Goal: Task Accomplishment & Management: Use online tool/utility

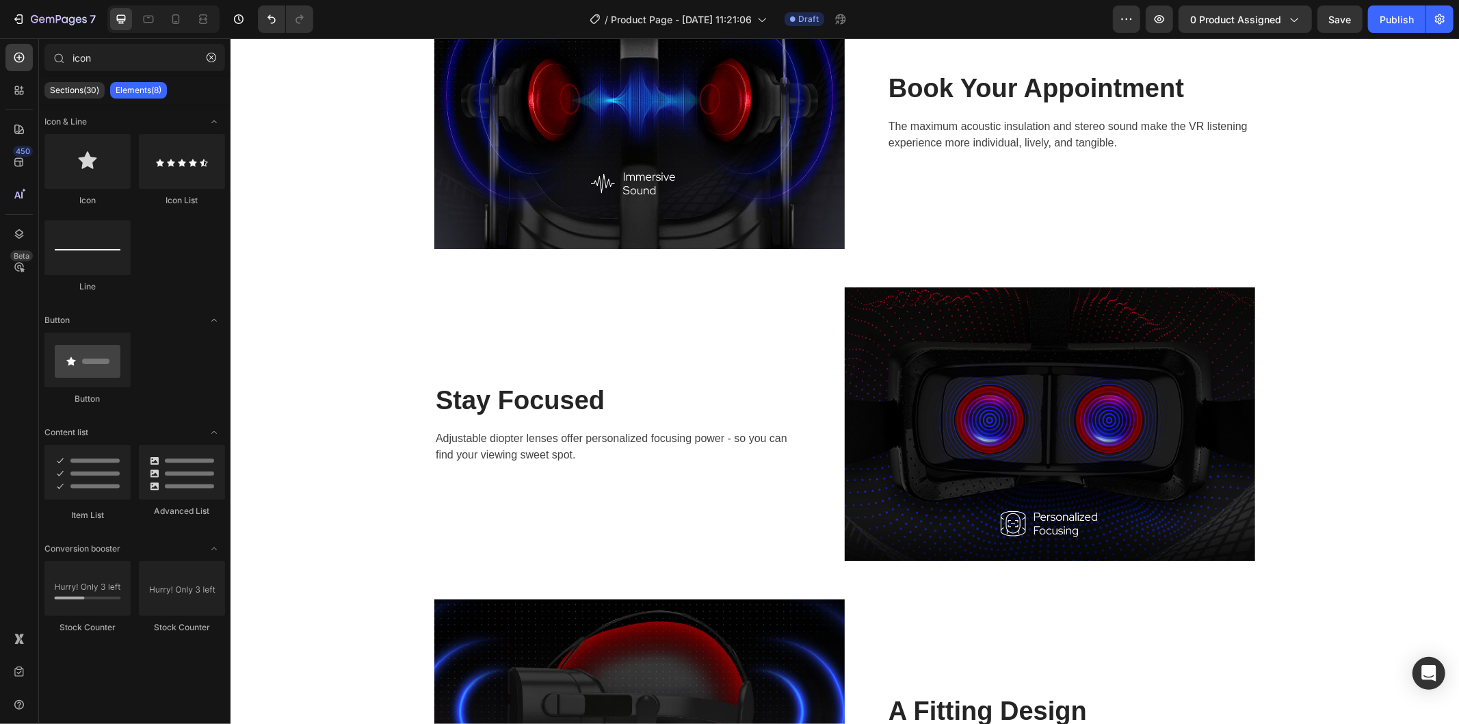
scroll to position [1501, 0]
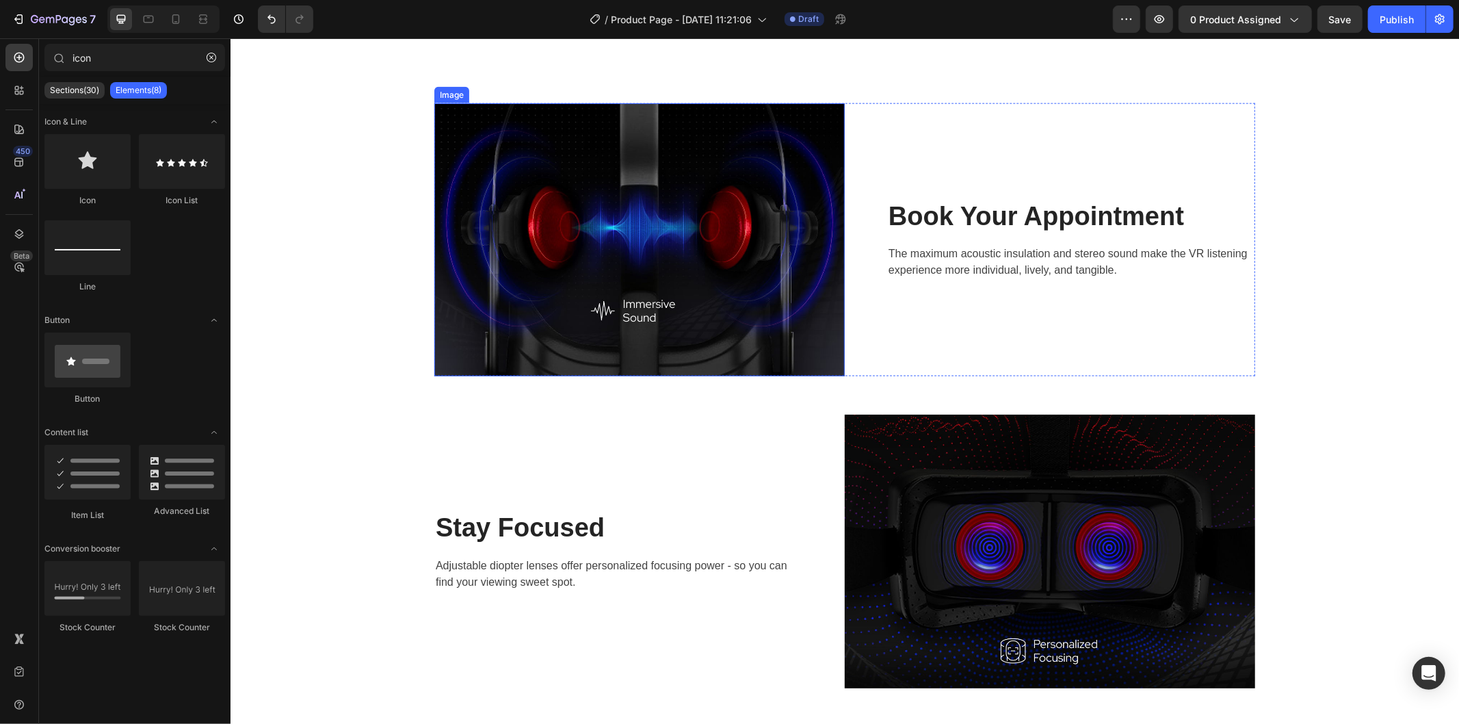
click at [654, 246] on img at bounding box center [639, 239] width 410 height 273
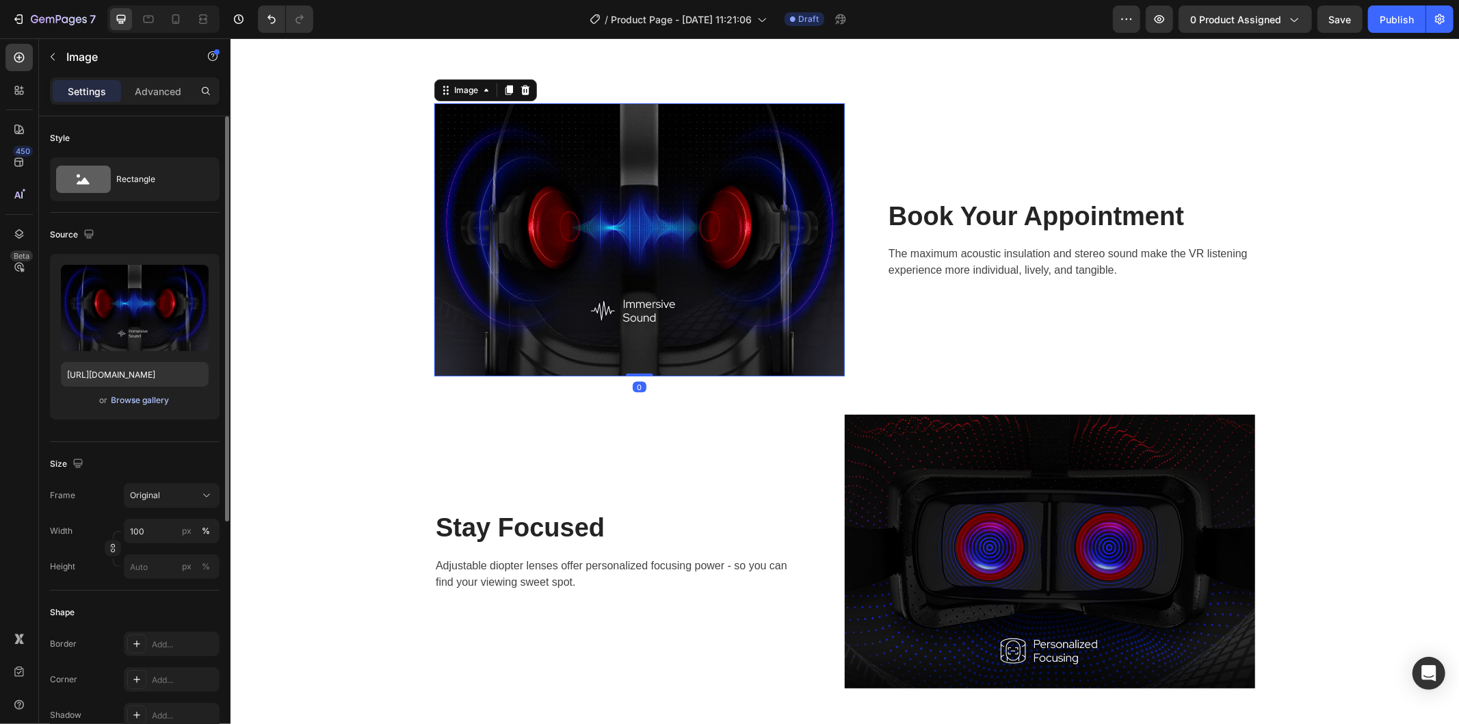
click at [140, 399] on div "Browse gallery" at bounding box center [140, 400] width 58 height 12
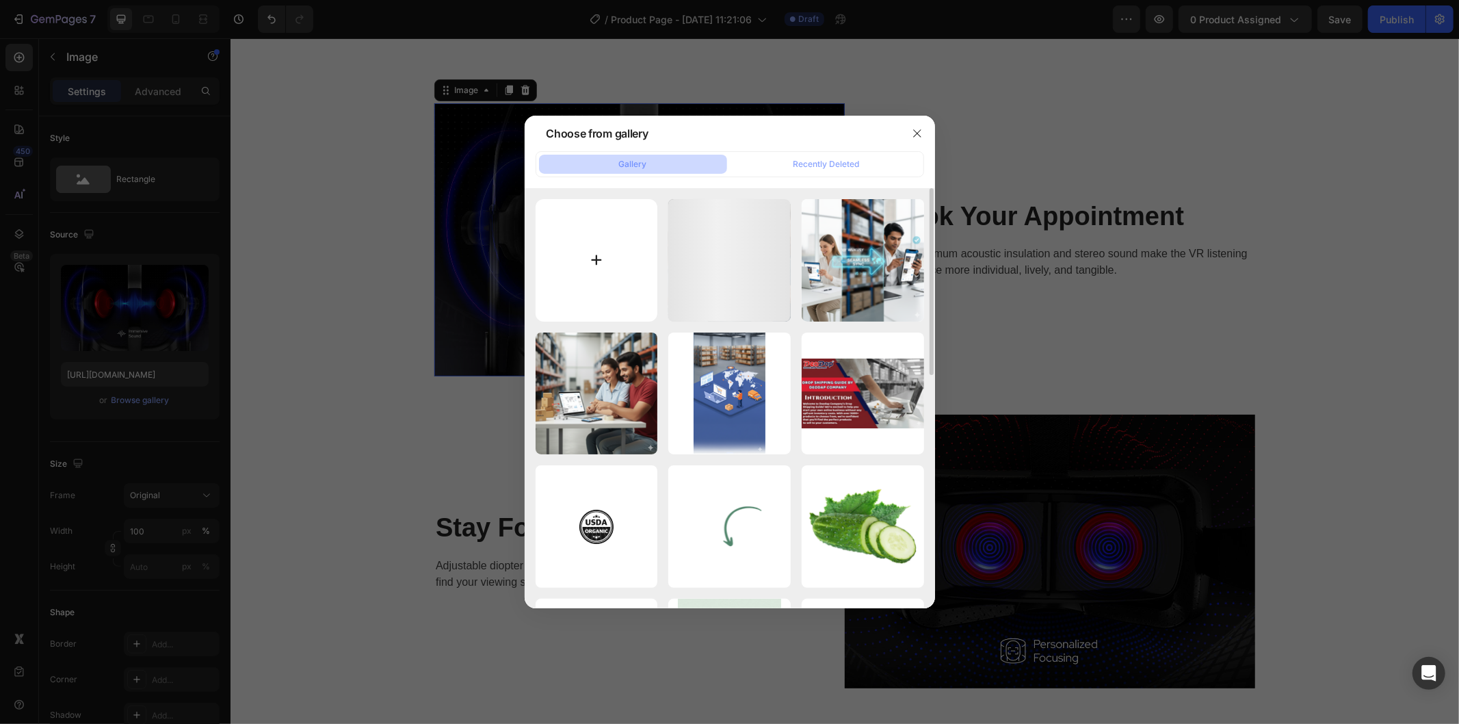
click at [568, 263] on input "file" at bounding box center [597, 260] width 122 height 122
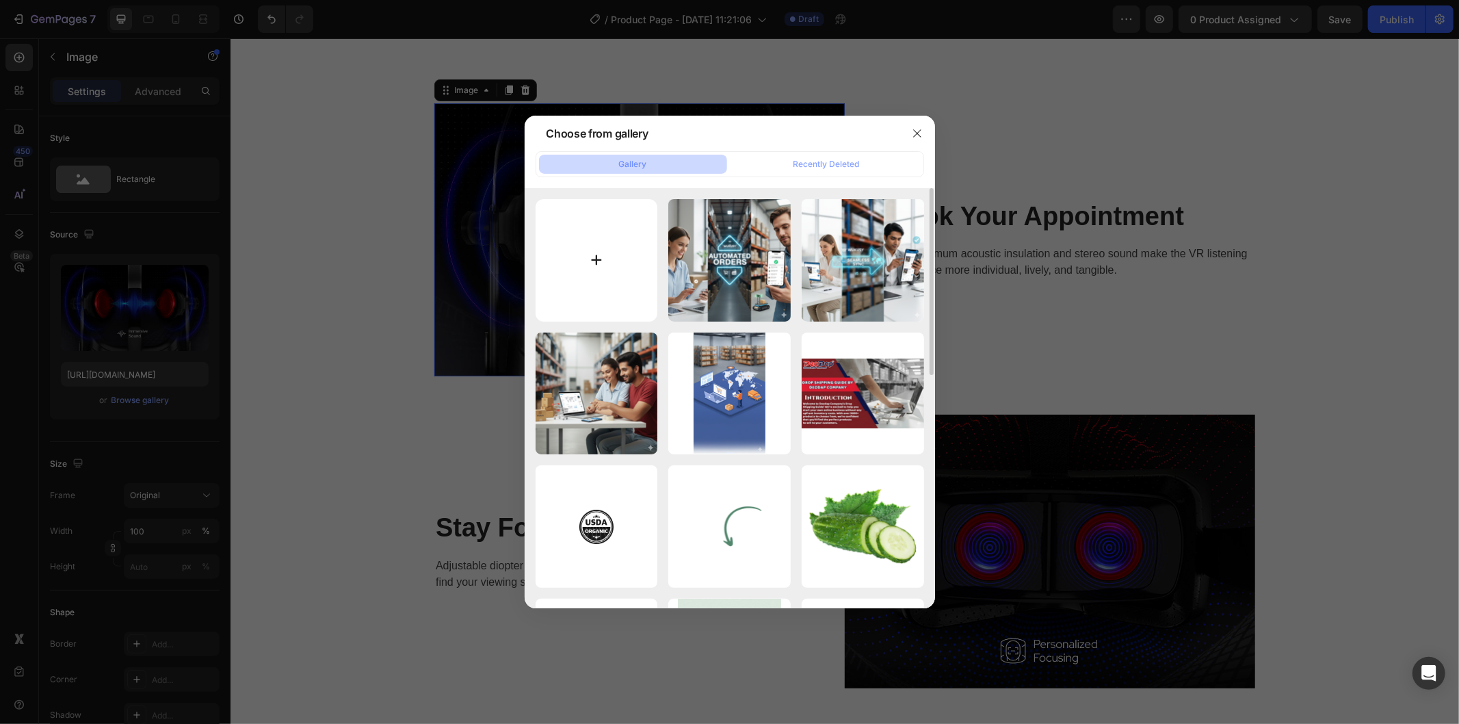
type input "C:\fakepath\Gemini_Generated_Image_7mgmx07mgmx07mgm.png"
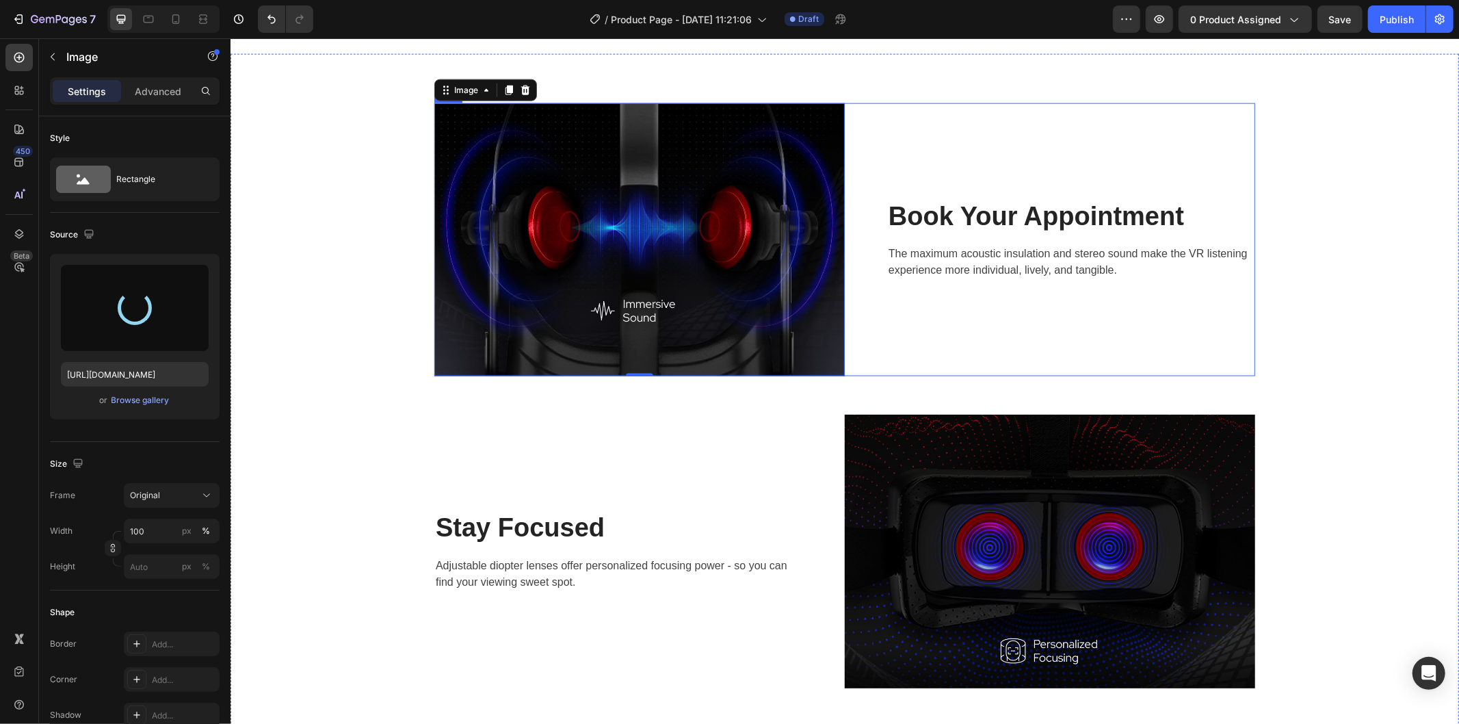
type input "https://cdn.shopify.com/s/files/1/0743/7402/1362/files/gempages_555536114555814…"
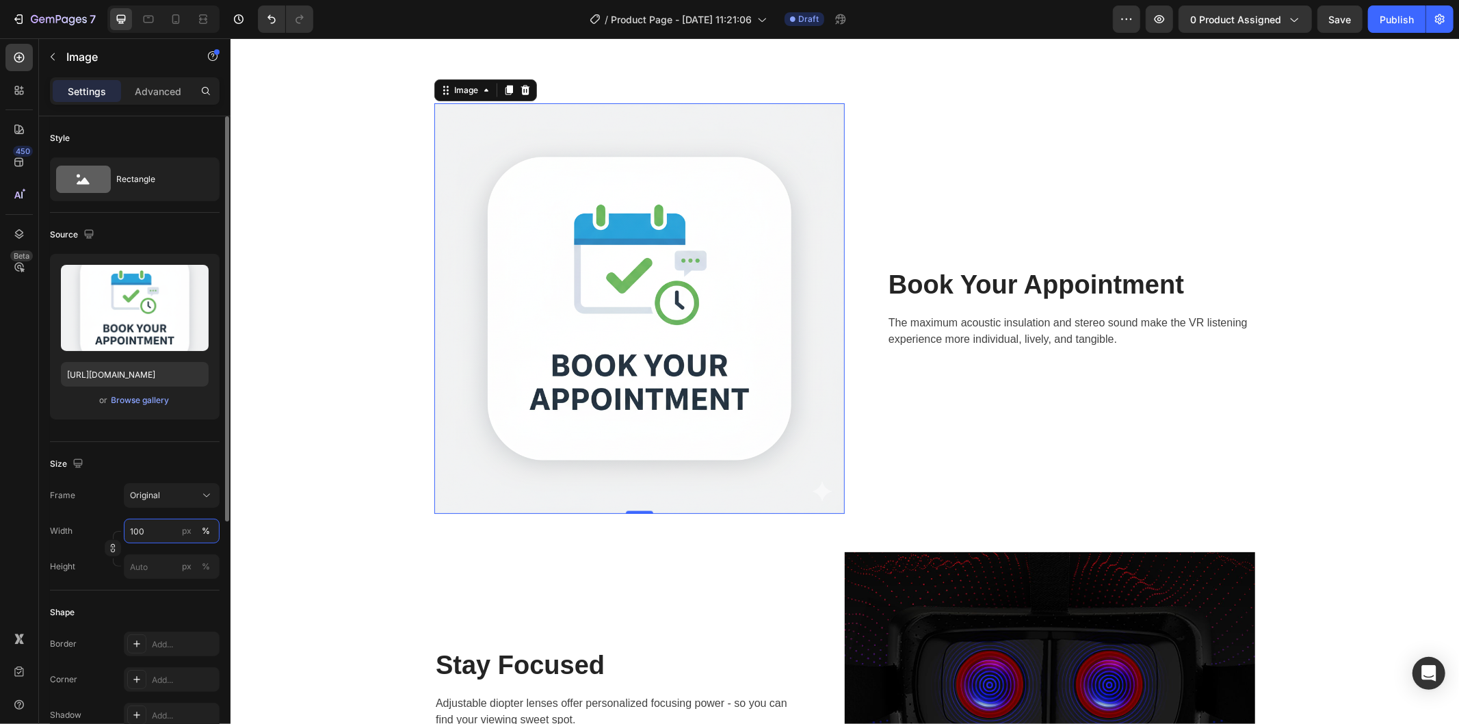
click at [146, 531] on input "100" at bounding box center [172, 530] width 96 height 25
click at [168, 533] on input "100" at bounding box center [172, 530] width 96 height 25
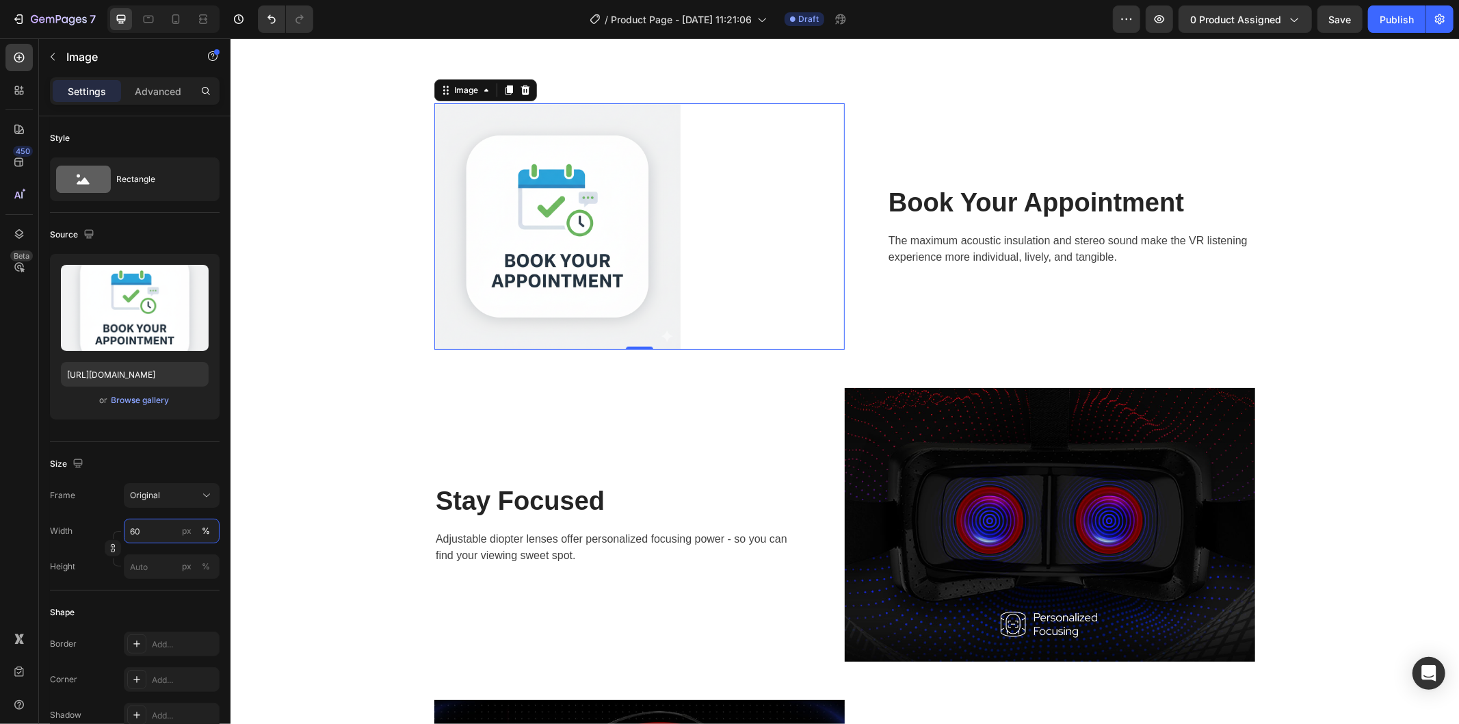
type input "60"
click at [774, 260] on div at bounding box center [639, 226] width 410 height 246
click at [1005, 234] on p "The maximum acoustic insulation and stereo sound make the VR listening experien…" at bounding box center [1070, 248] width 365 height 33
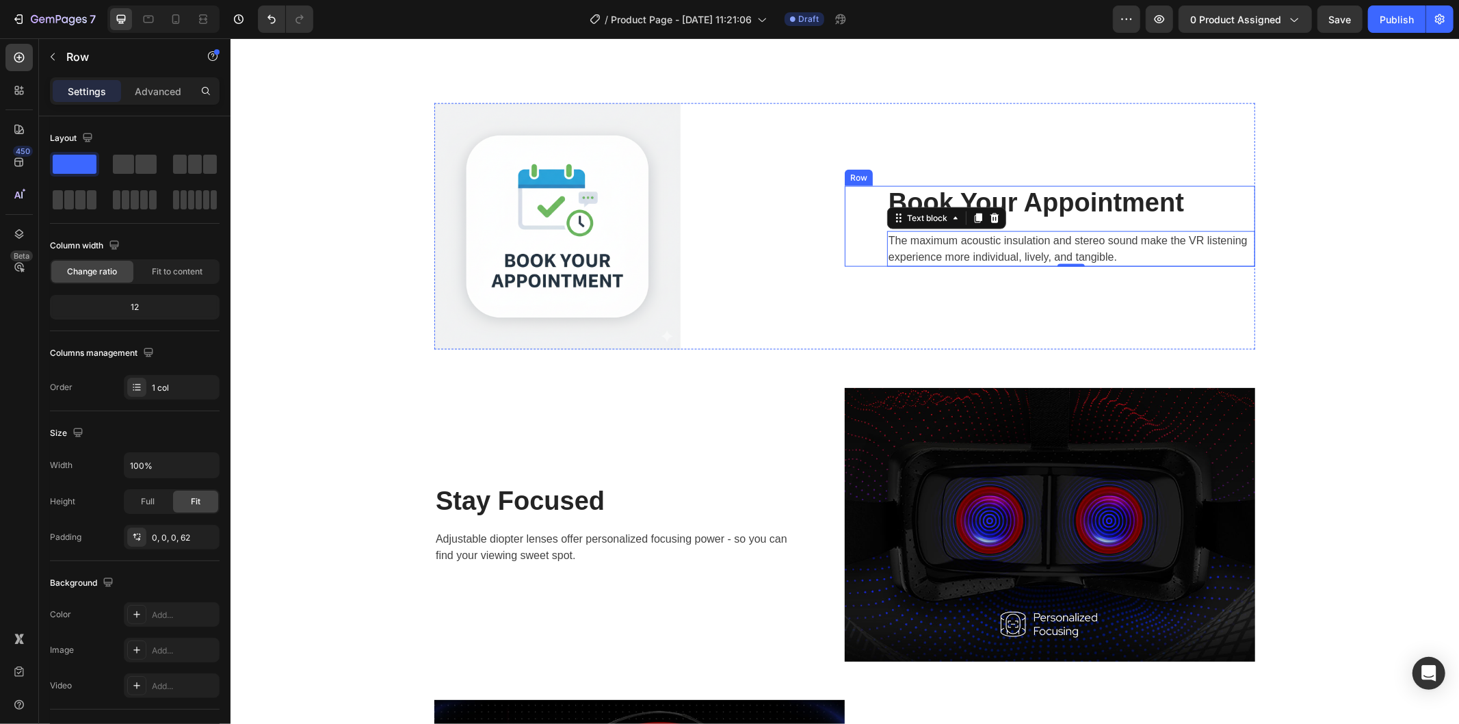
click at [866, 230] on div "Book Your Appointment Heading The maximum acoustic insulation and stereo sound …" at bounding box center [1049, 225] width 410 height 81
click at [756, 230] on div at bounding box center [639, 226] width 410 height 246
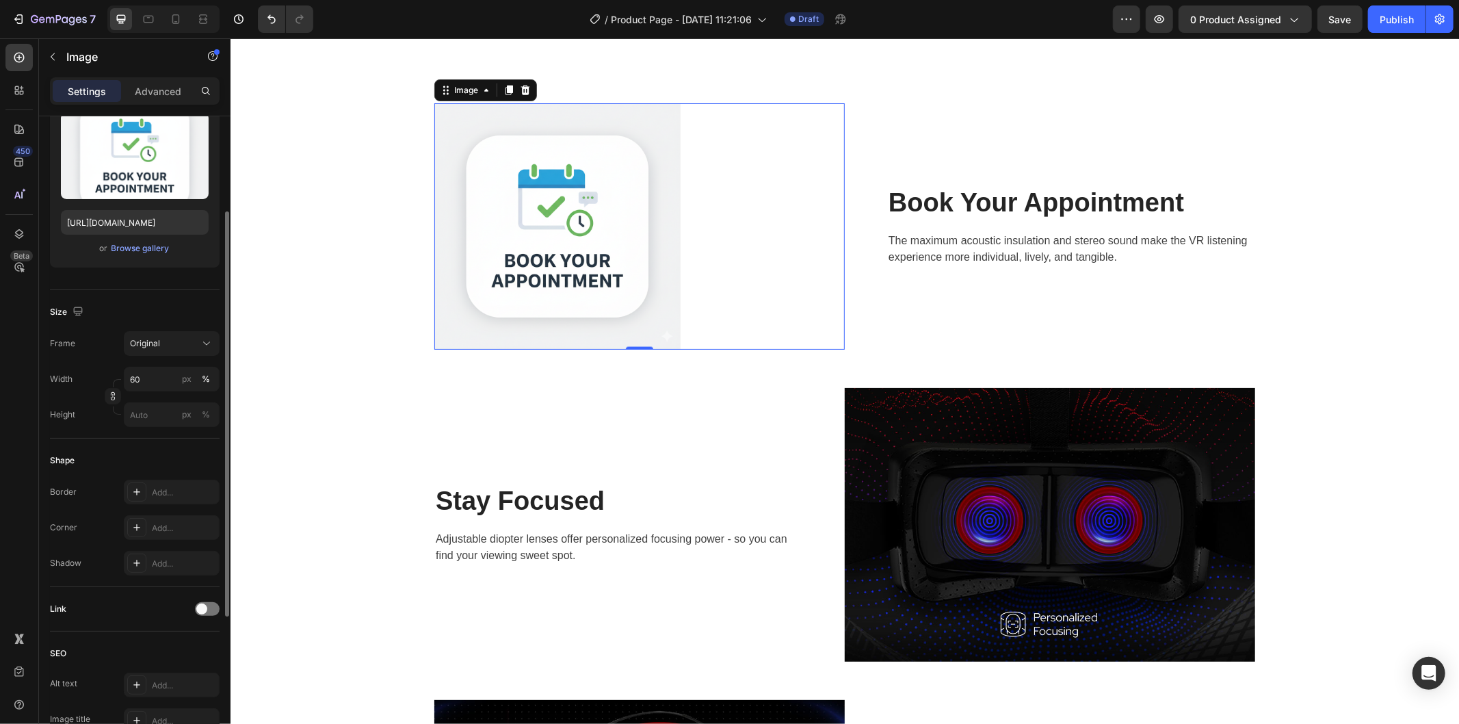
scroll to position [228, 0]
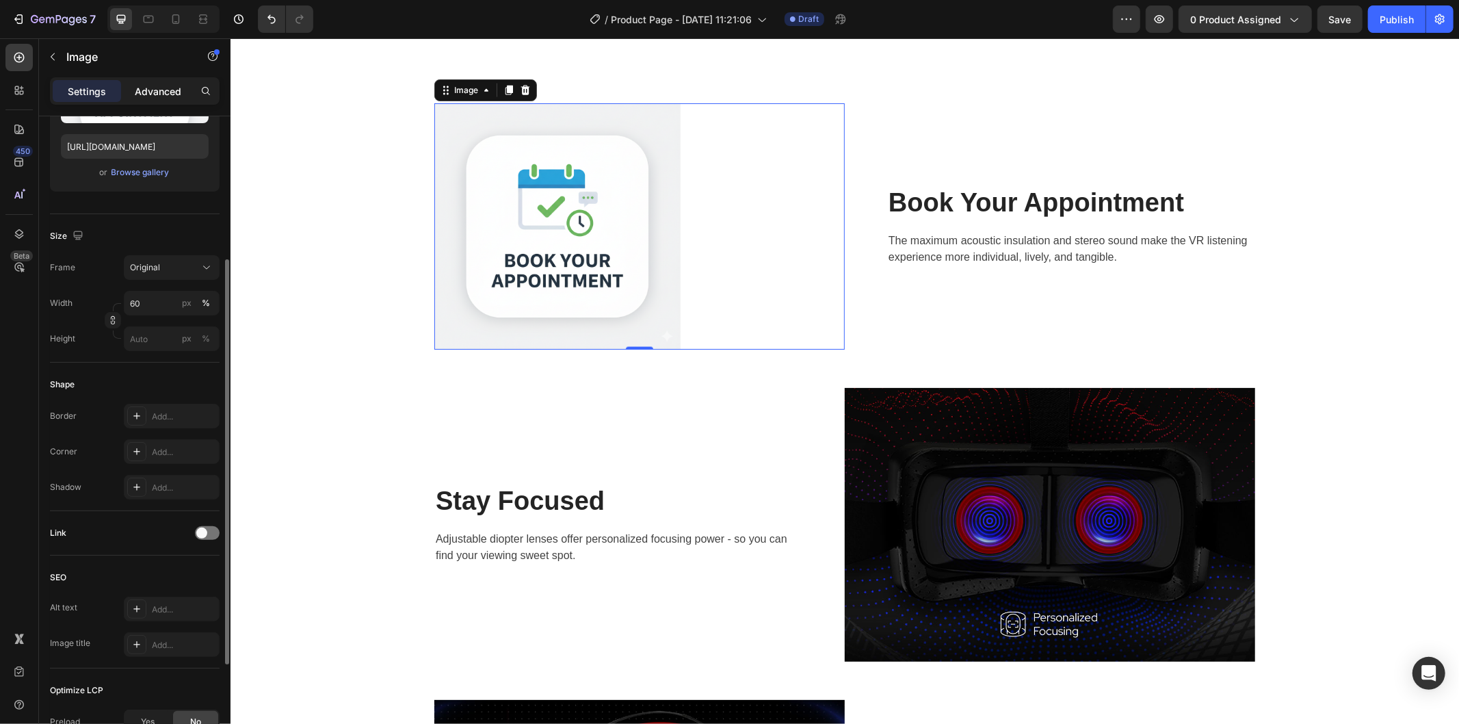
click at [144, 92] on p "Advanced" at bounding box center [158, 91] width 47 height 14
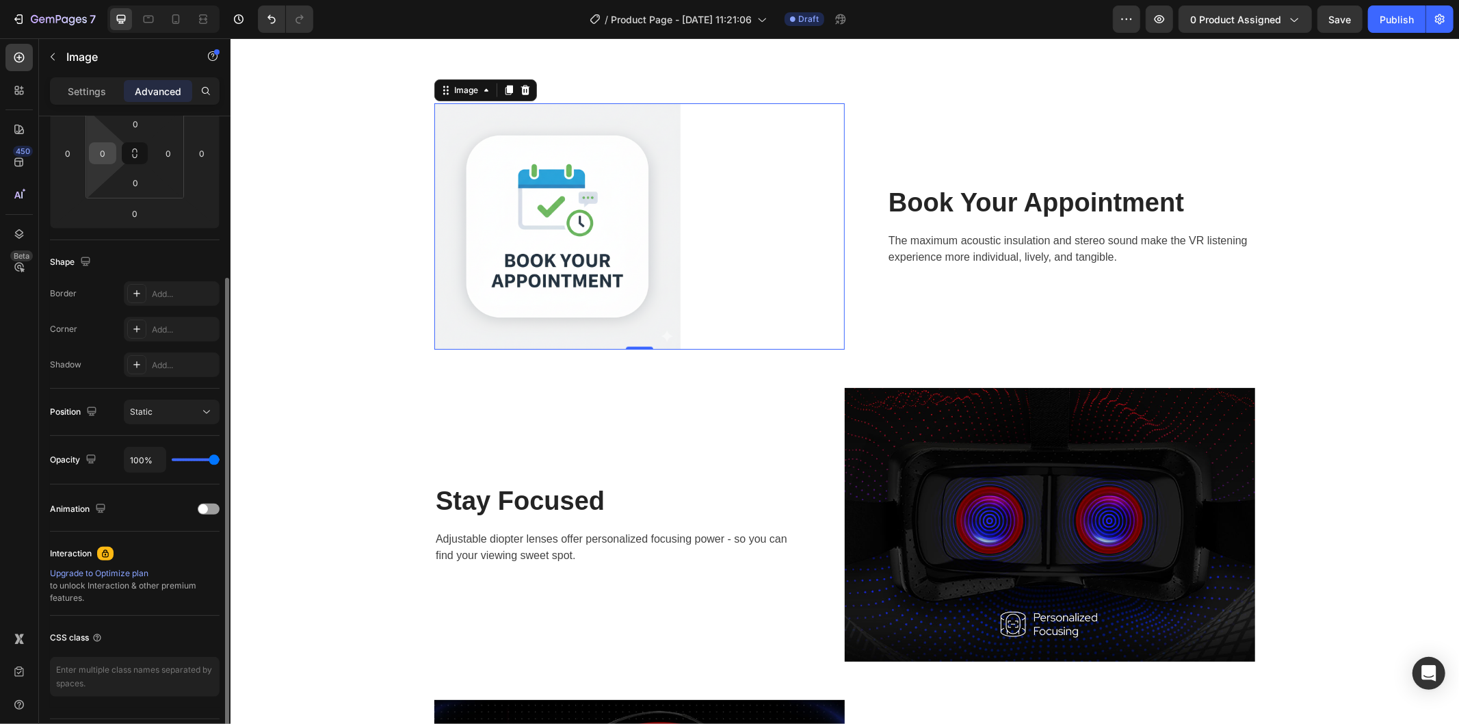
click at [106, 148] on input "0" at bounding box center [102, 153] width 21 height 21
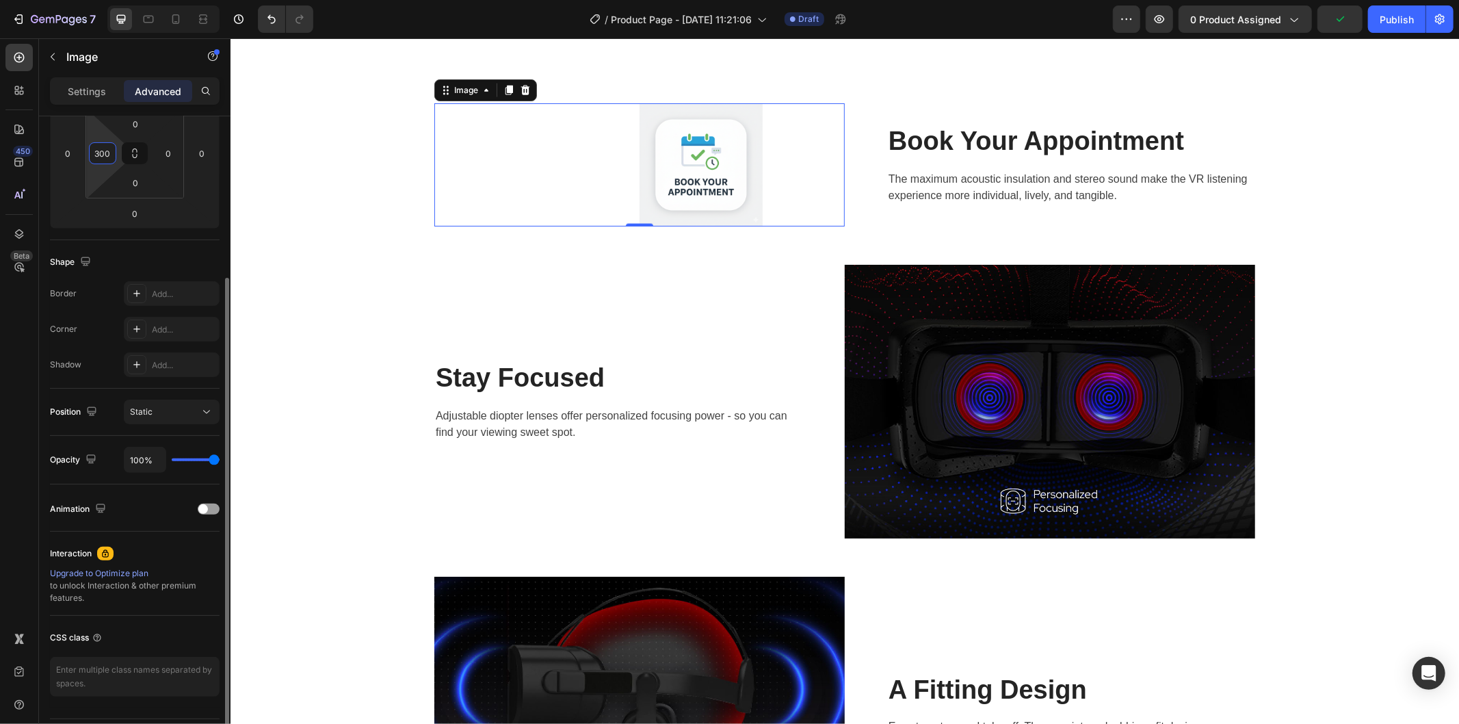
type input "30"
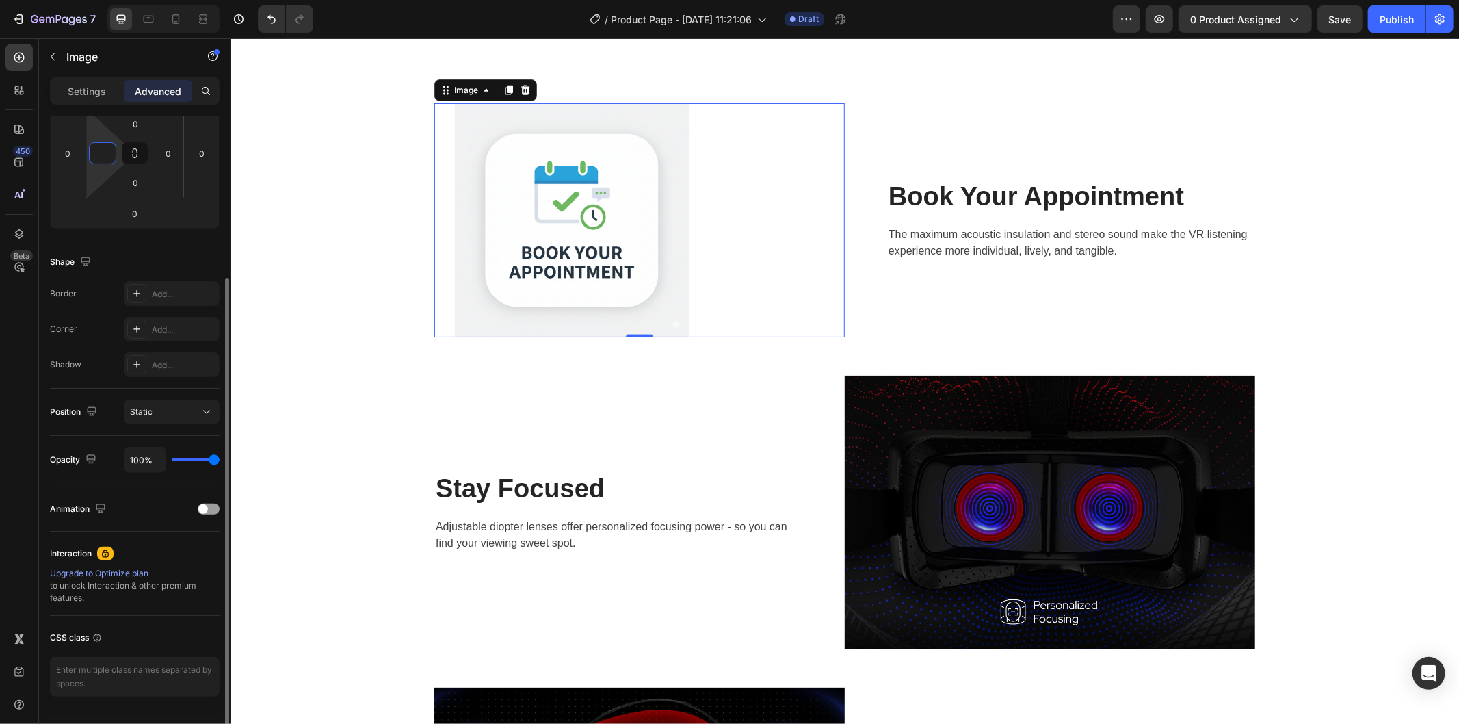
type input "0"
click at [78, 149] on div "0" at bounding box center [67, 153] width 27 height 22
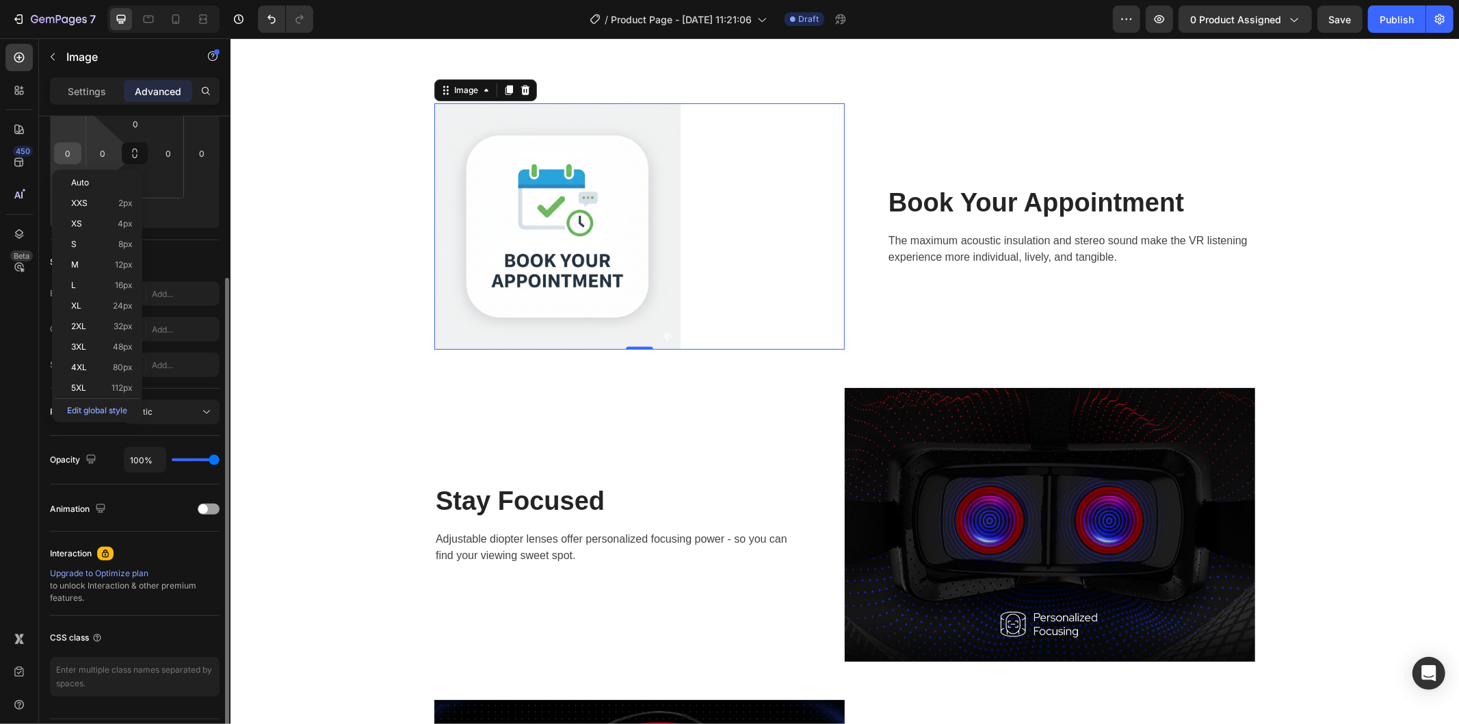
click at [77, 151] on input "0" at bounding box center [67, 153] width 21 height 21
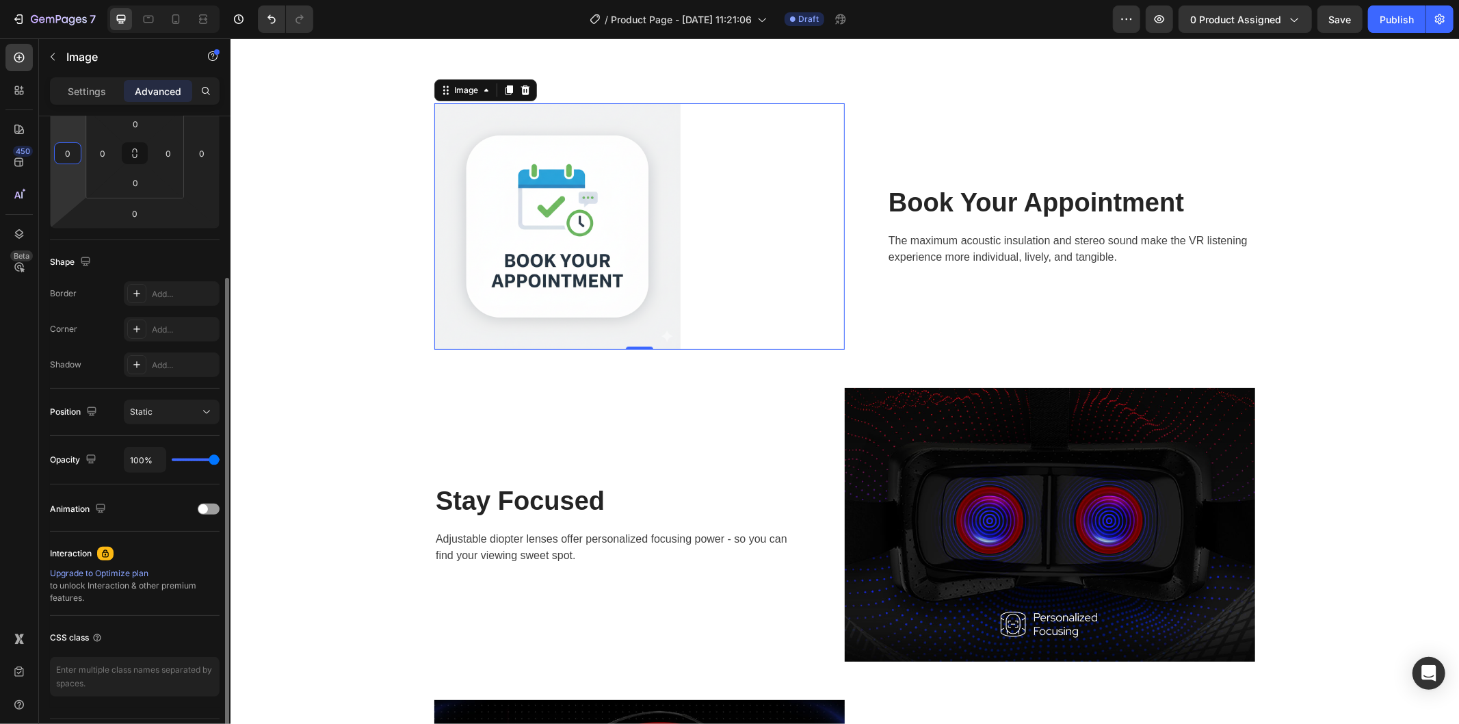
click at [77, 151] on input "0" at bounding box center [67, 153] width 21 height 21
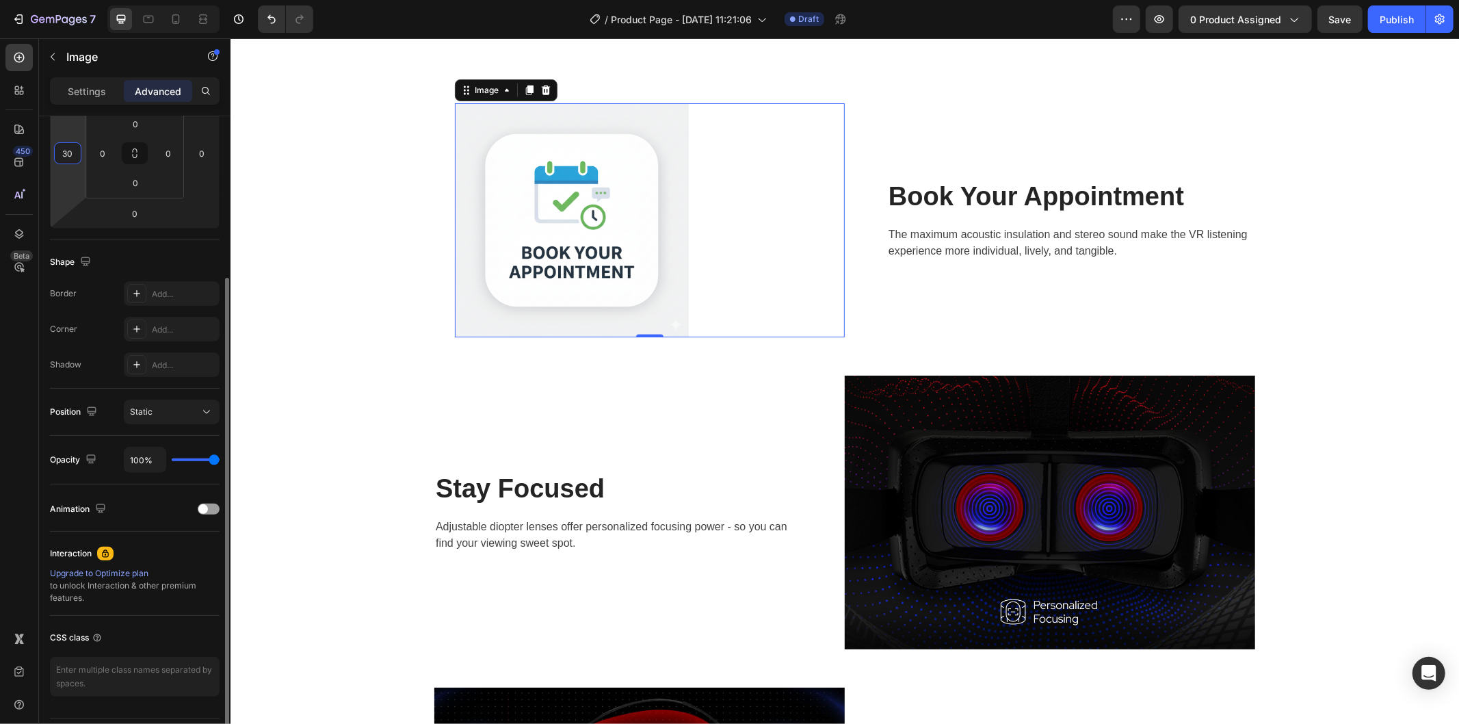
type input "0"
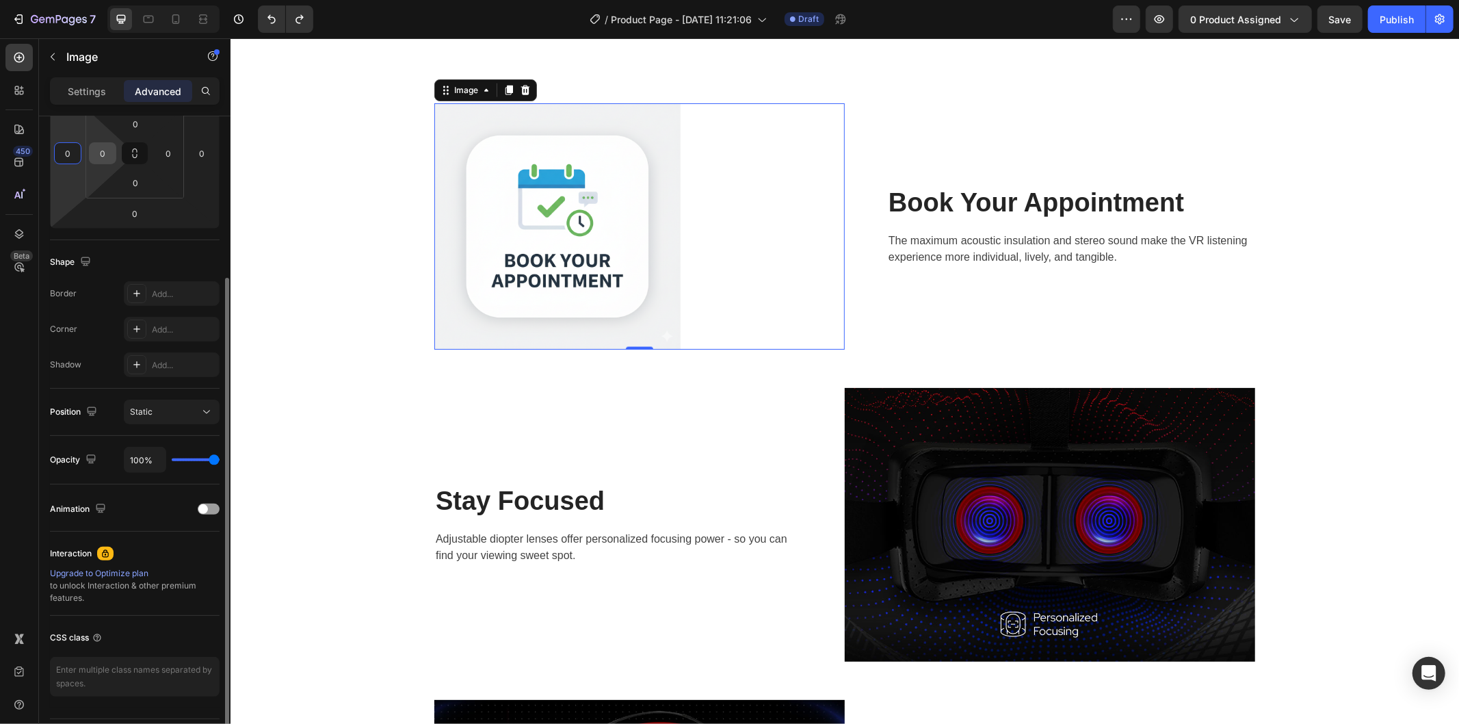
click at [106, 153] on input "0" at bounding box center [102, 153] width 21 height 21
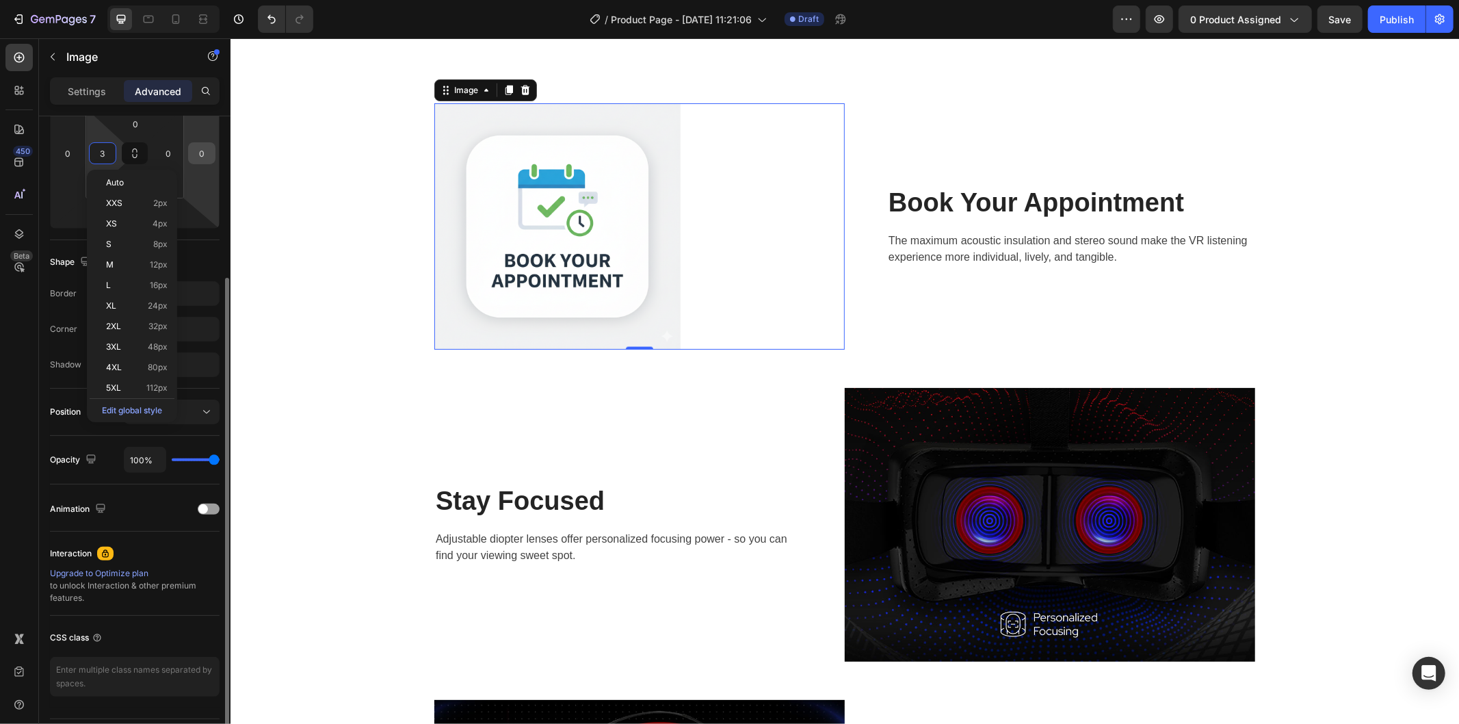
type input "30"
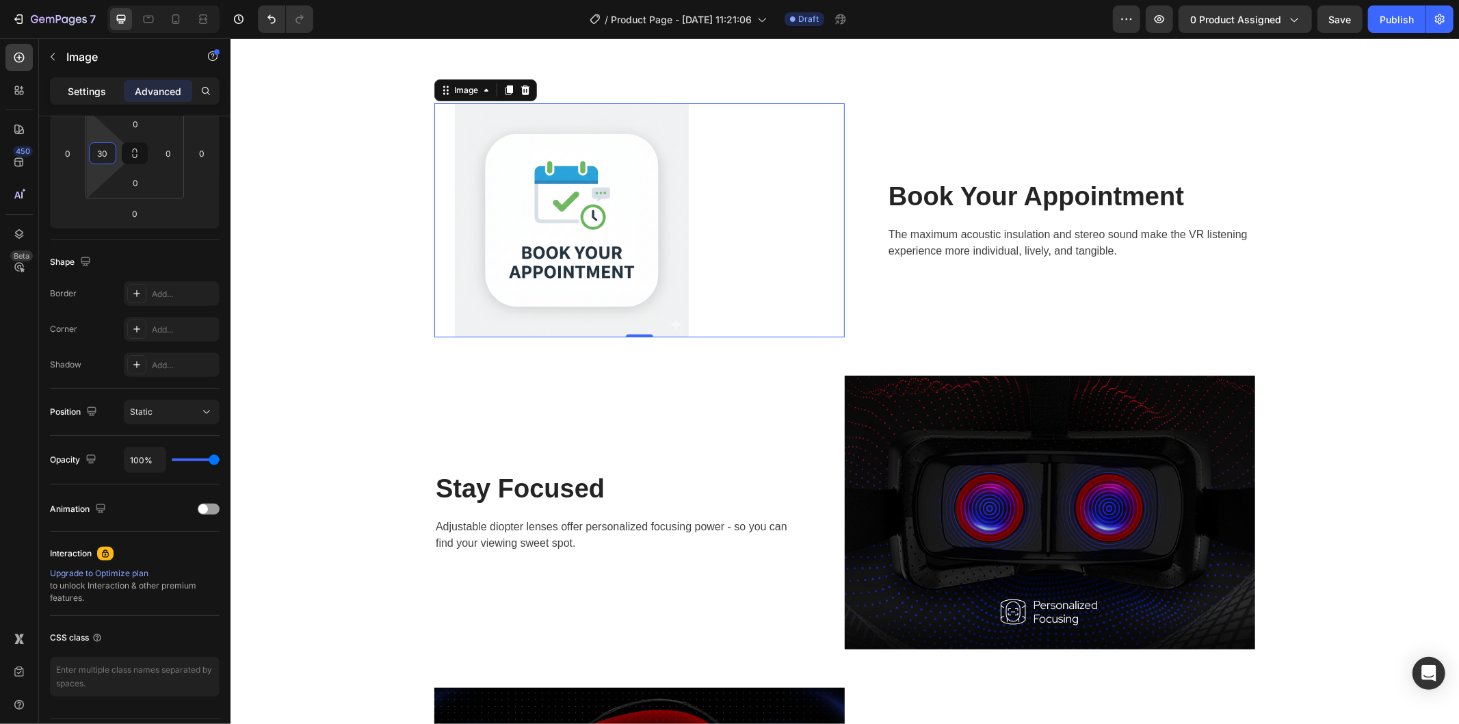
click at [100, 96] on p "Settings" at bounding box center [87, 91] width 38 height 14
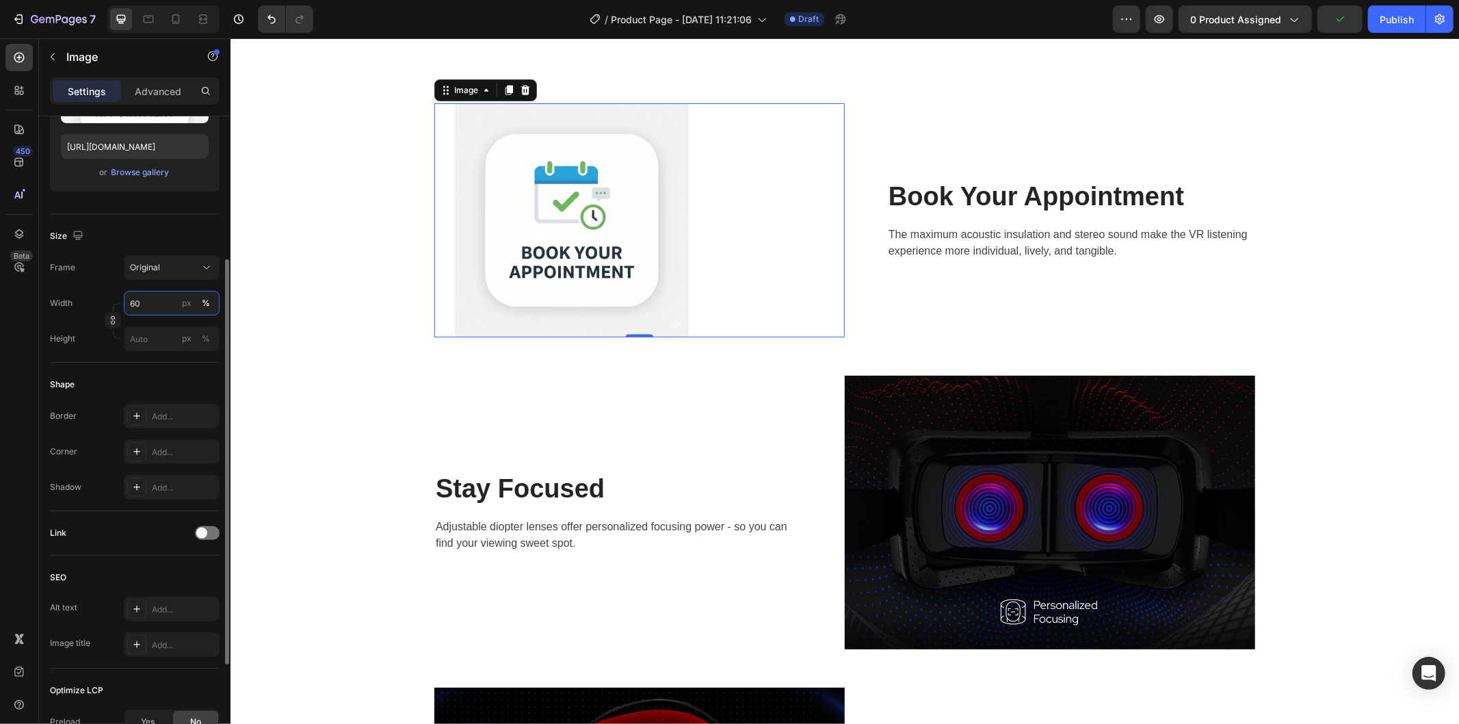
click at [160, 302] on input "60" at bounding box center [172, 303] width 96 height 25
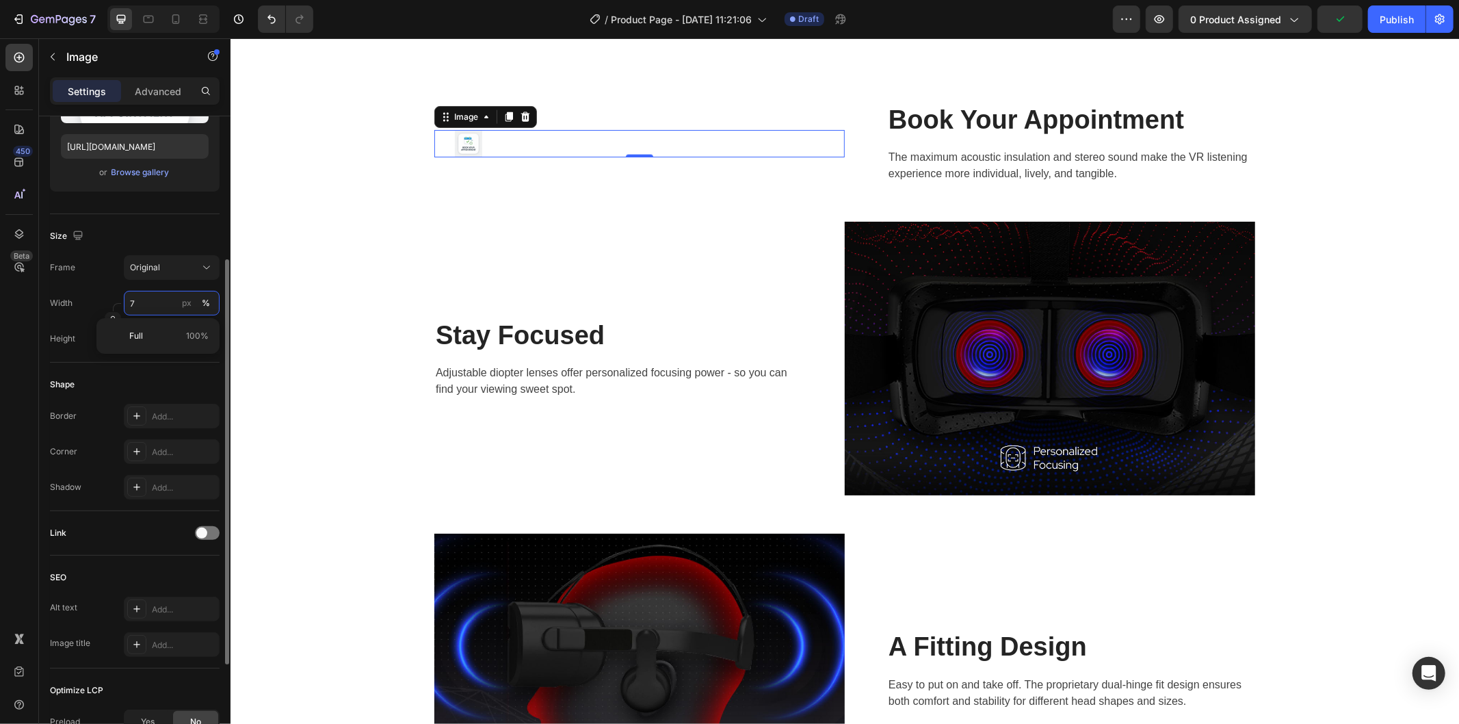
type input "70"
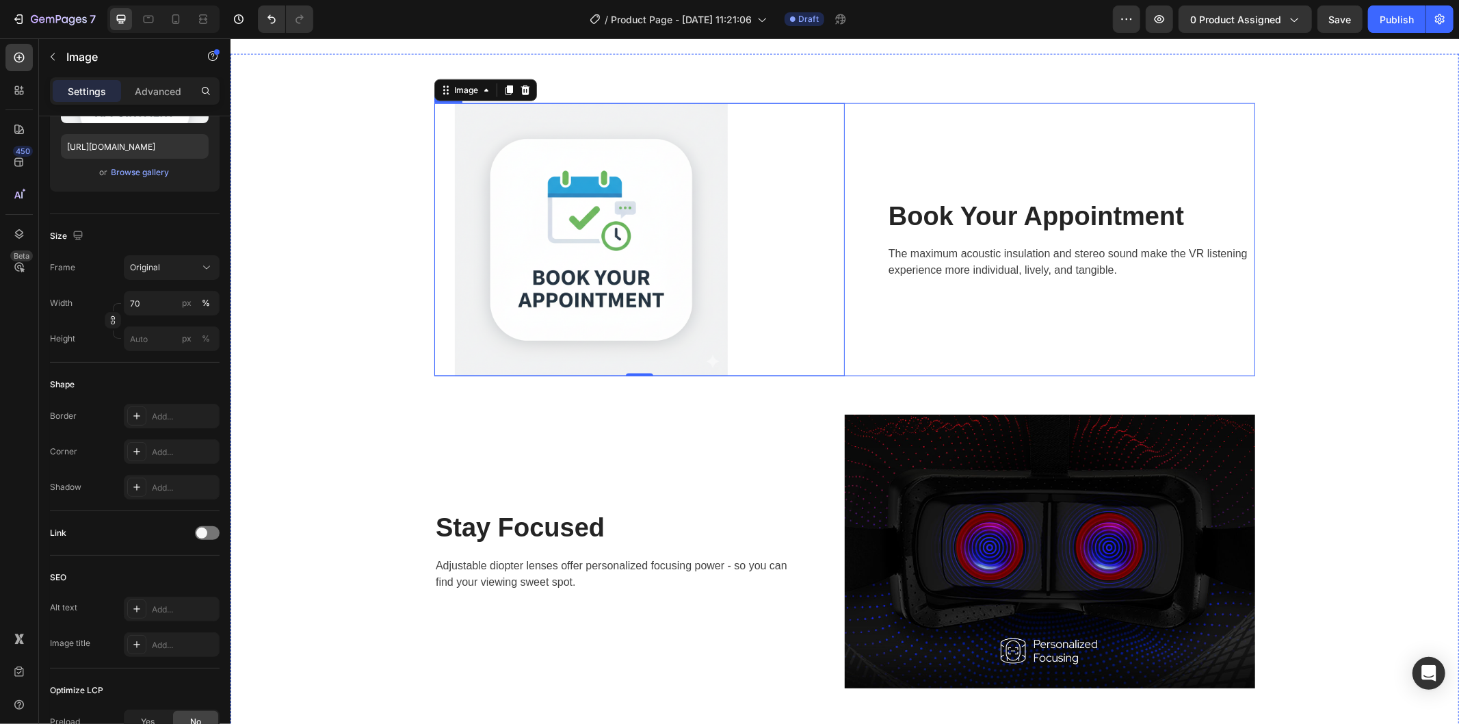
click at [1131, 328] on div "Book Your Appointment Heading The maximum acoustic insulation and stereo sound …" at bounding box center [1049, 239] width 410 height 273
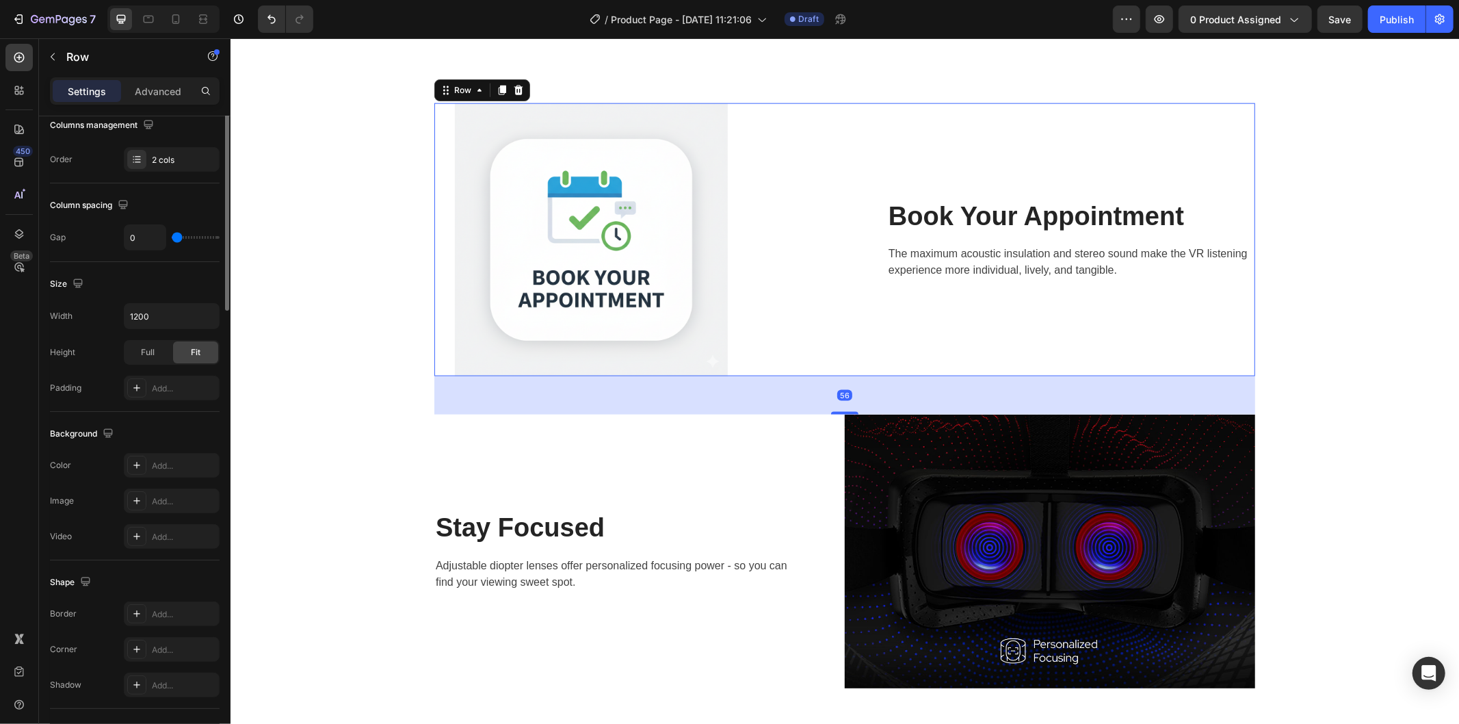
scroll to position [0, 0]
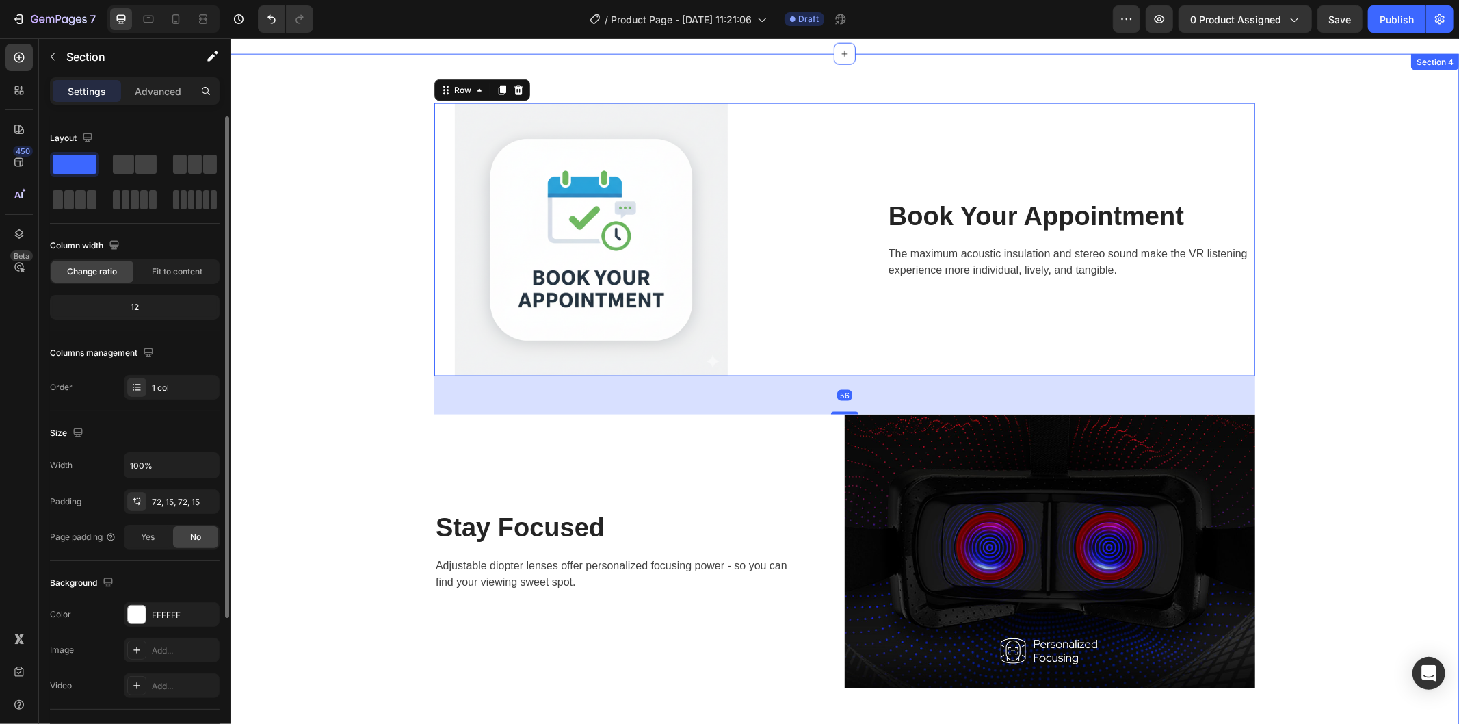
click at [1331, 348] on div "Image Book Your Appointment Heading The maximum acoustic insulation and stereo …" at bounding box center [844, 551] width 1208 height 896
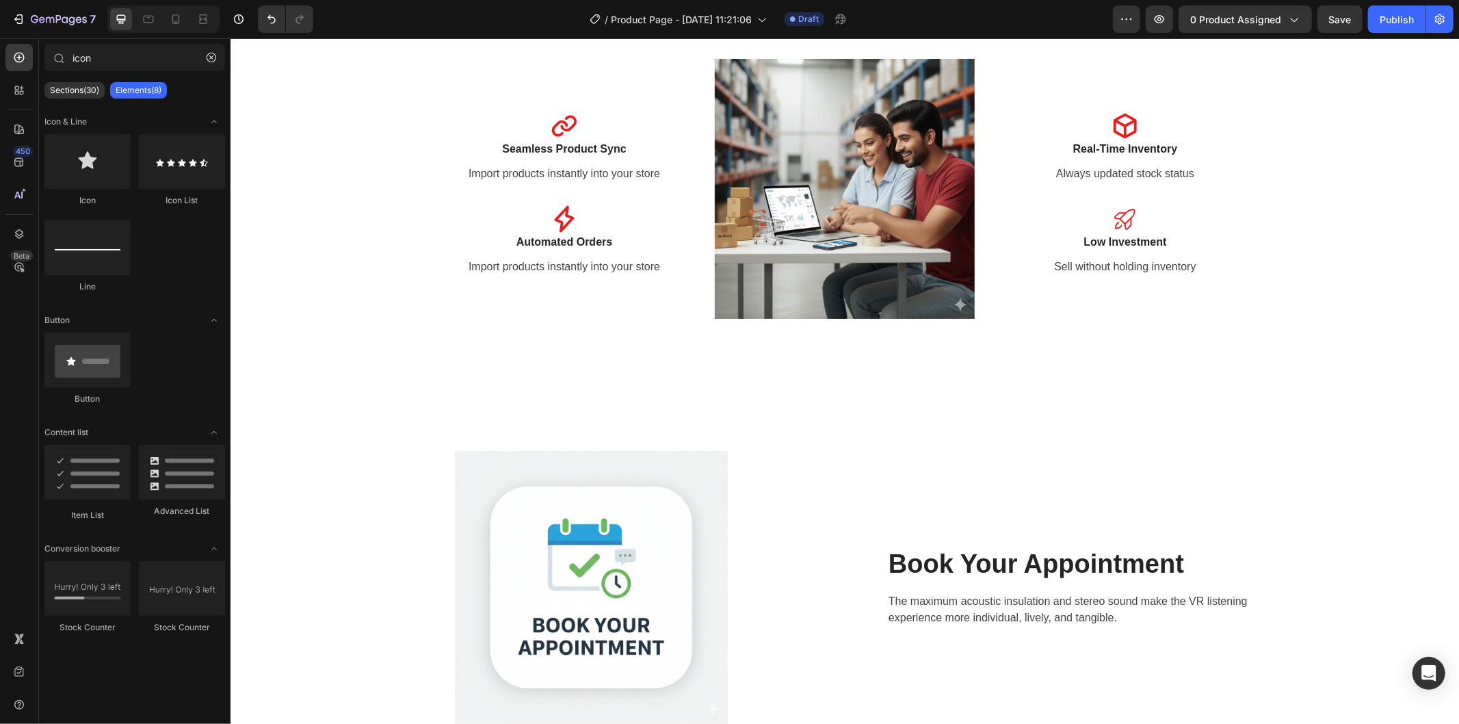
scroll to position [1527, 0]
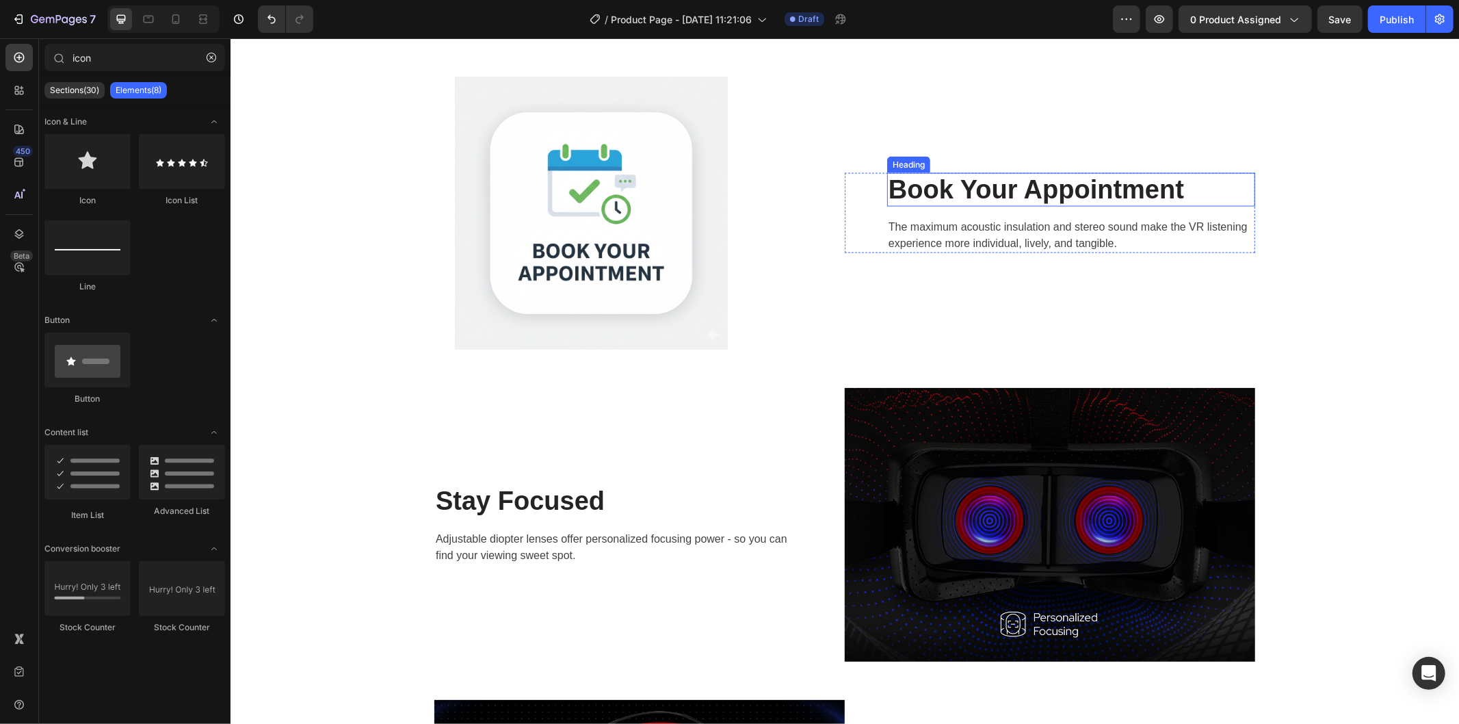
click at [977, 179] on h2 "Book Your Appointment" at bounding box center [1070, 189] width 368 height 34
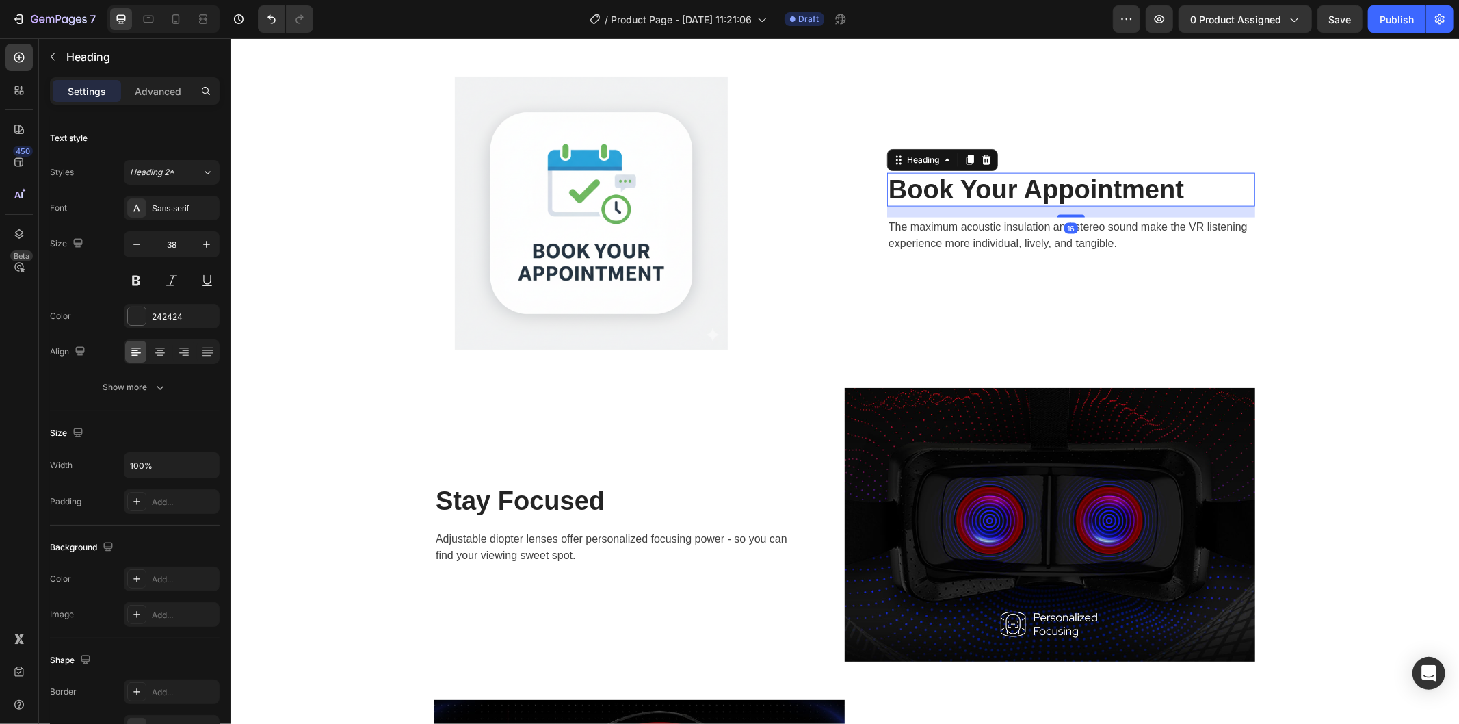
click at [977, 179] on h2 "Book Your Appointment" at bounding box center [1070, 189] width 368 height 34
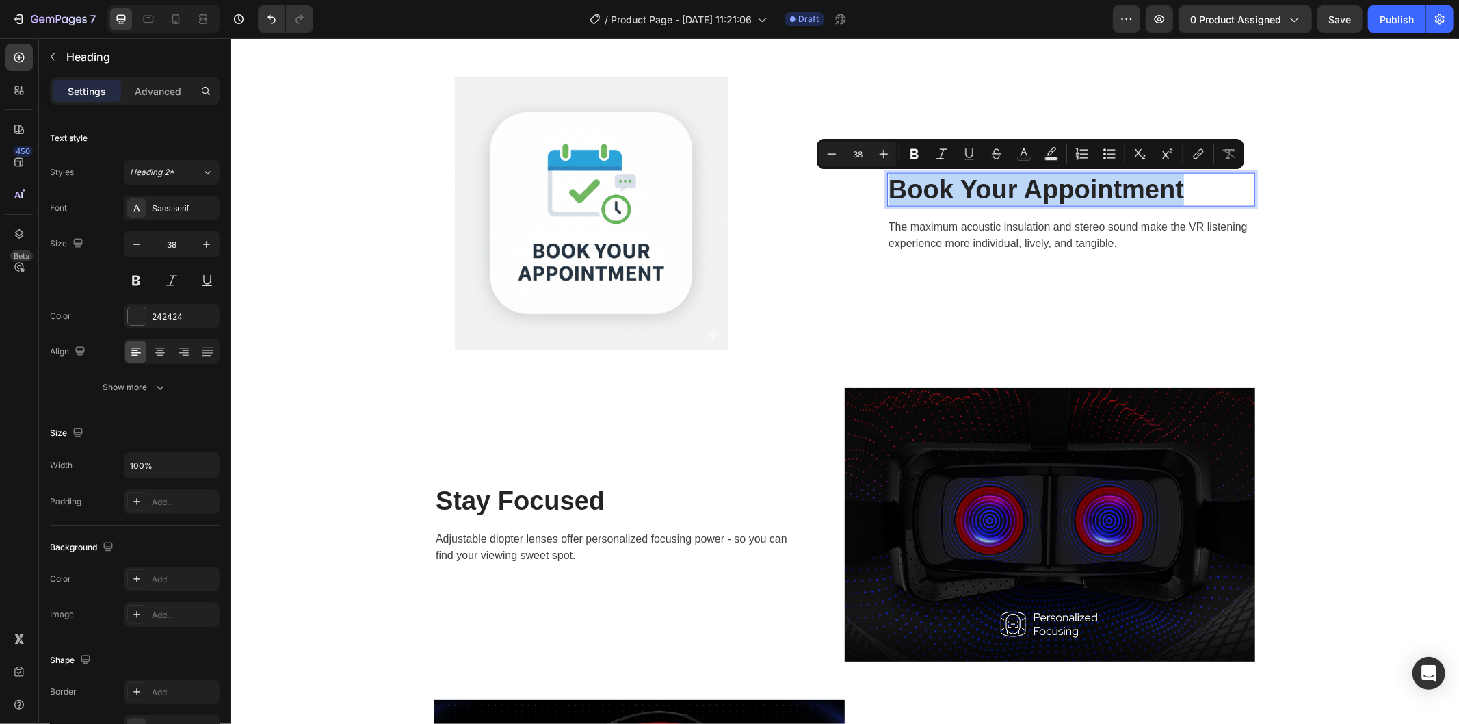
scroll to position [1511, 0]
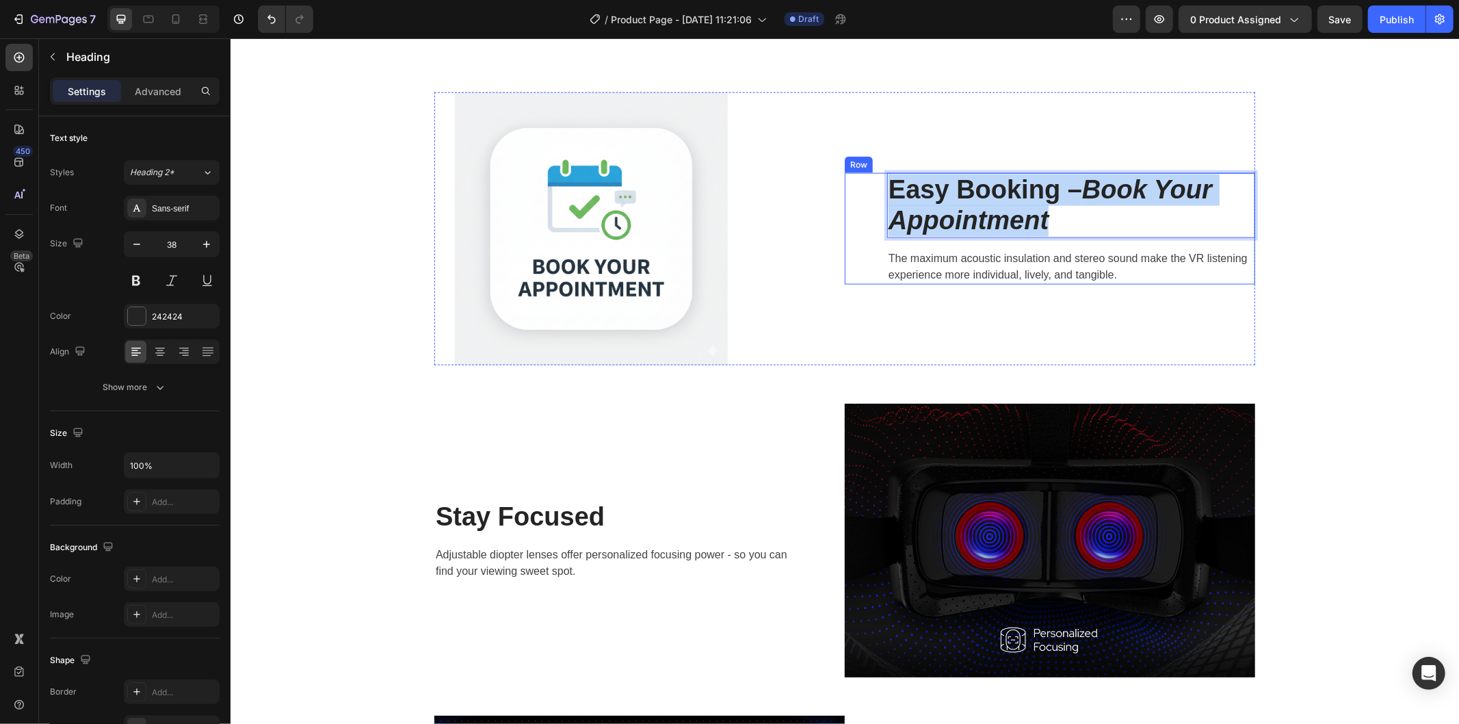
drag, startPoint x: 1120, startPoint y: 220, endPoint x: 869, endPoint y: 187, distance: 253.2
click at [869, 187] on div "Easy Booking – Book Your Appointment Heading 16 The maximum acoustic insulation…" at bounding box center [1049, 227] width 410 height 111
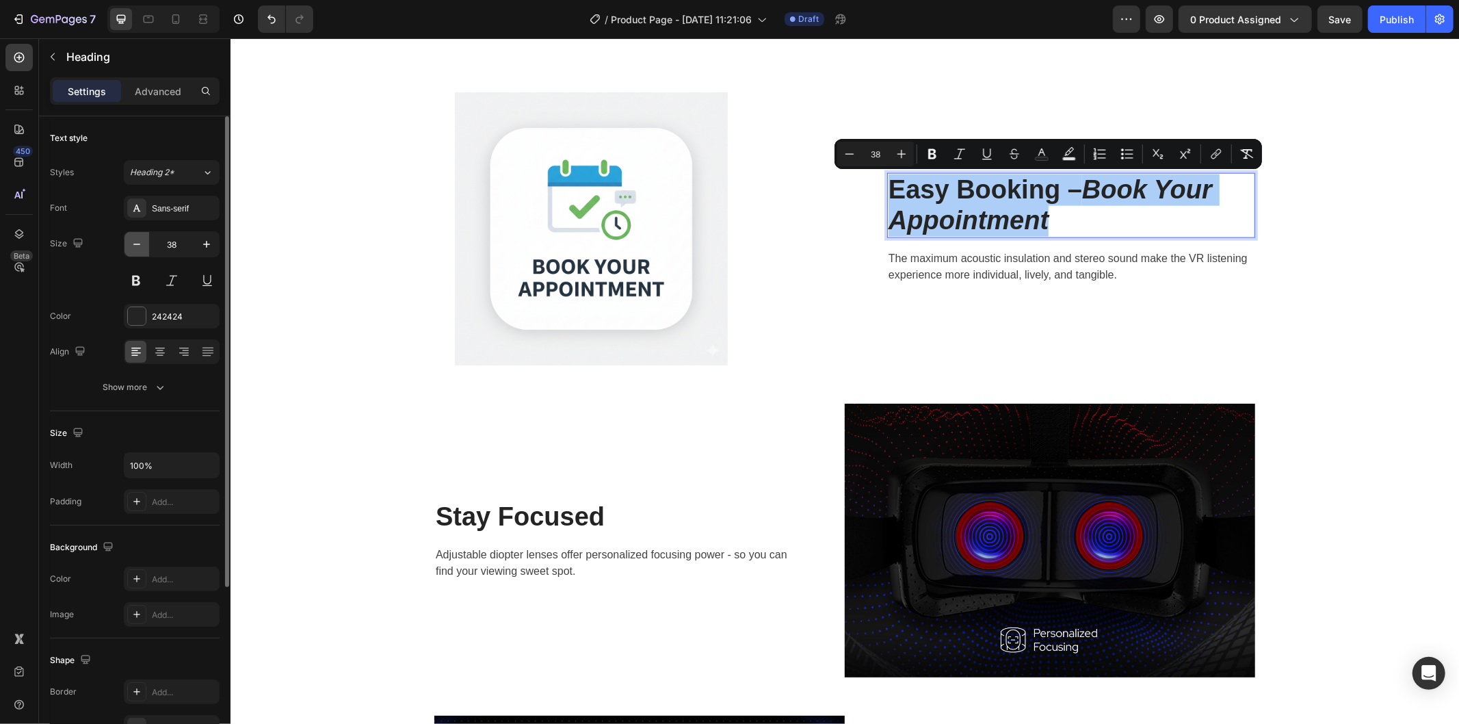
click at [130, 243] on icon "button" at bounding box center [137, 244] width 14 height 14
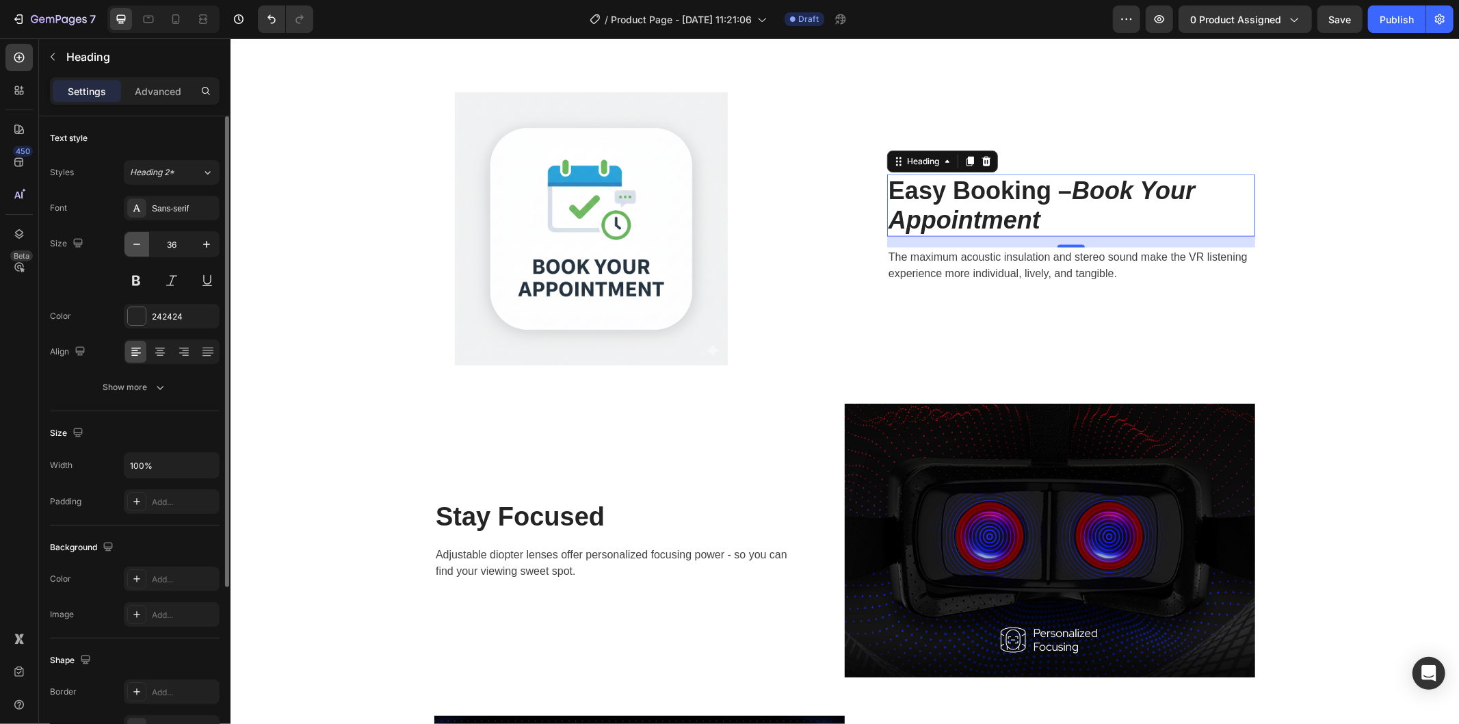
click at [130, 243] on icon "button" at bounding box center [137, 244] width 14 height 14
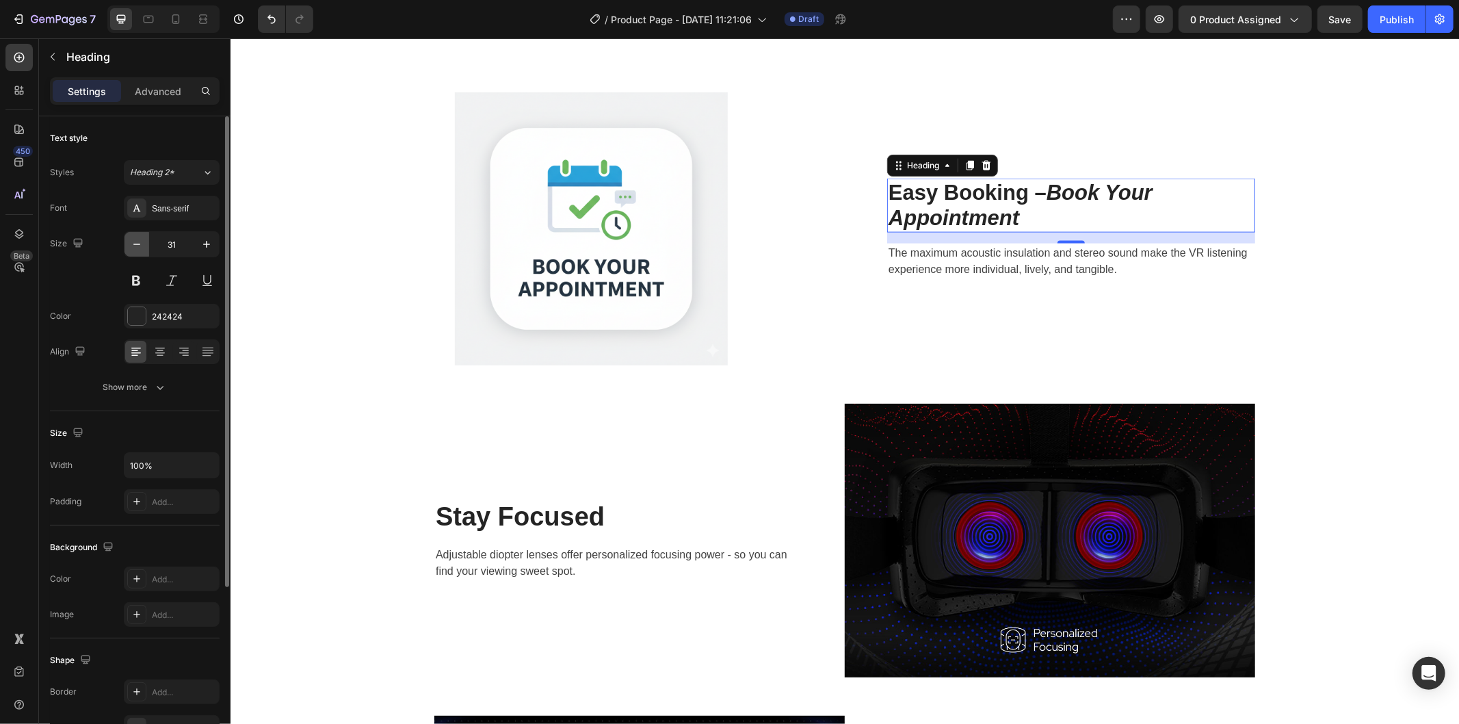
click at [130, 243] on icon "button" at bounding box center [137, 244] width 14 height 14
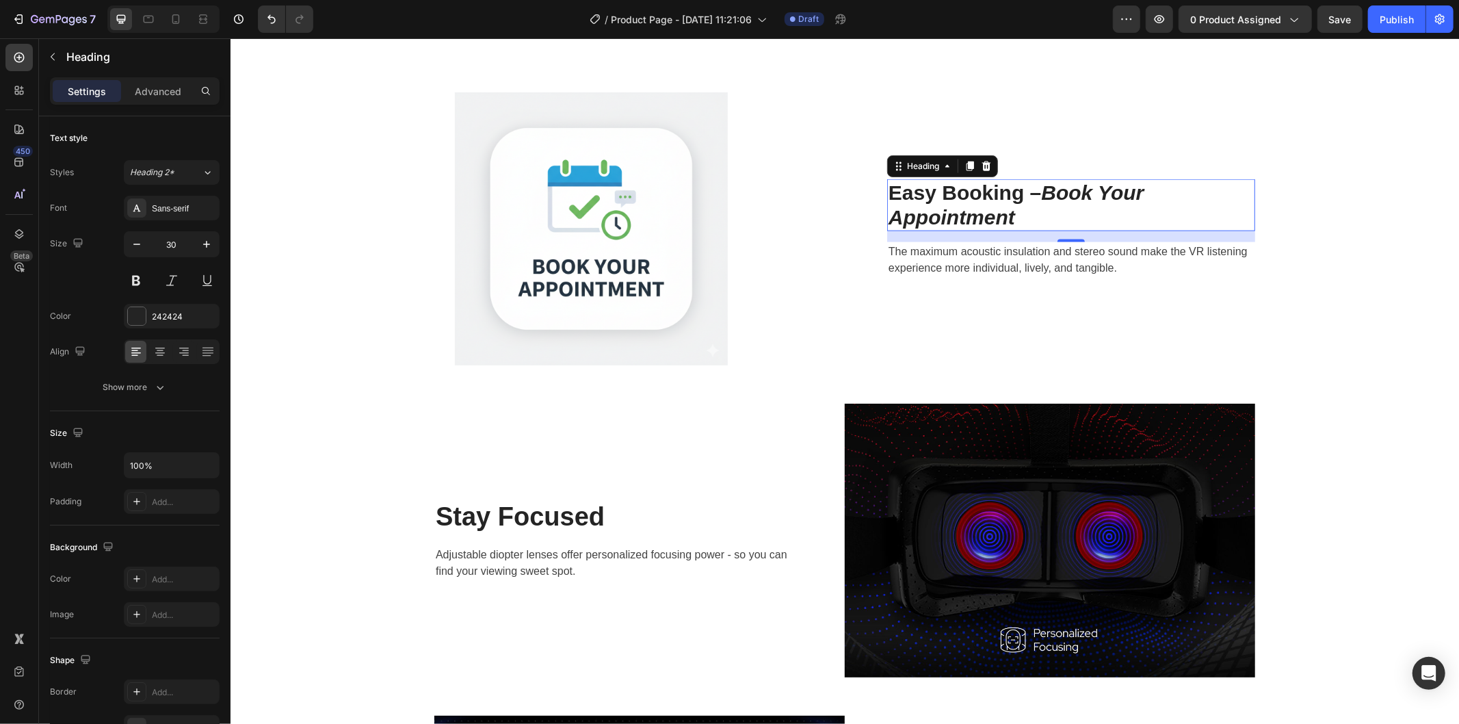
click at [1203, 210] on p "Easy Booking – Book Your Appointment" at bounding box center [1070, 204] width 365 height 49
click at [888, 215] on icon "Book Your Appointment" at bounding box center [1015, 204] width 255 height 47
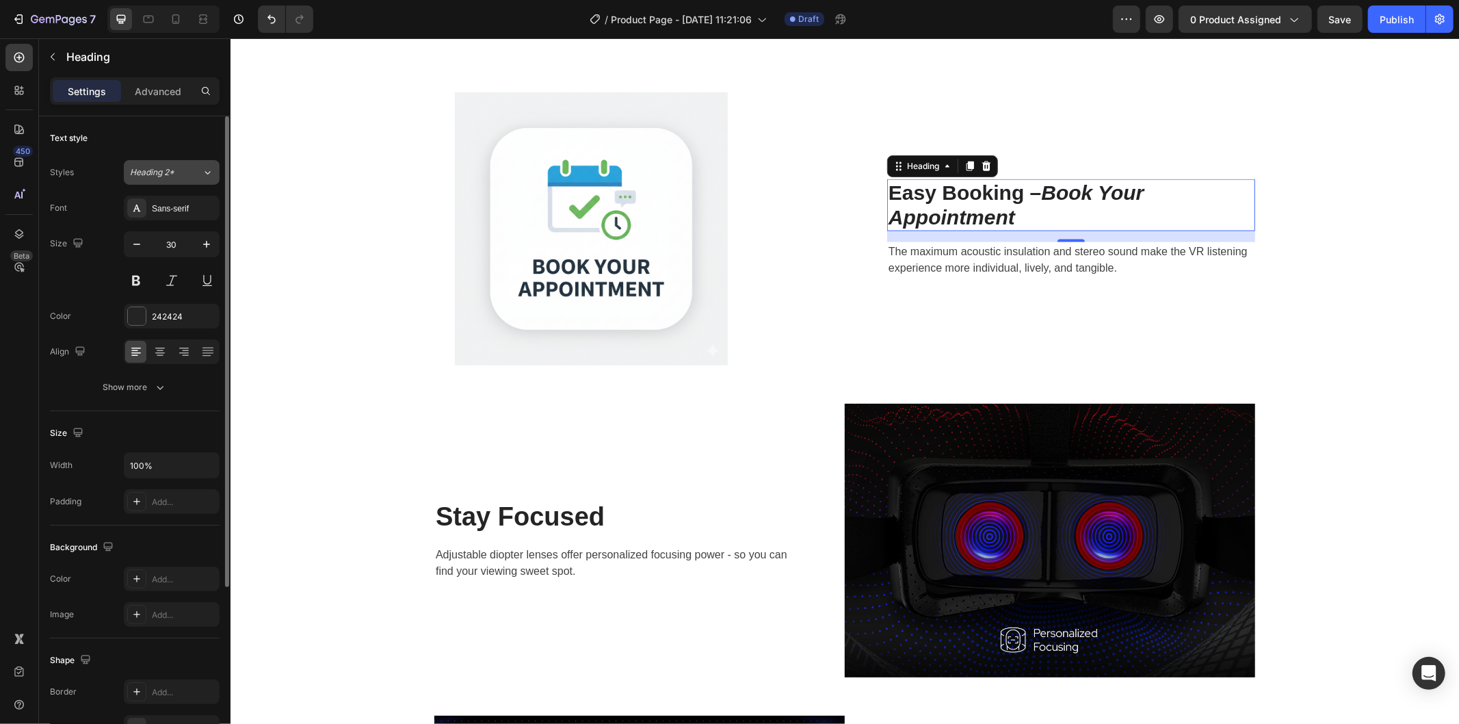
click at [172, 167] on span "Heading 2*" at bounding box center [152, 172] width 44 height 12
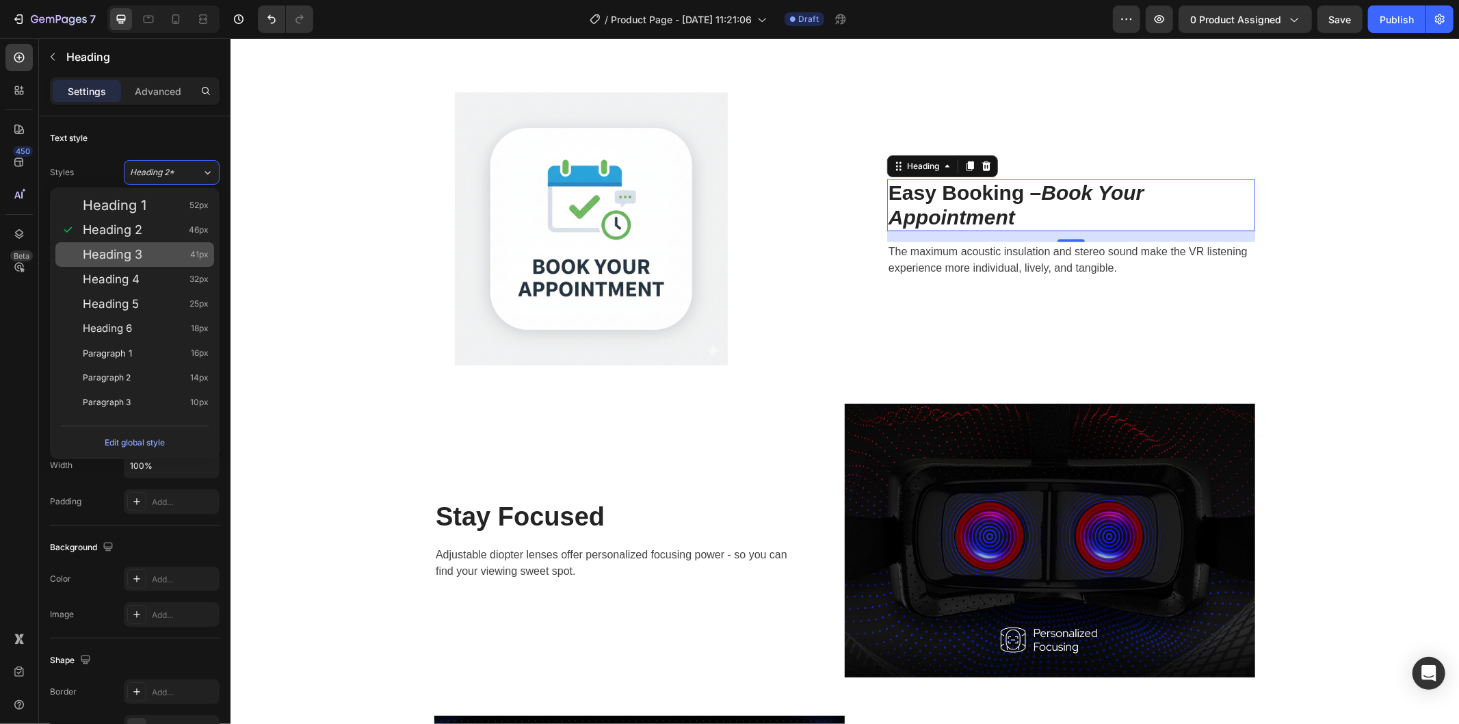
click at [141, 250] on span "Heading 3" at bounding box center [113, 255] width 60 height 14
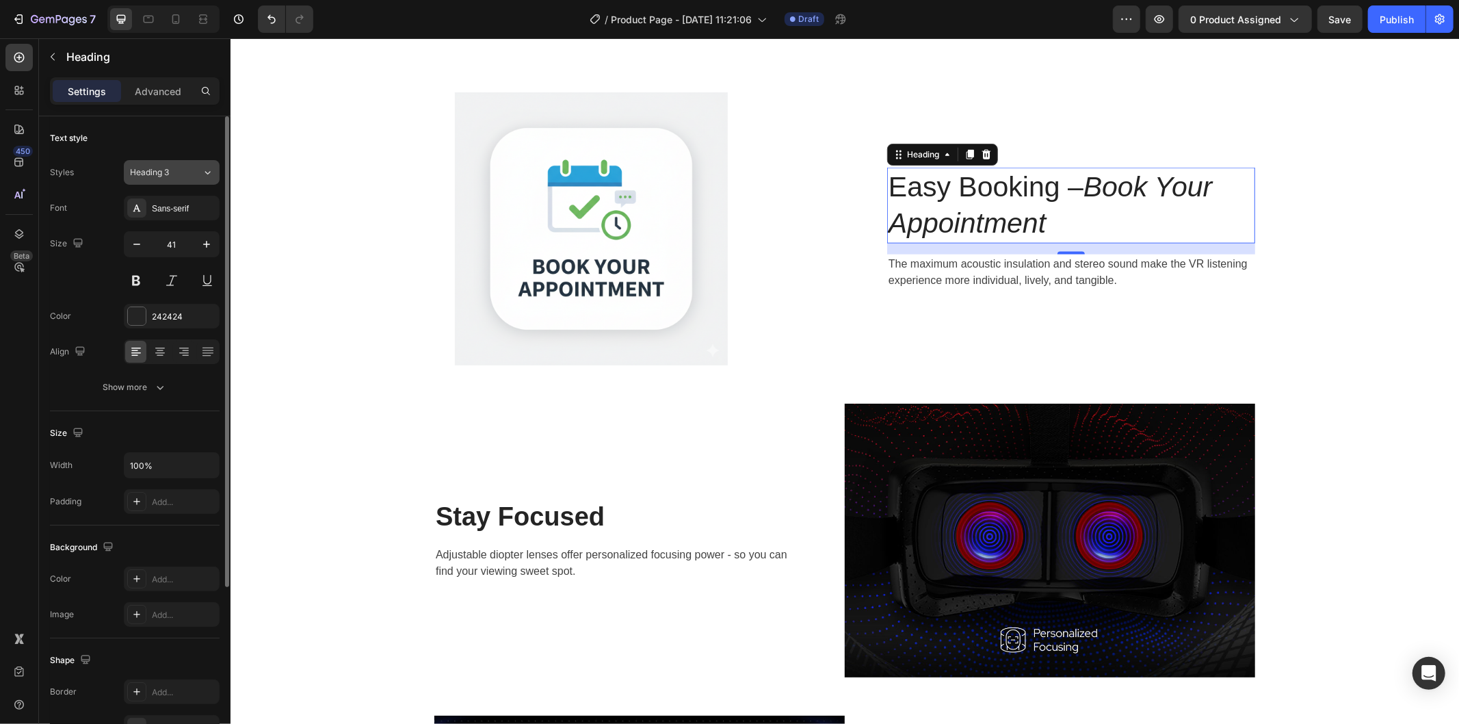
click at [157, 174] on span "Heading 3" at bounding box center [149, 172] width 39 height 12
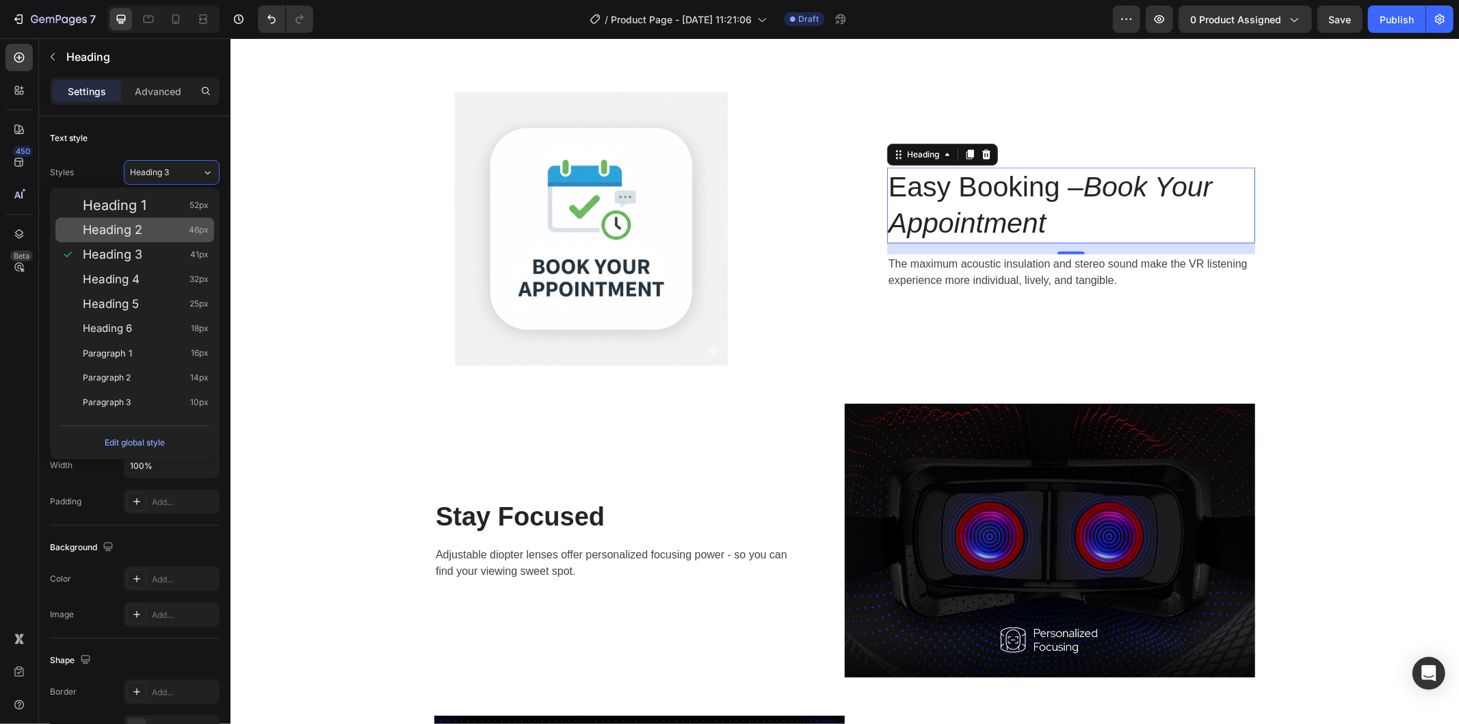
click at [151, 227] on div "Heading 2 46px" at bounding box center [146, 230] width 126 height 14
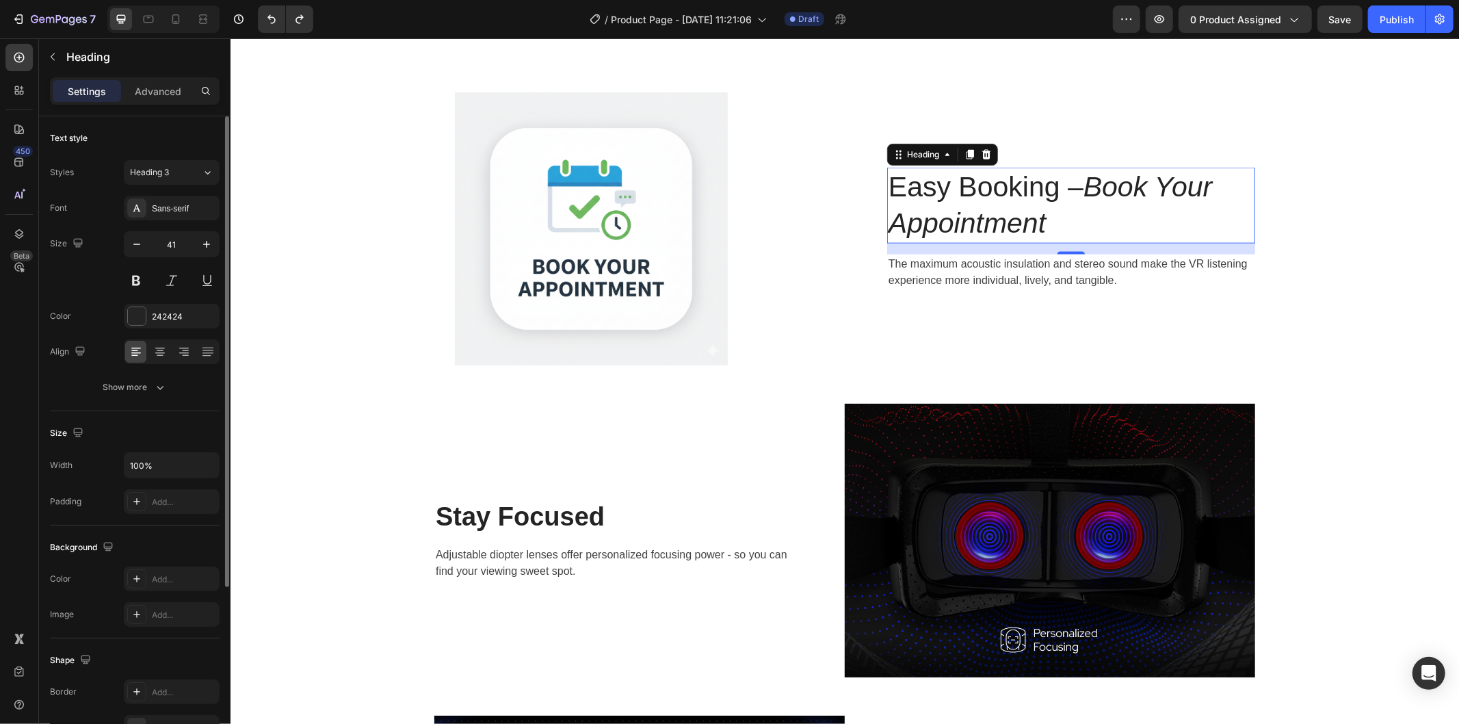
type input "30"
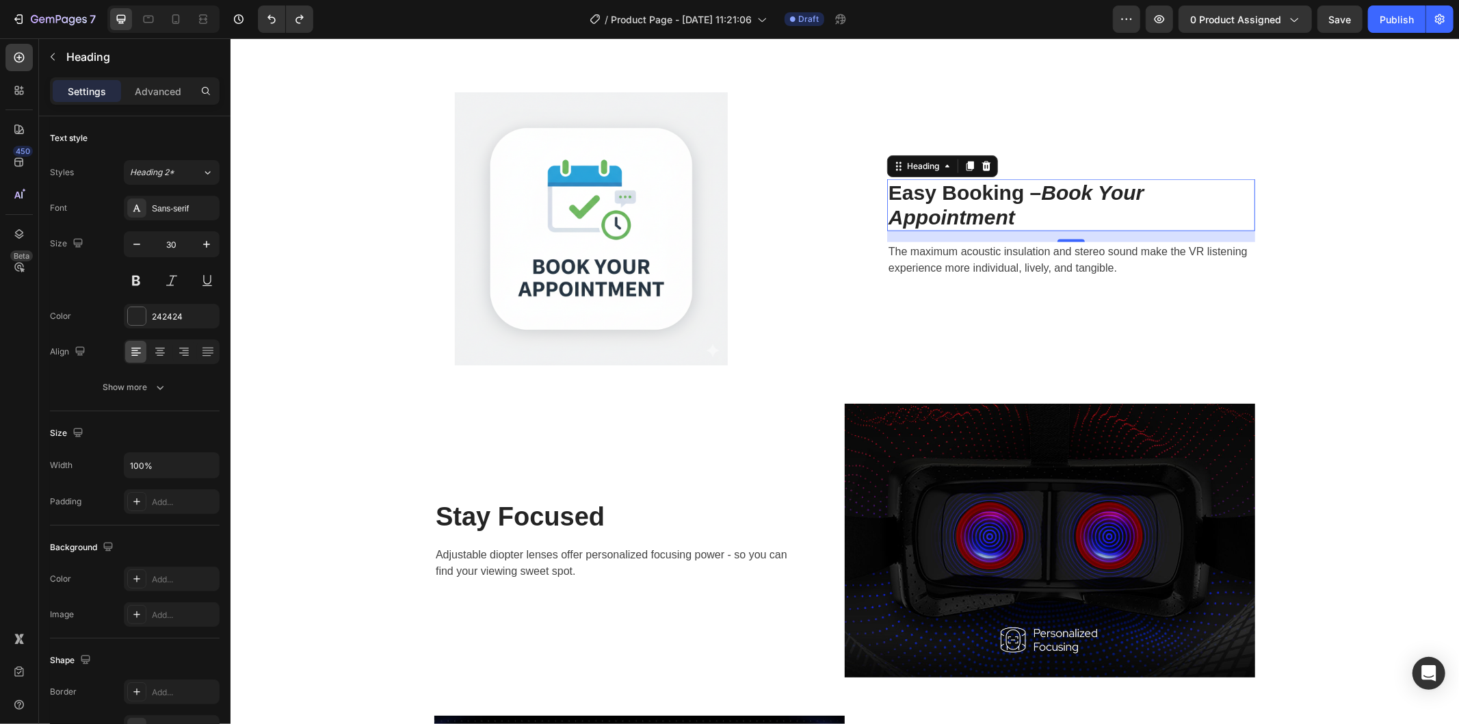
click at [1035, 260] on p "The maximum acoustic insulation and stereo sound make the VR listening experien…" at bounding box center [1070, 259] width 365 height 33
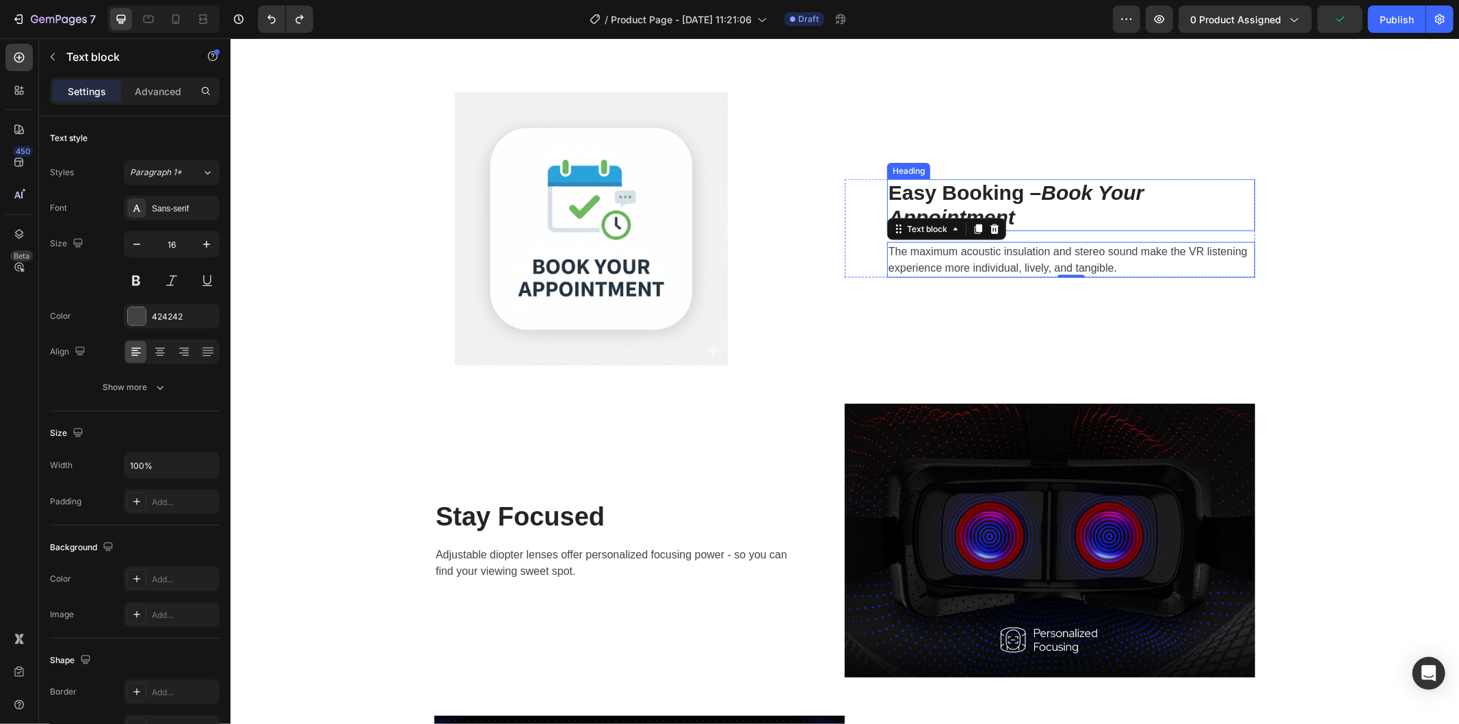
click at [1063, 222] on p "Easy Booking – Book Your Appointment" at bounding box center [1070, 204] width 365 height 49
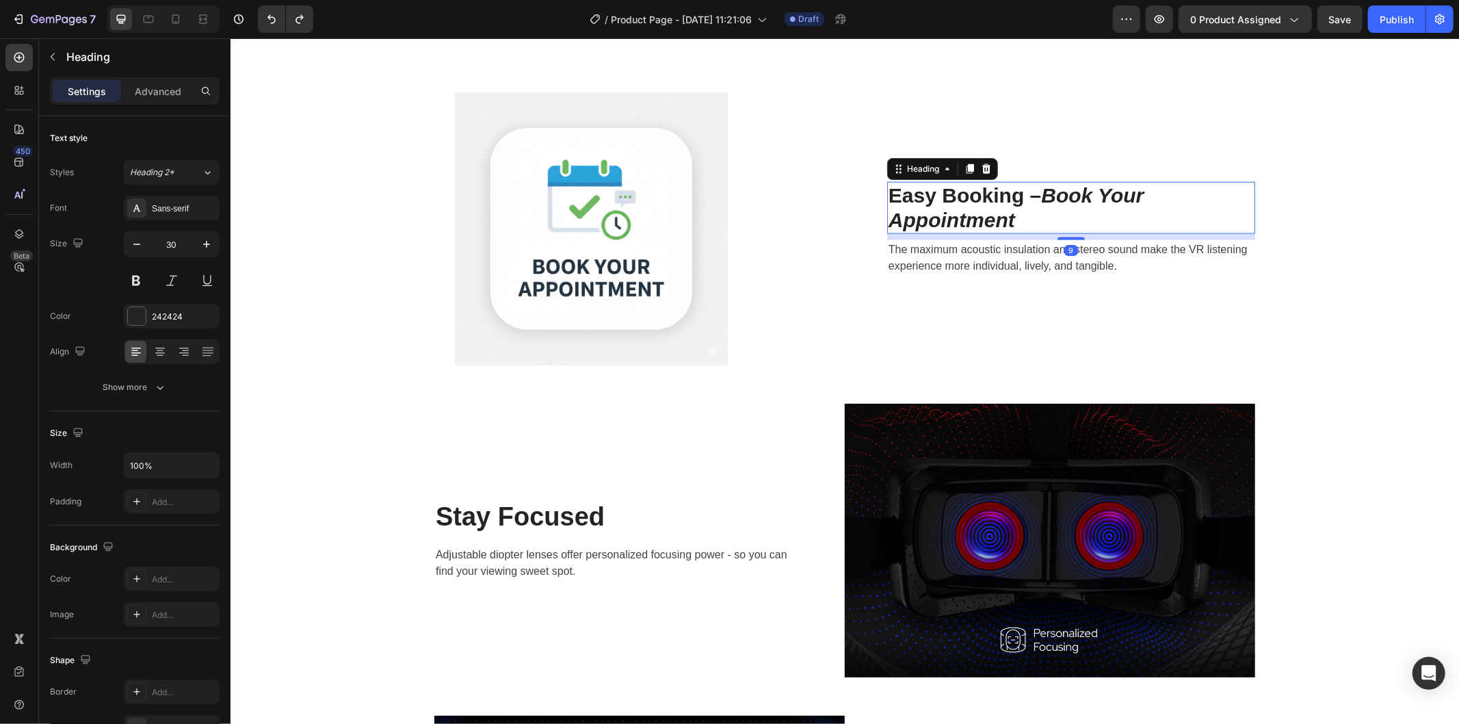
click at [1064, 233] on div "9" at bounding box center [1070, 233] width 368 height 0
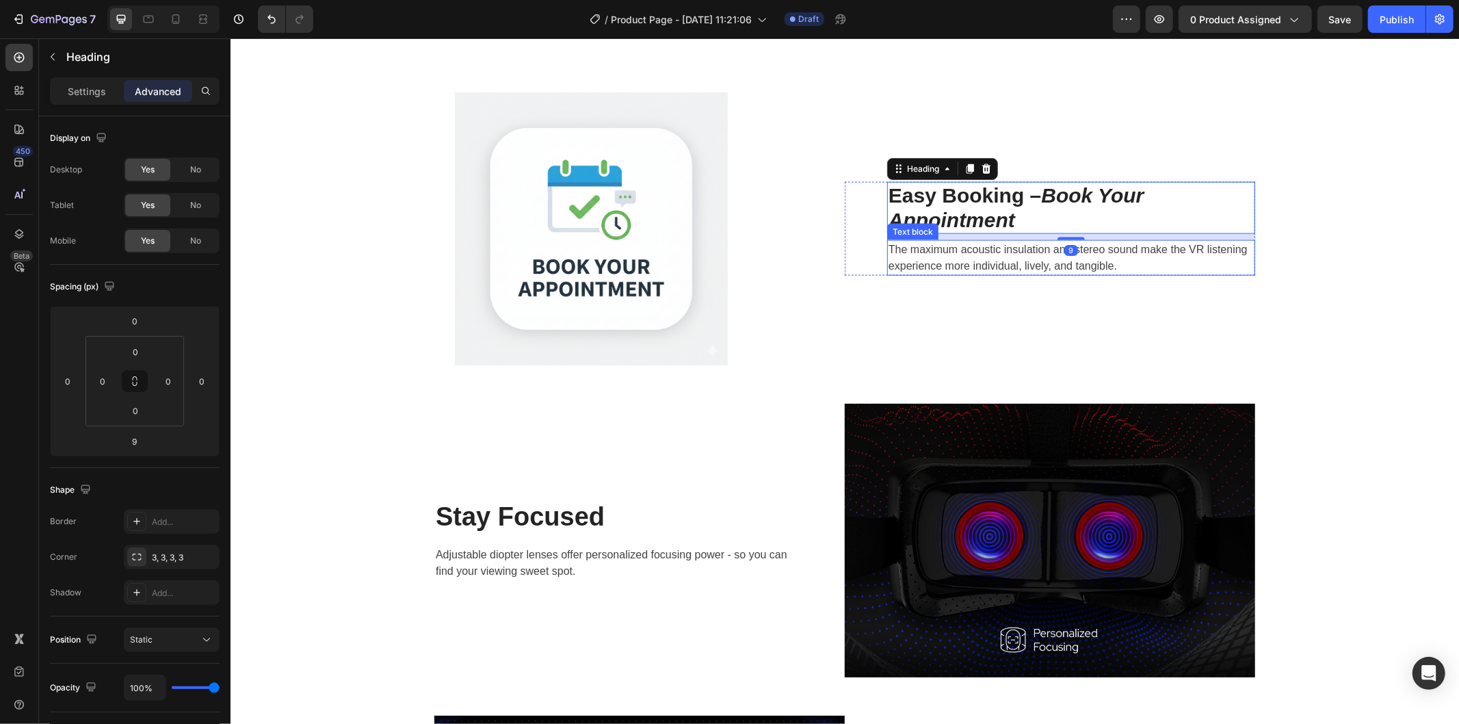
click at [1001, 250] on p "The maximum acoustic insulation and stereo sound make the VR listening experien…" at bounding box center [1070, 257] width 365 height 33
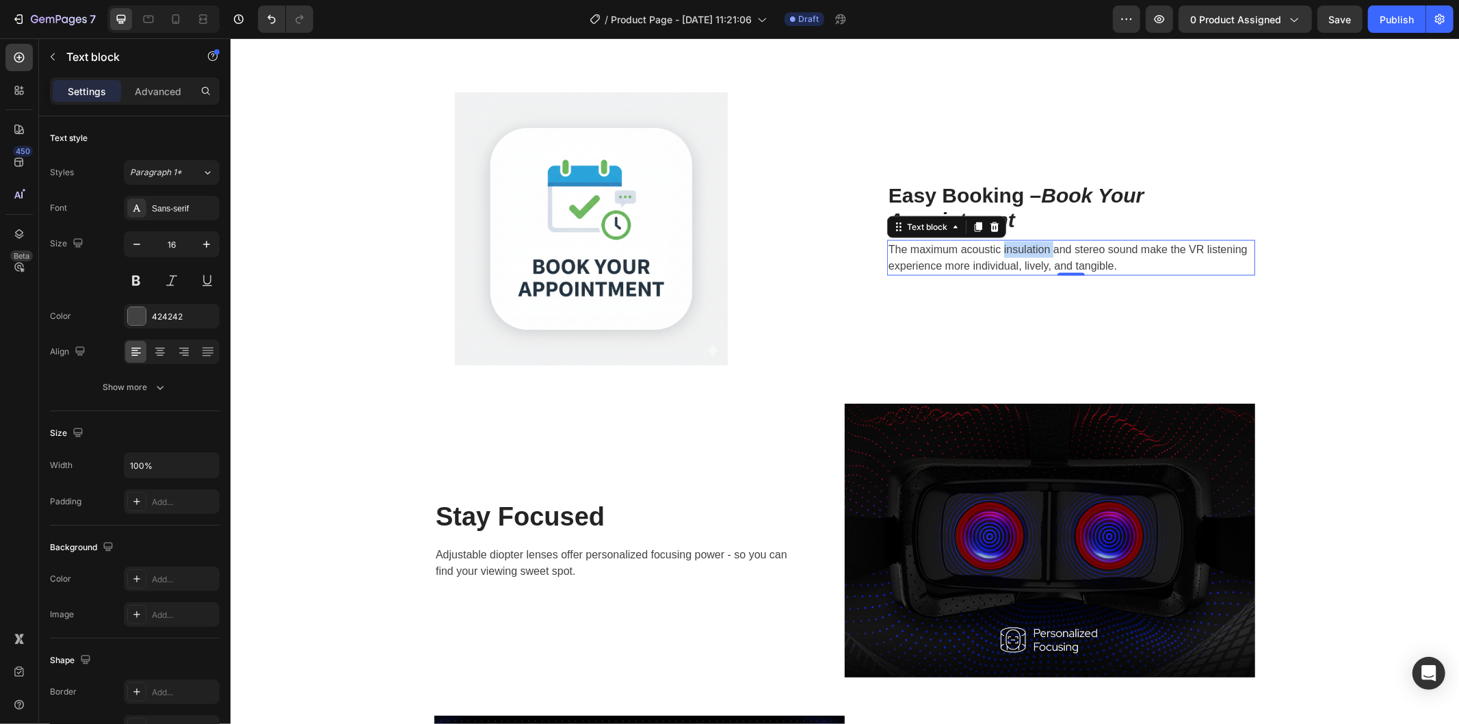
click at [1001, 250] on p "The maximum acoustic insulation and stereo sound make the VR listening experien…" at bounding box center [1070, 257] width 365 height 33
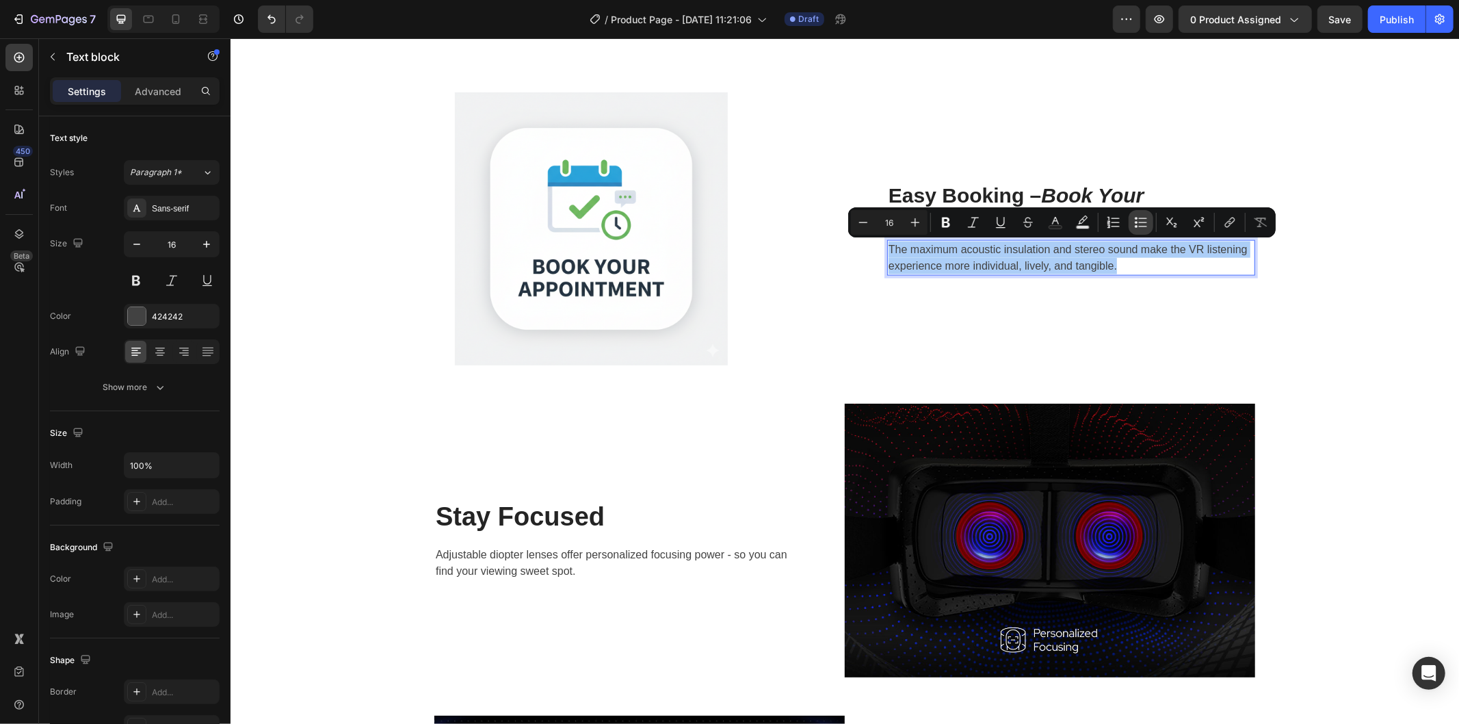
click at [1148, 222] on button "Bulleted List" at bounding box center [1140, 222] width 25 height 25
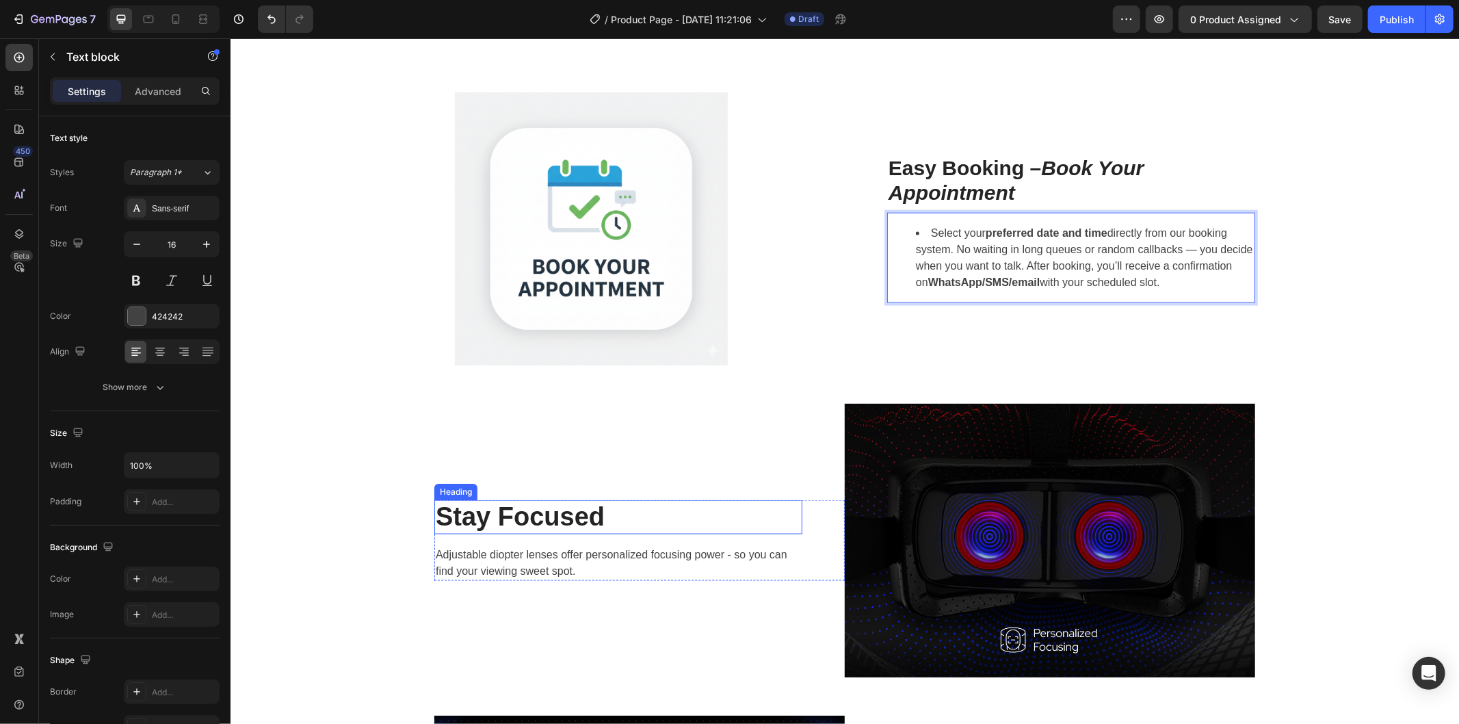
click at [1013, 499] on img at bounding box center [1049, 540] width 410 height 274
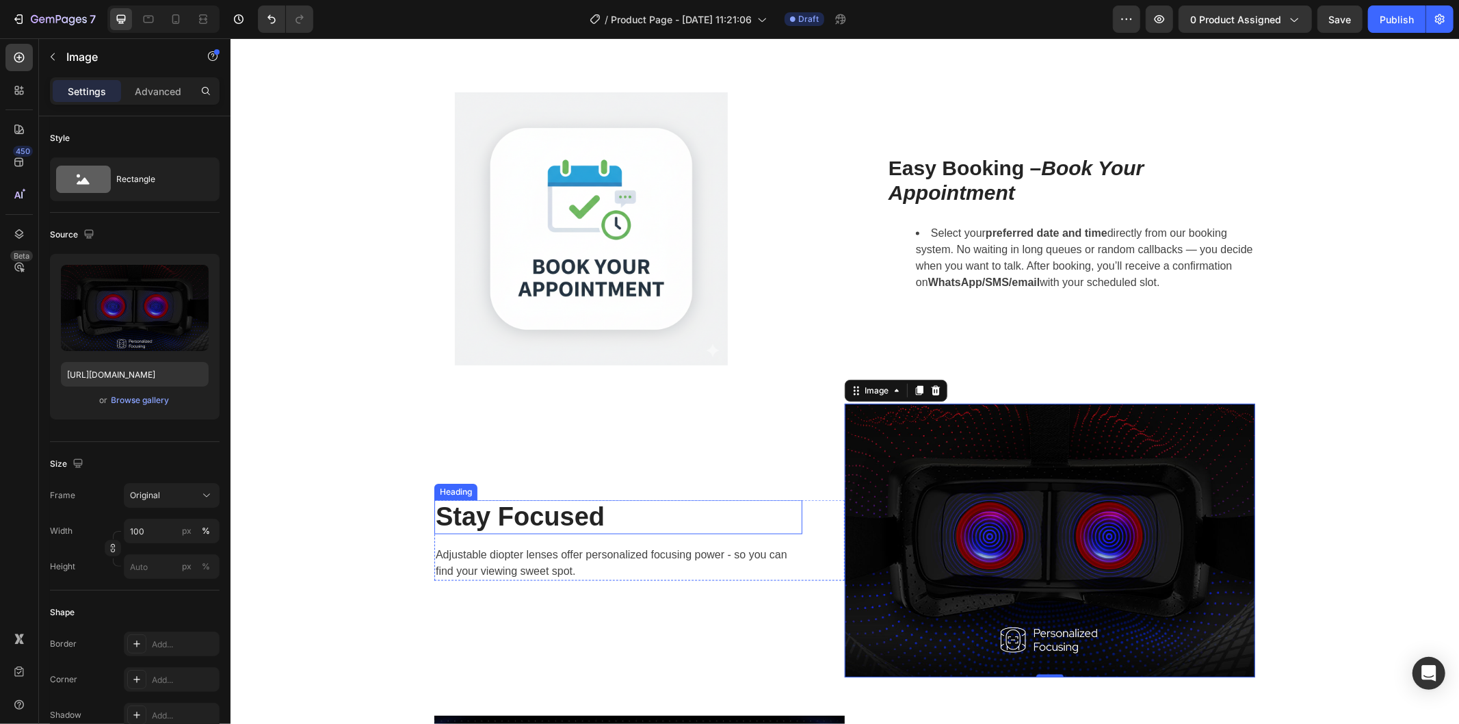
click at [559, 508] on p "Stay Focused" at bounding box center [617, 516] width 365 height 31
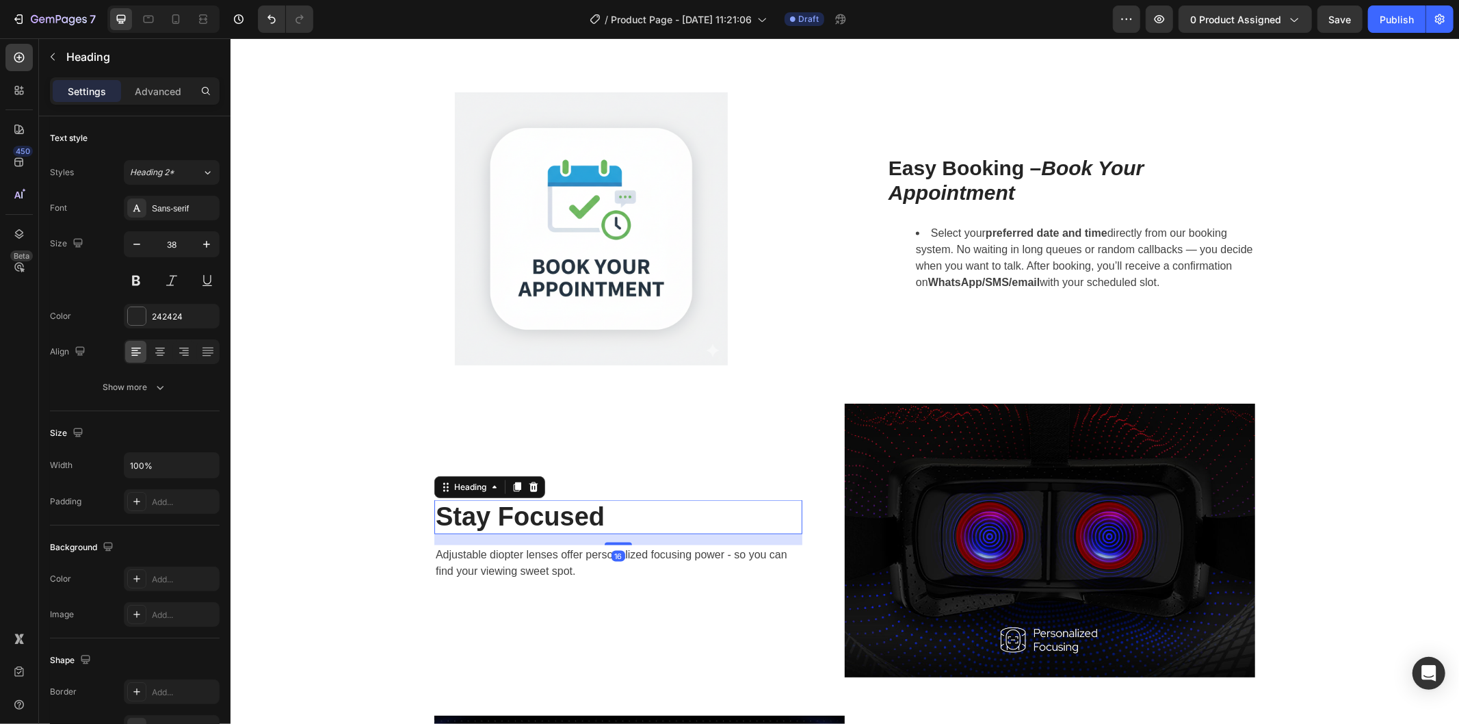
click at [559, 508] on p "Stay Focused" at bounding box center [617, 516] width 365 height 31
click at [644, 584] on div "1:1 Calling Heading 16 Adjustable diopter lenses offer personalized focusing po…" at bounding box center [639, 540] width 410 height 274
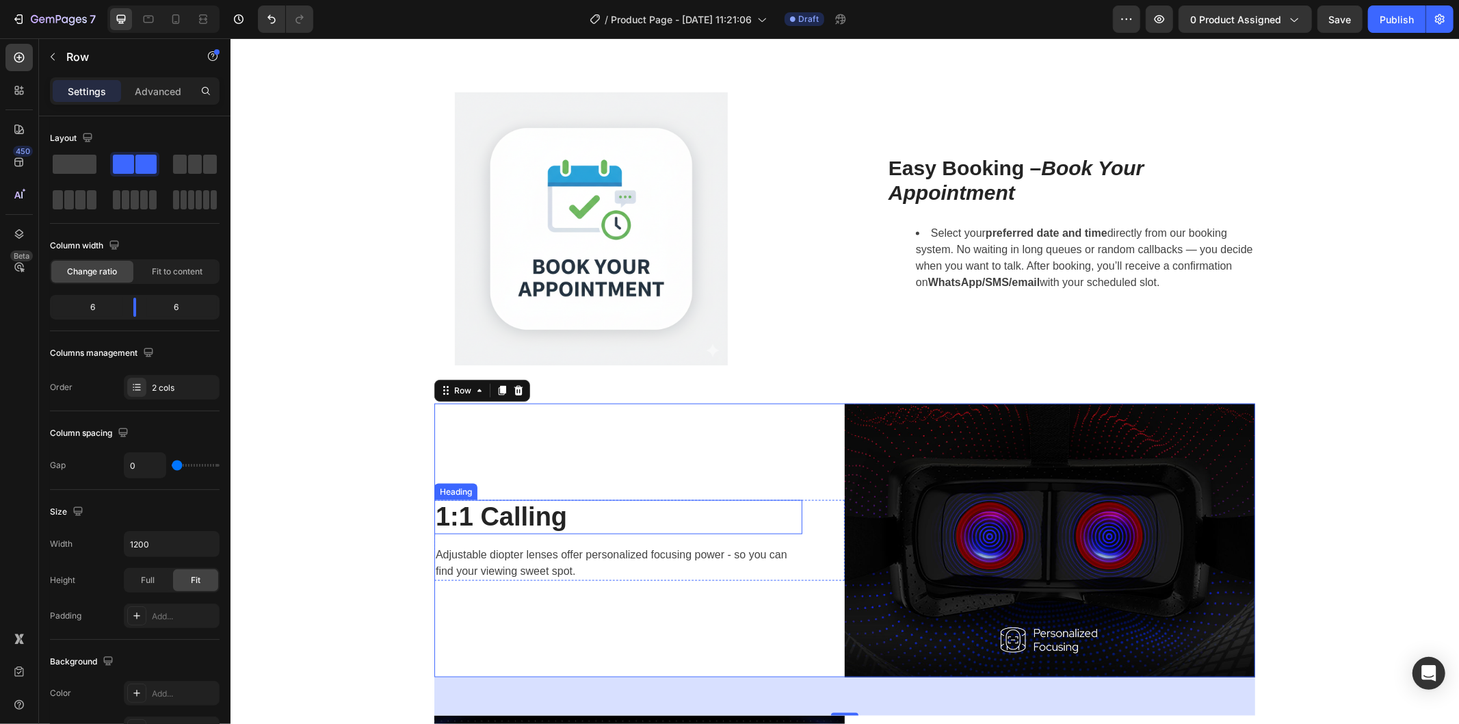
click at [525, 521] on p "1:1 Calling" at bounding box center [617, 516] width 365 height 31
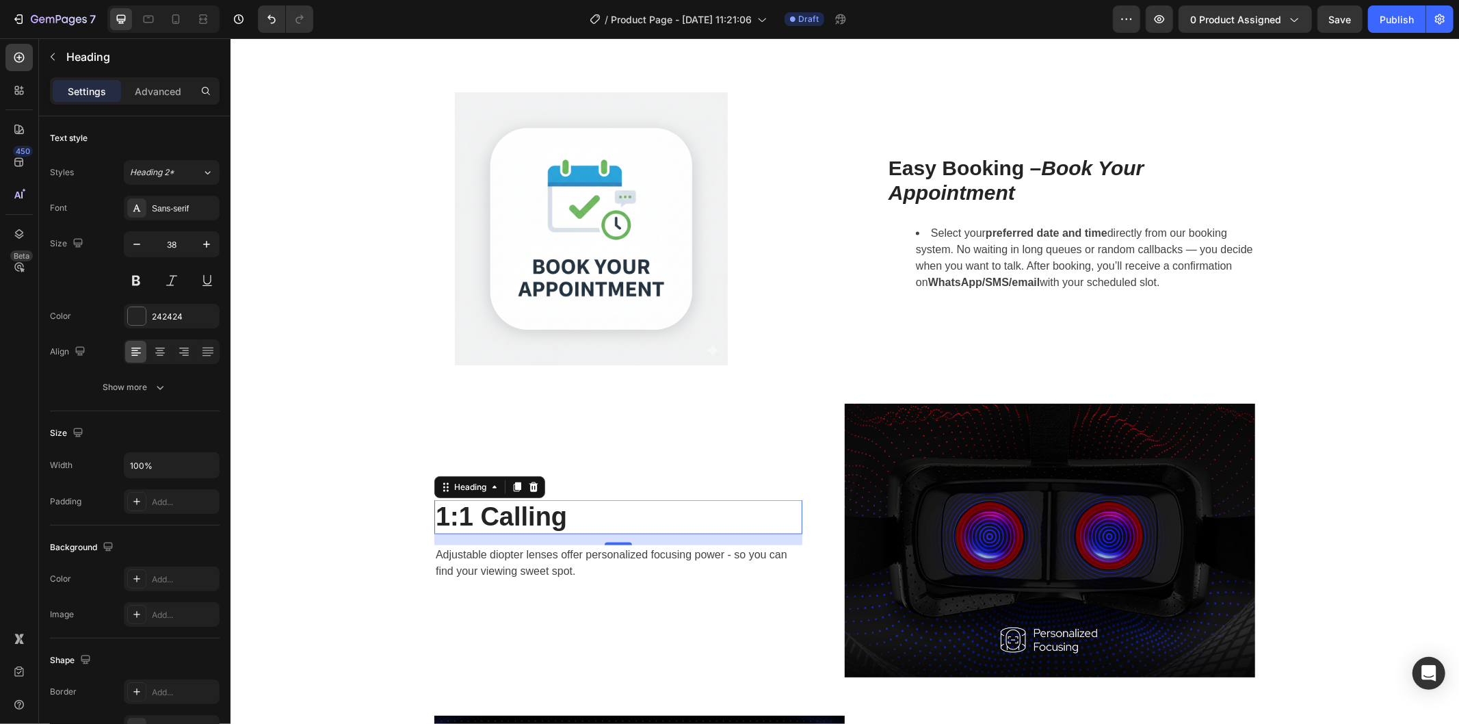
click at [519, 493] on div "Heading" at bounding box center [489, 486] width 111 height 22
click at [511, 490] on icon at bounding box center [516, 486] width 11 height 11
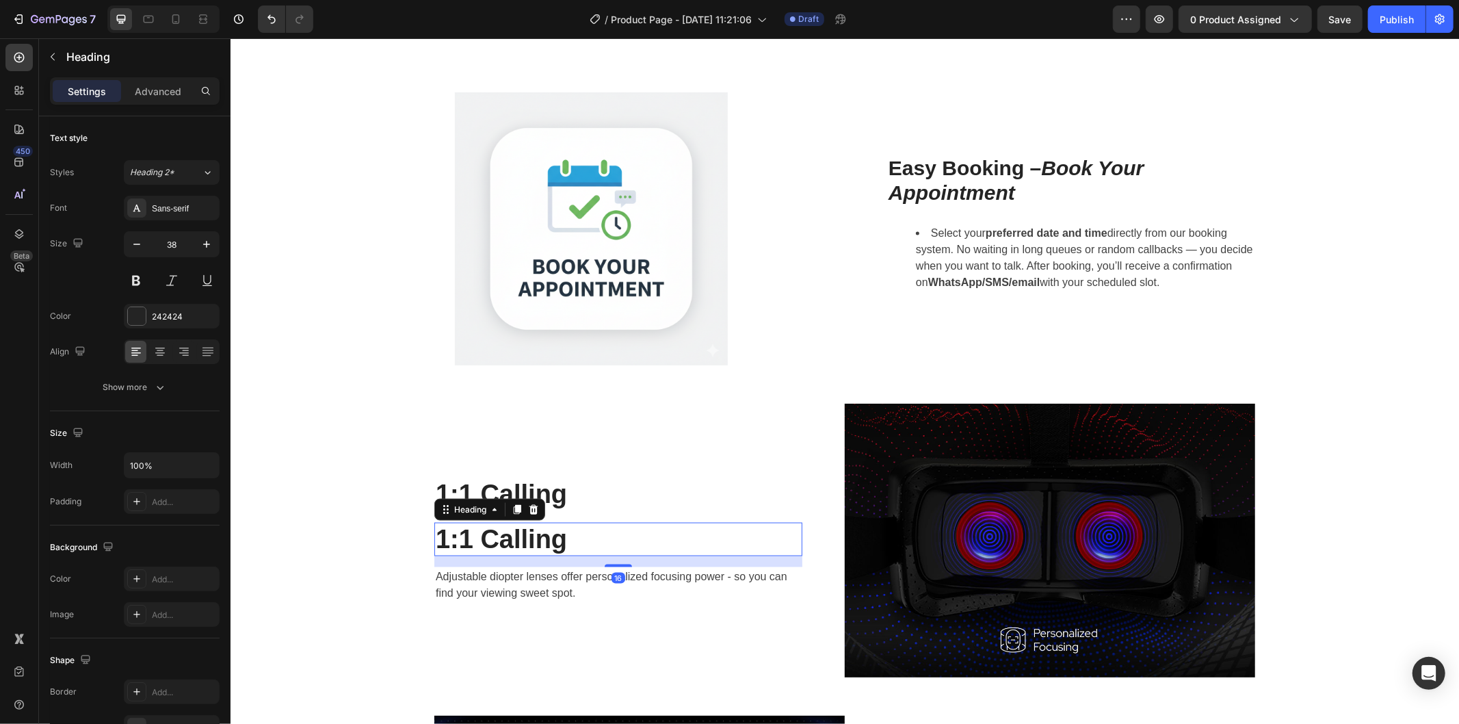
click at [514, 548] on h2 "1:1 Calling" at bounding box center [618, 539] width 368 height 34
click at [514, 548] on p "1:1 Calling" at bounding box center [617, 538] width 365 height 31
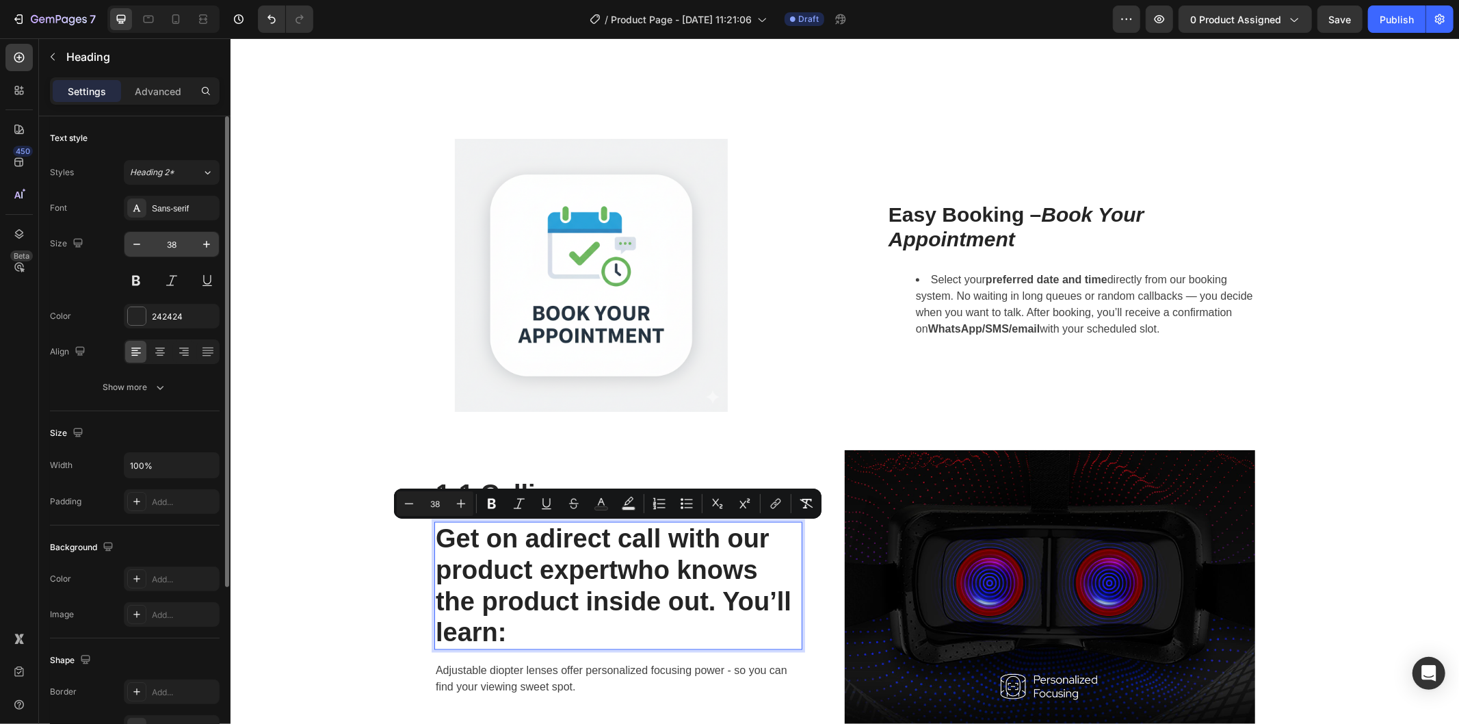
click at [179, 241] on input "38" at bounding box center [171, 244] width 45 height 25
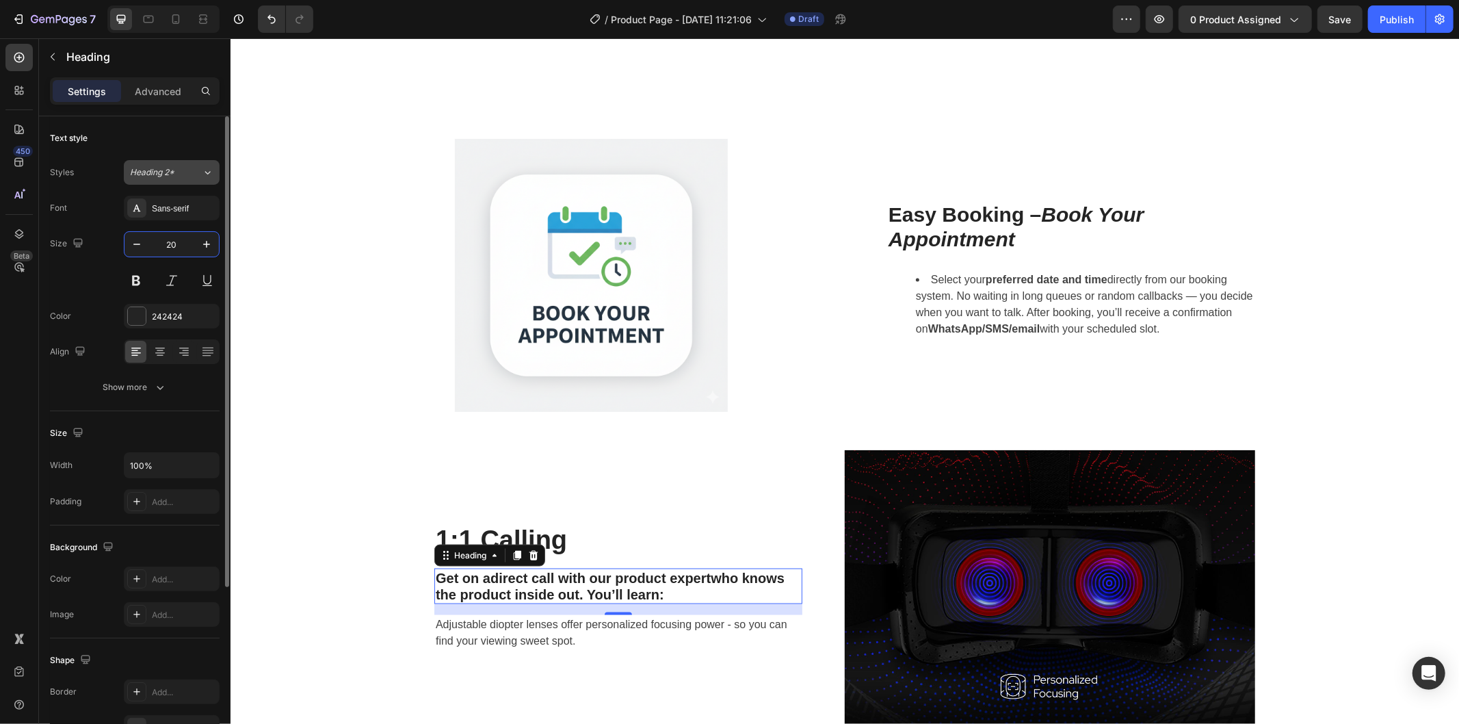
click at [157, 176] on span "Heading 2*" at bounding box center [152, 172] width 44 height 12
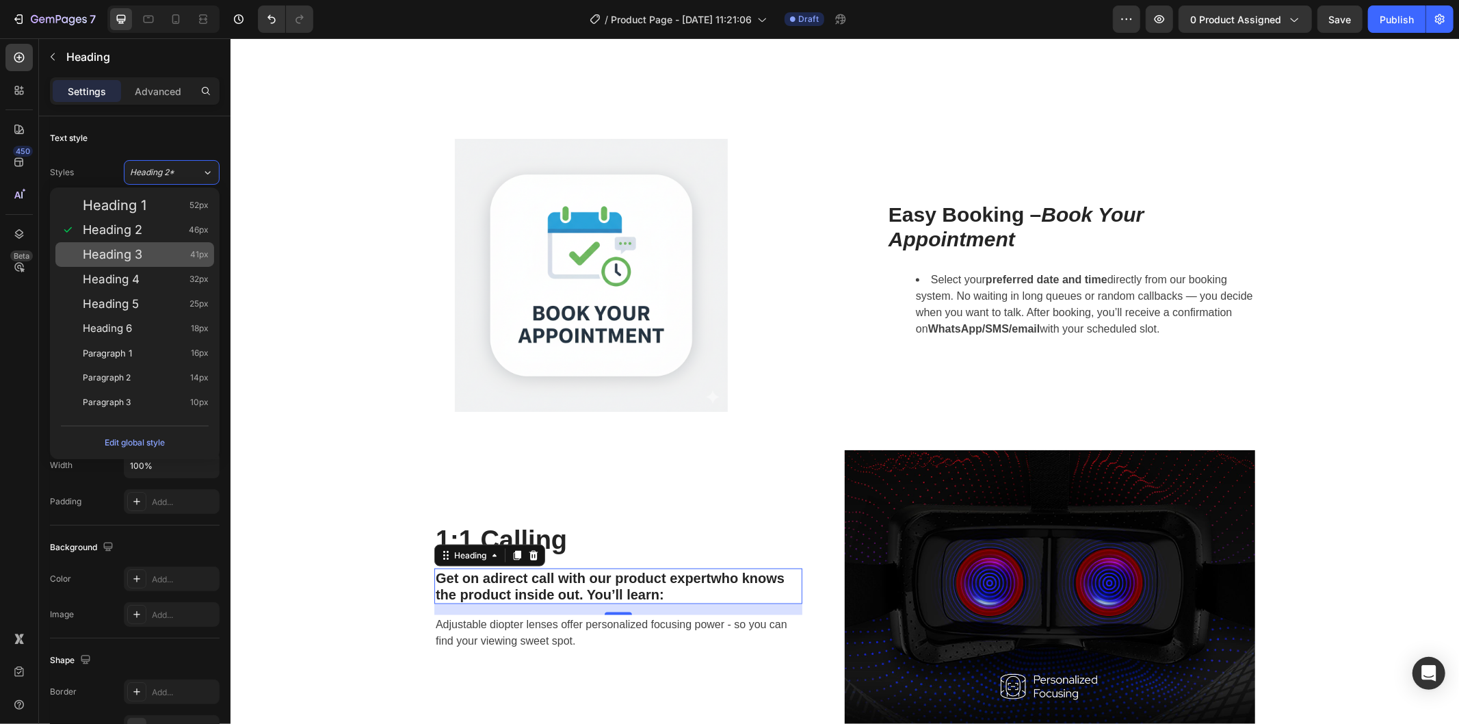
click at [150, 259] on div "Heading 3 41px" at bounding box center [146, 255] width 126 height 14
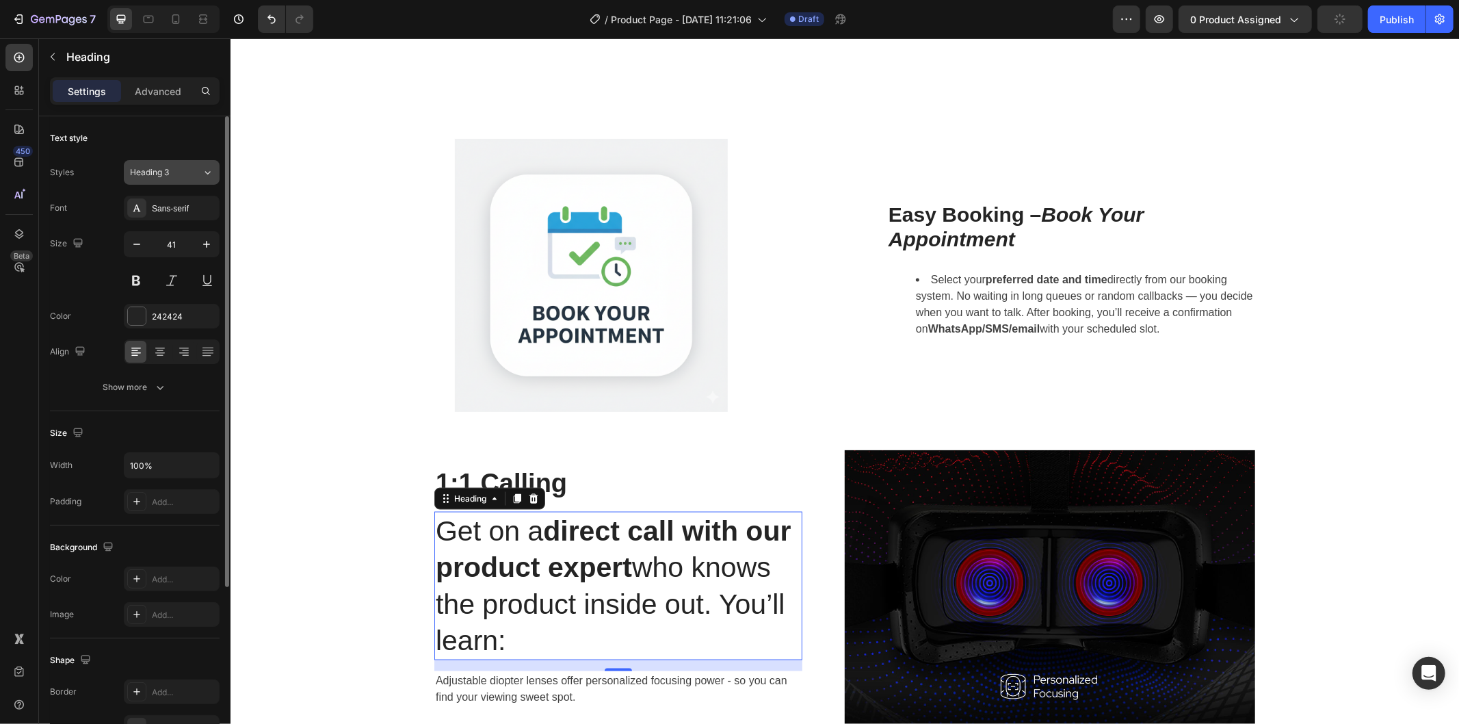
click at [161, 160] on button "Heading 3" at bounding box center [172, 172] width 96 height 25
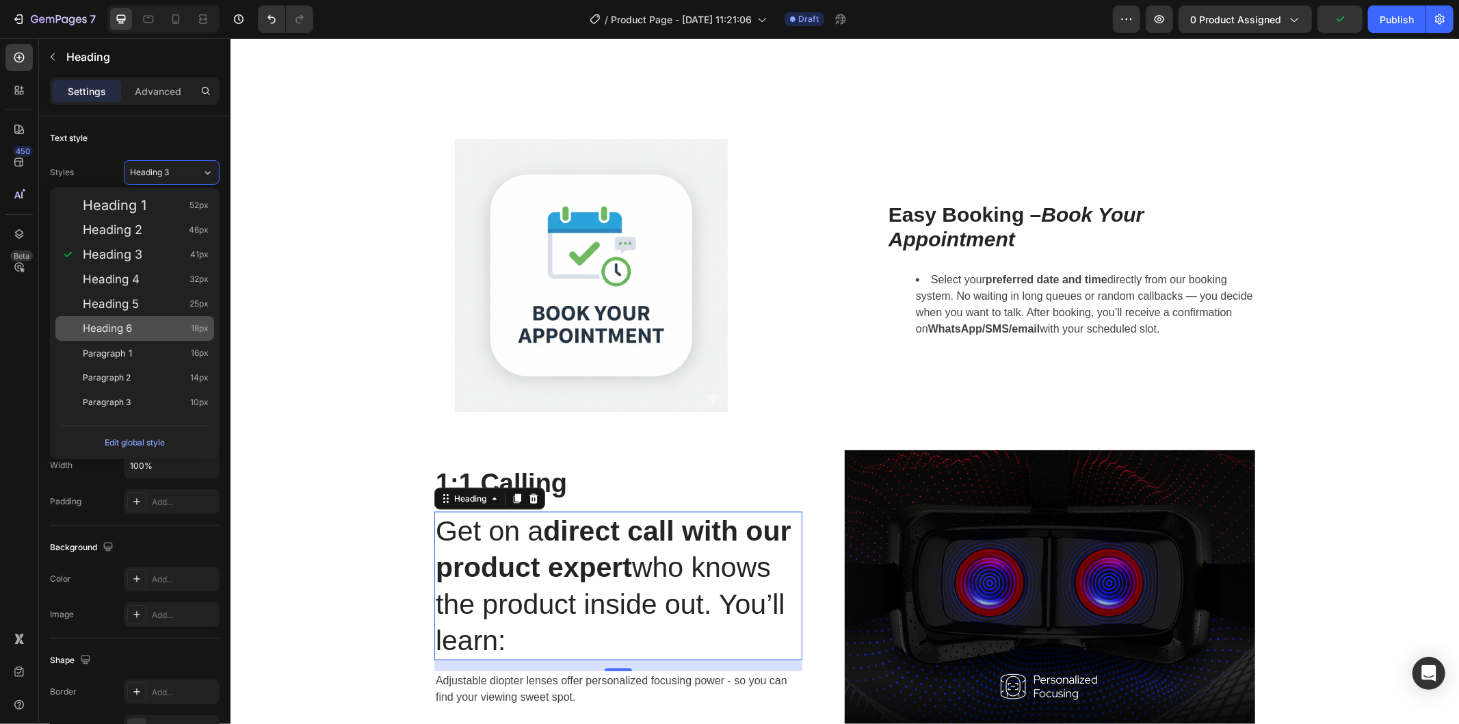
click at [169, 326] on div "Heading 6 18px" at bounding box center [146, 328] width 126 height 14
type input "18"
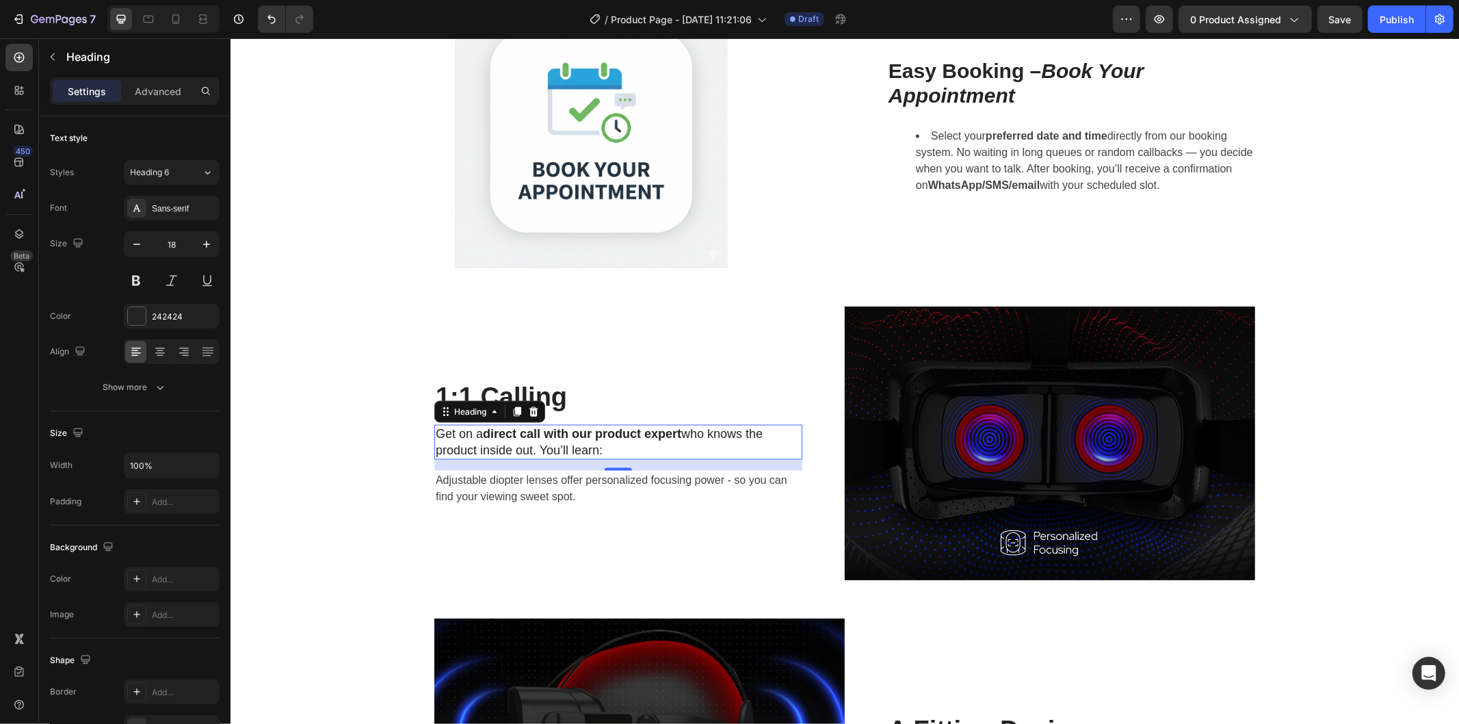
scroll to position [1693, 0]
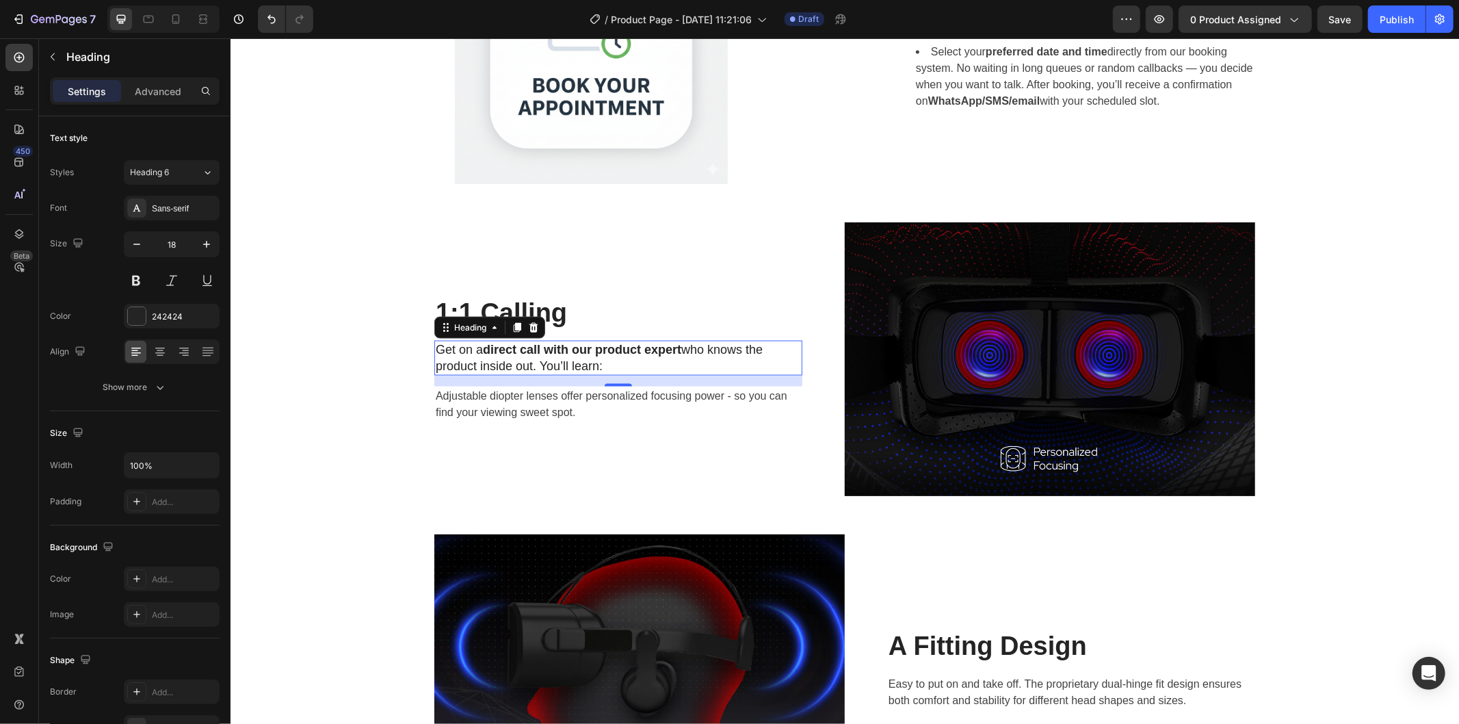
click at [548, 384] on div "16" at bounding box center [618, 380] width 368 height 11
drag, startPoint x: 614, startPoint y: 381, endPoint x: 614, endPoint y: 373, distance: 8.2
click at [614, 373] on div "Get on a direct call with our product expert who knows the product inside out. …" at bounding box center [618, 361] width 368 height 35
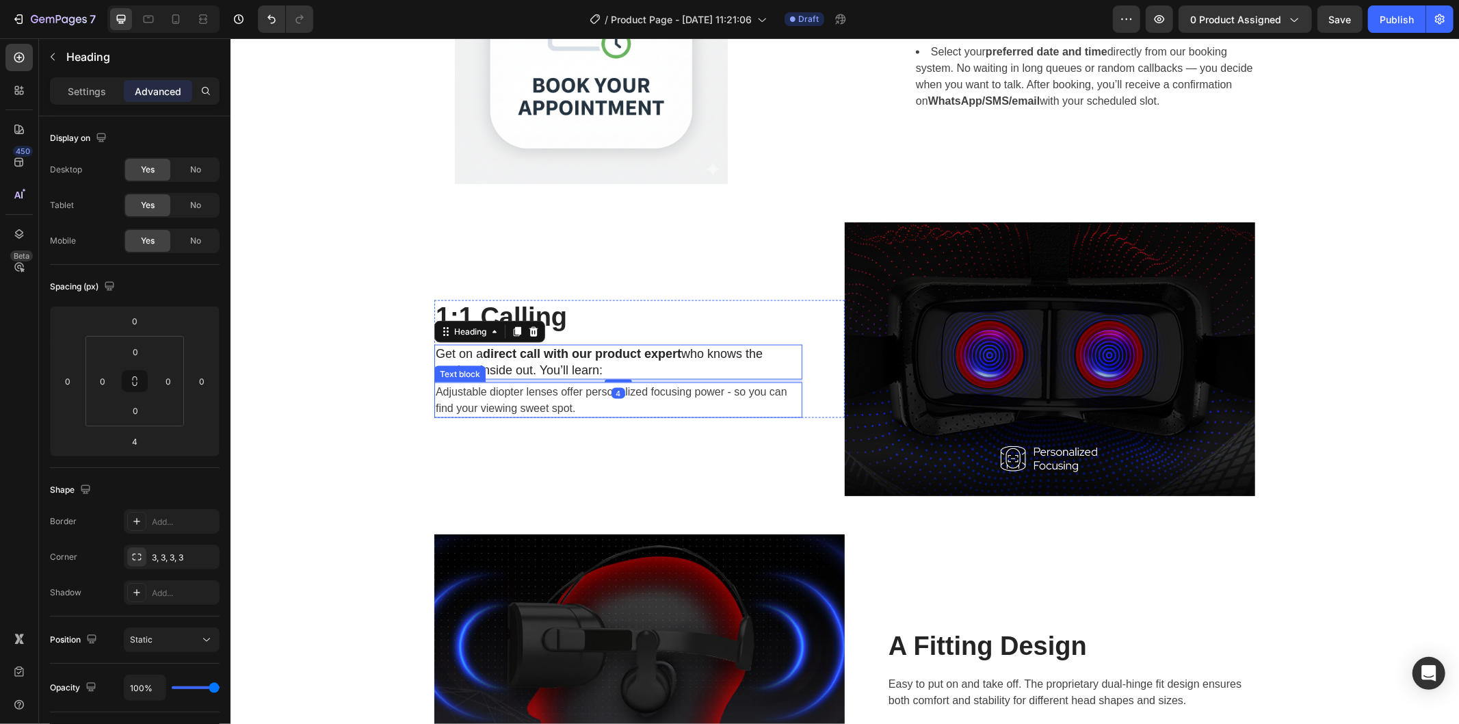
click at [527, 398] on p "Adjustable diopter lenses offer personalized focusing power - so you can find y…" at bounding box center [617, 399] width 365 height 33
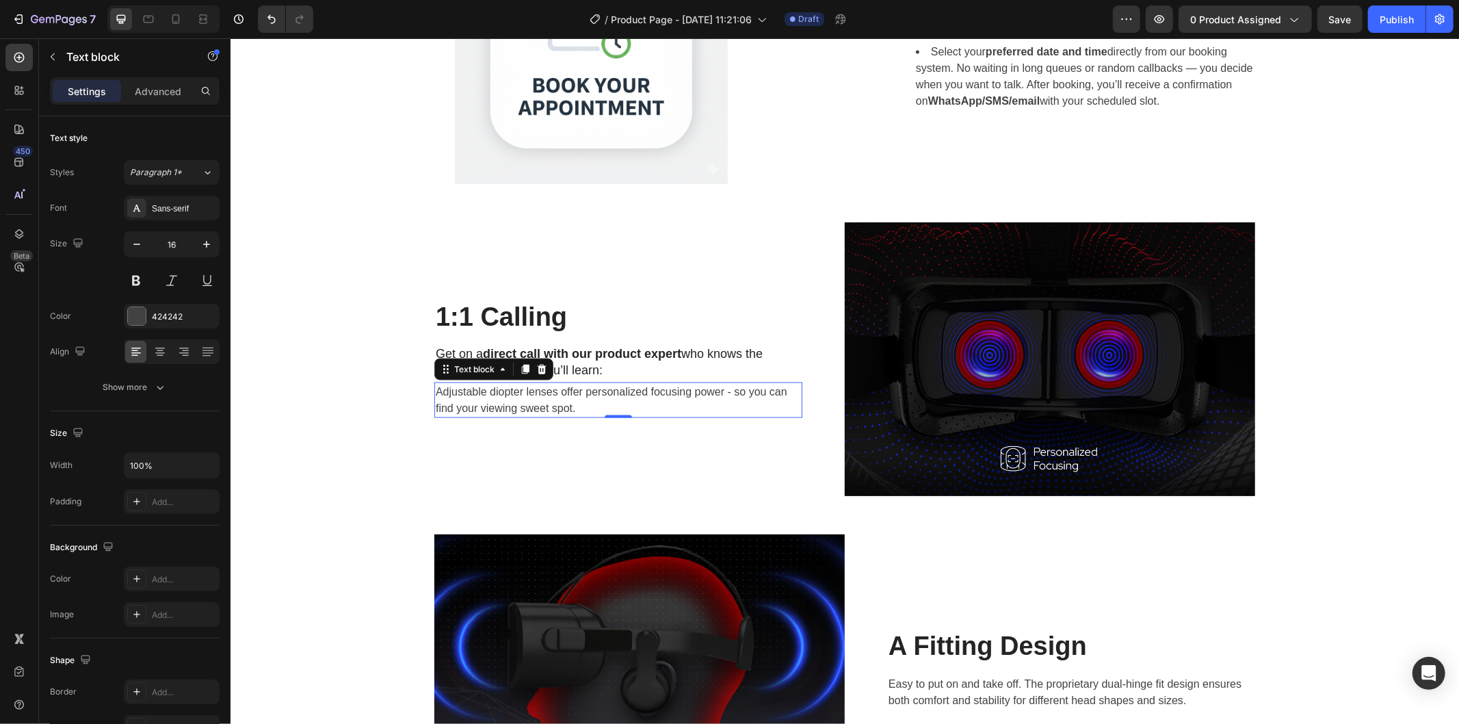
click at [557, 387] on p "Adjustable diopter lenses offer personalized focusing power - so you can find y…" at bounding box center [617, 399] width 365 height 33
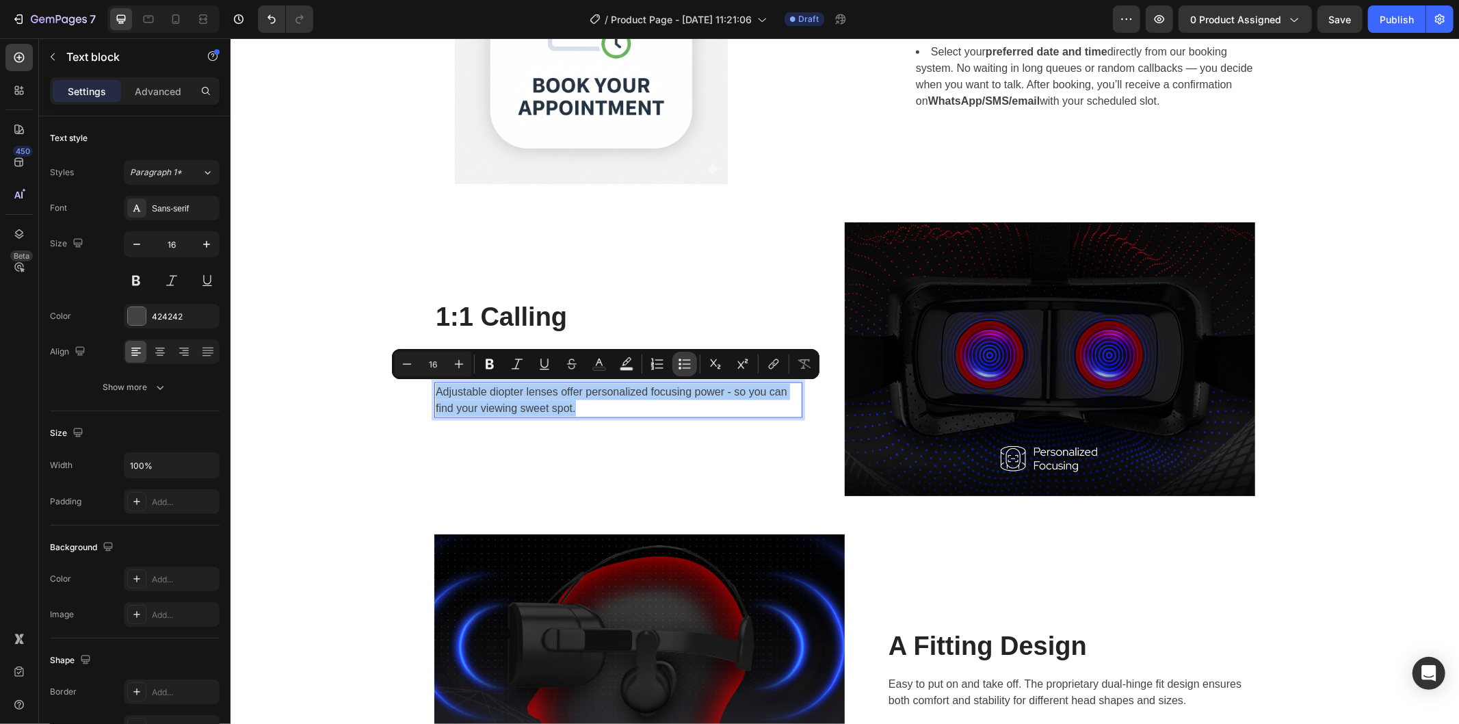
click at [689, 360] on icon "Editor contextual toolbar" at bounding box center [685, 364] width 14 height 14
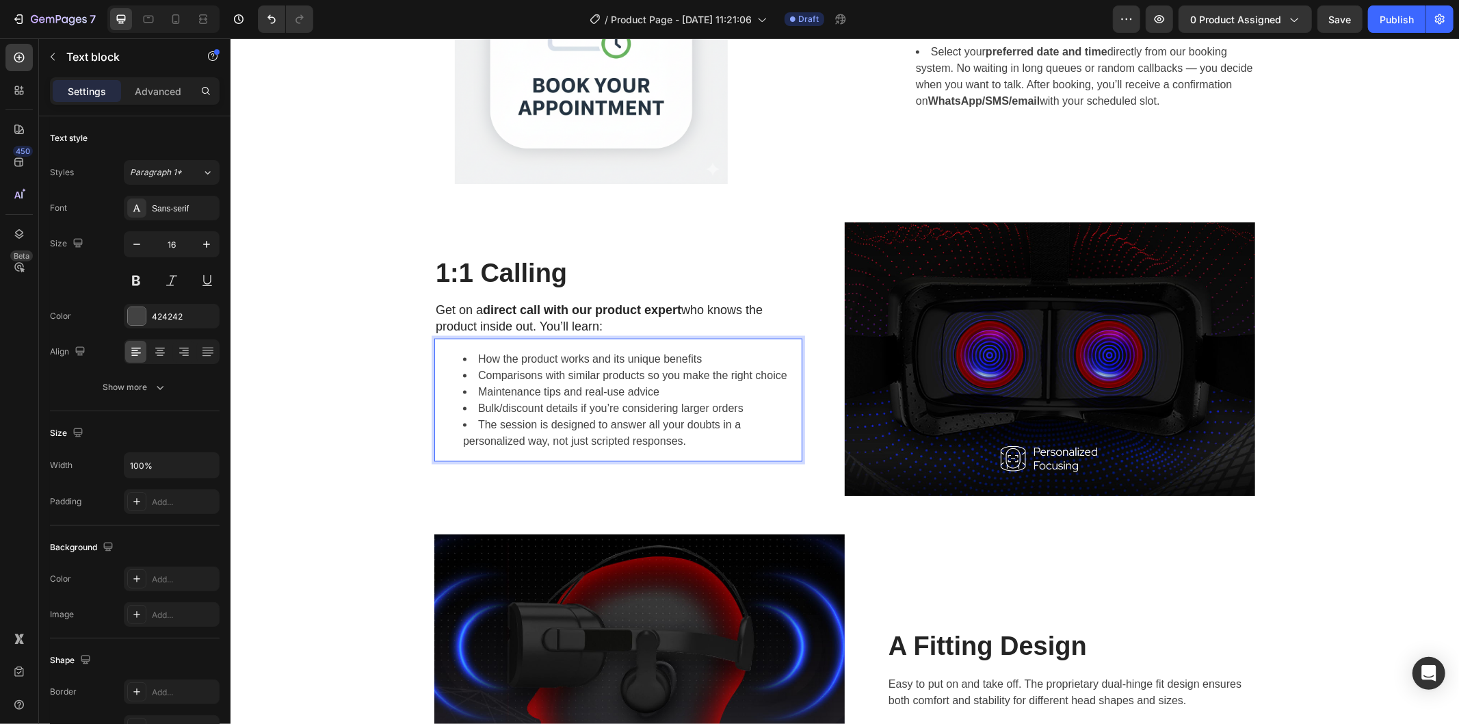
click at [474, 425] on li "The session is designed to answer all your doubts in a personalized way, not ju…" at bounding box center [631, 432] width 338 height 33
drag, startPoint x: 693, startPoint y: 443, endPoint x: 436, endPoint y: 425, distance: 257.8
click at [436, 425] on ul "How the product works and its unique benefits Comparisons with similar products…" at bounding box center [617, 399] width 365 height 98
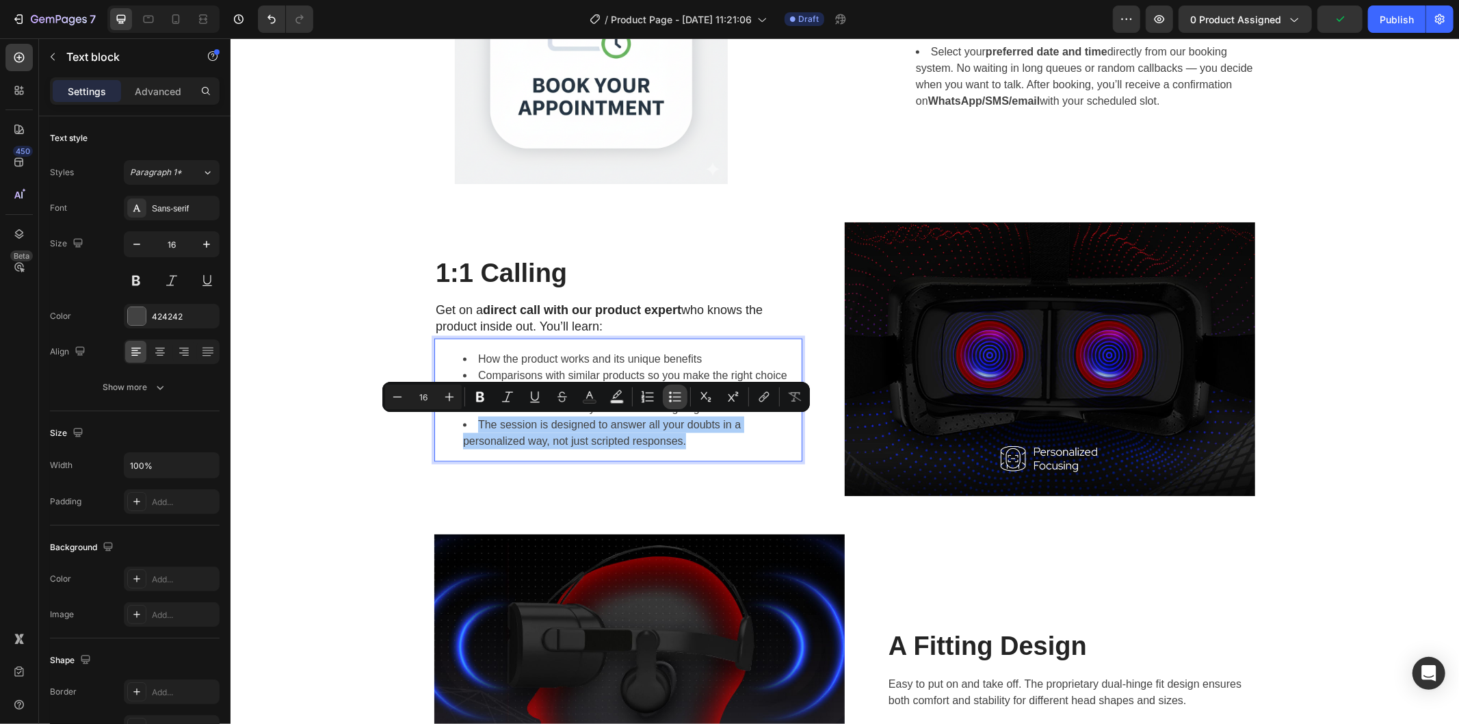
click at [669, 394] on icon "Editor contextual toolbar" at bounding box center [675, 397] width 14 height 14
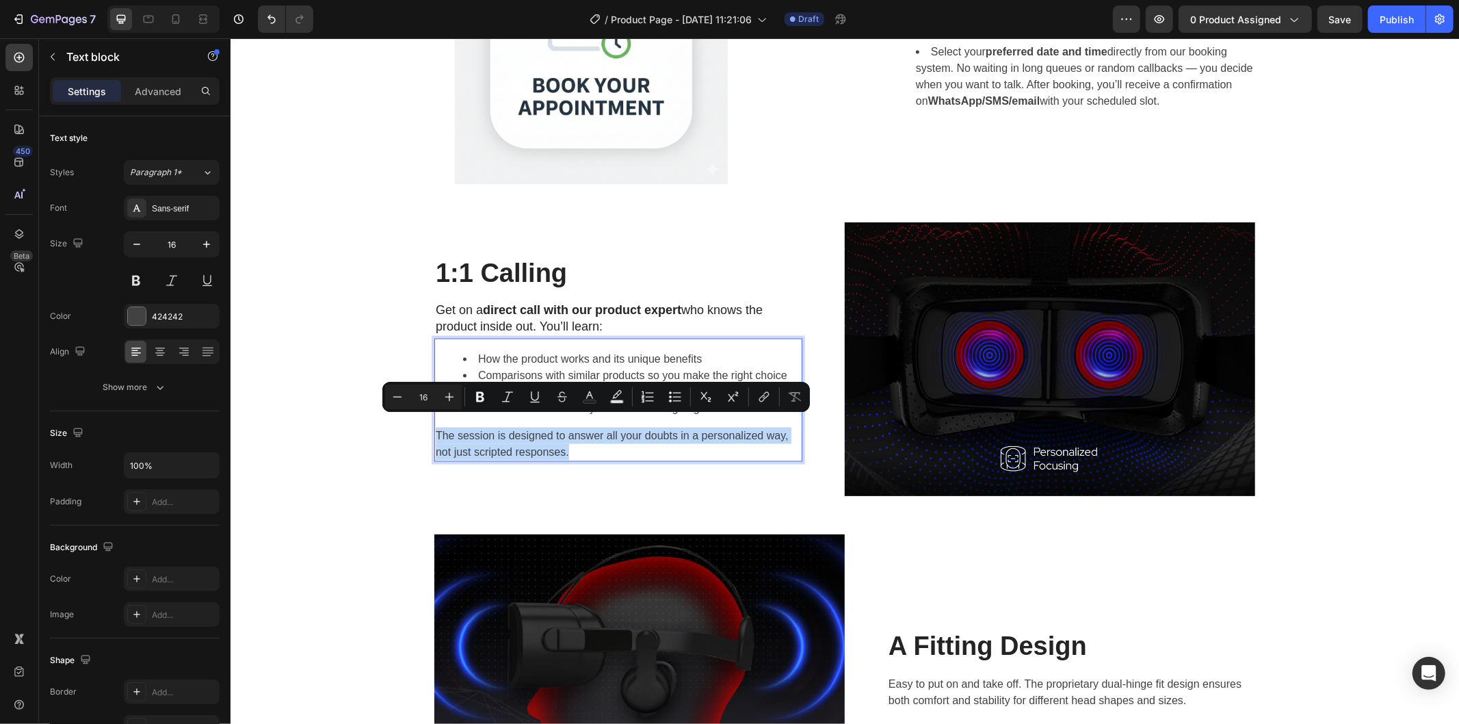
click at [656, 434] on p "The session is designed to answer all your doubts in a personalized way, not ju…" at bounding box center [617, 443] width 365 height 33
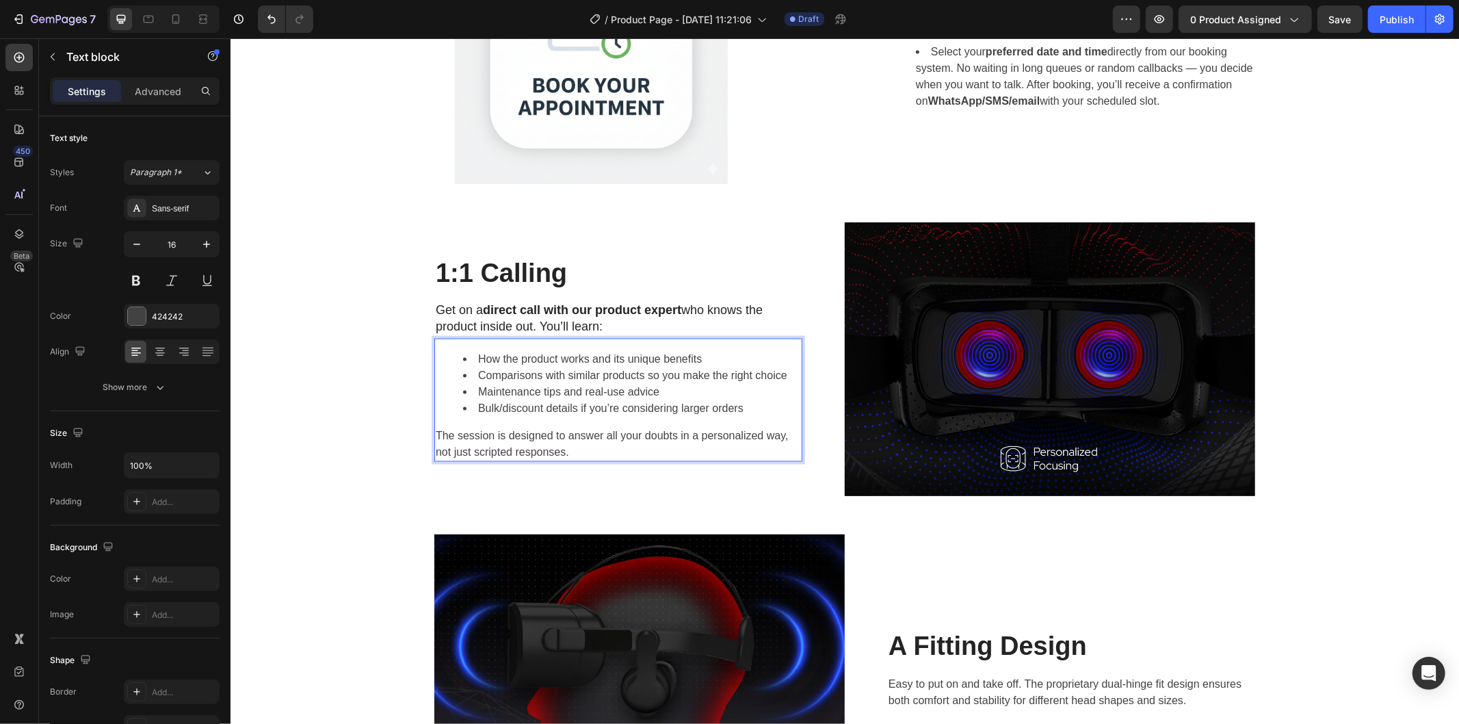
click at [653, 439] on p "The session is designed to answer all your doubts in a personalized way, not ju…" at bounding box center [617, 443] width 365 height 33
click at [311, 415] on div "Image Easy Booking – Book Your Appointment Heading Select your preferred date a…" at bounding box center [844, 358] width 1208 height 896
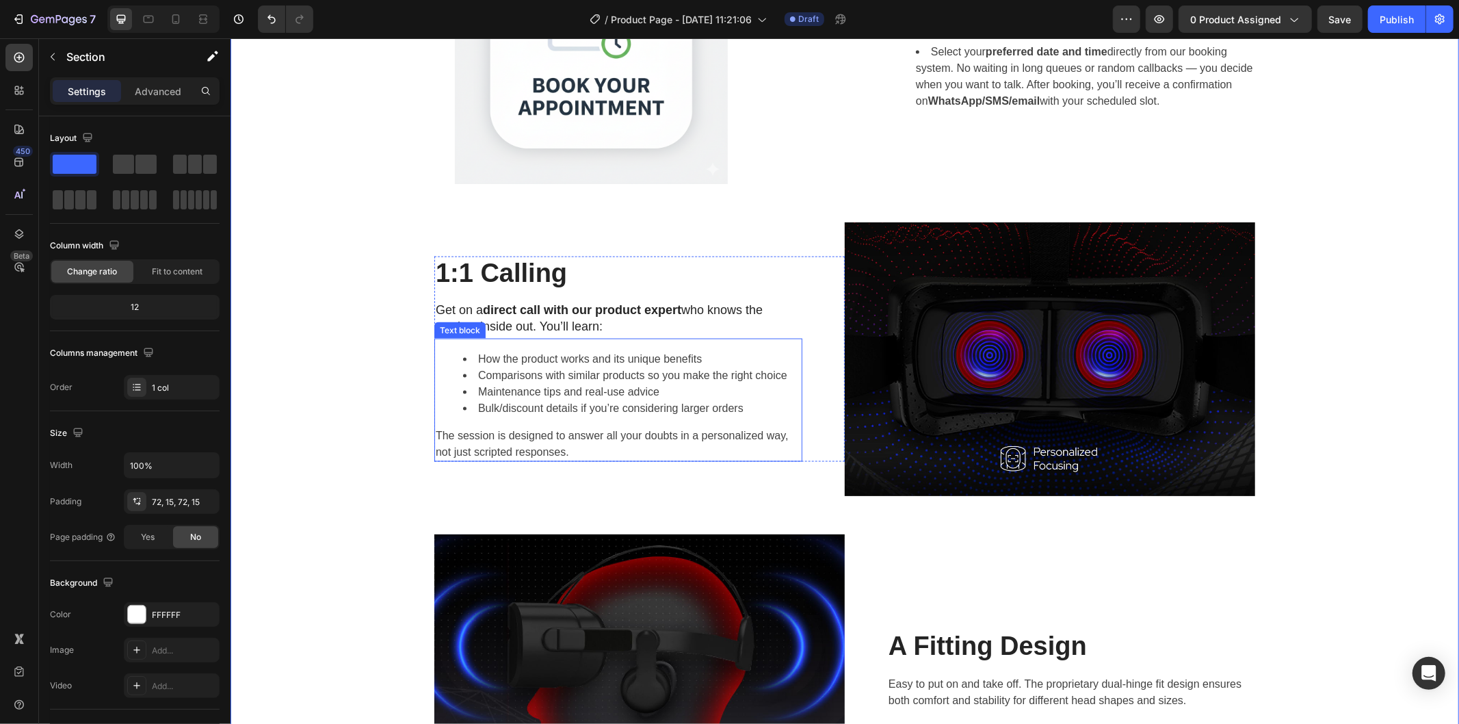
click at [494, 442] on p "The session is designed to answer all your doubts in a personalized way, not ju…" at bounding box center [617, 443] width 365 height 33
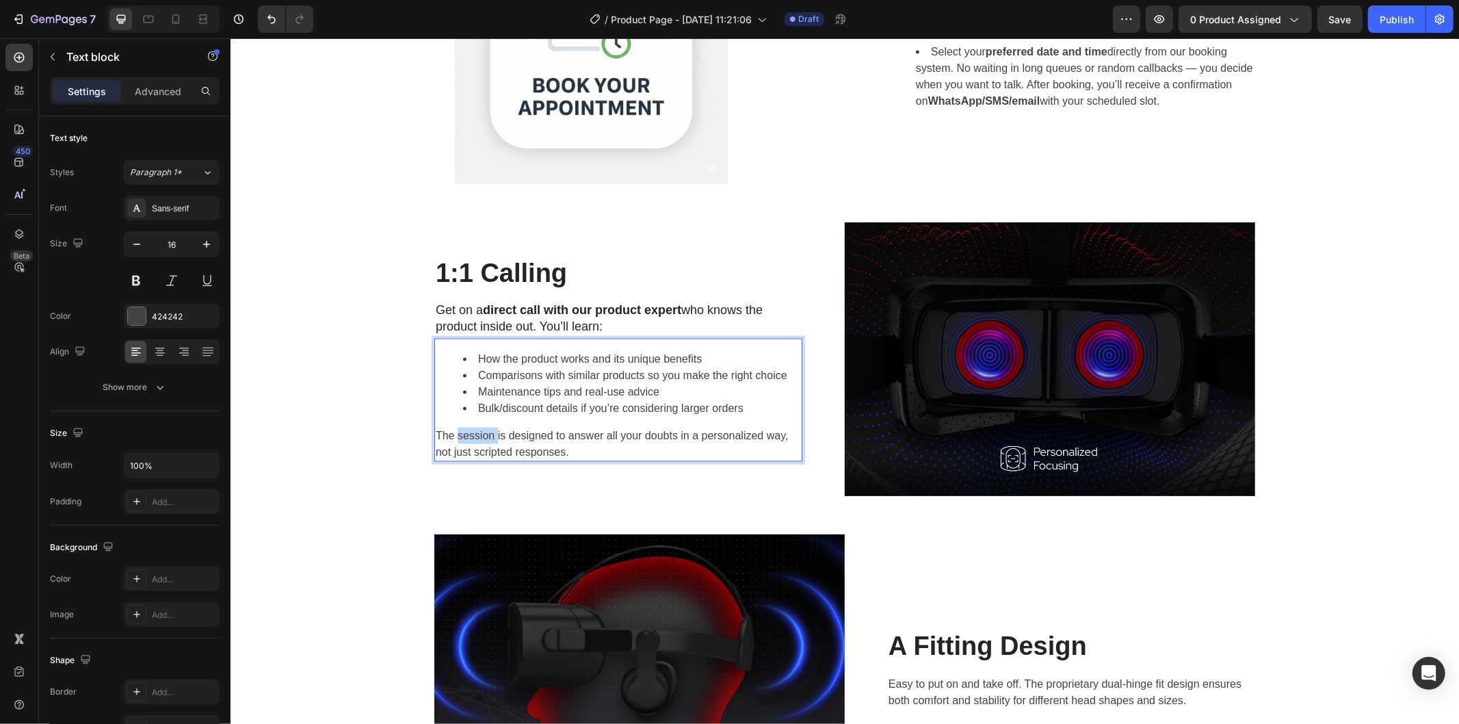
click at [467, 441] on p "The session is designed to answer all your doubts in a personalized way, not ju…" at bounding box center [617, 443] width 365 height 33
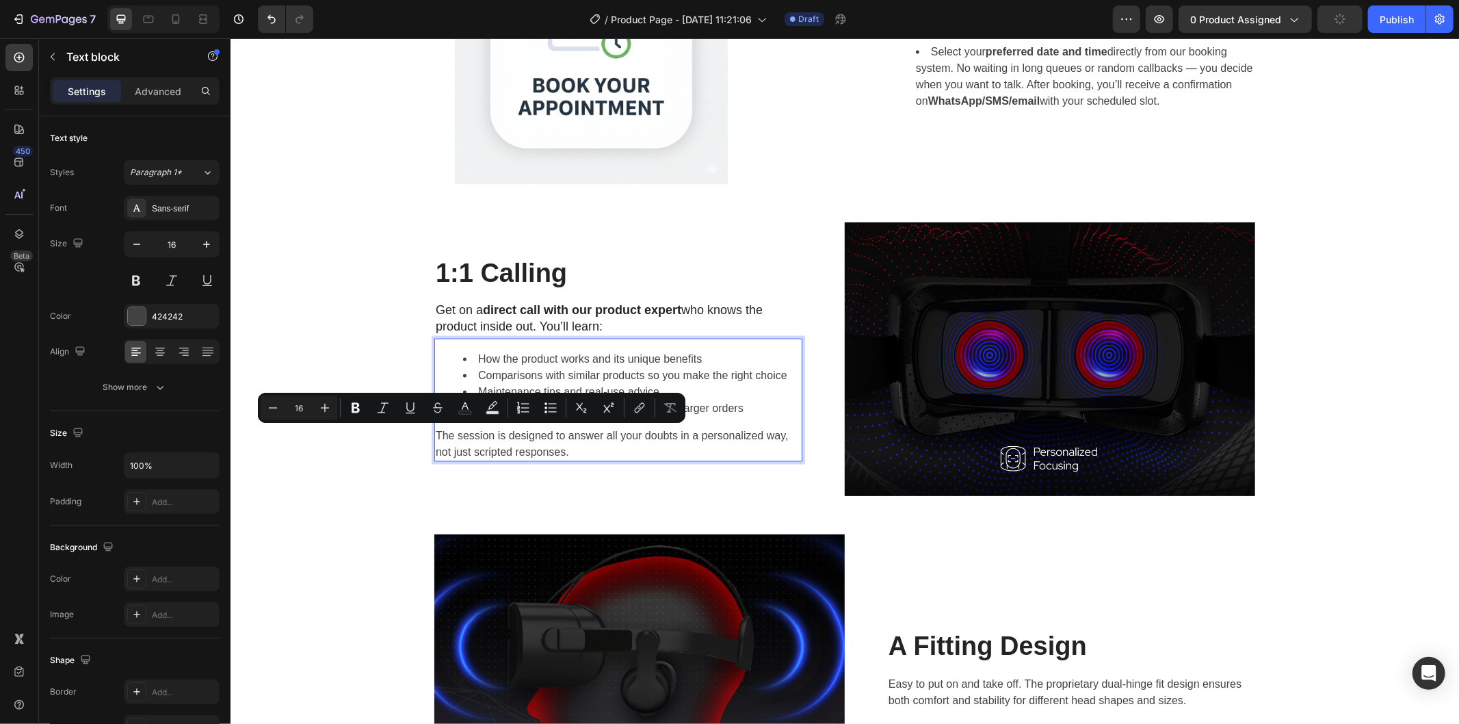
click at [553, 442] on p "The session is designed to answer all your doubts in a personalized way, not ju…" at bounding box center [617, 443] width 365 height 33
drag, startPoint x: 449, startPoint y: 436, endPoint x: 536, endPoint y: 435, distance: 86.9
click at [548, 438] on p "The session is designed to answer all your doubts in a personalized way, not ju…" at bounding box center [617, 443] width 365 height 33
click at [390, 409] on icon "Editor contextual toolbar" at bounding box center [384, 408] width 14 height 14
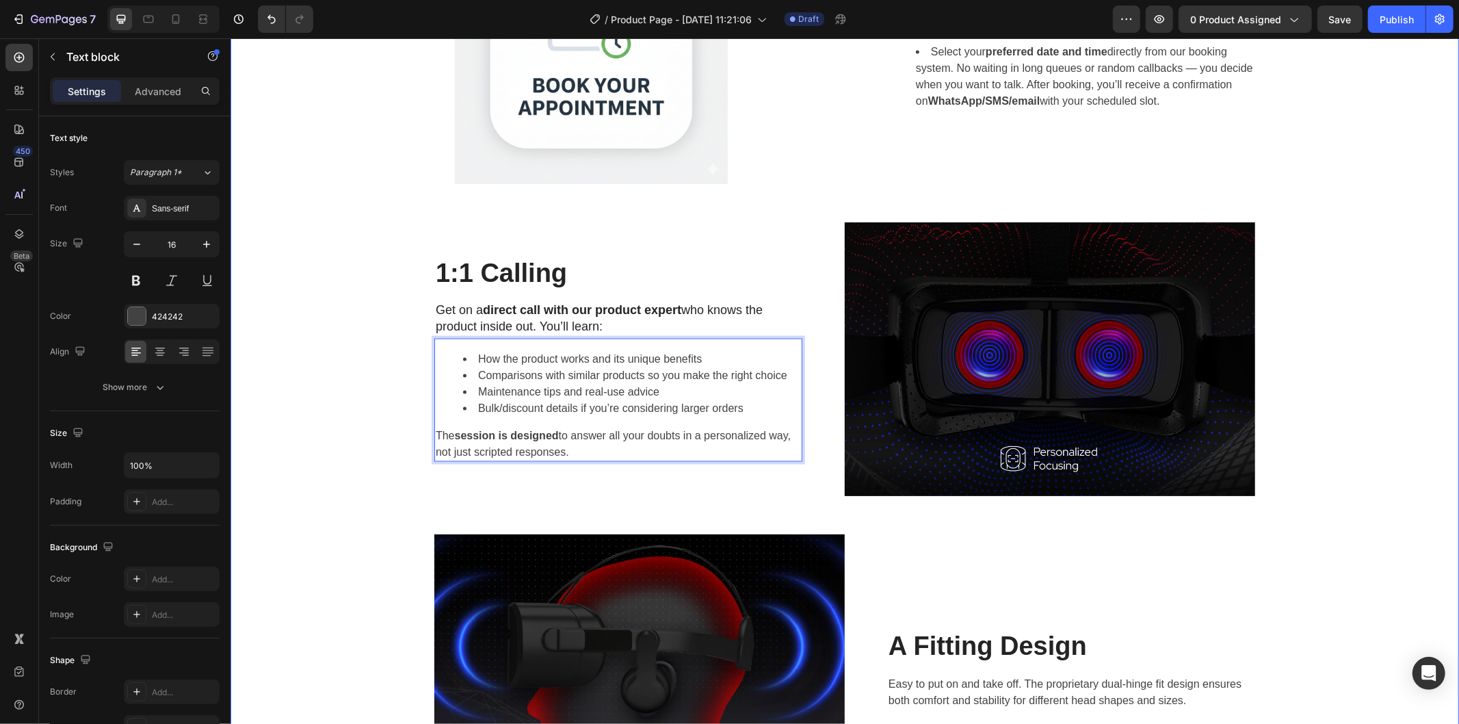
click at [831, 505] on div "Image Easy Booking – Book Your Appointment Heading Select your preferred date a…" at bounding box center [844, 358] width 1208 height 896
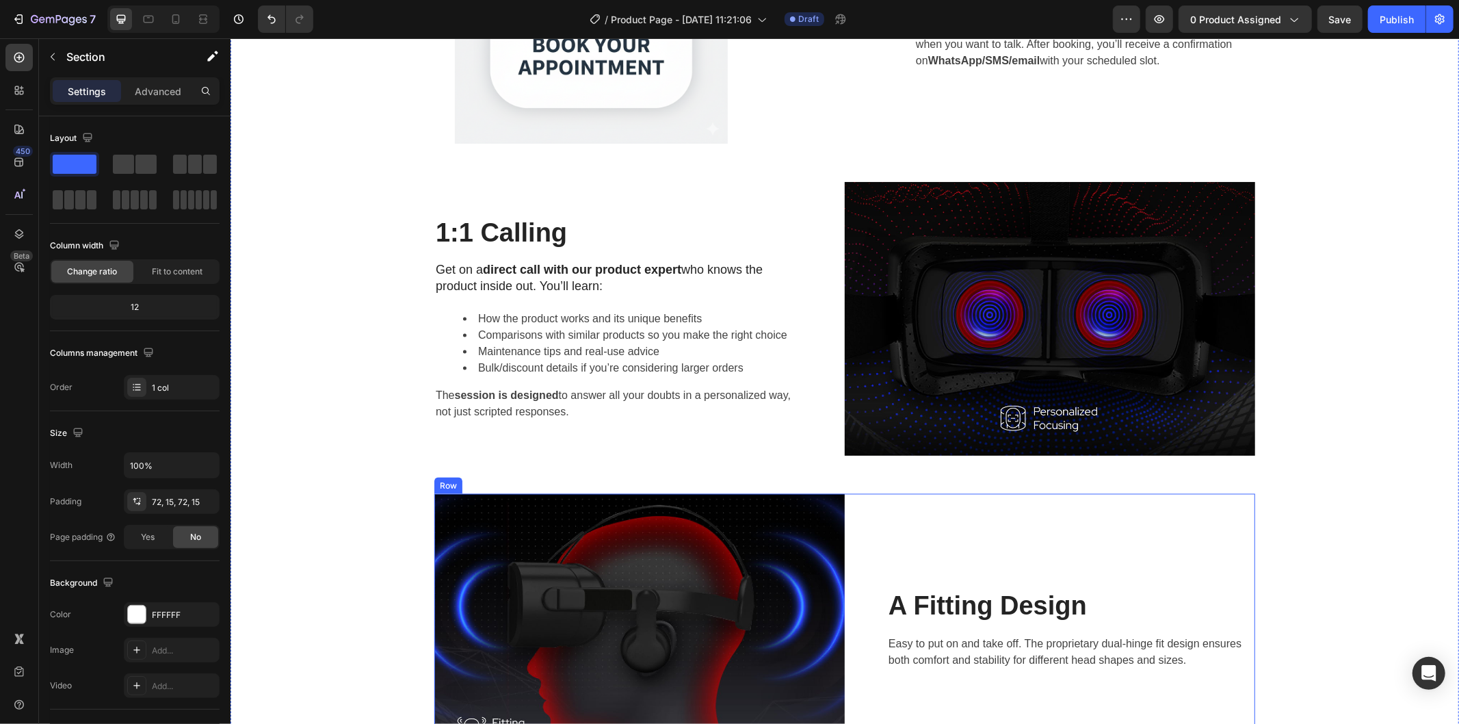
scroll to position [1845, 0]
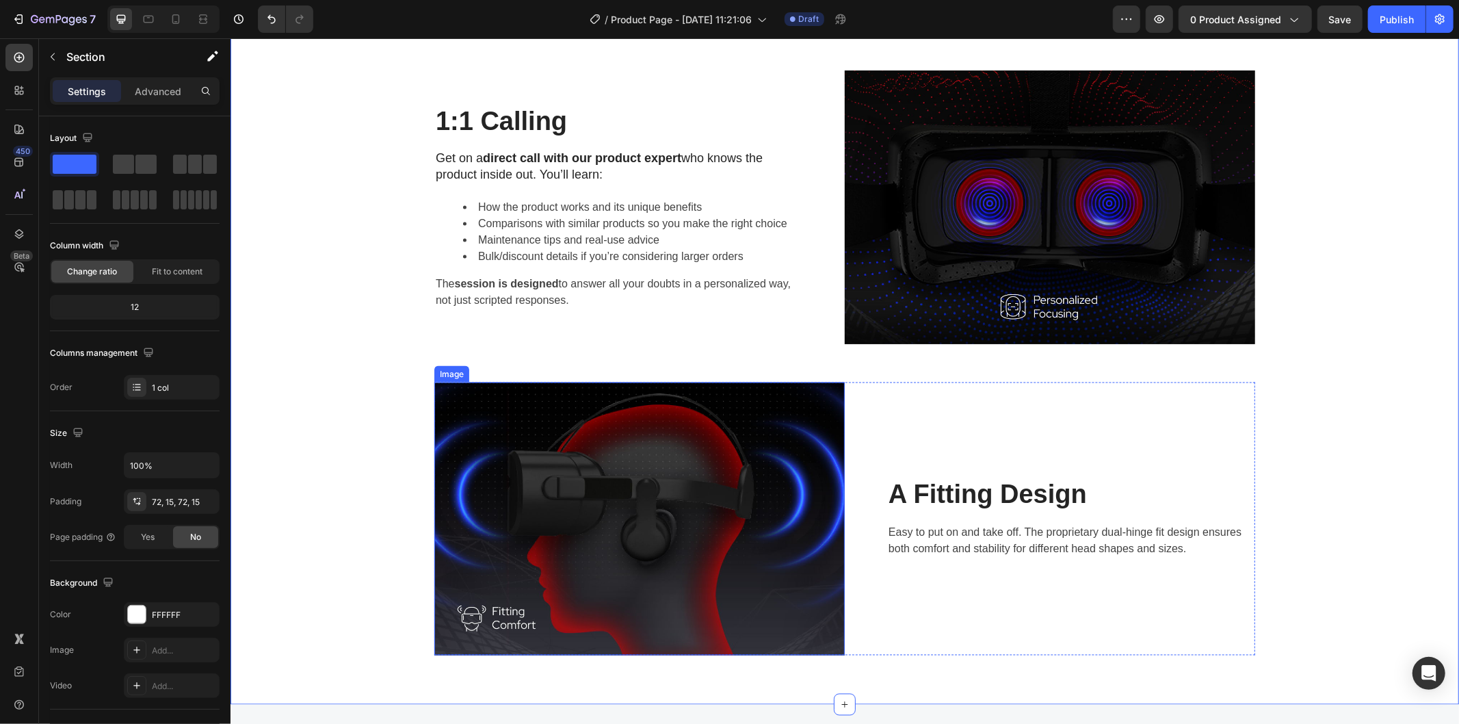
click at [614, 497] on img at bounding box center [639, 518] width 410 height 273
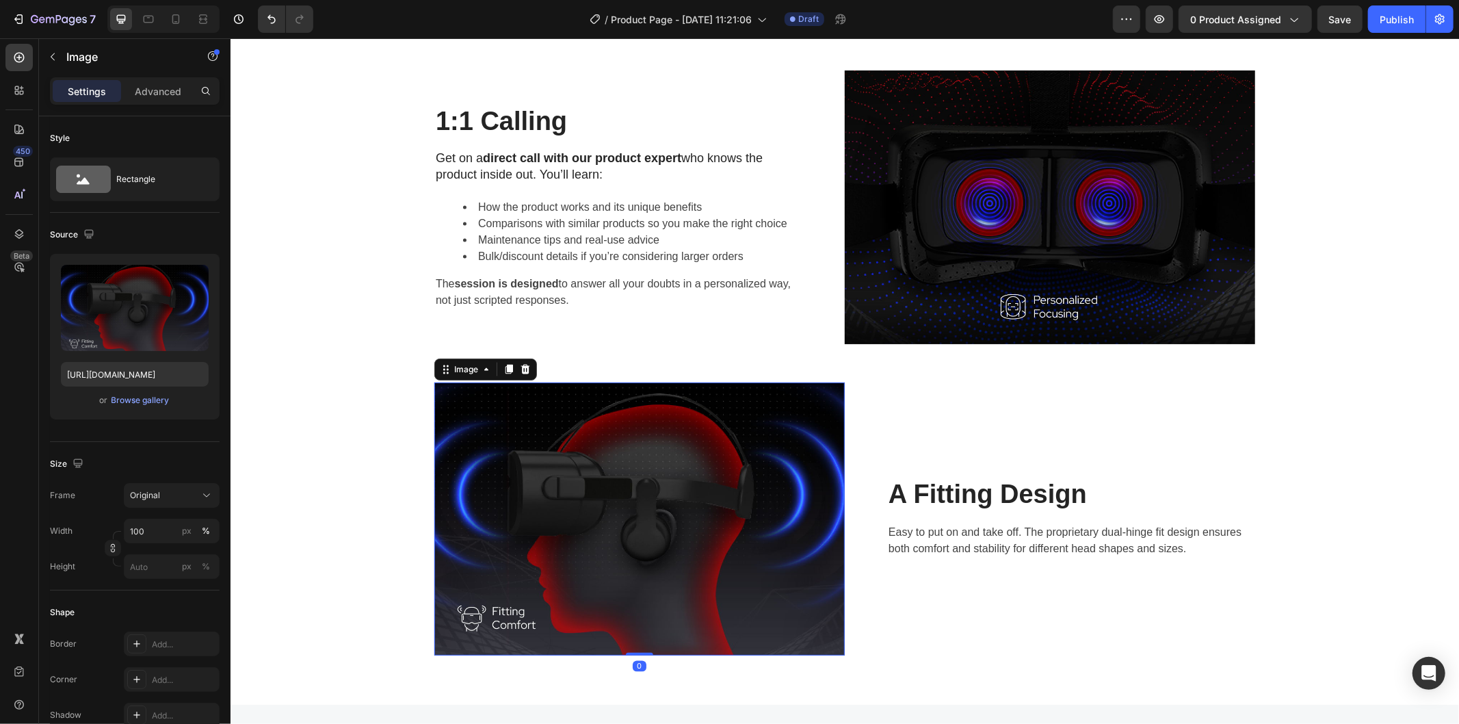
scroll to position [1693, 0]
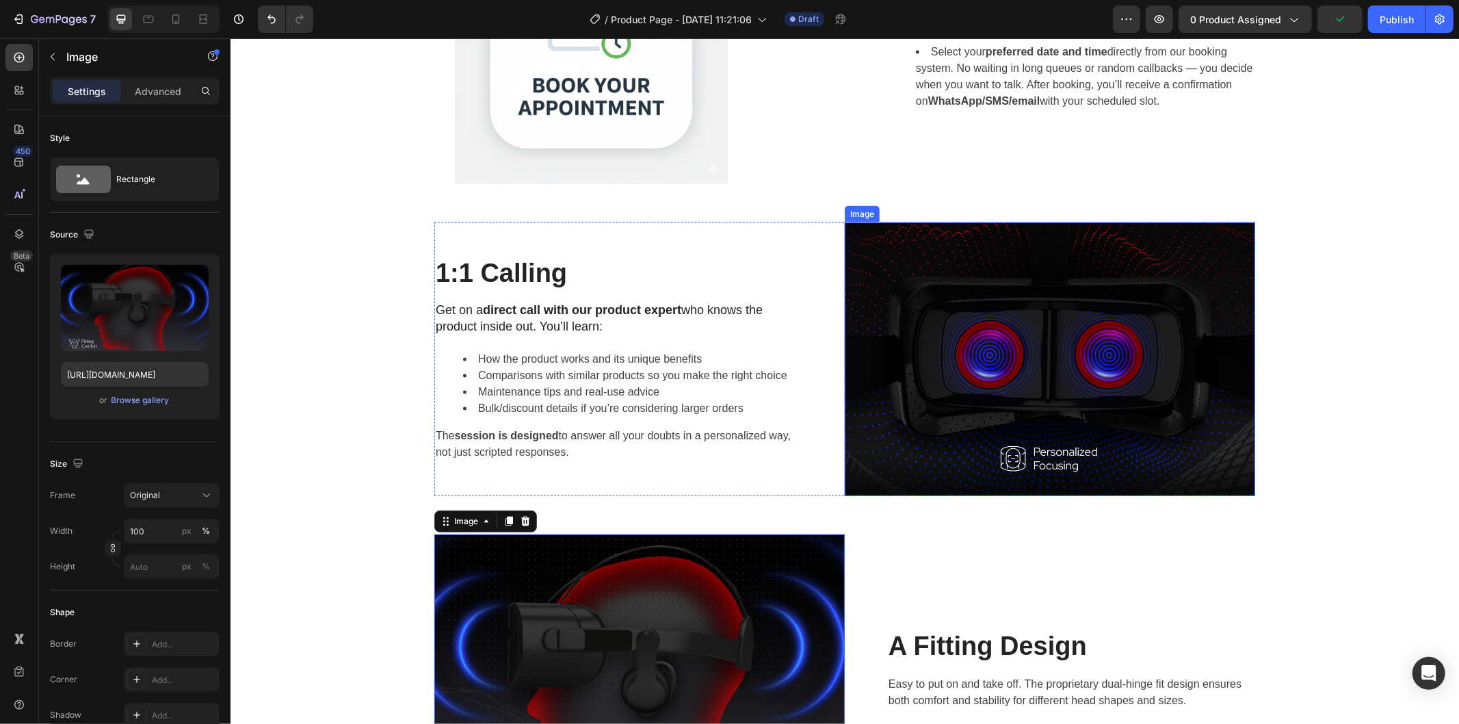
click at [1077, 313] on img at bounding box center [1049, 359] width 410 height 274
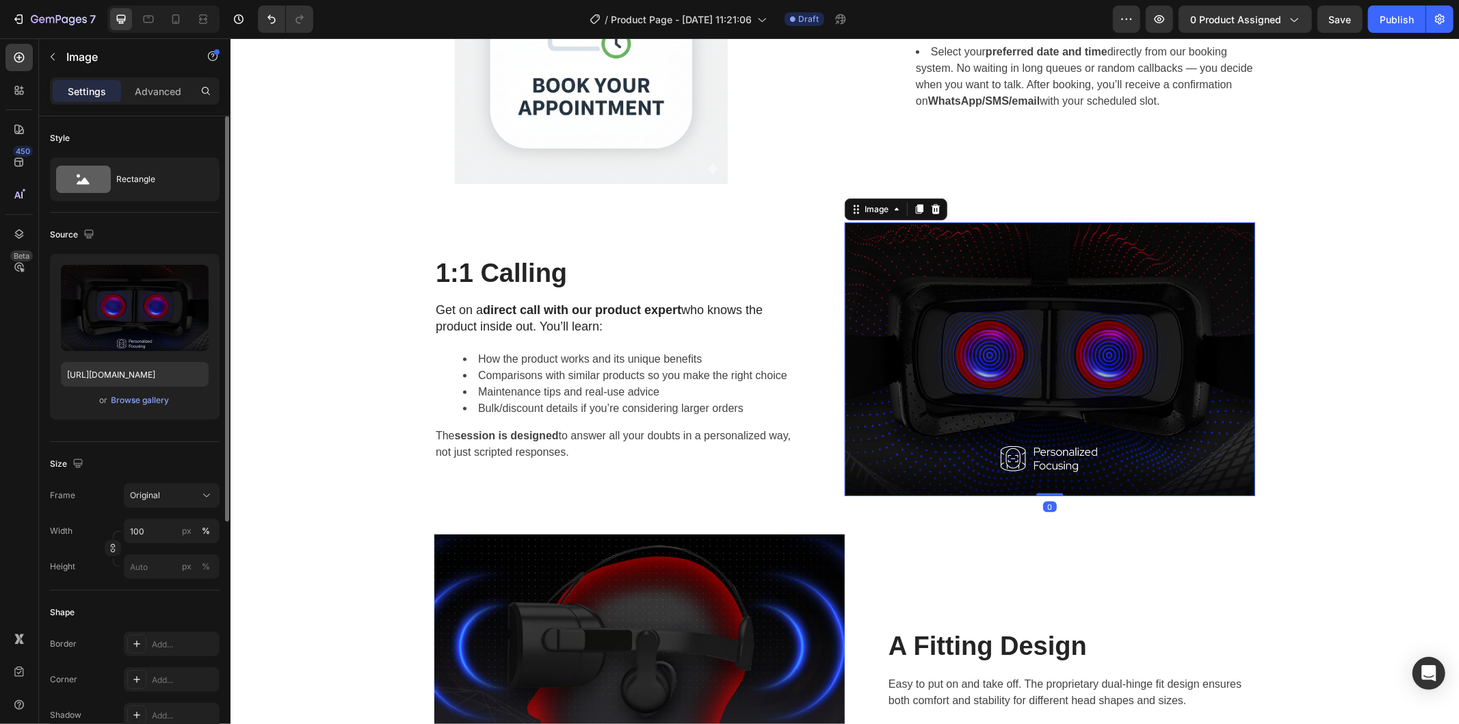
click at [140, 408] on div "or Browse gallery" at bounding box center [135, 400] width 148 height 16
click at [146, 399] on div "Browse gallery" at bounding box center [140, 400] width 58 height 12
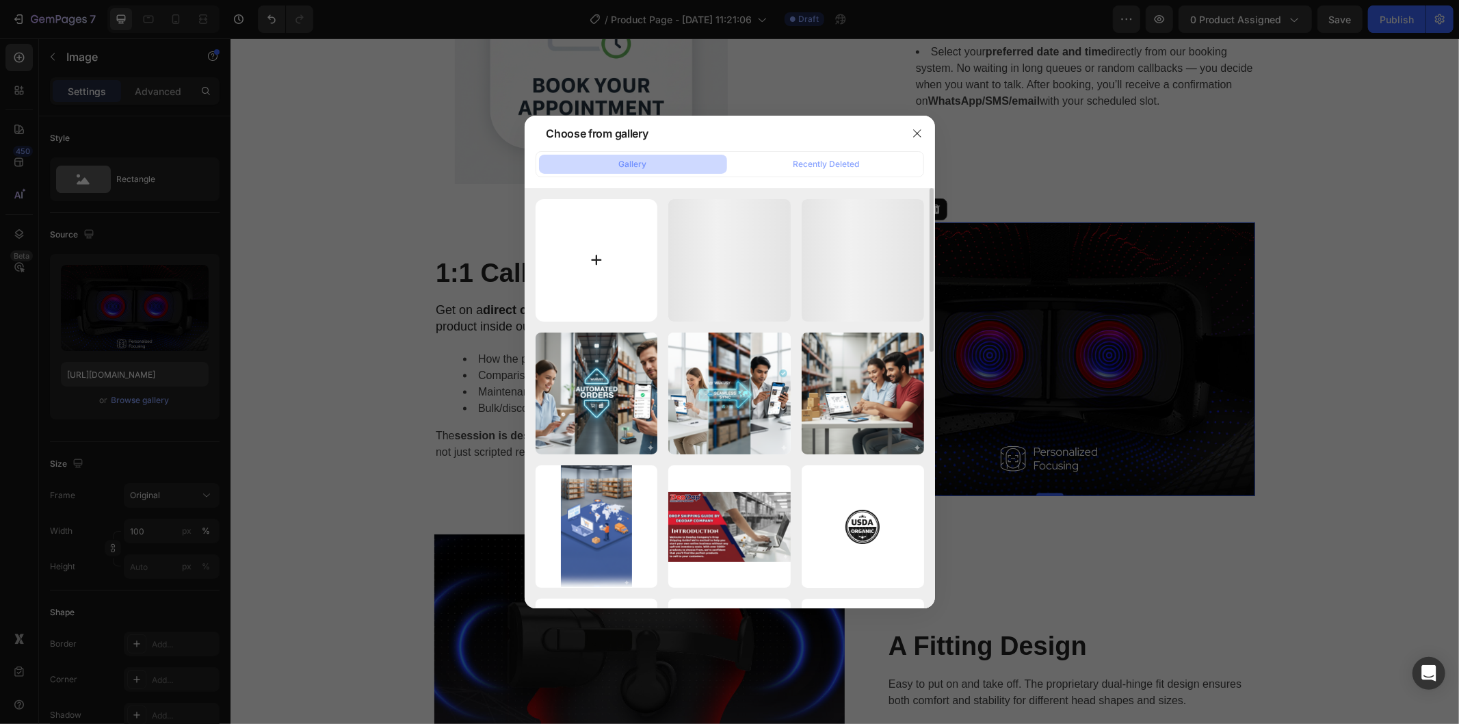
click at [565, 251] on input "file" at bounding box center [597, 260] width 122 height 122
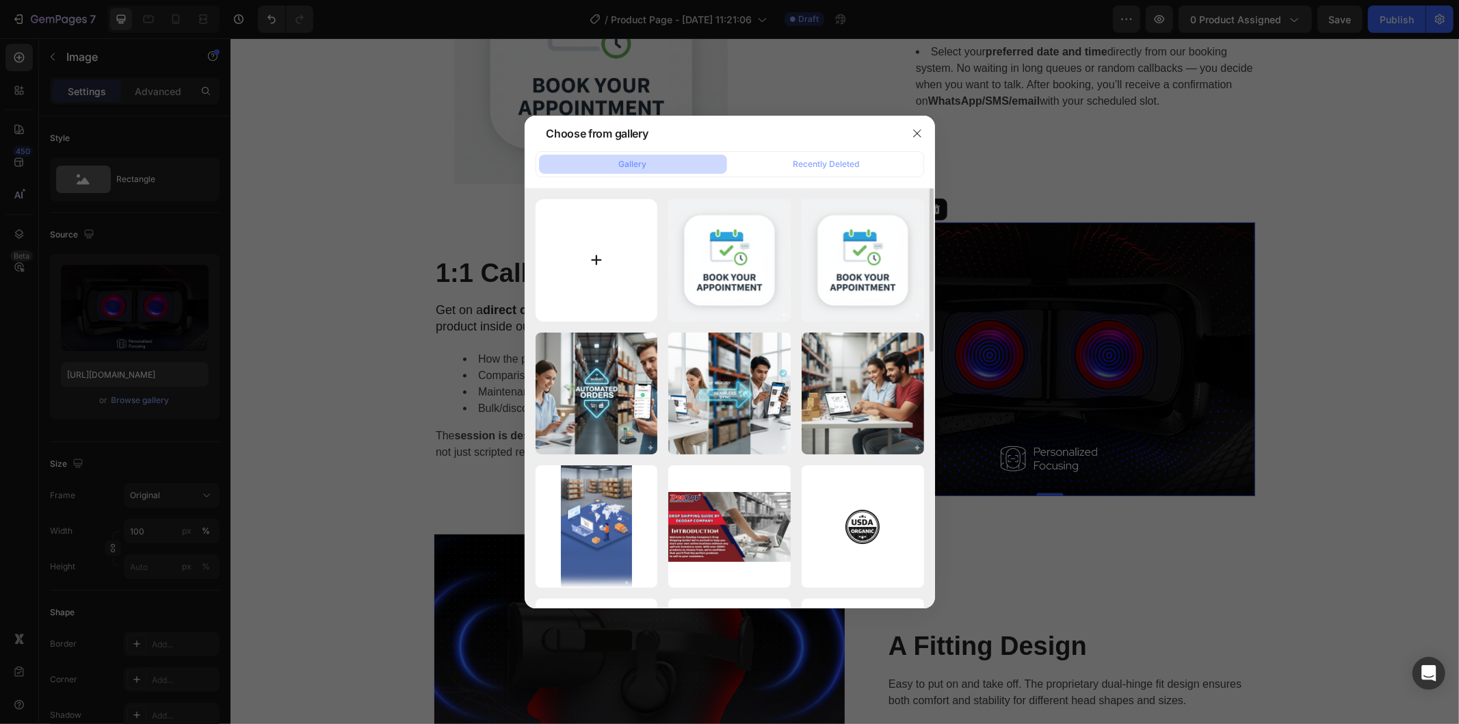
type input "C:\fakepath\Gemini_Generated_Image_cb9ki6cb9ki6cb9k.png"
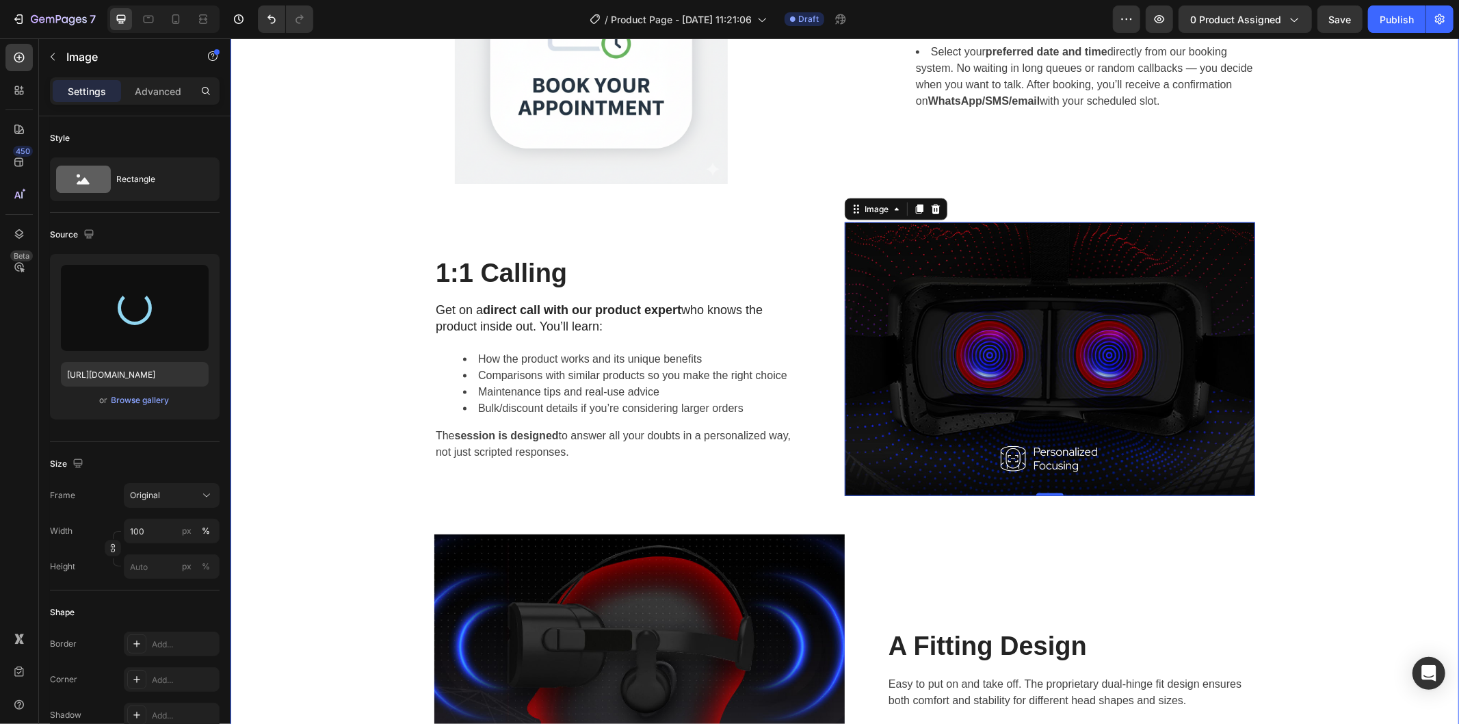
type input "https://cdn.shopify.com/s/files/1/0743/7402/1362/files/gempages_555536114555814…"
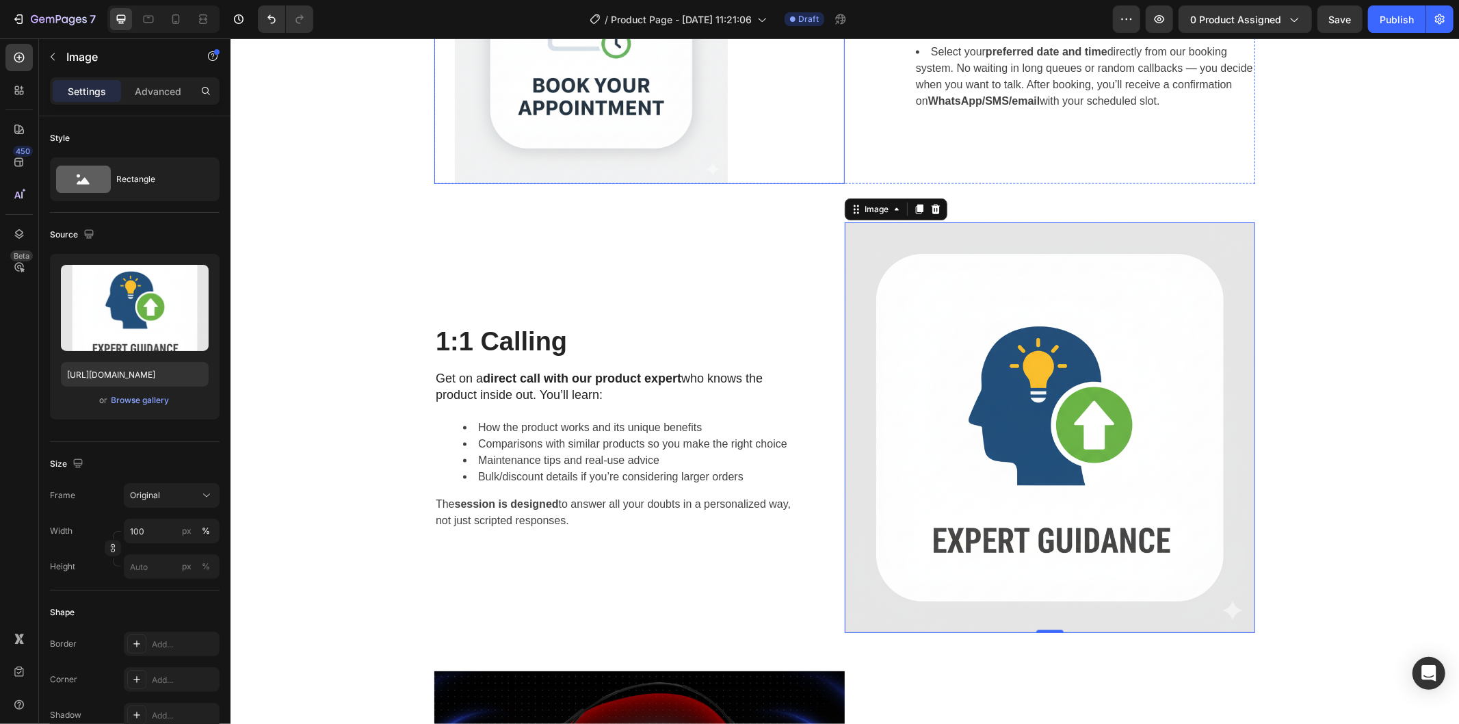
click at [544, 90] on img at bounding box center [590, 46] width 273 height 273
click at [1109, 369] on img at bounding box center [1049, 427] width 410 height 410
click at [144, 525] on input "100" at bounding box center [172, 530] width 96 height 25
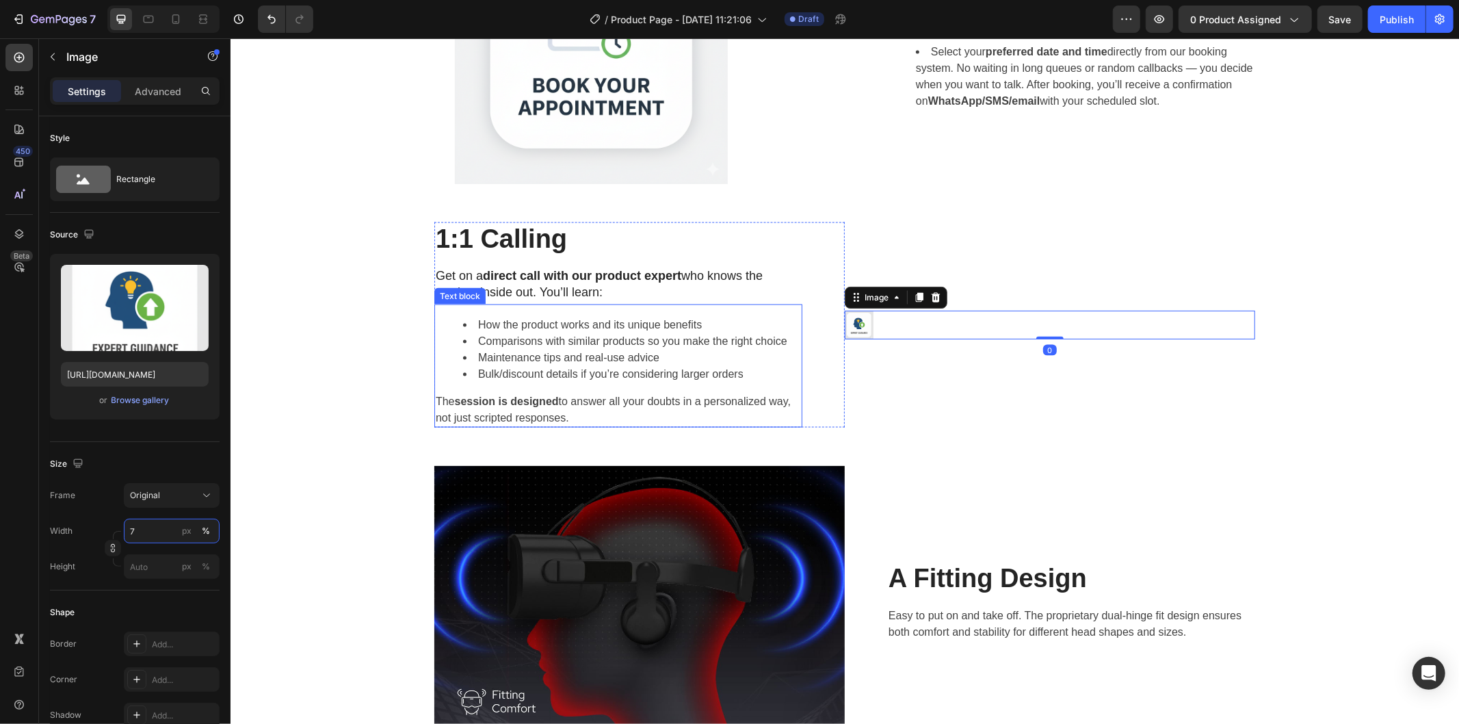
type input "70"
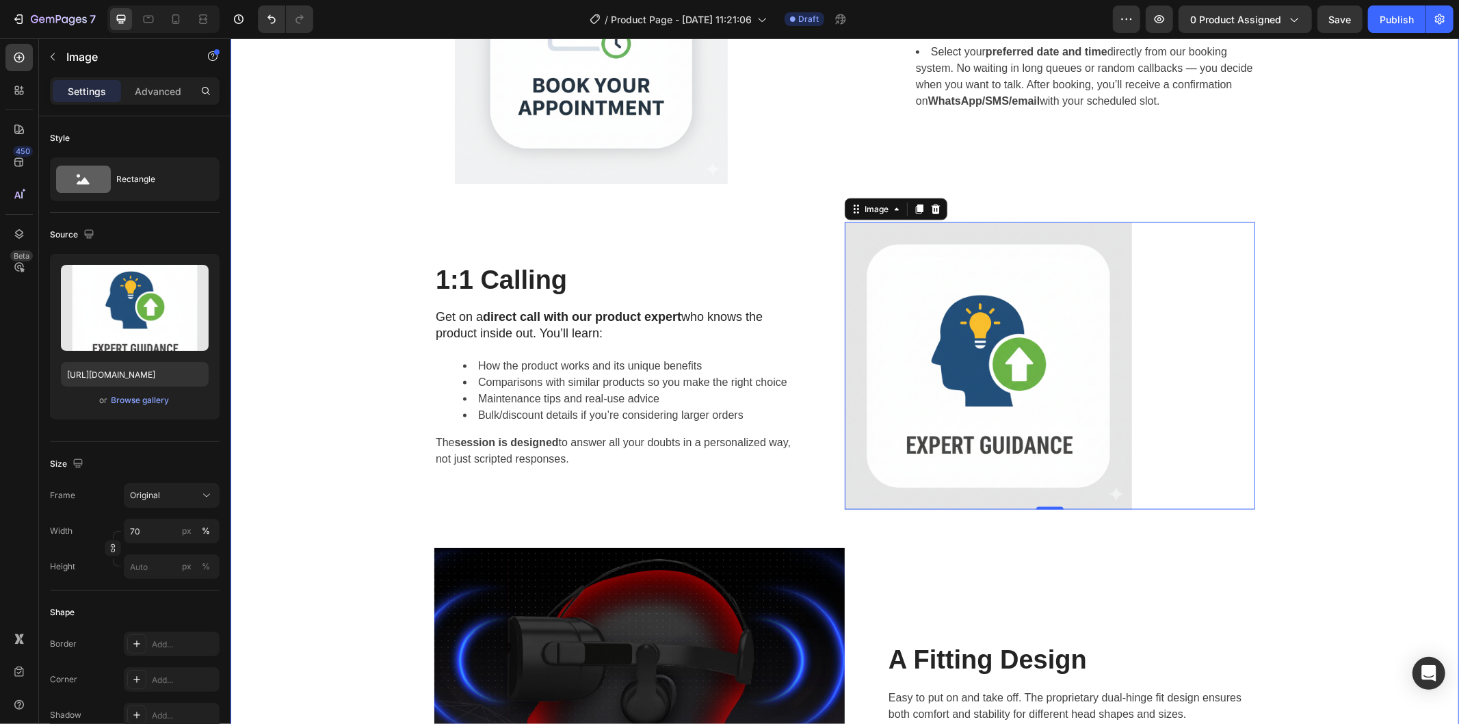
click at [1369, 412] on div "Image Easy Booking – Book Your Appointment Heading Select your preferred date a…" at bounding box center [844, 365] width 1208 height 910
click at [1053, 412] on img at bounding box center [987, 365] width 287 height 287
click at [148, 85] on p "Advanced" at bounding box center [158, 91] width 47 height 14
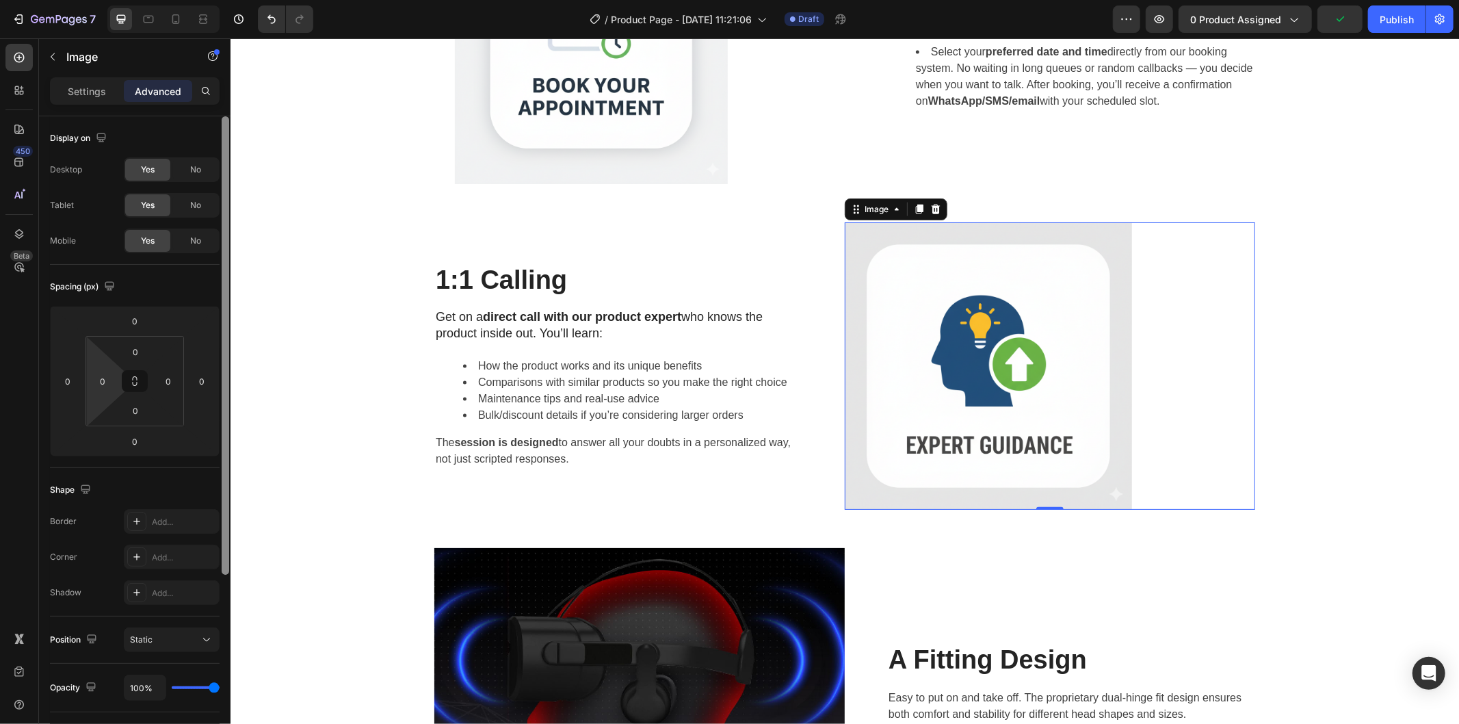
drag, startPoint x: 104, startPoint y: 378, endPoint x: 226, endPoint y: 359, distance: 123.2
click at [104, 378] on input "0" at bounding box center [102, 381] width 21 height 21
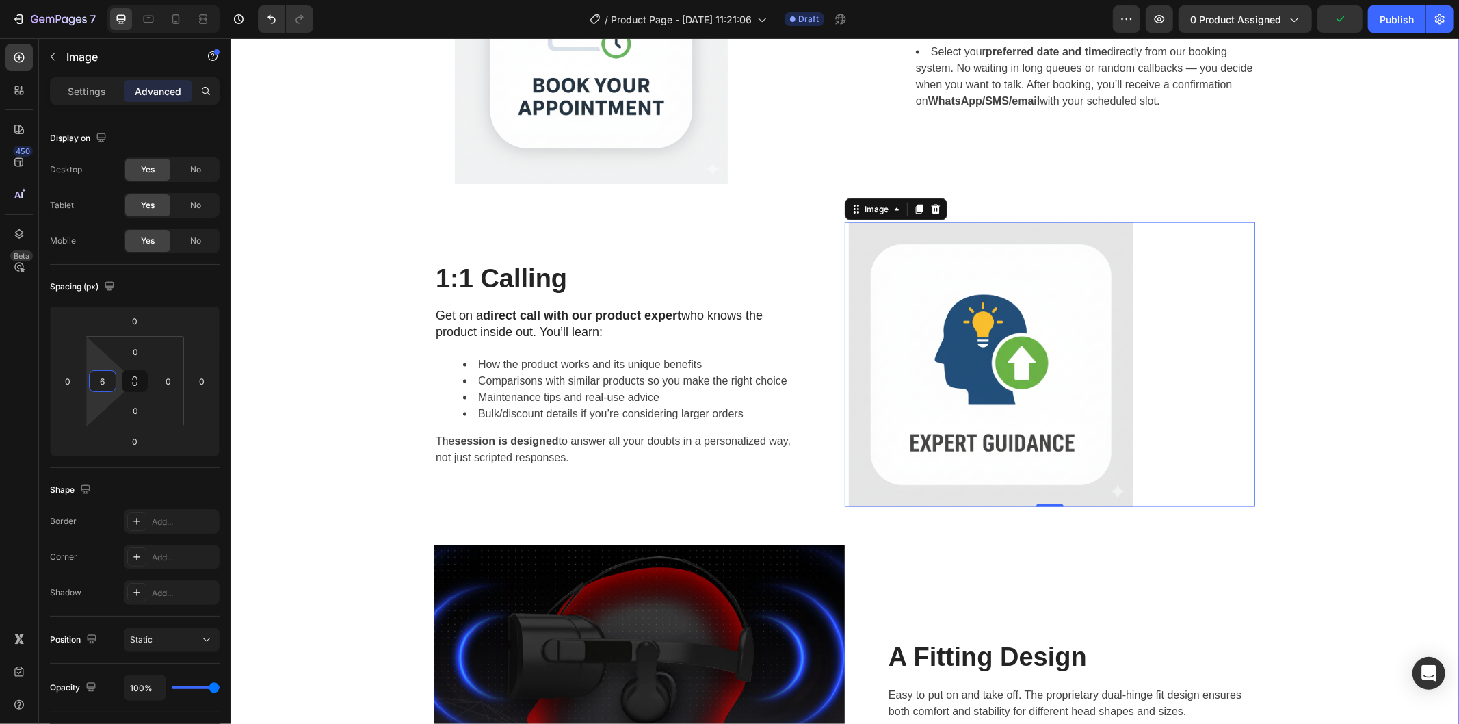
type input "60"
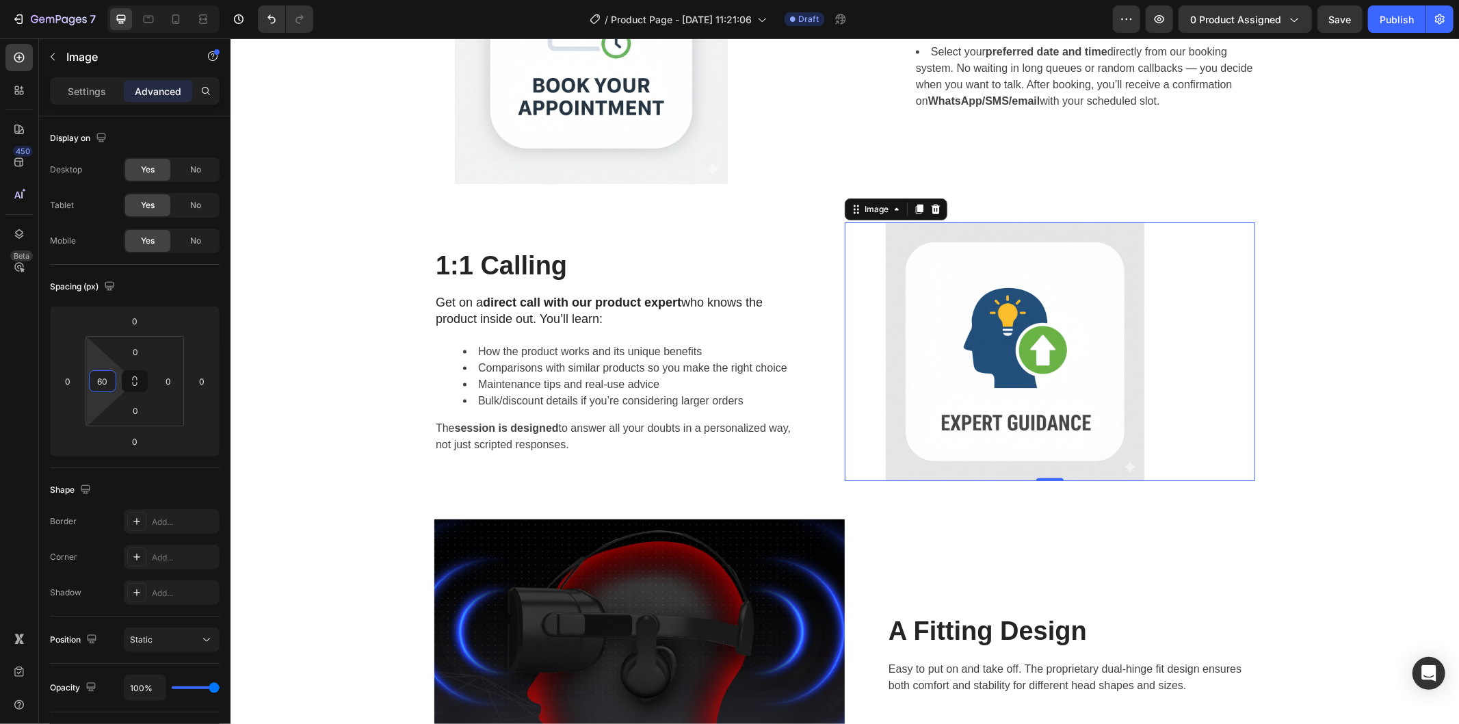
click at [1314, 397] on div "Image Easy Booking – Book Your Appointment Heading Select your preferred date a…" at bounding box center [844, 350] width 1208 height 881
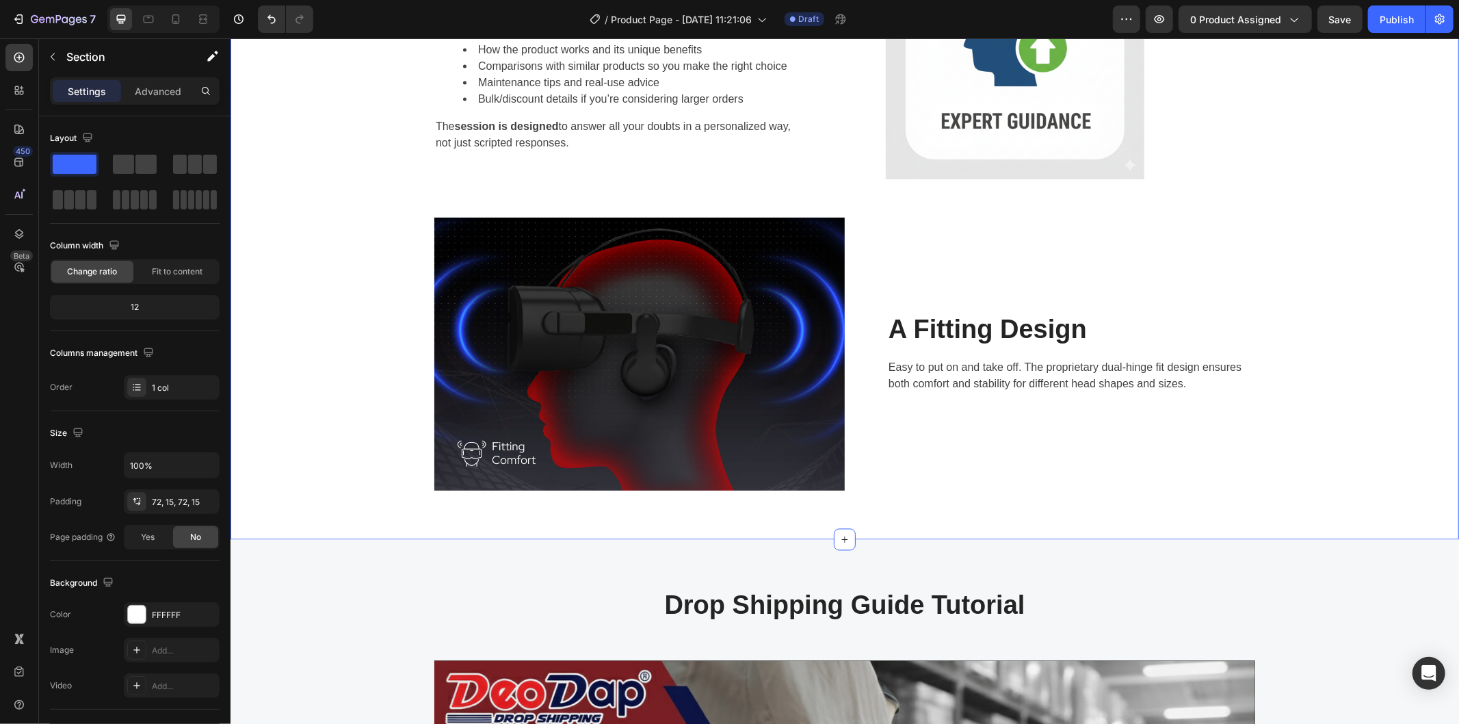
scroll to position [1997, 0]
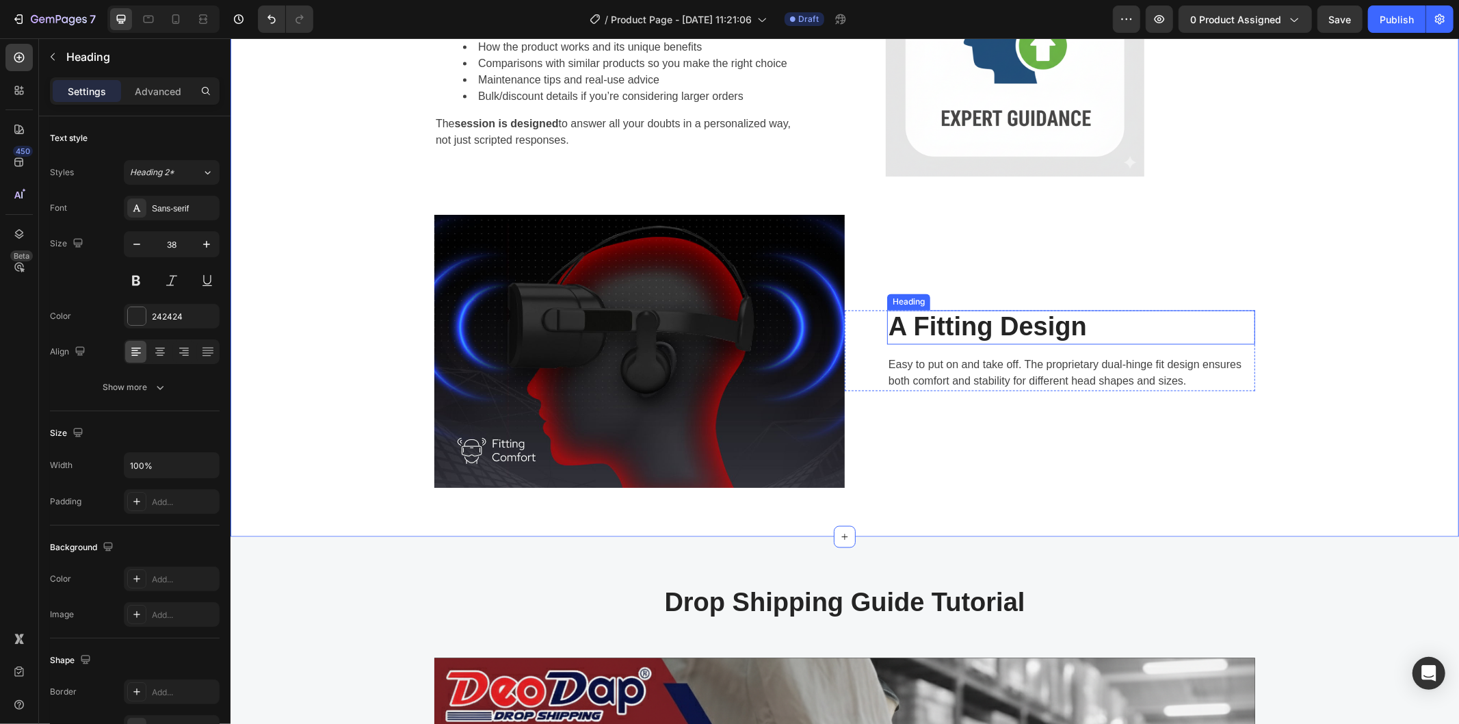
click at [924, 316] on p "A Fitting Design" at bounding box center [1070, 326] width 365 height 31
click at [1072, 321] on p "A Fitting Design" at bounding box center [1070, 326] width 365 height 31
click at [1132, 393] on div "Value for Money Heading 16 Easy to put on and take off. The proprietary dual-hi…" at bounding box center [1049, 350] width 410 height 273
click at [1081, 322] on p "Value for Money" at bounding box center [1070, 326] width 365 height 31
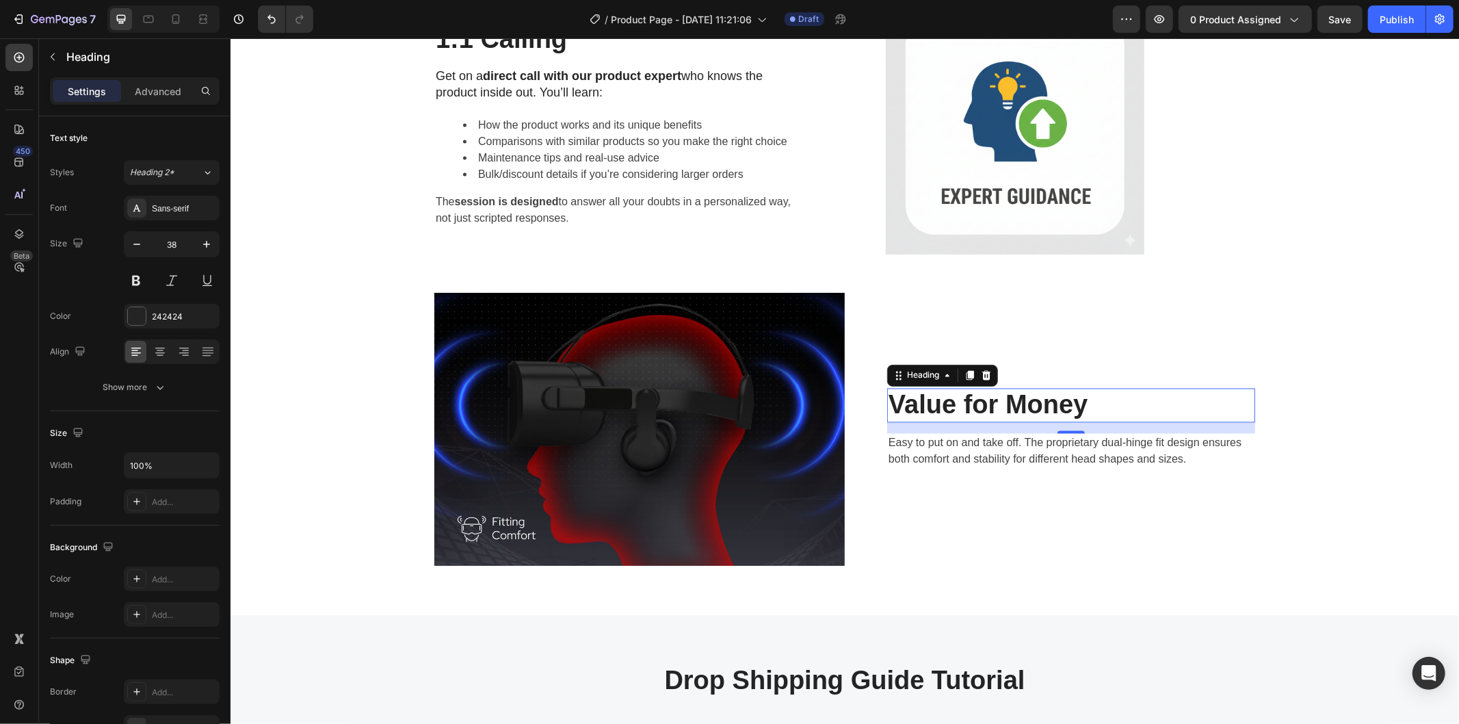
scroll to position [1920, 0]
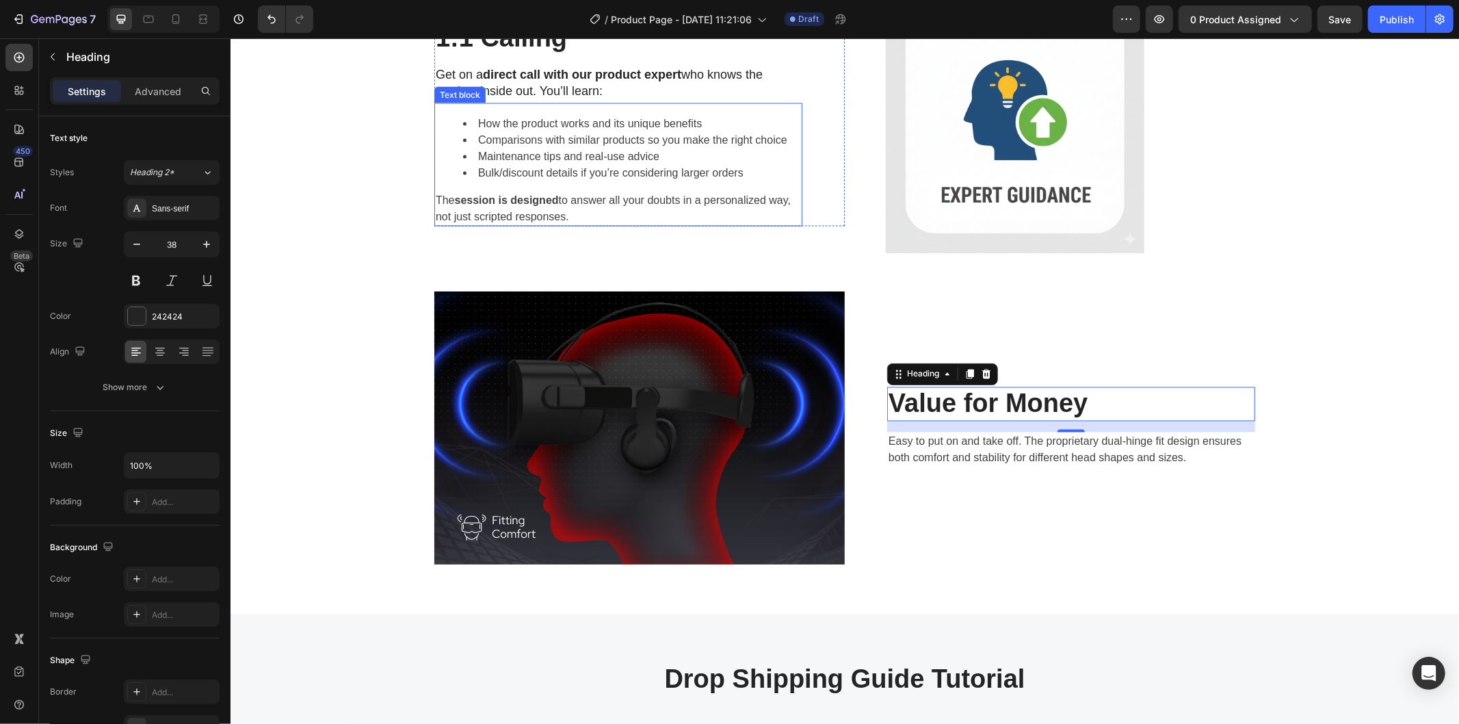
click at [508, 222] on p "The session is designed to answer all your doubts in a personalized way, not ju…" at bounding box center [617, 207] width 365 height 33
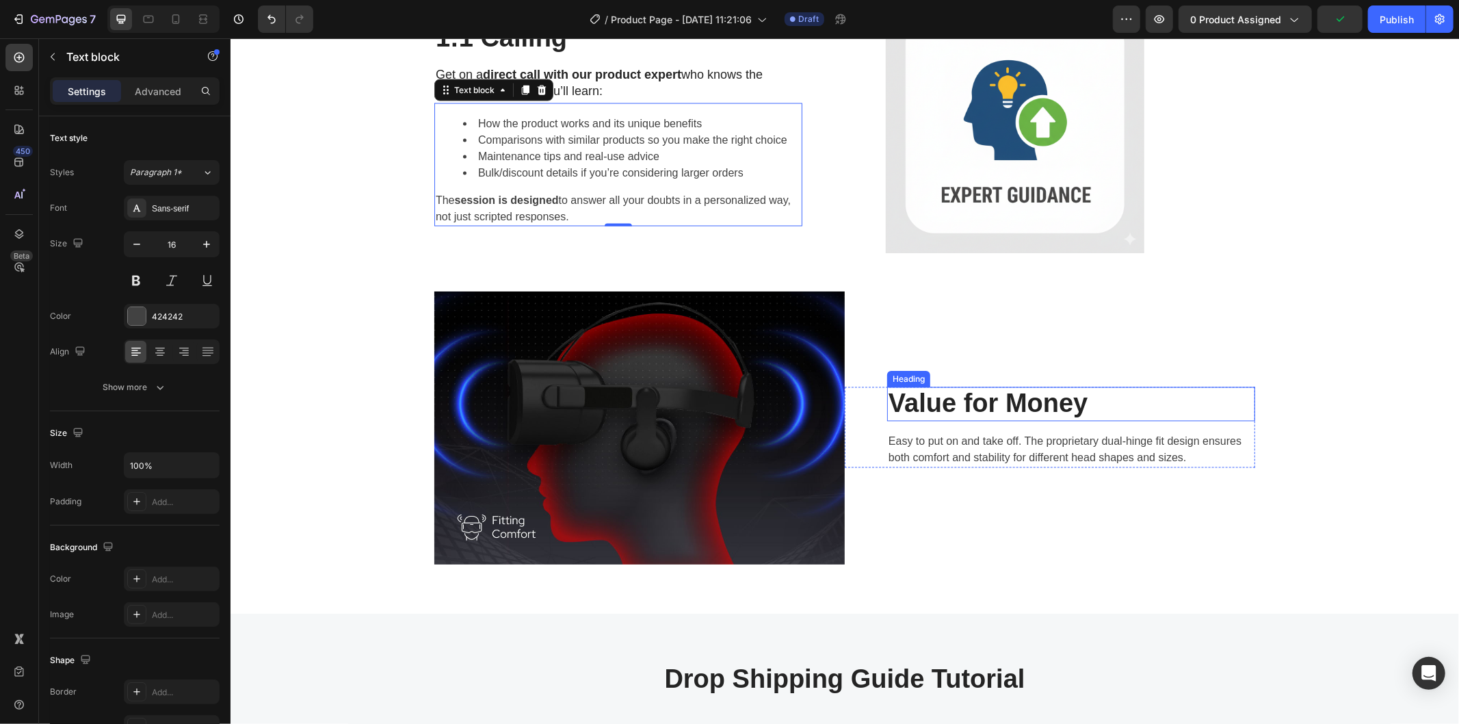
click at [1070, 413] on p "Value for Money" at bounding box center [1070, 403] width 365 height 31
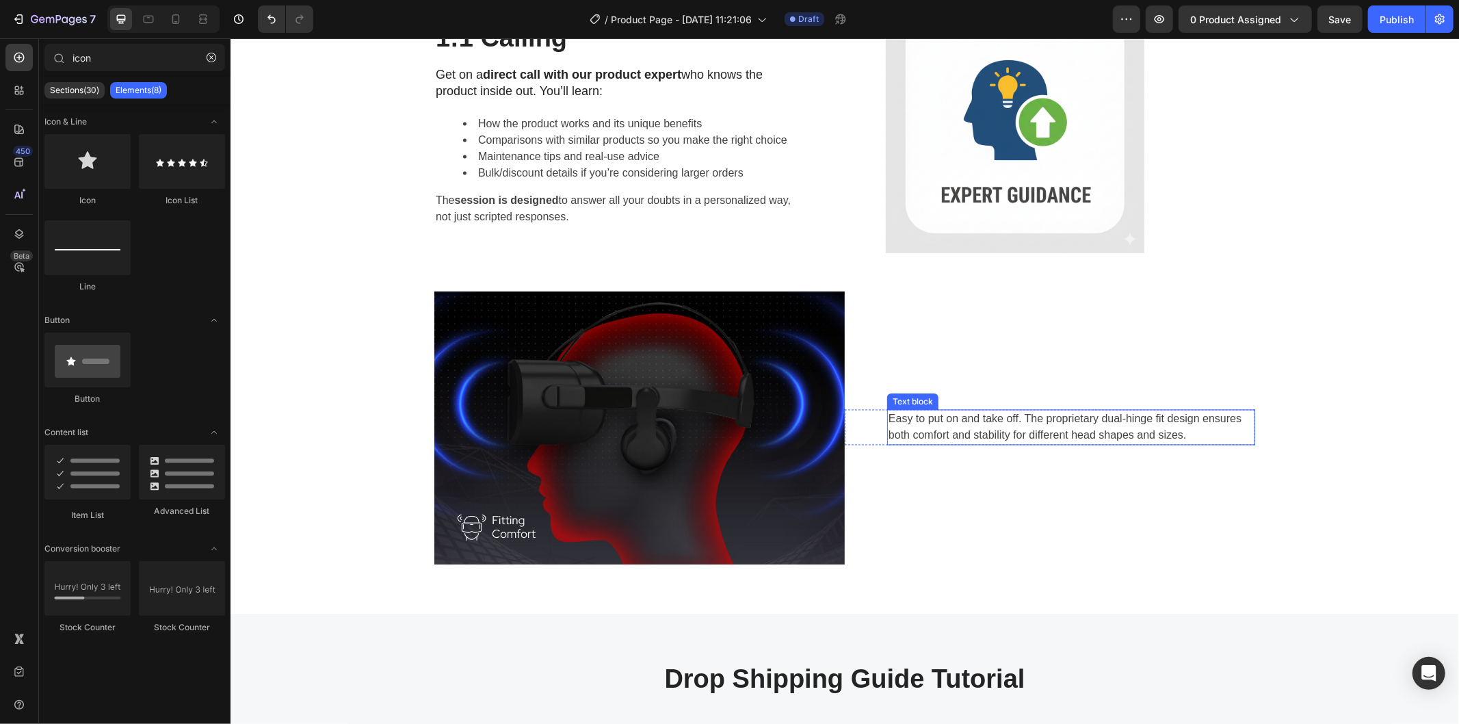
click at [963, 409] on div "Easy to put on and take off. The proprietary dual-hinge fit design ensures both…" at bounding box center [1070, 427] width 368 height 36
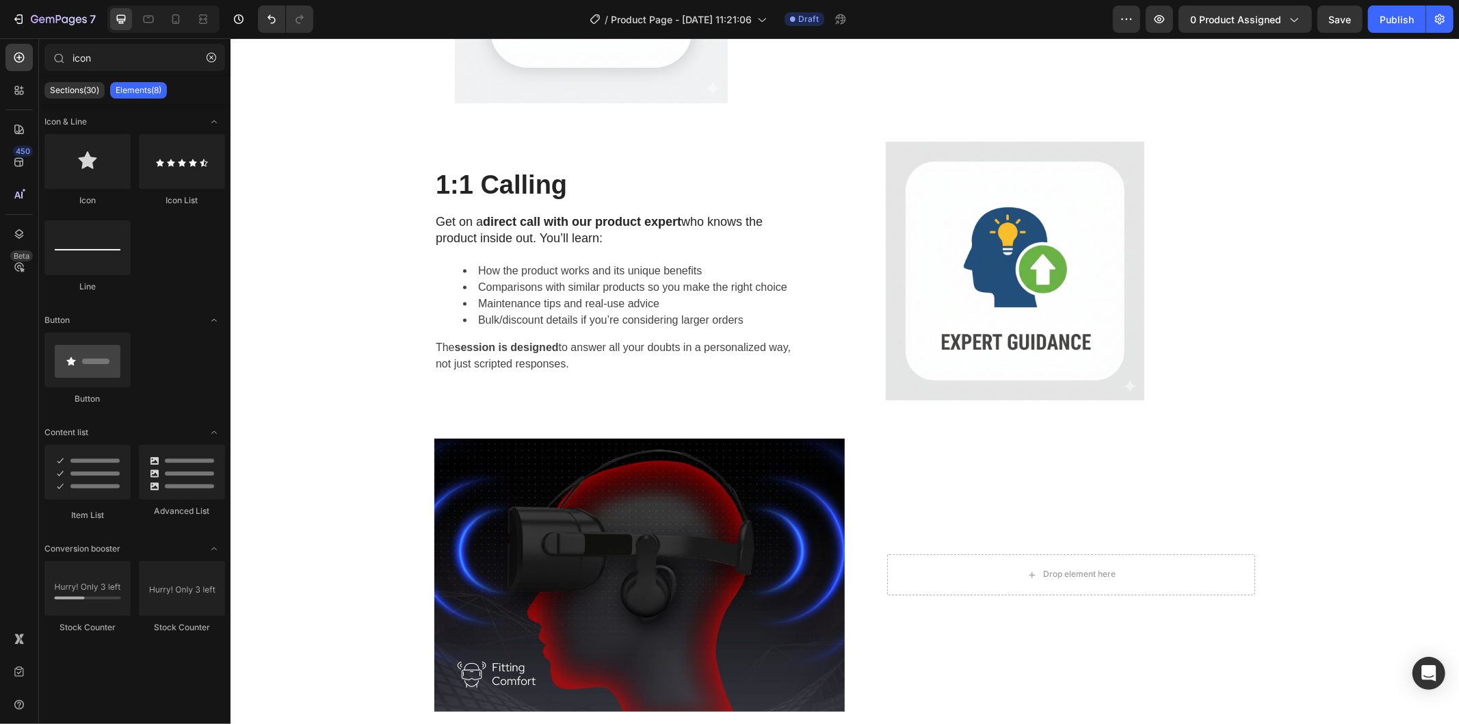
scroll to position [1758, 0]
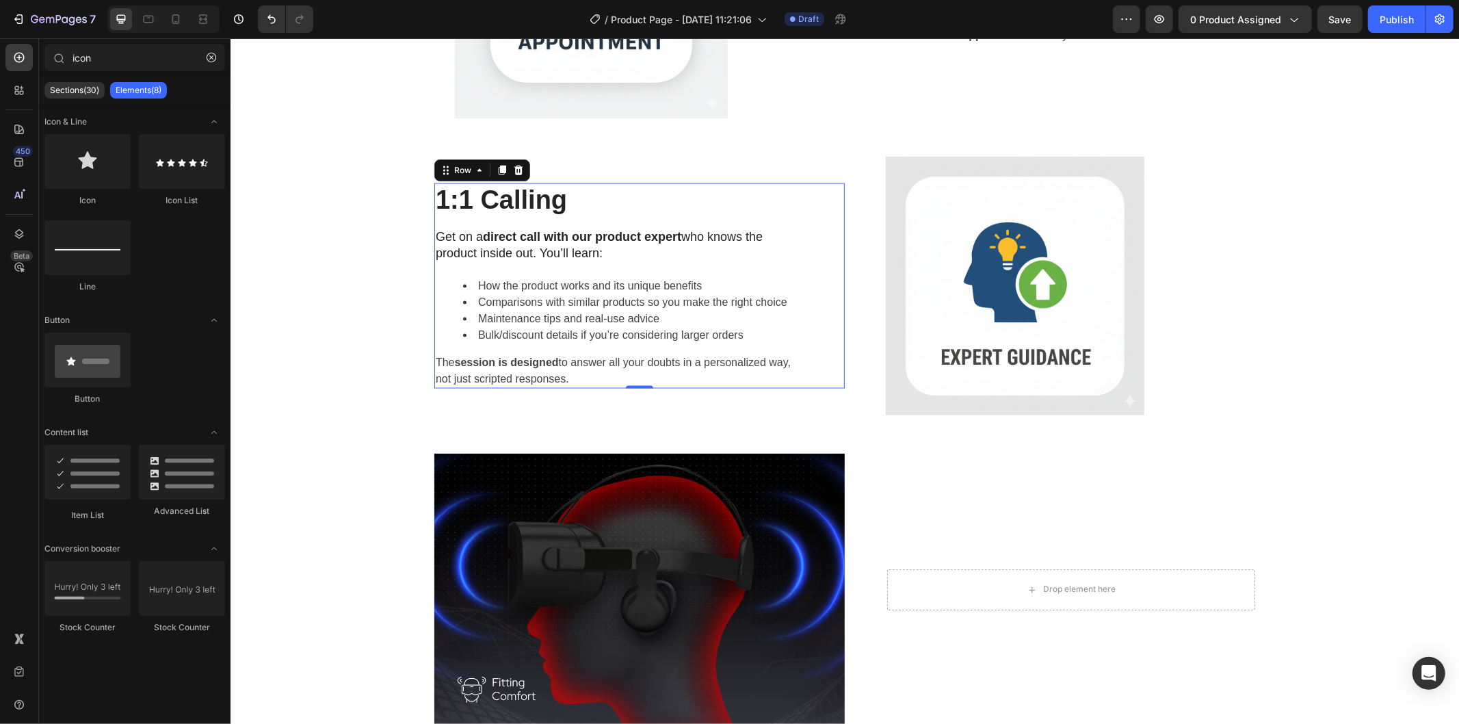
click at [834, 282] on div "1:1 Calling Heading Get on a direct call with our product expert who knows the …" at bounding box center [639, 285] width 410 height 205
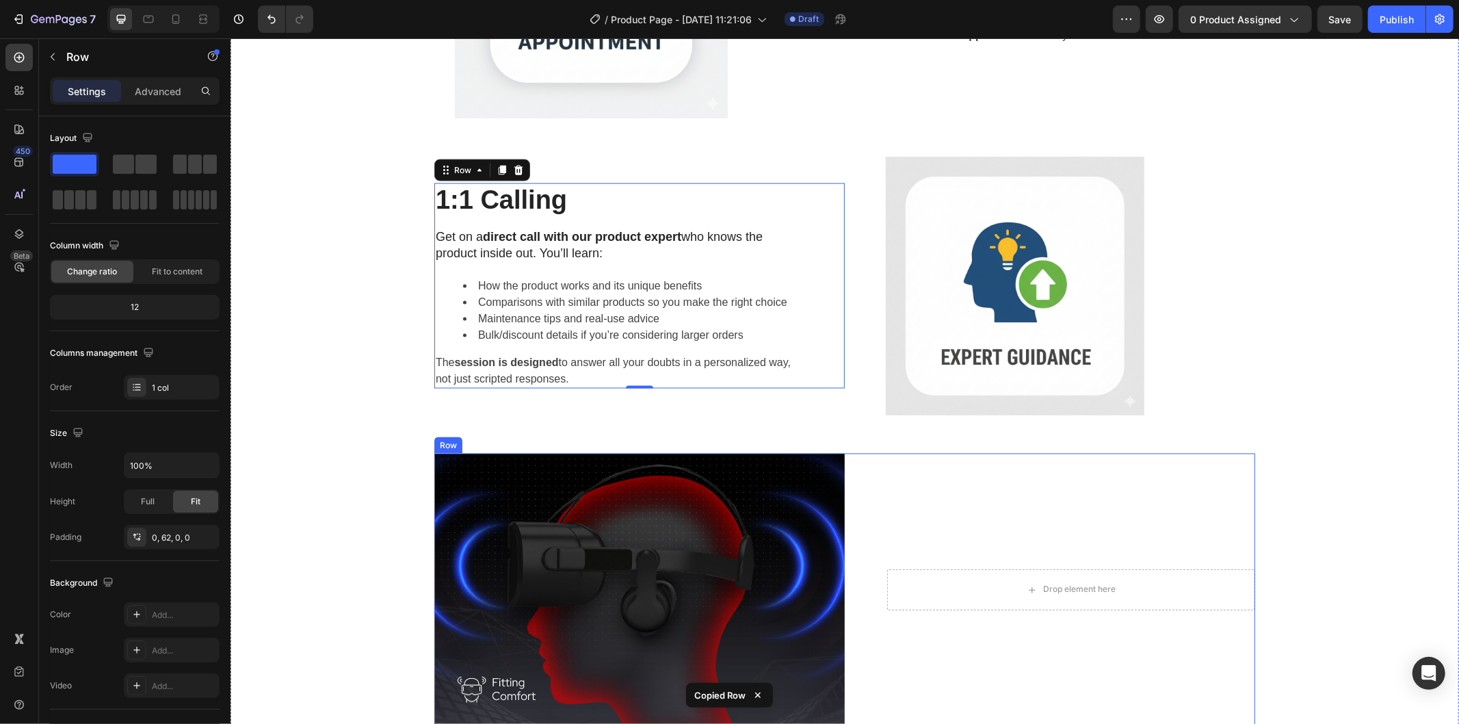
click at [1078, 499] on div "Drop element here Row" at bounding box center [1049, 589] width 410 height 273
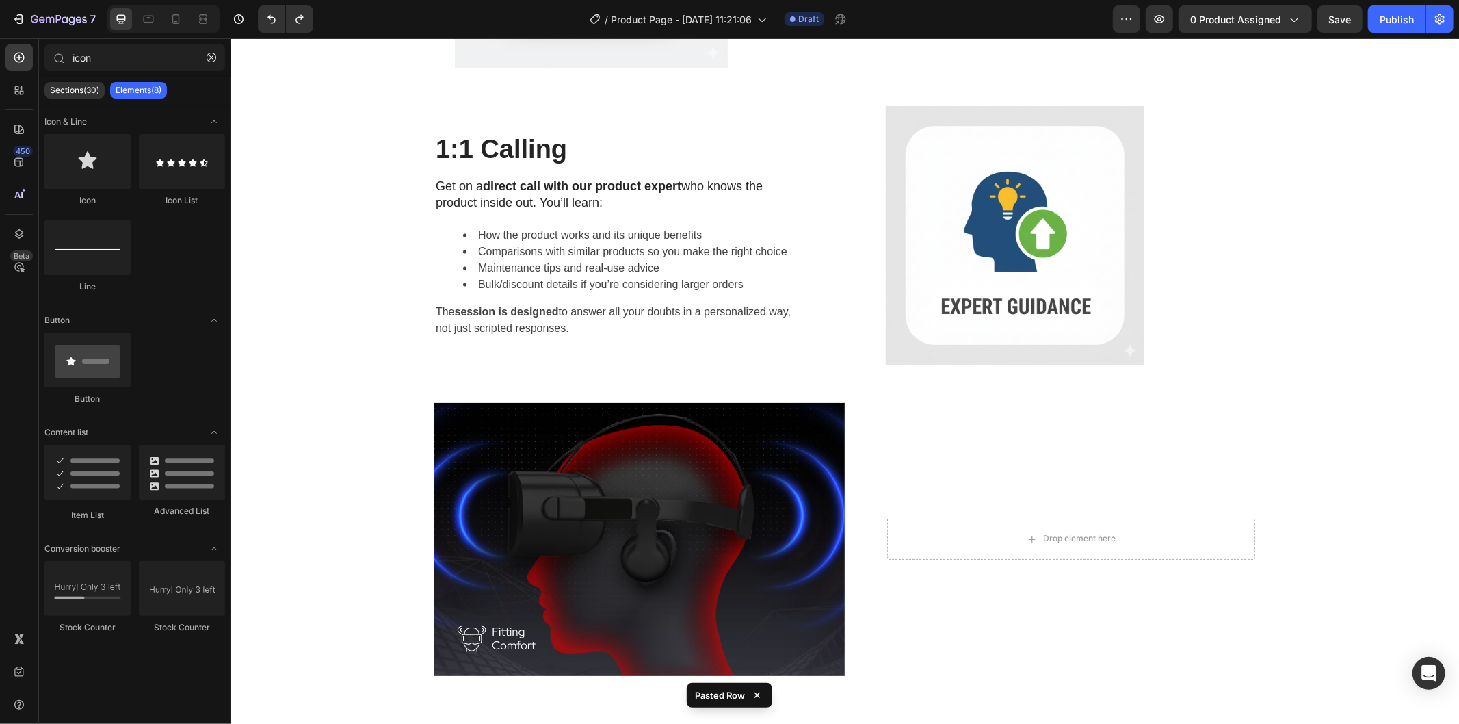
scroll to position [1804, 0]
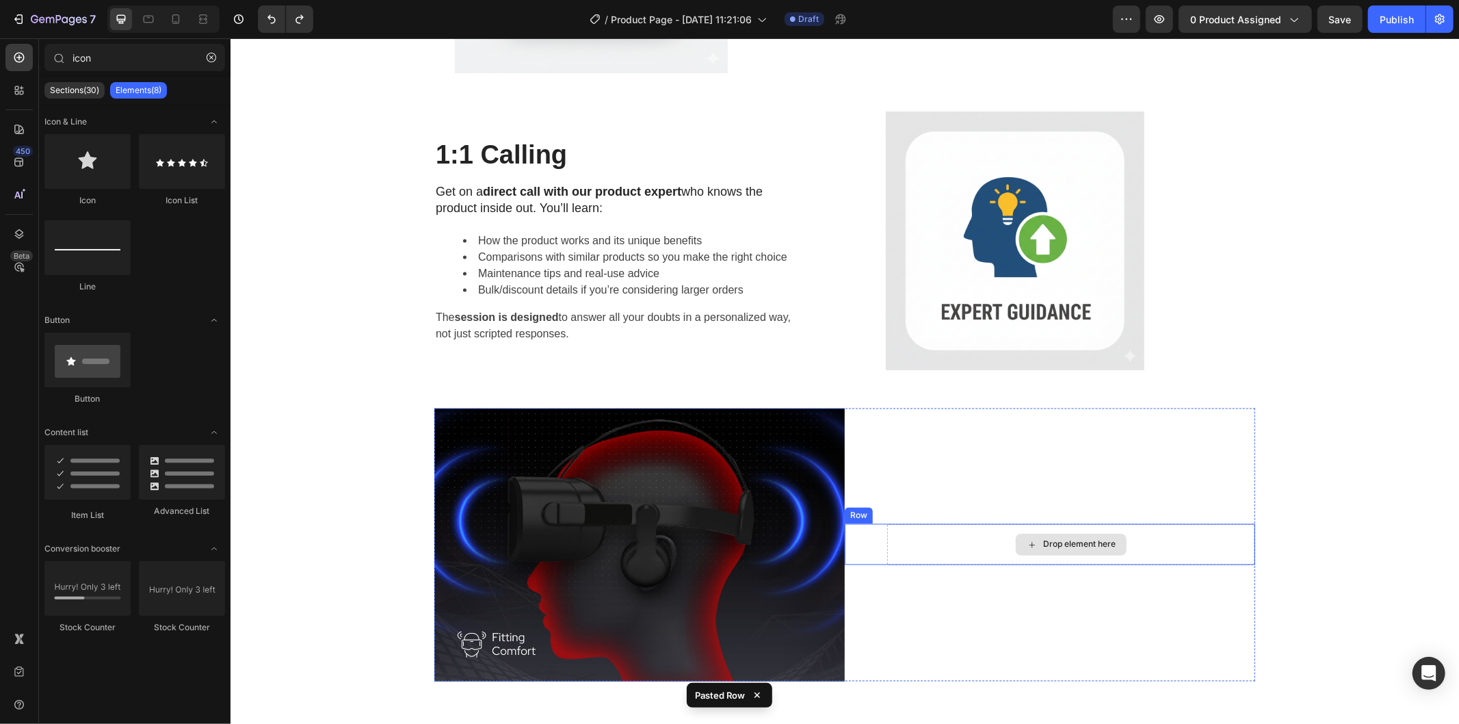
click at [1000, 535] on div "Drop element here" at bounding box center [1070, 543] width 368 height 41
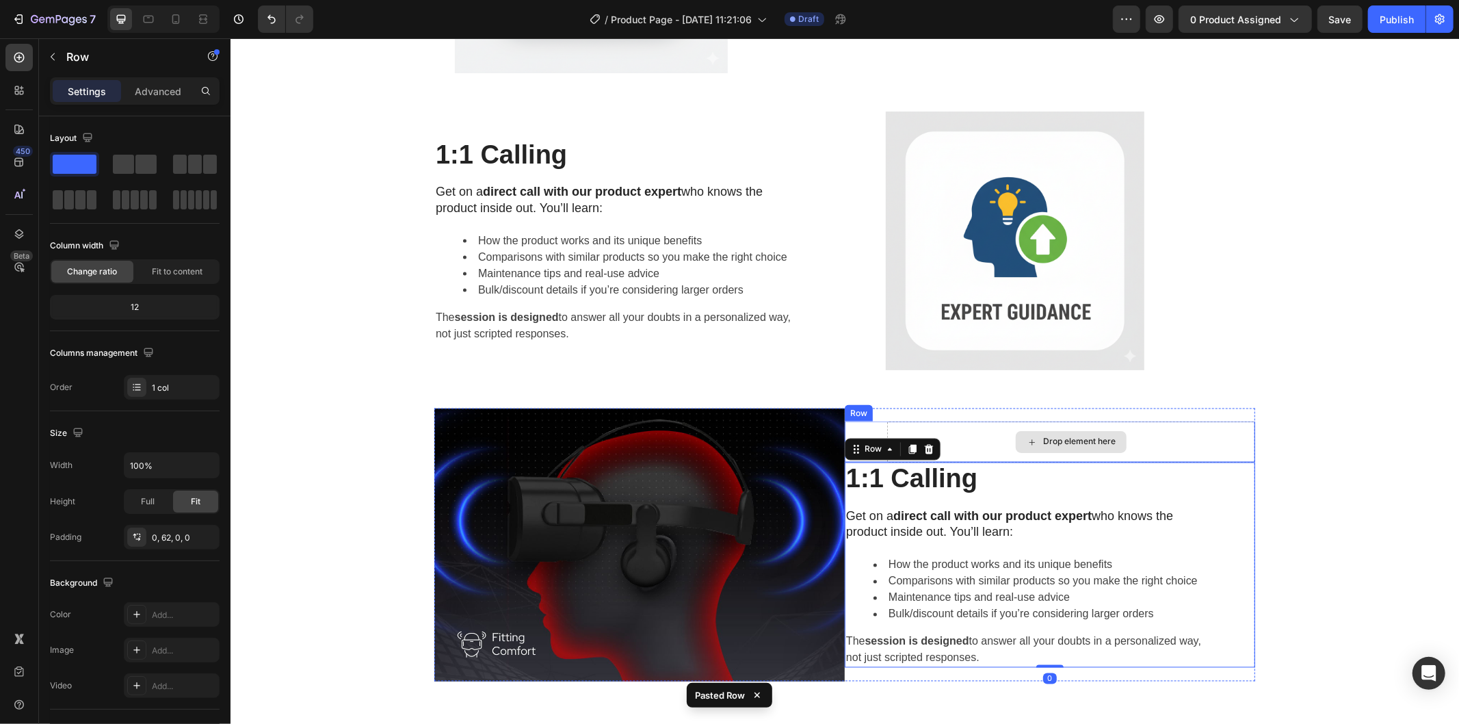
click at [1138, 437] on div "Drop element here" at bounding box center [1070, 441] width 368 height 41
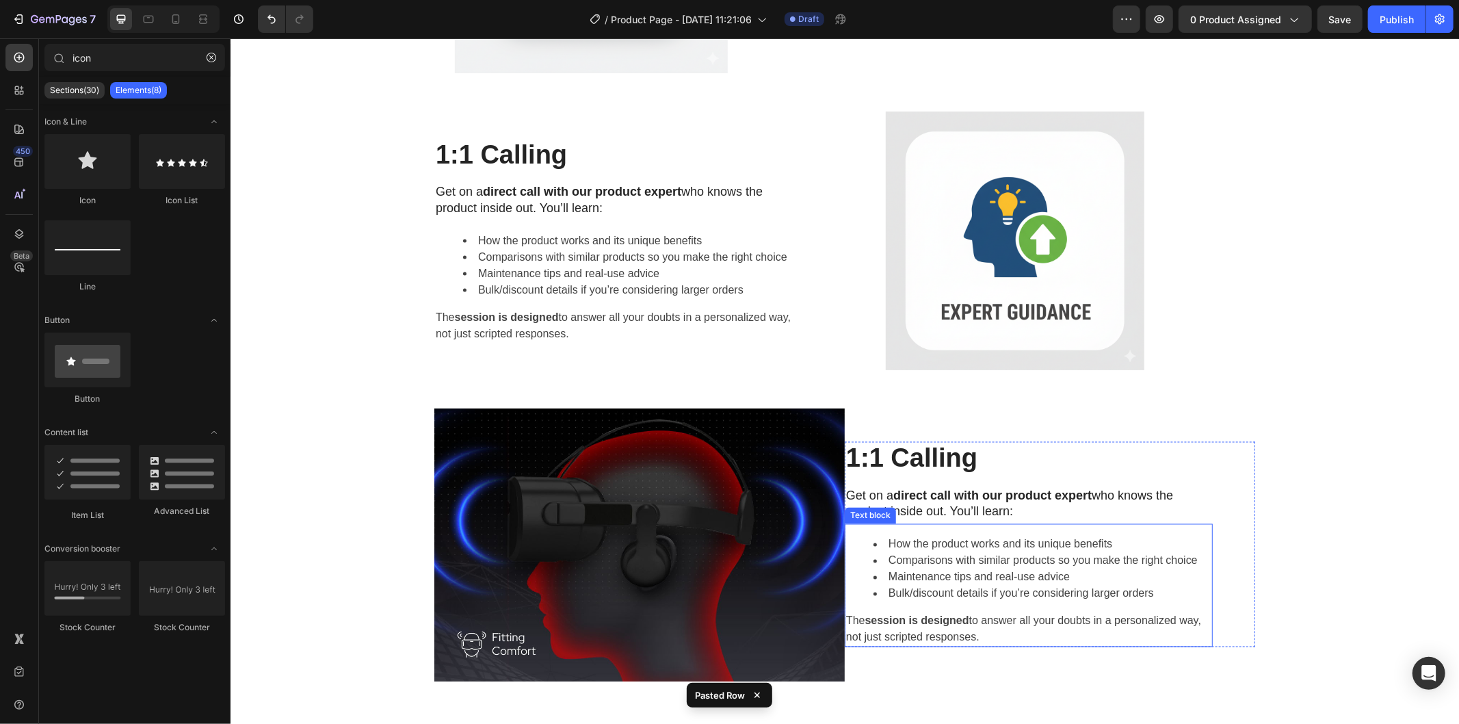
click at [888, 529] on div "How the product works and its unique benefits Comparisons with similar products…" at bounding box center [1028, 584] width 368 height 123
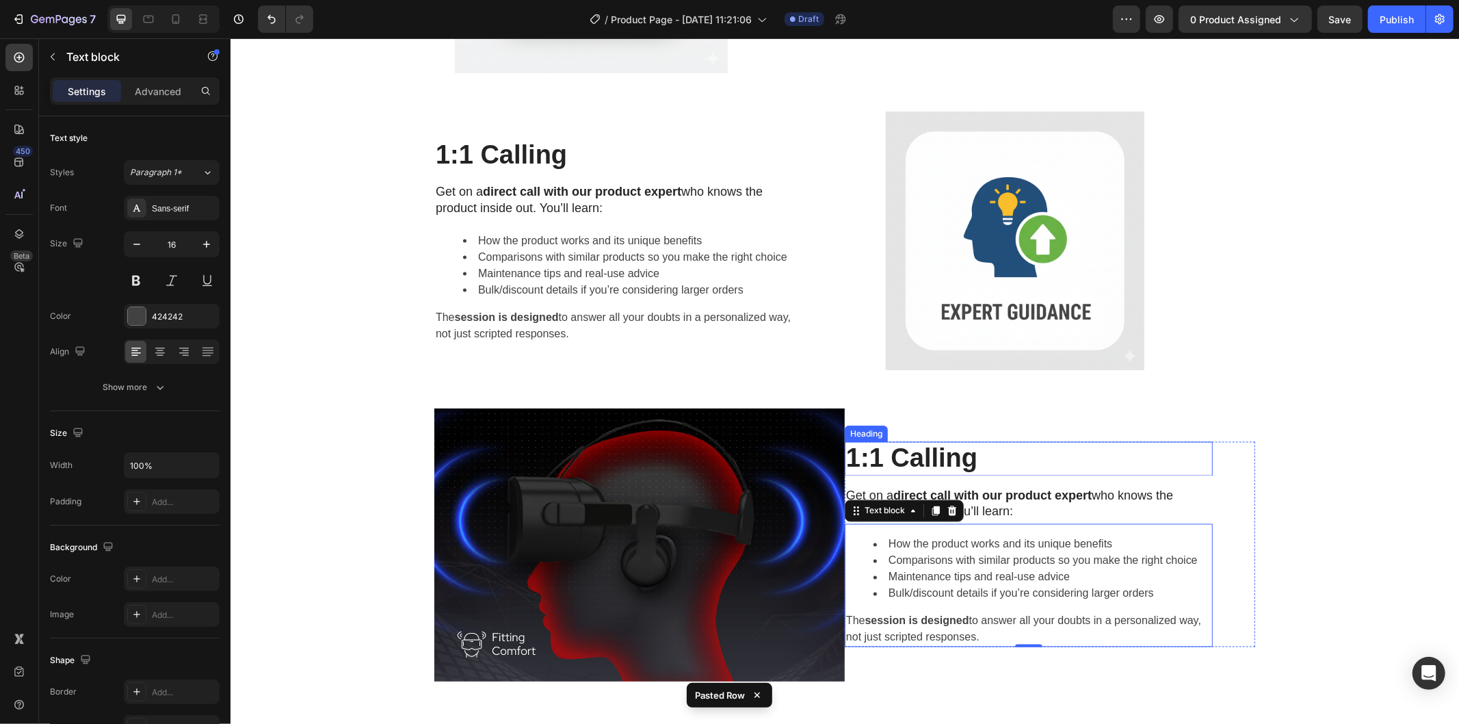
click at [905, 444] on h2 "1:1 Calling" at bounding box center [1028, 458] width 368 height 34
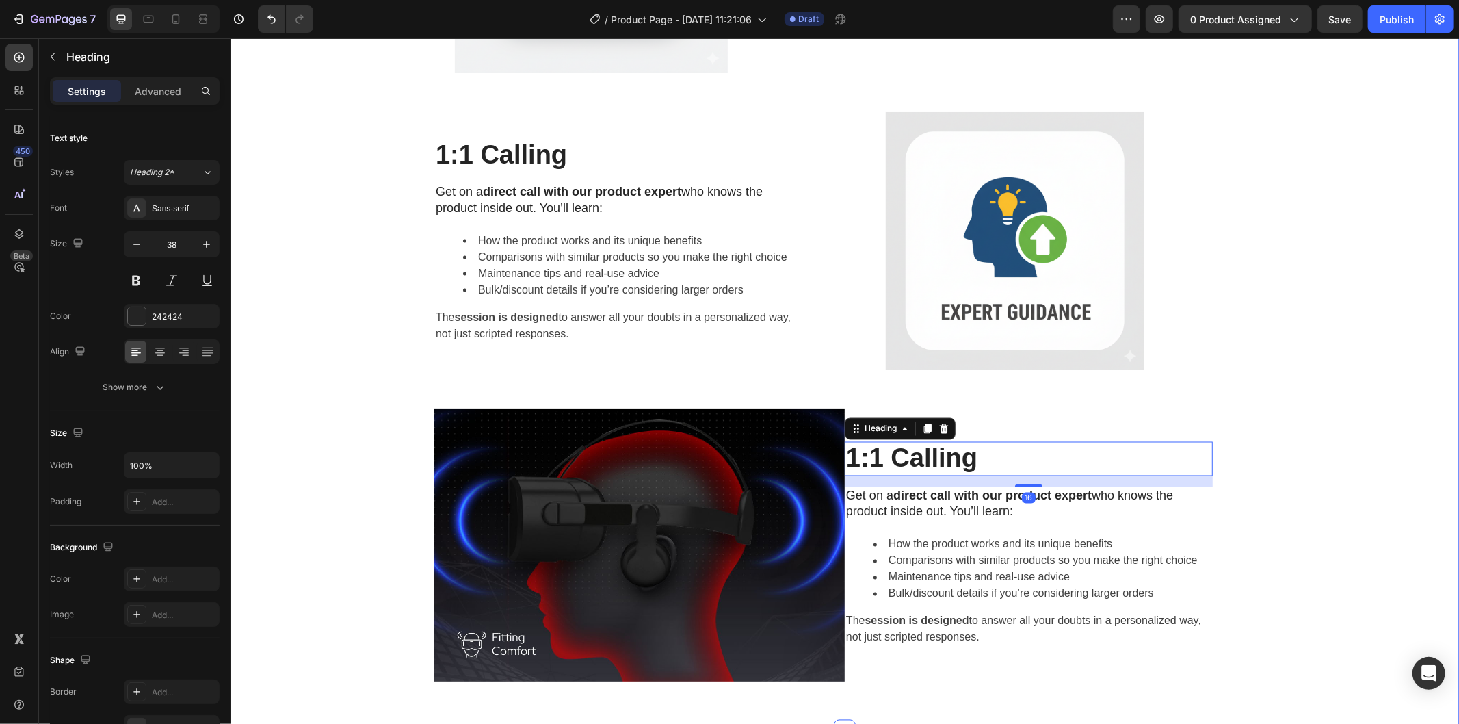
click at [1220, 404] on div "Image Easy Booking – Book Your Appointment Heading Select your preferred date a…" at bounding box center [844, 240] width 1208 height 881
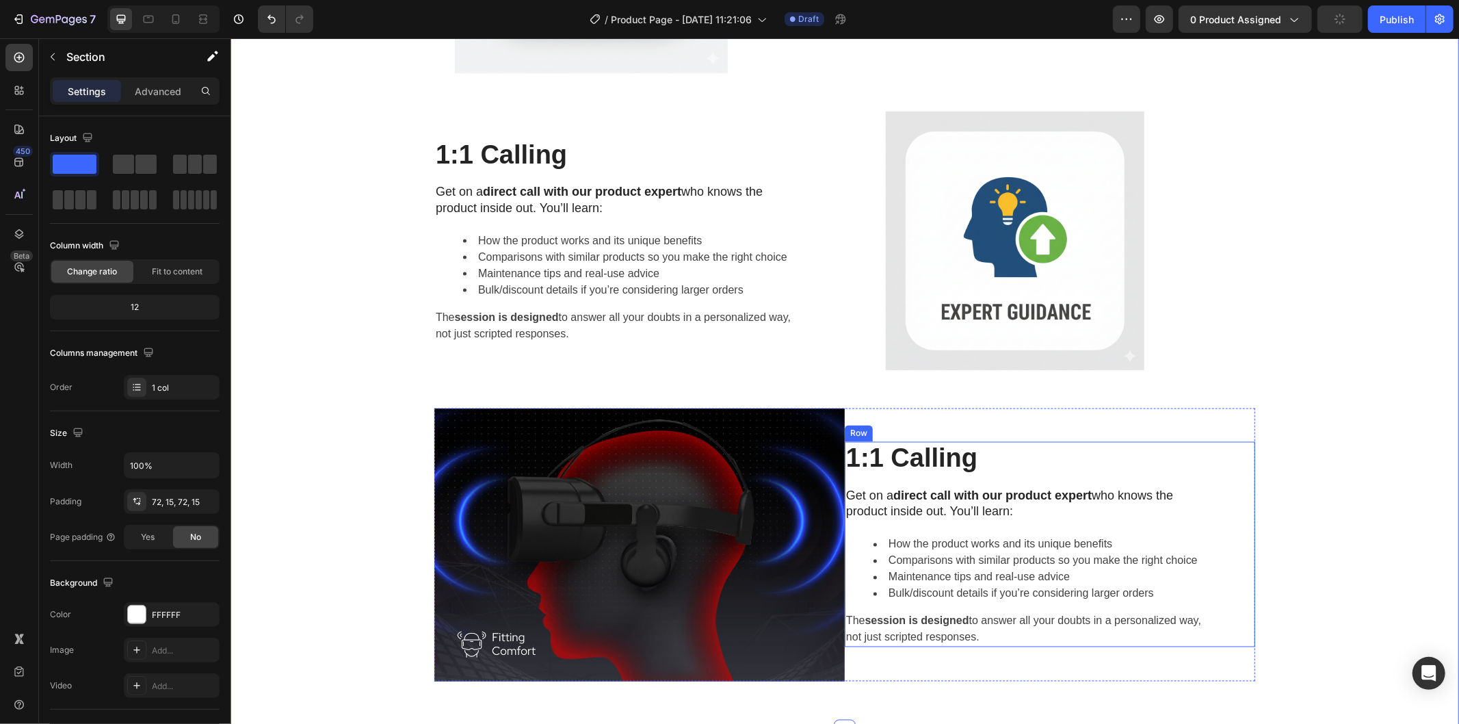
click at [1057, 488] on strong "direct call with our product expert" at bounding box center [992, 495] width 198 height 14
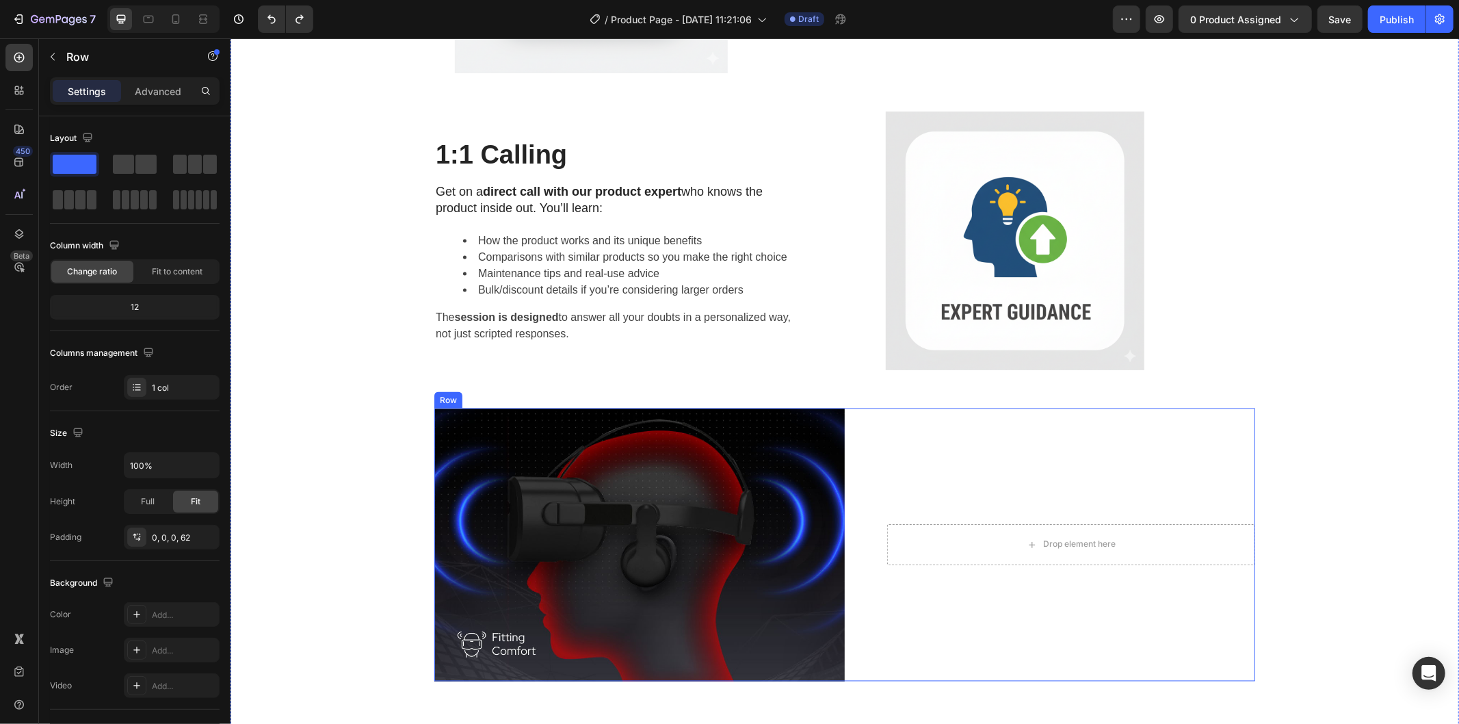
click at [960, 550] on div "Drop element here" at bounding box center [1070, 543] width 368 height 41
click at [960, 543] on div "Drop element here" at bounding box center [1070, 543] width 368 height 41
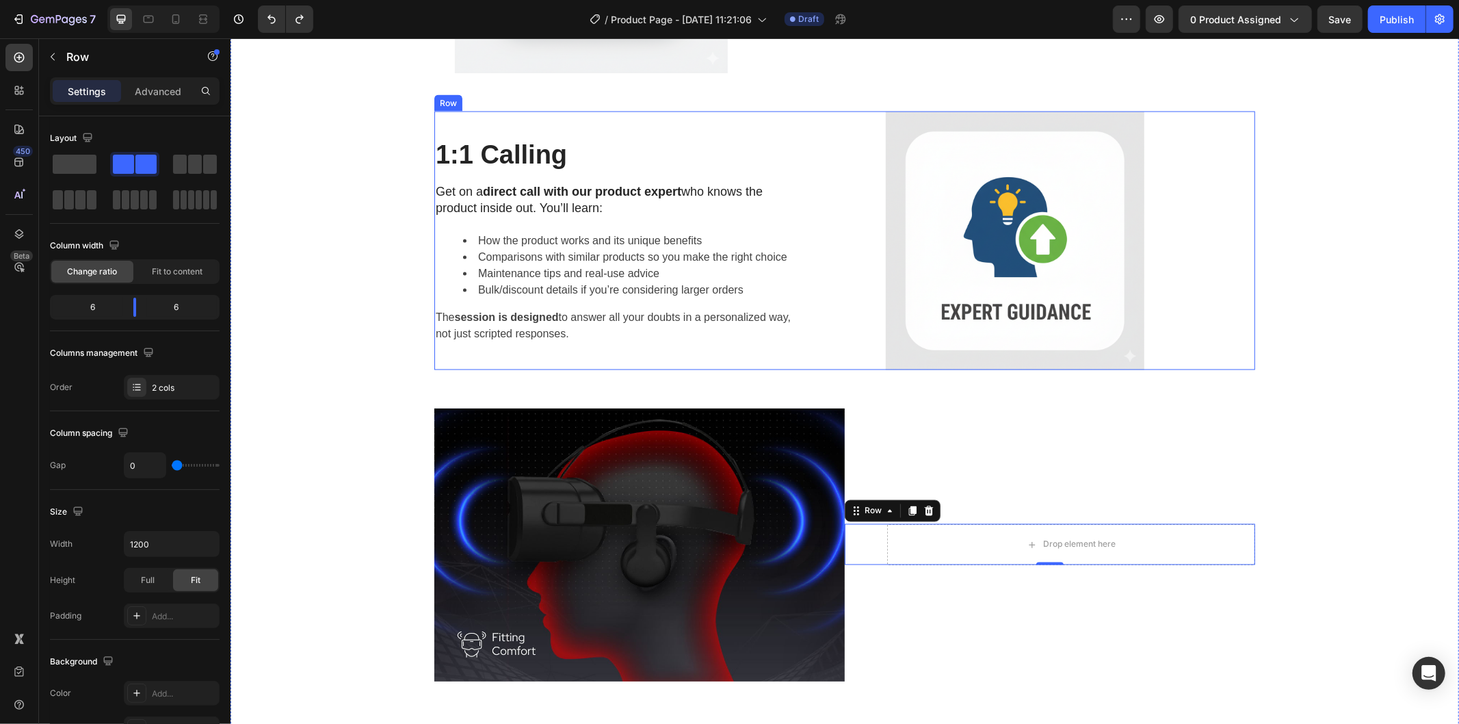
click at [512, 113] on div "1:1 Calling Heading Get on a direct call with our product expert who knows the …" at bounding box center [639, 240] width 410 height 259
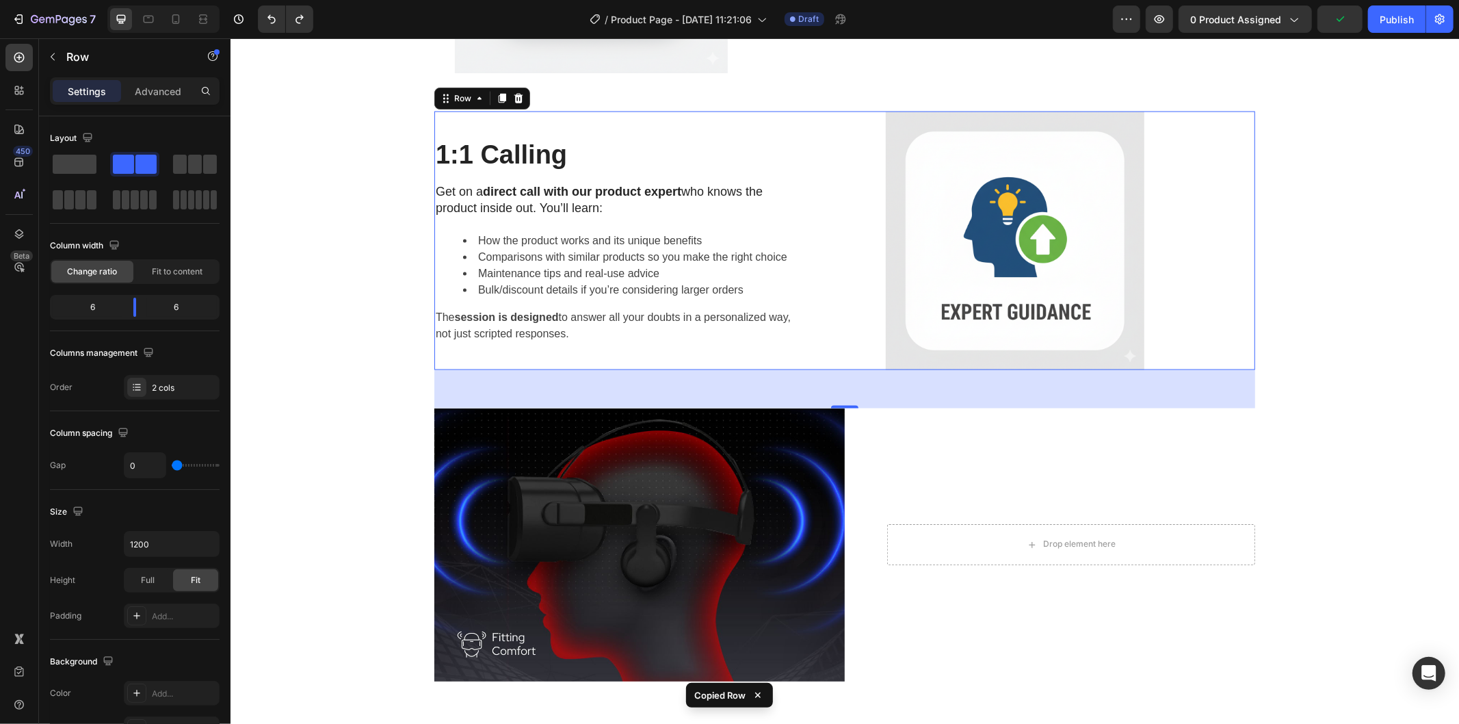
click at [761, 397] on div "56" at bounding box center [844, 388] width 821 height 38
click at [668, 414] on img at bounding box center [639, 544] width 410 height 273
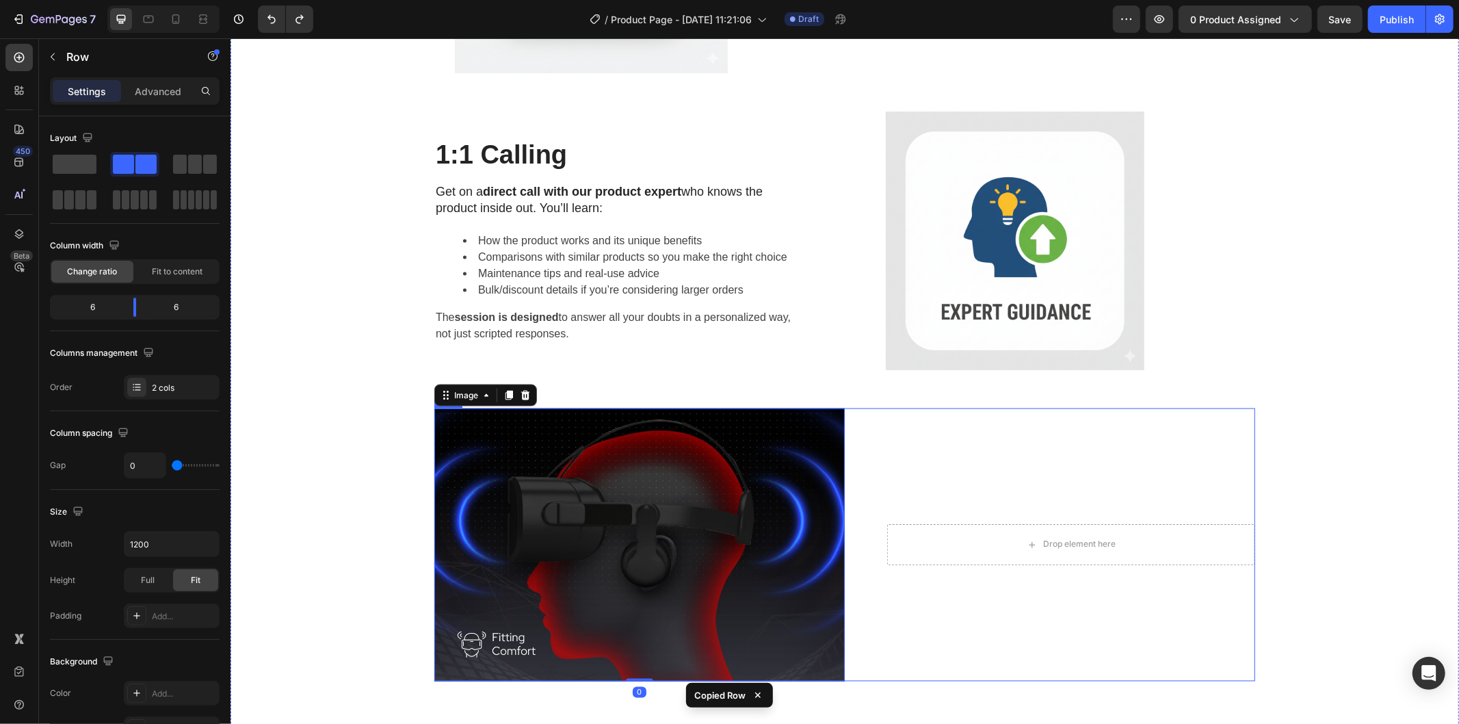
click at [1039, 408] on div "Drop element here Row" at bounding box center [1049, 544] width 410 height 273
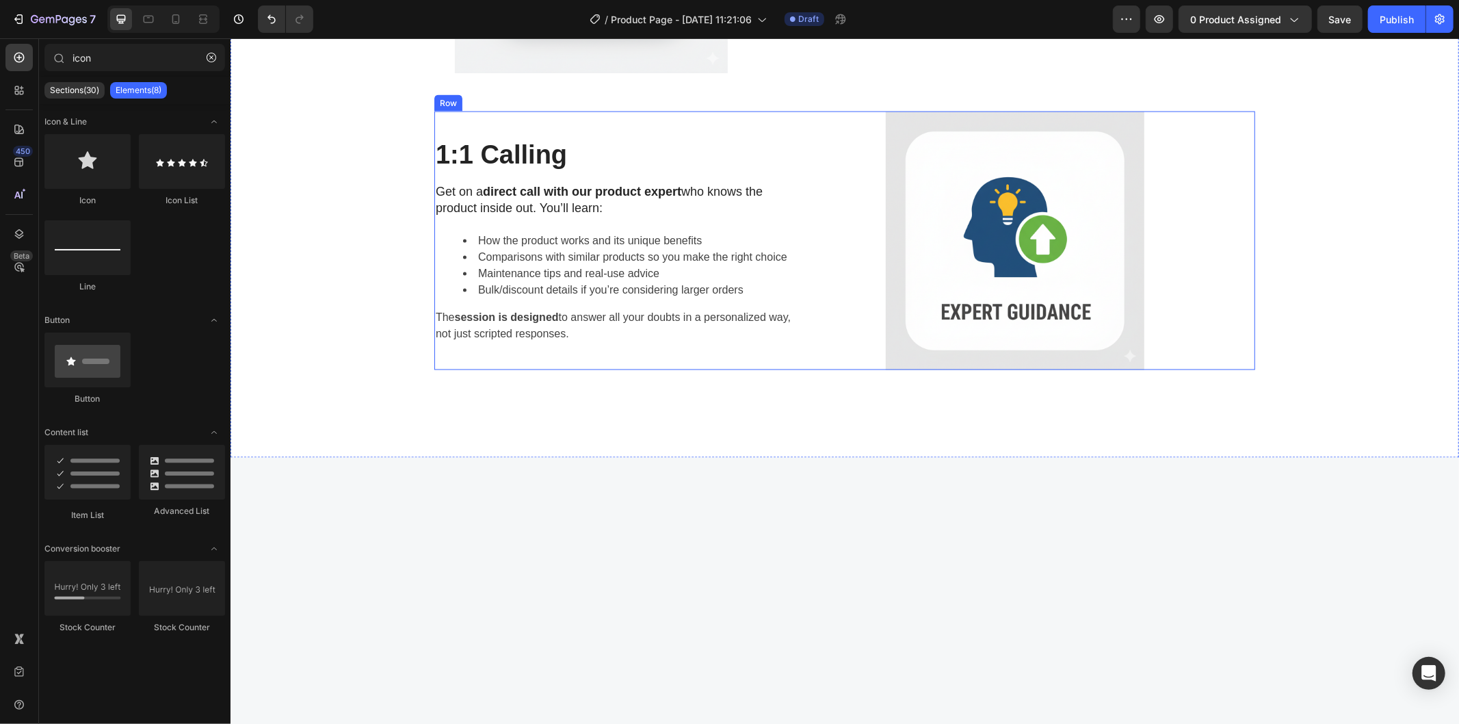
click at [823, 367] on div "1:1 Calling Heading Get on a direct call with our product expert who knows the …" at bounding box center [639, 240] width 410 height 259
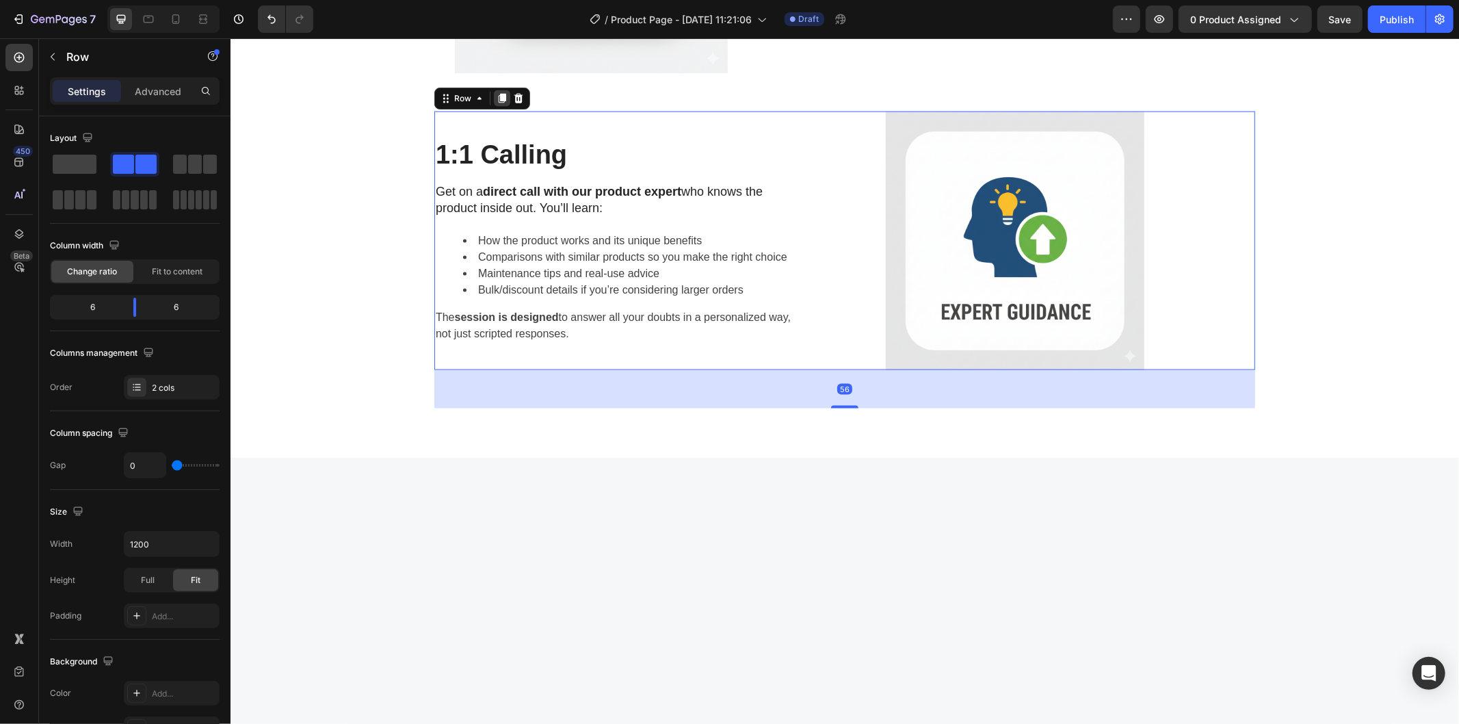
click at [501, 96] on div at bounding box center [501, 98] width 16 height 16
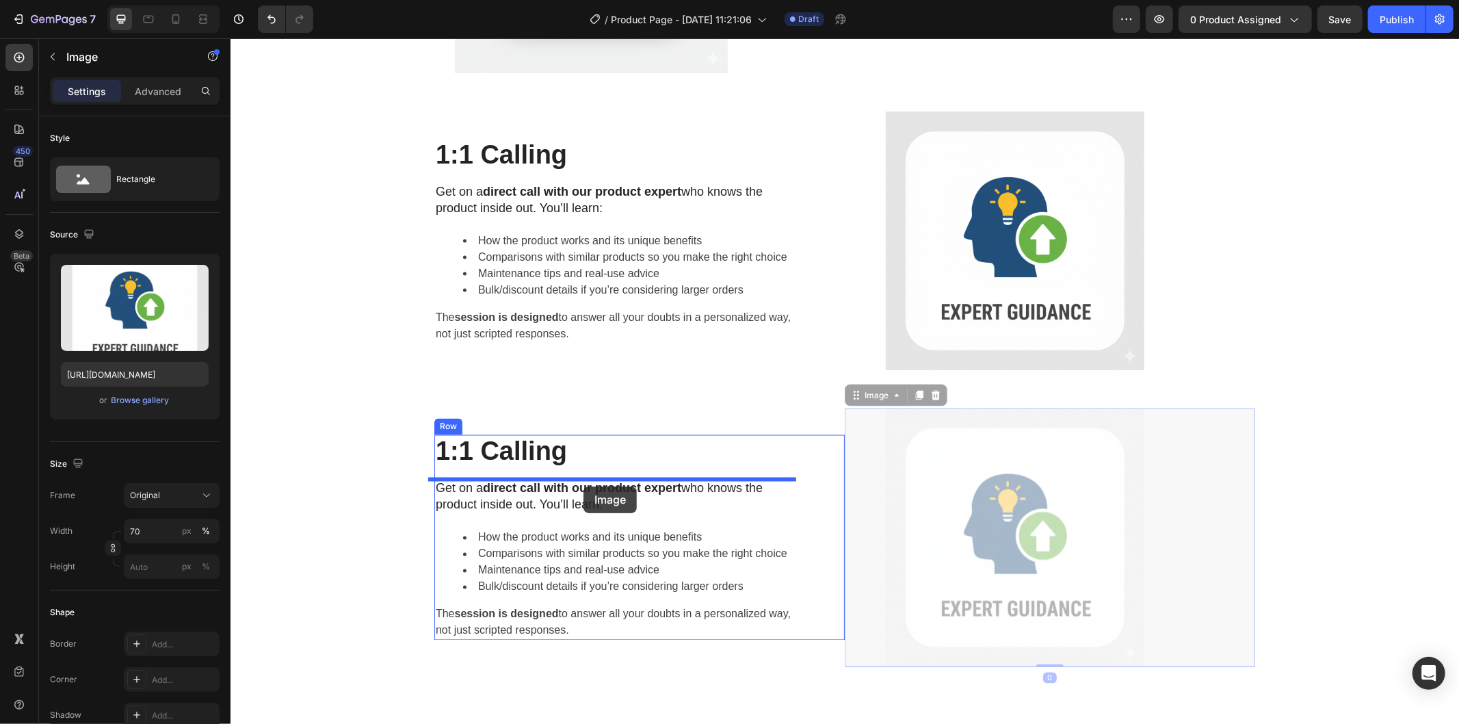
drag, startPoint x: 939, startPoint y: 467, endPoint x: 583, endPoint y: 486, distance: 356.8
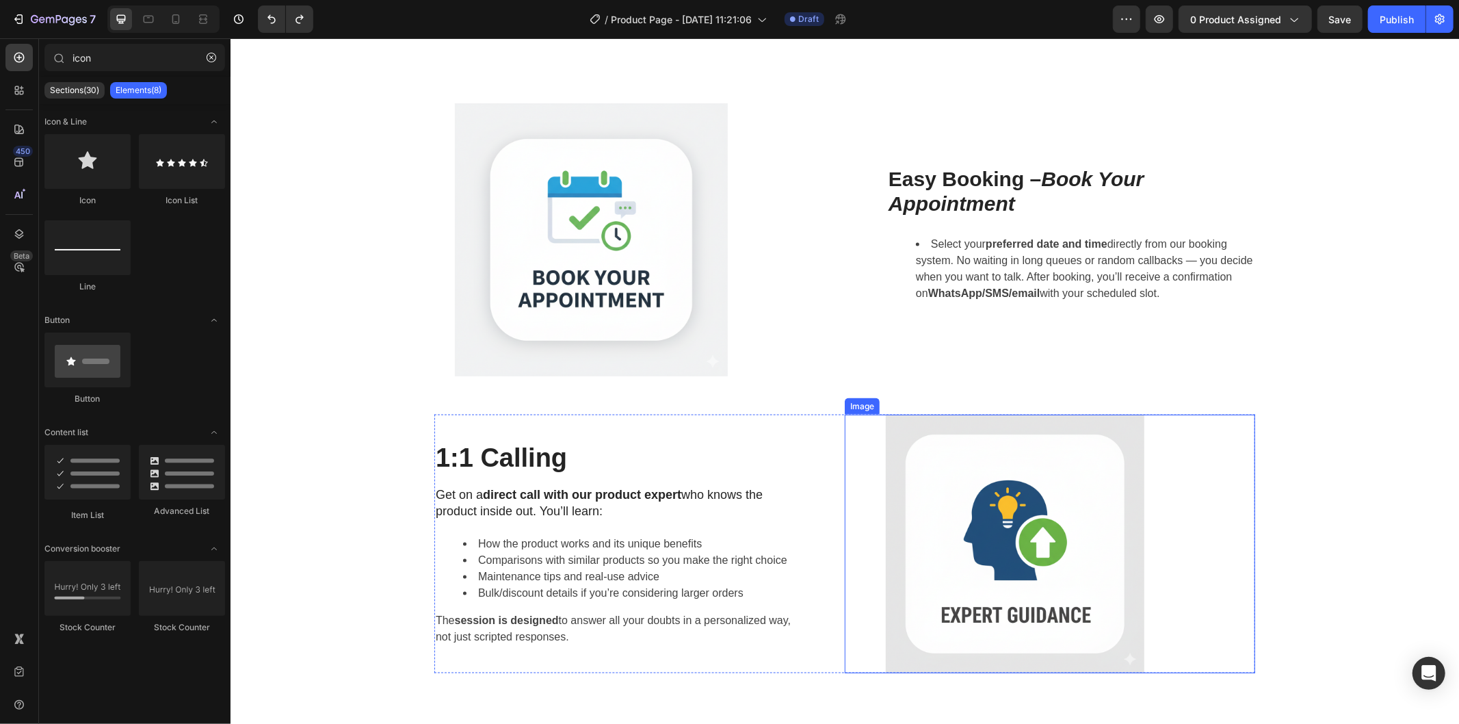
scroll to position [1500, 0]
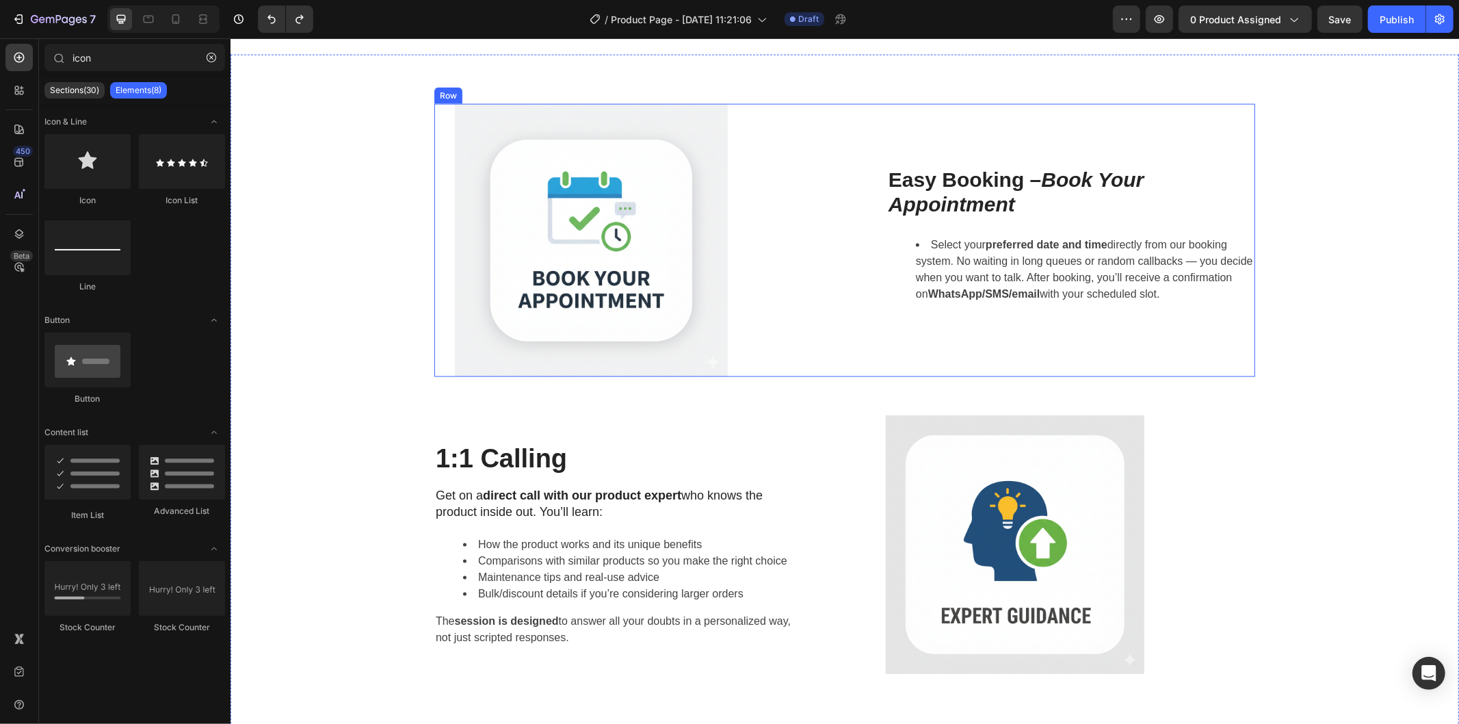
click at [849, 373] on div "Easy Booking – Book Your Appointment Heading Select your preferred date and tim…" at bounding box center [1049, 239] width 410 height 273
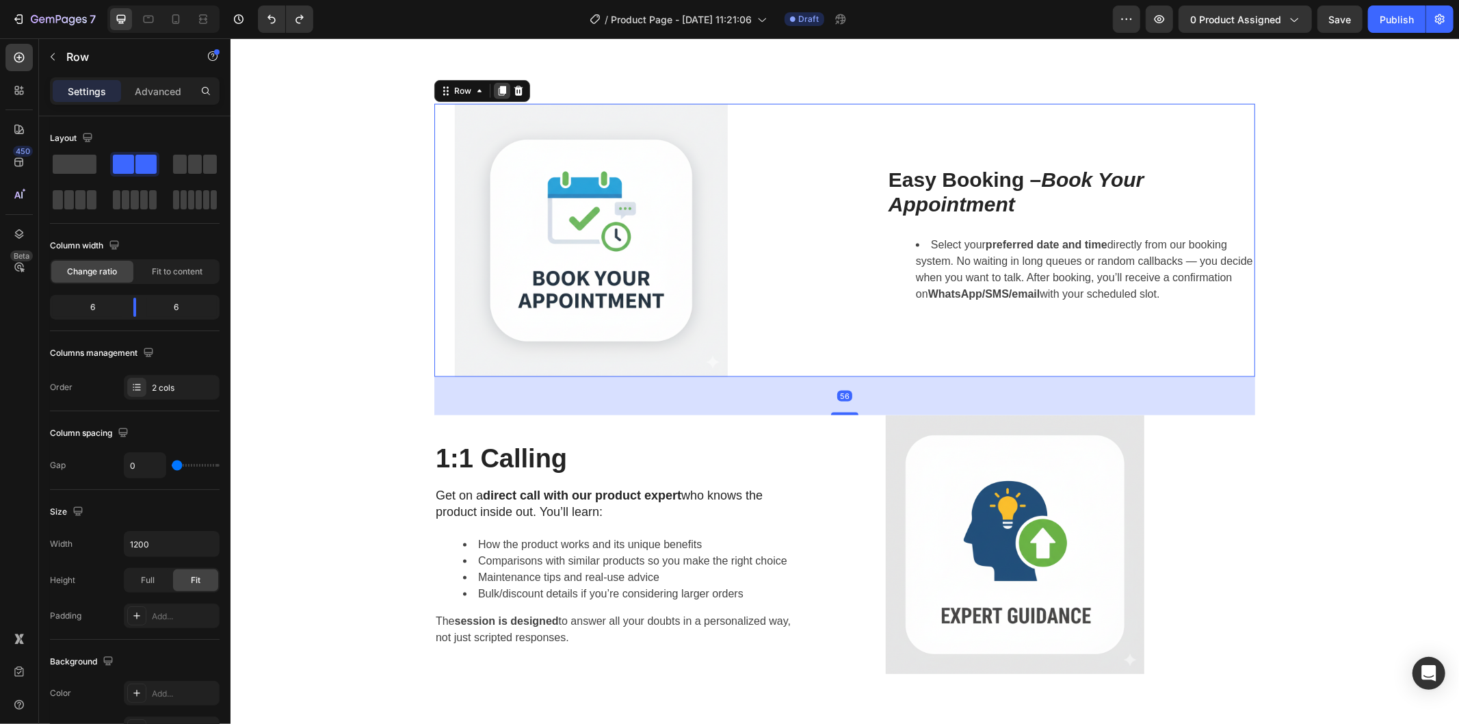
click at [496, 93] on icon at bounding box center [501, 90] width 11 height 11
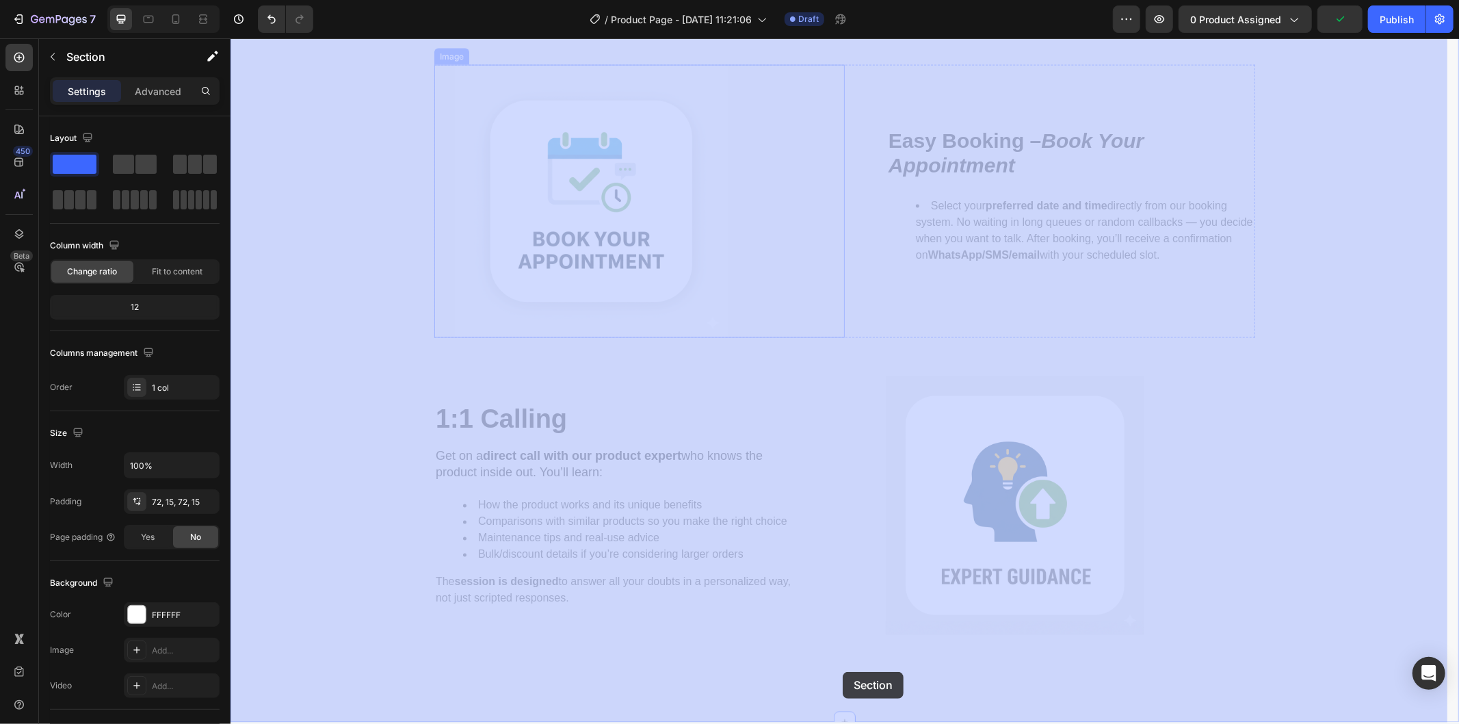
scroll to position [1879, 0]
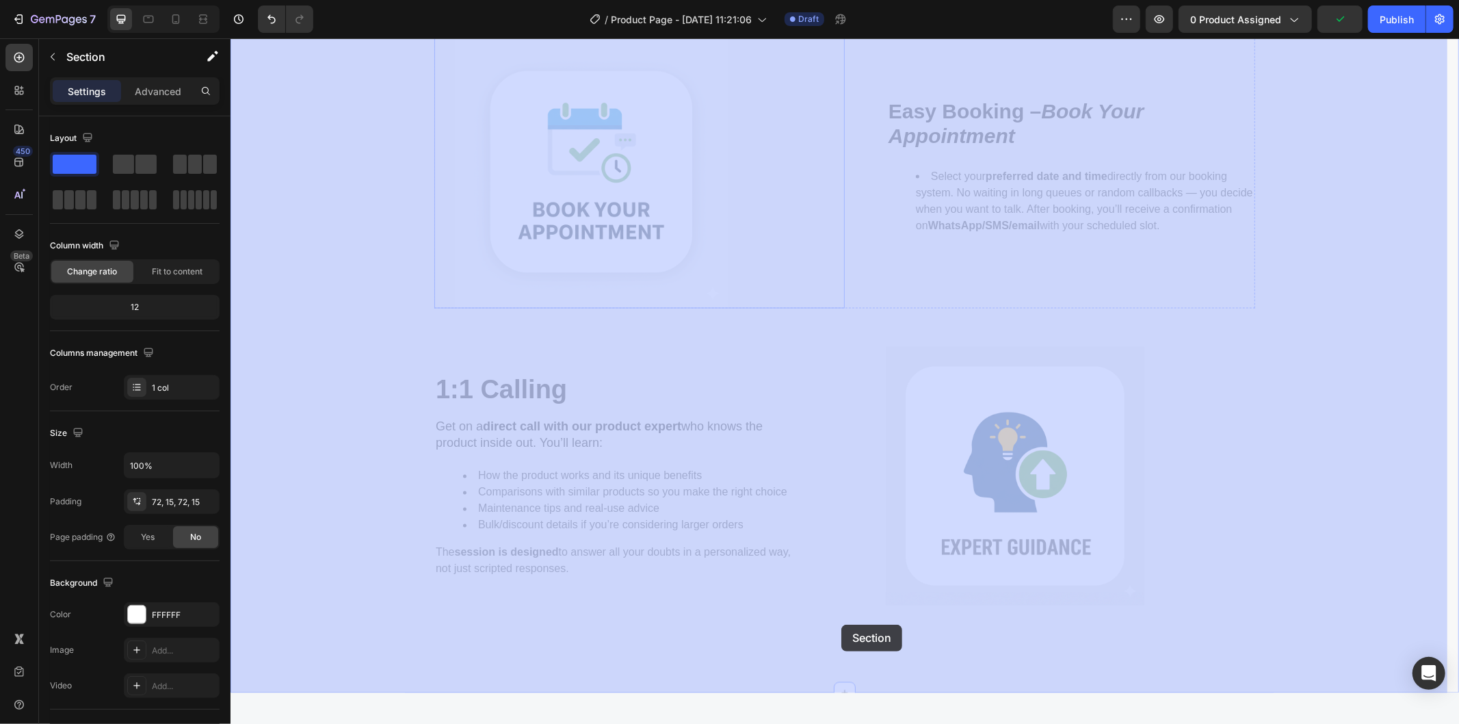
drag, startPoint x: 819, startPoint y: 261, endPoint x: 840, endPoint y: 623, distance: 363.1
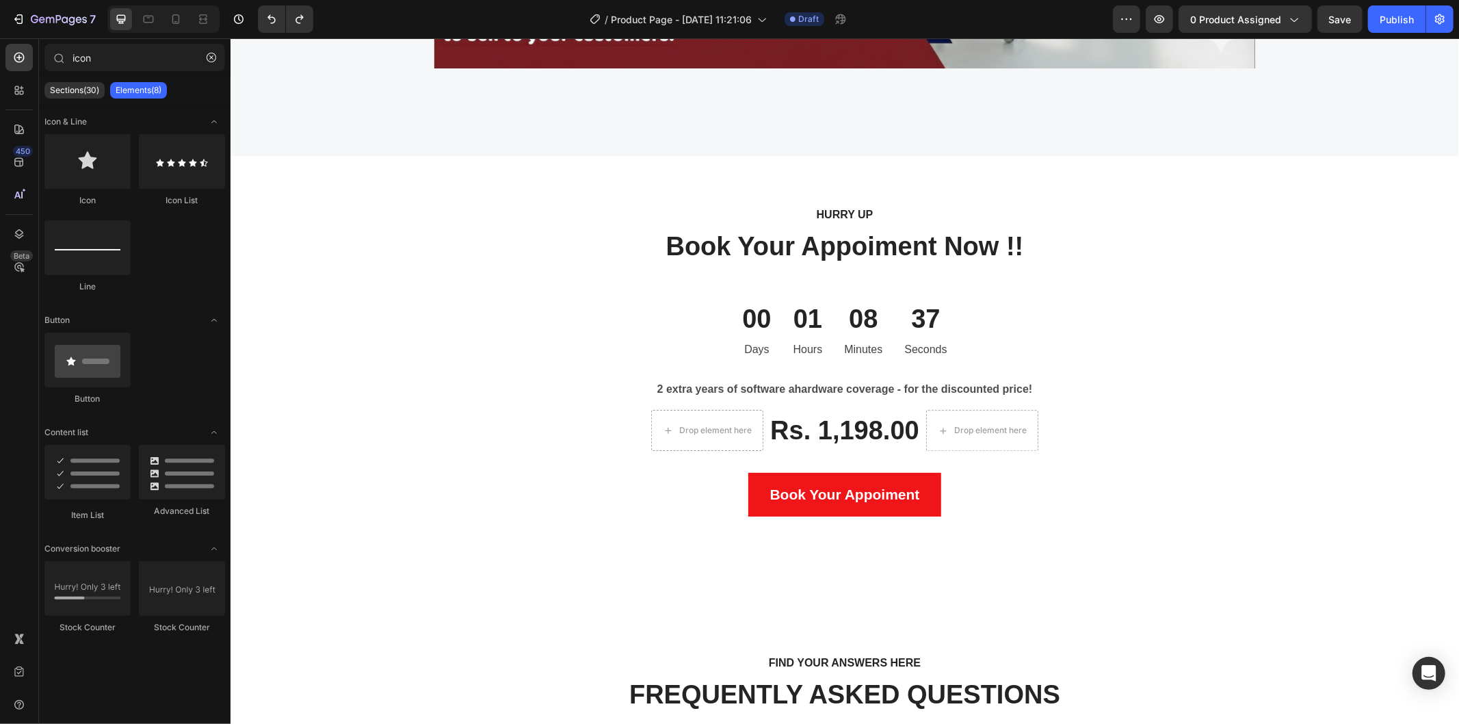
scroll to position [2786, 0]
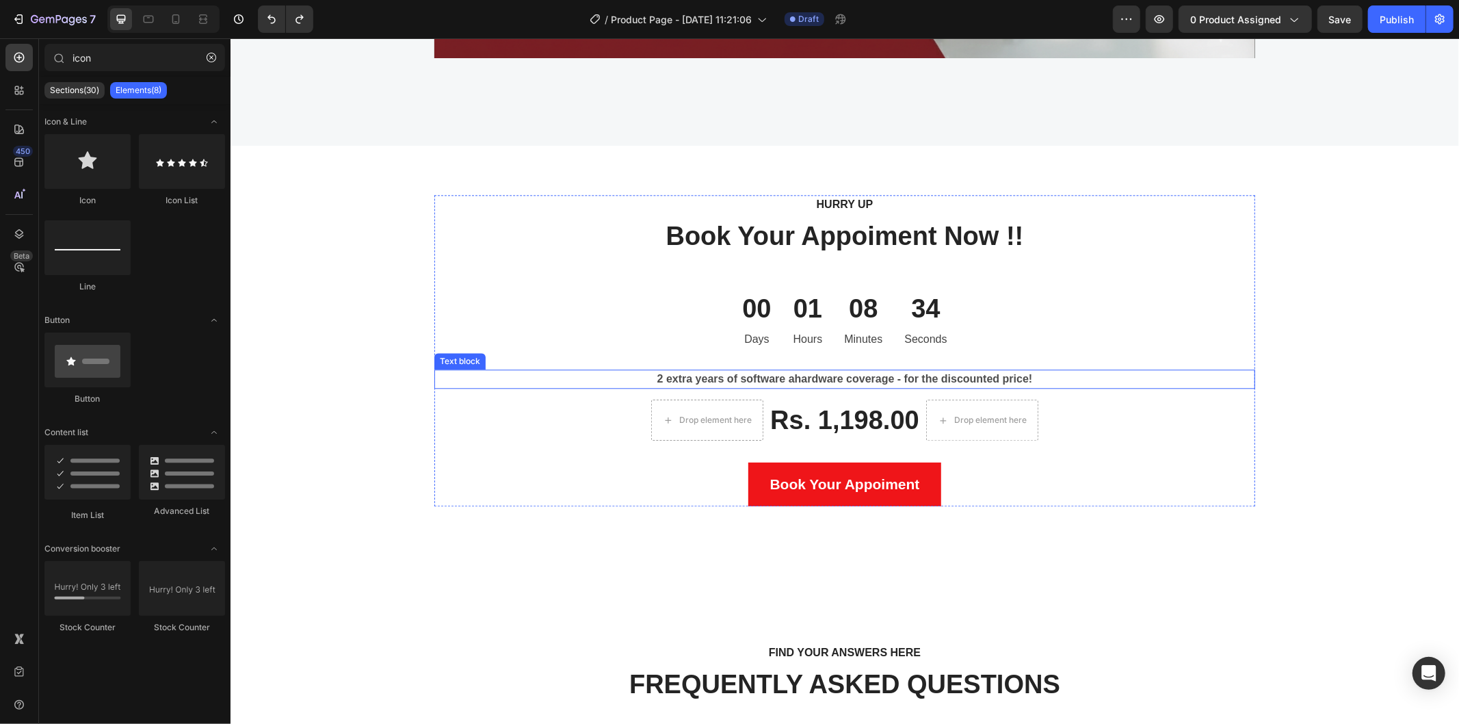
click at [871, 374] on p "2 extra years of software ahardware coverage - for the discounted price!" at bounding box center [844, 378] width 818 height 16
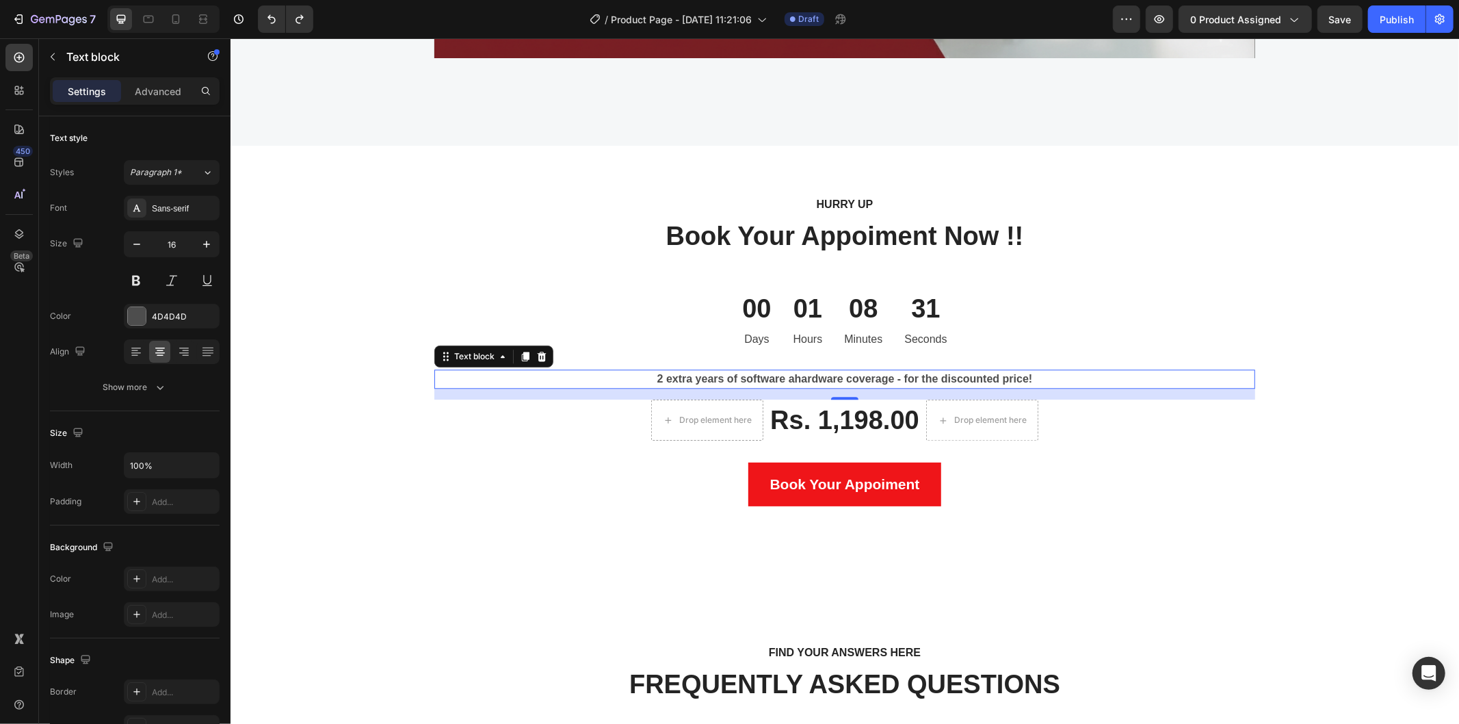
click at [954, 381] on p "2 extra years of software ahardware coverage - for the discounted price!" at bounding box center [844, 378] width 818 height 16
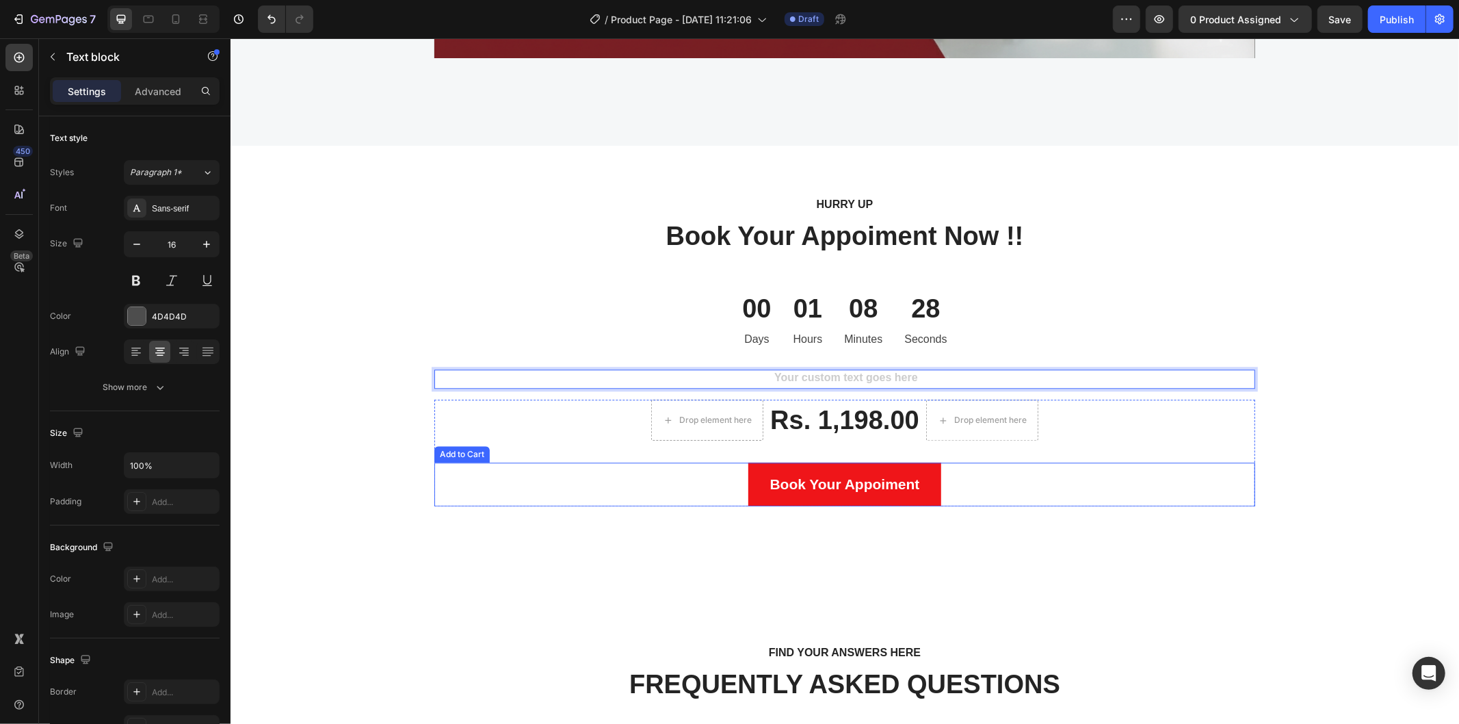
click at [1214, 494] on div "Book Your Appoiment Add to Cart" at bounding box center [844, 484] width 821 height 44
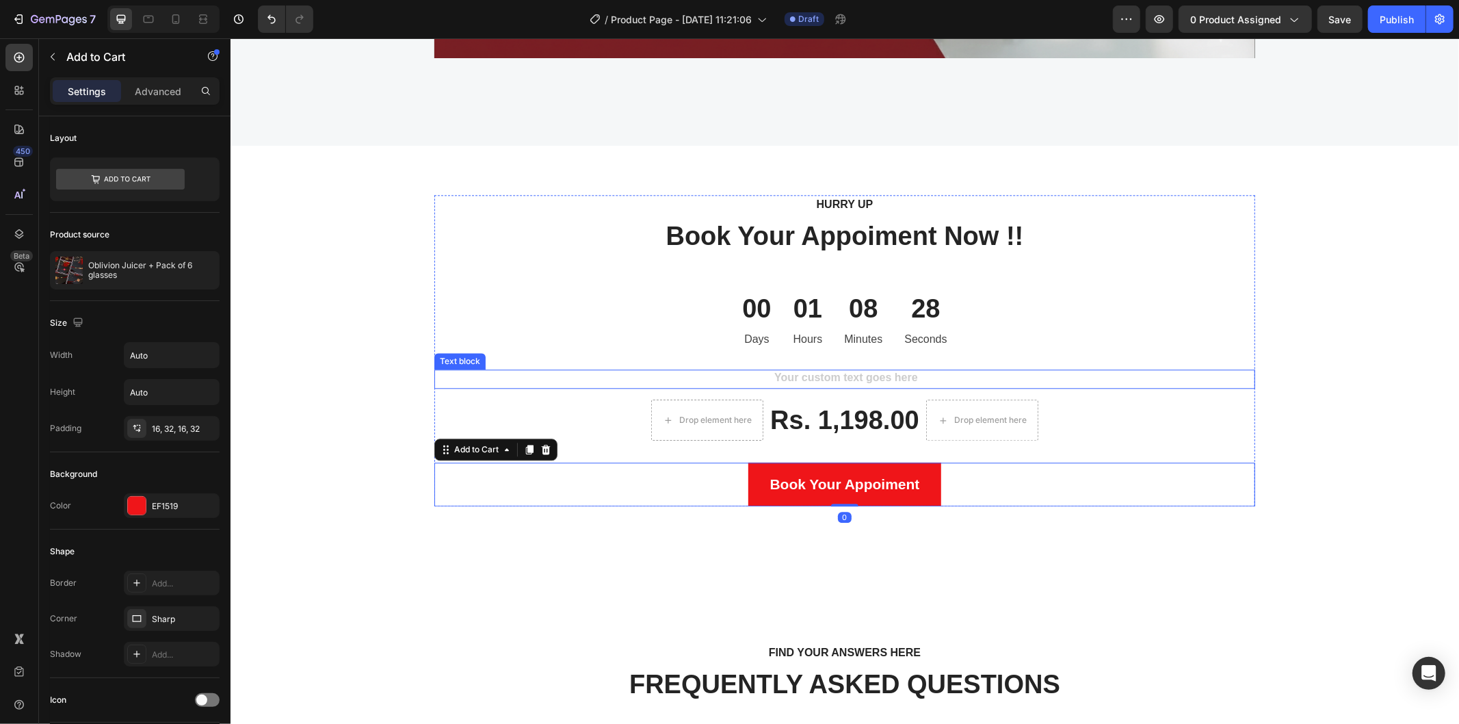
click at [938, 375] on div "Rich Text Editor. Editing area: main" at bounding box center [844, 378] width 821 height 19
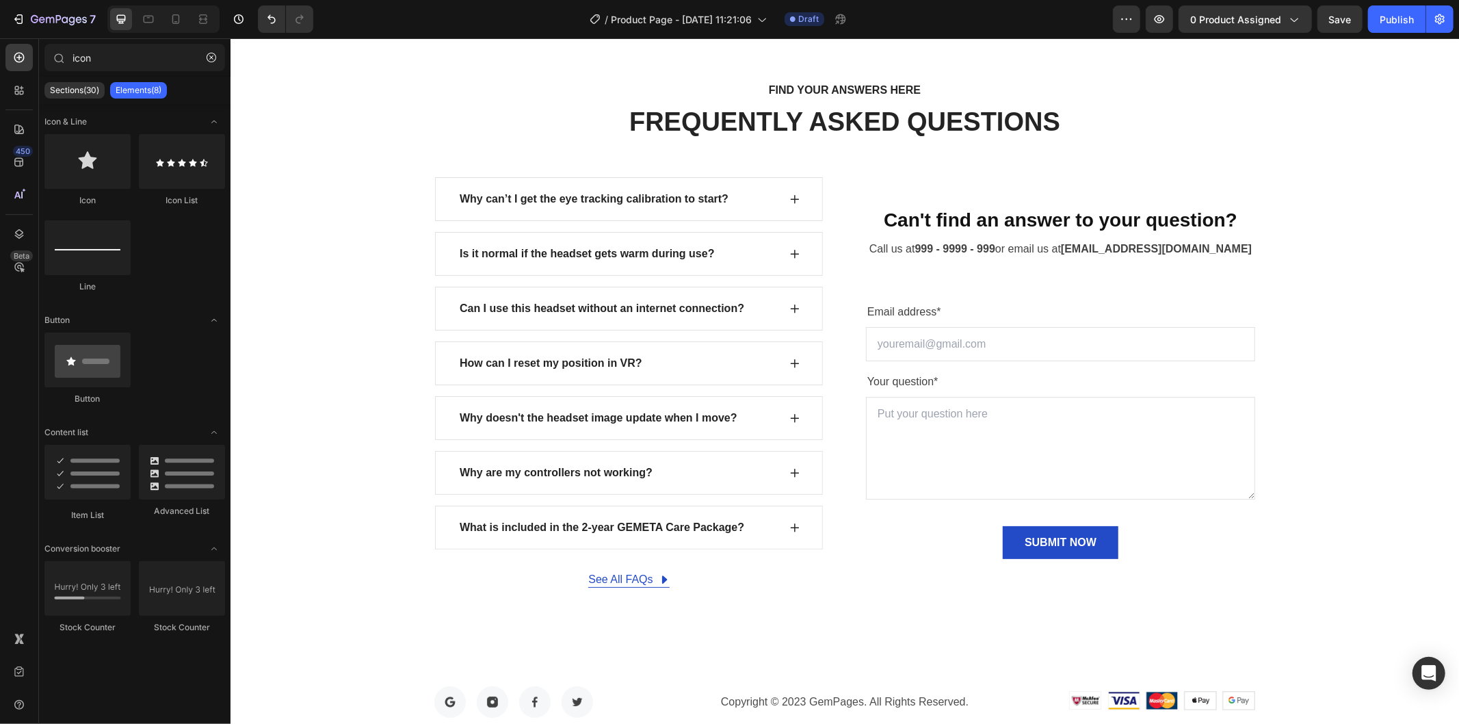
scroll to position [3327, 0]
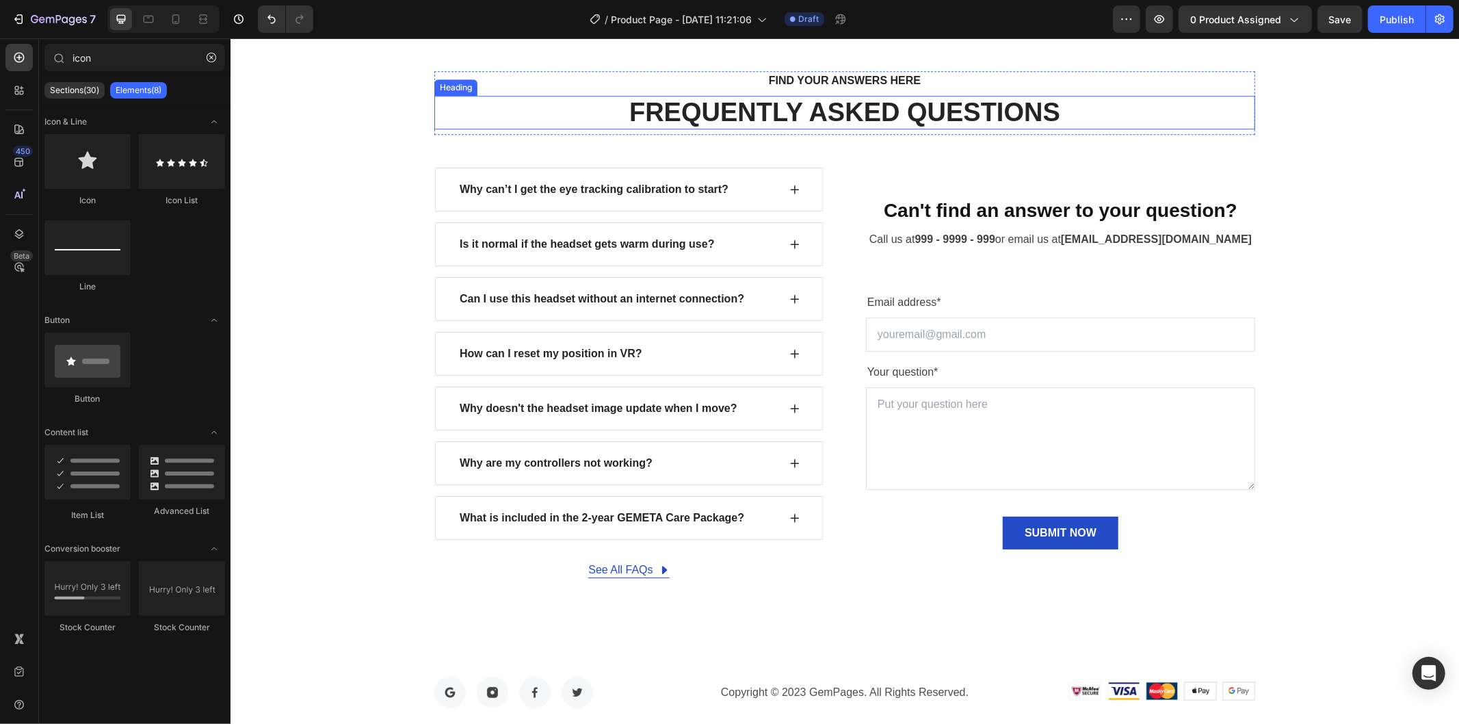
click at [617, 116] on p "FREQUENTLY ASKED QUESTIONS" at bounding box center [844, 111] width 818 height 31
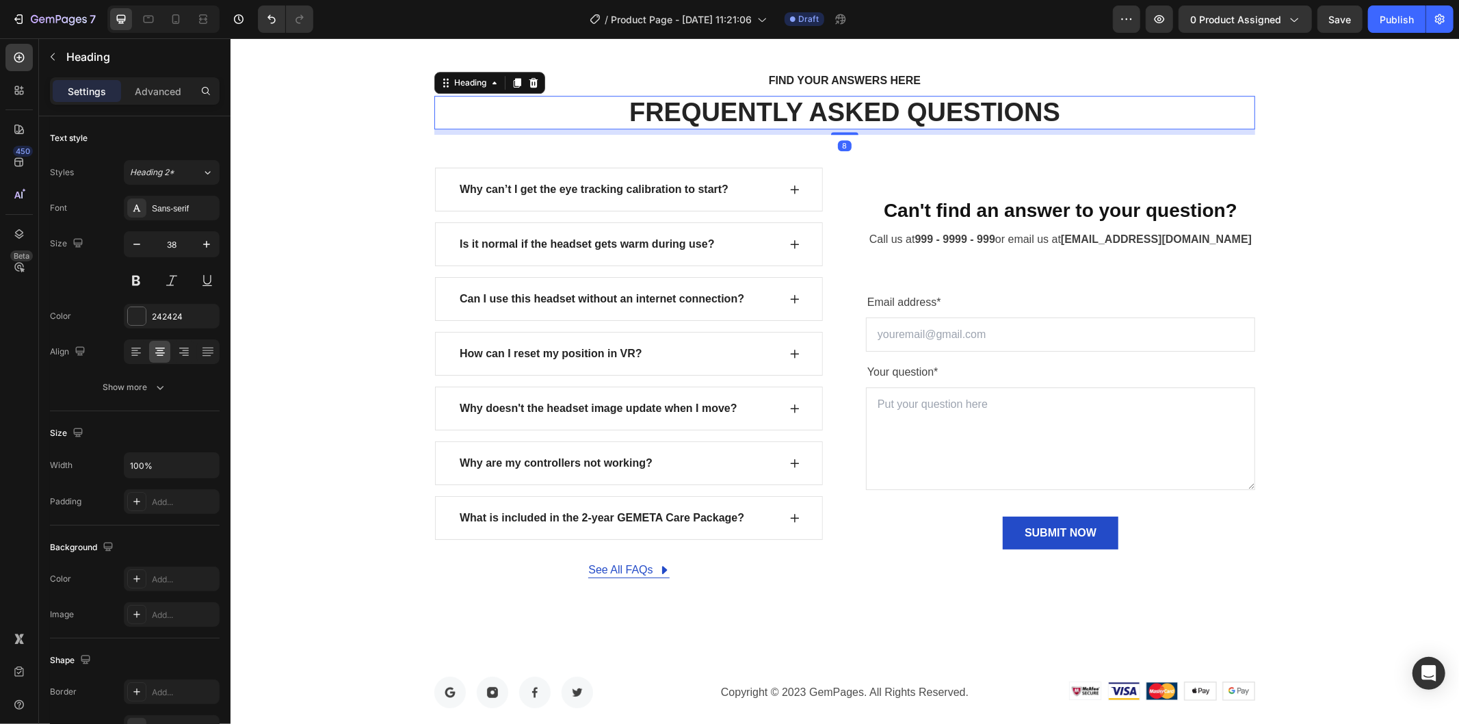
click at [812, 96] on p "FREQUENTLY ASKED QUESTIONS" at bounding box center [844, 111] width 818 height 31
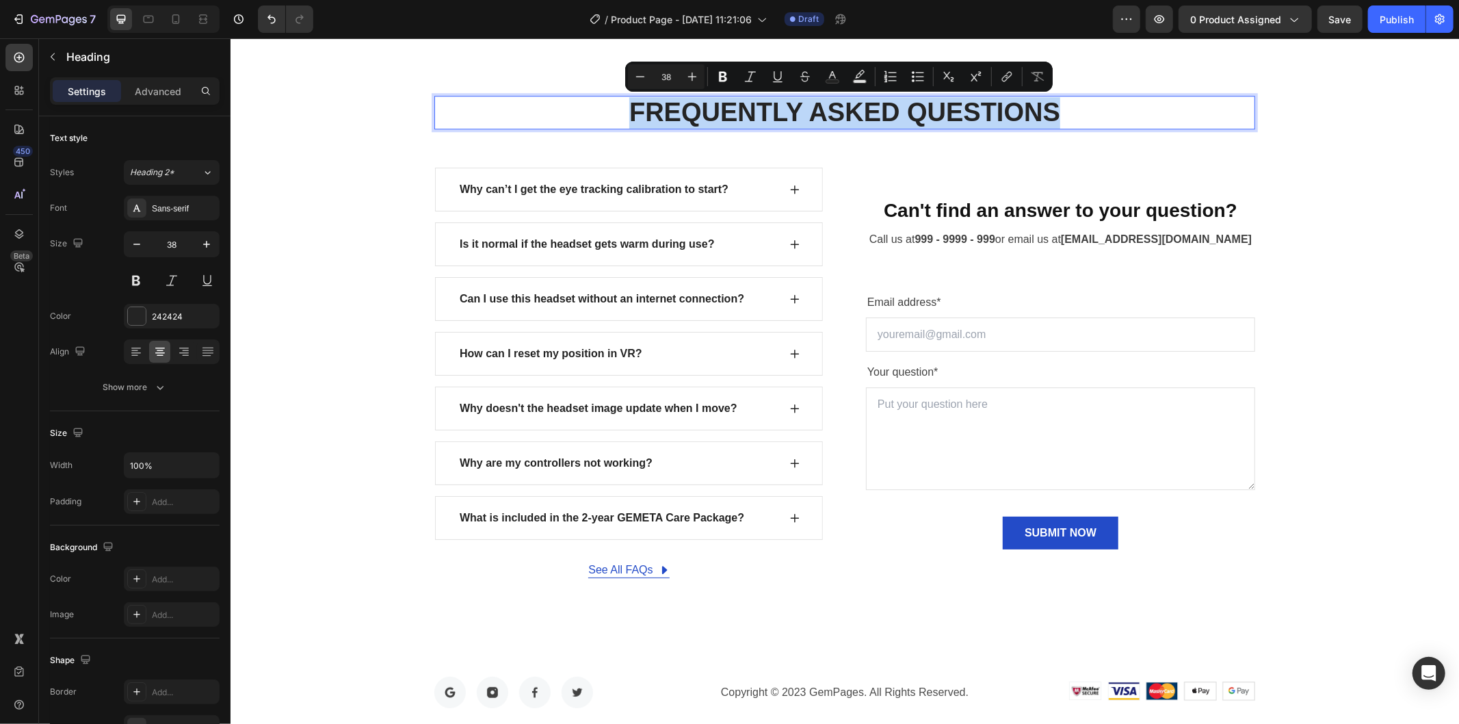
copy p "FREQUENTLY ASKED QUESTIONS"
click at [796, 186] on div "Why can’t I get the eye tracking calibration to start?" at bounding box center [628, 189] width 388 height 44
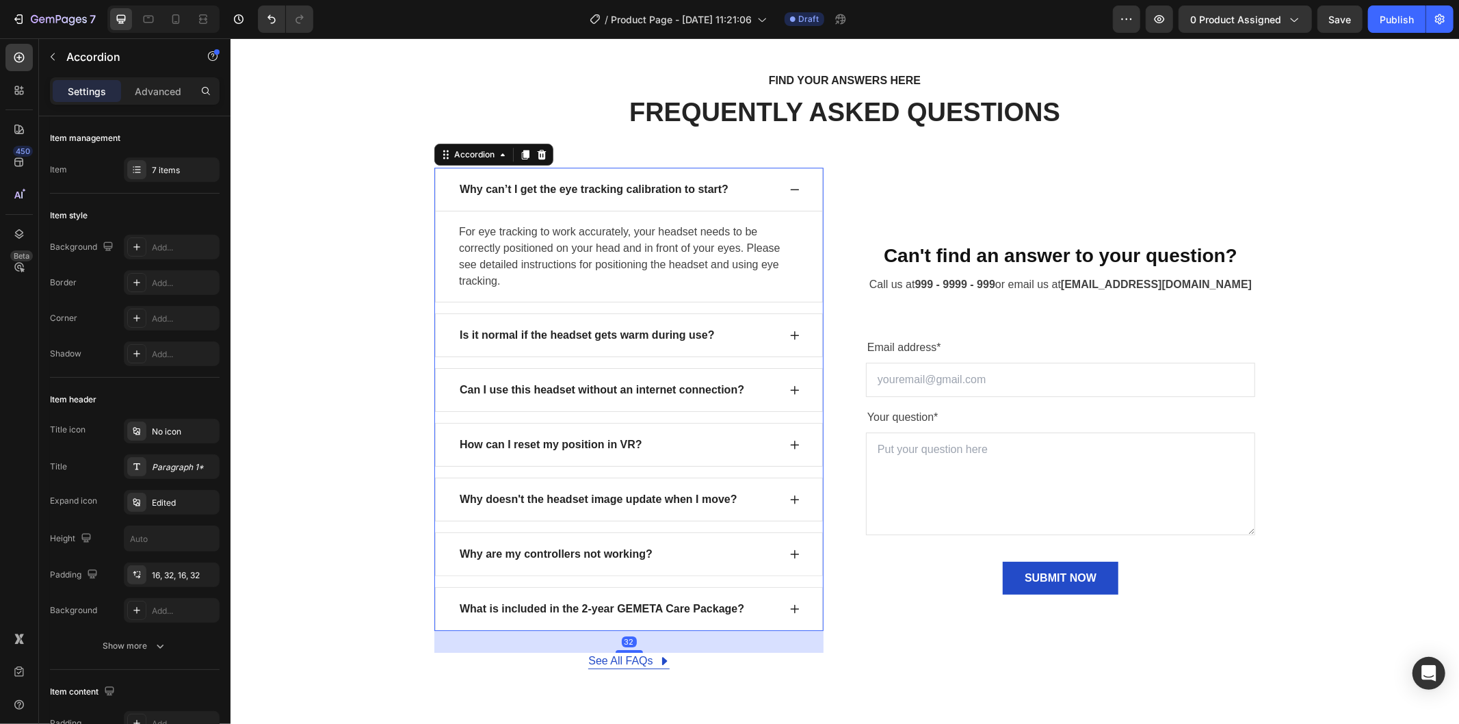
click at [717, 189] on div "Why can’t I get the eye tracking calibration to start?" at bounding box center [593, 189] width 273 height 21
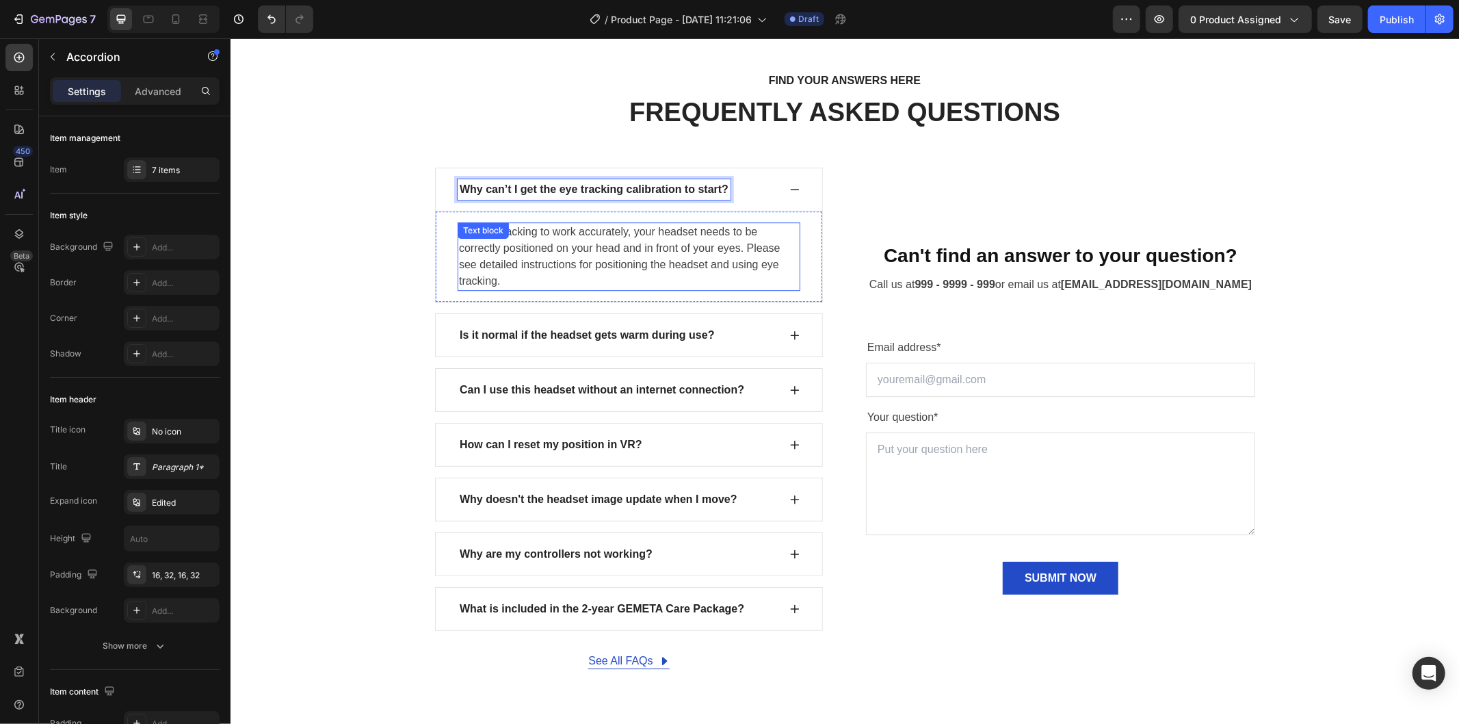
click at [624, 247] on p "For eye tracking to work accurately, your headset needs to be correctly positio…" at bounding box center [628, 256] width 340 height 66
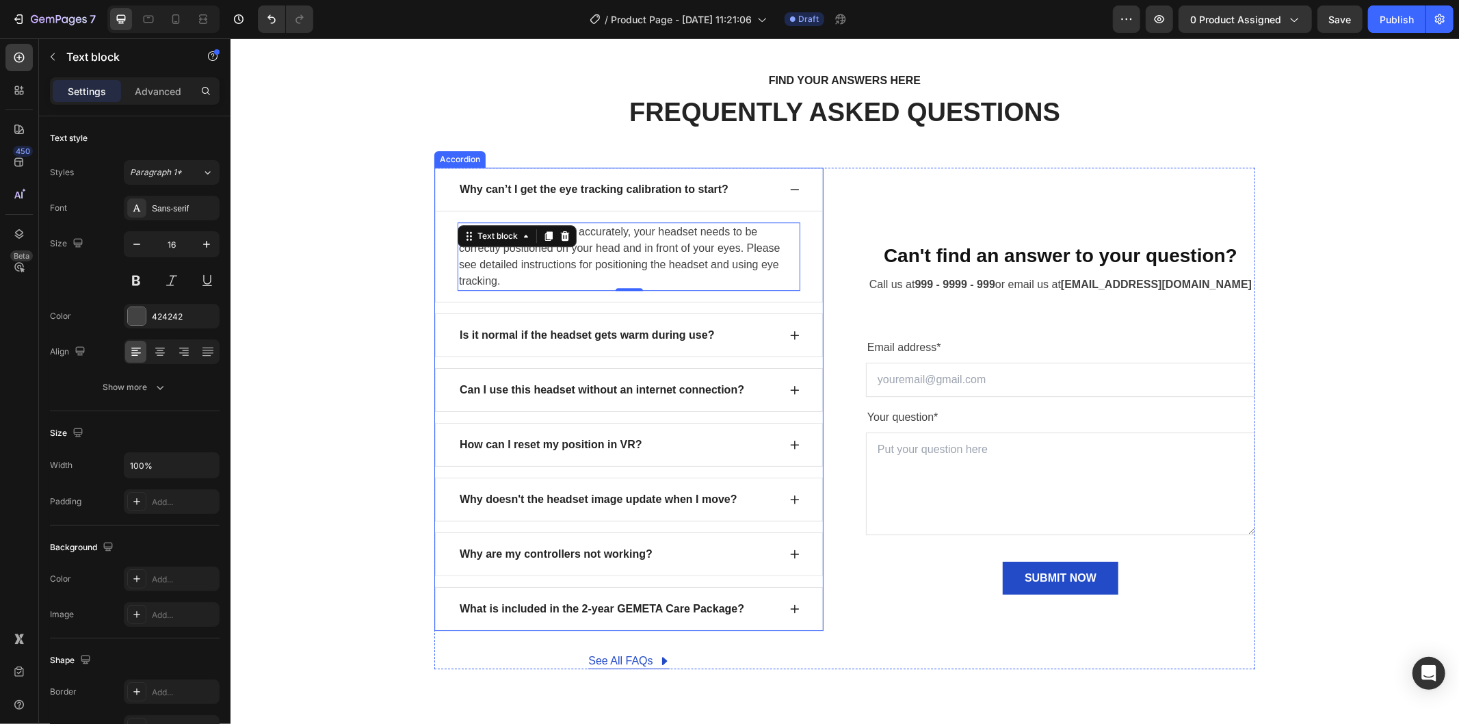
click at [790, 189] on icon at bounding box center [794, 189] width 9 height 1
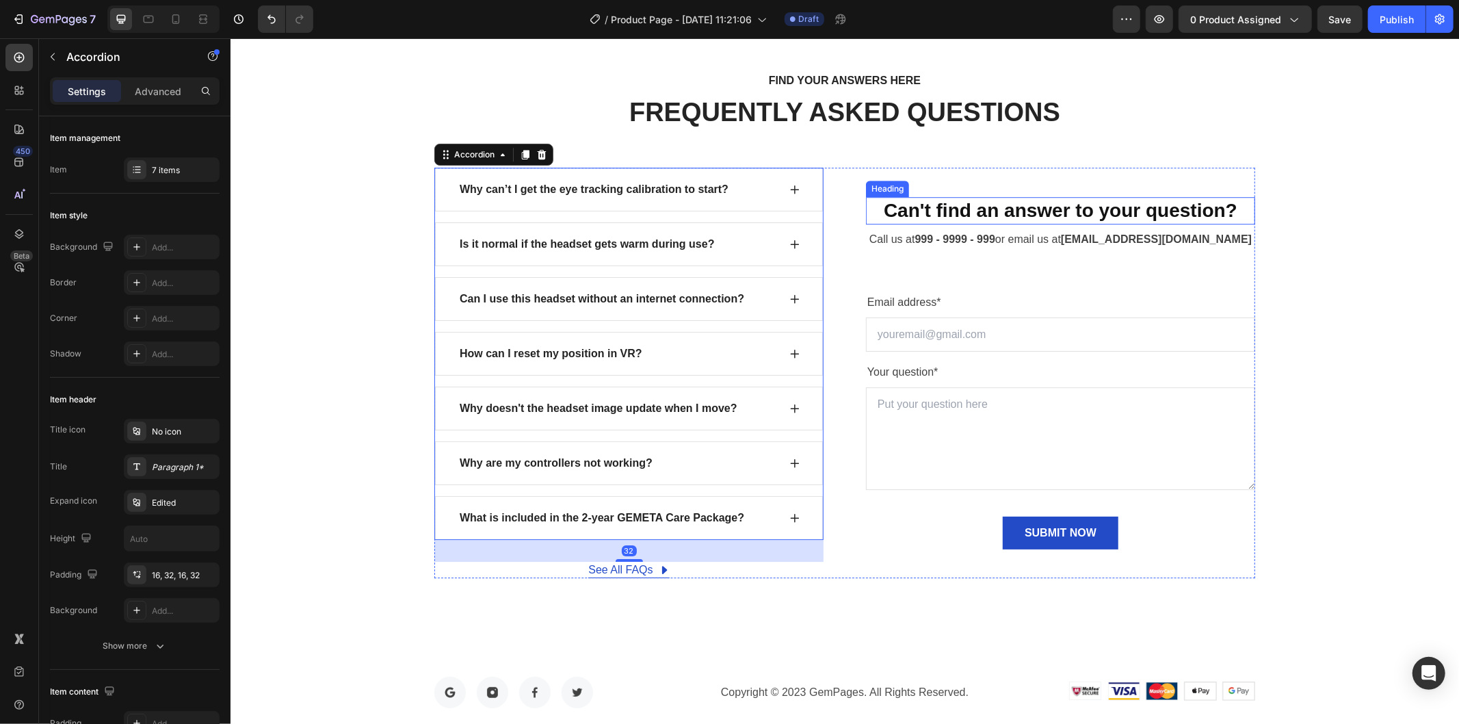
click at [979, 212] on p "Can't find an answer to your question?" at bounding box center [1060, 210] width 386 height 25
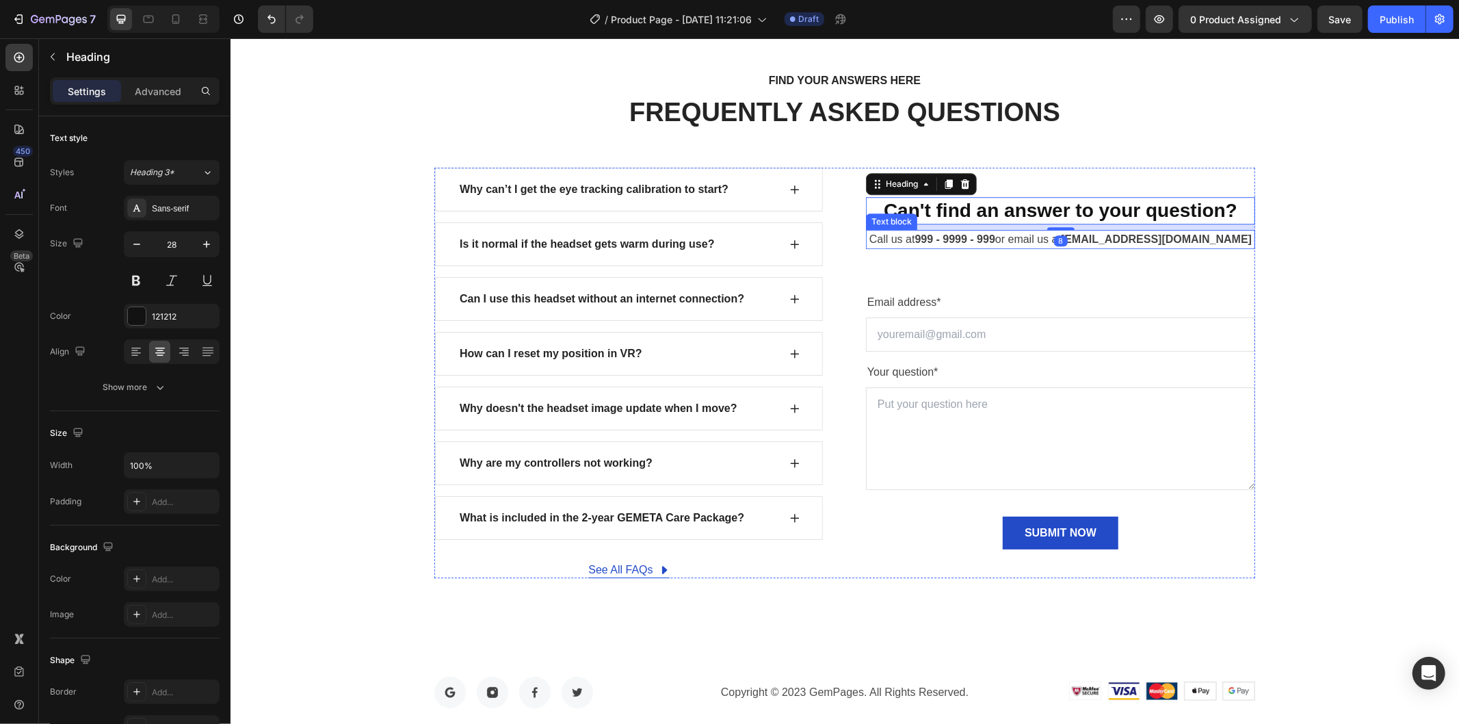
click at [973, 237] on strong "999 - 9999 - 999" at bounding box center [954, 239] width 80 height 12
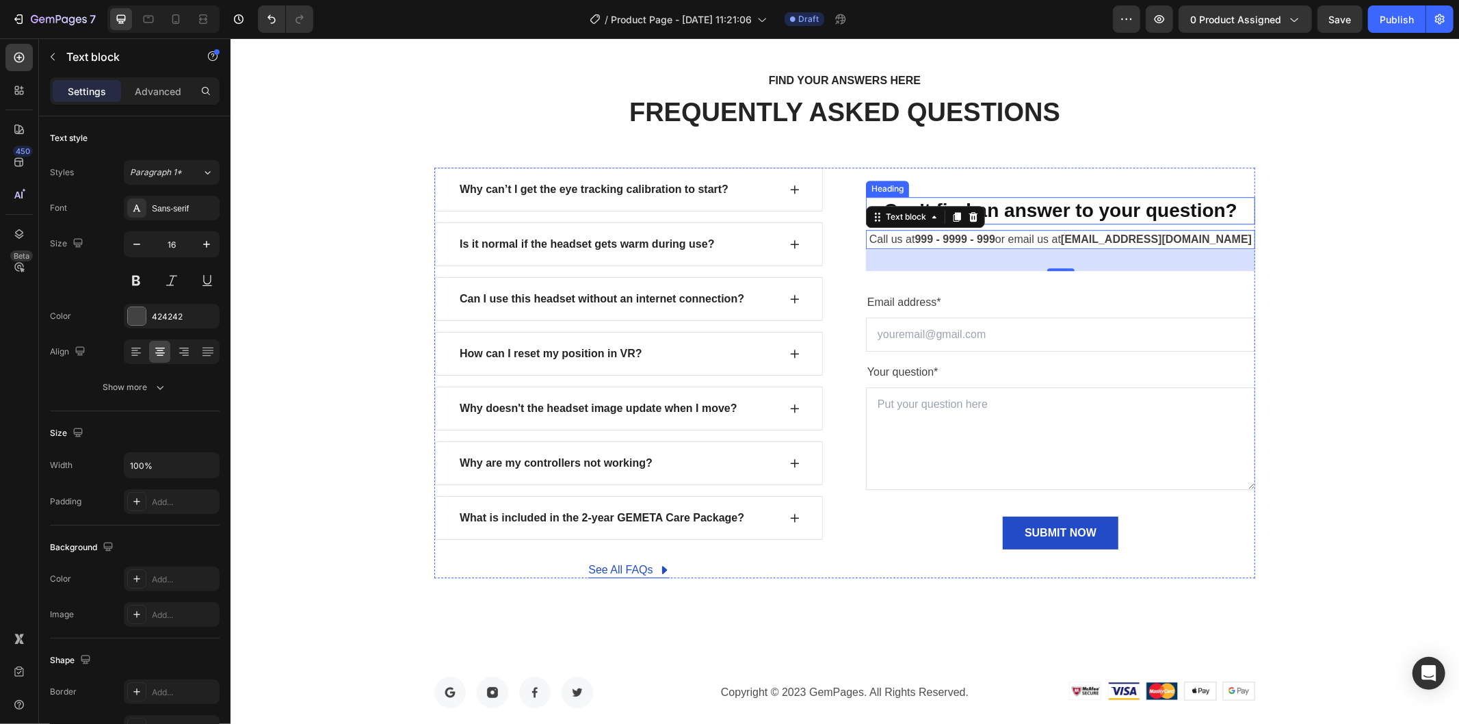
click at [1168, 196] on h2 "Can't find an answer to your question?" at bounding box center [1059, 209] width 389 height 27
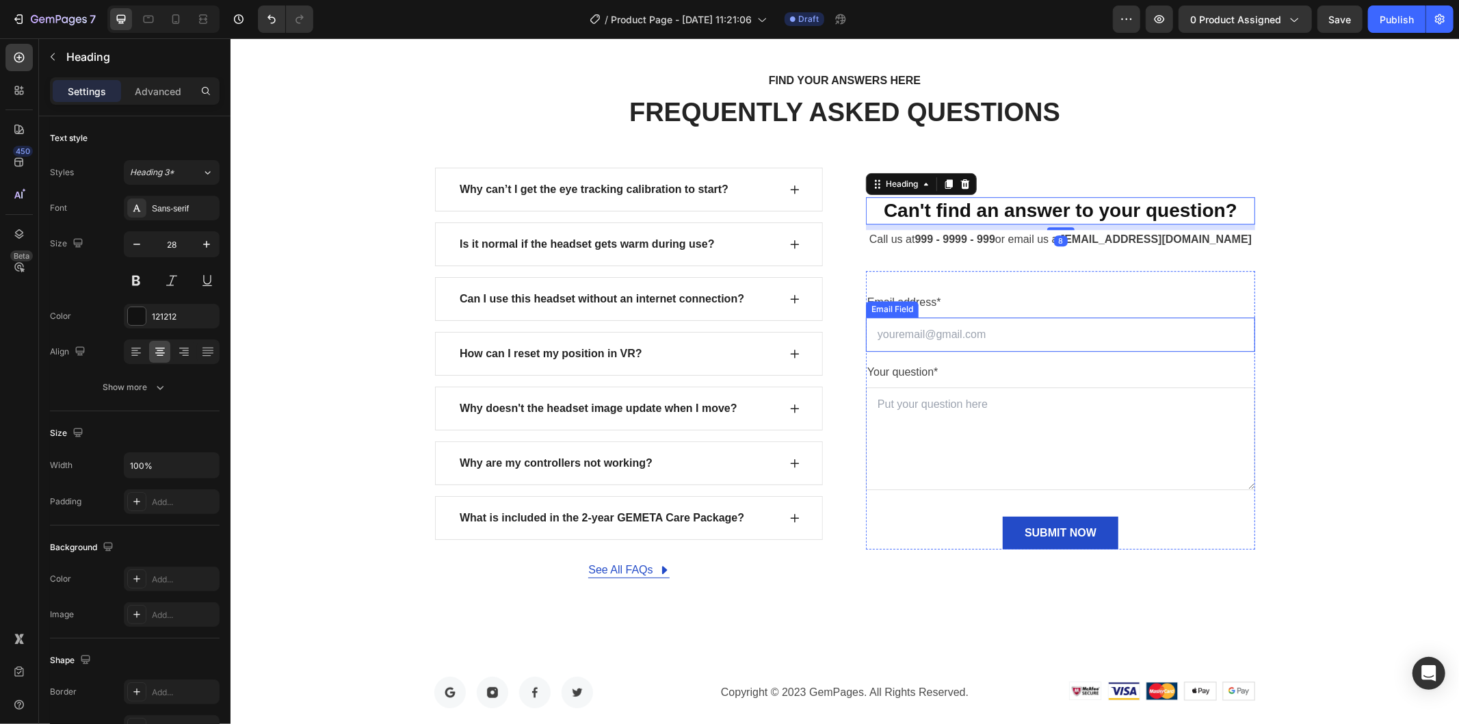
click at [974, 338] on input "email" at bounding box center [1059, 334] width 389 height 34
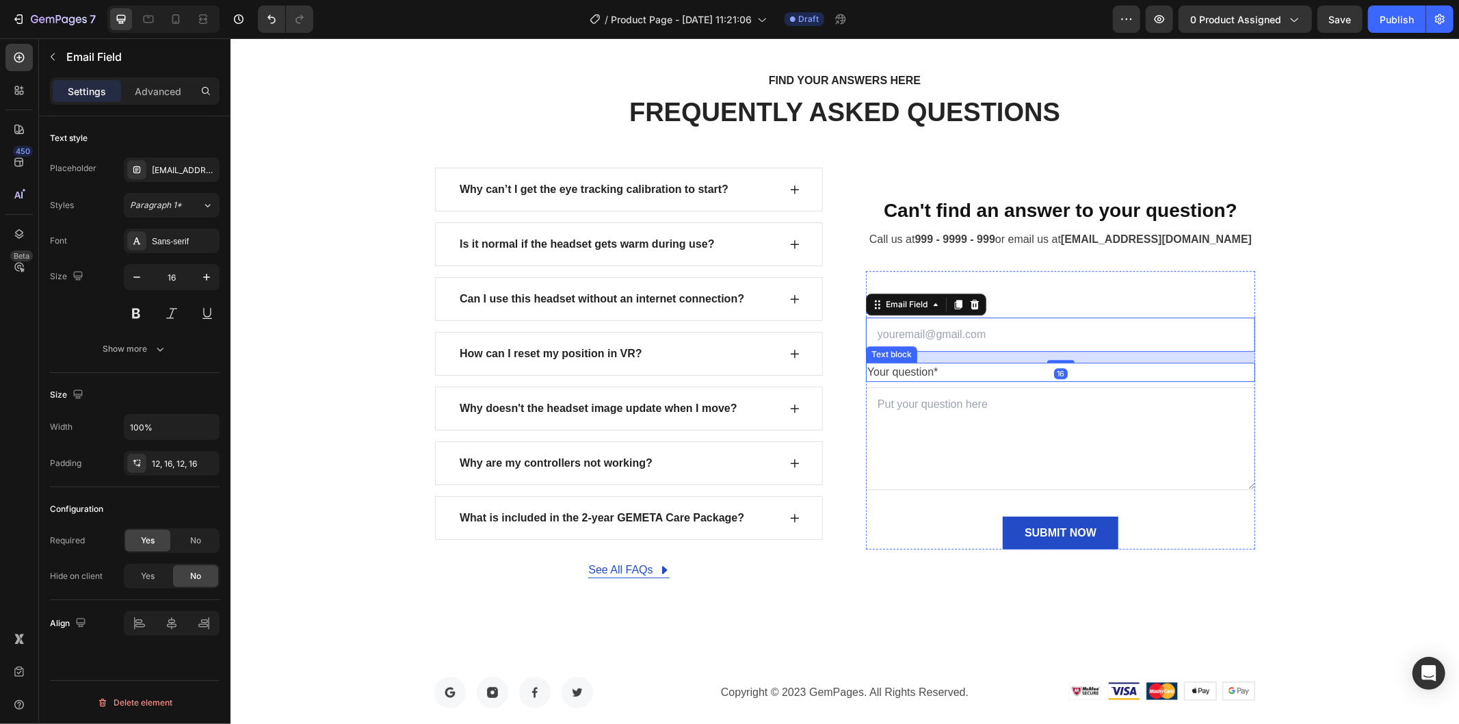
click at [961, 417] on textarea at bounding box center [1059, 437] width 389 height 103
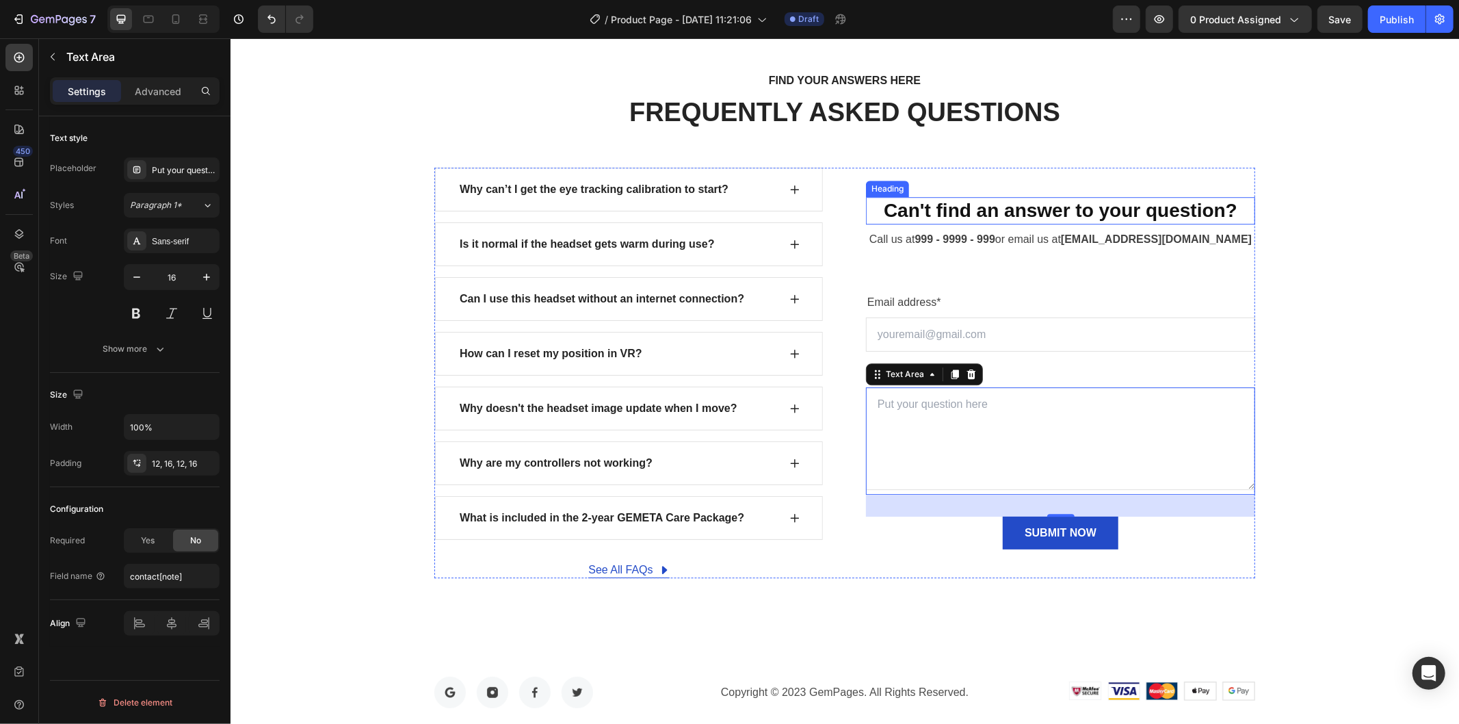
click at [892, 206] on p "Can't find an answer to your question?" at bounding box center [1060, 210] width 386 height 25
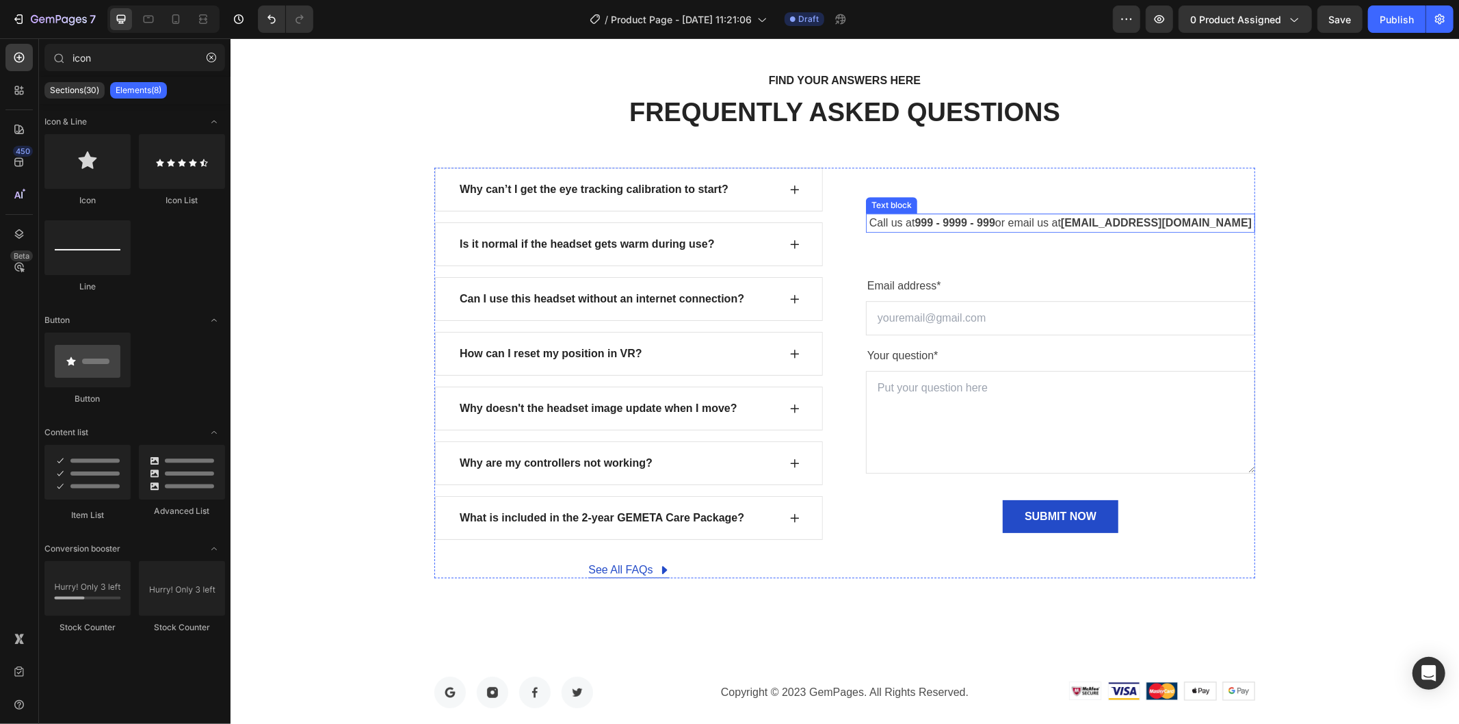
click at [886, 217] on p "Call us at 999 - 9999 - 999 or email us at support@gempages.net" at bounding box center [1060, 222] width 386 height 16
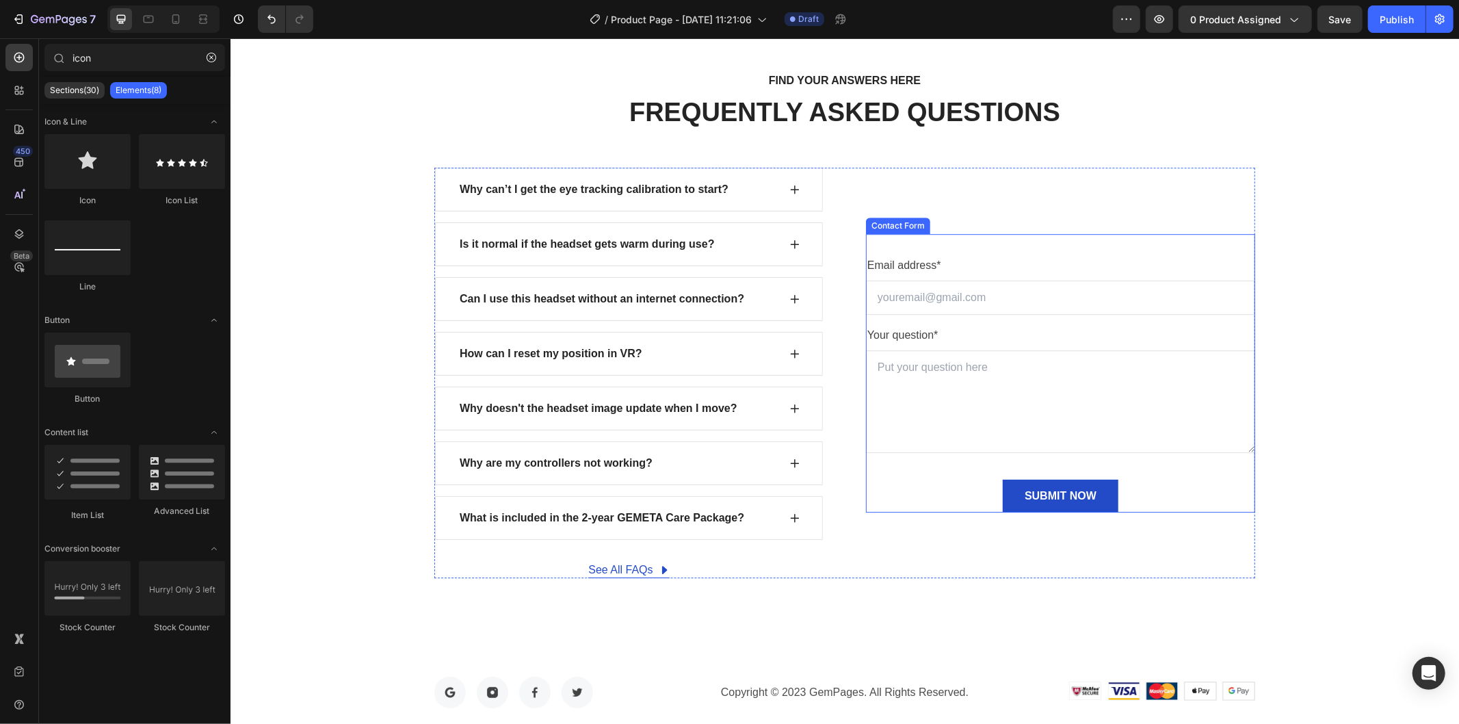
click at [893, 235] on div "Email address* Text block Email Field Your question* Text block Text Area SUBMI…" at bounding box center [1059, 372] width 389 height 278
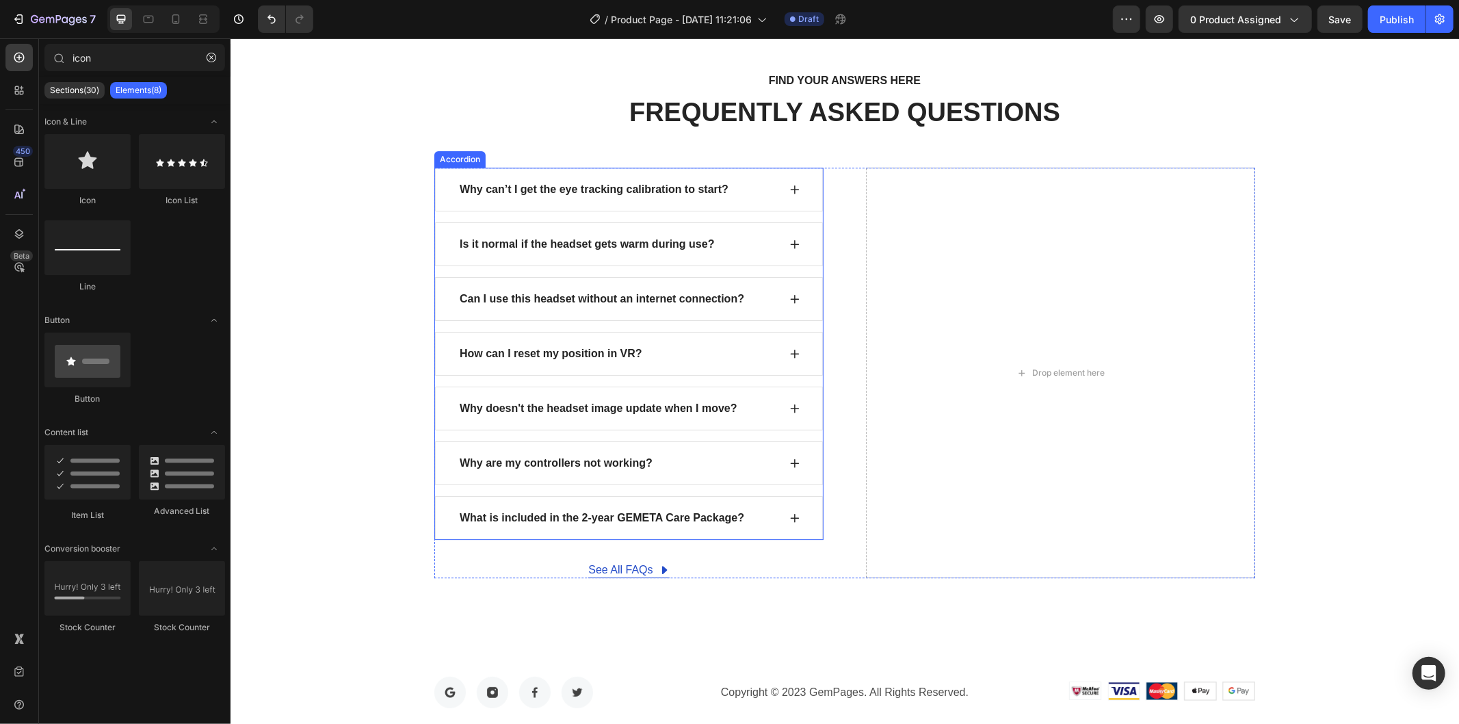
click at [808, 167] on div "Why can’t I get the eye tracking calibration to start?" at bounding box center [628, 189] width 388 height 44
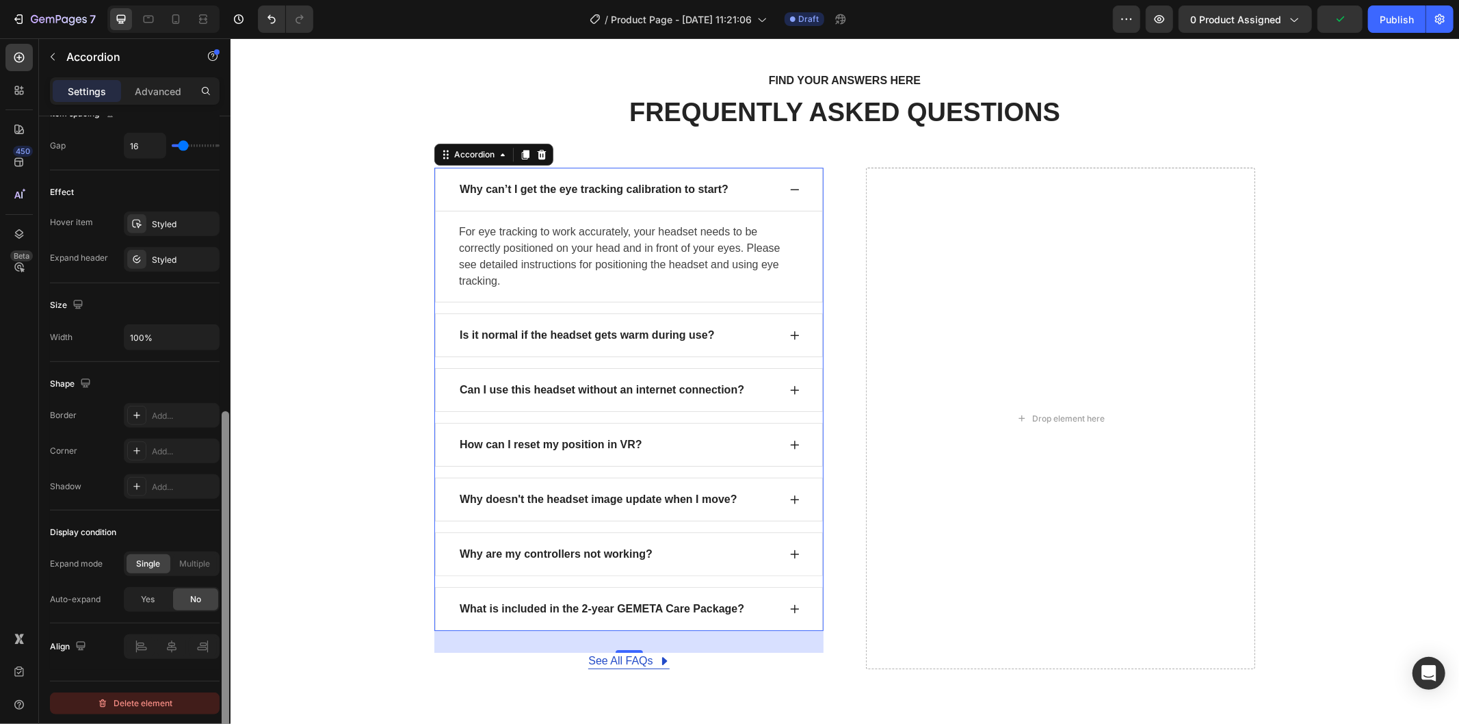
scroll to position [657, 0]
drag, startPoint x: 221, startPoint y: 486, endPoint x: 175, endPoint y: 658, distance: 178.3
click at [217, 709] on div "Item management Item 7 items Item style Background Add... Border Add... Corner …" at bounding box center [134, 439] width 191 height 646
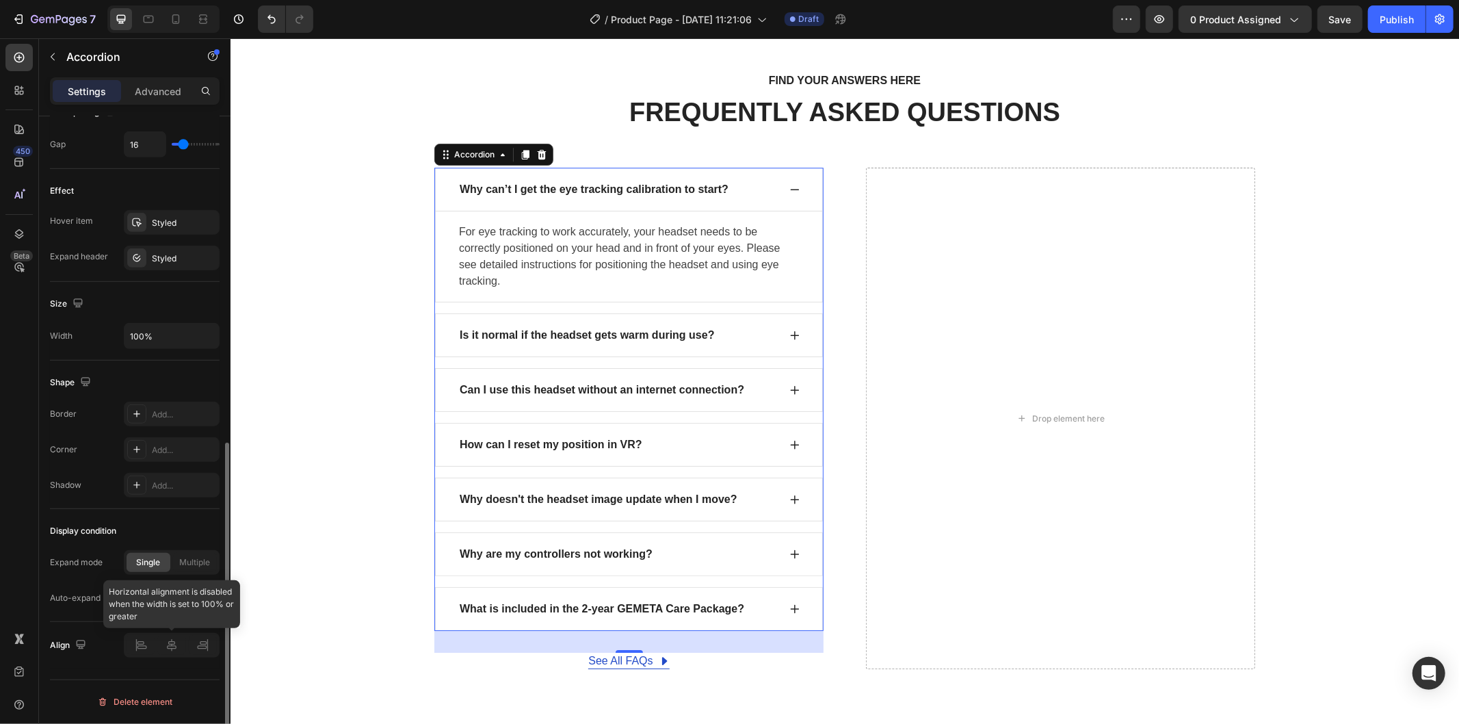
click at [161, 646] on div at bounding box center [172, 645] width 96 height 25
click at [648, 168] on div "Why can’t I get the eye tracking calibration to start?" at bounding box center [628, 189] width 388 height 44
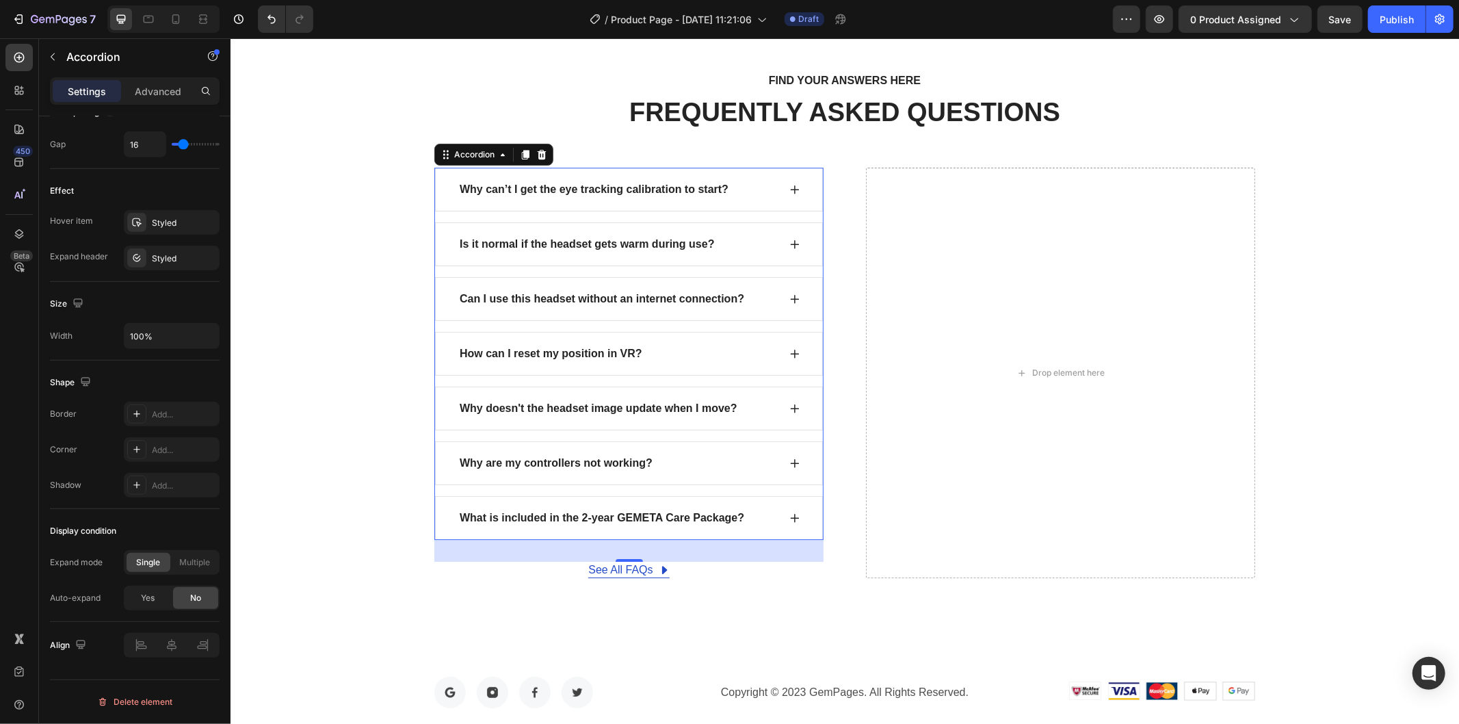
click at [434, 538] on div "Why can’t I get the eye tracking calibration to start? Is it normal if the head…" at bounding box center [628, 353] width 389 height 372
click at [171, 652] on div at bounding box center [172, 645] width 96 height 25
click at [133, 97] on div "Advanced" at bounding box center [158, 91] width 68 height 22
type input "100%"
type input "100"
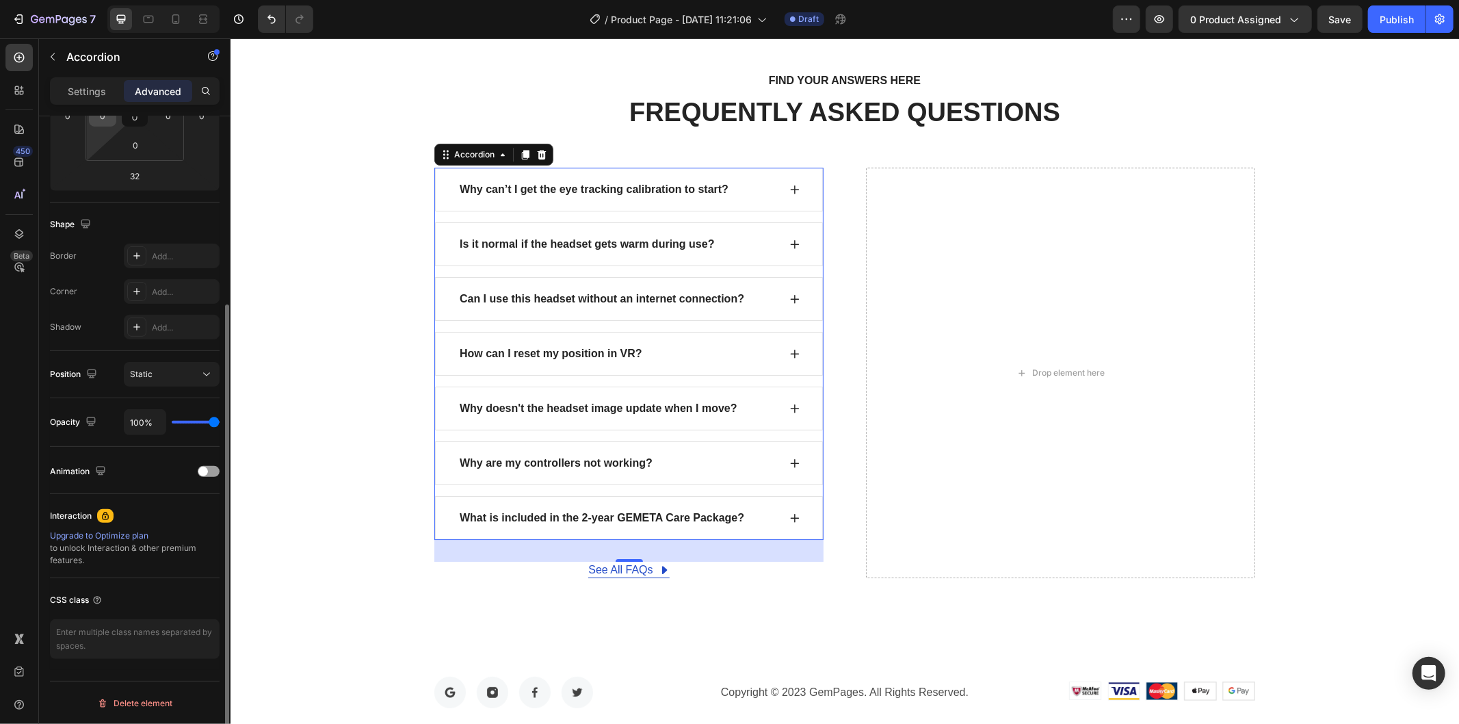
scroll to position [265, 0]
click at [112, 119] on input "0" at bounding box center [102, 115] width 21 height 21
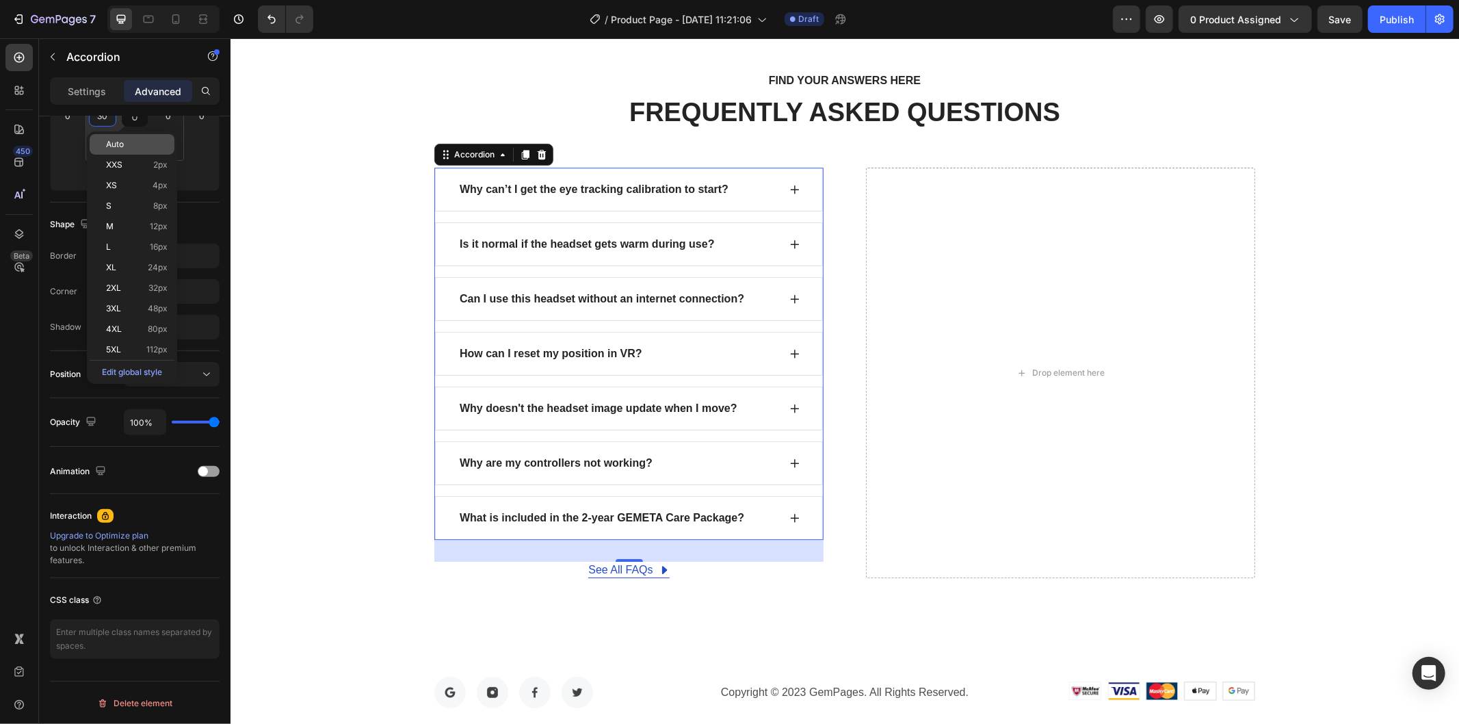
scroll to position [260, 0]
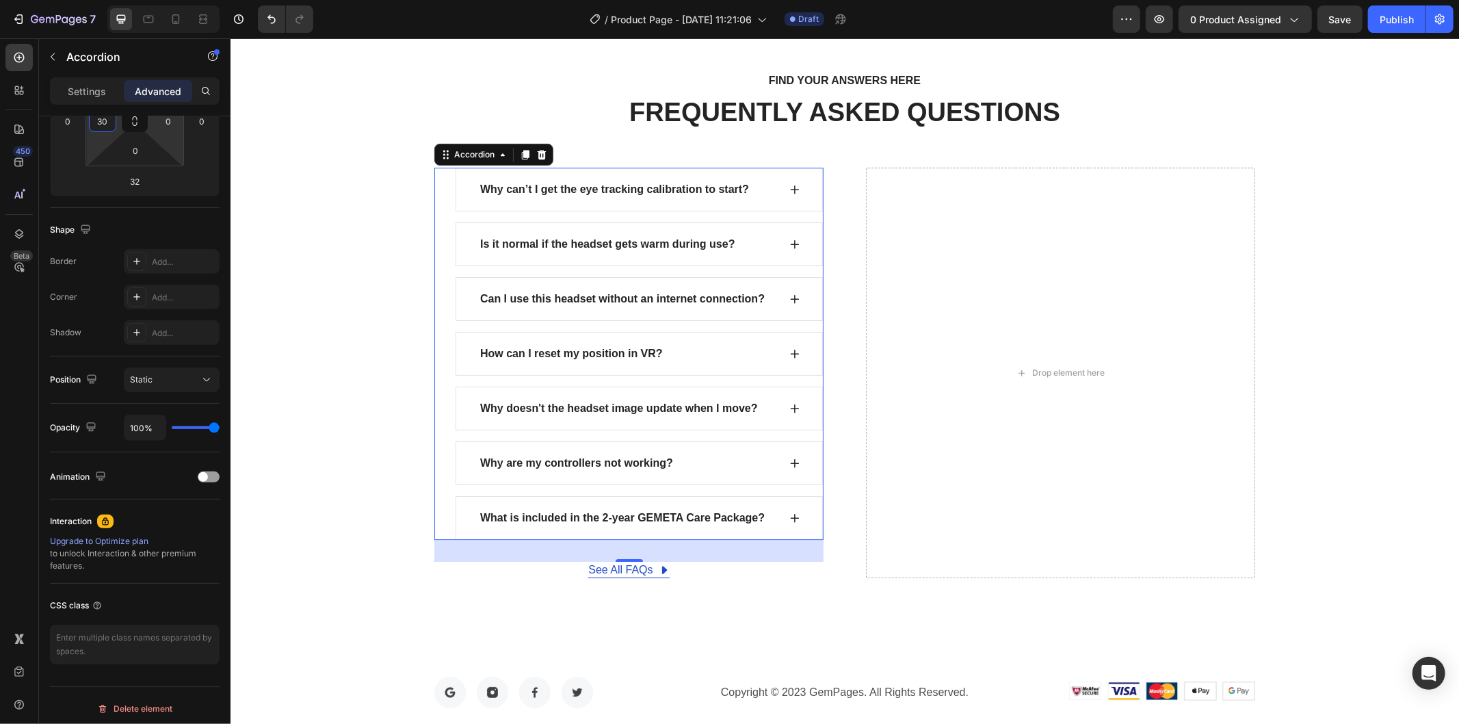
type input "3"
type input "100"
click at [1341, 380] on div "FIND YOUR ANSWERS HERE Text block FREQUENTLY ASKED QUESTIONS Heading Row Why ca…" at bounding box center [844, 323] width 1208 height 507
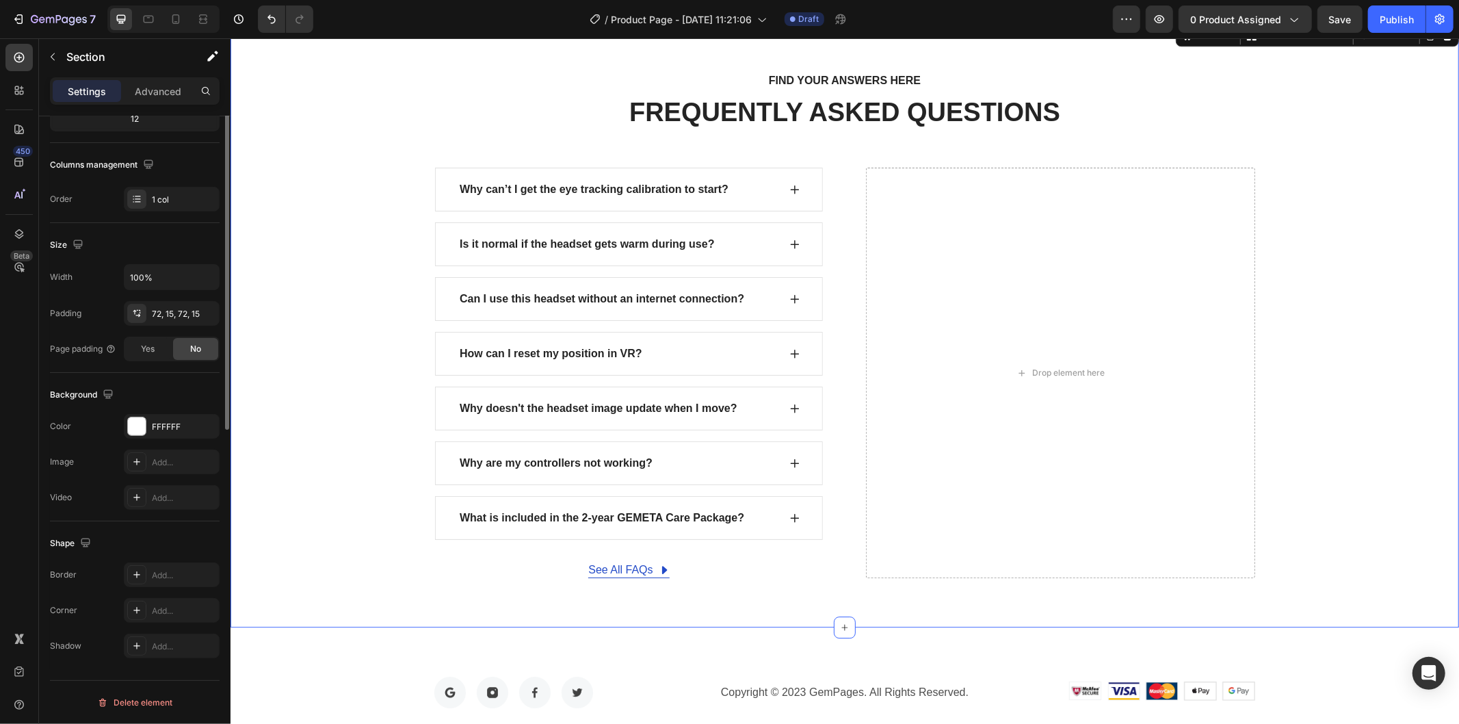
scroll to position [0, 0]
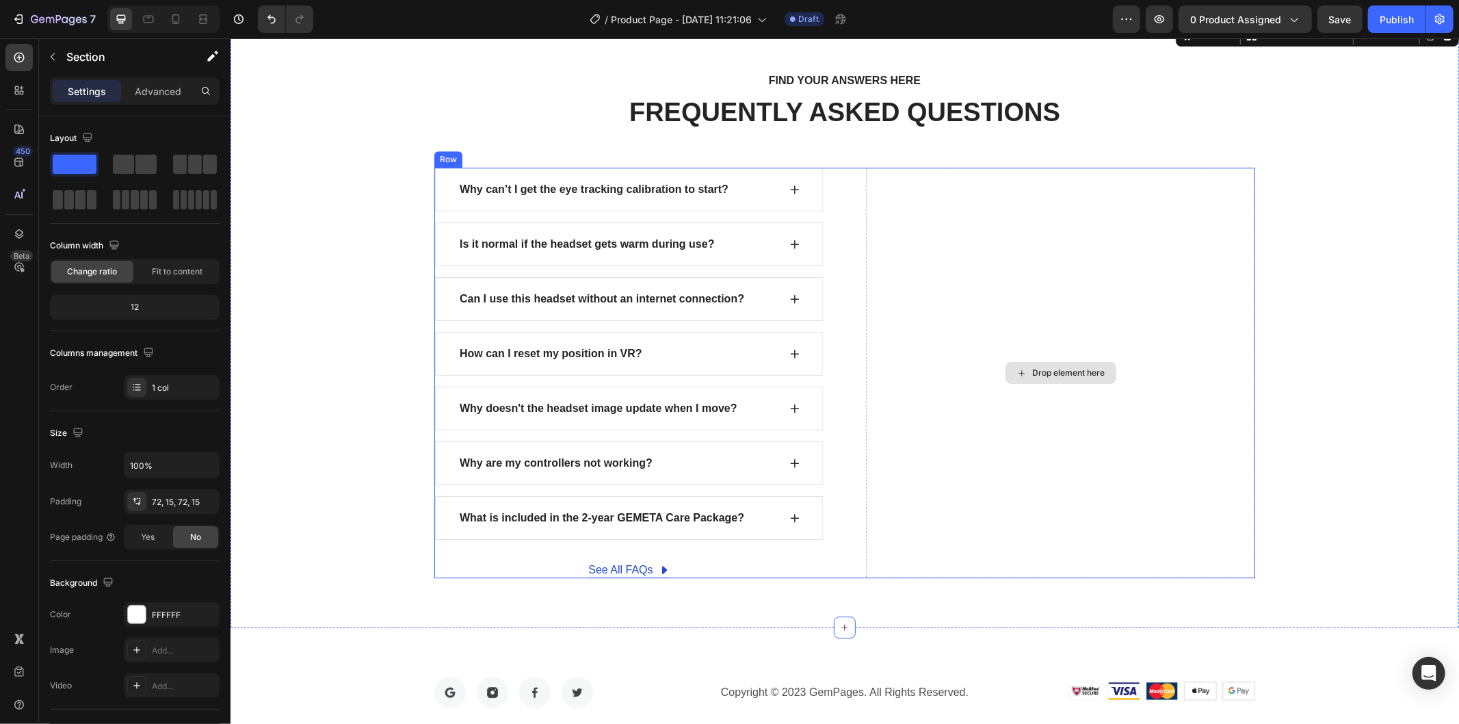
click at [1105, 281] on div "Drop element here" at bounding box center [1059, 372] width 389 height 410
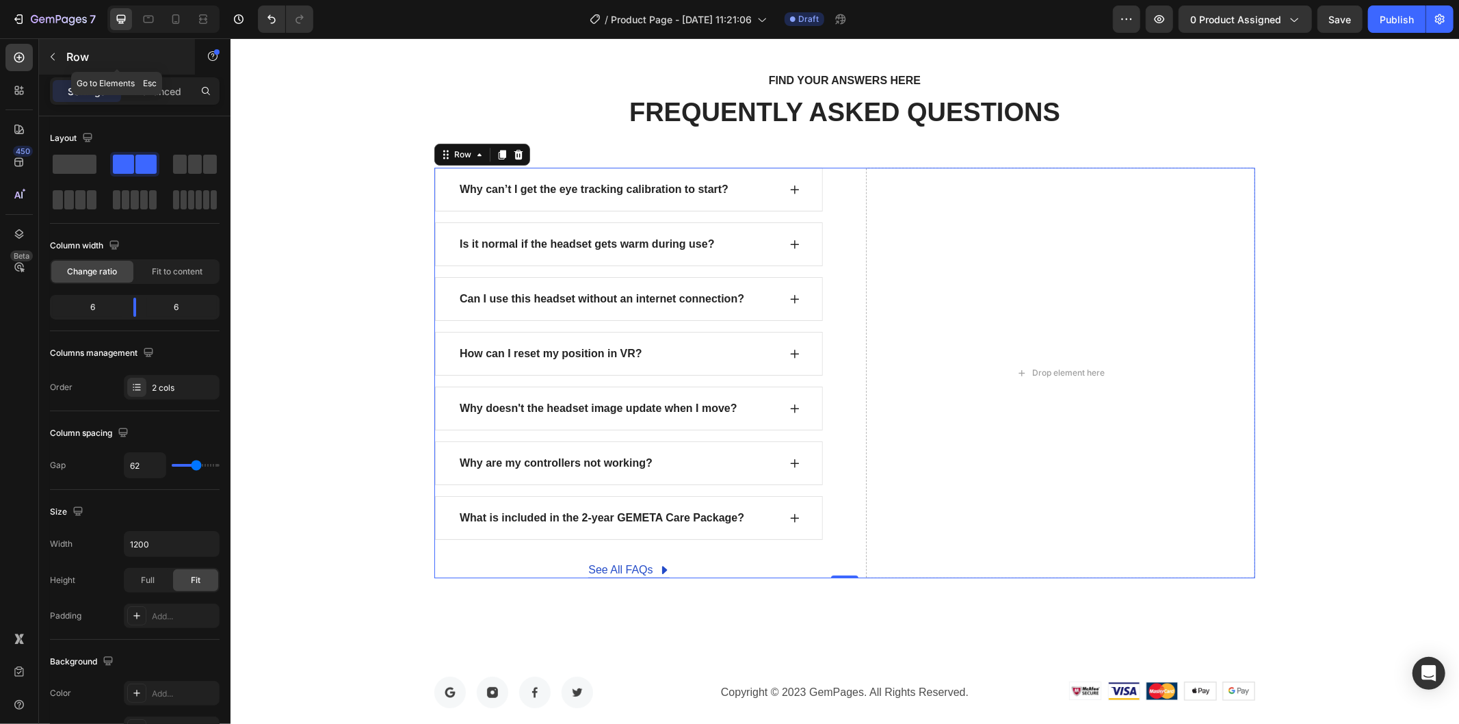
click at [60, 59] on button "button" at bounding box center [53, 57] width 22 height 22
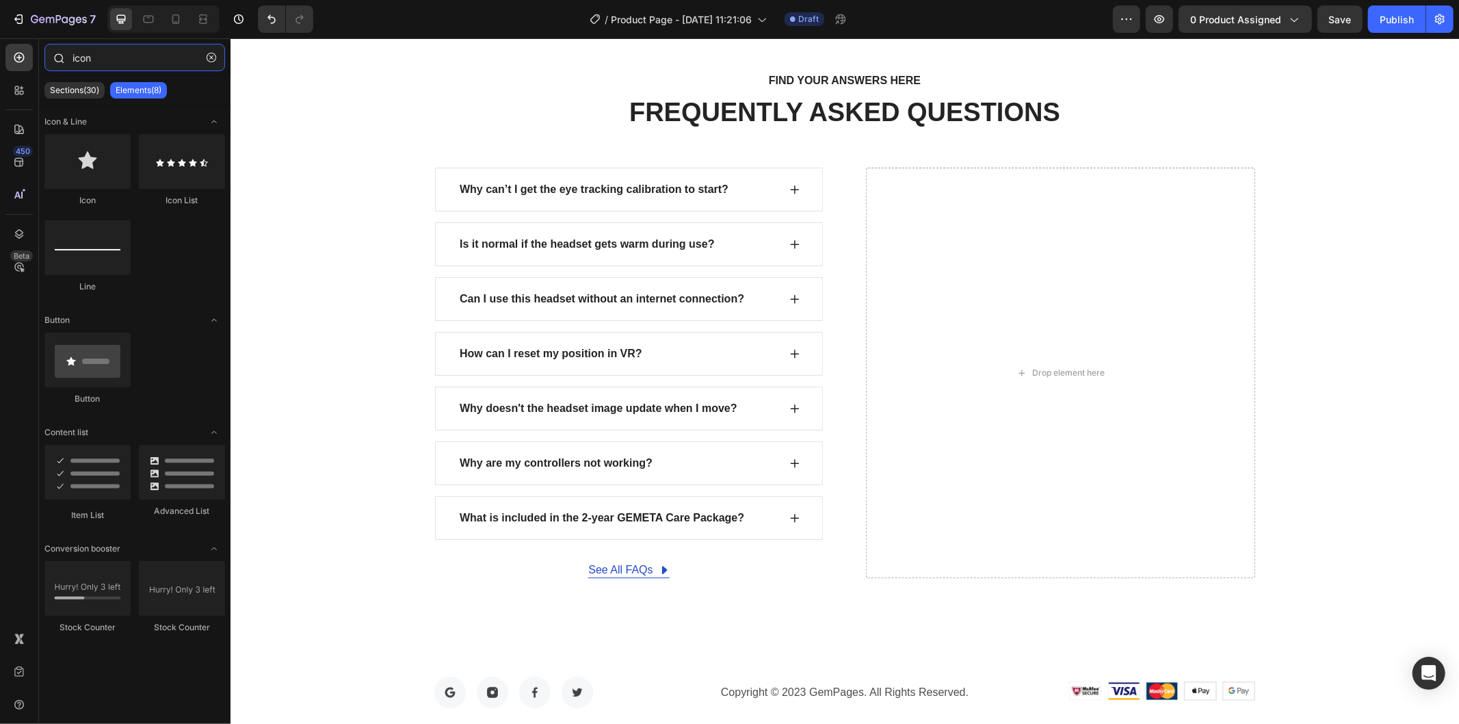
click at [125, 55] on input "icon" at bounding box center [134, 57] width 181 height 27
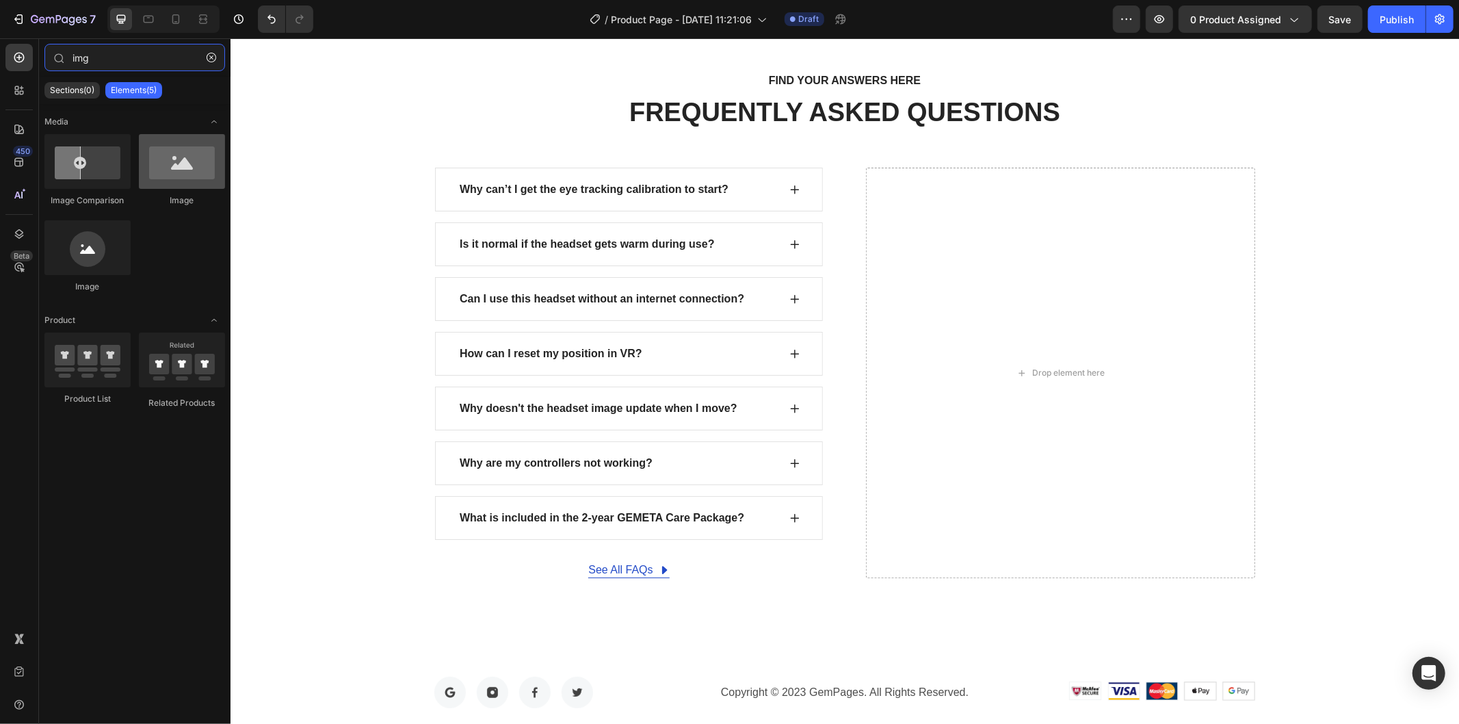
type input "img"
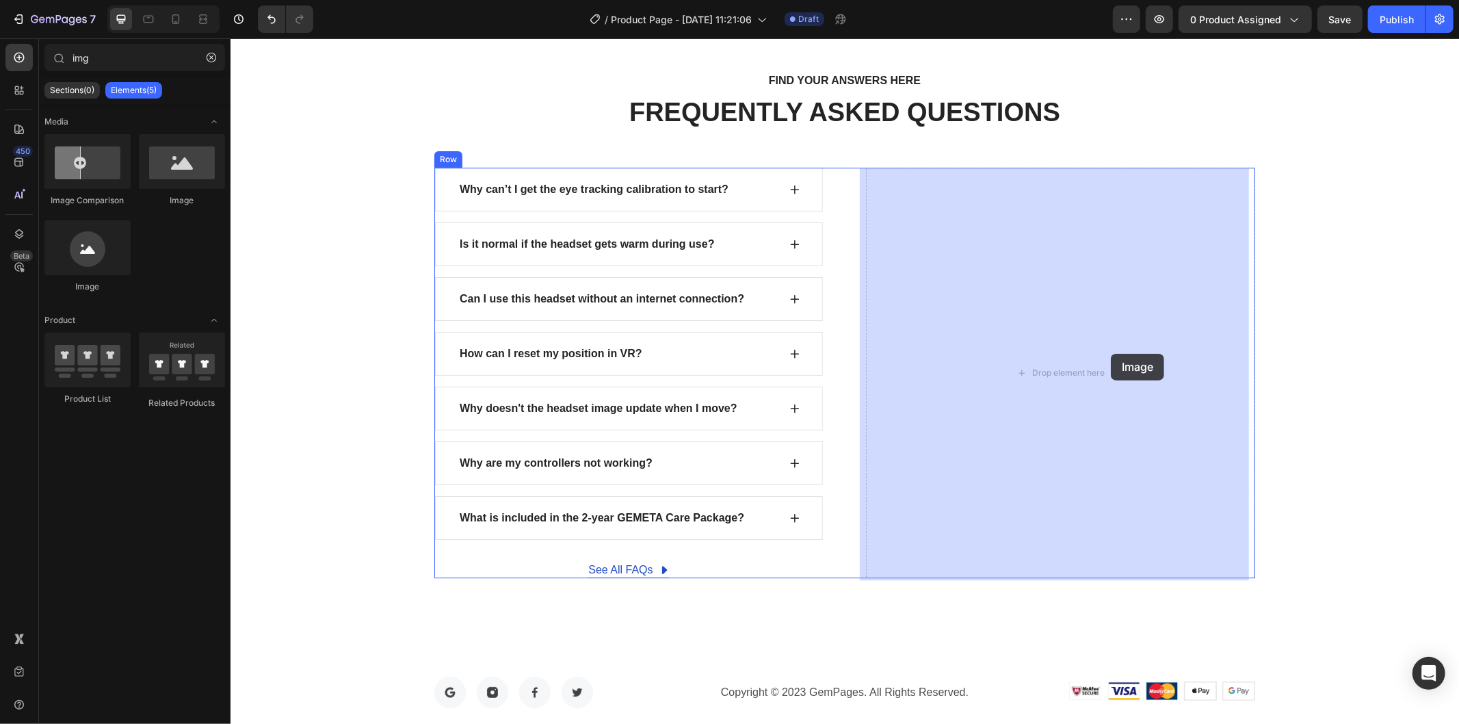
drag, startPoint x: 408, startPoint y: 209, endPoint x: 1111, endPoint y: 354, distance: 717.2
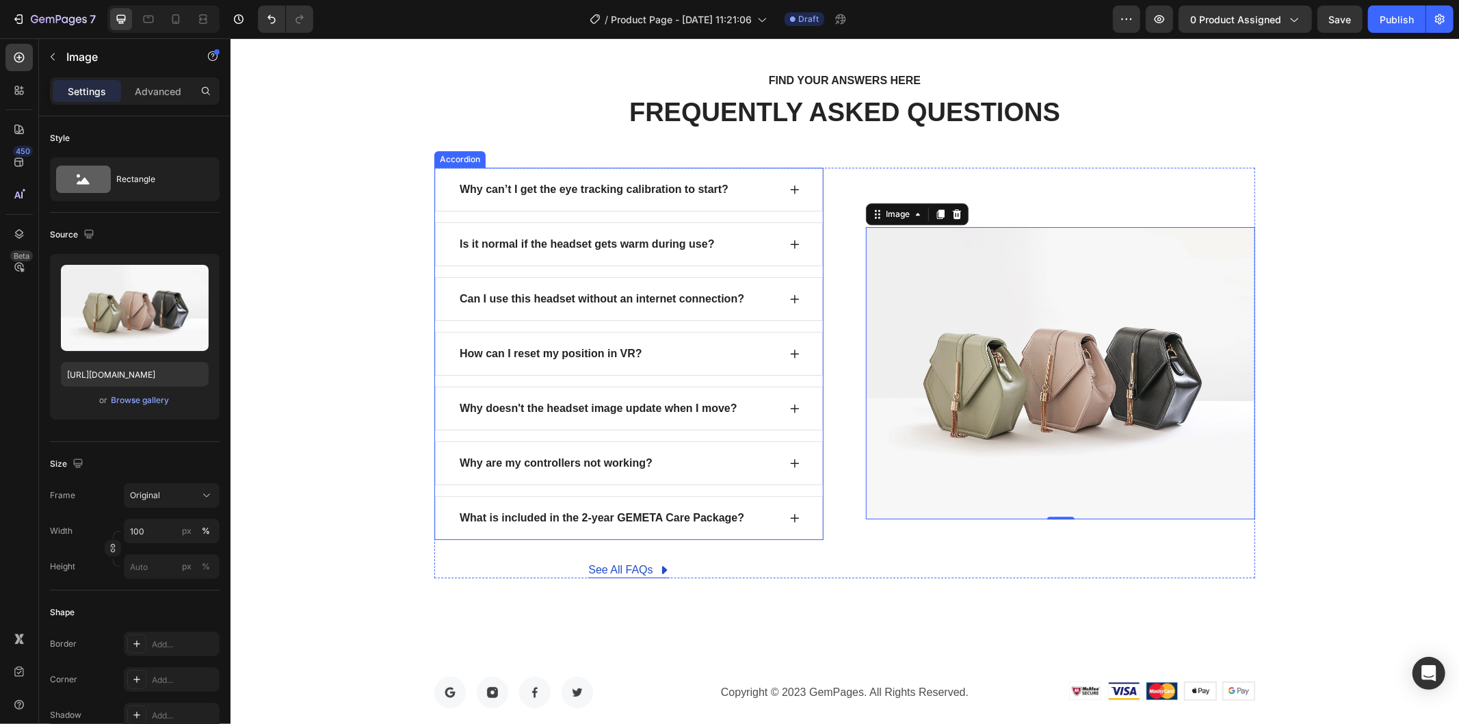
click at [789, 184] on icon at bounding box center [794, 188] width 11 height 11
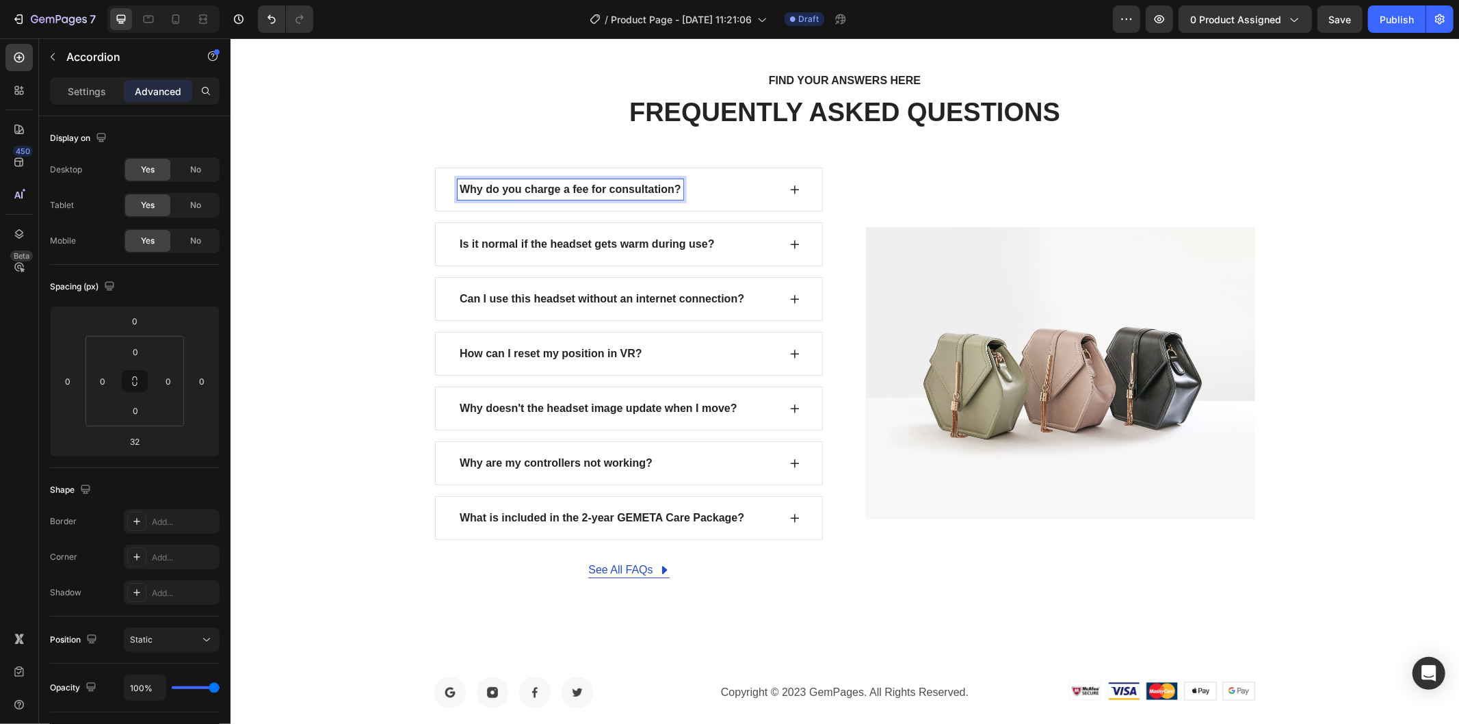
click at [776, 188] on div "Why do you charge a fee for consultation?" at bounding box center [628, 189] width 388 height 44
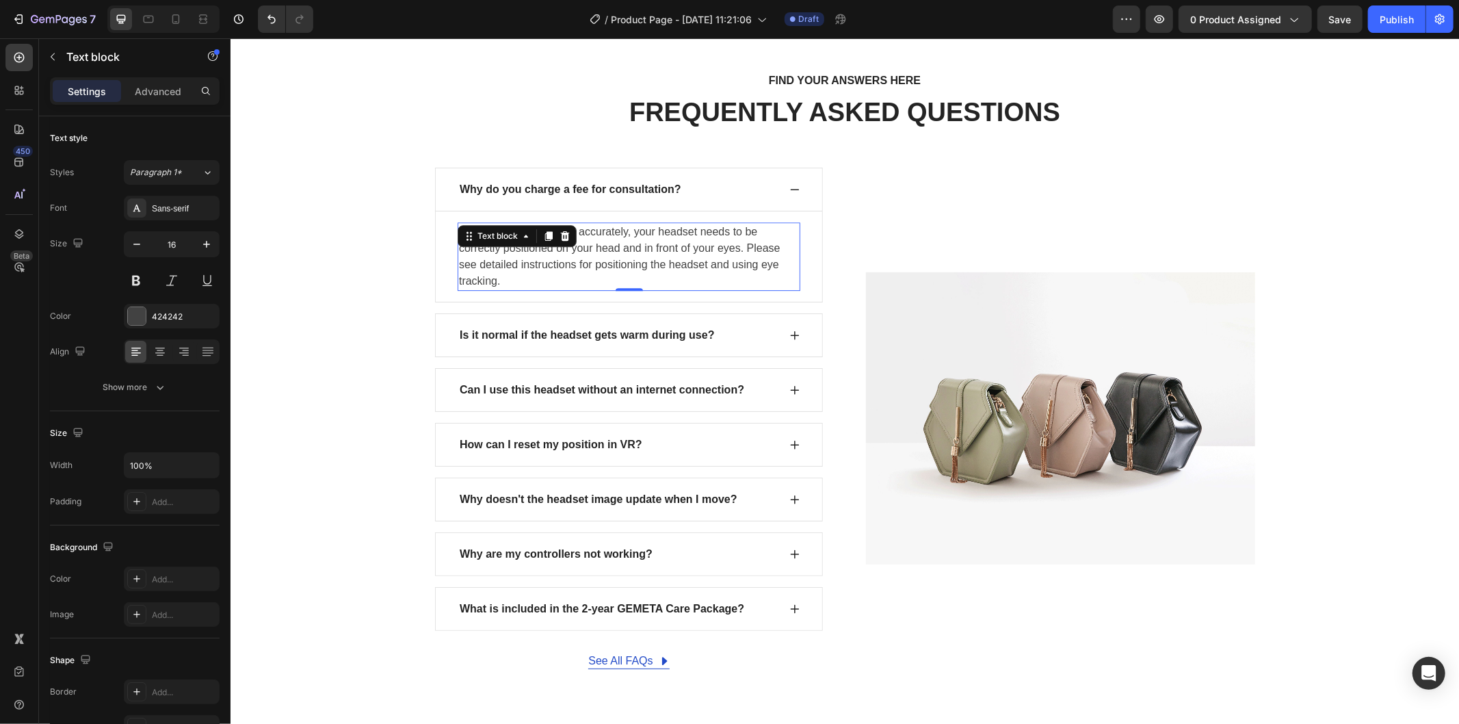
click at [551, 255] on p "For eye tracking to work accurately, your headset needs to be correctly positio…" at bounding box center [628, 256] width 340 height 66
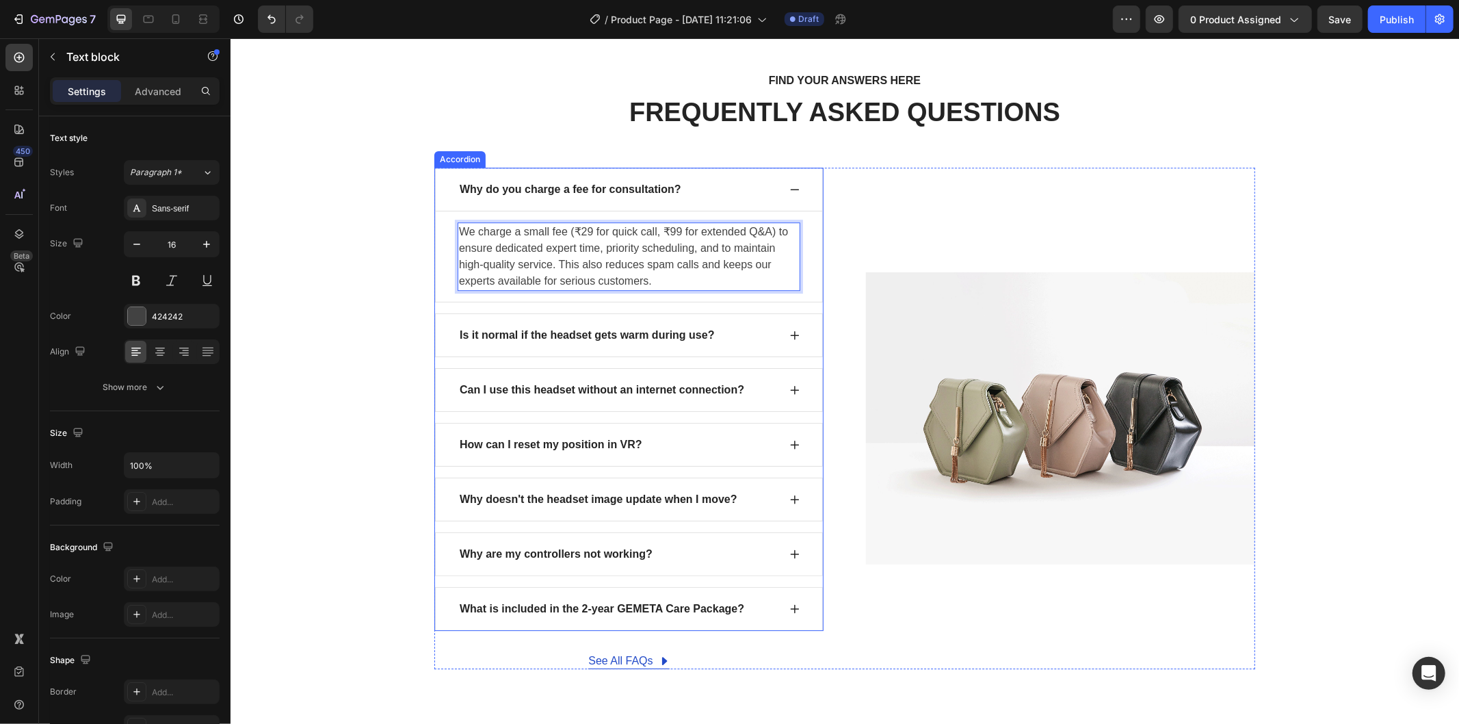
click at [793, 187] on icon at bounding box center [794, 188] width 11 height 11
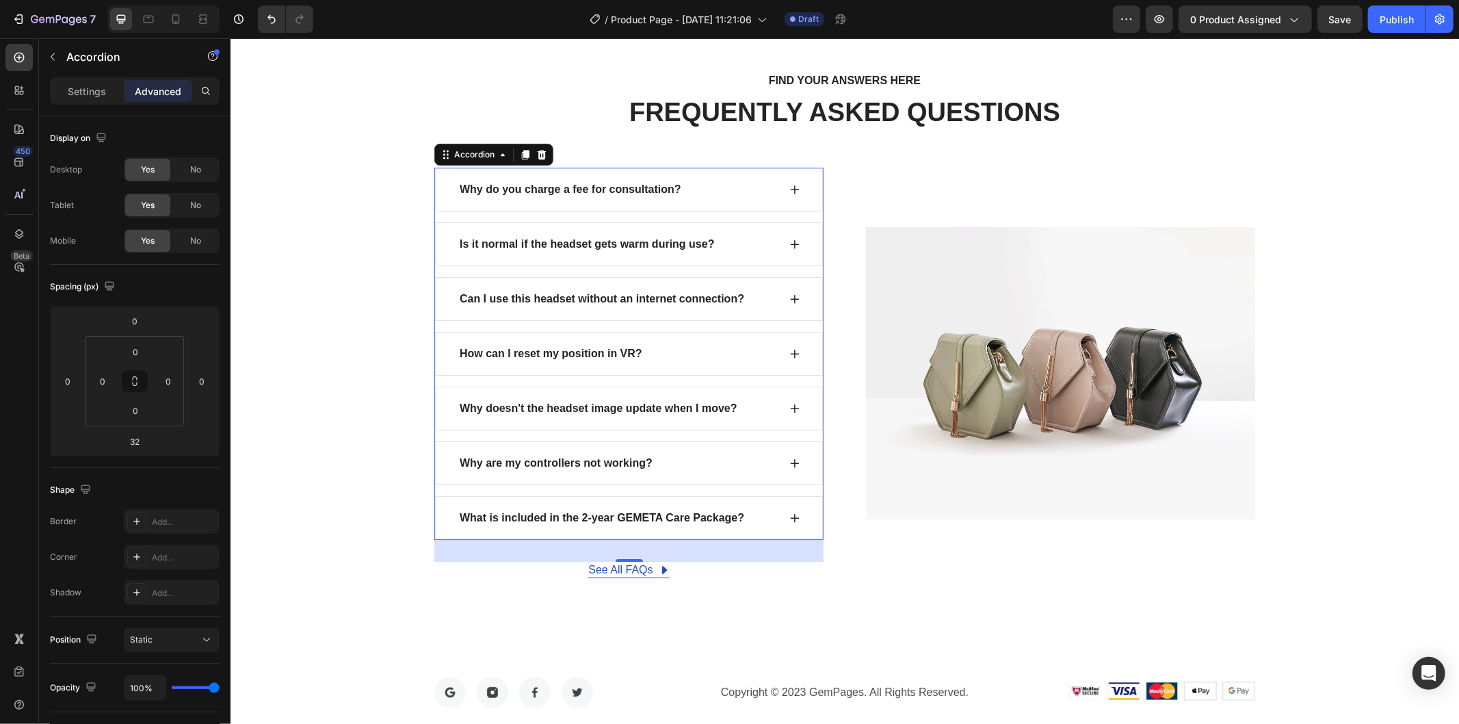
click at [789, 241] on icon at bounding box center [794, 243] width 11 height 11
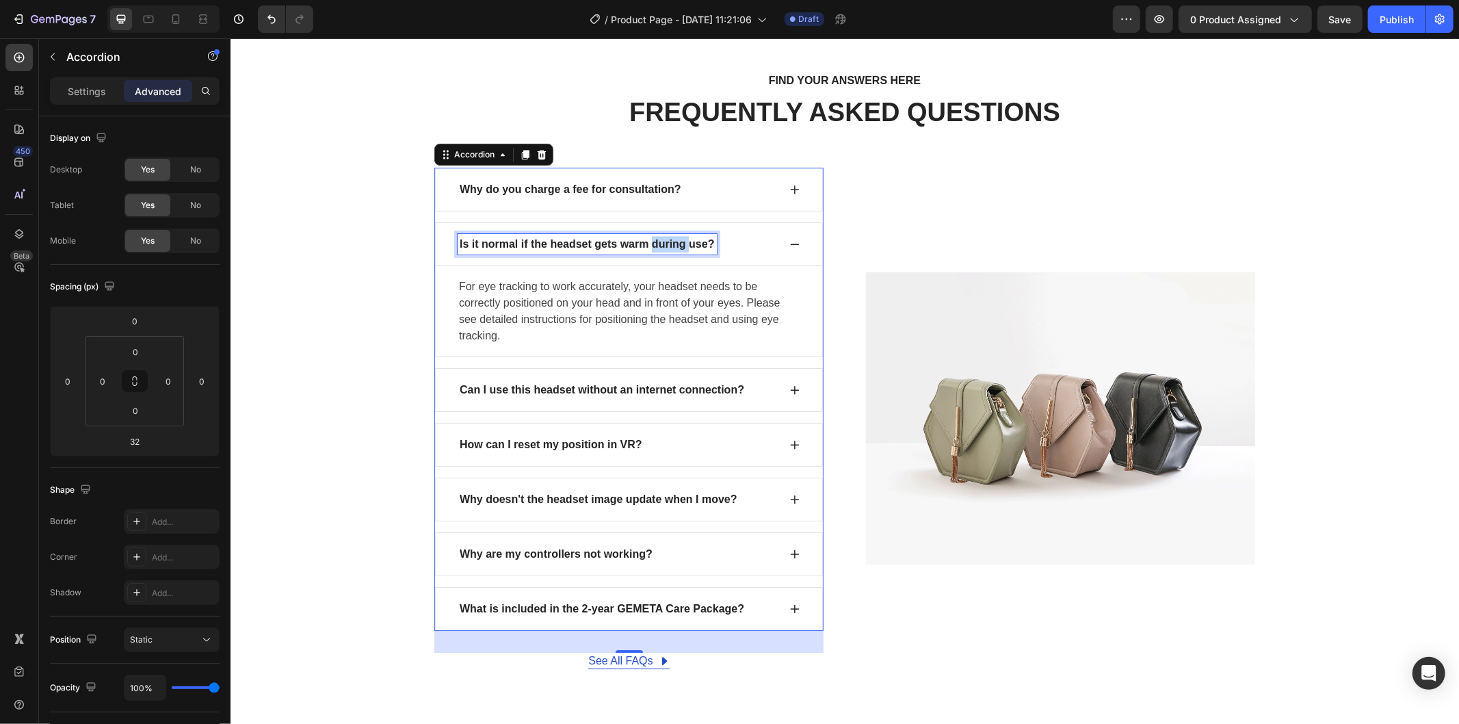
click at [654, 247] on p "Is it normal if the headset gets warm during use?" at bounding box center [586, 243] width 255 height 16
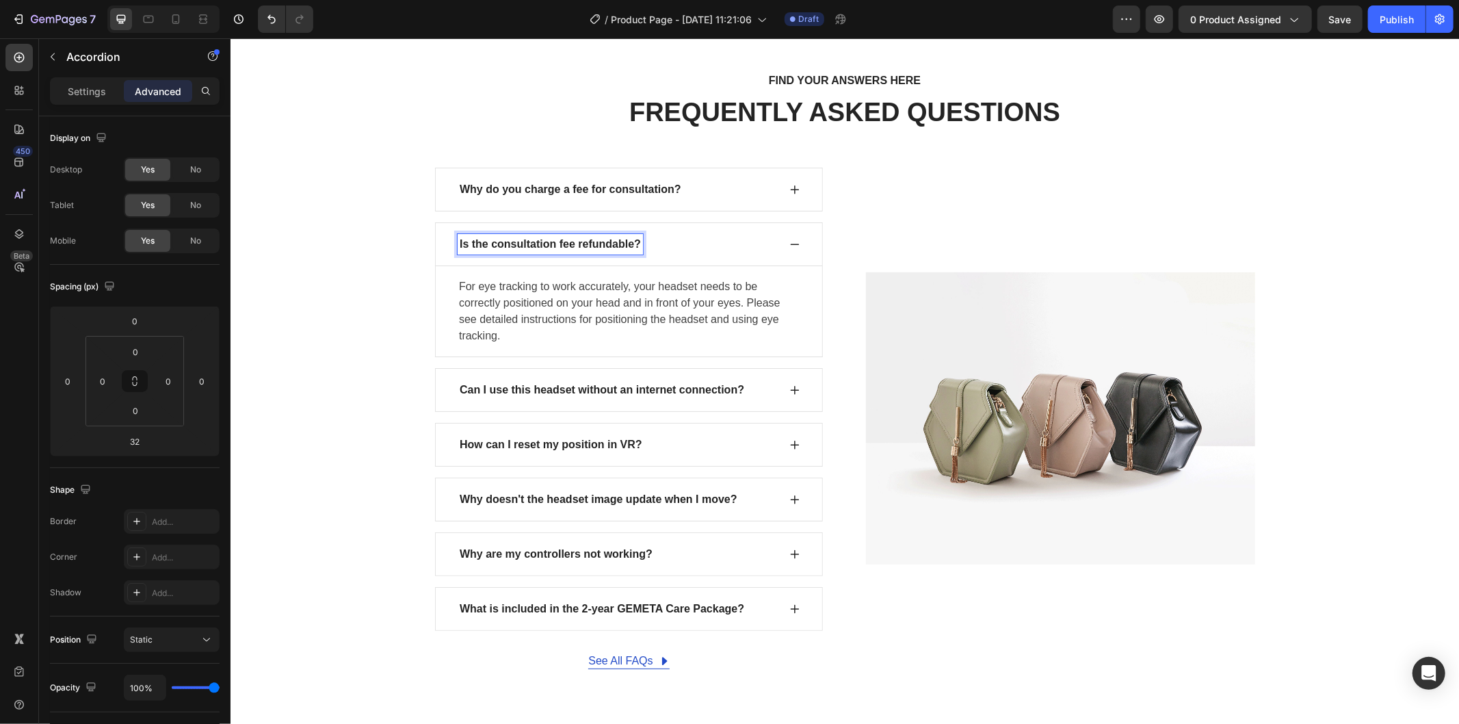
click at [606, 291] on p "For eye tracking to work accurately, your headset needs to be correctly positio…" at bounding box center [628, 311] width 340 height 66
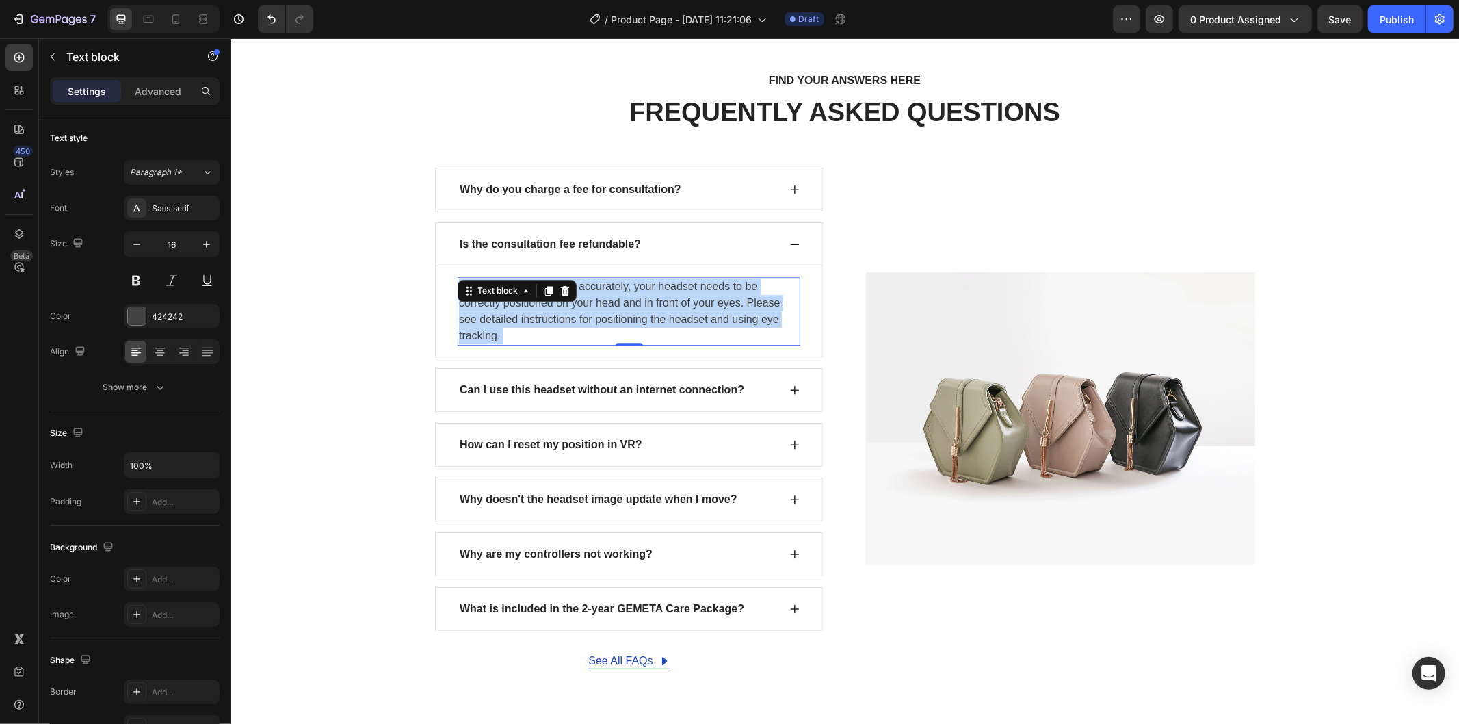
click at [603, 315] on p "For eye tracking to work accurately, your headset needs to be correctly positio…" at bounding box center [628, 311] width 340 height 66
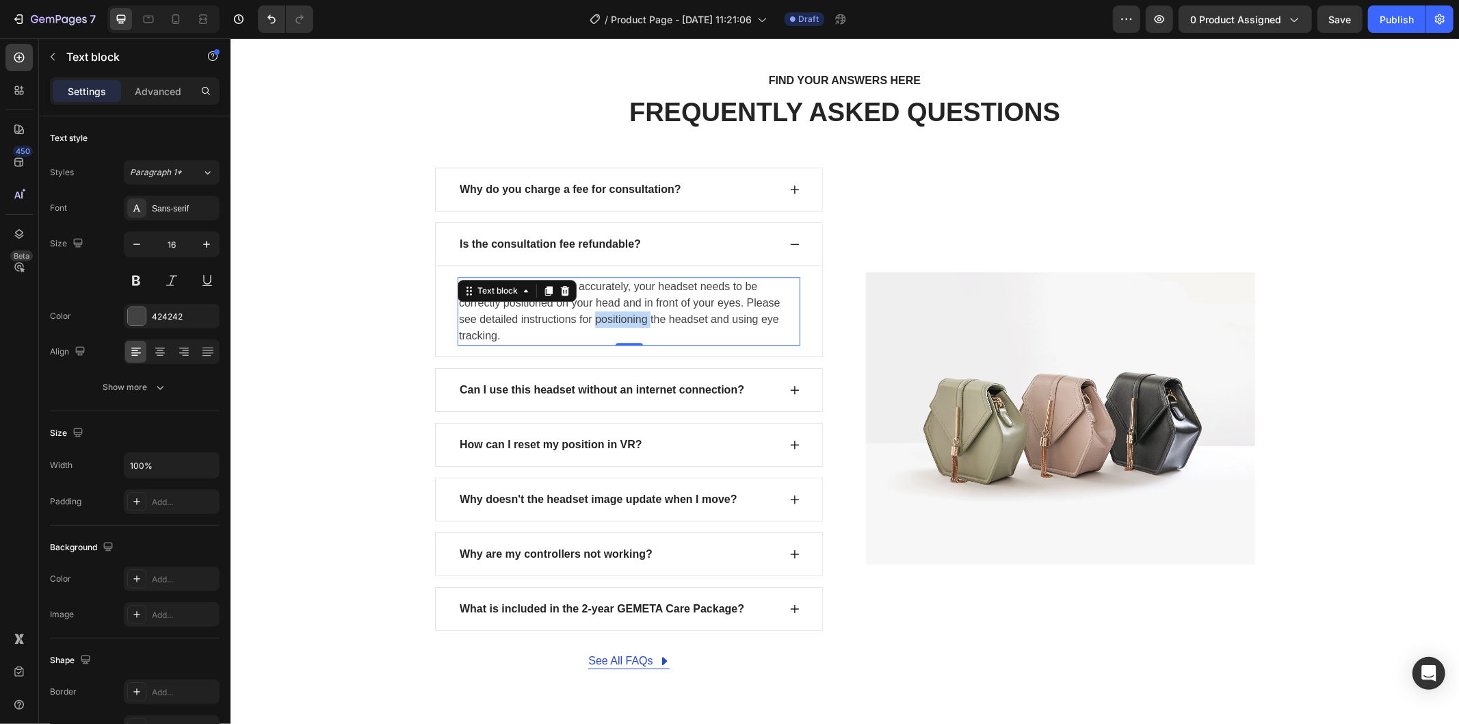
click at [603, 315] on p "For eye tracking to work accurately, your headset needs to be correctly positio…" at bounding box center [628, 311] width 340 height 66
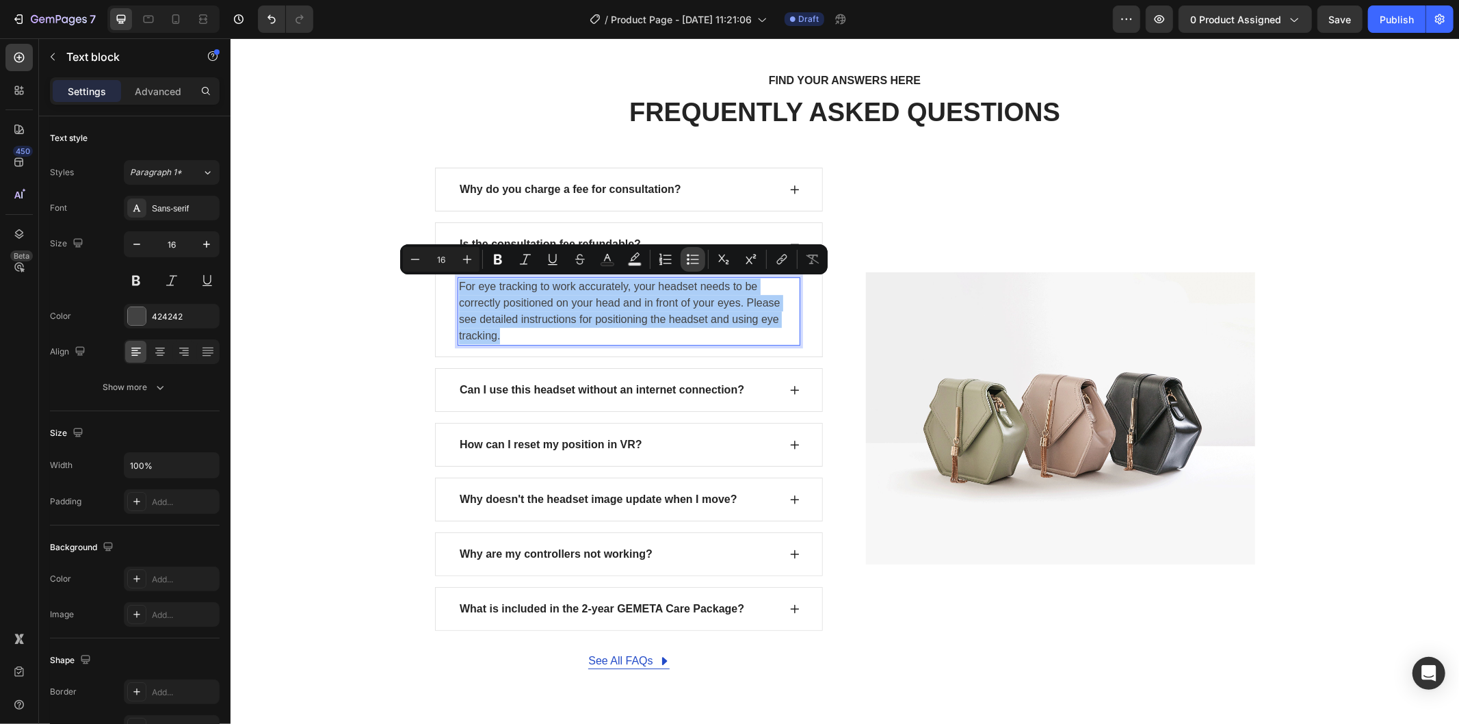
click at [695, 258] on icon "Editor contextual toolbar" at bounding box center [693, 259] width 14 height 14
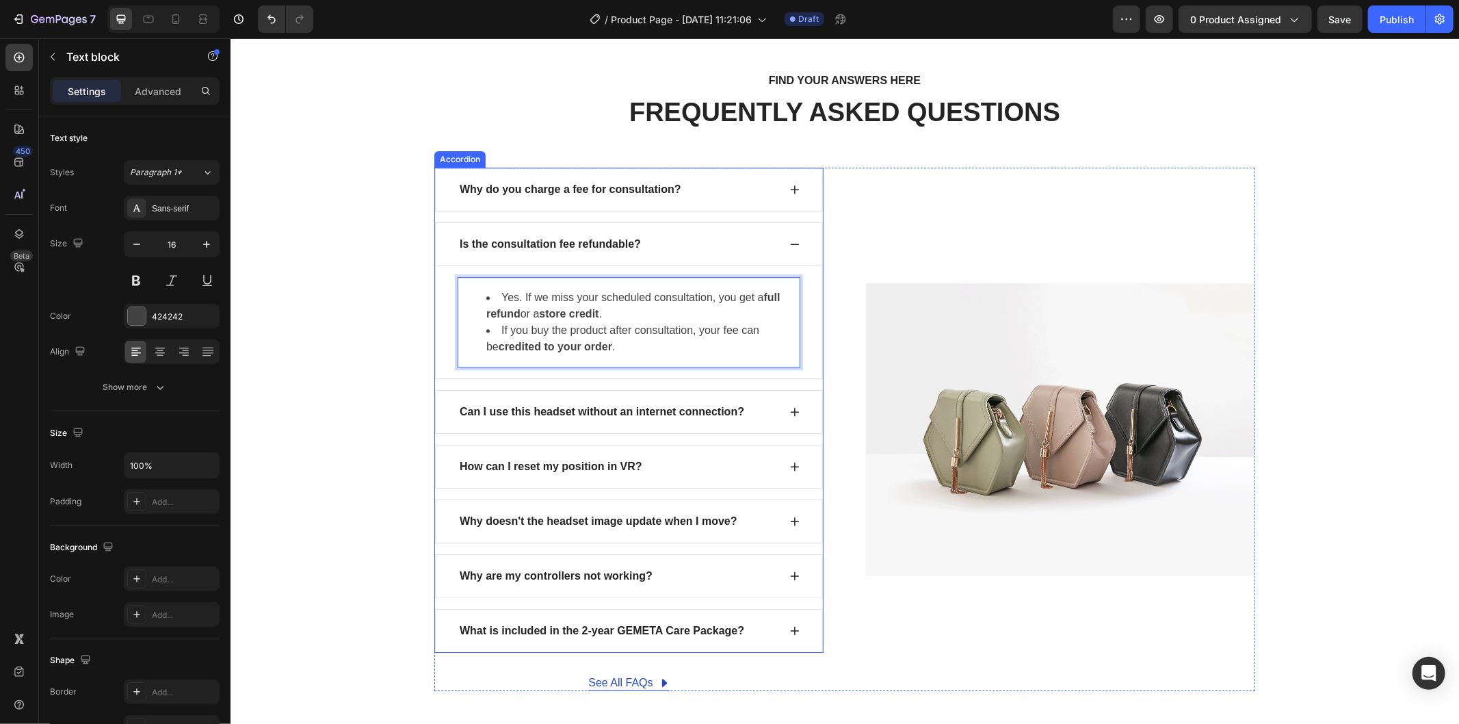
click at [700, 406] on p "Can I use this headset without an internet connection?" at bounding box center [601, 411] width 285 height 16
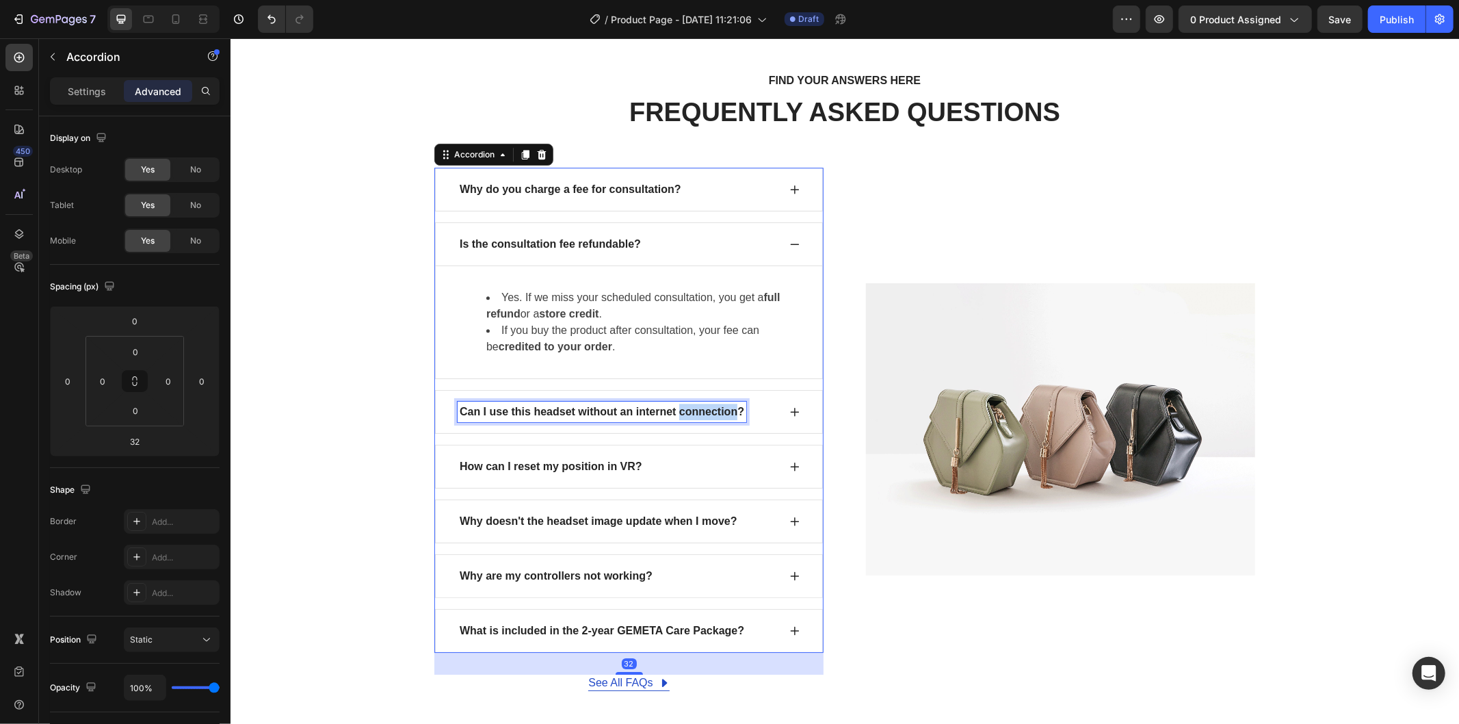
click at [702, 411] on p "Can I use this headset without an internet connection?" at bounding box center [601, 411] width 285 height 16
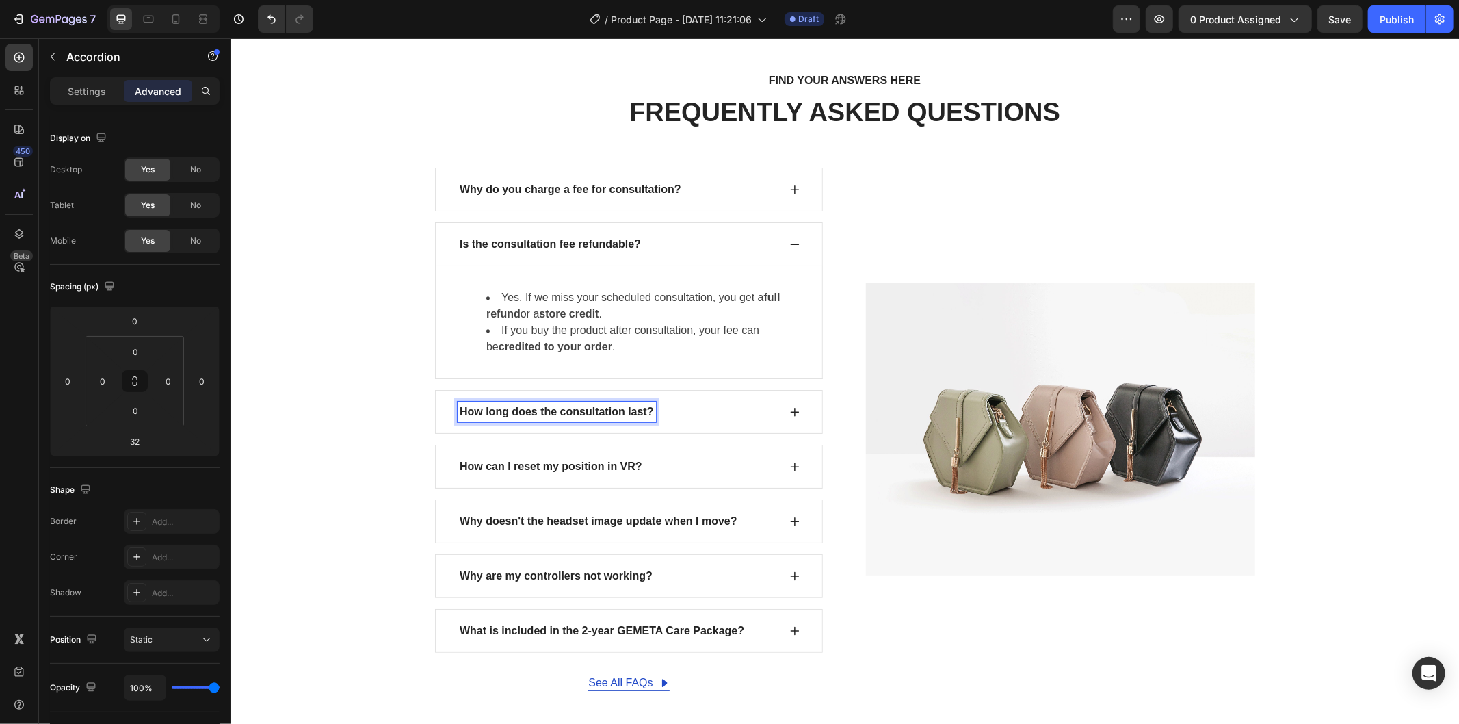
click at [789, 410] on icon at bounding box center [794, 411] width 11 height 11
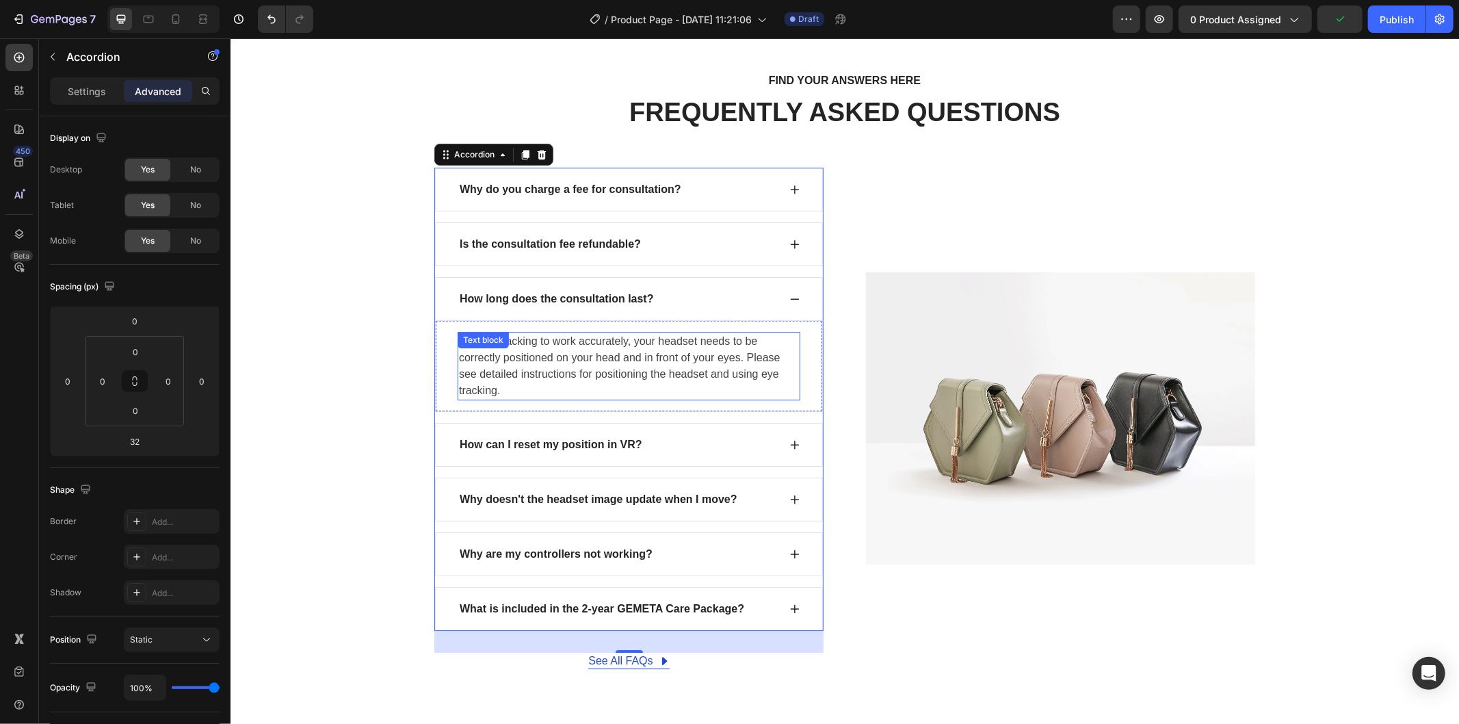
click at [564, 367] on p "For eye tracking to work accurately, your headset needs to be correctly positio…" at bounding box center [628, 365] width 340 height 66
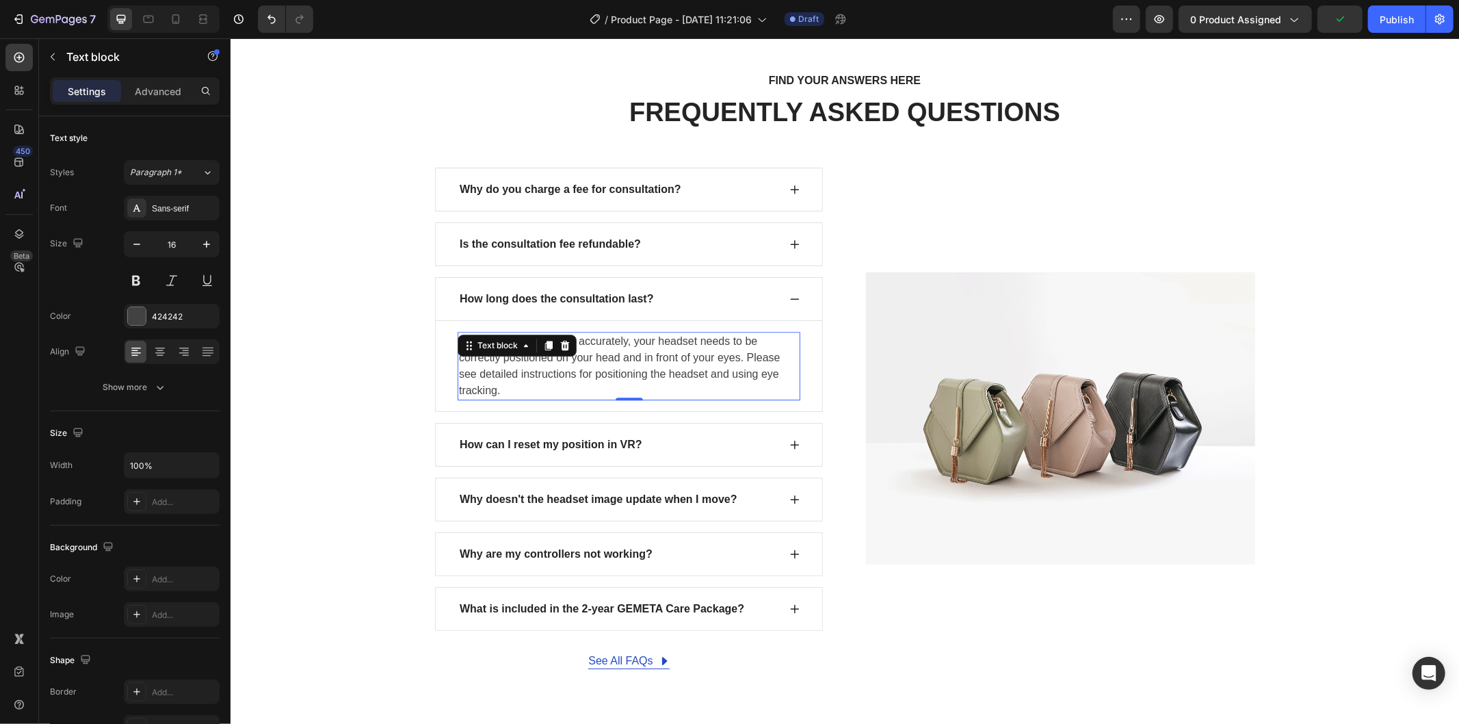
click at [564, 367] on p "For eye tracking to work accurately, your headset needs to be correctly positio…" at bounding box center [628, 365] width 340 height 66
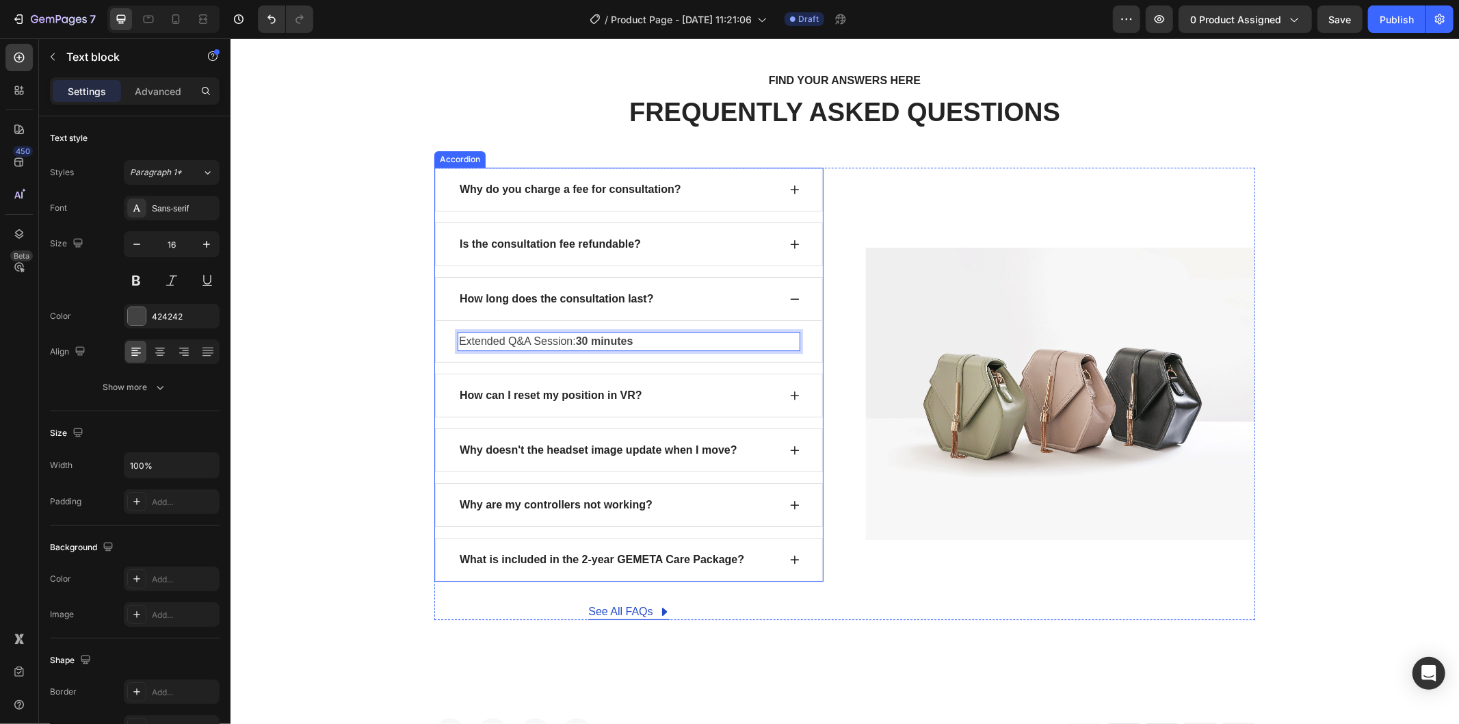
click at [660, 399] on div "How can I reset my position in VR?" at bounding box center [617, 394] width 321 height 21
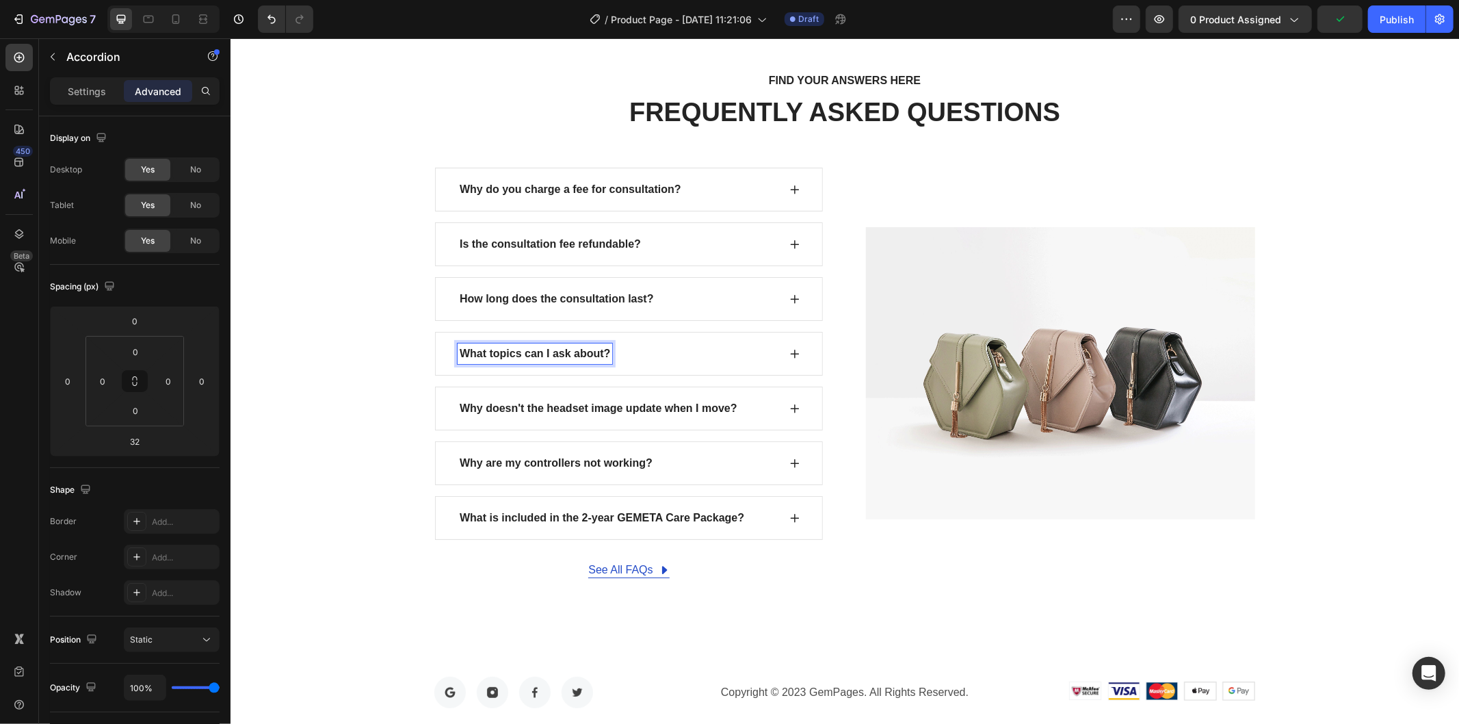
click at [789, 355] on icon at bounding box center [794, 352] width 11 height 11
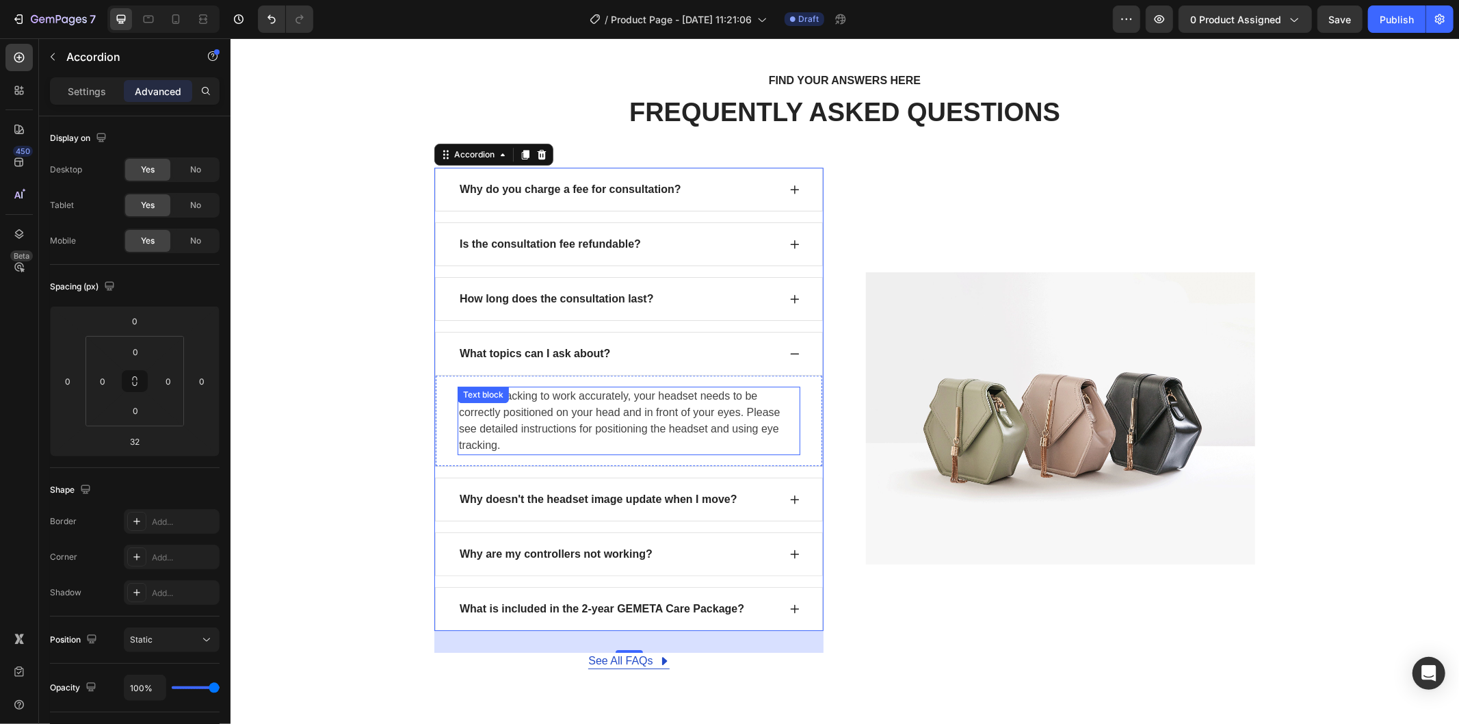
click at [608, 408] on p "For eye tracking to work accurately, your headset needs to be correctly positio…" at bounding box center [628, 420] width 340 height 66
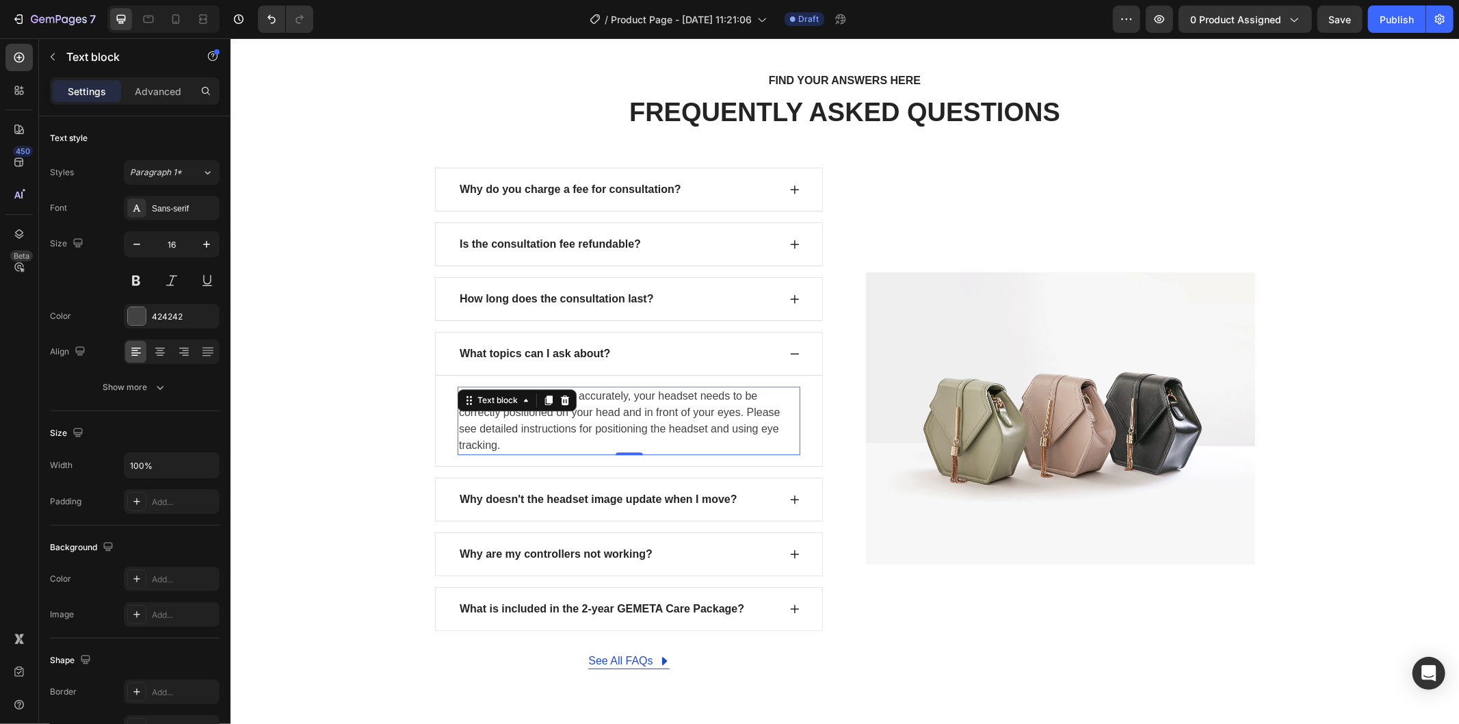
click at [646, 406] on p "For eye tracking to work accurately, your headset needs to be correctly positio…" at bounding box center [628, 420] width 340 height 66
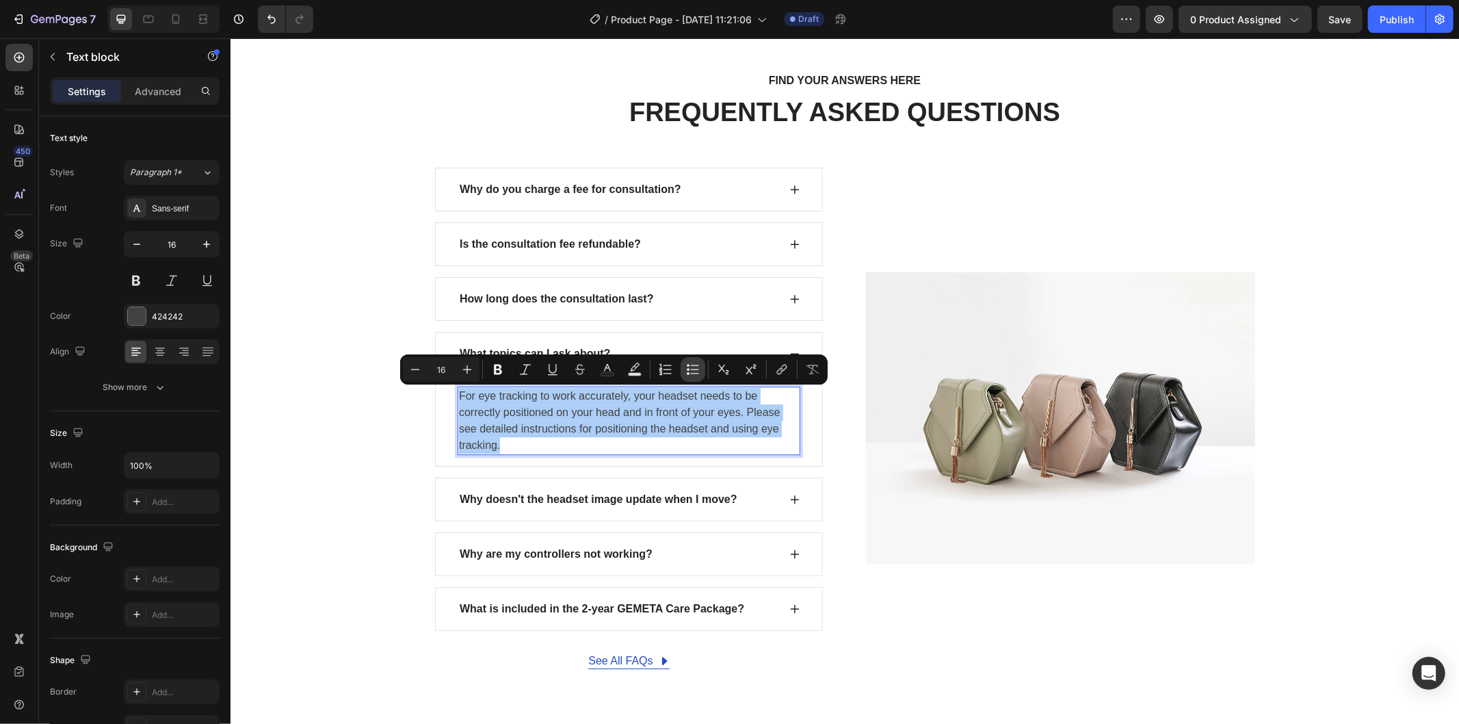
click at [694, 365] on icon "Editor contextual toolbar" at bounding box center [693, 369] width 14 height 14
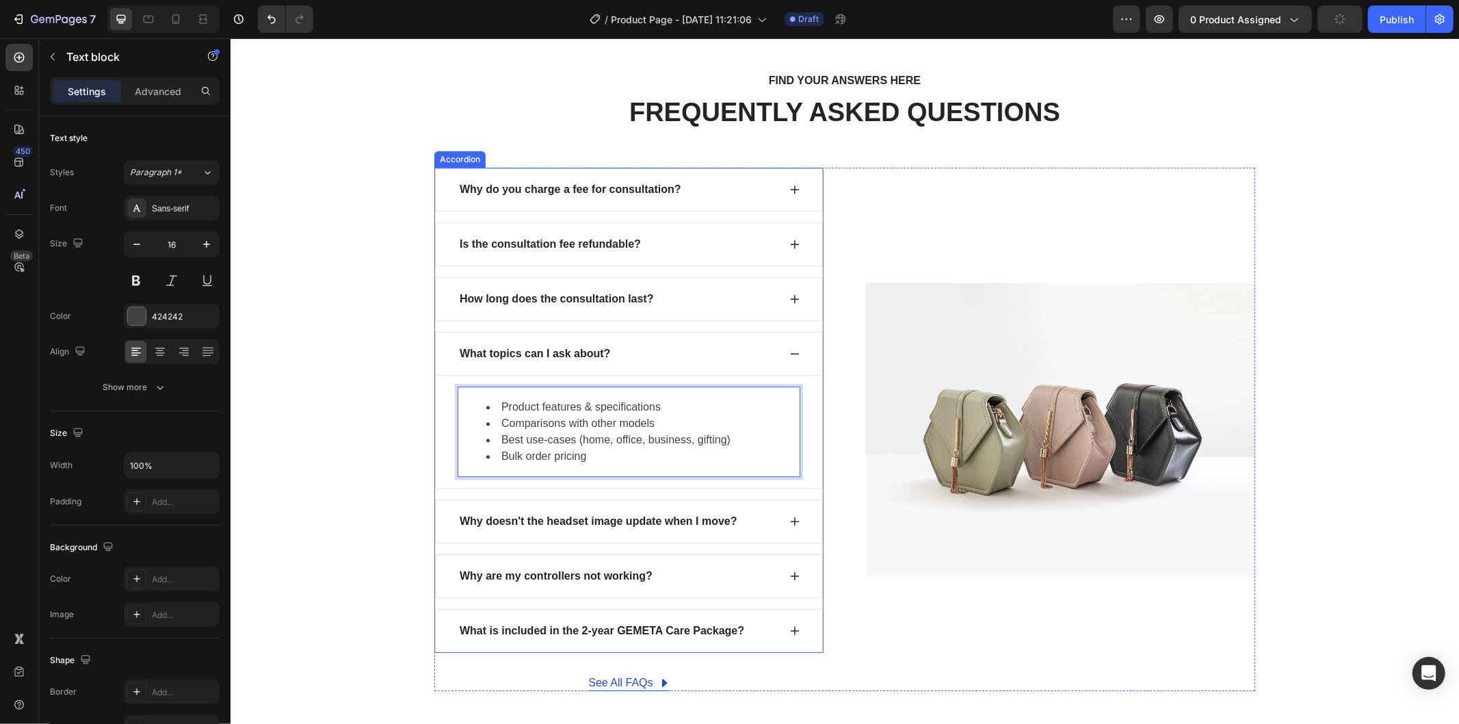
click at [789, 522] on icon at bounding box center [794, 520] width 11 height 11
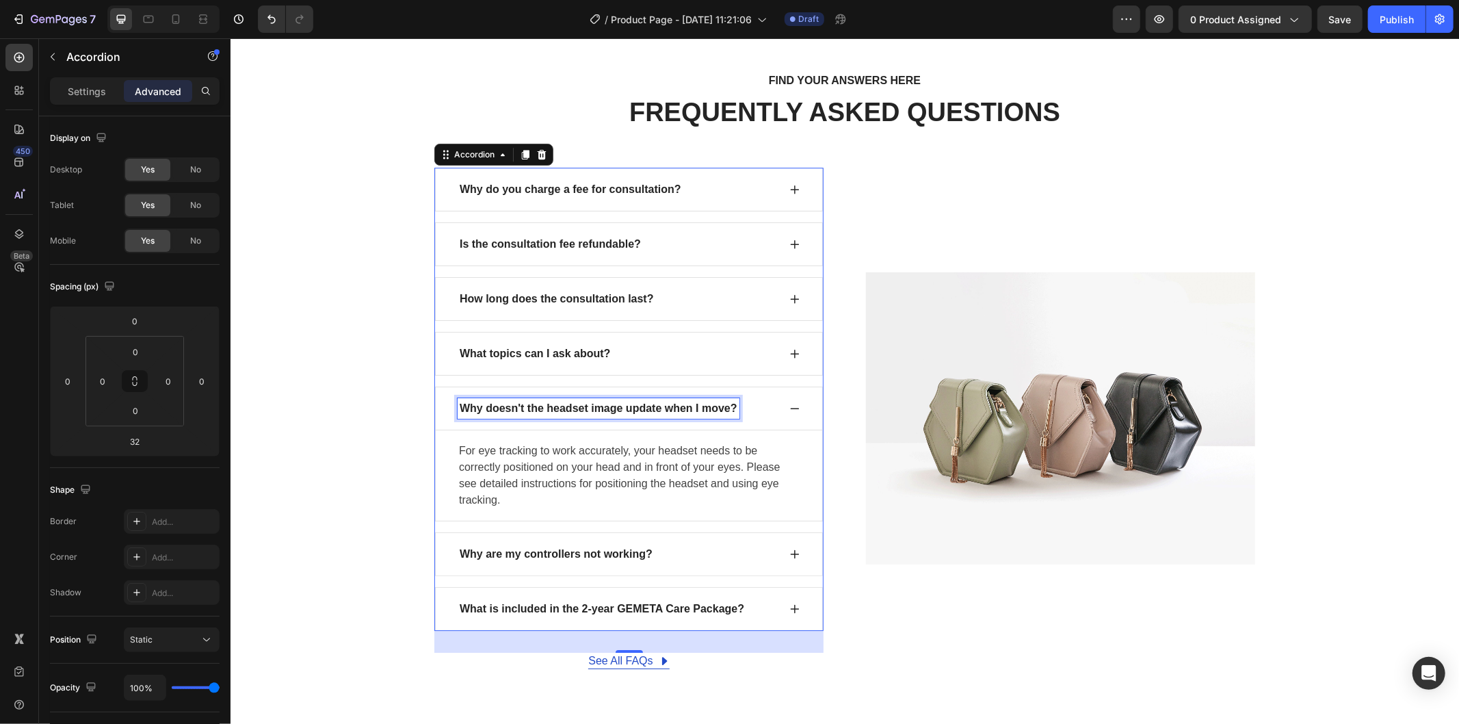
click at [626, 408] on p "Why doesn't the headset image update when I move?" at bounding box center [598, 407] width 278 height 16
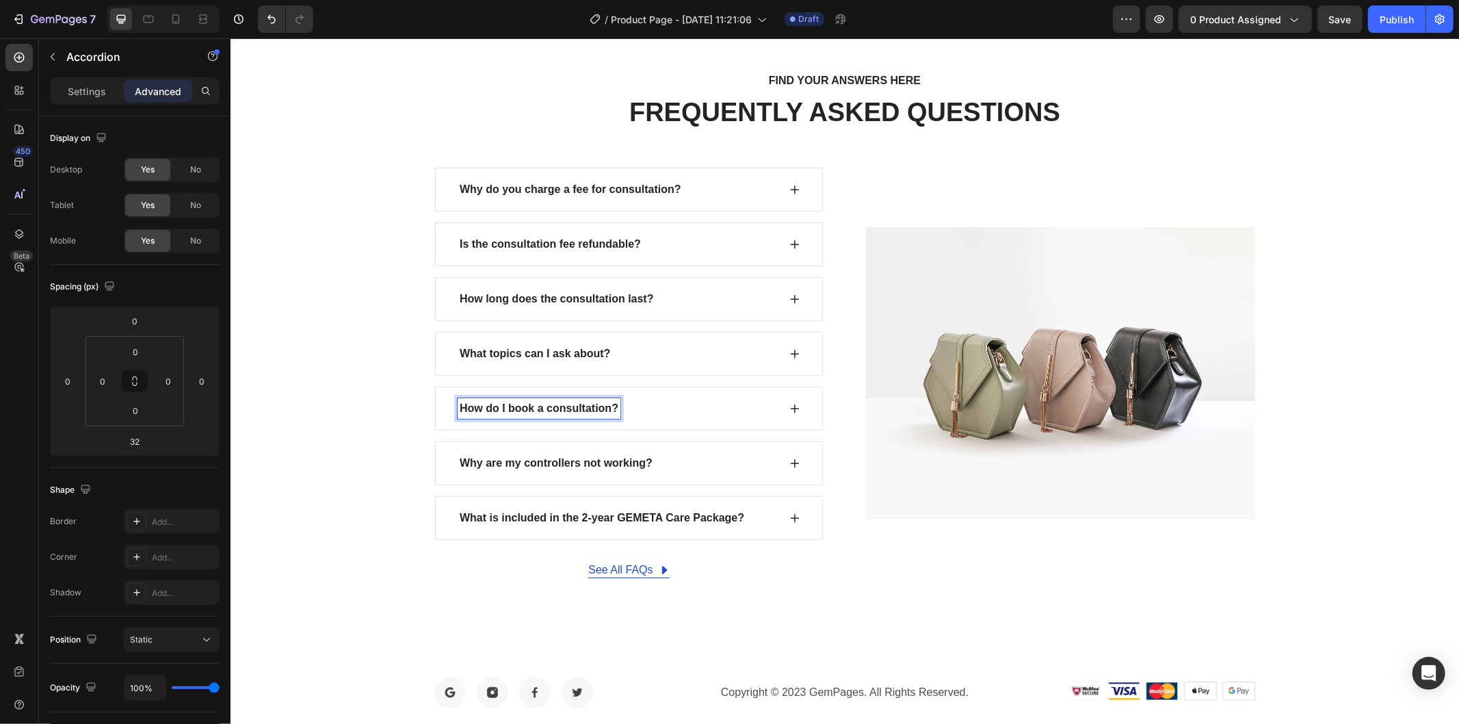
click at [789, 413] on icon at bounding box center [794, 407] width 11 height 11
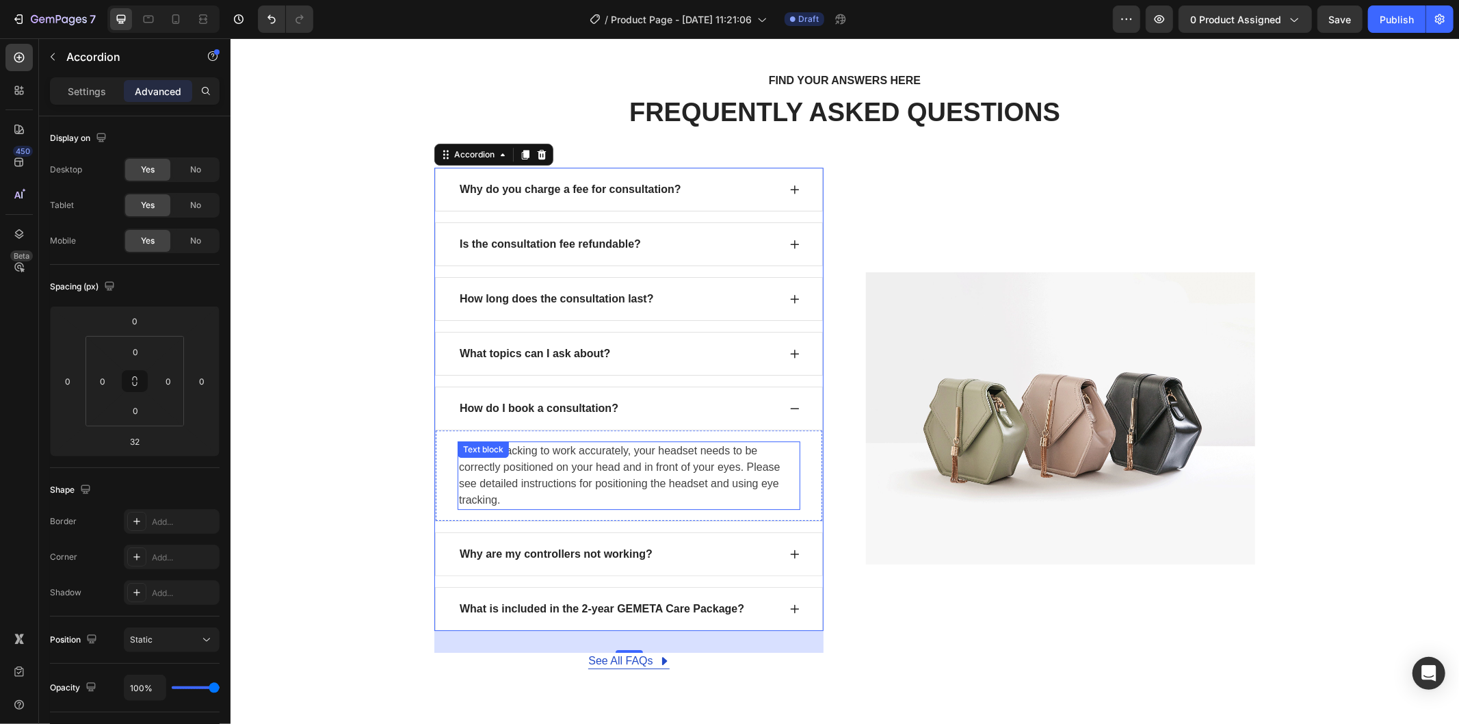
click at [642, 460] on p "For eye tracking to work accurately, your headset needs to be correctly positio…" at bounding box center [628, 475] width 340 height 66
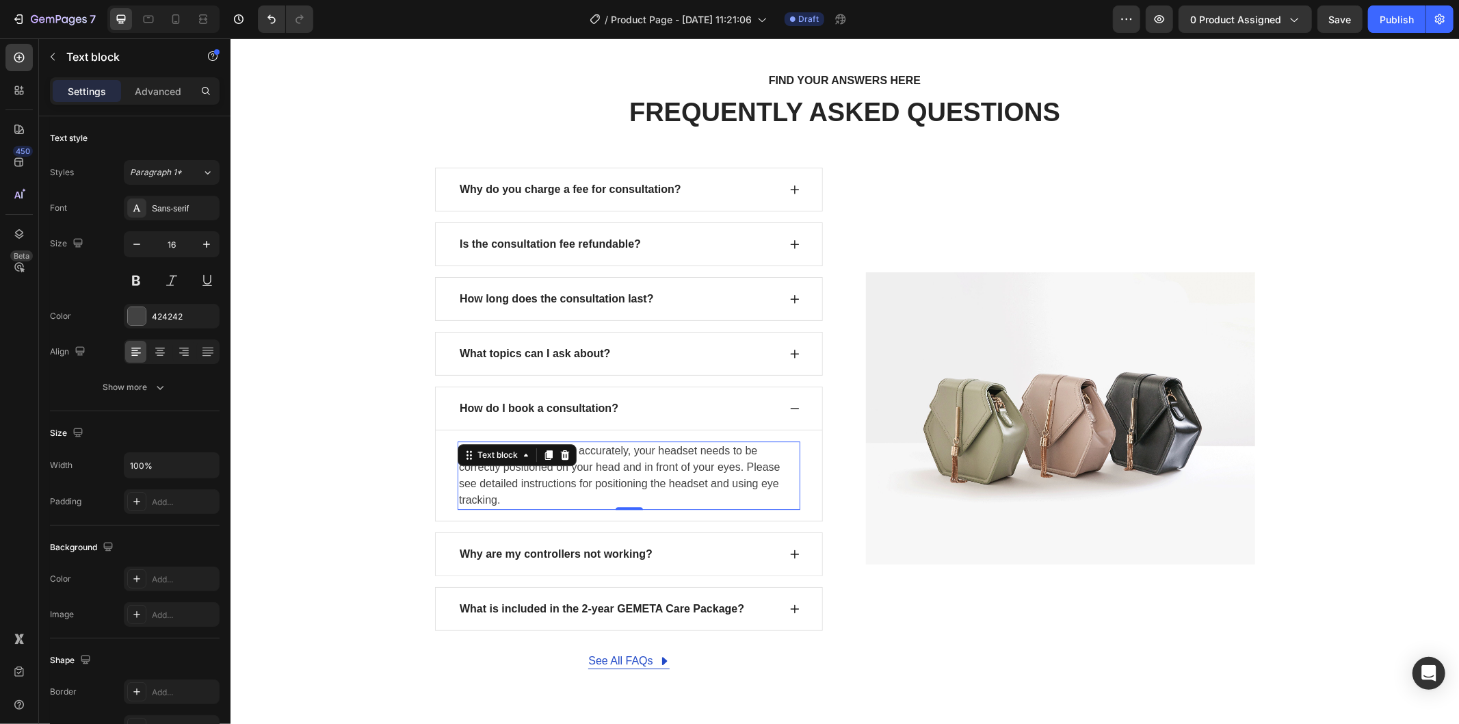
click at [642, 460] on p "For eye tracking to work accurately, your headset needs to be correctly positio…" at bounding box center [628, 475] width 340 height 66
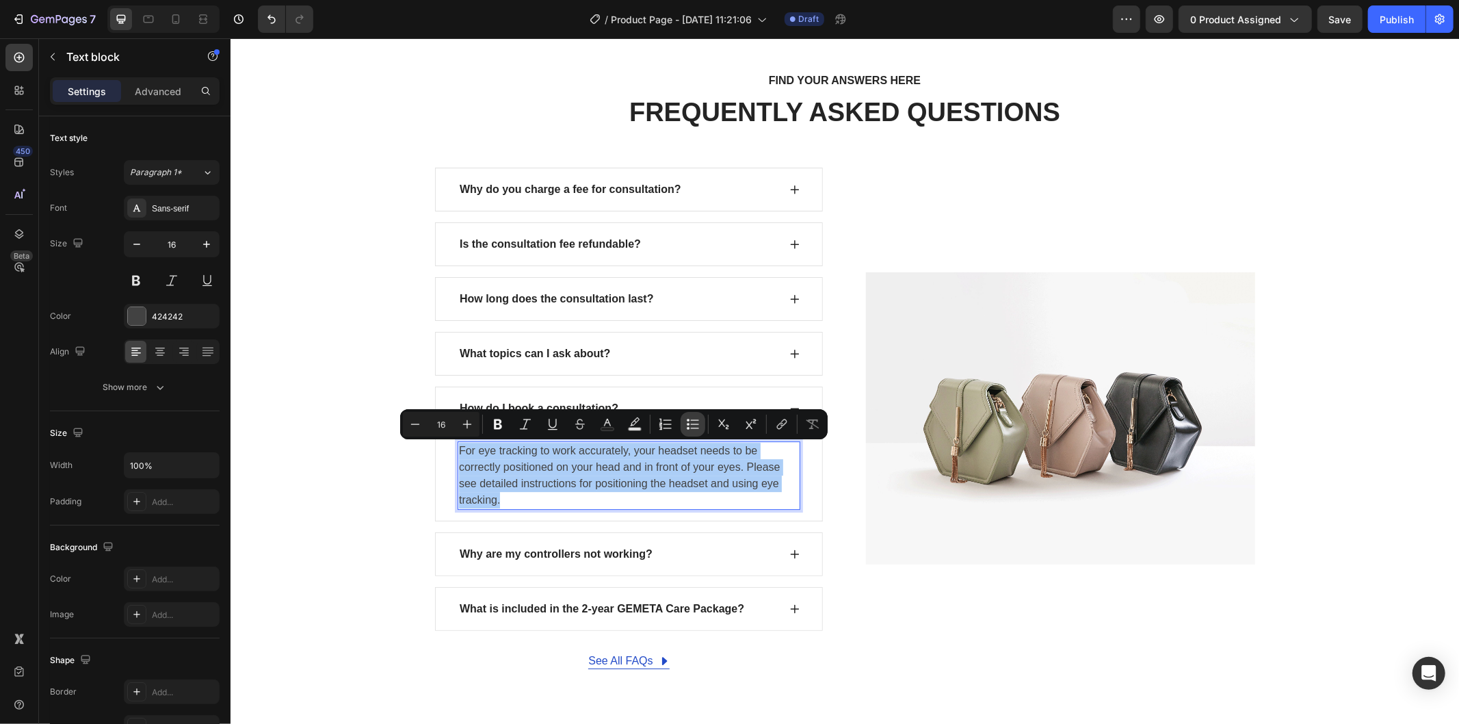
click at [686, 422] on icon "Editor contextual toolbar" at bounding box center [693, 424] width 14 height 14
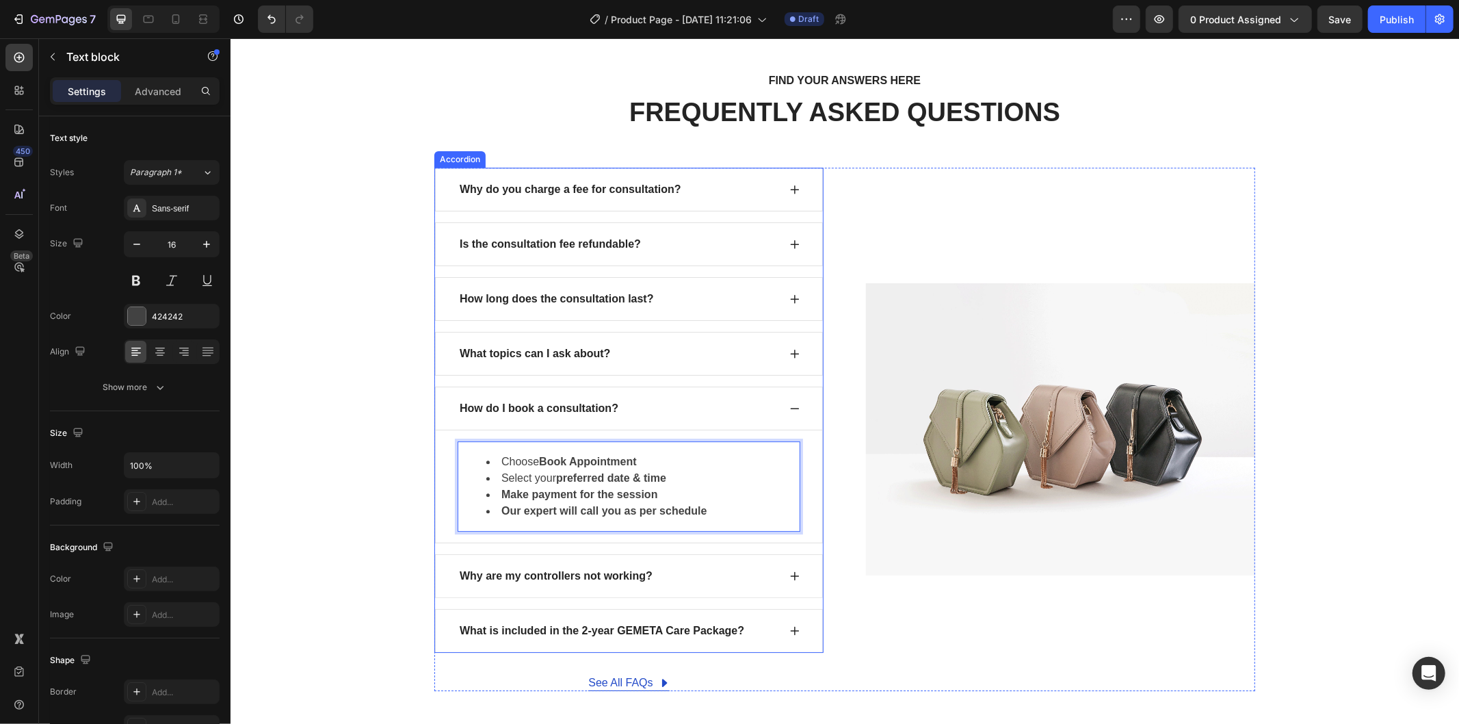
click at [790, 576] on icon at bounding box center [794, 575] width 9 height 9
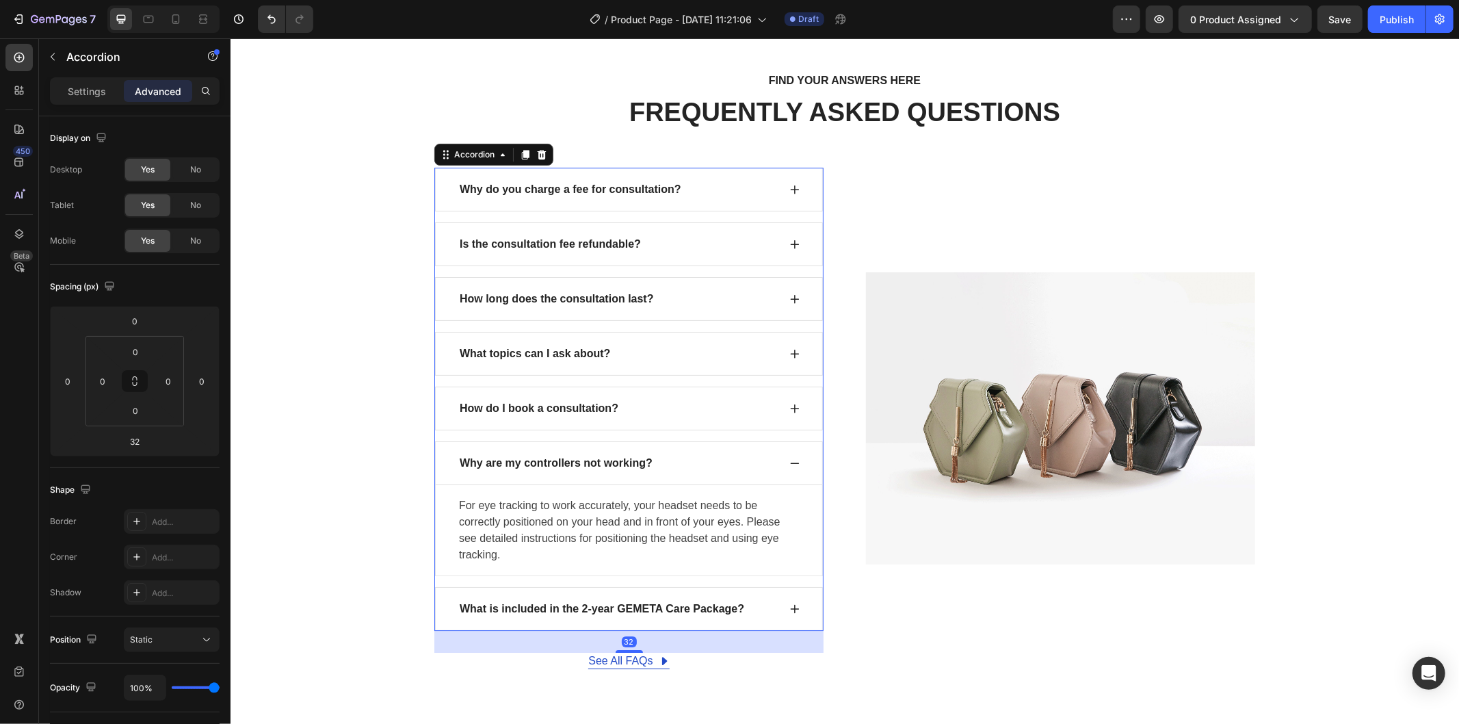
click at [626, 453] on div "Why are my controllers not working?" at bounding box center [555, 462] width 197 height 21
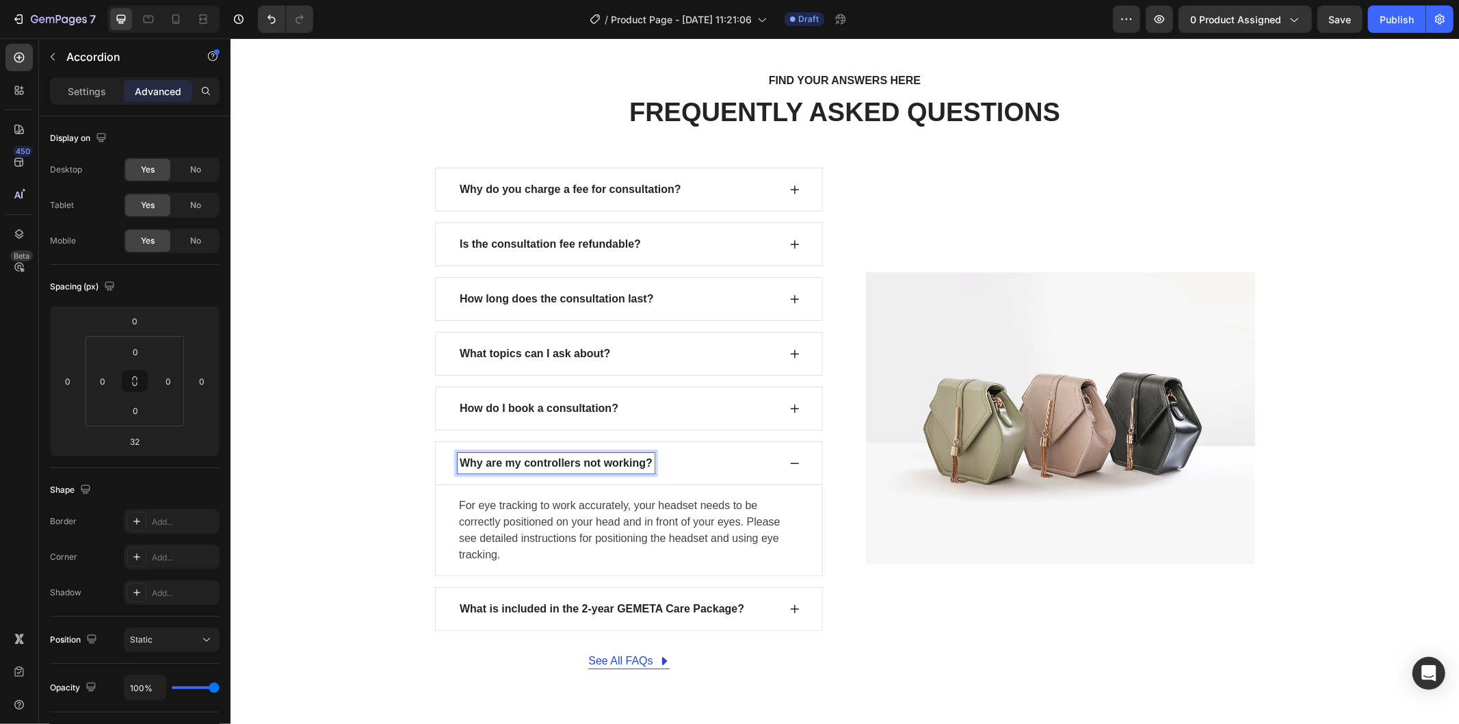
click at [625, 463] on p "Why are my controllers not working?" at bounding box center [555, 462] width 193 height 16
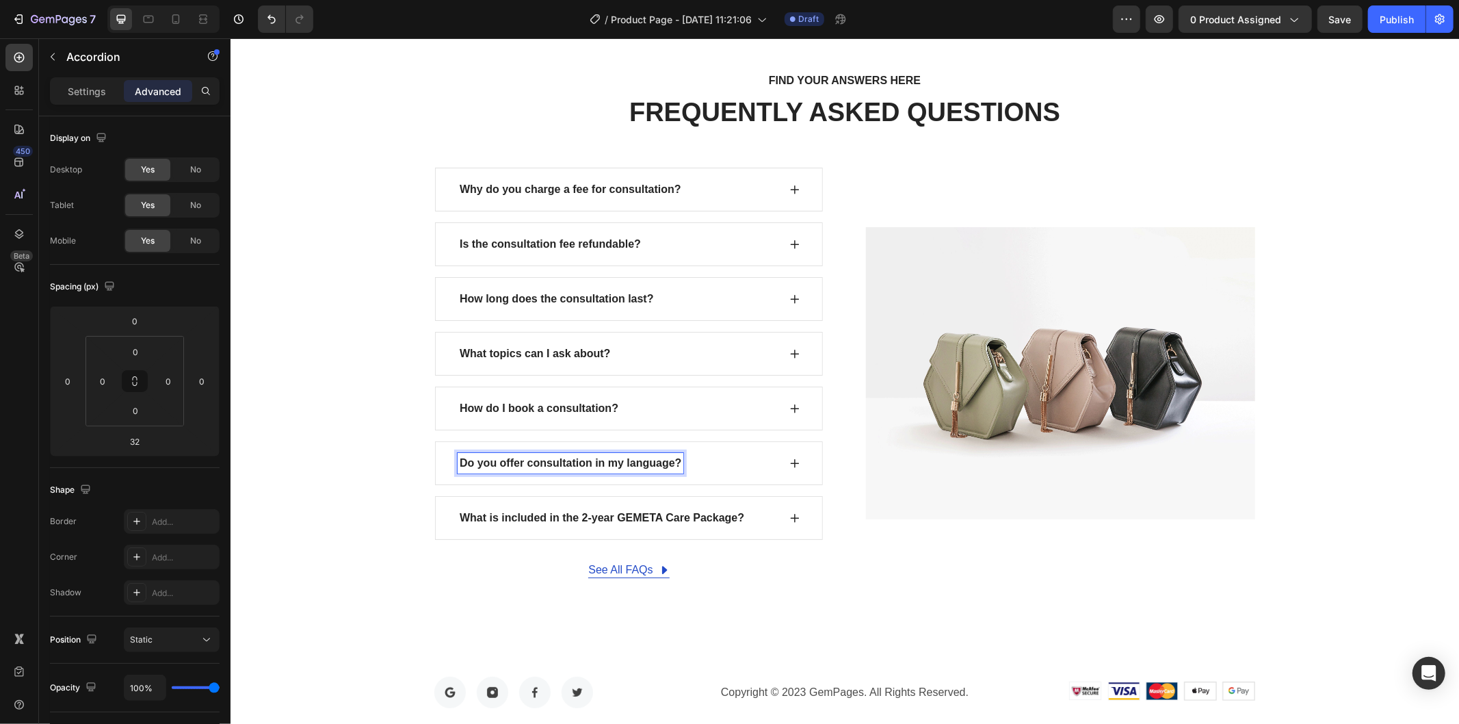
click at [795, 460] on div "Do you offer consultation in my language?" at bounding box center [628, 462] width 388 height 44
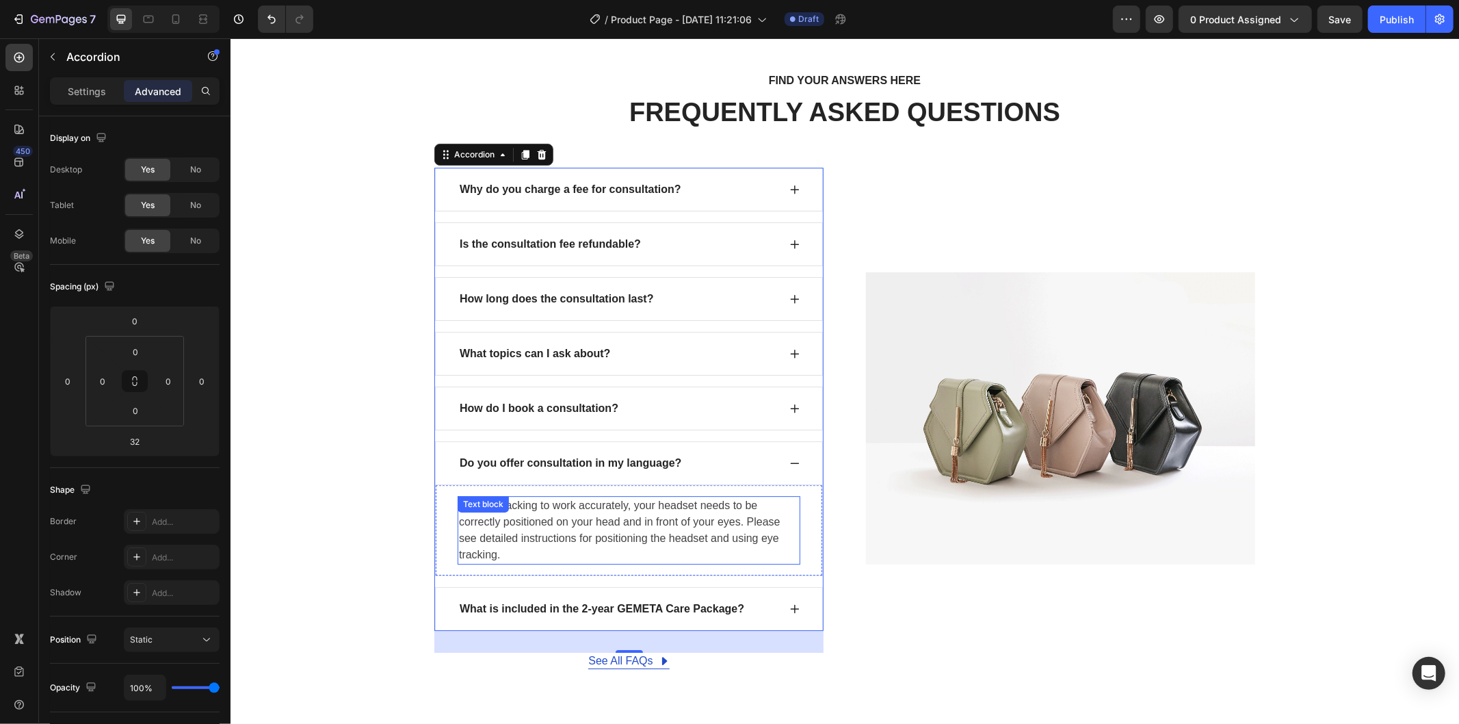
click at [641, 508] on p "For eye tracking to work accurately, your headset needs to be correctly positio…" at bounding box center [628, 530] width 340 height 66
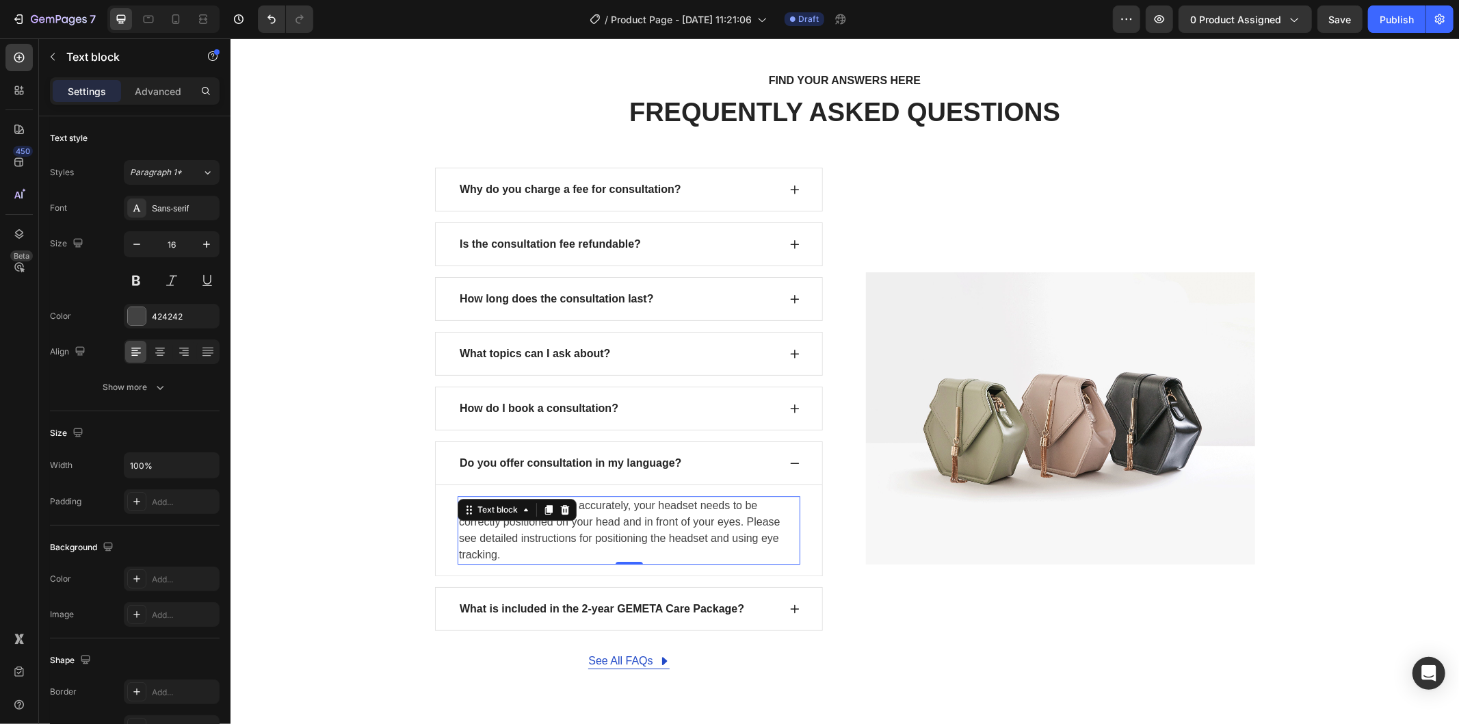
click at [641, 508] on p "For eye tracking to work accurately, your headset needs to be correctly positio…" at bounding box center [628, 530] width 340 height 66
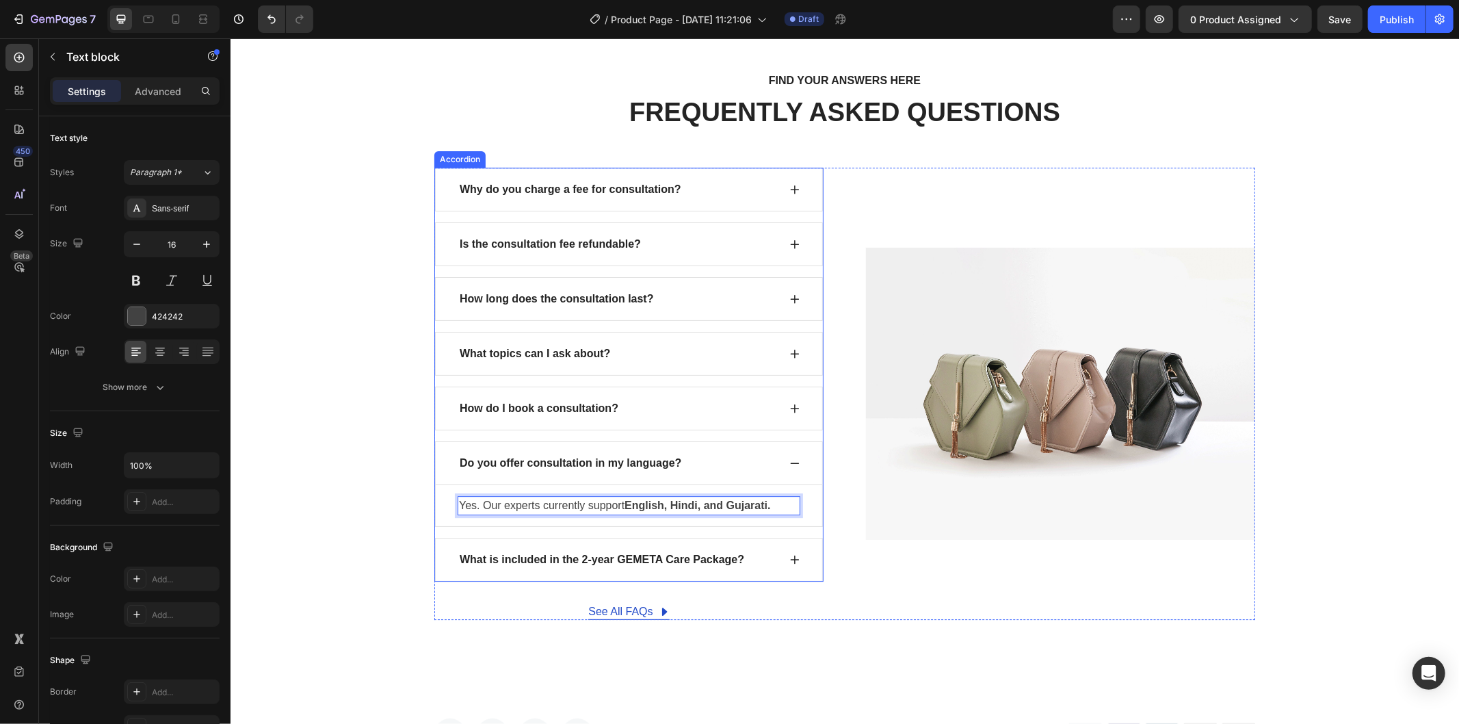
click at [717, 542] on div "What is included in the 2-year GEMETA Care Package?" at bounding box center [628, 559] width 388 height 44
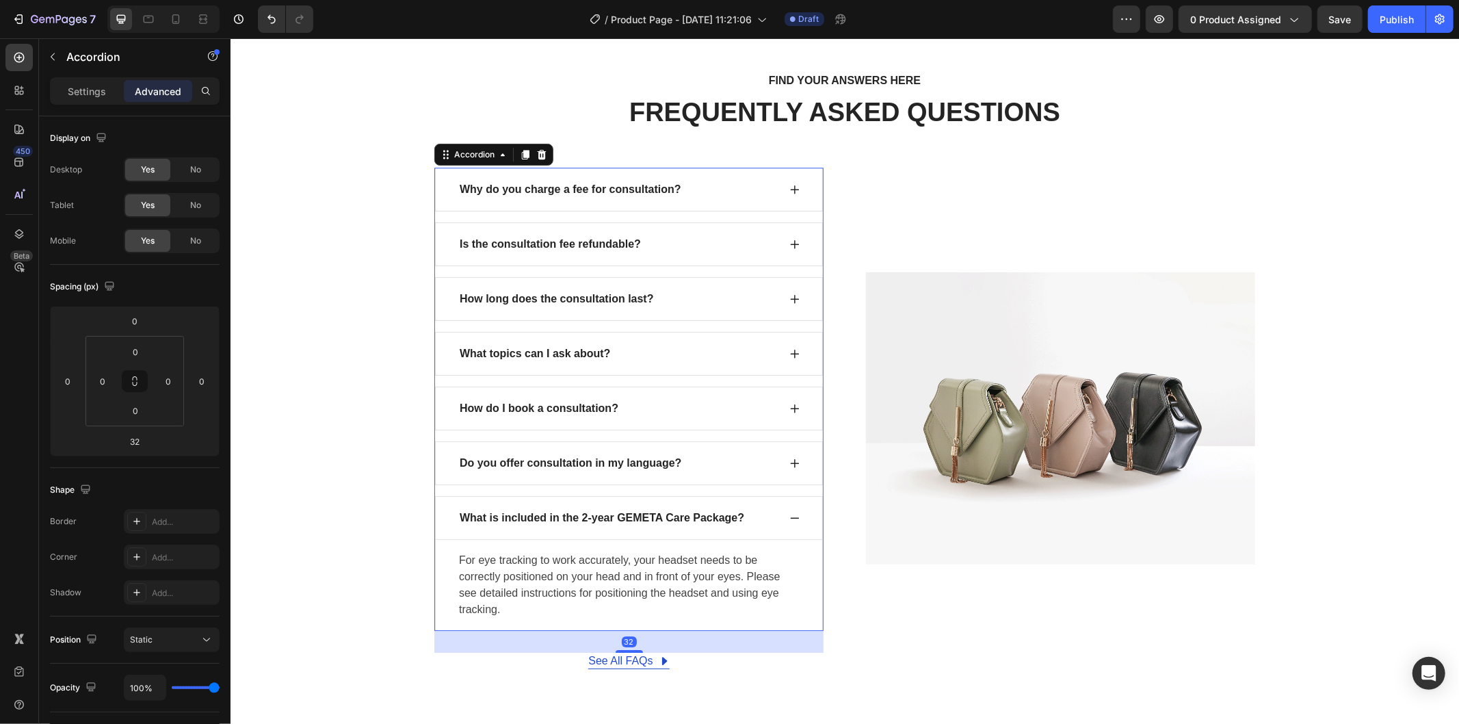
click at [783, 499] on div "What is included in the 2-year GEMETA Care Package?" at bounding box center [628, 517] width 388 height 44
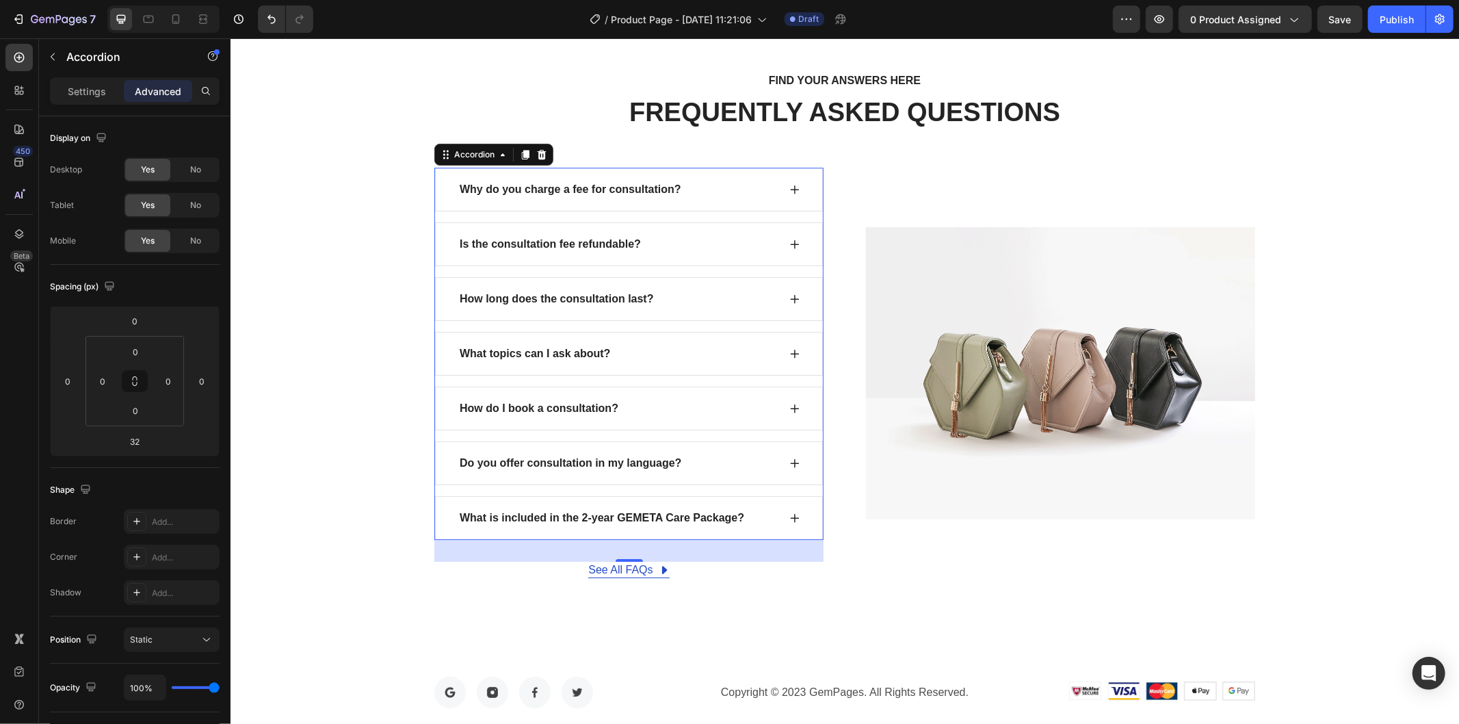
click at [447, 496] on div "What is included in the 2-year GEMETA Care Package?" at bounding box center [628, 517] width 388 height 44
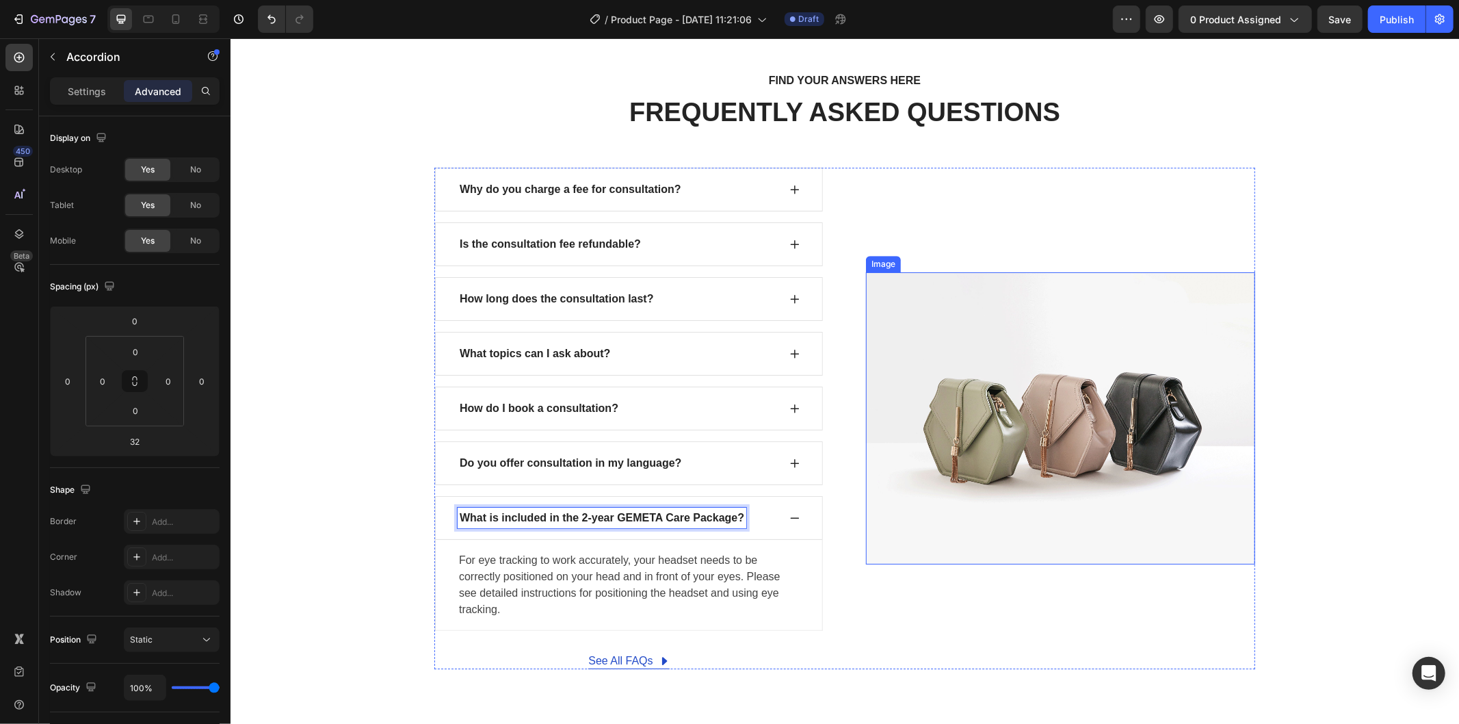
click at [1153, 420] on img at bounding box center [1059, 418] width 389 height 292
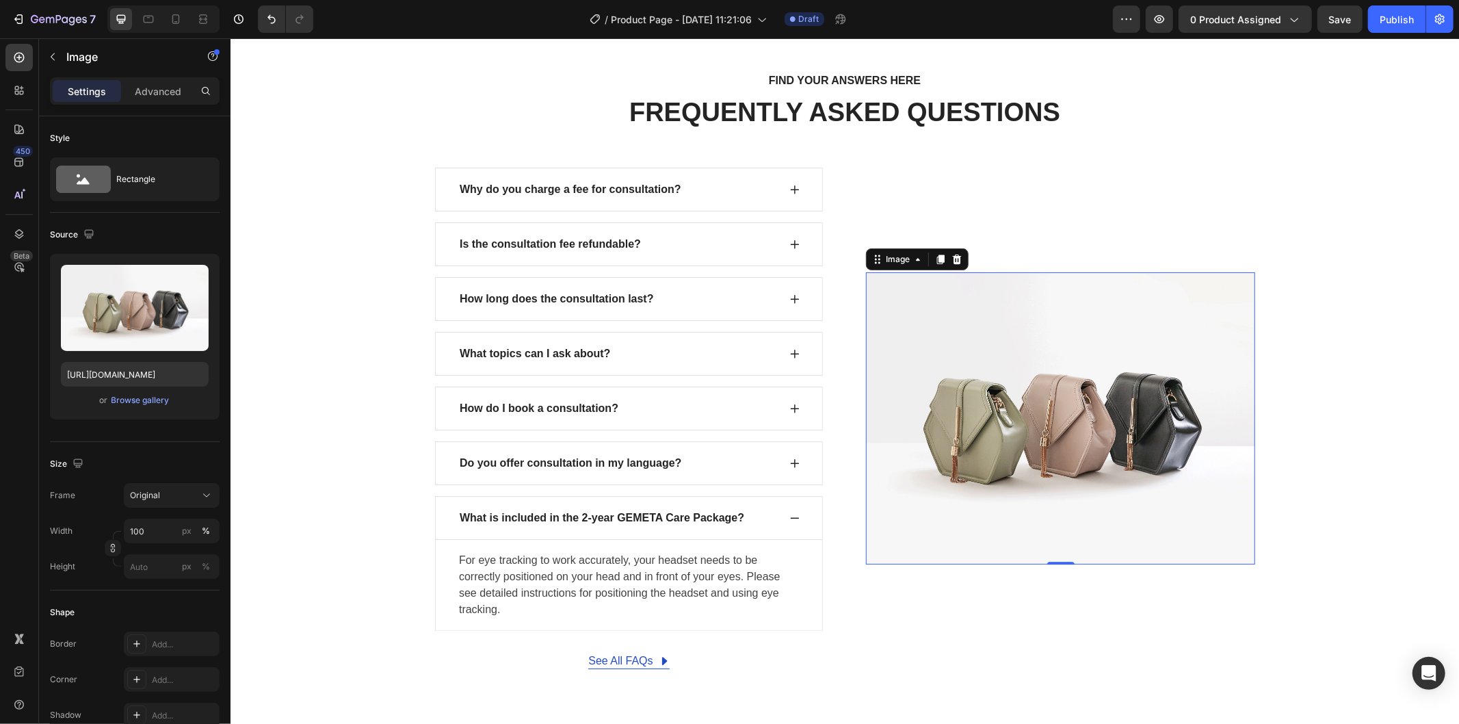
click at [988, 337] on img at bounding box center [1059, 418] width 389 height 292
click at [142, 397] on div "Browse gallery" at bounding box center [140, 400] width 58 height 12
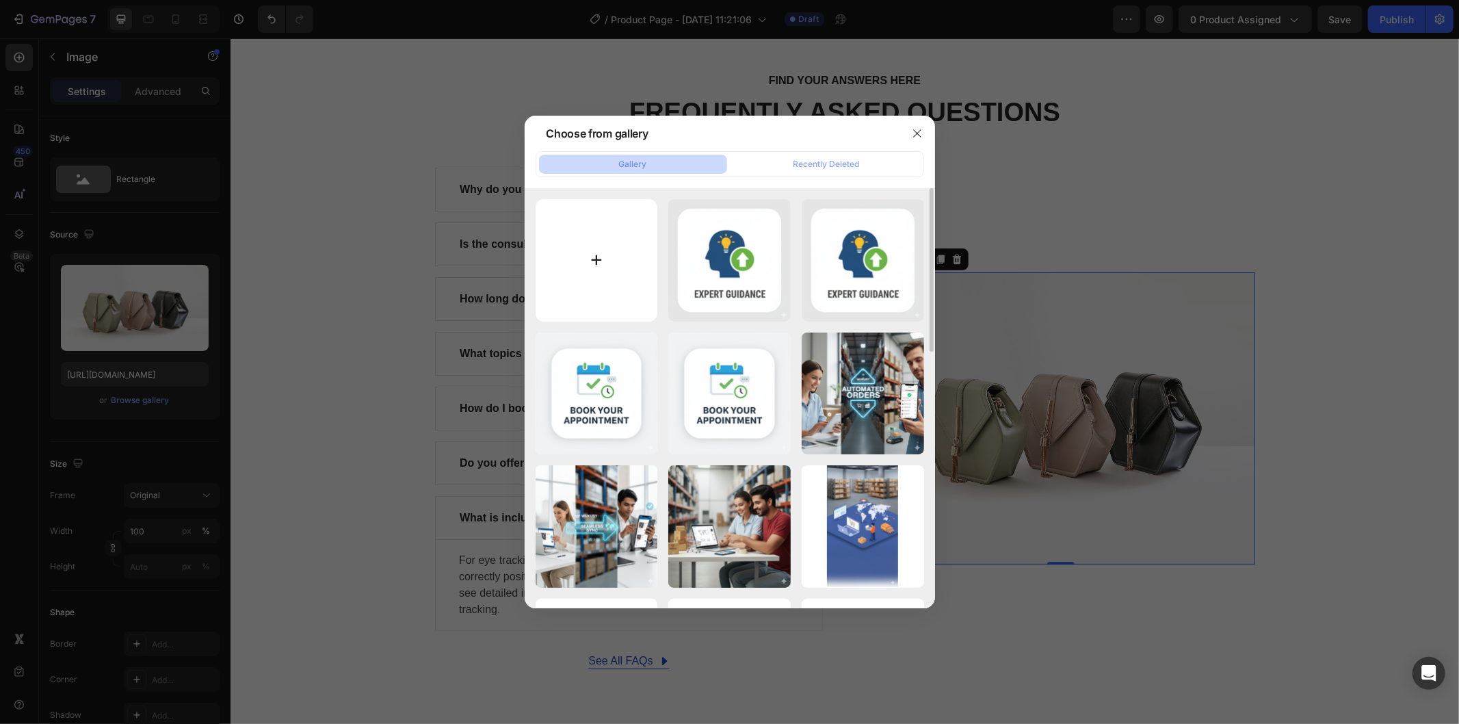
click at [599, 251] on input "file" at bounding box center [597, 260] width 122 height 122
type input "C:\fakepath\Gemini_Generated_Image_5tzy205tzy205tzy.png"
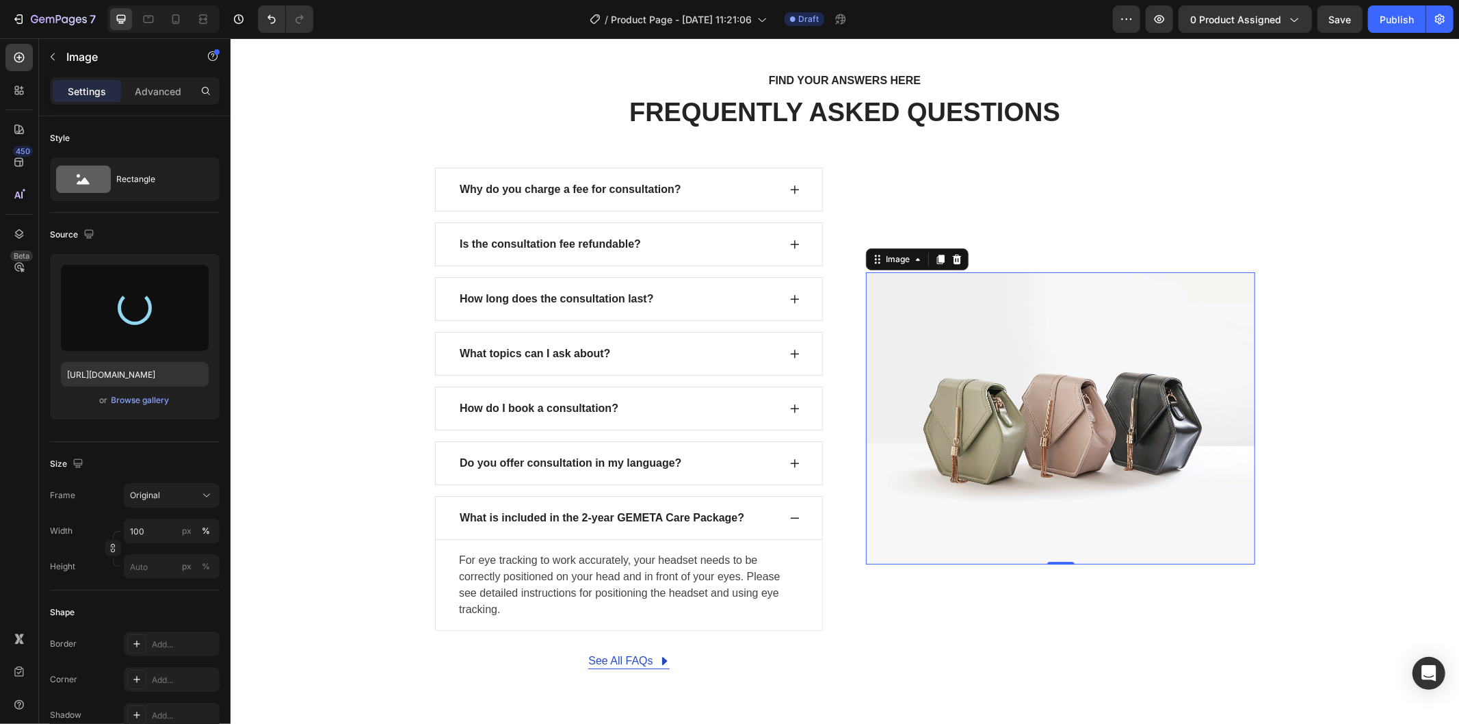
type input "https://cdn.shopify.com/s/files/1/0743/7402/1362/files/gempages_555536114555814…"
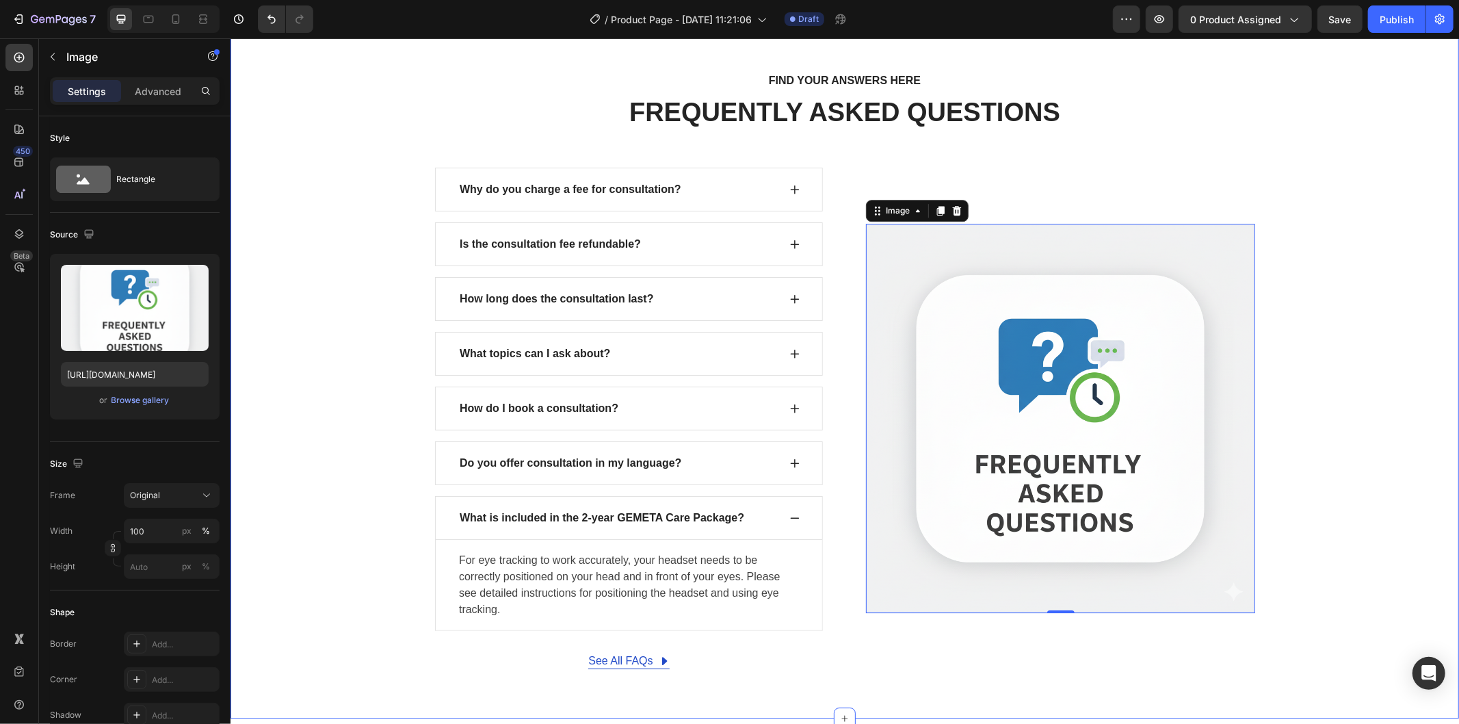
click at [1339, 489] on div "FIND YOUR ANSWERS HERE Text block FREQUENTLY ASKED QUESTIONS Heading Row Why do…" at bounding box center [844, 369] width 1208 height 598
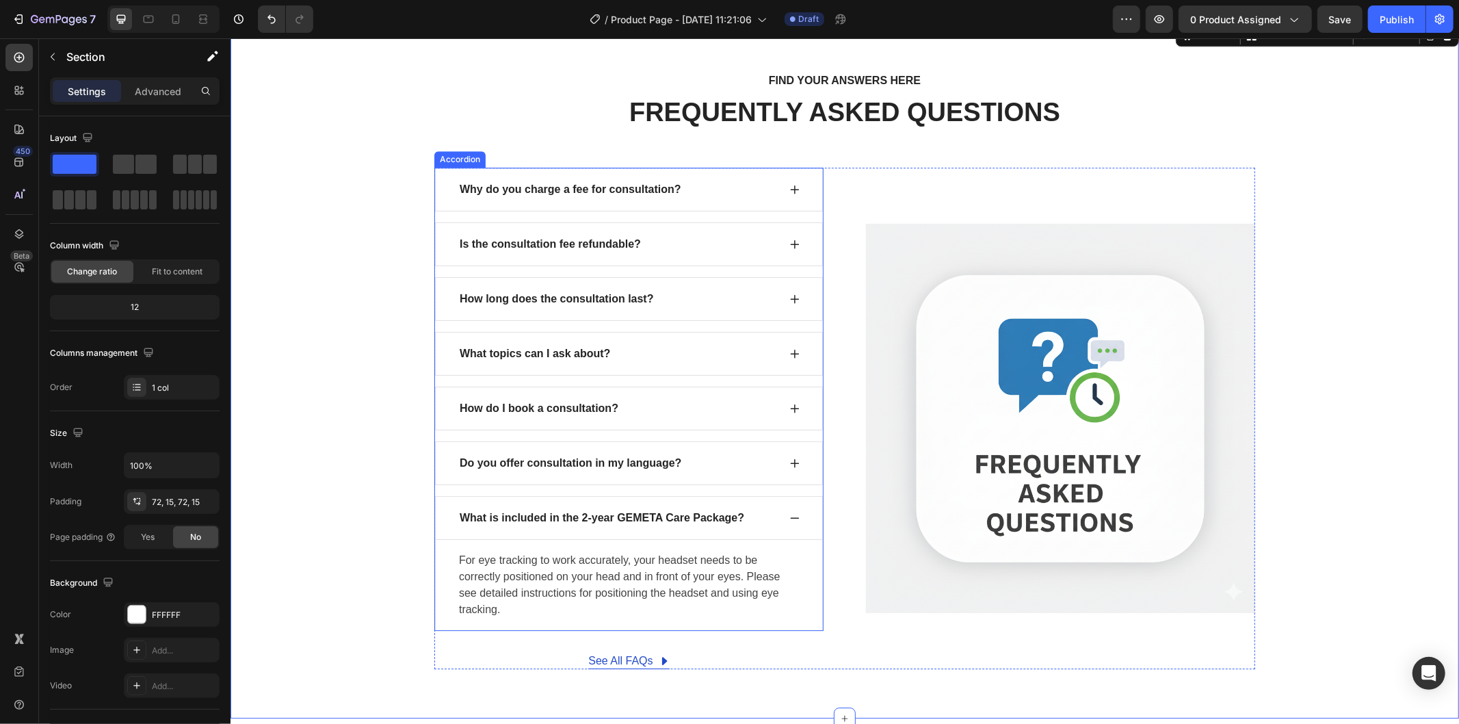
click at [589, 514] on p "What is included in the 2-year GEMETA Care Package?" at bounding box center [601, 517] width 285 height 16
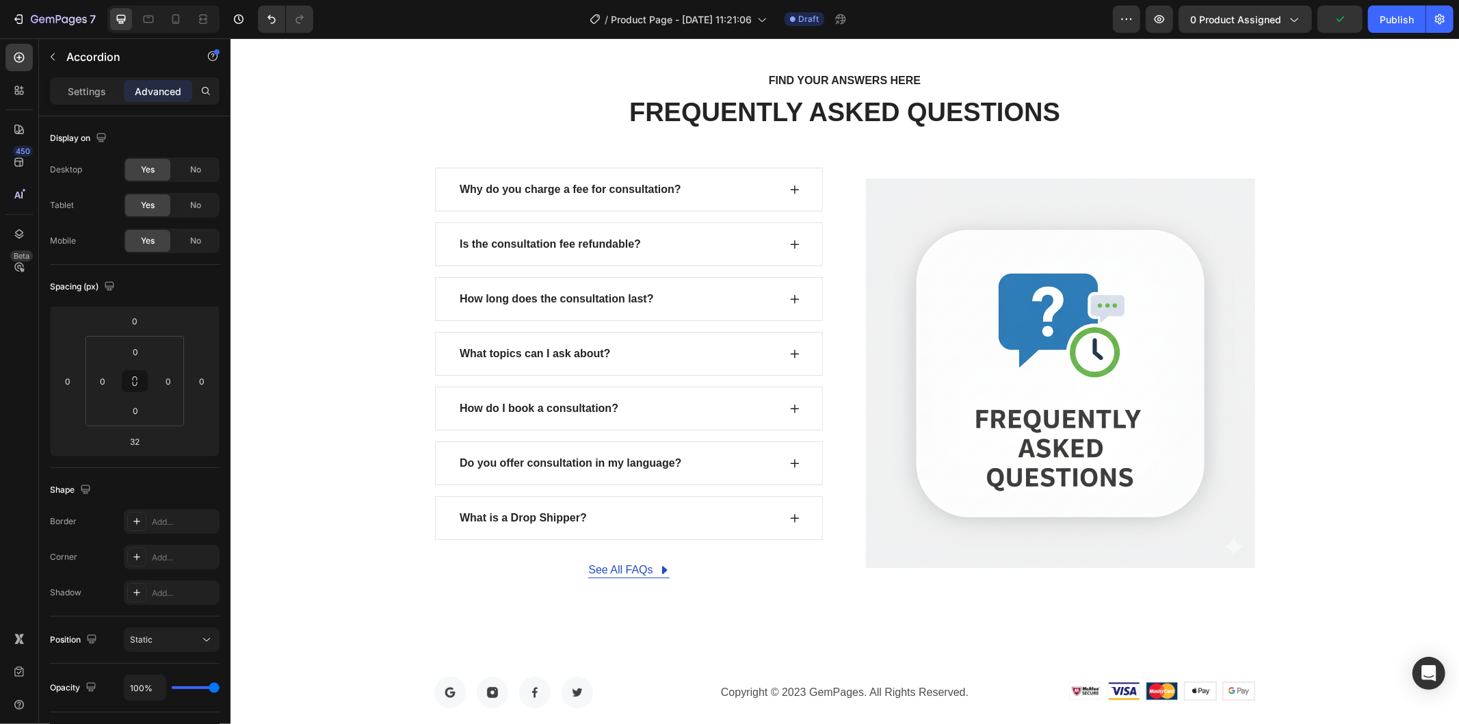
click at [789, 513] on icon at bounding box center [794, 517] width 11 height 11
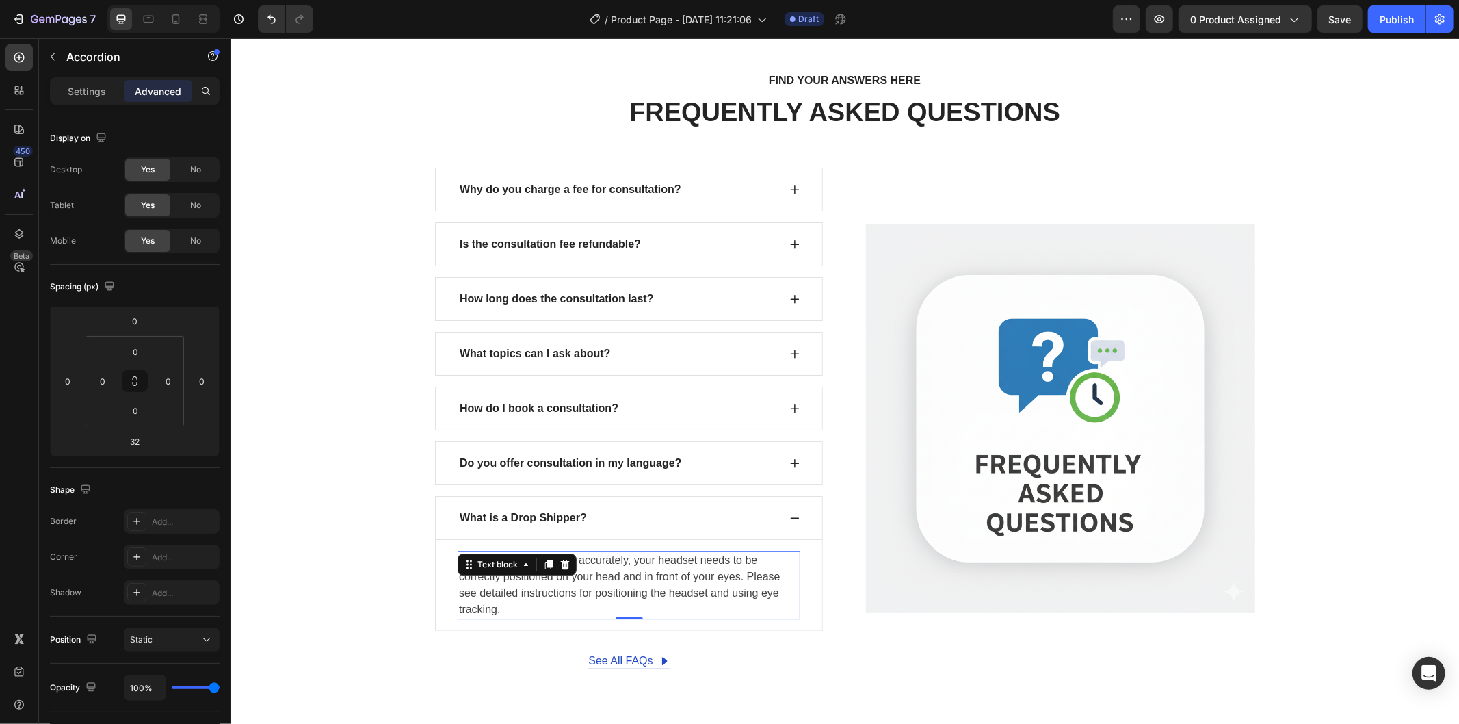
click at [635, 555] on p "For eye tracking to work accurately, your headset needs to be correctly positio…" at bounding box center [628, 584] width 340 height 66
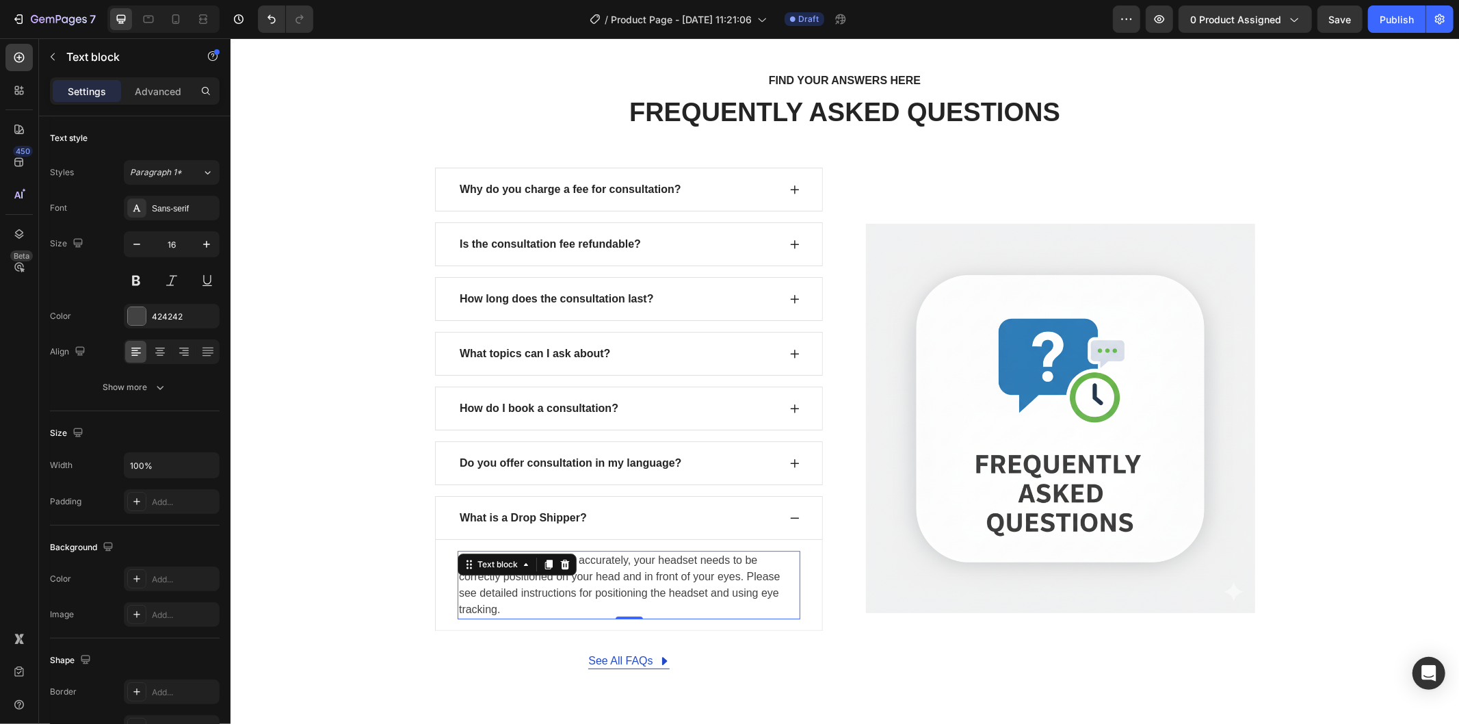
click at [635, 560] on p "For eye tracking to work accurately, your headset needs to be correctly positio…" at bounding box center [628, 584] width 340 height 66
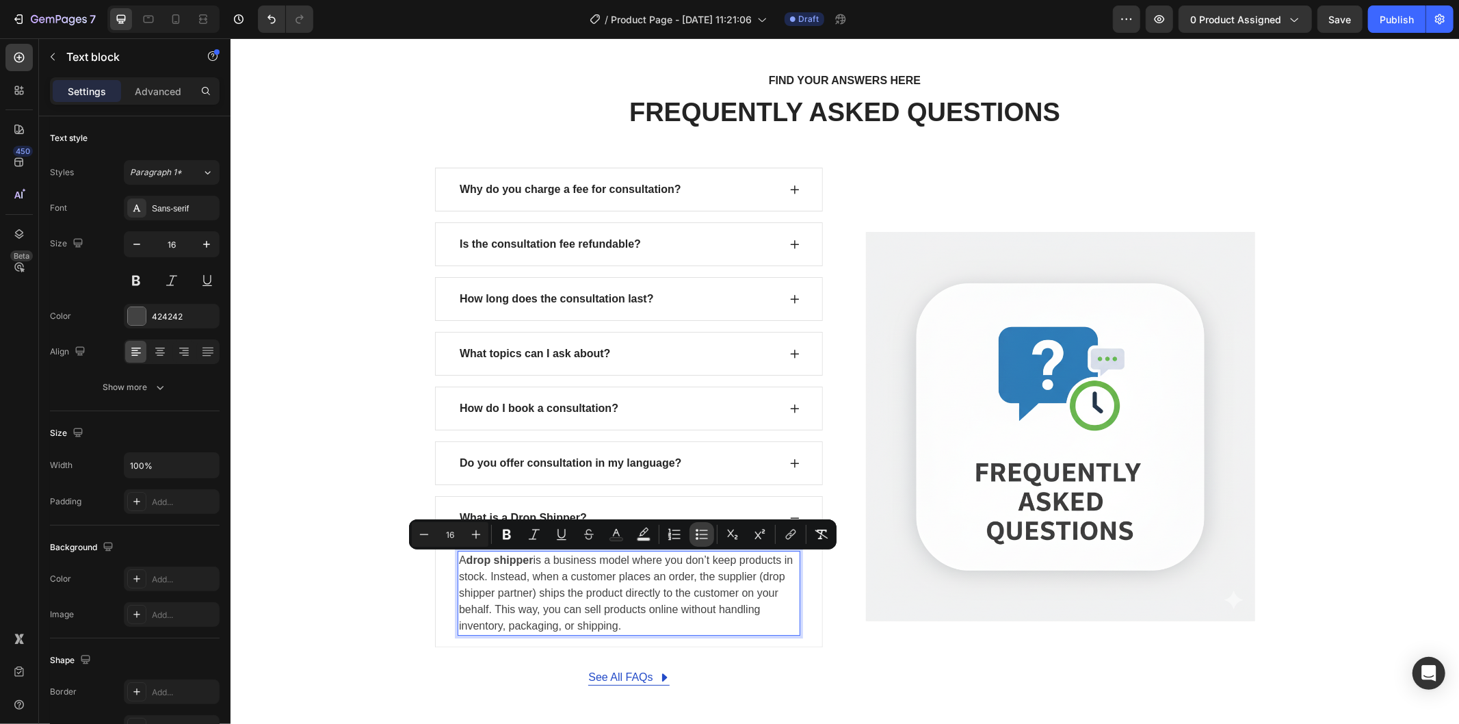
click at [698, 538] on icon "Editor contextual toolbar" at bounding box center [697, 538] width 3 height 3
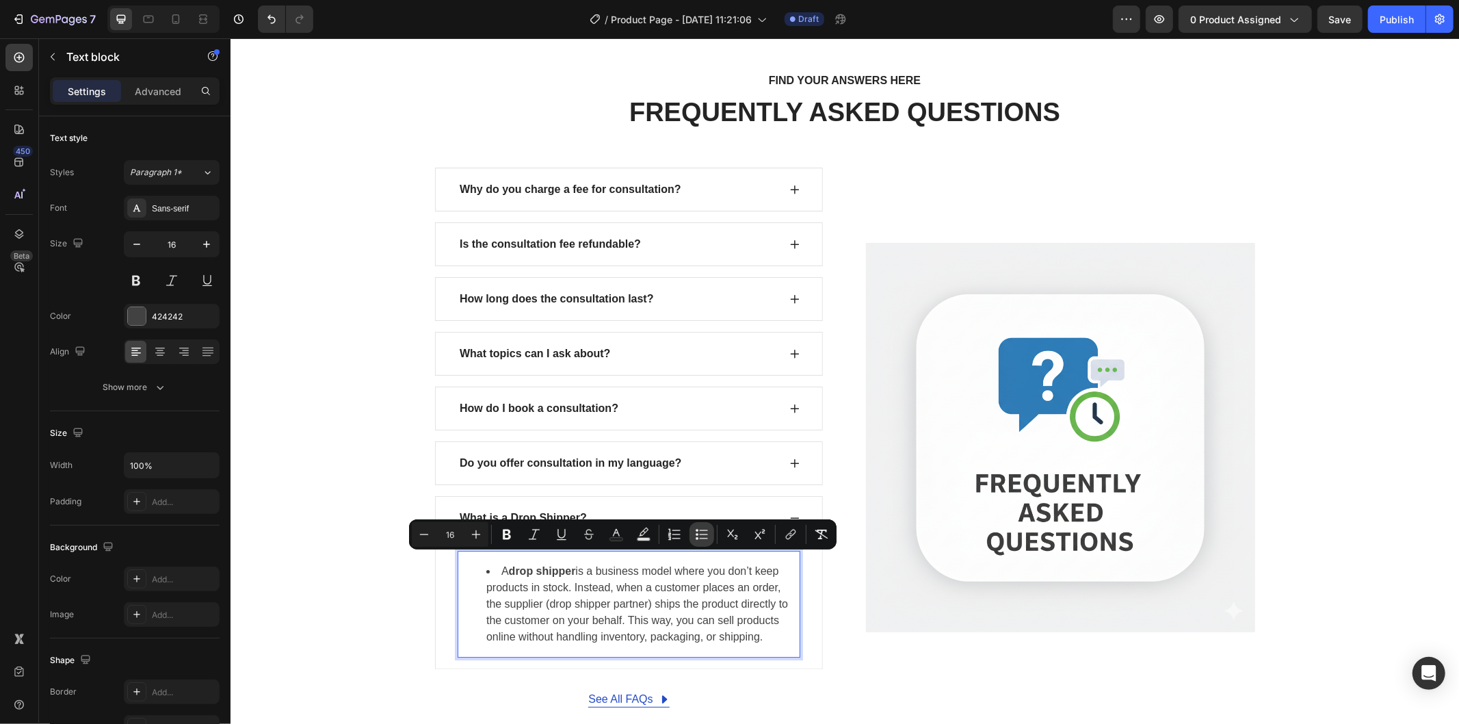
click at [696, 534] on icon "Editor contextual toolbar" at bounding box center [697, 534] width 3 height 3
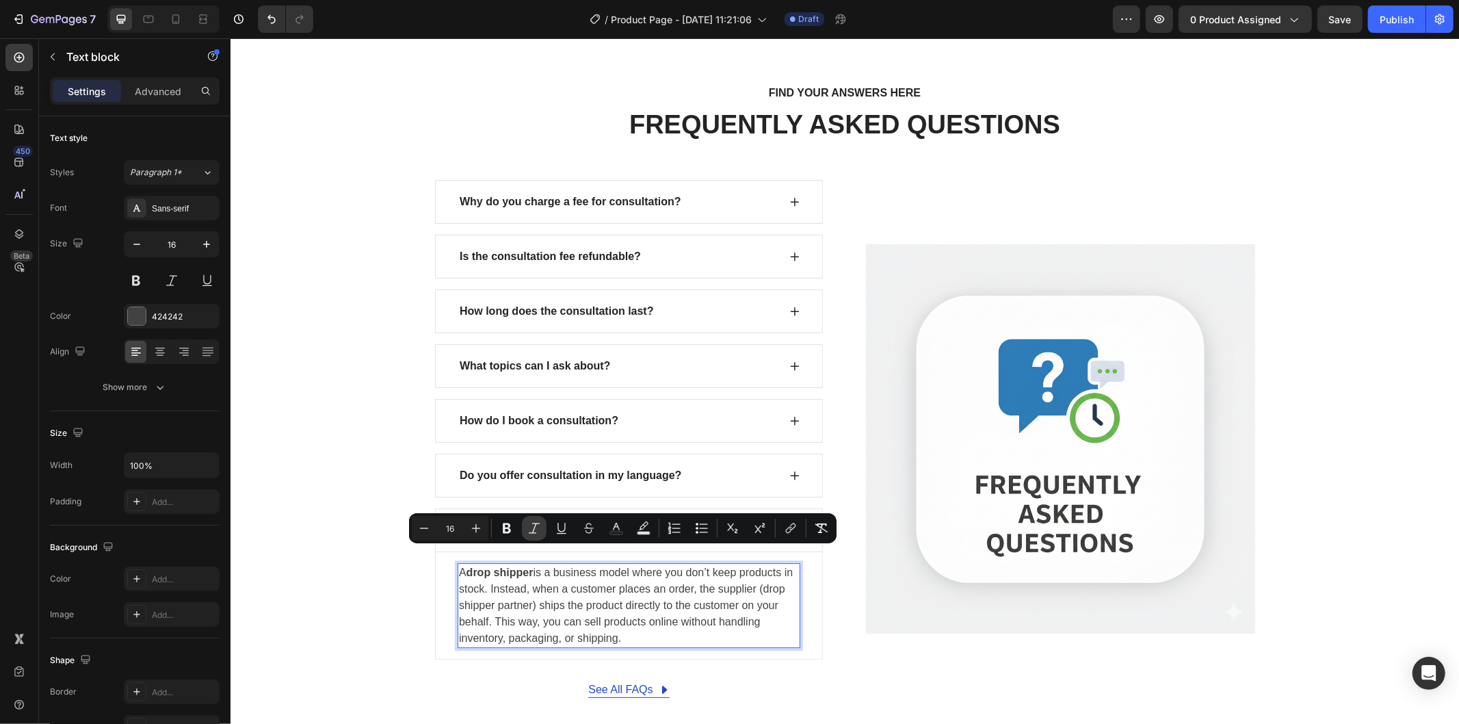
scroll to position [3251, 0]
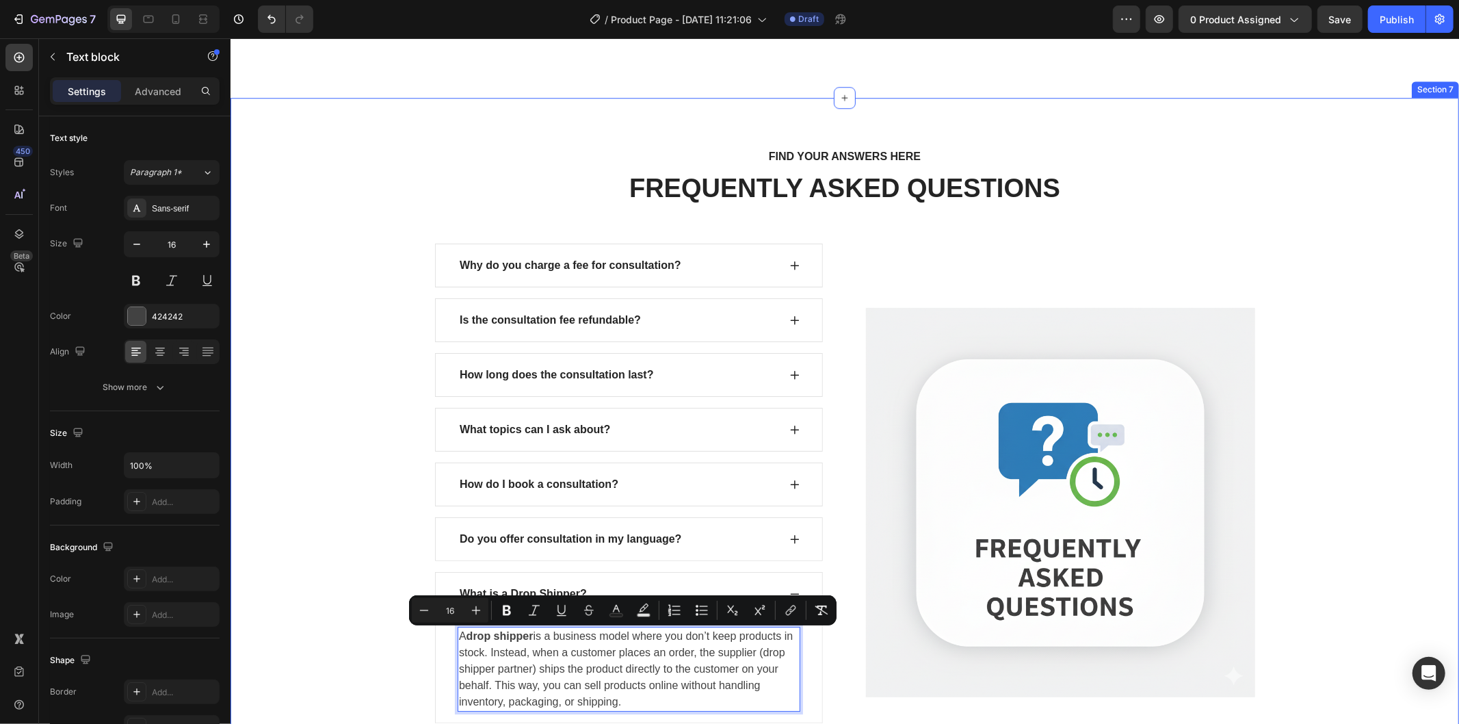
click at [288, 459] on div "FIND YOUR ANSWERS HERE Text block FREQUENTLY ASKED QUESTIONS Heading Row Why do…" at bounding box center [844, 453] width 1208 height 615
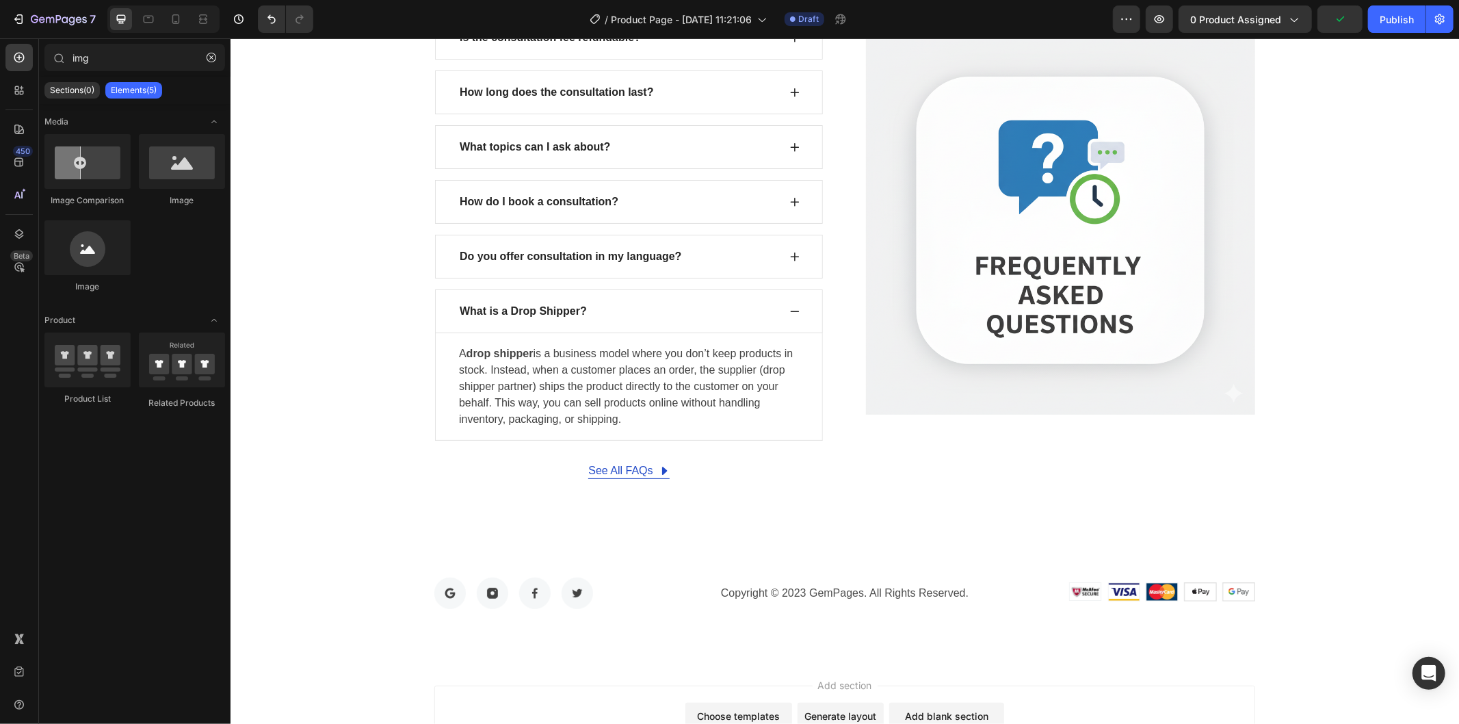
scroll to position [3554, 0]
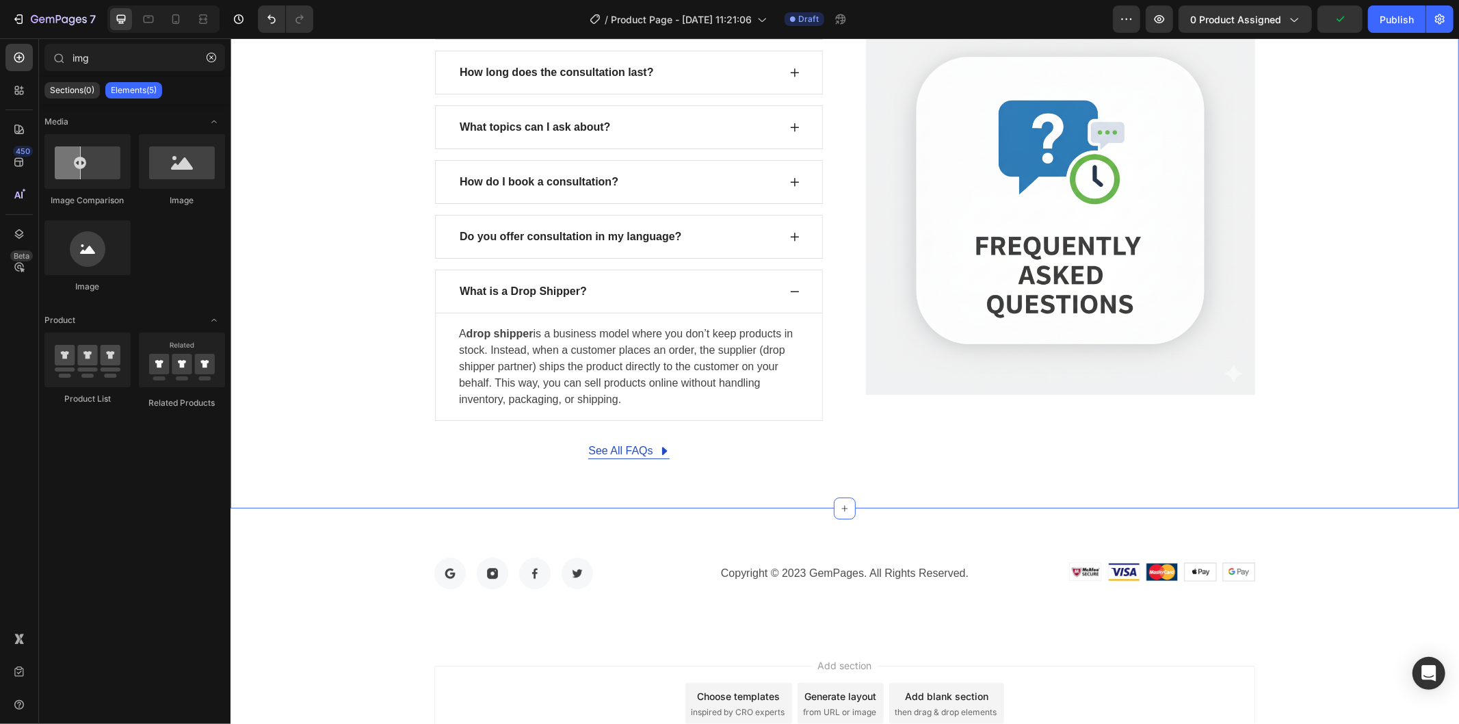
click at [702, 452] on div "See All FAQs Button Row" at bounding box center [628, 450] width 389 height 16
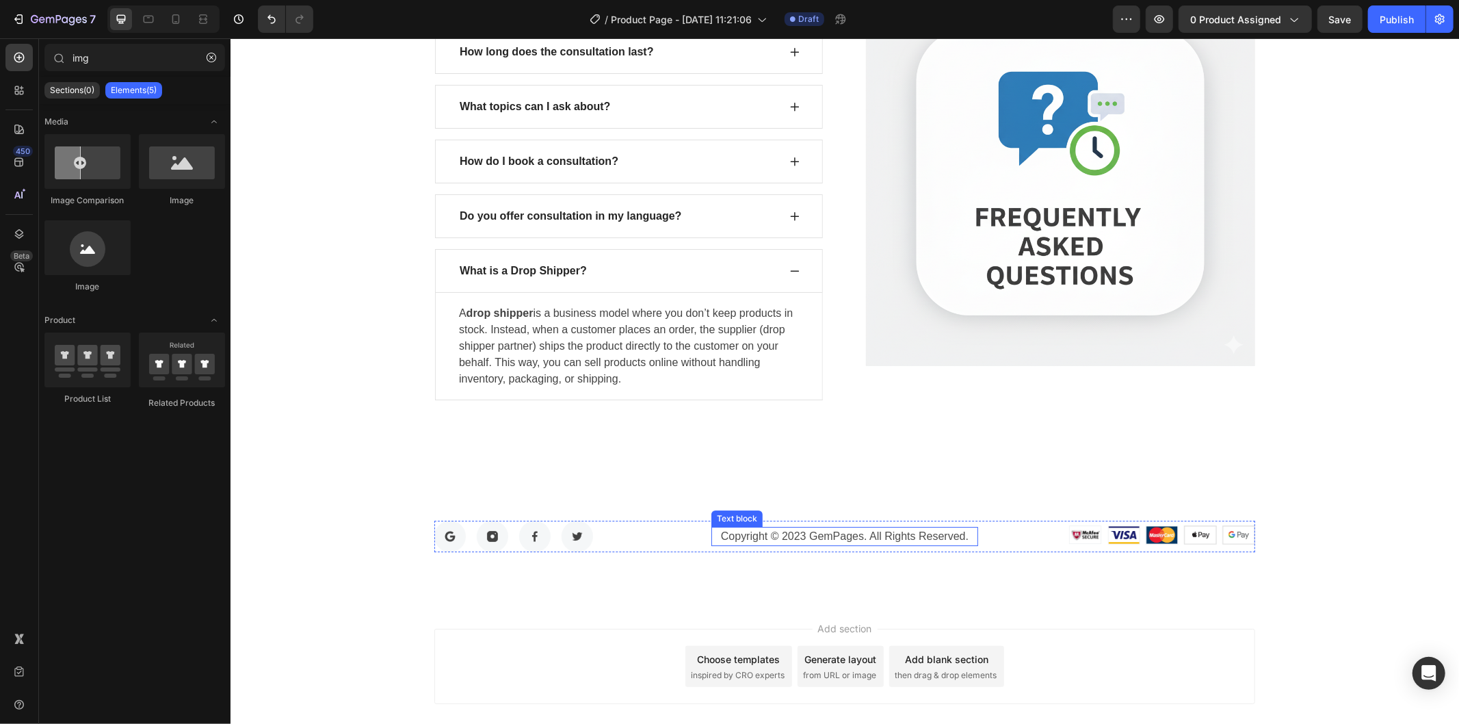
scroll to position [3650, 0]
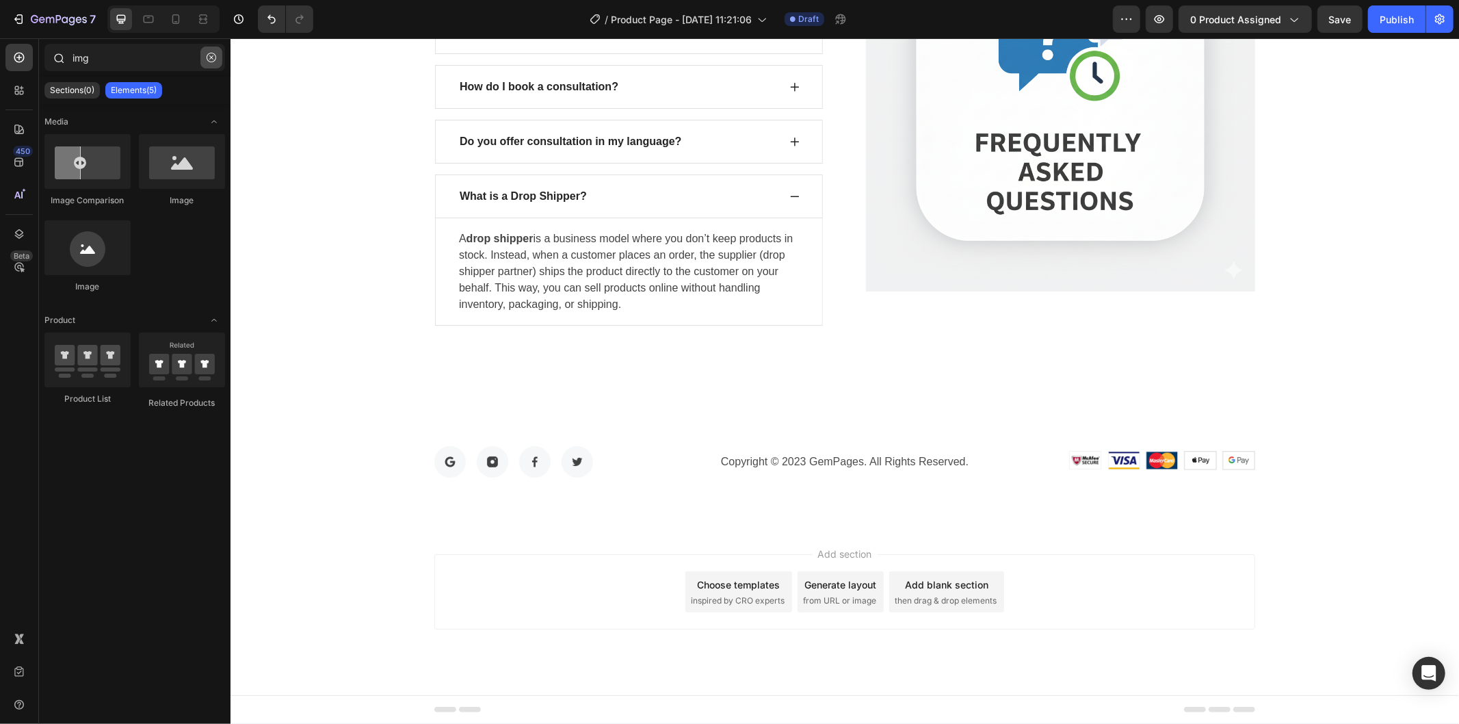
click at [207, 55] on icon "button" at bounding box center [212, 58] width 10 height 10
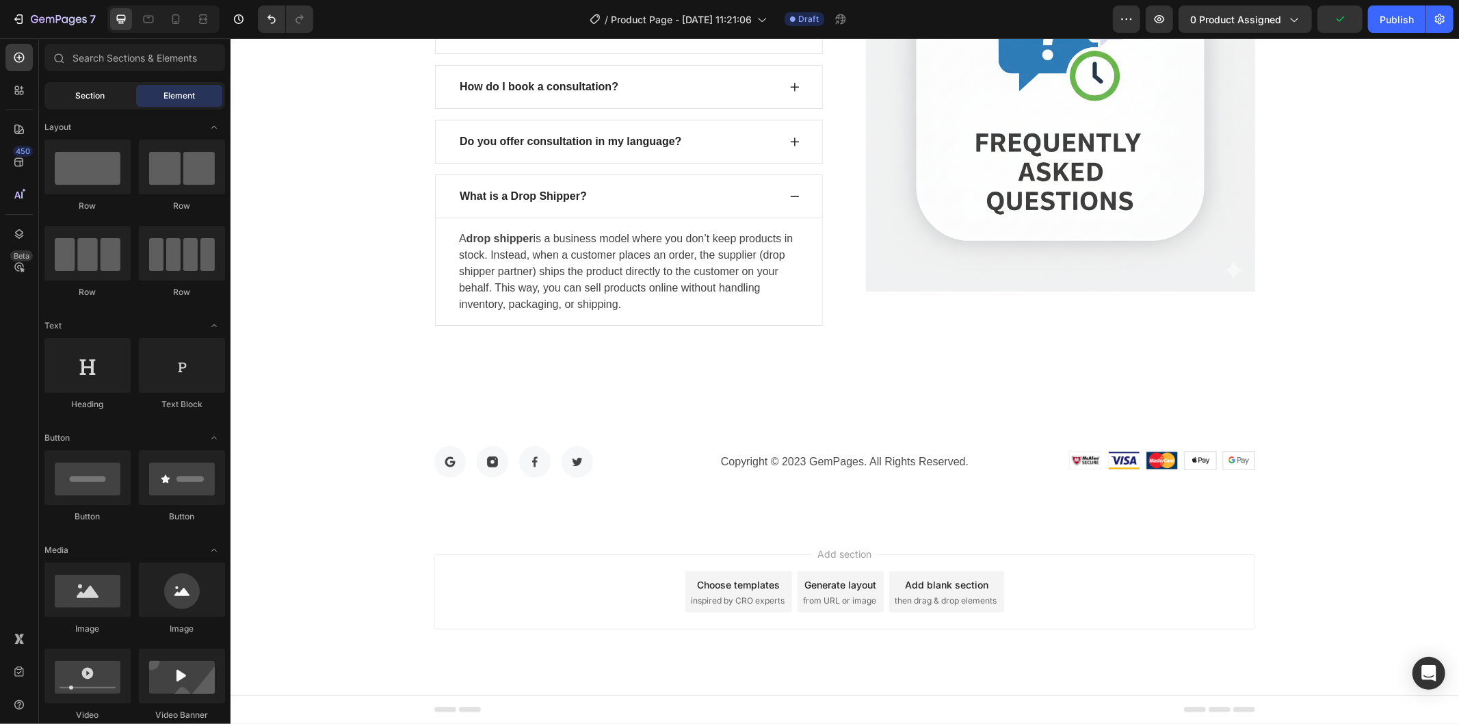
click at [57, 92] on div "Section" at bounding box center [90, 96] width 86 height 22
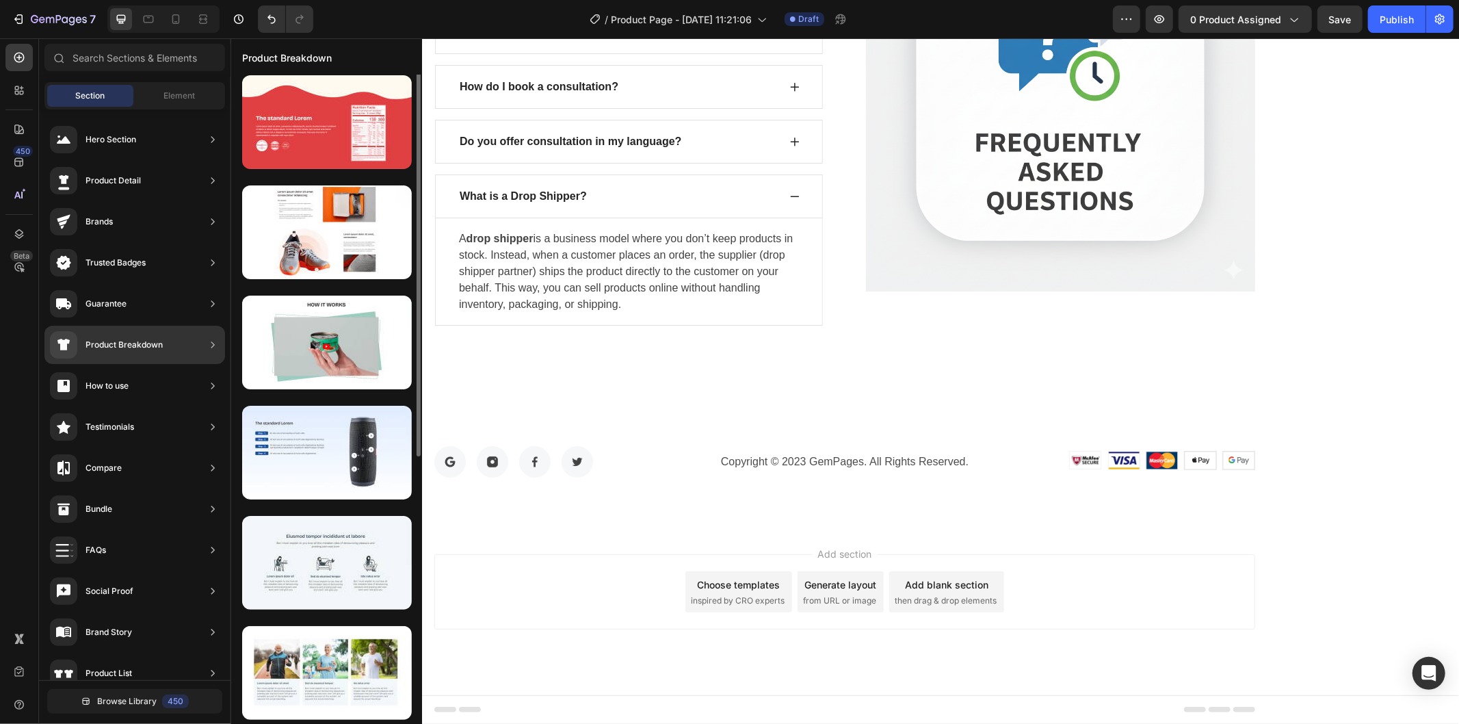
scroll to position [0, 0]
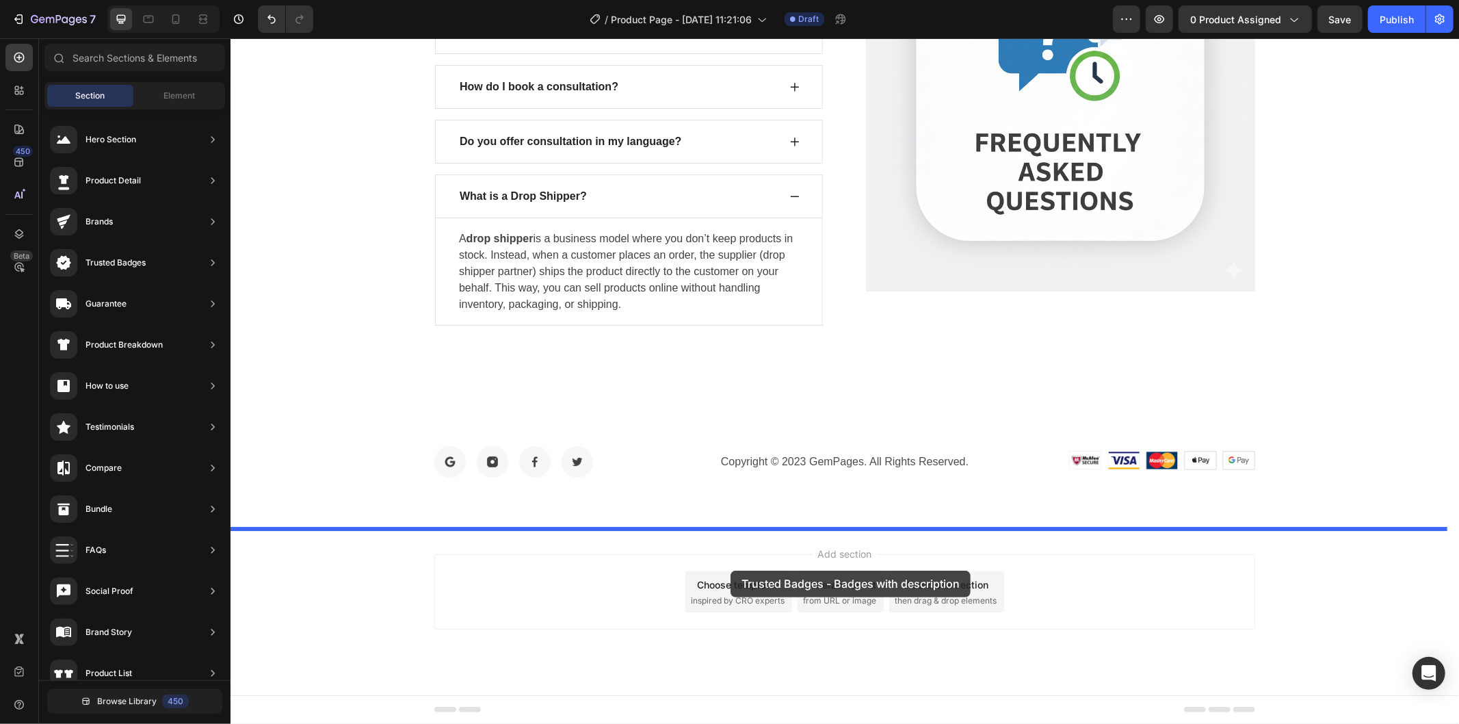
drag, startPoint x: 603, startPoint y: 285, endPoint x: 730, endPoint y: 570, distance: 312.0
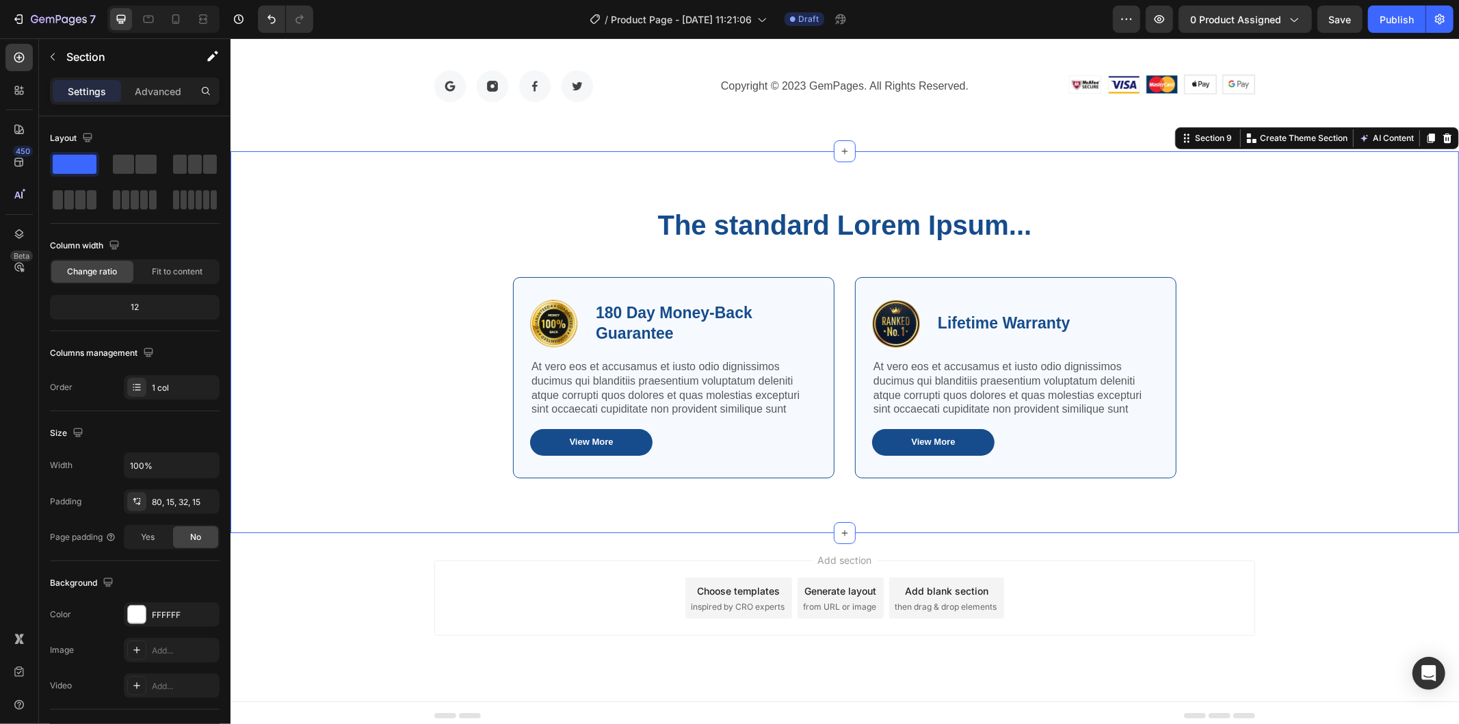
scroll to position [4027, 0]
click at [833, 220] on h2 "The standard Lorem Ipsum..." at bounding box center [843, 223] width 663 height 38
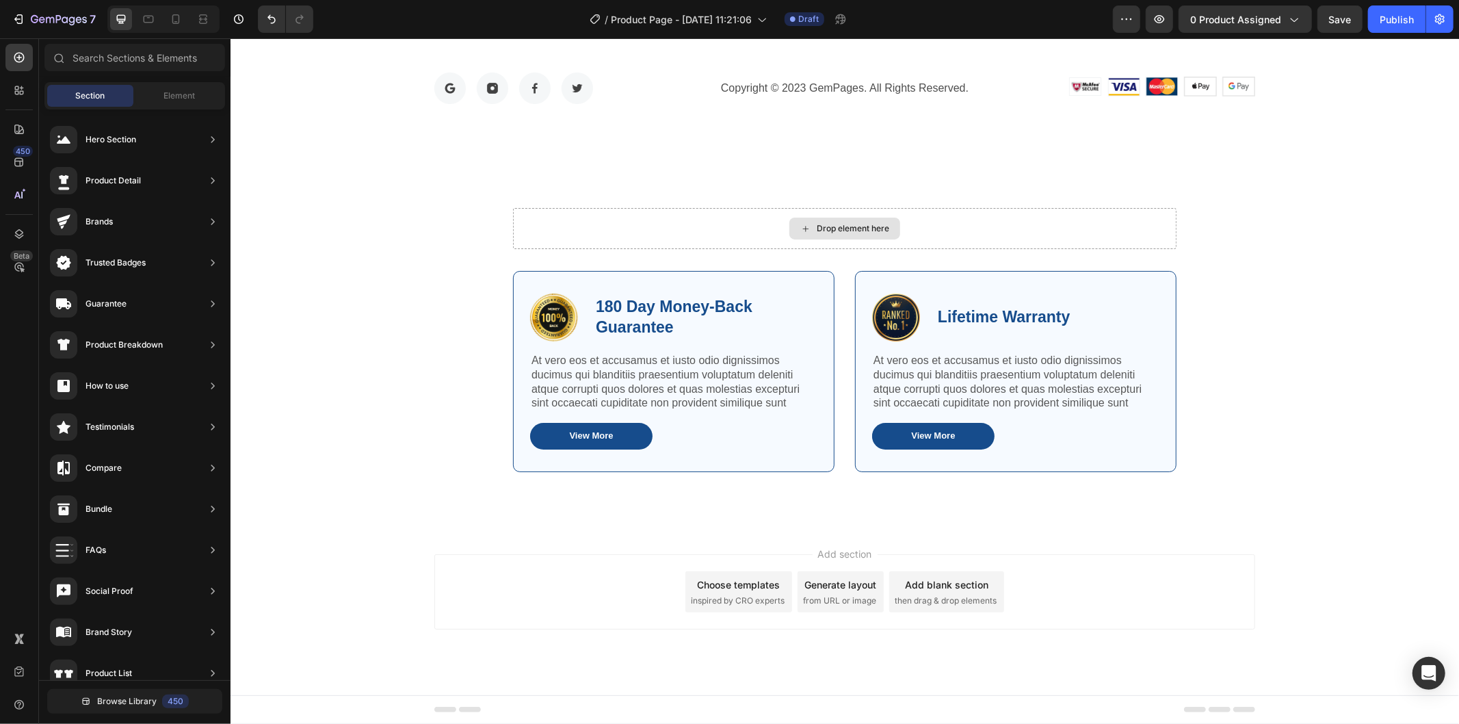
scroll to position [4024, 0]
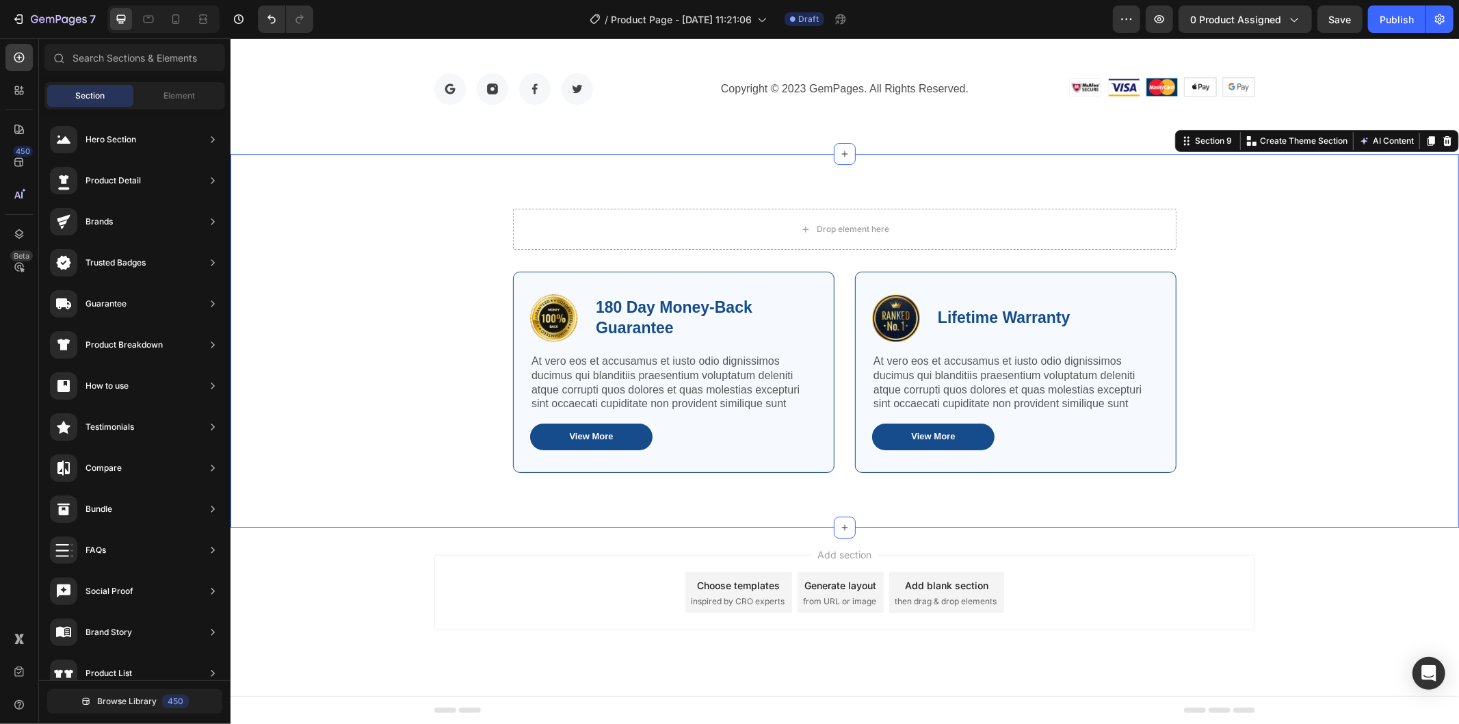
click at [1268, 157] on div "Drop element here Row Image 180 Day Money-Back Guarantee Text Block Row At vero…" at bounding box center [844, 339] width 1228 height 373
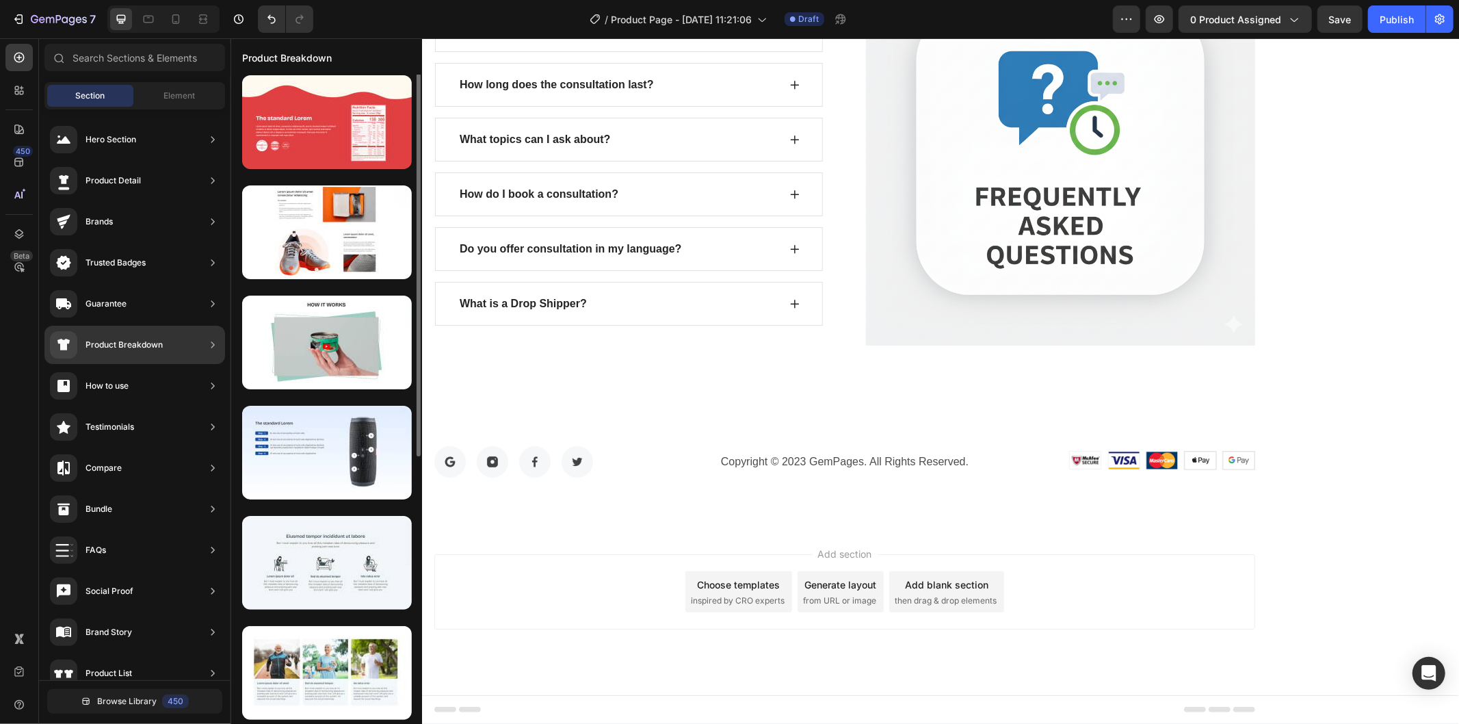
scroll to position [0, 0]
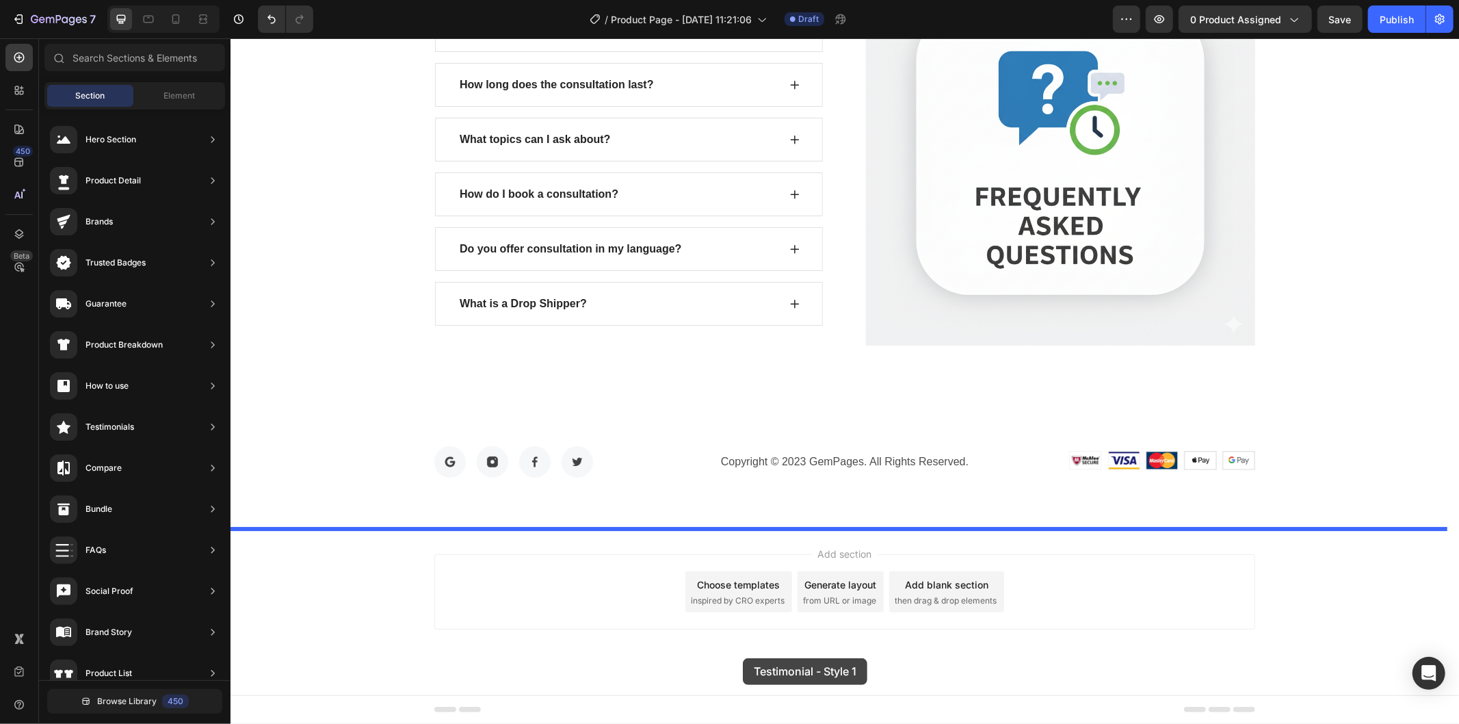
drag, startPoint x: 548, startPoint y: 163, endPoint x: 742, endPoint y: 657, distance: 530.6
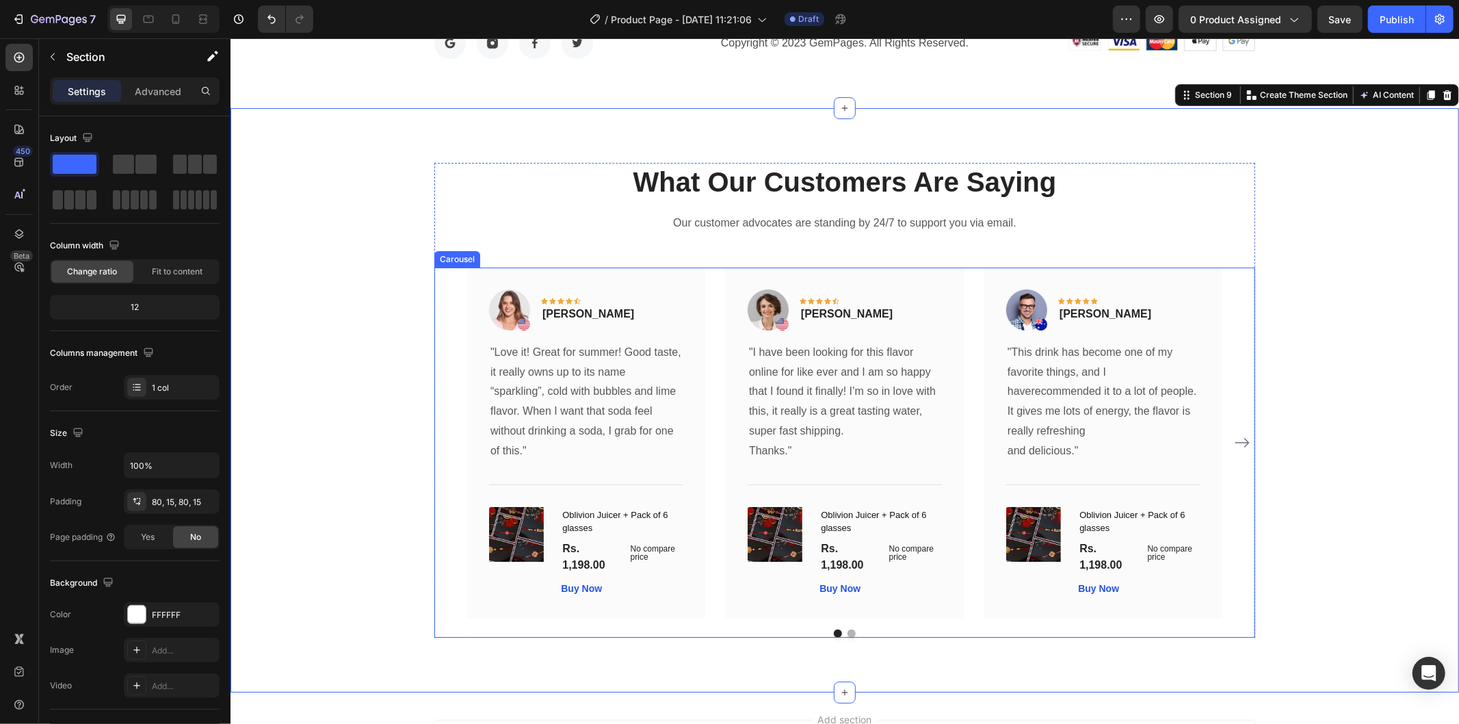
scroll to position [3984, 0]
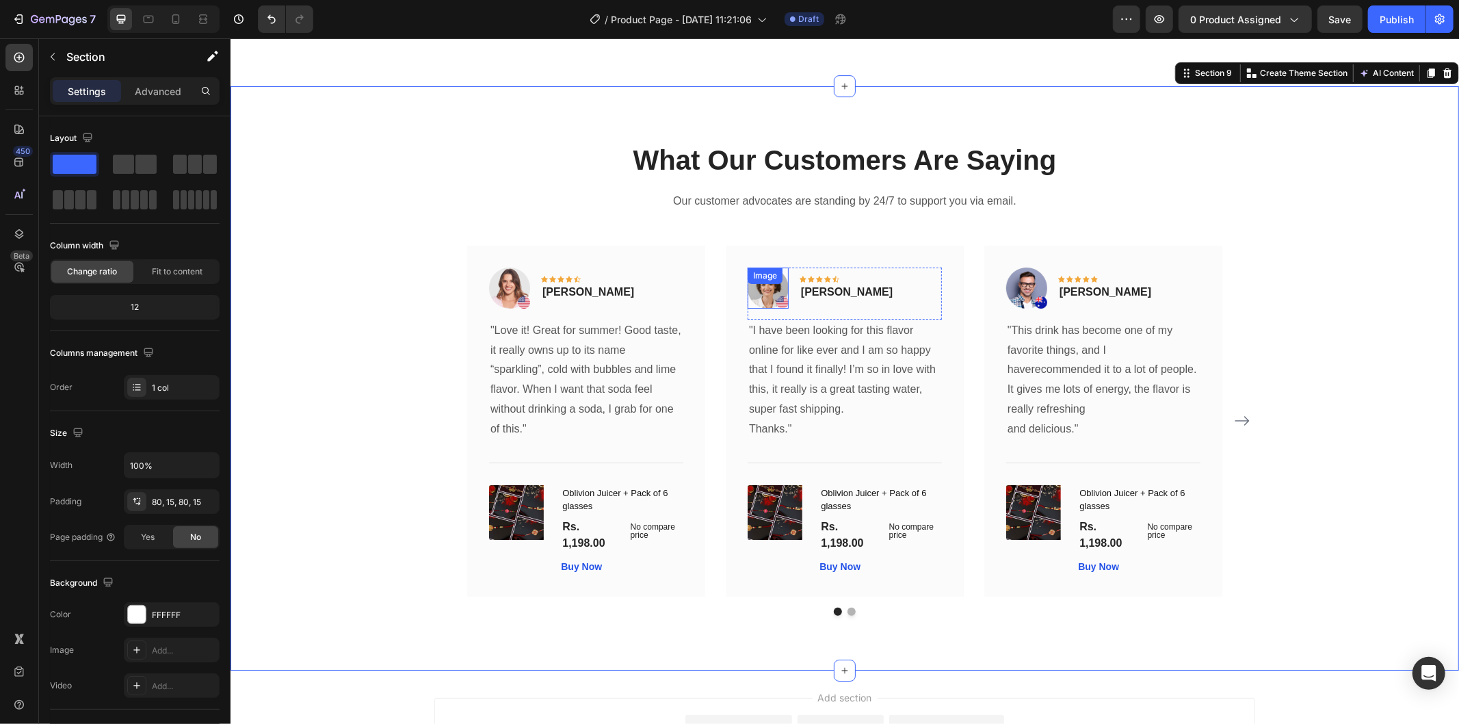
click at [761, 290] on div "Image" at bounding box center [767, 287] width 41 height 41
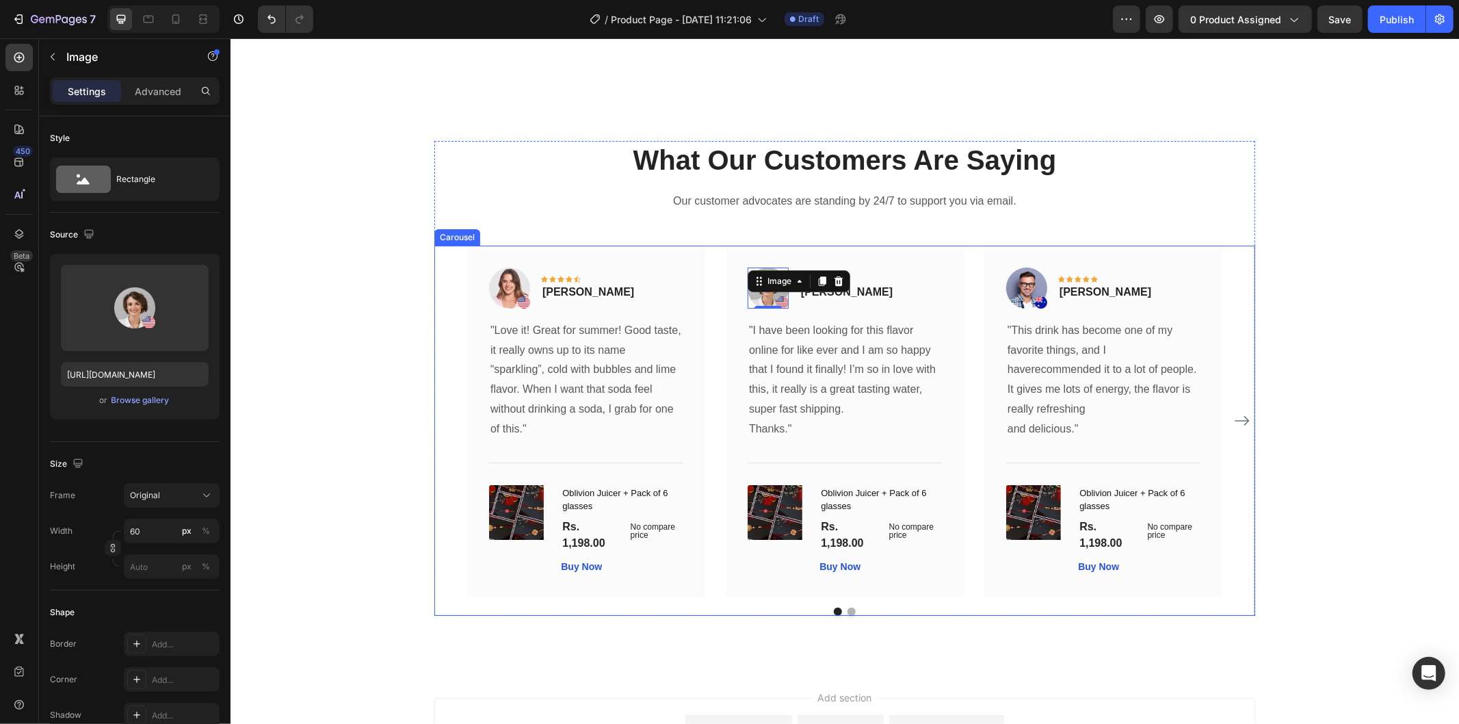
click at [847, 608] on button "Dot" at bounding box center [851, 611] width 8 height 8
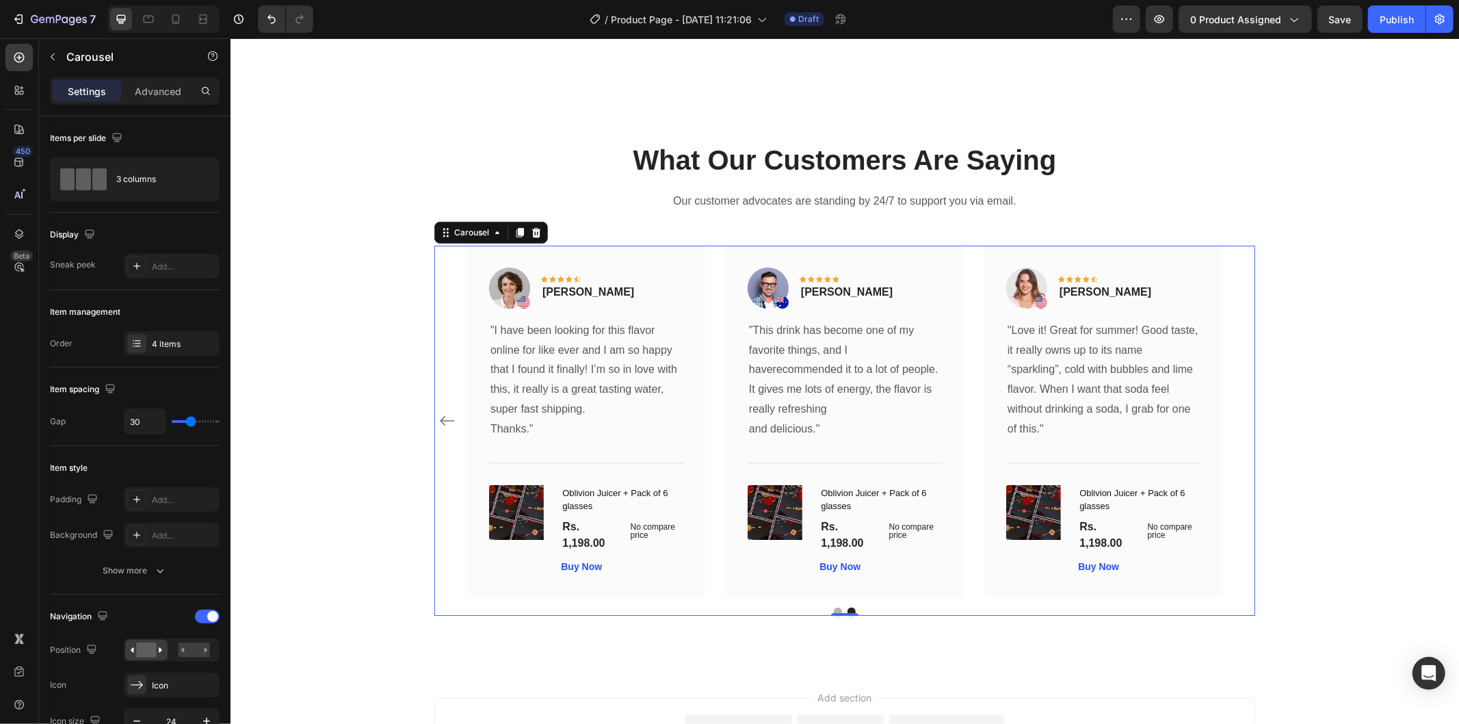
click at [833, 609] on button "Dot" at bounding box center [837, 611] width 8 height 8
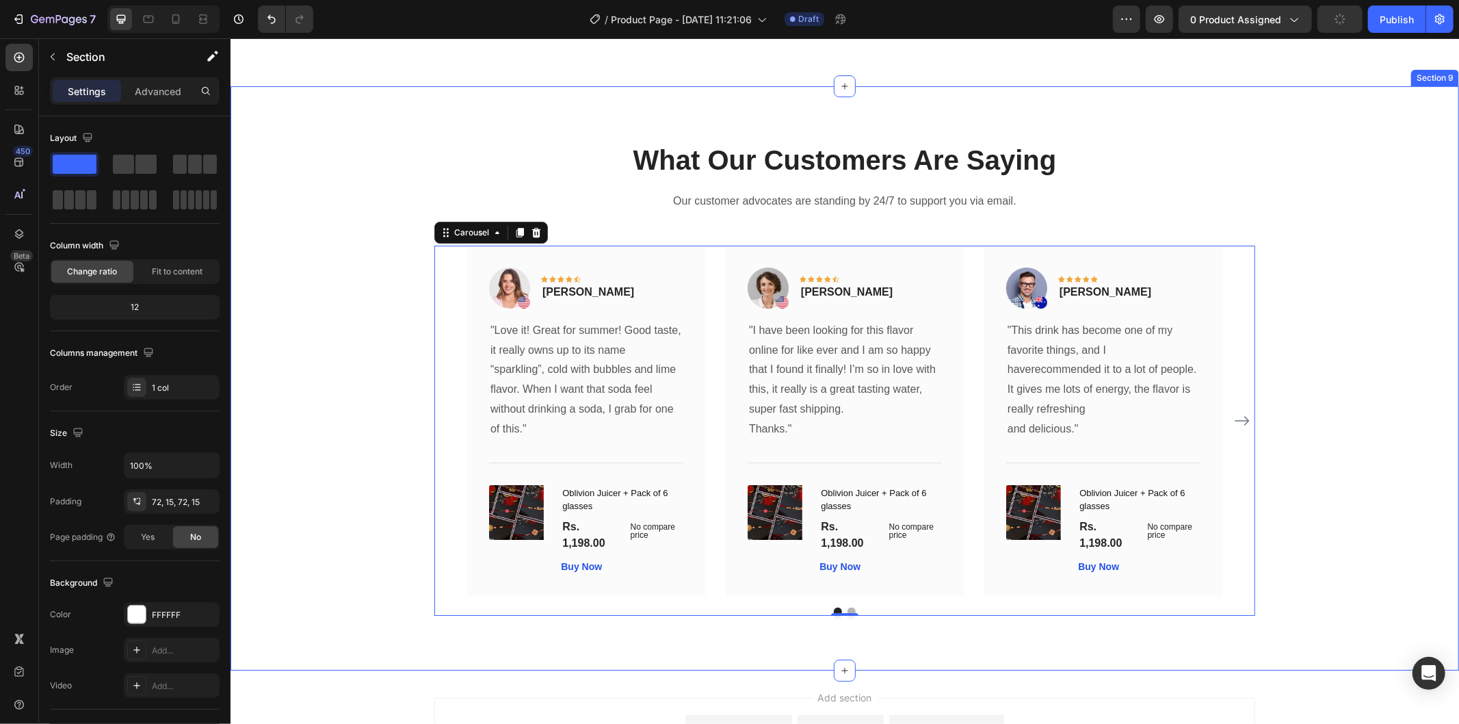
click at [566, 82] on div "Image Image Image Image Row Copyright © 2023 GemPages. All Rights Reserved. Tex…" at bounding box center [844, 21] width 1228 height 130
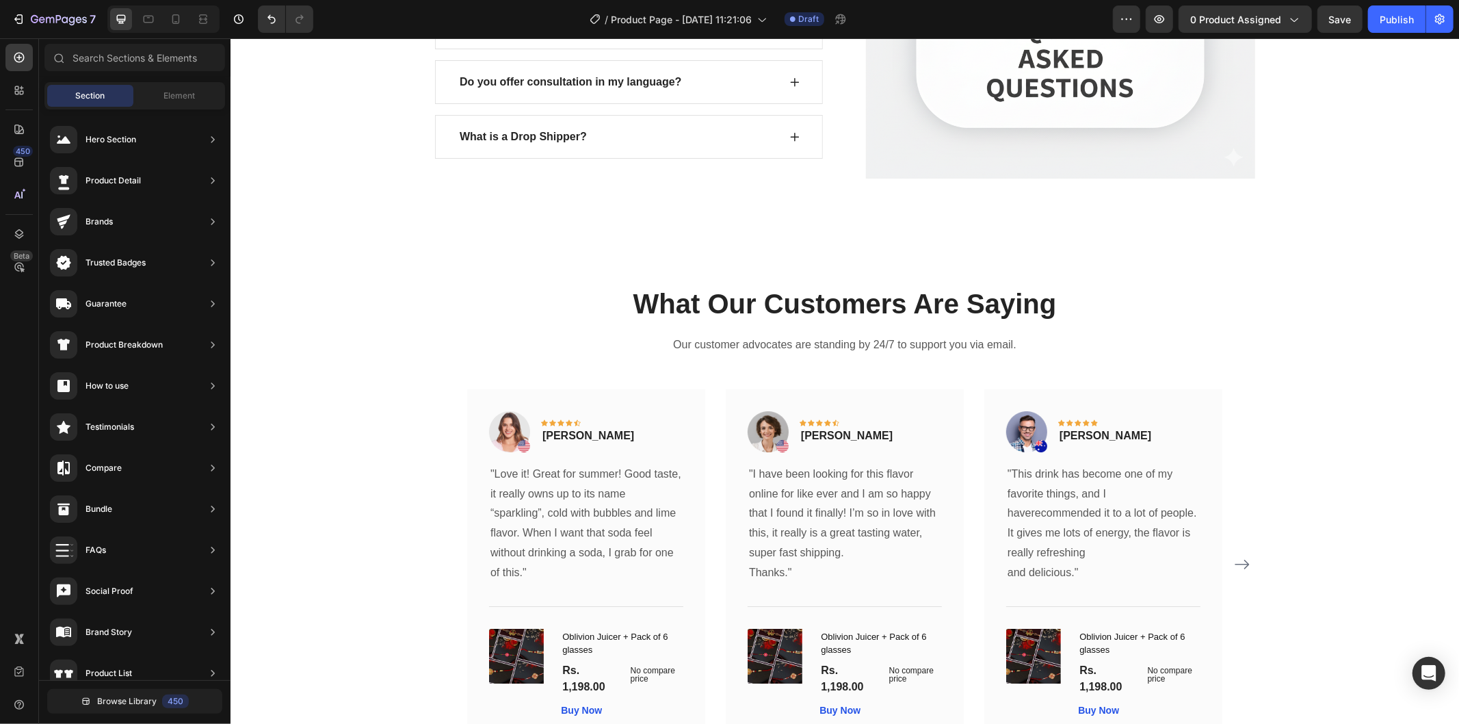
scroll to position [3643, 0]
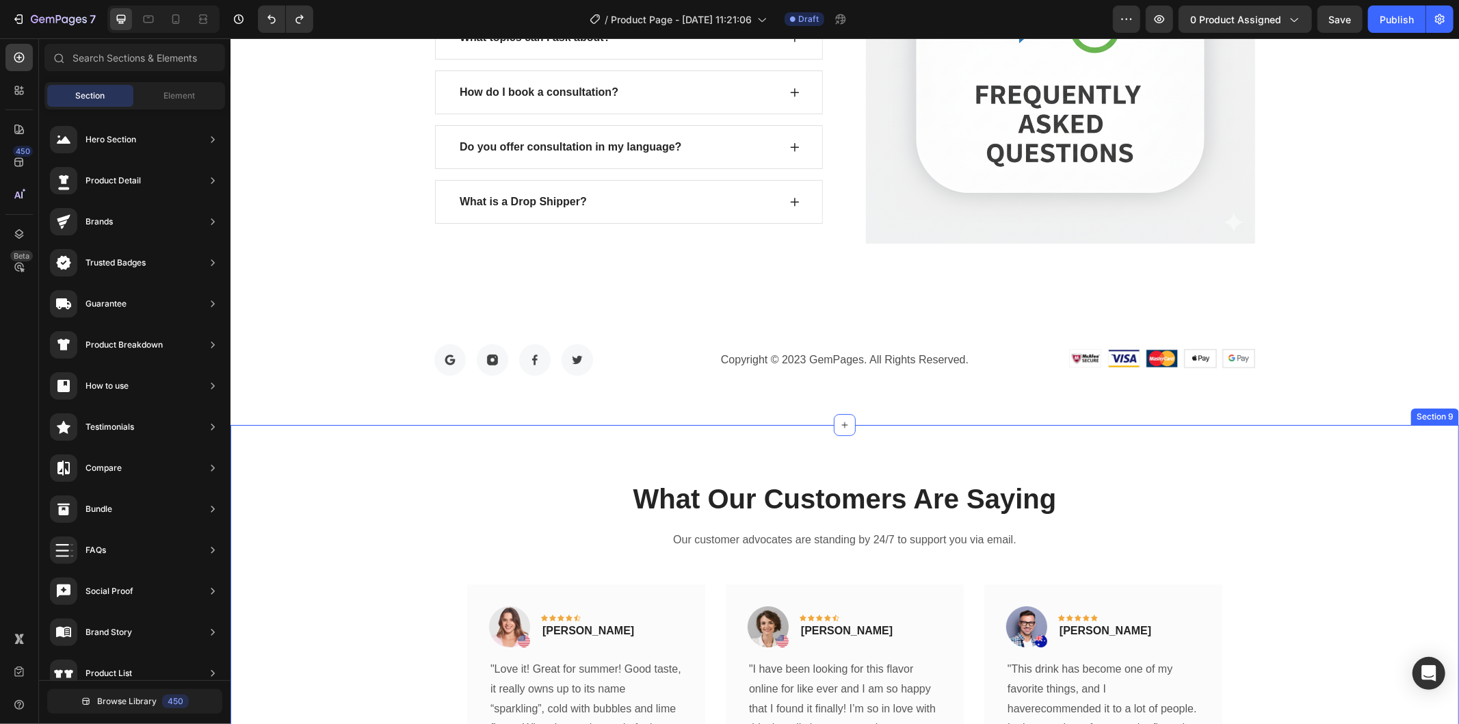
click at [1105, 471] on div "What Our Customers Are Saying Heading Our customer advocates are standing by 24…" at bounding box center [844, 716] width 1228 height 584
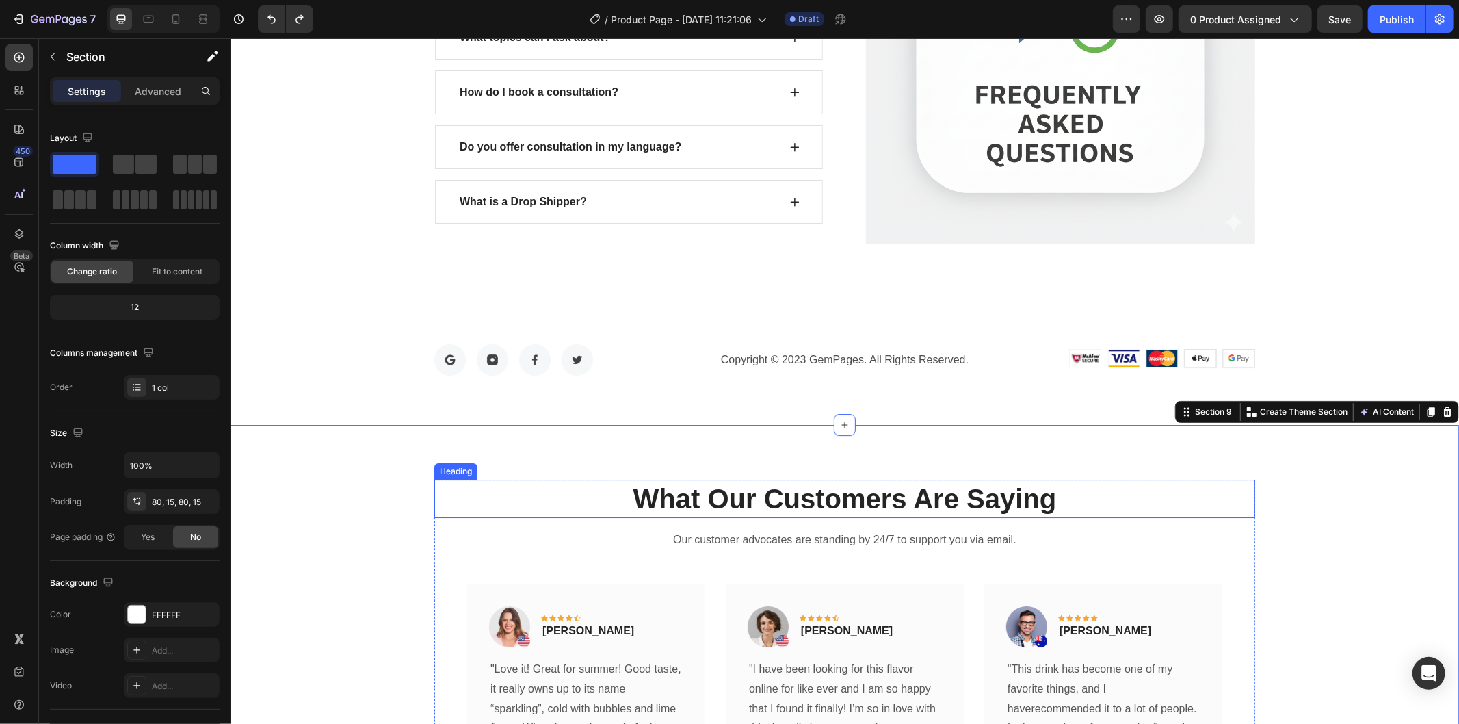
click at [1132, 484] on p "What Our Customers Are Saying" at bounding box center [844, 498] width 818 height 36
click at [1258, 425] on div "What Our Customers Are Saying Heading Our customer advocates are standing by 24…" at bounding box center [844, 716] width 1228 height 584
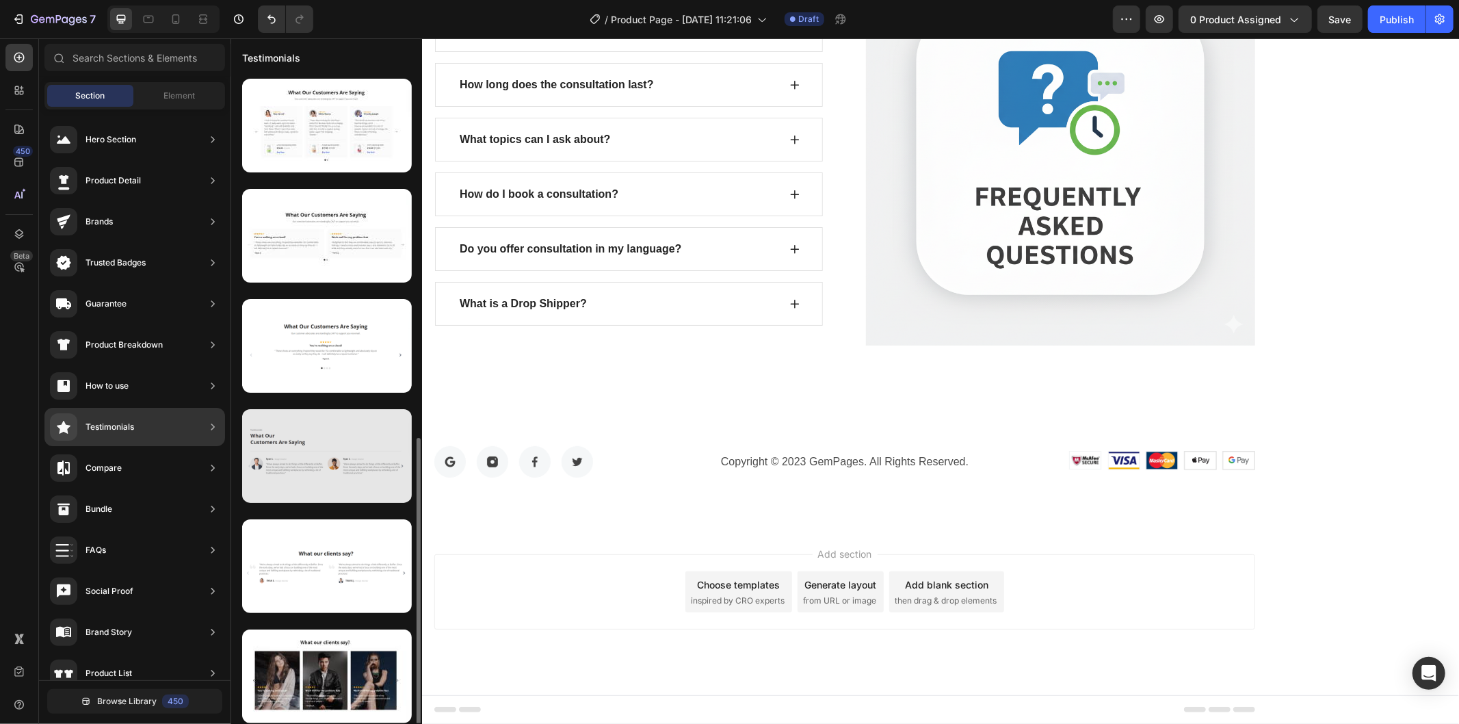
scroll to position [228, 0]
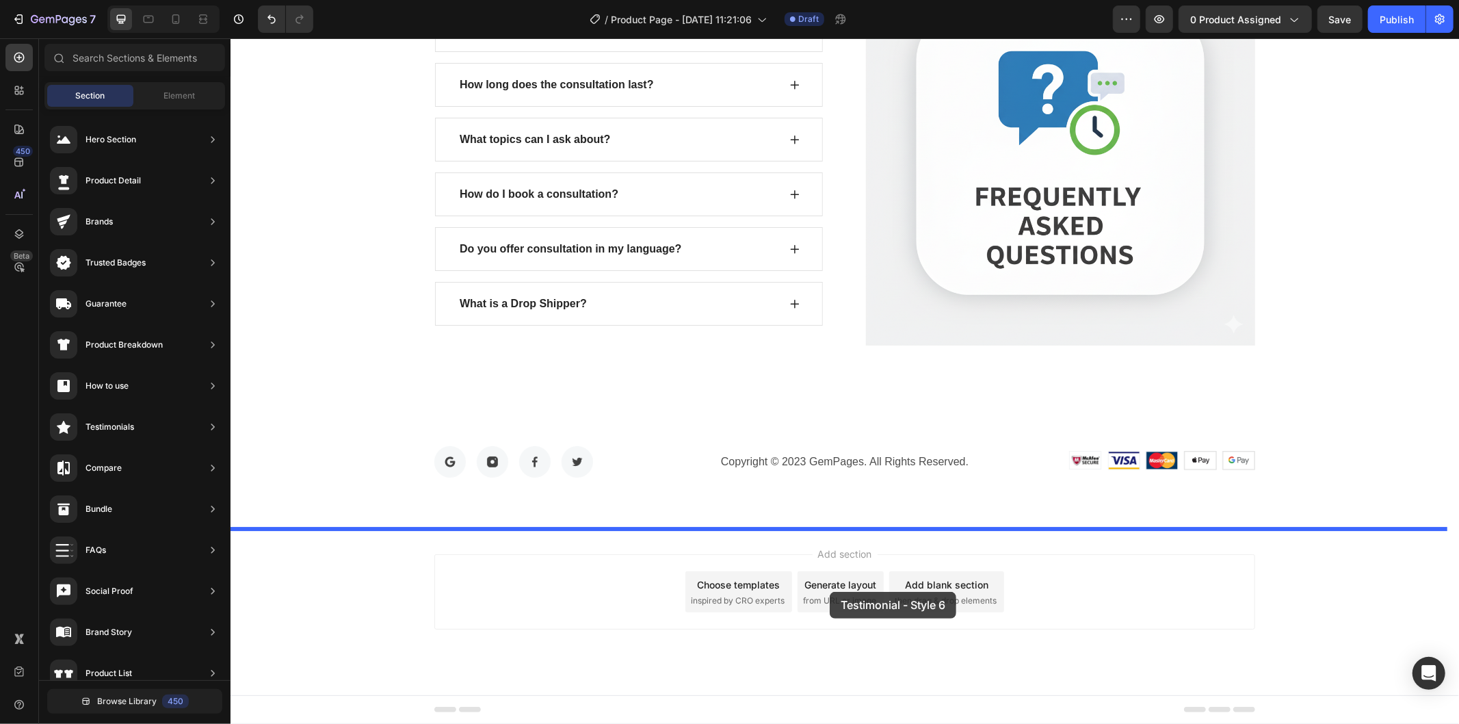
drag, startPoint x: 570, startPoint y: 151, endPoint x: 829, endPoint y: 591, distance: 510.5
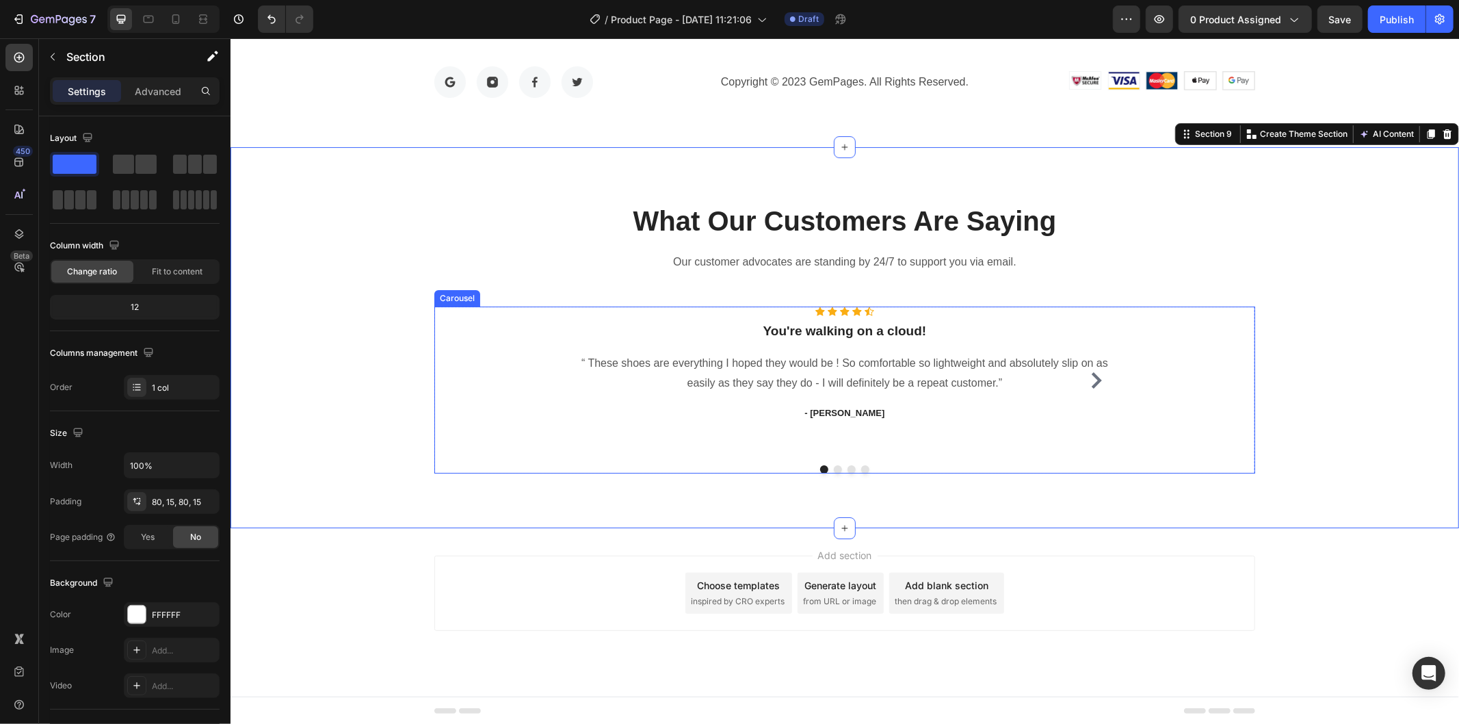
scroll to position [3923, 0]
click at [833, 469] on button "Dot" at bounding box center [837, 468] width 8 height 8
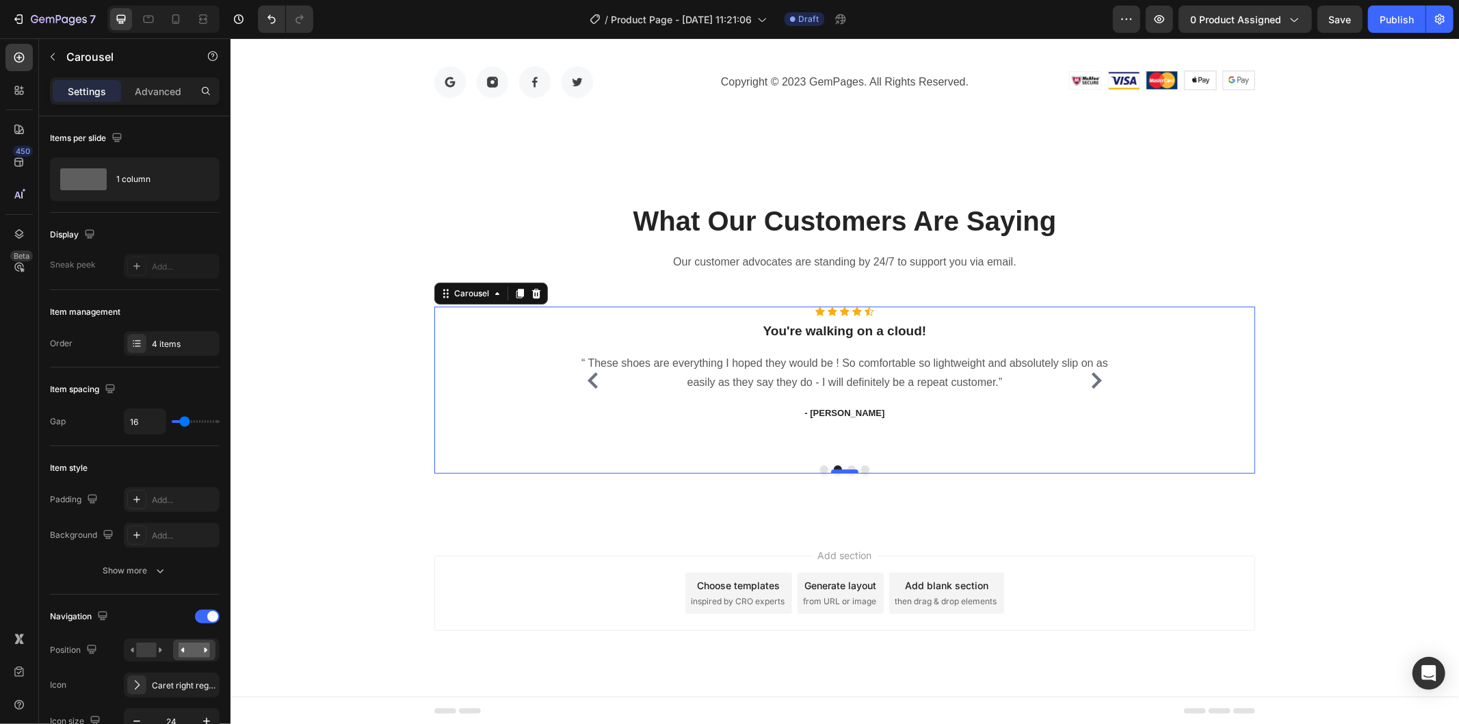
click at [847, 469] on div at bounding box center [843, 470] width 27 height 4
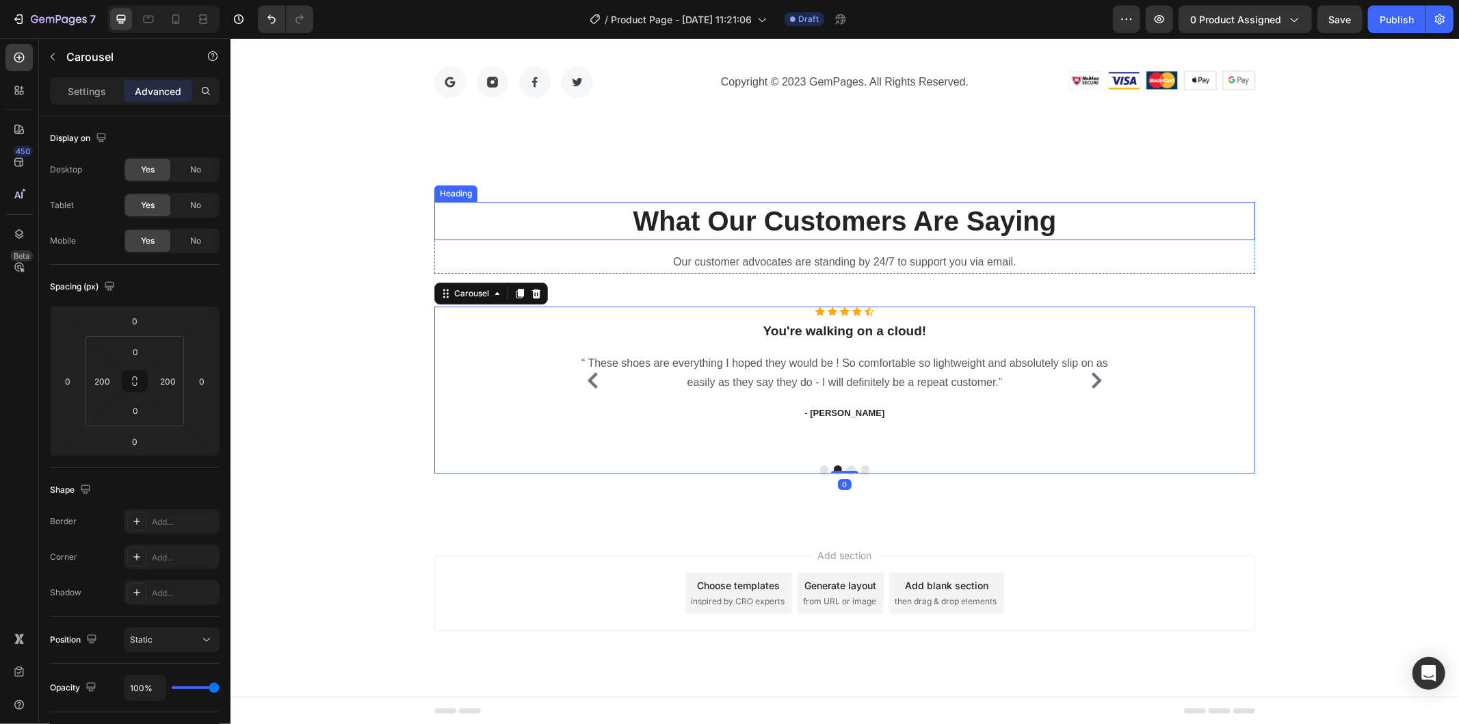
click at [652, 213] on p "What Our Customers Are Saying" at bounding box center [844, 220] width 818 height 36
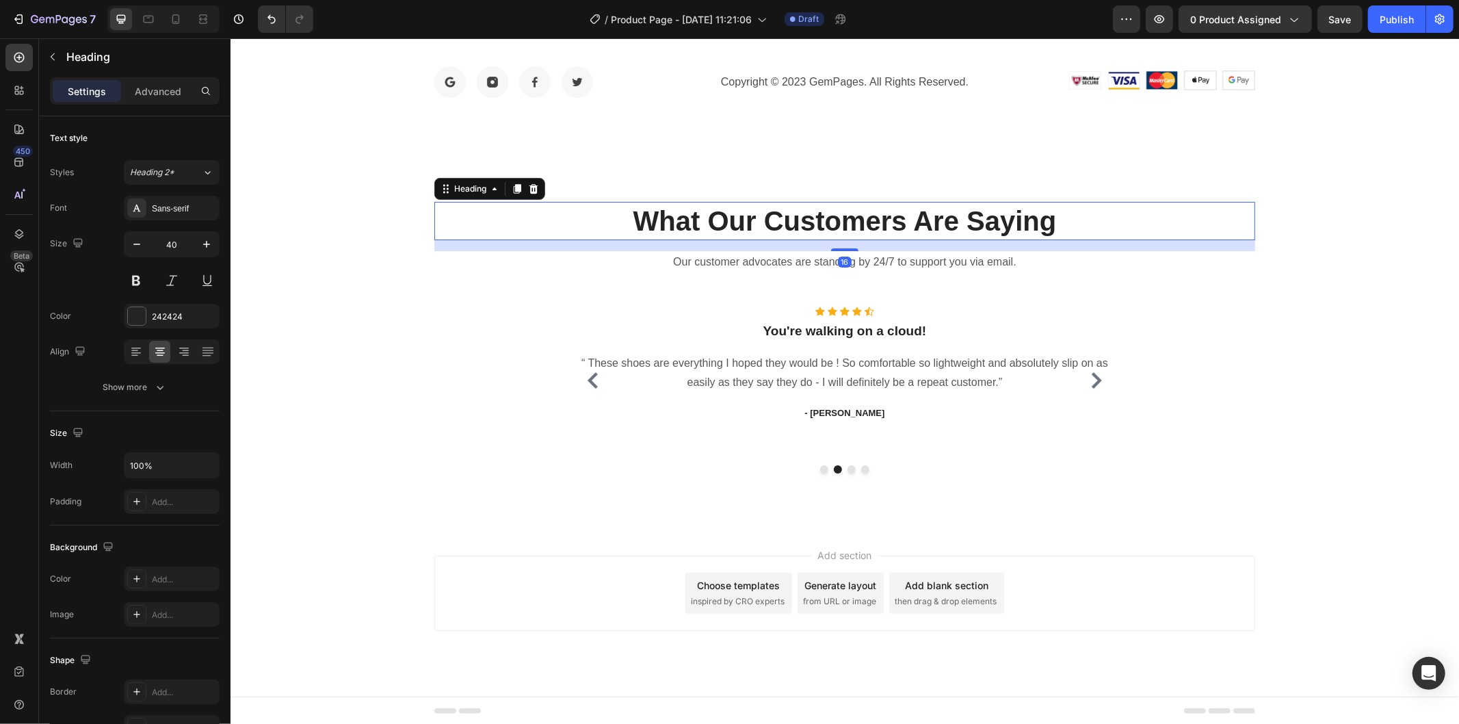
click at [652, 213] on p "What Our Customers Are Saying" at bounding box center [844, 220] width 818 height 36
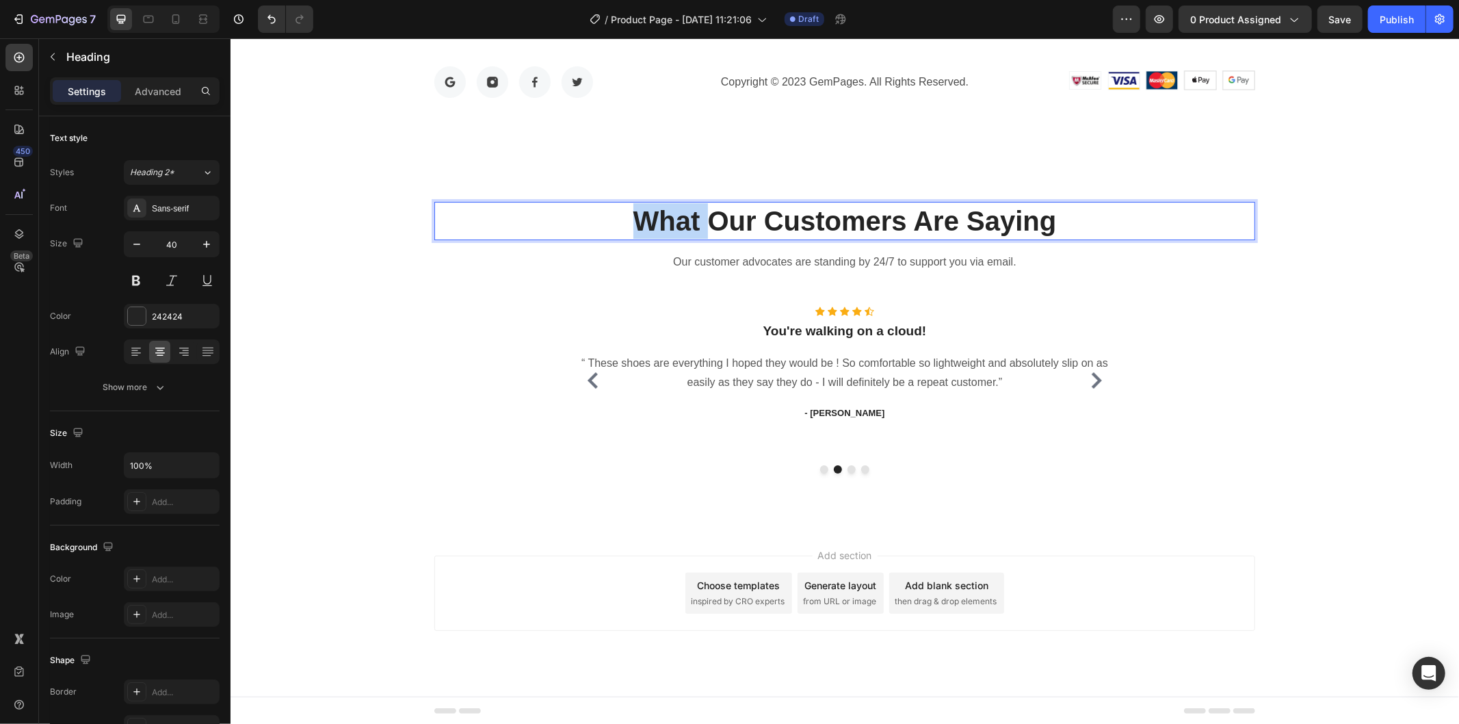
click at [652, 213] on p "What Our Customers Are Saying" at bounding box center [844, 220] width 818 height 36
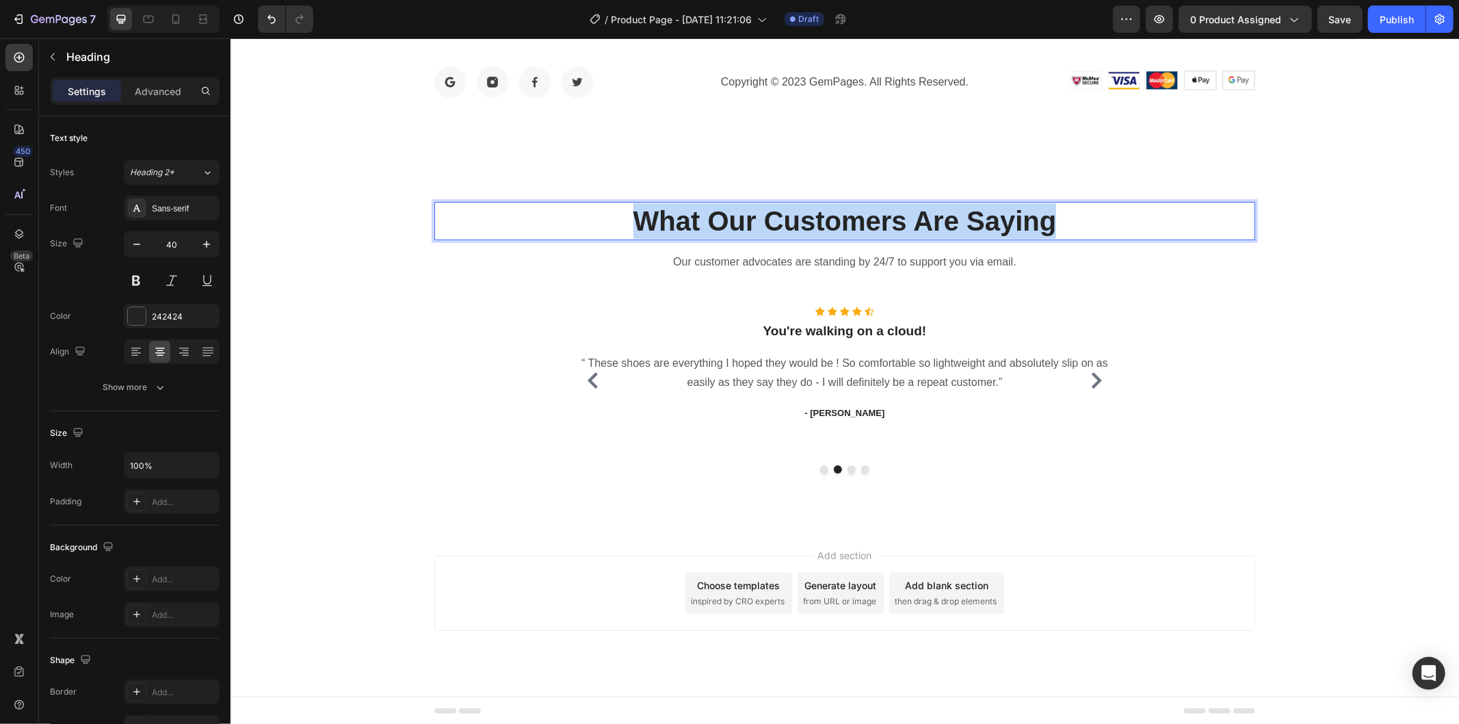
copy p "What Our Customers Are Saying"
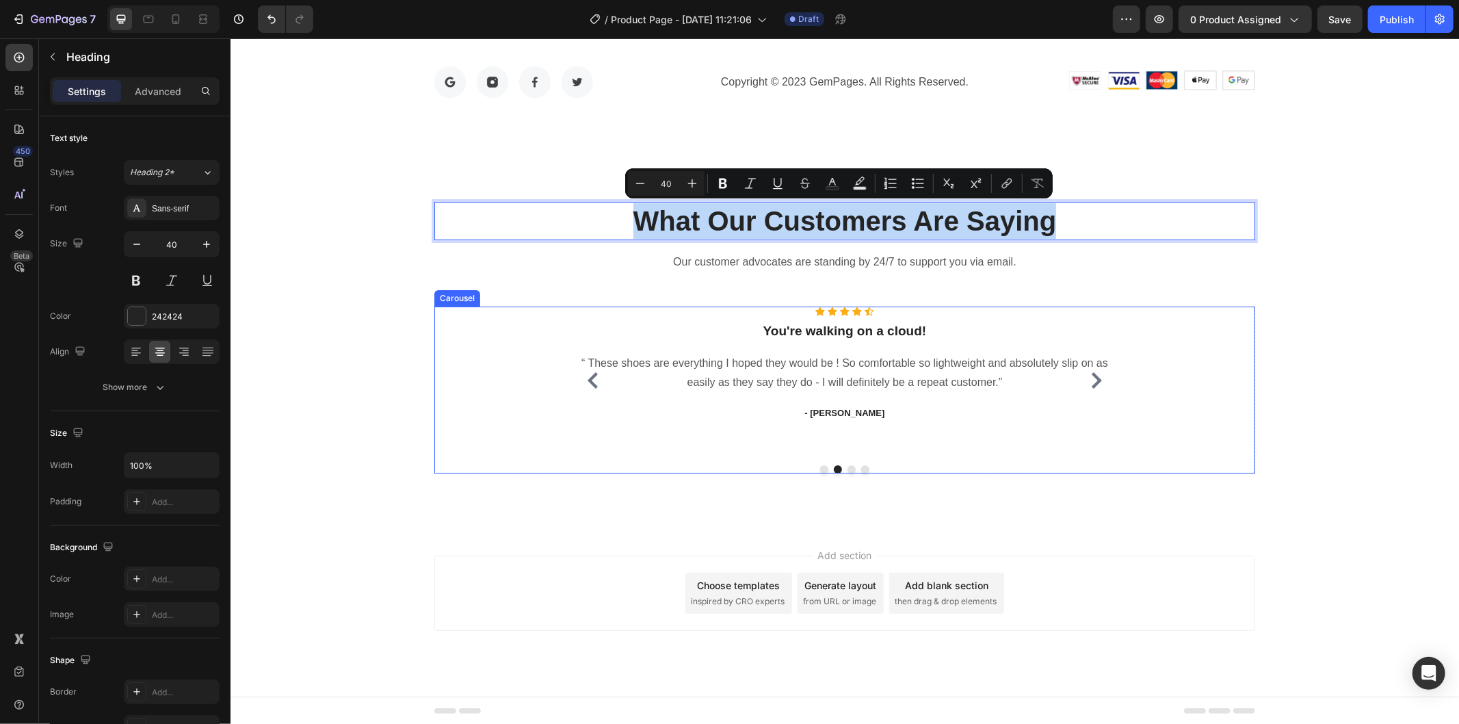
click at [584, 373] on icon "Carousel Back Arrow" at bounding box center [592, 379] width 16 height 16
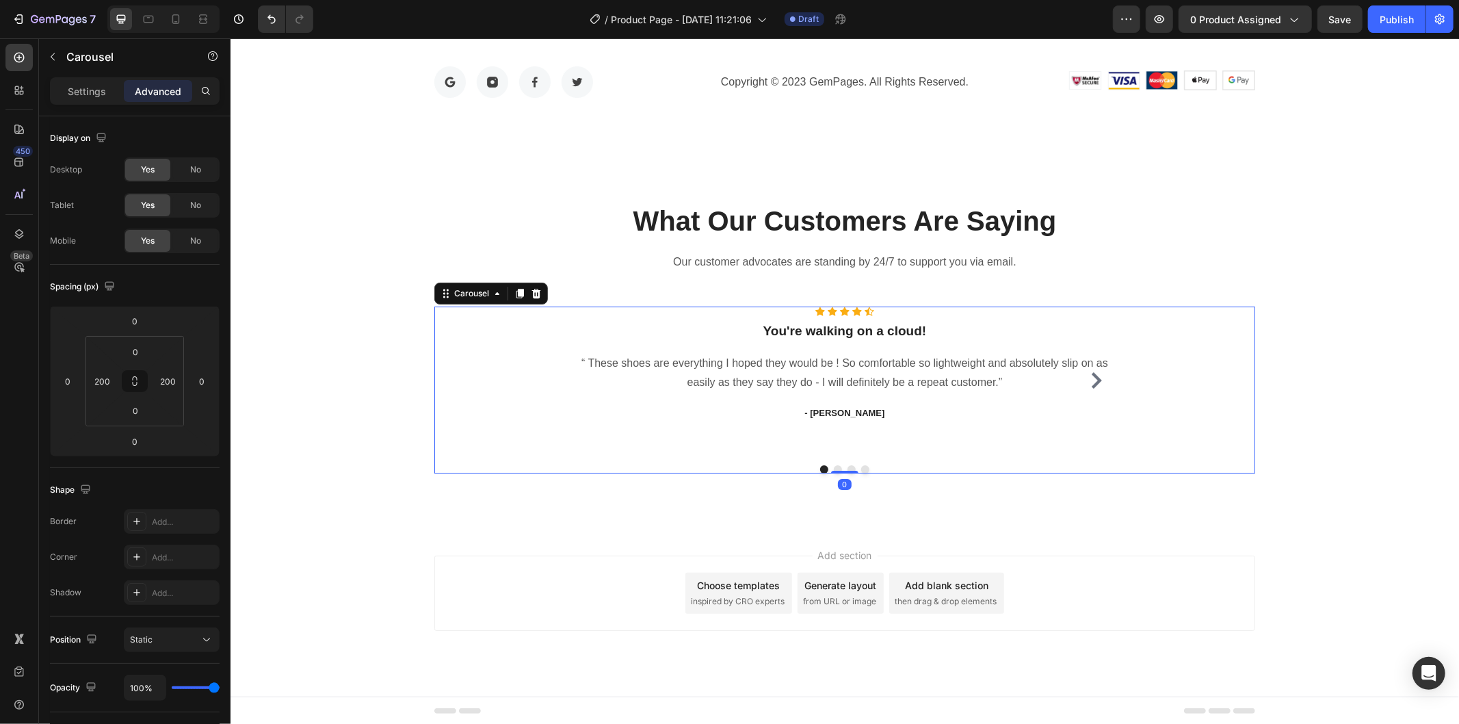
click at [581, 373] on div "“ These shoes are everything I hoped they would be ! So comfortable so lightwei…" at bounding box center [843, 373] width 547 height 42
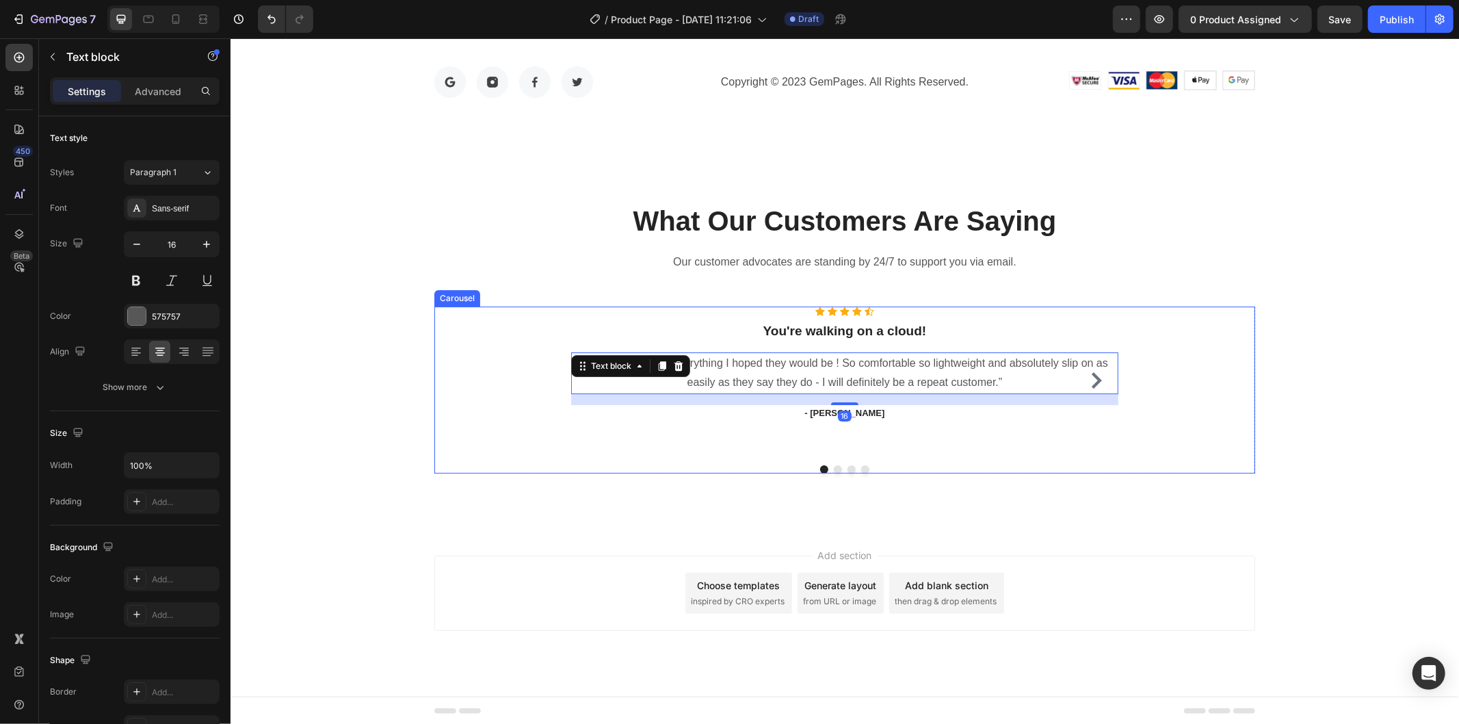
click at [1184, 396] on div "Icon Icon Icon Icon Icon Icon List Hoz You're walking on a cloud! Heading “ The…" at bounding box center [844, 389] width 821 height 167
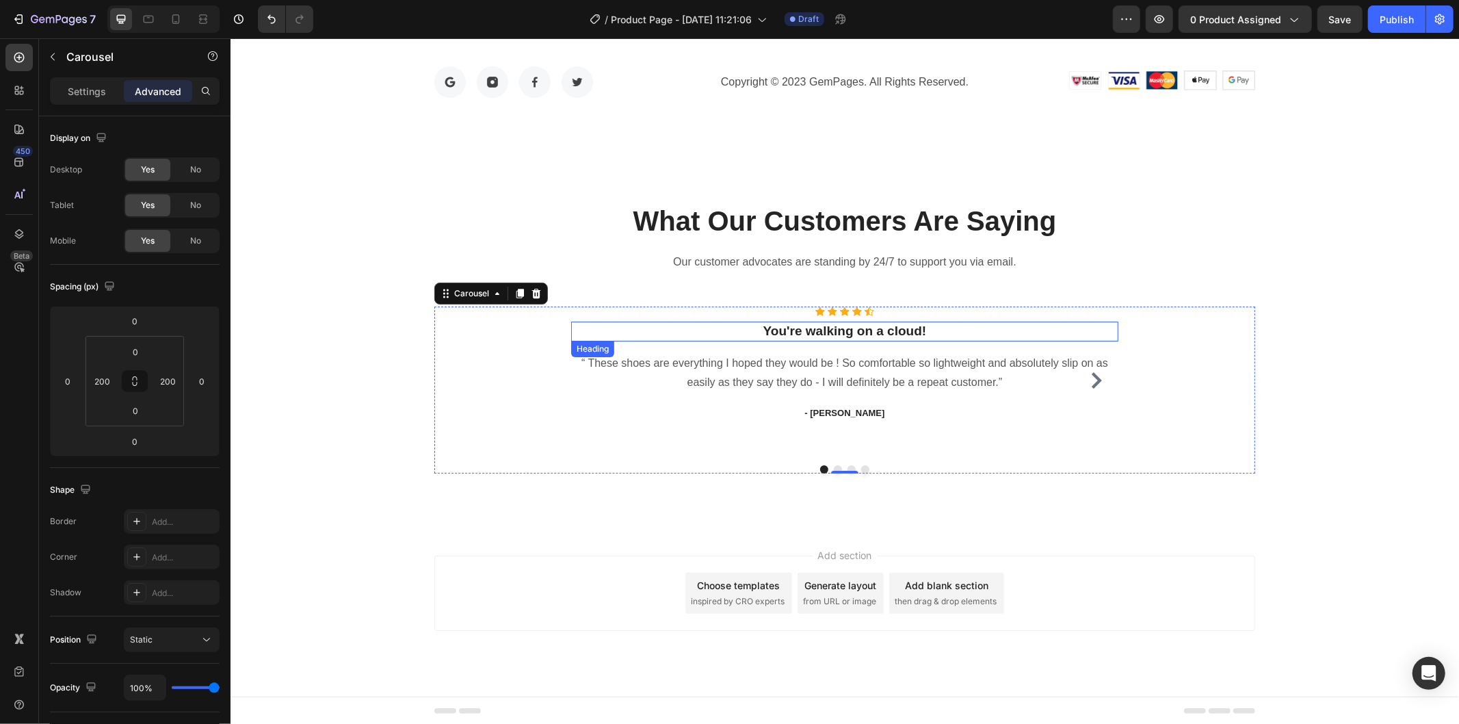
click at [816, 328] on p "You're walking on a cloud!" at bounding box center [844, 330] width 544 height 17
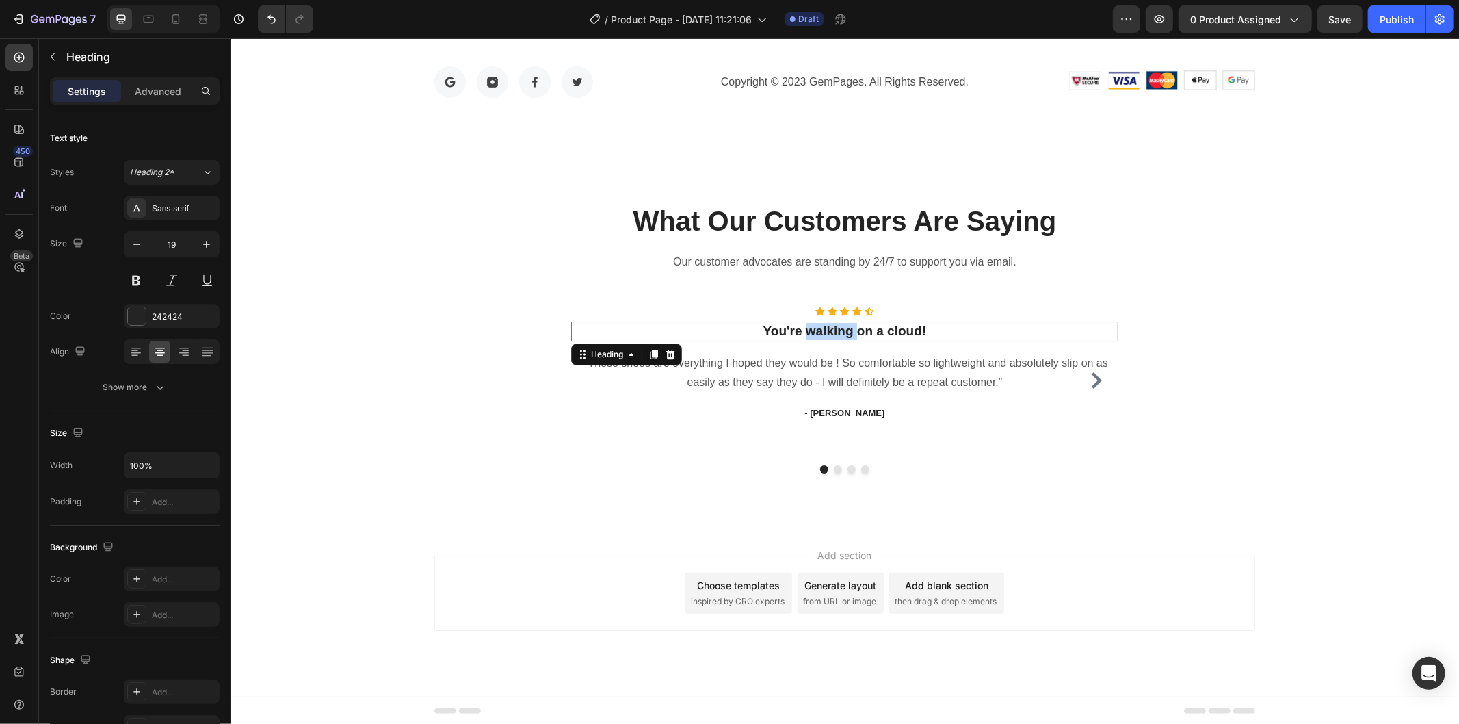
click at [816, 328] on p "You're walking on a cloud!" at bounding box center [844, 330] width 544 height 17
click at [849, 363] on p "“ These shoes are everything I hoped they would be ! So comfortable so lightwei…" at bounding box center [844, 373] width 544 height 40
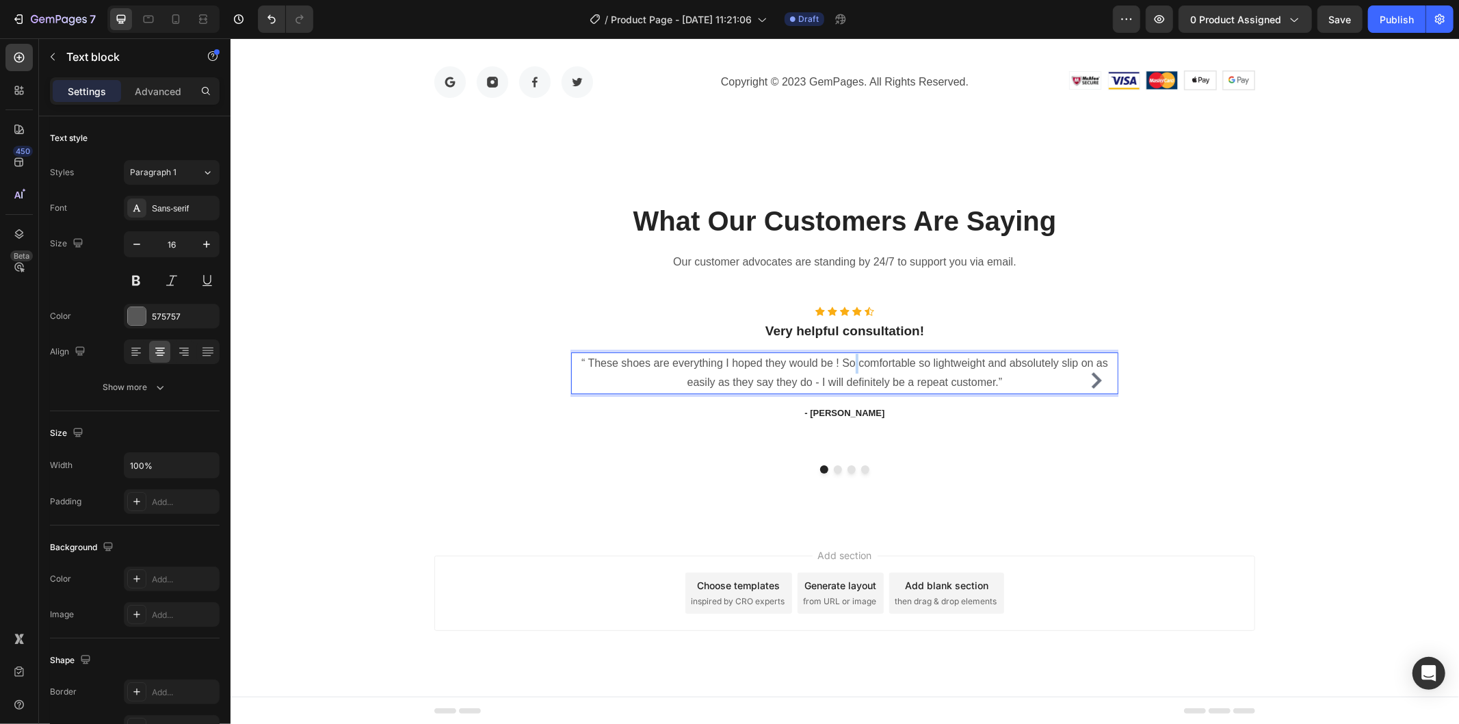
click at [849, 363] on p "“ These shoes are everything I hoped they would be ! So comfortable so lightwei…" at bounding box center [844, 373] width 544 height 40
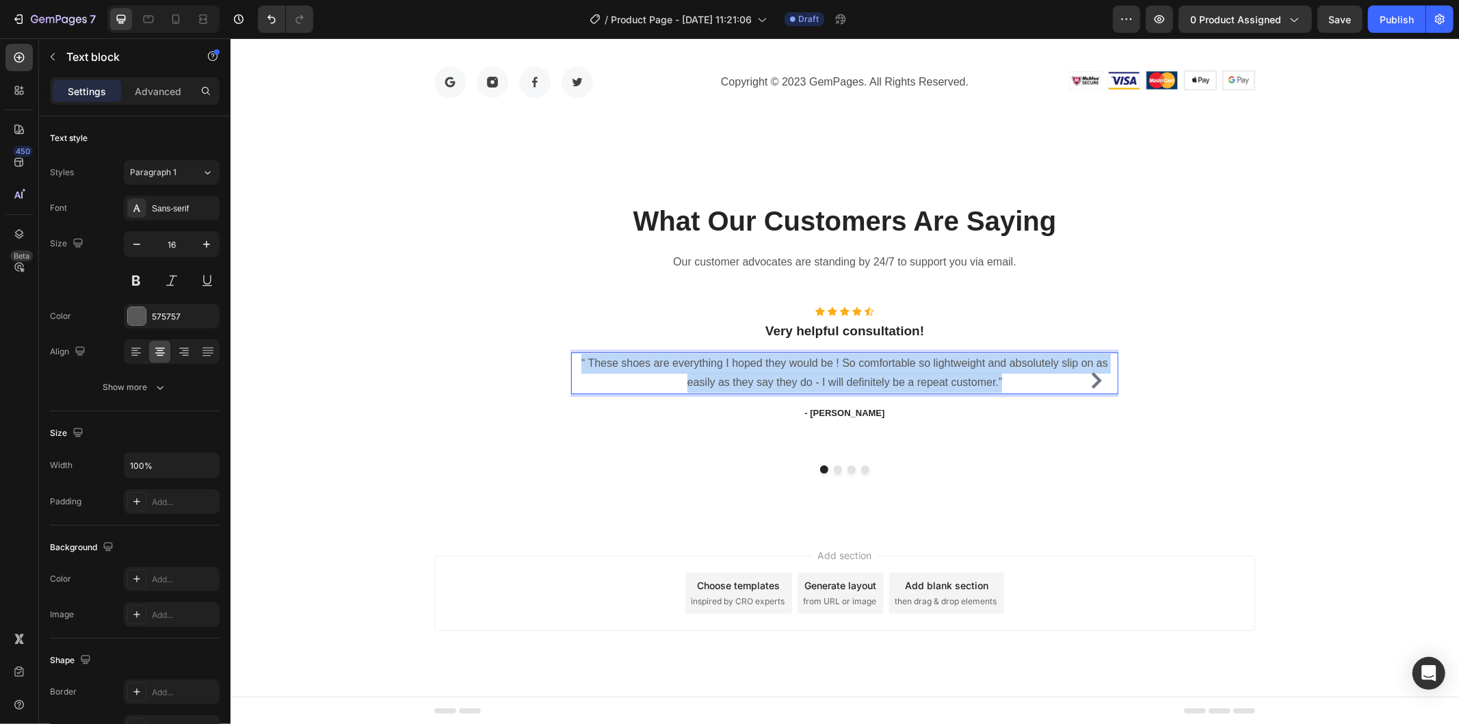
click at [849, 363] on p "“ These shoes are everything I hoped they would be ! So comfortable so lightwei…" at bounding box center [844, 373] width 544 height 40
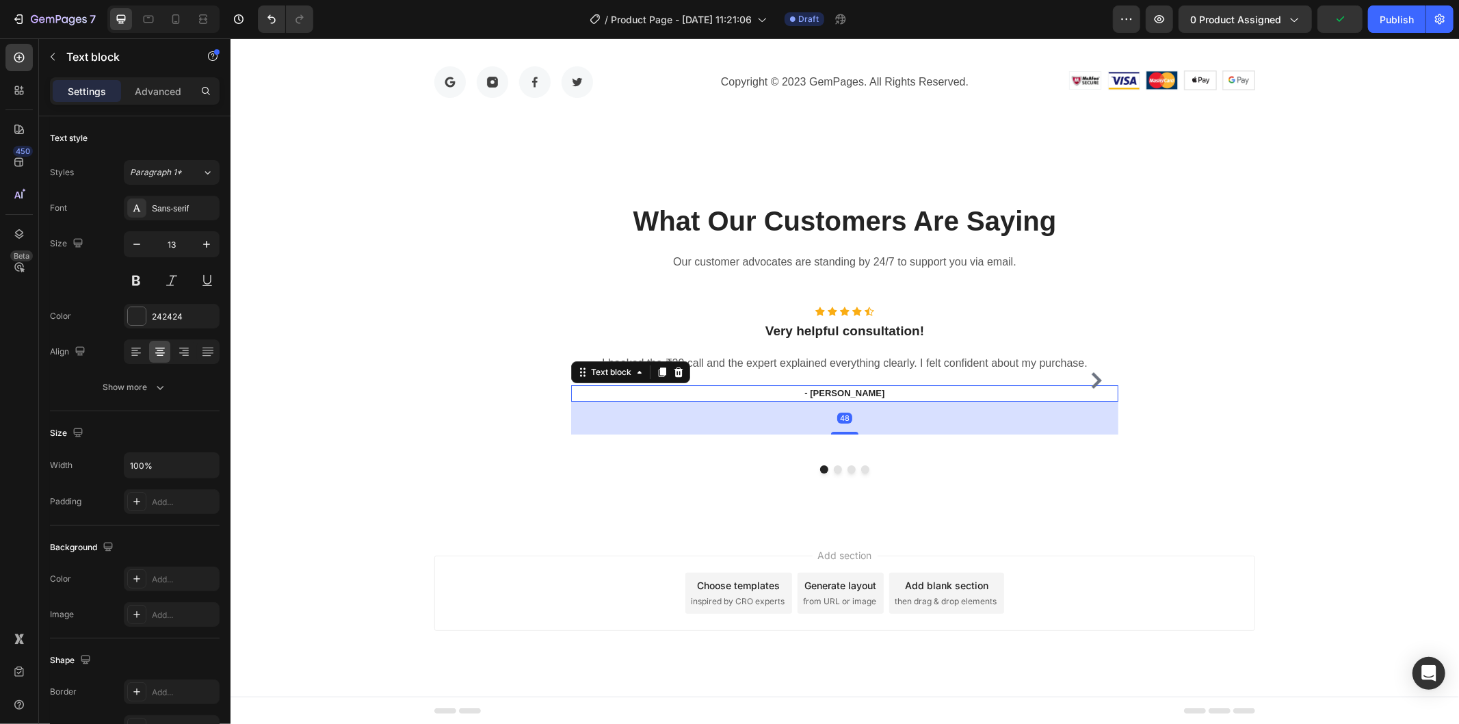
click at [838, 393] on p "- Ryan S." at bounding box center [844, 393] width 544 height 14
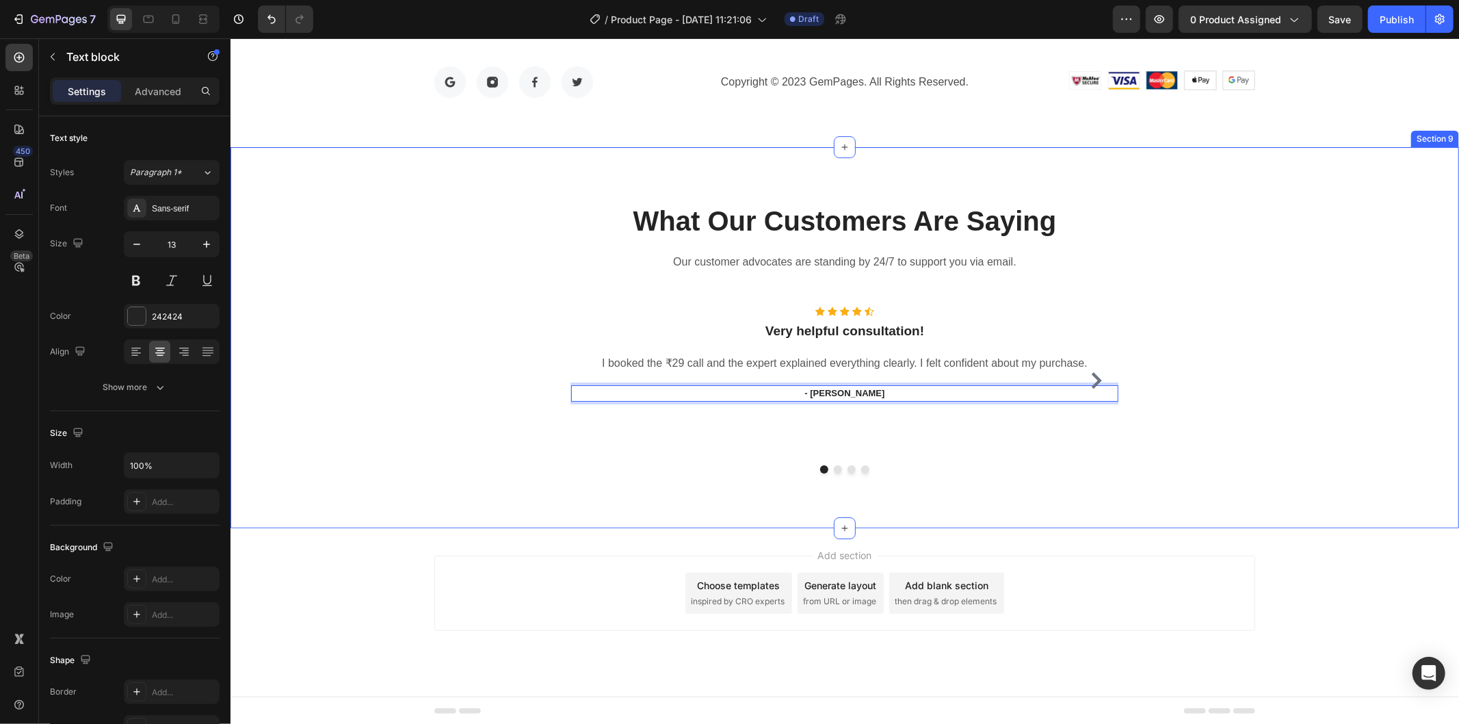
click at [1203, 492] on div "What Our Customers Are Saying Heading Our customer advocates are standing by 24…" at bounding box center [844, 336] width 1228 height 381
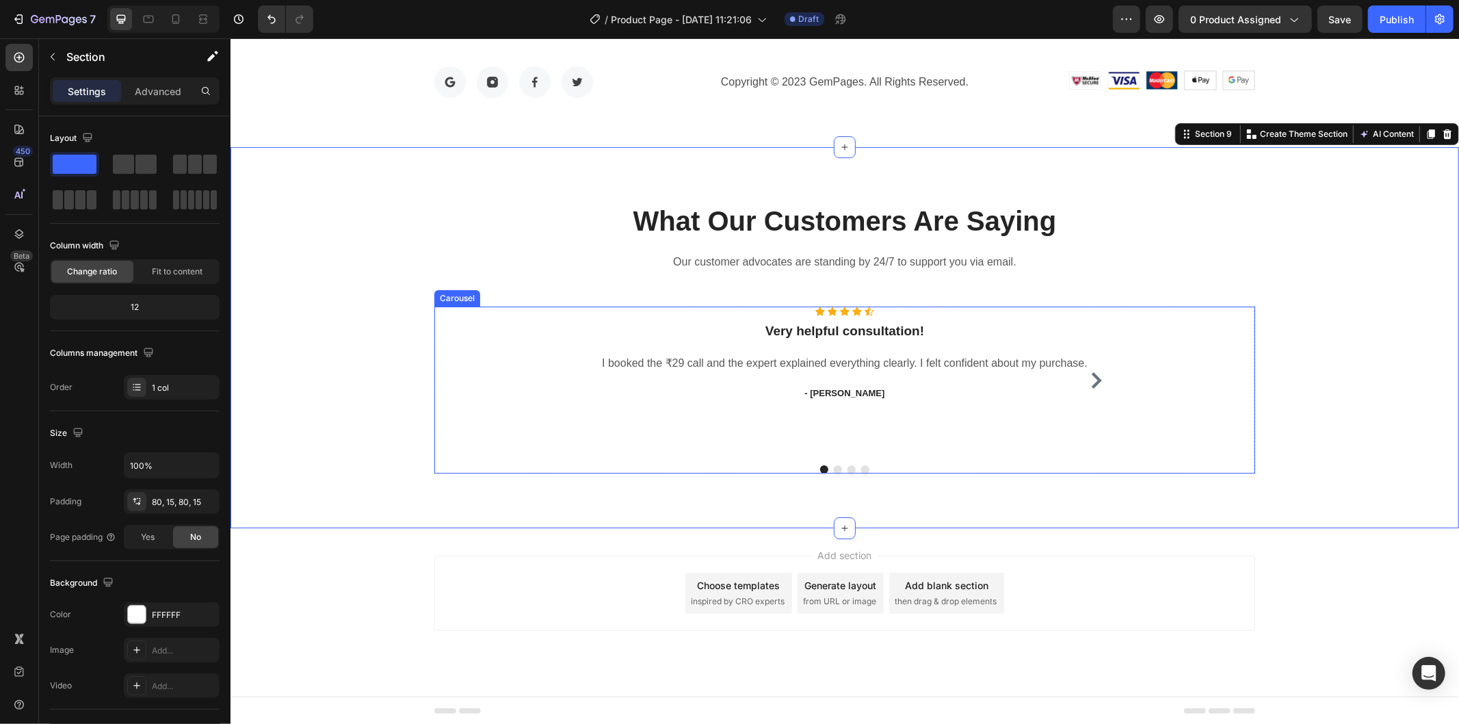
click at [1093, 377] on icon "Carousel Next Arrow" at bounding box center [1095, 379] width 16 height 16
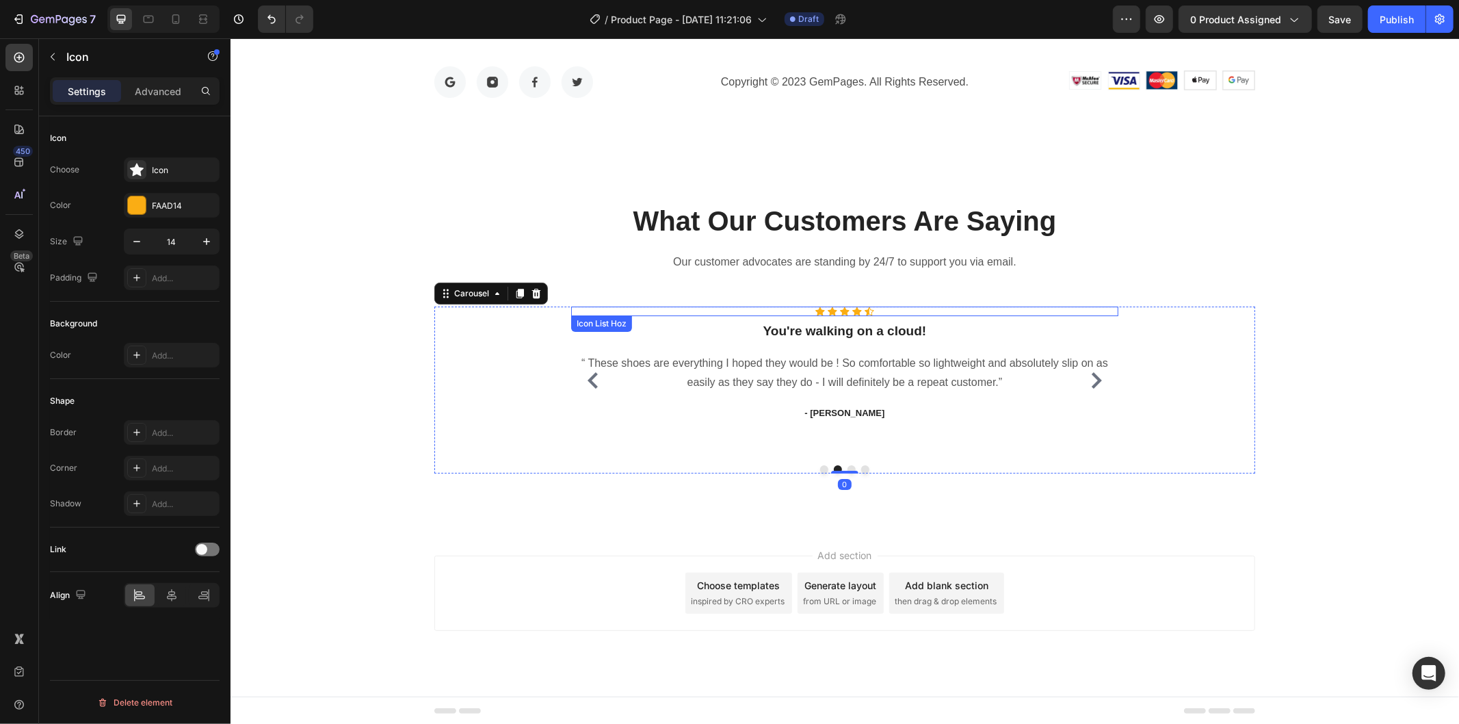
click at [851, 309] on icon at bounding box center [856, 310] width 10 height 9
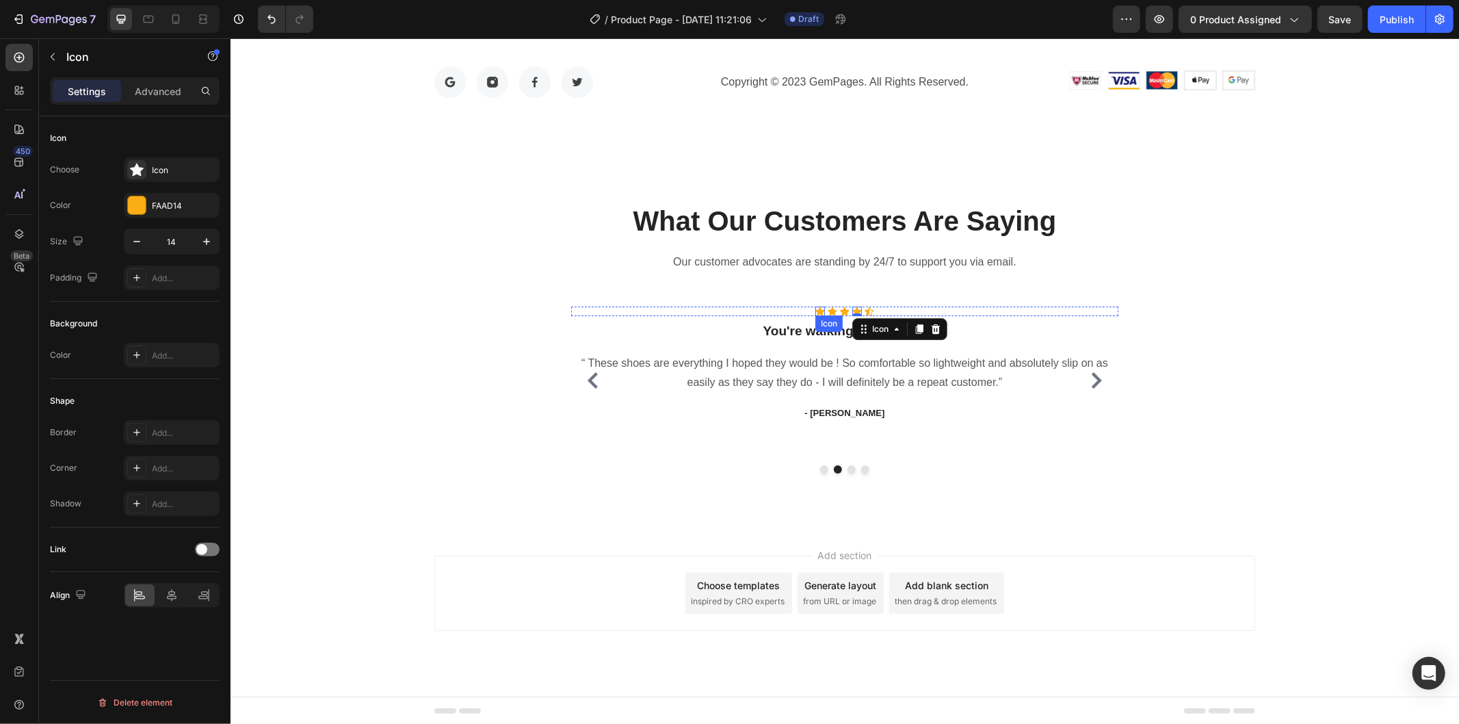
click at [817, 309] on div "Icon" at bounding box center [820, 311] width 10 height 10
click at [815, 358] on p "“ These shoes are everything I hoped they would be ! So comfortable so lightwei…" at bounding box center [844, 373] width 544 height 40
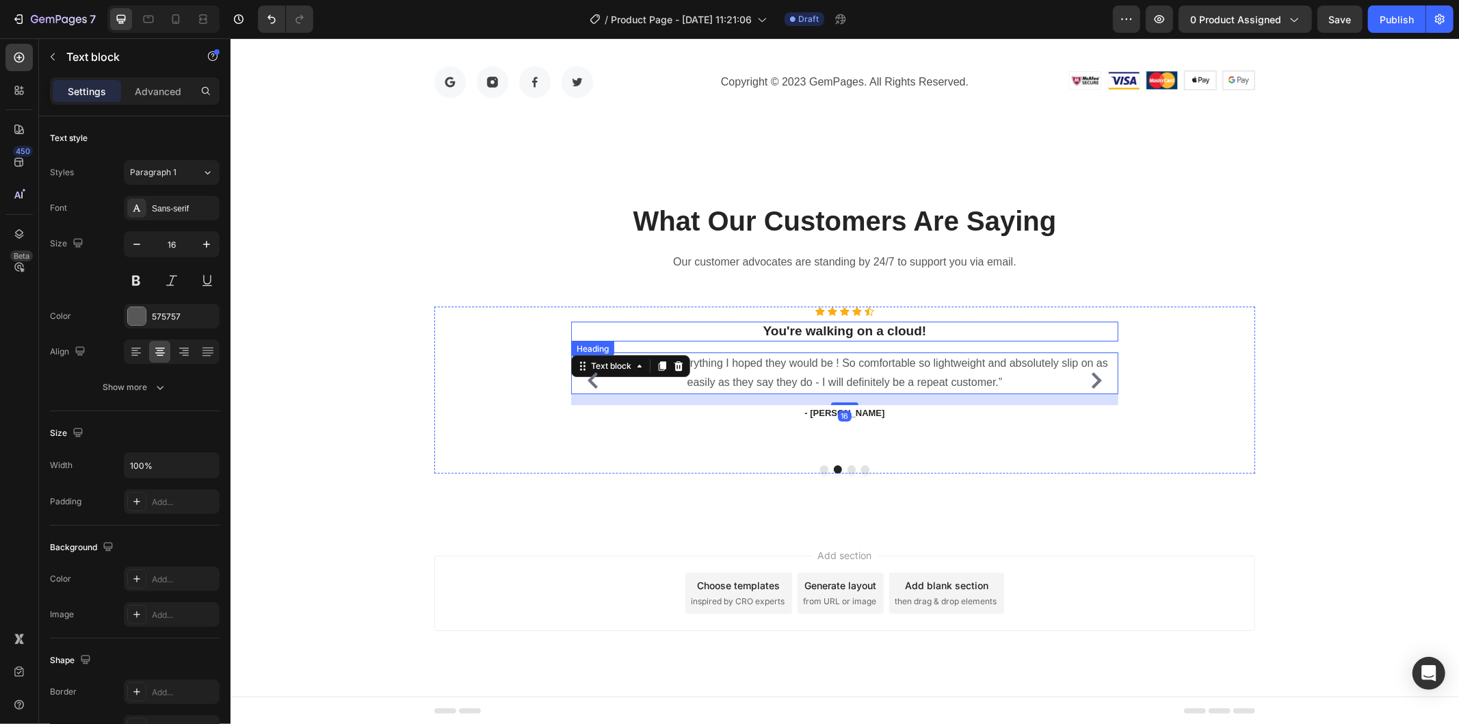
click at [804, 331] on p "You're walking on a cloud!" at bounding box center [844, 330] width 544 height 17
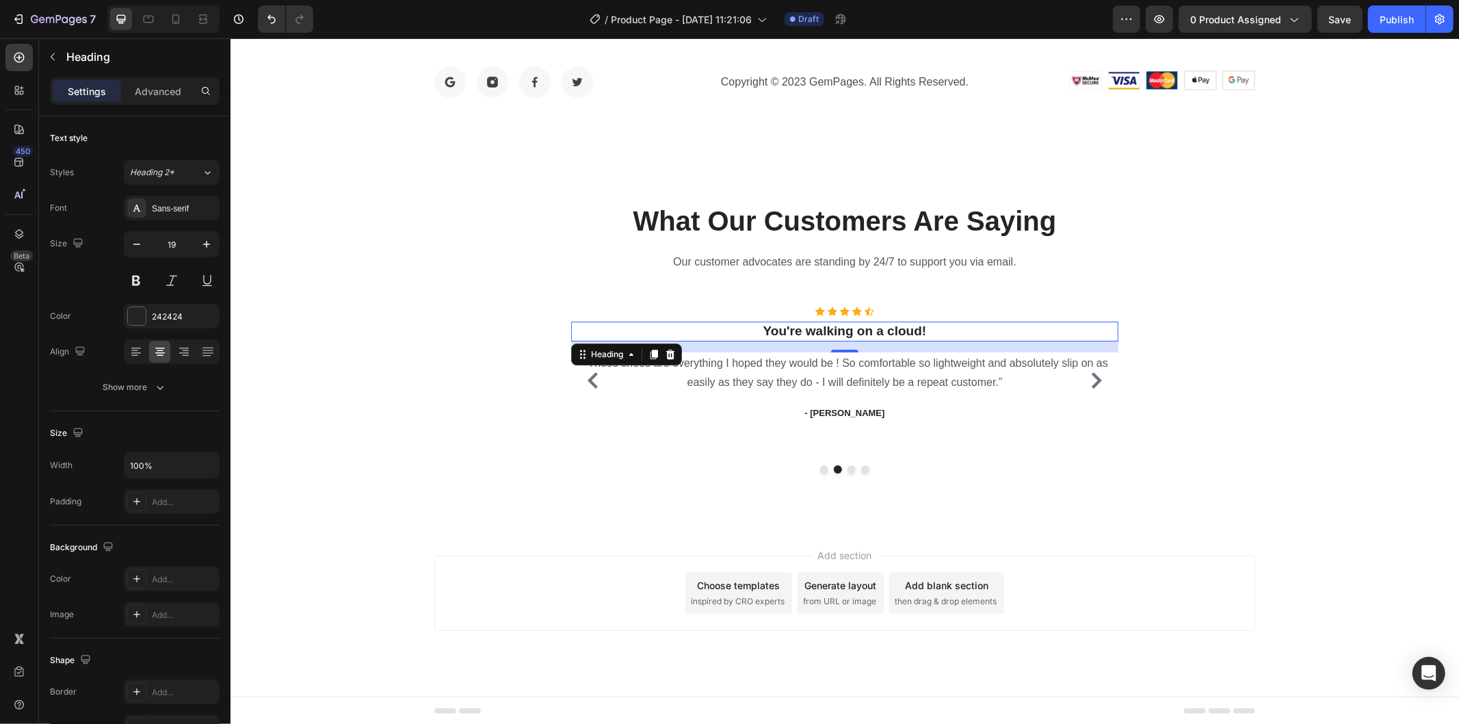
click at [821, 328] on p "You're walking on a cloud!" at bounding box center [844, 330] width 544 height 17
click at [823, 375] on p "“ These shoes are everything I hoped they would be ! So comfortable so lightwei…" at bounding box center [844, 373] width 544 height 40
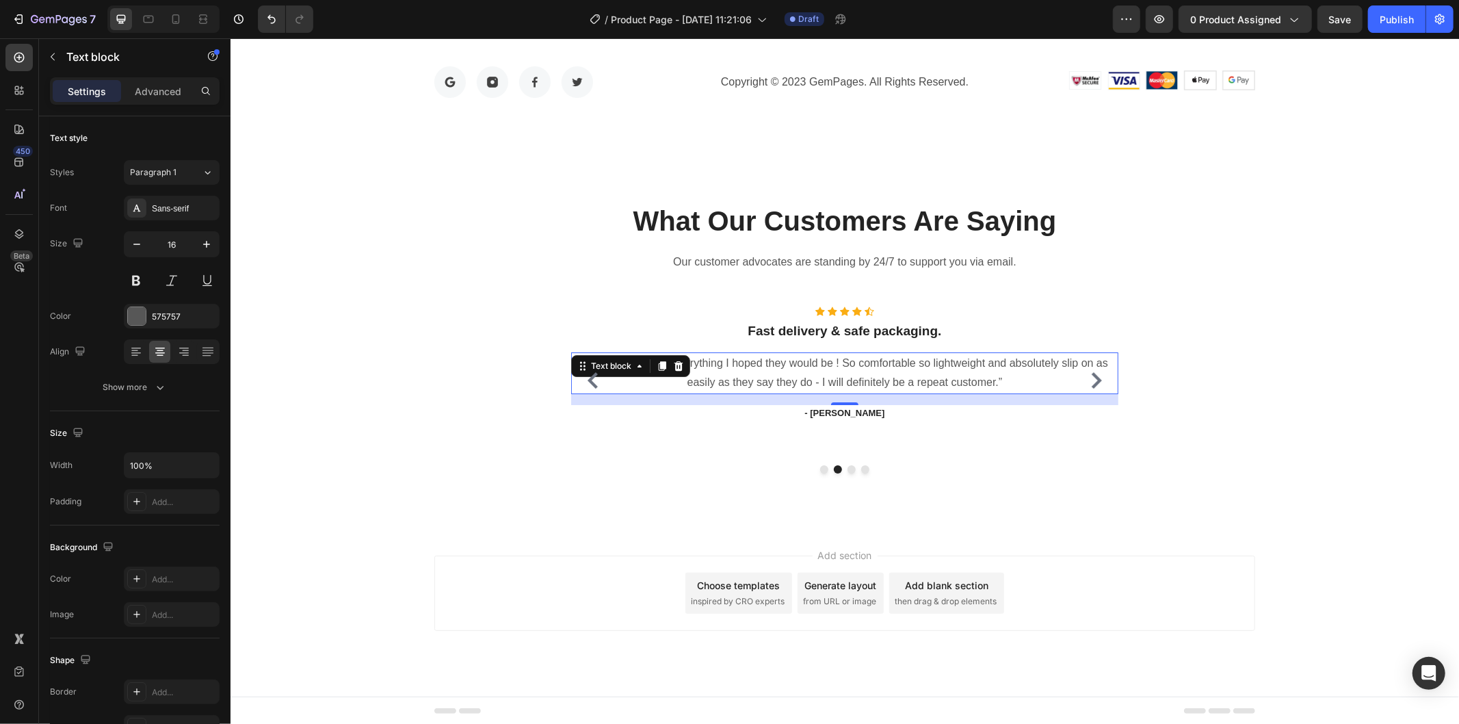
click at [823, 375] on p "“ These shoes are everything I hoped they would be ! So comfortable so lightwei…" at bounding box center [844, 373] width 544 height 40
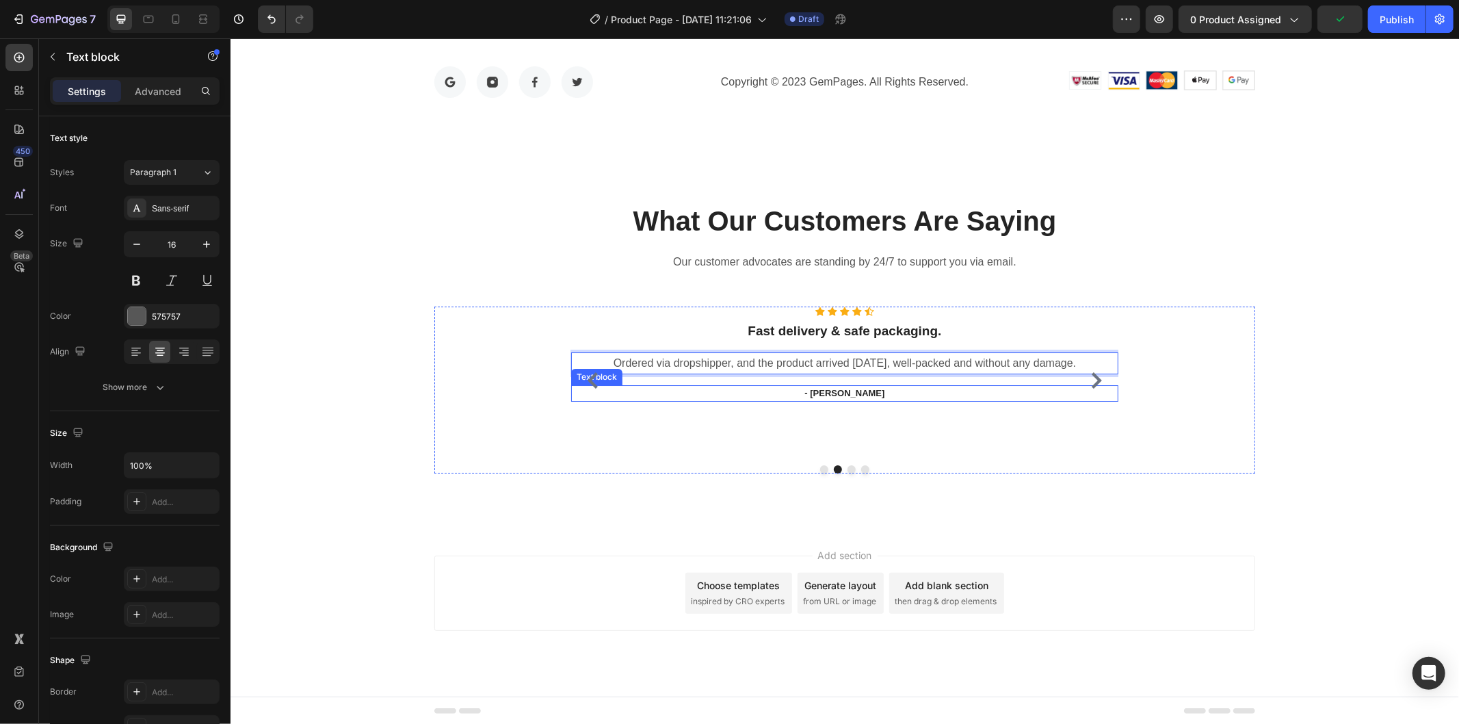
click at [836, 393] on p "- Ryan S." at bounding box center [844, 393] width 544 height 14
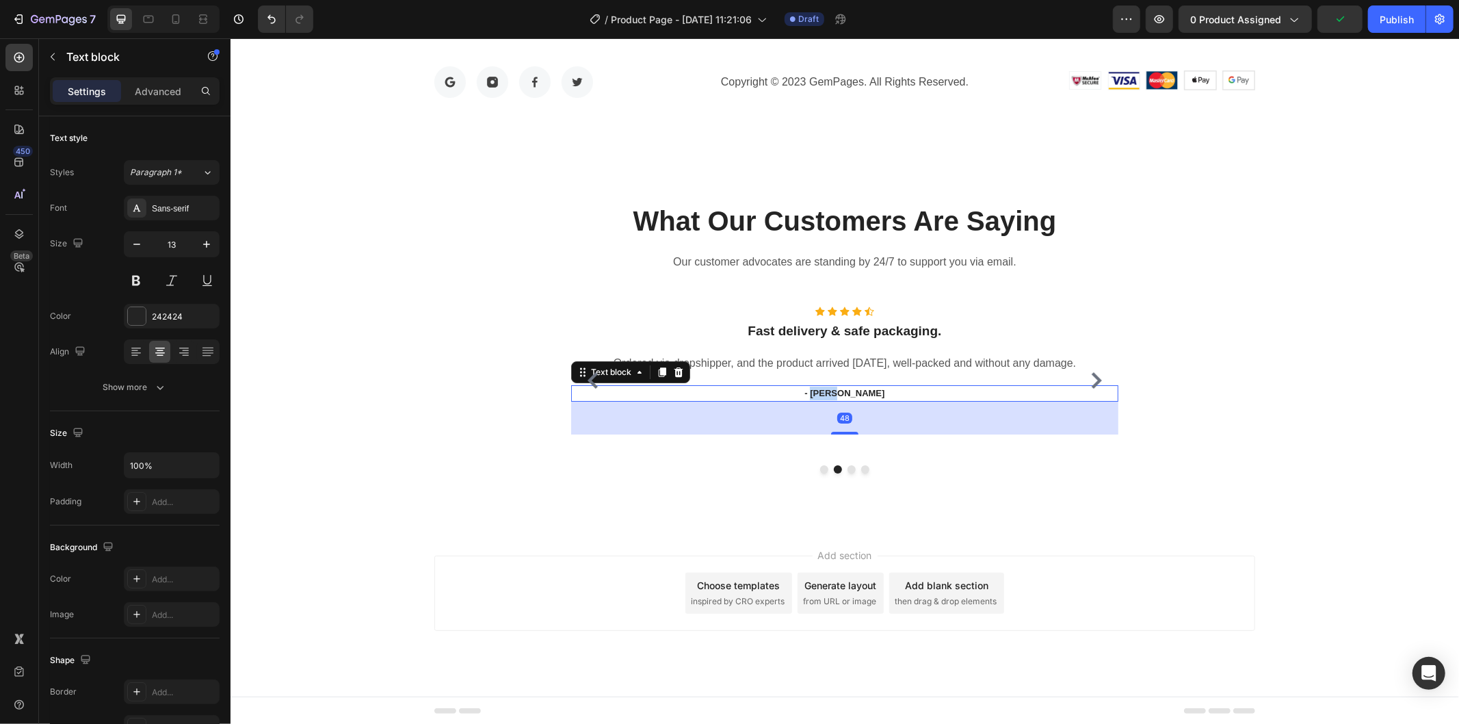
click at [836, 393] on p "- Ryan S." at bounding box center [844, 393] width 544 height 14
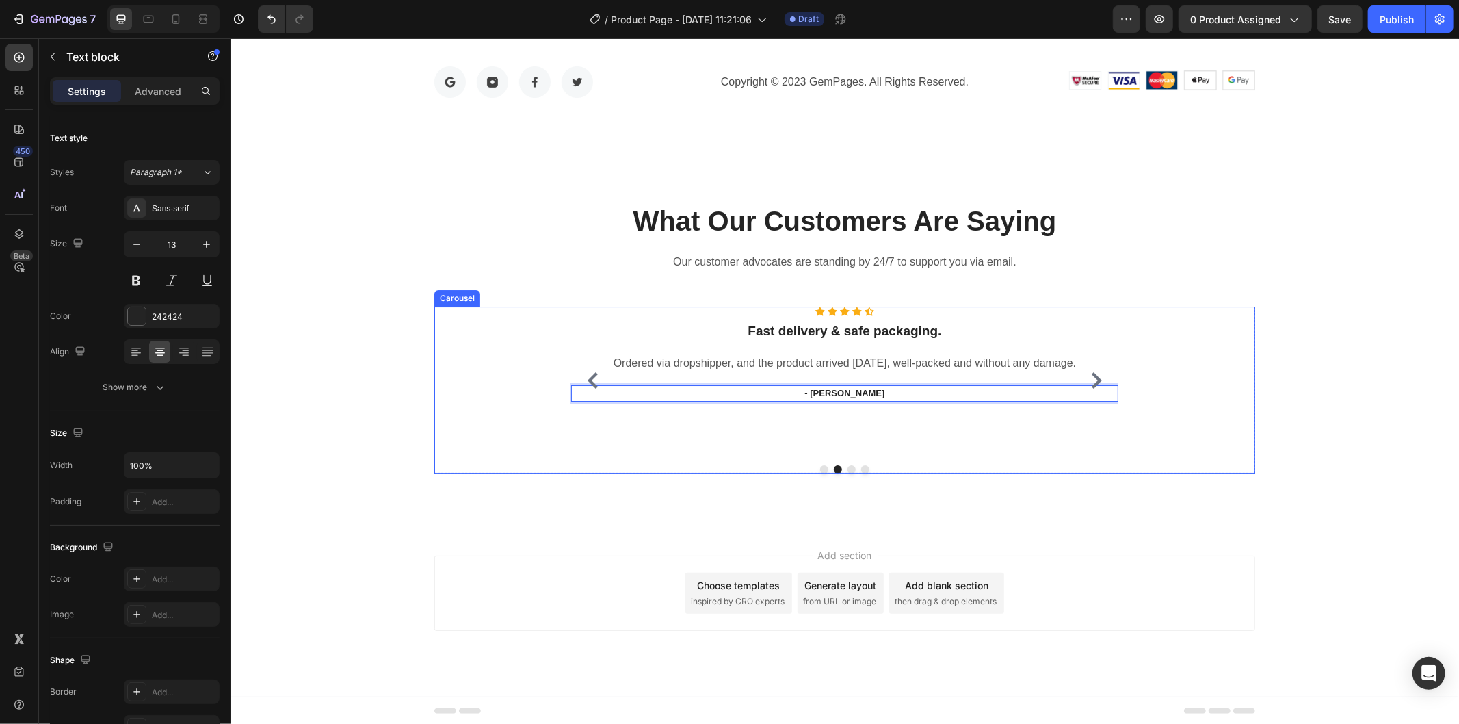
click at [1173, 468] on div "Icon Icon Icon Icon Icon Icon List Hoz Very helpful consultation! Heading I boo…" at bounding box center [844, 389] width 821 height 167
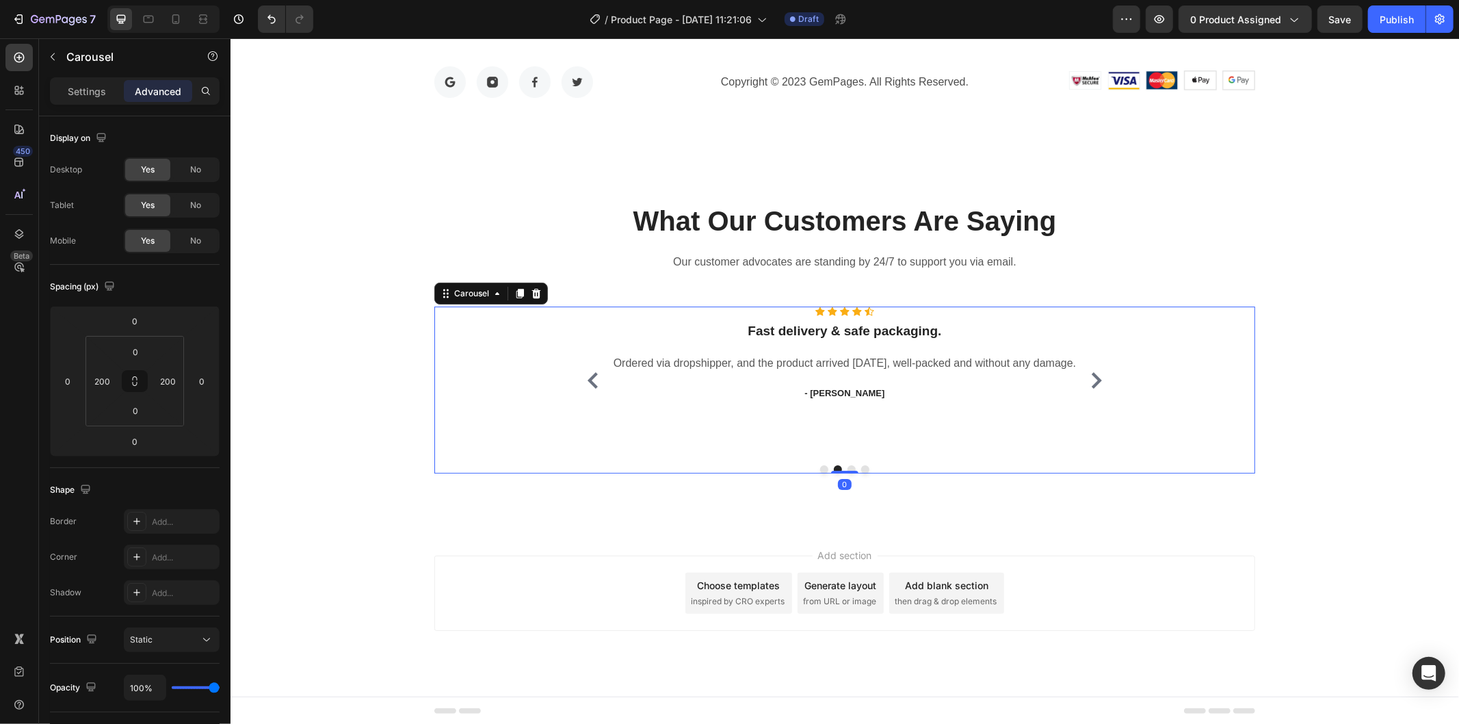
click at [1096, 379] on icon "Carousel Next Arrow" at bounding box center [1095, 379] width 16 height 16
click at [103, 90] on p "Settings" at bounding box center [87, 91] width 38 height 14
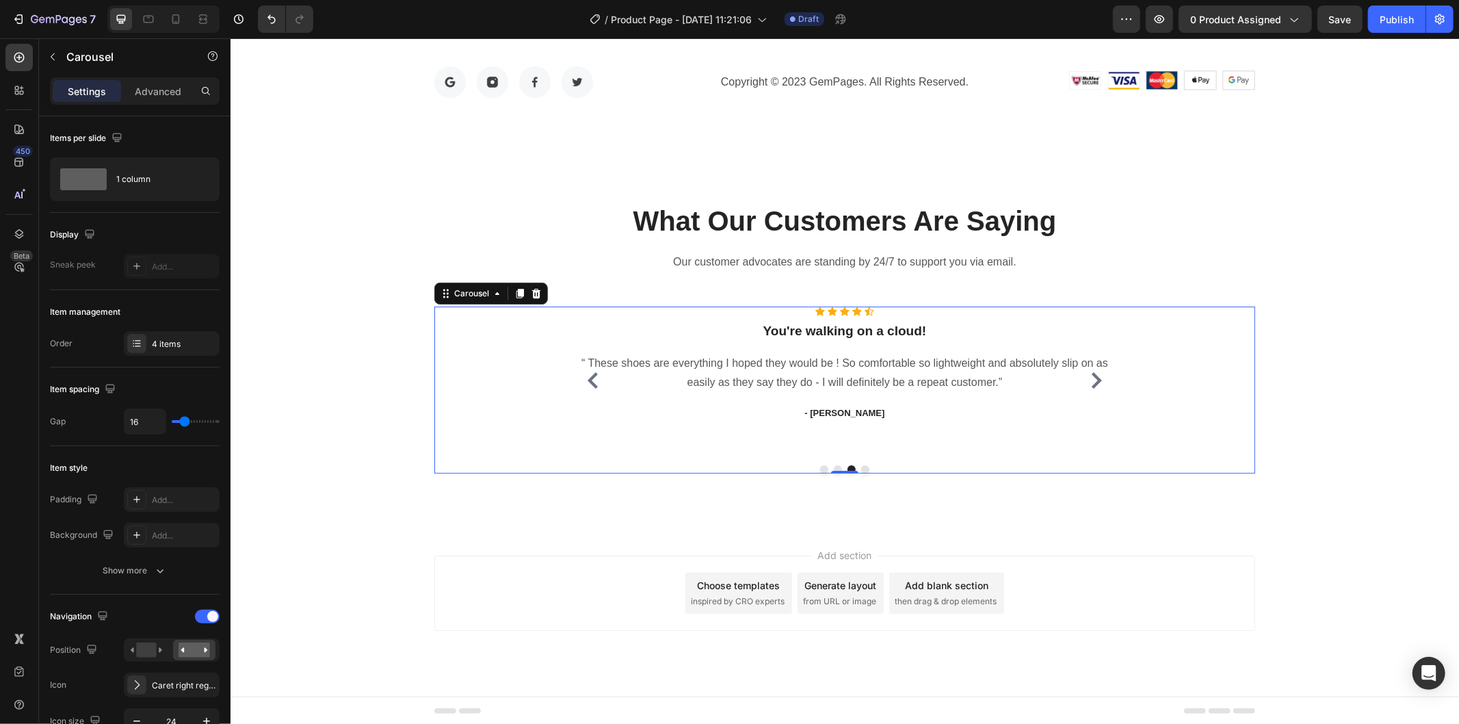
click at [592, 383] on icon "Carousel Back Arrow" at bounding box center [592, 379] width 16 height 16
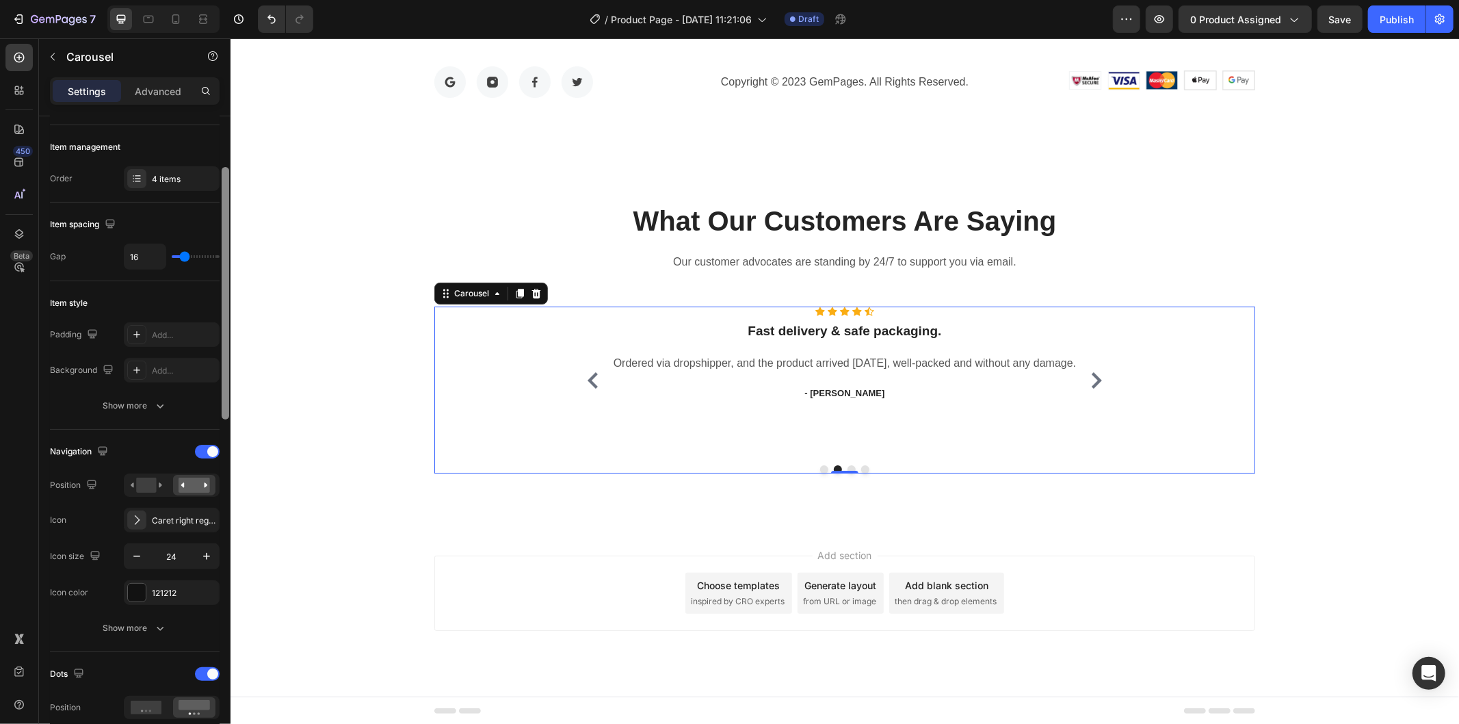
scroll to position [189, 0]
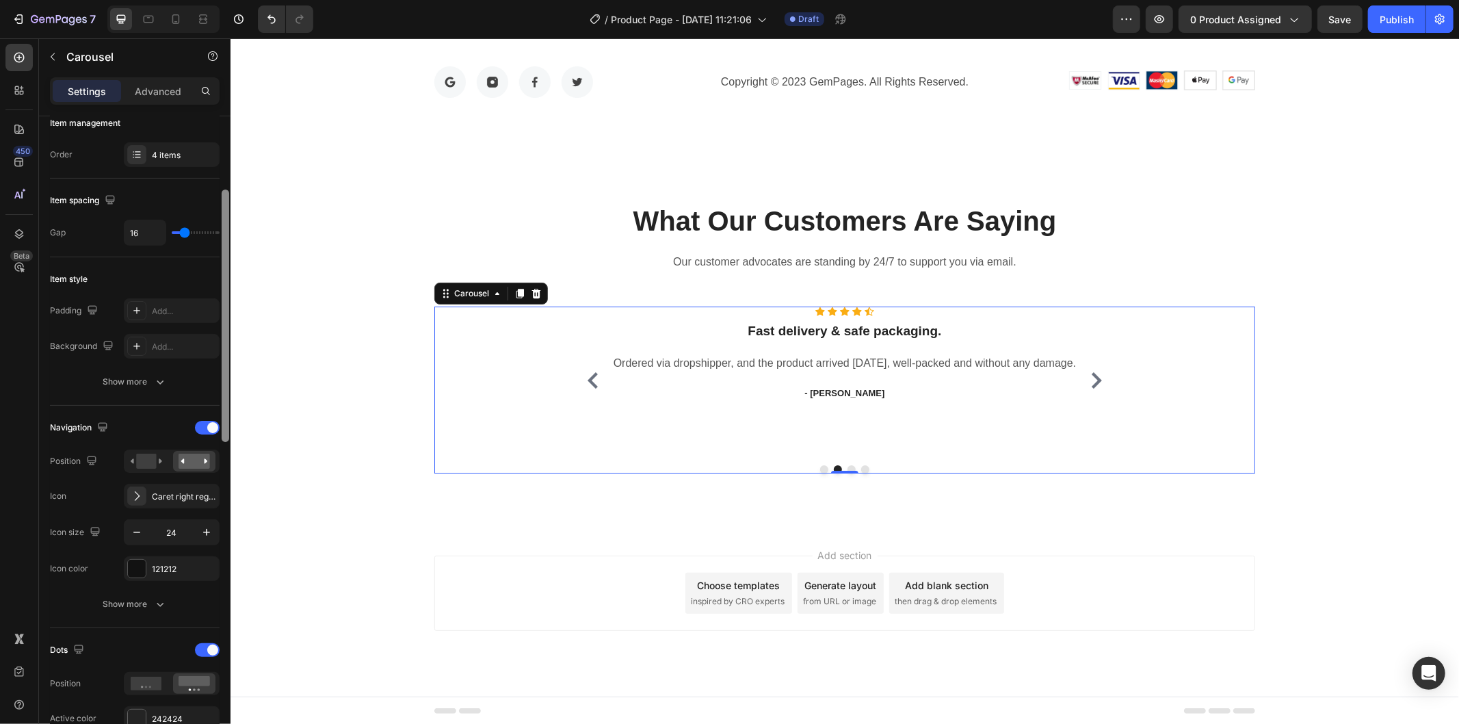
drag, startPoint x: 226, startPoint y: 354, endPoint x: 220, endPoint y: 427, distance: 74.1
click at [220, 427] on div at bounding box center [225, 439] width 10 height 647
click at [148, 462] on rect at bounding box center [146, 460] width 20 height 15
click at [189, 462] on rect at bounding box center [194, 460] width 31 height 15
click at [144, 462] on rect at bounding box center [146, 460] width 20 height 15
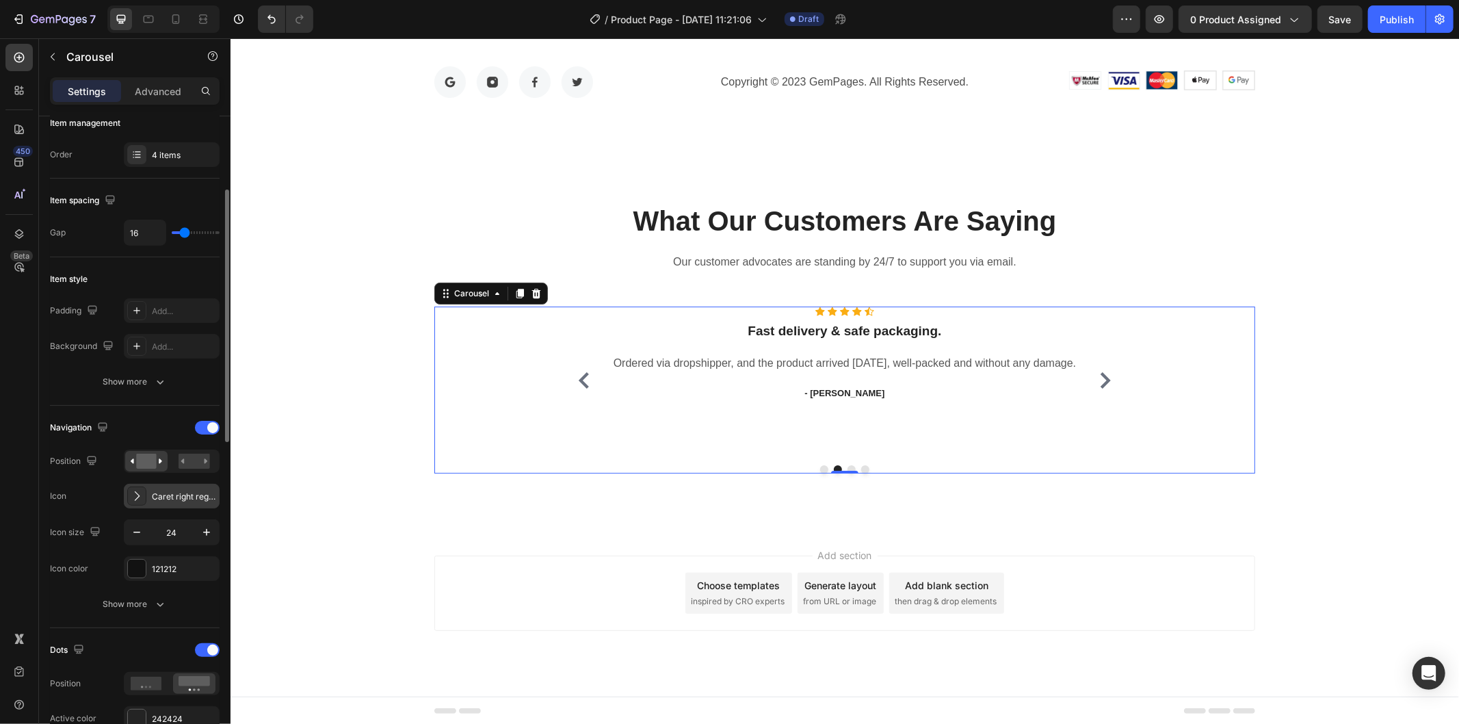
click at [140, 497] on icon at bounding box center [137, 496] width 14 height 14
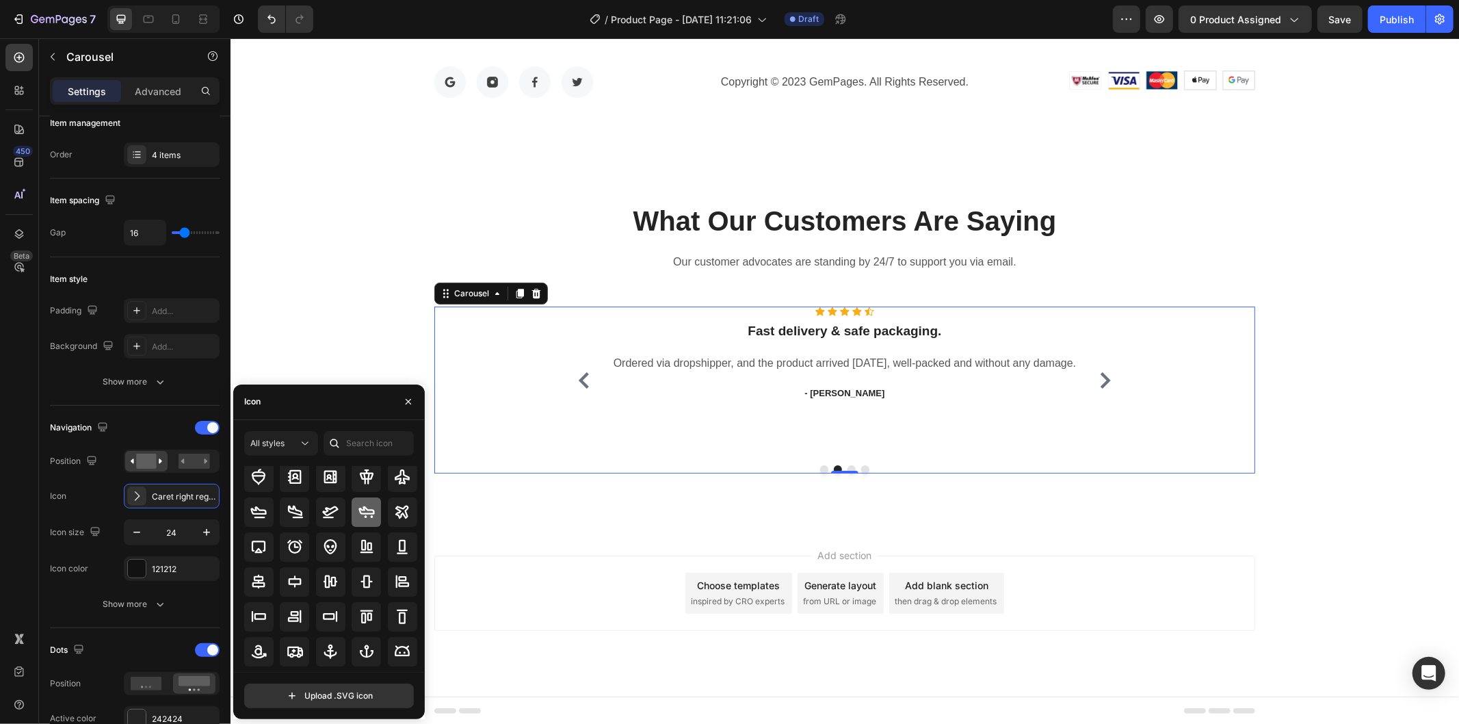
scroll to position [0, 0]
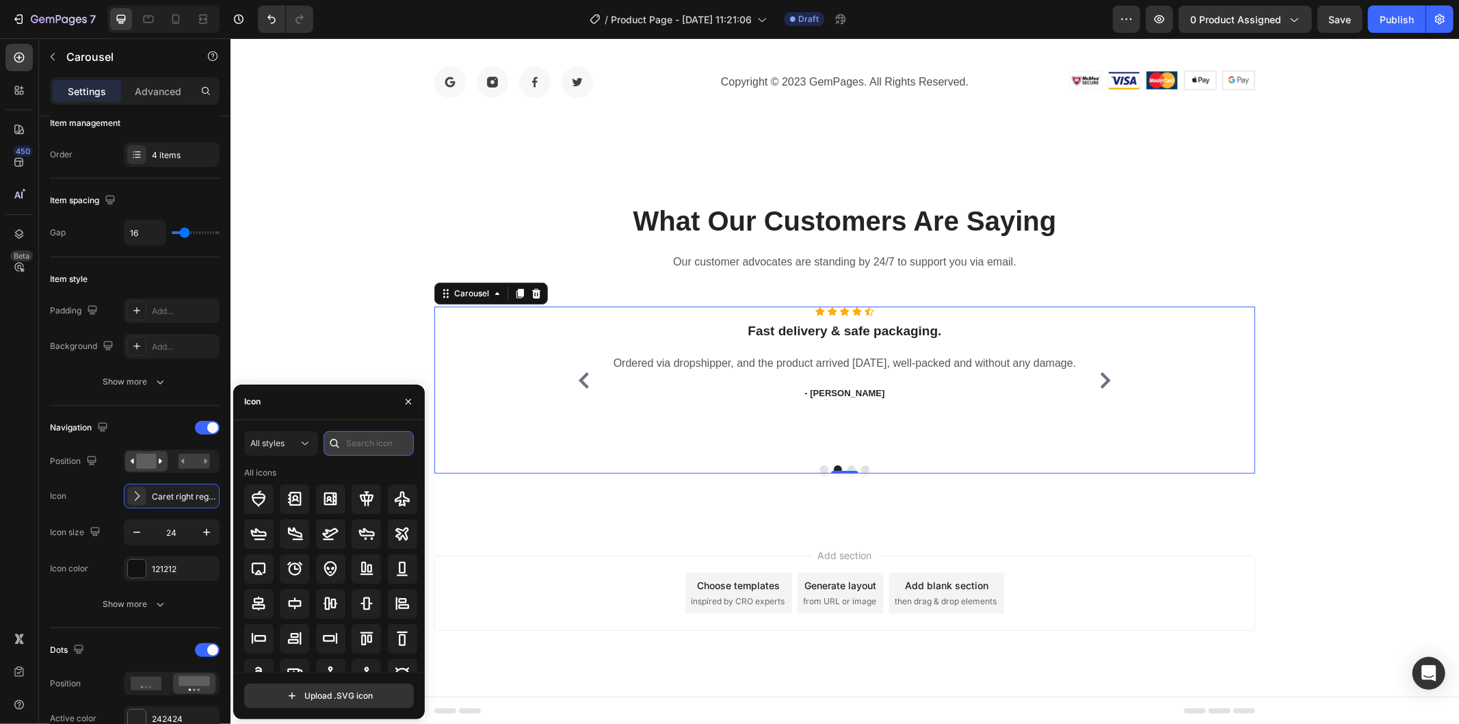
click at [365, 443] on input "text" at bounding box center [368, 443] width 90 height 25
type input "c"
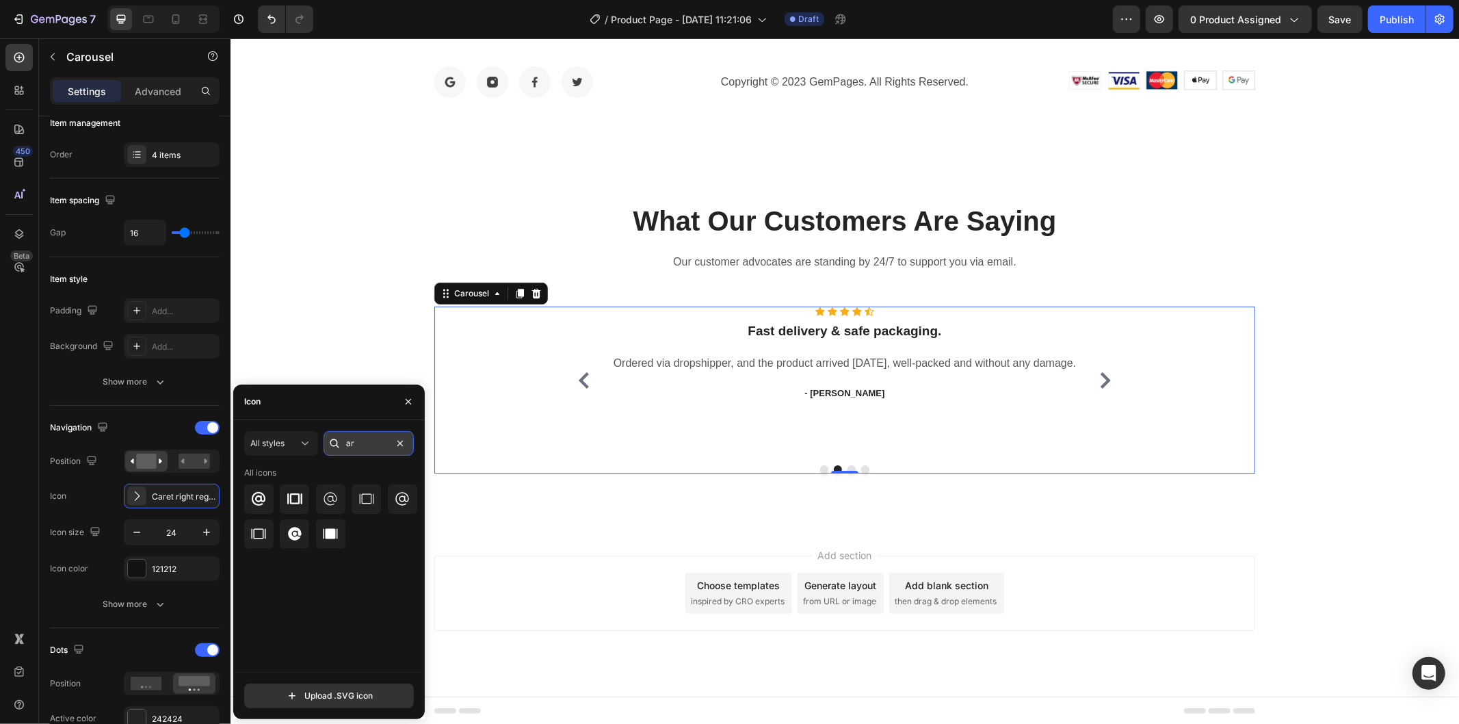
type input "a"
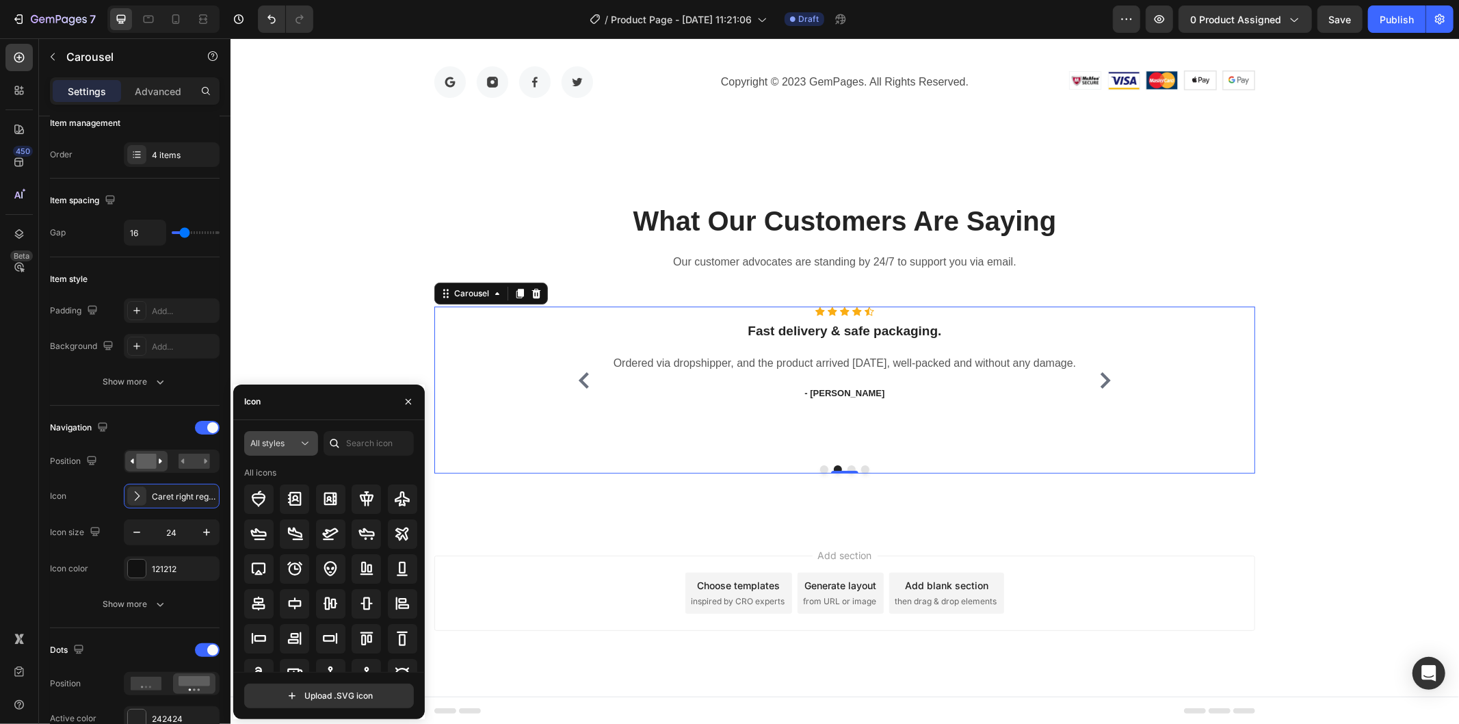
click at [296, 445] on div "All styles" at bounding box center [274, 443] width 48 height 12
click at [259, 523] on p "Regular" at bounding box center [267, 529] width 78 height 14
click at [282, 432] on button "Regular" at bounding box center [281, 443] width 74 height 25
click at [274, 477] on p "All styles" at bounding box center [267, 477] width 78 height 12
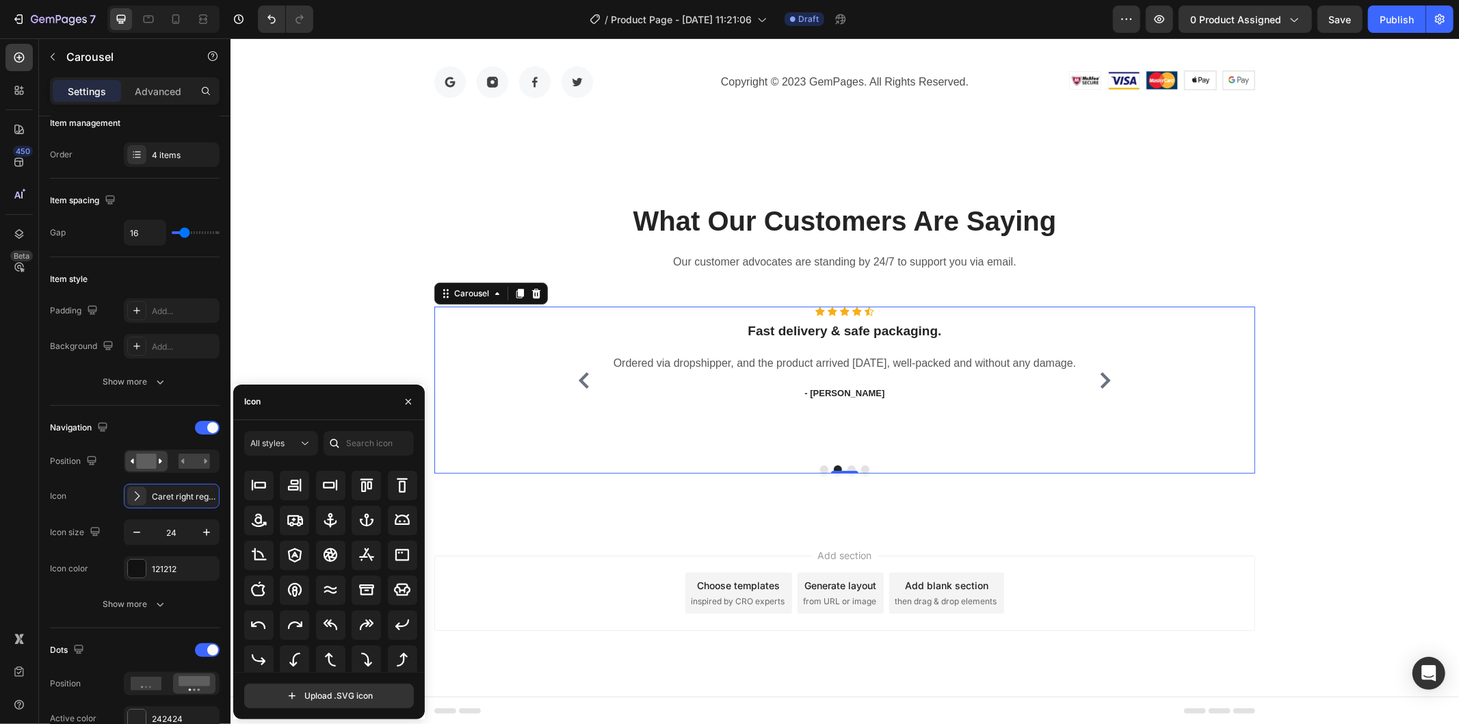
scroll to position [149, 0]
click at [871, 374] on div "Icon Icon Icon Icon Icon Icon List Hoz Fast delivery & safe packaging. Heading …" at bounding box center [843, 380] width 481 height 148
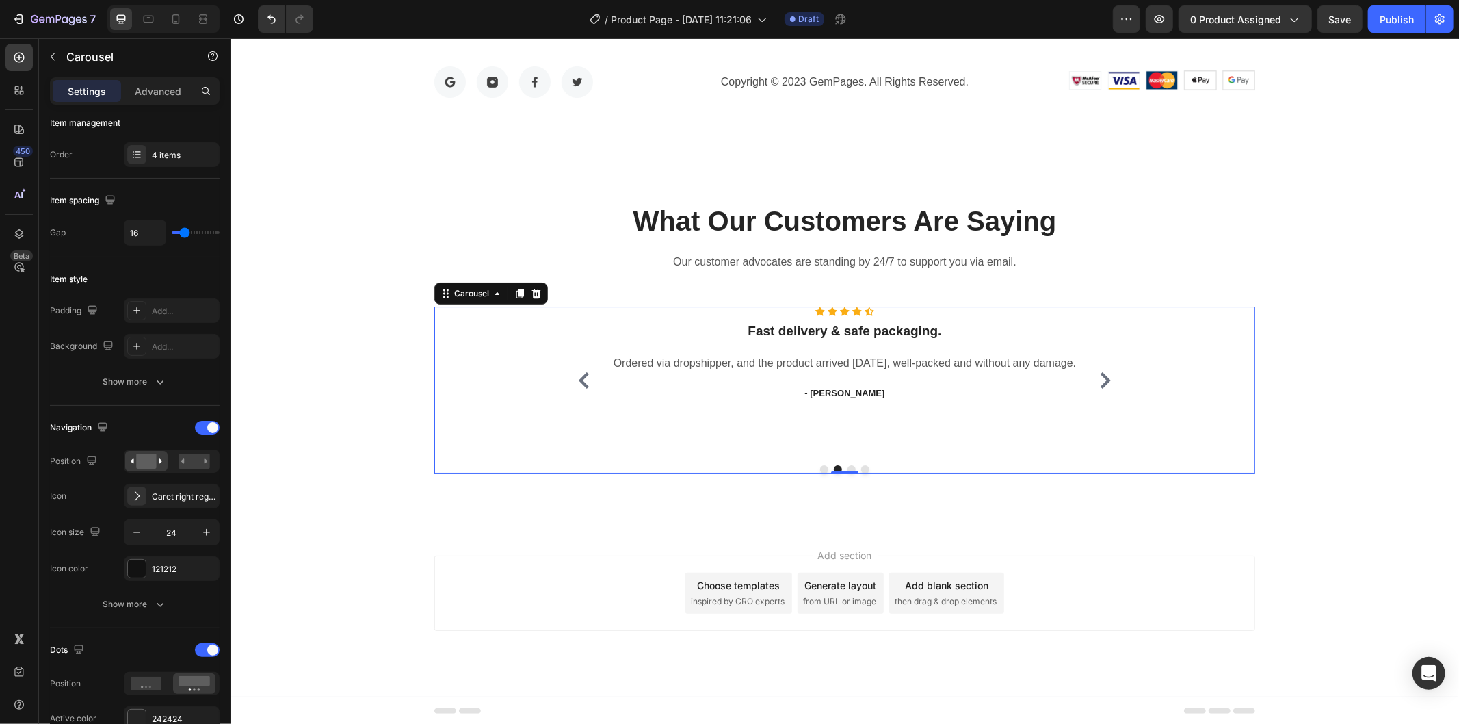
click at [1094, 377] on button "Carousel Next Arrow" at bounding box center [1105, 380] width 22 height 22
click at [844, 330] on p "You're walking on a cloud!" at bounding box center [844, 330] width 479 height 17
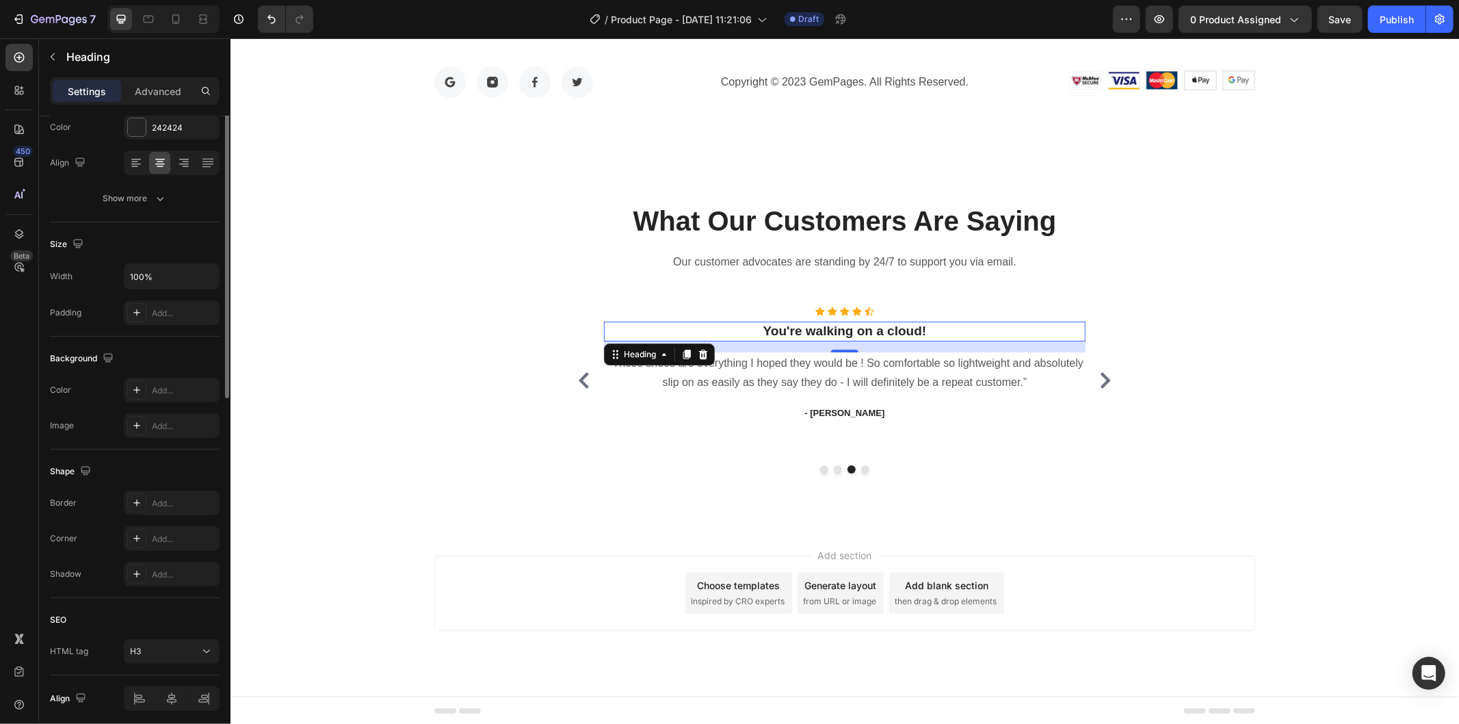
scroll to position [0, 0]
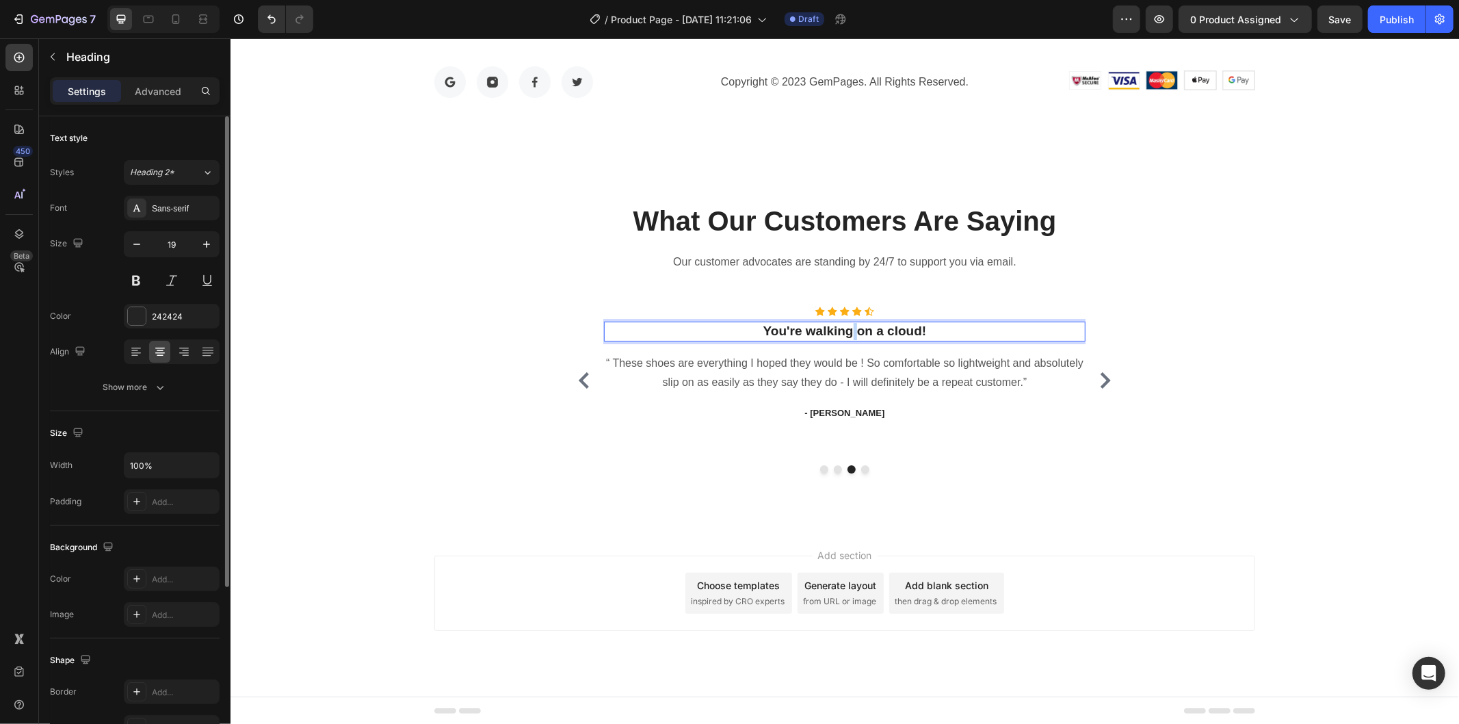
click at [844, 330] on p "You're walking on a cloud!" at bounding box center [844, 330] width 479 height 17
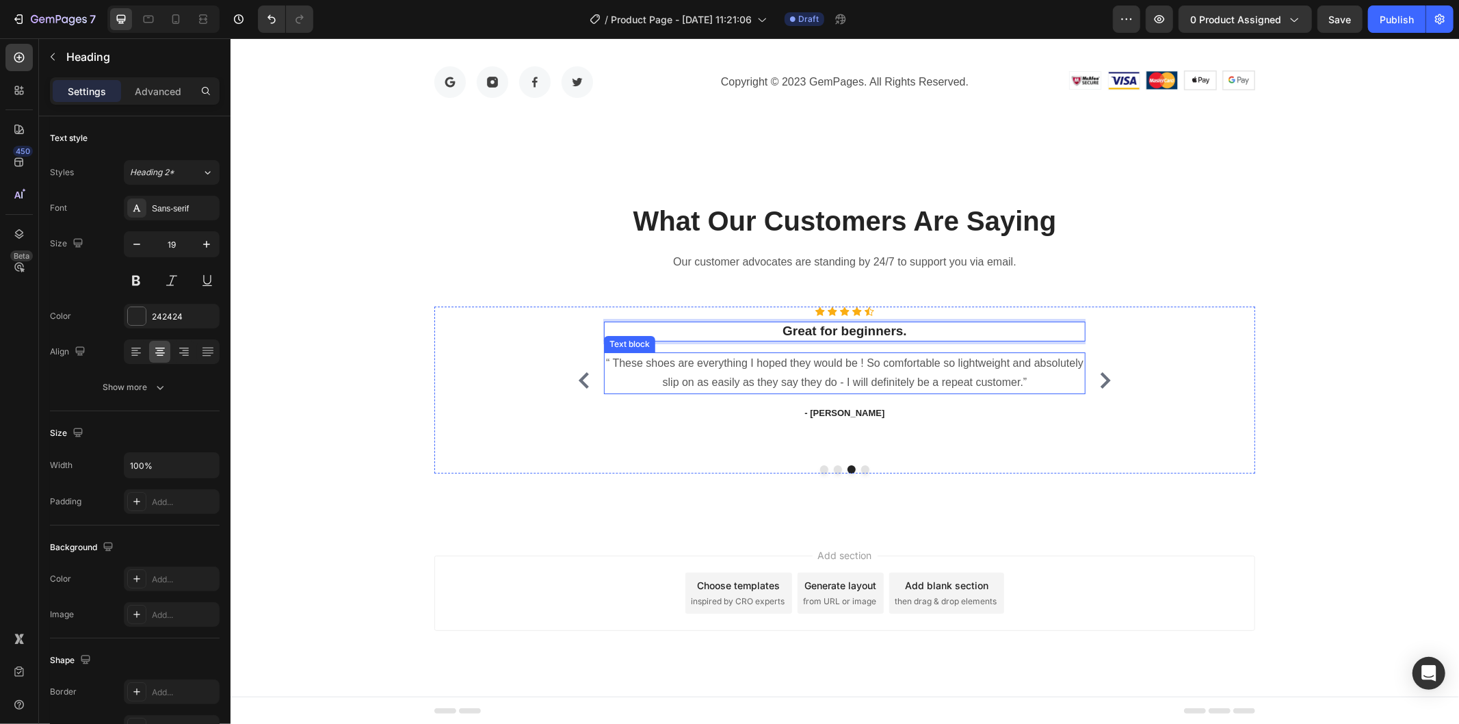
click at [761, 372] on p "“ These shoes are everything I hoped they would be ! So comfortable so lightwei…" at bounding box center [844, 373] width 479 height 40
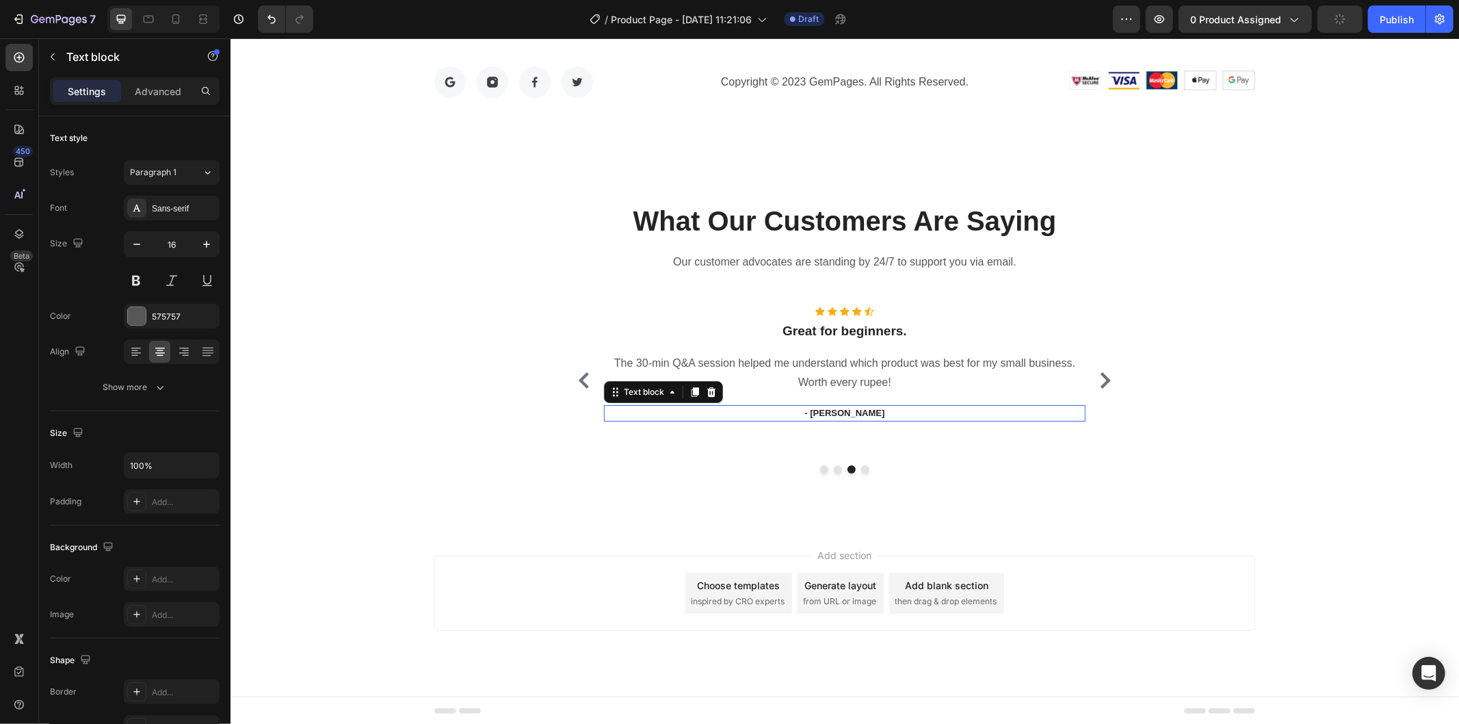
click at [845, 410] on p "- Ryan S." at bounding box center [844, 413] width 479 height 14
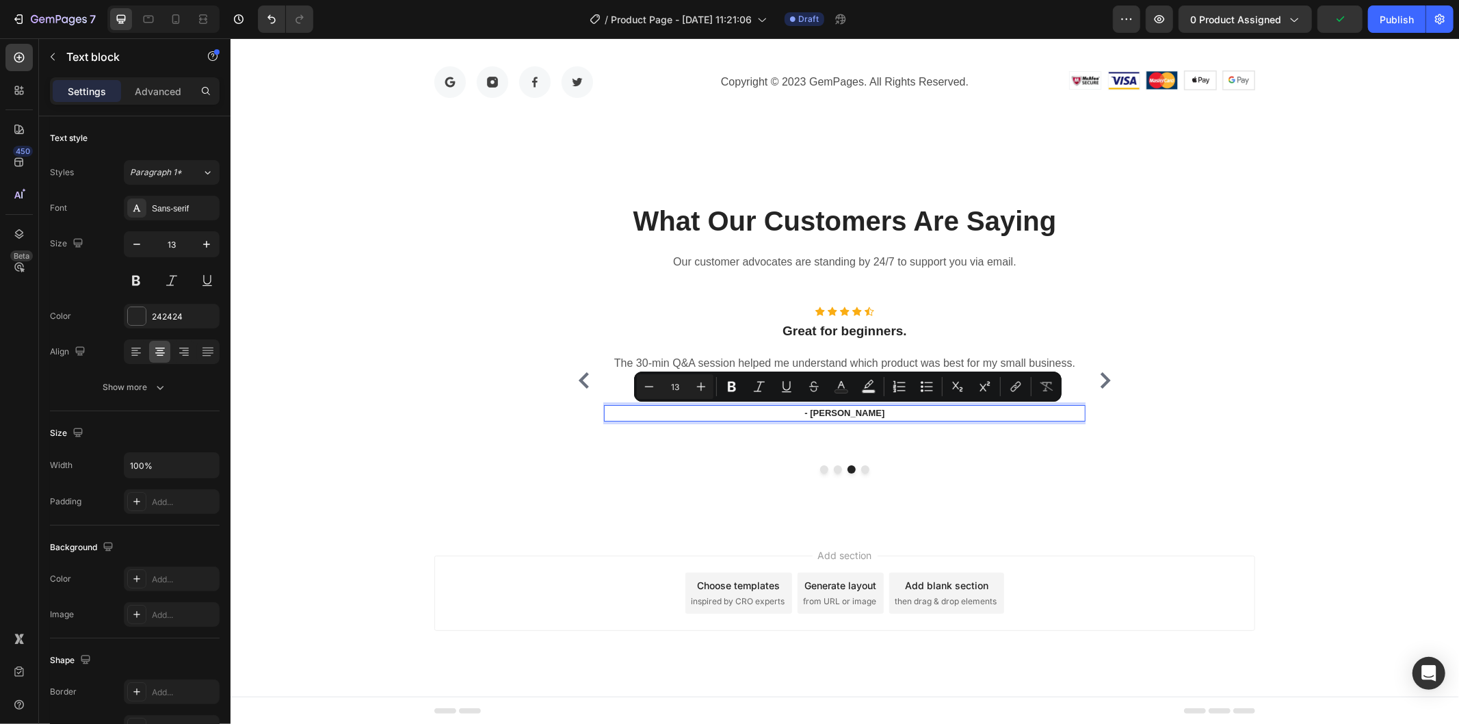
click at [837, 412] on p "- Ryan S." at bounding box center [844, 413] width 479 height 14
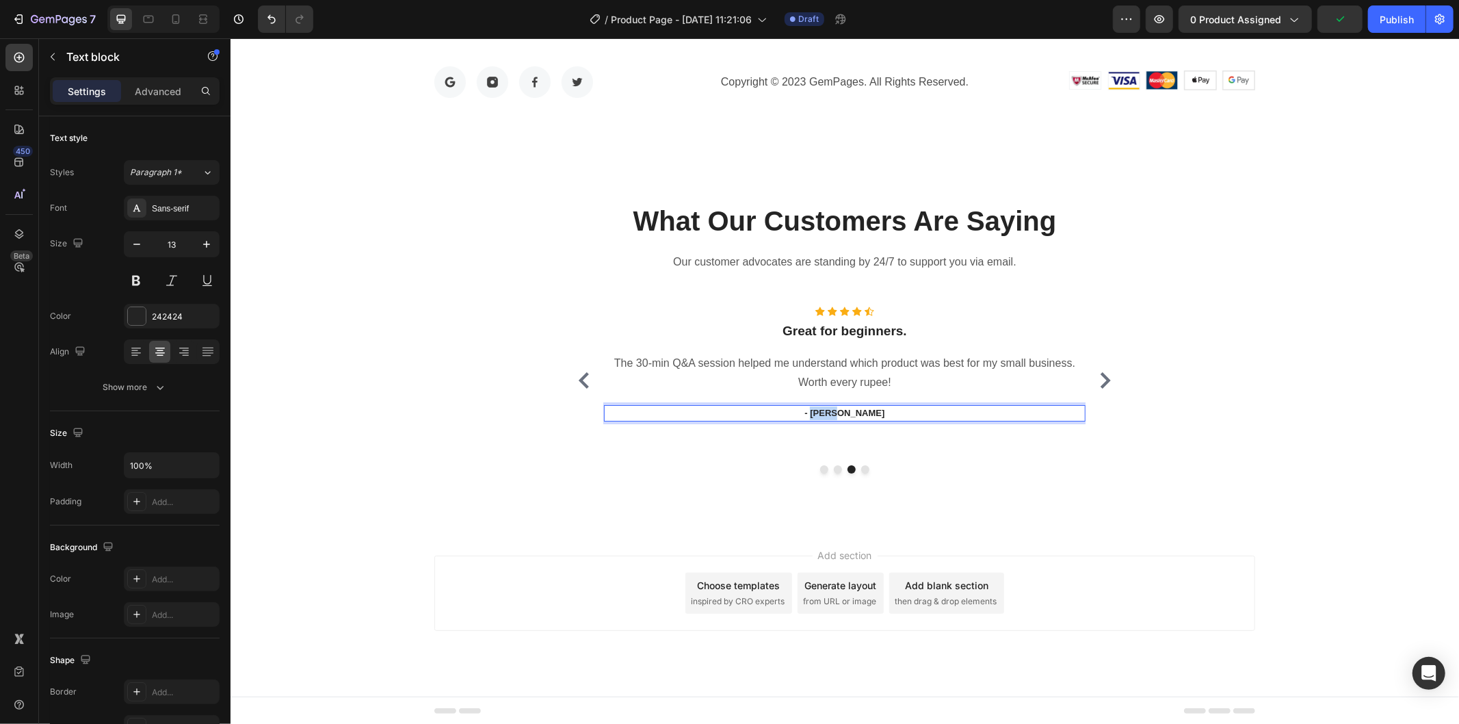
click at [837, 412] on p "- Ryan S." at bounding box center [844, 413] width 479 height 14
click at [1058, 461] on div "Icon Icon Icon Icon Icon Icon List Hoz Very helpful consultation! Heading I boo…" at bounding box center [844, 389] width 821 height 167
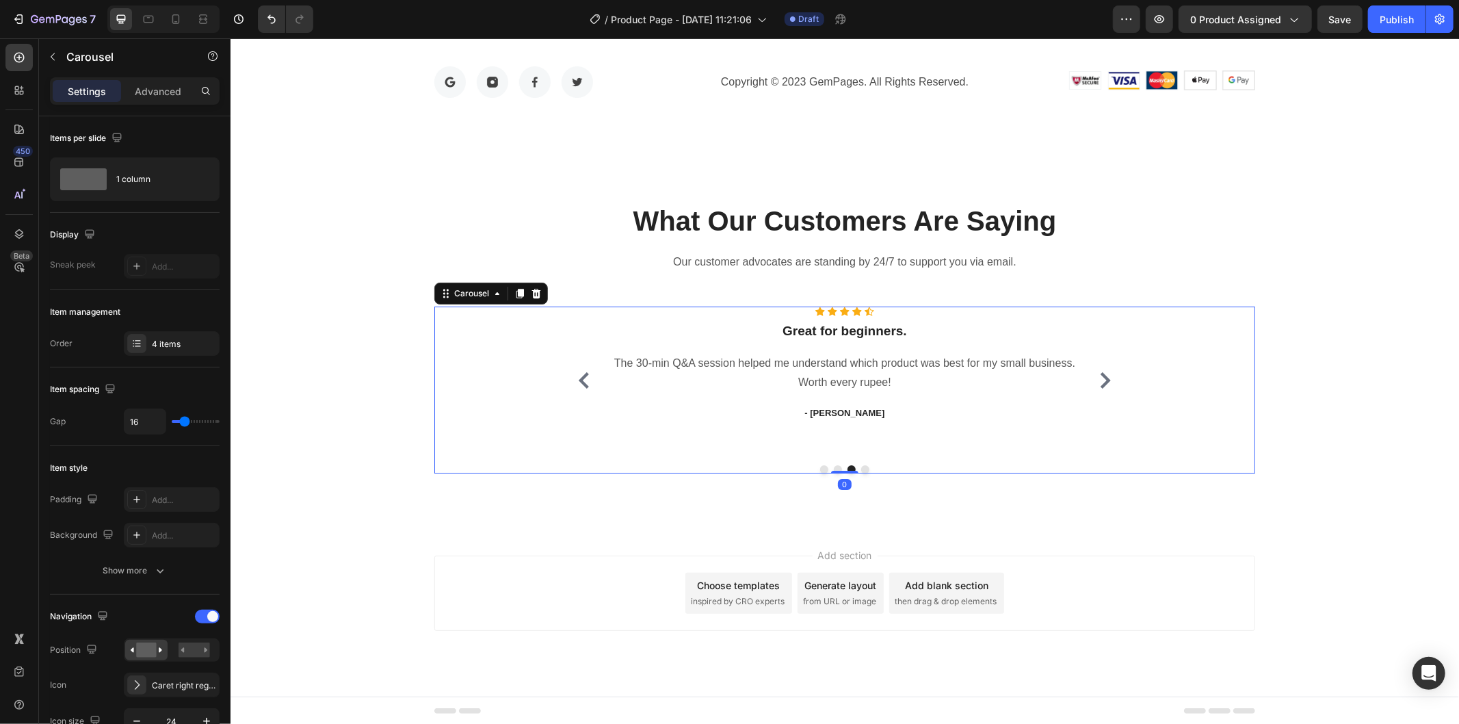
click at [578, 376] on icon "Carousel Back Arrow" at bounding box center [583, 379] width 10 height 16
click at [1100, 375] on icon "Carousel Next Arrow" at bounding box center [1105, 379] width 10 height 16
click at [813, 330] on p "You're walking on a cloud!" at bounding box center [844, 330] width 479 height 17
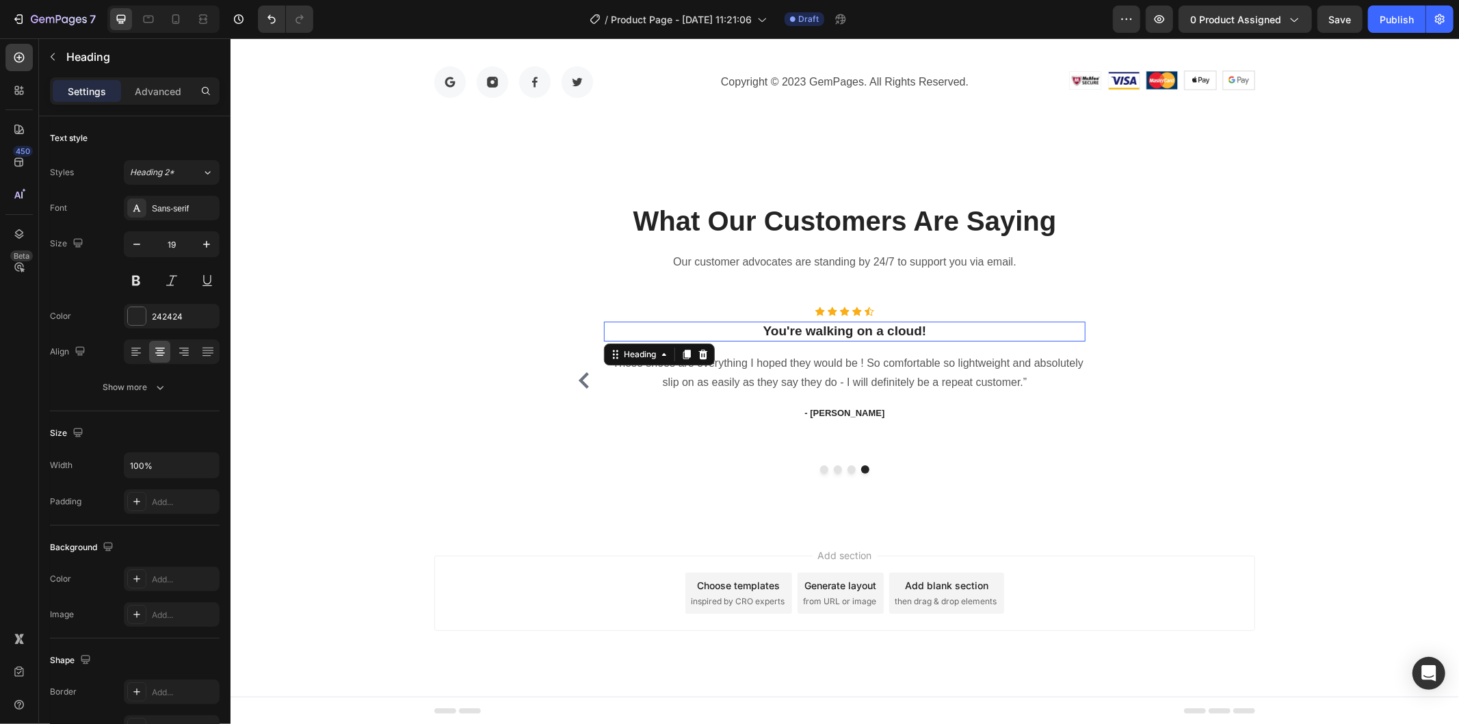
click at [813, 330] on p "You're walking on a cloud!" at bounding box center [844, 330] width 479 height 17
click at [782, 372] on p "“ These shoes are everything I hoped they would be ! So comfortable so lightwei…" at bounding box center [844, 373] width 479 height 40
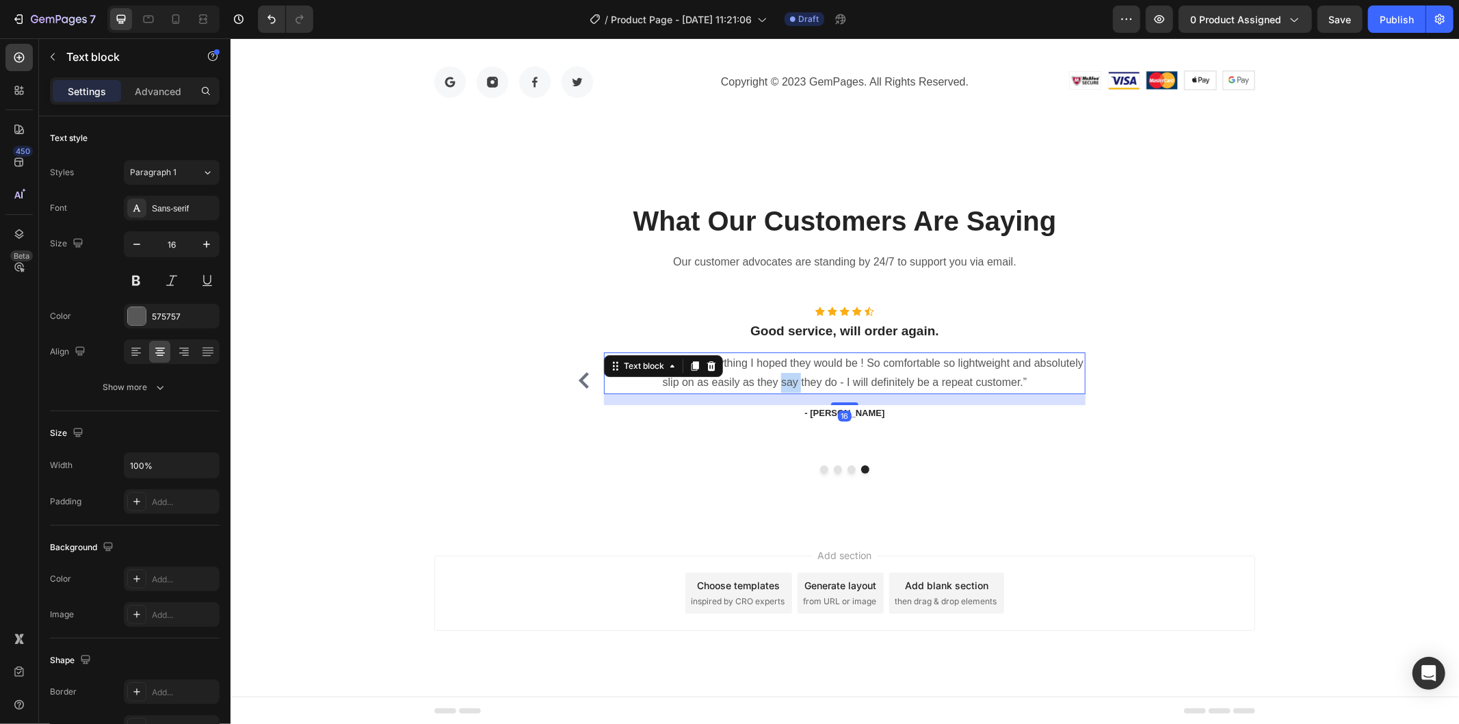
click at [782, 372] on p "“ These shoes are everything I hoped they would be ! So comfortable so lightwei…" at bounding box center [844, 373] width 479 height 40
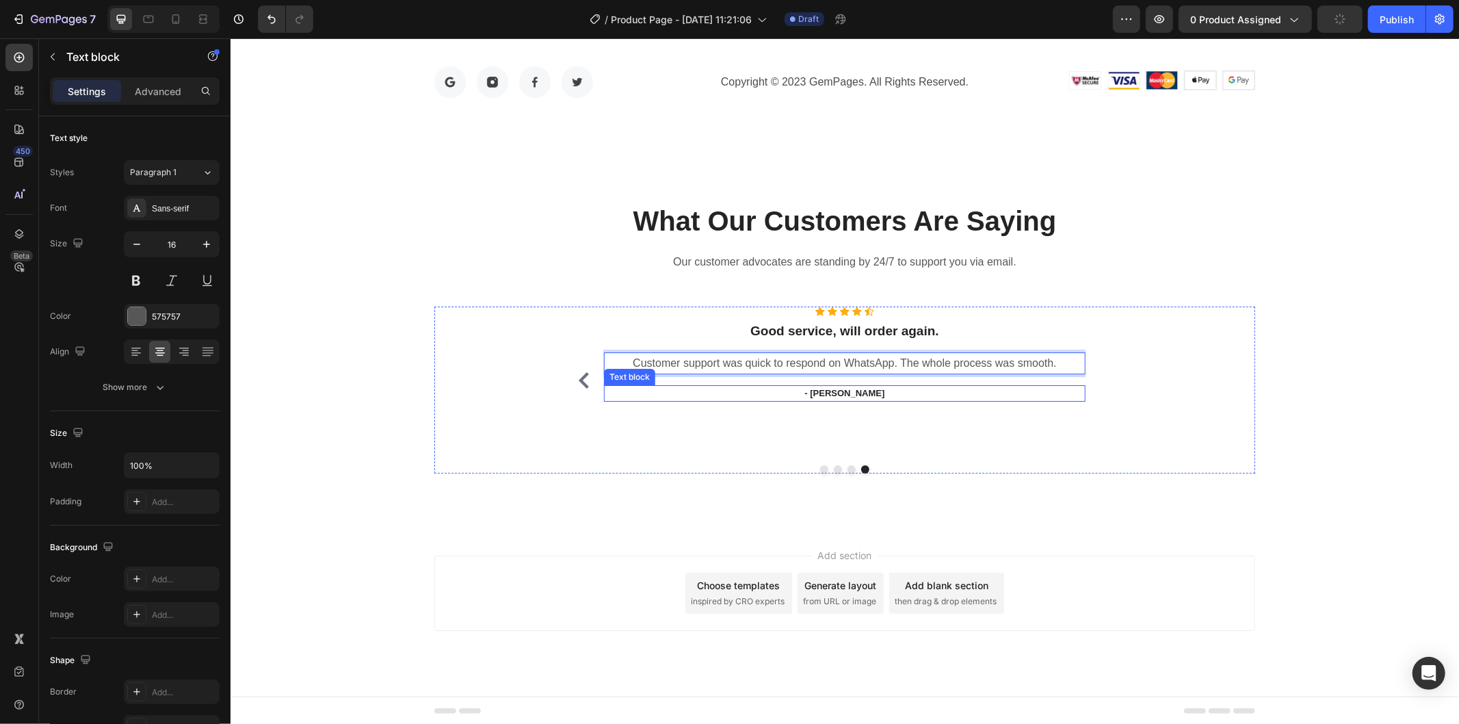
click at [838, 393] on p "- Ryan S." at bounding box center [844, 393] width 479 height 14
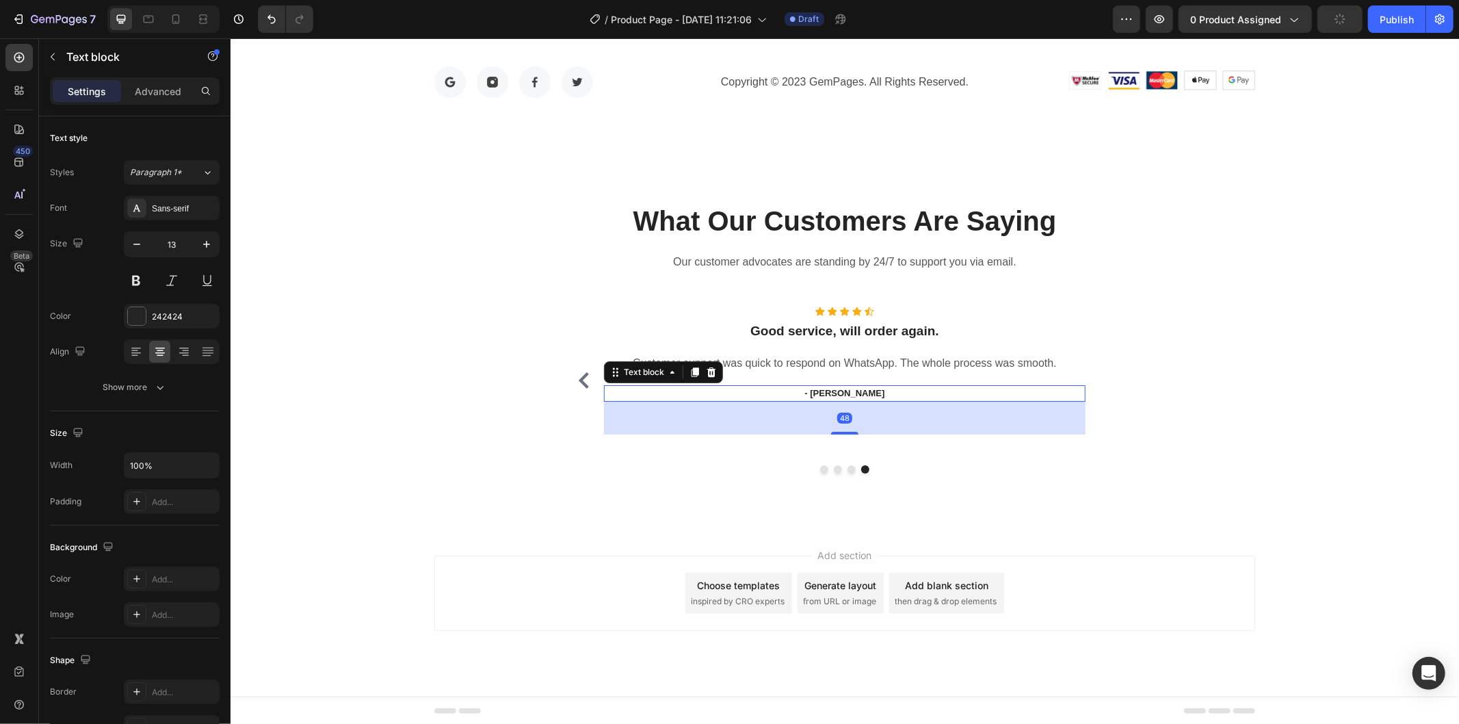
click at [838, 393] on p "- Ryan S." at bounding box center [844, 393] width 479 height 14
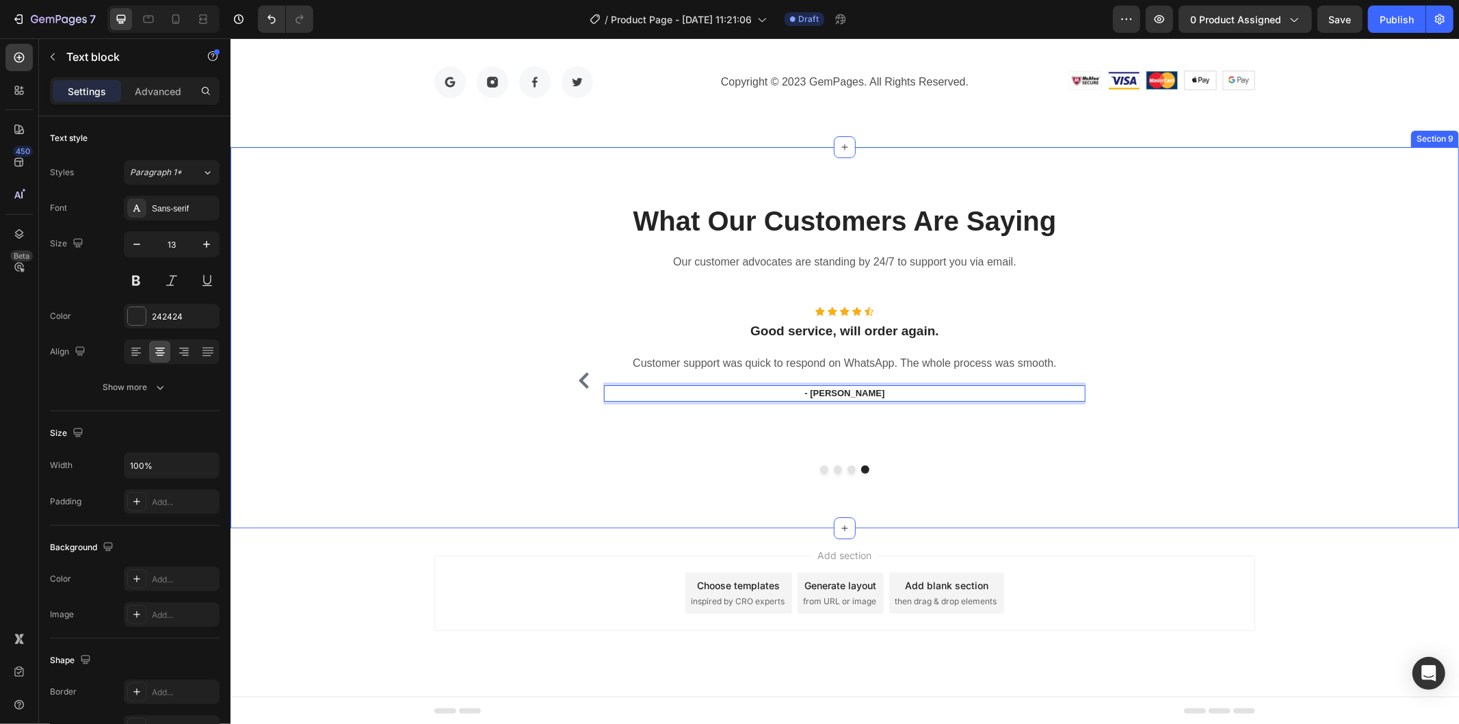
click at [1404, 473] on div "What Our Customers Are Saying Heading Our customer advocates are standing by 24…" at bounding box center [844, 336] width 1228 height 381
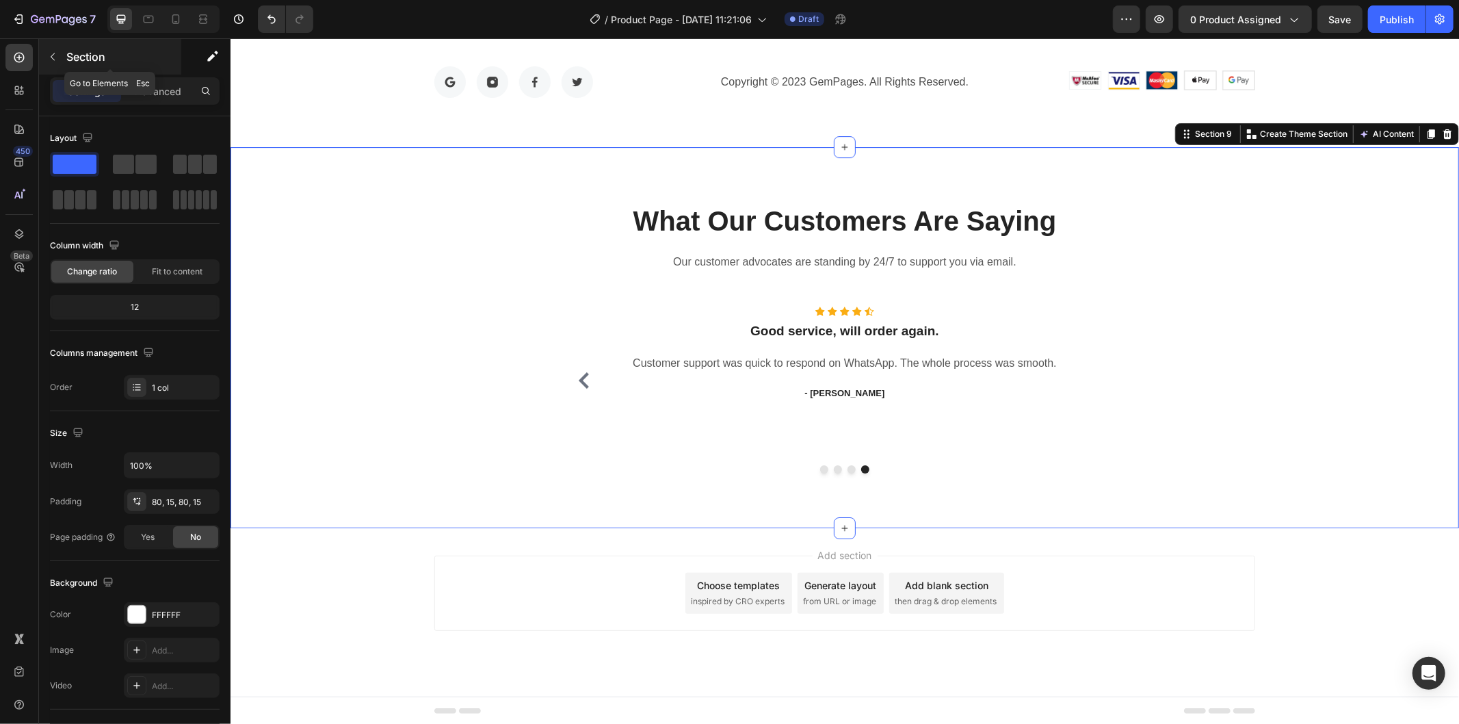
click at [57, 52] on icon "button" at bounding box center [52, 56] width 11 height 11
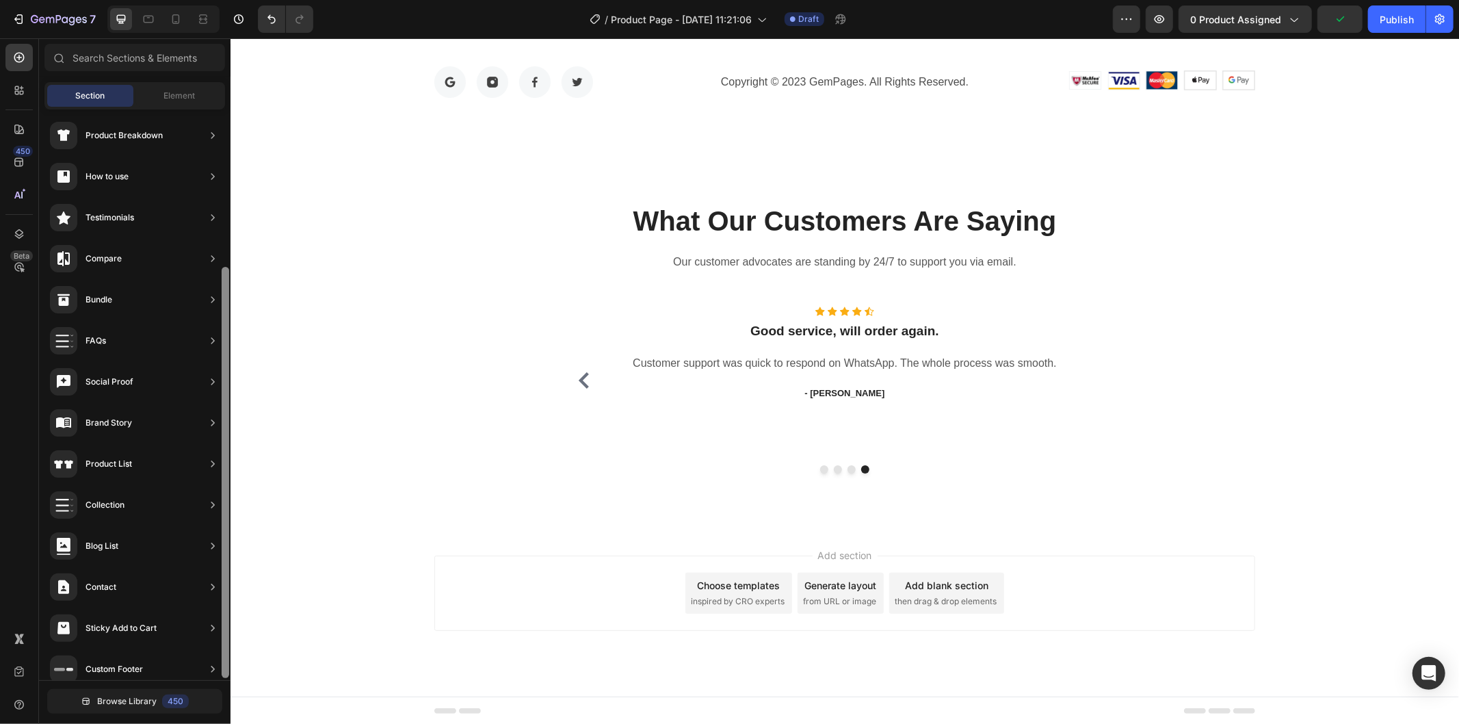
scroll to position [213, 0]
drag, startPoint x: 224, startPoint y: 586, endPoint x: 224, endPoint y: 631, distance: 44.5
click at [224, 631] on div at bounding box center [226, 468] width 8 height 411
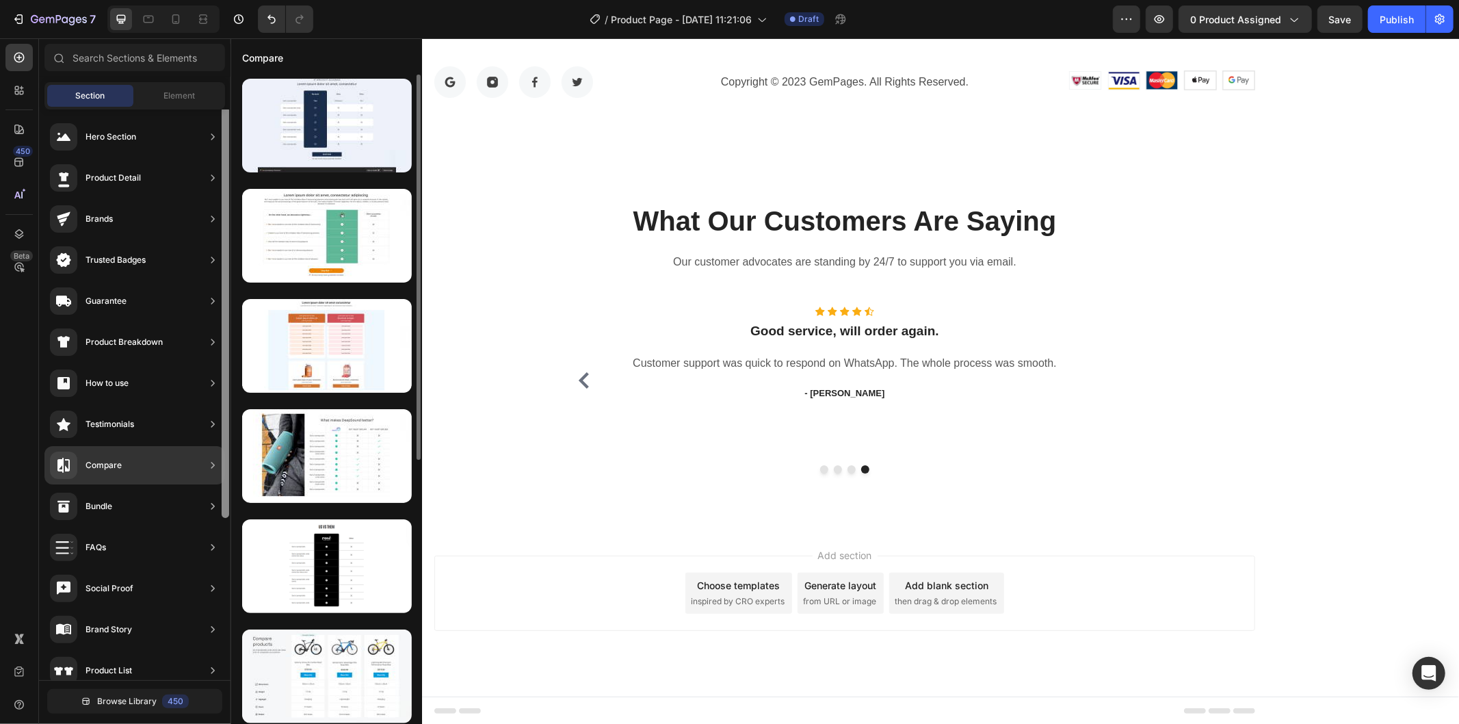
scroll to position [0, 0]
drag, startPoint x: 224, startPoint y: 311, endPoint x: 234, endPoint y: 153, distance: 158.3
click at [230, 153] on div "450 Beta Sections(30) Elements(84) Section Element Hero Section Product Detail …" at bounding box center [115, 380] width 230 height 685
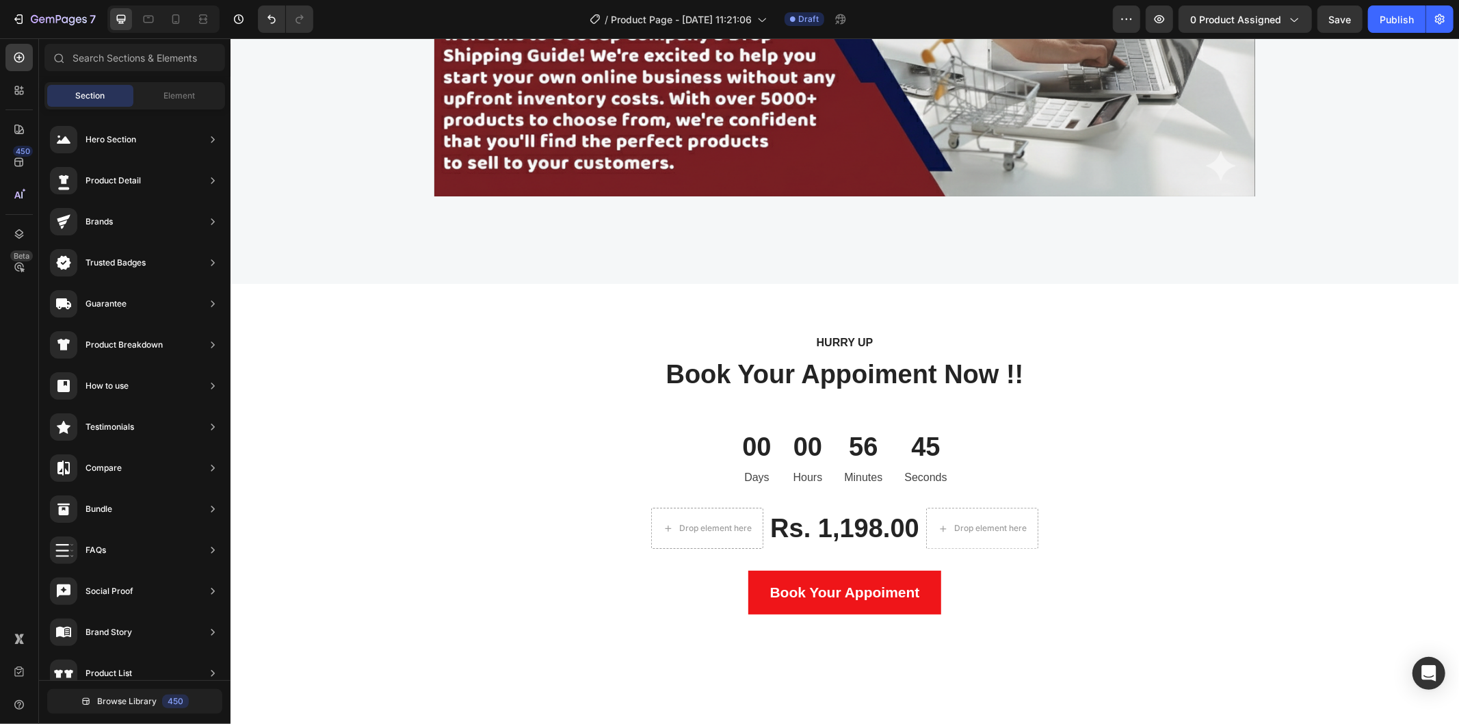
scroll to position [2626, 0]
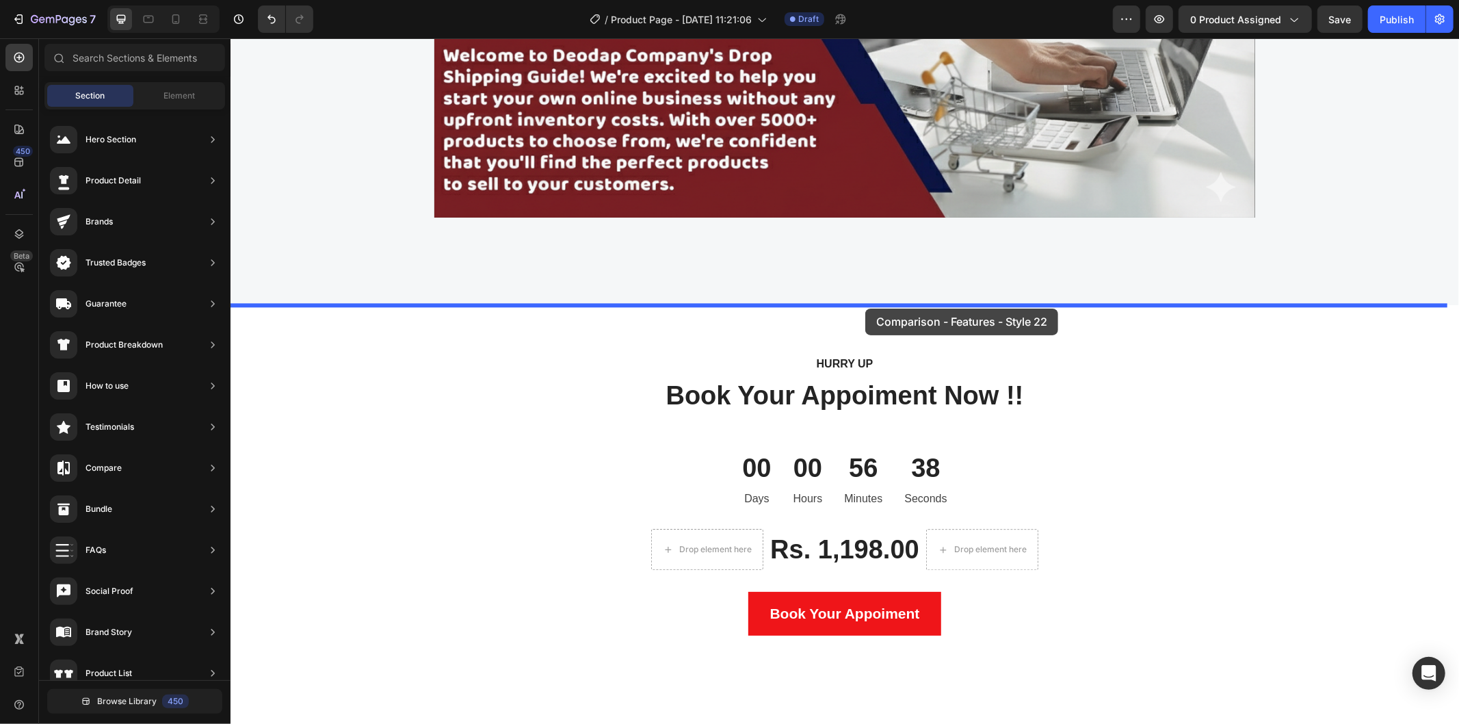
drag, startPoint x: 572, startPoint y: 595, endPoint x: 864, endPoint y: 308, distance: 409.6
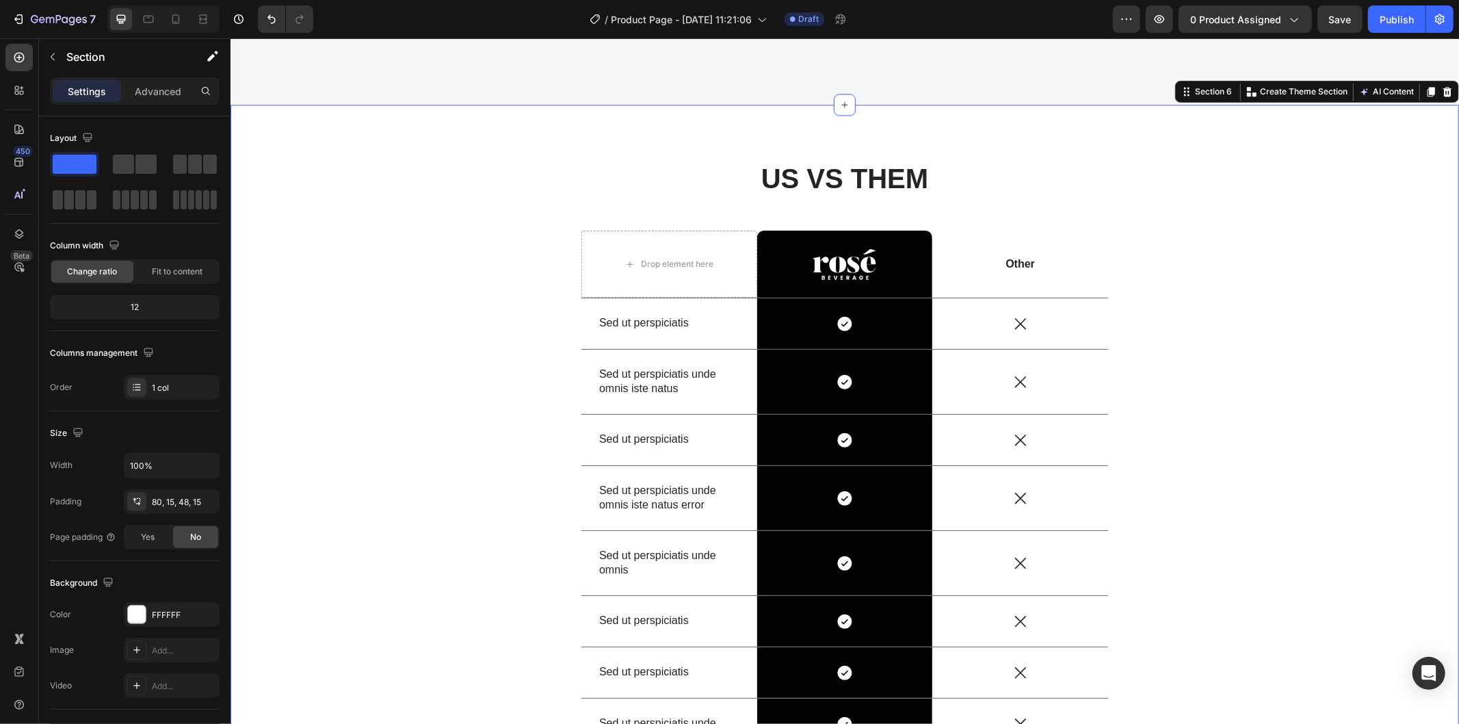
scroll to position [2845, 0]
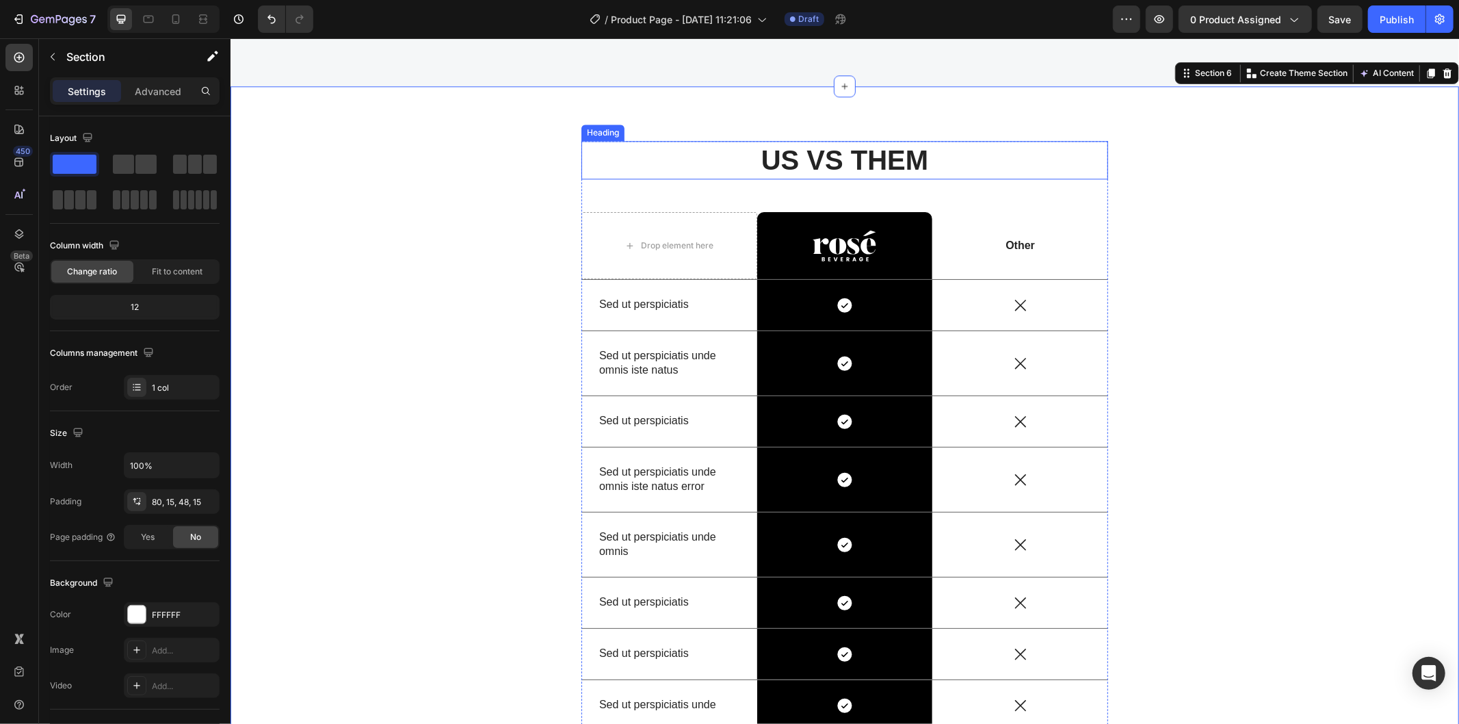
click at [802, 150] on h2 "US VS THEM" at bounding box center [844, 159] width 527 height 38
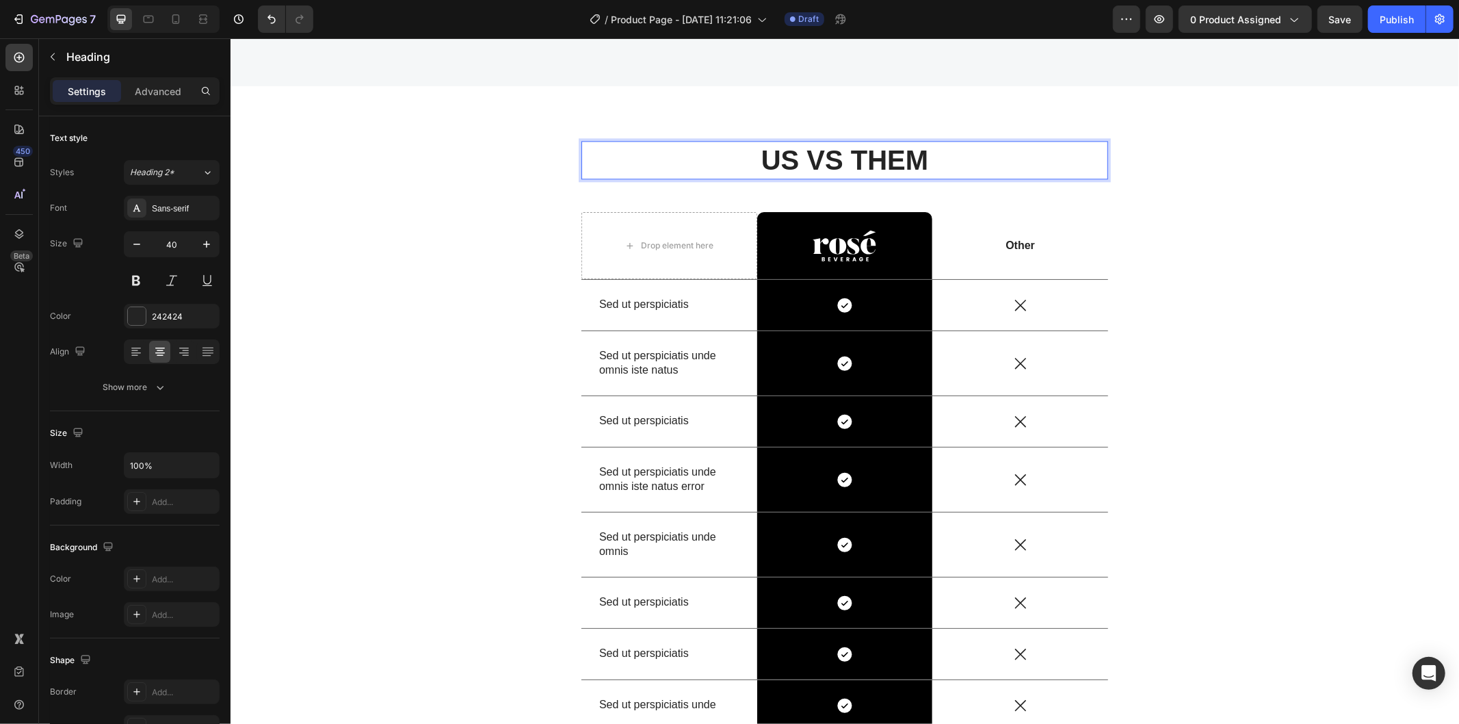
click at [802, 150] on h2 "US VS THEM" at bounding box center [844, 159] width 527 height 38
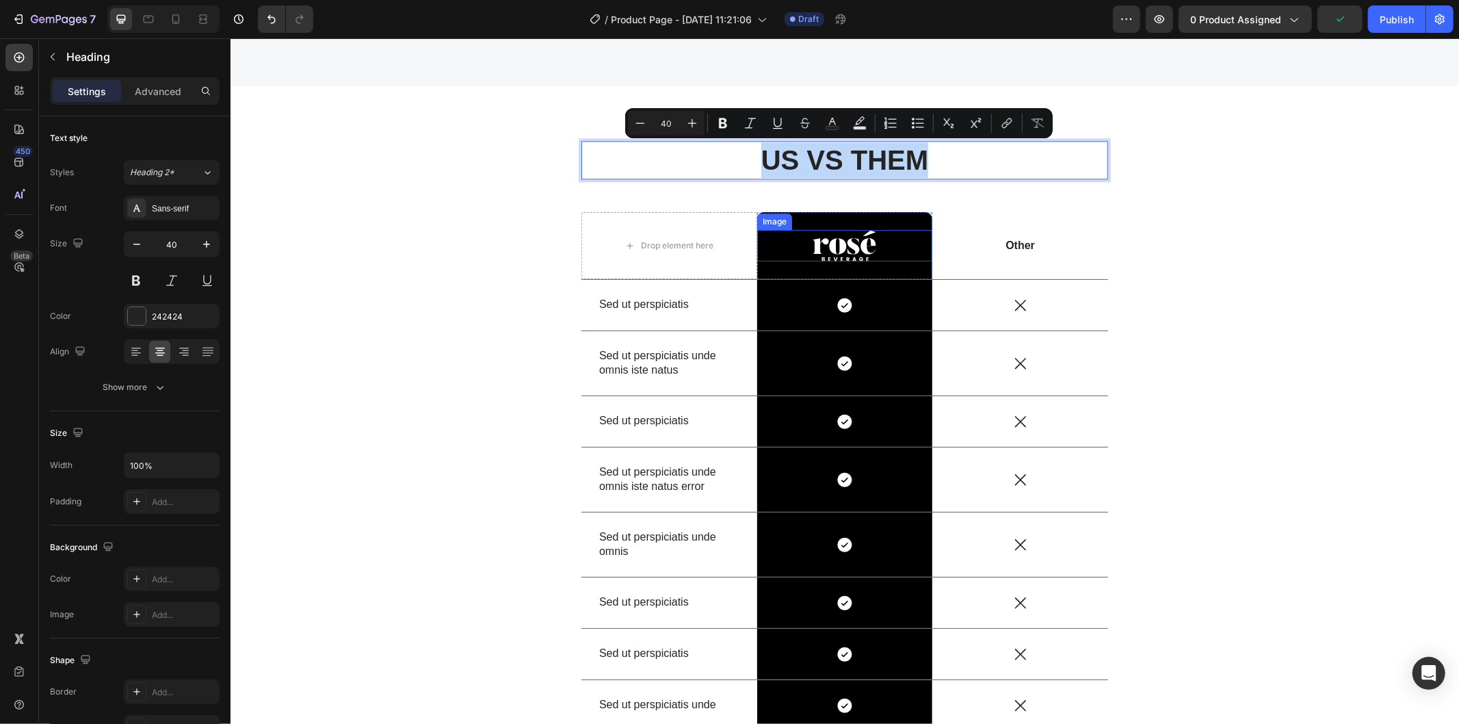
click at [836, 241] on img at bounding box center [844, 244] width 64 height 31
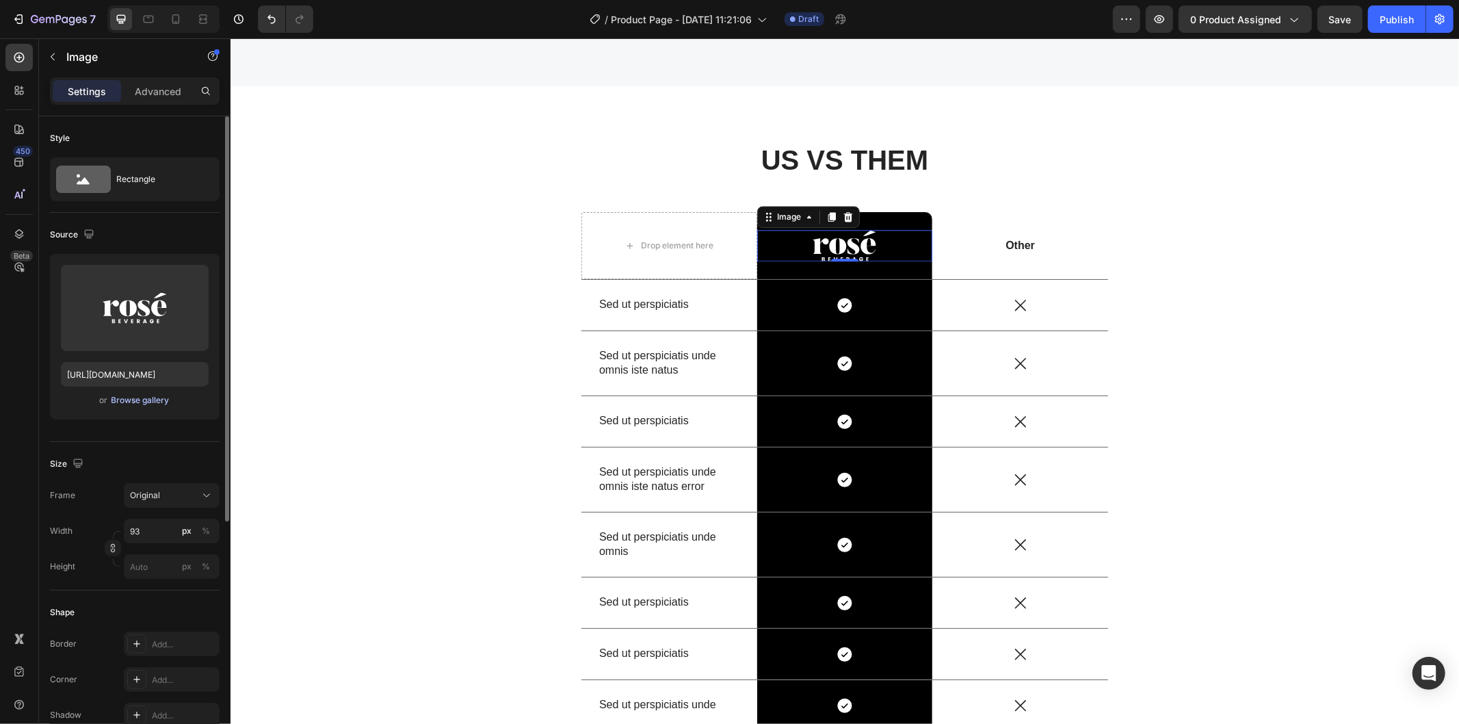
click at [144, 399] on div "Browse gallery" at bounding box center [140, 400] width 58 height 12
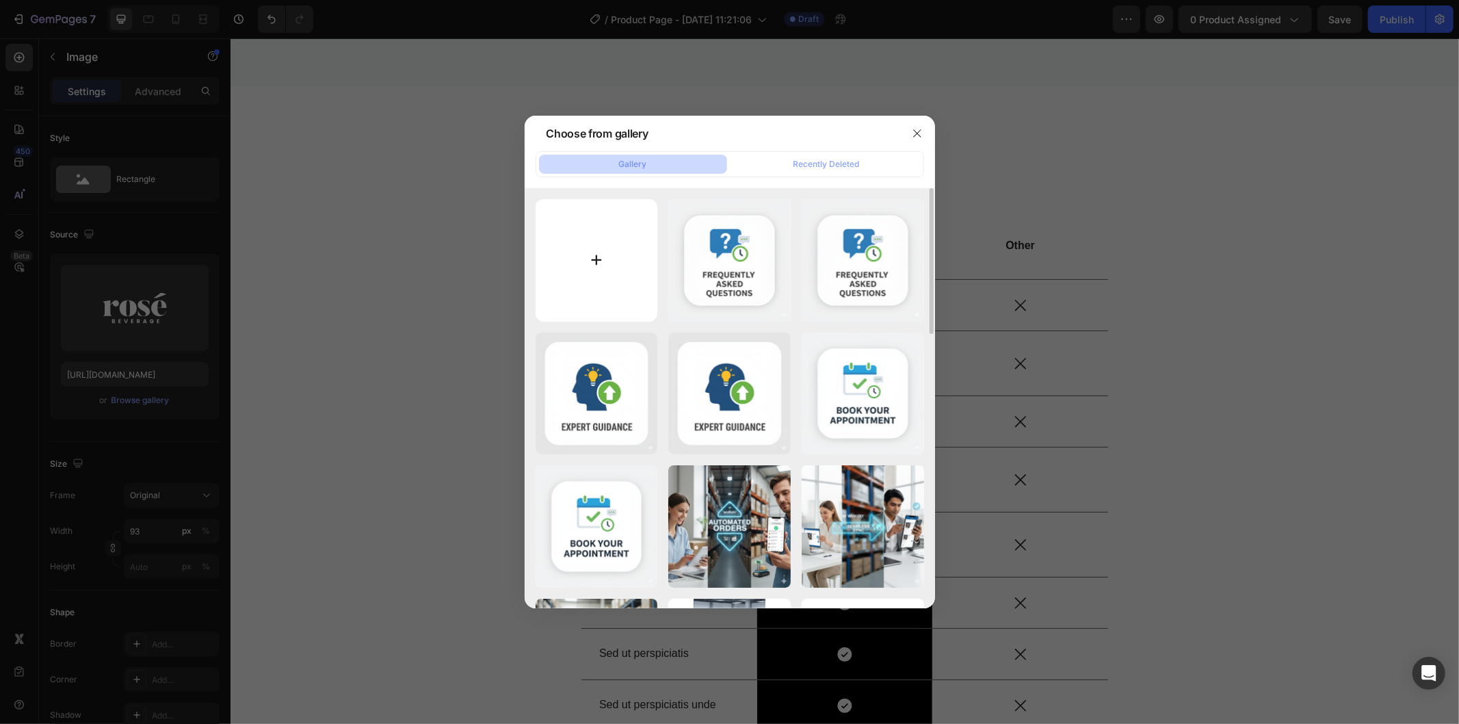
click at [616, 250] on input "file" at bounding box center [597, 260] width 122 height 122
type input "C:\fakepath\imgi_87_images.png"
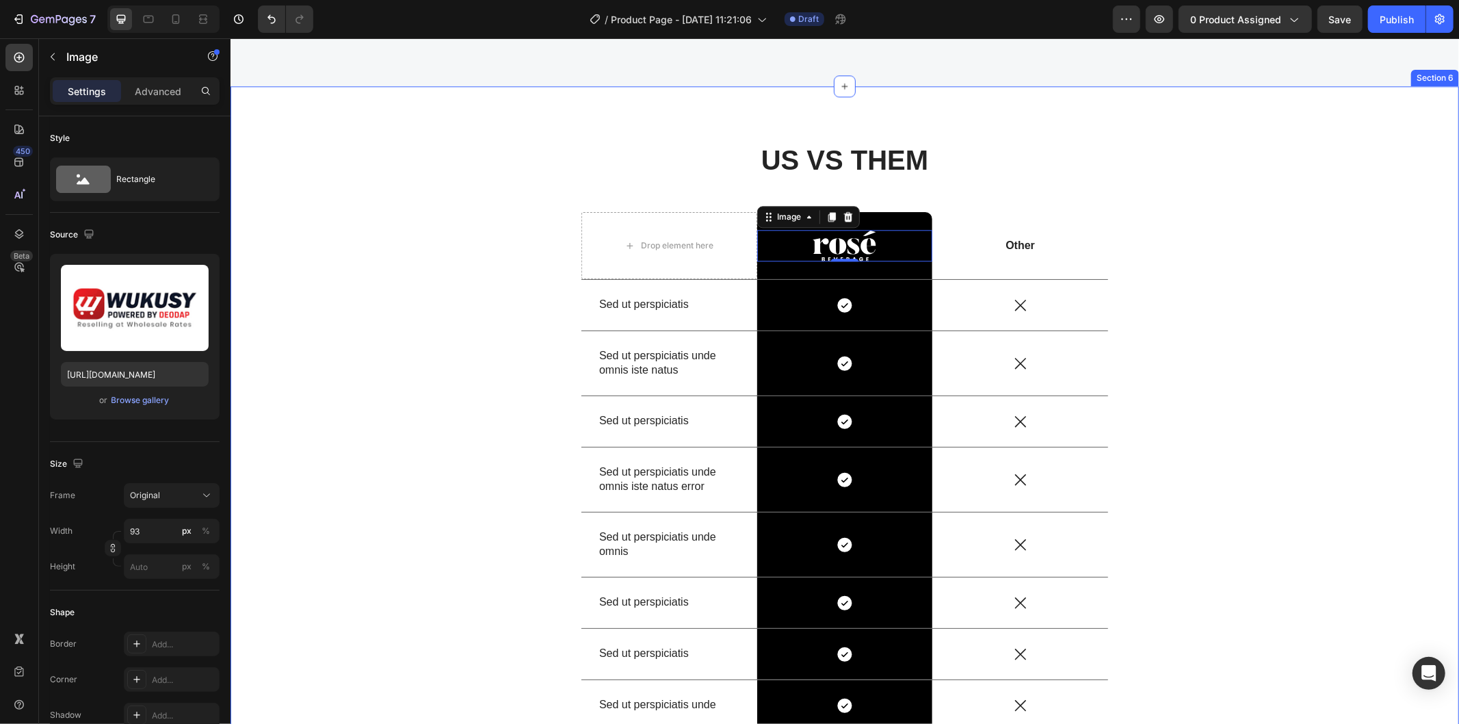
type input "https://cdn.shopify.com/s/files/1/0743/7402/1362/files/gempages_555536114555814…"
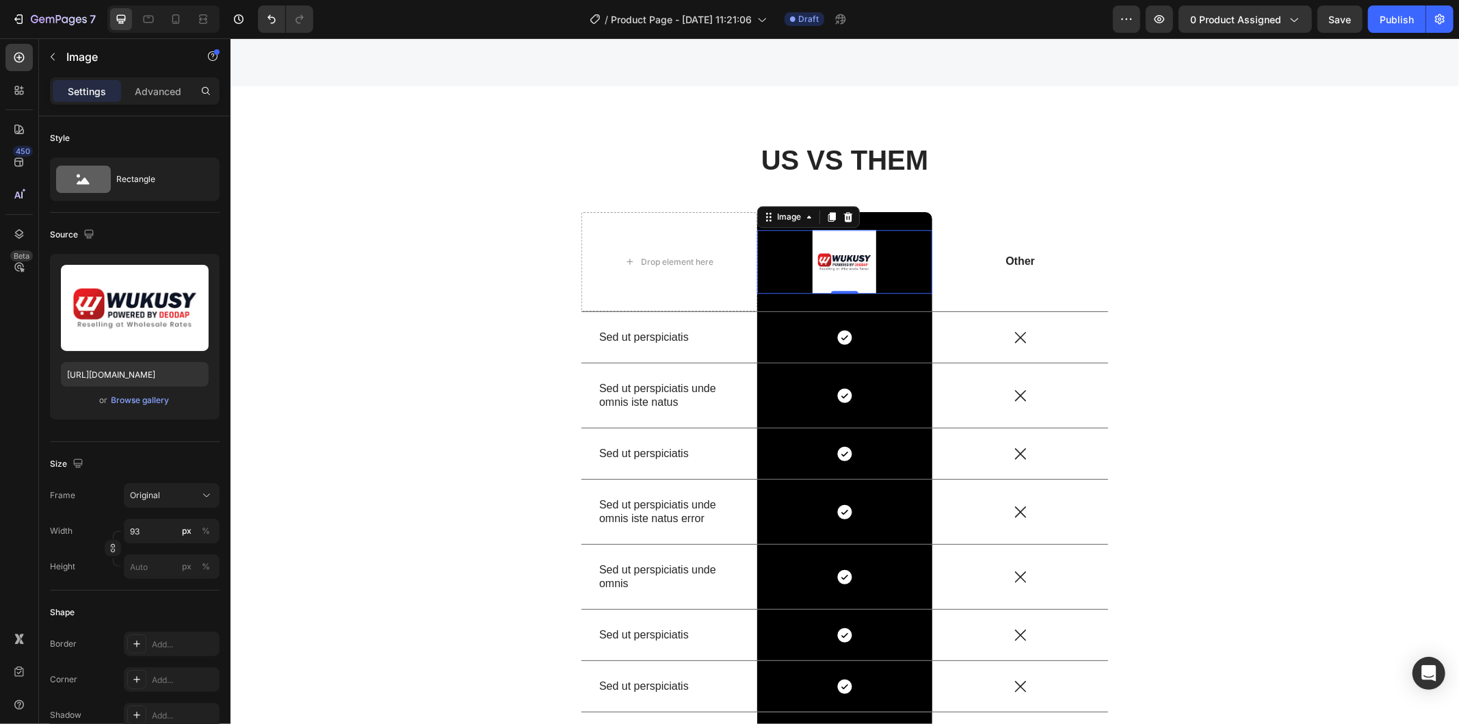
click at [830, 261] on img at bounding box center [844, 261] width 64 height 64
click at [133, 398] on div "Browse gallery" at bounding box center [140, 400] width 58 height 12
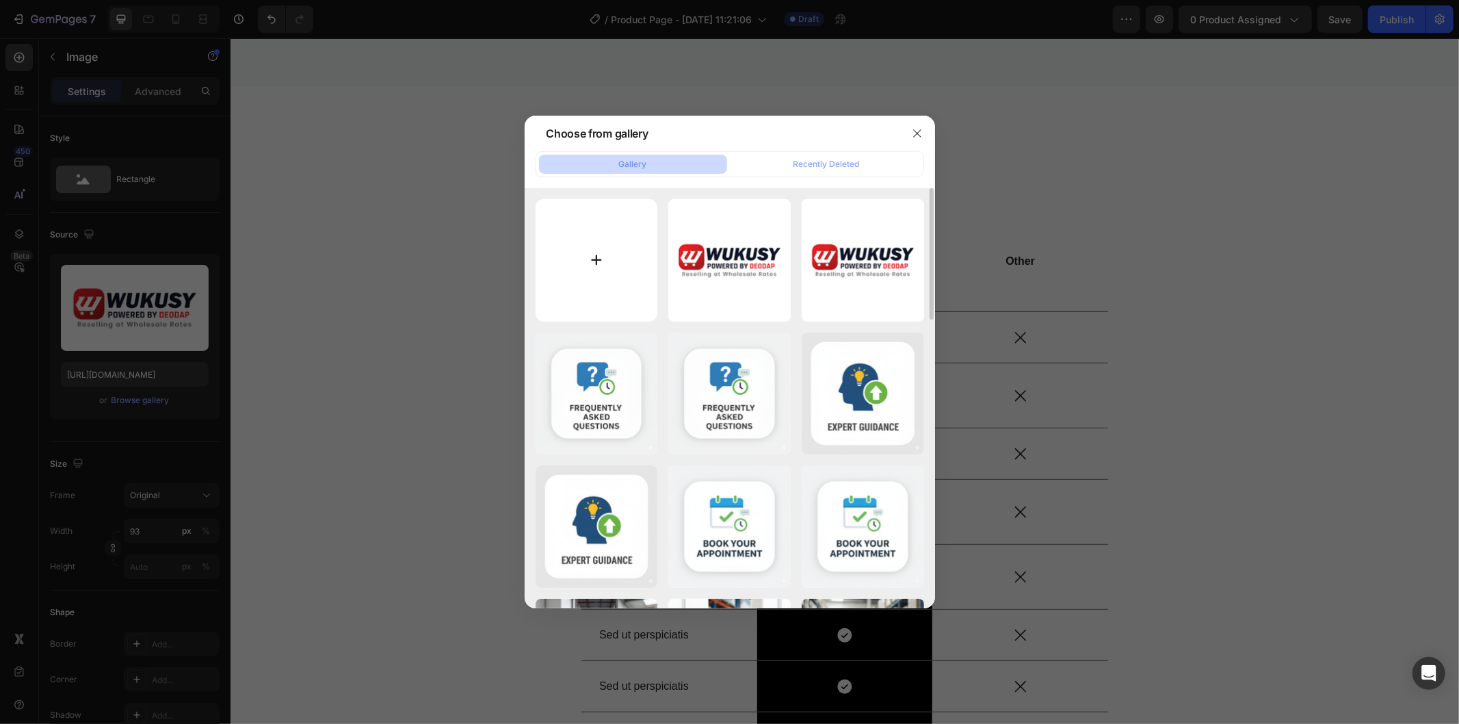
click at [631, 289] on input "file" at bounding box center [597, 260] width 122 height 122
type input "C:\fakepath\imgi_87_images-removebg-preview.png"
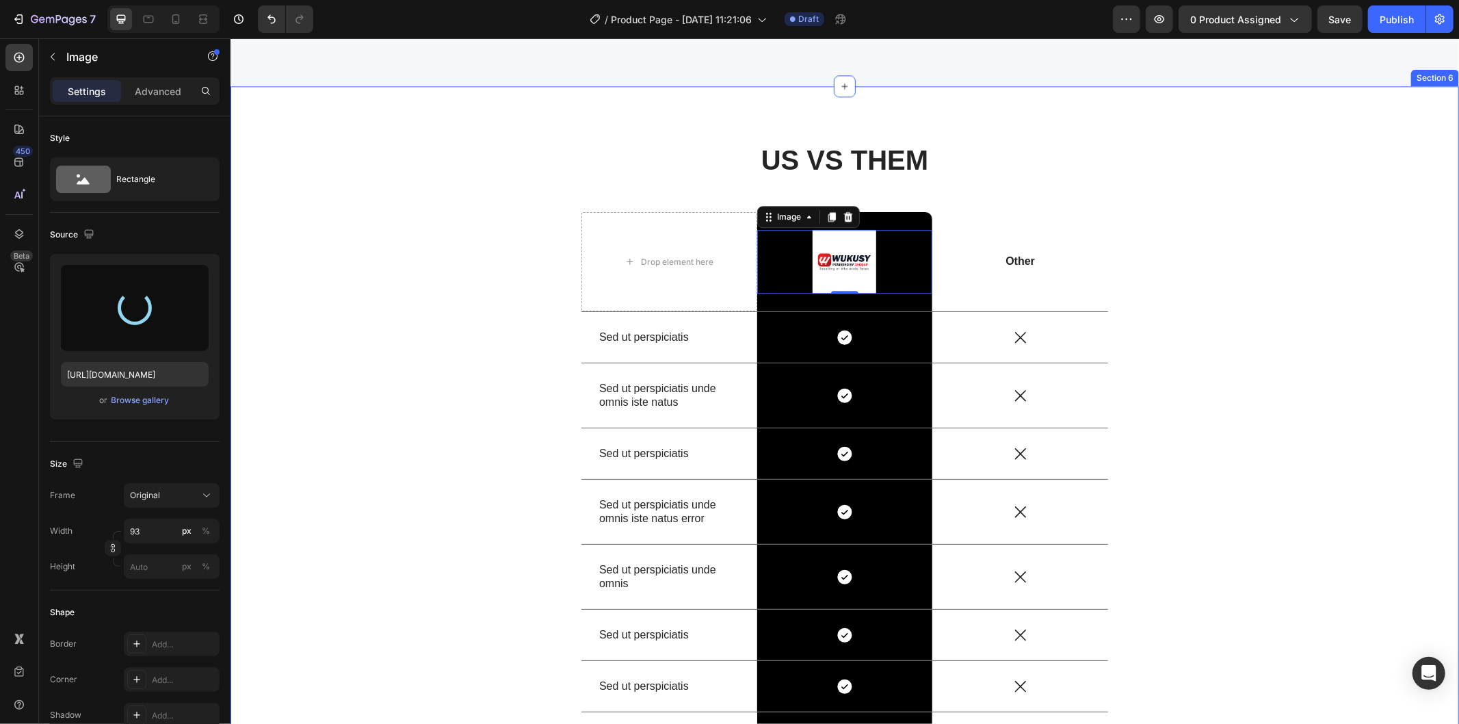
type input "https://cdn.shopify.com/s/files/1/0743/7402/1362/files/gempages_555536114555814…"
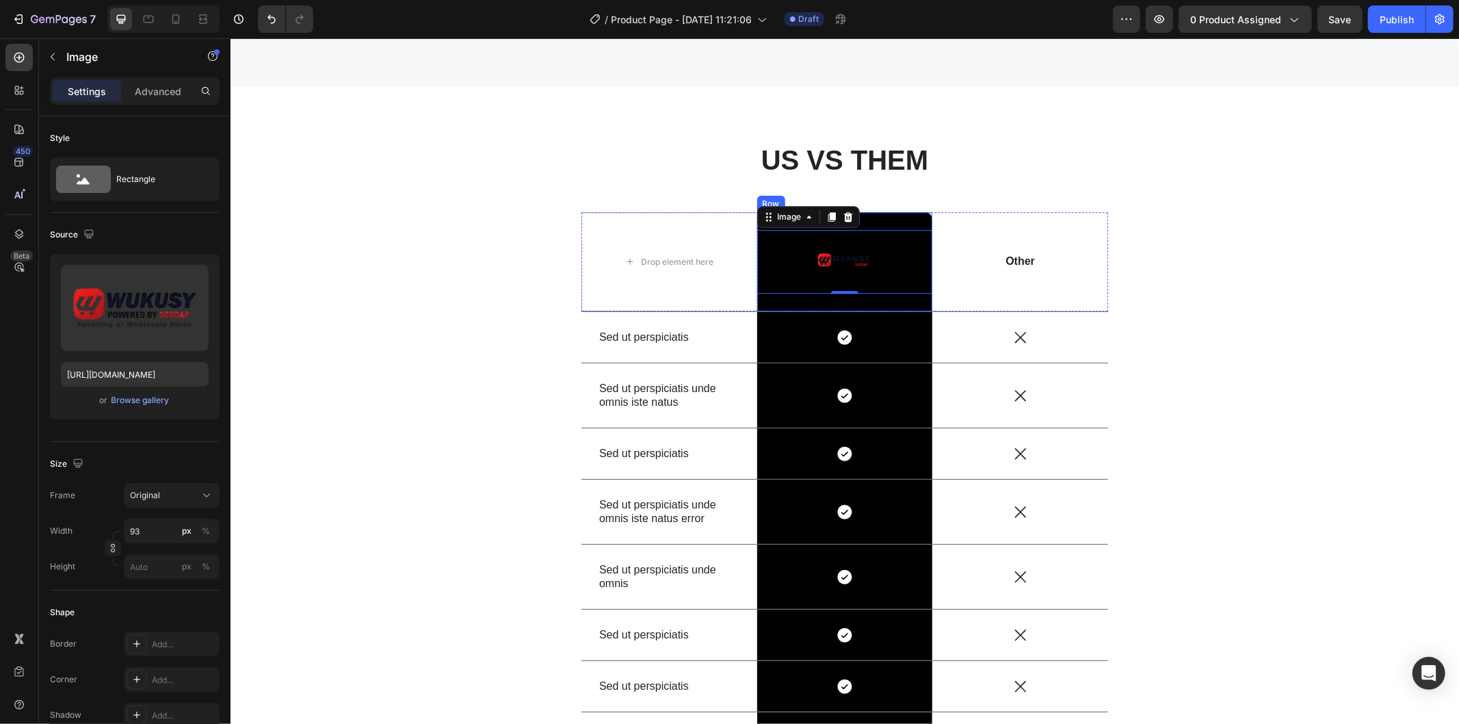
click at [884, 220] on div "Image 0 Row" at bounding box center [844, 260] width 176 height 99
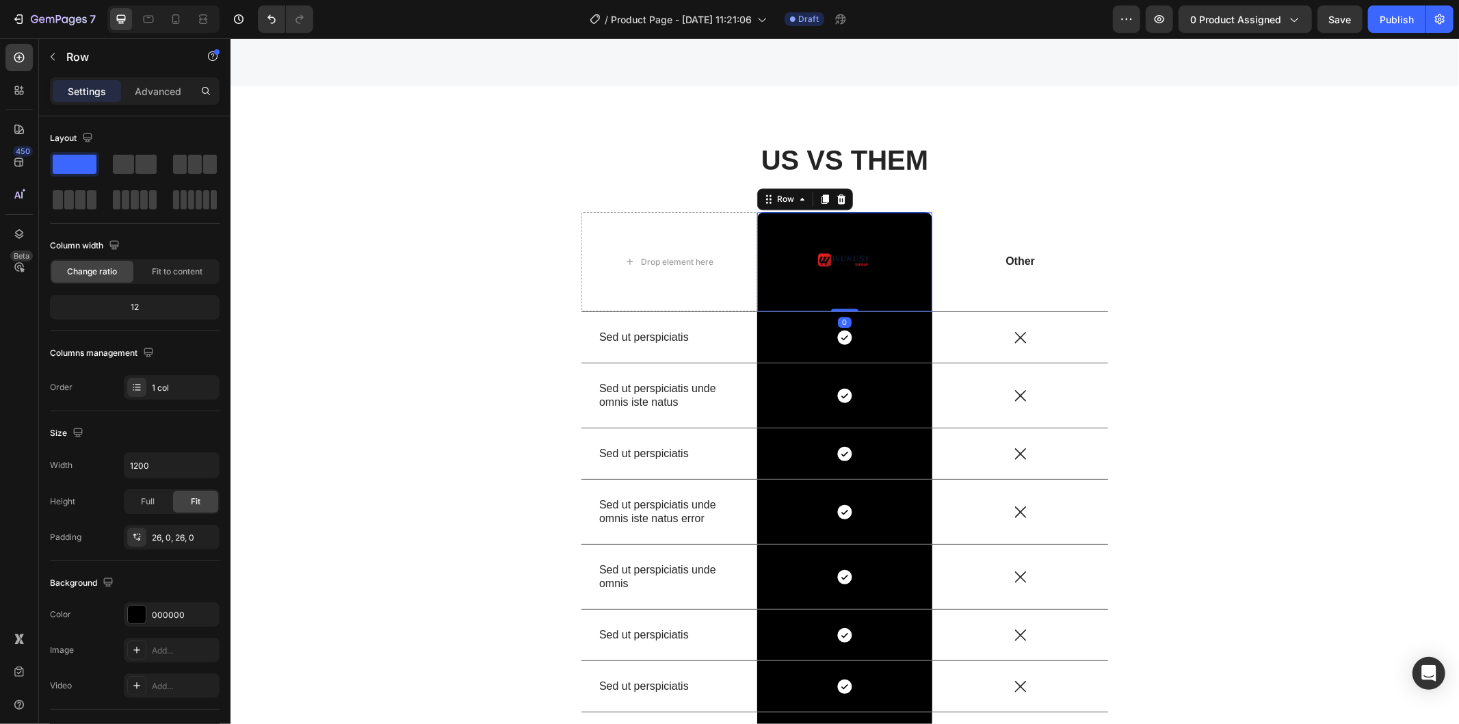
click at [902, 220] on div "Image Row 0" at bounding box center [844, 260] width 176 height 99
click at [851, 263] on img at bounding box center [844, 261] width 64 height 64
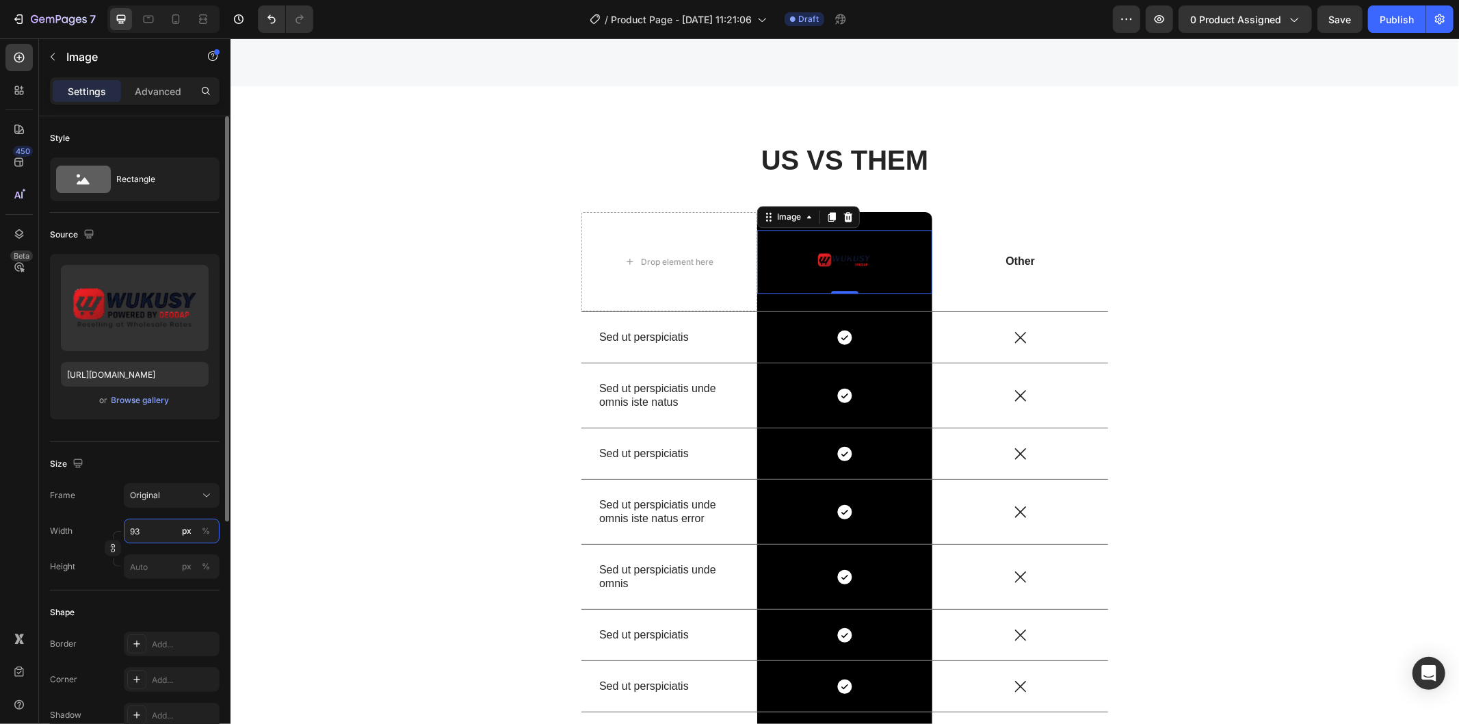
click at [162, 534] on input "93" at bounding box center [172, 530] width 96 height 25
click at [854, 266] on img at bounding box center [844, 261] width 64 height 64
click at [831, 257] on img at bounding box center [844, 261] width 64 height 64
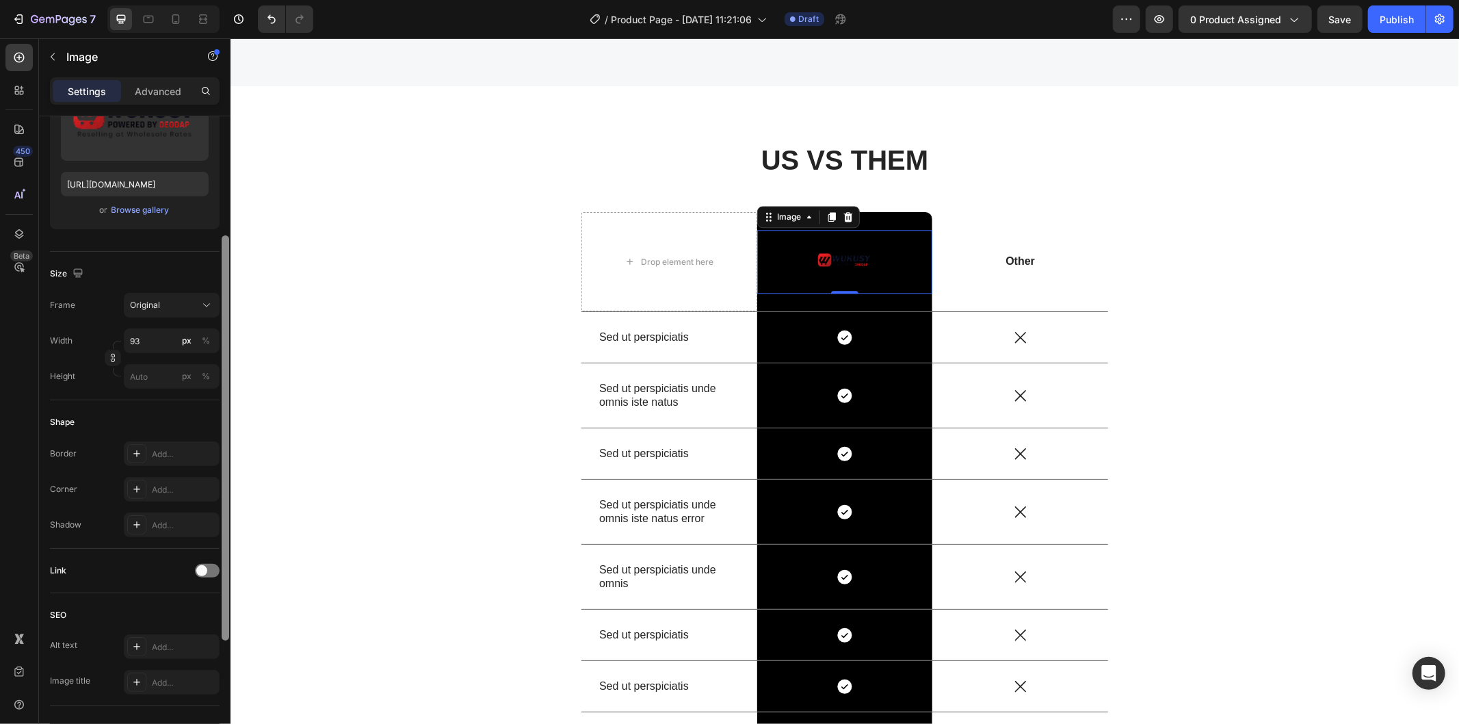
scroll to position [142, 0]
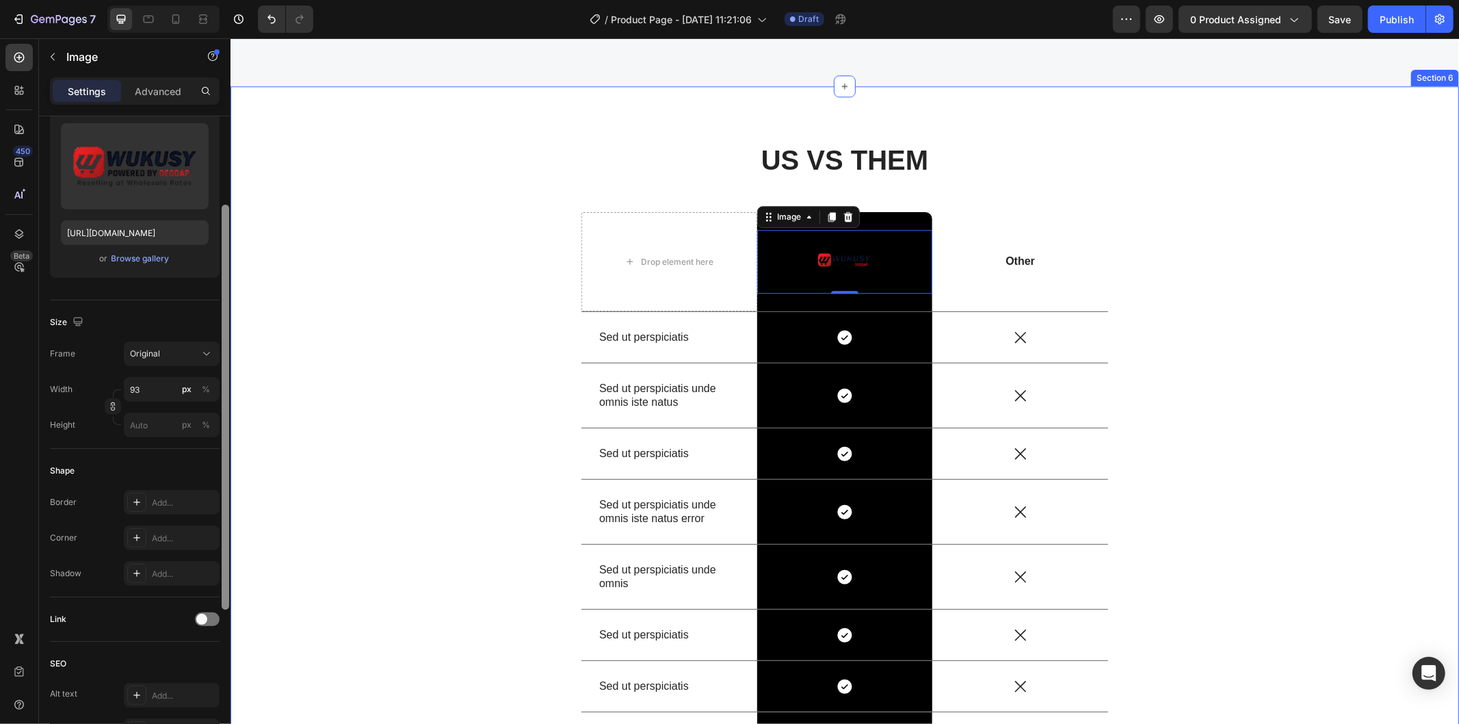
drag, startPoint x: 453, startPoint y: 581, endPoint x: 236, endPoint y: 453, distance: 252.1
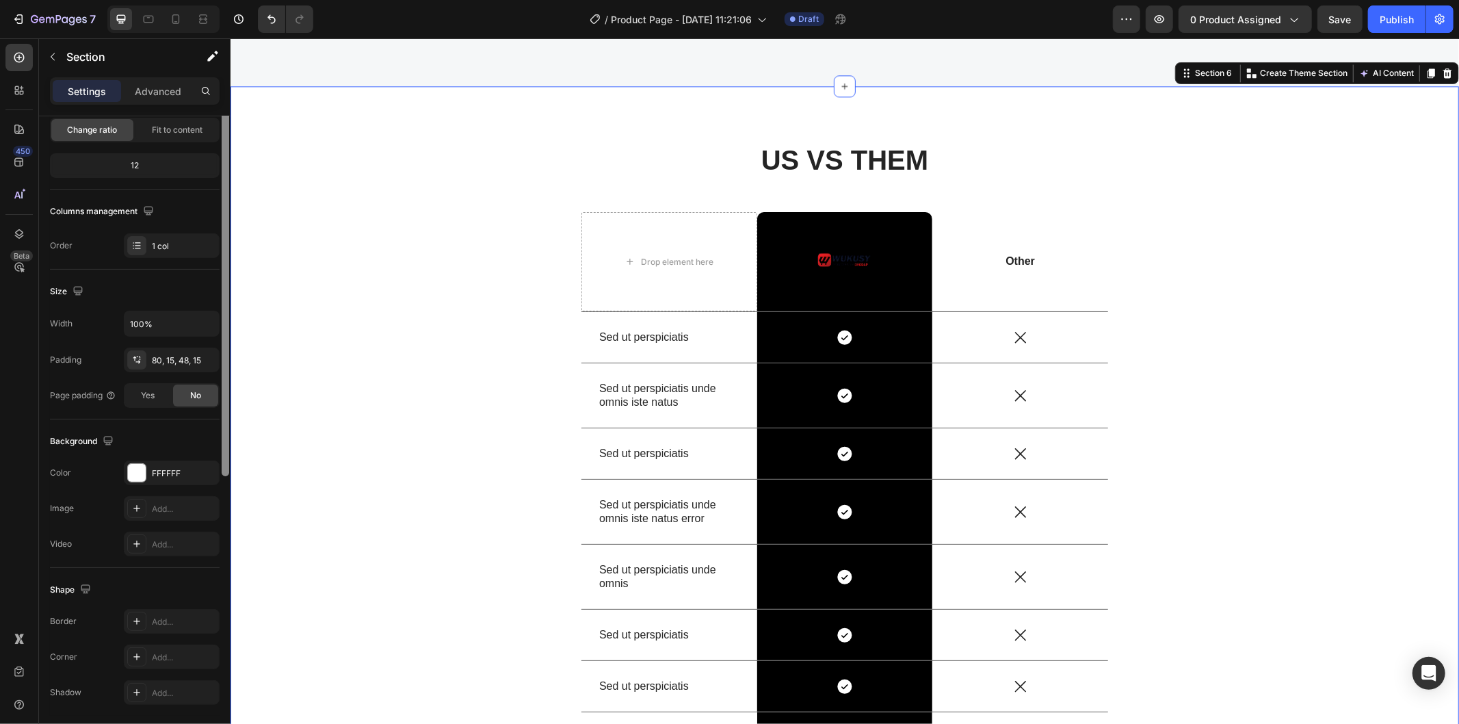
scroll to position [0, 0]
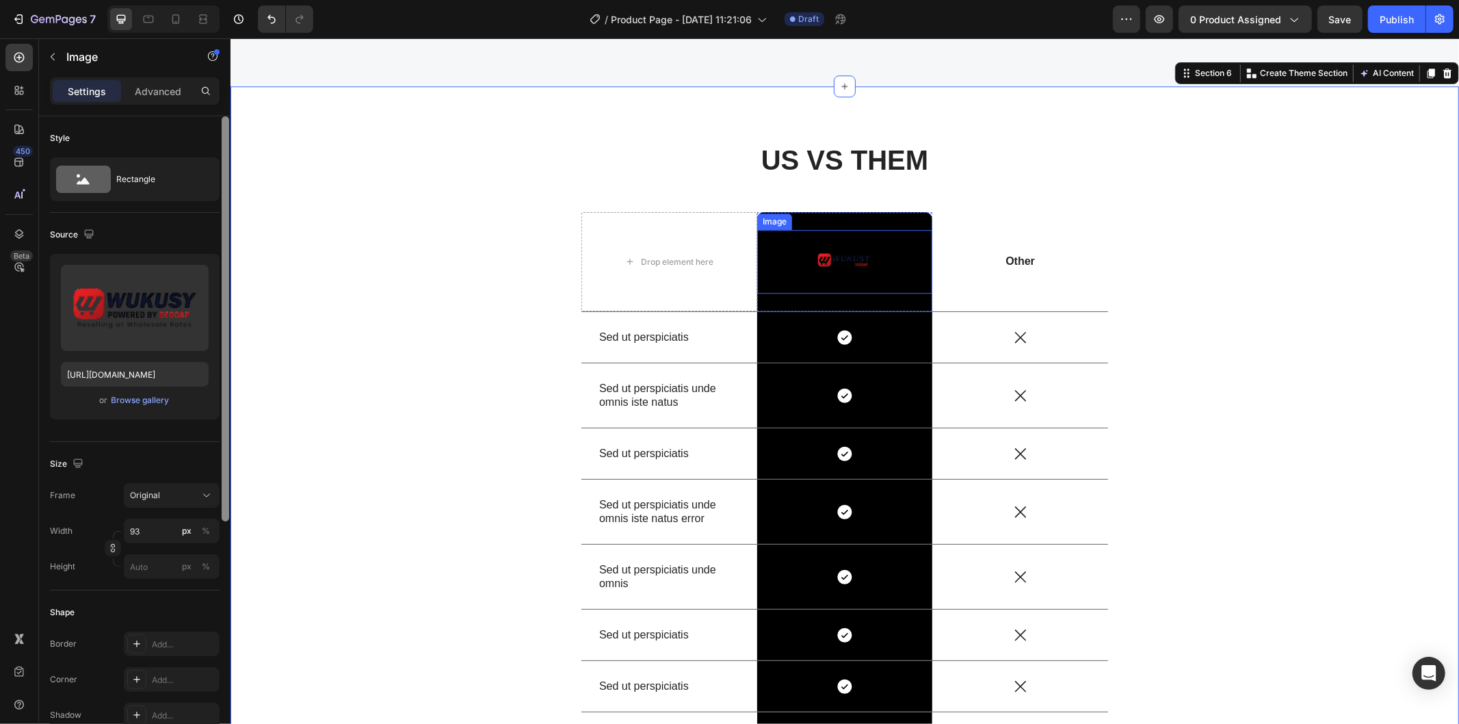
click at [831, 259] on img at bounding box center [844, 261] width 64 height 64
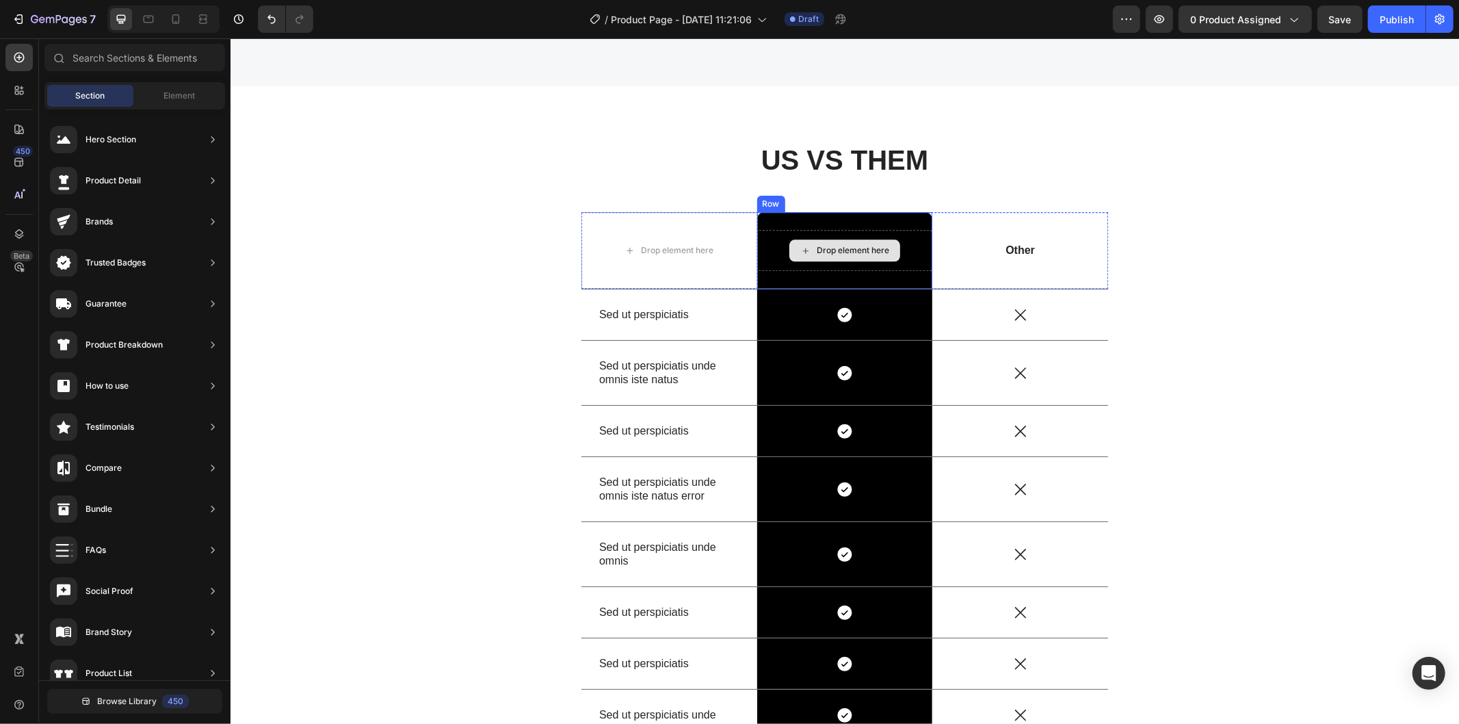
click at [830, 251] on div "Drop element here" at bounding box center [852, 249] width 72 height 11
click at [166, 60] on input "text" at bounding box center [134, 57] width 181 height 27
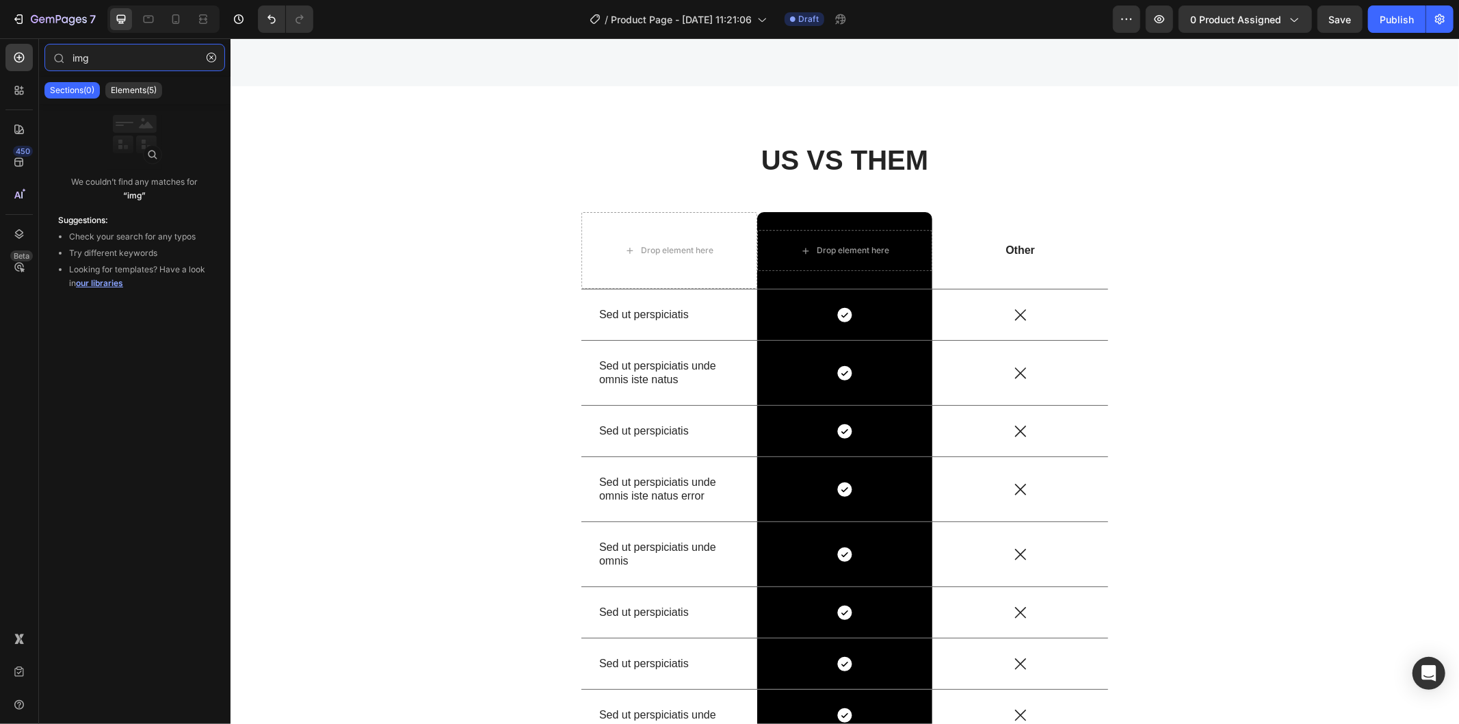
type input "img"
click at [127, 79] on div "Sections(0) Elements(5)" at bounding box center [134, 90] width 191 height 27
click at [126, 79] on div "Sections(0) Elements(5)" at bounding box center [134, 90] width 191 height 27
click at [127, 85] on p "Elements(5)" at bounding box center [134, 90] width 46 height 11
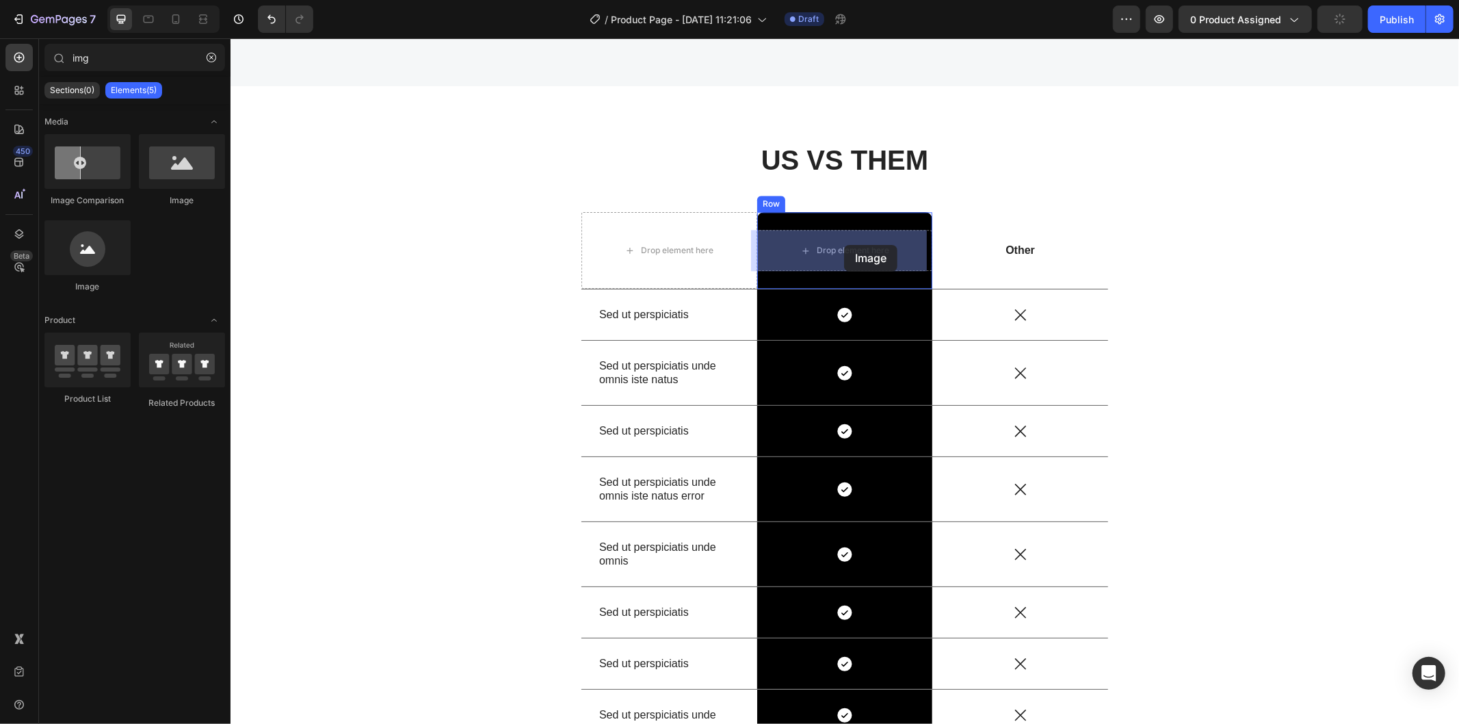
drag, startPoint x: 314, startPoint y: 293, endPoint x: 843, endPoint y: 244, distance: 531.6
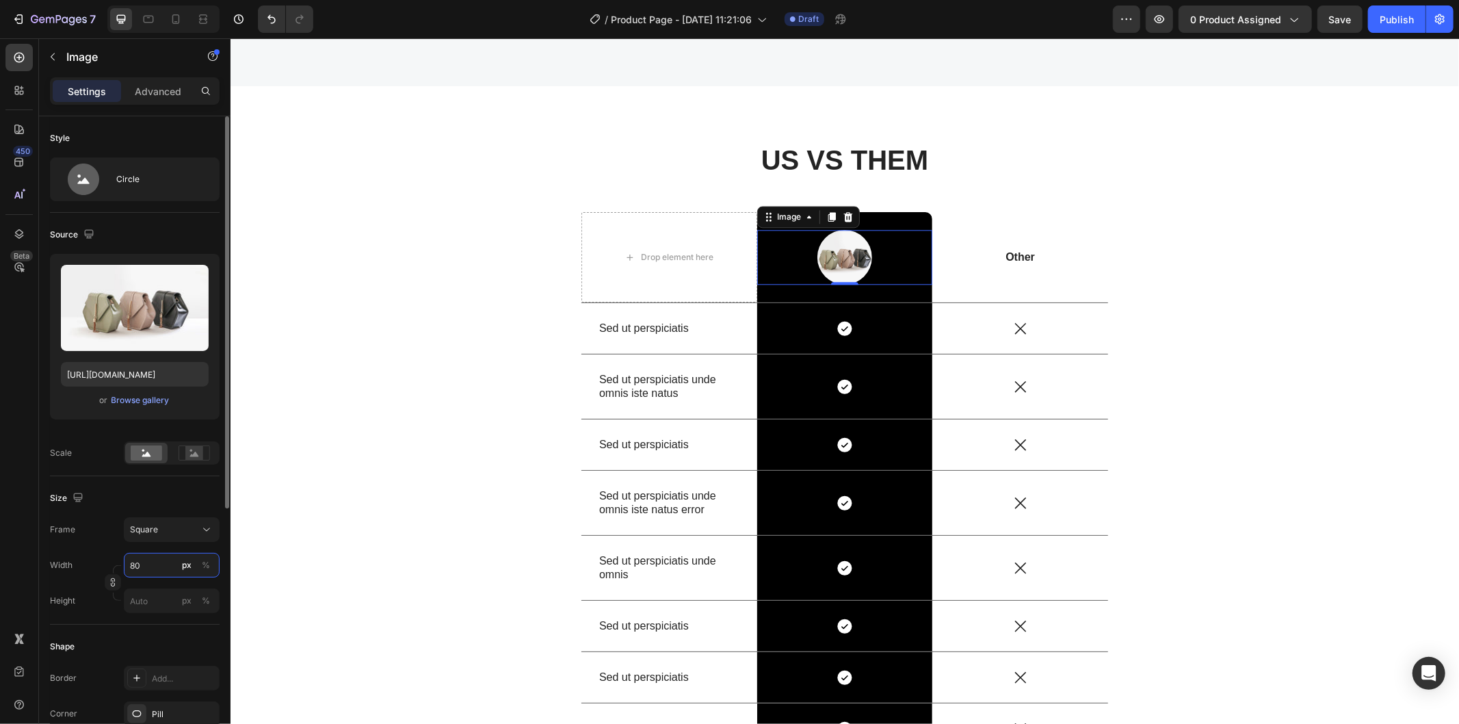
click at [153, 566] on input "80" at bounding box center [172, 565] width 96 height 25
type input "1"
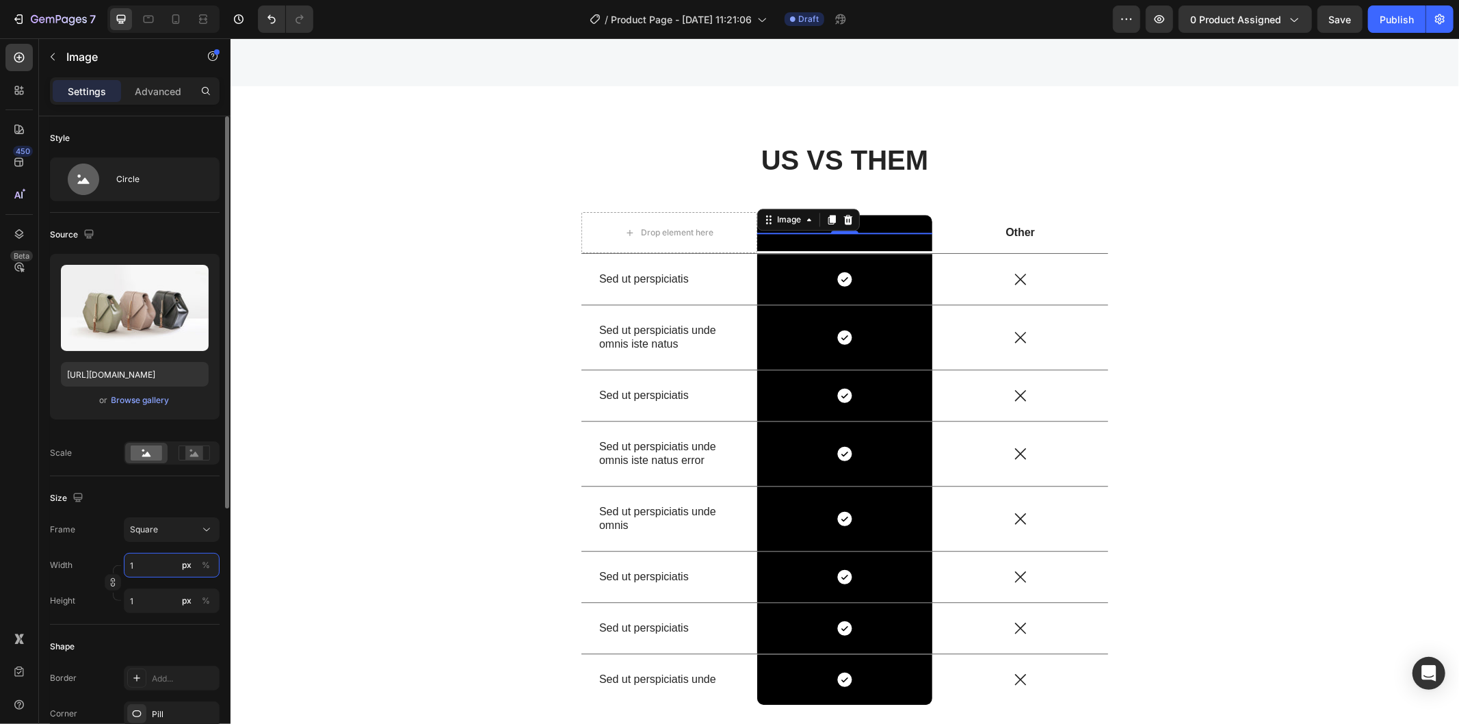
type input "10"
type input "100"
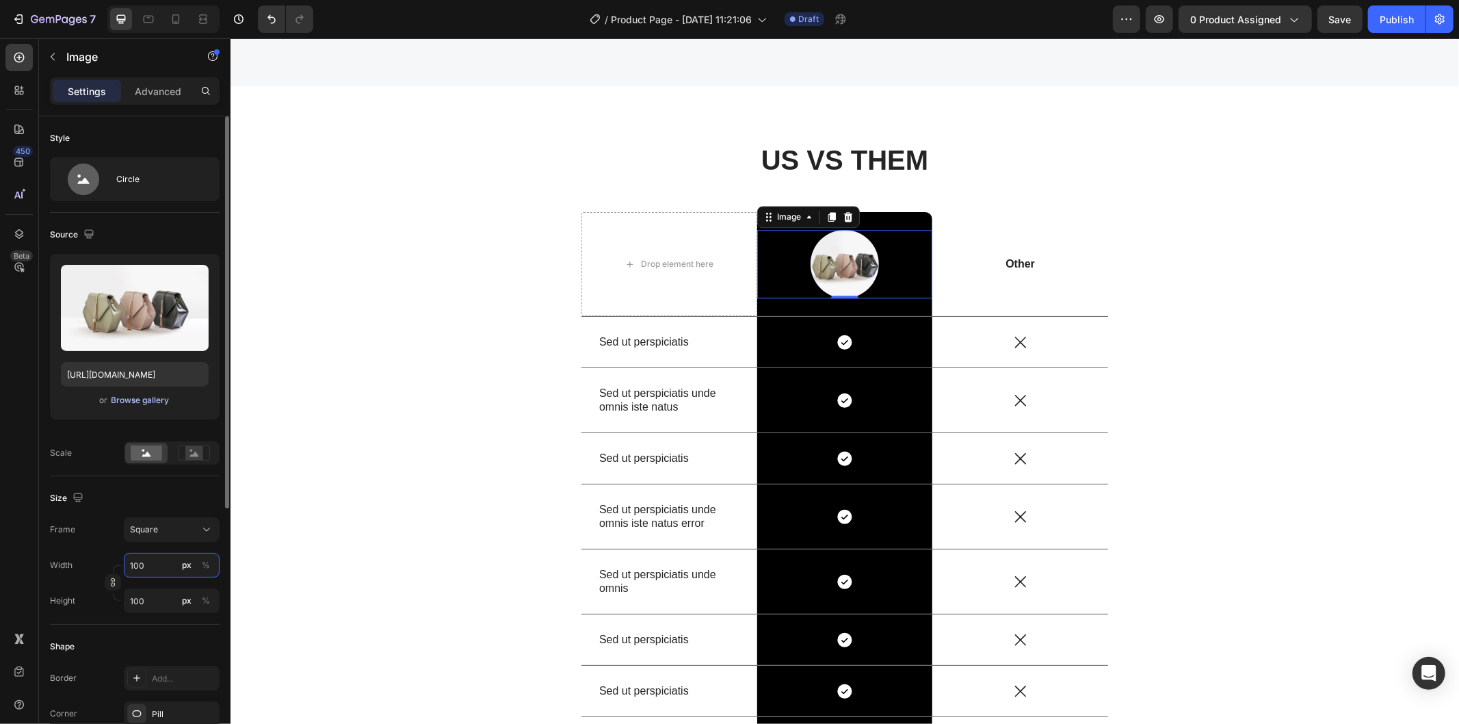
type input "100"
click at [155, 399] on div "Browse gallery" at bounding box center [140, 400] width 58 height 12
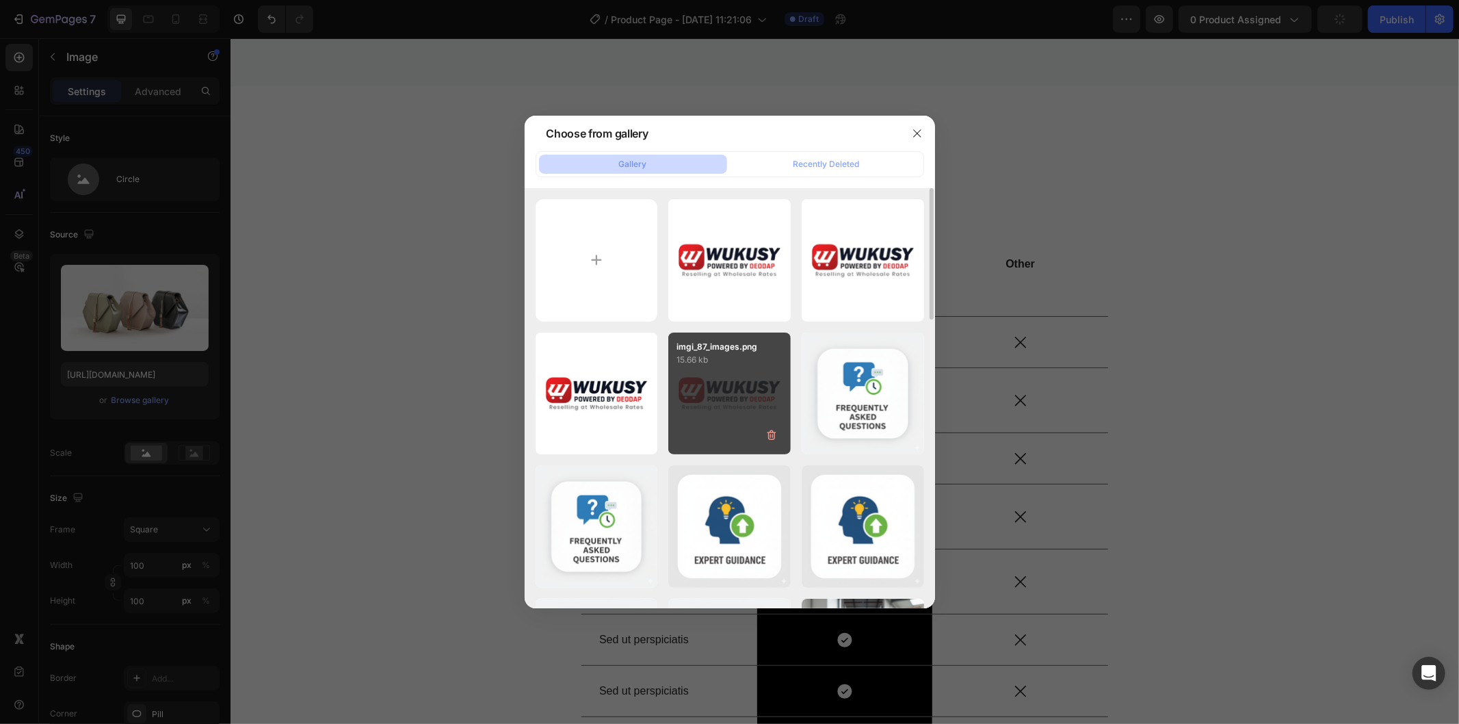
click at [736, 402] on div "imgi_87_images.png 15.66 kb" at bounding box center [729, 393] width 122 height 122
type input "https://cdn.shopify.com/s/files/1/0743/7402/1362/files/gempages_555536114555814…"
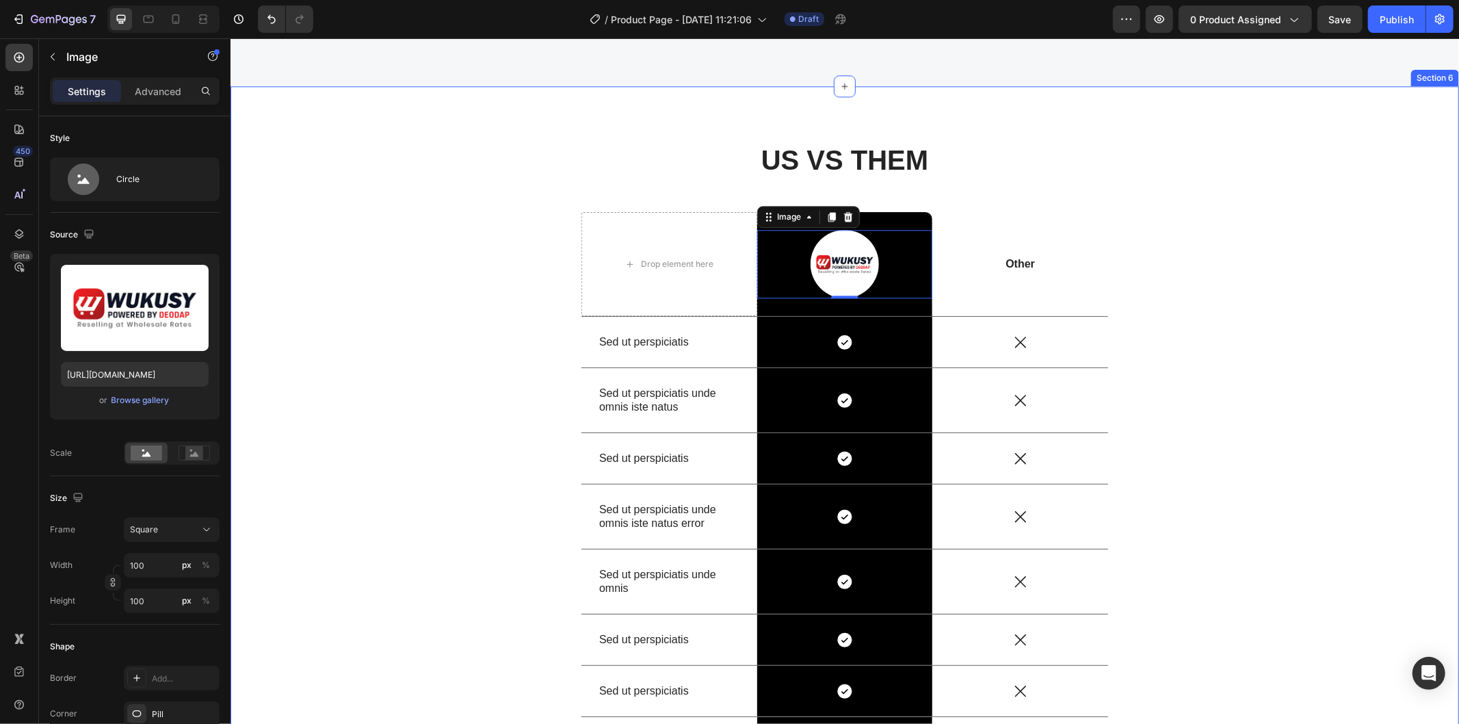
click at [1233, 308] on div "US VS THEM Heading Drop element here Image 0 Row Other Text Block Row Sed ut pe…" at bounding box center [844, 464] width 1208 height 648
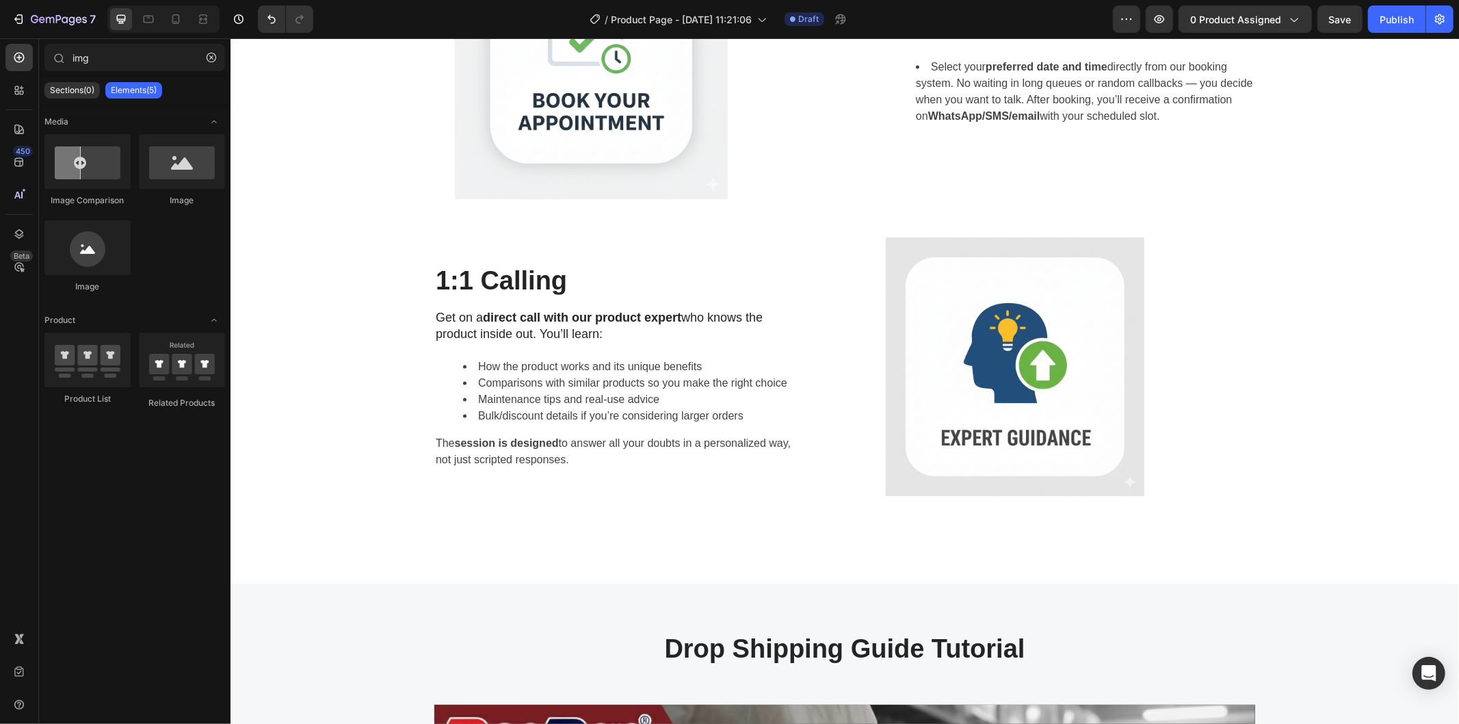
scroll to position [1450, 0]
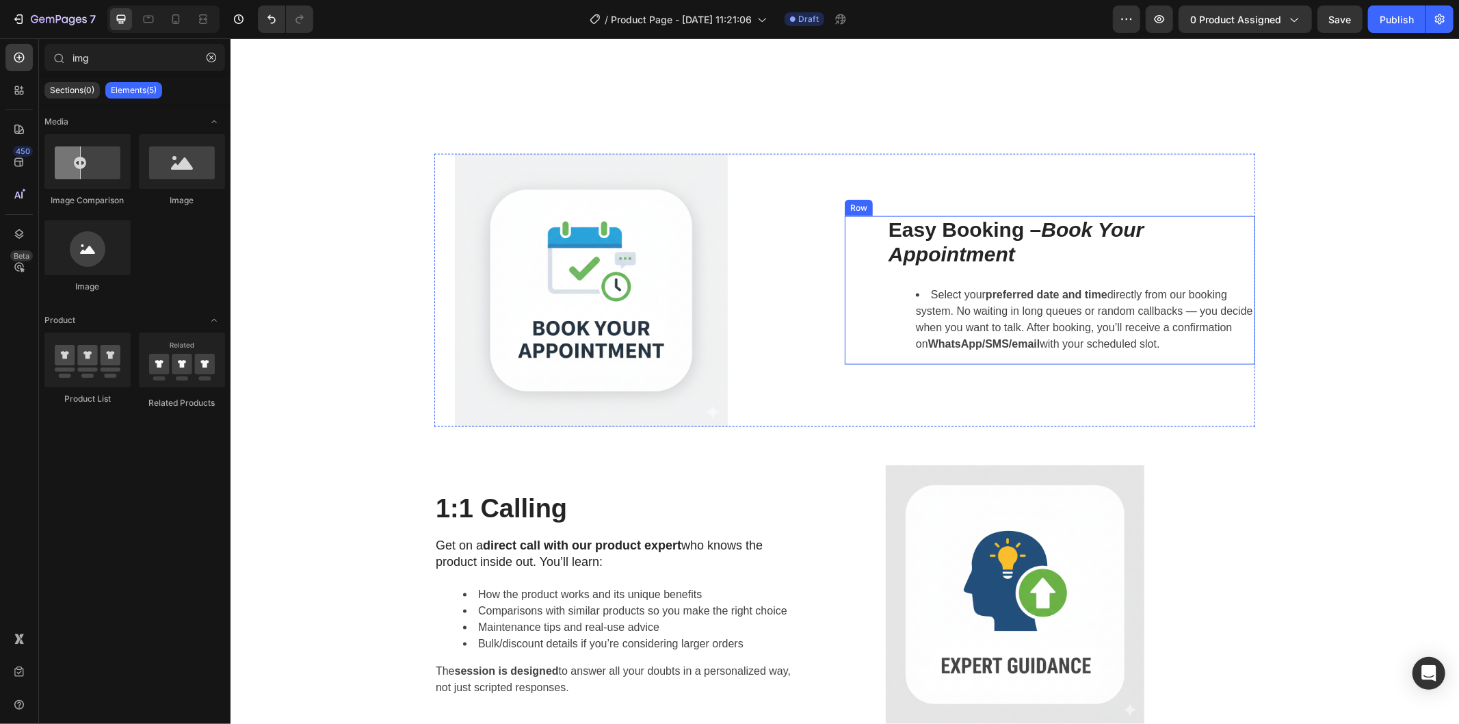
click at [972, 269] on div "Easy Booking – Book Your Appointment Heading Select your preferred date and tim…" at bounding box center [1070, 289] width 368 height 148
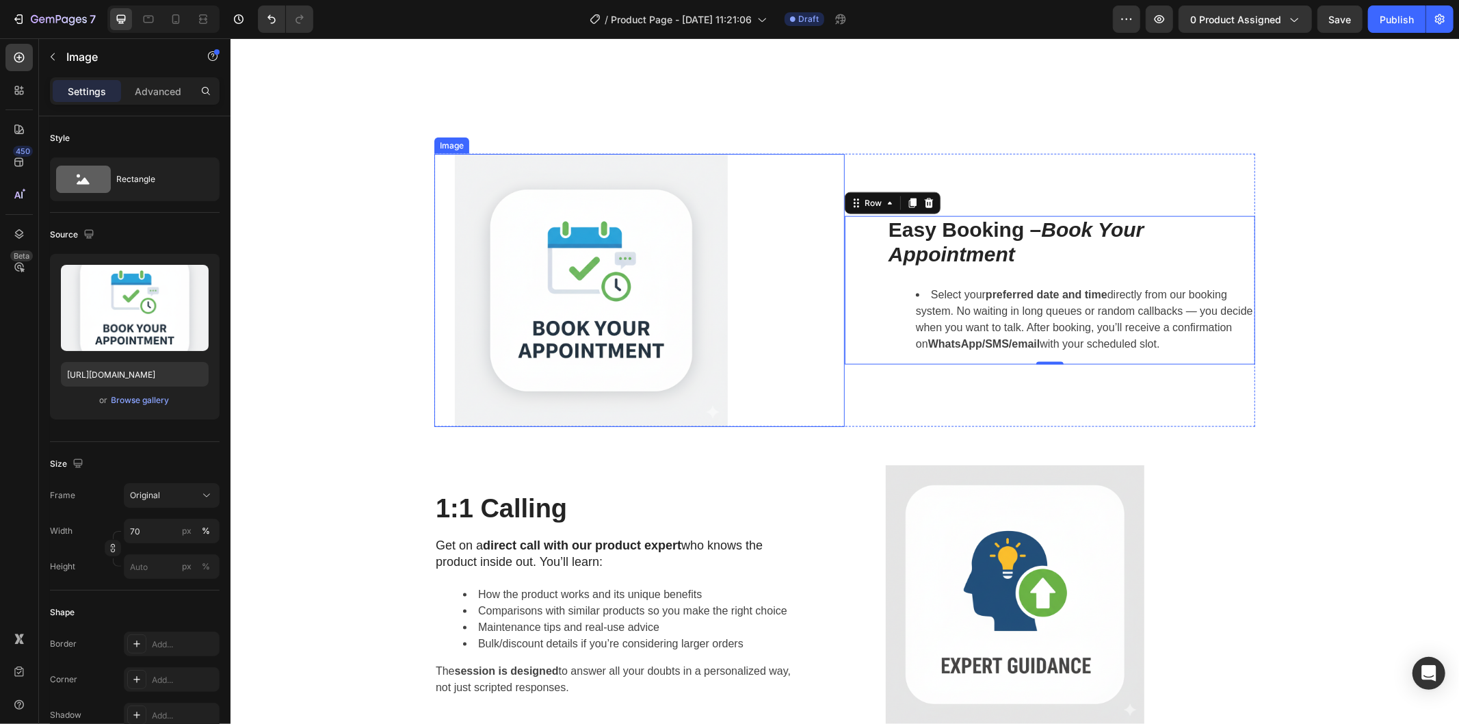
click at [836, 271] on div at bounding box center [649, 289] width 390 height 273
click at [153, 79] on div "Settings Advanced" at bounding box center [135, 90] width 170 height 27
click at [158, 89] on p "Advanced" at bounding box center [158, 91] width 47 height 14
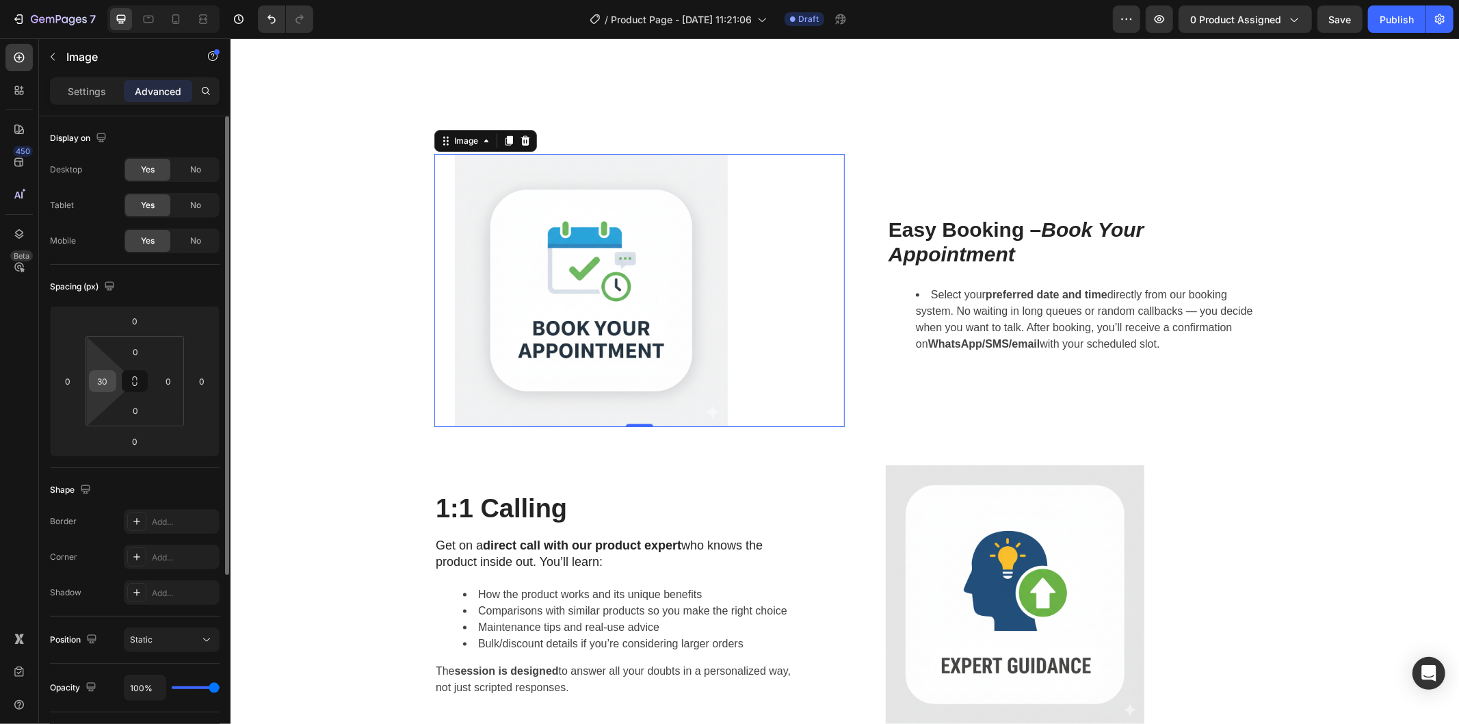
click at [107, 384] on input "30" at bounding box center [102, 381] width 21 height 21
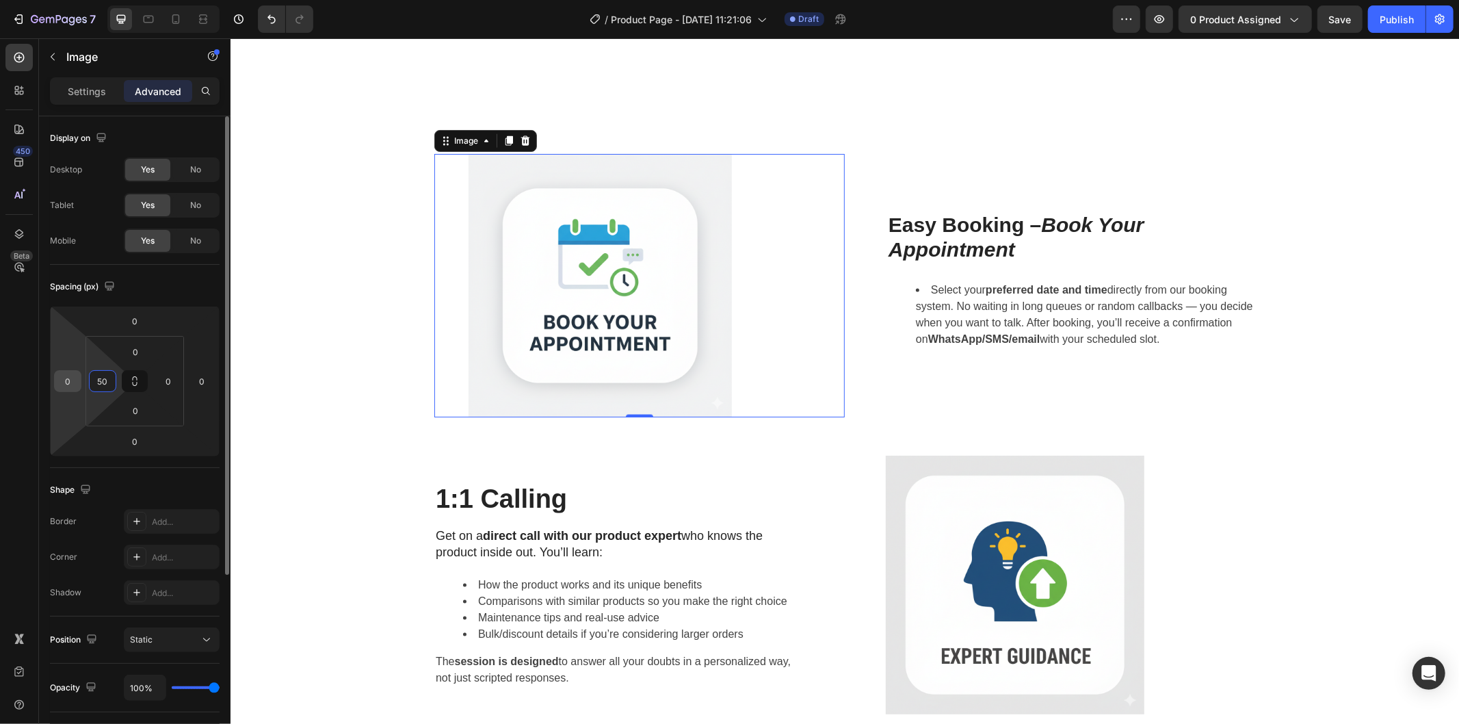
type input "50"
click at [70, 378] on input "0" at bounding box center [67, 381] width 21 height 21
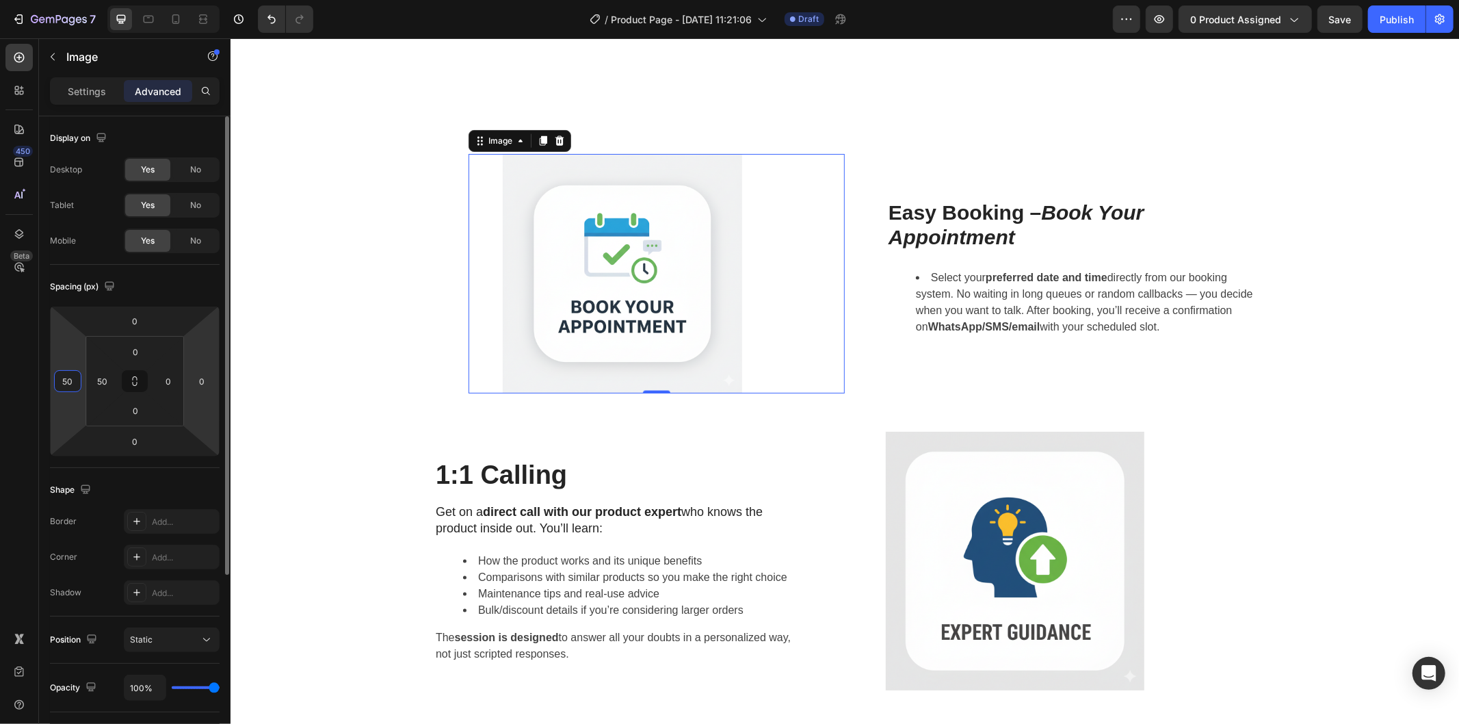
type input "0"
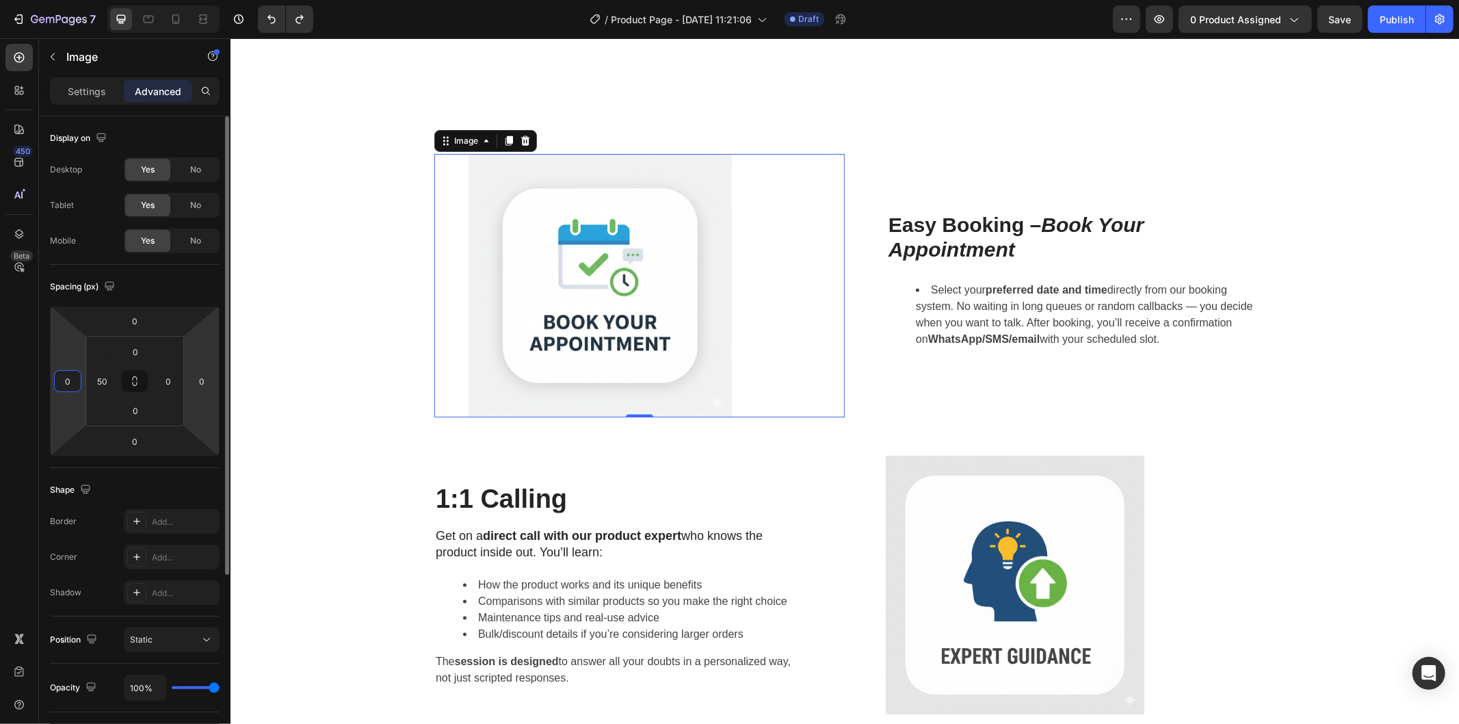
type input "30"
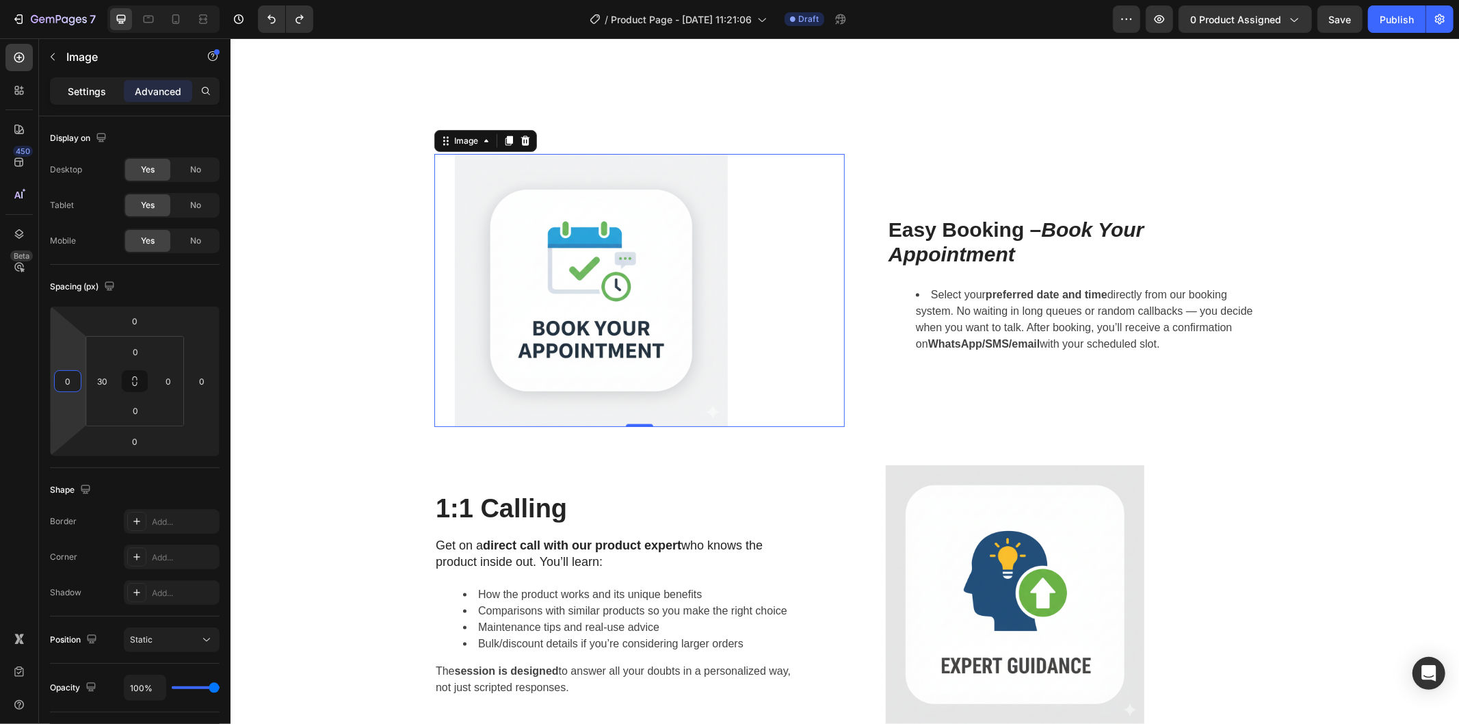
click at [77, 87] on p "Settings" at bounding box center [87, 91] width 38 height 14
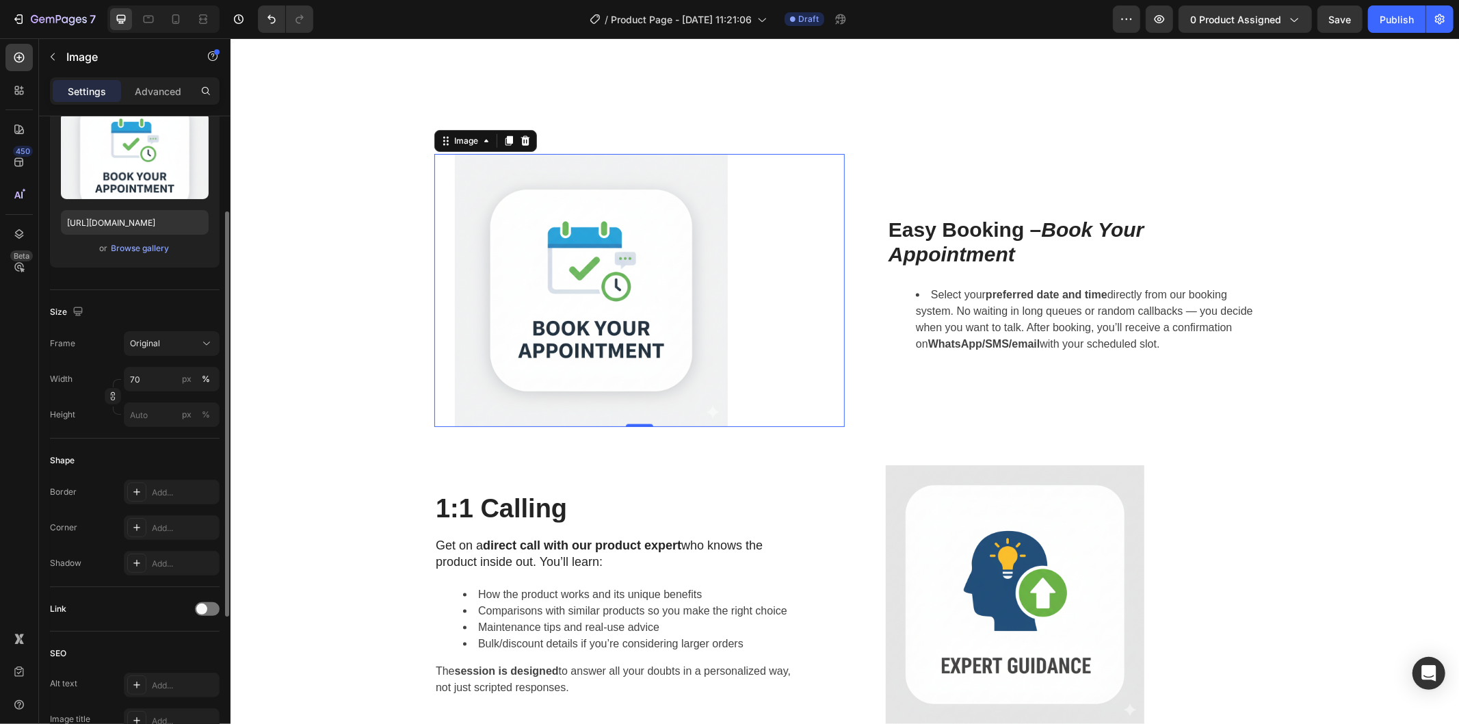
scroll to position [152, 0]
click at [163, 77] on div "Settings Advanced" at bounding box center [135, 90] width 170 height 27
click at [163, 88] on p "Advanced" at bounding box center [158, 91] width 47 height 14
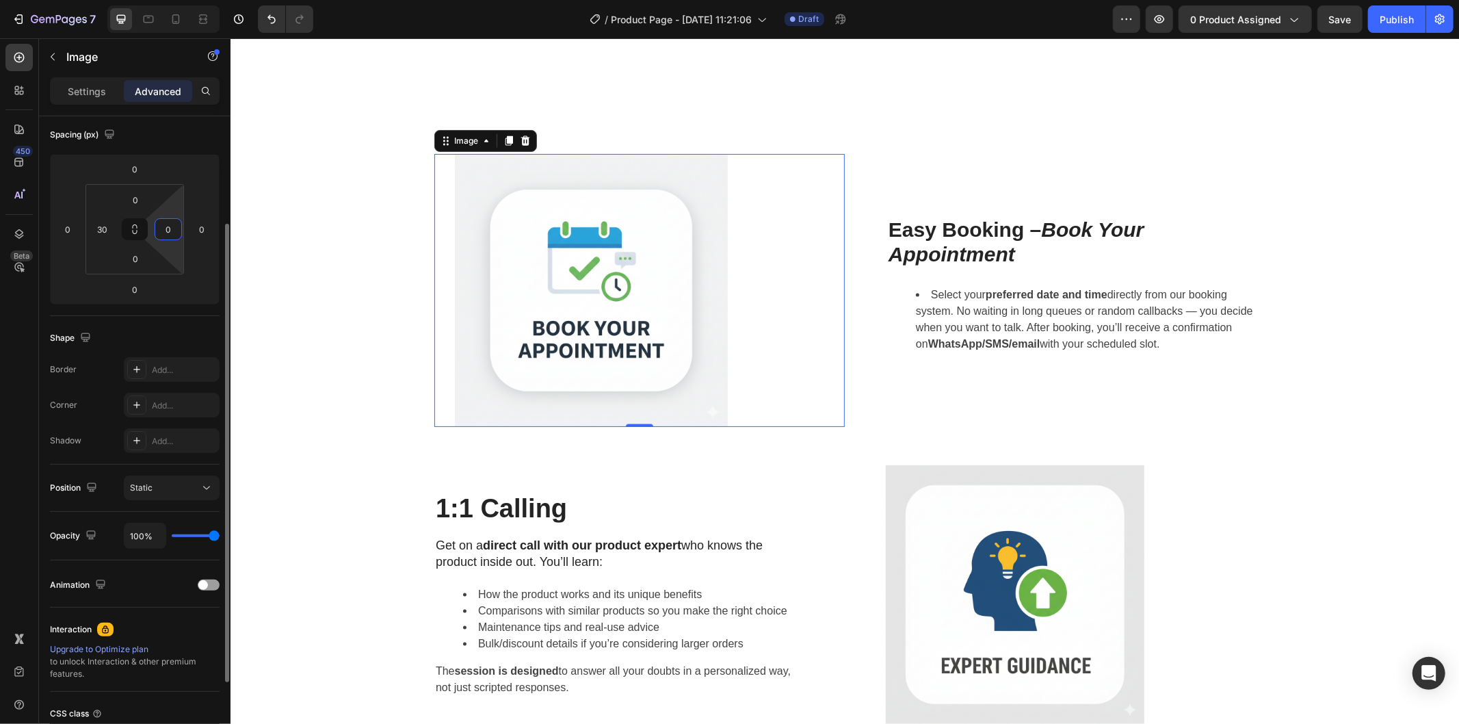
click at [170, 224] on input "0" at bounding box center [168, 229] width 21 height 21
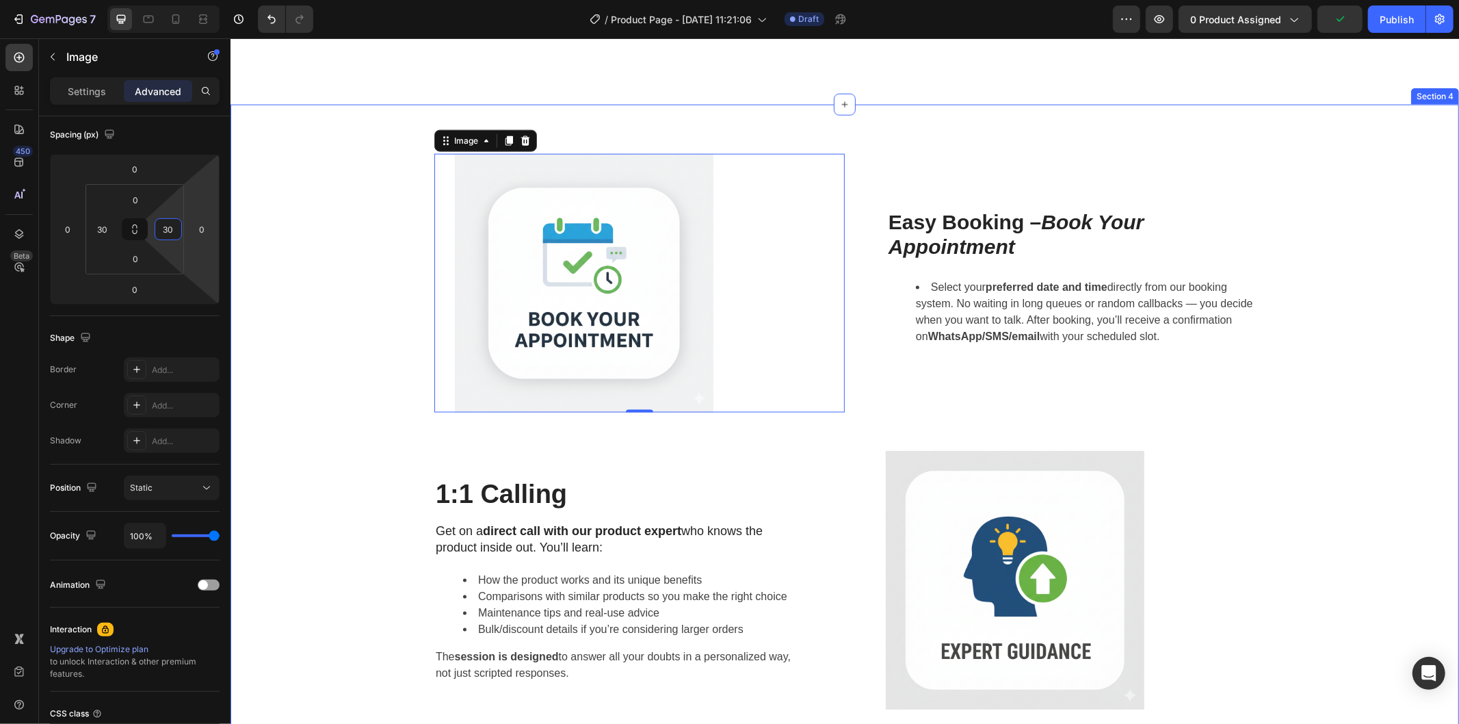
type input "0"
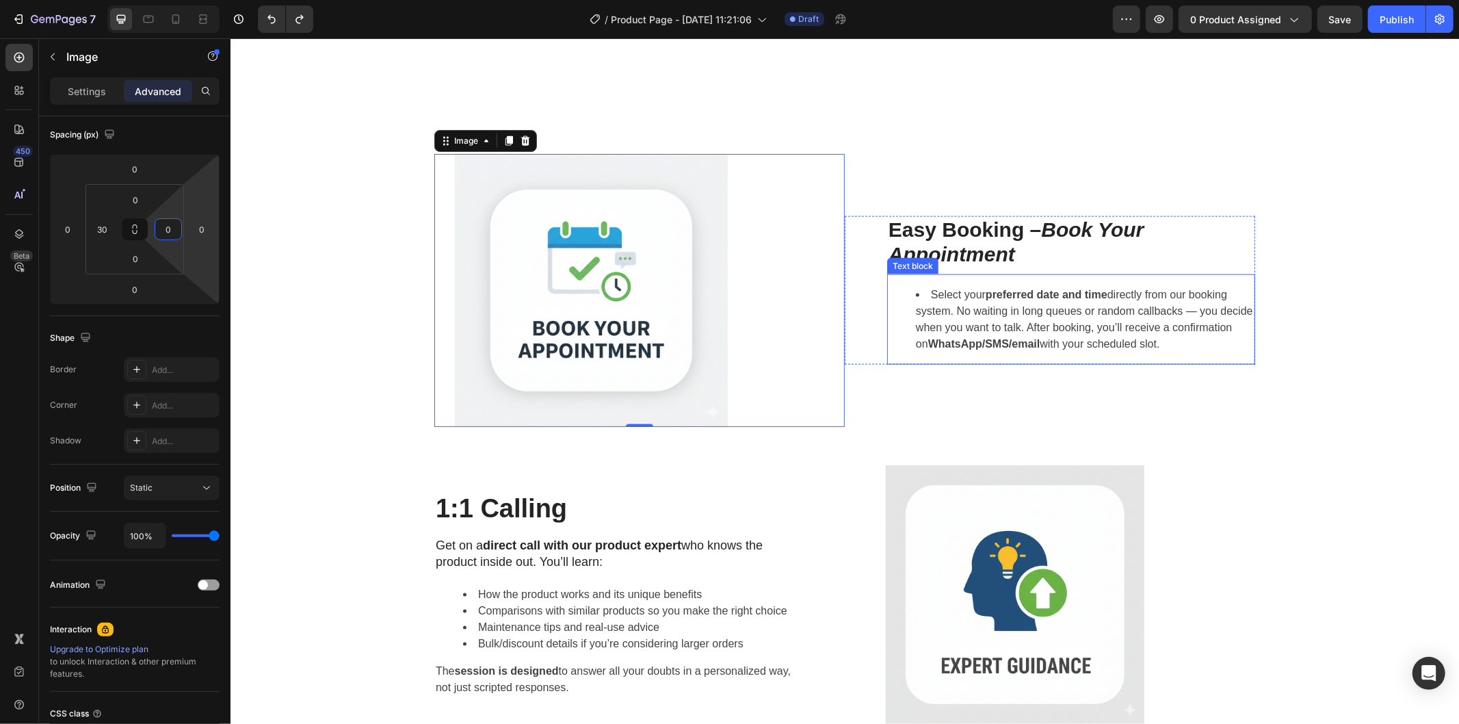
click at [890, 302] on ul "Select your preferred date and time directly from our booking system. No waitin…" at bounding box center [1070, 319] width 365 height 66
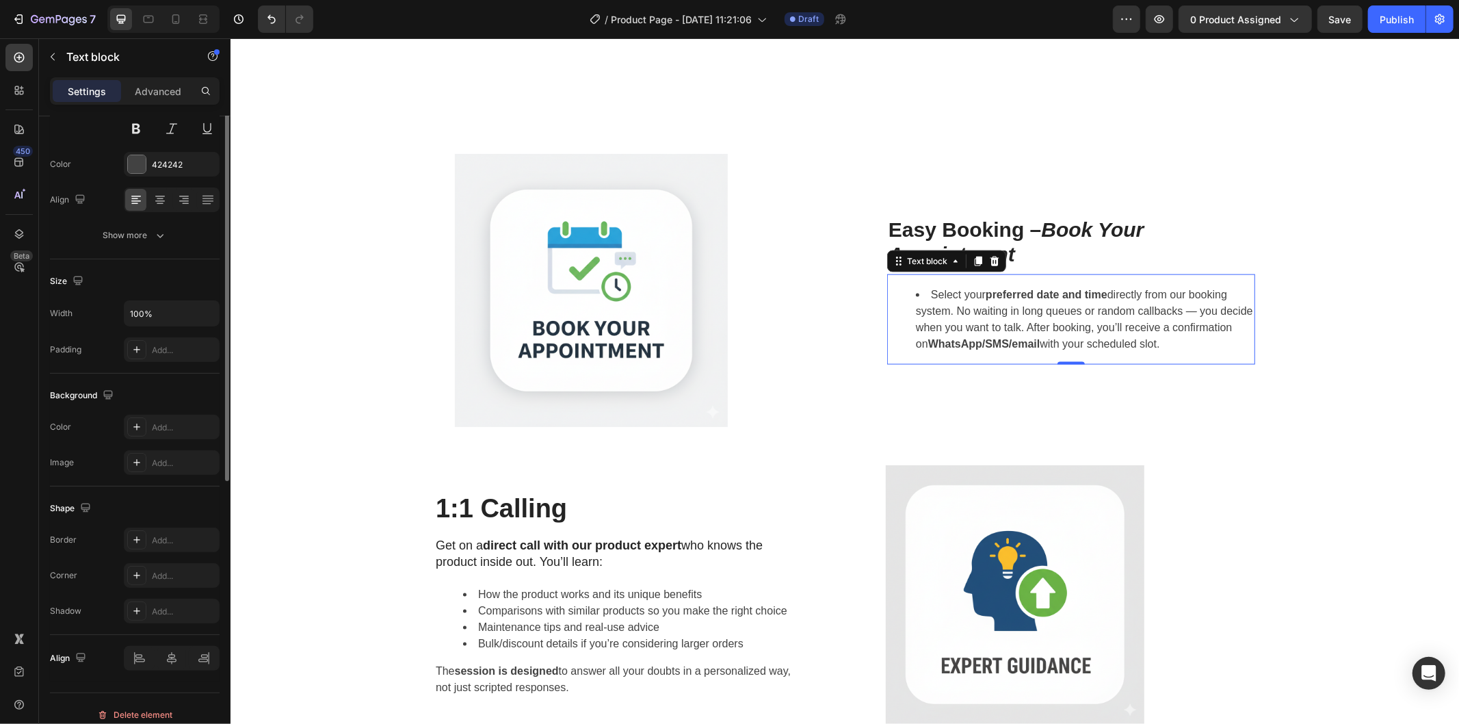
scroll to position [0, 0]
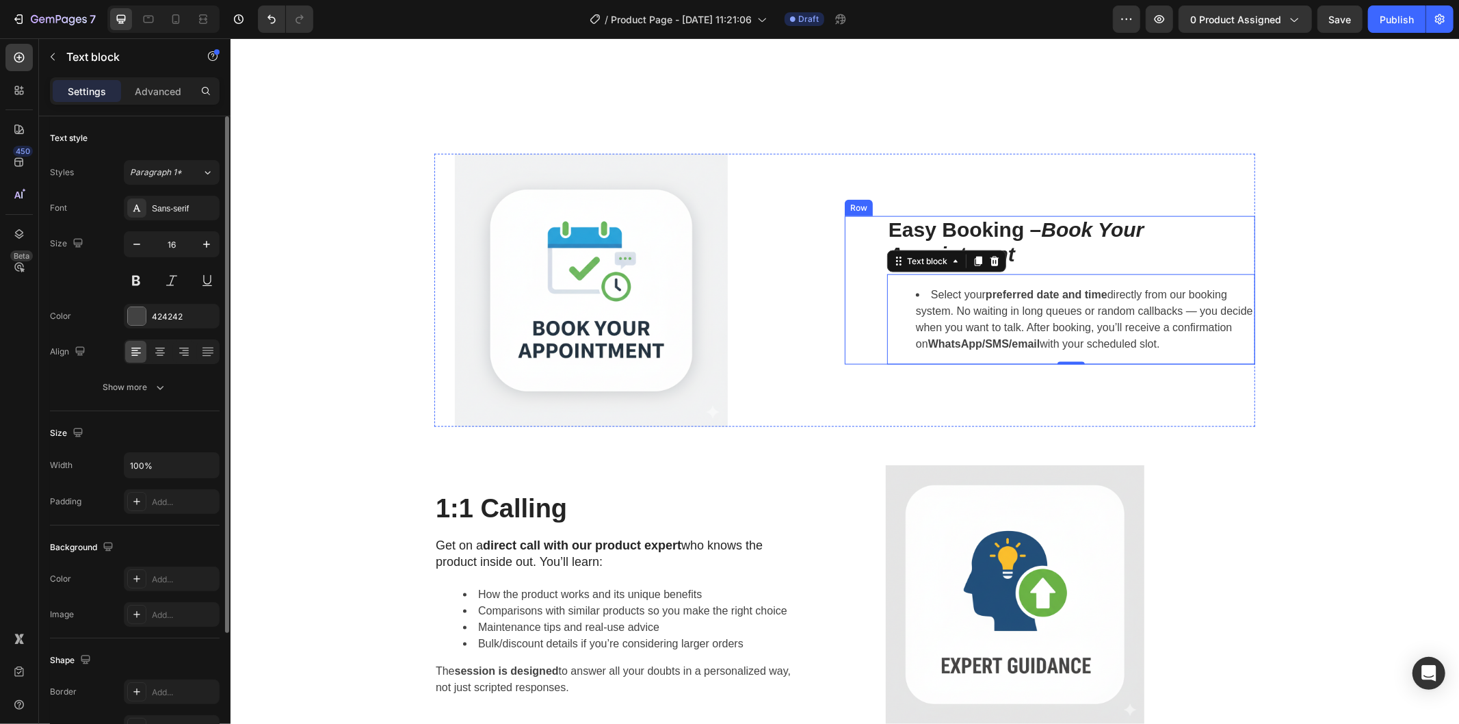
click at [844, 298] on div "Easy Booking – Book Your Appointment Heading Select your preferred date and tim…" at bounding box center [1049, 289] width 410 height 148
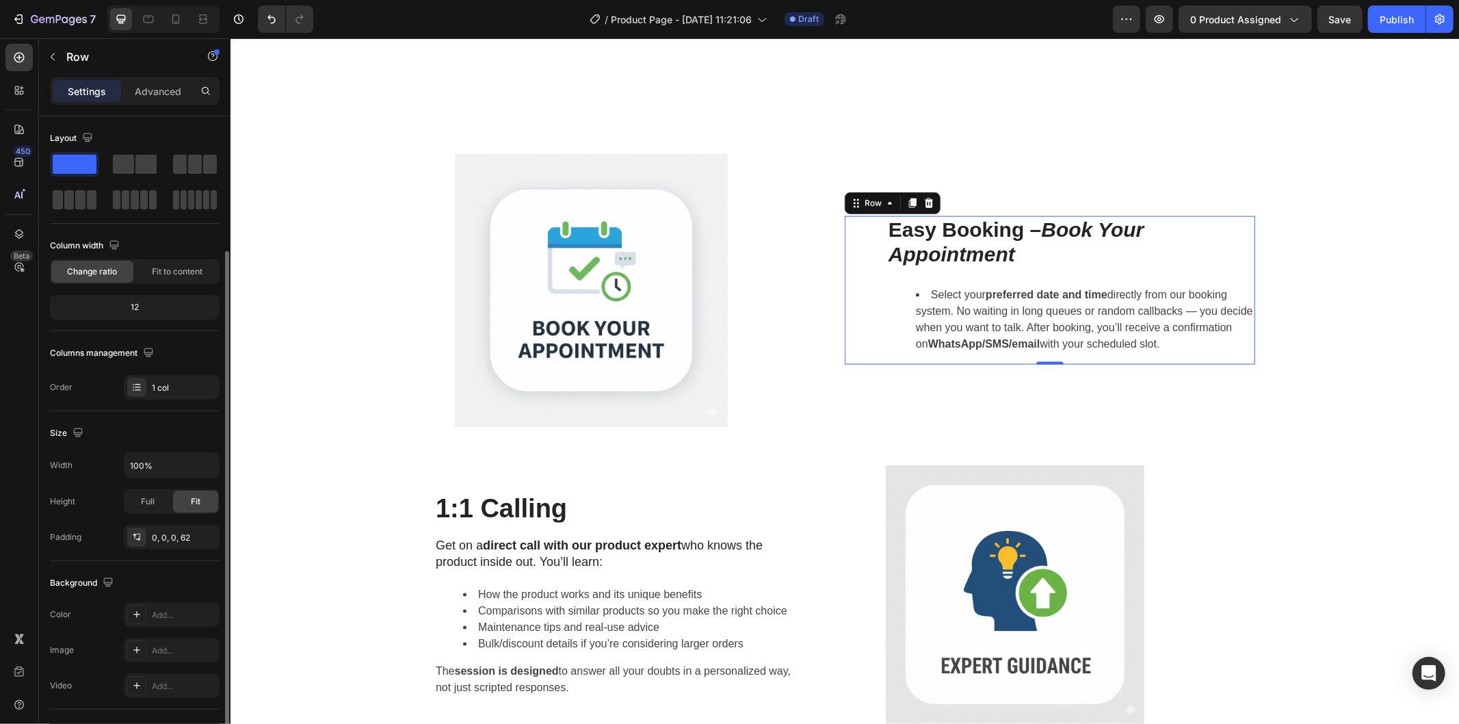
scroll to position [76, 0]
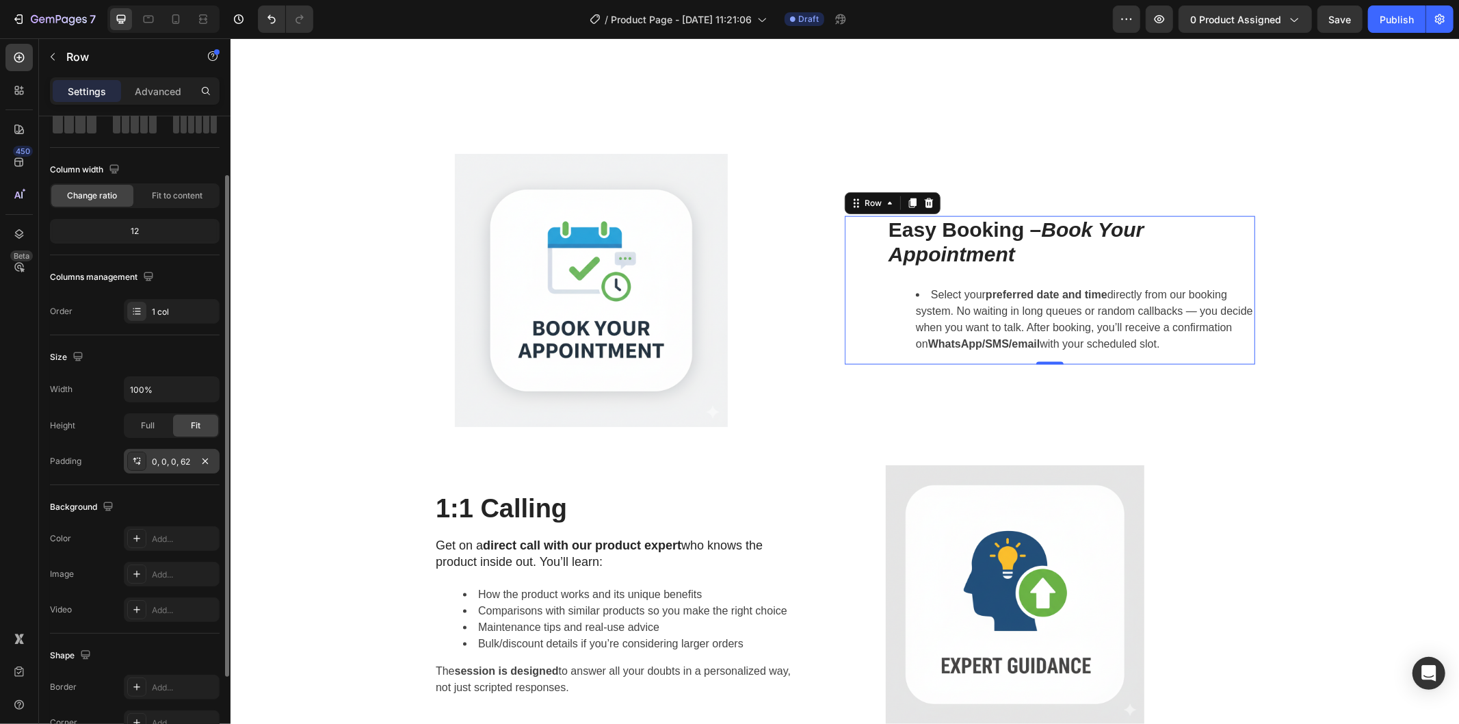
click at [159, 452] on div "0, 0, 0, 62" at bounding box center [172, 461] width 96 height 25
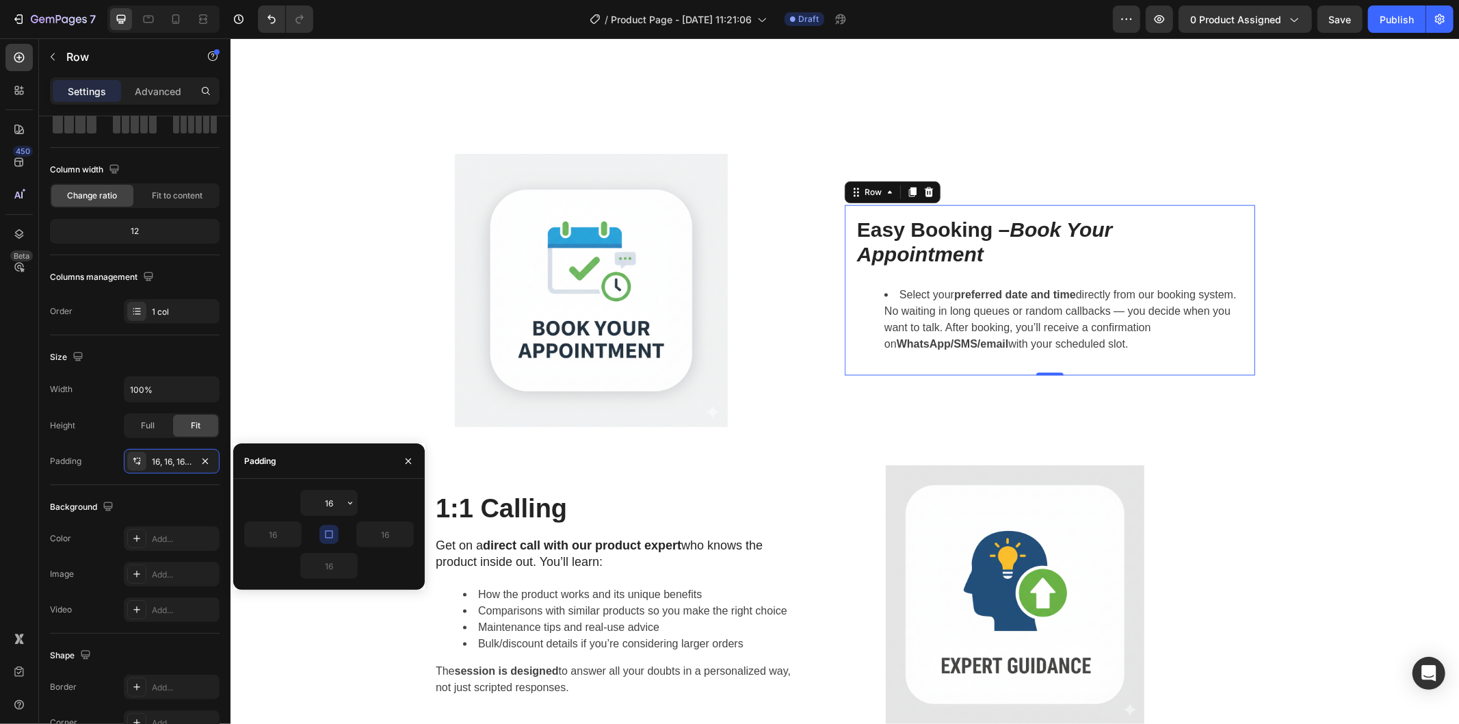
click at [329, 535] on icon "button" at bounding box center [328, 534] width 11 height 11
click at [293, 534] on icon "button" at bounding box center [294, 534] width 11 height 11
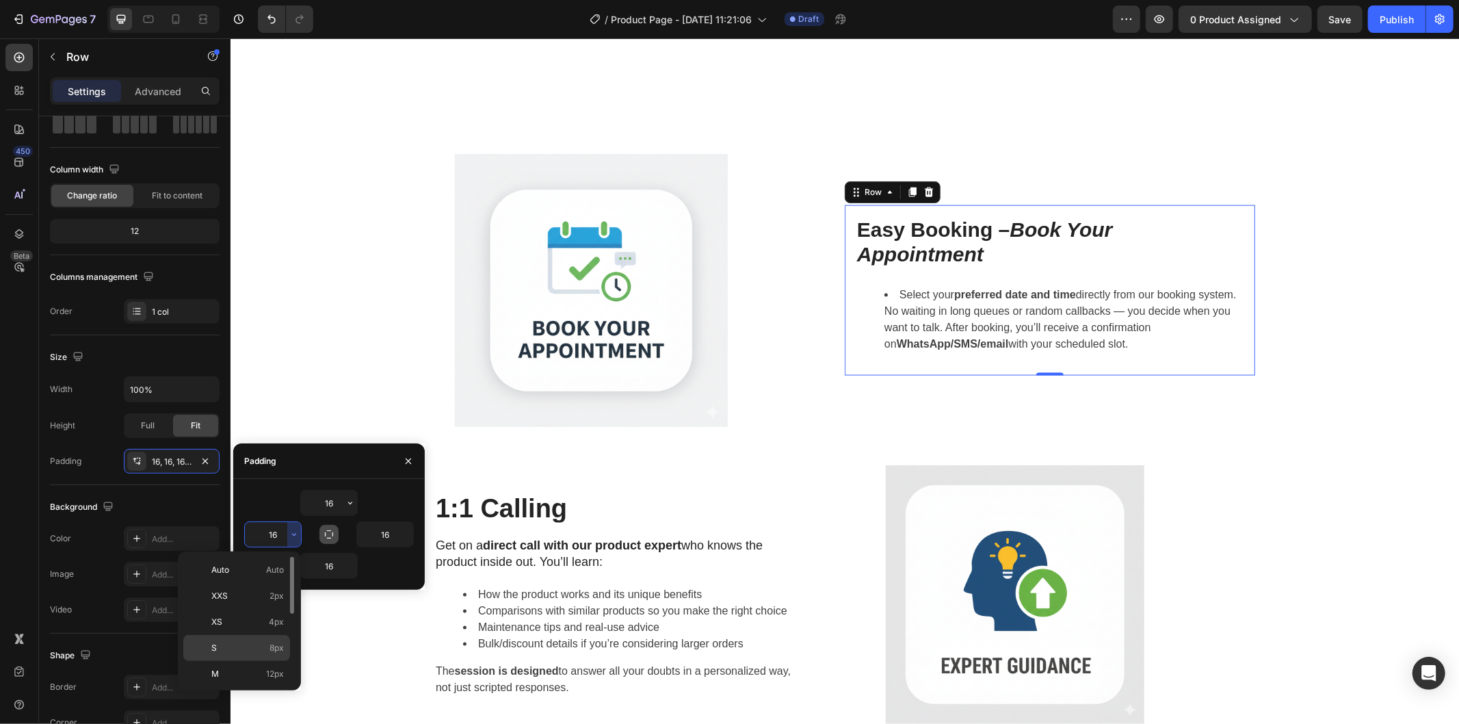
click at [238, 640] on div "S 8px" at bounding box center [236, 648] width 107 height 26
type input "8"
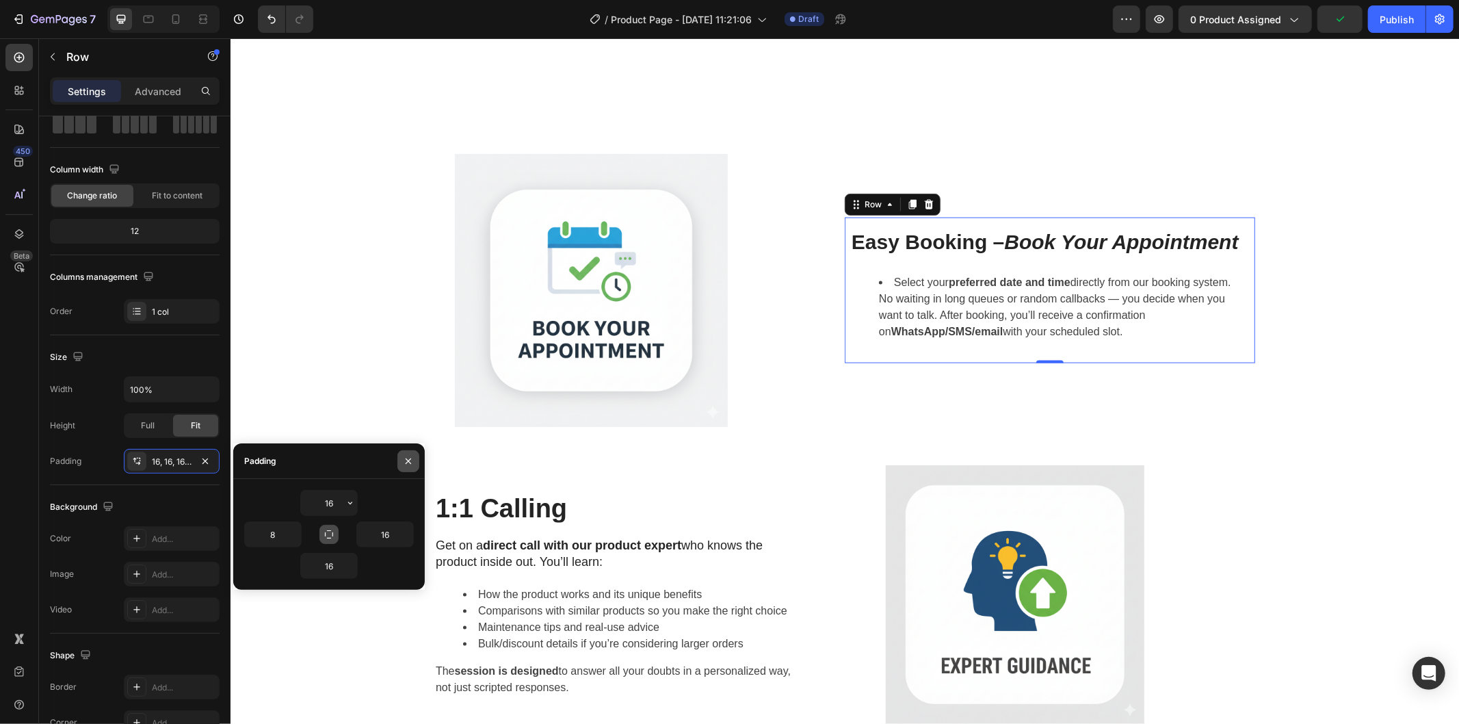
click at [408, 462] on icon "button" at bounding box center [408, 460] width 11 height 11
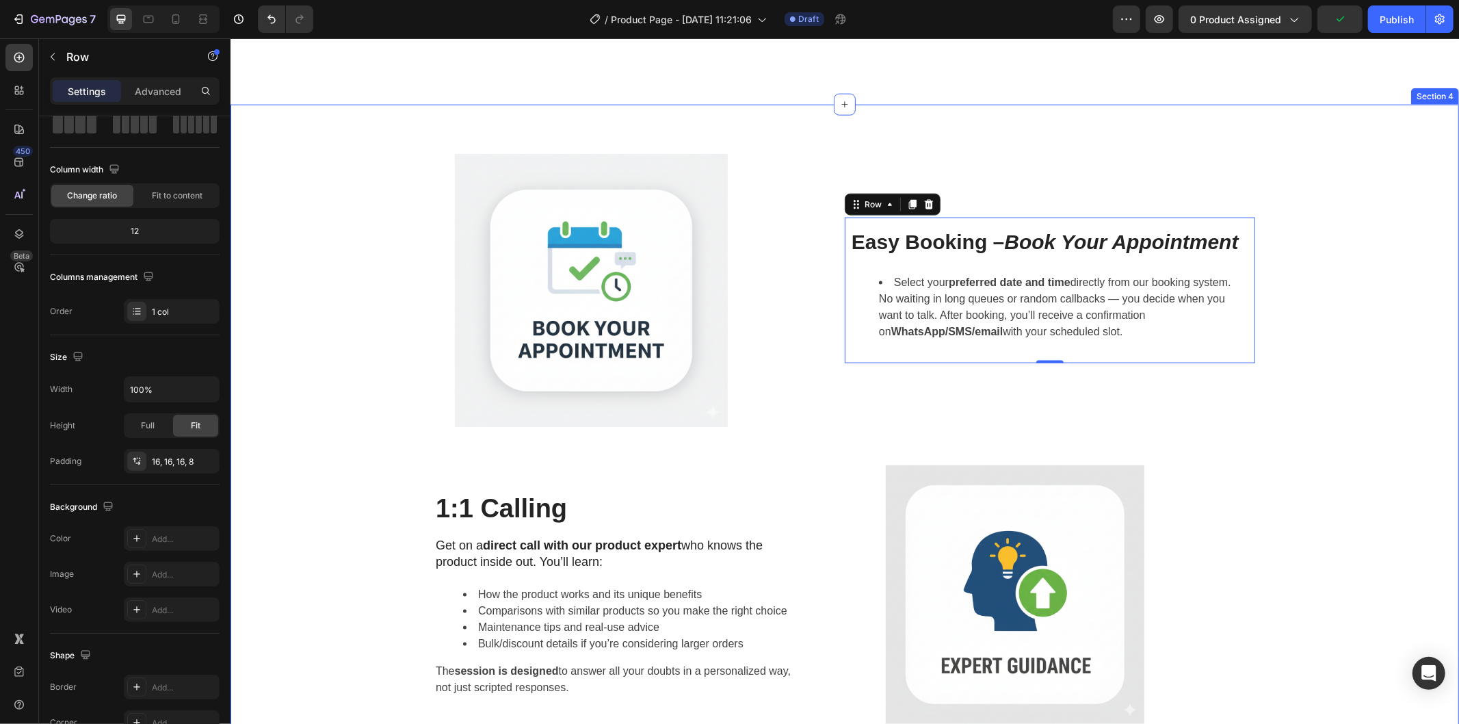
click at [1234, 440] on div "Image Easy Booking – Book Your Appointment Heading Select your preferred date a…" at bounding box center [844, 457] width 1208 height 608
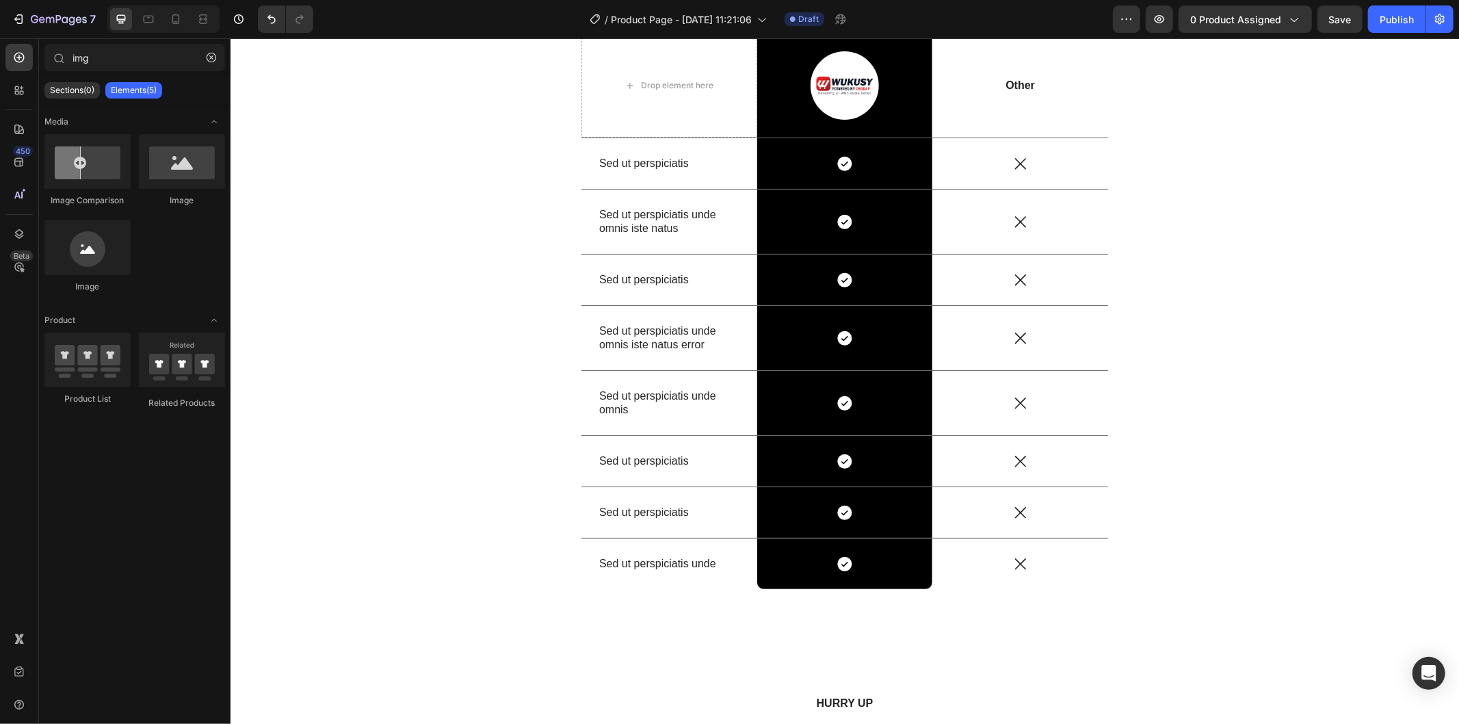
scroll to position [3030, 0]
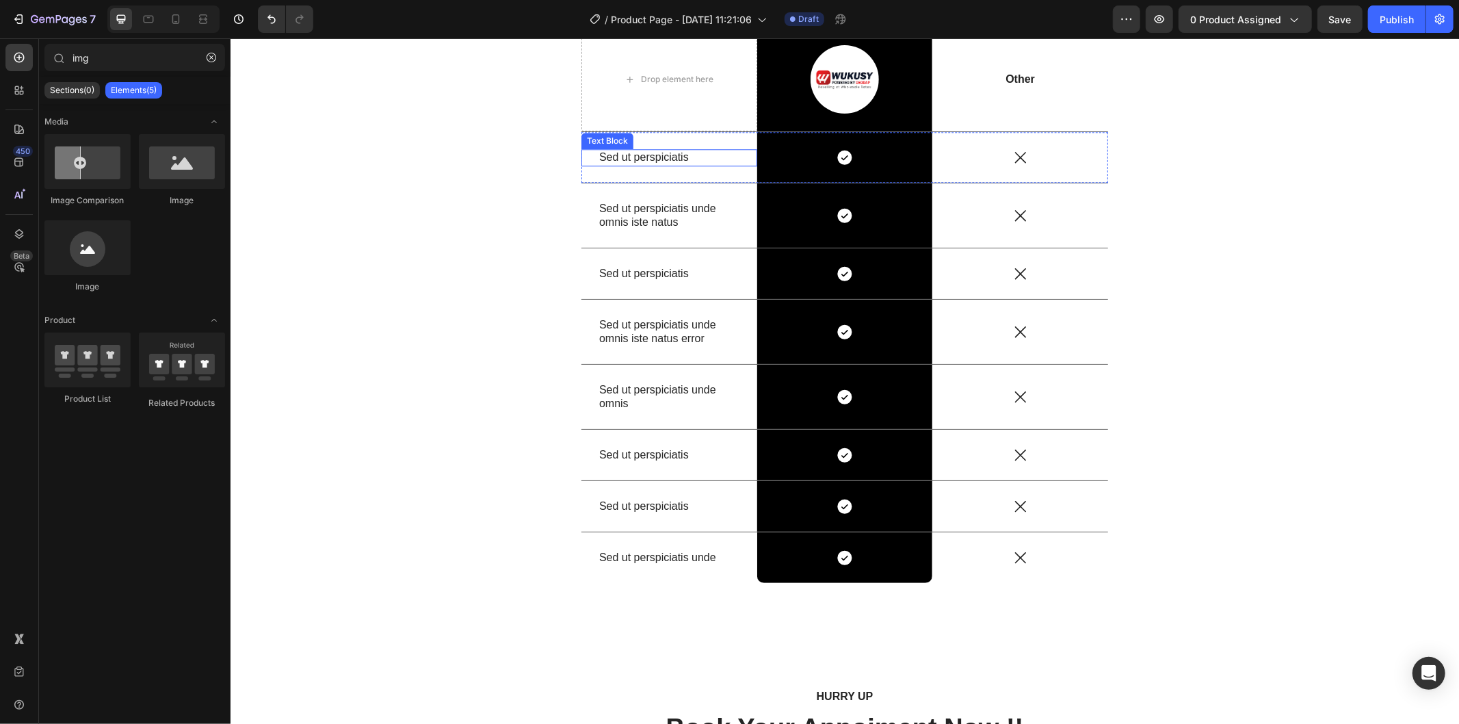
click at [656, 153] on p "Sed ut perspiciatis" at bounding box center [668, 157] width 140 height 14
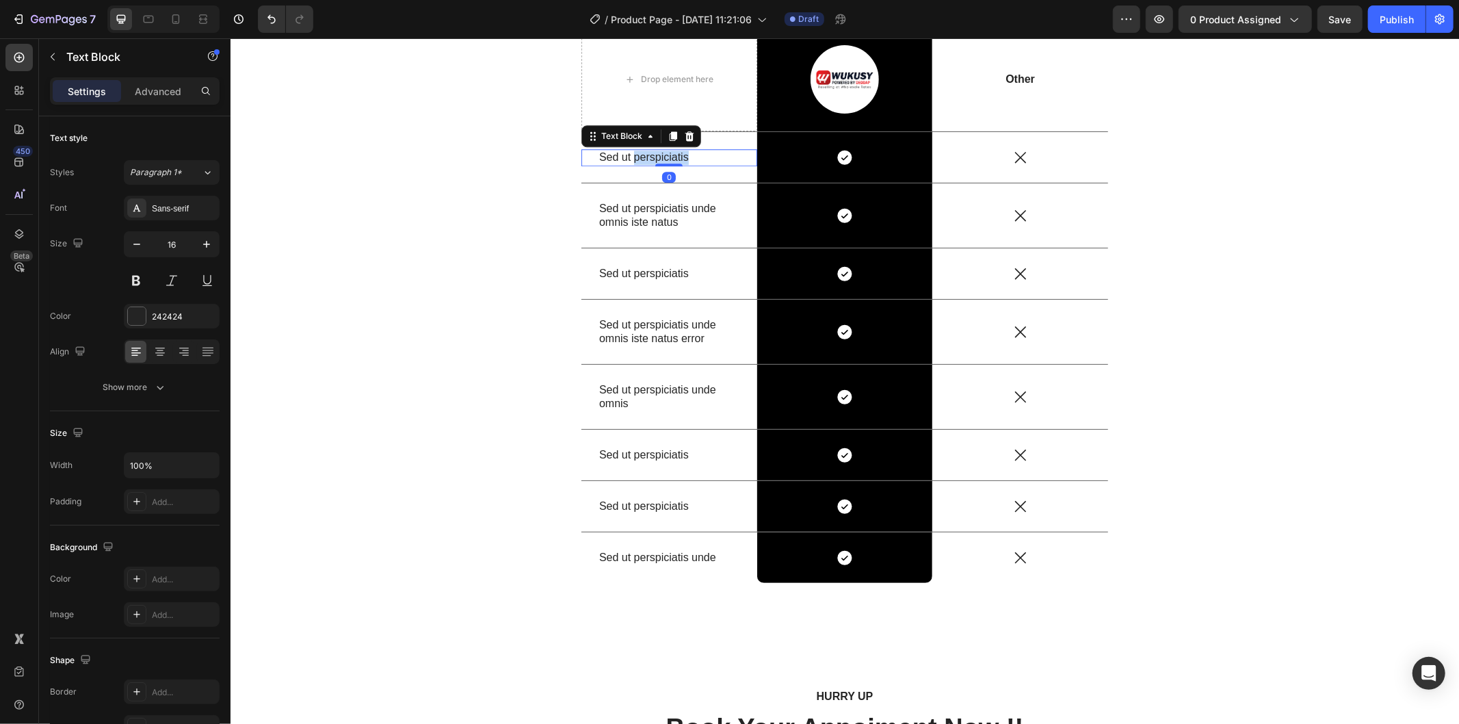
click at [656, 153] on p "Sed ut perspiciatis" at bounding box center [668, 157] width 140 height 14
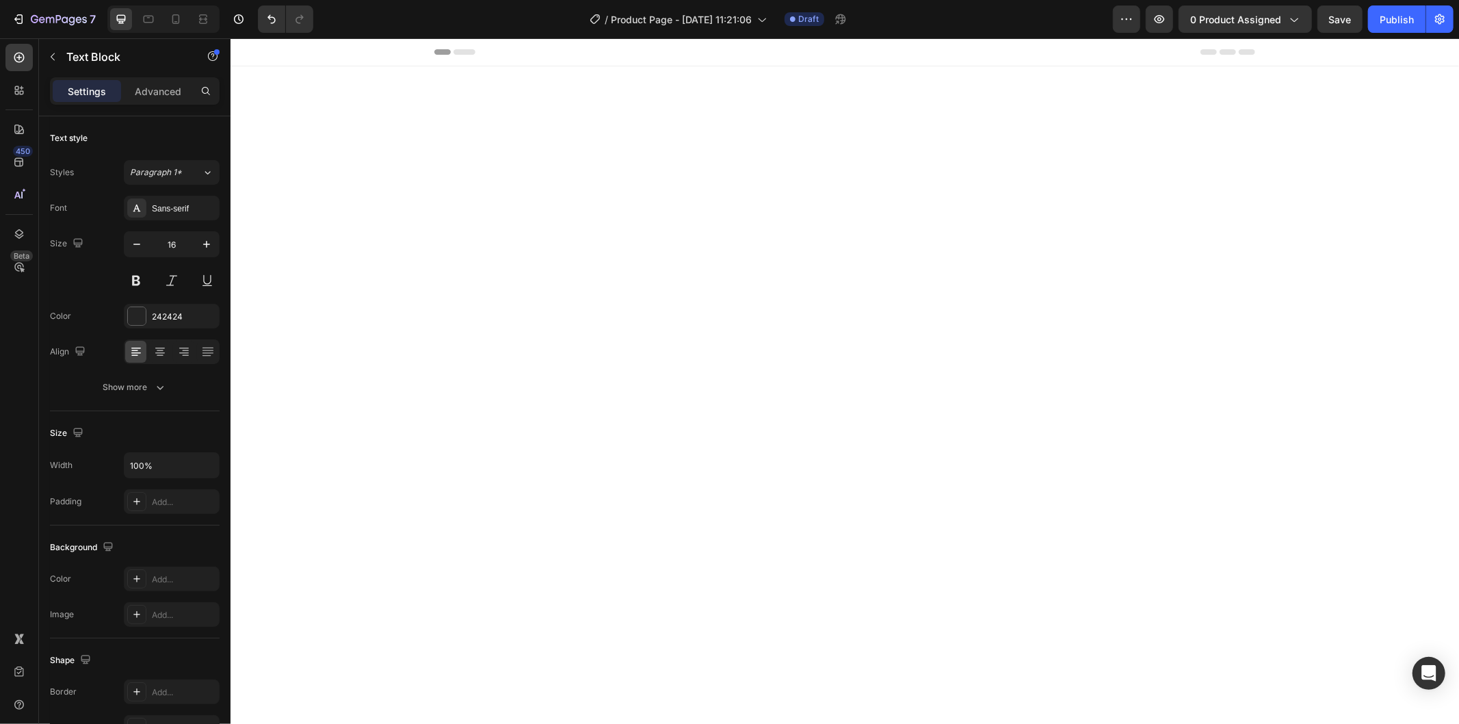
scroll to position [3030, 0]
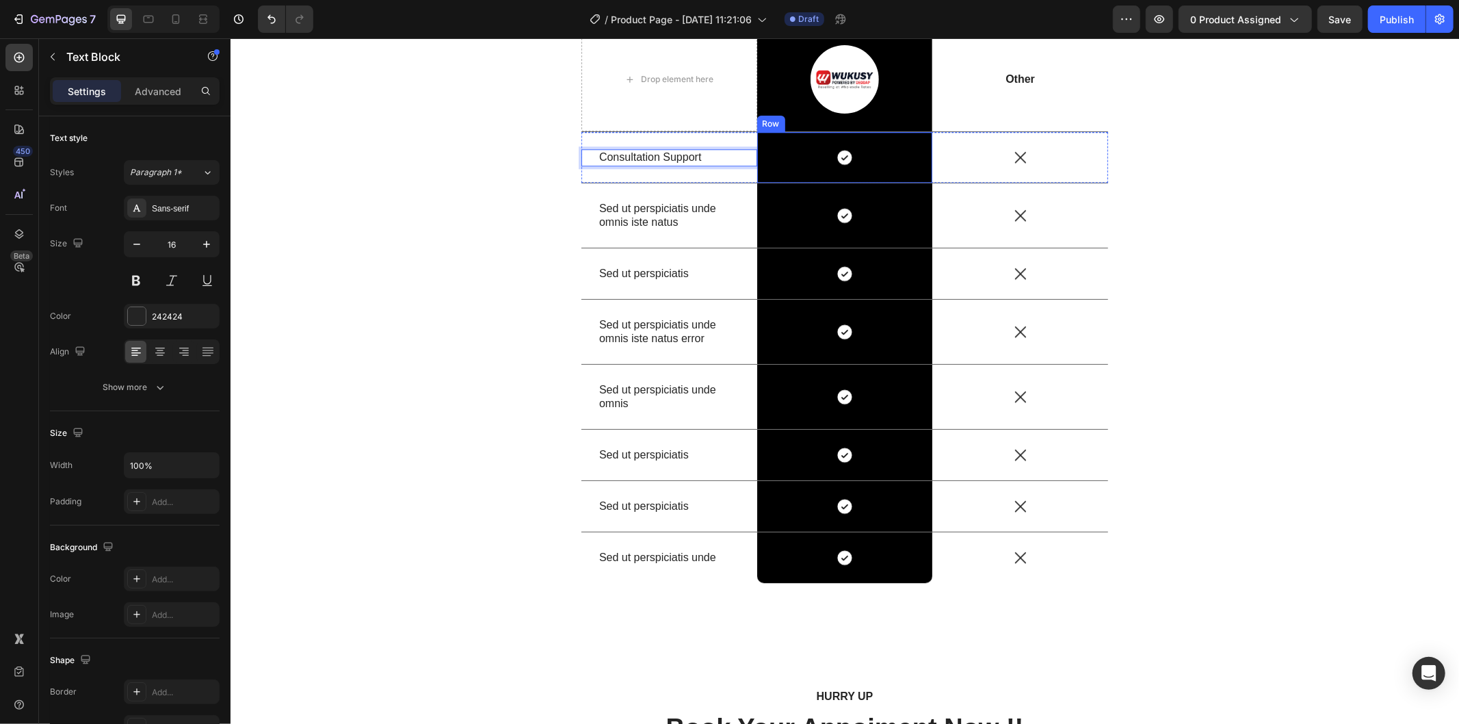
click at [837, 163] on icon at bounding box center [843, 157] width 14 height 14
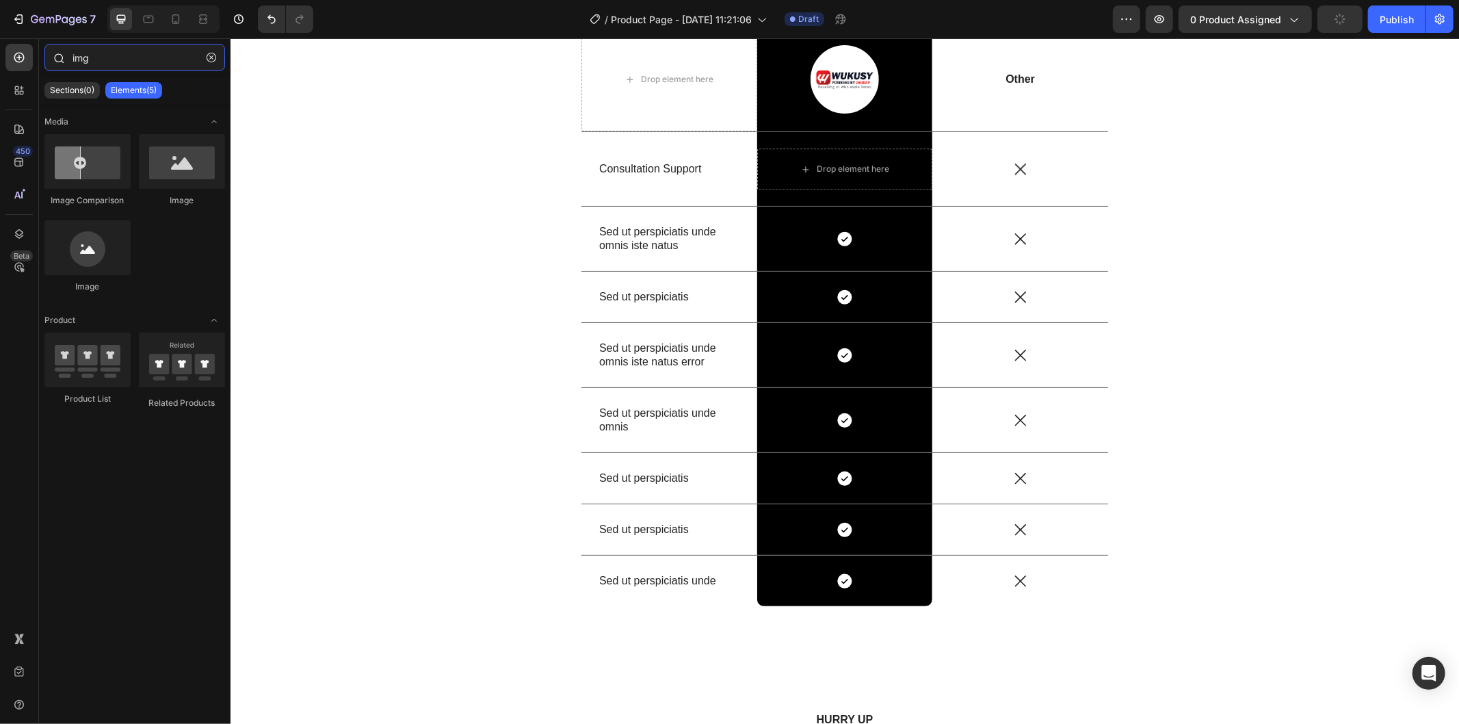
click at [153, 66] on input "img" at bounding box center [134, 57] width 181 height 27
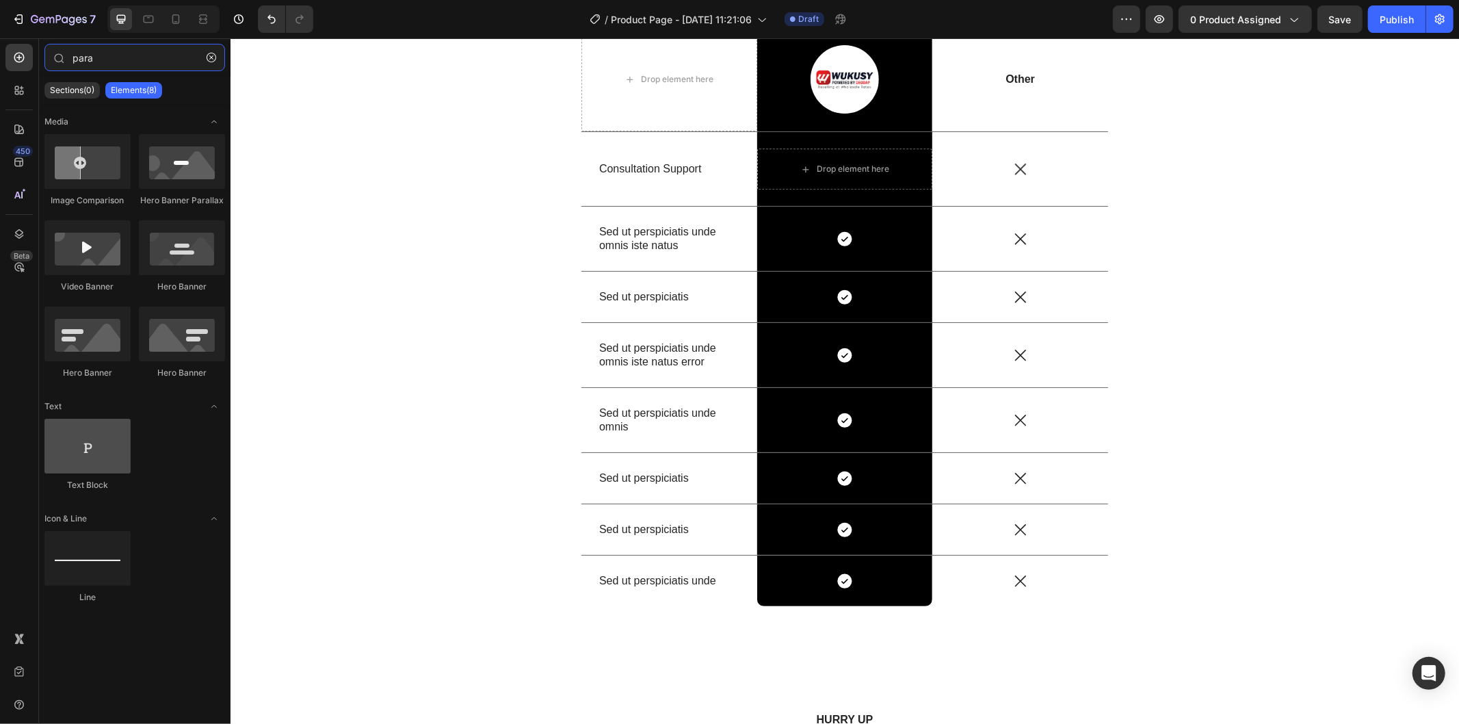
type input "para"
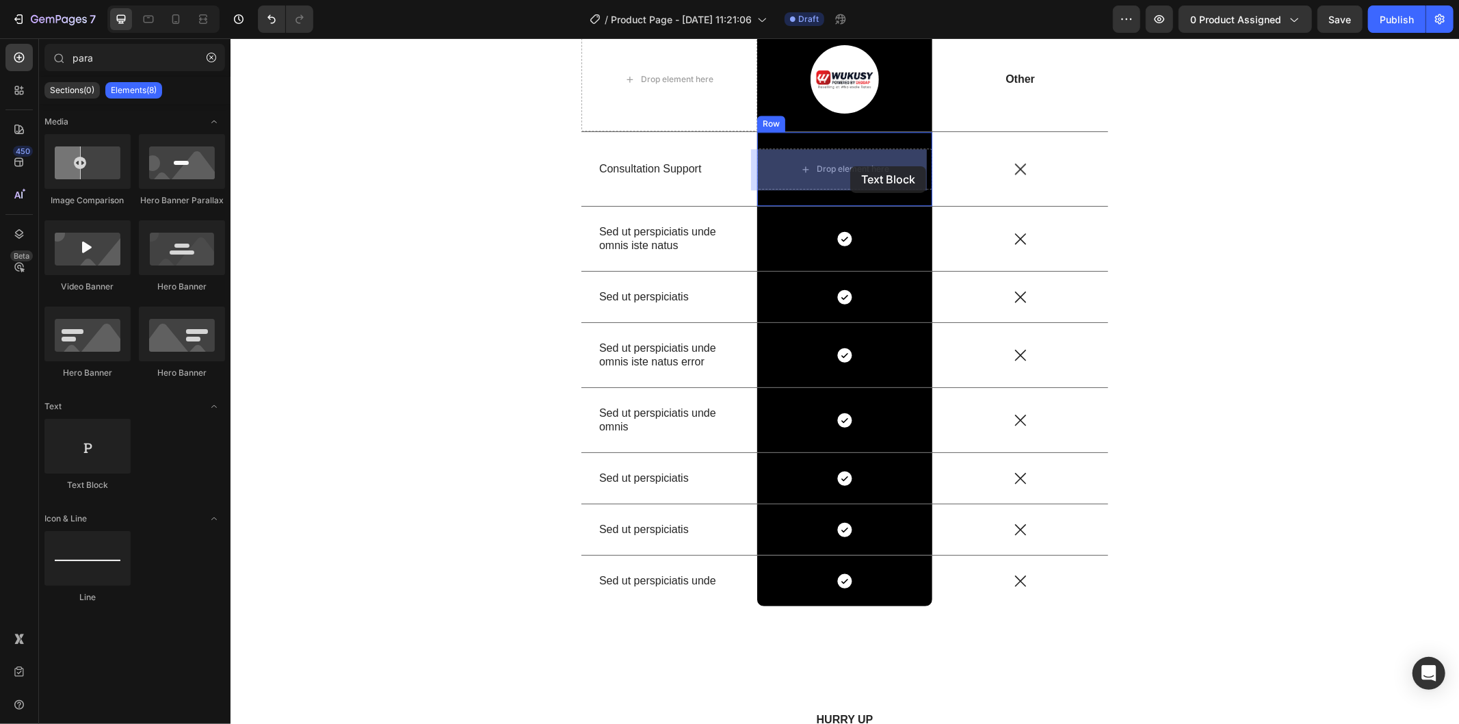
drag, startPoint x: 326, startPoint y: 476, endPoint x: 849, endPoint y: 166, distance: 608.4
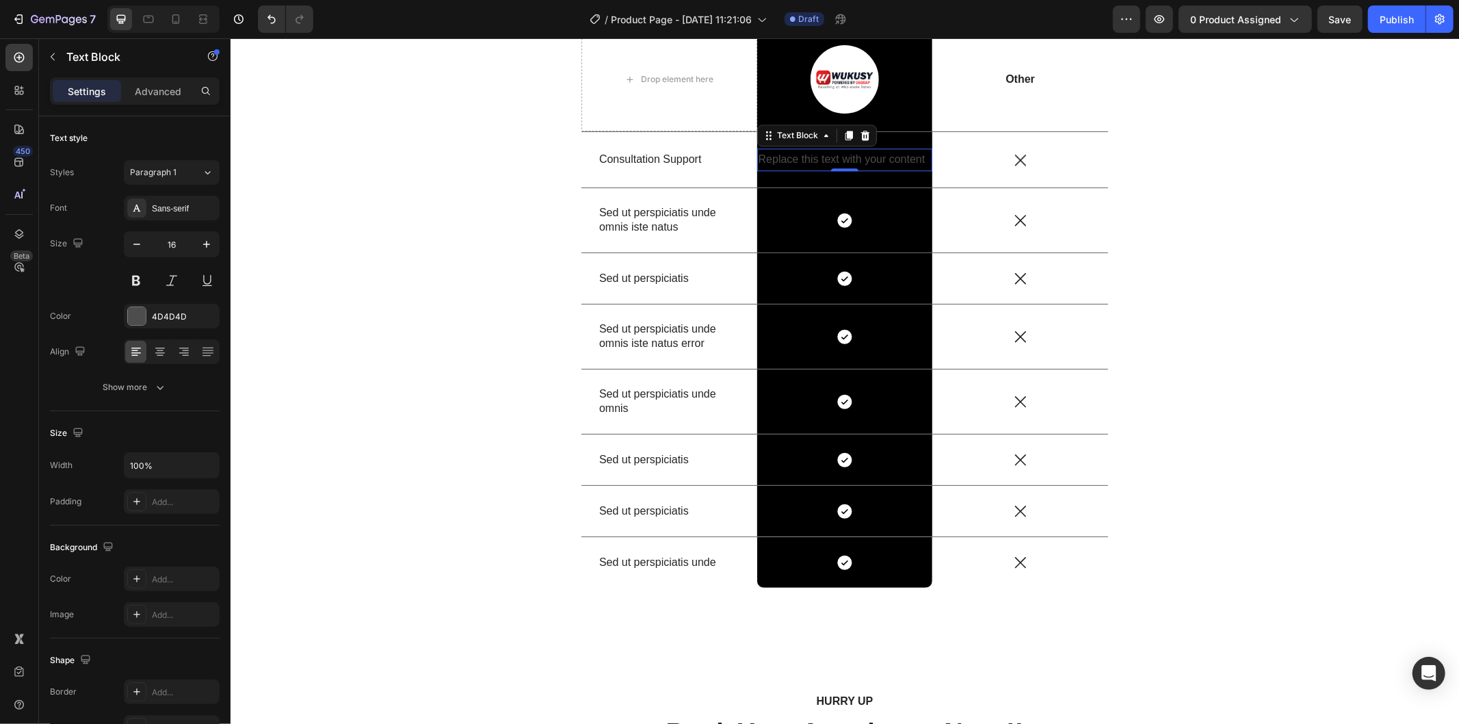
click at [810, 159] on div "Replace this text with your content" at bounding box center [844, 159] width 176 height 23
click at [810, 159] on p "Replace this text with your content" at bounding box center [844, 159] width 173 height 20
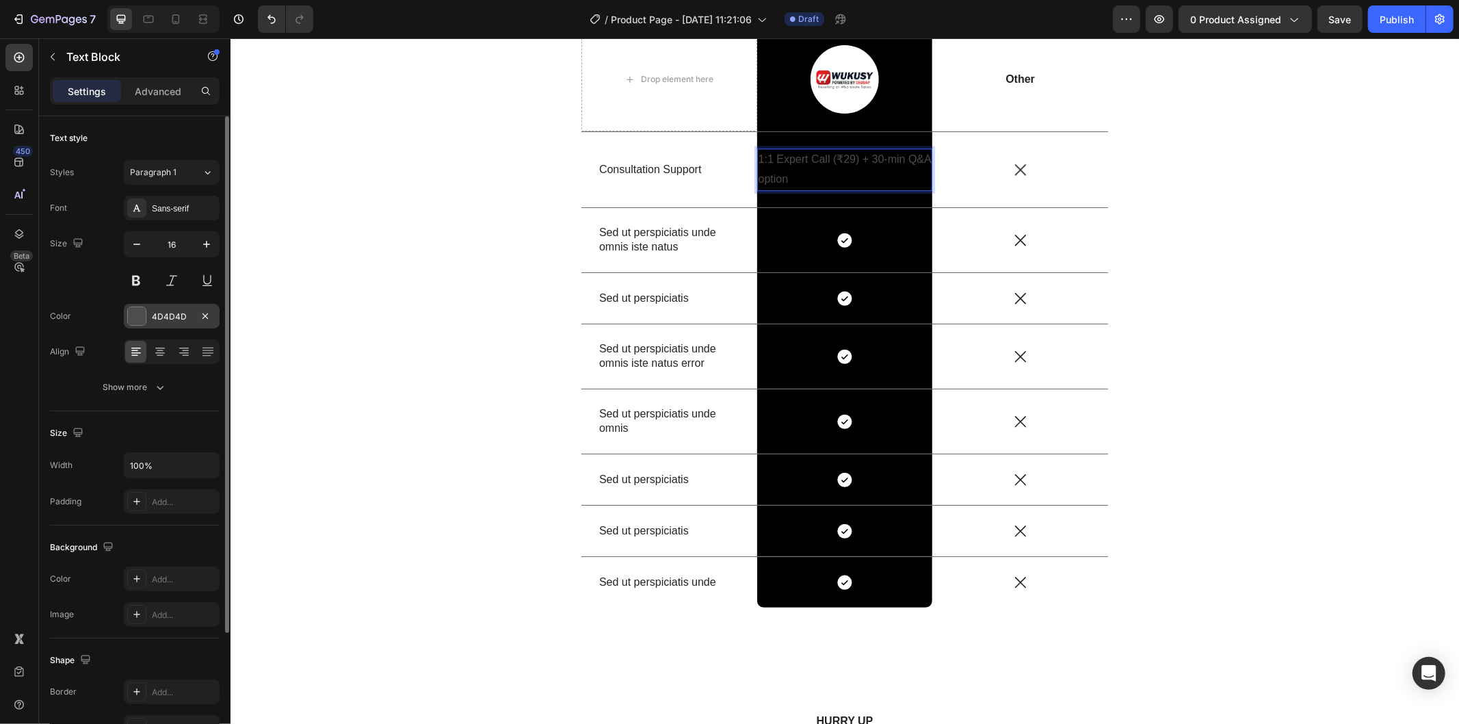
click at [163, 324] on div "4D4D4D" at bounding box center [172, 316] width 96 height 25
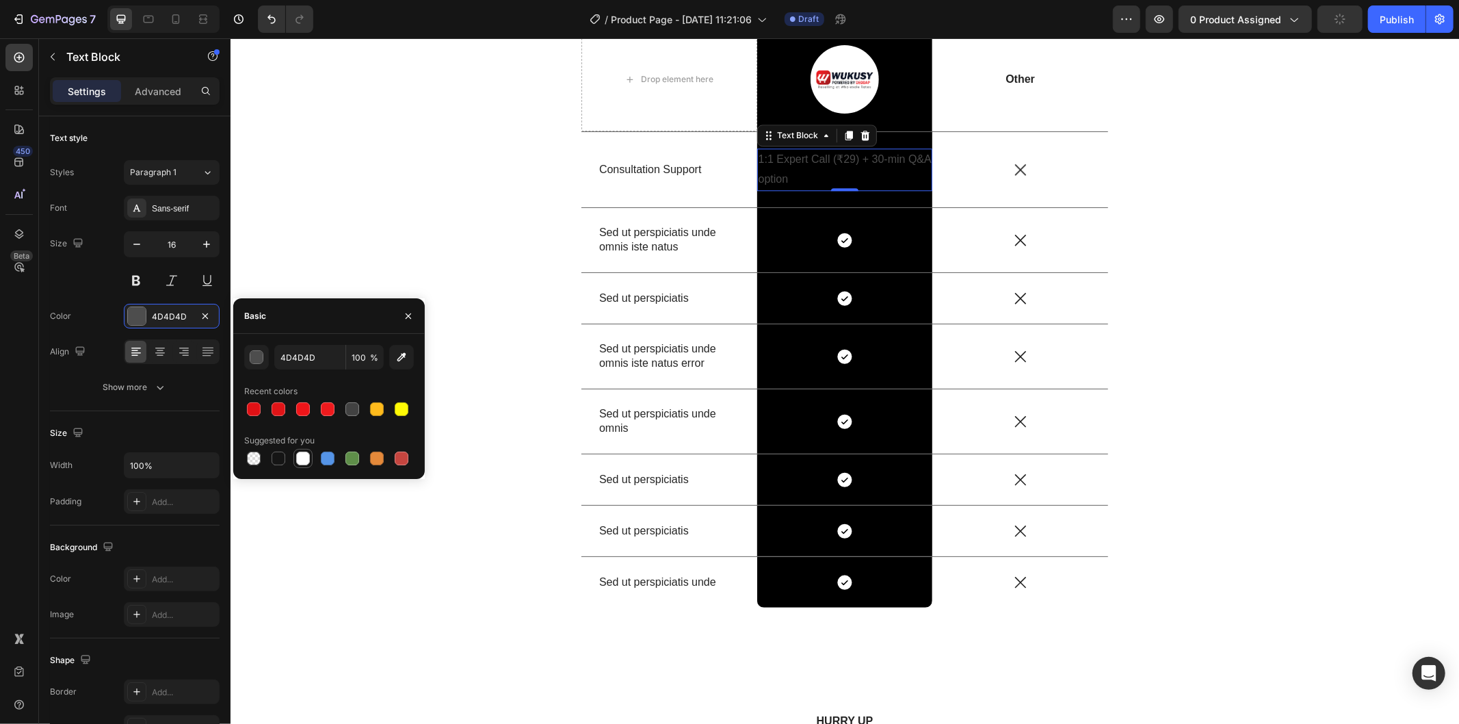
click at [303, 457] on div at bounding box center [303, 458] width 14 height 14
type input "FFFFFF"
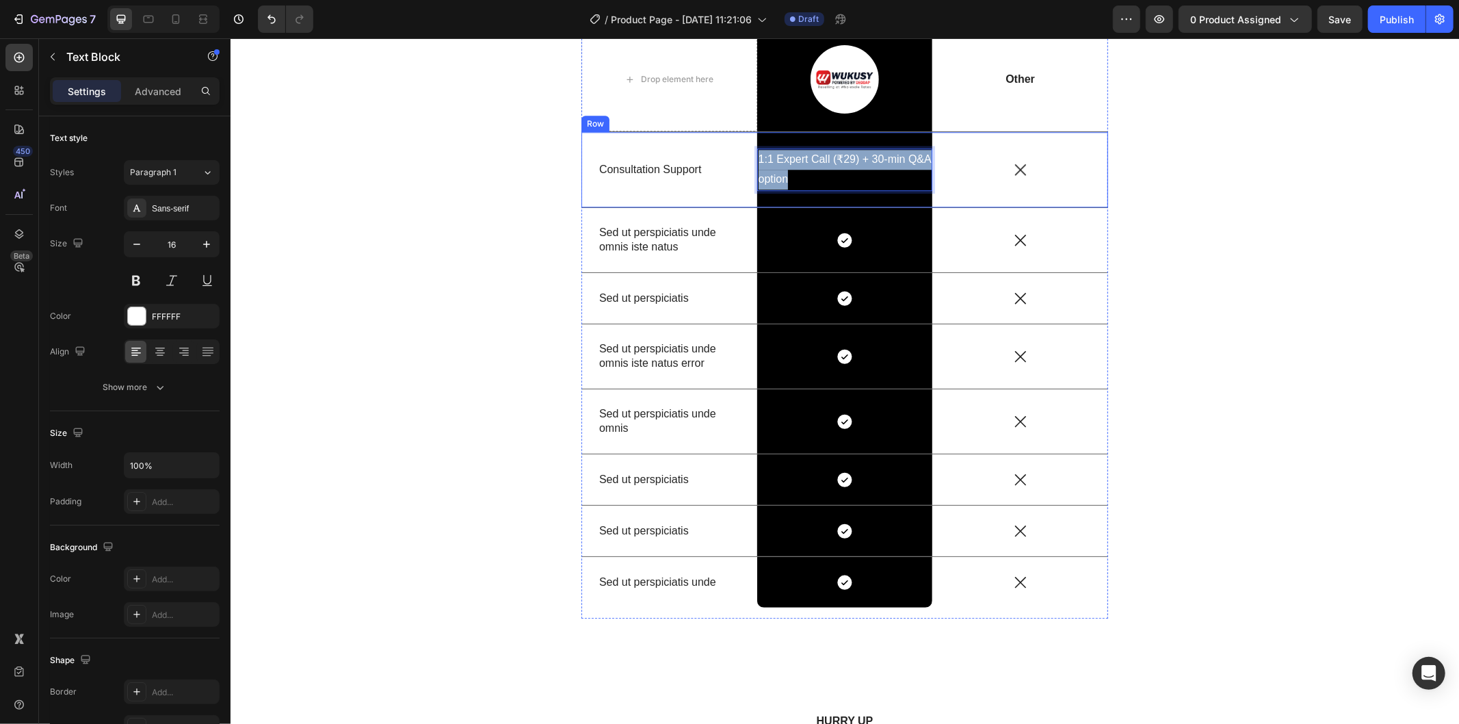
drag, startPoint x: 804, startPoint y: 178, endPoint x: 747, endPoint y: 148, distance: 64.9
click at [747, 148] on div "Consultation Support Text Block 1:1 Expert Call (₹29) + 30-min Q&A option Text …" at bounding box center [844, 169] width 527 height 76
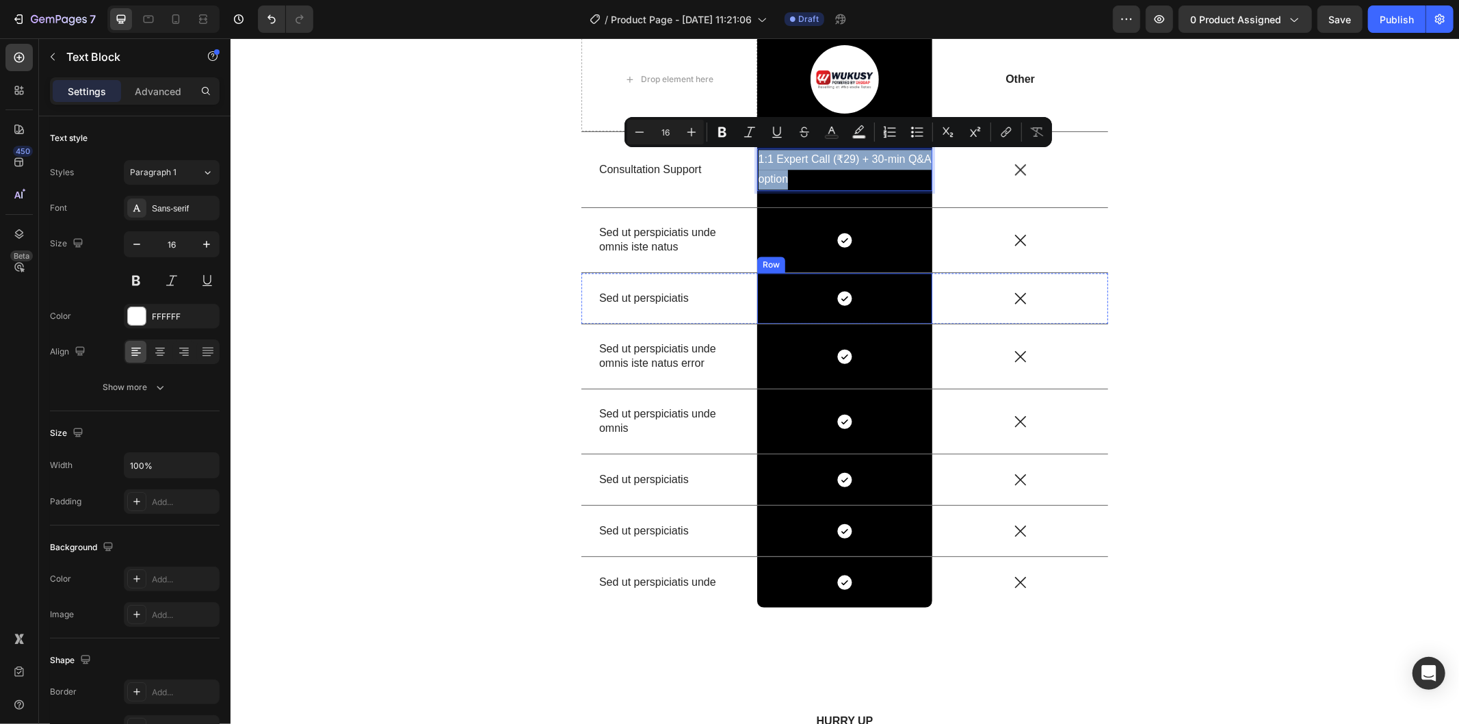
click at [934, 287] on div "Icon" at bounding box center [1020, 297] width 176 height 51
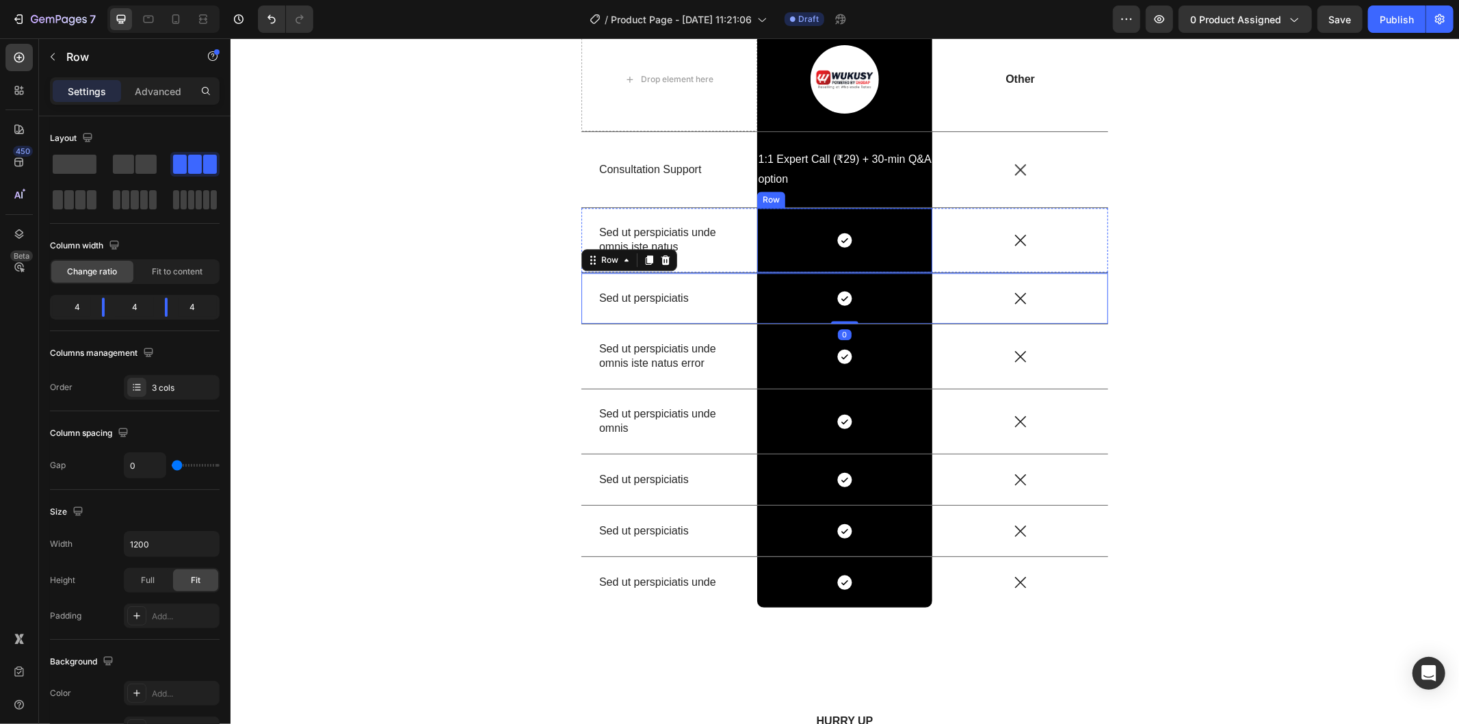
click at [918, 261] on div "Icon Row" at bounding box center [844, 239] width 176 height 64
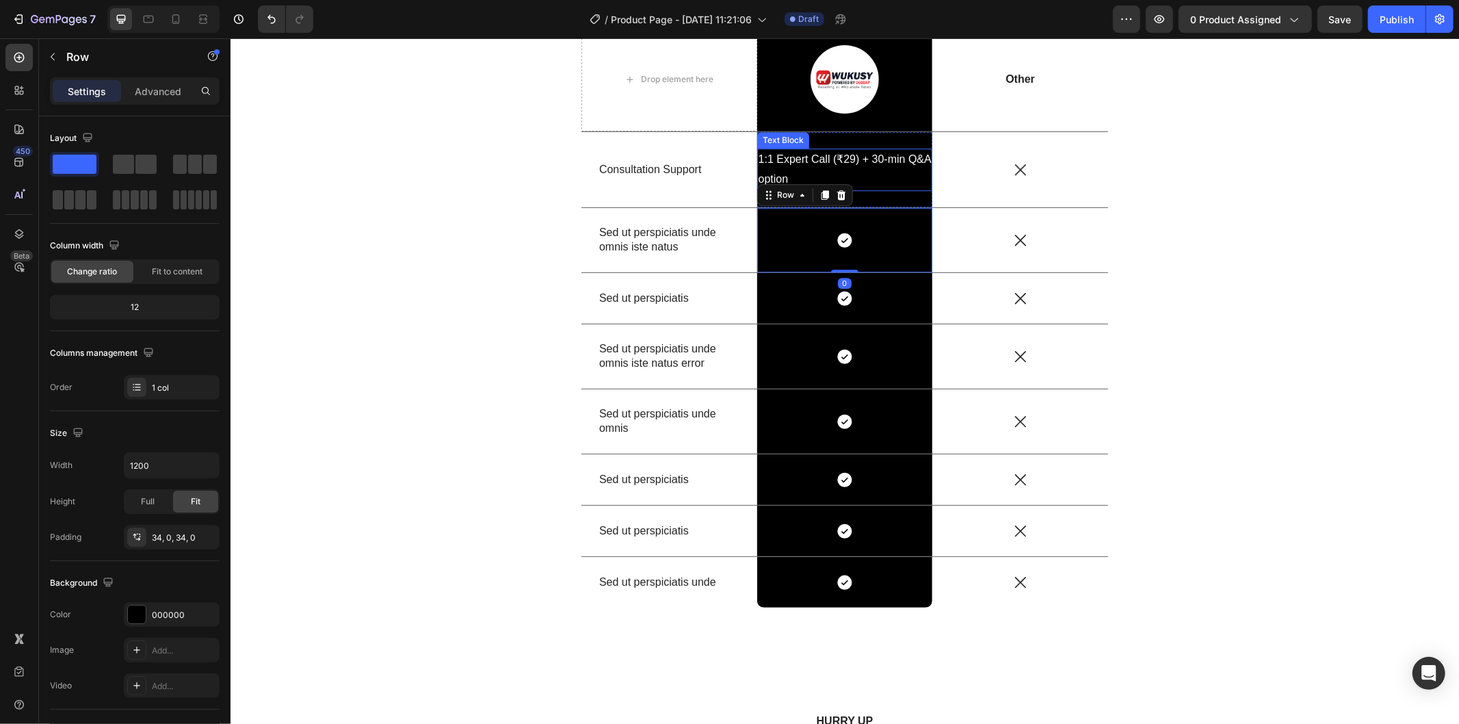
click at [860, 175] on p "1:1 Expert Call (₹29) + 30-min Q&A option" at bounding box center [844, 169] width 173 height 40
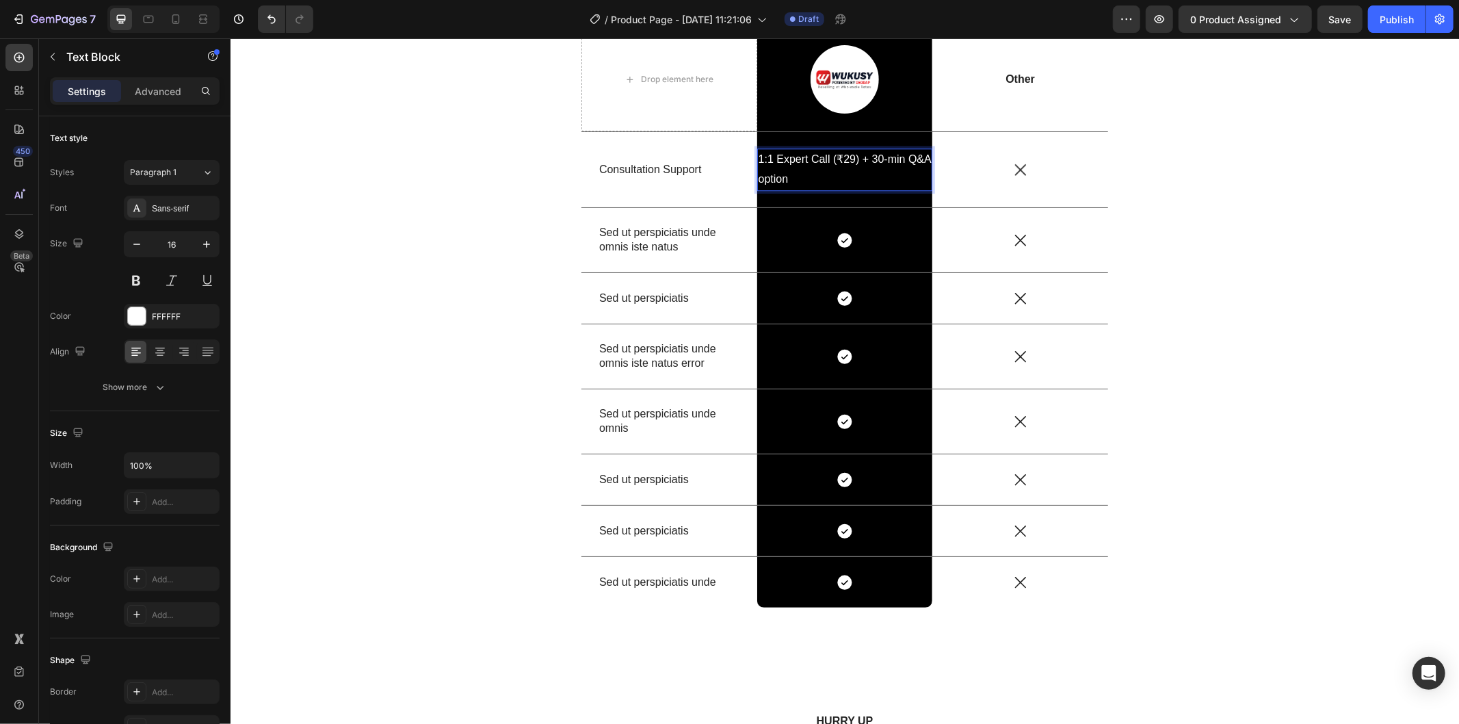
click at [810, 175] on p "1:1 Expert Call (₹29) + 30-min Q&A option" at bounding box center [844, 169] width 173 height 40
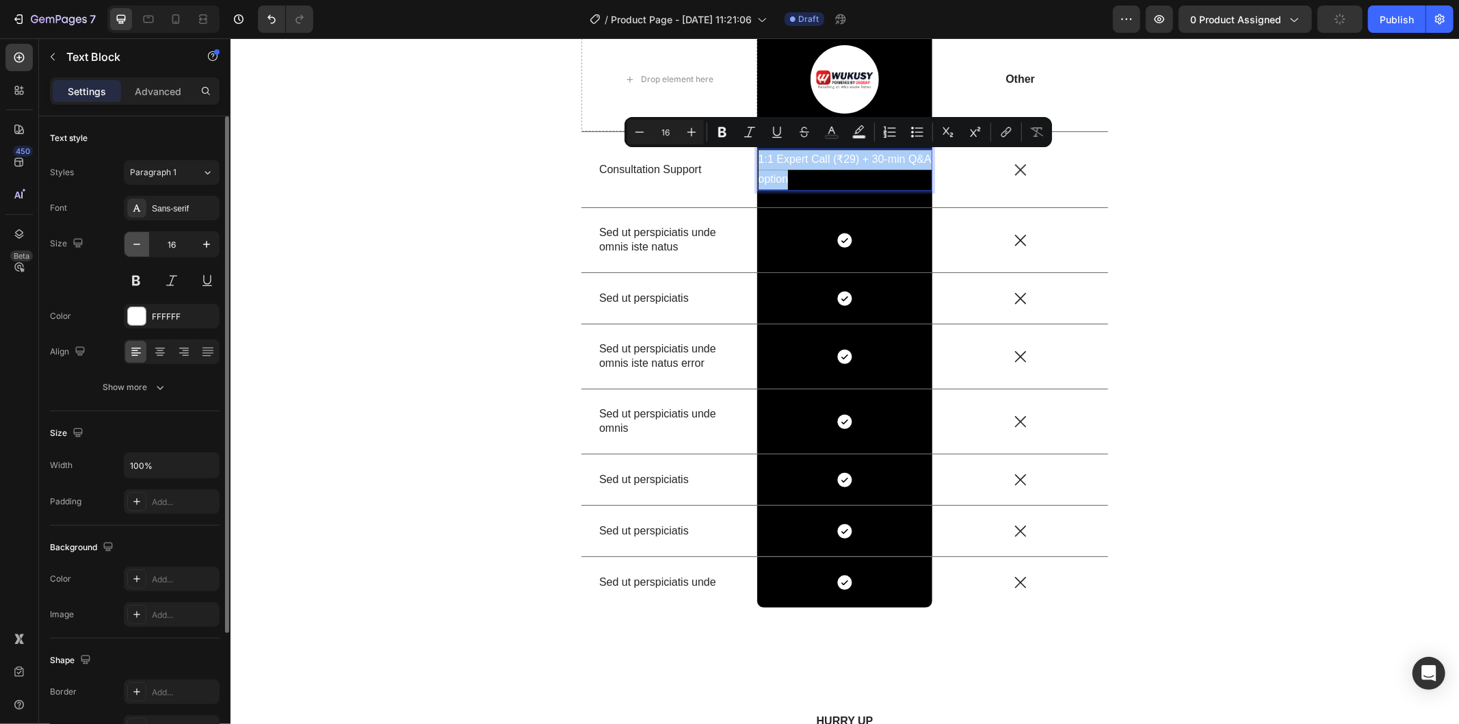
click at [141, 243] on icon "button" at bounding box center [137, 244] width 14 height 14
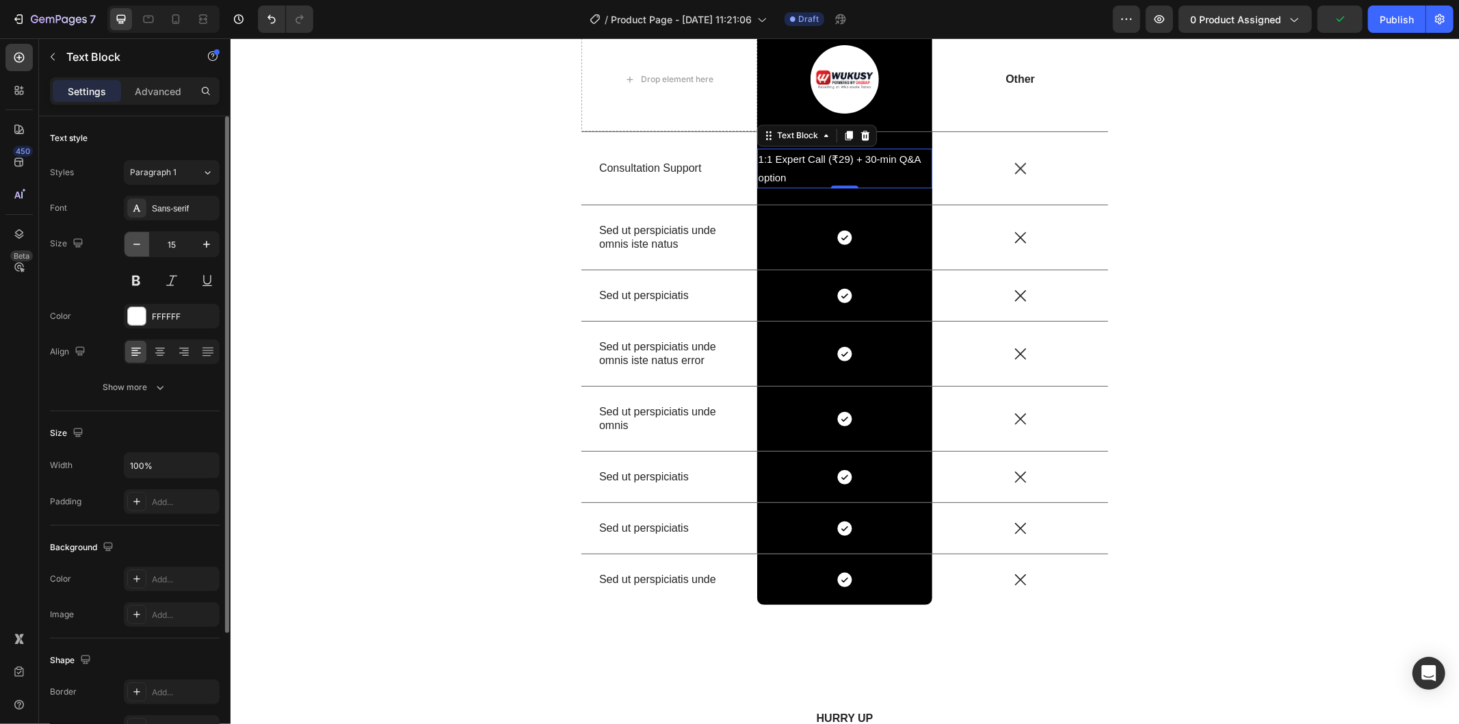
click at [141, 243] on icon "button" at bounding box center [137, 244] width 14 height 14
click at [206, 243] on icon "button" at bounding box center [207, 244] width 14 height 14
type input "15"
click at [137, 283] on button at bounding box center [136, 280] width 25 height 25
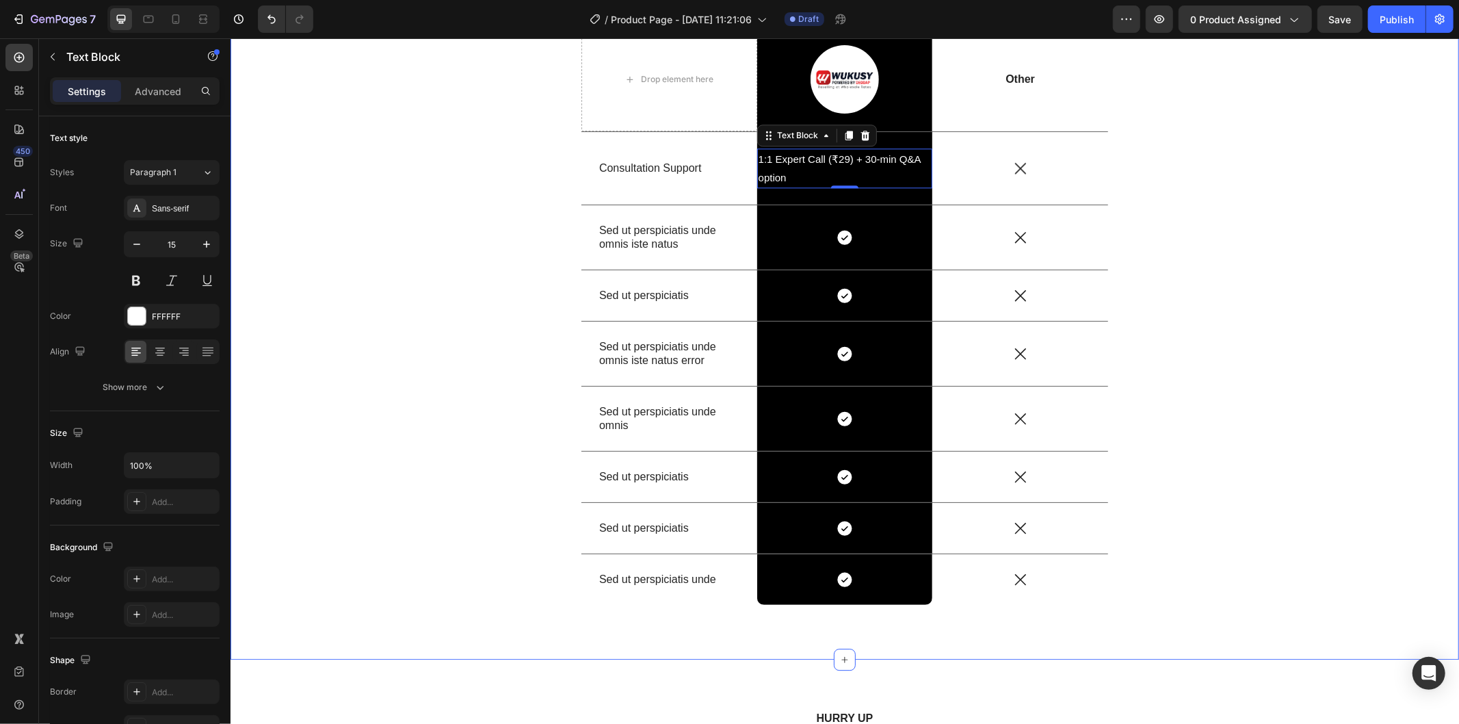
click at [1248, 203] on div "US VS THEM Heading Drop element here Image Row Other Text Block Row Consultatio…" at bounding box center [844, 291] width 1208 height 670
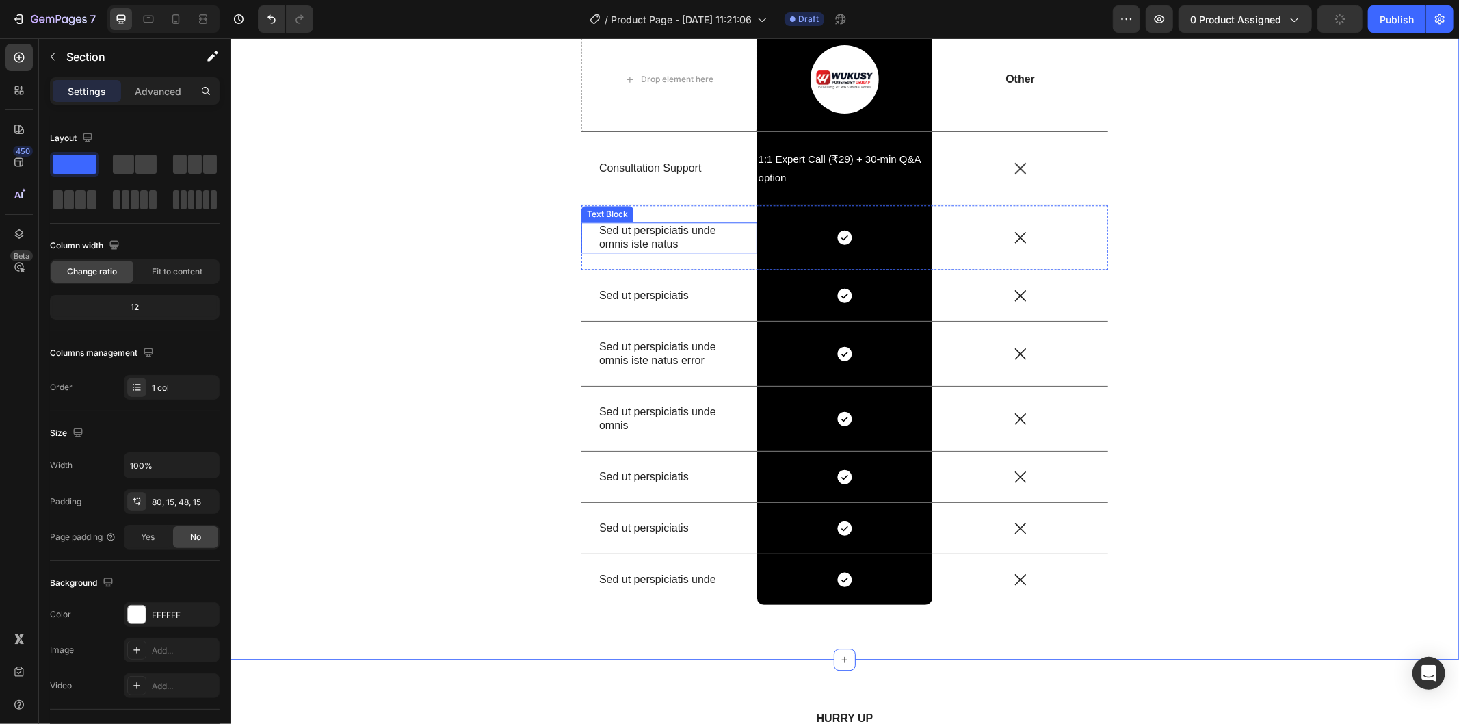
click at [657, 240] on p "Sed ut perspiciatis unde omnis iste natus" at bounding box center [668, 237] width 140 height 29
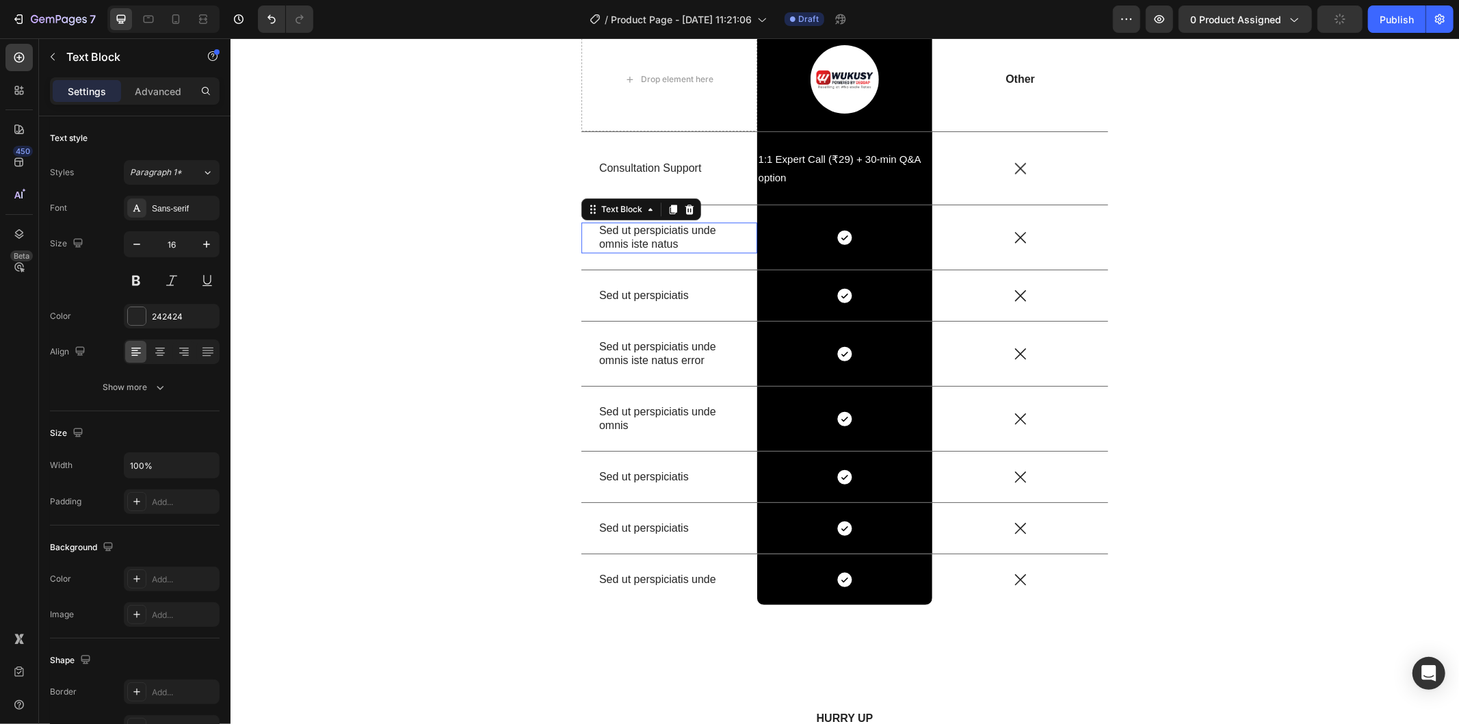
click at [657, 240] on p "Sed ut perspiciatis unde omnis iste natus" at bounding box center [668, 237] width 140 height 29
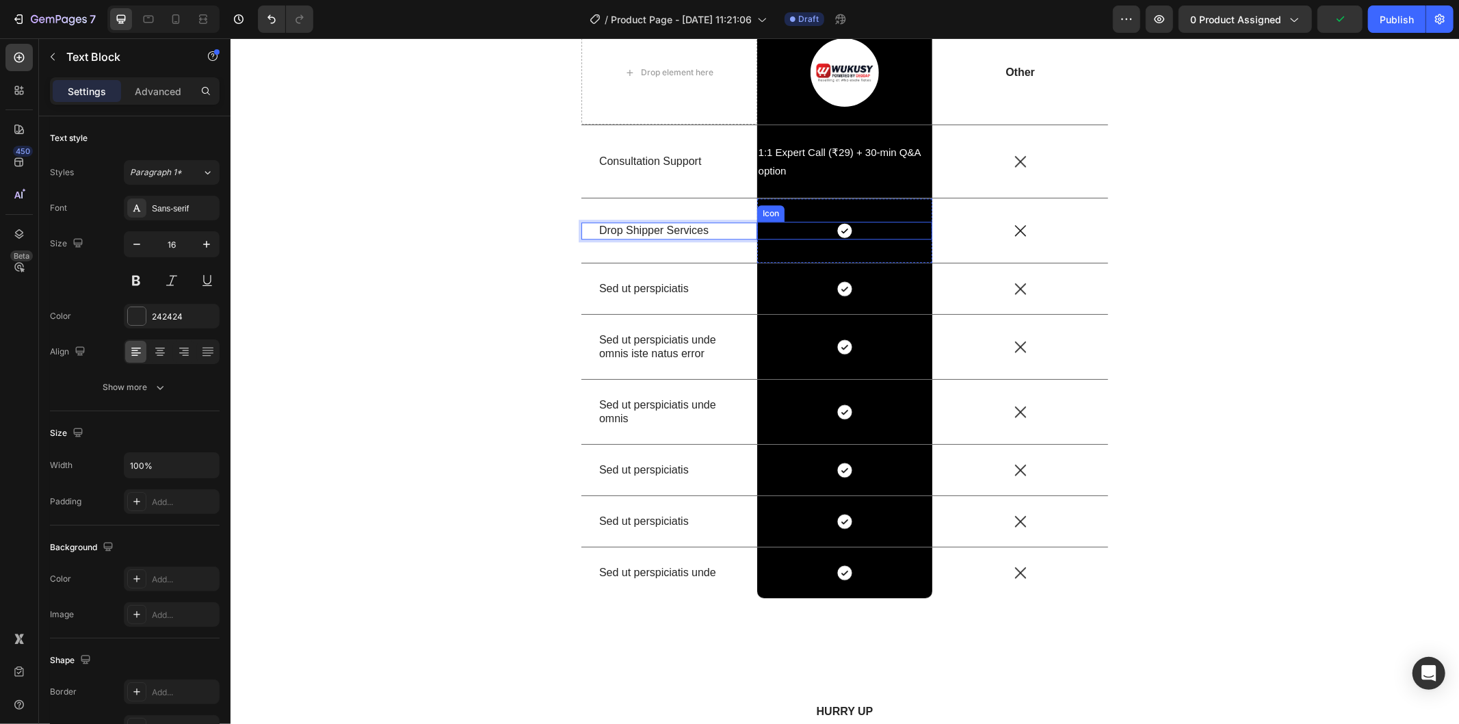
click at [836, 230] on icon at bounding box center [843, 230] width 14 height 14
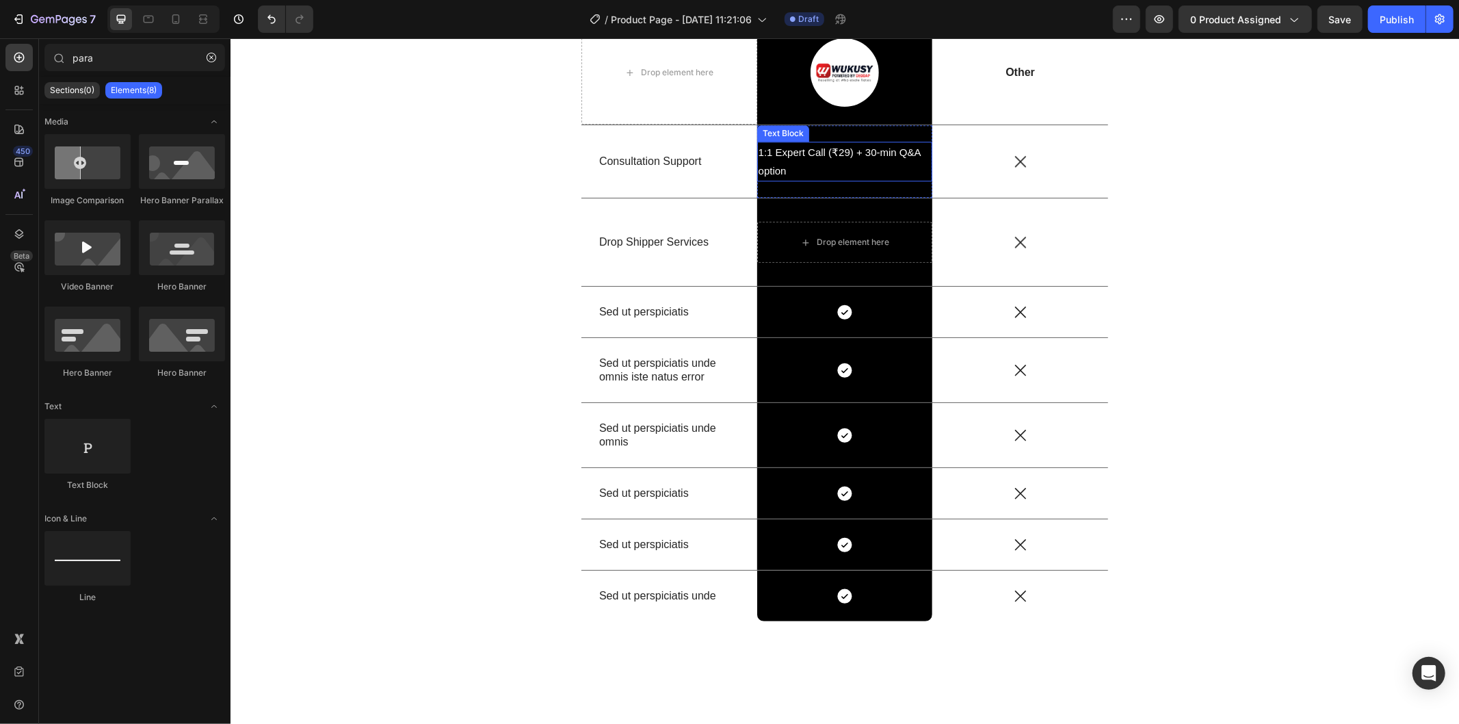
click at [871, 169] on p "1:1 Expert Call (₹29) + 30-min Q&A option" at bounding box center [844, 160] width 173 height 37
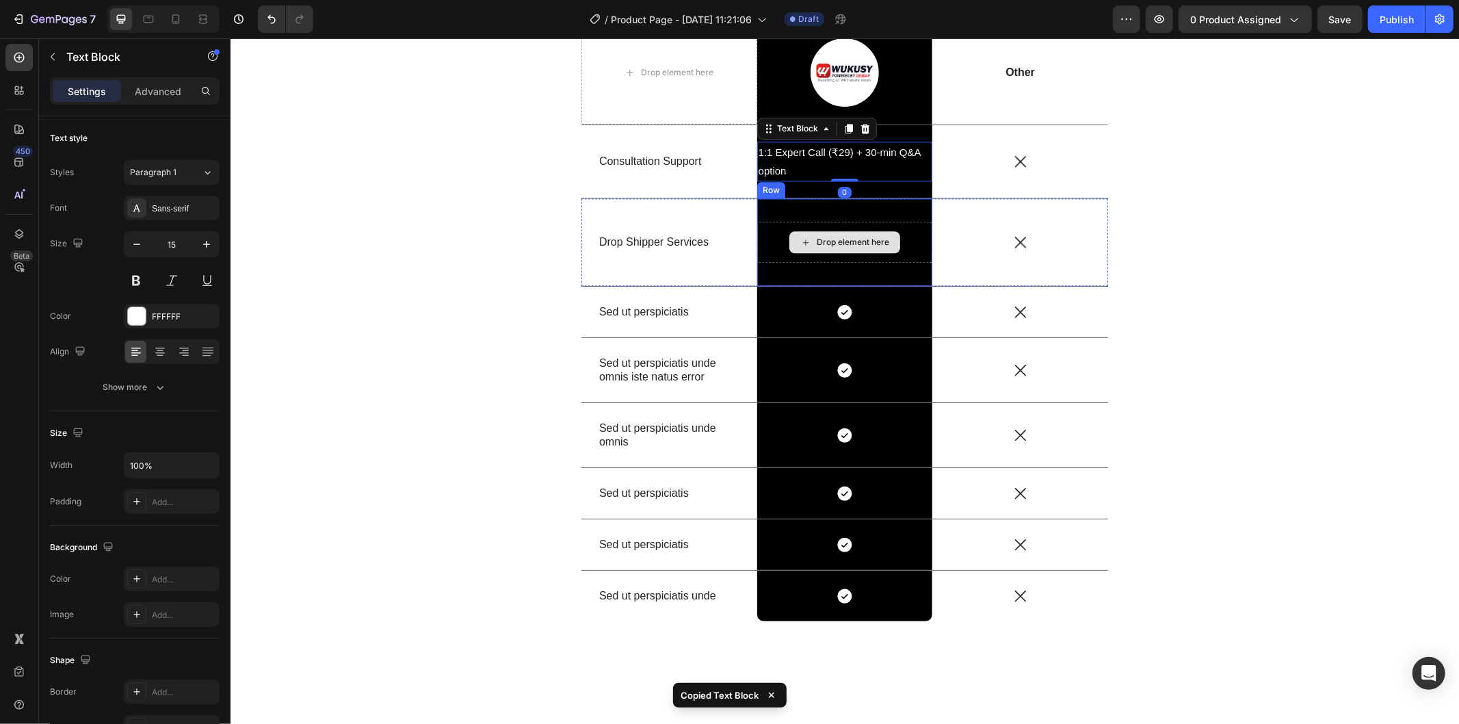
click at [845, 239] on div "Drop element here" at bounding box center [852, 241] width 72 height 11
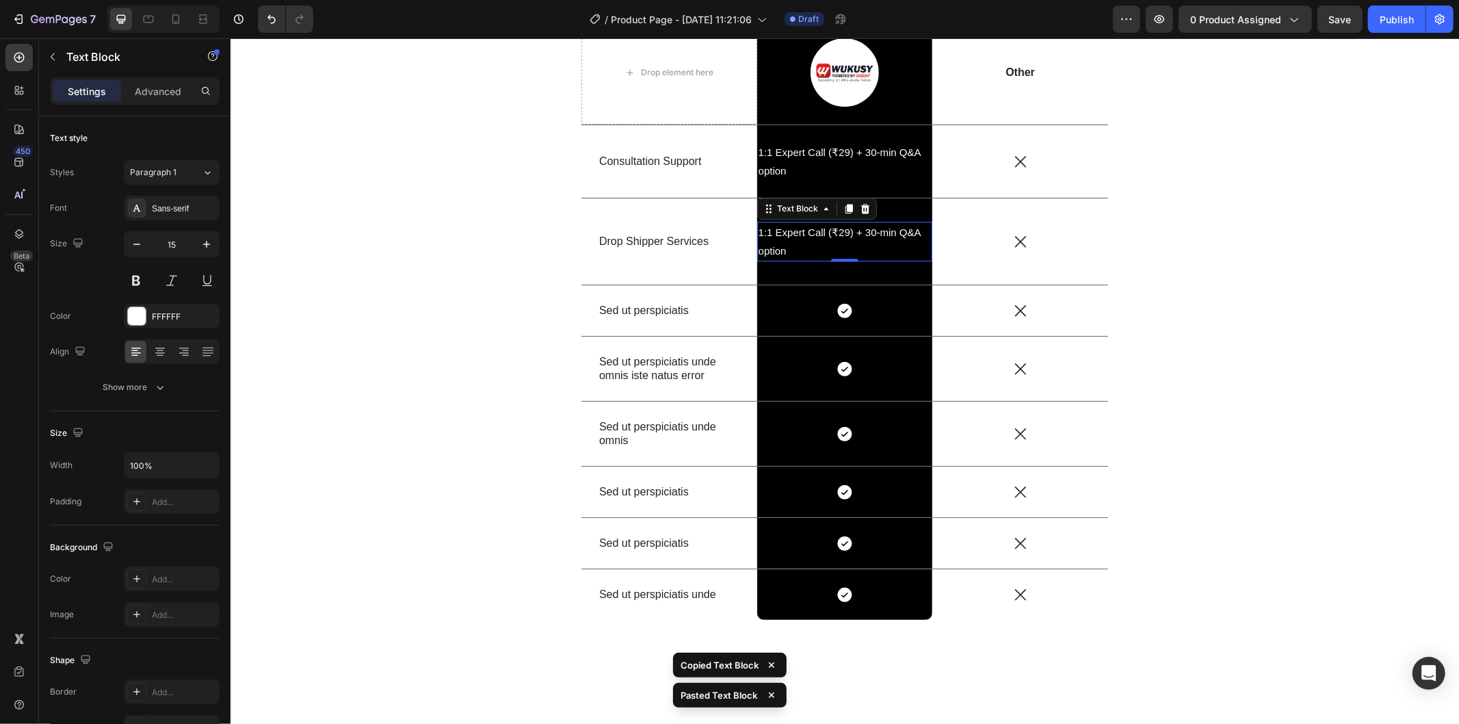
click at [847, 236] on p "1:1 Expert Call (₹29) + 30-min Q&A option" at bounding box center [844, 240] width 173 height 37
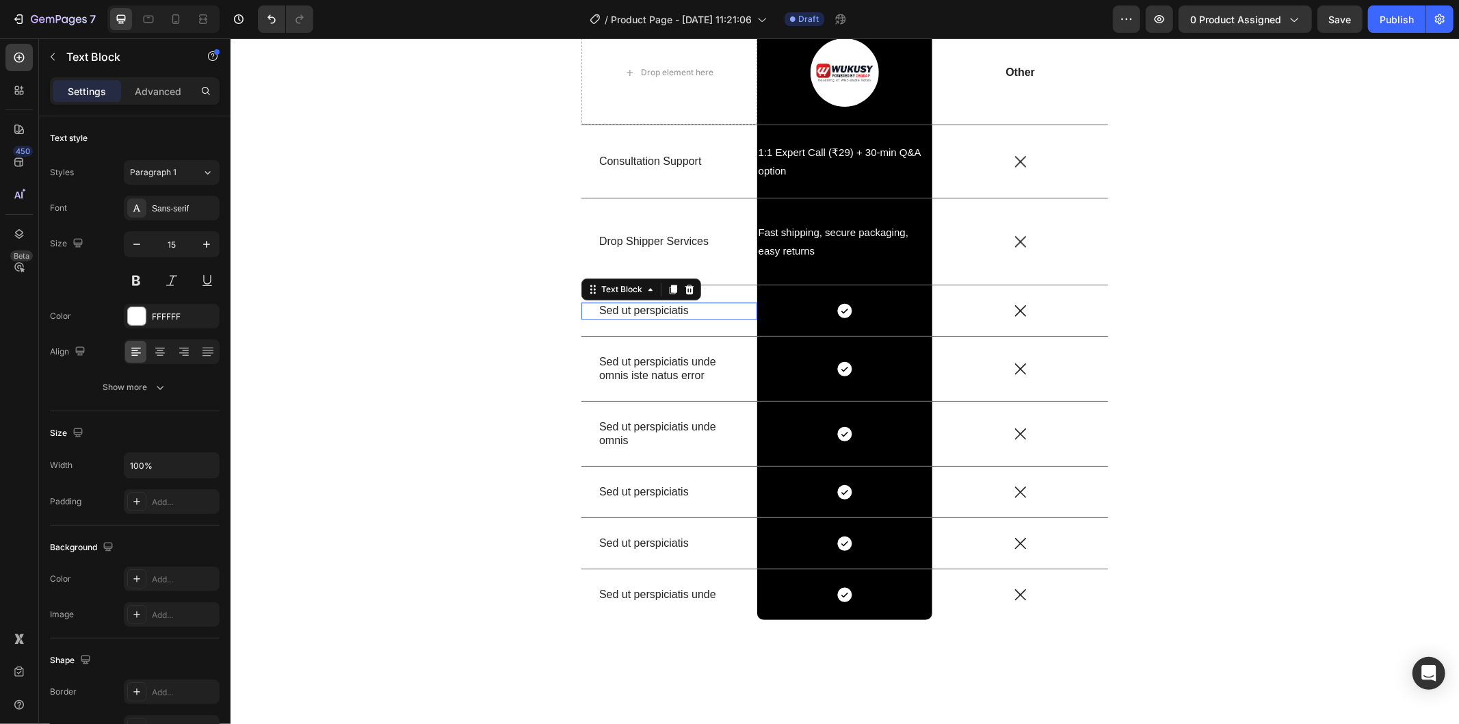
click at [661, 304] on p "Sed ut perspiciatis" at bounding box center [668, 310] width 140 height 14
click at [826, 223] on p "Fast shipping, secure packaging, easy returns" at bounding box center [844, 240] width 173 height 37
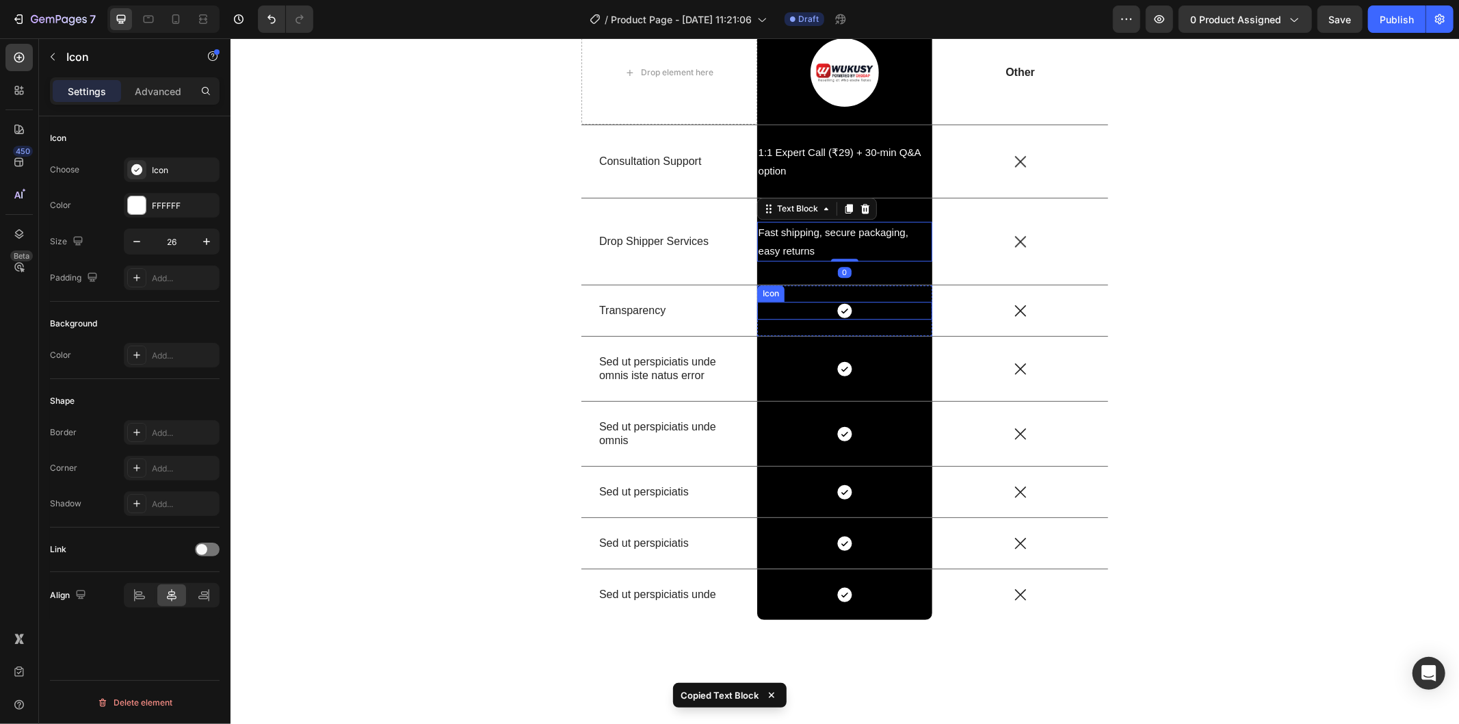
click at [819, 315] on div "Icon" at bounding box center [844, 310] width 176 height 18
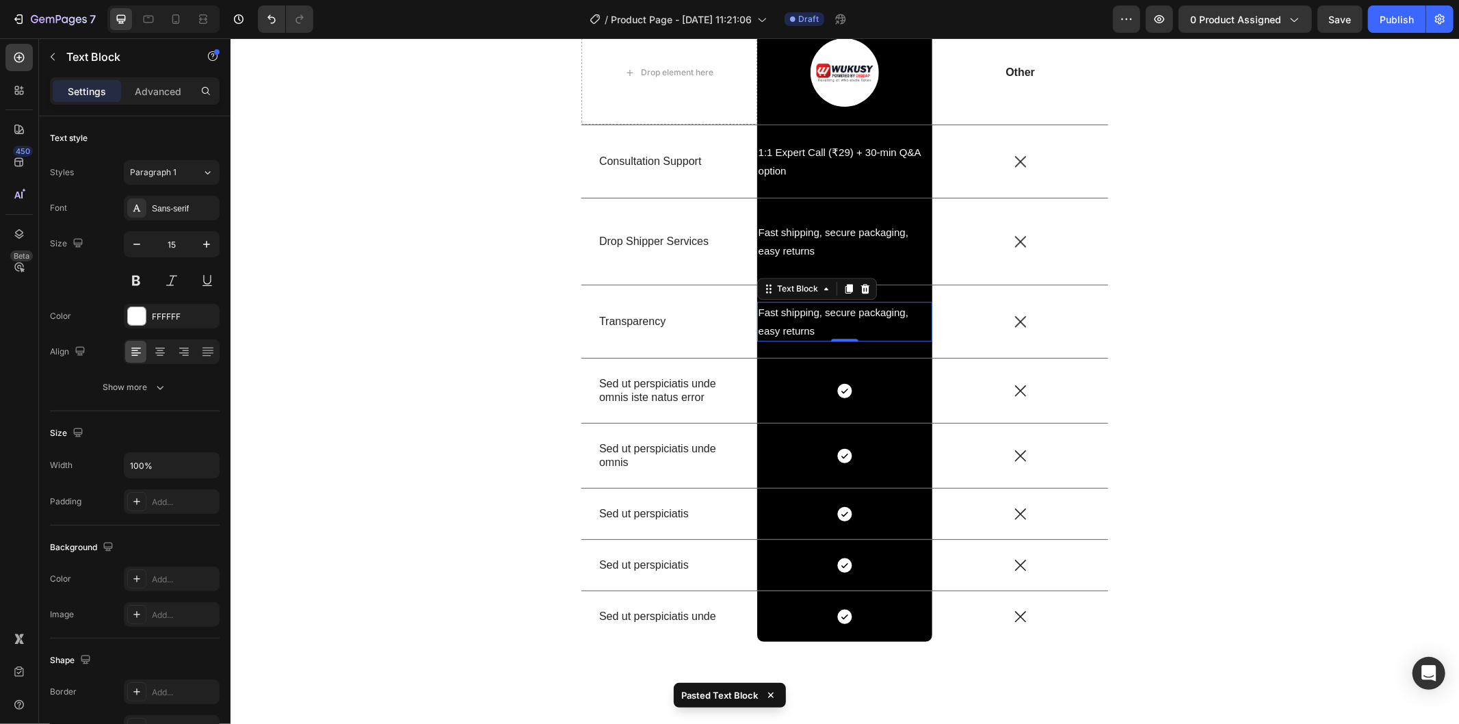
click at [863, 324] on p "Fast shipping, secure packaging, easy returns" at bounding box center [844, 320] width 173 height 37
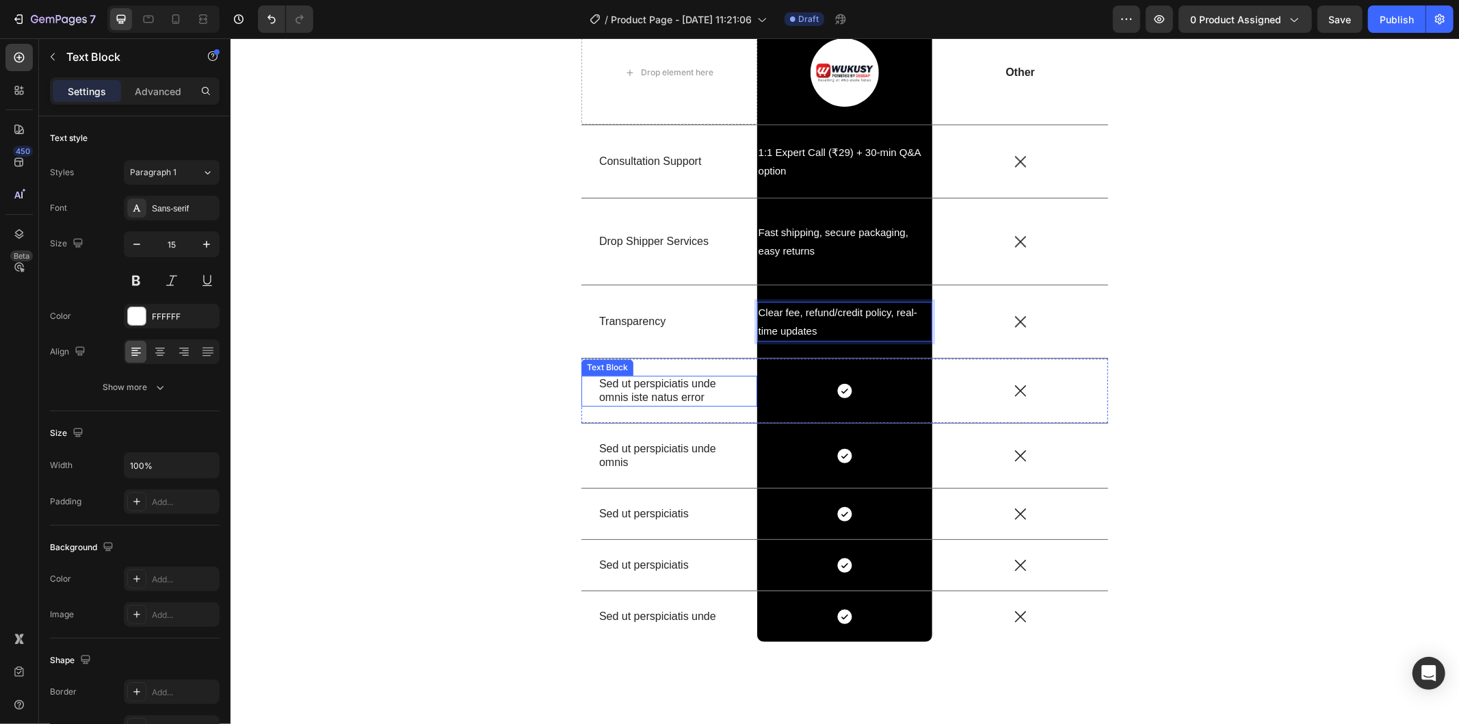
click at [663, 393] on p "Sed ut perspiciatis unde omnis iste natus error" at bounding box center [668, 390] width 140 height 29
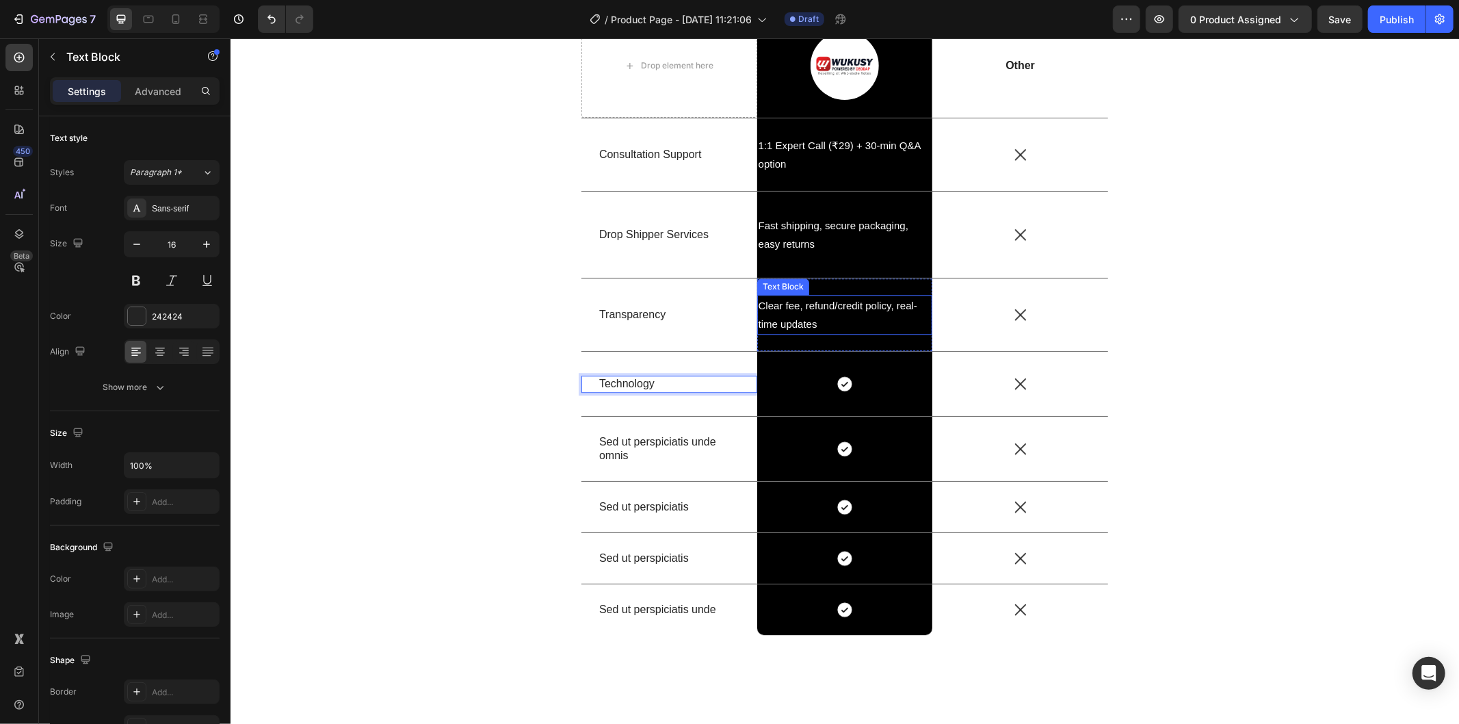
click at [826, 310] on p "Clear fee, refund/credit policy, real-time updates" at bounding box center [844, 313] width 173 height 37
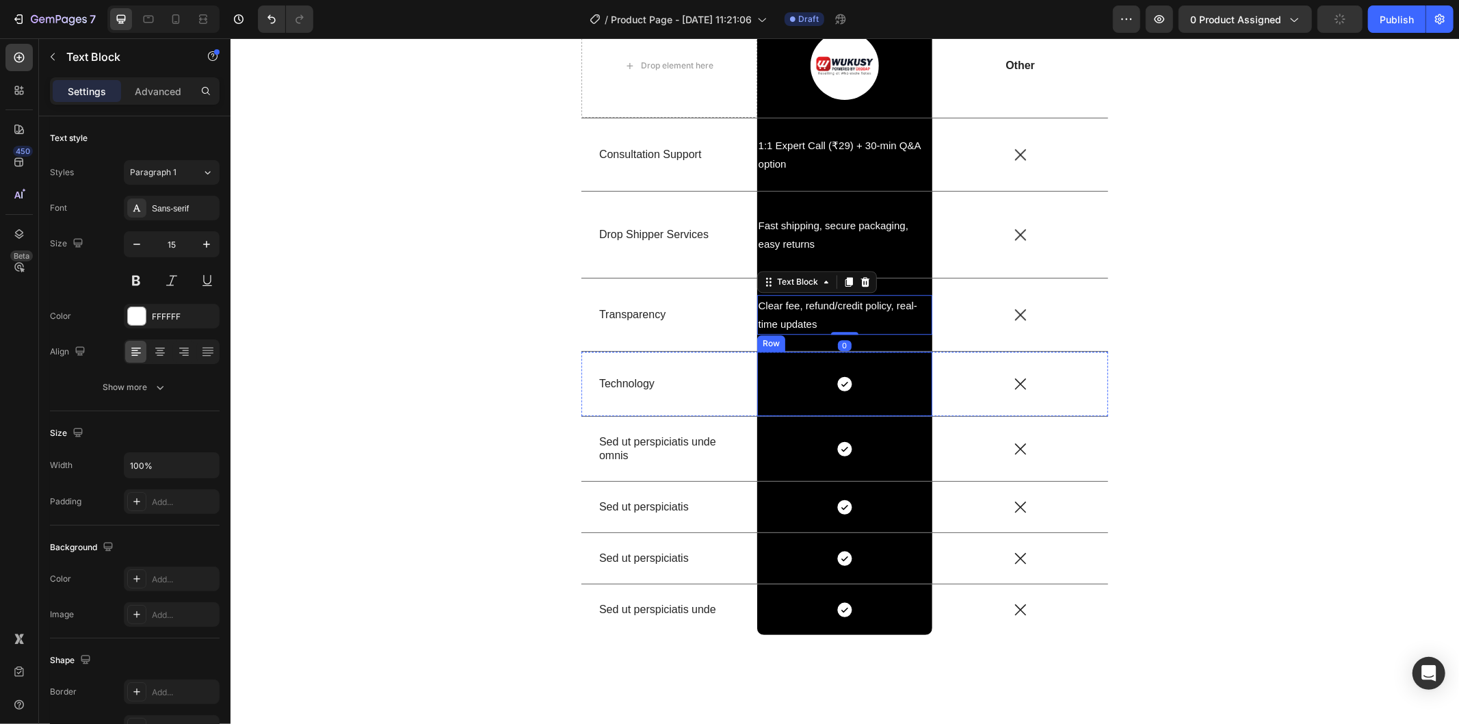
click at [845, 380] on icon at bounding box center [844, 383] width 18 height 18
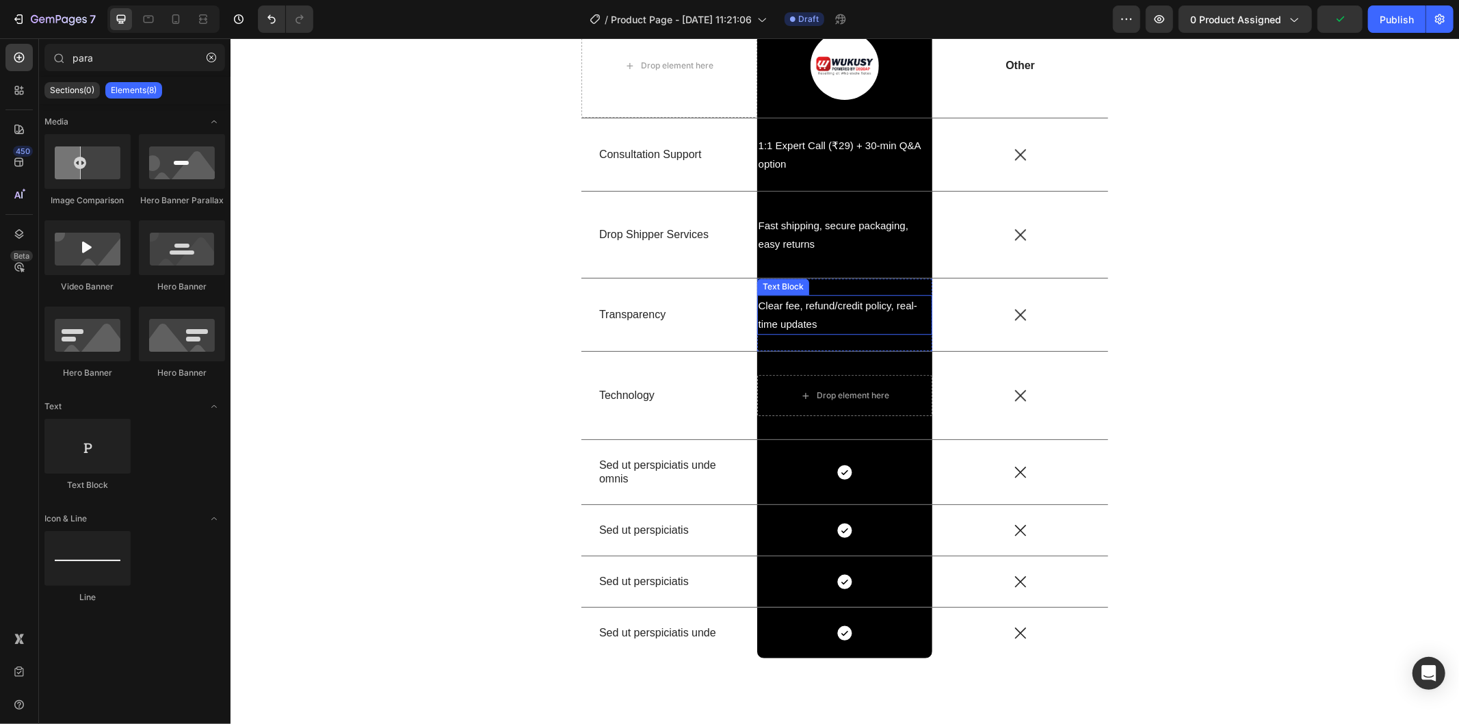
click at [829, 326] on p "Clear fee, refund/credit policy, real-time updates" at bounding box center [844, 313] width 173 height 37
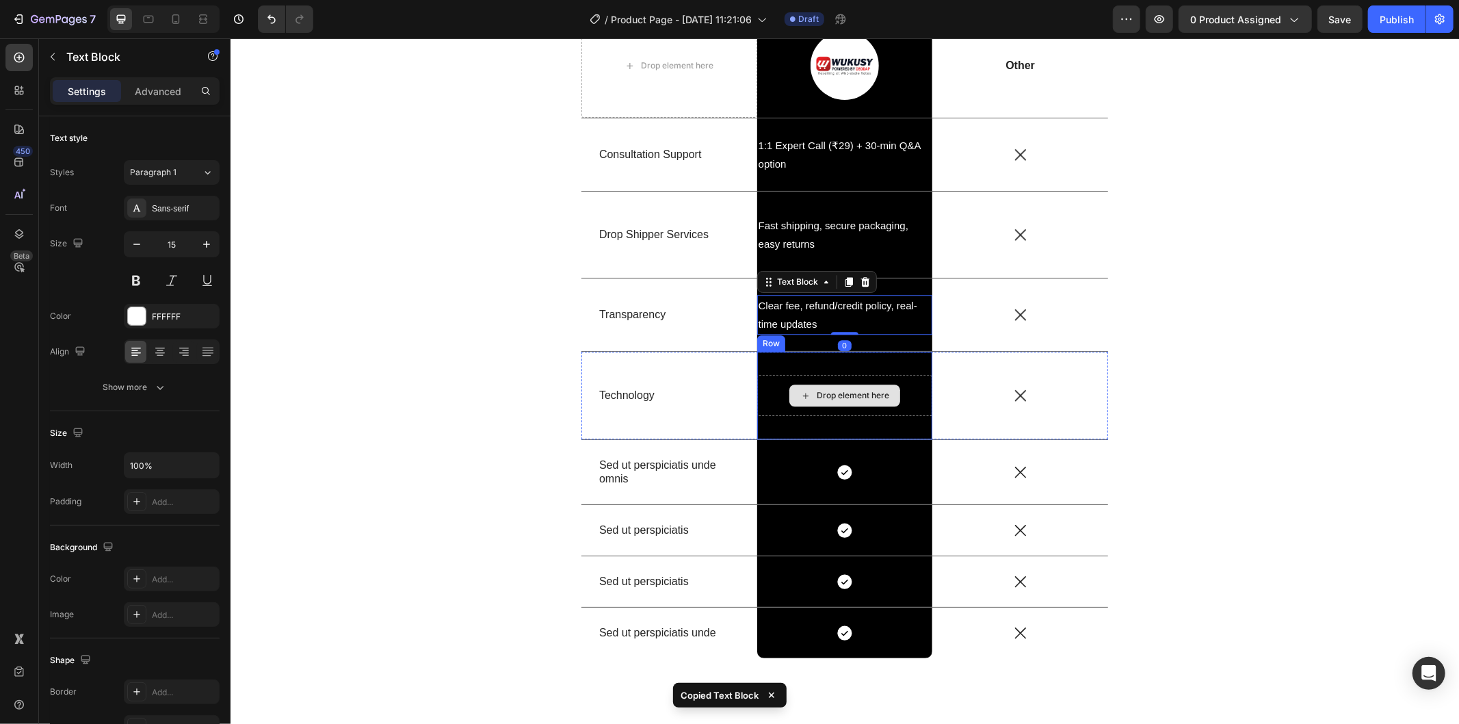
click at [779, 401] on div "Drop element here" at bounding box center [844, 394] width 176 height 41
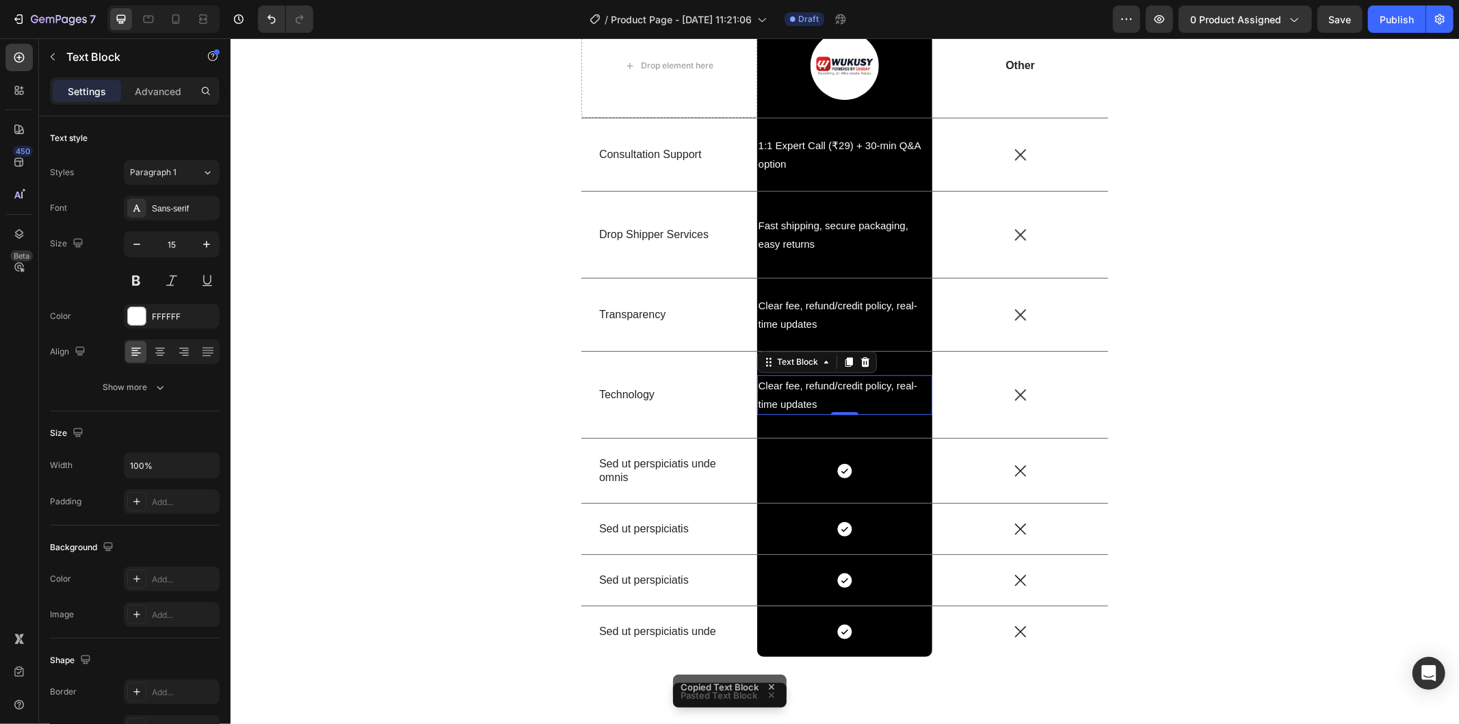
click at [817, 393] on p "Clear fee, refund/credit policy, real-time updates" at bounding box center [844, 393] width 173 height 37
click at [702, 482] on p "Sed ut perspiciatis unde omnis" at bounding box center [668, 470] width 140 height 29
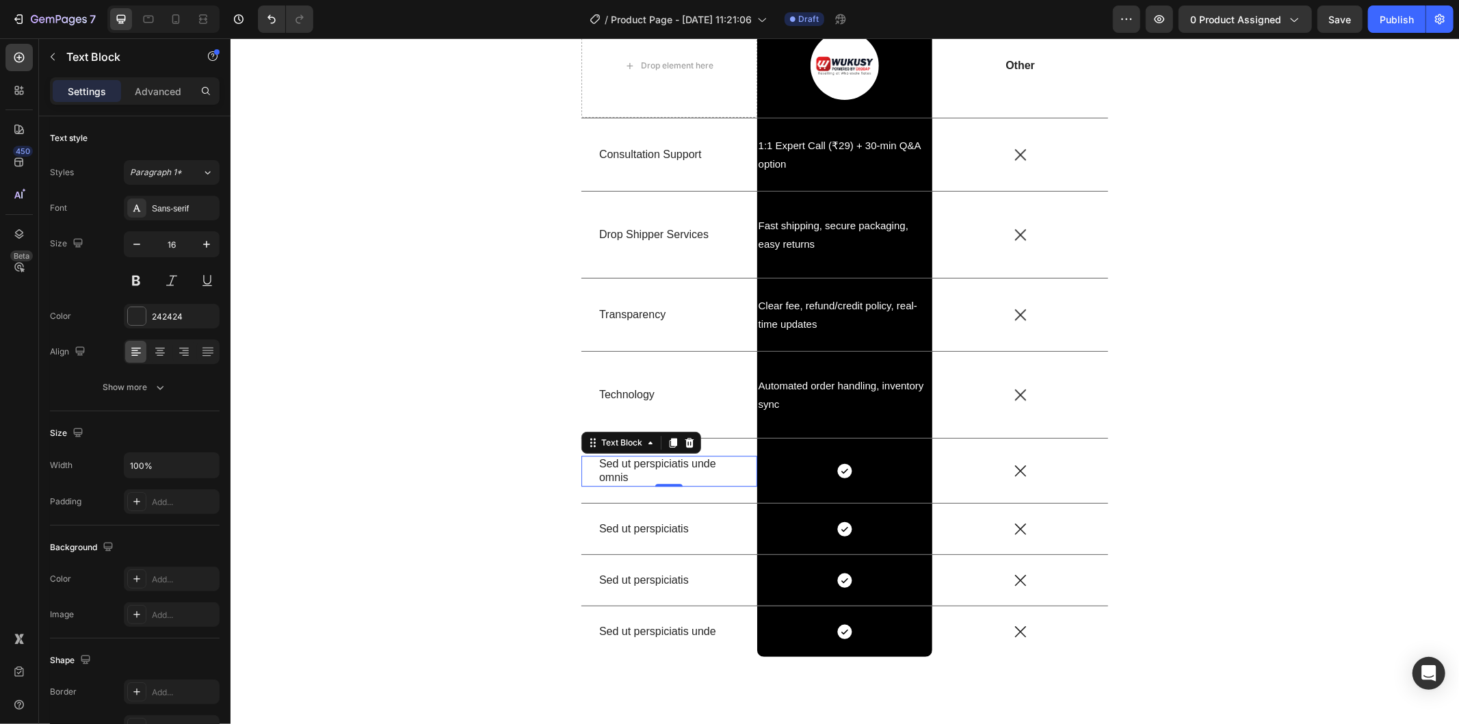
click at [699, 466] on p "Sed ut perspiciatis unde omnis" at bounding box center [668, 470] width 140 height 29
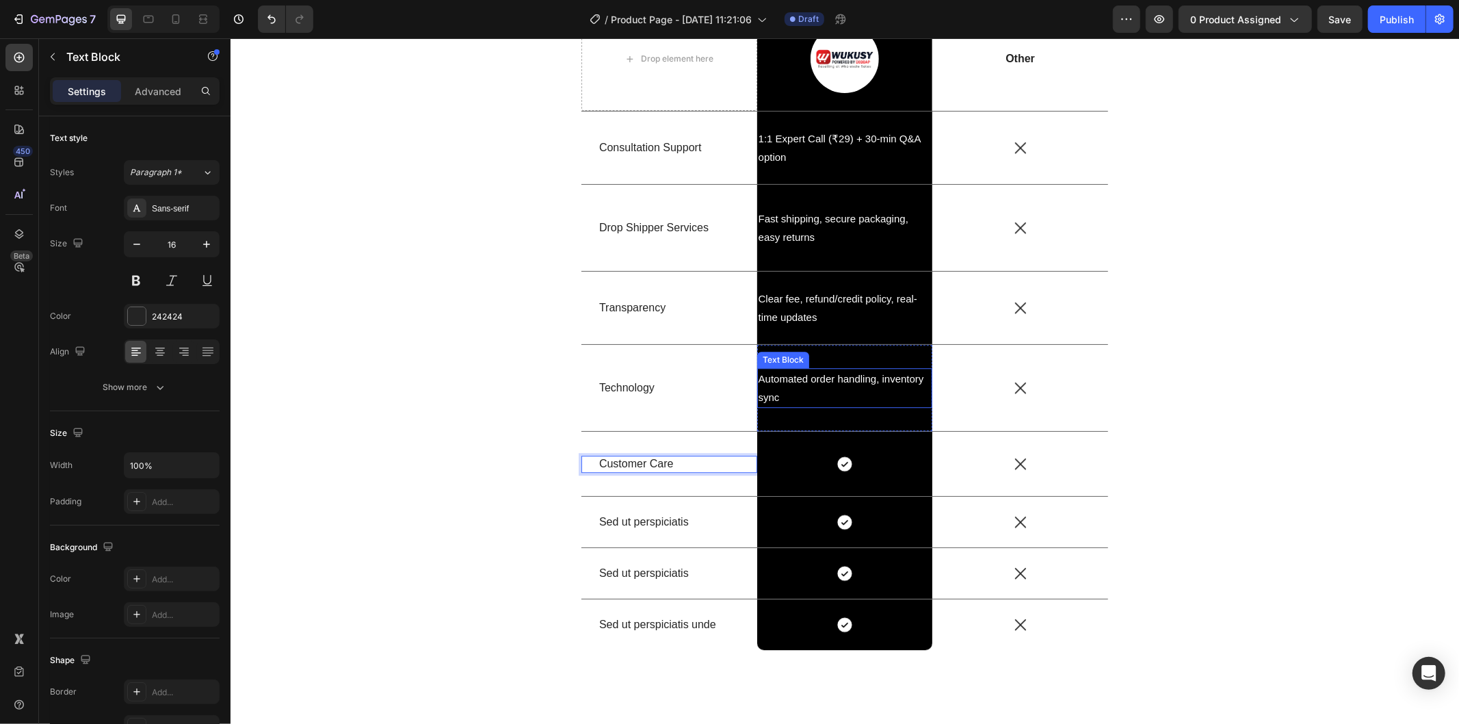
click at [810, 392] on p "Automated order handling, inventory sync" at bounding box center [844, 387] width 173 height 37
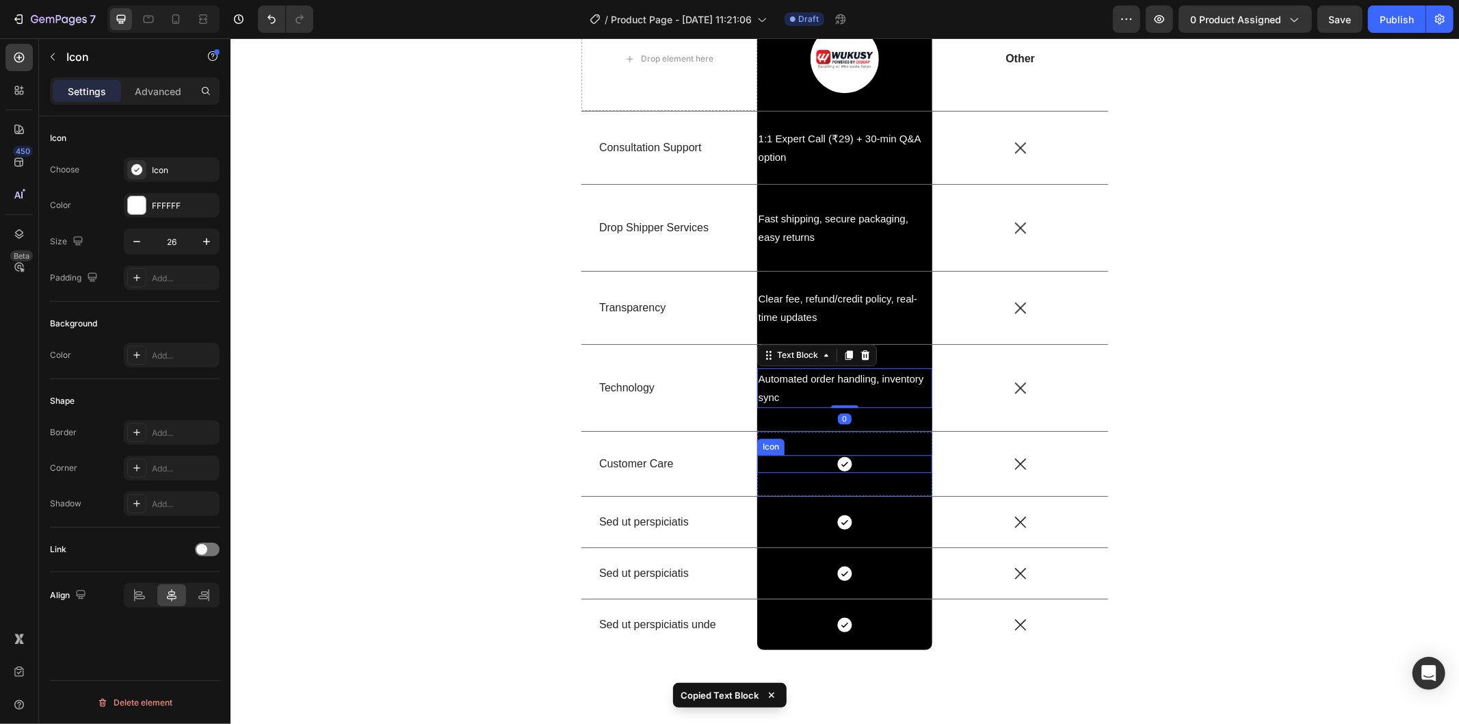
click at [809, 469] on div "Icon" at bounding box center [844, 463] width 176 height 18
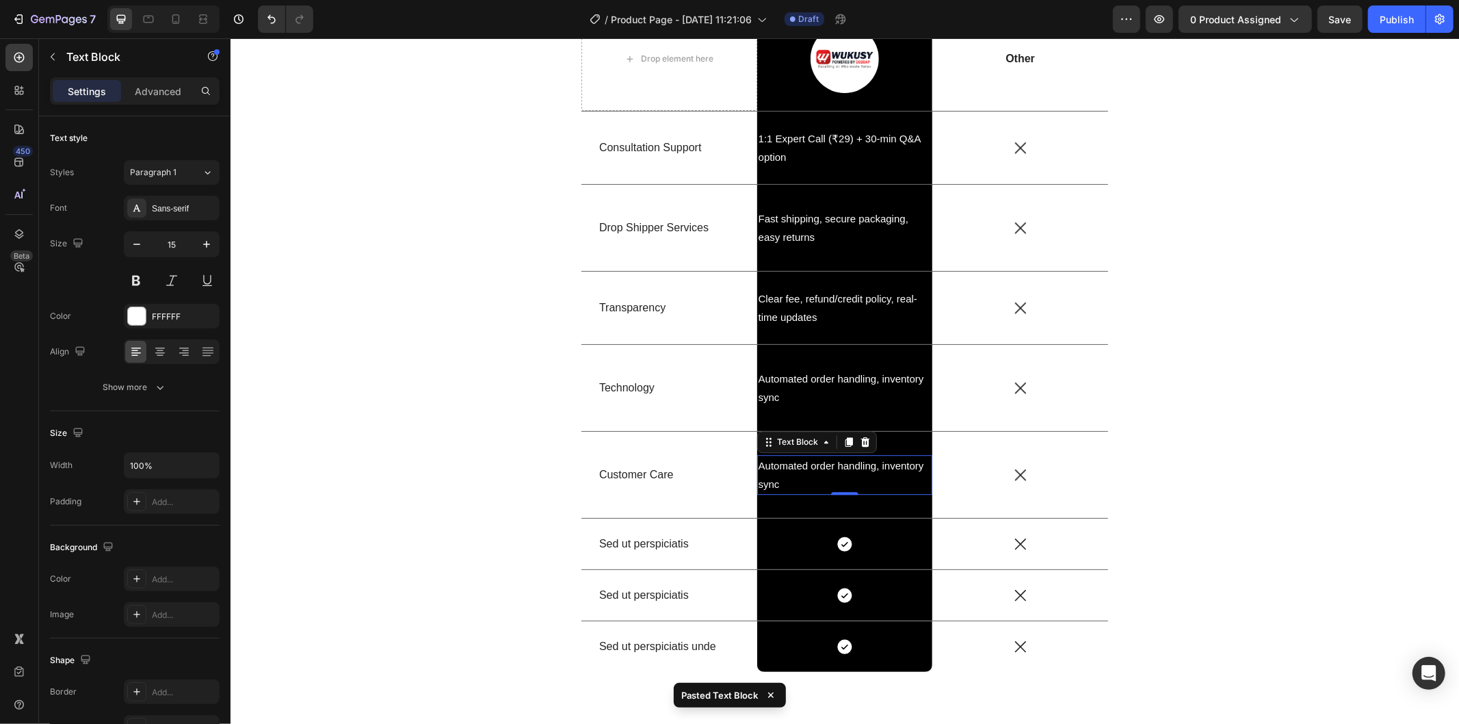
click at [784, 476] on p "Automated order handling, inventory sync" at bounding box center [844, 473] width 173 height 37
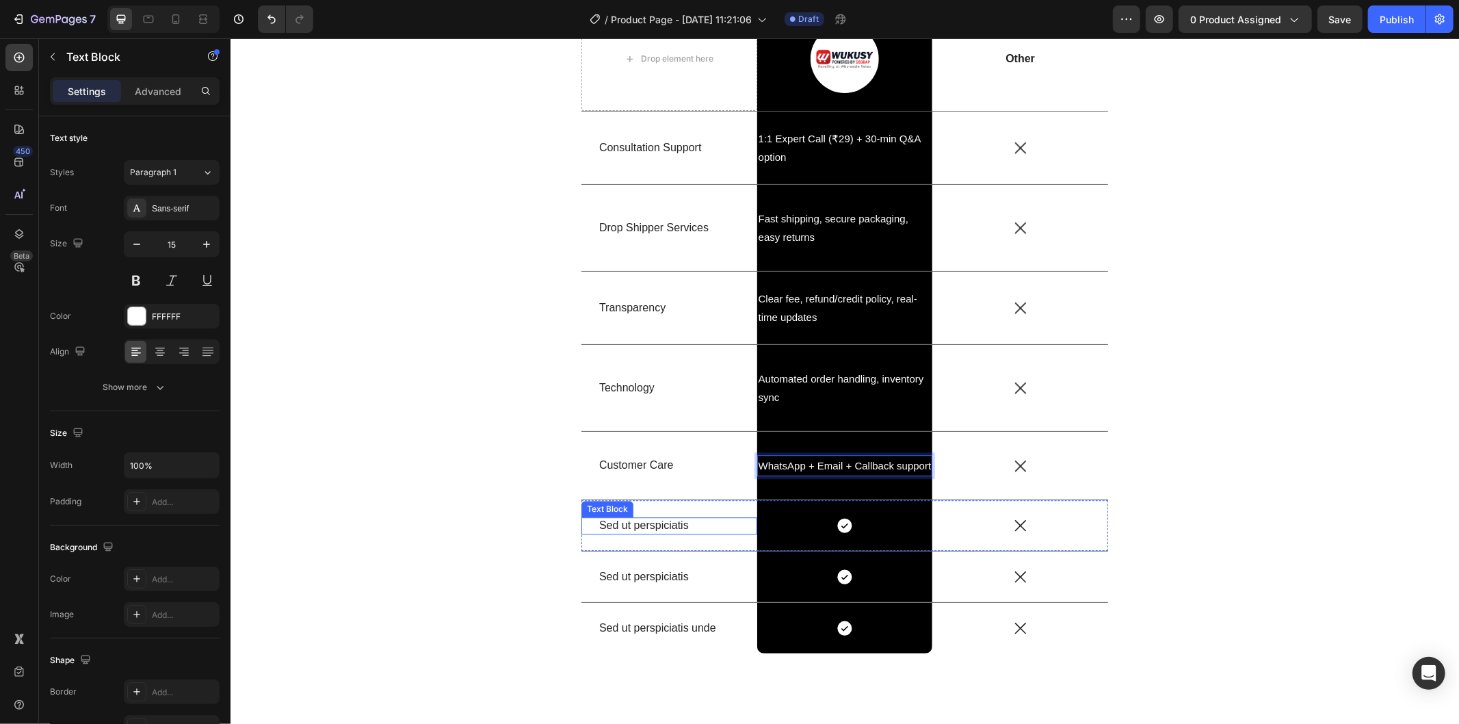
click at [644, 521] on p "Sed ut perspiciatis" at bounding box center [668, 525] width 140 height 14
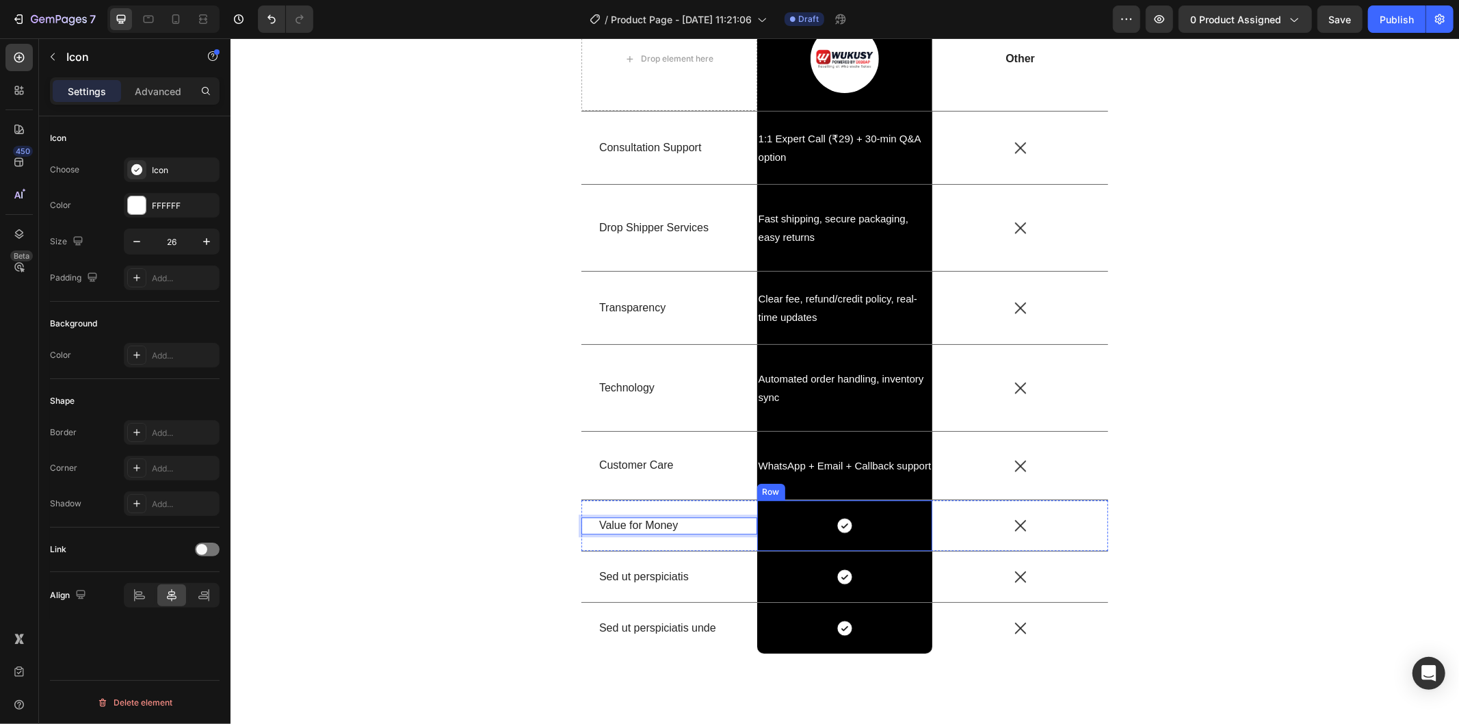
click at [849, 523] on div "Icon" at bounding box center [844, 525] width 176 height 18
click at [847, 523] on div "Icon 0" at bounding box center [844, 525] width 176 height 18
click at [841, 521] on icon at bounding box center [843, 525] width 14 height 14
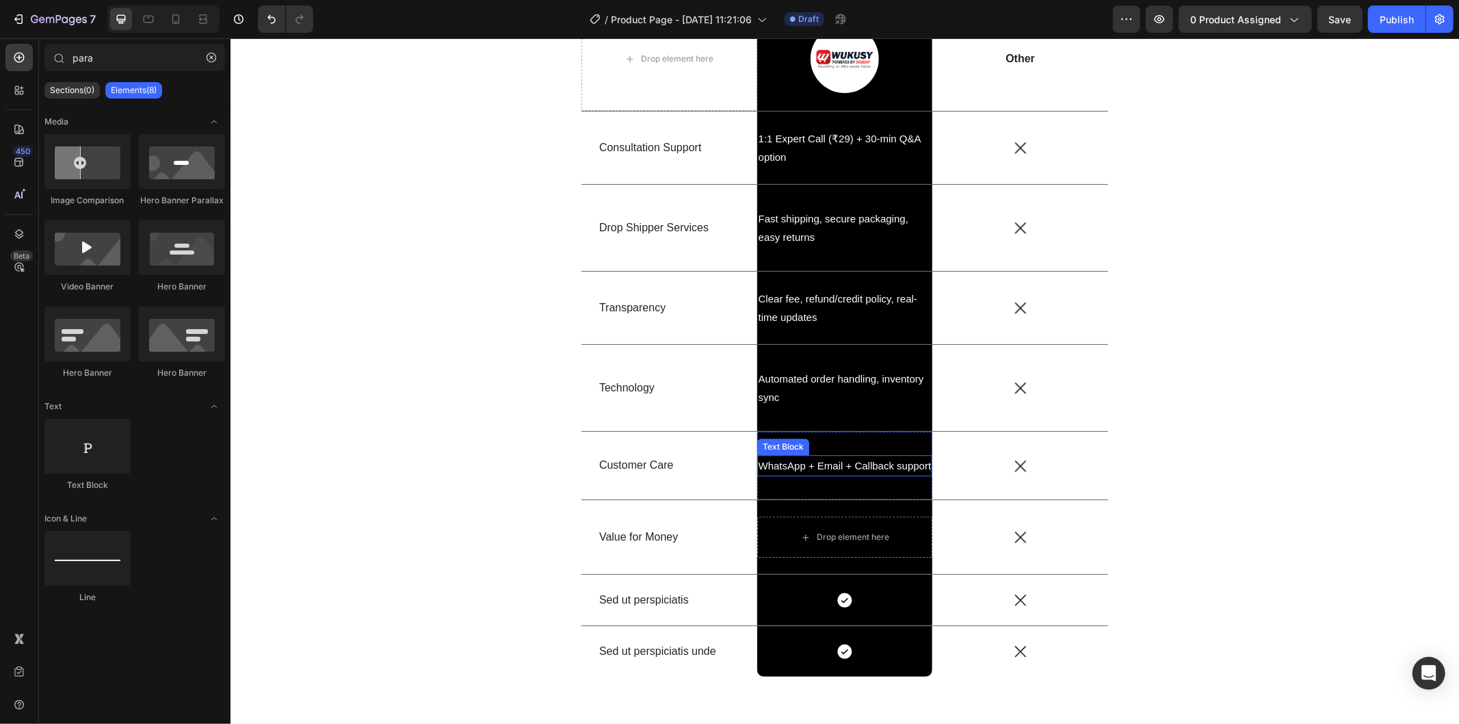
click at [838, 468] on p "WhatsApp + Email + Callback support" at bounding box center [844, 464] width 173 height 18
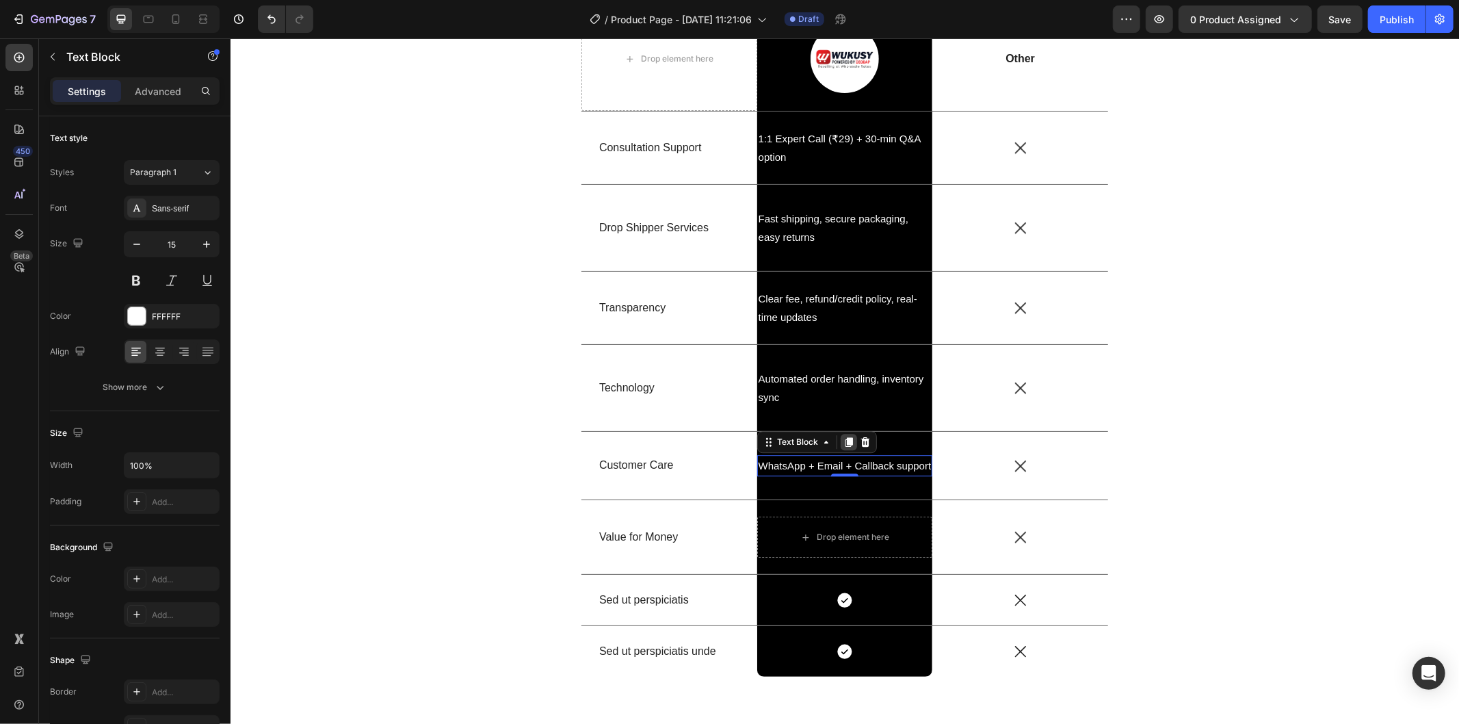
click at [845, 444] on icon at bounding box center [848, 442] width 8 height 10
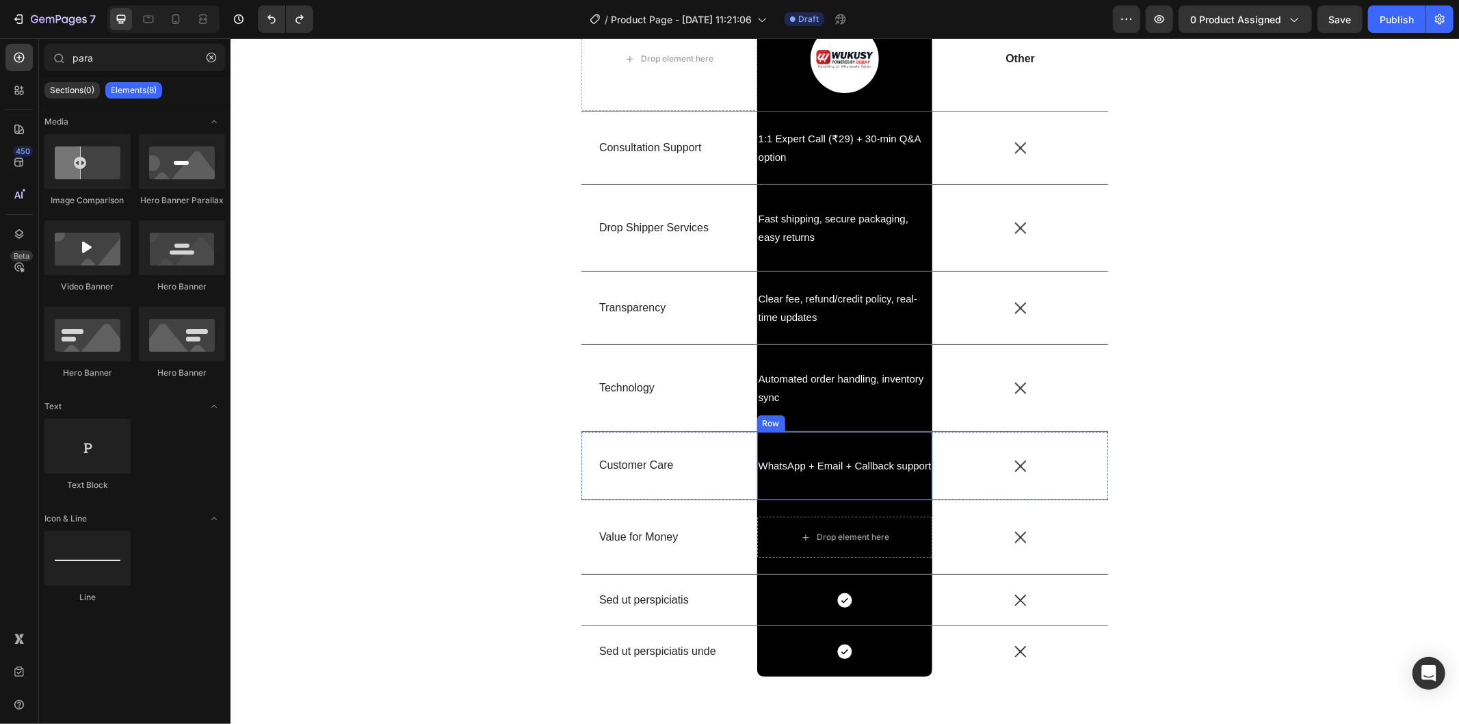
click at [838, 467] on p "WhatsApp + Email + Callback support" at bounding box center [844, 464] width 173 height 18
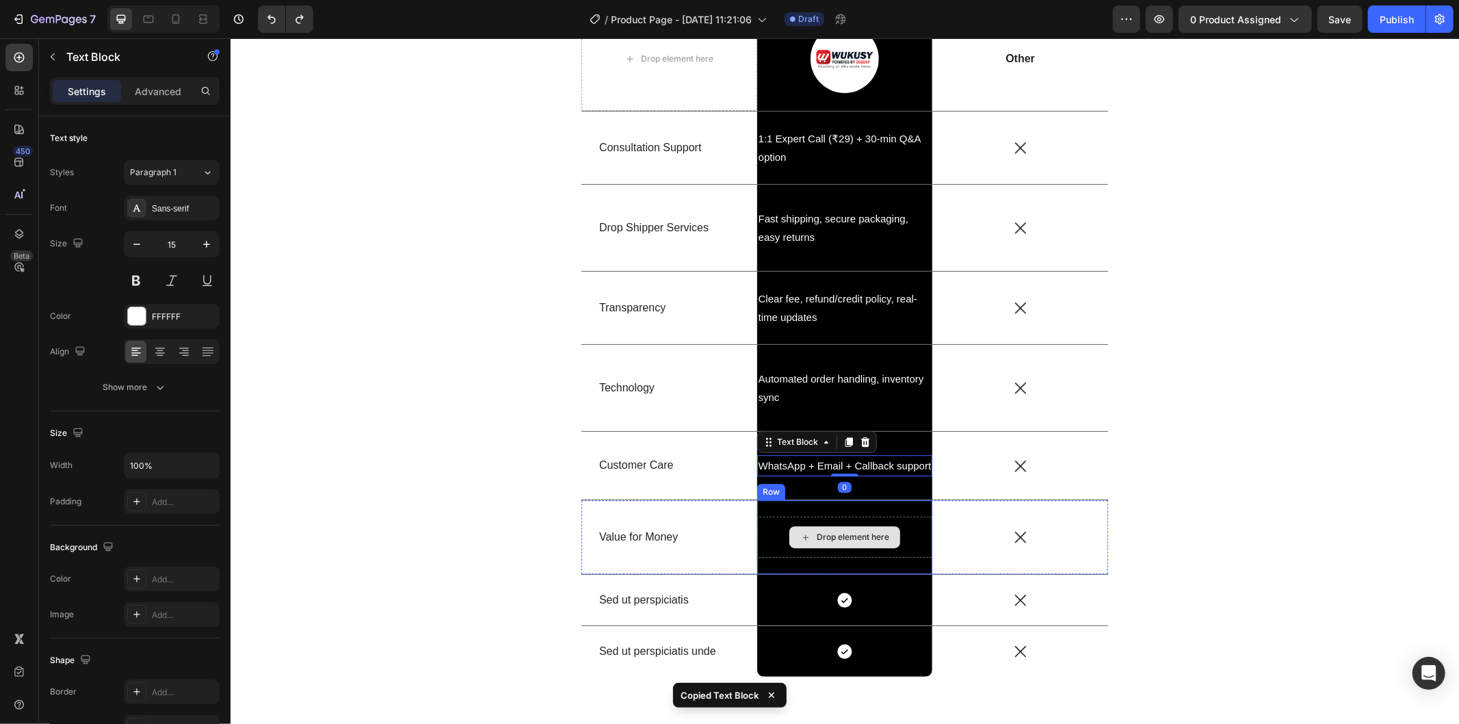
click at [772, 533] on div "Drop element here" at bounding box center [844, 536] width 176 height 41
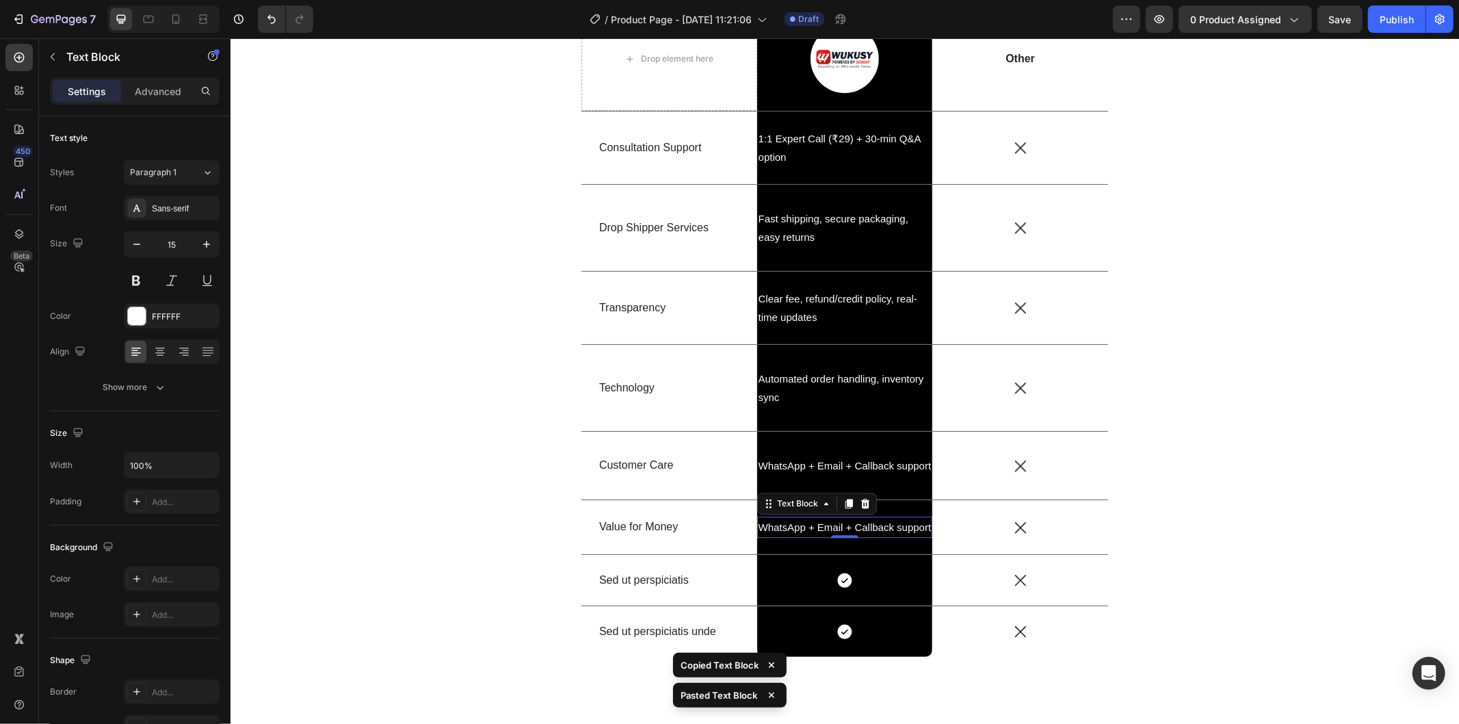
click at [860, 520] on p "WhatsApp + Email + Callback support" at bounding box center [844, 526] width 173 height 18
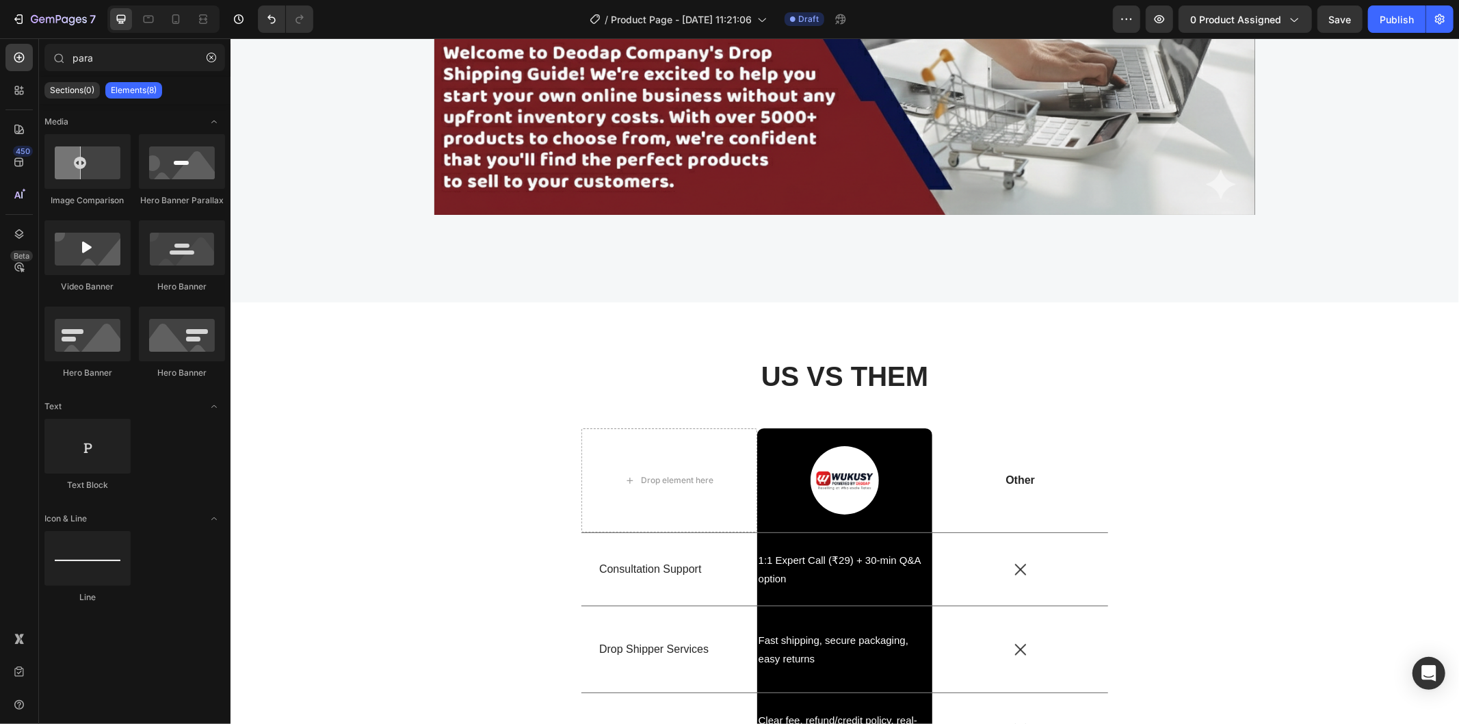
scroll to position [2736, 0]
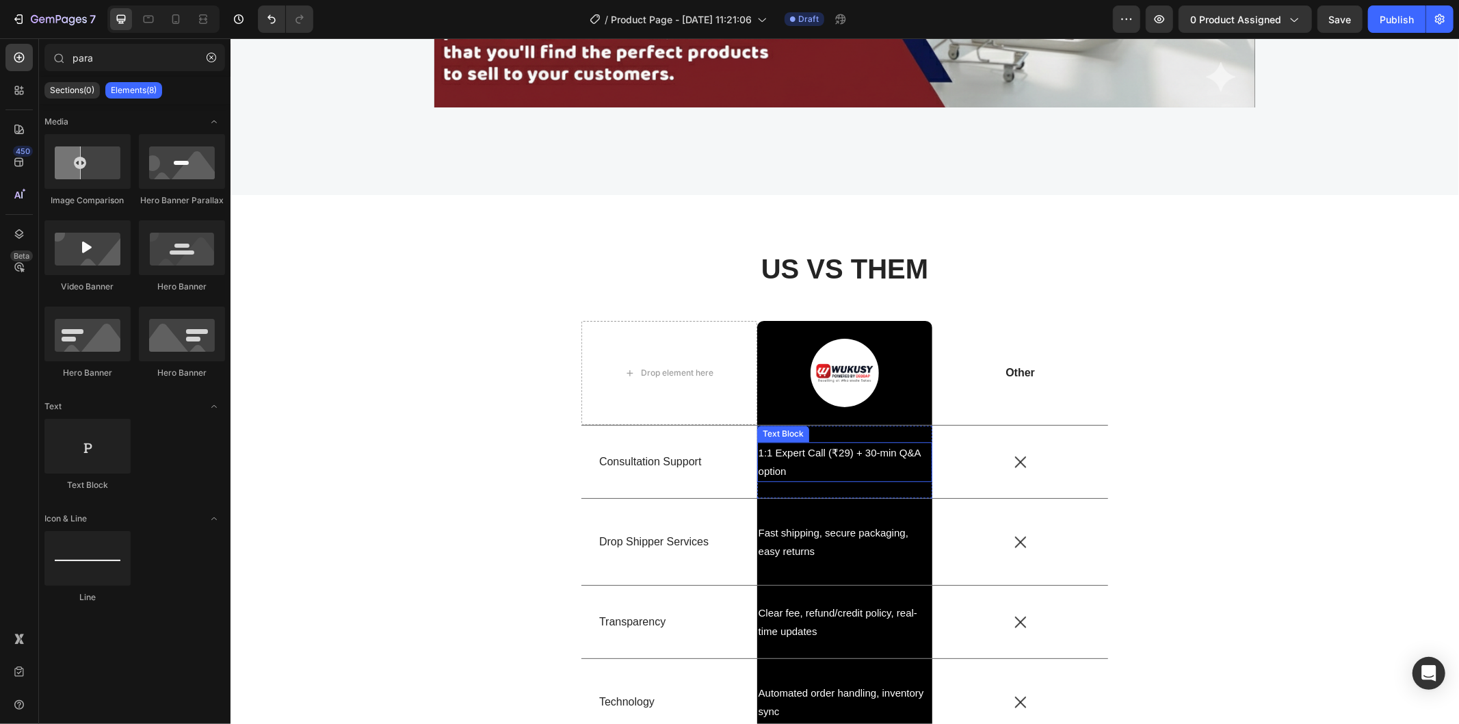
click at [819, 453] on p "1:1 Expert Call (₹29) + 30-min Q&A option" at bounding box center [844, 461] width 173 height 37
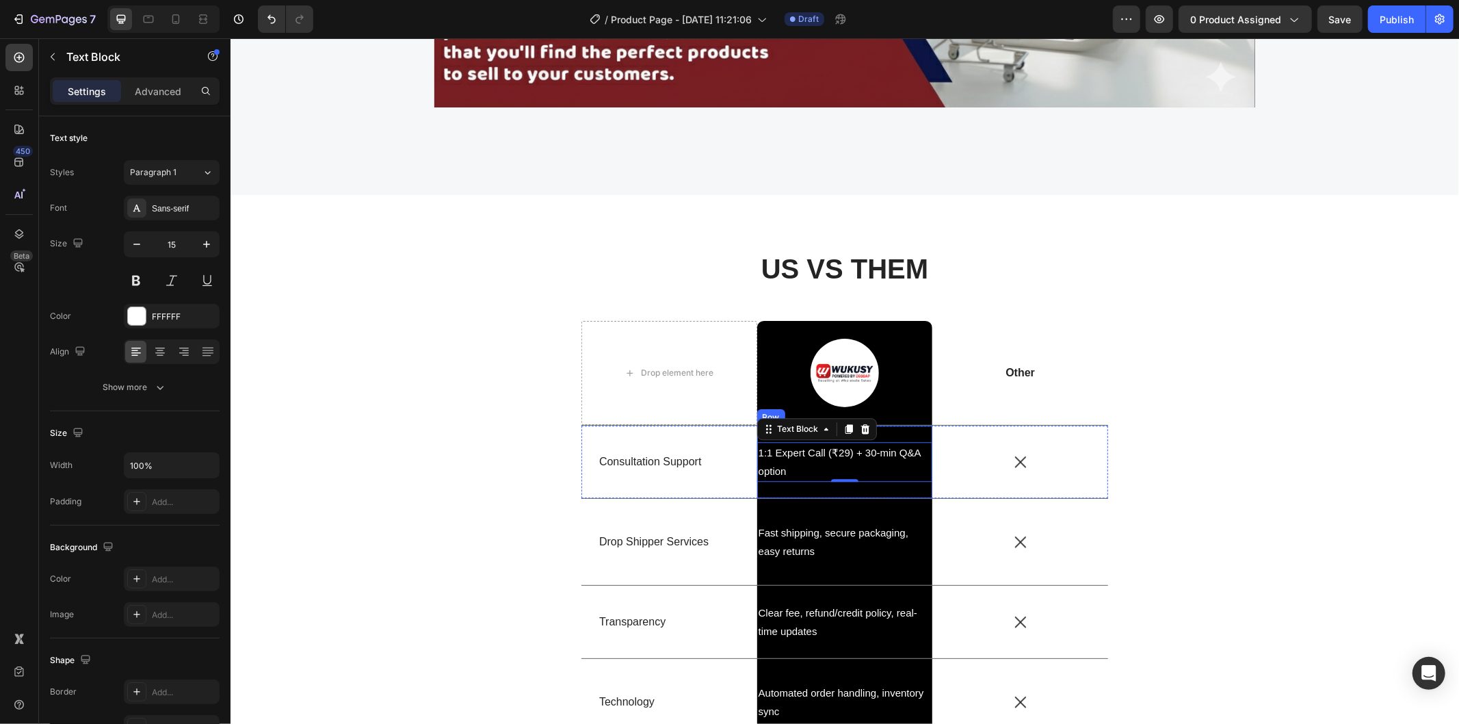
click at [859, 497] on div "1:1 Expert Call (₹29) + 30-min Q&A option Text Block 0 Row" at bounding box center [844, 461] width 176 height 72
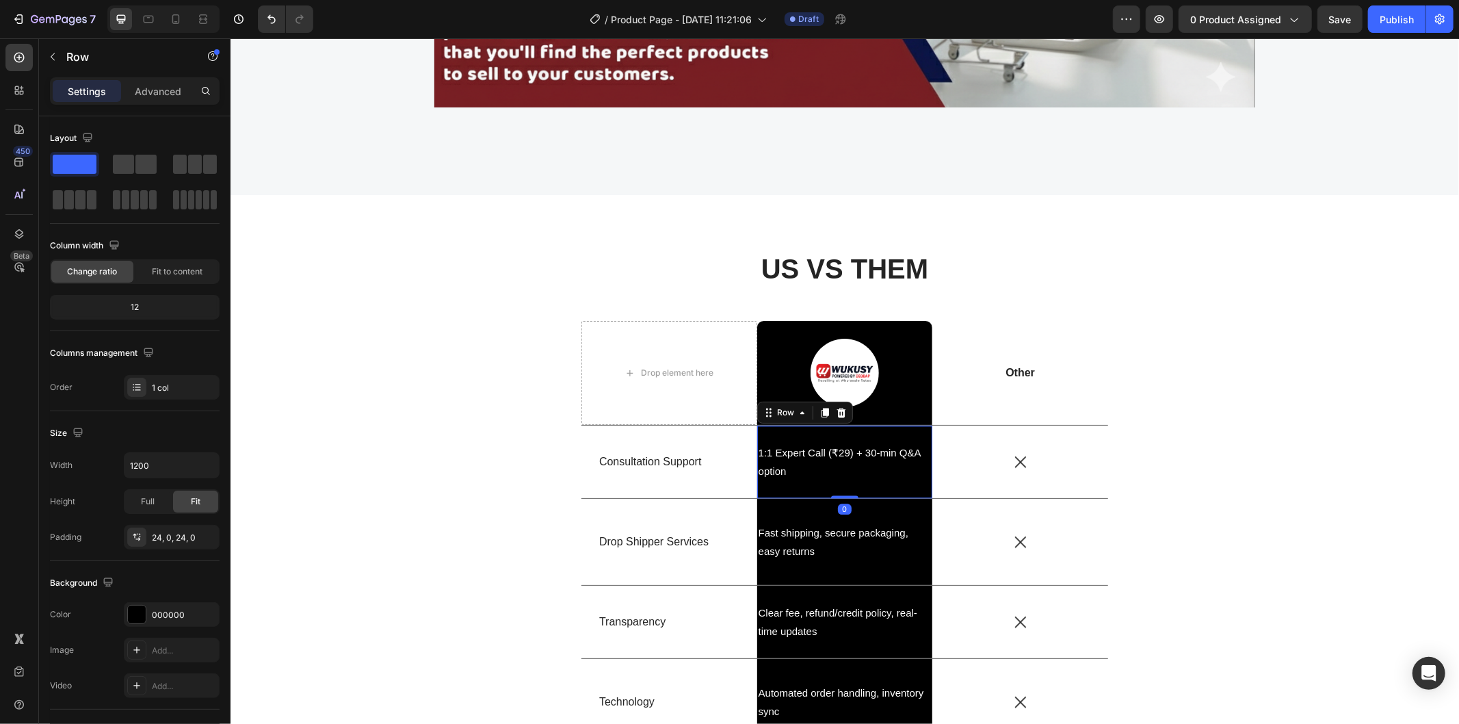
drag, startPoint x: 844, startPoint y: 494, endPoint x: 846, endPoint y: 486, distance: 8.5
click at [846, 486] on div "1:1 Expert Call (₹29) + 30-min Q&A option Text Block Row 0" at bounding box center [844, 461] width 176 height 72
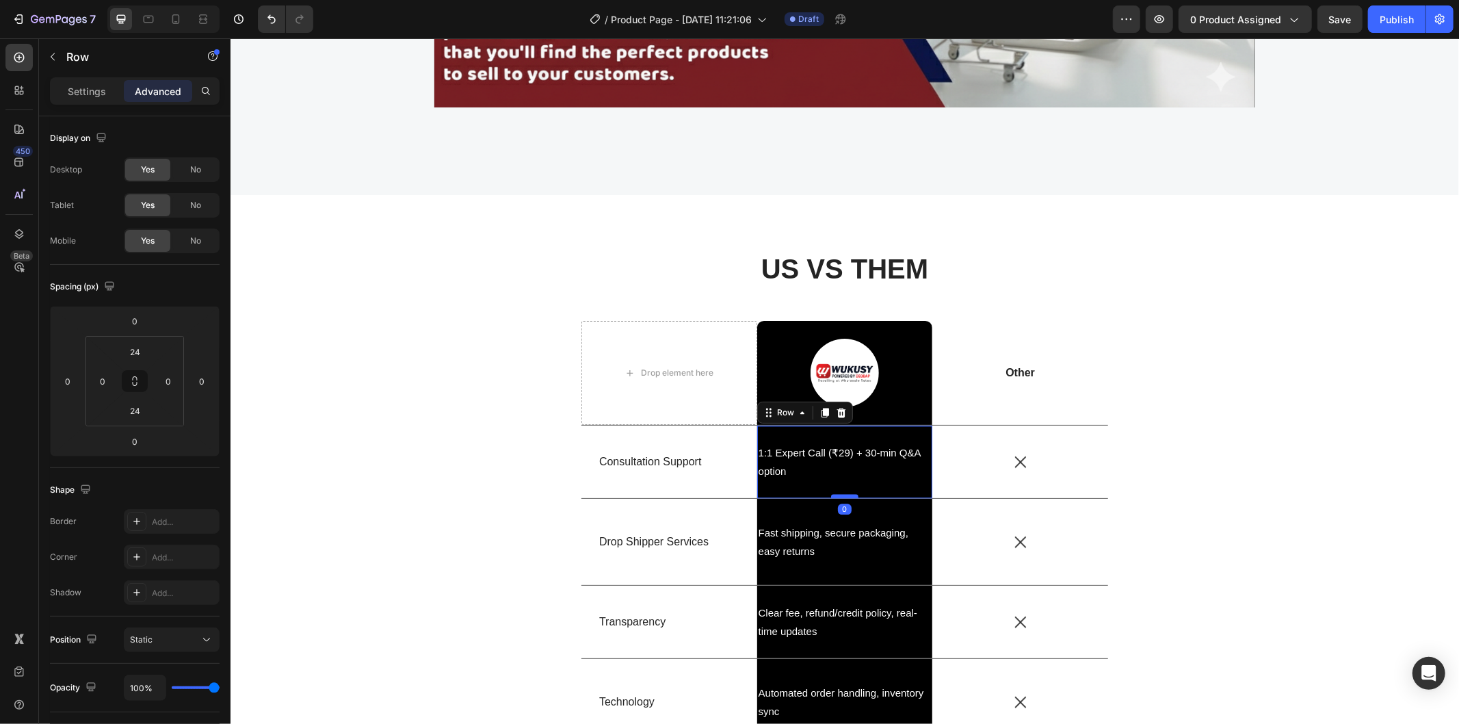
click at [839, 494] on div at bounding box center [843, 495] width 27 height 4
click at [854, 469] on p "1:1 Expert Call (₹29) + 30-min Q&A option" at bounding box center [844, 461] width 173 height 37
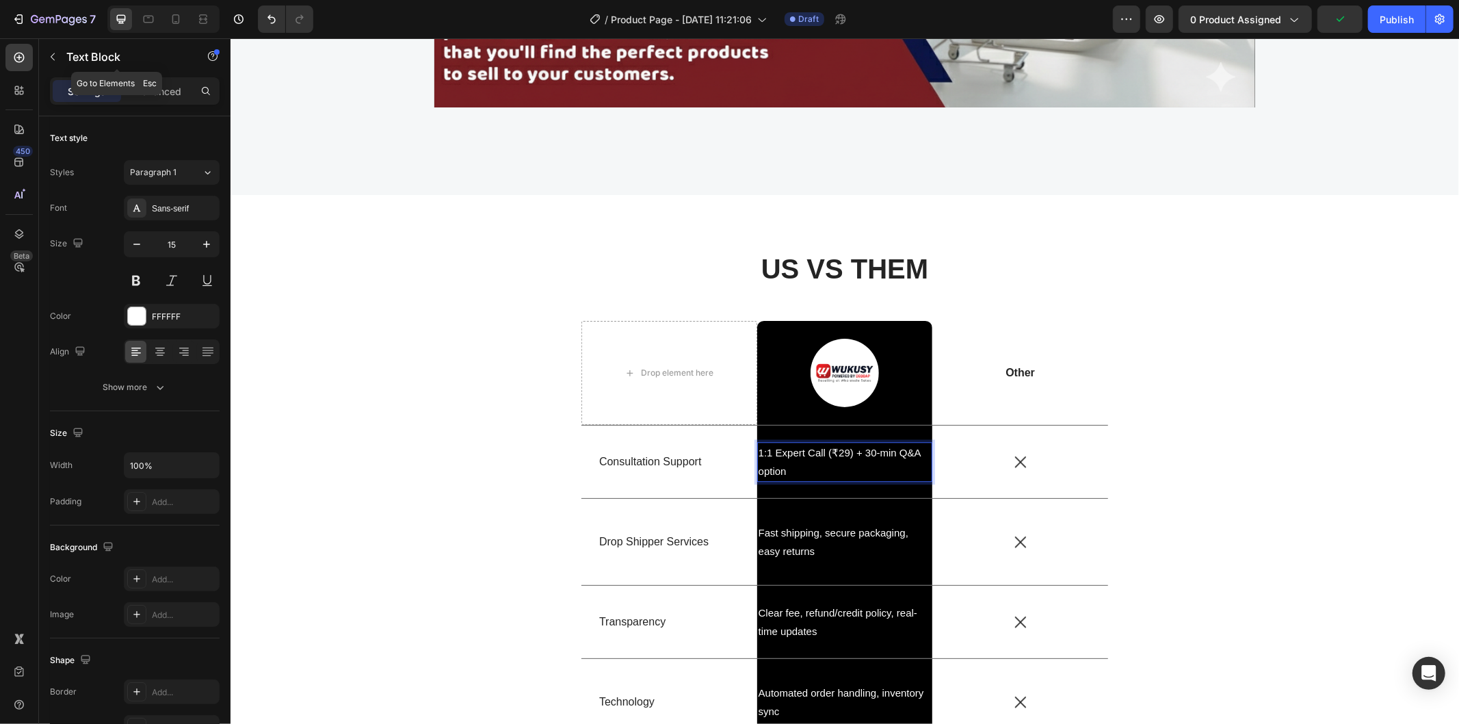
click at [55, 62] on icon "button" at bounding box center [52, 56] width 11 height 11
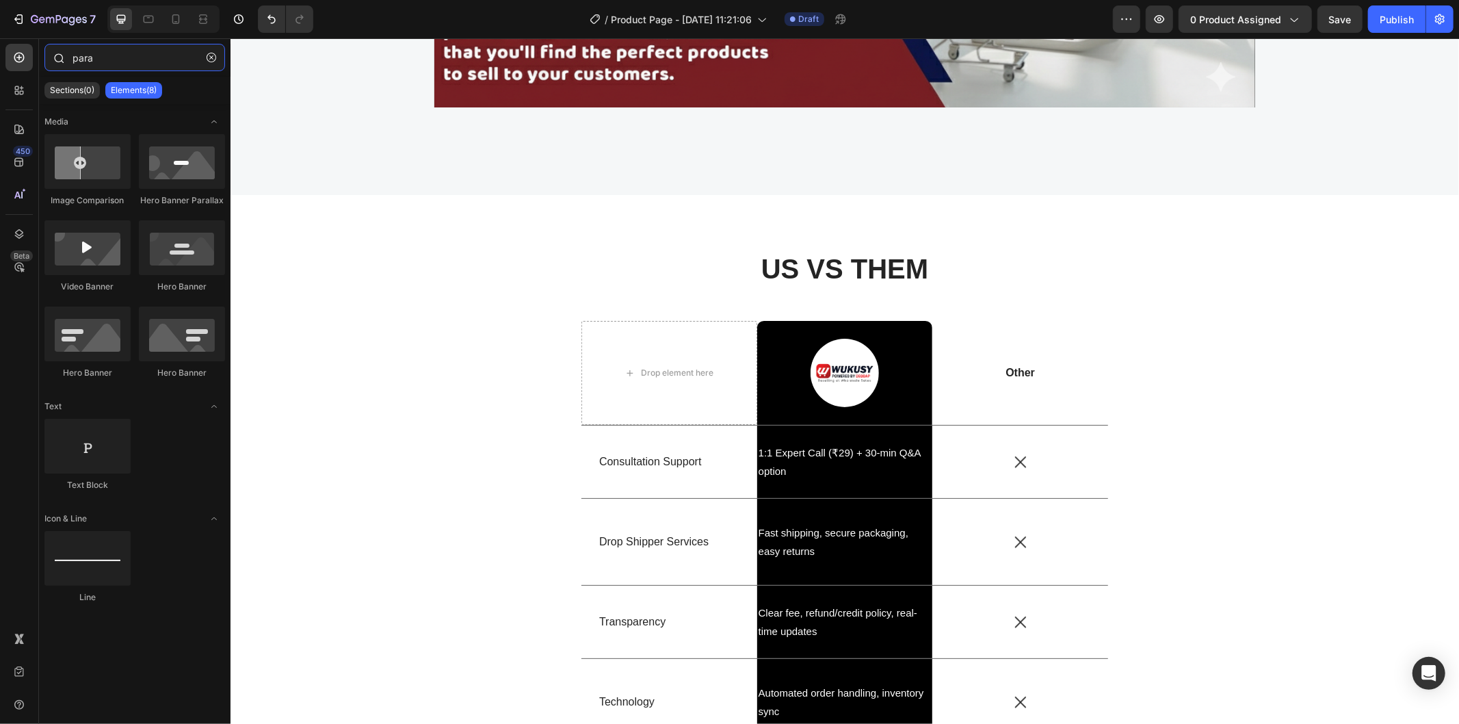
click at [133, 65] on input "para" at bounding box center [134, 57] width 181 height 27
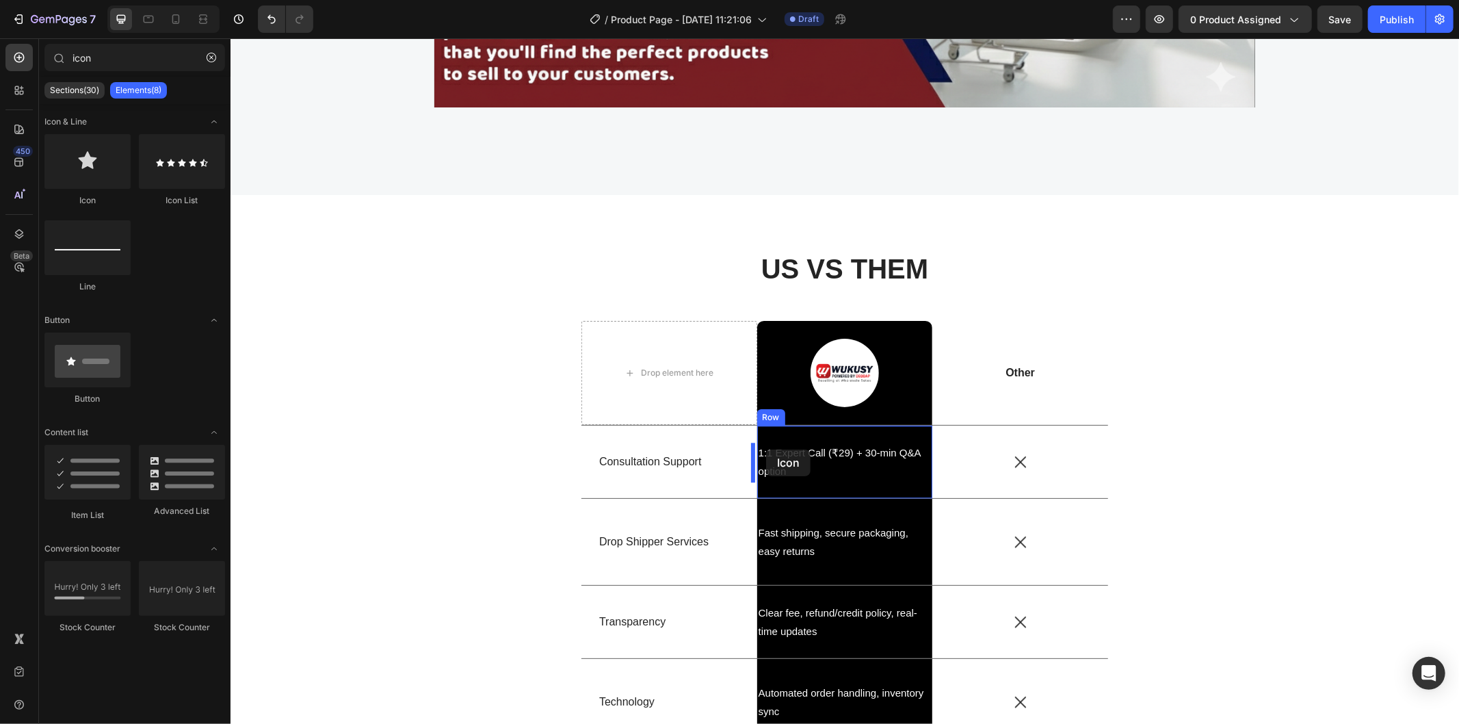
drag, startPoint x: 328, startPoint y: 198, endPoint x: 765, endPoint y: 449, distance: 504.6
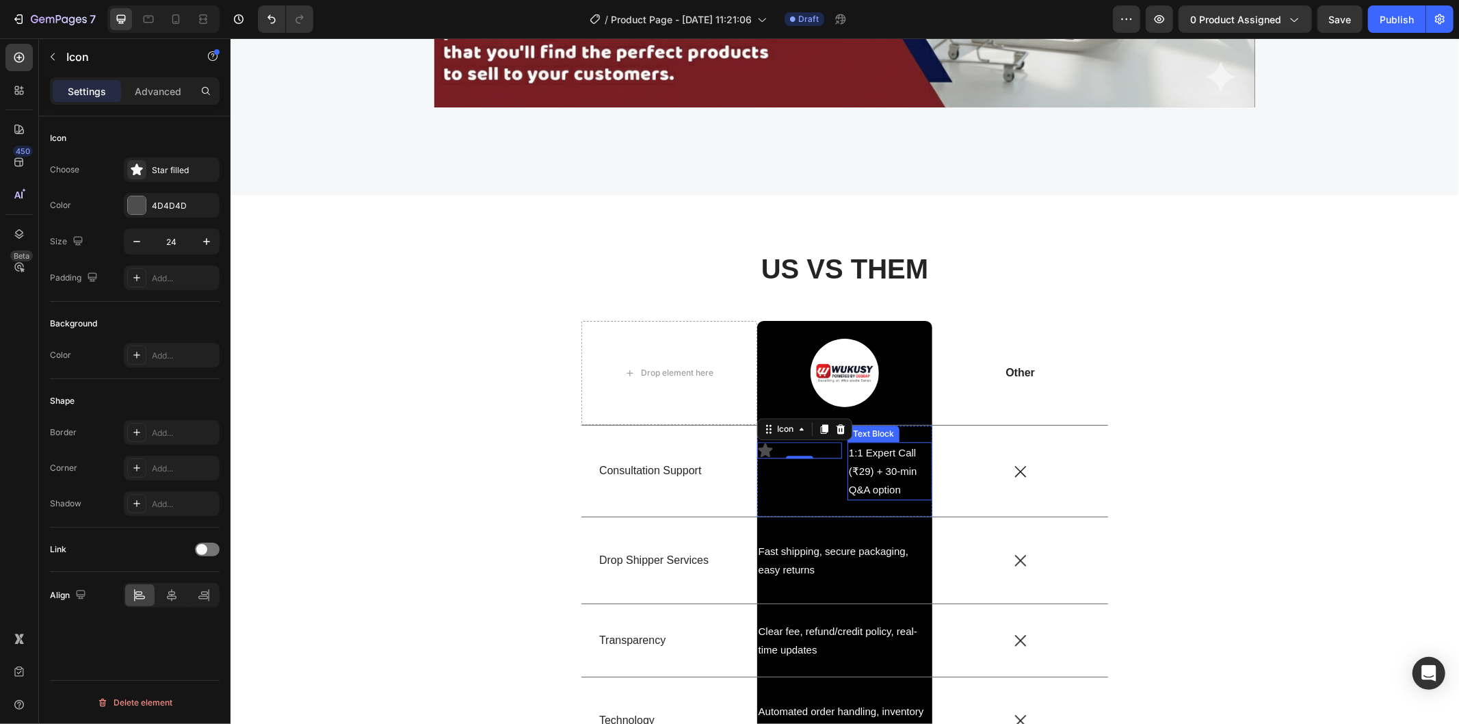
click at [886, 478] on p "1:1 Expert Call (₹29) + 30-min Q&A option" at bounding box center [889, 470] width 82 height 55
click at [760, 453] on icon at bounding box center [764, 450] width 14 height 14
drag, startPoint x: 771, startPoint y: 449, endPoint x: 839, endPoint y: 438, distance: 68.6
click at [758, 449] on icon at bounding box center [764, 450] width 14 height 14
click at [757, 449] on icon at bounding box center [764, 450] width 14 height 14
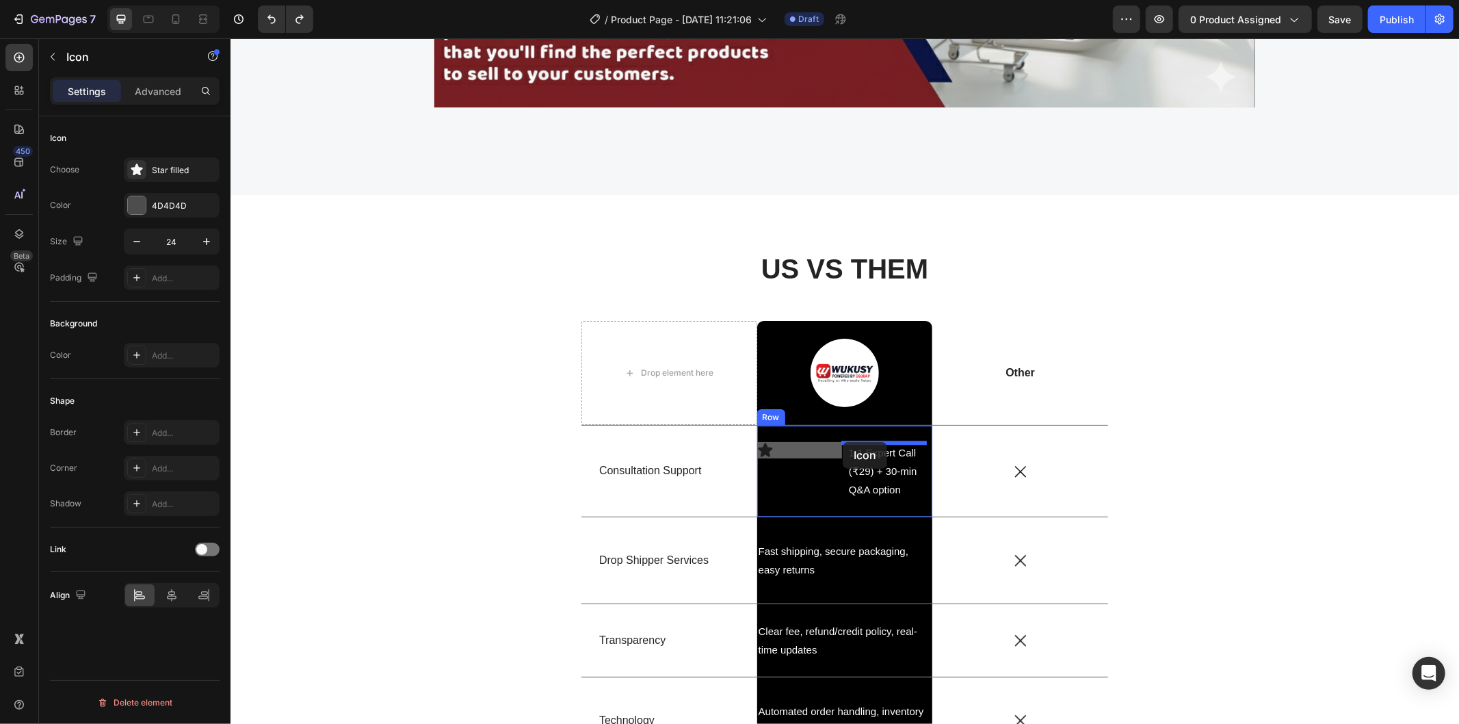
drag, startPoint x: 756, startPoint y: 449, endPoint x: 842, endPoint y: 441, distance: 85.8
click at [761, 449] on icon at bounding box center [764, 450] width 14 height 14
click at [757, 449] on icon at bounding box center [764, 450] width 14 height 14
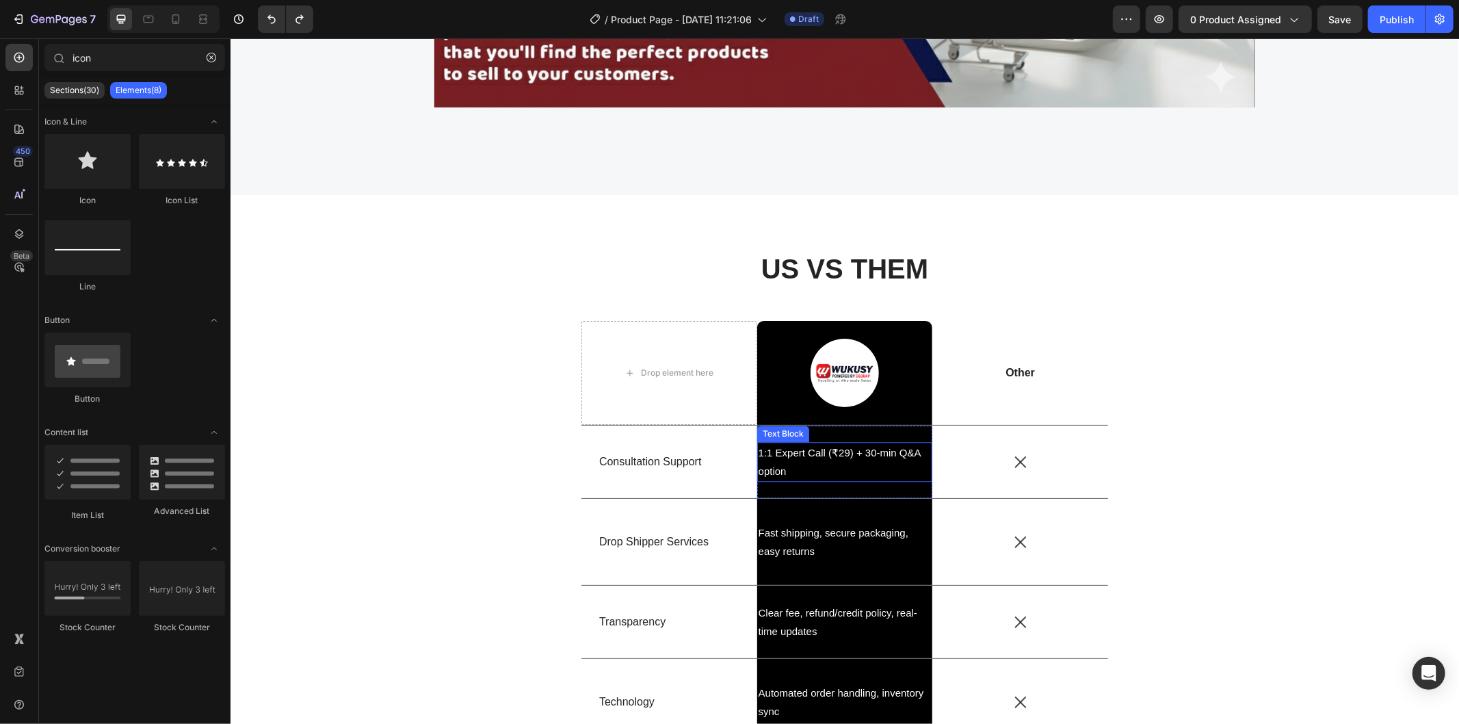
click at [832, 458] on p "1:1 Expert Call (₹29) + 30-min Q&A option" at bounding box center [844, 461] width 173 height 37
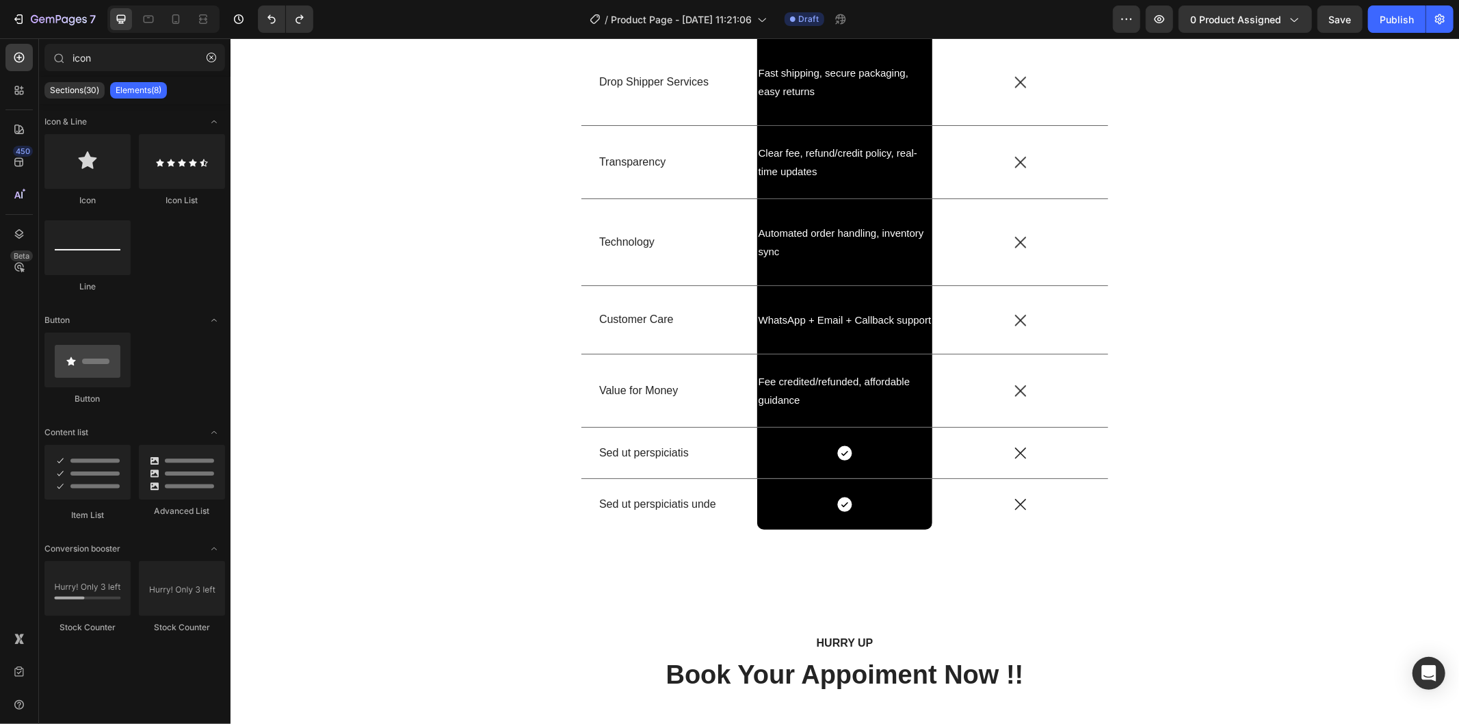
scroll to position [3202, 0]
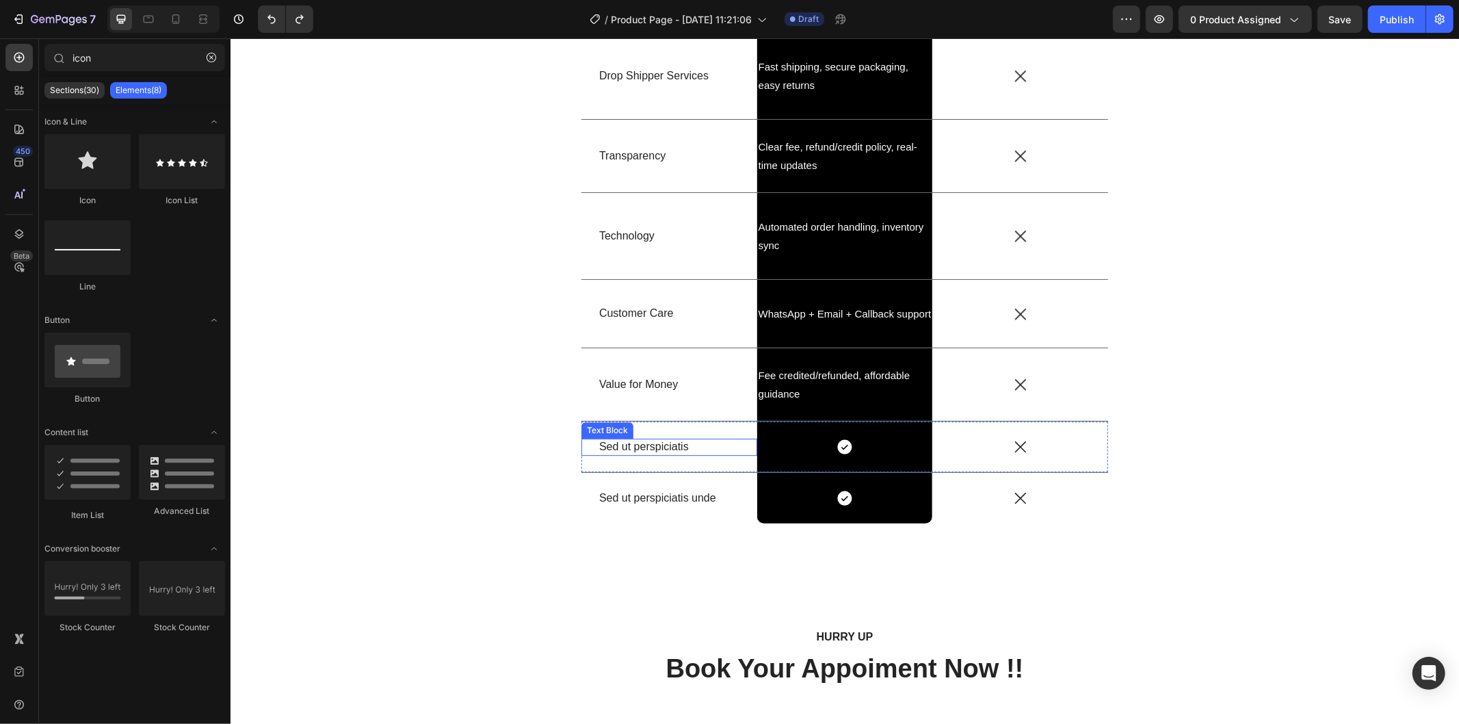
click at [620, 444] on p "Sed ut perspiciatis" at bounding box center [668, 446] width 140 height 14
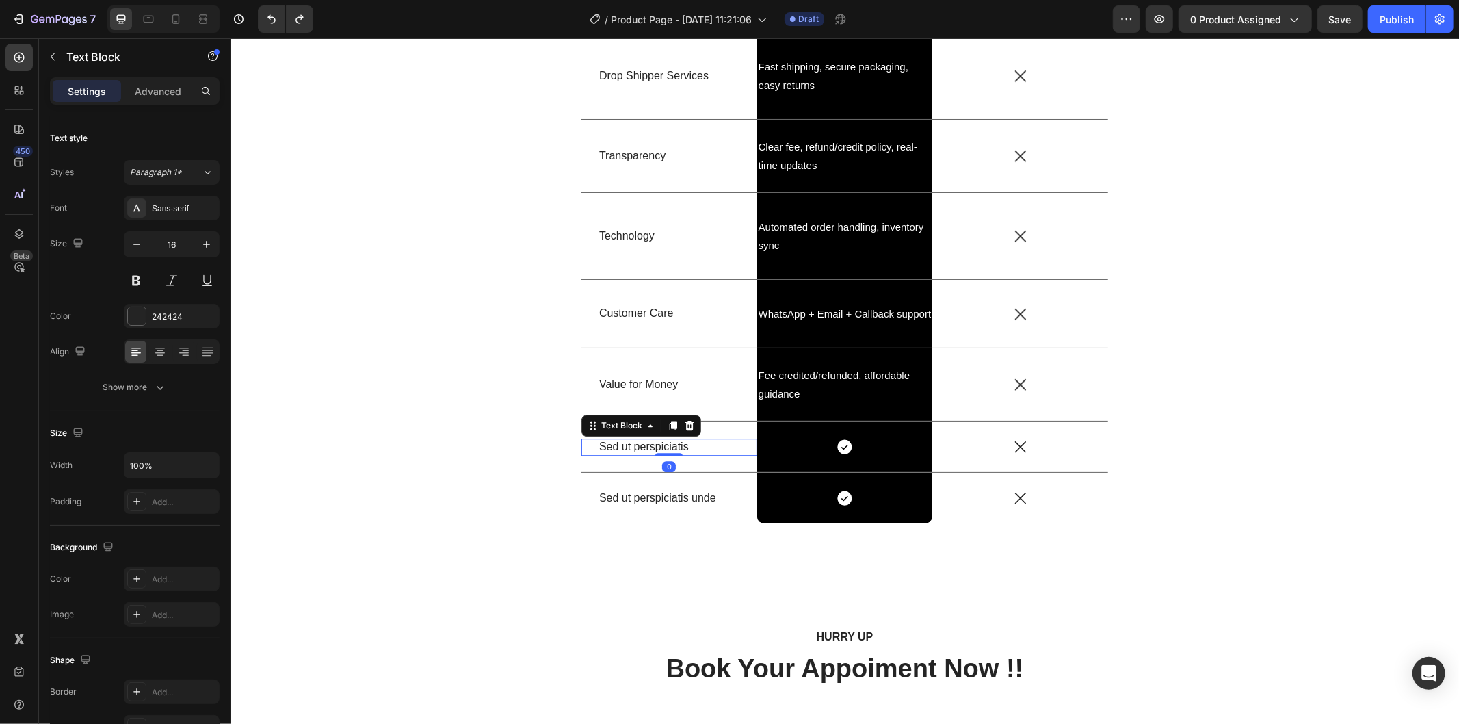
click at [620, 444] on p "Sed ut perspiciatis" at bounding box center [668, 446] width 140 height 14
click at [836, 449] on icon at bounding box center [843, 446] width 14 height 14
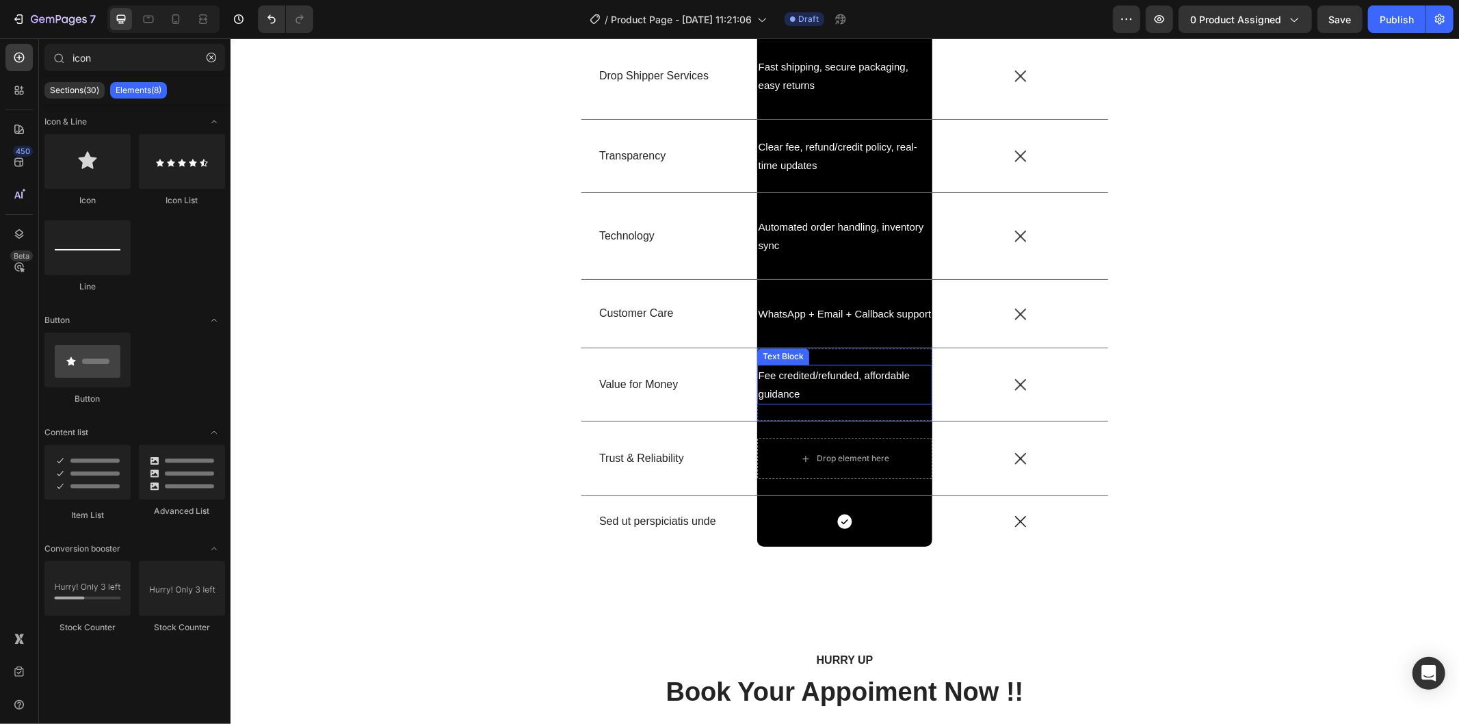
click at [869, 382] on p "Fee credited/refunded, affordable guidance" at bounding box center [844, 383] width 173 height 37
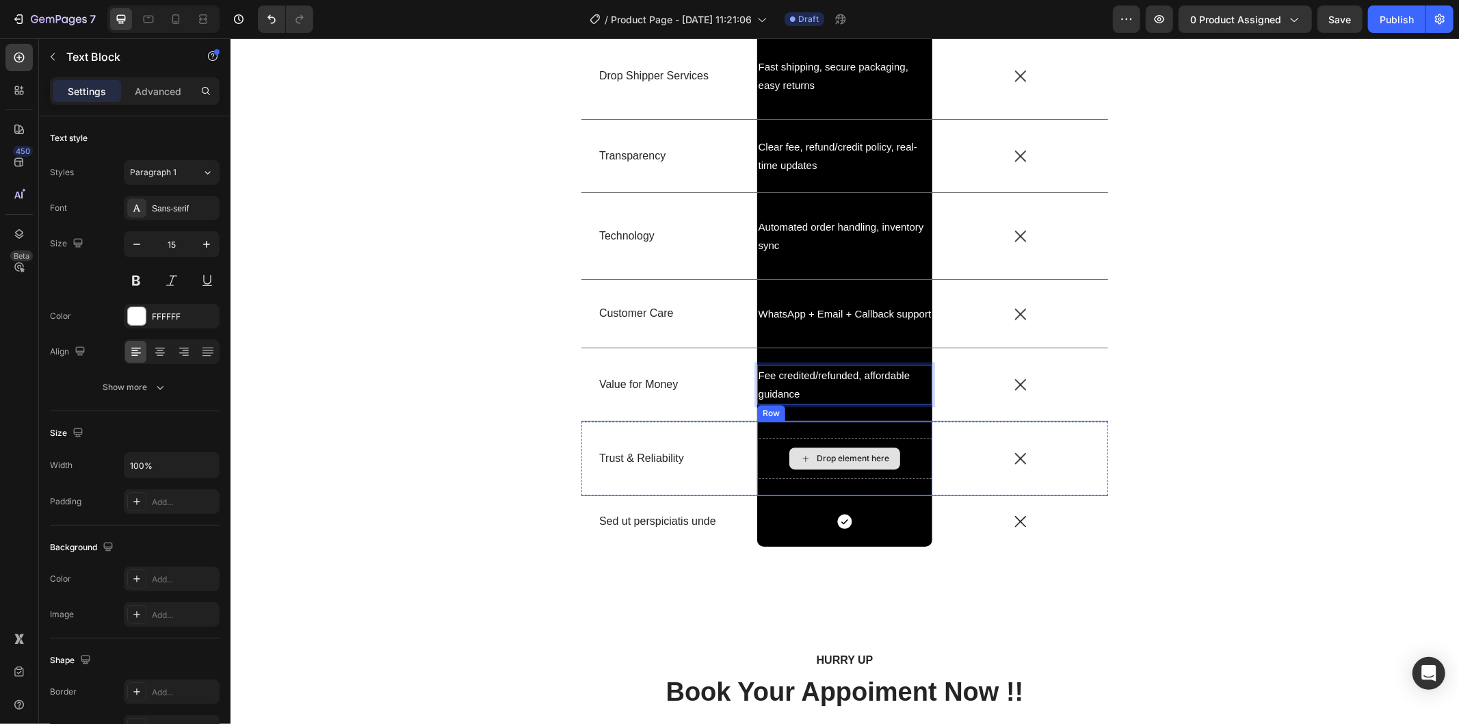
drag, startPoint x: 871, startPoint y: 386, endPoint x: 901, endPoint y: 455, distance: 75.3
click at [826, 401] on p "Fee credited/refunded, affordable guidance" at bounding box center [844, 383] width 173 height 37
click at [890, 401] on p "Fee credited/refunded, affordable guidance" at bounding box center [844, 383] width 173 height 37
click at [838, 410] on div "Fee credited/refunded, affordable guidance Text Block 0 Row" at bounding box center [844, 383] width 176 height 72
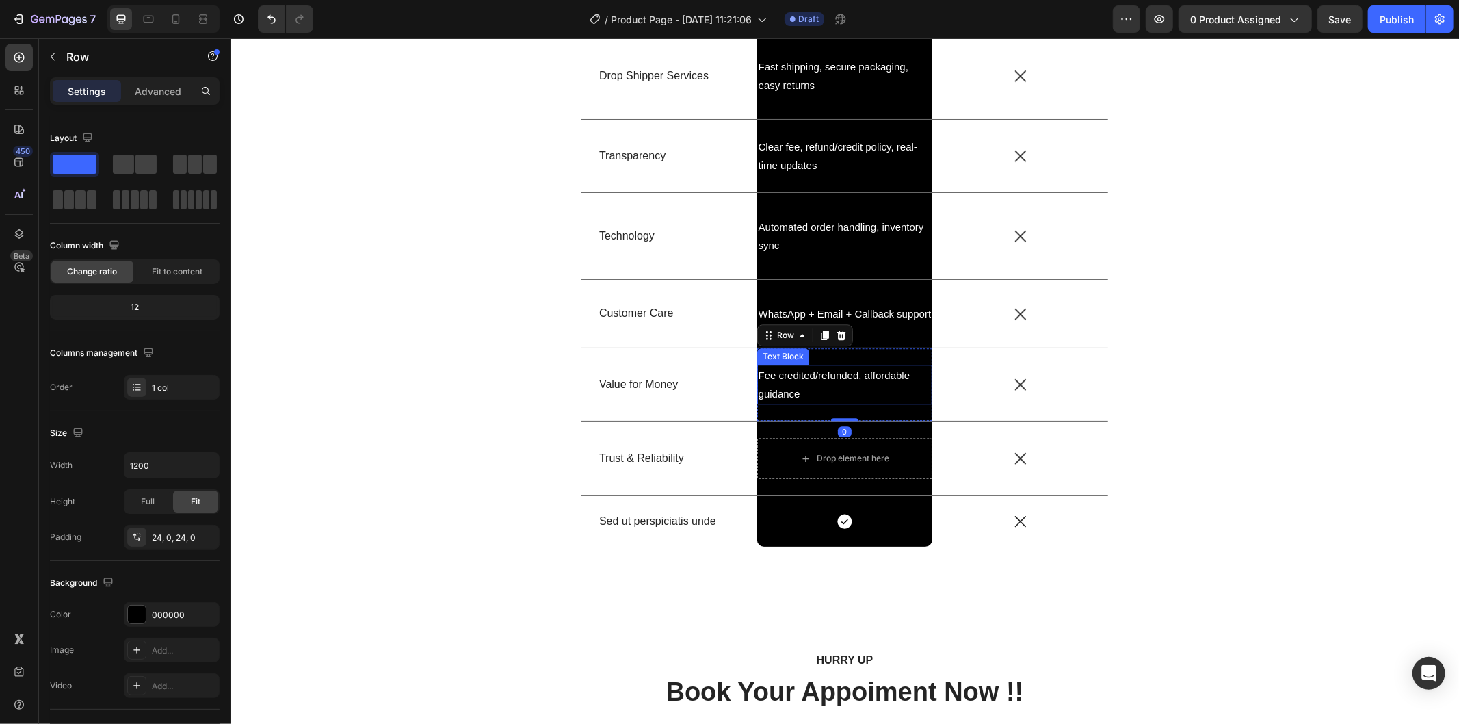
click at [815, 381] on p "Fee credited/refunded, affordable guidance" at bounding box center [844, 383] width 173 height 37
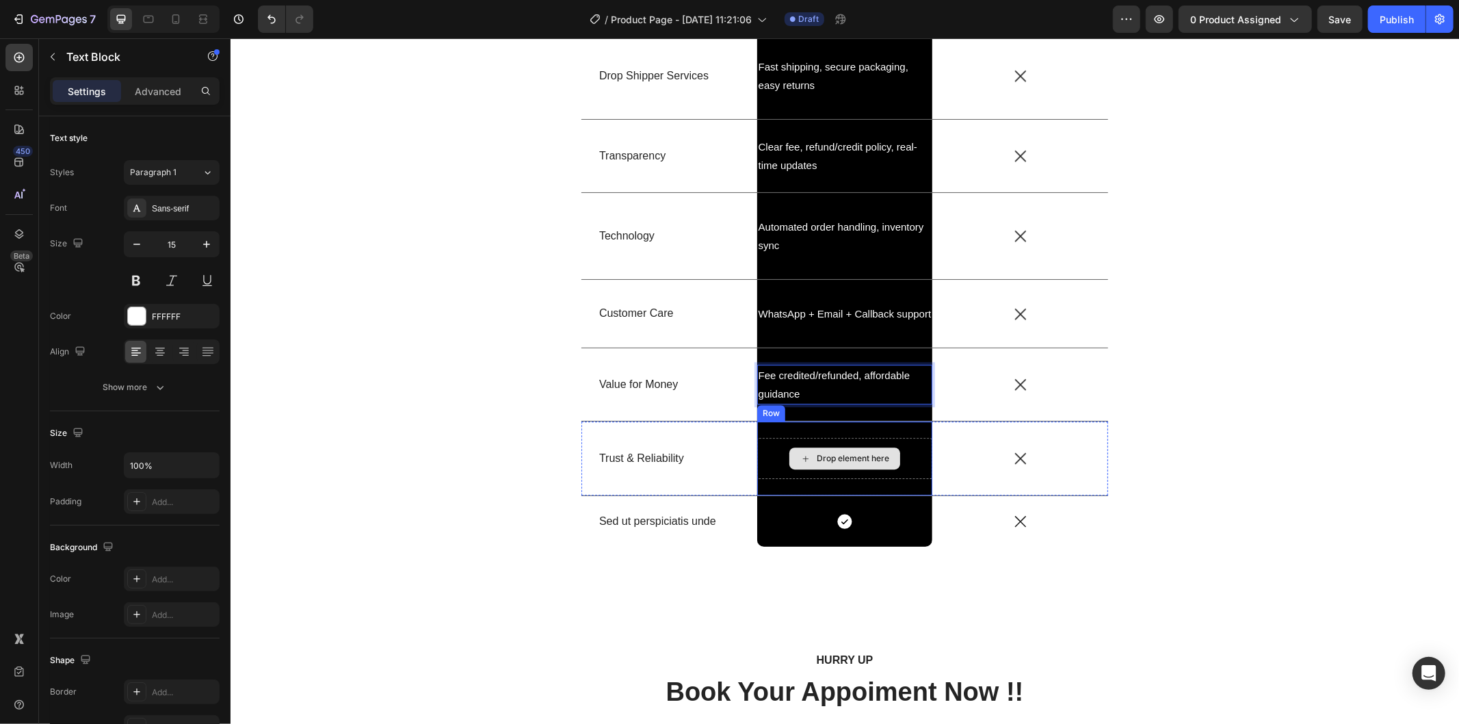
drag, startPoint x: 819, startPoint y: 386, endPoint x: 826, endPoint y: 465, distance: 79.6
click at [836, 401] on p "Fee credited/refunded, affordable guidance" at bounding box center [844, 383] width 173 height 37
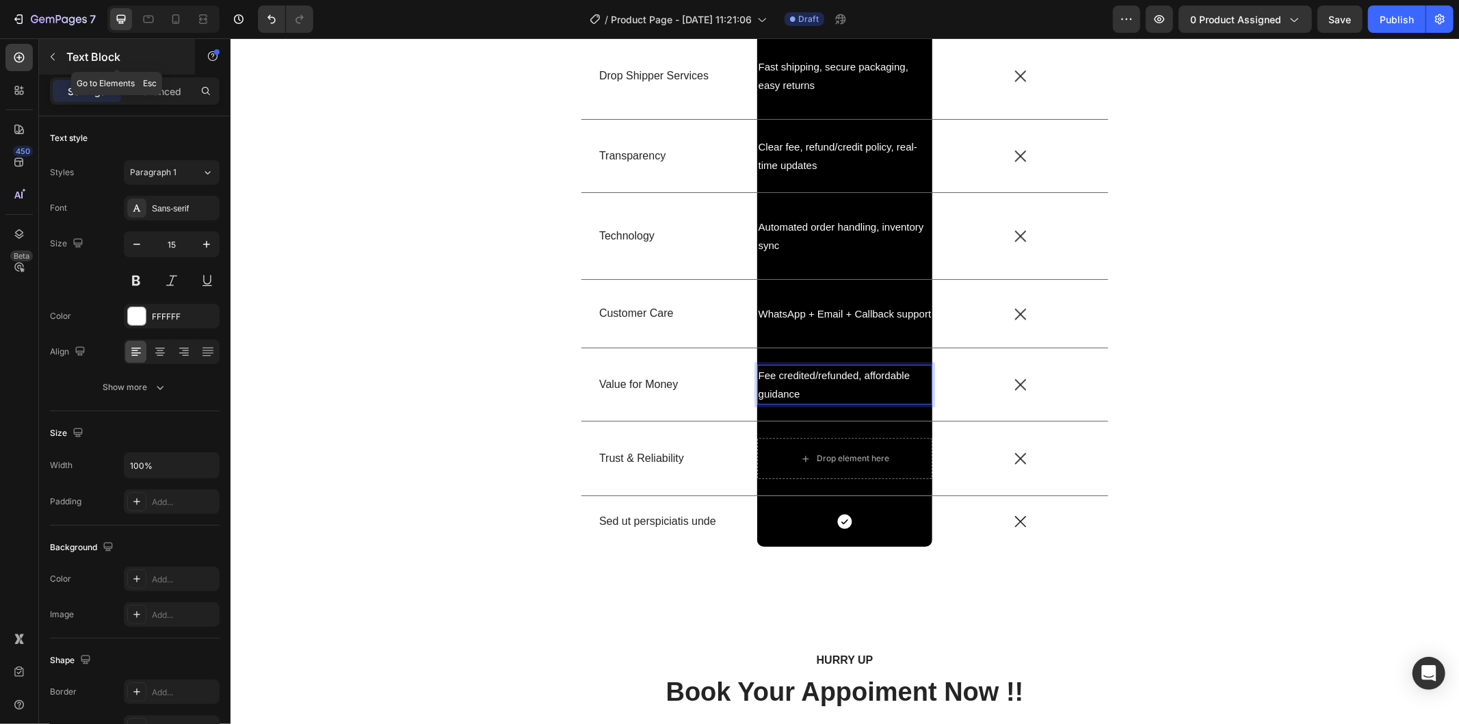
click at [59, 62] on button "button" at bounding box center [53, 57] width 22 height 22
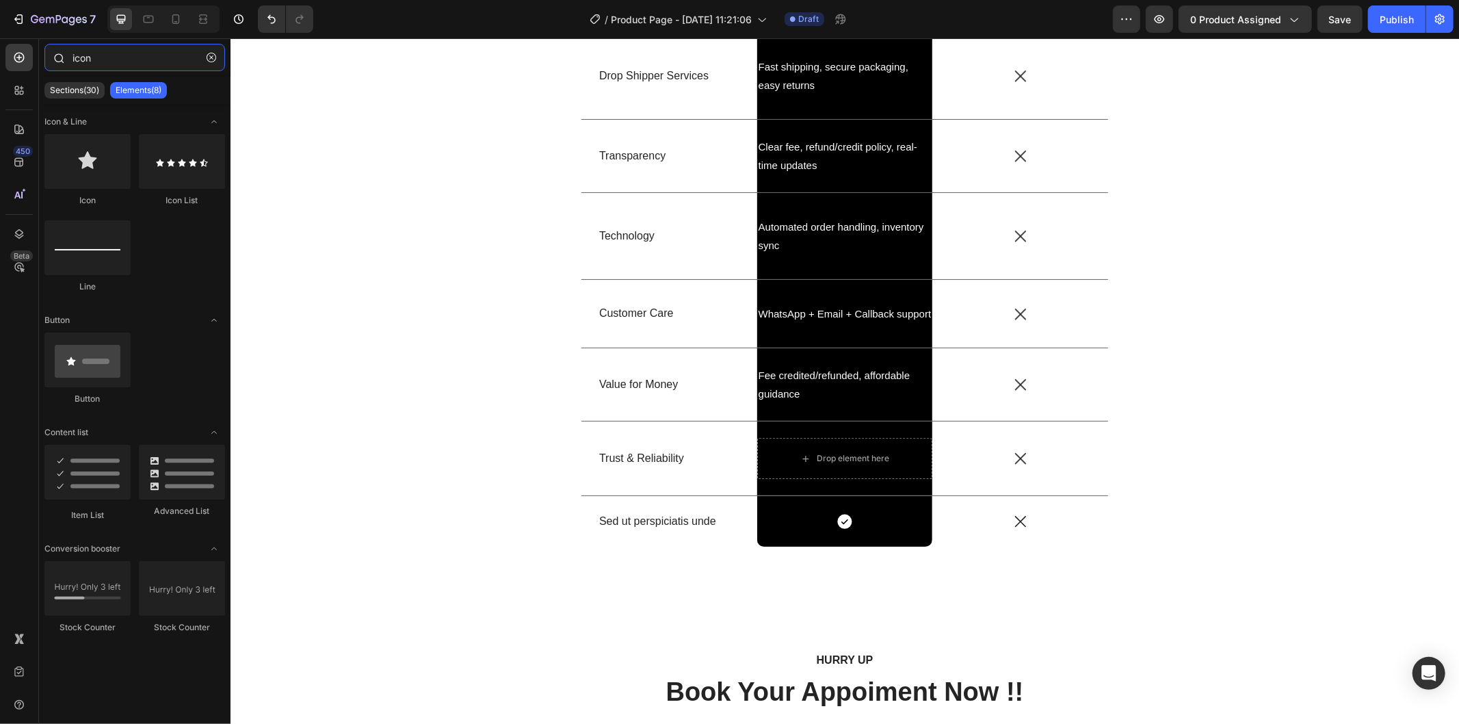
click at [138, 63] on input "icon" at bounding box center [134, 57] width 181 height 27
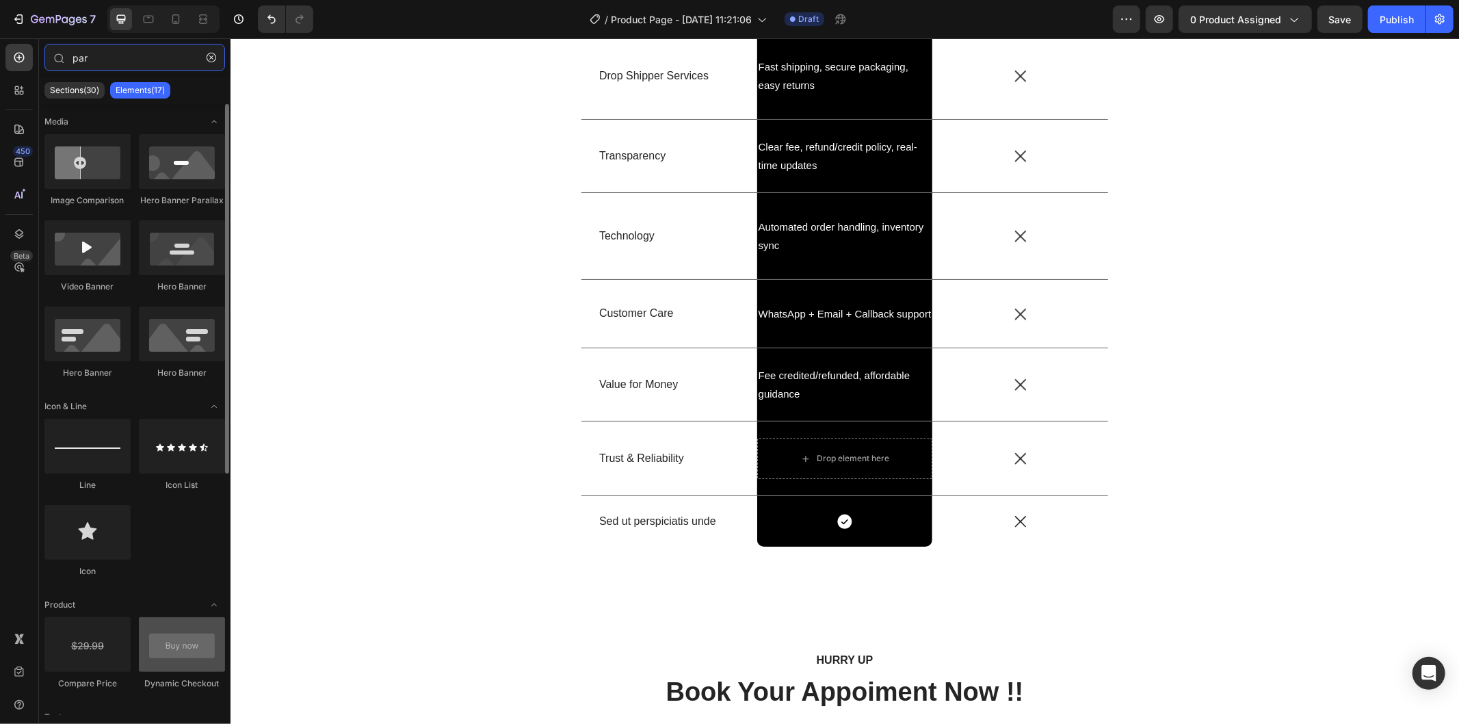
scroll to position [152, 0]
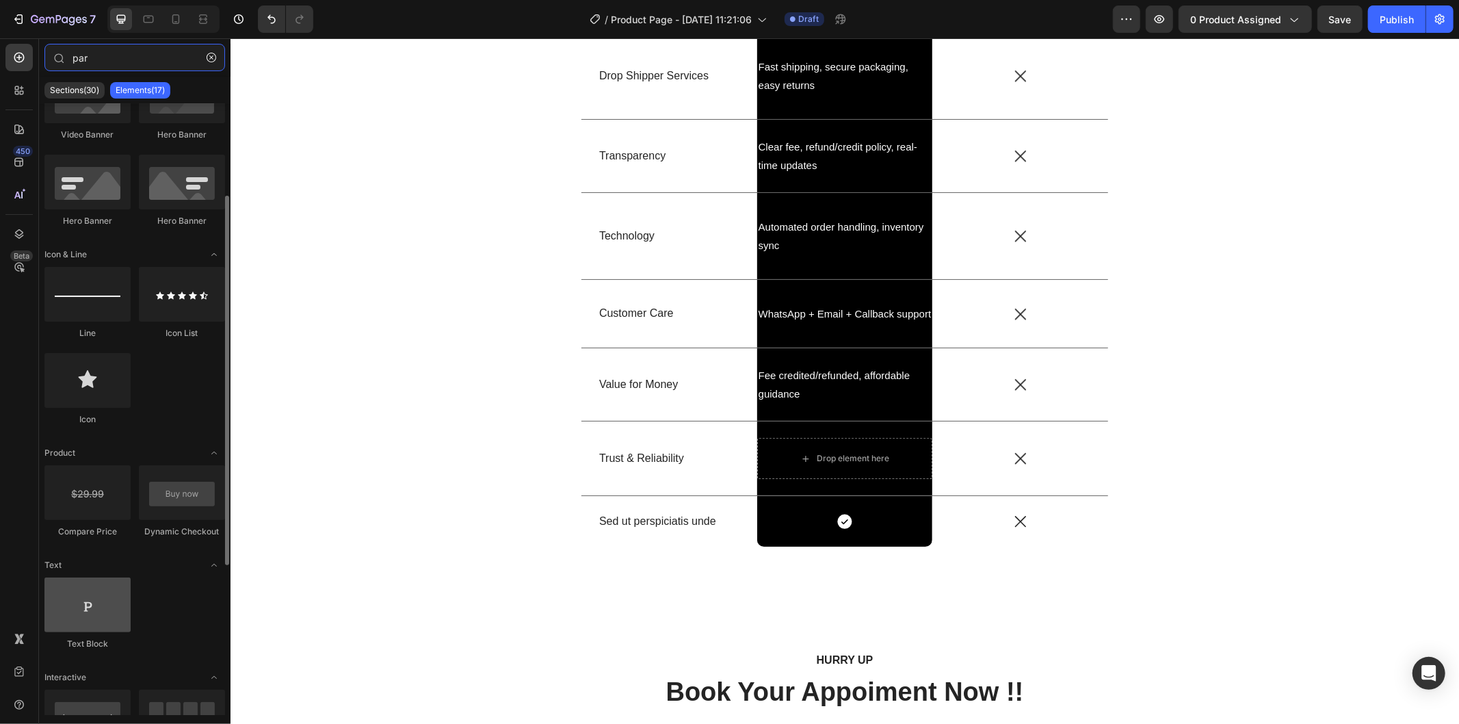
type input "par"
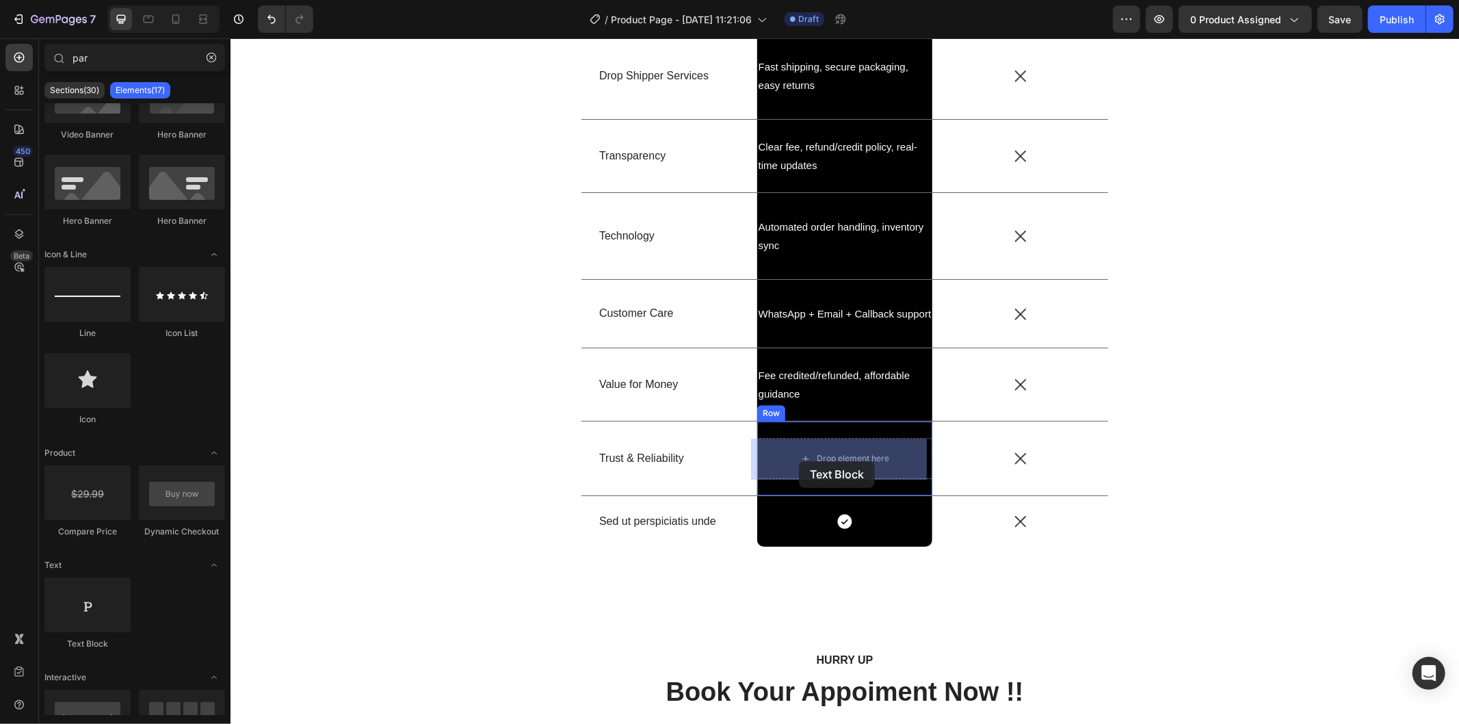
drag, startPoint x: 320, startPoint y: 638, endPoint x: 798, endPoint y: 460, distance: 510.1
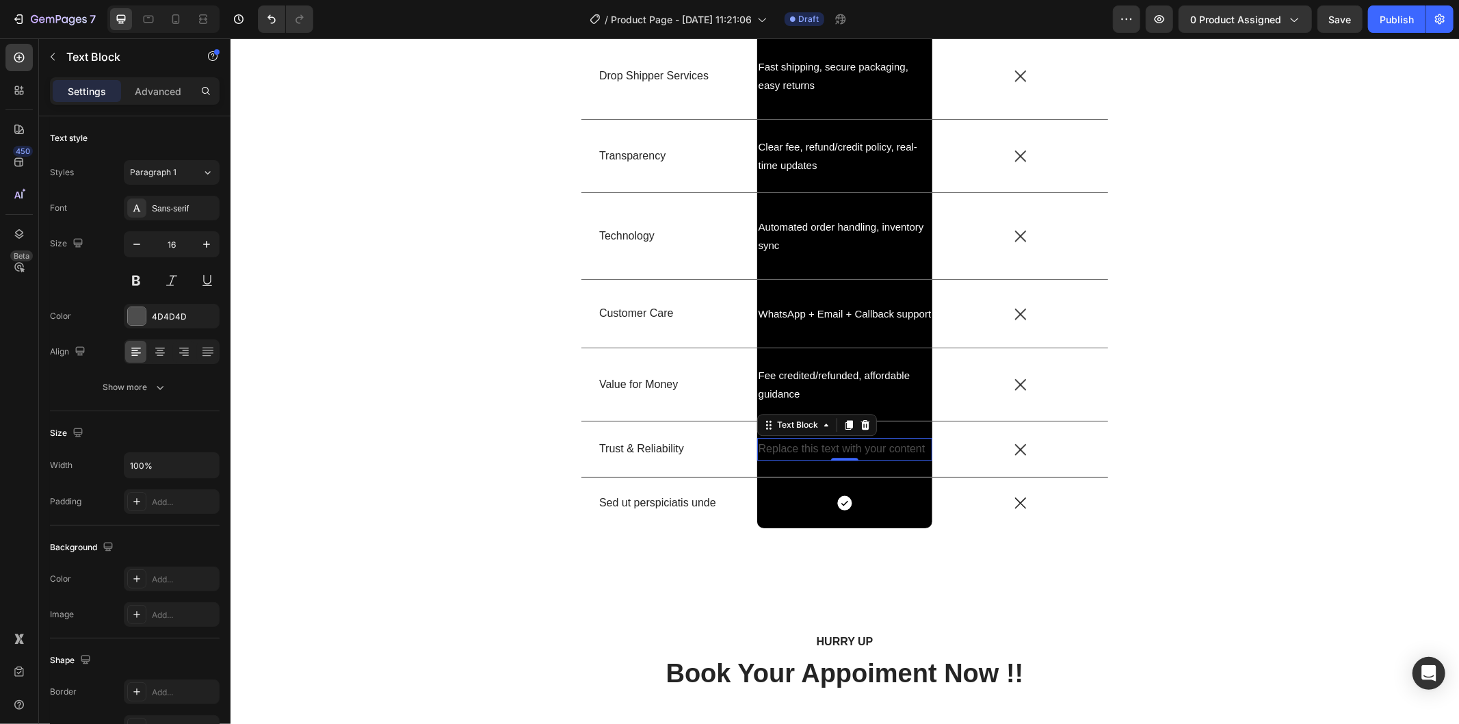
click at [813, 447] on div "Replace this text with your content" at bounding box center [844, 448] width 176 height 23
click at [813, 447] on p "Replace this text with your content" at bounding box center [844, 448] width 173 height 20
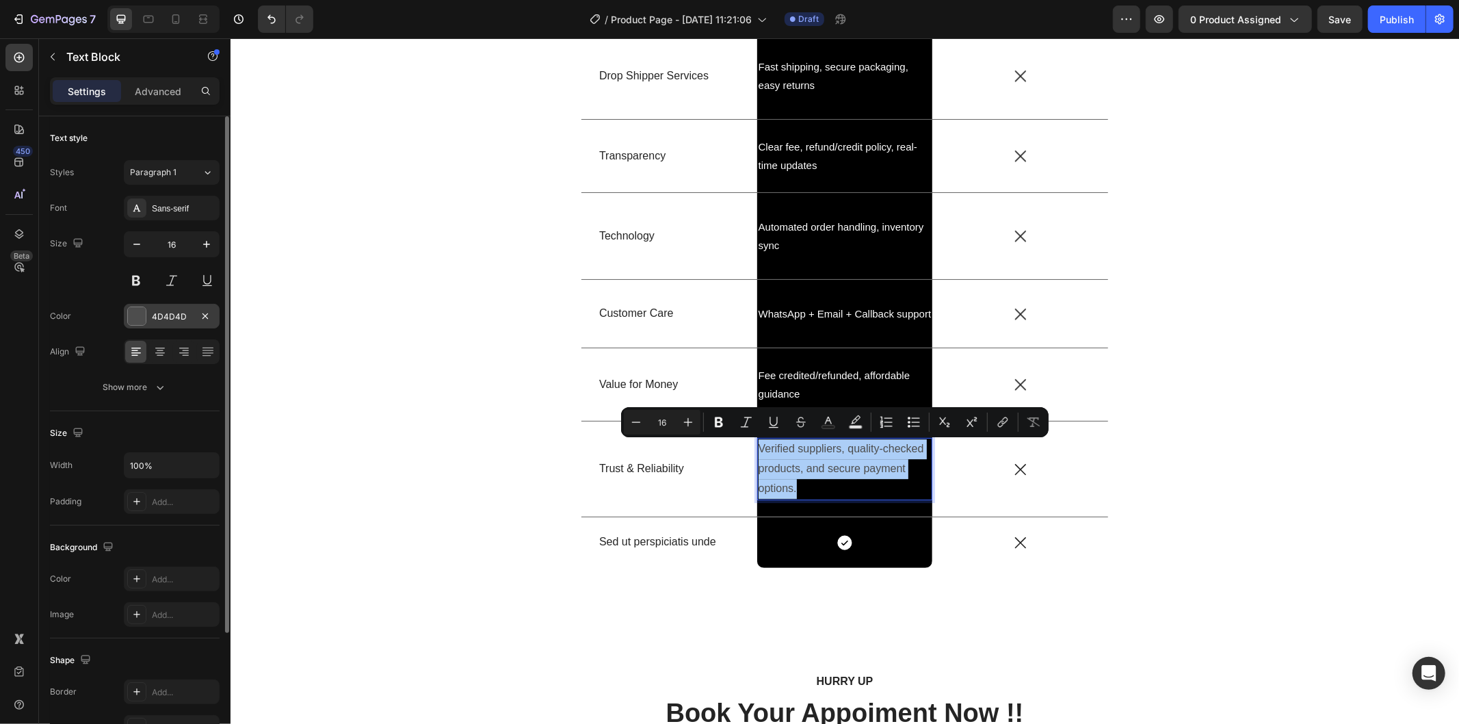
click at [153, 304] on div "4D4D4D" at bounding box center [172, 316] width 96 height 25
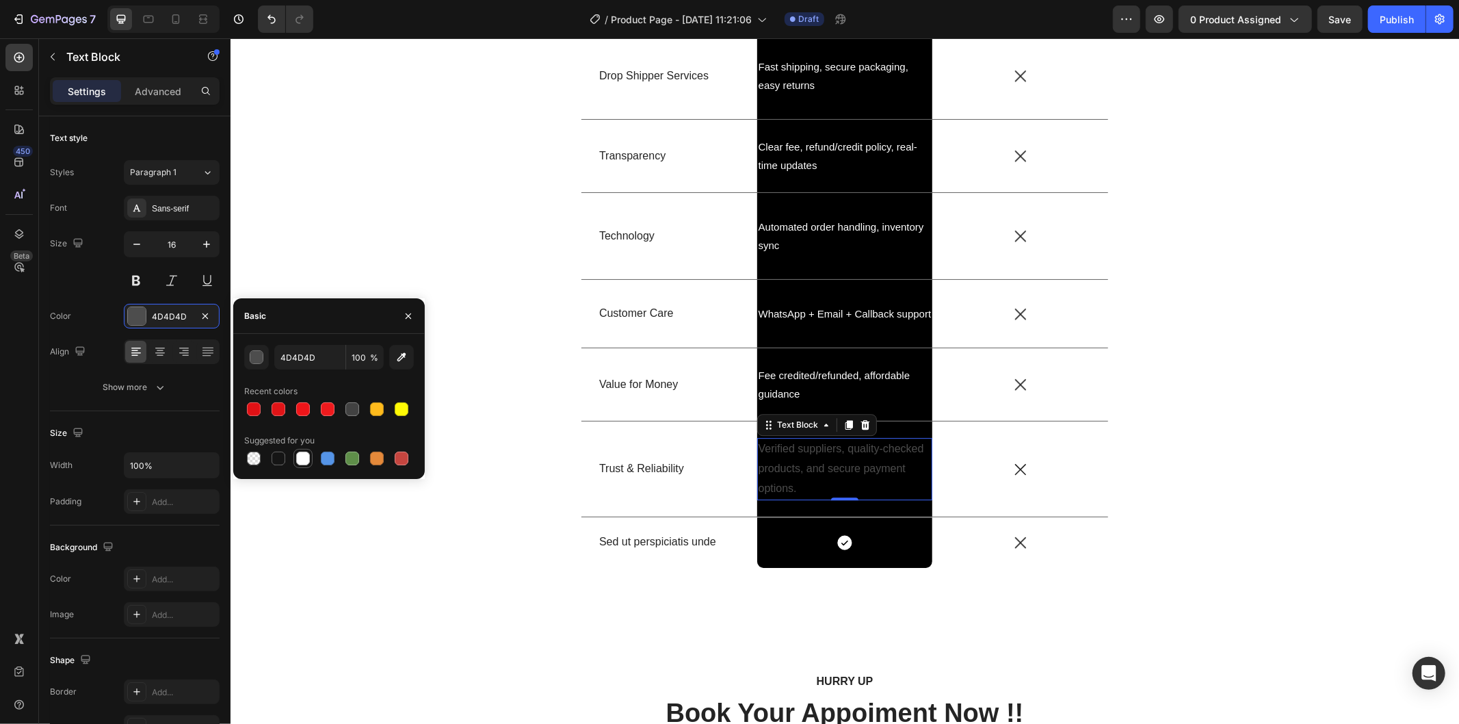
click at [304, 459] on div at bounding box center [303, 458] width 14 height 14
type input "FFFFFF"
click at [672, 538] on p "Sed ut perspiciatis unde" at bounding box center [668, 541] width 140 height 14
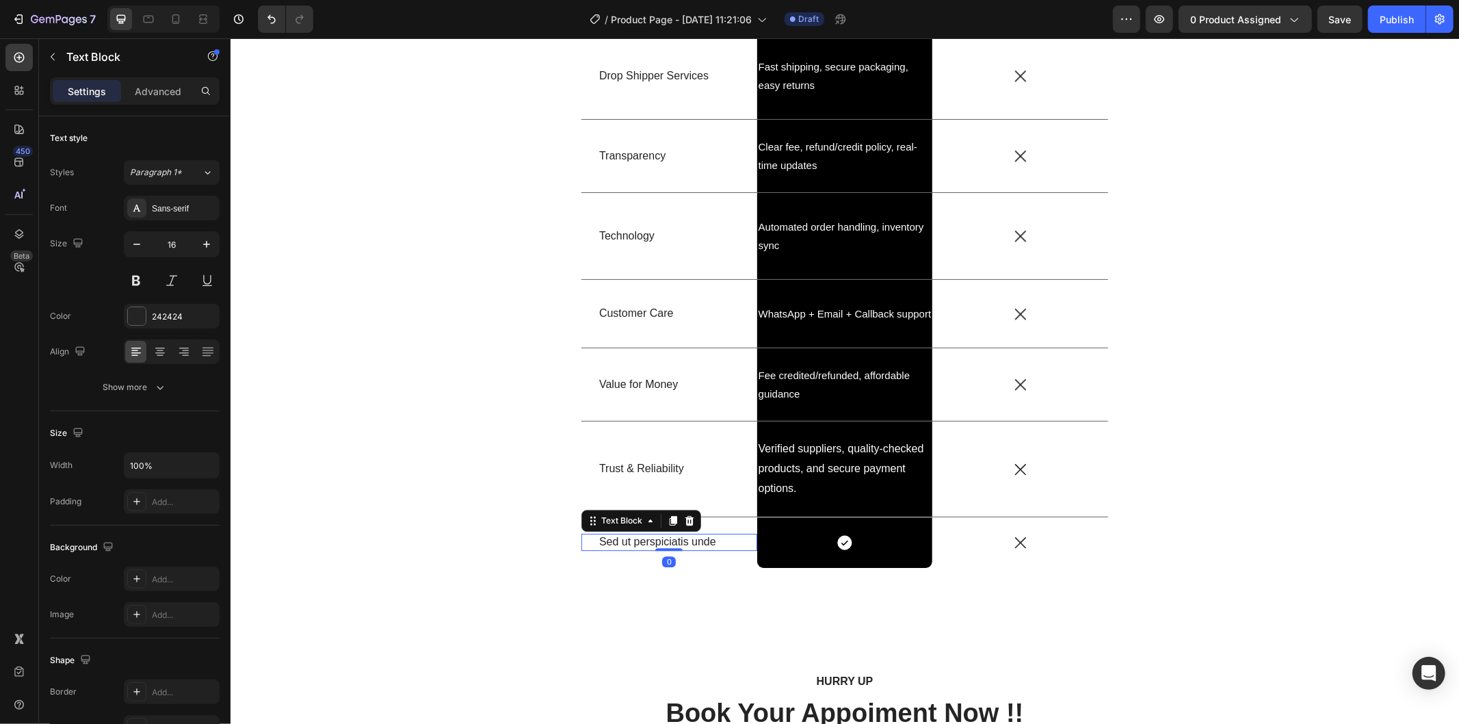
click at [672, 538] on p "Sed ut perspiciatis unde" at bounding box center [668, 541] width 140 height 14
click at [847, 475] on p "Verified suppliers, quality-checked products, and secure payment options." at bounding box center [844, 467] width 173 height 59
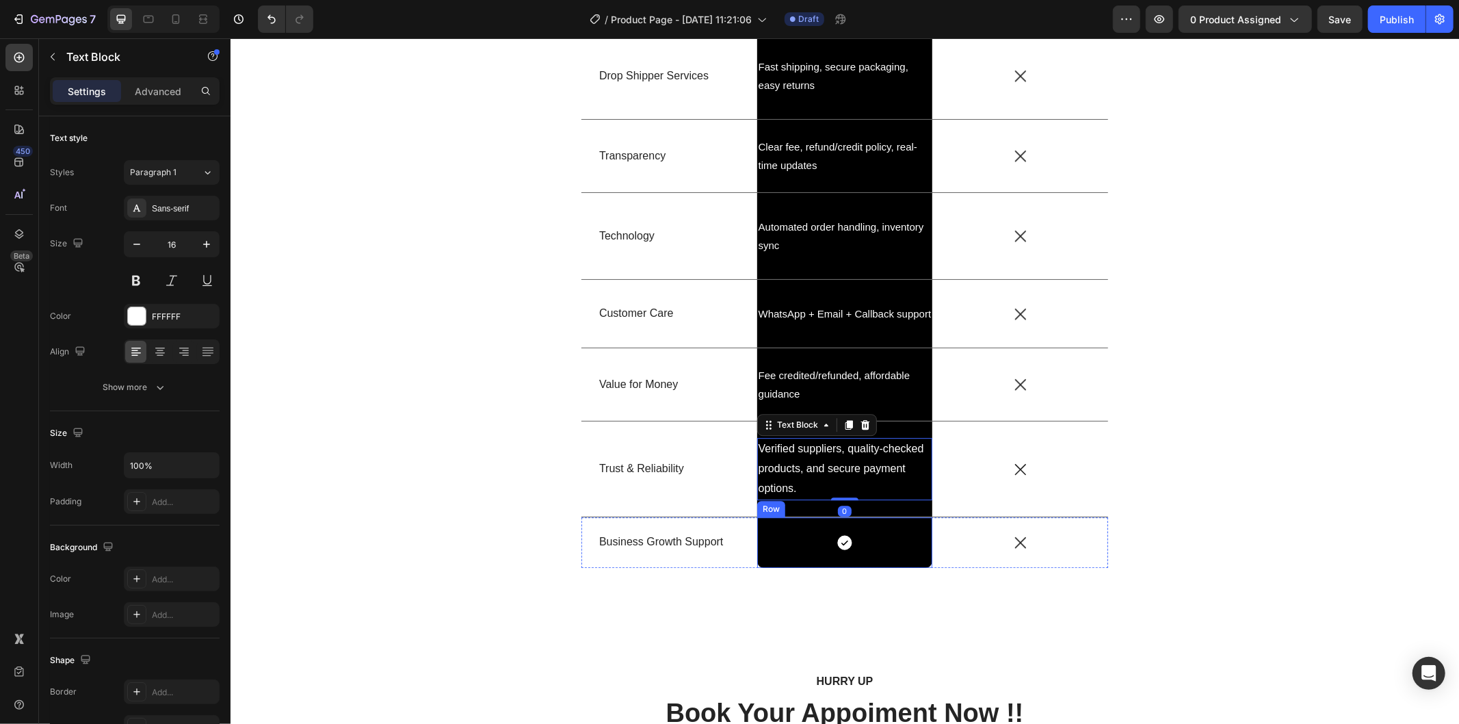
click at [835, 549] on icon at bounding box center [844, 542] width 18 height 18
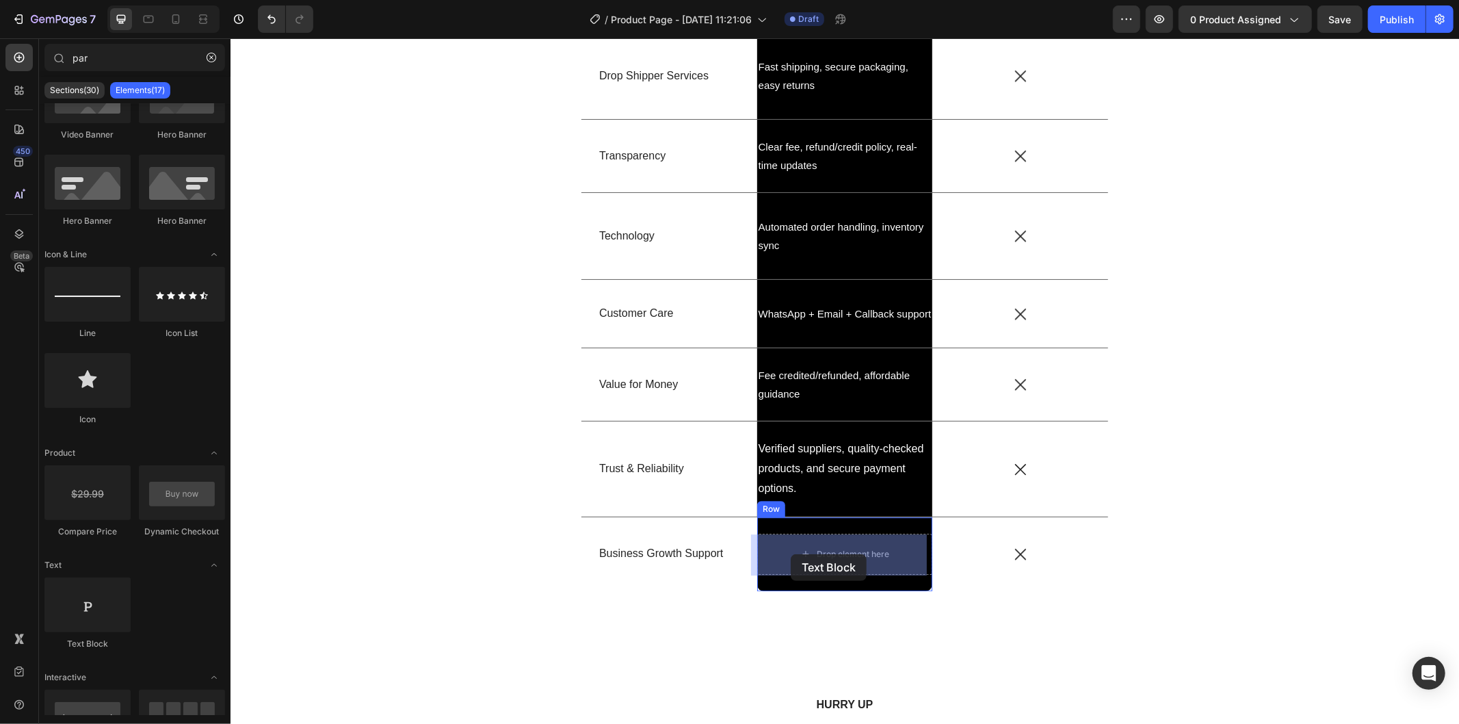
drag, startPoint x: 329, startPoint y: 657, endPoint x: 790, endPoint y: 553, distance: 472.5
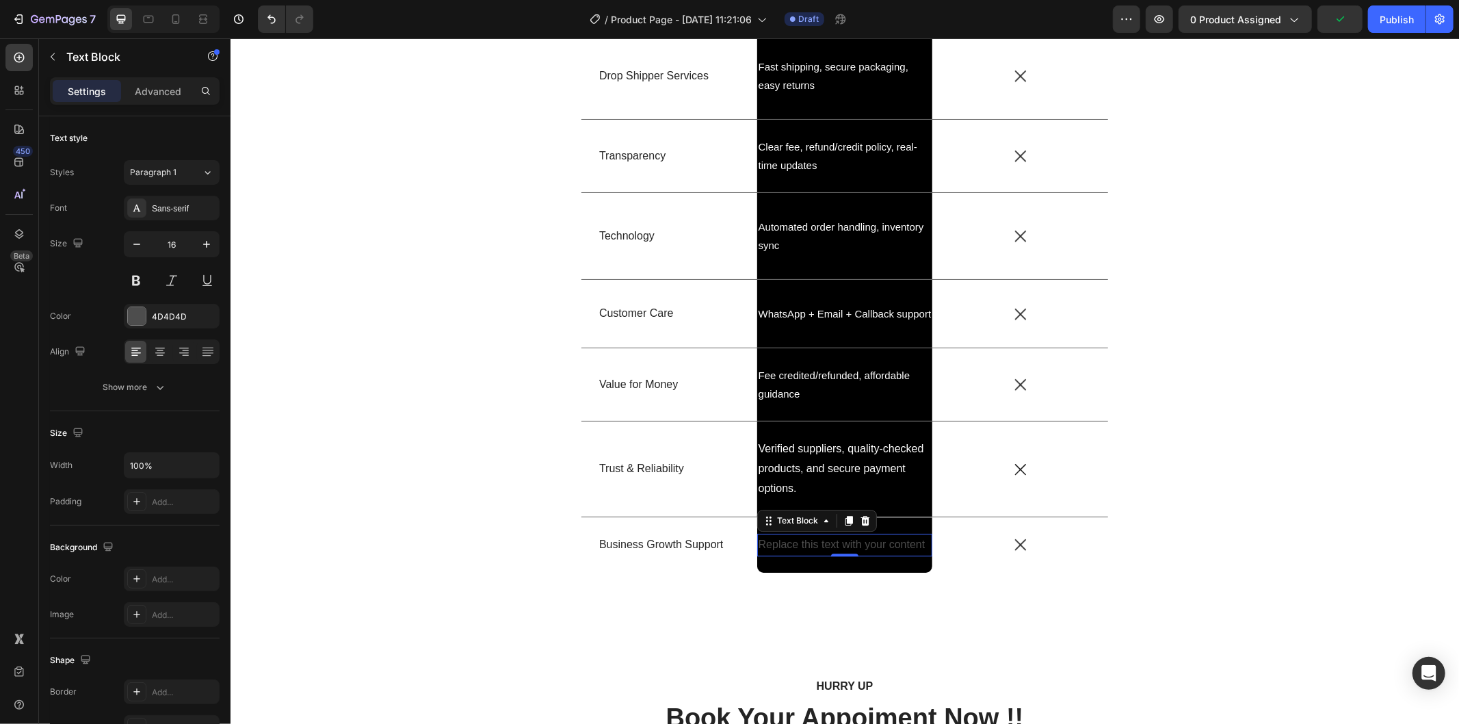
click at [849, 540] on div "Replace this text with your content" at bounding box center [844, 544] width 176 height 23
click at [849, 540] on p "Replace this text with your content" at bounding box center [844, 544] width 173 height 20
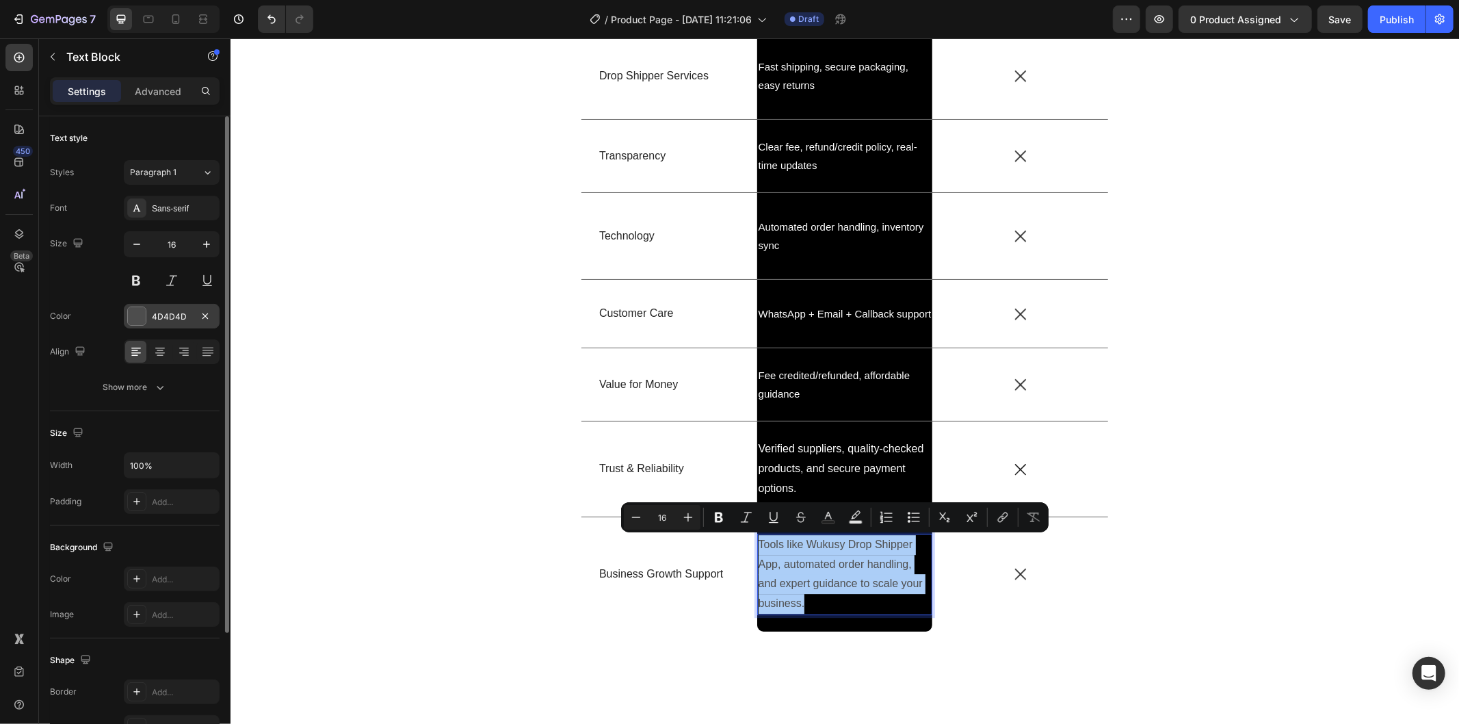
click at [159, 320] on div "4D4D4D" at bounding box center [172, 317] width 40 height 12
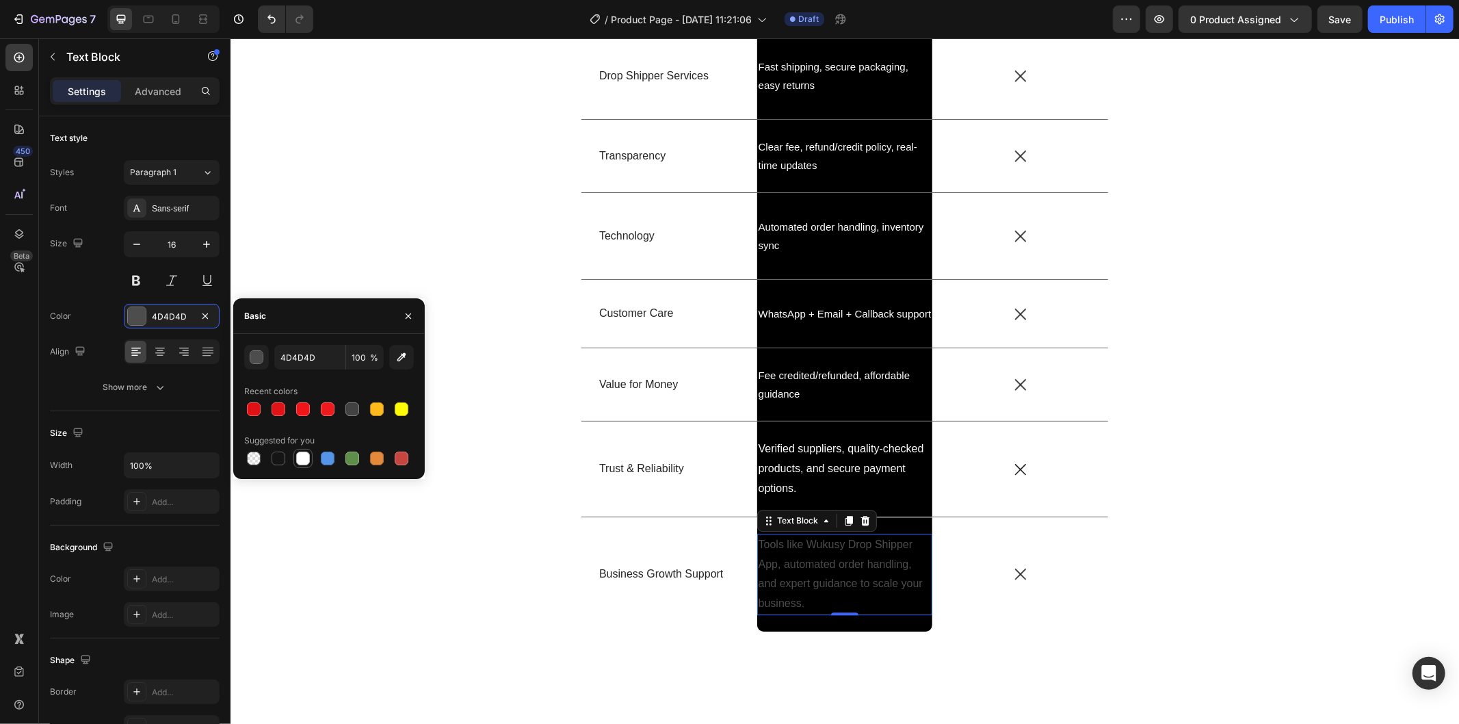
click at [300, 458] on div at bounding box center [303, 458] width 14 height 14
type input "FFFFFF"
click at [1292, 577] on div "US VS THEM Heading Drop element here Image Row Other Text Block Row Consultatio…" at bounding box center [844, 217] width 1208 height 869
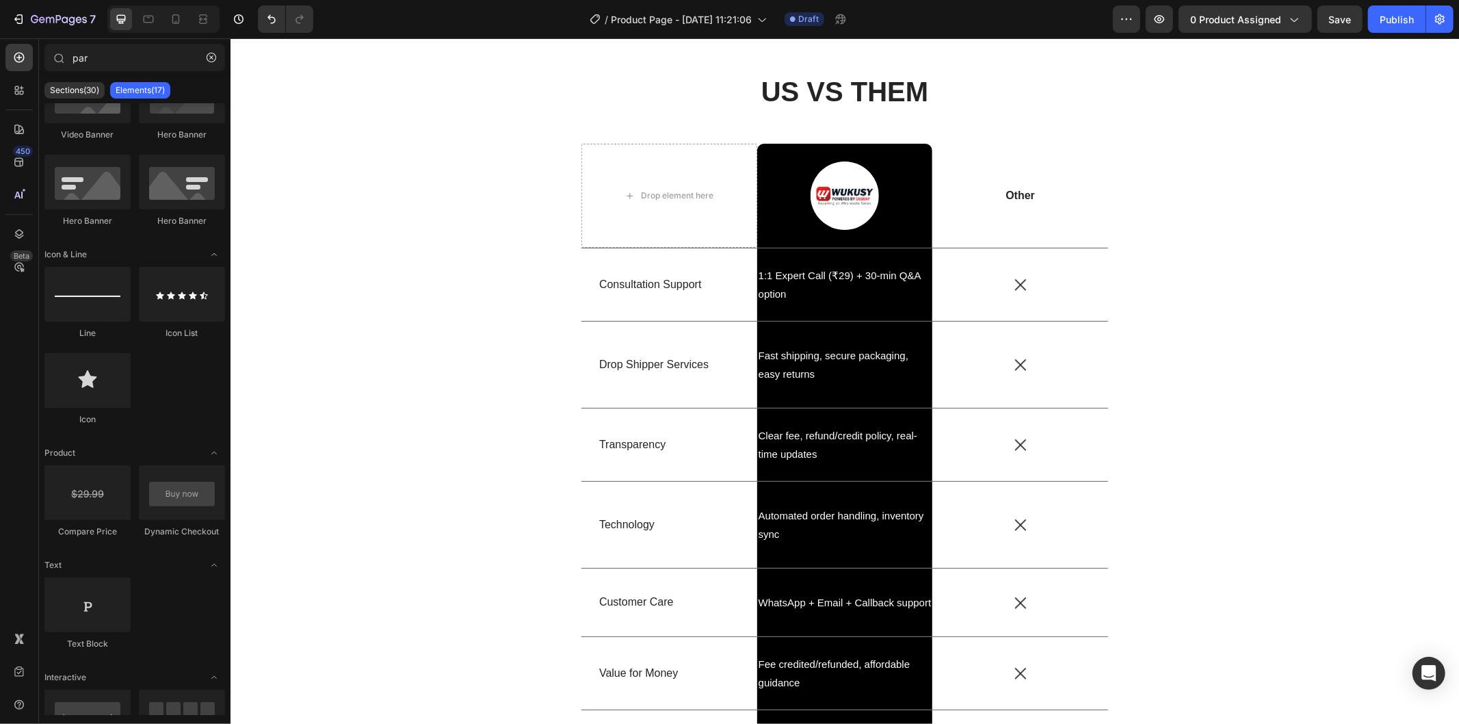
scroll to position [2849, 0]
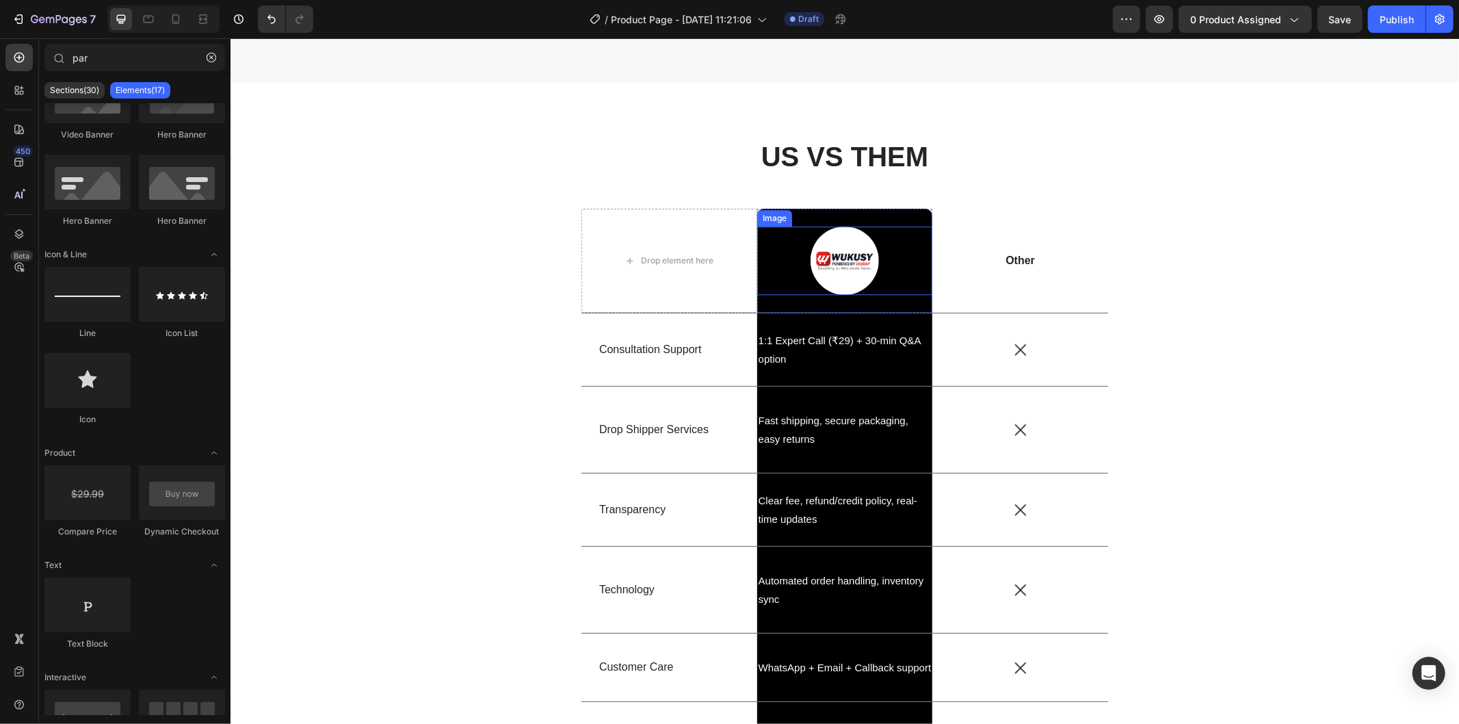
click at [903, 263] on div at bounding box center [844, 260] width 176 height 68
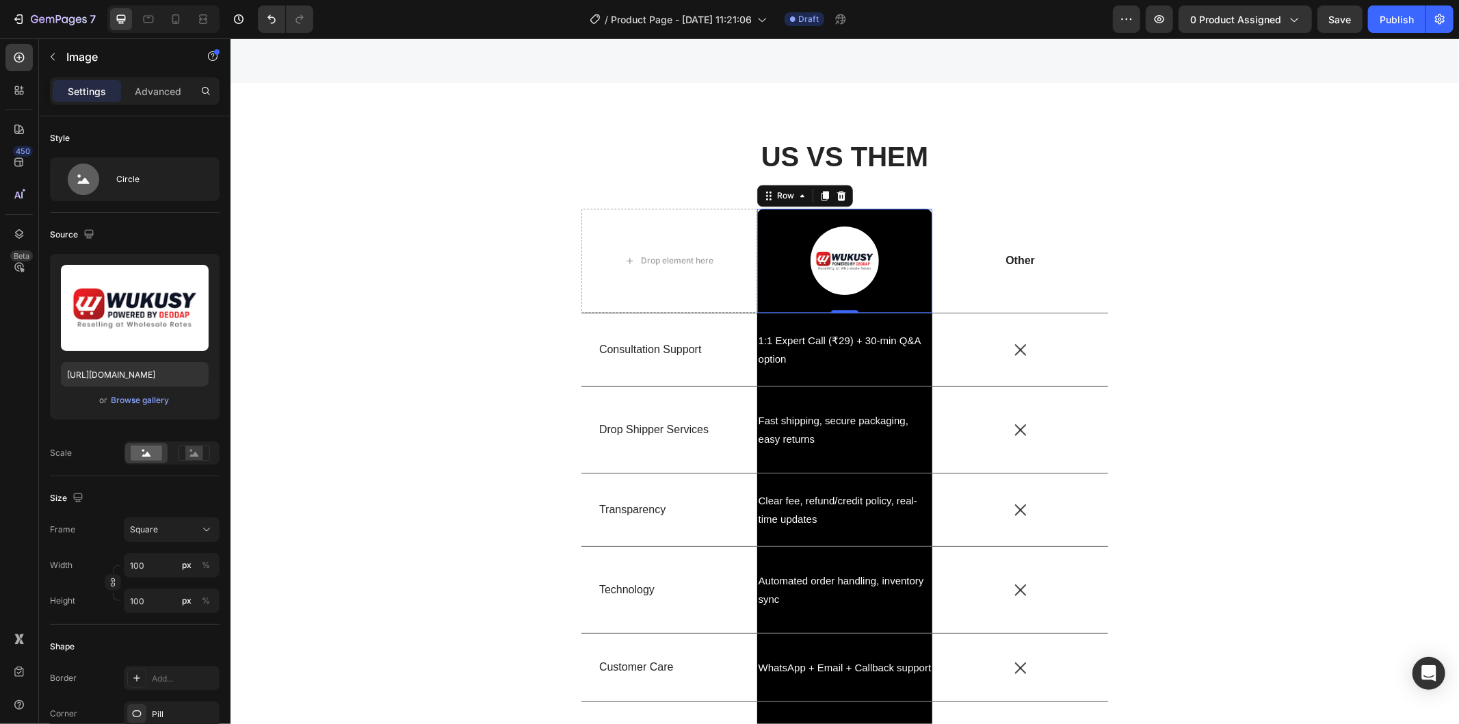
click at [874, 215] on div "Image Row 0" at bounding box center [844, 260] width 176 height 104
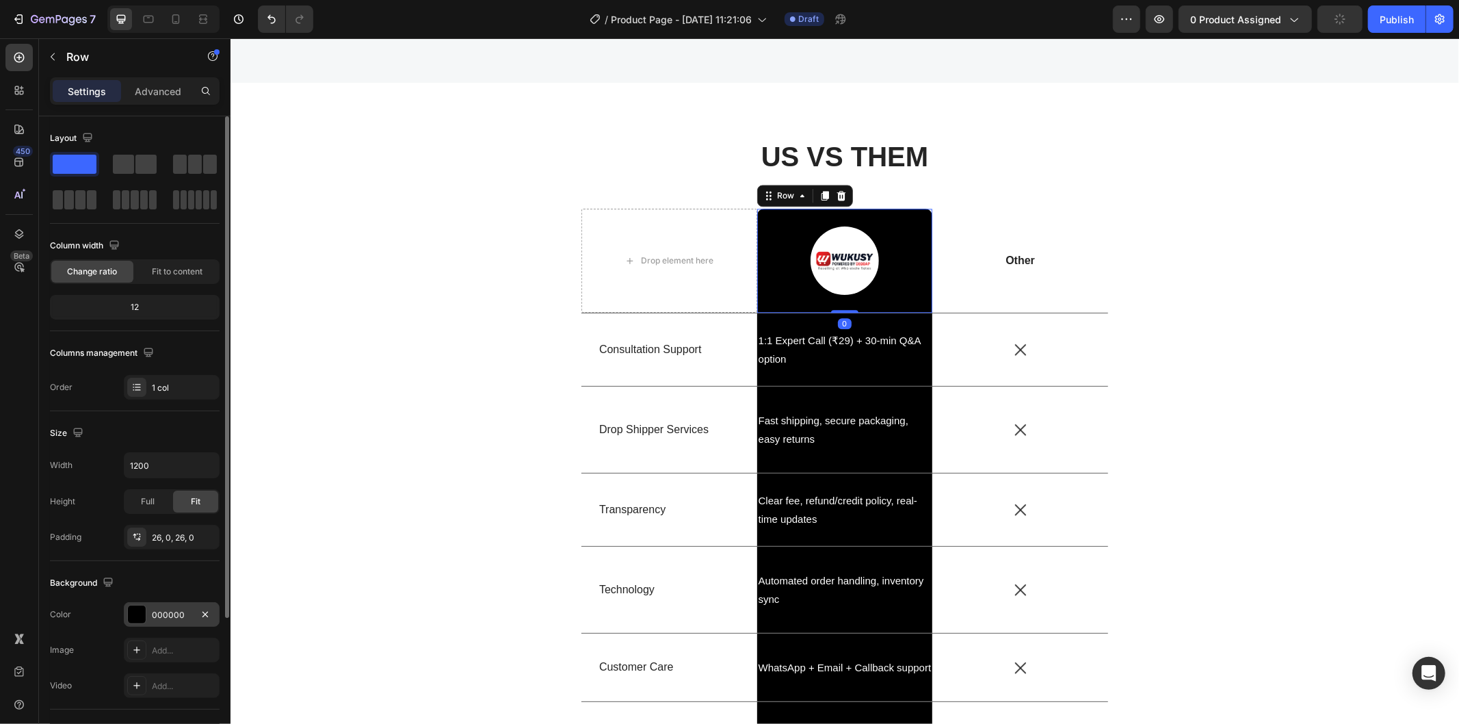
click at [150, 604] on div "000000" at bounding box center [172, 614] width 96 height 25
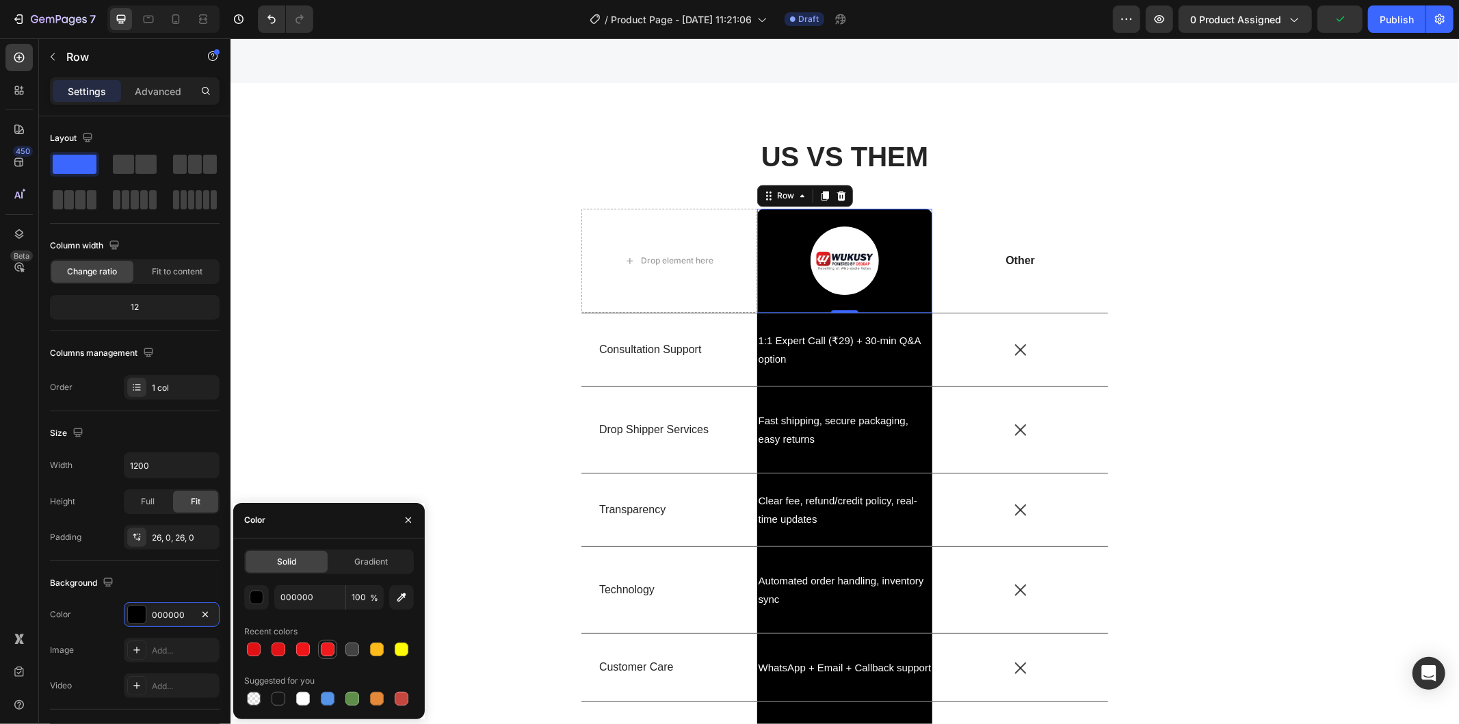
click at [323, 647] on div at bounding box center [328, 649] width 14 height 14
type input "EF1A1D"
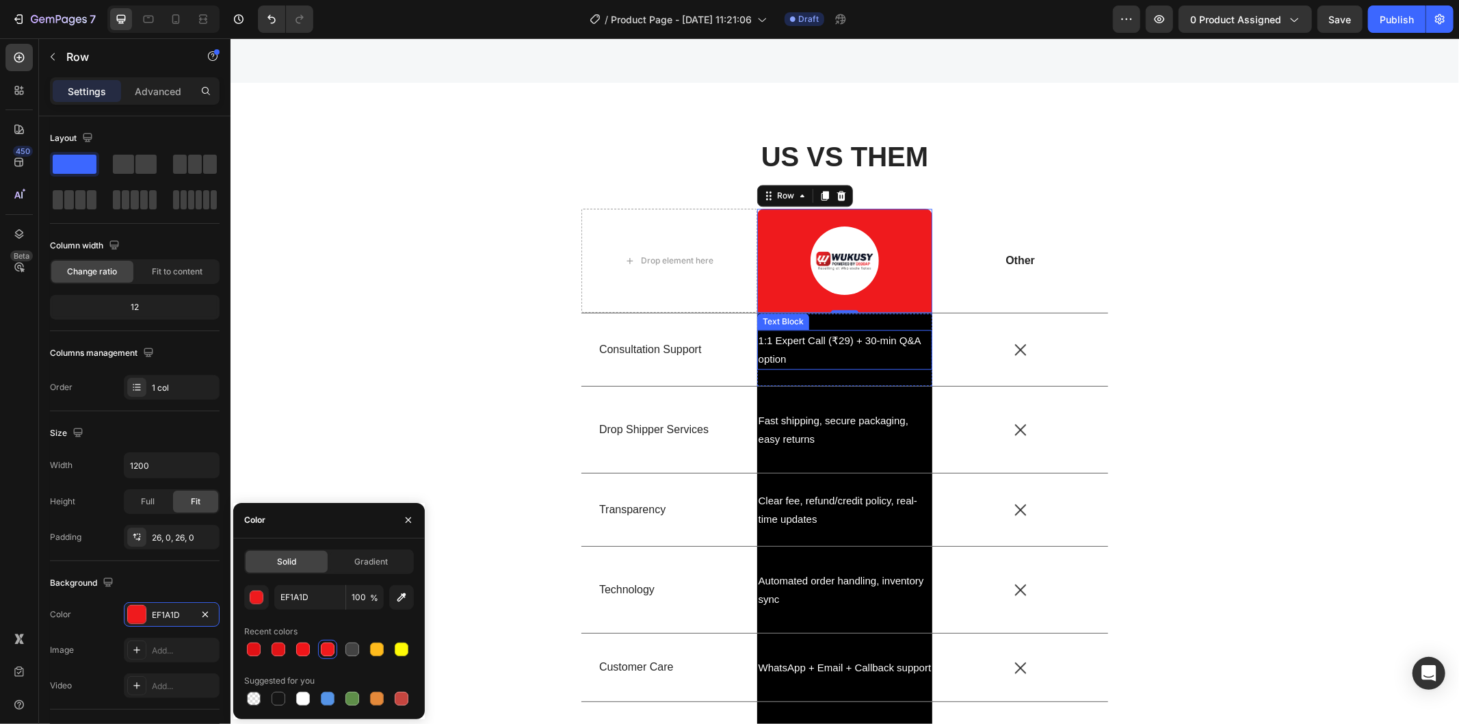
click at [901, 367] on div "1:1 Expert Call (₹29) + 30-min Q&A option" at bounding box center [844, 349] width 176 height 40
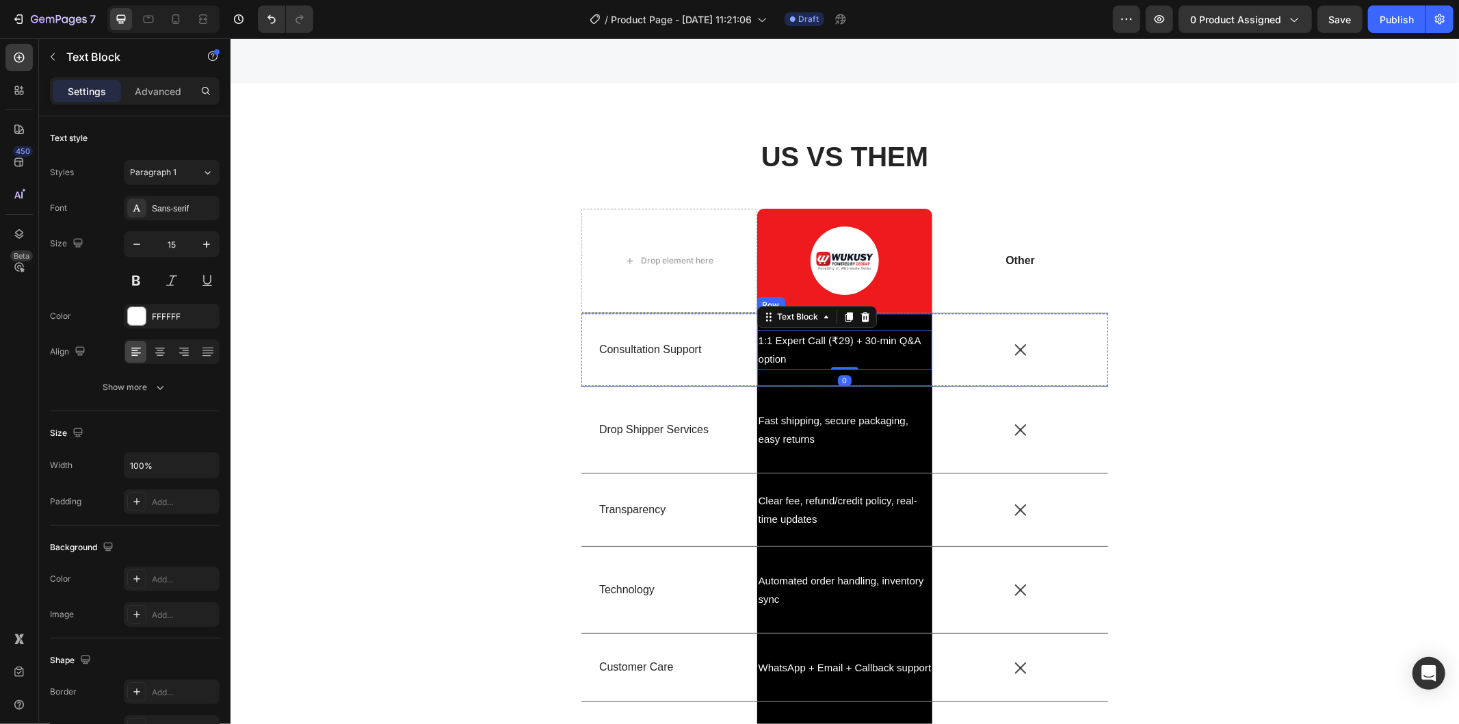
click at [902, 321] on div "1:1 Expert Call (₹29) + 30-min Q&A option Text Block 0 Row" at bounding box center [844, 349] width 176 height 72
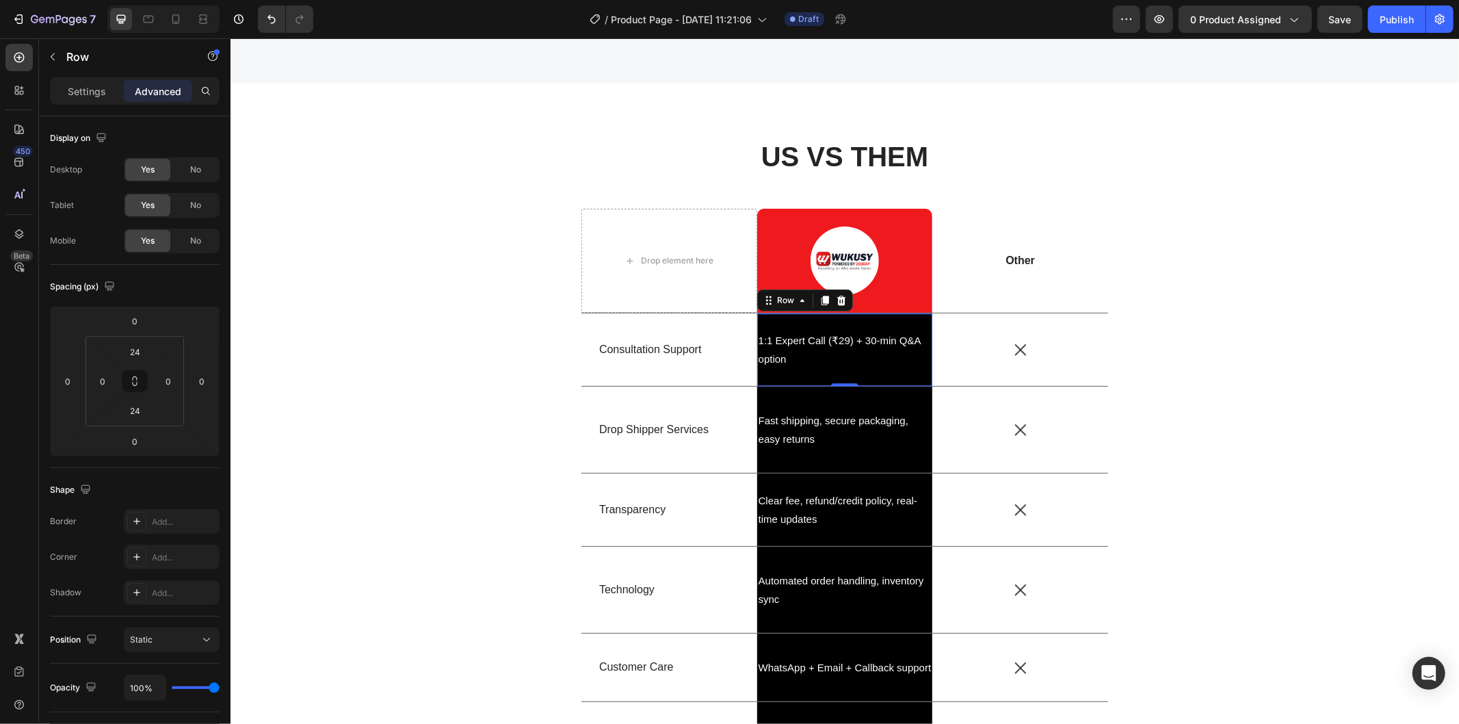
click at [77, 111] on div "Settings Advanced" at bounding box center [134, 96] width 191 height 39
click at [78, 93] on p "Settings" at bounding box center [87, 91] width 38 height 14
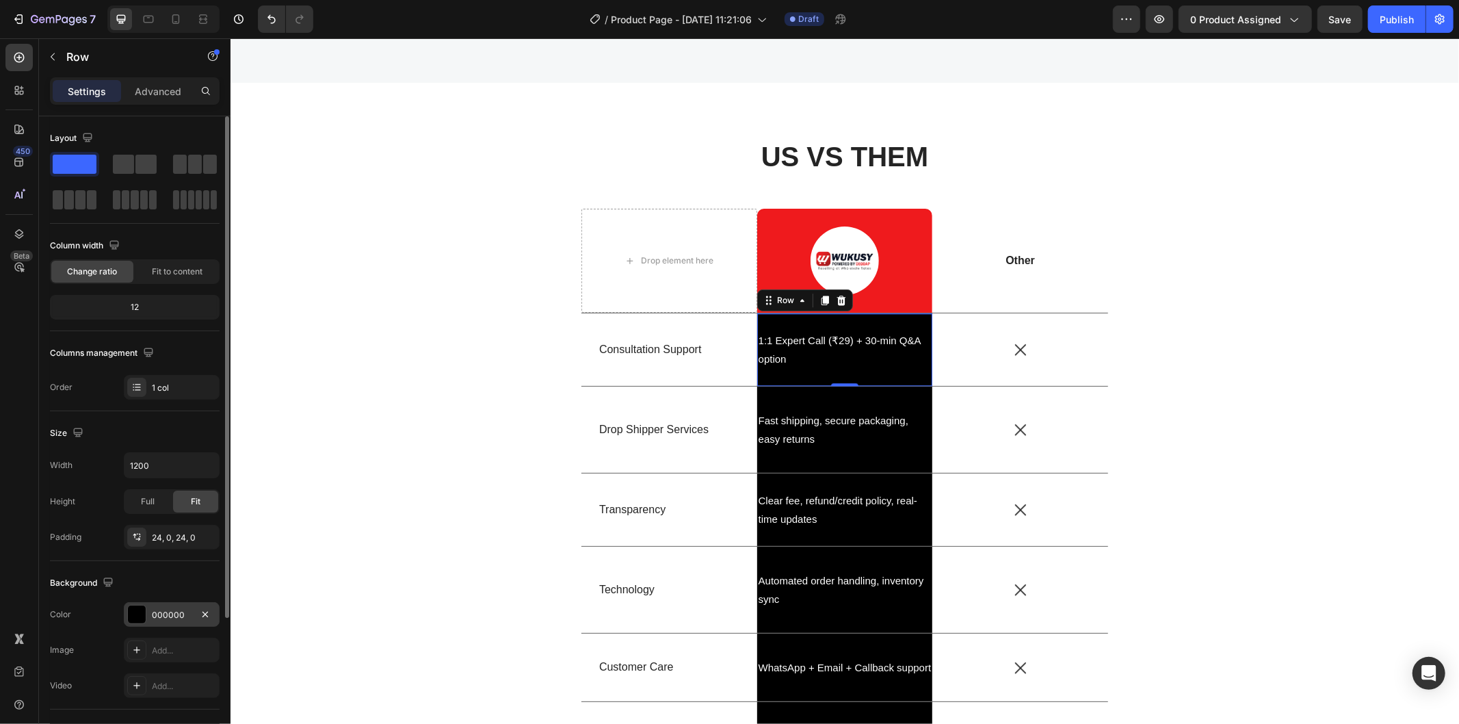
click at [194, 620] on div "000000" at bounding box center [172, 614] width 96 height 25
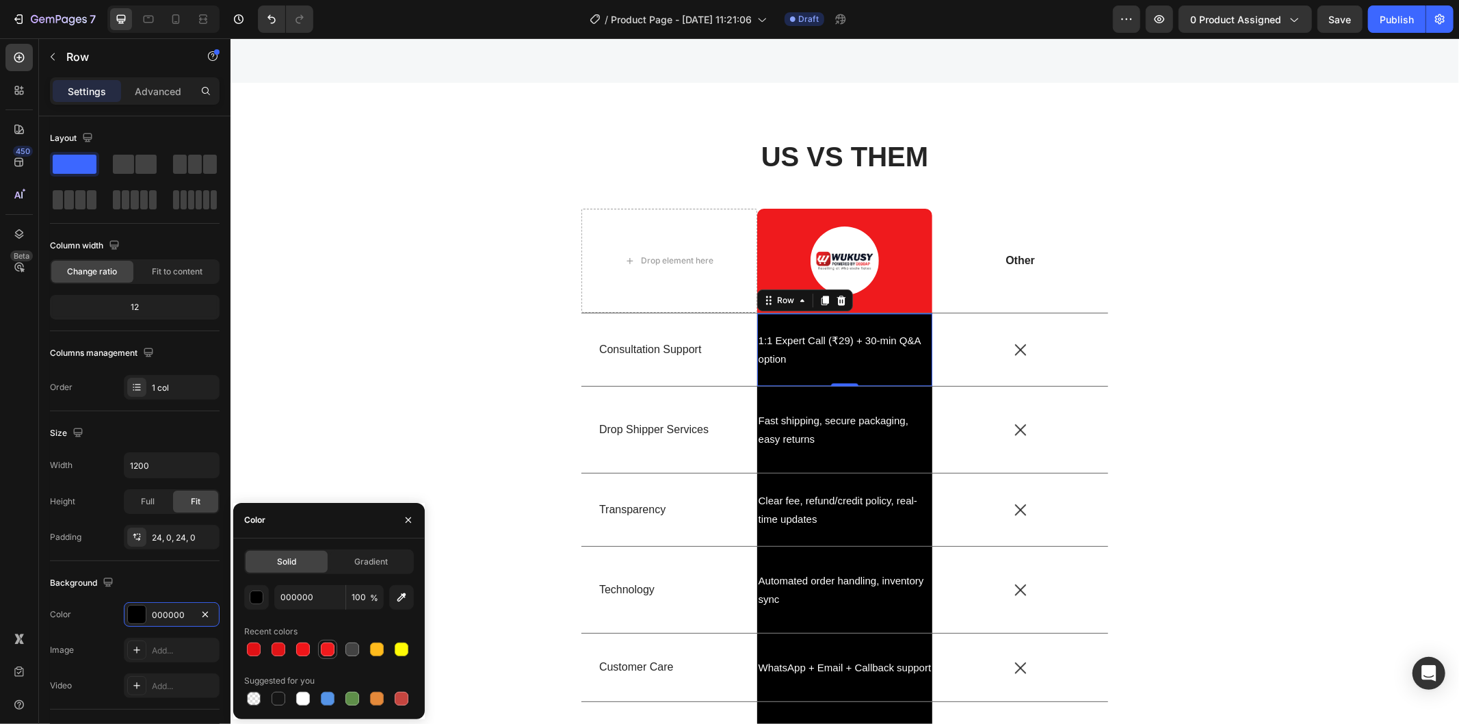
click at [319, 647] on div at bounding box center [327, 649] width 16 height 16
type input "EF1A1D"
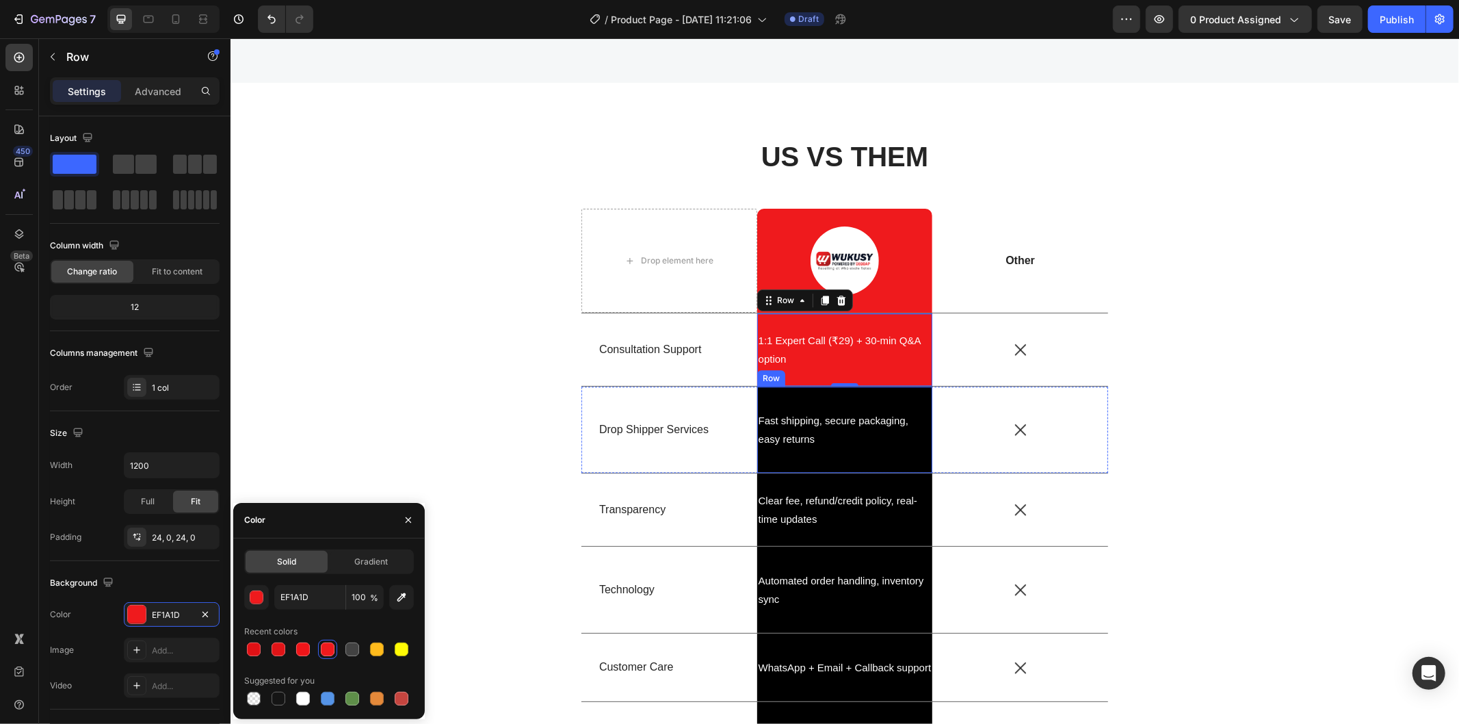
click at [880, 451] on div "Fast shipping, secure packaging, easy returns Text Block Row" at bounding box center [844, 429] width 176 height 86
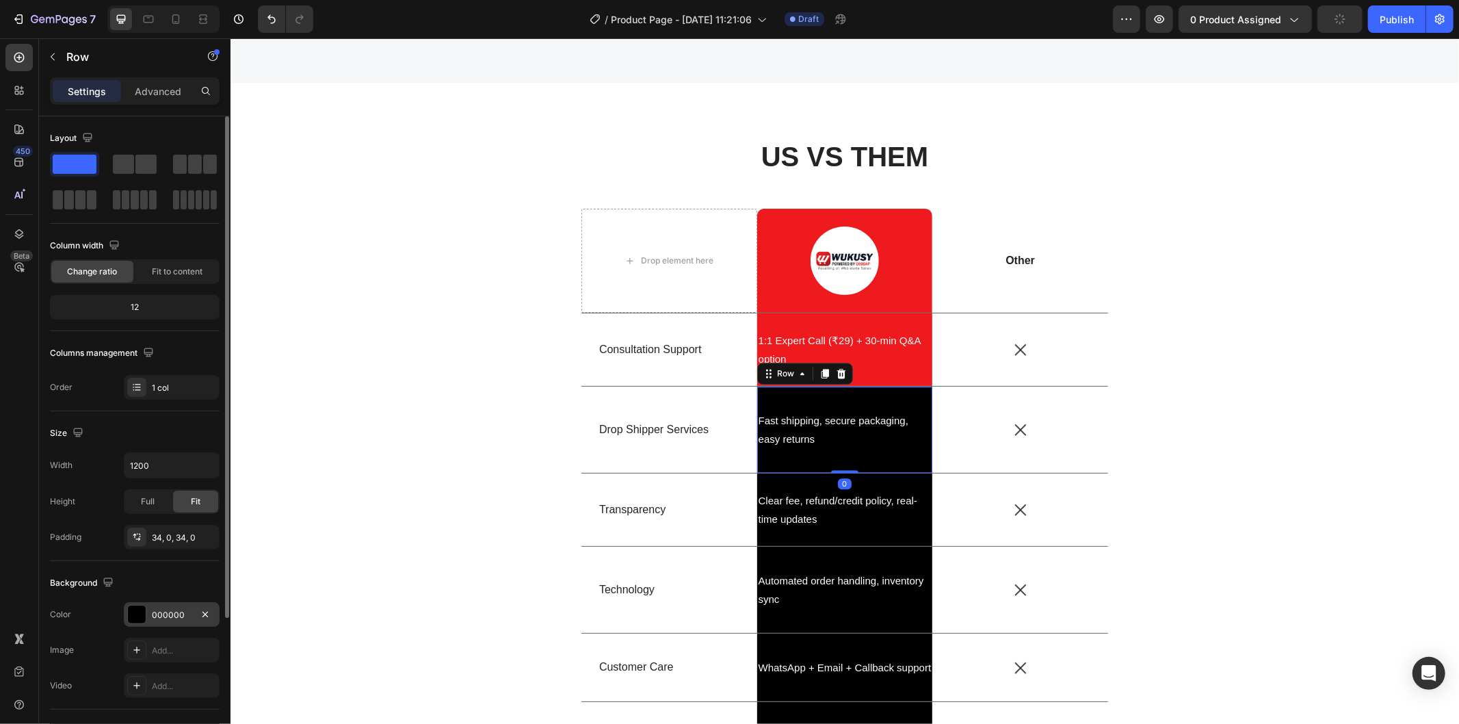
click at [179, 619] on div "000000" at bounding box center [172, 615] width 40 height 12
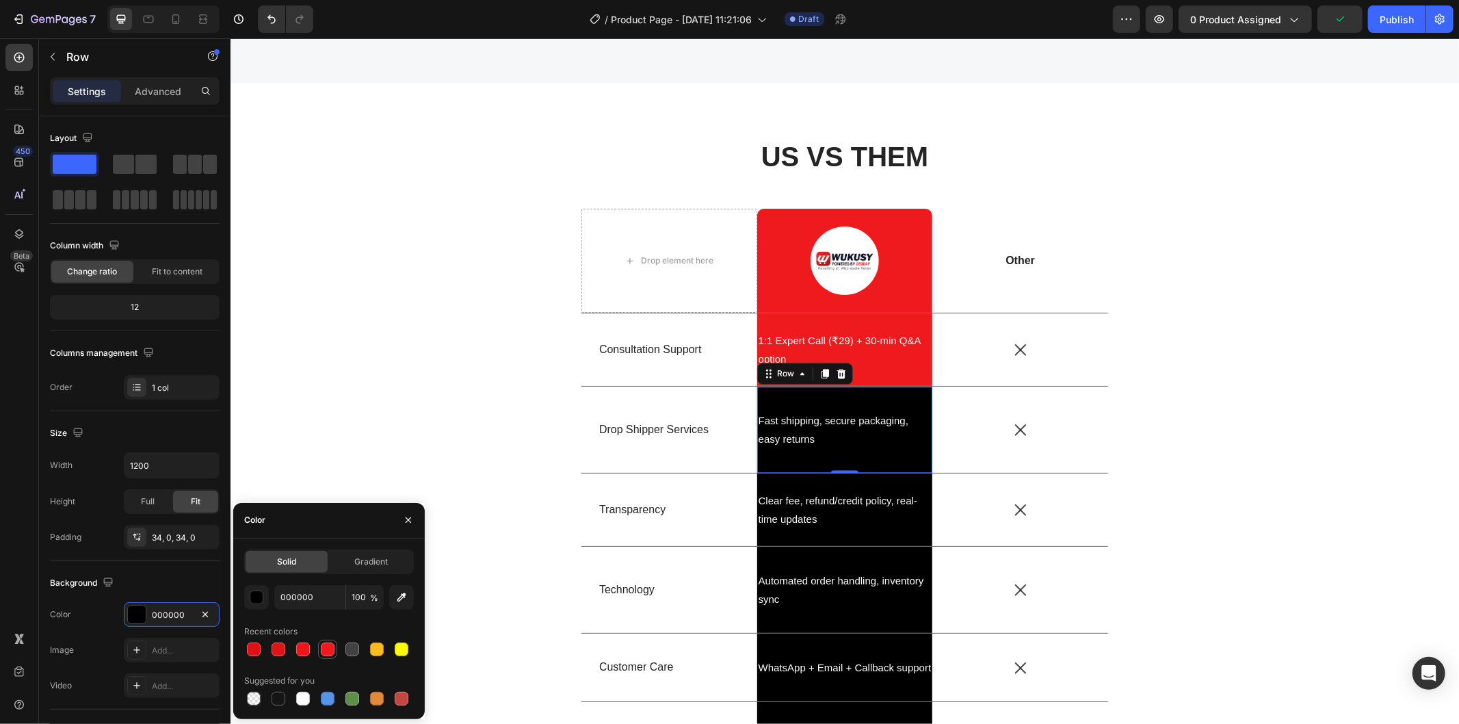
click at [324, 650] on div at bounding box center [328, 649] width 14 height 14
type input "EF1A1D"
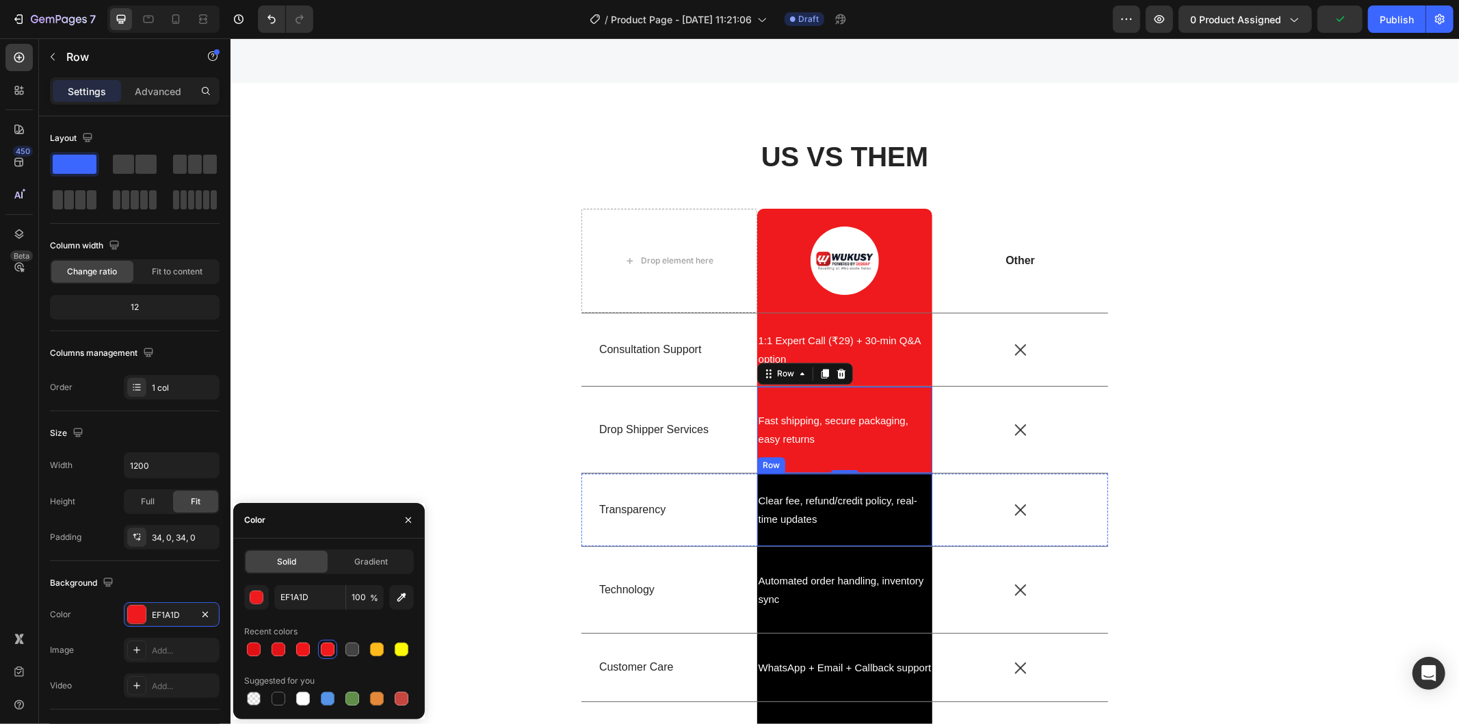
click at [894, 531] on div "Clear fee, refund/credit policy, real-time updates Text Block Row" at bounding box center [844, 509] width 176 height 72
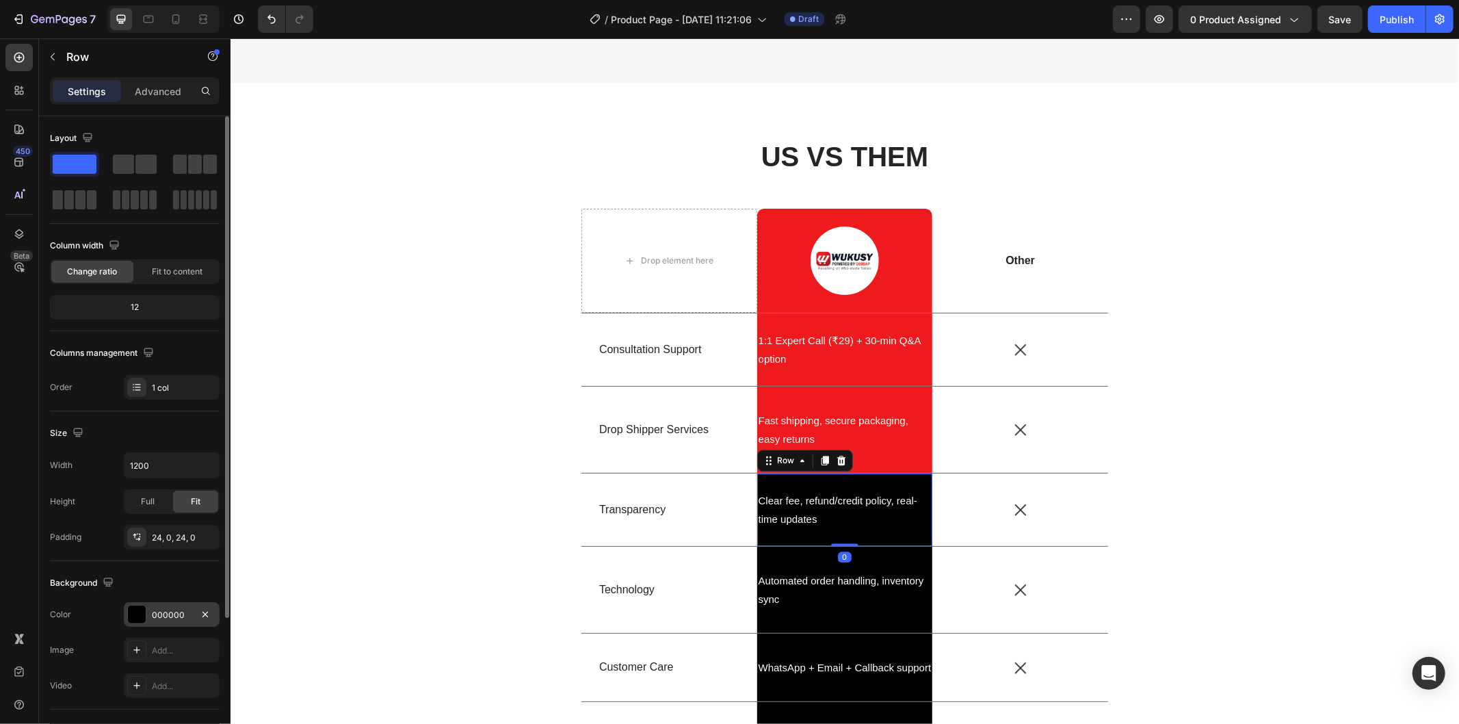
click at [185, 607] on div "000000" at bounding box center [172, 614] width 96 height 25
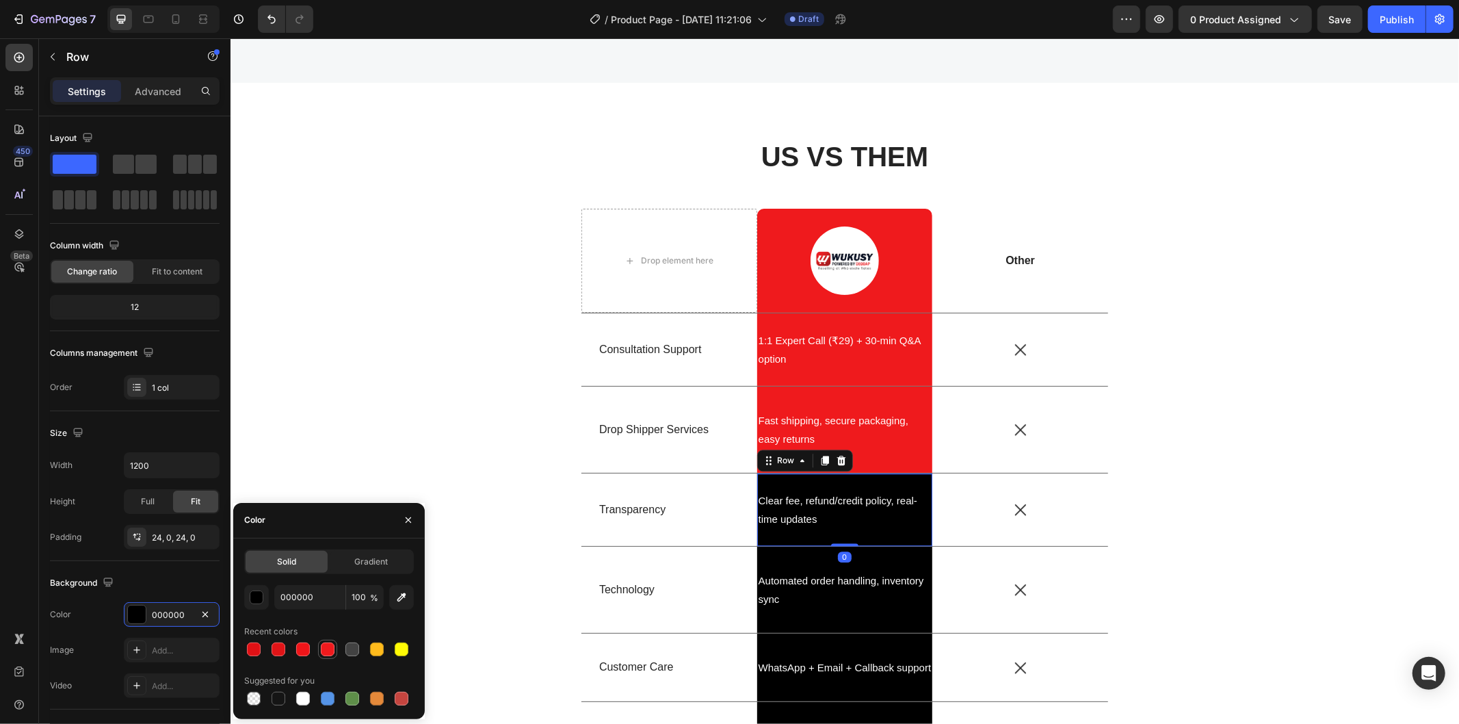
click at [330, 652] on div at bounding box center [328, 649] width 14 height 14
type input "EF1A1D"
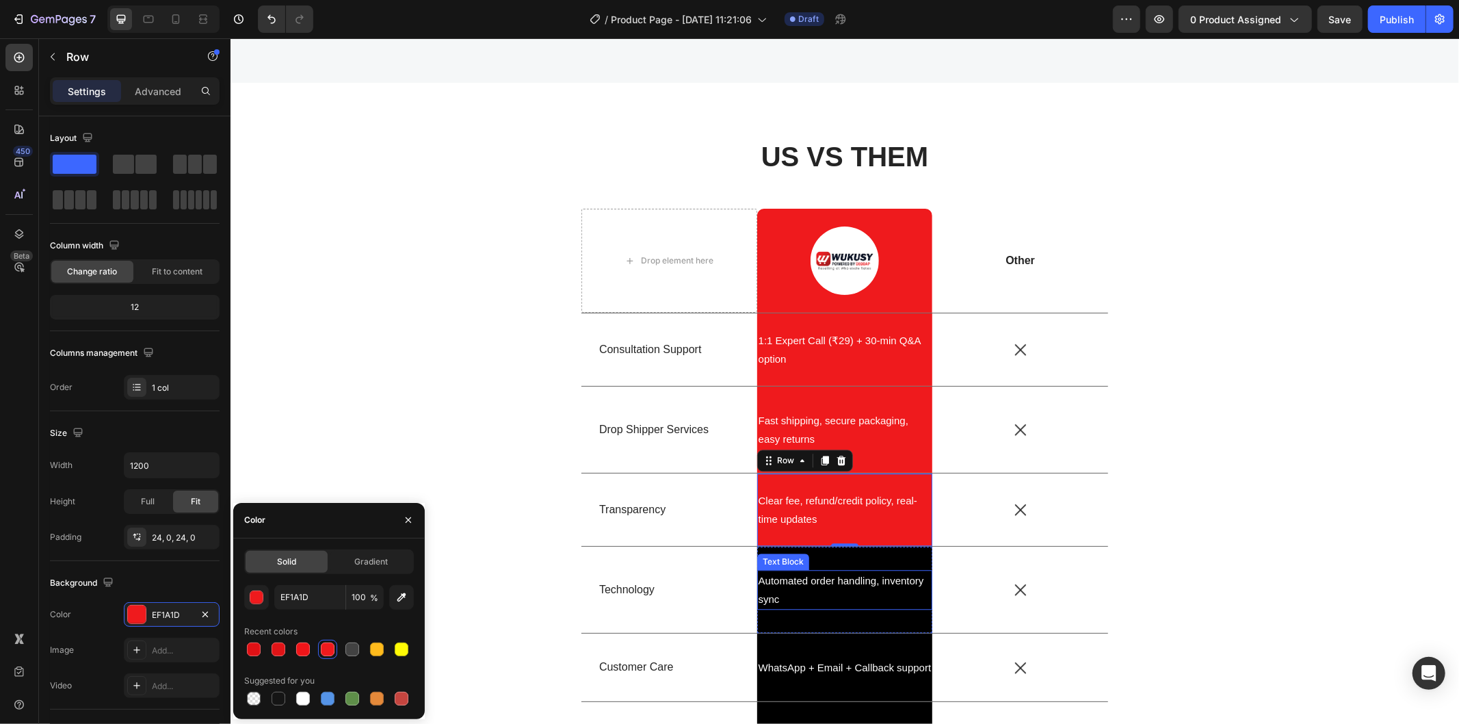
click at [802, 603] on p "Automated order handling, inventory sync" at bounding box center [844, 588] width 173 height 37
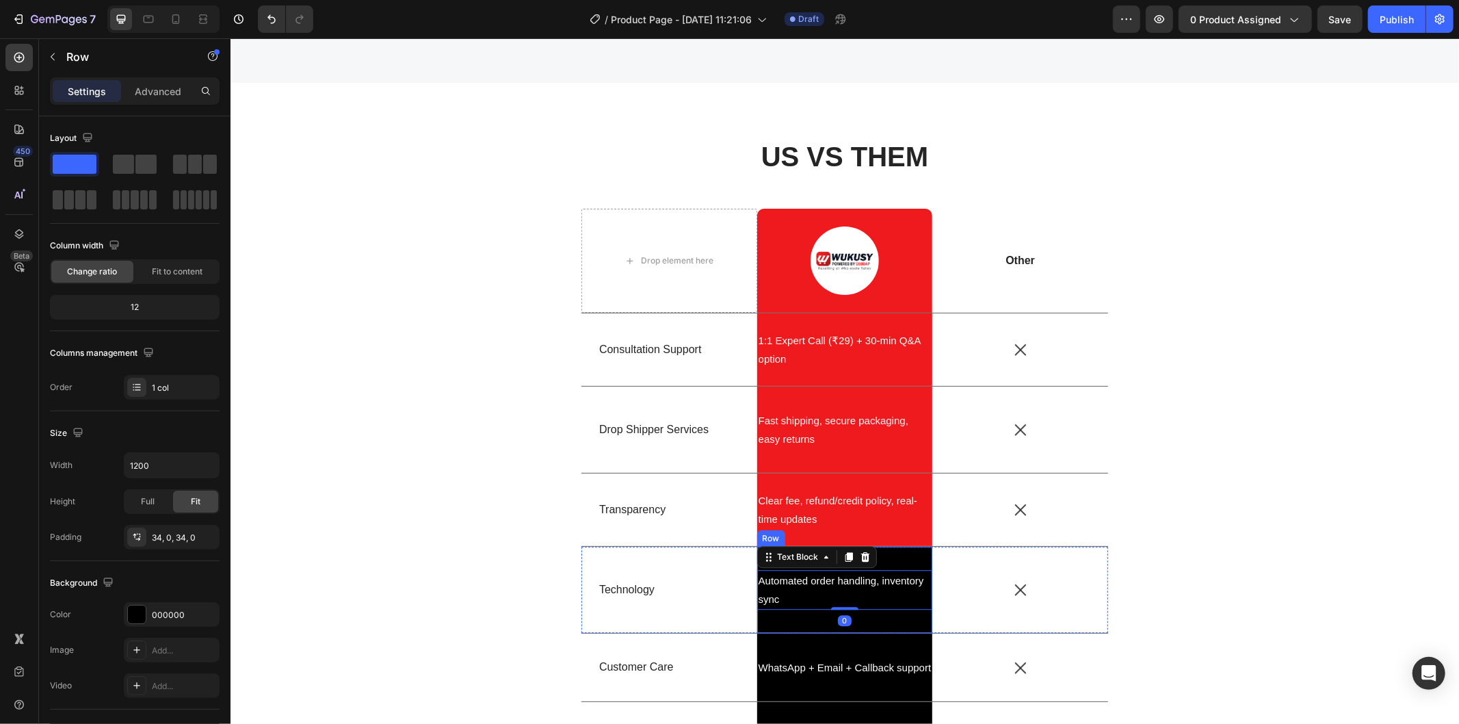
click at [788, 612] on div "Automated order handling, inventory sync Text Block 0 Row" at bounding box center [844, 589] width 176 height 86
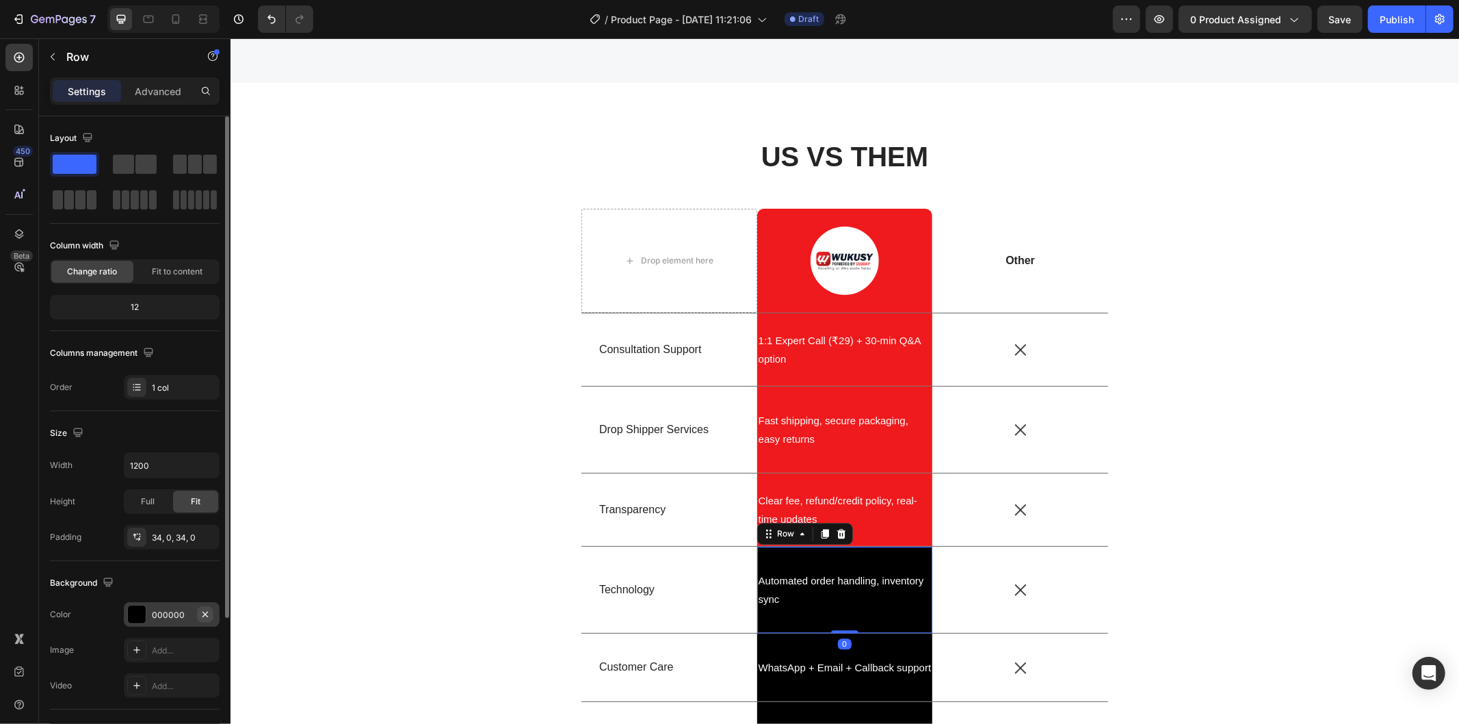
click at [197, 616] on button "button" at bounding box center [205, 614] width 16 height 16
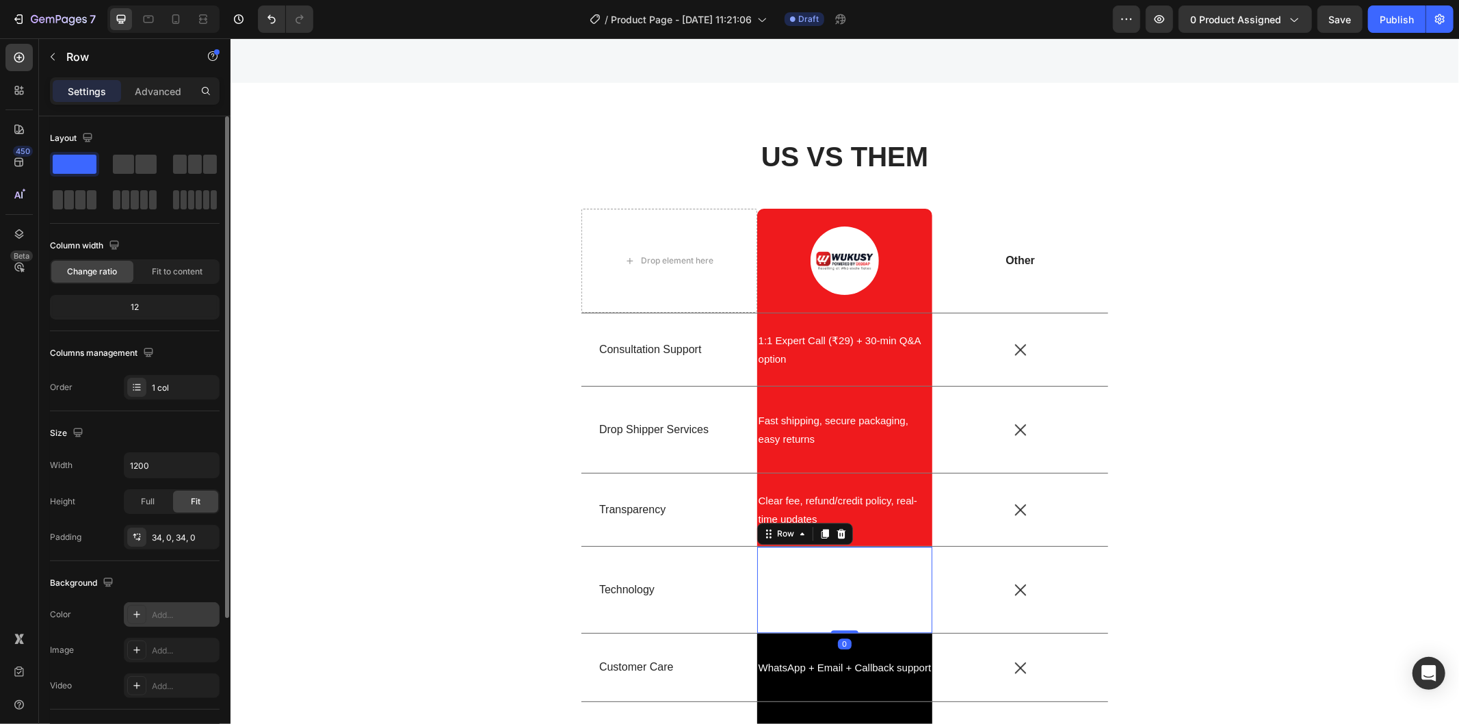
click at [190, 616] on div "Add..." at bounding box center [184, 615] width 64 height 12
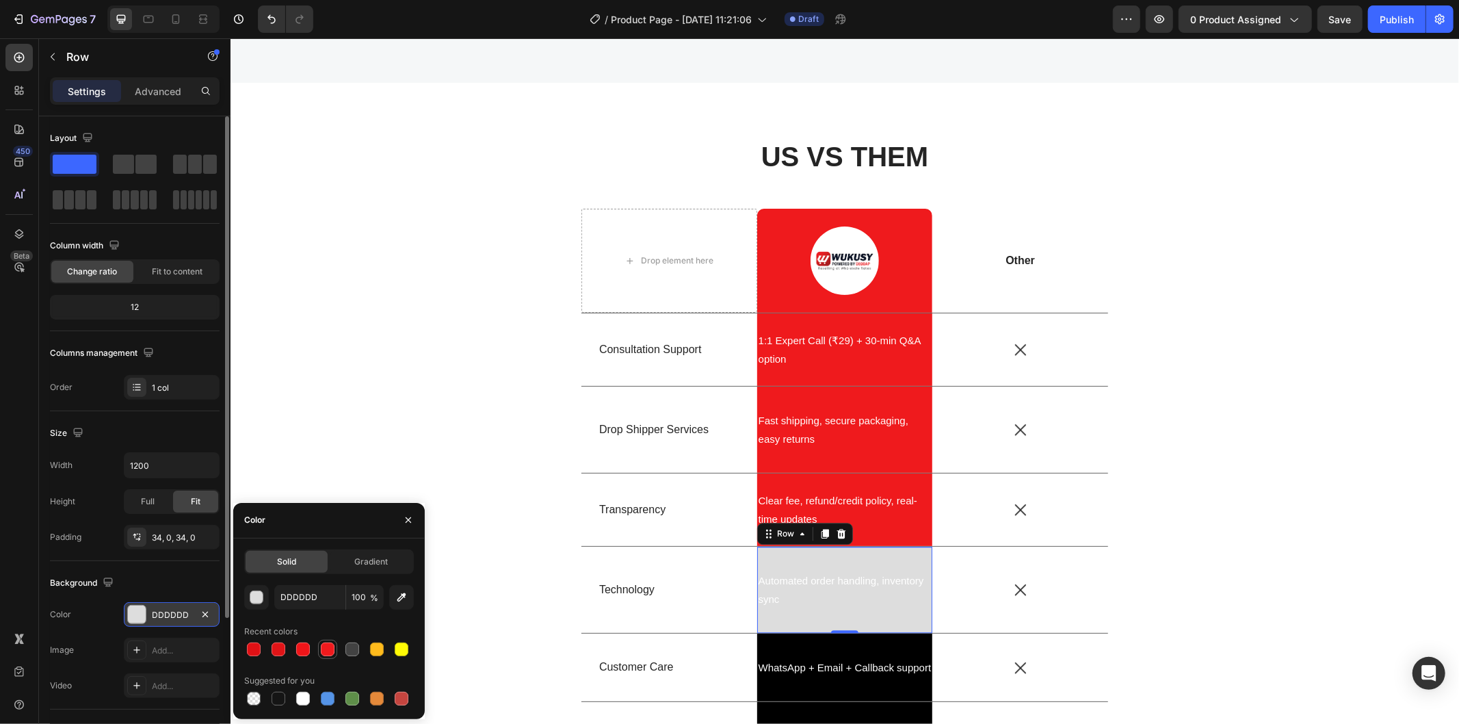
click at [334, 650] on div at bounding box center [327, 649] width 16 height 16
type input "EF1A1D"
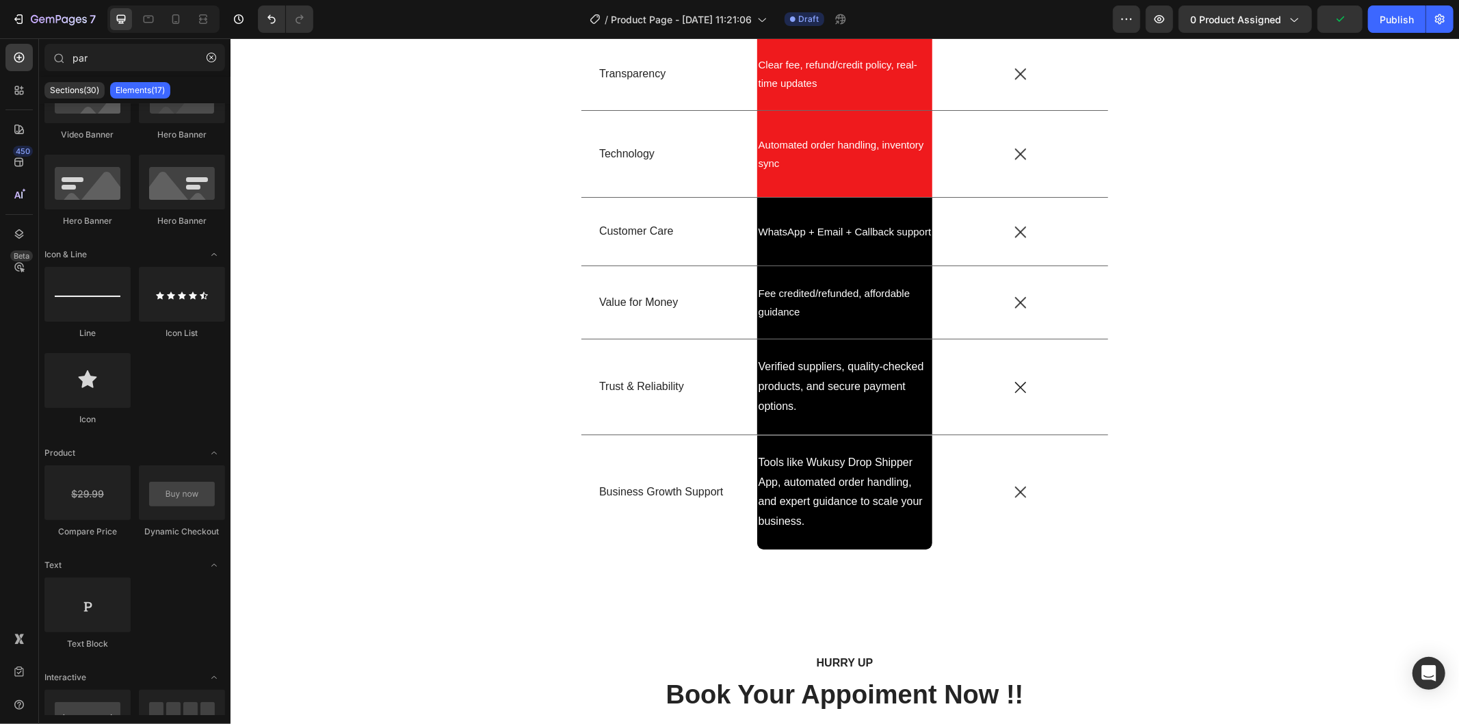
scroll to position [3297, 0]
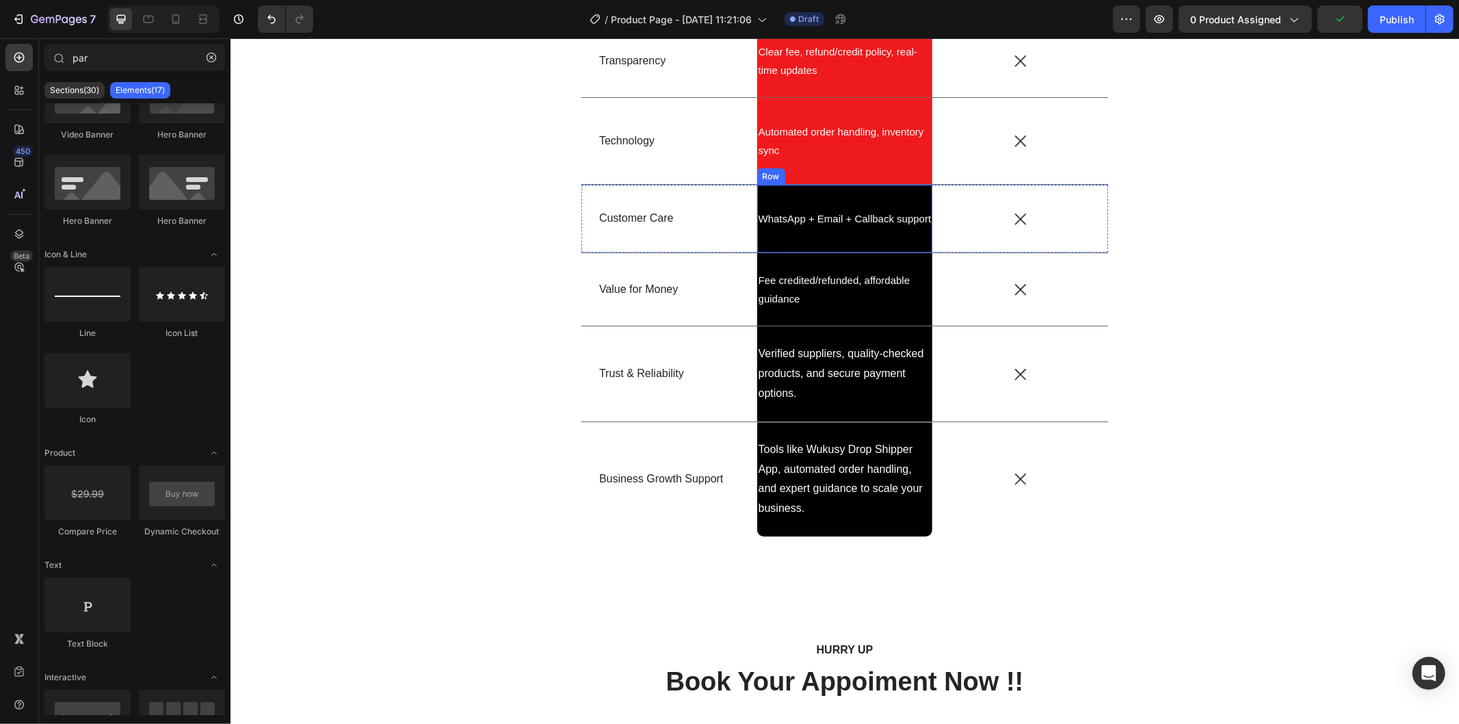
click at [846, 235] on div "WhatsApp + Email + Callback support Text Block Row" at bounding box center [844, 218] width 176 height 68
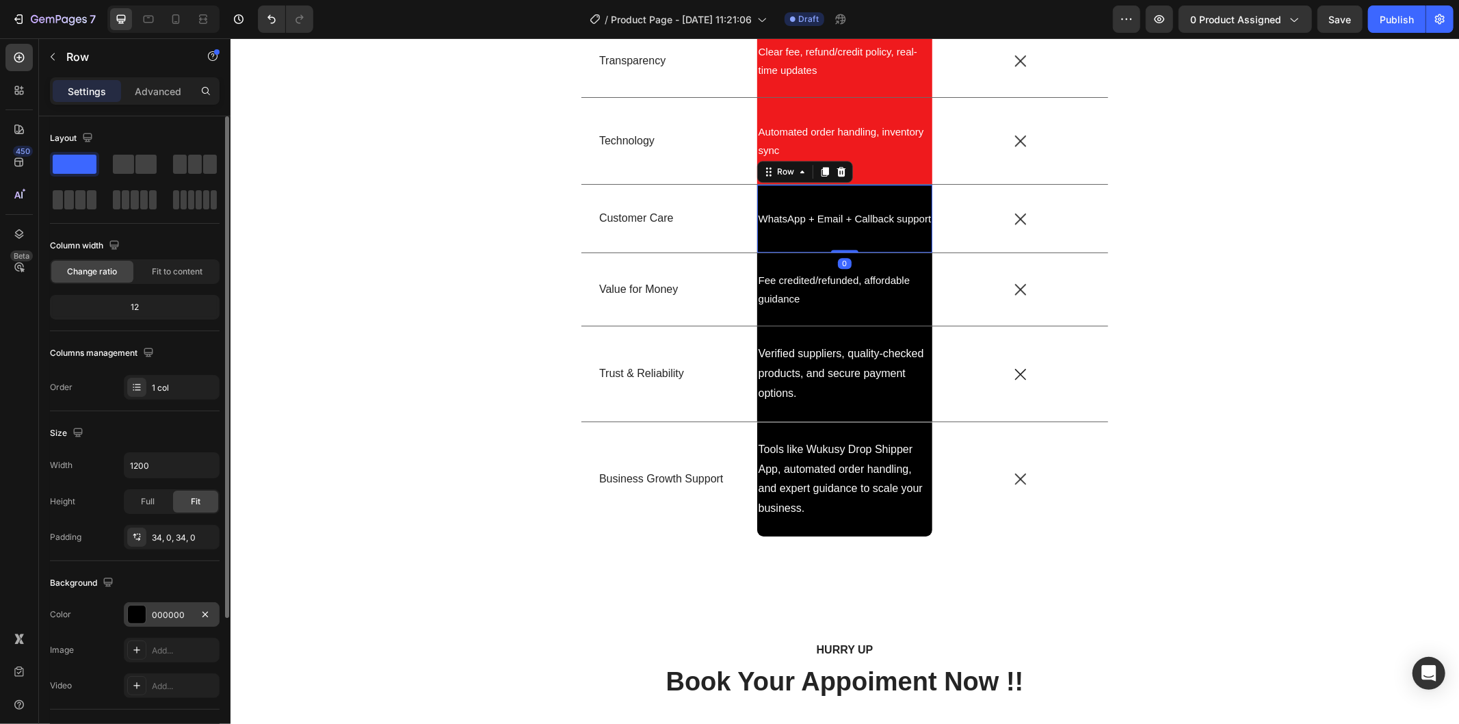
click at [161, 609] on div "000000" at bounding box center [172, 615] width 40 height 12
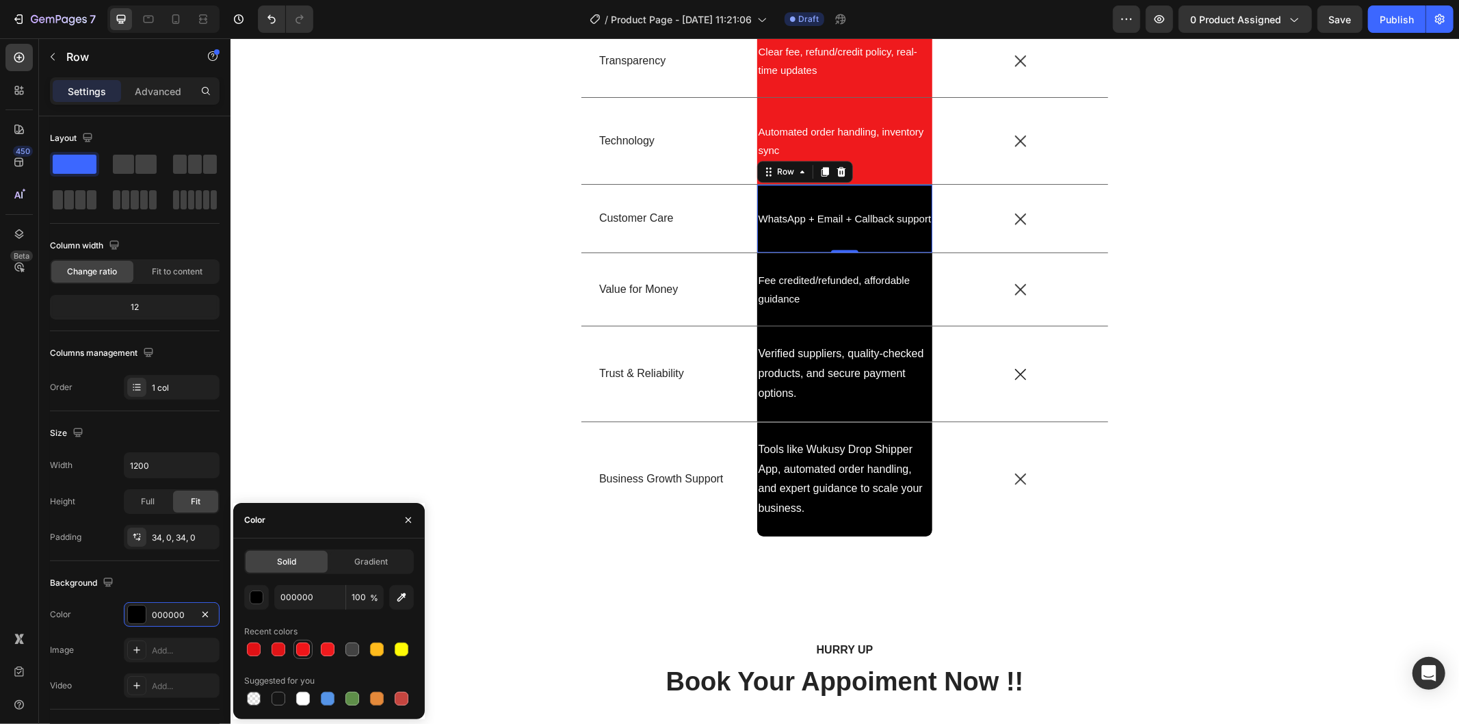
click at [298, 651] on div at bounding box center [303, 649] width 14 height 14
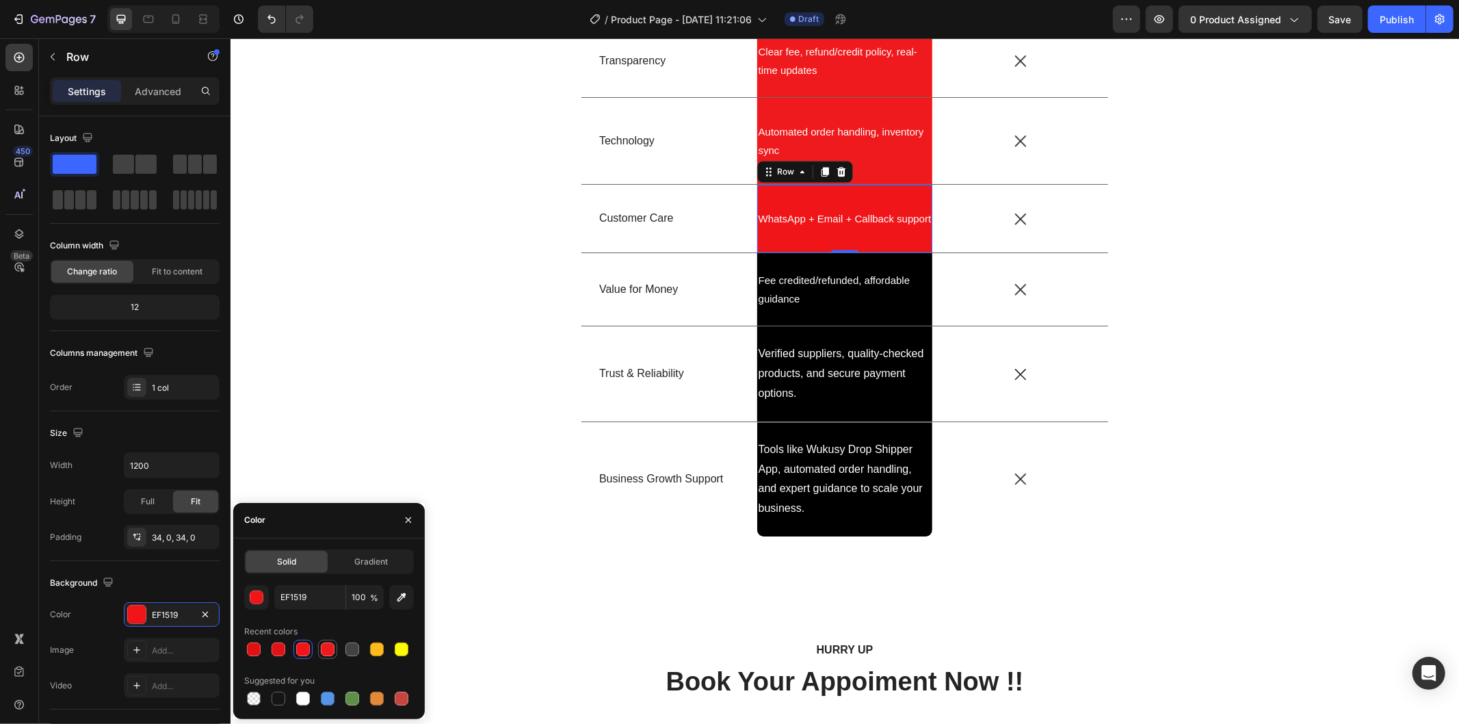
click at [330, 648] on div at bounding box center [328, 649] width 14 height 14
click at [300, 653] on div at bounding box center [303, 649] width 14 height 14
type input "EF1519"
click at [819, 306] on p "Fee credited/refunded, affordable guidance" at bounding box center [844, 288] width 173 height 37
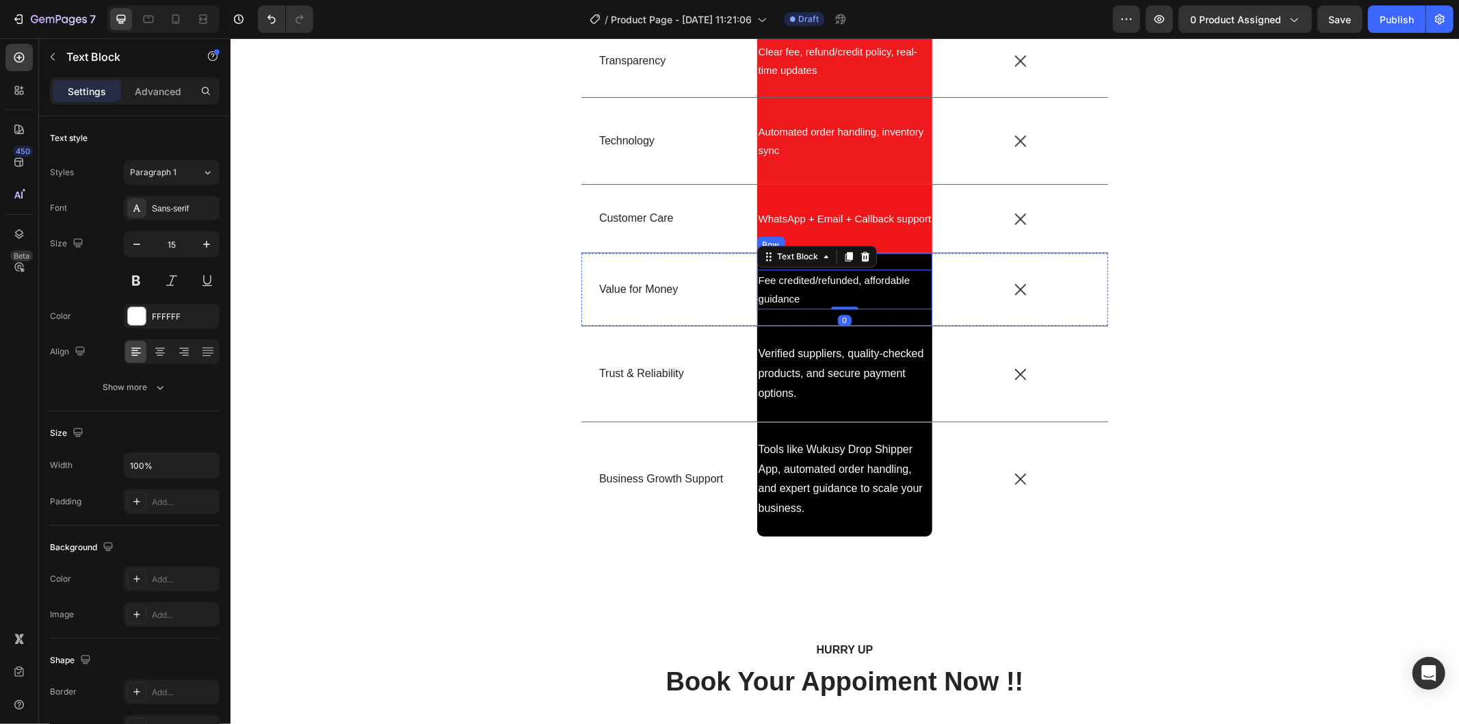
click at [800, 318] on div "Fee credited/refunded, affordable guidance Text Block 0 Row" at bounding box center [844, 288] width 176 height 72
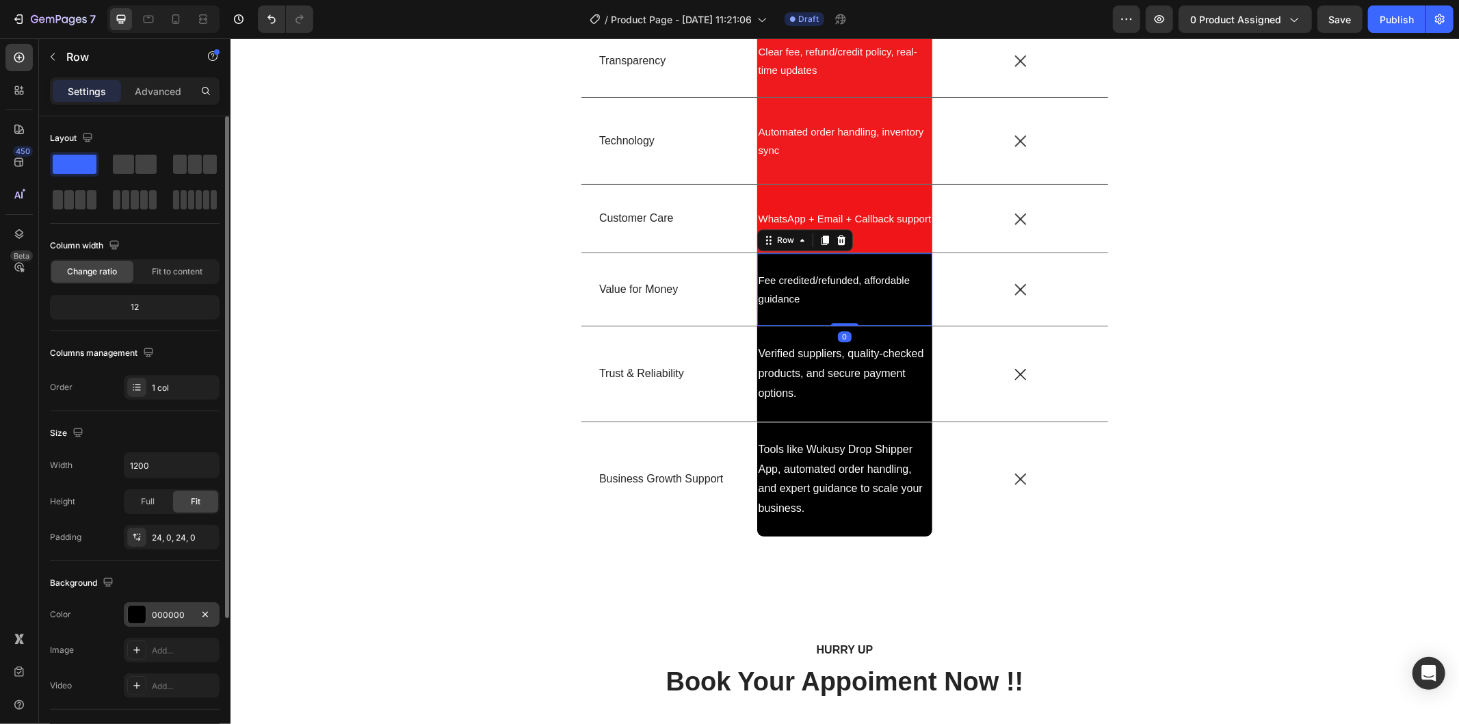
click at [172, 609] on div "000000" at bounding box center [172, 615] width 40 height 12
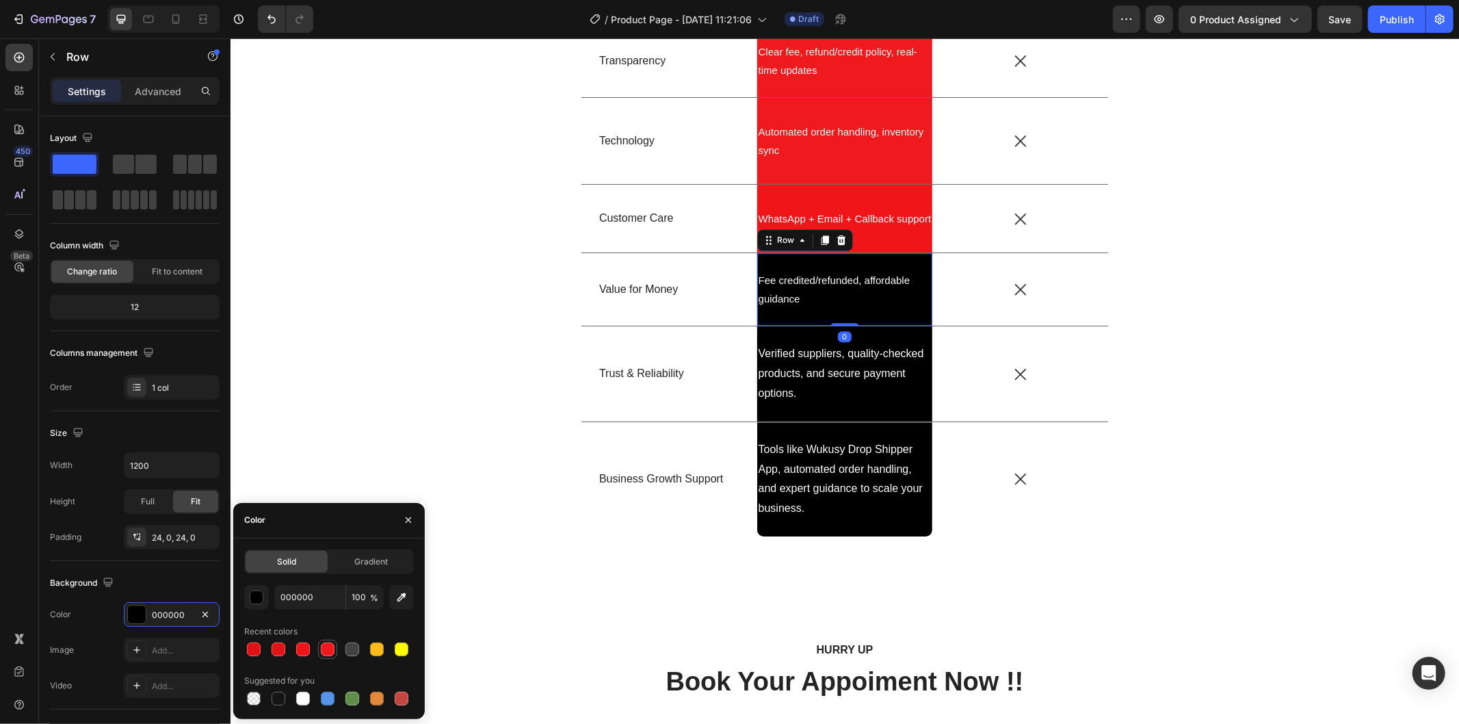
click at [324, 650] on div at bounding box center [328, 649] width 14 height 14
type input "EF1A1D"
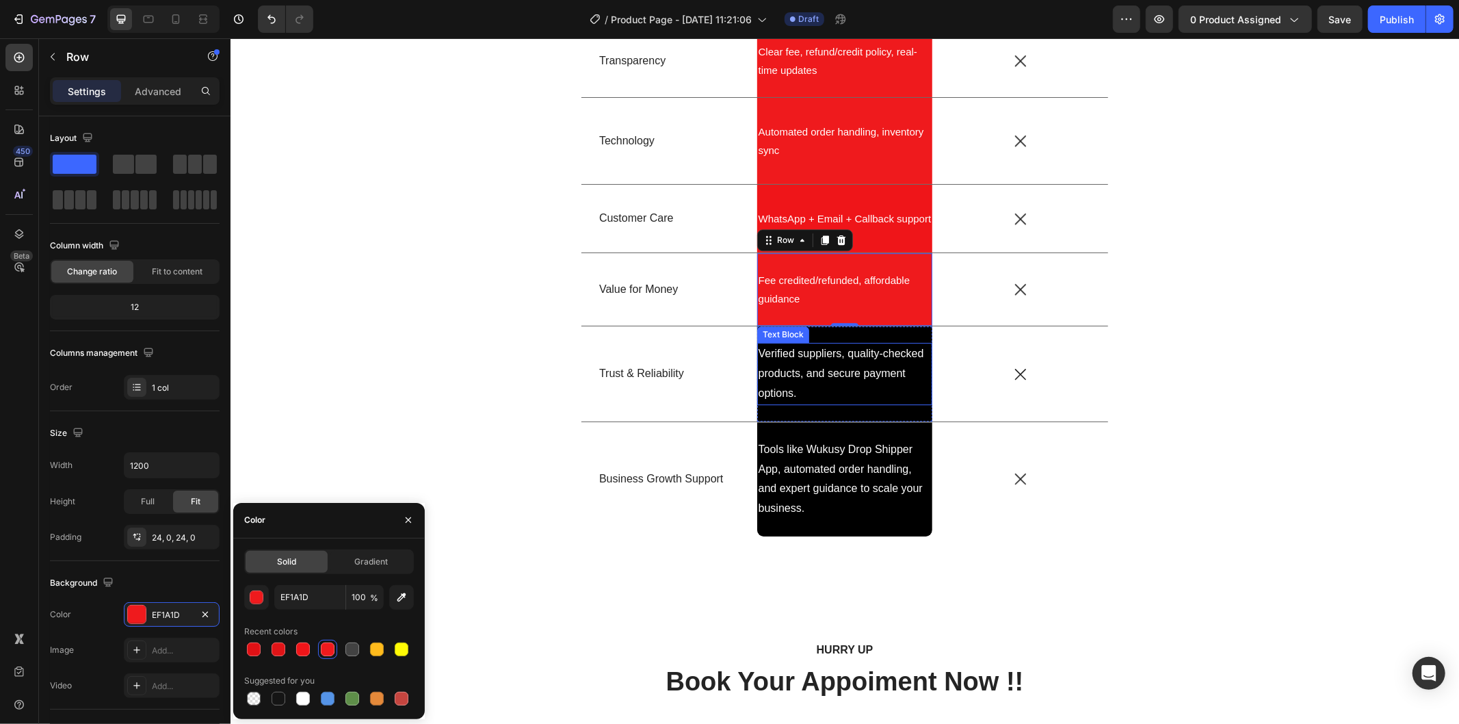
click at [843, 397] on p "Verified suppliers, quality-checked products, and secure payment options." at bounding box center [844, 372] width 173 height 59
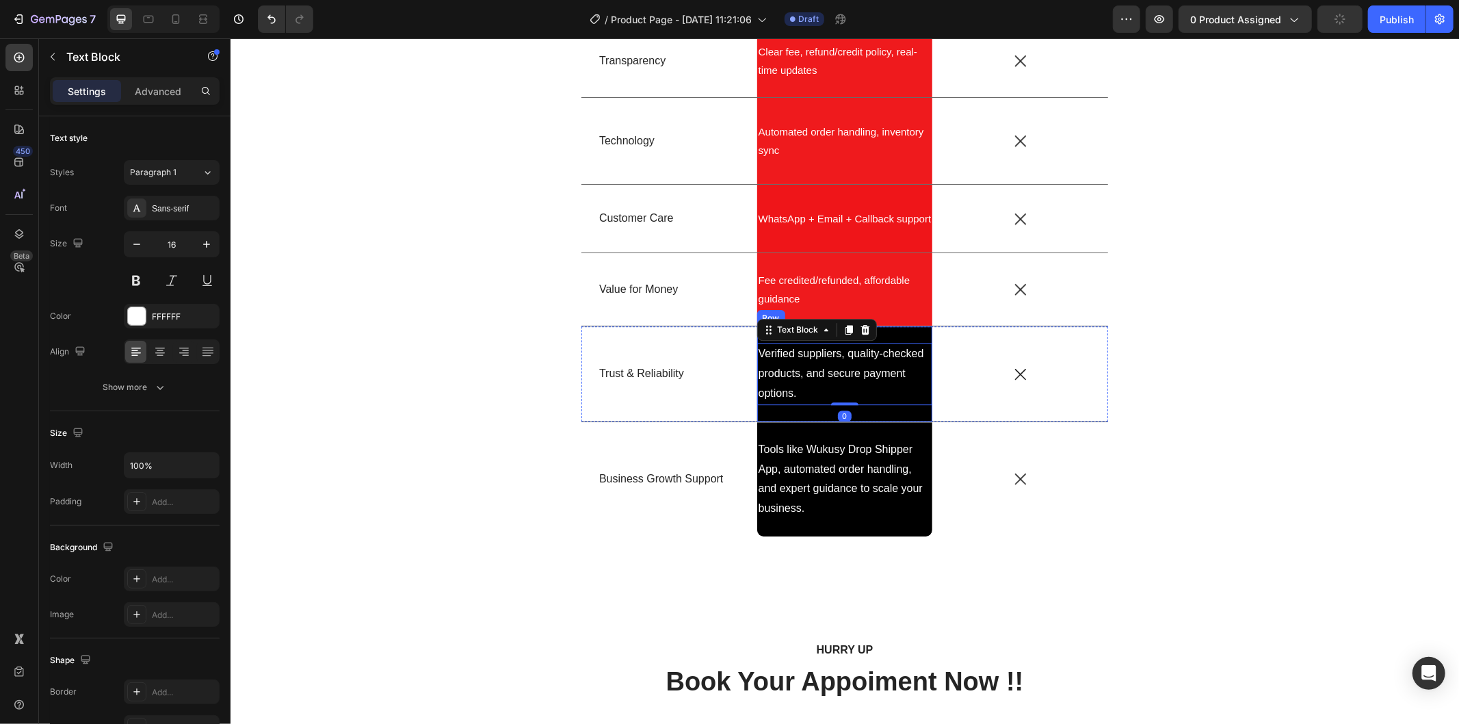
click at [800, 419] on div "Verified suppliers, quality-checked products, and secure payment options. Text …" at bounding box center [844, 373] width 176 height 94
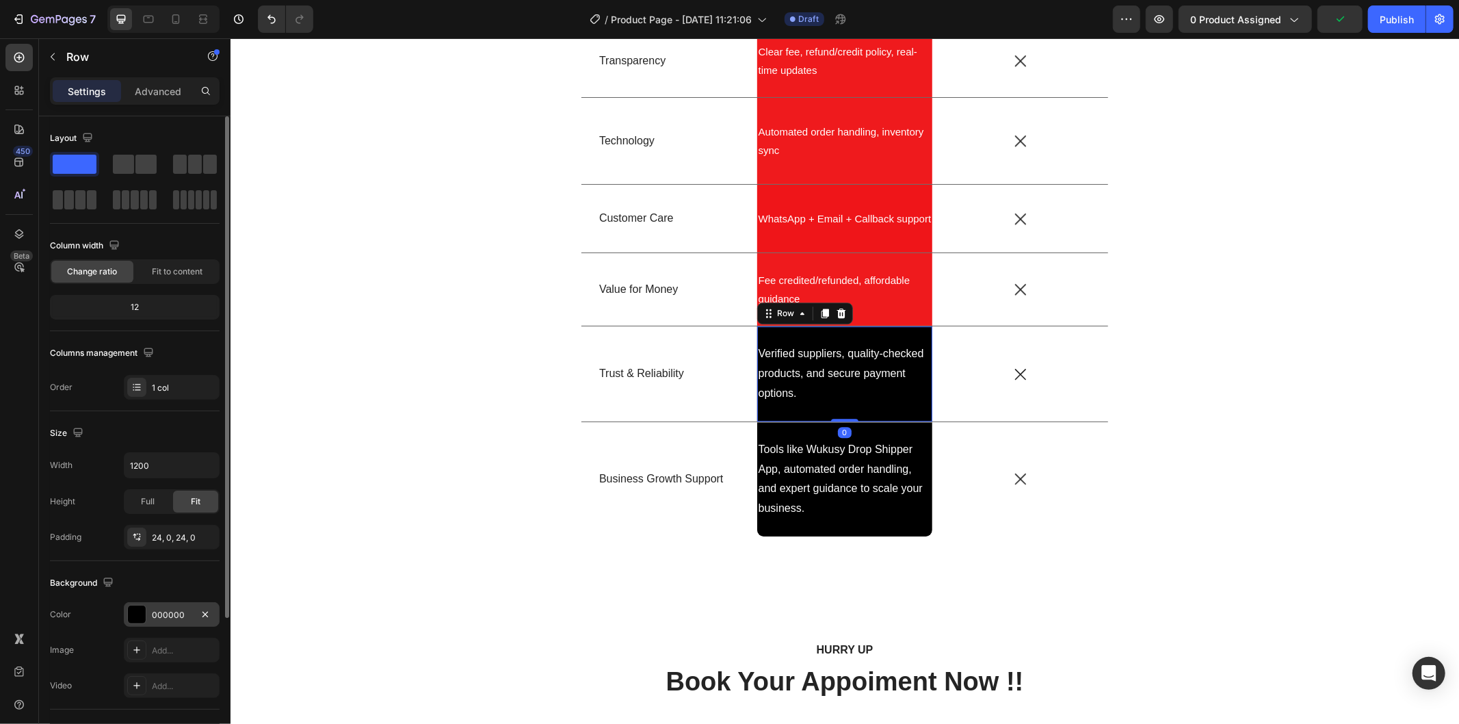
click at [167, 607] on div "000000" at bounding box center [172, 614] width 96 height 25
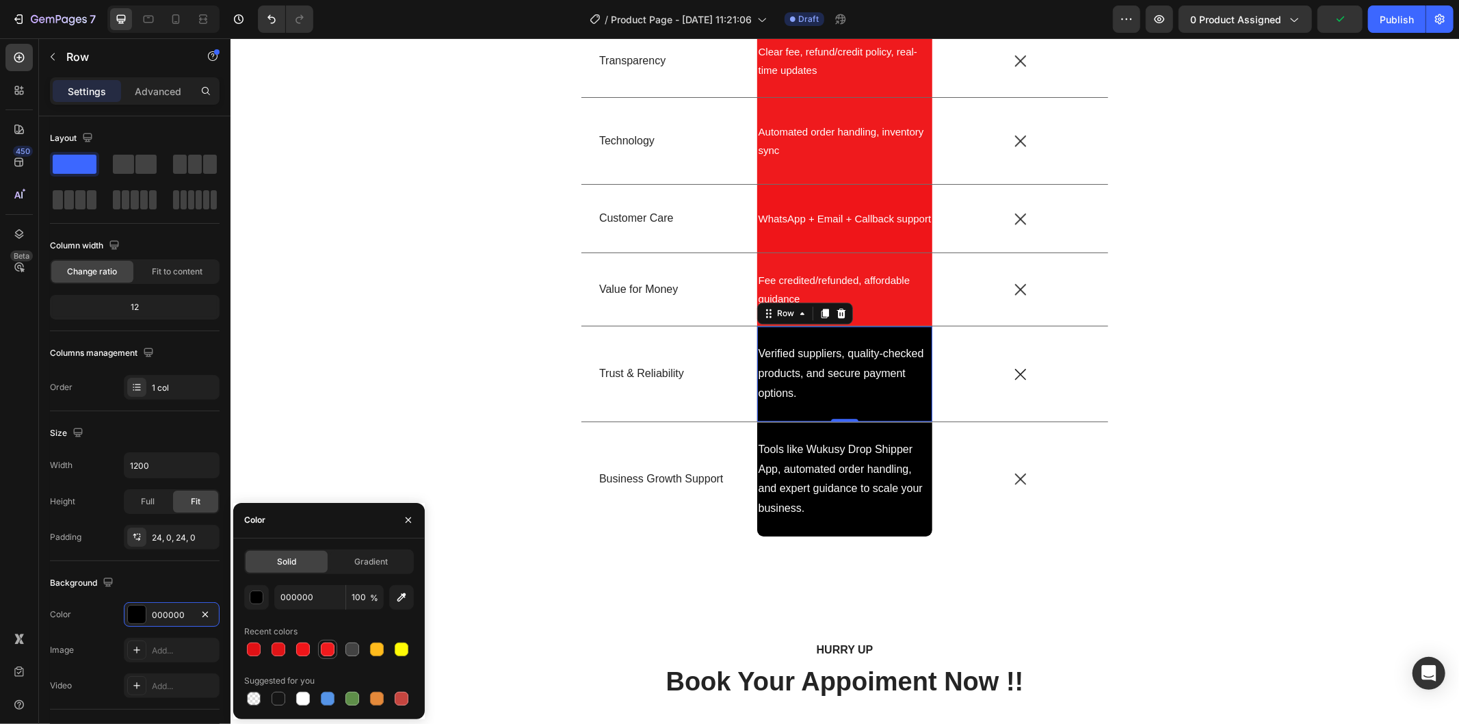
click at [327, 647] on div at bounding box center [328, 649] width 14 height 14
type input "EF1A1D"
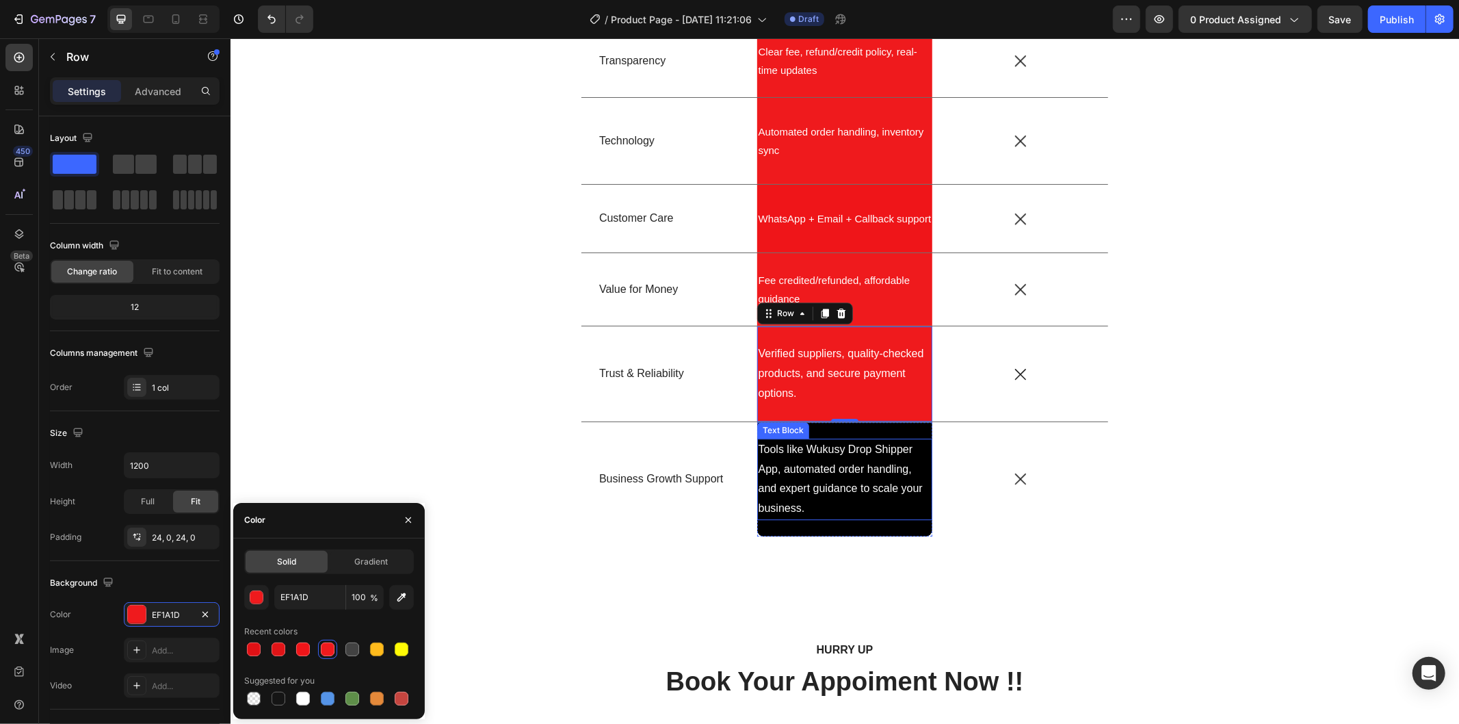
click at [813, 515] on p "Tools like Wukusy Drop Shipper App, automated order handling, and expert guidan…" at bounding box center [844, 478] width 173 height 79
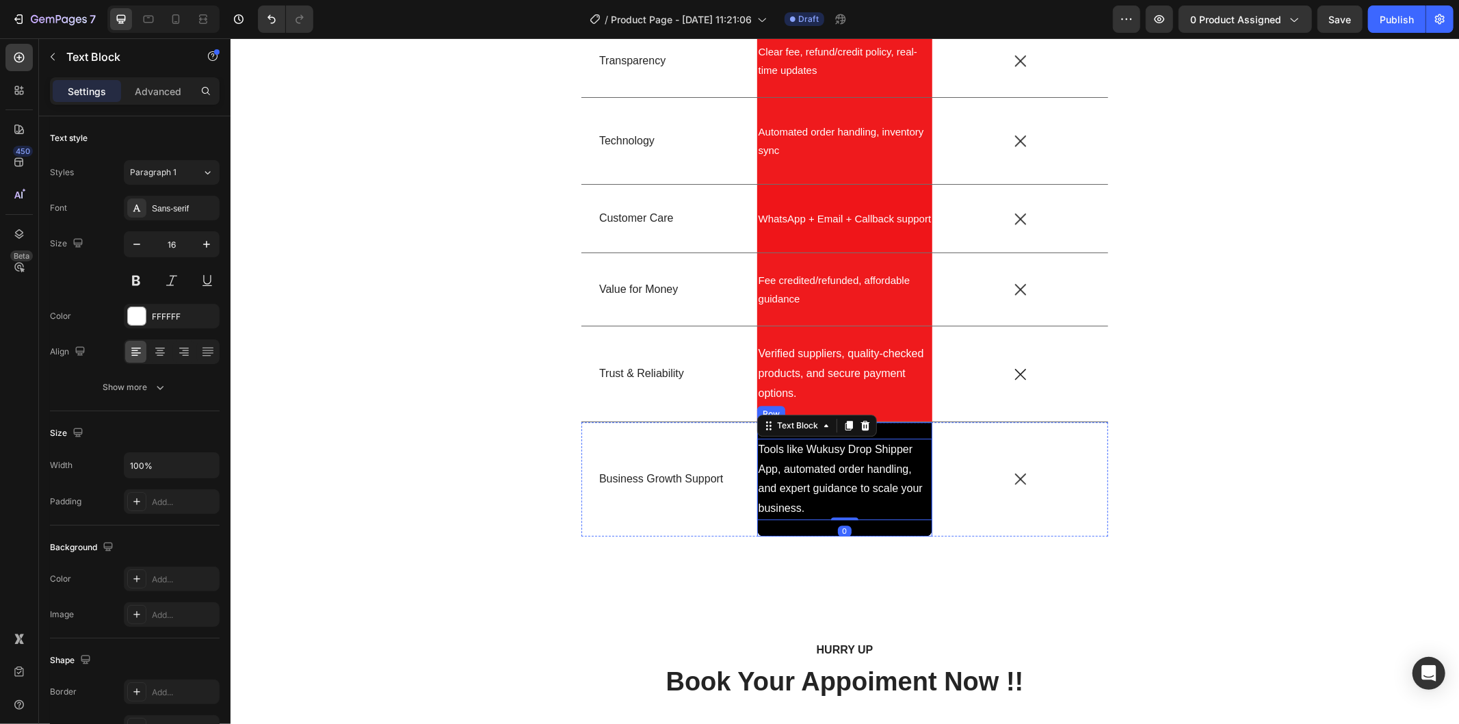
click at [800, 528] on div "Tools like Wukusy Drop Shipper App, automated order handling, and expert guidan…" at bounding box center [844, 478] width 176 height 114
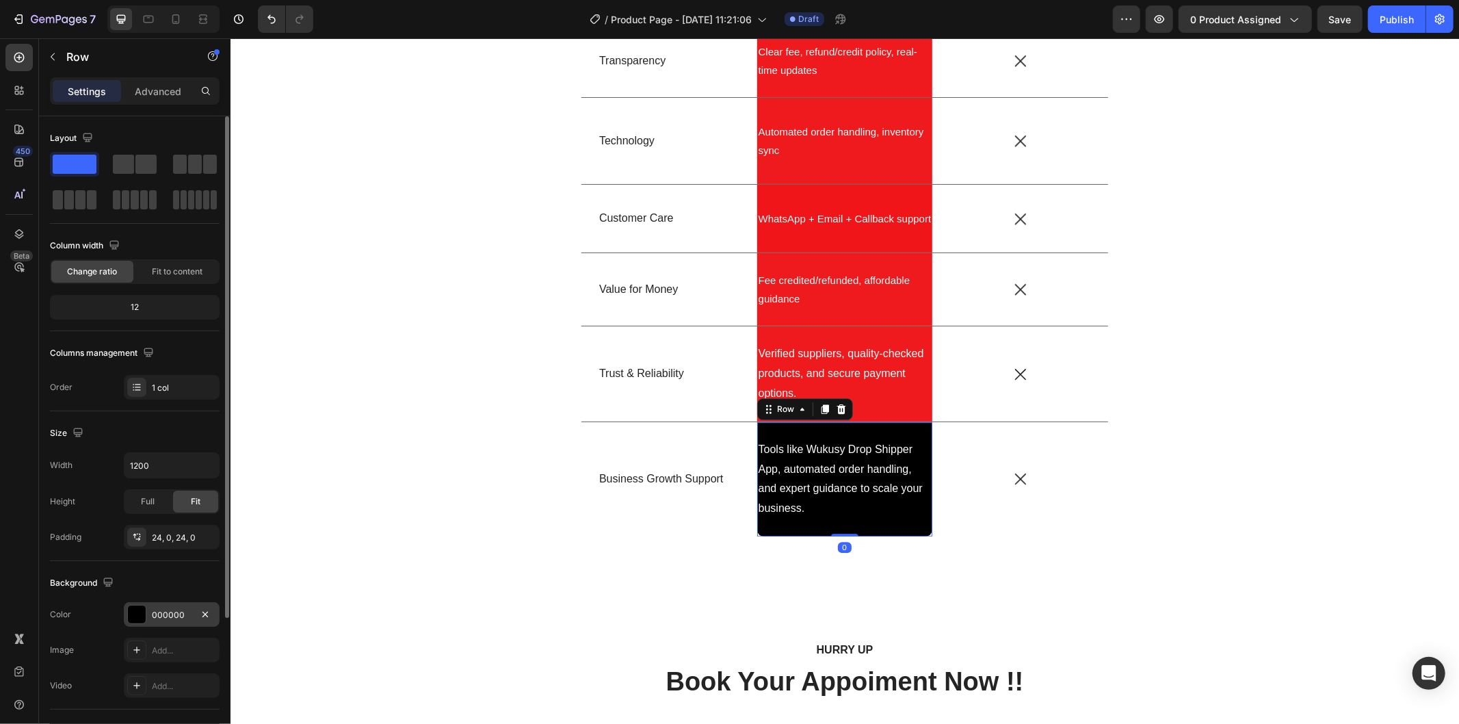
click at [182, 614] on div "000000" at bounding box center [172, 615] width 40 height 12
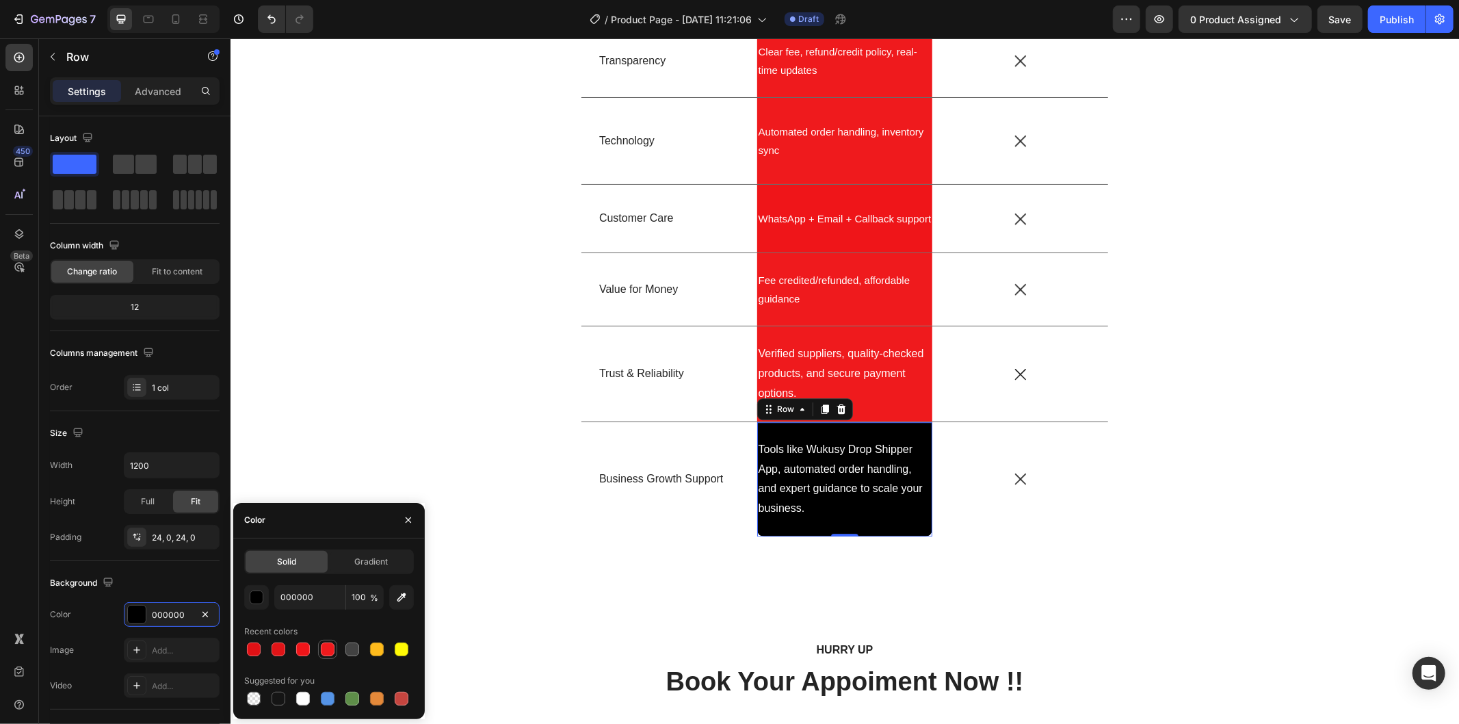
click at [321, 650] on div at bounding box center [328, 649] width 14 height 14
type input "EF1A1D"
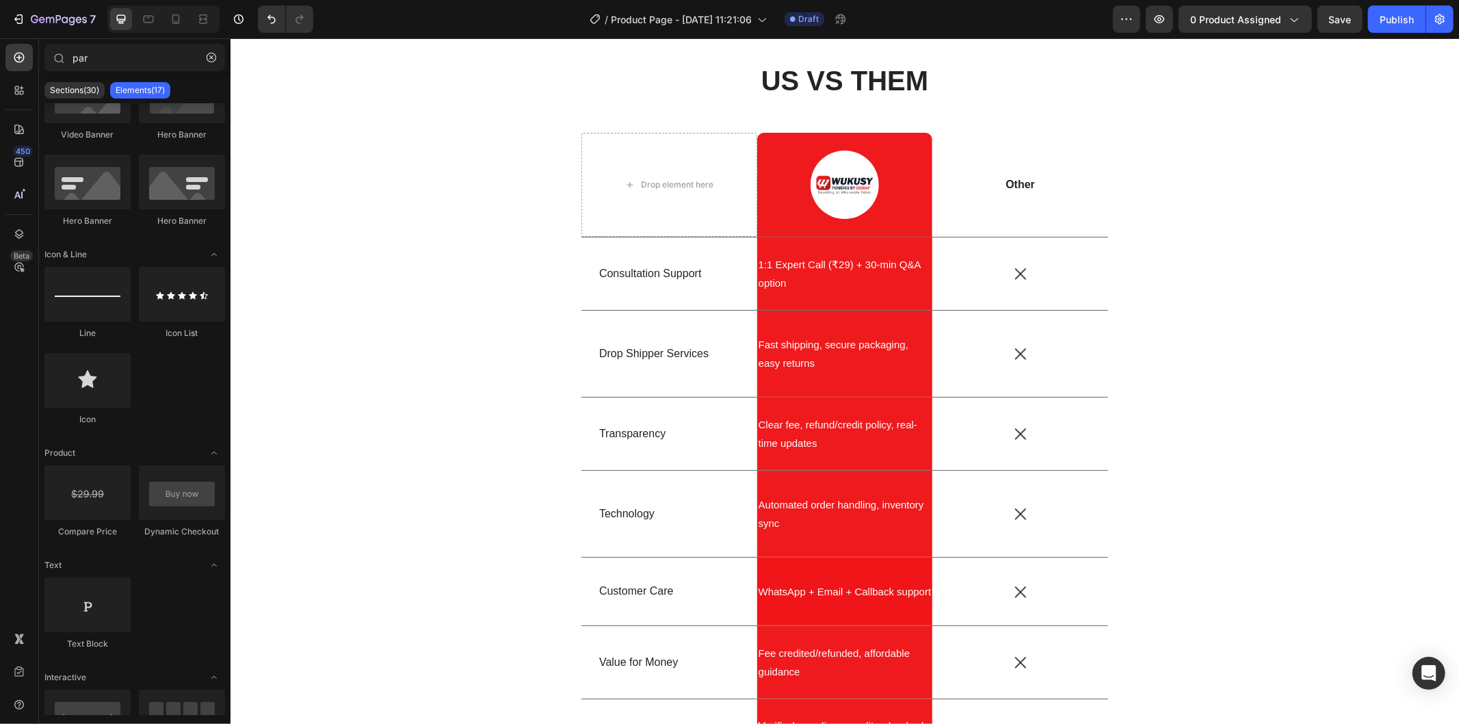
scroll to position [2867, 0]
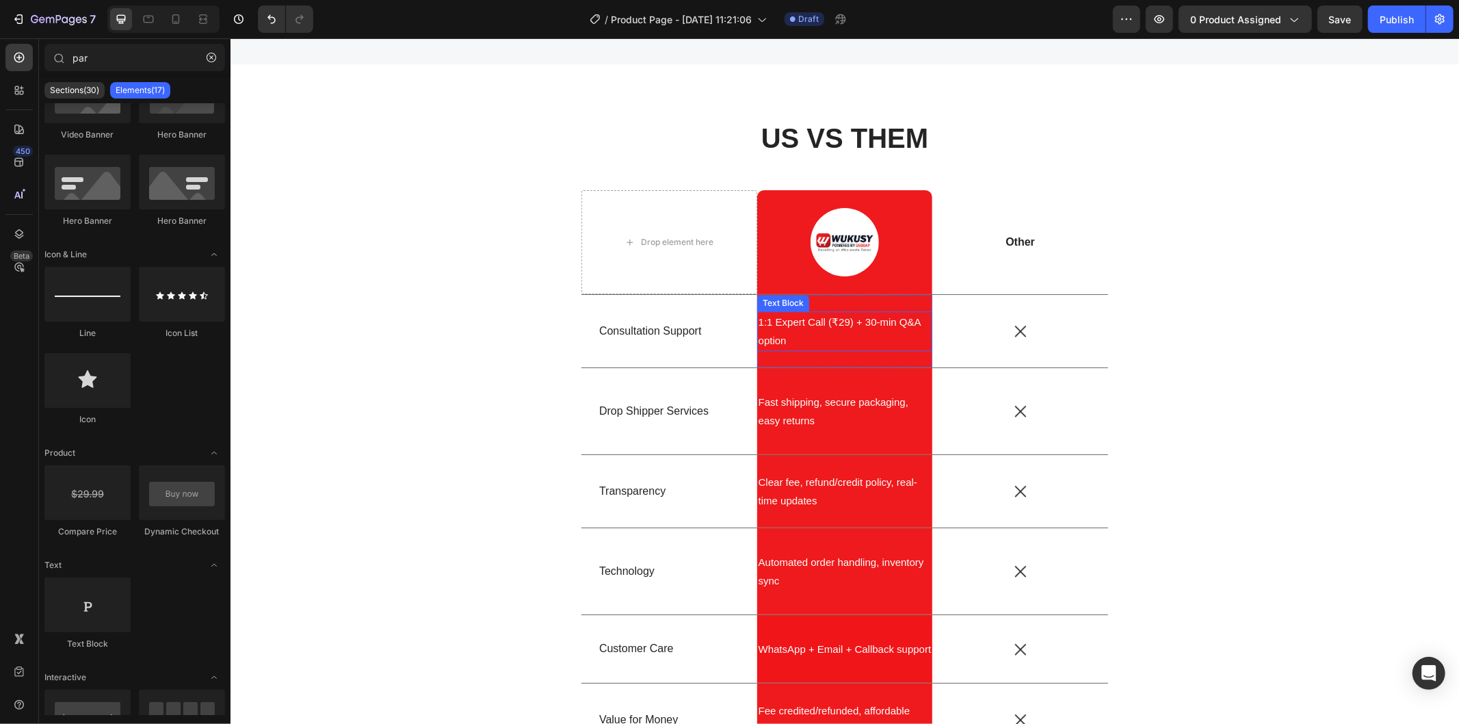
click at [789, 325] on p "1:1 Expert Call (₹29) + 30-min Q&A option" at bounding box center [844, 330] width 173 height 37
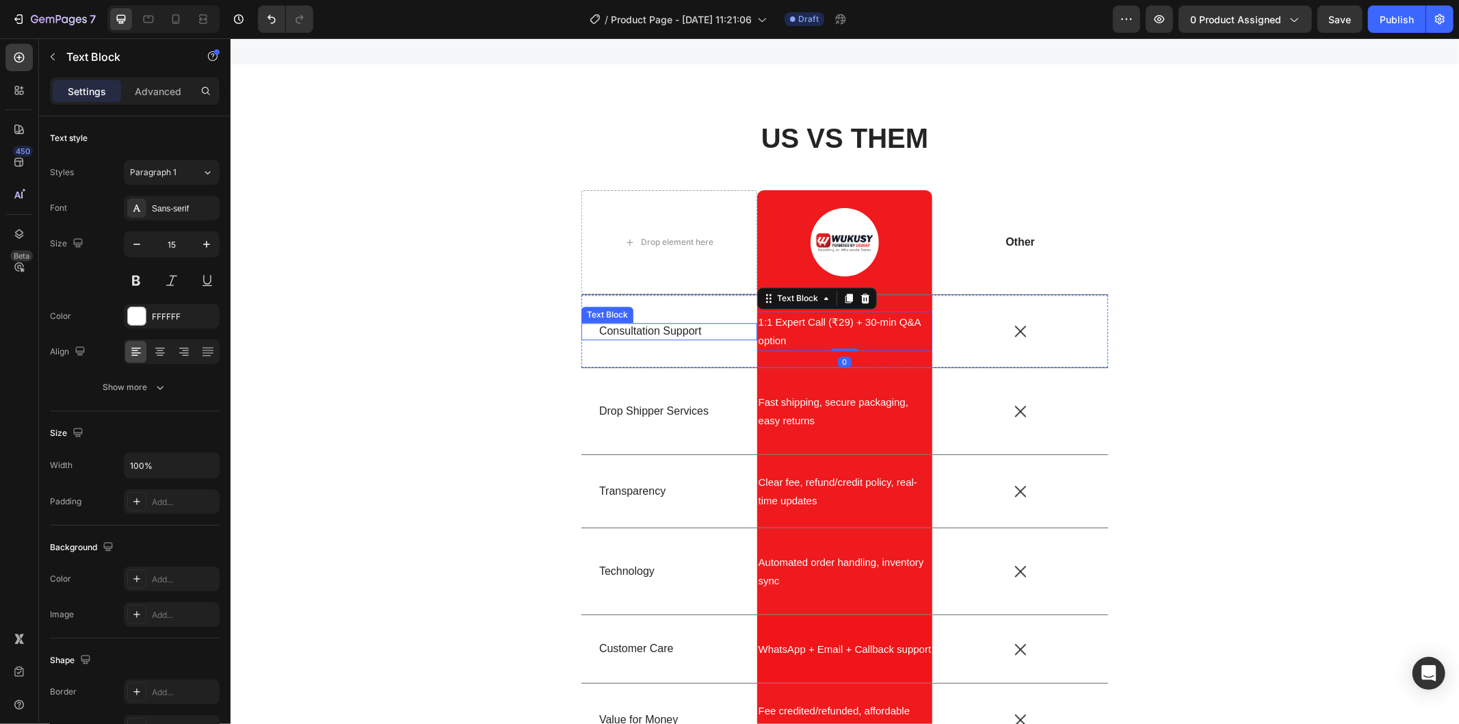
click at [630, 334] on p "Consultation Support" at bounding box center [668, 330] width 140 height 14
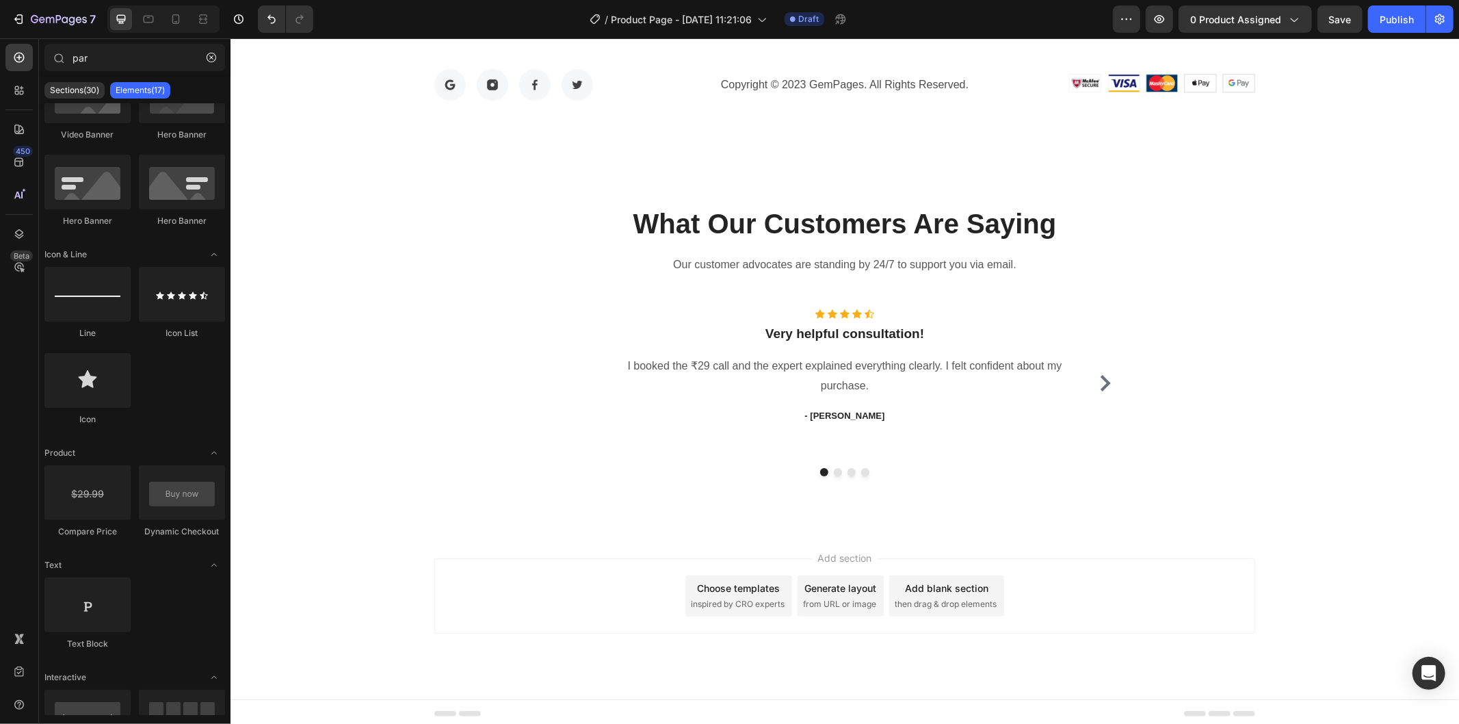
scroll to position [4880, 0]
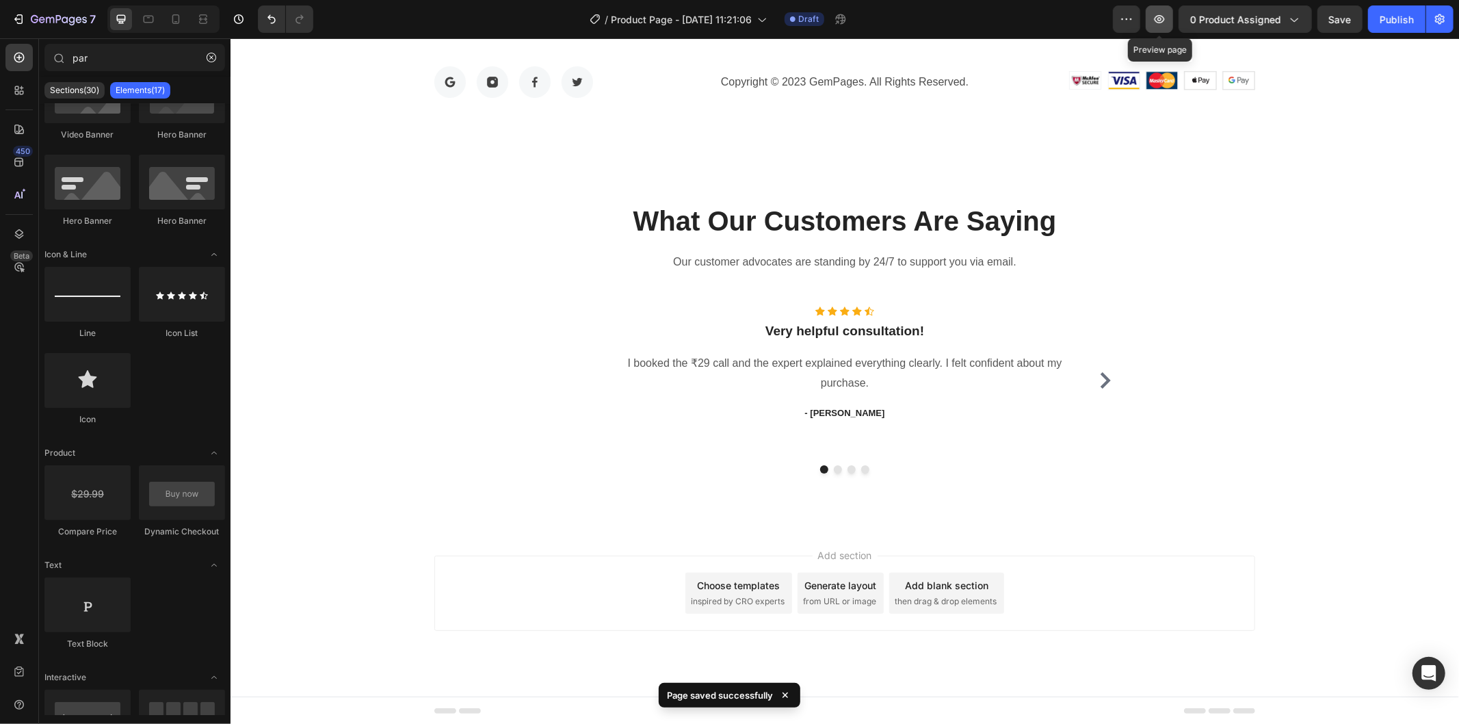
click at [1154, 25] on icon "button" at bounding box center [1159, 19] width 14 height 14
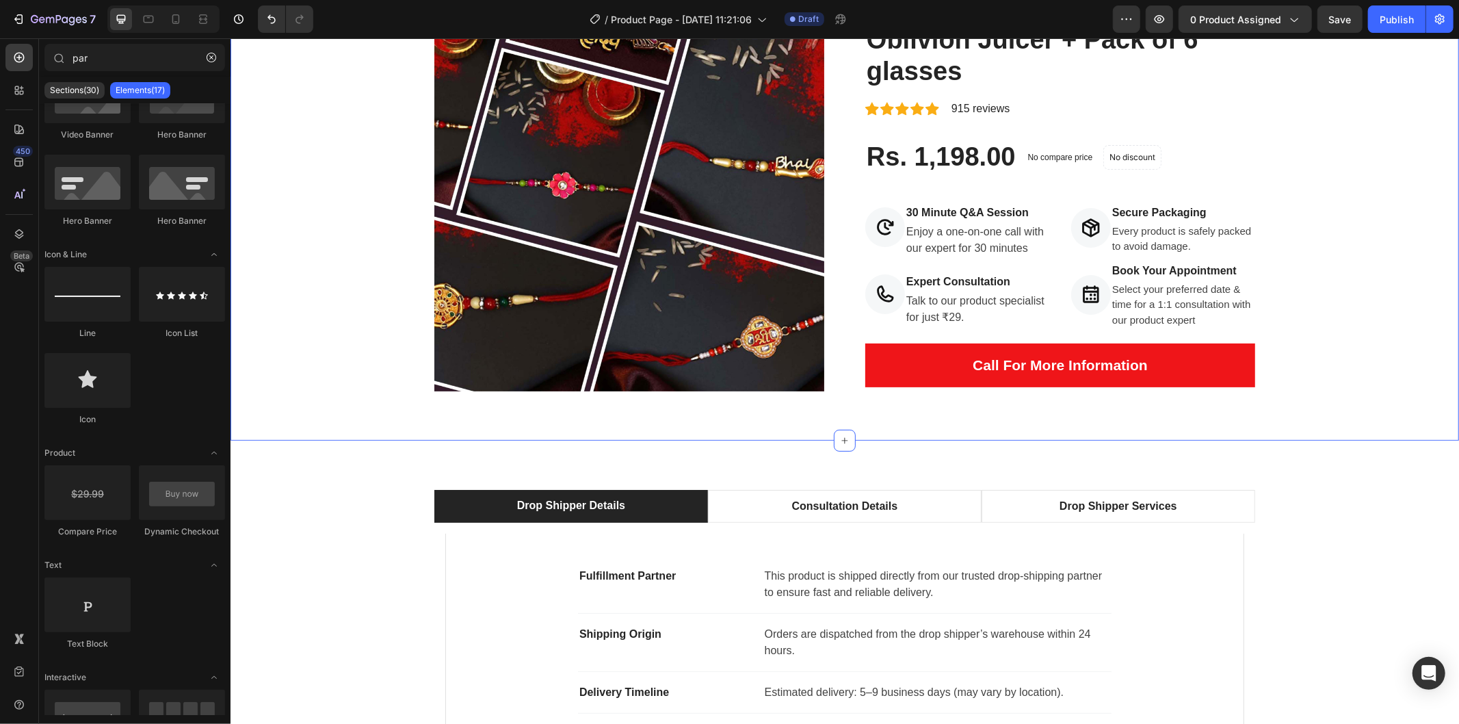
scroll to position [152, 0]
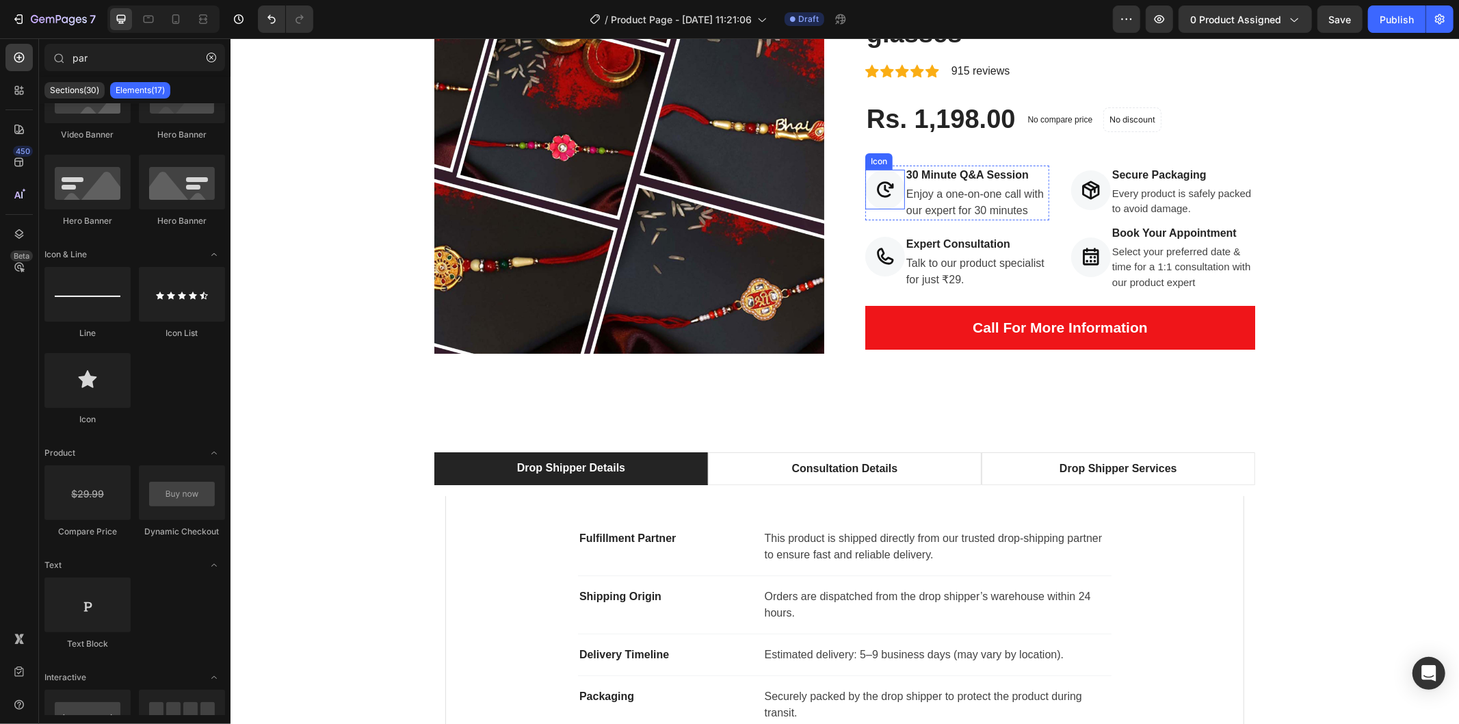
click at [877, 191] on icon at bounding box center [884, 189] width 21 height 21
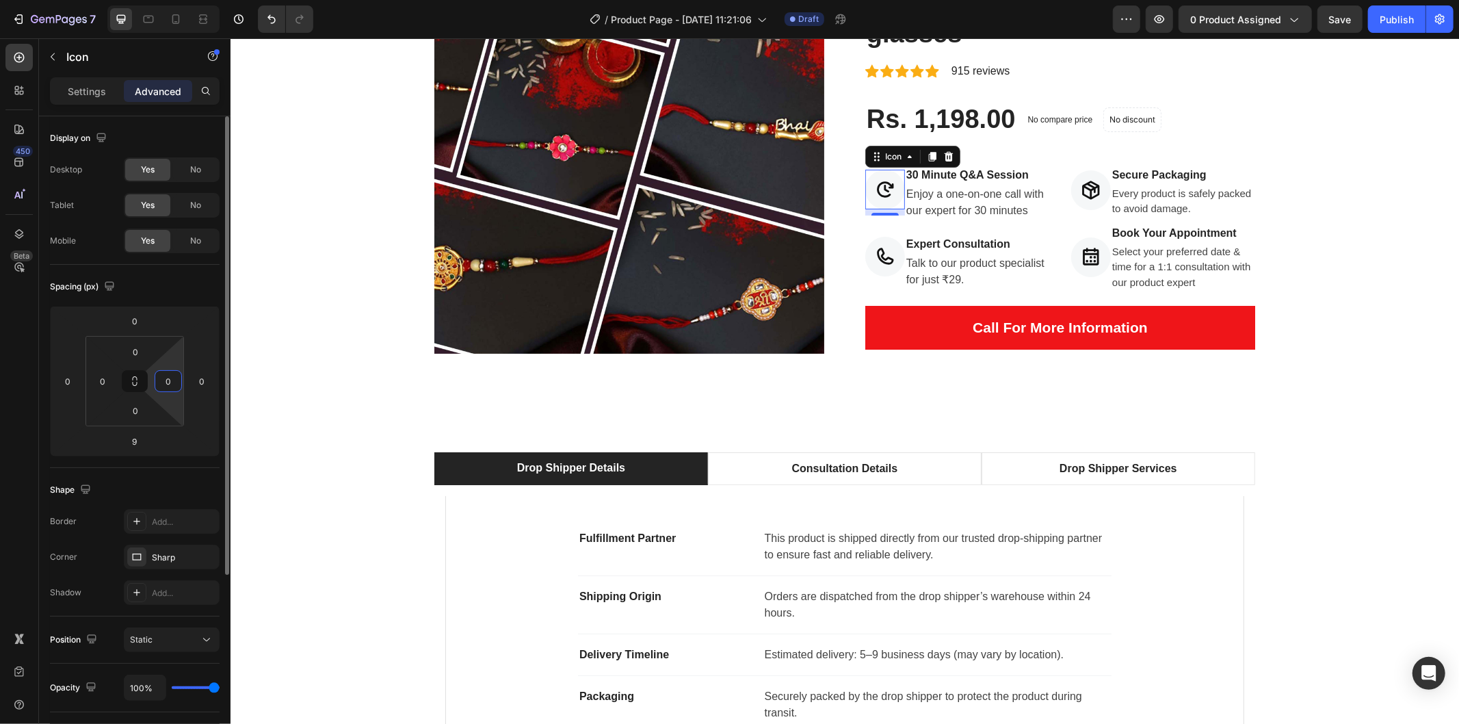
click at [160, 378] on input "0" at bounding box center [168, 381] width 21 height 21
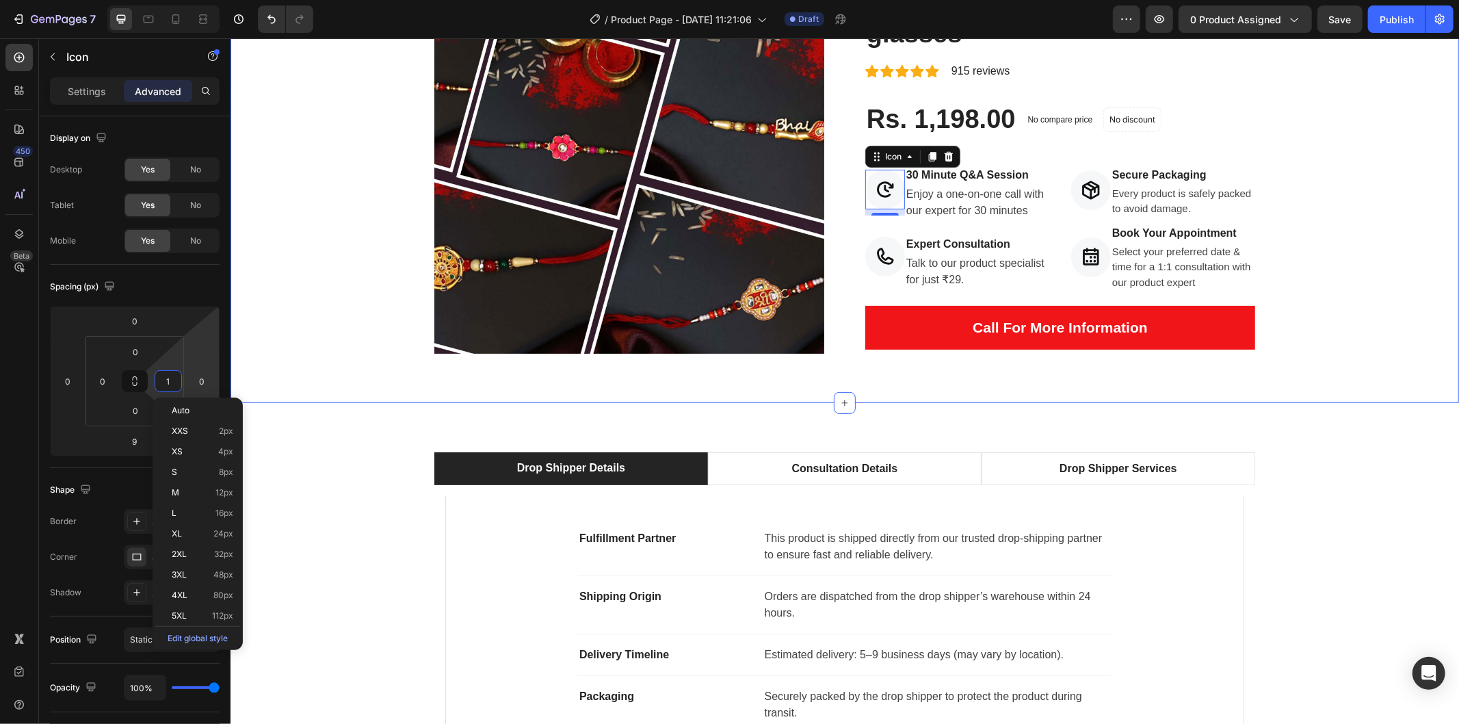
type input "10"
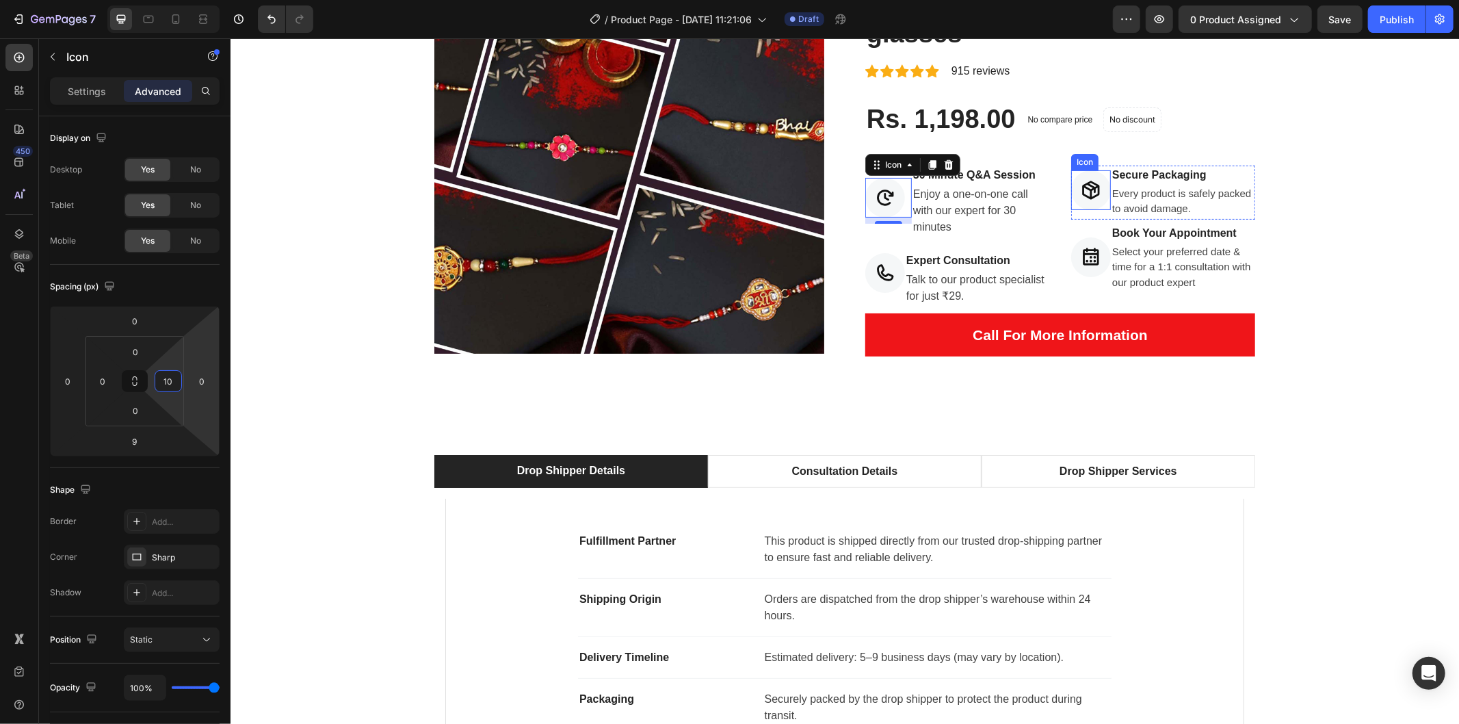
click at [1081, 193] on icon at bounding box center [1089, 189] width 17 height 18
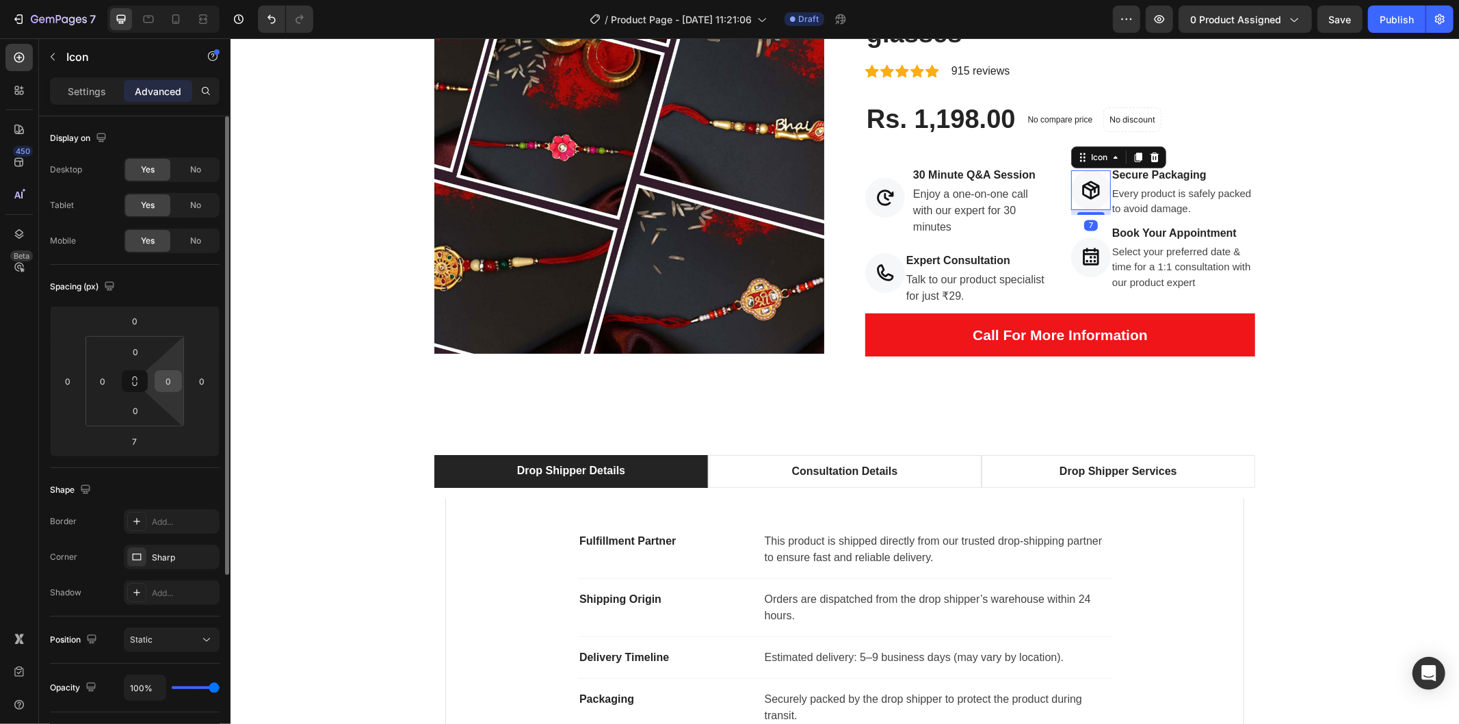
click at [164, 381] on input "0" at bounding box center [168, 381] width 21 height 21
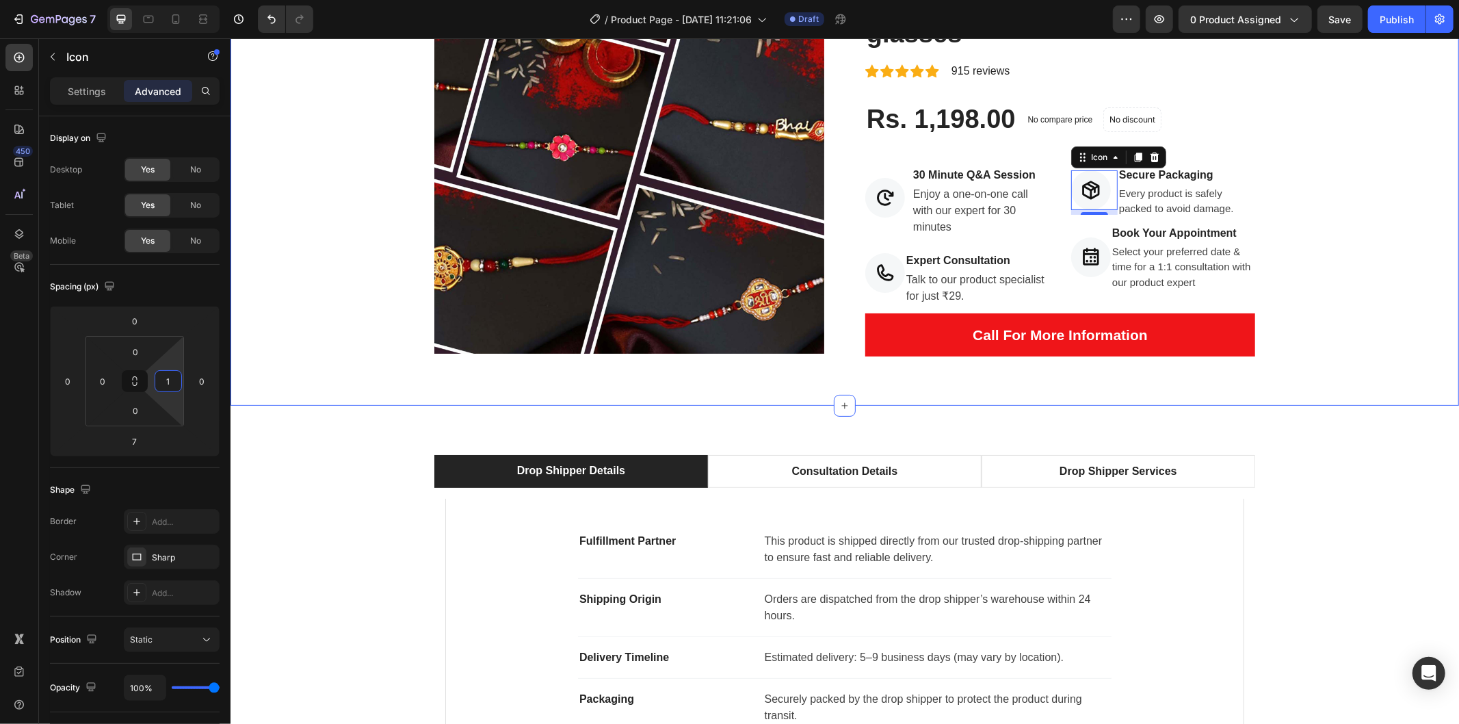
type input "10"
click at [876, 274] on icon at bounding box center [884, 271] width 16 height 16
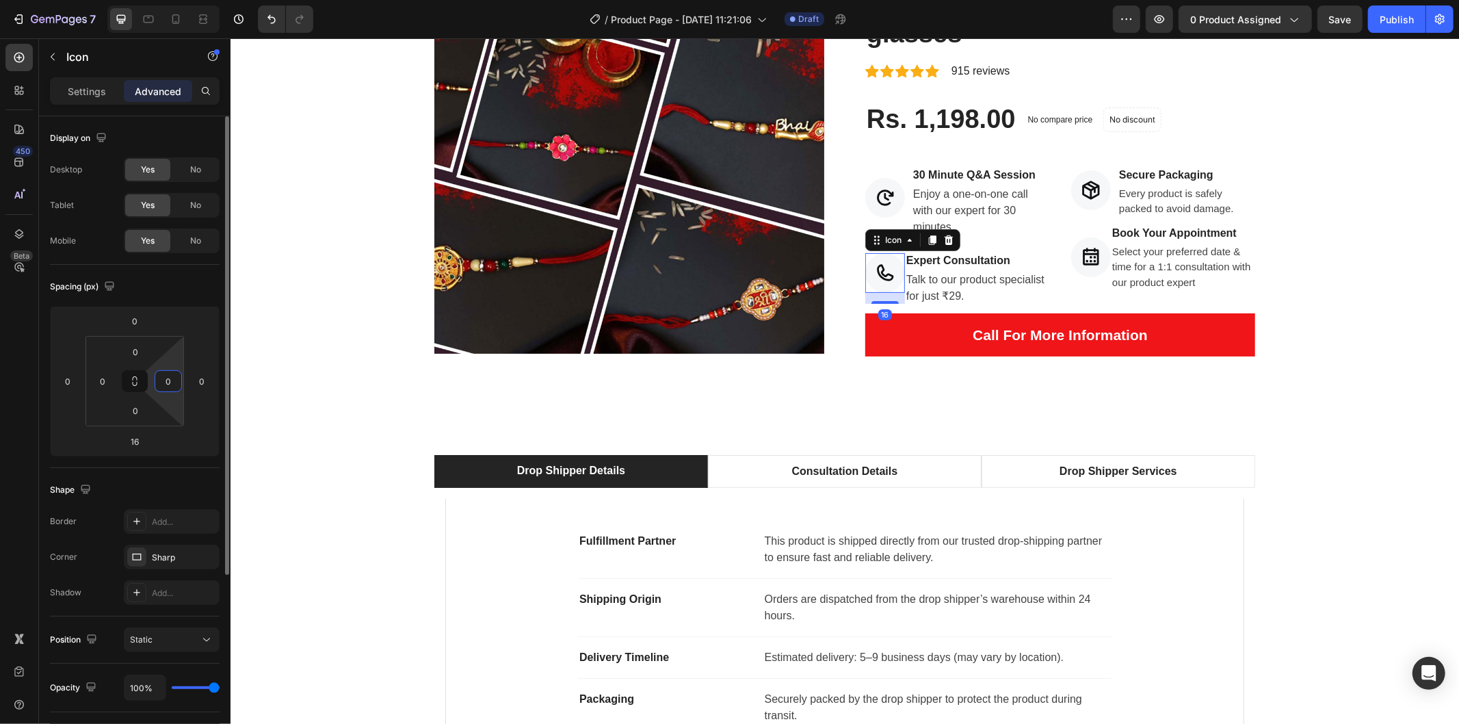
click at [169, 378] on input "0" at bounding box center [168, 381] width 21 height 21
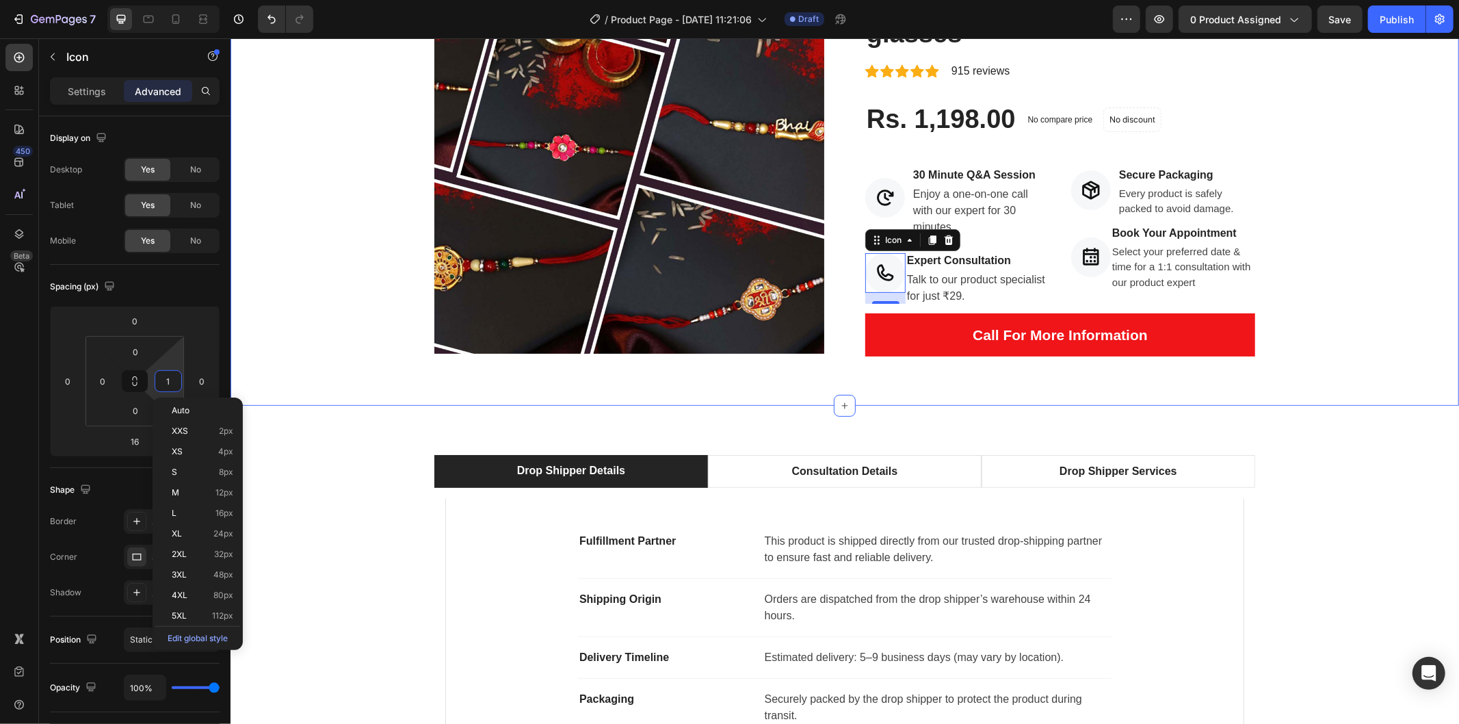
type input "10"
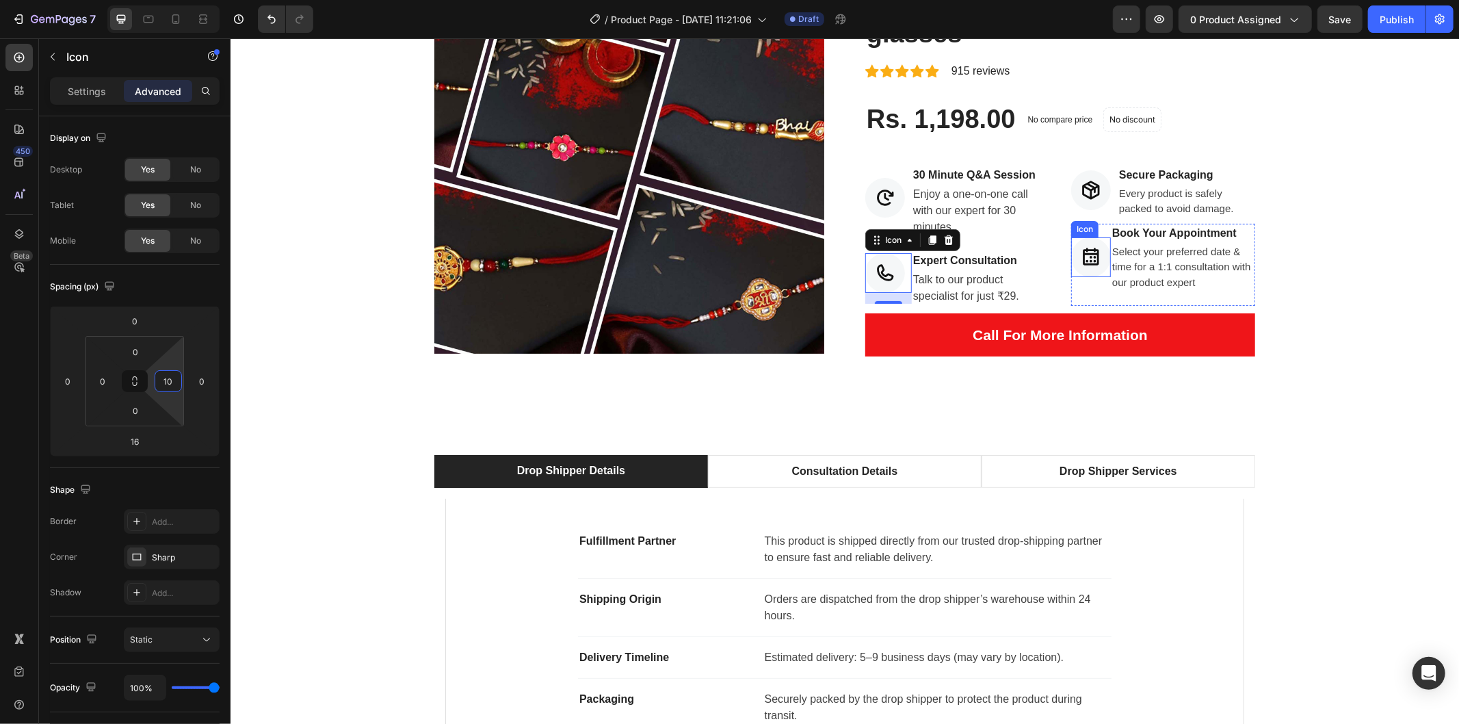
click at [1089, 250] on icon at bounding box center [1090, 256] width 21 height 21
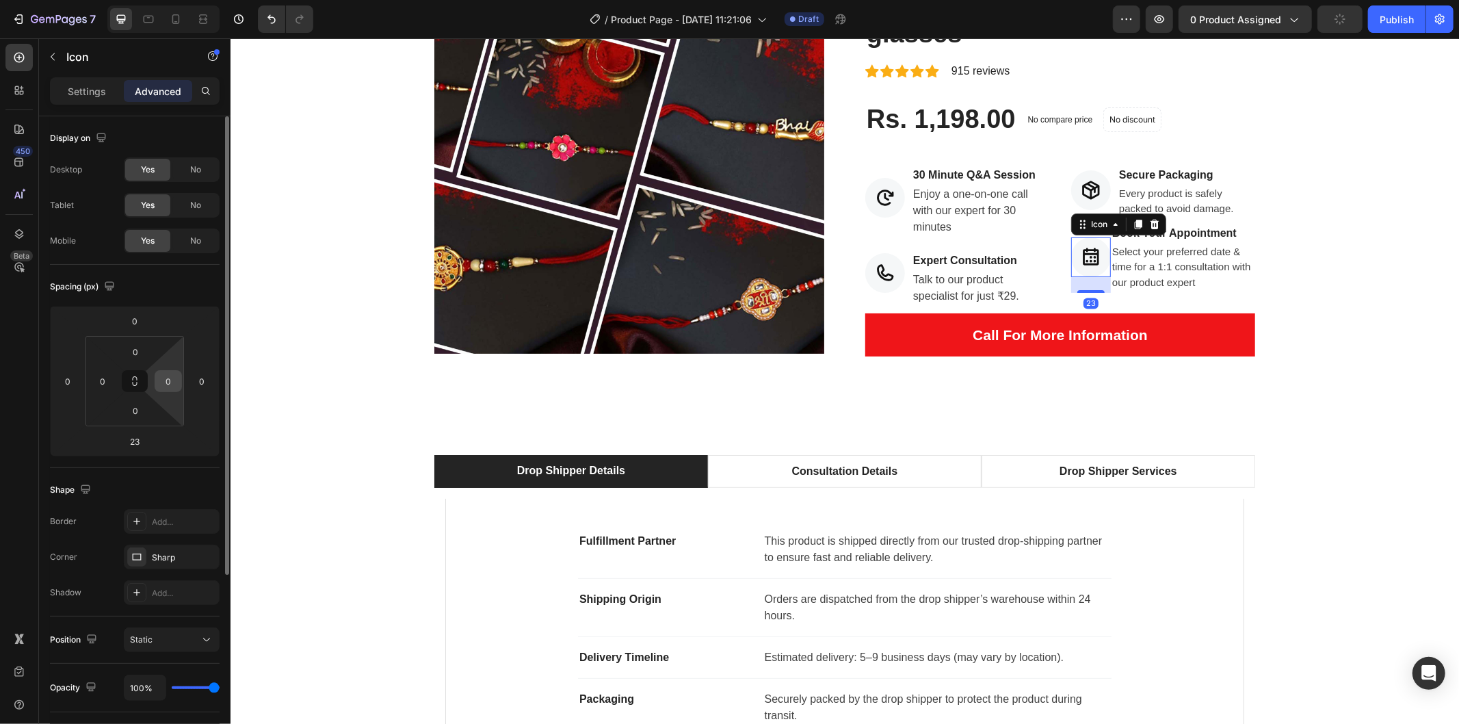
click at [169, 381] on input "0" at bounding box center [168, 381] width 21 height 21
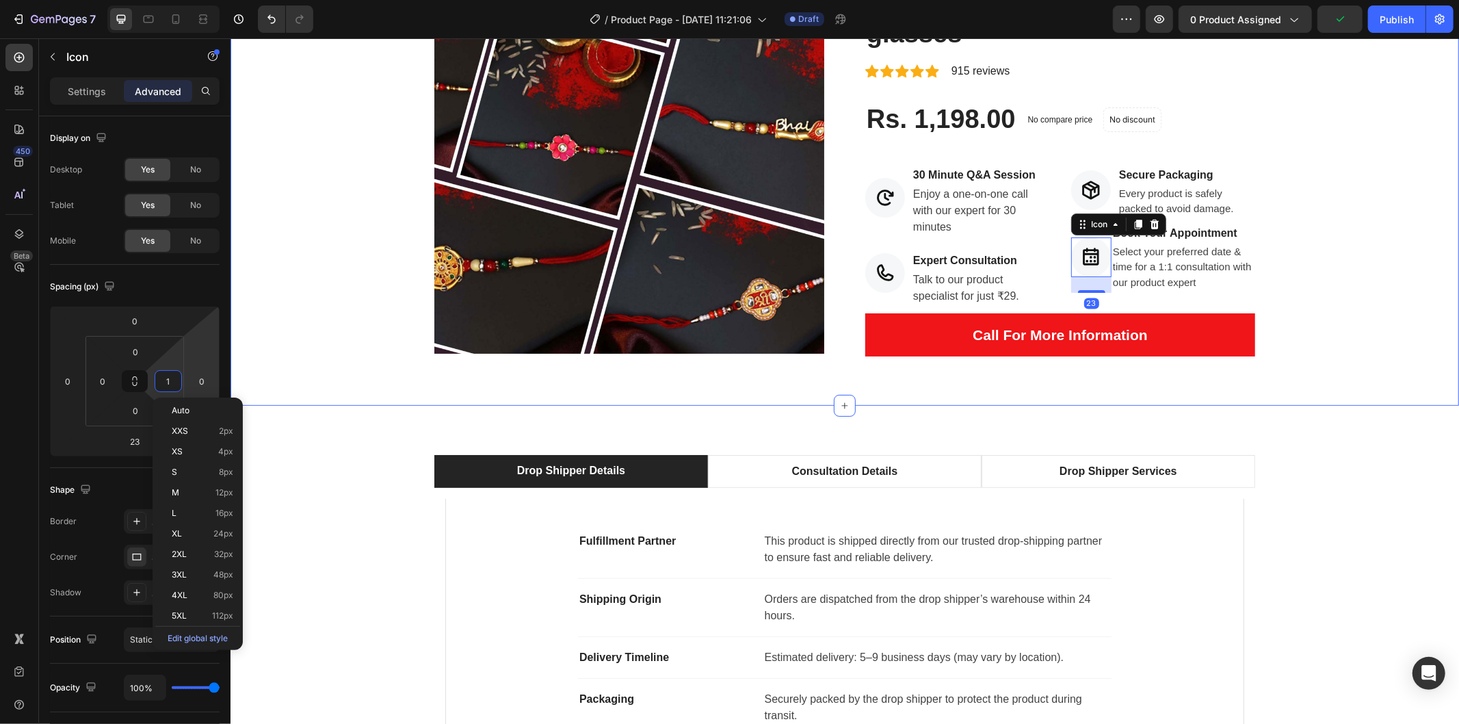
type input "10"
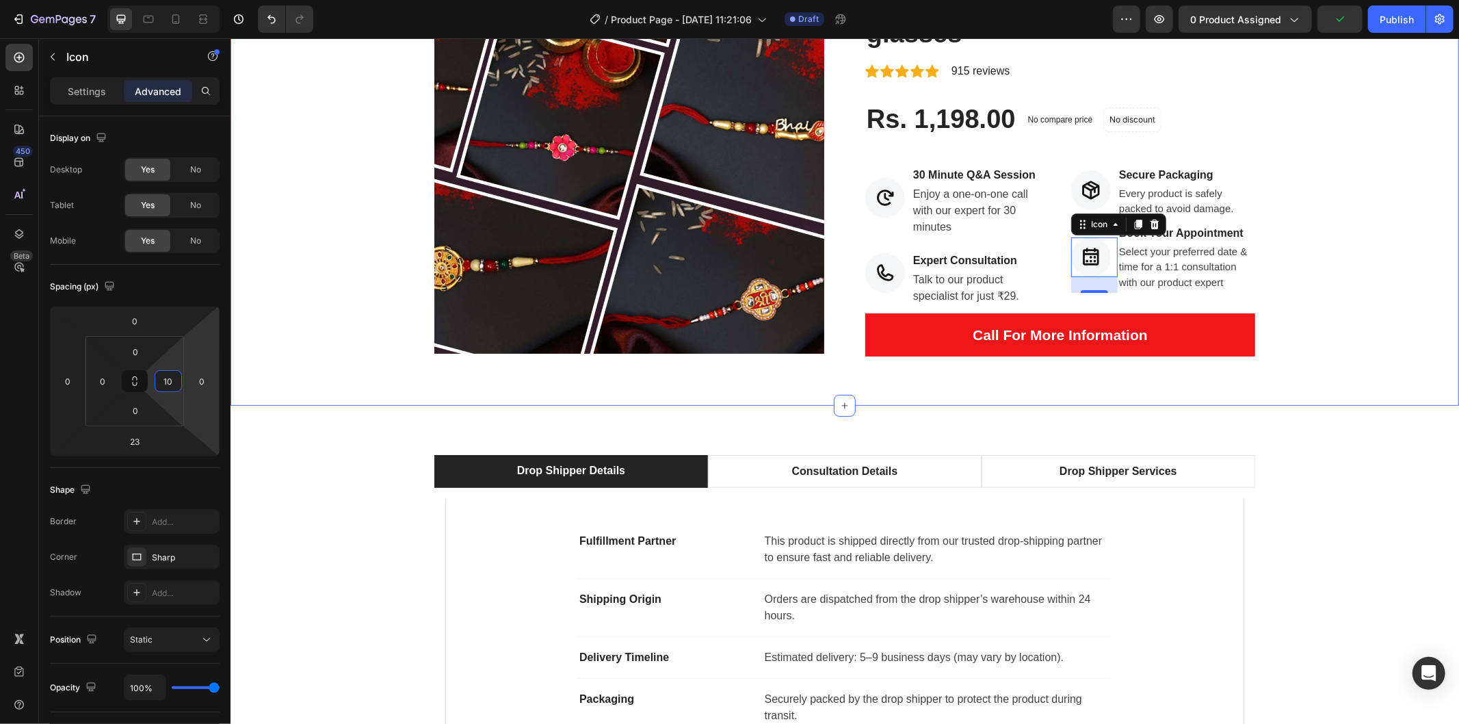
click at [1323, 269] on div "Product Images Hurry up! Only 16 left in stock Stock Counter Oblivion Juicer + …" at bounding box center [844, 159] width 1208 height 393
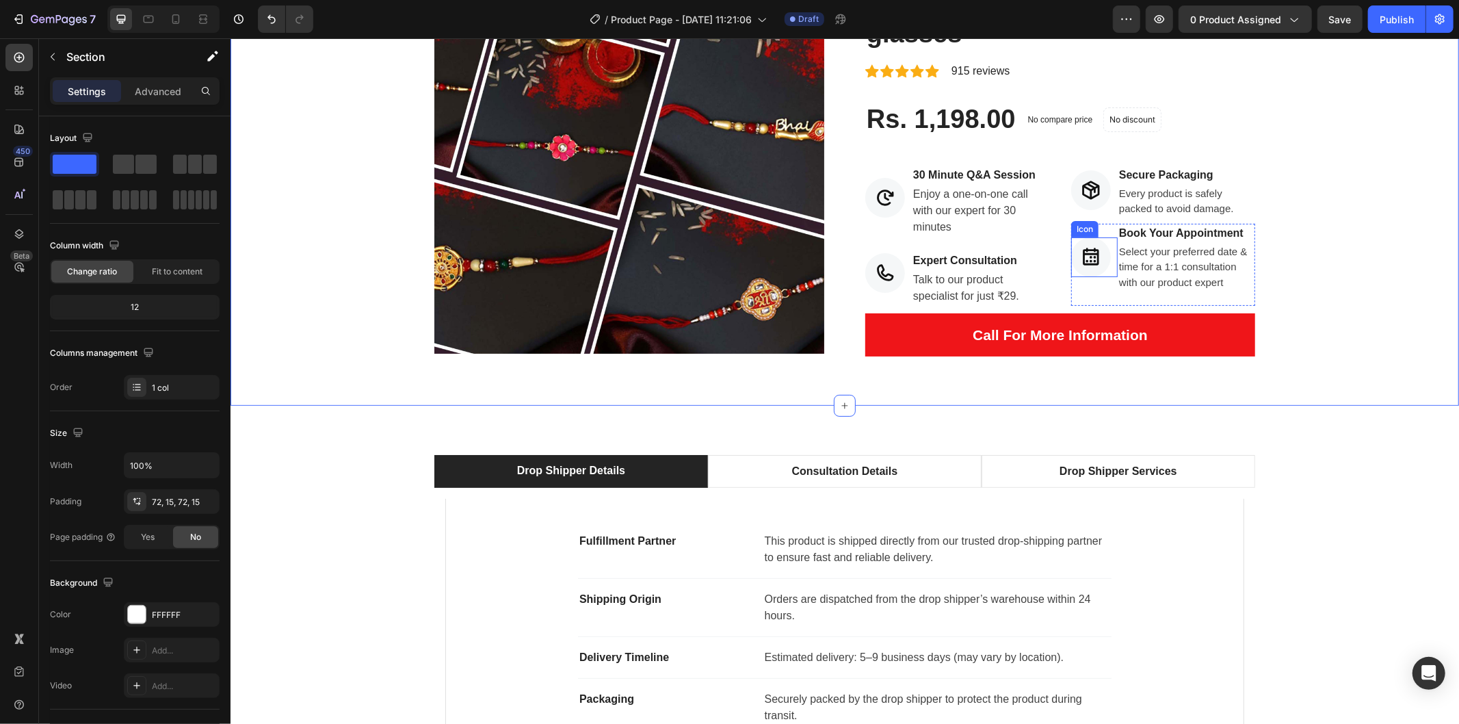
click at [1080, 256] on icon at bounding box center [1090, 256] width 21 height 21
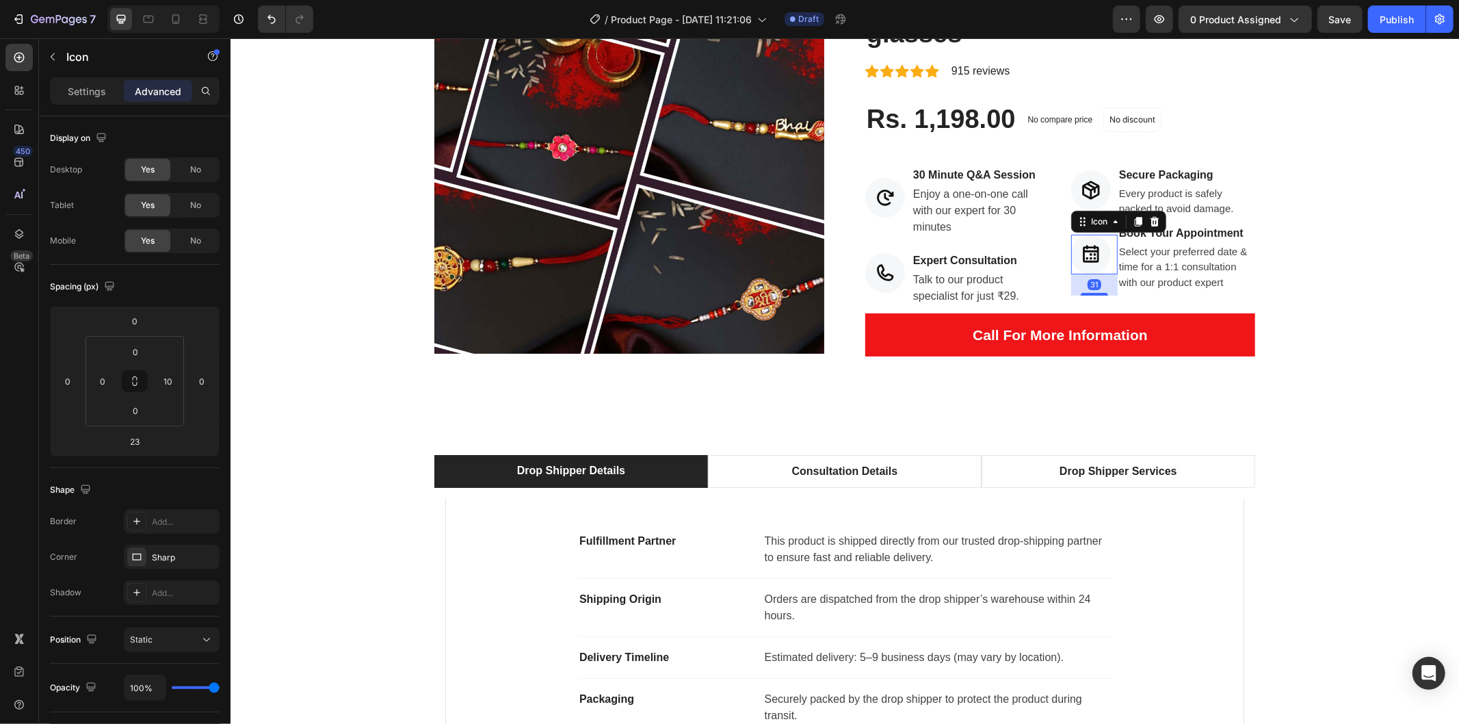
drag, startPoint x: 1089, startPoint y: 289, endPoint x: 1161, endPoint y: 289, distance: 71.8
click at [1089, 295] on li "Icon 31 Book Your Appointment Text block Select your preferred date & time for …" at bounding box center [1162, 264] width 184 height 83
type input "31"
click at [1401, 282] on div "Product Images Hurry up! Only 16 left in stock Stock Counter Oblivion Juicer + …" at bounding box center [844, 159] width 1208 height 393
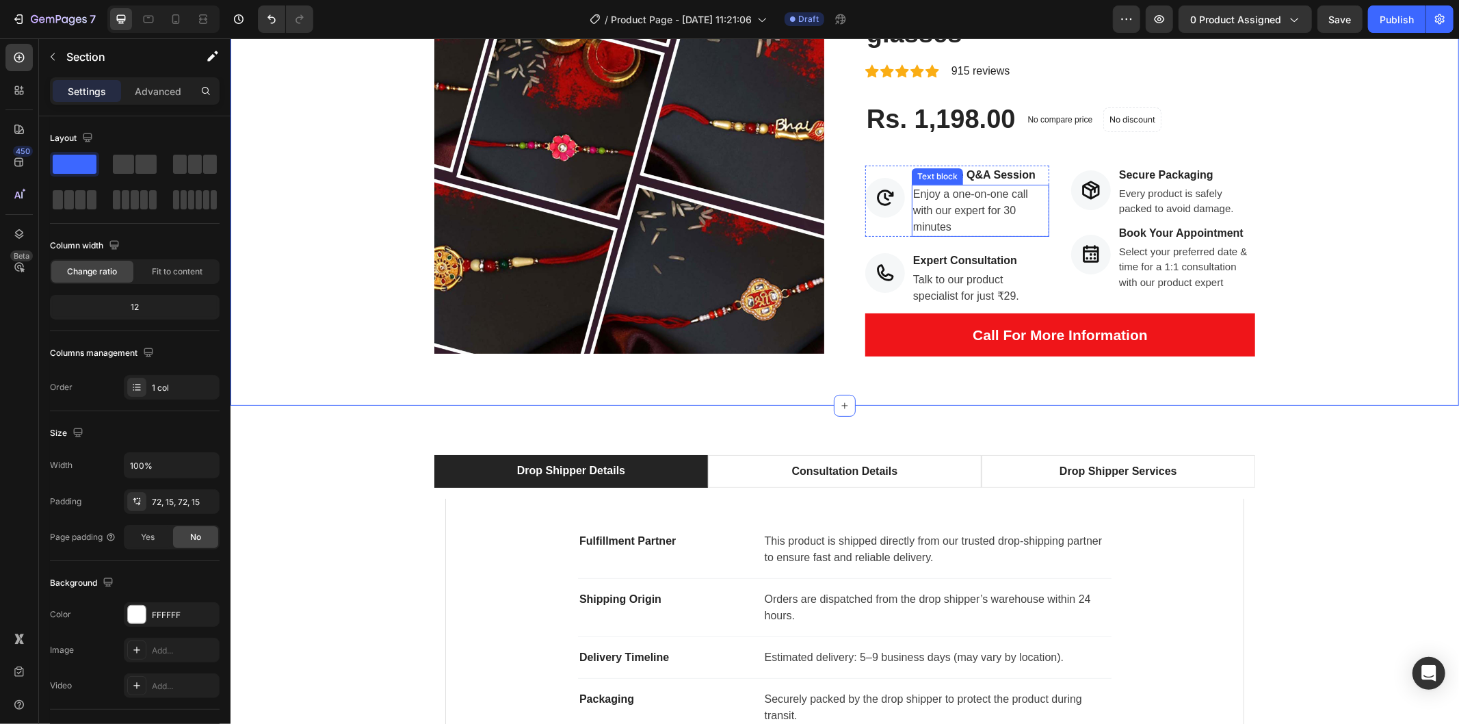
click at [943, 213] on p "Enjoy a one-on-one call with our expert for 30 minutes" at bounding box center [979, 209] width 135 height 49
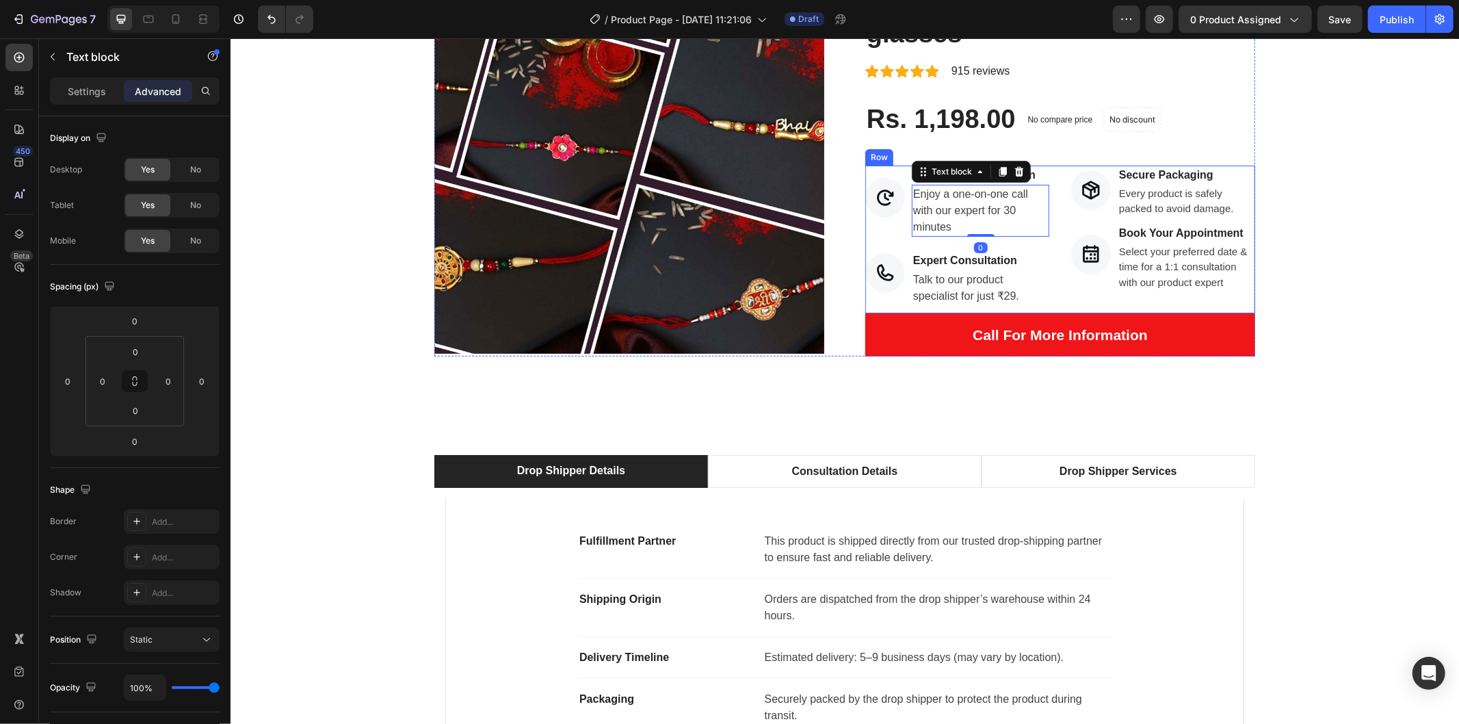
click at [945, 250] on div "Expert Consultation Text block" at bounding box center [979, 259] width 137 height 19
click at [1032, 246] on div "Icon 30 Minute Q&A Session Text block Enjoy a one-on-one call with our expert f…" at bounding box center [956, 239] width 184 height 148
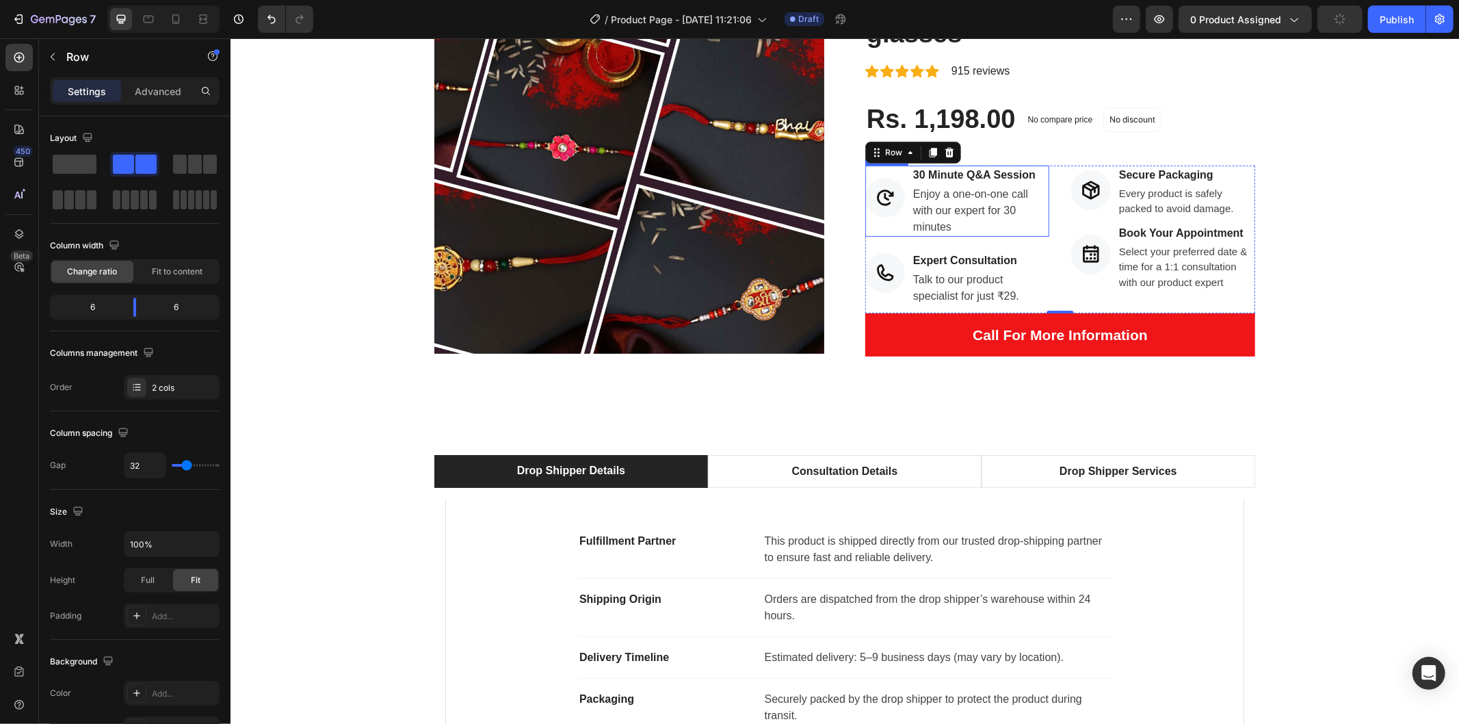
click at [871, 235] on li "Icon 30 Minute Q&A Session Text block Enjoy a one-on-one call with our expert f…" at bounding box center [956, 200] width 184 height 71
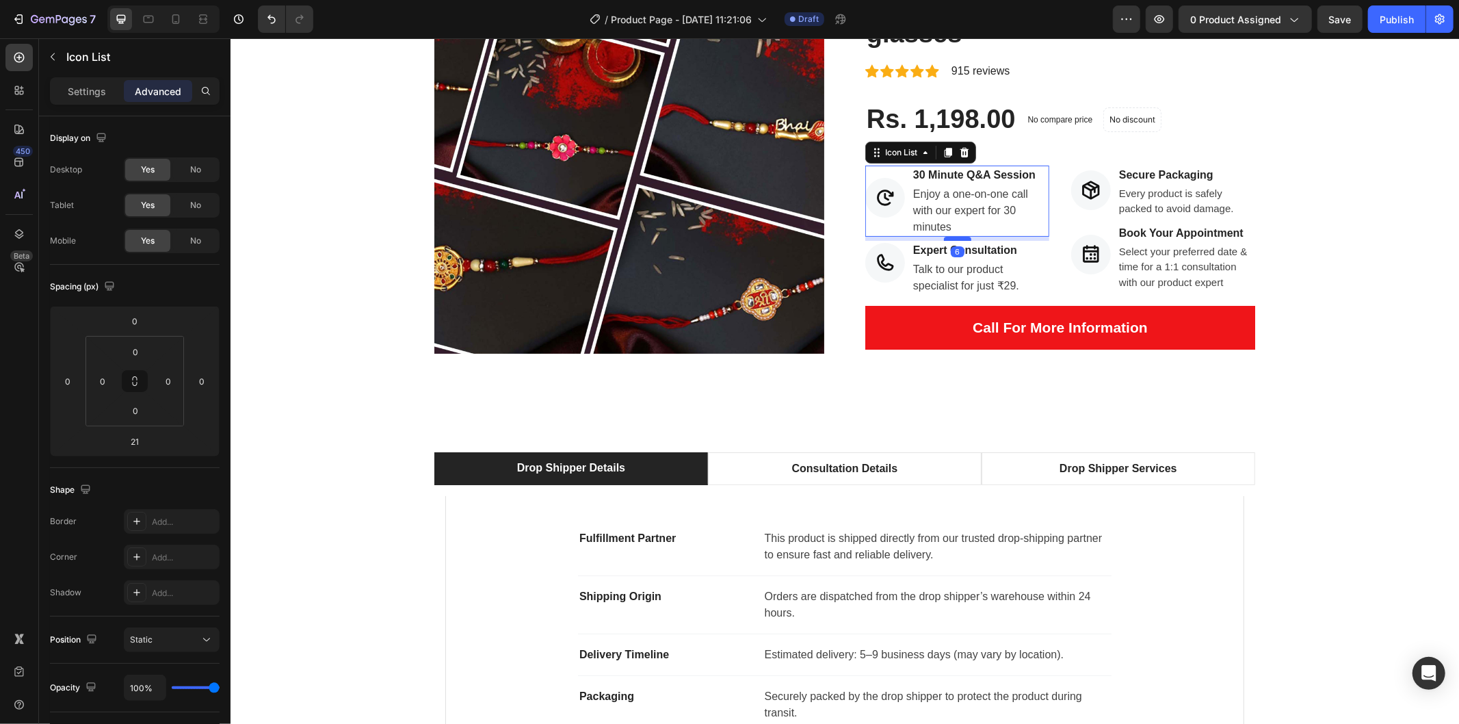
drag, startPoint x: 945, startPoint y: 247, endPoint x: 945, endPoint y: 237, distance: 10.3
click at [945, 237] on div at bounding box center [956, 238] width 27 height 4
type input "6"
click at [1072, 214] on li "Icon Secure Packaging Text block Every product is safely packed to avoid damage…" at bounding box center [1162, 192] width 184 height 54
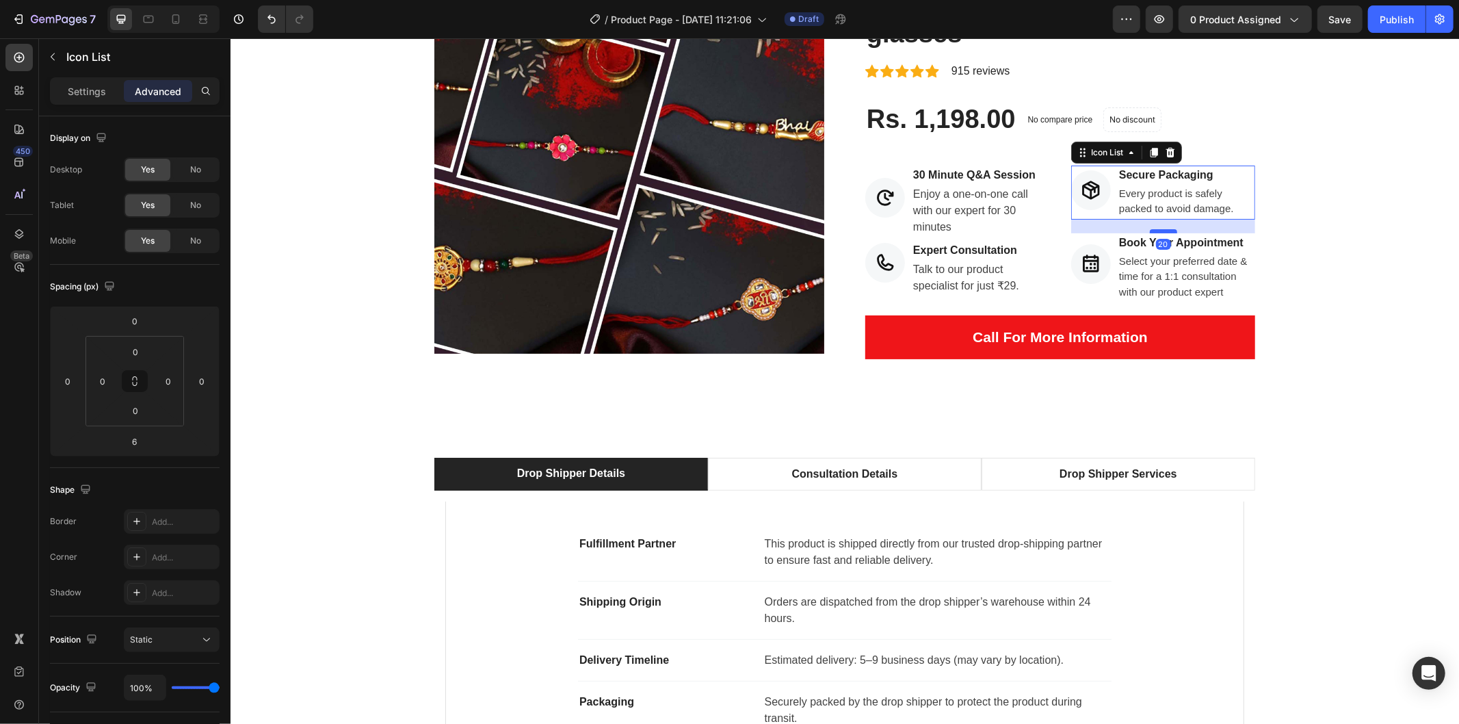
drag, startPoint x: 1157, startPoint y: 220, endPoint x: 1157, endPoint y: 229, distance: 9.6
click at [1157, 229] on div at bounding box center [1162, 230] width 27 height 4
type input "20"
click at [1373, 304] on div "Product Images Hurry up! Only 16 left in stock Stock Counter Oblivion Juicer + …" at bounding box center [844, 160] width 1208 height 395
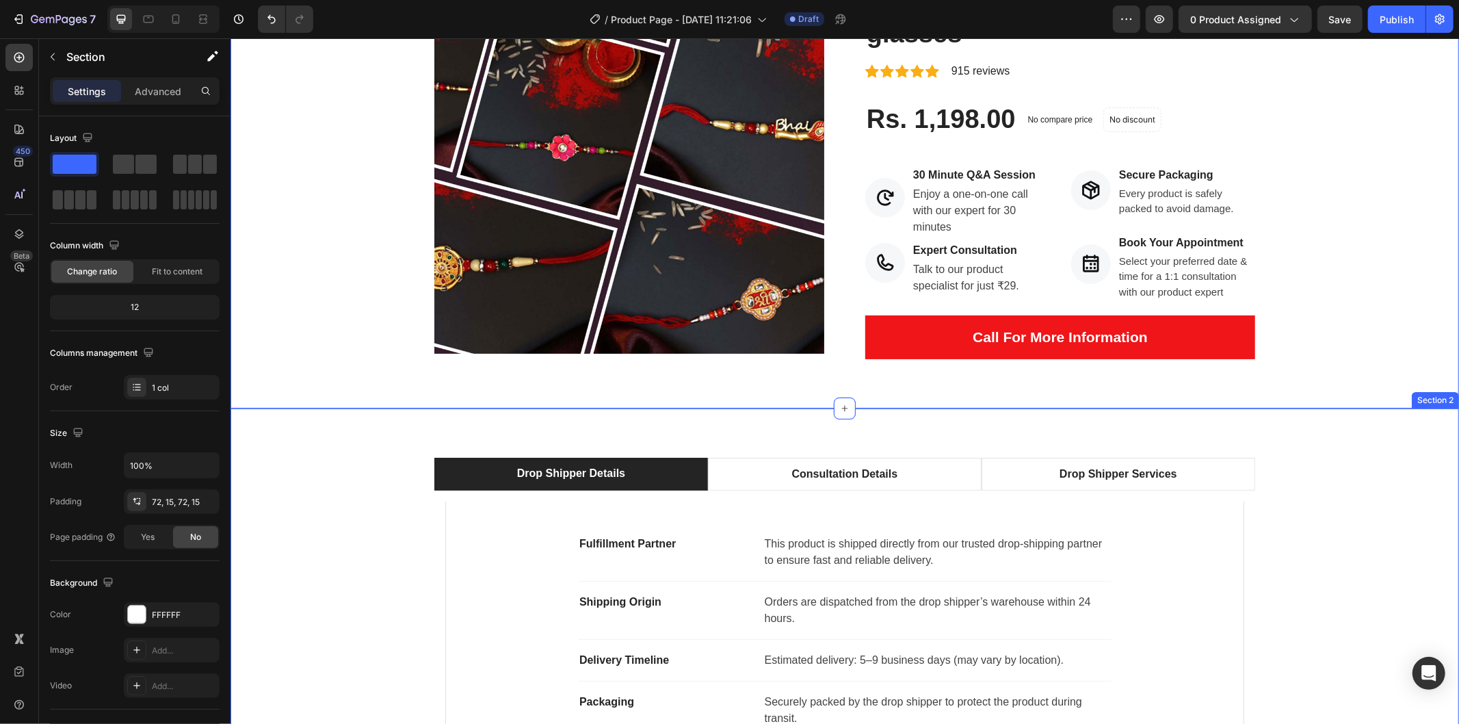
click at [1389, 514] on div "Drop Shipper Details Consultation Details Drop Shipper Services Fulfillment Par…" at bounding box center [844, 673] width 1208 height 432
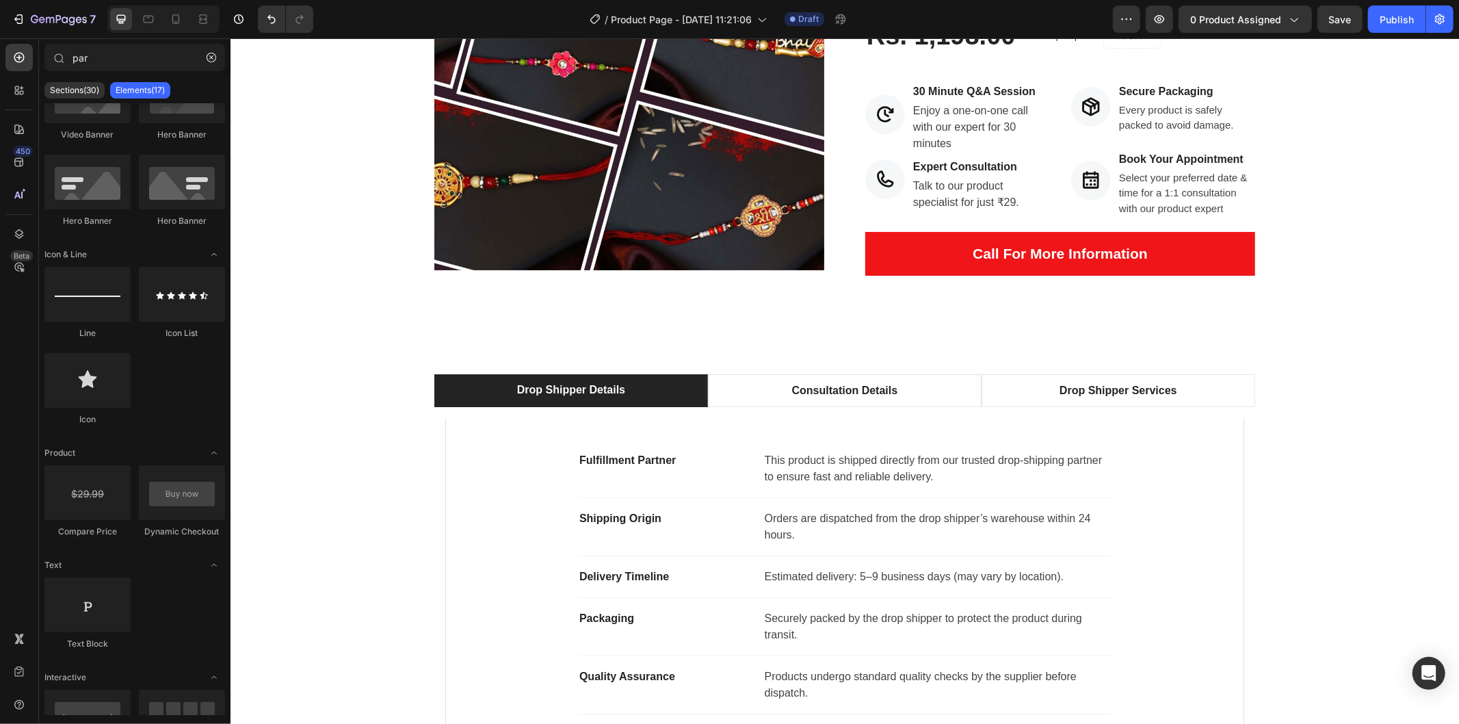
scroll to position [319, 0]
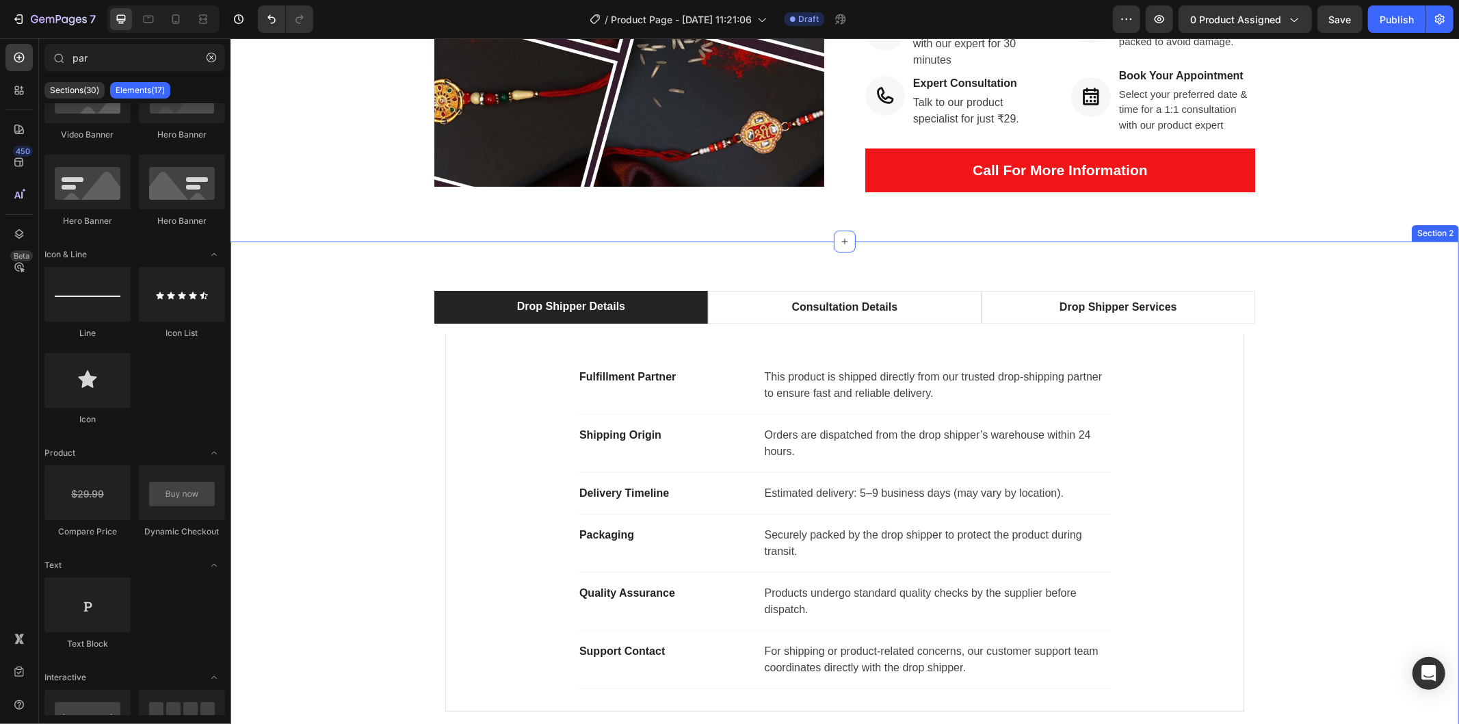
click at [914, 269] on div "Drop Shipper Details Consultation Details Drop Shipper Services Fulfillment Par…" at bounding box center [844, 506] width 1228 height 530
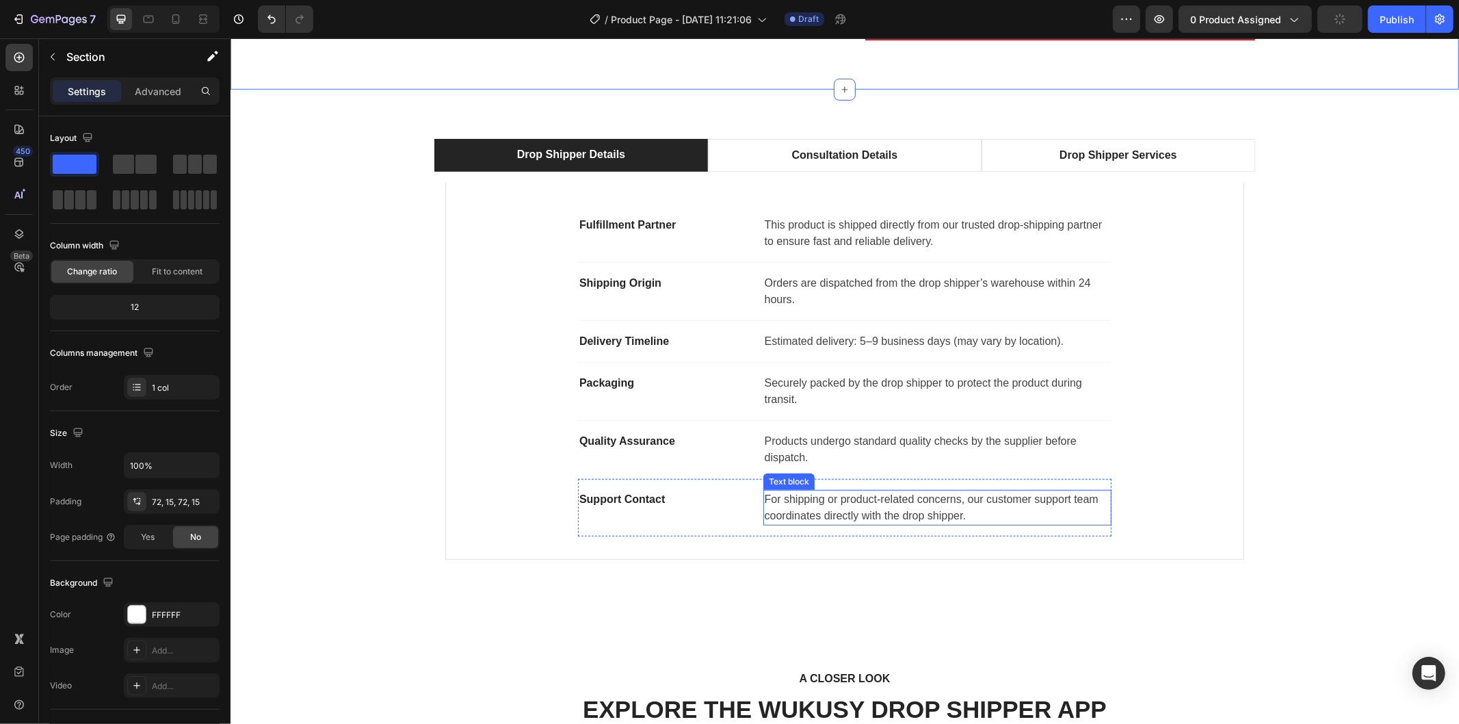
scroll to position [471, 0]
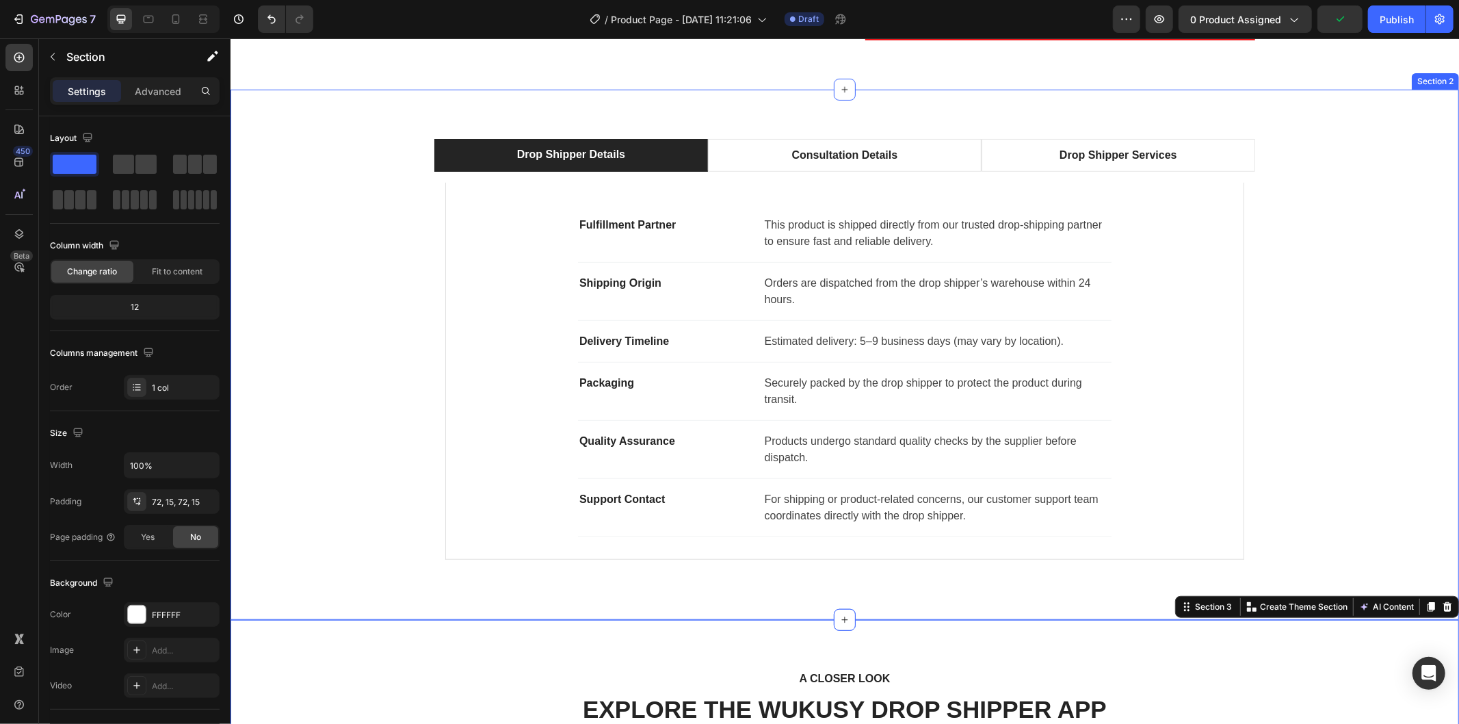
click at [786, 612] on div "Drop Shipper Details Consultation Details Drop Shipper Services Fulfillment Par…" at bounding box center [844, 354] width 1228 height 530
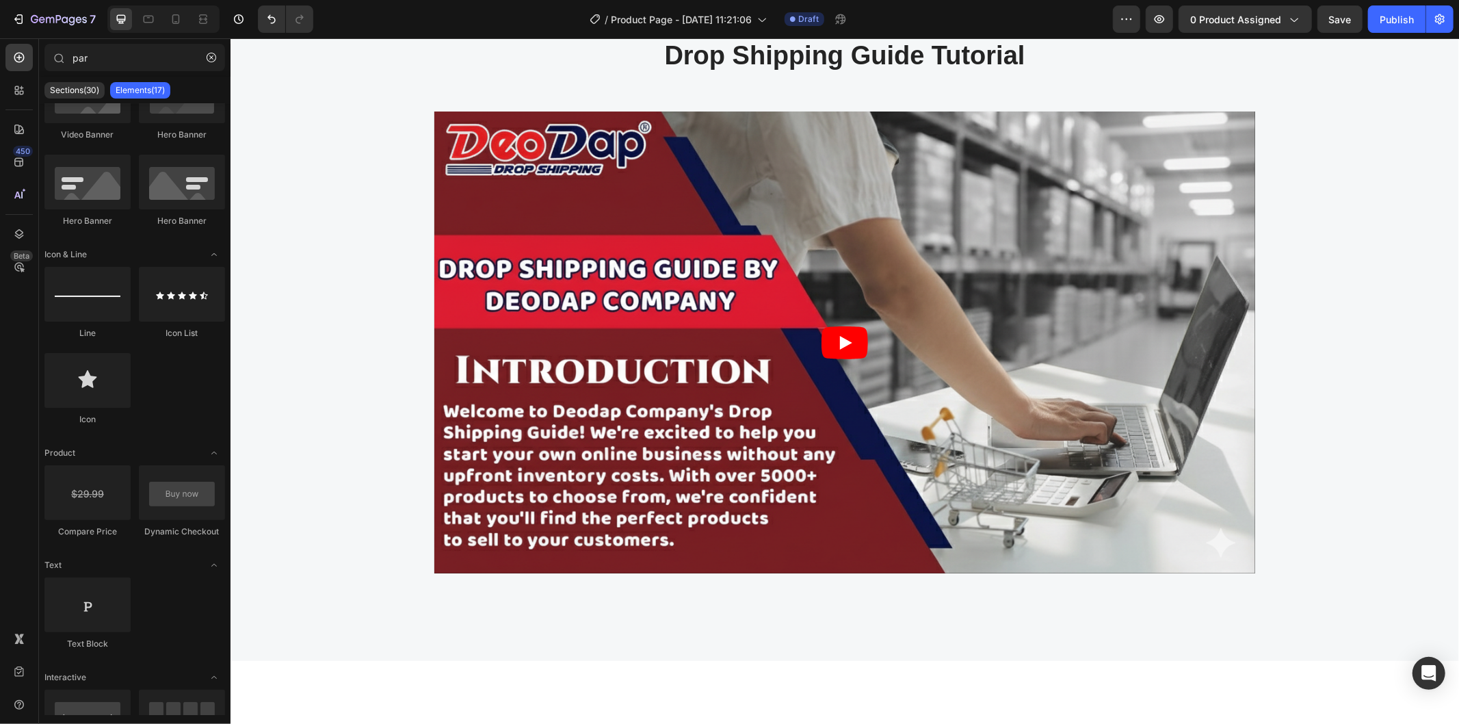
scroll to position [2295, 0]
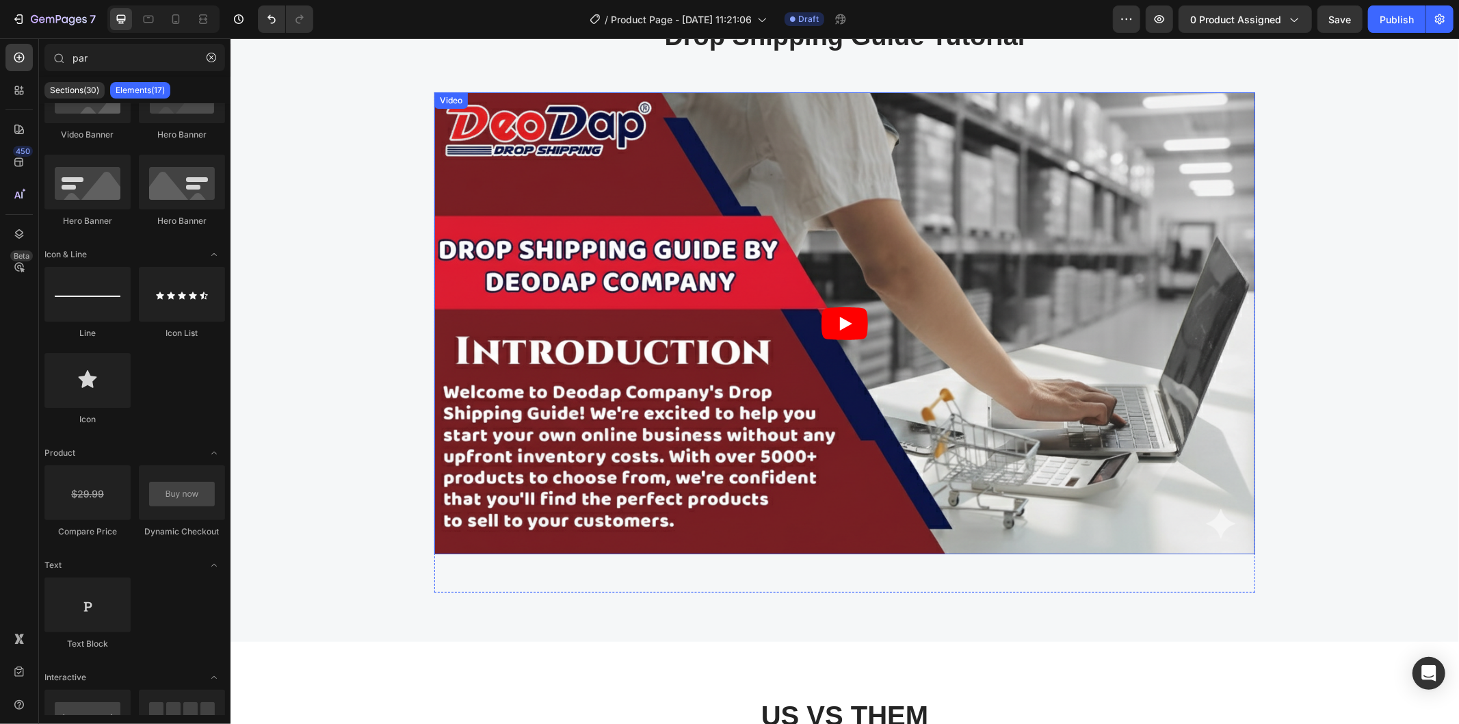
click at [477, 161] on article at bounding box center [844, 323] width 821 height 462
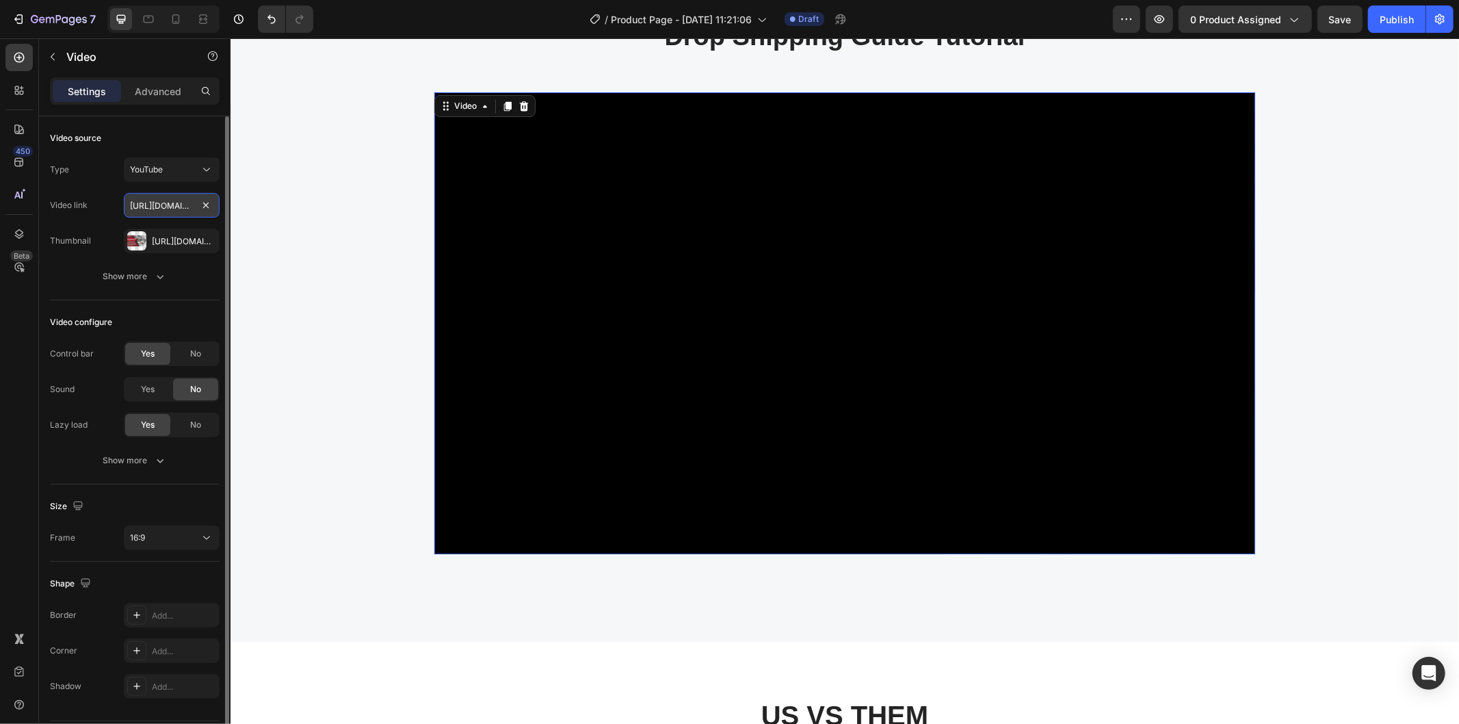
click at [166, 203] on input "https://youtu.be/kZG6YVw83Fc?si=PVSB2dG_BzfJmhVJ" at bounding box center [172, 205] width 96 height 25
paste input "6aytJPGjHr8?si=teHj9HzNBfcyS73T"
type input "https://youtu.be/6aytJPGjHr8?si=teHj9HzNBfcyS73T"
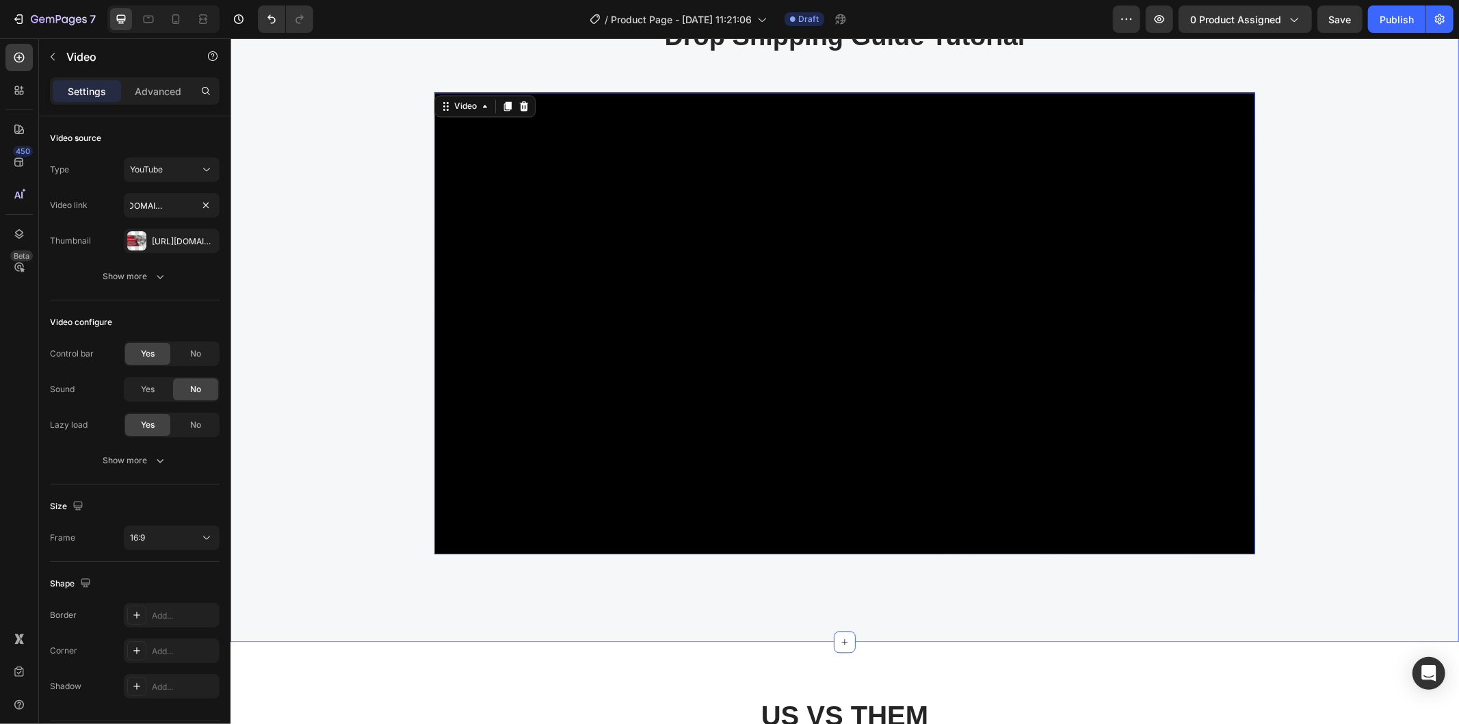
click at [1291, 378] on div "Drop Shipping Guide Tutorial Heading Video 56 Row" at bounding box center [844, 305] width 1208 height 572
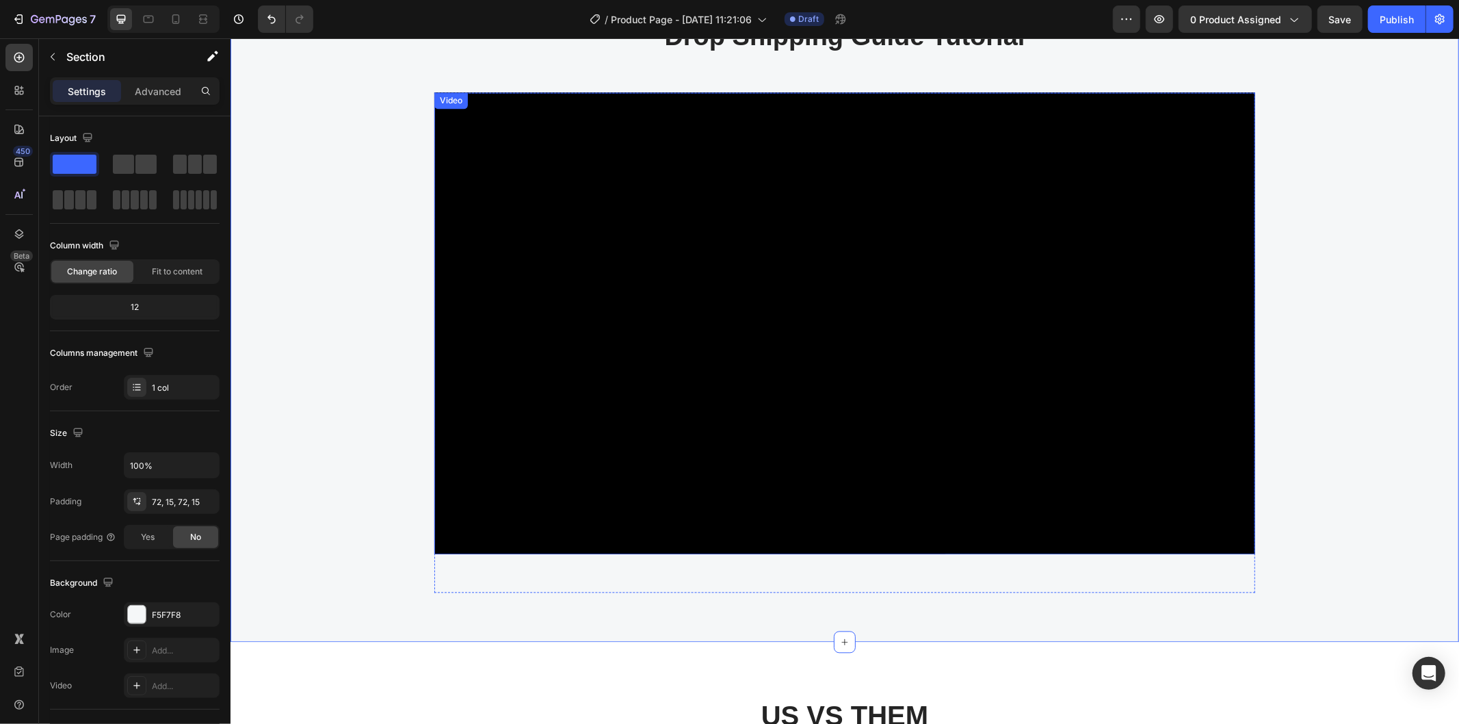
click at [434, 124] on iframe at bounding box center [844, 323] width 821 height 462
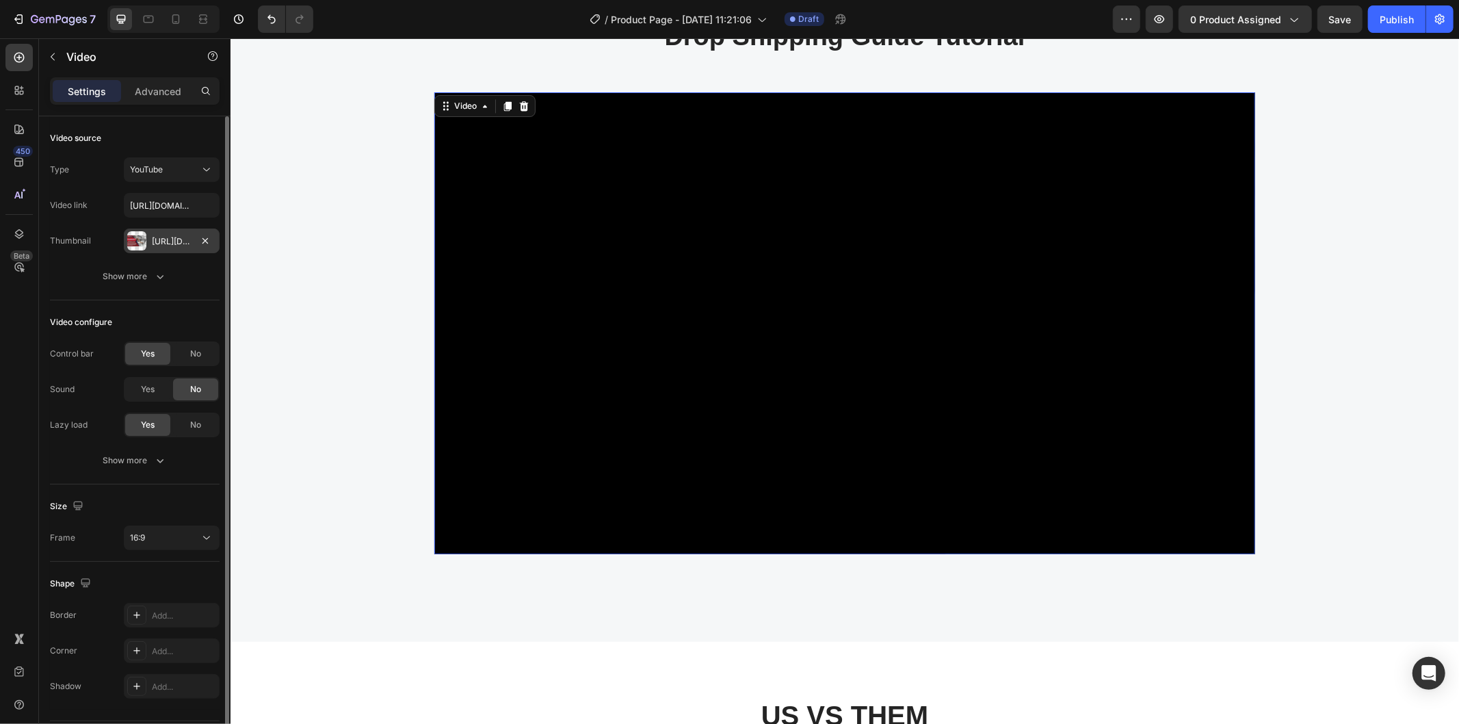
click at [150, 244] on div "Https://cdn.Shopify.Com/s/files/1/0743/7402/1362/files/gempages_555536114555814…" at bounding box center [172, 240] width 96 height 25
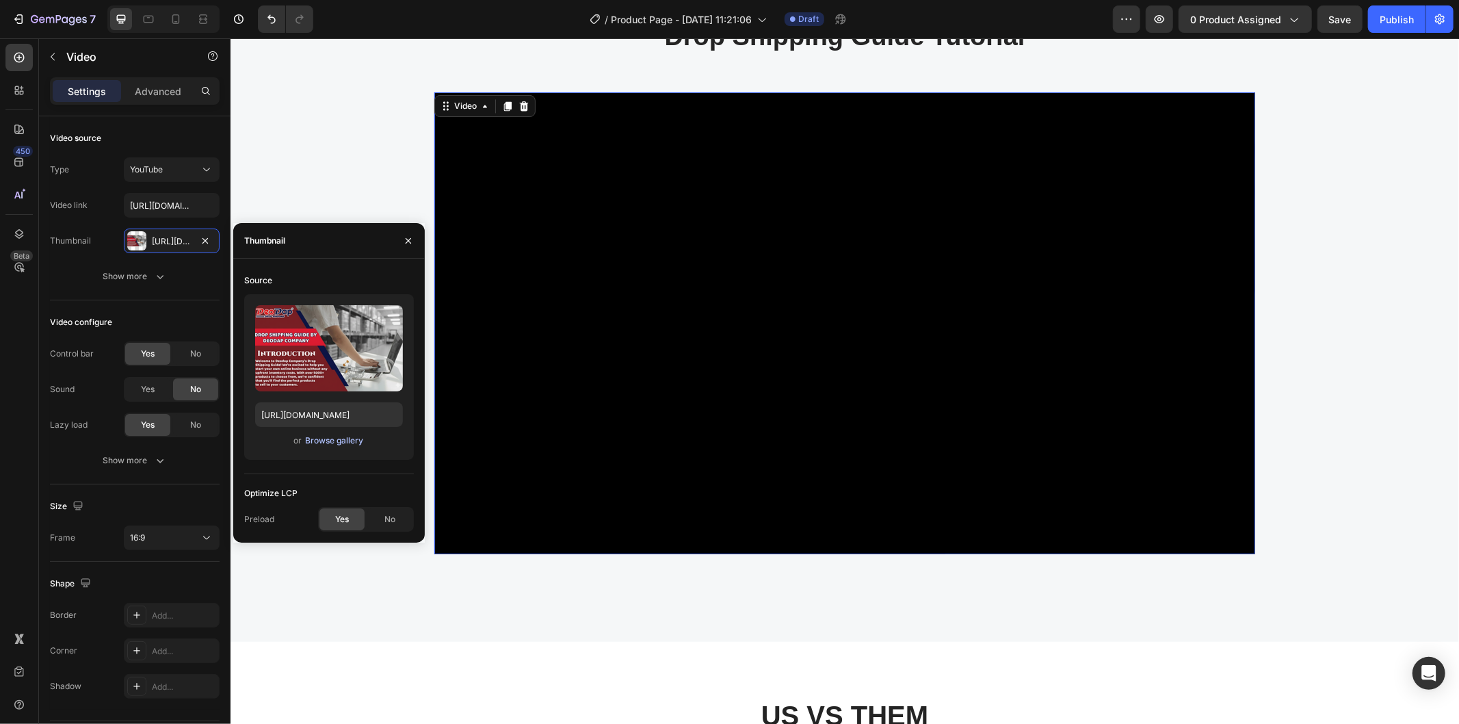
click at [328, 447] on button "Browse gallery" at bounding box center [334, 441] width 60 height 14
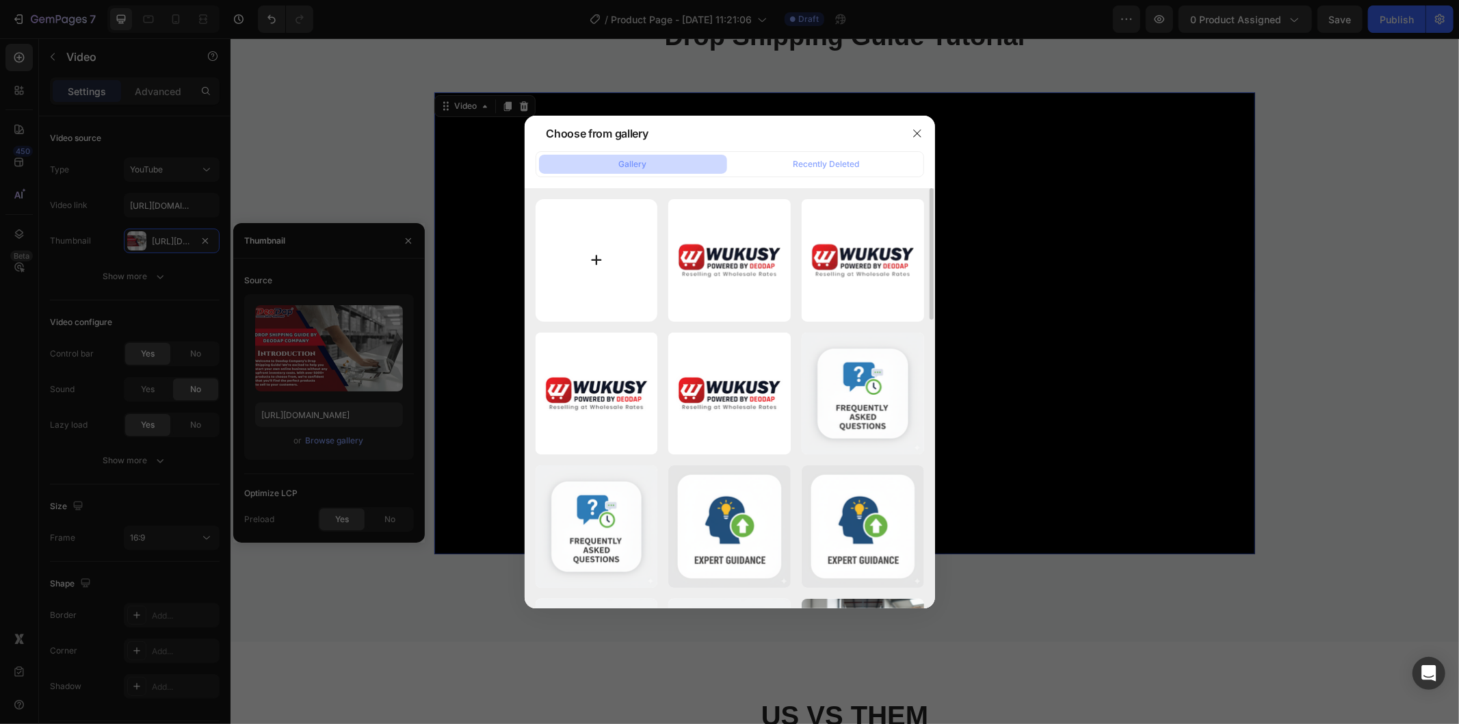
click at [585, 276] on input "file" at bounding box center [597, 260] width 122 height 122
type input "C:\fakepath\2.png"
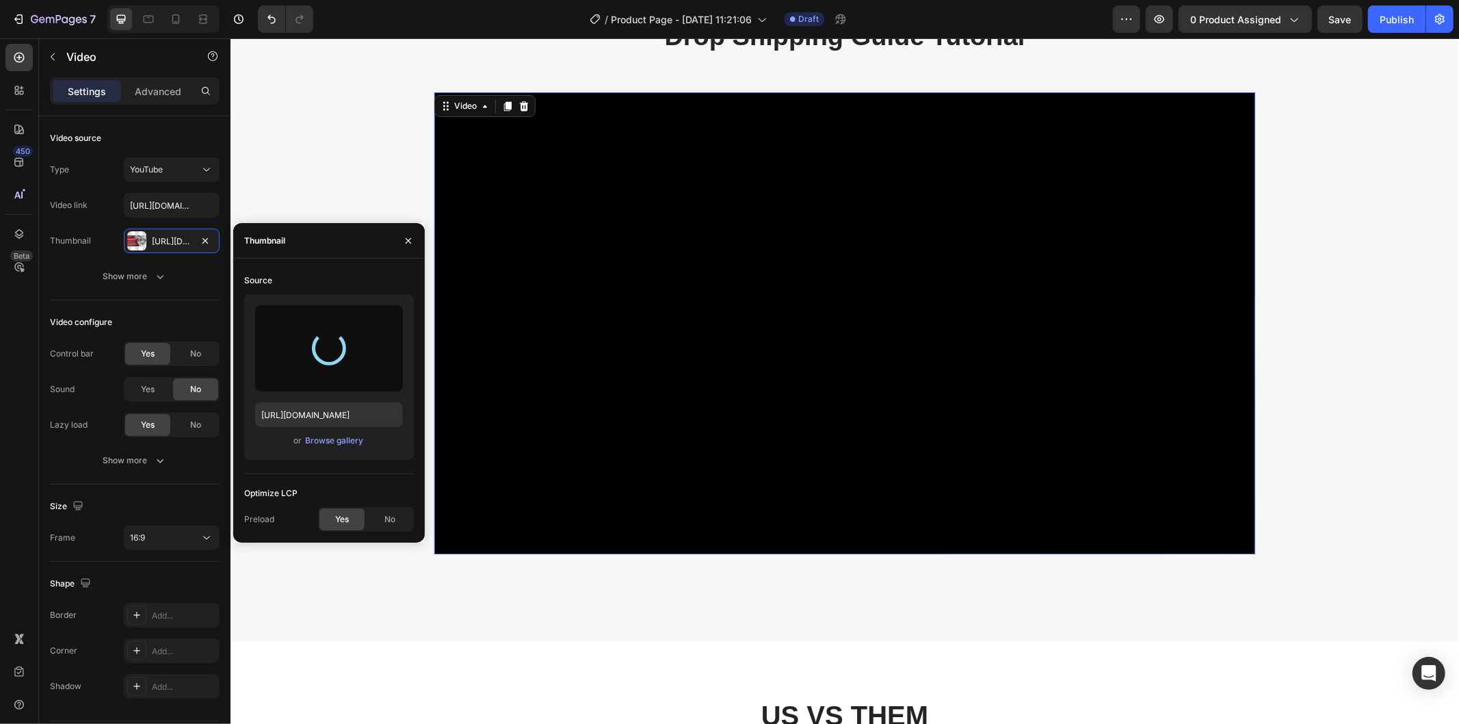
type input "https://cdn.shopify.com/s/files/1/0743/7402/1362/files/gempages_555536114555814…"
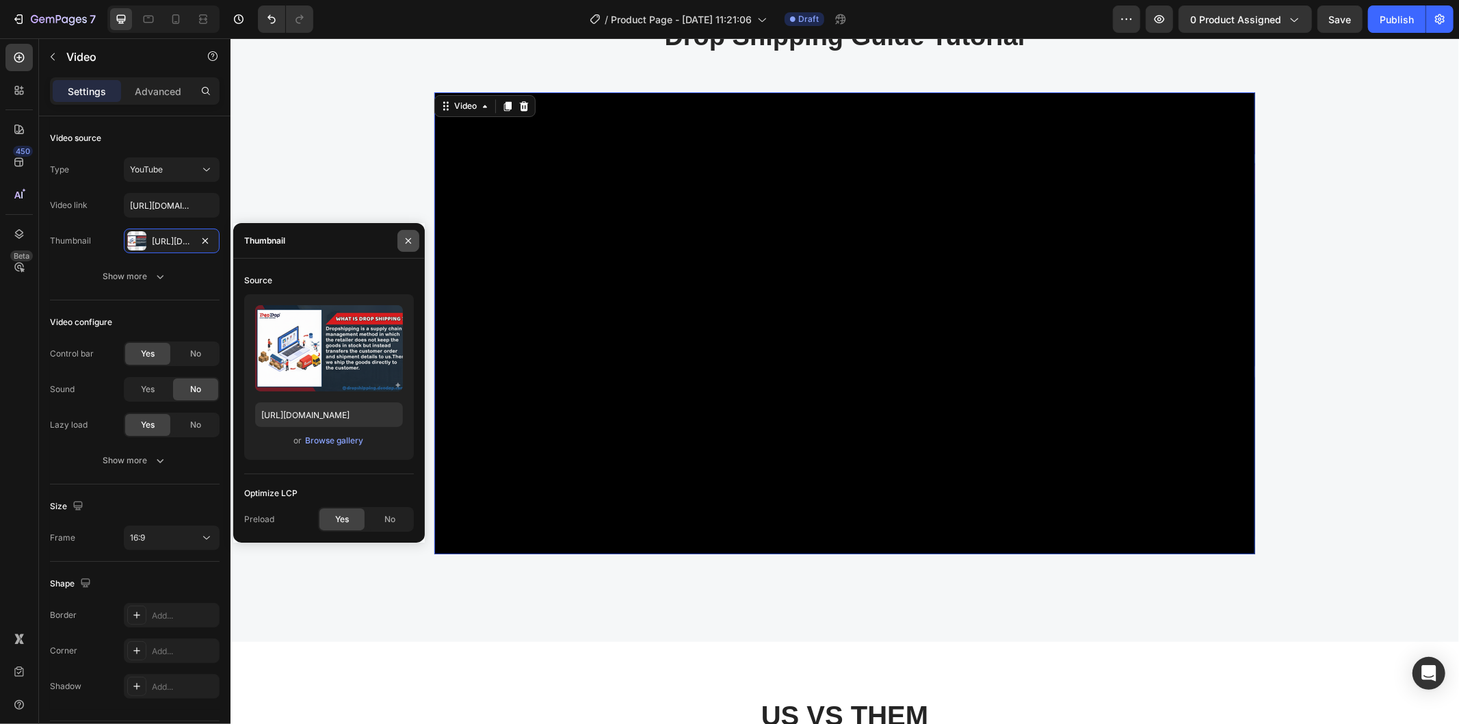
click at [401, 237] on button "button" at bounding box center [408, 241] width 22 height 22
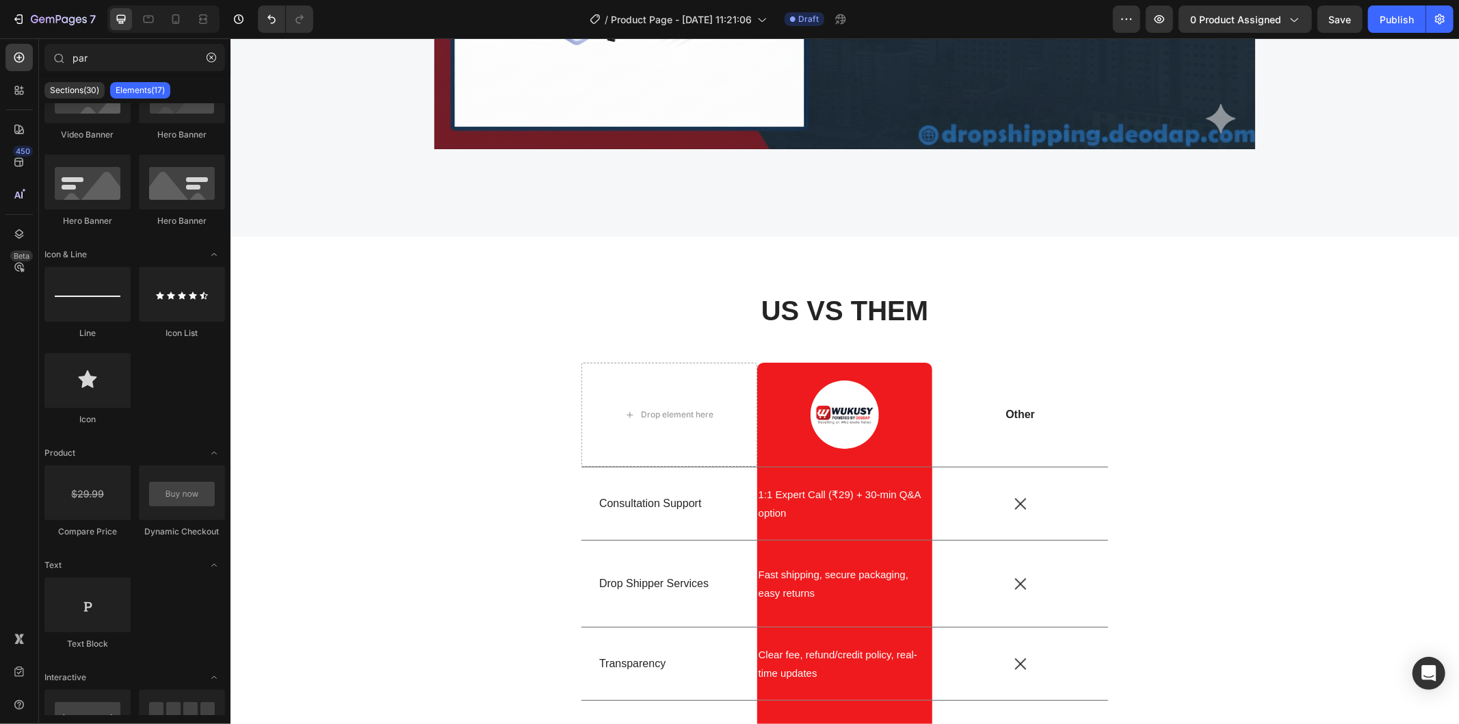
scroll to position [2888, 0]
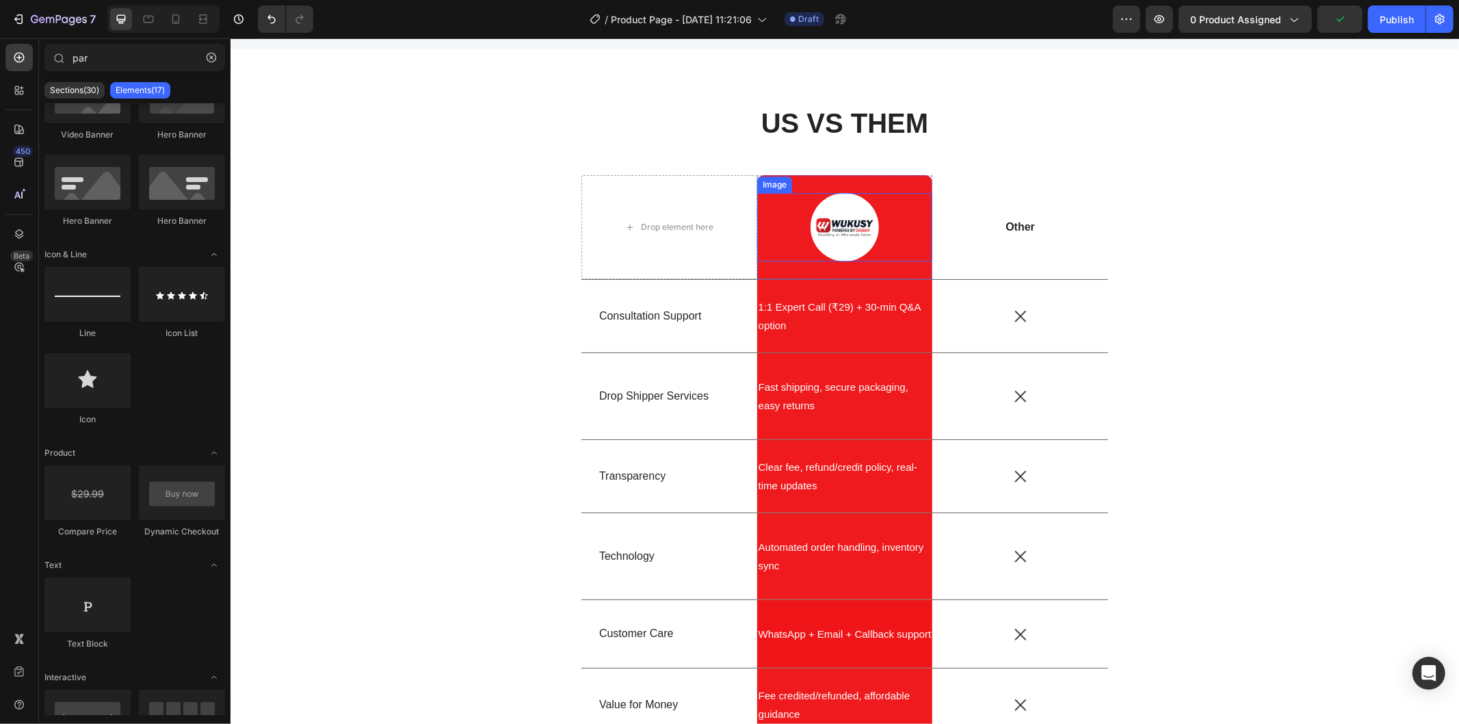
click at [843, 225] on img at bounding box center [844, 226] width 68 height 68
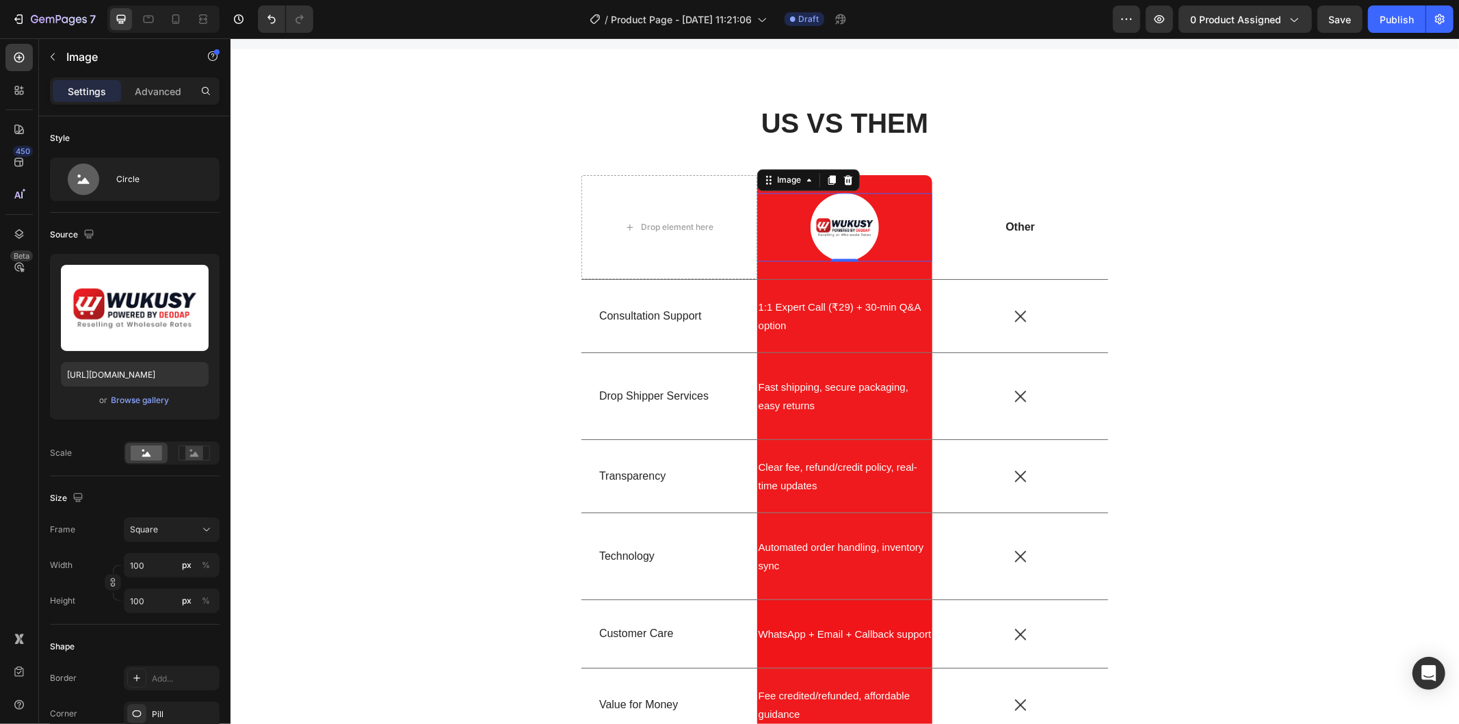
click at [838, 239] on img at bounding box center [844, 226] width 68 height 68
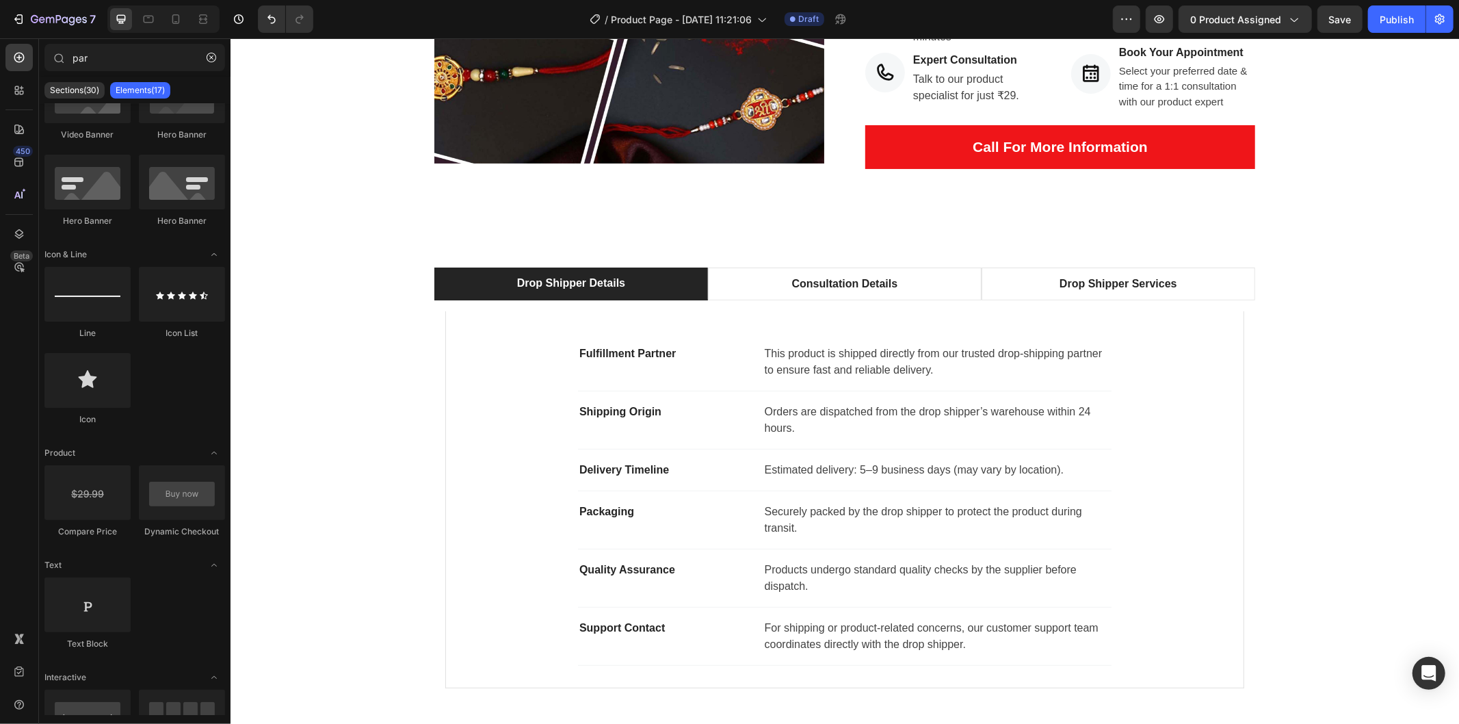
scroll to position [329, 0]
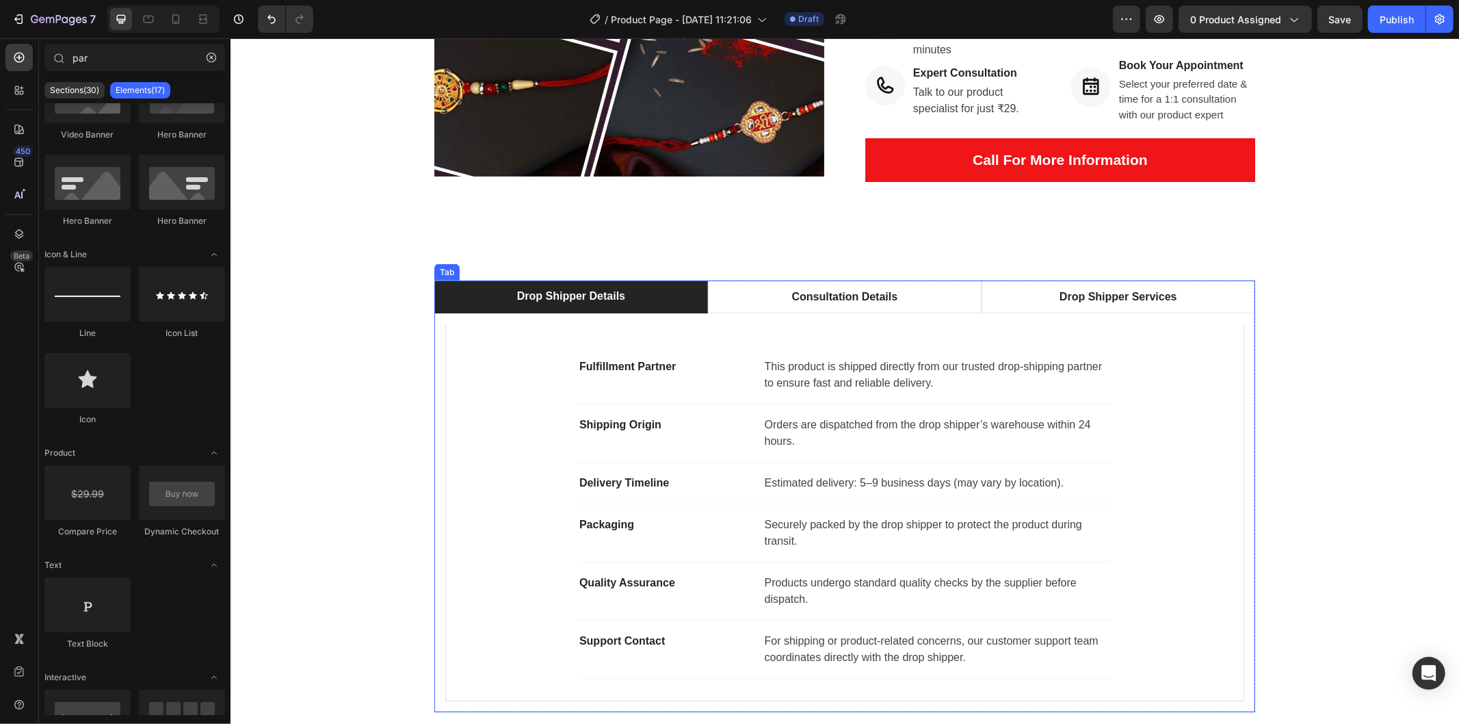
click at [585, 291] on p "Drop Shipper Details" at bounding box center [570, 295] width 108 height 16
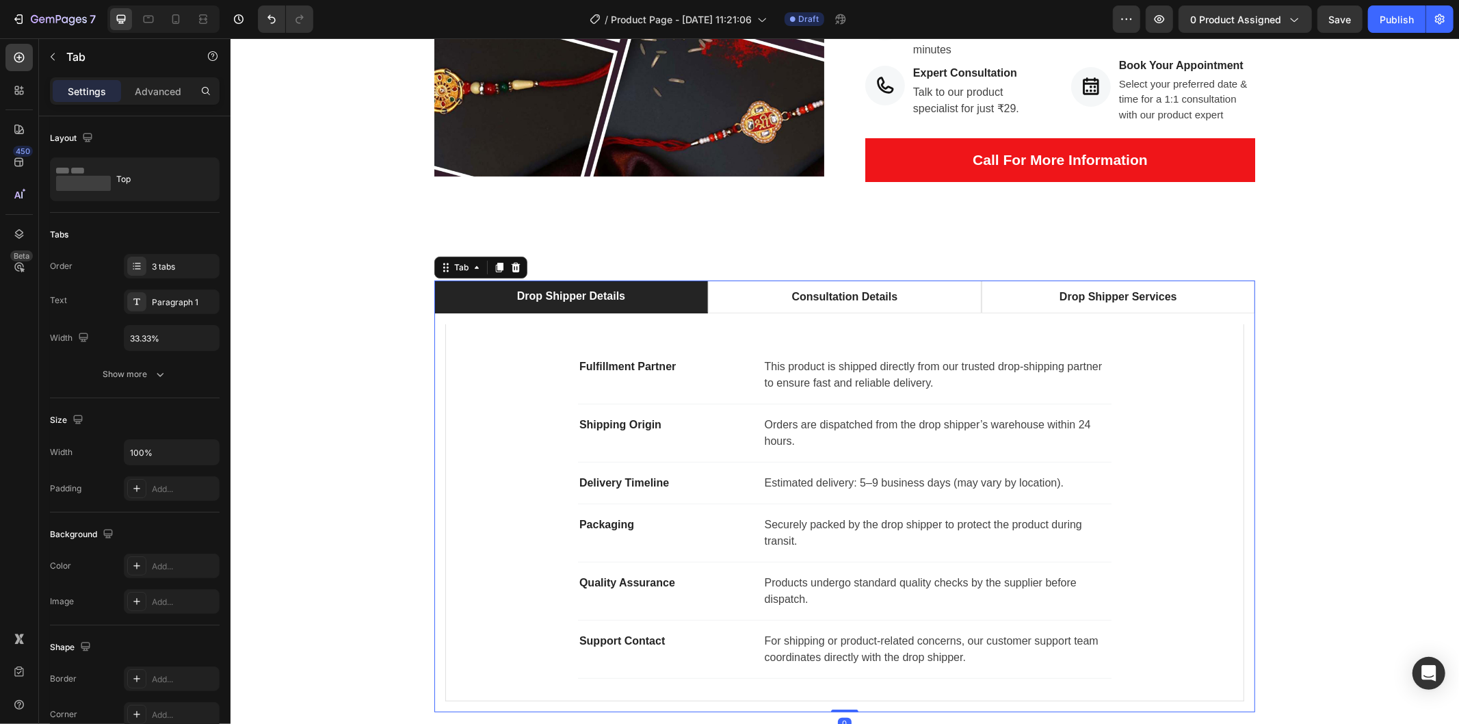
click at [575, 298] on p "Drop Shipper Details" at bounding box center [570, 295] width 108 height 16
click at [576, 298] on p "Drop Shipper Details" at bounding box center [570, 295] width 108 height 16
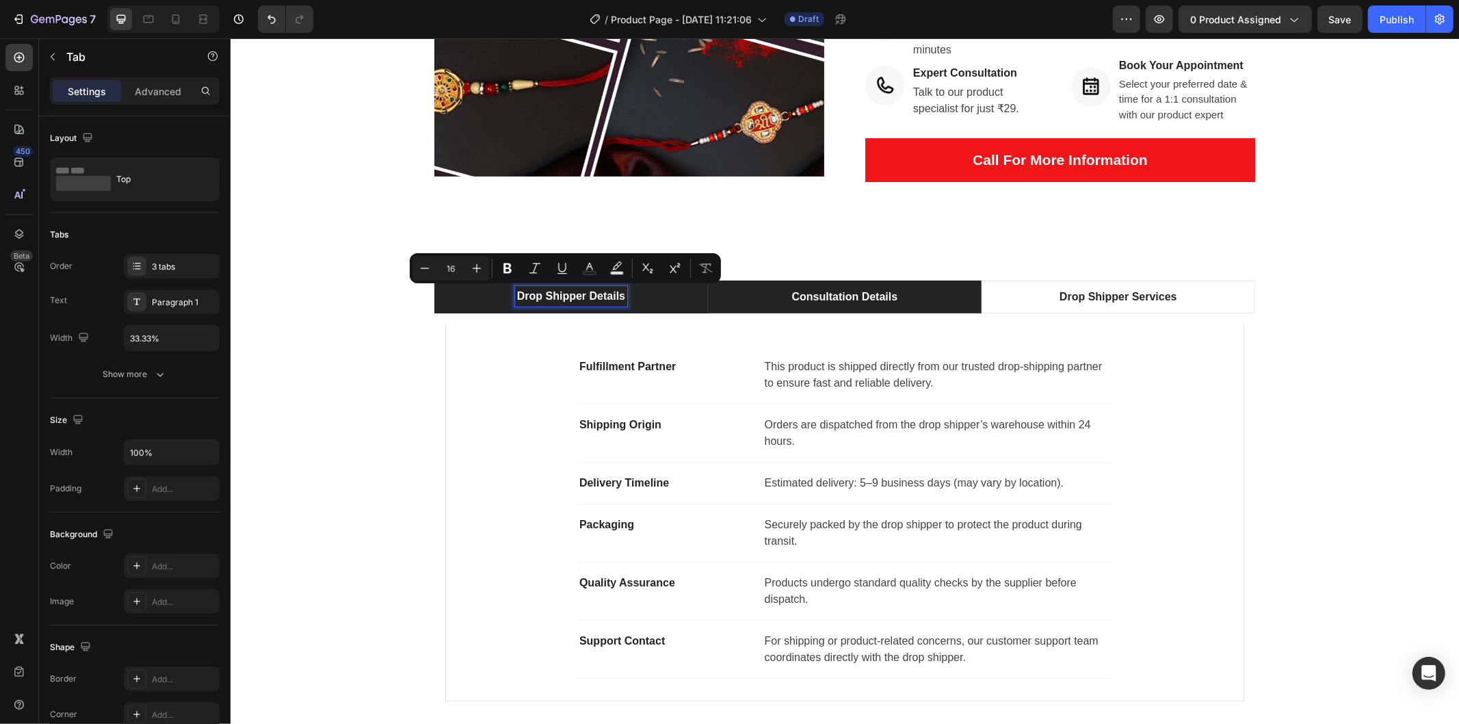
click at [831, 298] on p "Consultation Details" at bounding box center [844, 296] width 106 height 16
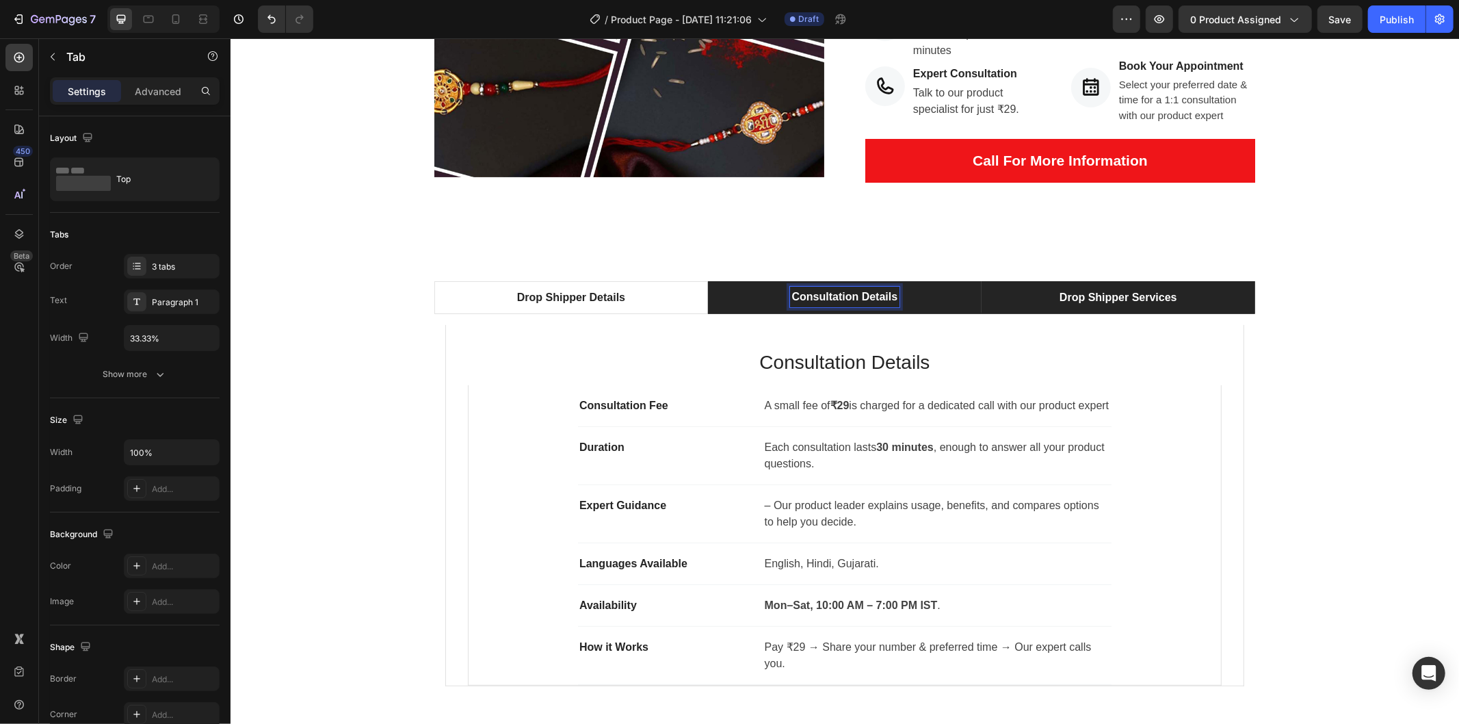
click at [1061, 298] on p "Drop Shipper Services" at bounding box center [1118, 297] width 118 height 16
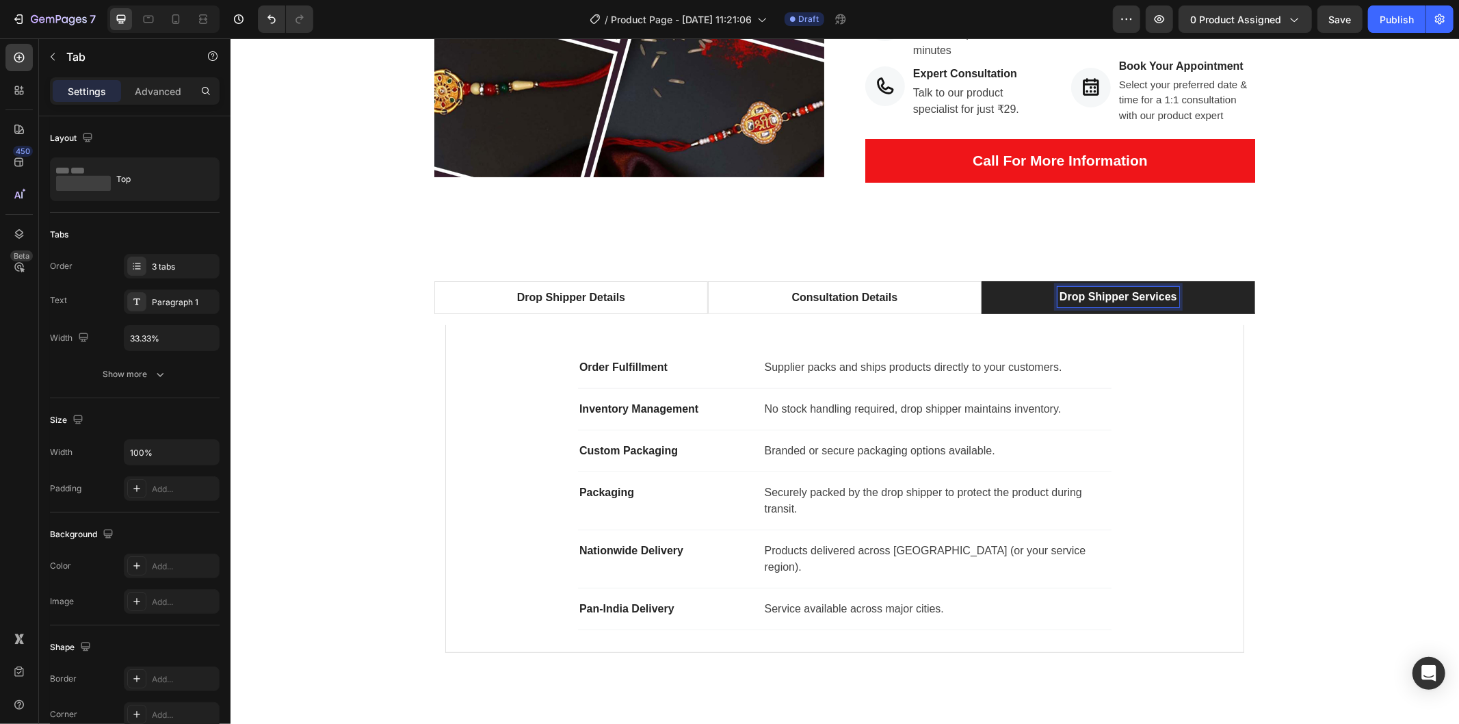
scroll to position [327, 0]
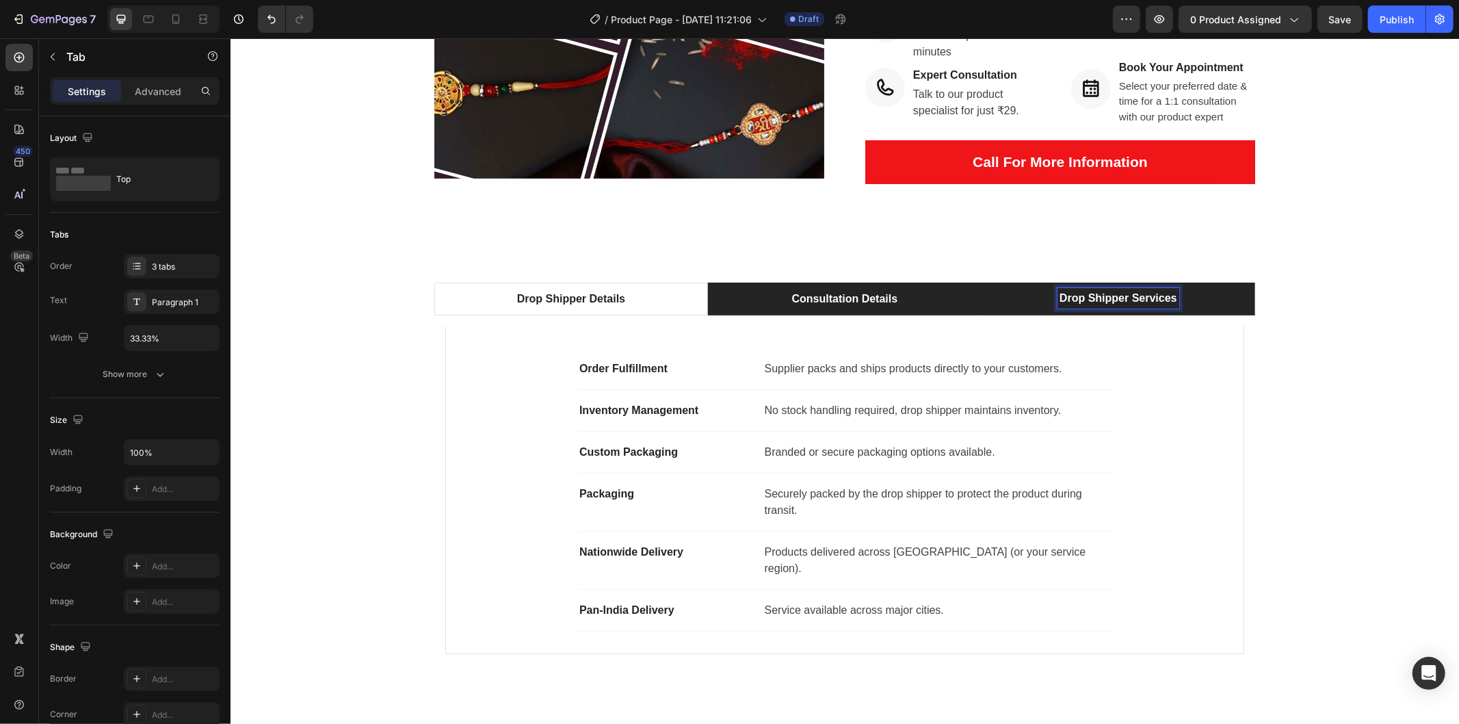
click at [895, 302] on li "Consultation Details" at bounding box center [844, 298] width 274 height 33
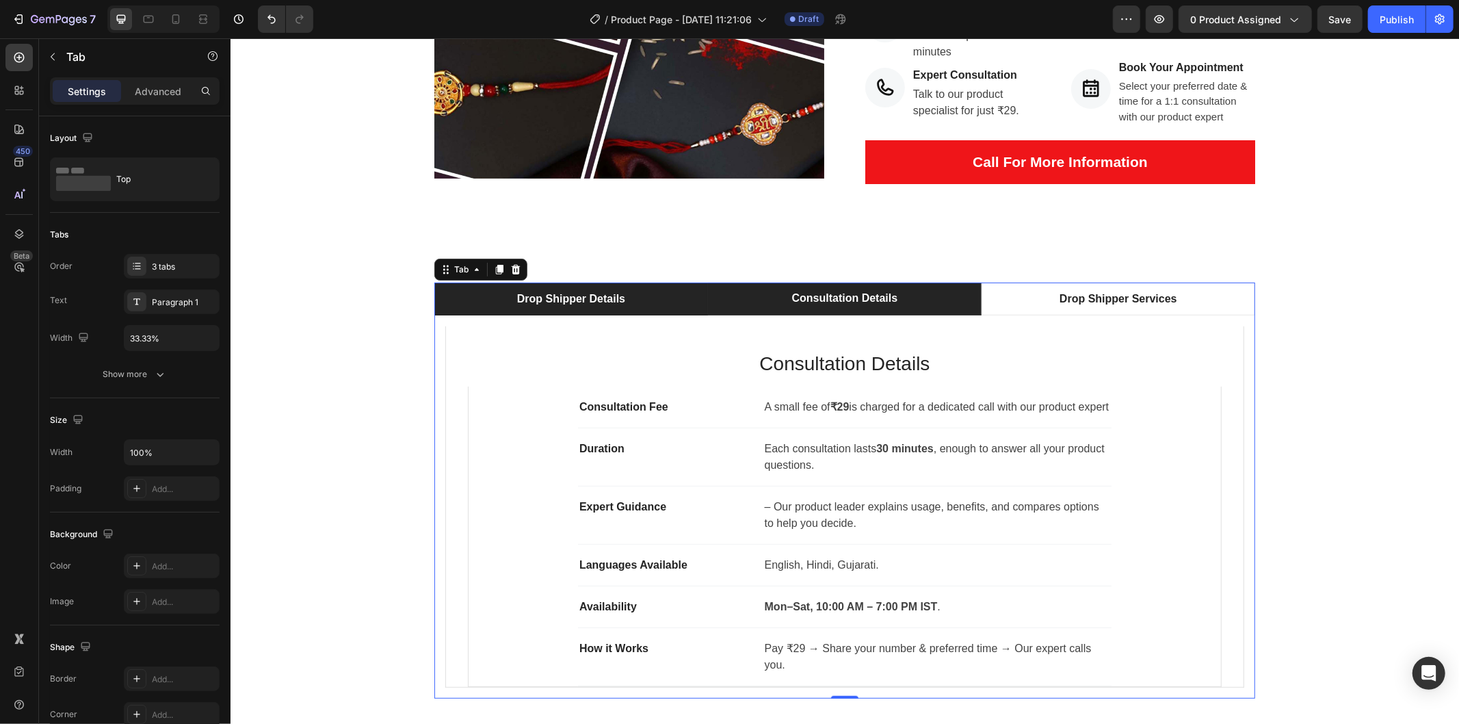
click at [607, 306] on div "Drop Shipper Details" at bounding box center [570, 298] width 112 height 21
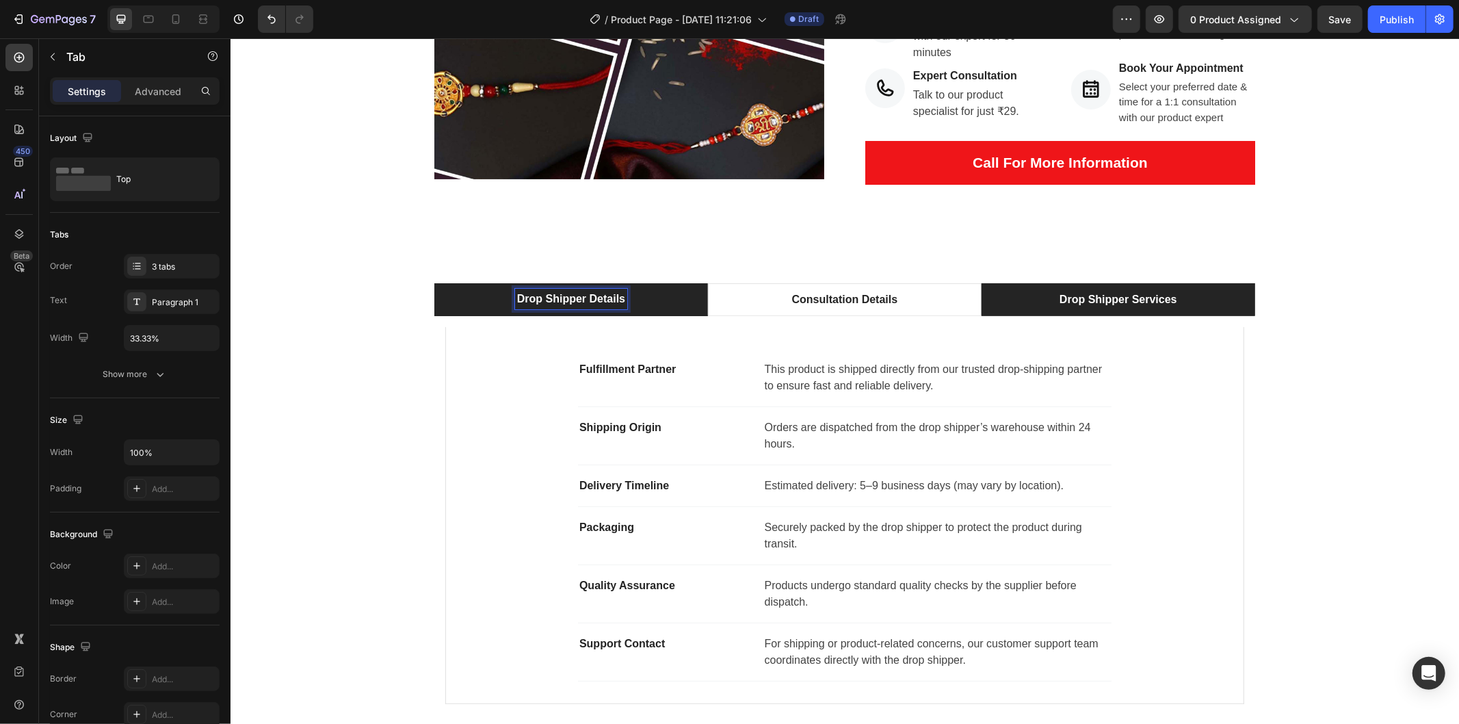
click at [1059, 291] on p "Drop Shipper Services" at bounding box center [1118, 299] width 118 height 16
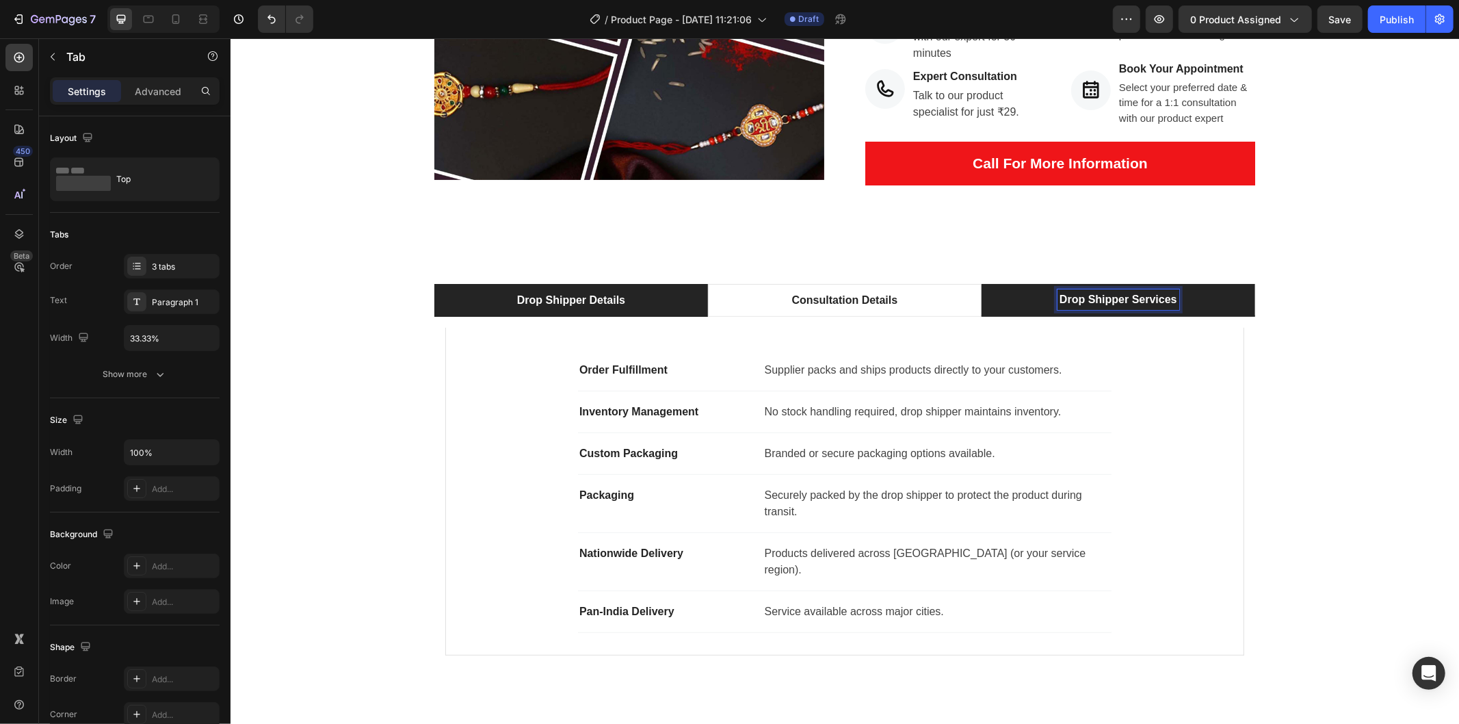
click at [652, 300] on li "Drop Shipper Details" at bounding box center [571, 299] width 274 height 33
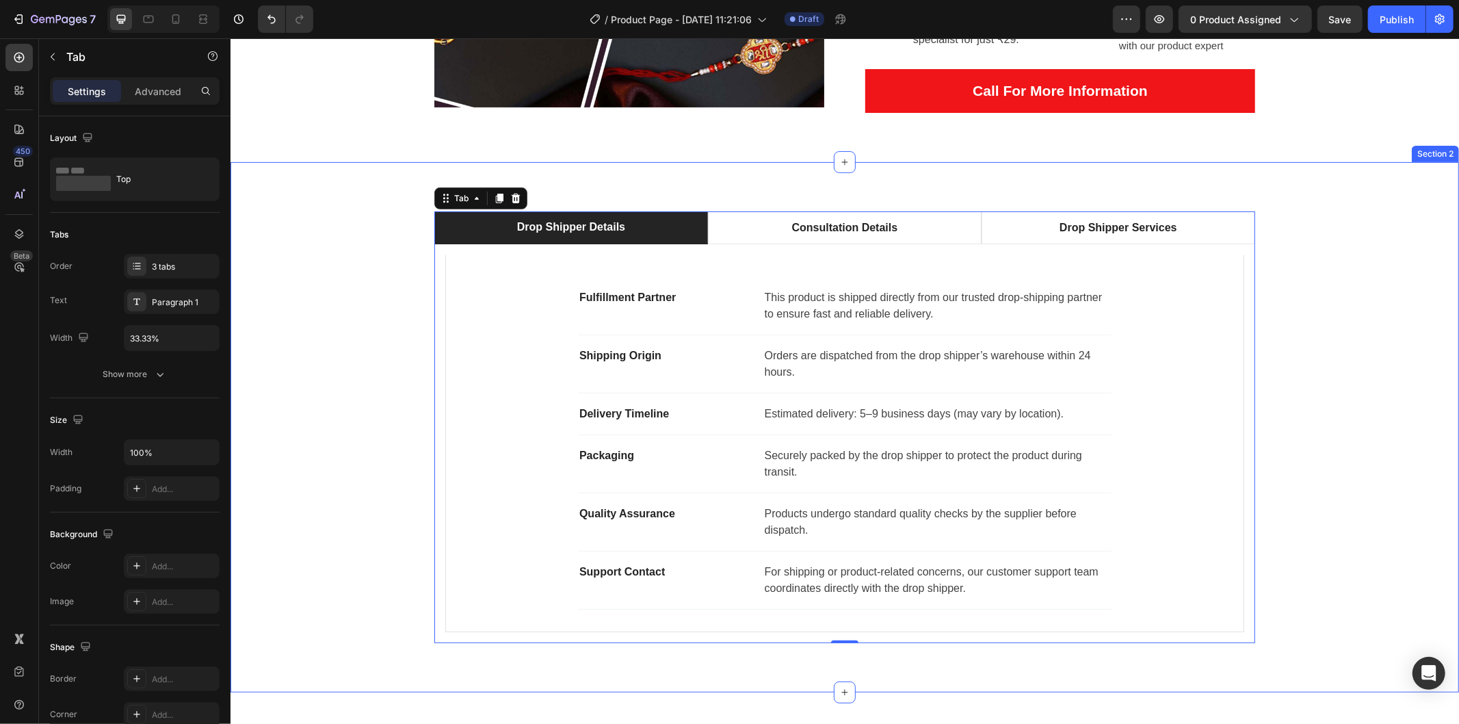
scroll to position [401, 0]
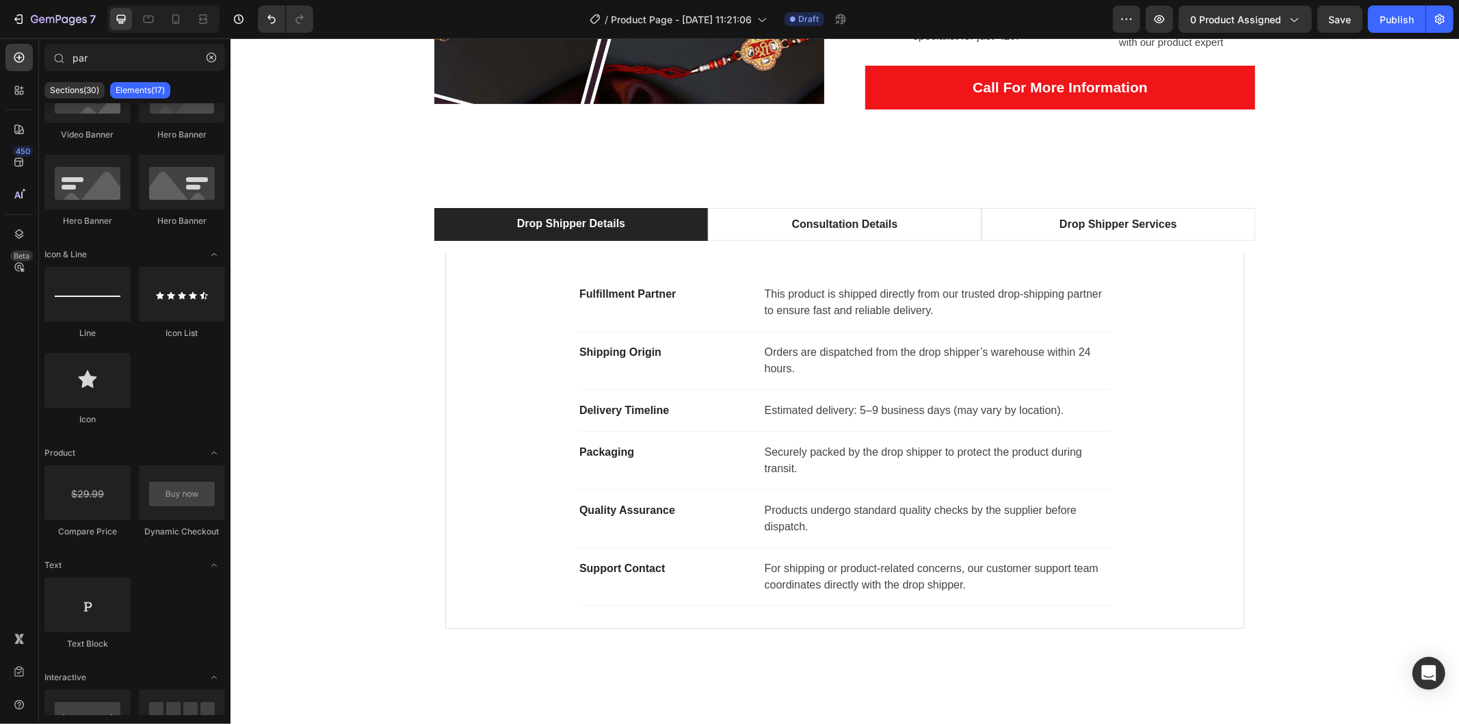
drag, startPoint x: 1457, startPoint y: 143, endPoint x: 1453, endPoint y: 179, distance: 36.5
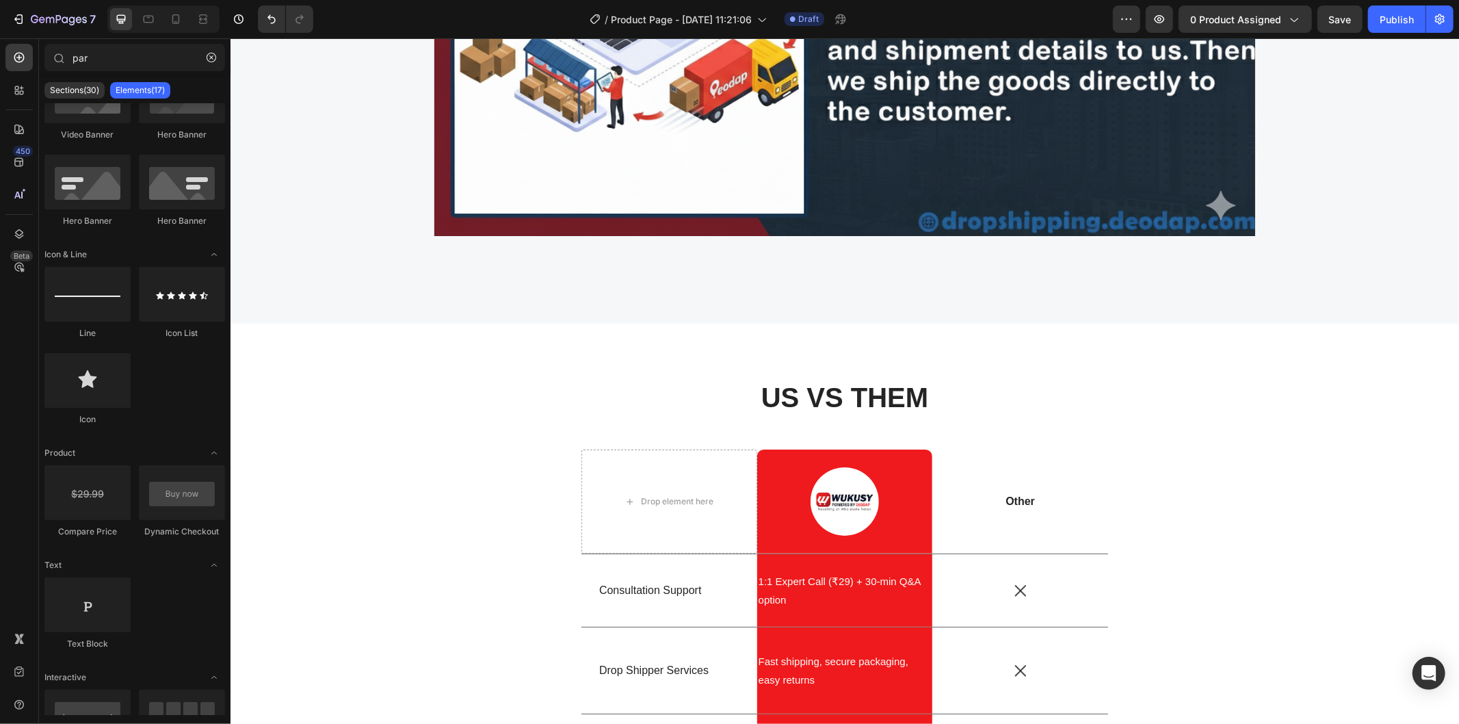
scroll to position [2747, 0]
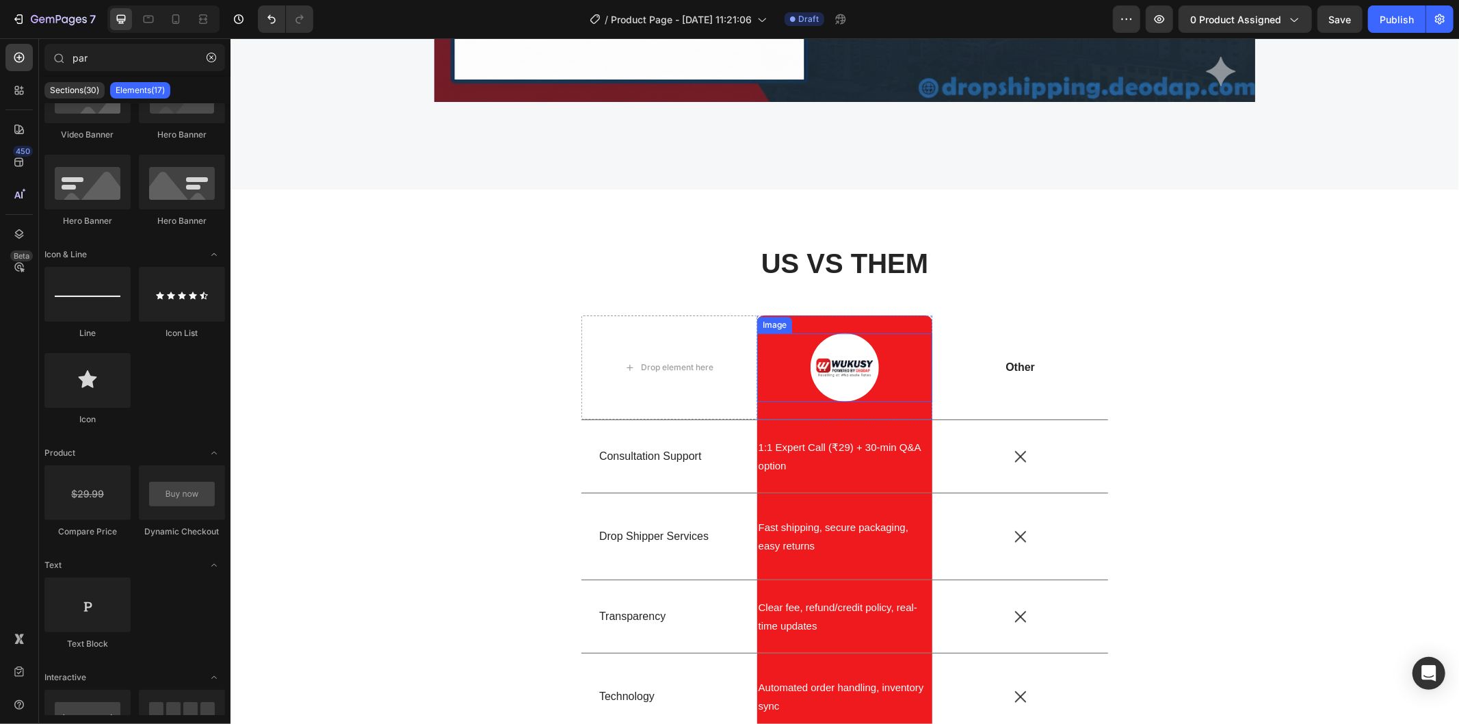
click at [840, 371] on img at bounding box center [844, 366] width 68 height 68
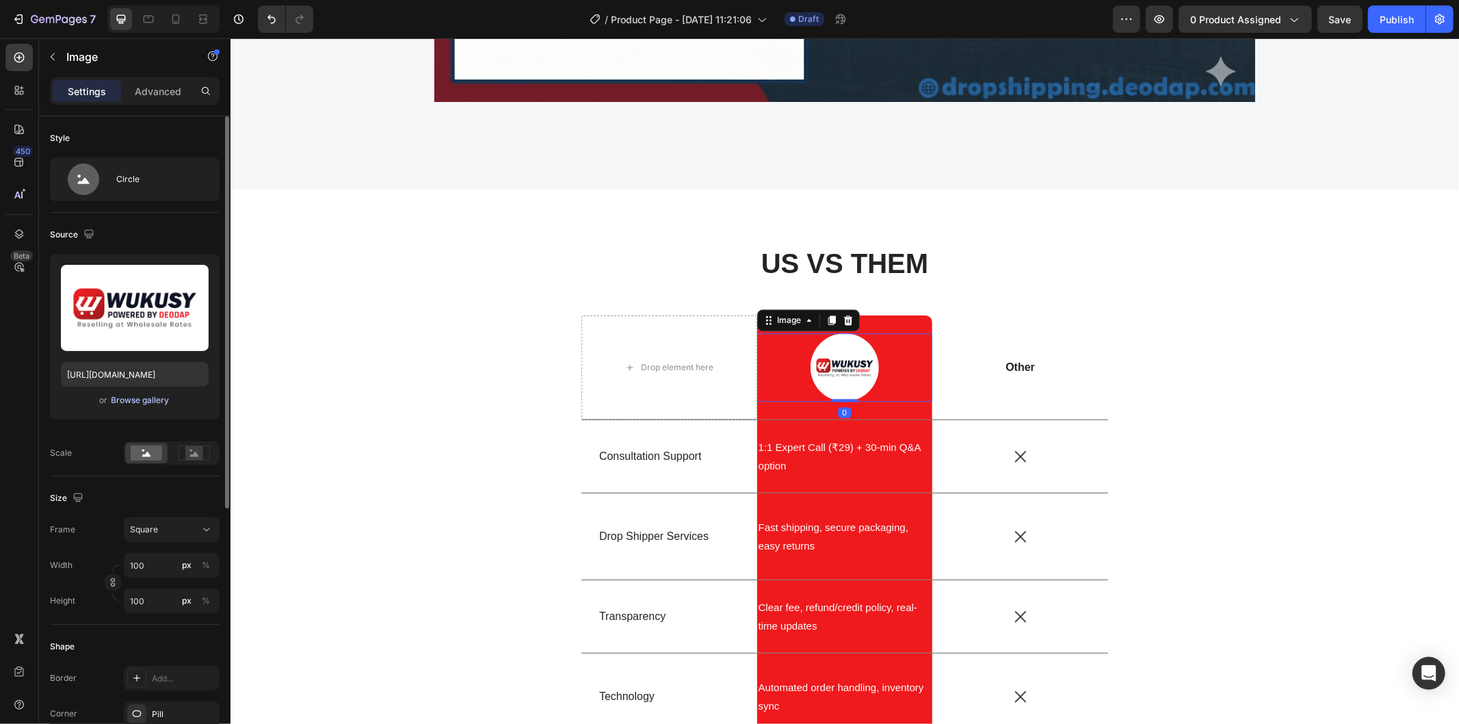
click at [151, 404] on div "Browse gallery" at bounding box center [140, 400] width 58 height 12
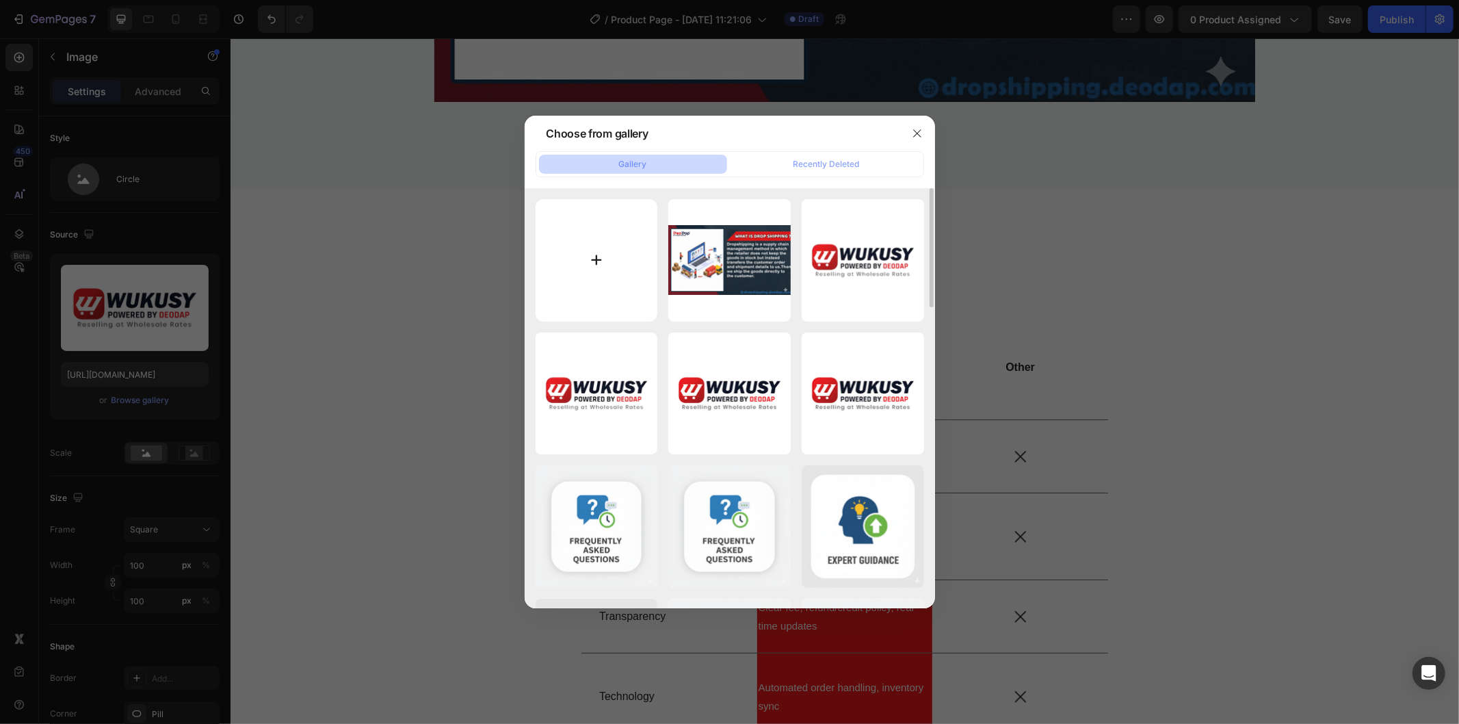
click at [604, 284] on input "file" at bounding box center [597, 260] width 122 height 122
type input "C:\fakepath\Gemini_Generated_Image_4hmtsl4hmtsl4hmt (1).png"
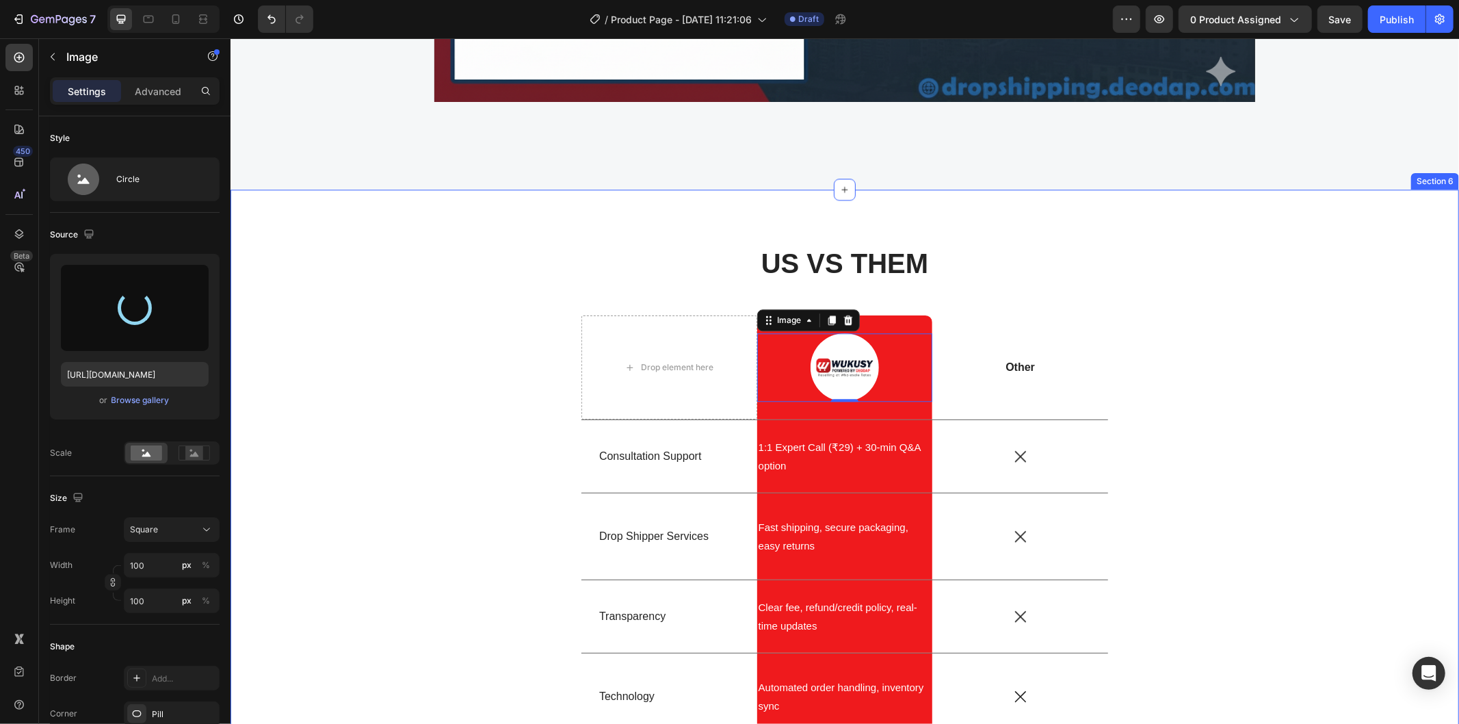
type input "https://cdn.shopify.com/s/files/1/0743/7402/1362/files/gempages_555536114555814…"
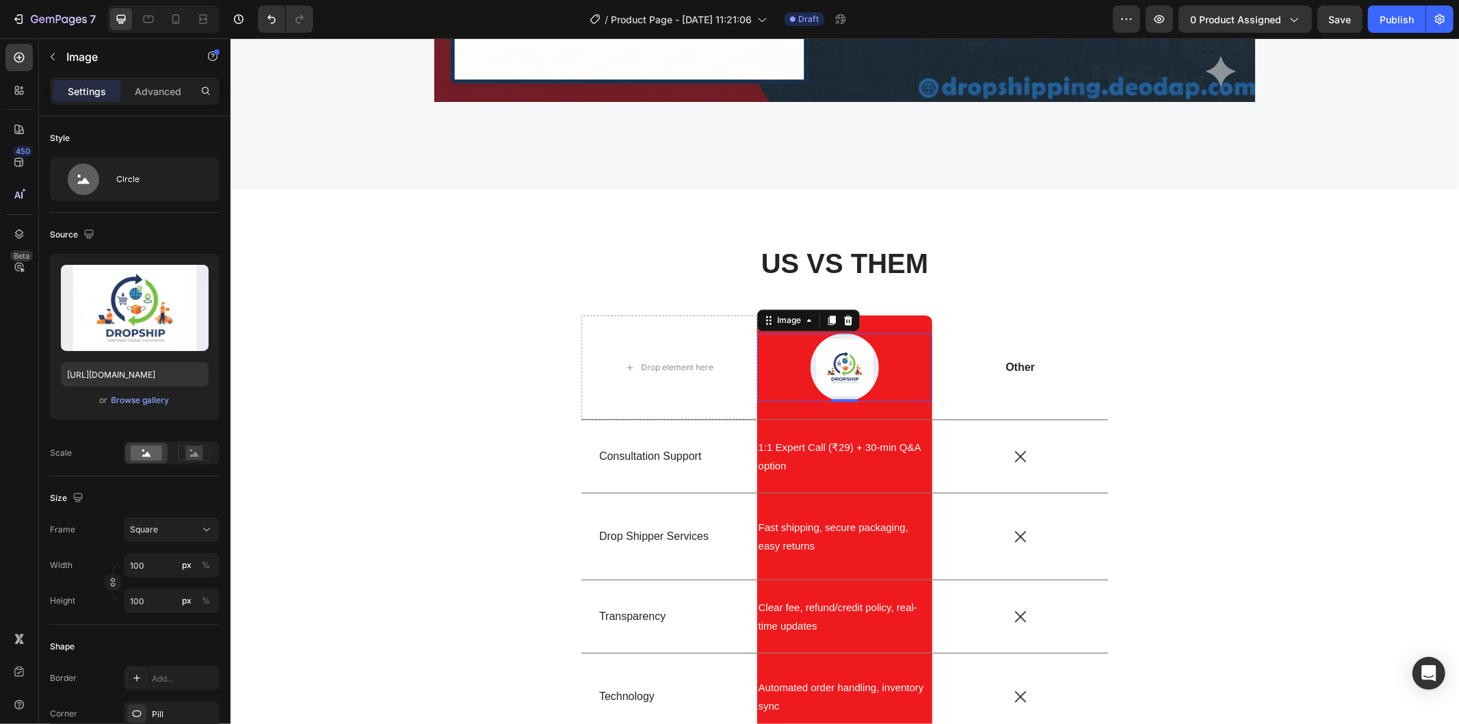
click at [802, 374] on div at bounding box center [844, 366] width 176 height 68
click at [864, 366] on img at bounding box center [844, 366] width 68 height 68
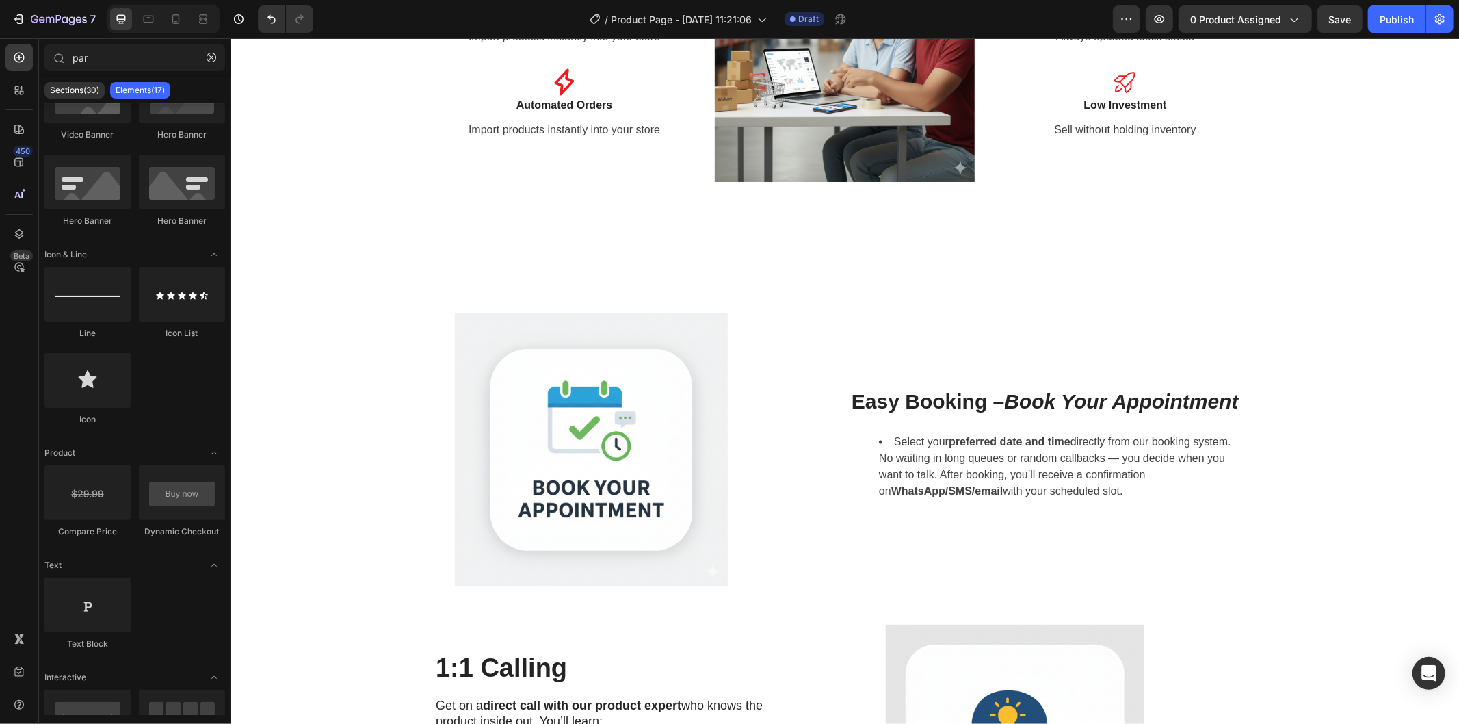
scroll to position [1031, 0]
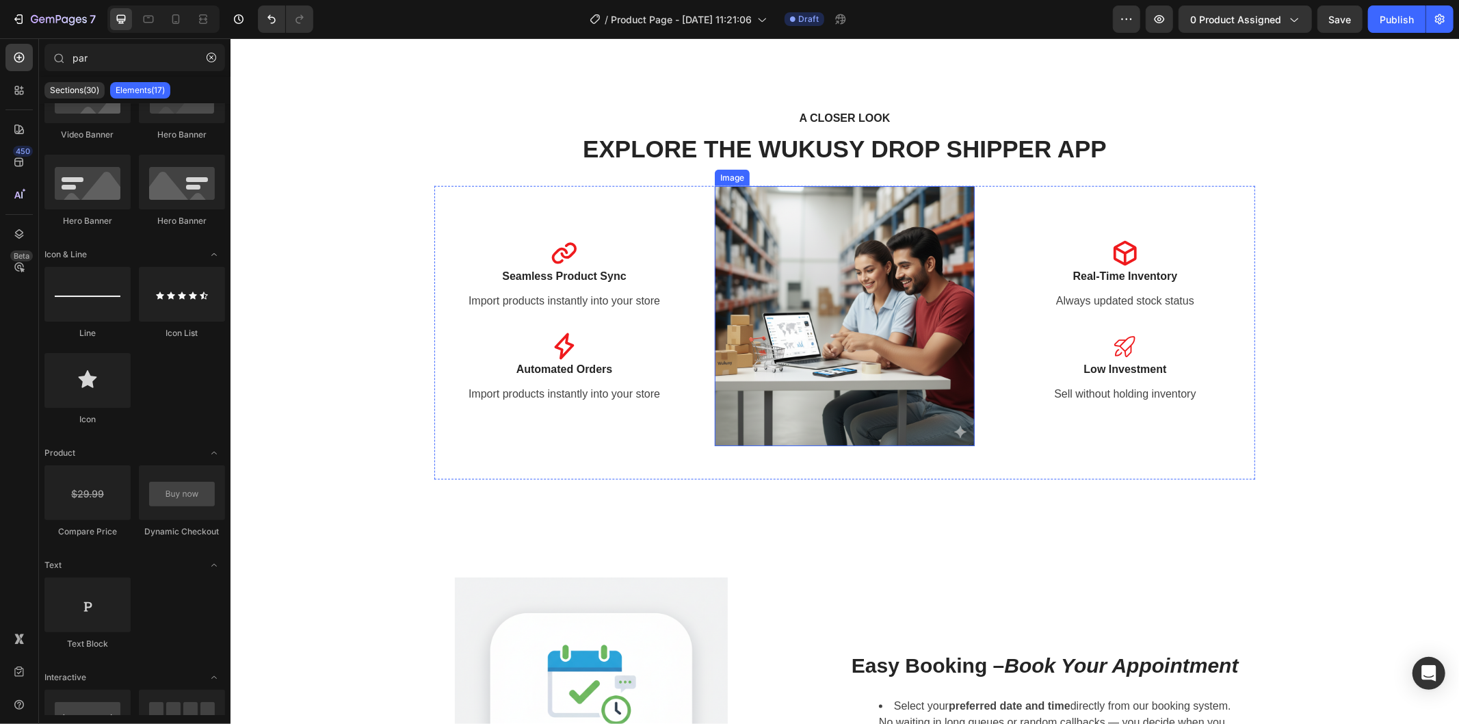
click at [809, 311] on img at bounding box center [844, 315] width 260 height 260
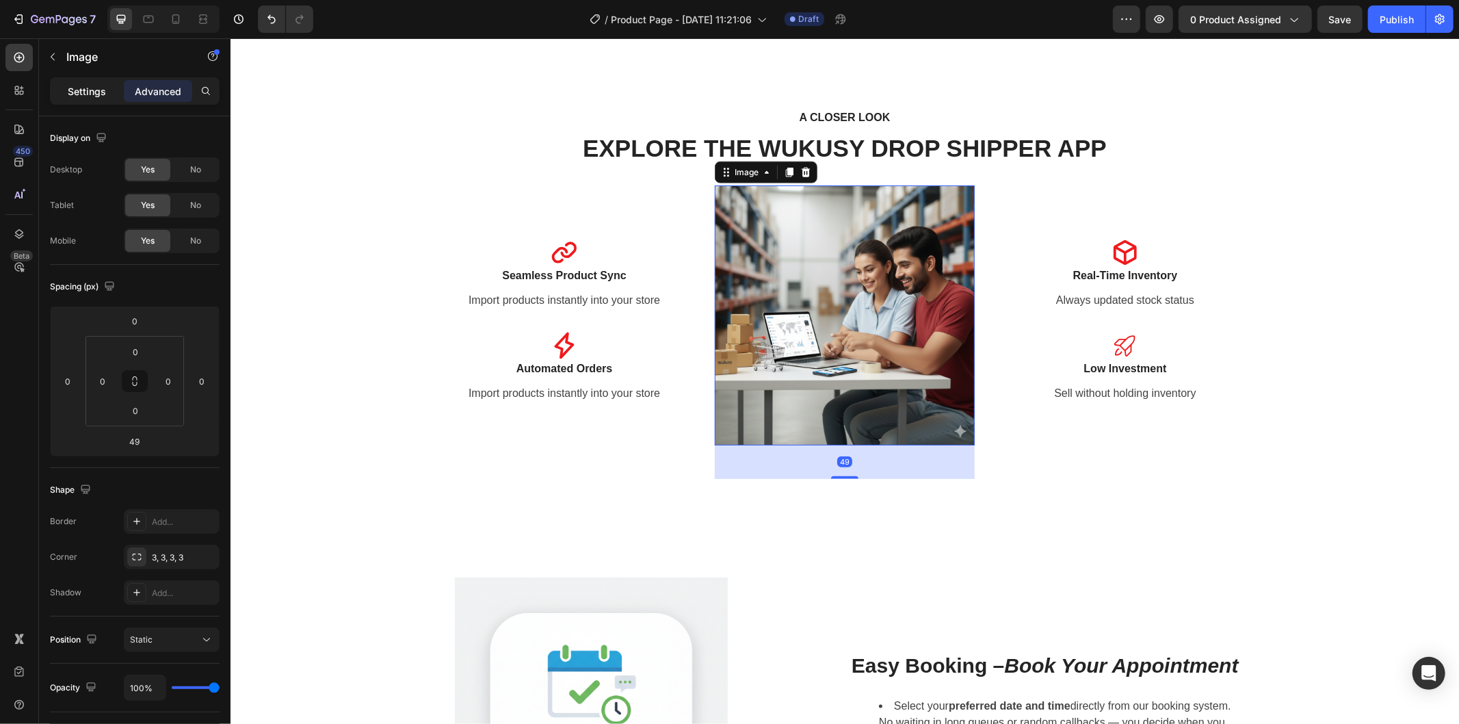
click at [94, 89] on p "Settings" at bounding box center [87, 91] width 38 height 14
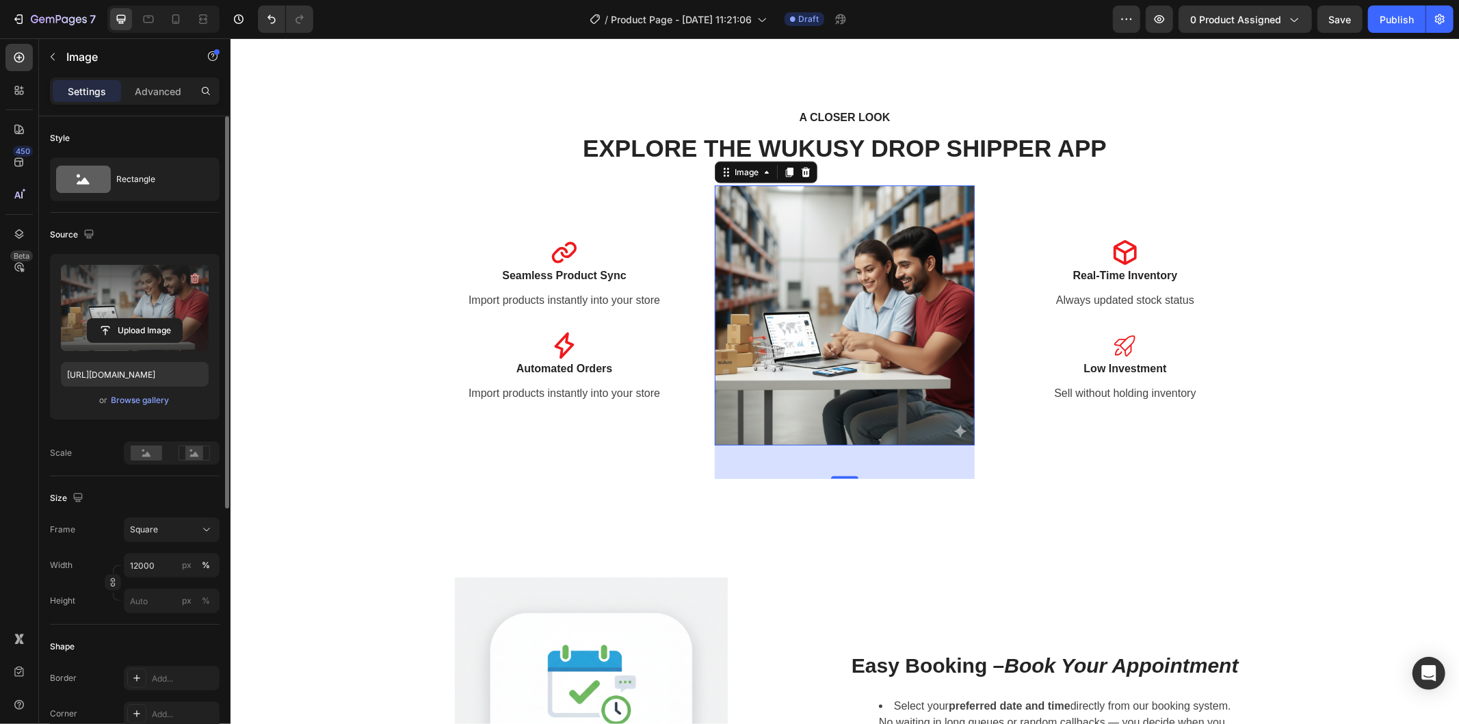
click at [148, 304] on label at bounding box center [135, 308] width 148 height 86
click at [148, 319] on input "file" at bounding box center [135, 330] width 94 height 23
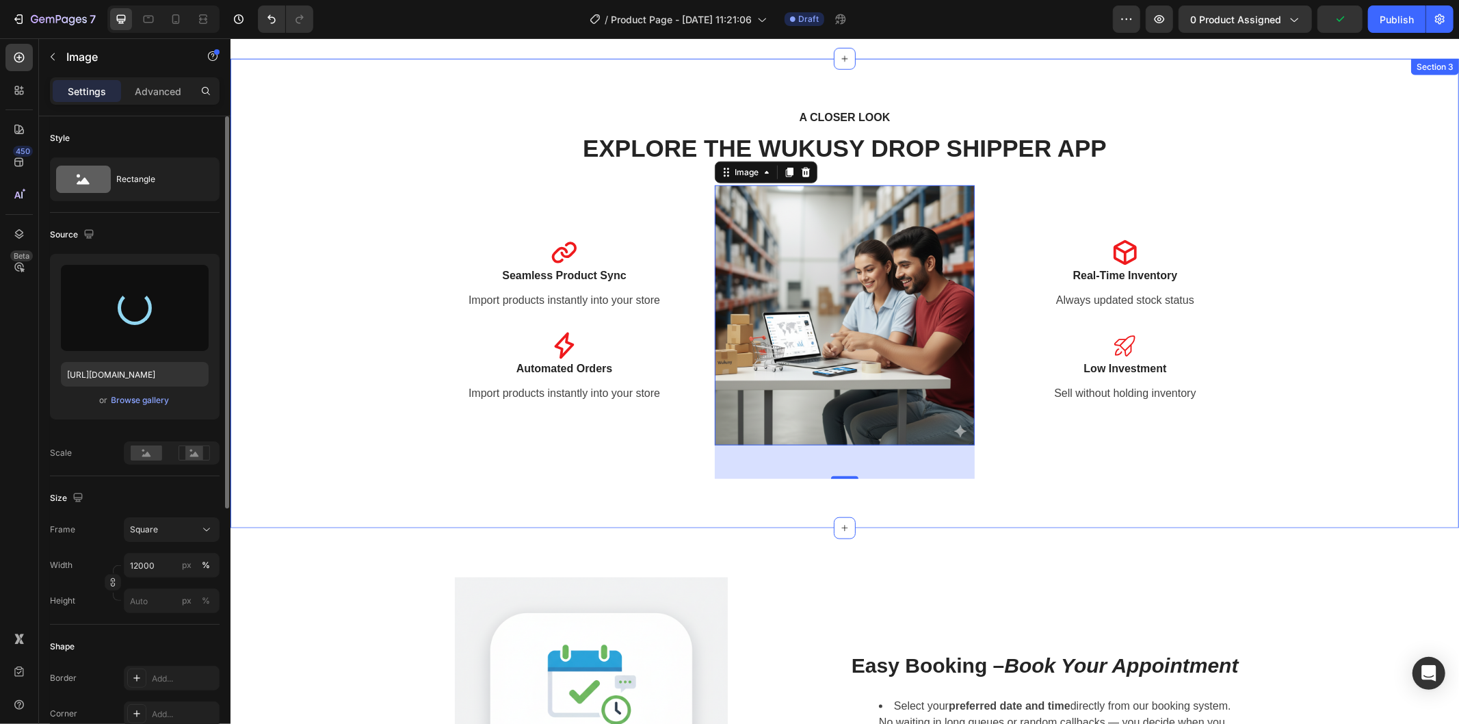
type input "https://cdn.shopify.com/s/files/1/0743/7402/1362/files/gempages_555536114555814…"
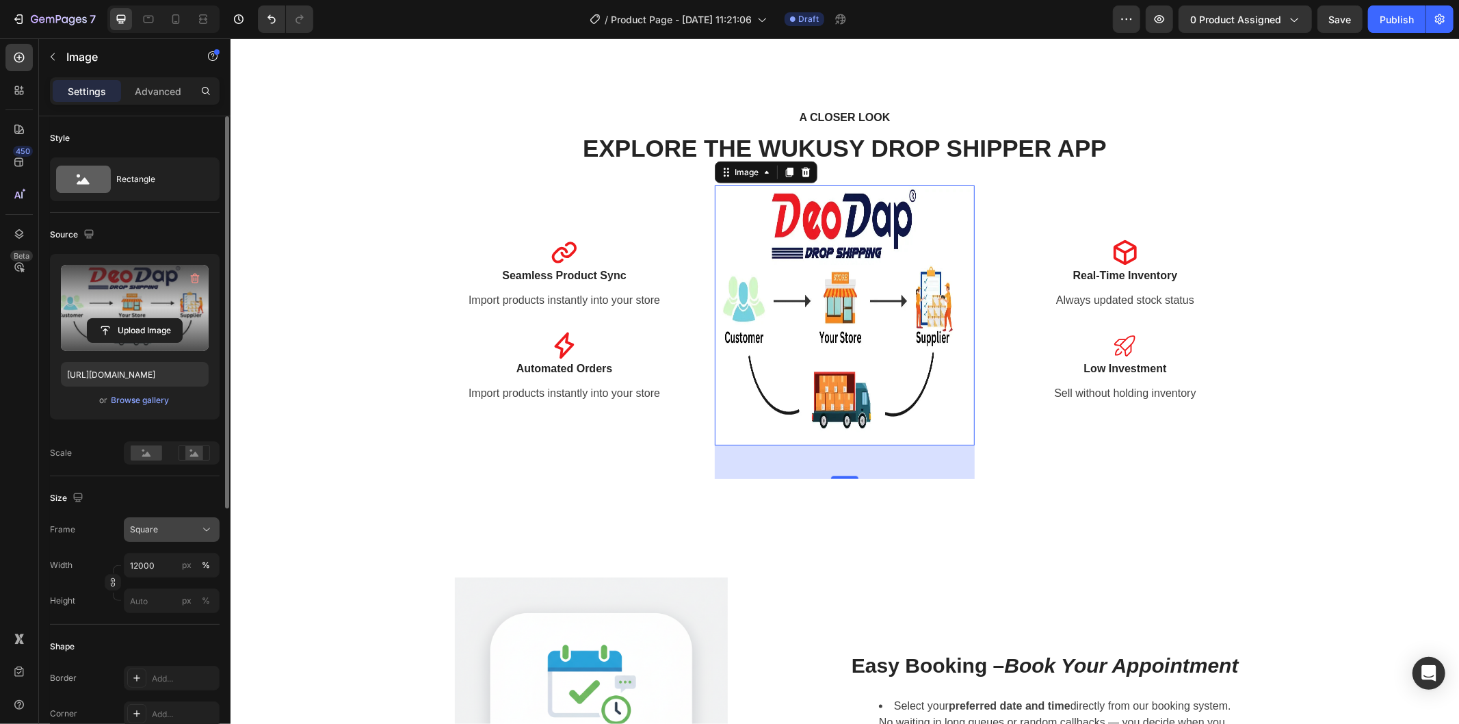
click at [151, 533] on span "Square" at bounding box center [144, 529] width 28 height 12
click at [196, 611] on icon at bounding box center [202, 615] width 12 height 9
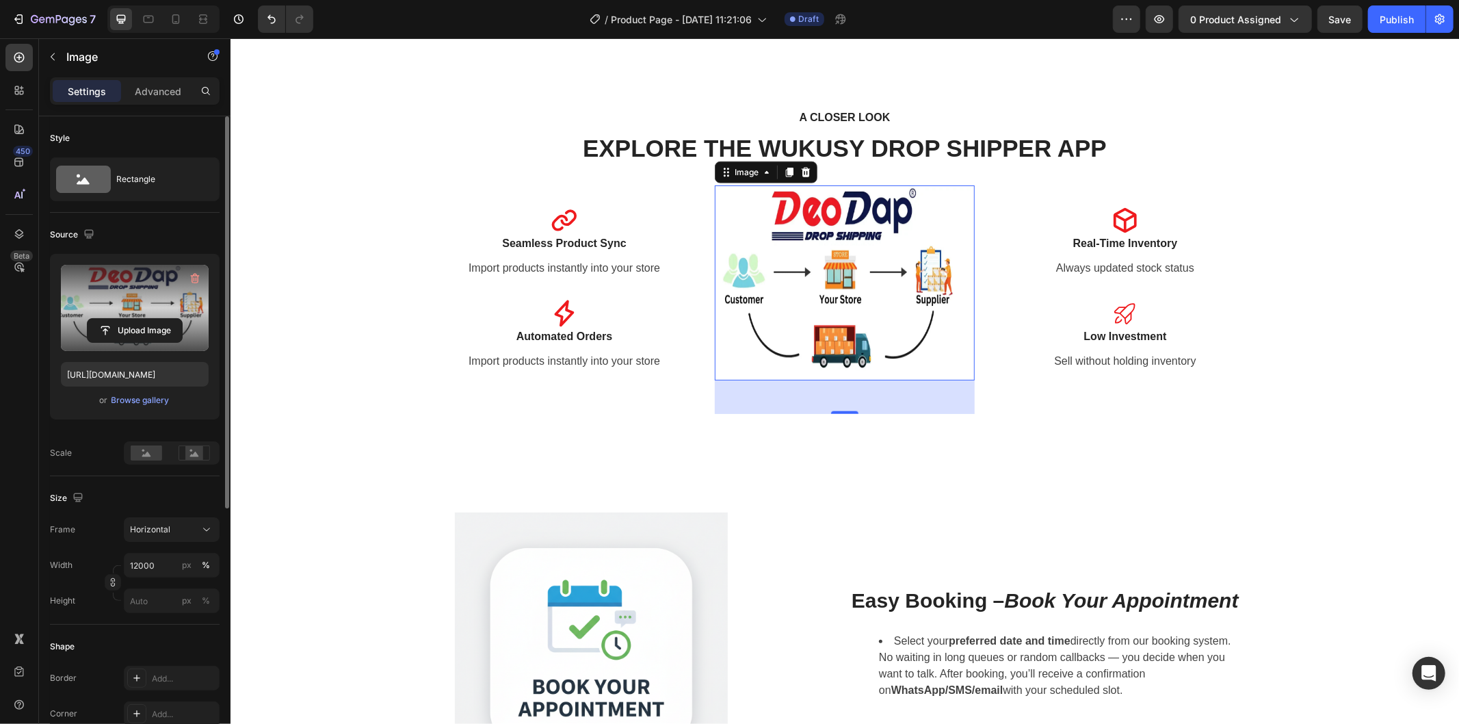
drag, startPoint x: 151, startPoint y: 542, endPoint x: 155, endPoint y: 517, distance: 25.6
click at [151, 542] on div "Frame Horizontal Width 12000 px % Height px %" at bounding box center [135, 565] width 170 height 96
click at [155, 517] on button "Horizontal" at bounding box center [172, 529] width 96 height 25
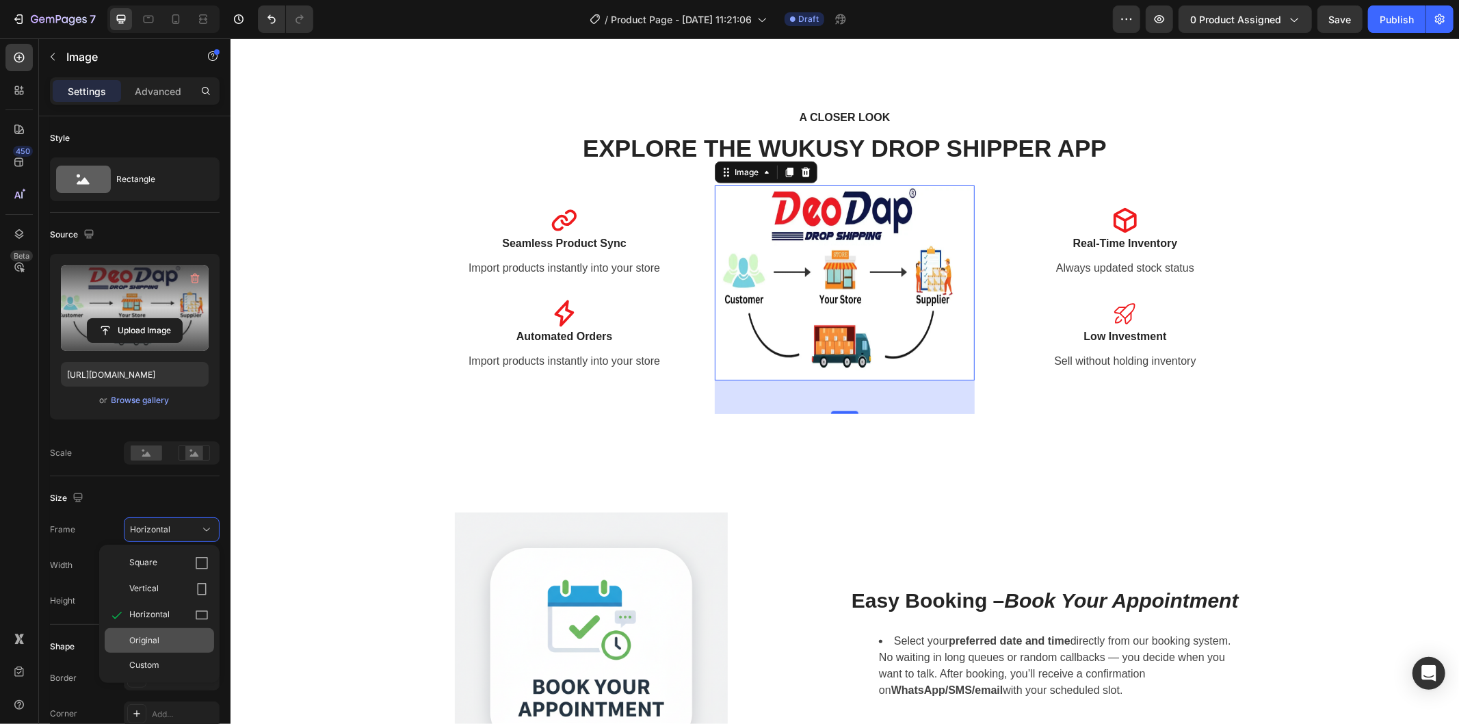
click at [179, 636] on div "Original" at bounding box center [168, 640] width 79 height 12
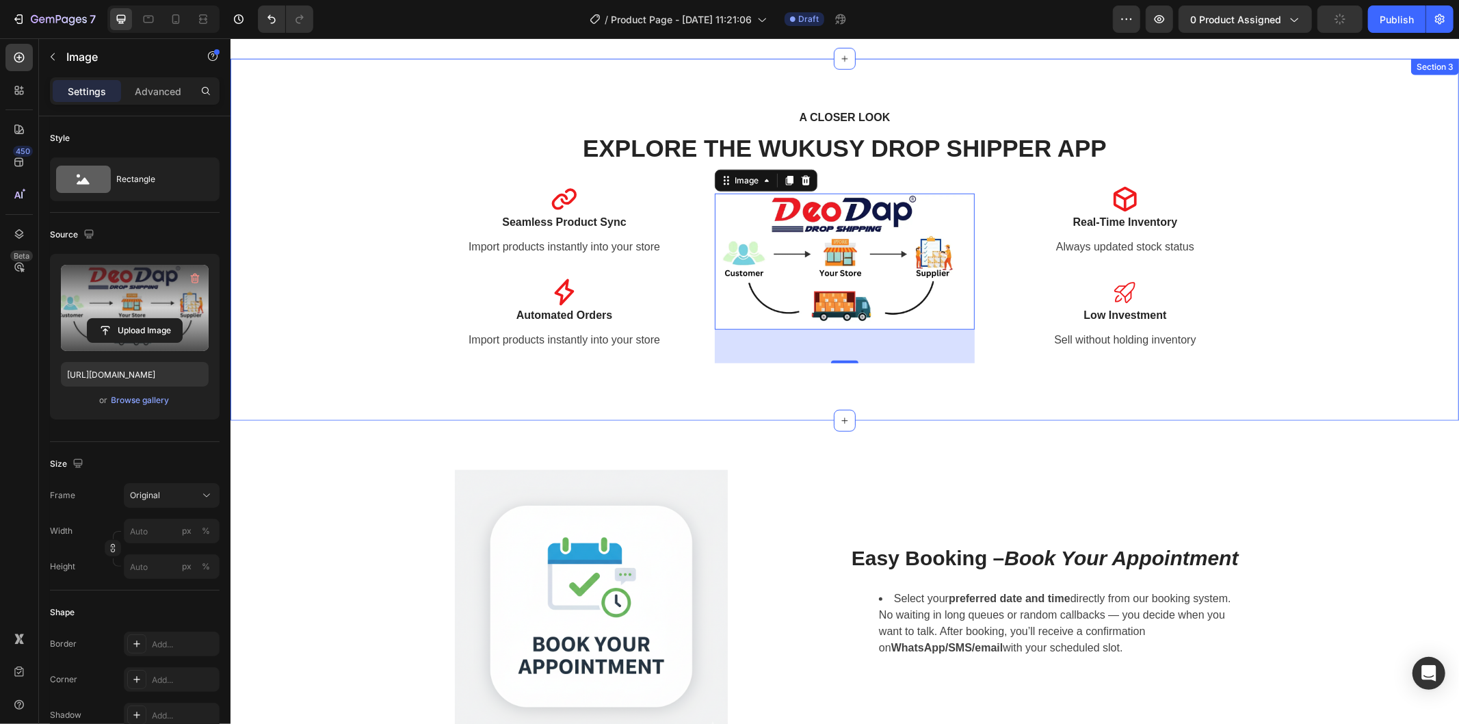
click at [1321, 299] on div "A CLOSER LOOK Text block EXPLORE THE WUKUSY DROP SHIPPER APP Heading Row Icon S…" at bounding box center [844, 238] width 1208 height 263
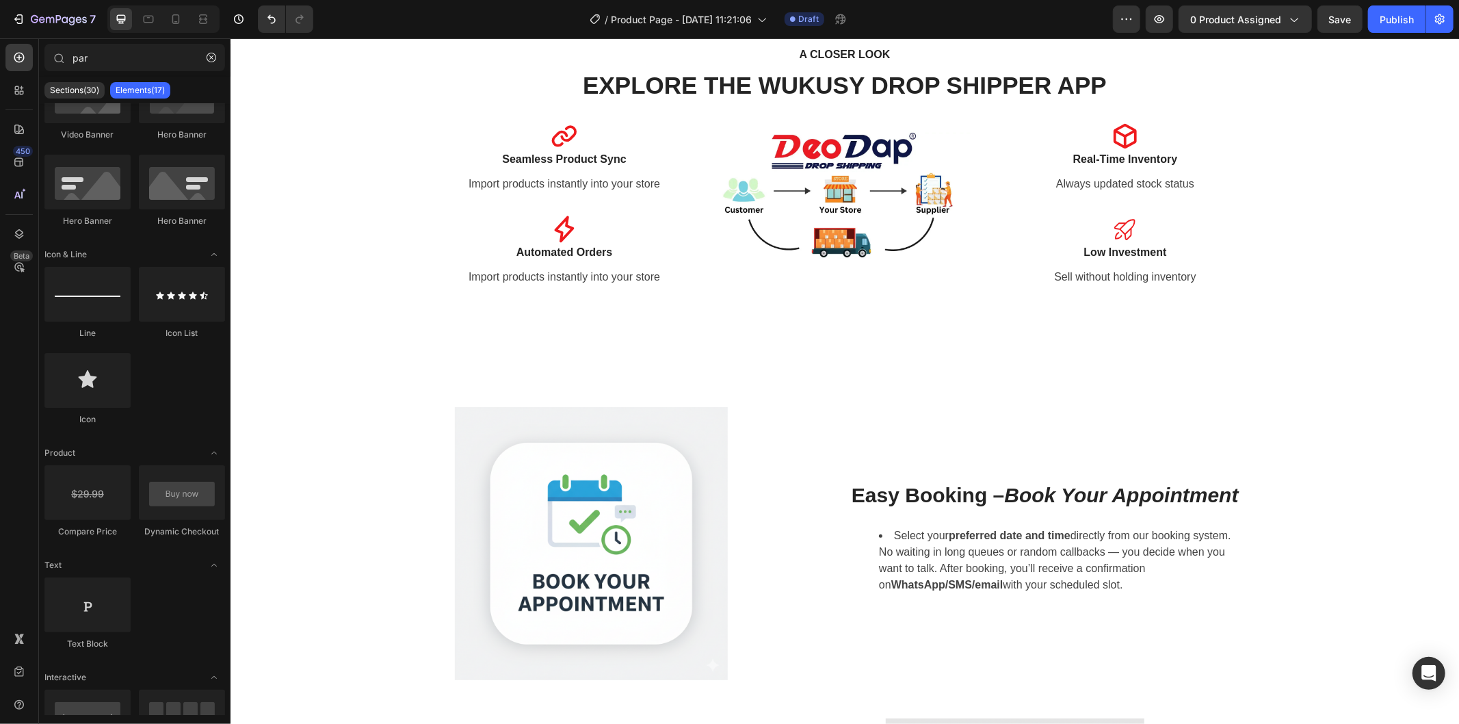
scroll to position [994, 0]
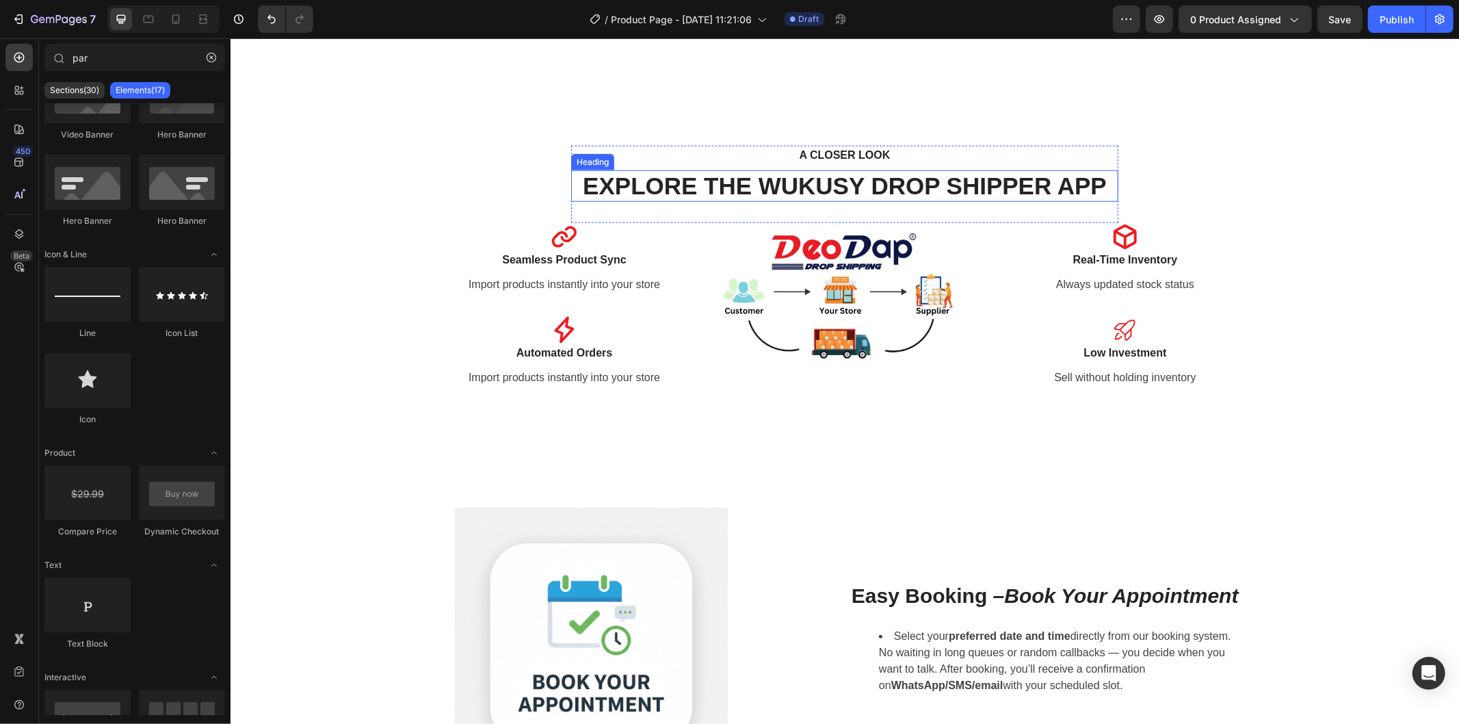
click at [830, 189] on h2 "EXPLORE THE WUKUSY DROP SHIPPER APP" at bounding box center [843, 185] width 547 height 31
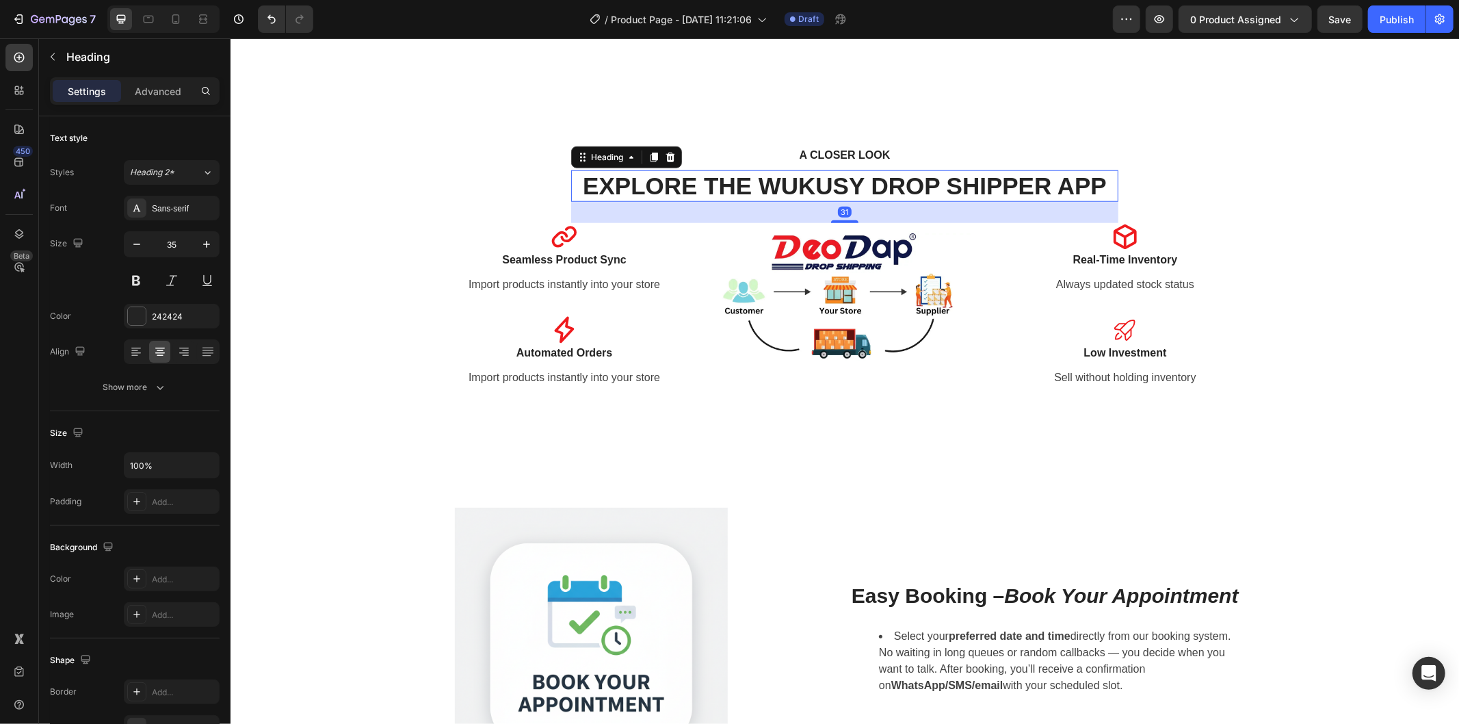
click at [864, 187] on h2 "EXPLORE THE WUKUSY DROP SHIPPER APP" at bounding box center [843, 185] width 547 height 31
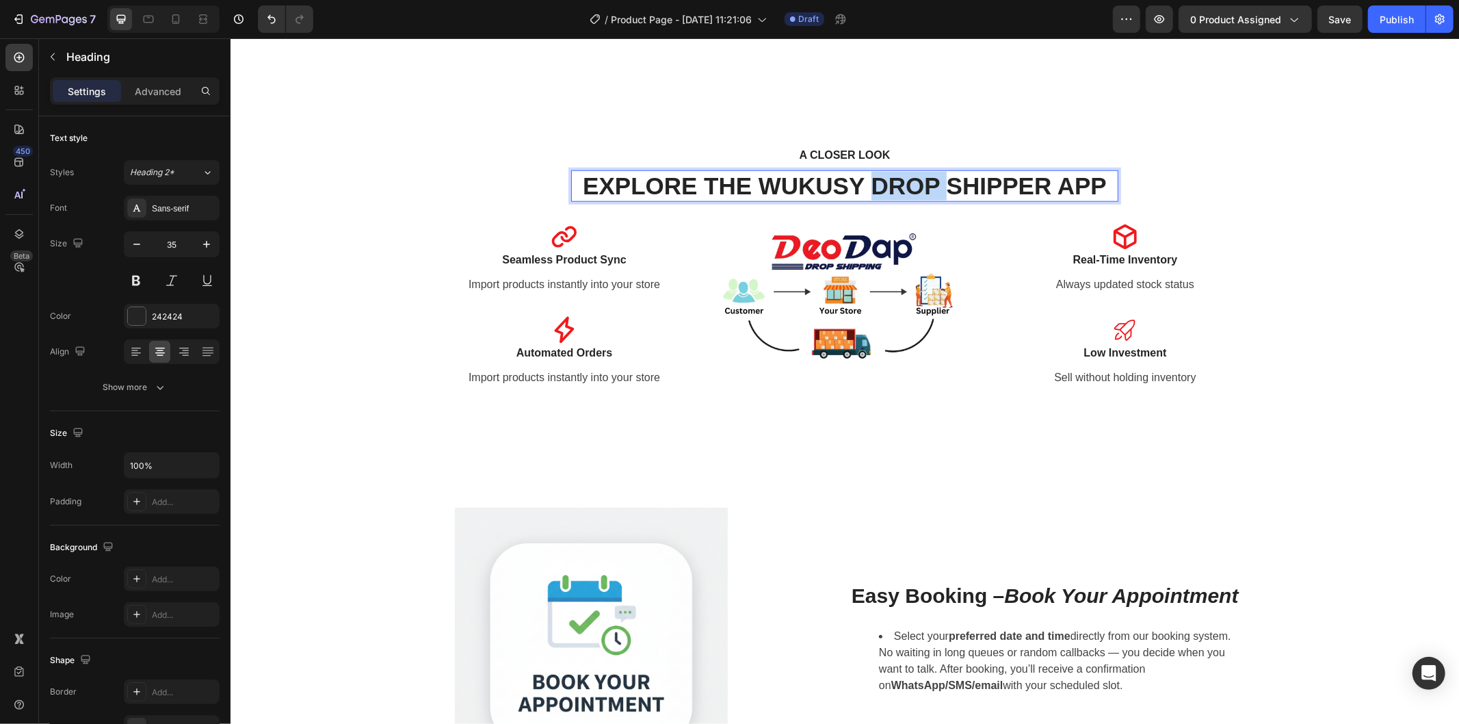
click at [864, 187] on p "EXPLORE THE WUKUSY DROP SHIPPER APP" at bounding box center [844, 185] width 544 height 29
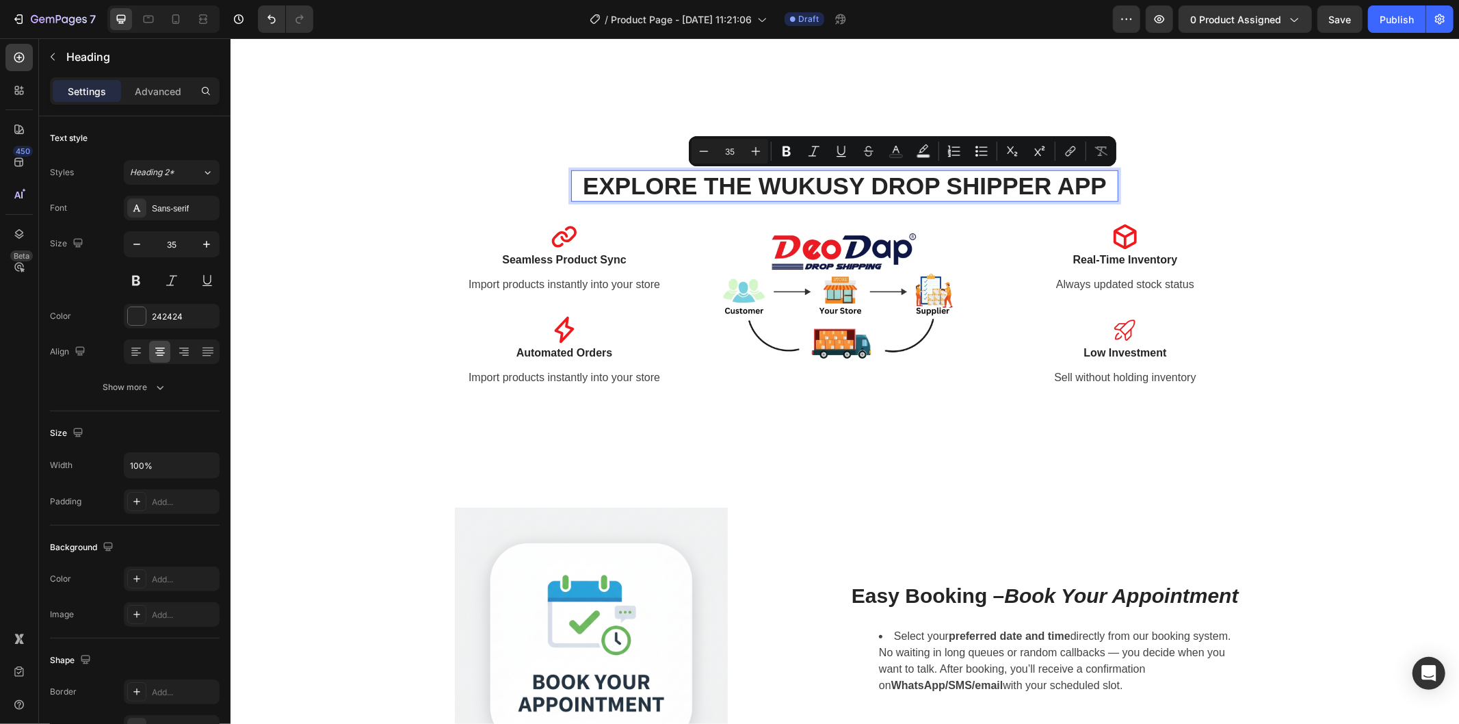
click at [762, 187] on p "EXPLORE THE WUKUSY DROP SHIPPER APP" at bounding box center [844, 185] width 544 height 29
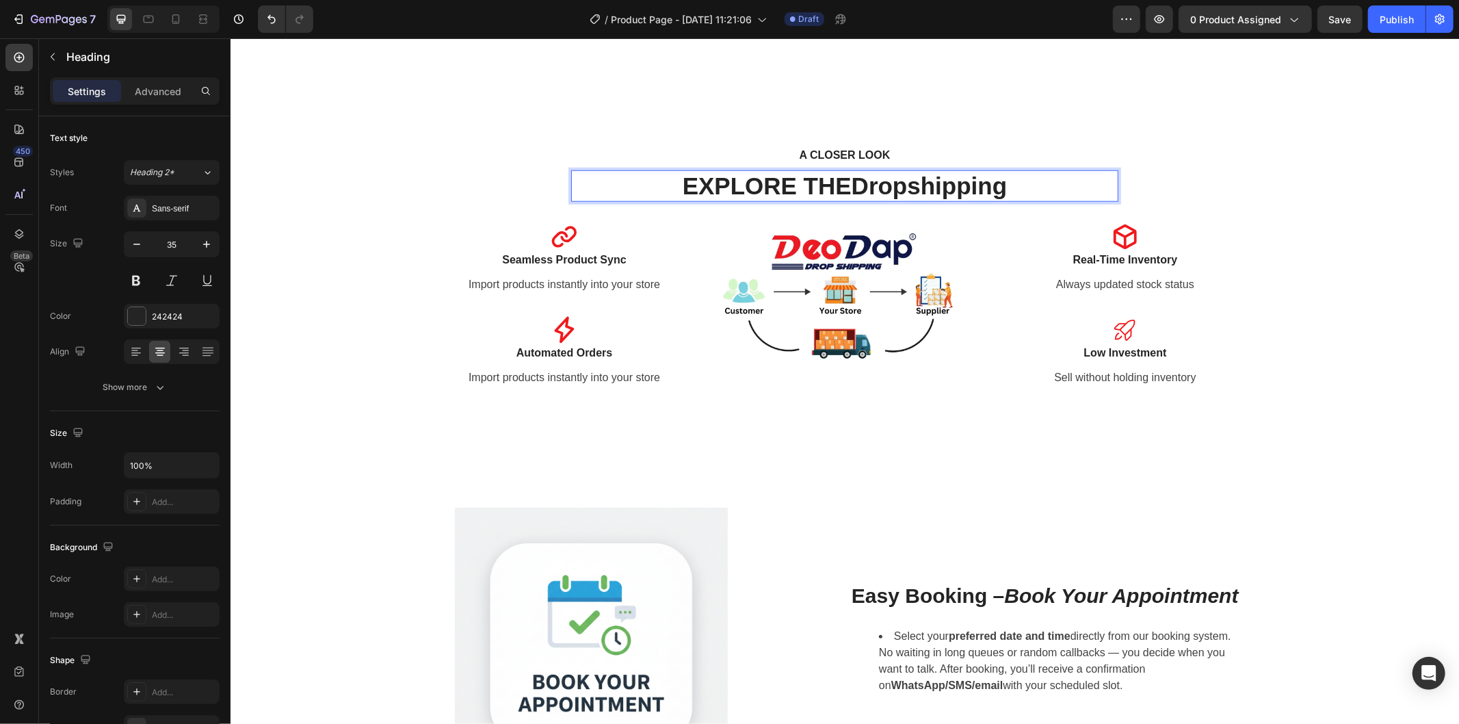
click at [829, 191] on p "EXPLORE THE Dropshipping" at bounding box center [844, 185] width 544 height 29
click at [1301, 352] on div "A CLOSER LOOK Text block Explore The Dropshipping Heading 31 Row Icon Seamless …" at bounding box center [844, 276] width 1208 height 263
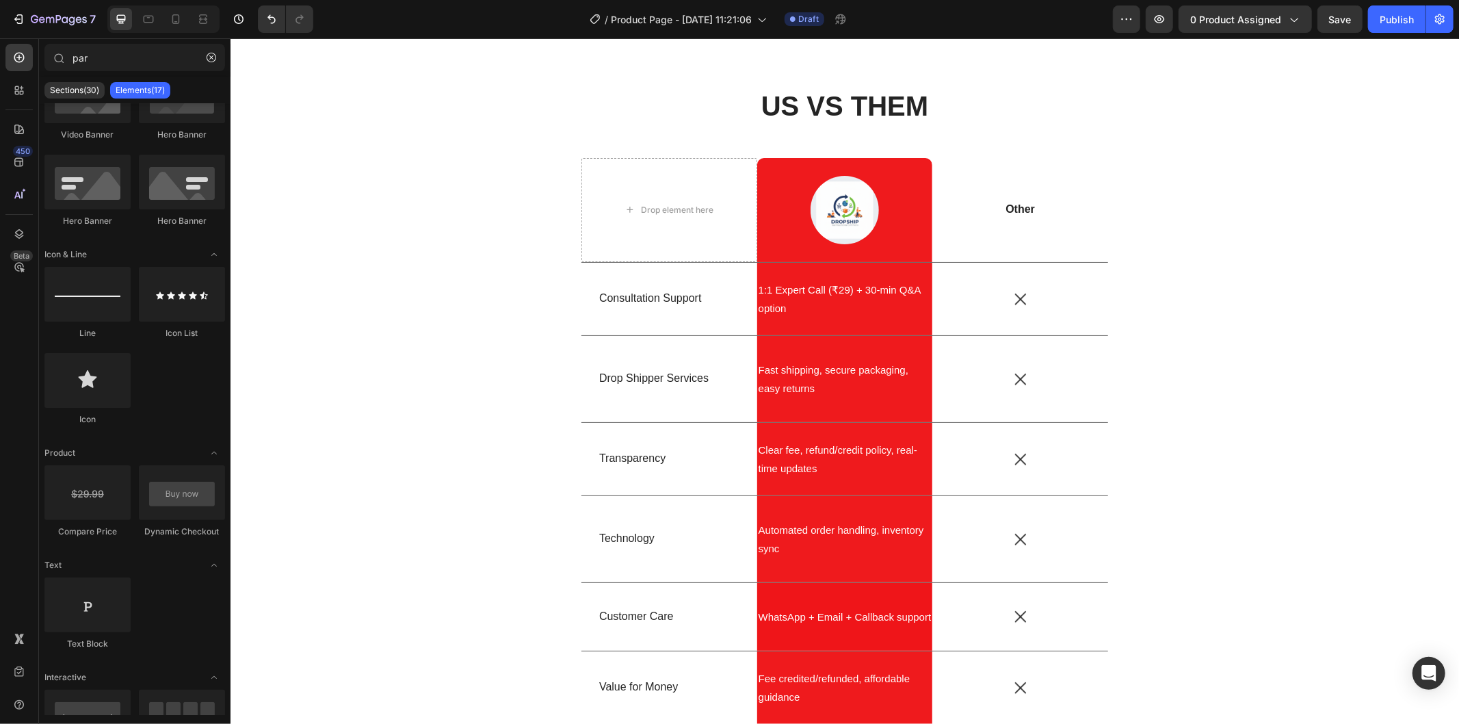
scroll to position [2910, 0]
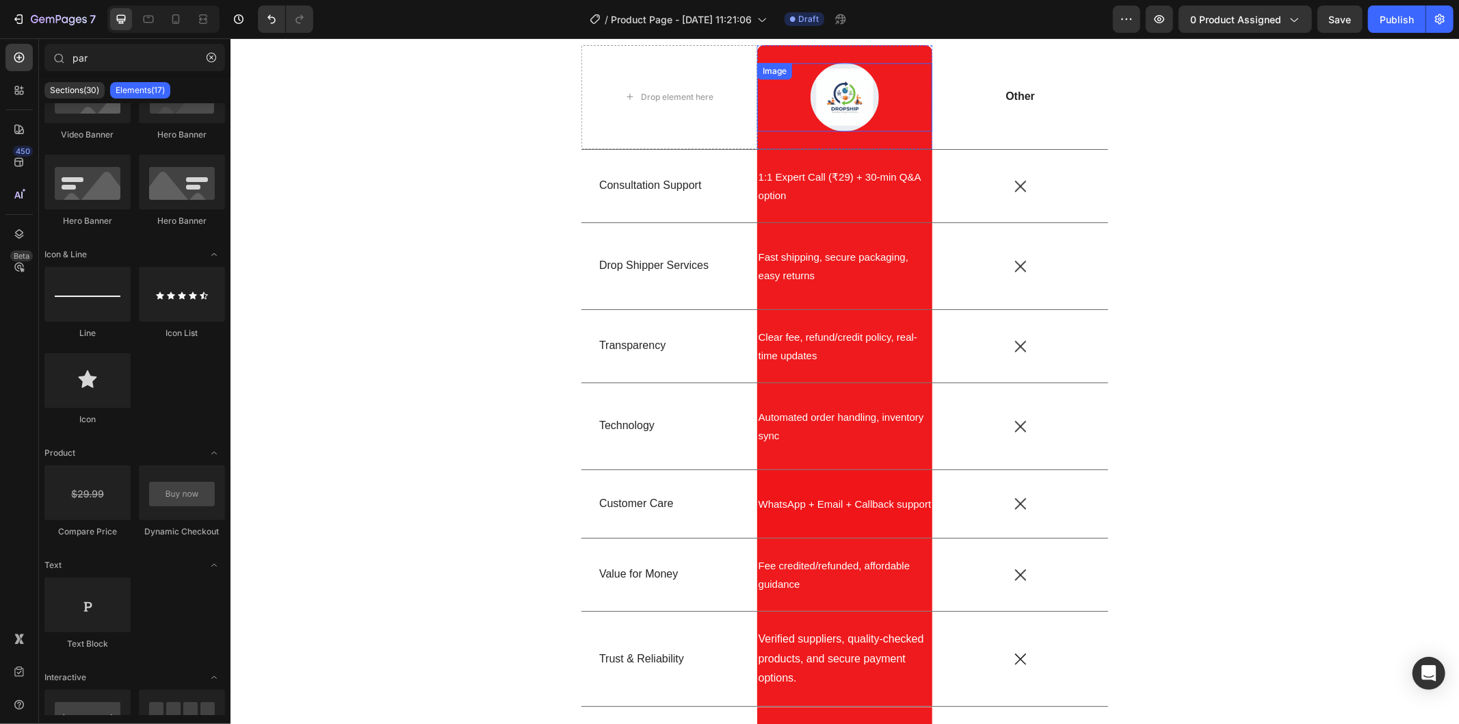
click at [828, 107] on img at bounding box center [844, 96] width 68 height 68
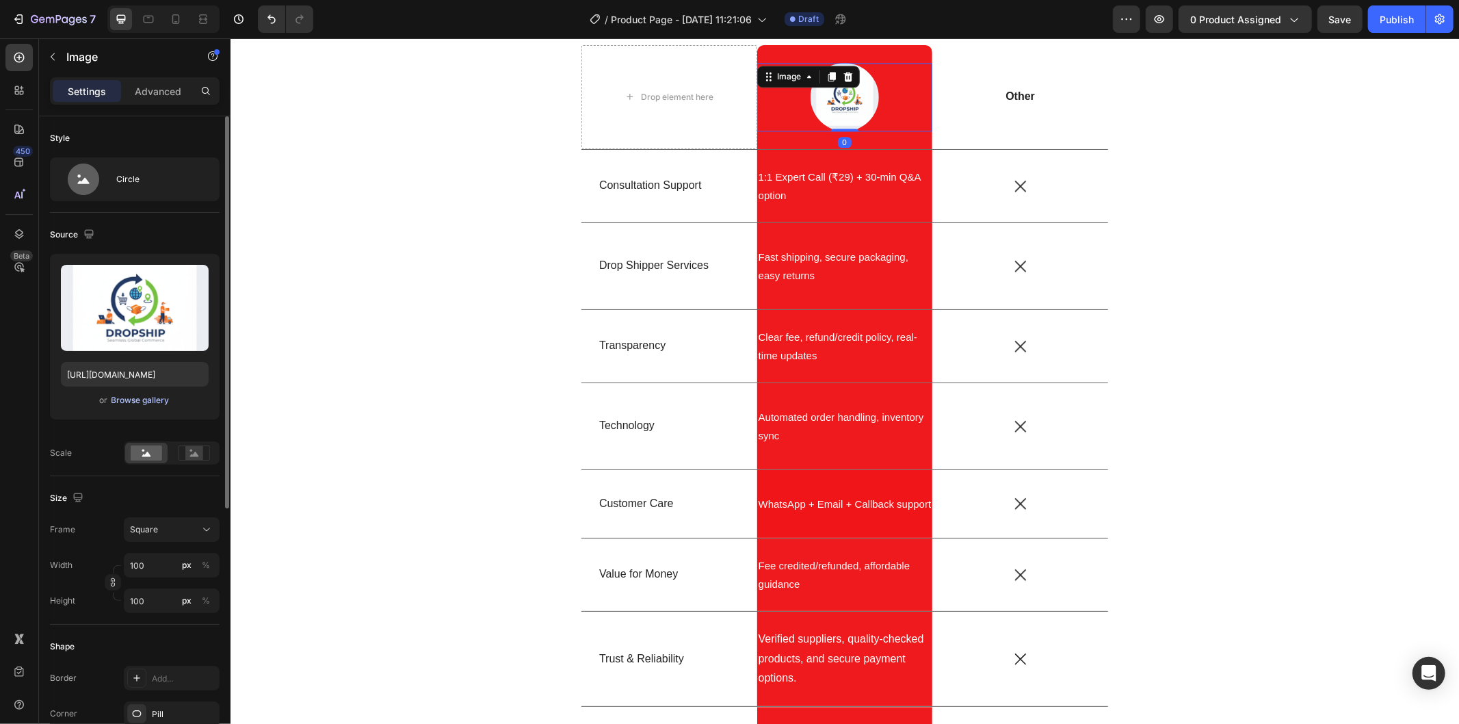
click at [137, 395] on div "Browse gallery" at bounding box center [140, 400] width 58 height 12
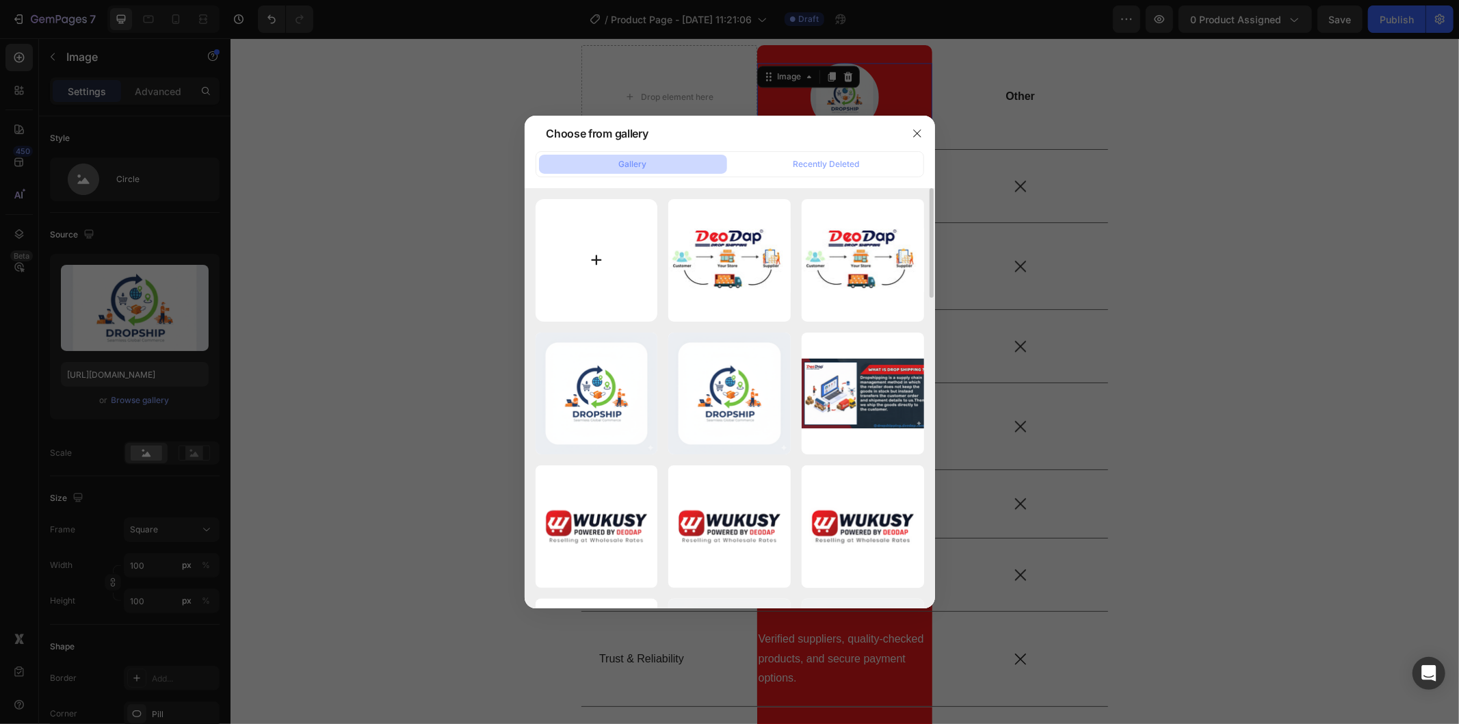
click at [586, 260] on input "file" at bounding box center [597, 260] width 122 height 122
type input "C:\fakepath\Gemini_Generated_Image_mpm1abmpm1abmpm1.png"
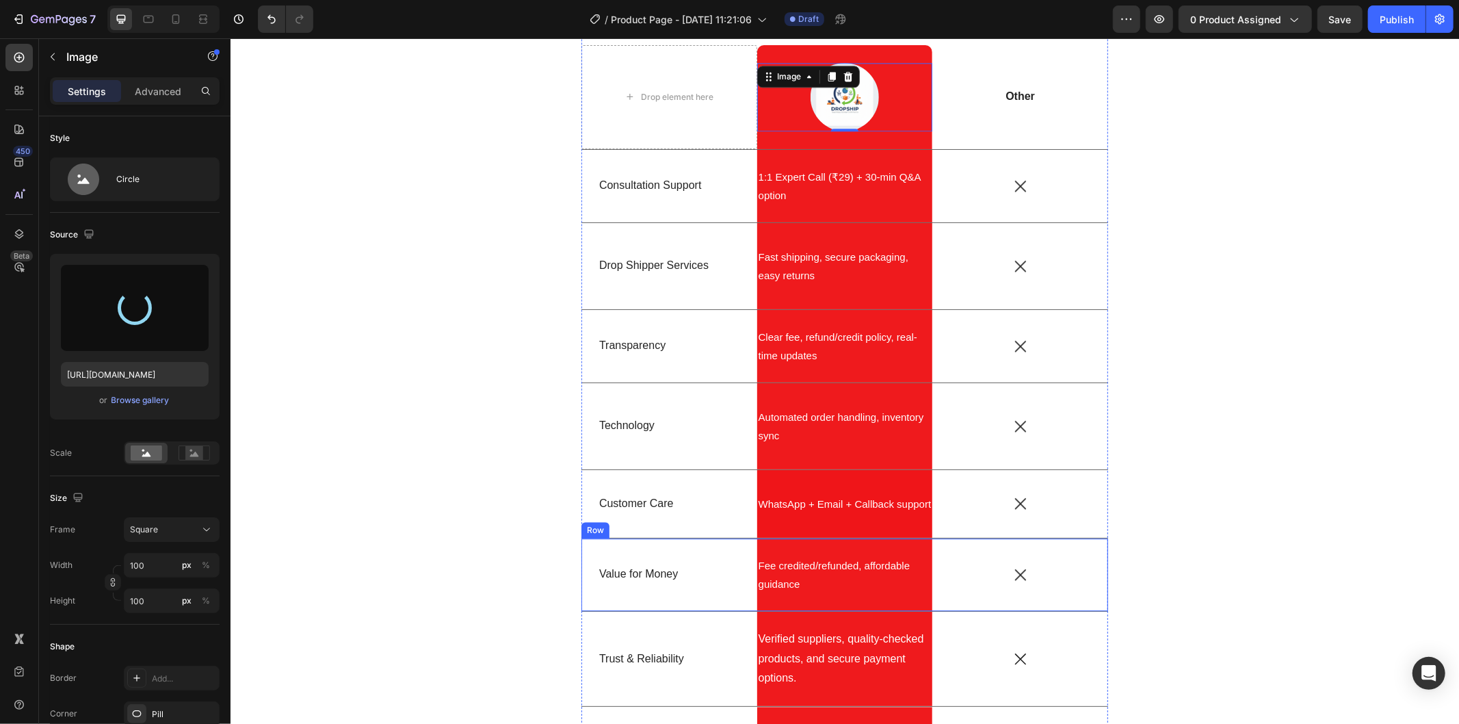
type input "https://cdn.shopify.com/s/files/1/0743/7402/1362/files/gempages_555536114555814…"
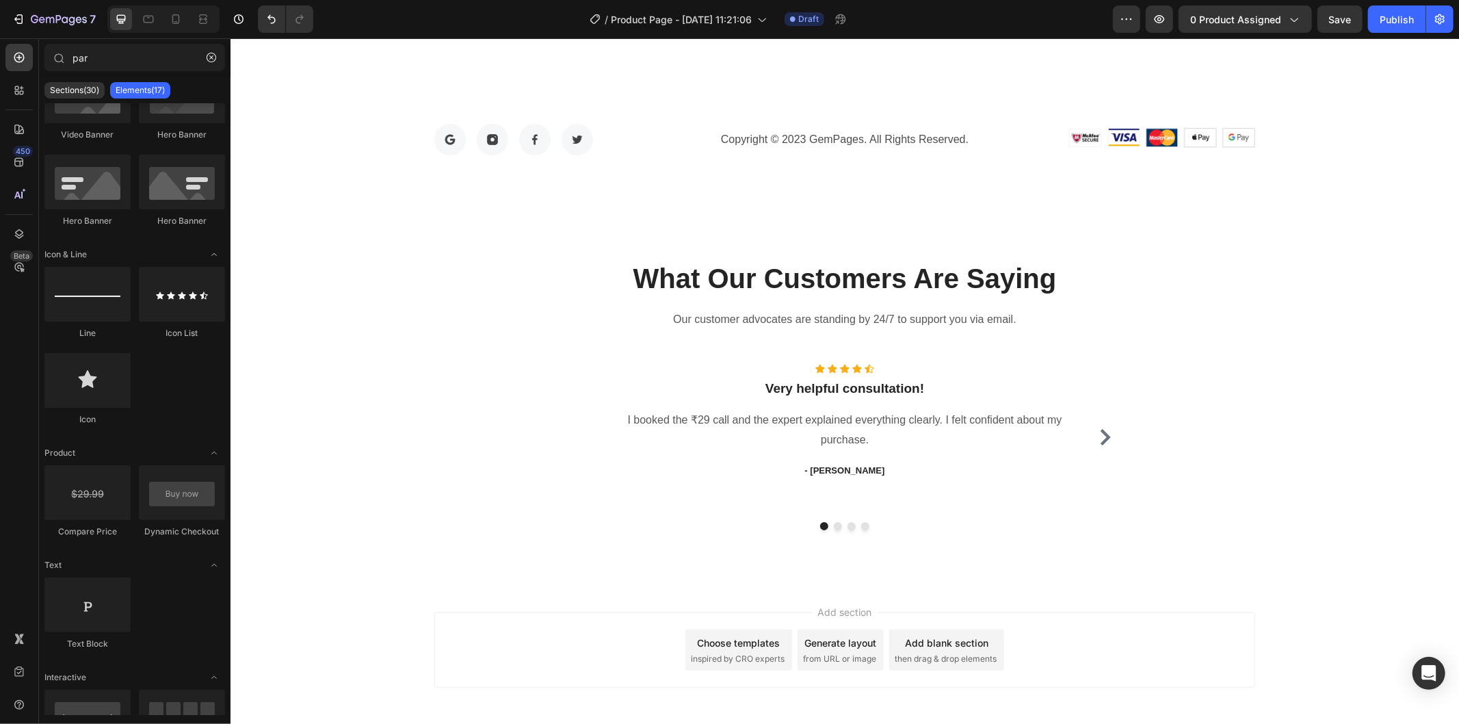
scroll to position [4777, 0]
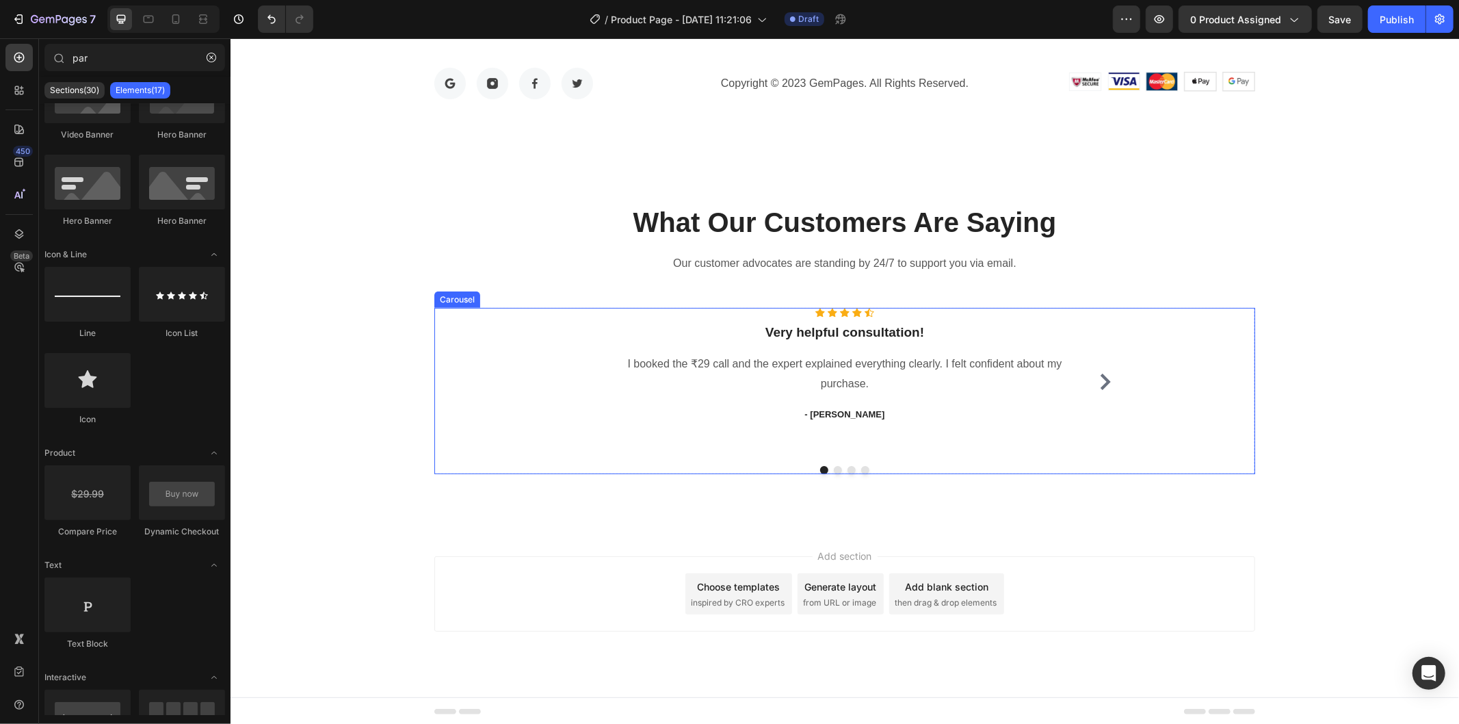
click at [1097, 379] on icon "Carousel Next Arrow" at bounding box center [1104, 381] width 16 height 16
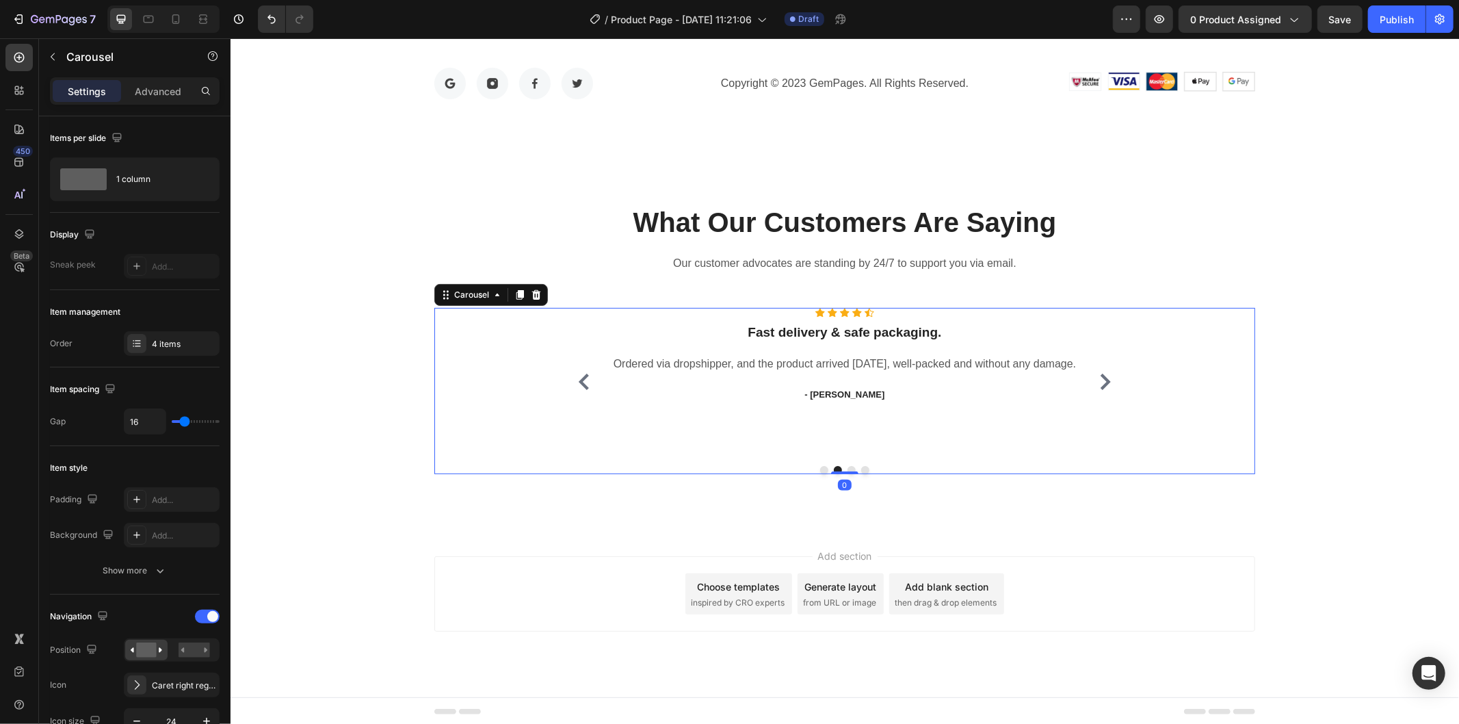
click at [1097, 379] on icon "Carousel Next Arrow" at bounding box center [1104, 381] width 16 height 16
click at [1097, 379] on div "Icon Icon Icon Icon Icon Icon List Hoz Very helpful consultation! Heading I boo…" at bounding box center [843, 381] width 547 height 148
click at [575, 378] on icon "Carousel Back Arrow" at bounding box center [583, 381] width 16 height 16
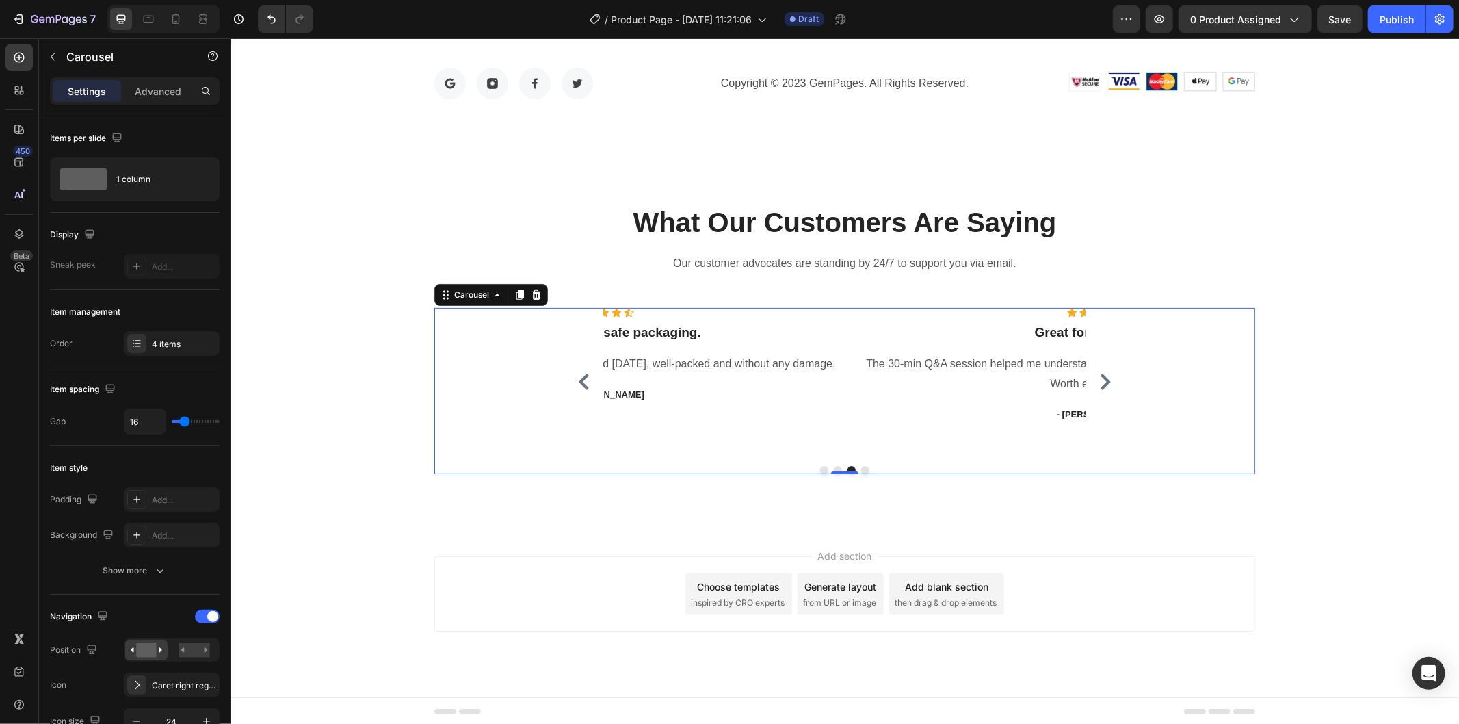
click at [575, 378] on icon "Carousel Back Arrow" at bounding box center [583, 381] width 16 height 16
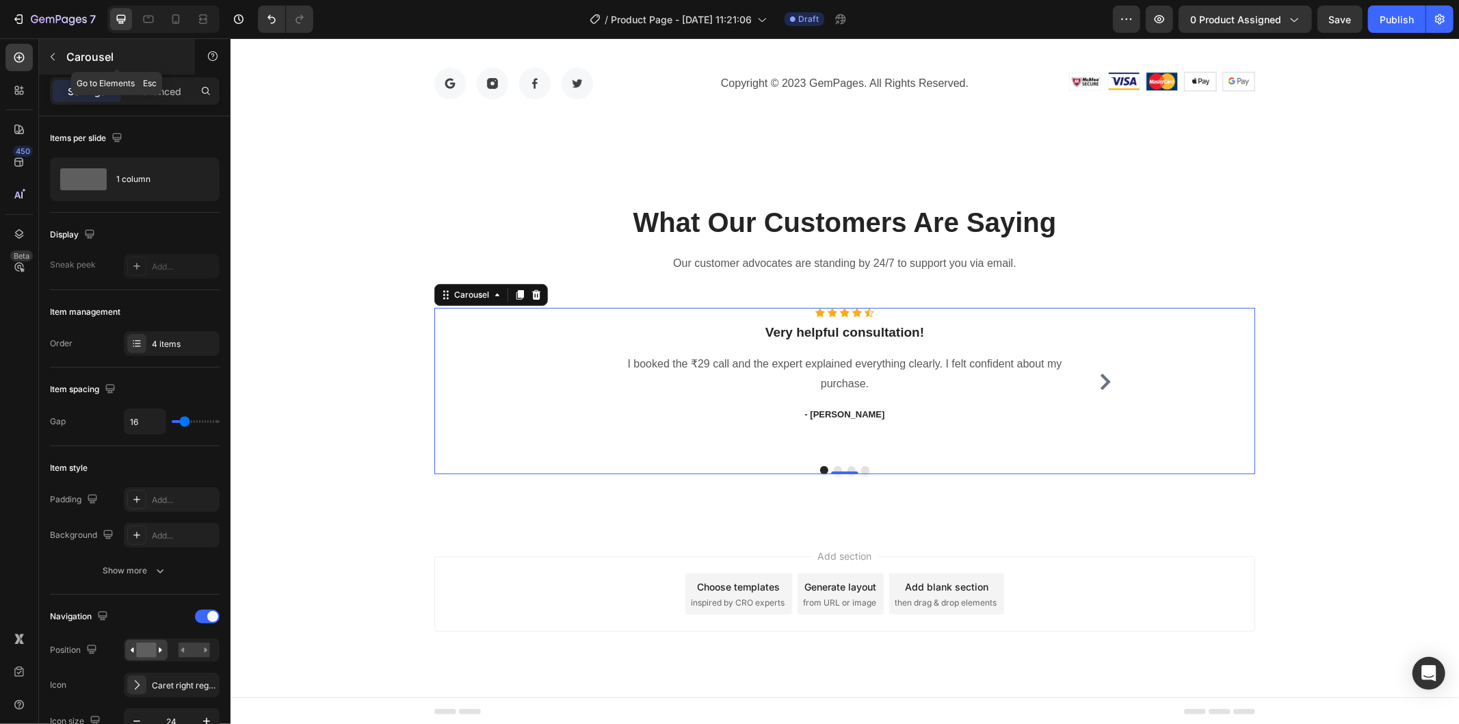
click at [42, 57] on button "button" at bounding box center [53, 57] width 22 height 22
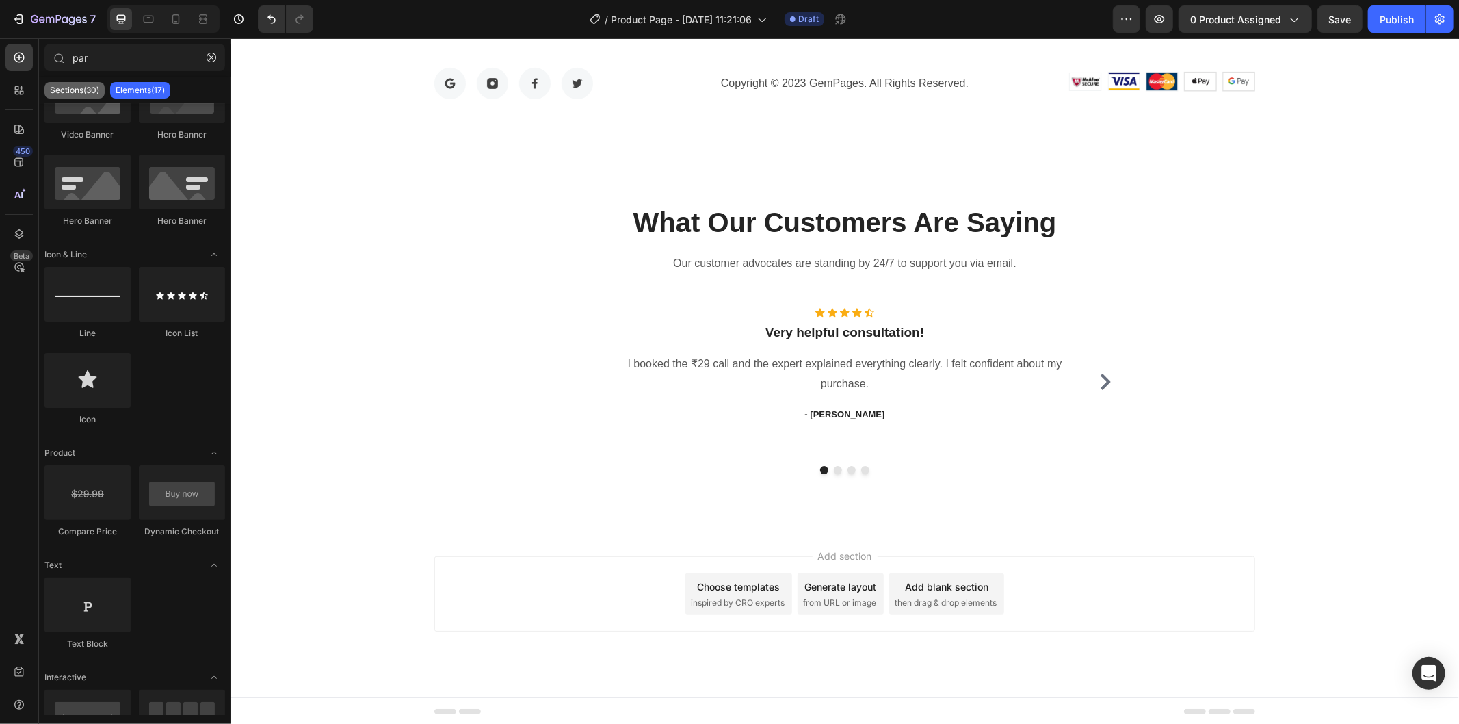
click at [79, 97] on div "Sections(30)" at bounding box center [74, 90] width 60 height 16
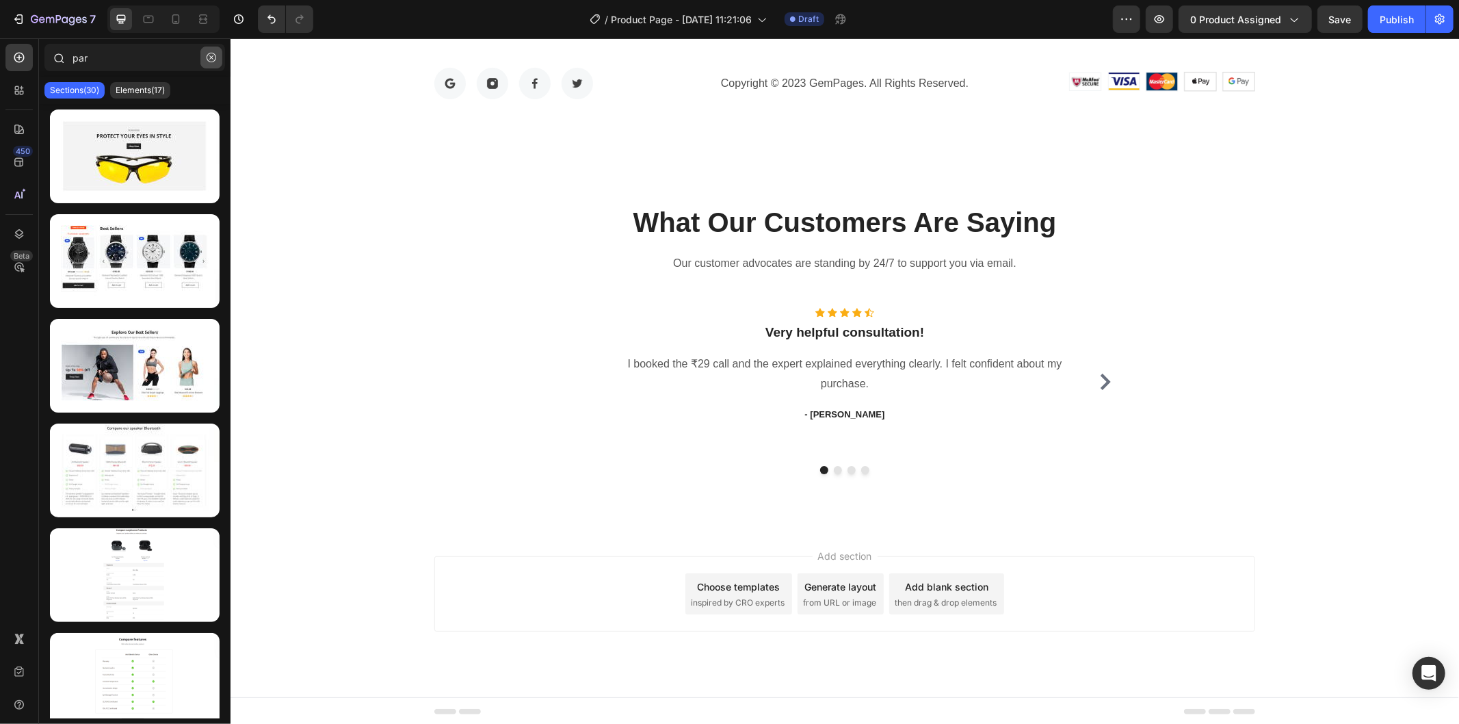
click at [209, 56] on icon "button" at bounding box center [211, 57] width 4 height 4
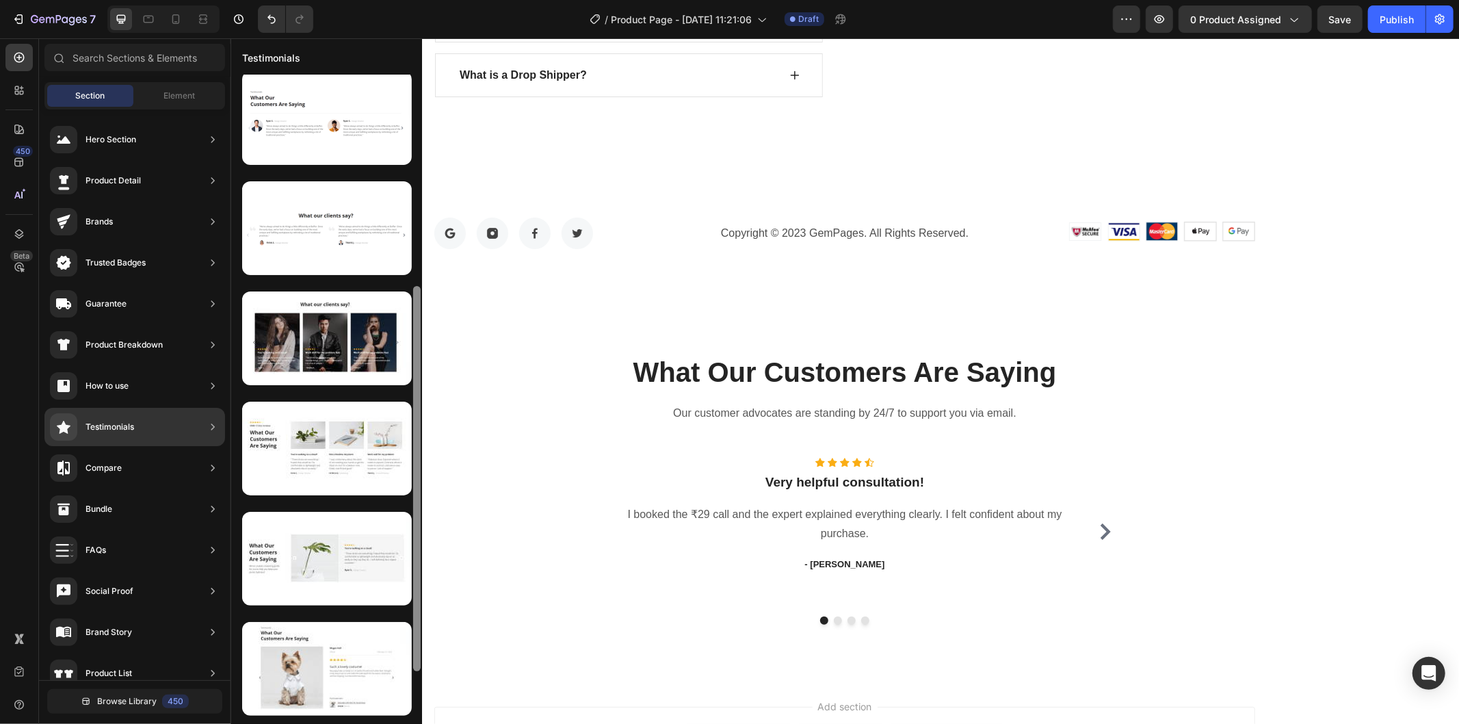
scroll to position [368, 0]
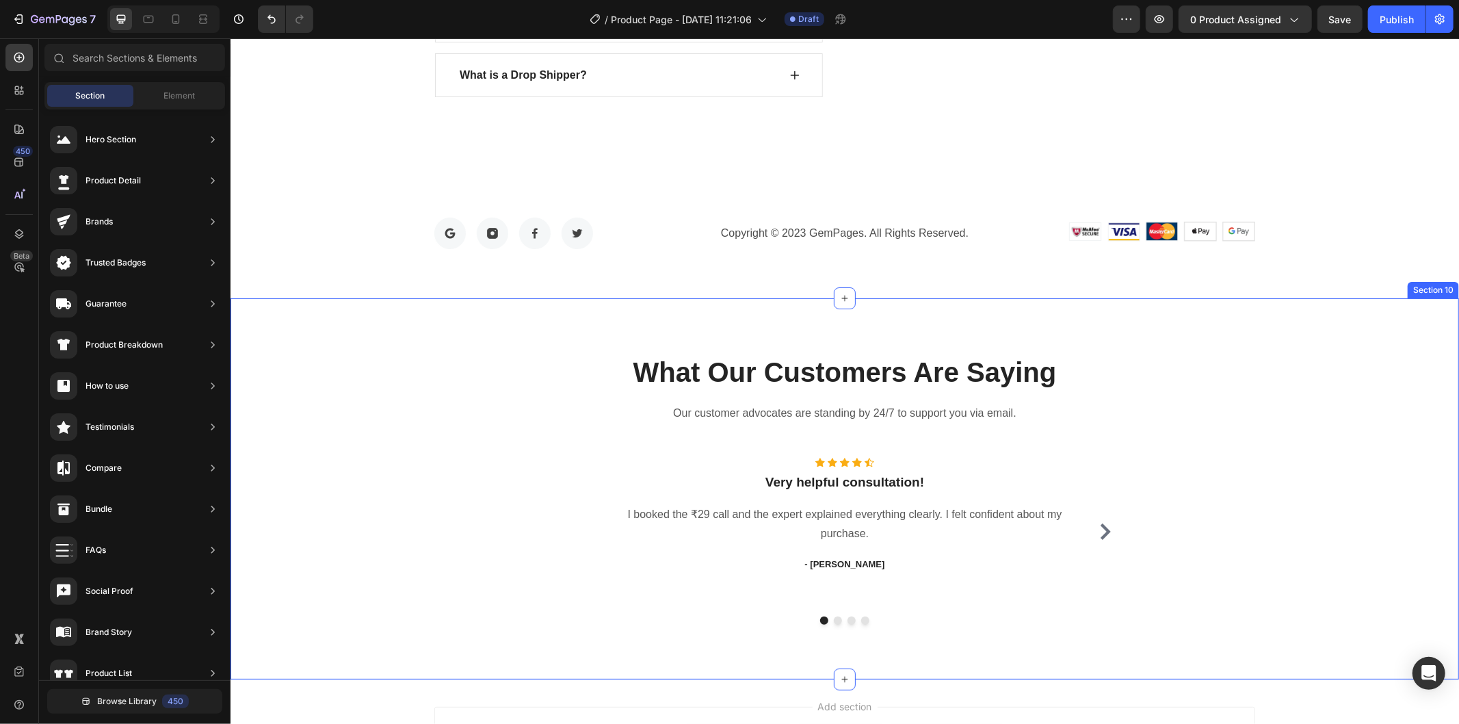
drag, startPoint x: 648, startPoint y: 571, endPoint x: 425, endPoint y: 674, distance: 244.8
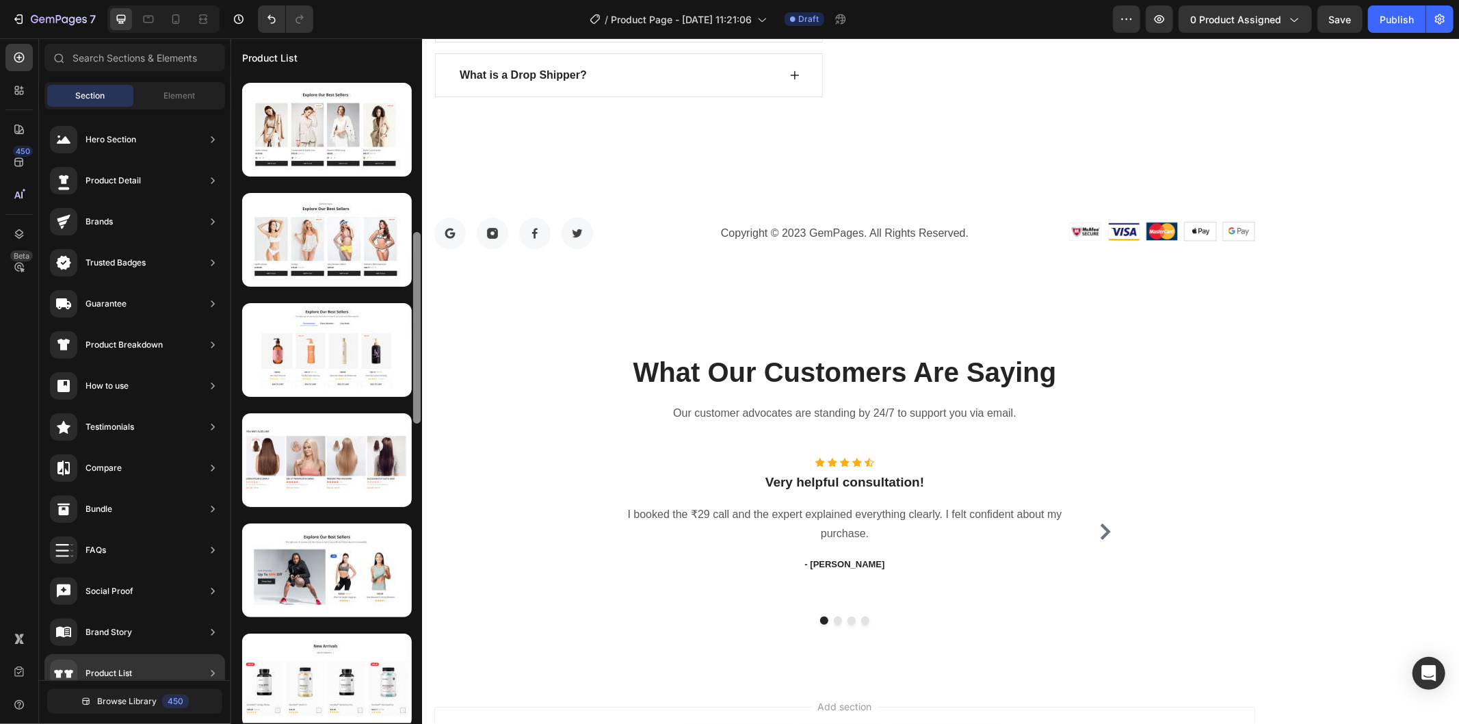
scroll to position [0, 0]
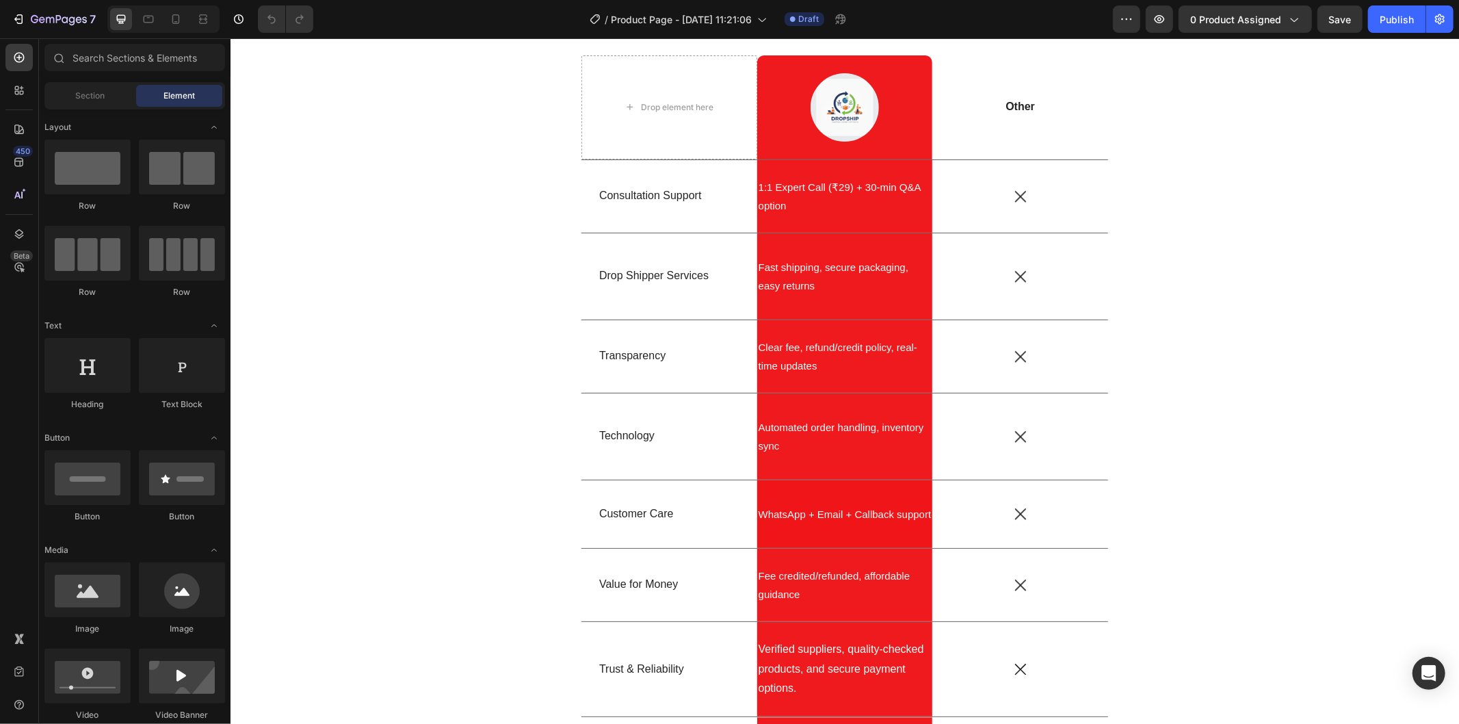
scroll to position [2887, 0]
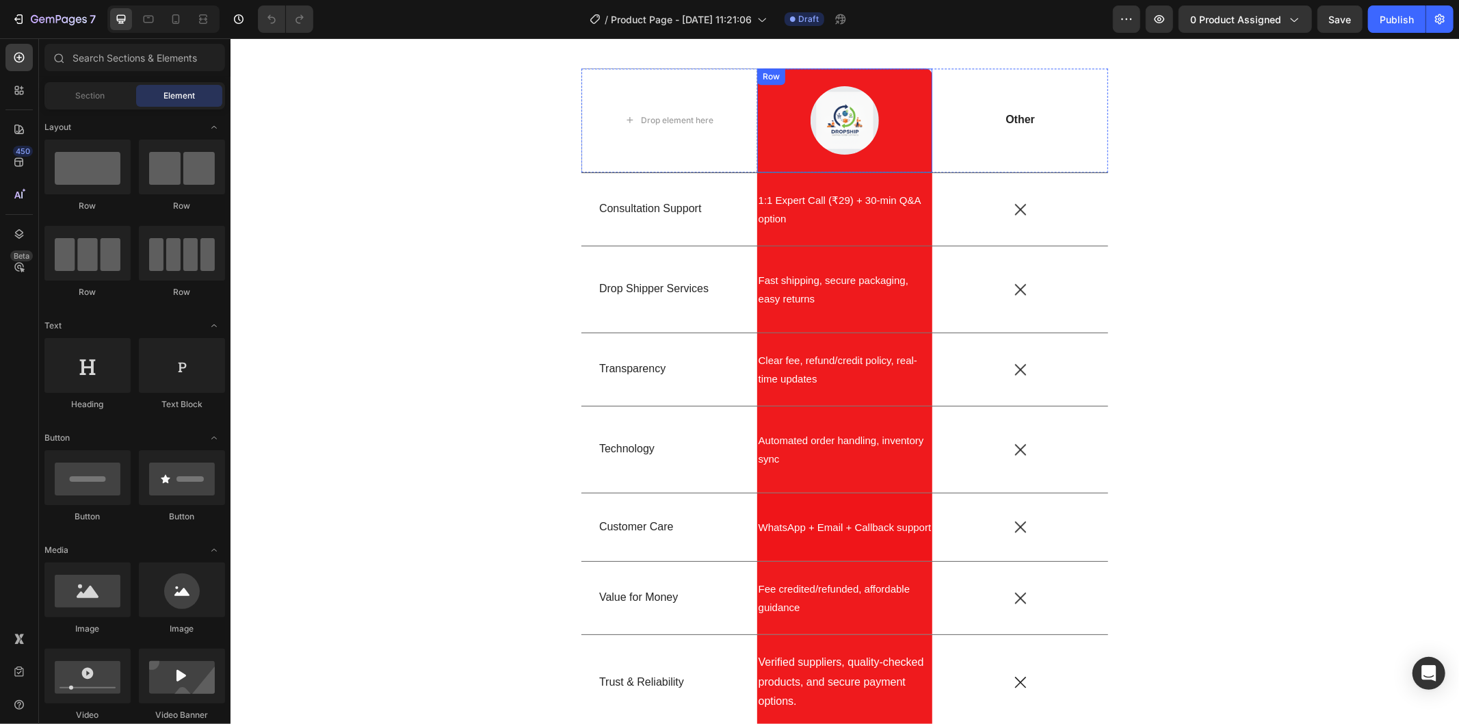
click at [822, 114] on img at bounding box center [844, 119] width 68 height 68
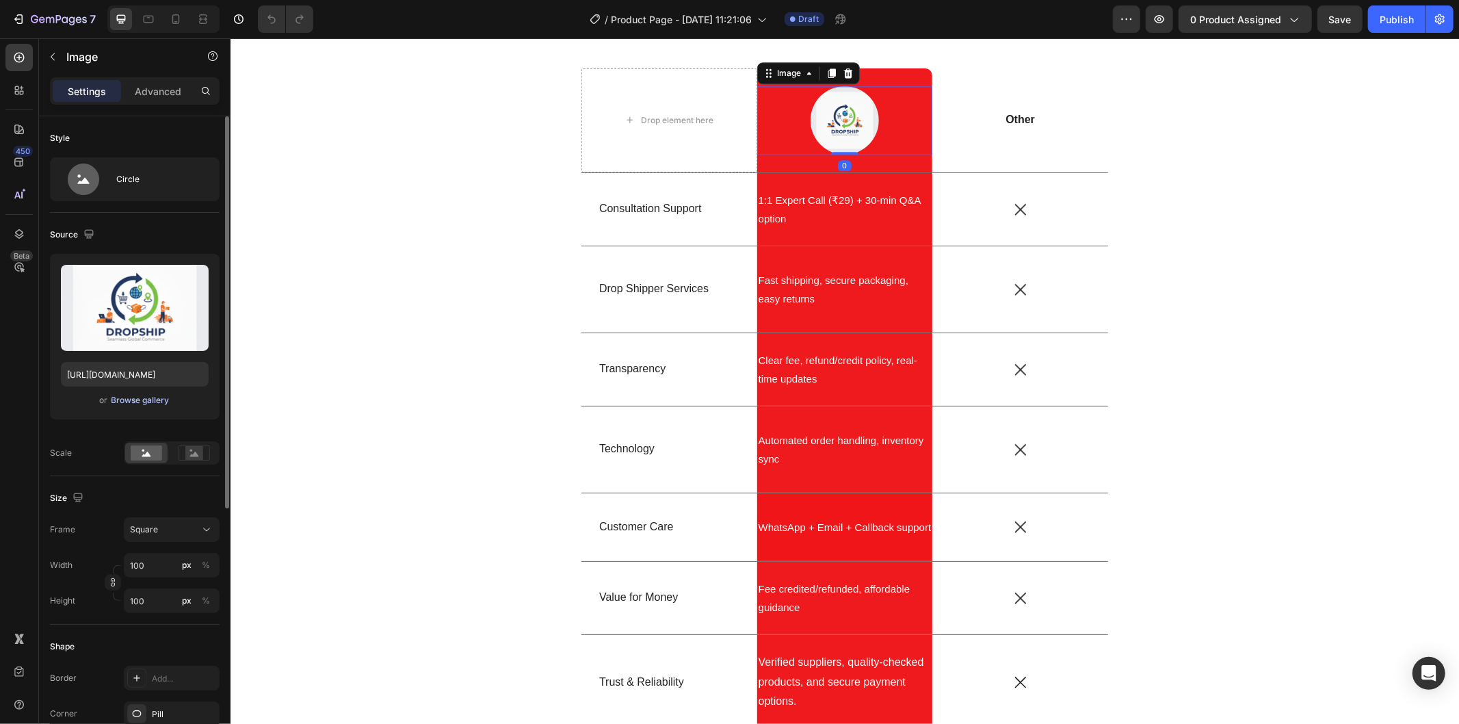
click at [127, 402] on div "Browse gallery" at bounding box center [140, 400] width 58 height 12
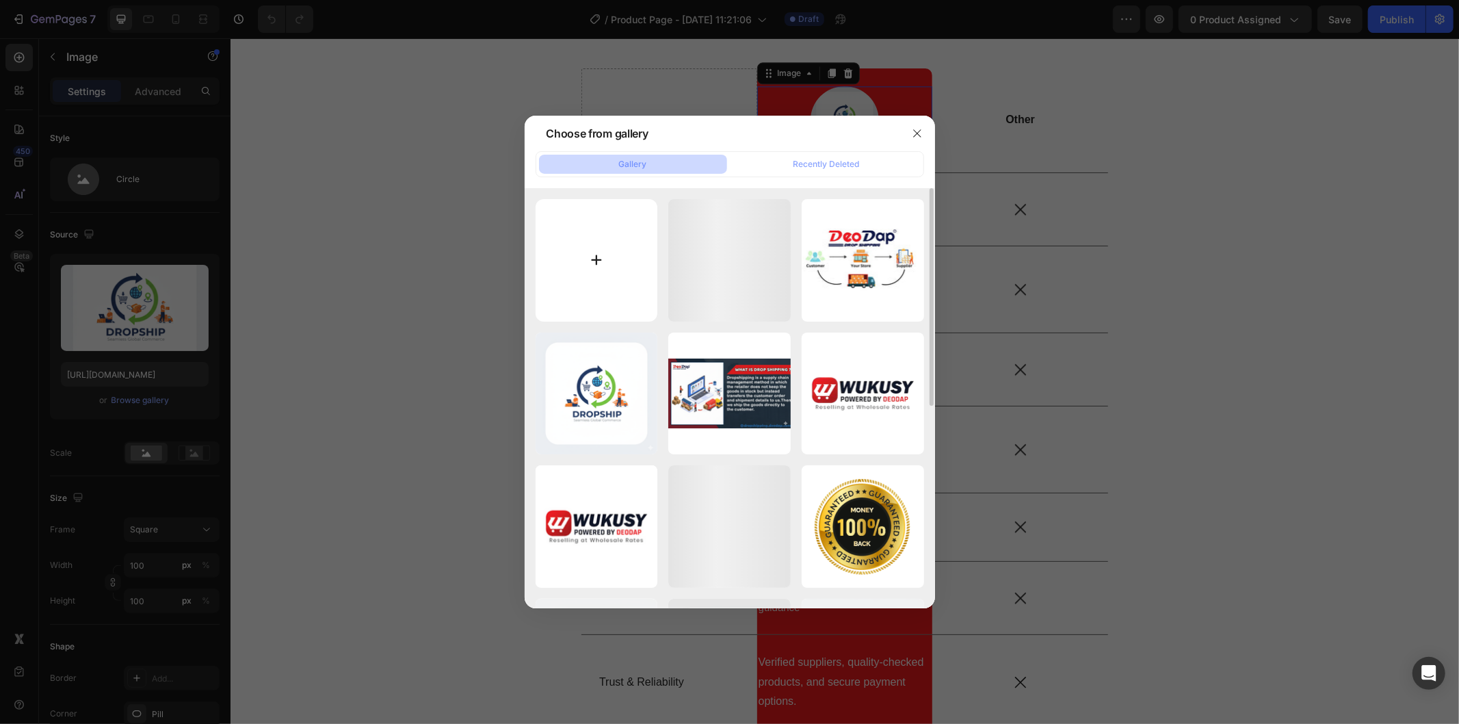
click at [594, 272] on input "file" at bounding box center [597, 260] width 122 height 122
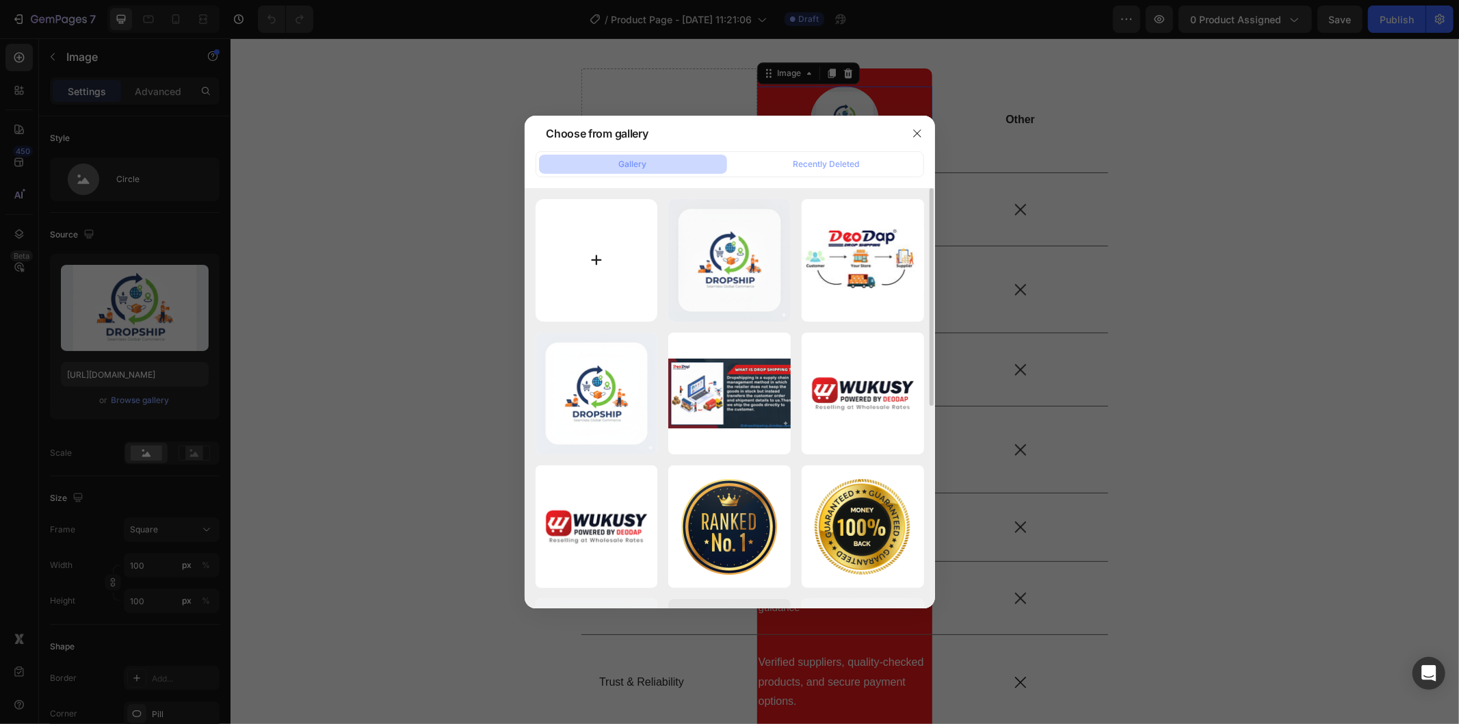
type input "C:\fakepath\Gemini_Generated_Image_a6stgna6stgna6st.png"
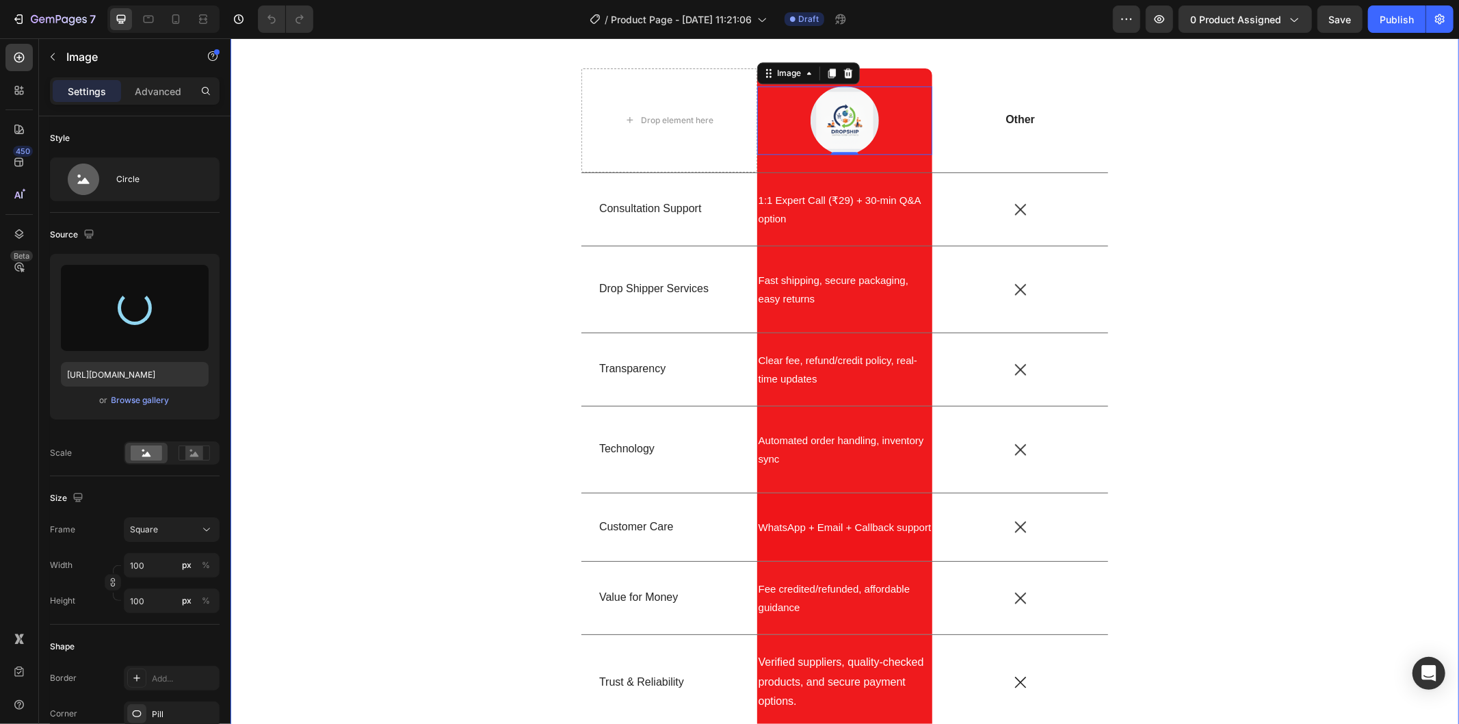
type input "https://cdn.shopify.com/s/files/1/0743/7402/1362/files/gempages_555536114555814…"
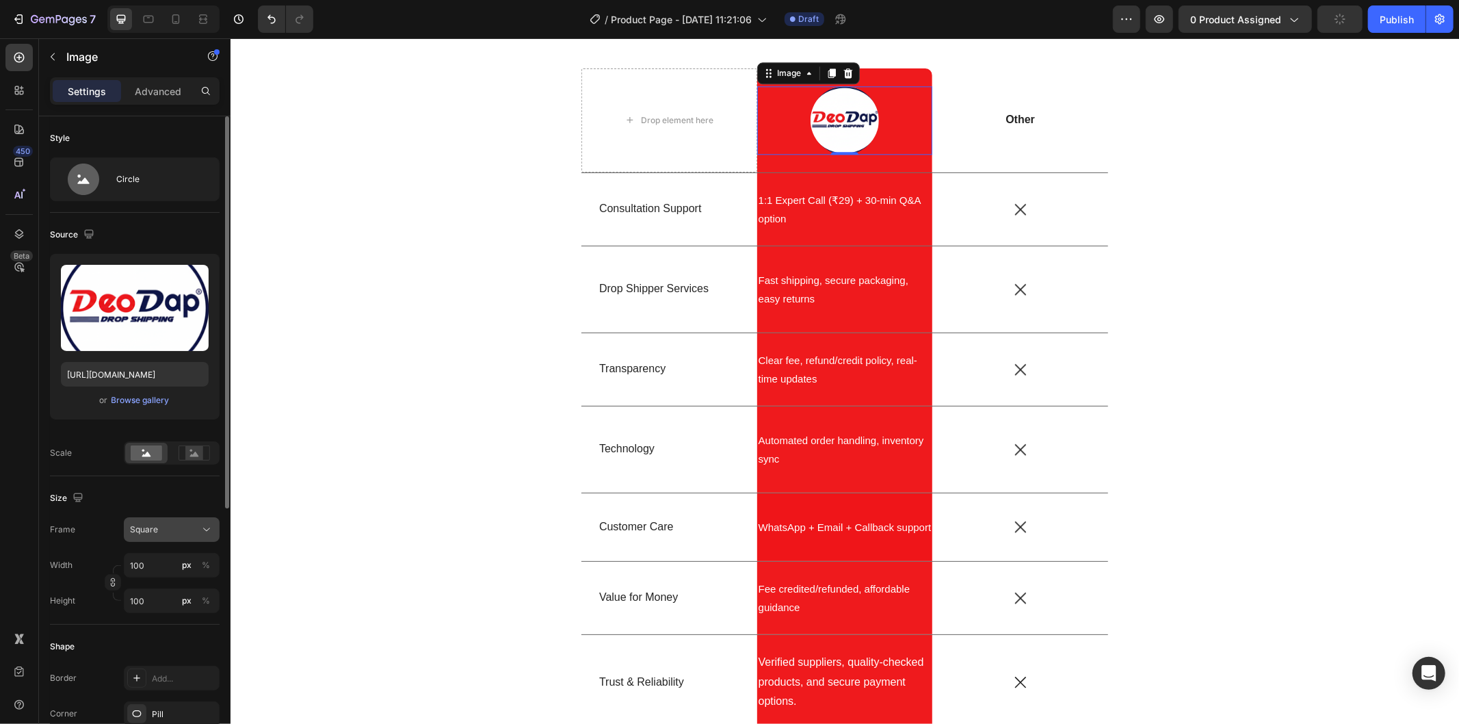
click at [192, 523] on div "Square" at bounding box center [163, 529] width 67 height 12
click at [169, 635] on div "Original" at bounding box center [168, 640] width 79 height 12
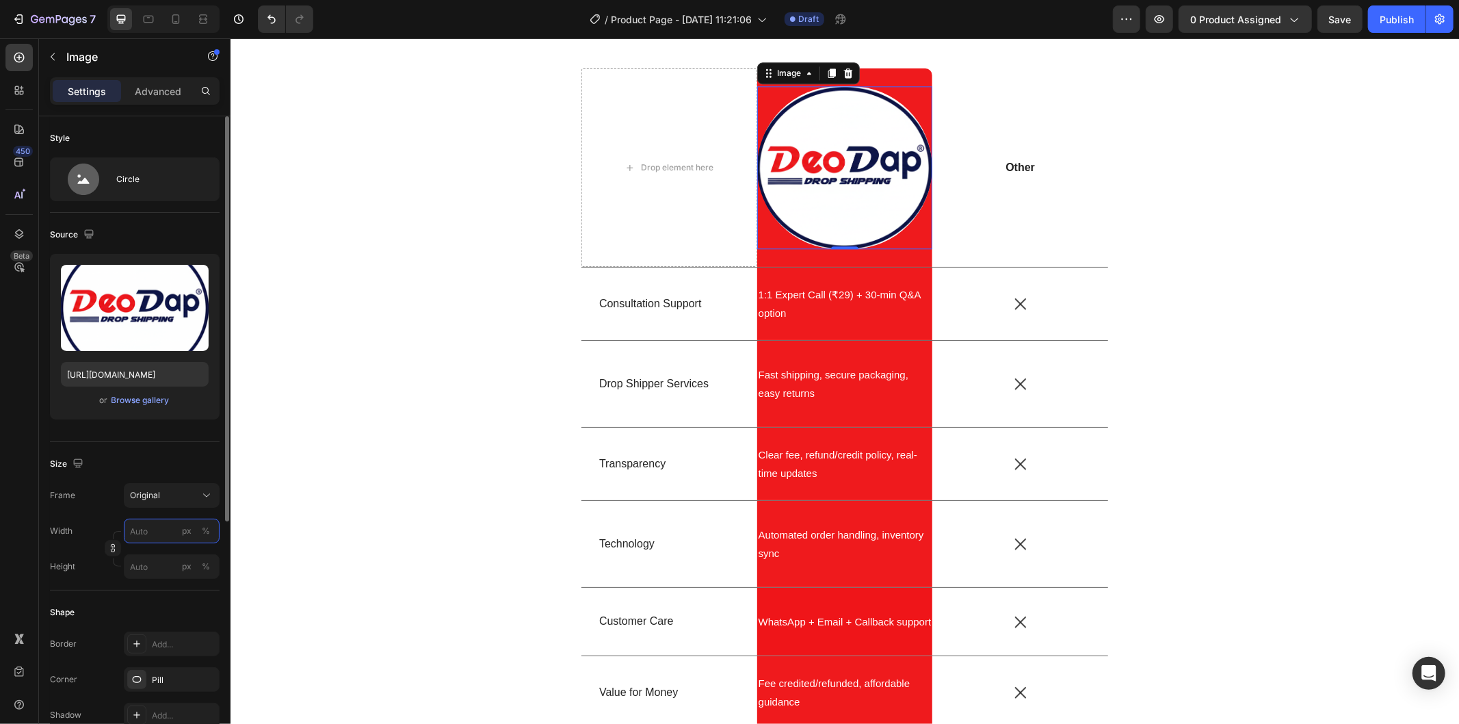
click at [156, 529] on input "px %" at bounding box center [172, 530] width 96 height 25
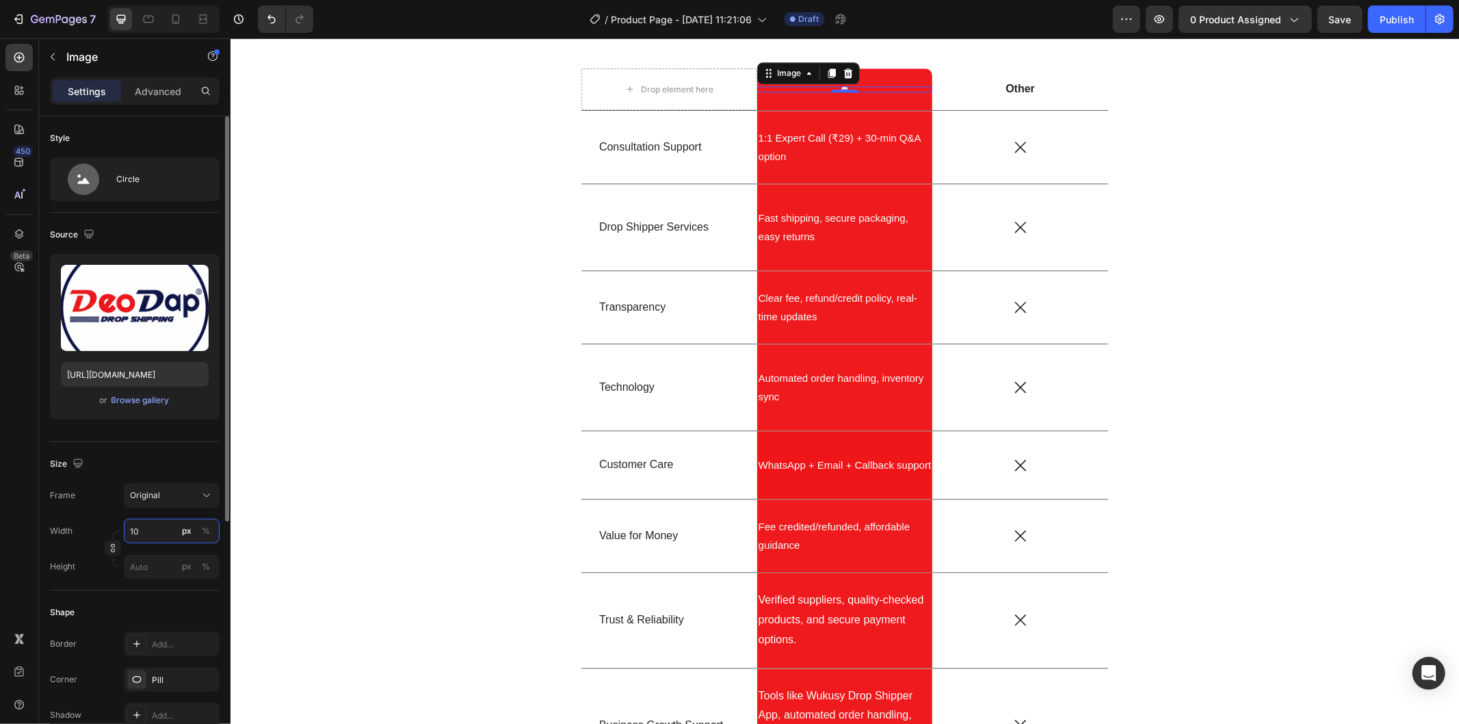
type input "100"
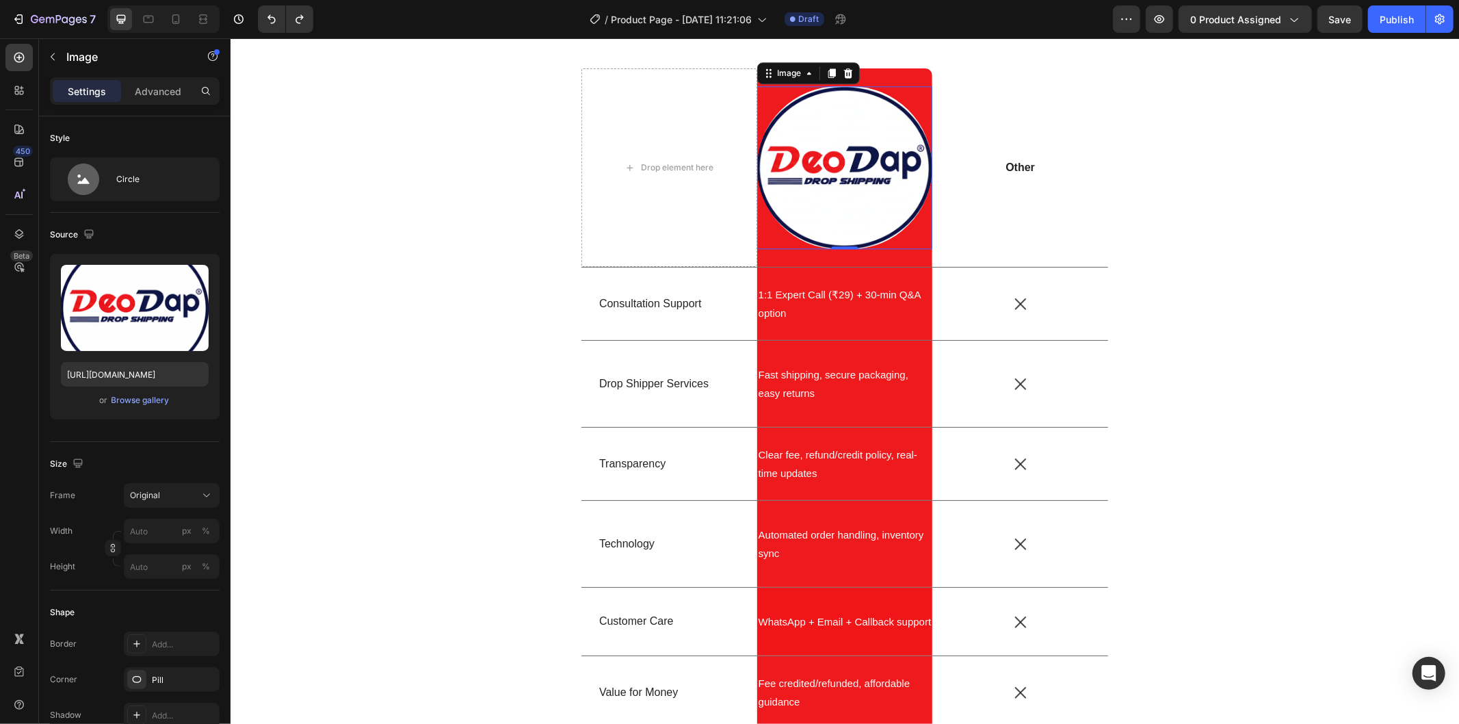
click at [867, 150] on img at bounding box center [844, 166] width 176 height 163
click at [886, 71] on div "Image 0 Row" at bounding box center [844, 167] width 176 height 199
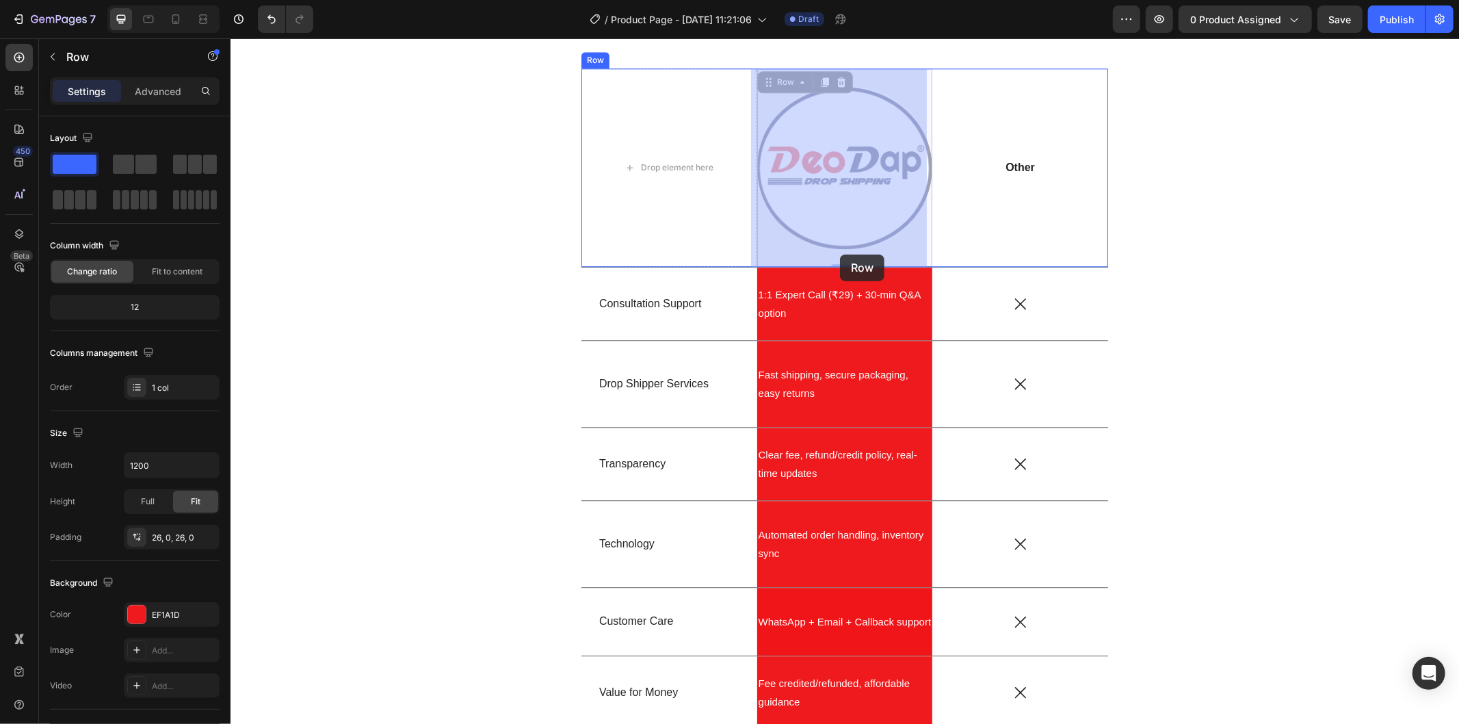
drag, startPoint x: 839, startPoint y: 266, endPoint x: 839, endPoint y: 255, distance: 10.9
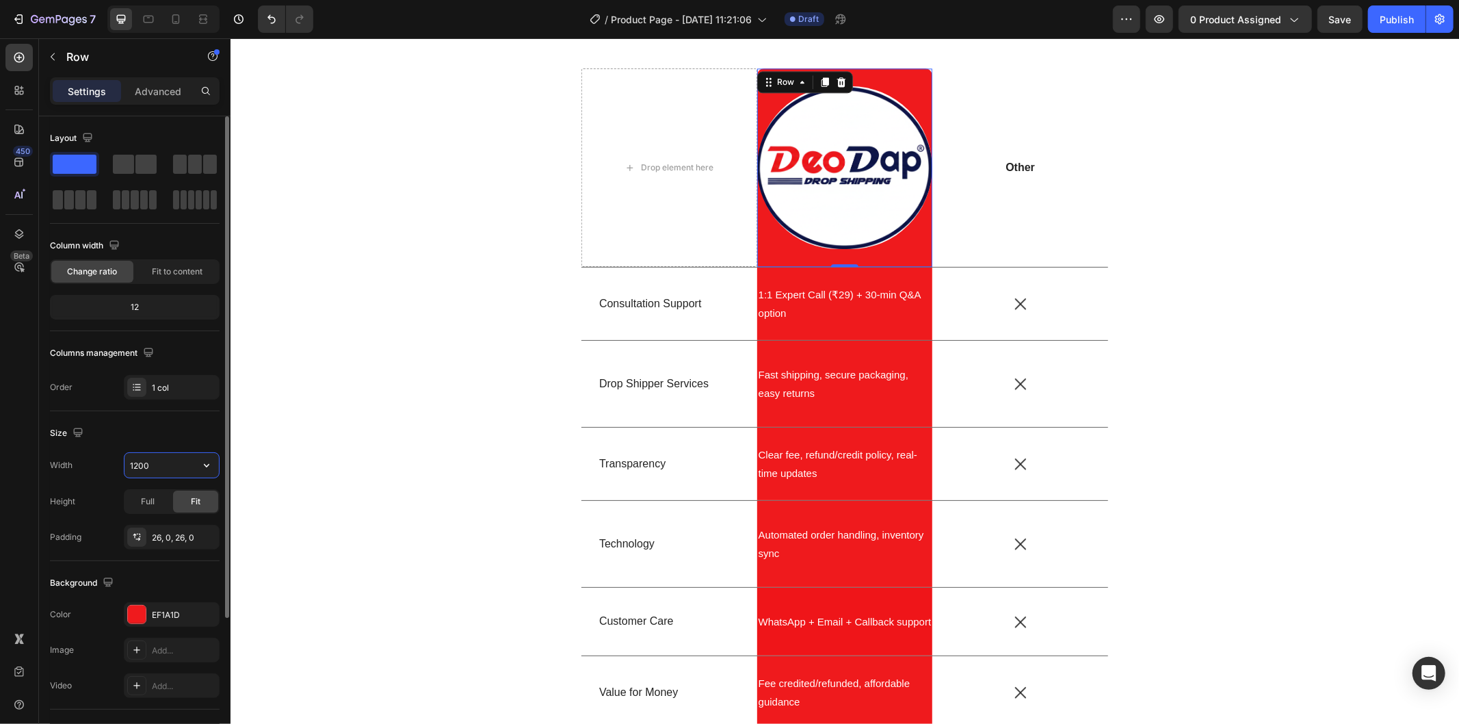
click at [166, 453] on input "1200" at bounding box center [171, 465] width 94 height 25
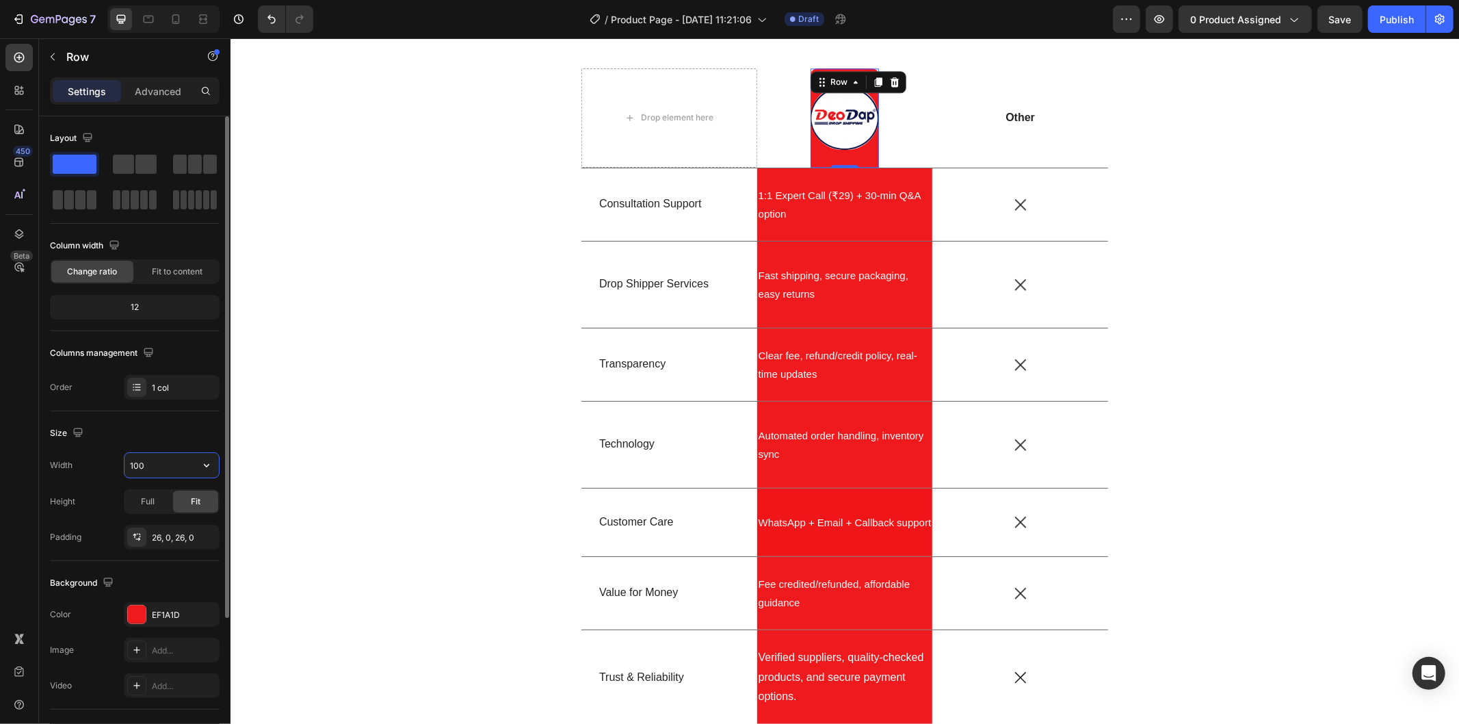
type input "1200"
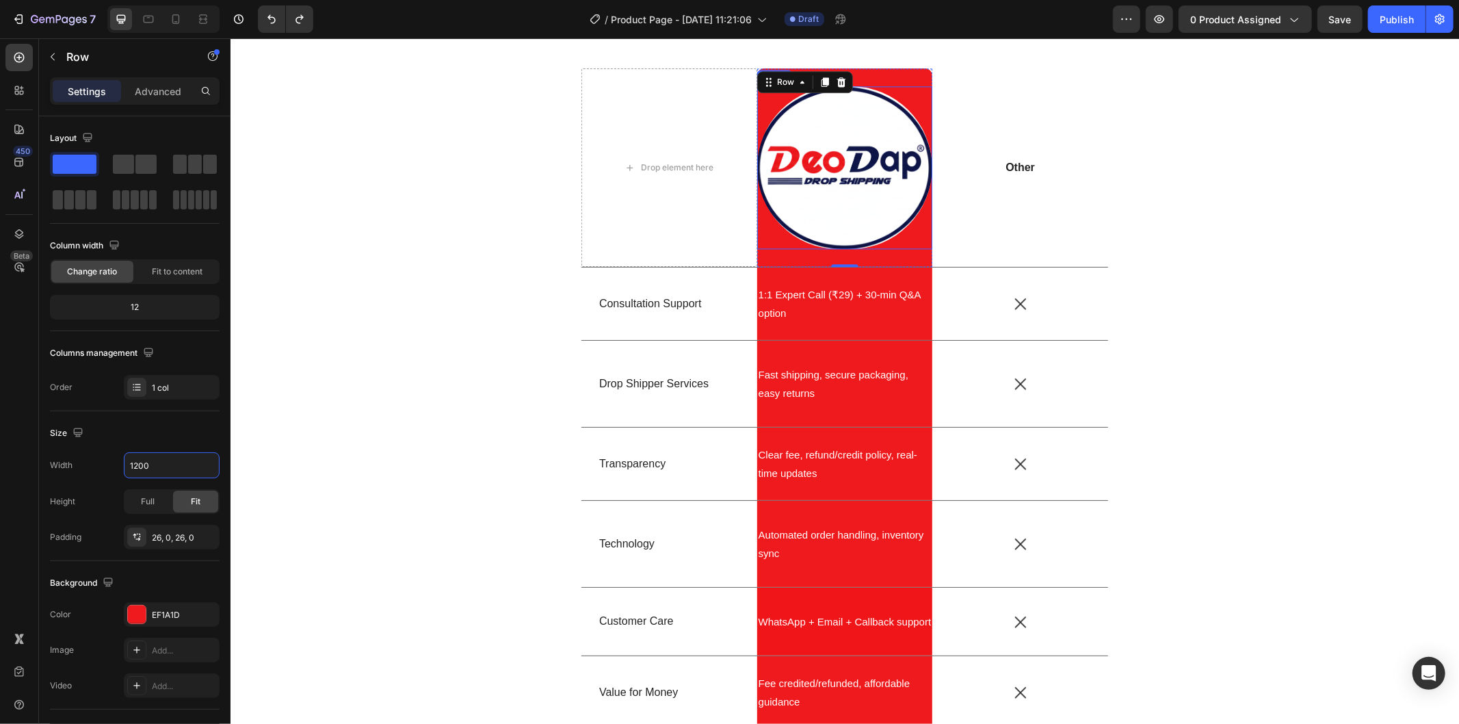
click at [886, 189] on img at bounding box center [844, 166] width 176 height 163
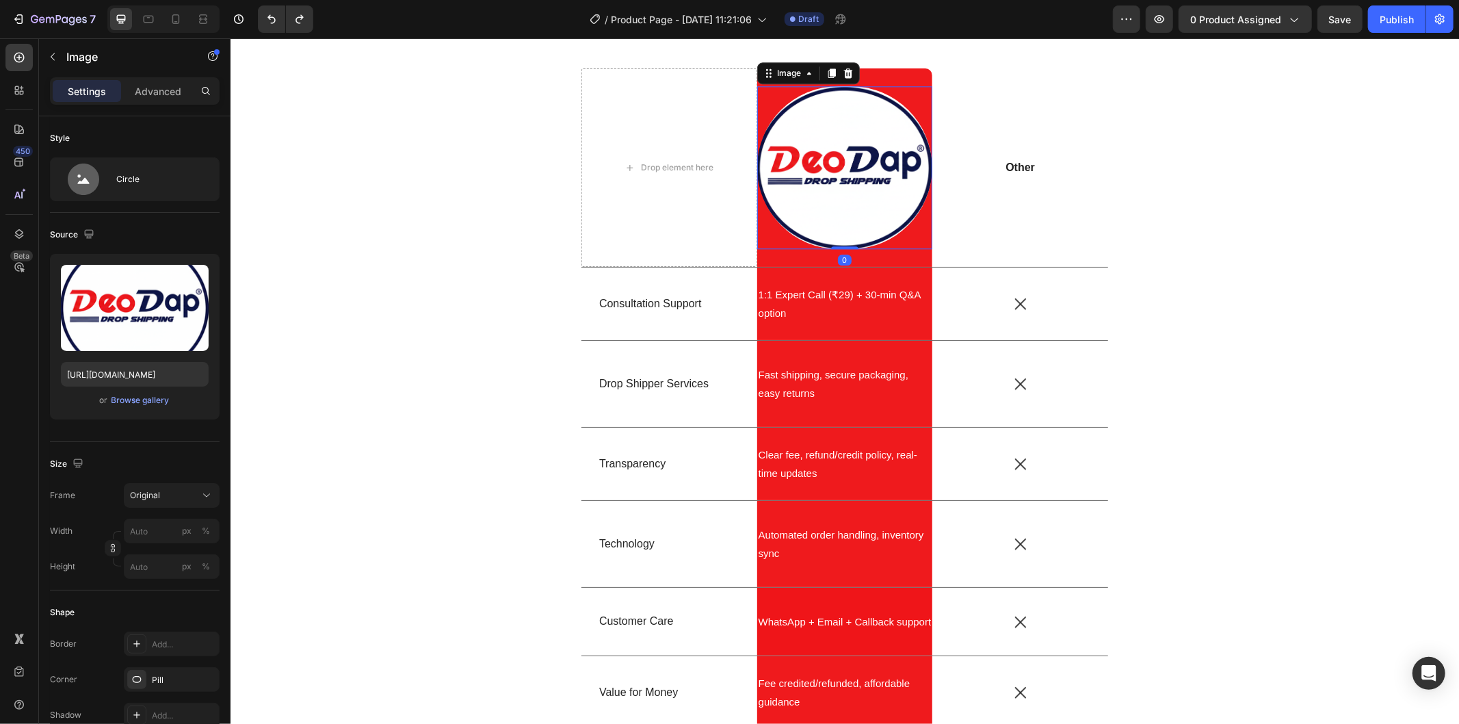
drag, startPoint x: 839, startPoint y: 246, endPoint x: 839, endPoint y: 237, distance: 9.6
click at [839, 237] on div "Image 0" at bounding box center [844, 166] width 176 height 163
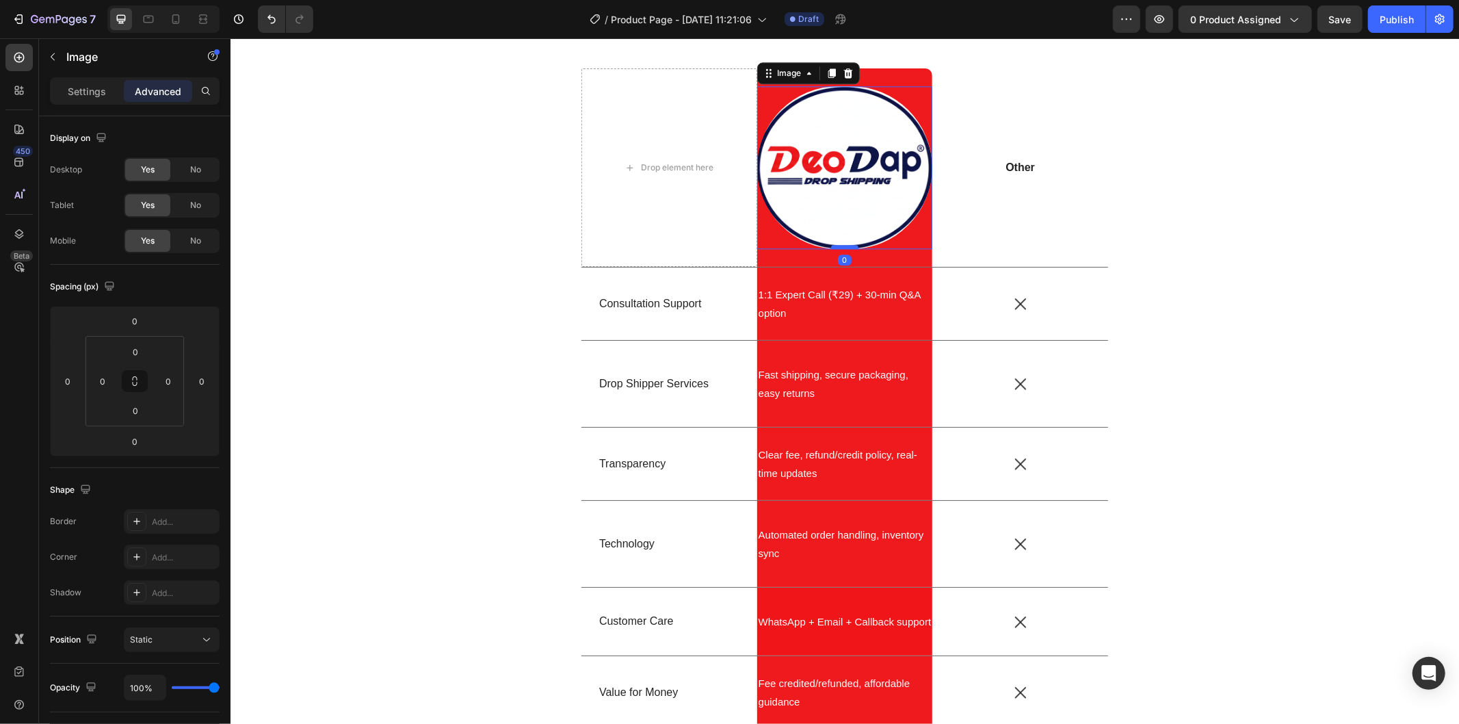
click at [842, 247] on div at bounding box center [843, 246] width 27 height 4
click at [843, 244] on div at bounding box center [843, 246] width 27 height 4
click at [86, 90] on p "Settings" at bounding box center [87, 91] width 38 height 14
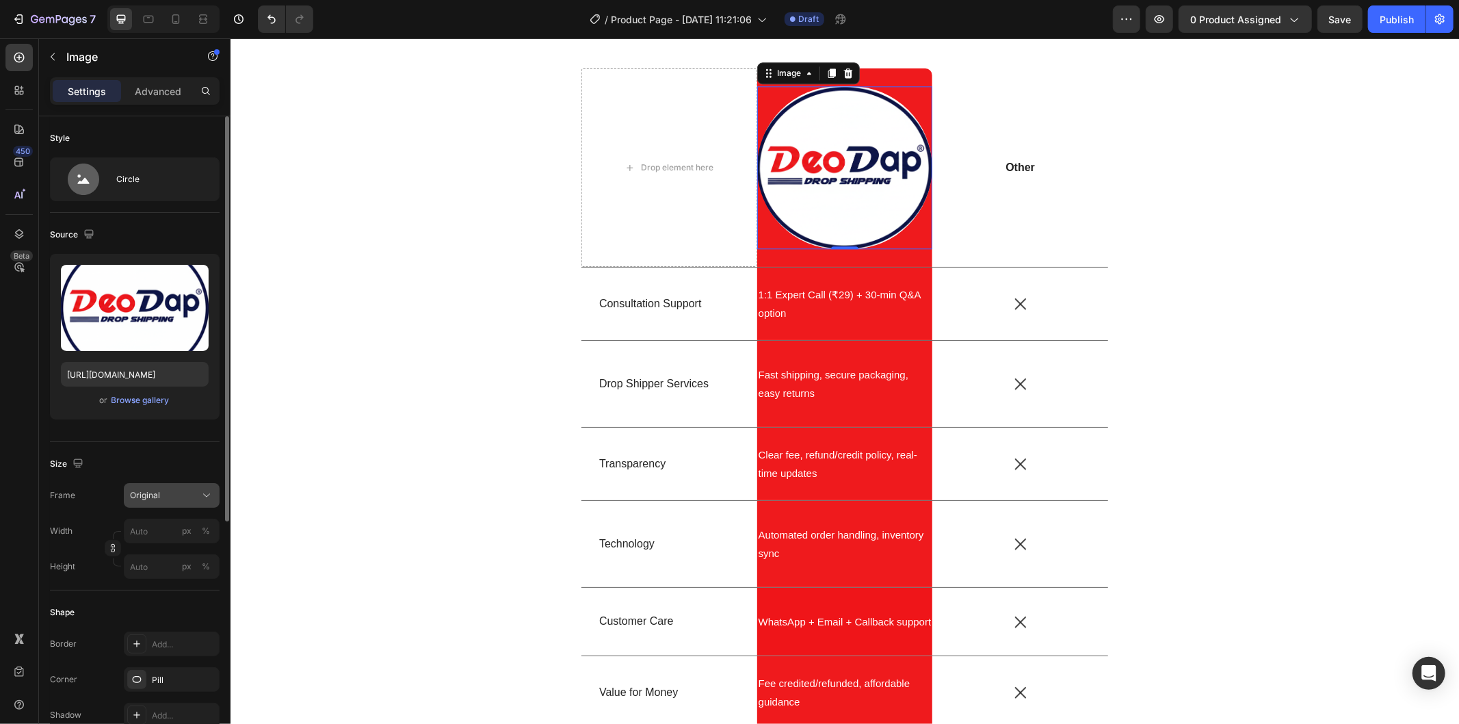
click at [174, 493] on div "Original" at bounding box center [163, 495] width 67 height 12
click at [174, 522] on div "Square" at bounding box center [168, 529] width 79 height 14
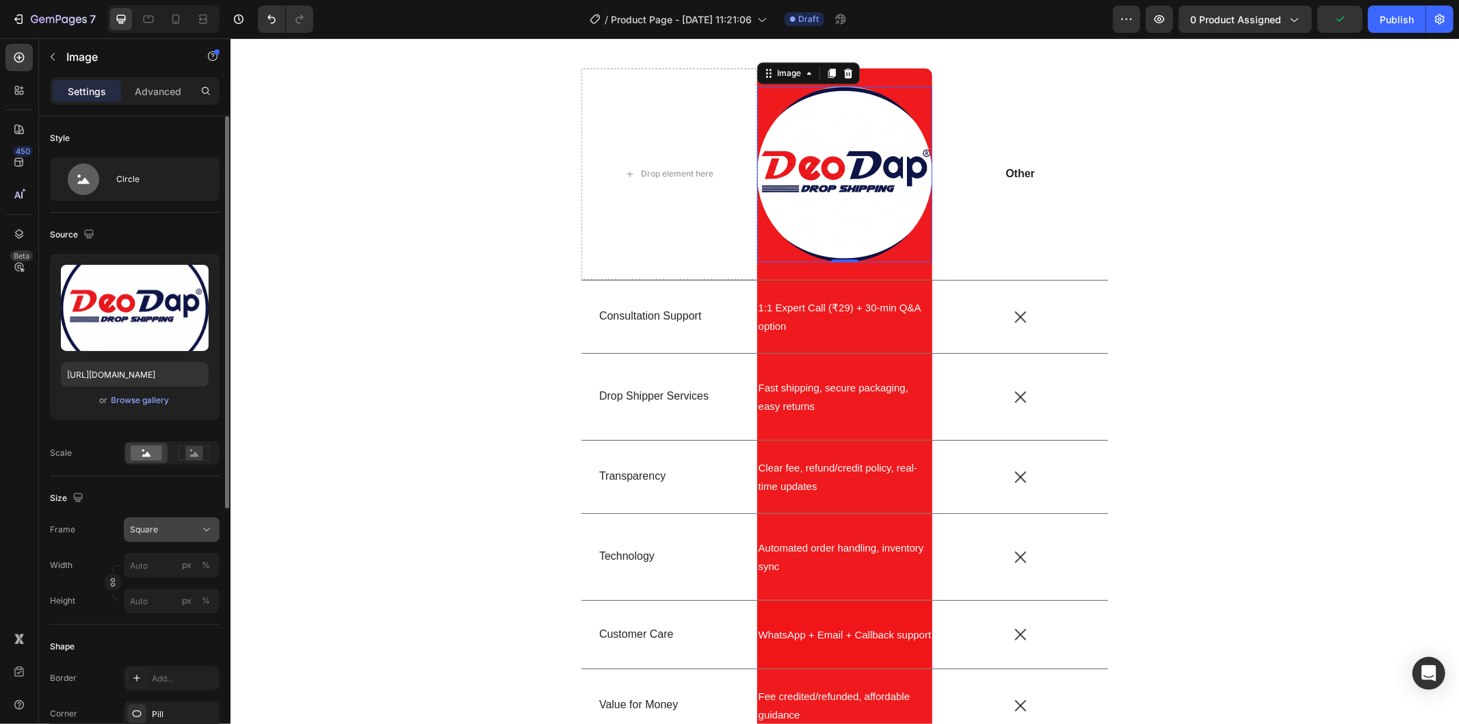
click at [174, 529] on div "Square" at bounding box center [163, 529] width 67 height 12
click at [159, 631] on div "Original" at bounding box center [159, 640] width 109 height 25
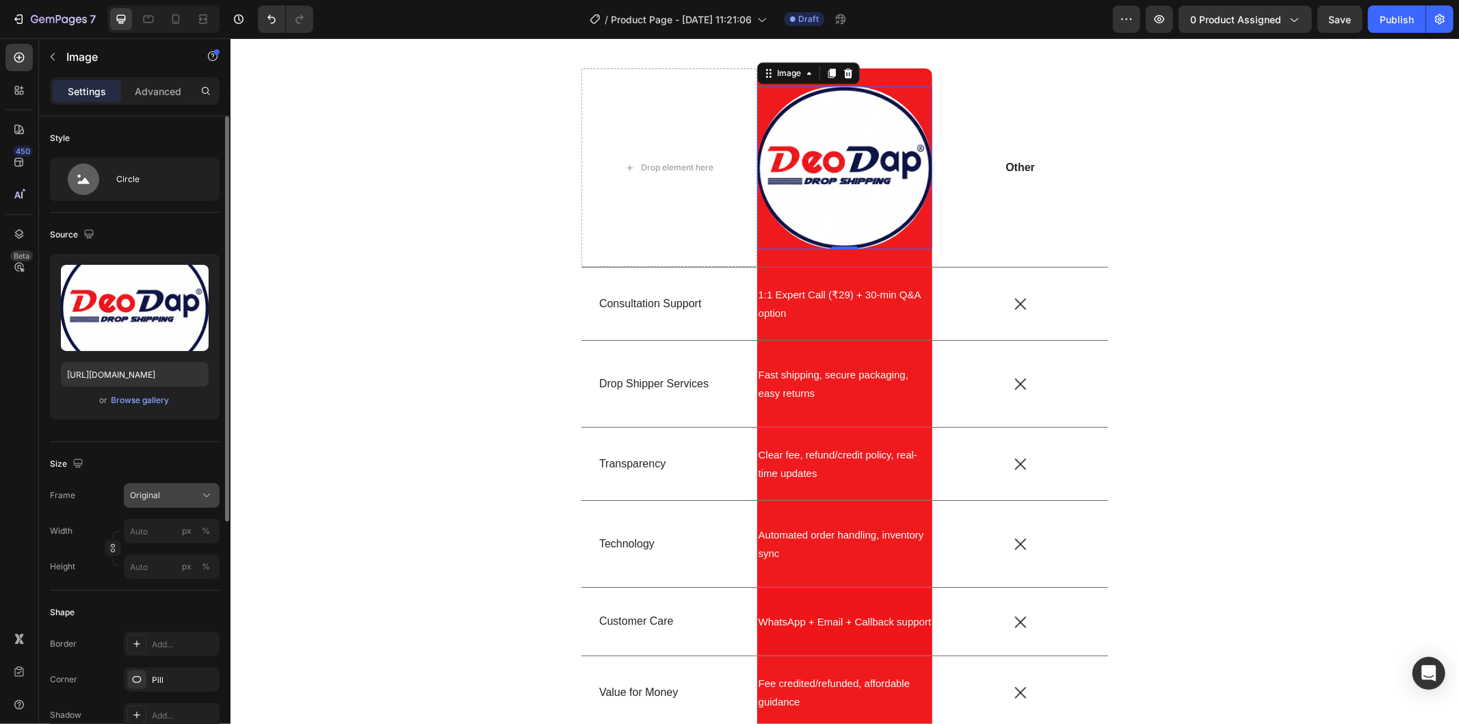
click at [166, 492] on div "Original" at bounding box center [163, 495] width 67 height 12
click at [162, 633] on div "Custom" at bounding box center [168, 630] width 79 height 12
click at [165, 557] on input "px %" at bounding box center [172, 565] width 96 height 25
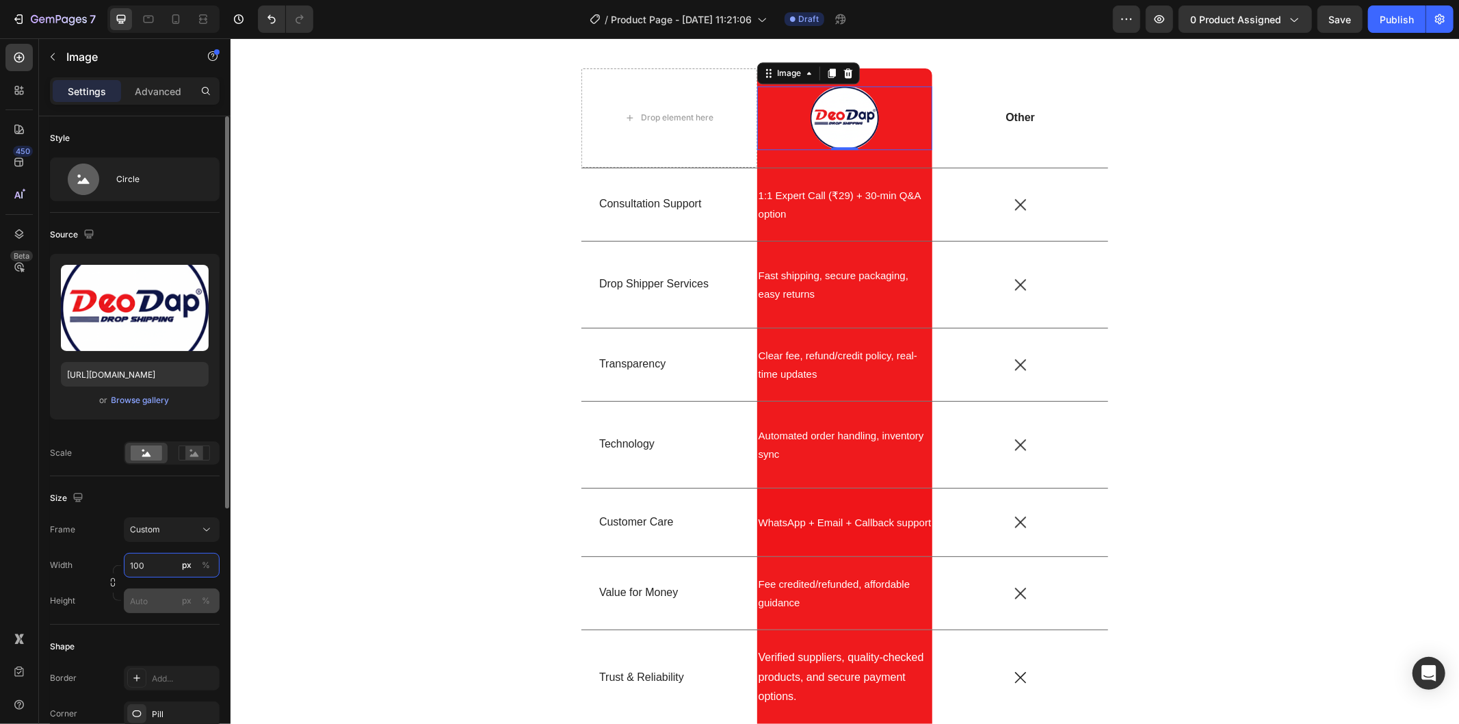
type input "100"
click at [161, 600] on input "px %" at bounding box center [172, 600] width 96 height 25
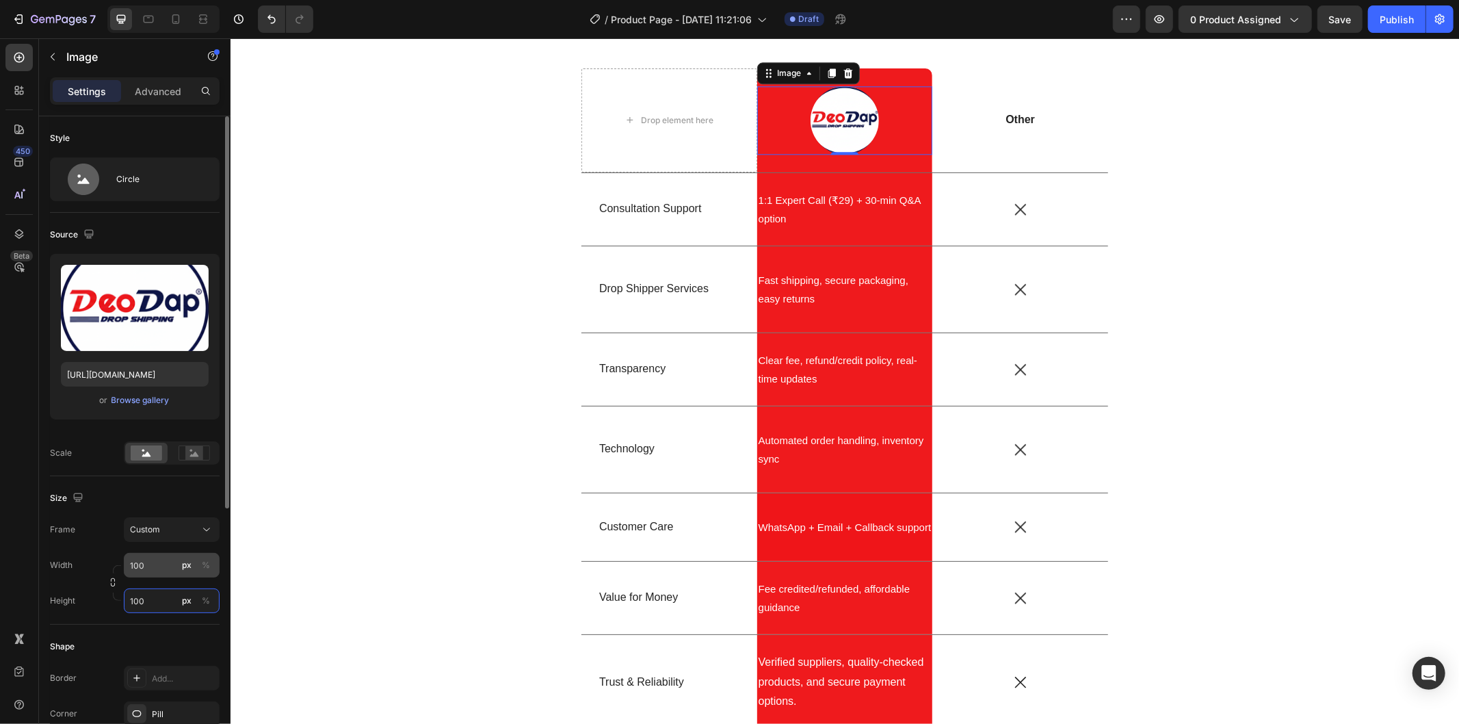
type input "100"
click at [161, 566] on input "100" at bounding box center [172, 565] width 96 height 25
type input "150"
click at [140, 598] on input "100" at bounding box center [172, 600] width 96 height 25
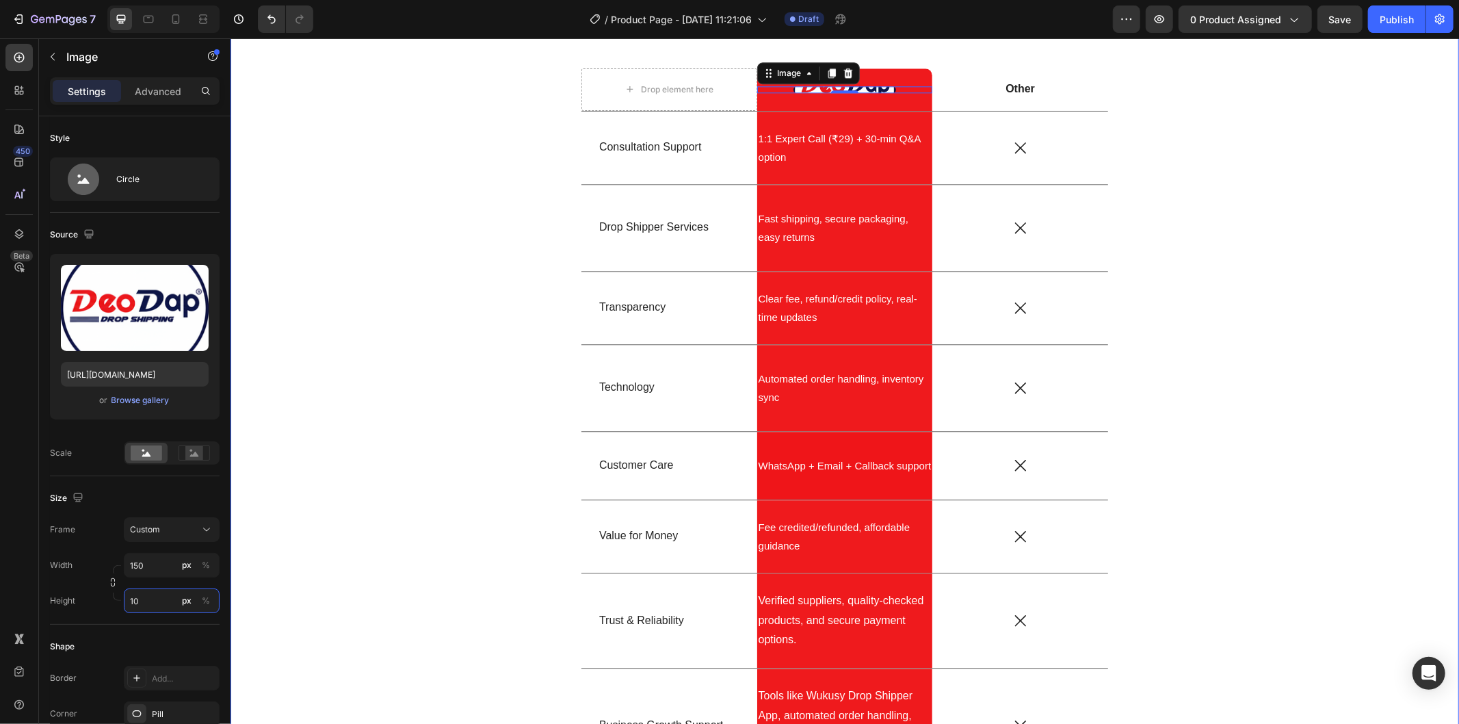
type input "150"
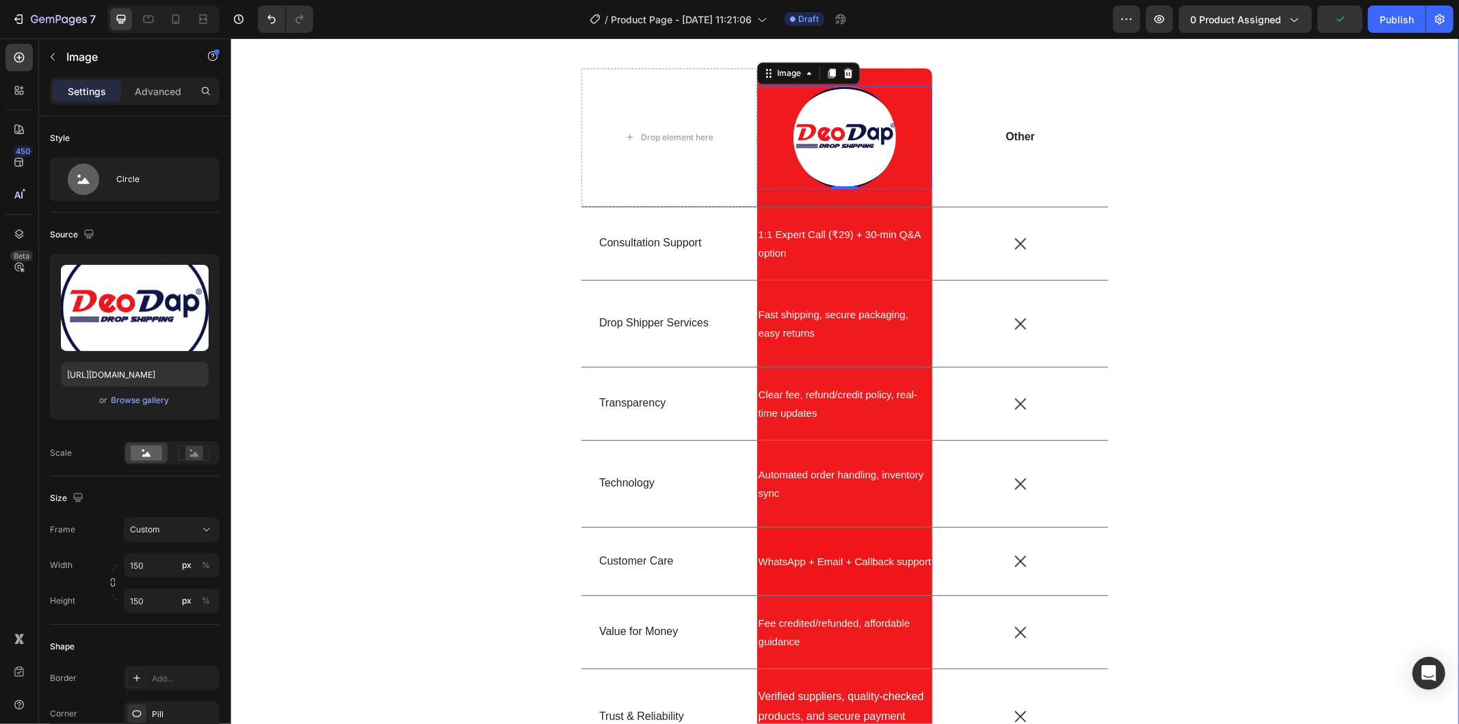
click at [1351, 321] on div "US VS THEM Heading Drop element here Image 0 Row Other Text Block Row Consultat…" at bounding box center [844, 448] width 1208 height 903
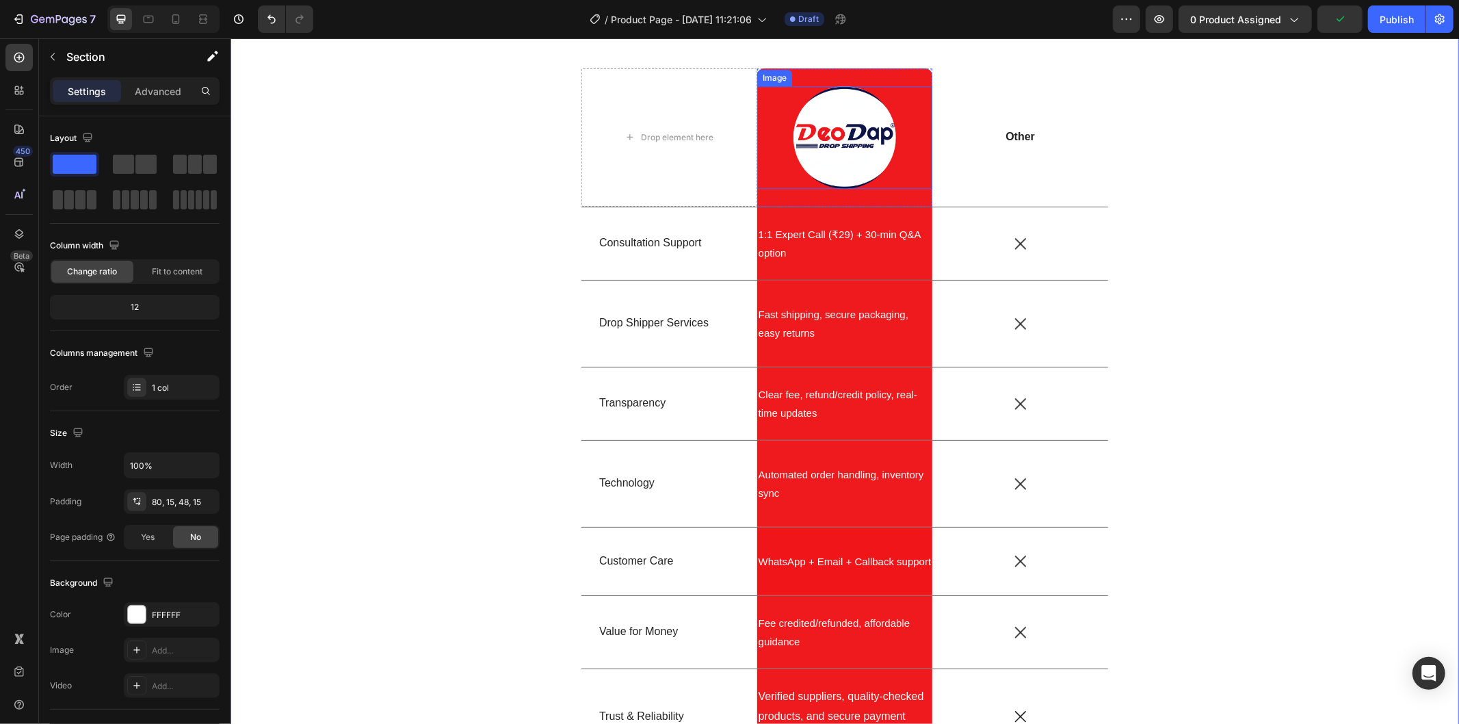
click at [841, 131] on img at bounding box center [844, 136] width 103 height 103
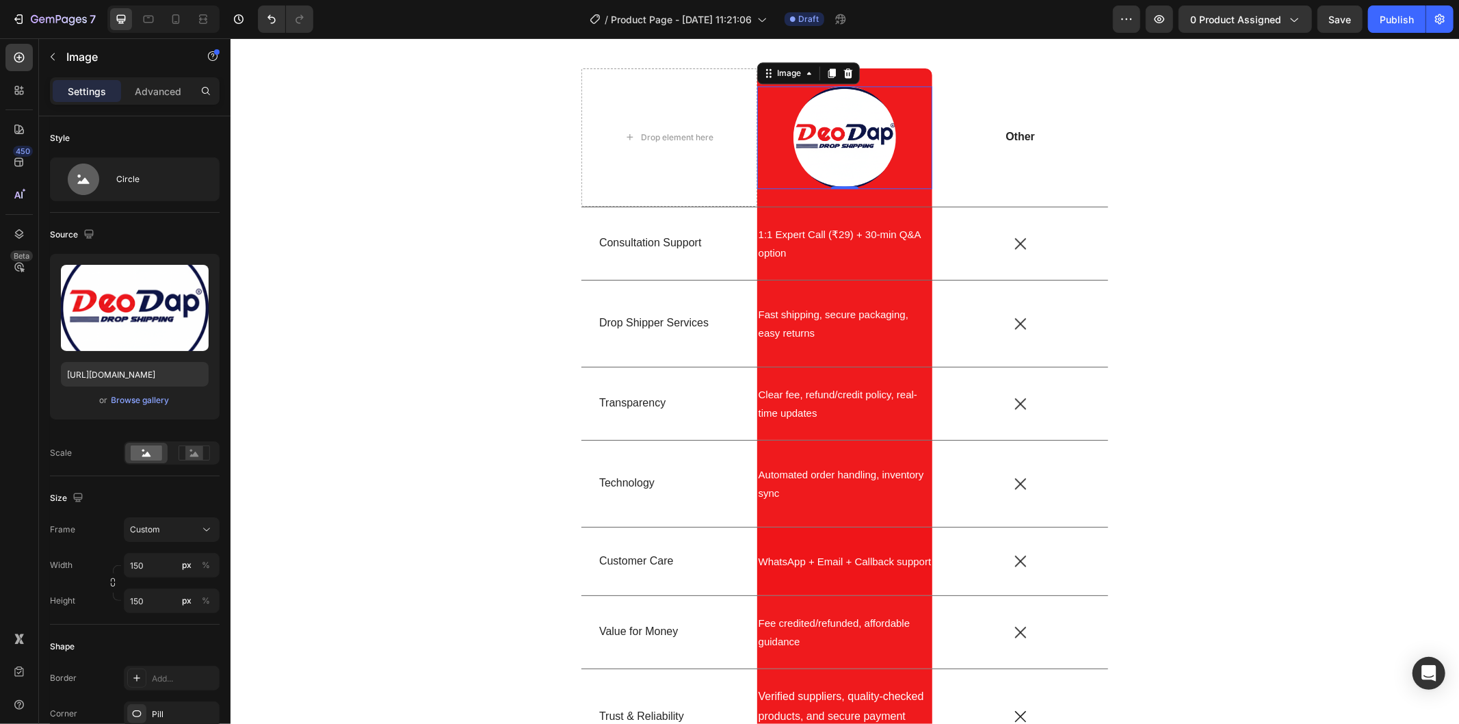
click at [815, 118] on img at bounding box center [844, 136] width 103 height 103
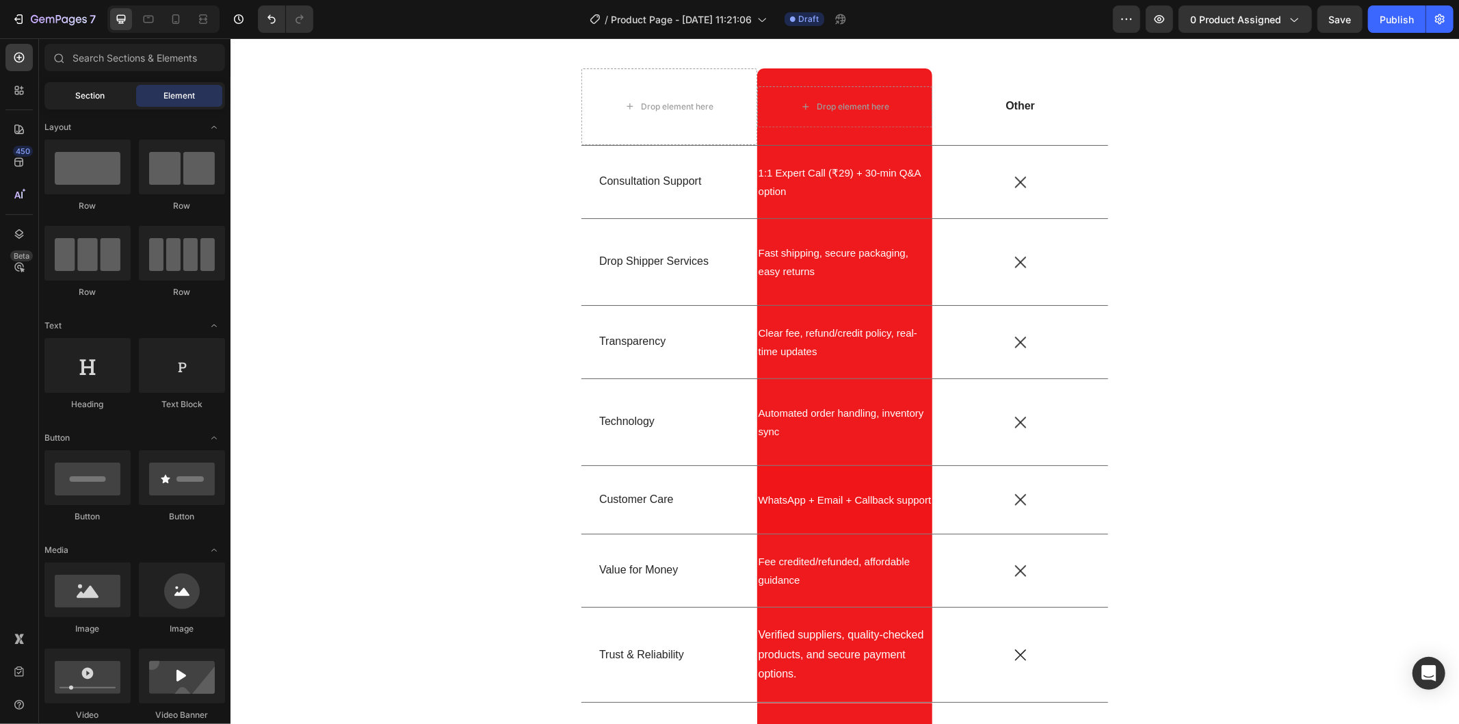
click at [97, 101] on span "Section" at bounding box center [90, 96] width 29 height 12
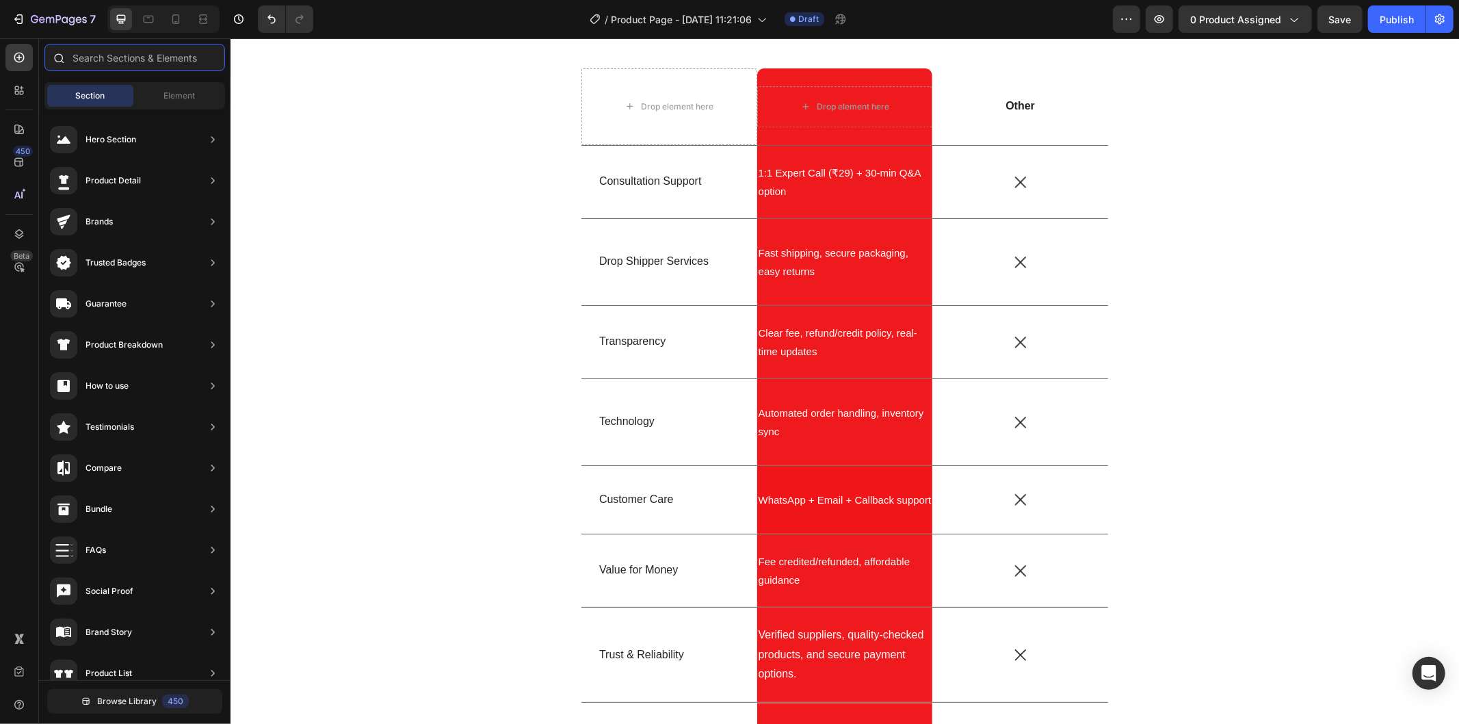
click at [120, 55] on input "text" at bounding box center [134, 57] width 181 height 27
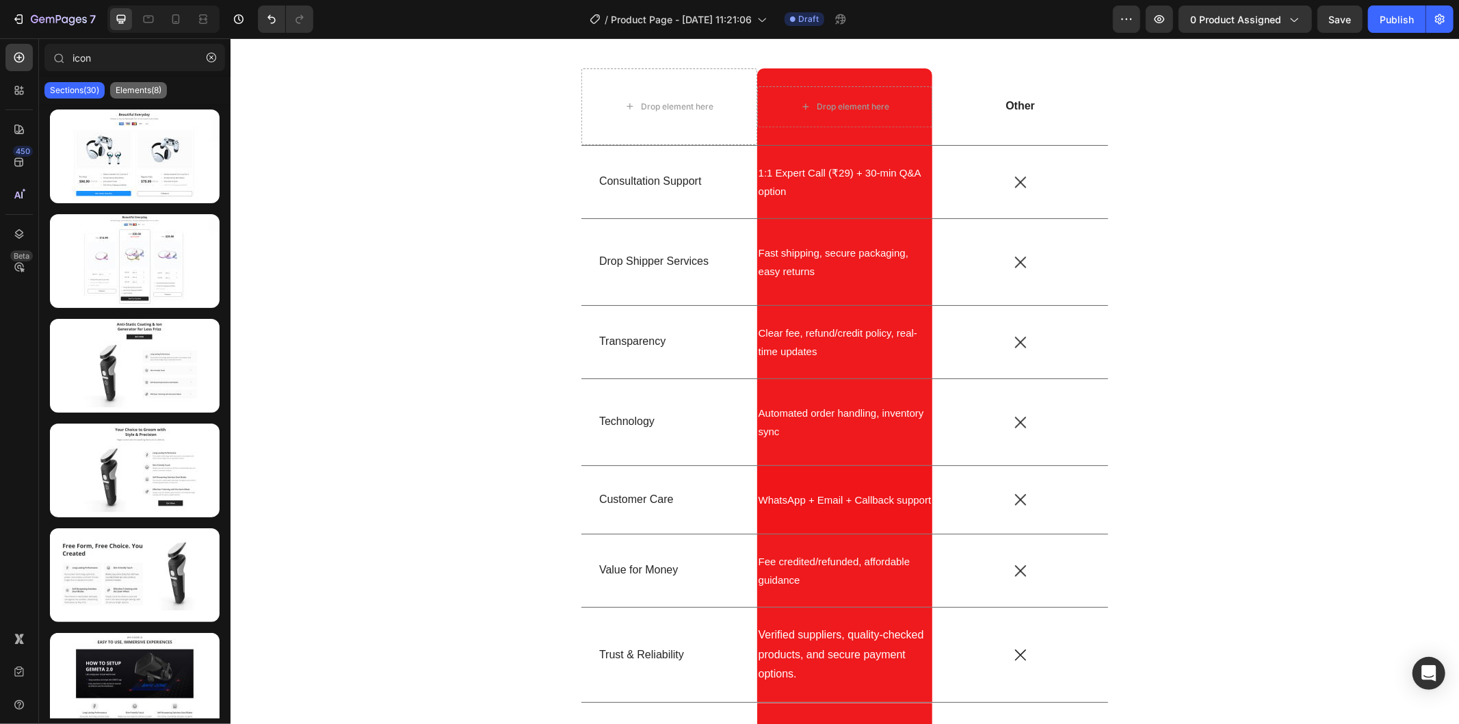
click at [153, 85] on p "Elements(8)" at bounding box center [139, 90] width 46 height 11
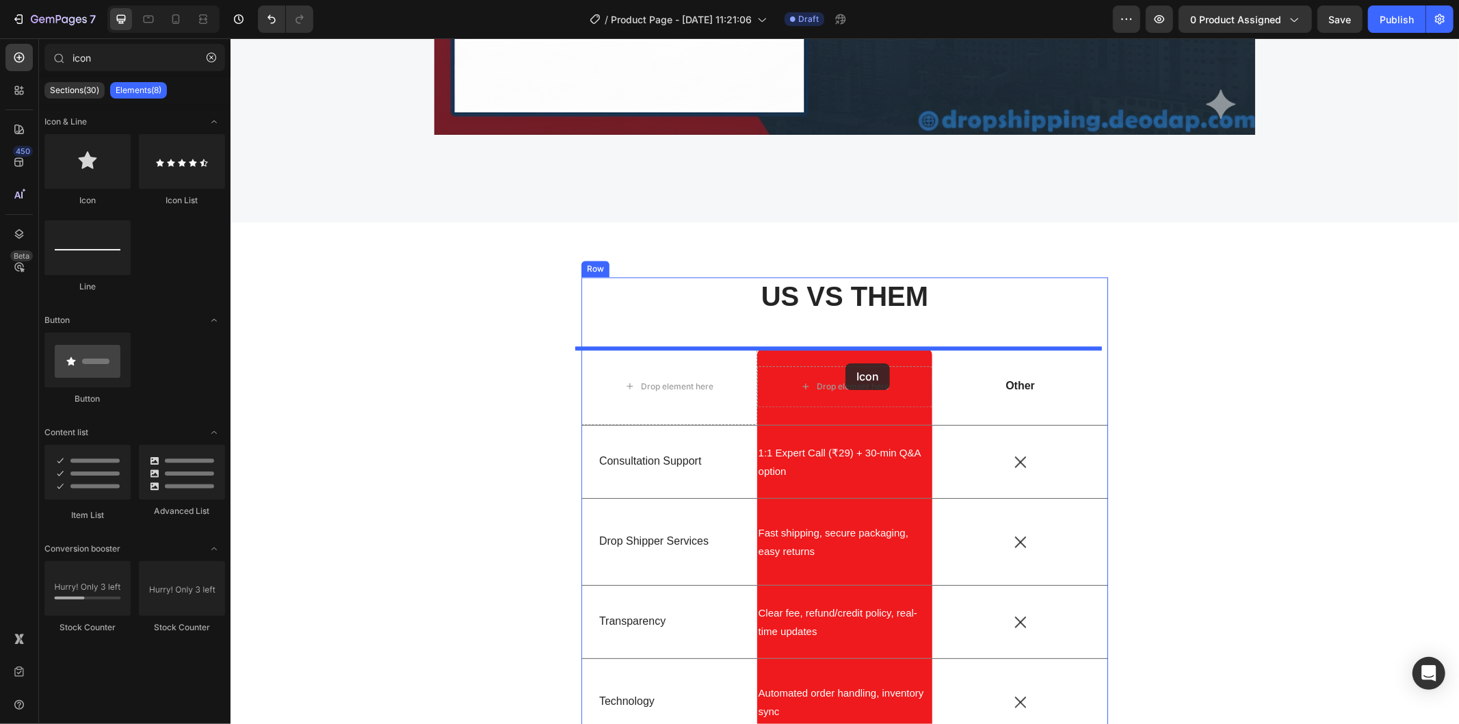
scroll to position [2588, 0]
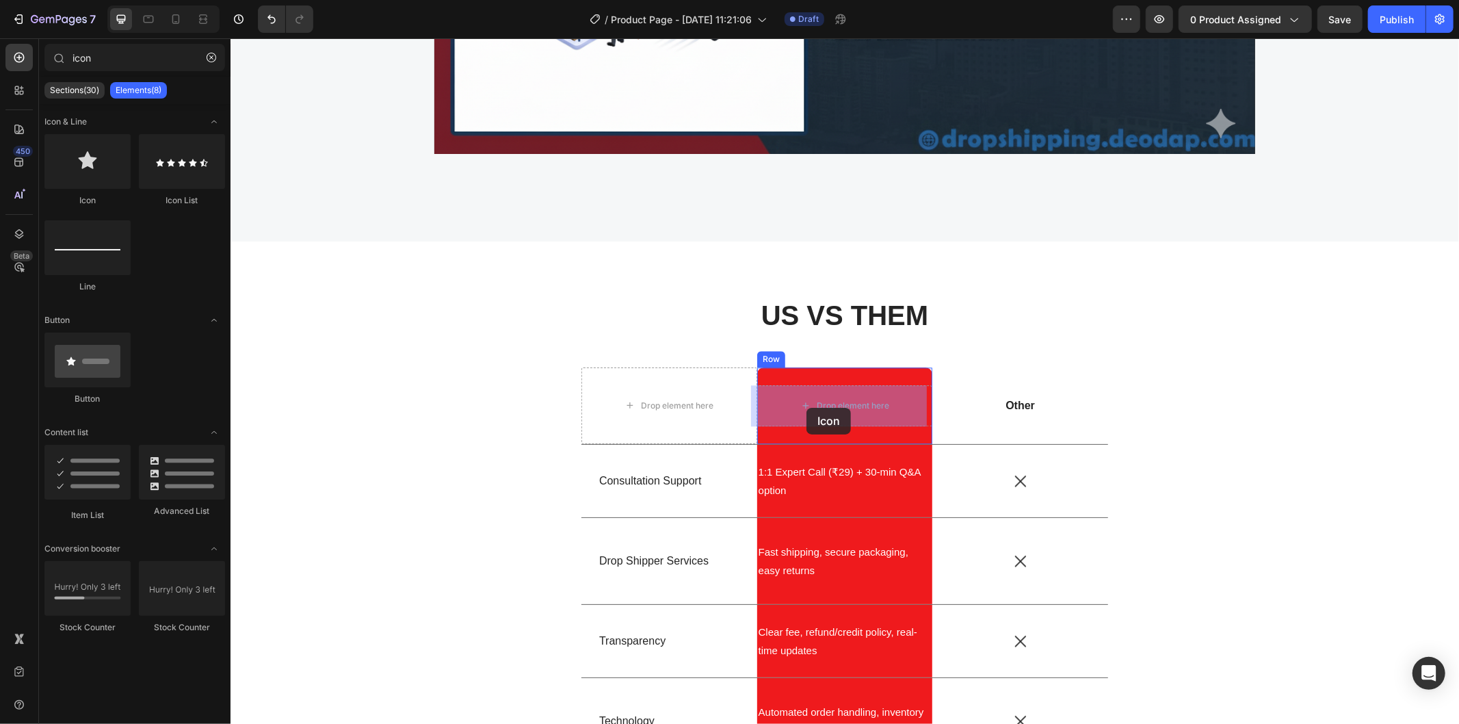
drag, startPoint x: 458, startPoint y: 194, endPoint x: 806, endPoint y: 407, distance: 407.7
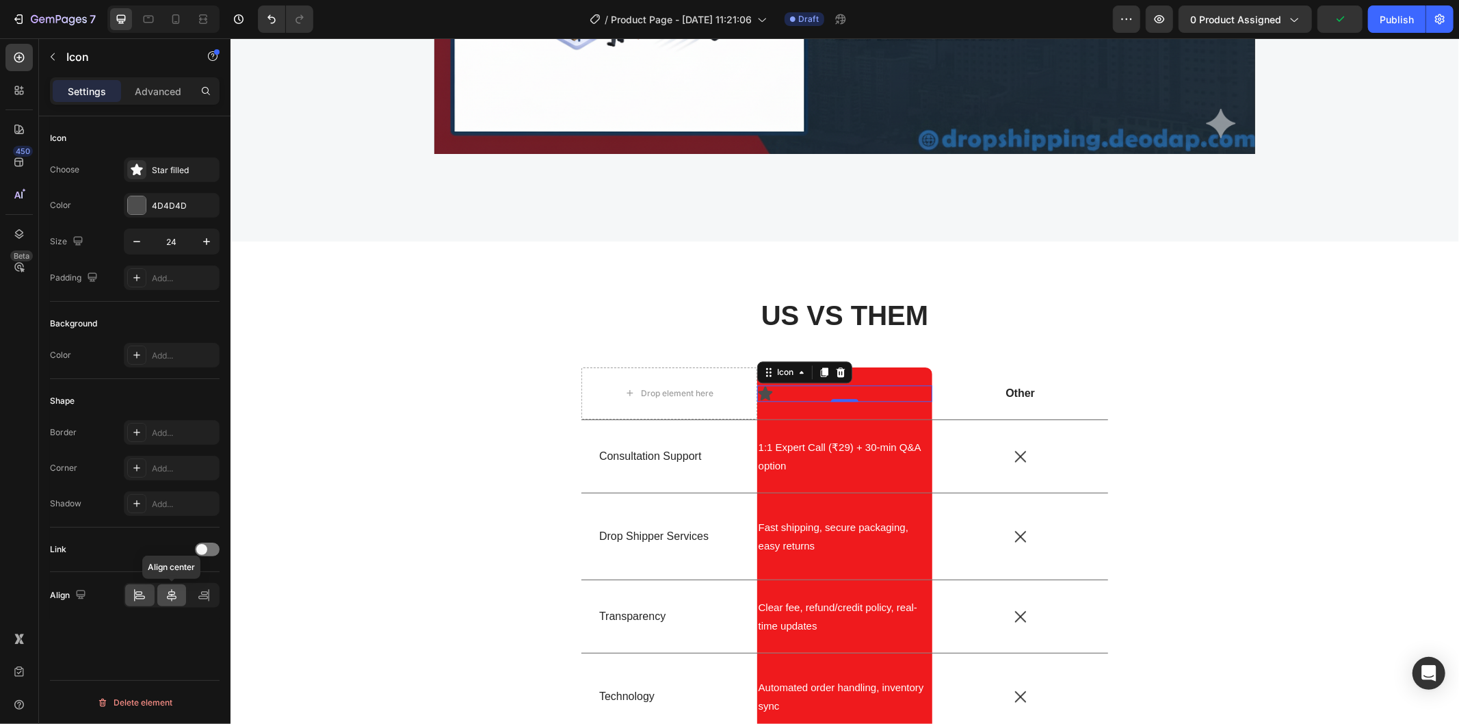
click at [165, 594] on icon at bounding box center [172, 595] width 14 height 14
click at [47, 60] on icon "button" at bounding box center [52, 56] width 11 height 11
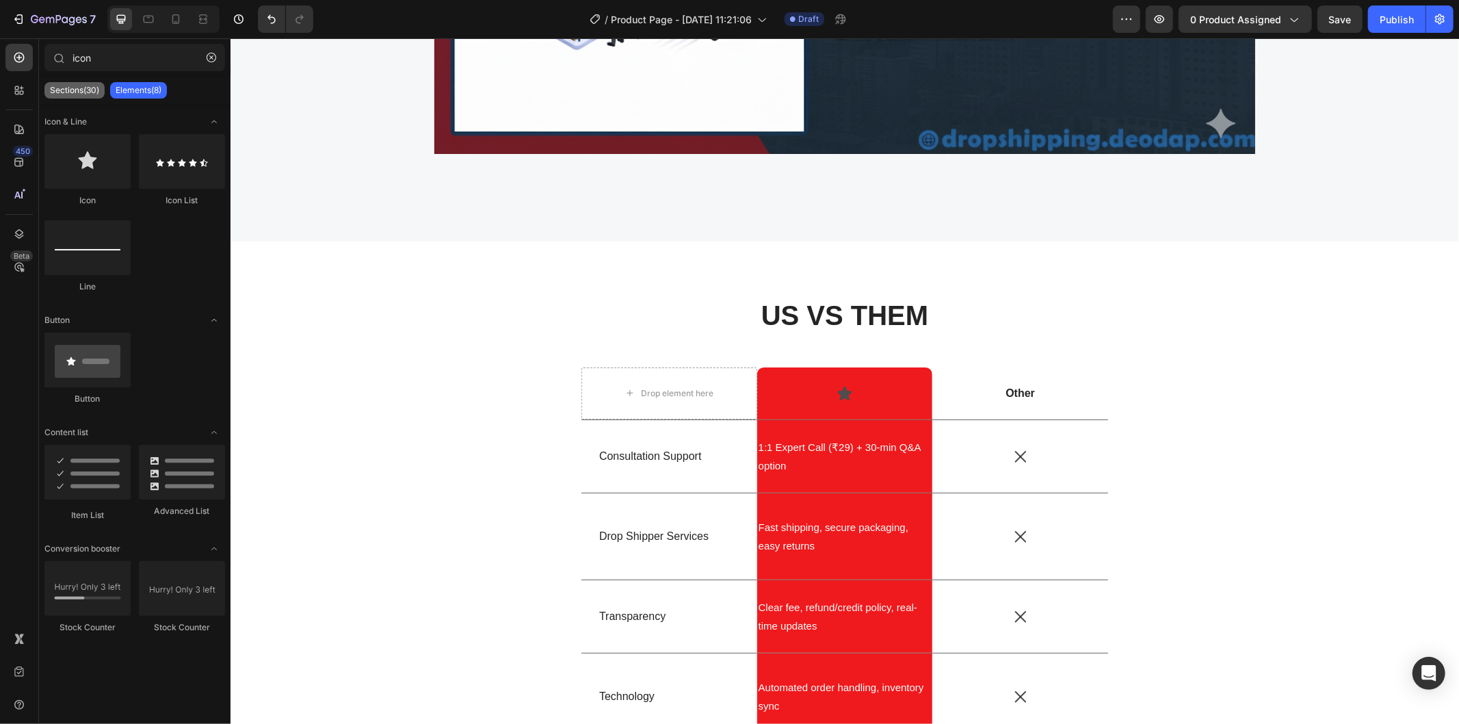
click at [79, 89] on p "Sections(30)" at bounding box center [74, 90] width 49 height 11
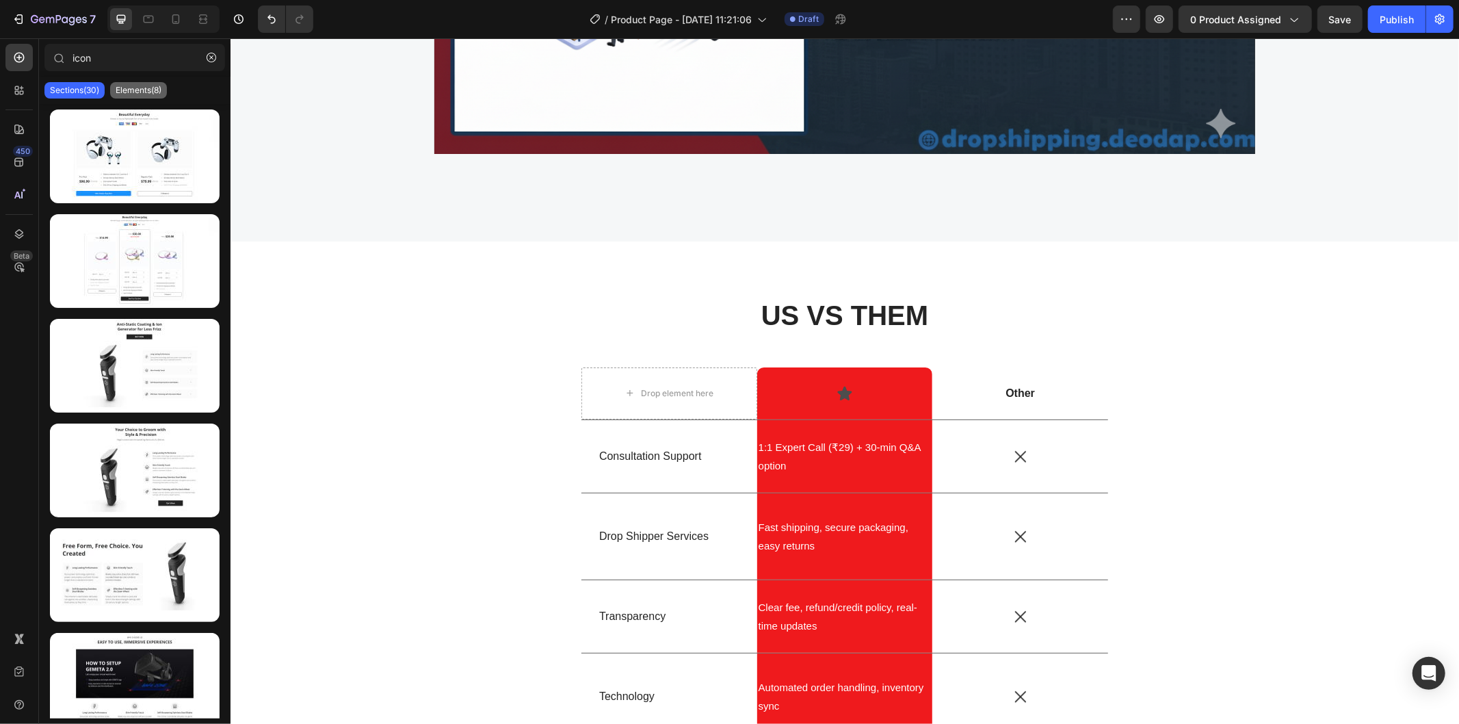
click at [128, 96] on div "Elements(8)" at bounding box center [138, 90] width 57 height 16
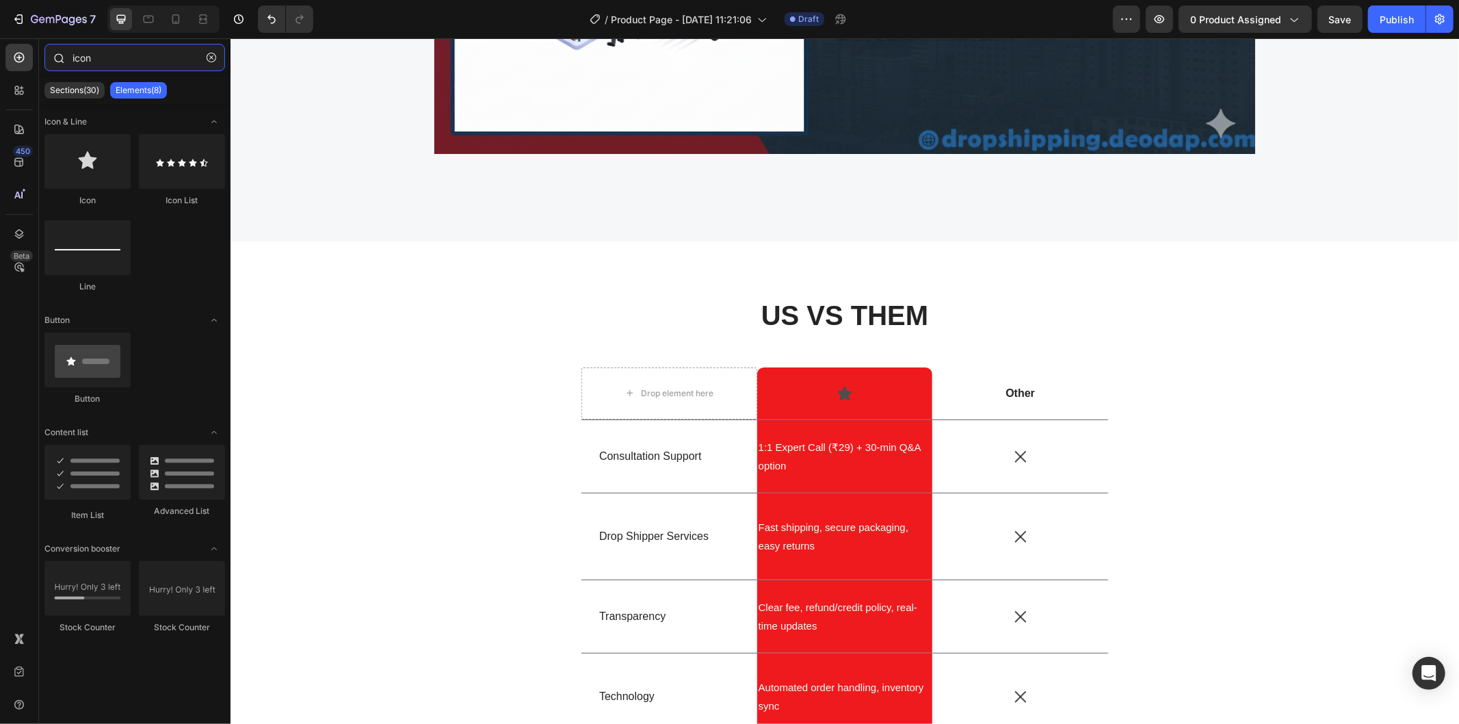
click at [114, 62] on input "icon" at bounding box center [134, 57] width 181 height 27
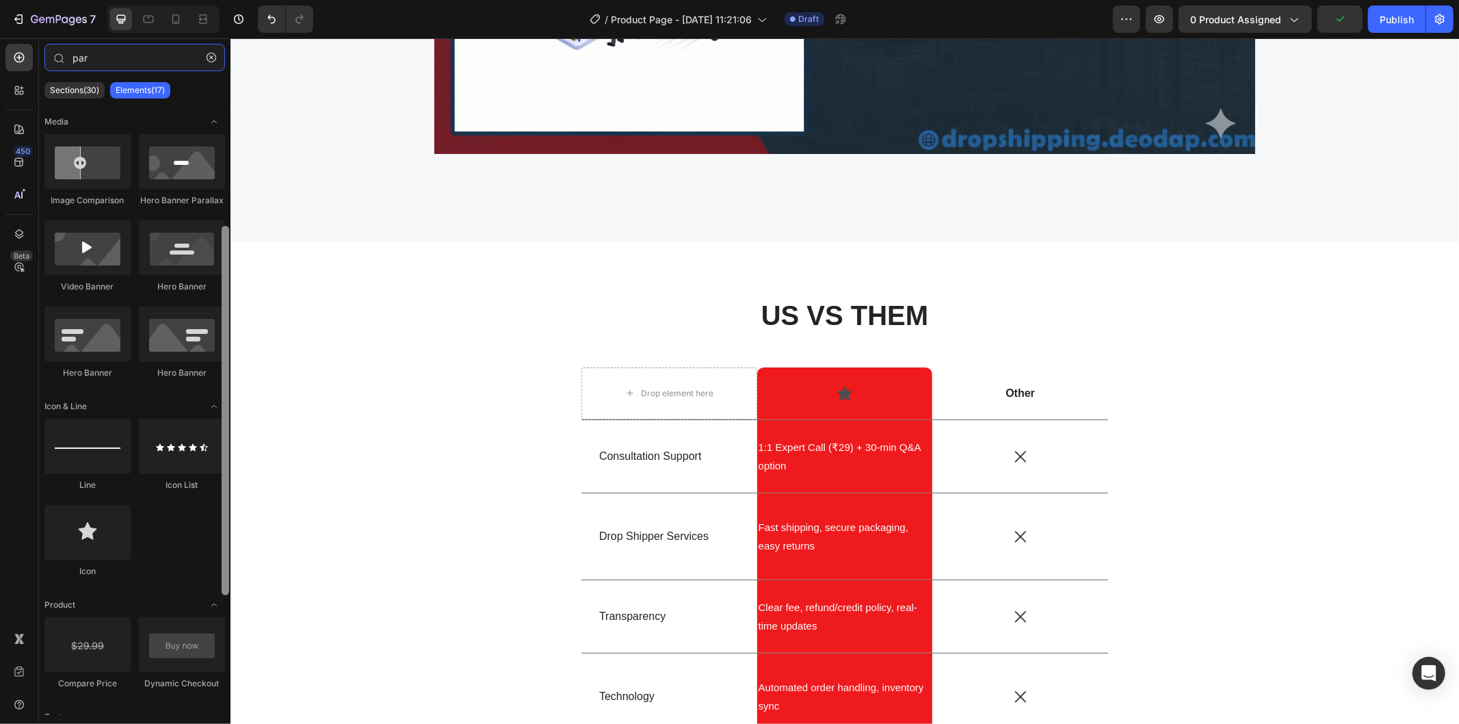
scroll to position [76, 0]
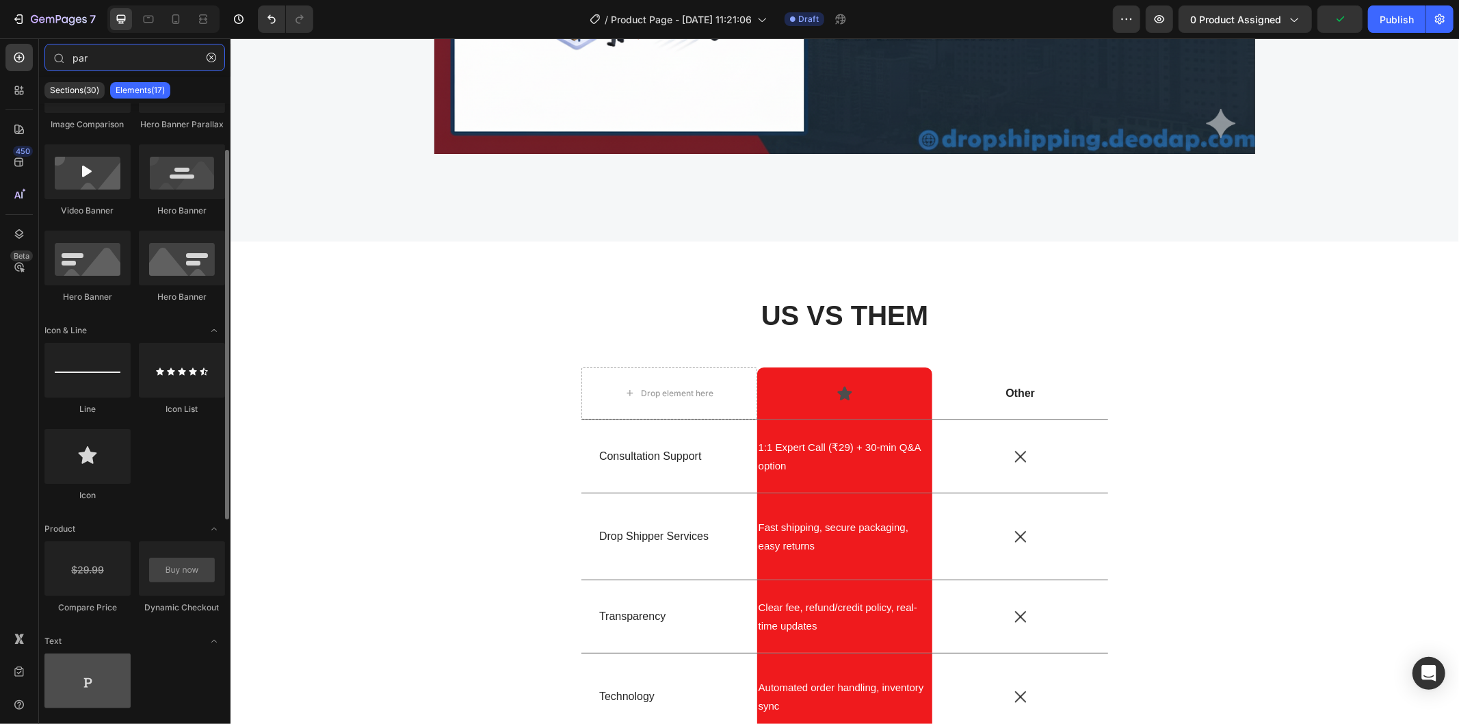
type input "par"
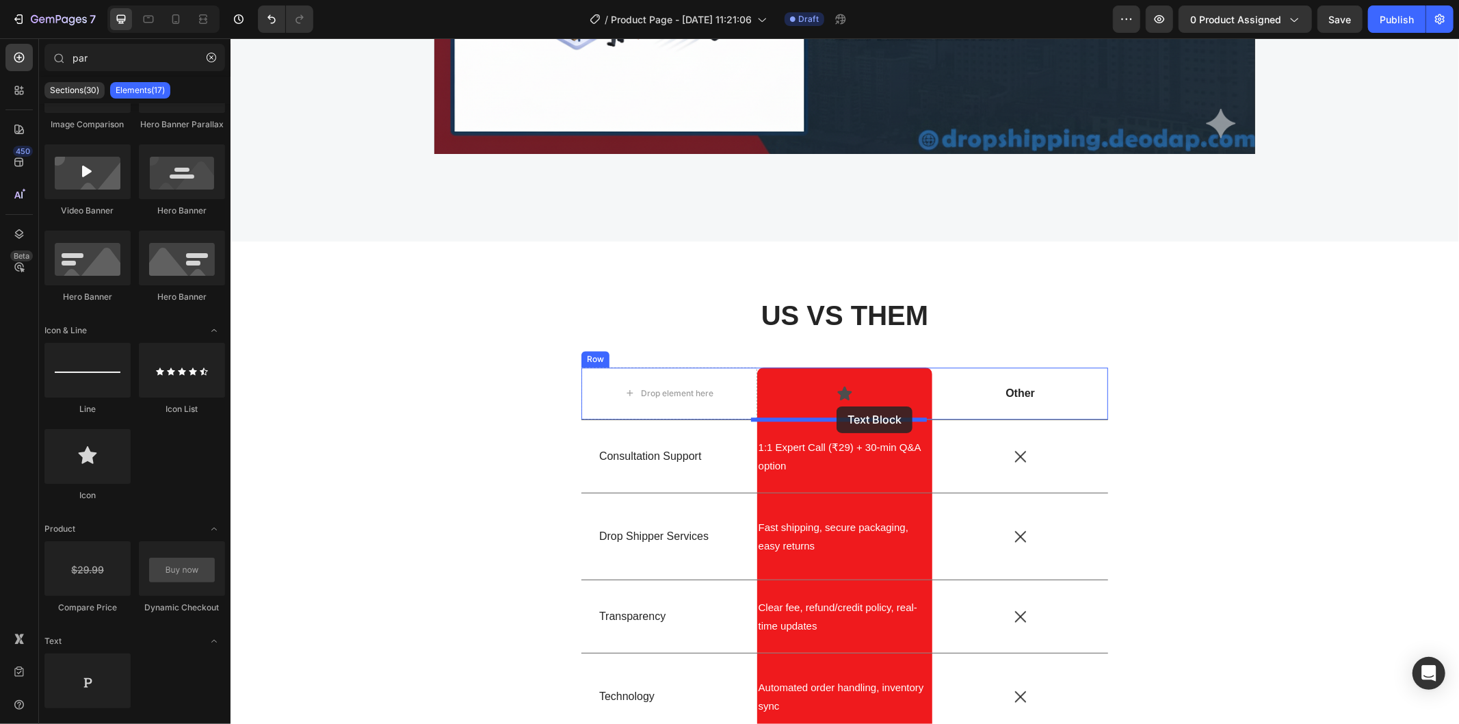
drag, startPoint x: 321, startPoint y: 722, endPoint x: 836, endPoint y: 406, distance: 604.2
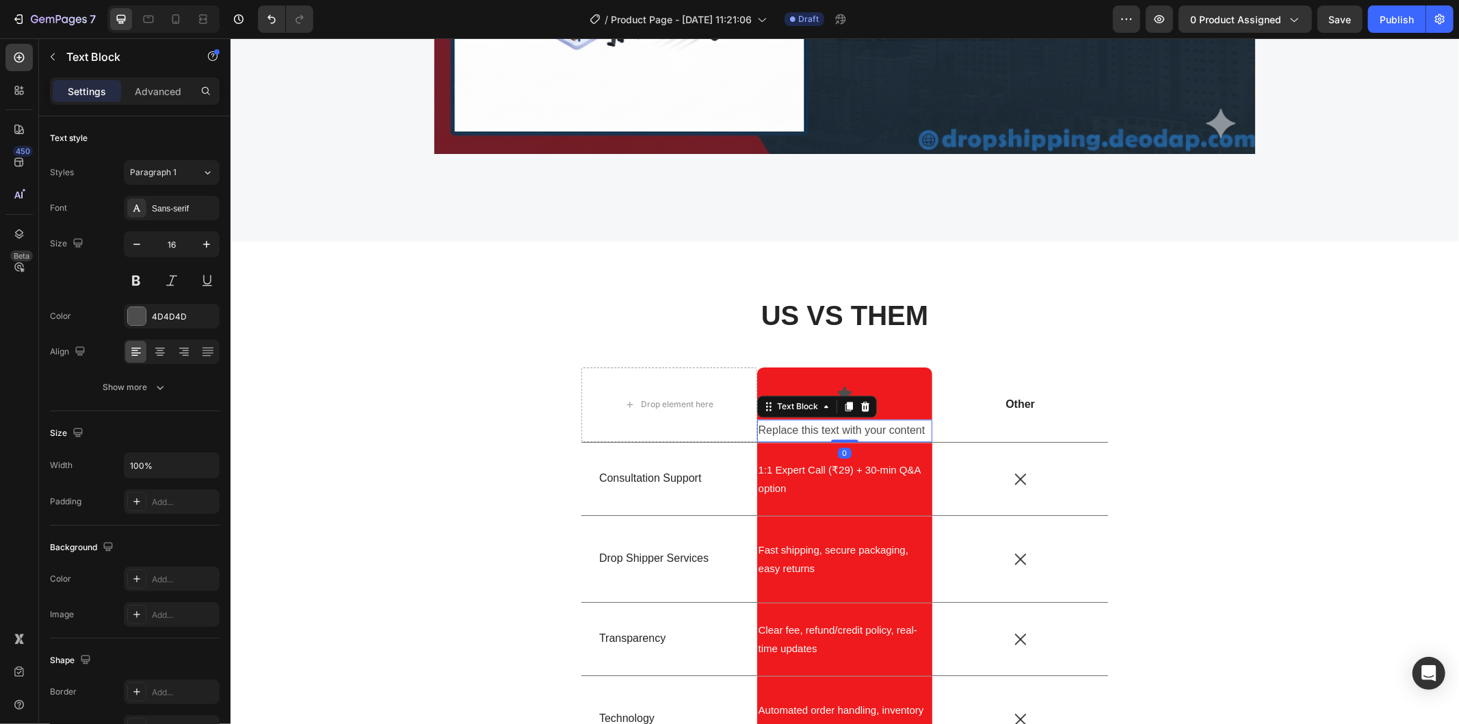
click at [883, 434] on div "Replace this text with your content" at bounding box center [844, 430] width 176 height 23
click at [1073, 422] on div "Other Text Block" at bounding box center [1020, 404] width 176 height 75
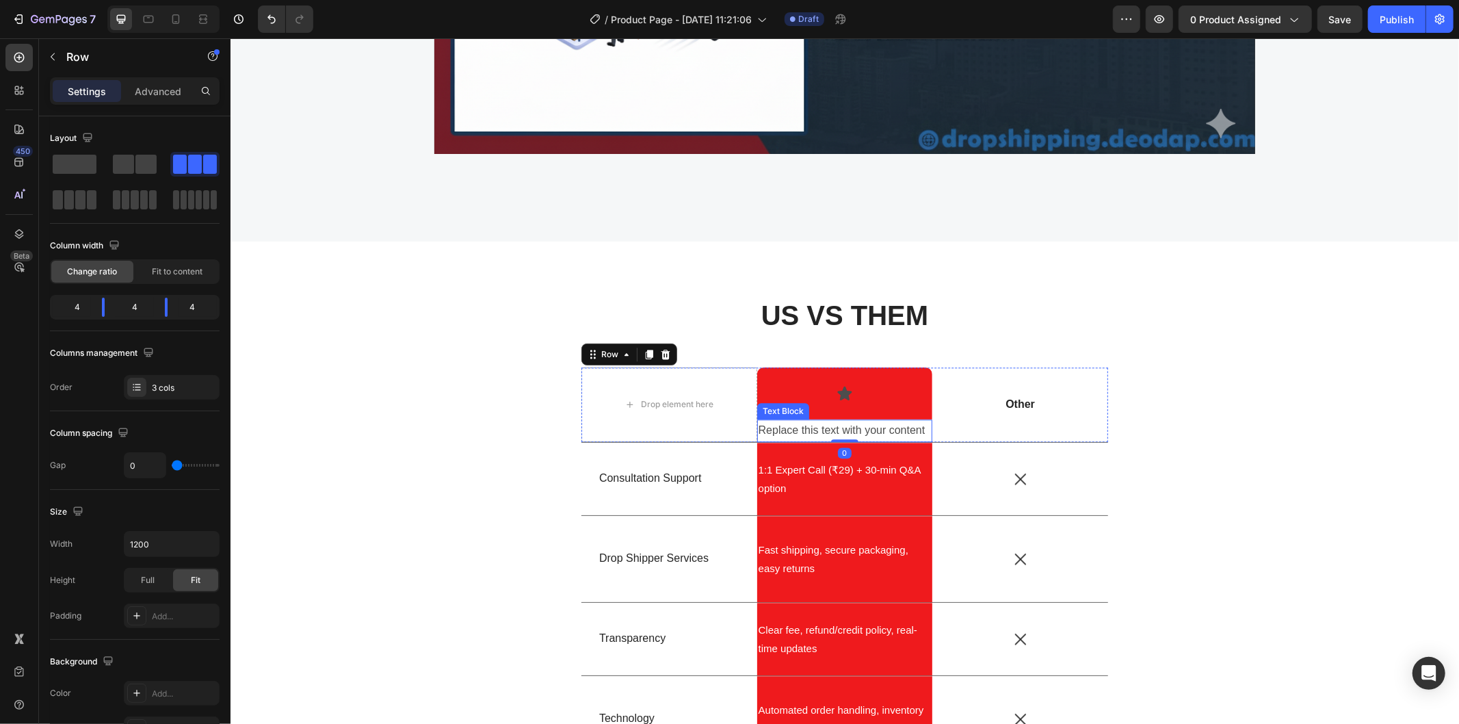
click at [836, 431] on p "Replace this text with your content" at bounding box center [844, 430] width 173 height 20
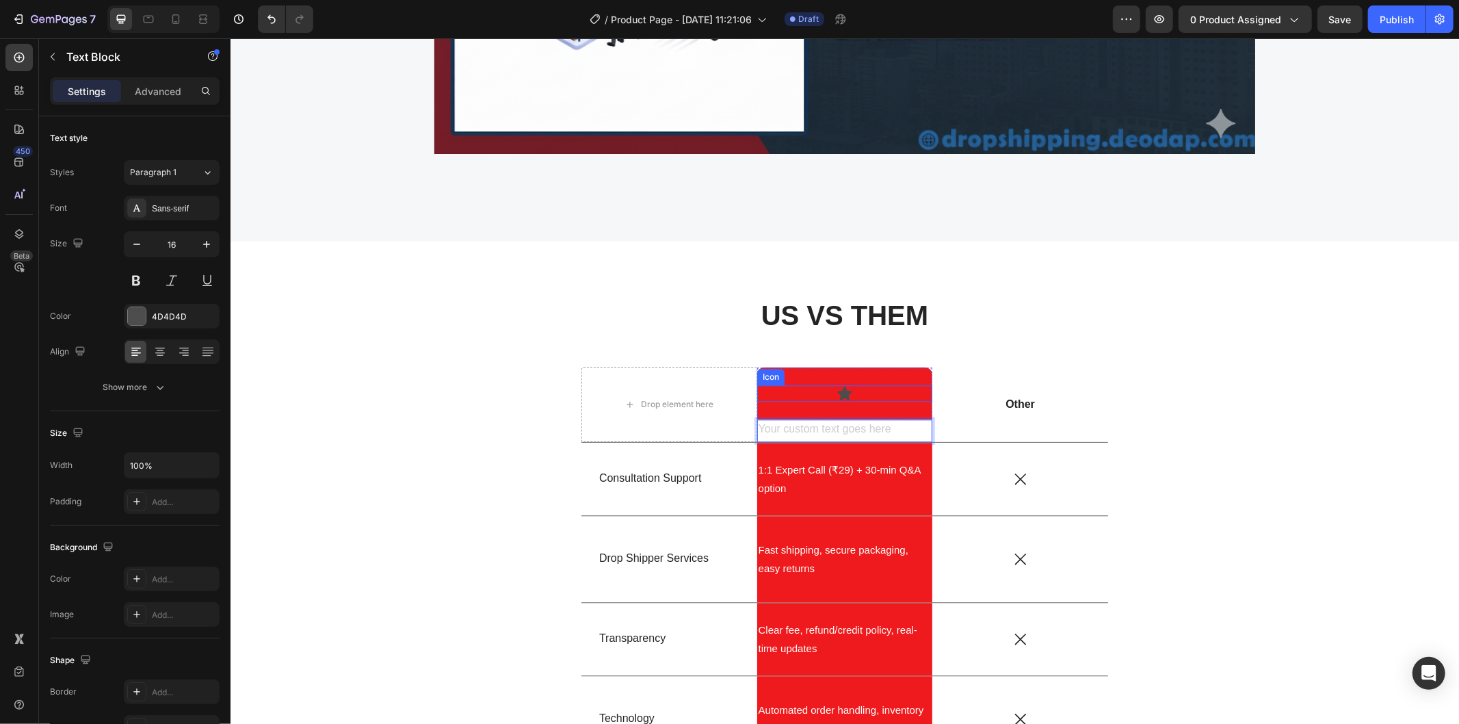
click at [845, 389] on icon at bounding box center [844, 392] width 16 height 16
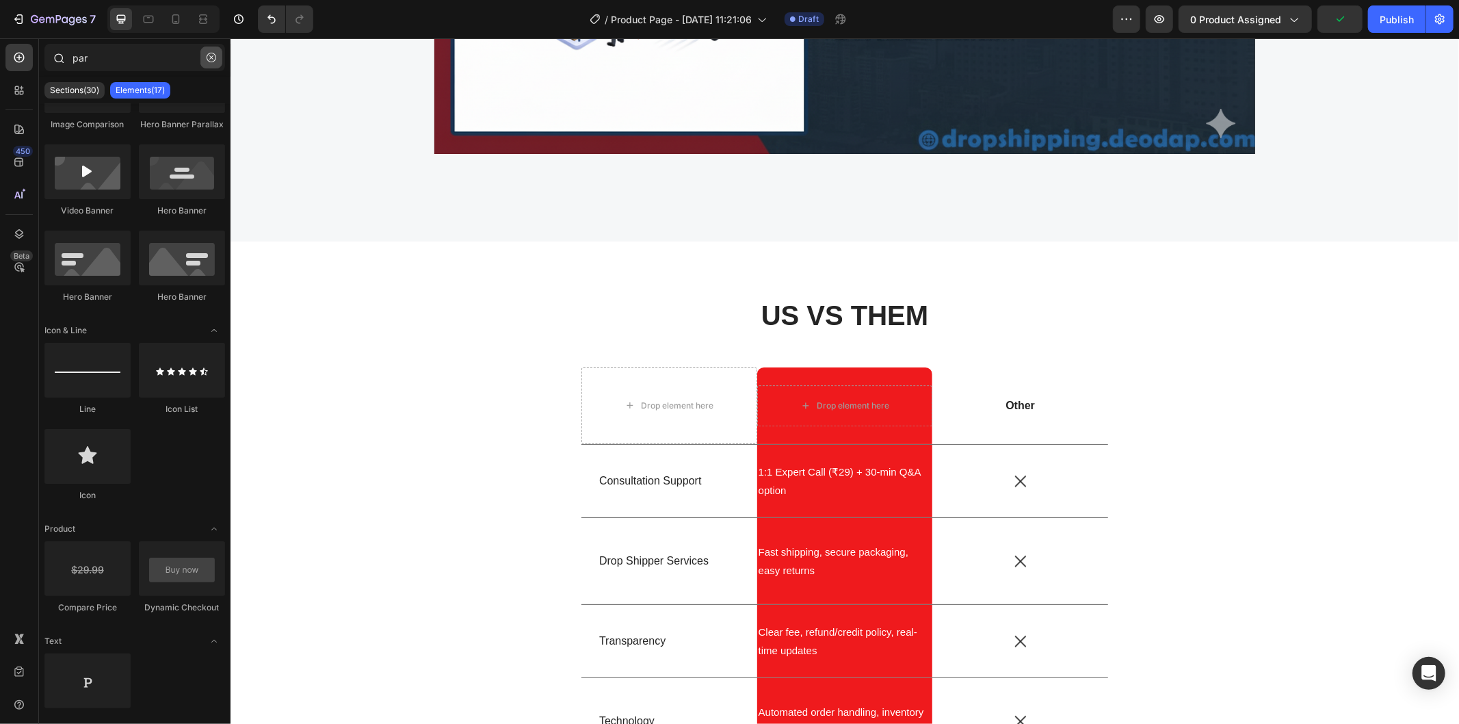
click at [216, 56] on button "button" at bounding box center [211, 58] width 22 height 22
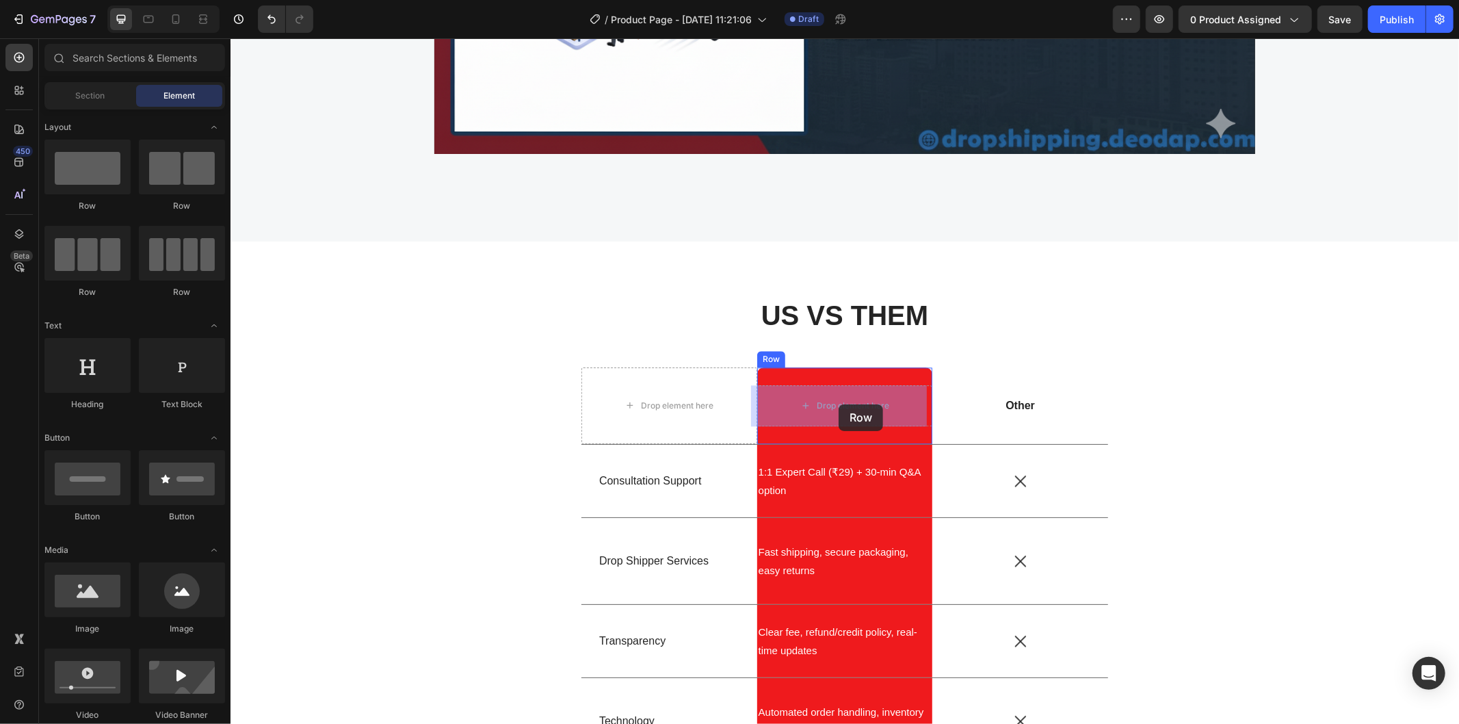
drag, startPoint x: 303, startPoint y: 199, endPoint x: 838, endPoint y: 404, distance: 572.6
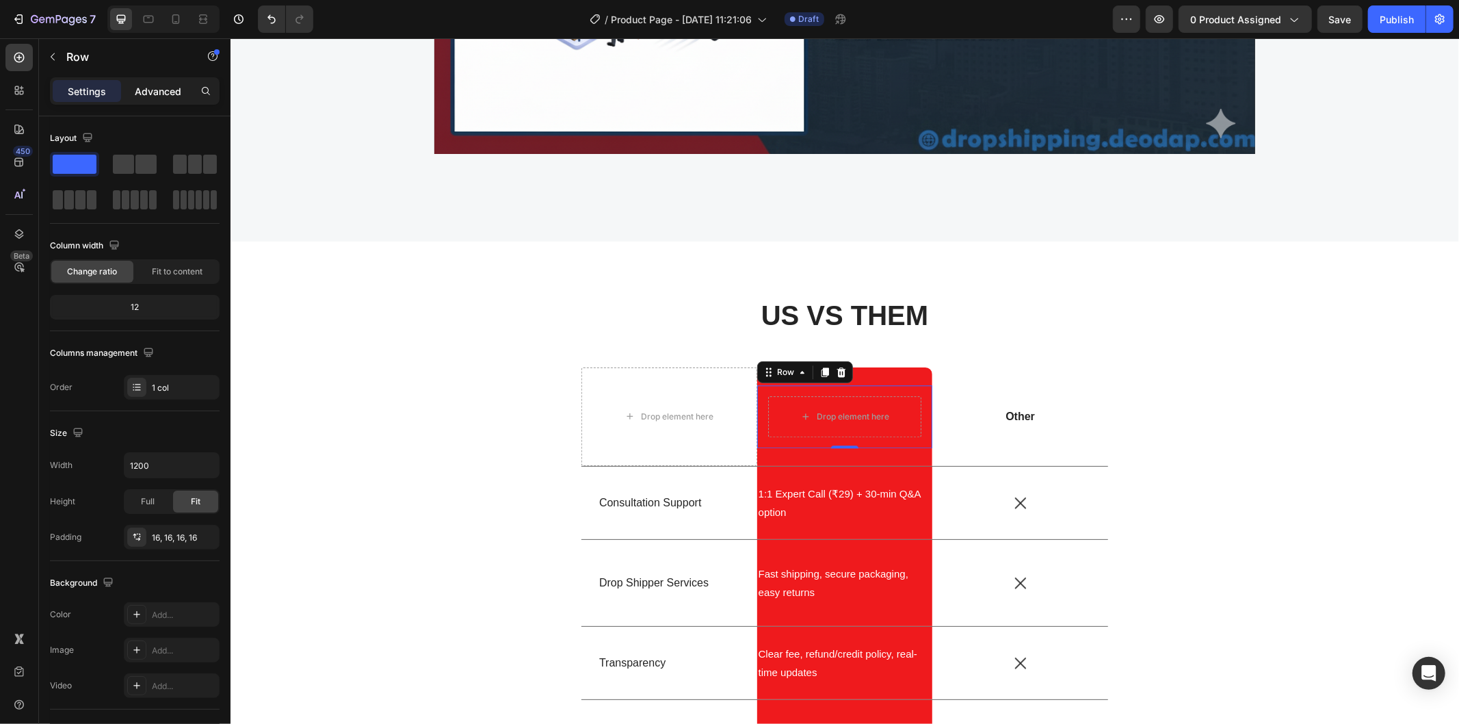
click at [139, 91] on p "Advanced" at bounding box center [158, 91] width 47 height 14
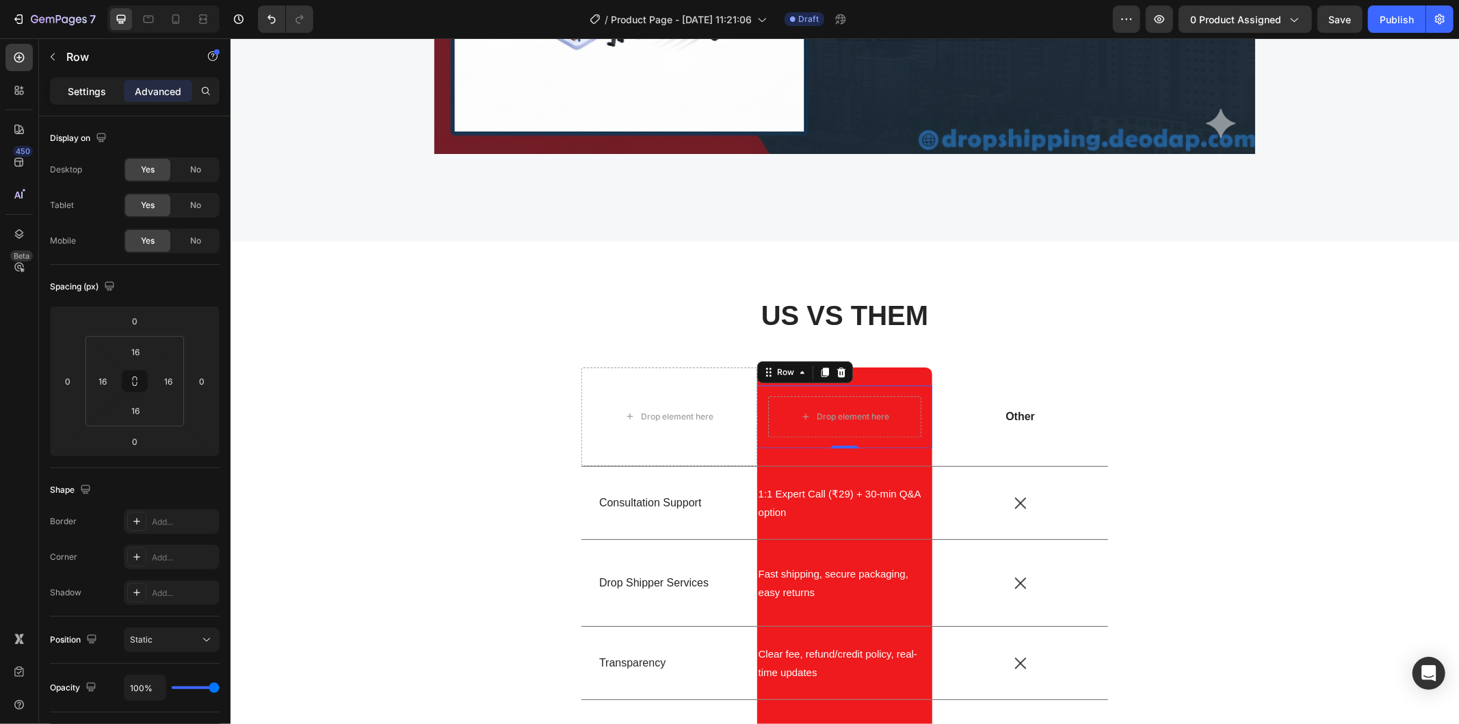
click at [72, 90] on p "Settings" at bounding box center [87, 91] width 38 height 14
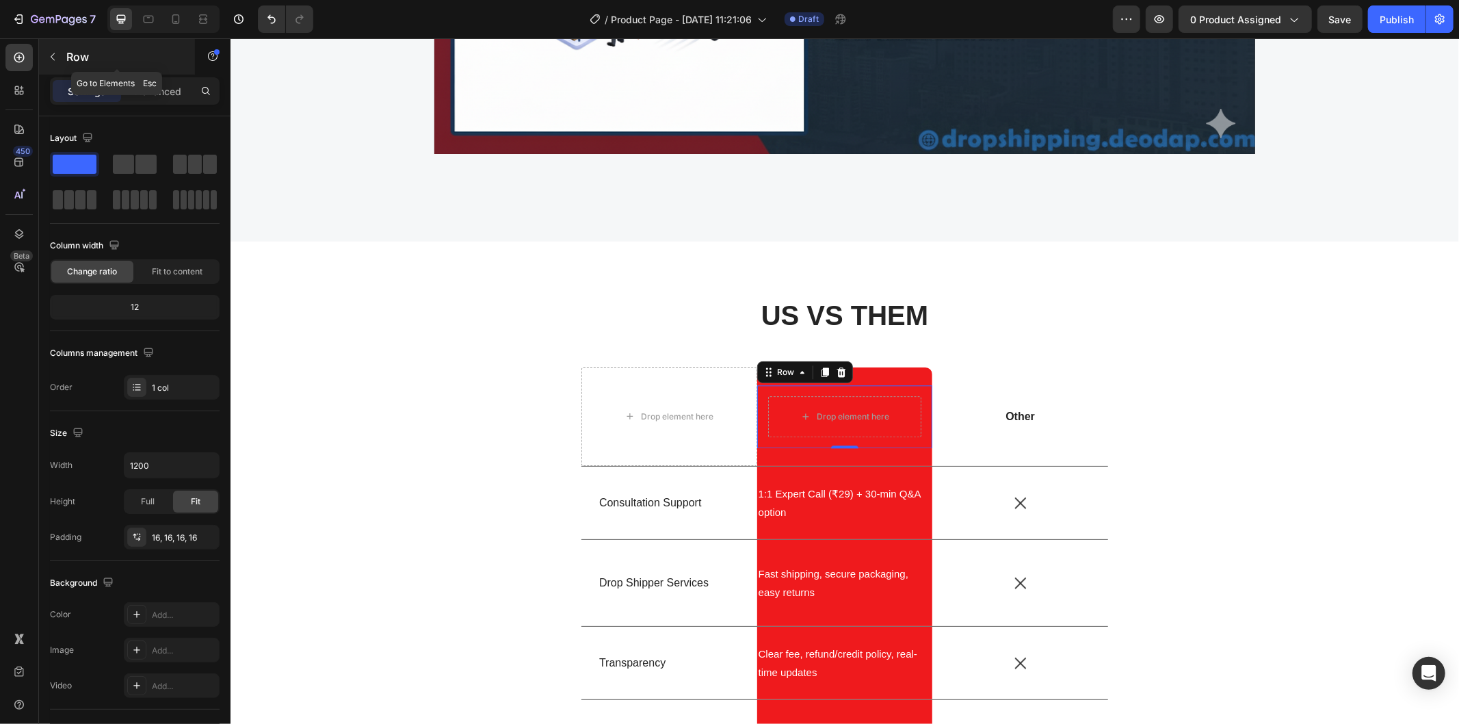
click at [52, 49] on button "button" at bounding box center [53, 57] width 22 height 22
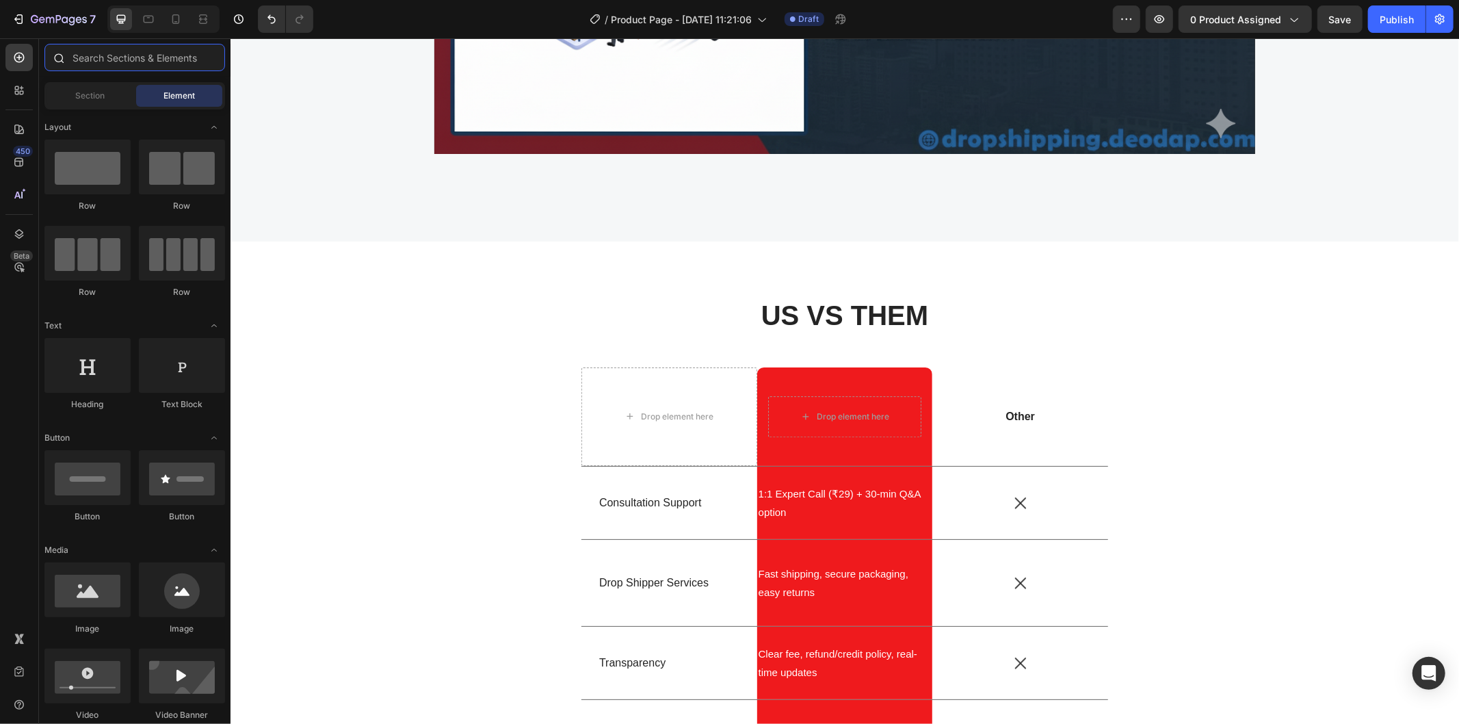
click at [180, 65] on input "text" at bounding box center [134, 57] width 181 height 27
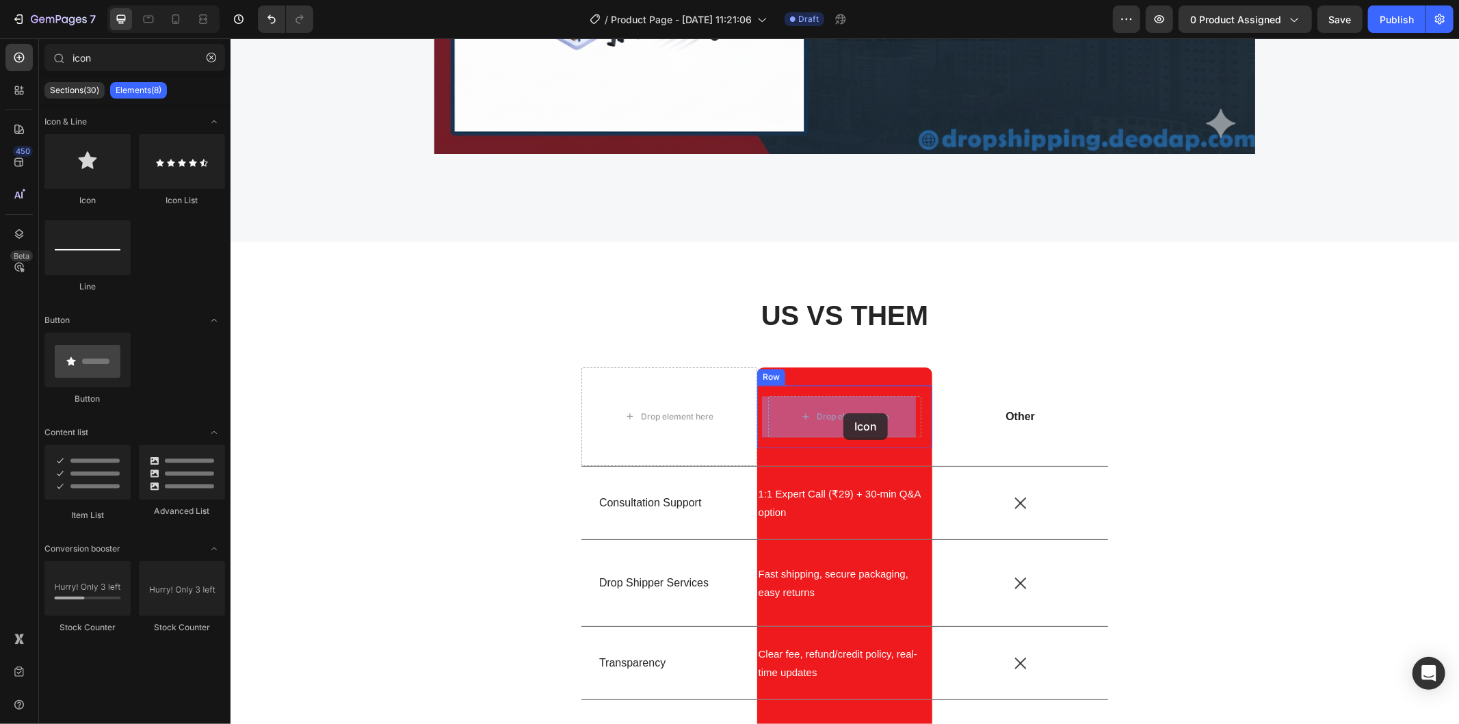
drag, startPoint x: 329, startPoint y: 220, endPoint x: 841, endPoint y: 412, distance: 546.5
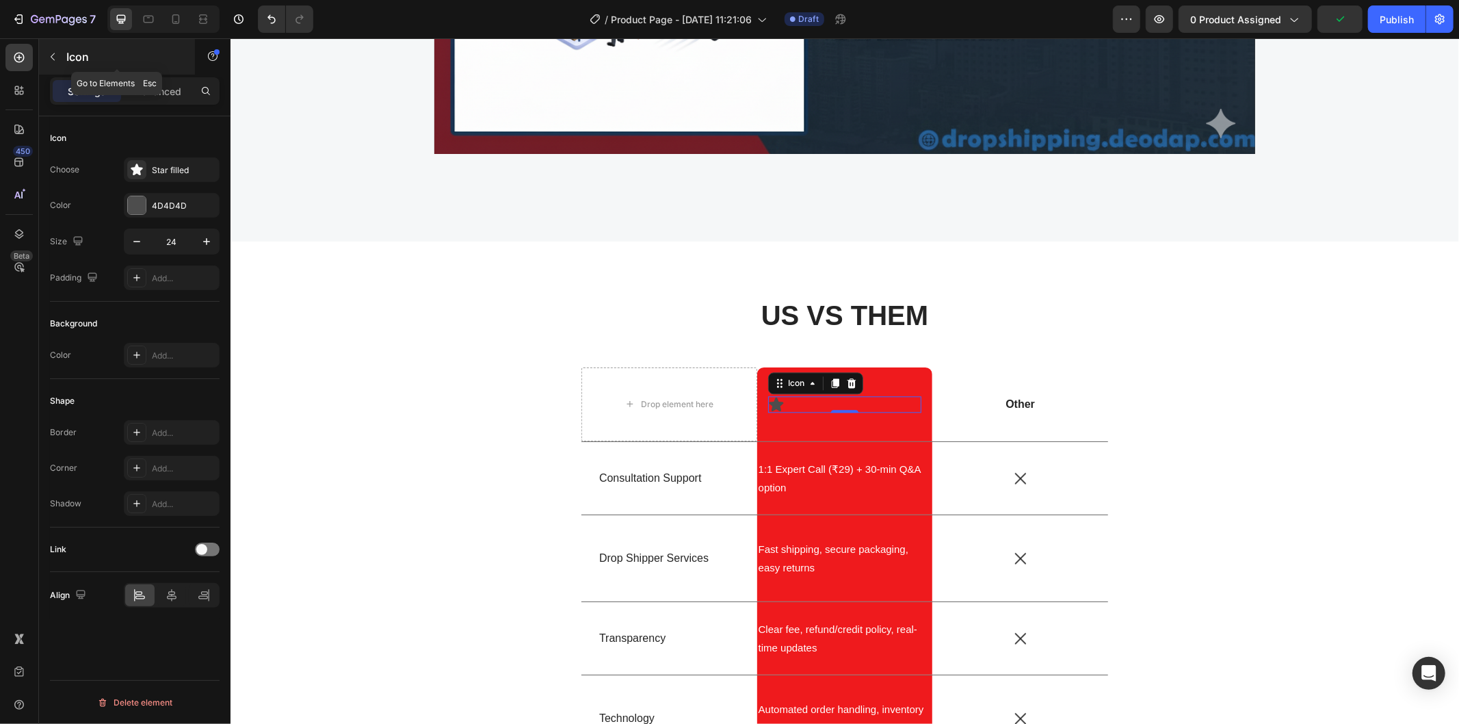
click at [51, 57] on icon "button" at bounding box center [53, 57] width 4 height 8
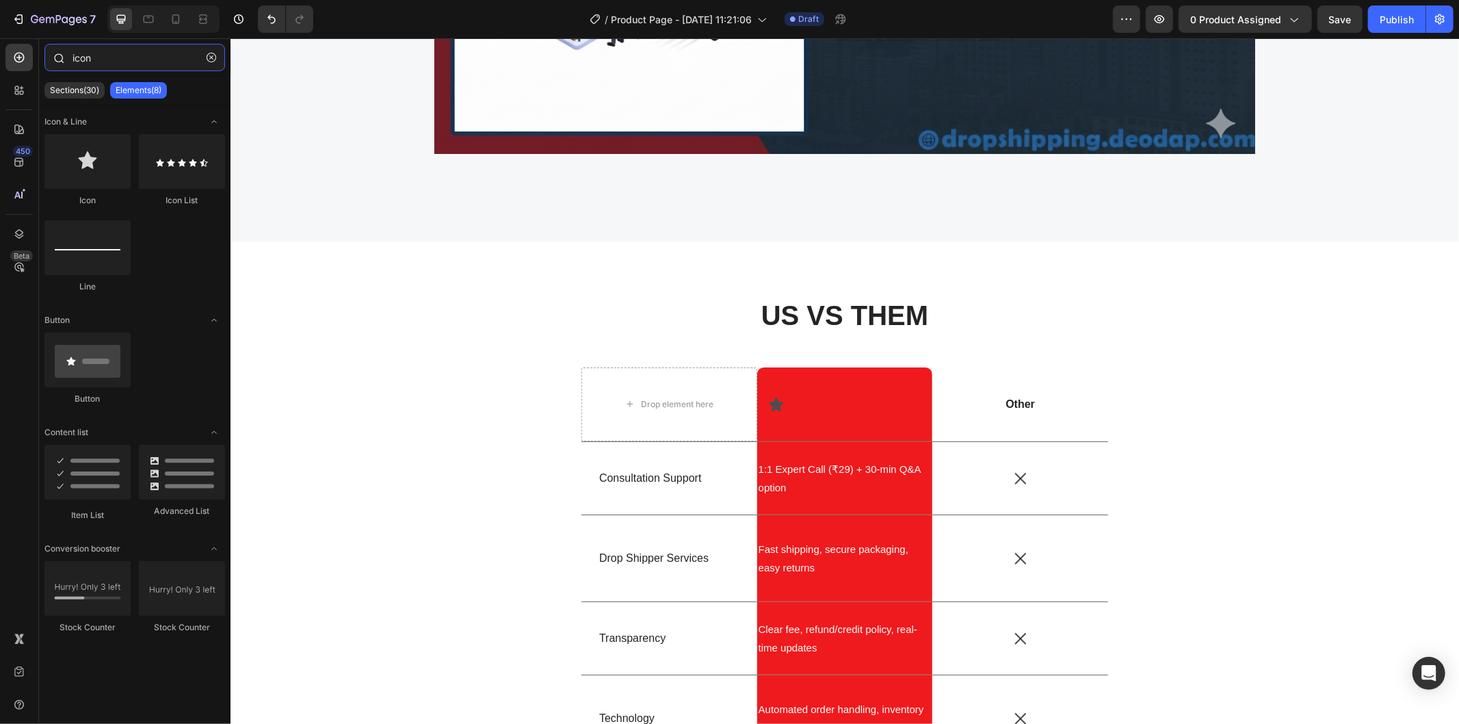
click at [152, 57] on input "icon" at bounding box center [134, 57] width 181 height 27
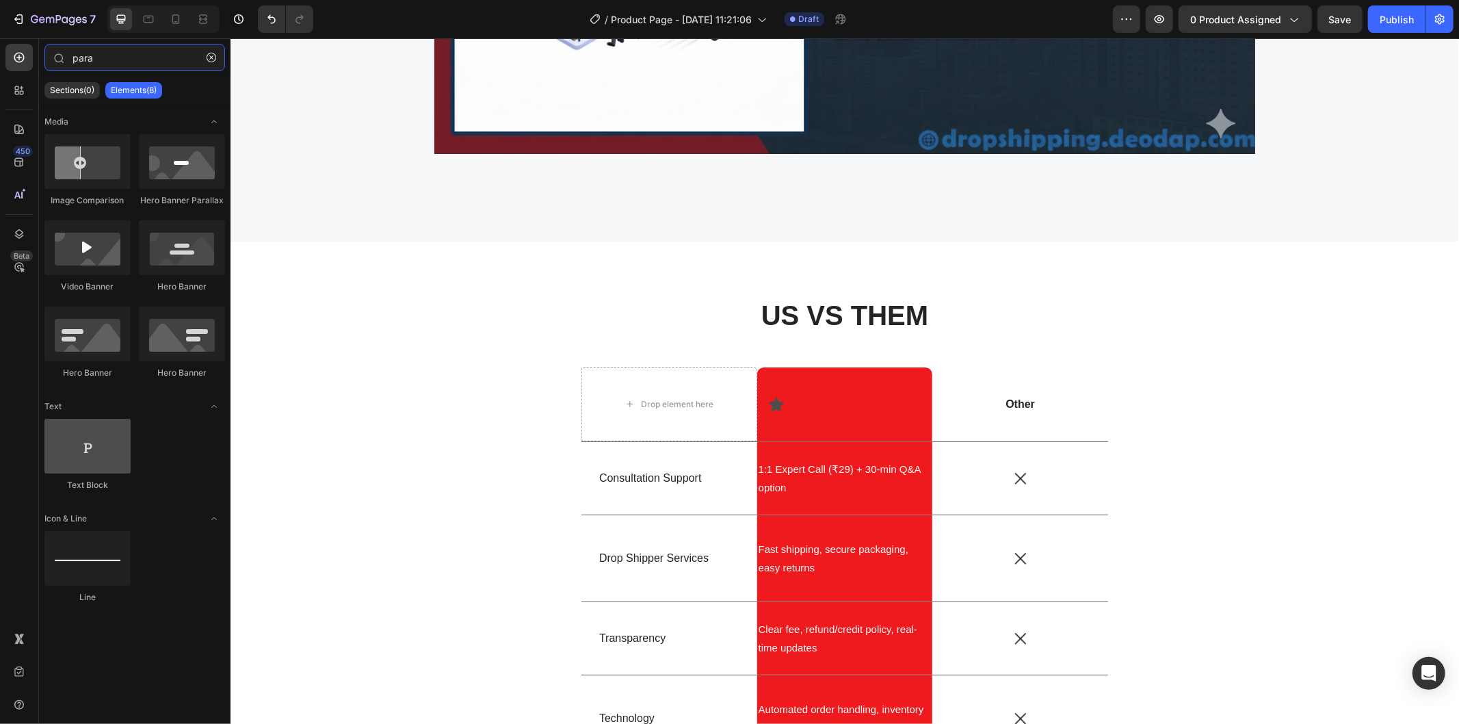
type input "para"
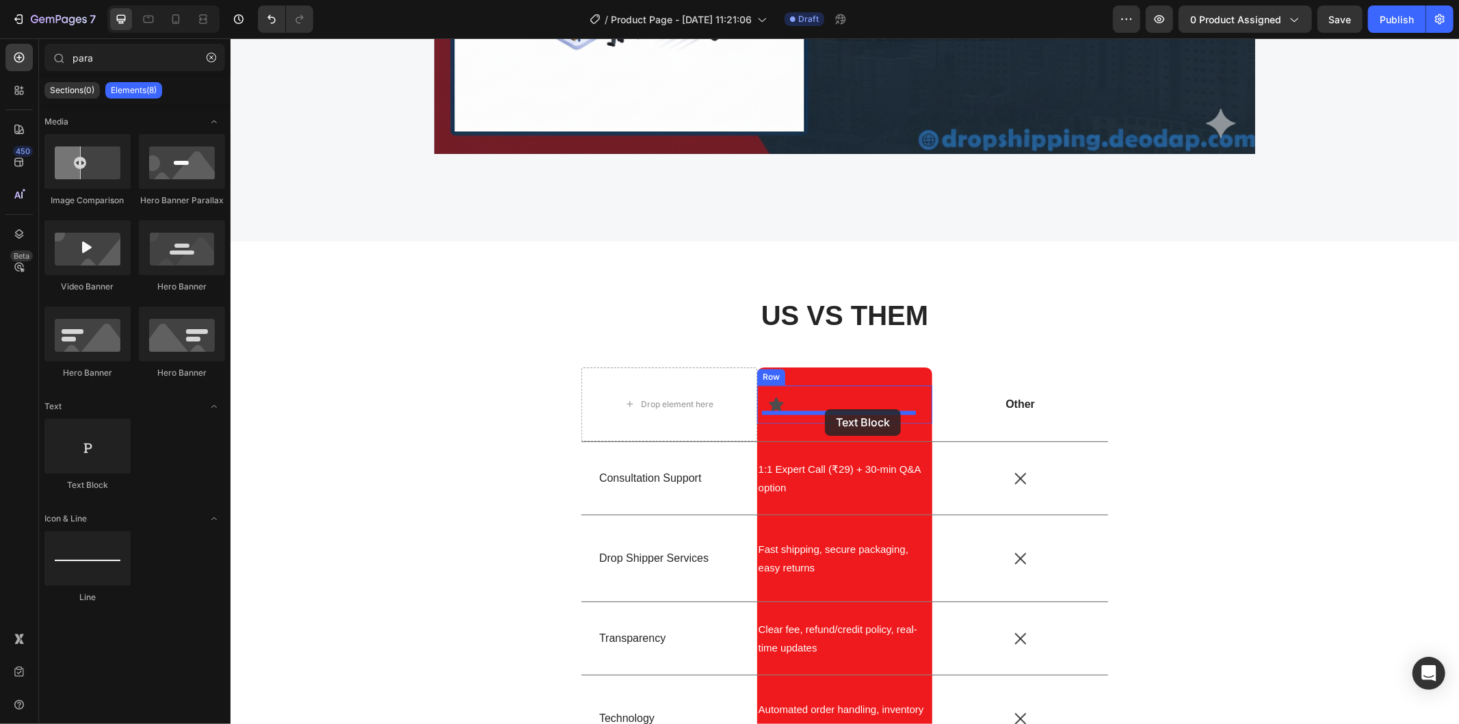
drag, startPoint x: 304, startPoint y: 494, endPoint x: 824, endPoint y: 408, distance: 527.6
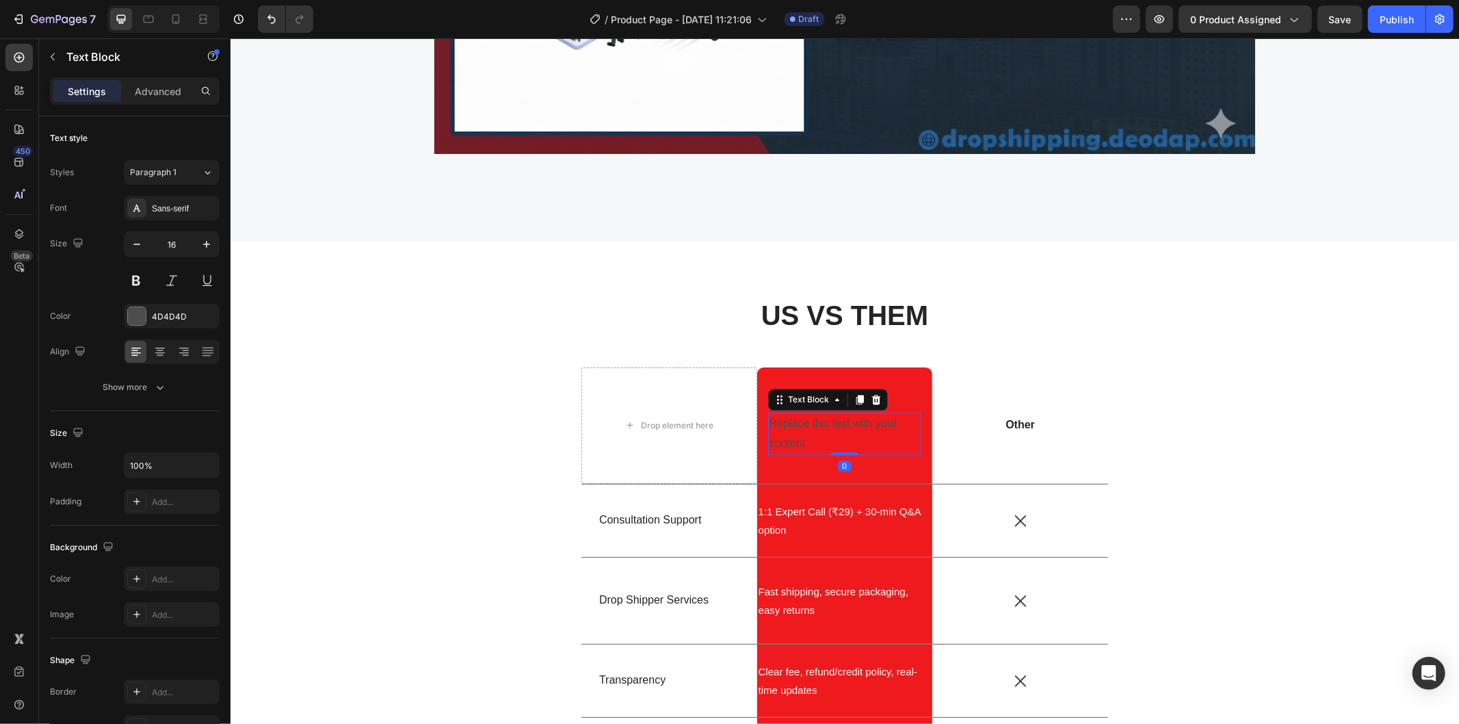
click at [845, 432] on div "Replace this text with your content" at bounding box center [844, 433] width 154 height 42
click at [768, 401] on icon at bounding box center [775, 403] width 14 height 14
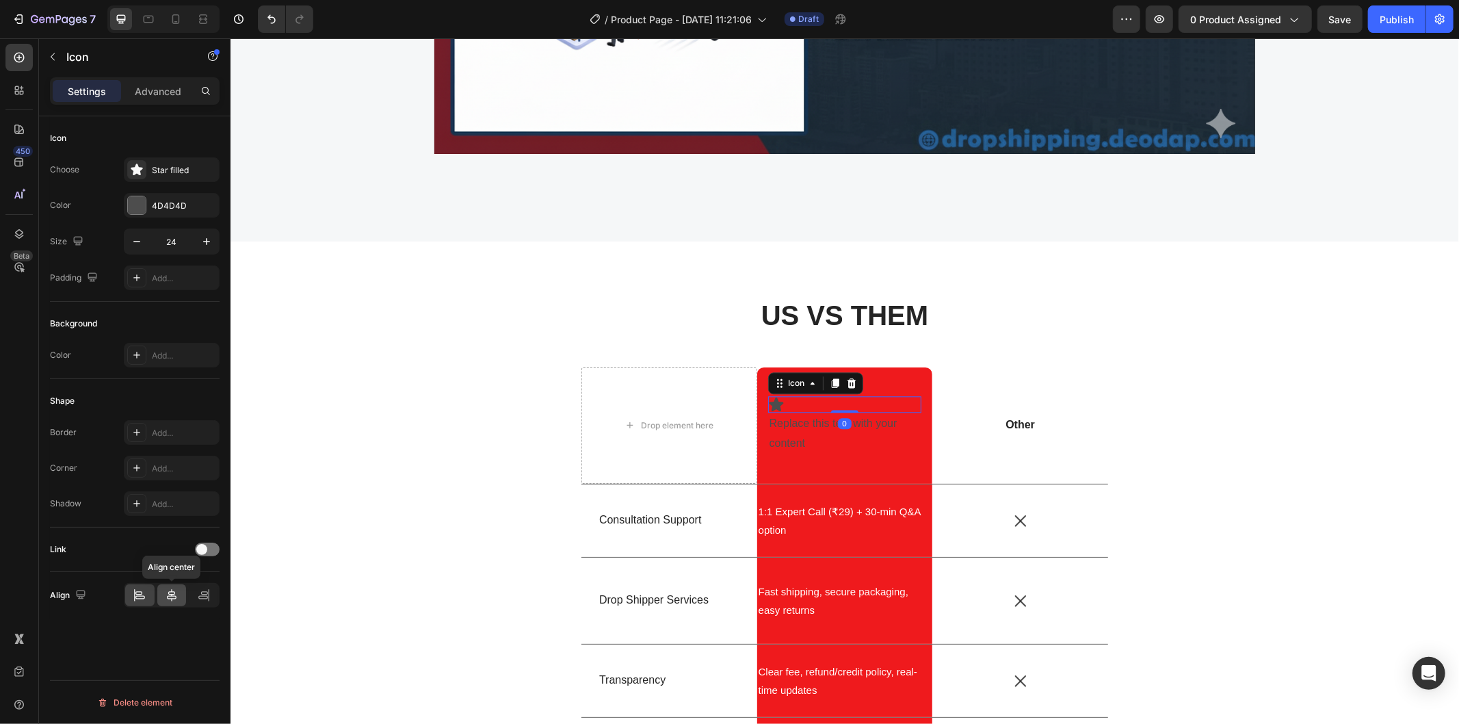
click at [159, 595] on div at bounding box center [171, 595] width 29 height 22
click at [206, 241] on icon "button" at bounding box center [206, 241] width 7 height 7
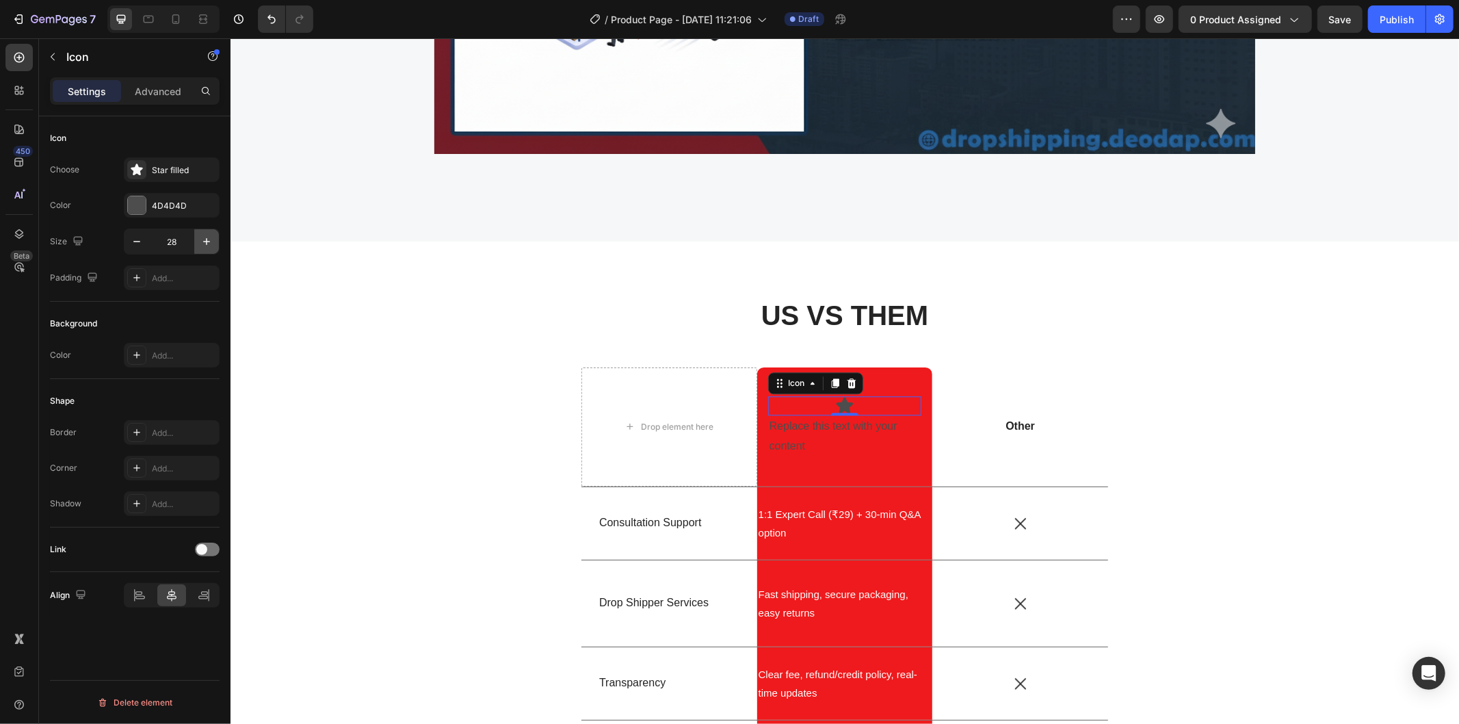
click at [206, 241] on icon "button" at bounding box center [206, 241] width 7 height 7
type input "30"
click at [155, 168] on div "Star filled" at bounding box center [184, 170] width 64 height 12
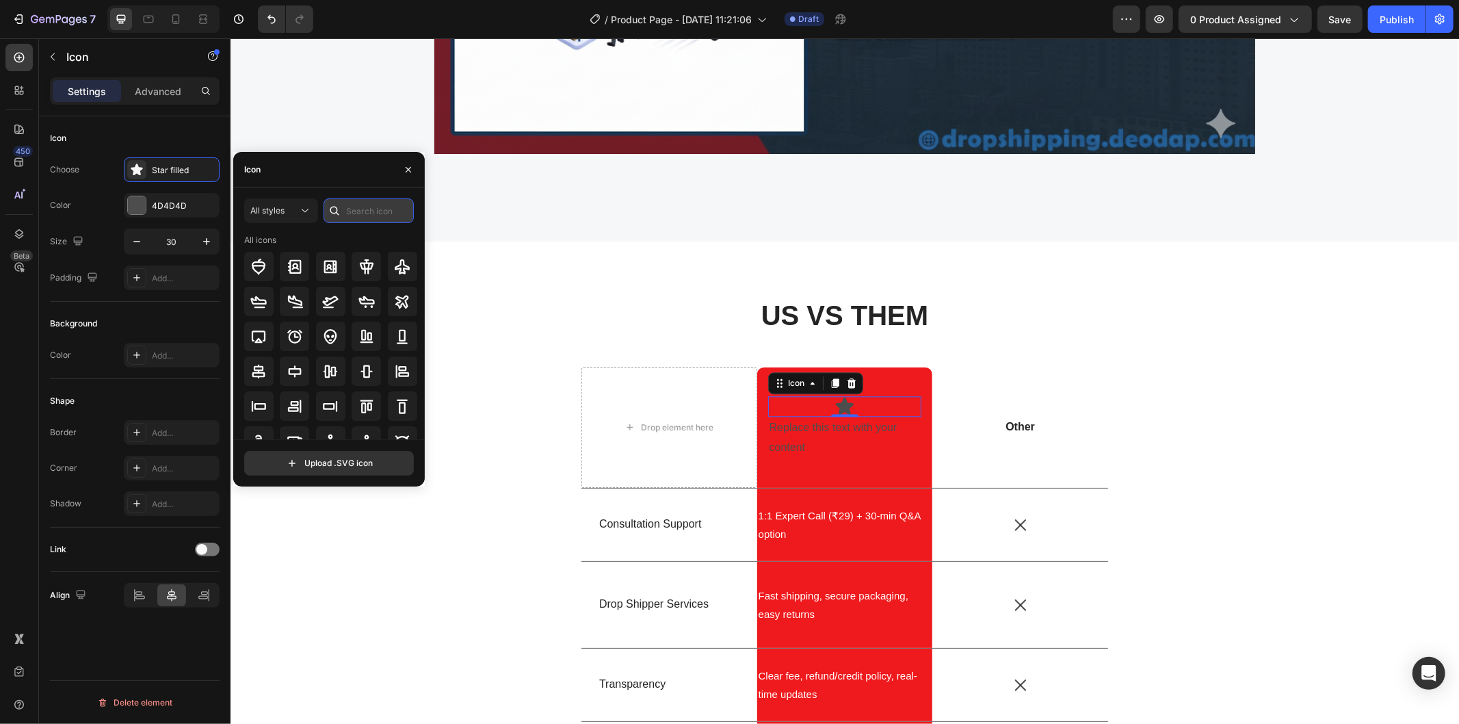
click at [381, 209] on input "text" at bounding box center [368, 210] width 90 height 25
click at [244, 205] on button "All styles" at bounding box center [281, 210] width 74 height 25
click at [256, 347] on p "Filled" at bounding box center [267, 348] width 78 height 14
click at [364, 210] on input "text" at bounding box center [368, 210] width 90 height 25
type input "box"
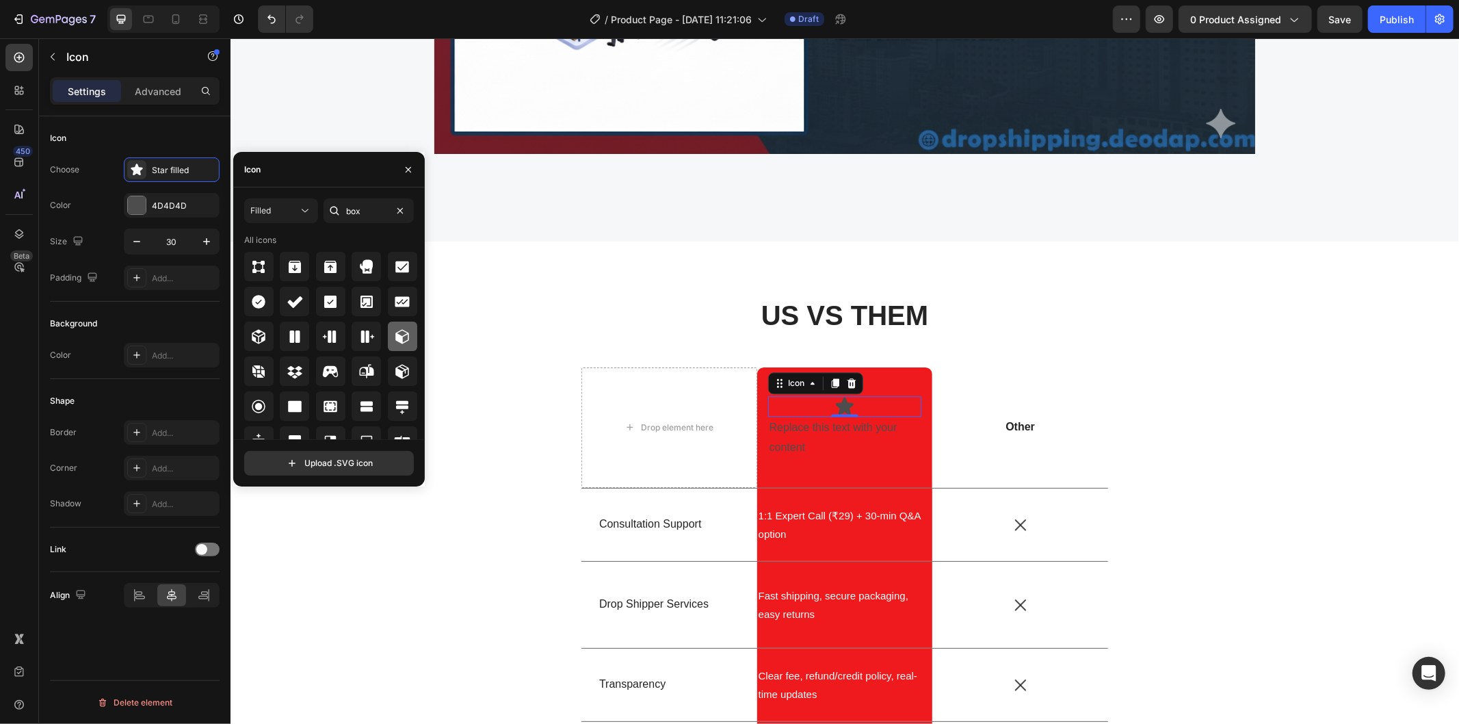
click at [395, 338] on icon at bounding box center [402, 336] width 14 height 14
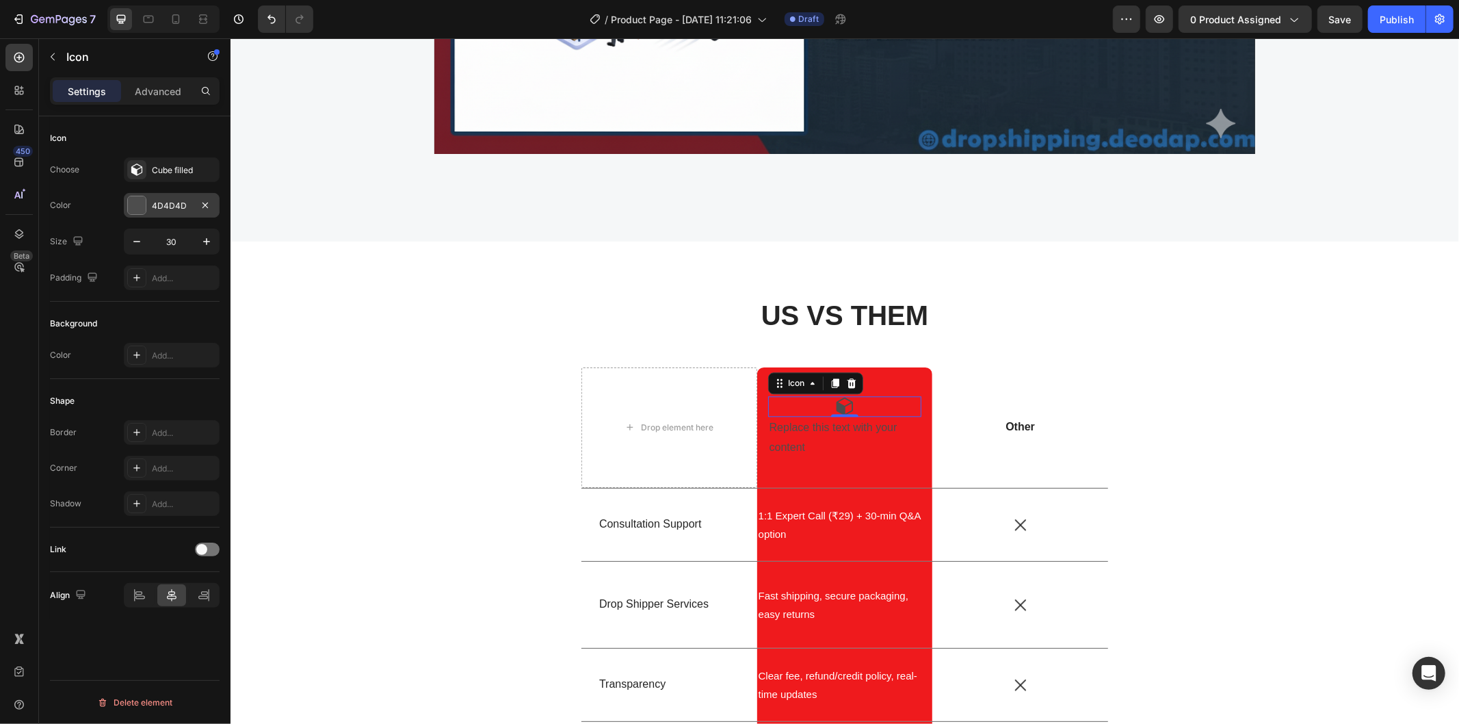
click at [169, 204] on div "4D4D4D" at bounding box center [172, 206] width 40 height 12
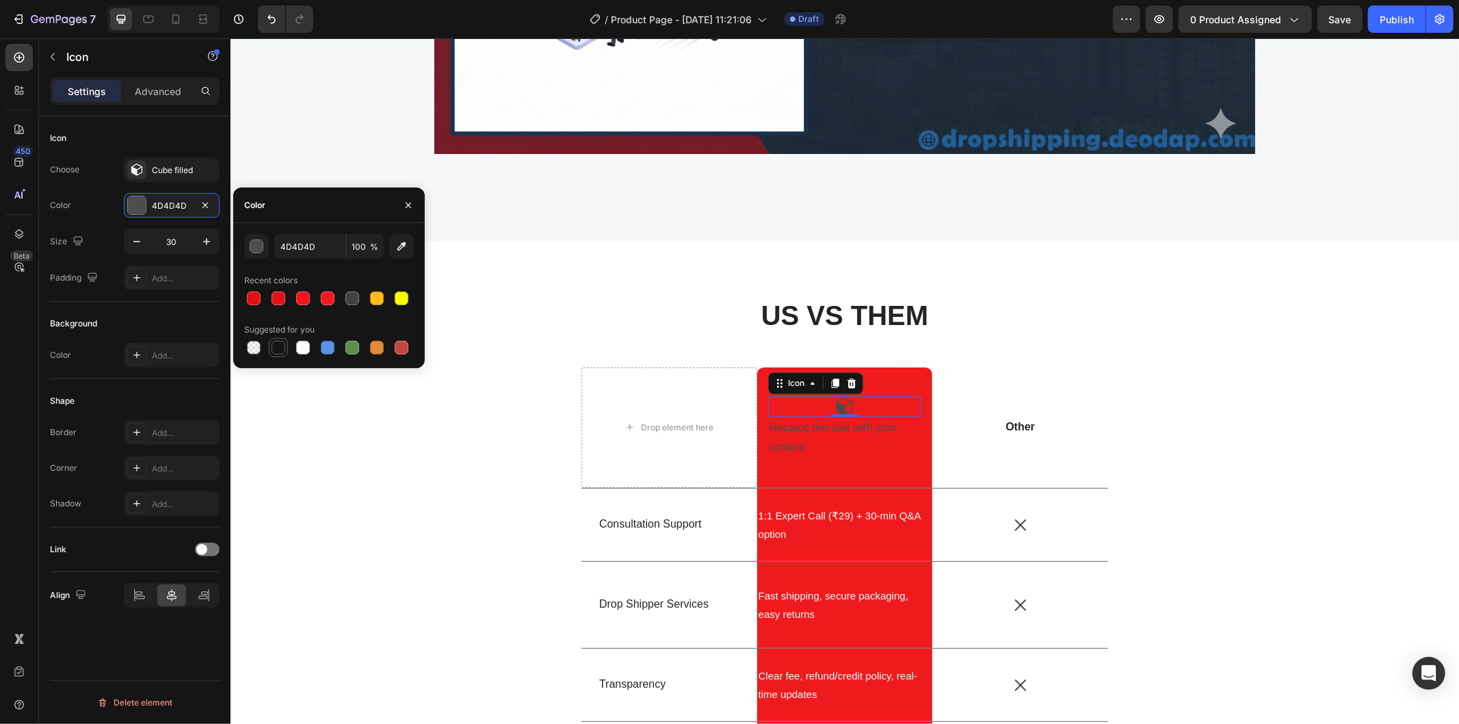
click at [286, 344] on div at bounding box center [278, 347] width 16 height 16
click at [302, 345] on div at bounding box center [303, 348] width 14 height 14
type input "FFFFFF"
click at [823, 427] on p "Replace this text with your content" at bounding box center [844, 437] width 151 height 40
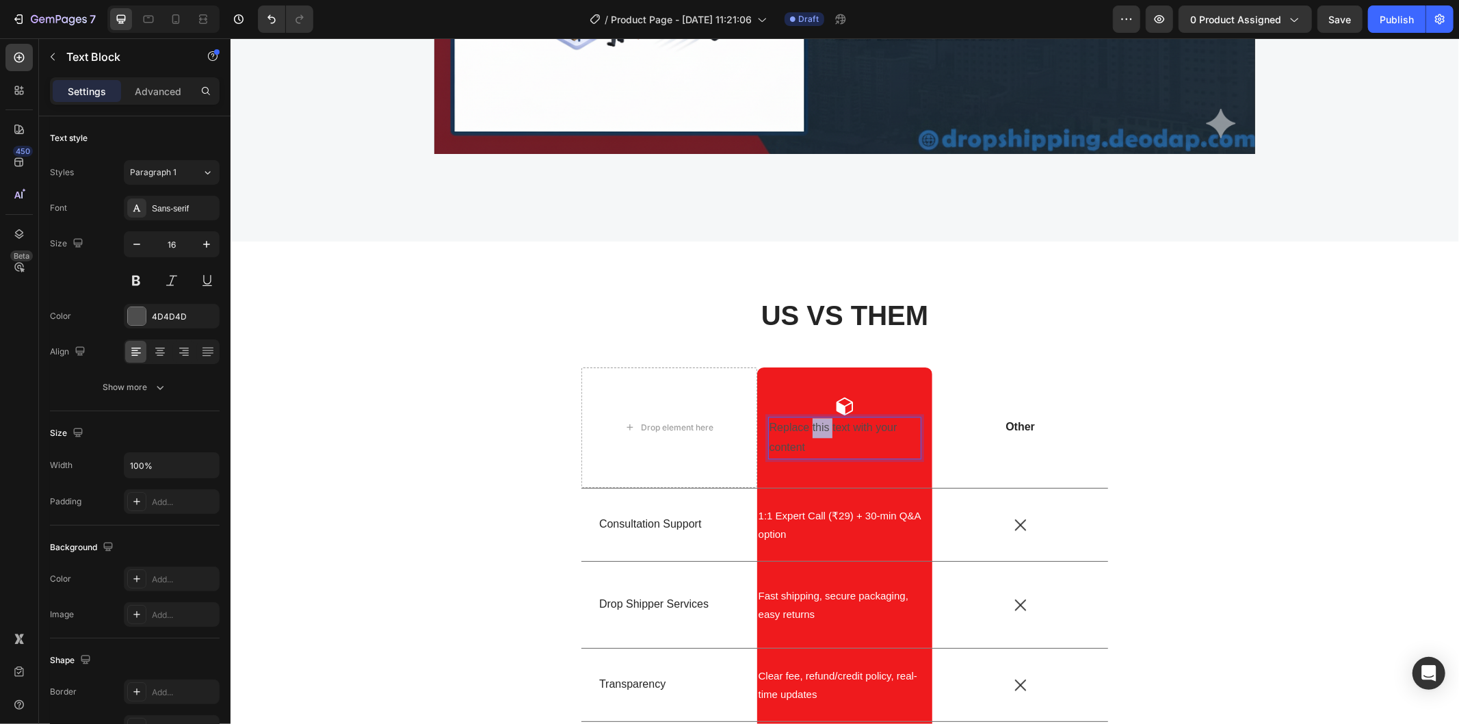
click at [818, 431] on p "Replace this text with your content" at bounding box center [844, 437] width 151 height 40
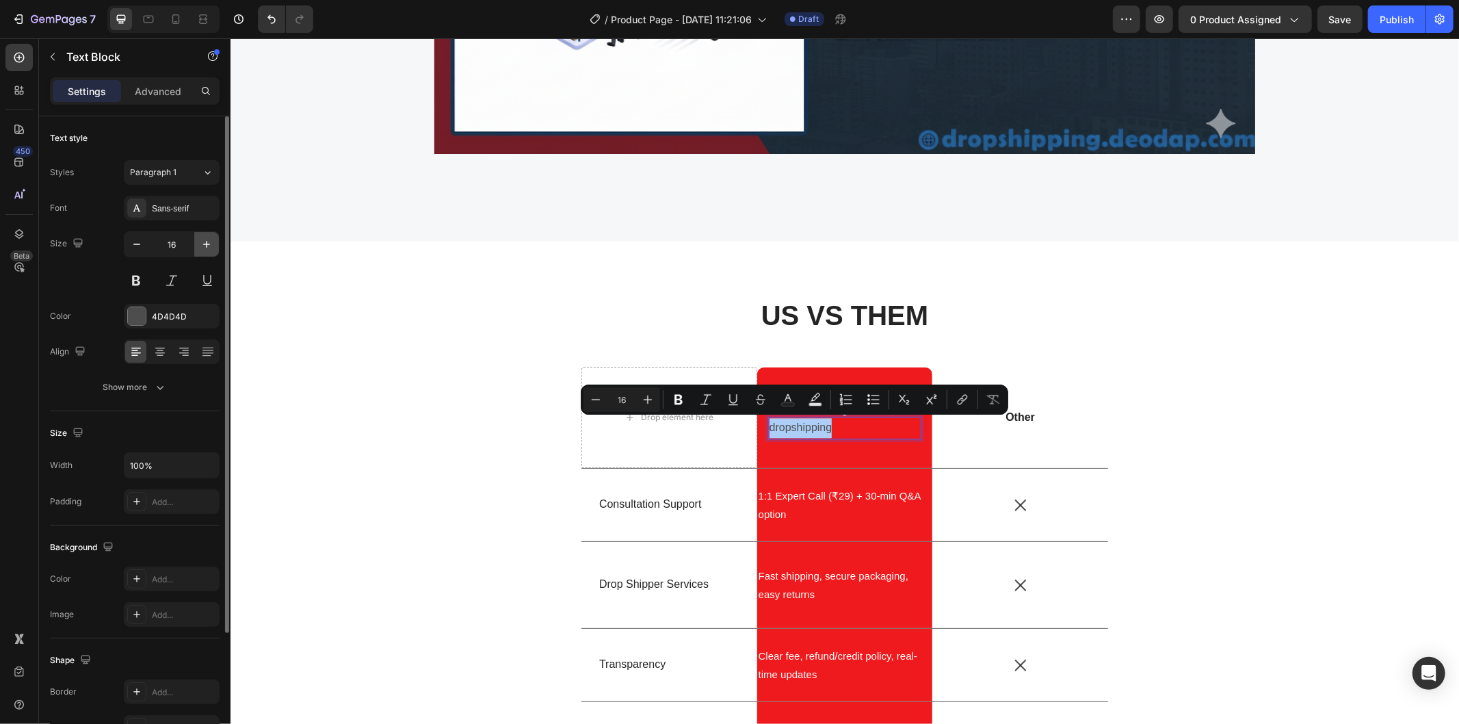
click at [207, 241] on icon "button" at bounding box center [207, 244] width 14 height 14
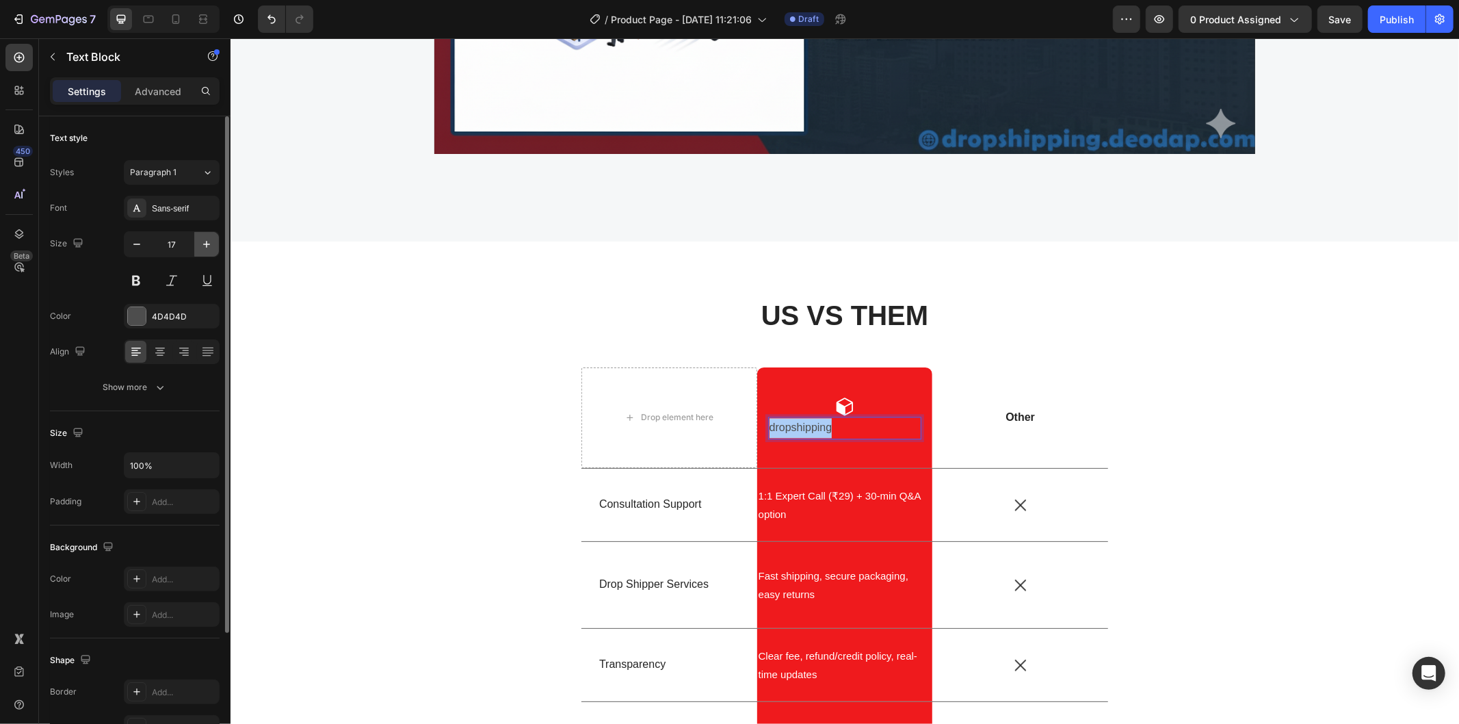
click at [207, 241] on icon "button" at bounding box center [207, 244] width 14 height 14
type input "20"
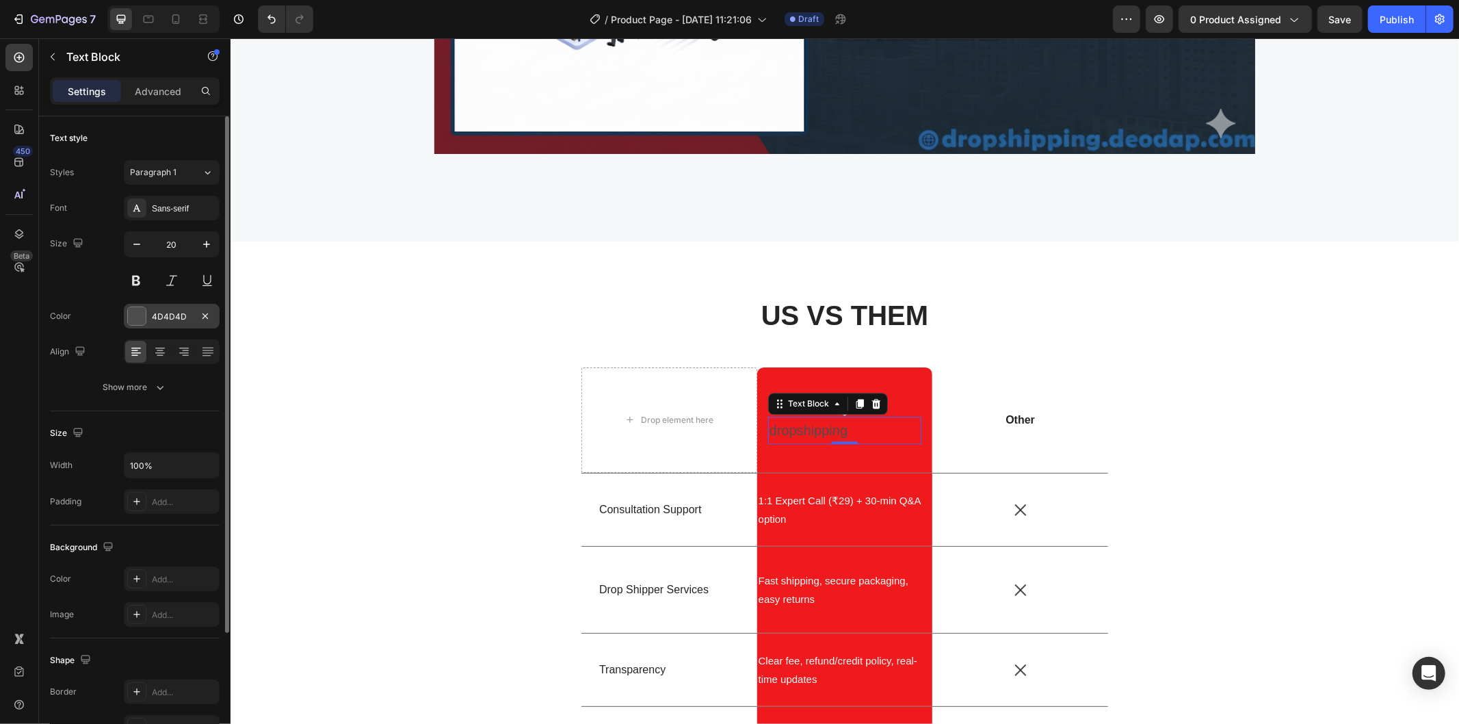
click at [183, 315] on div "4D4D4D" at bounding box center [172, 317] width 40 height 12
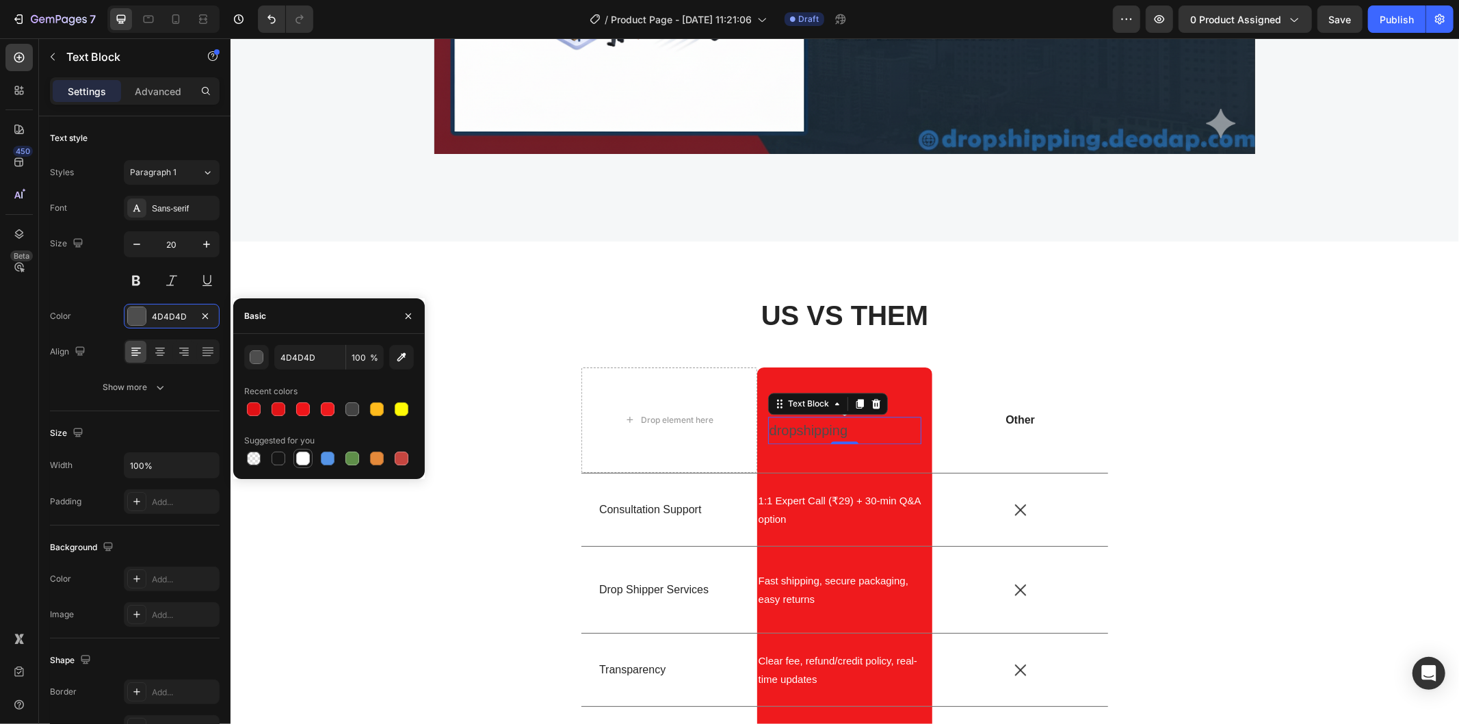
click at [304, 456] on div at bounding box center [303, 458] width 14 height 14
type input "FFFFFF"
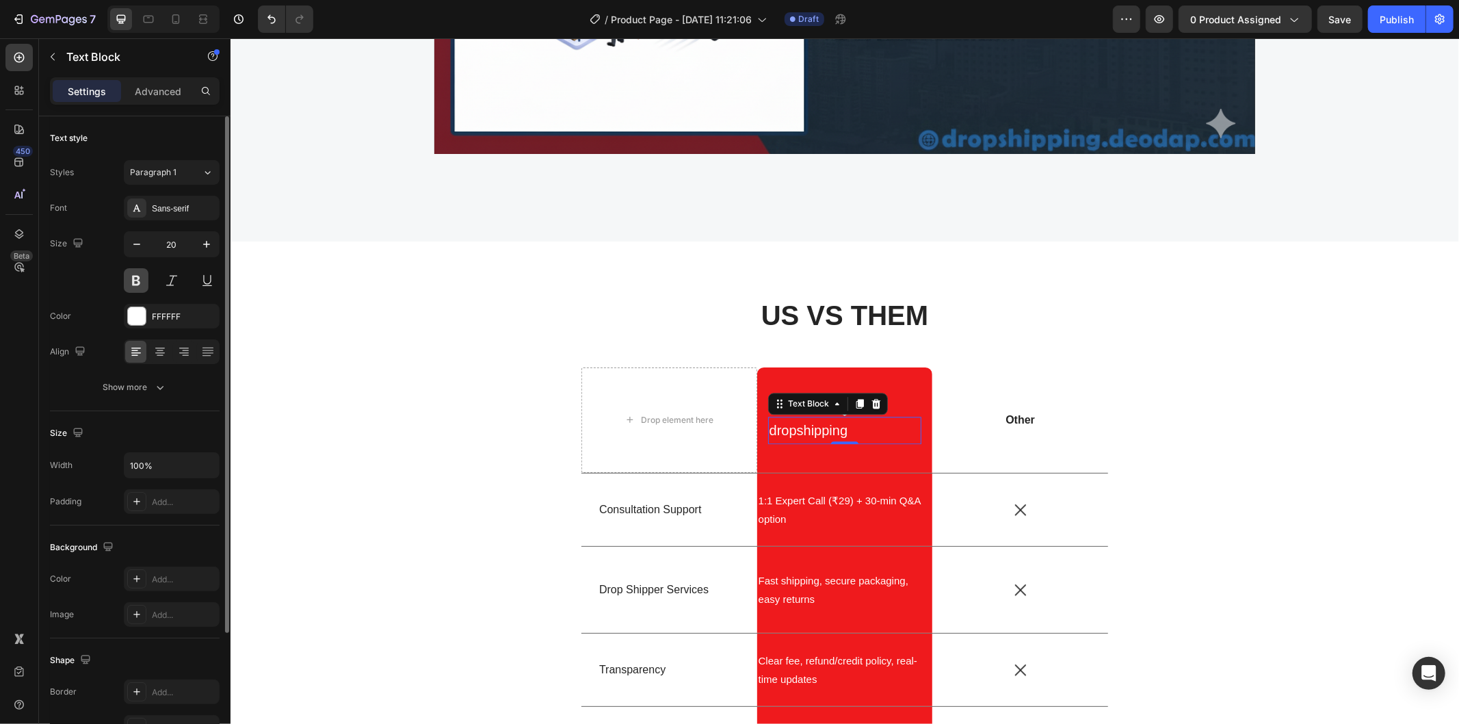
click at [131, 278] on button at bounding box center [136, 280] width 25 height 25
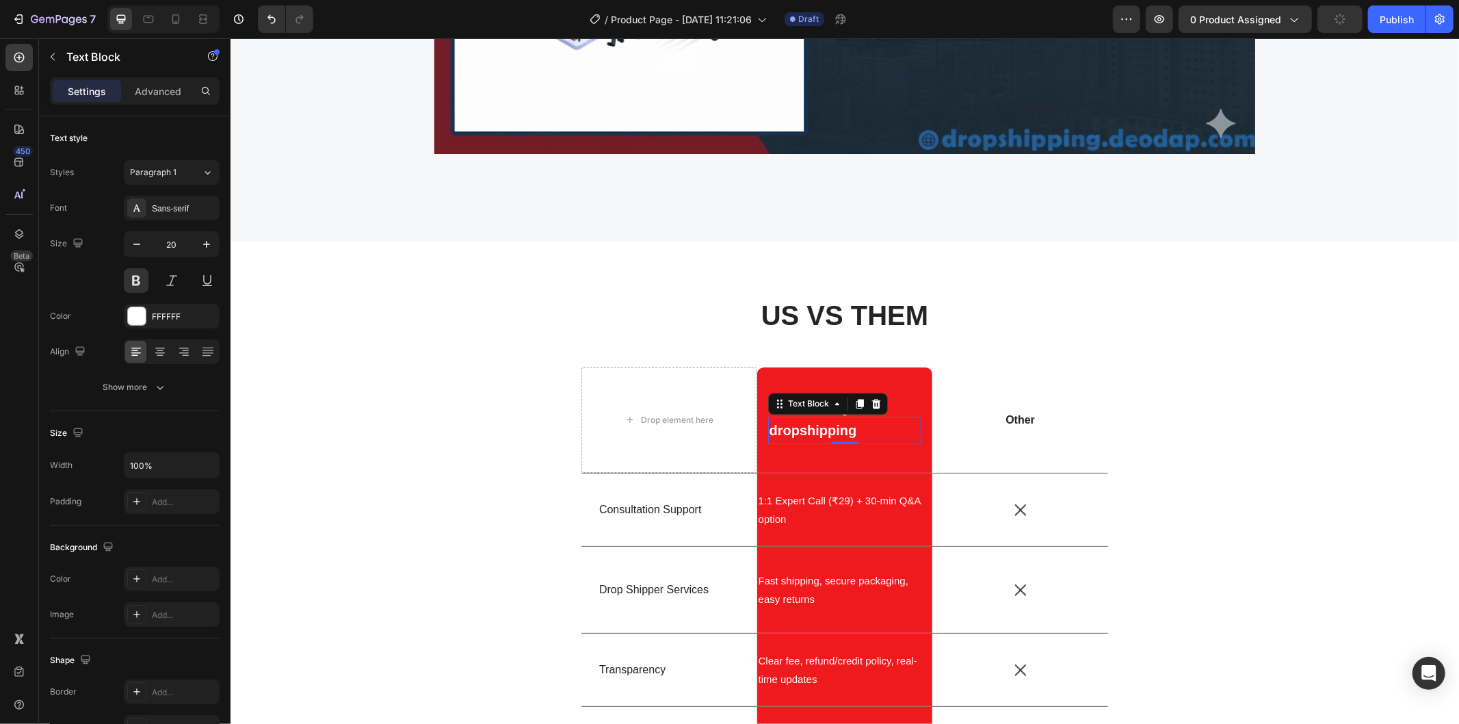
click at [770, 430] on p "dropshipping" at bounding box center [844, 429] width 151 height 25
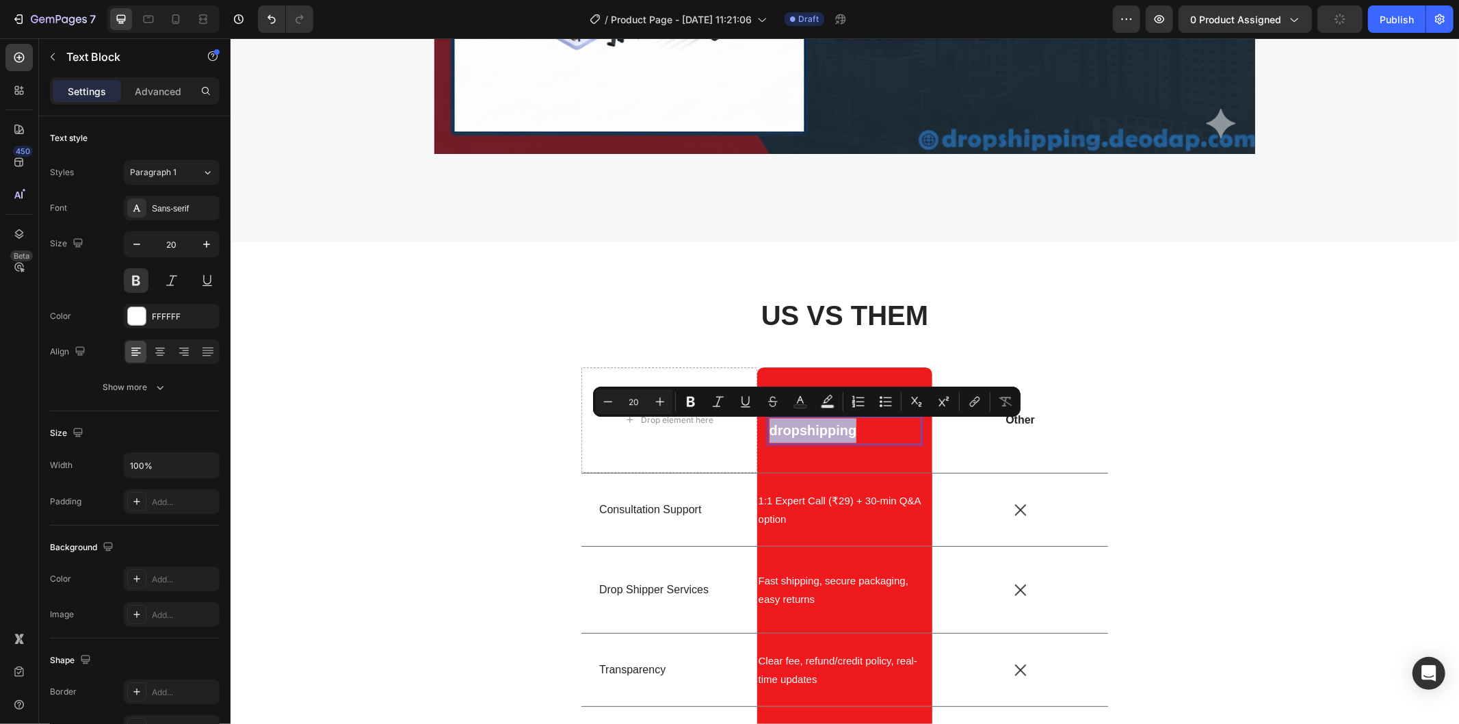
click at [782, 431] on p "dropshipping" at bounding box center [844, 429] width 151 height 25
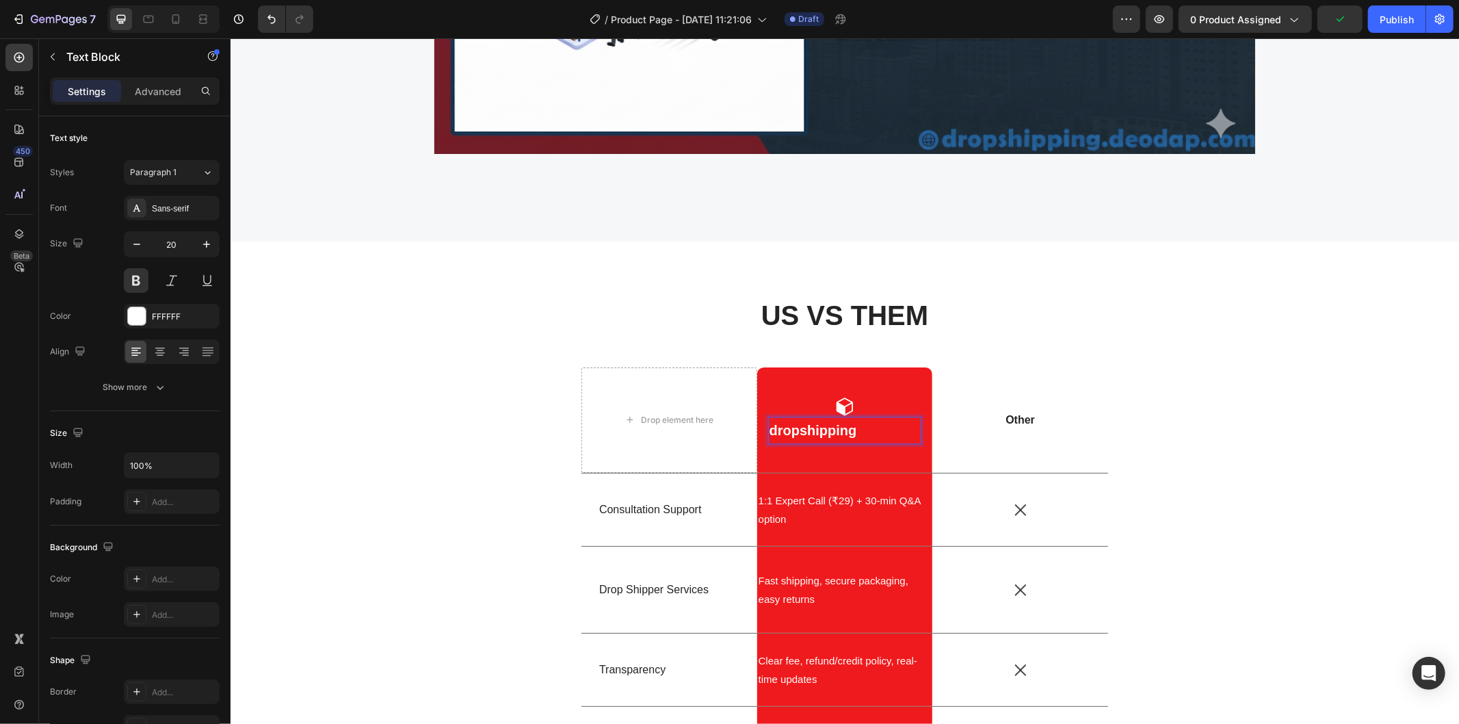
click at [769, 427] on p "dropshipping" at bounding box center [844, 429] width 151 height 25
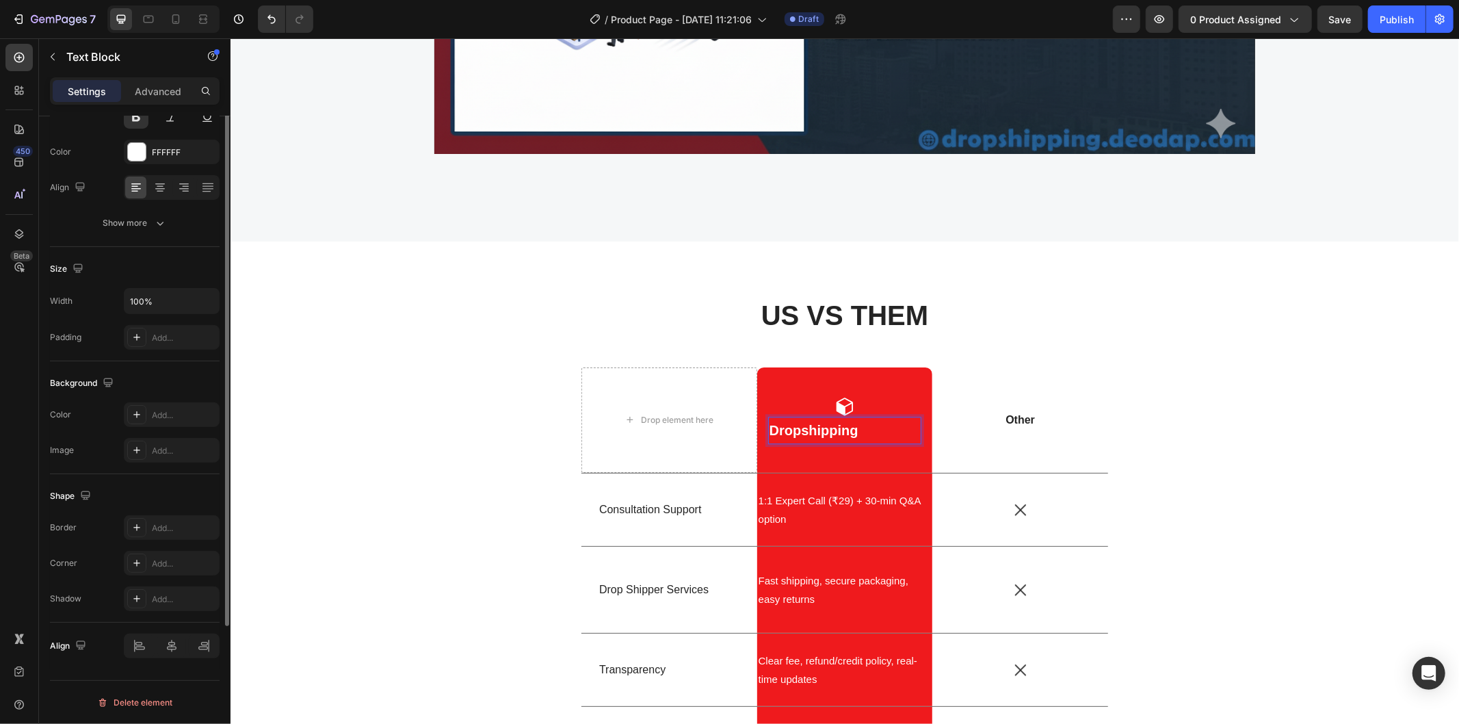
scroll to position [88, 0]
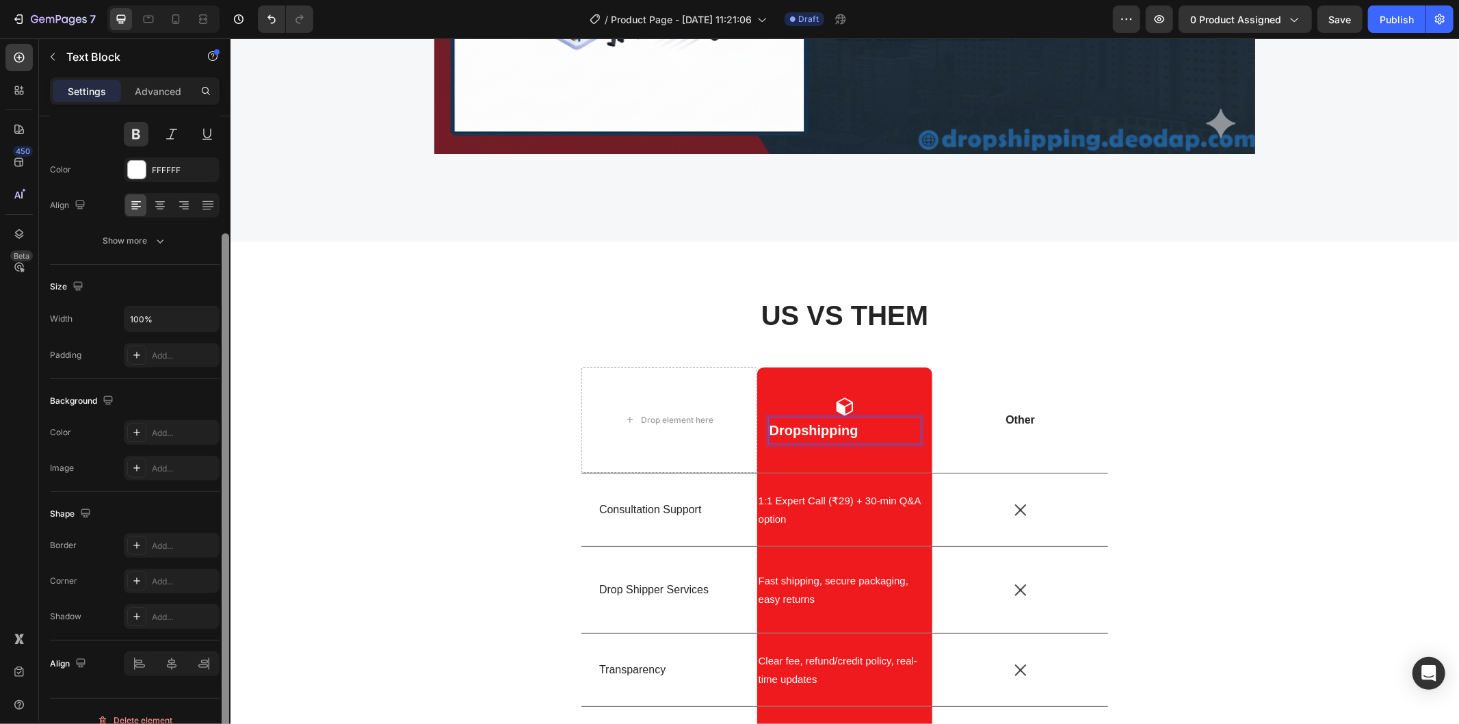
drag, startPoint x: 227, startPoint y: 577, endPoint x: 204, endPoint y: 642, distance: 69.0
click at [213, 627] on div "Text style Styles Paragraph 1 Font Sans-serif Size 20 Color FFFFFF Align Show m…" at bounding box center [134, 439] width 191 height 646
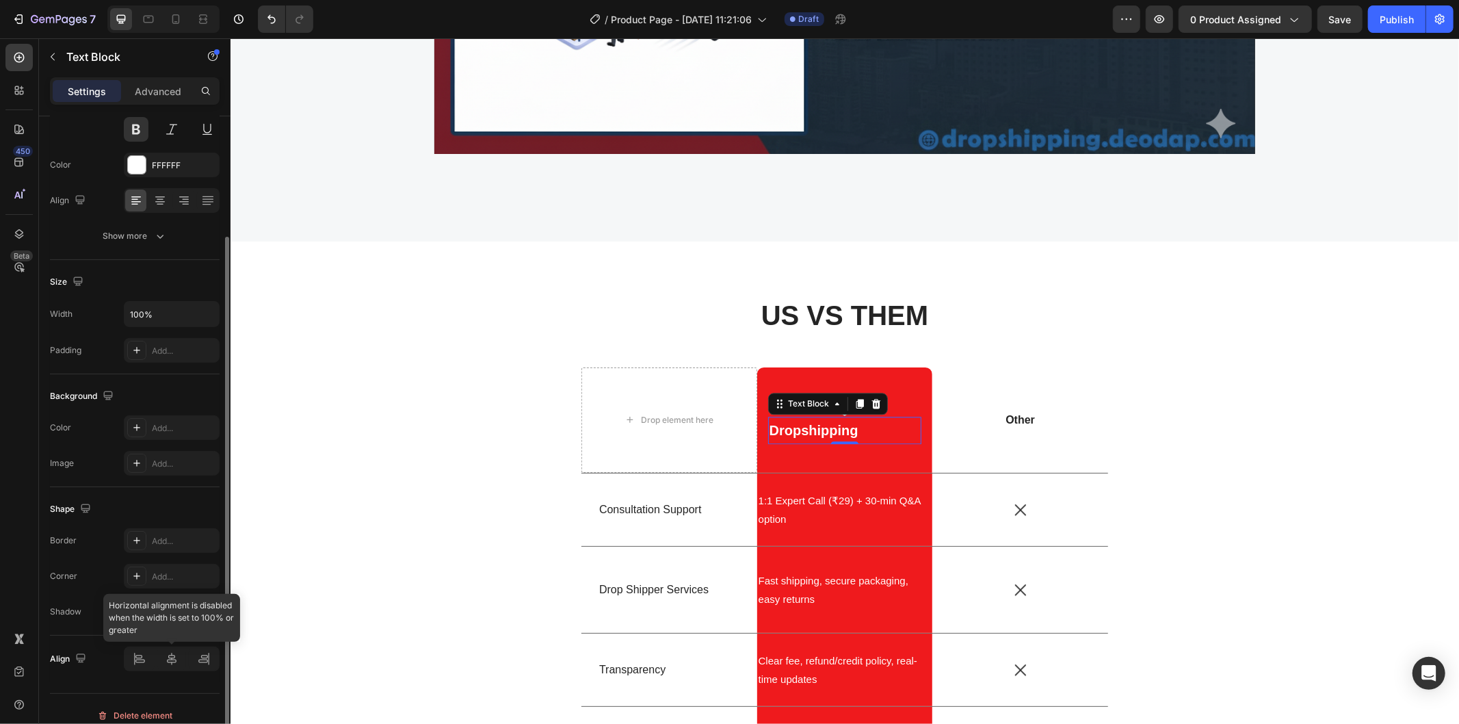
click at [179, 654] on div at bounding box center [172, 658] width 96 height 25
click at [169, 661] on div at bounding box center [172, 658] width 96 height 25
click at [171, 662] on div at bounding box center [172, 658] width 96 height 25
click at [163, 661] on div at bounding box center [172, 658] width 96 height 25
click at [111, 674] on div "Align" at bounding box center [135, 658] width 170 height 47
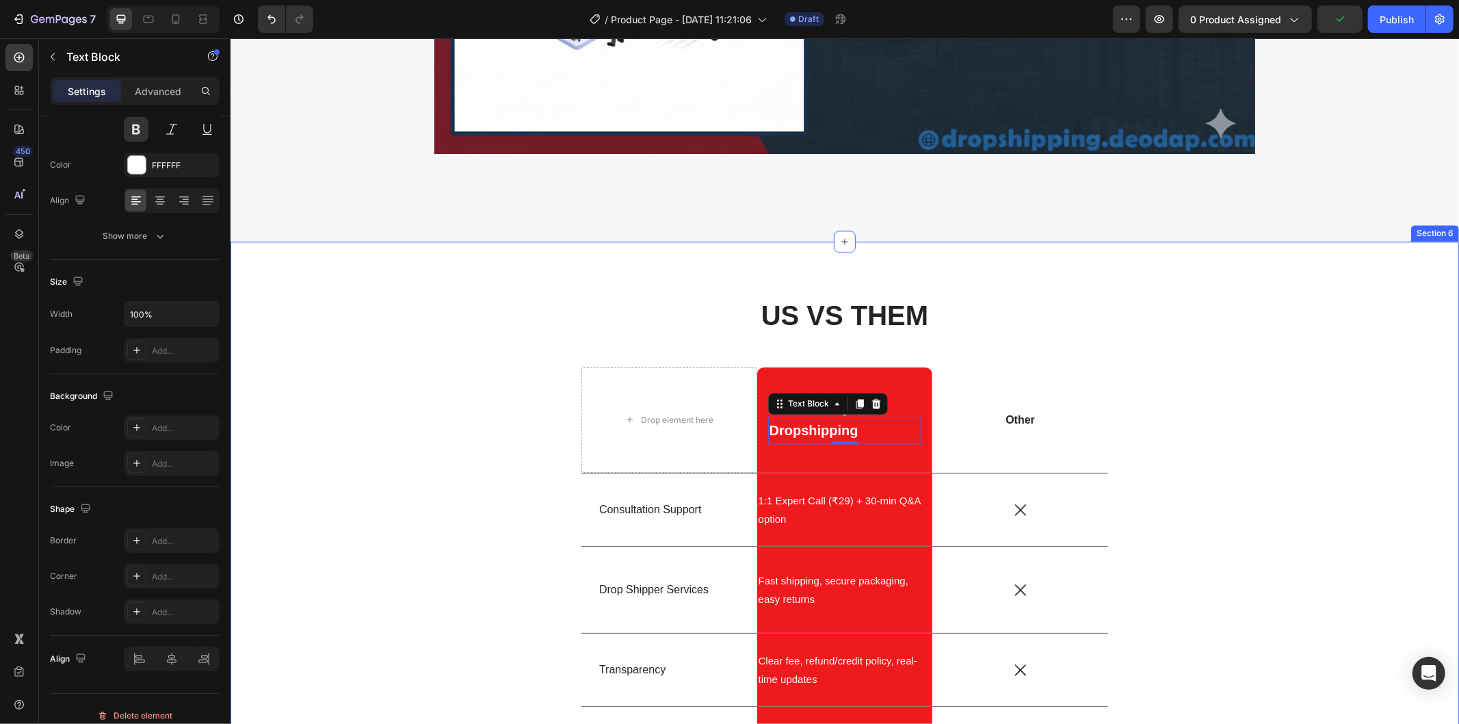
click at [1369, 422] on div "US VS THEM Heading Drop element here Icon Dropshipping Text Block 0 Row Row Oth…" at bounding box center [844, 730] width 1208 height 871
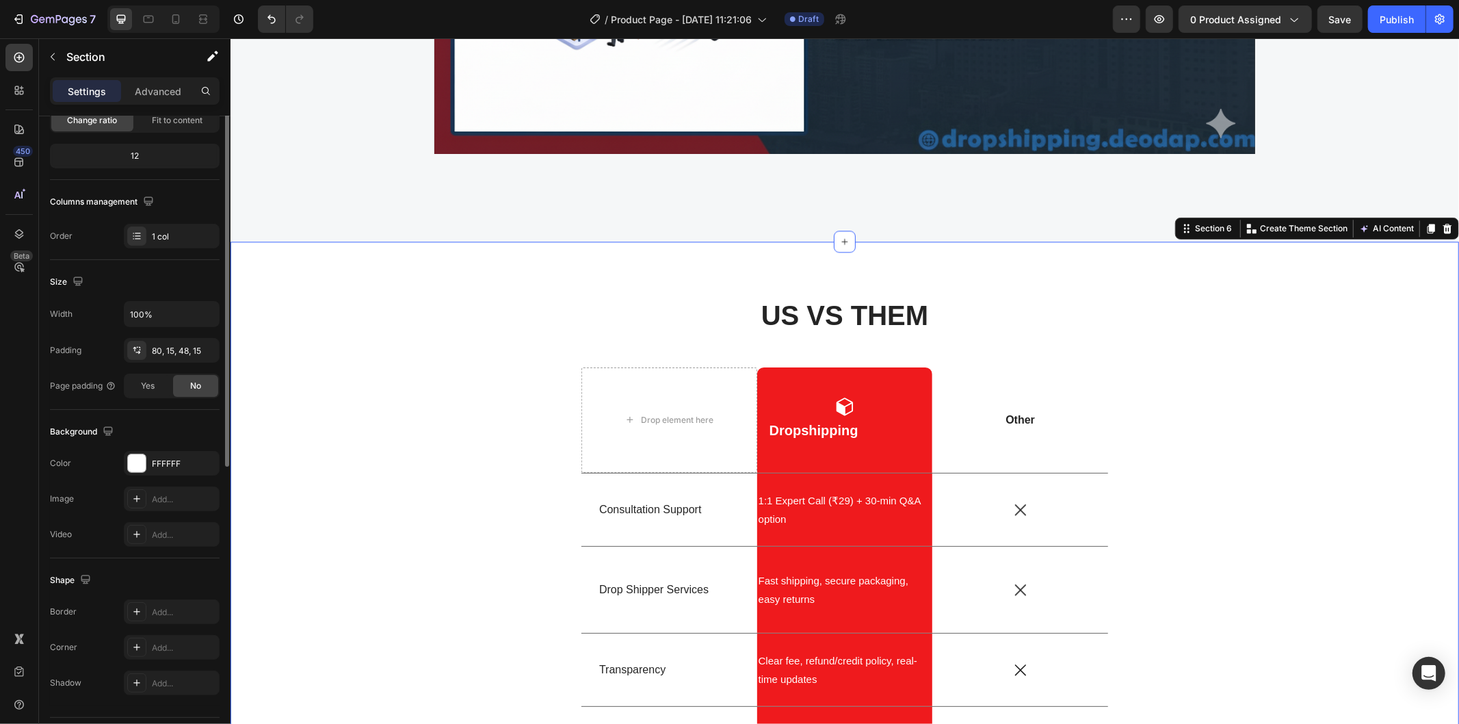
scroll to position [0, 0]
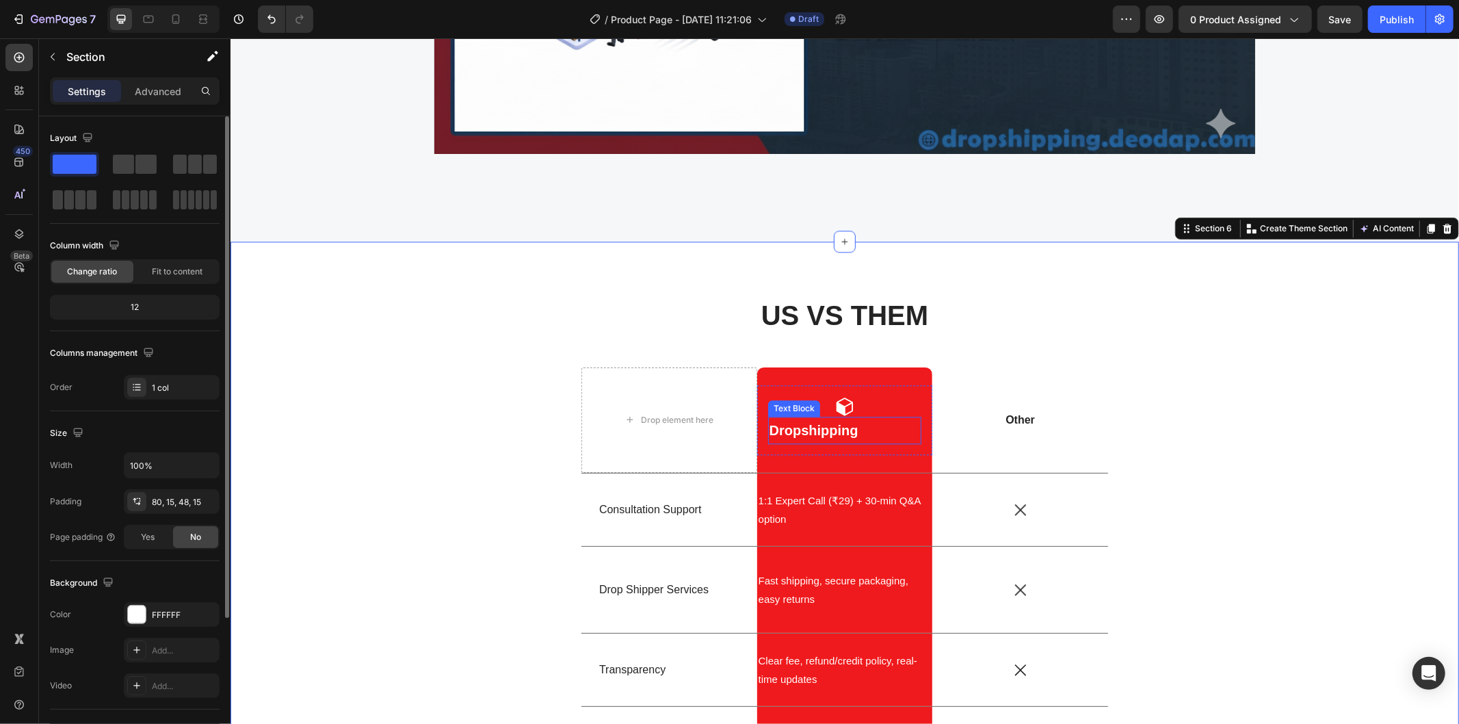
click at [827, 425] on p "Dropshipping" at bounding box center [844, 429] width 151 height 25
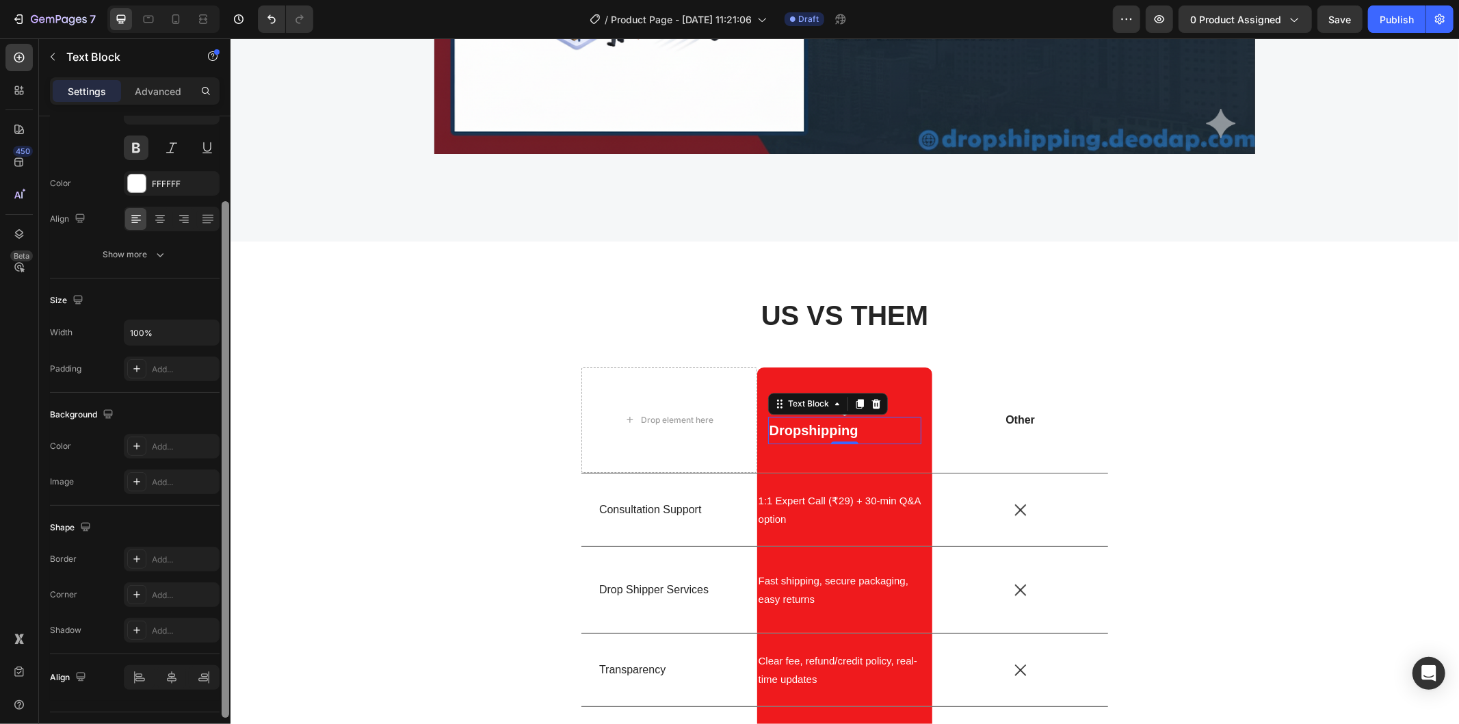
drag, startPoint x: 227, startPoint y: 549, endPoint x: 220, endPoint y: 663, distance: 114.5
click at [224, 659] on div at bounding box center [226, 459] width 8 height 516
click at [171, 328] on input "100%" at bounding box center [171, 328] width 94 height 25
click at [200, 329] on icon "button" at bounding box center [207, 328] width 14 height 14
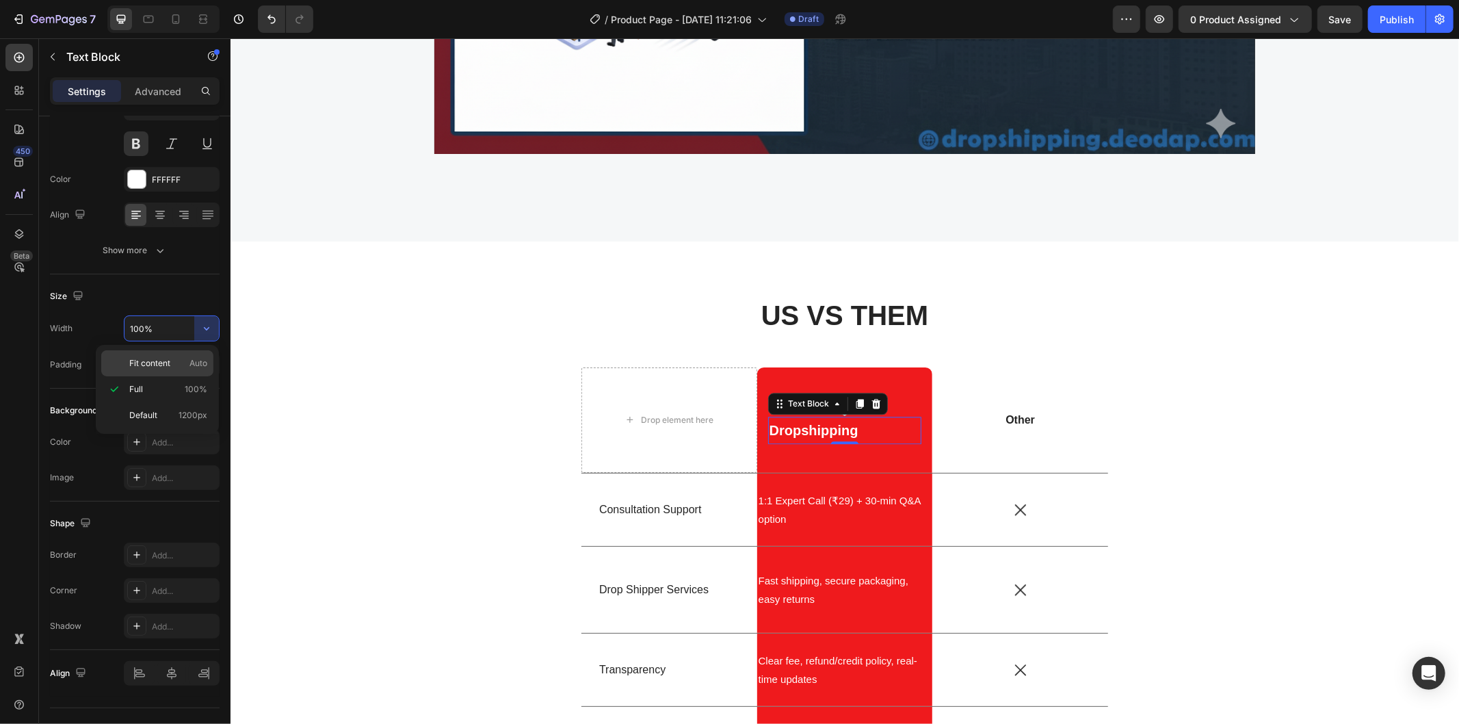
click at [149, 367] on span "Fit content" at bounding box center [149, 363] width 41 height 12
type input "Auto"
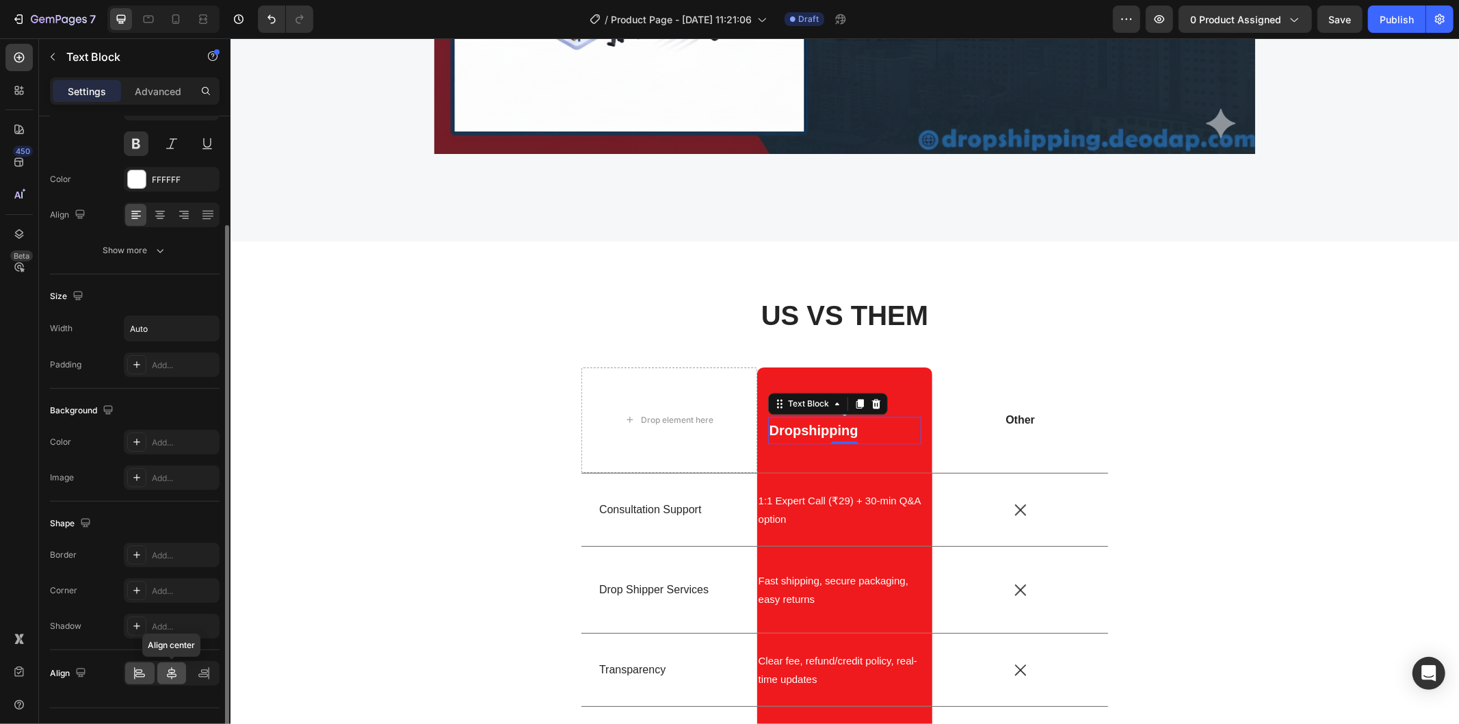
click at [165, 668] on icon at bounding box center [172, 673] width 14 height 14
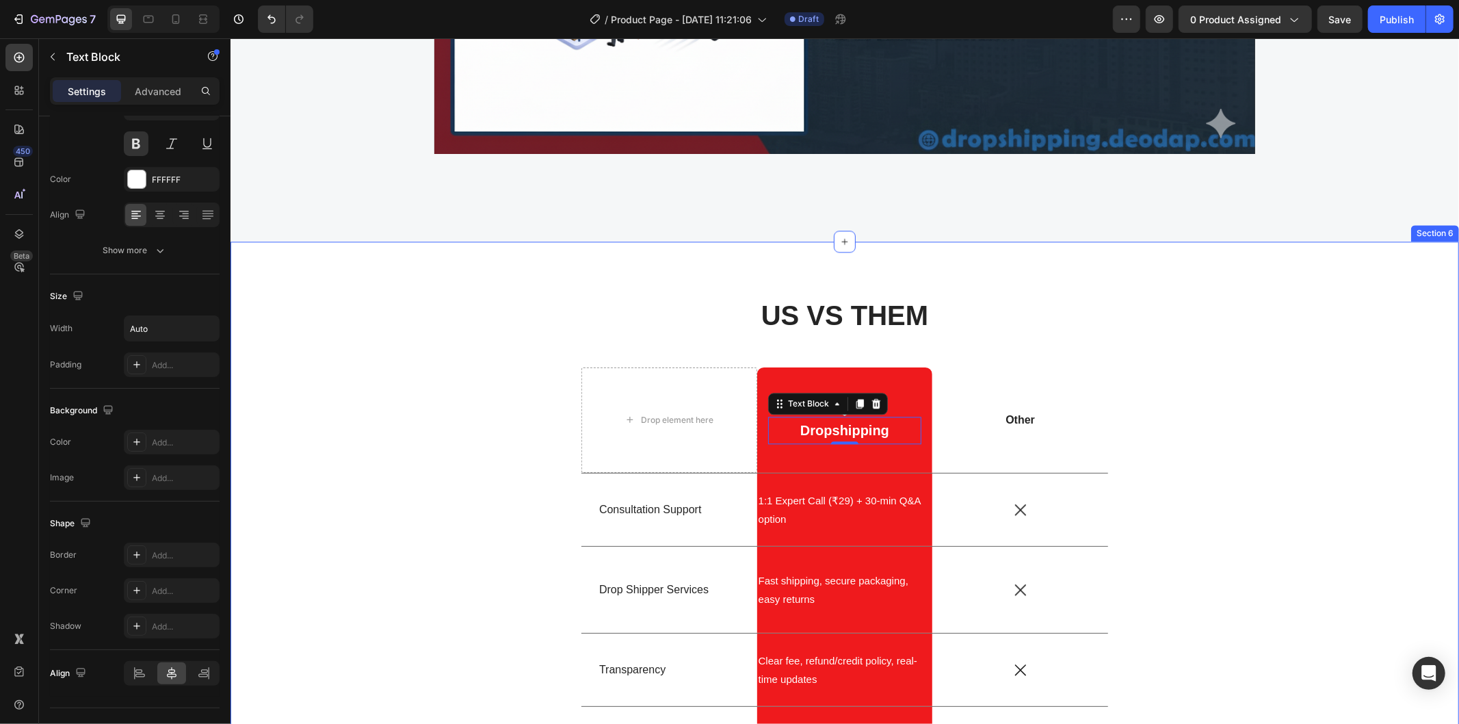
click at [1209, 412] on div "US VS THEM Heading Drop element here Icon Dropshipping Text Block 0 Row Row Oth…" at bounding box center [844, 730] width 1208 height 871
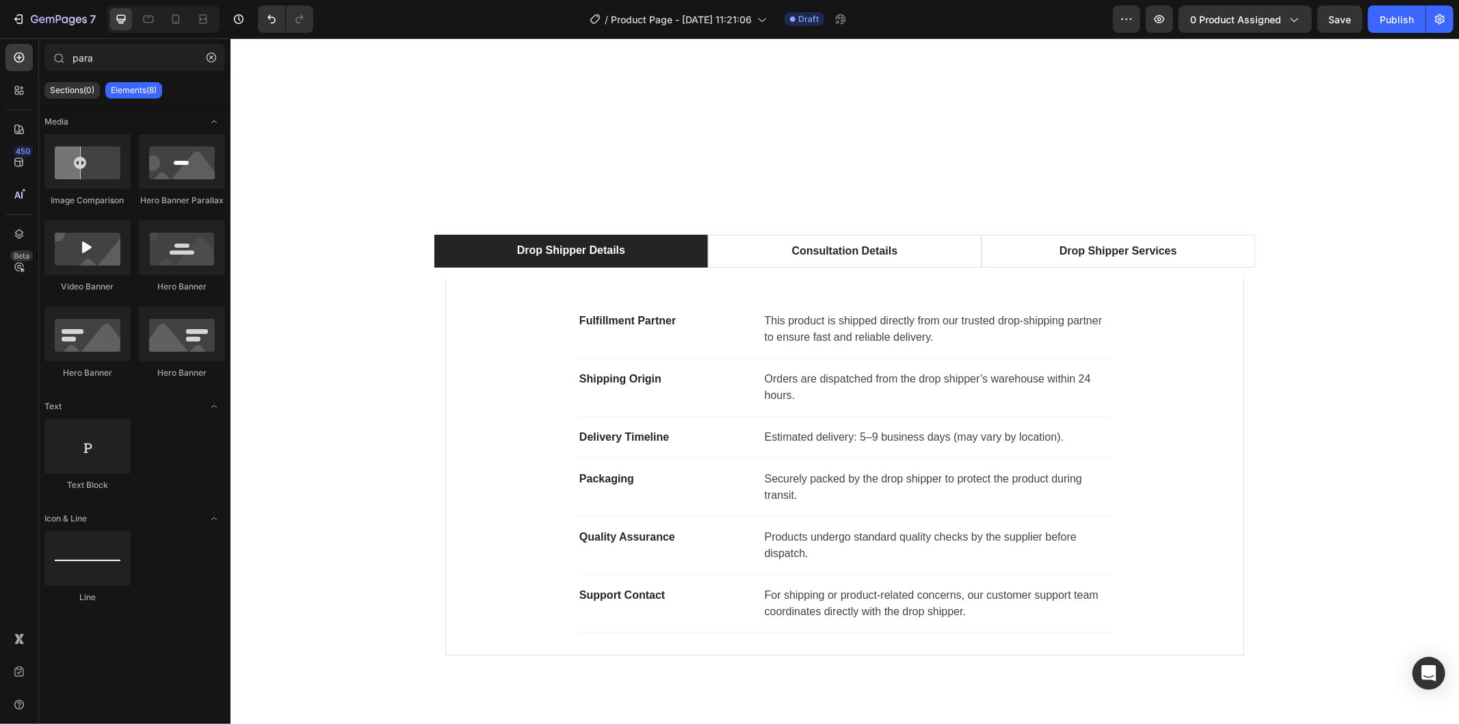
scroll to position [1018, 0]
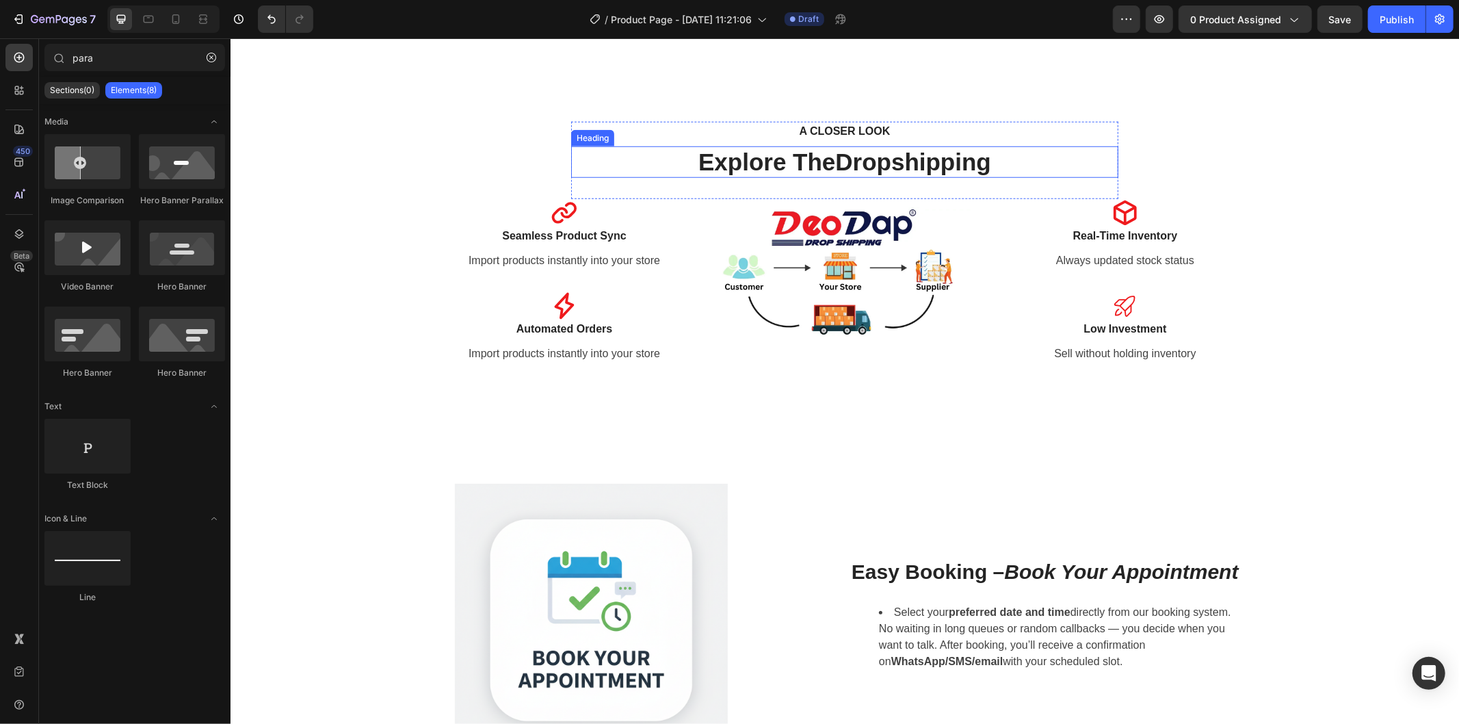
click at [873, 166] on strong "Dropshipping" at bounding box center [911, 161] width 155 height 27
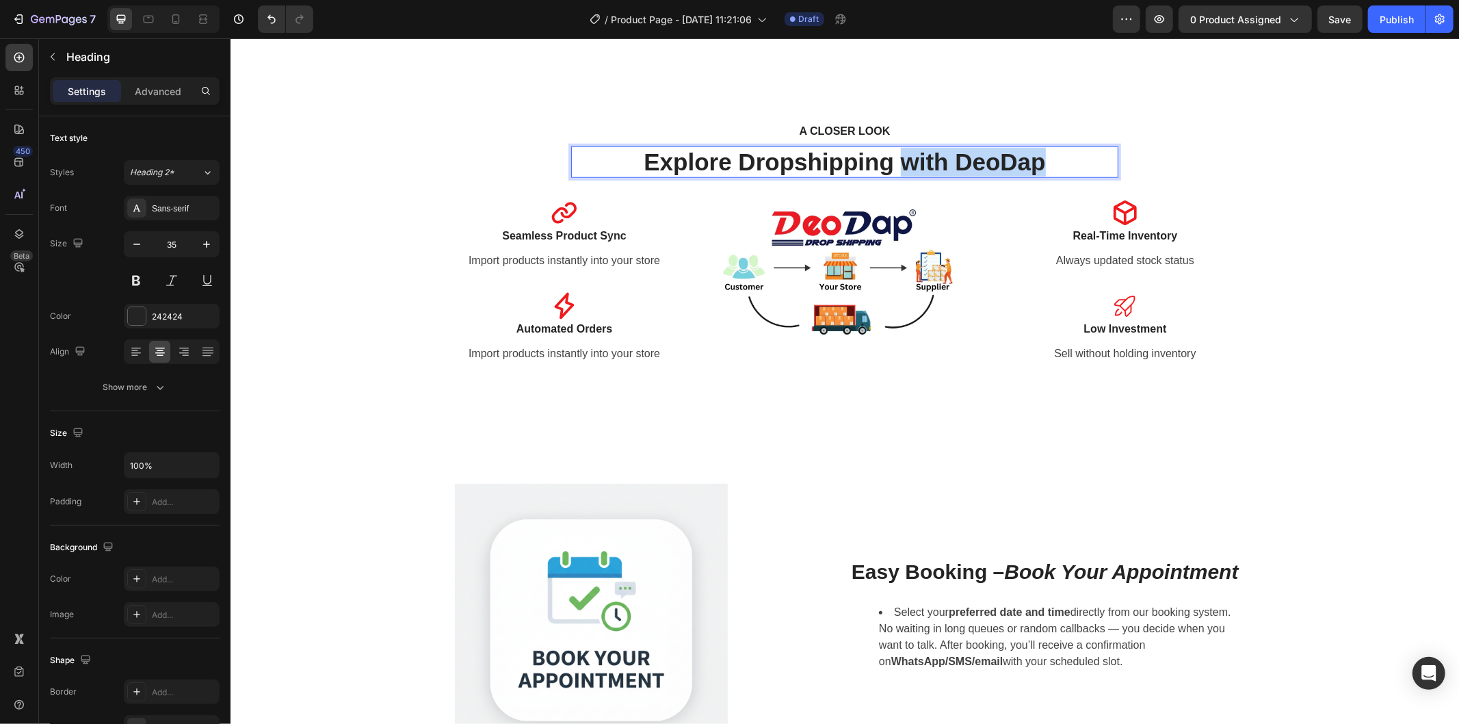
drag, startPoint x: 895, startPoint y: 159, endPoint x: 1047, endPoint y: 157, distance: 151.8
click at [1047, 157] on p "Explore Dropshipping with DeoDap" at bounding box center [844, 161] width 544 height 29
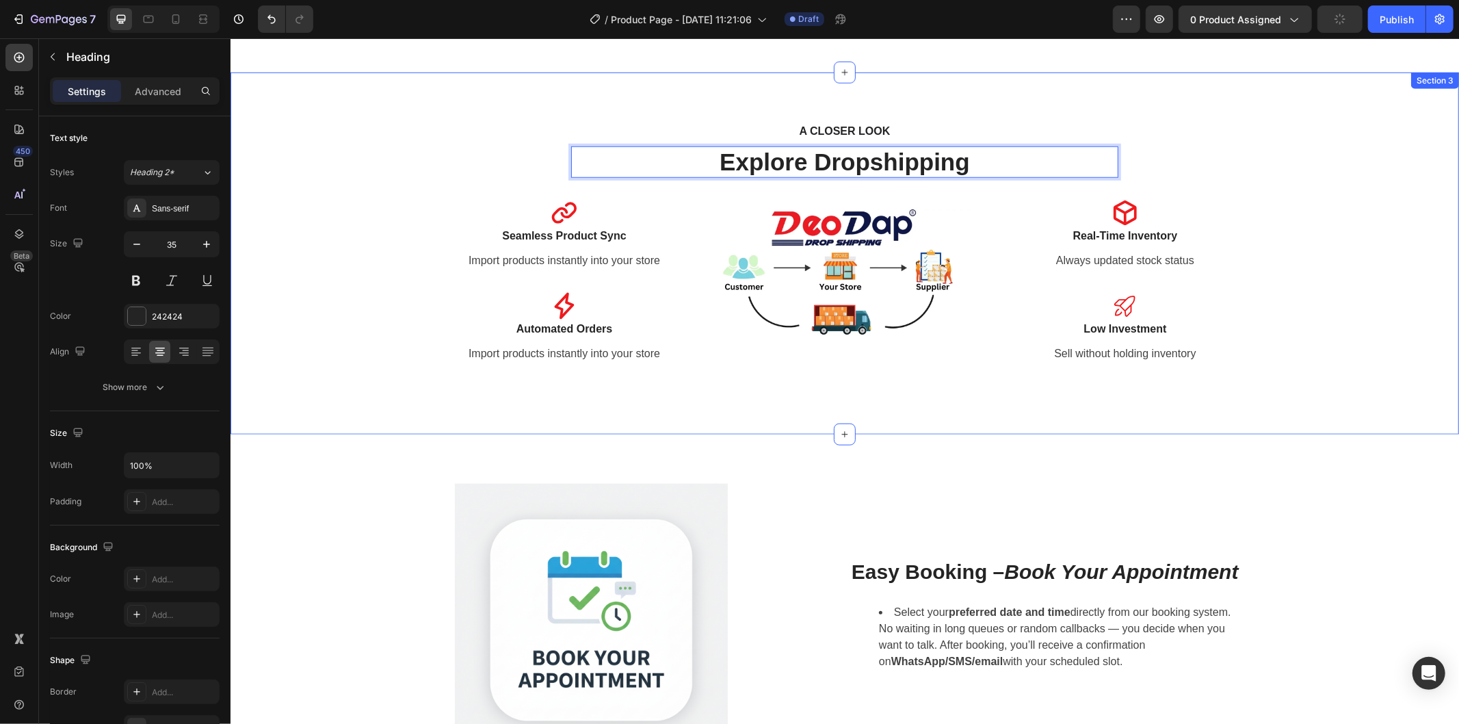
click at [1286, 172] on div "A CLOSER LOOK Text block Explore Dropshipping Heading 31 Row Icon Seamless Prod…" at bounding box center [844, 252] width 1208 height 263
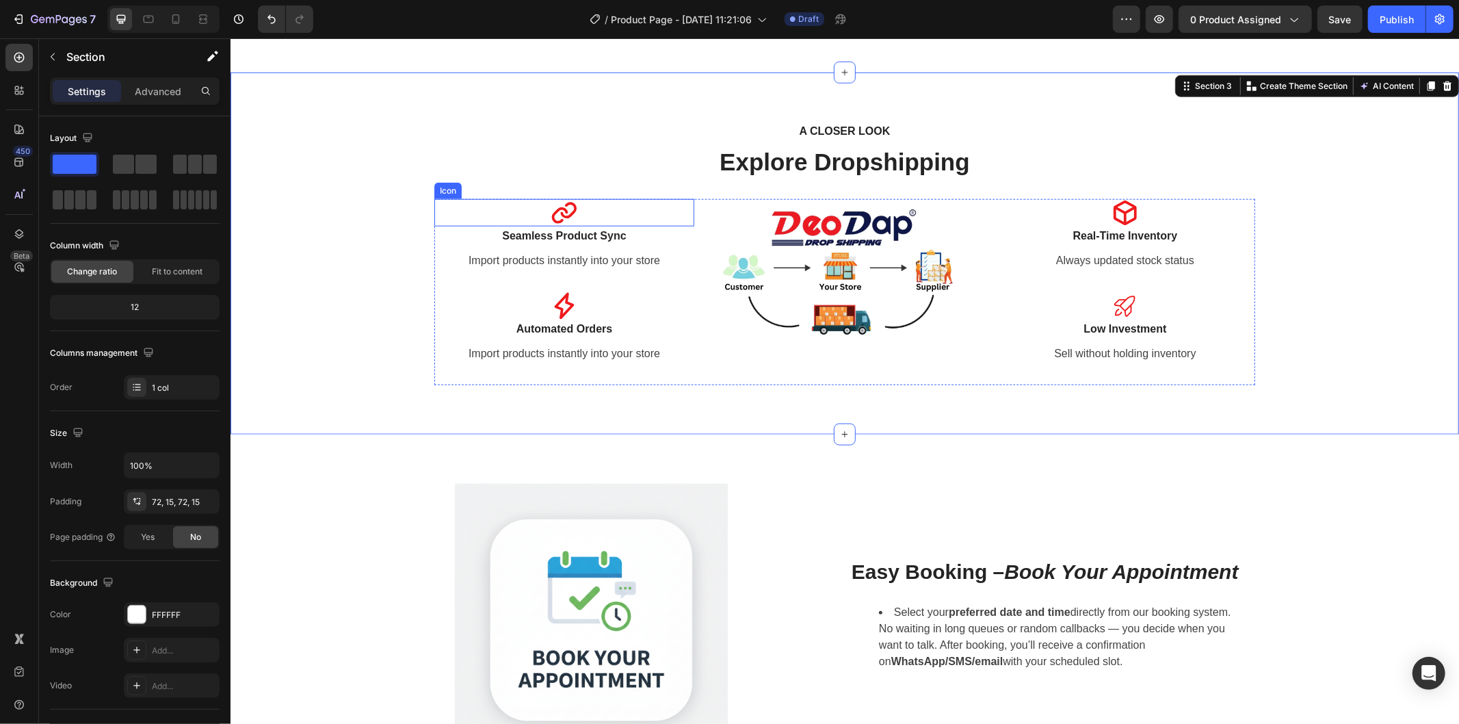
click at [550, 220] on icon at bounding box center [563, 211] width 27 height 27
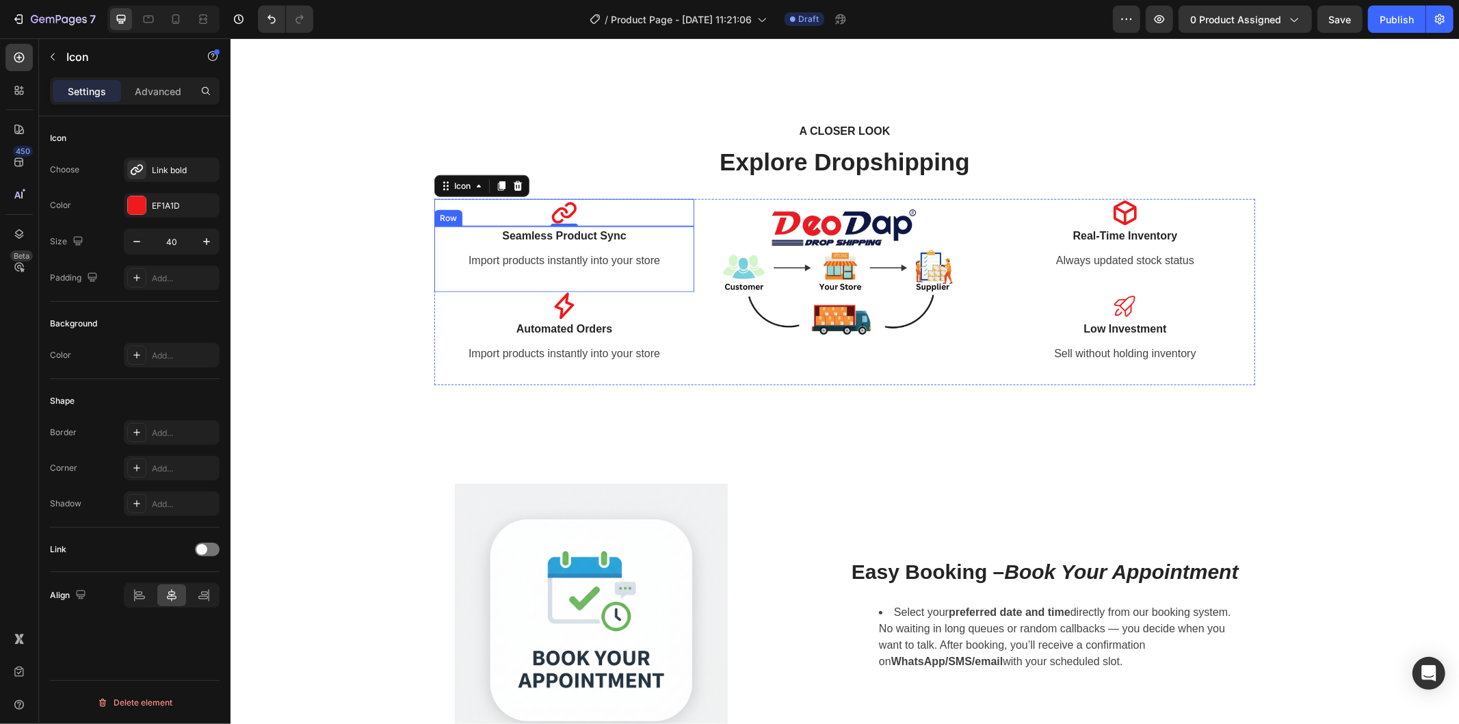
click at [559, 294] on icon at bounding box center [564, 304] width 20 height 27
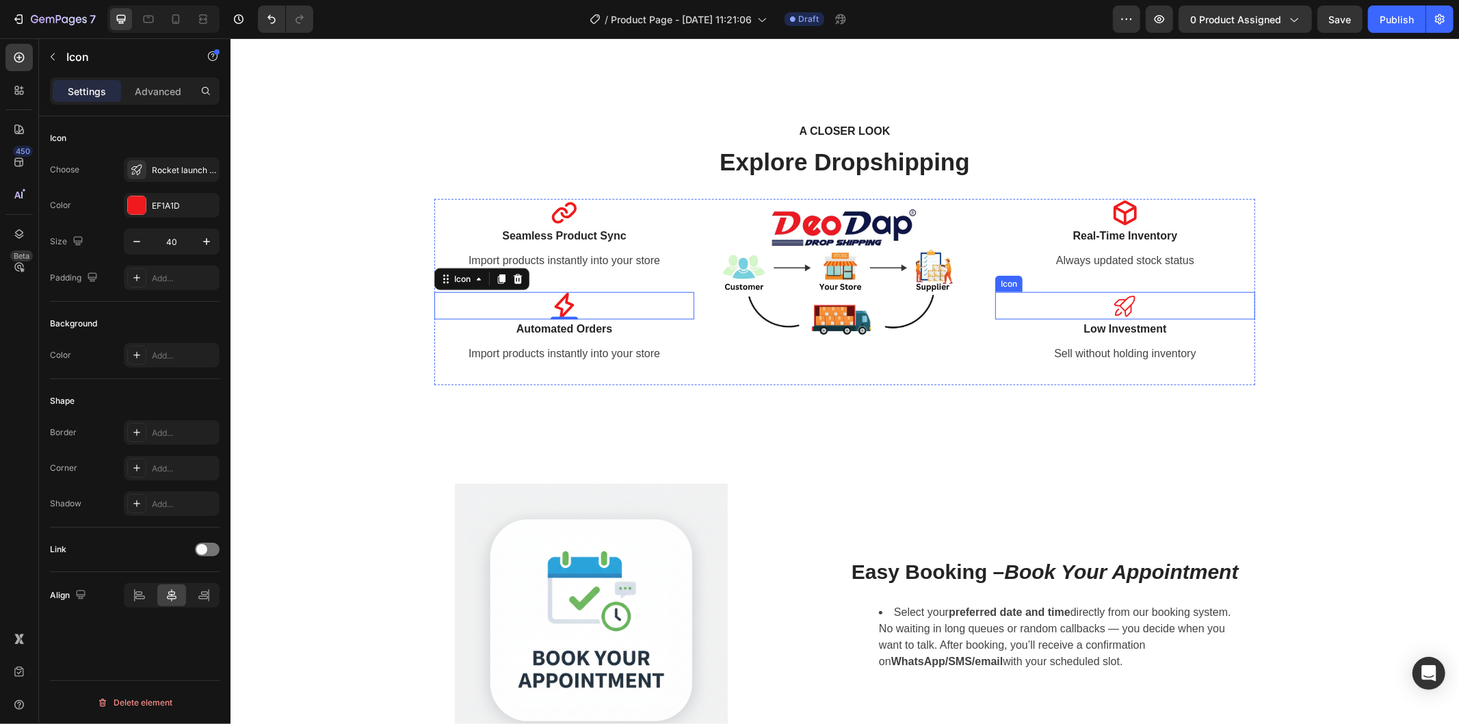
click at [1126, 308] on icon at bounding box center [1124, 304] width 27 height 27
click at [161, 168] on div "Rocket launch light" at bounding box center [184, 170] width 64 height 12
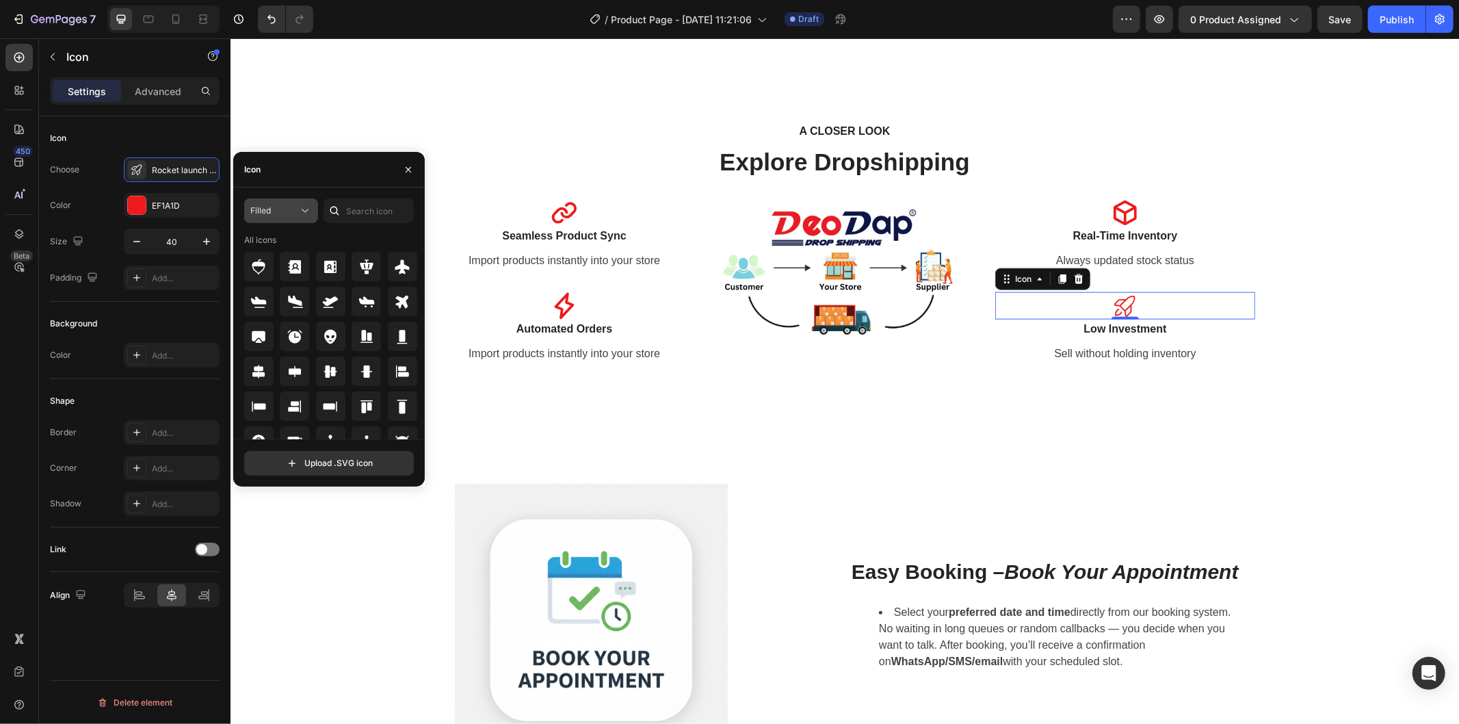
click at [281, 209] on div "Filled" at bounding box center [274, 210] width 48 height 12
click at [276, 345] on p "Filled" at bounding box center [267, 348] width 78 height 14
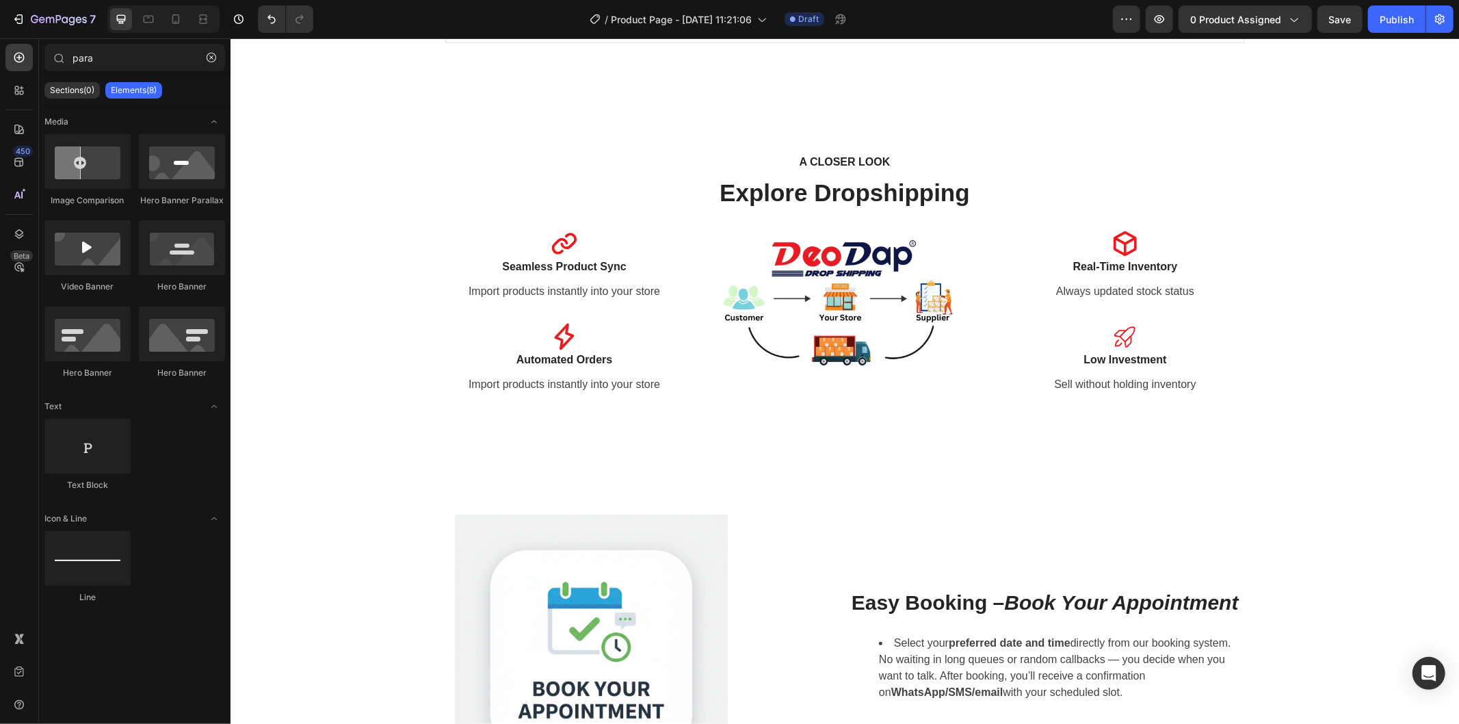
scroll to position [1024, 0]
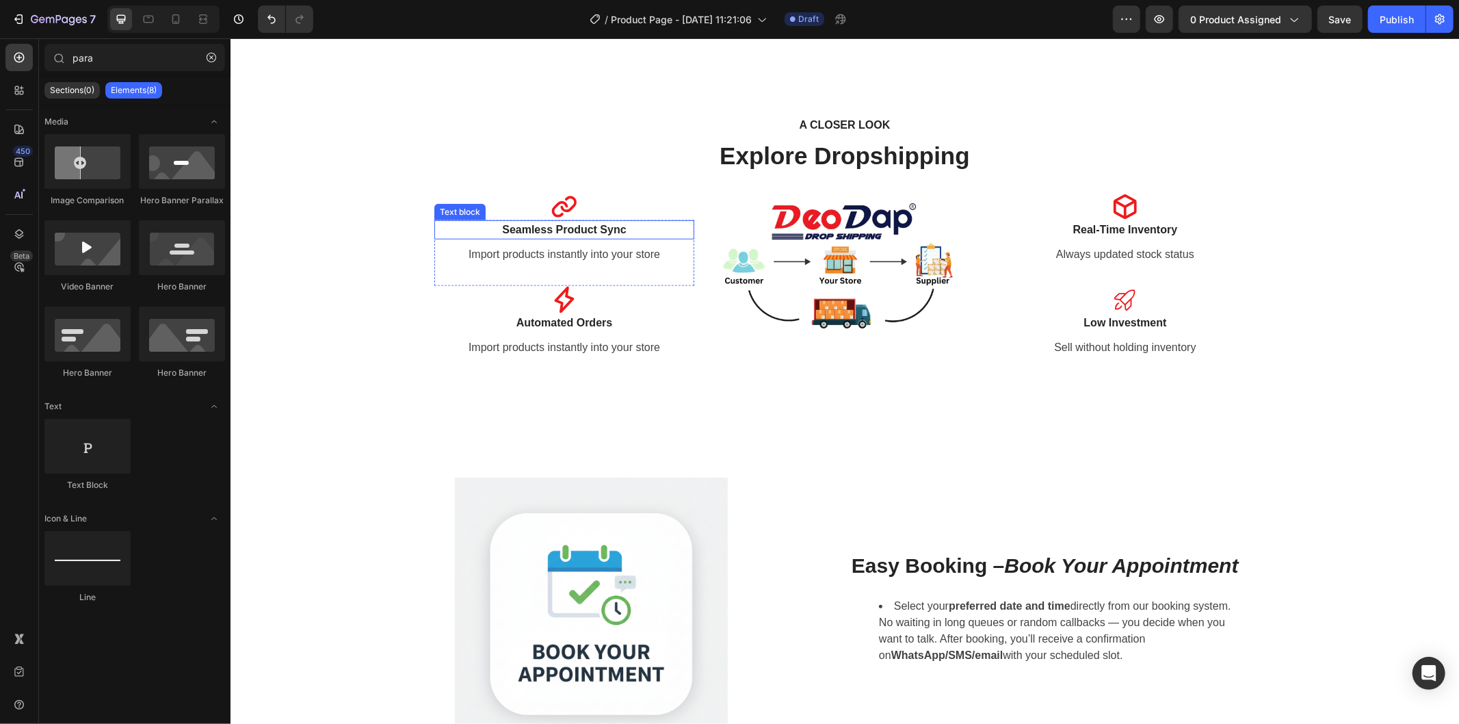
click at [575, 230] on p "Seamless Product Sync" at bounding box center [563, 229] width 257 height 16
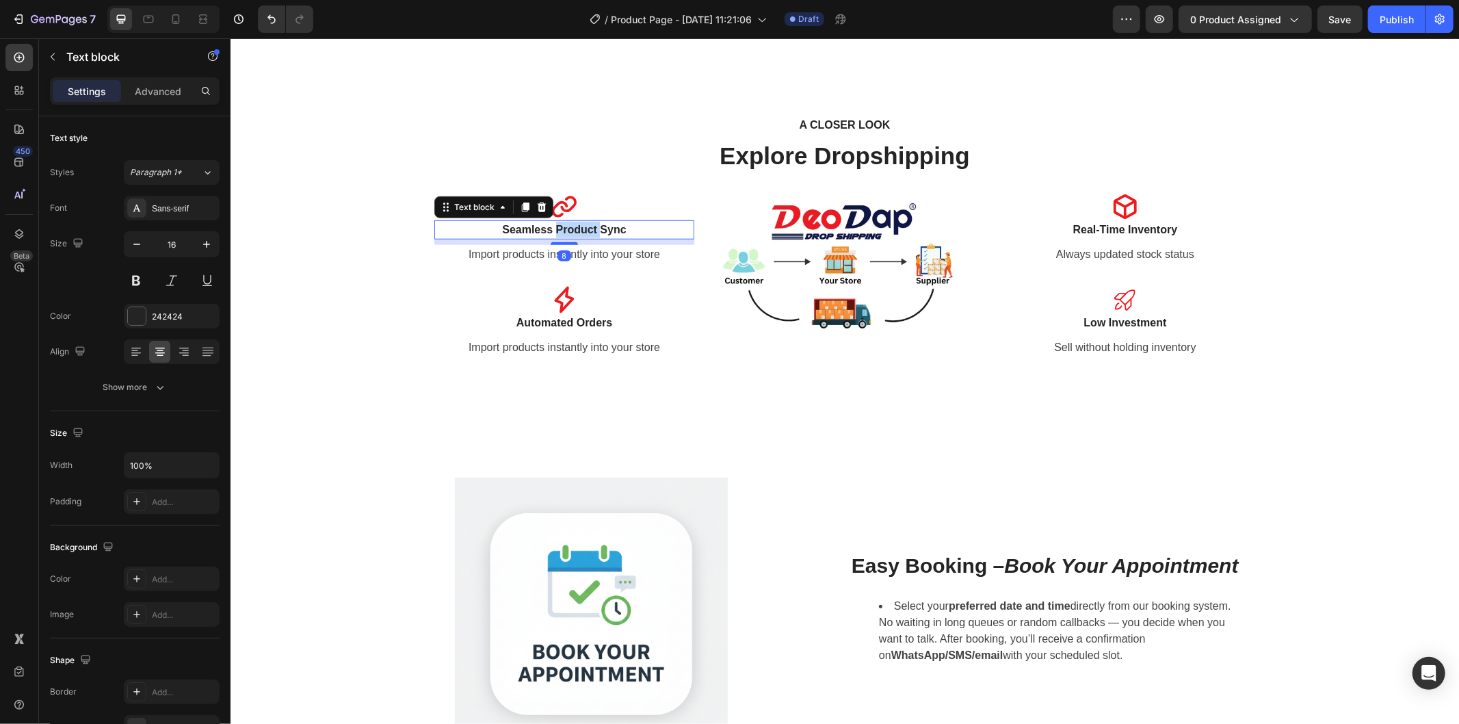
click at [575, 230] on p "Seamless Product Sync" at bounding box center [563, 229] width 257 height 16
click at [562, 256] on p "Import products instantly into your store" at bounding box center [563, 254] width 257 height 16
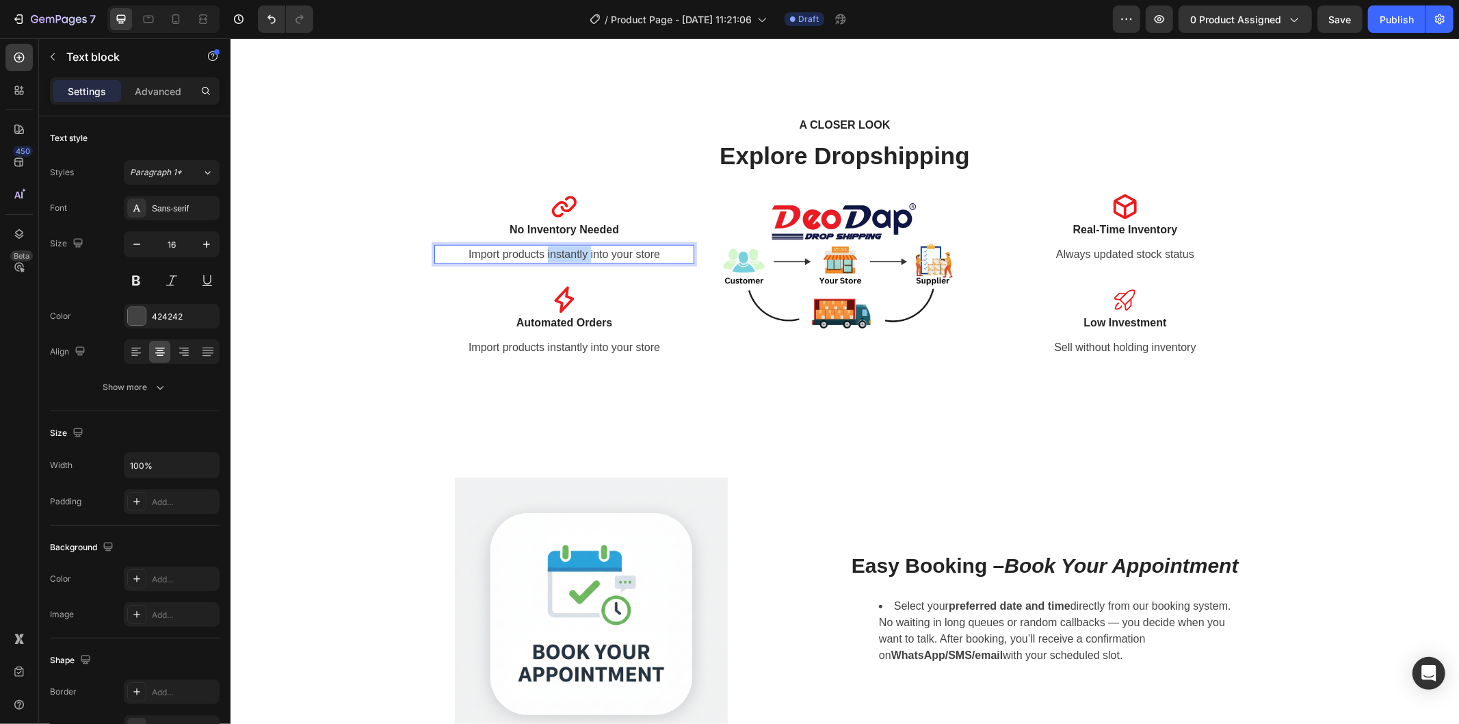
click at [562, 256] on p "Import products instantly into your store" at bounding box center [563, 254] width 257 height 16
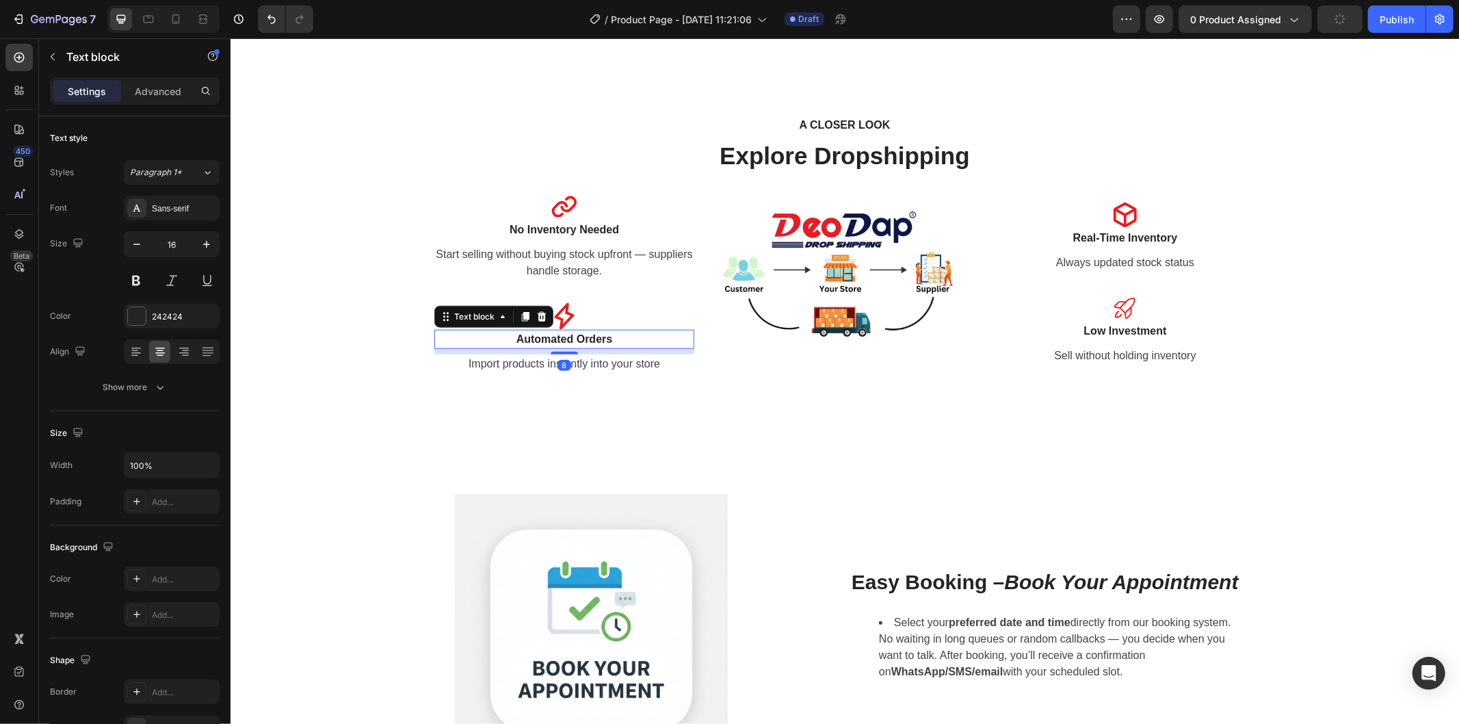
click at [539, 332] on strong "Automated Orders" at bounding box center [564, 338] width 96 height 12
click at [569, 315] on icon at bounding box center [563, 315] width 27 height 27
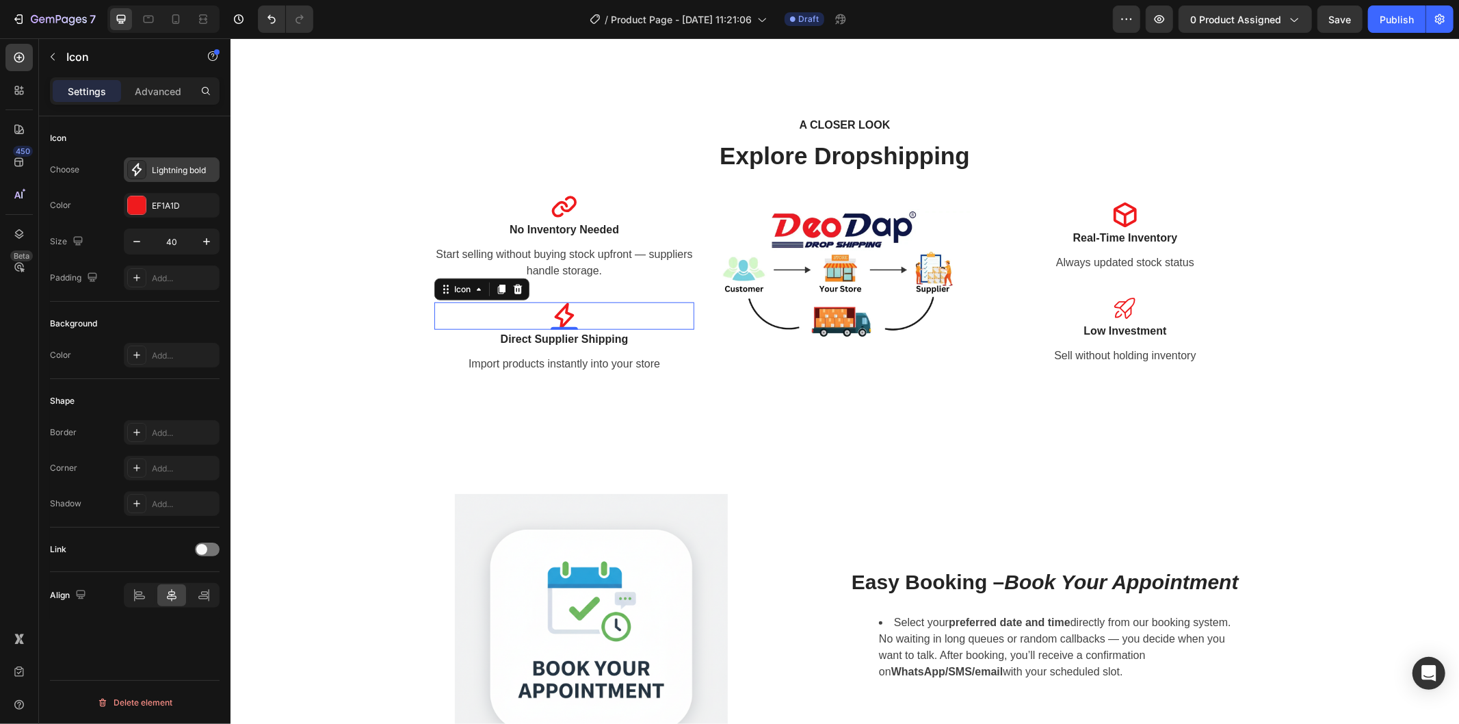
click at [185, 172] on div "Lightning bold" at bounding box center [184, 170] width 64 height 12
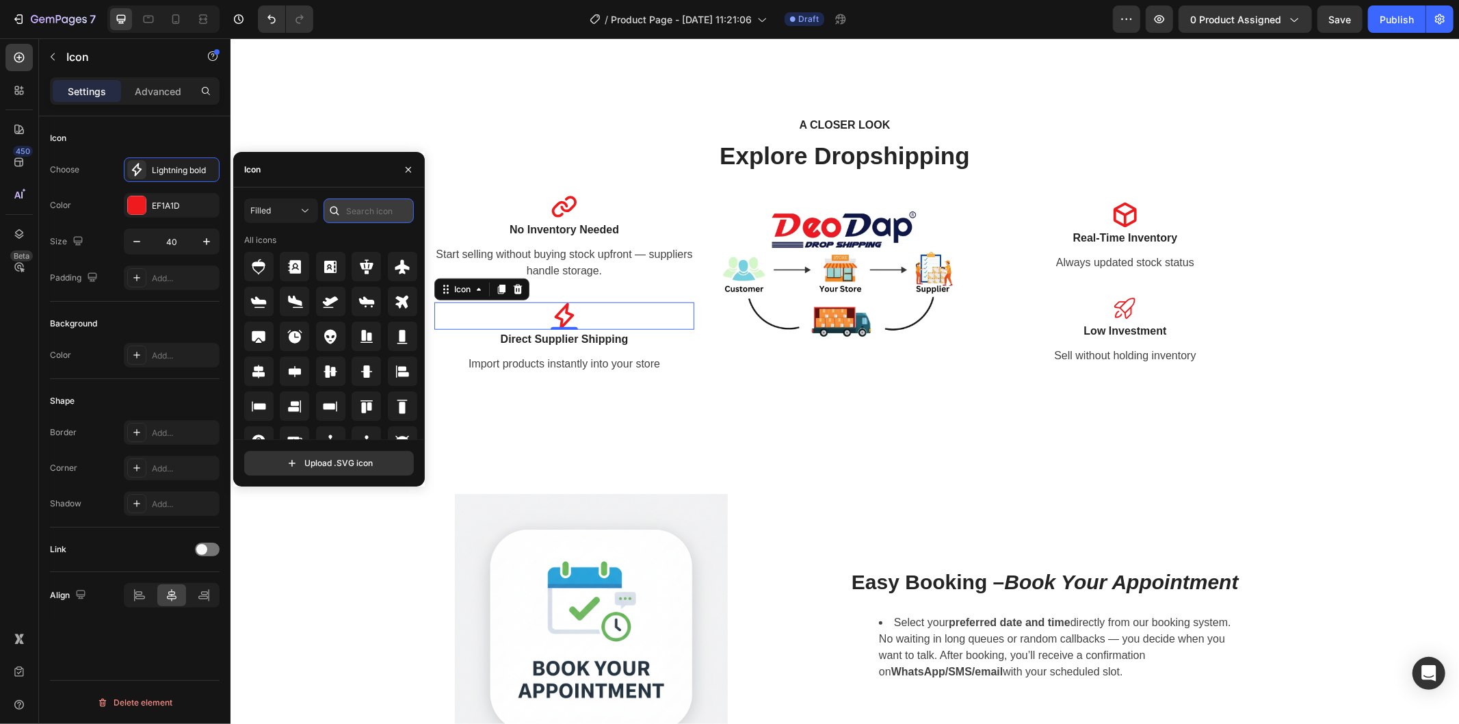
click at [345, 209] on input "text" at bounding box center [368, 210] width 90 height 25
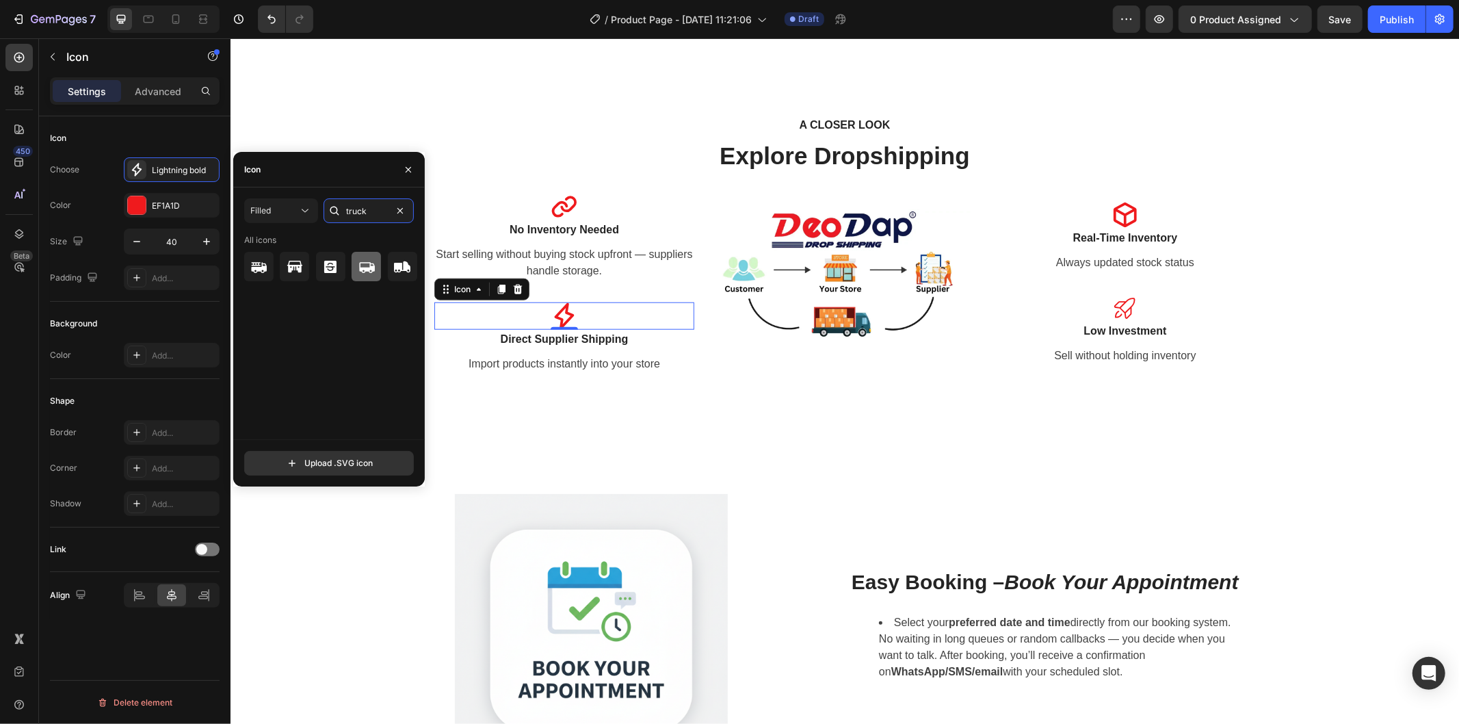
type input "truck"
click at [371, 272] on icon at bounding box center [367, 267] width 16 height 11
click at [573, 359] on p "Import products instantly into your store" at bounding box center [563, 363] width 257 height 16
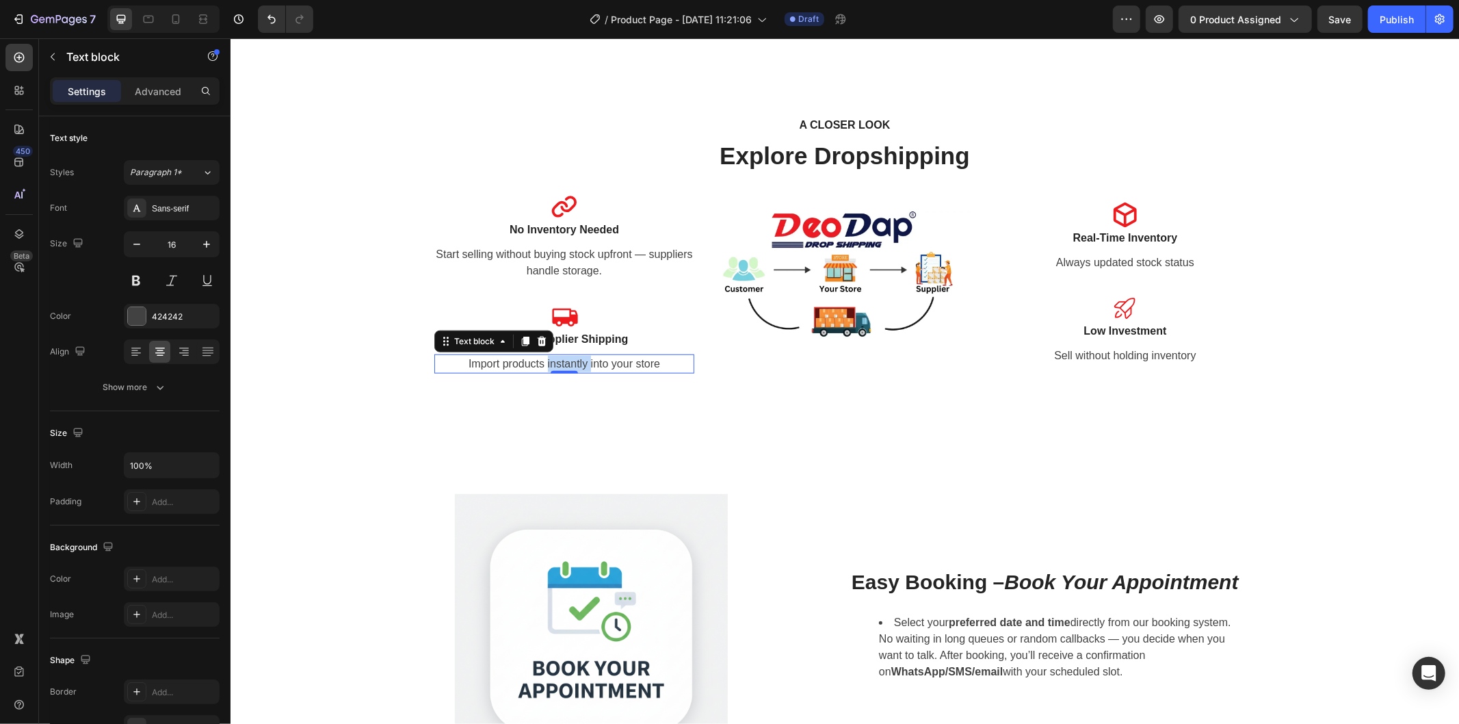
click at [573, 359] on p "Import products instantly into your store" at bounding box center [563, 363] width 257 height 16
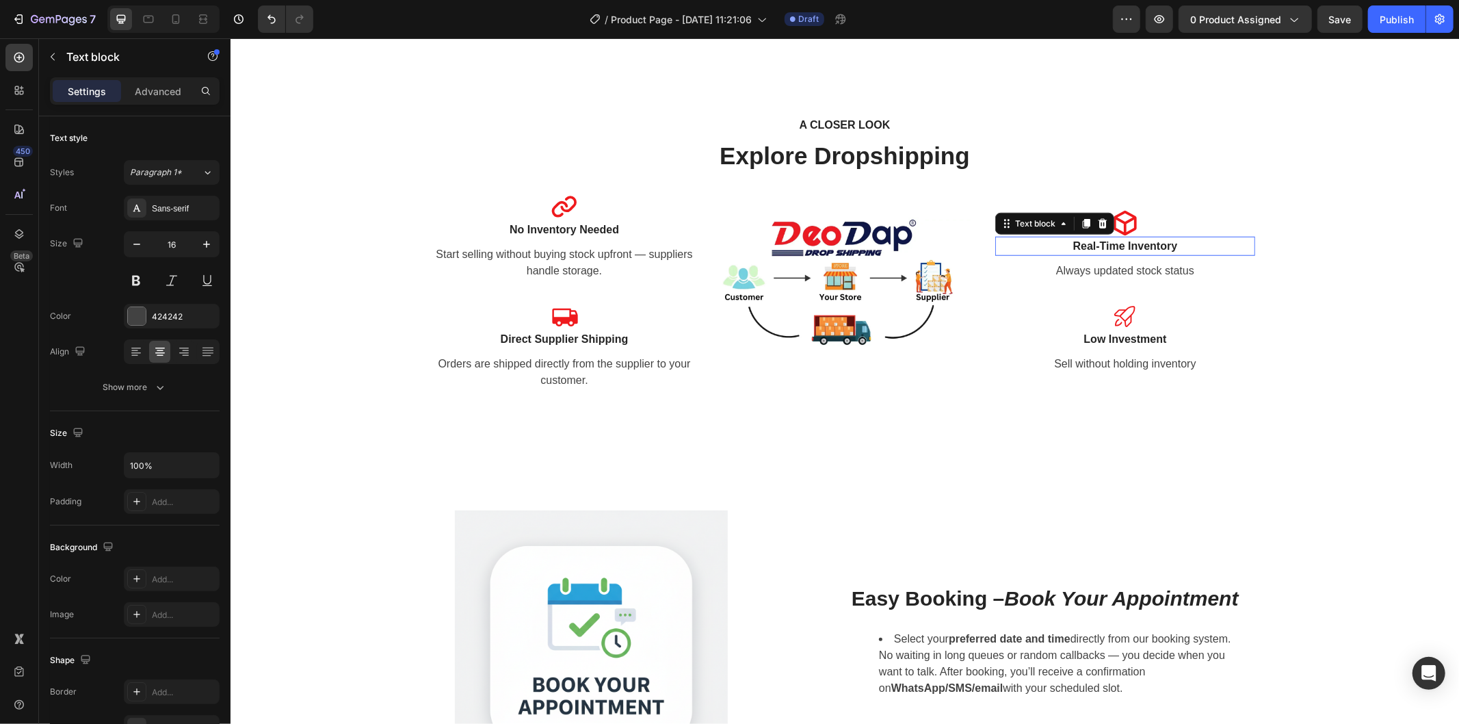
click at [1120, 244] on strong "Real-Time Inventory" at bounding box center [1124, 245] width 105 height 12
click at [1125, 263] on p "Always updated stock status" at bounding box center [1124, 270] width 257 height 16
click at [1118, 215] on icon at bounding box center [1124, 222] width 27 height 27
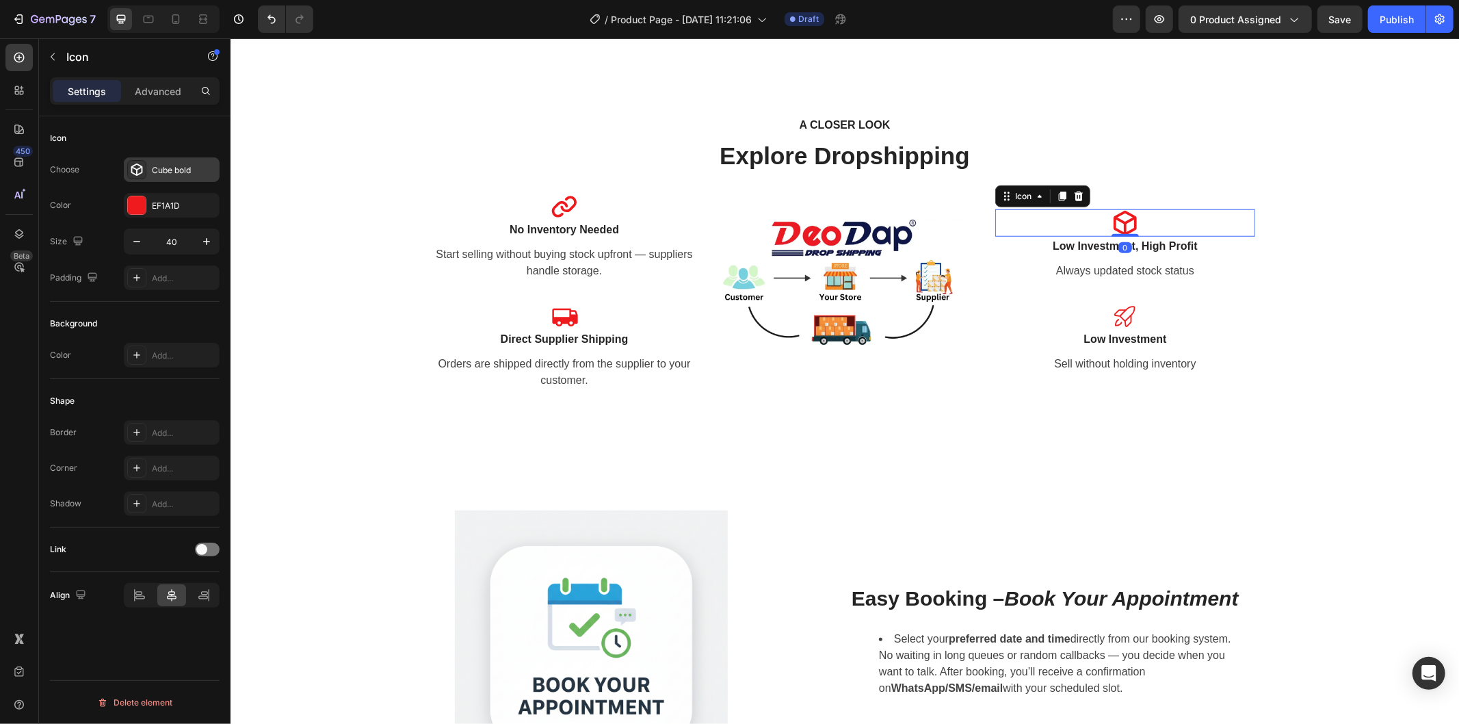
click at [171, 179] on div "Cube bold" at bounding box center [172, 169] width 96 height 25
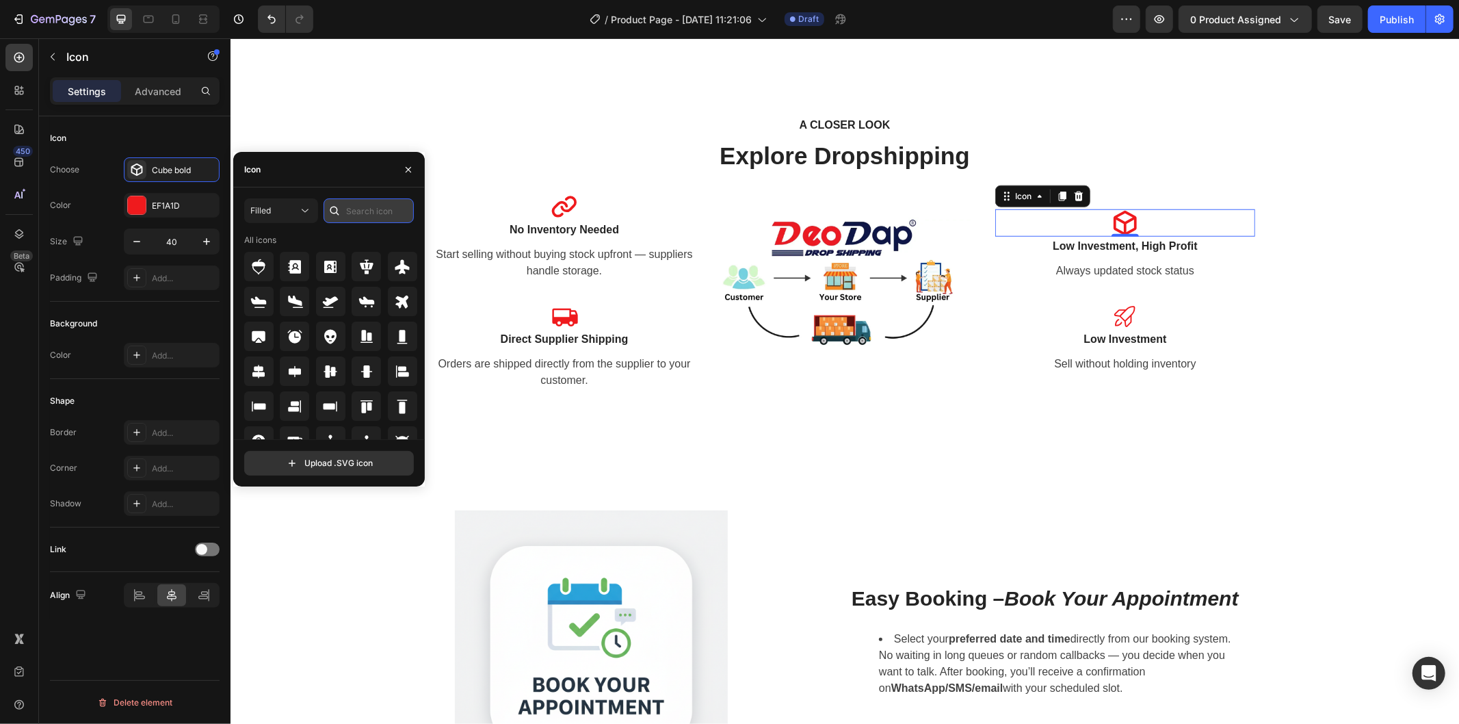
click at [380, 209] on input "text" at bounding box center [368, 210] width 90 height 25
type input "money"
click at [398, 272] on icon at bounding box center [402, 267] width 16 height 16
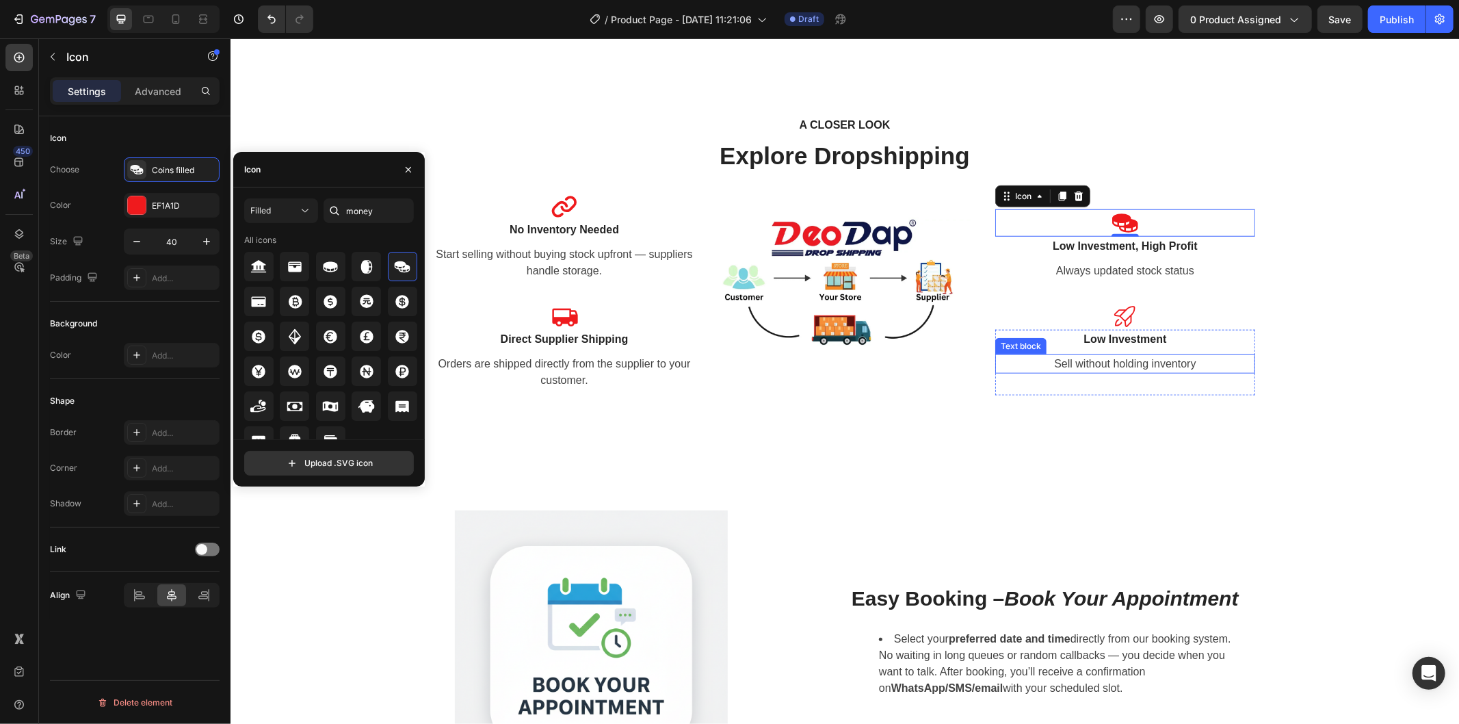
click at [1200, 357] on p "Sell without holding inventory" at bounding box center [1124, 363] width 257 height 16
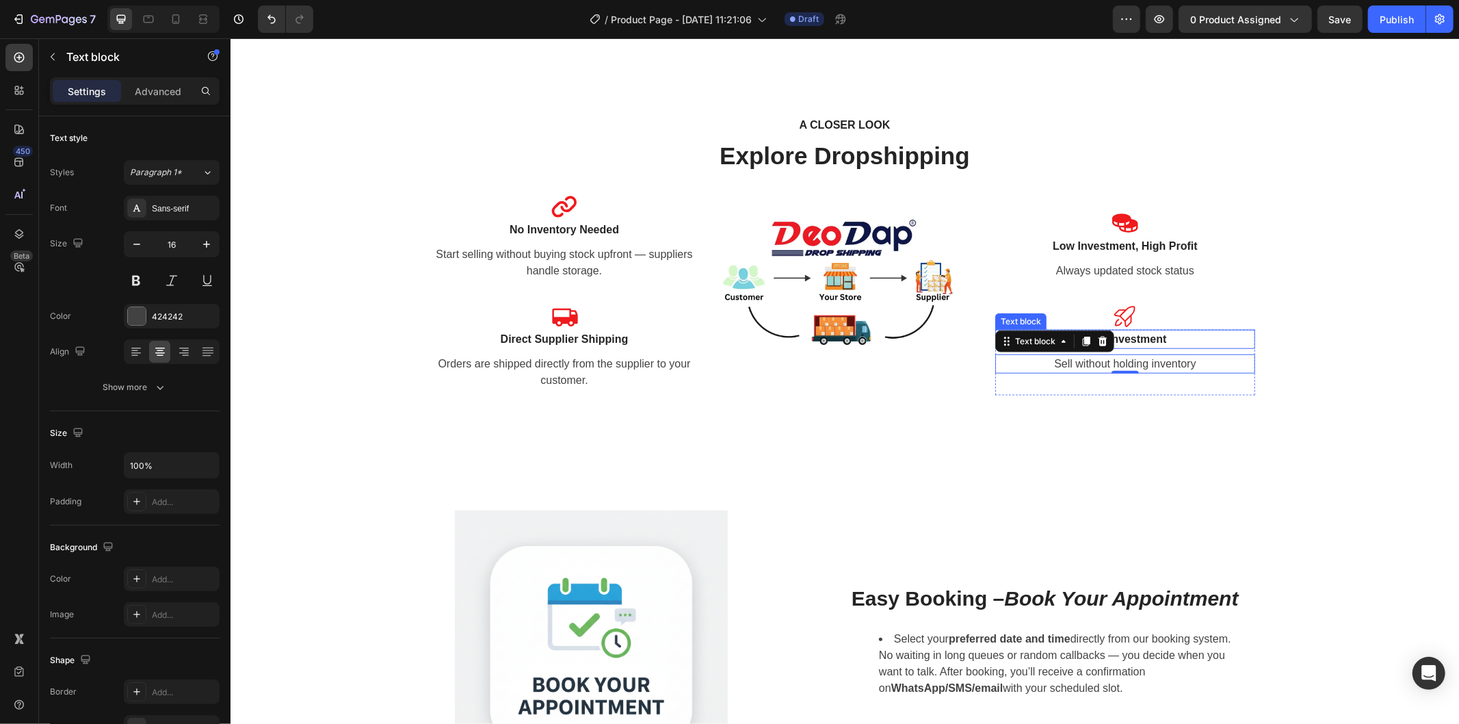
click at [1120, 336] on strong "Low Investment" at bounding box center [1124, 338] width 83 height 12
click at [1120, 315] on icon at bounding box center [1124, 315] width 27 height 27
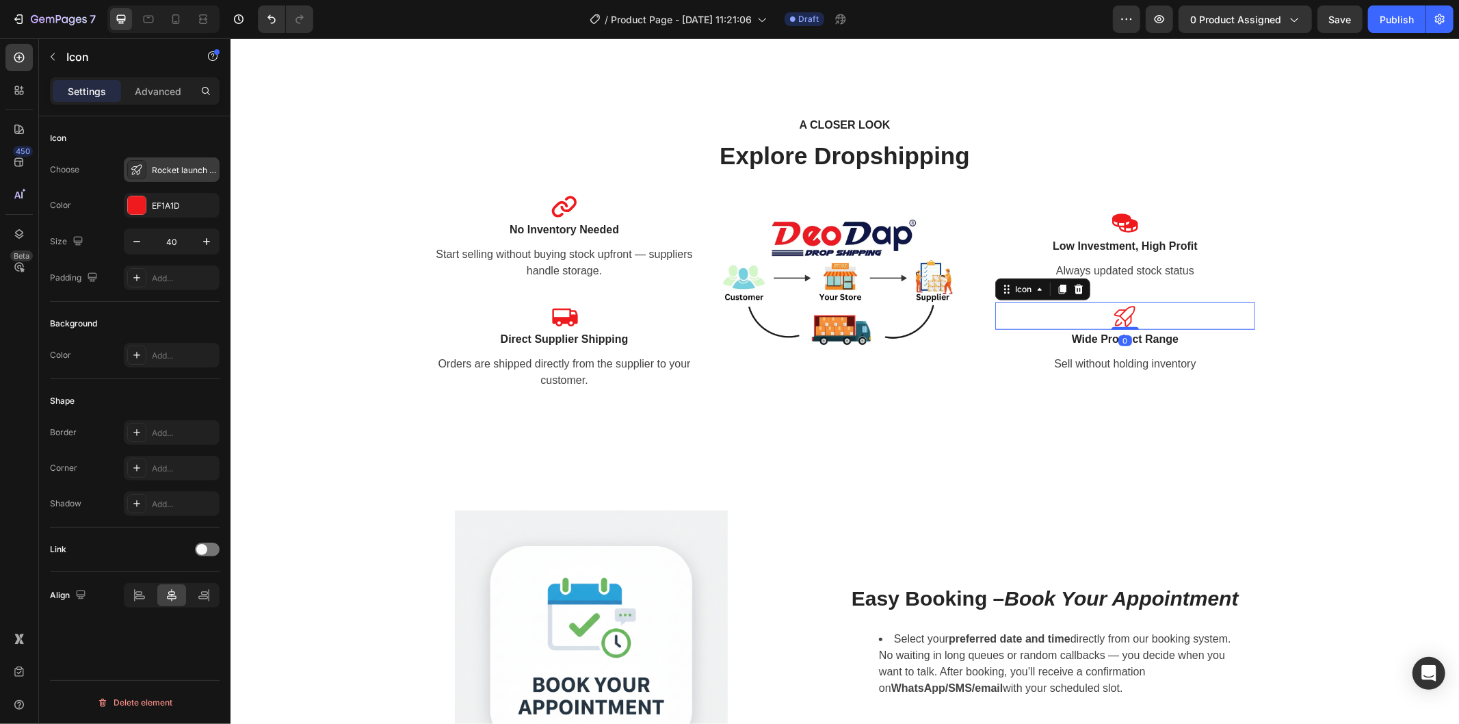
click at [178, 172] on div "Rocket launch light" at bounding box center [184, 170] width 64 height 12
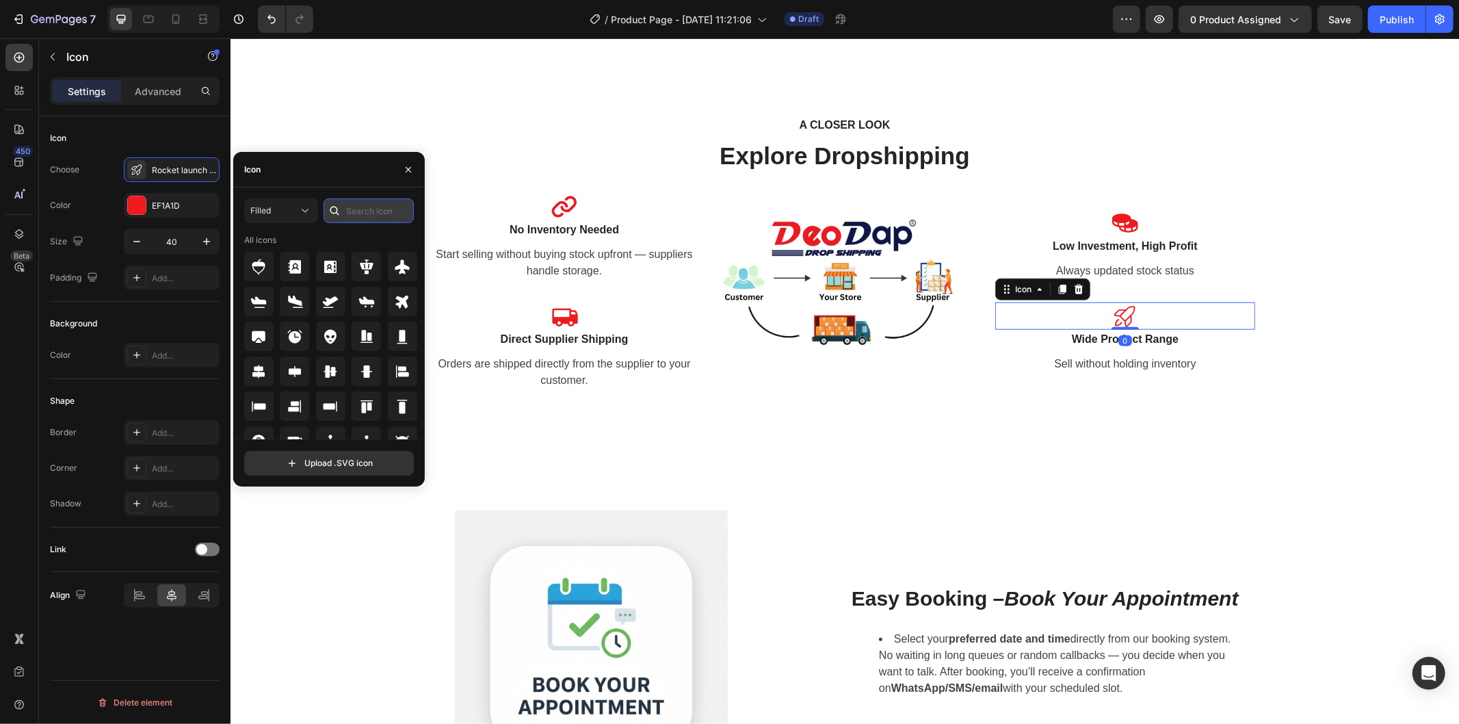
click at [385, 216] on input "text" at bounding box center [368, 210] width 90 height 25
type input "product"
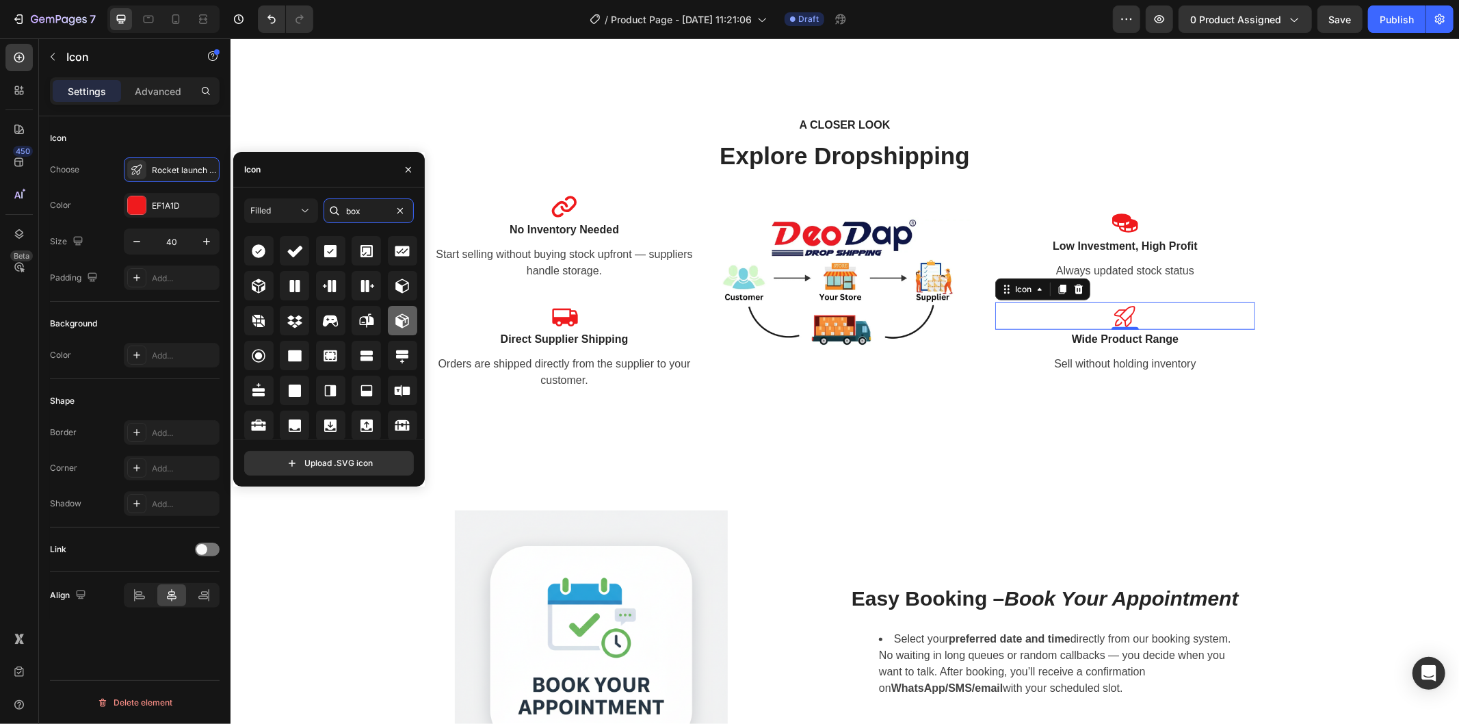
type input "box"
click at [395, 319] on icon at bounding box center [402, 320] width 14 height 14
click at [1147, 336] on strong "Wide Product Range" at bounding box center [1124, 338] width 107 height 12
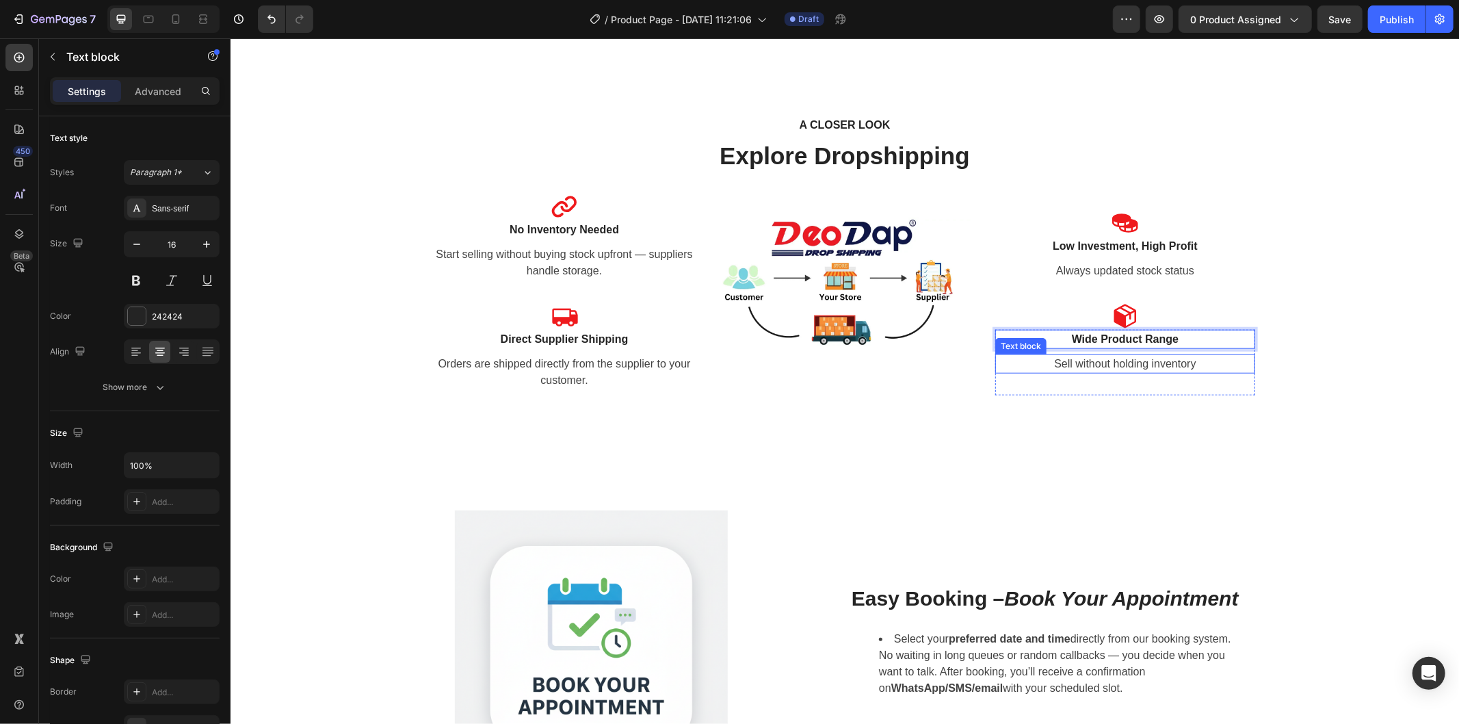
click at [1097, 365] on p "Sell without holding inventory" at bounding box center [1124, 363] width 257 height 16
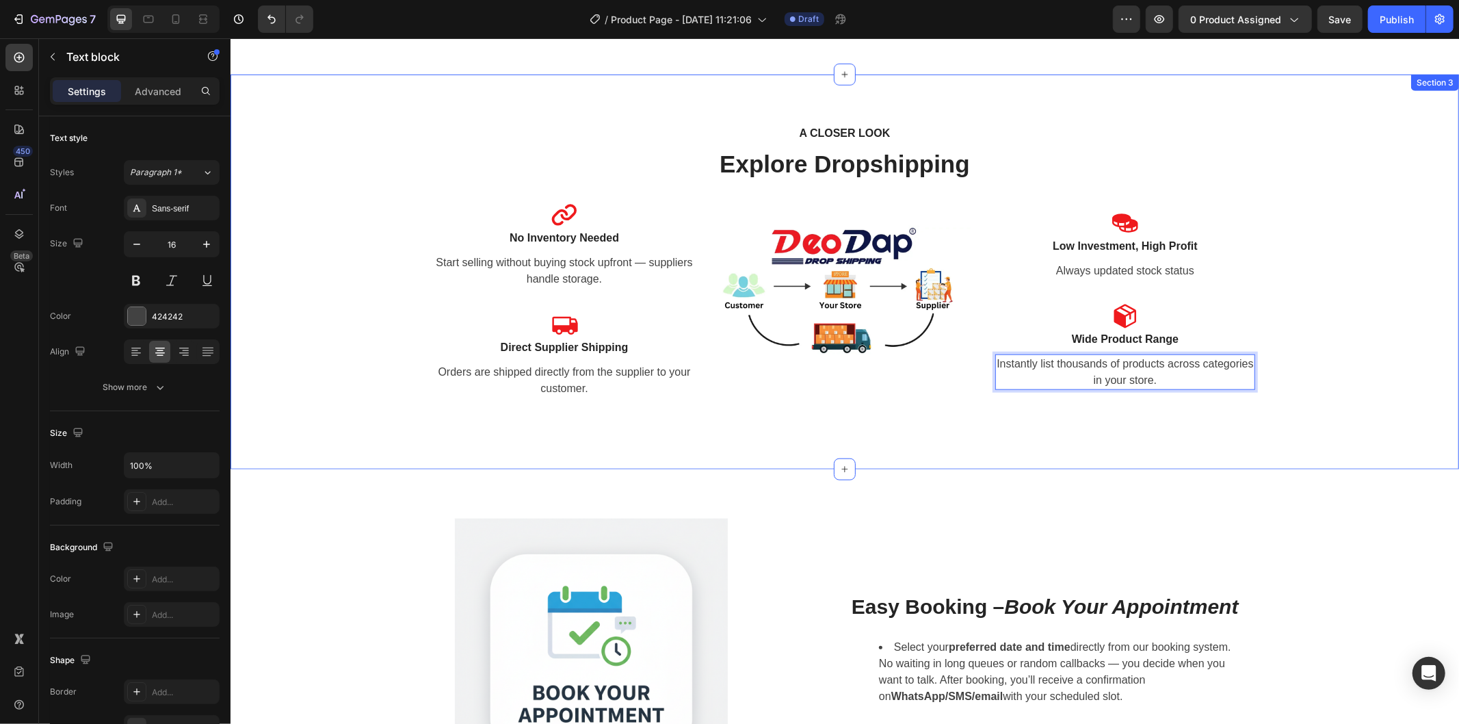
click at [1247, 454] on div "A CLOSER LOOK Text block Explore Dropshipping Heading Row Icon No Inventory Nee…" at bounding box center [844, 271] width 1228 height 395
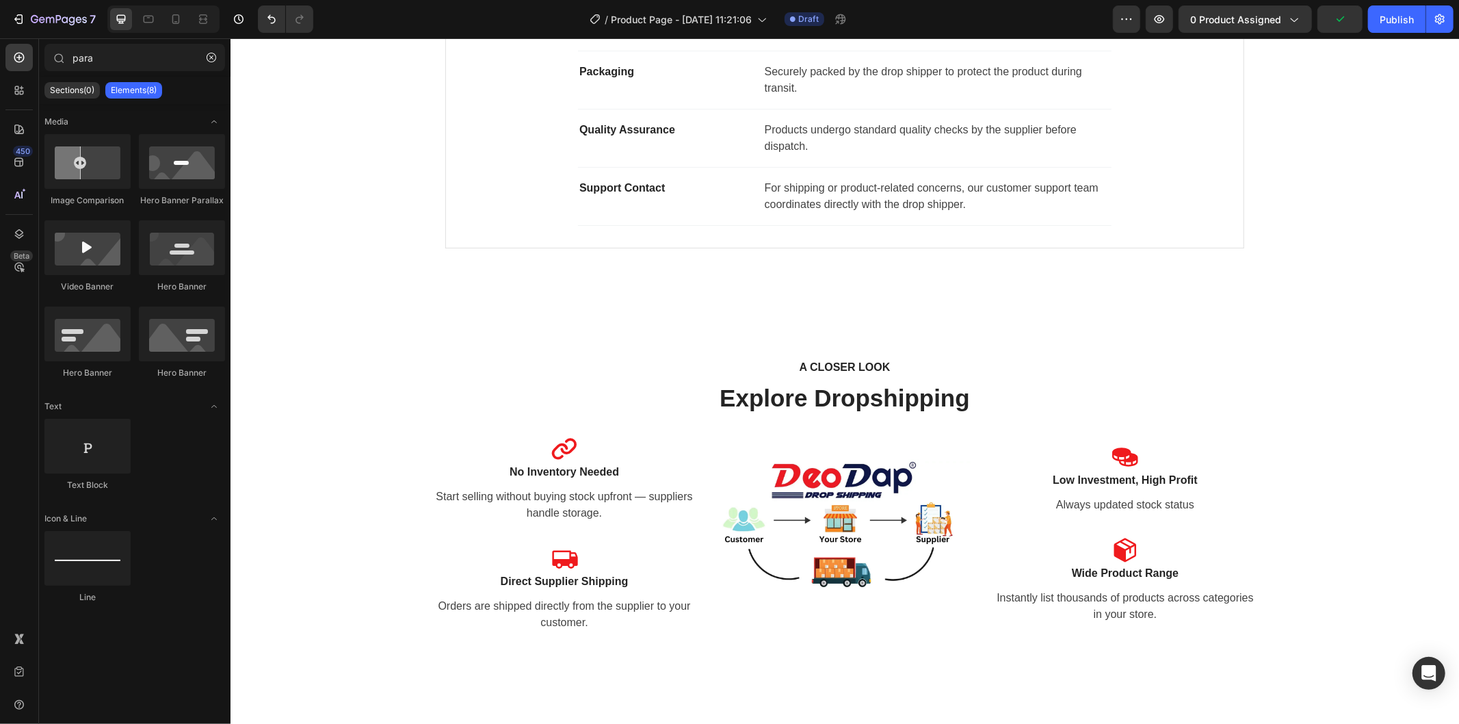
scroll to position [680, 0]
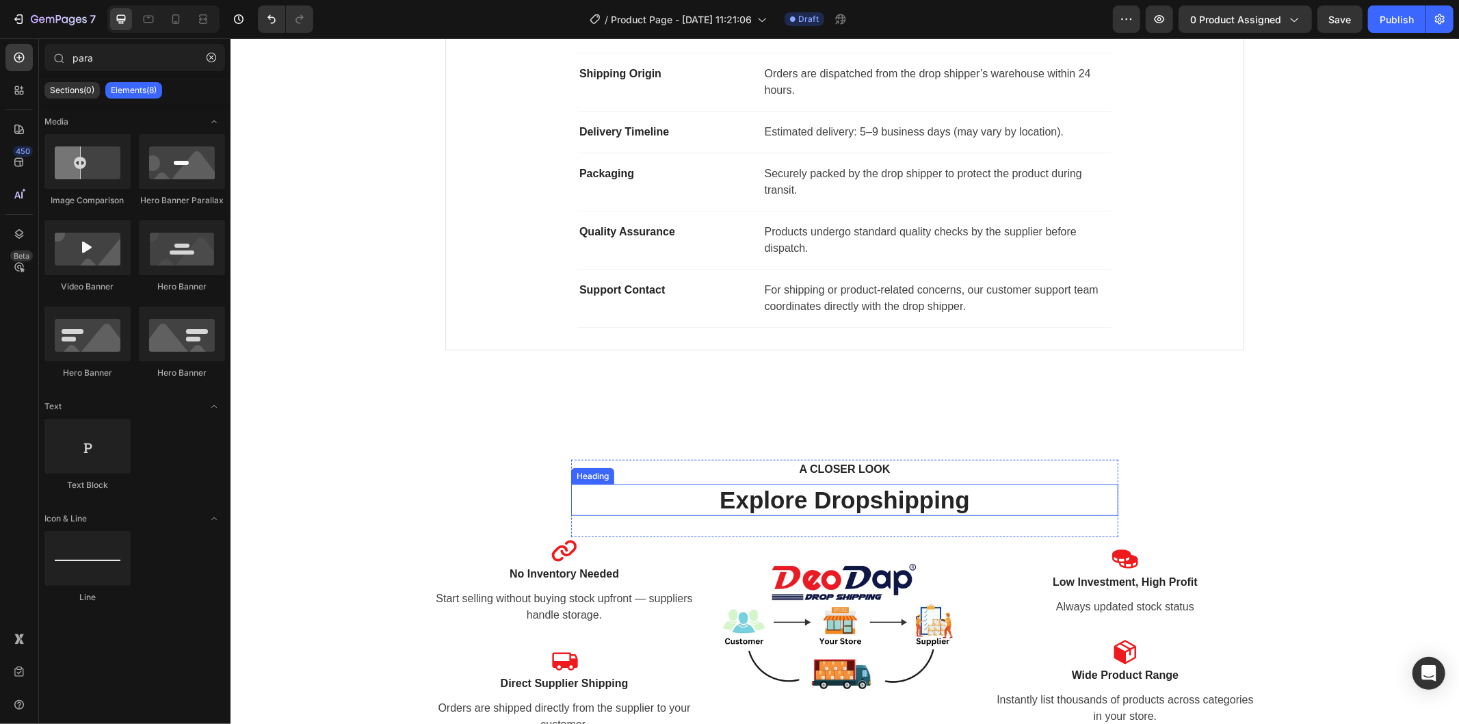
click at [885, 501] on h2 "Explore Dropshipping" at bounding box center [843, 499] width 547 height 31
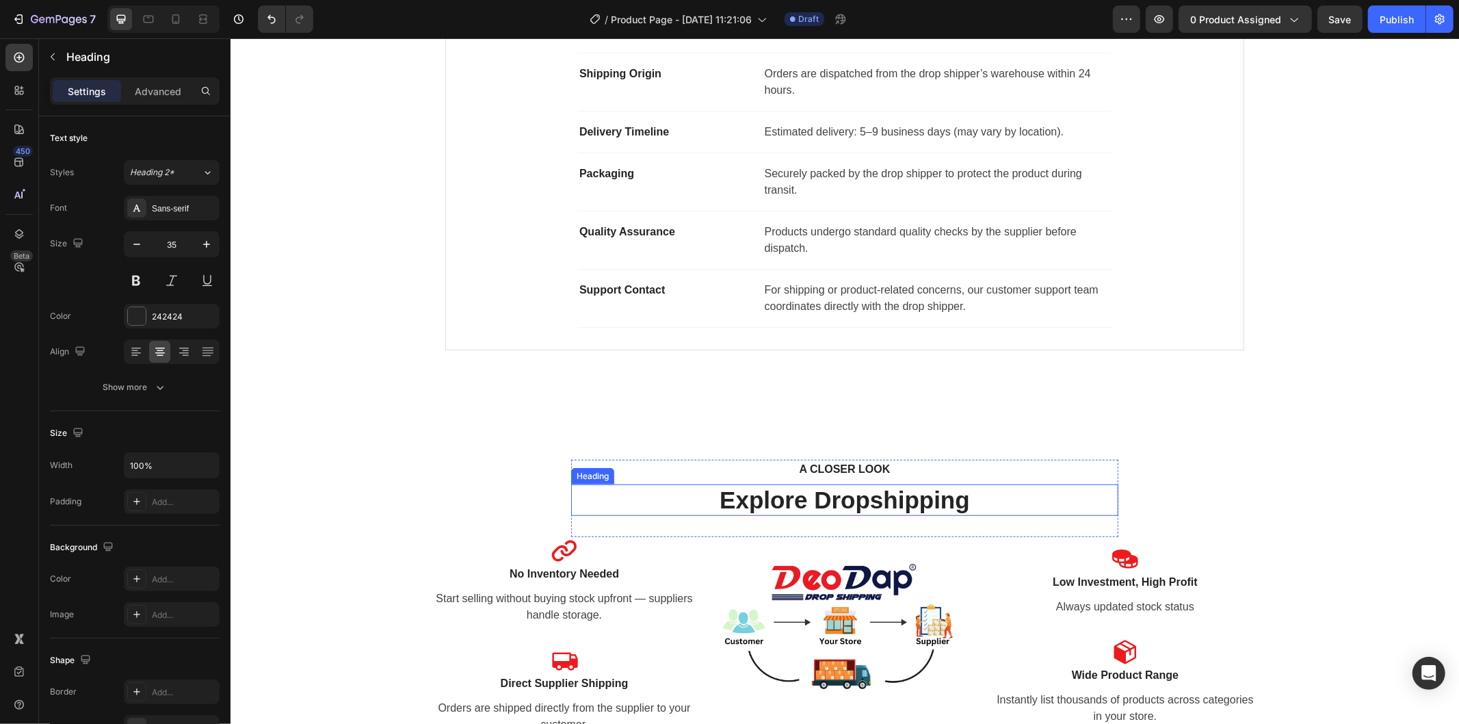
click at [885, 501] on h2 "Explore Dropshipping" at bounding box center [843, 499] width 547 height 31
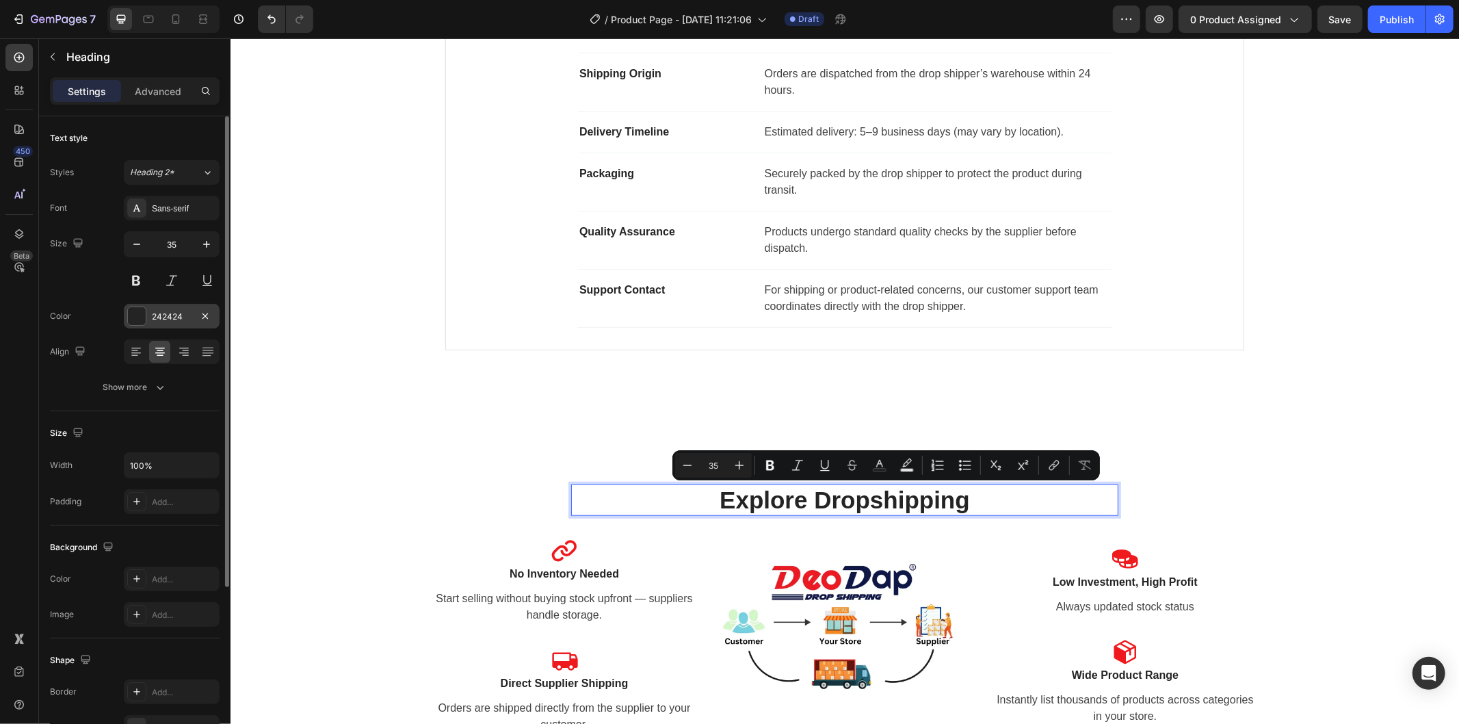
click at [168, 306] on div "242424" at bounding box center [172, 316] width 96 height 25
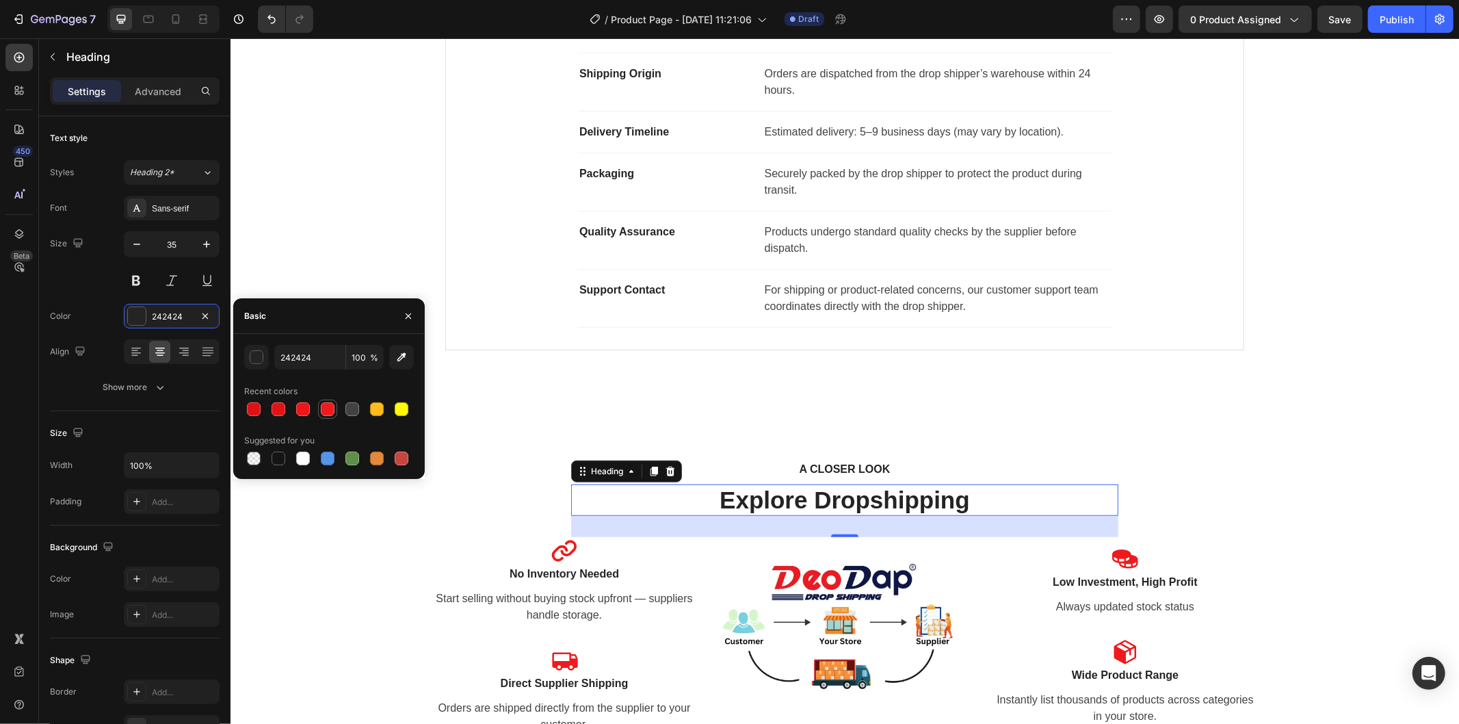
click at [319, 408] on div at bounding box center [327, 409] width 16 height 16
click at [304, 406] on div at bounding box center [303, 409] width 14 height 14
type input "EF1519"
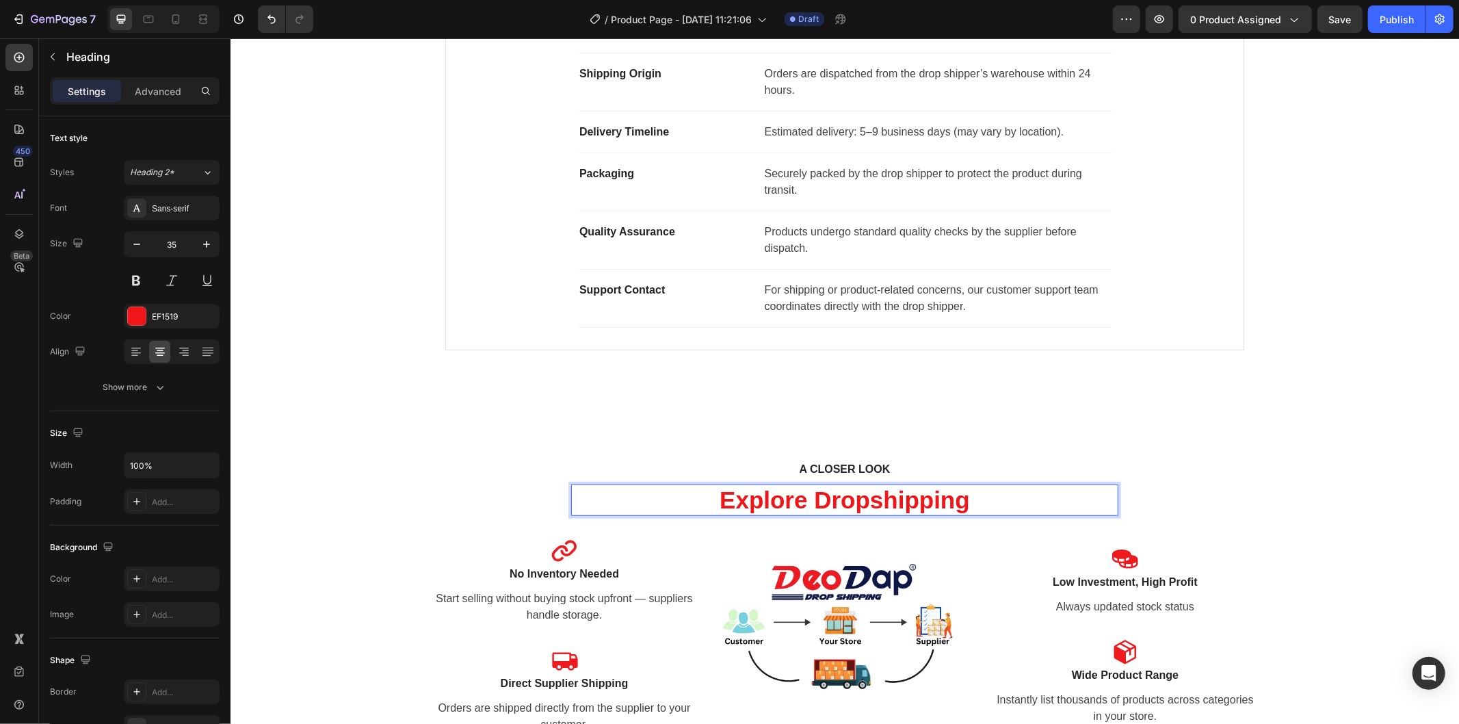
click at [804, 500] on p "Explore Dropshipping" at bounding box center [844, 499] width 544 height 29
click at [882, 503] on p "Explore Dropshipping" at bounding box center [844, 499] width 544 height 29
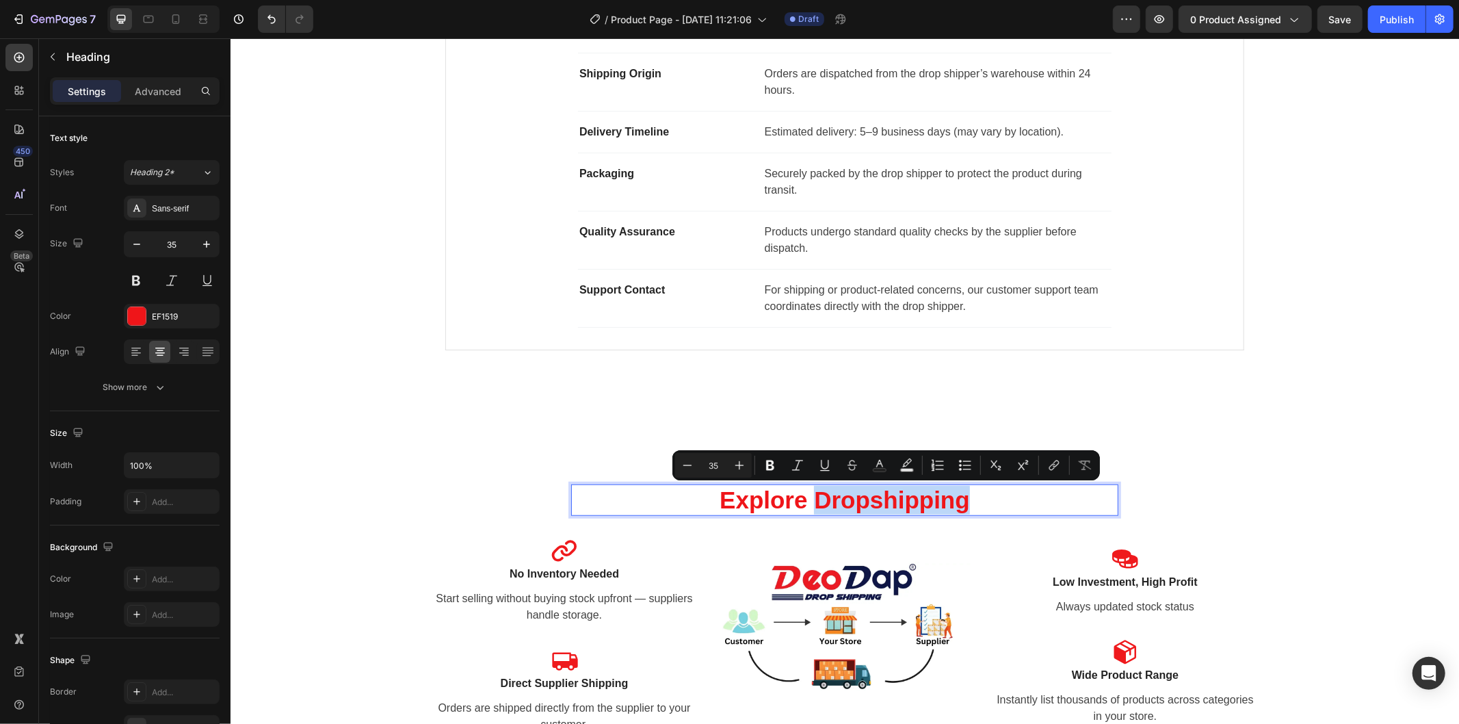
drag, startPoint x: 980, startPoint y: 505, endPoint x: 813, endPoint y: 505, distance: 166.9
click at [813, 505] on p "Explore Dropshipping" at bounding box center [844, 499] width 544 height 29
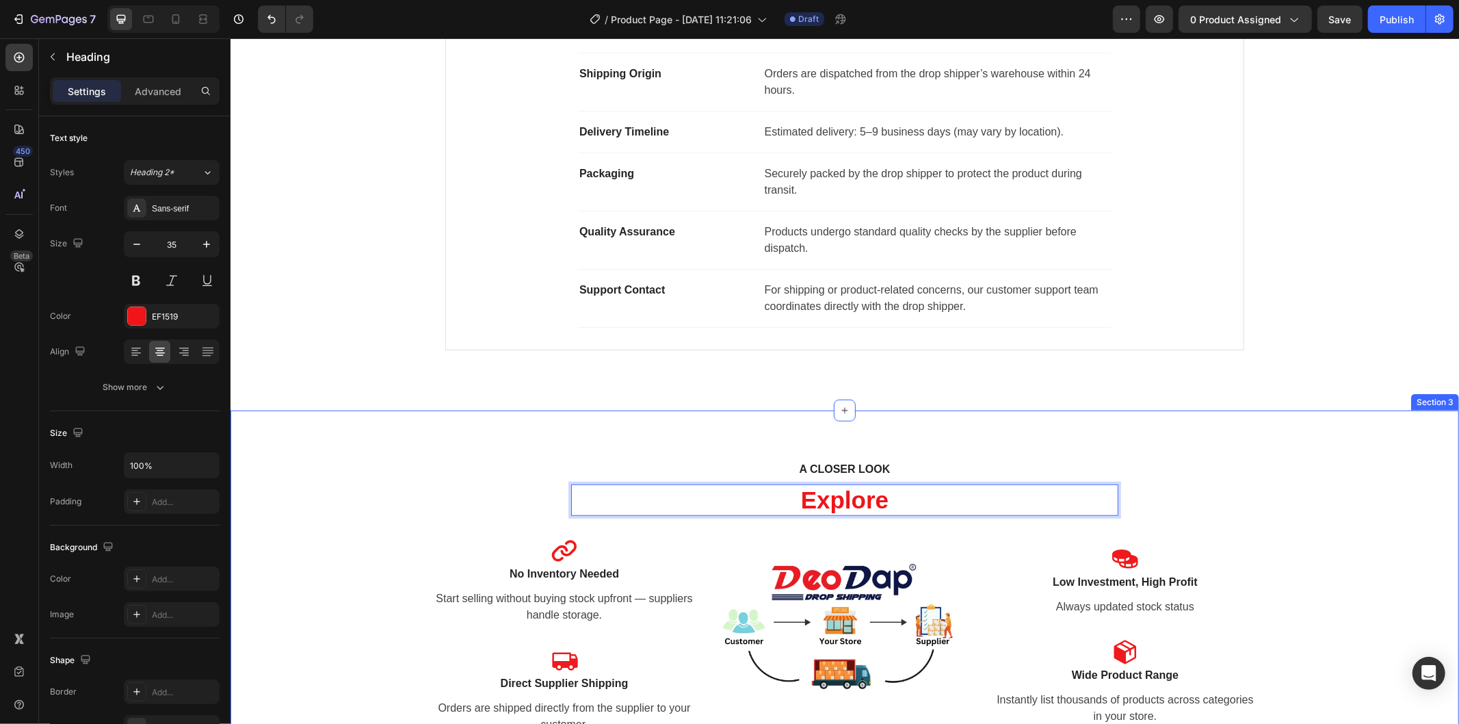
click at [1335, 459] on div "A CLOSER LOOK Text block Explore Heading 31 Row Icon No Inventory Needed Text b…" at bounding box center [844, 607] width 1208 height 296
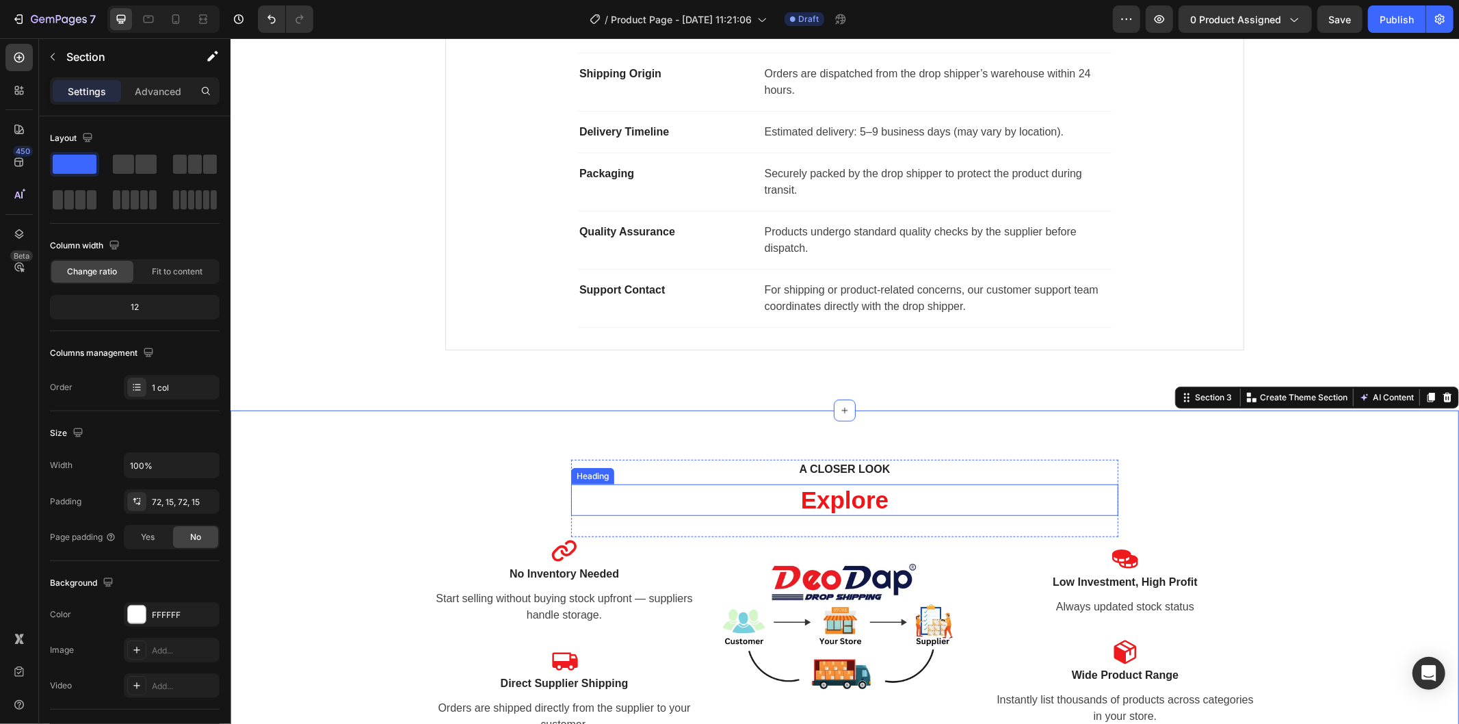
click at [939, 527] on div "A CLOSER LOOK Text block Explore Heading" at bounding box center [843, 497] width 547 height 77
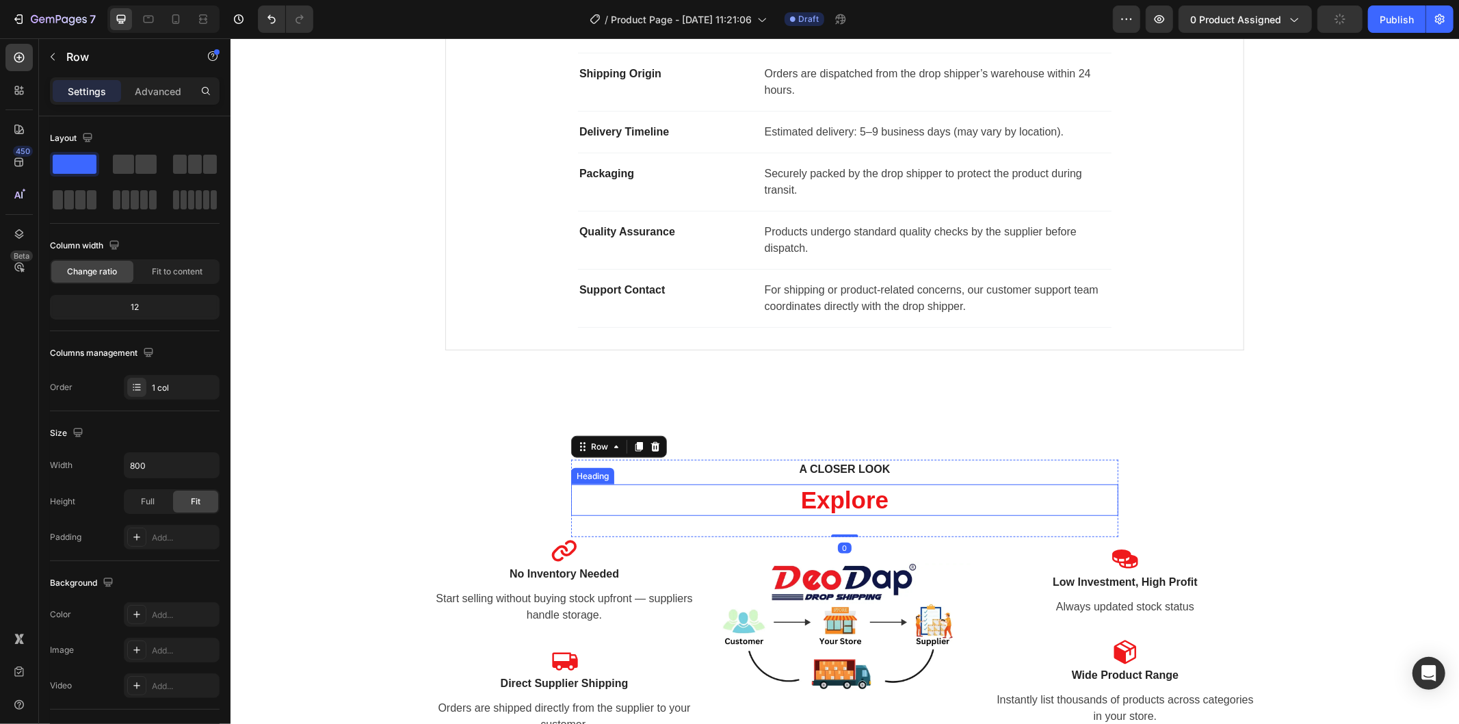
click at [898, 496] on p "Explore" at bounding box center [844, 499] width 544 height 29
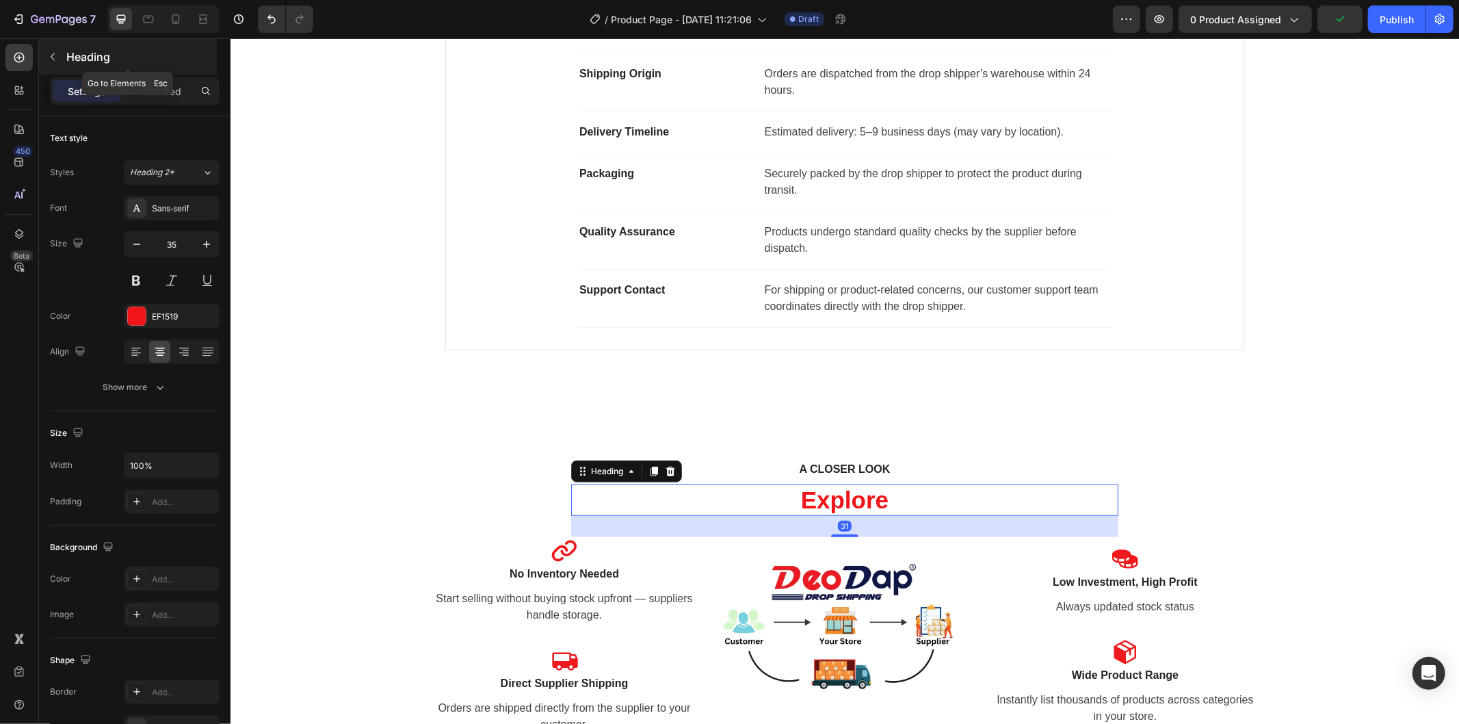
click at [46, 62] on button "button" at bounding box center [53, 57] width 22 height 22
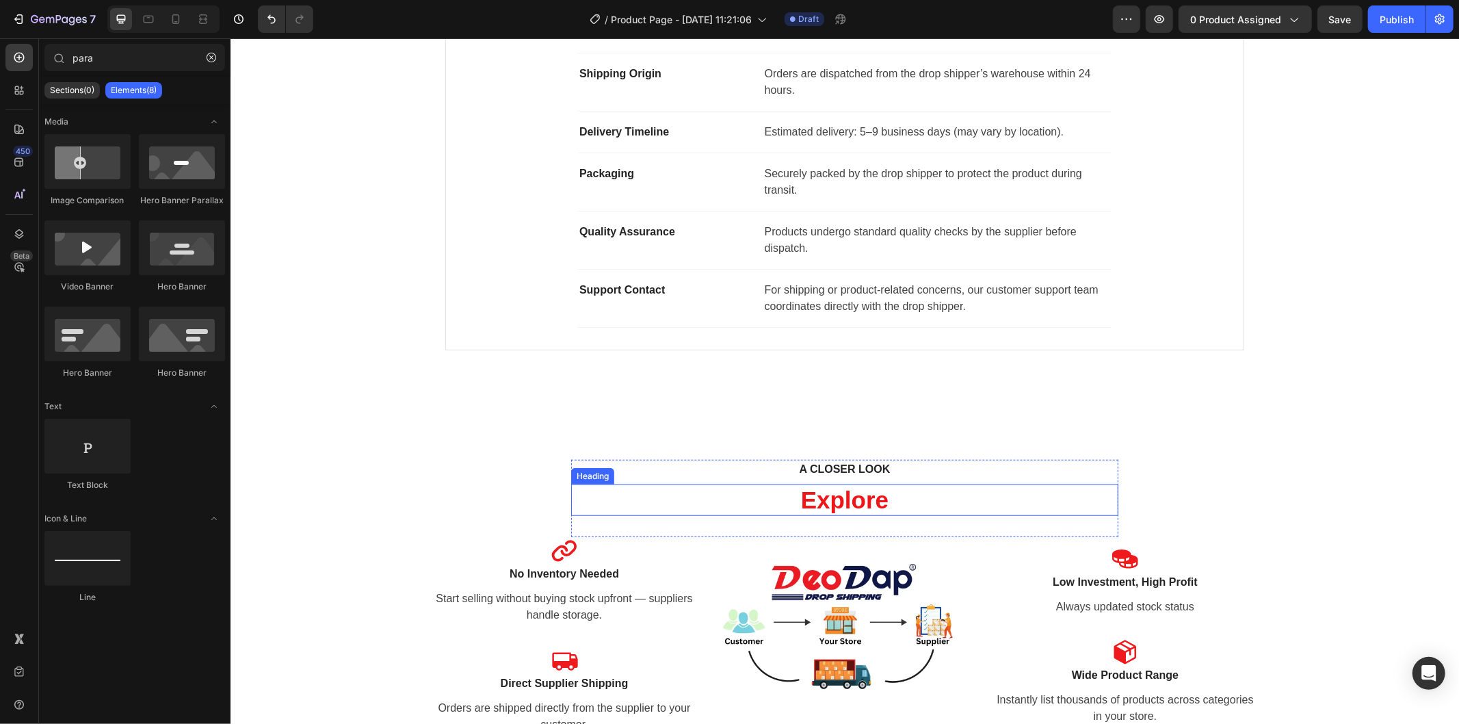
click at [822, 499] on p "Explore" at bounding box center [844, 499] width 544 height 29
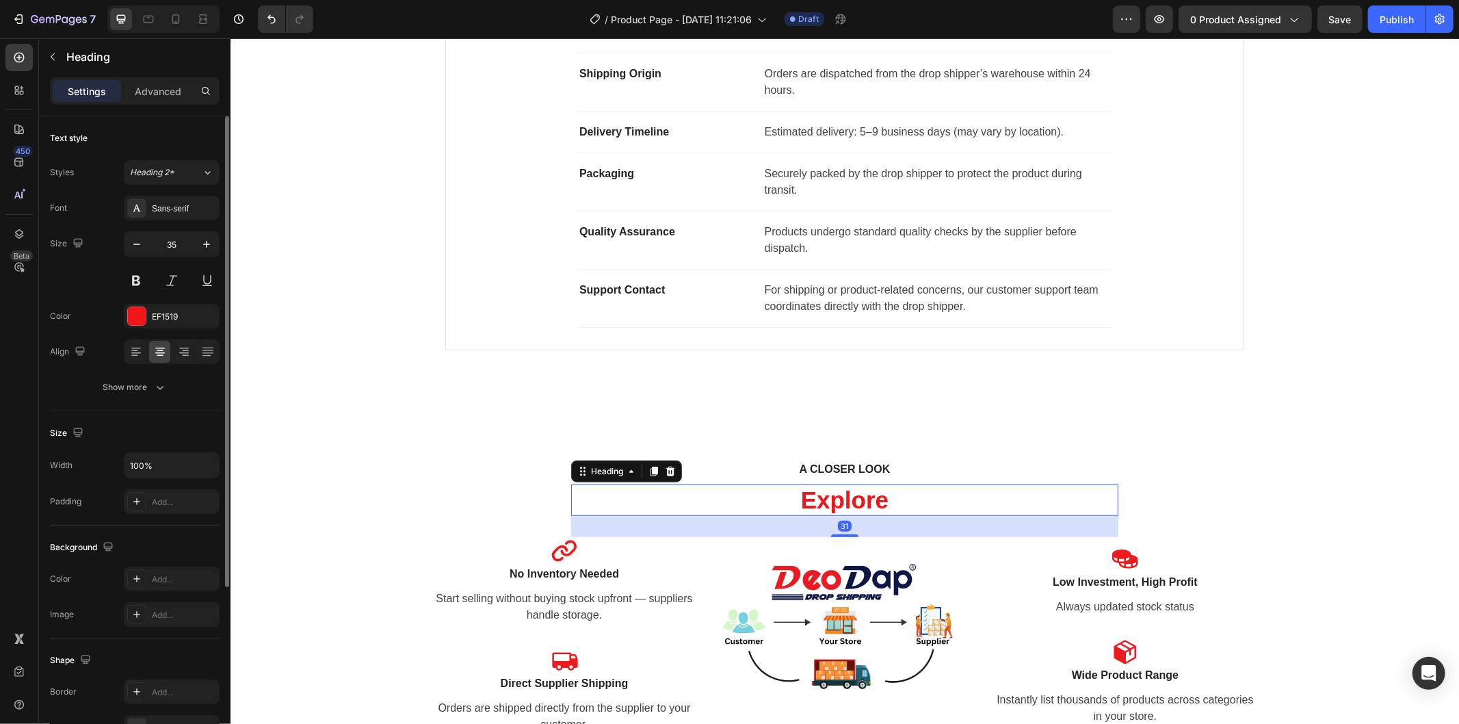
click at [148, 330] on div "Font Sans-serif Size 35 Color EF1519 Align Show more" at bounding box center [135, 298] width 170 height 204
click at [146, 317] on div at bounding box center [136, 315] width 19 height 19
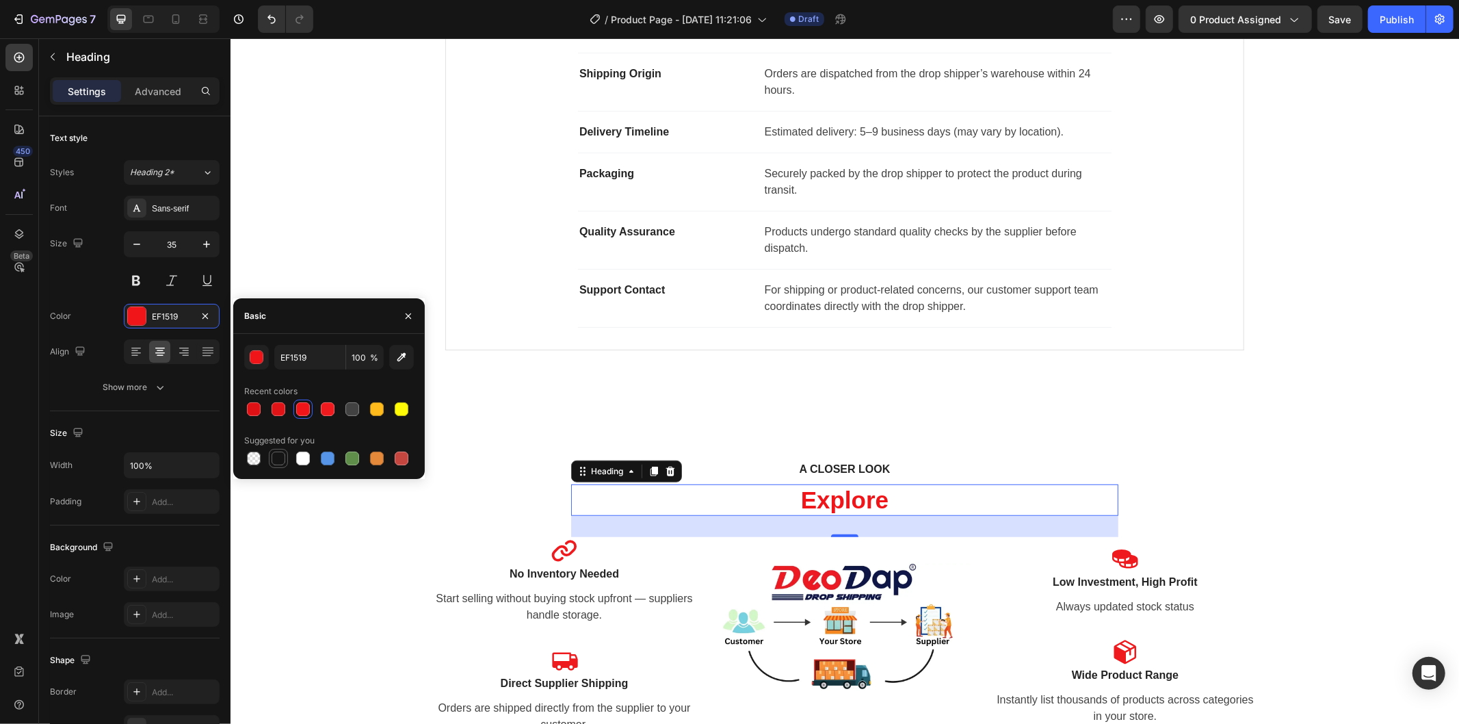
click at [284, 462] on div at bounding box center [279, 458] width 14 height 14
type input "151515"
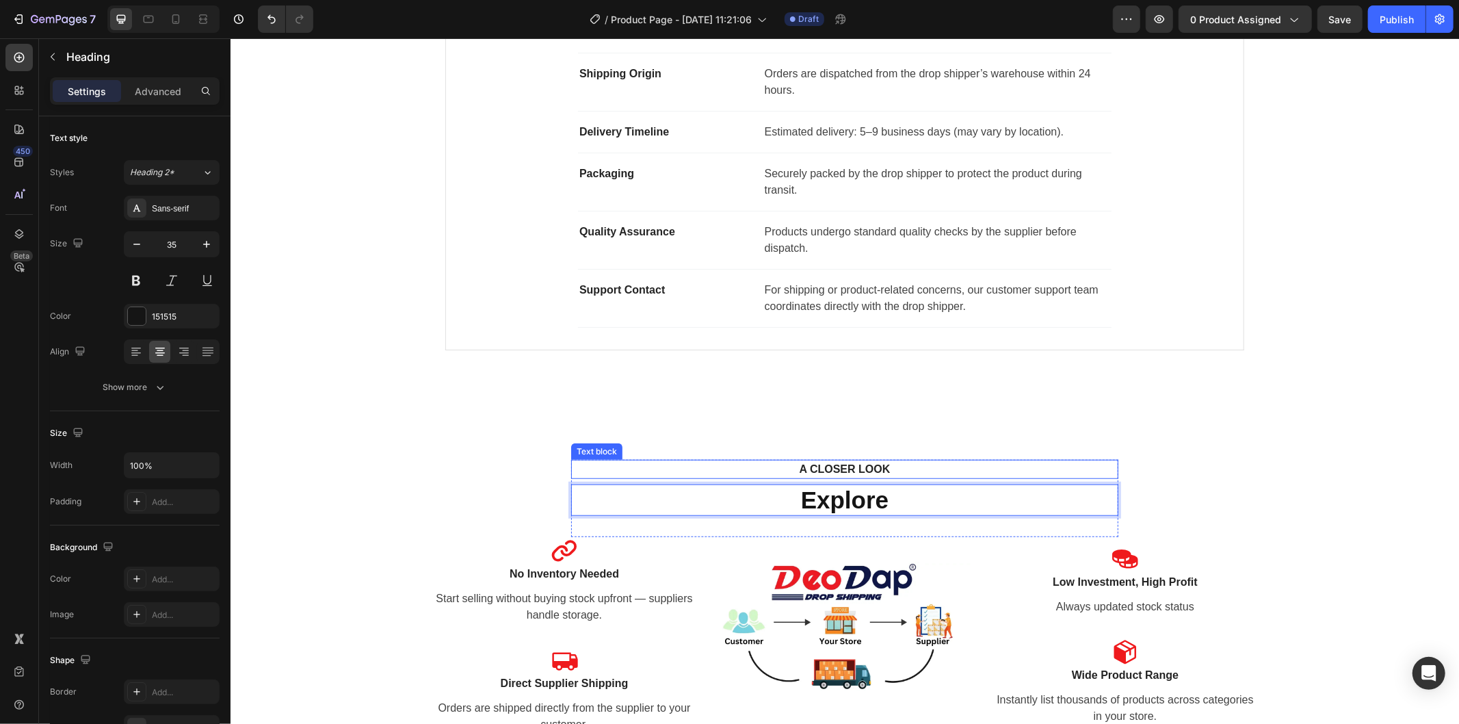
click at [847, 466] on p "A CLOSER LOOK" at bounding box center [844, 468] width 523 height 16
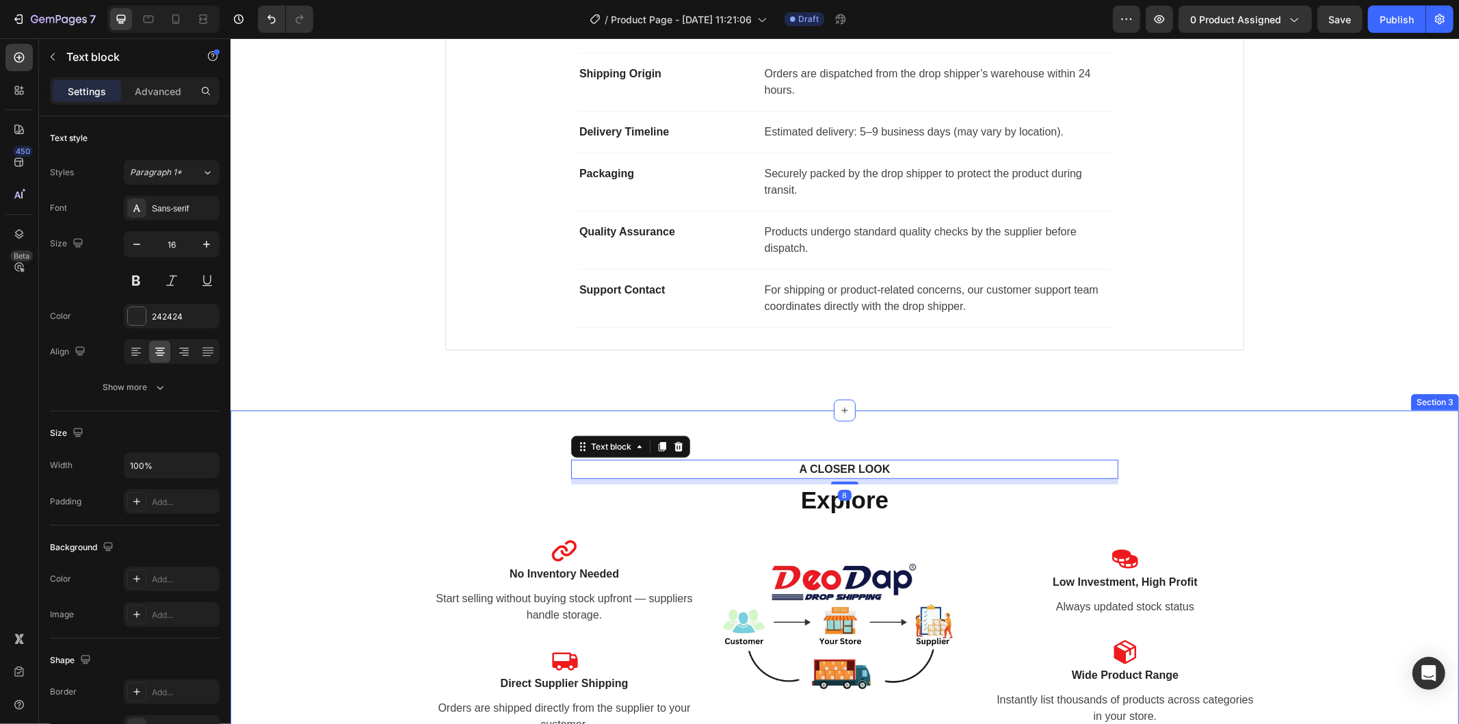
click at [890, 417] on div "A CLOSER LOOK Text block 8 Explore Heading Row Icon No Inventory Needed Text bl…" at bounding box center [844, 607] width 1228 height 395
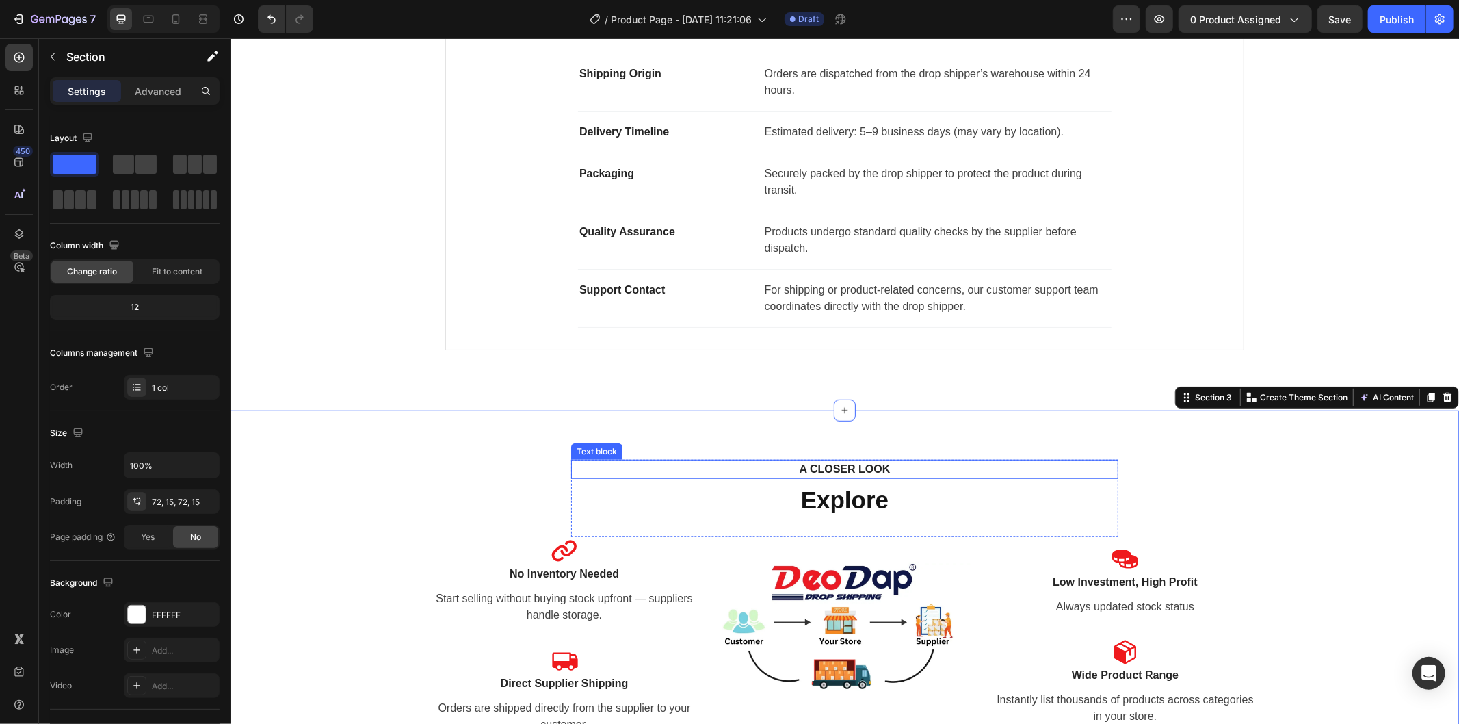
click at [864, 475] on p "A CLOSER LOOK" at bounding box center [844, 468] width 523 height 16
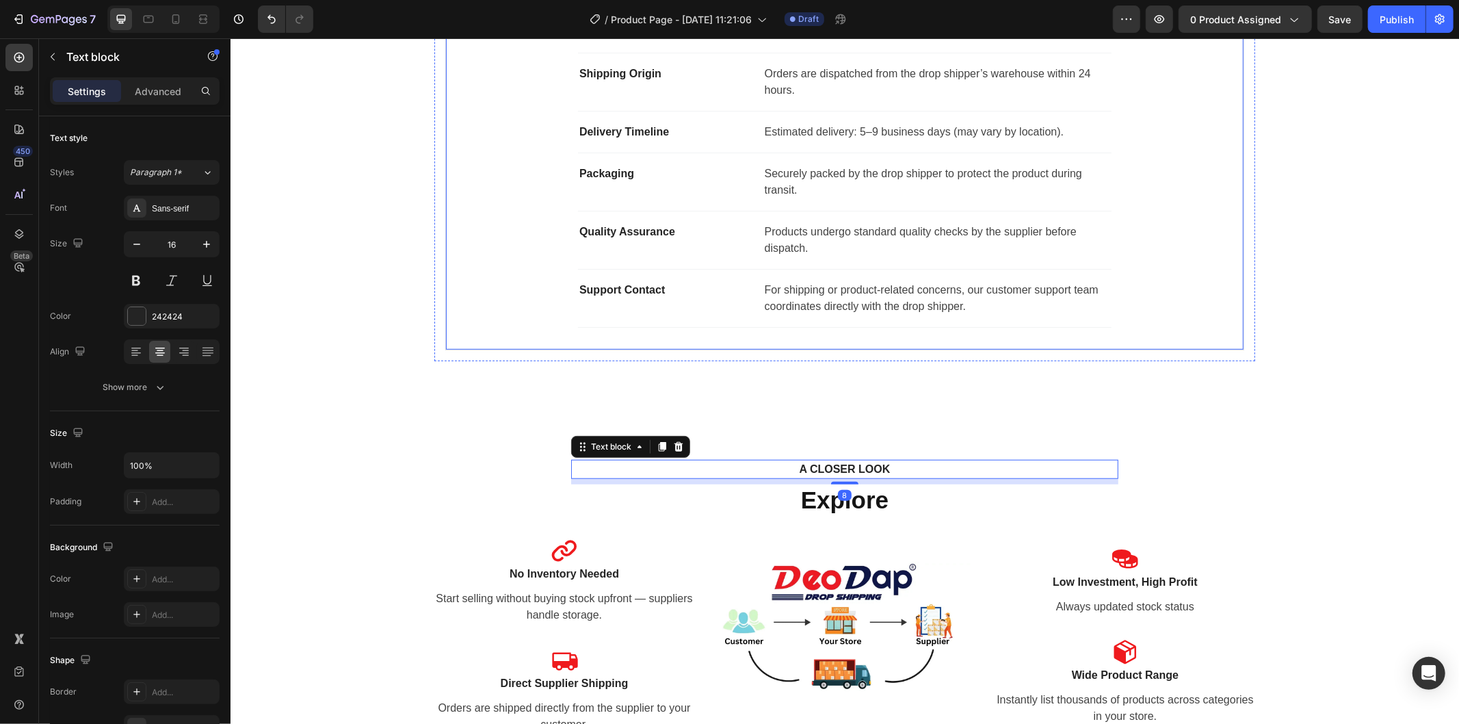
click at [871, 339] on div "Fulfillment Partner Text block This product is shipped directly from our truste…" at bounding box center [844, 161] width 799 height 377
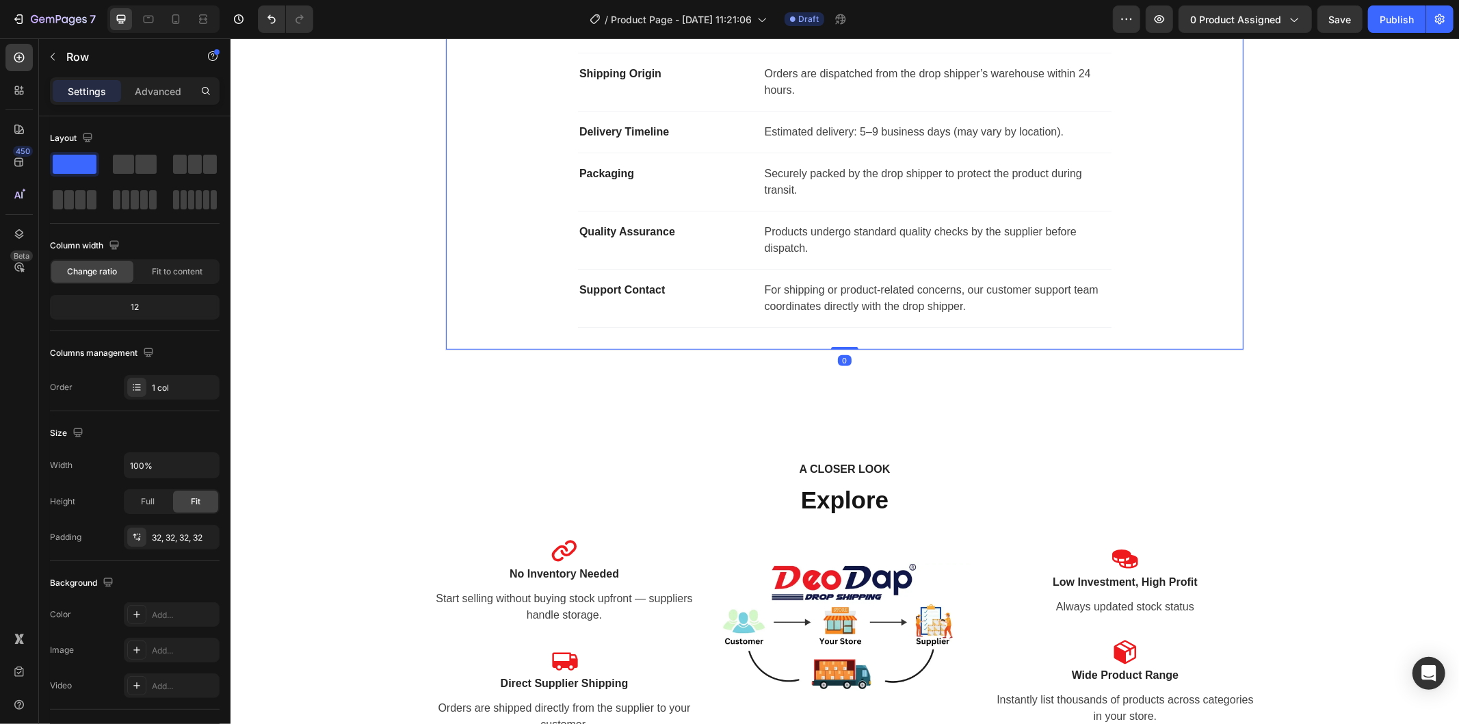
click at [830, 342] on div "Fulfillment Partner Text block This product is shipped directly from our truste…" at bounding box center [844, 161] width 799 height 377
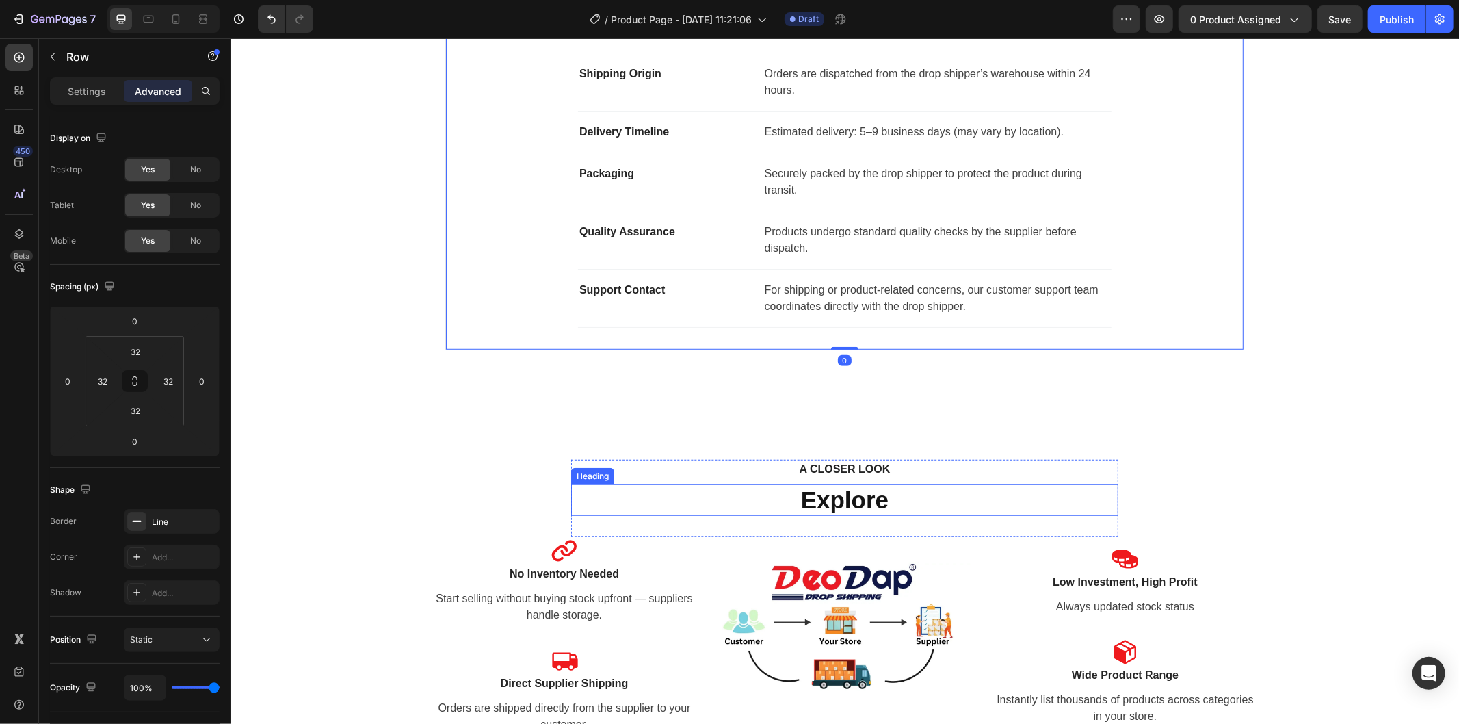
click at [938, 496] on p "Explore" at bounding box center [844, 499] width 544 height 29
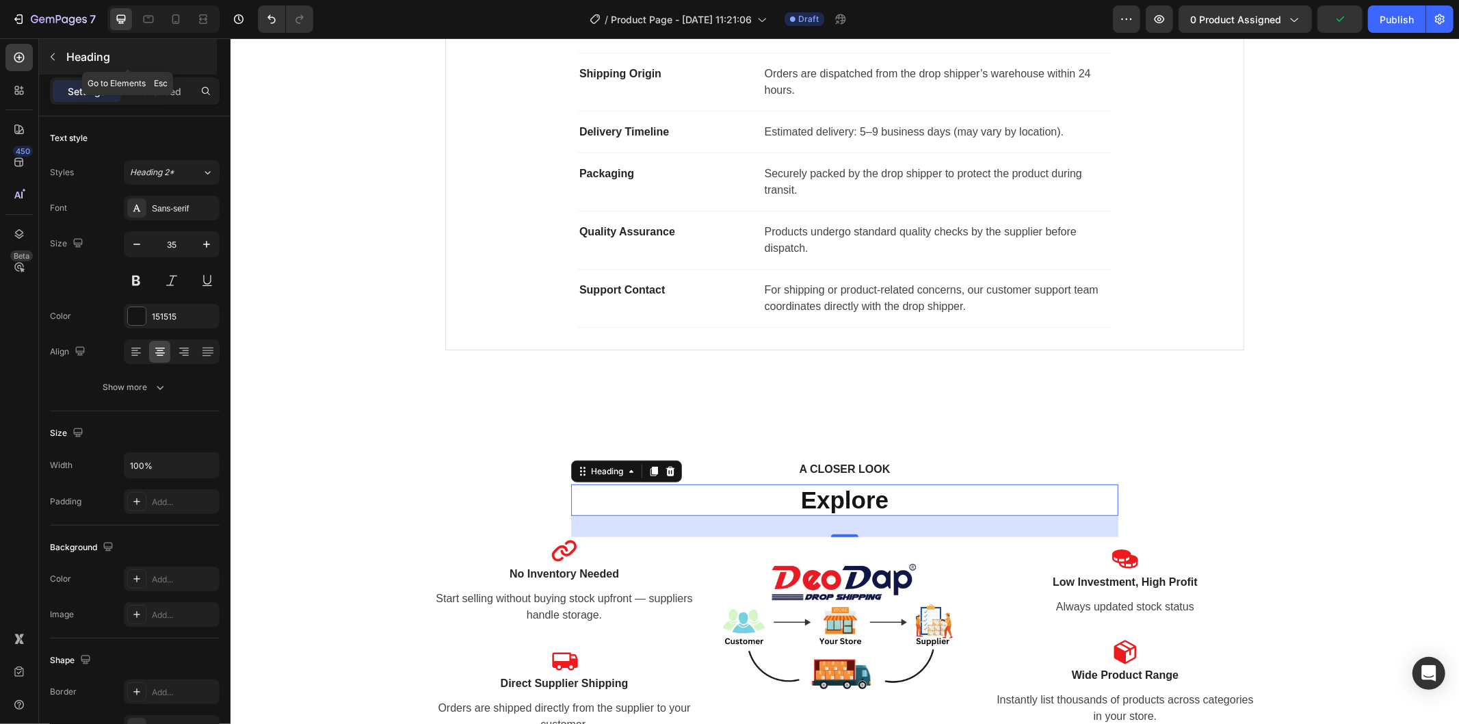
click at [58, 53] on button "button" at bounding box center [53, 57] width 22 height 22
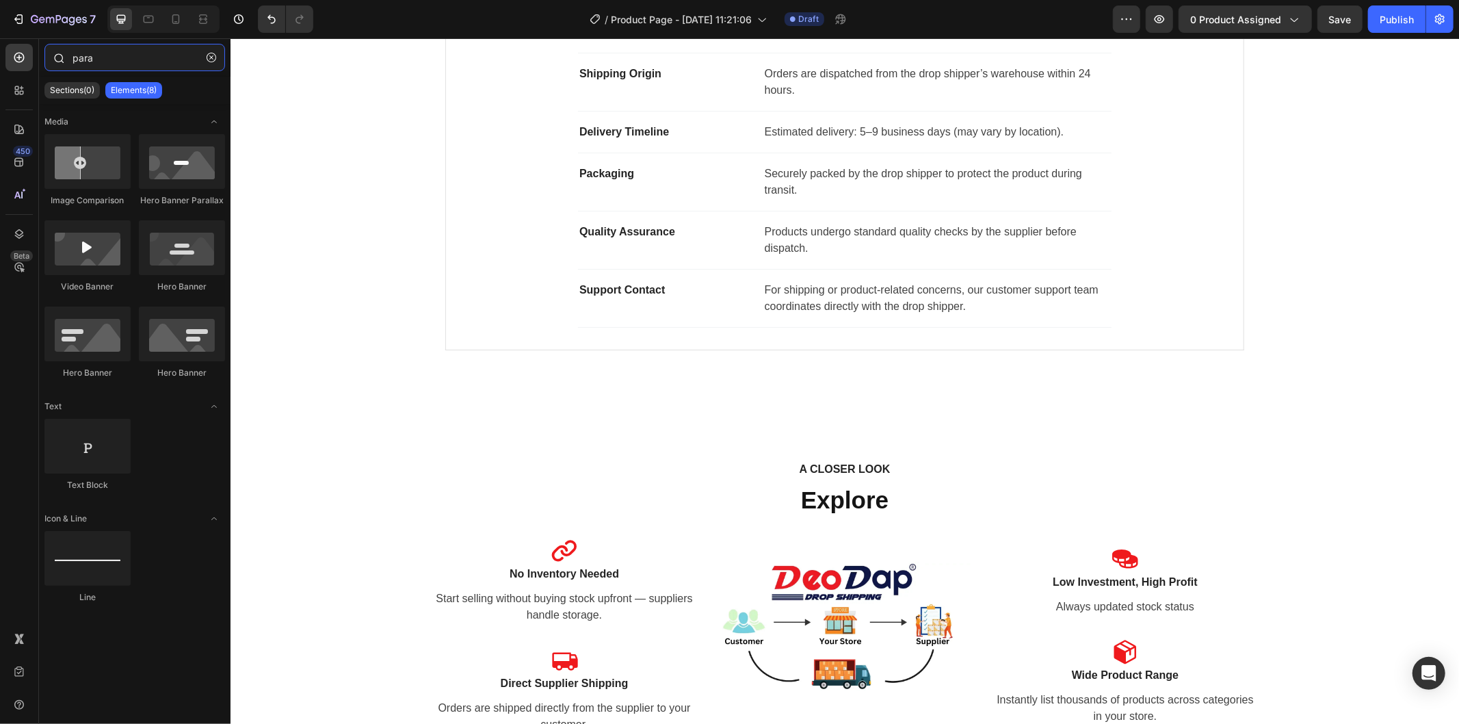
click at [111, 66] on input "para" at bounding box center [134, 57] width 181 height 27
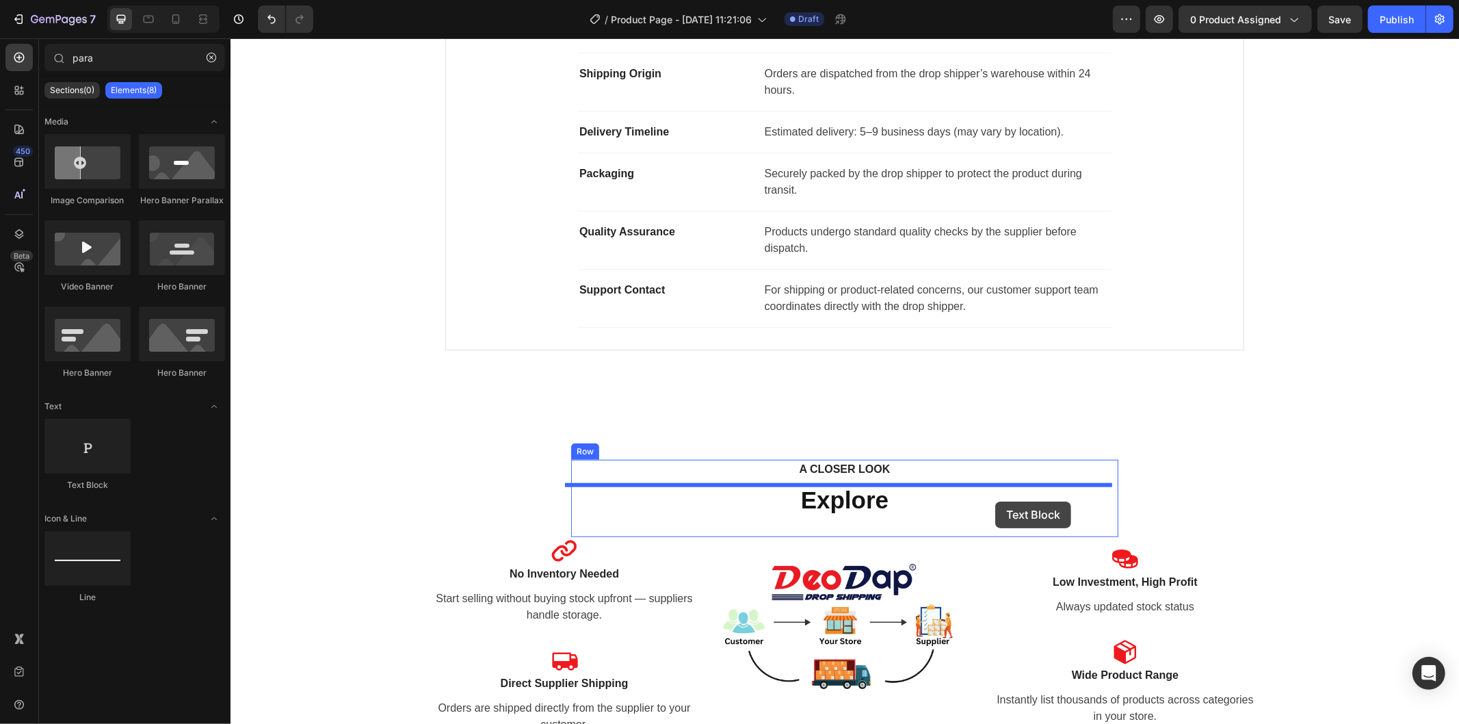
drag, startPoint x: 340, startPoint y: 481, endPoint x: 994, endPoint y: 500, distance: 654.8
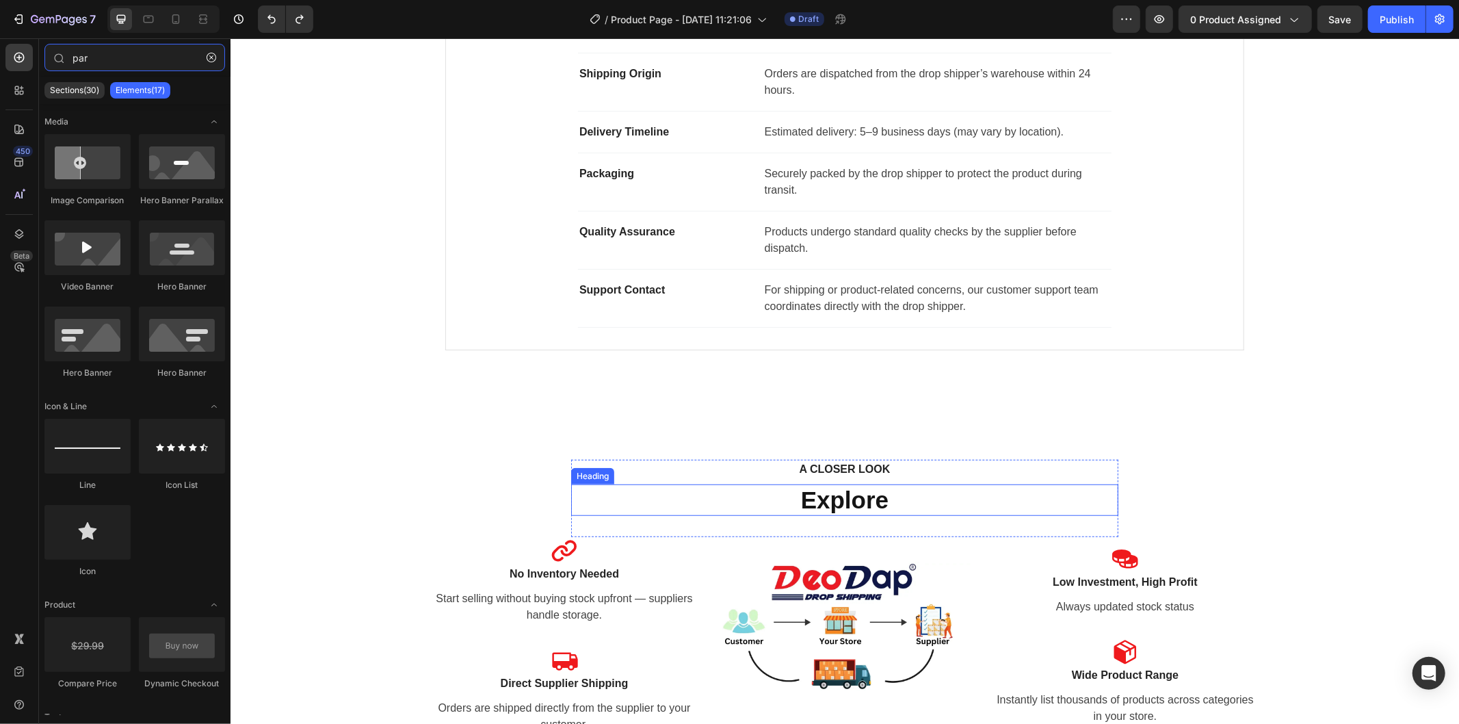
type input "par"
click at [886, 502] on p "Explore" at bounding box center [844, 499] width 544 height 29
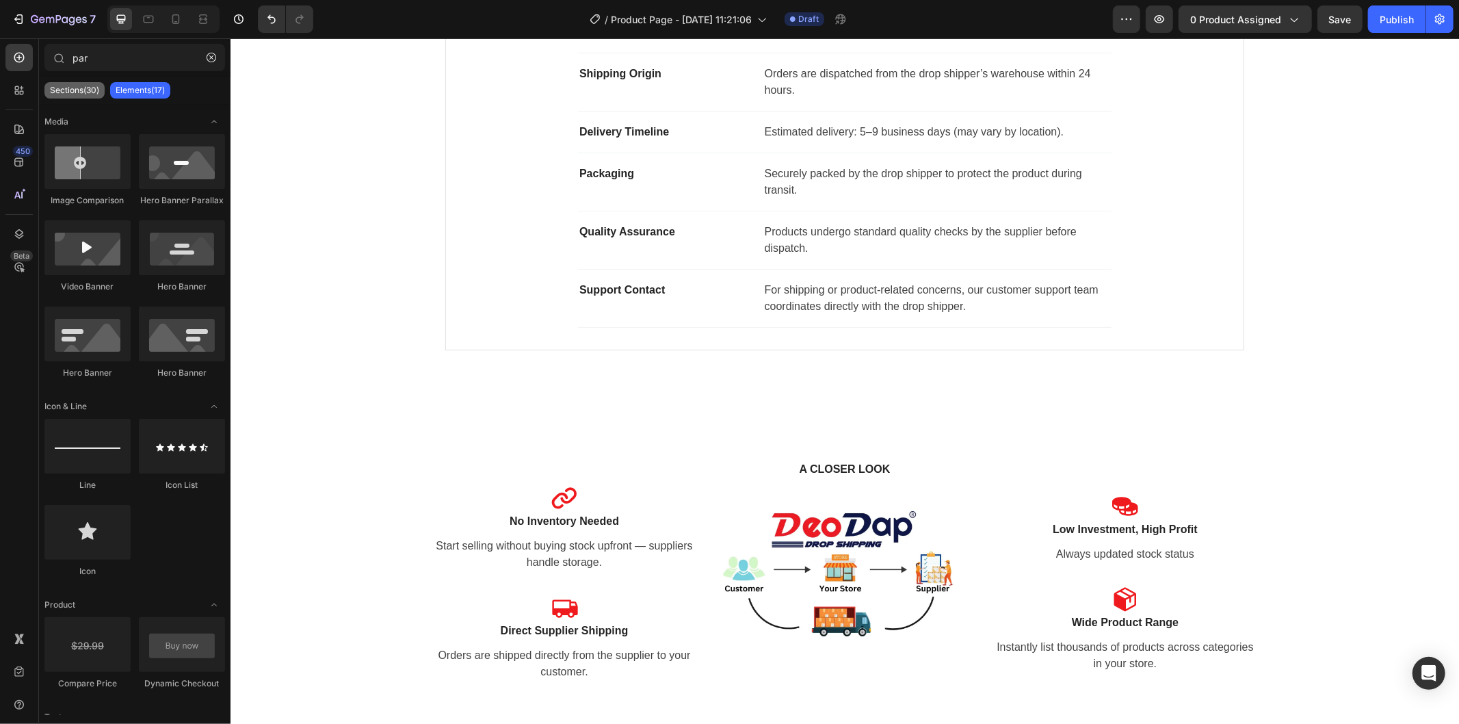
click at [79, 87] on p "Sections(30)" at bounding box center [74, 90] width 49 height 11
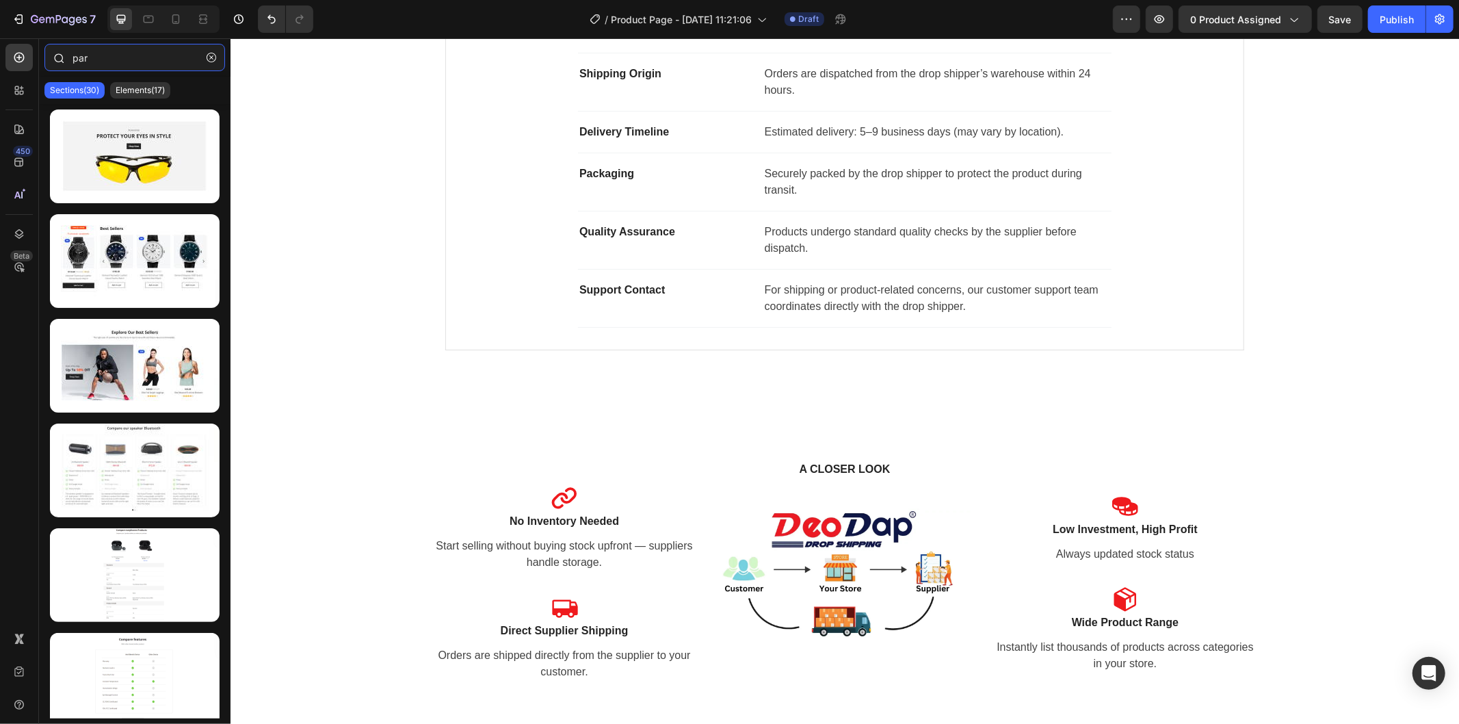
click at [135, 60] on input "par" at bounding box center [134, 57] width 181 height 27
click at [207, 56] on icon "button" at bounding box center [212, 58] width 10 height 10
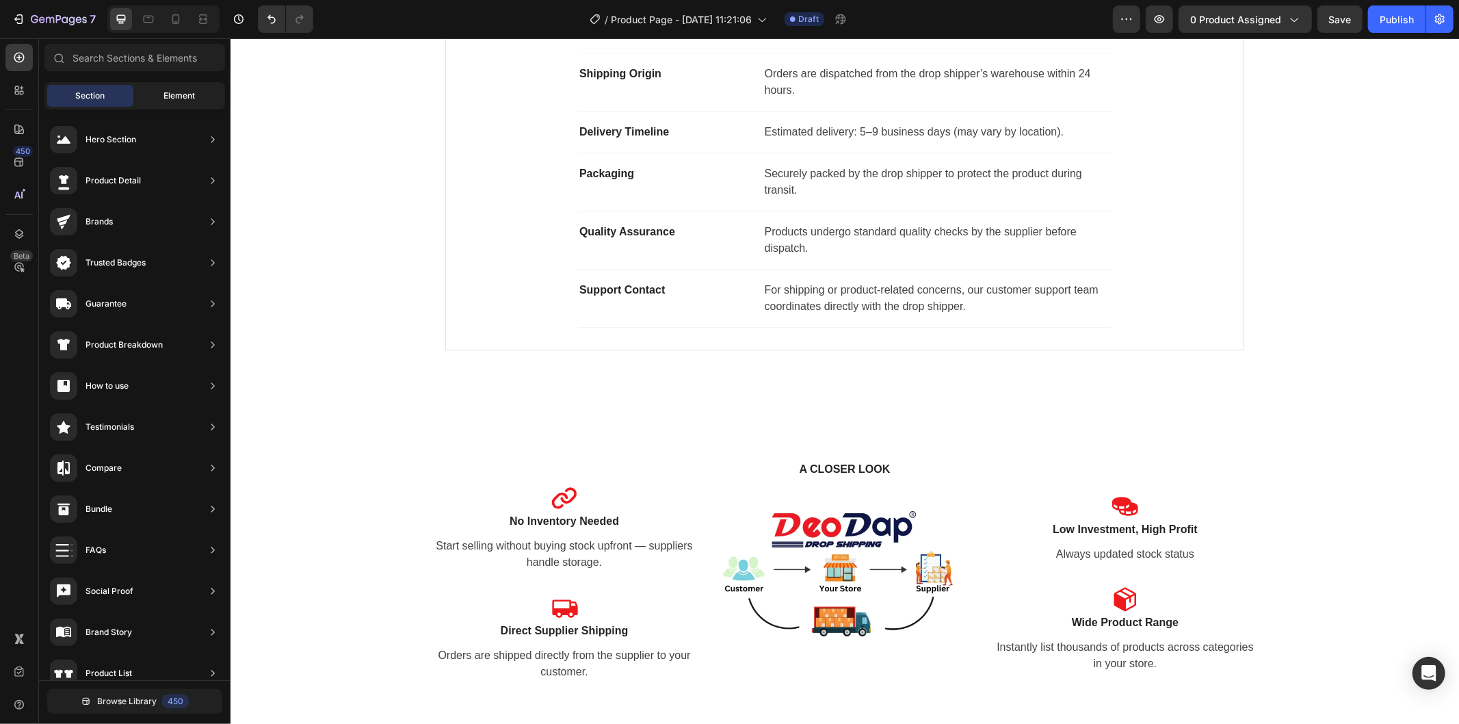
click at [157, 90] on div "Element" at bounding box center [179, 96] width 86 height 22
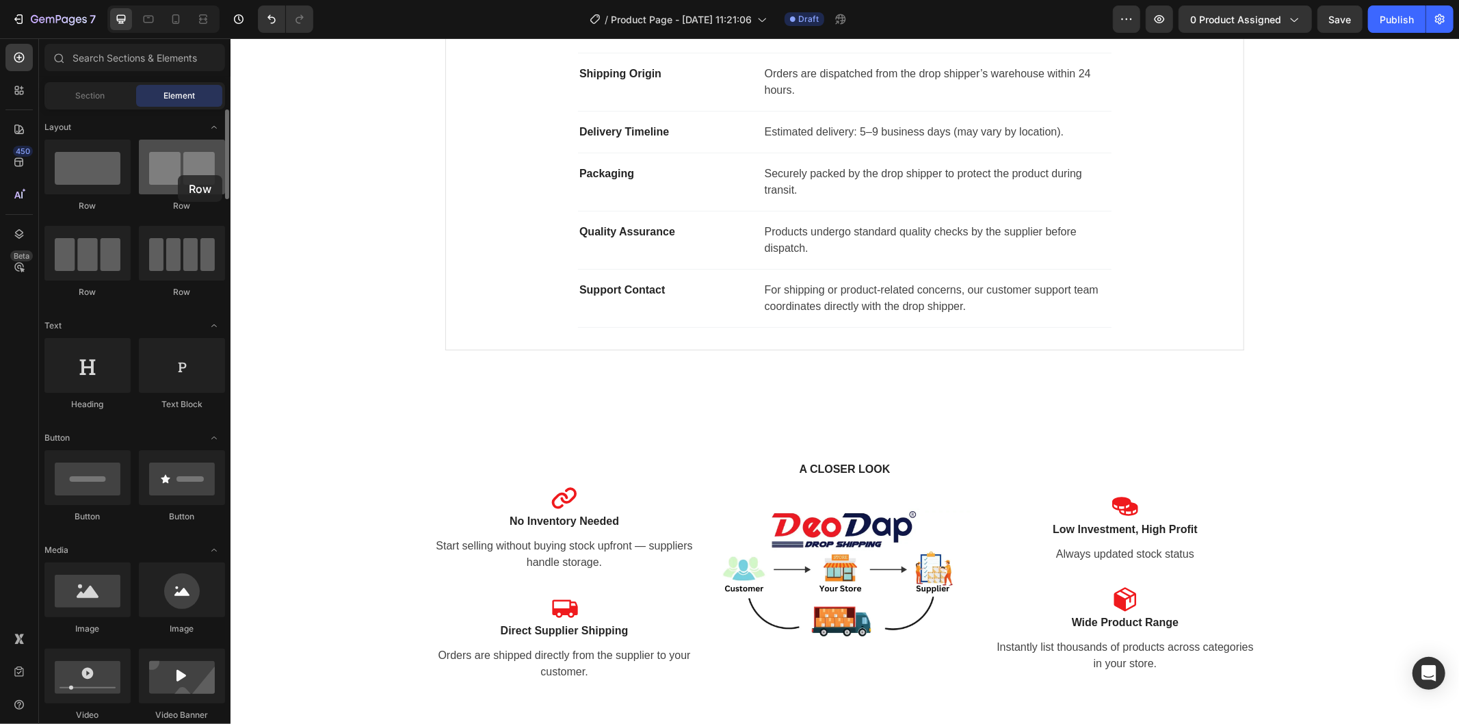
click at [178, 175] on div at bounding box center [182, 167] width 86 height 55
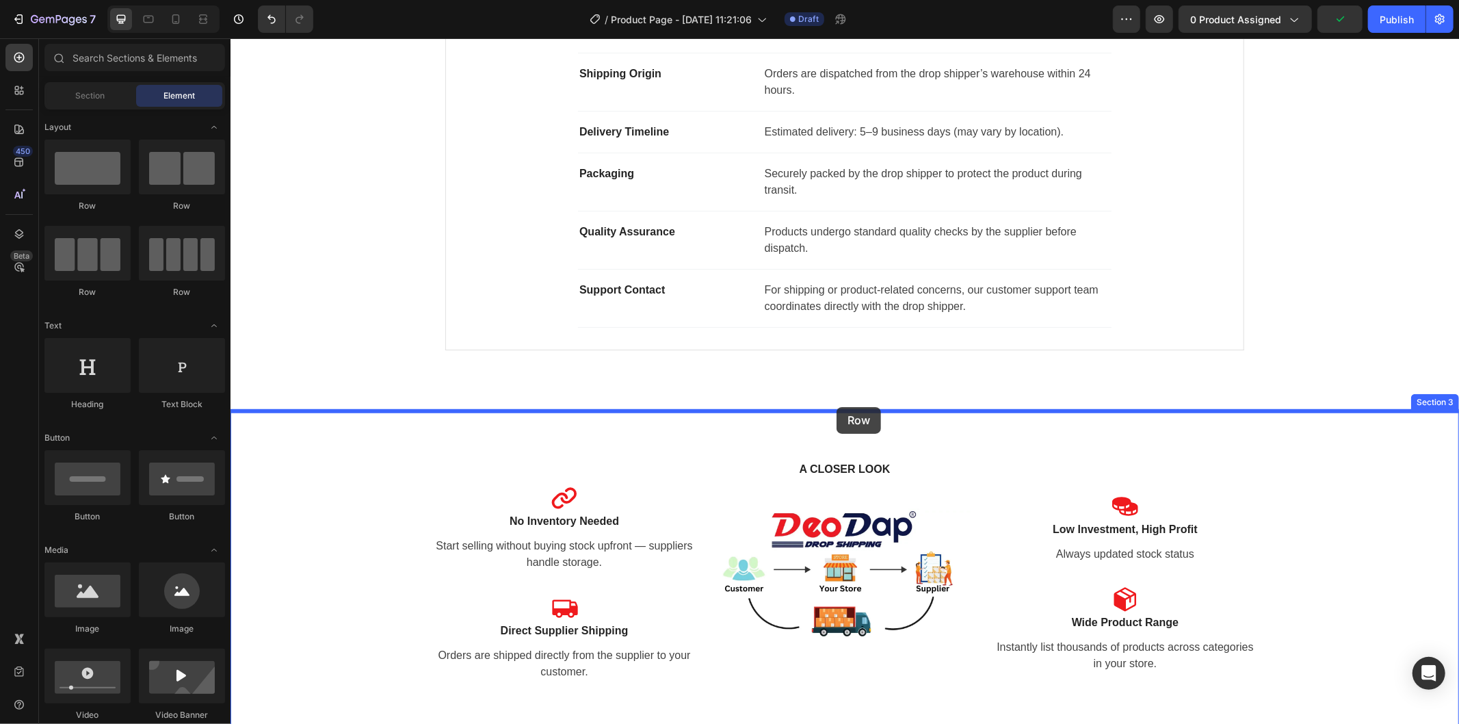
drag, startPoint x: 299, startPoint y: 207, endPoint x: 836, endPoint y: 406, distance: 572.8
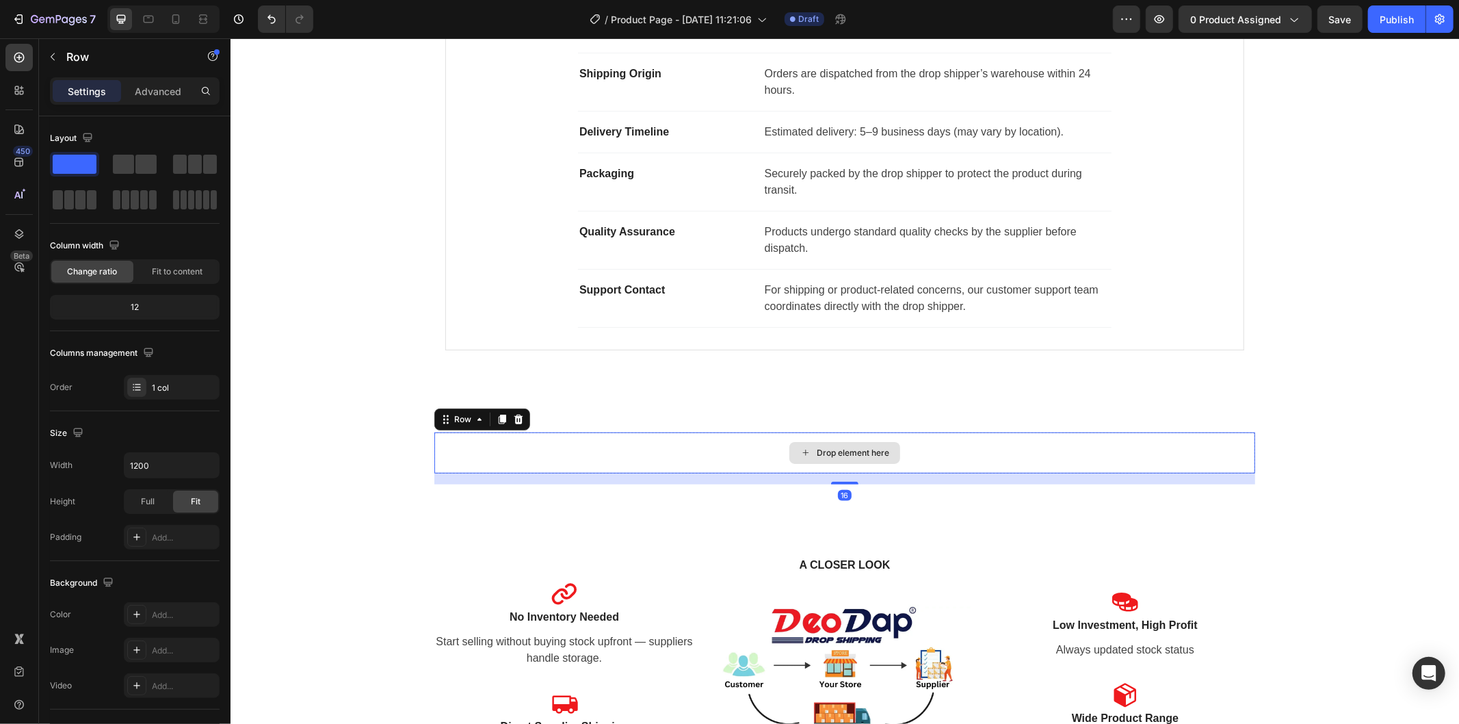
click at [818, 455] on div "Drop element here" at bounding box center [852, 452] width 72 height 11
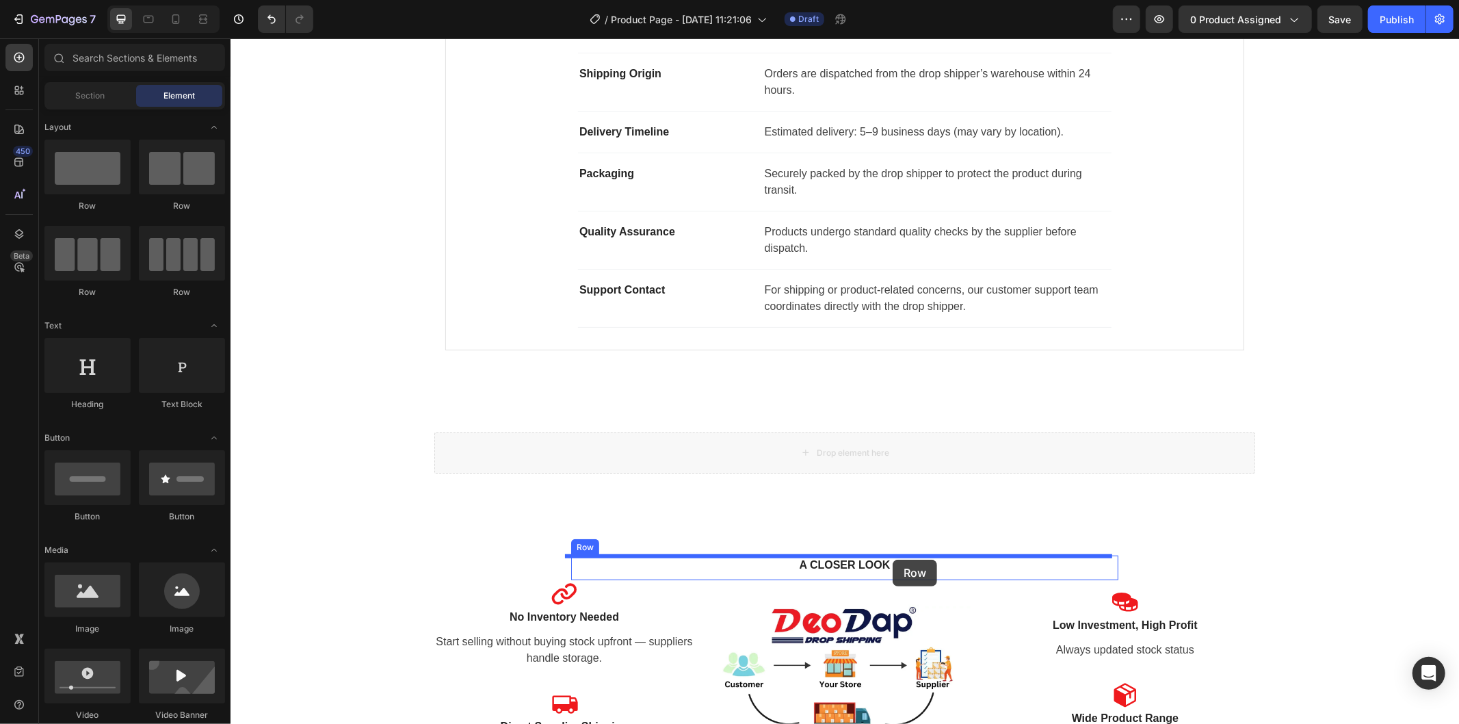
drag, startPoint x: 891, startPoint y: 451, endPoint x: 892, endPoint y: 560, distance: 109.4
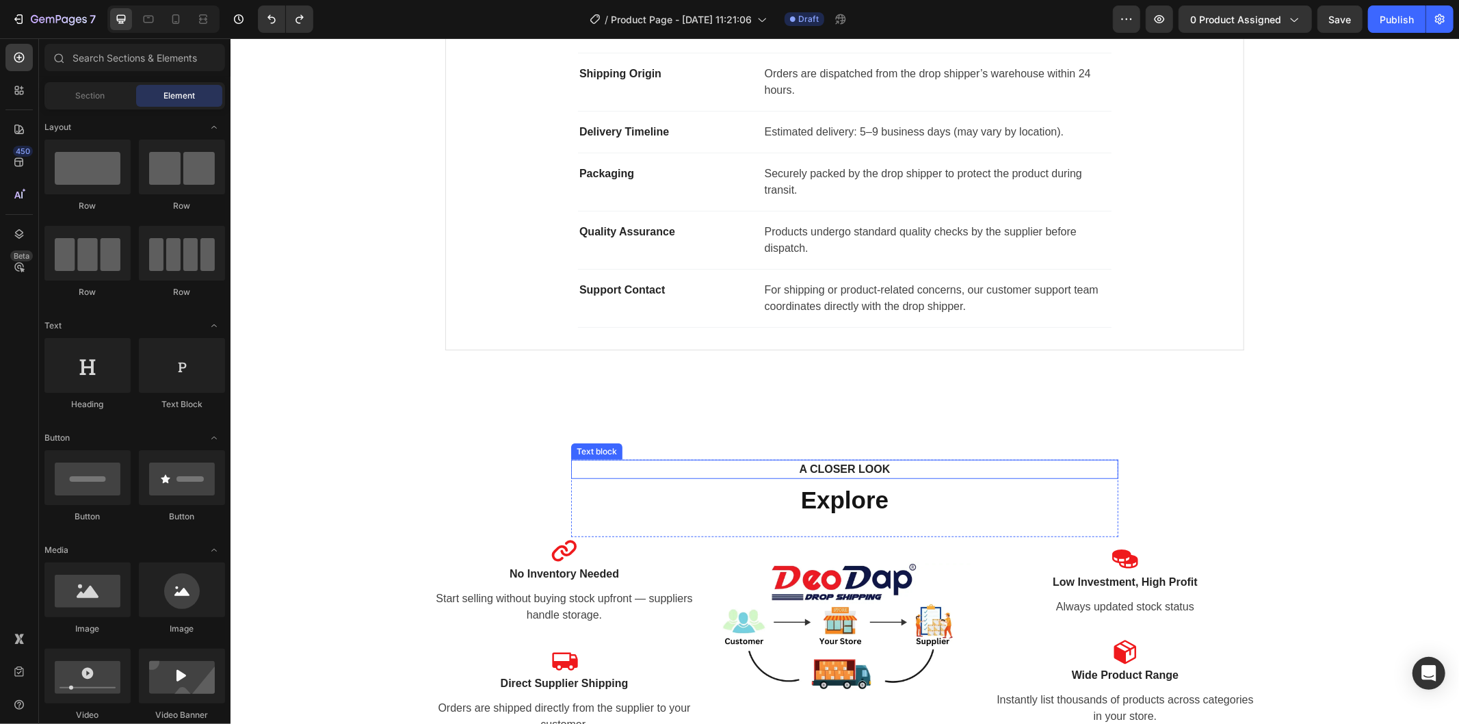
click at [901, 458] on div "A CLOSER LOOK Text block Explore Heading Row Icon No Inventory Needed Text bloc…" at bounding box center [844, 607] width 1228 height 395
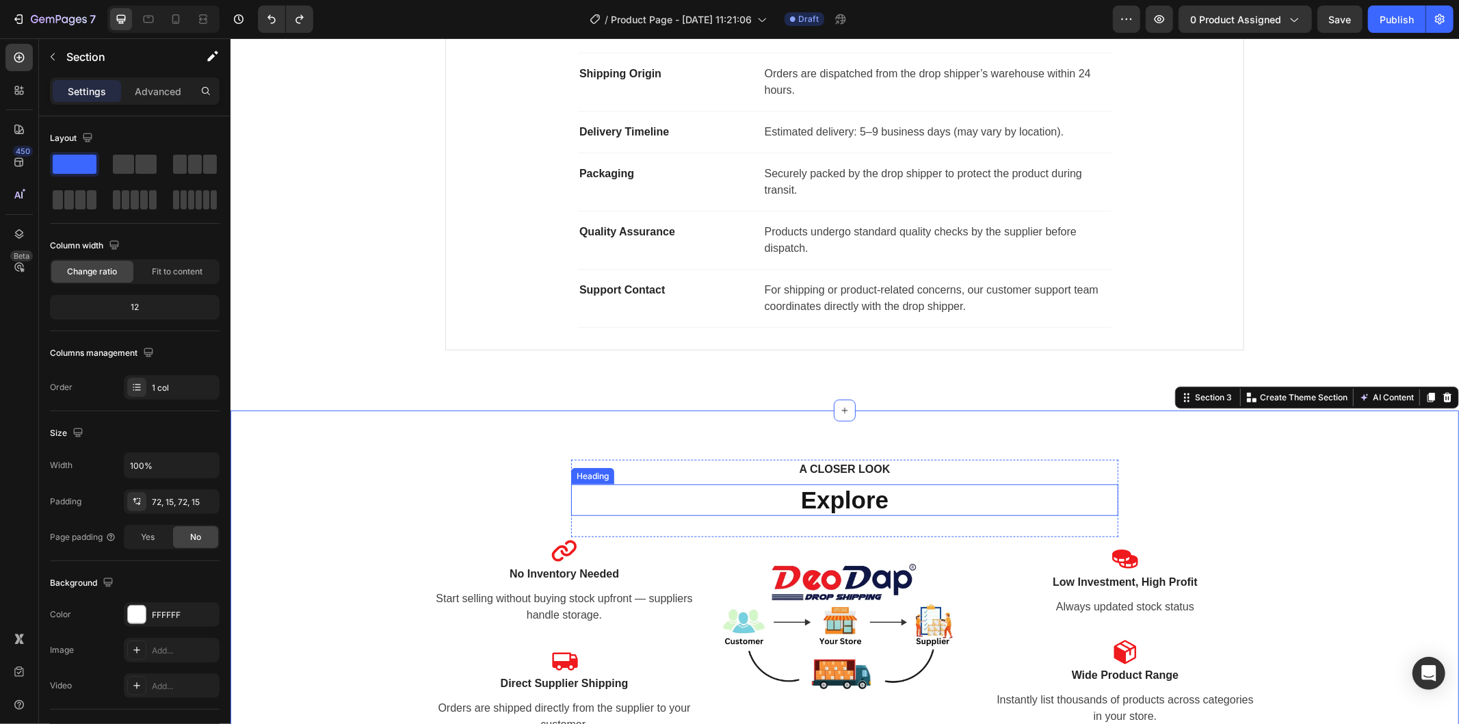
click at [898, 499] on h2 "Explore" at bounding box center [843, 499] width 547 height 31
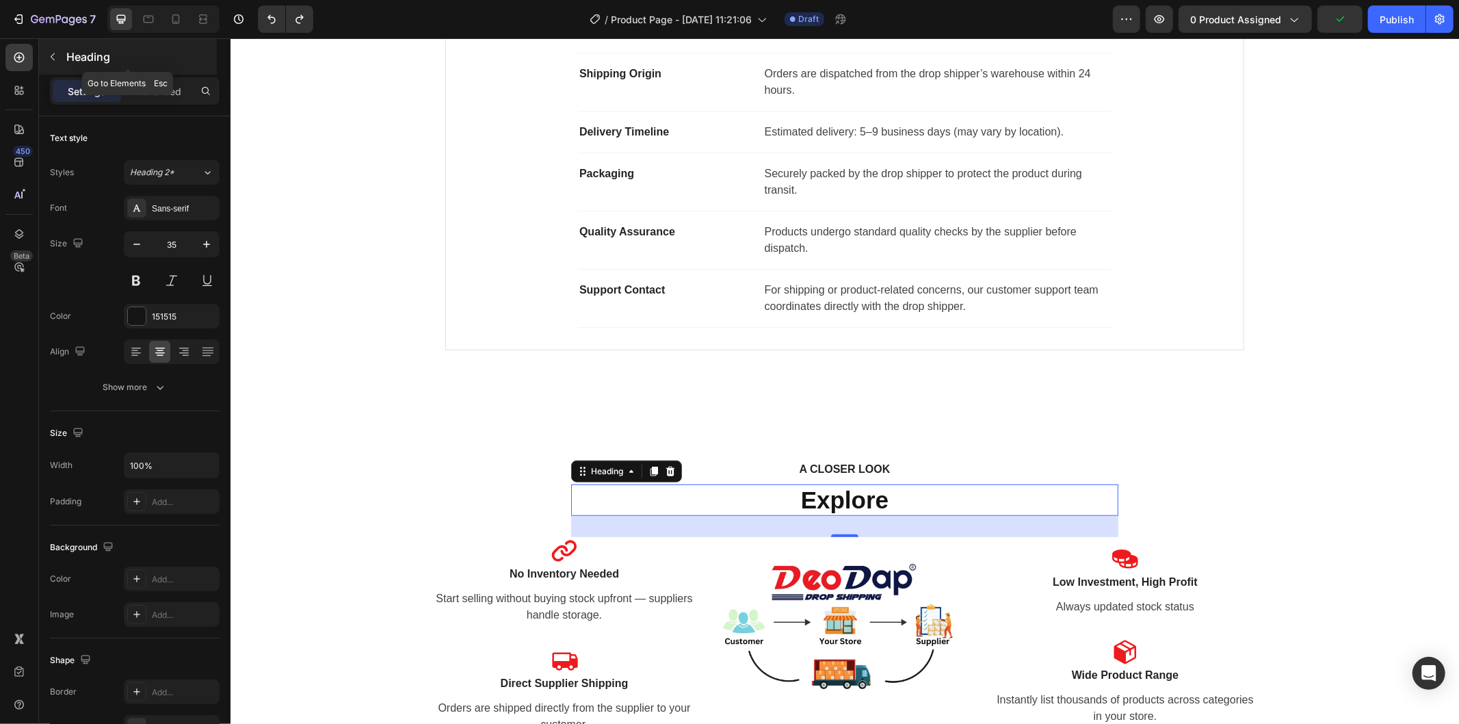
click at [45, 64] on button "button" at bounding box center [53, 57] width 22 height 22
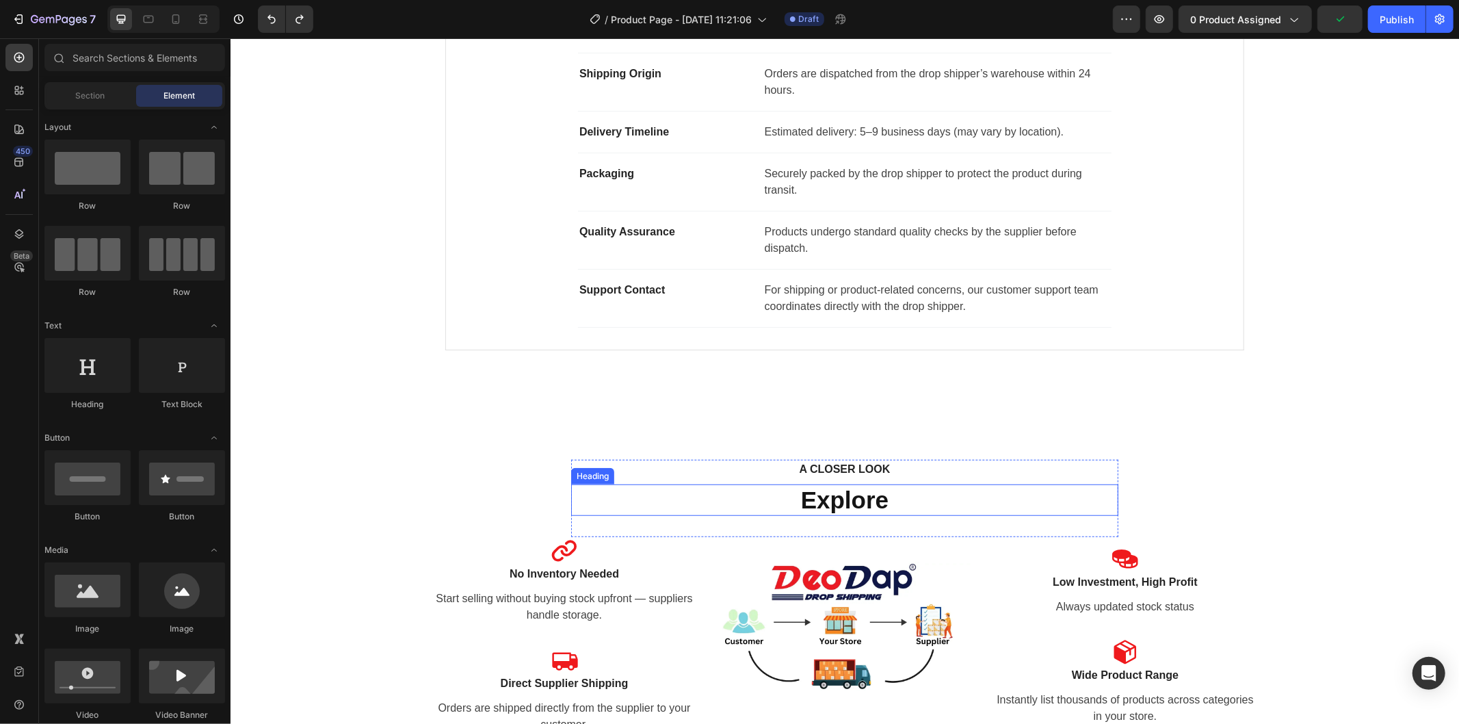
click at [837, 494] on h2 "Explore" at bounding box center [843, 499] width 547 height 31
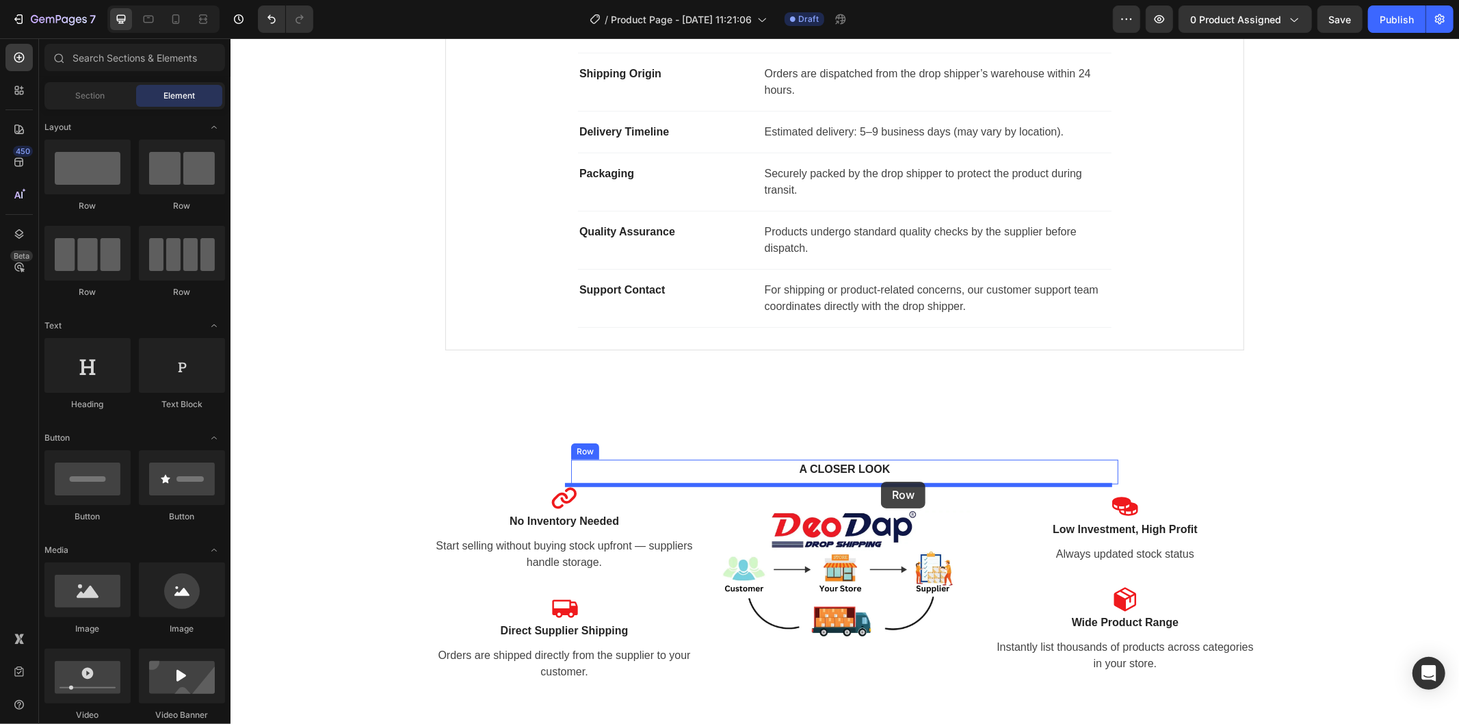
drag, startPoint x: 403, startPoint y: 202, endPoint x: 880, endPoint y: 481, distance: 553.0
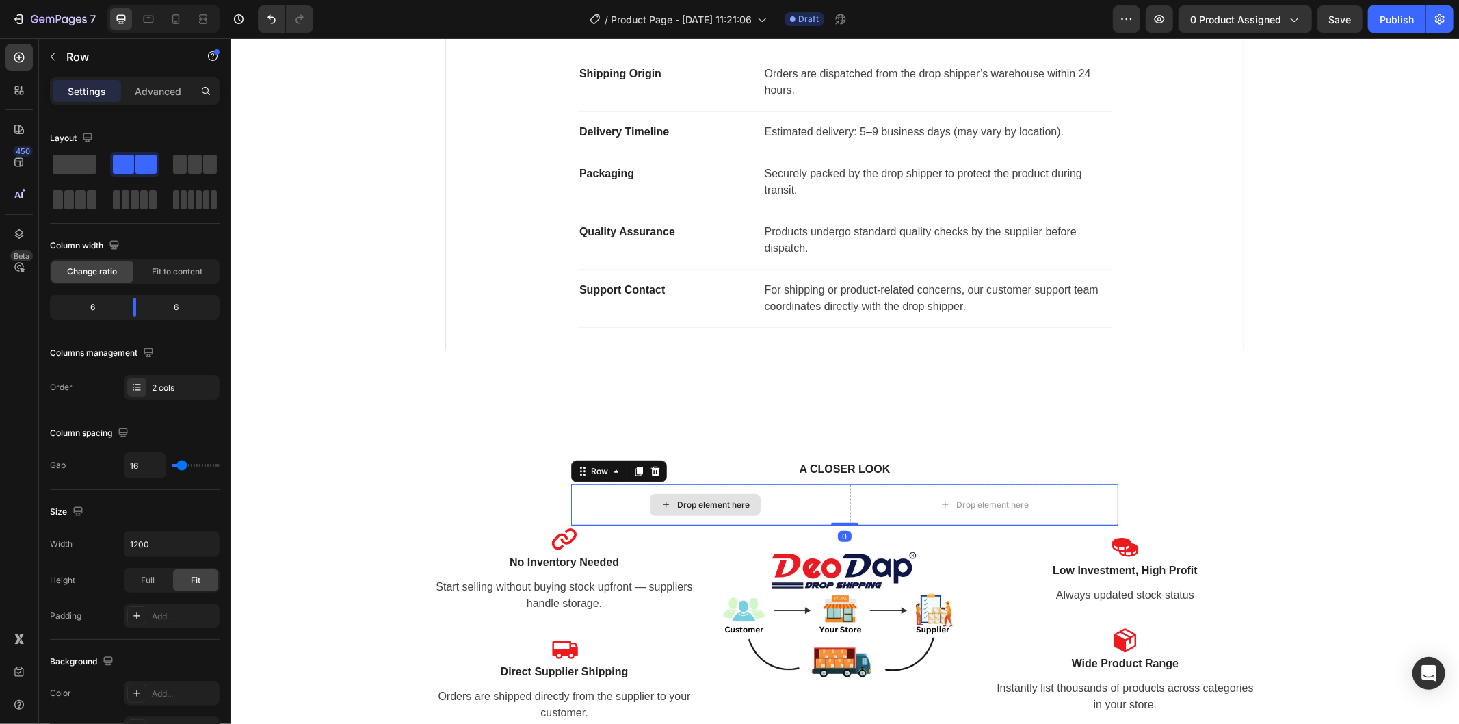
click at [771, 503] on div "Drop element here" at bounding box center [704, 504] width 268 height 41
click at [55, 60] on icon "button" at bounding box center [52, 56] width 11 height 11
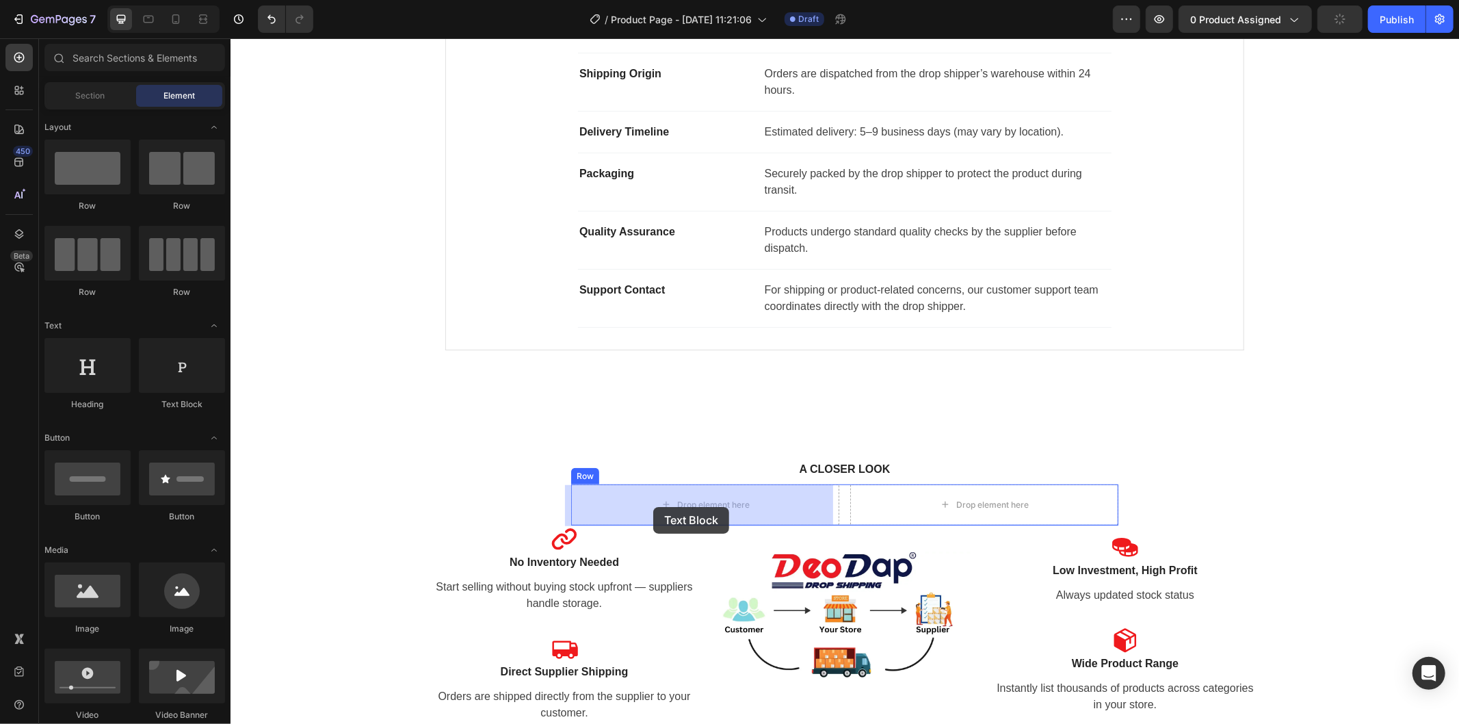
drag, startPoint x: 414, startPoint y: 412, endPoint x: 660, endPoint y: 499, distance: 260.4
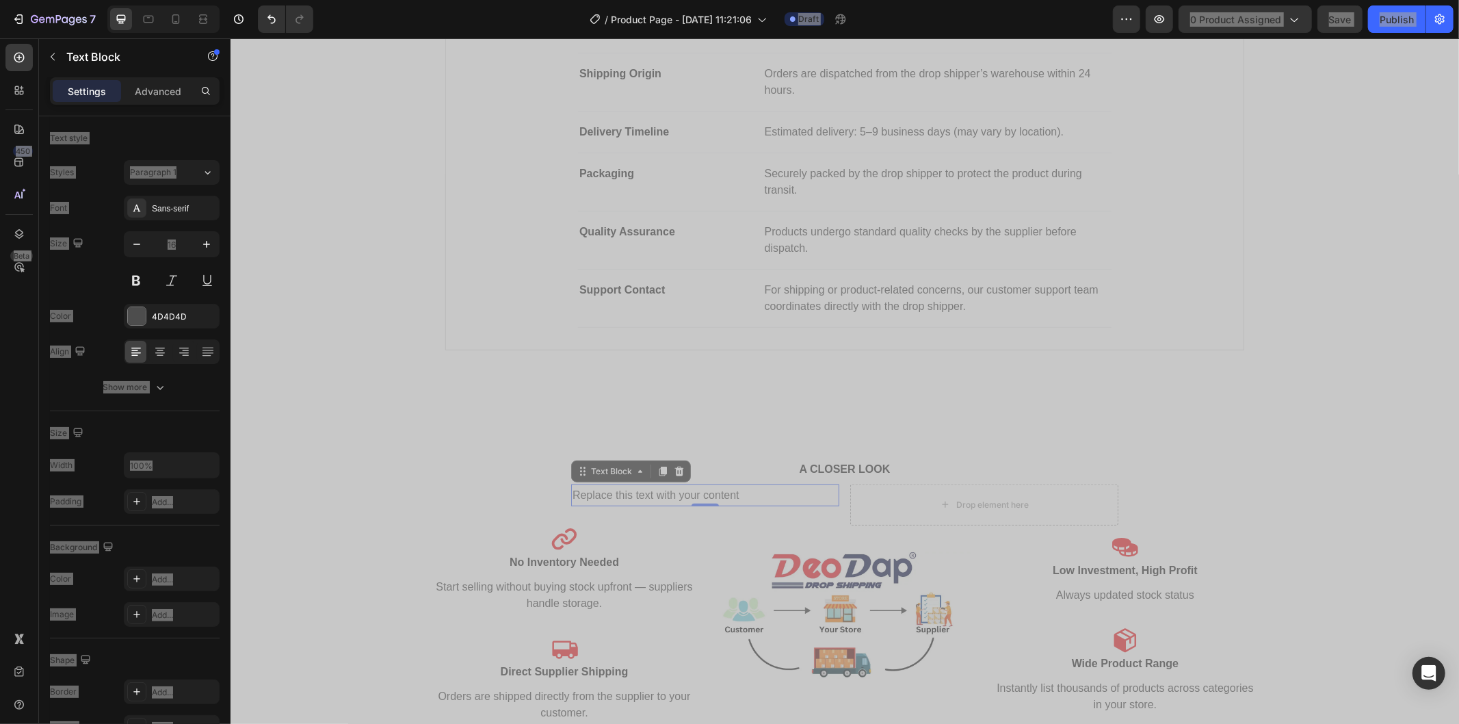
click at [769, 493] on div "Replace this text with your content" at bounding box center [704, 495] width 268 height 23
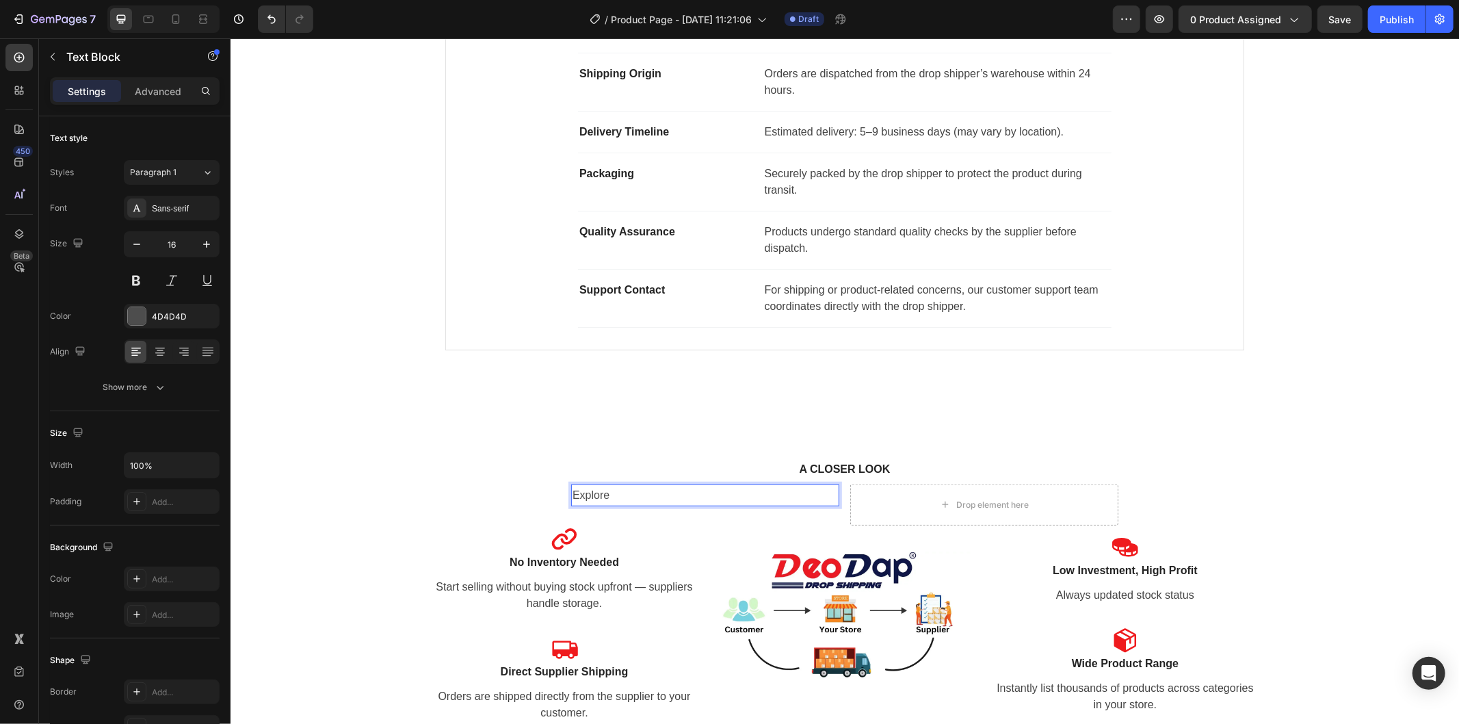
click at [769, 493] on p "Explore" at bounding box center [704, 495] width 265 height 20
click at [999, 501] on div "Drop element here" at bounding box center [991, 504] width 72 height 11
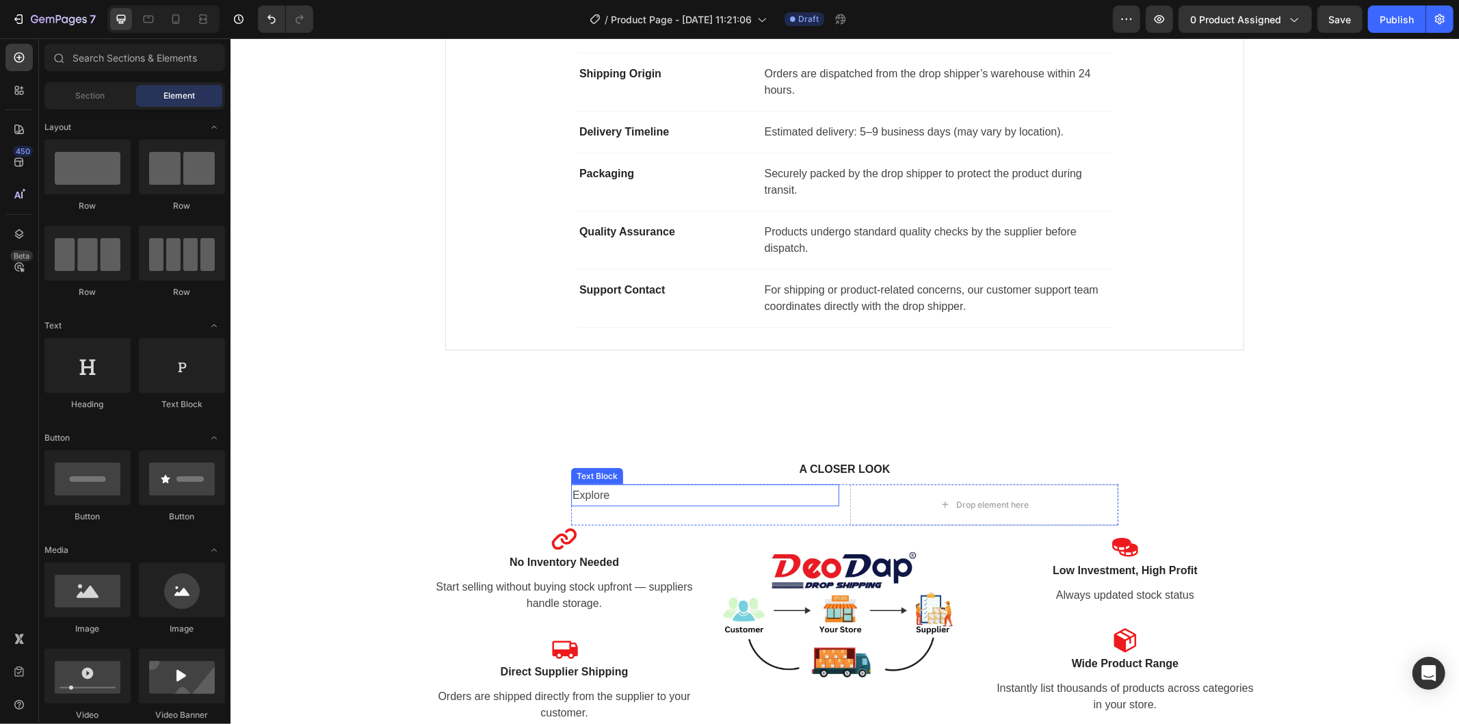
click at [618, 495] on p "Explore" at bounding box center [704, 495] width 265 height 20
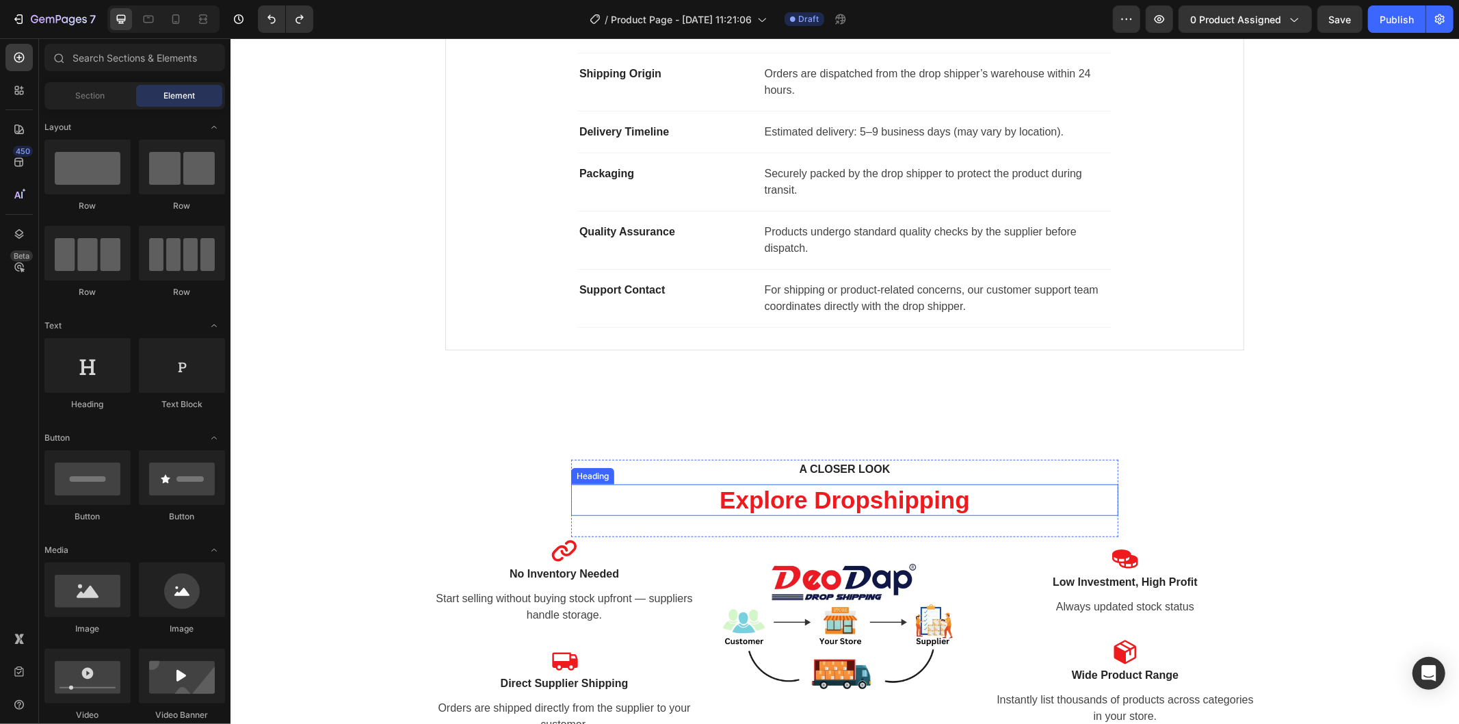
click at [875, 495] on h2 "Explore Dropshipping" at bounding box center [843, 499] width 547 height 31
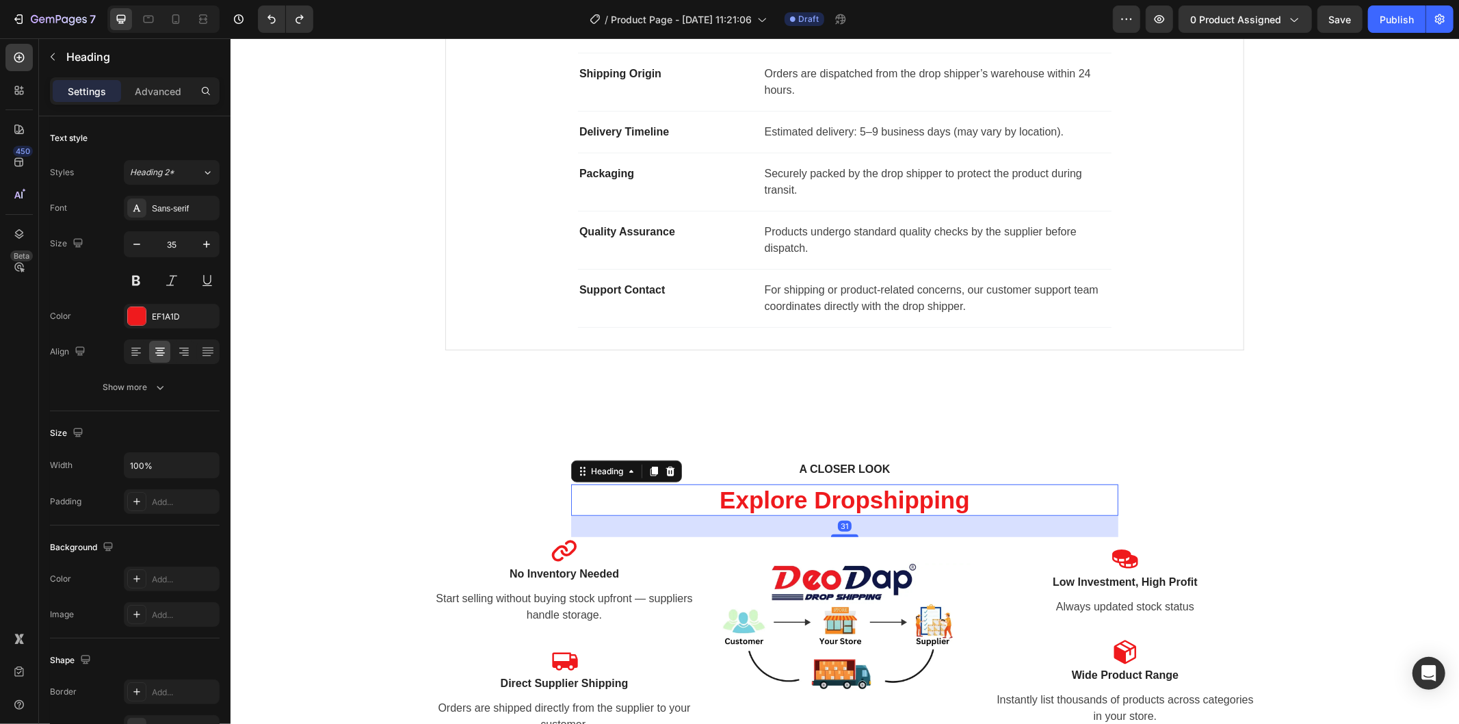
click at [843, 495] on h2 "Explore Dropshipping" at bounding box center [843, 499] width 547 height 31
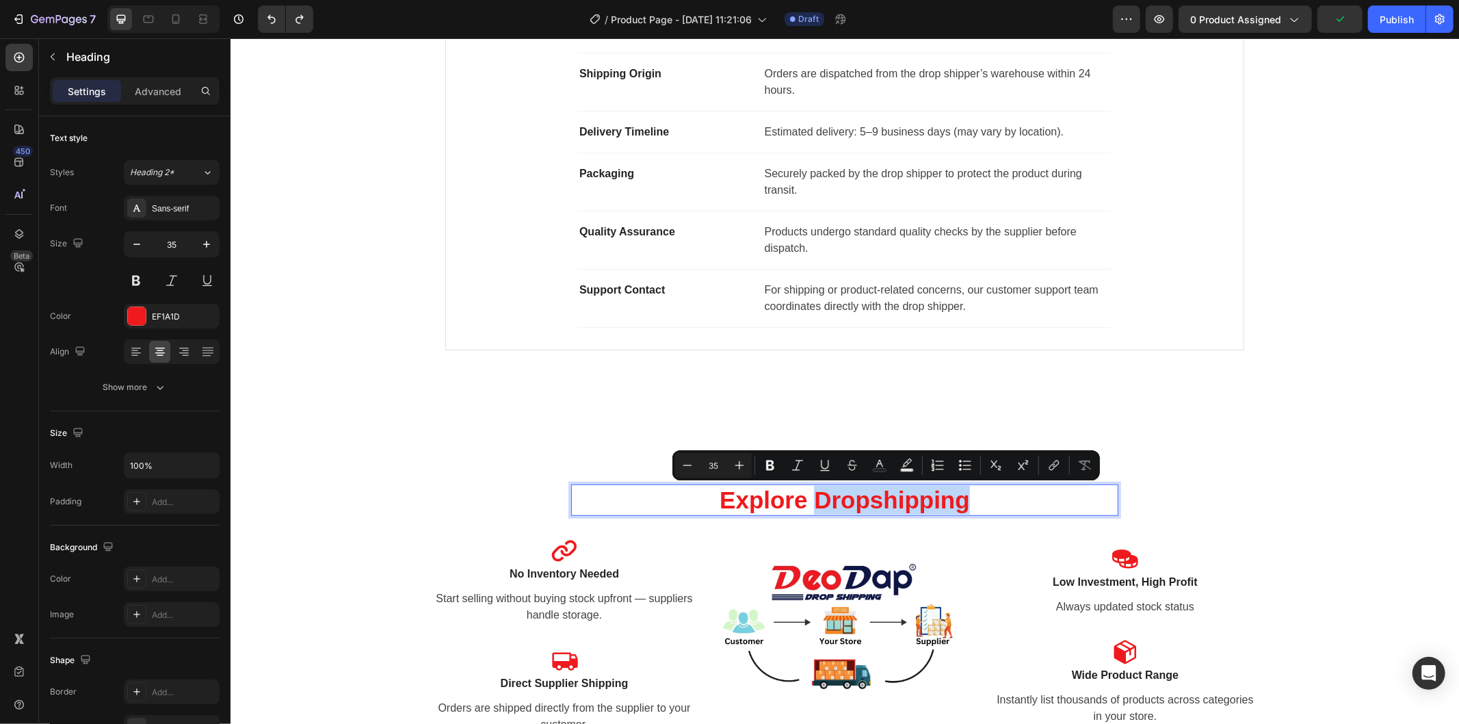
drag, startPoint x: 808, startPoint y: 499, endPoint x: 960, endPoint y: 503, distance: 152.6
click at [960, 503] on p "Explore Dropshipping" at bounding box center [844, 499] width 544 height 29
click at [884, 468] on rect "Editor contextual toolbar" at bounding box center [879, 469] width 13 height 3
type input "EF1A1D"
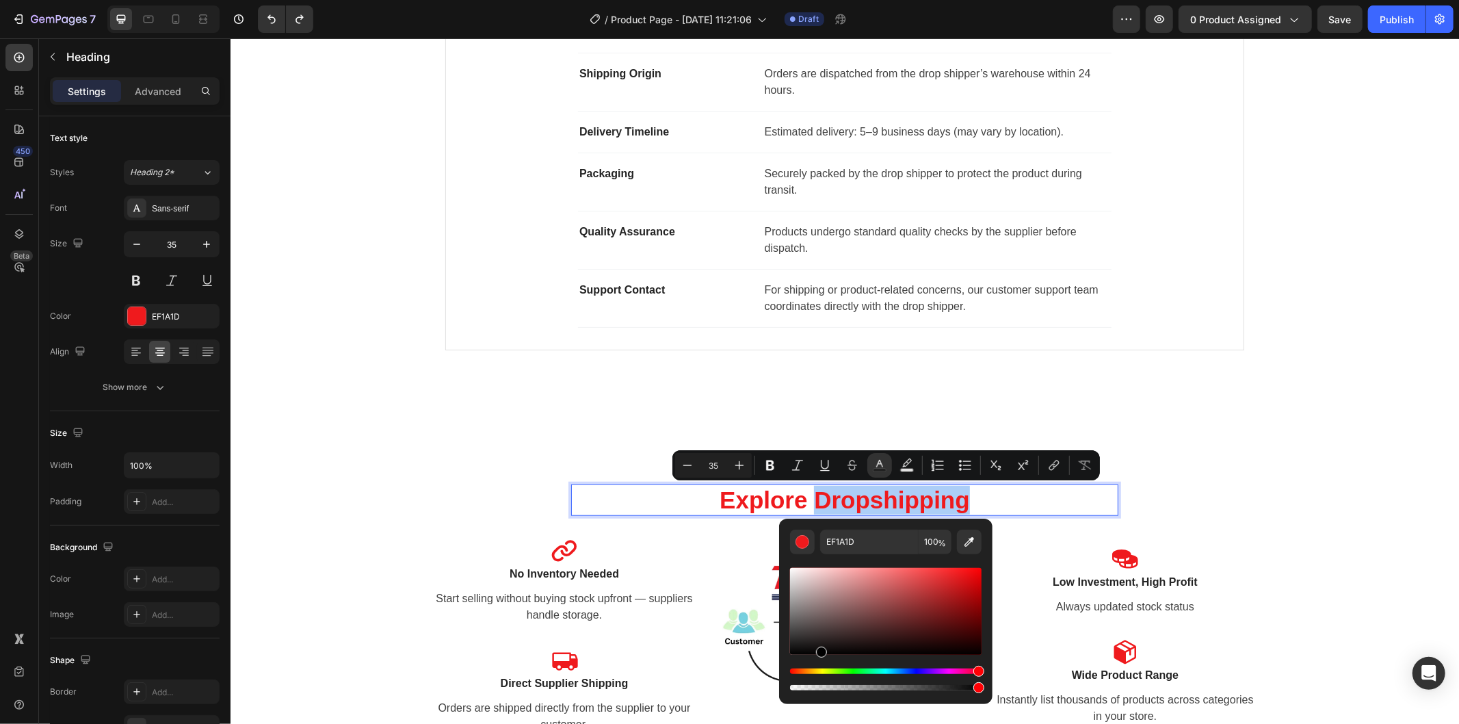
drag, startPoint x: 961, startPoint y: 580, endPoint x: 819, endPoint y: 659, distance: 162.6
click at [819, 659] on div "Editor contextual toolbar" at bounding box center [885, 629] width 191 height 128
type input "000000"
click at [1031, 518] on div "A CLOSER LOOK Text block Explore Dropshipping Heading 31" at bounding box center [843, 497] width 547 height 77
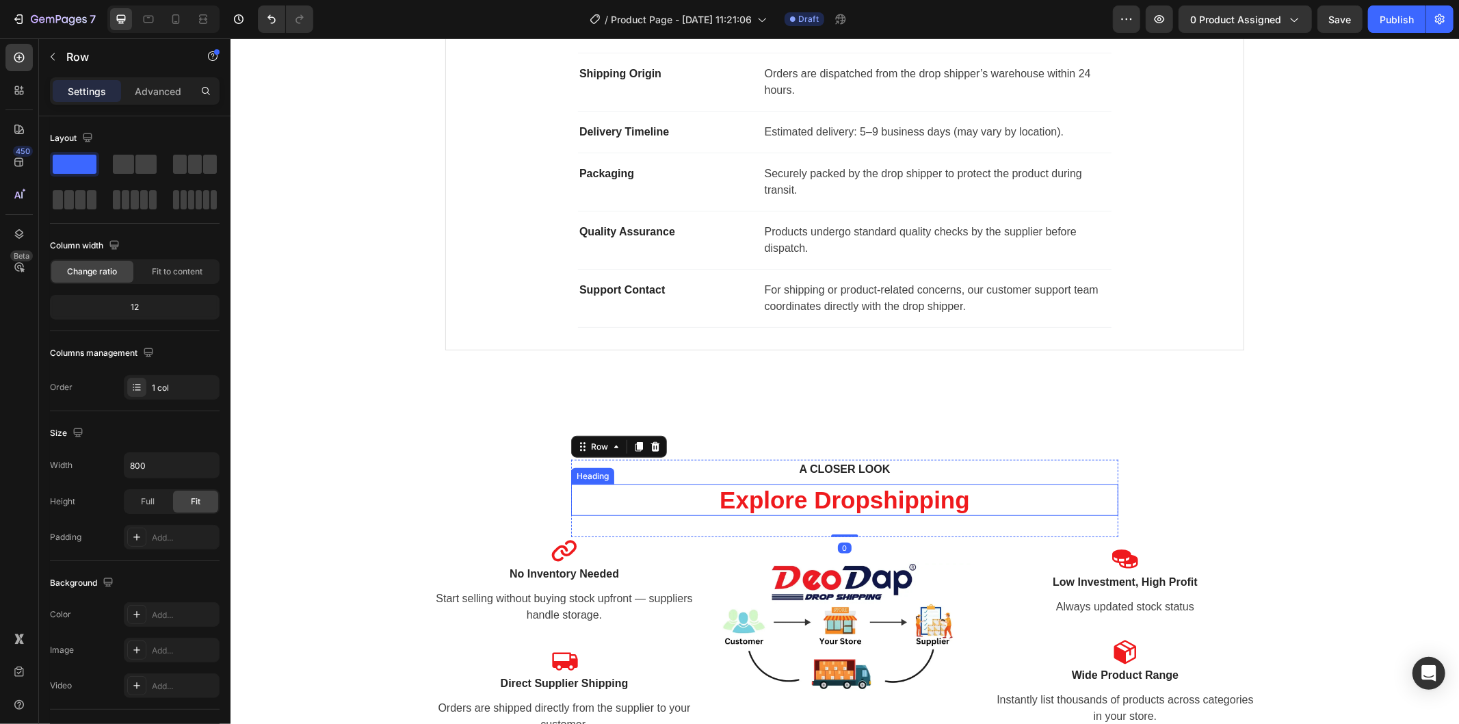
click at [799, 503] on p "Explore Dropshipping" at bounding box center [844, 499] width 544 height 29
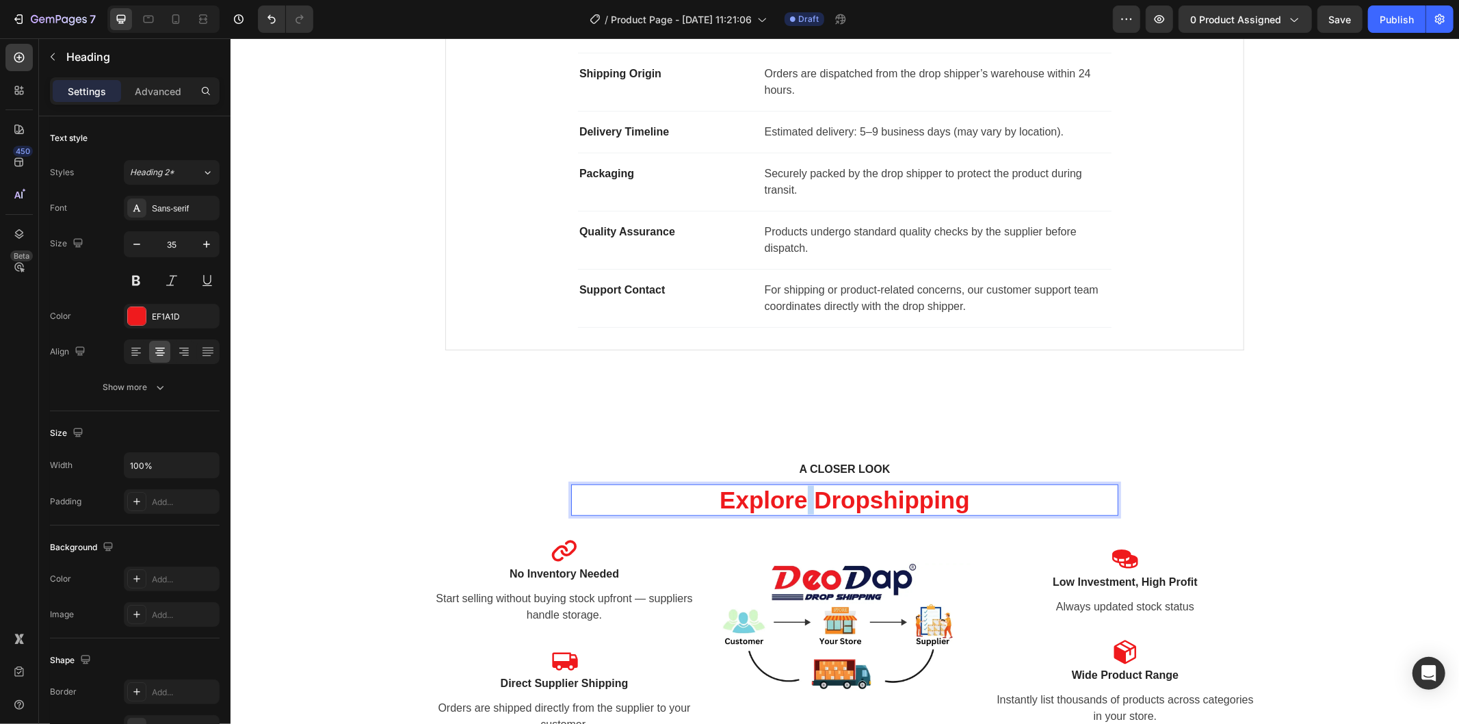
click at [799, 502] on p "Explore Dropshipping" at bounding box center [844, 499] width 544 height 29
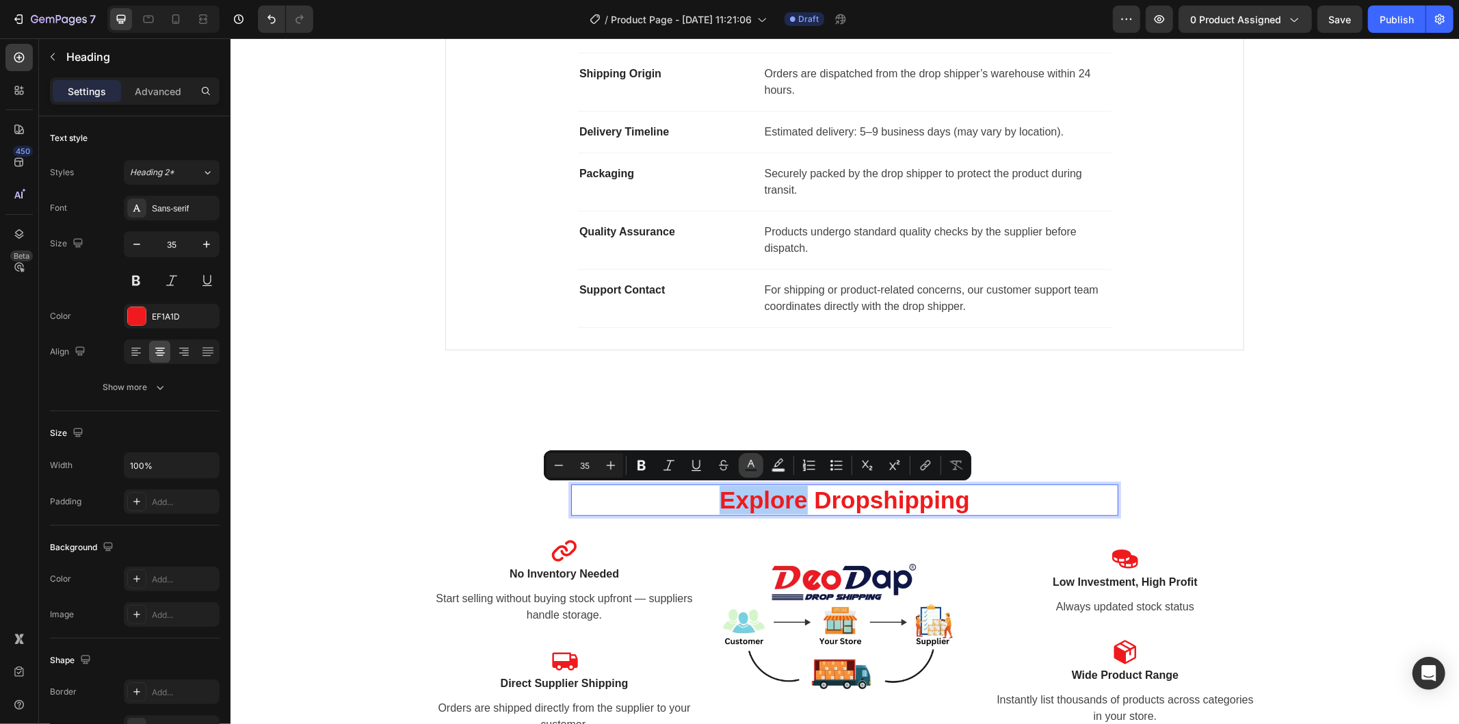
click at [745, 471] on rect "Editor contextual toolbar" at bounding box center [751, 469] width 13 height 3
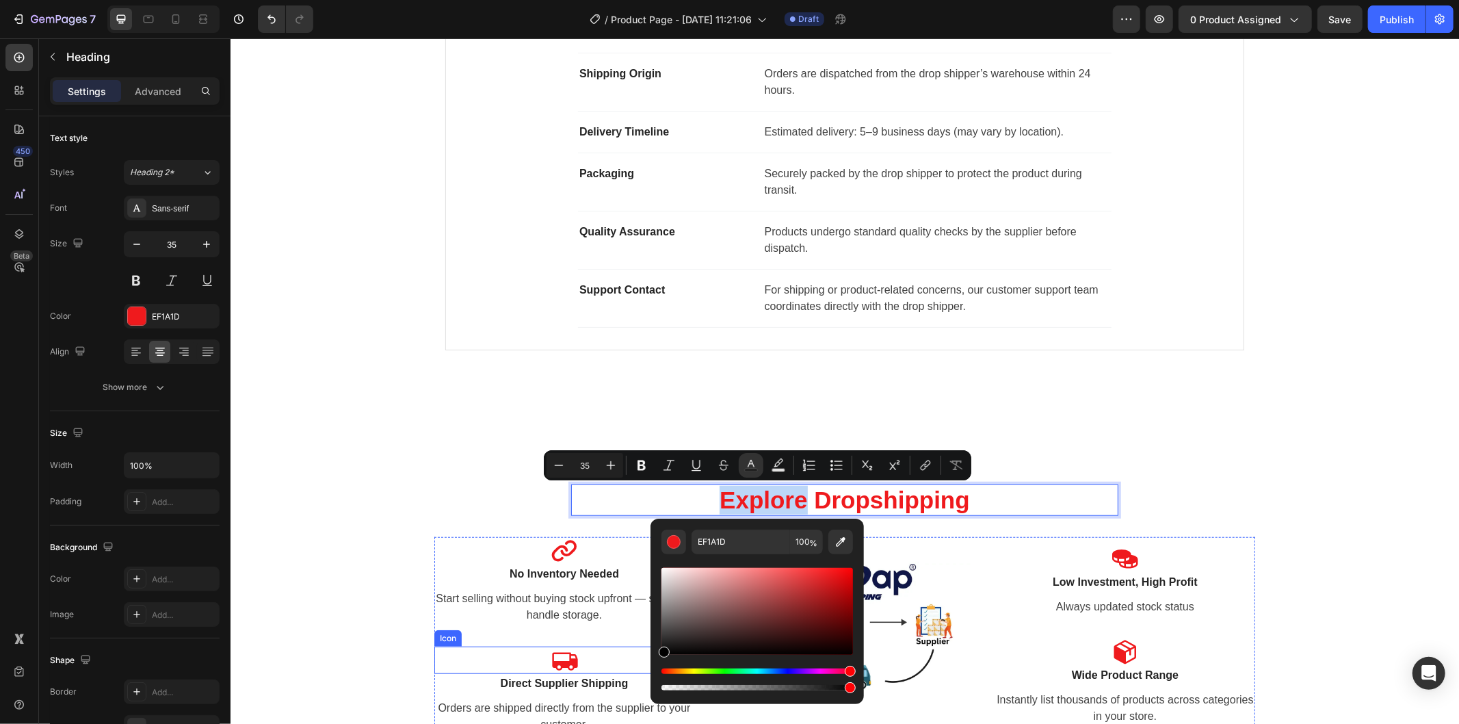
type input "000000"
drag, startPoint x: 1048, startPoint y: 643, endPoint x: 624, endPoint y: 670, distance: 424.9
click at [1360, 489] on div "A CLOSER LOOK Text block Explore Dropshipping Heading 31 Row Icon No Inventory …" at bounding box center [844, 607] width 1208 height 296
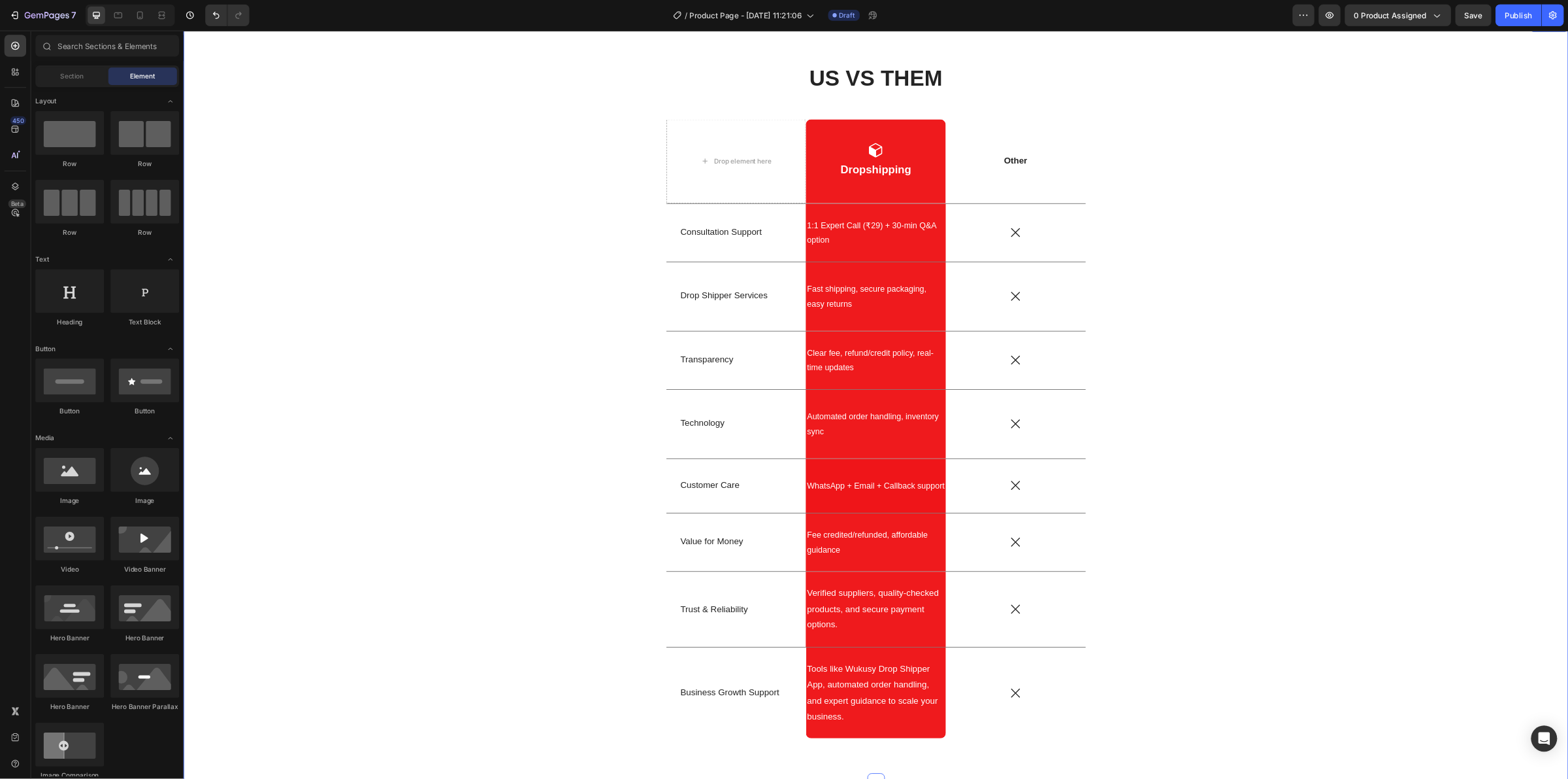
scroll to position [2713, 0]
click at [1039, 190] on div "Dropshipping" at bounding box center [1052, 203] width 88 height 26
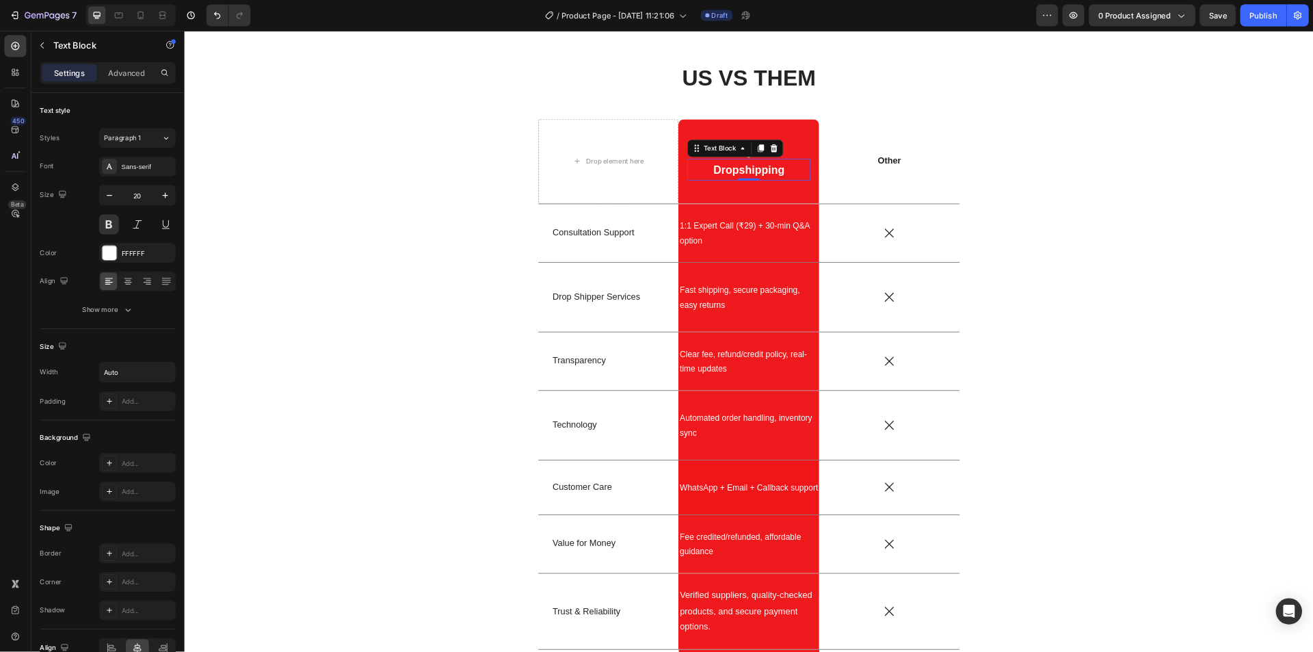
scroll to position [2839, 0]
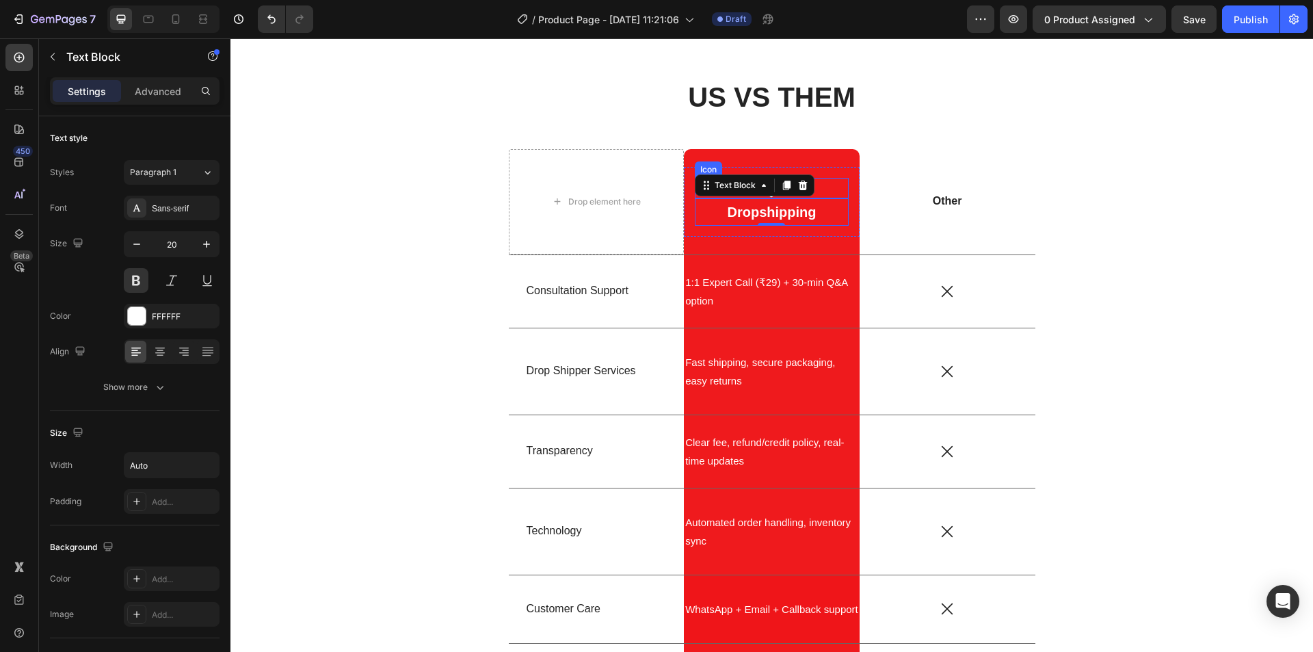
click at [825, 195] on div "Icon" at bounding box center [772, 188] width 154 height 21
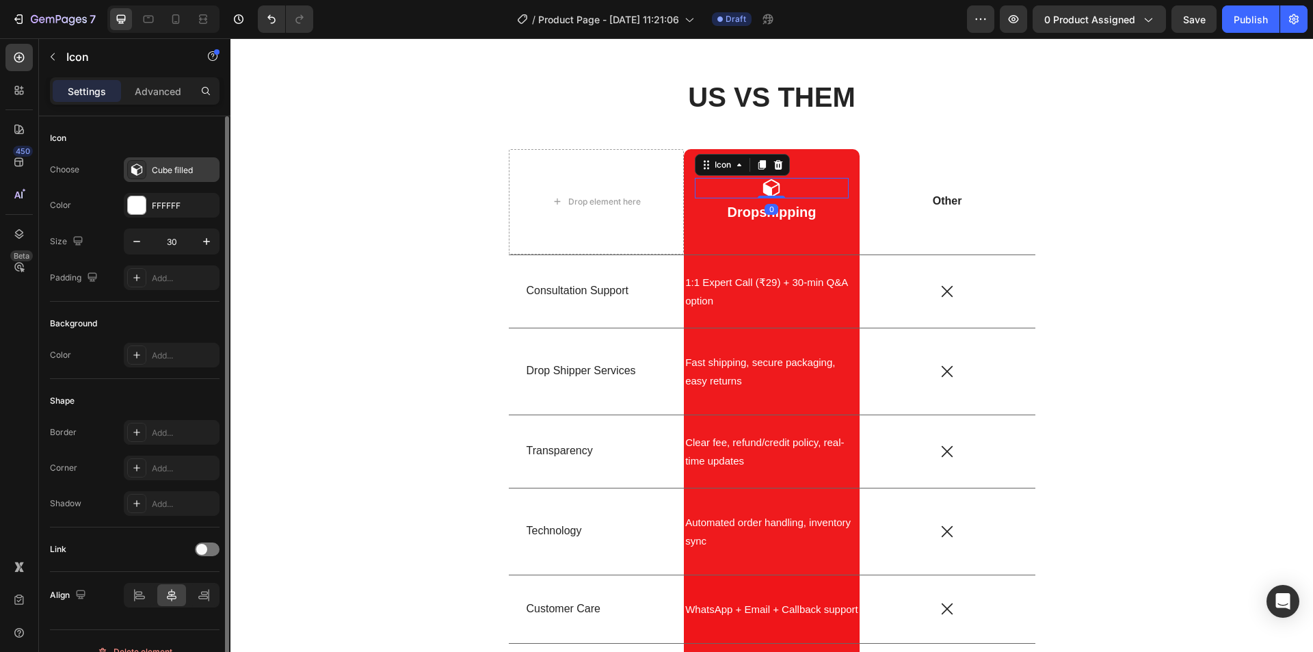
click at [166, 164] on div "Cube filled" at bounding box center [184, 170] width 64 height 12
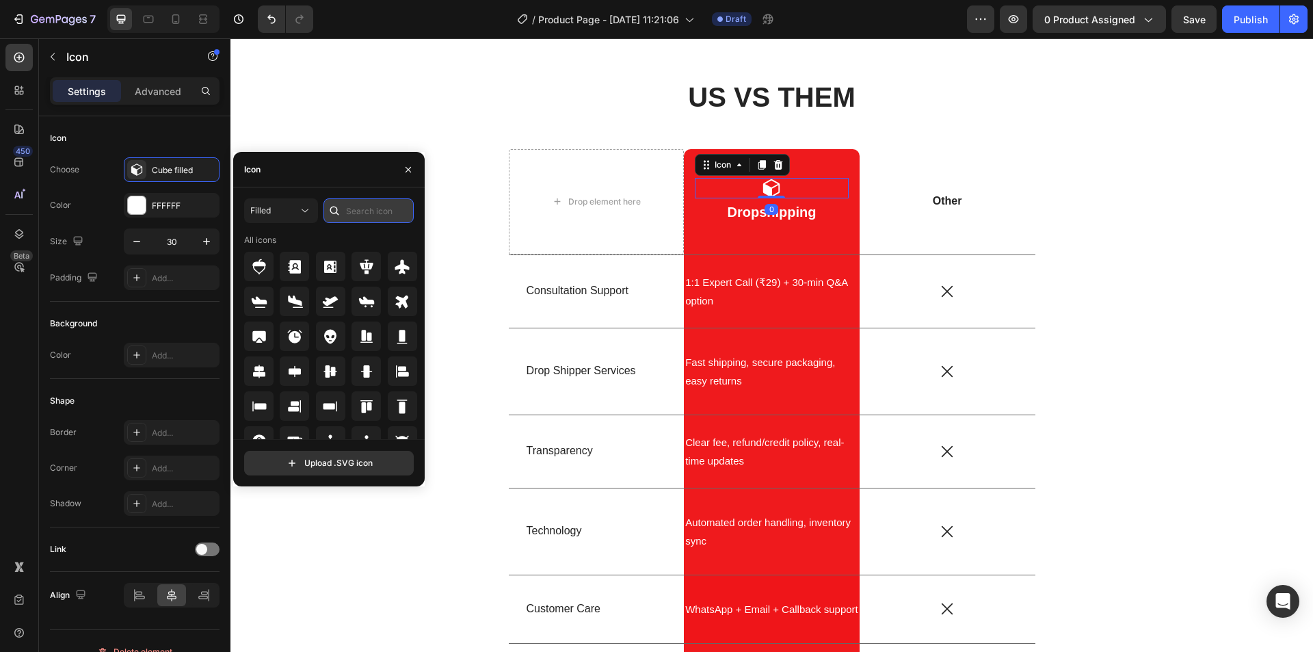
click at [369, 199] on input "text" at bounding box center [368, 210] width 90 height 25
type input "box"
click at [407, 378] on icon at bounding box center [402, 371] width 16 height 16
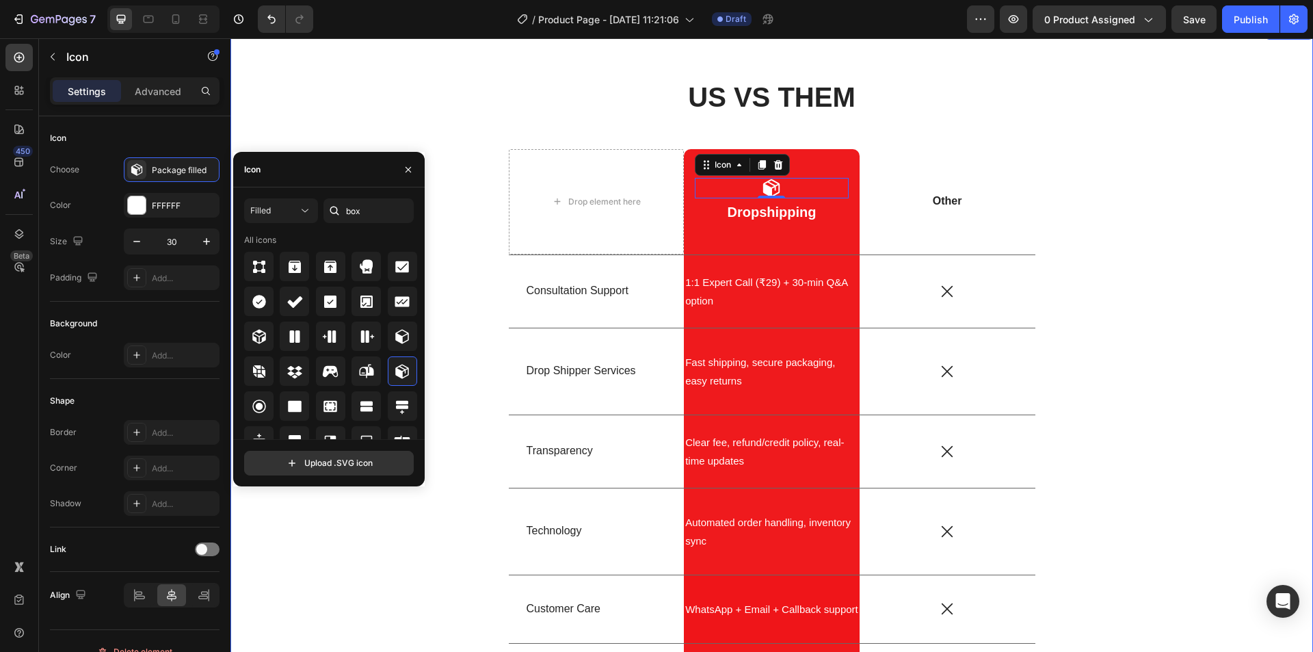
click at [1241, 273] on div "US VS THEM Heading Drop element here Icon 0 Dropshipping Text Block Row Row Oth…" at bounding box center [772, 513] width 1062 height 871
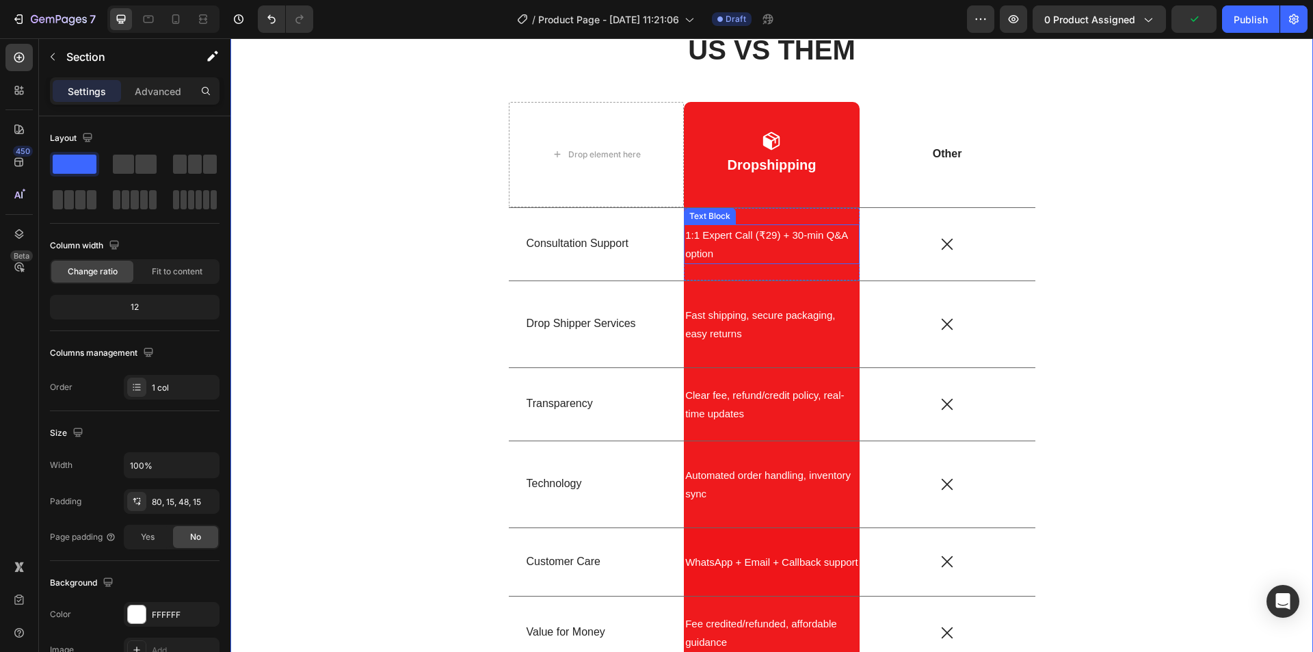
scroll to position [2907, 0]
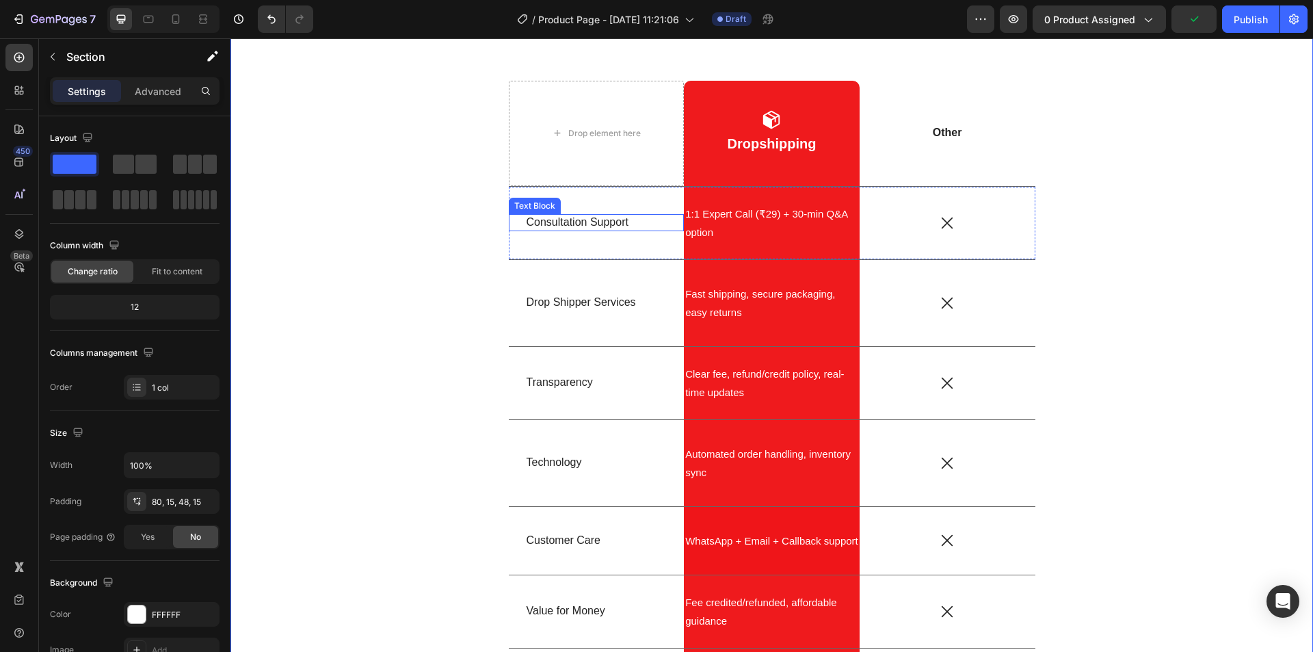
click at [574, 222] on p "Consultation Support" at bounding box center [597, 222] width 140 height 14
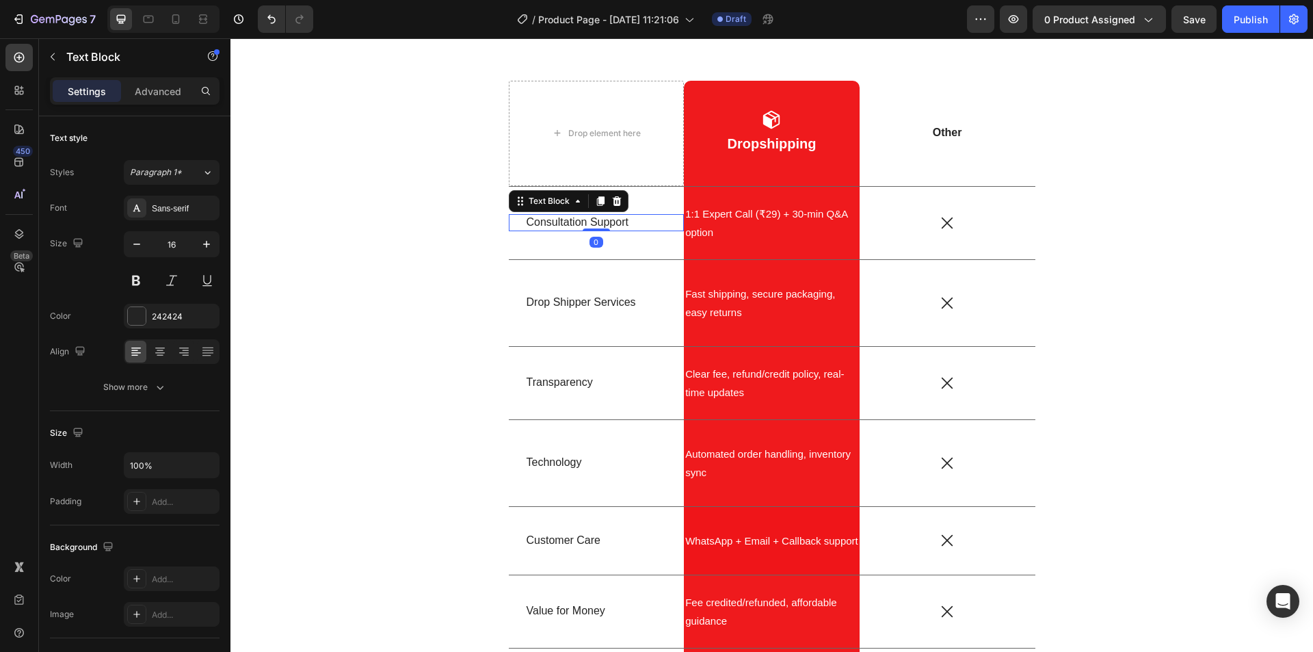
click at [574, 220] on p "Consultation Support" at bounding box center [597, 222] width 140 height 14
click at [776, 220] on p "1:1 Expert Call (₹29) + 30-min Q&A option" at bounding box center [771, 222] width 173 height 37
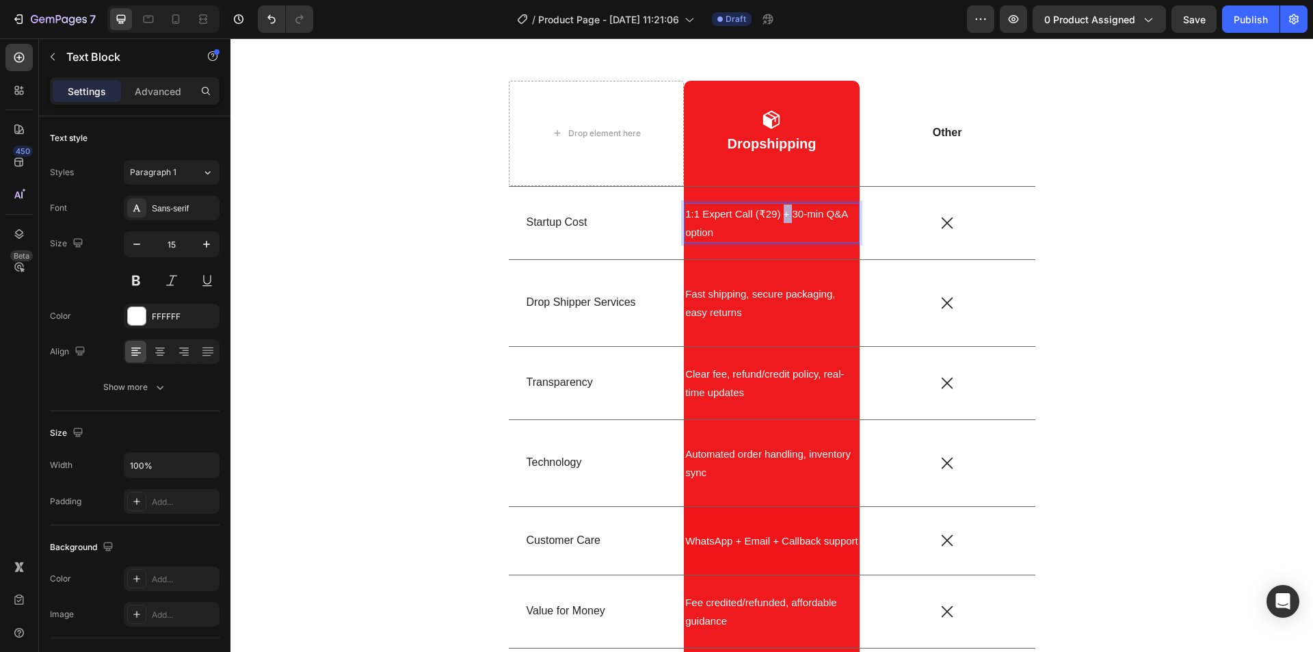
click at [776, 220] on p "1:1 Expert Call (₹29) + 30-min Q&A option" at bounding box center [771, 222] width 173 height 37
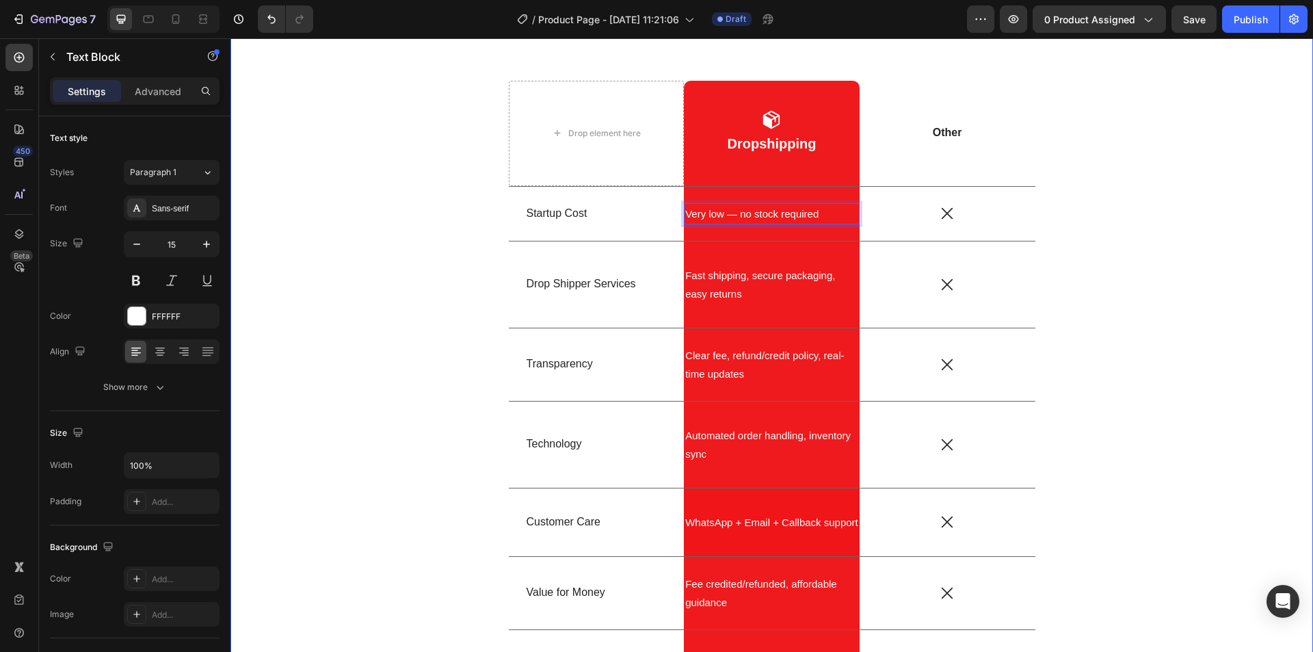
click at [1167, 223] on div "US VS THEM Heading Drop element here Icon Dropshipping Text Block Row Row Other…" at bounding box center [772, 436] width 1062 height 852
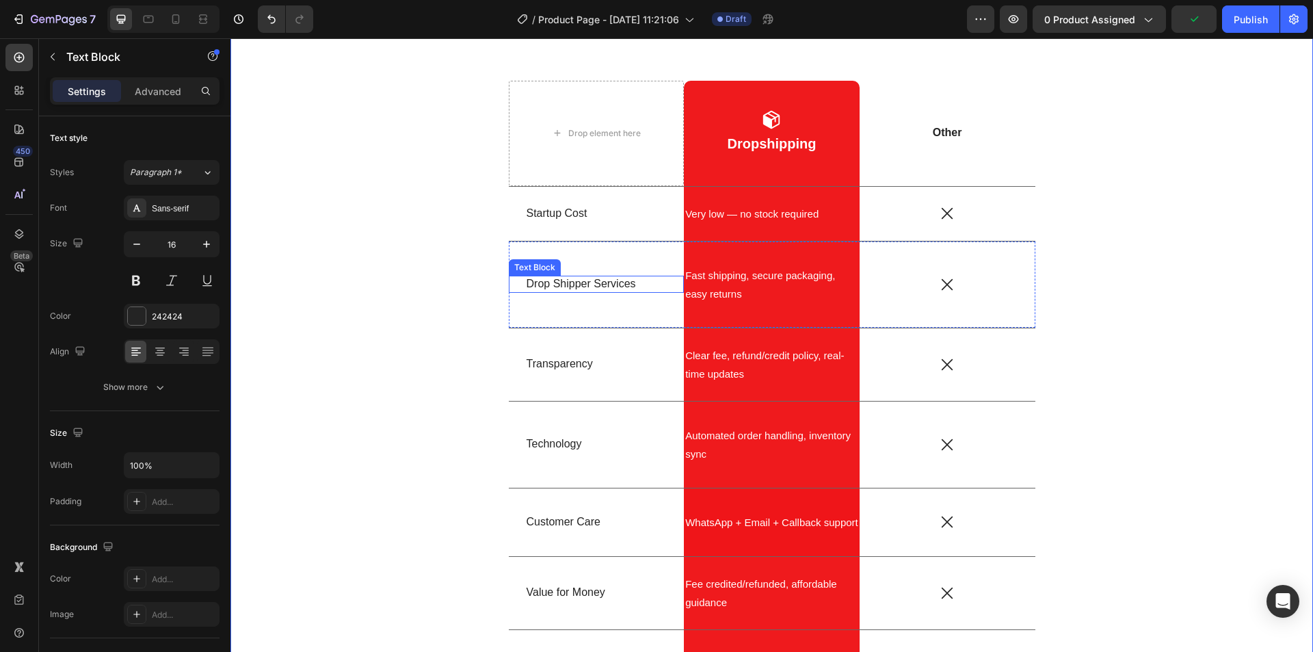
click at [575, 279] on p "Drop Shipper Services" at bounding box center [597, 284] width 140 height 14
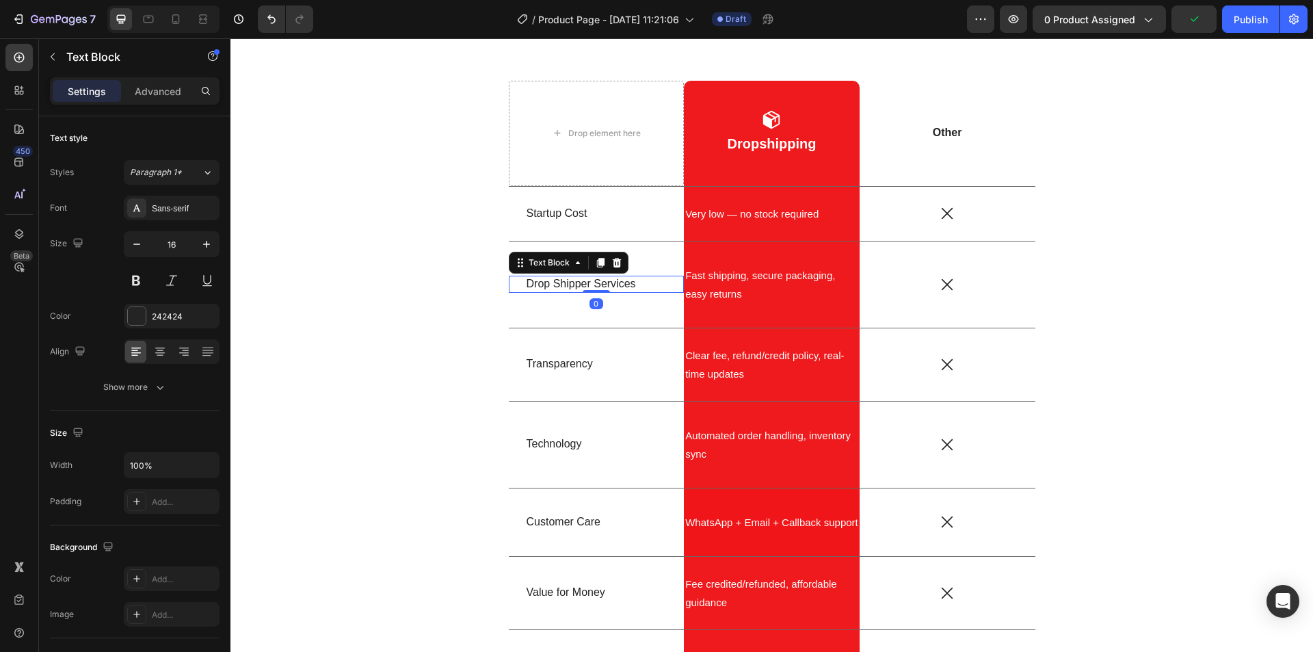
click at [575, 286] on p "Drop Shipper Services" at bounding box center [597, 284] width 140 height 14
click at [728, 285] on p "Fast shipping, secure packaging, easy returns" at bounding box center [771, 284] width 173 height 37
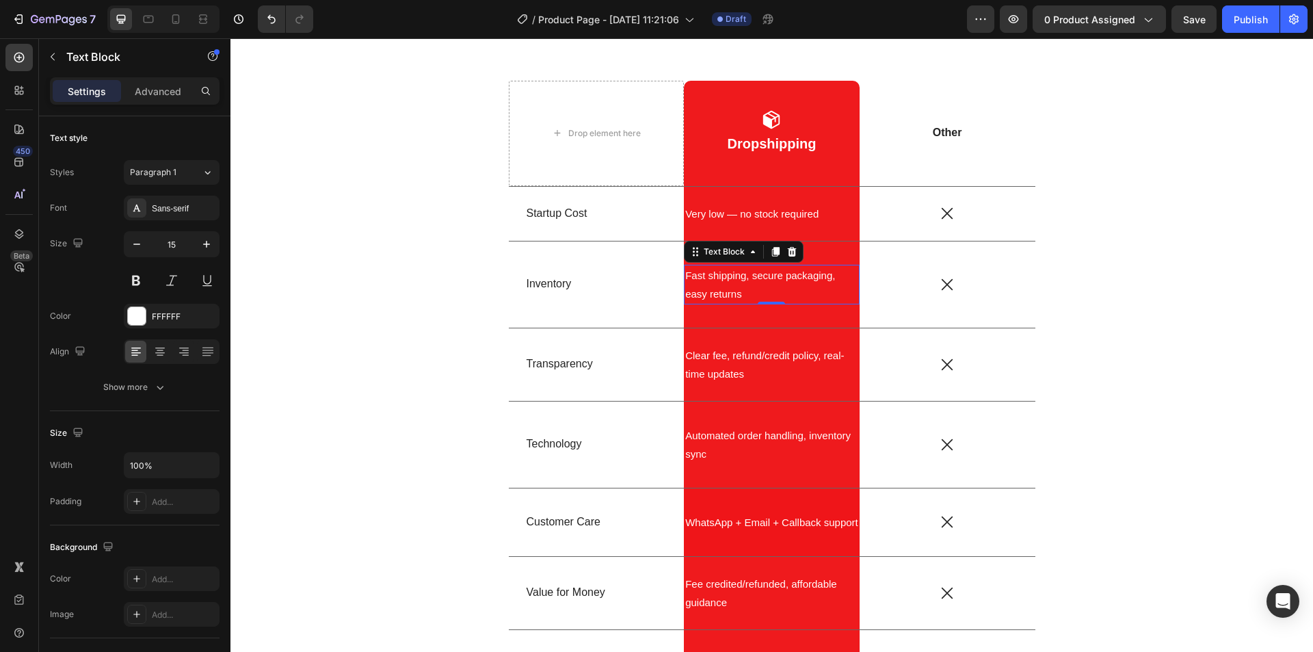
click at [728, 285] on p "Fast shipping, secure packaging, easy returns" at bounding box center [771, 284] width 173 height 37
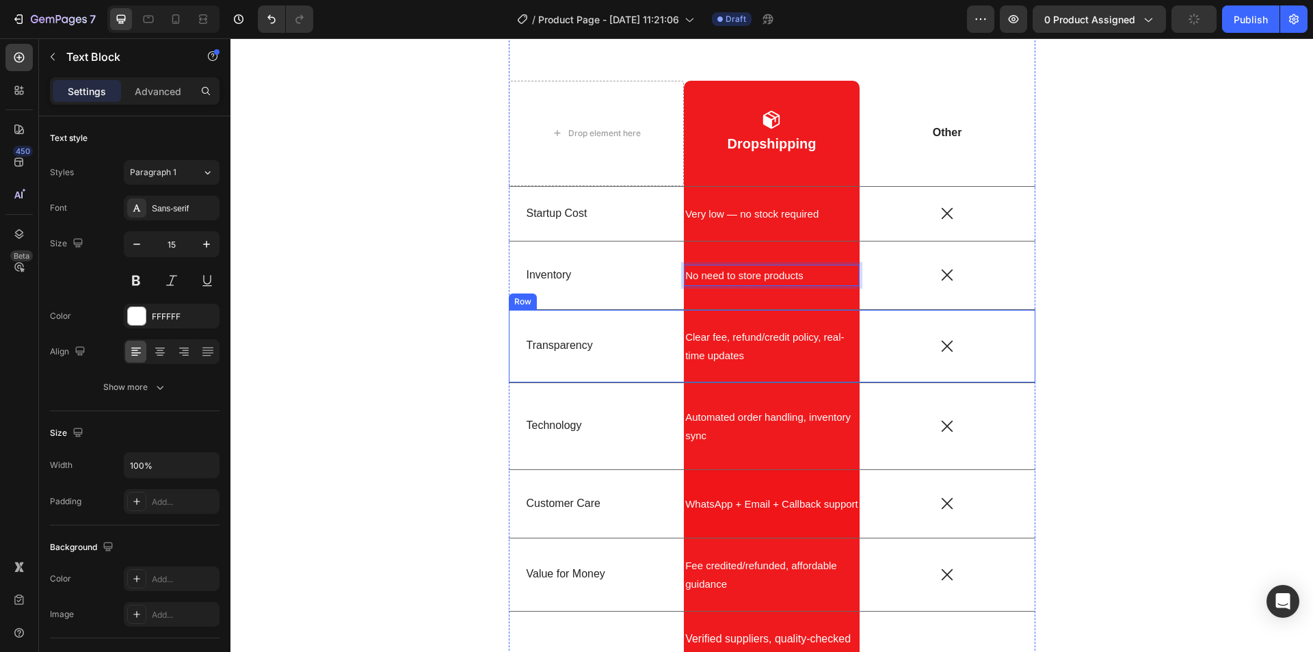
click at [559, 336] on div "Transparency Text Block" at bounding box center [597, 346] width 176 height 72
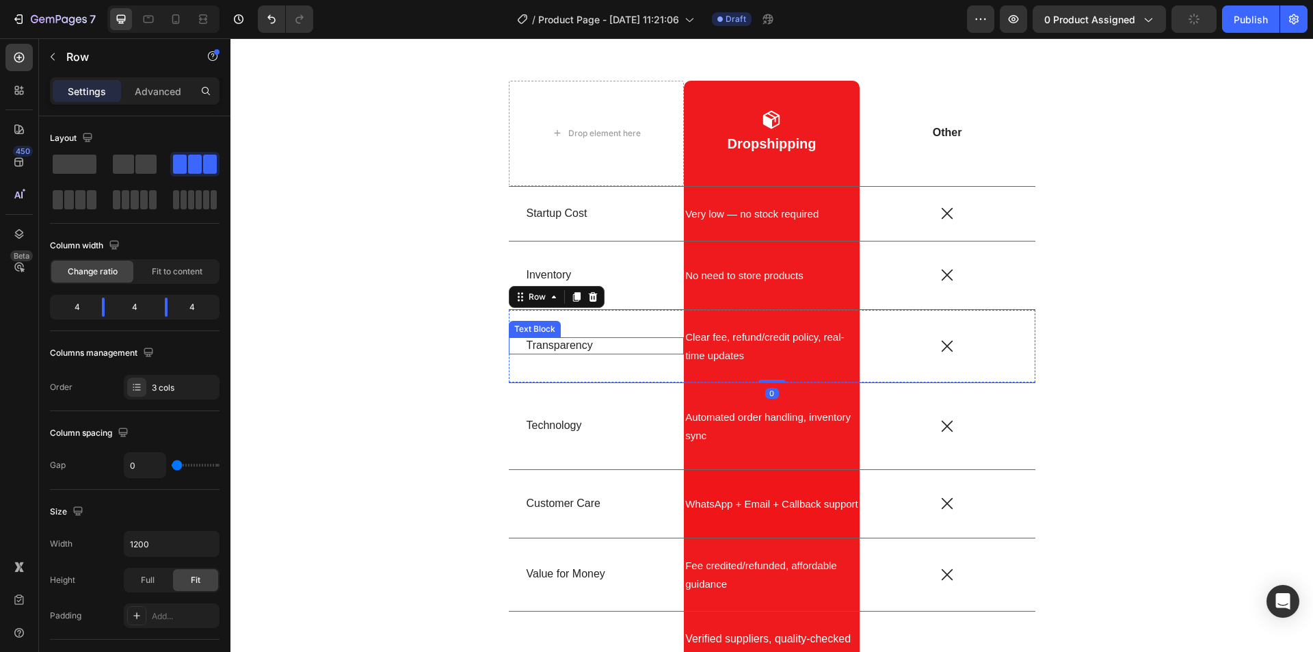
click at [558, 347] on p "Transparency" at bounding box center [597, 346] width 140 height 14
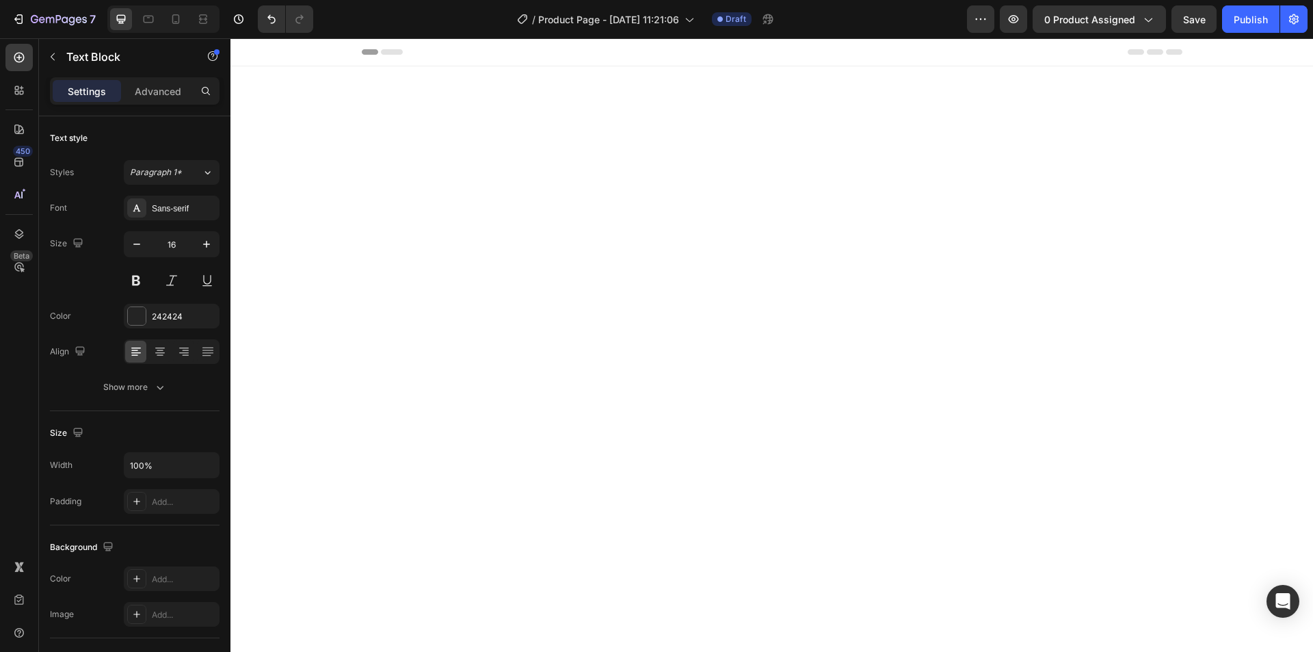
scroll to position [2907, 0]
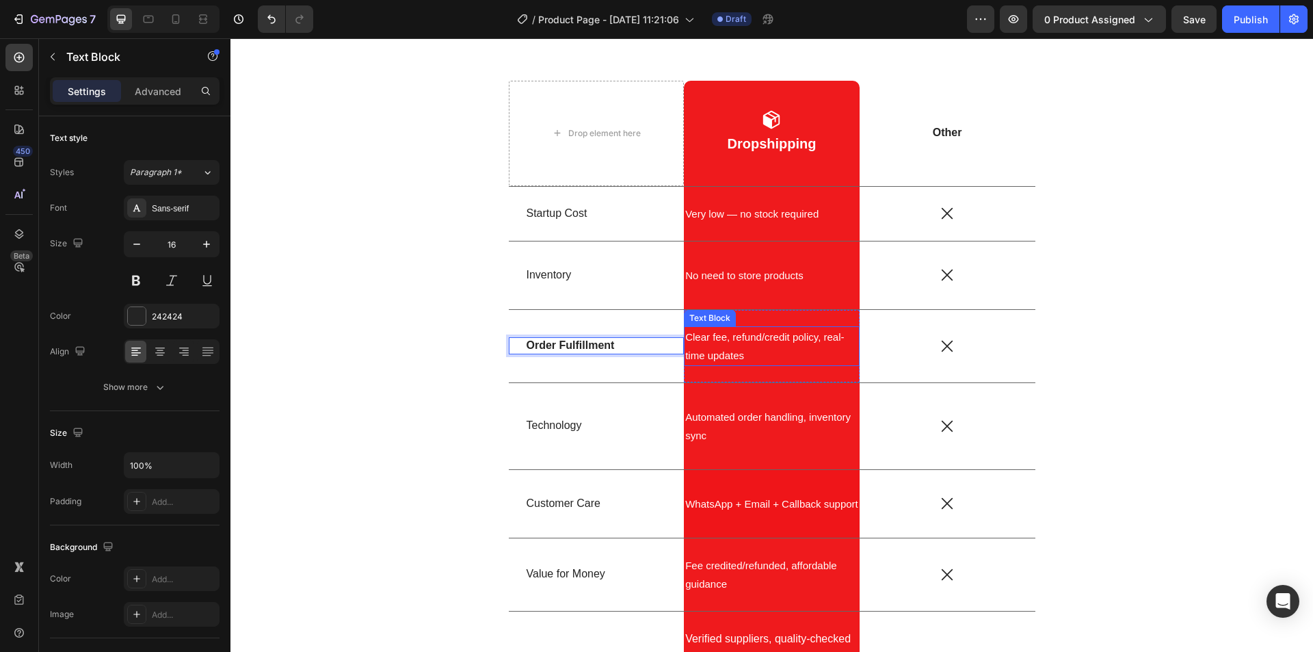
click at [731, 348] on p "Clear fee, refund/credit policy, real-time updates" at bounding box center [771, 346] width 173 height 37
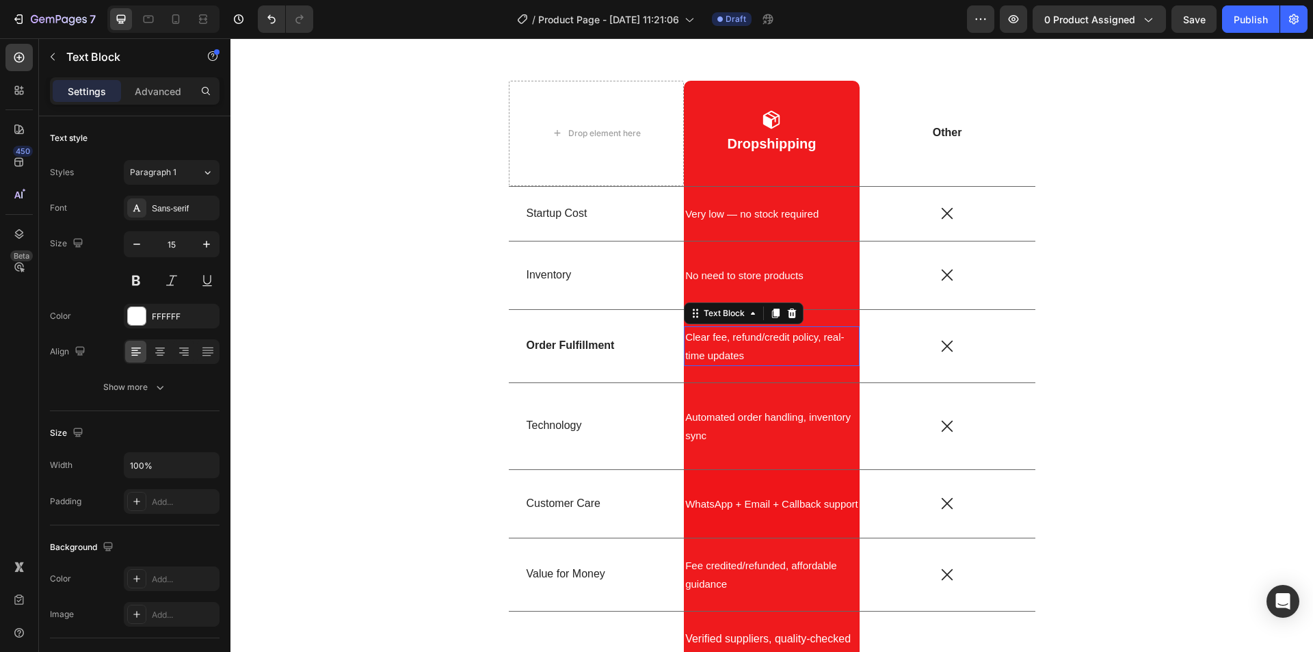
click at [731, 348] on p "Clear fee, refund/credit policy, real-time updates" at bounding box center [771, 346] width 173 height 37
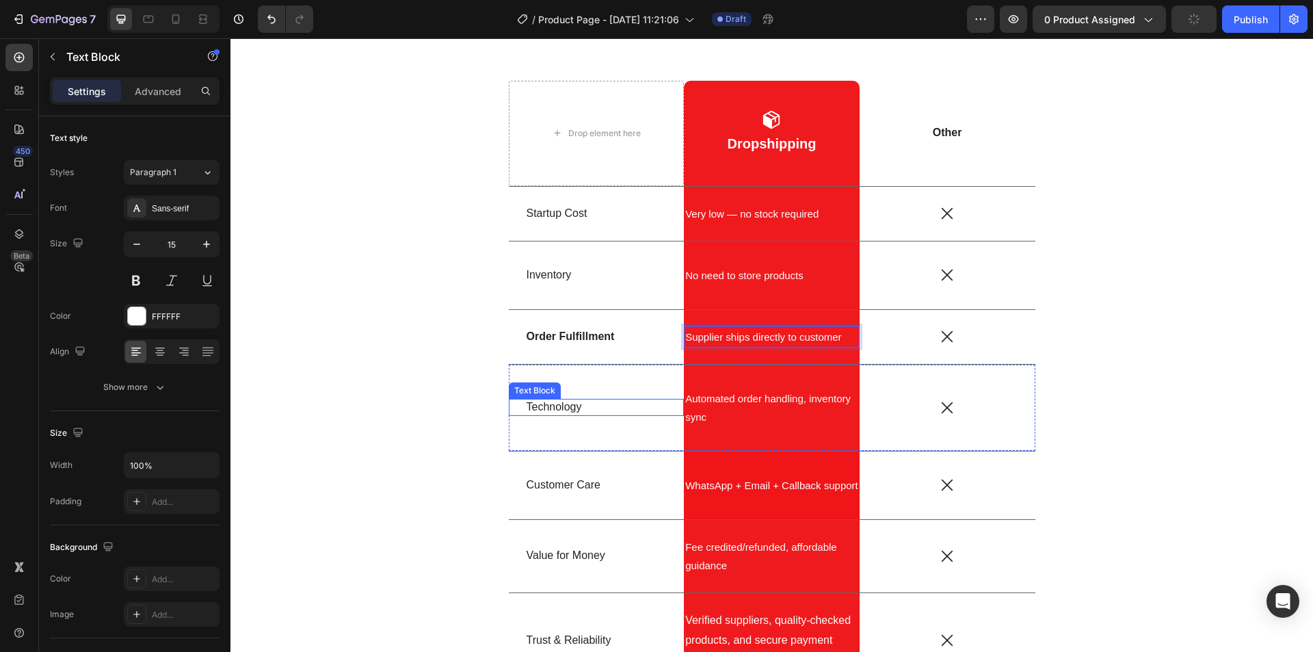
click at [557, 406] on p "Technology" at bounding box center [597, 407] width 140 height 14
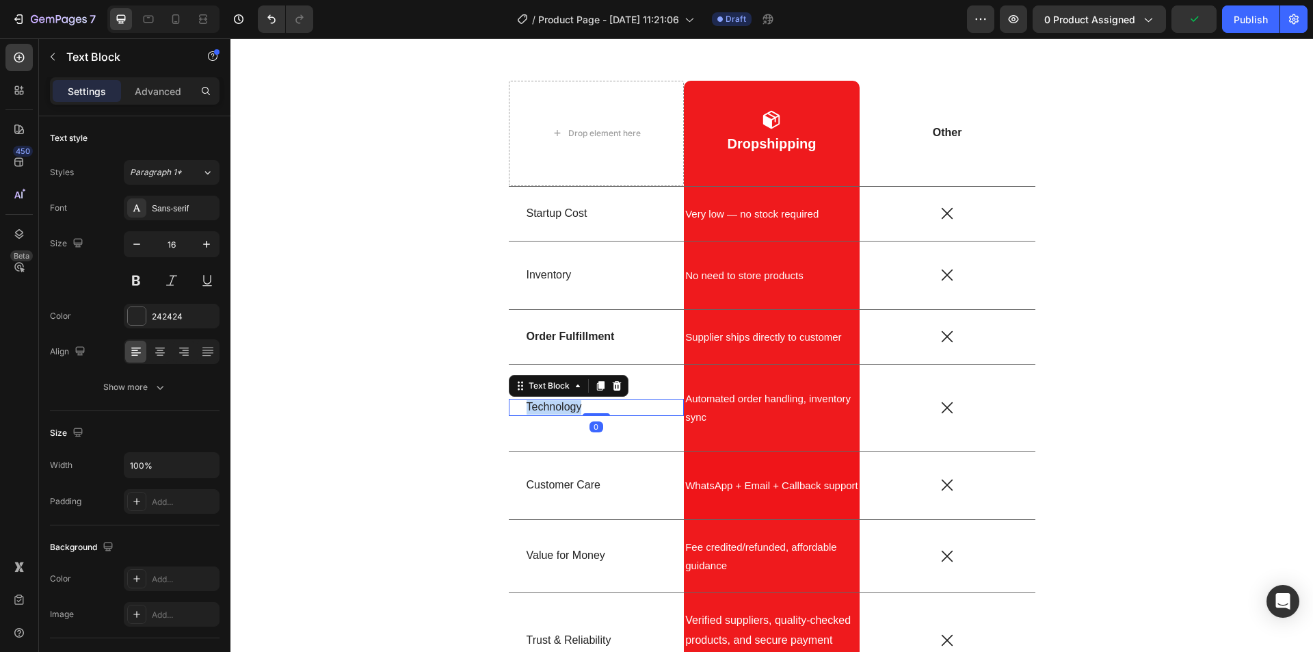
click at [557, 406] on p "Technology" at bounding box center [597, 407] width 140 height 14
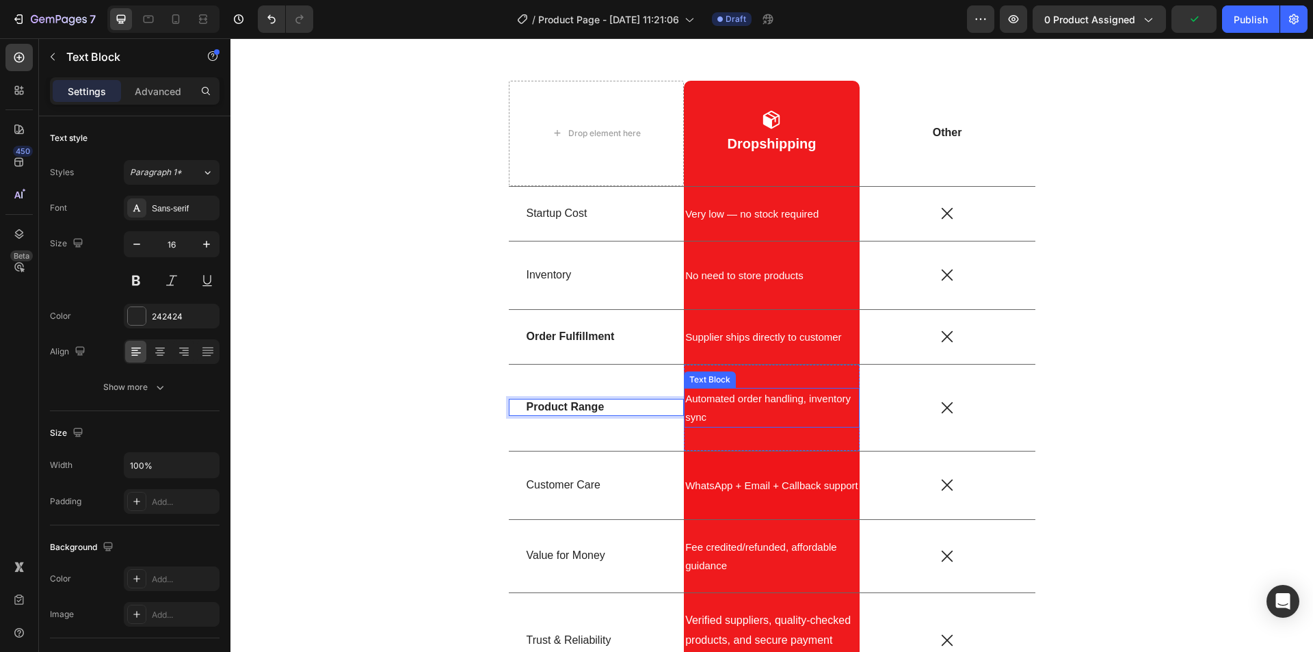
click at [757, 399] on p "Automated order handling, inventory sync" at bounding box center [771, 407] width 173 height 37
click at [756, 413] on p "Automated order handling, inventory sync" at bounding box center [771, 407] width 173 height 37
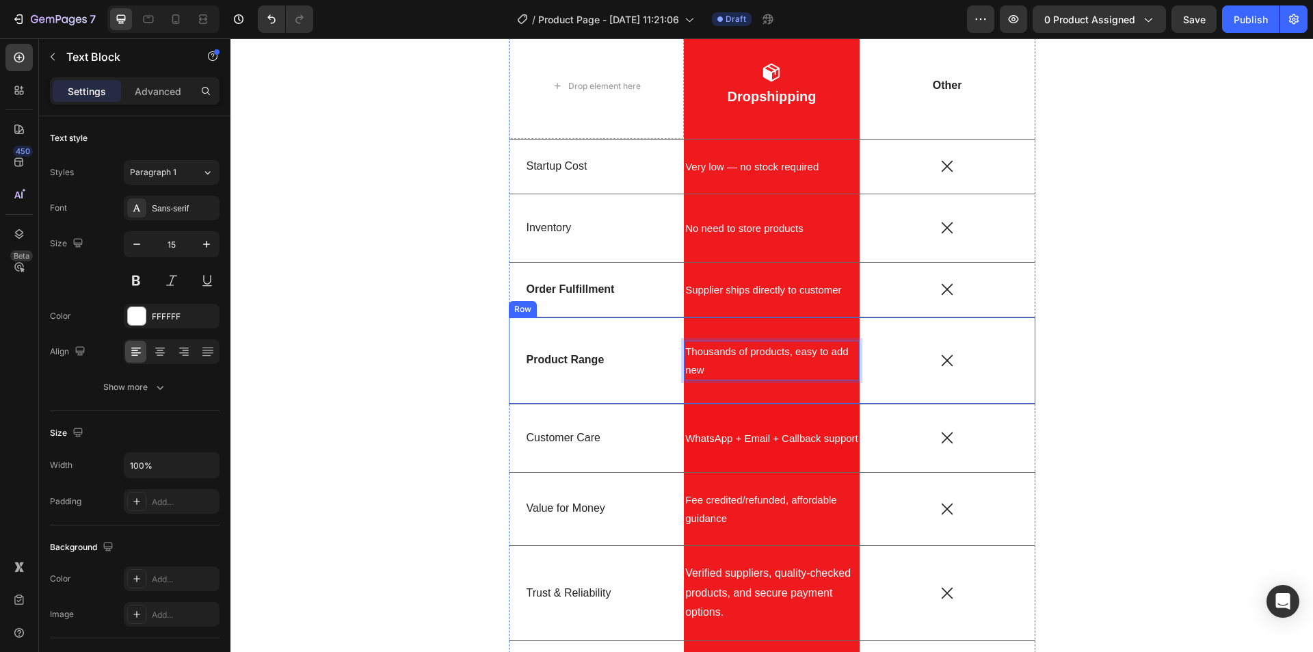
scroll to position [2976, 0]
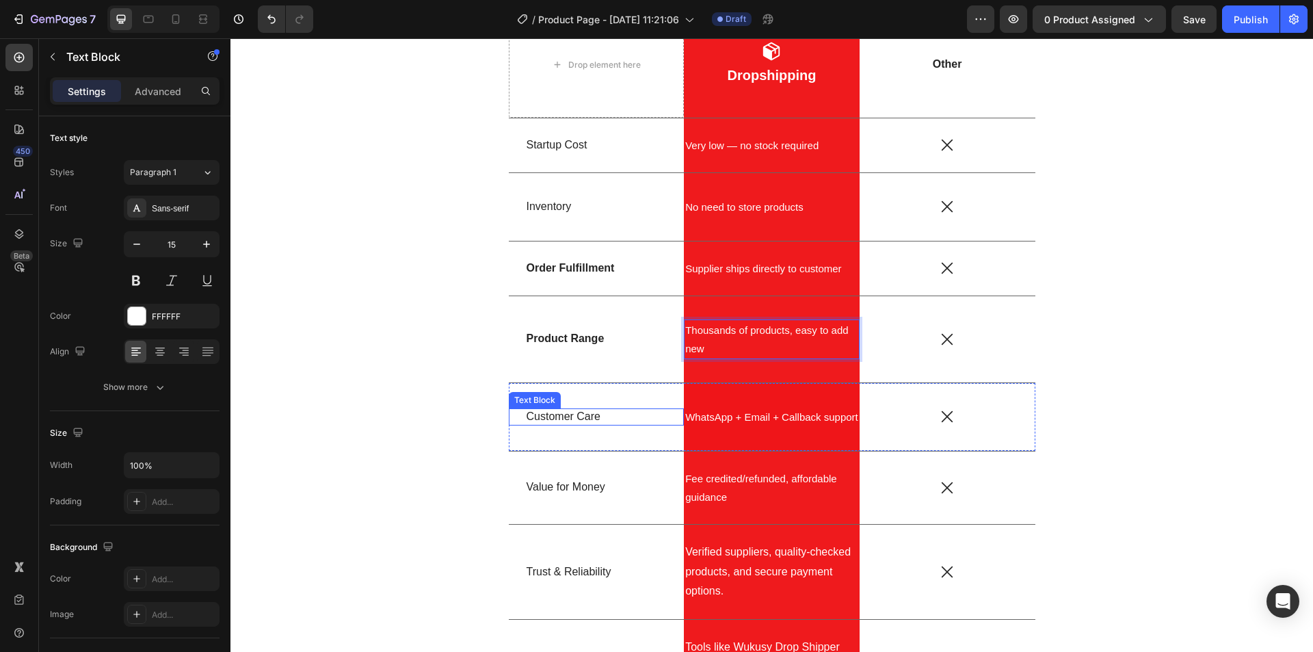
click at [570, 419] on p "Customer Care" at bounding box center [597, 417] width 140 height 14
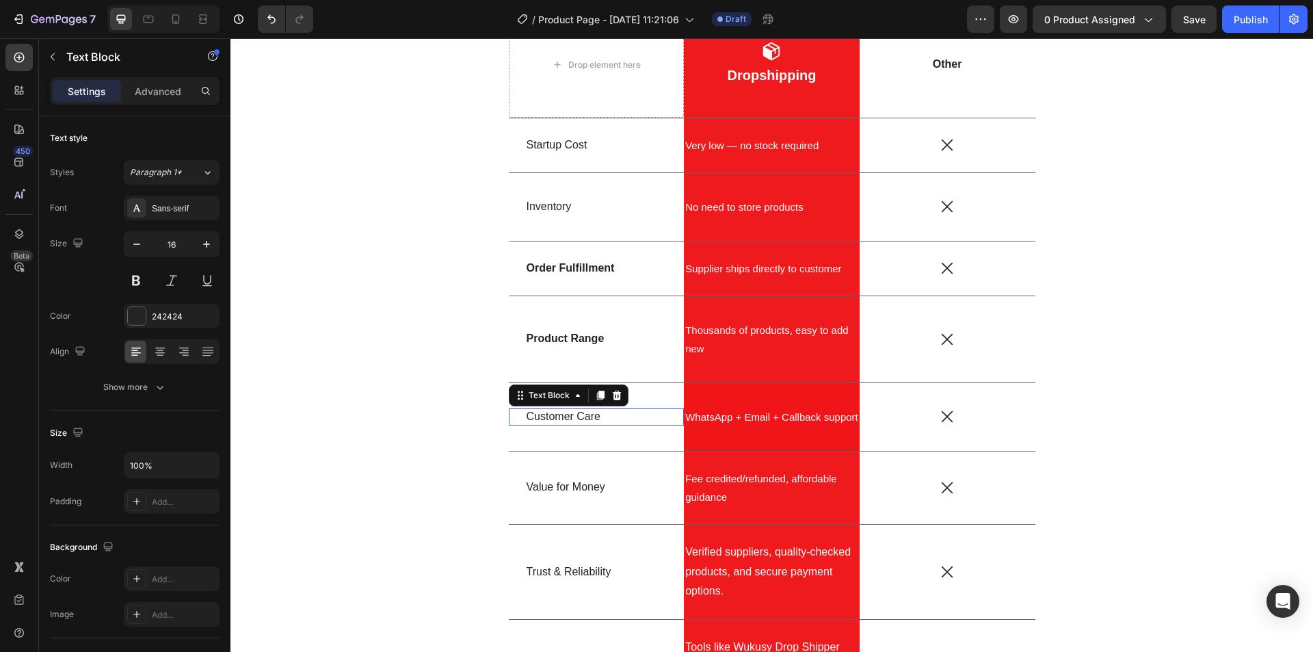
click at [570, 419] on p "Customer Care" at bounding box center [597, 417] width 140 height 14
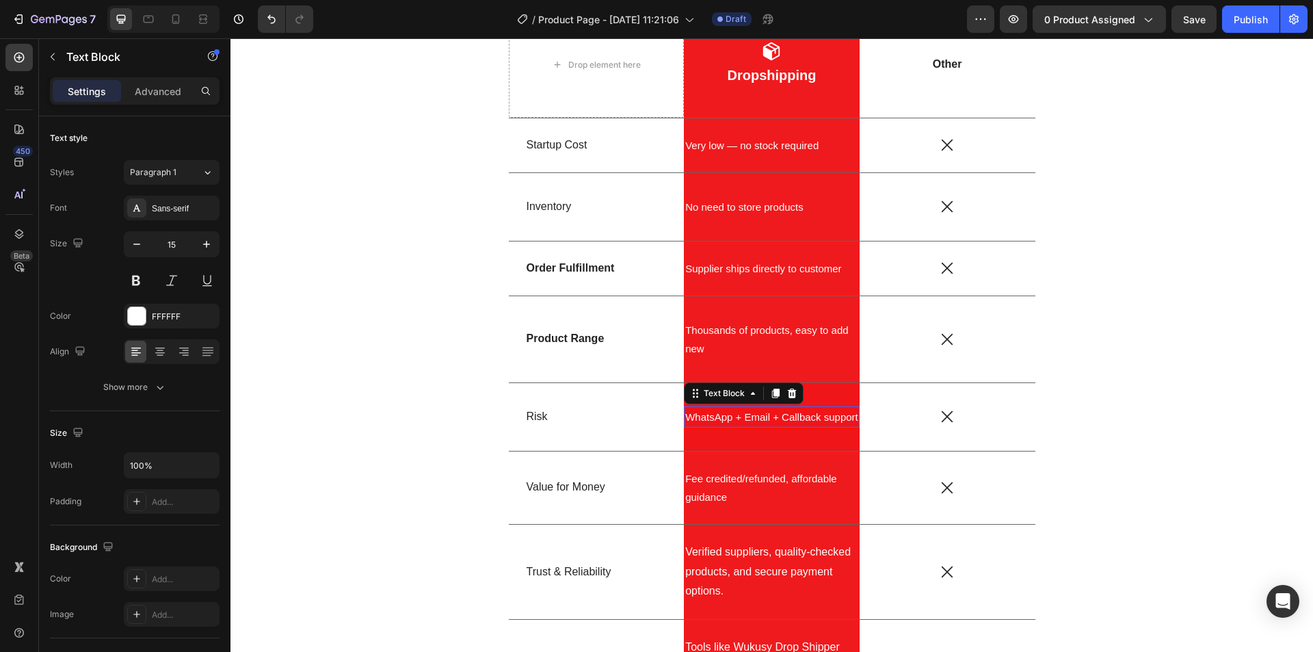
click at [730, 418] on p "WhatsApp + Email + Callback support" at bounding box center [771, 417] width 173 height 18
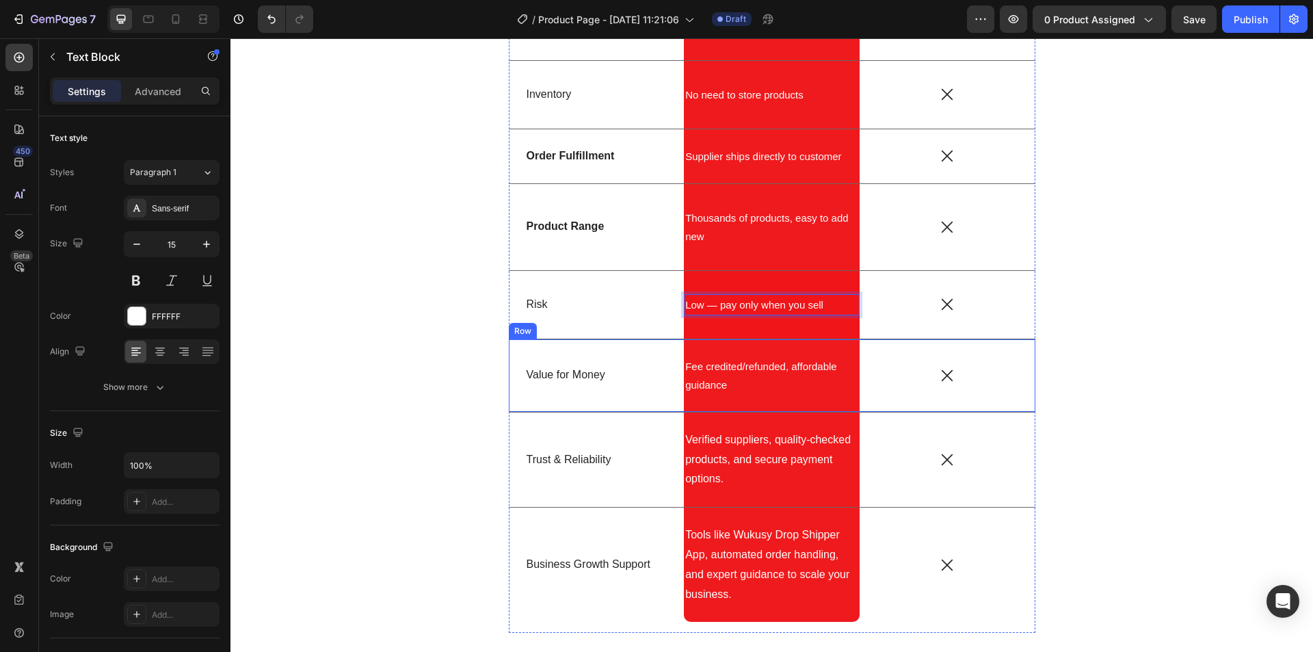
scroll to position [3113, 0]
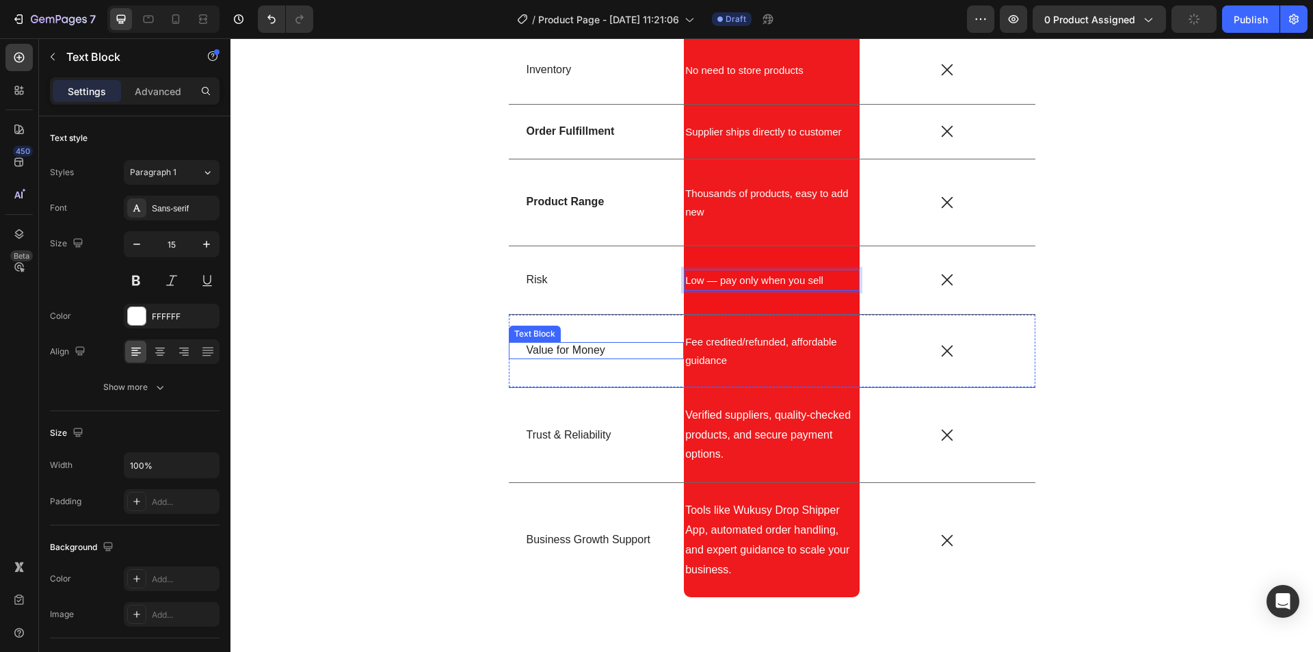
click at [566, 350] on p "Value for Money" at bounding box center [597, 350] width 140 height 14
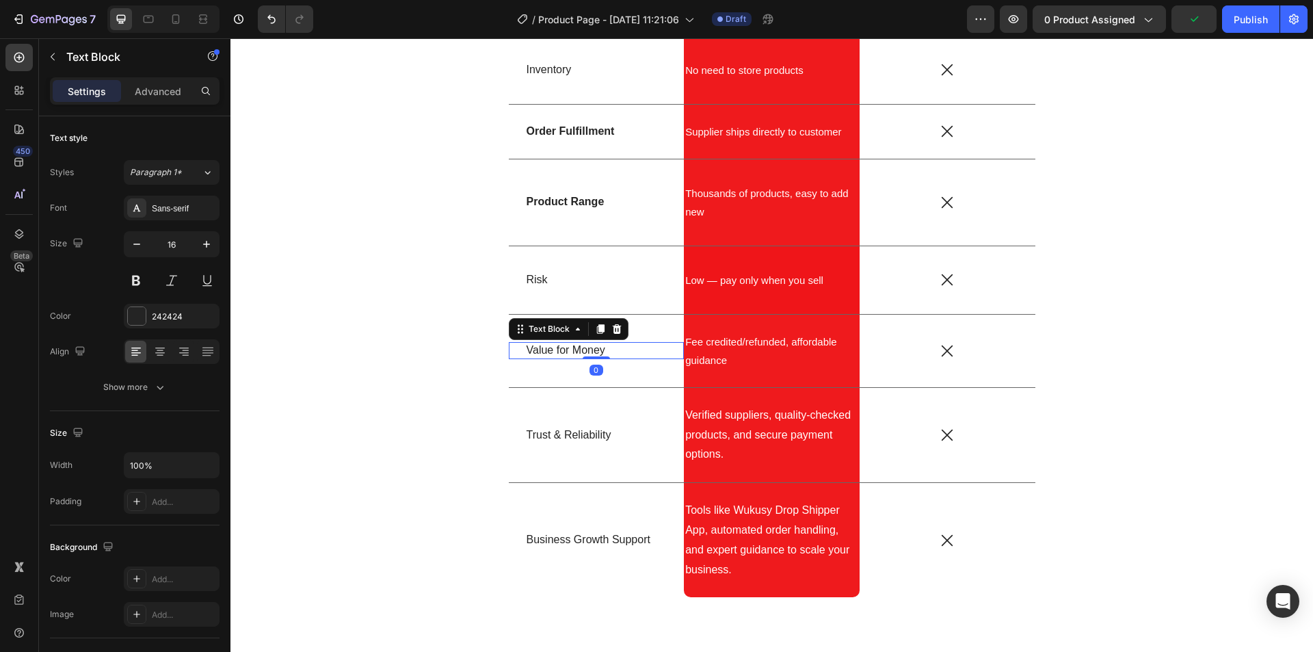
click at [566, 350] on p "Value for Money" at bounding box center [597, 350] width 140 height 14
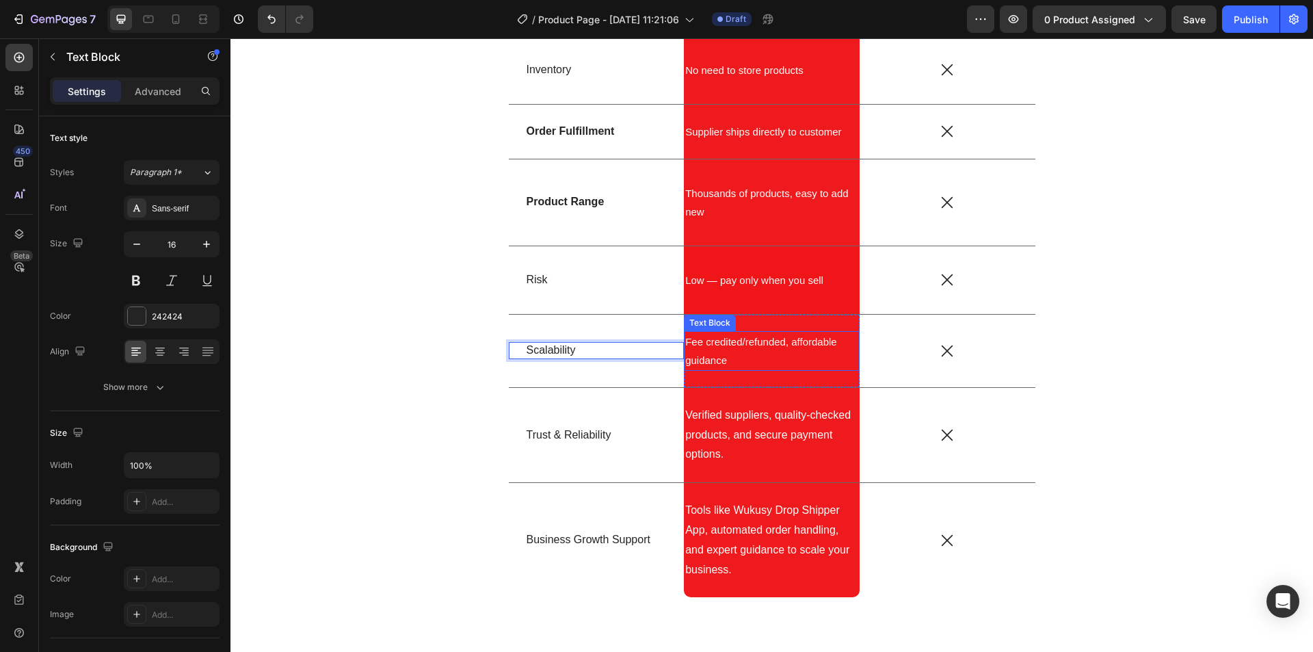
click at [739, 345] on p "Fee credited/refunded, affordable guidance" at bounding box center [771, 350] width 173 height 37
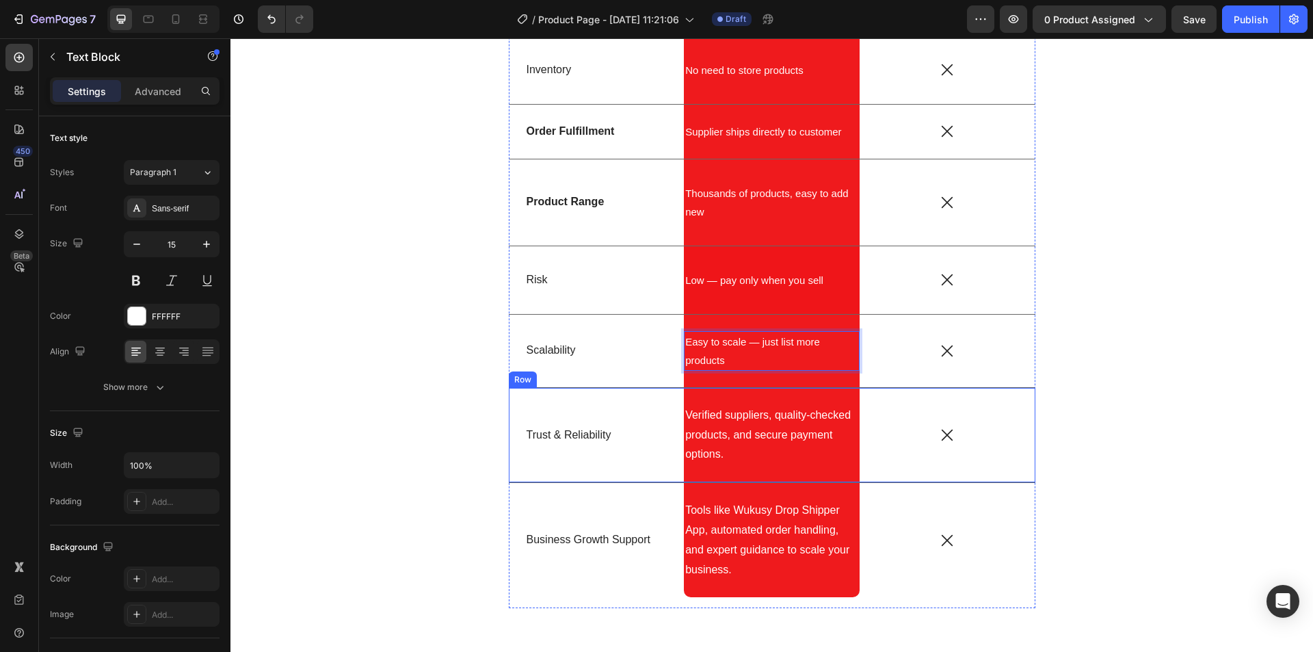
click at [592, 425] on div "Trust & Reliability Text Block" at bounding box center [597, 435] width 176 height 94
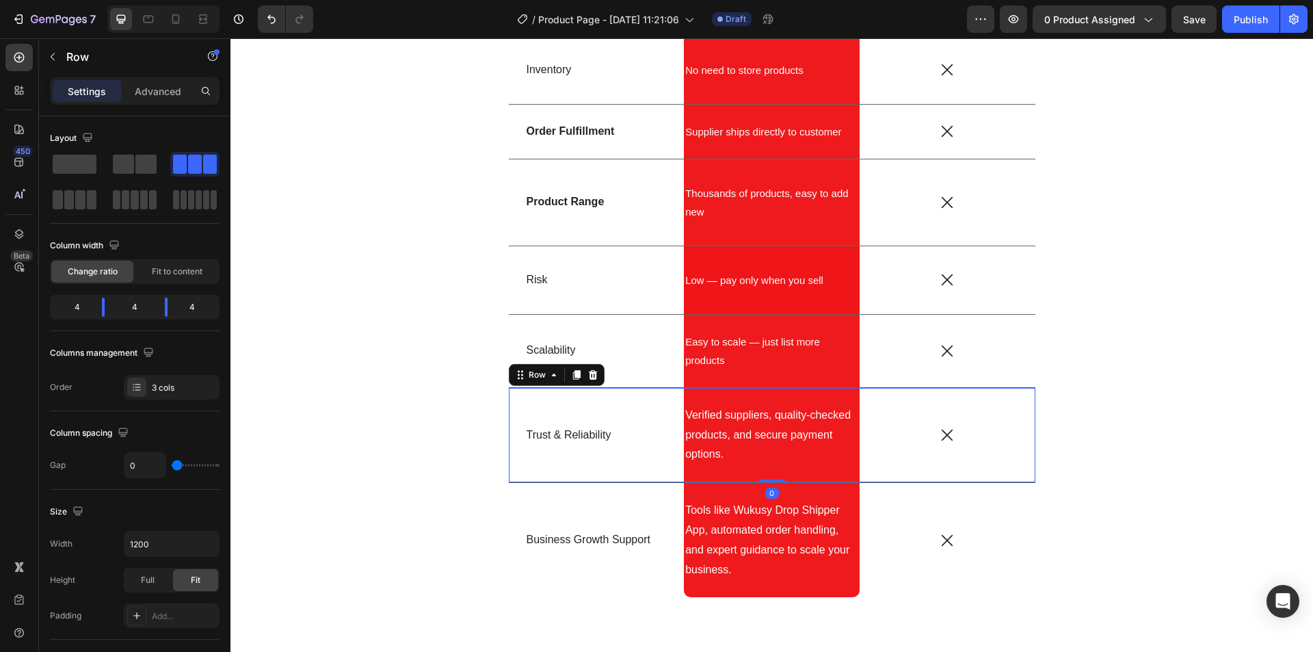
click at [592, 425] on div "Trust & Reliability Text Block" at bounding box center [597, 435] width 176 height 94
click at [591, 436] on p "Trust & Reliability" at bounding box center [597, 435] width 140 height 14
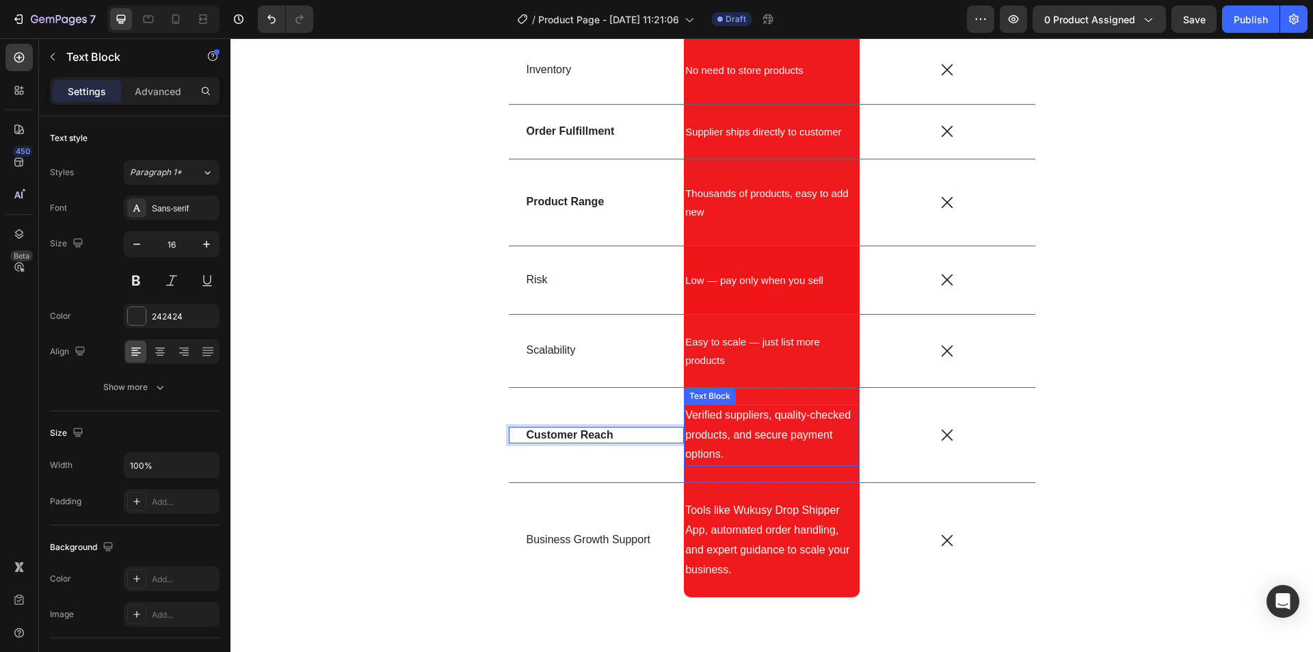
click at [730, 435] on p "Verified suppliers, quality-checked products, and secure payment options." at bounding box center [771, 435] width 173 height 59
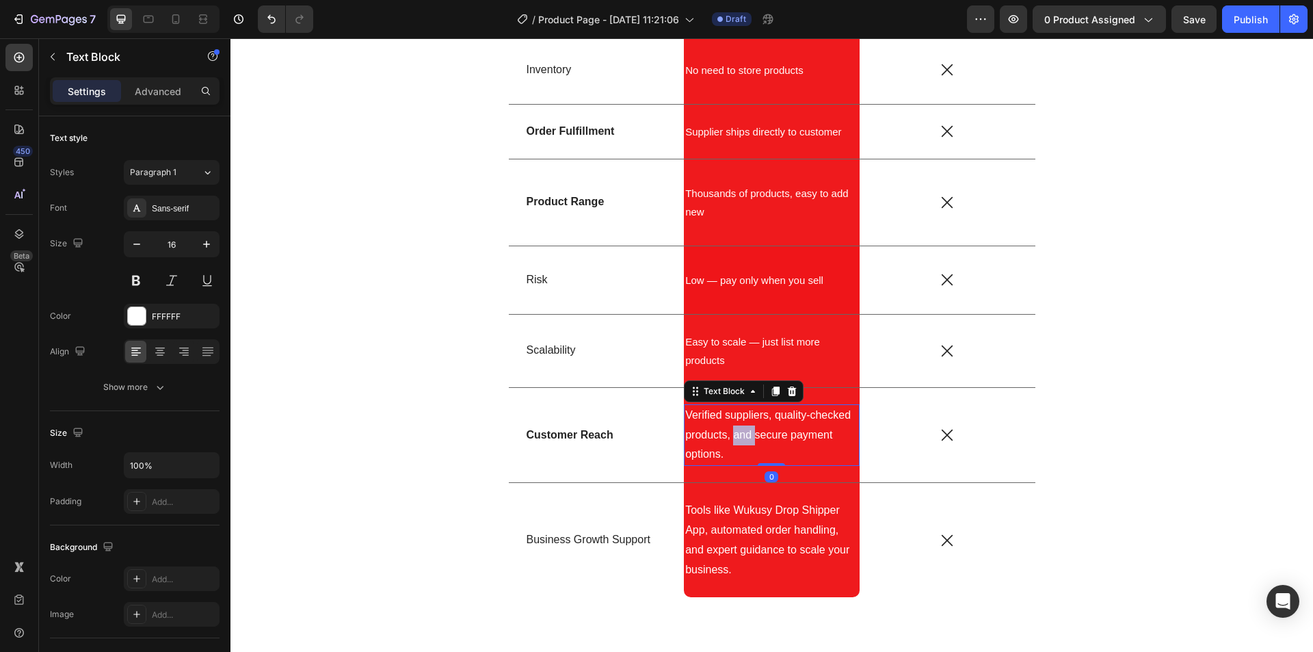
click at [730, 435] on p "Verified suppliers, quality-checked products, and secure payment options." at bounding box center [771, 435] width 173 height 59
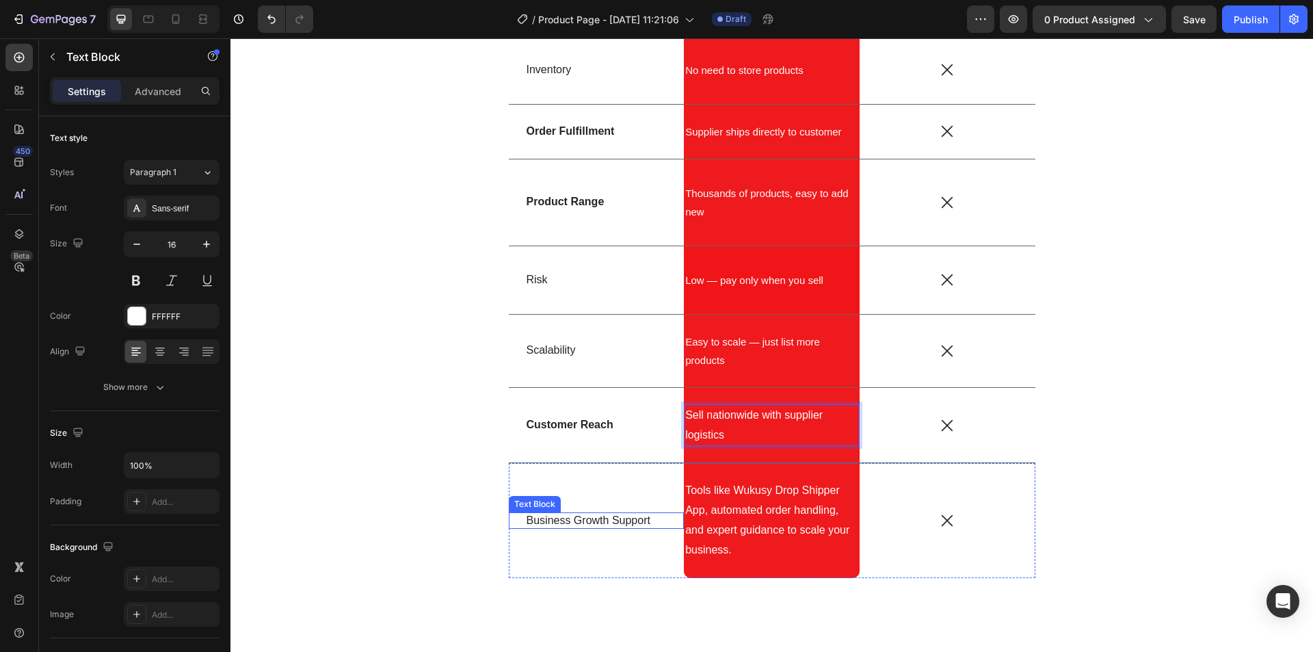
click at [587, 518] on p "Business Growth Support" at bounding box center [597, 521] width 140 height 14
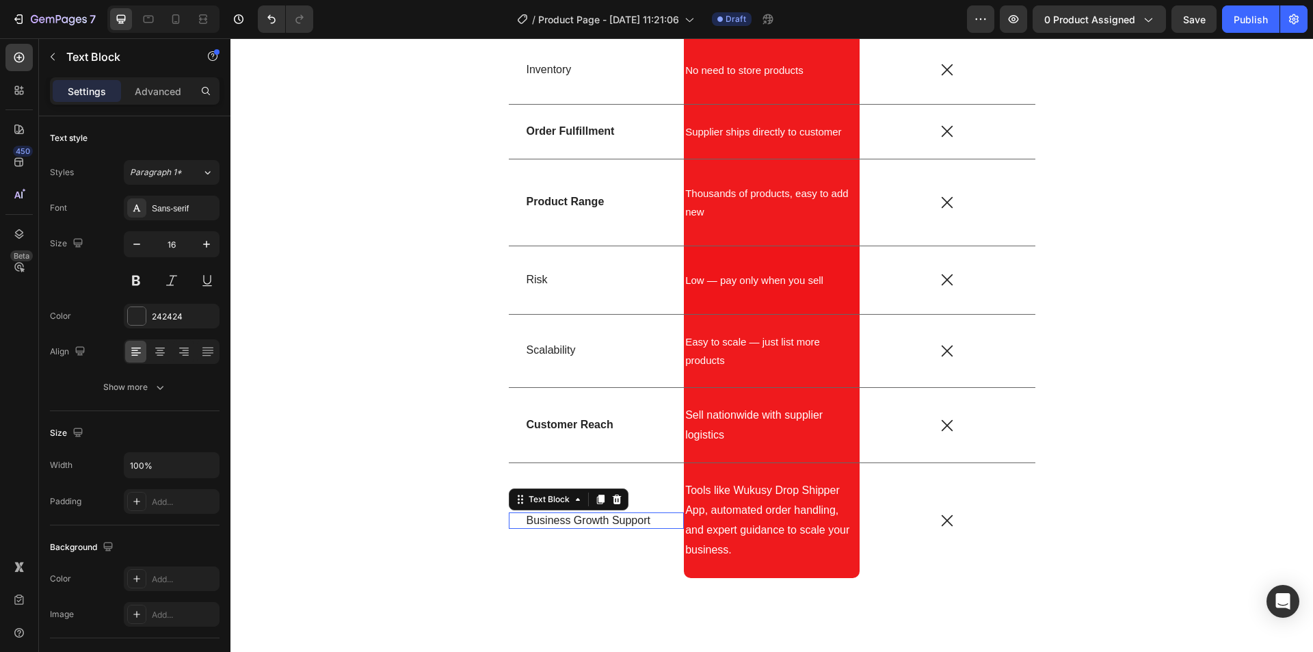
click at [587, 518] on p "Business Growth Support" at bounding box center [597, 521] width 140 height 14
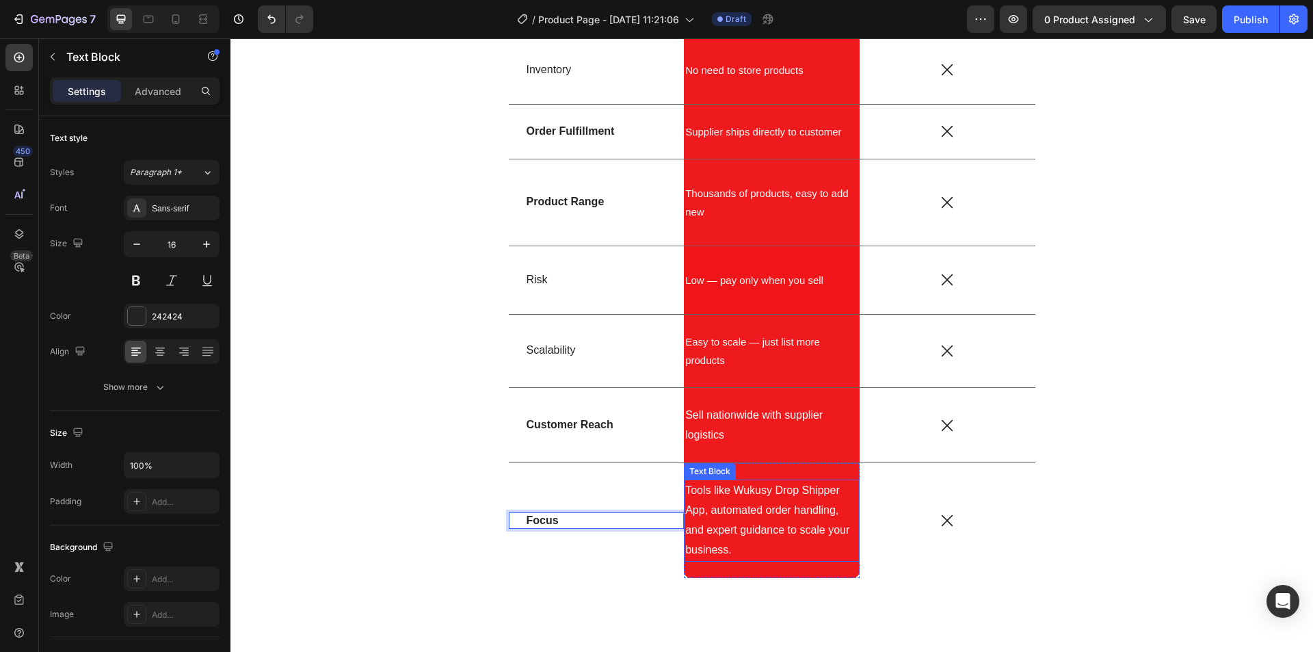
click at [723, 520] on p "Tools like Wukusy Drop Shipper App, automated order handling, and expert guidan…" at bounding box center [771, 520] width 173 height 79
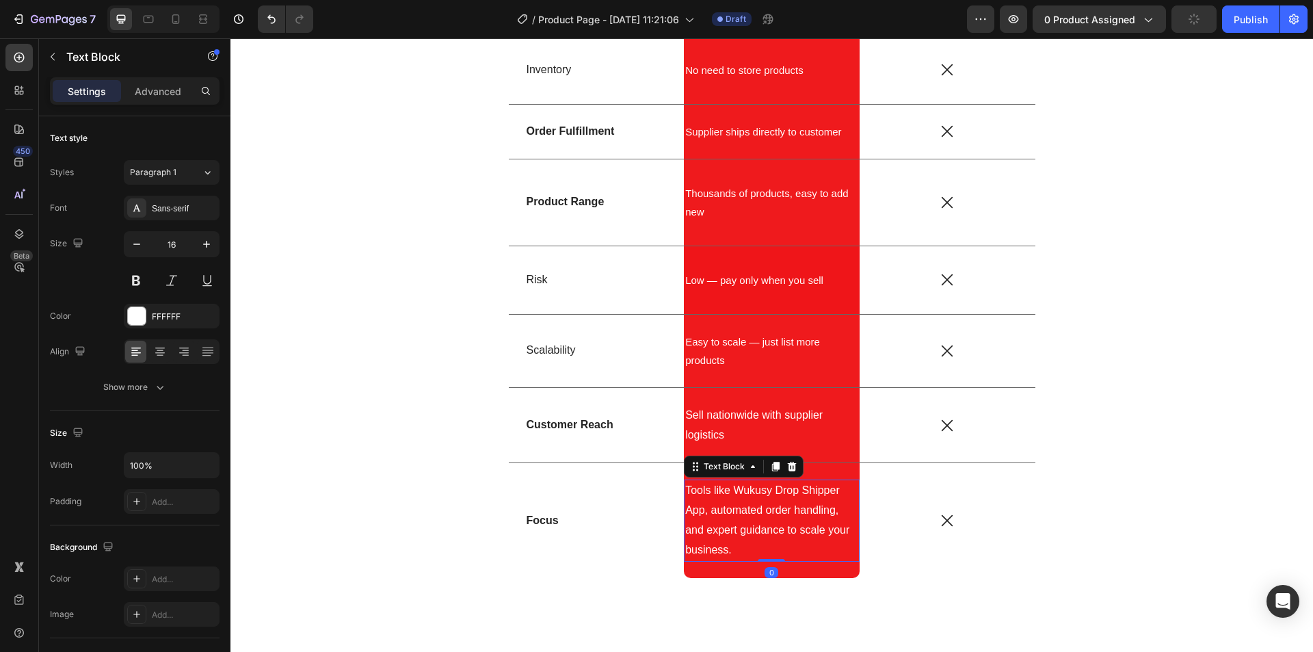
click at [723, 520] on p "Tools like Wukusy Drop Shipper App, automated order handling, and expert guidan…" at bounding box center [771, 520] width 173 height 79
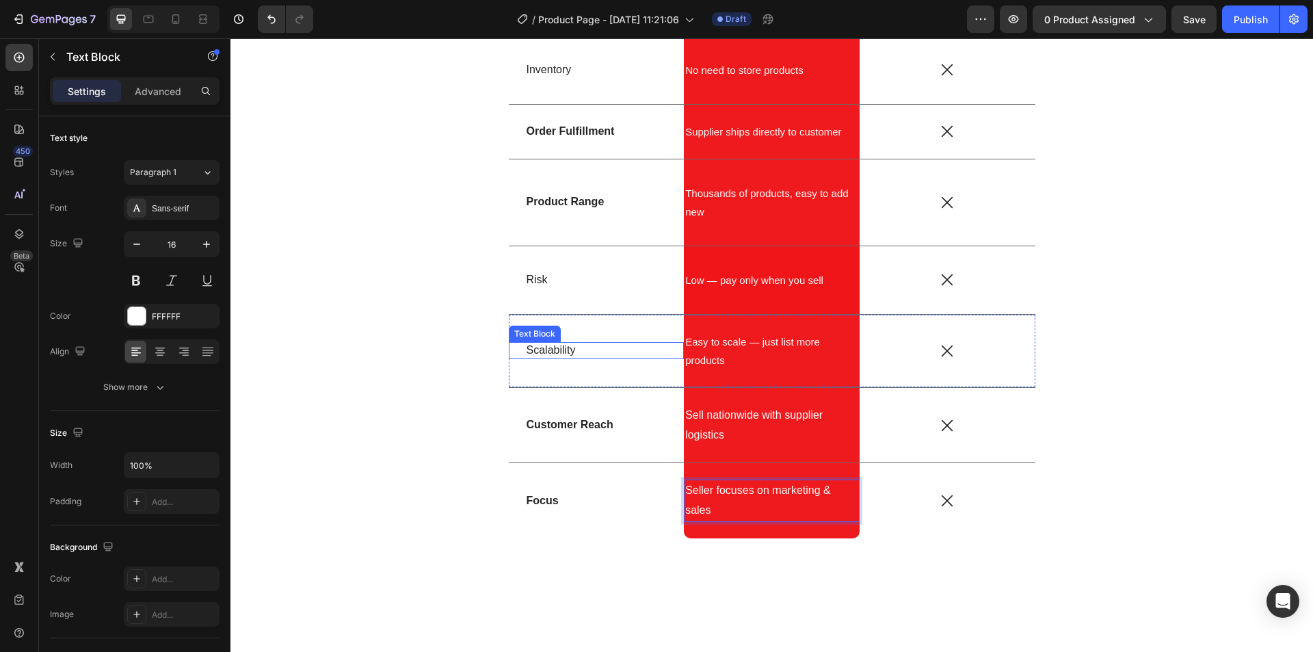
click at [557, 345] on p "Scalability" at bounding box center [597, 350] width 140 height 14
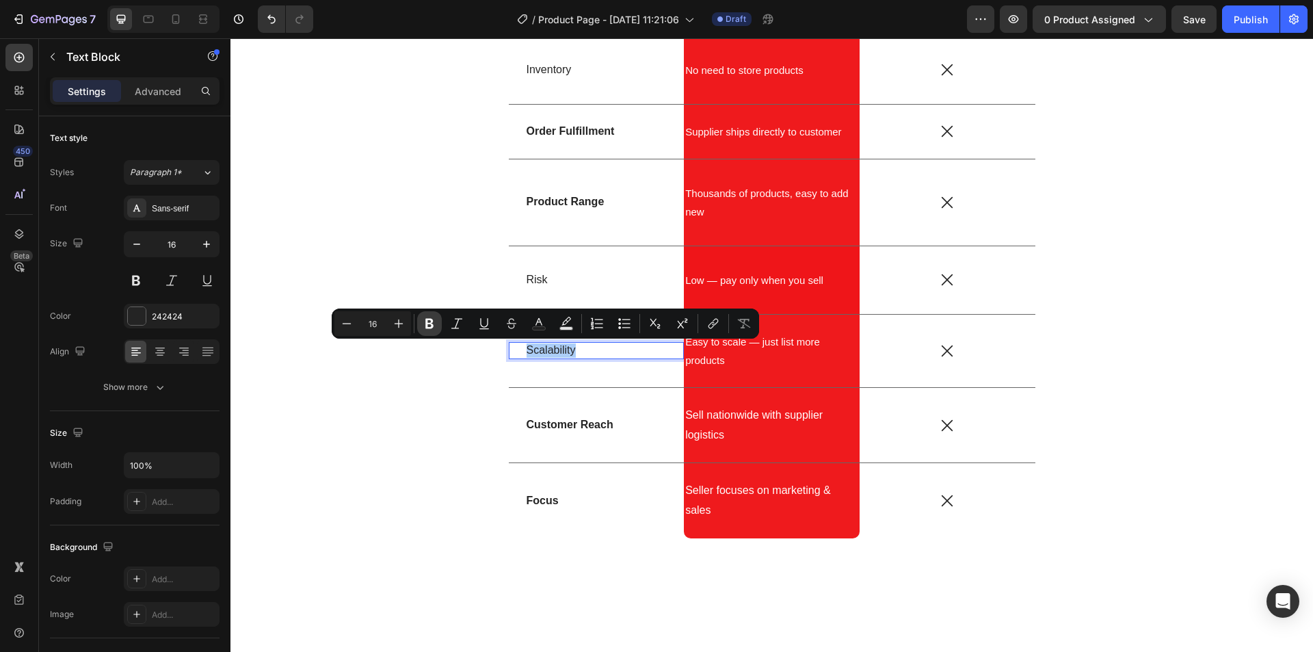
click at [425, 318] on icon "Editor contextual toolbar" at bounding box center [430, 324] width 14 height 14
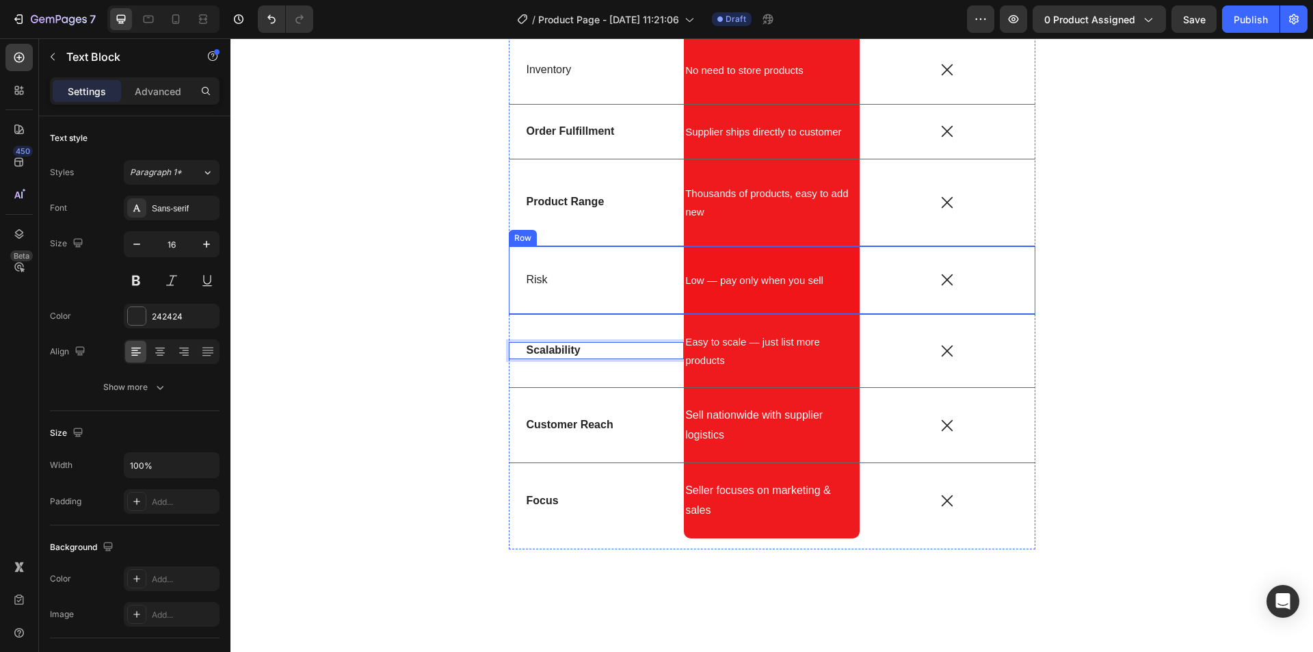
click at [527, 278] on p "Risk" at bounding box center [597, 280] width 140 height 14
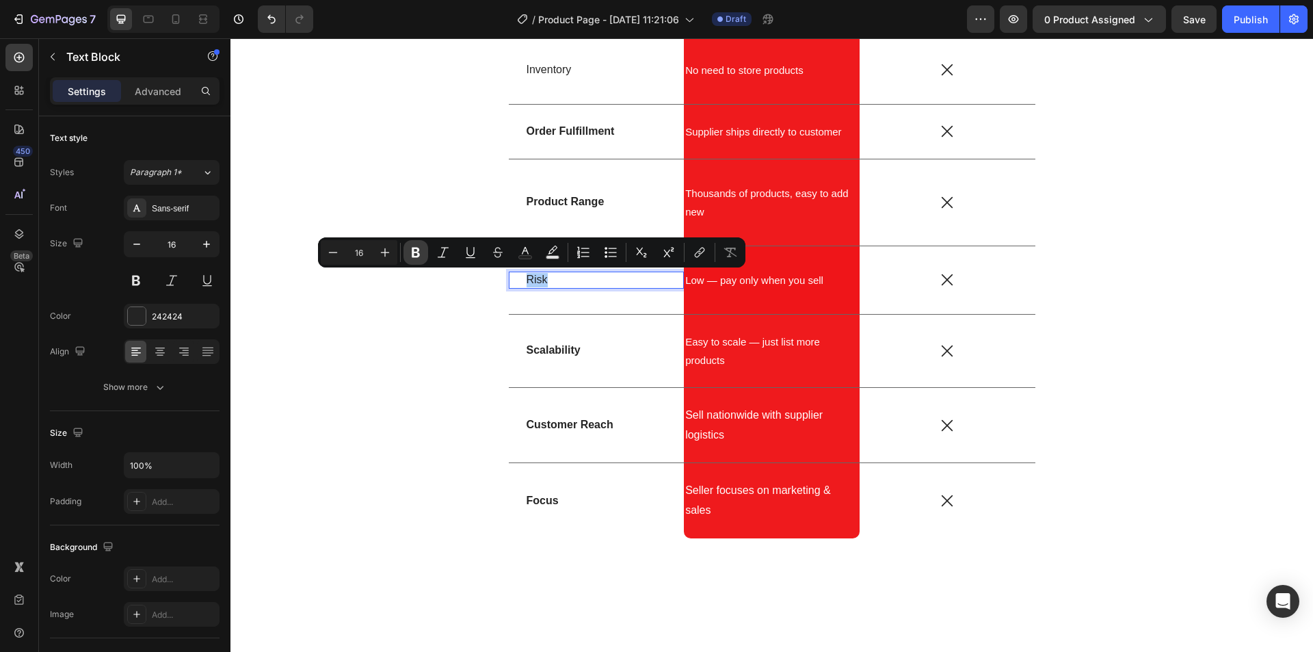
click at [421, 252] on icon "Editor contextual toolbar" at bounding box center [416, 253] width 14 height 14
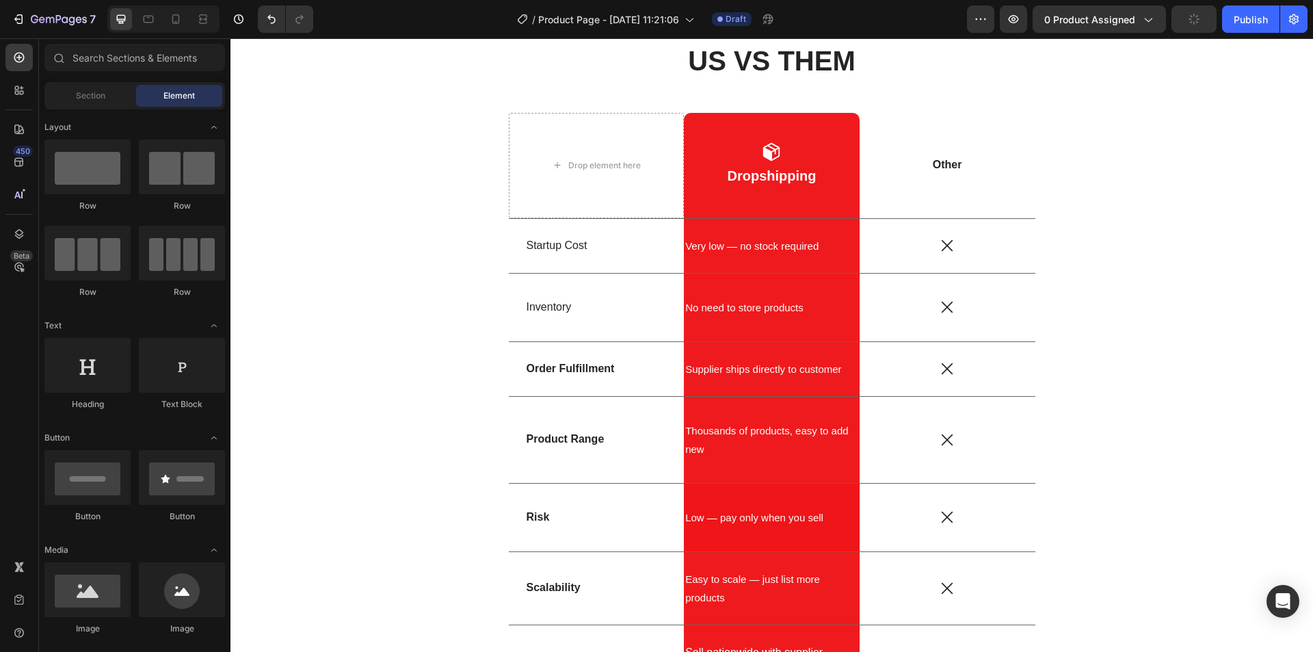
scroll to position [2831, 0]
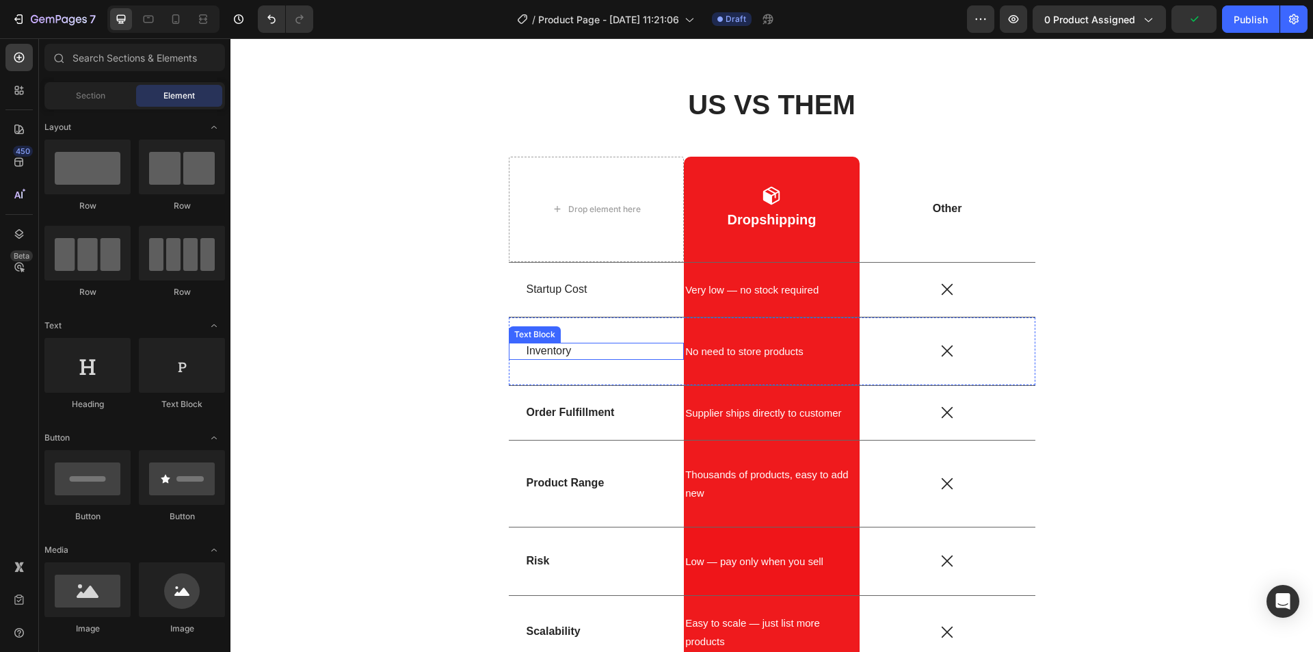
click at [527, 347] on p "Inventory" at bounding box center [597, 351] width 140 height 14
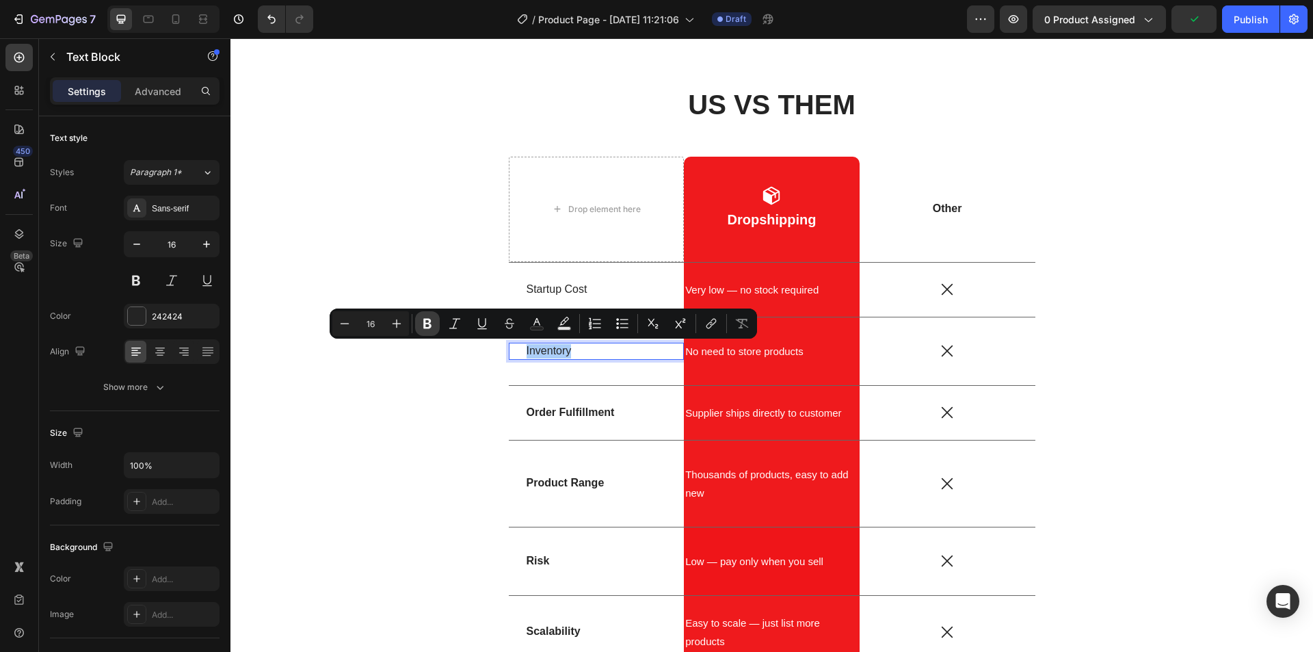
click at [426, 319] on icon "Editor contextual toolbar" at bounding box center [427, 324] width 8 height 10
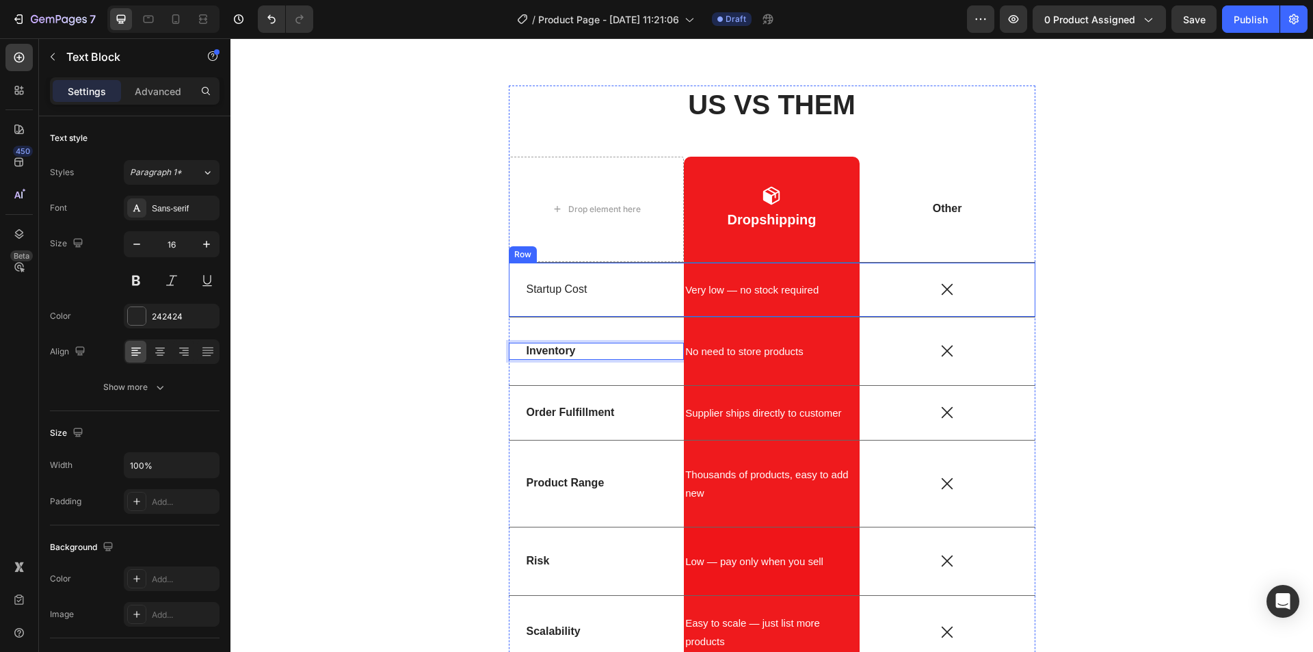
click at [564, 293] on p "Startup Cost" at bounding box center [597, 289] width 140 height 14
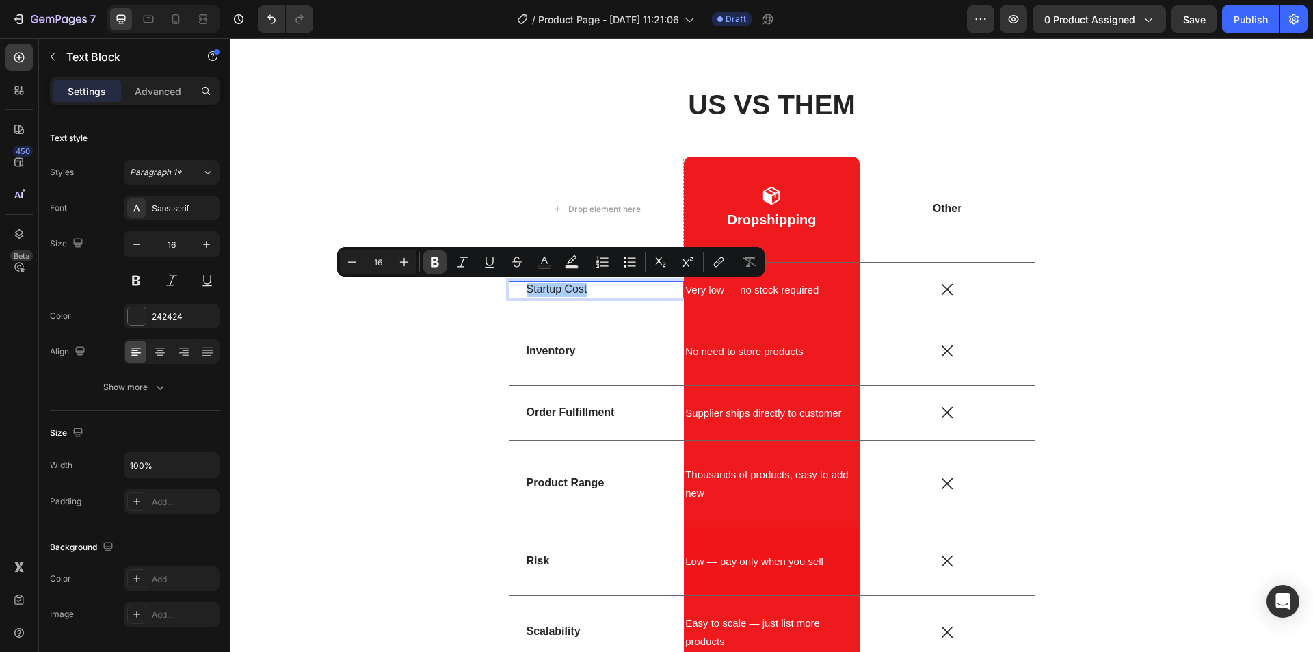
click at [438, 261] on icon "Editor contextual toolbar" at bounding box center [435, 262] width 8 height 10
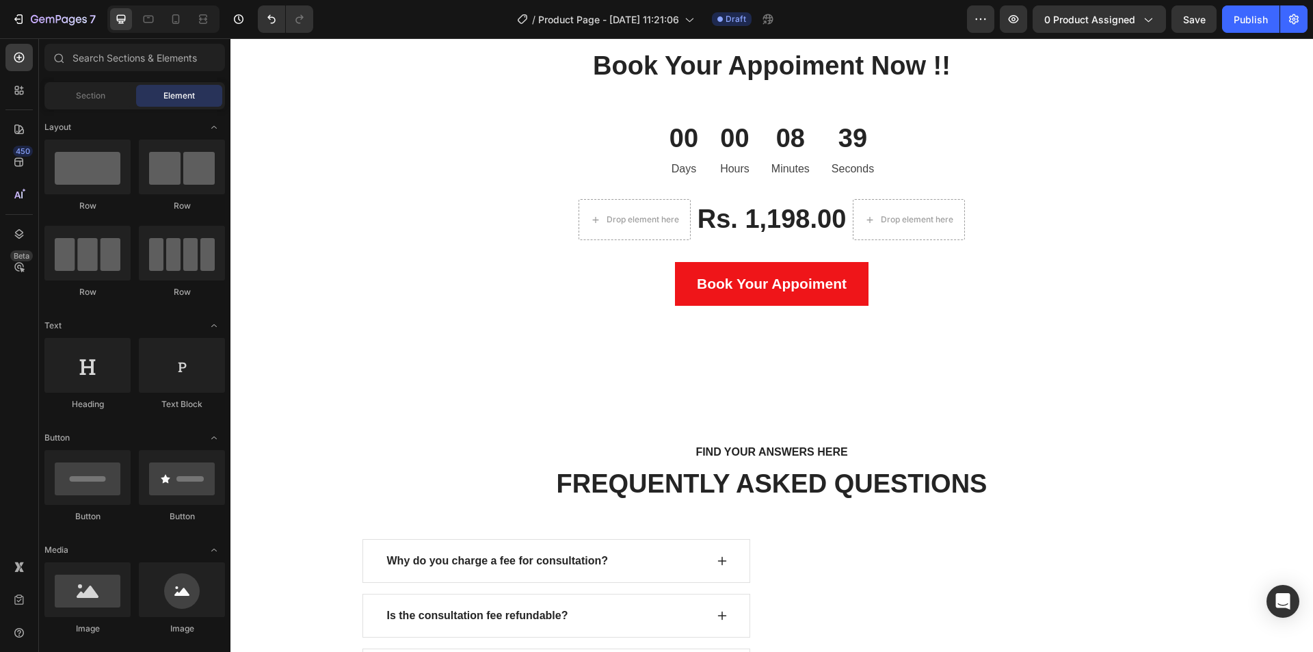
scroll to position [3605, 0]
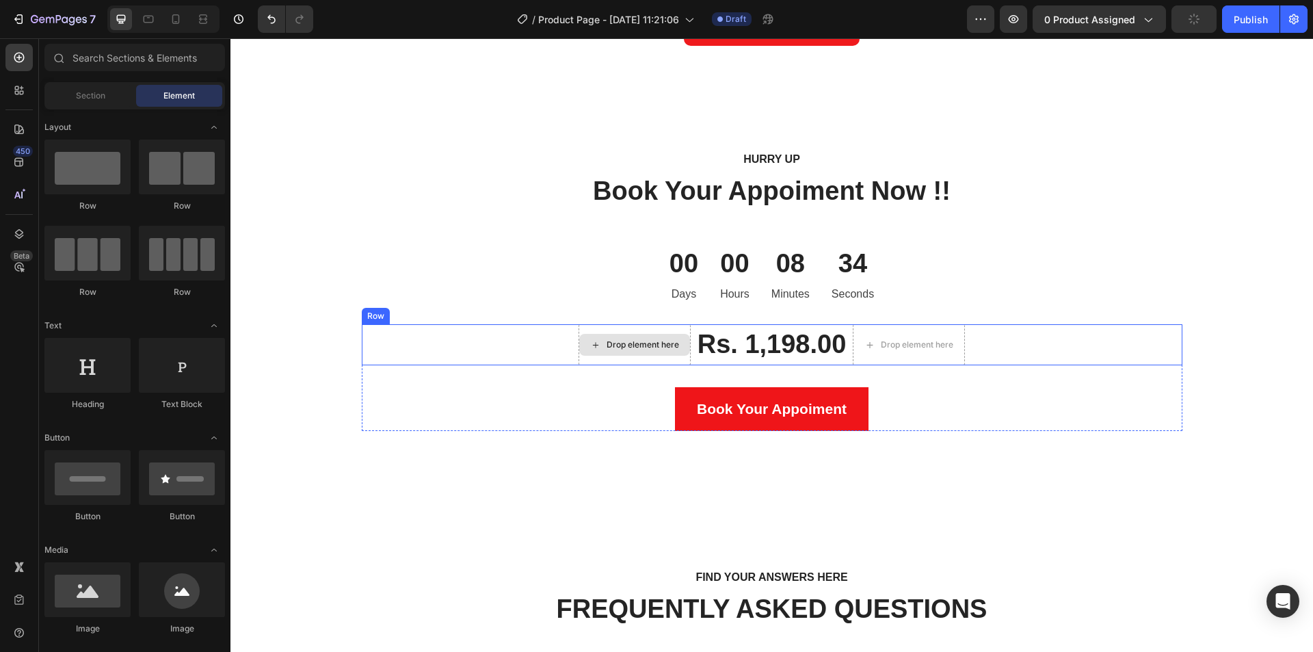
click at [642, 343] on div "Drop element here" at bounding box center [643, 344] width 72 height 11
click at [76, 92] on span "Section" at bounding box center [90, 96] width 29 height 12
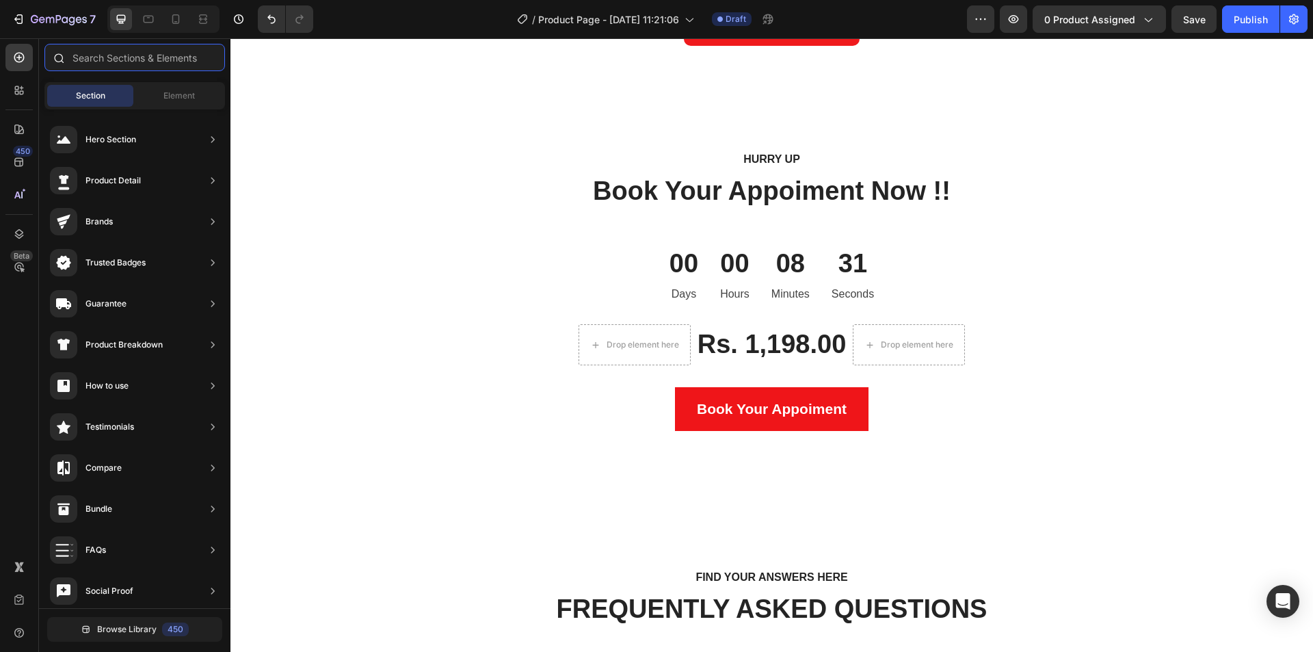
click at [152, 48] on input "text" at bounding box center [134, 57] width 181 height 27
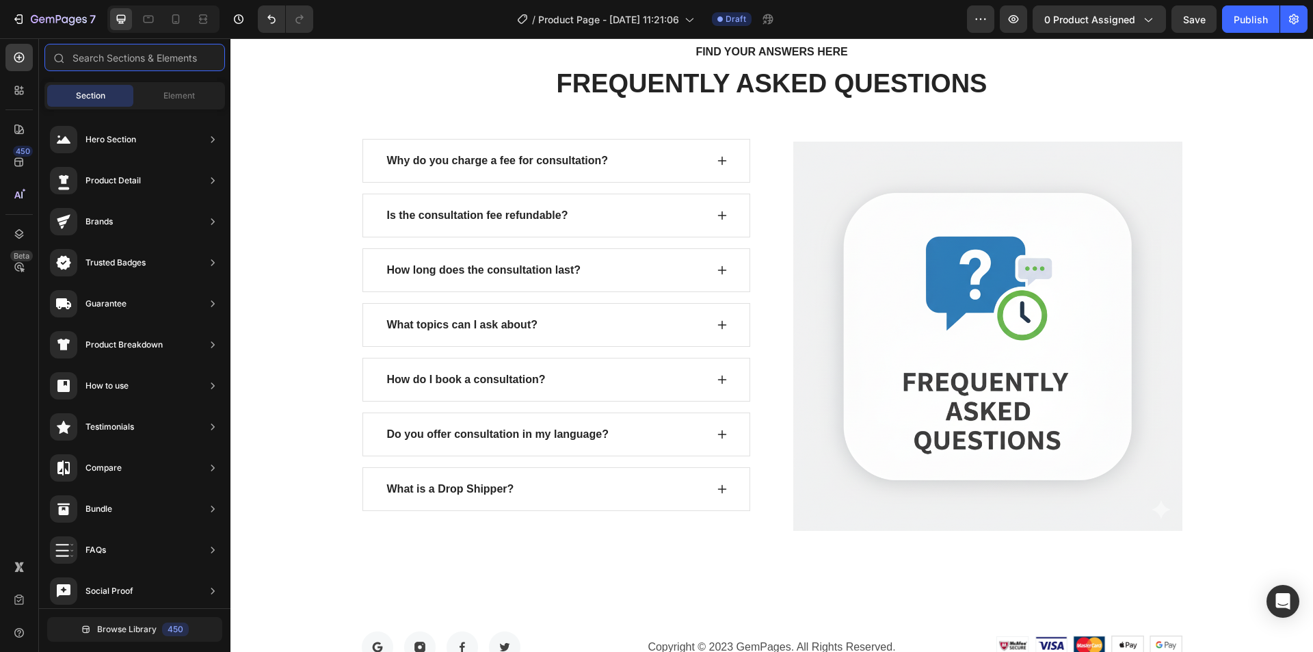
scroll to position [4124, 0]
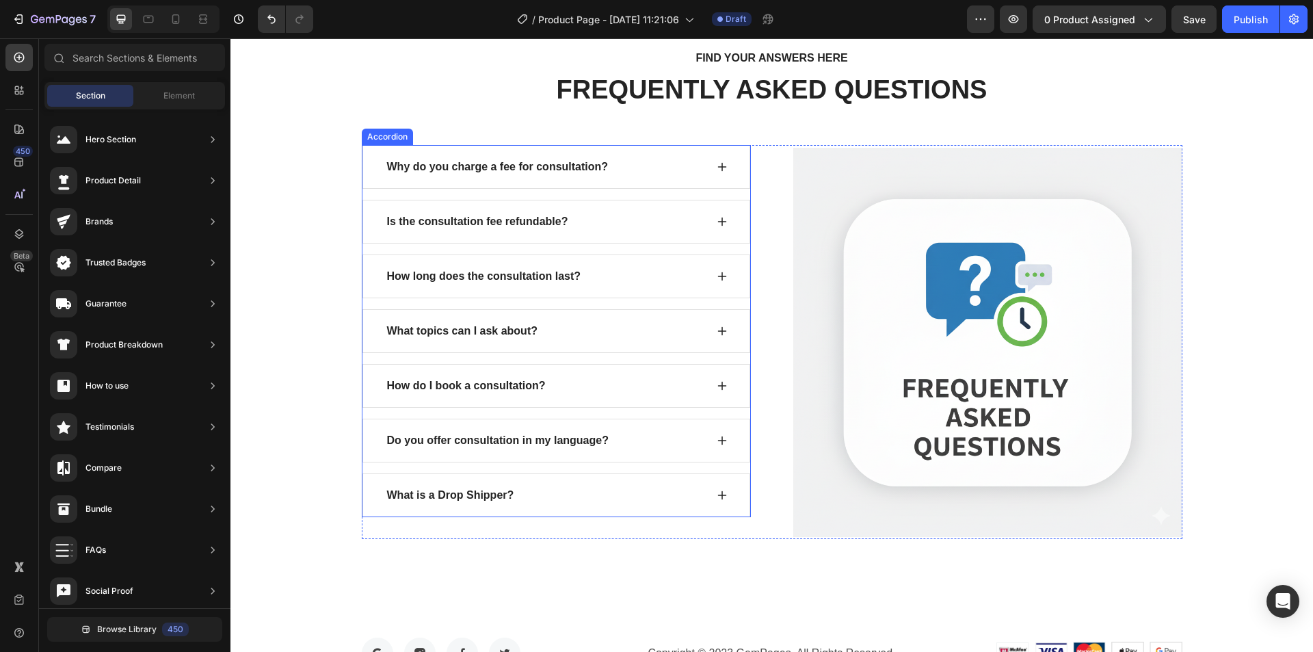
click at [608, 163] on div "Why do you charge a fee for consultation?" at bounding box center [545, 167] width 321 height 21
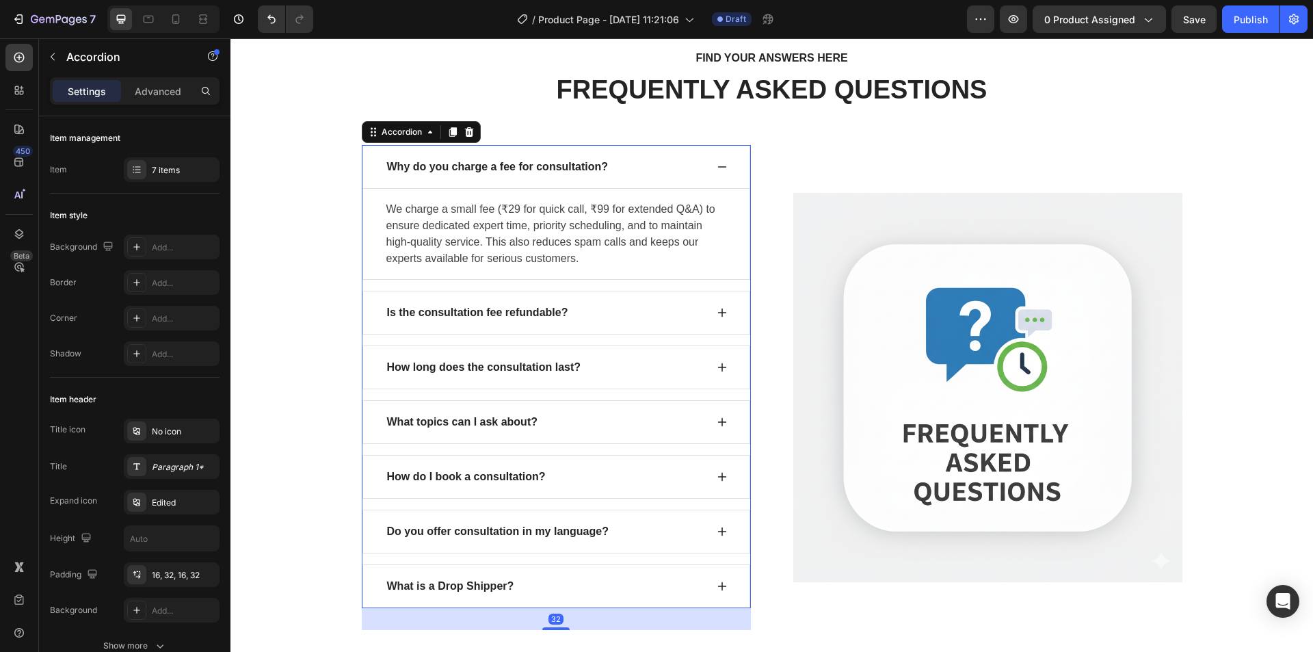
click at [611, 308] on div "Is the consultation fee refundable?" at bounding box center [545, 312] width 321 height 21
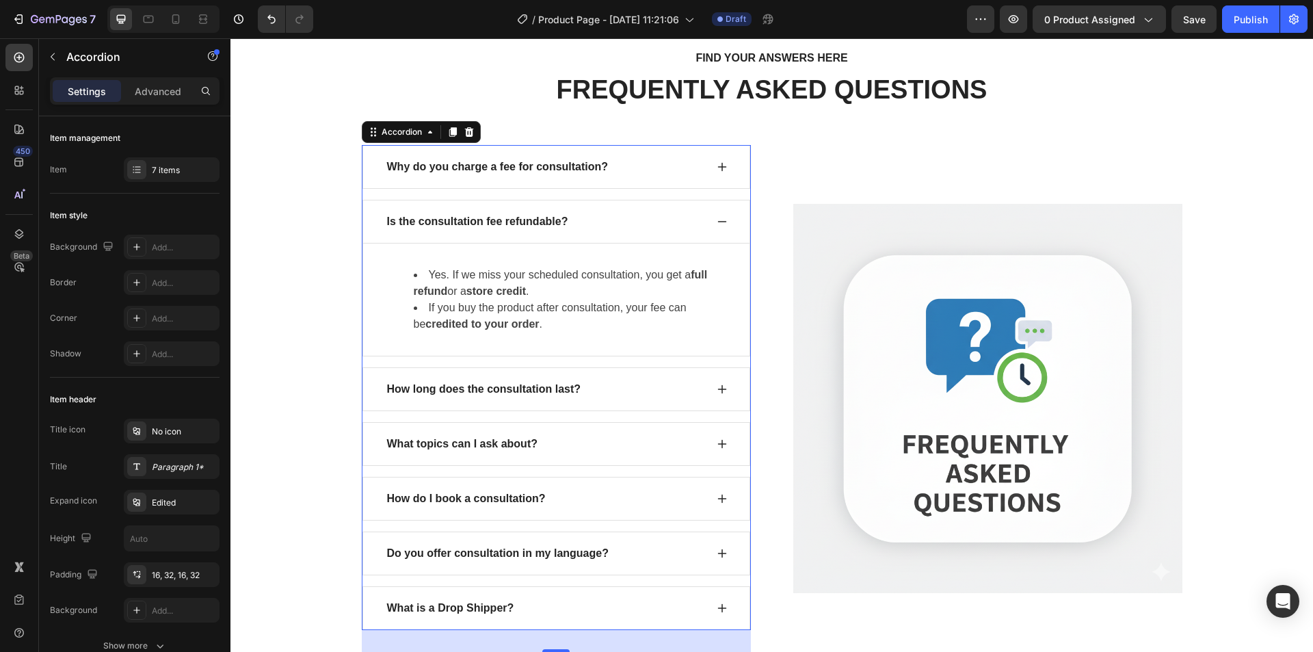
click at [570, 226] on div "Is the consultation fee refundable?" at bounding box center [545, 221] width 321 height 21
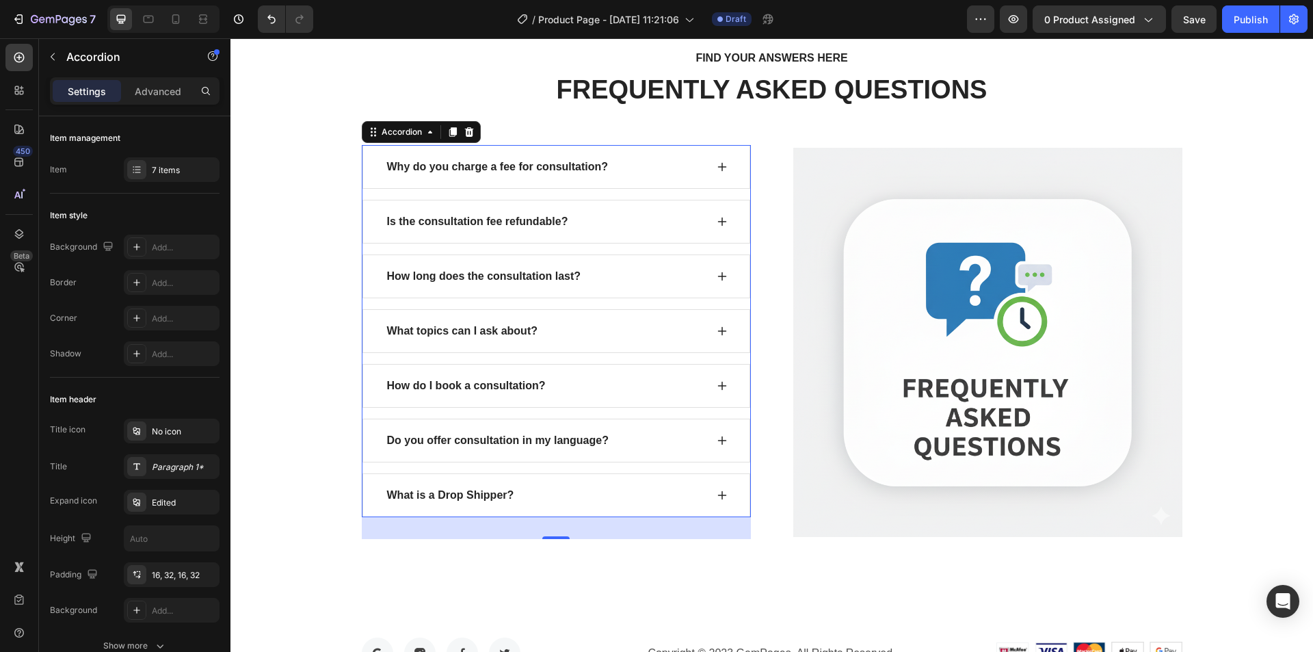
click at [570, 226] on div "Is the consultation fee refundable?" at bounding box center [545, 221] width 321 height 21
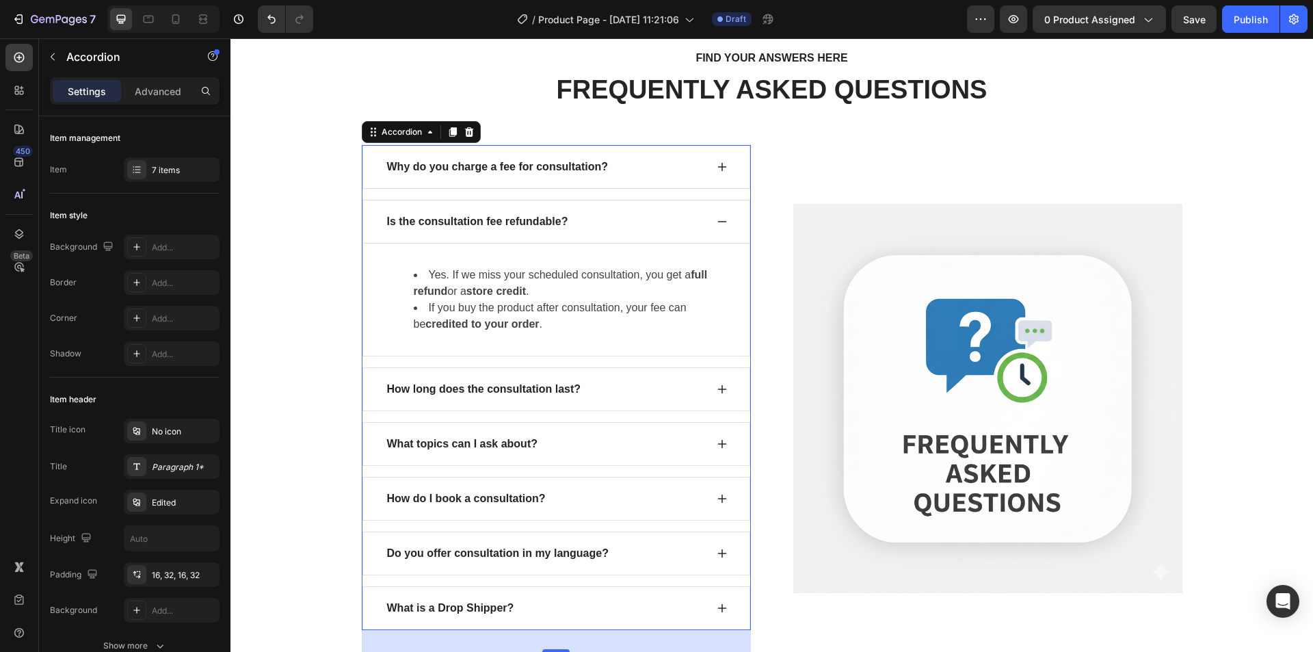
click at [514, 220] on p "Is the consultation fee refundable?" at bounding box center [477, 221] width 181 height 16
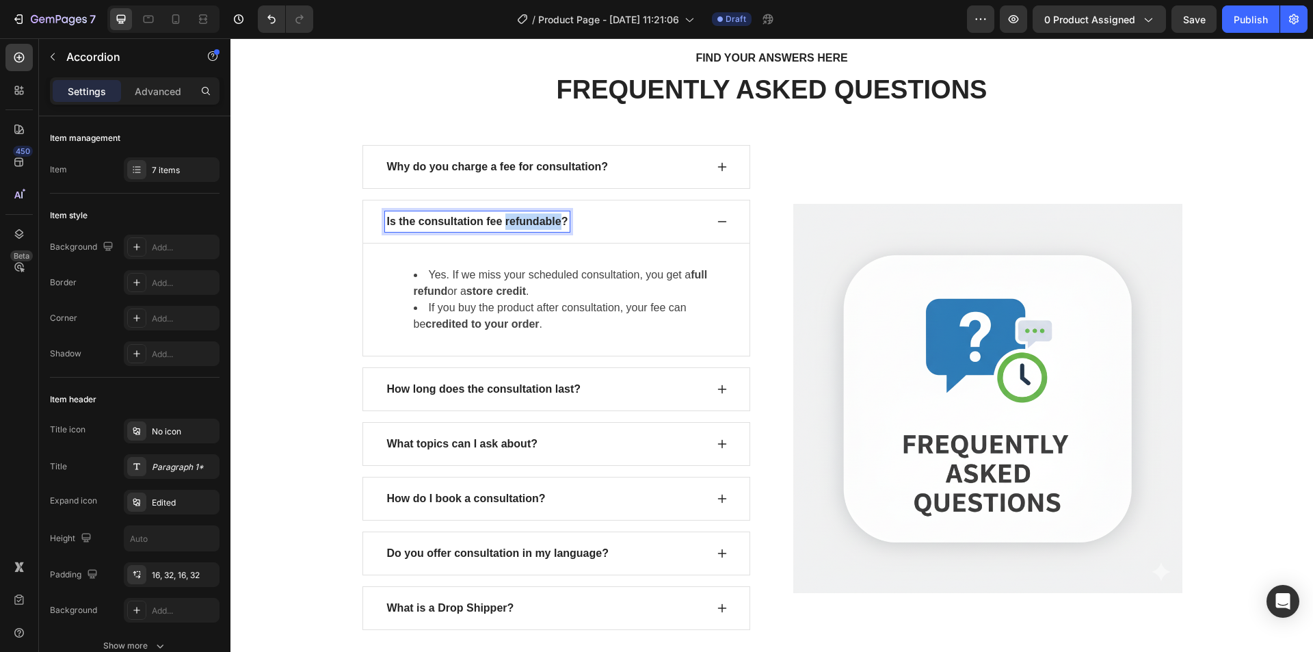
click at [514, 220] on p "Is the consultation fee refundable?" at bounding box center [477, 221] width 181 height 16
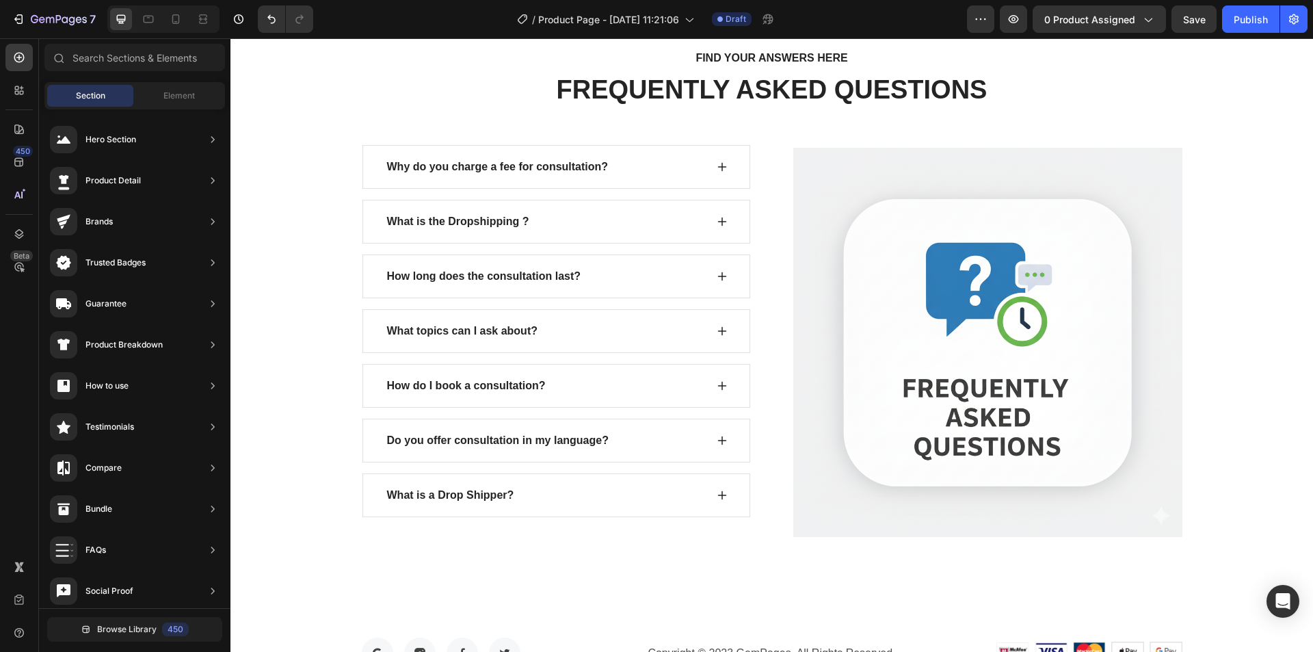
scroll to position [3918, 0]
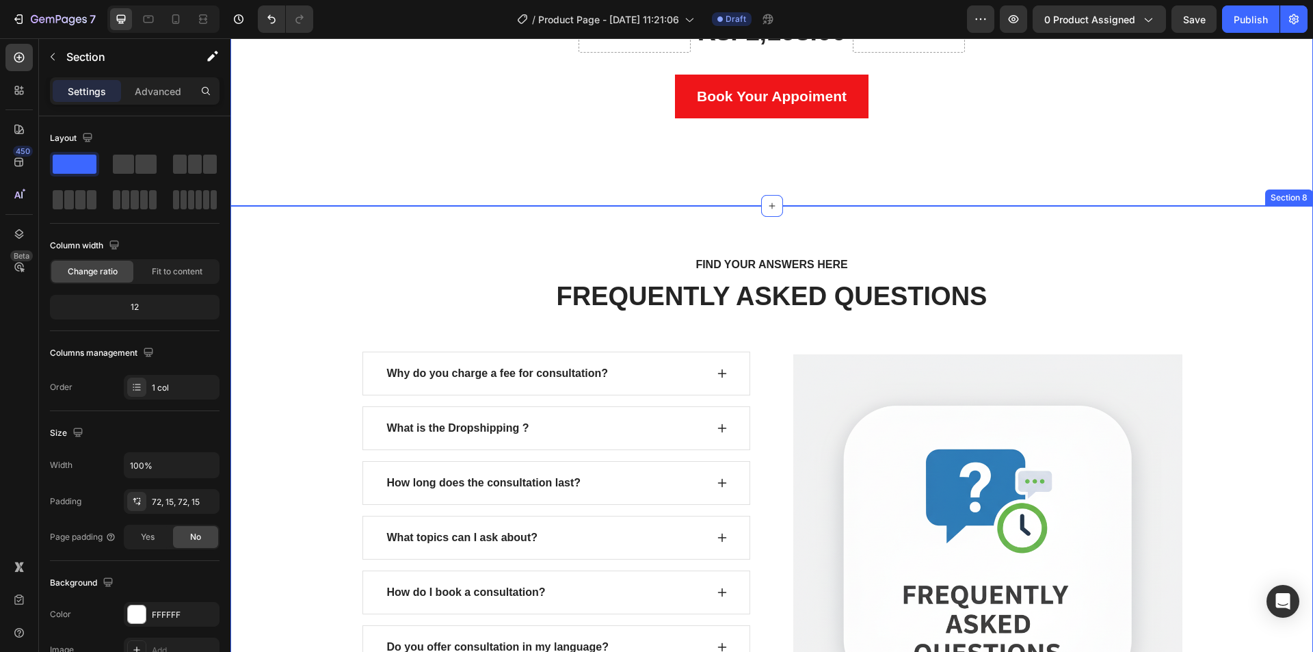
click at [335, 273] on div "FIND YOUR ANSWERS HERE Text block FREQUENTLY ASKED QUESTIONS Heading Row Why do…" at bounding box center [772, 500] width 1062 height 491
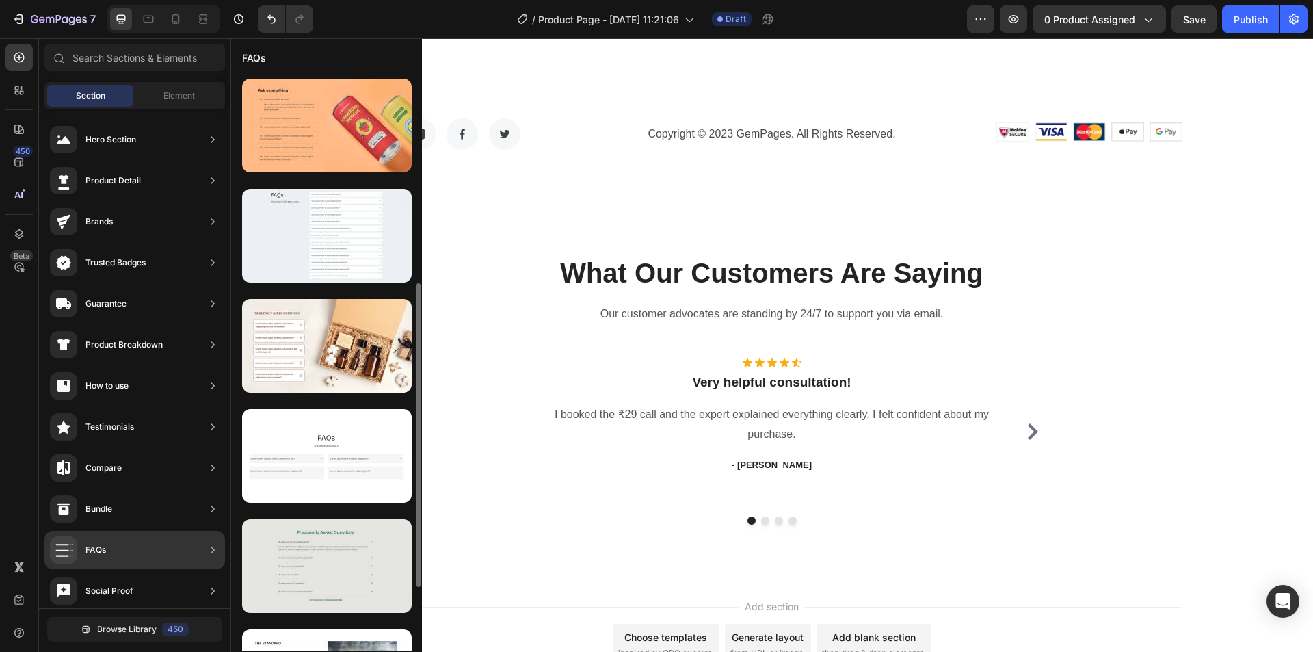
scroll to position [137, 0]
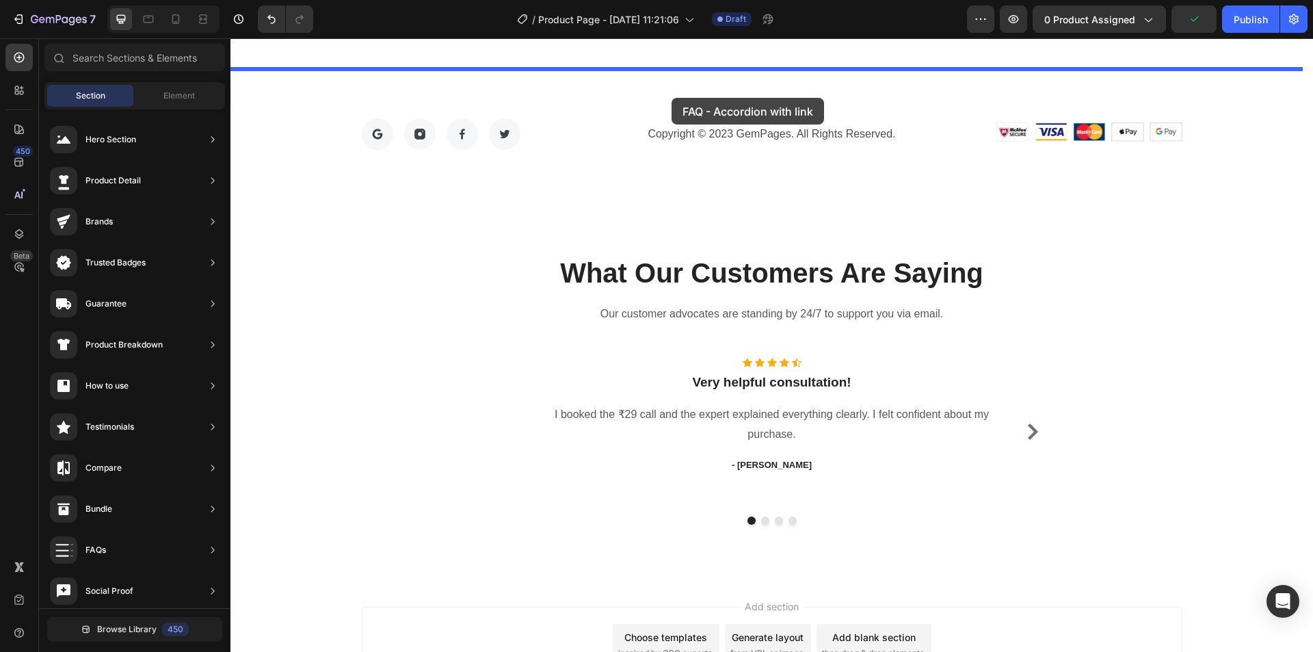
drag, startPoint x: 574, startPoint y: 469, endPoint x: 672, endPoint y: 98, distance: 384.0
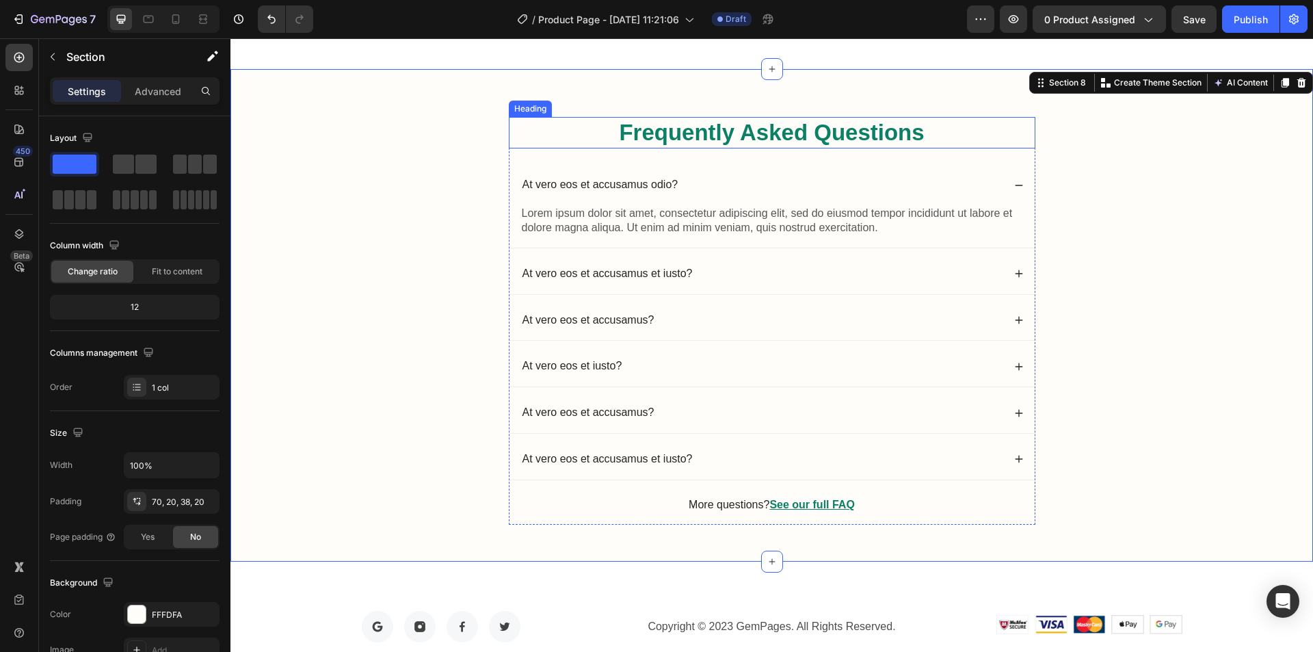
click at [764, 132] on h2 "Frequently Asked Questions" at bounding box center [772, 133] width 527 height 32
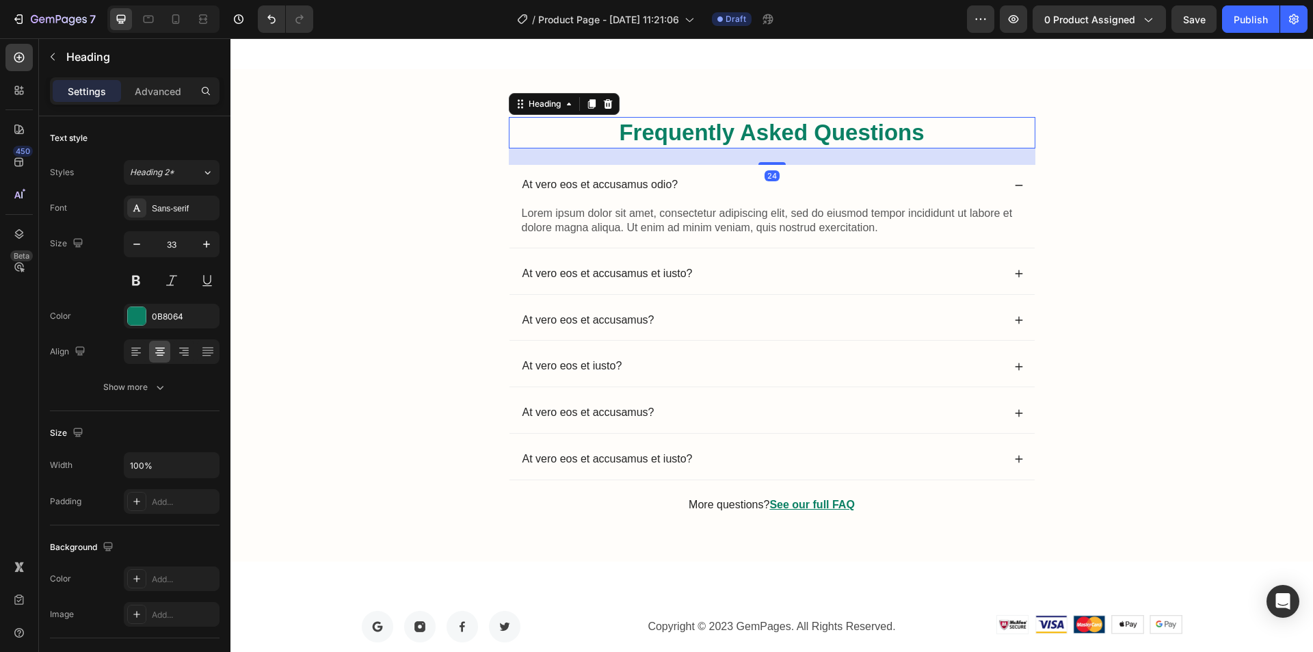
click at [765, 132] on h2 "Frequently Asked Questions" at bounding box center [772, 133] width 527 height 32
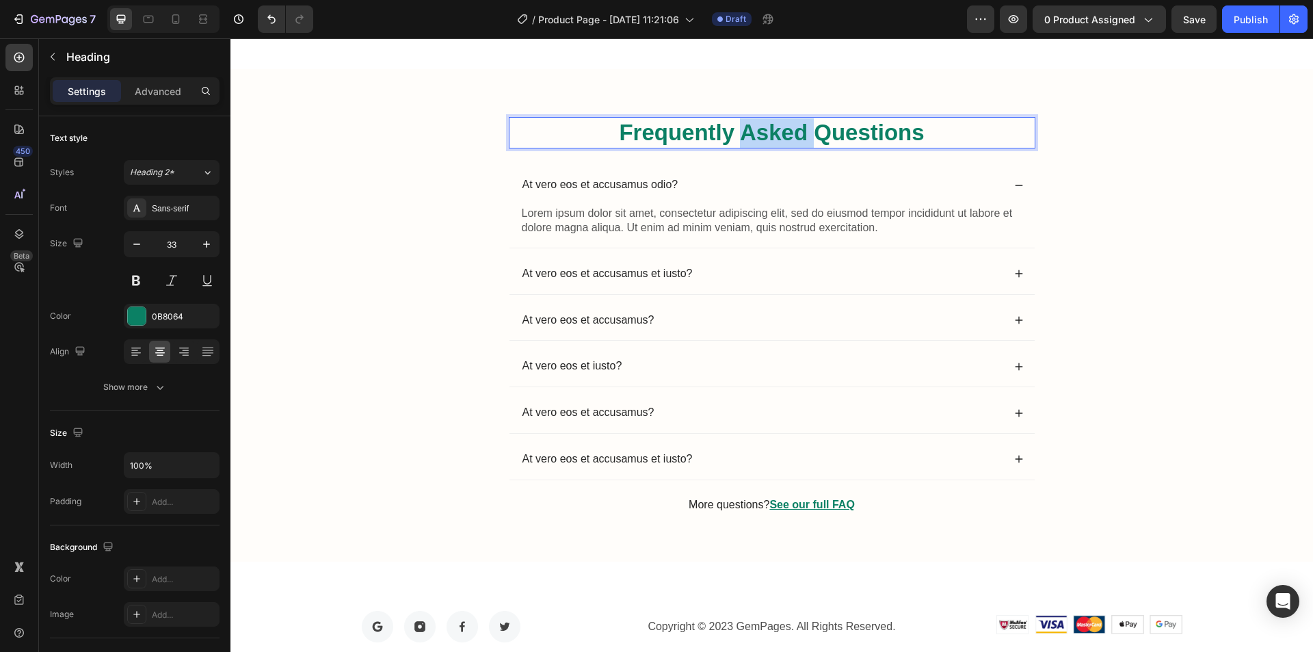
click at [765, 132] on p "Frequently Asked Questions" at bounding box center [772, 132] width 524 height 29
click at [654, 138] on p "Frequently Asked Questions" at bounding box center [772, 132] width 524 height 29
click at [743, 138] on p "Frequently Asked Questions" at bounding box center [772, 132] width 524 height 29
click at [766, 132] on p "Frequently Asked Questions" at bounding box center [772, 132] width 524 height 29
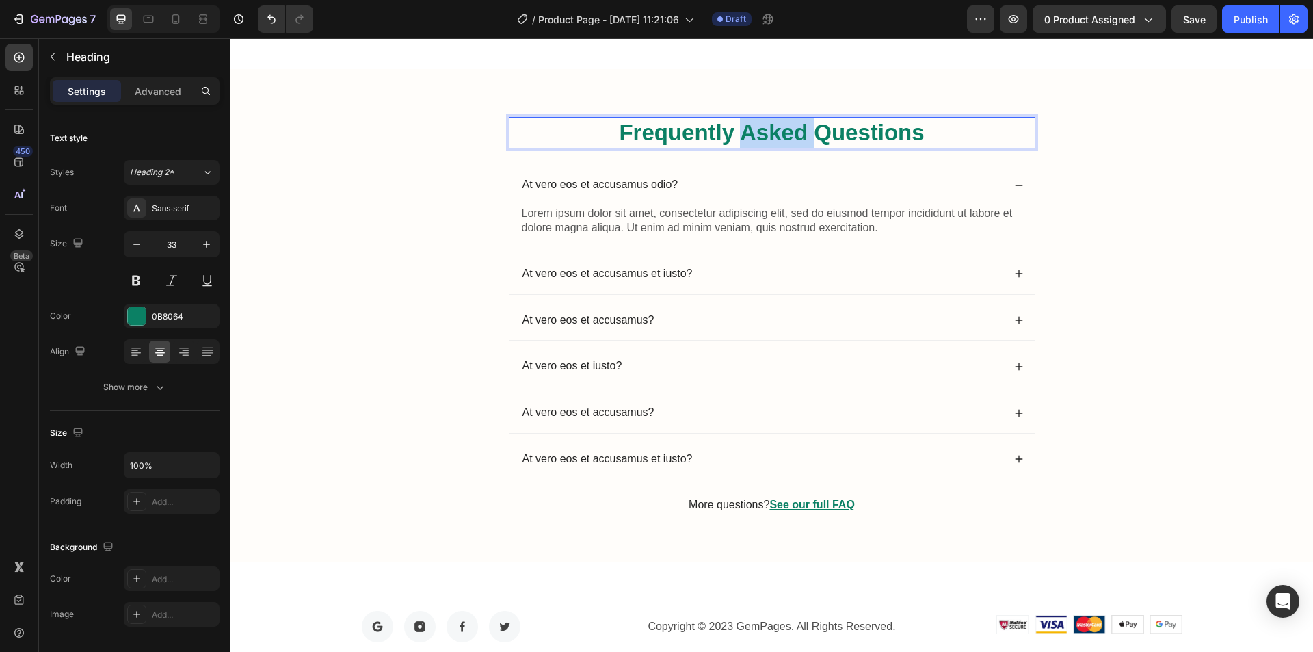
click at [766, 132] on p "Frequently Asked Questions" at bounding box center [772, 132] width 524 height 29
click at [658, 130] on p "Frequently Asked Questions" at bounding box center [772, 132] width 524 height 29
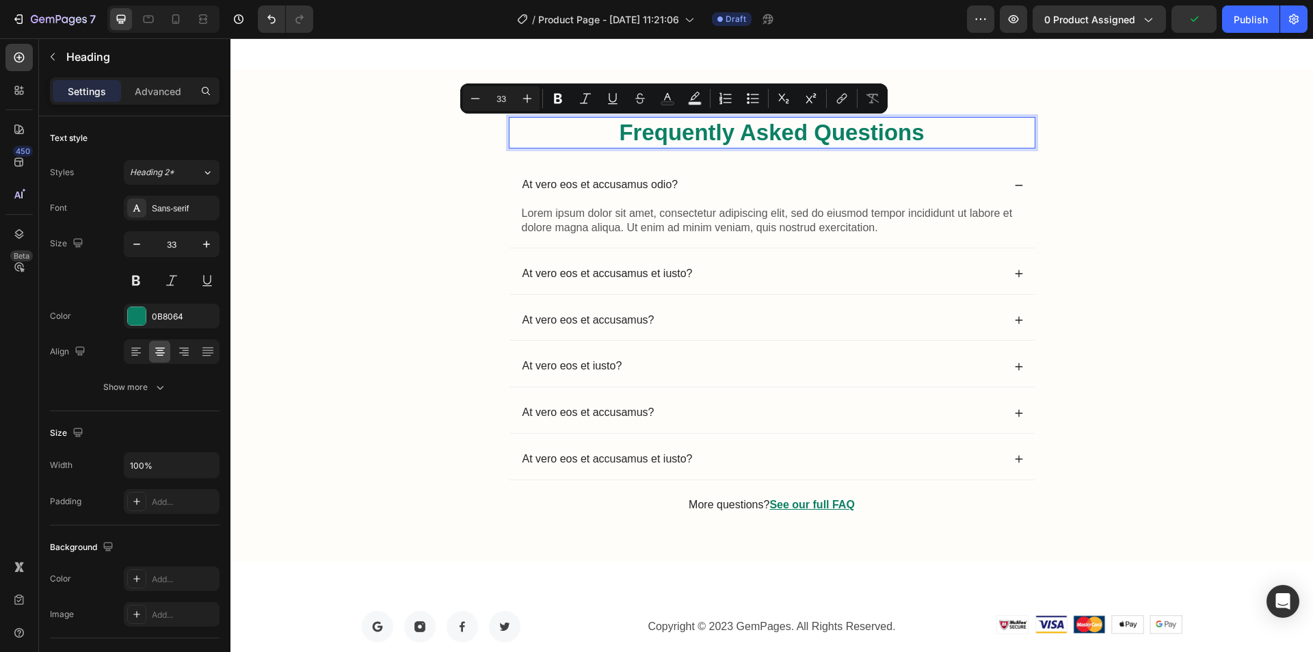
click at [802, 132] on p "Frequently Asked Questions" at bounding box center [772, 132] width 524 height 29
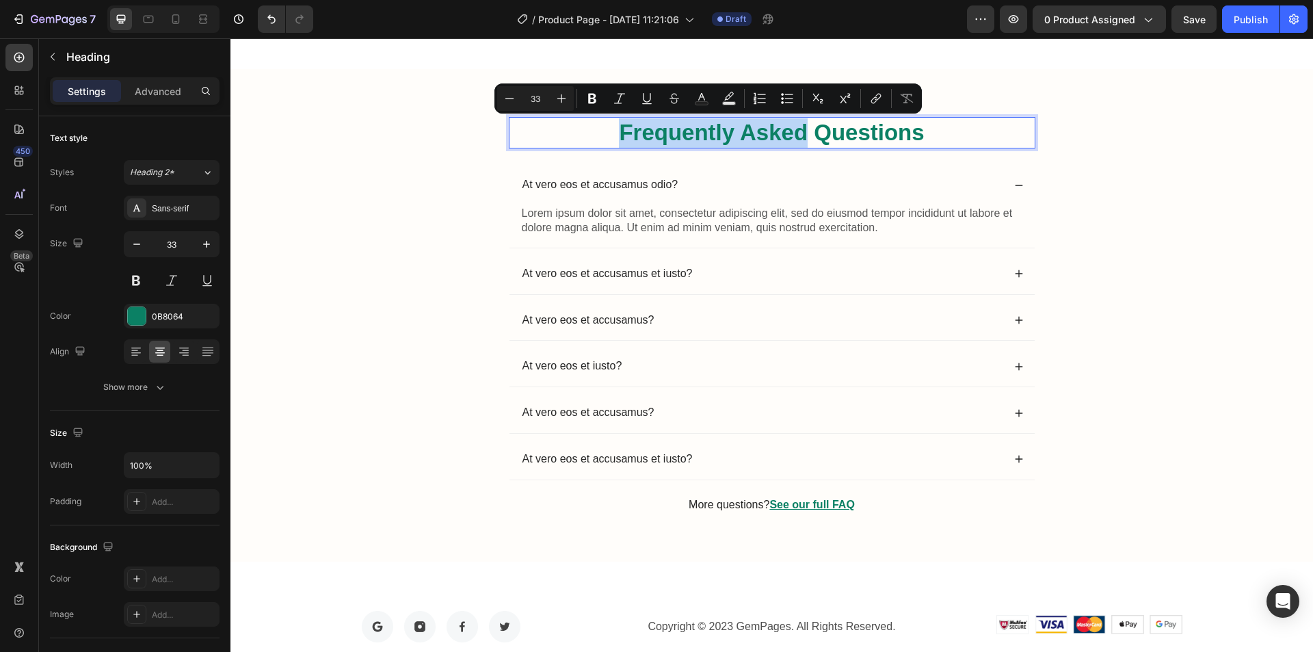
drag, startPoint x: 615, startPoint y: 129, endPoint x: 798, endPoint y: 129, distance: 183.3
click at [798, 129] on p "Frequently Asked Questions" at bounding box center [772, 132] width 524 height 29
click at [698, 96] on icon "Editor contextual toolbar" at bounding box center [702, 99] width 14 height 14
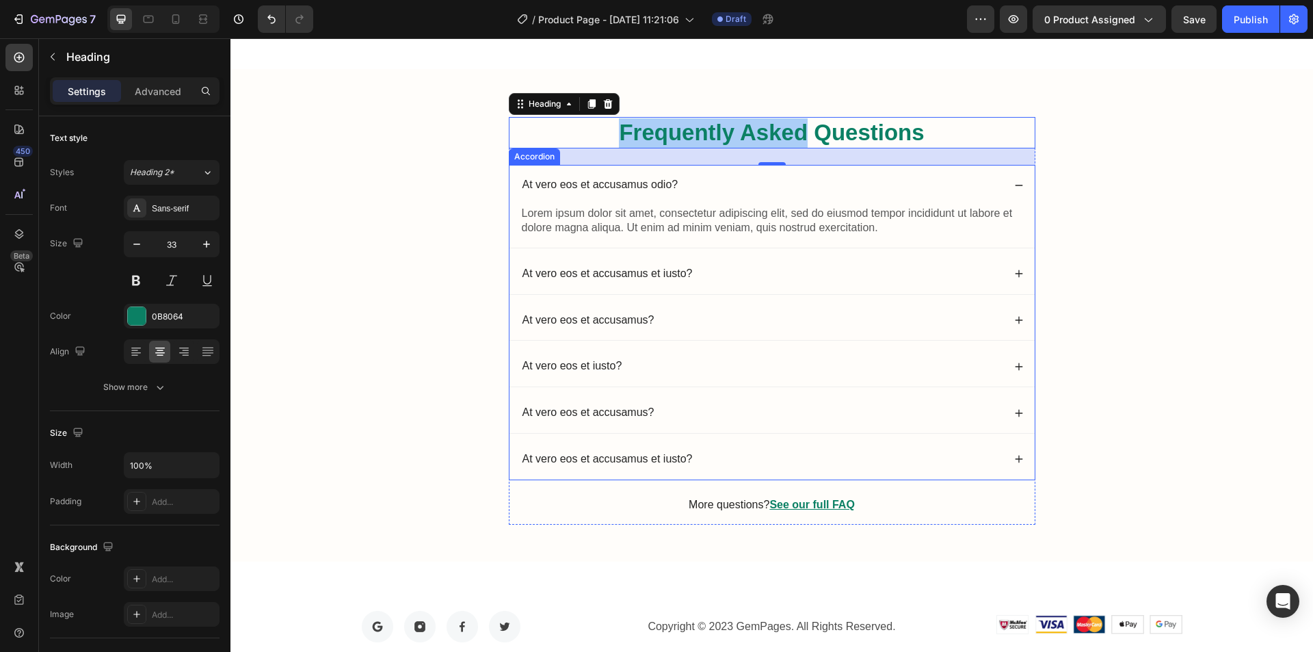
drag, startPoint x: 919, startPoint y: 313, endPoint x: 633, endPoint y: 285, distance: 286.5
click at [152, 323] on div "0B8064" at bounding box center [172, 316] width 96 height 25
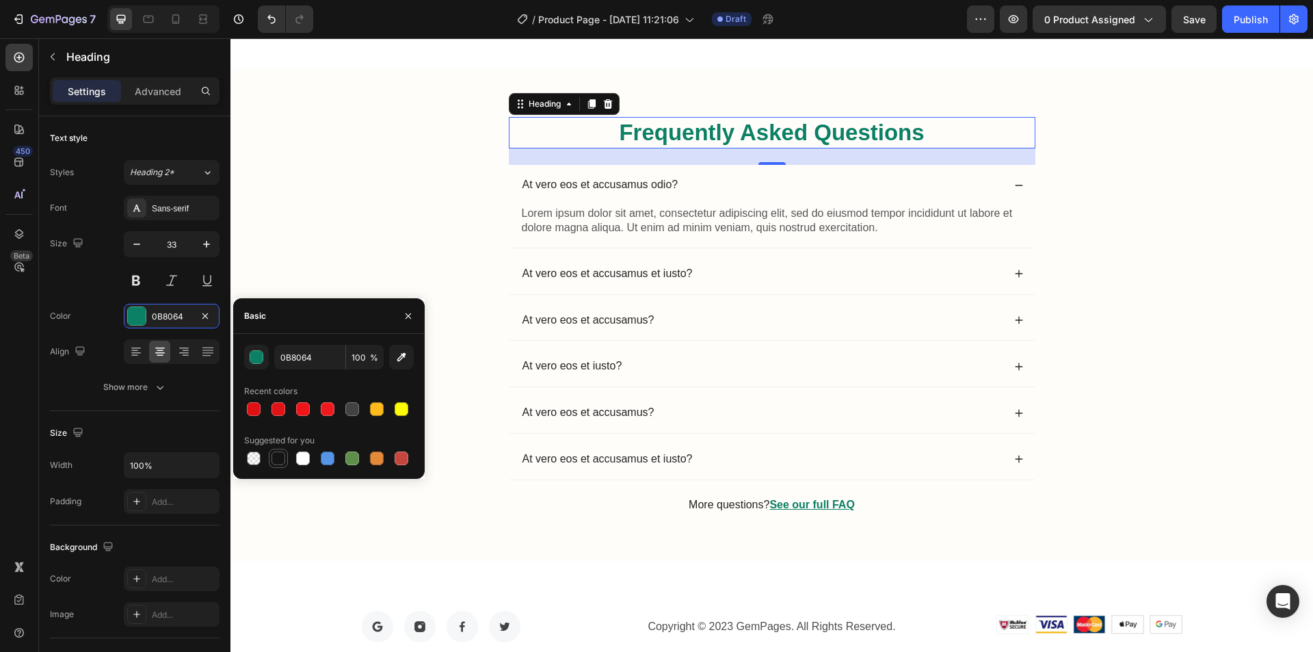
click at [279, 455] on div at bounding box center [279, 458] width 14 height 14
type input "151515"
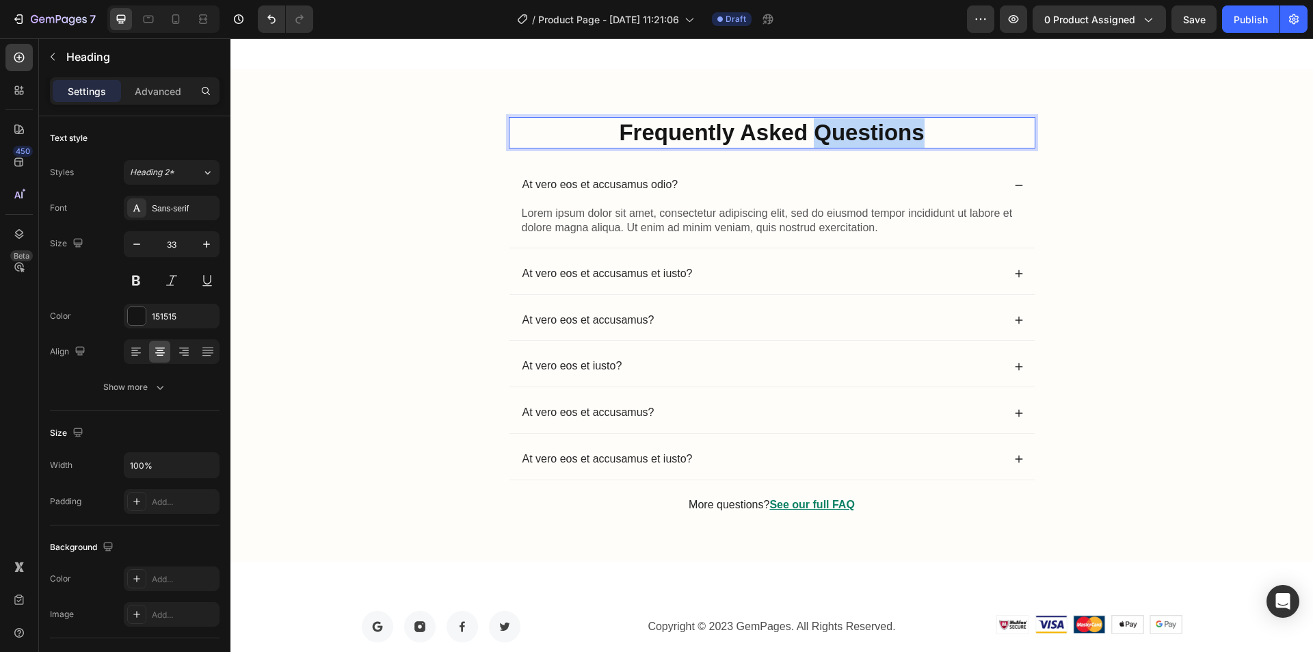
drag, startPoint x: 806, startPoint y: 137, endPoint x: 924, endPoint y: 136, distance: 117.6
click at [924, 136] on p "Frequently Asked Questions" at bounding box center [772, 132] width 524 height 29
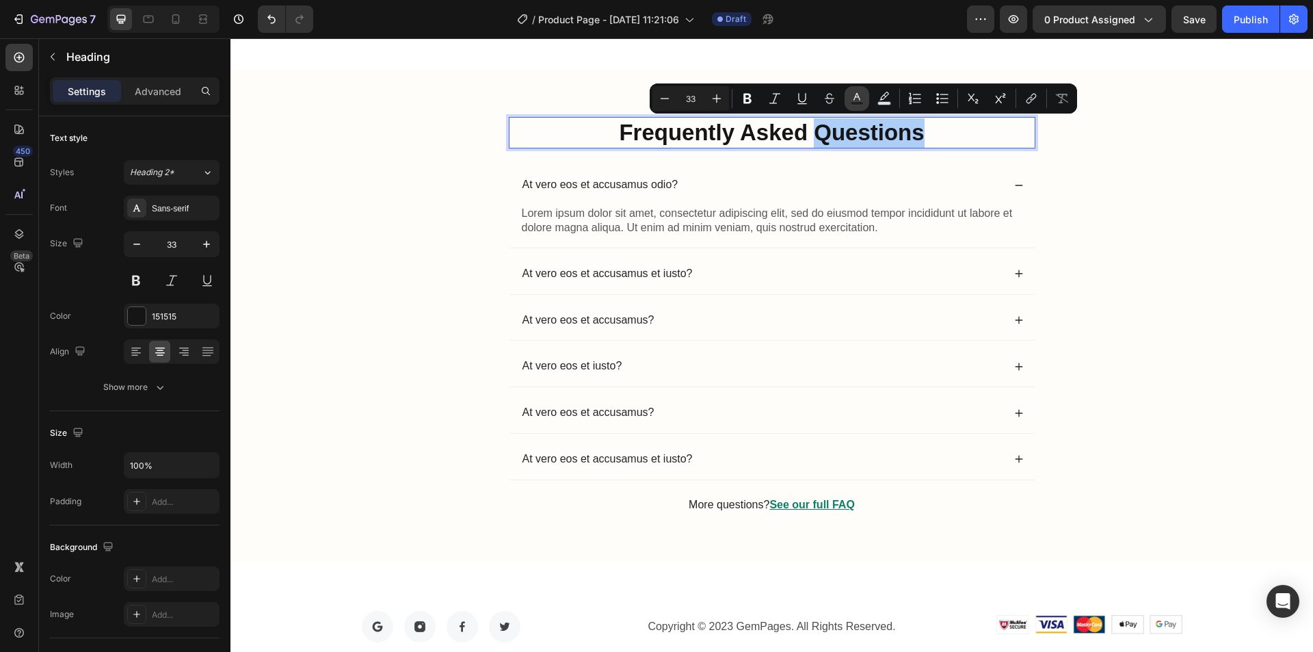
click at [852, 98] on icon "Editor contextual toolbar" at bounding box center [857, 99] width 14 height 14
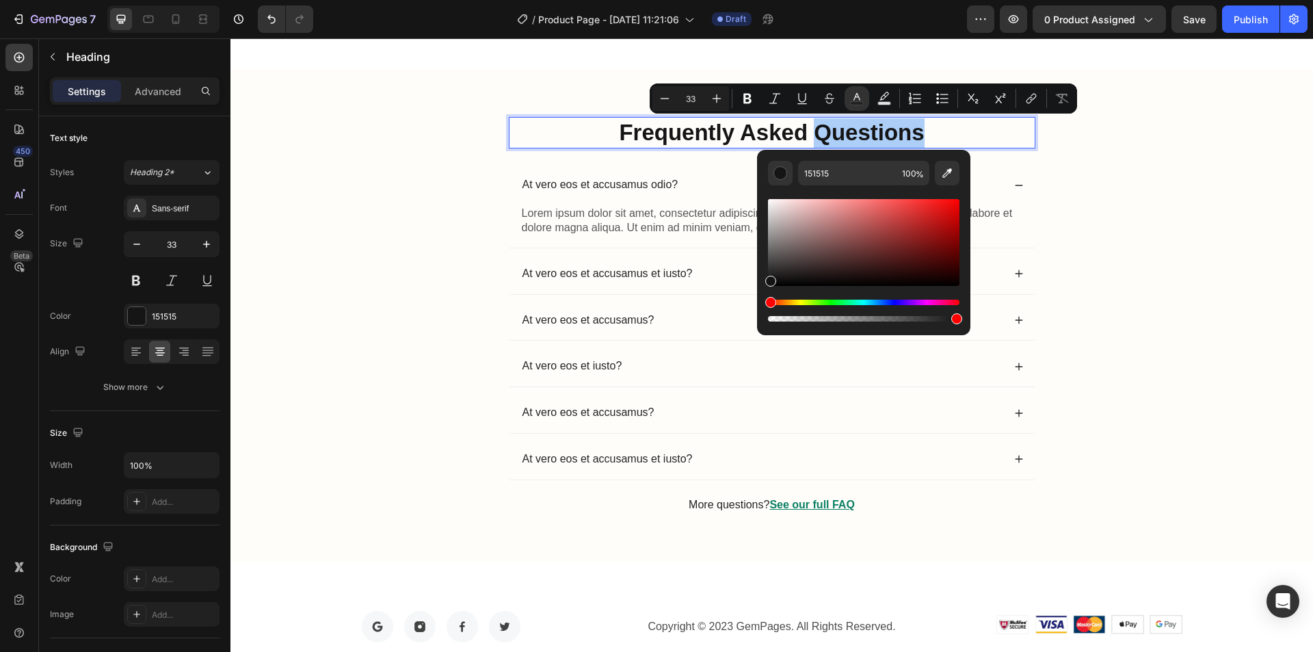
click at [767, 302] on div "Hue" at bounding box center [770, 302] width 11 height 11
drag, startPoint x: 771, startPoint y: 281, endPoint x: 955, endPoint y: 202, distance: 200.1
click at [955, 202] on div "Editor contextual toolbar" at bounding box center [956, 205] width 11 height 11
type input "F40707"
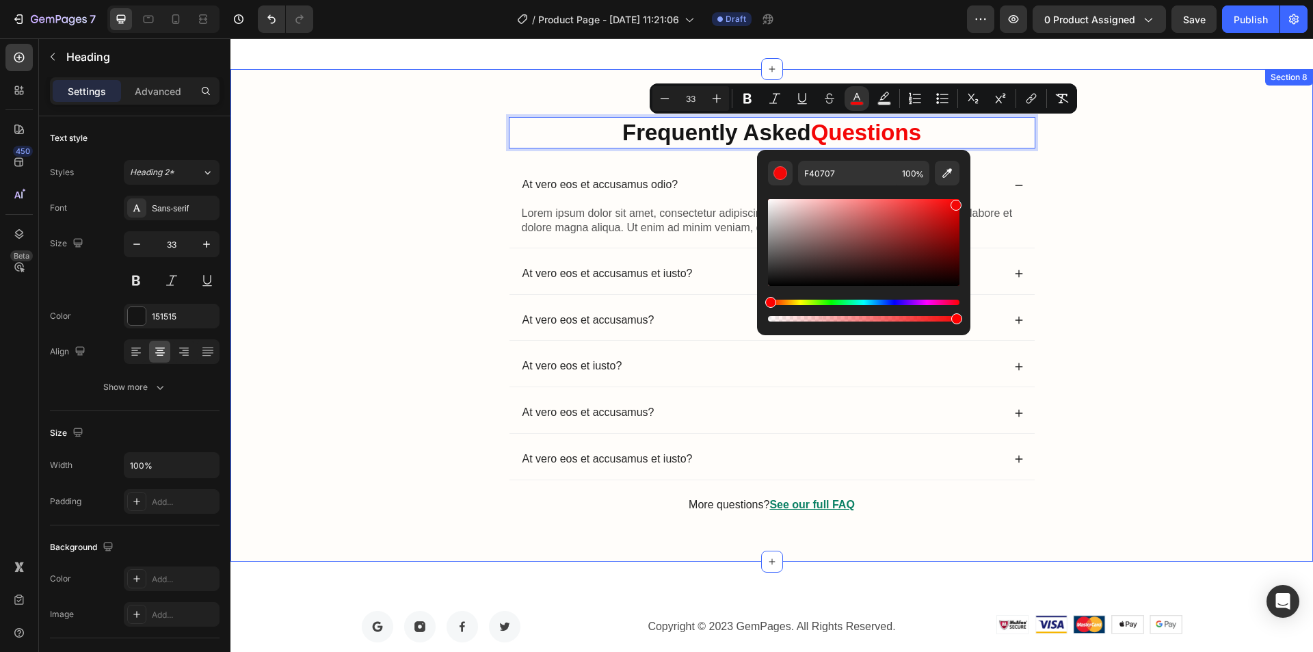
click at [1204, 181] on div "Frequently Asked Questions Heading 24 At vero eos et accusamus odio? Lorem ipsu…" at bounding box center [771, 326] width 1055 height 419
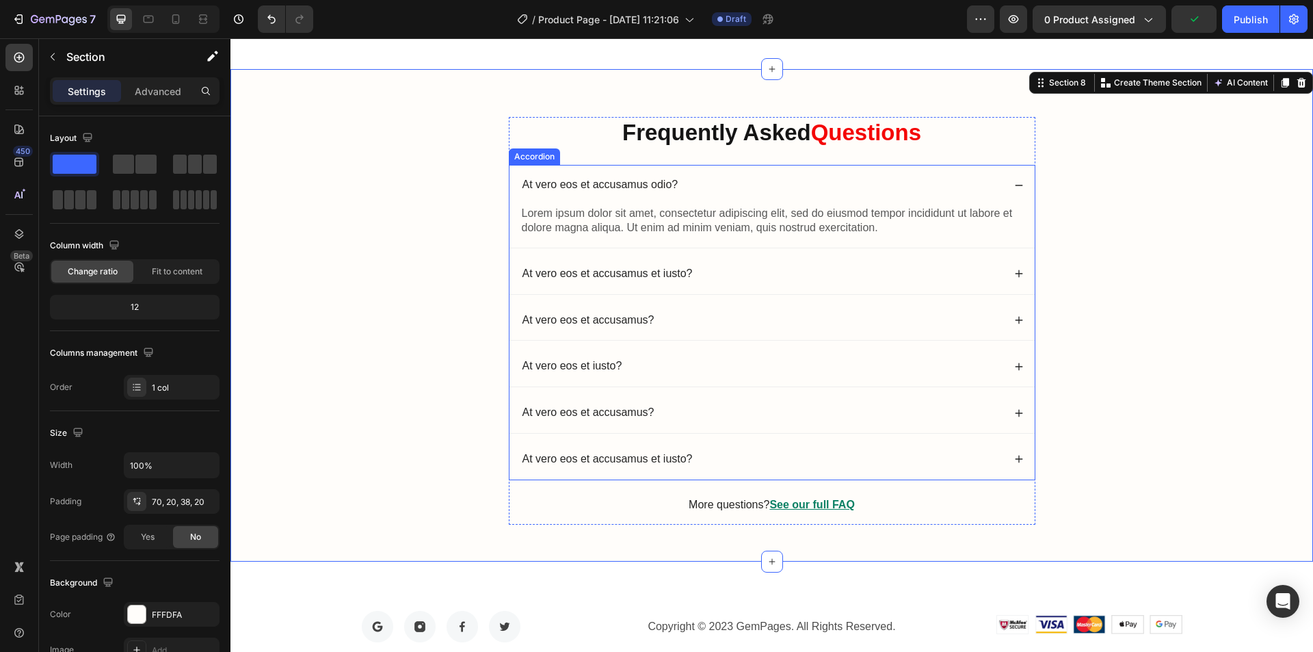
click at [781, 470] on div "At vero eos et accusamus et iusto?" at bounding box center [772, 459] width 525 height 40
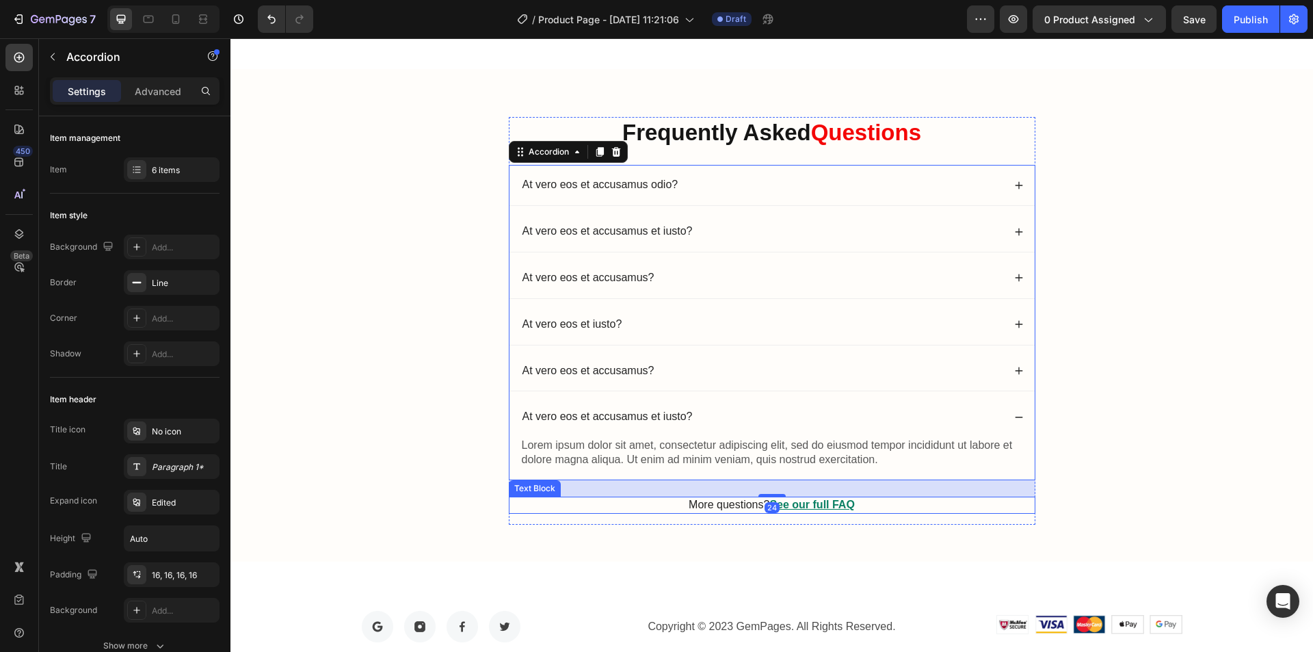
click at [890, 503] on p "More questions? See our full FAQ" at bounding box center [772, 505] width 524 height 14
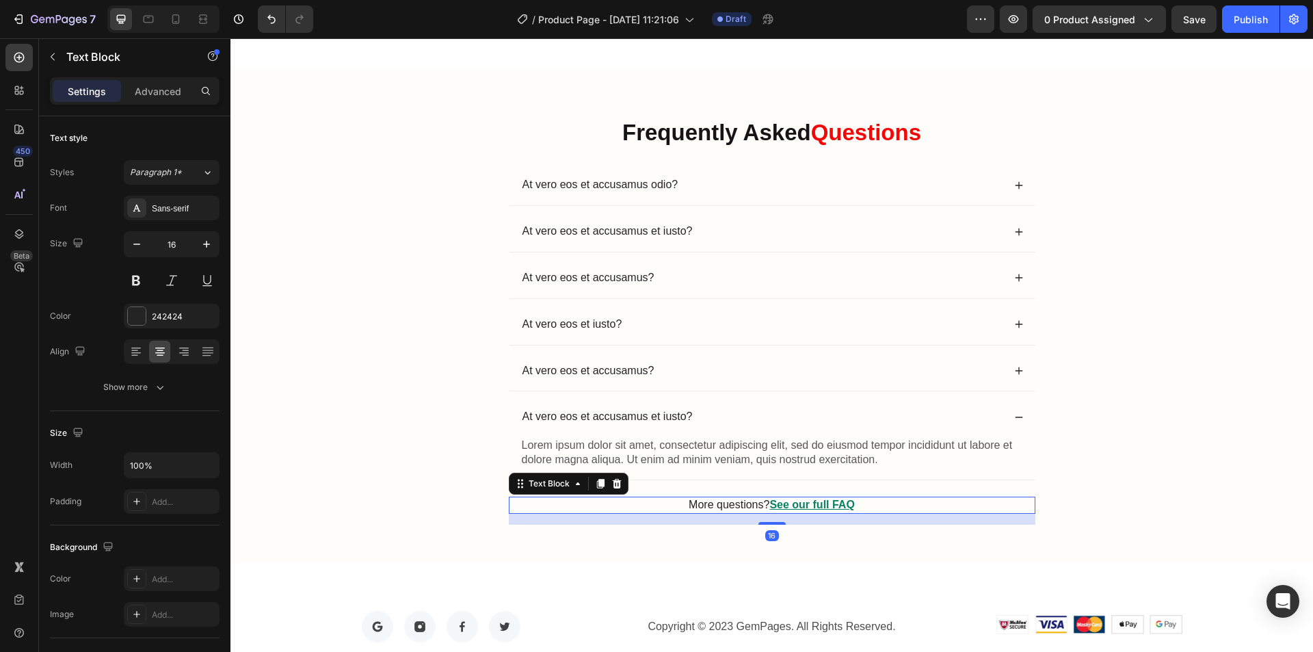
click at [847, 506] on u "See our full FAQ" at bounding box center [811, 505] width 85 height 12
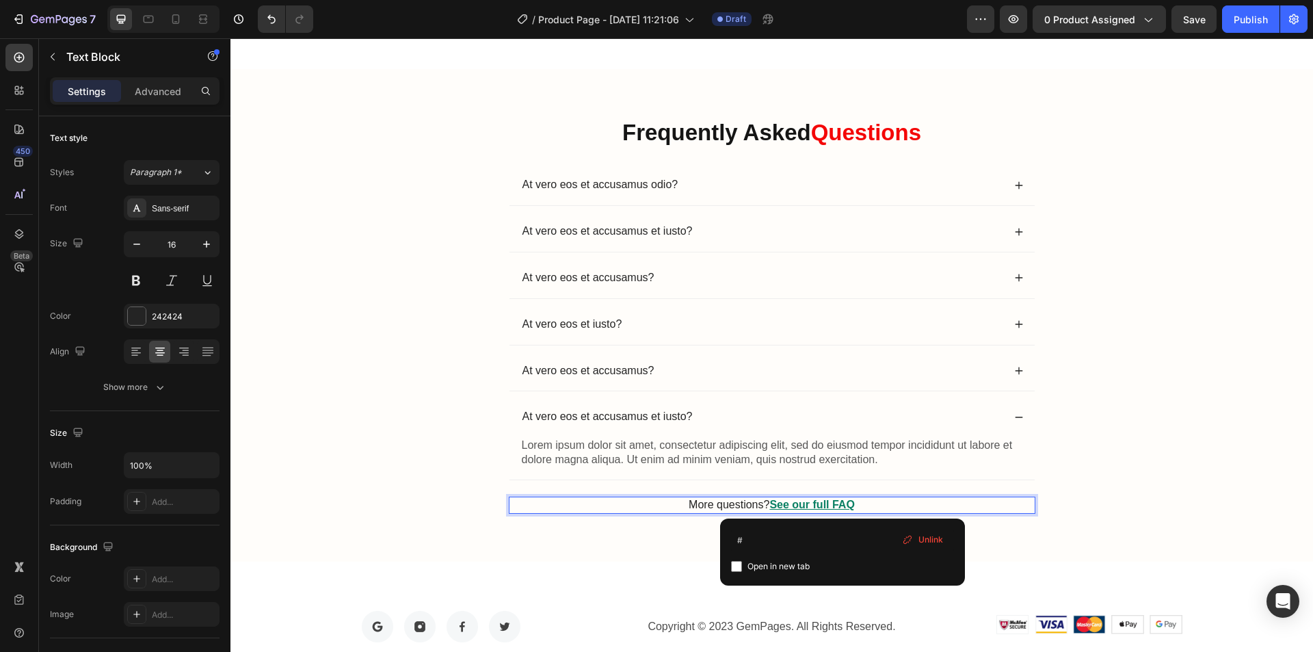
click at [782, 570] on span "Open in new tab" at bounding box center [779, 566] width 62 height 16
checkbox input "true"
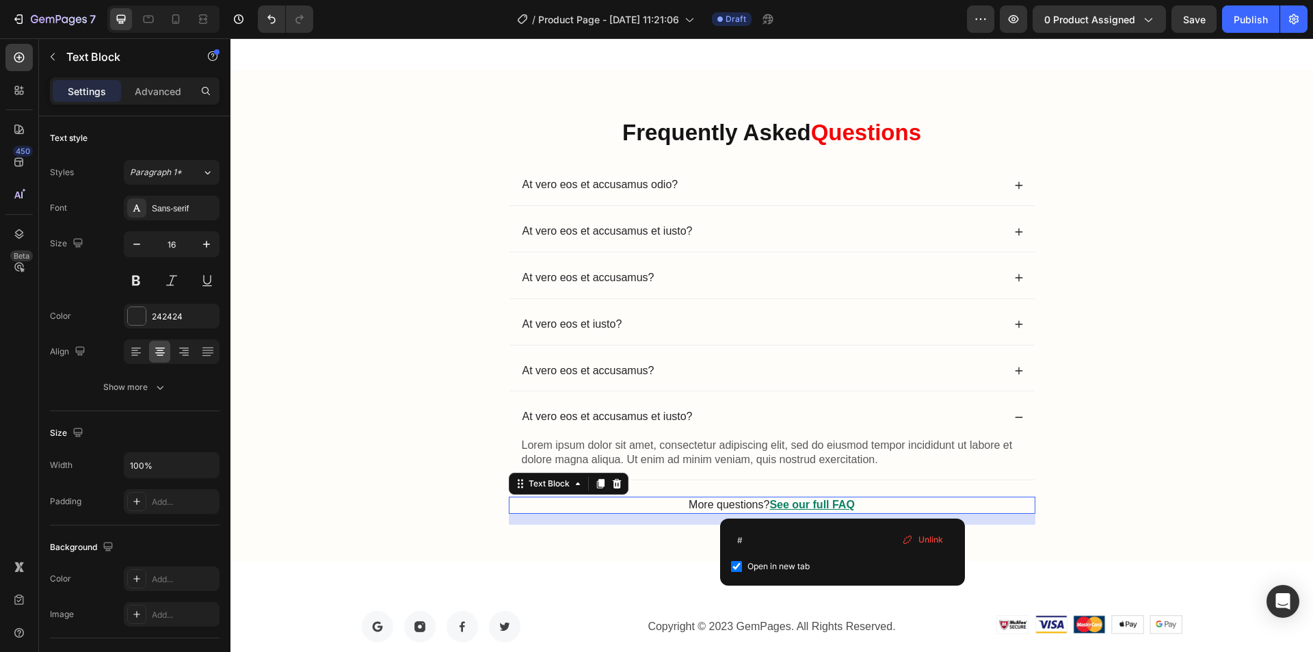
click at [928, 536] on span "Unlink" at bounding box center [931, 539] width 25 height 12
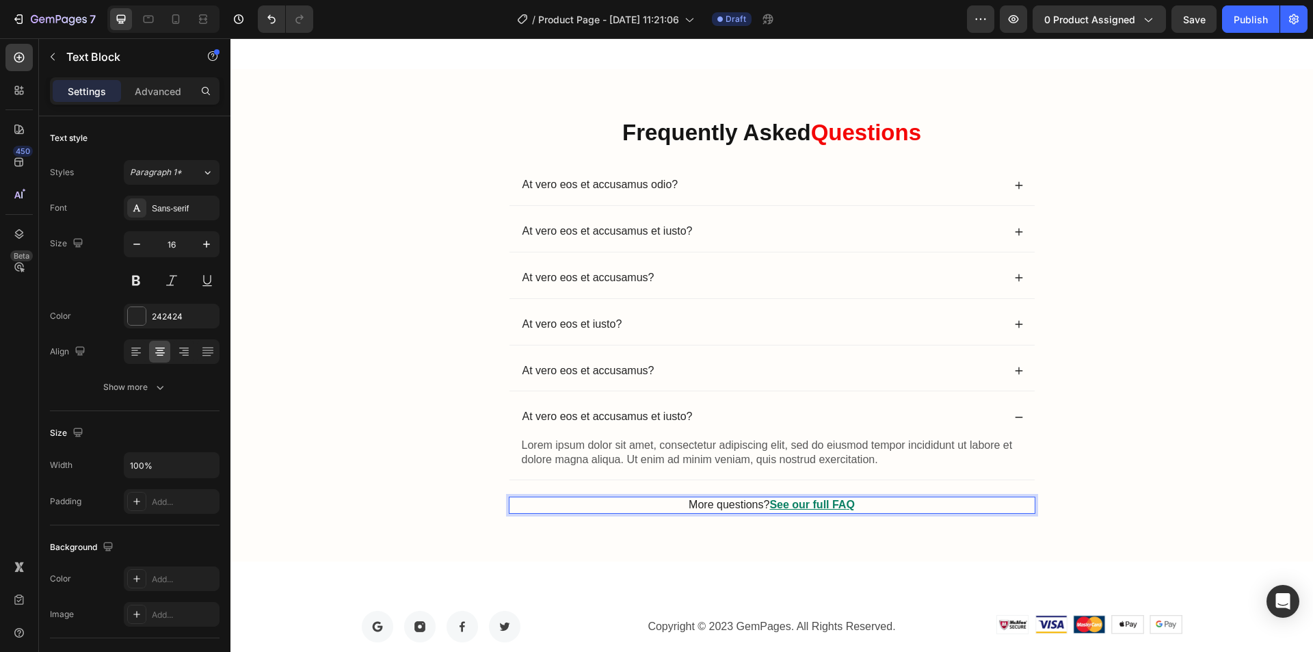
click at [871, 504] on p "More questions? See our full FA ⁠⁠⁠⁠⁠⁠⁠ Q" at bounding box center [772, 505] width 524 height 14
drag, startPoint x: 871, startPoint y: 504, endPoint x: 640, endPoint y: 511, distance: 230.6
click at [640, 511] on p "More questions? See our full FAQ" at bounding box center [772, 505] width 524 height 14
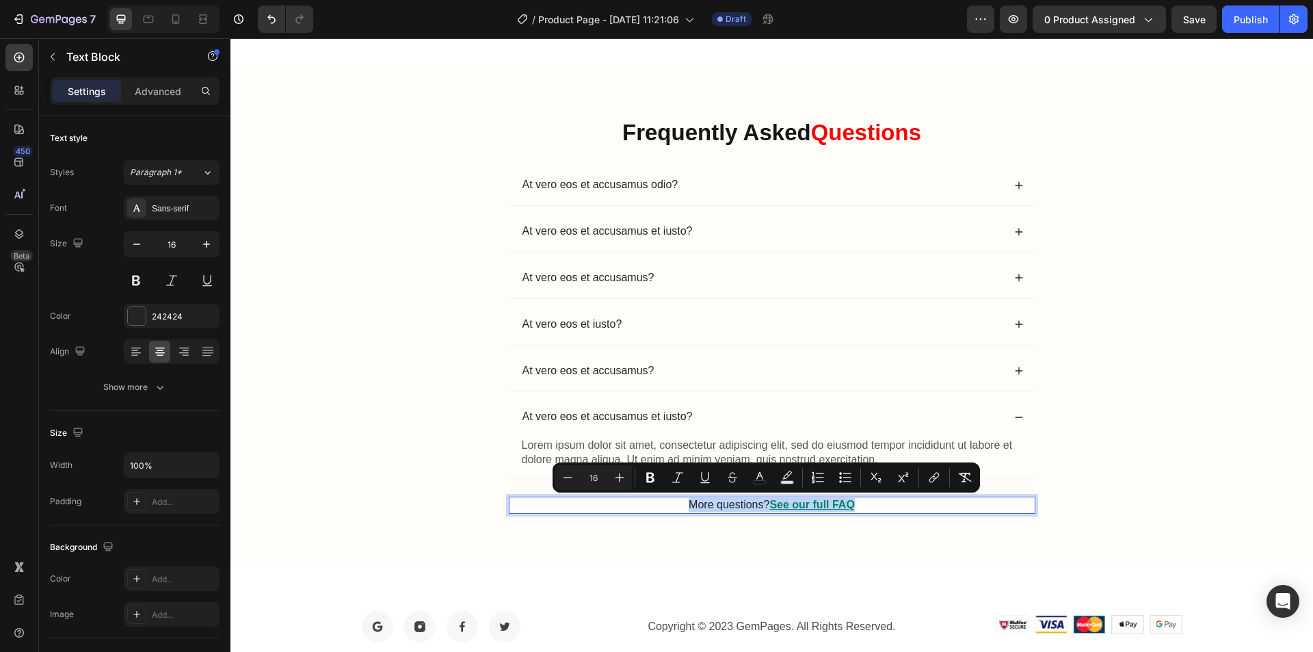
click at [1001, 512] on p "More questions? See our full FAQ" at bounding box center [772, 505] width 524 height 14
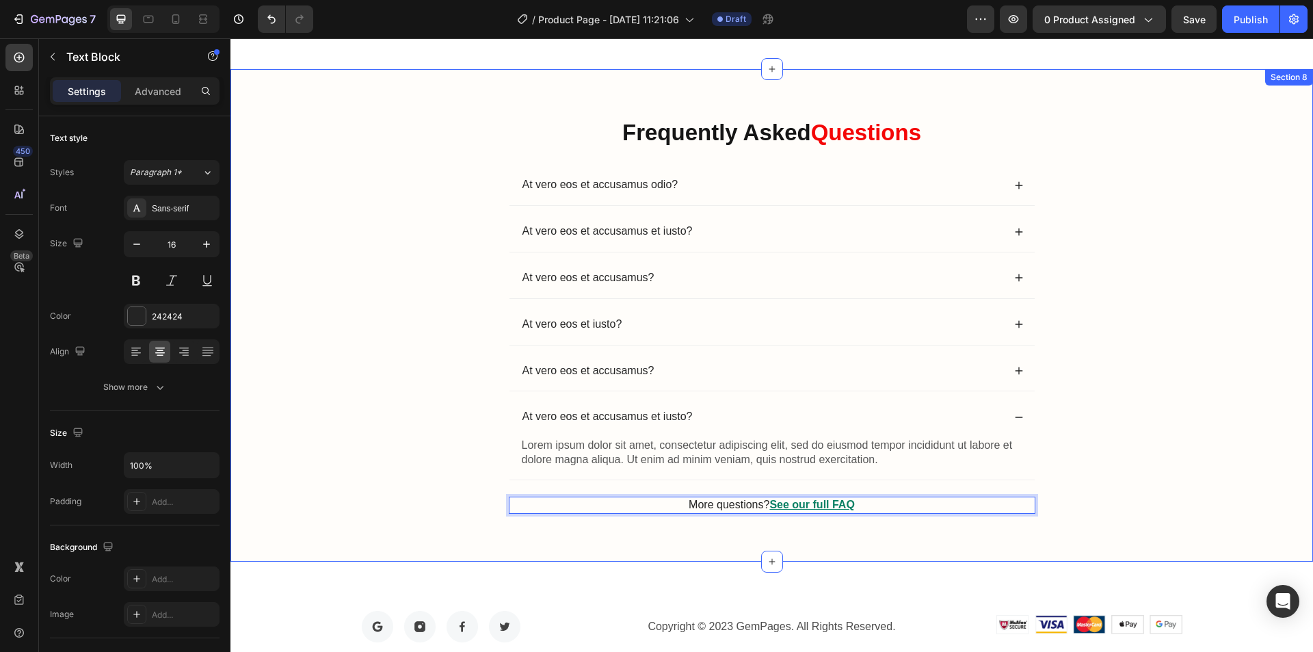
click at [1070, 511] on div "Frequently Asked Questions Heading At vero eos et accusamus odio? At vero eos e…" at bounding box center [771, 326] width 1055 height 419
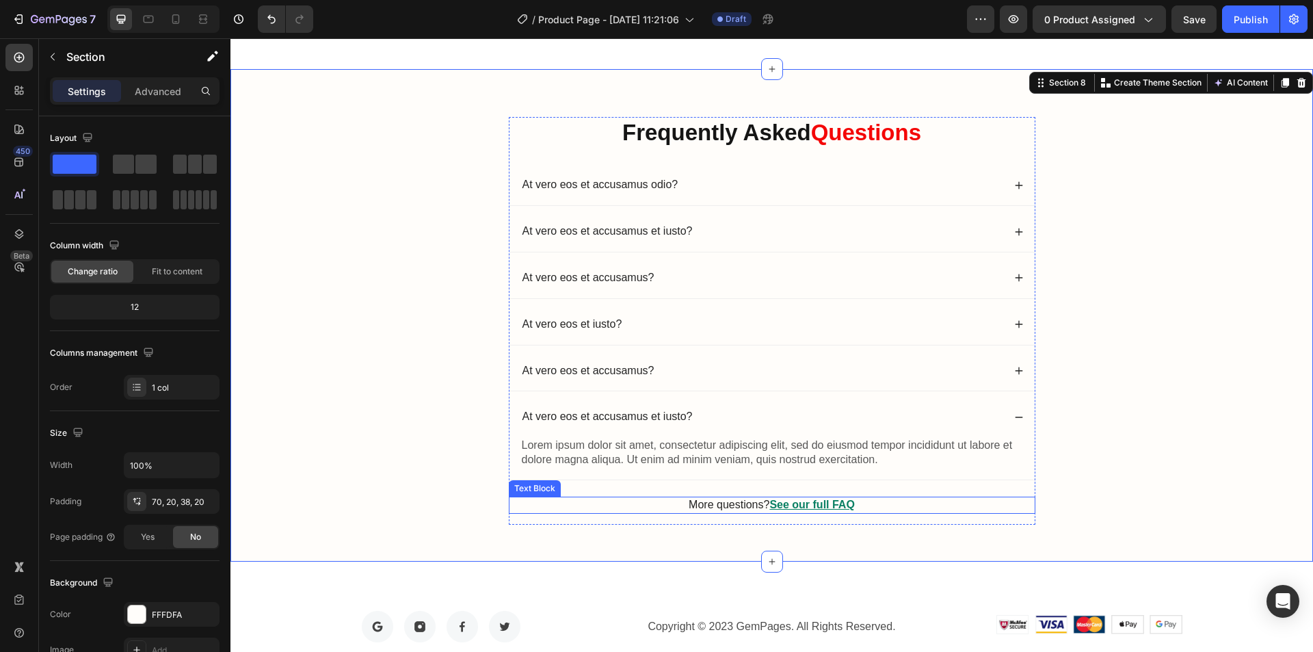
click at [968, 512] on div "More questions? See our full FAQ" at bounding box center [772, 505] width 527 height 17
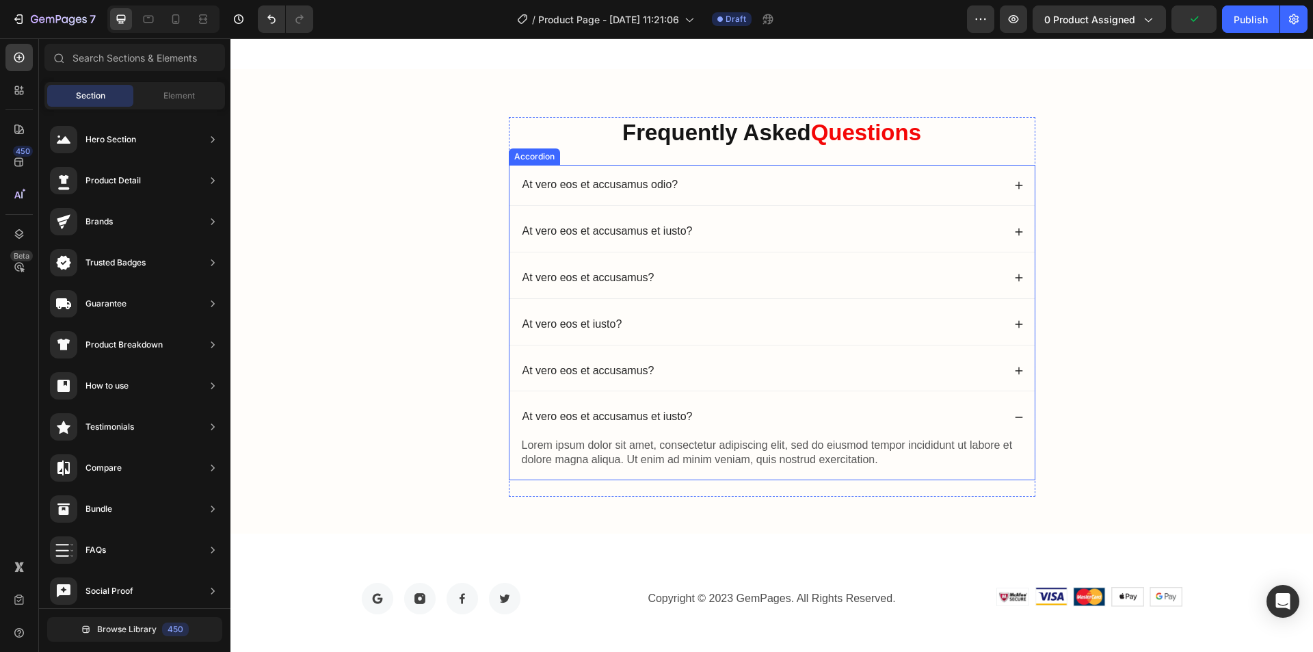
click at [531, 388] on div "At vero eos et accusamus?" at bounding box center [772, 371] width 525 height 40
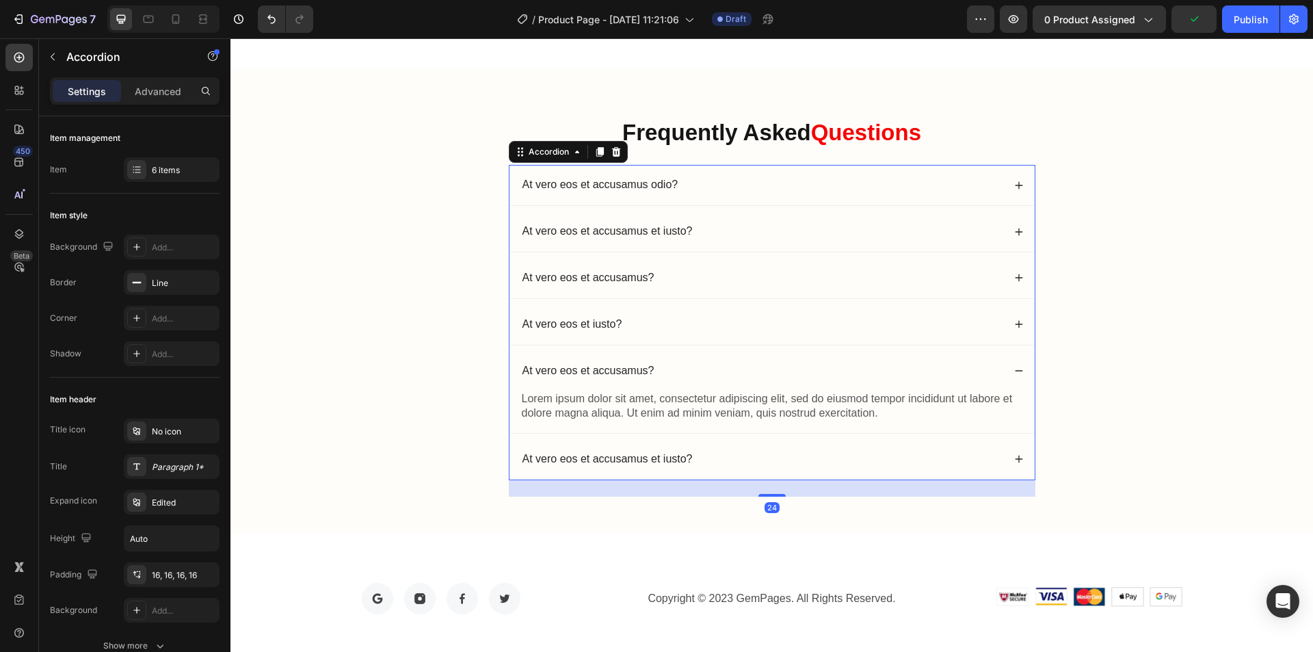
click at [787, 351] on div "At vero eos et accusamus?" at bounding box center [772, 371] width 525 height 40
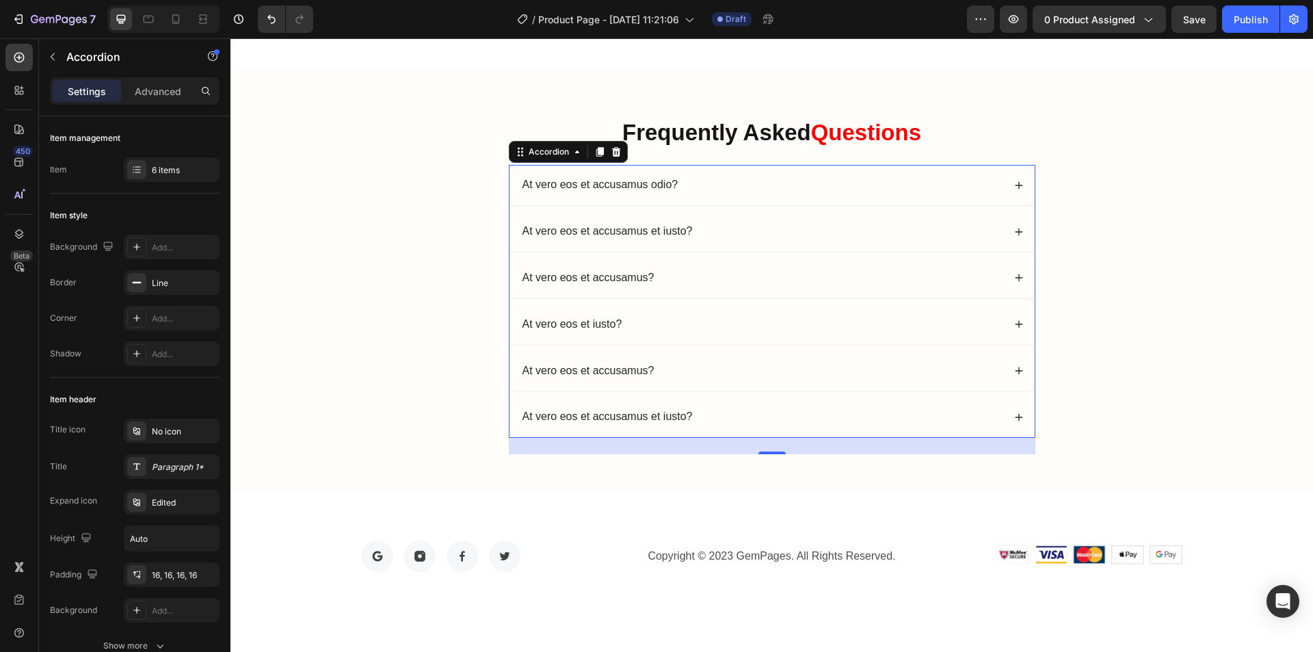
click at [723, 397] on div "At vero eos et accusamus et iusto?" at bounding box center [772, 417] width 525 height 40
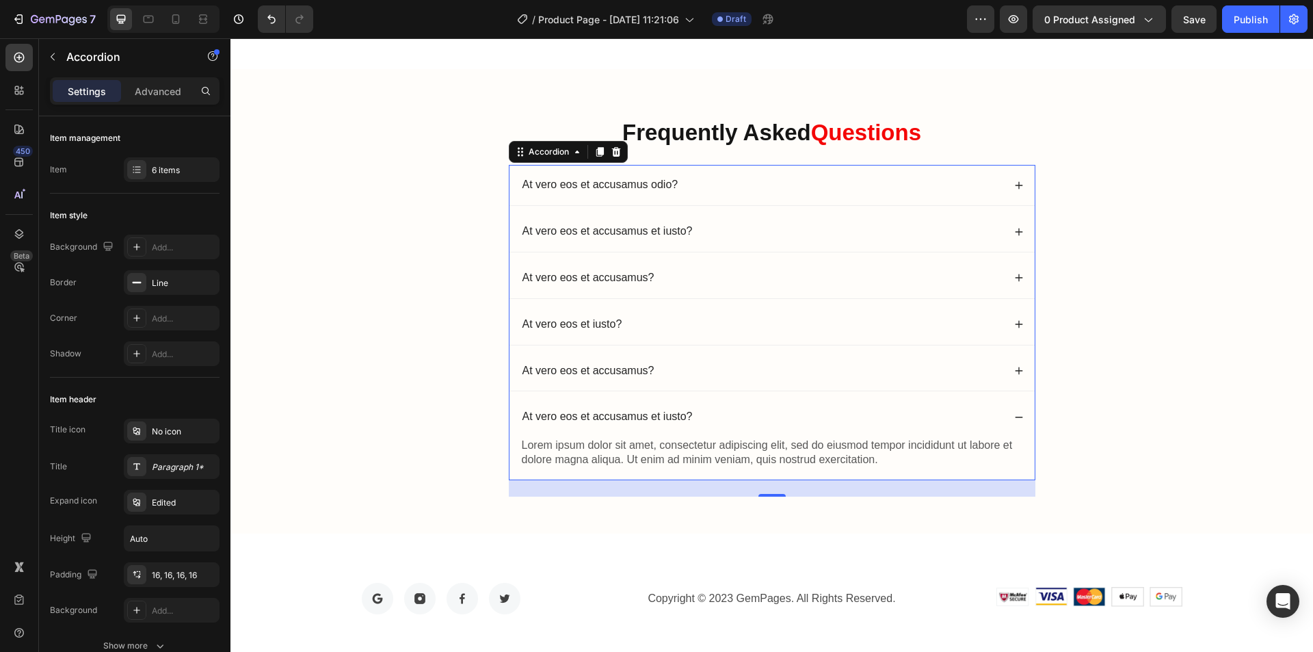
click at [1020, 413] on div "At vero eos et accusamus et iusto?" at bounding box center [772, 417] width 525 height 40
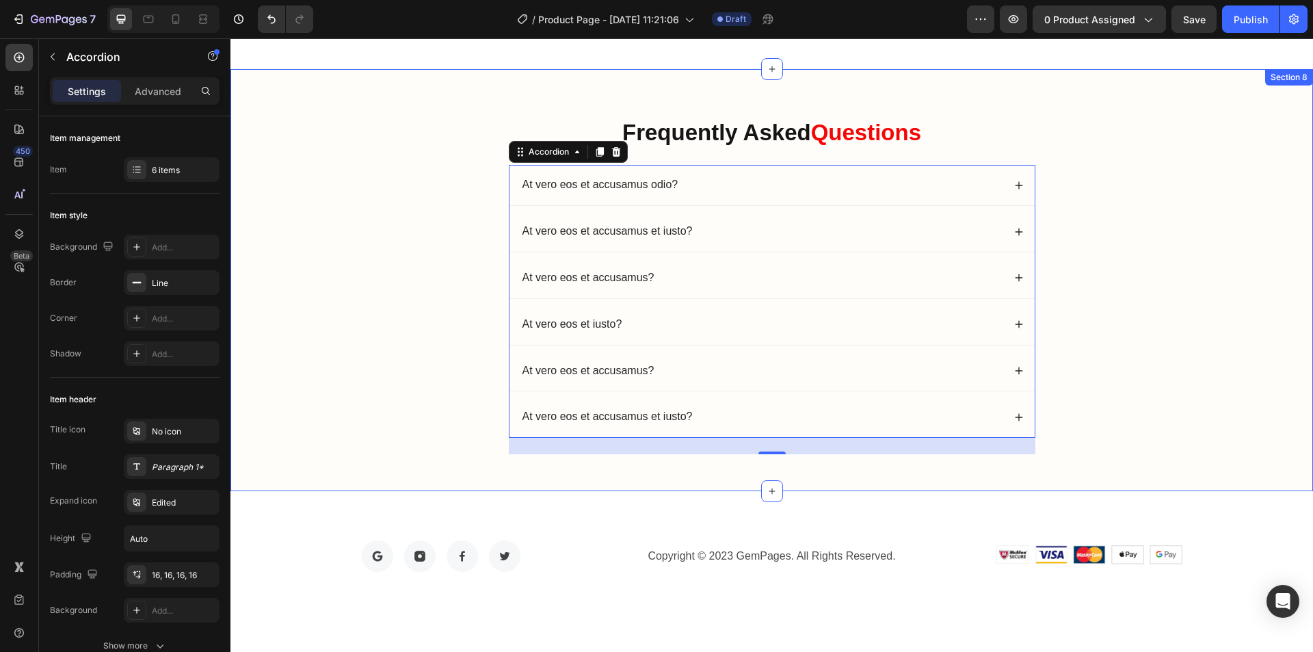
click at [1129, 407] on div "Frequently Asked Questions Heading At vero eos et accusamus odio? At vero eos e…" at bounding box center [771, 291] width 1055 height 349
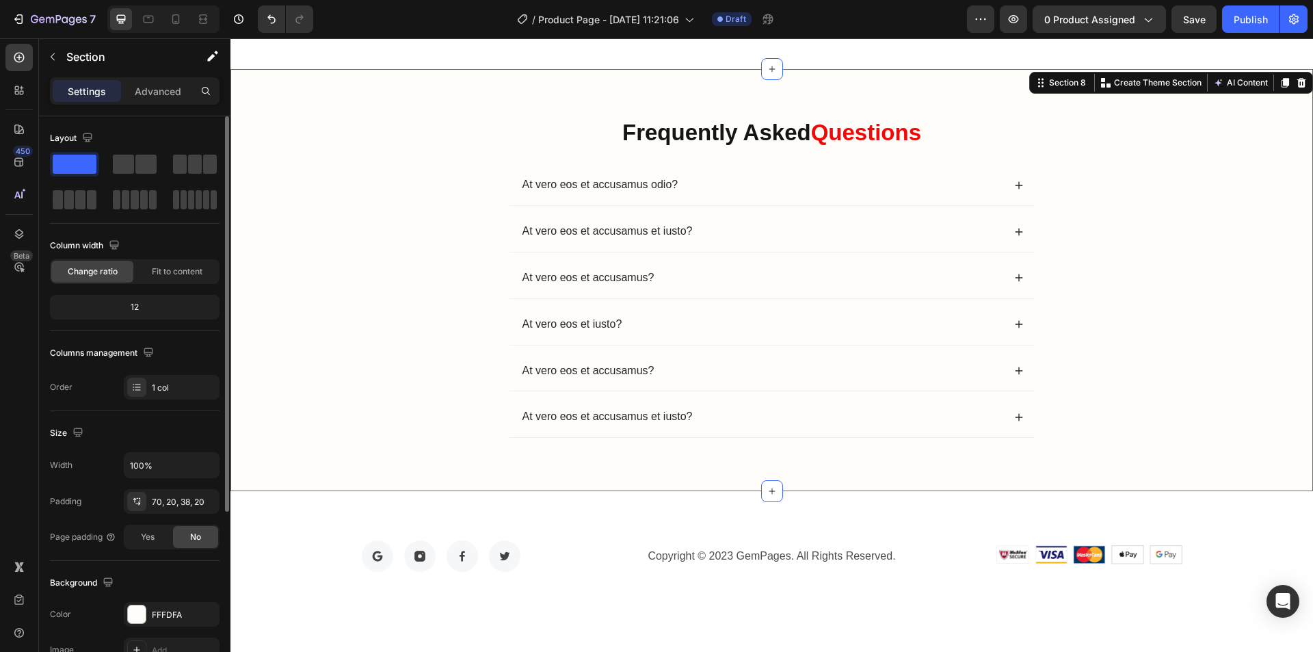
click at [138, 311] on div "12" at bounding box center [135, 307] width 164 height 19
click at [155, 100] on div "Advanced" at bounding box center [158, 91] width 68 height 22
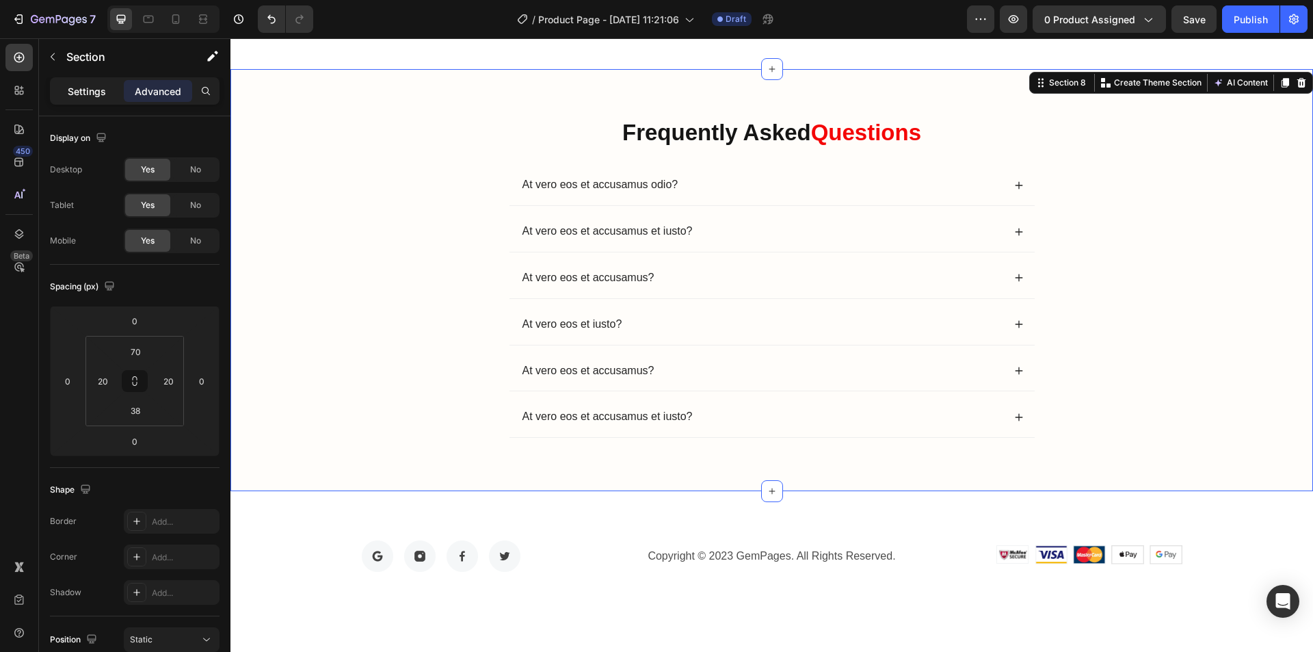
click at [69, 87] on p "Settings" at bounding box center [87, 91] width 38 height 14
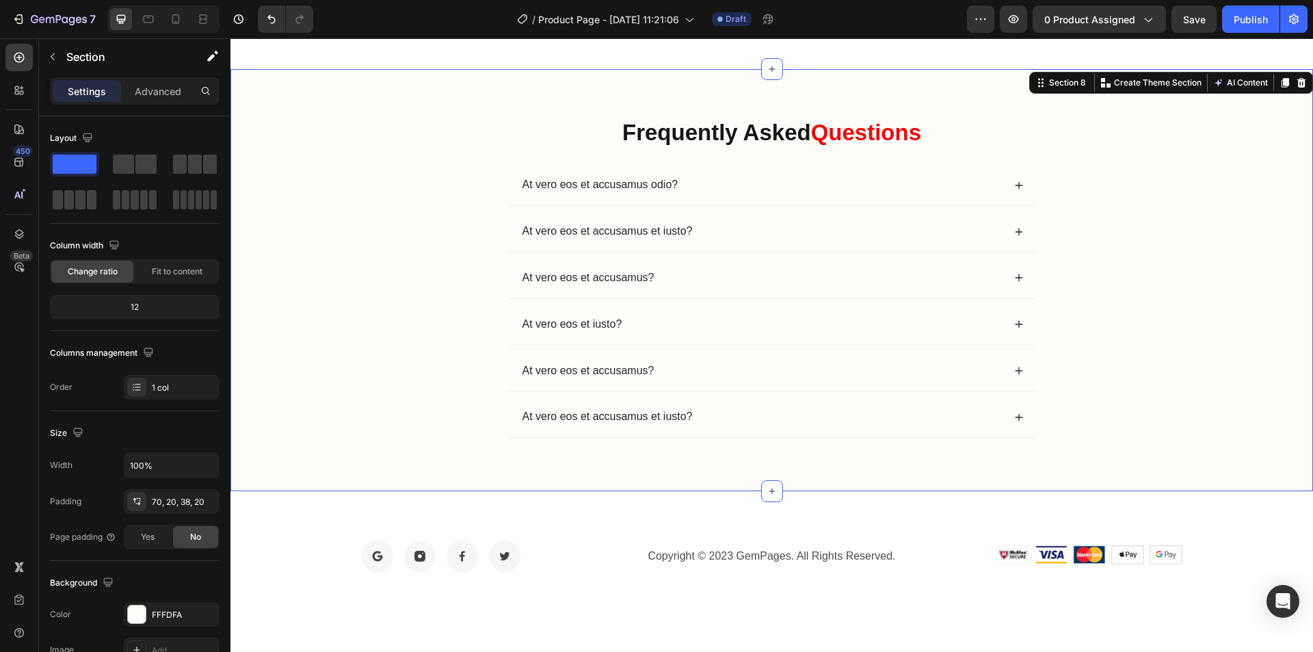
click at [618, 139] on p "Frequently Asked Questions" at bounding box center [772, 132] width 524 height 29
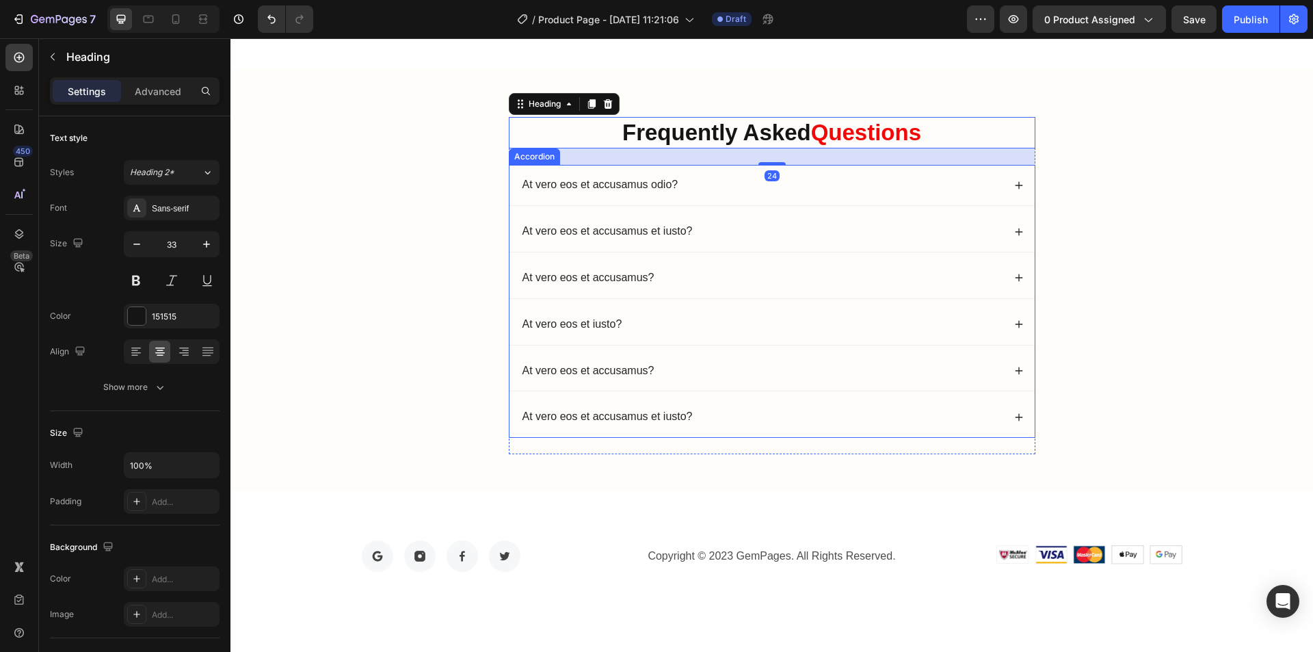
click at [549, 182] on p "At vero eos et accusamus odio?" at bounding box center [601, 185] width 156 height 14
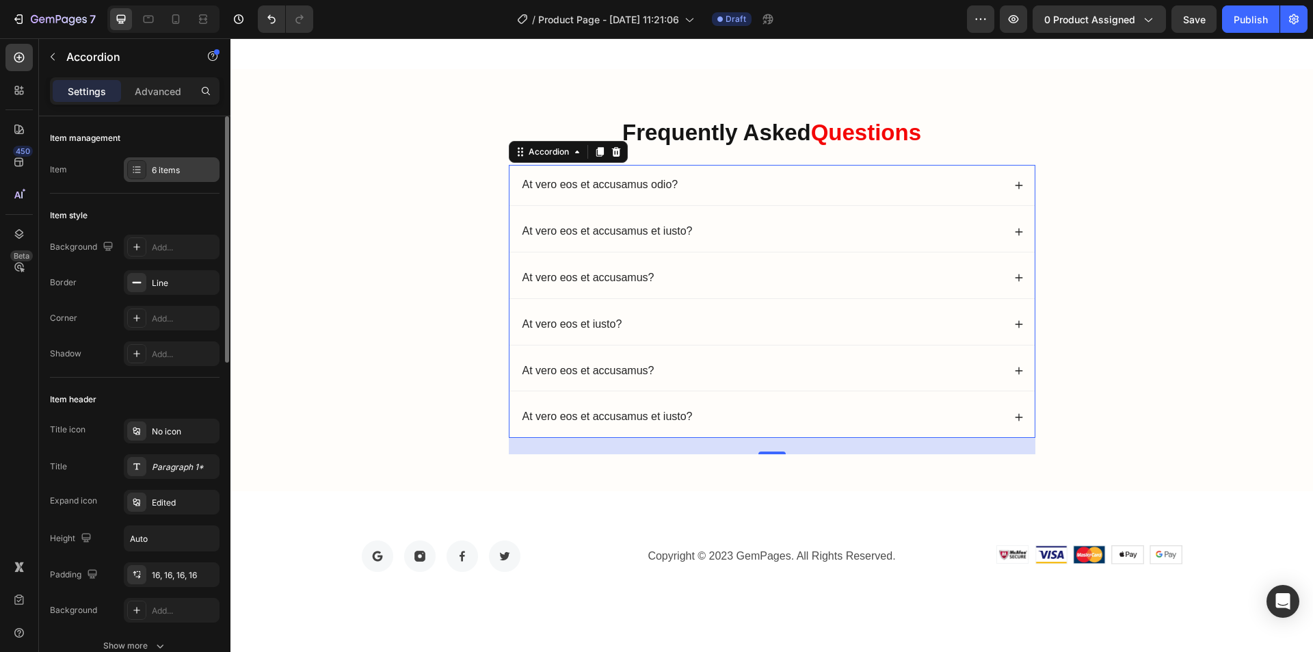
click at [188, 170] on div "6 items" at bounding box center [184, 170] width 64 height 12
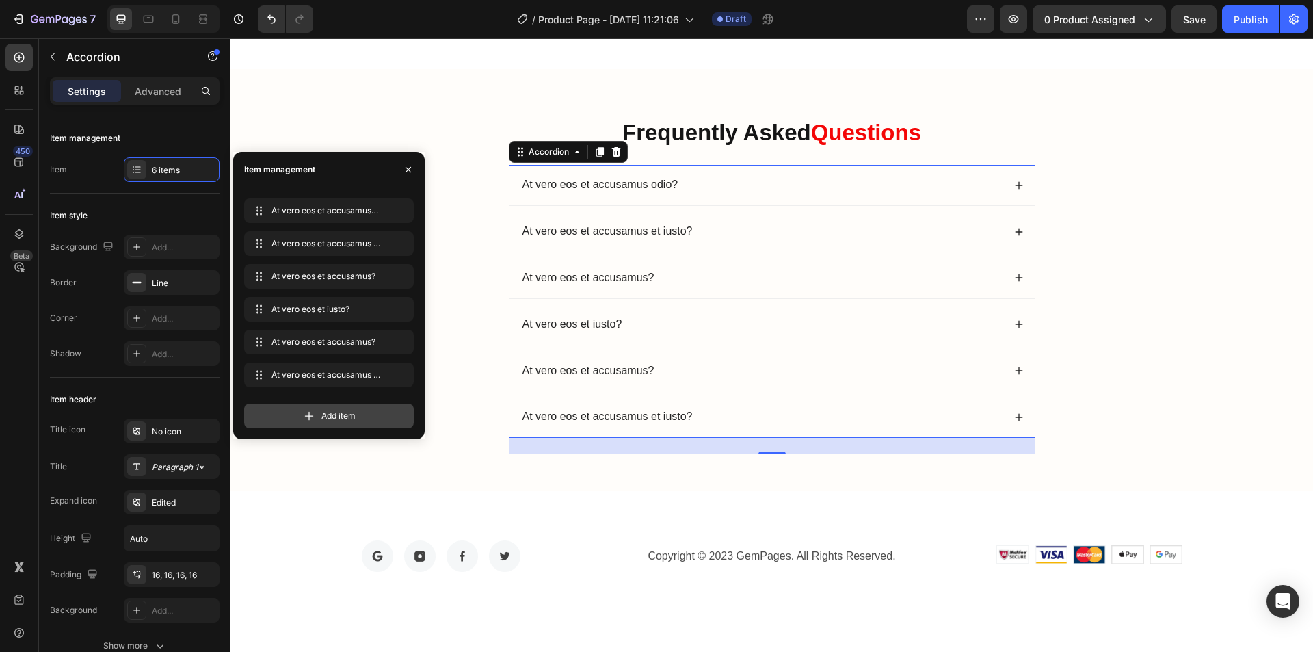
click at [306, 411] on icon at bounding box center [309, 416] width 14 height 14
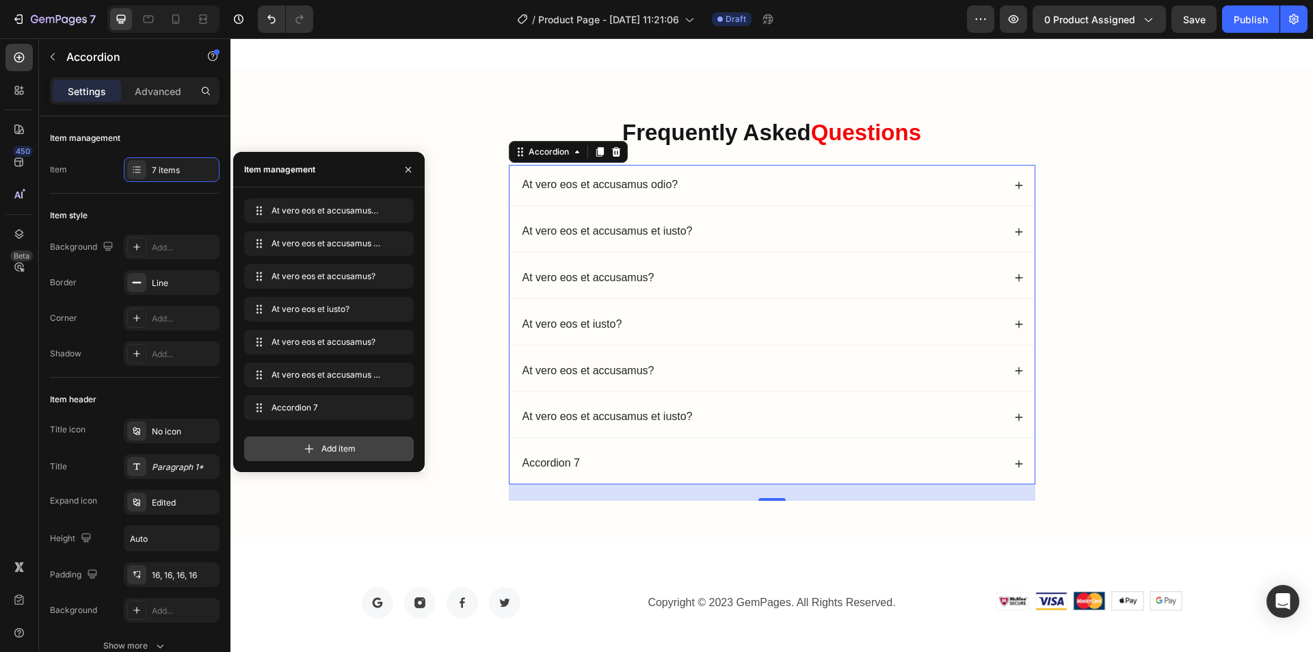
click at [308, 446] on icon at bounding box center [309, 449] width 14 height 14
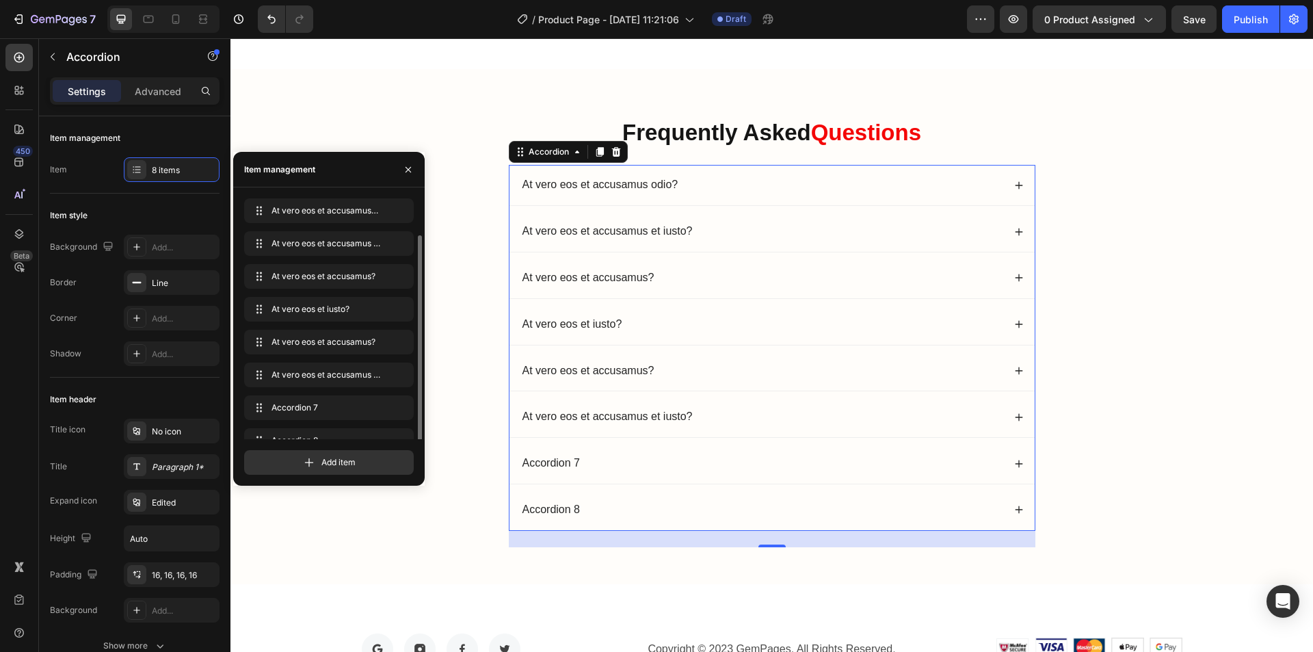
scroll to position [19, 0]
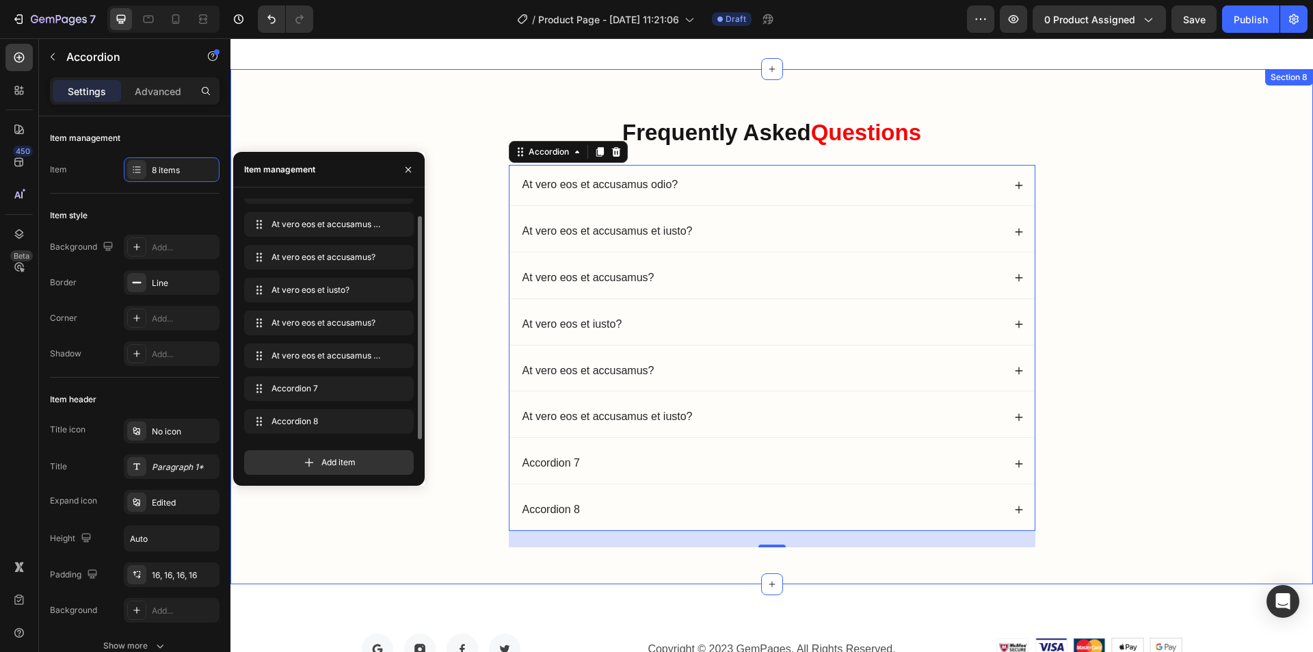
click at [1101, 399] on div "Frequently Asked Questions Heading At vero eos et accusamus odio? At vero eos e…" at bounding box center [771, 337] width 1055 height 441
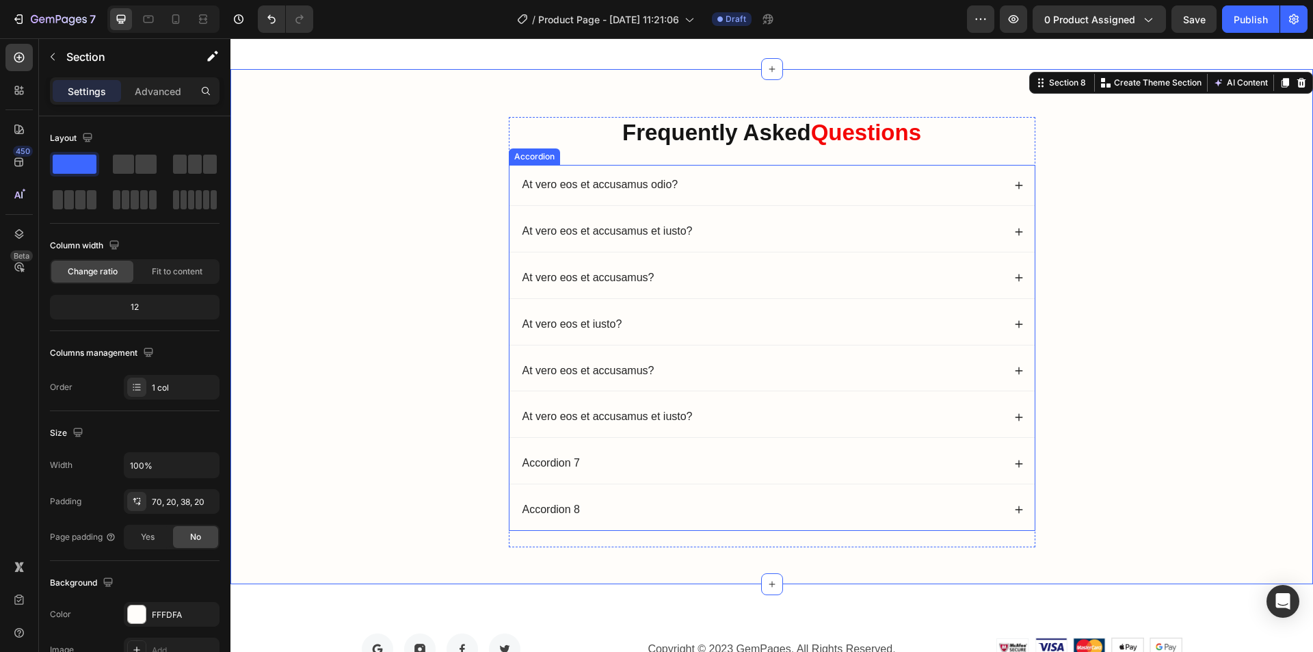
click at [589, 183] on p "At vero eos et accusamus odio?" at bounding box center [601, 185] width 156 height 14
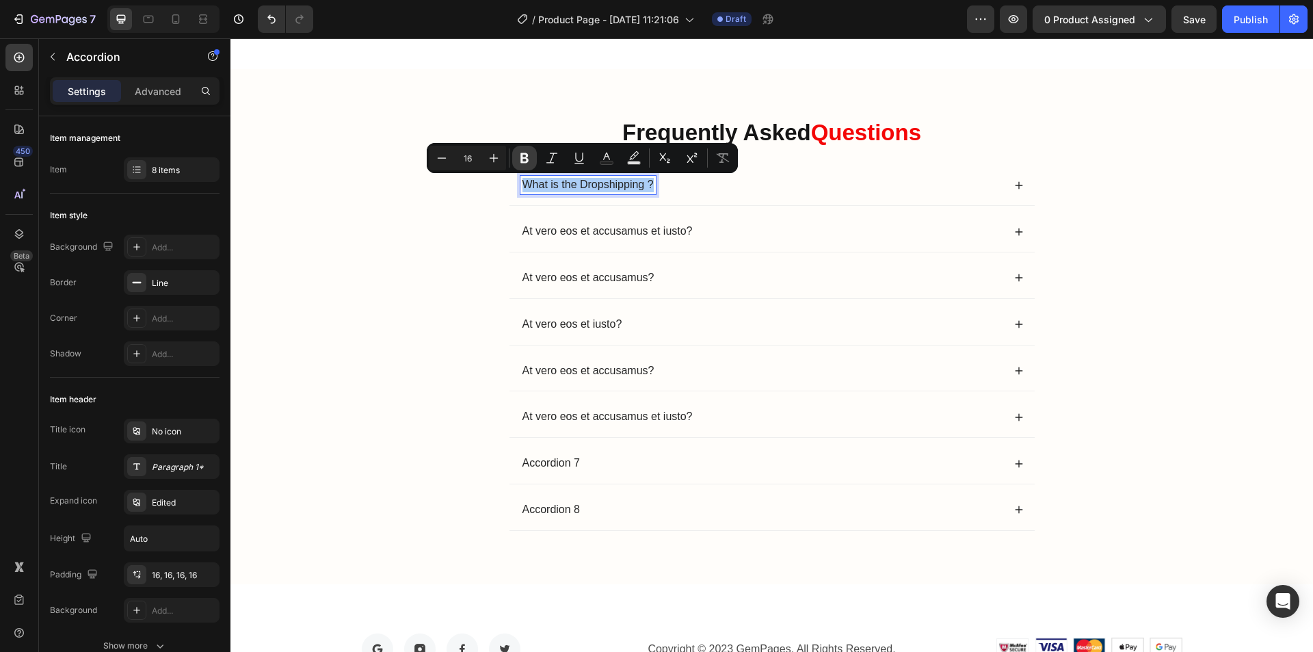
click at [519, 164] on icon "Editor contextual toolbar" at bounding box center [525, 158] width 14 height 14
click at [1017, 184] on icon at bounding box center [1019, 186] width 10 height 10
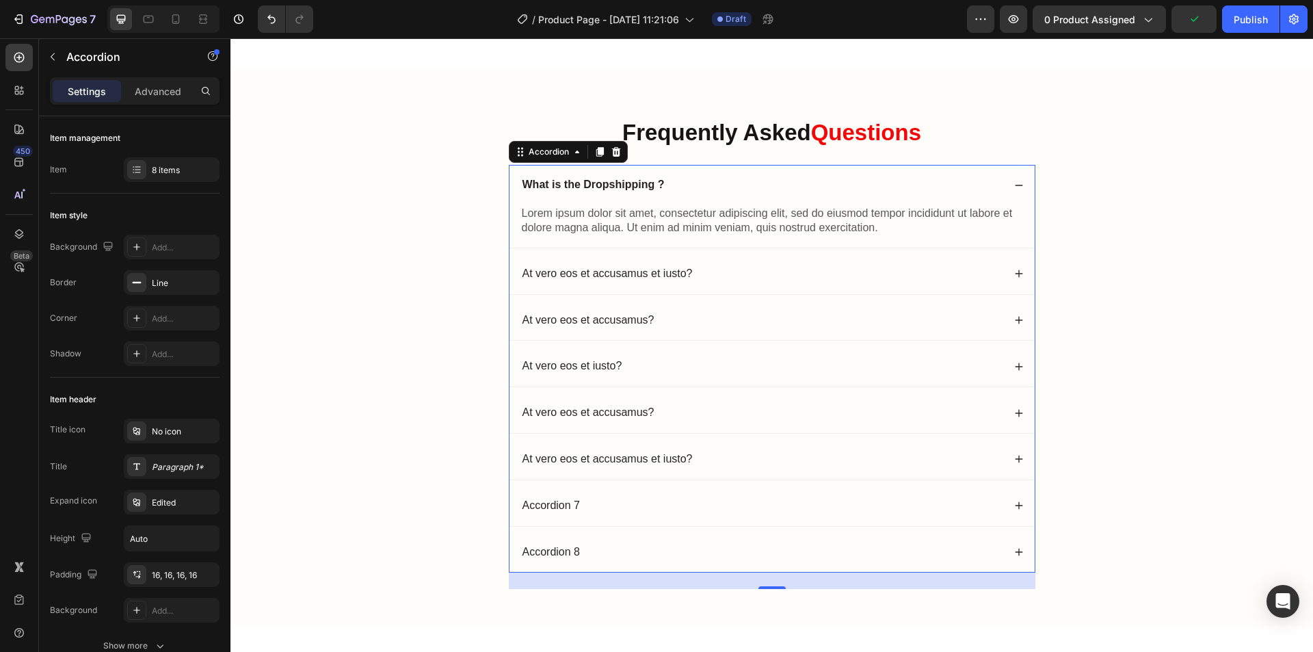
click at [668, 209] on p "Lorem ipsum dolor sit amet, consectetur adipiscing elit, sed do eiusmod tempor …" at bounding box center [772, 221] width 501 height 29
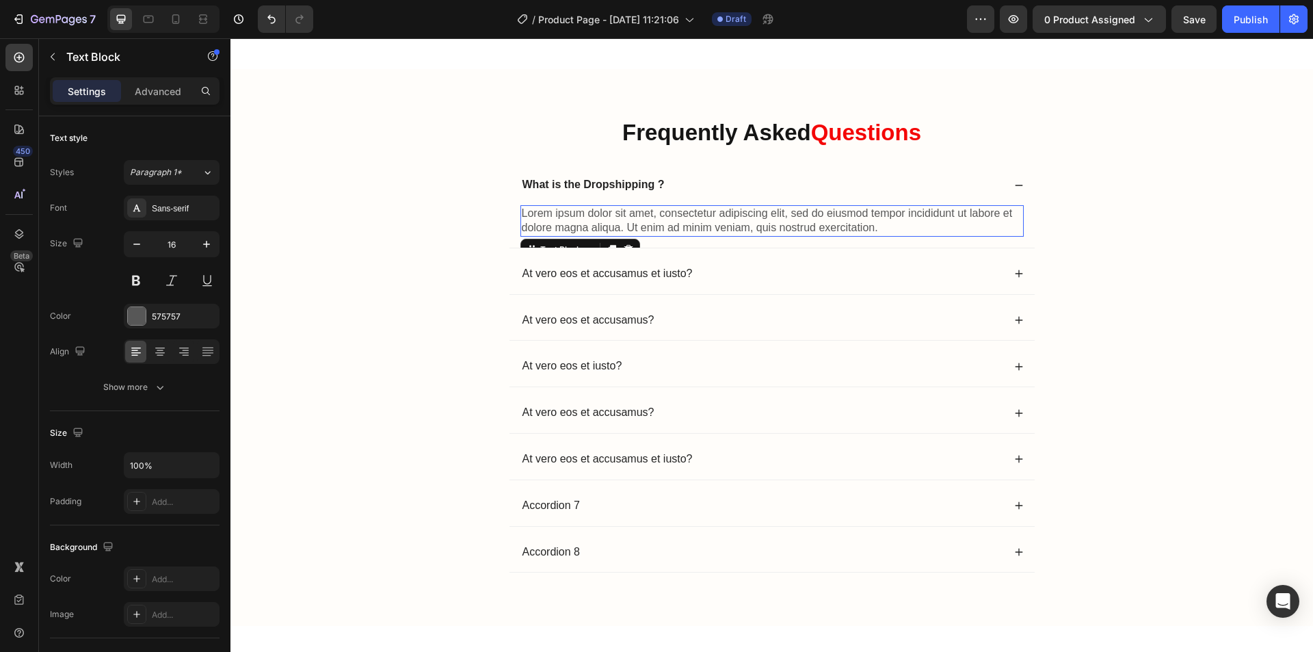
click at [668, 209] on p "Lorem ipsum dolor sit amet, consectetur adipiscing elit, sed do eiusmod tempor …" at bounding box center [772, 221] width 501 height 29
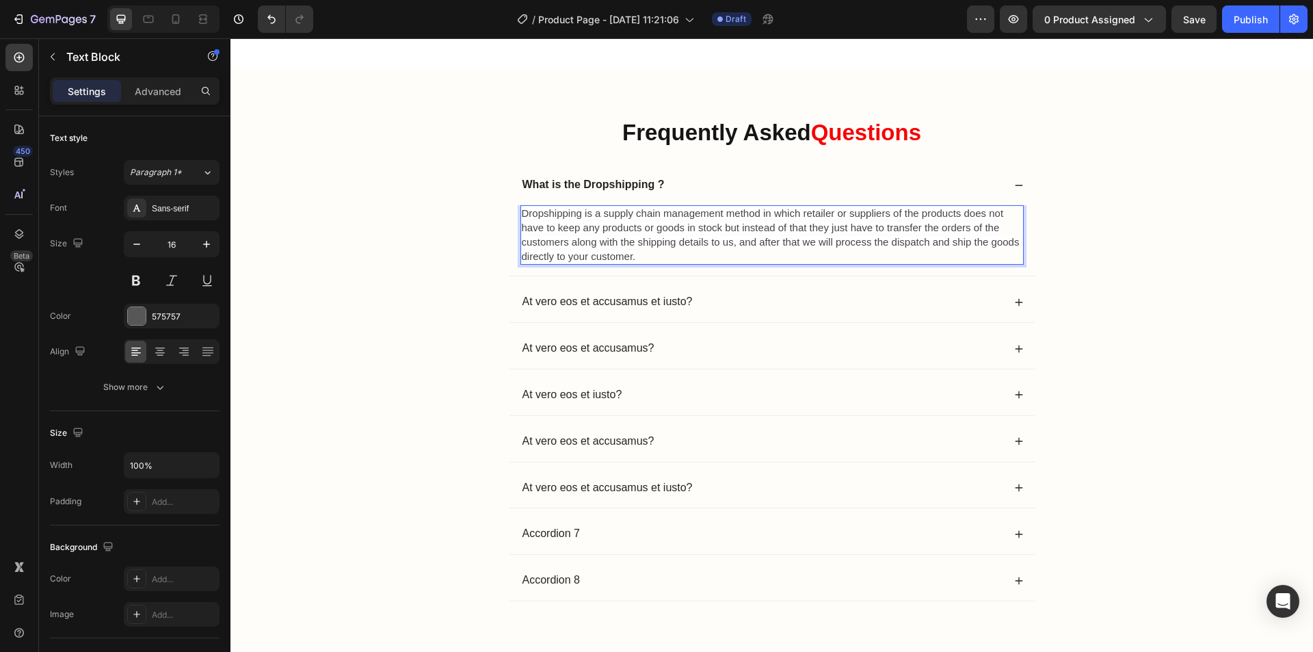
click at [902, 241] on span "Dropshipping is a supply chain management method in which retailer or suppliers…" at bounding box center [771, 234] width 498 height 54
click at [1149, 231] on div "Frequently Asked Questions Heading What is the Dropshipping ? Dropshipping is a…" at bounding box center [771, 373] width 1055 height 512
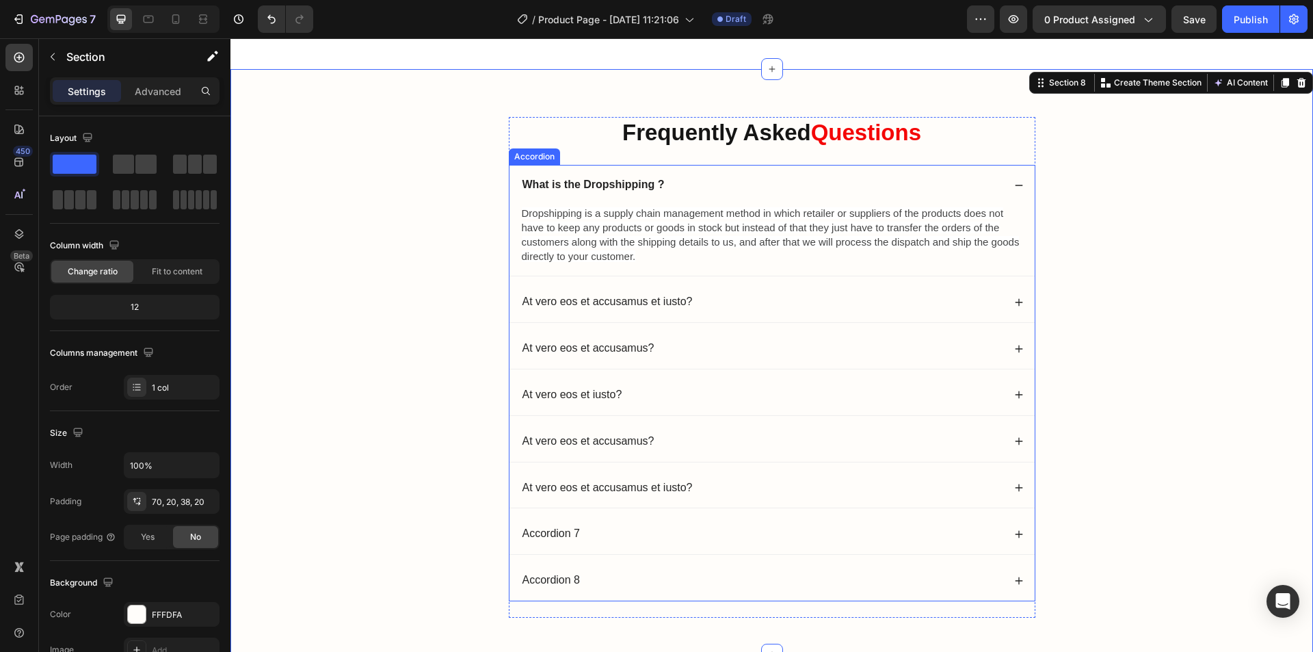
click at [652, 182] on strong "What is the Dropshipping ?" at bounding box center [594, 185] width 142 height 12
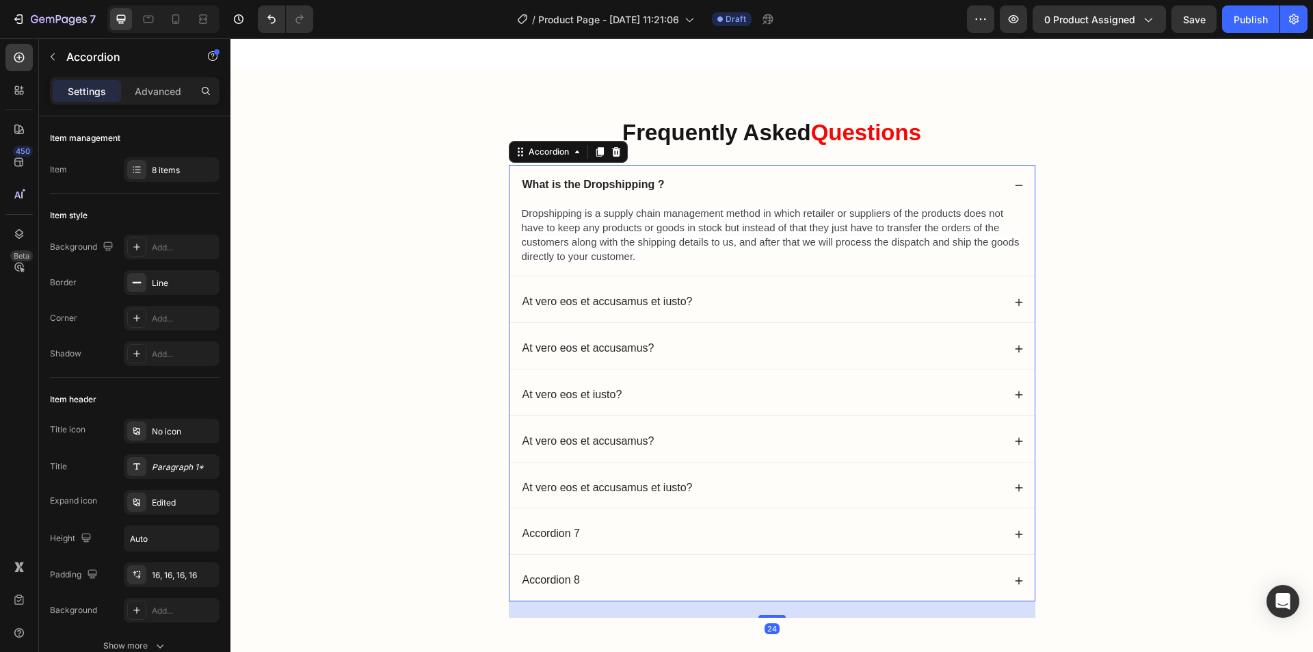
click at [1014, 181] on icon at bounding box center [1019, 186] width 10 height 10
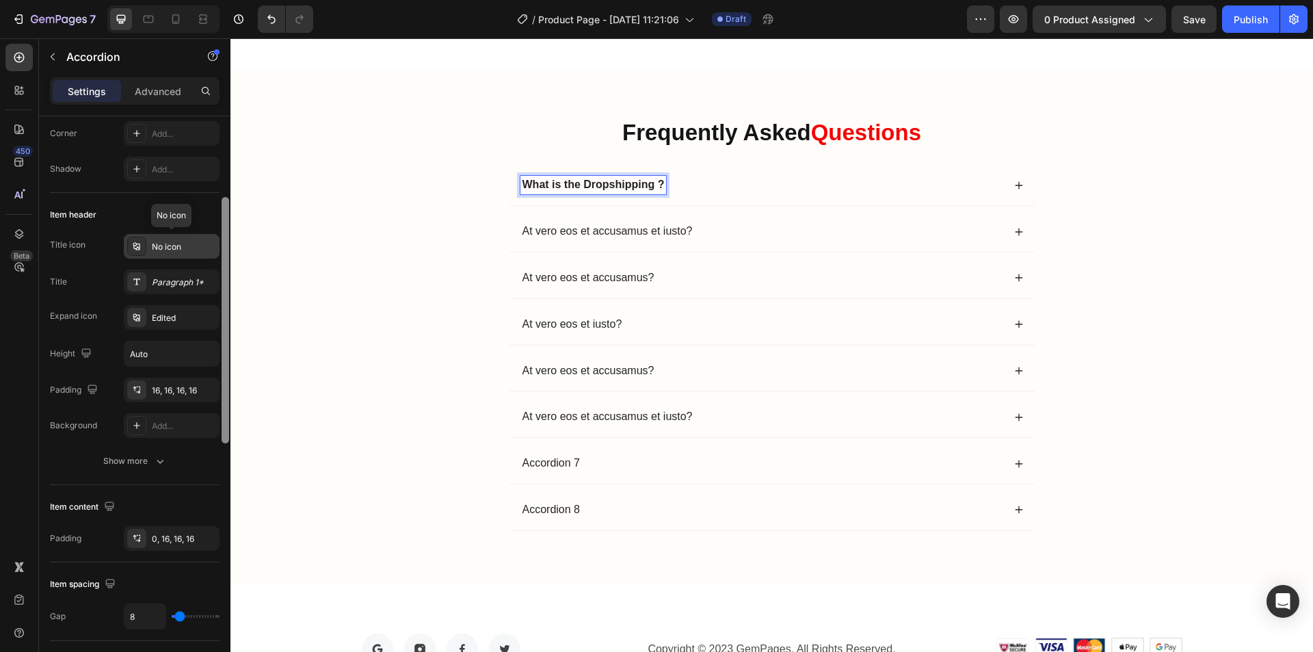
scroll to position [187, 0]
drag, startPoint x: 224, startPoint y: 166, endPoint x: 212, endPoint y: 247, distance: 81.5
click at [212, 247] on div "Item management Item 8 items Item style Background Add... Border Line Corner Ad…" at bounding box center [134, 403] width 191 height 574
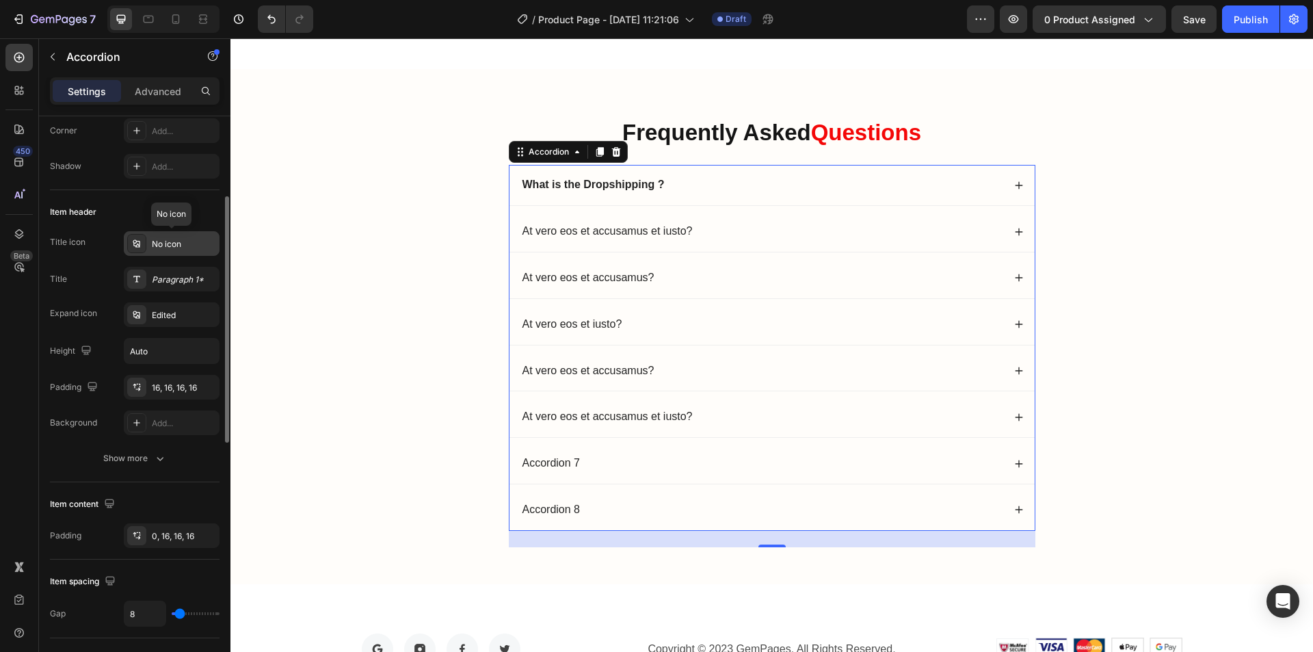
click at [149, 242] on div "No icon" at bounding box center [172, 243] width 96 height 25
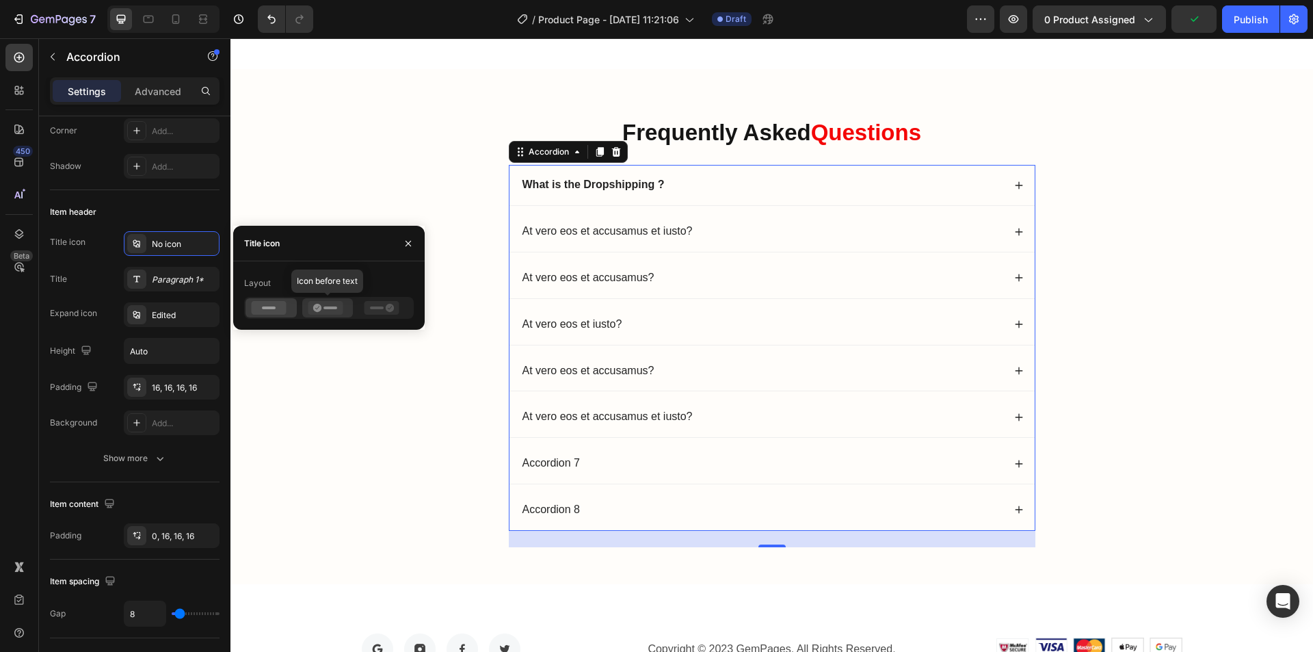
click at [312, 308] on icon at bounding box center [325, 308] width 35 height 14
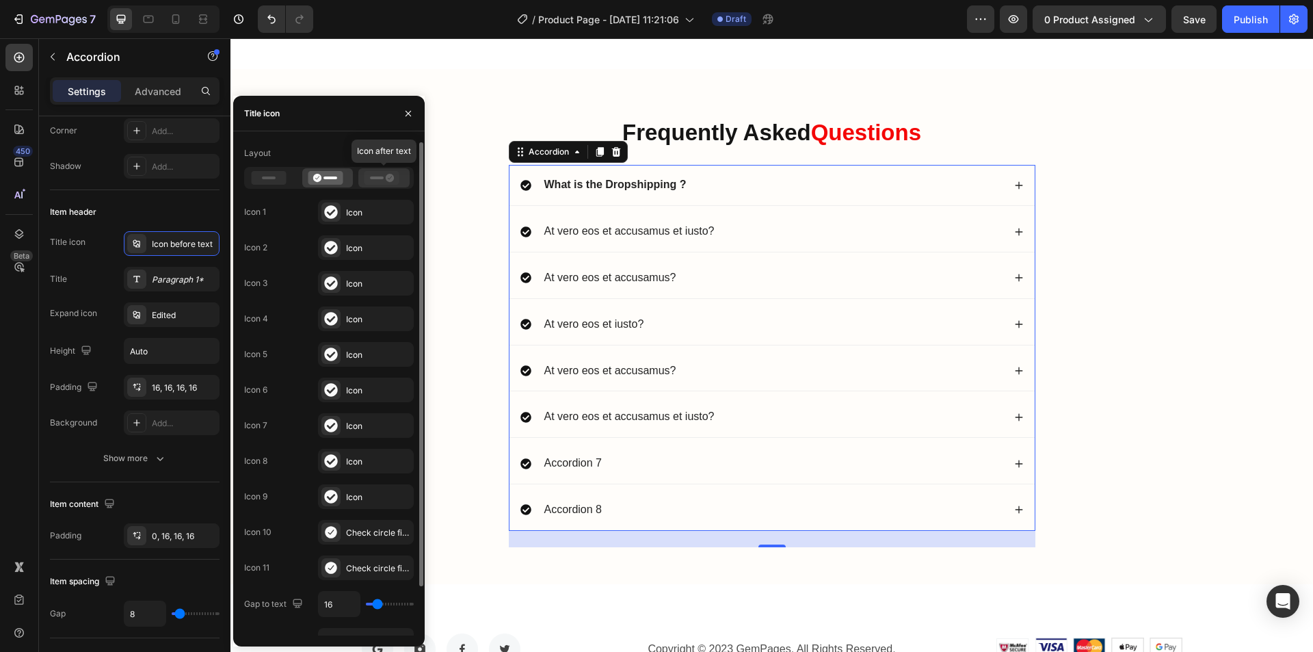
click at [378, 181] on icon at bounding box center [382, 178] width 35 height 14
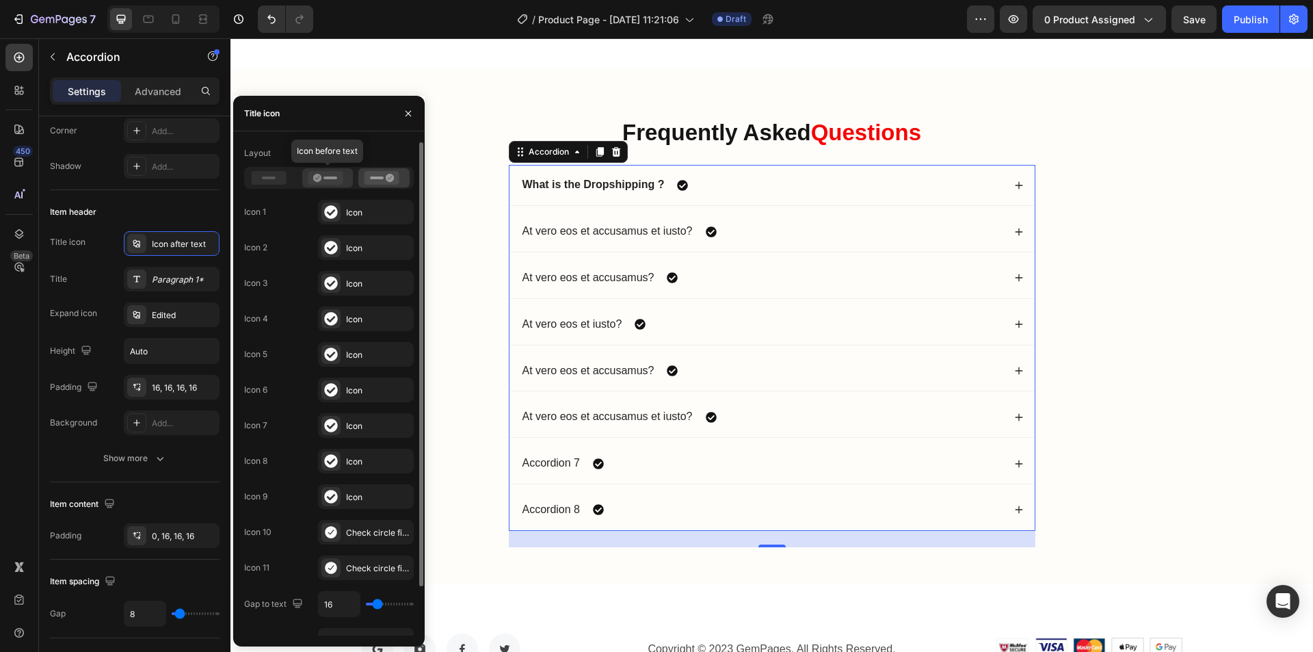
click at [323, 181] on icon at bounding box center [325, 178] width 35 height 14
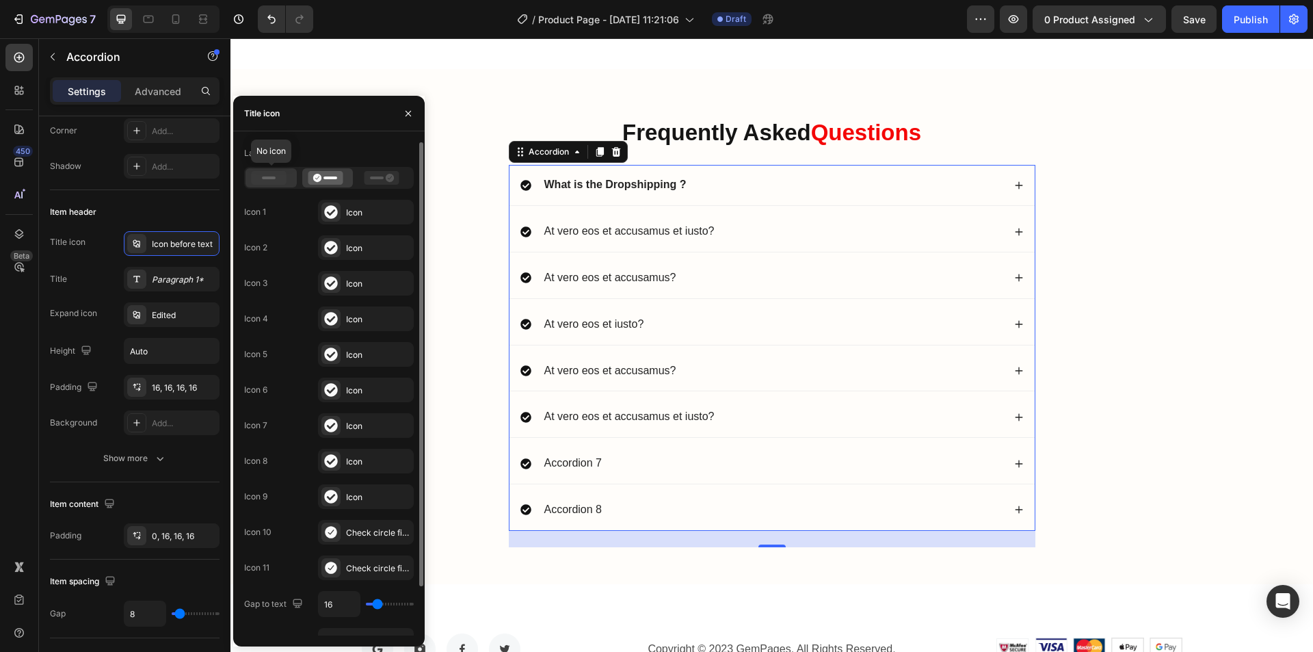
click at [278, 181] on icon at bounding box center [269, 178] width 35 height 14
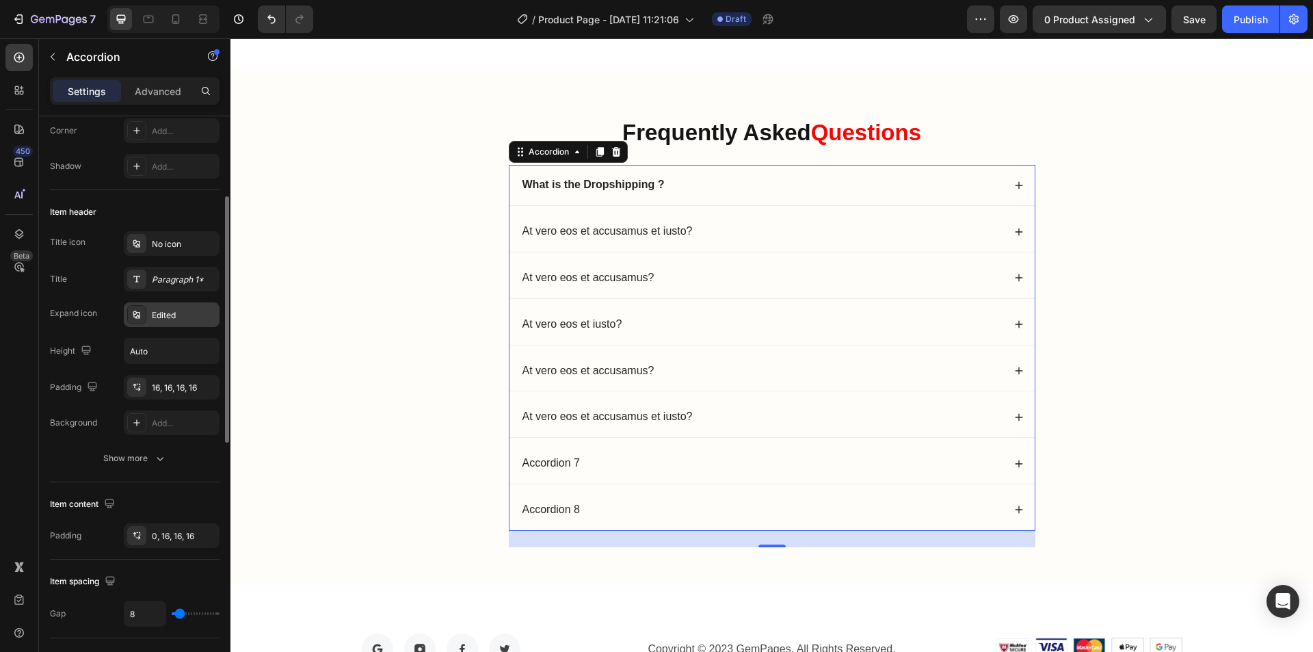
click at [161, 313] on div "Edited" at bounding box center [184, 315] width 64 height 12
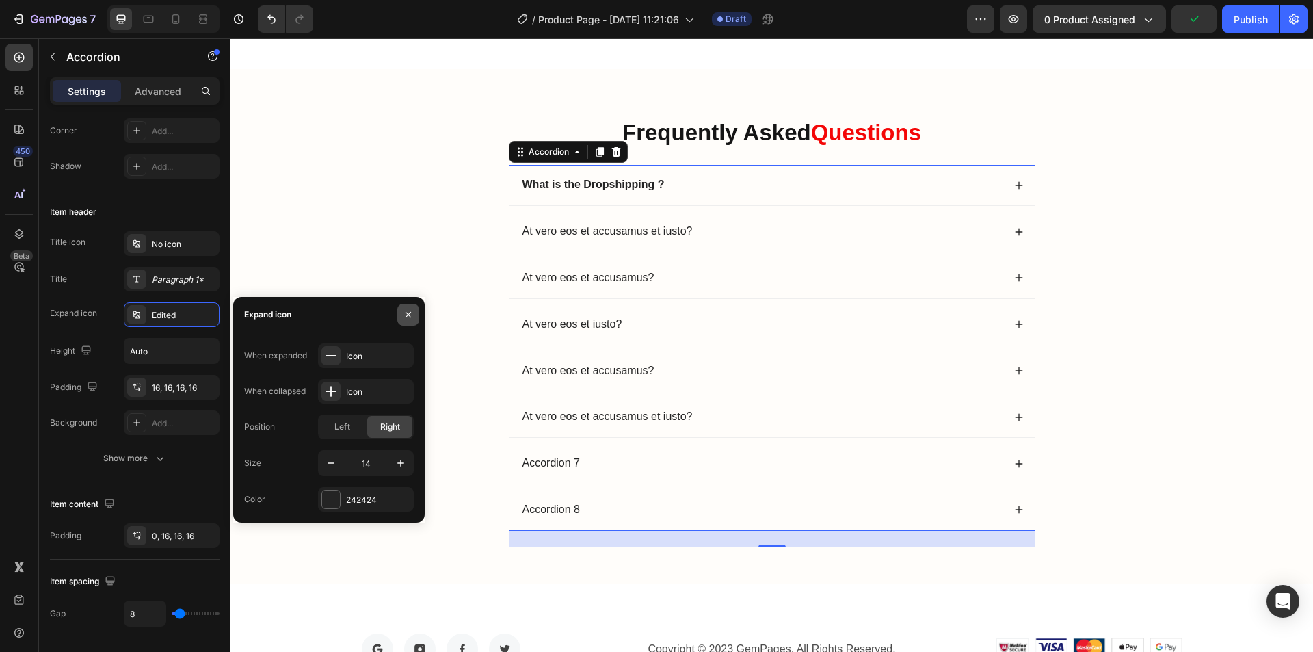
click at [411, 315] on icon "button" at bounding box center [408, 314] width 11 height 11
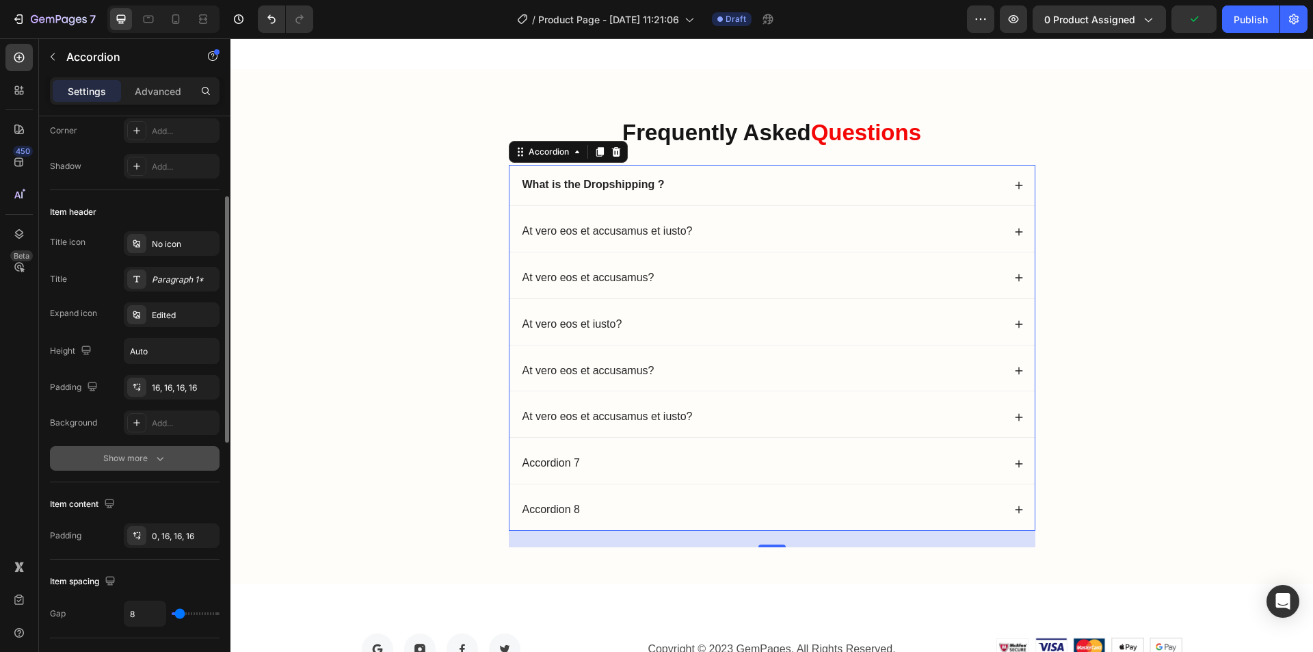
click at [151, 458] on div "Show more" at bounding box center [135, 458] width 64 height 14
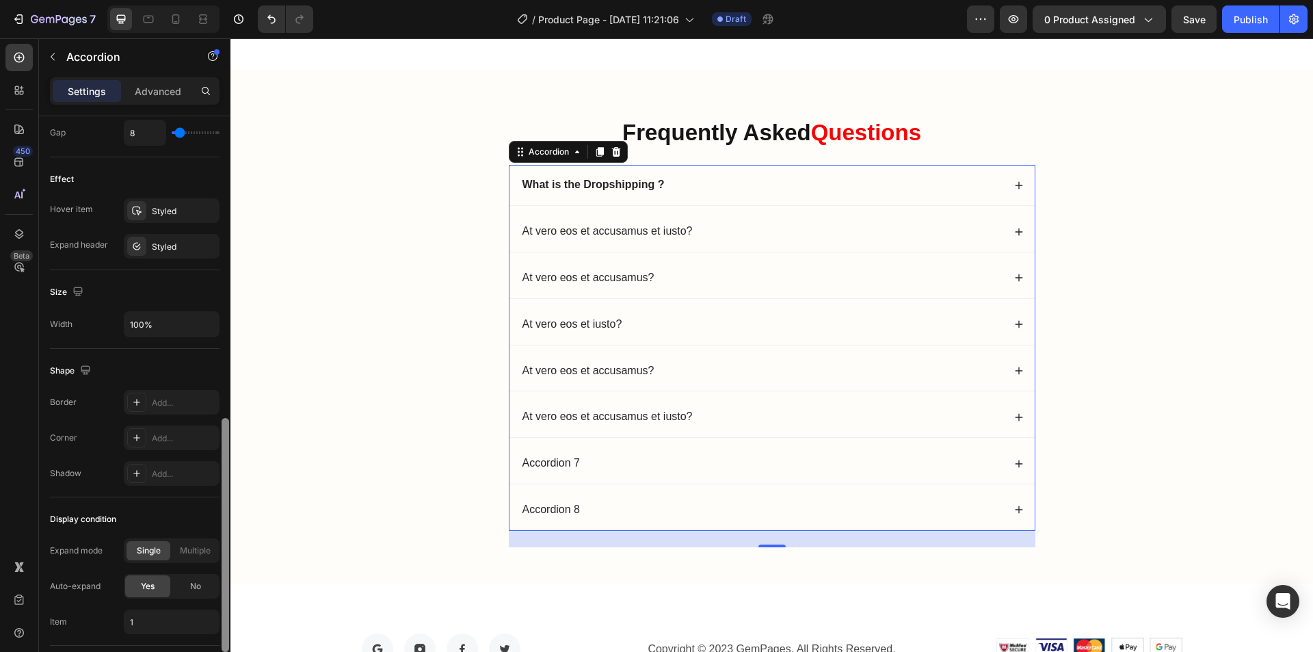
scroll to position [707, 0]
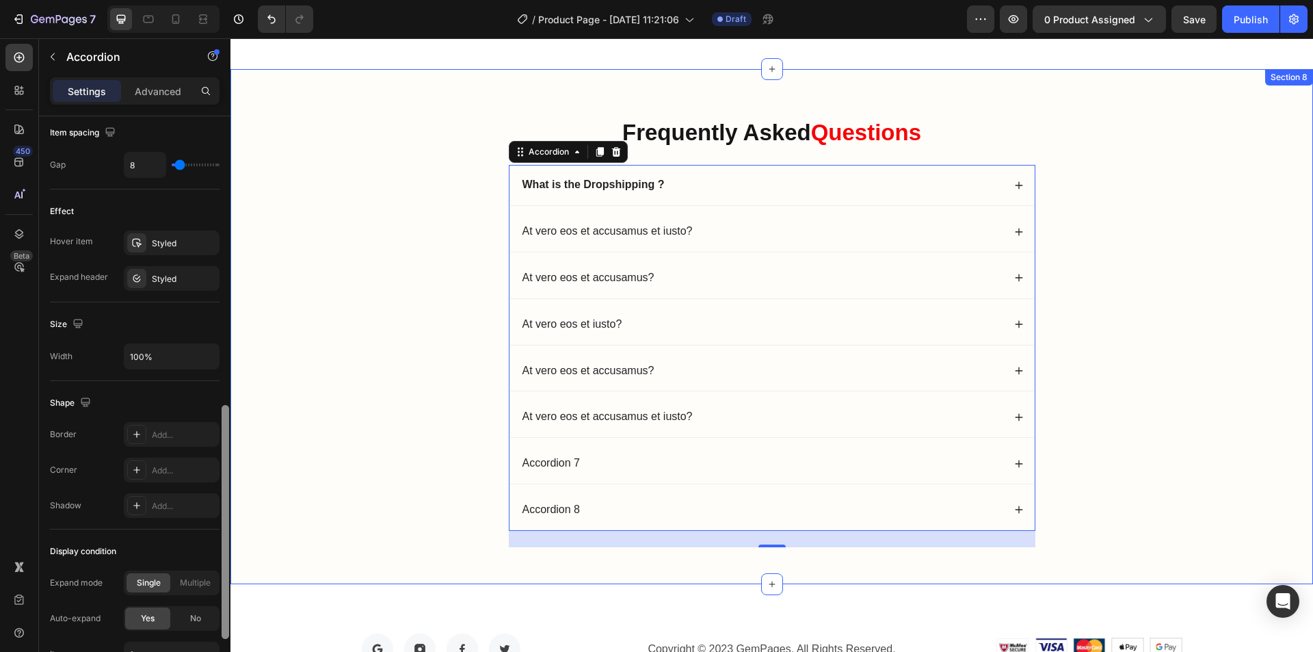
drag, startPoint x: 453, startPoint y: 378, endPoint x: 243, endPoint y: 458, distance: 224.7
click at [1162, 208] on div "Frequently Asked Questions Heading What is the Dropshipping ? At vero eos et ac…" at bounding box center [771, 337] width 1055 height 441
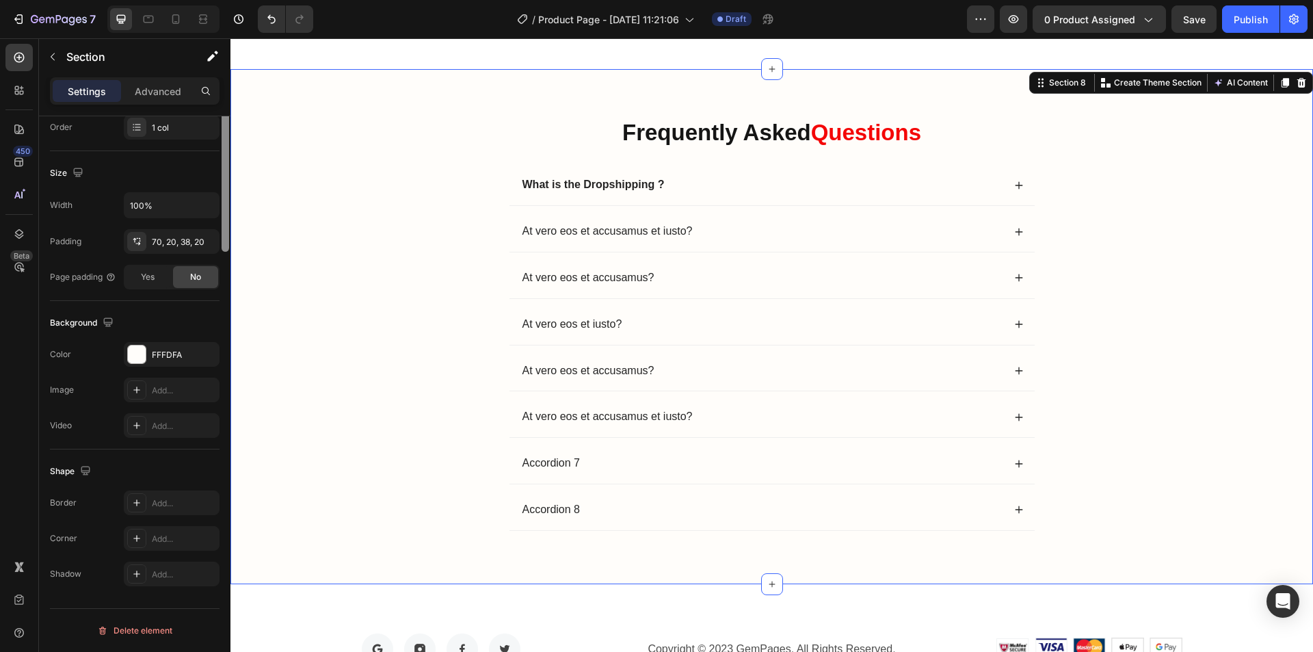
scroll to position [0, 0]
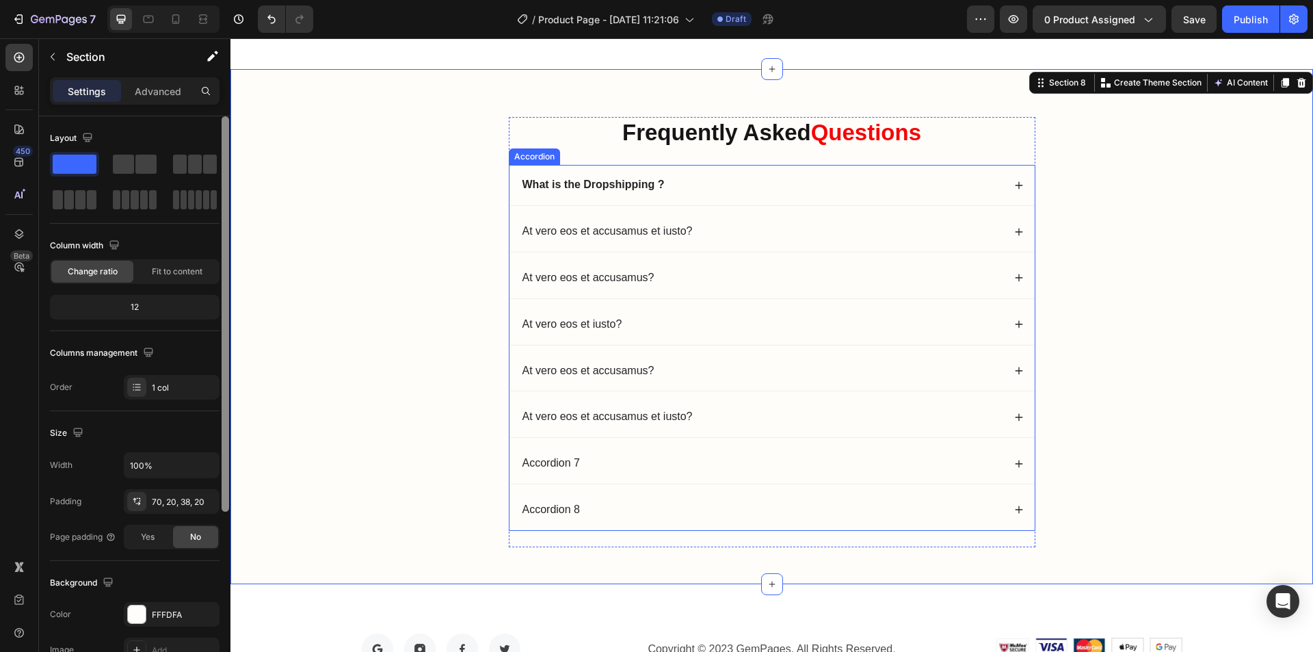
click at [1017, 227] on icon at bounding box center [1019, 232] width 10 height 10
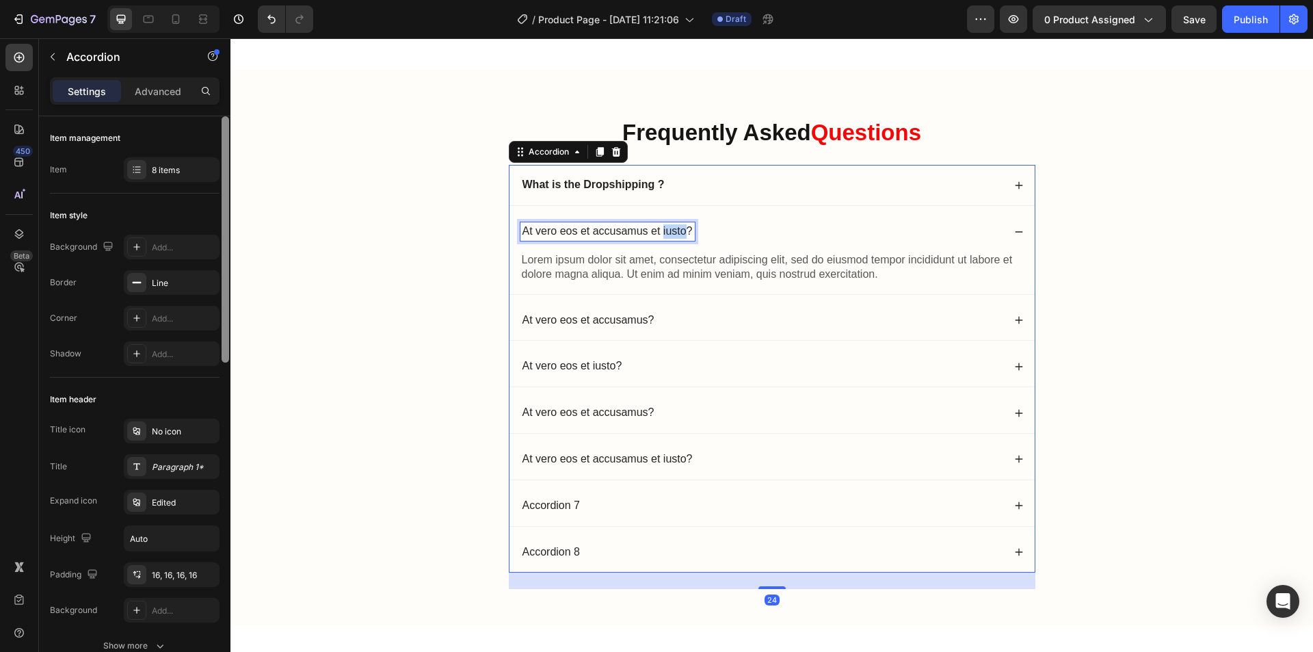
click at [668, 228] on p "At vero eos et accusamus et iusto?" at bounding box center [608, 231] width 170 height 14
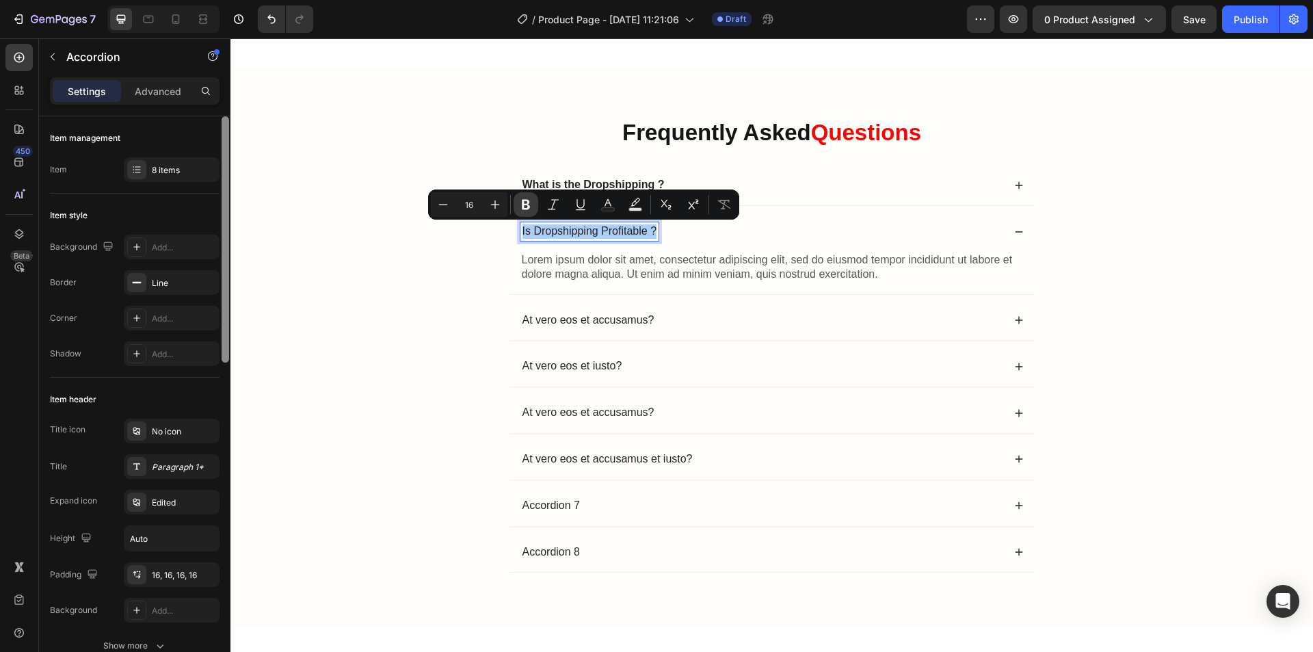
click at [527, 204] on icon "Editor contextual toolbar" at bounding box center [526, 205] width 8 height 10
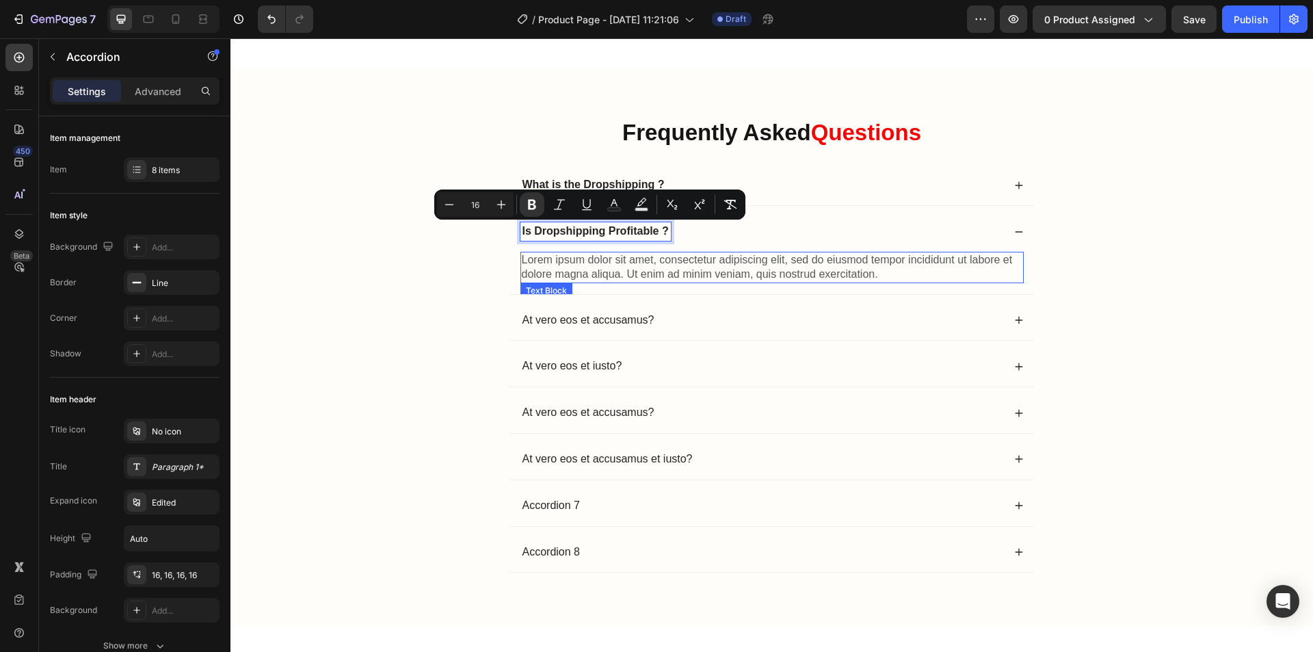
click at [619, 265] on p "Lorem ipsum dolor sit amet, consectetur adipiscing elit, sed do eiusmod tempor …" at bounding box center [772, 267] width 501 height 29
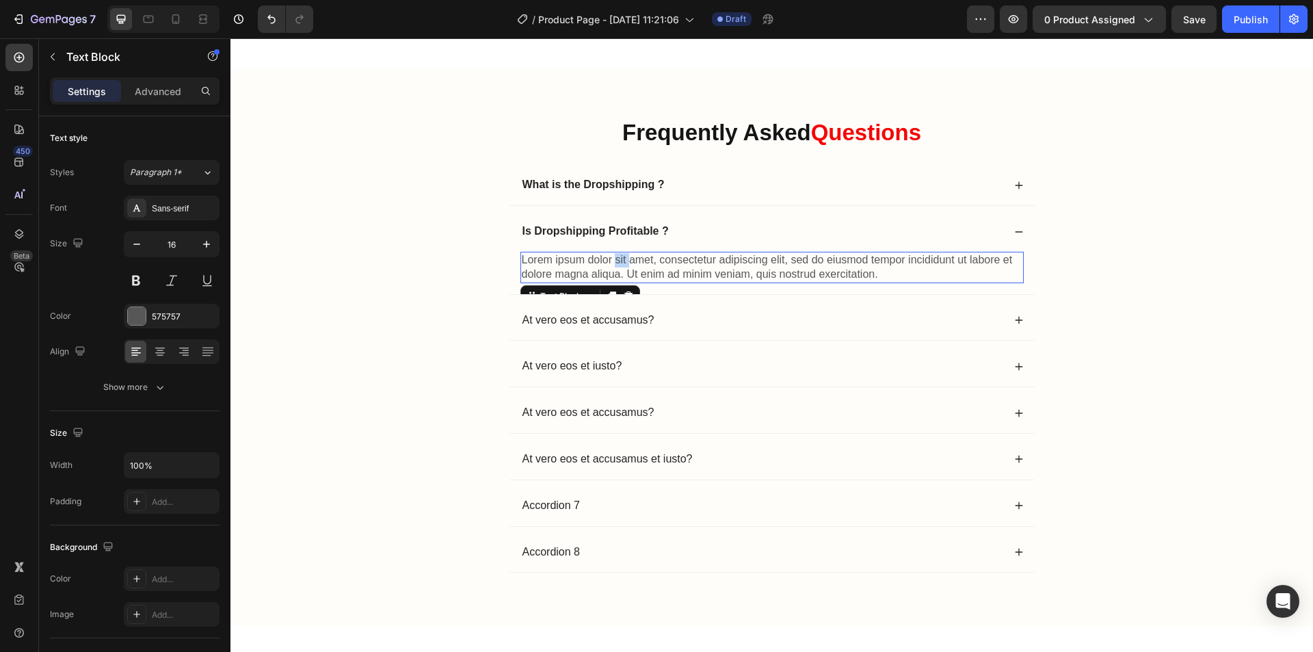
click at [619, 265] on p "Lorem ipsum dolor sit amet, consectetur adipiscing elit, sed do eiusmod tempor …" at bounding box center [772, 267] width 501 height 29
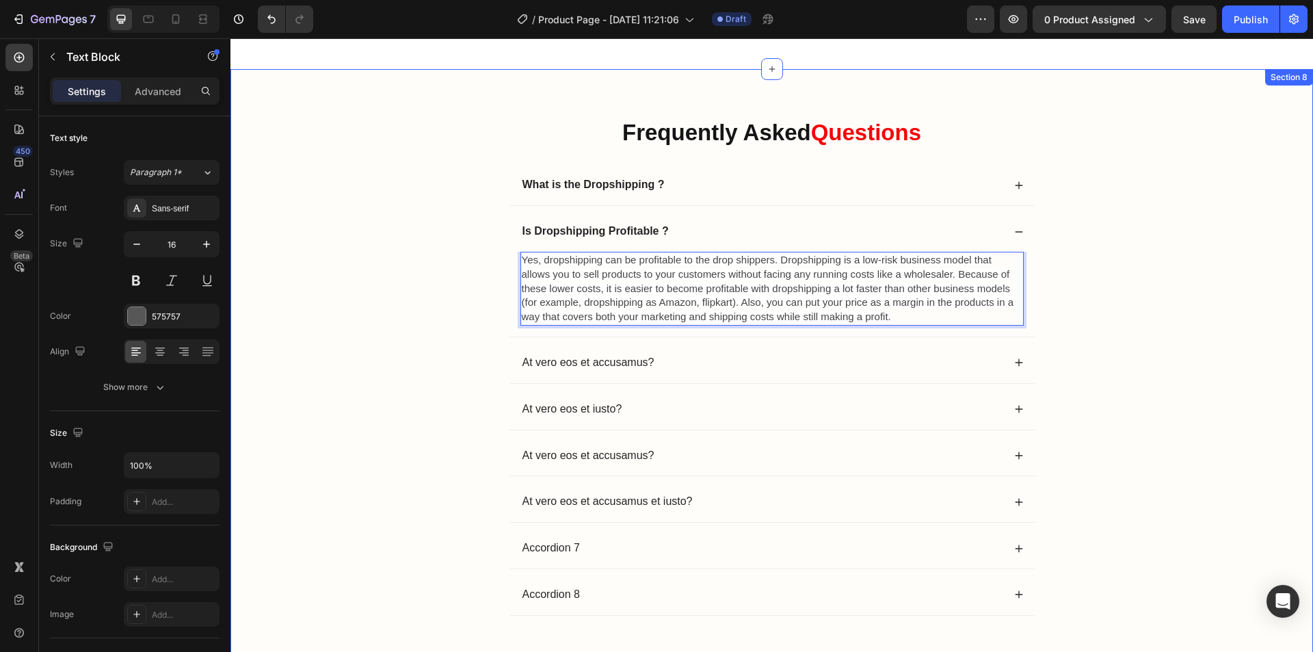
click at [1175, 317] on div "Frequently Asked Questions Heading What is the Dropshipping ? Is Dropshipping P…" at bounding box center [771, 380] width 1055 height 526
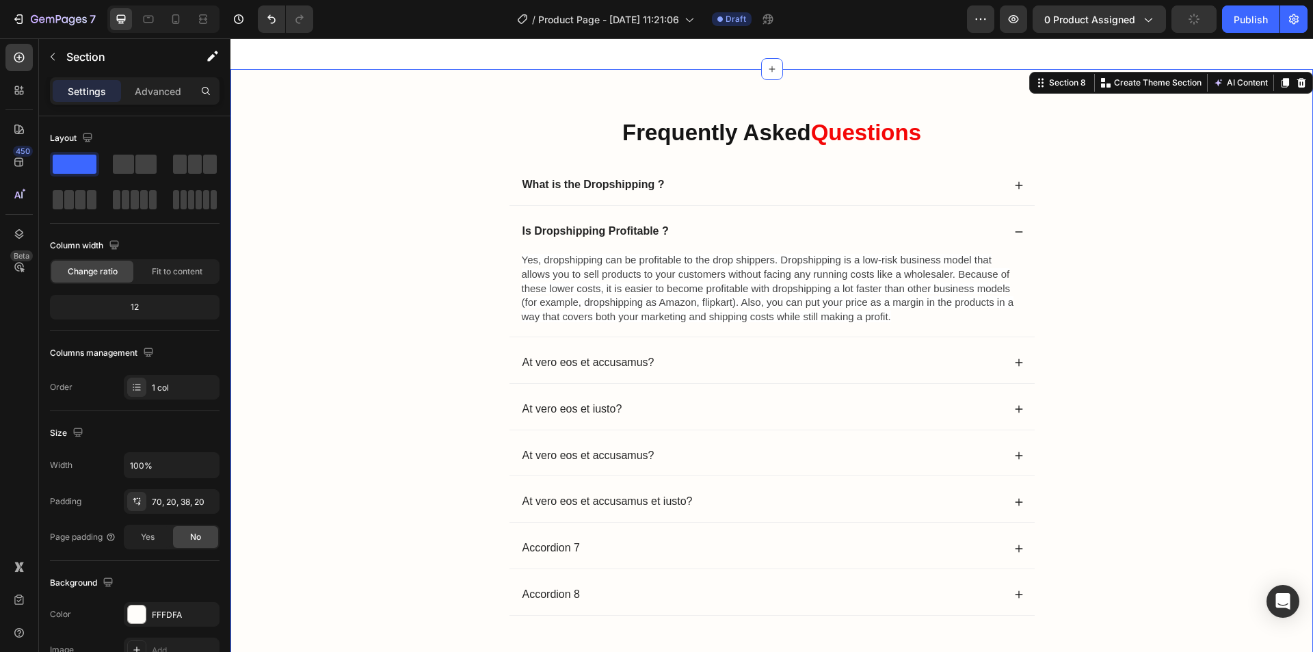
click at [1016, 231] on icon at bounding box center [1019, 231] width 8 height 1
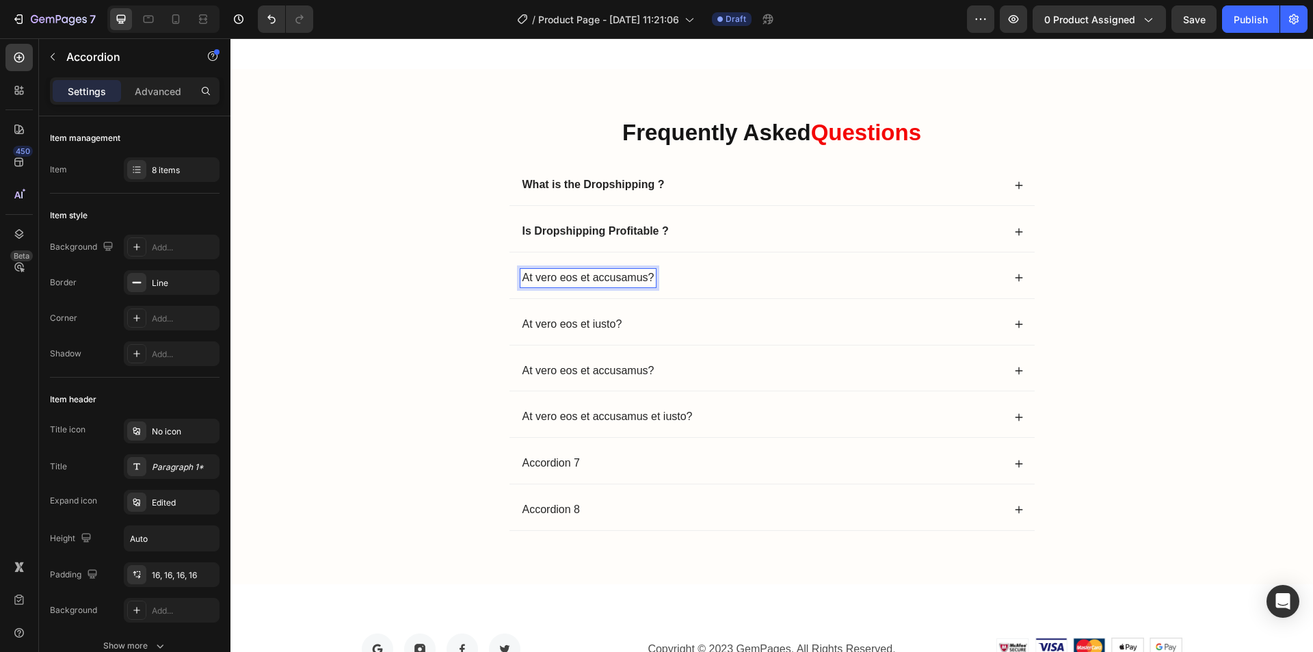
click at [604, 274] on p "At vero eos et accusamus?" at bounding box center [589, 278] width 132 height 14
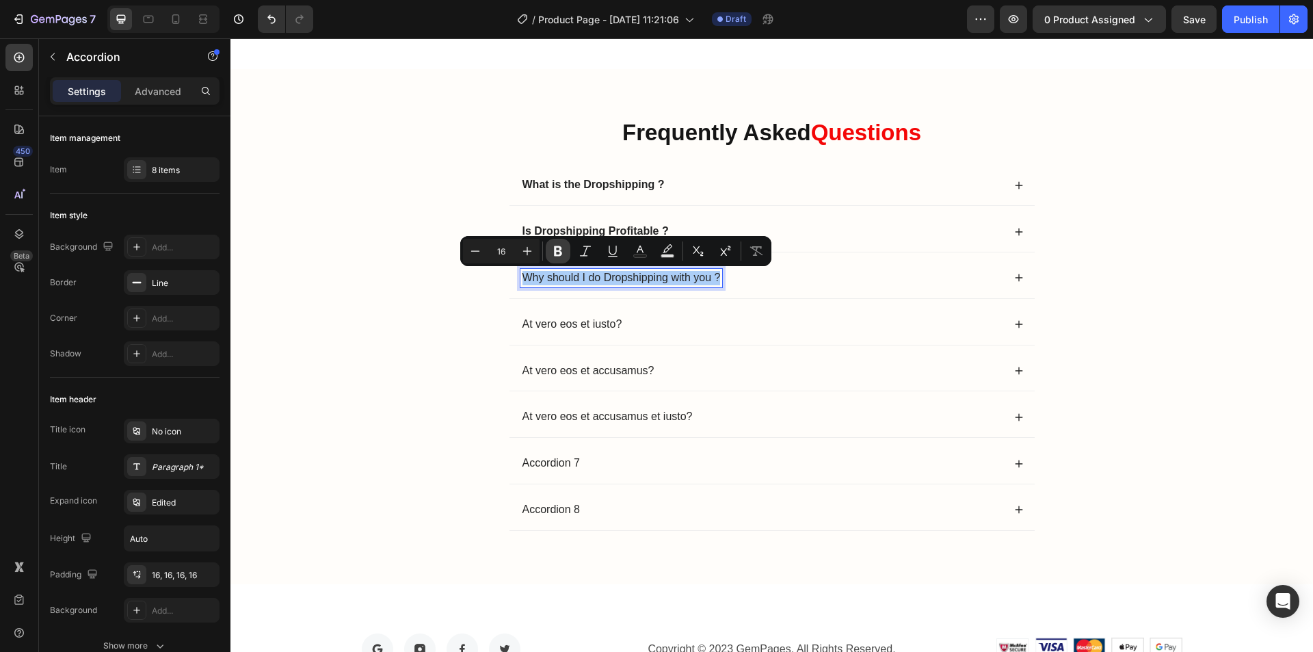
click at [555, 250] on icon "Editor contextual toolbar" at bounding box center [558, 251] width 8 height 10
click at [1012, 270] on div "Why should I do Dropshipping with you ?" at bounding box center [772, 278] width 525 height 40
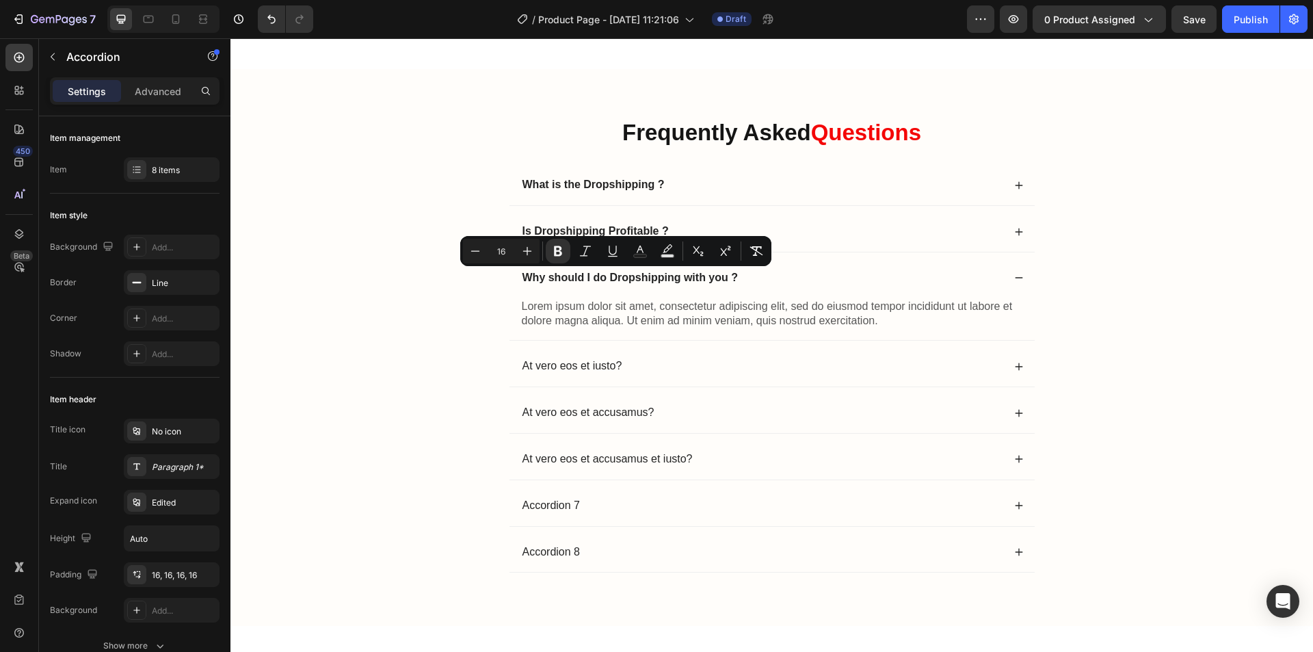
click at [1014, 277] on icon at bounding box center [1019, 278] width 10 height 10
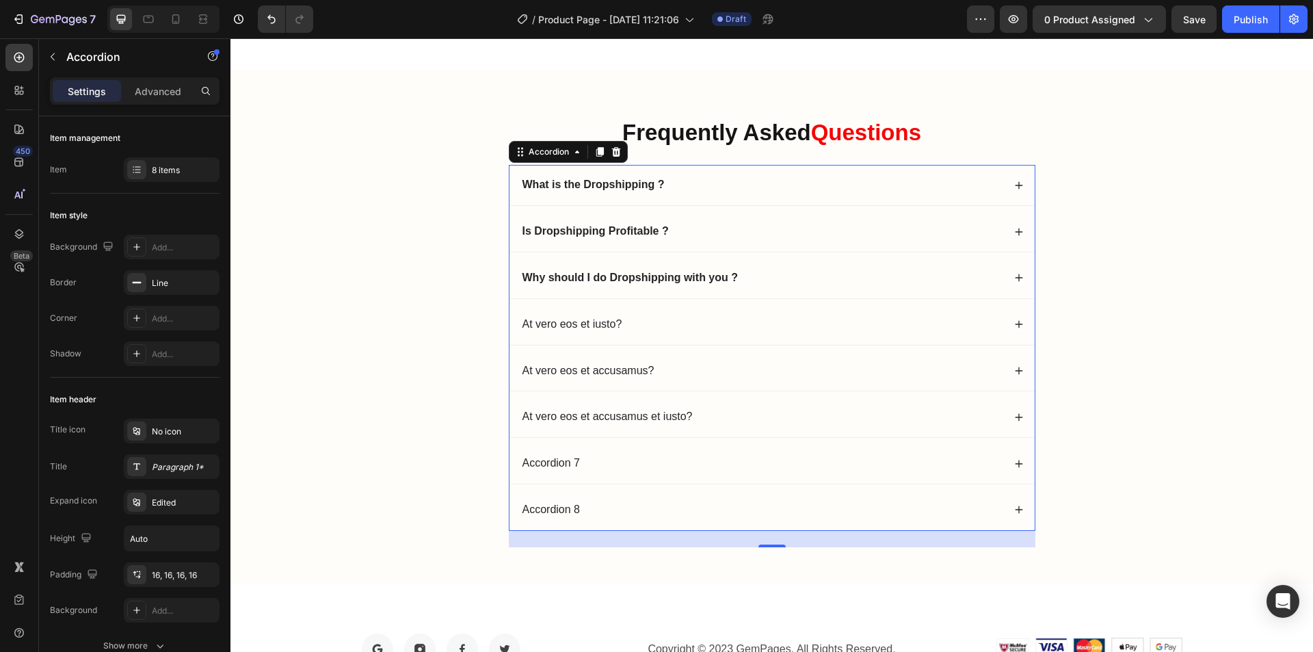
click at [1014, 277] on icon at bounding box center [1019, 278] width 10 height 10
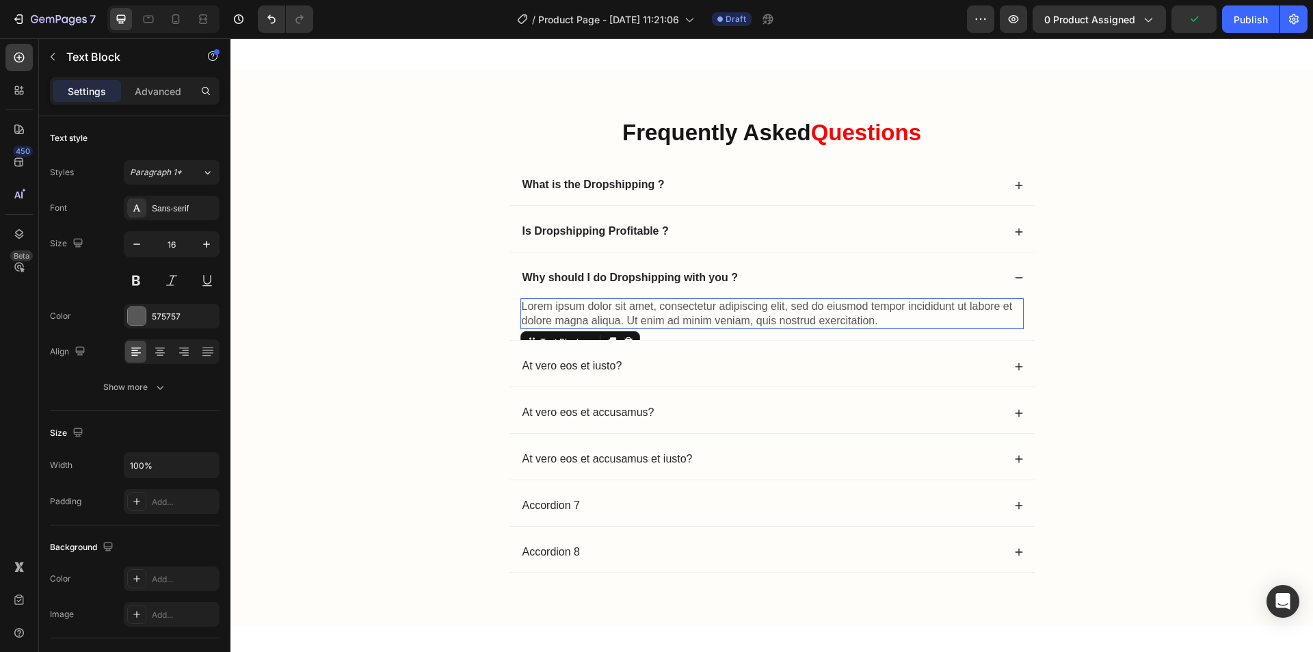
click at [620, 311] on p "Lorem ipsum dolor sit amet, consectetur adipiscing elit, sed do eiusmod tempor …" at bounding box center [772, 314] width 501 height 29
click at [1014, 280] on icon at bounding box center [1019, 278] width 10 height 10
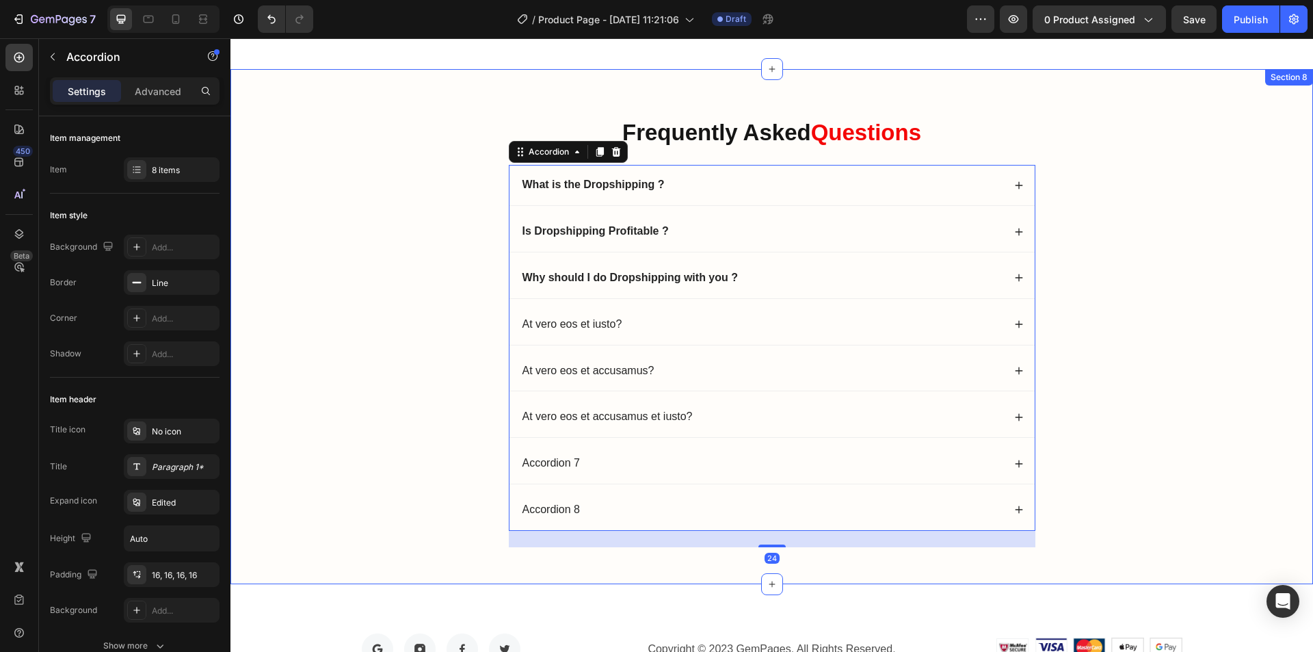
click at [1091, 305] on div "Frequently Asked Questions Heading What is the Dropshipping ? Is Dropshipping P…" at bounding box center [771, 337] width 1055 height 441
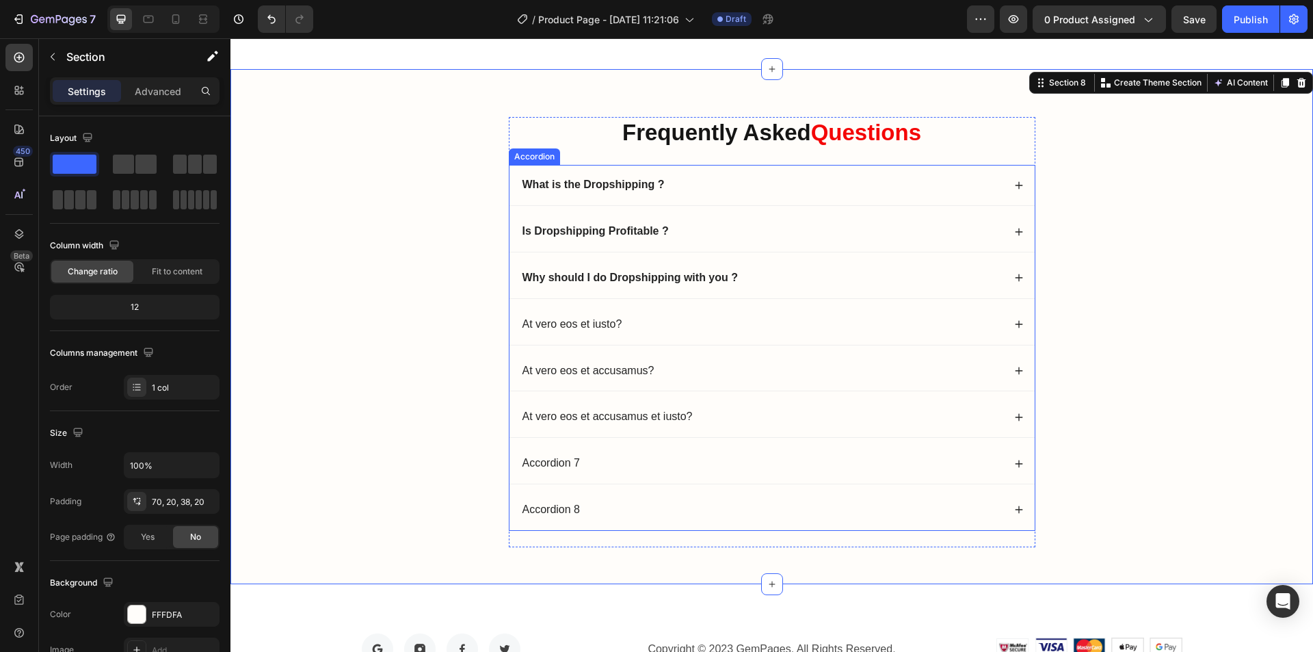
click at [1014, 327] on icon at bounding box center [1019, 324] width 10 height 10
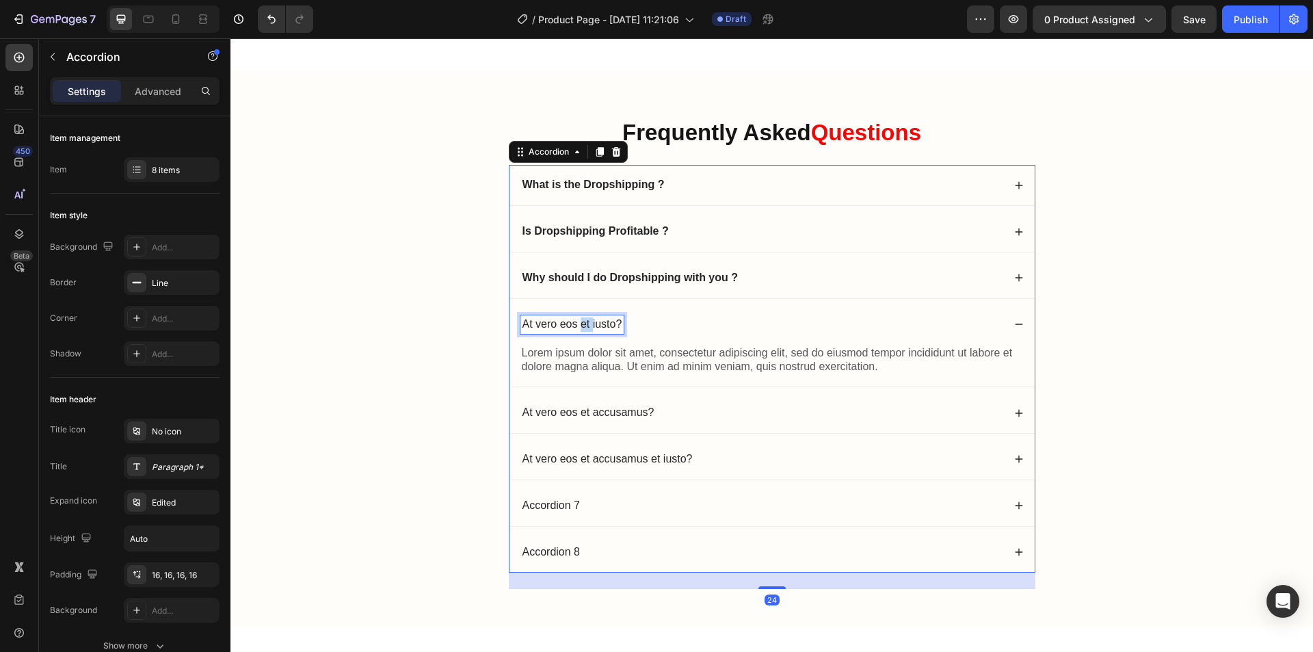
click at [575, 319] on p "At vero eos et iusto?" at bounding box center [573, 324] width 100 height 14
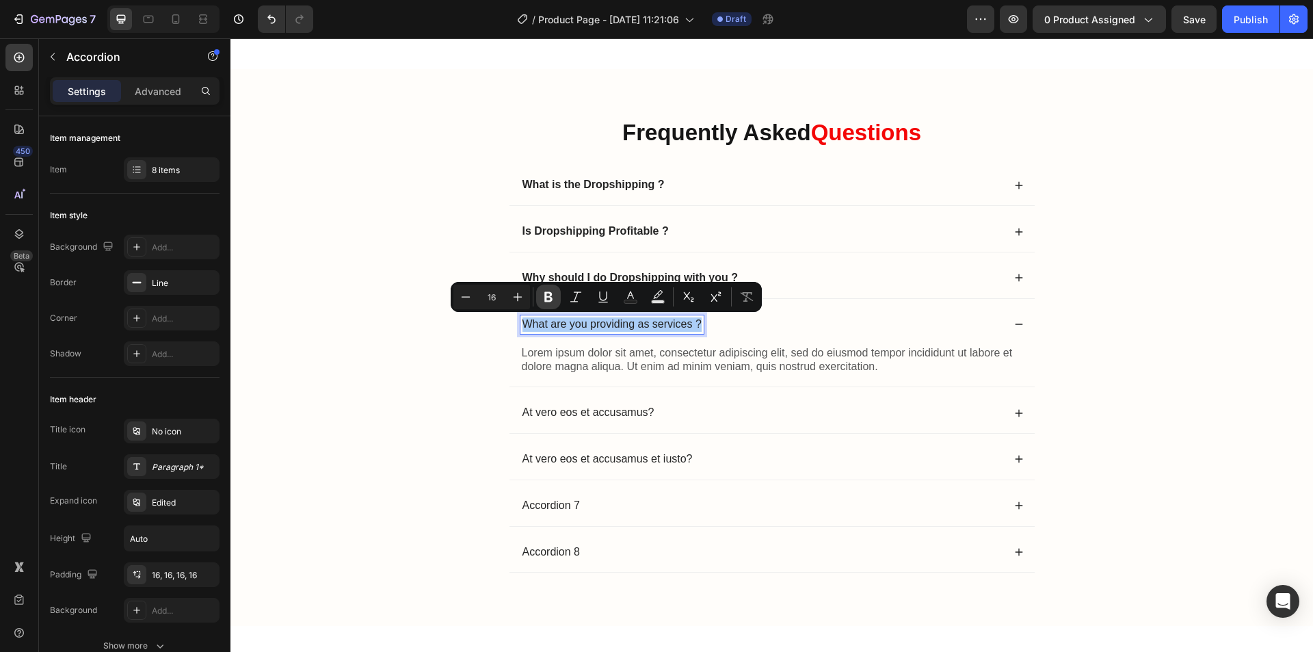
click at [550, 291] on icon "Editor contextual toolbar" at bounding box center [549, 297] width 14 height 14
click at [626, 365] on p "Lorem ipsum dolor sit amet, consectetur adipiscing elit, sed do eiusmod tempor …" at bounding box center [772, 360] width 501 height 29
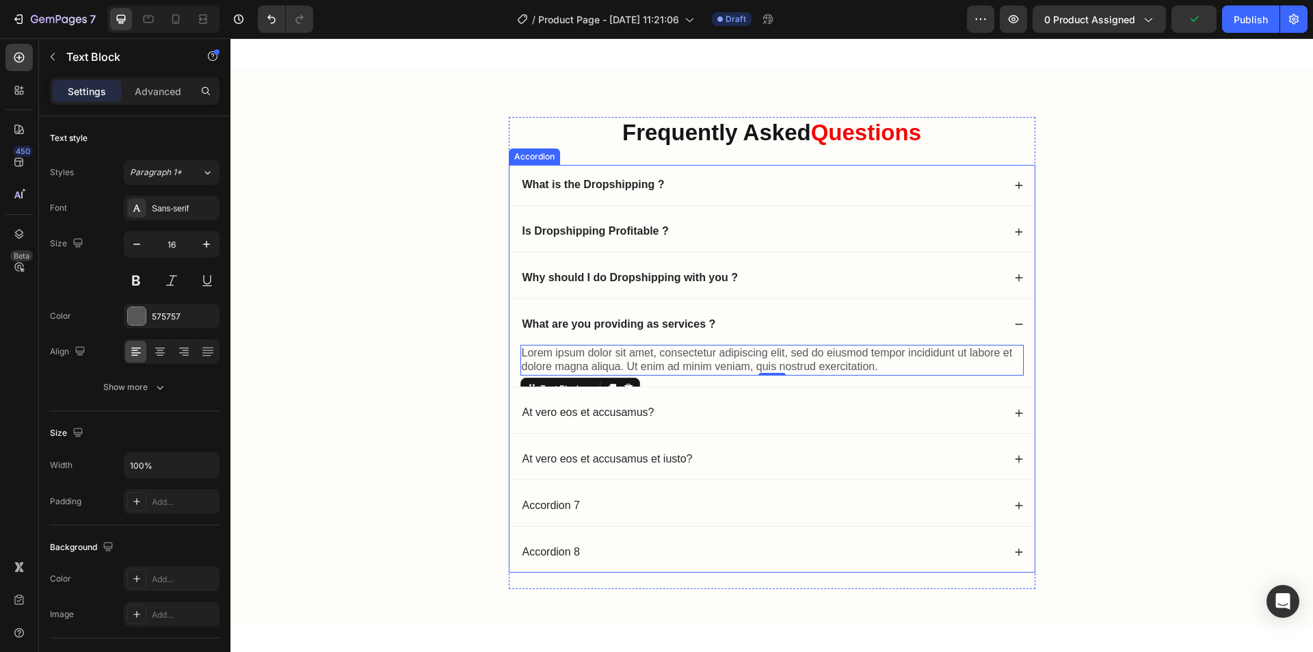
click at [717, 353] on p "Lorem ipsum dolor sit amet, consectetur adipiscing elit, sed do eiusmod tempor …" at bounding box center [772, 360] width 501 height 29
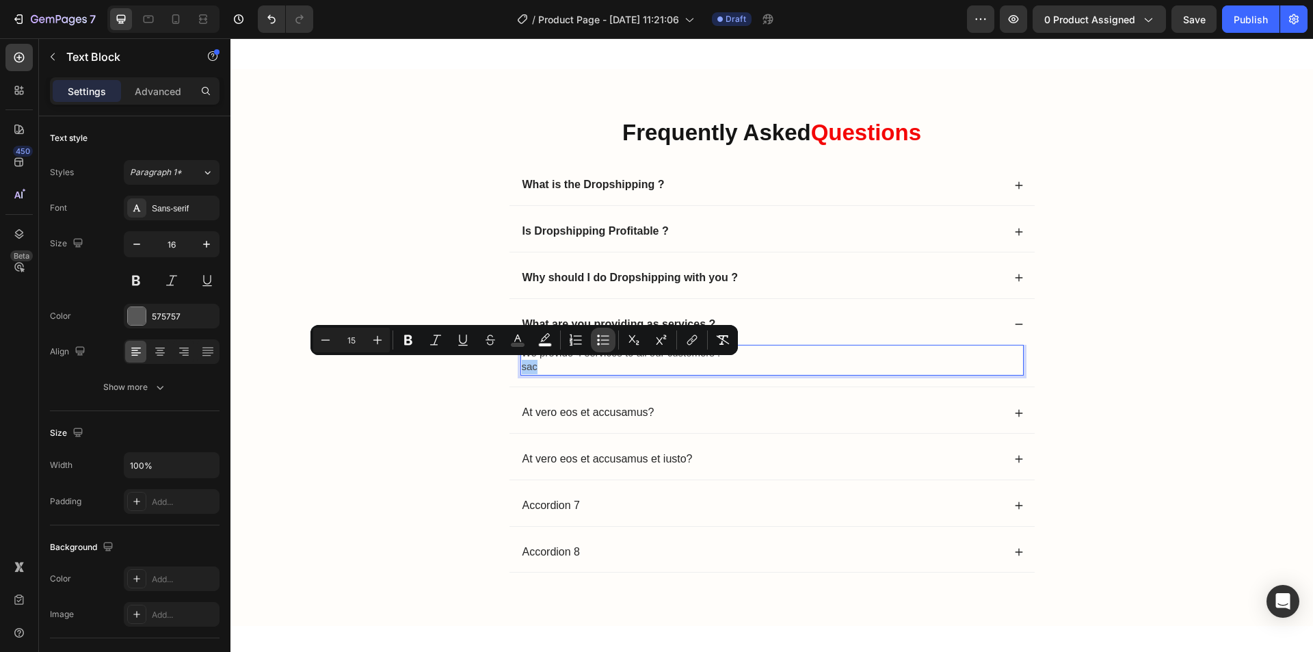
click at [596, 339] on button "Bulleted List" at bounding box center [603, 340] width 25 height 25
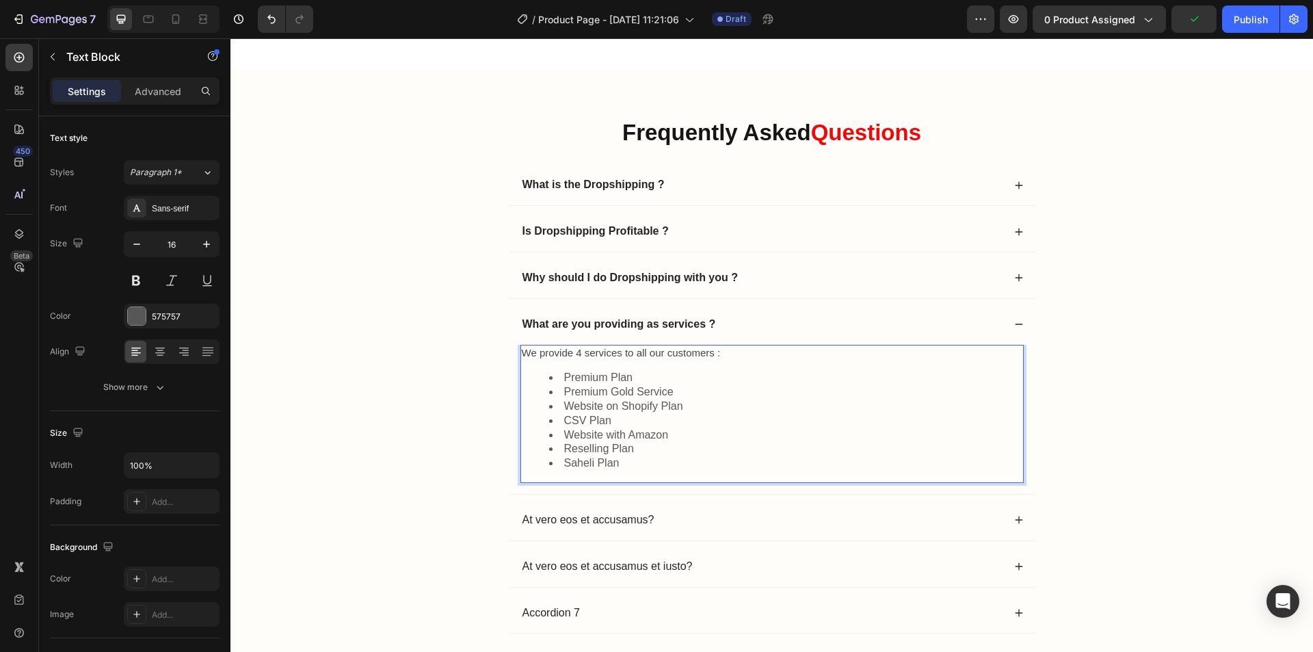
click at [1050, 409] on div "Frequently Asked Questions Heading What is the Dropshipping ? Is Dropshipping P…" at bounding box center [771, 412] width 1055 height 591
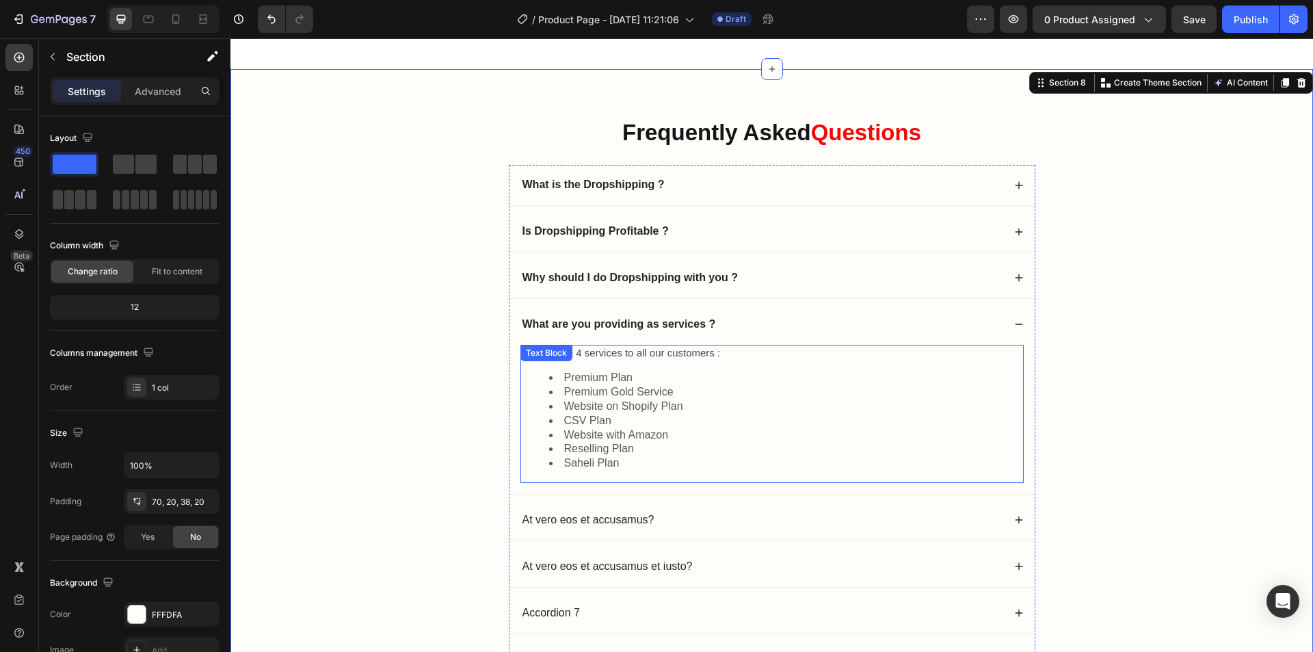
click at [576, 352] on div "We provide 4 services to all our customers : Premium Plan Premium Gold Service …" at bounding box center [771, 414] width 503 height 138
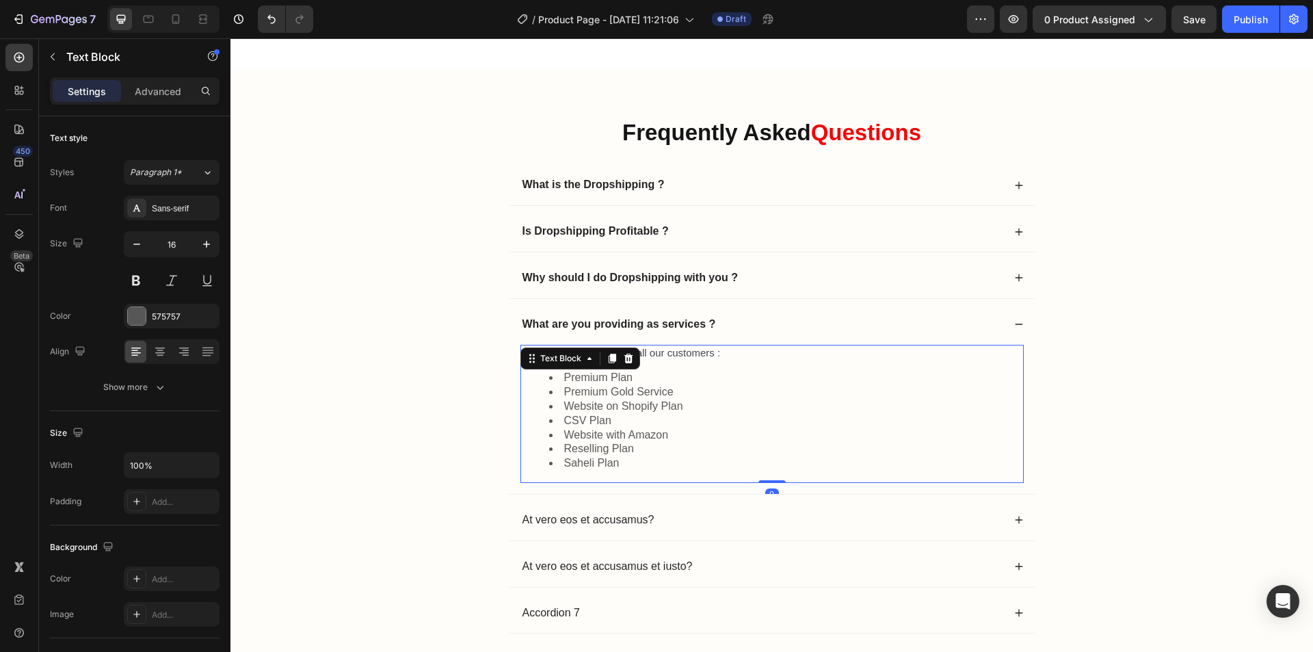
click at [576, 352] on div "Text Block" at bounding box center [561, 358] width 47 height 12
click at [722, 369] on div "We provide 4 services to all our customers : Premium Plan Premium Gold Service …" at bounding box center [771, 414] width 503 height 138
click at [579, 352] on span "We provide 4 services to all our customers :" at bounding box center [621, 353] width 199 height 12
drag, startPoint x: 618, startPoint y: 351, endPoint x: 573, endPoint y: 350, distance: 44.5
click at [573, 350] on span "We provide 7 services to all our customers :" at bounding box center [621, 353] width 199 height 12
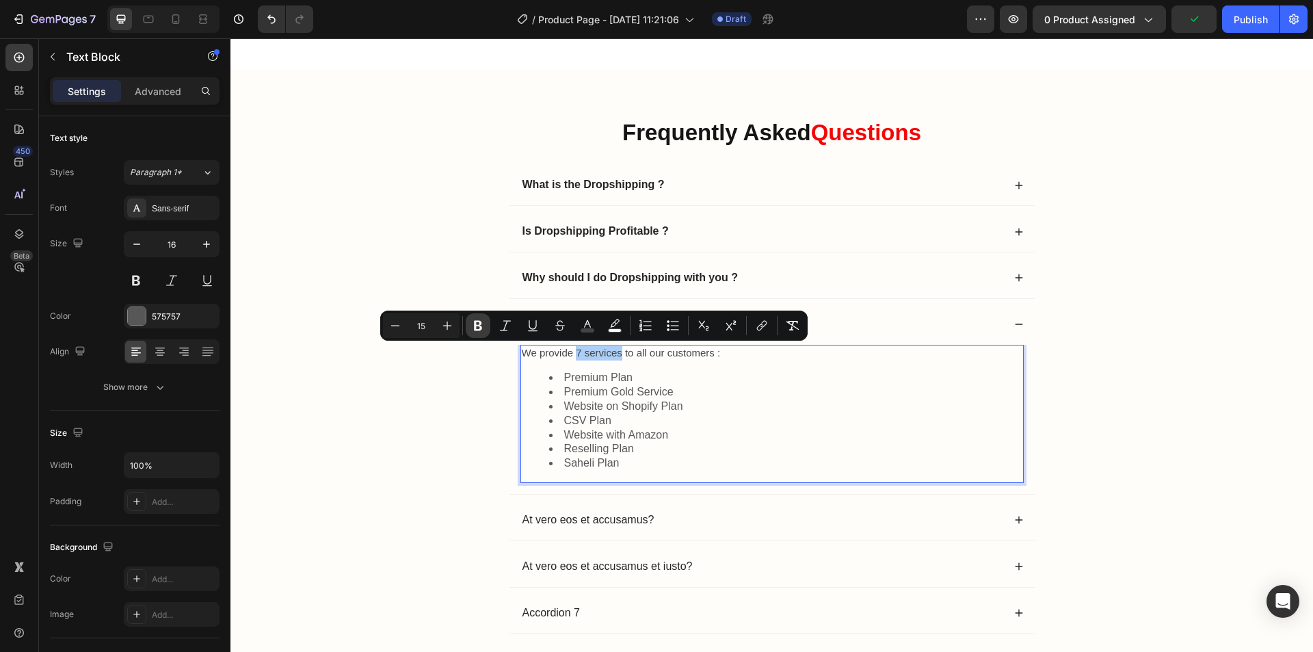
click at [471, 324] on button "Bold" at bounding box center [478, 325] width 25 height 25
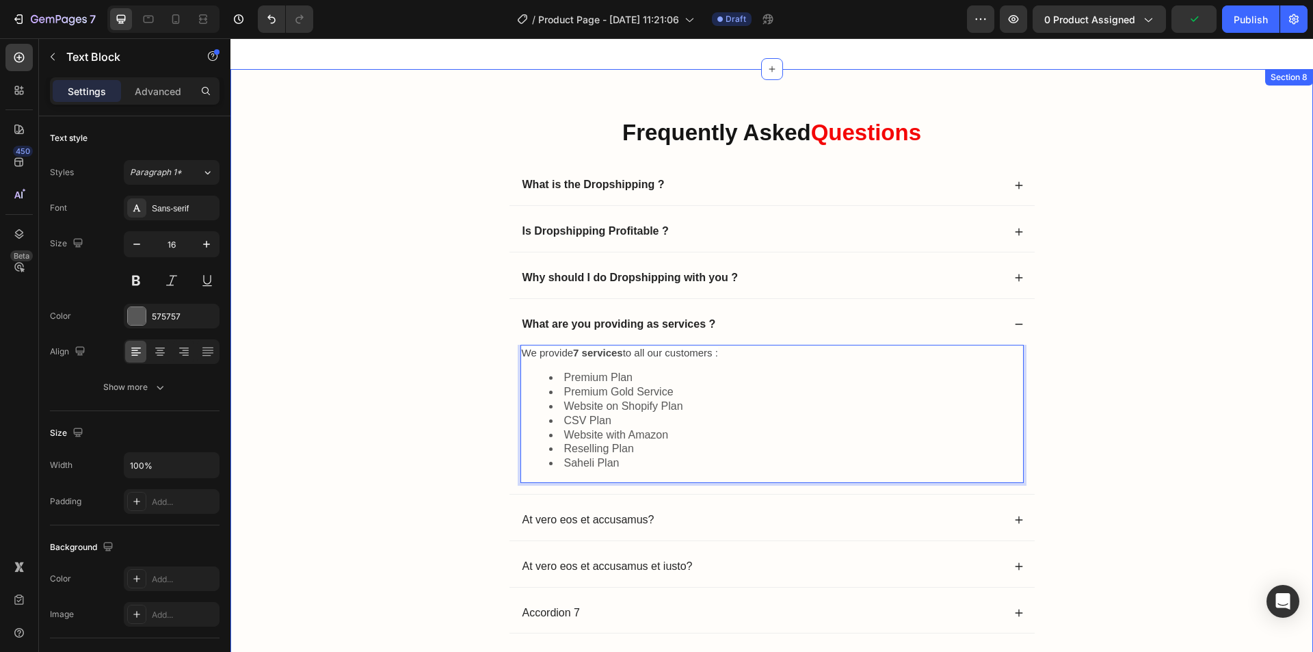
click at [1142, 380] on div "Frequently Asked Questions Heading What is the Dropshipping ? Is Dropshipping P…" at bounding box center [771, 412] width 1055 height 591
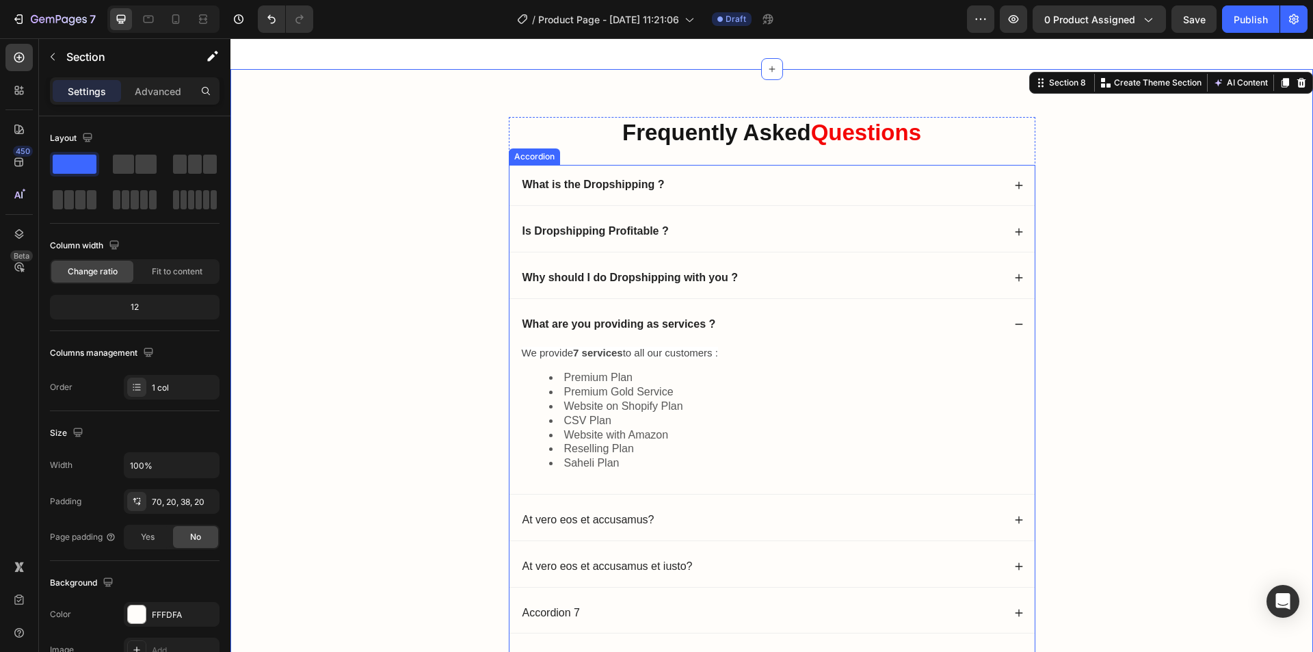
click at [1016, 319] on div "What are you providing as services ?" at bounding box center [772, 324] width 525 height 40
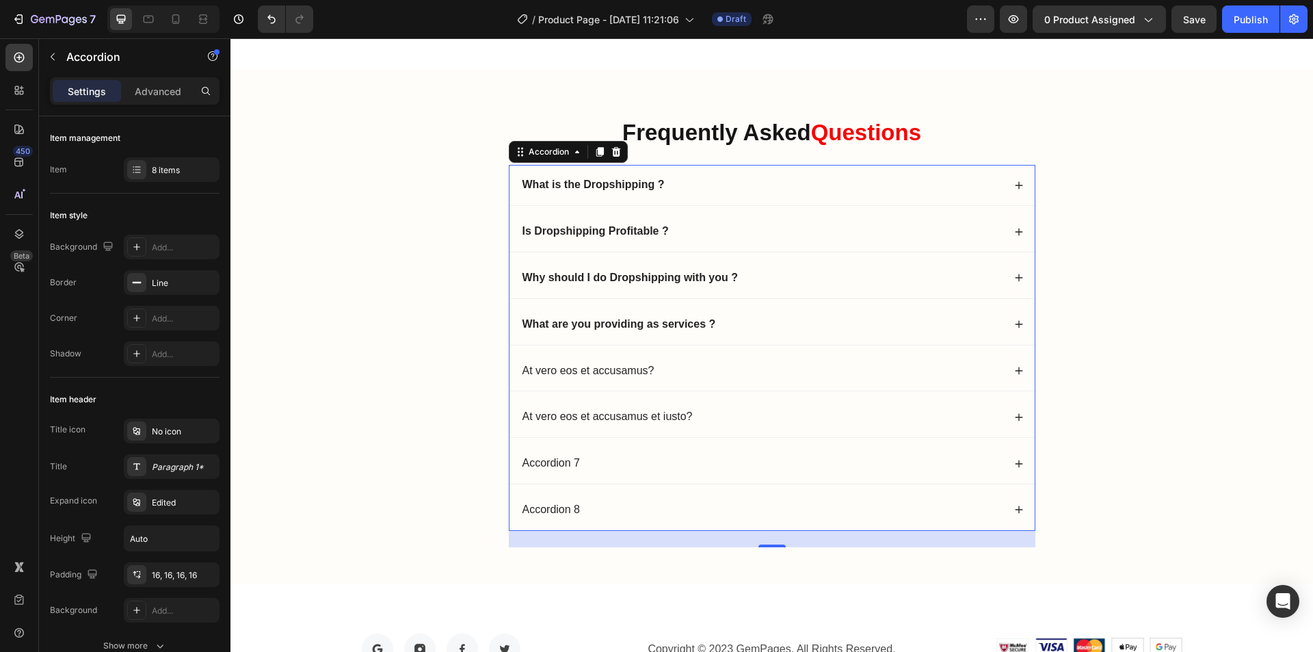
click at [1014, 369] on icon at bounding box center [1019, 371] width 10 height 10
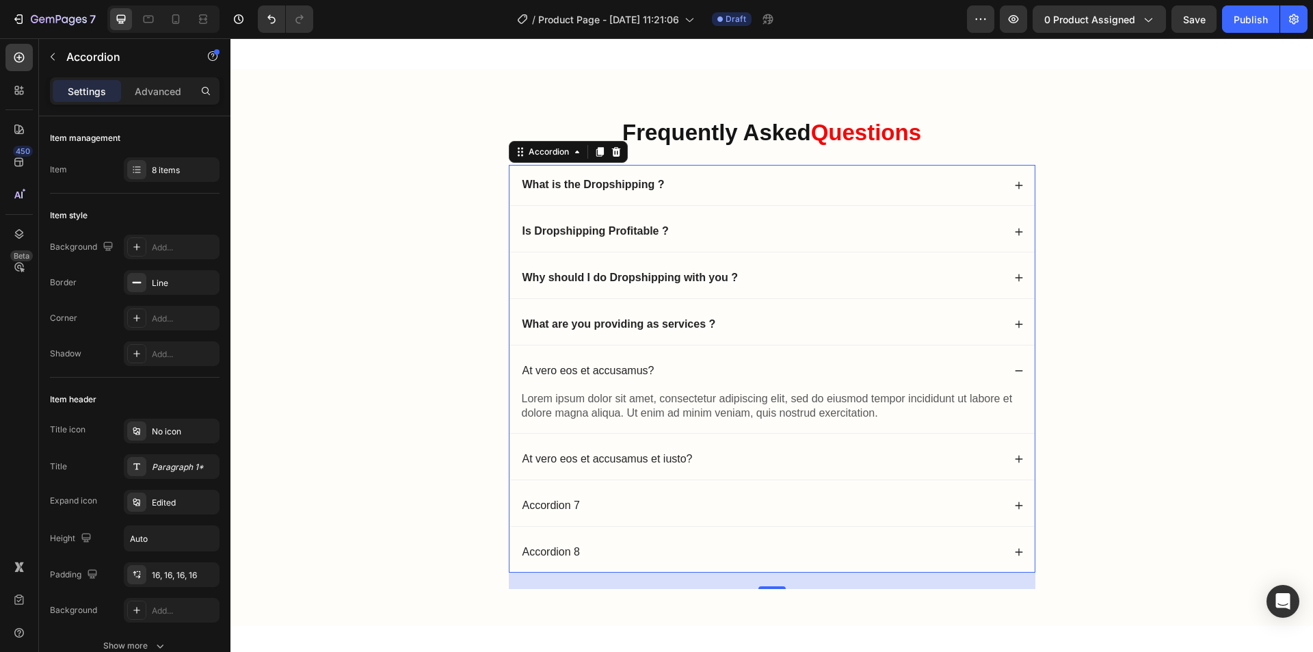
click at [710, 367] on div "At vero eos et accusamus?" at bounding box center [761, 371] width 483 height 18
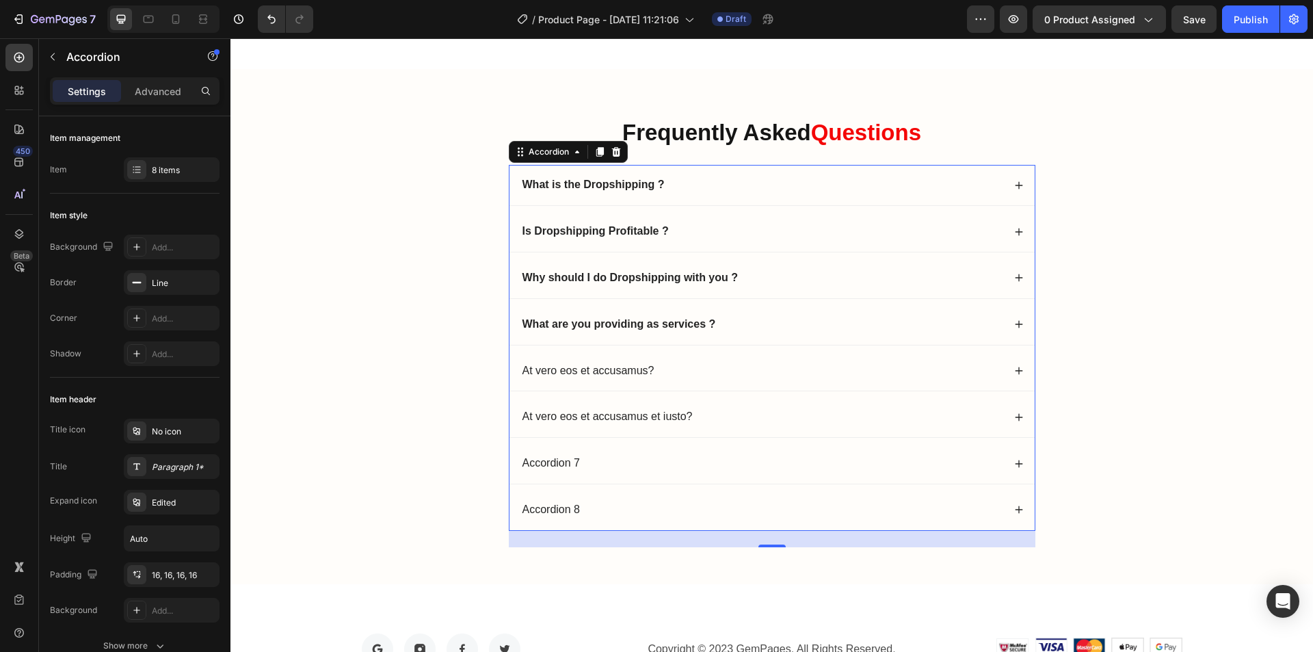
click at [710, 367] on div "At vero eos et accusamus?" at bounding box center [761, 371] width 483 height 18
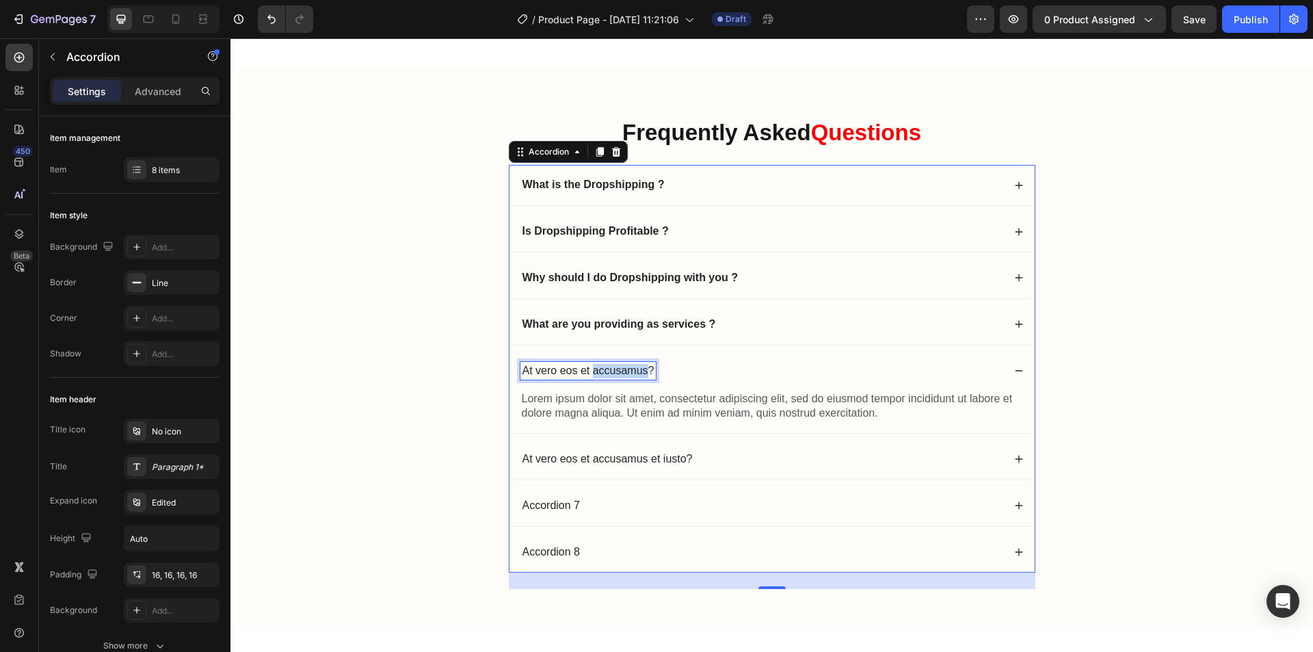
click at [638, 369] on p "At vero eos et accusamus?" at bounding box center [589, 371] width 132 height 14
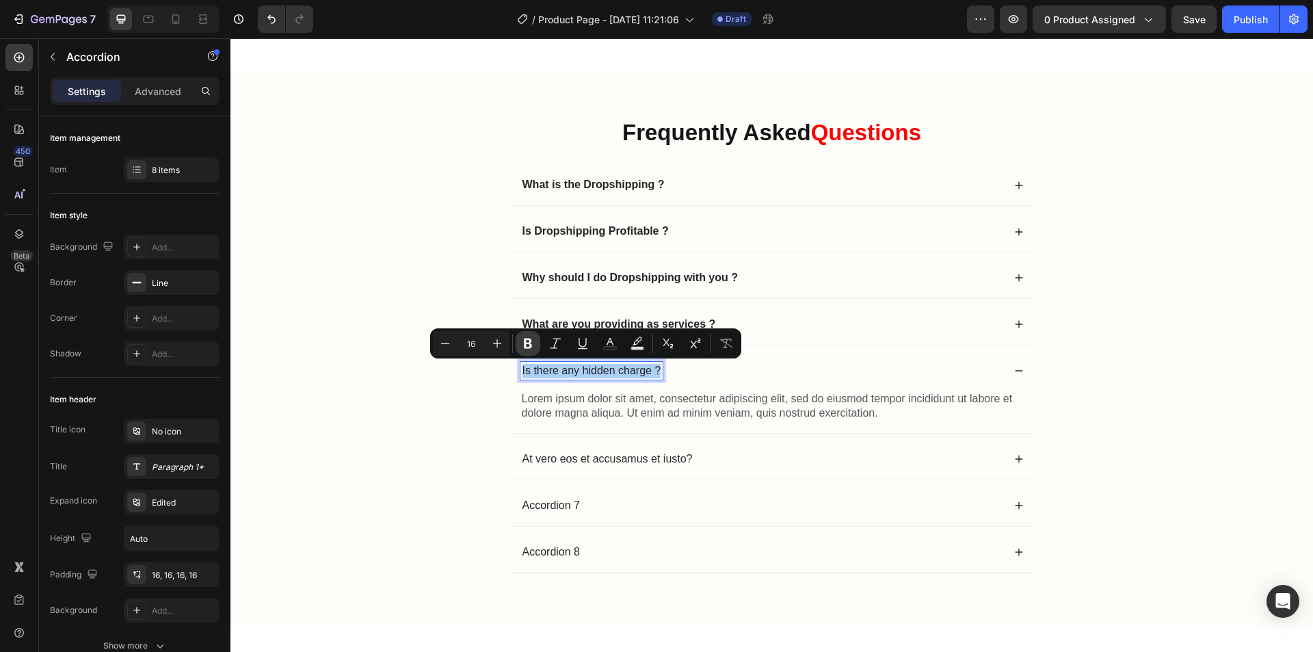
click at [527, 345] on icon "Editor contextual toolbar" at bounding box center [528, 343] width 14 height 14
click at [585, 416] on p "Lorem ipsum dolor sit amet, consectetur adipiscing elit, sed do eiusmod tempor …" at bounding box center [772, 406] width 501 height 29
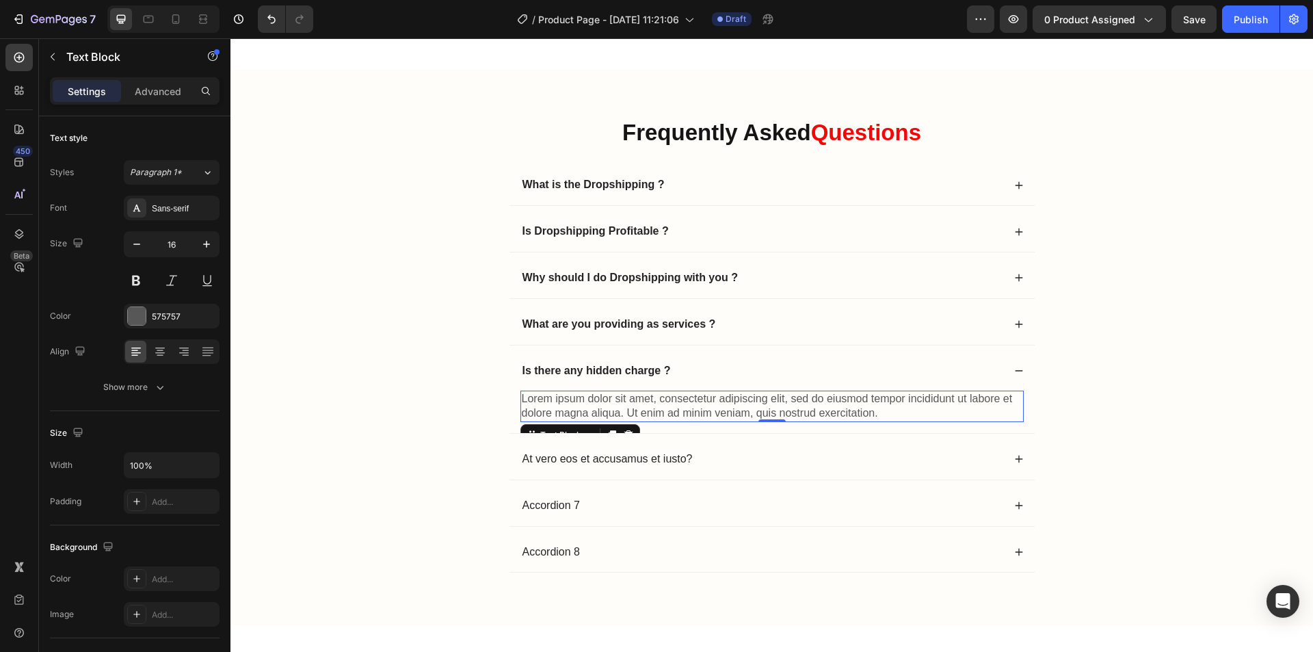
click at [674, 403] on p "Lorem ipsum dolor sit amet, consectetur adipiscing elit, sed do eiusmod tempor …" at bounding box center [772, 406] width 501 height 29
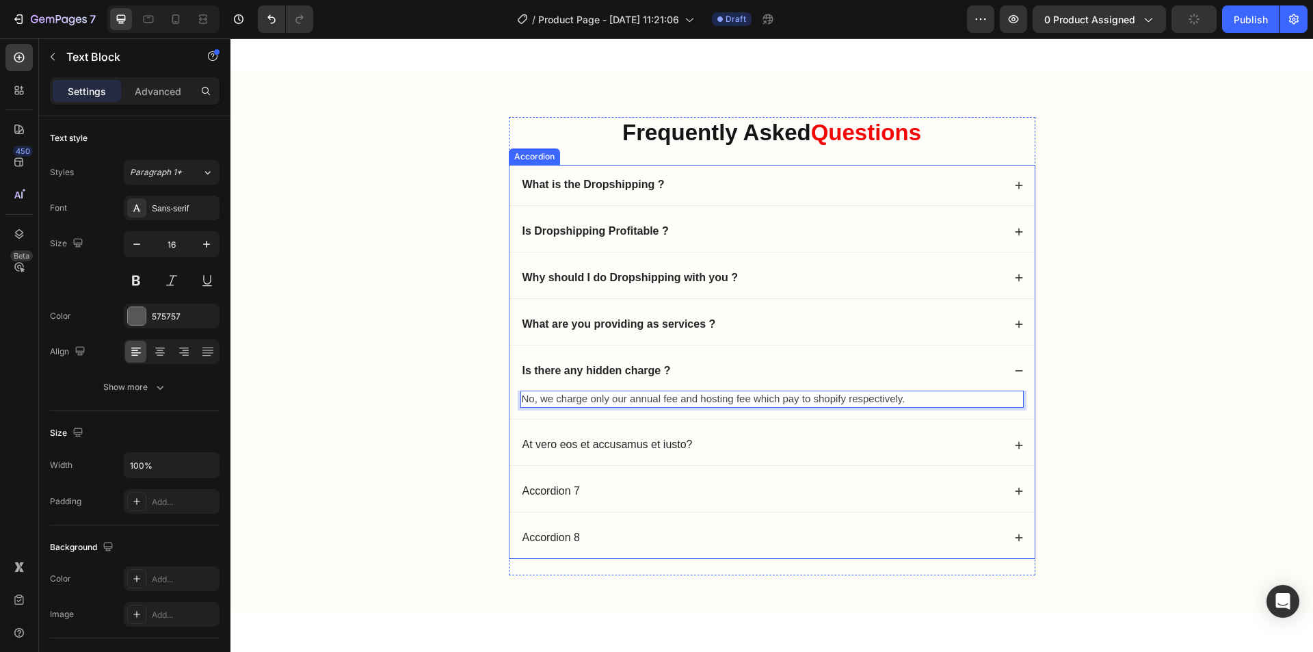
click at [1007, 368] on div "Is there any hidden charge ?" at bounding box center [772, 371] width 525 height 40
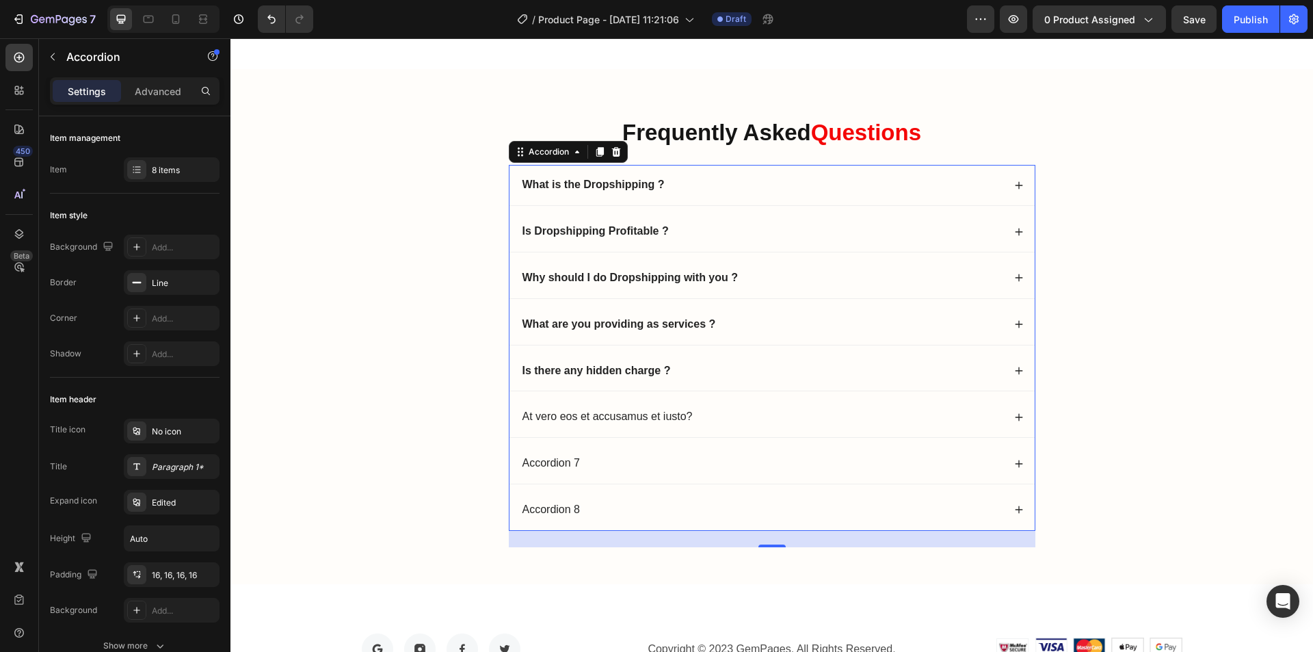
click at [1014, 414] on icon at bounding box center [1019, 417] width 10 height 10
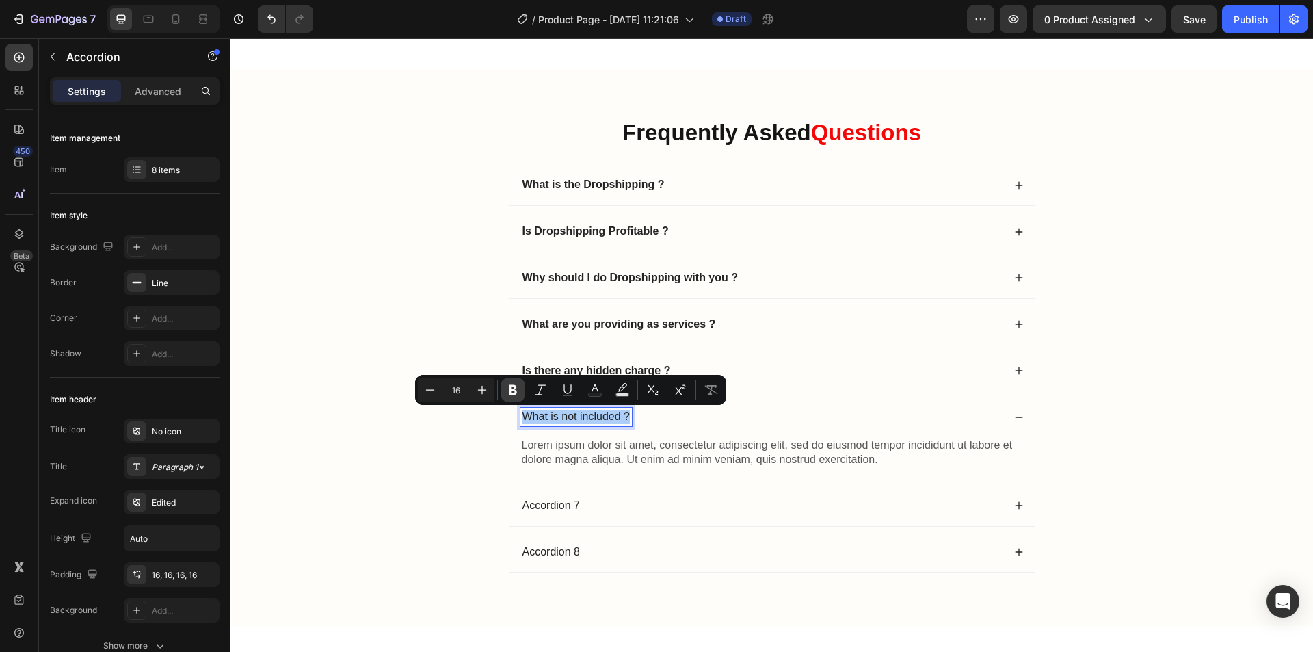
click at [518, 384] on icon "Editor contextual toolbar" at bounding box center [513, 390] width 14 height 14
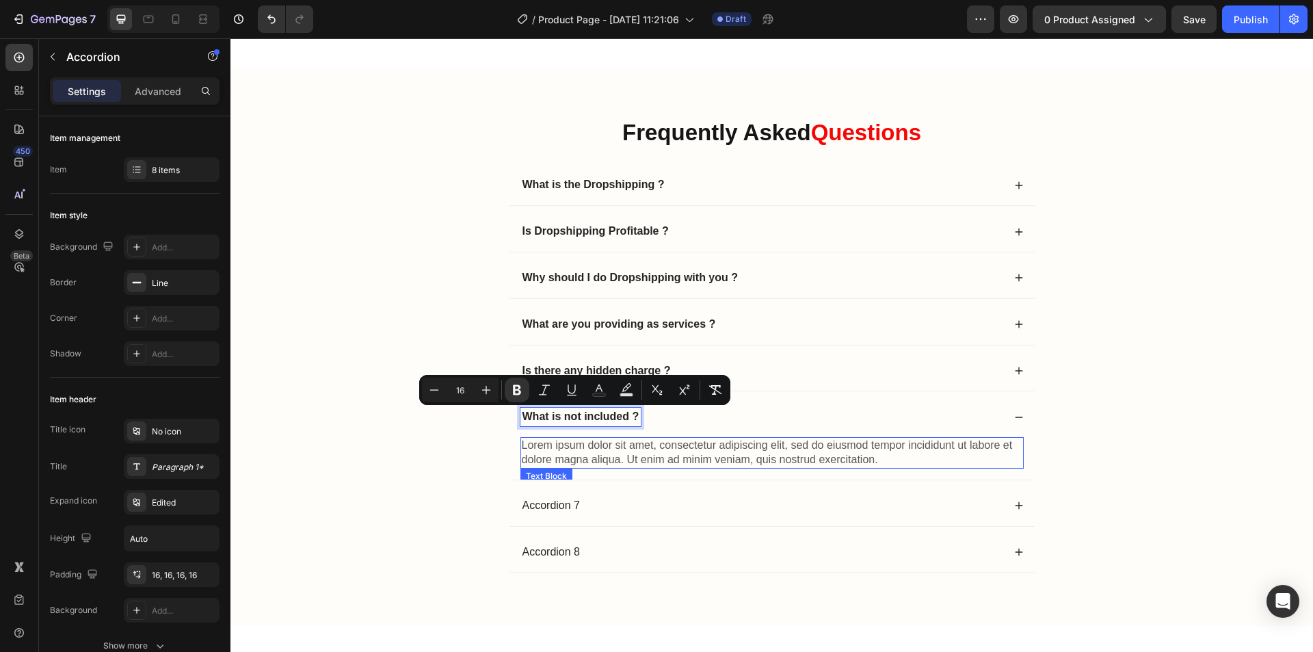
click at [669, 444] on p "Lorem ipsum dolor sit amet, consectetur adipiscing elit, sed do eiusmod tempor …" at bounding box center [772, 452] width 501 height 29
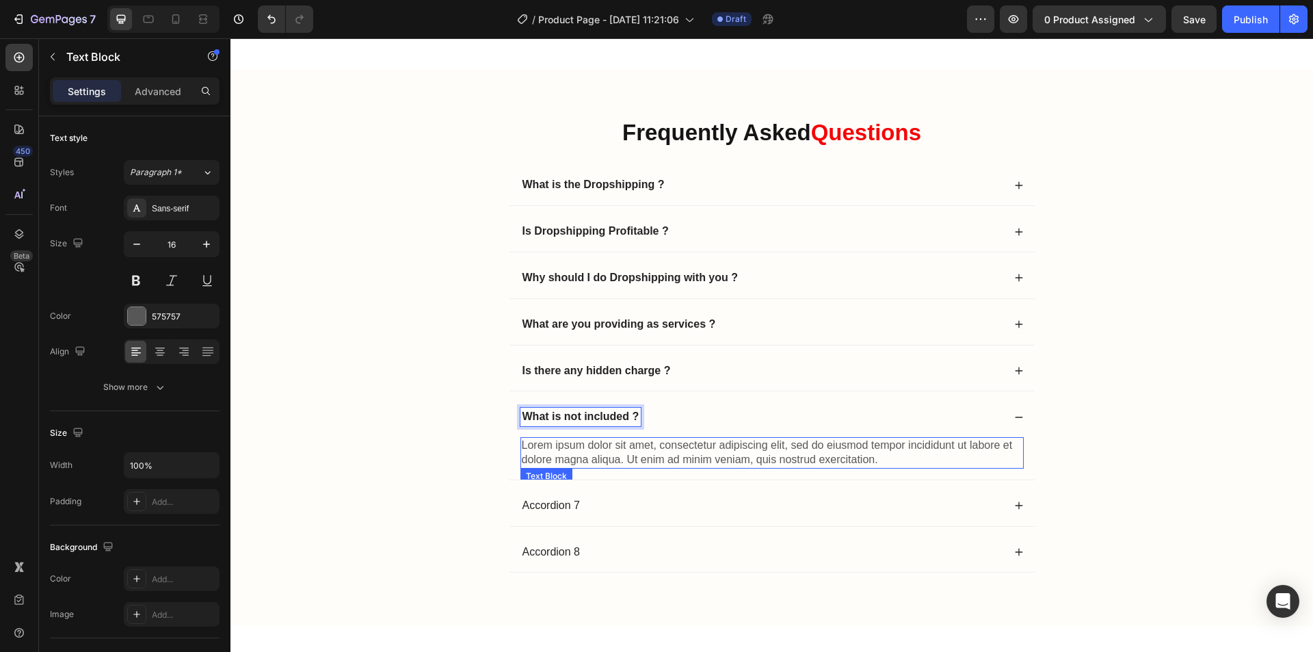
click at [669, 444] on p "Lorem ipsum dolor sit amet, consectetur adipiscing elit, sed do eiusmod tempor …" at bounding box center [772, 452] width 501 height 29
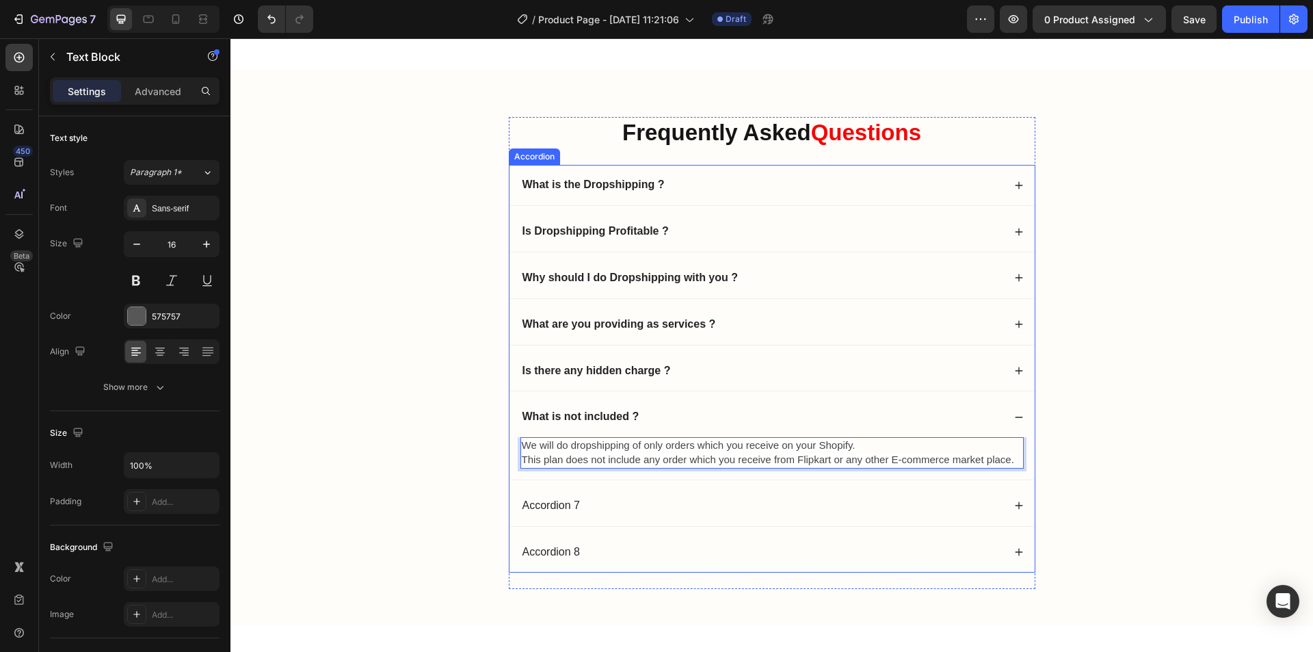
click at [1014, 504] on icon at bounding box center [1019, 506] width 10 height 10
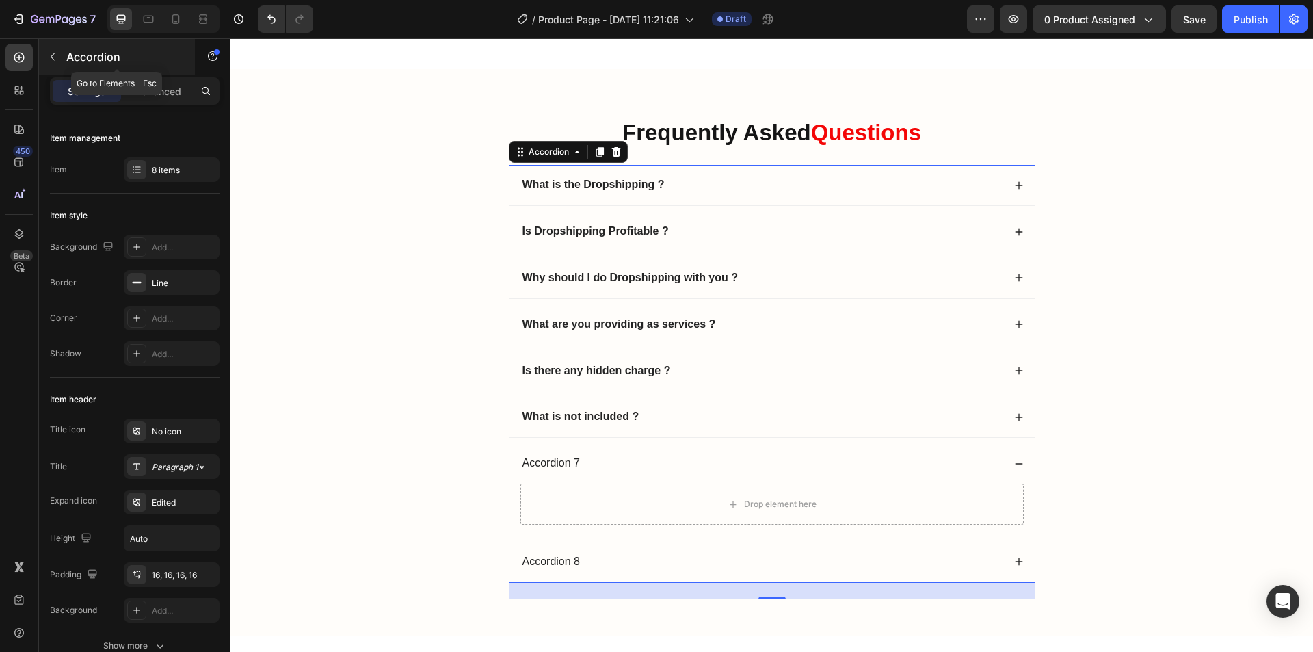
click at [51, 57] on icon "button" at bounding box center [53, 57] width 4 height 8
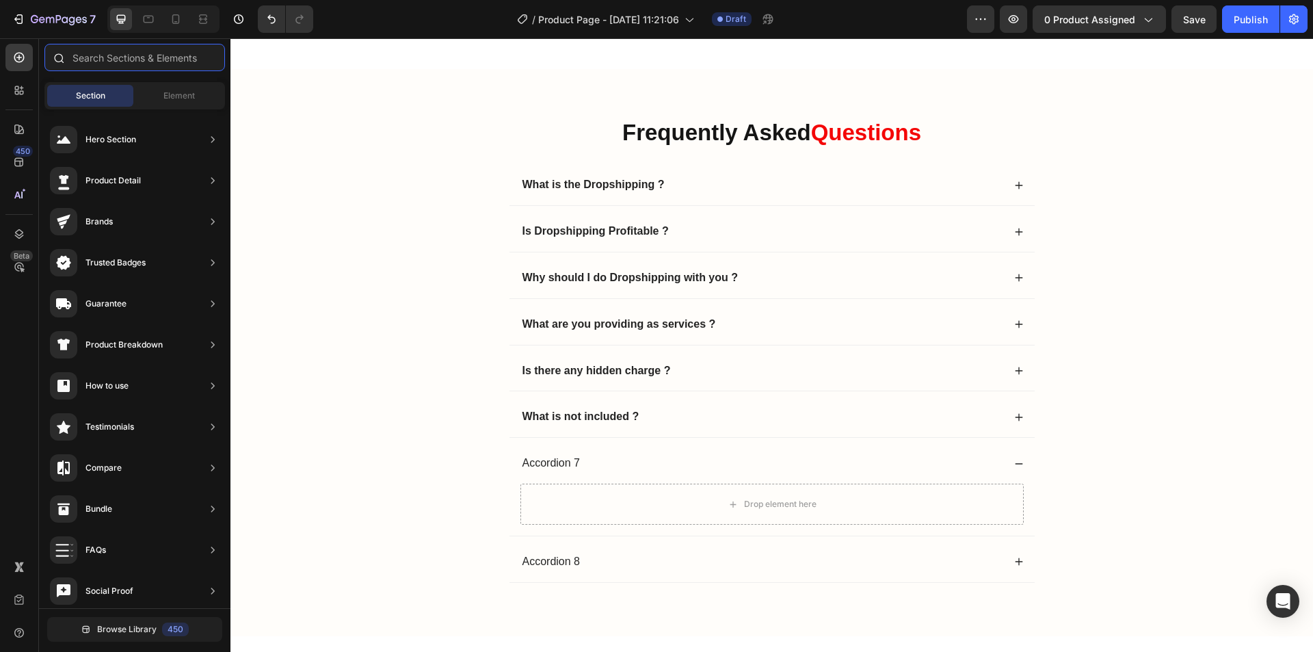
click at [146, 56] on input "text" at bounding box center [134, 57] width 181 height 27
click at [189, 105] on div "Element" at bounding box center [179, 96] width 86 height 22
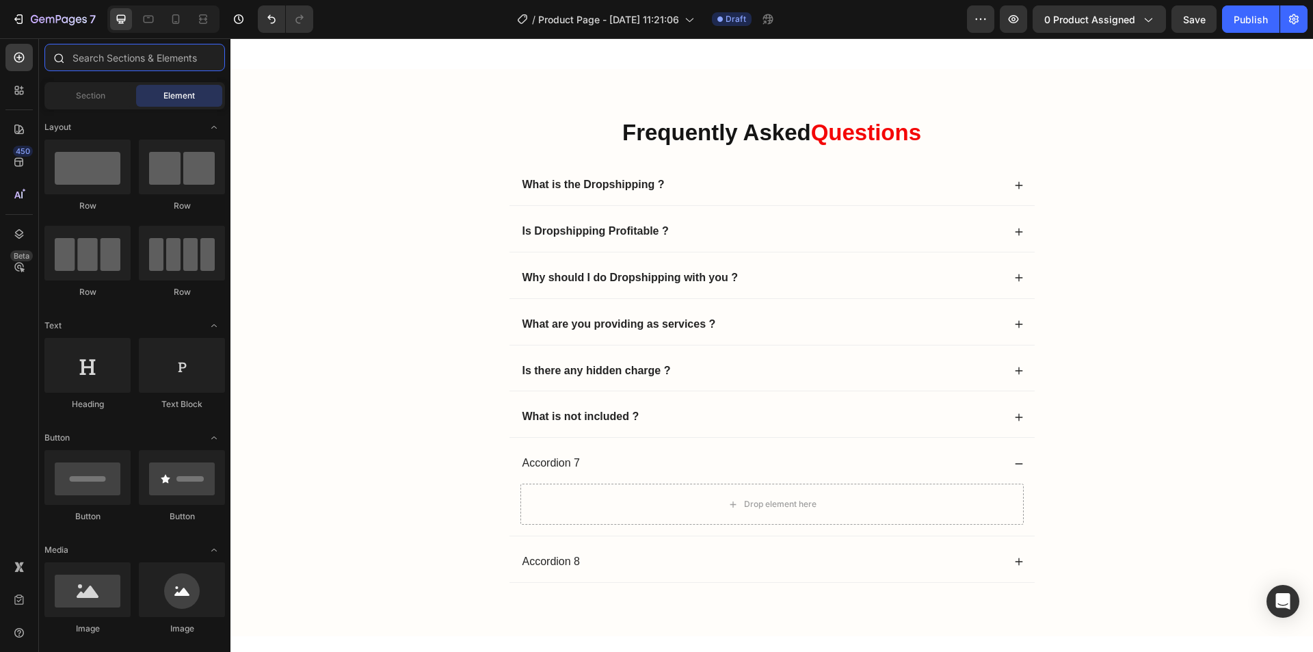
click at [163, 63] on input "text" at bounding box center [134, 57] width 181 height 27
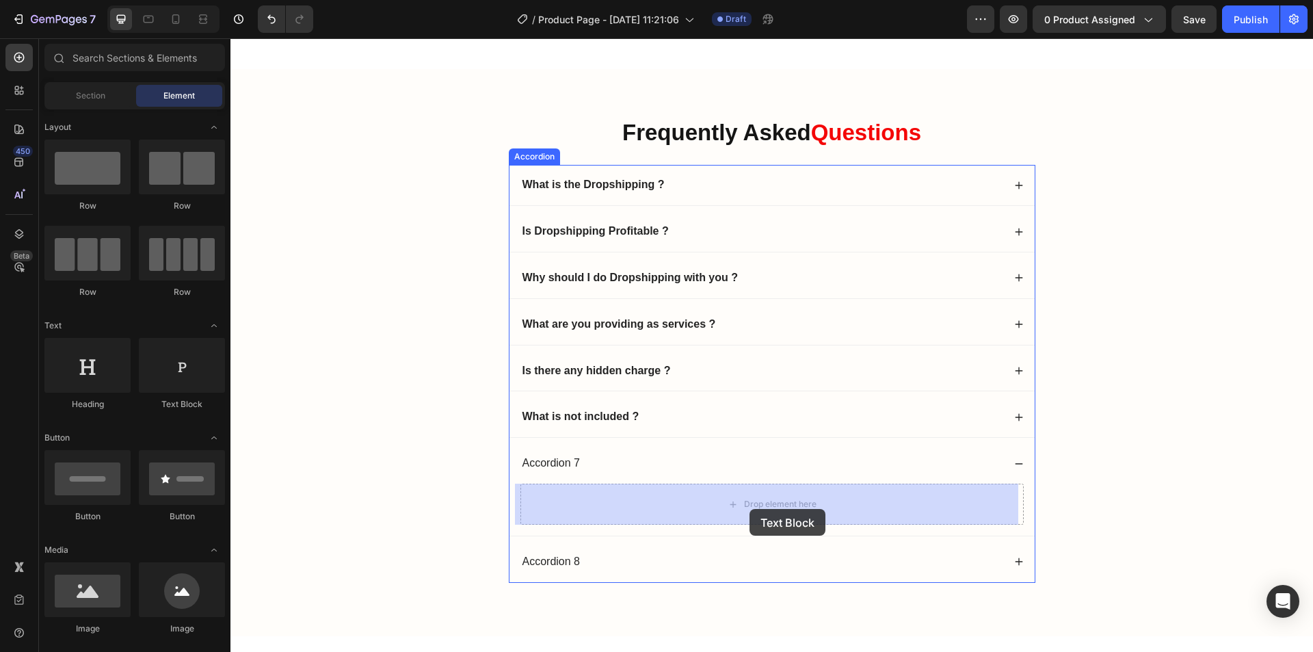
drag, startPoint x: 477, startPoint y: 417, endPoint x: 750, endPoint y: 509, distance: 288.1
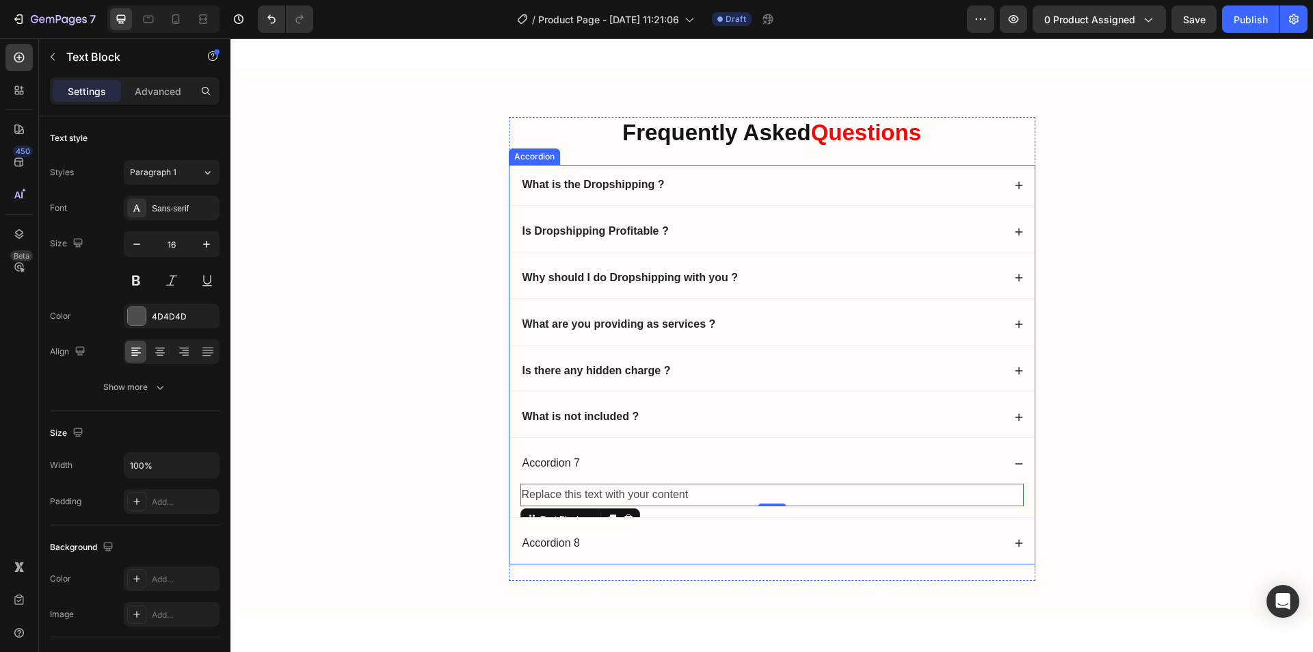
click at [554, 462] on p "Accordion 7" at bounding box center [552, 463] width 58 height 14
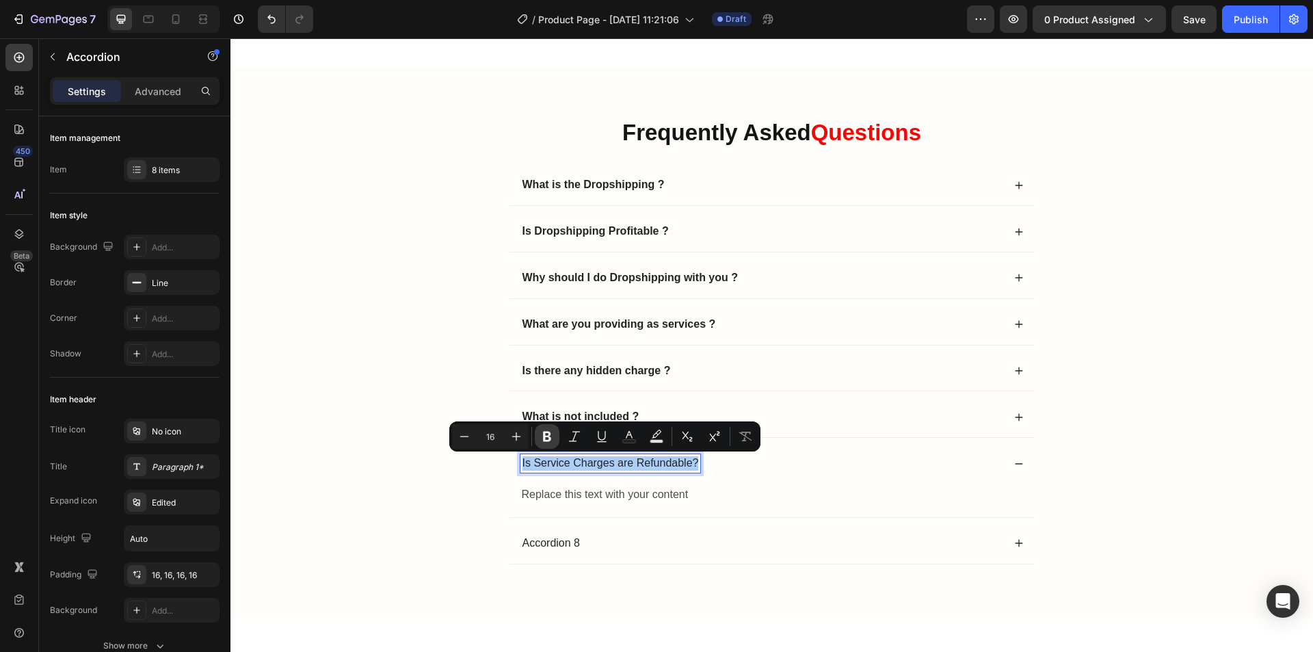
click at [549, 432] on icon "Editor contextual toolbar" at bounding box center [547, 437] width 8 height 10
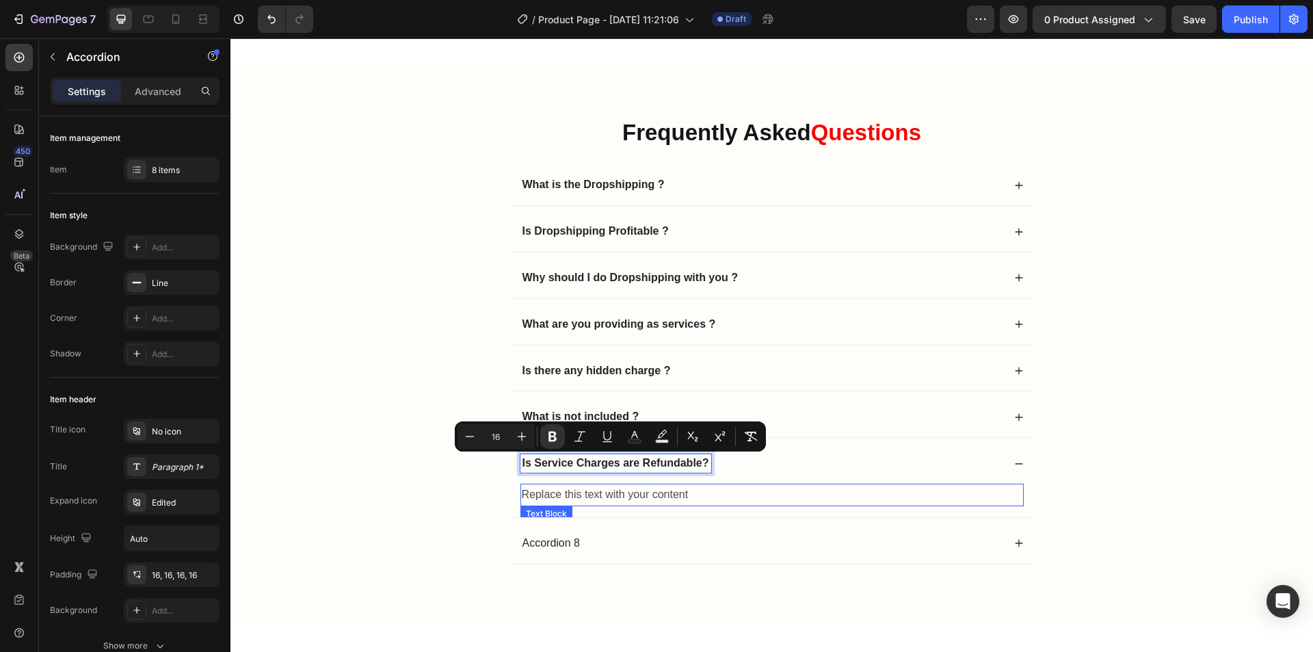
click at [604, 499] on div "Replace this text with your content" at bounding box center [771, 495] width 503 height 23
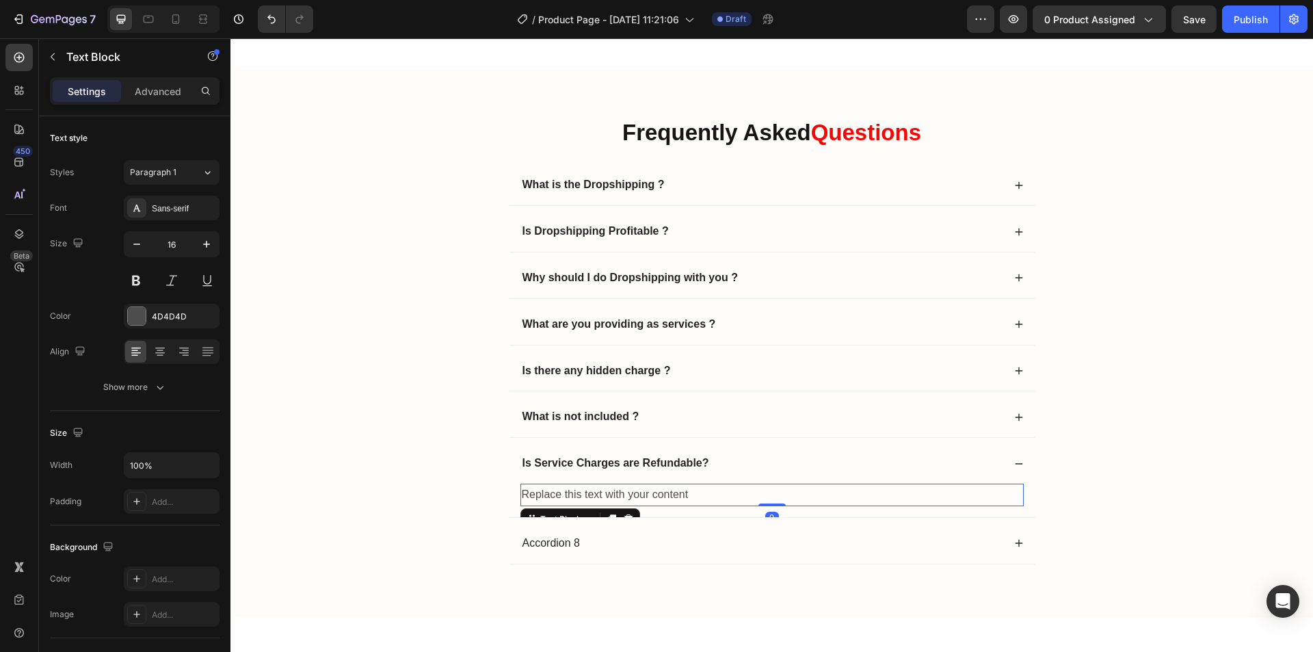
click at [604, 495] on div "Replace this text with your content" at bounding box center [771, 495] width 503 height 23
click at [604, 495] on p "Replace this text with your content" at bounding box center [772, 495] width 501 height 20
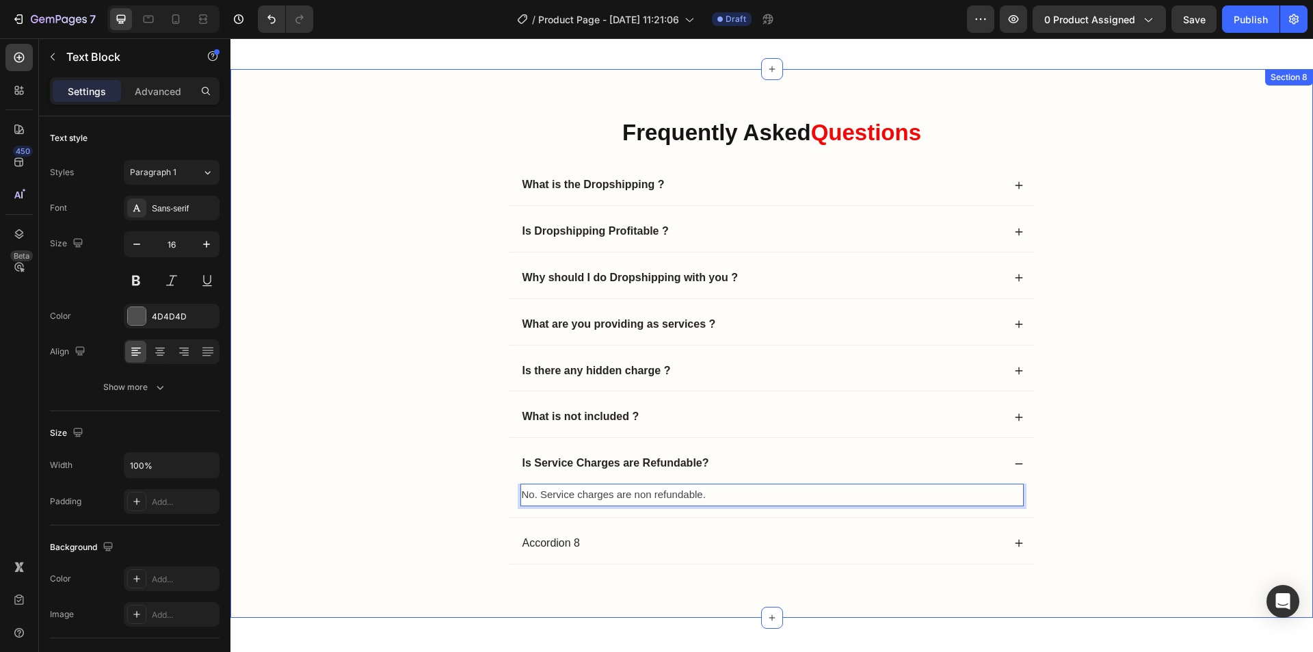
click at [1115, 485] on div "Frequently Asked Questions Heading What is the Dropshipping ? Is Dropshipping P…" at bounding box center [771, 354] width 1055 height 475
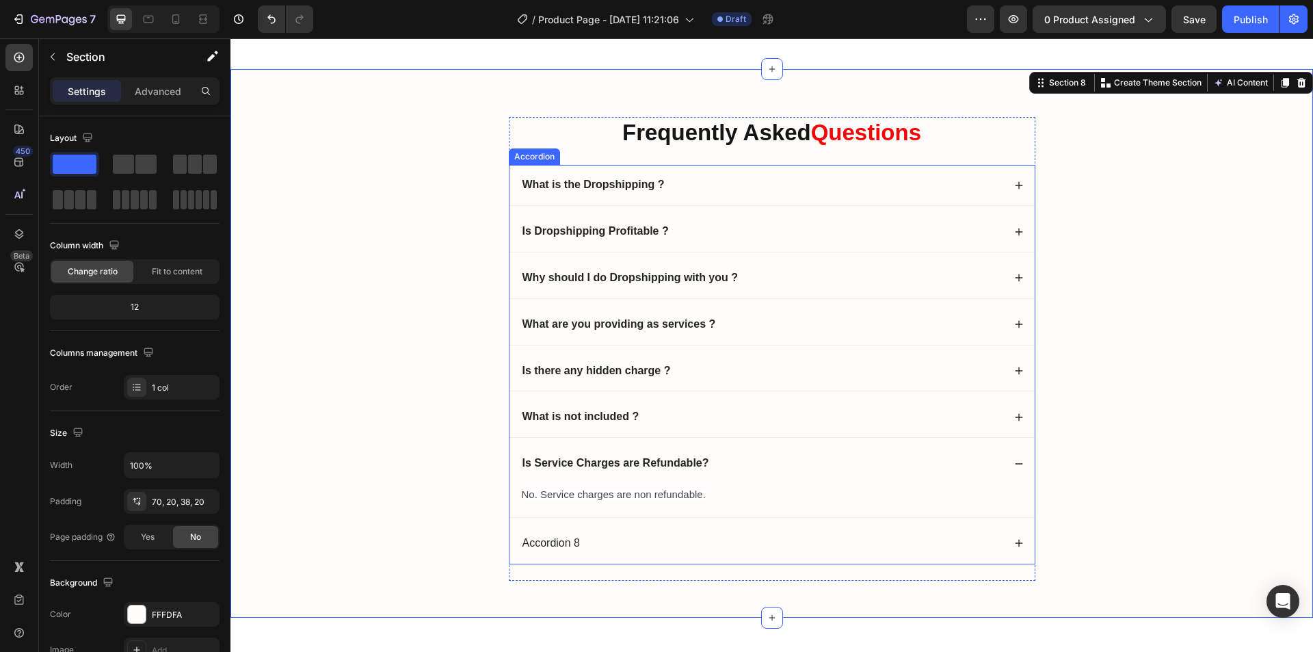
click at [1015, 462] on icon at bounding box center [1019, 464] width 10 height 10
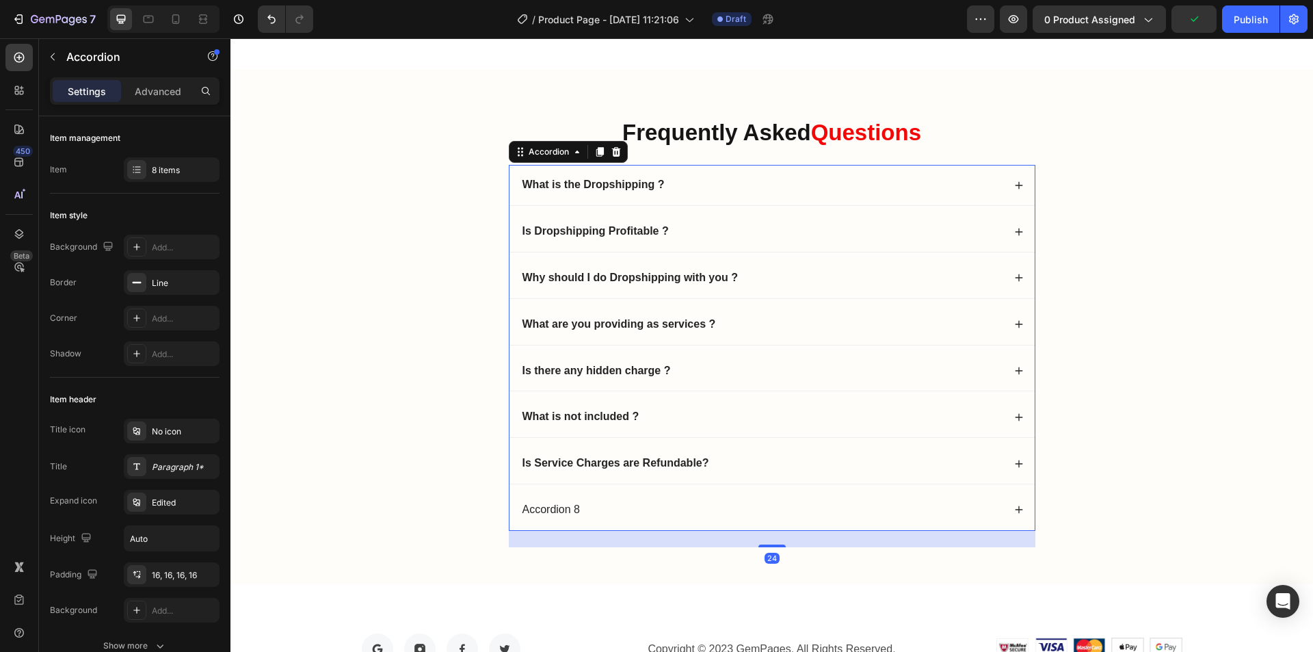
click at [670, 516] on div "Accordion 8" at bounding box center [761, 510] width 483 height 18
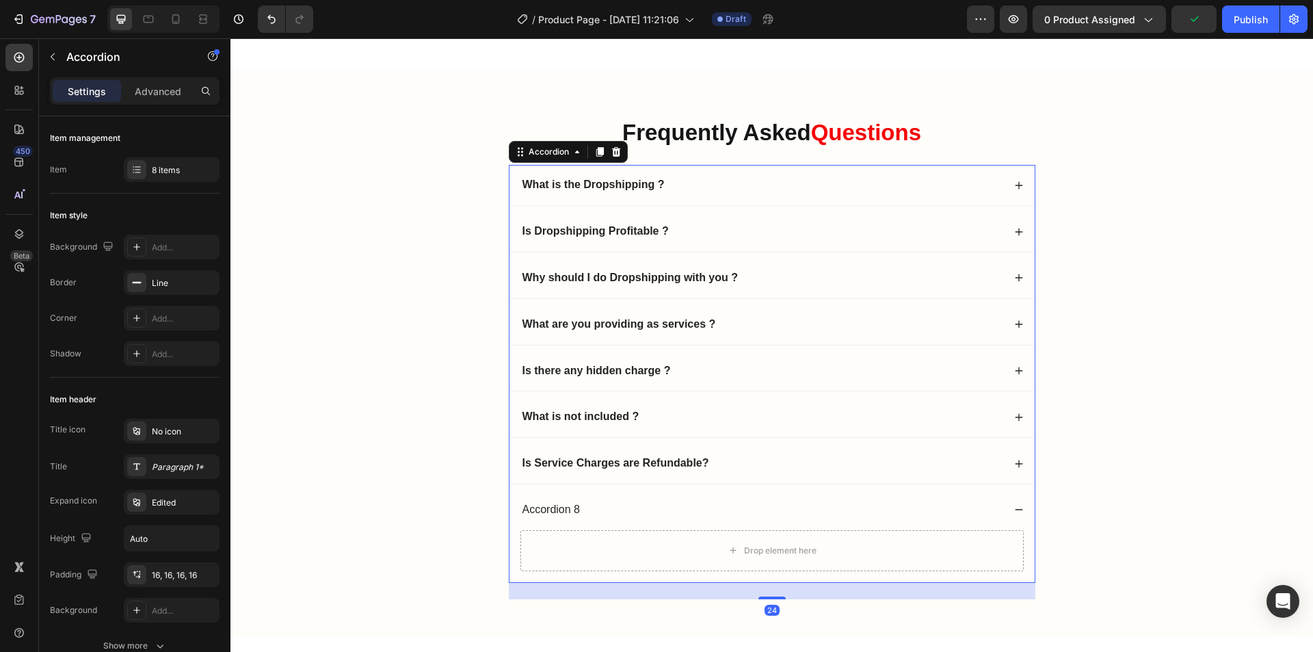
click at [651, 497] on div "Accordion 8" at bounding box center [772, 510] width 525 height 40
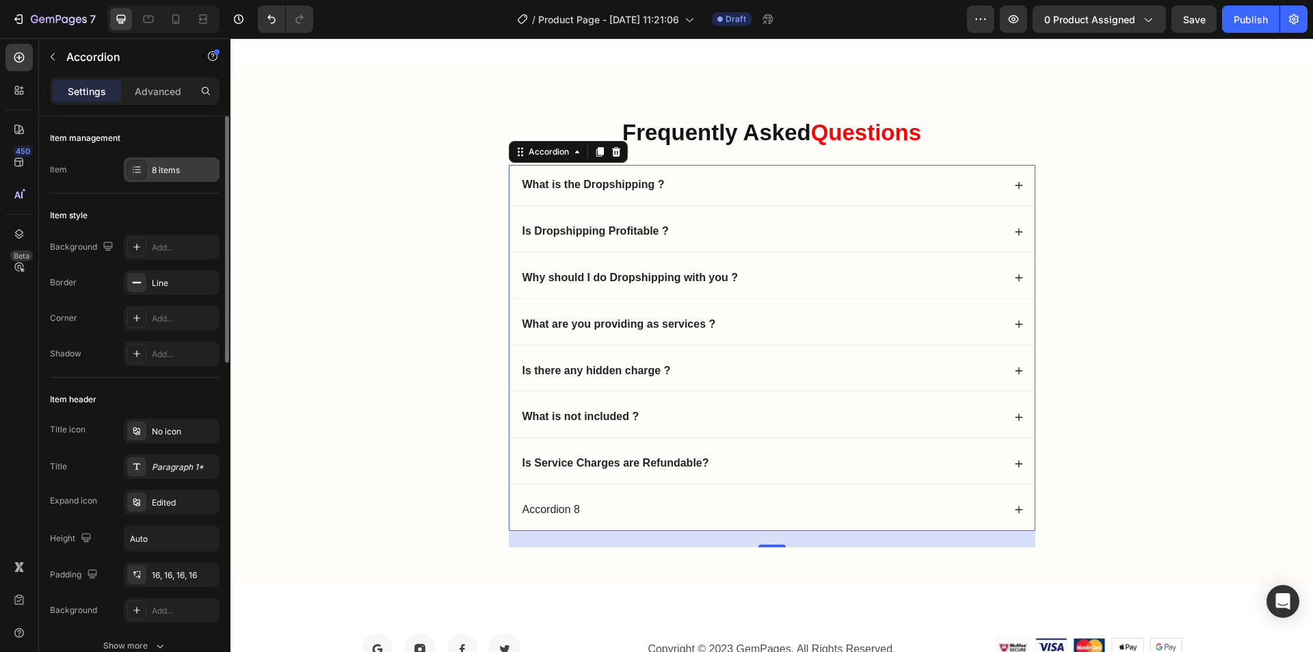
click at [158, 176] on div "8 items" at bounding box center [172, 169] width 96 height 25
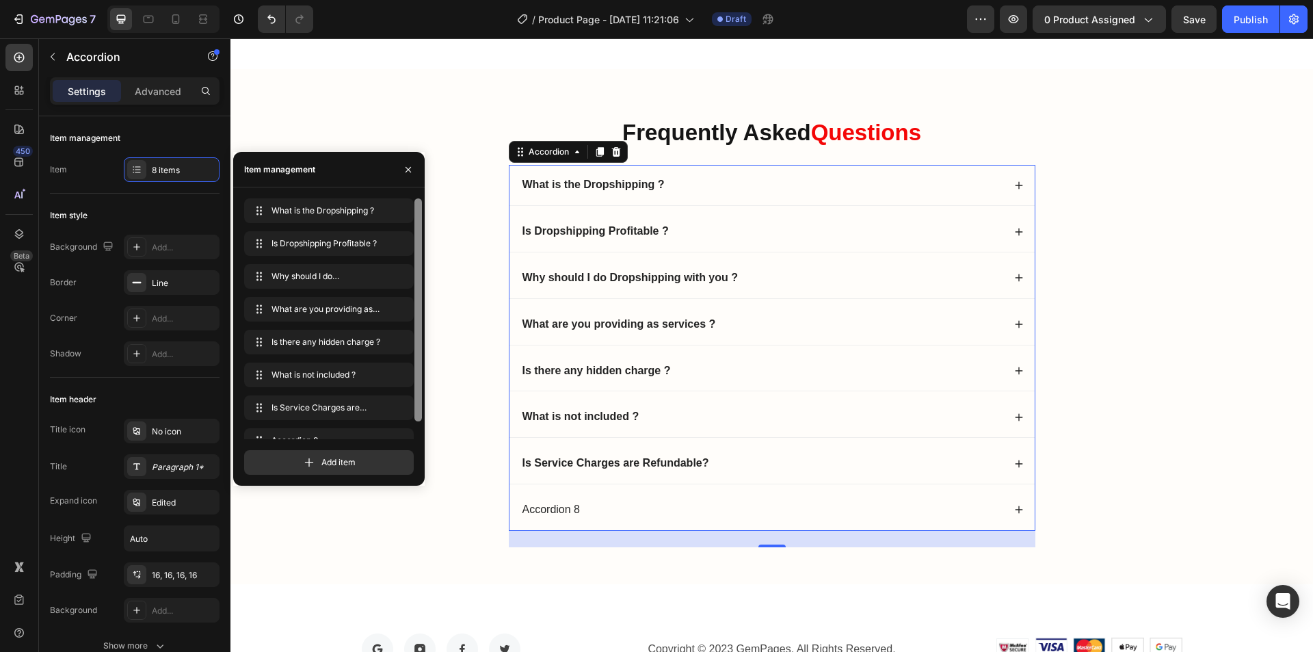
scroll to position [19, 0]
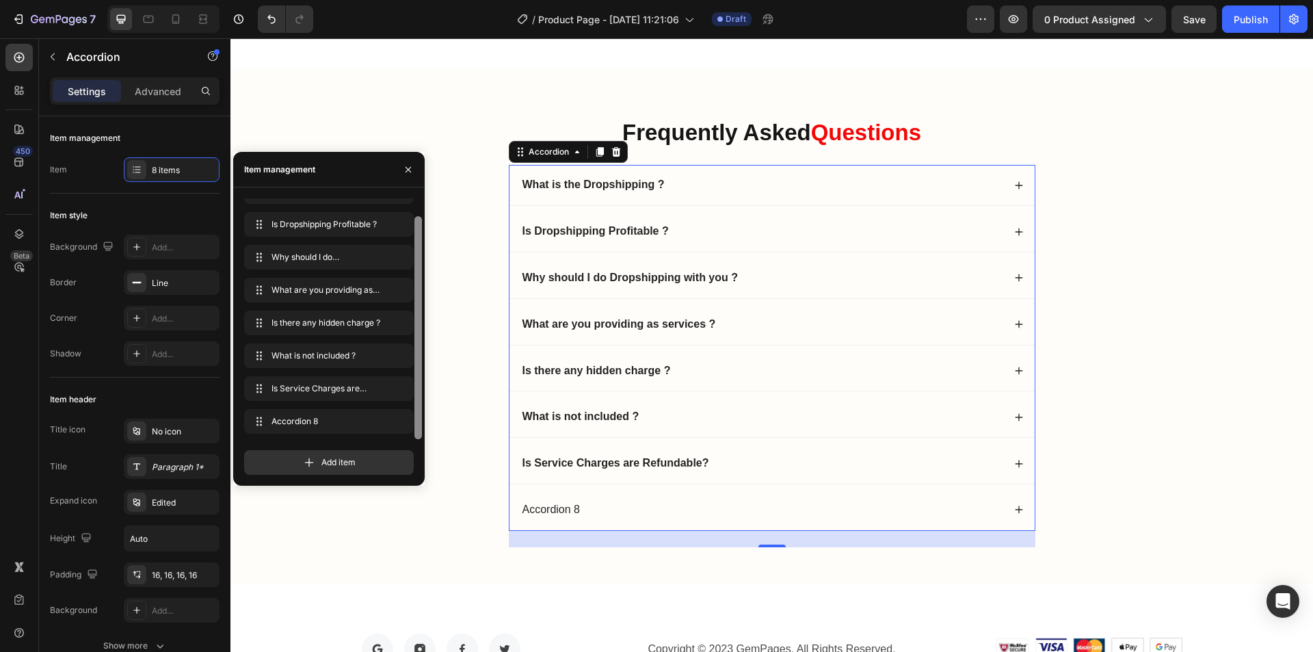
drag, startPoint x: 419, startPoint y: 412, endPoint x: 418, endPoint y: 438, distance: 26.0
click at [418, 438] on div at bounding box center [418, 327] width 8 height 223
click at [401, 422] on icon "button" at bounding box center [398, 421] width 7 height 8
click at [401, 422] on div "Delete" at bounding box center [389, 421] width 25 height 12
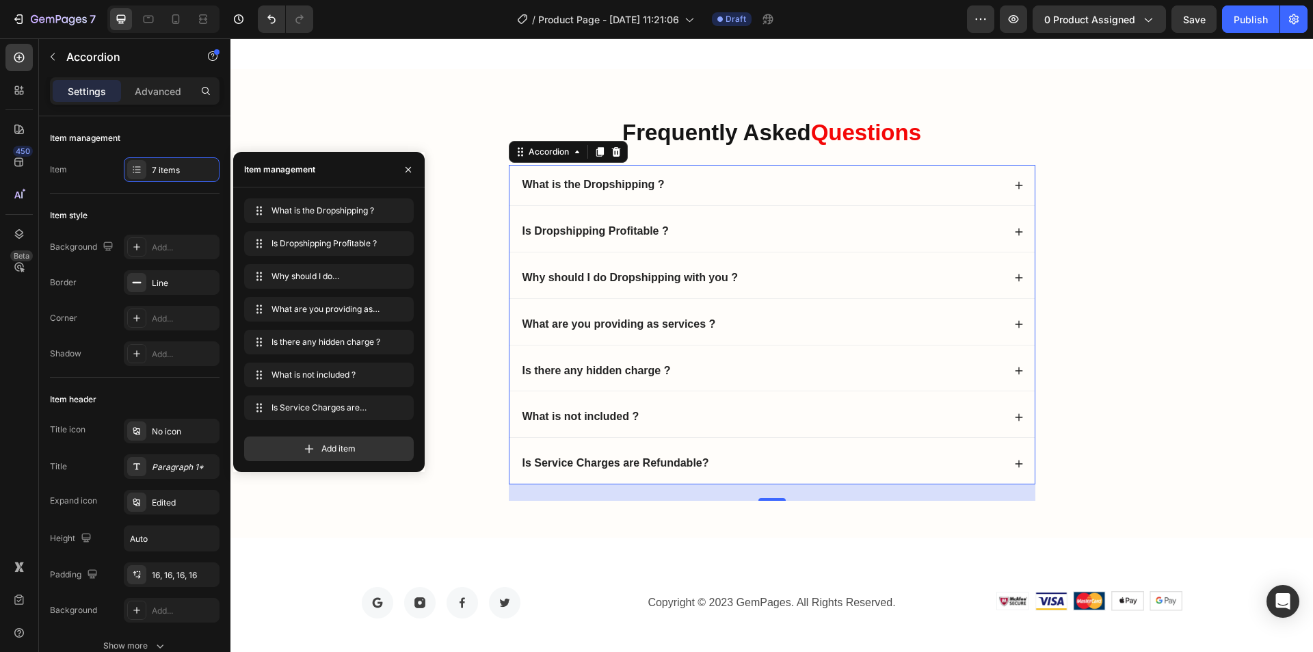
scroll to position [0, 0]
click at [1163, 425] on div "Frequently Asked Questions Heading What is the Dropshipping ? Is Dropshipping P…" at bounding box center [771, 314] width 1055 height 395
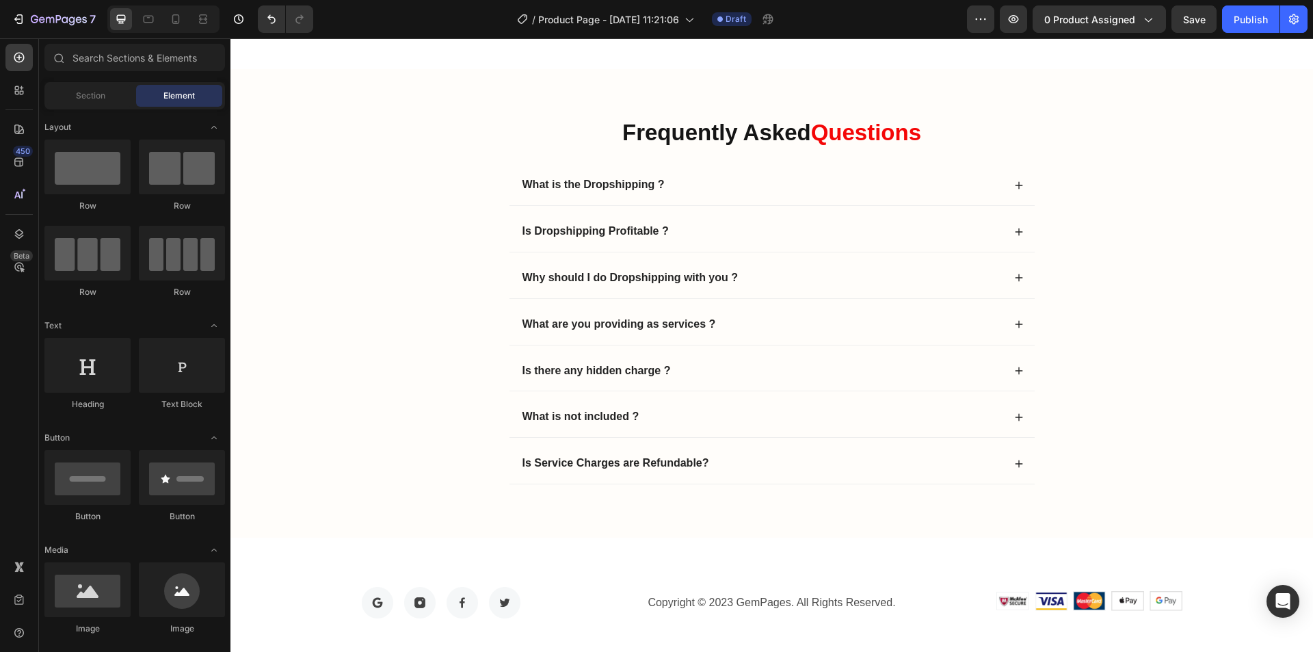
scroll to position [4342, 0]
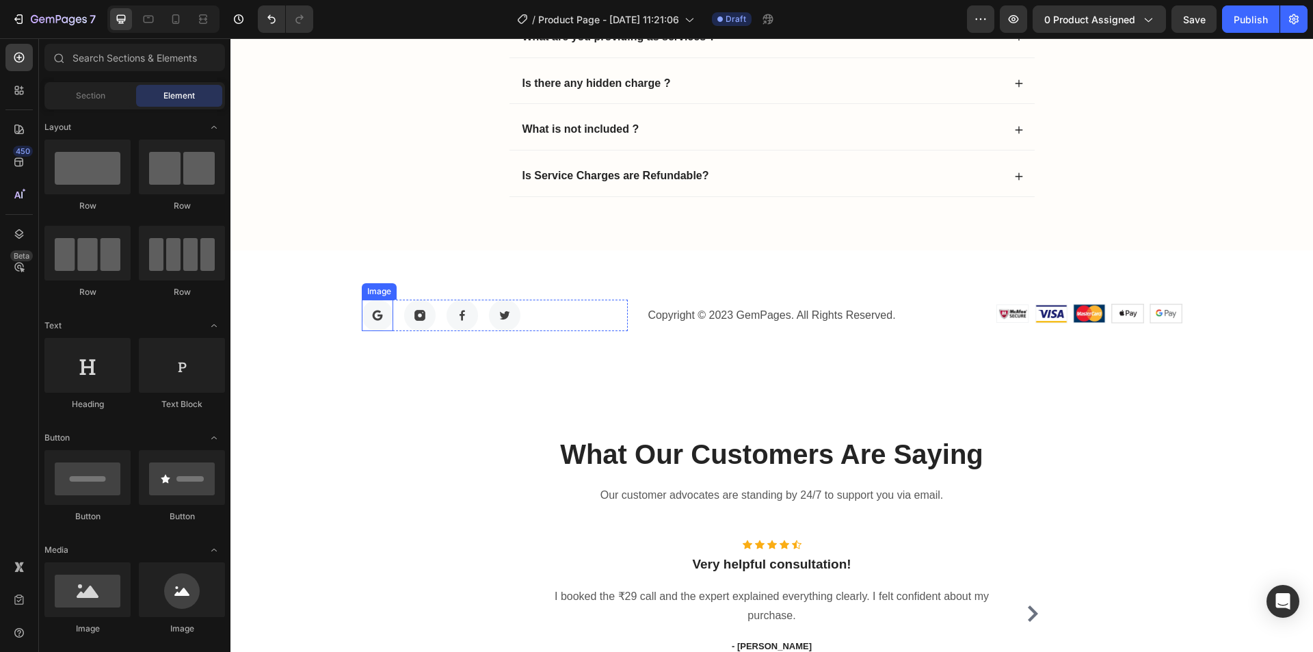
click at [373, 311] on img at bounding box center [377, 315] width 31 height 31
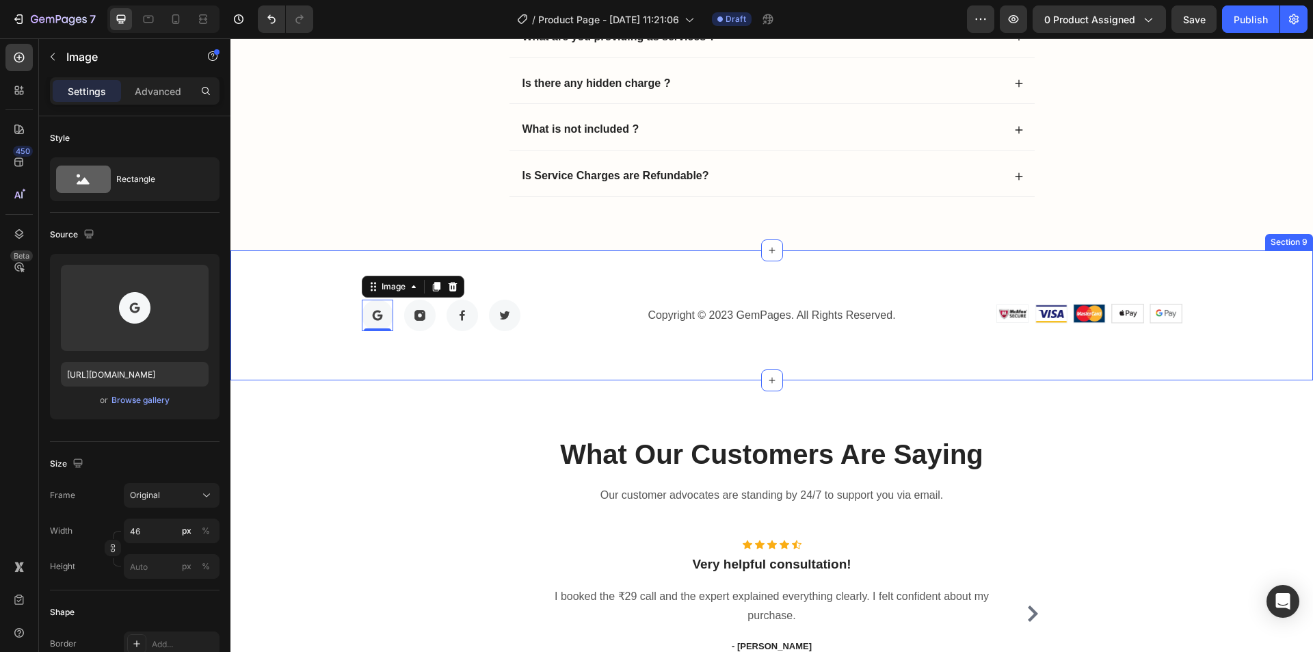
click at [607, 292] on div "Image 0 Image Image Image Row Copyright © 2023 GemPages. All Rights Reserved. T…" at bounding box center [771, 315] width 1083 height 130
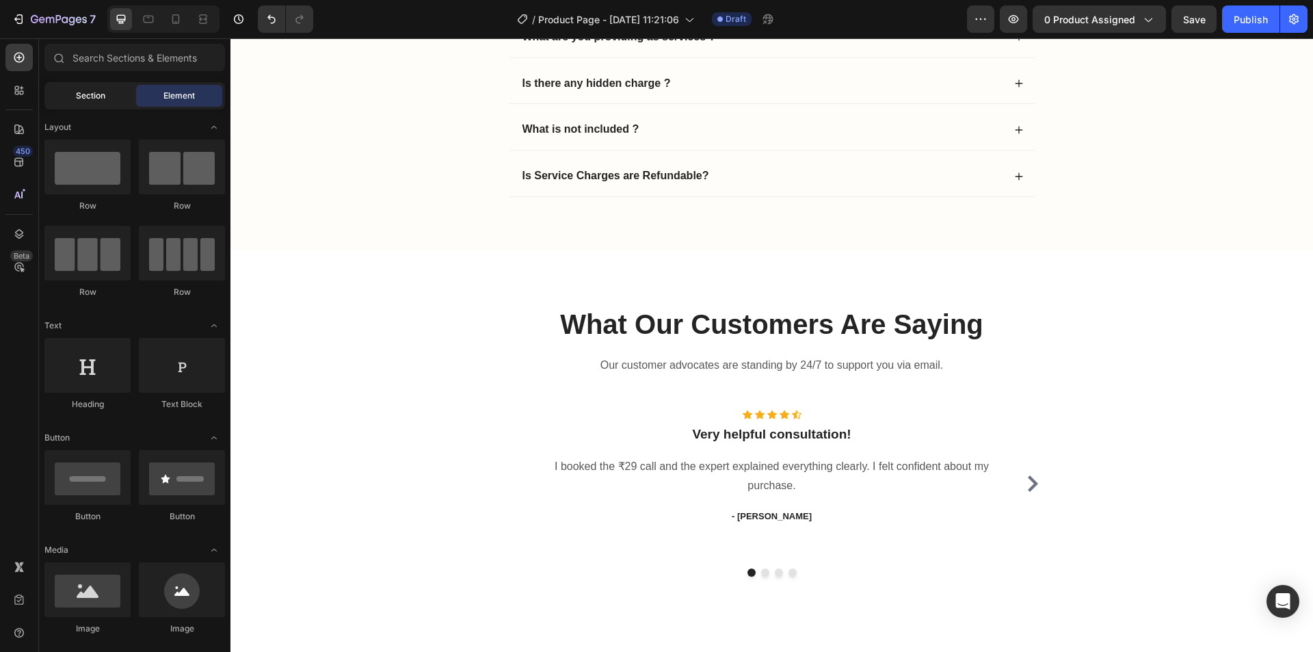
click at [68, 85] on div "Section" at bounding box center [90, 96] width 86 height 22
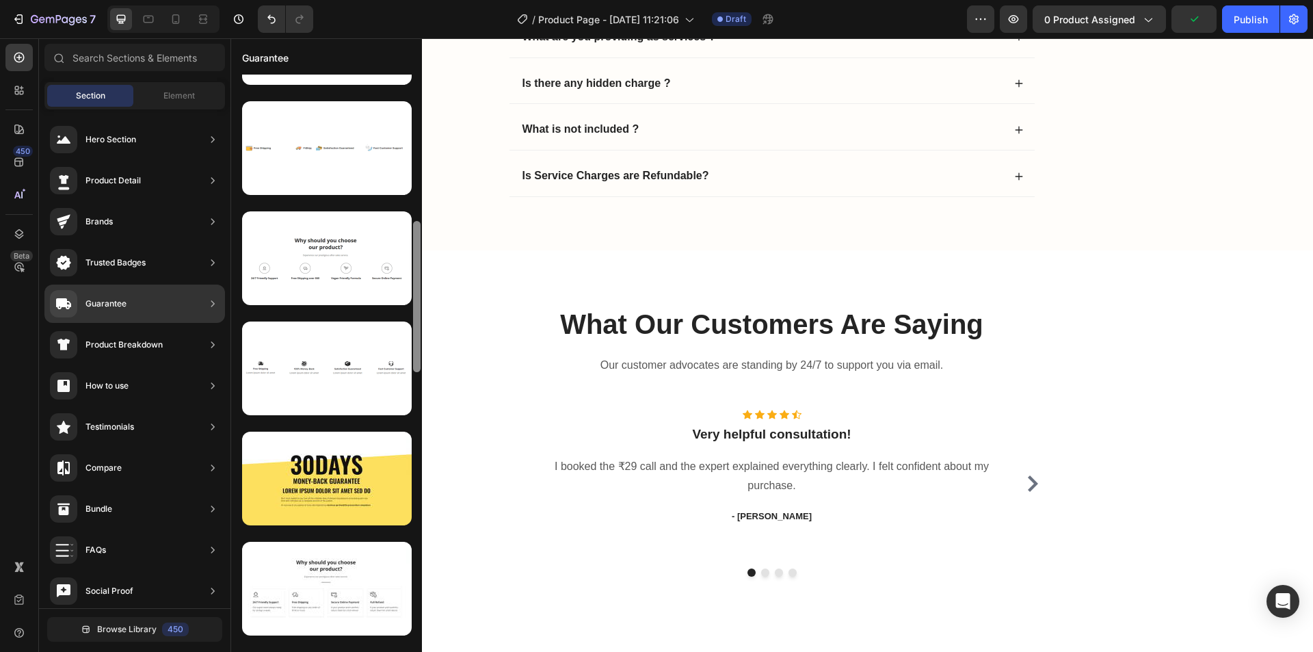
scroll to position [0, 0]
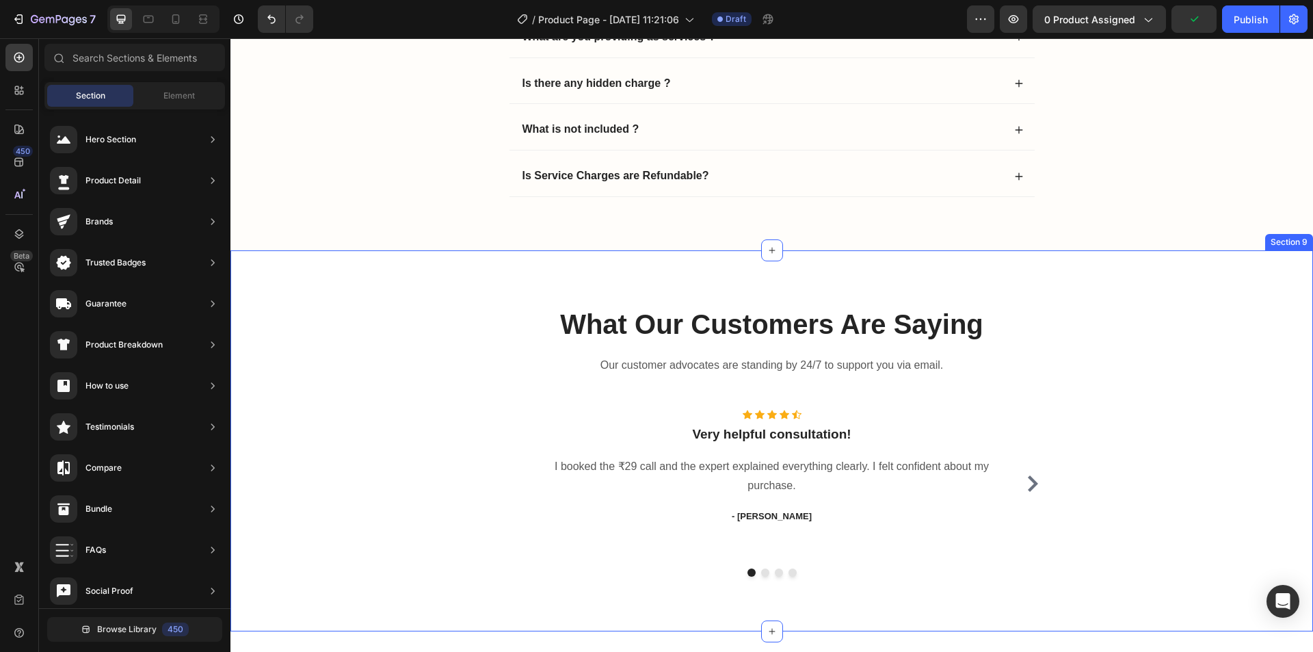
drag, startPoint x: 648, startPoint y: 347, endPoint x: 426, endPoint y: 619, distance: 351.0
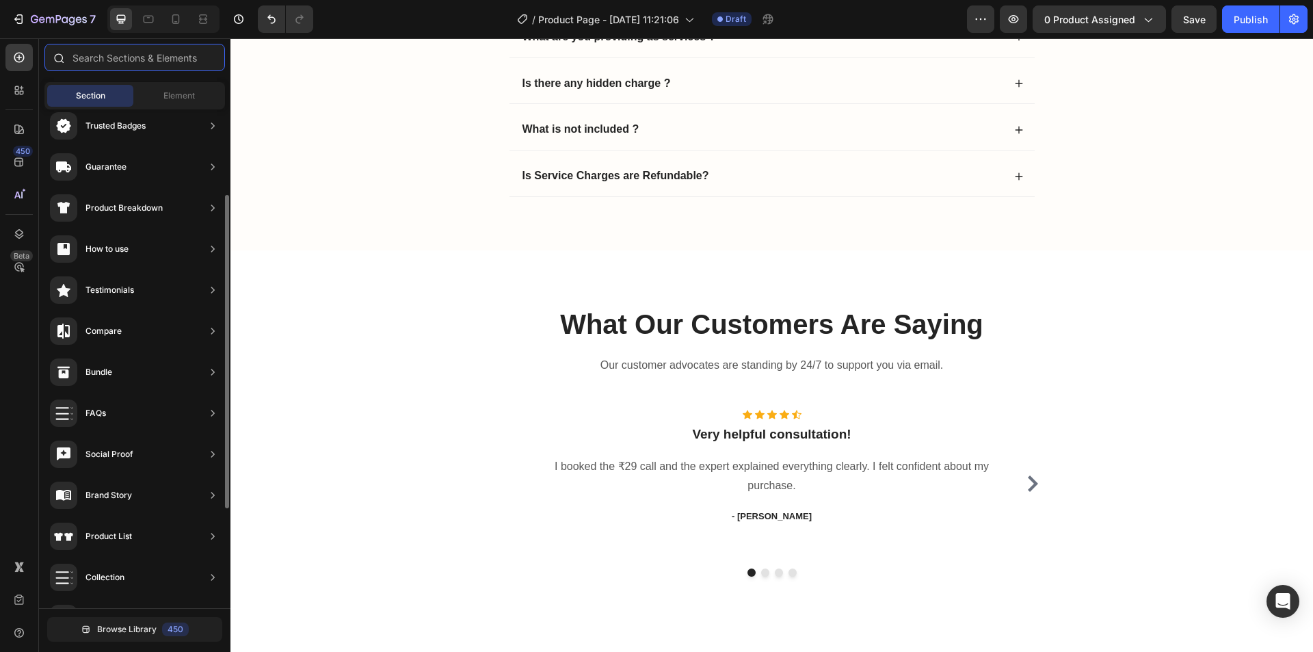
click at [131, 63] on input "text" at bounding box center [134, 57] width 181 height 27
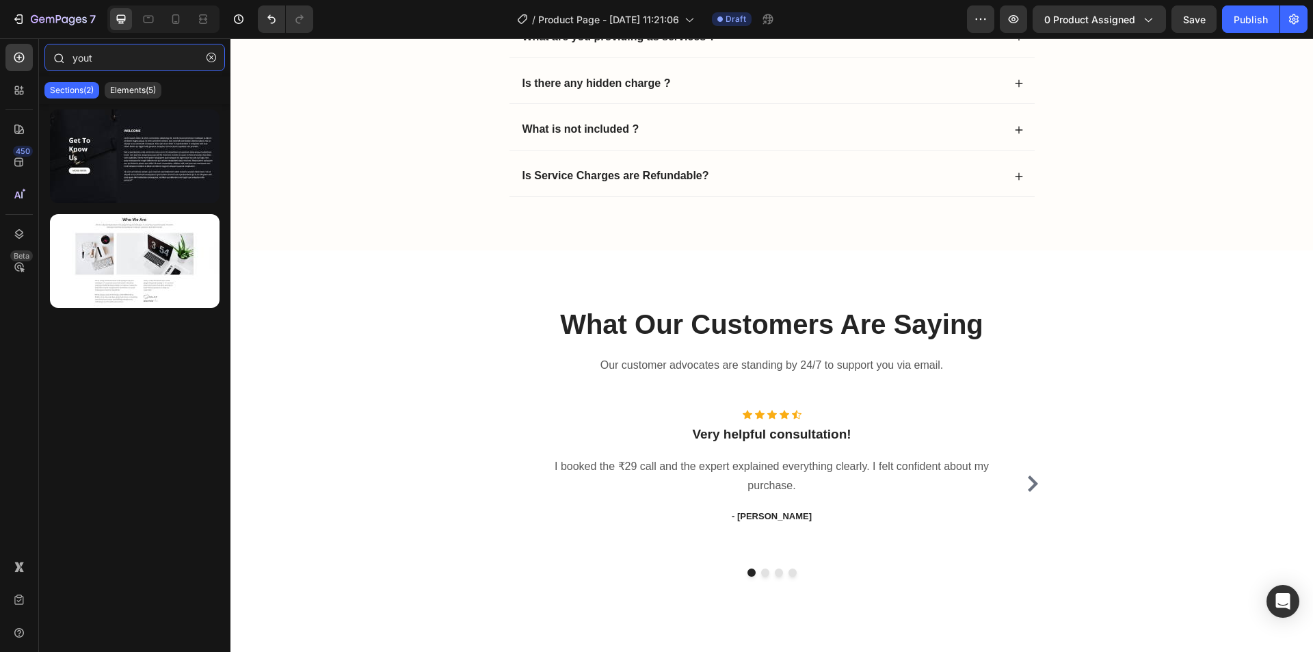
type input "youtu"
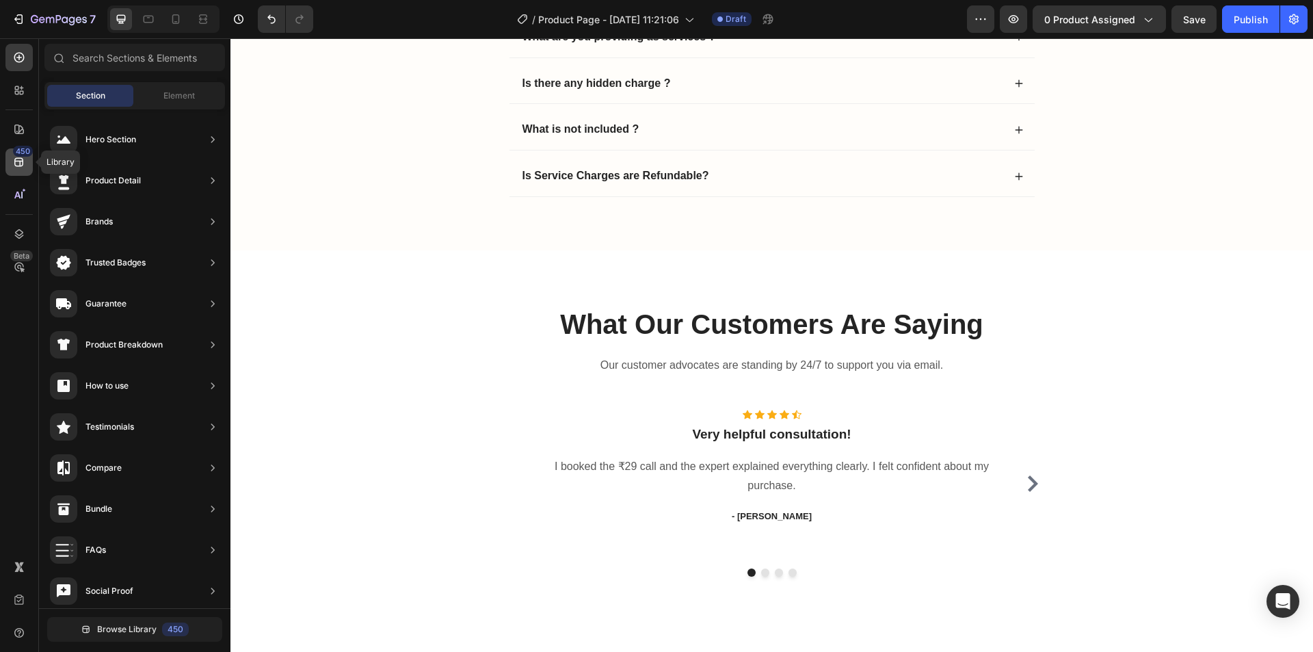
click at [23, 166] on icon at bounding box center [19, 162] width 14 height 14
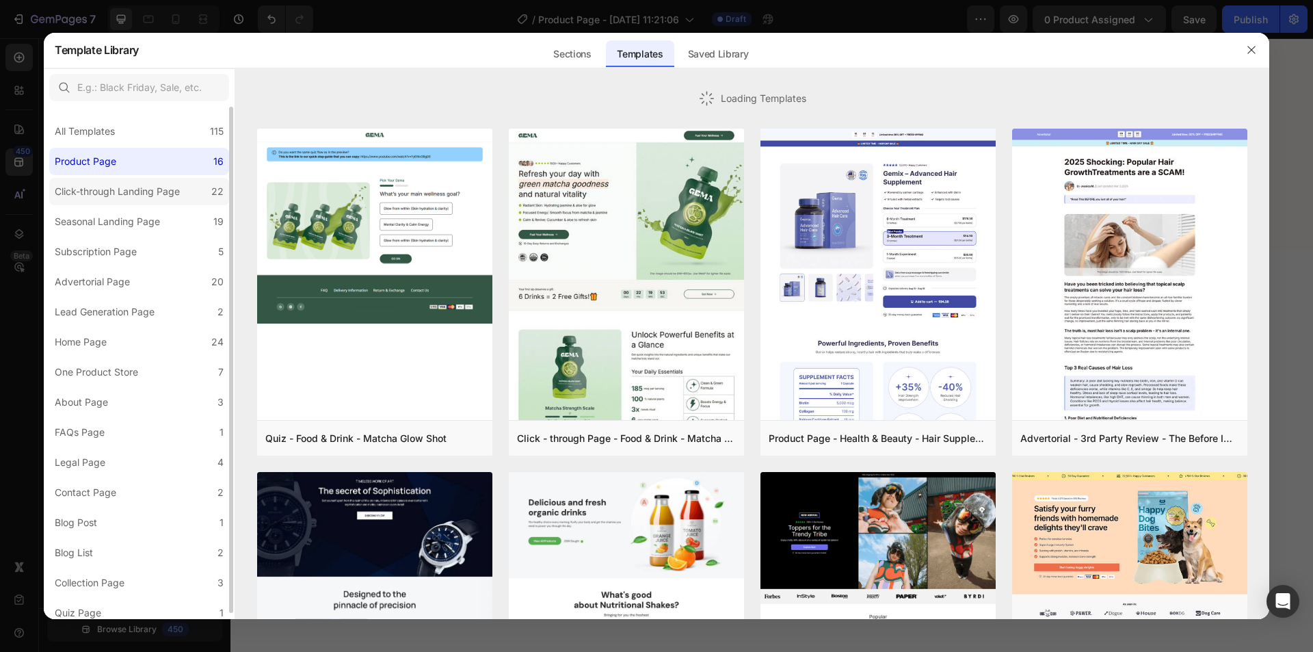
click at [129, 201] on label "Click-through Landing Page 22" at bounding box center [139, 191] width 180 height 27
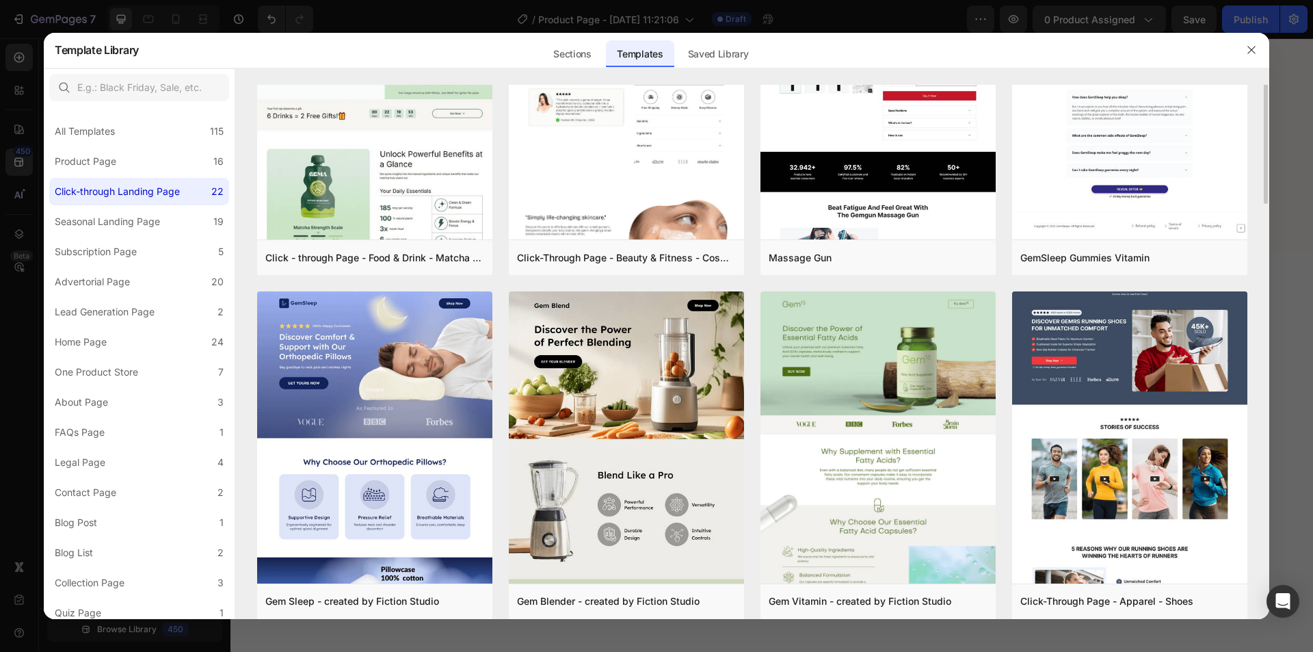
scroll to position [68, 0]
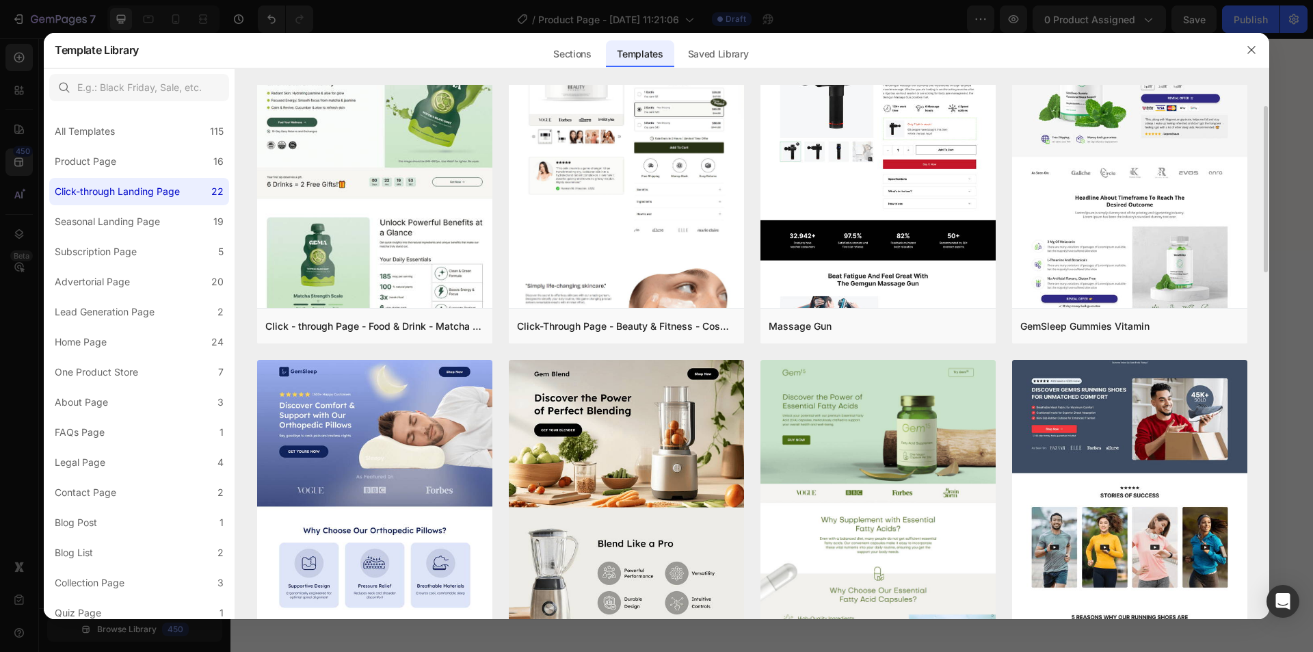
drag, startPoint x: 1265, startPoint y: 243, endPoint x: 1264, endPoint y: 282, distance: 39.0
click at [1264, 282] on div "Click - through Page - Food & Drink - Matcha Glow Shot Add to page Preview Clic…" at bounding box center [752, 283] width 1034 height 535
drag, startPoint x: 1265, startPoint y: 260, endPoint x: 1262, endPoint y: 285, distance: 25.5
click at [1262, 285] on div "Click - through Page - Food & Drink - Matcha Glow Shot Add to page Preview Clic…" at bounding box center [752, 283] width 1034 height 535
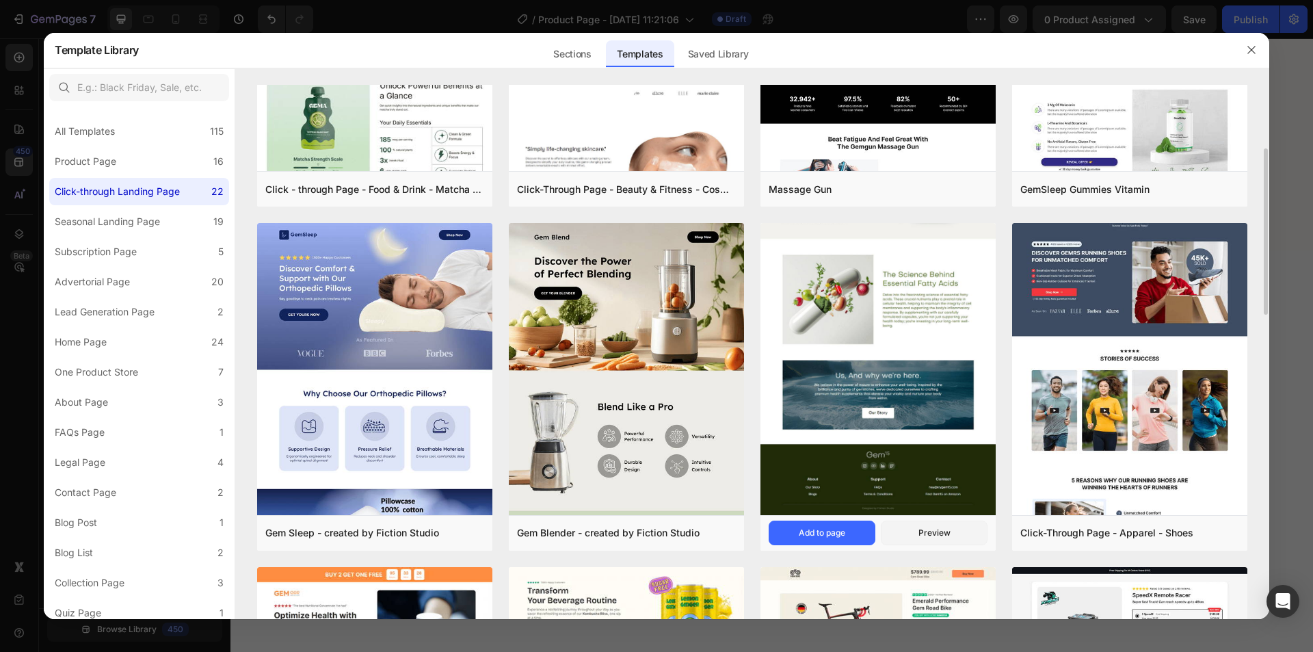
scroll to position [342, 0]
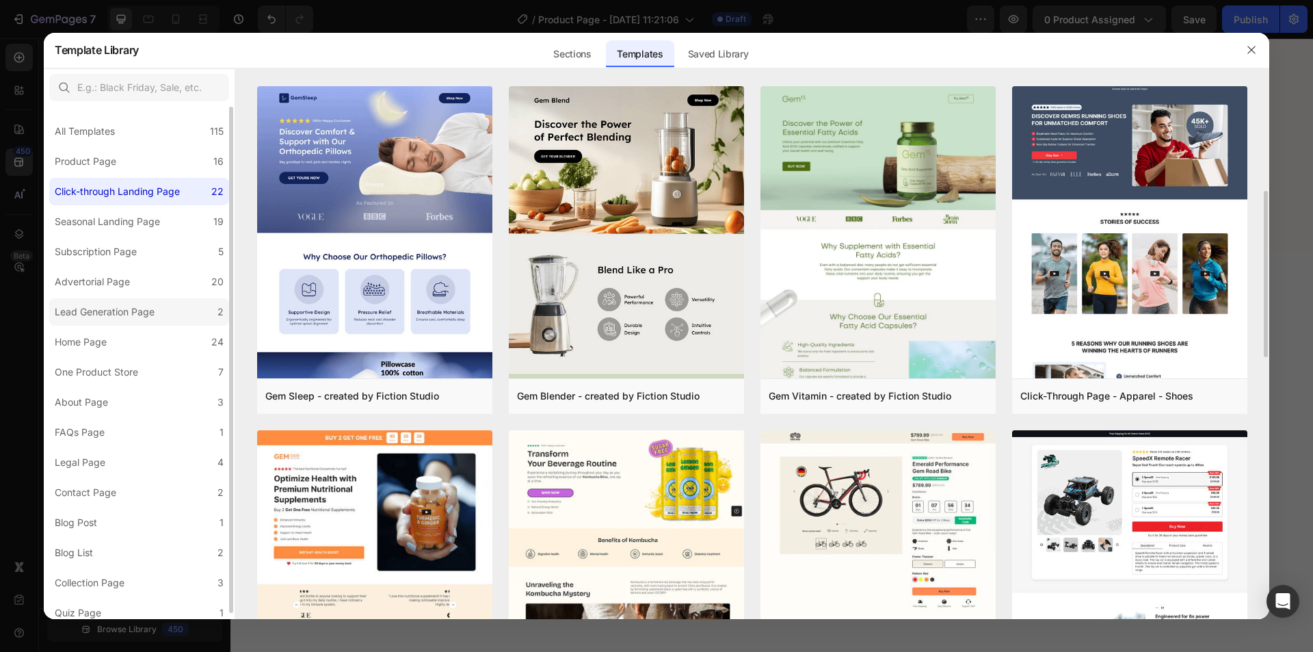
click at [70, 311] on div "Lead Generation Page" at bounding box center [105, 312] width 100 height 16
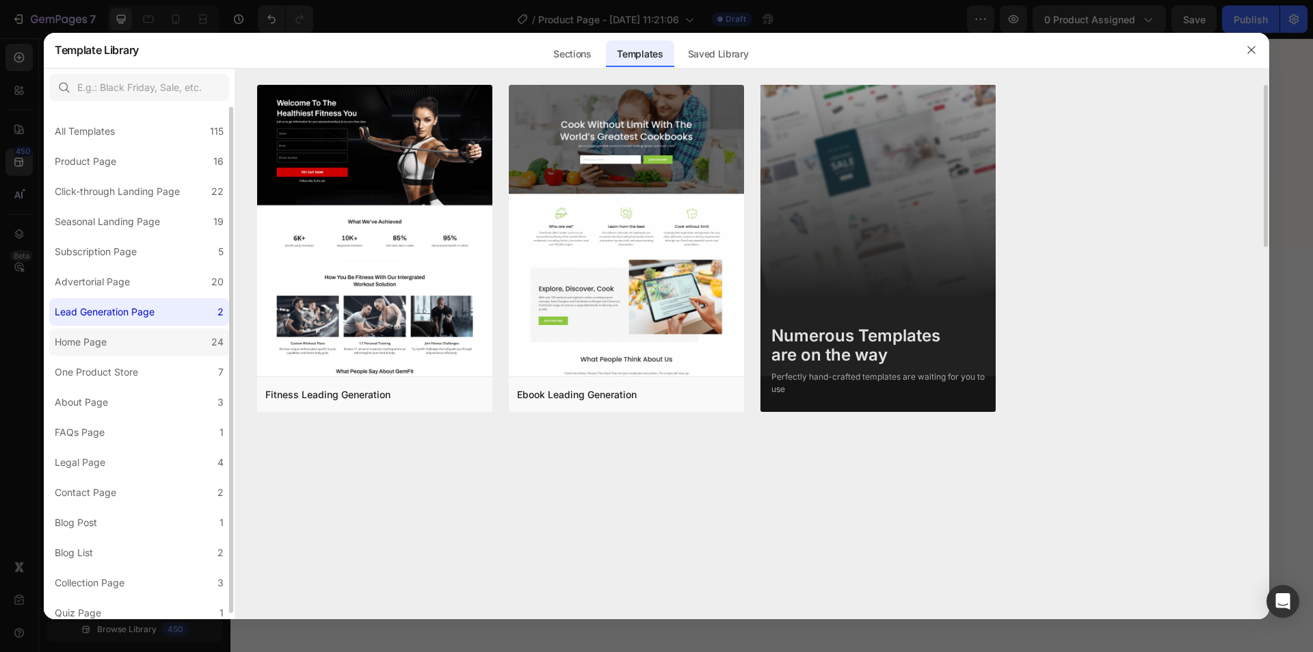
click at [92, 344] on div "Home Page" at bounding box center [81, 342] width 52 height 16
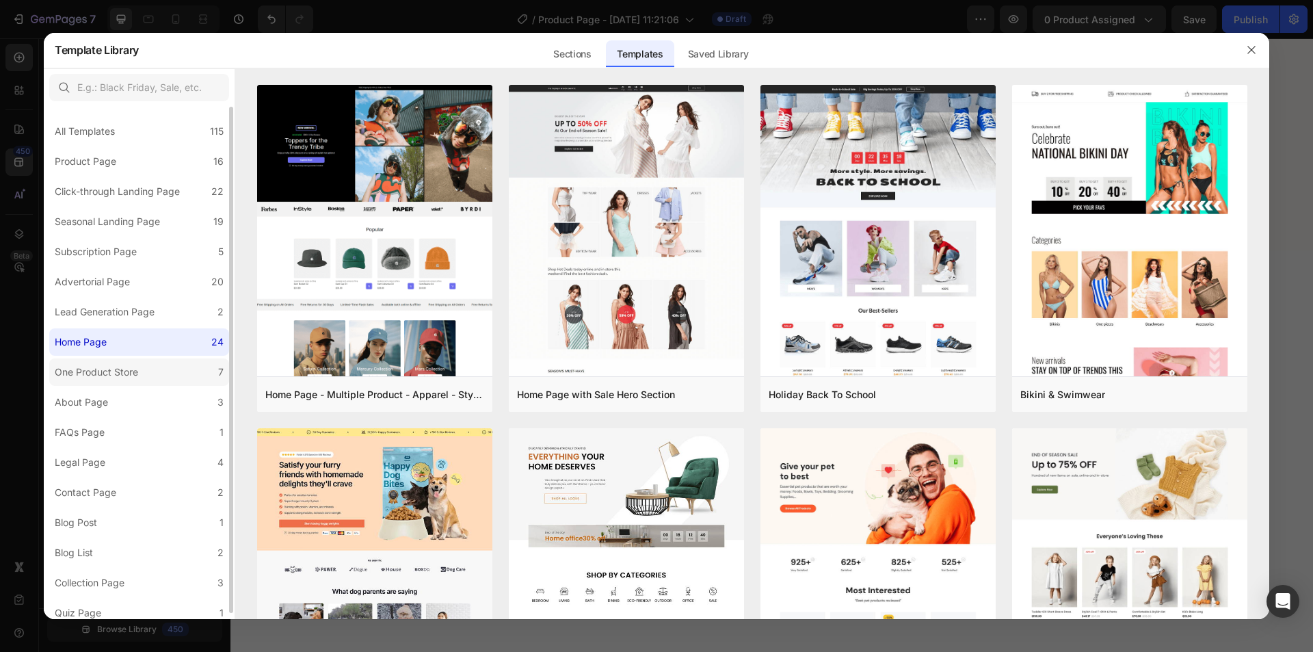
click at [94, 365] on div "One Product Store" at bounding box center [96, 372] width 83 height 16
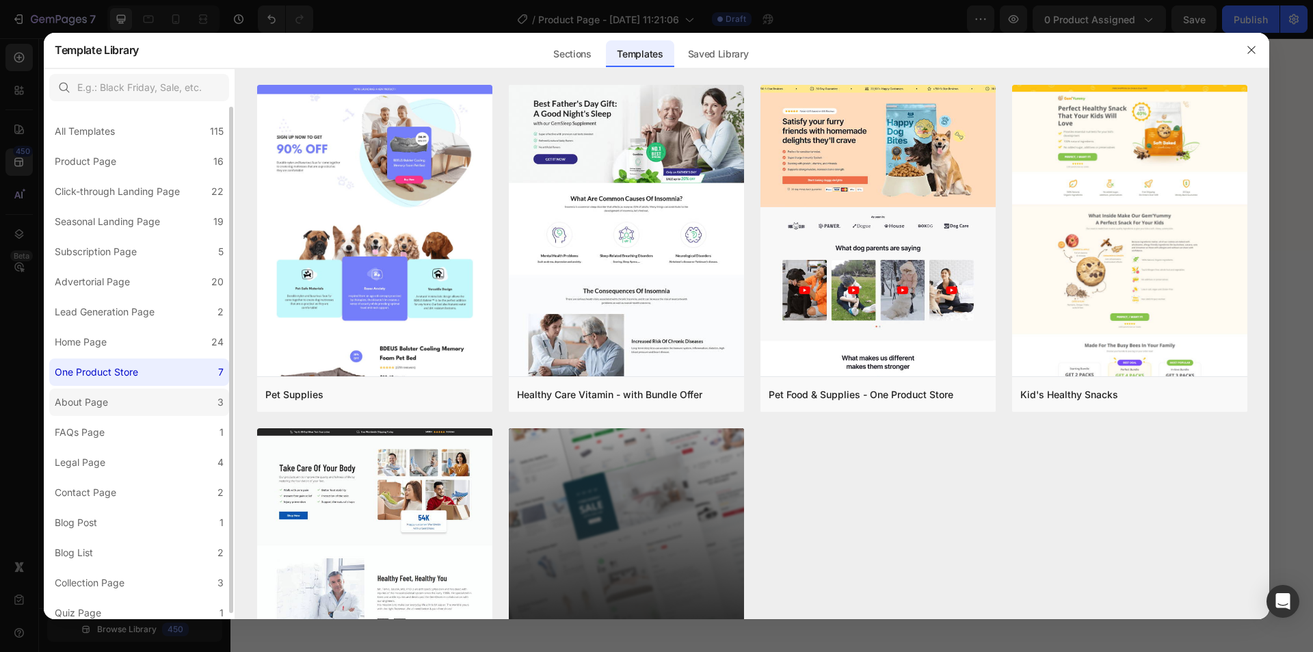
click at [96, 396] on div "About Page" at bounding box center [81, 402] width 53 height 16
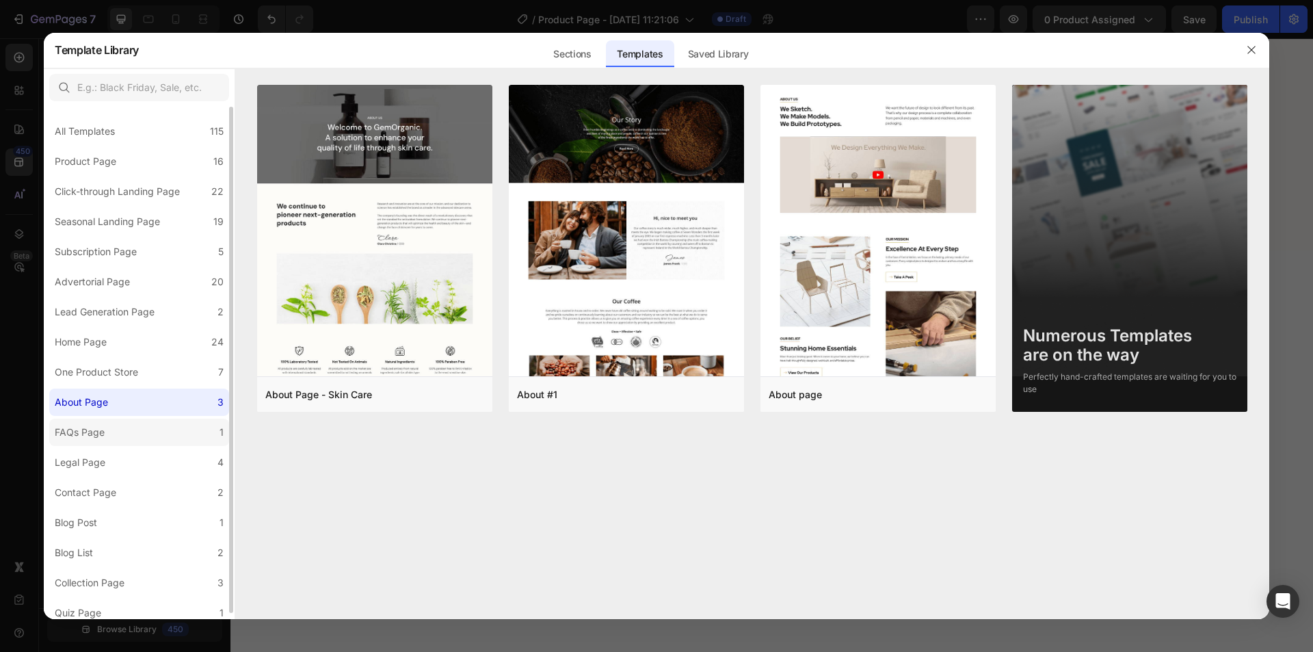
click at [96, 433] on div "FAQs Page" at bounding box center [80, 432] width 50 height 16
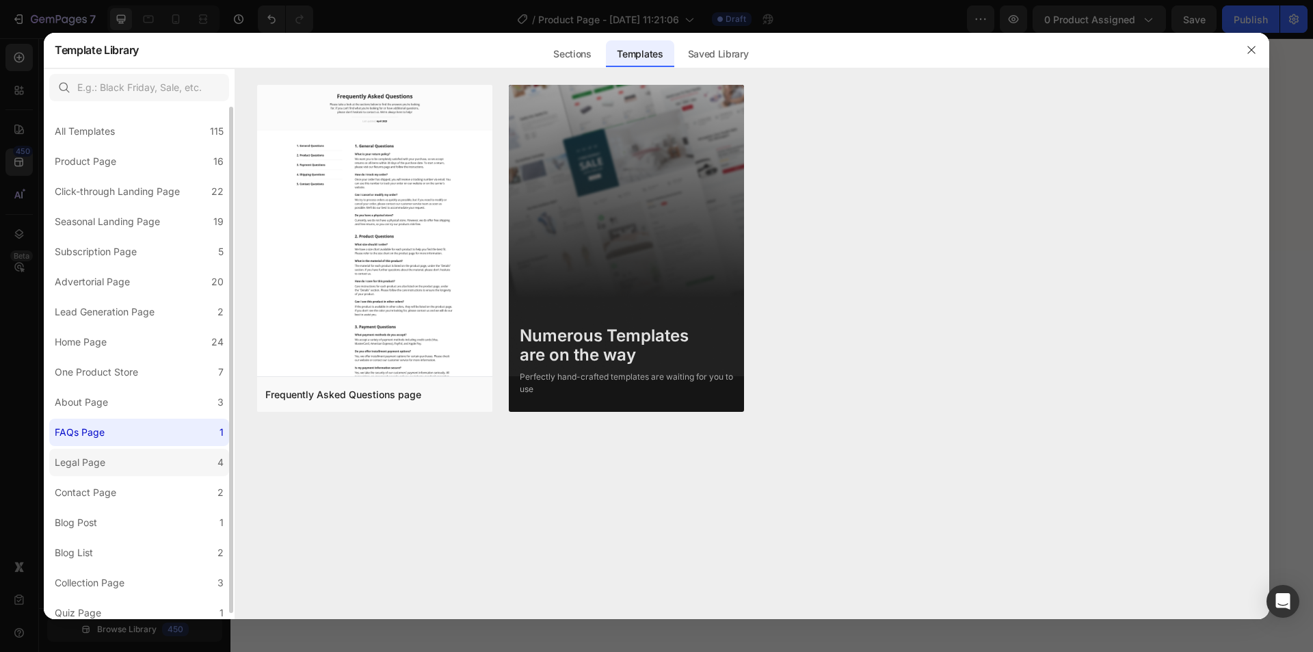
click at [95, 462] on div "Legal Page" at bounding box center [80, 462] width 51 height 16
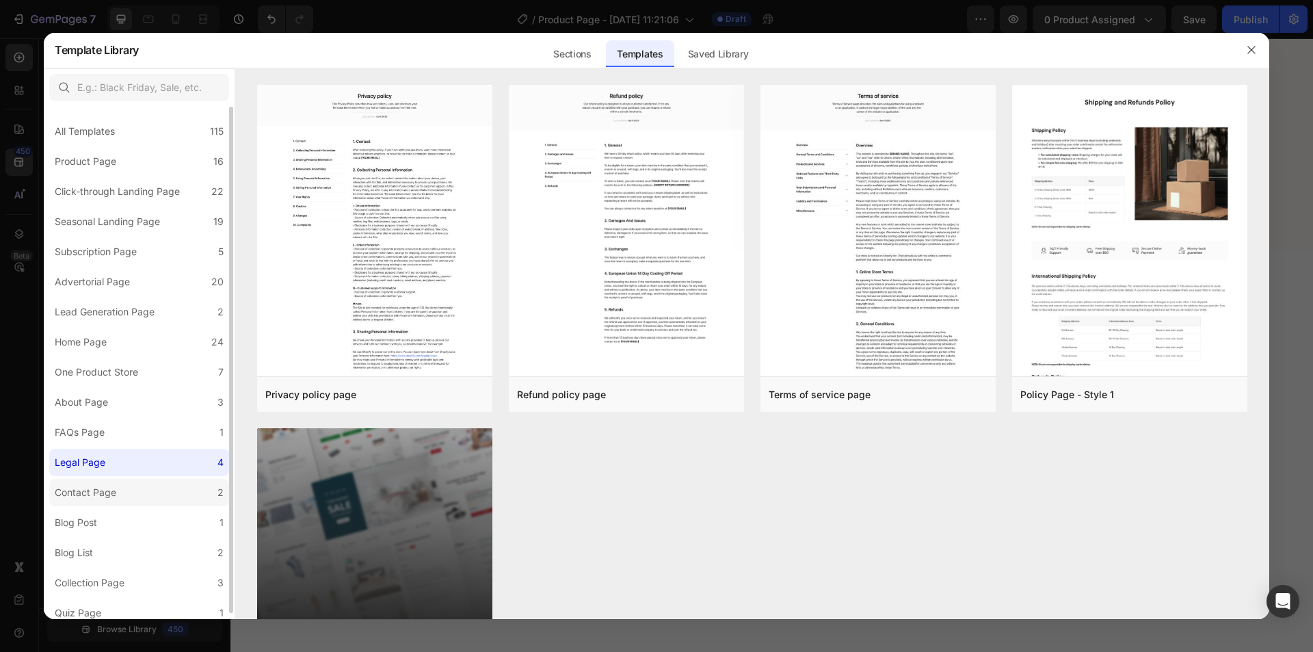
click at [96, 486] on div "Contact Page" at bounding box center [86, 492] width 62 height 16
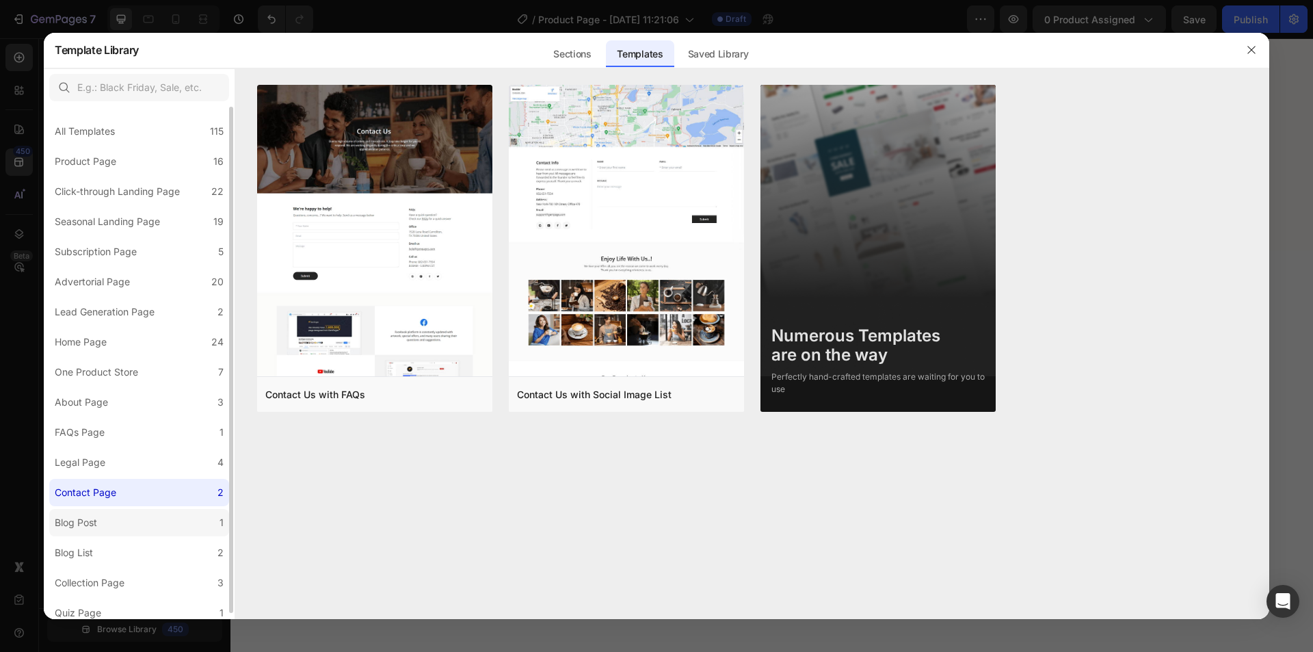
click at [105, 520] on label "Blog Post 1" at bounding box center [139, 522] width 180 height 27
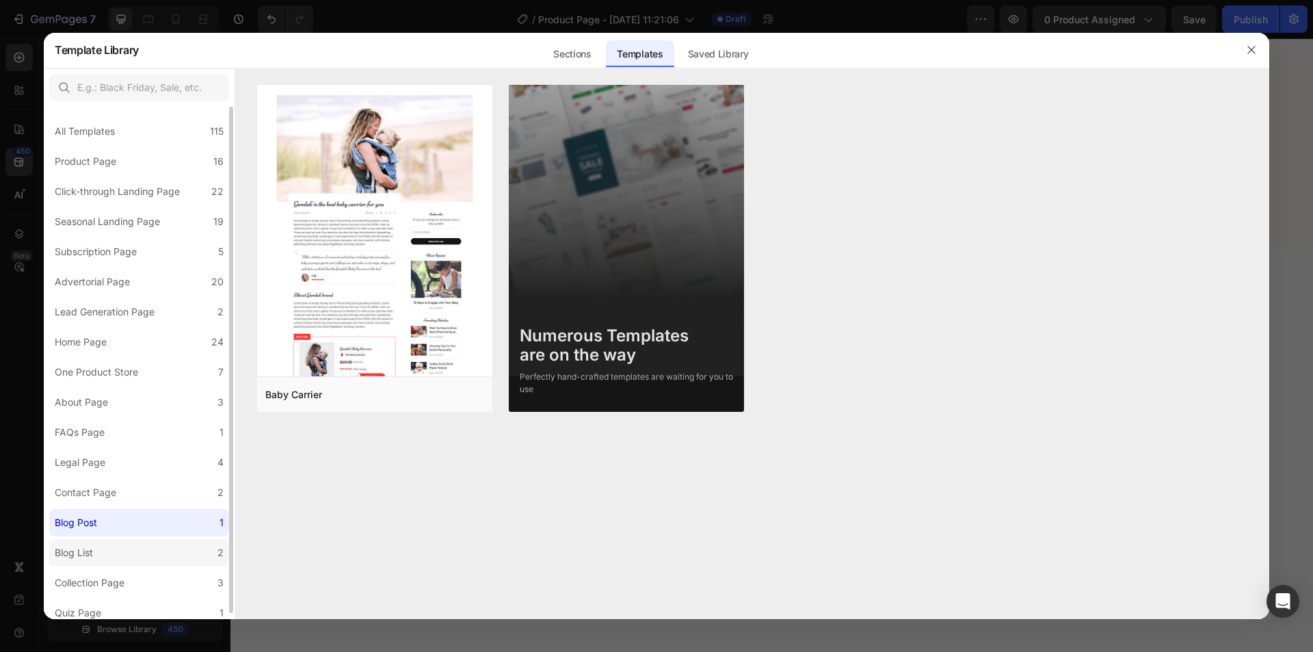
click at [103, 546] on label "Blog List 2" at bounding box center [139, 552] width 180 height 27
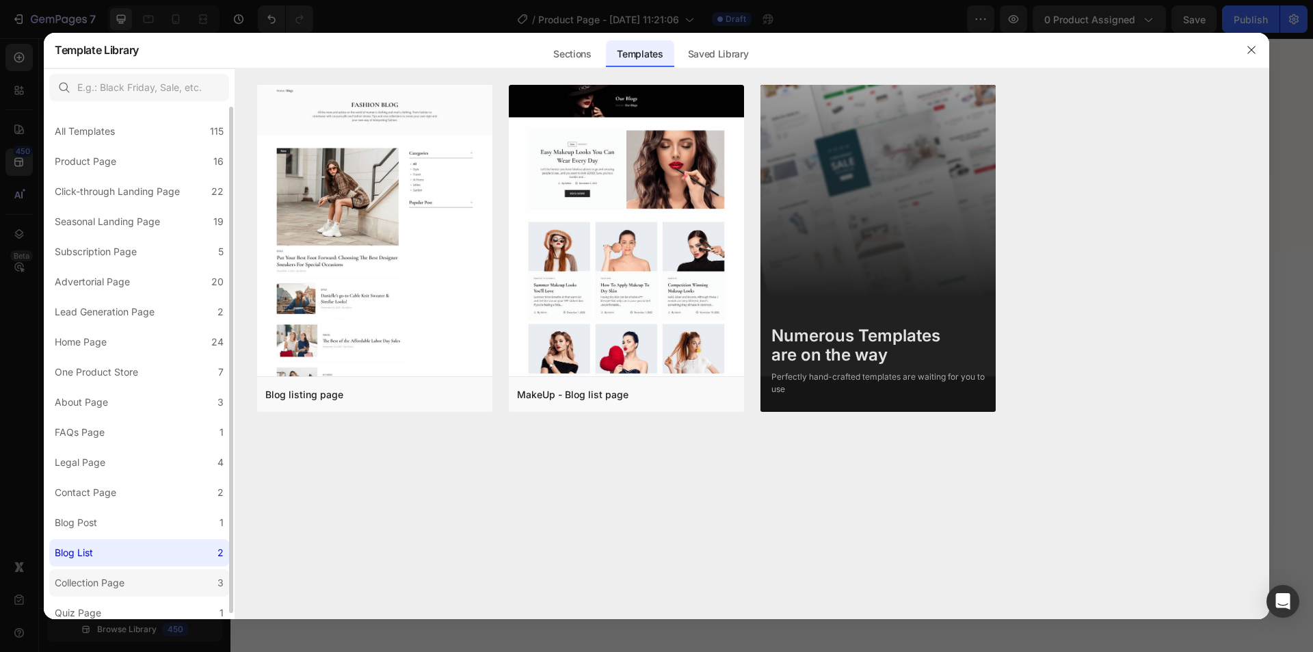
click at [113, 582] on div "Collection Page" at bounding box center [90, 582] width 70 height 16
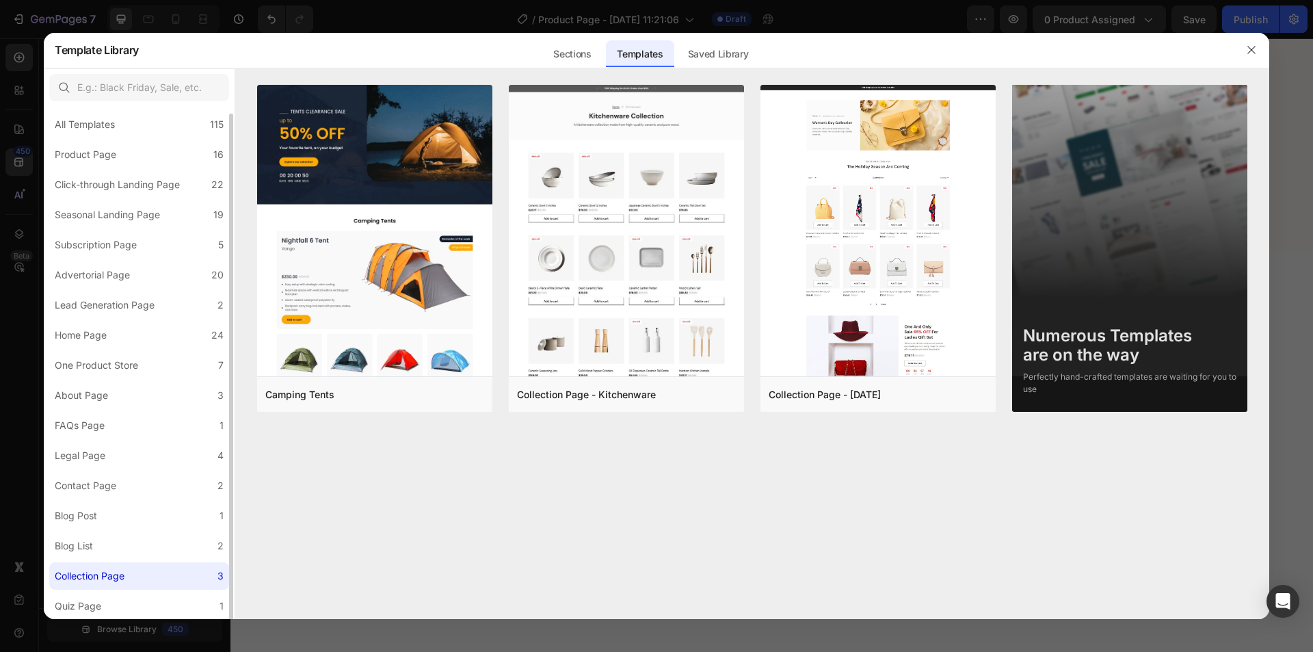
scroll to position [7, 0]
click at [161, 598] on label "Quiz Page 1" at bounding box center [139, 605] width 180 height 27
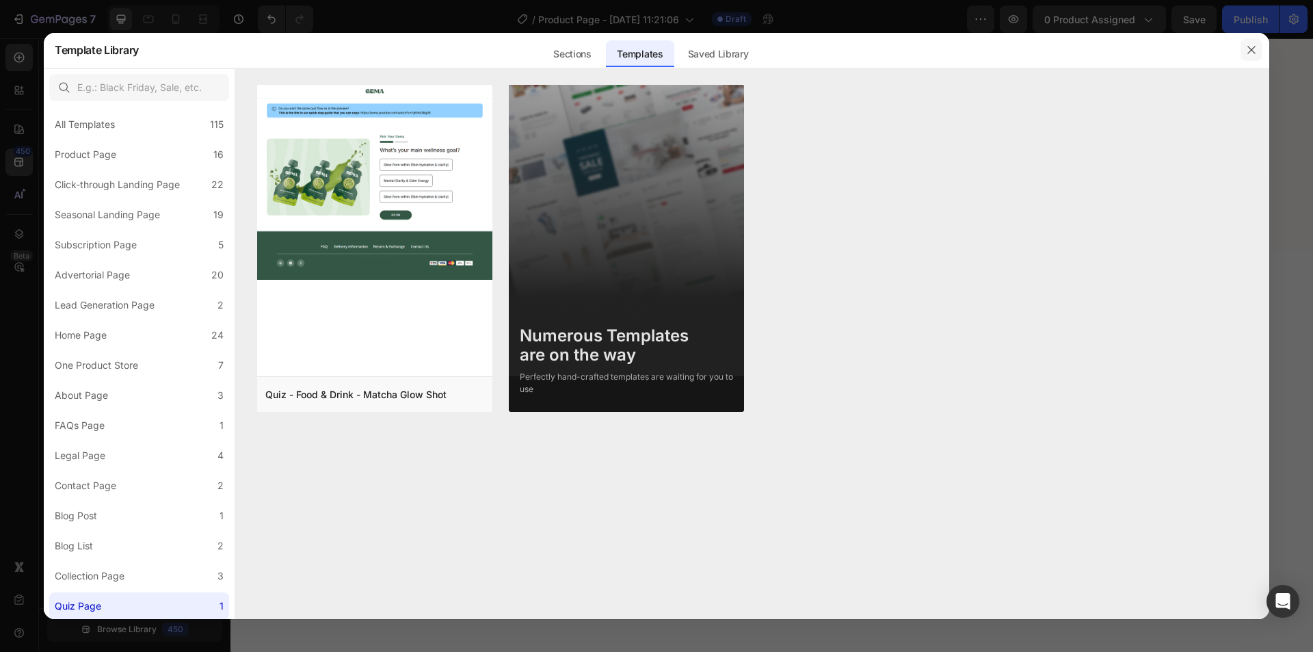
click at [1245, 47] on button "button" at bounding box center [1252, 50] width 22 height 22
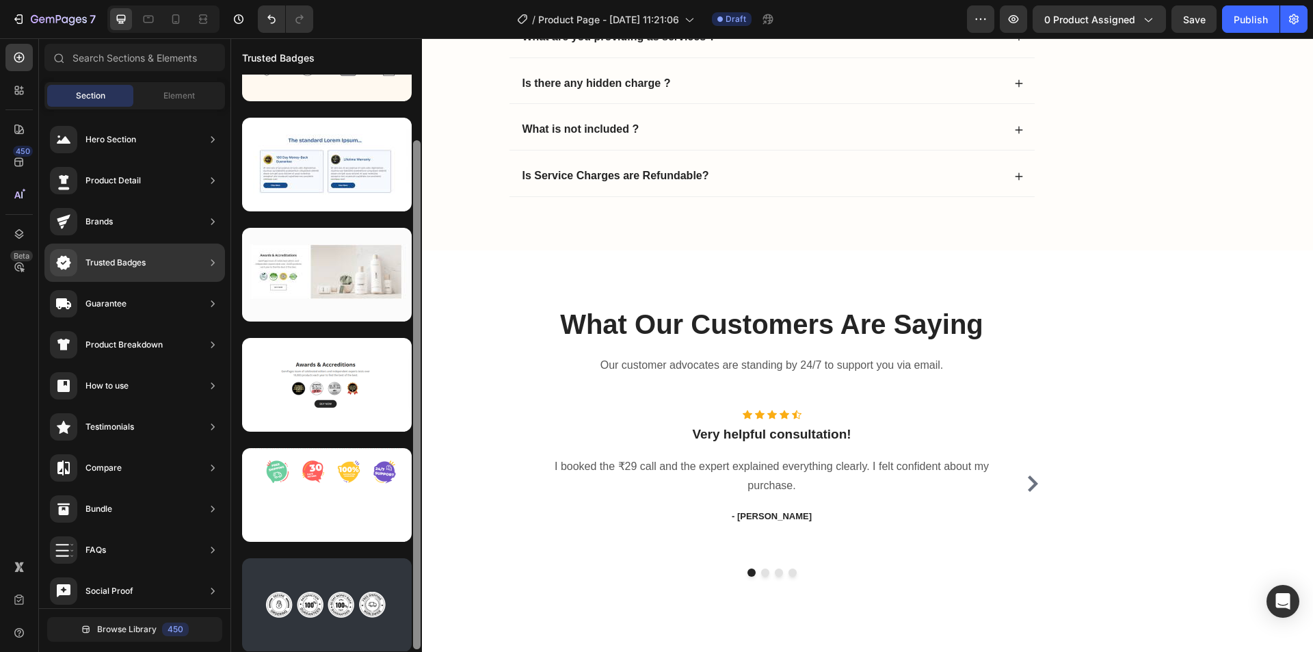
scroll to position [76, 0]
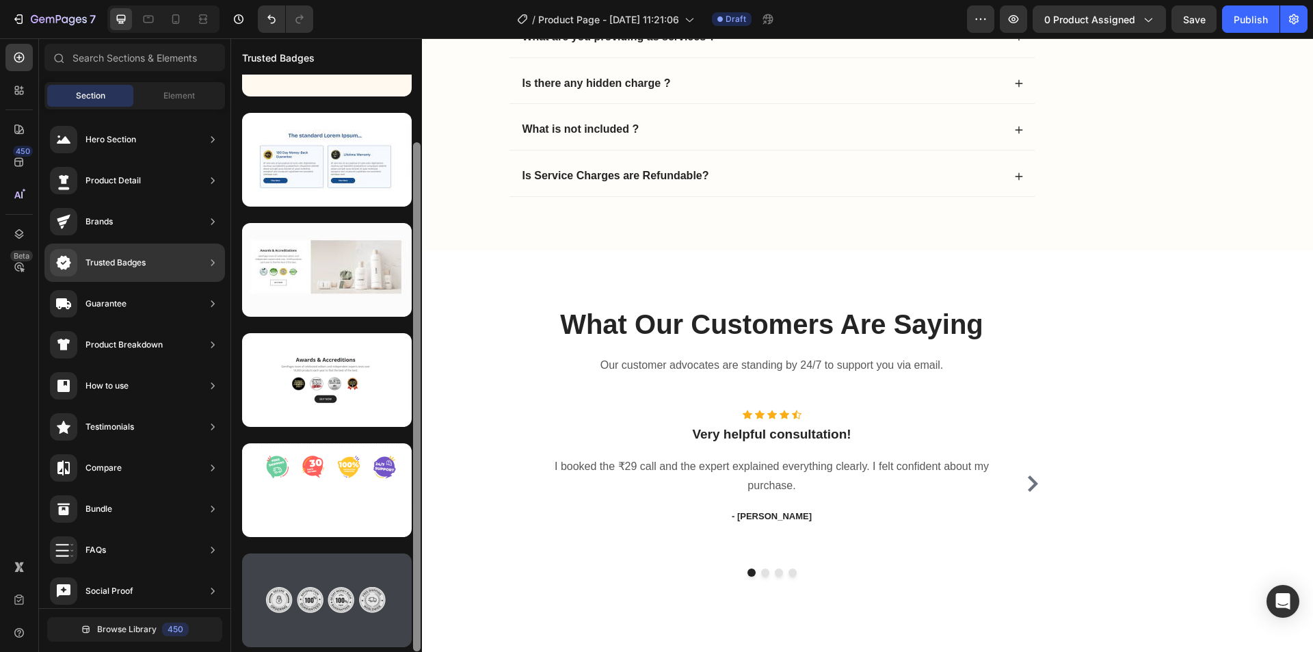
drag, startPoint x: 417, startPoint y: 553, endPoint x: 401, endPoint y: 613, distance: 62.2
click at [414, 629] on div at bounding box center [417, 396] width 8 height 509
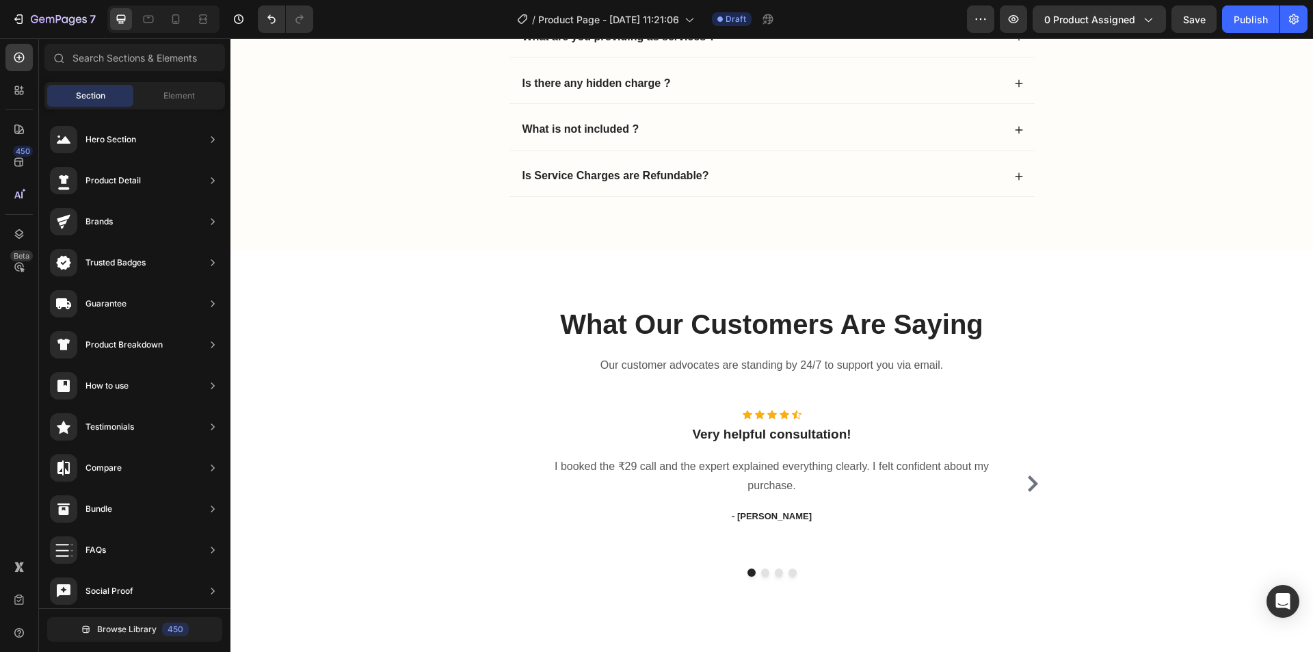
scroll to position [0, 0]
drag, startPoint x: 419, startPoint y: 352, endPoint x: 413, endPoint y: 658, distance: 305.8
click at [413, 0] on html "7 Version history / Product Page - Sep 26, 11:21:06 Draft Preview 0 product ass…" at bounding box center [656, 0] width 1313 height 0
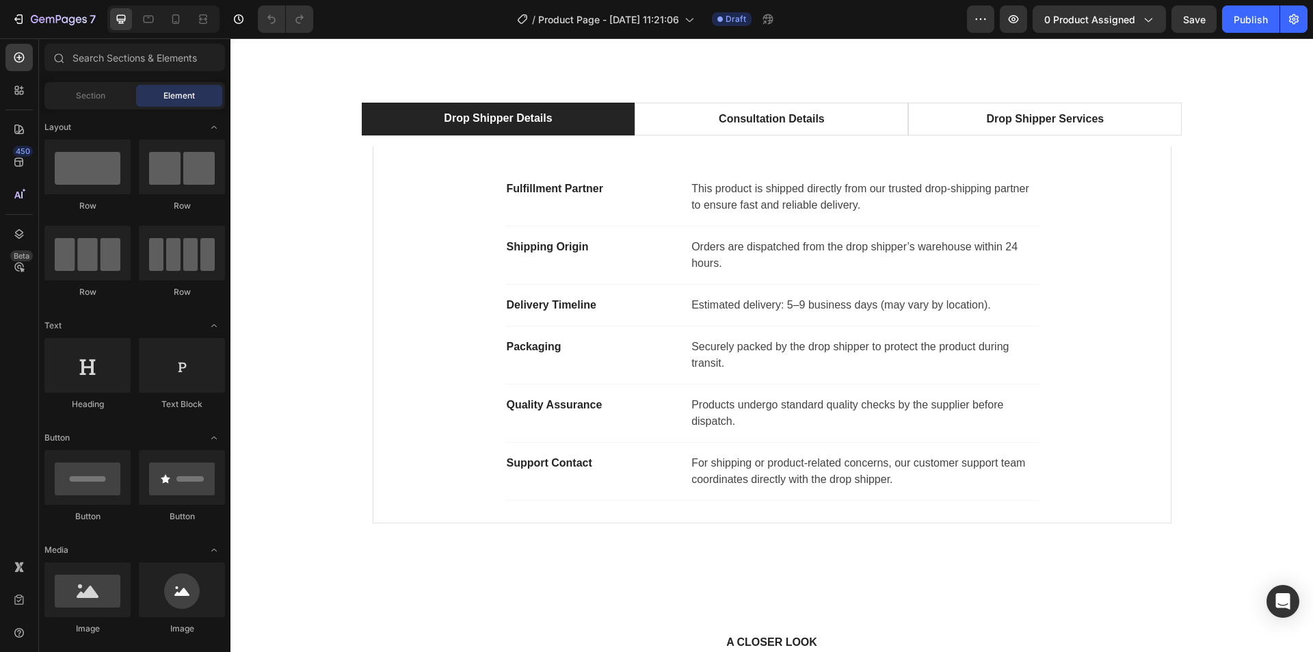
scroll to position [428, 0]
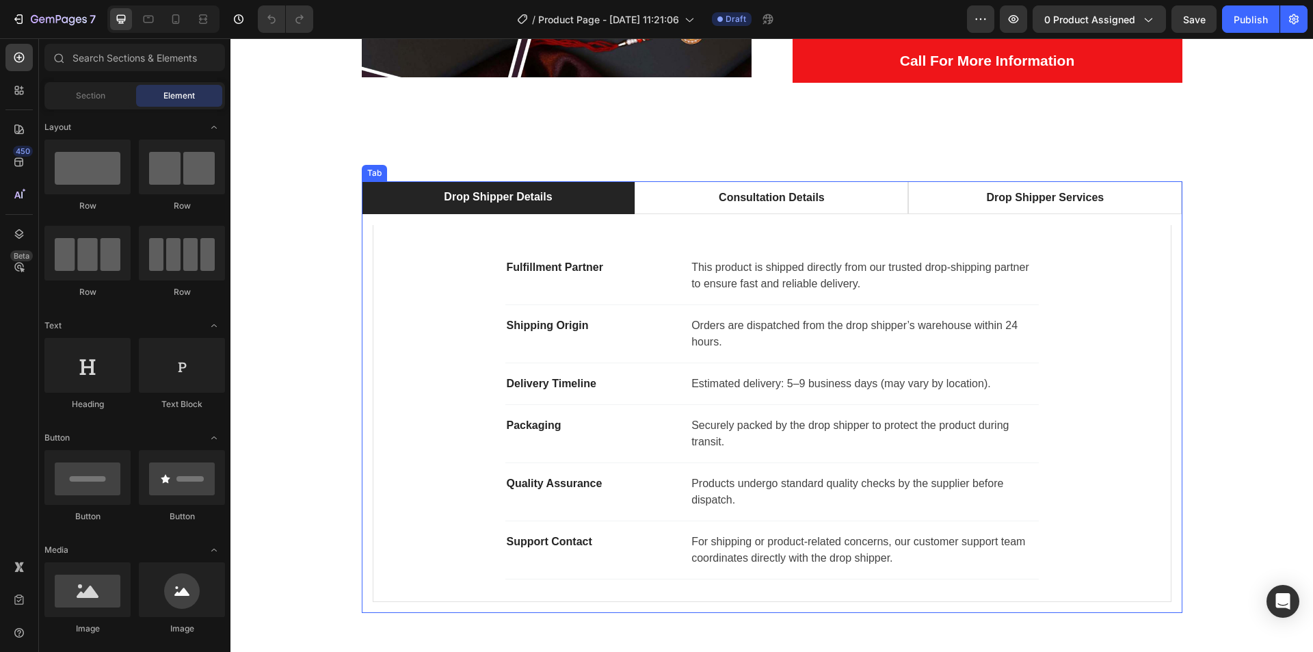
click at [516, 203] on p "Drop Shipper Details" at bounding box center [498, 197] width 108 height 16
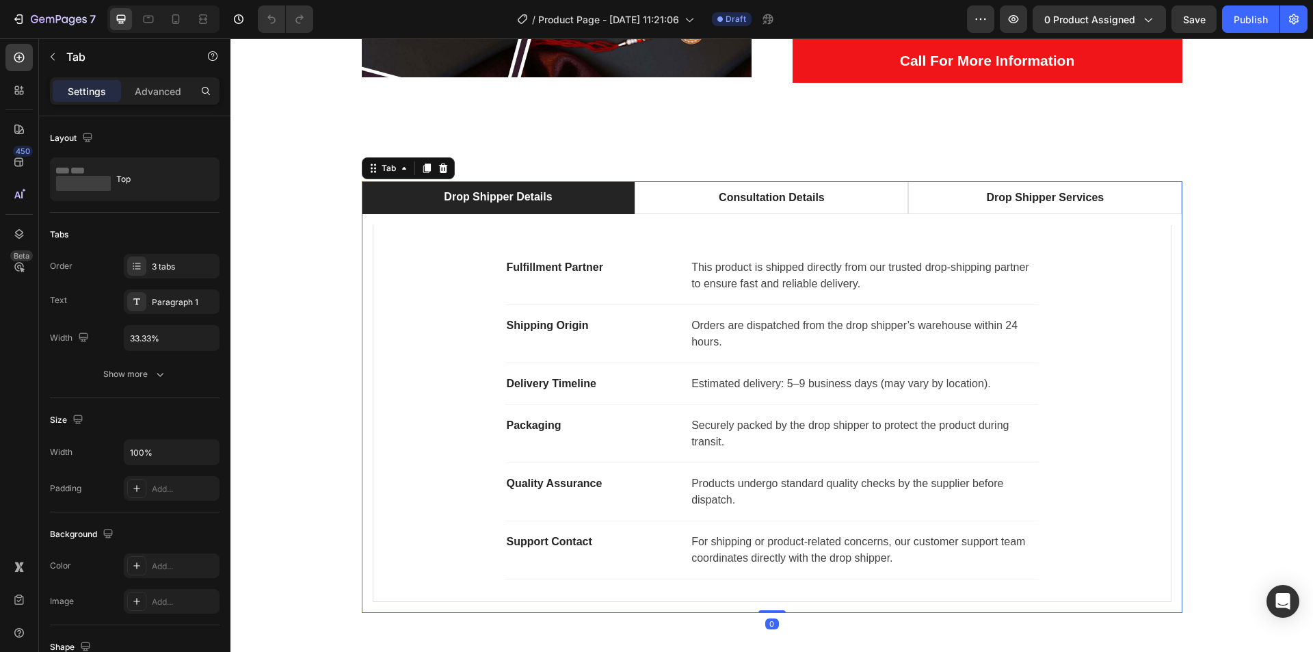
click at [582, 204] on li "Drop Shipper Details" at bounding box center [499, 197] width 274 height 33
click at [165, 273] on div "3 tabs" at bounding box center [172, 266] width 96 height 25
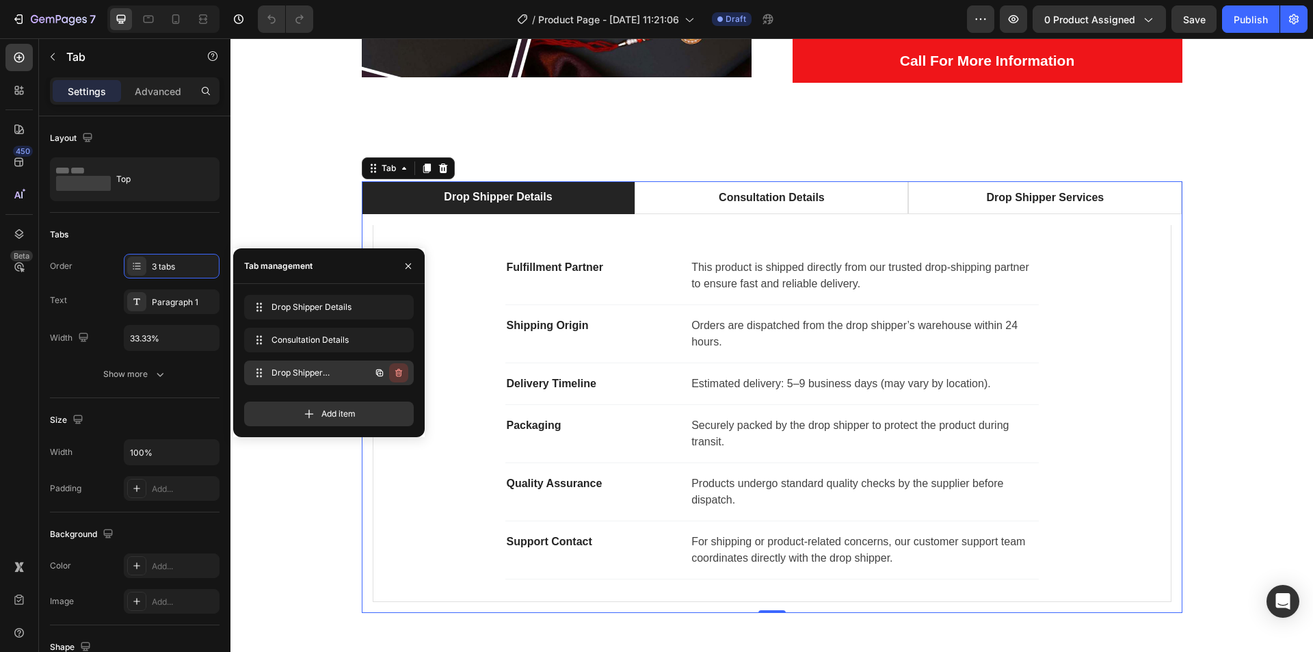
click at [392, 373] on button "button" at bounding box center [398, 372] width 19 height 19
click at [392, 373] on div "Delete" at bounding box center [389, 373] width 25 height 12
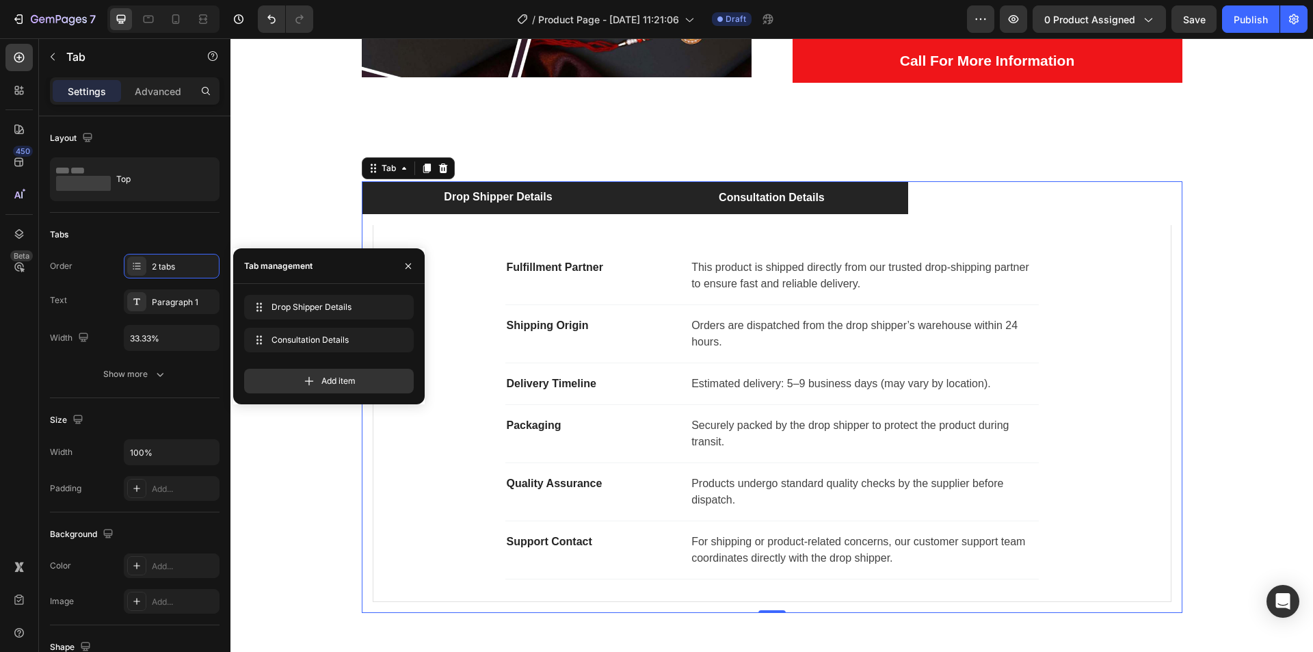
click at [685, 199] on li "Consultation Details" at bounding box center [772, 197] width 274 height 33
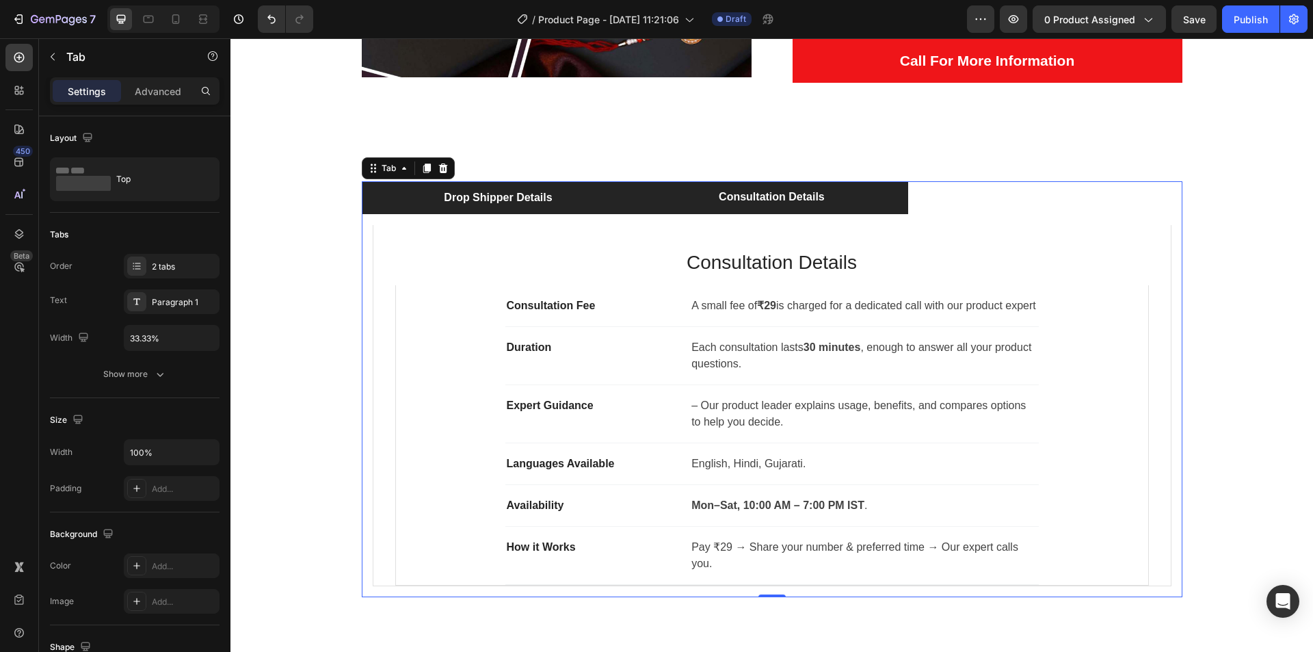
click at [551, 204] on li "Drop Shipper Details" at bounding box center [499, 197] width 274 height 33
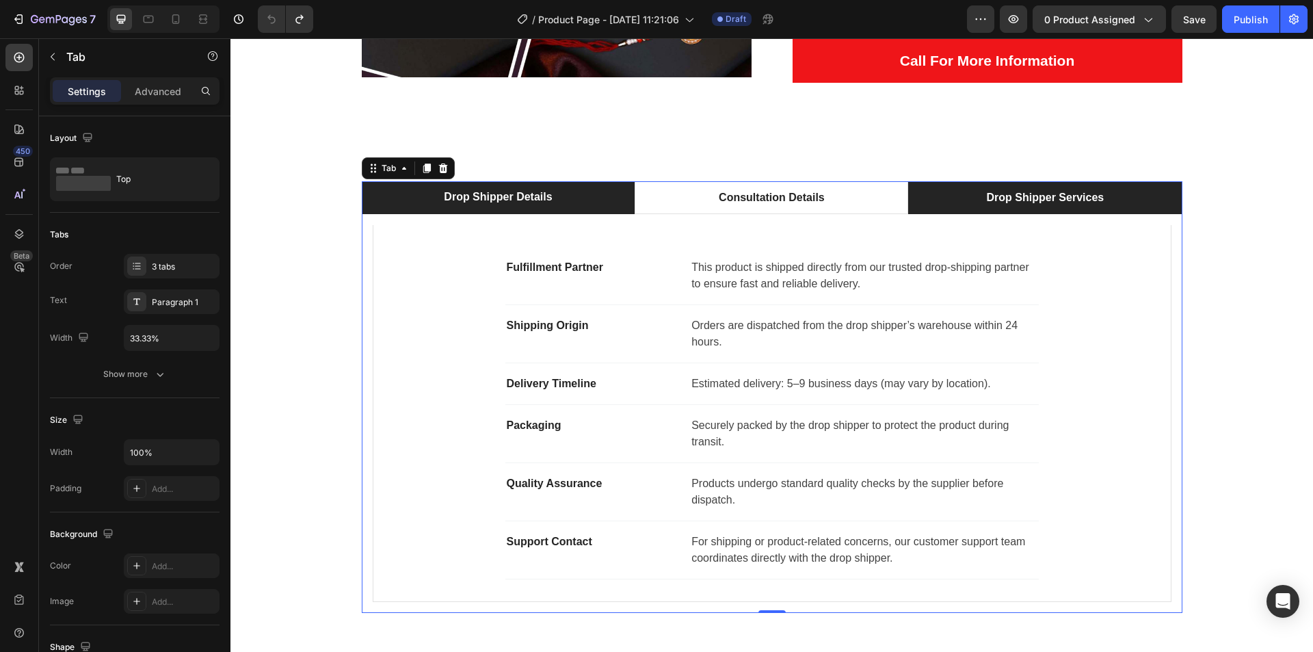
click at [919, 211] on li "Drop Shipper Services" at bounding box center [1045, 197] width 274 height 33
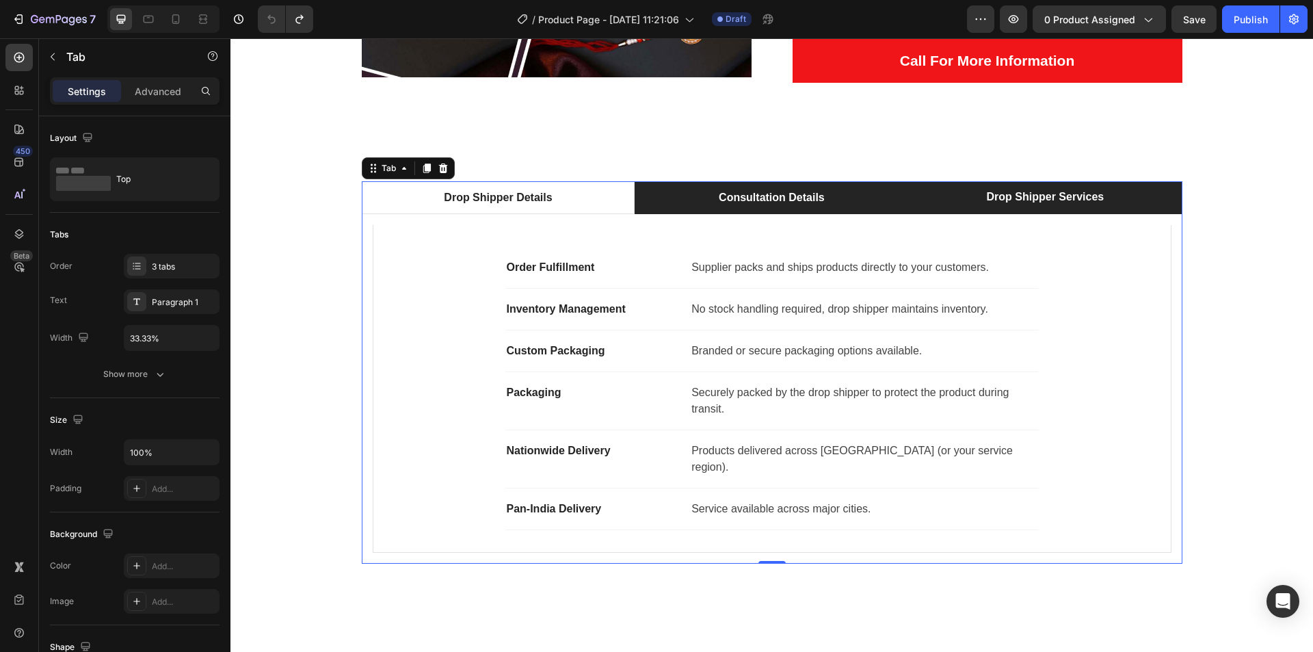
click at [718, 207] on div "Consultation Details" at bounding box center [772, 197] width 110 height 21
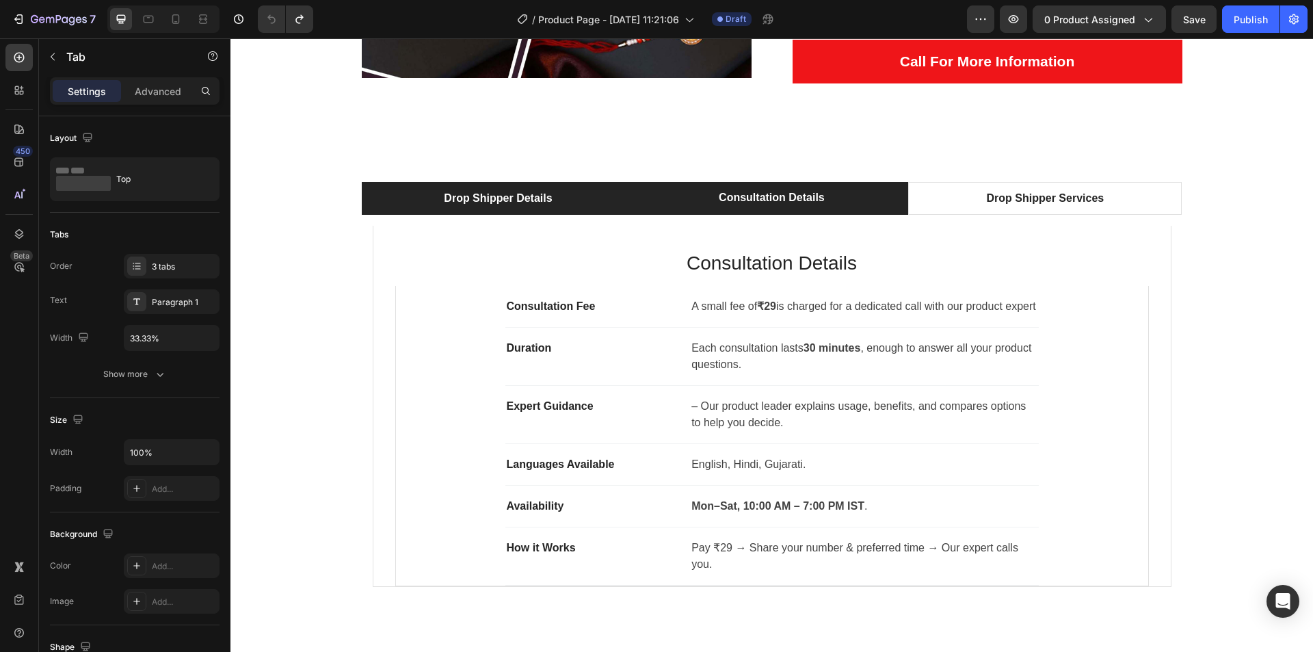
click at [557, 210] on li "Drop Shipper Details" at bounding box center [499, 198] width 274 height 33
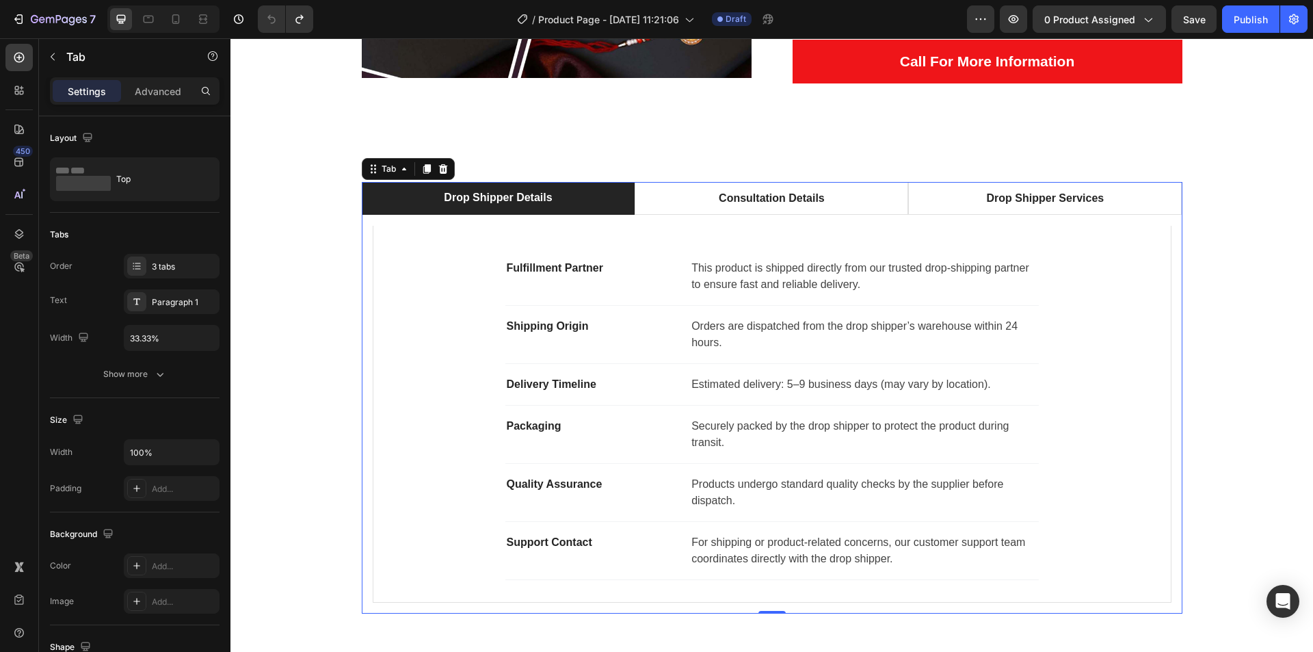
click at [538, 194] on p "Drop Shipper Details" at bounding box center [498, 197] width 108 height 16
click at [537, 191] on p "Drop Shipper Details" at bounding box center [498, 197] width 108 height 16
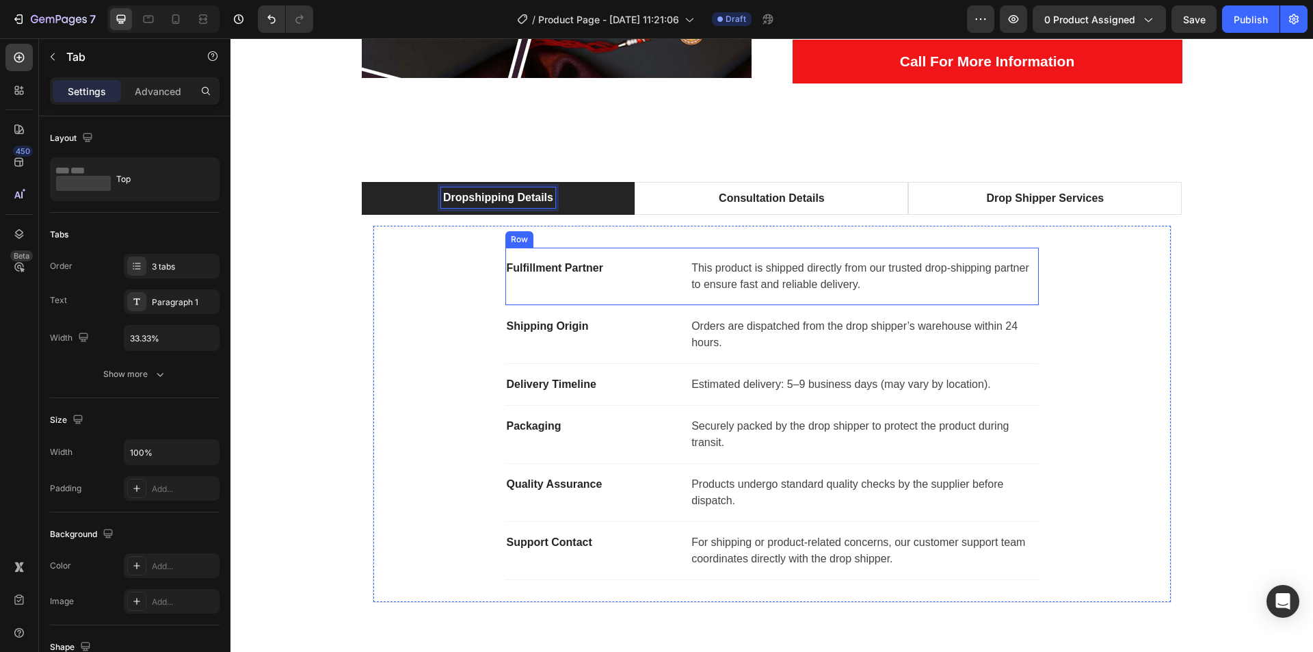
click at [548, 269] on p "Fulfillment Partner" at bounding box center [593, 268] width 172 height 16
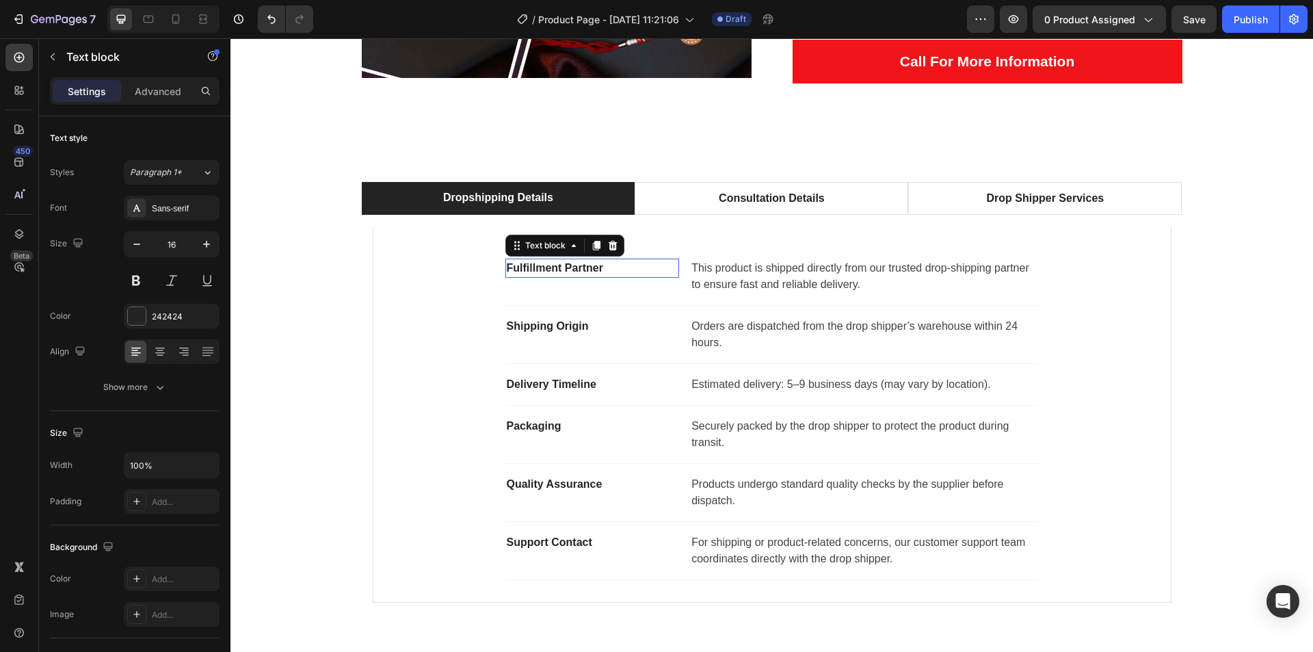
click at [548, 269] on p "Fulfillment Partner" at bounding box center [593, 268] width 172 height 16
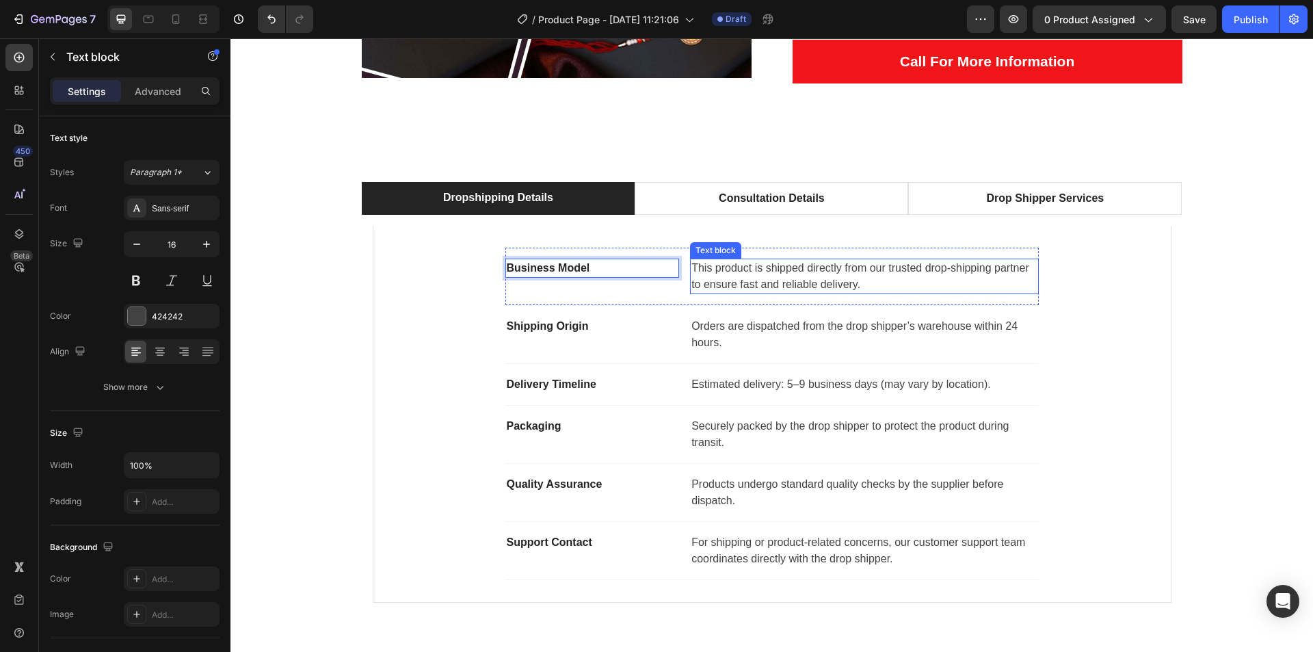
click at [763, 277] on p "This product is shipped directly from our trusted drop-shipping partner to ensu…" at bounding box center [863, 276] width 345 height 33
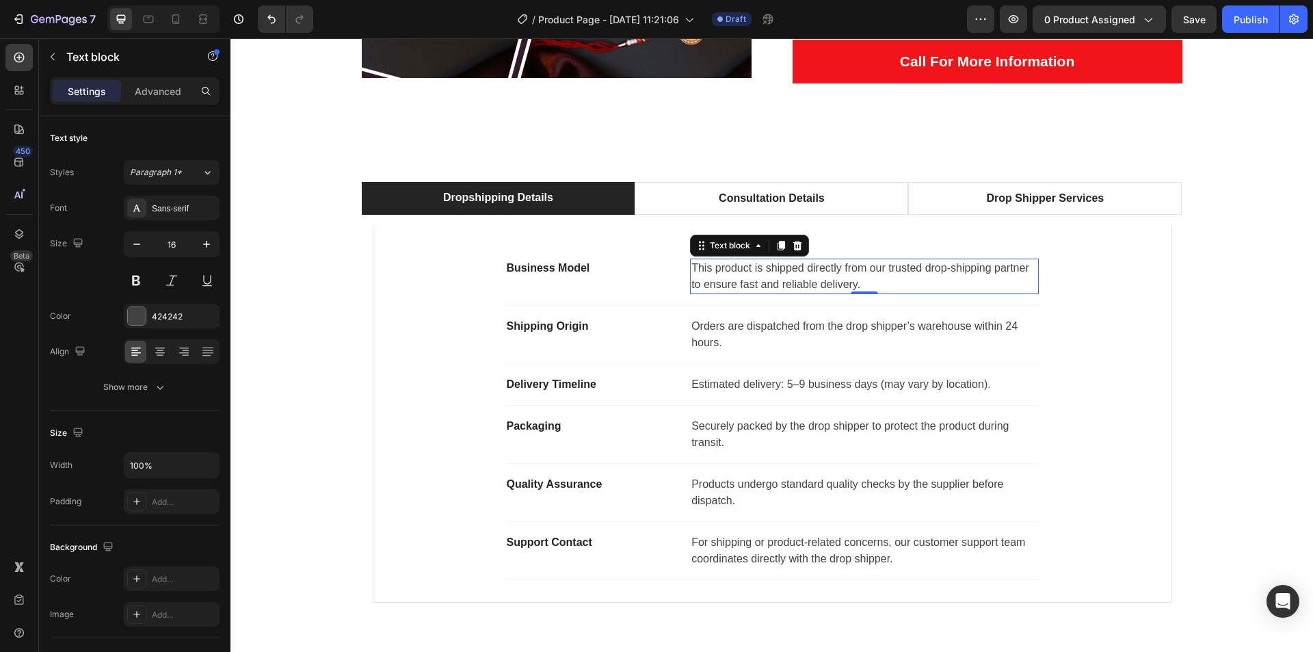
click at [763, 277] on p "This product is shipped directly from our trusted drop-shipping partner to ensu…" at bounding box center [863, 276] width 345 height 33
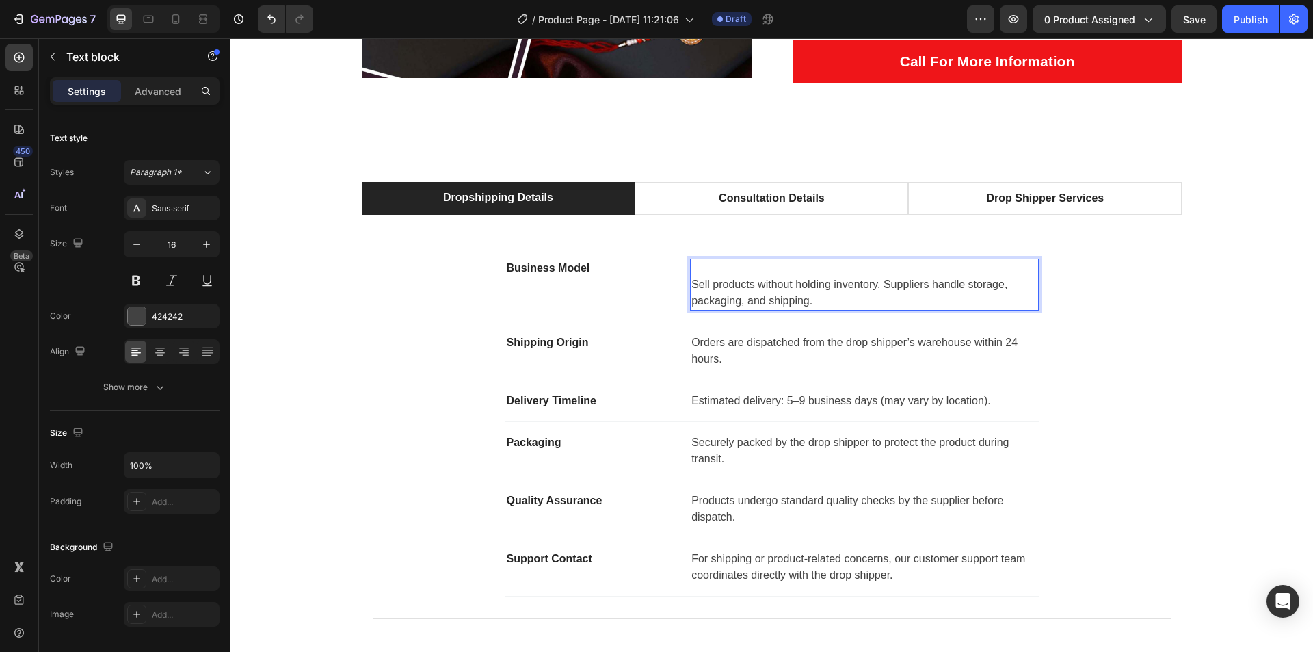
click at [691, 280] on p "Sell products without holding inventory. Suppliers handle storage, packaging, a…" at bounding box center [863, 292] width 345 height 33
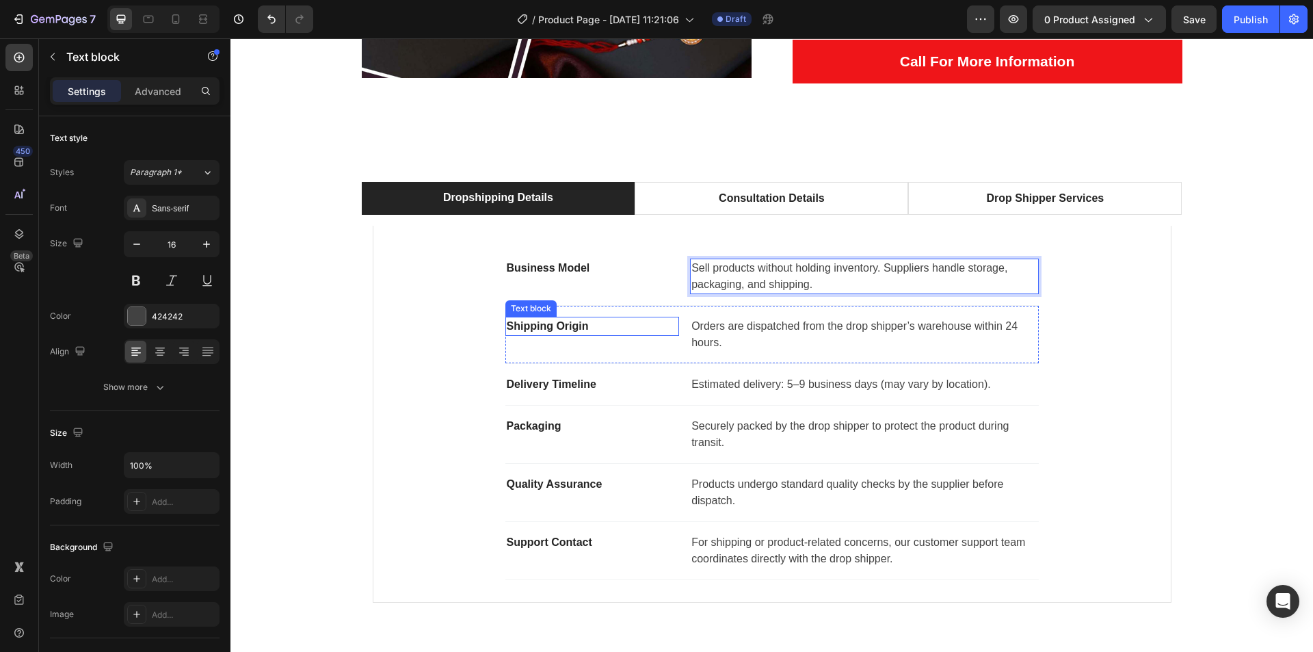
click at [540, 330] on p "Shipping Origin" at bounding box center [593, 326] width 172 height 16
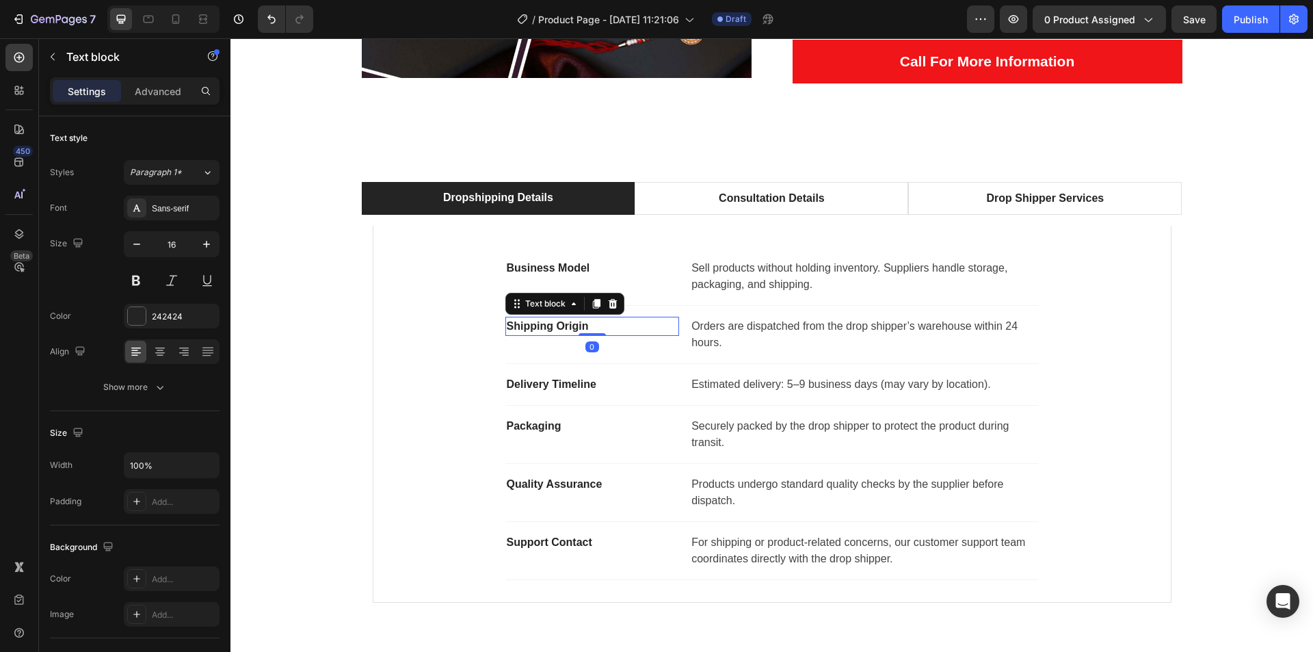
click at [540, 330] on p "Shipping Origin" at bounding box center [593, 326] width 172 height 16
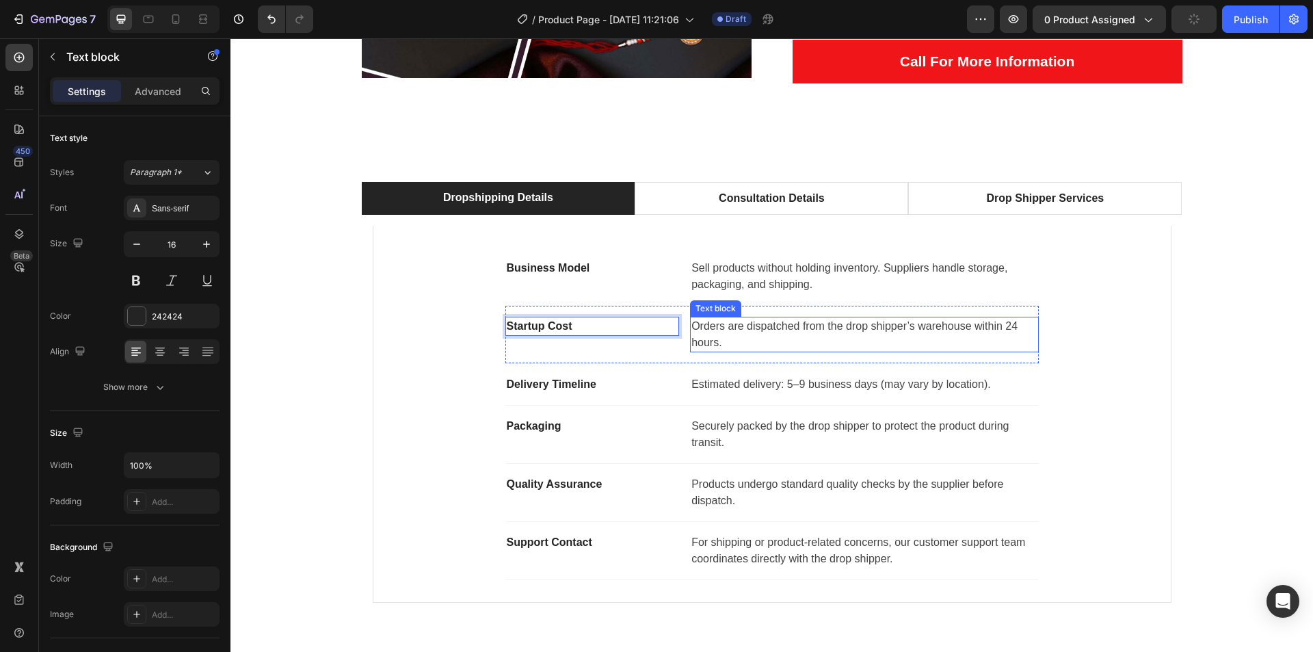
click at [766, 326] on p "Orders are dispatched from the drop shipper’s warehouse within 24 hours." at bounding box center [863, 334] width 345 height 33
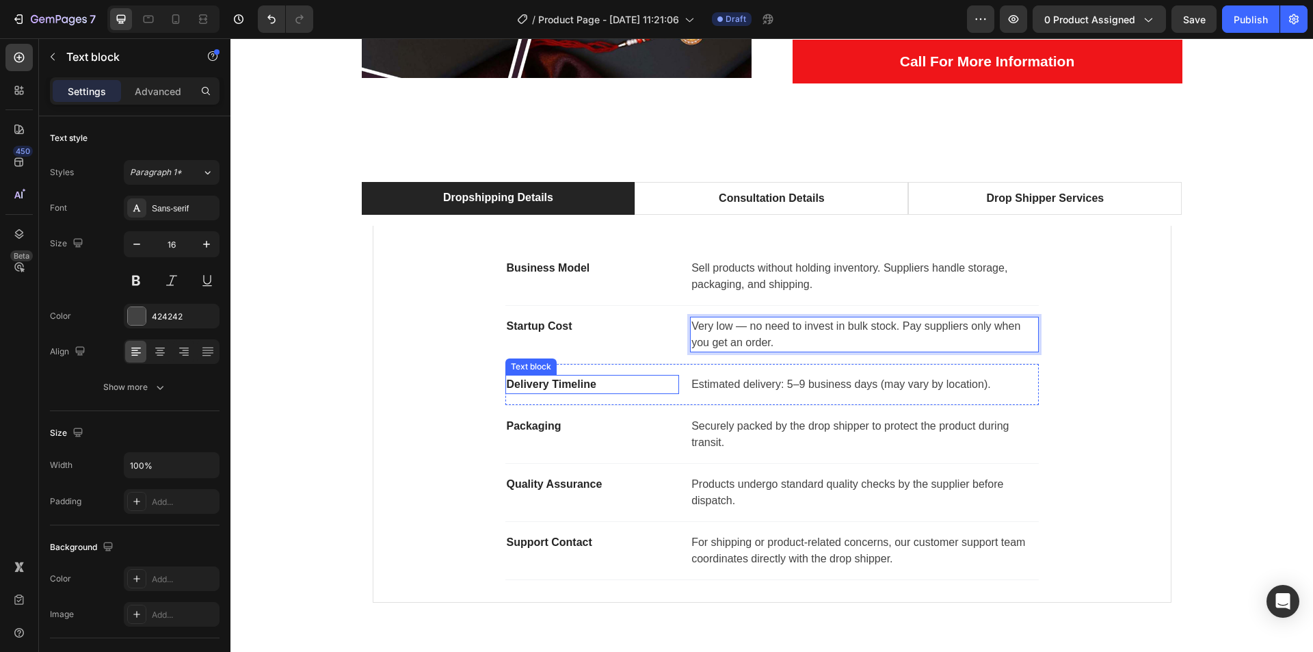
click at [557, 384] on p "Delivery Timeline" at bounding box center [593, 384] width 172 height 16
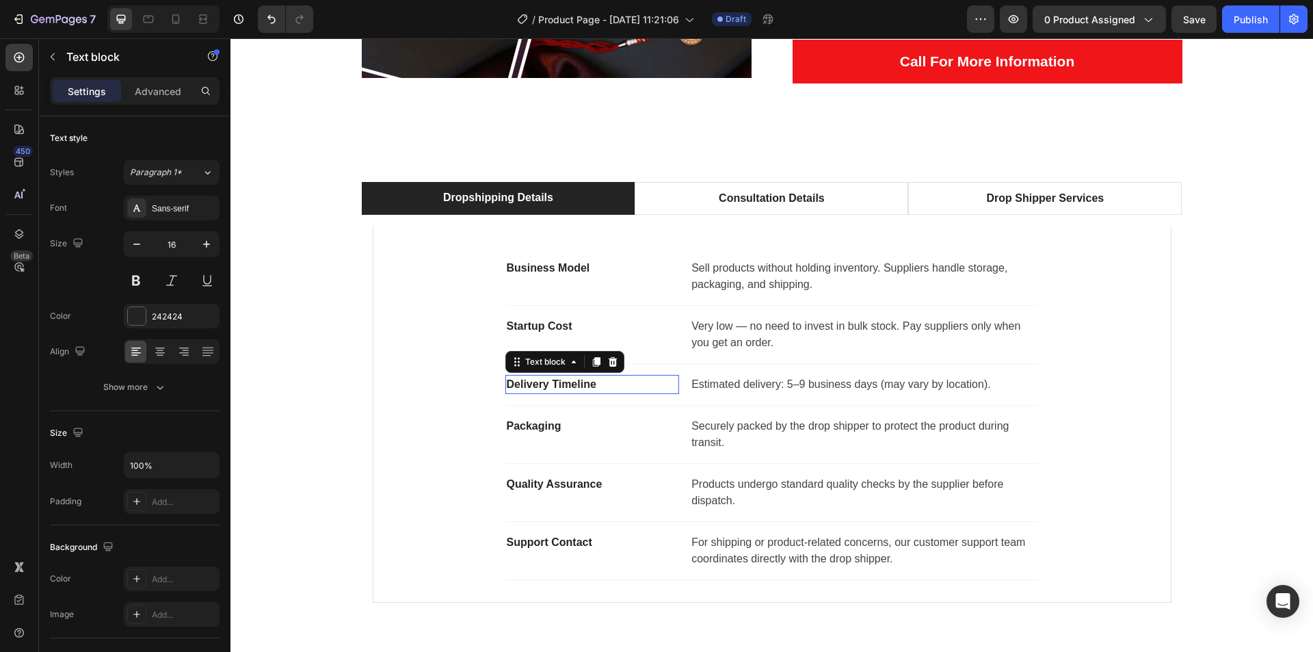
click at [557, 384] on p "Delivery Timeline" at bounding box center [593, 384] width 172 height 16
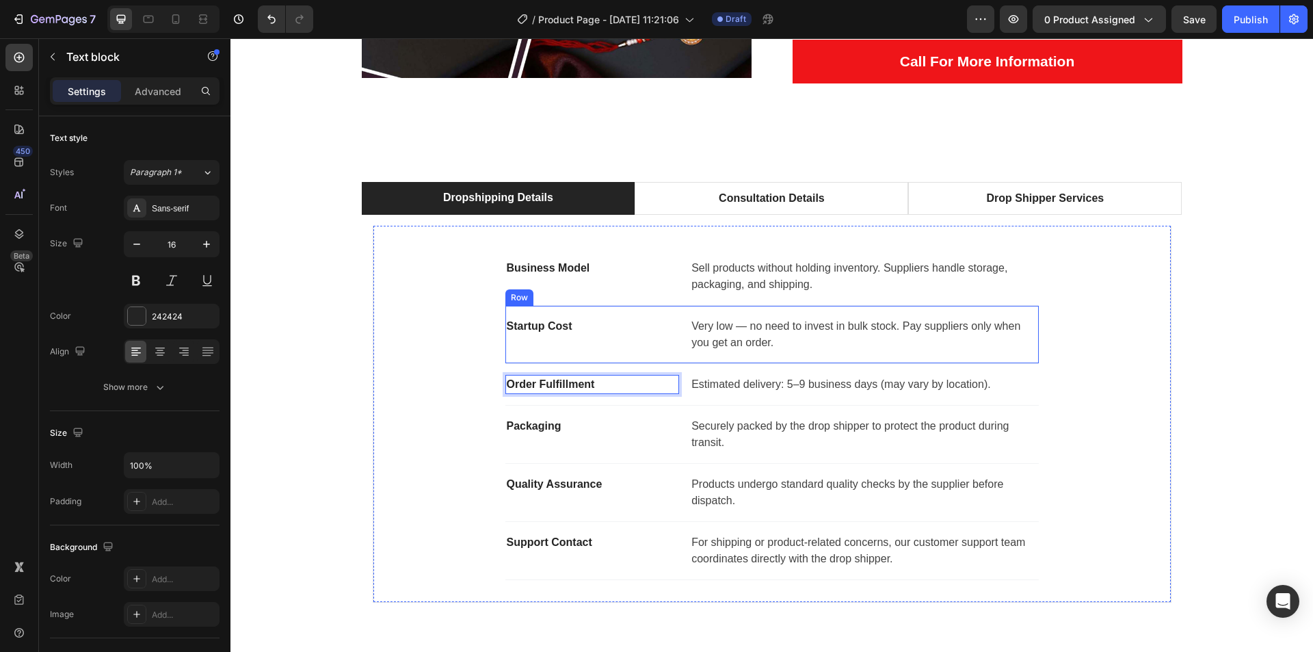
click at [766, 387] on p "Estimated delivery: 5–9 business days (may vary by location)." at bounding box center [863, 384] width 345 height 16
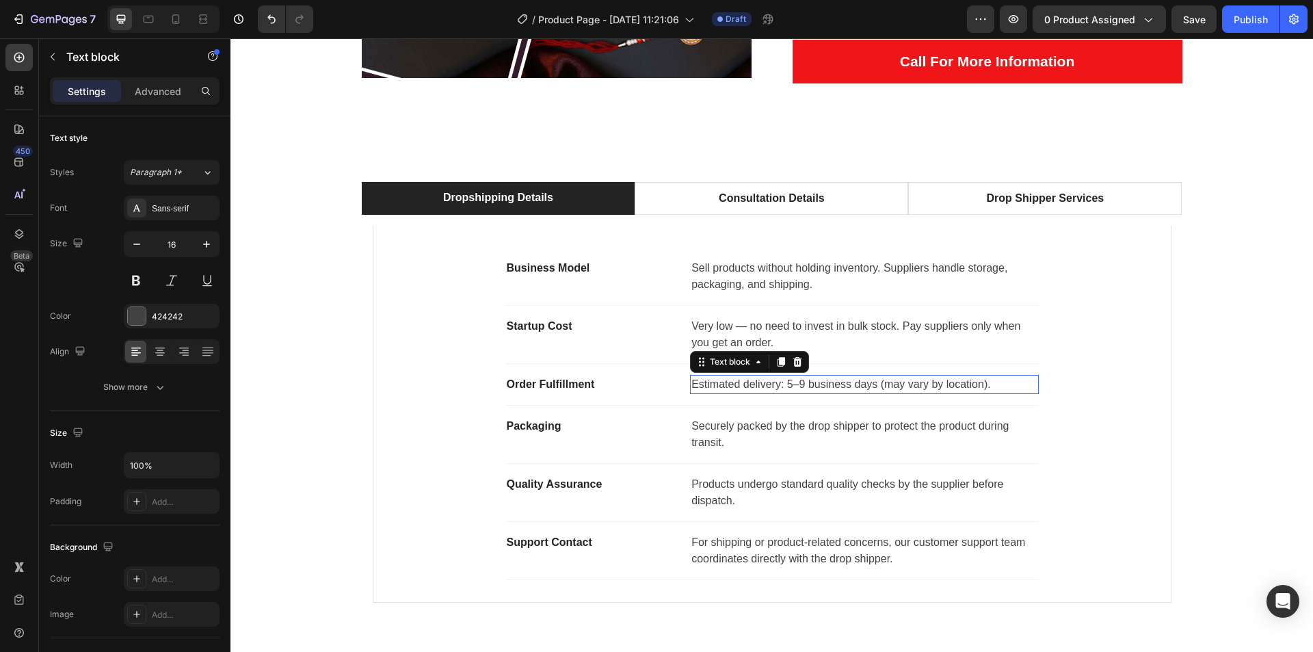
click at [766, 387] on p "Estimated delivery: 5–9 business days (may vary by location)." at bounding box center [863, 384] width 345 height 16
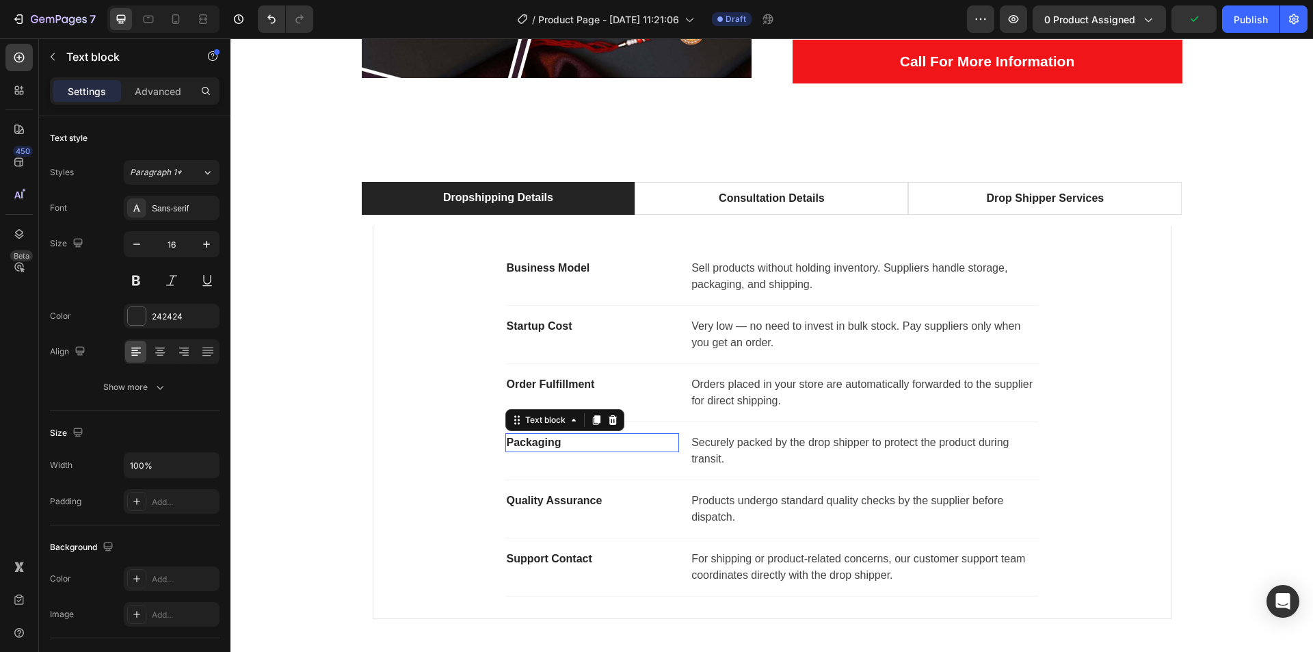
click at [542, 435] on p "Packaging" at bounding box center [593, 442] width 172 height 16
click at [544, 437] on p "Packaging" at bounding box center [593, 442] width 172 height 16
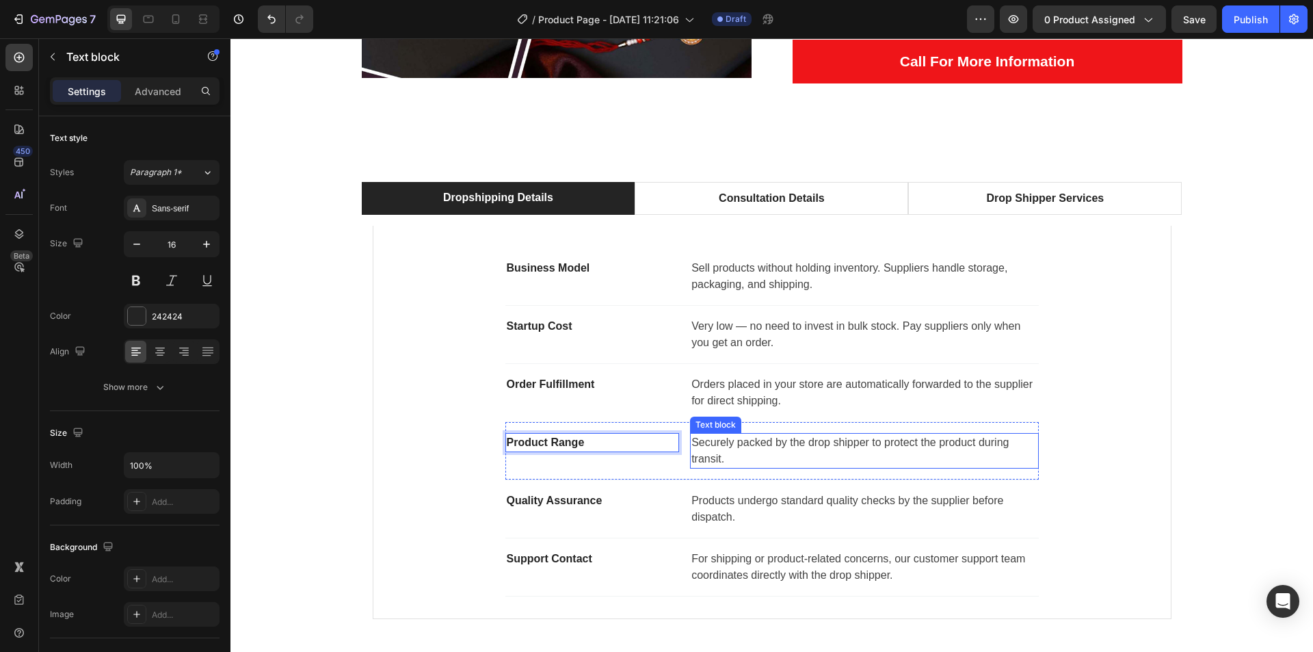
click at [706, 447] on p "Securely packed by the drop shipper to protect the product during transit." at bounding box center [863, 450] width 345 height 33
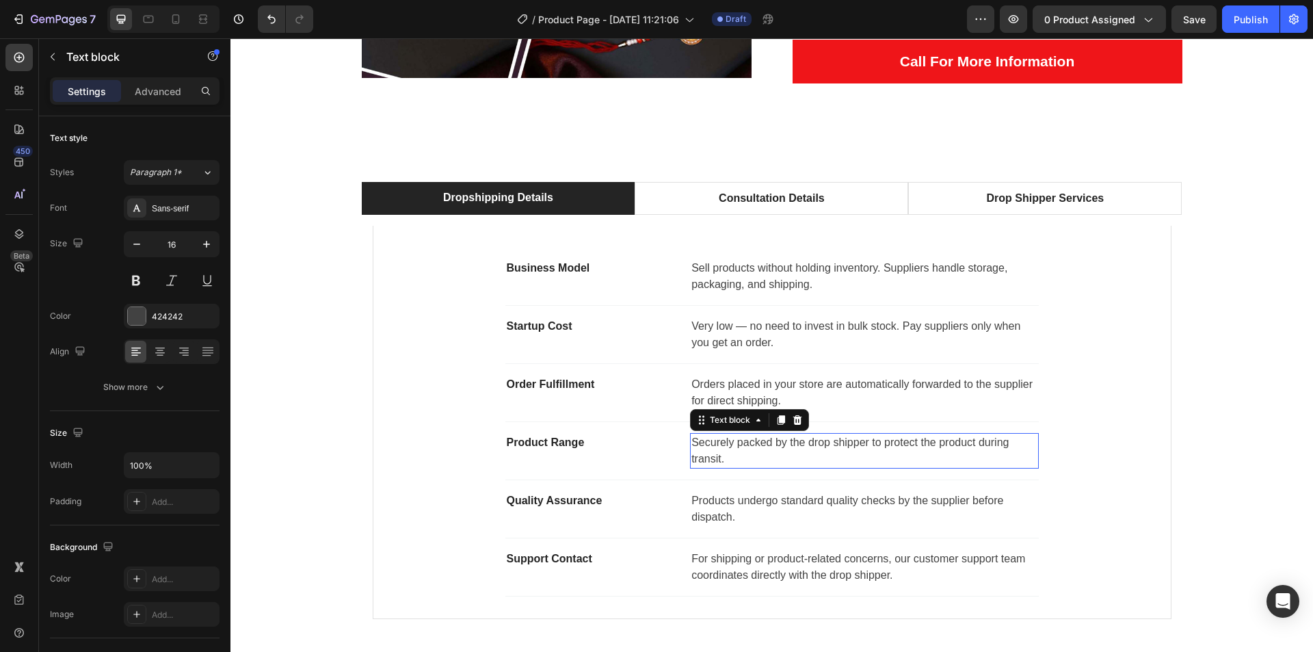
click at [706, 447] on p "Securely packed by the drop shipper to protect the product during transit." at bounding box center [863, 450] width 345 height 33
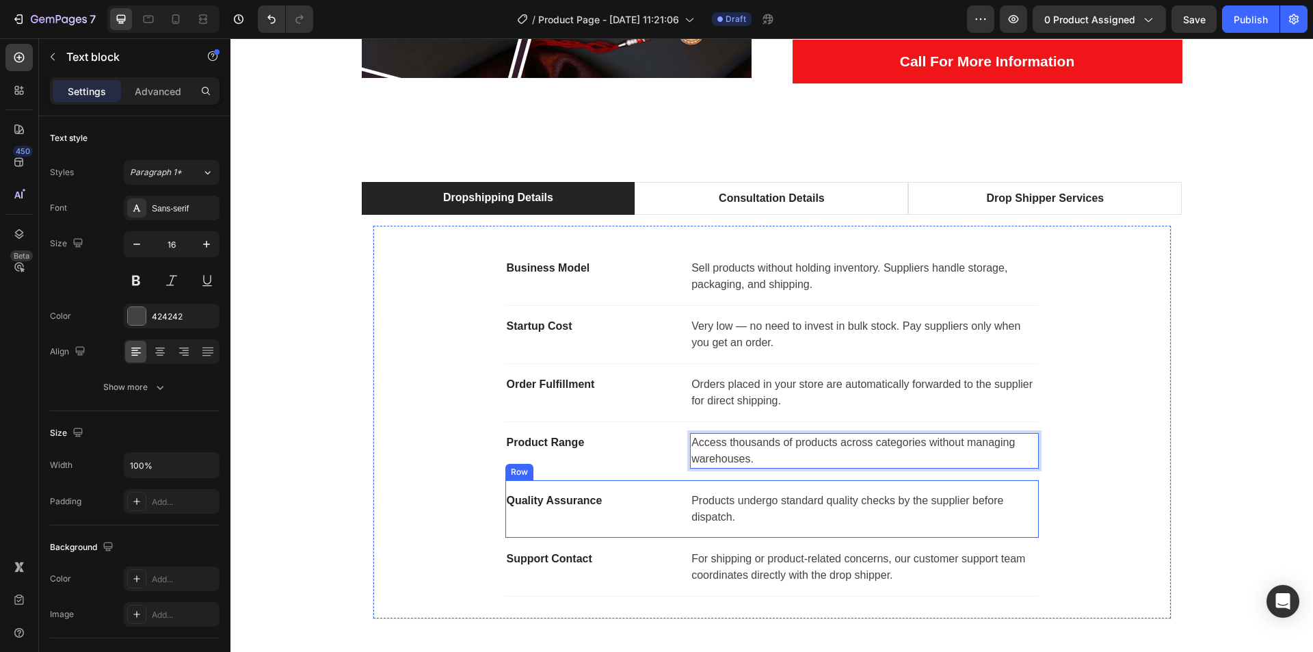
click at [542, 499] on p "Quality Assurance" at bounding box center [593, 500] width 172 height 16
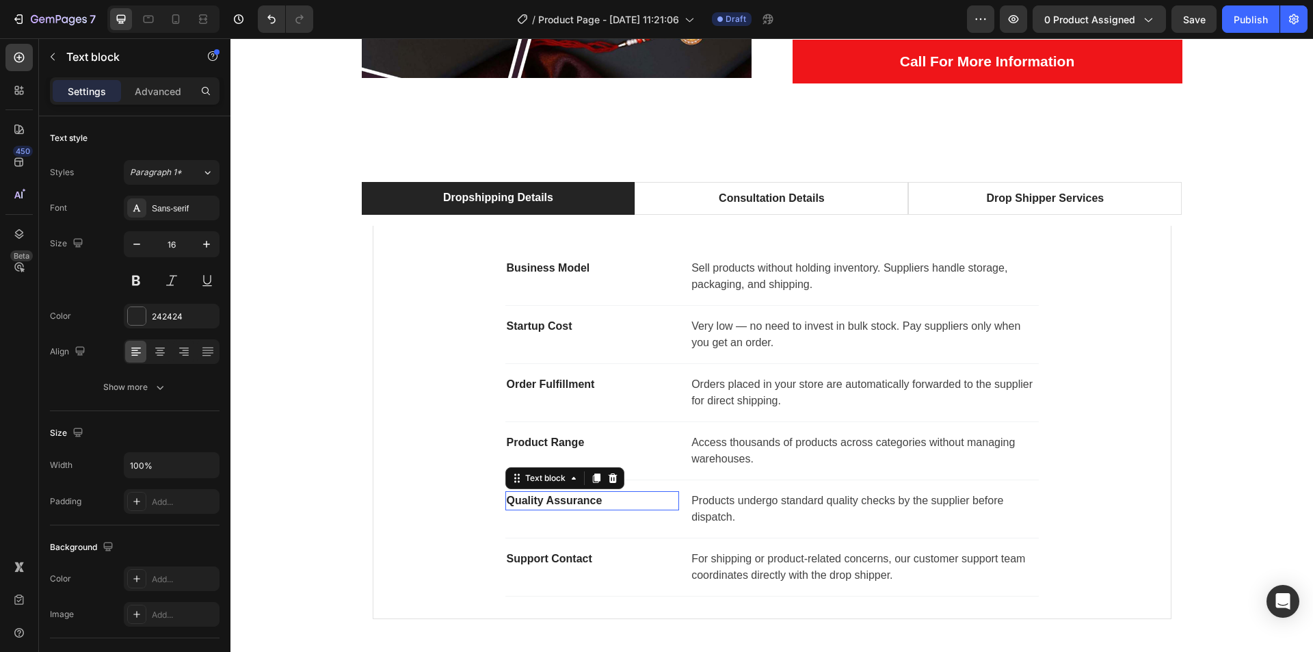
click at [542, 499] on p "Quality Assurance" at bounding box center [593, 500] width 172 height 16
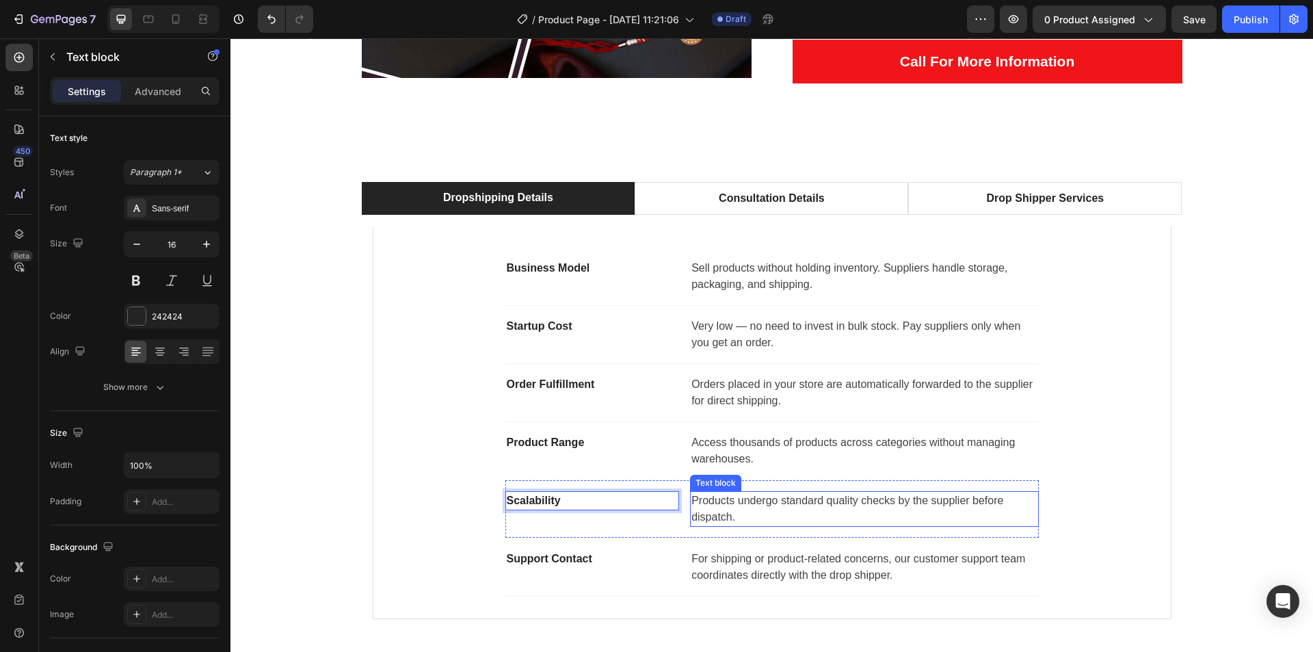
click at [727, 505] on p "Products undergo standard quality checks by the supplier before dispatch." at bounding box center [863, 508] width 345 height 33
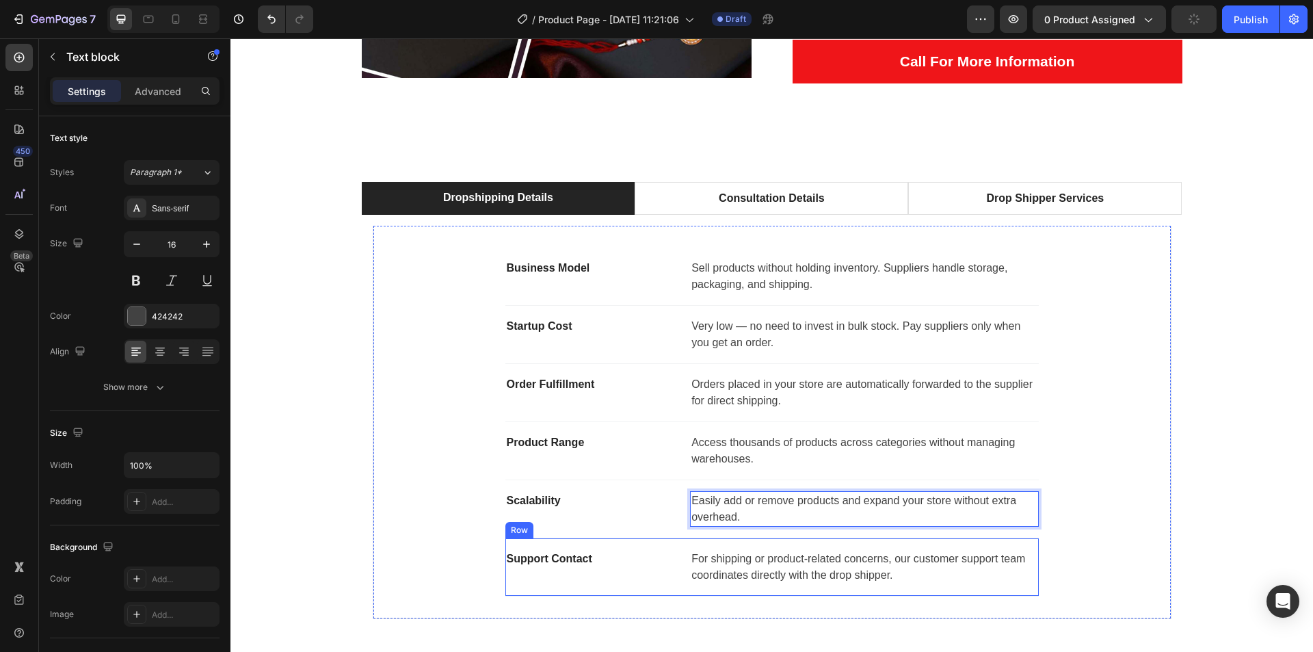
click at [562, 559] on p "Support Contact" at bounding box center [593, 559] width 172 height 16
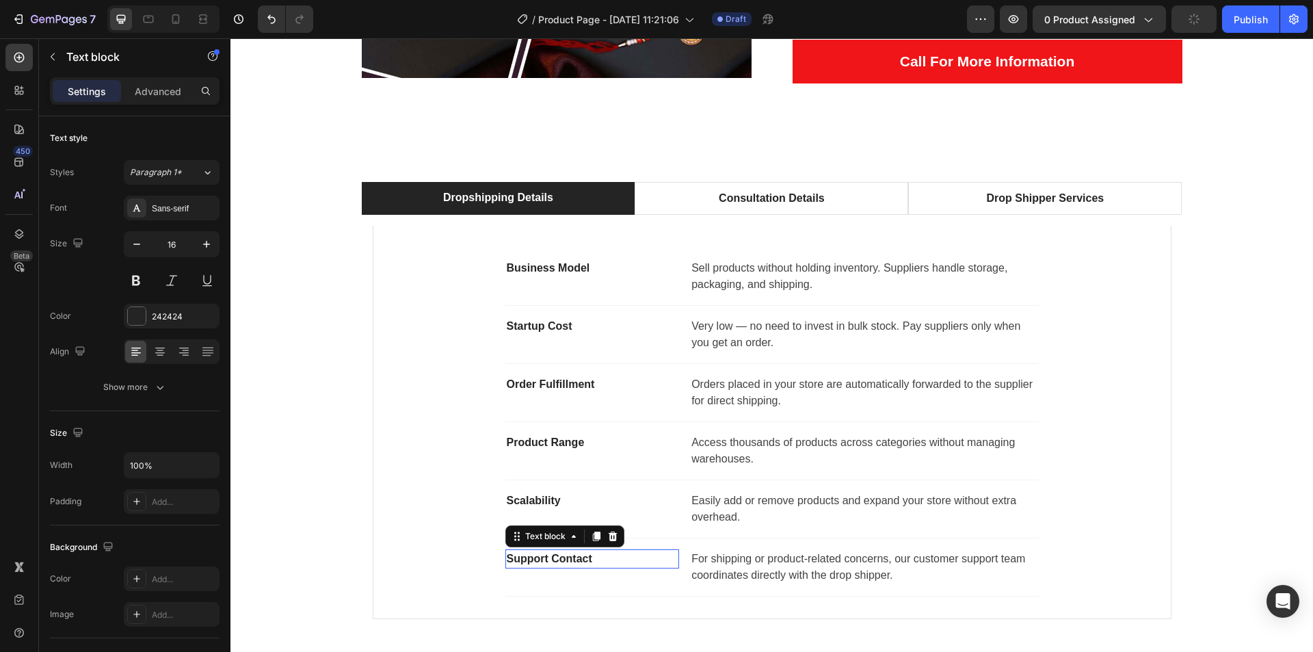
click at [562, 559] on p "Support Contact" at bounding box center [593, 559] width 172 height 16
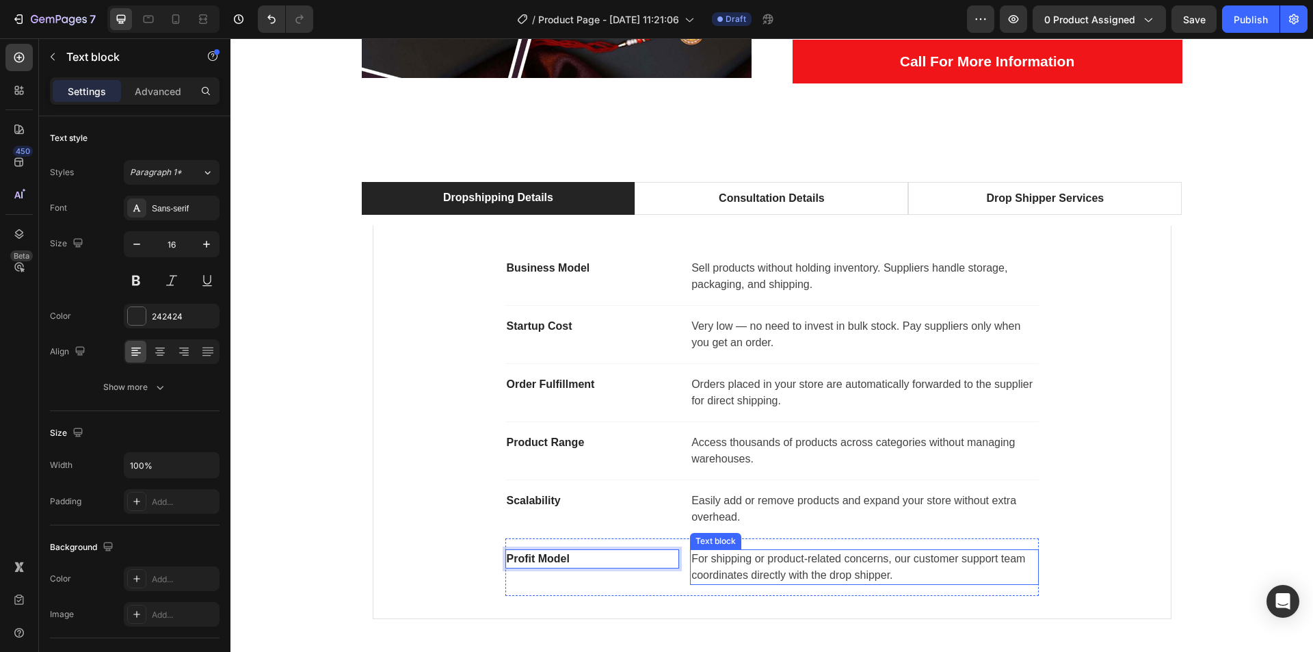
click at [750, 568] on p "For shipping or product-related concerns, our customer support team coordinates…" at bounding box center [863, 567] width 345 height 33
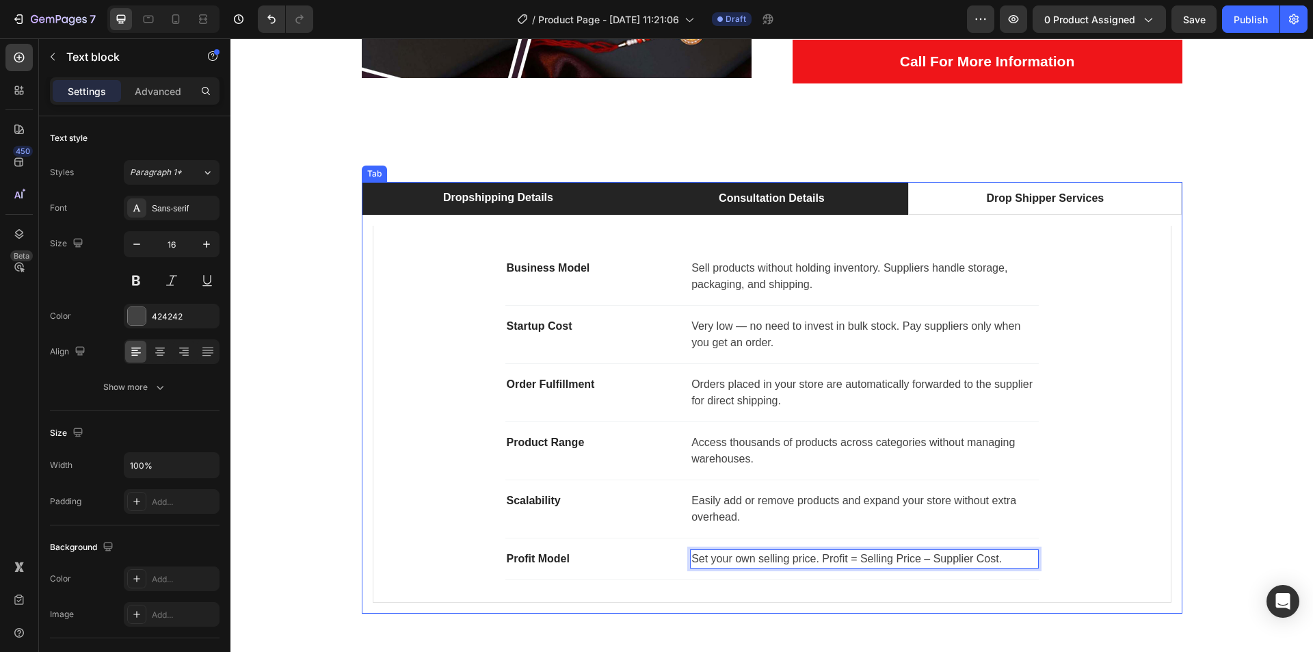
click at [758, 191] on p "Consultation Details" at bounding box center [772, 198] width 106 height 16
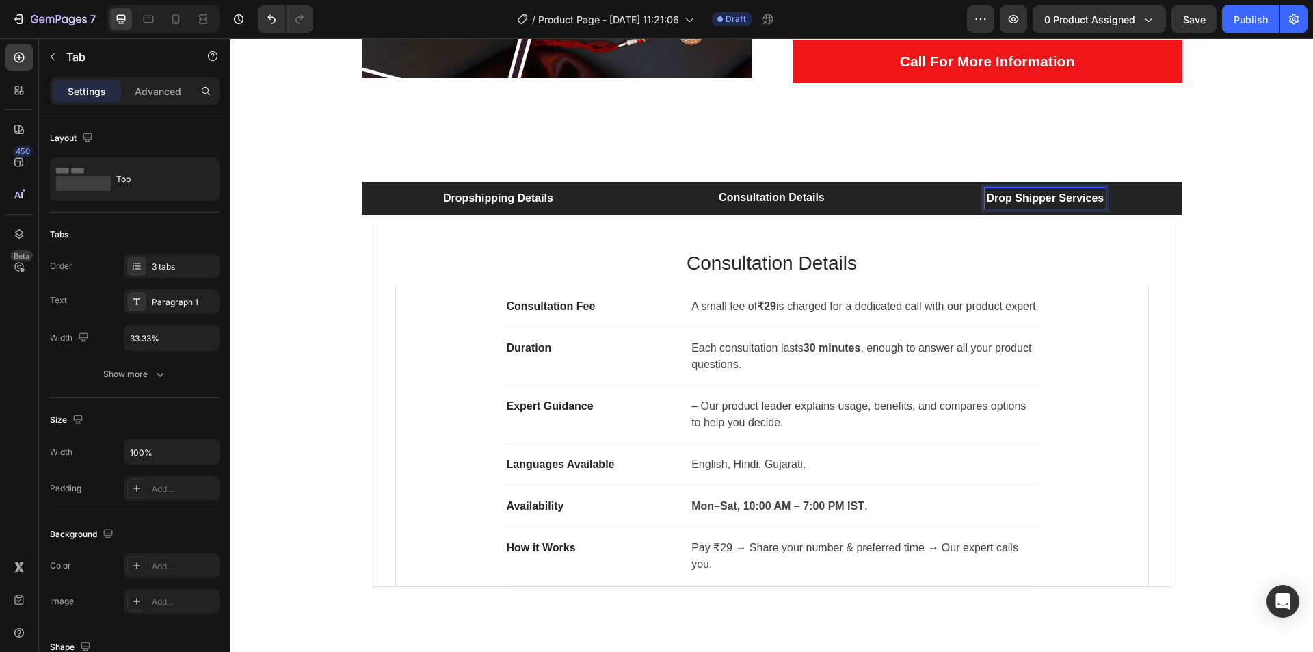
click at [946, 202] on li "Drop Shipper Services" at bounding box center [1045, 198] width 274 height 33
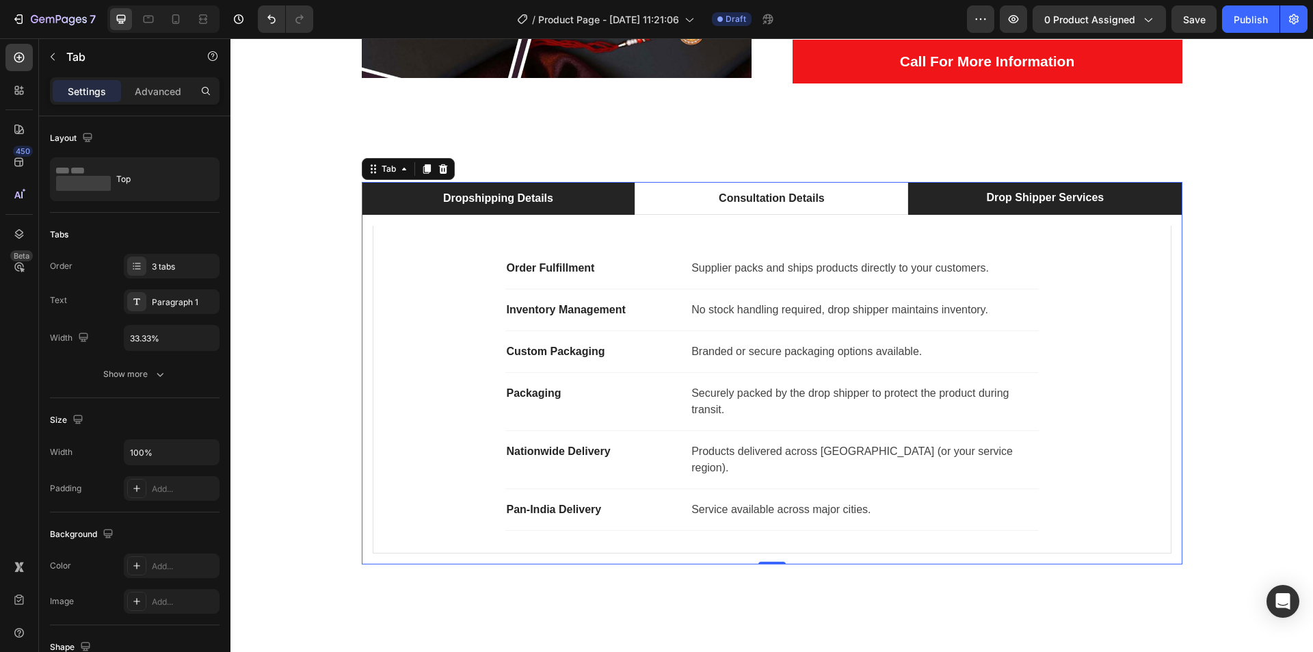
click at [588, 196] on li "Dropshipping Details" at bounding box center [499, 198] width 274 height 33
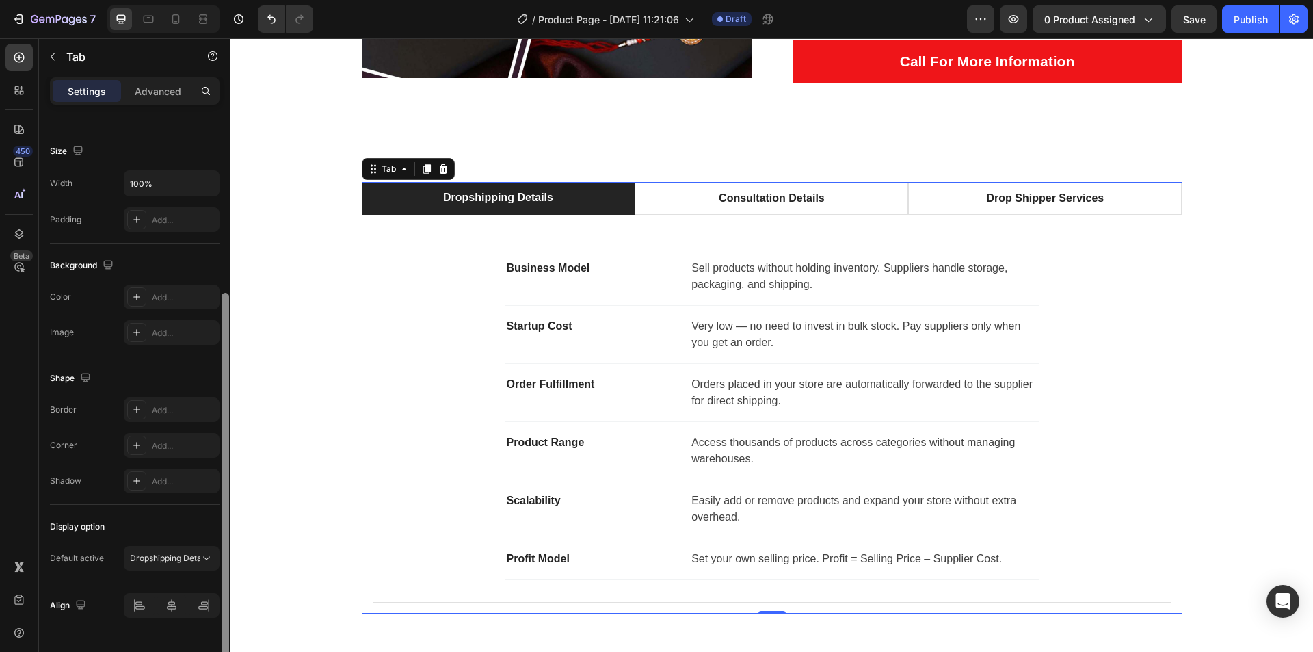
drag, startPoint x: 223, startPoint y: 471, endPoint x: 196, endPoint y: 605, distance: 136.7
click at [217, 646] on div "Layout Top Tabs Order 3 tabs Text Paragraph 1 Width 33.33% Show more Size Width…" at bounding box center [134, 403] width 191 height 574
click at [185, 579] on div "Display option Default active Dropshipping Details" at bounding box center [135, 545] width 170 height 77
click at [181, 573] on div "Display option Default active Dropshipping Details" at bounding box center [135, 545] width 170 height 77
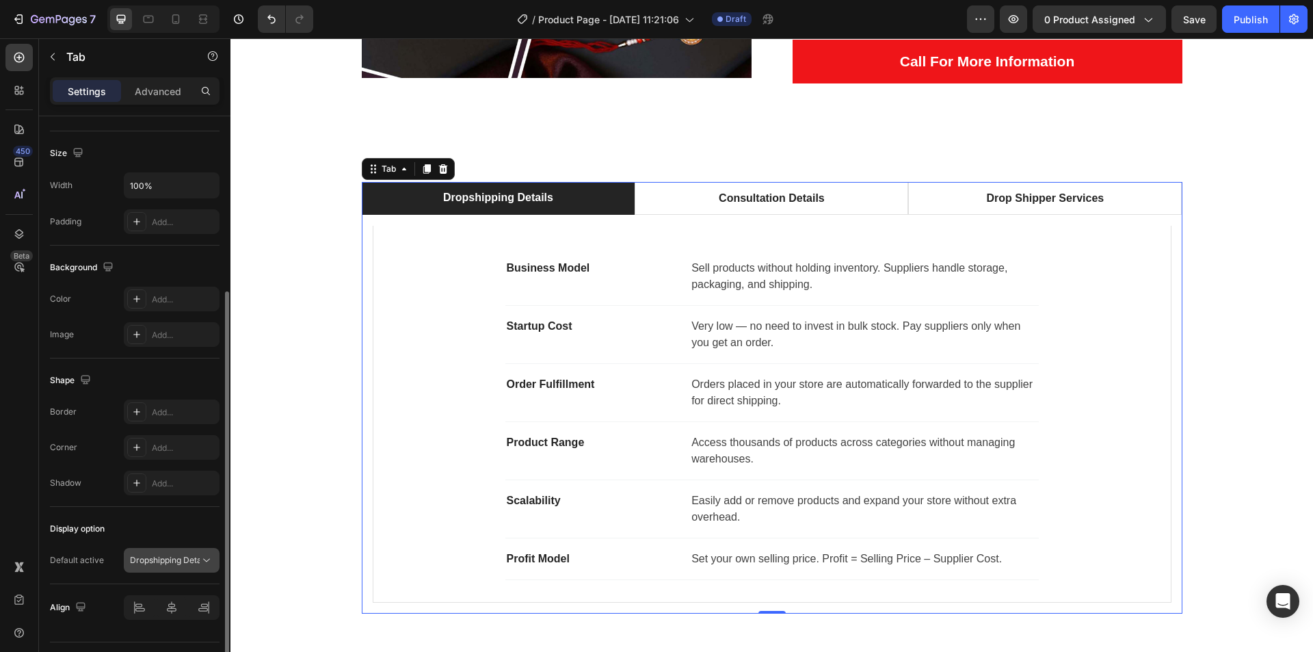
click at [179, 566] on p "Dropshipping Details" at bounding box center [165, 560] width 70 height 12
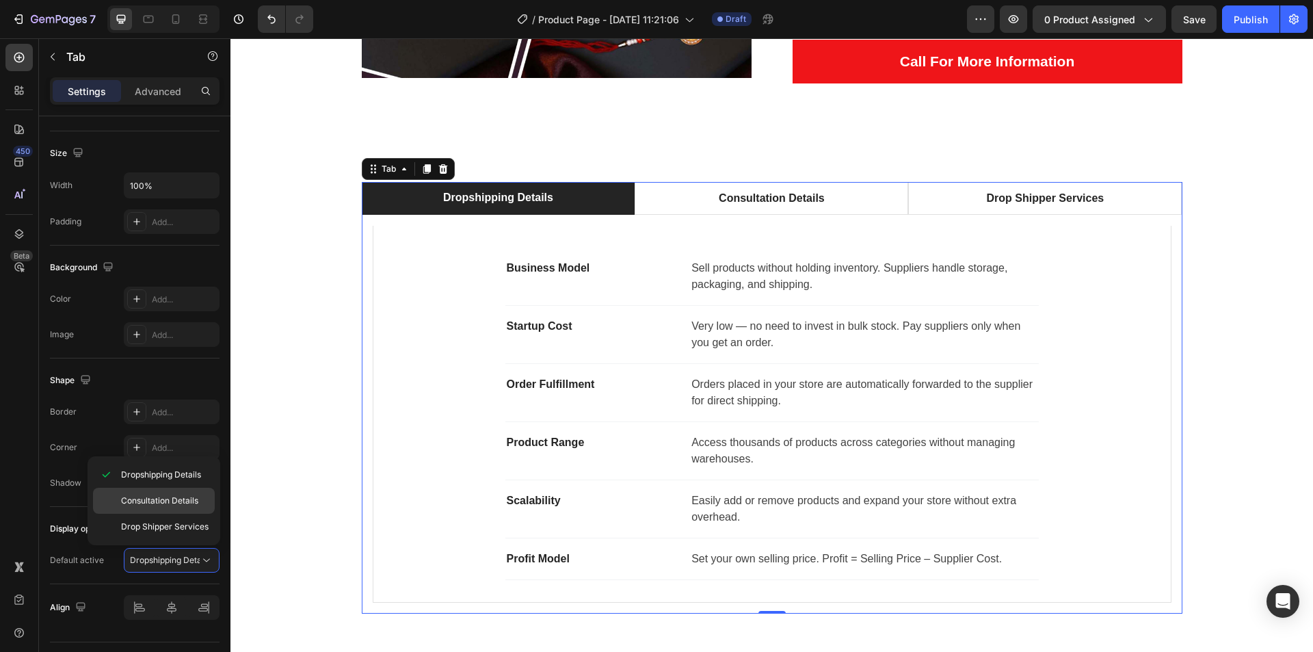
click at [163, 498] on p "Consultation Details" at bounding box center [159, 500] width 77 height 12
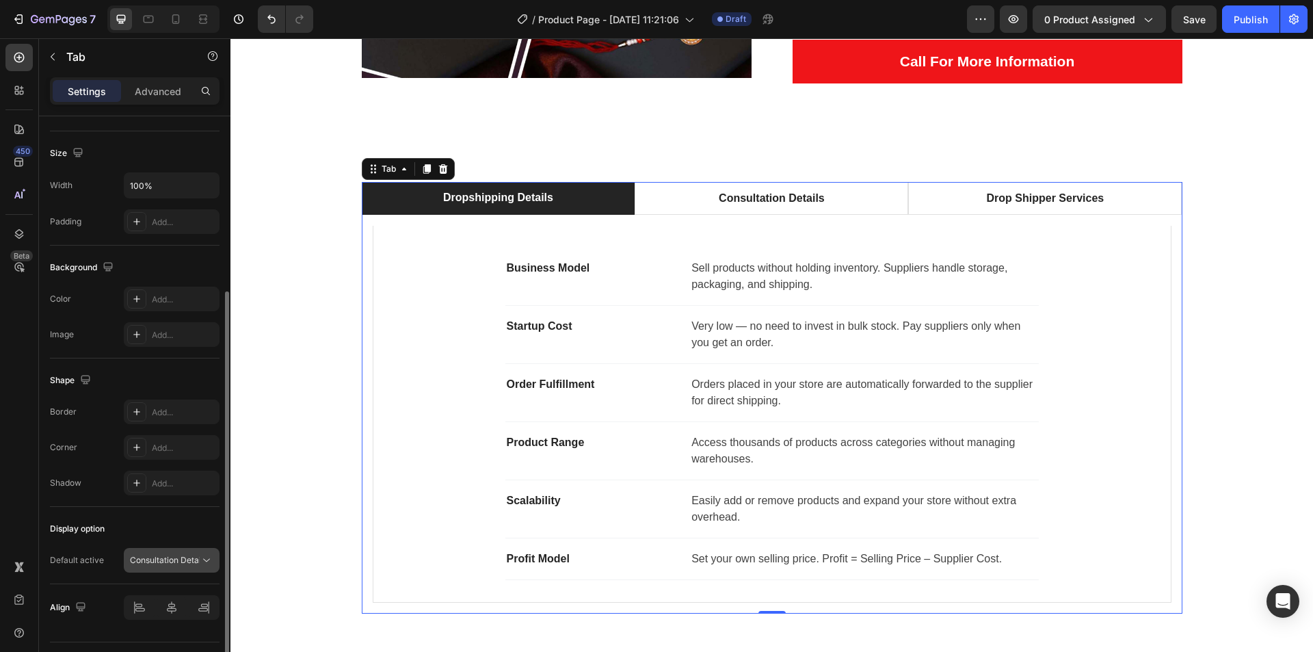
click at [181, 567] on button "Consultation Details" at bounding box center [172, 560] width 96 height 25
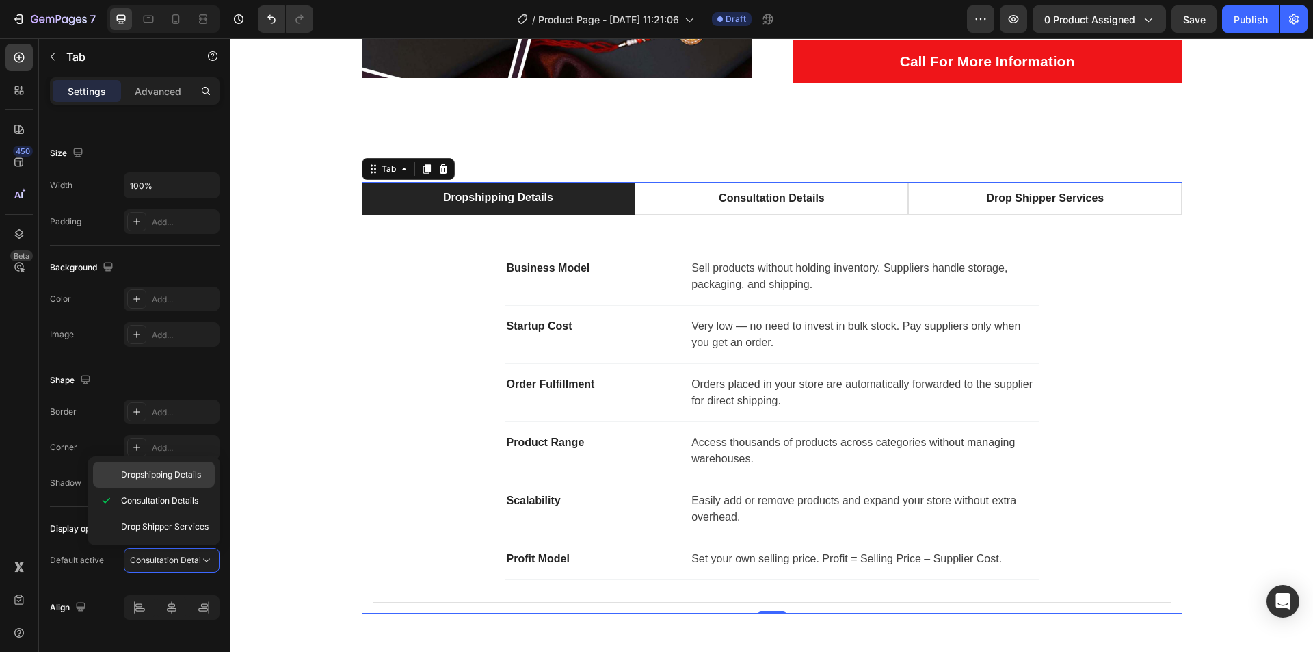
click at [169, 481] on div "Dropshipping Details" at bounding box center [154, 475] width 122 height 26
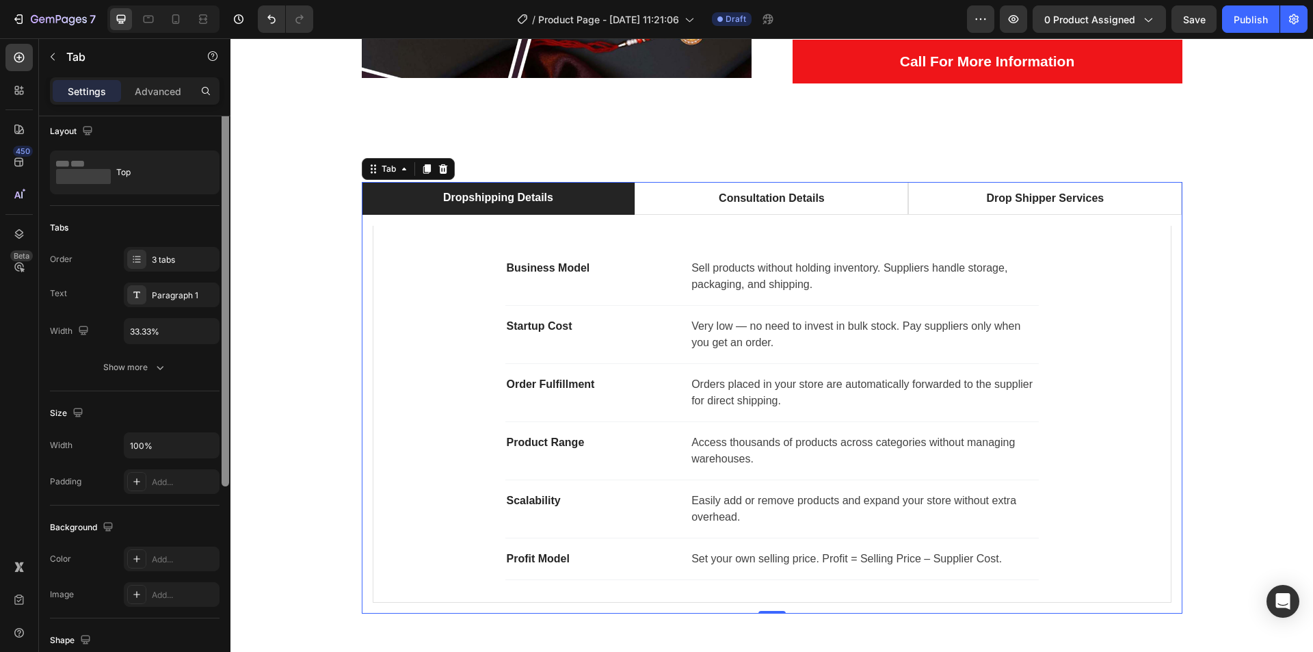
scroll to position [0, 0]
drag, startPoint x: 227, startPoint y: 549, endPoint x: 227, endPoint y: 288, distance: 261.3
click at [225, 293] on div at bounding box center [226, 304] width 8 height 377
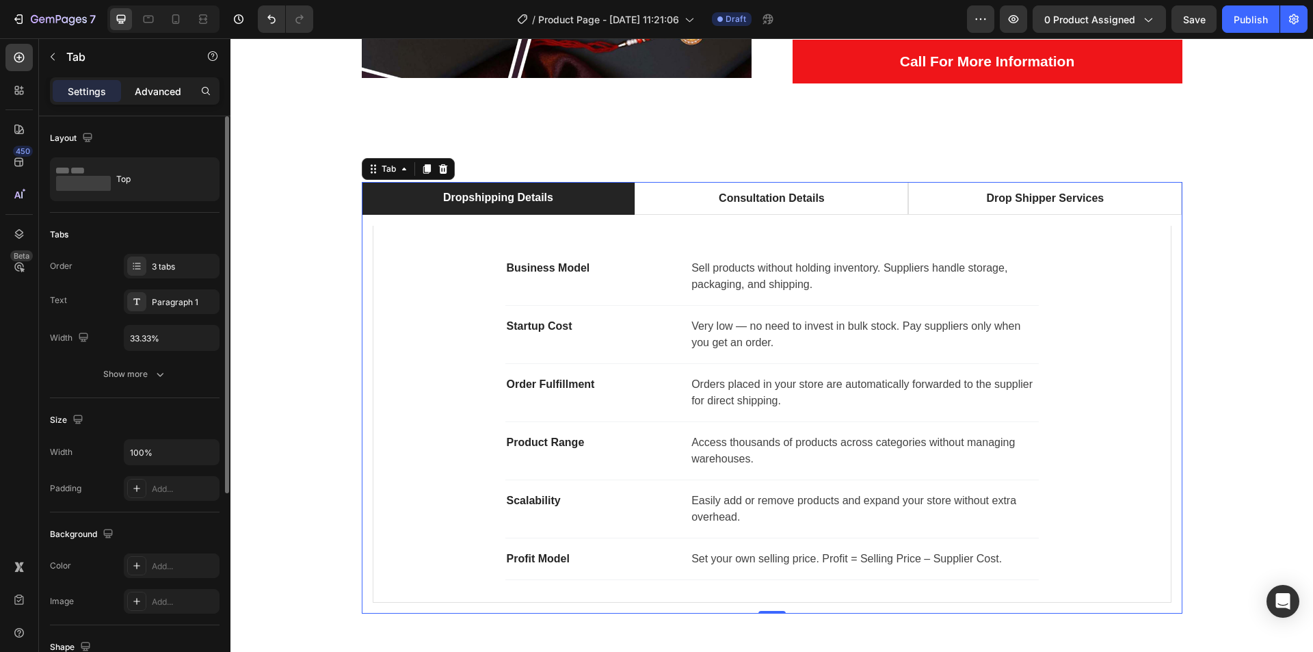
click at [147, 85] on p "Advanced" at bounding box center [158, 91] width 47 height 14
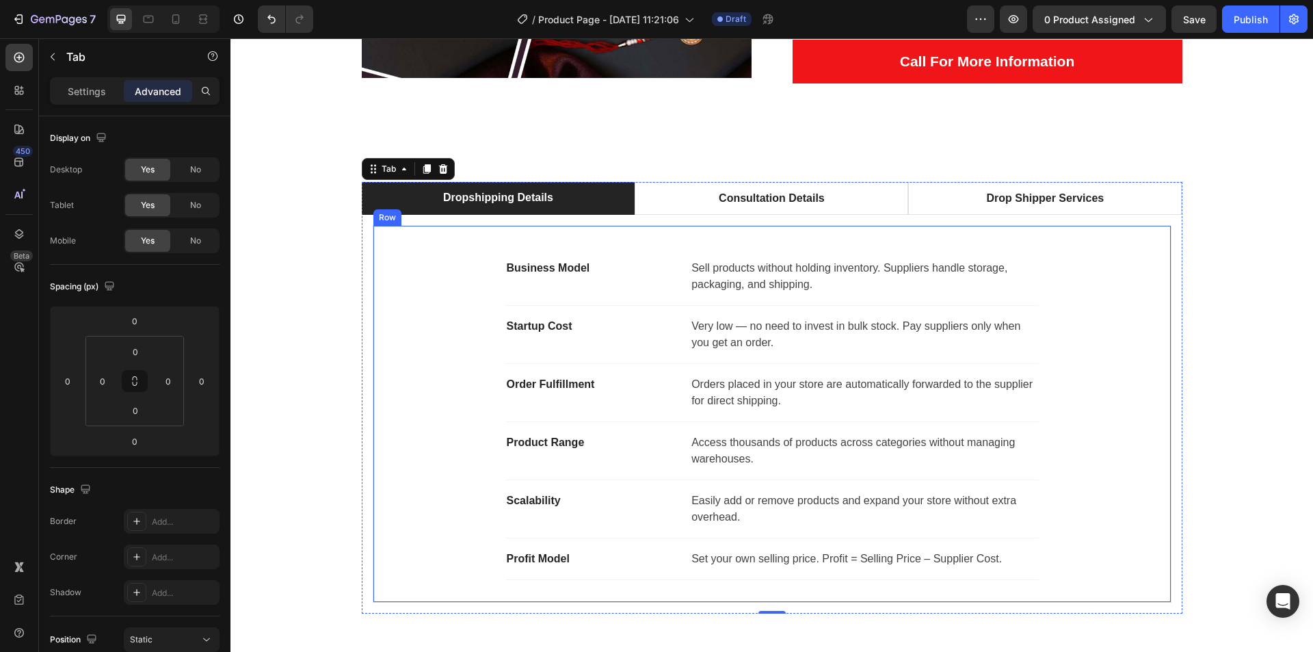
click at [398, 203] on li "Dropshipping Details" at bounding box center [499, 198] width 274 height 33
click at [421, 267] on div "Business Model Text block Sell products without holding inventory. Suppliers ha…" at bounding box center [772, 414] width 754 height 332
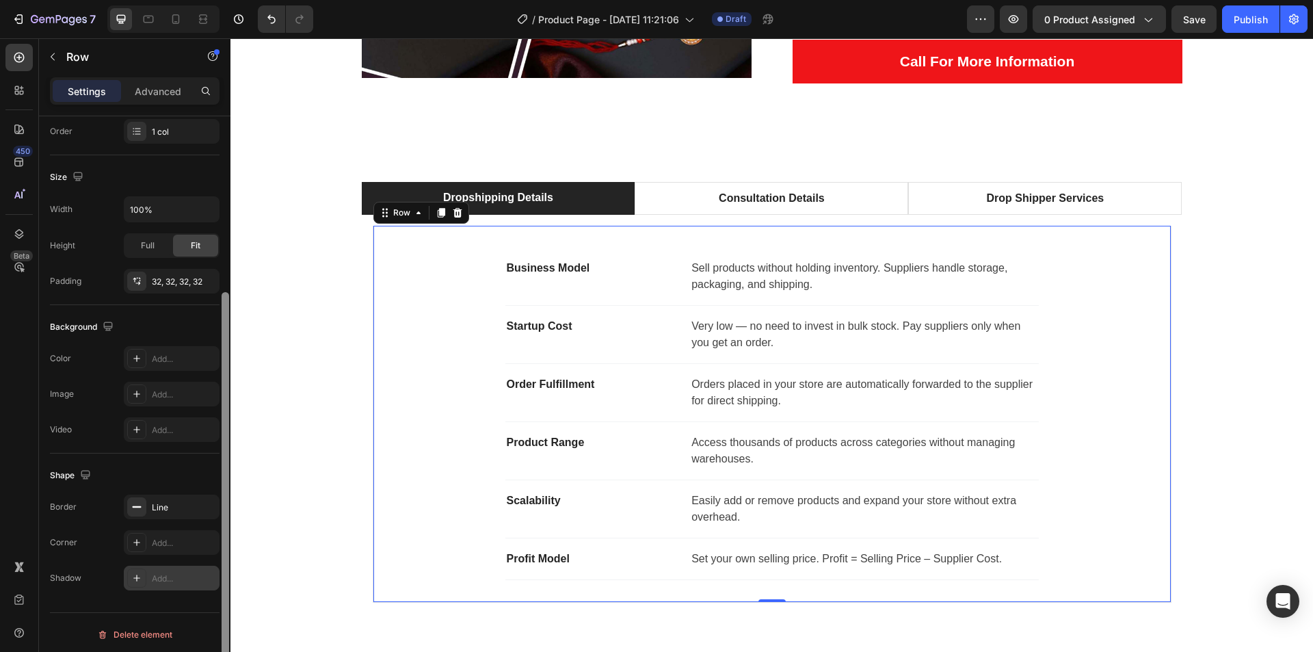
drag, startPoint x: 224, startPoint y: 469, endPoint x: 189, endPoint y: 572, distance: 108.1
click at [219, 645] on div "Layout Column width Change ratio Fit to content 12 Columns management Order 1 c…" at bounding box center [134, 403] width 191 height 574
click at [167, 503] on div "Line" at bounding box center [172, 508] width 40 height 12
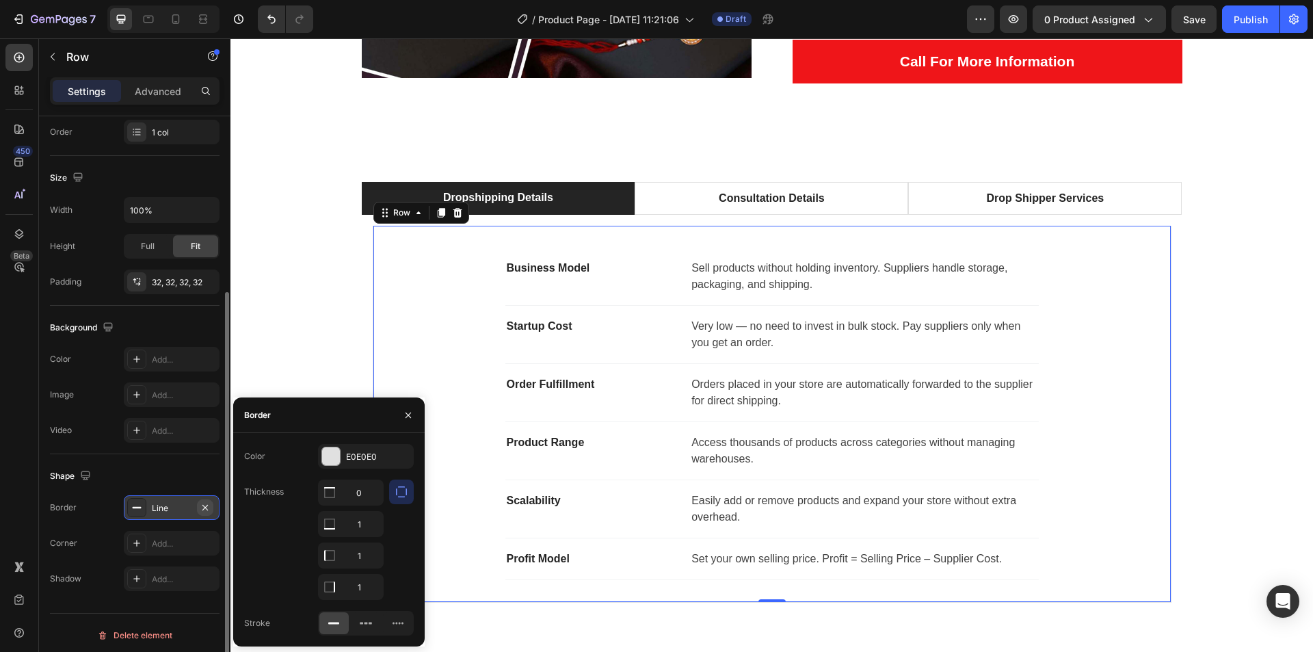
click at [209, 511] on icon "button" at bounding box center [205, 507] width 11 height 11
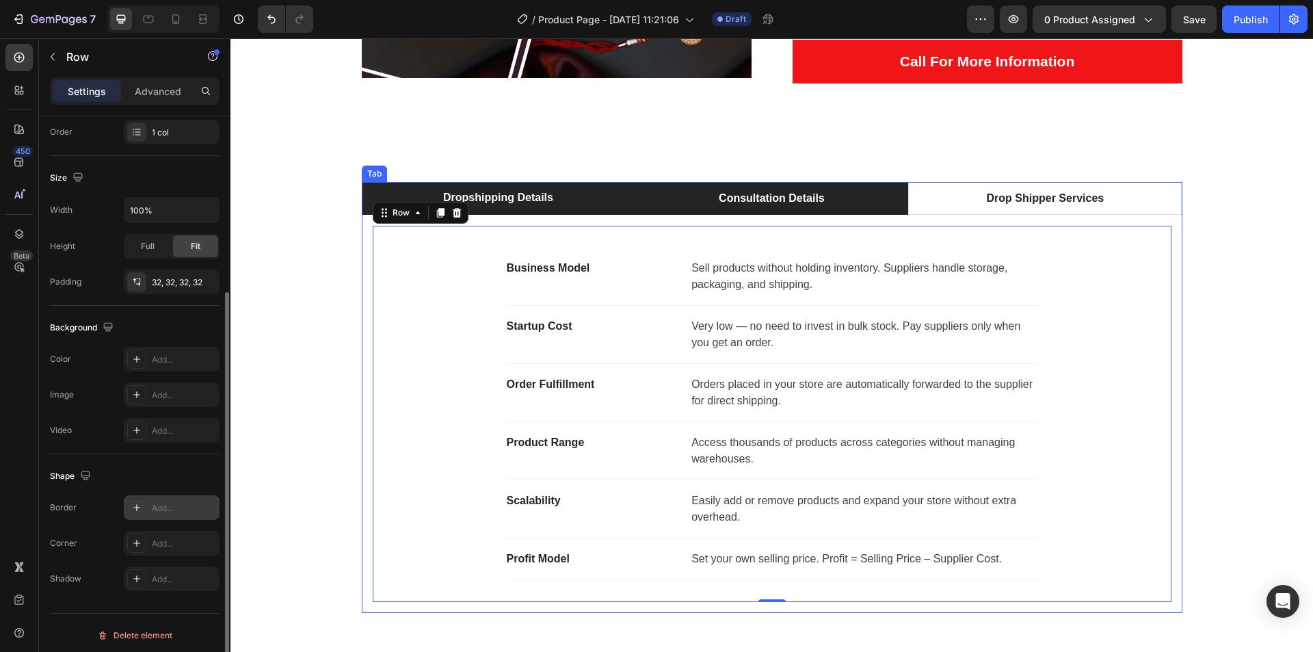
click at [709, 203] on li "Consultation Details" at bounding box center [772, 198] width 274 height 33
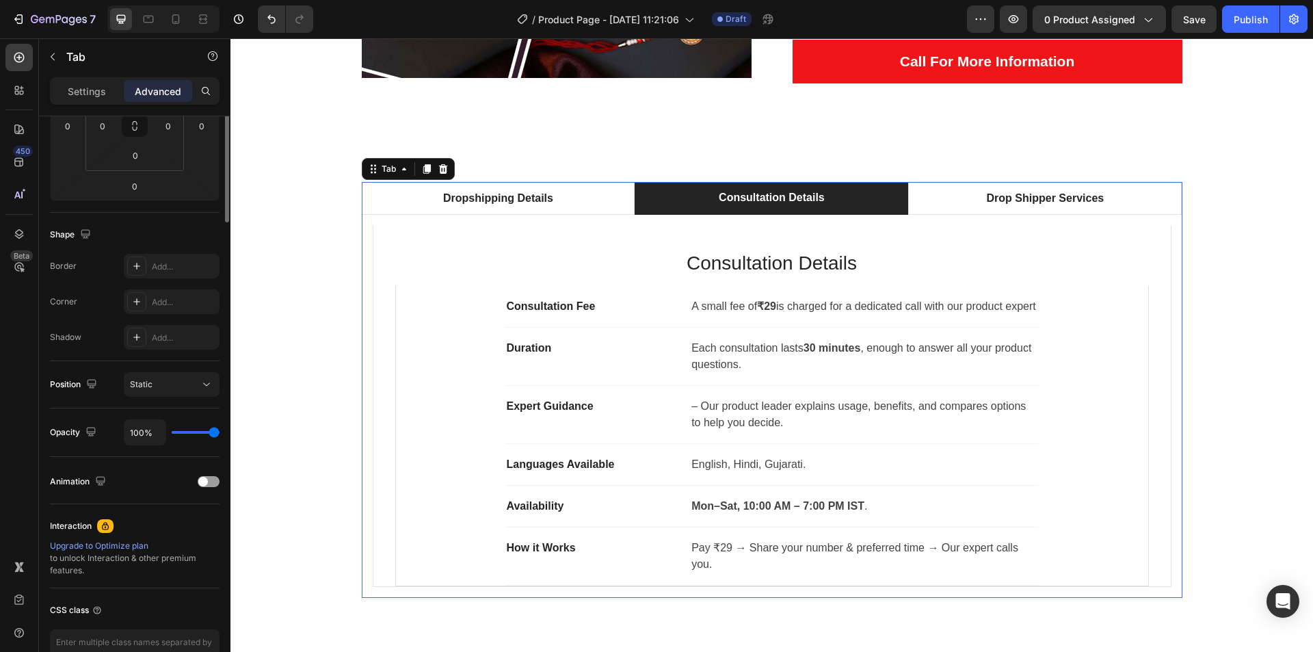
scroll to position [0, 0]
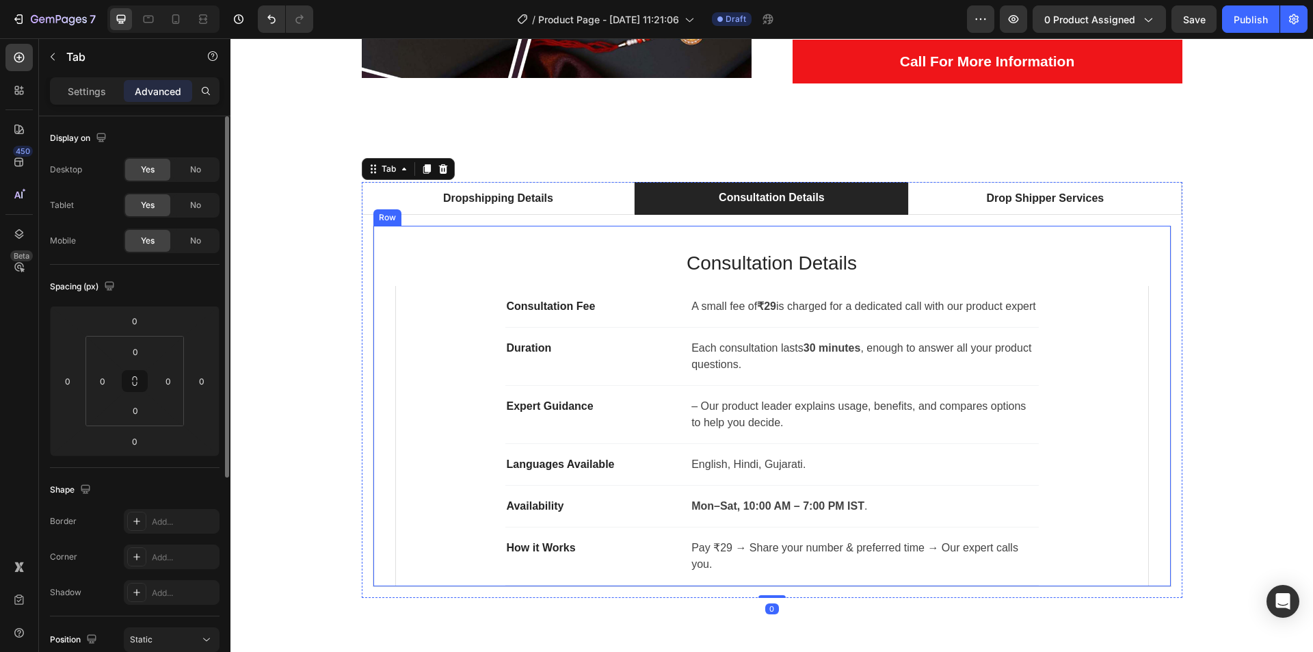
click at [373, 297] on div "Consultation Details Heading Consultation Fee Text block A small fee of ₹29 is …" at bounding box center [772, 406] width 799 height 361
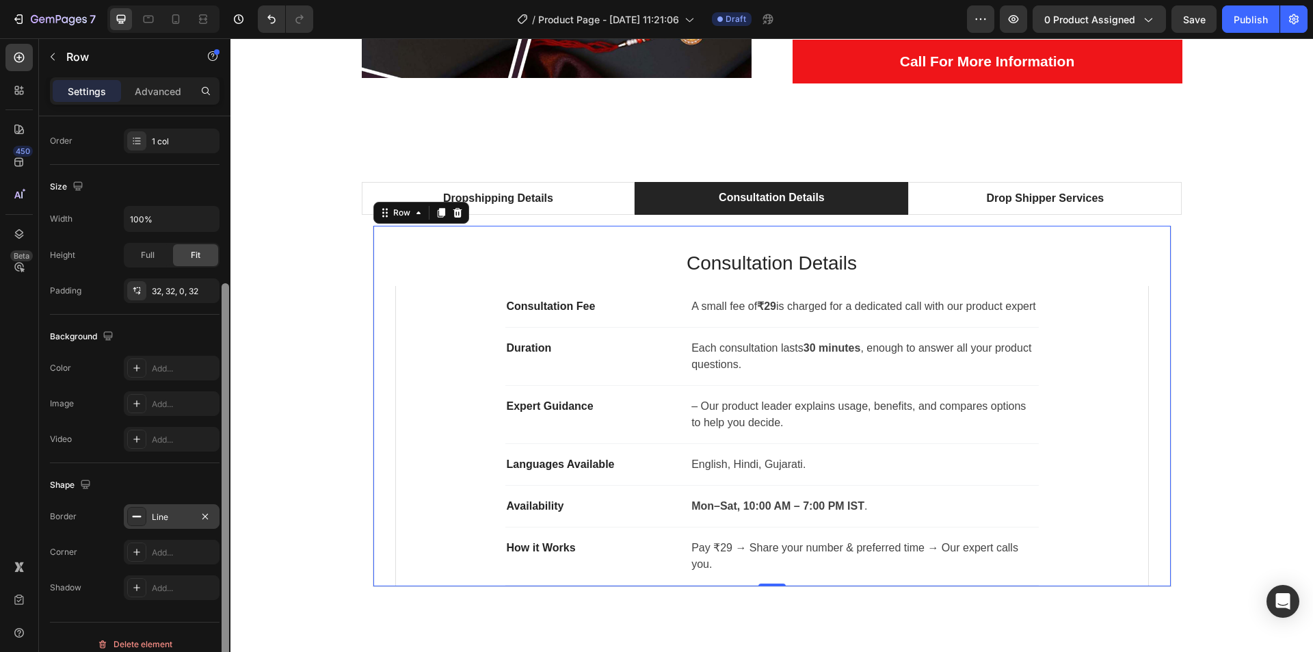
drag, startPoint x: 226, startPoint y: 320, endPoint x: 182, endPoint y: 509, distance: 193.9
click at [221, 494] on div at bounding box center [225, 402] width 10 height 574
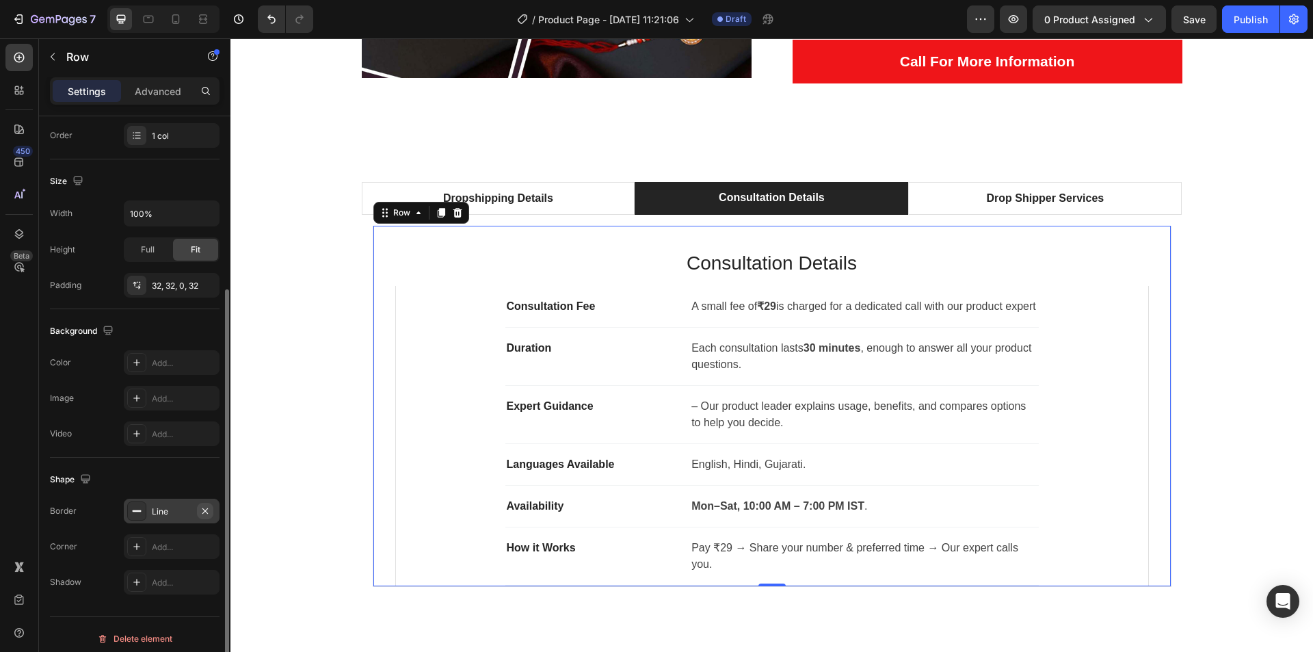
click at [209, 510] on icon "button" at bounding box center [205, 510] width 11 height 11
click at [395, 438] on div "Consultation Fee Text block A small fee of ₹29 is charged for a dedicated call …" at bounding box center [772, 436] width 754 height 300
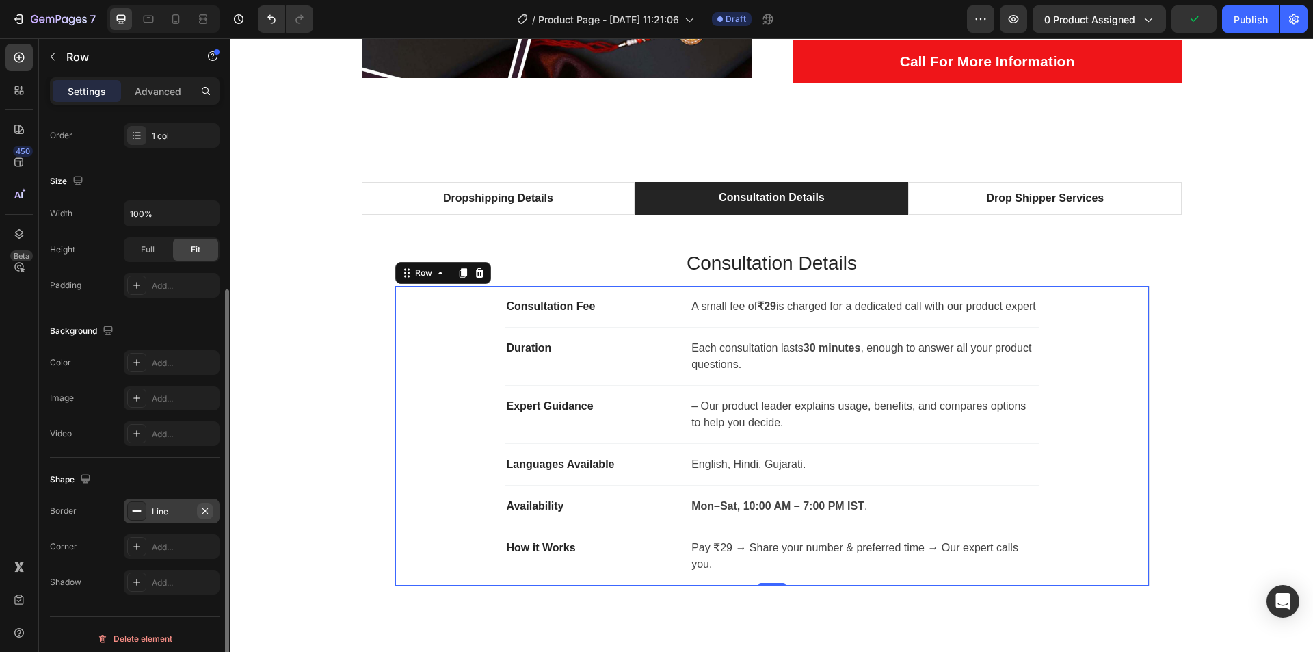
click at [203, 510] on icon "button" at bounding box center [205, 510] width 11 height 11
click at [367, 408] on div "Business Model Text block Sell products without holding inventory. Suppliers ha…" at bounding box center [772, 406] width 821 height 382
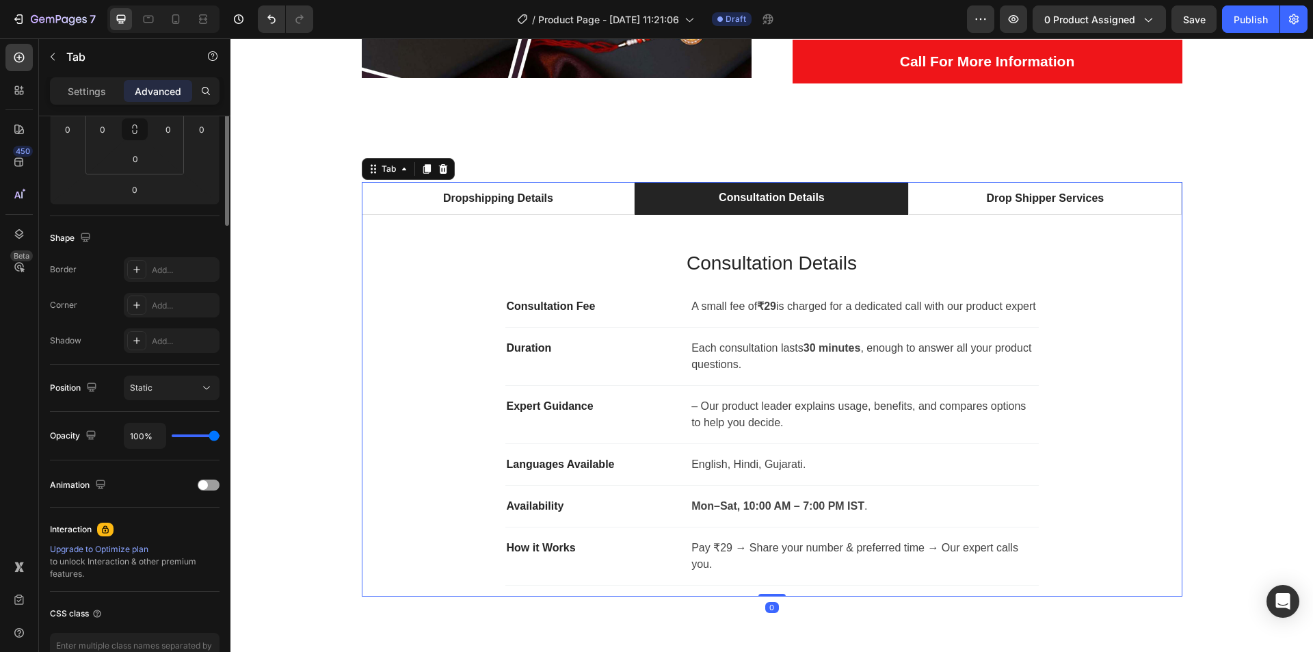
scroll to position [0, 0]
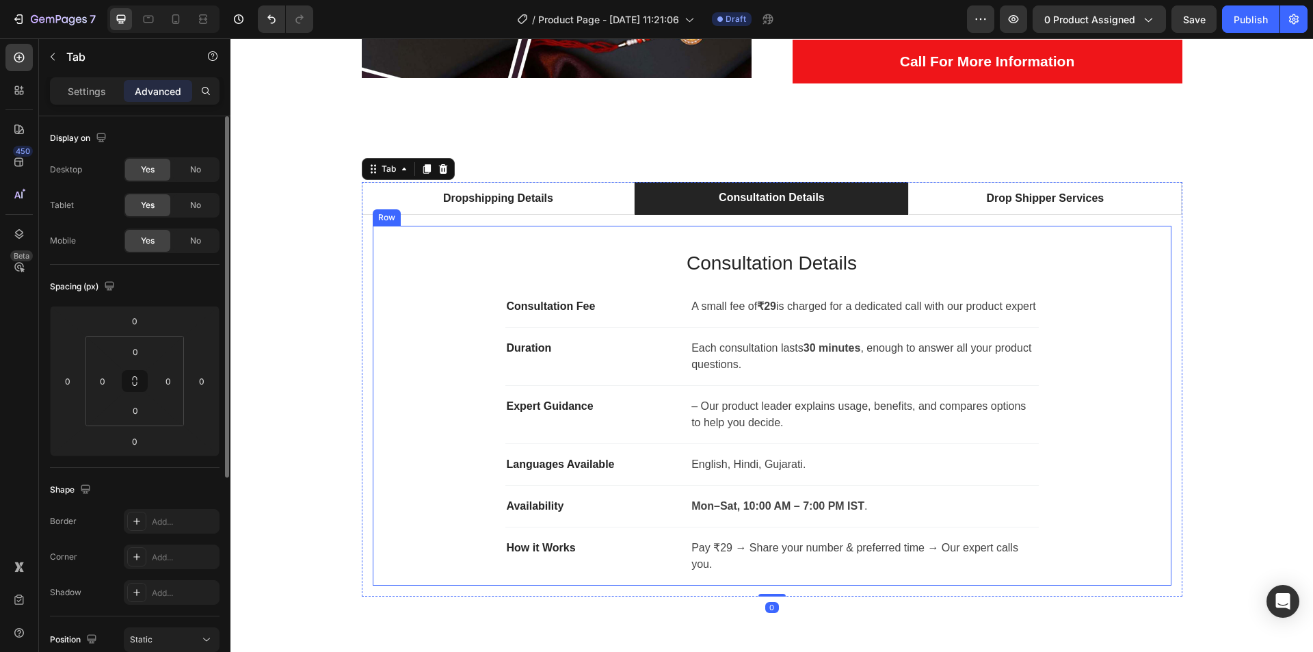
click at [373, 405] on div "Consultation Details Heading Consultation Fee Text block A small fee of ₹29 is …" at bounding box center [772, 406] width 799 height 360
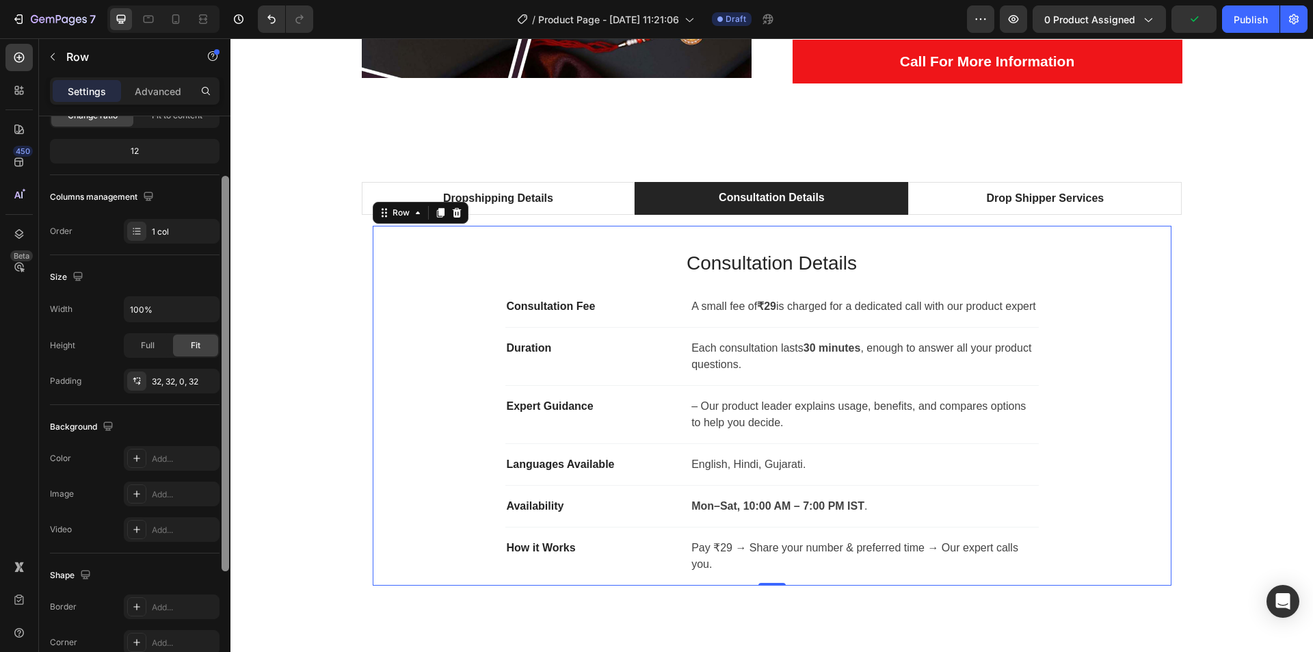
scroll to position [165, 0]
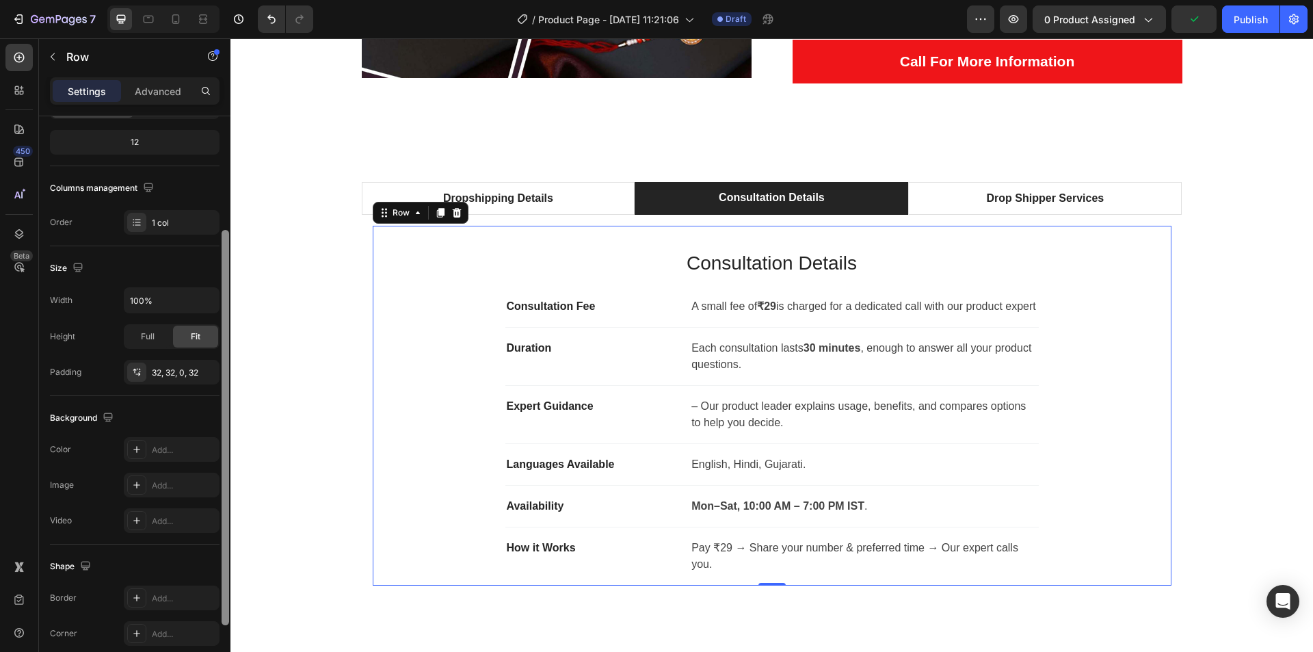
drag, startPoint x: 224, startPoint y: 497, endPoint x: 227, endPoint y: 610, distance: 113.6
click at [227, 610] on div at bounding box center [226, 427] width 8 height 395
click at [191, 604] on div "Add..." at bounding box center [184, 598] width 64 height 12
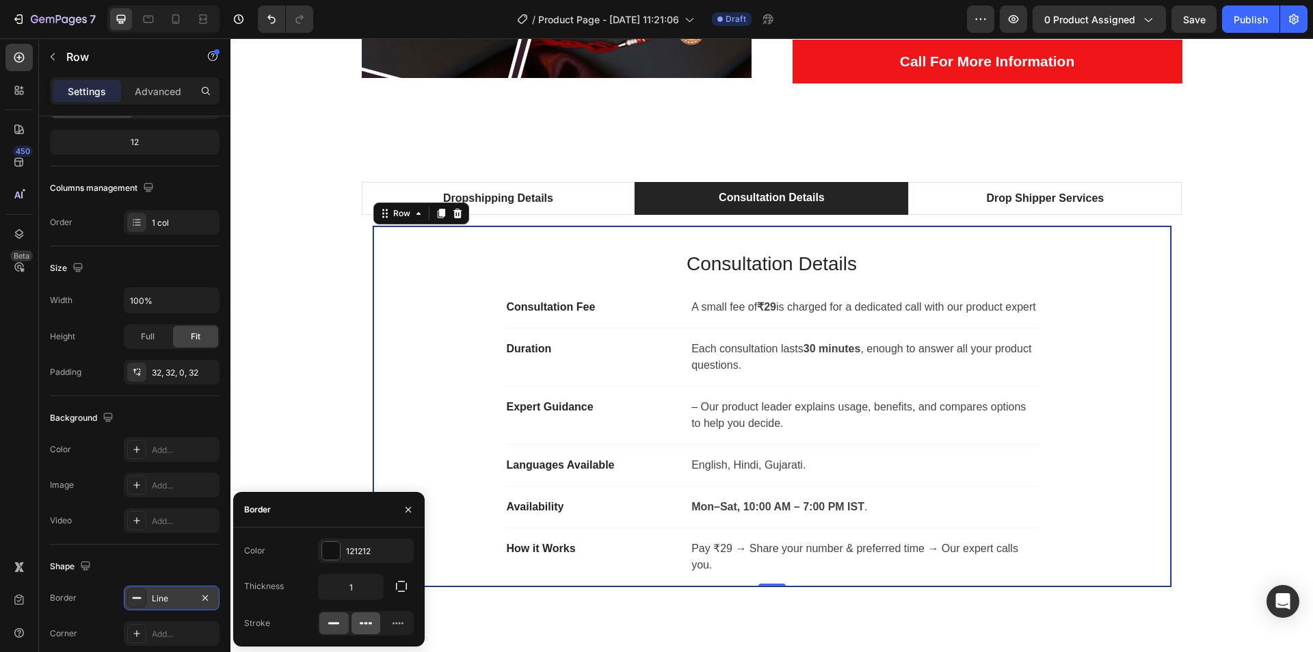
click at [368, 617] on icon at bounding box center [366, 623] width 14 height 14
click at [338, 622] on rect at bounding box center [333, 623] width 11 height 2
click at [406, 510] on icon "button" at bounding box center [408, 509] width 11 height 11
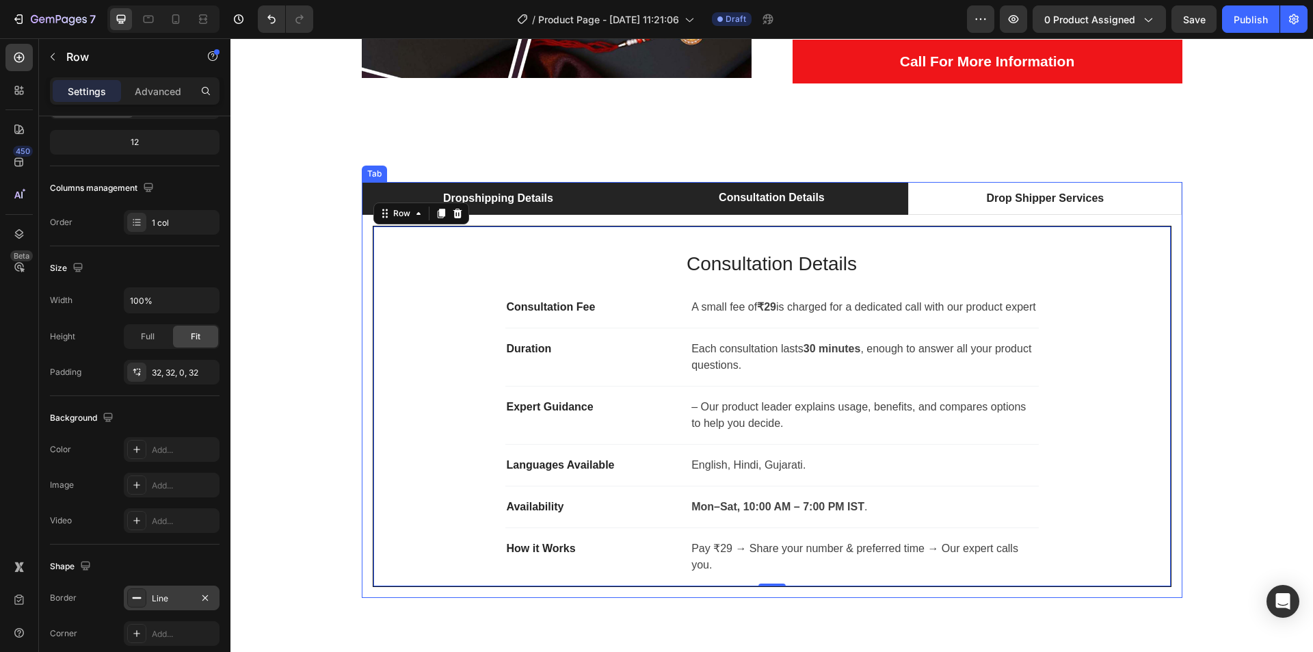
click at [563, 192] on li "Dropshipping Details" at bounding box center [499, 198] width 274 height 33
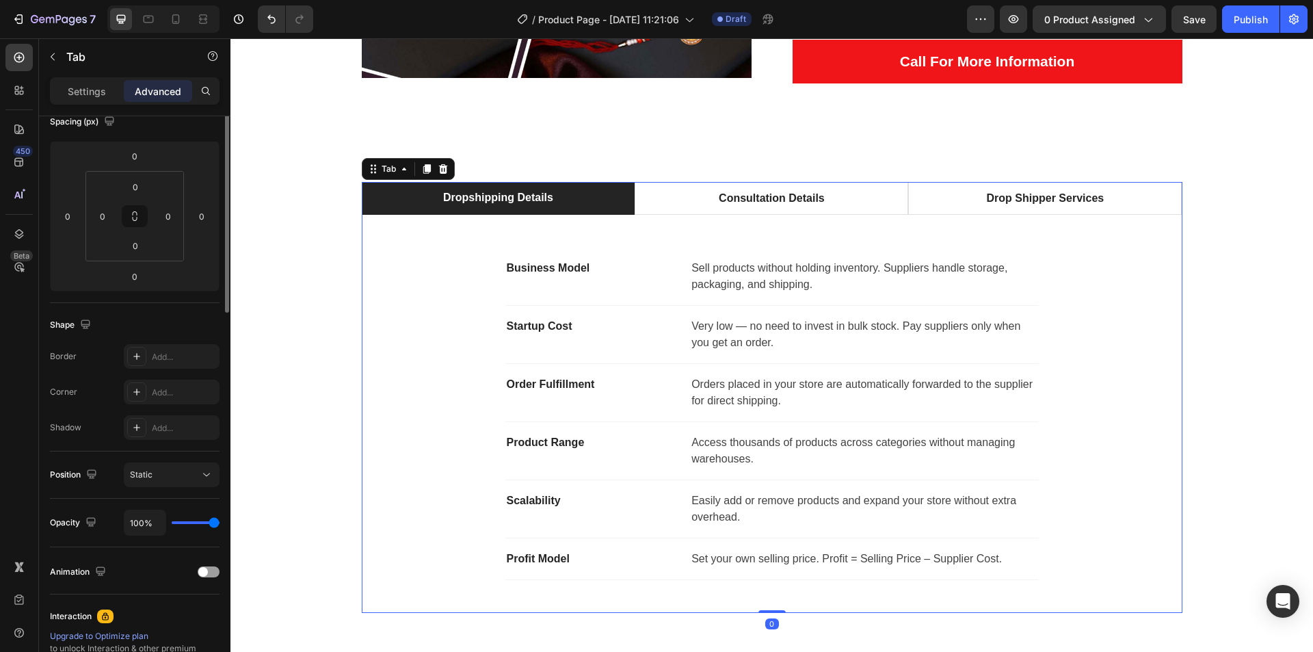
scroll to position [0, 0]
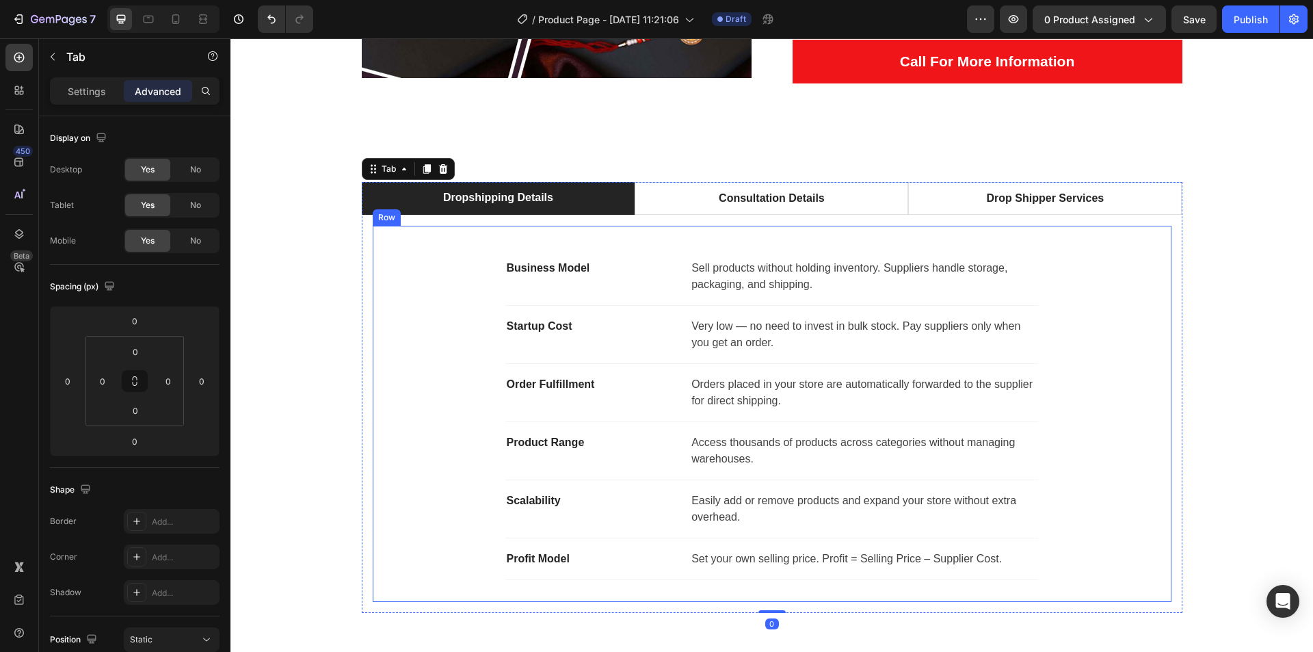
click at [1165, 311] on div "Business Model Text block Sell products without holding inventory. Suppliers ha…" at bounding box center [772, 414] width 799 height 376
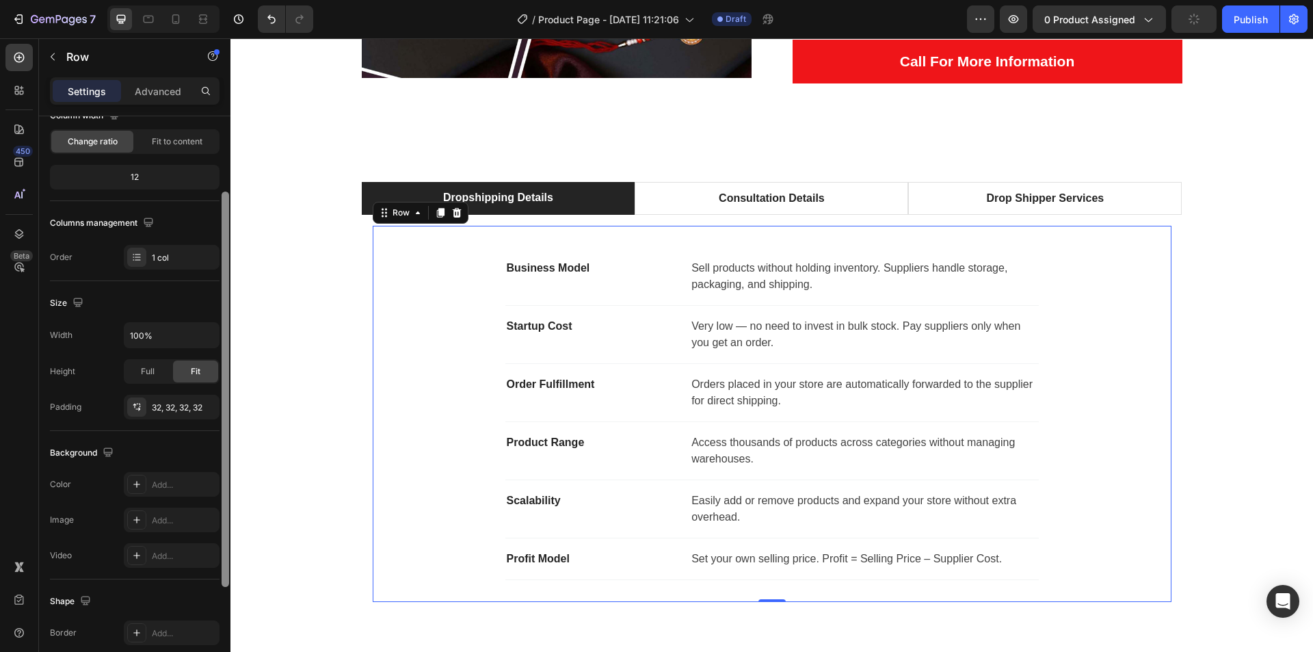
scroll to position [135, 0]
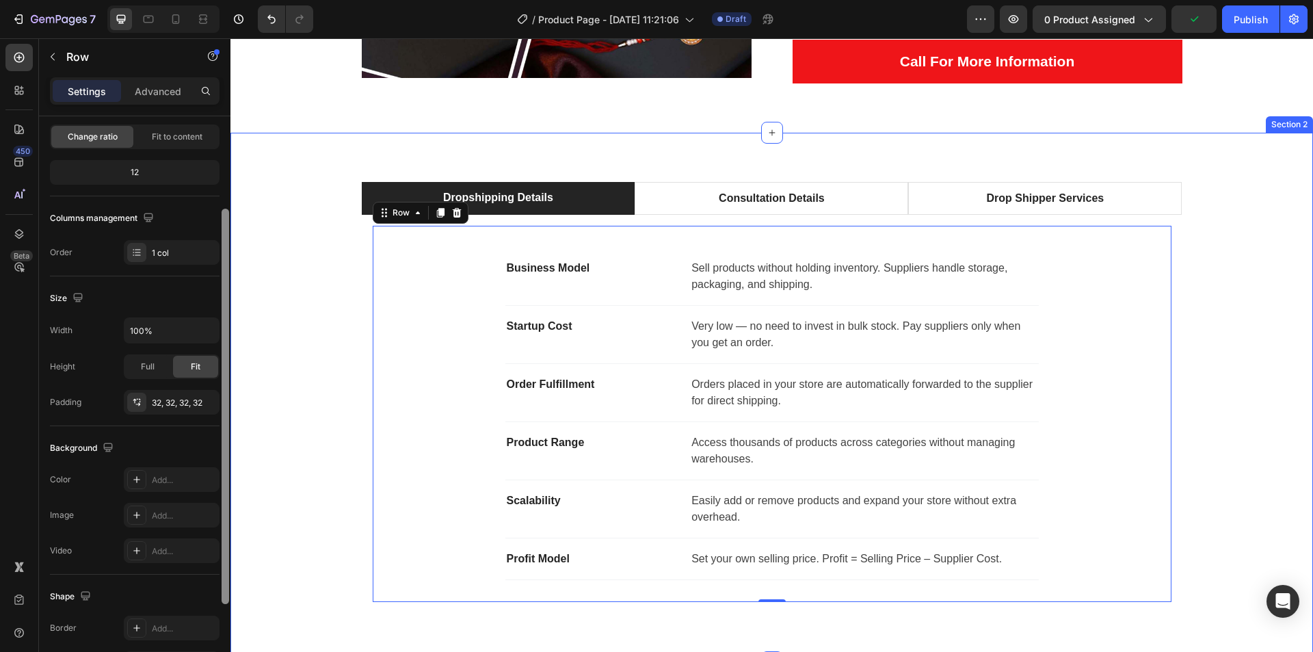
drag, startPoint x: 453, startPoint y: 445, endPoint x: 236, endPoint y: 547, distance: 239.9
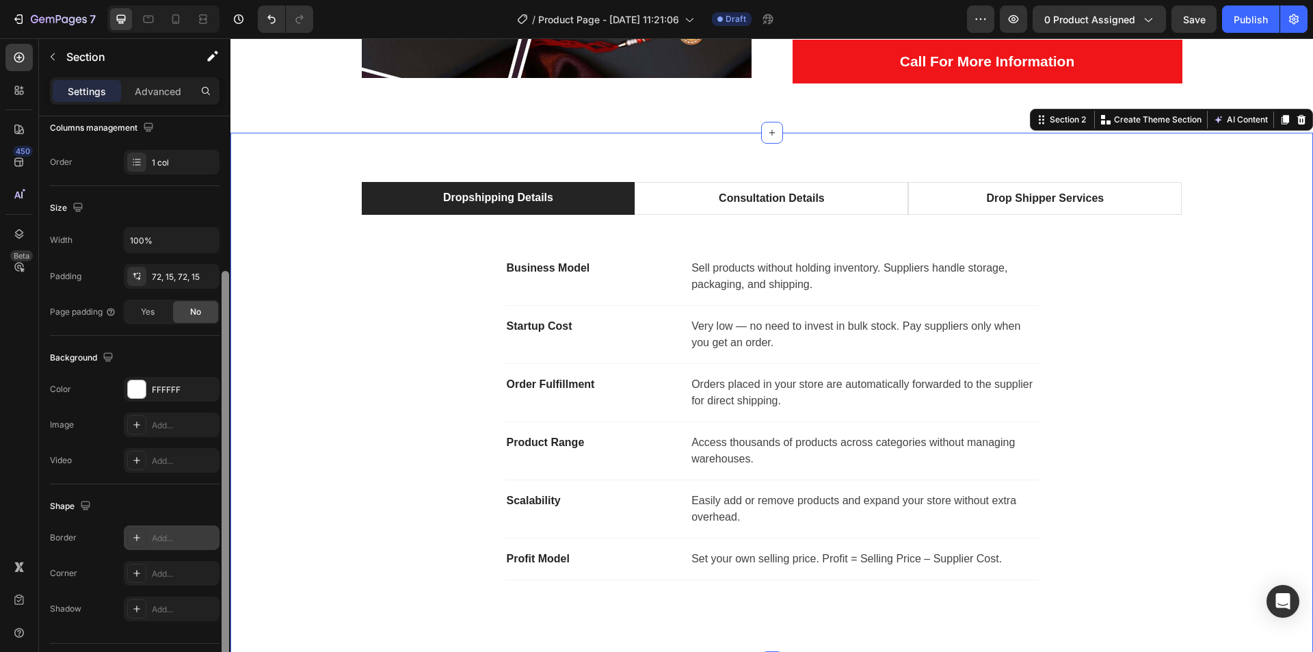
scroll to position [211, 0]
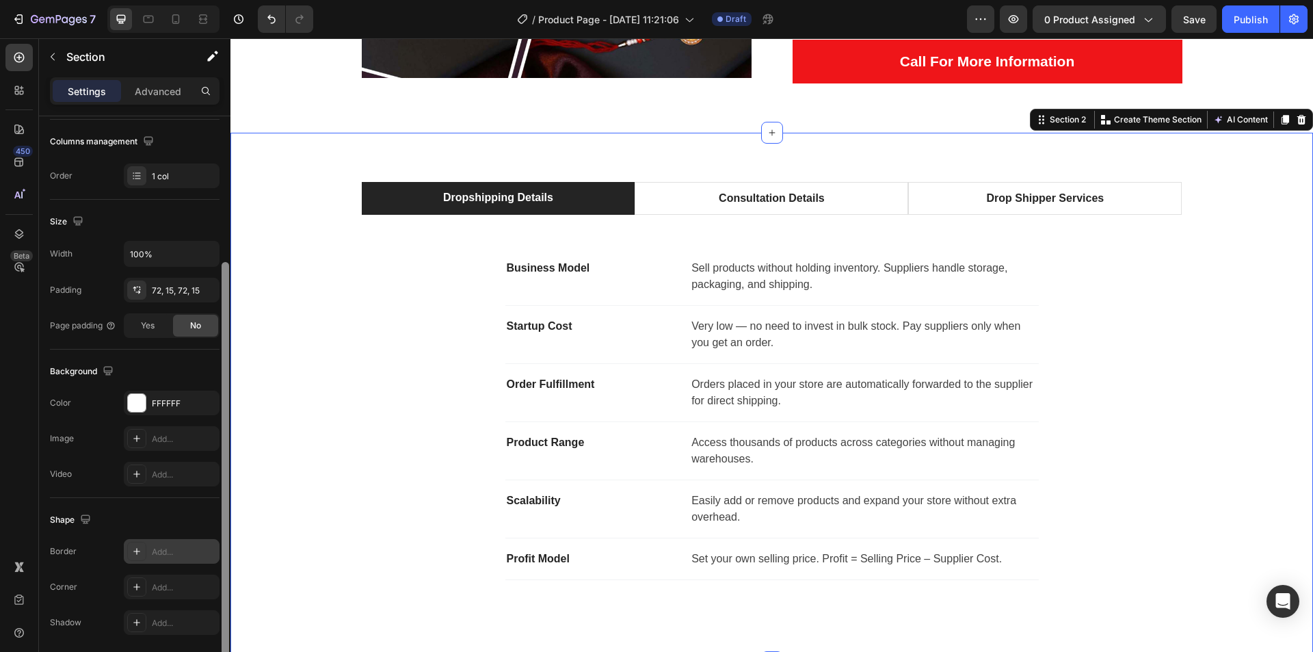
click at [167, 552] on div "Add..." at bounding box center [184, 552] width 64 height 12
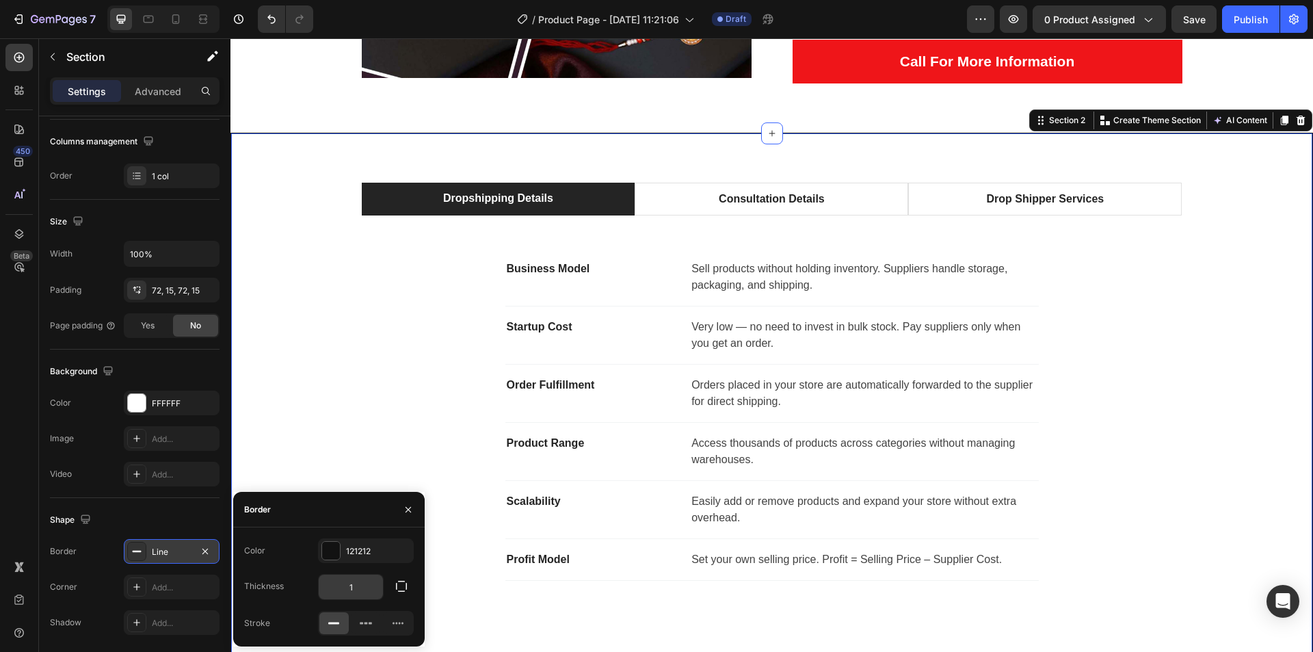
click at [361, 592] on input "1" at bounding box center [351, 586] width 64 height 25
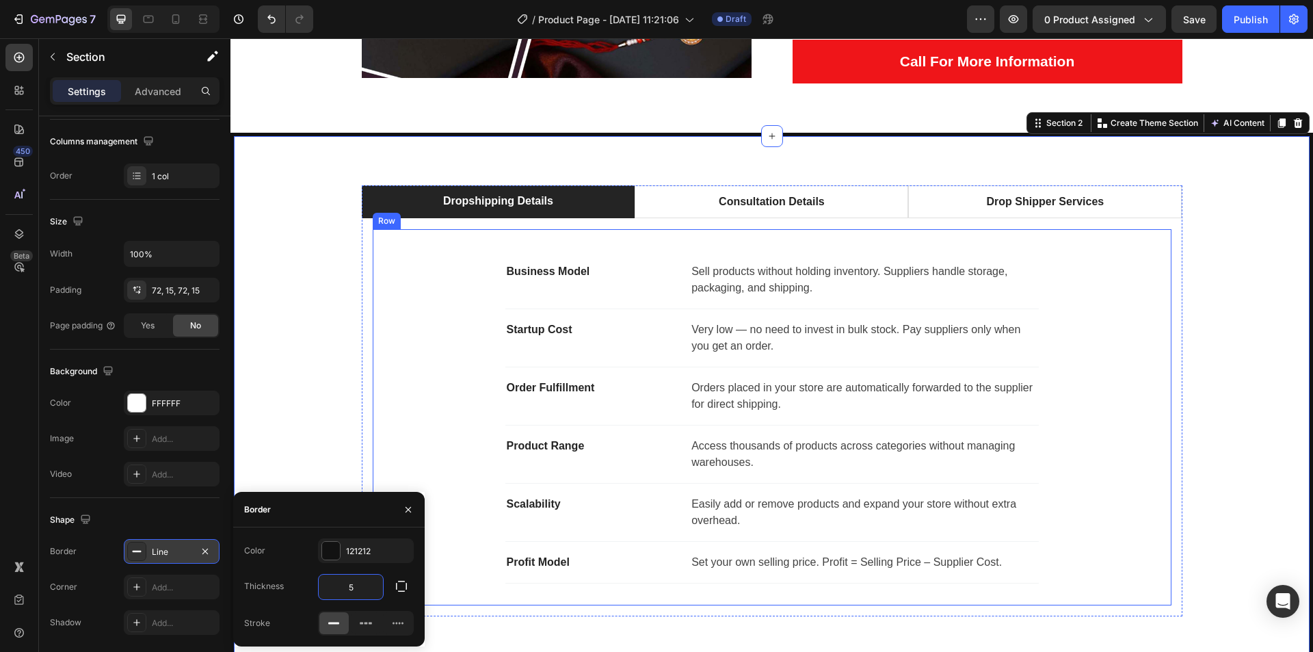
type input "51"
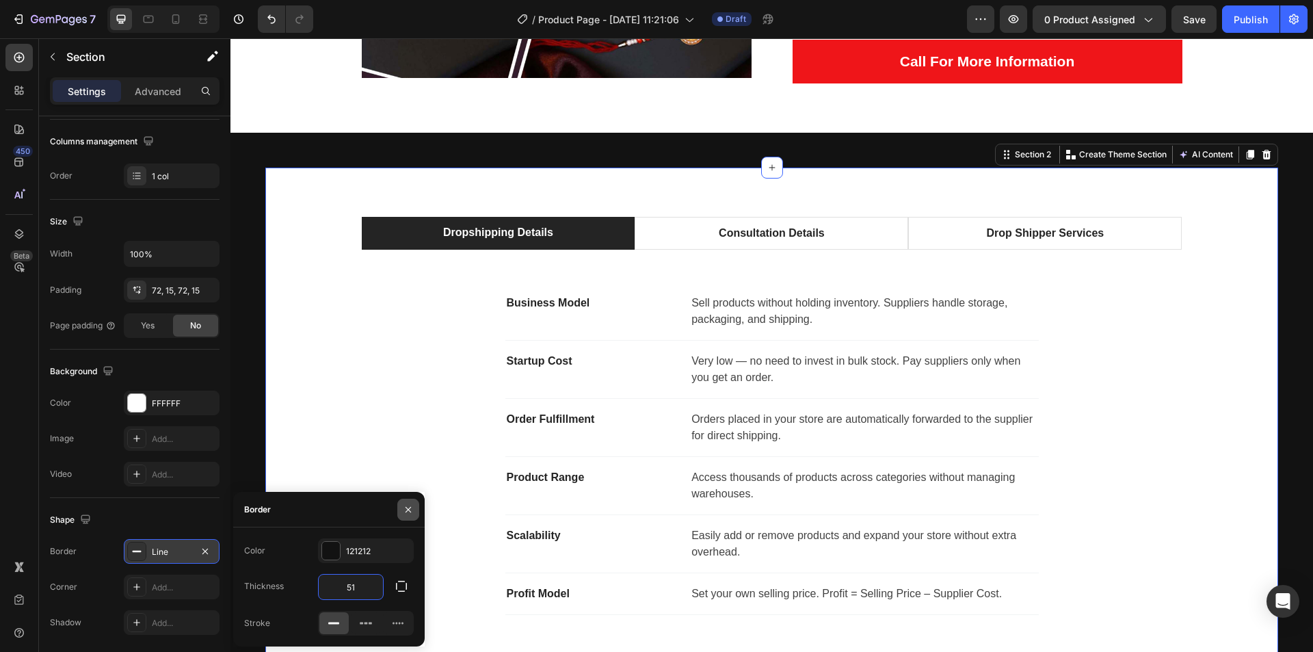
click at [413, 509] on icon "button" at bounding box center [408, 509] width 11 height 11
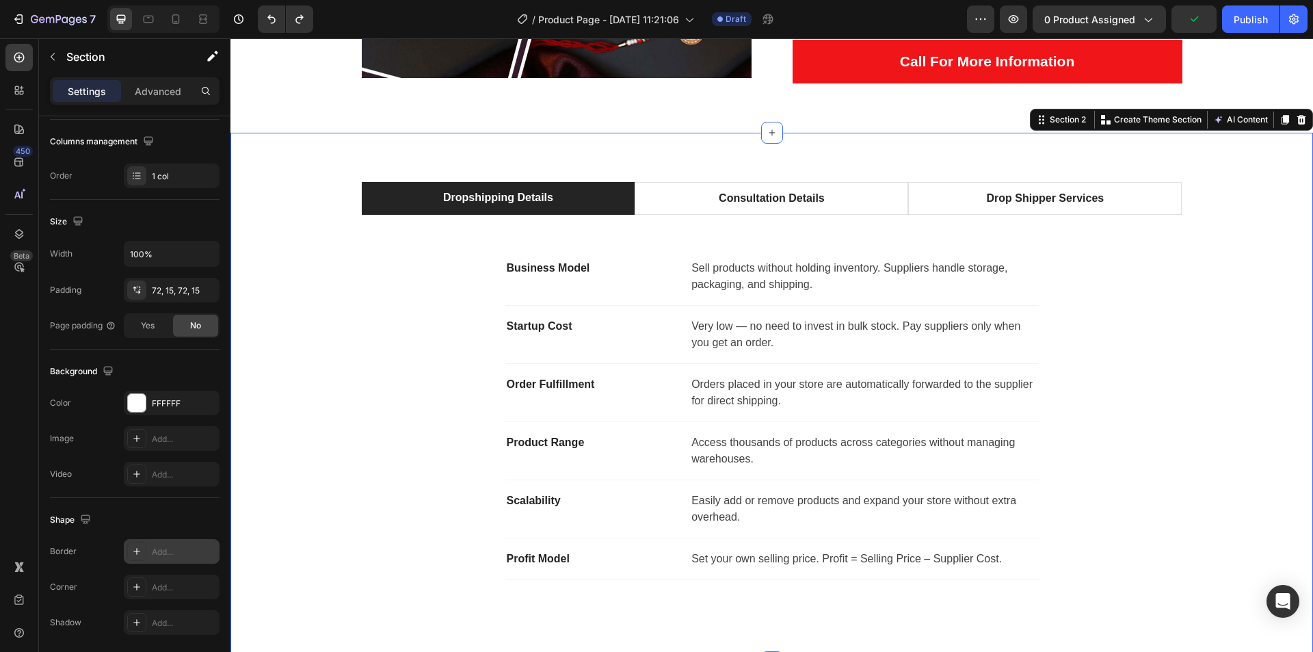
click at [1224, 438] on div "Dropshipping Details Consultation Details Drop Shipper Services Business Model …" at bounding box center [772, 397] width 1062 height 431
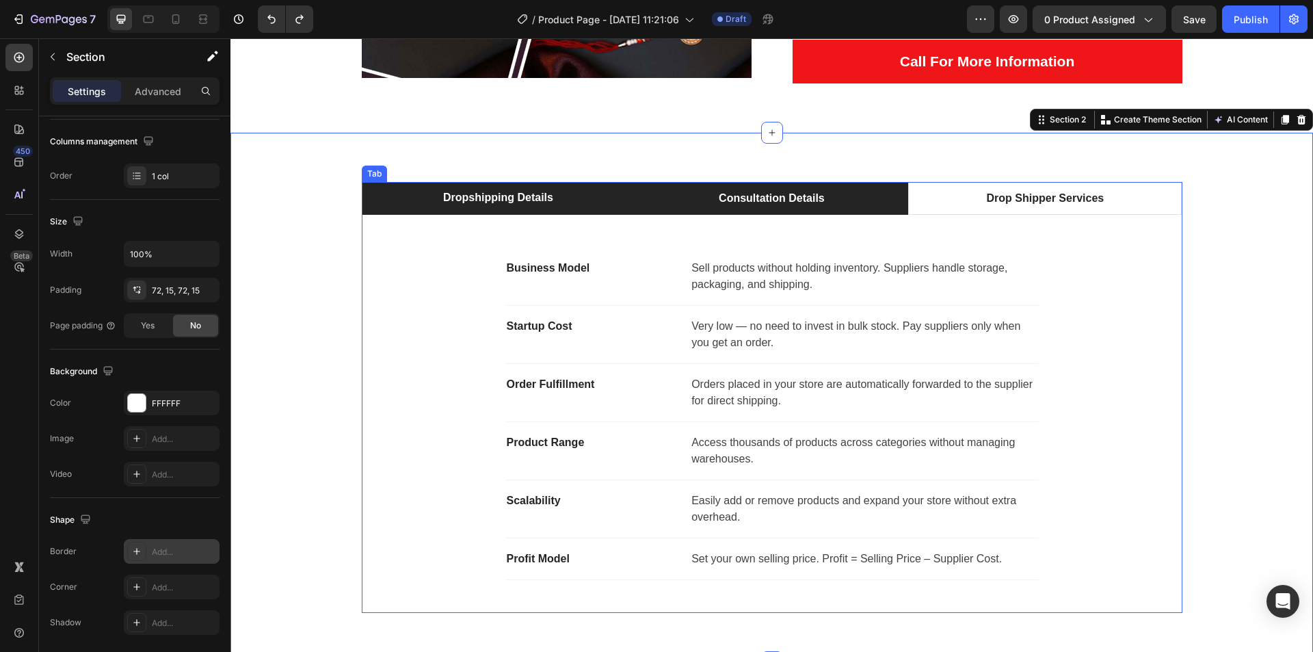
click at [683, 202] on li "Consultation Details" at bounding box center [772, 198] width 274 height 33
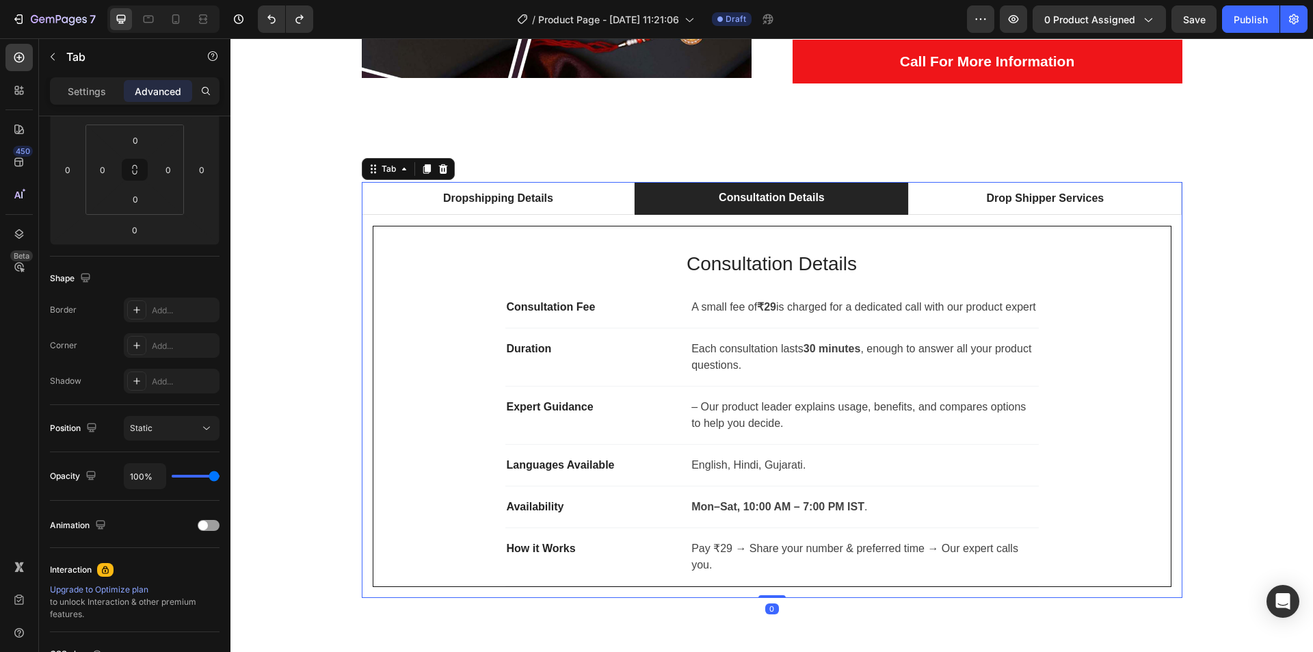
scroll to position [0, 0]
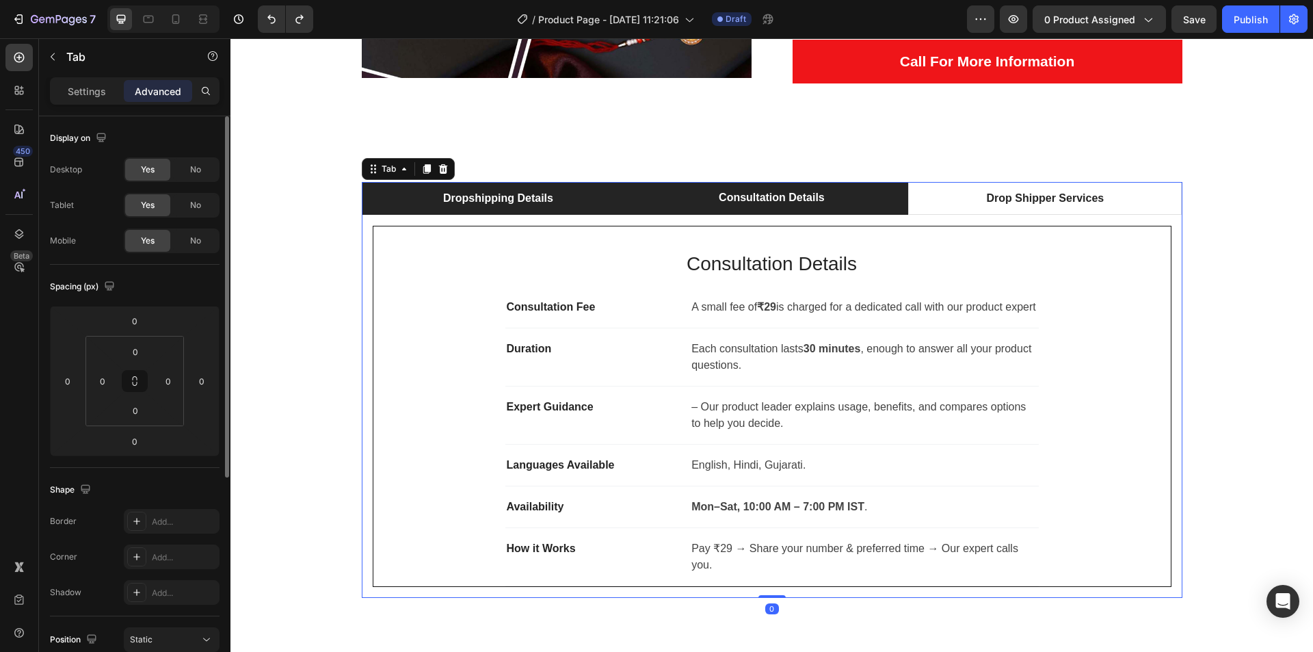
click at [416, 207] on li "Dropshipping Details" at bounding box center [499, 198] width 274 height 33
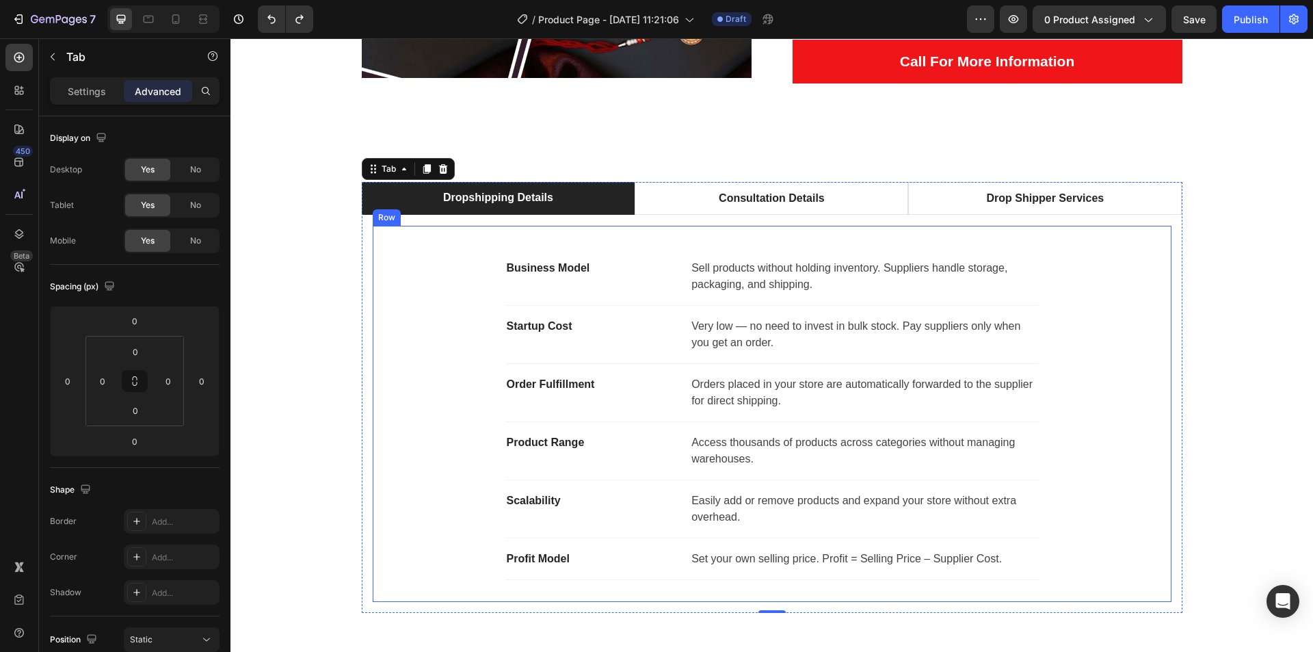
click at [381, 265] on div "Business Model Text block Sell products without holding inventory. Suppliers ha…" at bounding box center [772, 414] width 799 height 376
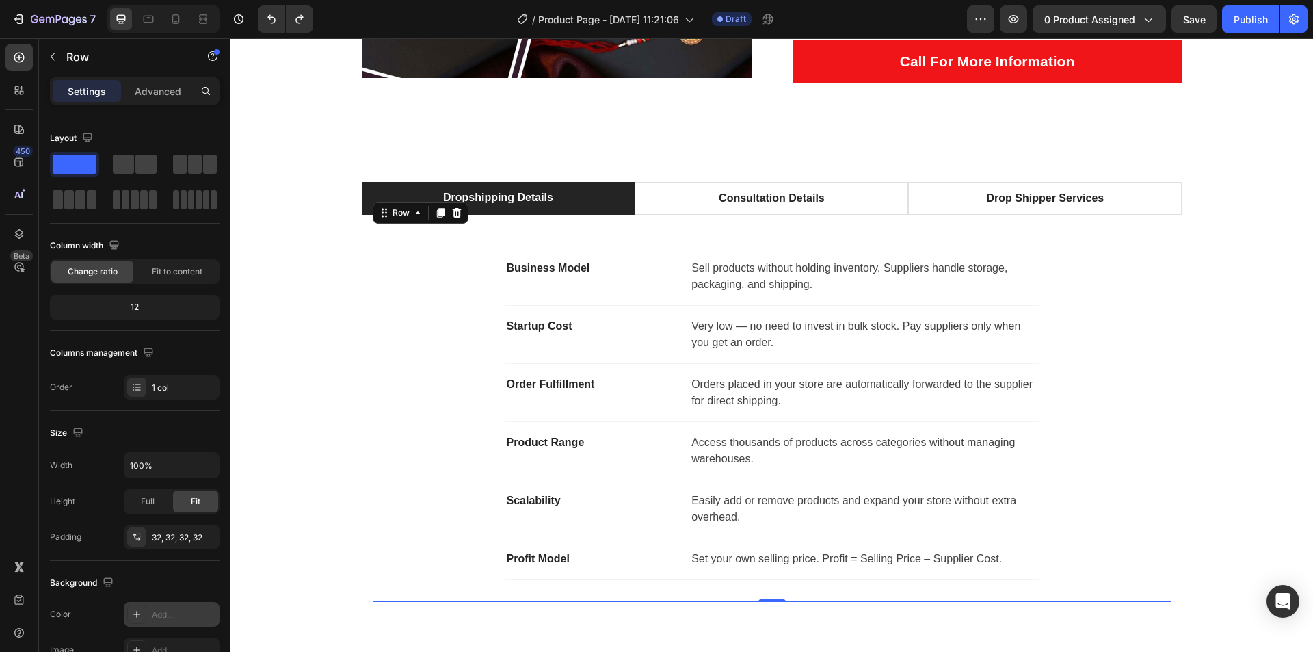
click at [174, 607] on div "Add..." at bounding box center [172, 614] width 96 height 25
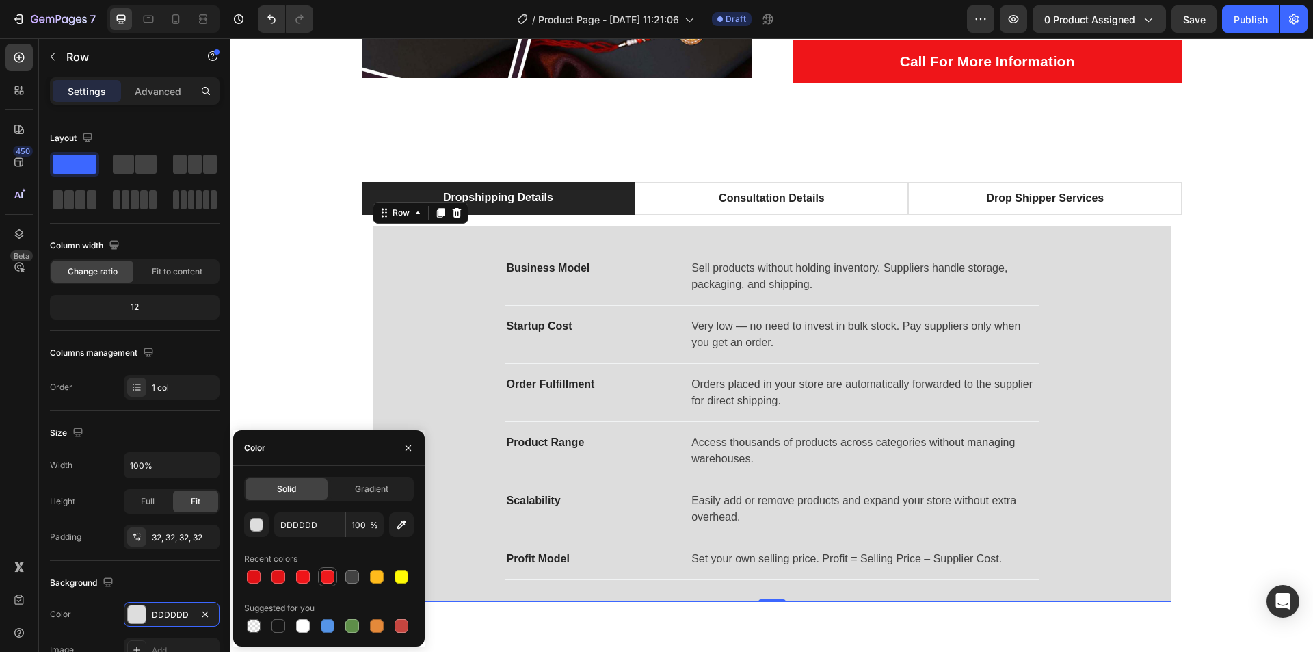
click at [330, 581] on div at bounding box center [328, 577] width 14 height 14
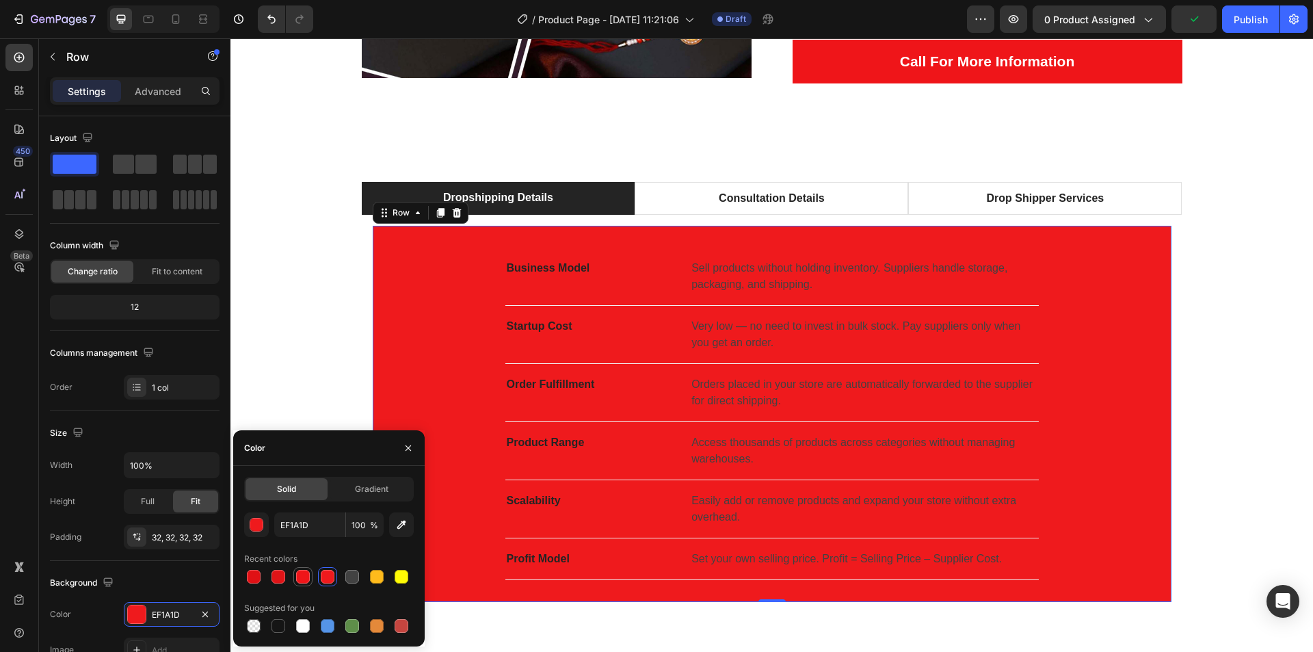
click at [312, 577] on div at bounding box center [302, 576] width 19 height 19
click at [323, 577] on div at bounding box center [328, 577] width 14 height 14
click at [274, 579] on div at bounding box center [279, 577] width 14 height 14
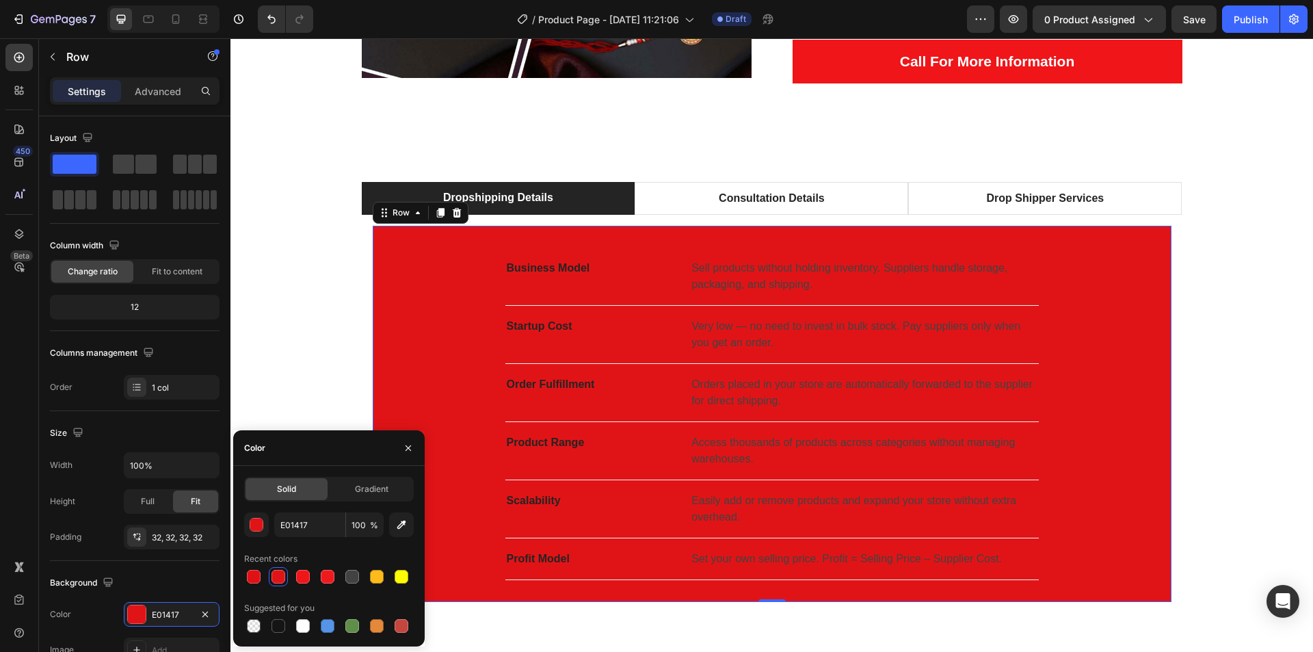
click at [242, 578] on div "Solid Gradient E01417 100 % Recent colors Suggested for you" at bounding box center [328, 556] width 191 height 159
click at [324, 574] on div at bounding box center [328, 577] width 14 height 14
type input "EF1A1D"
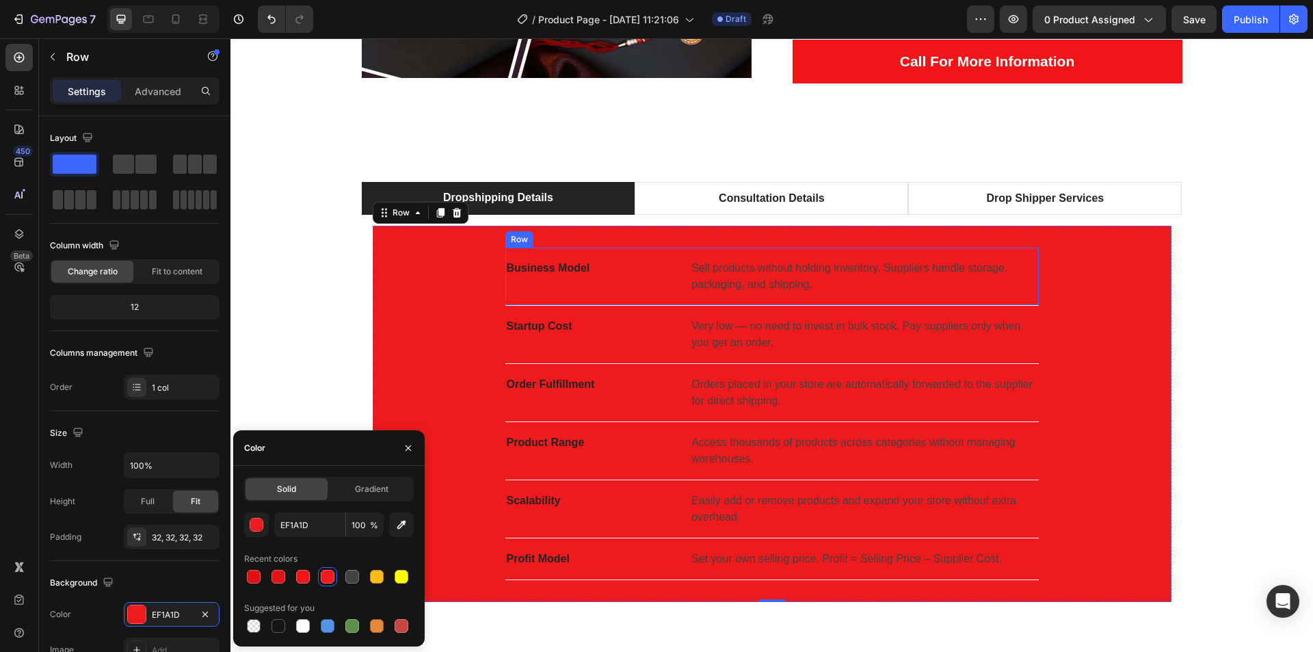
click at [562, 256] on div "Business Model Text block Sell products without holding inventory. Suppliers ha…" at bounding box center [771, 277] width 533 height 58
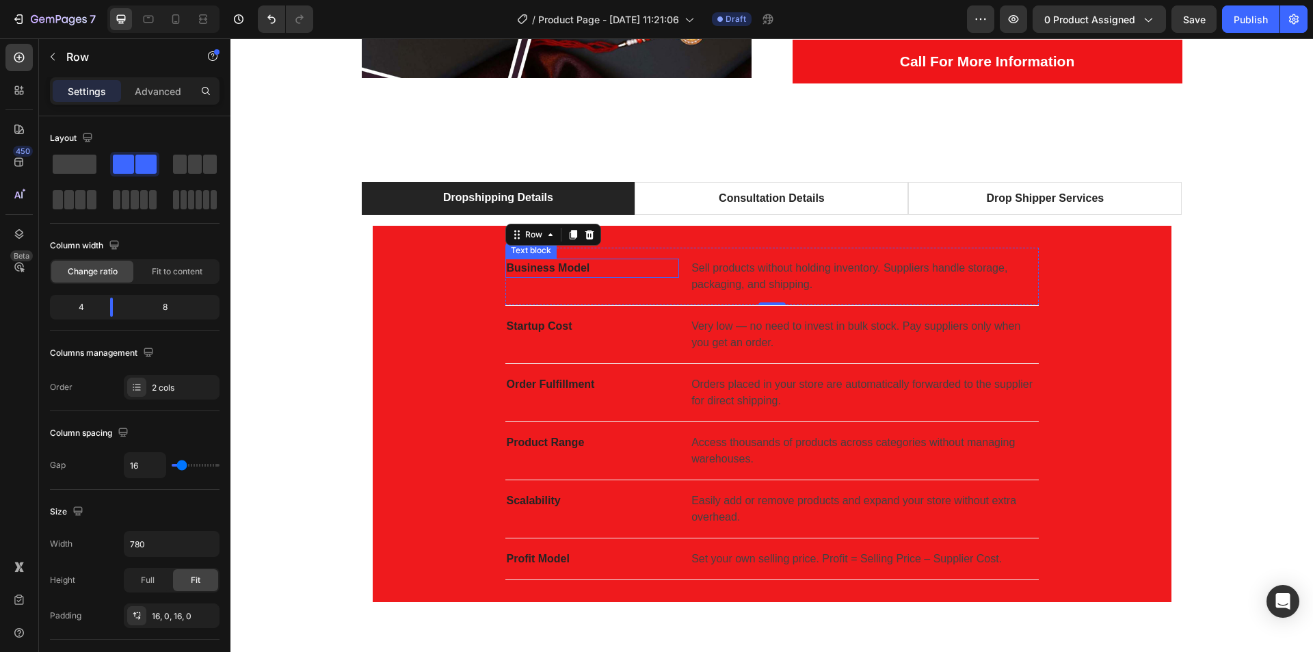
click at [560, 265] on strong "Business Model" at bounding box center [548, 268] width 83 height 12
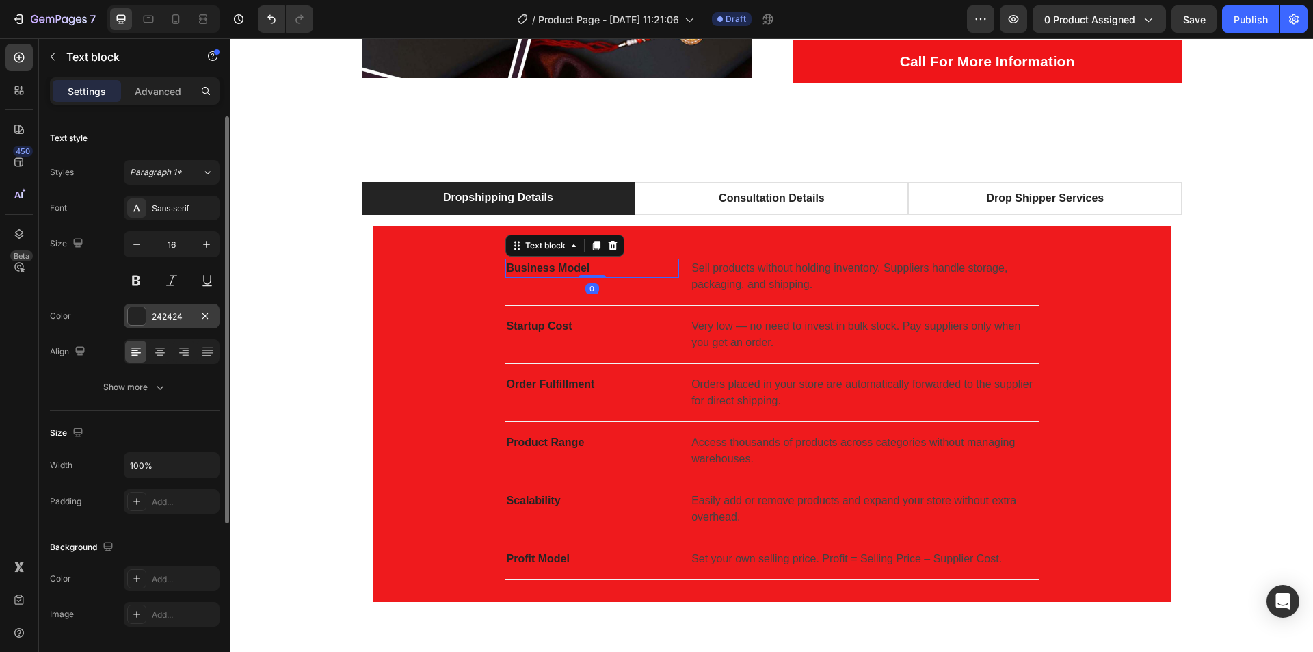
click at [174, 311] on div "242424" at bounding box center [172, 317] width 40 height 12
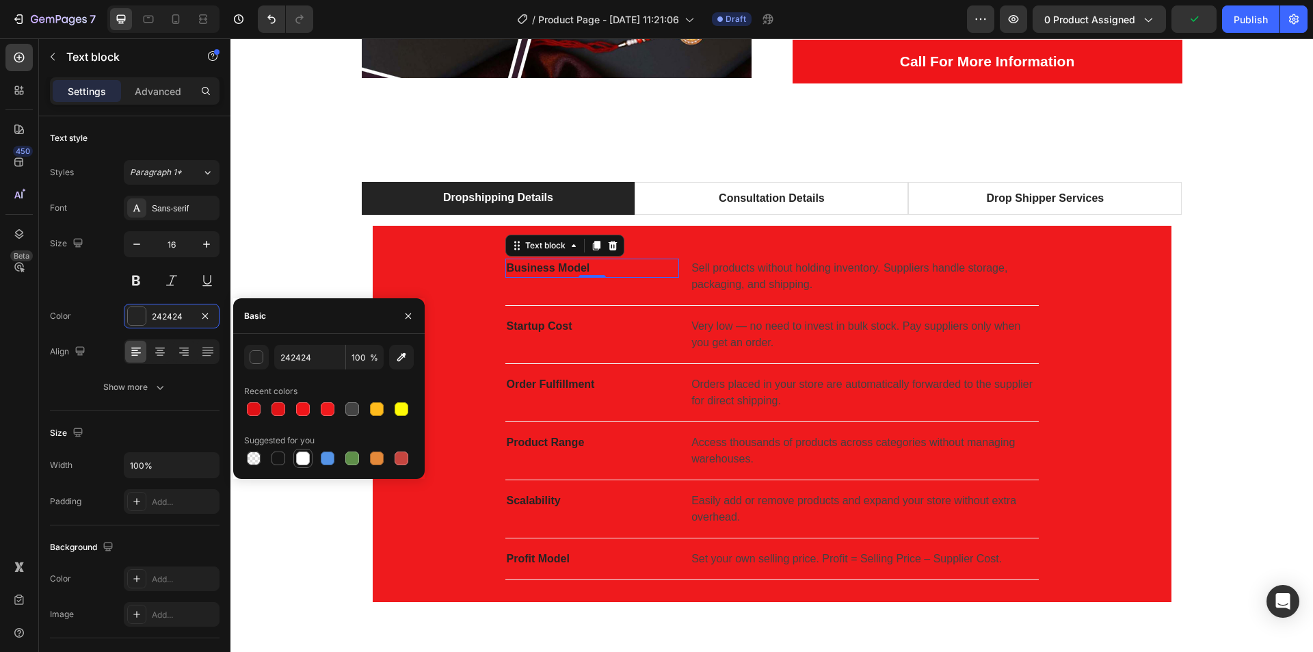
click at [301, 458] on div at bounding box center [303, 458] width 14 height 14
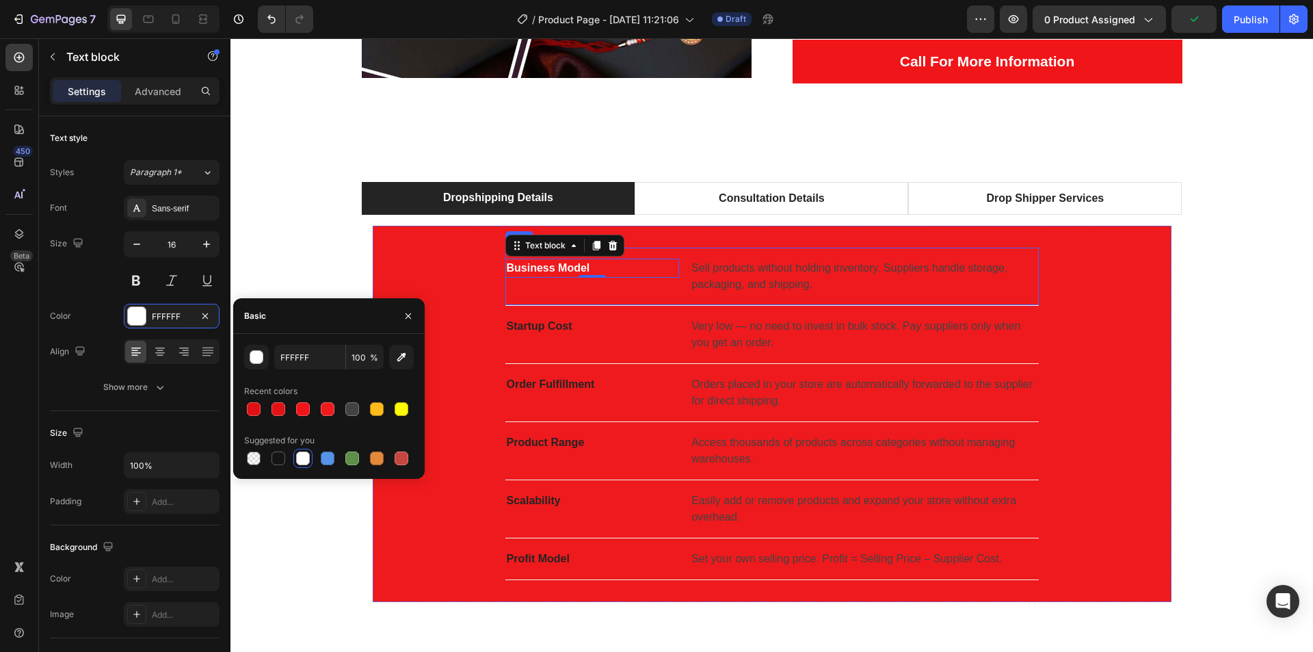
type input "242424"
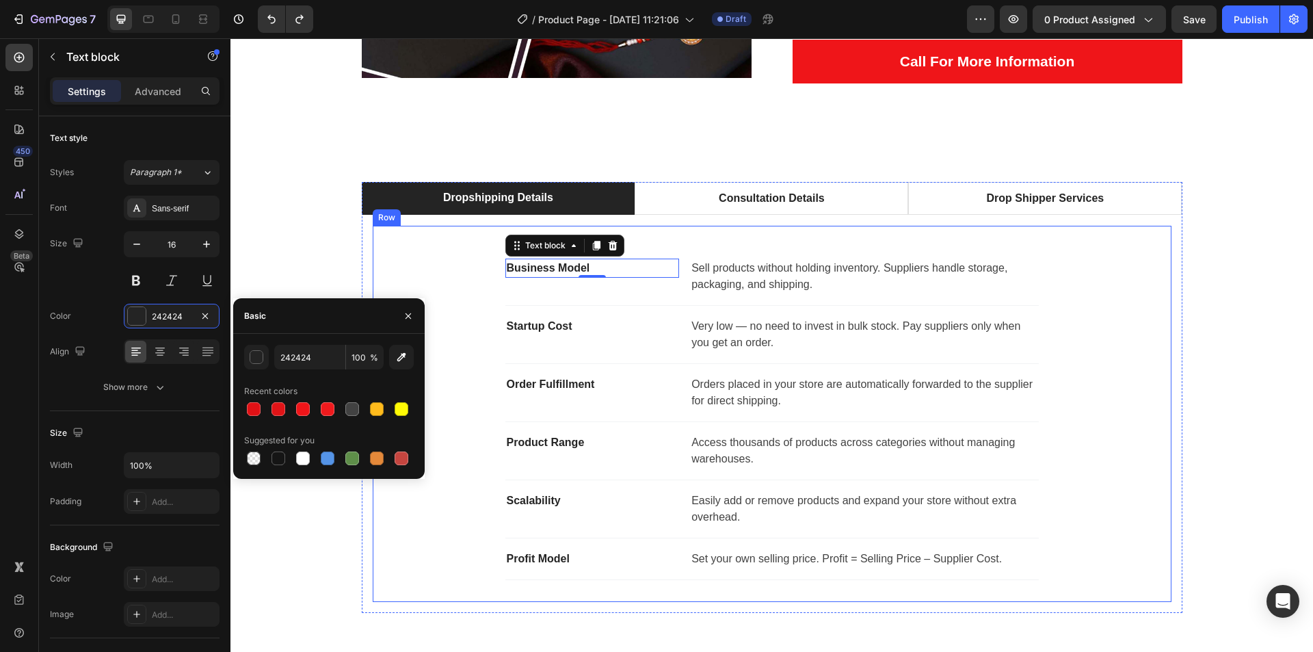
click at [1207, 347] on div "Dropshipping Details Consultation Details Drop Shipper Services Business Model …" at bounding box center [772, 397] width 1062 height 431
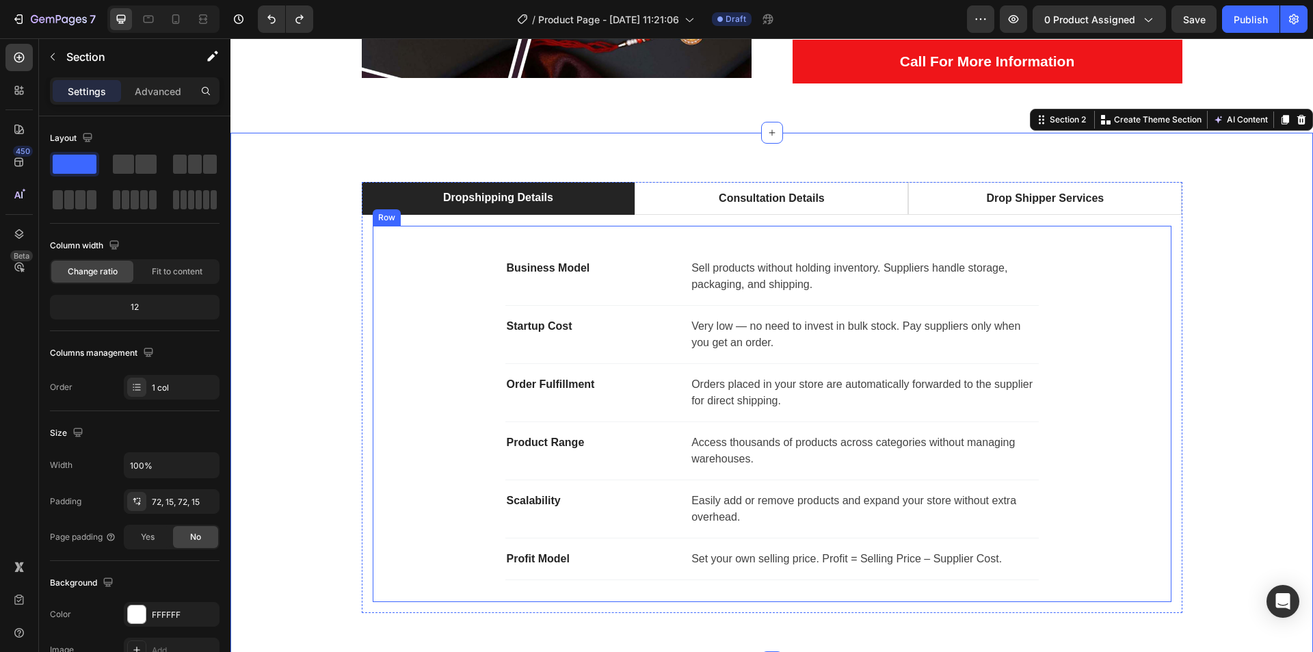
click at [399, 255] on div "Business Model Text block Sell products without holding inventory. Suppliers ha…" at bounding box center [772, 414] width 755 height 332
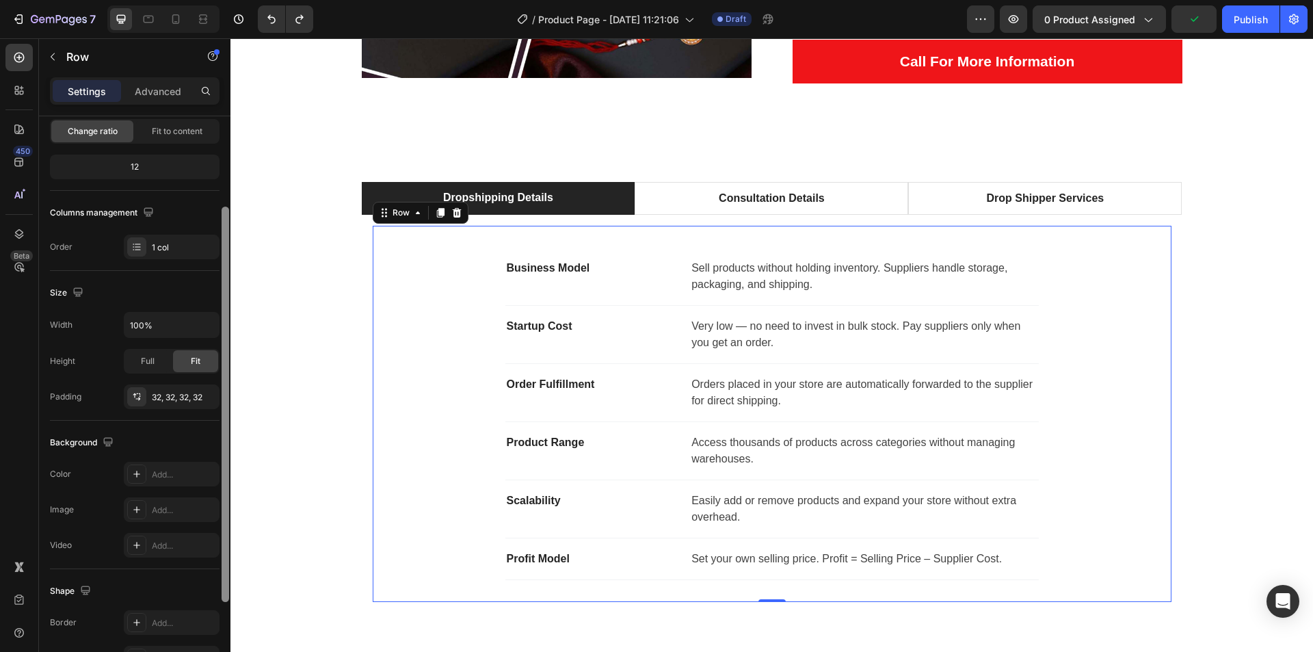
scroll to position [145, 0]
drag, startPoint x: 226, startPoint y: 492, endPoint x: 215, endPoint y: 592, distance: 100.4
click at [215, 592] on div "Layout Column width Change ratio Fit to content 12 Columns management Order 1 c…" at bounding box center [134, 403] width 191 height 574
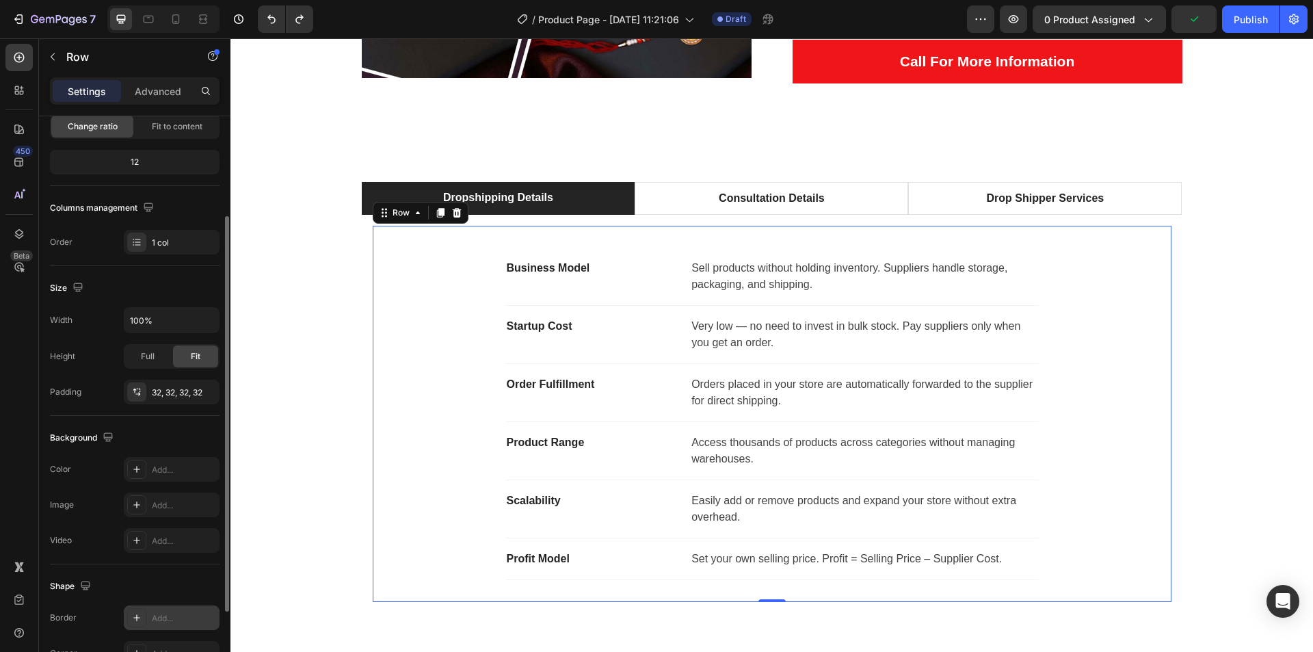
click at [171, 624] on div "Add..." at bounding box center [172, 617] width 96 height 25
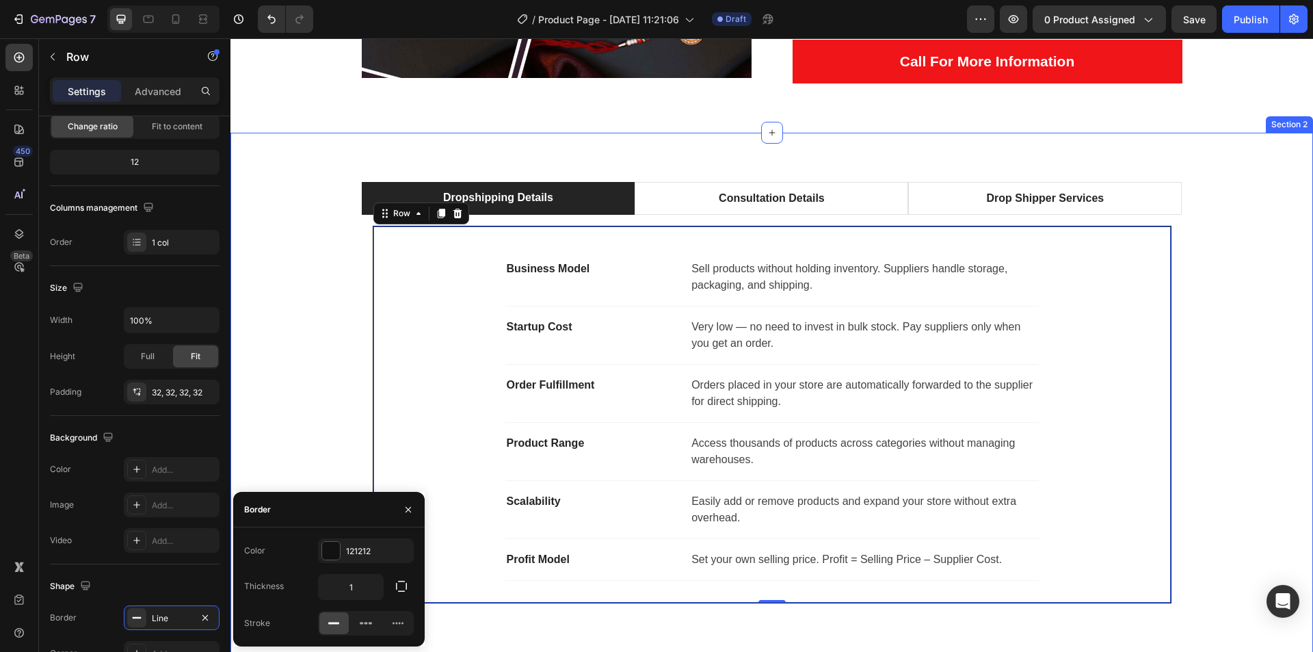
click at [309, 332] on div "Dropshipping Details Consultation Details Drop Shipper Services Business Model …" at bounding box center [772, 398] width 1062 height 432
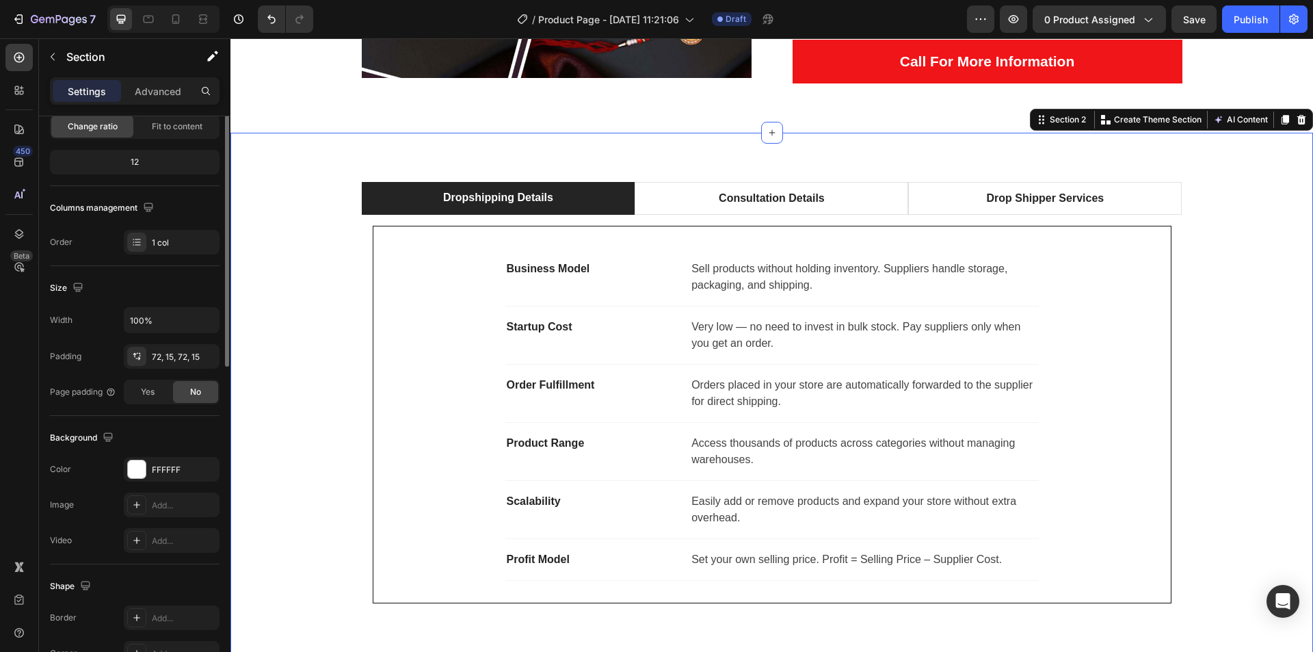
scroll to position [0, 0]
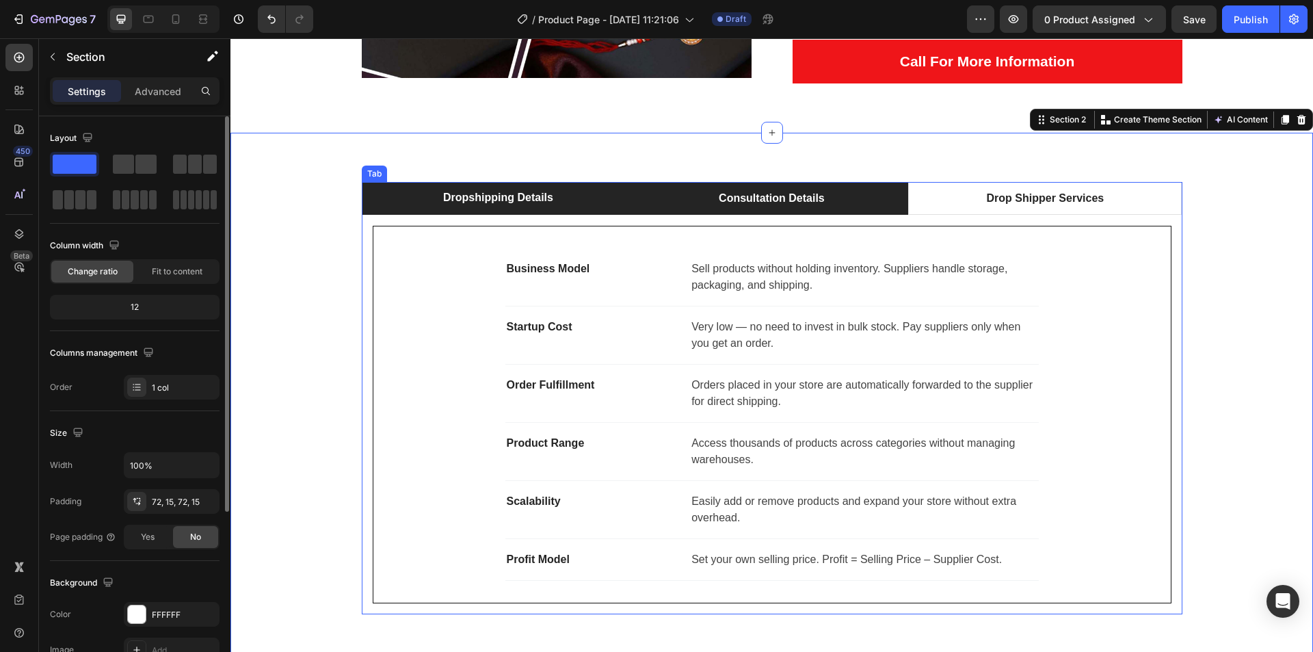
click at [704, 191] on li "Consultation Details" at bounding box center [772, 198] width 274 height 33
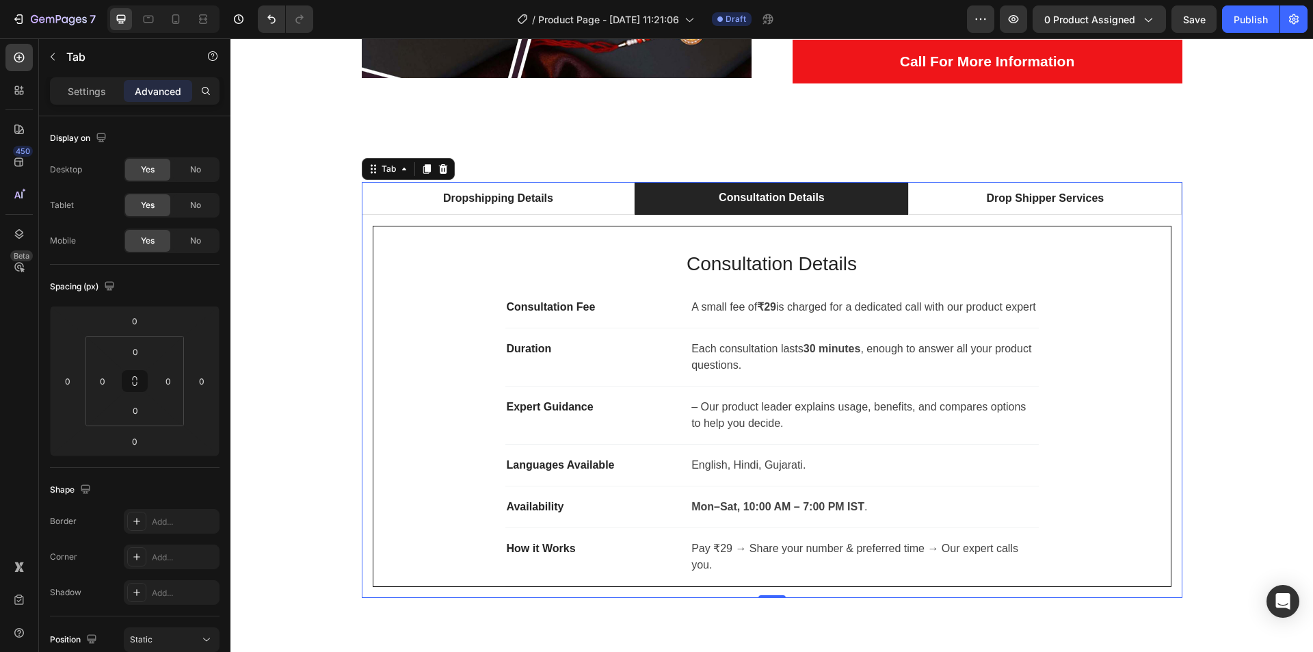
click at [1174, 226] on div "Business Model Text block Sell products without holding inventory. Suppliers ha…" at bounding box center [772, 406] width 821 height 383
click at [166, 527] on div "Add..." at bounding box center [184, 522] width 64 height 12
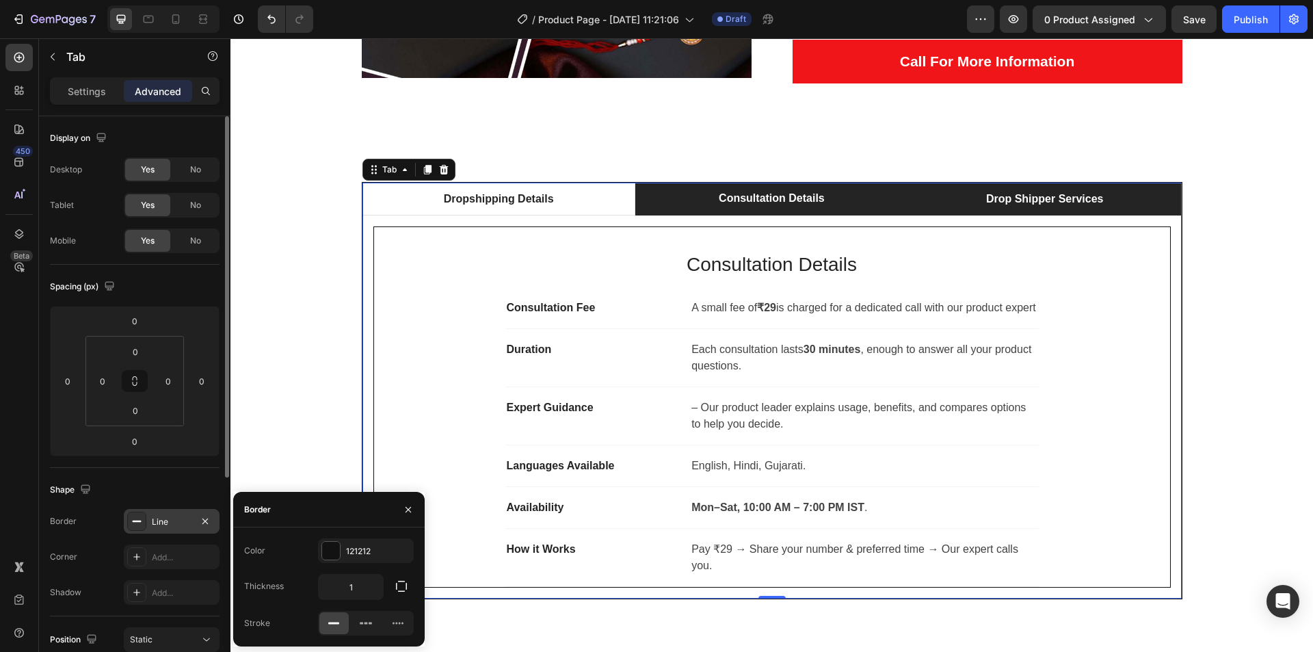
click at [1122, 213] on li "Drop Shipper Services" at bounding box center [1044, 199] width 273 height 33
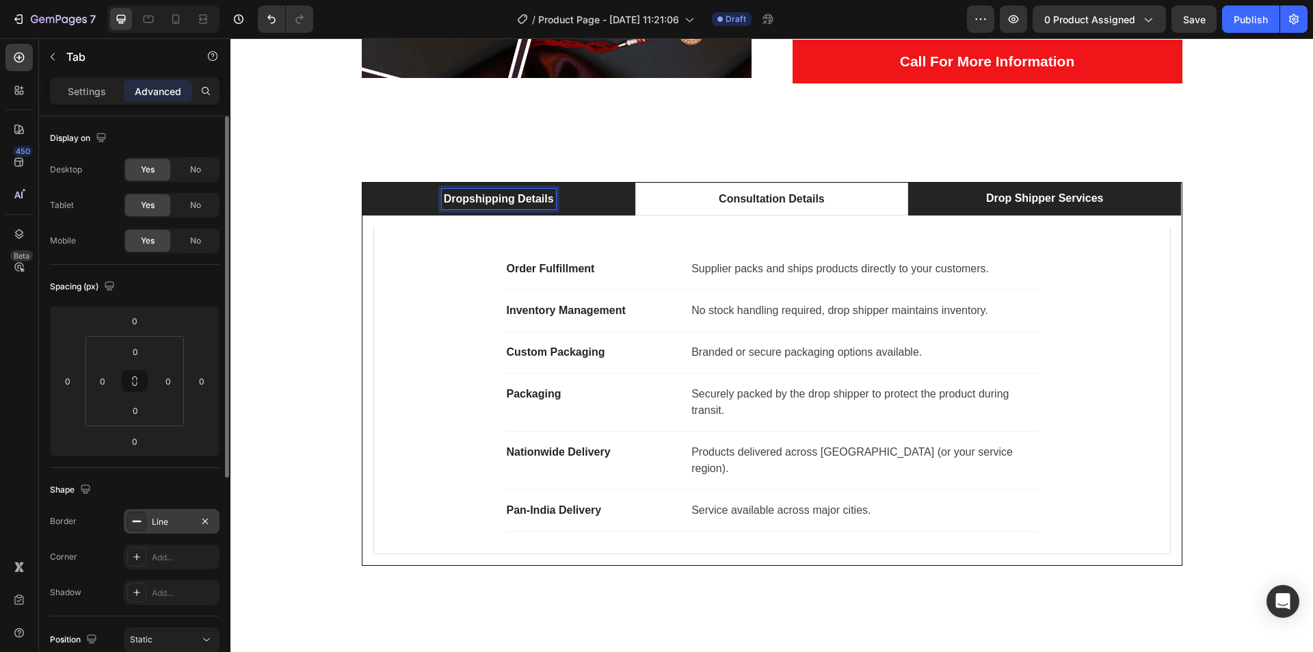
click at [369, 212] on li "Dropshipping Details" at bounding box center [498, 199] width 273 height 33
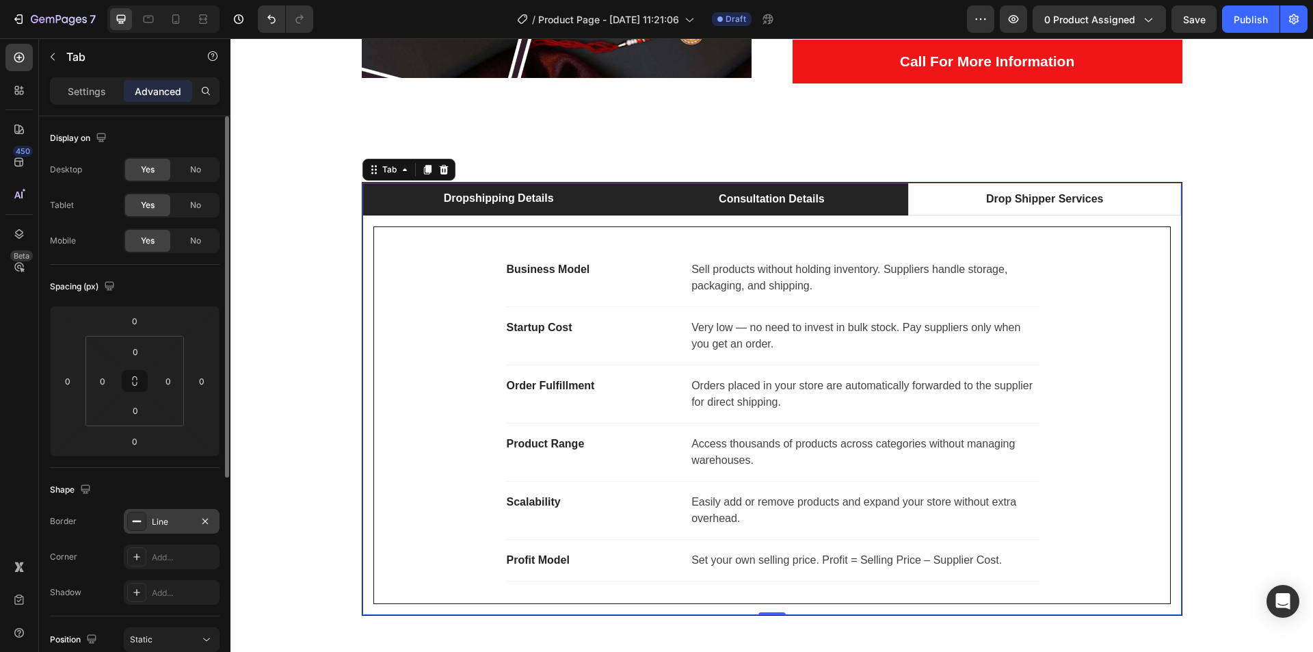
click at [719, 200] on p "Consultation Details" at bounding box center [772, 199] width 106 height 16
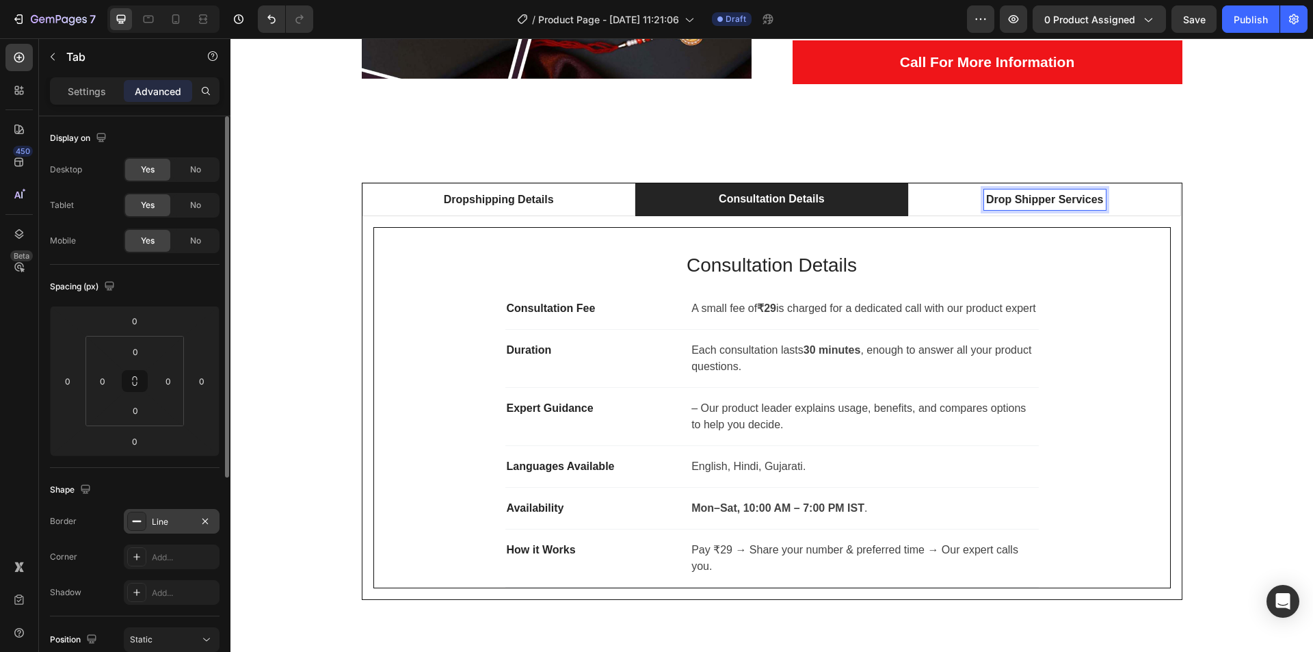
click at [988, 198] on p "Drop Shipper Services" at bounding box center [1045, 199] width 118 height 16
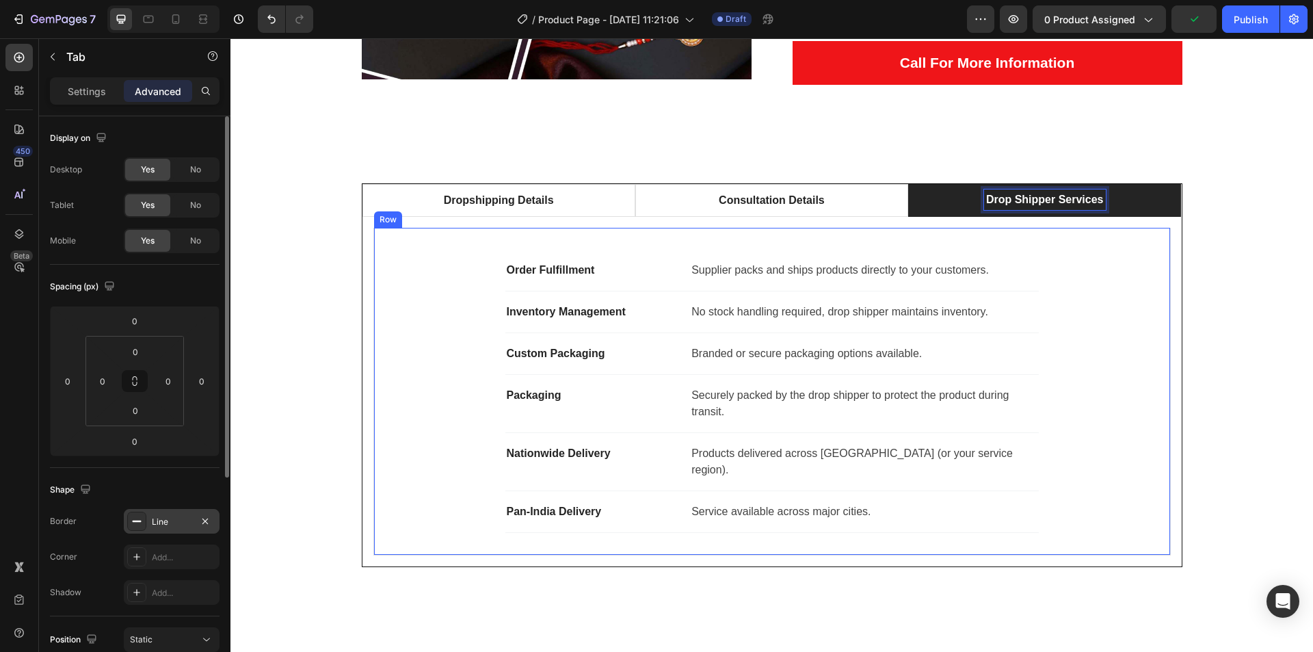
click at [440, 228] on div "Order Fulfillment Text block Supplier packs and ships products directly to your…" at bounding box center [771, 392] width 797 height 328
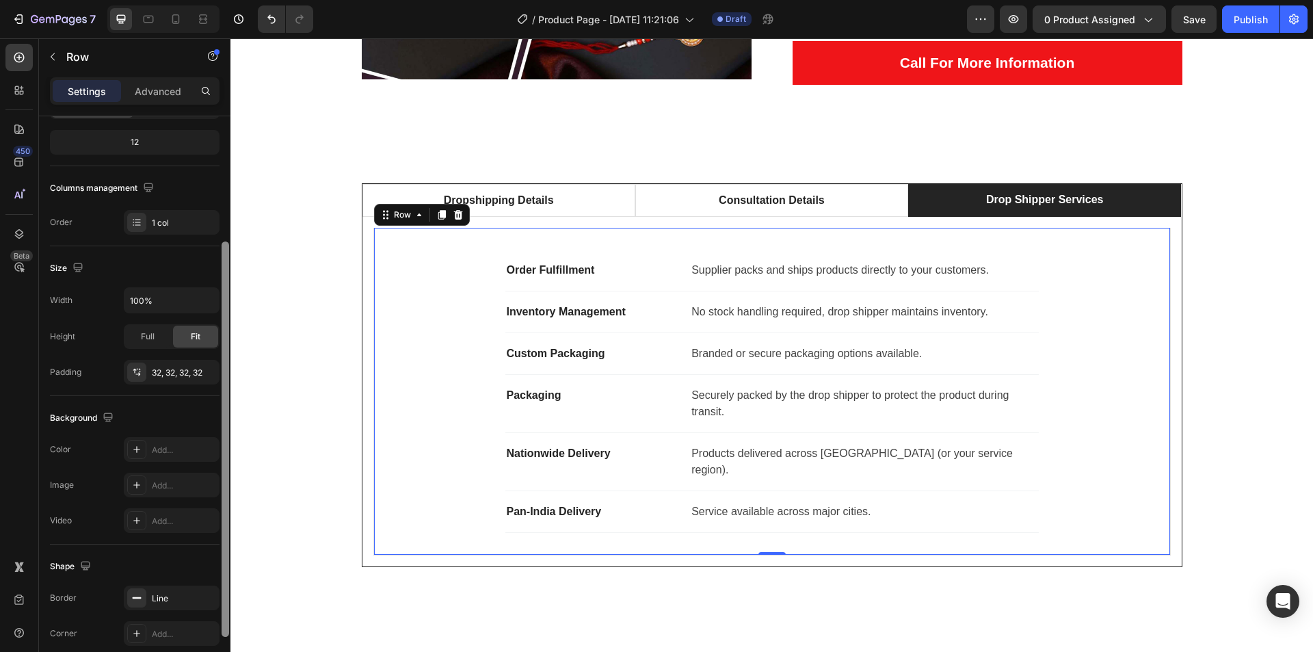
scroll to position [172, 0]
drag, startPoint x: 223, startPoint y: 476, endPoint x: 222, endPoint y: 595, distance: 119.0
click at [222, 595] on div at bounding box center [226, 432] width 8 height 395
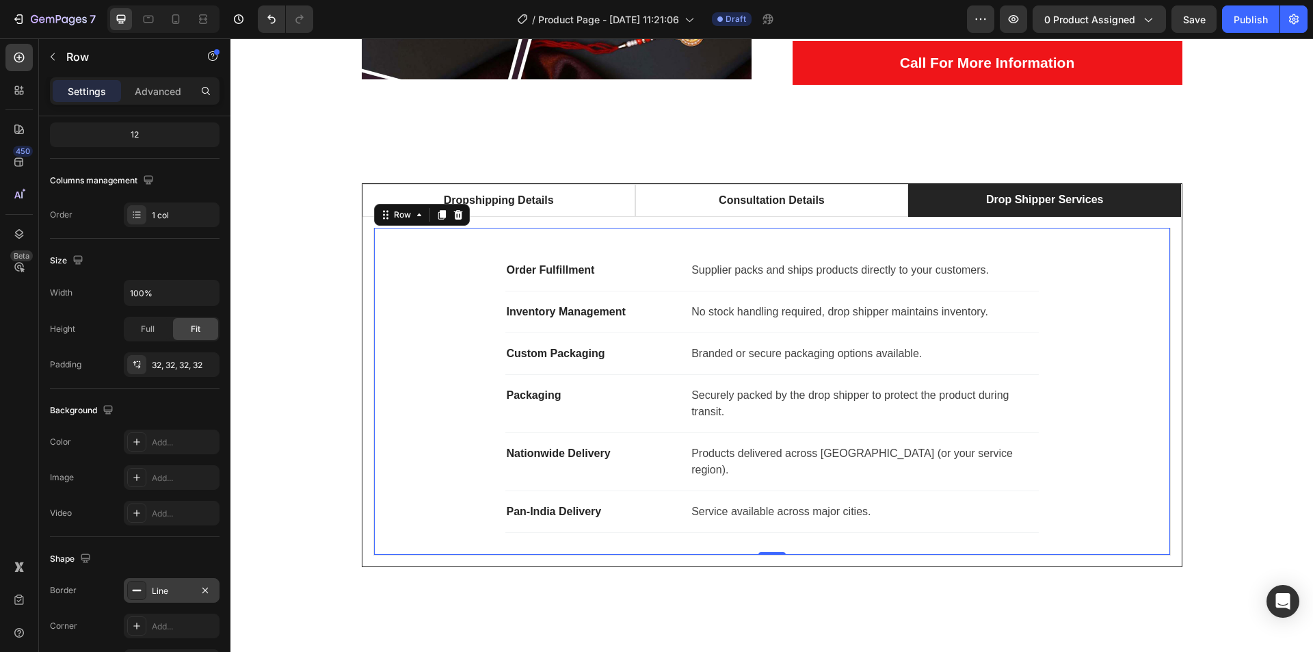
click at [181, 590] on div "Line" at bounding box center [172, 591] width 40 height 12
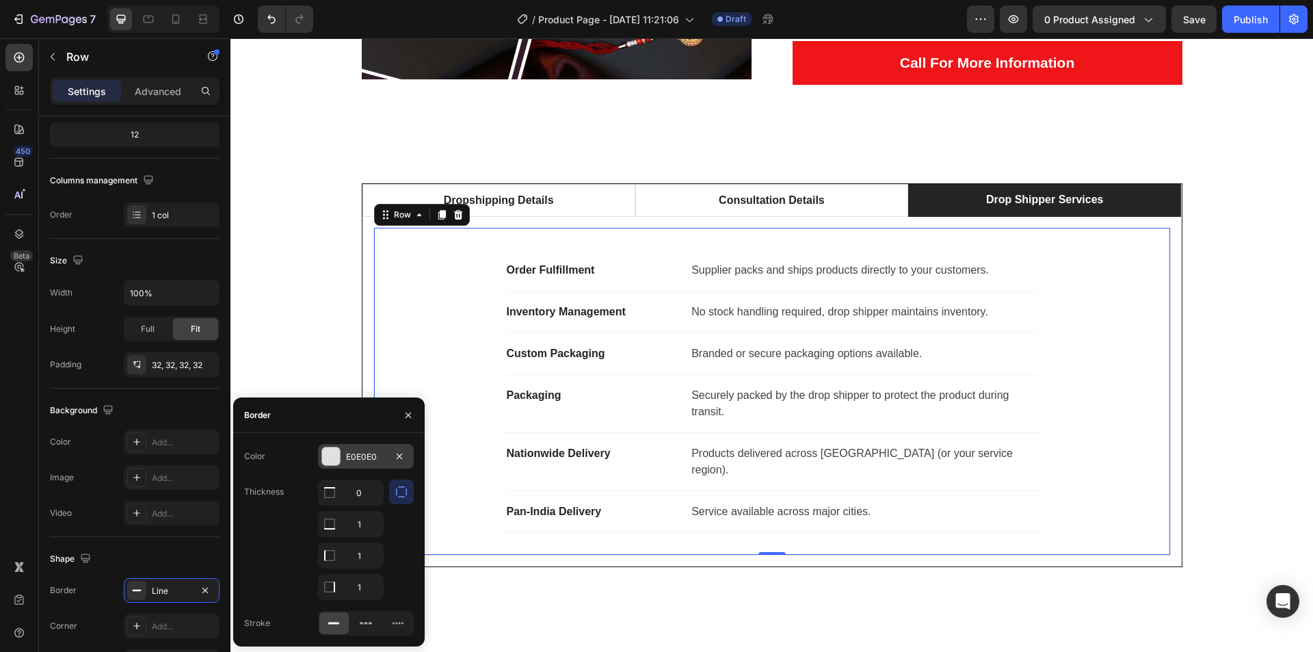
click at [336, 462] on div at bounding box center [331, 456] width 18 height 18
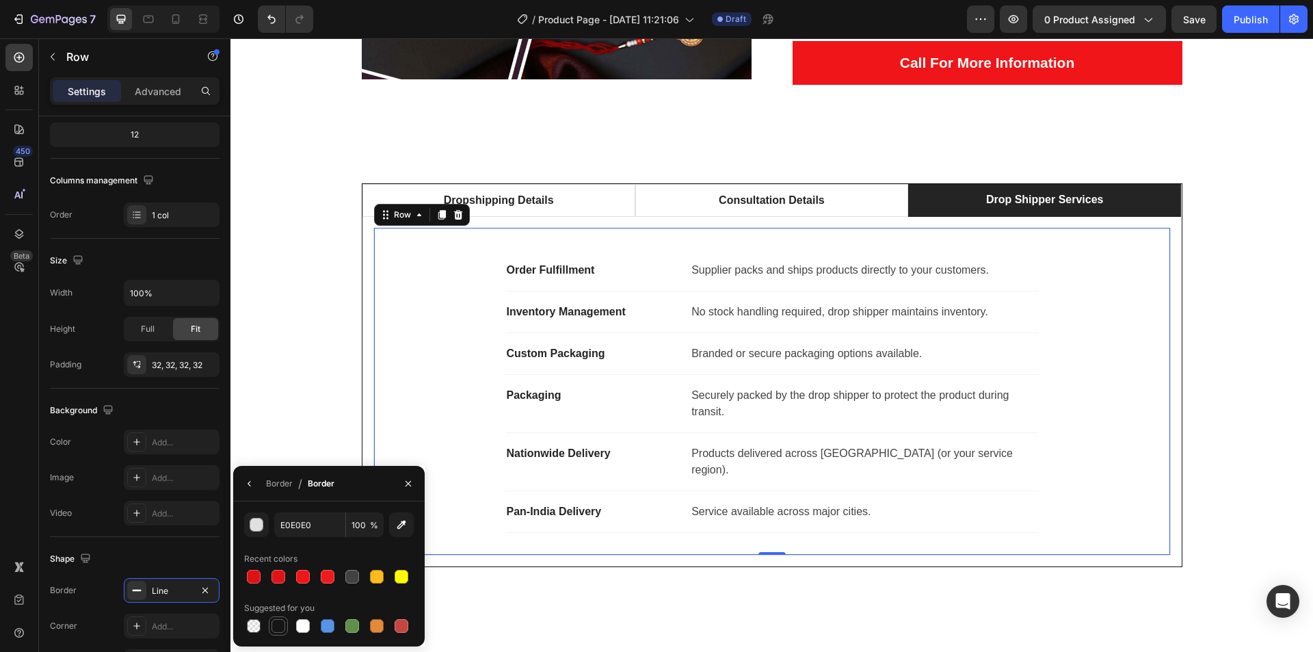
click at [274, 630] on div at bounding box center [279, 626] width 14 height 14
type input "151515"
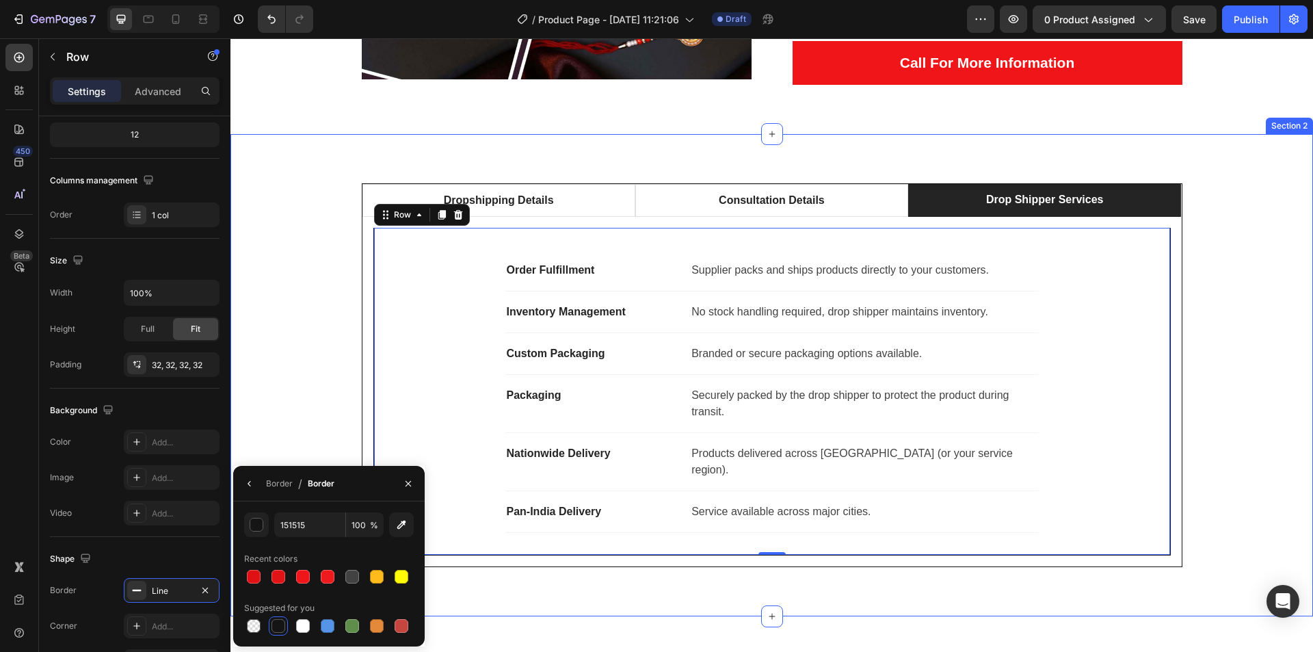
click at [1272, 365] on div "Dropshipping Details Consultation Details Drop Shipper Services Business Model …" at bounding box center [772, 375] width 1062 height 384
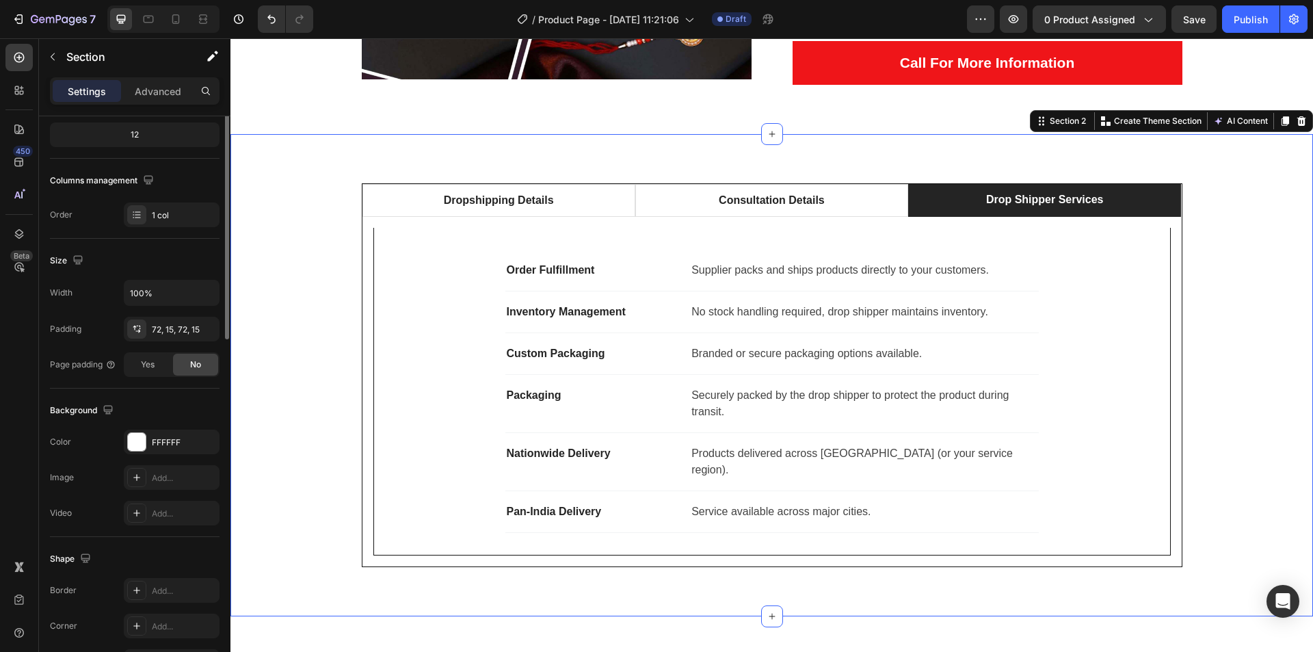
scroll to position [0, 0]
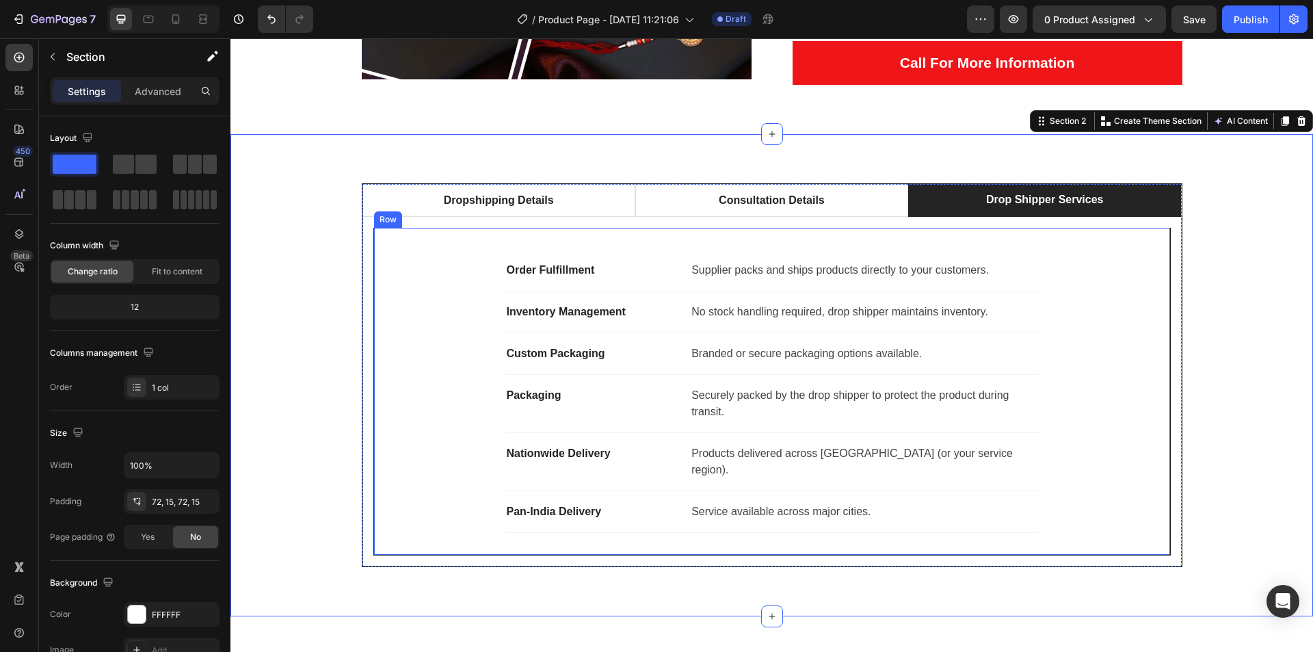
click at [373, 350] on div "Order Fulfillment Text block Supplier packs and ships products directly to your…" at bounding box center [771, 392] width 797 height 328
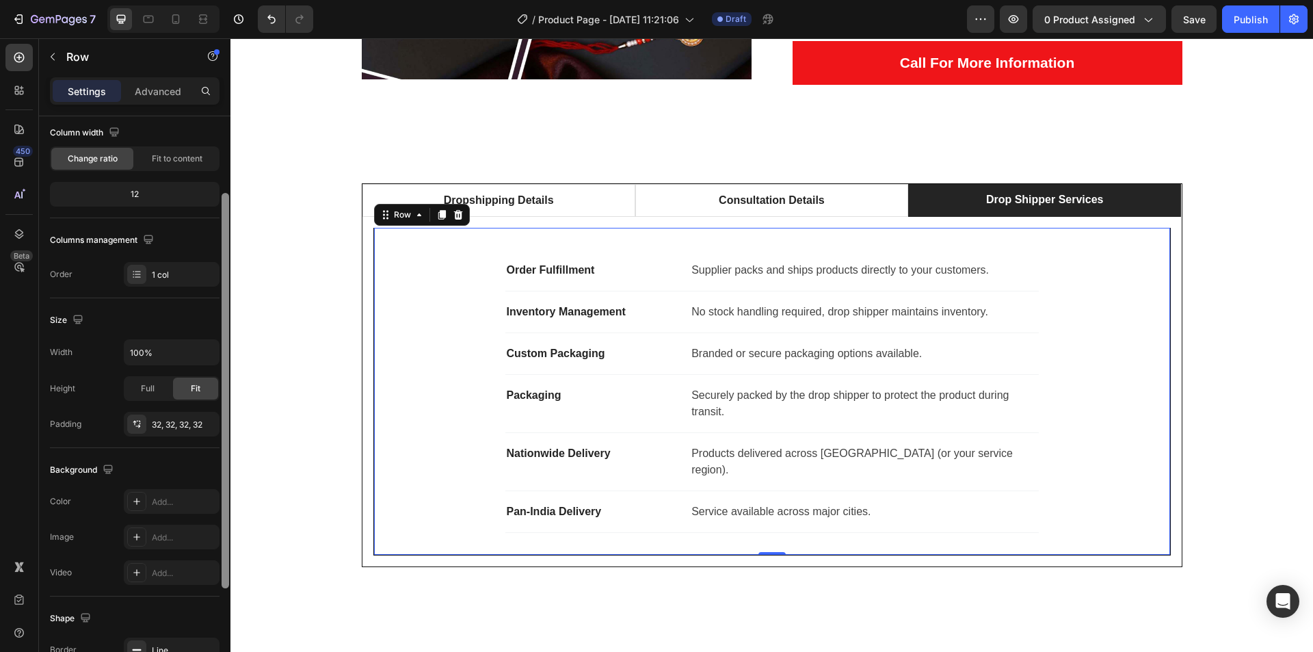
scroll to position [121, 0]
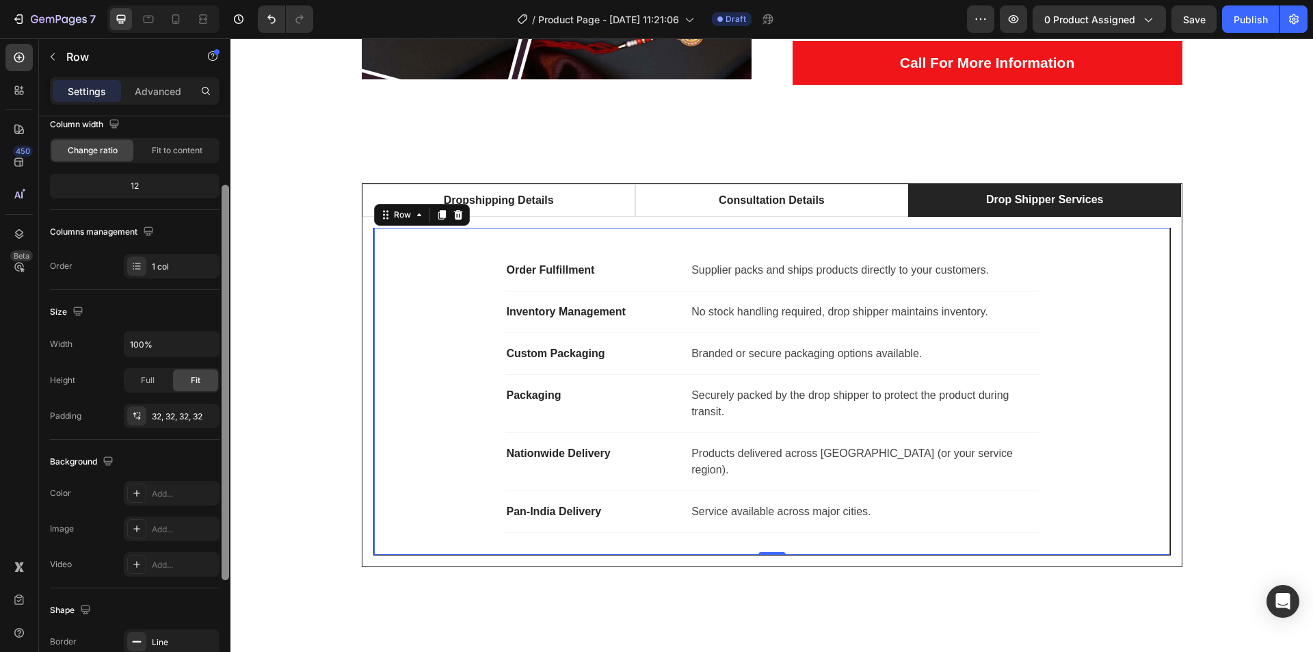
drag, startPoint x: 227, startPoint y: 499, endPoint x: 218, endPoint y: 583, distance: 83.9
click at [218, 583] on div "Layout Column width Change ratio Fit to content 12 Columns management Order 1 c…" at bounding box center [134, 403] width 191 height 574
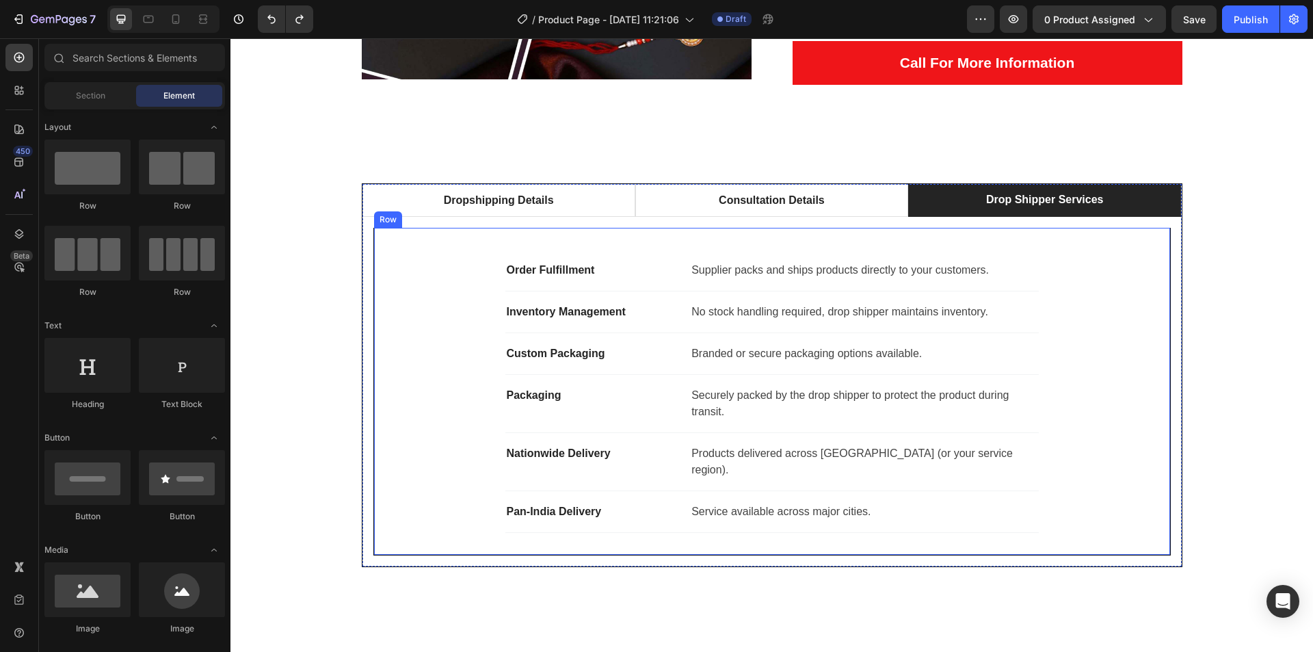
click at [373, 334] on div "Order Fulfillment Text block Supplier packs and ships products directly to your…" at bounding box center [771, 392] width 797 height 328
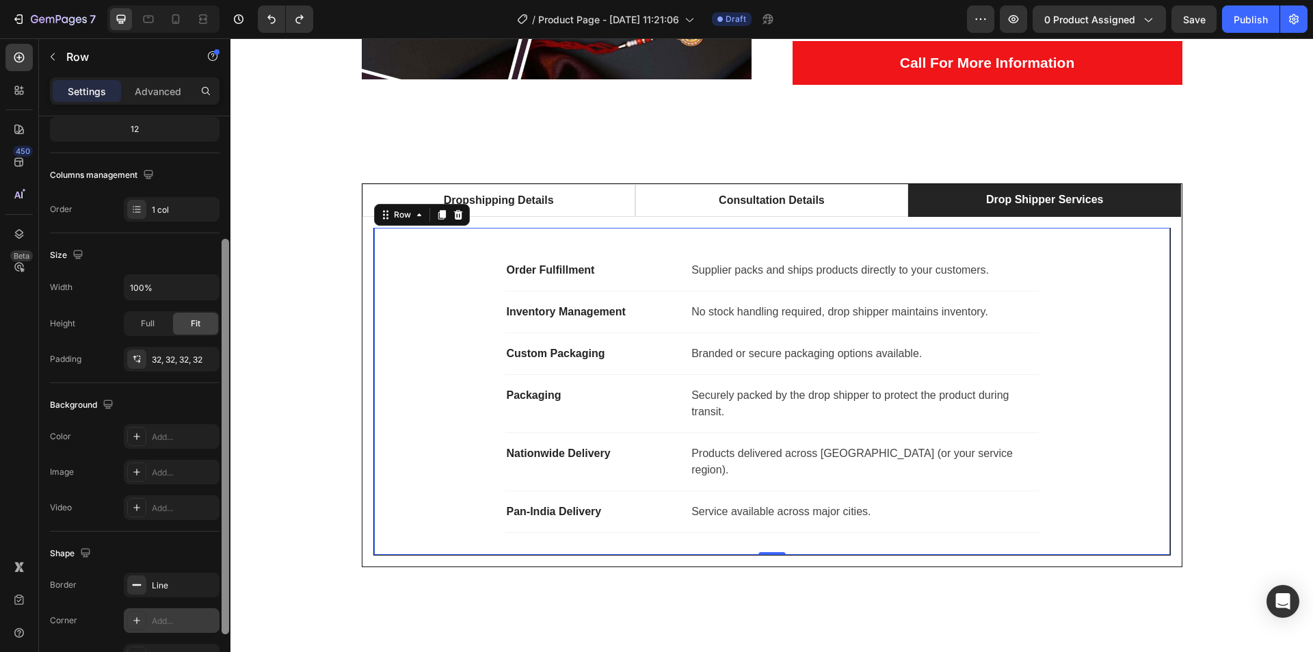
drag, startPoint x: 224, startPoint y: 497, endPoint x: 179, endPoint y: 608, distance: 119.6
click at [215, 620] on div "Layout Column width Change ratio Fit to content 12 Columns management Order 1 c…" at bounding box center [134, 403] width 191 height 574
click at [159, 585] on div "Line" at bounding box center [172, 585] width 40 height 12
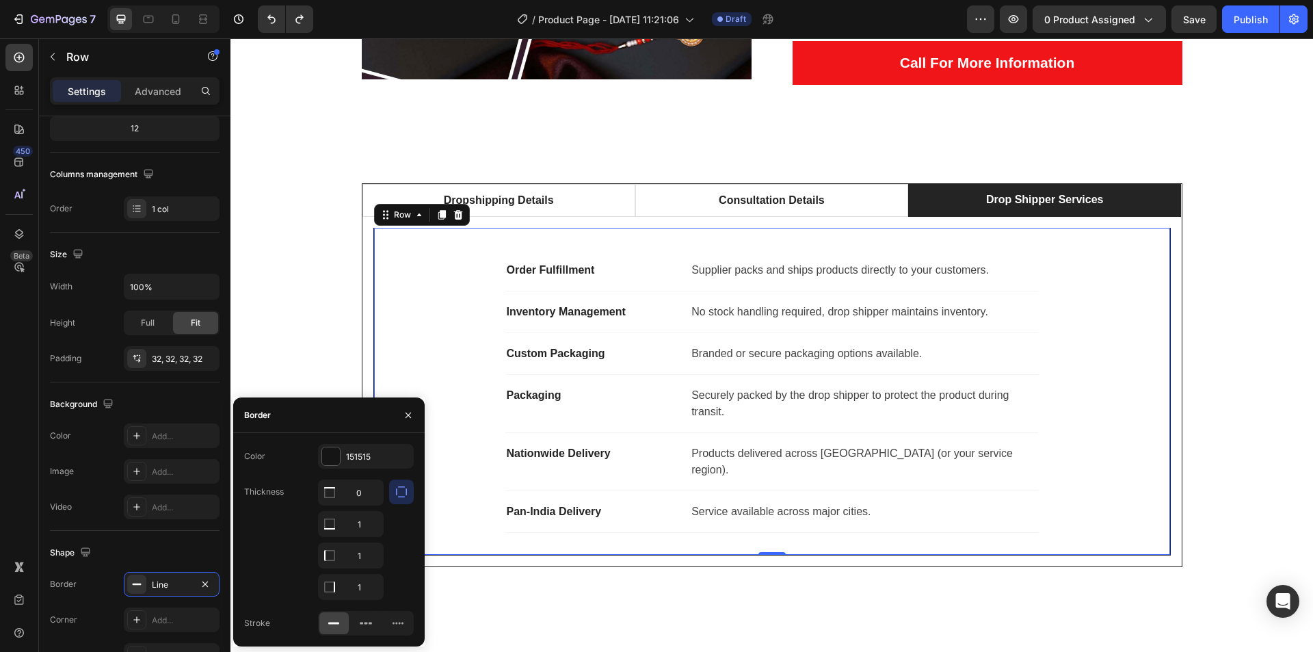
click at [396, 492] on icon "button" at bounding box center [401, 491] width 11 height 11
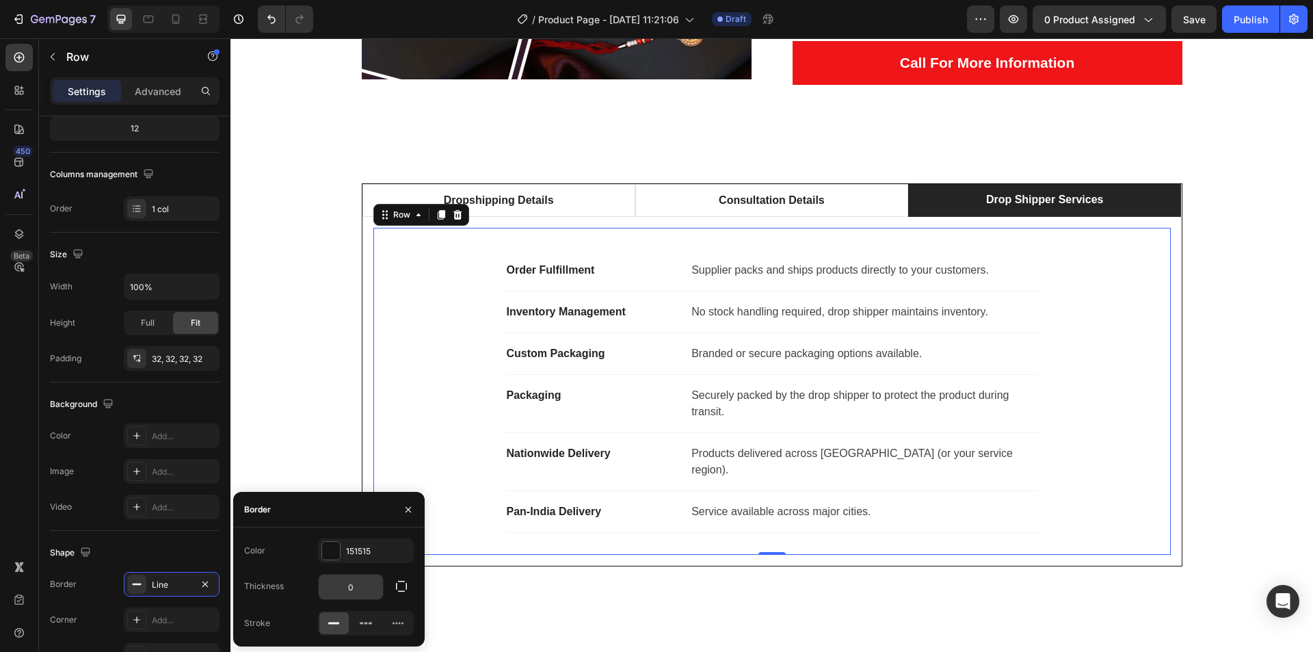
click at [362, 587] on input "0" at bounding box center [351, 586] width 64 height 25
type input "1"
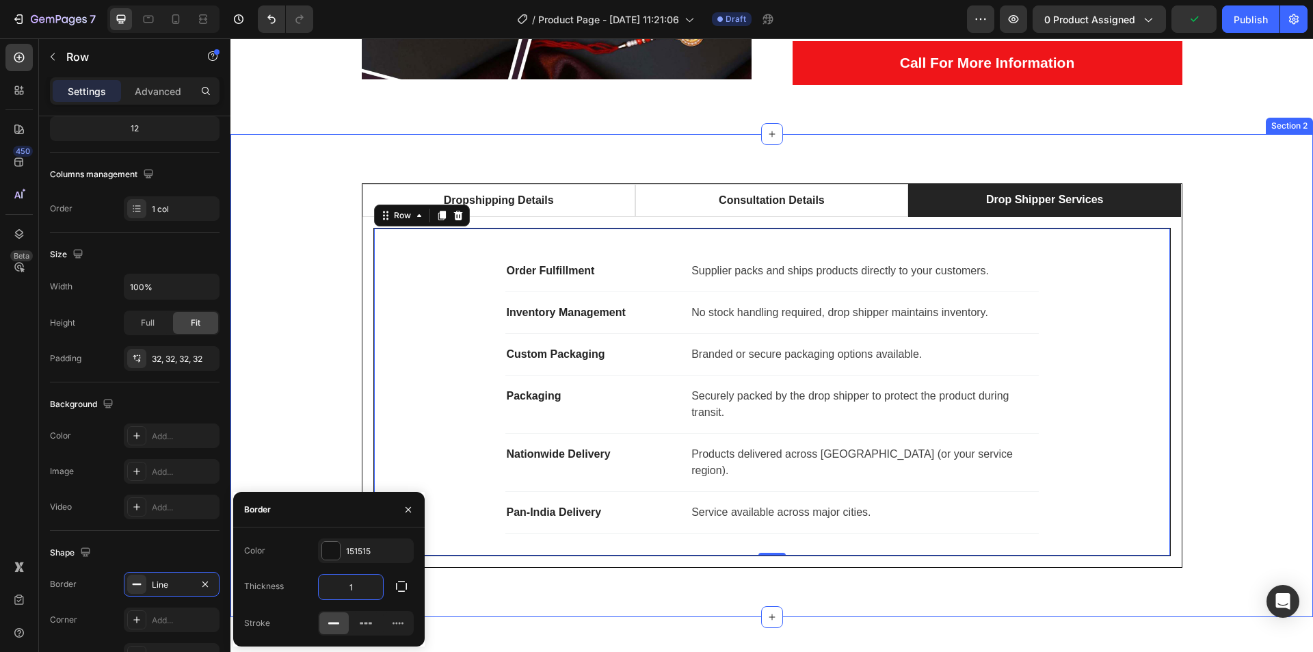
click at [260, 388] on div "Dropshipping Details Consultation Details Drop Shipper Services Business Model …" at bounding box center [772, 375] width 1062 height 384
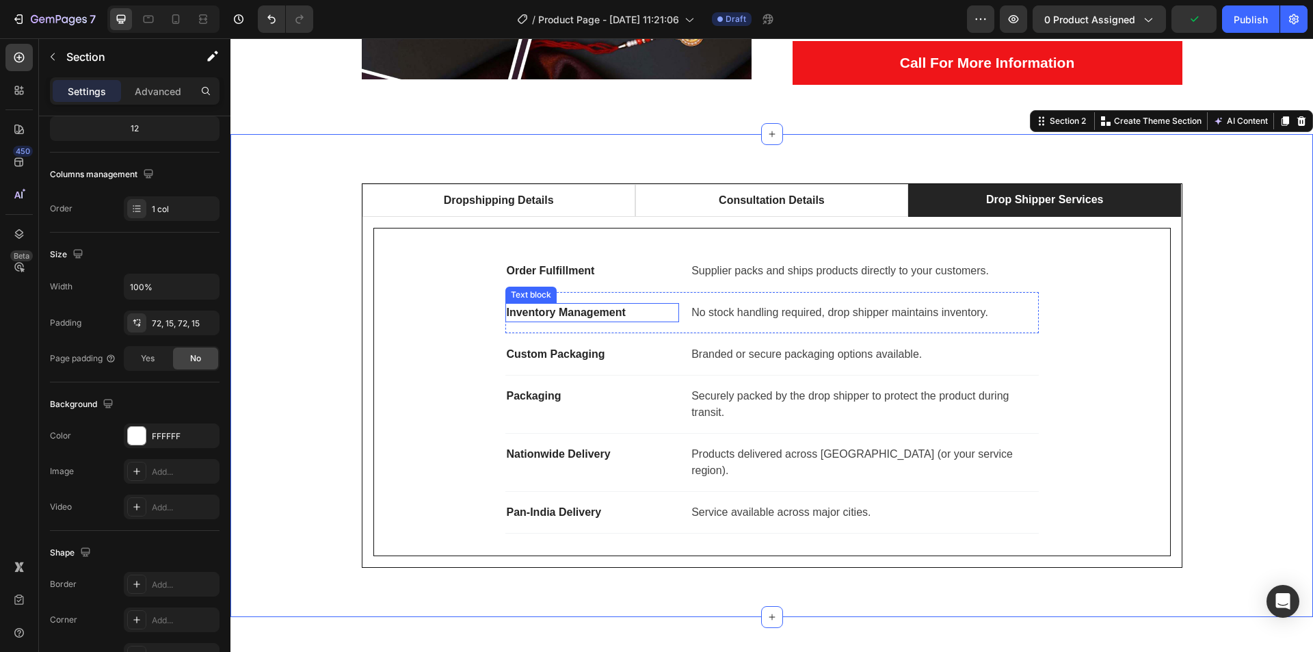
scroll to position [0, 0]
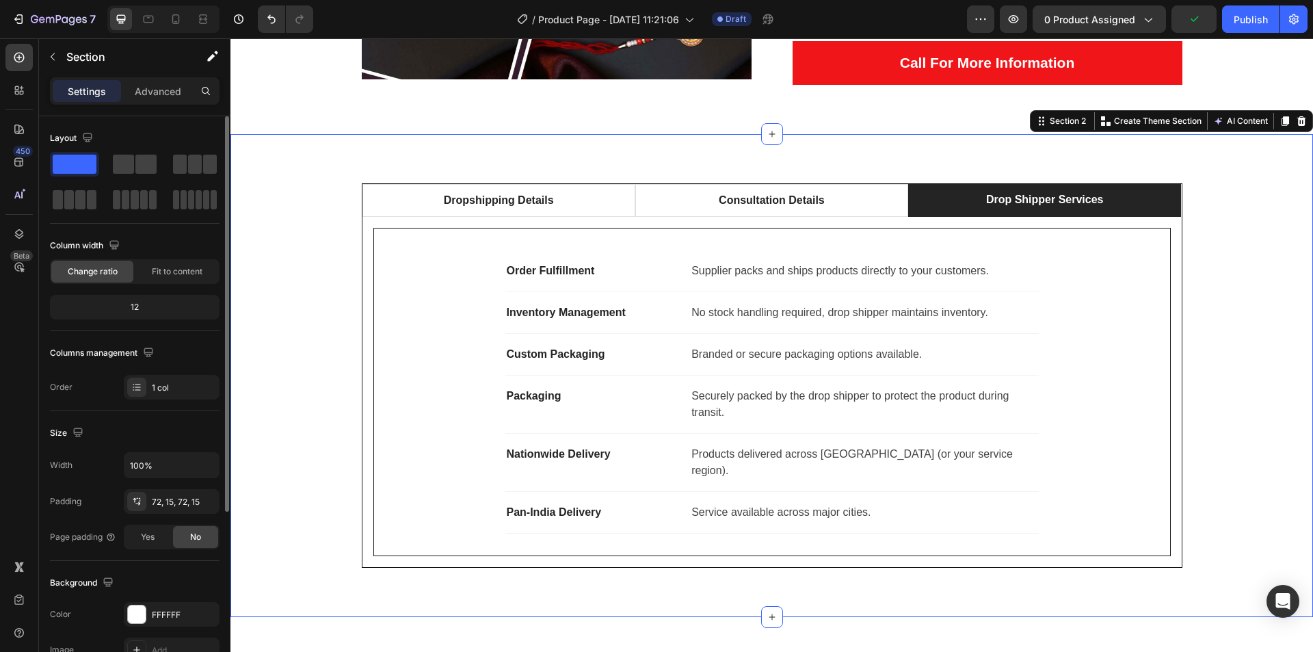
click at [1243, 280] on div "Dropshipping Details Consultation Details Drop Shipper Services Business Model …" at bounding box center [772, 375] width 1062 height 384
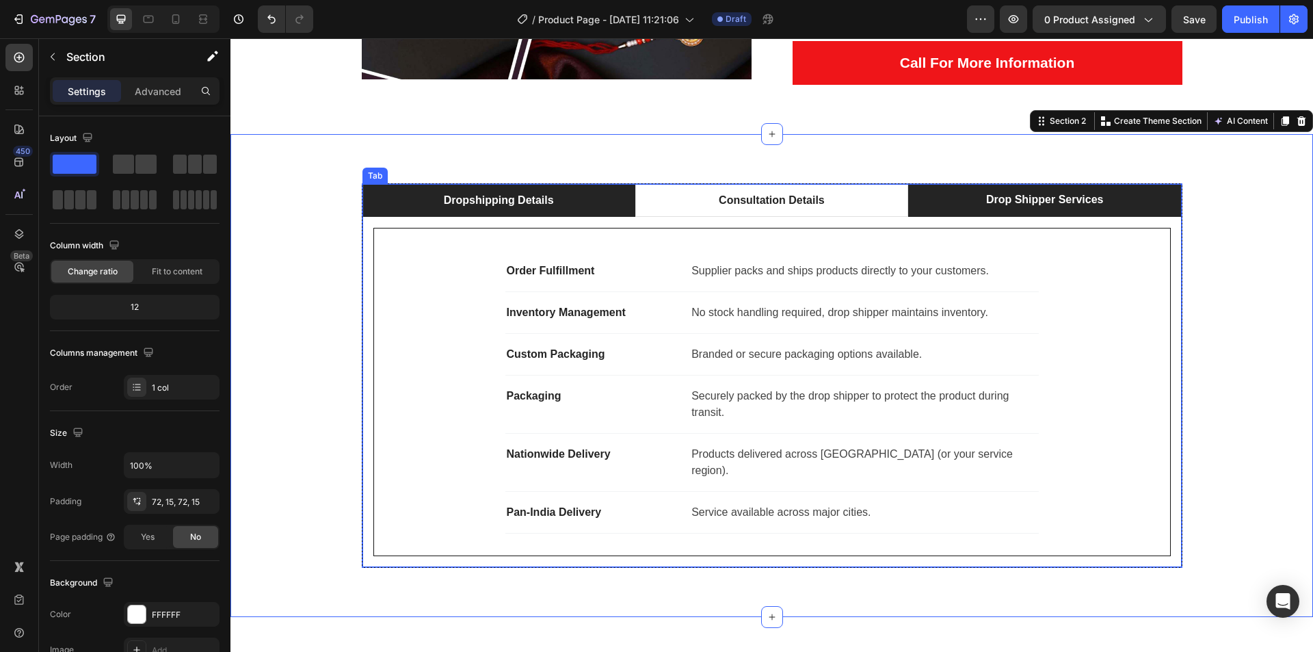
click at [571, 200] on li "Dropshipping Details" at bounding box center [498, 200] width 273 height 33
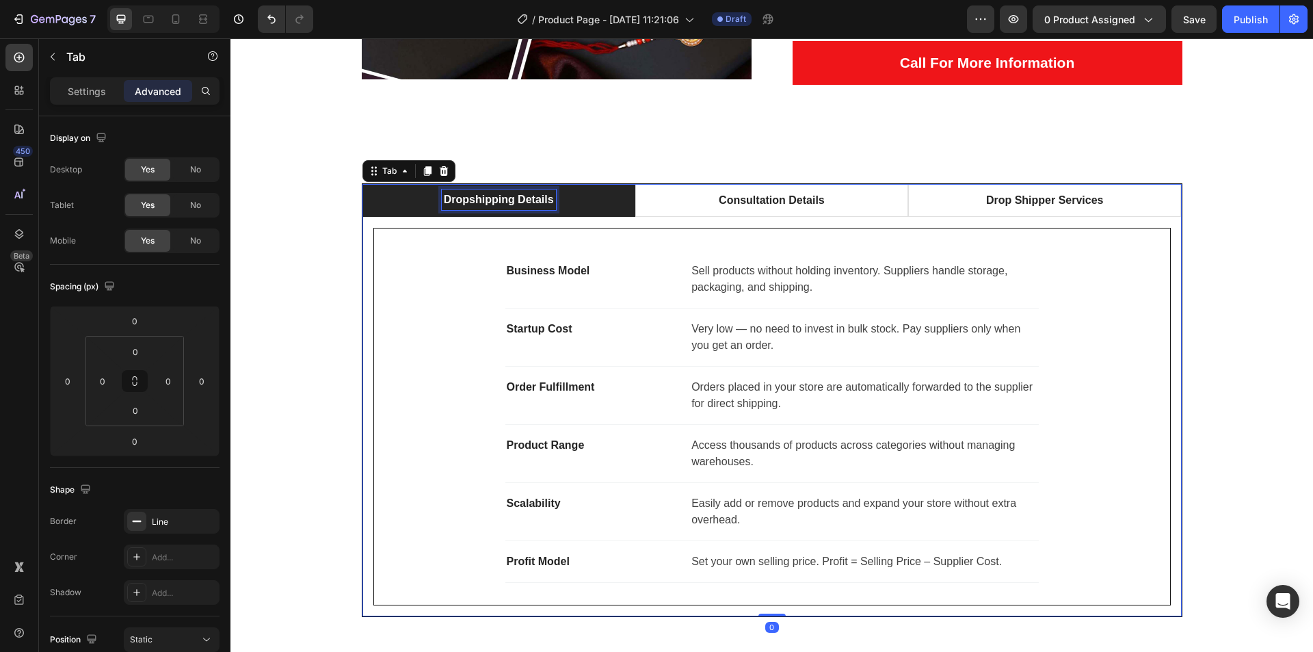
click at [458, 201] on p "Dropshipping Details" at bounding box center [499, 199] width 110 height 16
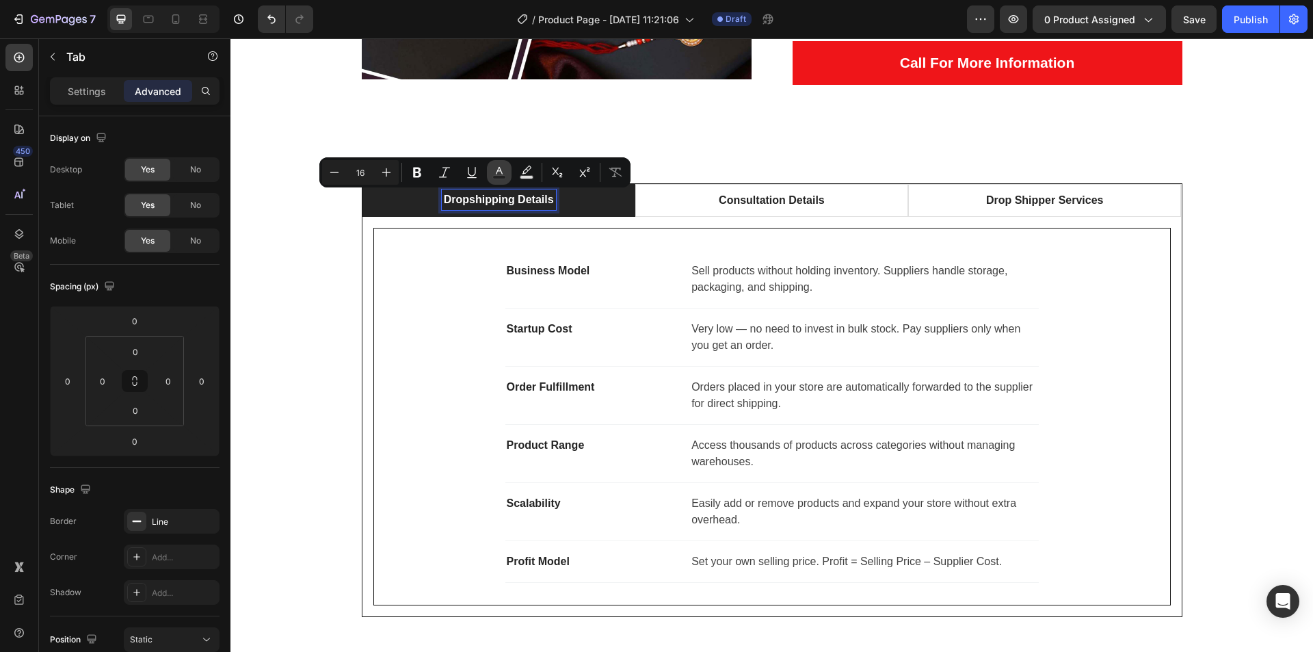
click at [496, 174] on icon "Editor contextual toolbar" at bounding box center [499, 173] width 14 height 14
type input "FFFFFF"
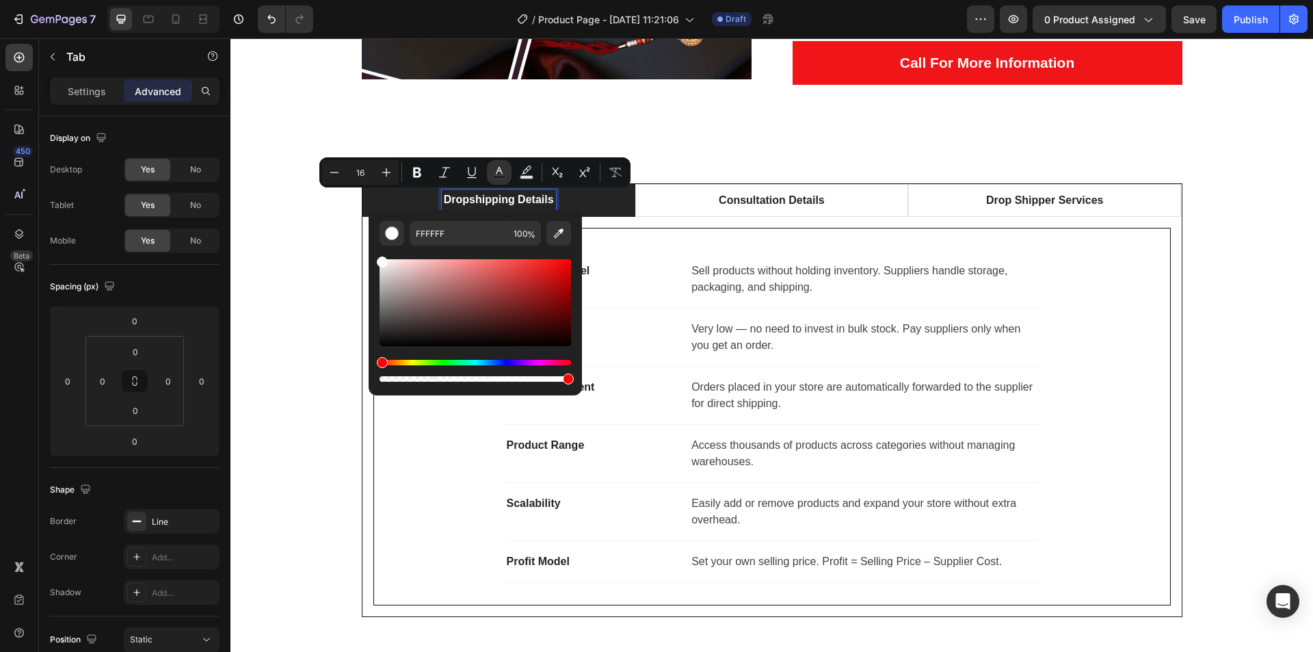
click at [562, 284] on div "Editor contextual toolbar" at bounding box center [475, 302] width 191 height 87
drag, startPoint x: 514, startPoint y: 280, endPoint x: 370, endPoint y: 261, distance: 145.6
click at [370, 261] on div "B50909 100 %" at bounding box center [475, 297] width 213 height 174
type input "F9F9F9"
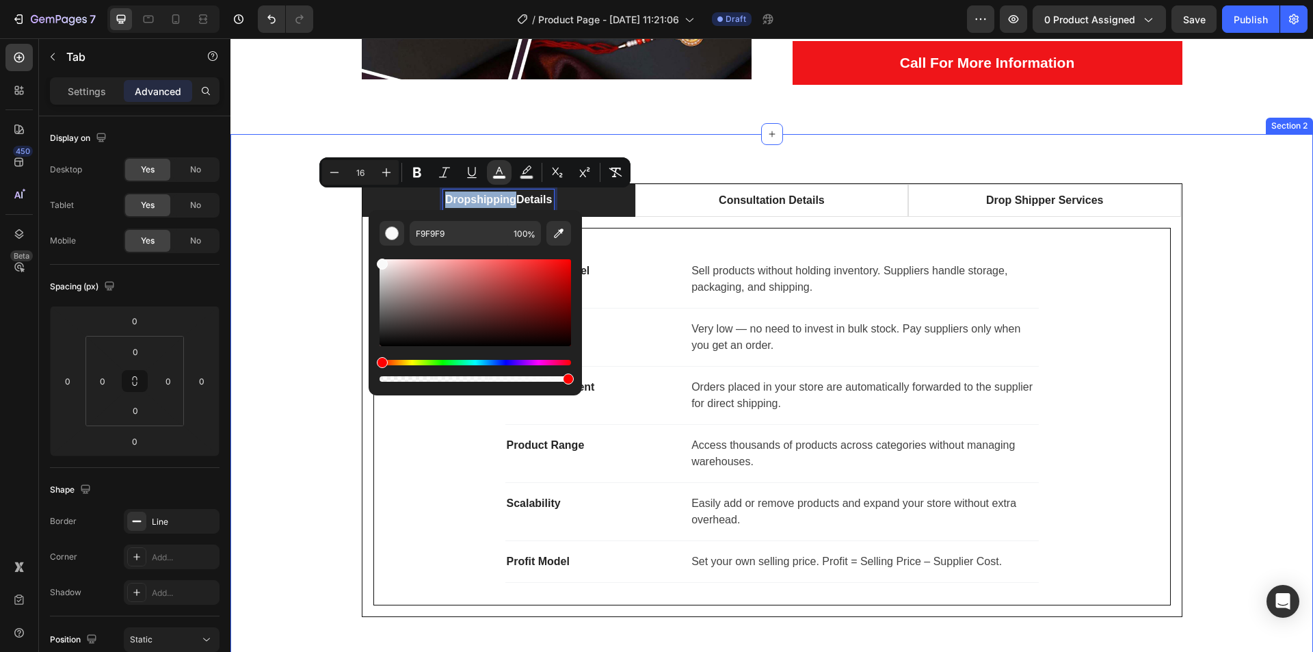
click at [1265, 227] on div "Dropshipping Details Consultation Details Drop Shipper Services Business Model …" at bounding box center [772, 400] width 1062 height 434
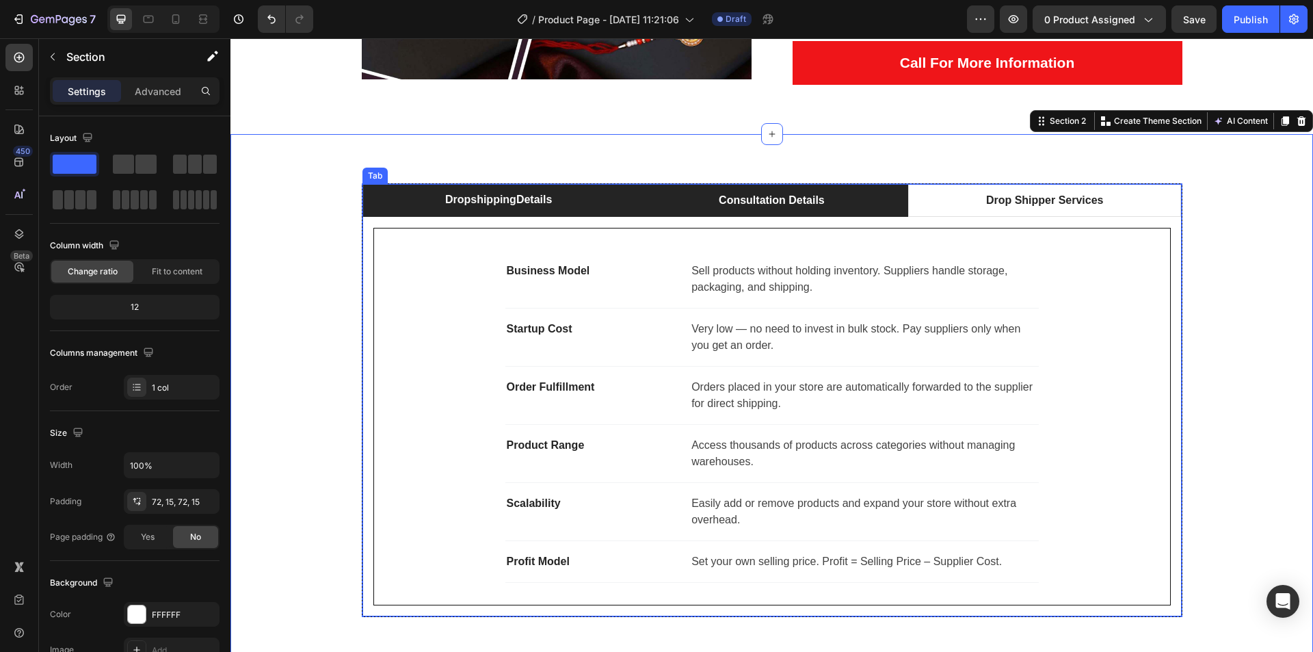
click at [864, 212] on li "Consultation Details" at bounding box center [771, 200] width 273 height 33
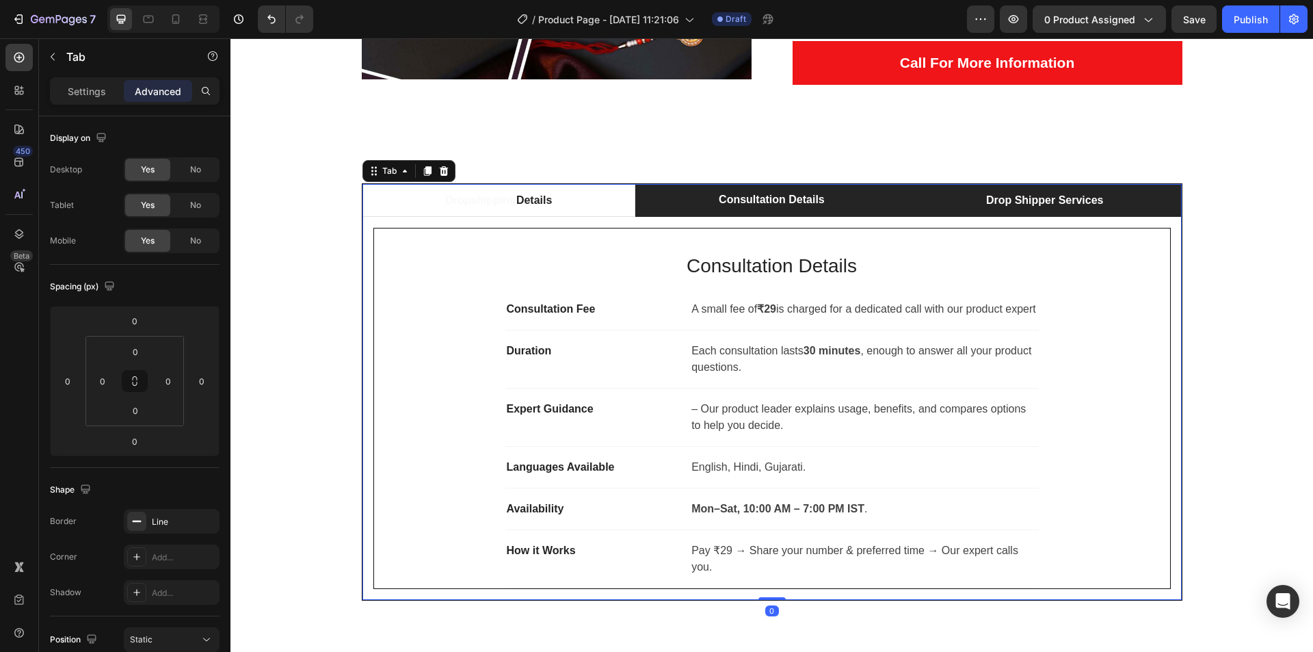
click at [960, 211] on li "Drop Shipper Services" at bounding box center [1044, 200] width 273 height 33
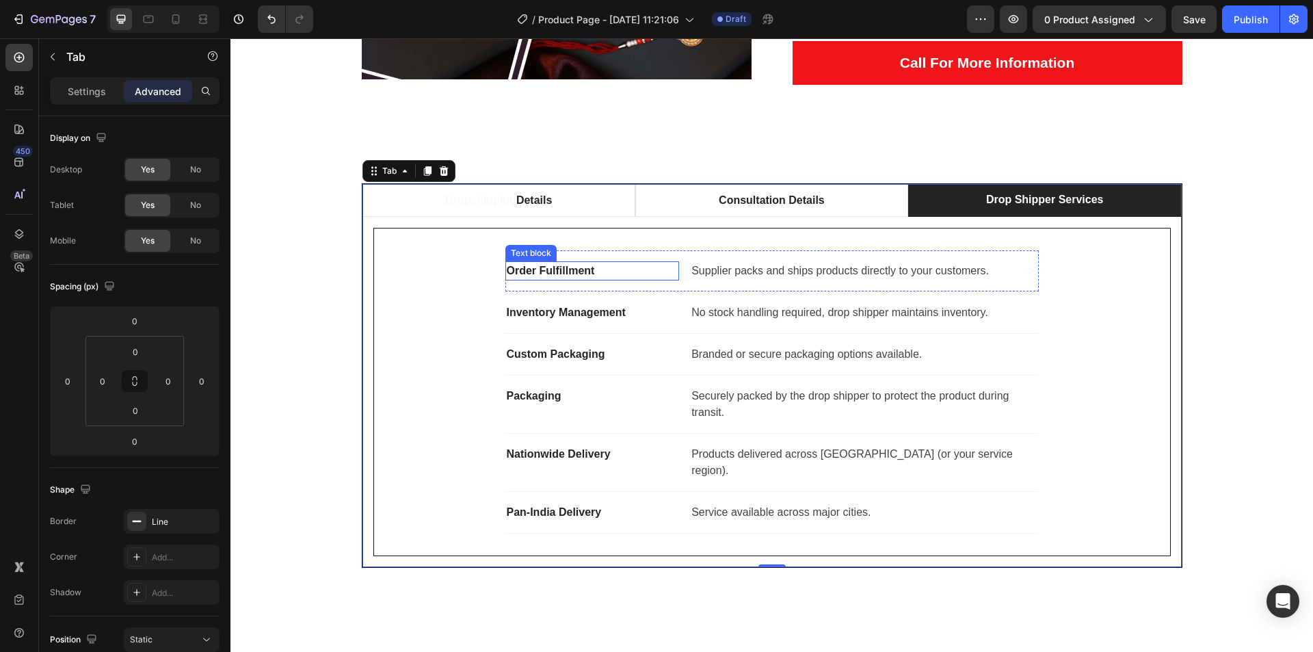
click at [566, 266] on p "Order Fulfillment" at bounding box center [593, 271] width 172 height 16
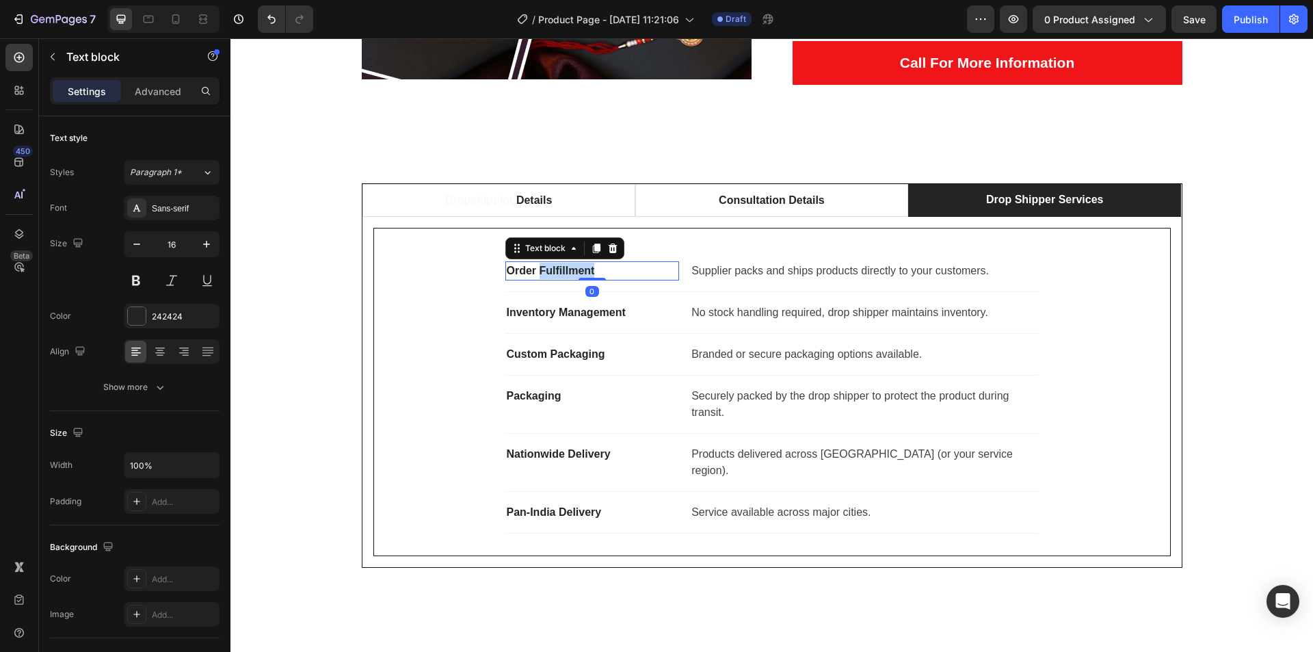
click at [566, 266] on p "Order Fulfillment" at bounding box center [593, 271] width 172 height 16
click at [765, 265] on p "Supplier packs and ships products directly to your customers." at bounding box center [863, 271] width 345 height 16
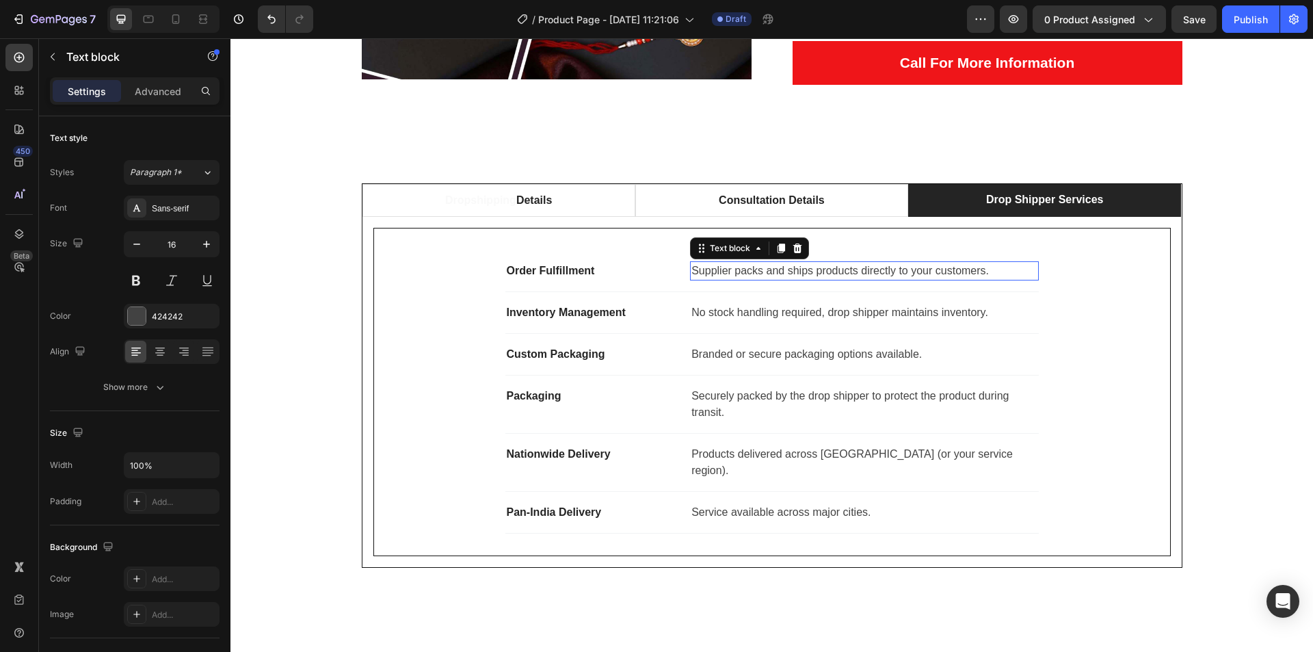
click at [765, 265] on p "Supplier packs and ships products directly to your customers." at bounding box center [863, 271] width 345 height 16
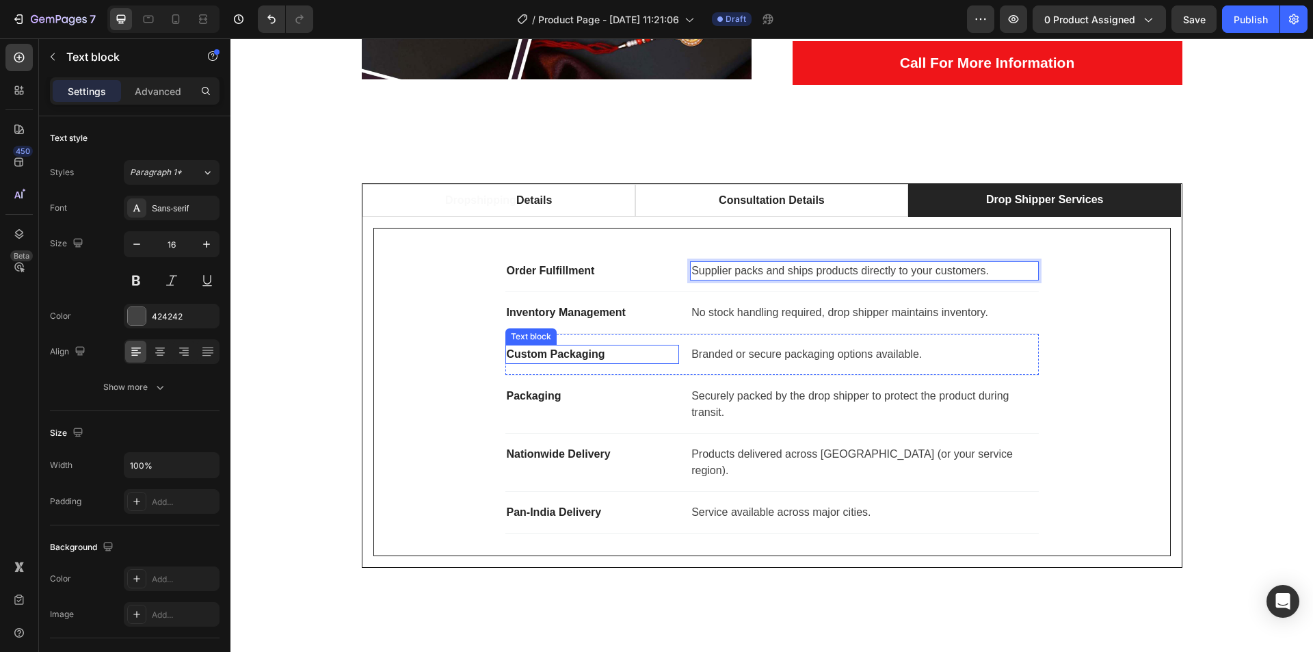
click at [533, 351] on p "Custom Packaging" at bounding box center [593, 354] width 172 height 16
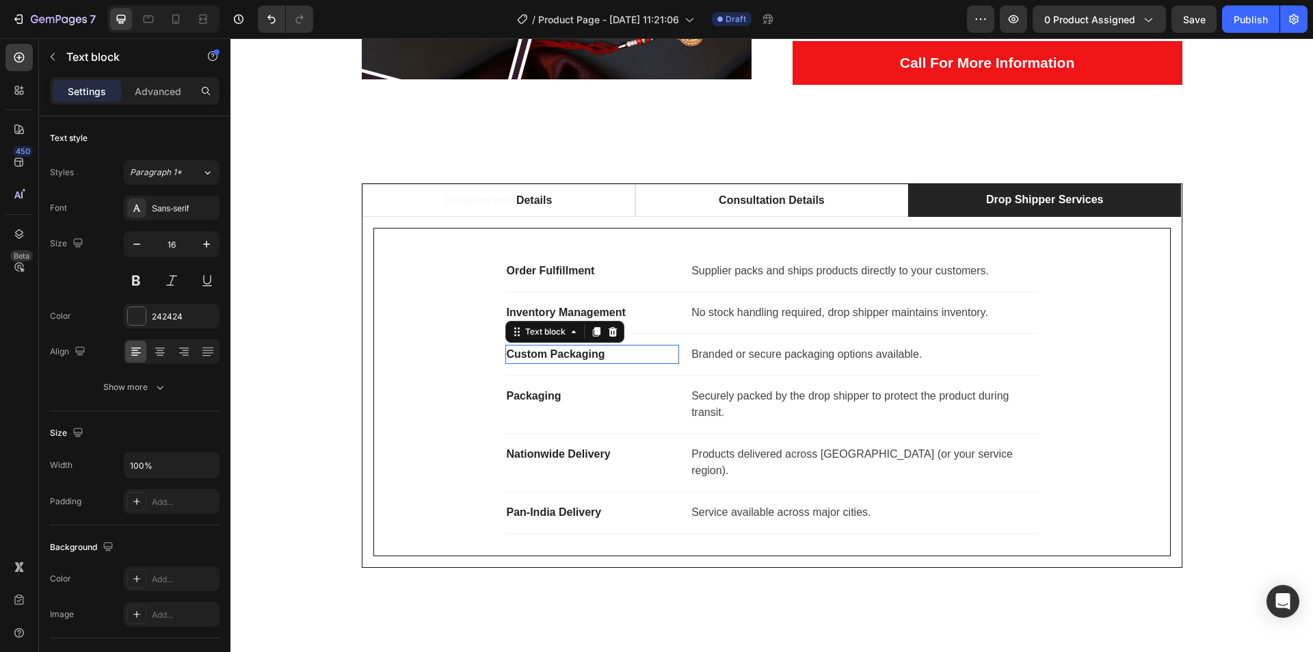
click at [533, 351] on p "Custom Packaging" at bounding box center [593, 354] width 172 height 16
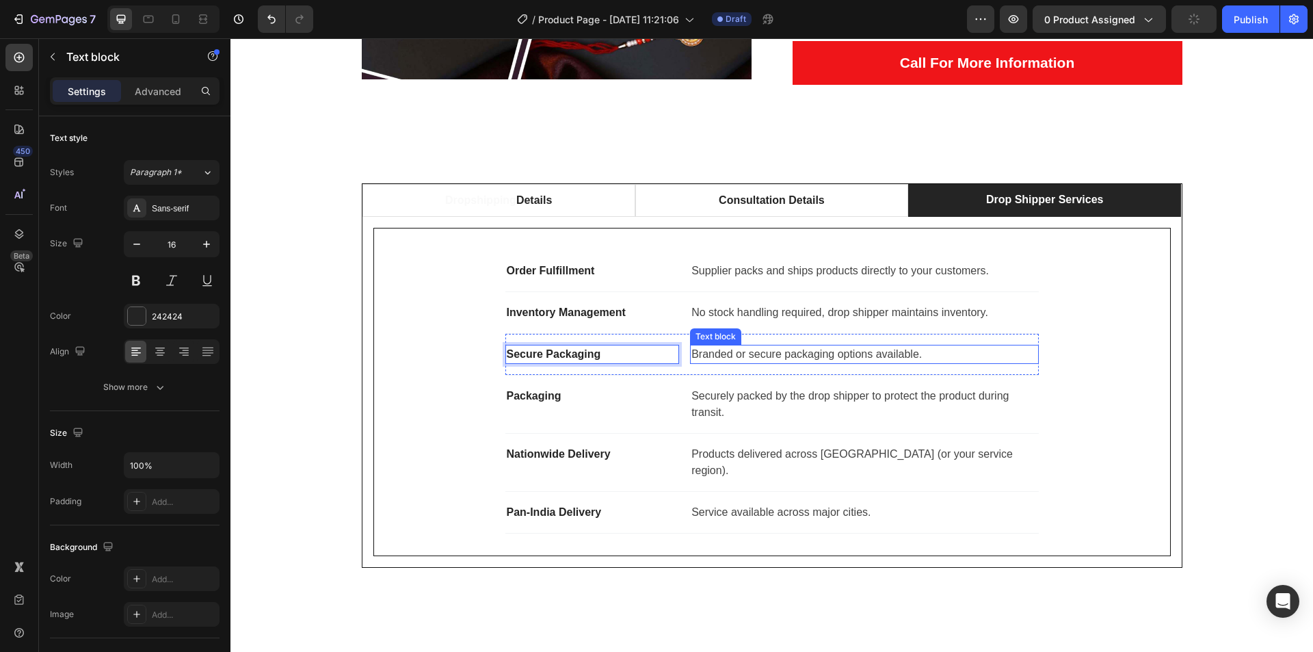
click at [750, 348] on p "Branded or secure packaging options available." at bounding box center [863, 354] width 345 height 16
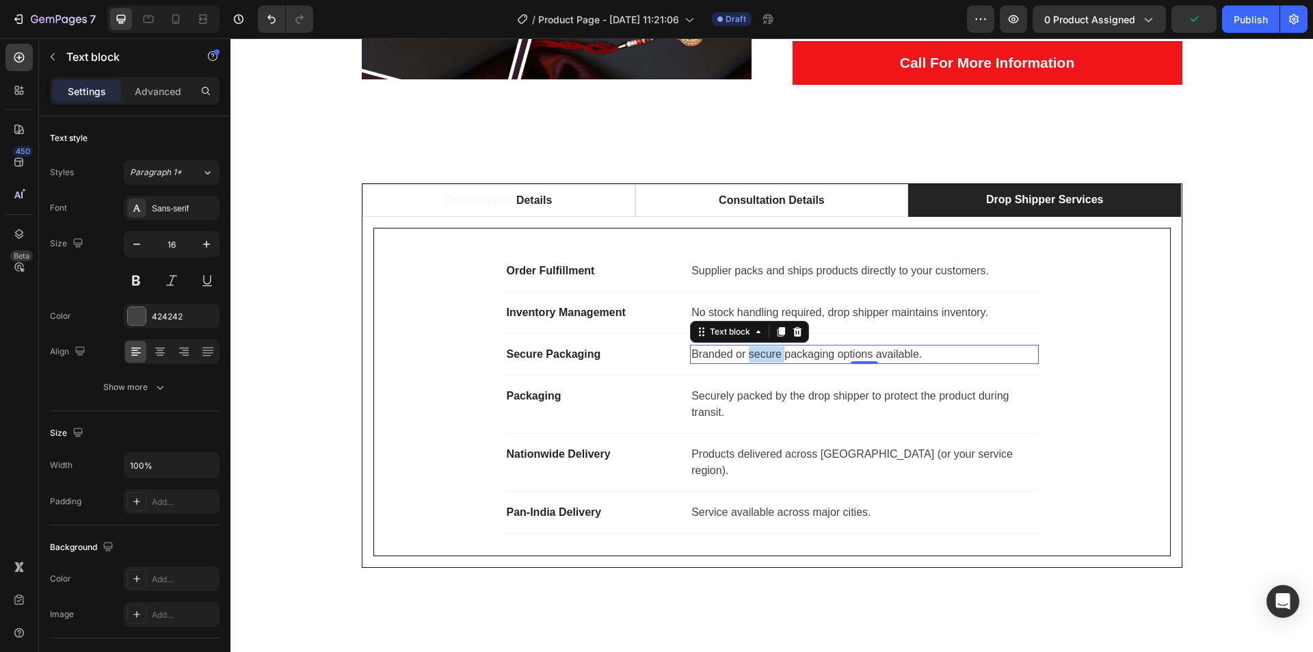
click at [750, 348] on p "Branded or secure packaging options available." at bounding box center [863, 354] width 345 height 16
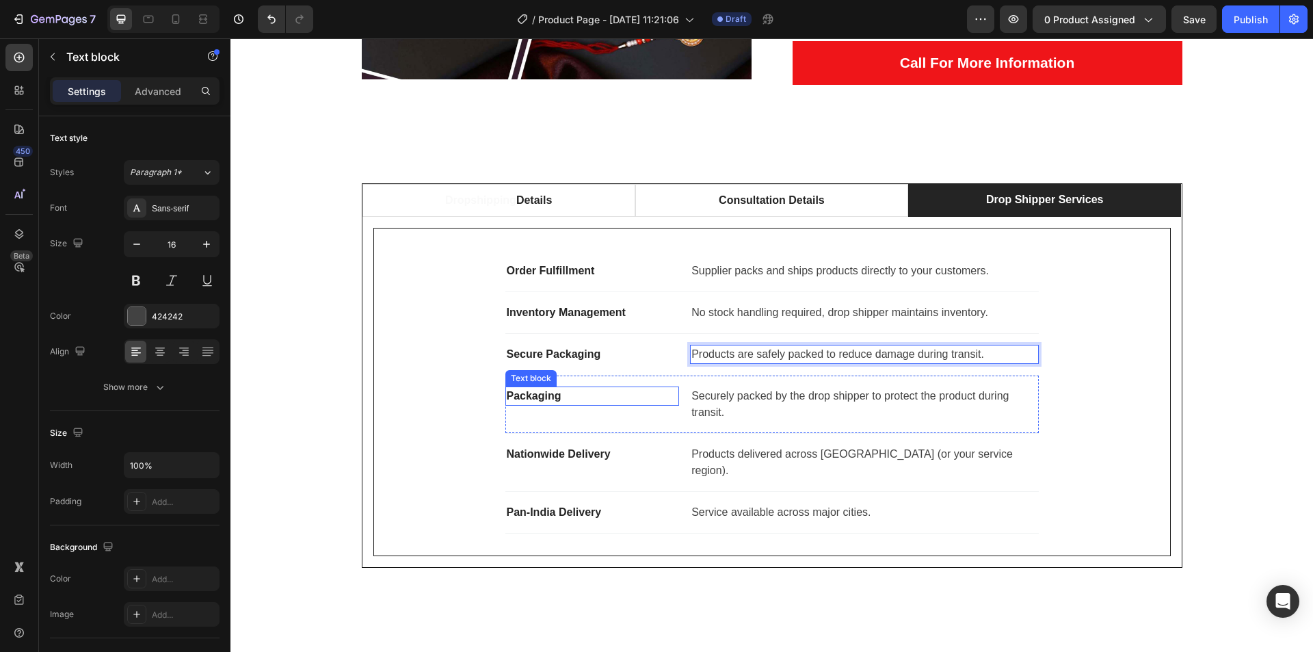
click at [535, 391] on p "Packaging" at bounding box center [593, 396] width 172 height 16
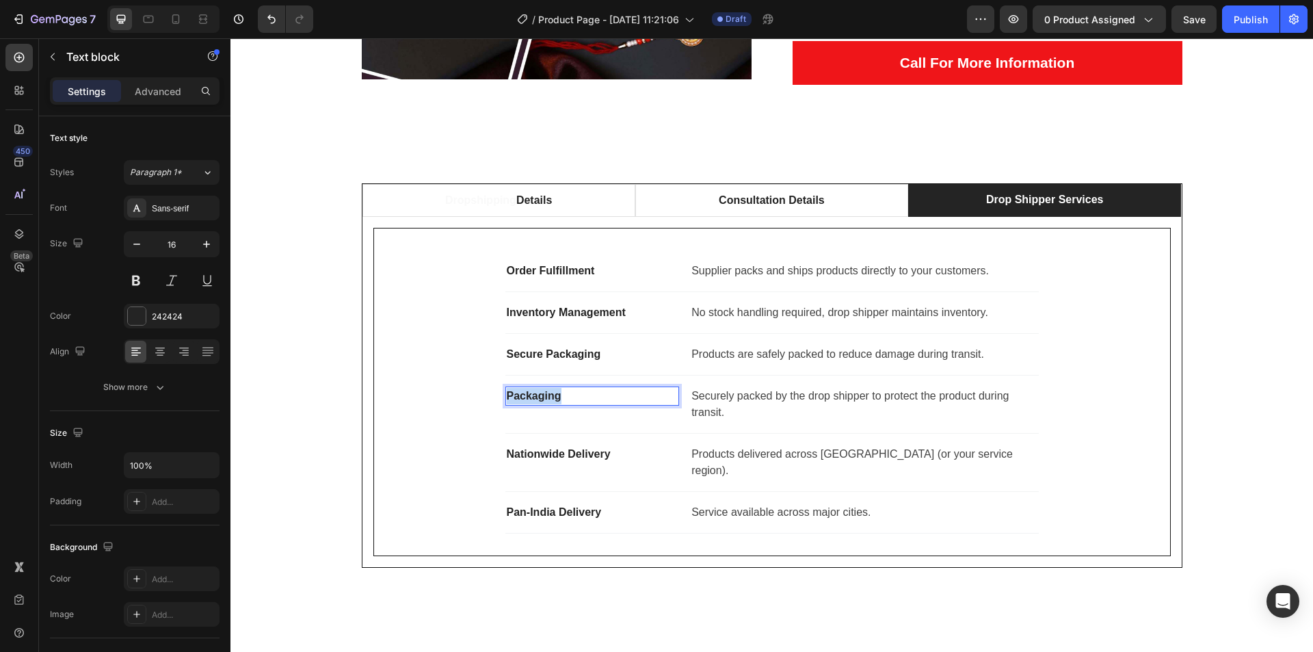
click at [535, 391] on p "Packaging" at bounding box center [593, 396] width 172 height 16
click at [742, 393] on p "Securely packed by the drop shipper to protect the product during transit." at bounding box center [863, 404] width 345 height 33
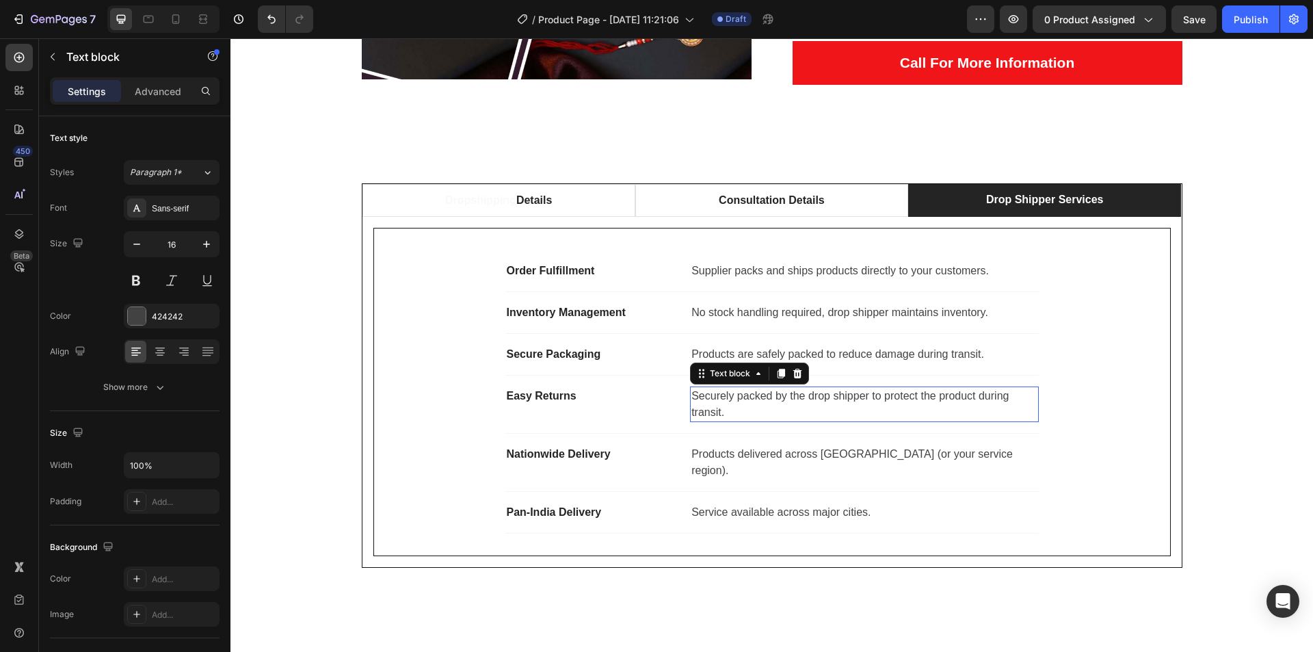
click at [742, 393] on p "Securely packed by the drop shipper to protect the product during transit." at bounding box center [863, 404] width 345 height 33
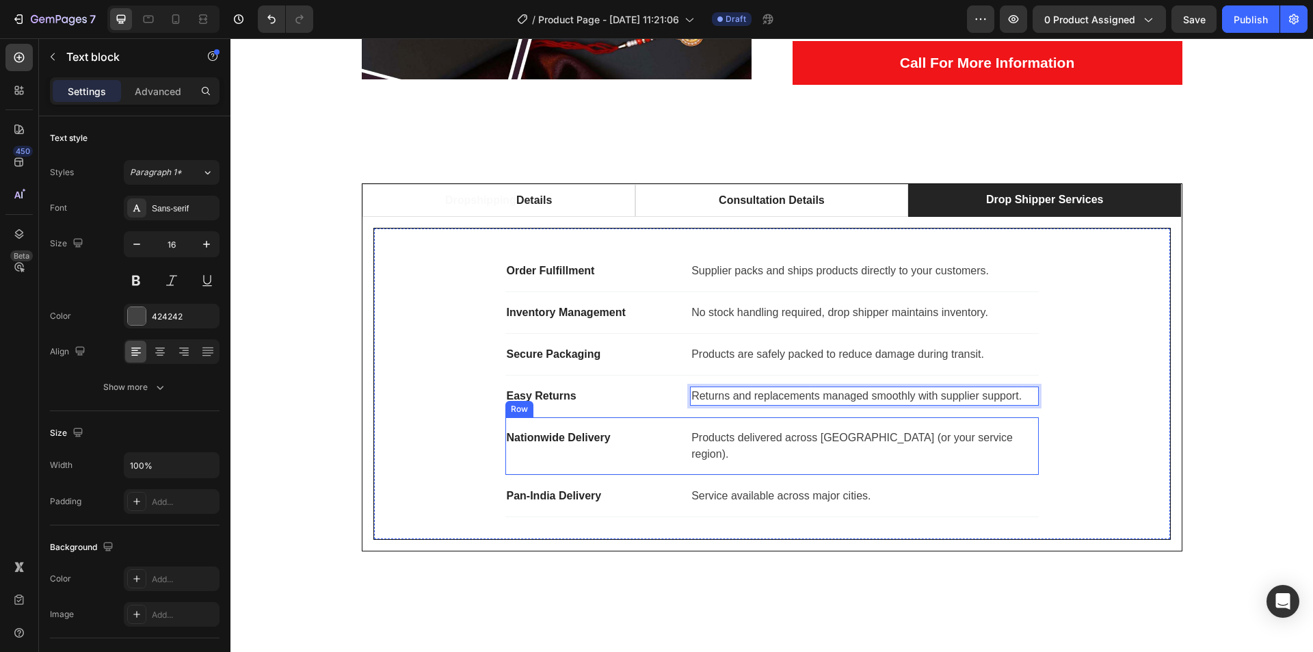
click at [532, 438] on p "Nationwide Delivery" at bounding box center [593, 438] width 172 height 16
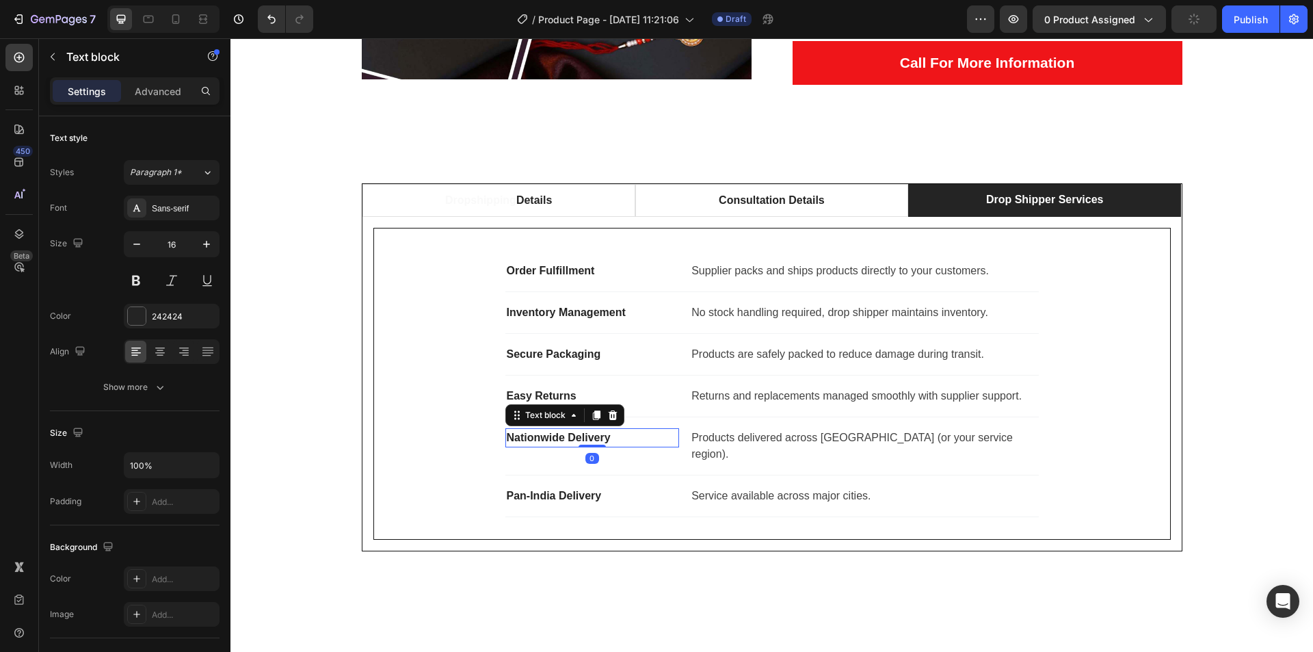
click at [532, 438] on p "Nationwide Delivery" at bounding box center [593, 438] width 172 height 16
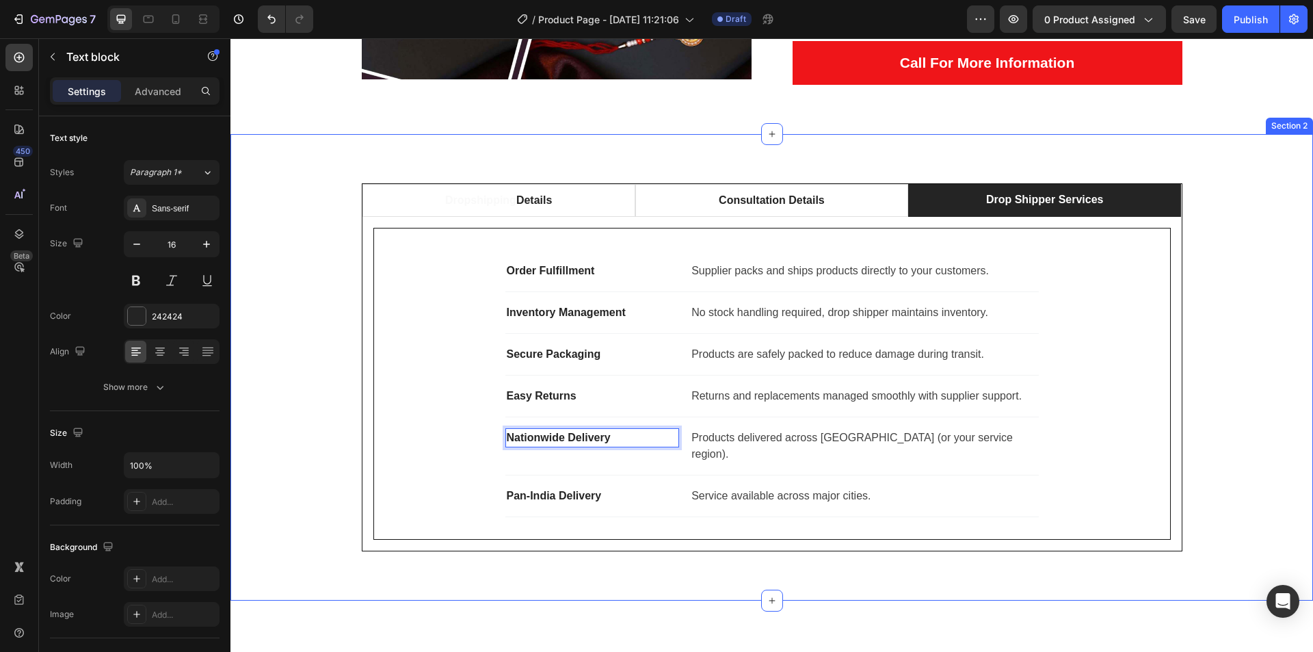
click at [1250, 410] on div "Dropshipping Details Consultation Details Drop Shipper Services Business Model …" at bounding box center [772, 367] width 1062 height 368
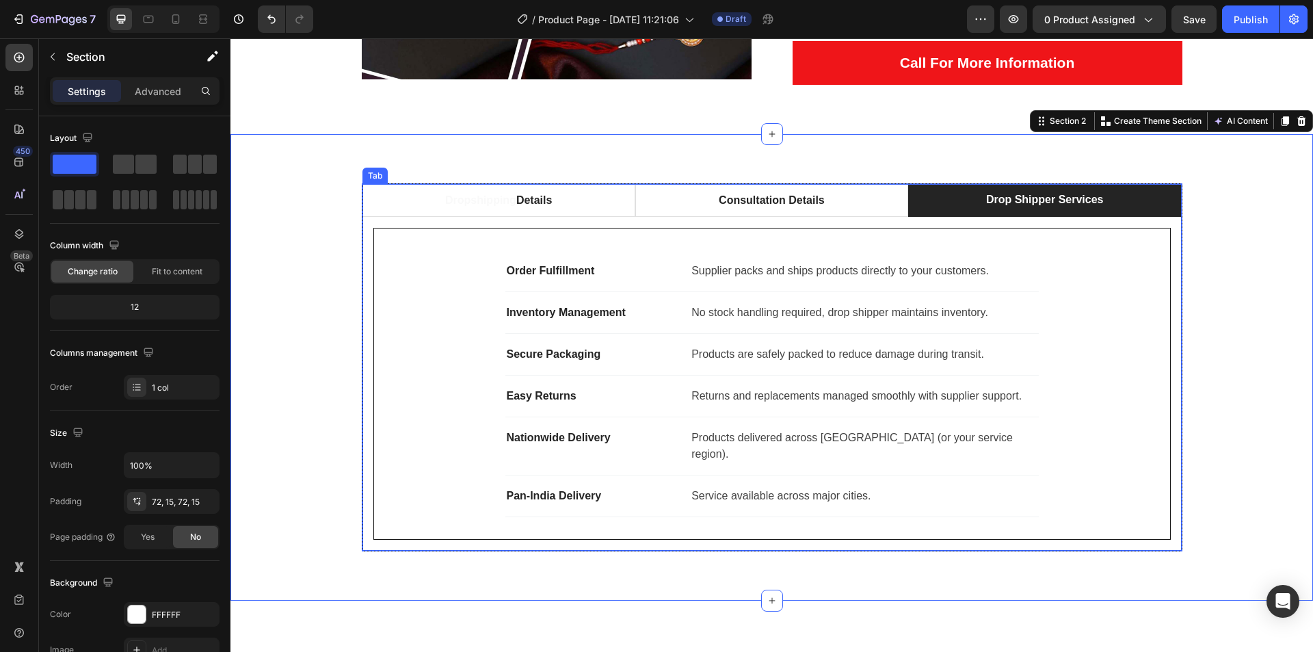
click at [445, 207] on p "Dropshipping Details" at bounding box center [498, 200] width 107 height 16
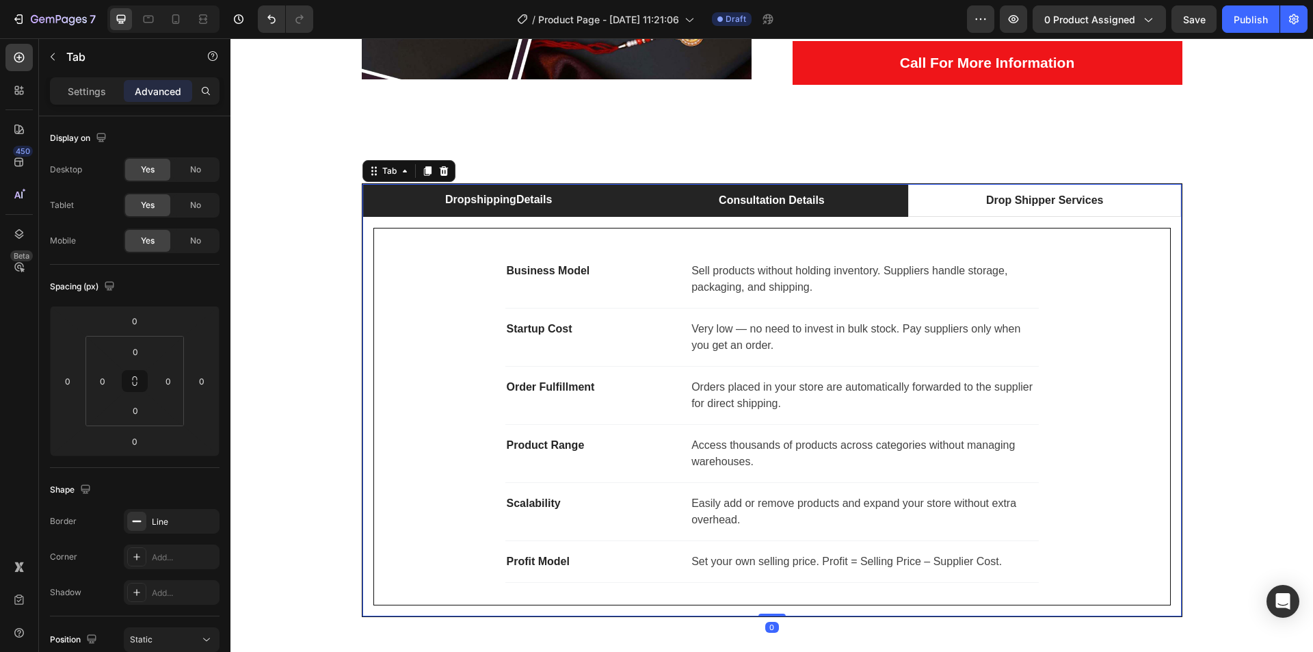
click at [665, 208] on li "Consultation Details" at bounding box center [771, 200] width 273 height 33
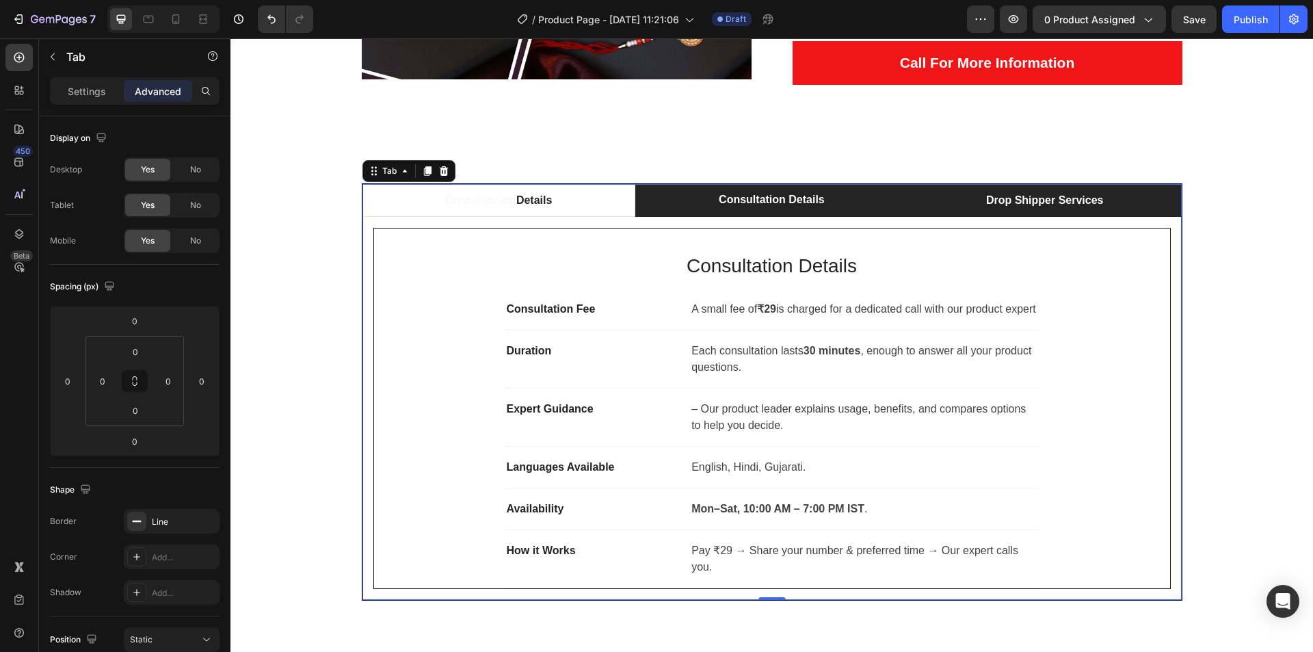
click at [949, 207] on li "Drop Shipper Services" at bounding box center [1044, 200] width 273 height 33
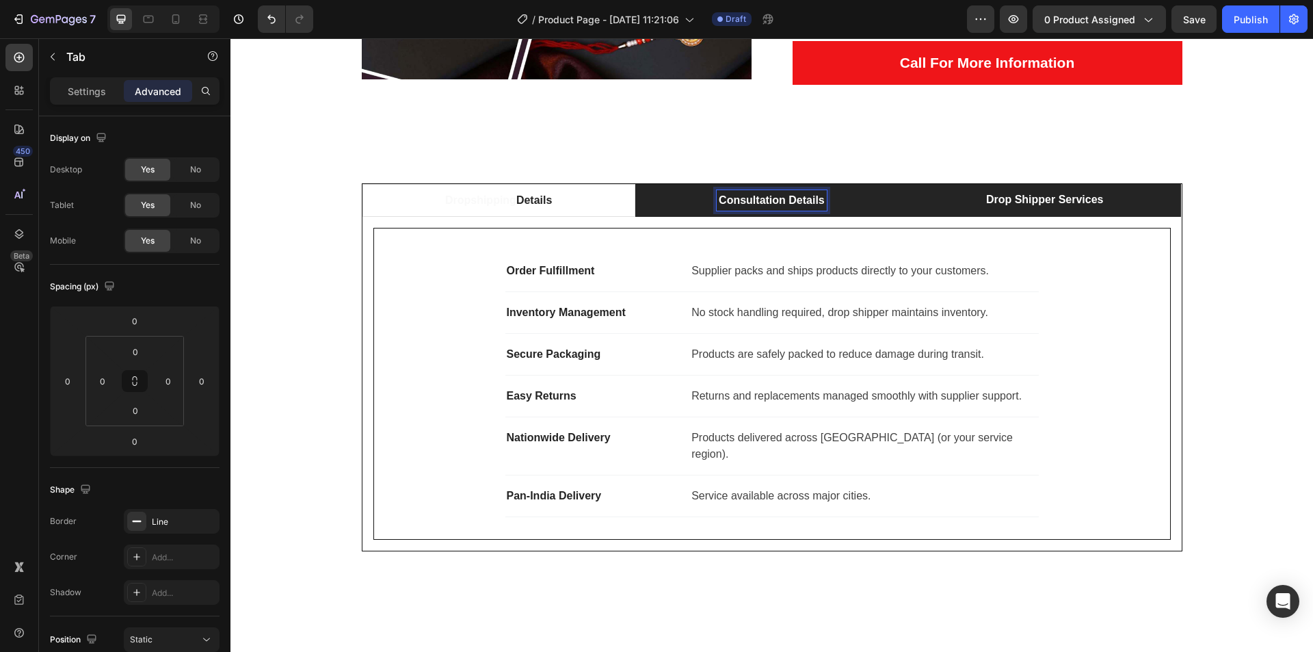
click at [639, 207] on li "Consultation Details" at bounding box center [771, 200] width 273 height 33
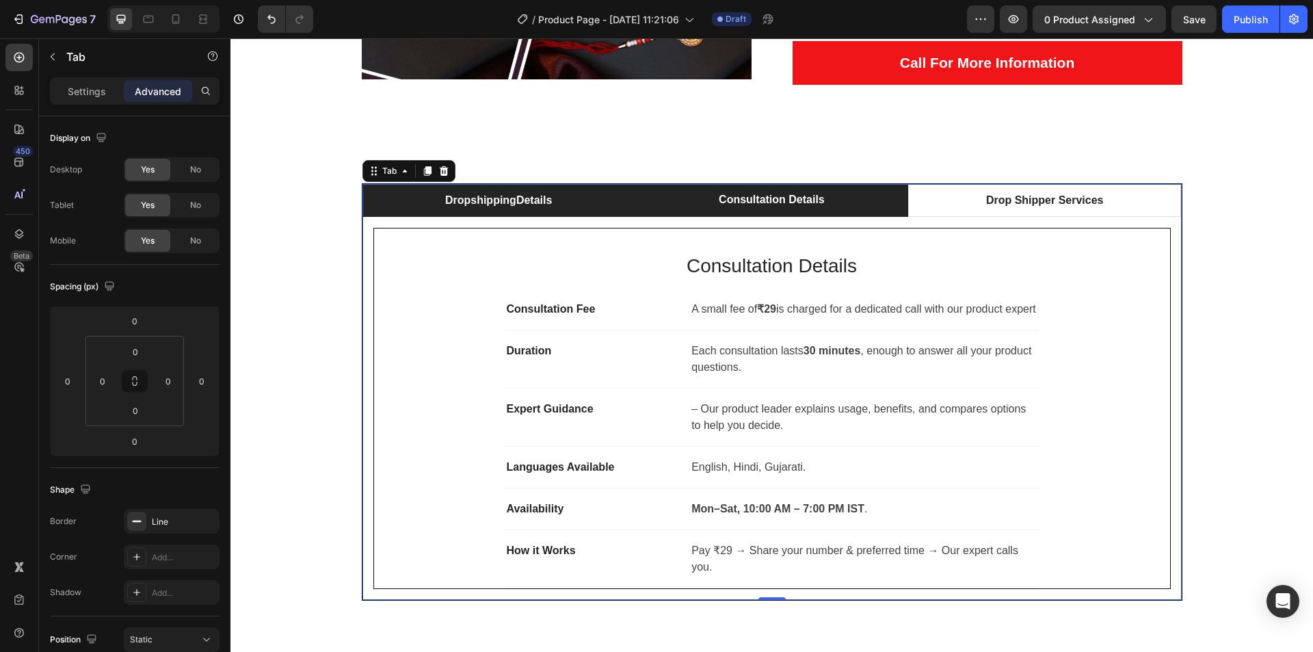
click at [568, 204] on li "Dropshipping Details" at bounding box center [498, 200] width 273 height 33
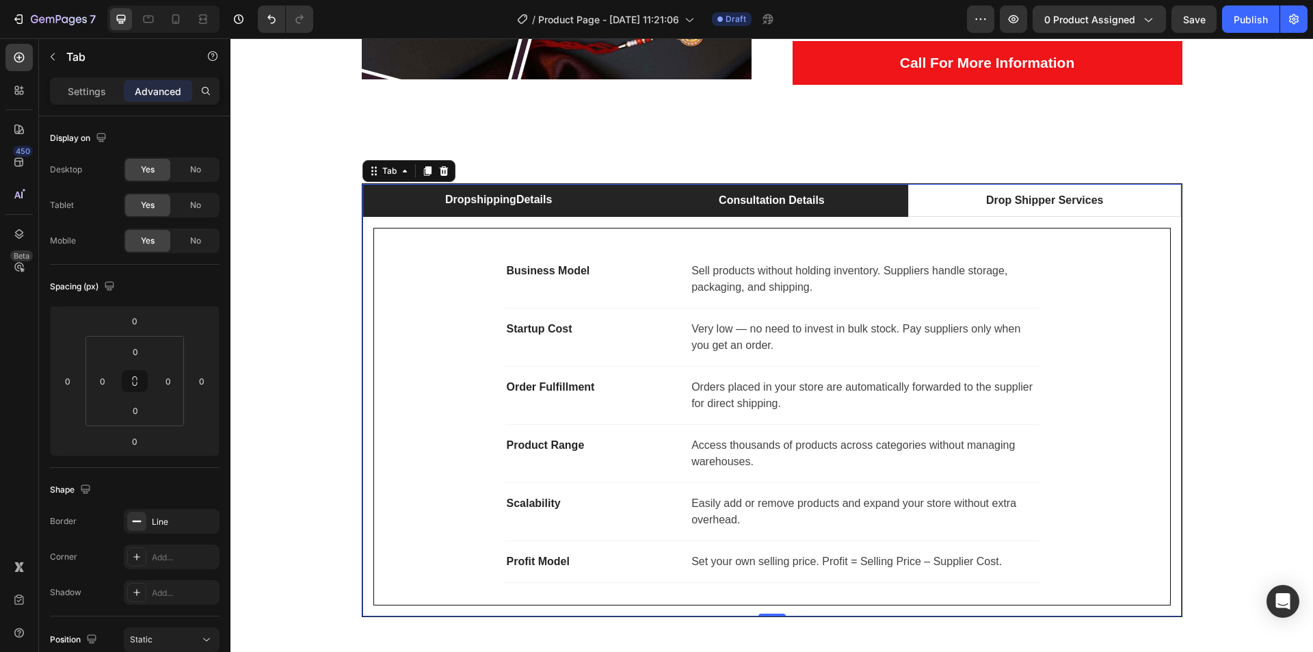
click at [672, 205] on li "Consultation Details" at bounding box center [771, 200] width 273 height 33
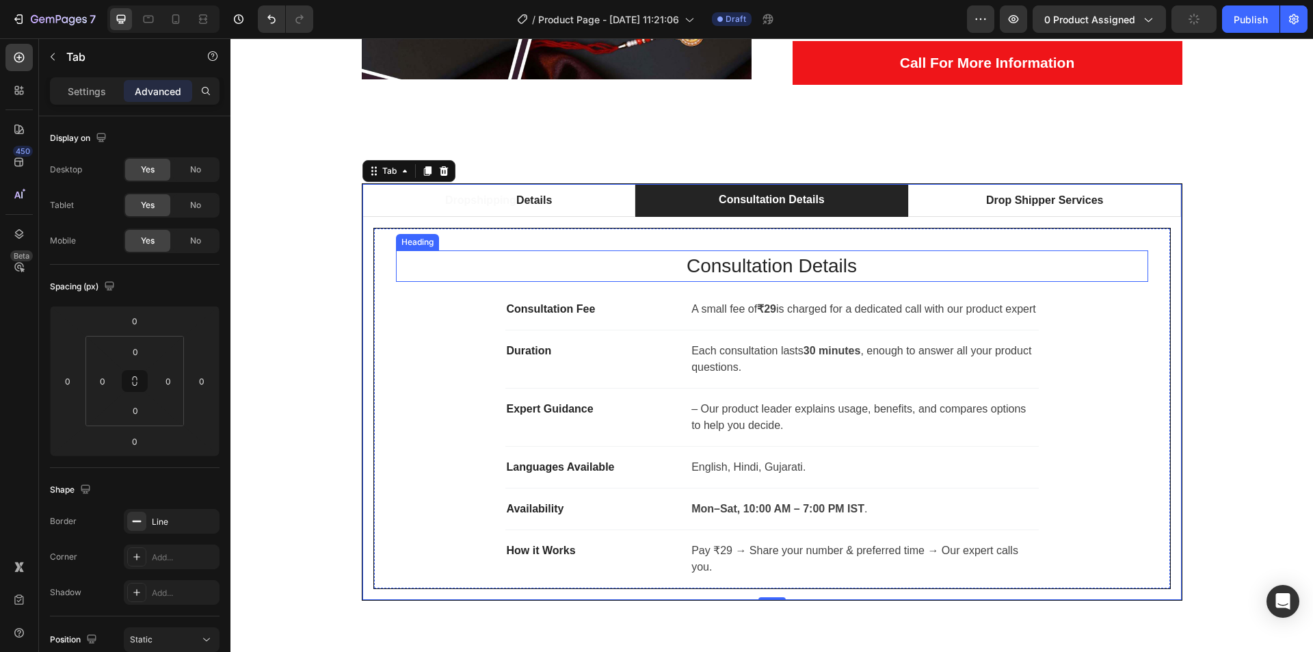
click at [702, 261] on h2 "Consultation Details" at bounding box center [772, 265] width 752 height 31
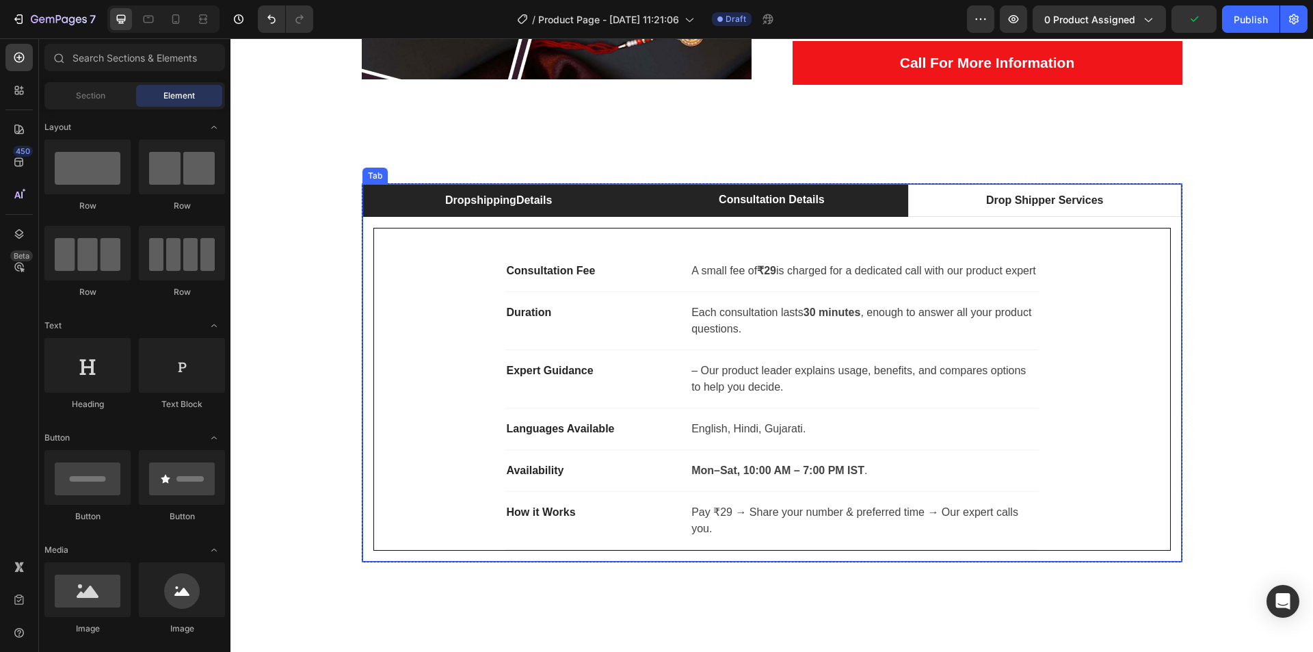
click at [598, 210] on li "Dropshipping Details" at bounding box center [498, 200] width 273 height 33
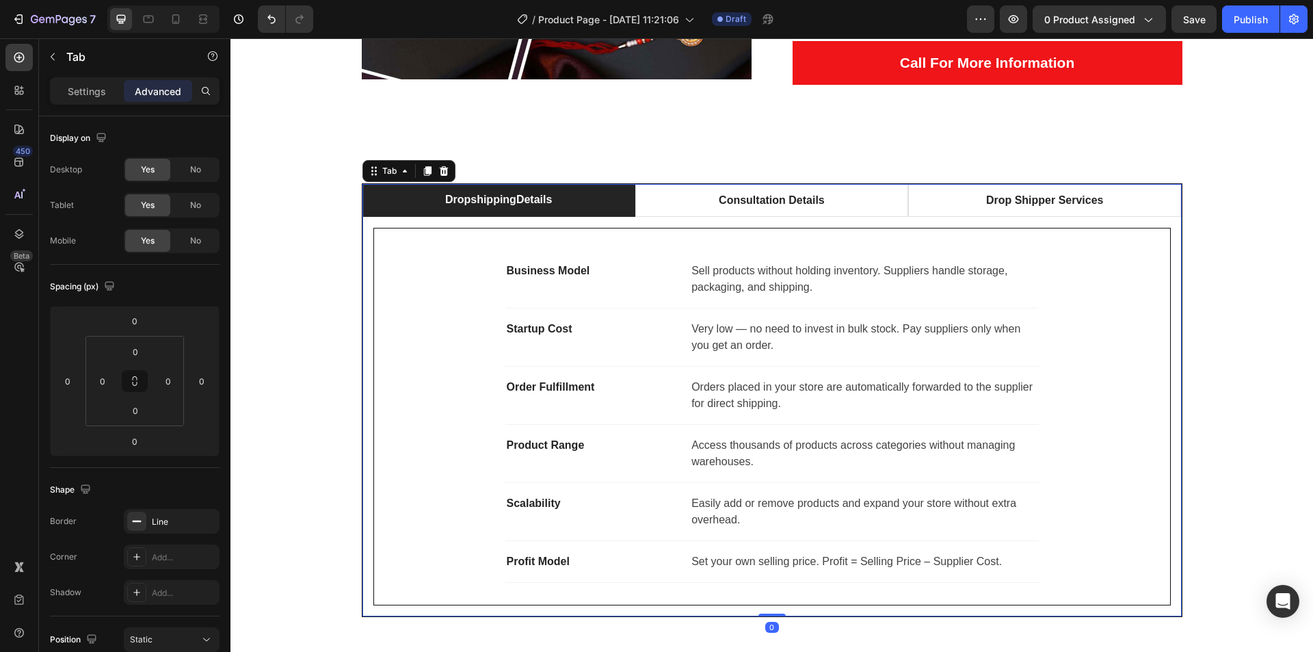
click at [1174, 220] on div "Business Model Text block Sell products without holding inventory. Suppliers ha…" at bounding box center [771, 416] width 819 height 399
click at [101, 87] on p "Settings" at bounding box center [87, 91] width 38 height 14
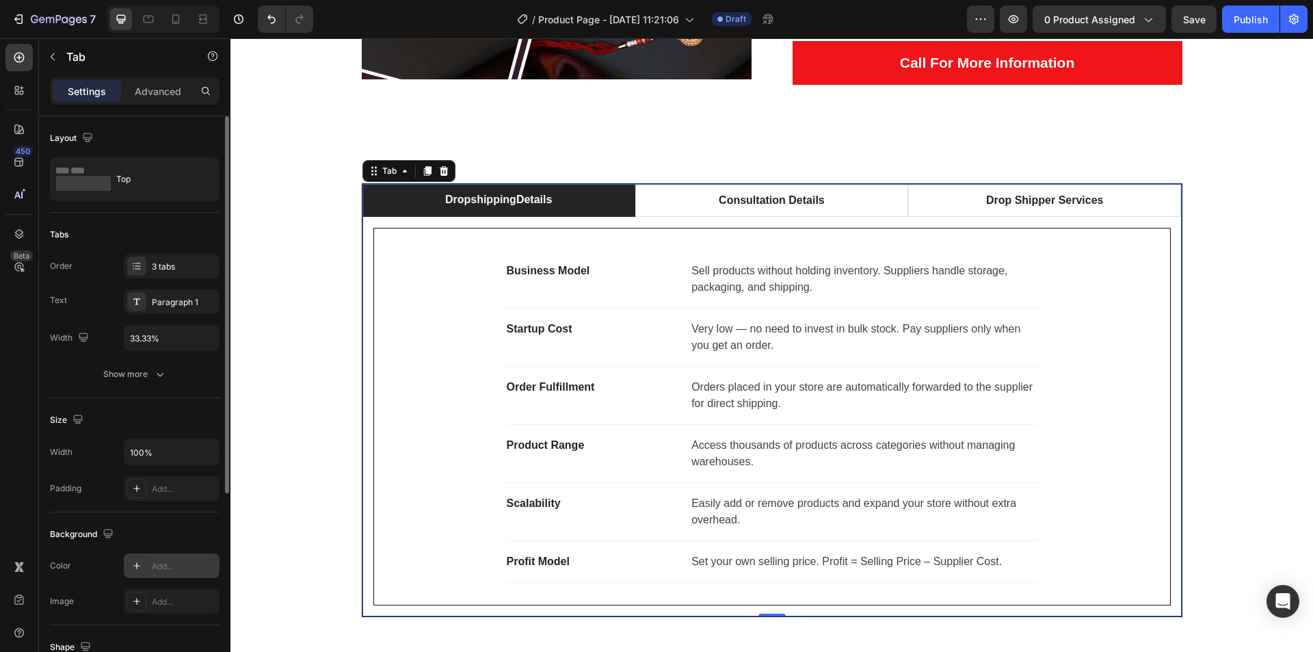
click at [168, 561] on div "Add..." at bounding box center [184, 566] width 64 height 12
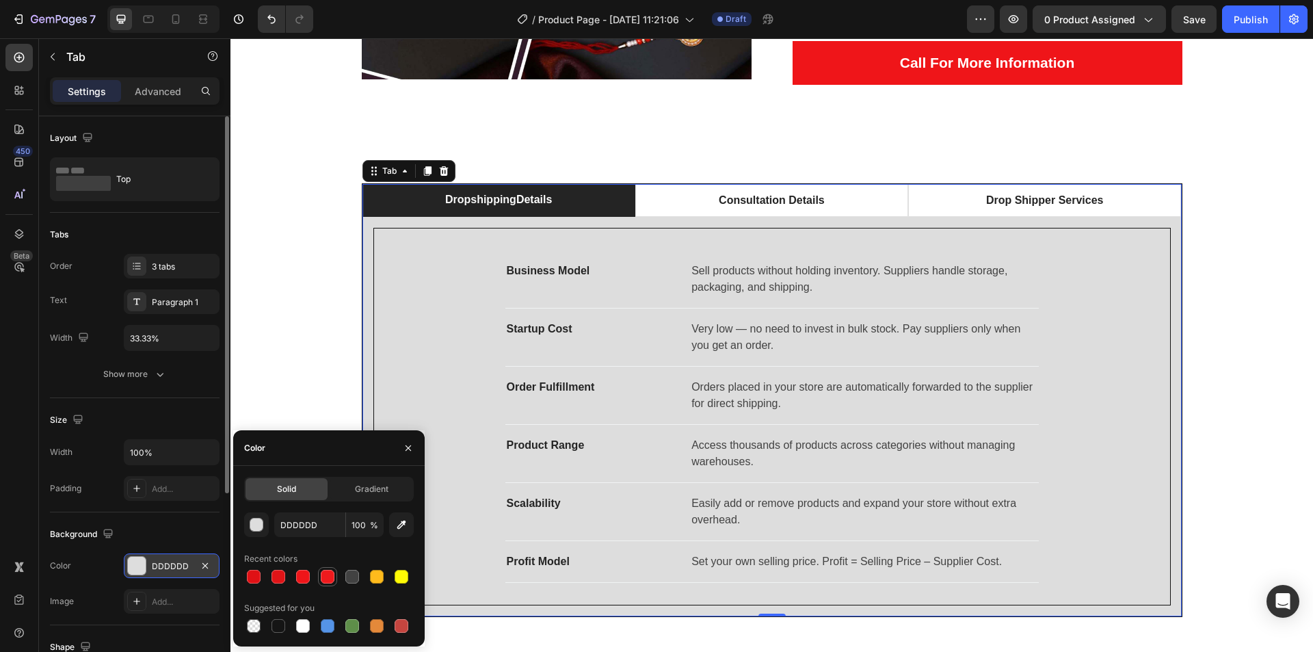
click at [326, 574] on div at bounding box center [328, 577] width 14 height 14
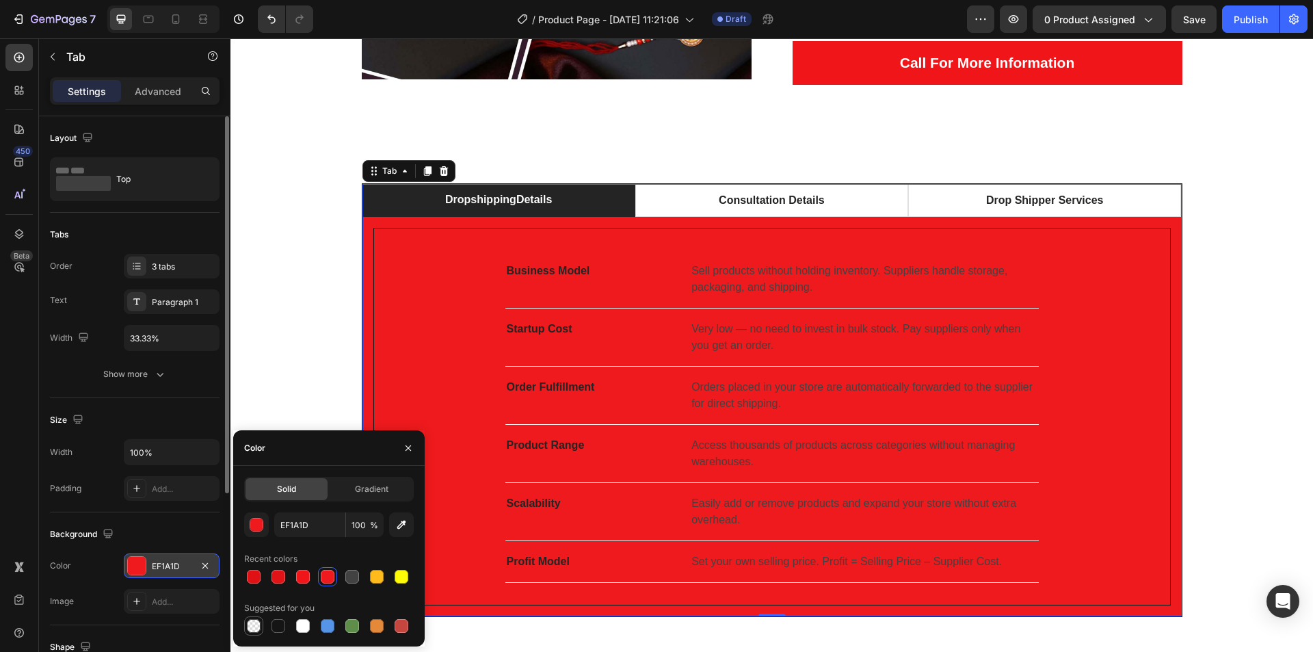
click at [255, 622] on div at bounding box center [254, 626] width 14 height 14
type input "000000"
type input "0"
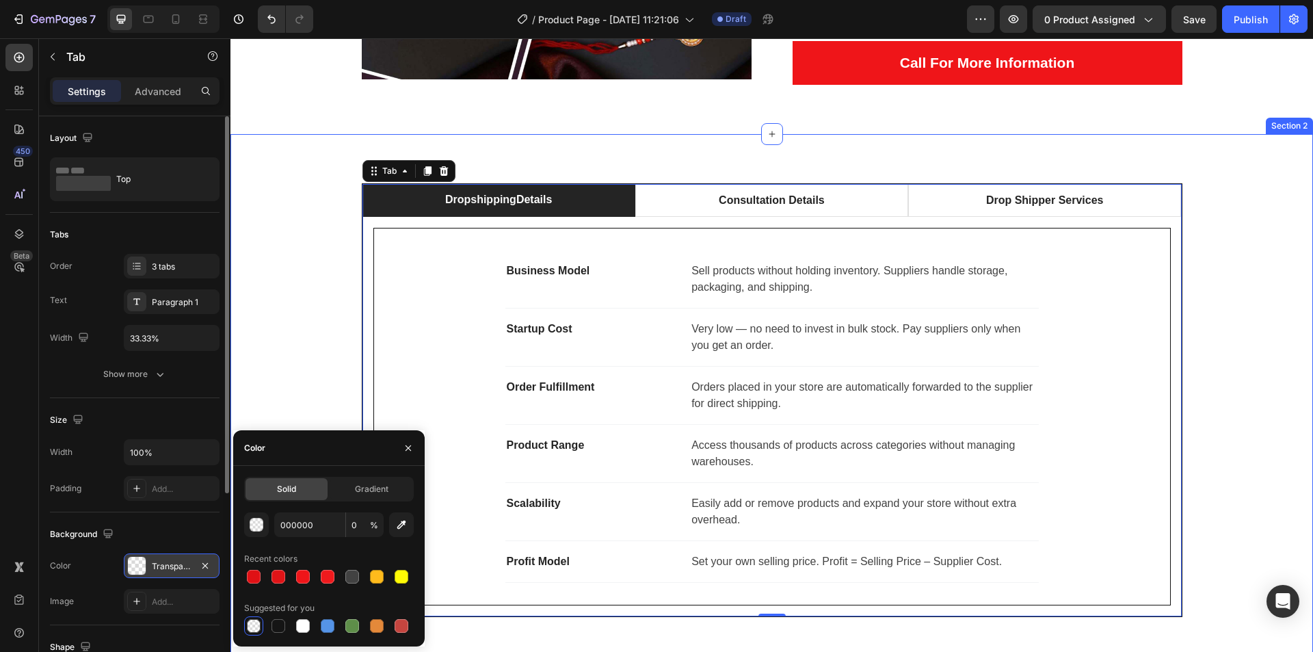
click at [1262, 339] on div "Dropshipping Details Consultation Details Drop Shipper Services Business Model …" at bounding box center [772, 400] width 1062 height 434
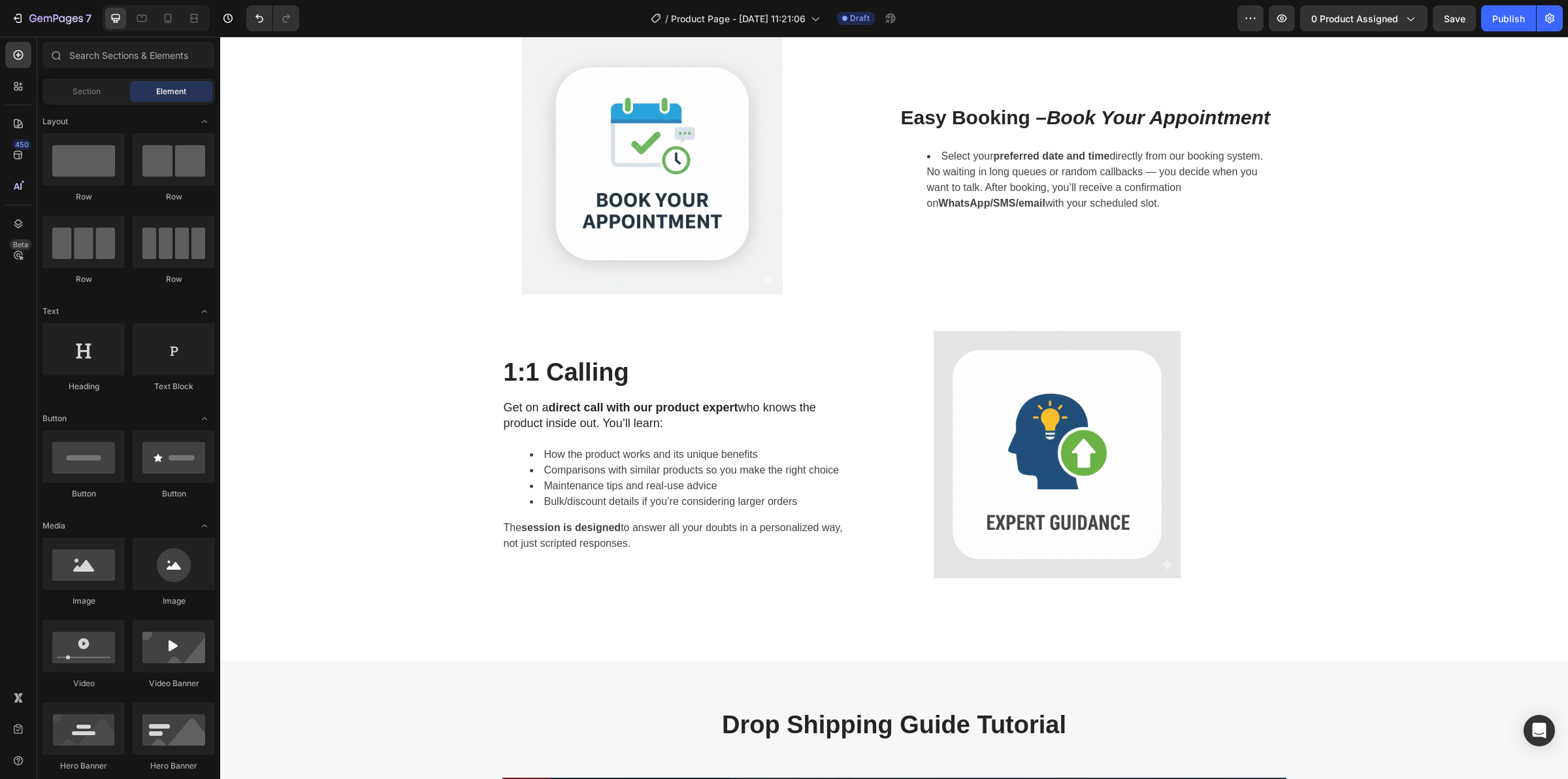
scroll to position [1363, 0]
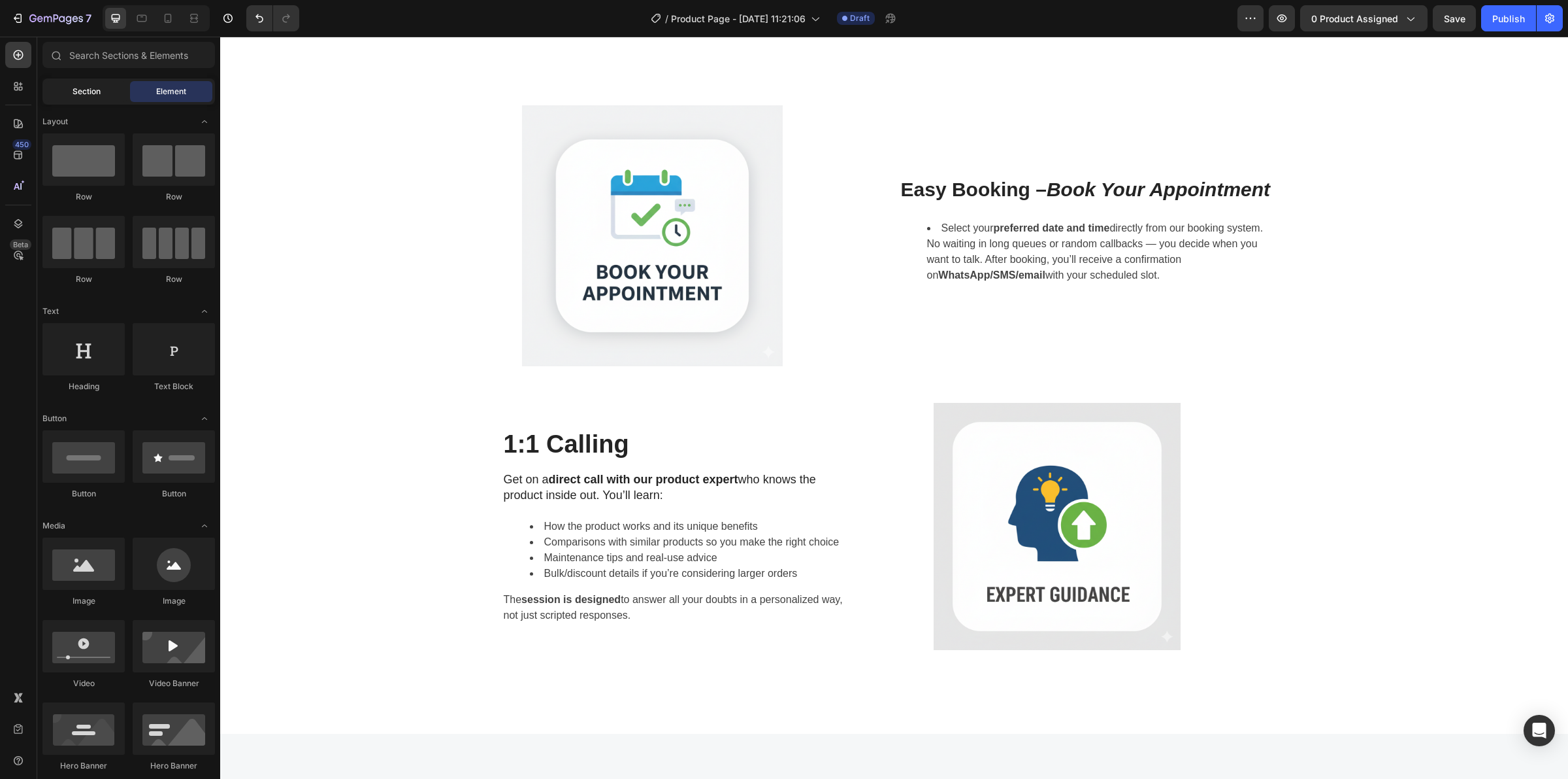
click at [89, 81] on div "Section" at bounding box center [86, 92] width 82 height 21
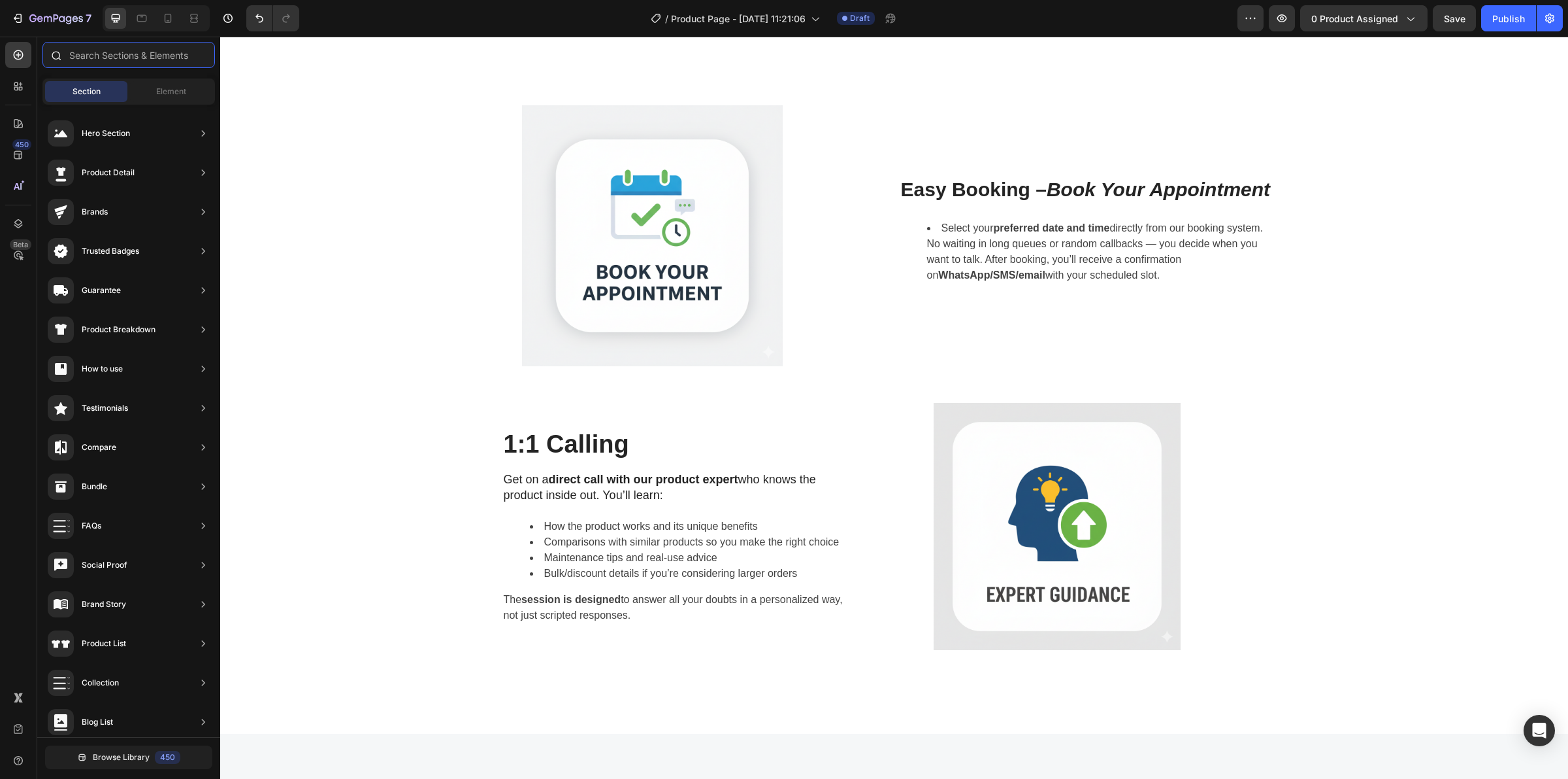
click at [102, 57] on input "text" at bounding box center [128, 54] width 173 height 26
paste input "Testimonials"
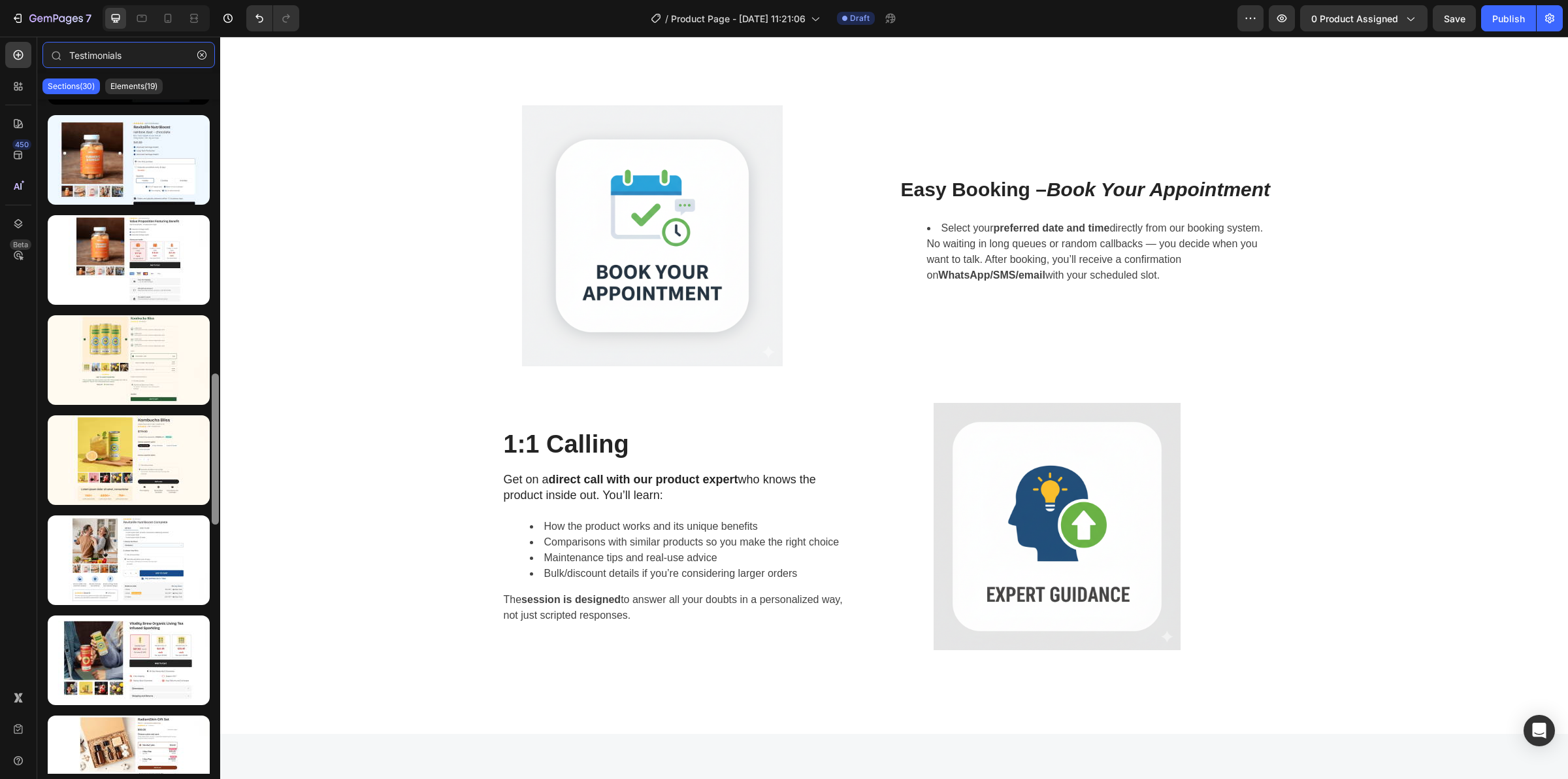
scroll to position [1201, 0]
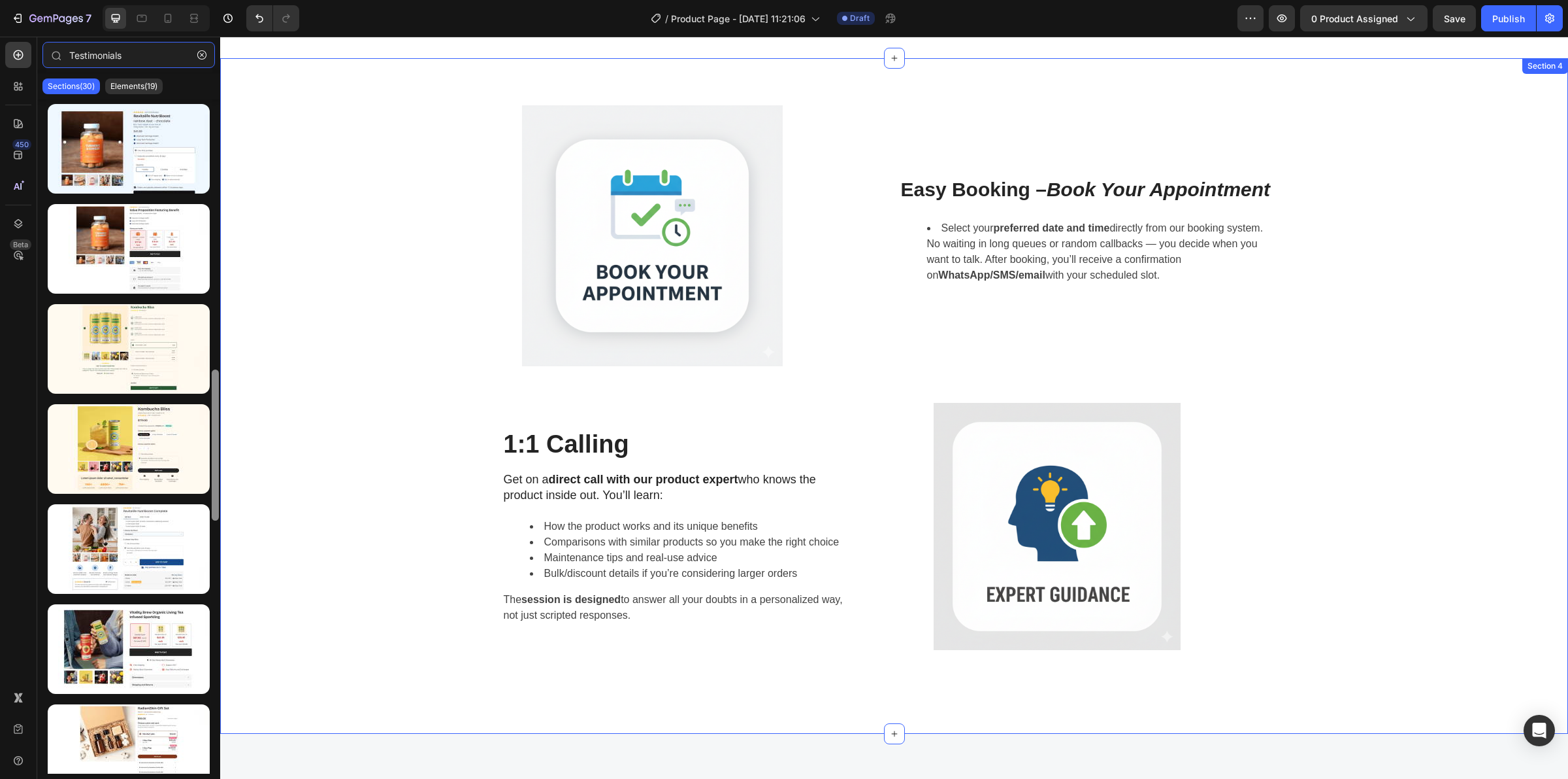
drag, startPoint x: 438, startPoint y: 274, endPoint x: 225, endPoint y: 615, distance: 402.1
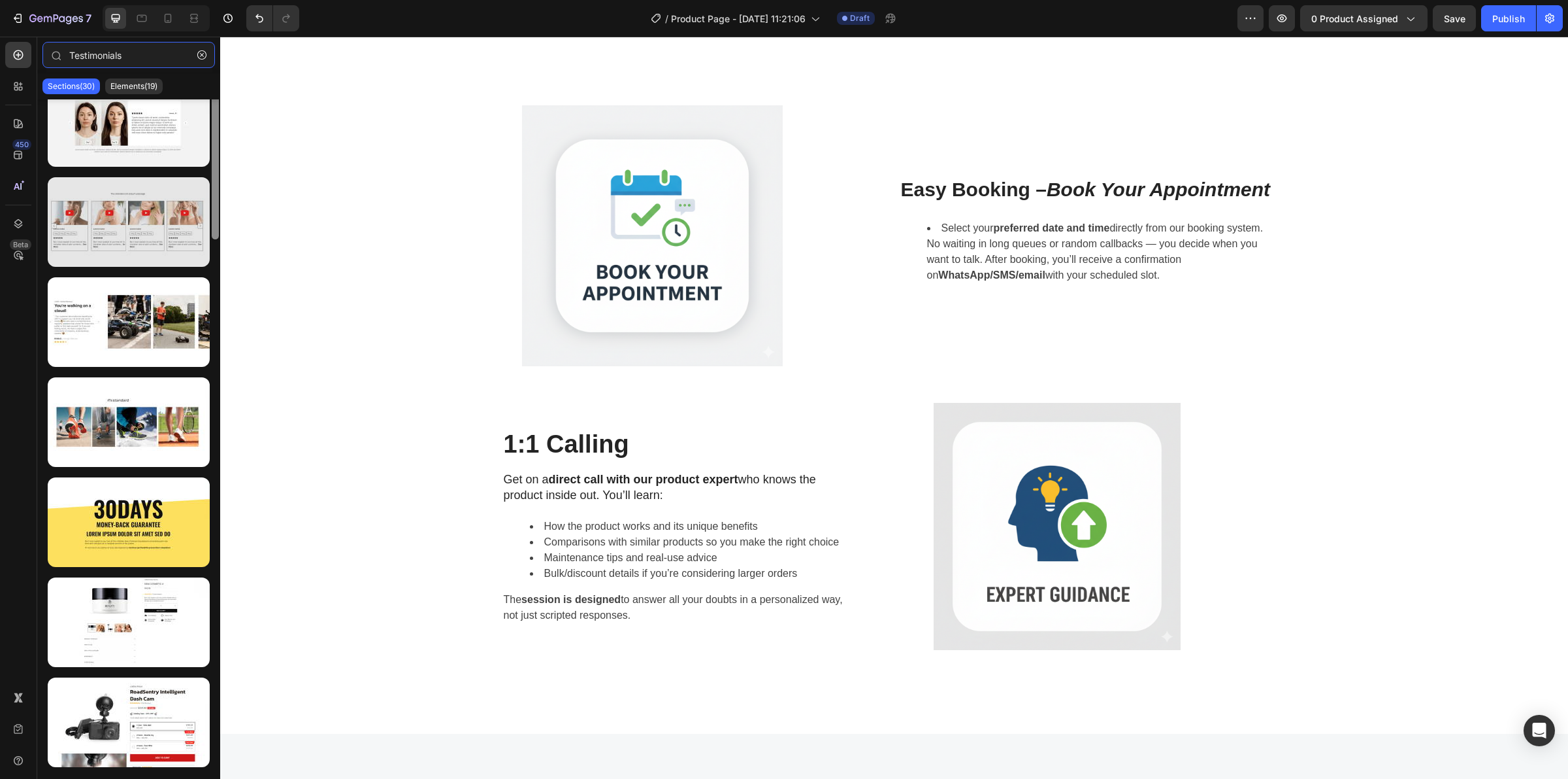
scroll to position [67, 0]
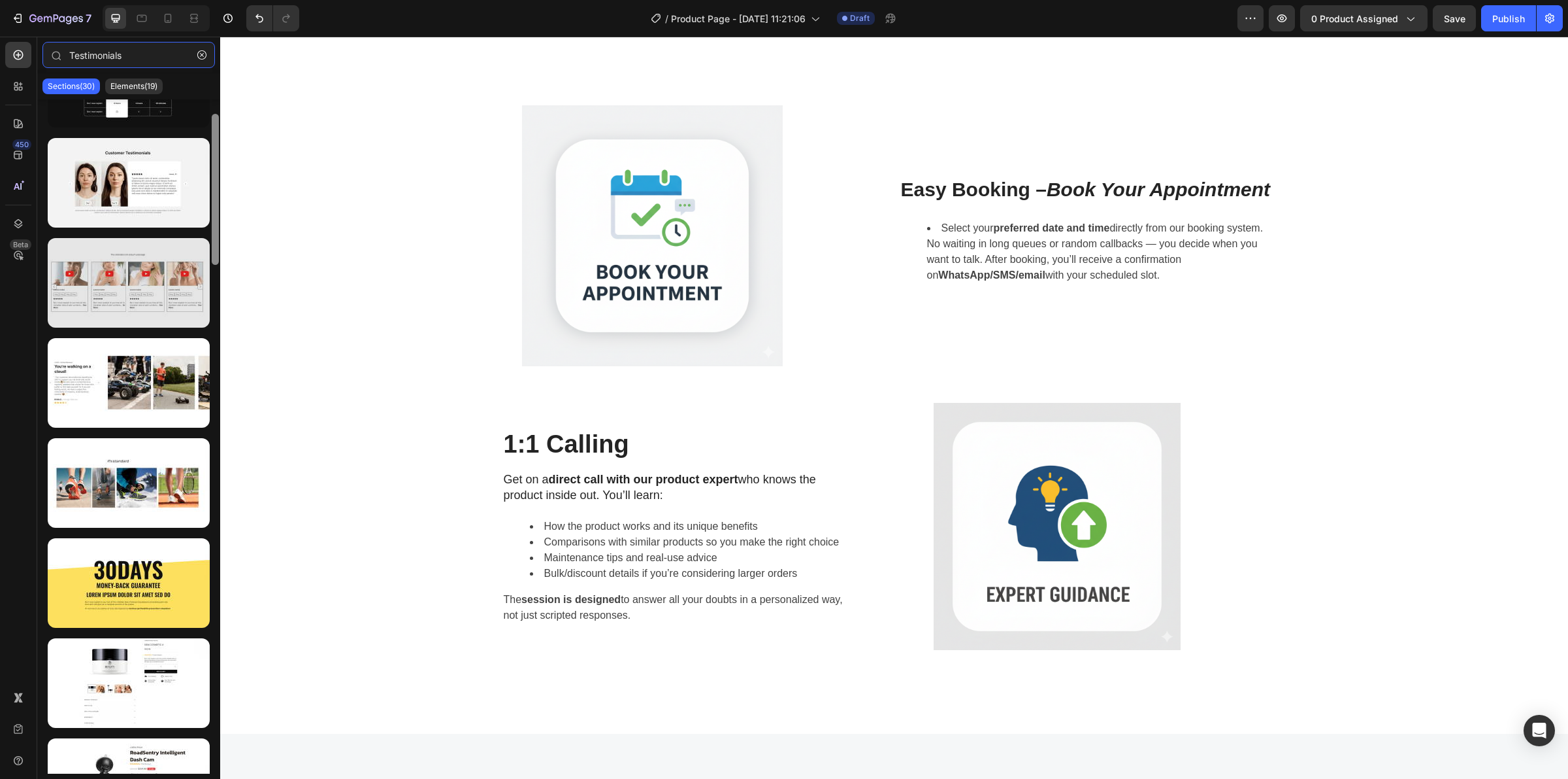
type input "Testimonials"
click at [152, 252] on div at bounding box center [129, 283] width 162 height 90
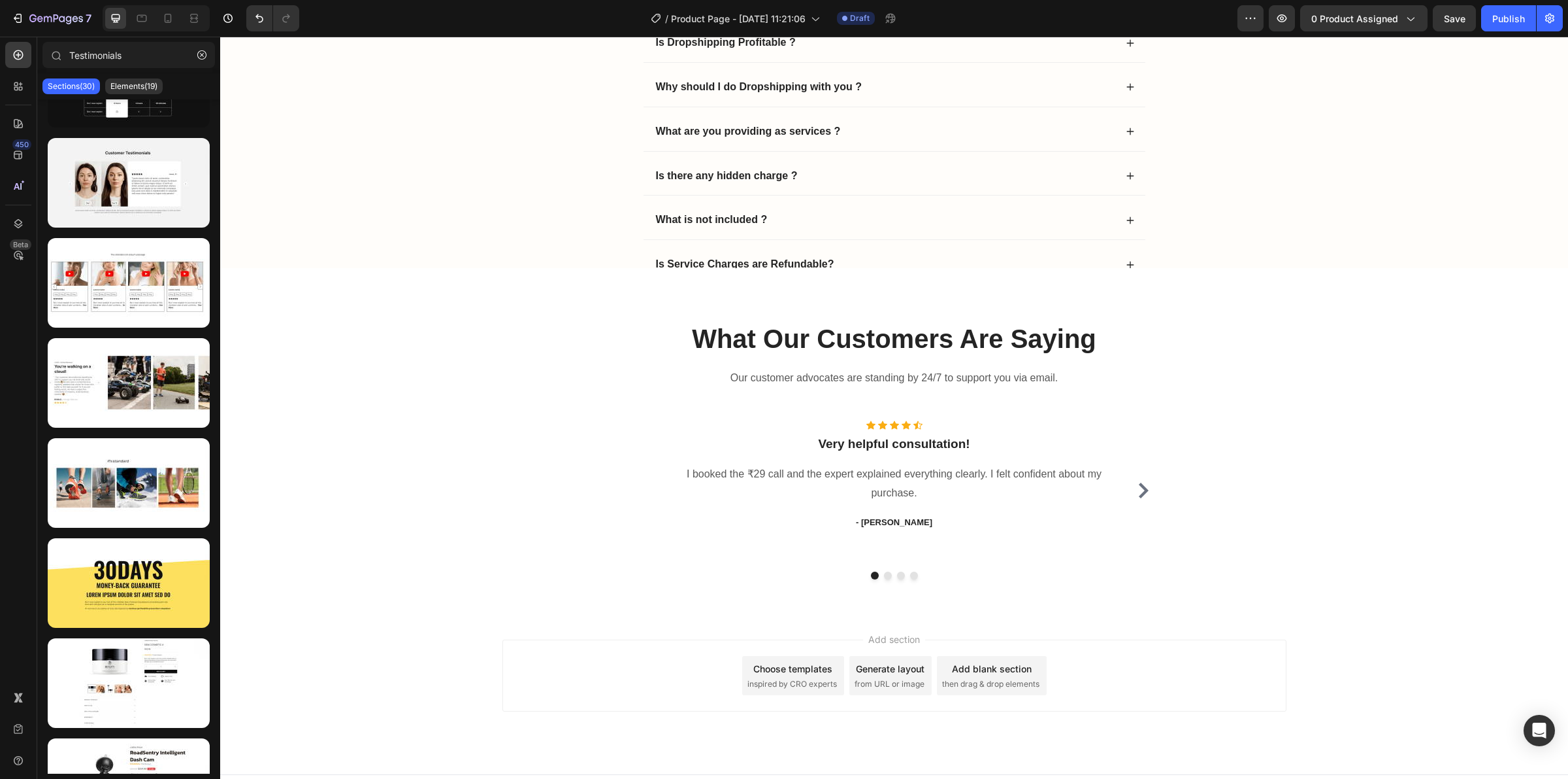
scroll to position [4055, 0]
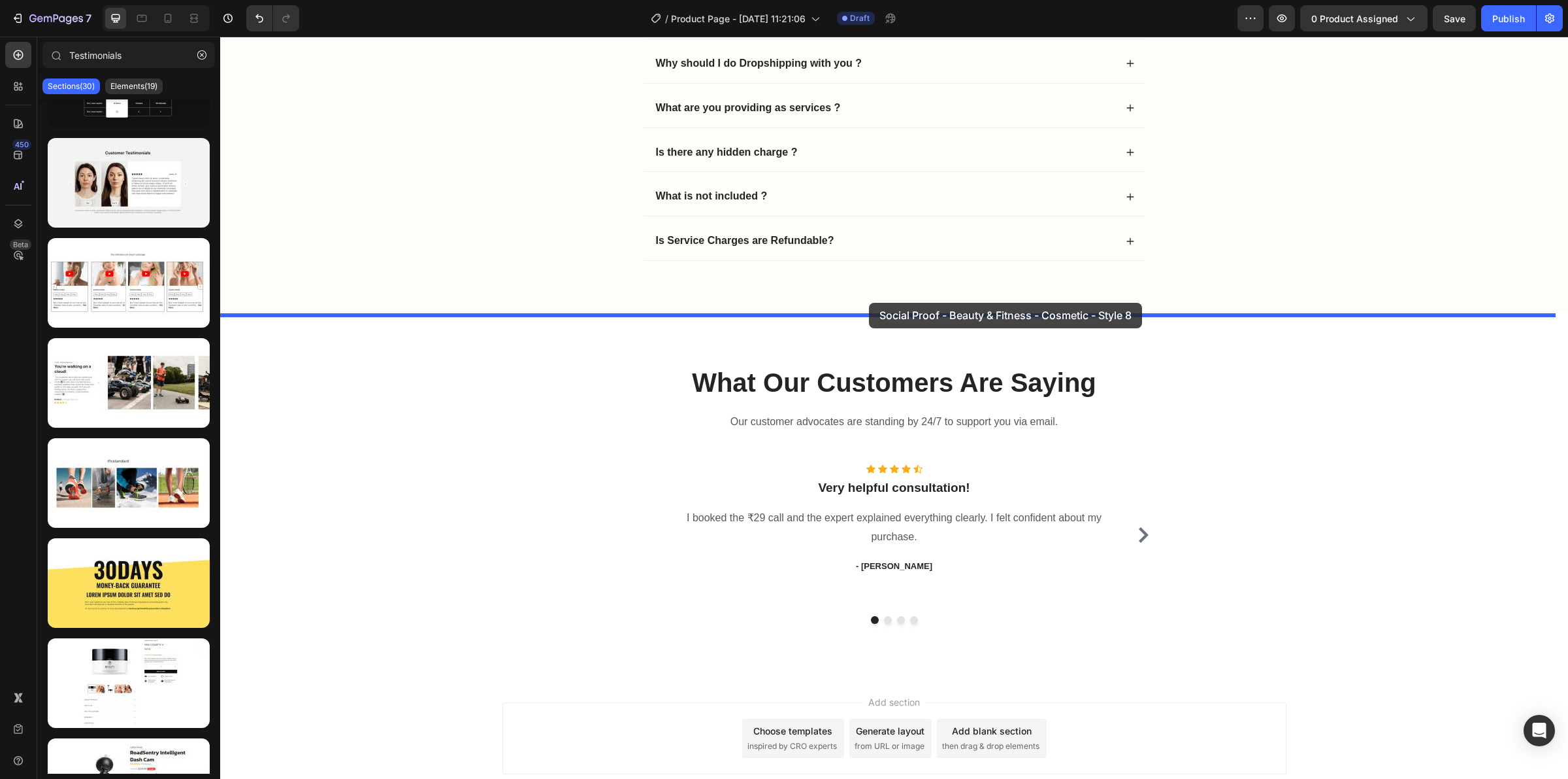
drag, startPoint x: 330, startPoint y: 294, endPoint x: 870, endPoint y: 303, distance: 540.1
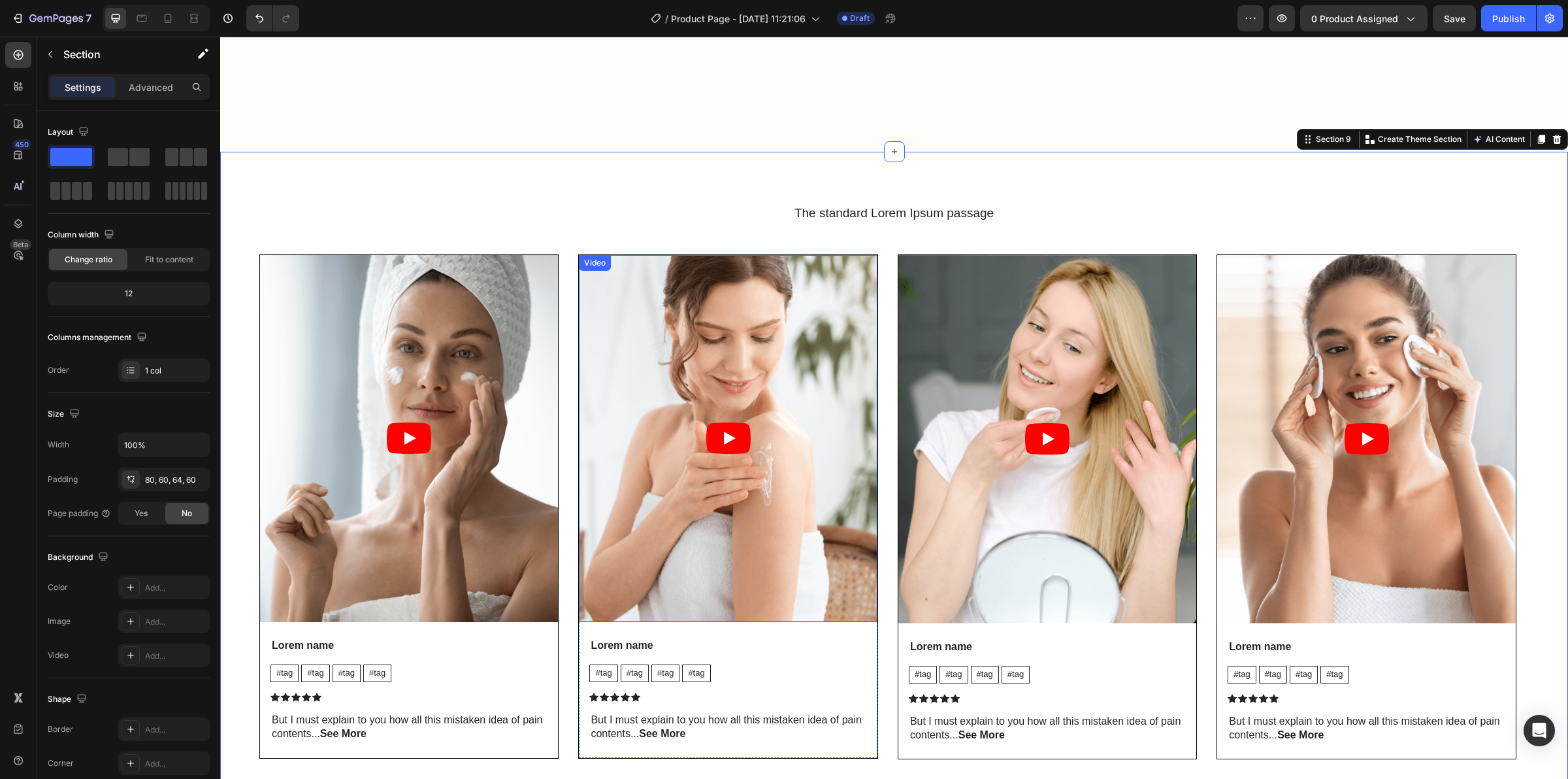
scroll to position [4545, 0]
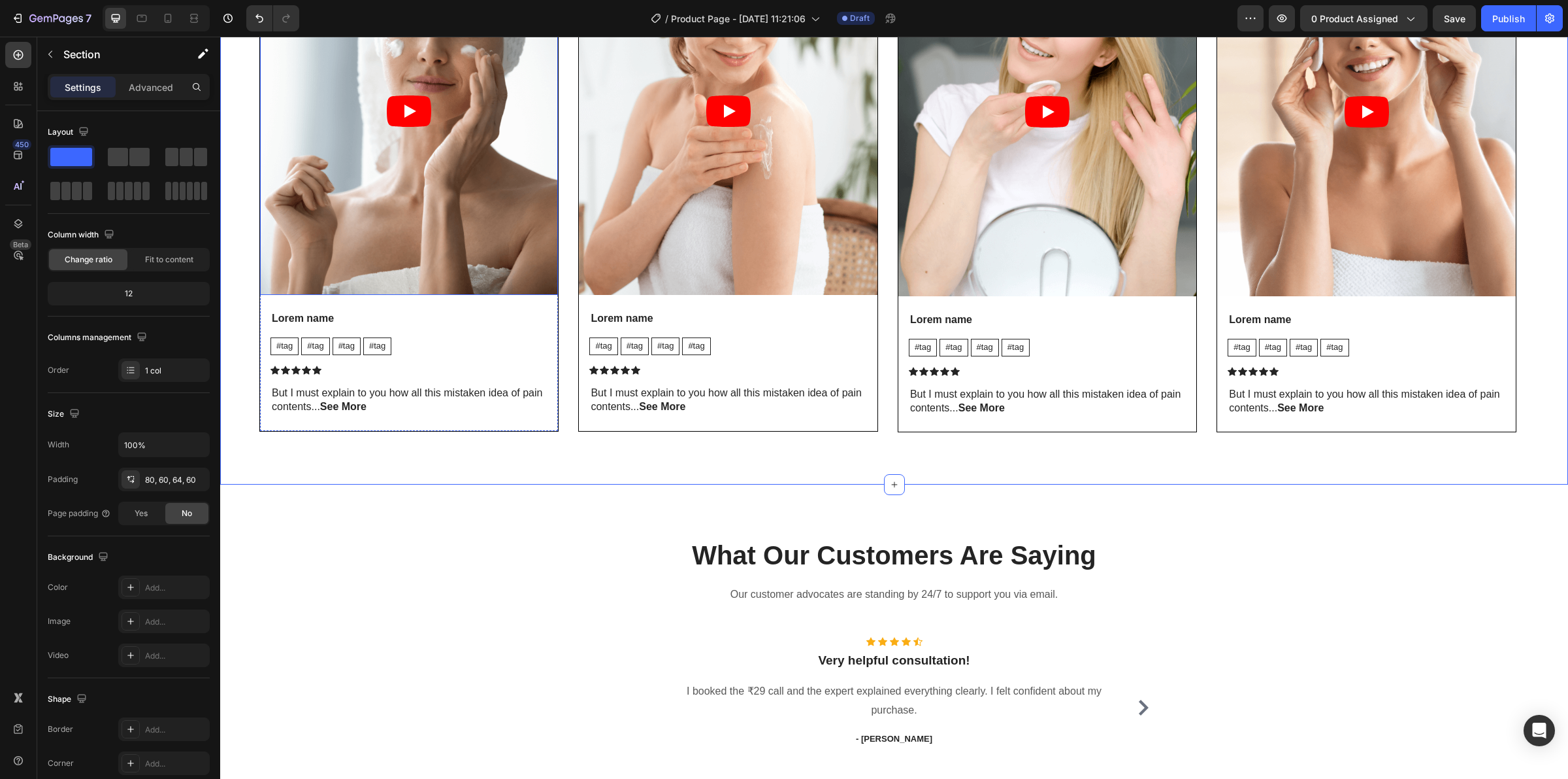
click at [389, 242] on article at bounding box center [409, 112] width 298 height 367
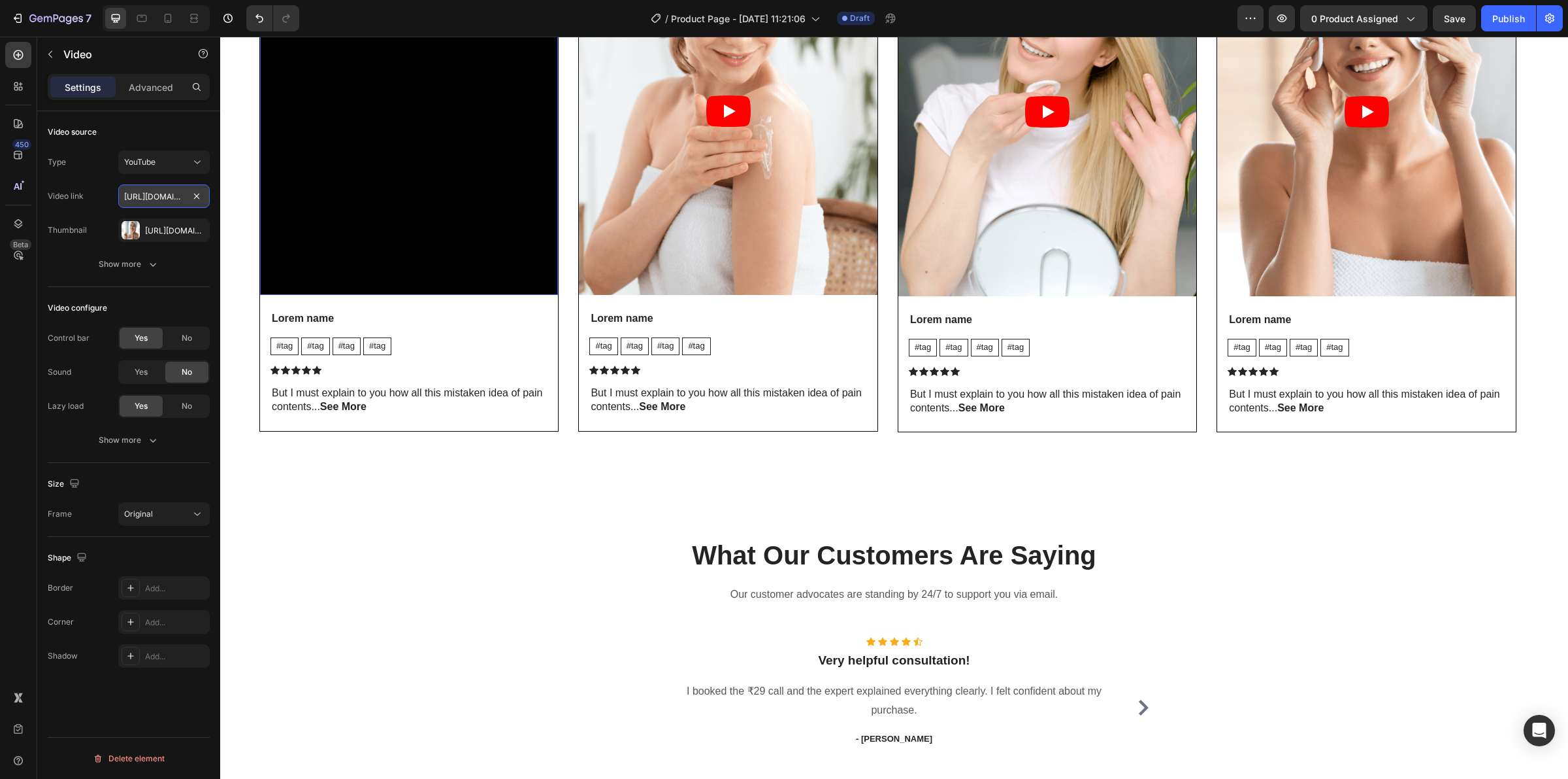
click at [147, 197] on input "[URL][DOMAIN_NAME]" at bounding box center [164, 196] width 92 height 24
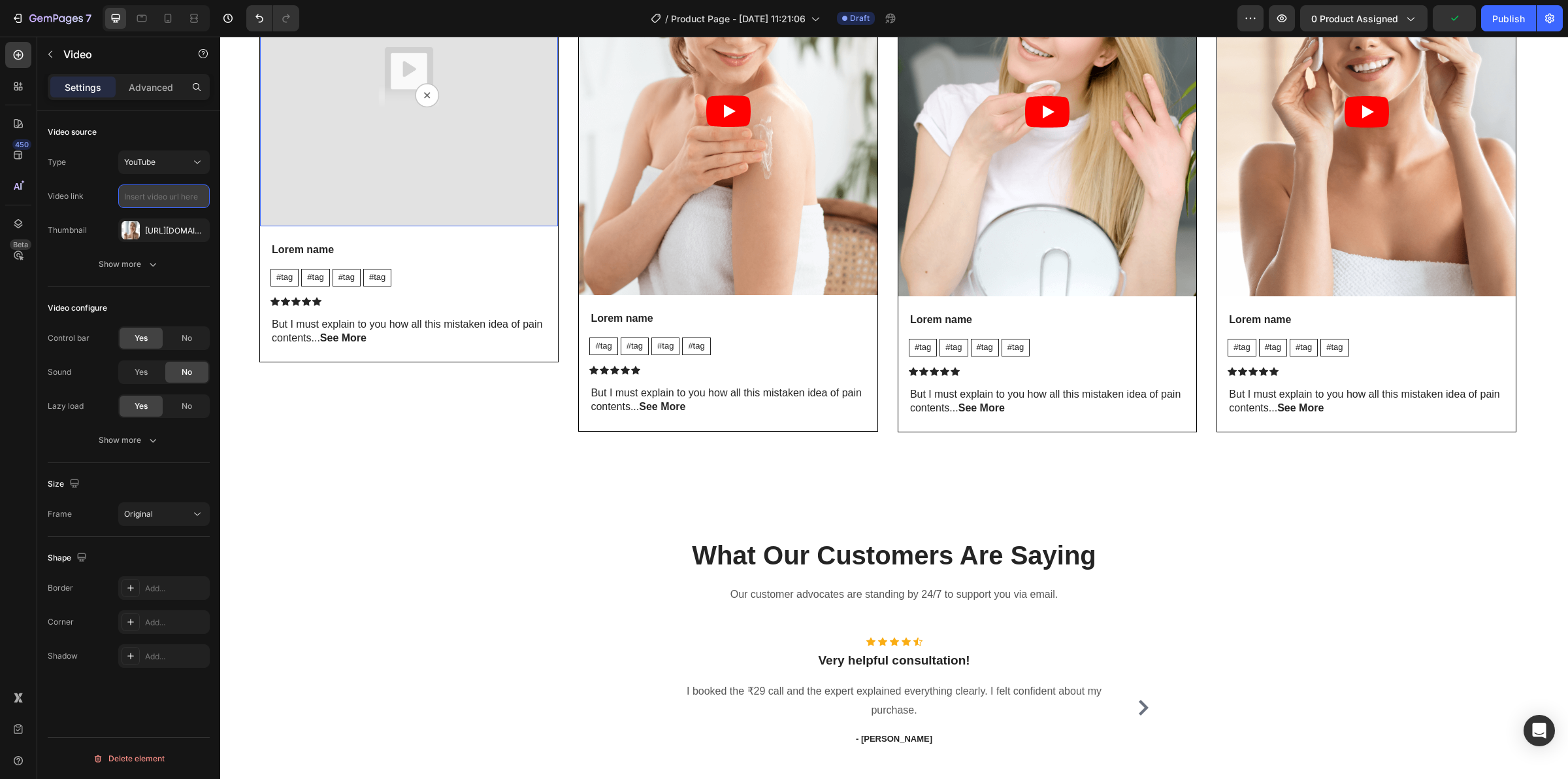
paste input "[URL][DOMAIN_NAME]"
type input "[URL][DOMAIN_NAME]"
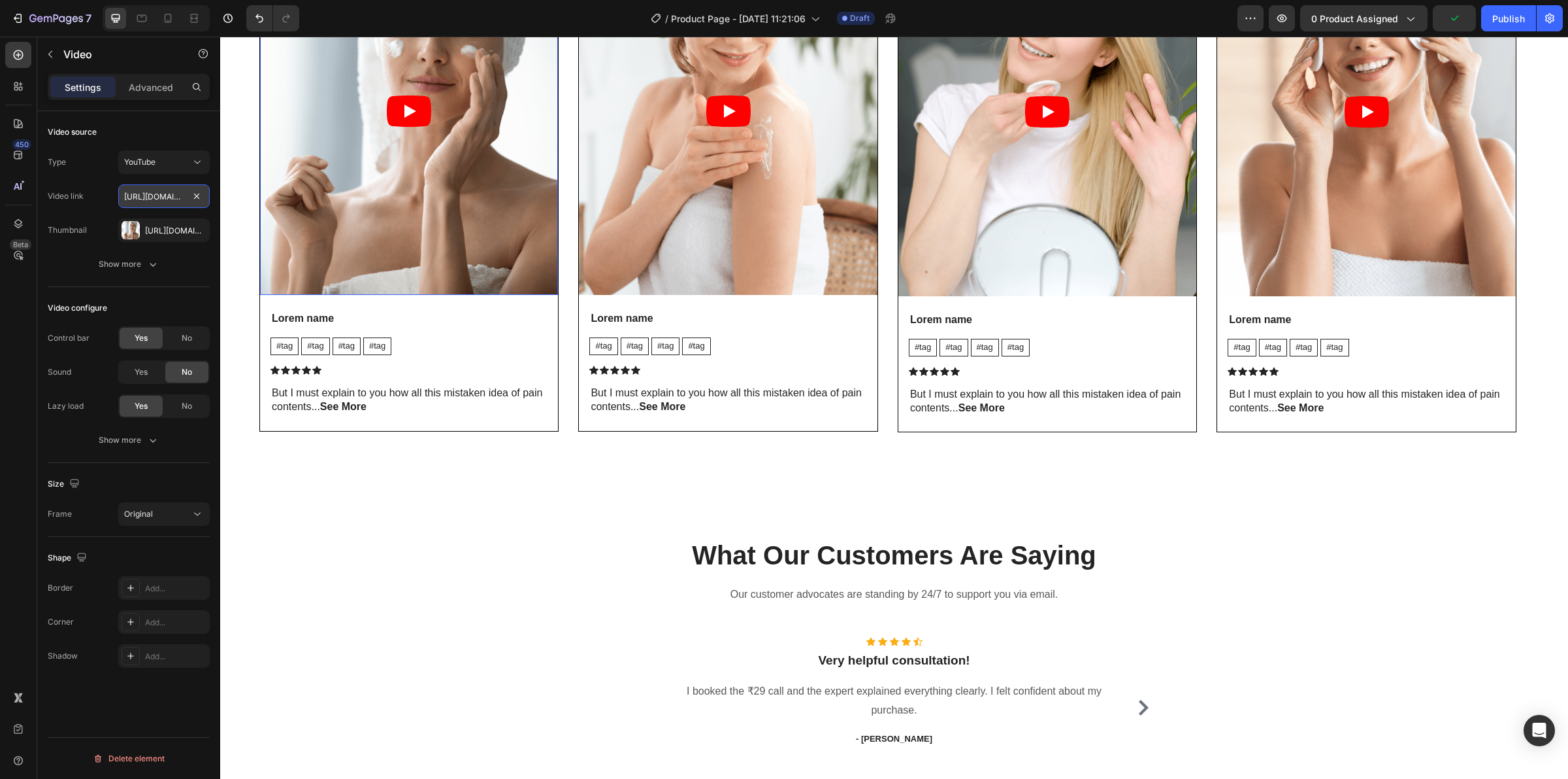
scroll to position [0, 57]
click at [357, 554] on div "What Our Customers Are Saying Heading Our customer advocates are standing by 24…" at bounding box center [894, 667] width 1328 height 260
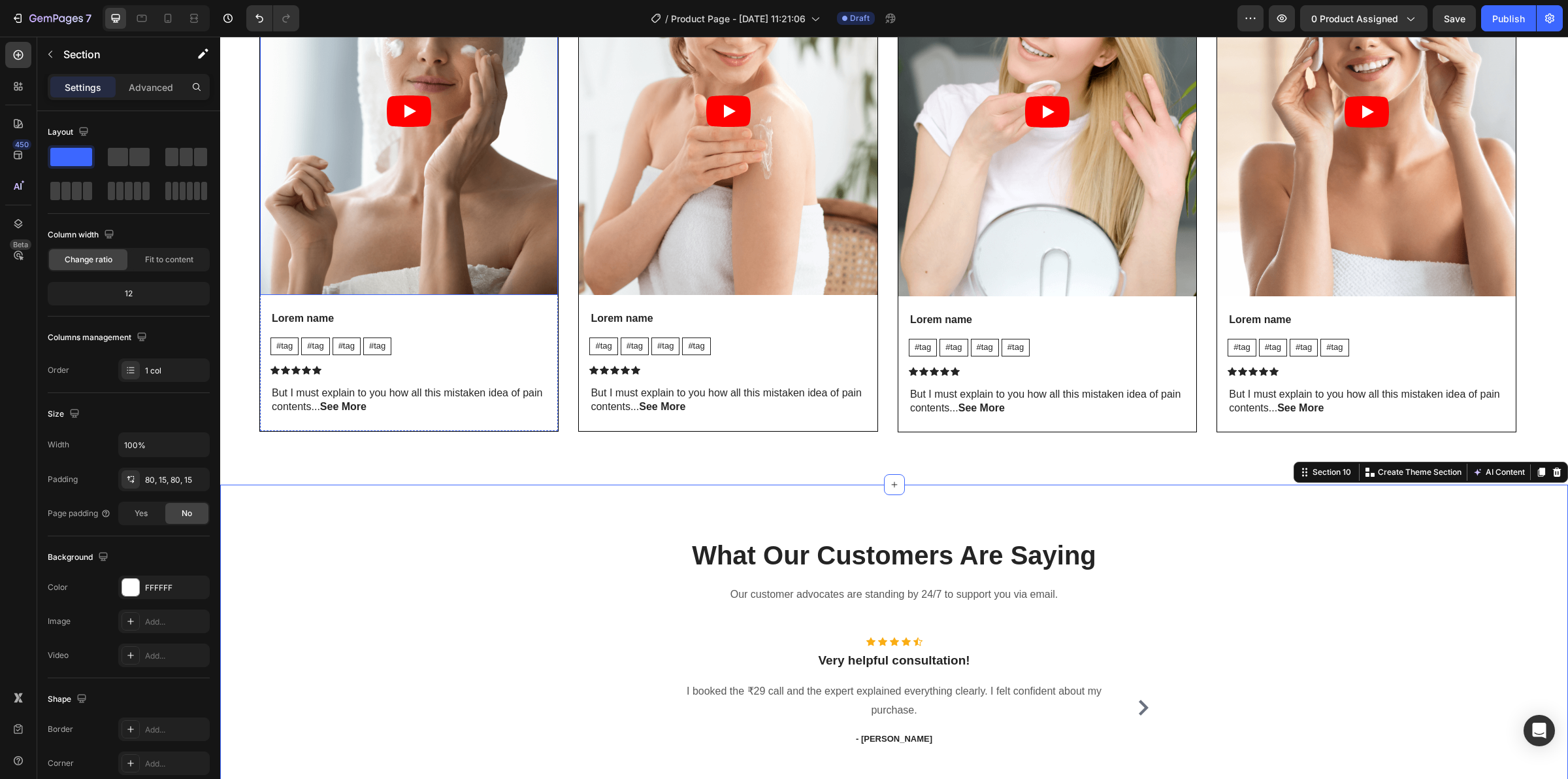
click at [445, 236] on article at bounding box center [409, 112] width 298 height 367
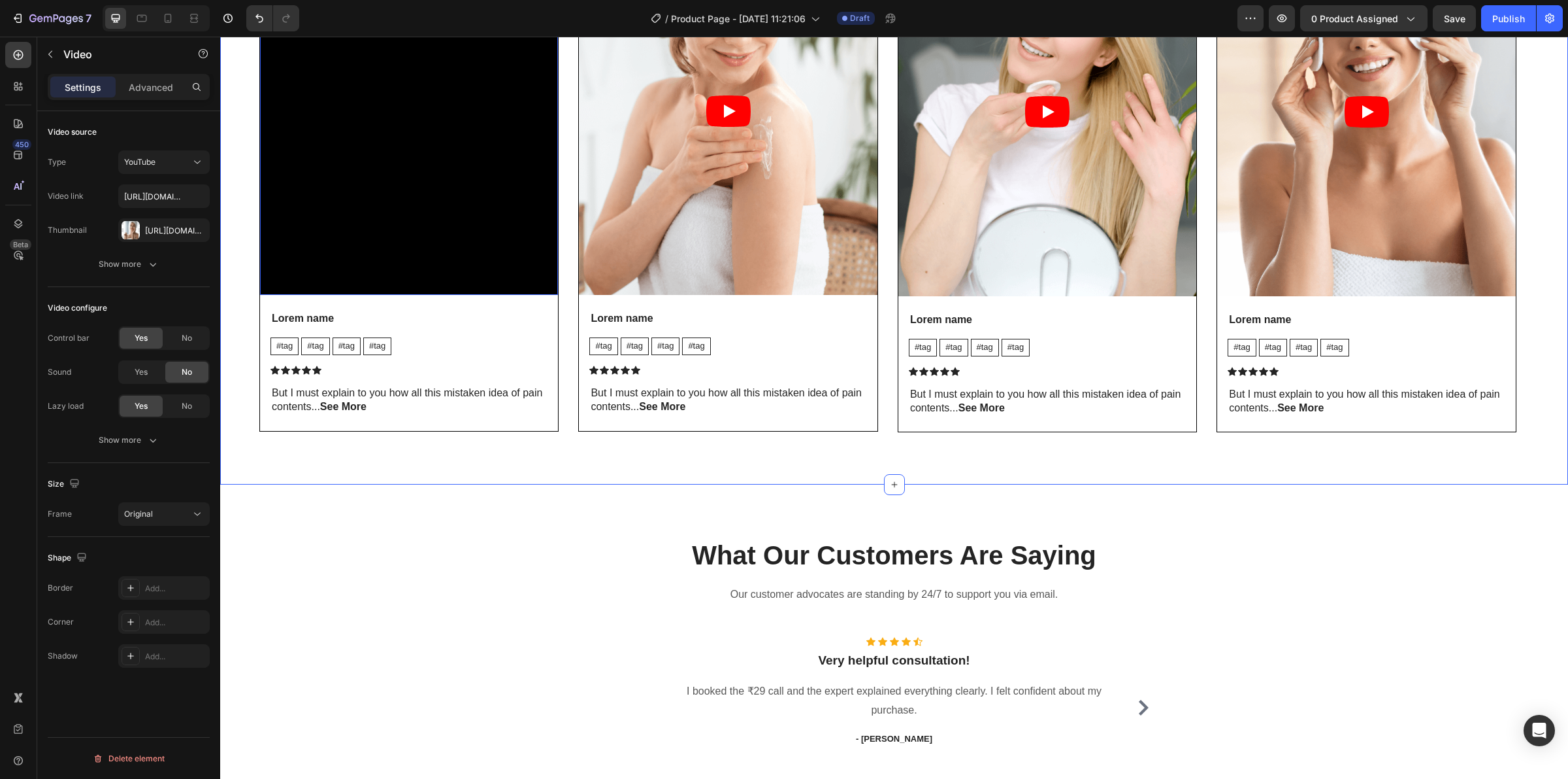
click at [460, 504] on div "What Our Customers Are Saying Heading Our customer advocates are standing by 24…" at bounding box center [893, 666] width 1348 height 364
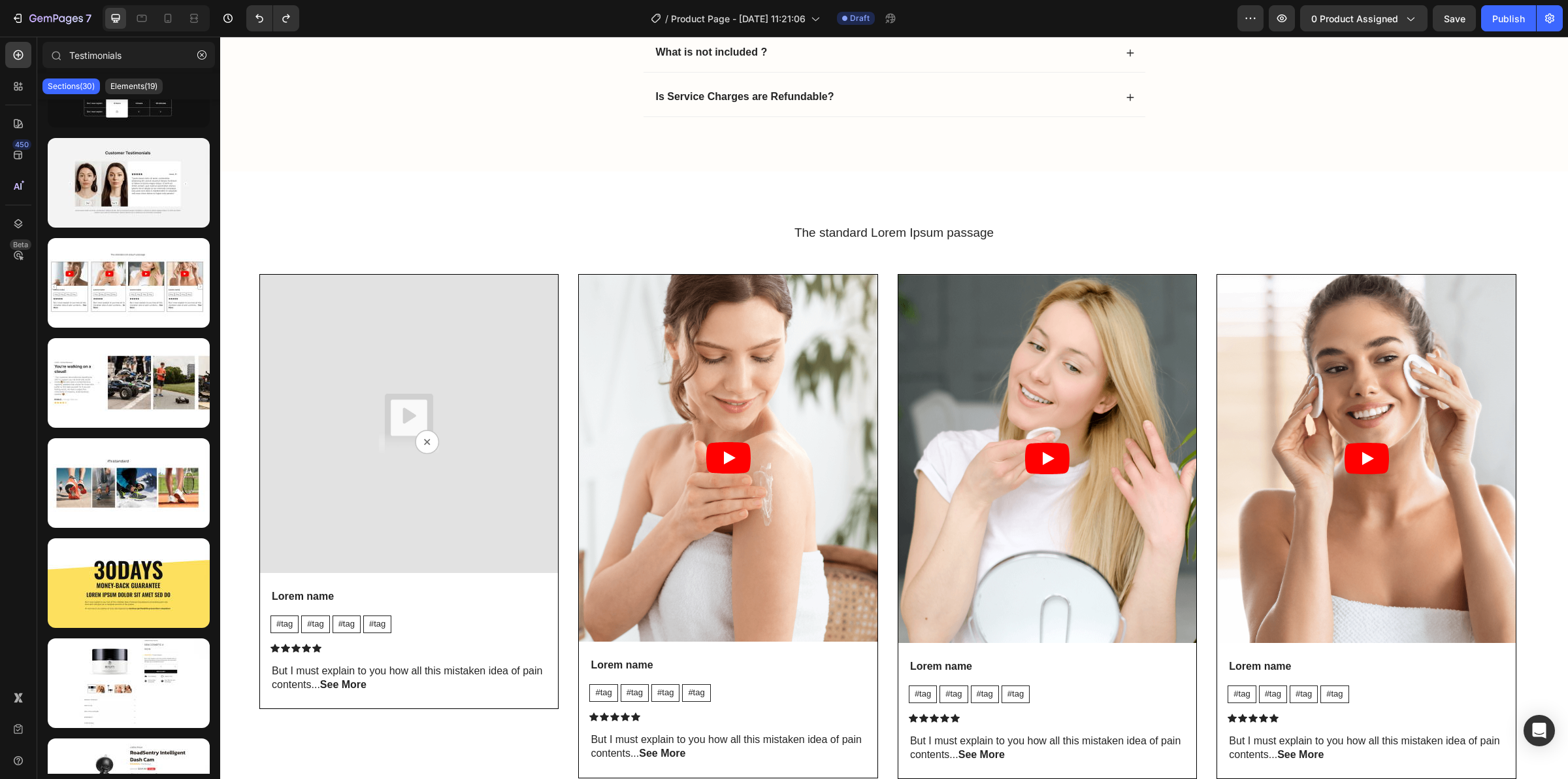
scroll to position [3939, 0]
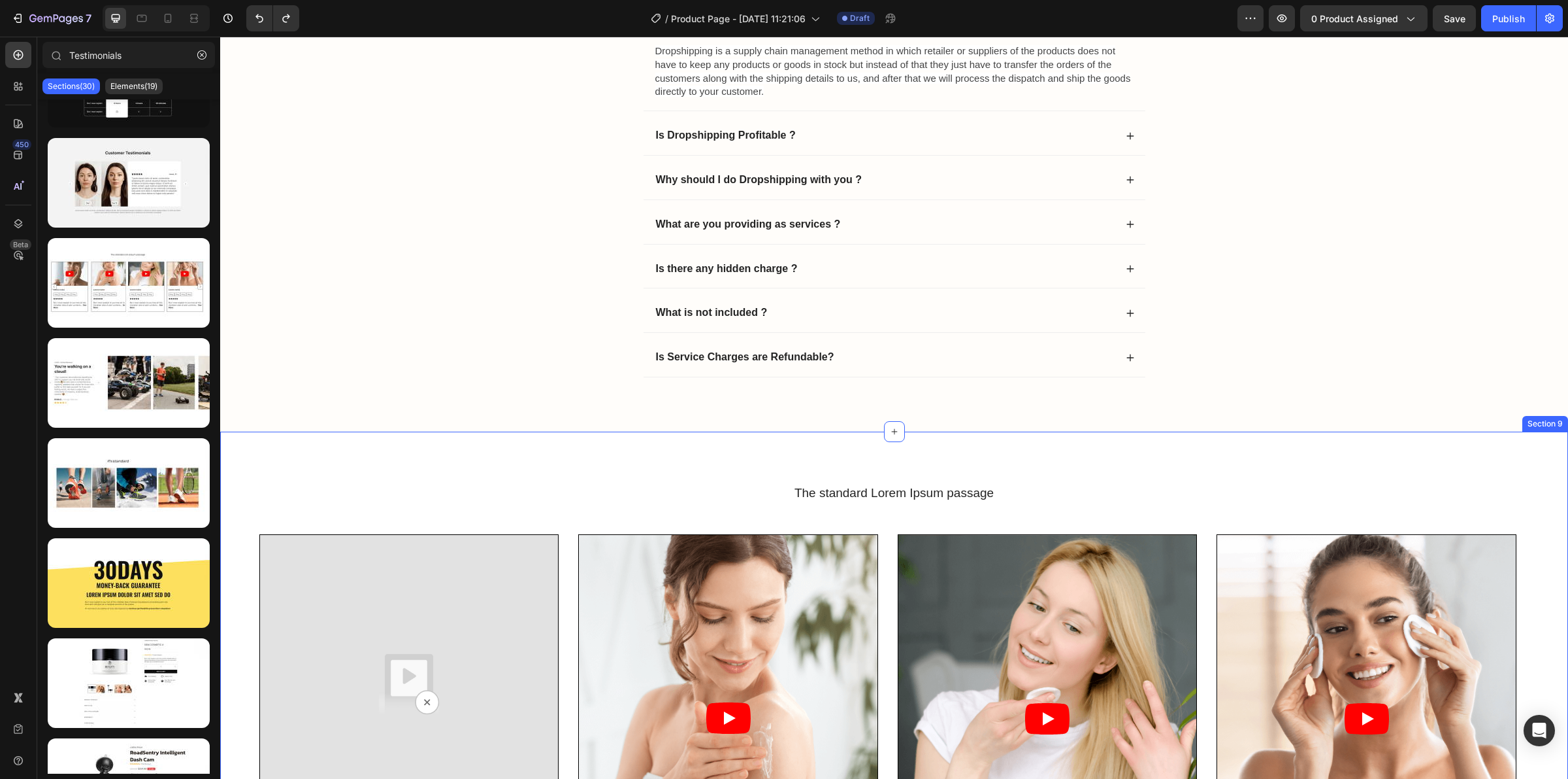
click at [830, 468] on div "The standard Lorem Ipsum passage Heading Video Lorem name Text Block #tag Text …" at bounding box center [893, 761] width 1348 height 660
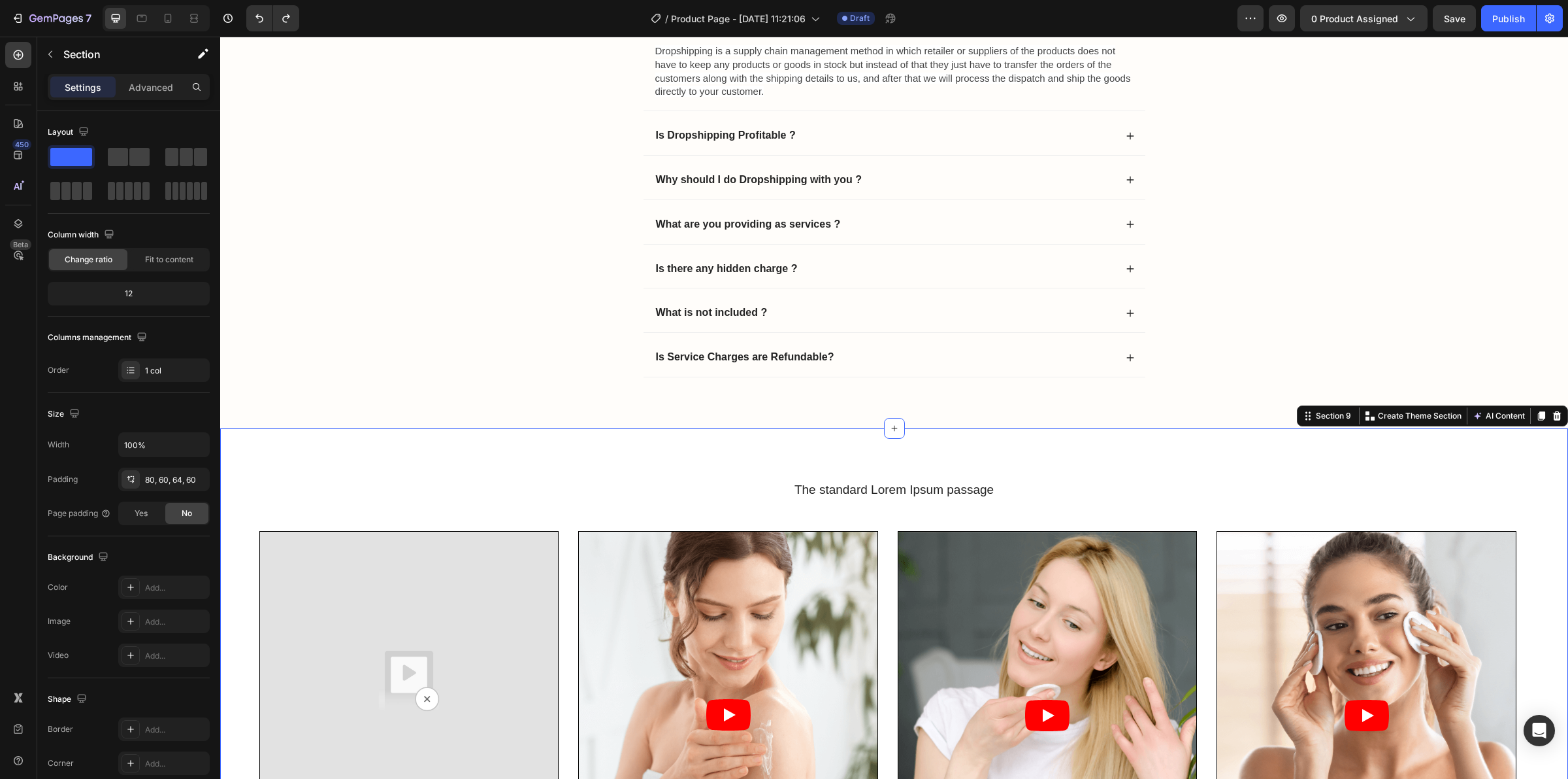
click at [833, 481] on div "The standard Lorem Ipsum passage Heading Video Lorem name Text Block #tag Text …" at bounding box center [893, 758] width 1348 height 660
click at [837, 490] on h2 "The standard Lorem Ipsum passage" at bounding box center [894, 490] width 1270 height 19
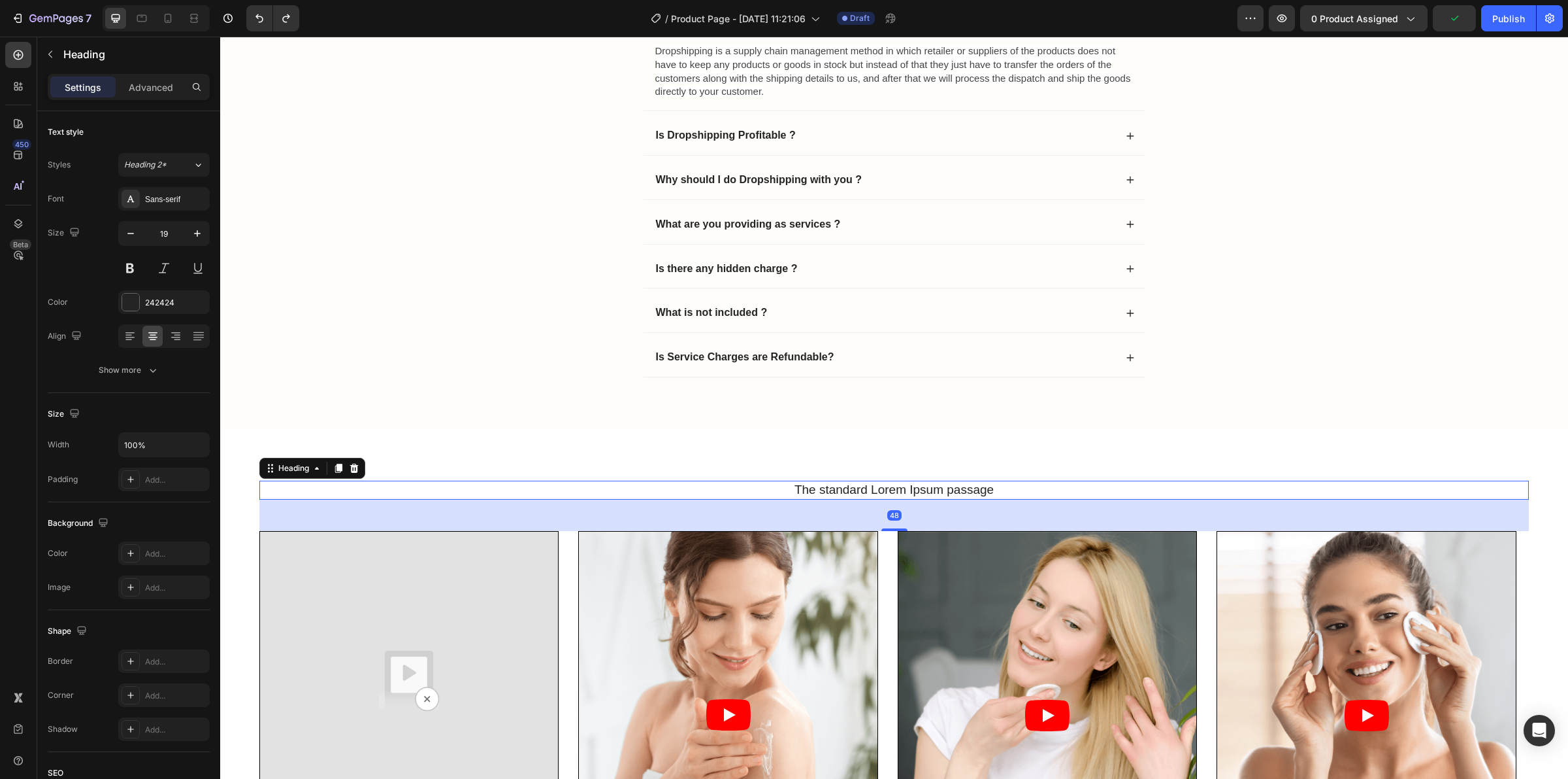
click at [838, 490] on h2 "The standard Lorem Ipsum passage" at bounding box center [894, 490] width 1270 height 19
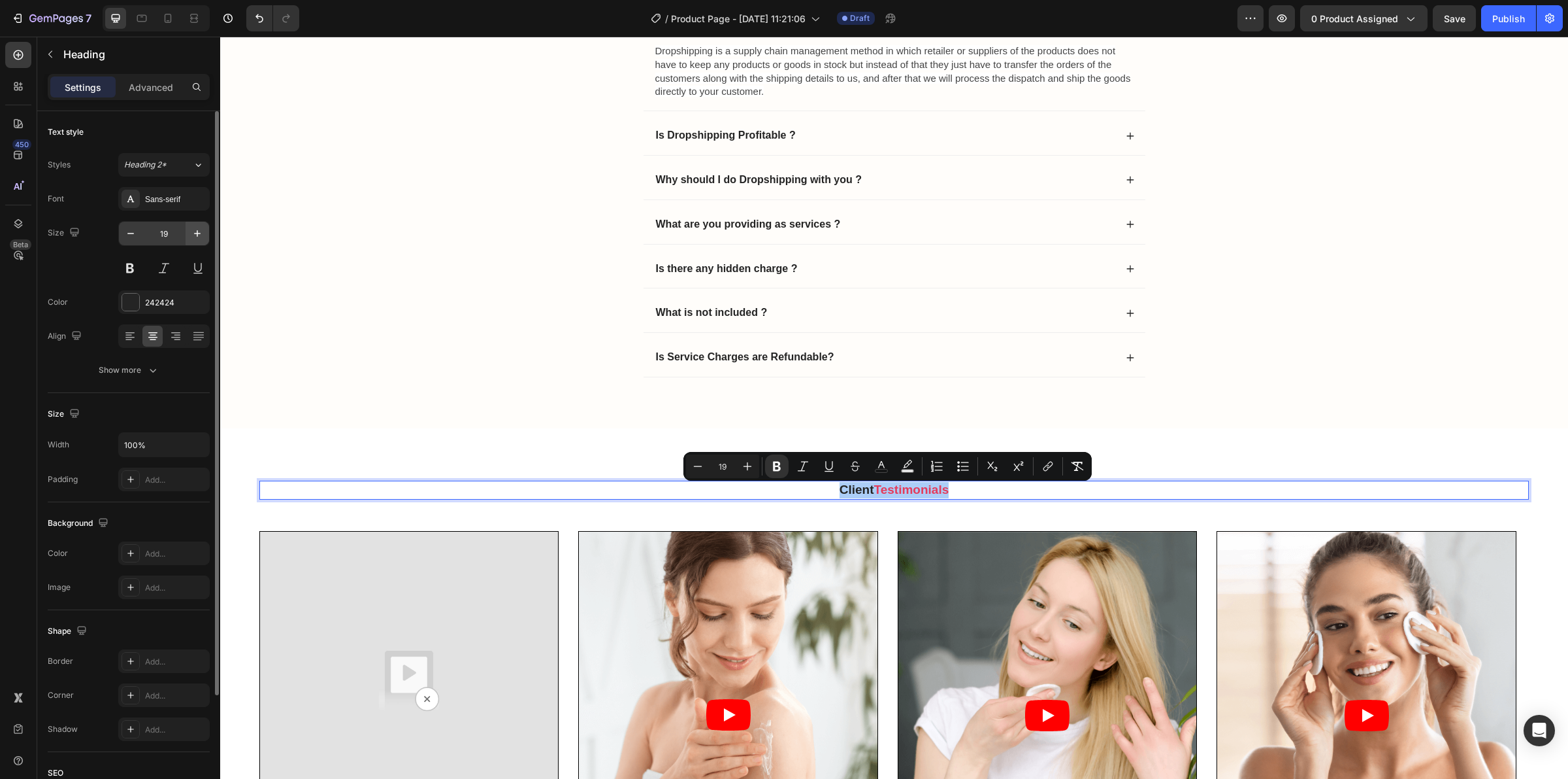
click at [204, 234] on button "button" at bounding box center [197, 233] width 24 height 24
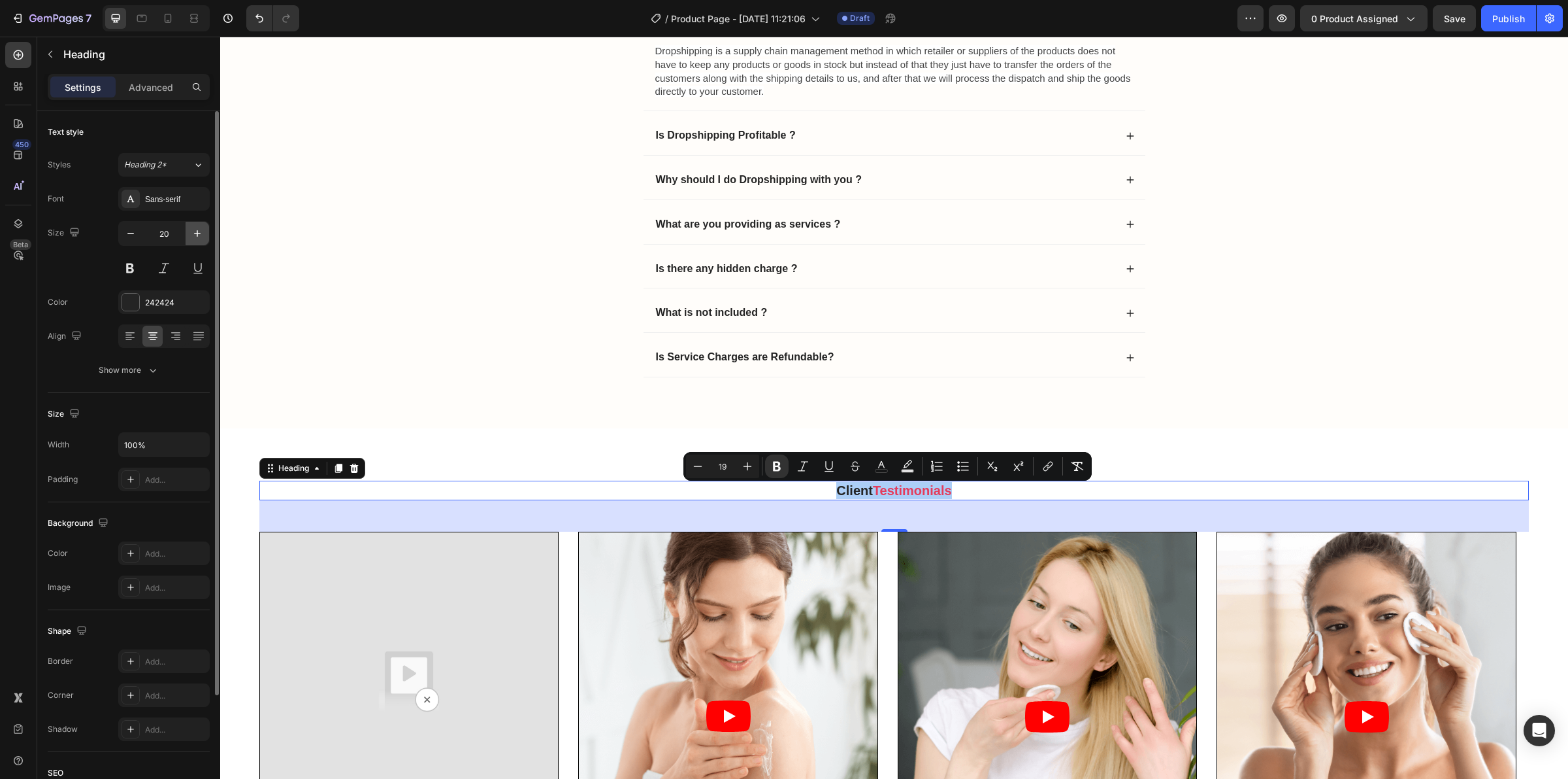
click at [204, 234] on button "button" at bounding box center [197, 233] width 24 height 24
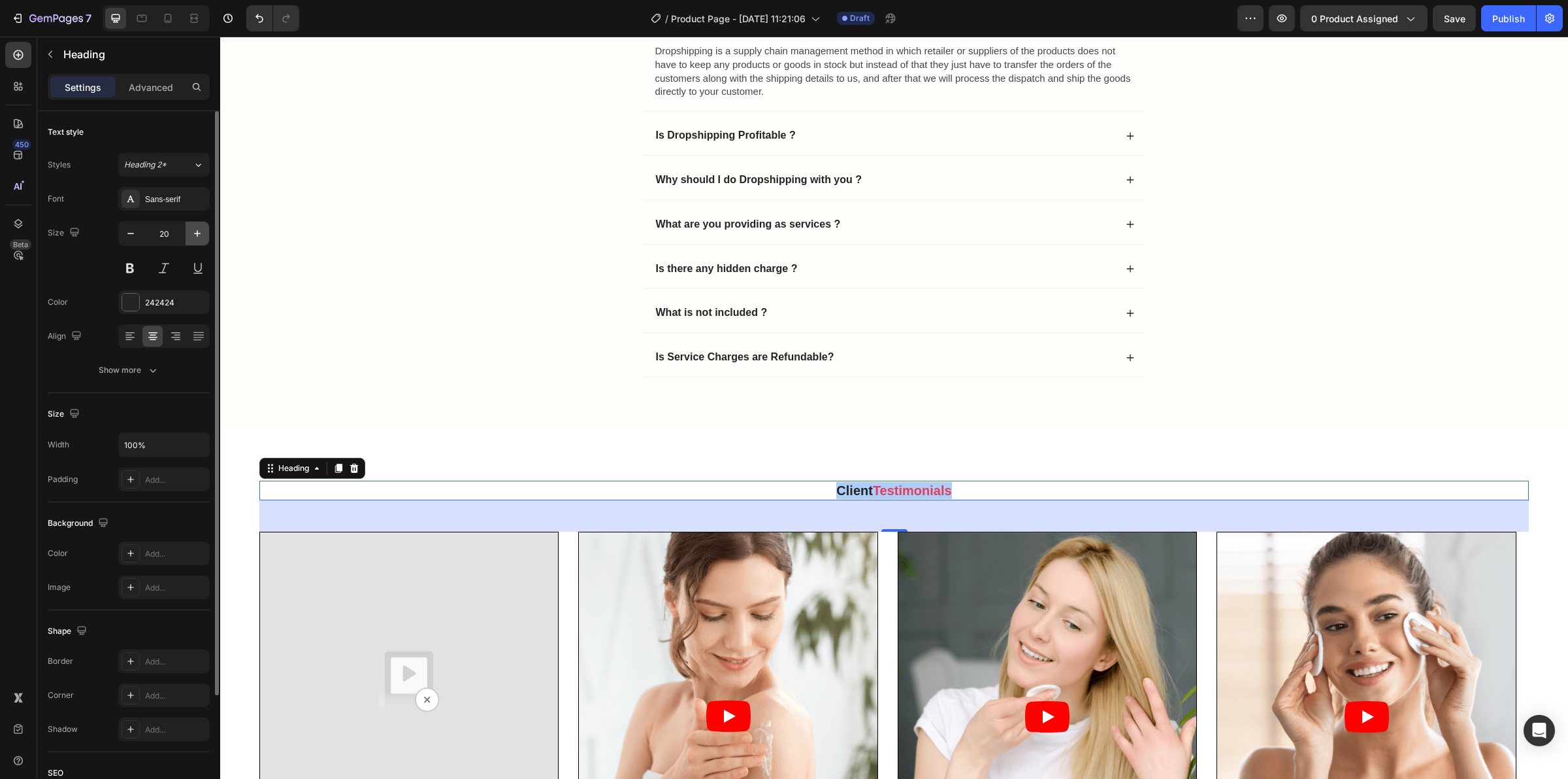
click at [204, 234] on button "button" at bounding box center [197, 233] width 24 height 24
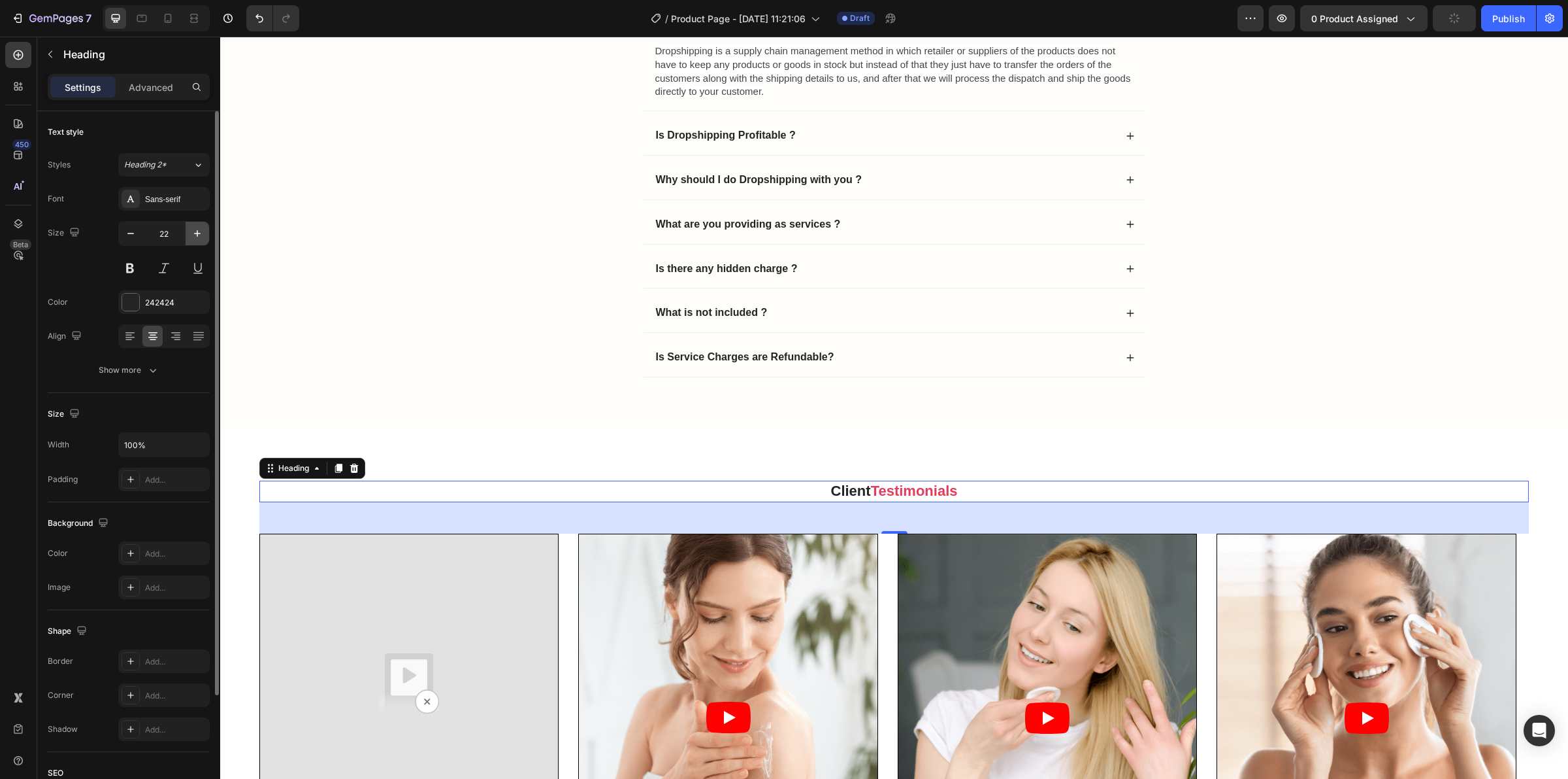
click at [204, 234] on button "button" at bounding box center [197, 233] width 24 height 24
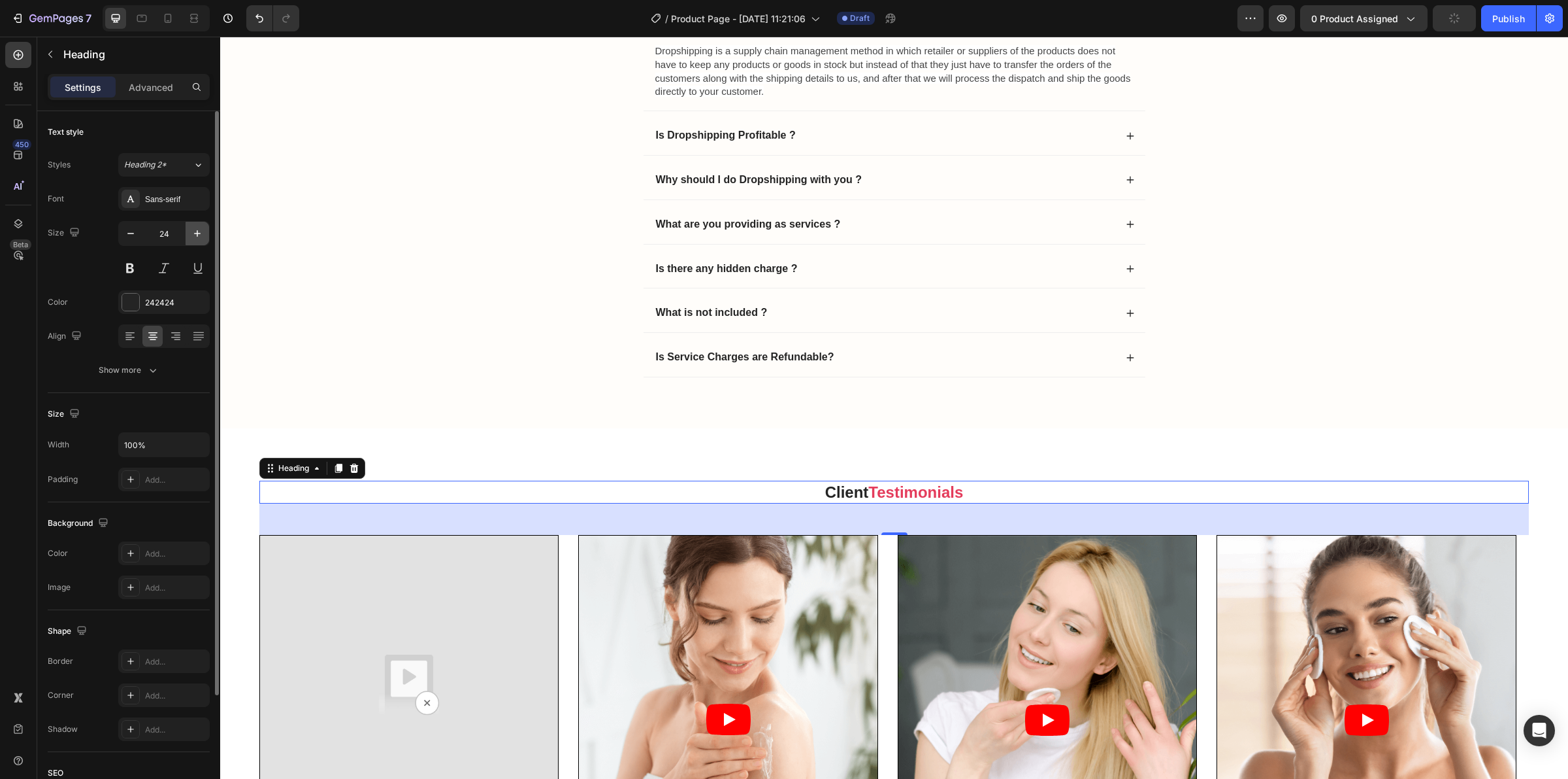
click at [204, 234] on button "button" at bounding box center [197, 233] width 24 height 24
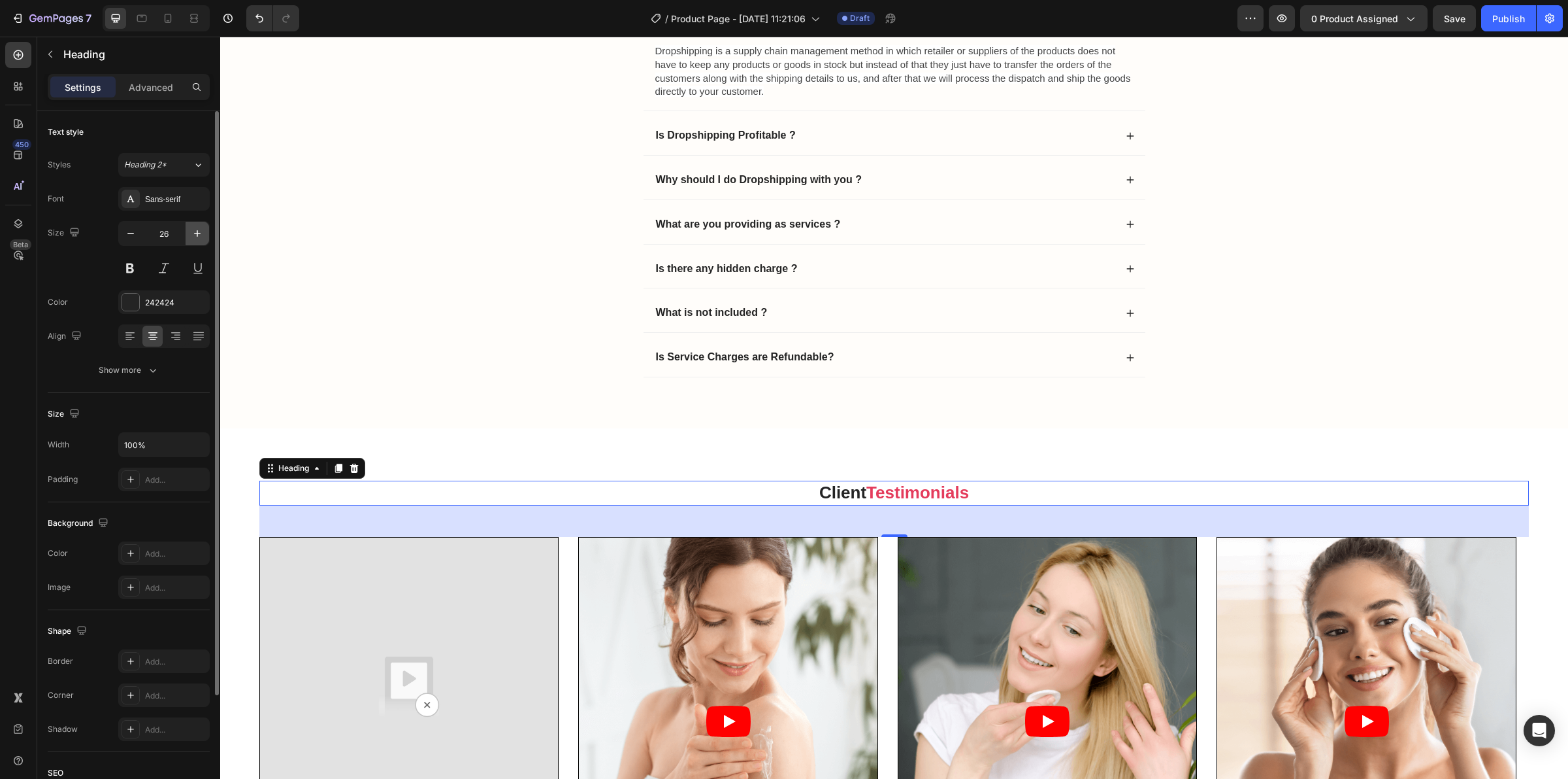
click at [204, 234] on button "button" at bounding box center [197, 233] width 24 height 24
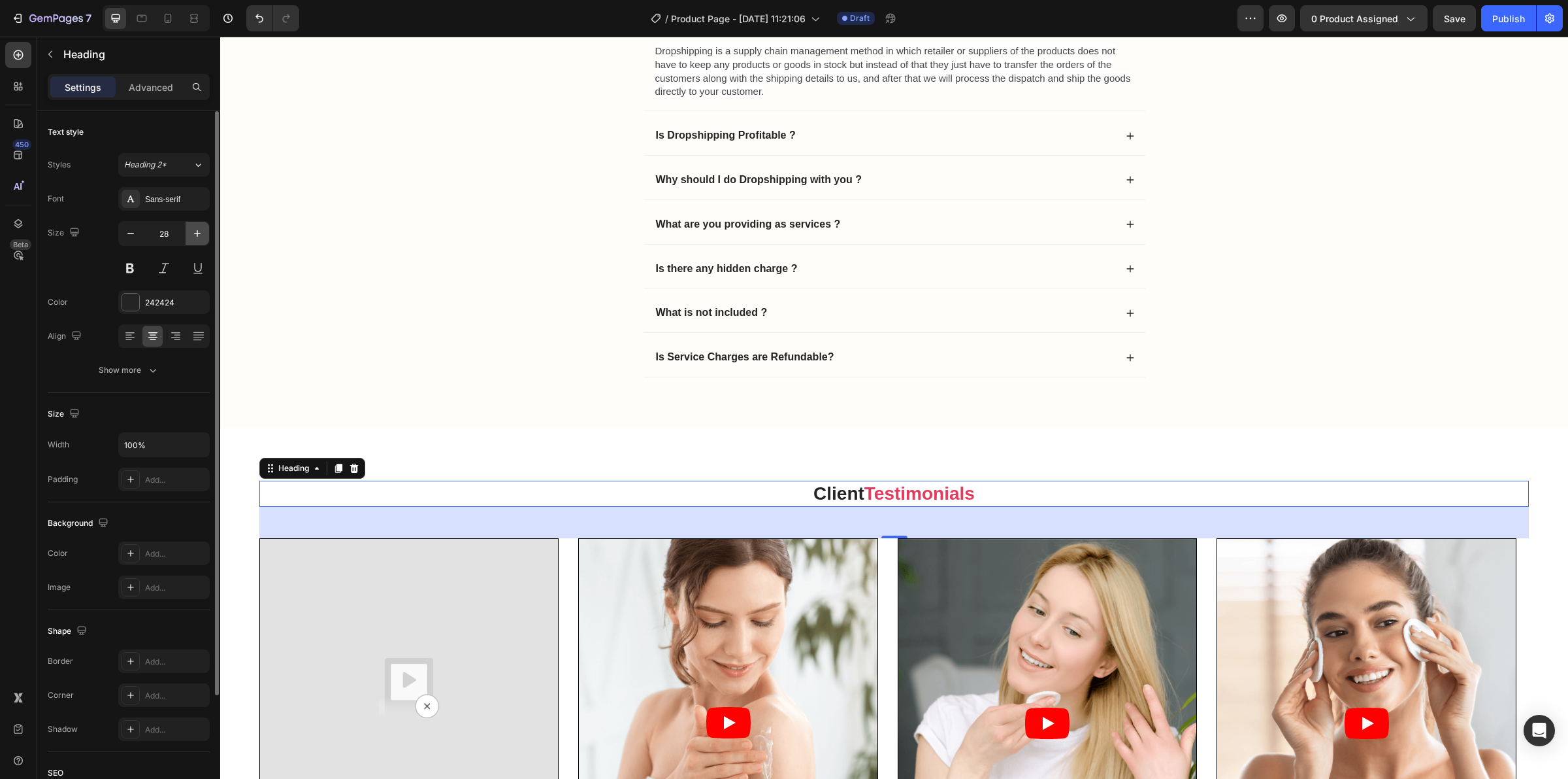
click at [204, 234] on button "button" at bounding box center [197, 233] width 24 height 24
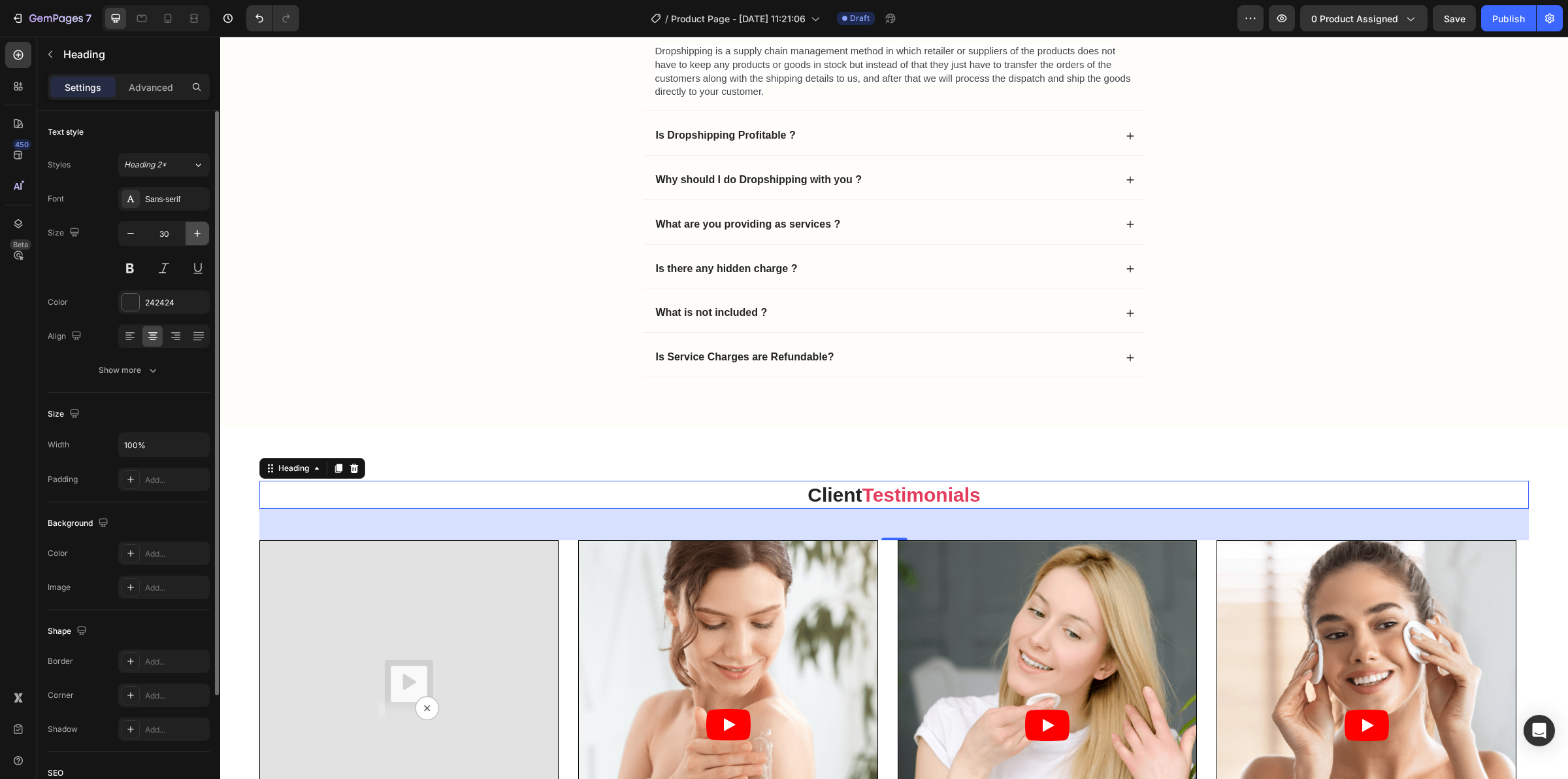
click at [204, 234] on button "button" at bounding box center [197, 233] width 24 height 24
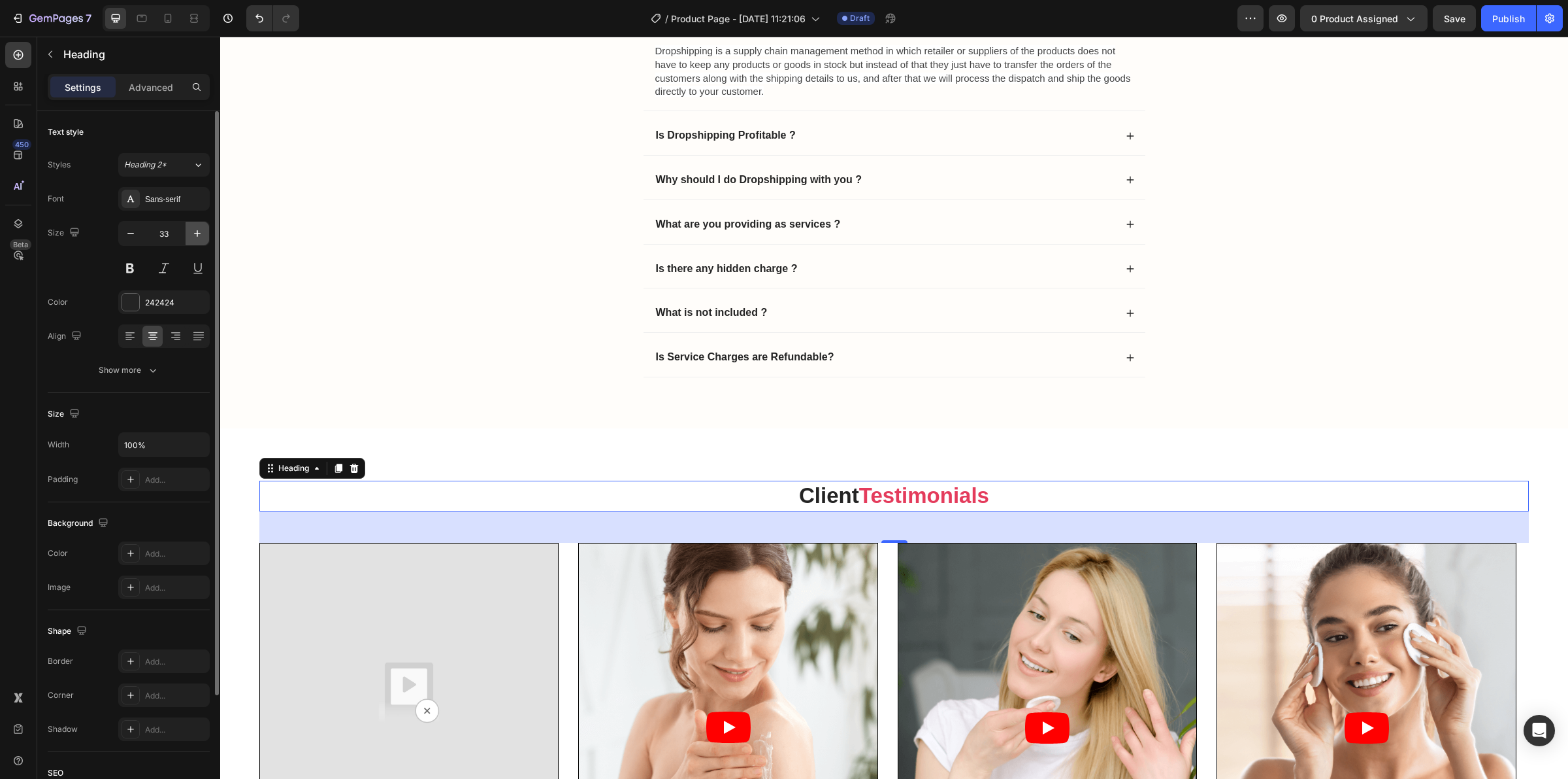
click at [204, 234] on button "button" at bounding box center [197, 233] width 24 height 24
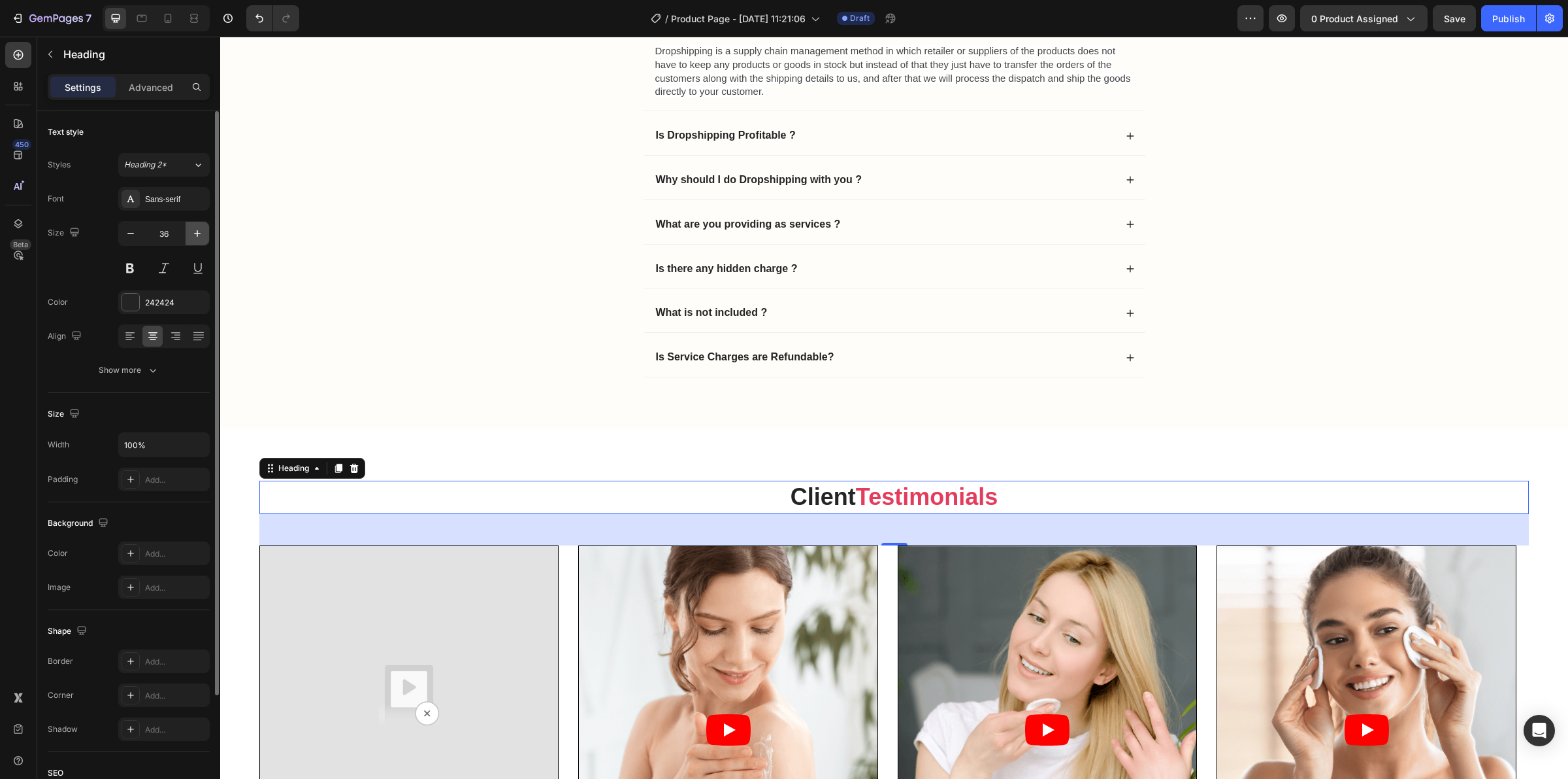
click at [204, 234] on button "button" at bounding box center [197, 233] width 24 height 24
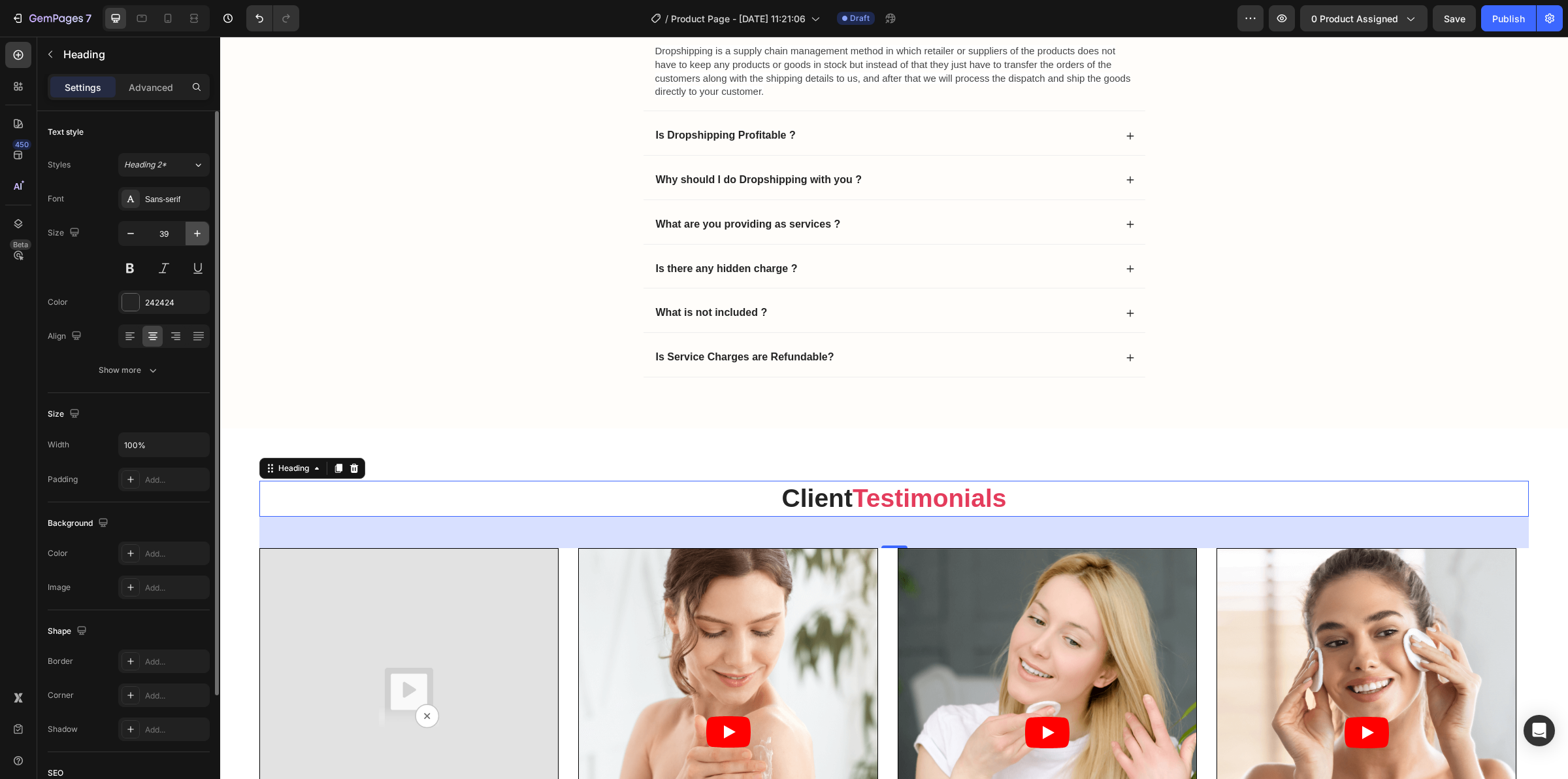
click at [204, 234] on button "button" at bounding box center [197, 233] width 24 height 24
type input "40"
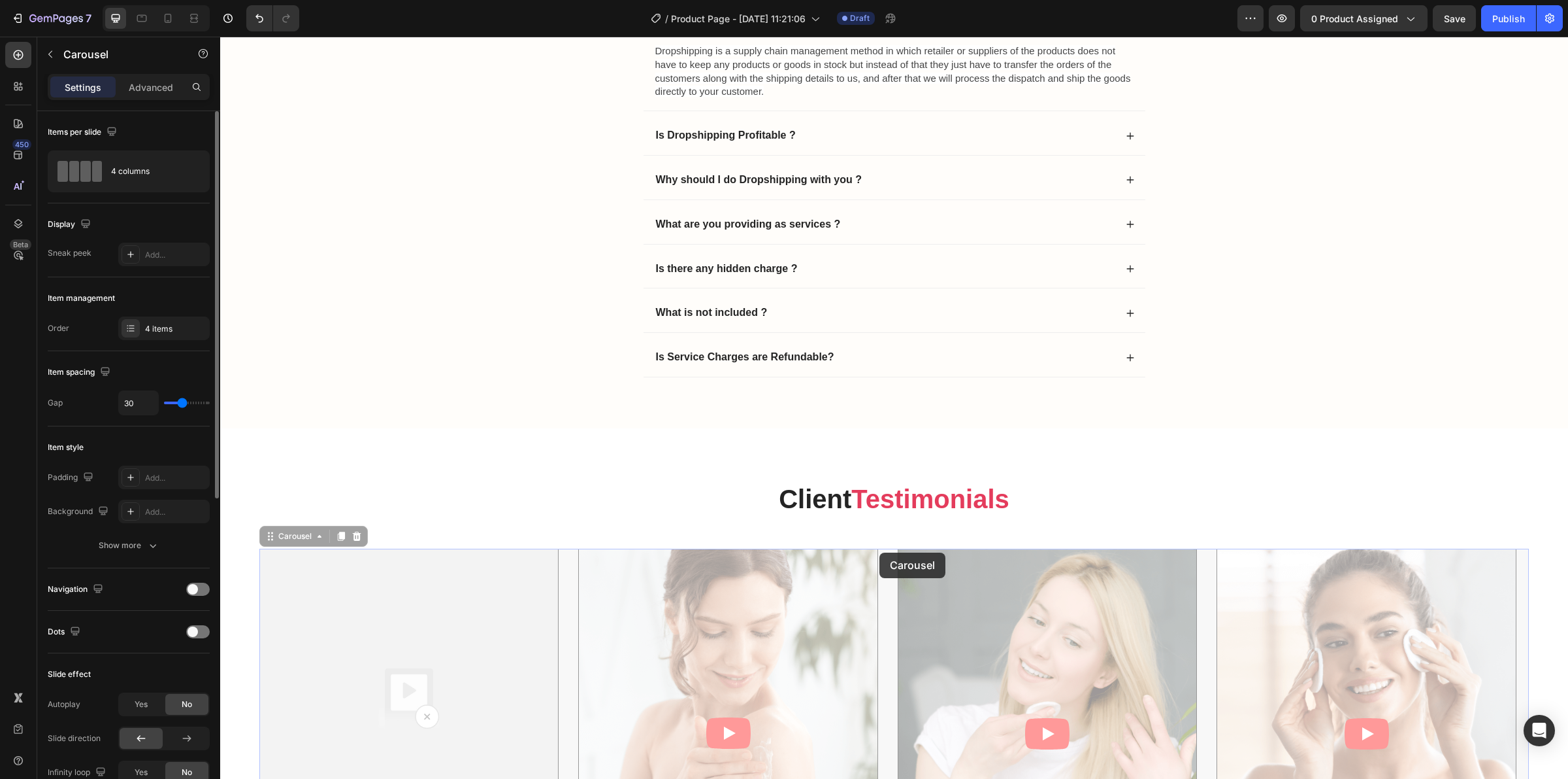
drag, startPoint x: 880, startPoint y: 552, endPoint x: 880, endPoint y: 545, distance: 7.0
click at [880, 545] on div "⁠⁠⁠⁠⁠⁠⁠ Client Testimonials Heading Video Lorem name Text Block #tag Text Block…" at bounding box center [894, 772] width 1270 height 584
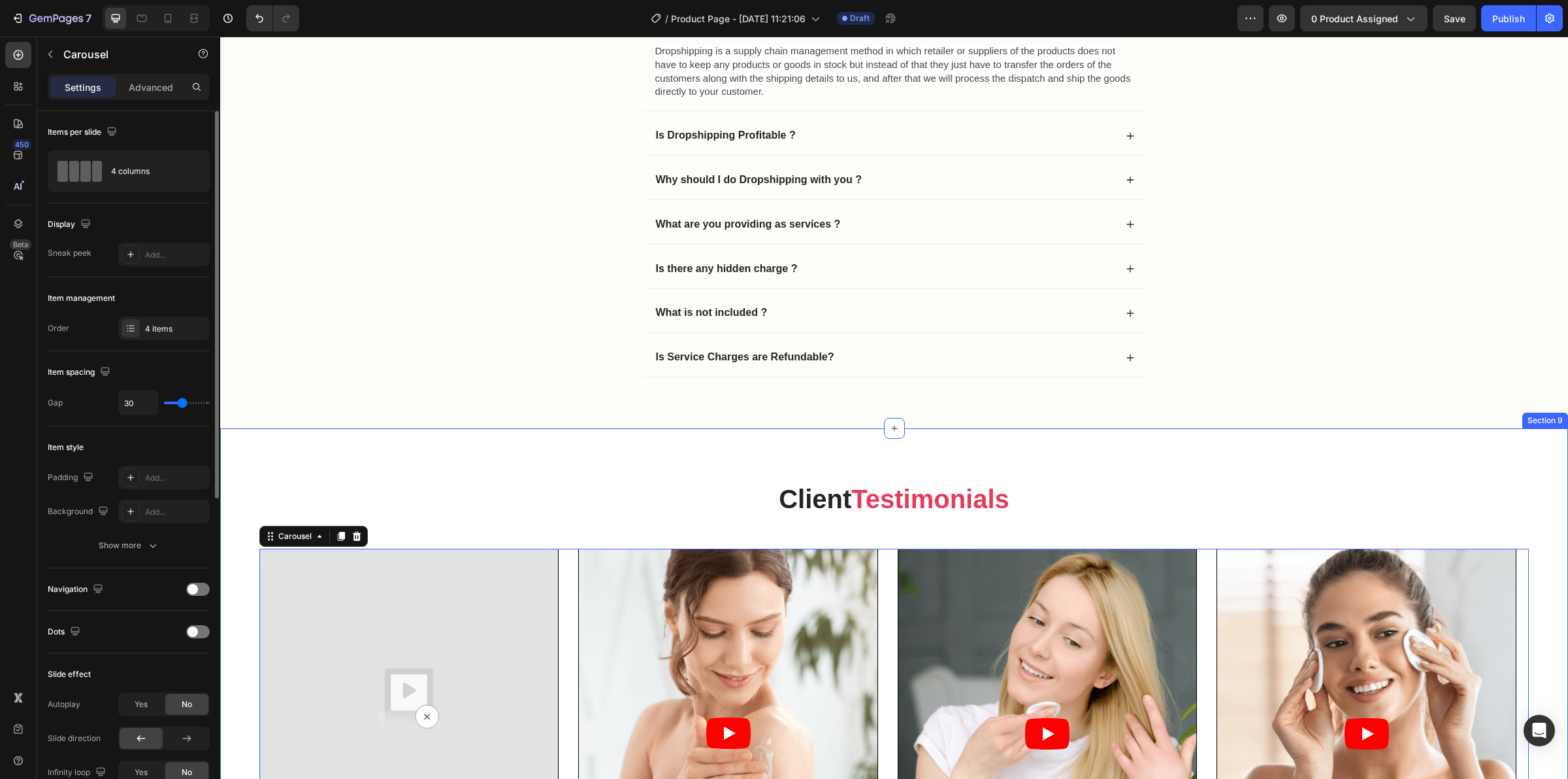
click at [889, 513] on strong "Testimonials" at bounding box center [931, 499] width 159 height 29
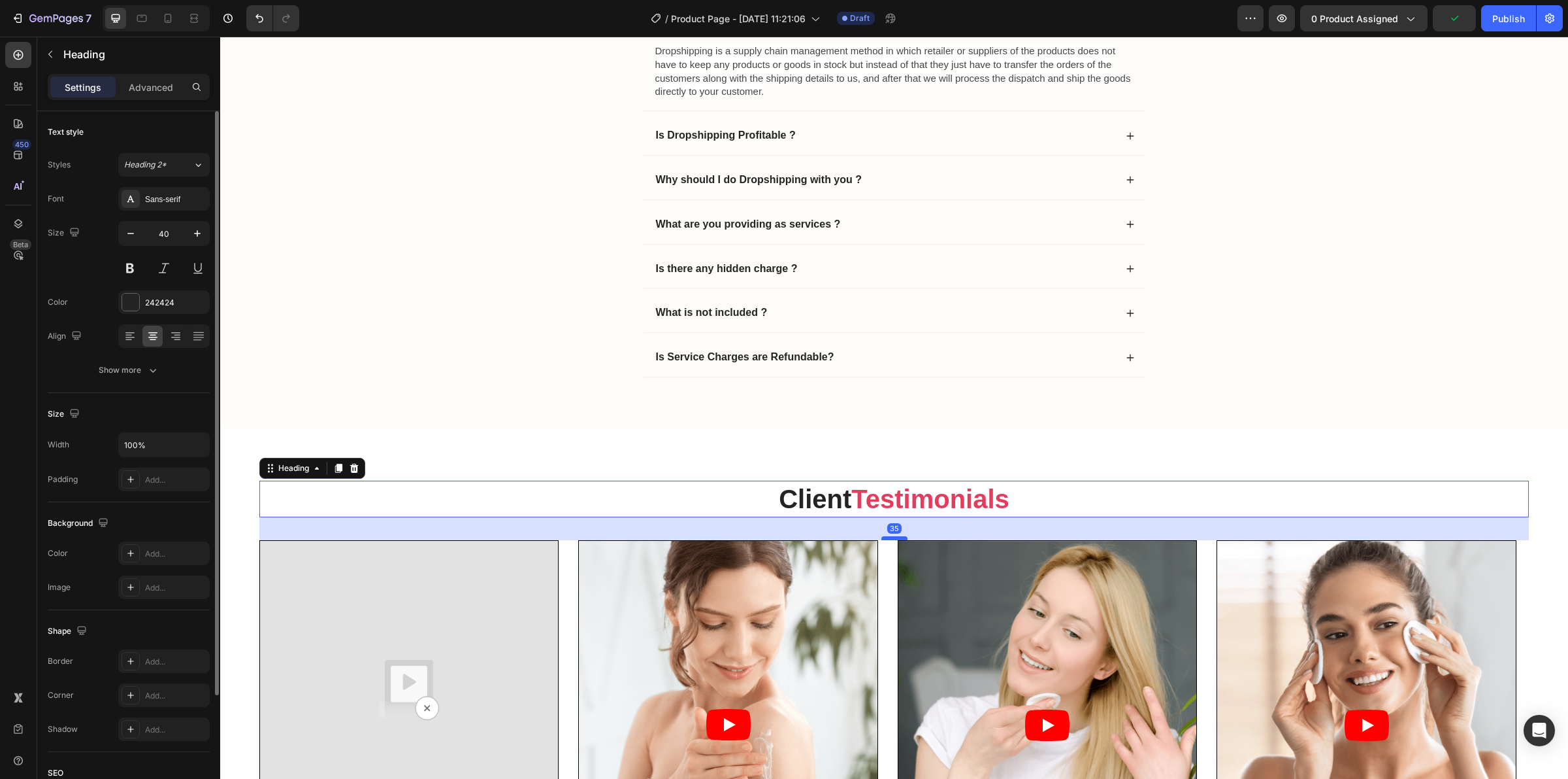
drag, startPoint x: 891, startPoint y: 549, endPoint x: 891, endPoint y: 541, distance: 8.0
click at [891, 540] on div at bounding box center [894, 538] width 26 height 4
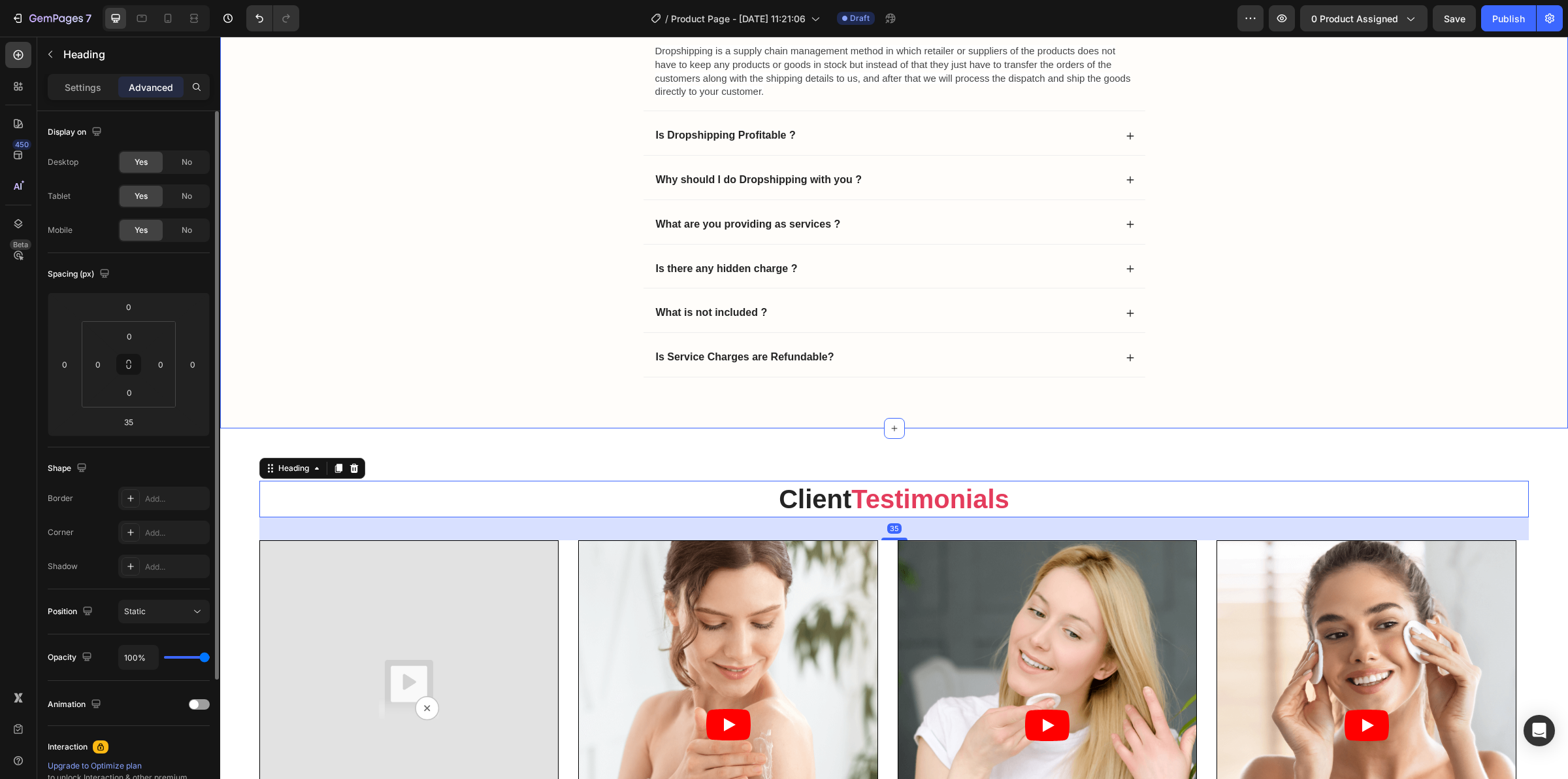
click at [935, 419] on div "Frequently Asked Questions Heading What is the Dropshipping ? Dropshipping is a…" at bounding box center [893, 170] width 1348 height 516
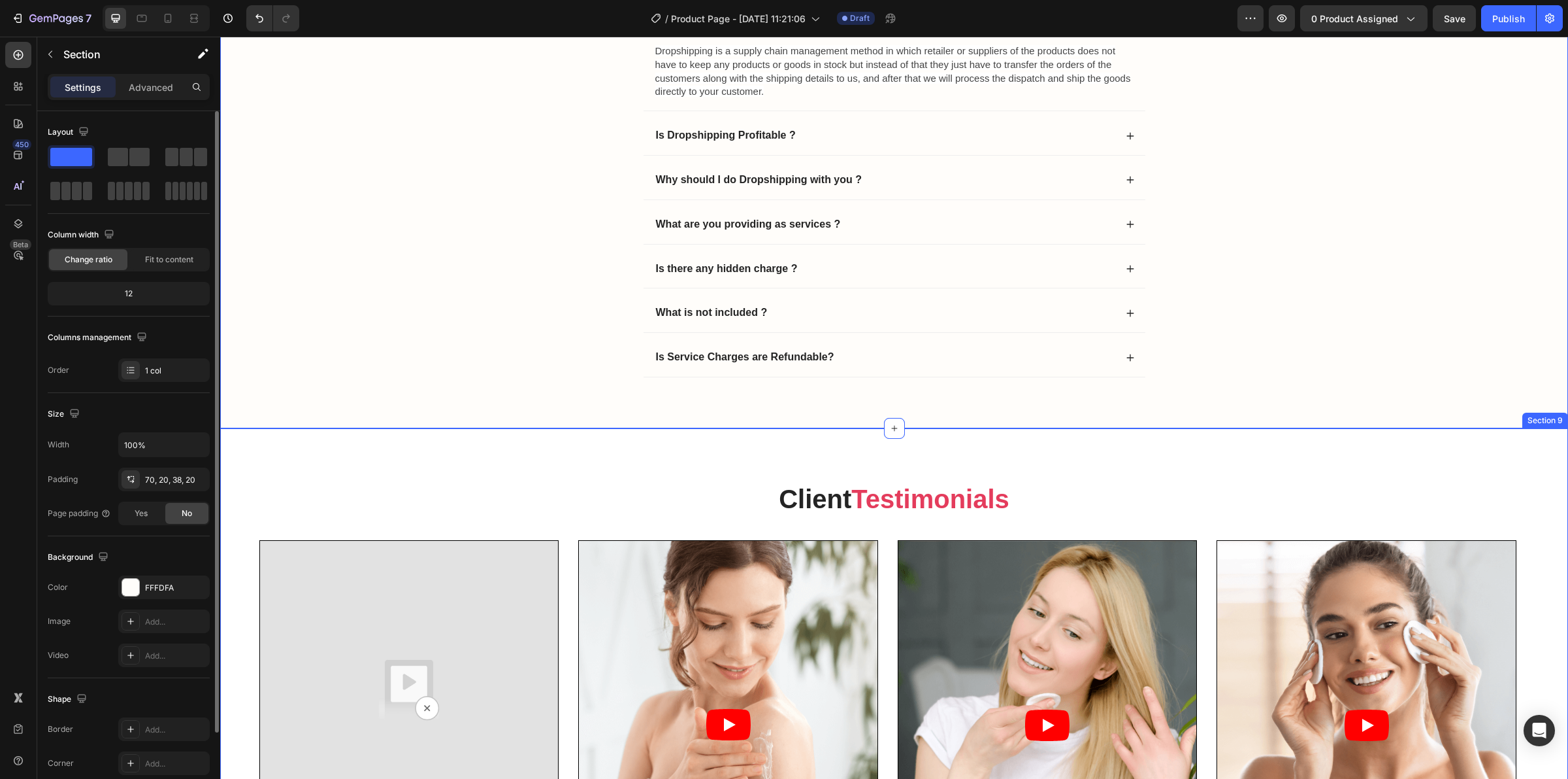
click at [903, 458] on div "⁠⁠⁠⁠⁠⁠⁠ Client Testimonials Heading Video Lorem name Text Block #tag Text Block…" at bounding box center [893, 763] width 1348 height 669
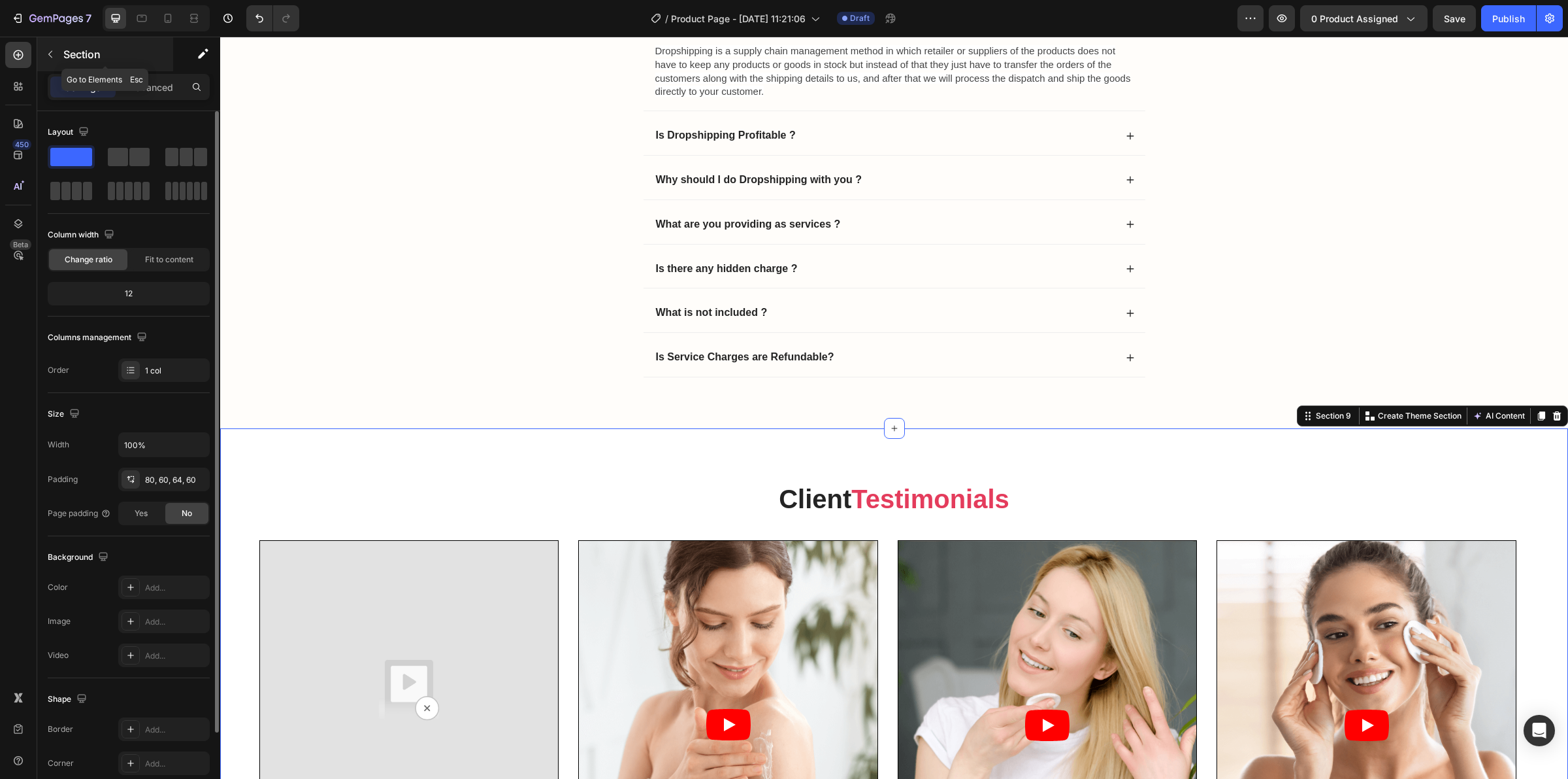
click at [51, 53] on icon "button" at bounding box center [50, 54] width 11 height 11
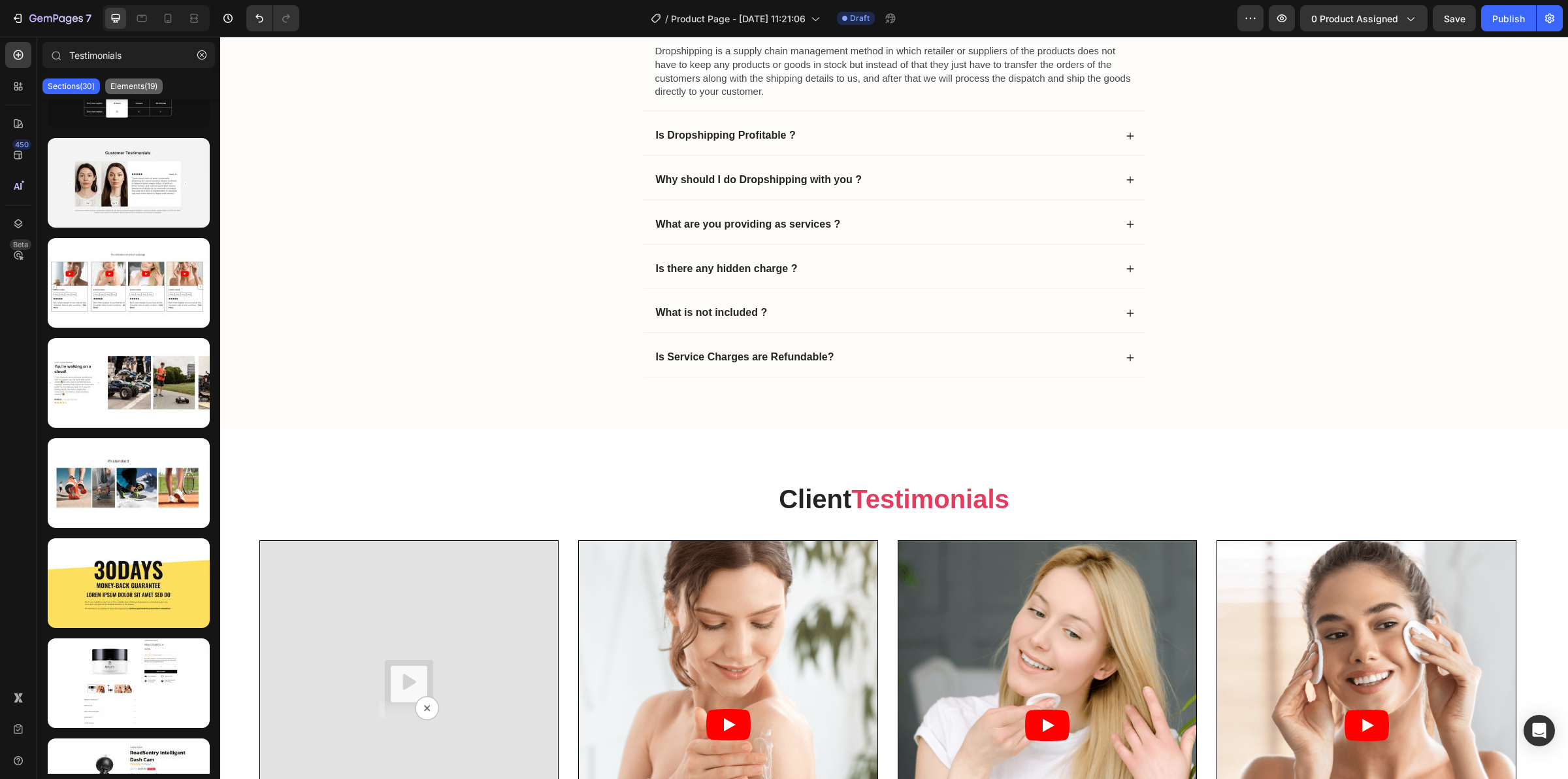
click at [127, 82] on p "Elements(19)" at bounding box center [134, 86] width 47 height 11
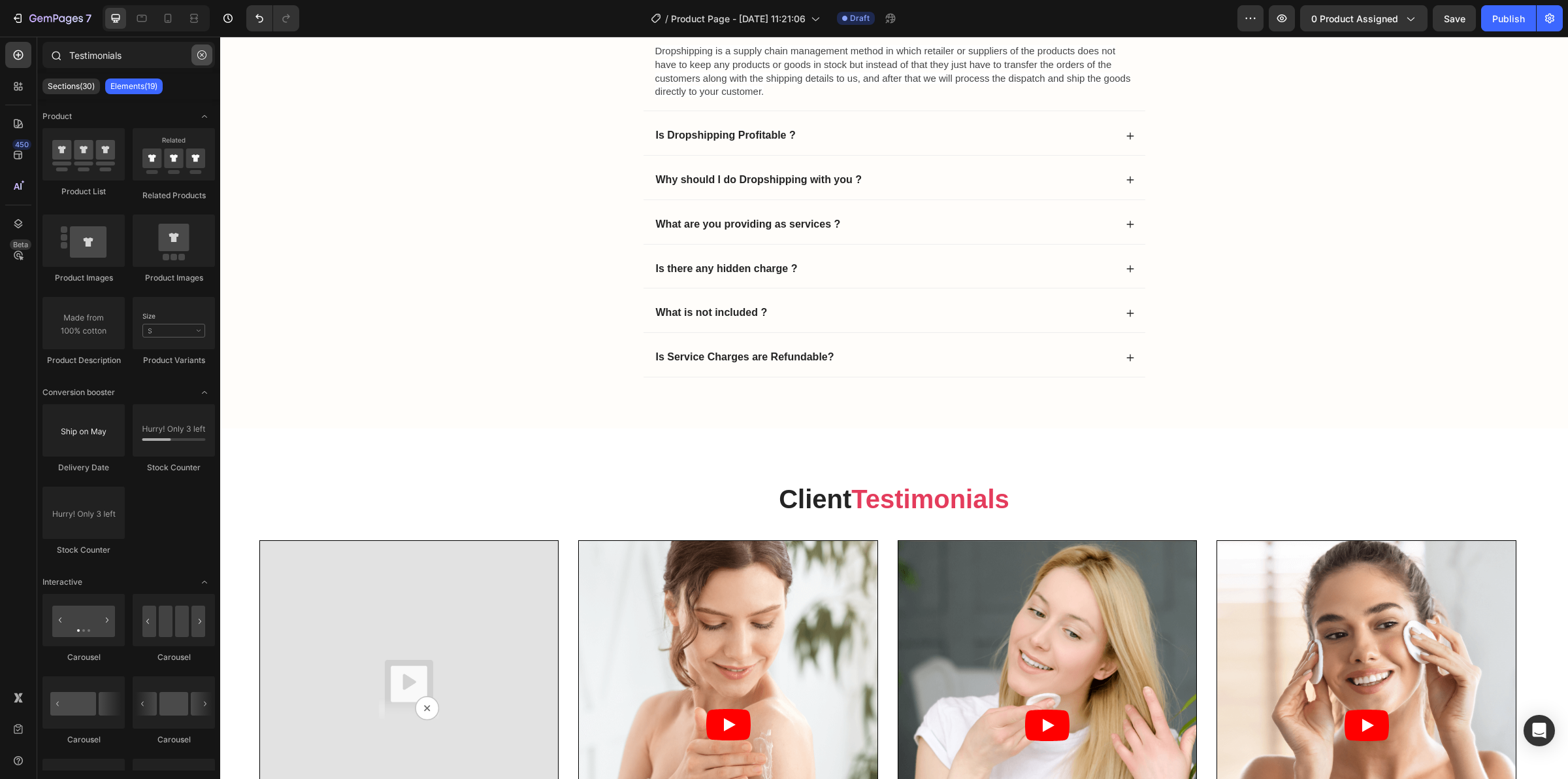
click at [198, 51] on icon "button" at bounding box center [203, 55] width 10 height 10
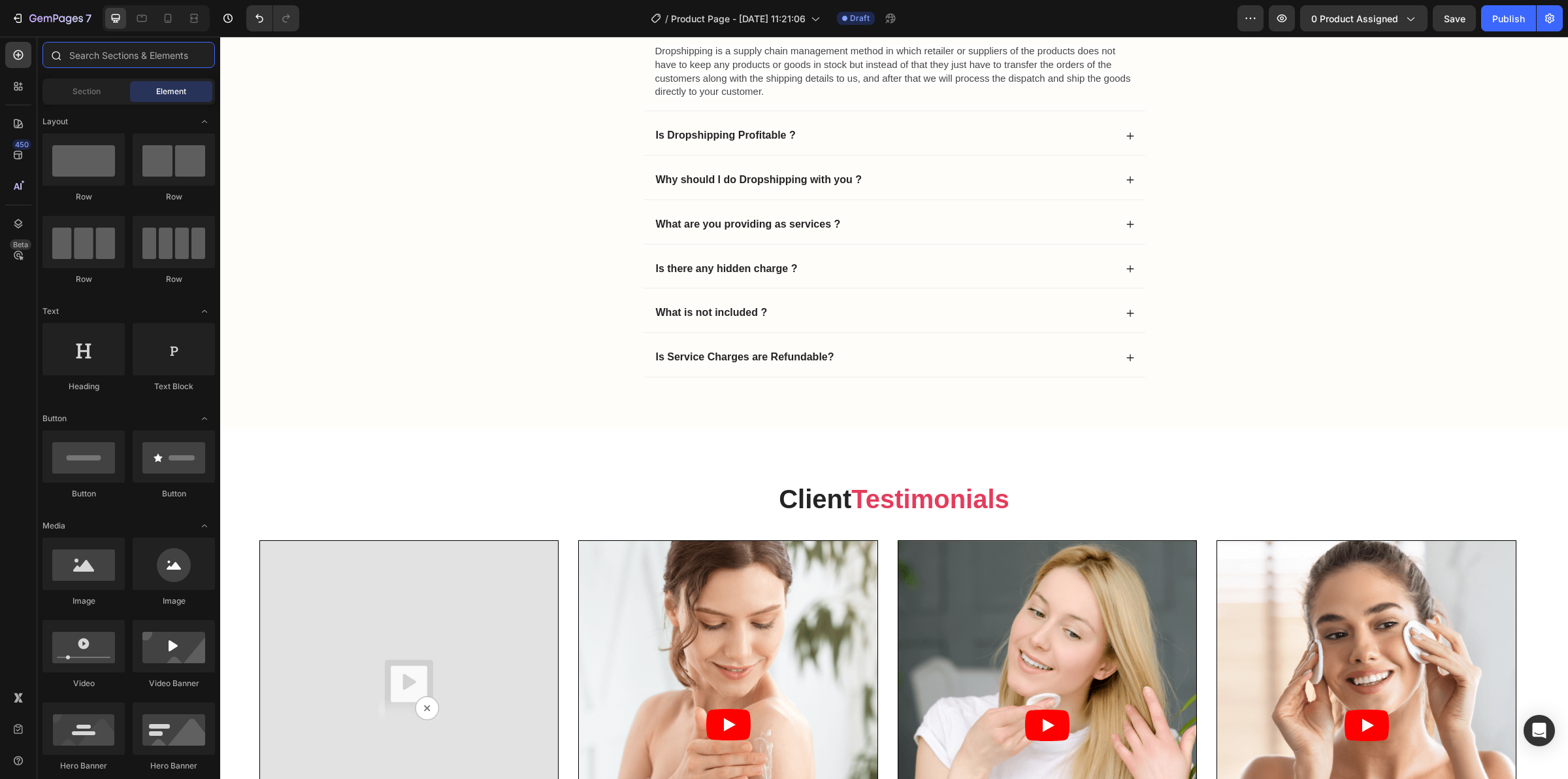
click at [157, 55] on input "text" at bounding box center [128, 54] width 173 height 26
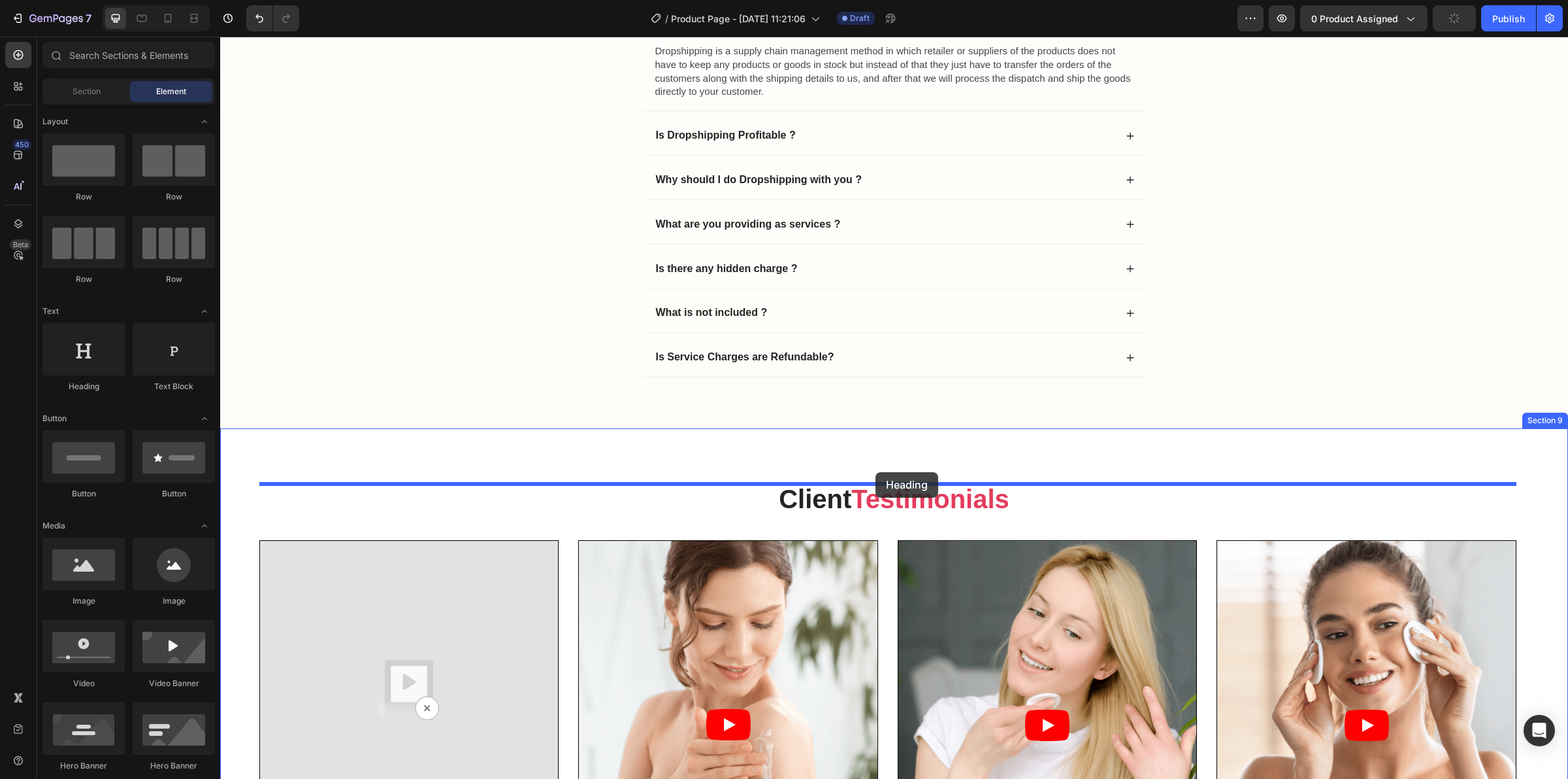
drag, startPoint x: 307, startPoint y: 403, endPoint x: 875, endPoint y: 472, distance: 572.2
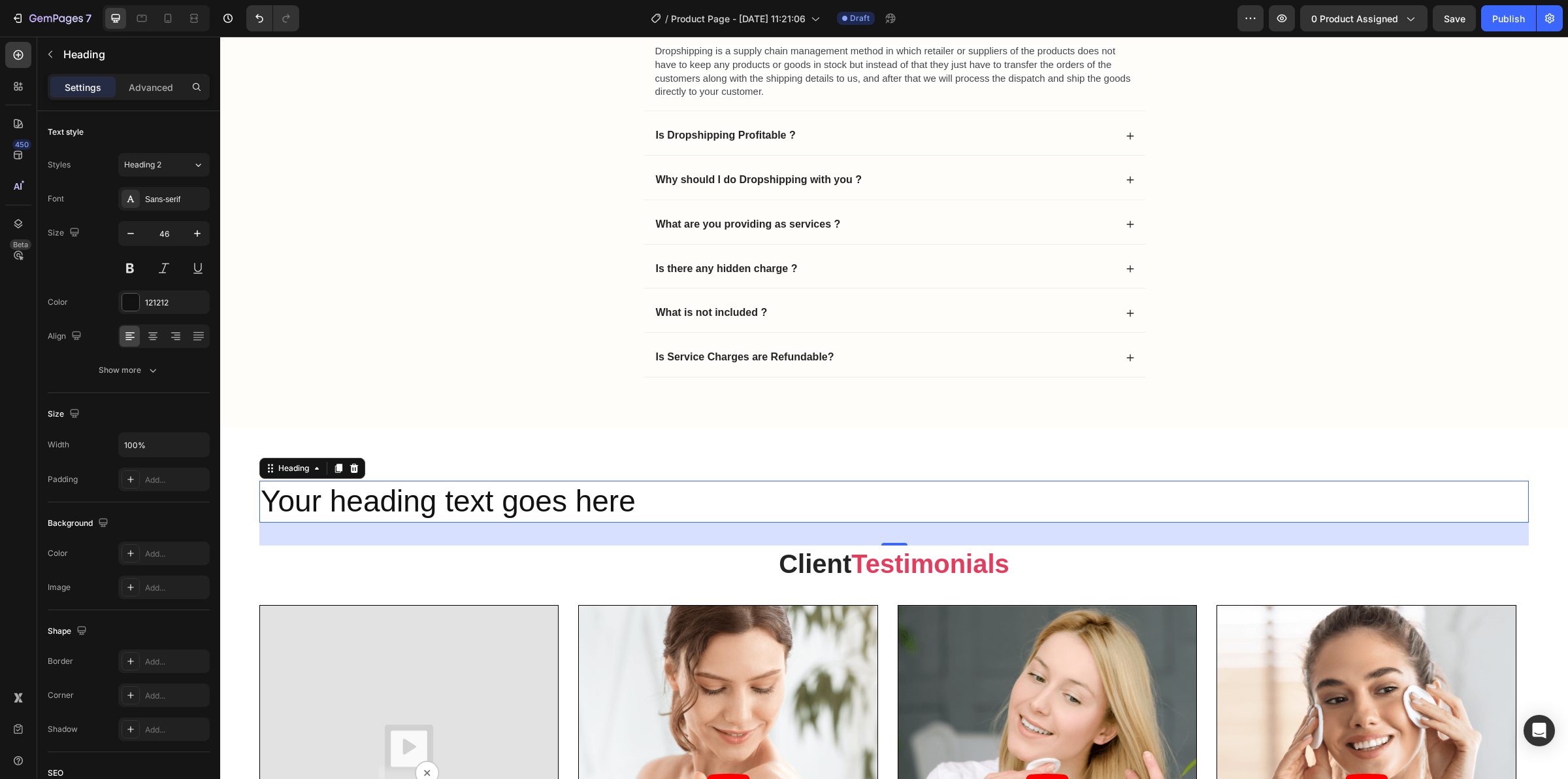
click at [677, 502] on h2 "Your heading text goes here" at bounding box center [894, 502] width 1270 height 42
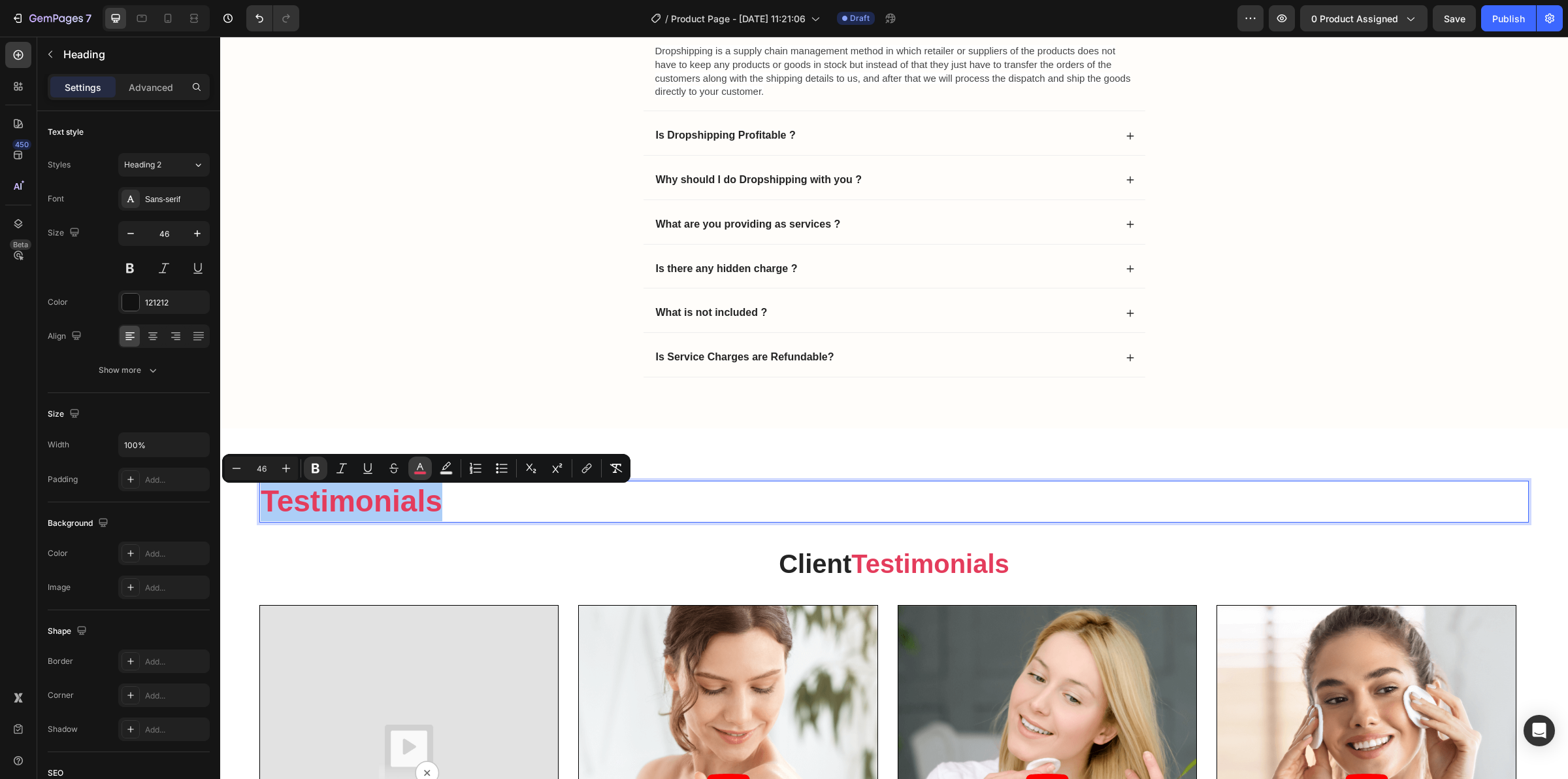
click at [423, 468] on icon "Editor contextual toolbar" at bounding box center [420, 468] width 13 height 13
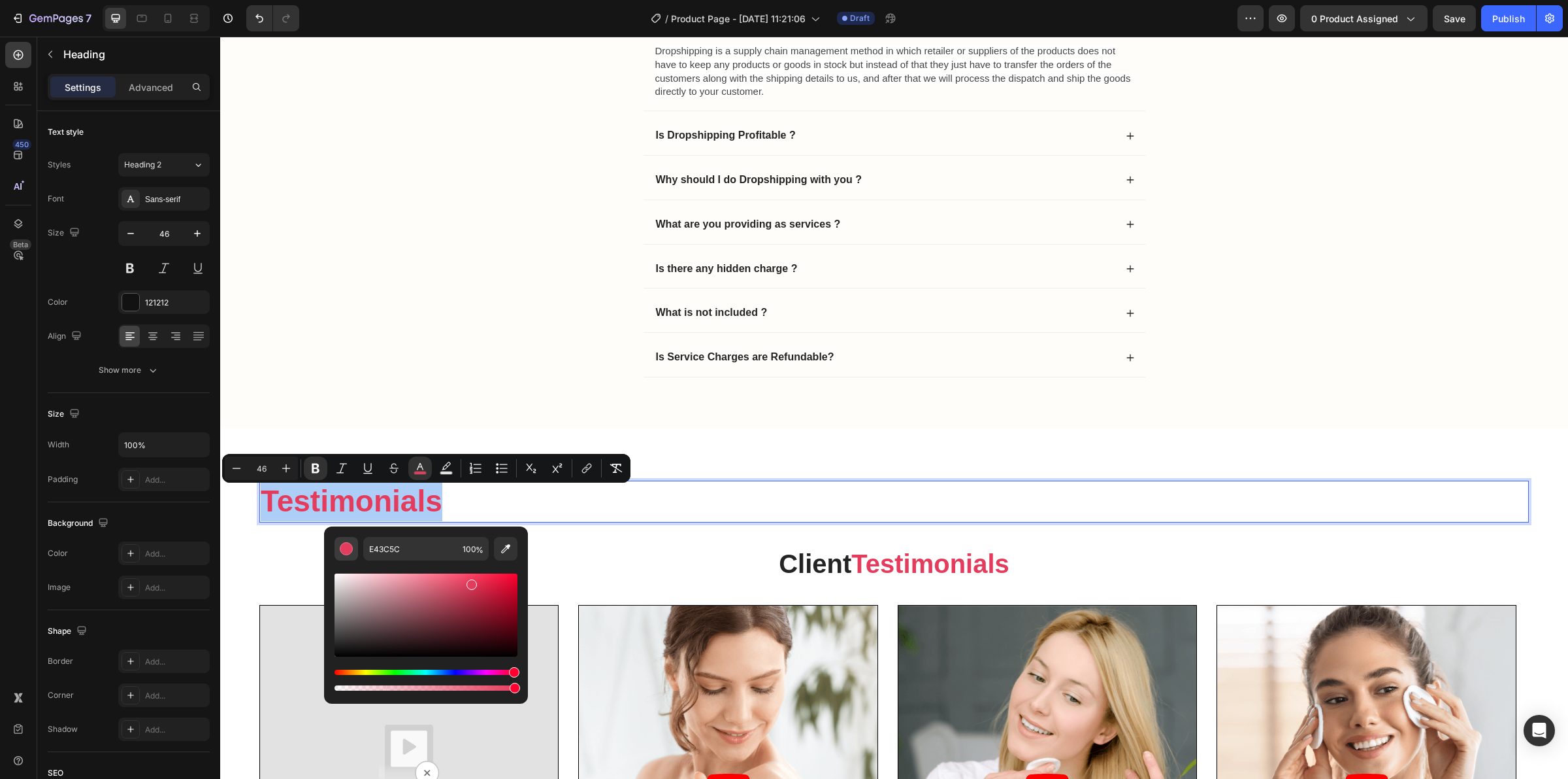
click at [351, 546] on div "Editor contextual toolbar" at bounding box center [347, 549] width 13 height 13
click at [505, 547] on icon "Editor contextual toolbar" at bounding box center [506, 549] width 13 height 13
click at [161, 553] on div "Add..." at bounding box center [176, 553] width 61 height 11
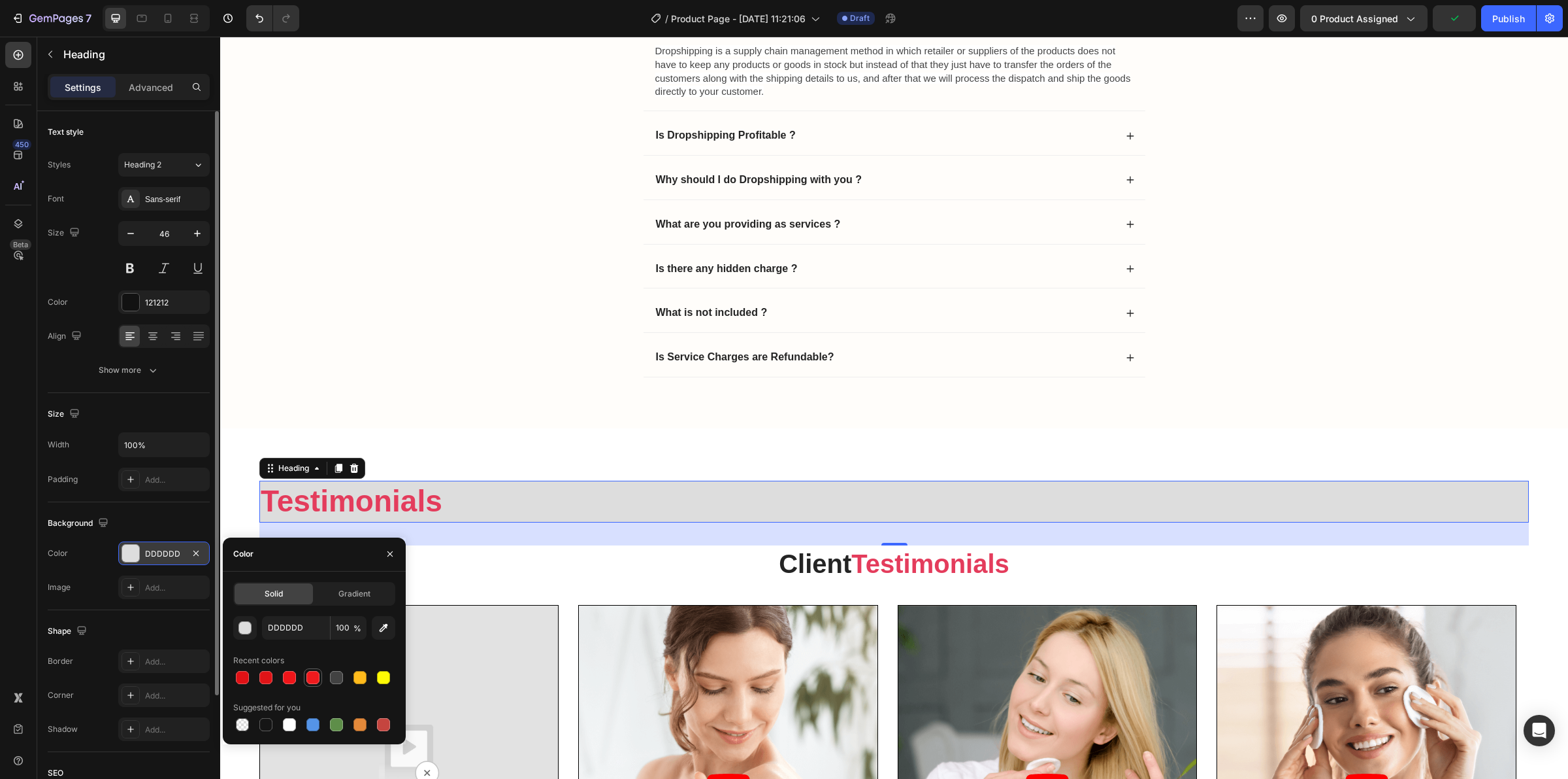
click at [313, 622] on div at bounding box center [313, 678] width 13 height 13
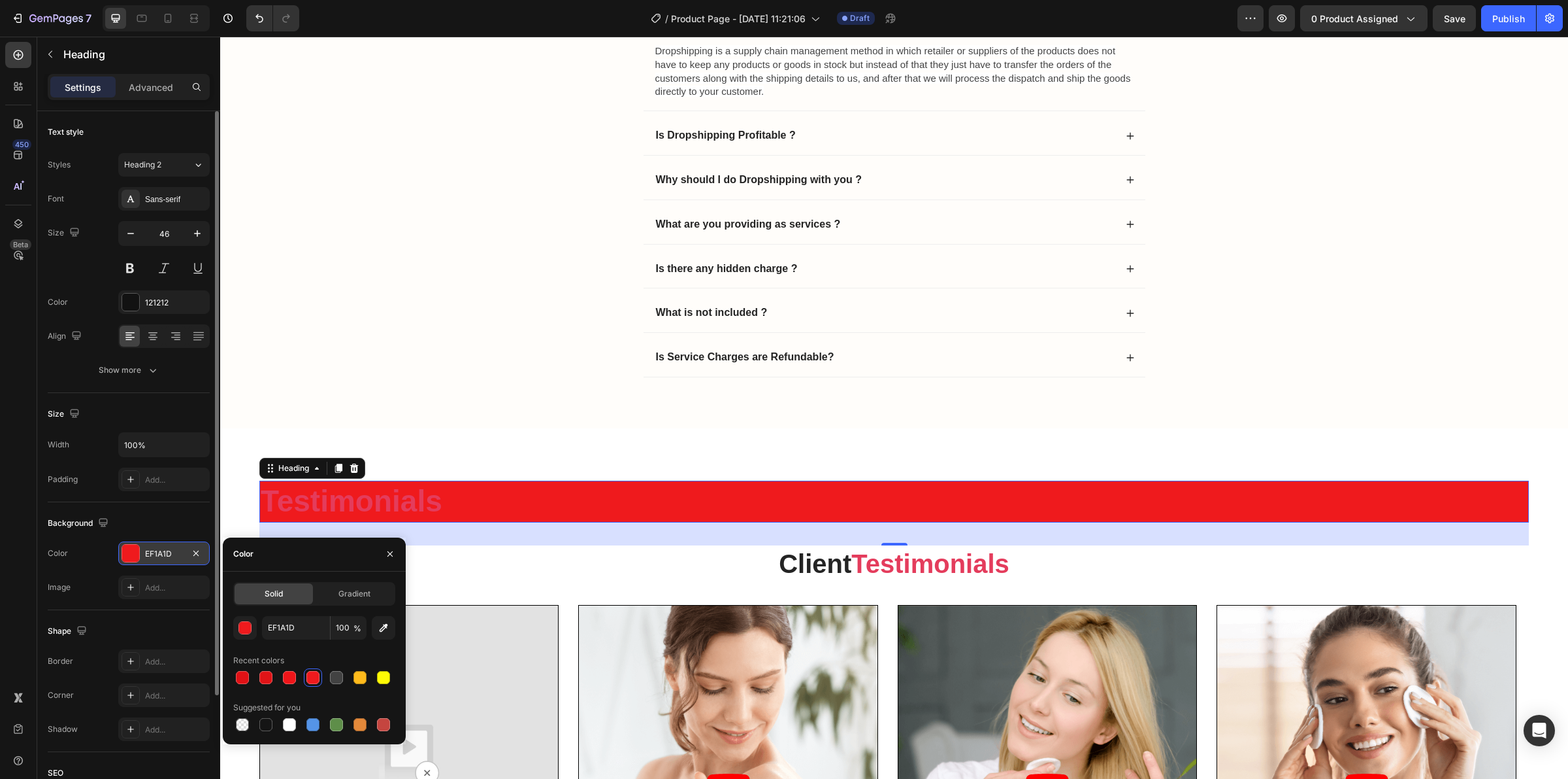
type input "DDDDDD"
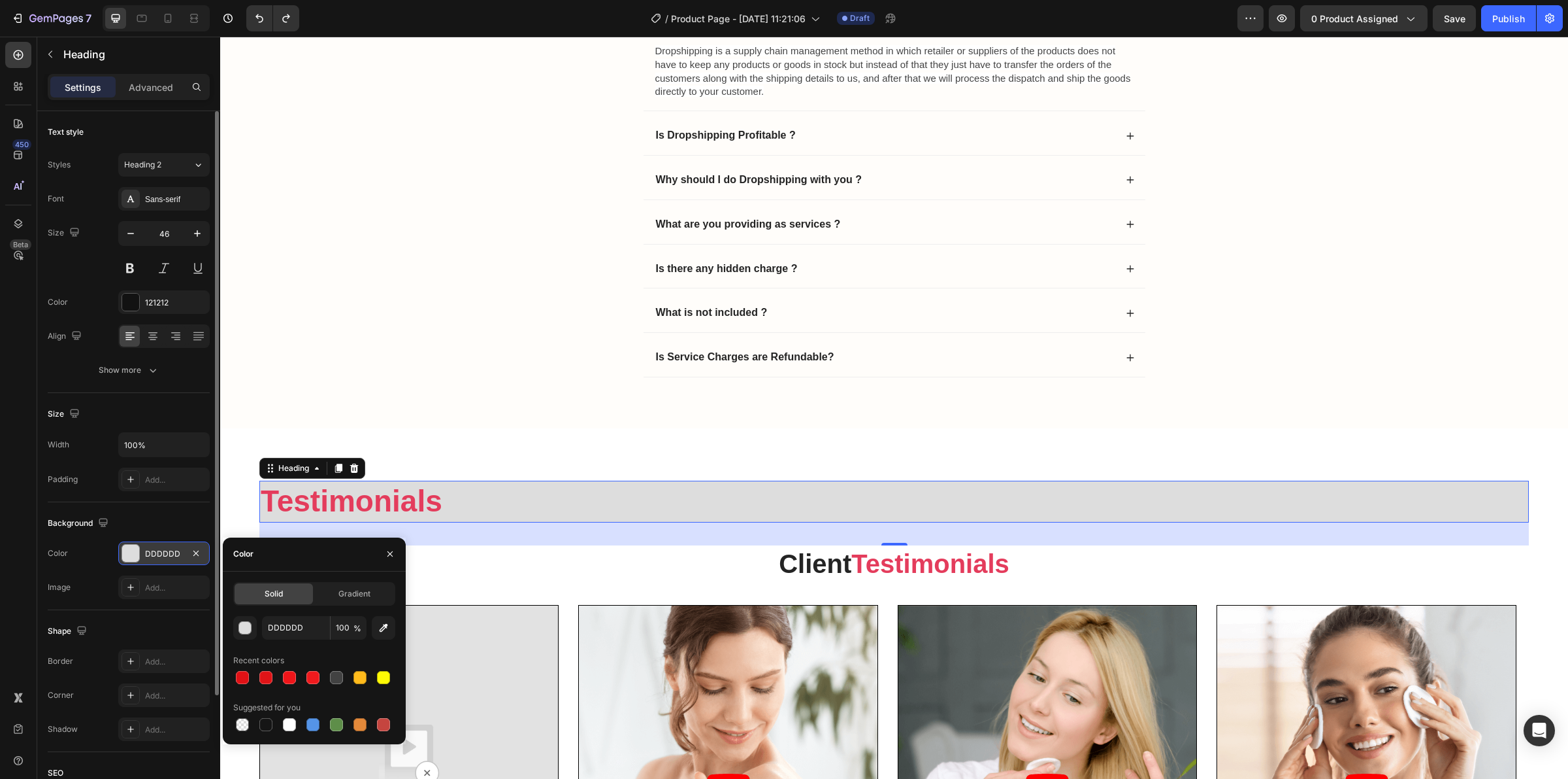
click at [454, 509] on p "Testimonials" at bounding box center [894, 501] width 1267 height 39
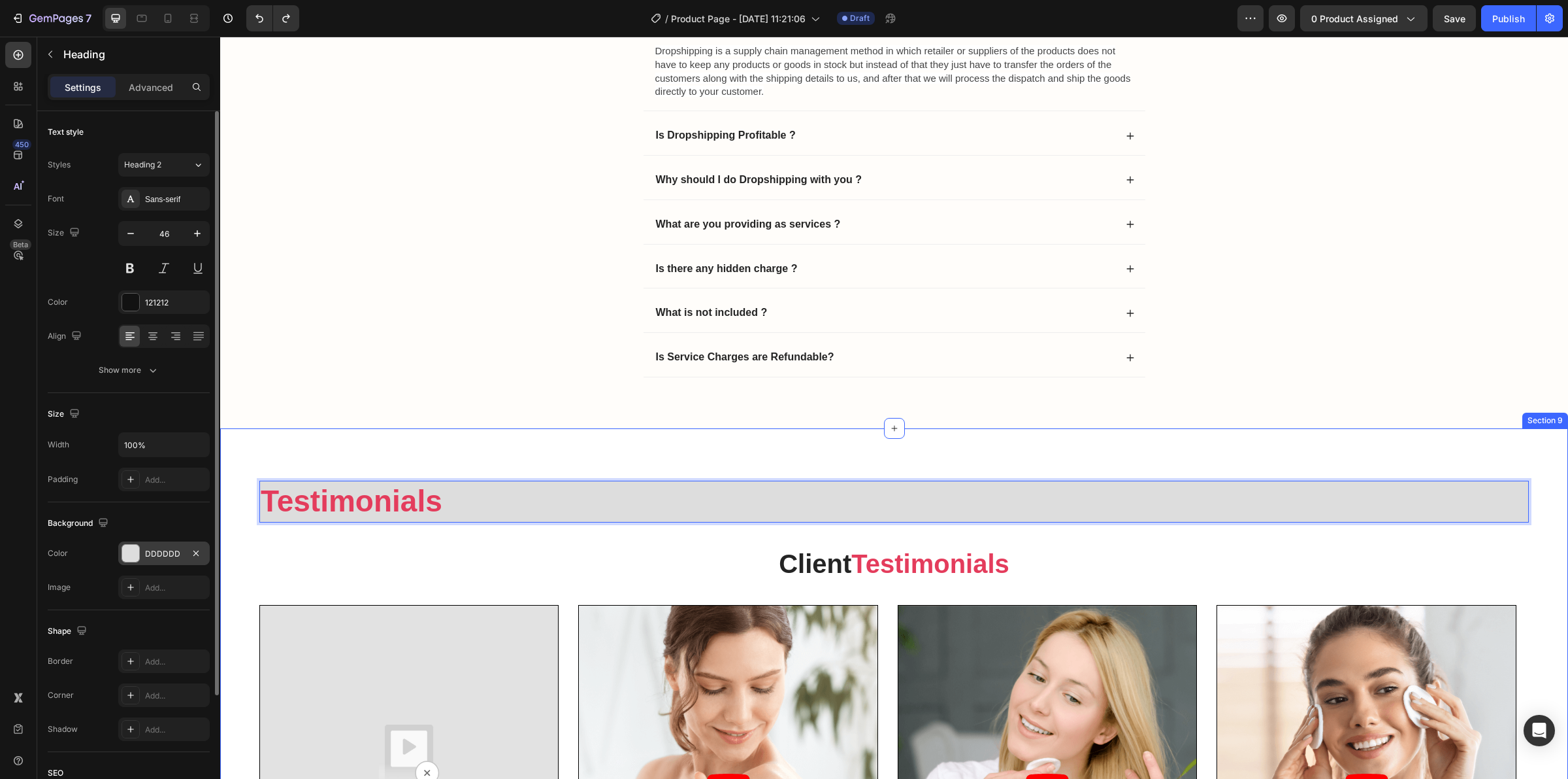
click at [547, 502] on p "Testimonials" at bounding box center [894, 501] width 1267 height 39
click at [1105, 566] on p "⁠⁠⁠⁠⁠⁠⁠ Client Testimonials" at bounding box center [894, 564] width 1267 height 34
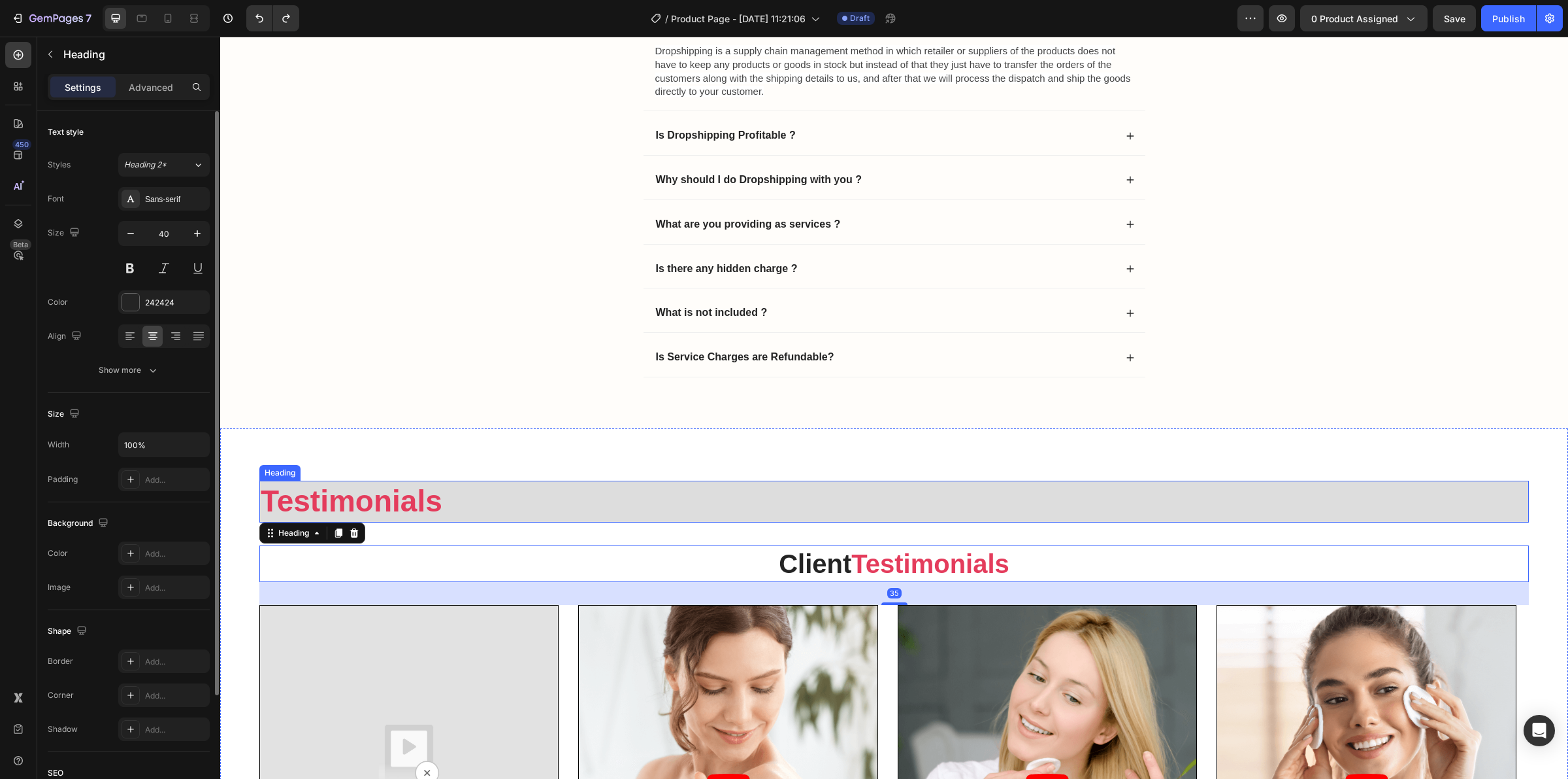
click at [528, 511] on p "⁠⁠⁠⁠⁠⁠⁠ Testimonials" at bounding box center [894, 501] width 1267 height 39
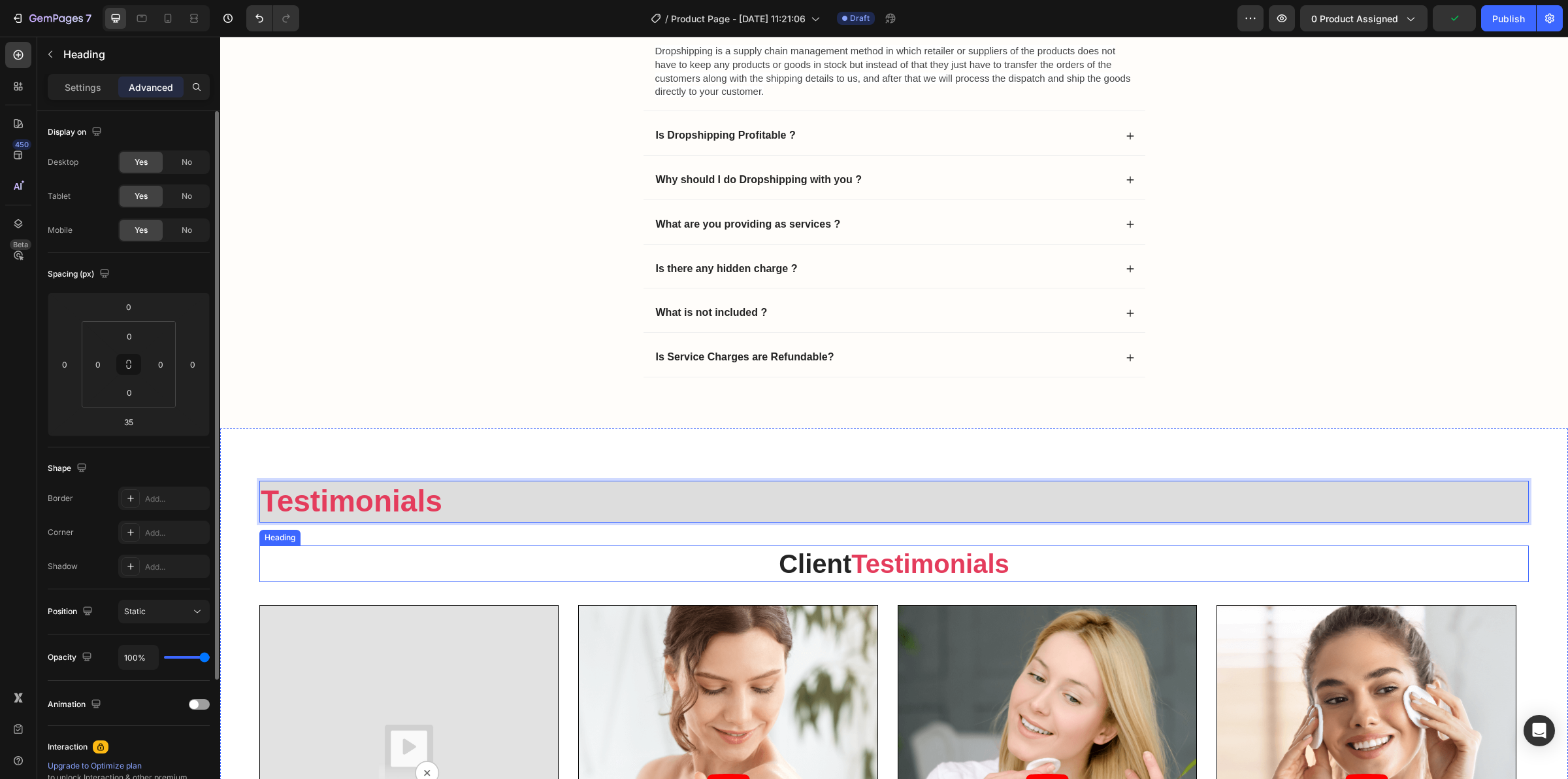
click at [1085, 562] on p "⁠⁠⁠⁠⁠⁠⁠ Client Testimonials" at bounding box center [894, 564] width 1267 height 34
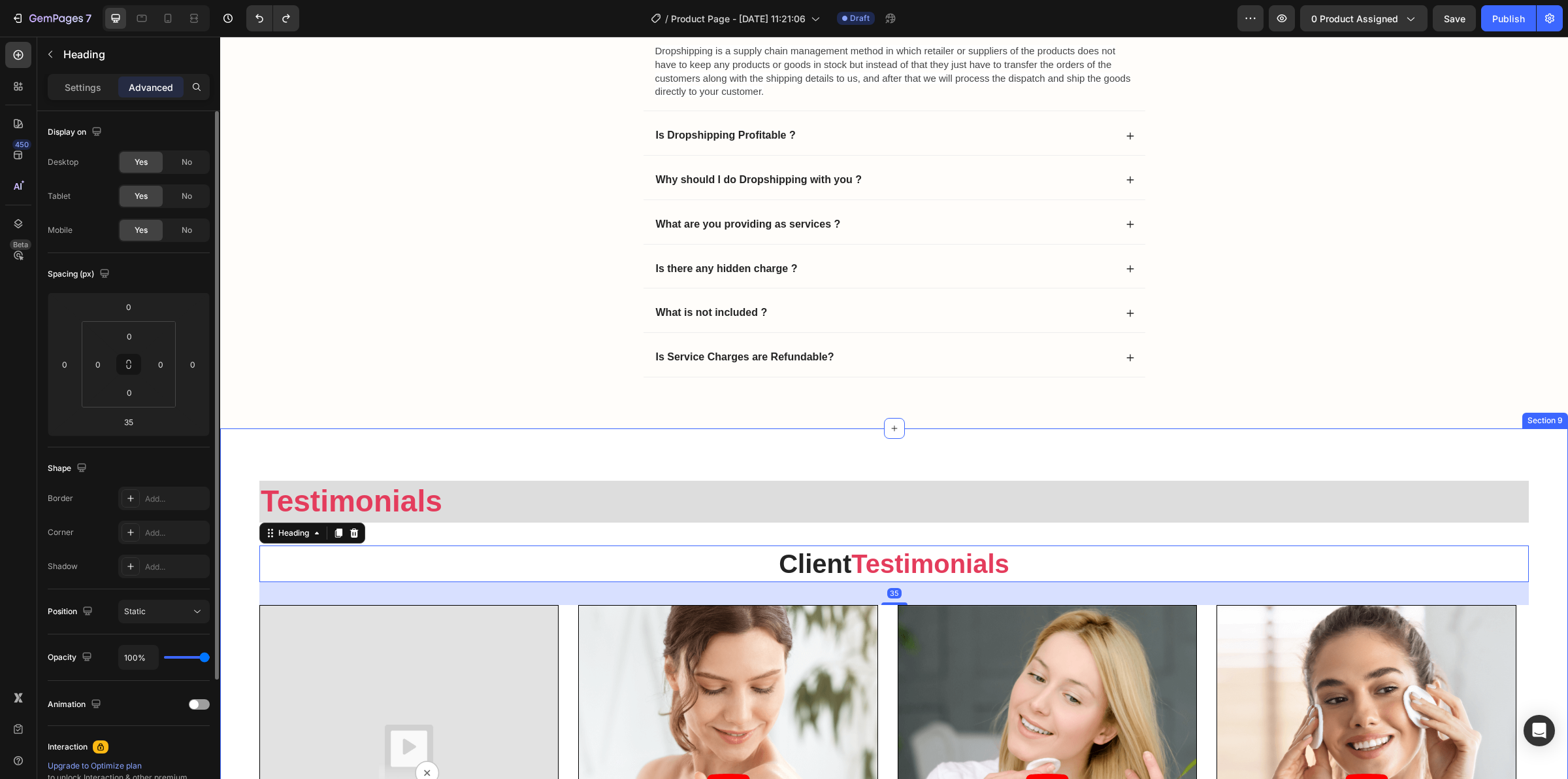
click at [779, 521] on p "⁠⁠⁠⁠⁠⁠⁠ Testimonials" at bounding box center [894, 501] width 1267 height 39
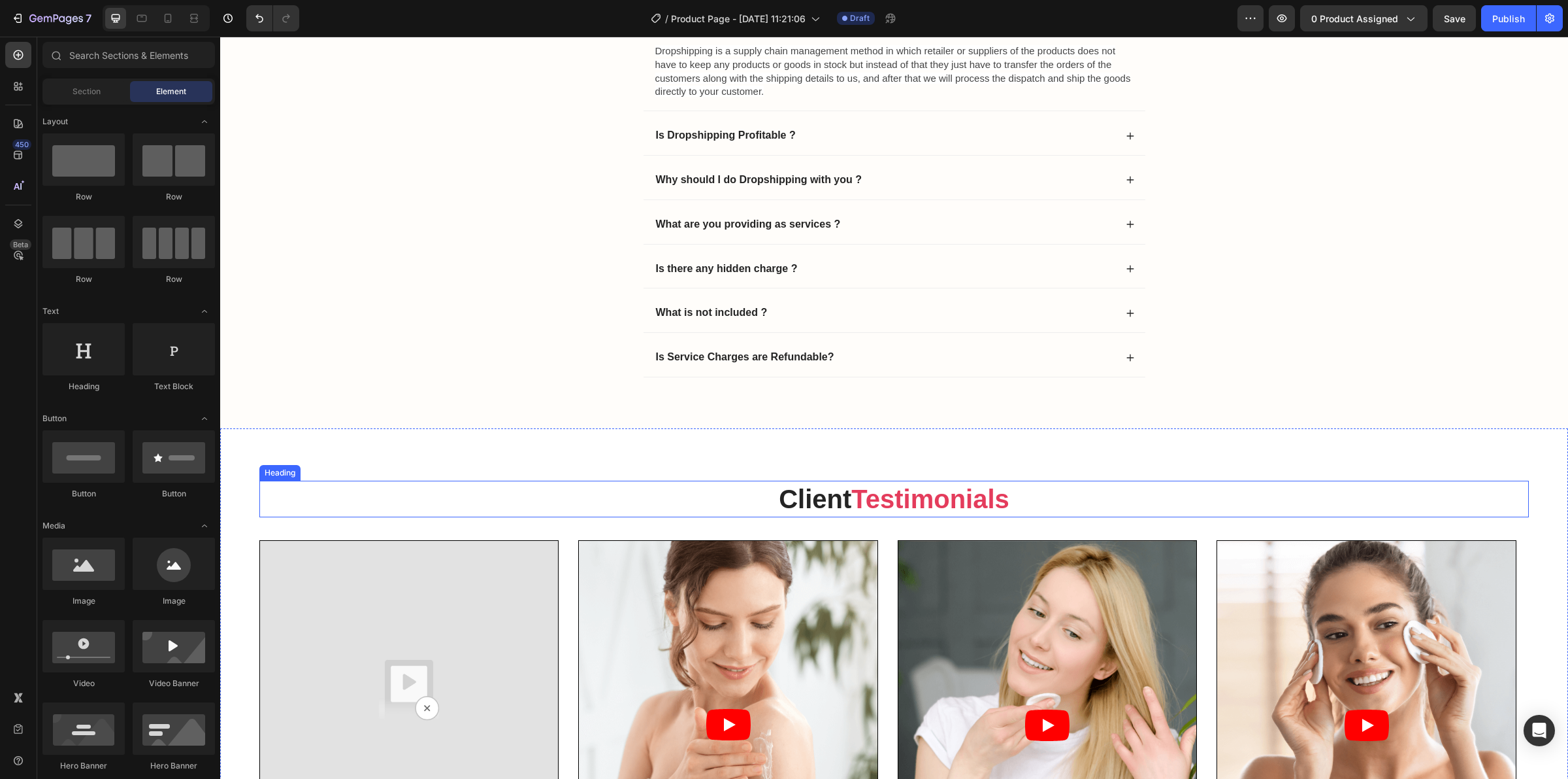
scroll to position [4020, 0]
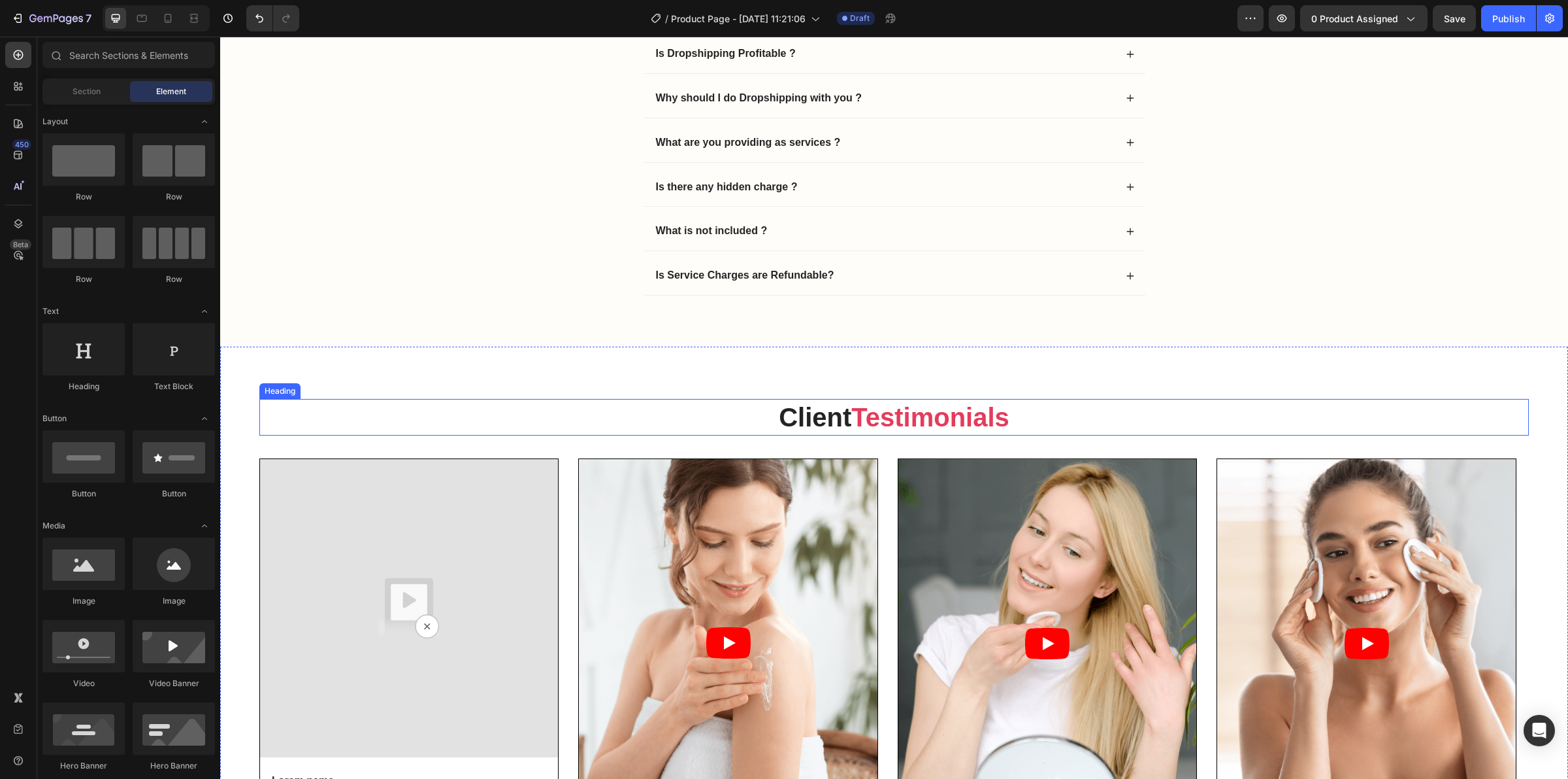
click at [898, 414] on strong "Testimonials" at bounding box center [931, 417] width 159 height 29
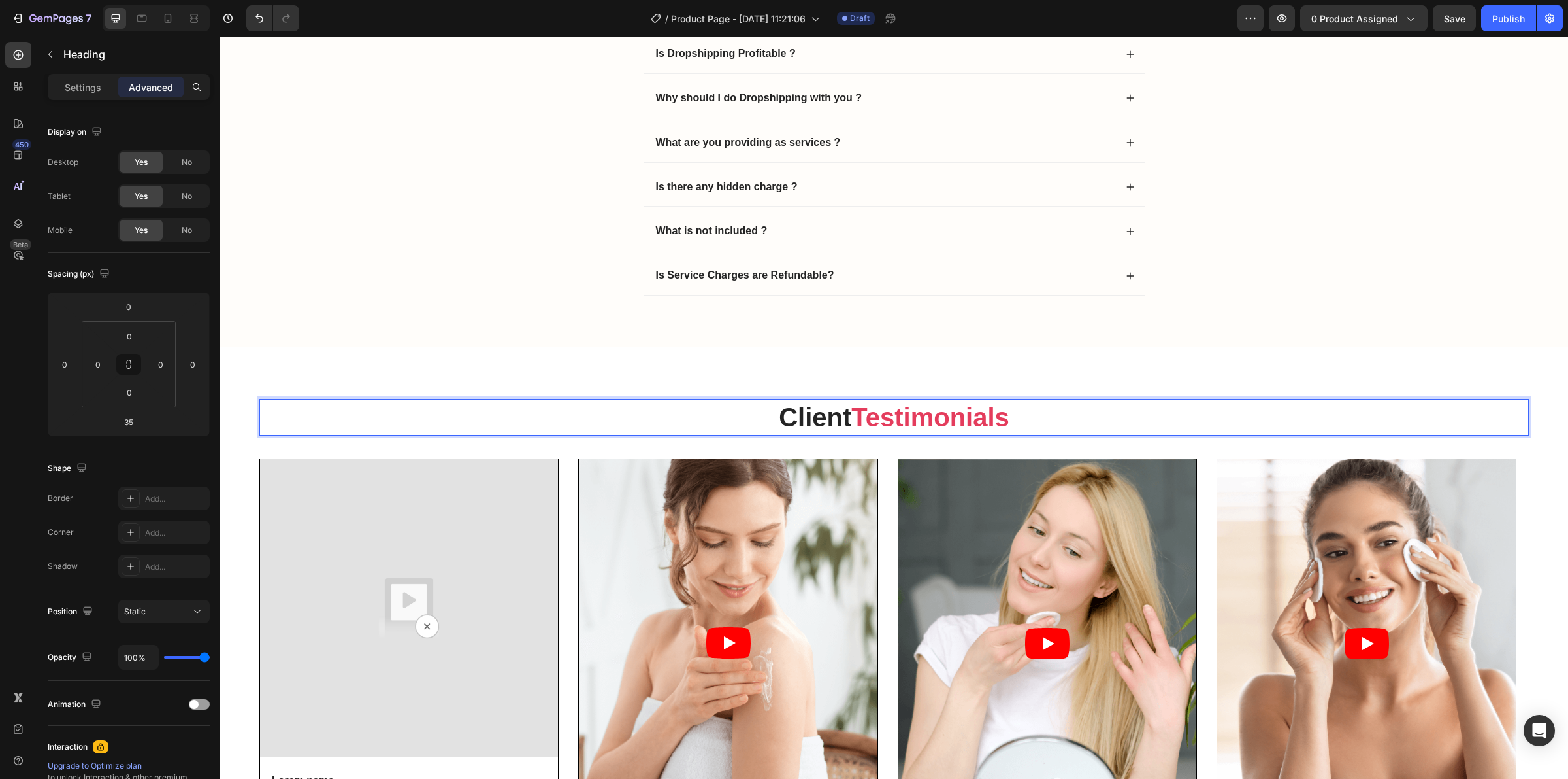
click at [915, 417] on strong "Testimonials" at bounding box center [931, 417] width 159 height 29
drag, startPoint x: 1034, startPoint y: 419, endPoint x: 873, endPoint y: 421, distance: 161.0
click at [934, 423] on strong "Testimonials" at bounding box center [931, 417] width 159 height 29
click at [855, 415] on strong "Testimonials" at bounding box center [931, 417] width 159 height 29
click at [70, 79] on div "Settings" at bounding box center [83, 87] width 65 height 21
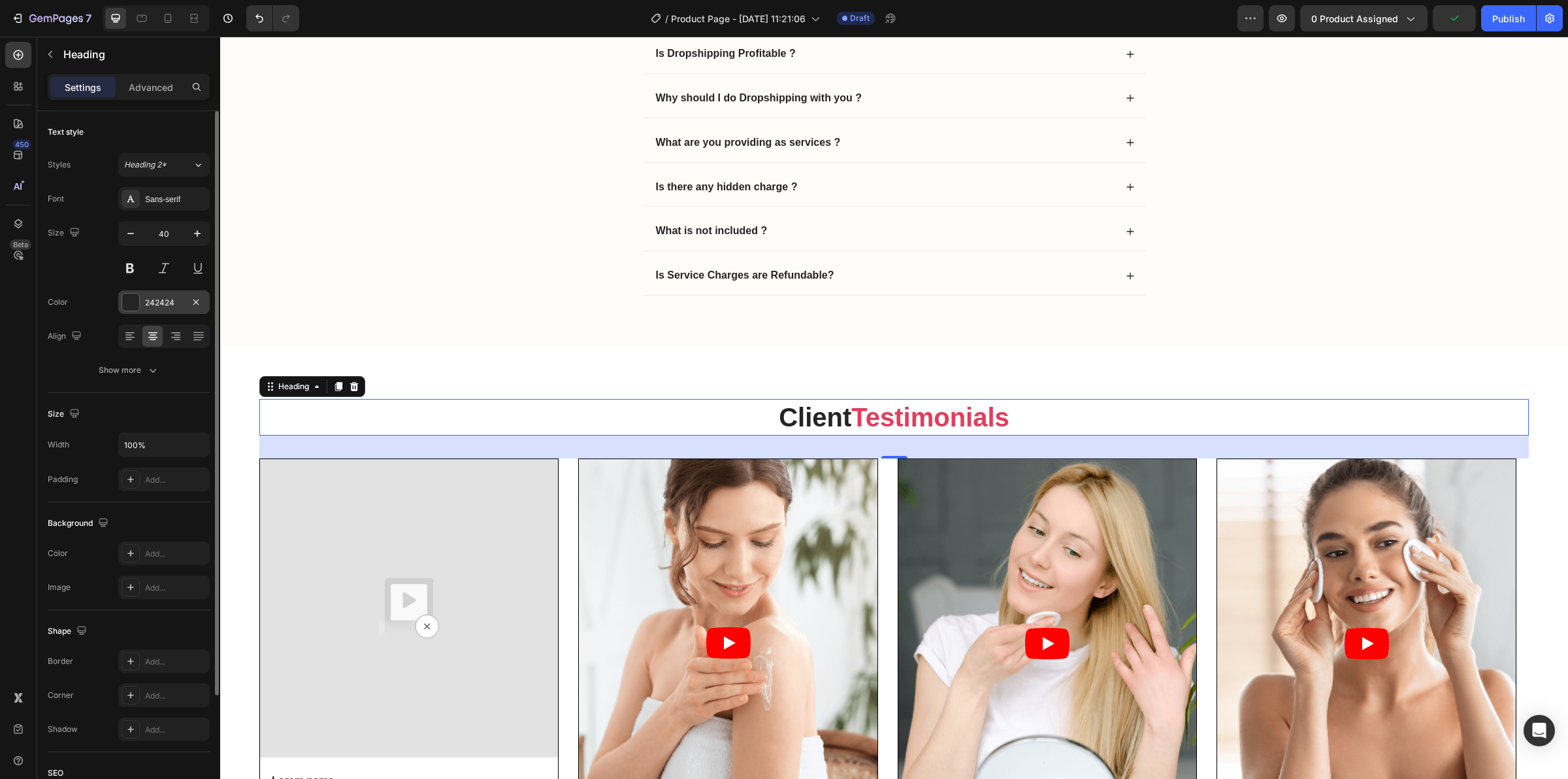
click at [171, 312] on div "242424" at bounding box center [164, 302] width 92 height 24
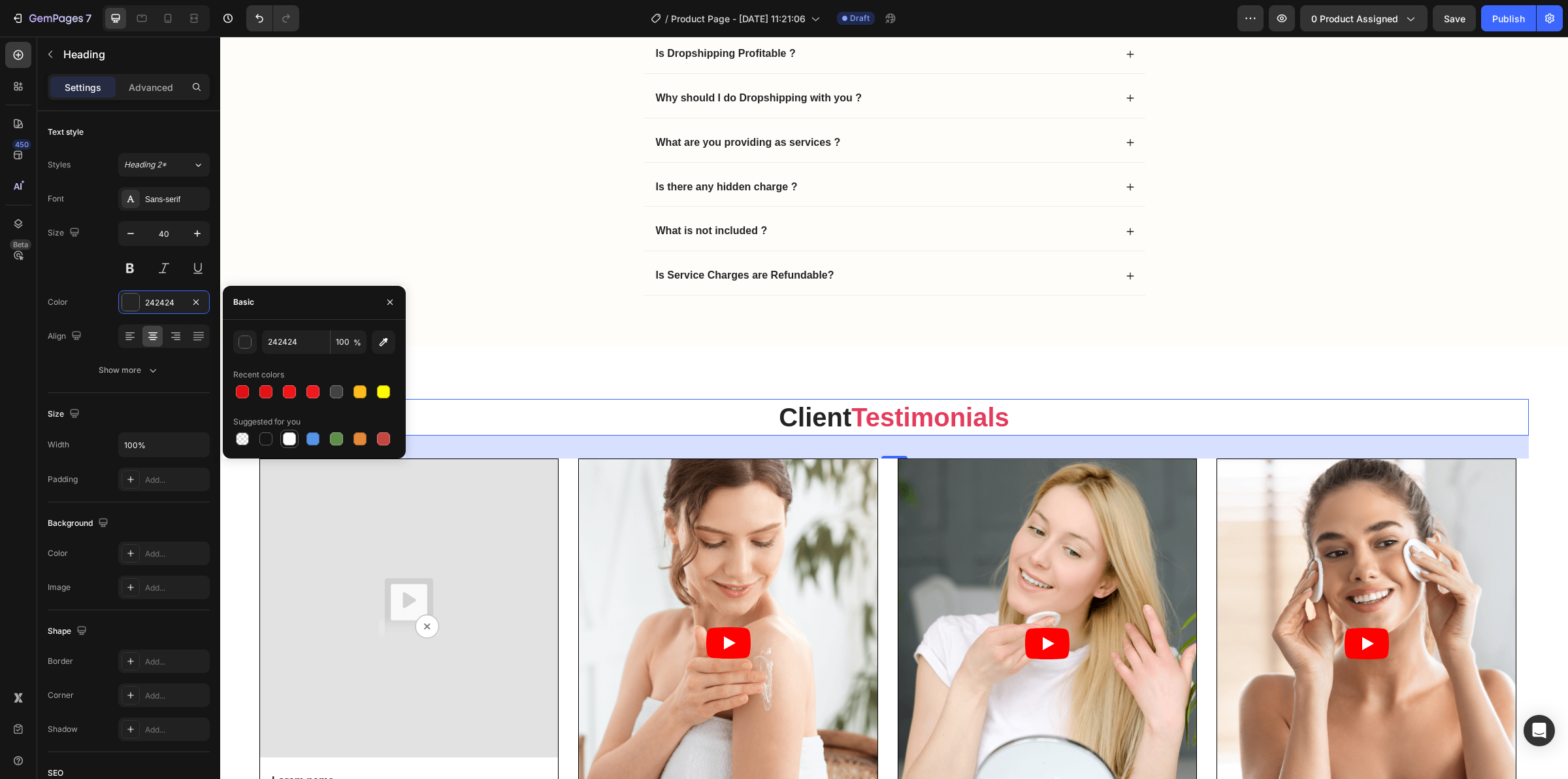
click at [288, 440] on div at bounding box center [290, 439] width 13 height 13
click at [274, 440] on div at bounding box center [266, 438] width 18 height 18
type input "151515"
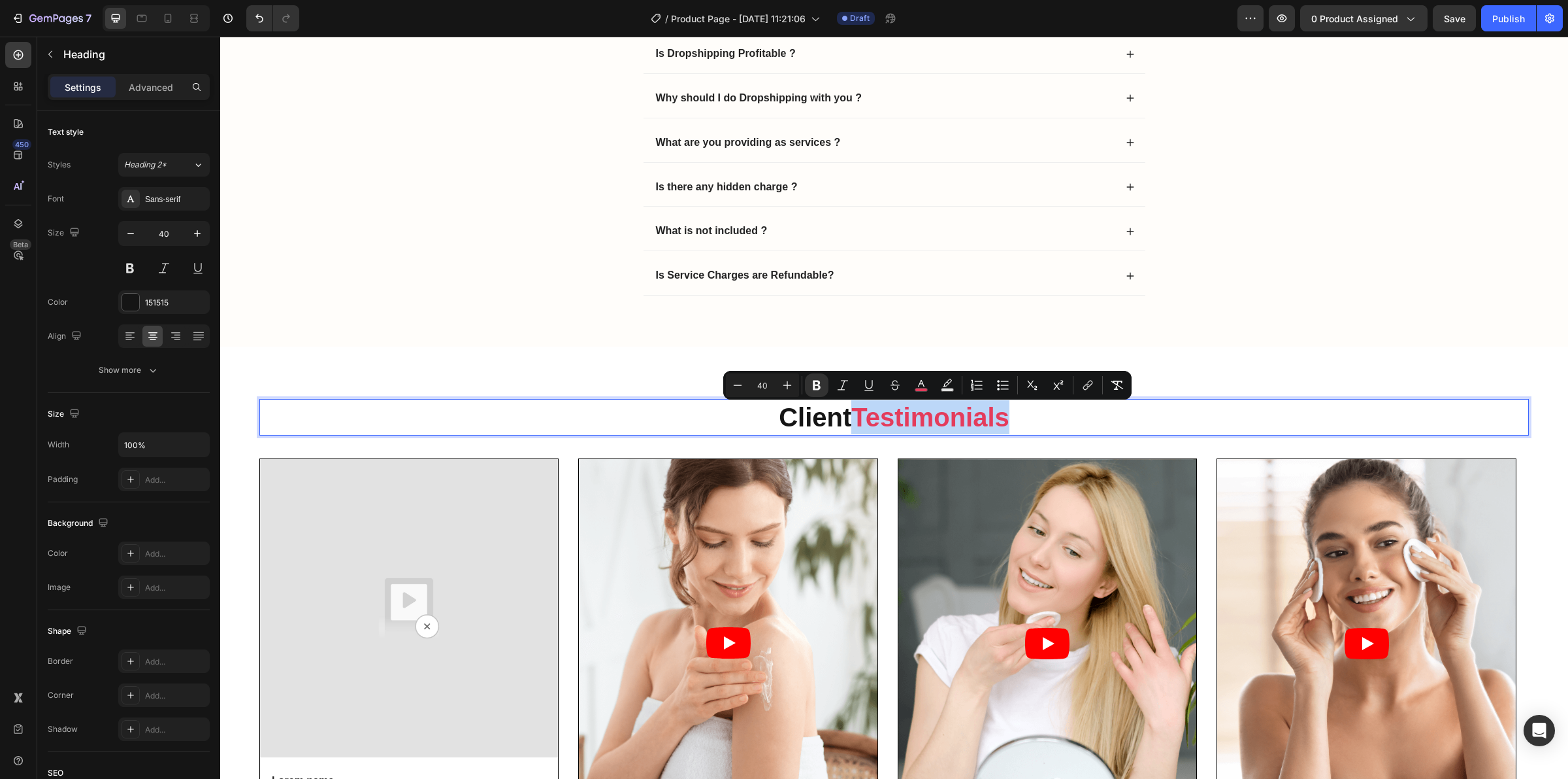
drag, startPoint x: 1026, startPoint y: 421, endPoint x: 854, endPoint y: 416, distance: 172.1
click at [854, 416] on p "Client Testimonials" at bounding box center [894, 418] width 1267 height 34
click at [923, 381] on icon "Editor contextual toolbar" at bounding box center [921, 385] width 13 height 13
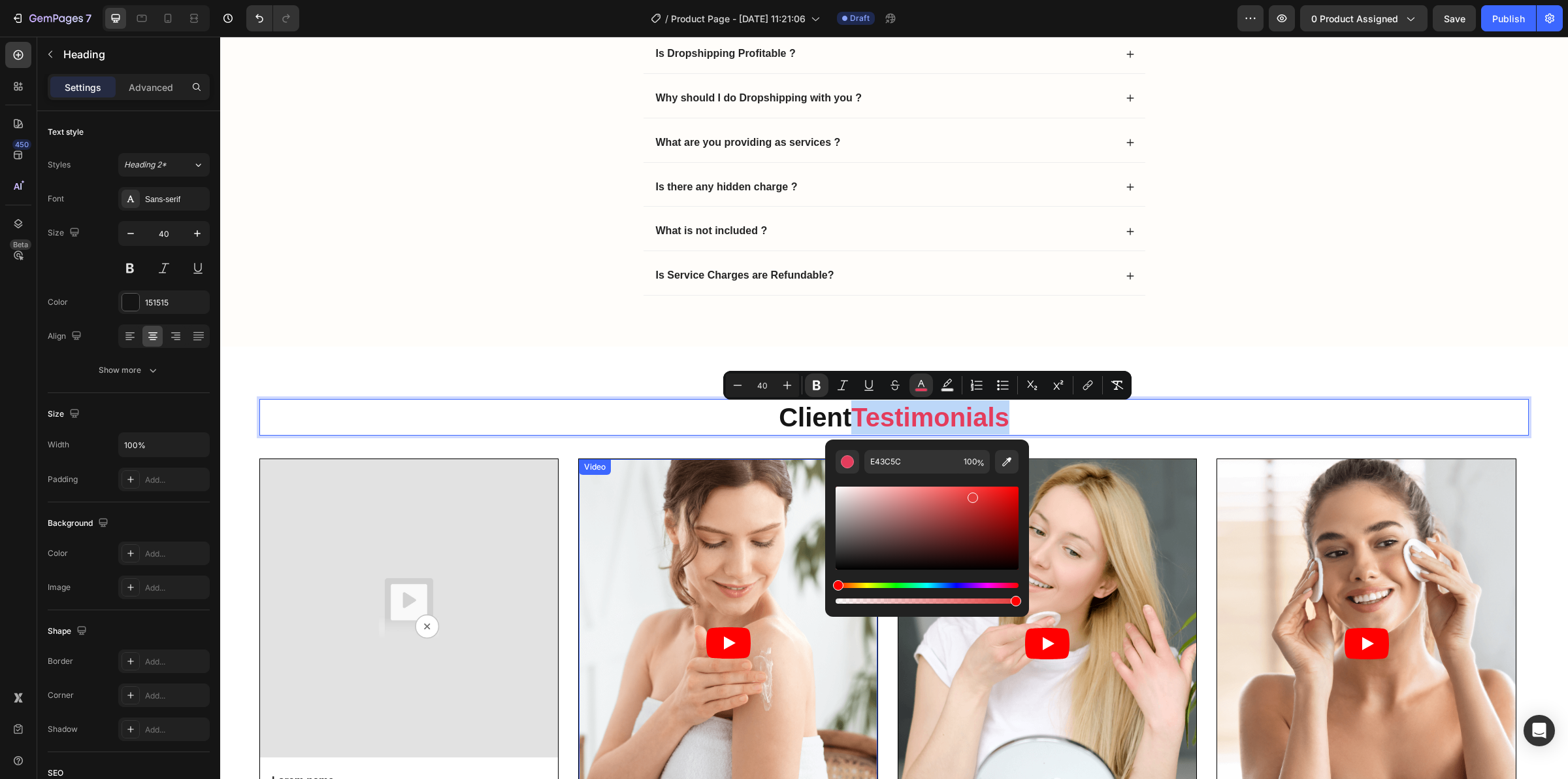
drag, startPoint x: 1235, startPoint y: 620, endPoint x: 798, endPoint y: 586, distance: 438.3
drag, startPoint x: 1194, startPoint y: 535, endPoint x: 1041, endPoint y: 488, distance: 160.1
type input "FF0C0C"
drag, startPoint x: 1010, startPoint y: 502, endPoint x: 1010, endPoint y: 481, distance: 21.0
click at [1010, 481] on div "Editor contextual toolbar" at bounding box center [927, 539] width 183 height 133
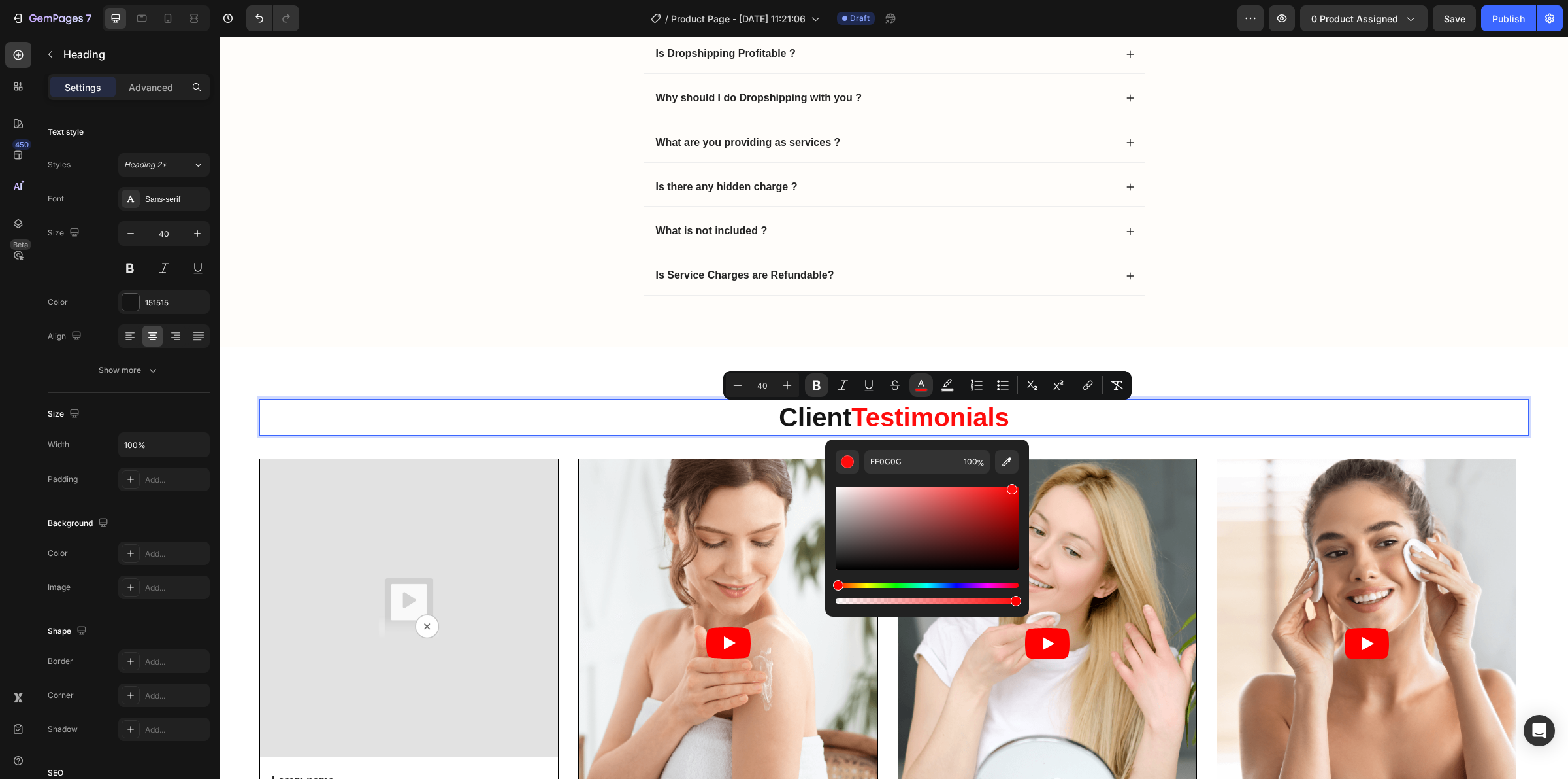
click at [1254, 335] on div "Frequently Asked Questions Heading What is the Dropshipping ? Dropshipping is a…" at bounding box center [893, 89] width 1348 height 516
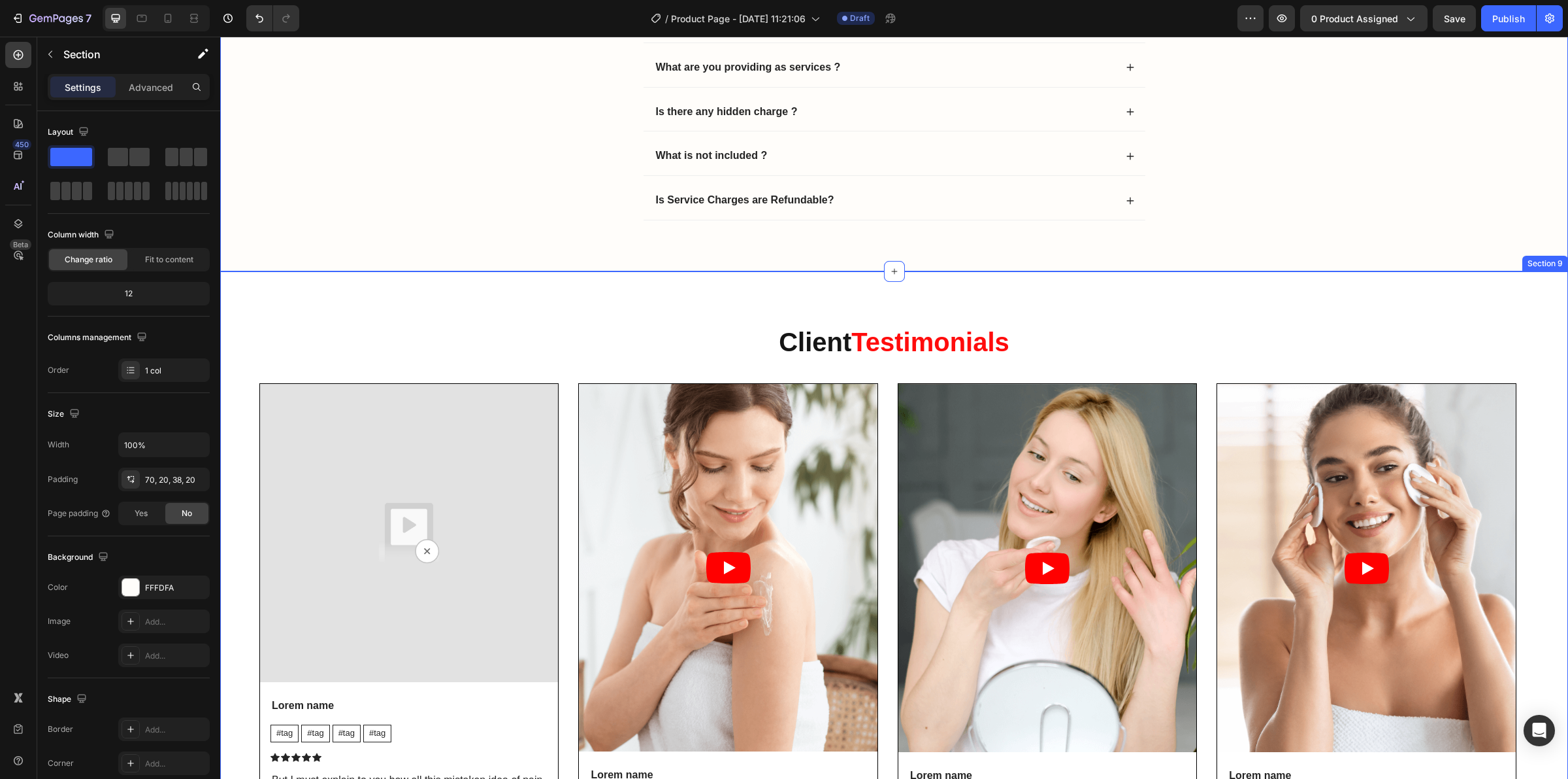
scroll to position [4102, 0]
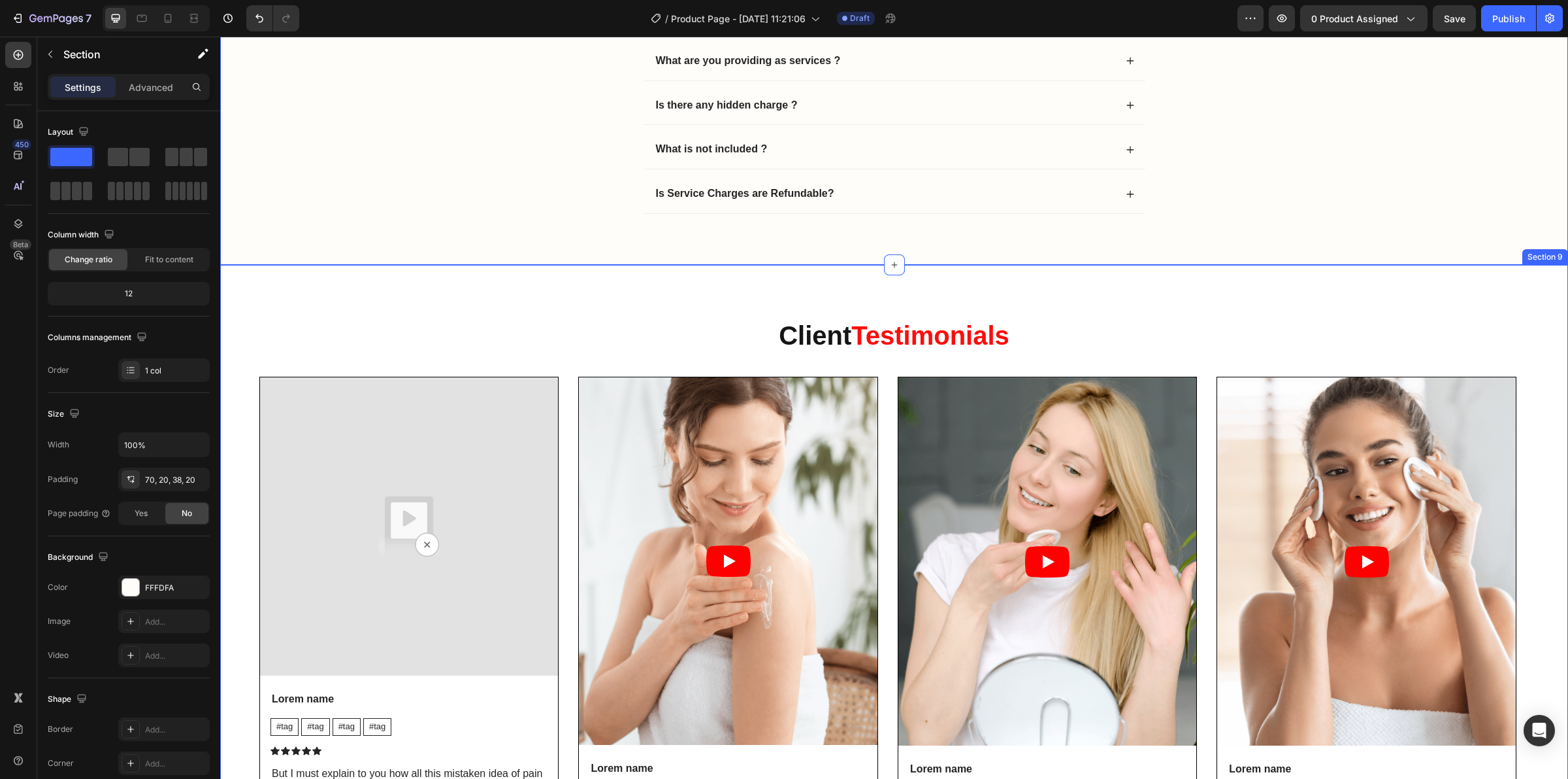
click at [894, 367] on div "⁠⁠⁠⁠⁠⁠⁠ Client Testimonials Heading Video Lorem name Text Block #tag Text Block…" at bounding box center [894, 605] width 1270 height 575
click at [897, 315] on div "⁠⁠⁠⁠⁠⁠⁠ Client Testimonials Heading Video Lorem name Text Block #tag Text Block…" at bounding box center [893, 599] width 1348 height 669
click at [899, 334] on strong "Testimonials" at bounding box center [931, 335] width 159 height 29
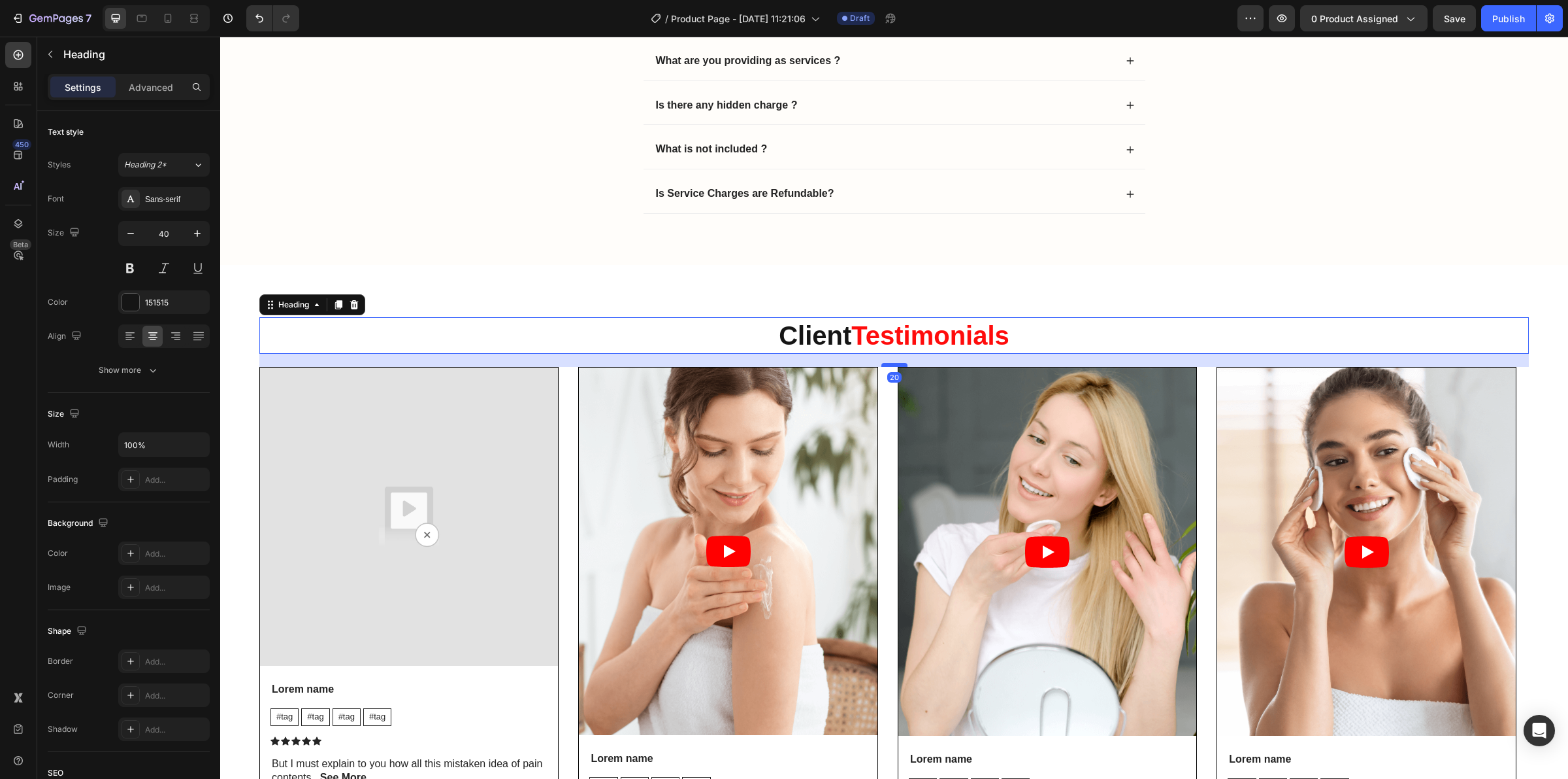
drag, startPoint x: 890, startPoint y: 378, endPoint x: 891, endPoint y: 368, distance: 10.0
click at [891, 367] on div at bounding box center [894, 365] width 26 height 4
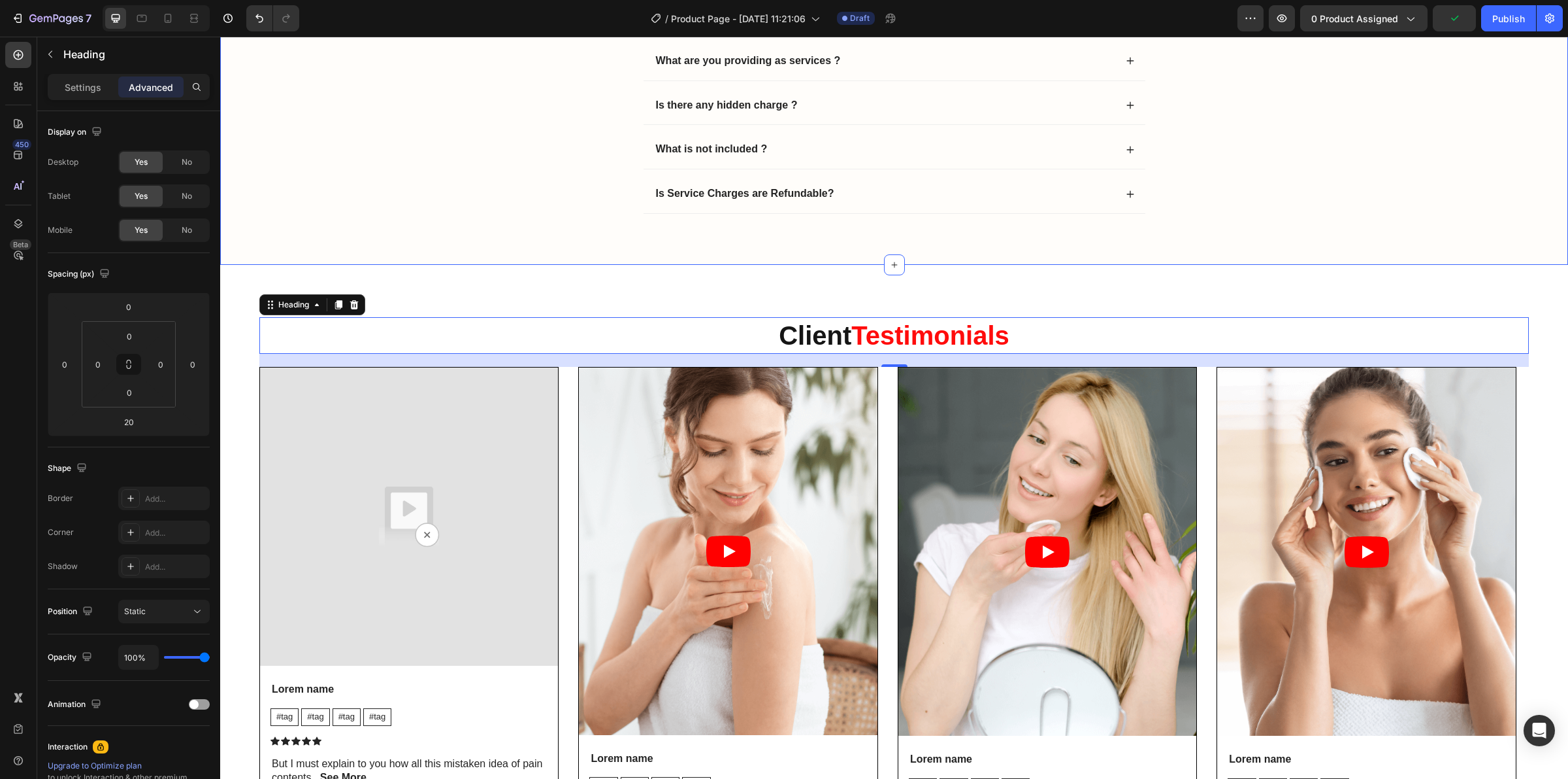
click at [1024, 232] on div "Frequently Asked Questions Heading What is the Dropshipping ? Dropshipping is a…" at bounding box center [894, 17] width 1322 height 445
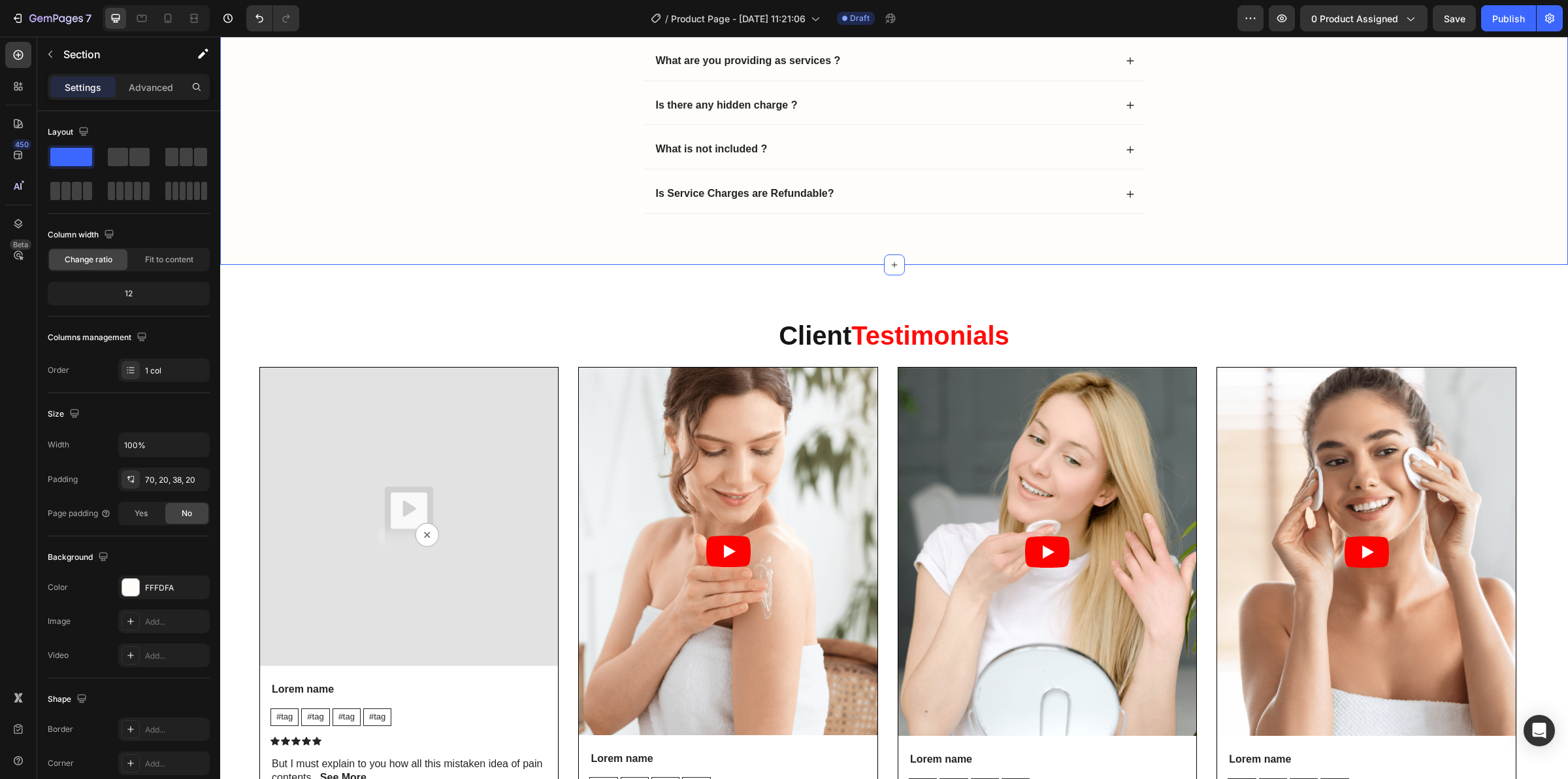
click at [932, 265] on div "Frequently Asked Questions Heading What is the Dropshipping ? Dropshipping is a…" at bounding box center [893, 7] width 1348 height 516
click at [902, 312] on div "⁠⁠⁠⁠⁠⁠⁠ Client Testimonials Heading Video Lorem name Text Block #tag Text Block…" at bounding box center [893, 595] width 1348 height 660
click at [678, 268] on div "⁠⁠⁠⁠⁠⁠⁠ Client Testimonials Heading Video Lorem name Text Block #tag Text Block…" at bounding box center [893, 595] width 1348 height 660
click at [156, 86] on p "Advanced" at bounding box center [151, 87] width 45 height 13
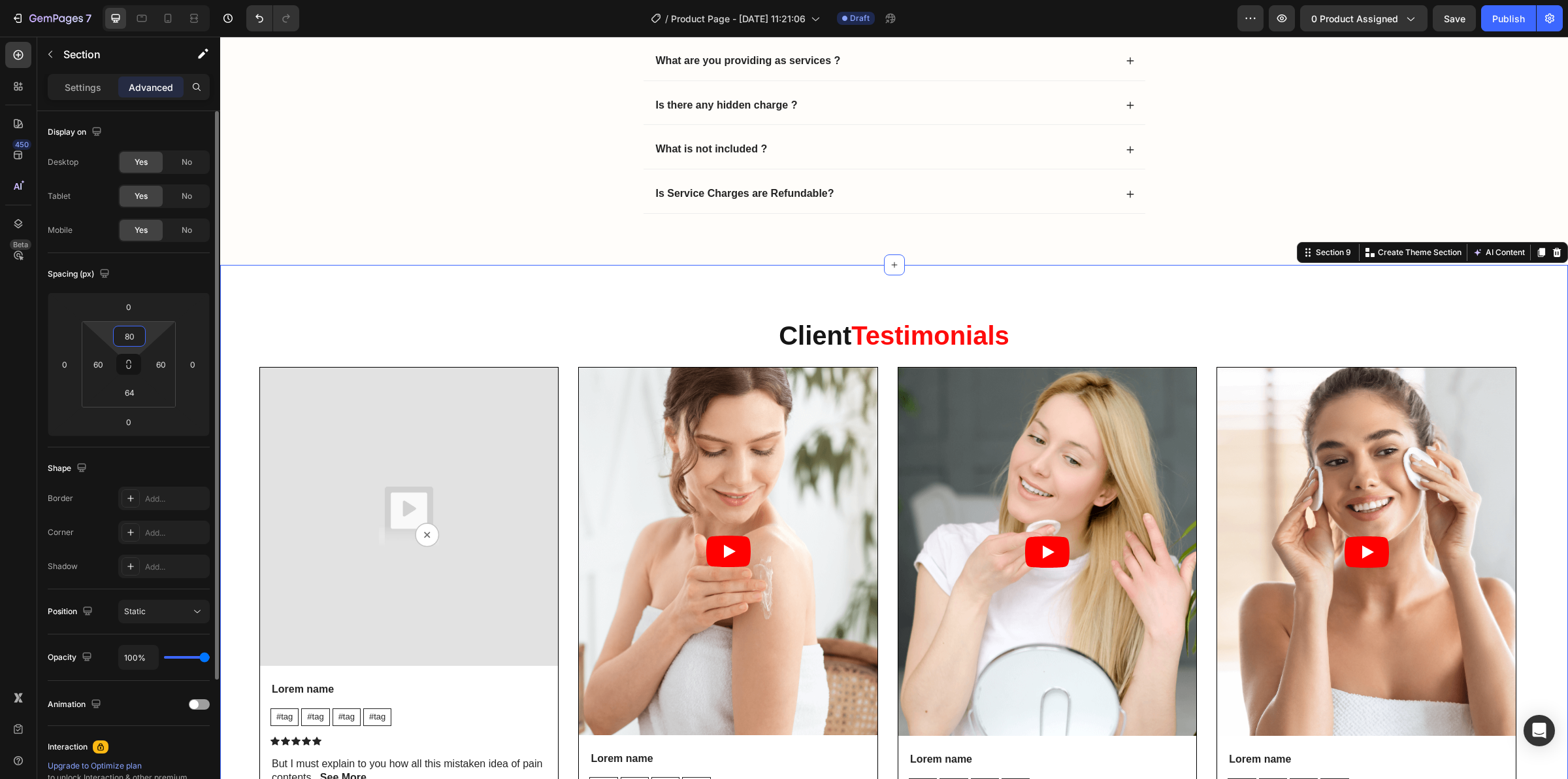
click at [134, 331] on input "80" at bounding box center [129, 335] width 26 height 20
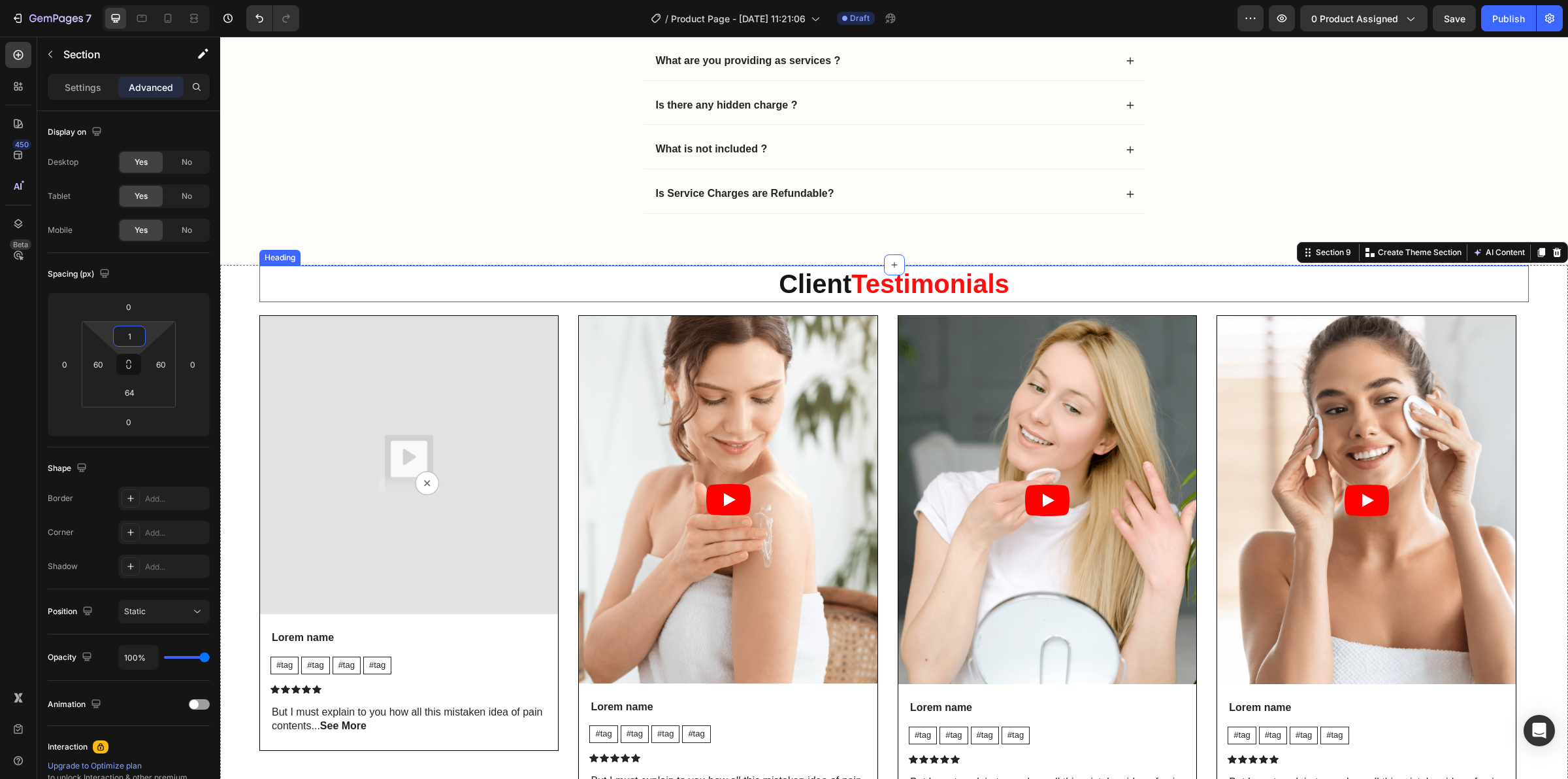
type input "10"
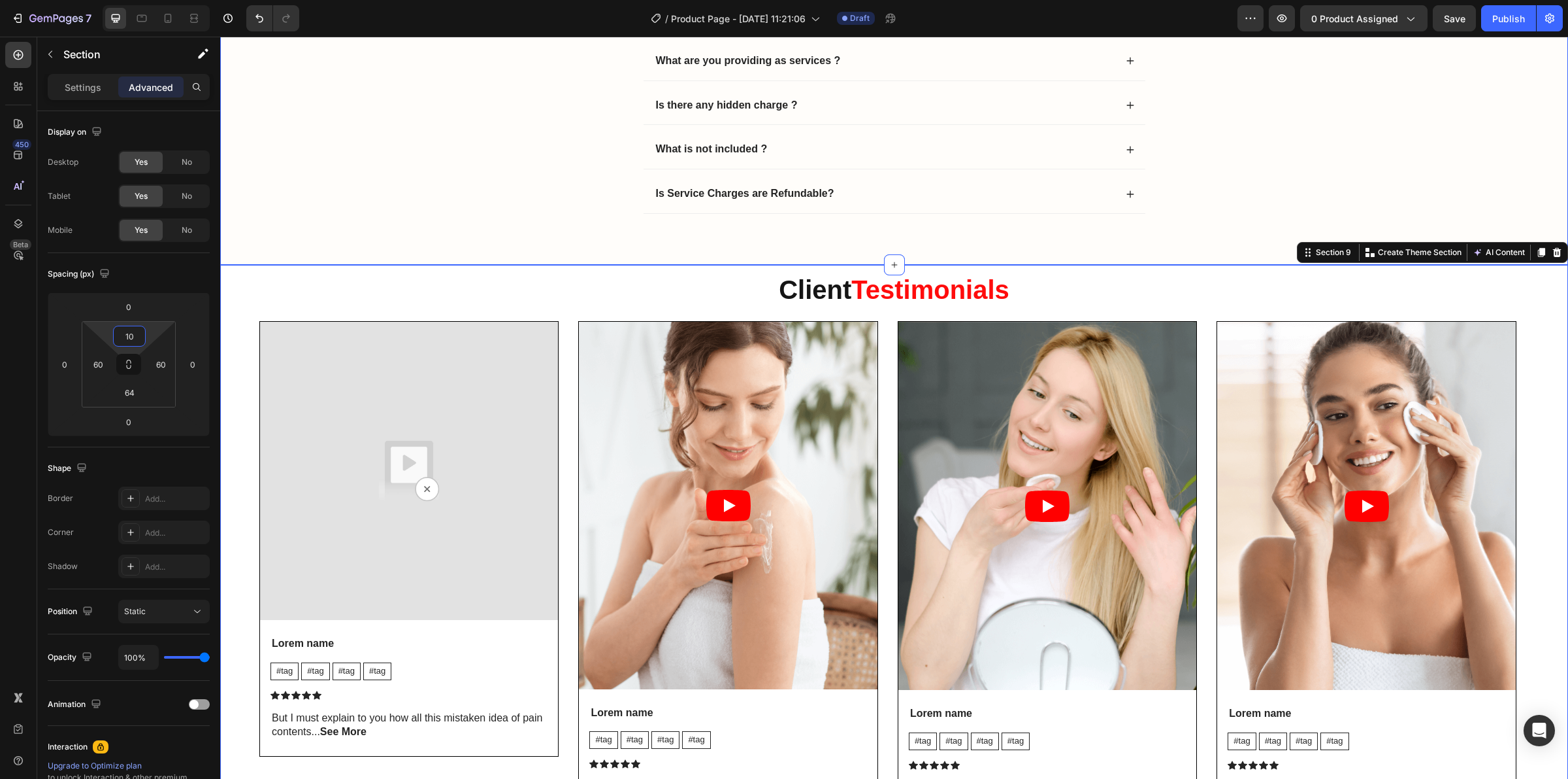
click at [1254, 204] on div "Frequently Asked Questions Heading What is the Dropshipping ? Dropshipping is a…" at bounding box center [894, 17] width 1322 height 445
click at [440, 168] on div "Frequently Asked Questions Heading What is the Dropshipping ? Dropshipping is a…" at bounding box center [894, 17] width 1322 height 445
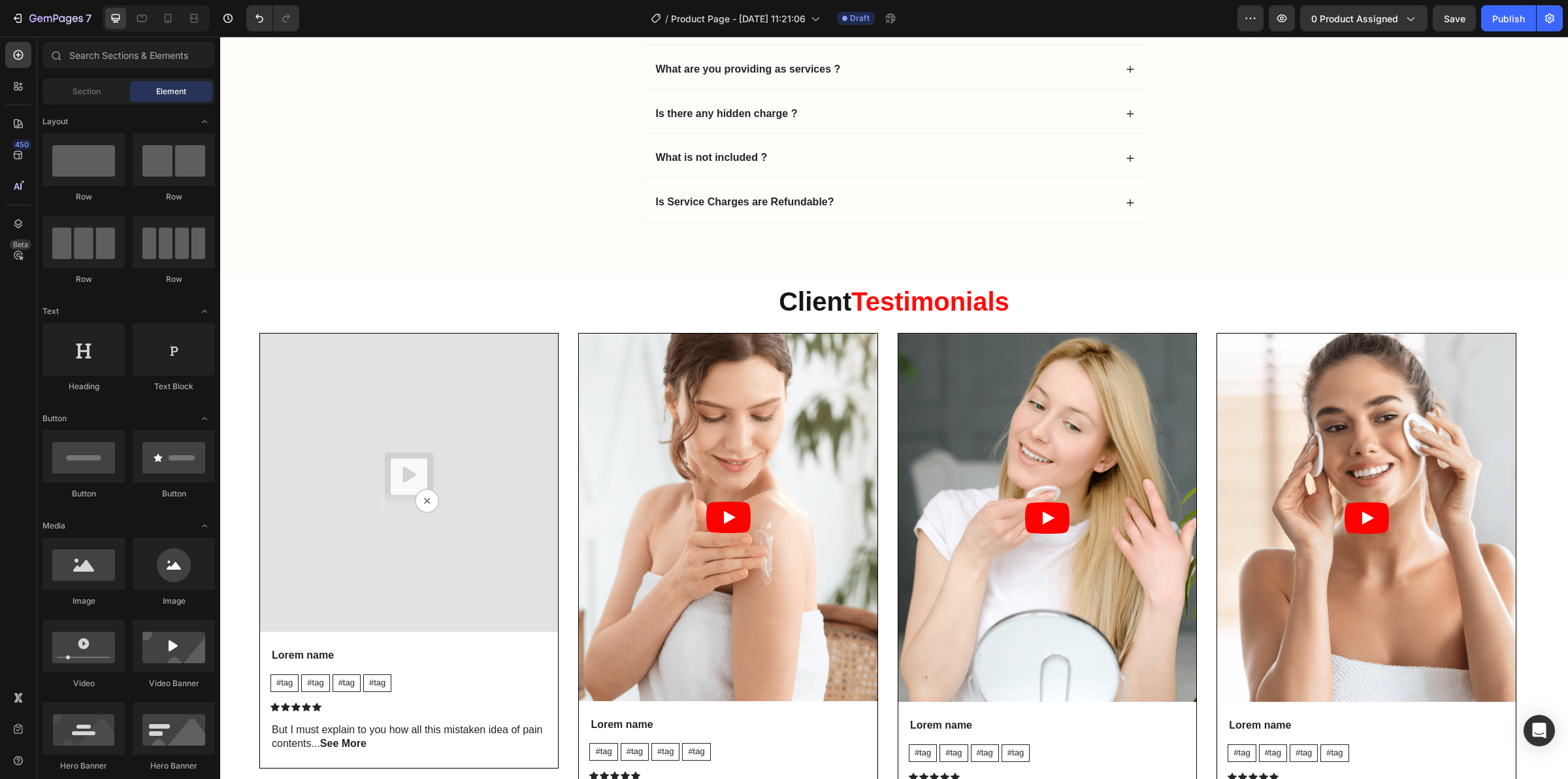
scroll to position [4074, 0]
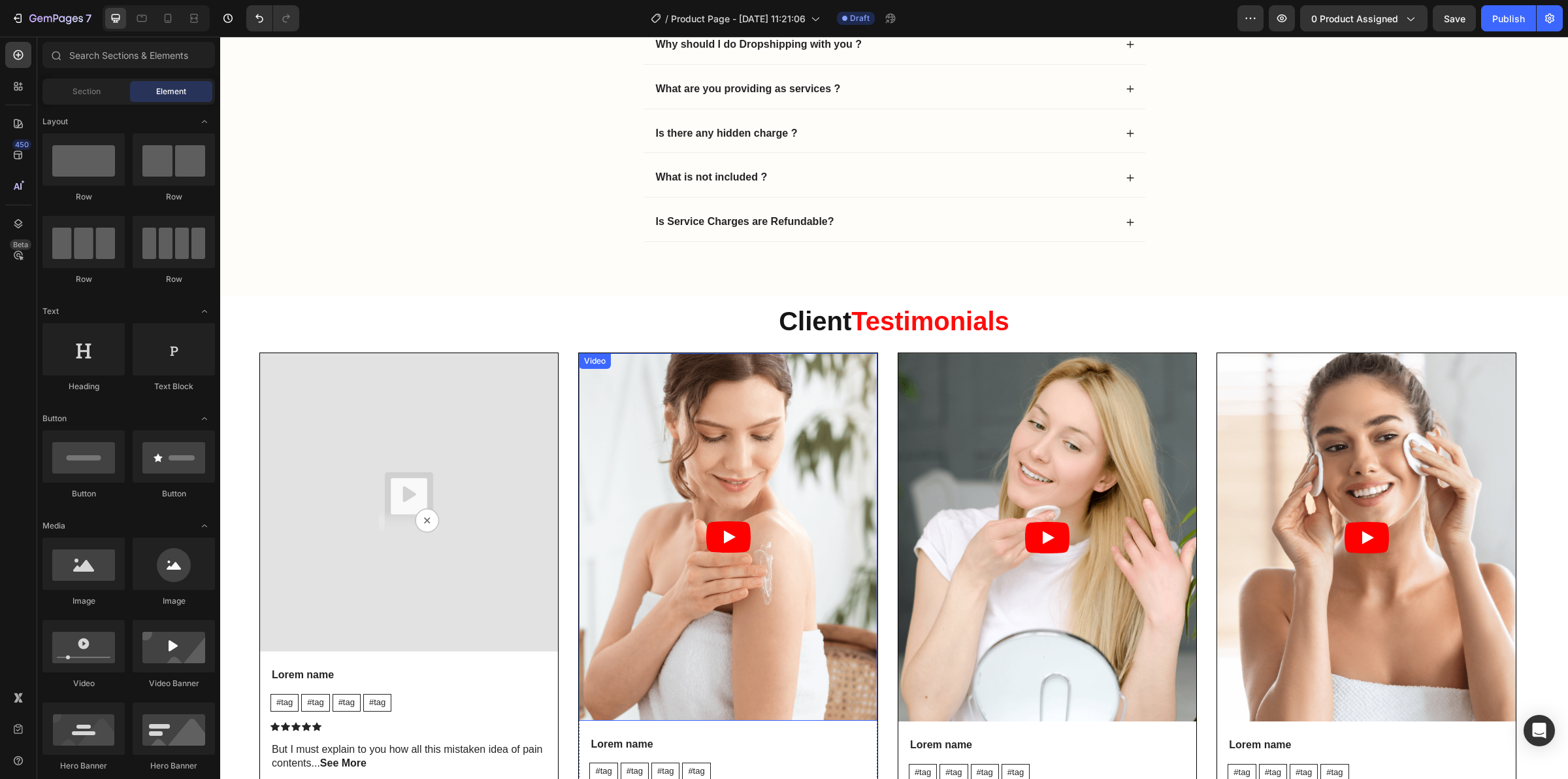
click at [851, 324] on strong "Testimonials" at bounding box center [931, 321] width 159 height 29
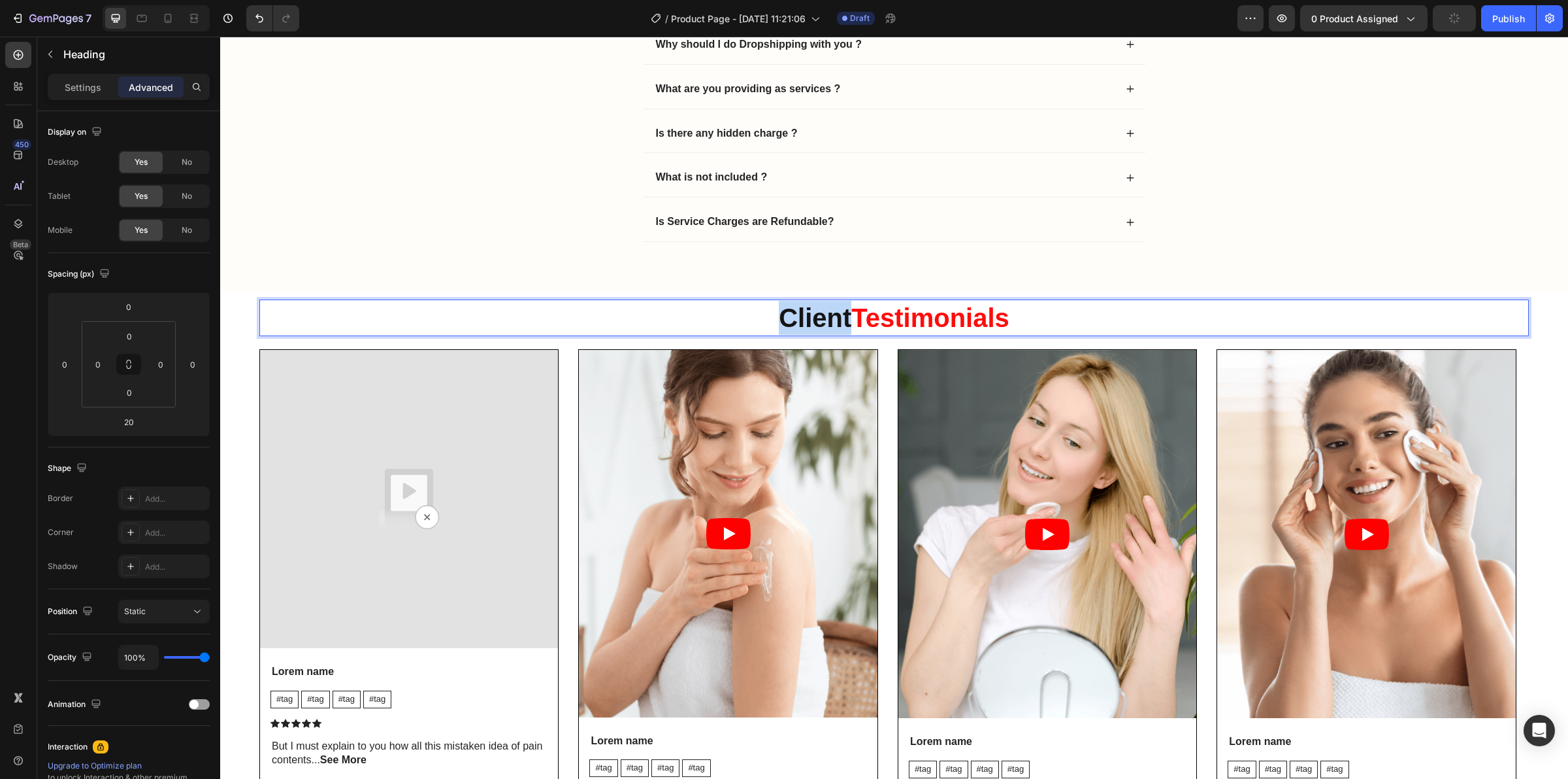
copy strong "Client"
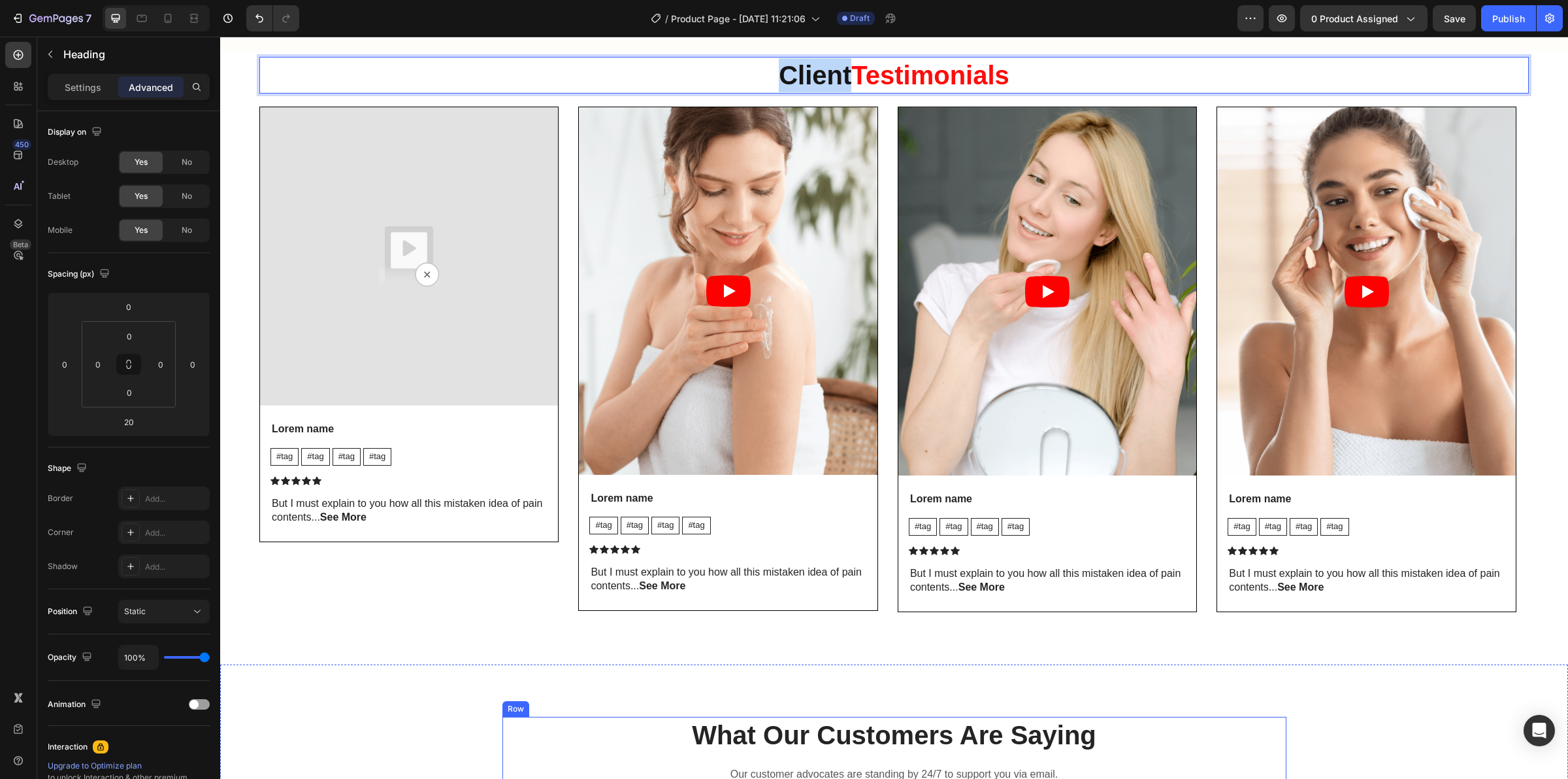
scroll to position [4319, 0]
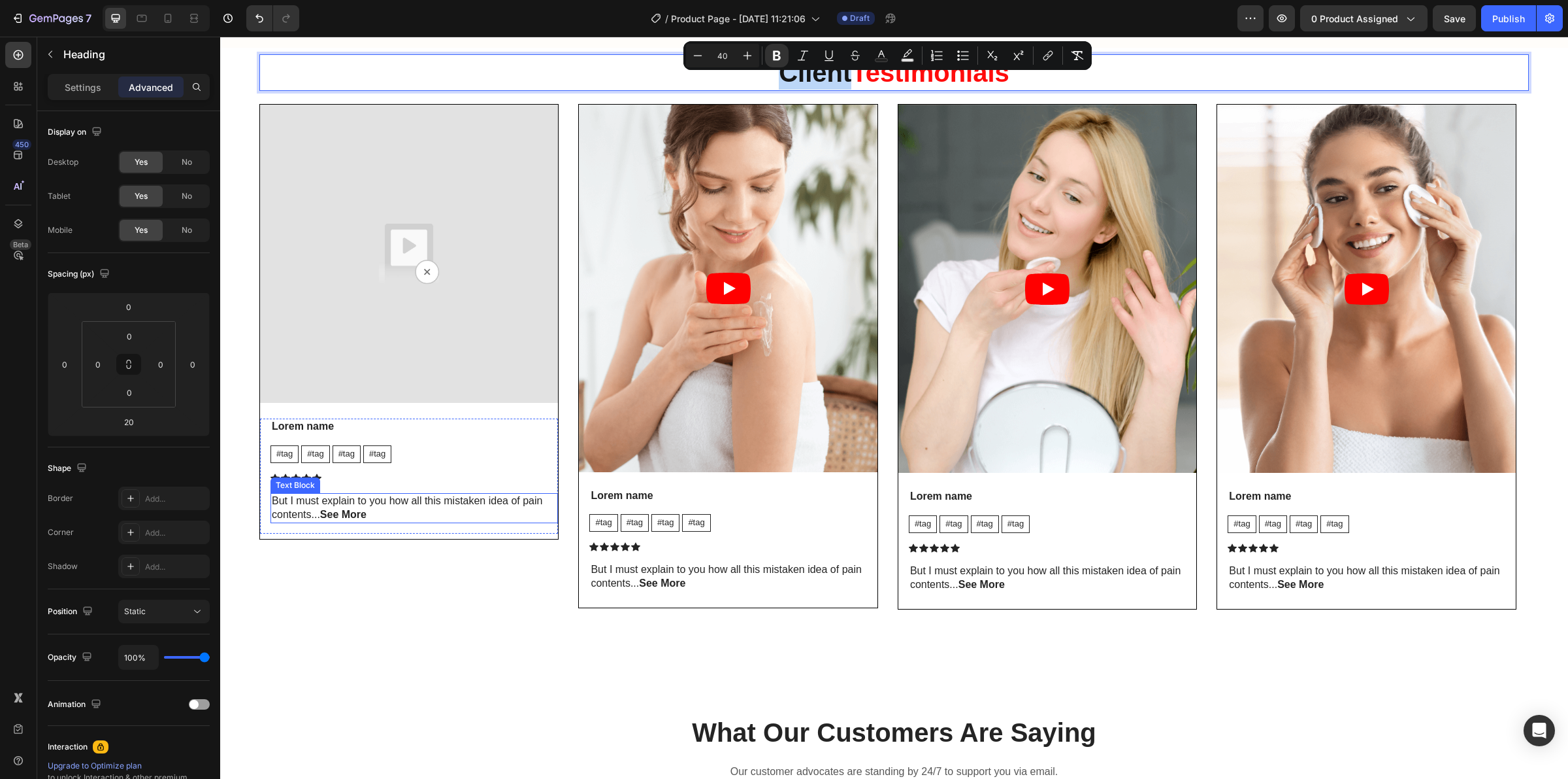
click at [341, 522] on p "But I must explain to you how all this mistaken idea of pain contents... See Mo…" at bounding box center [415, 508] width 285 height 28
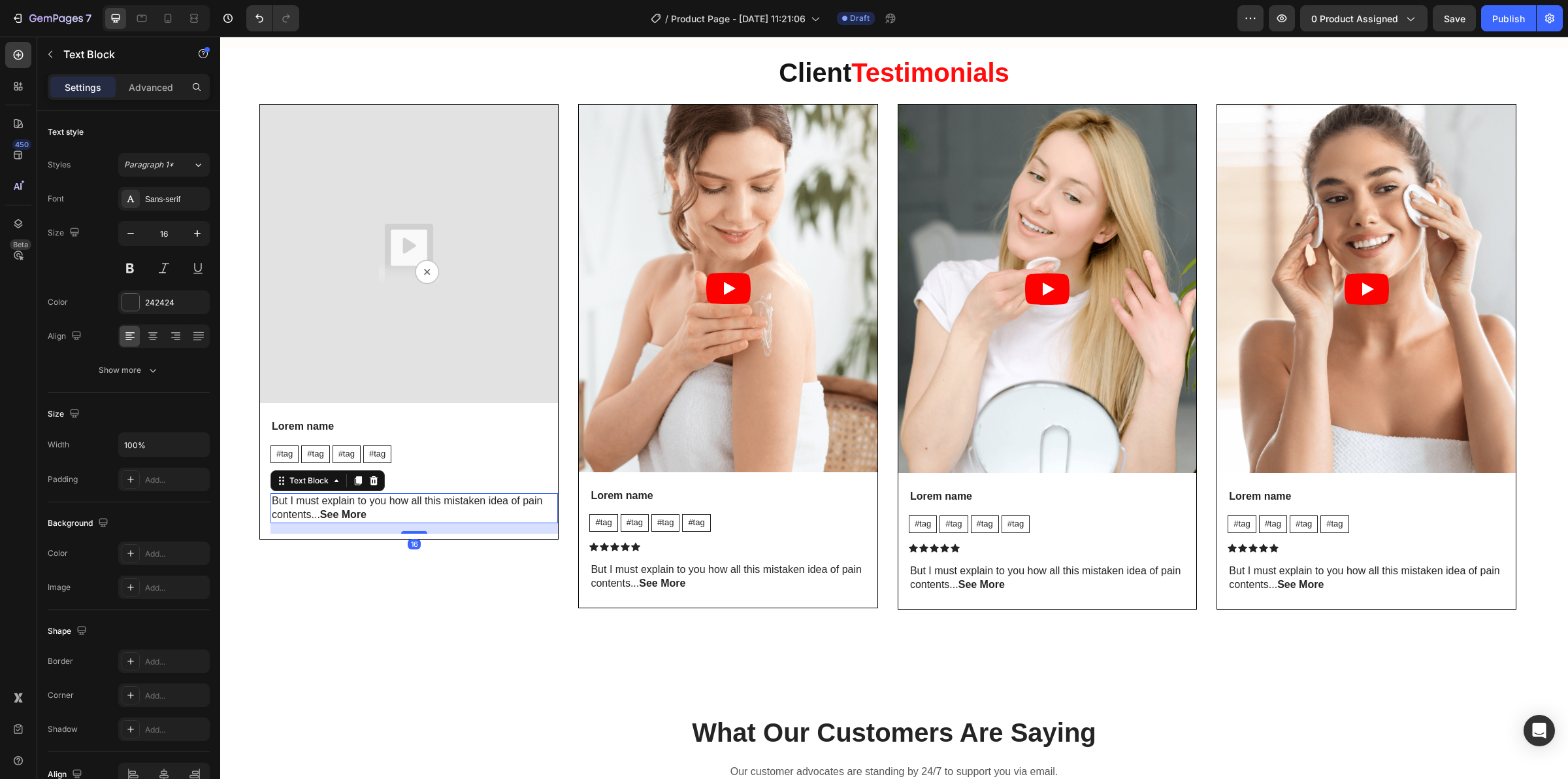
click at [344, 514] on strong "See More" at bounding box center [343, 514] width 47 height 11
click at [366, 520] on strong "See More" at bounding box center [343, 514] width 47 height 11
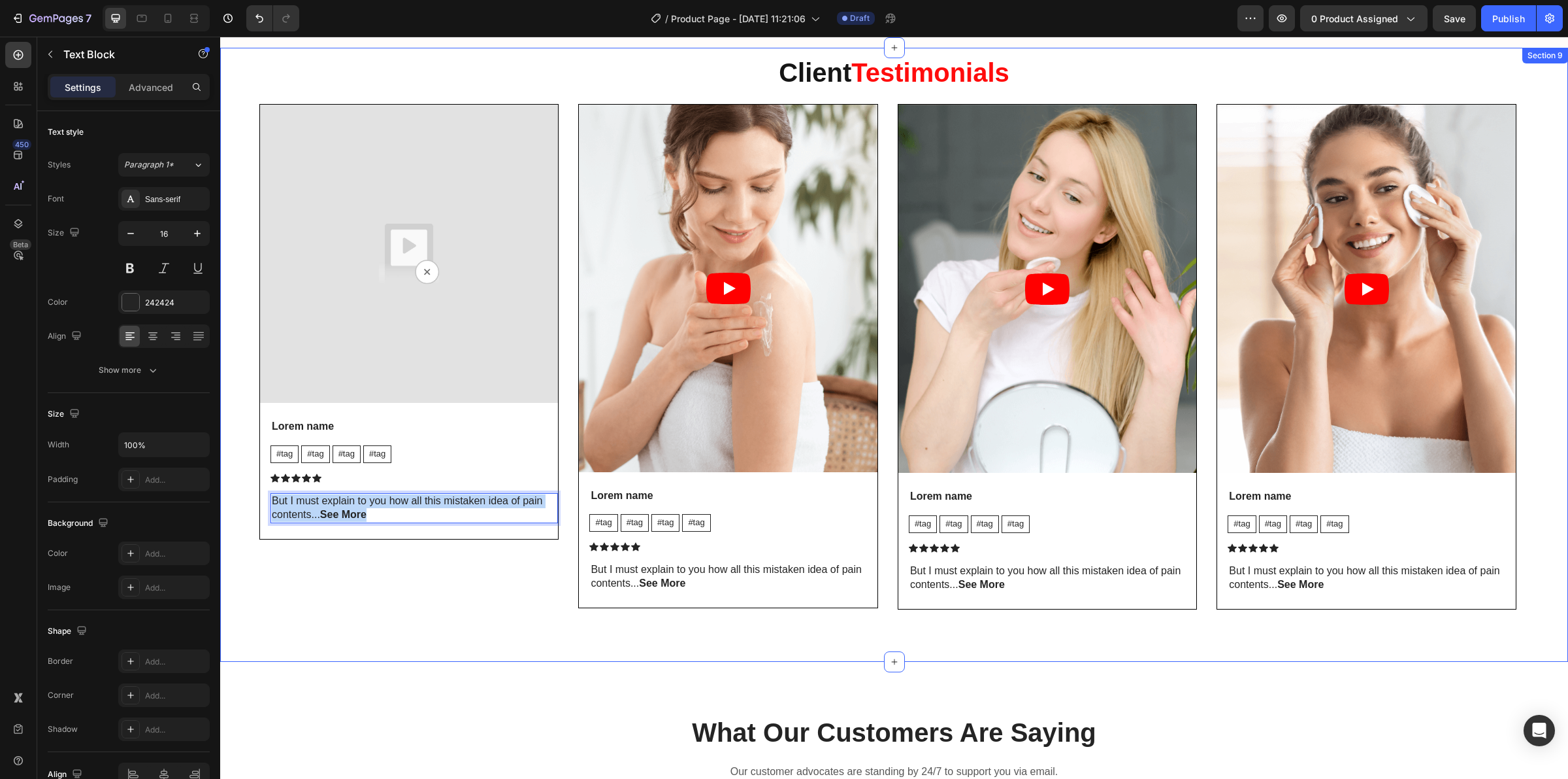
drag, startPoint x: 382, startPoint y: 518, endPoint x: 253, endPoint y: 495, distance: 131.0
click at [253, 495] on div "⁠⁠⁠⁠⁠⁠⁠ Client Testimonials Heading Video Lorem name Text Block #tag Text Block…" at bounding box center [893, 355] width 1348 height 614
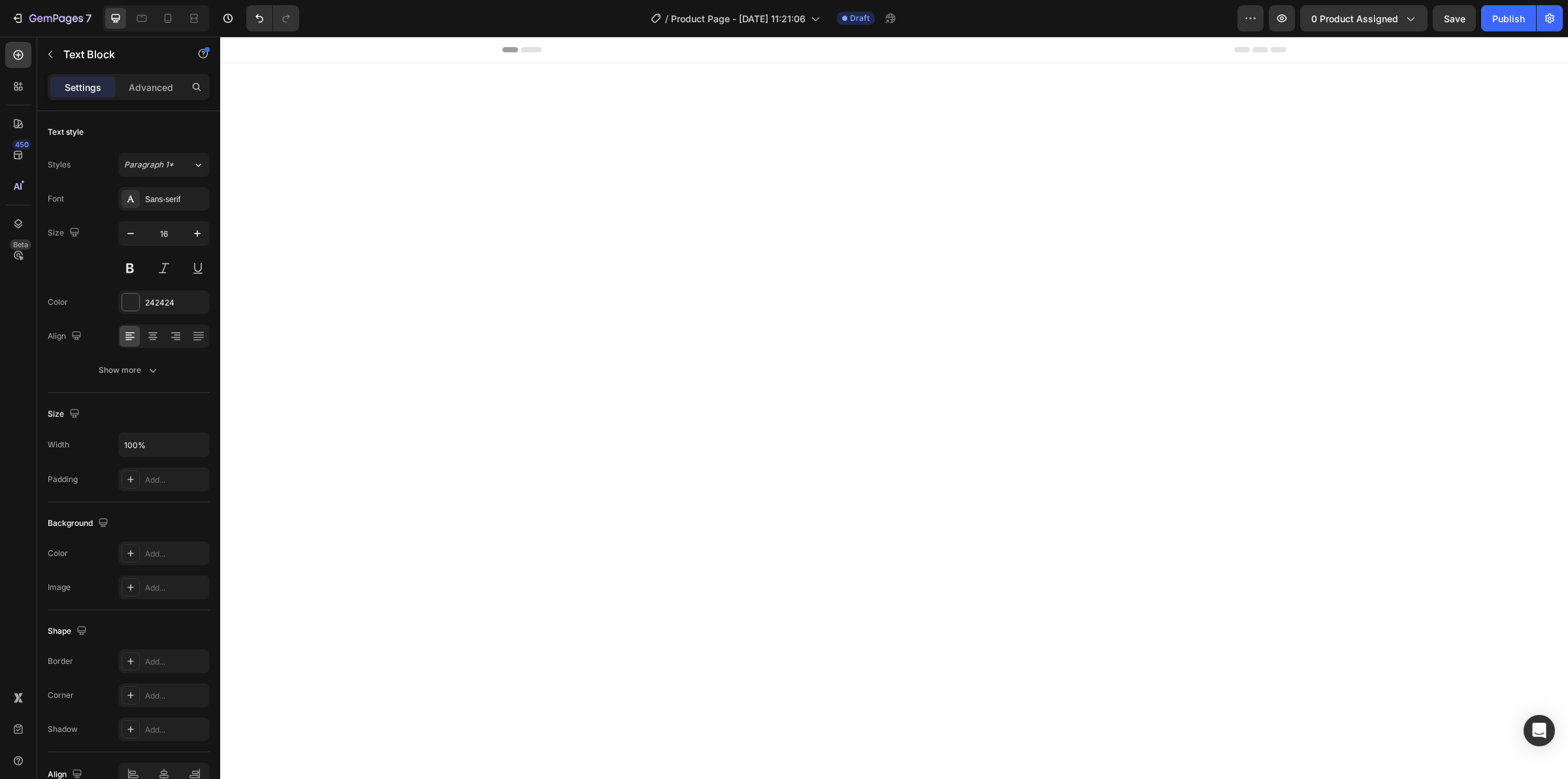
scroll to position [4319, 0]
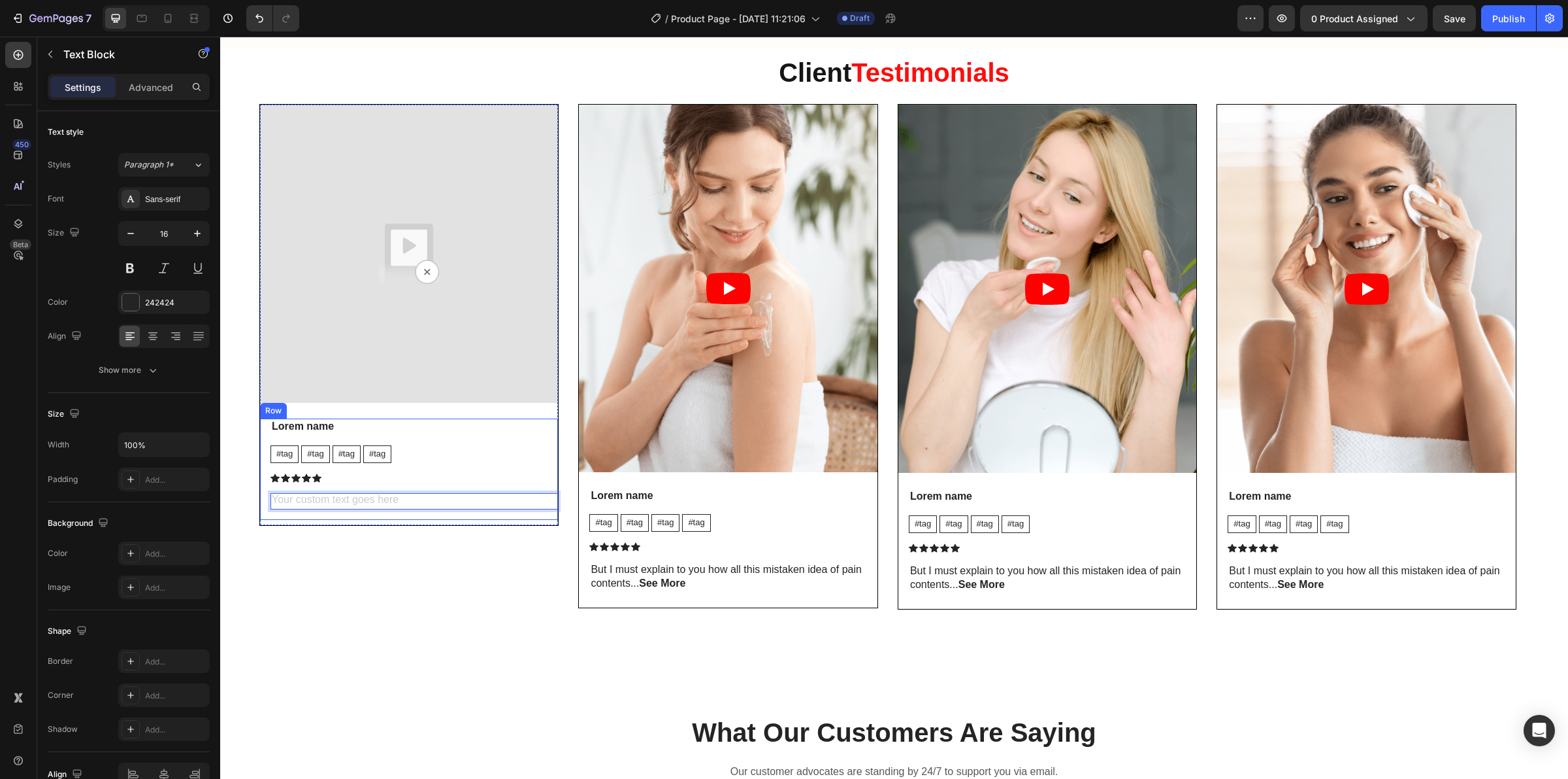
click at [289, 456] on p "#tag" at bounding box center [284, 454] width 16 height 11
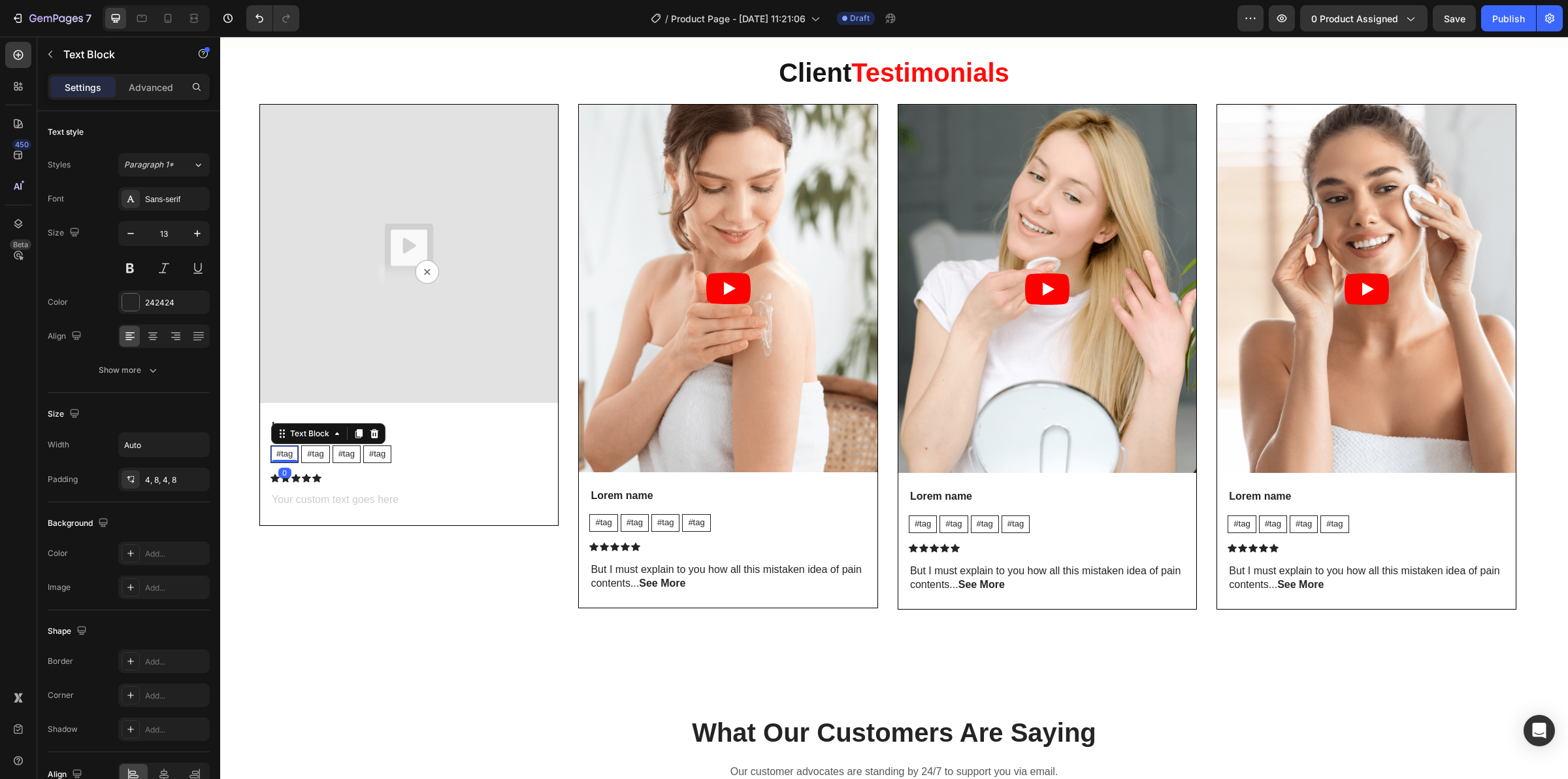
click at [289, 456] on p "#tag" at bounding box center [284, 454] width 16 height 11
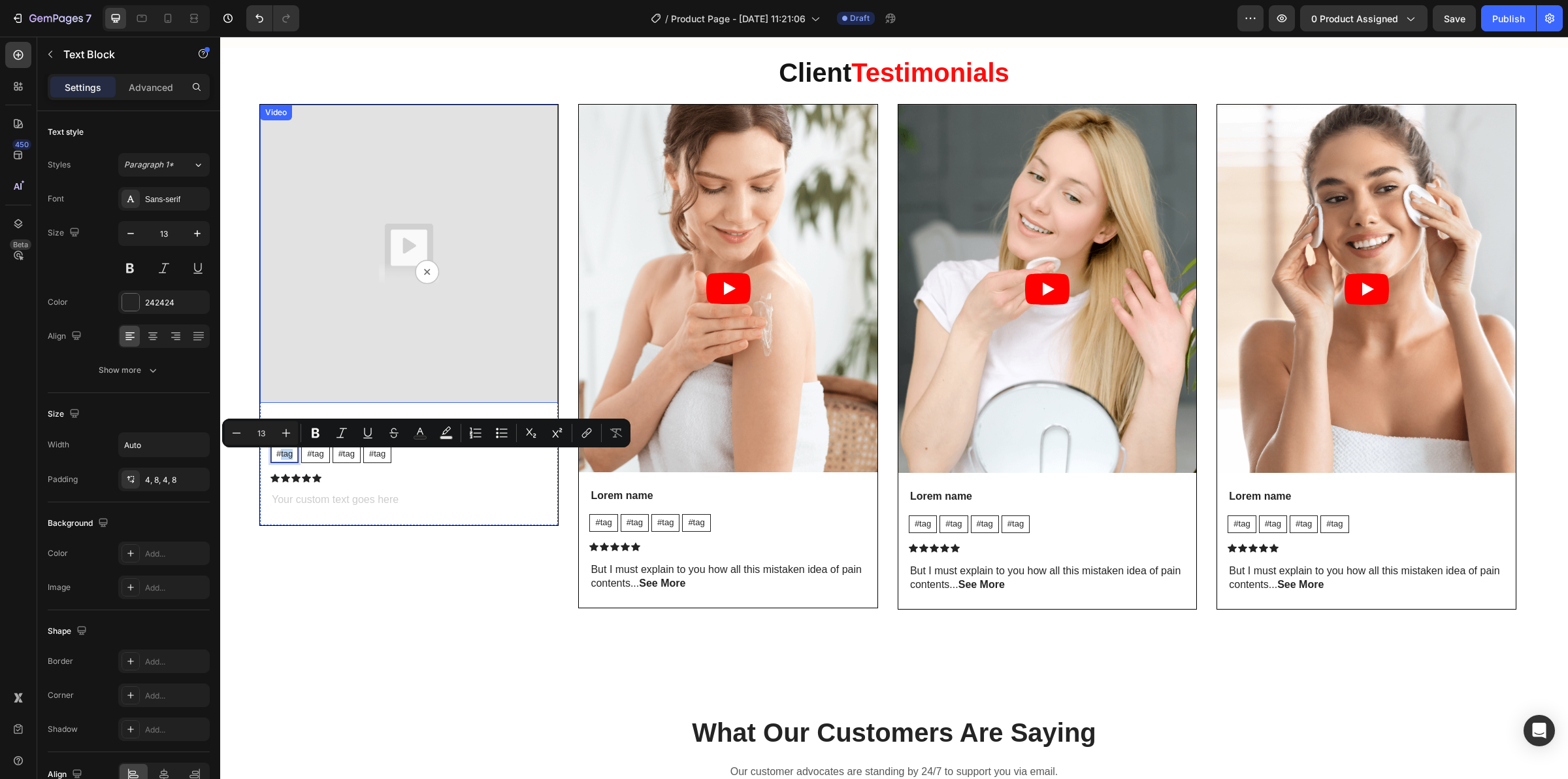
click at [430, 255] on img at bounding box center [409, 253] width 298 height 298
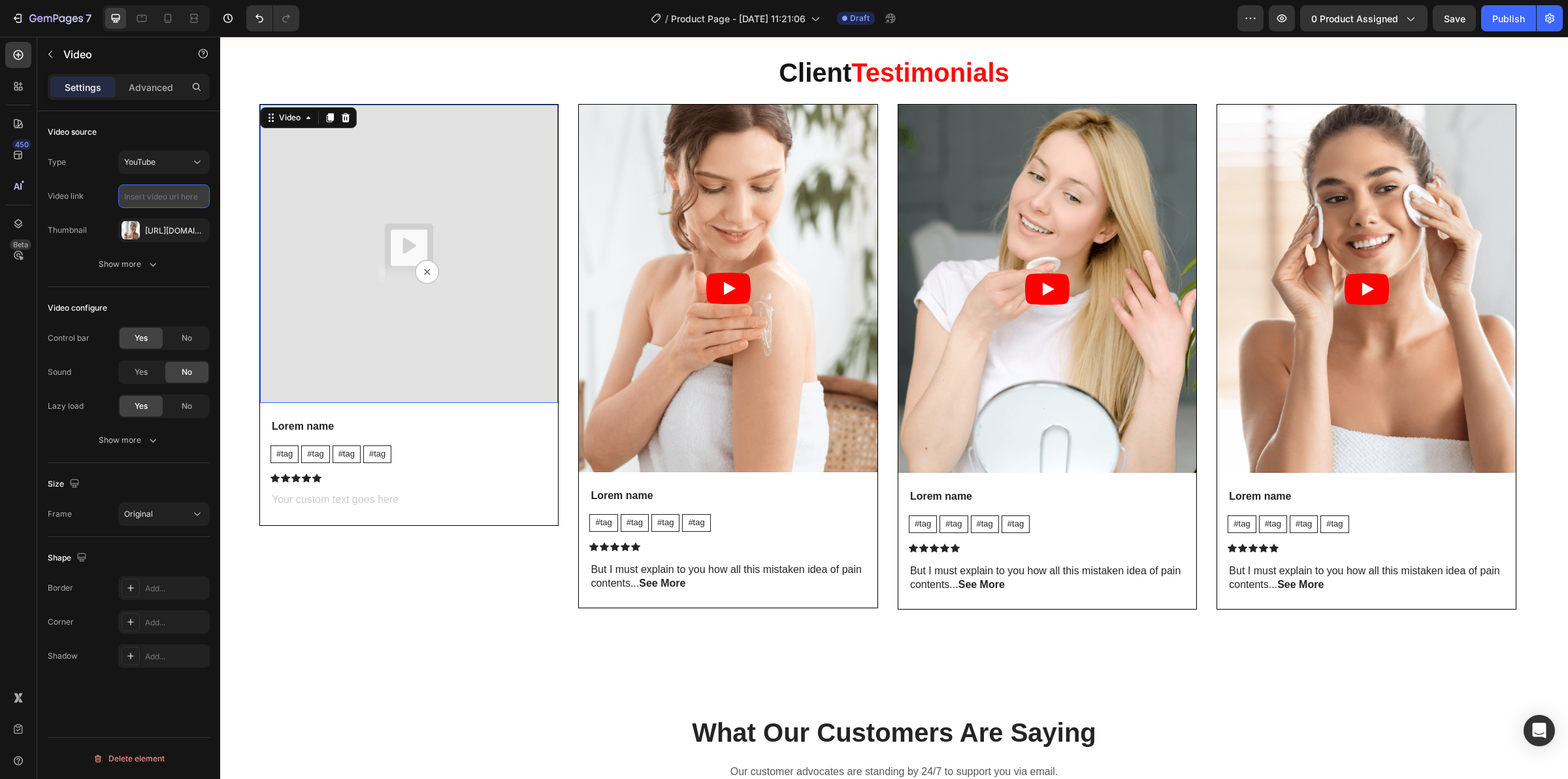
click at [154, 204] on input "text" at bounding box center [164, 196] width 92 height 24
paste input "Testimonials"
type input "Testimonials"
click at [194, 232] on icon "button" at bounding box center [196, 229] width 11 height 11
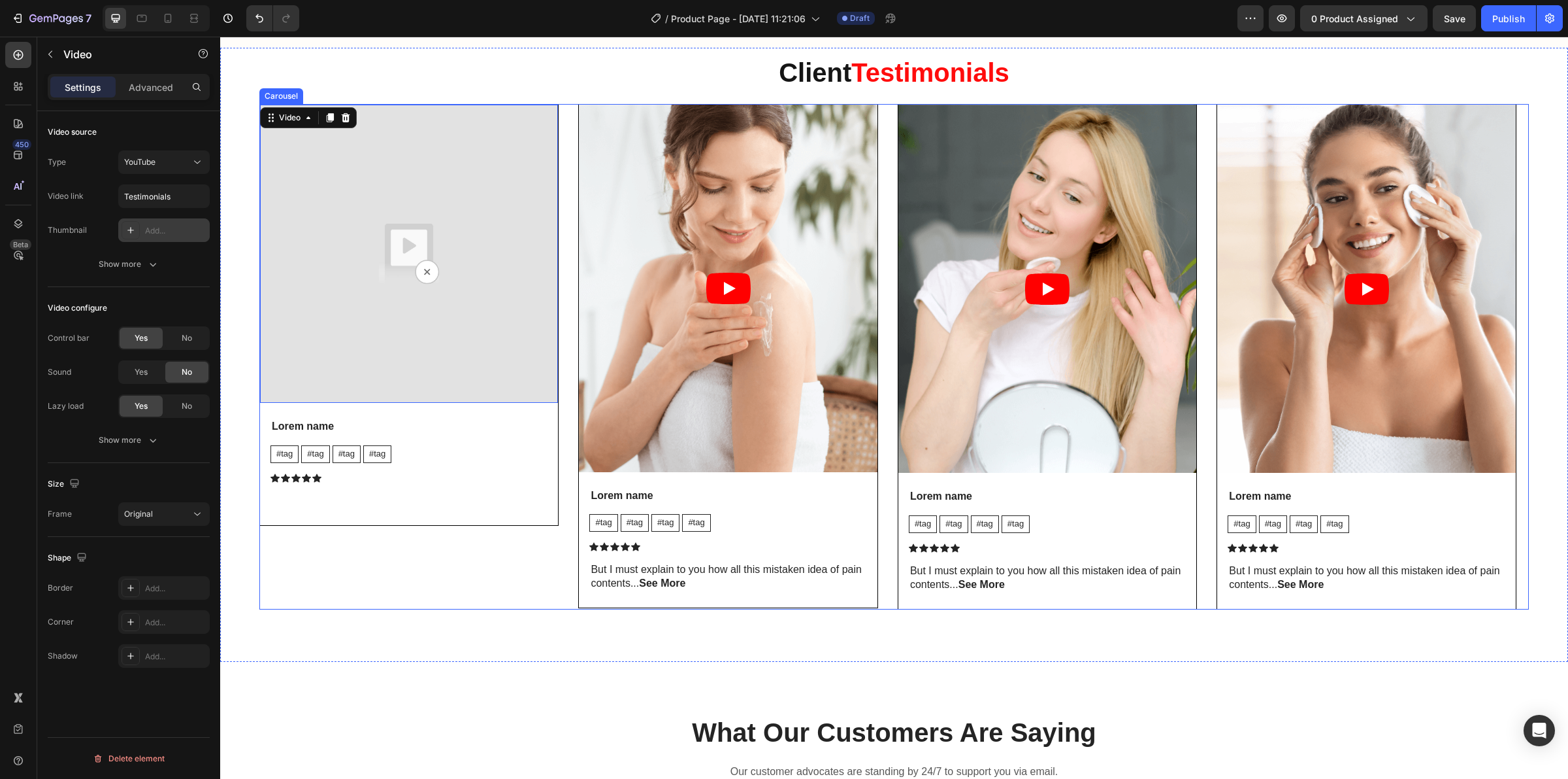
click at [366, 609] on div "Video 24 Lorem name Text Block #tag Text Block #tag Text Block #tag Text Block …" at bounding box center [409, 357] width 299 height 506
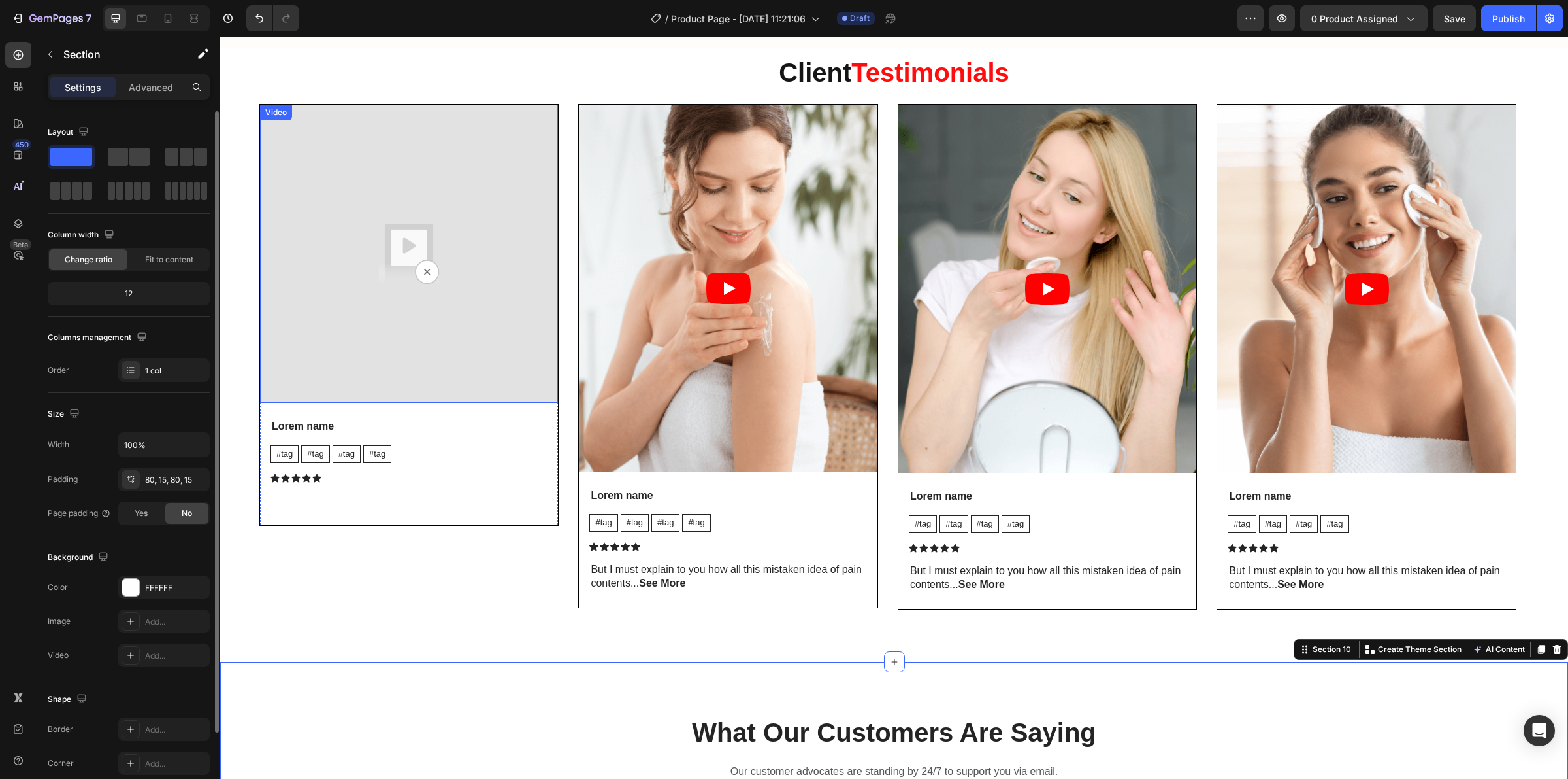
click at [340, 340] on img at bounding box center [409, 253] width 298 height 298
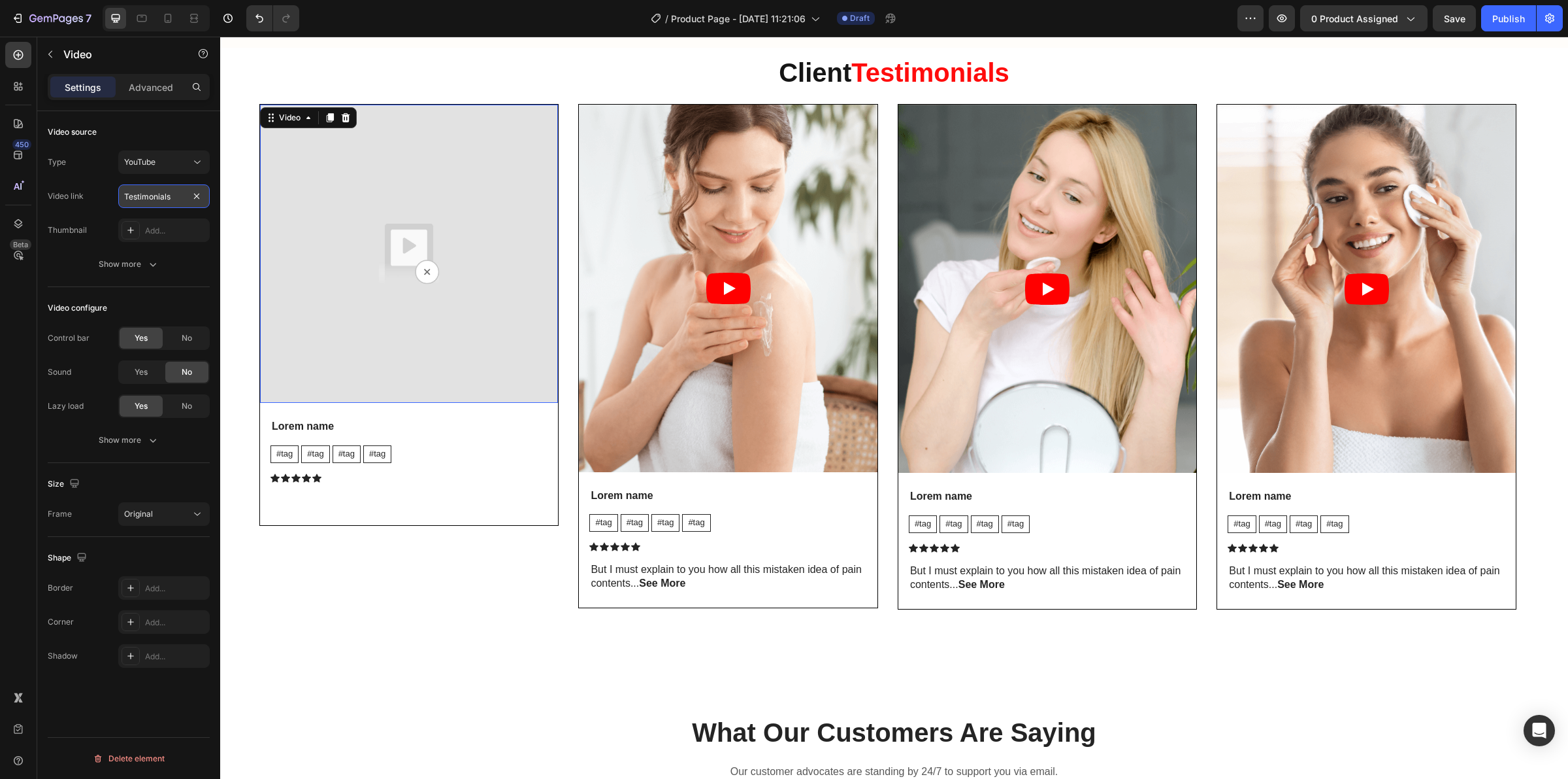
click at [177, 191] on input "Testimonials" at bounding box center [164, 196] width 92 height 24
paste input "Testimonials"
type input "Testimonials"
paste input "[URL][DOMAIN_NAME]"
type input "[URL][DOMAIN_NAME]"
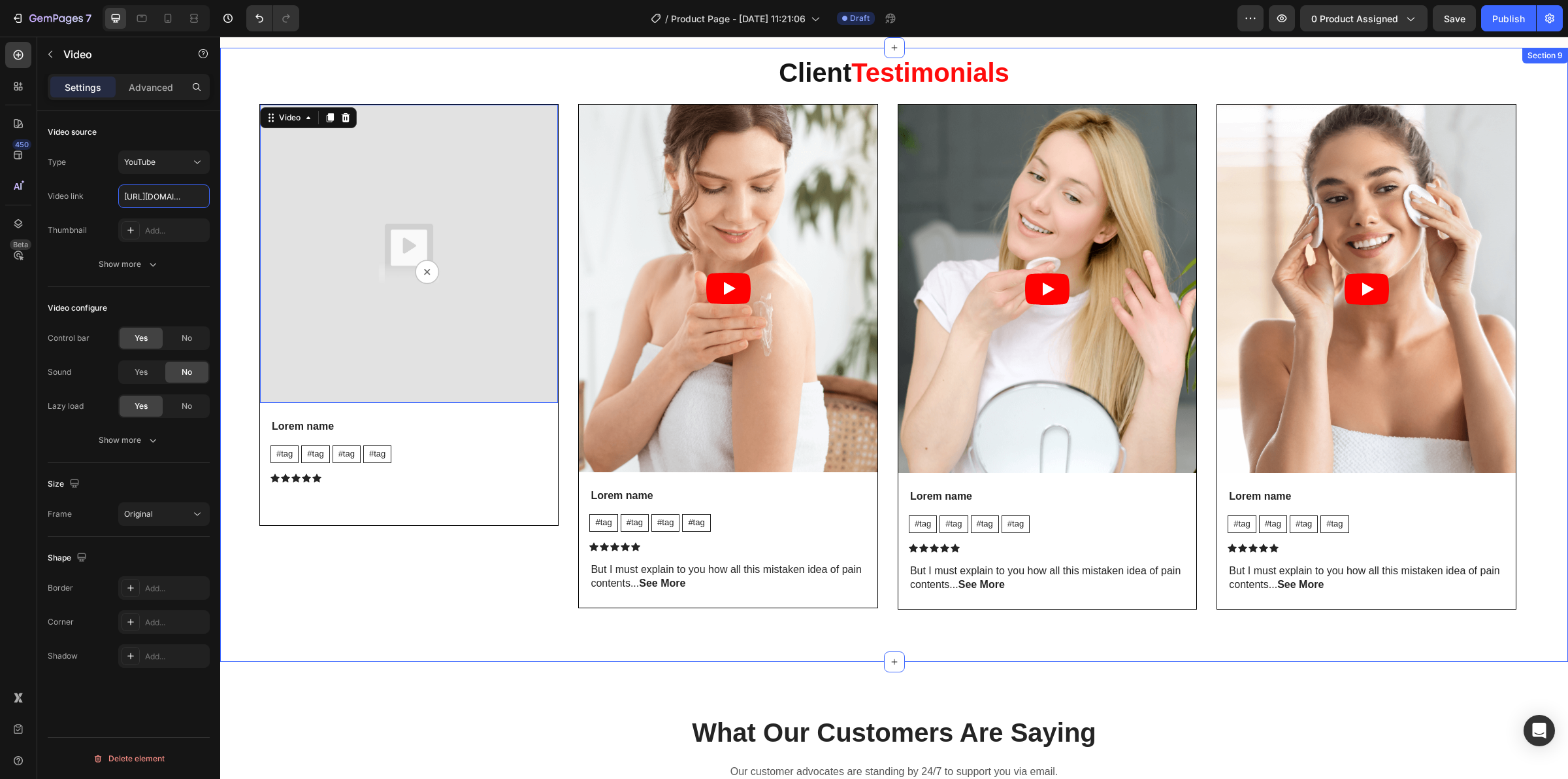
scroll to position [0, 146]
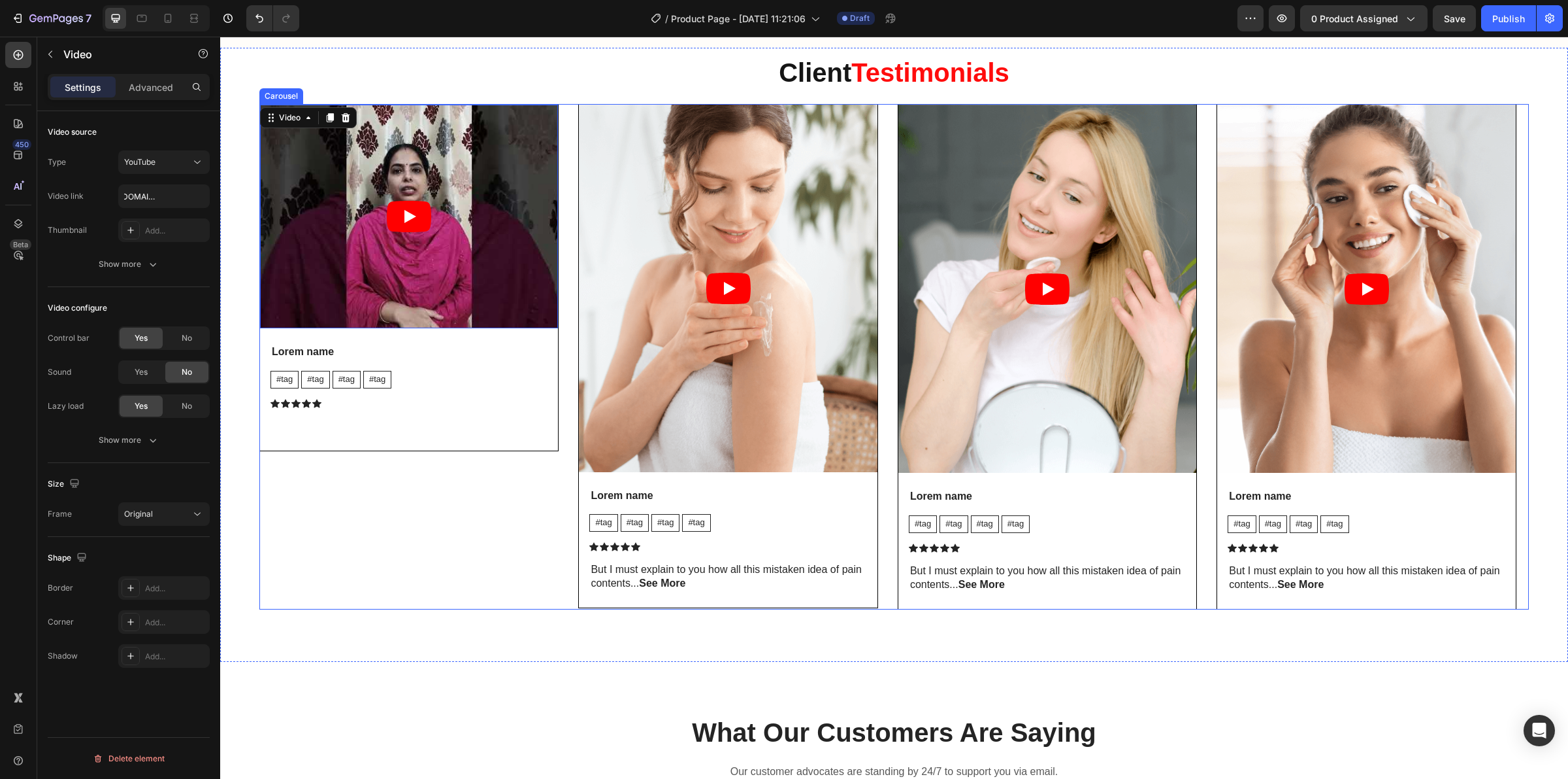
click at [450, 580] on div "Video 24 Lorem name Text Block #tag Text Block #tag Text Block #tag Text Block …" at bounding box center [409, 357] width 299 height 506
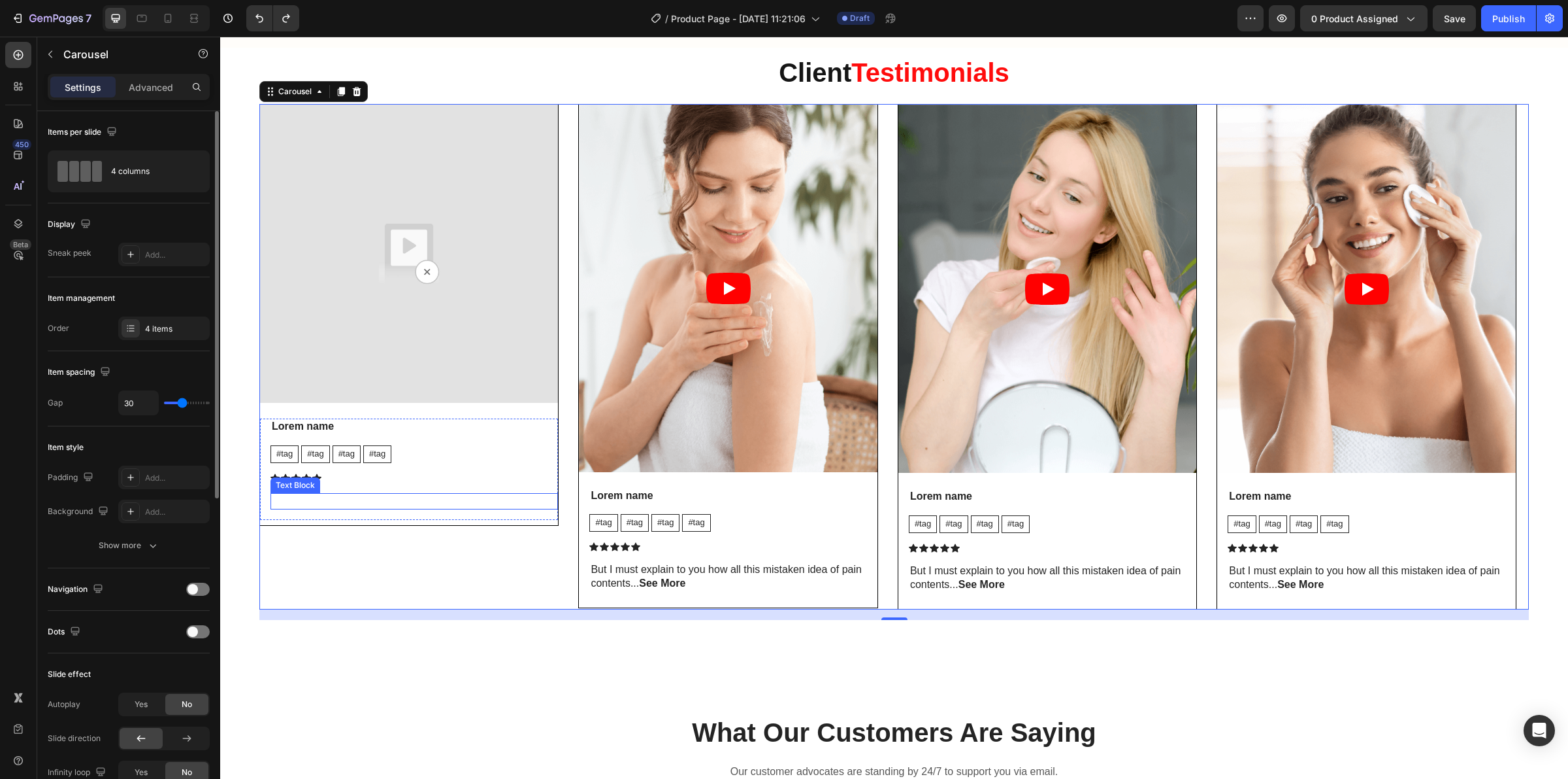
click at [384, 501] on p "Rich Text Editor. Editing area: main" at bounding box center [415, 501] width 285 height 13
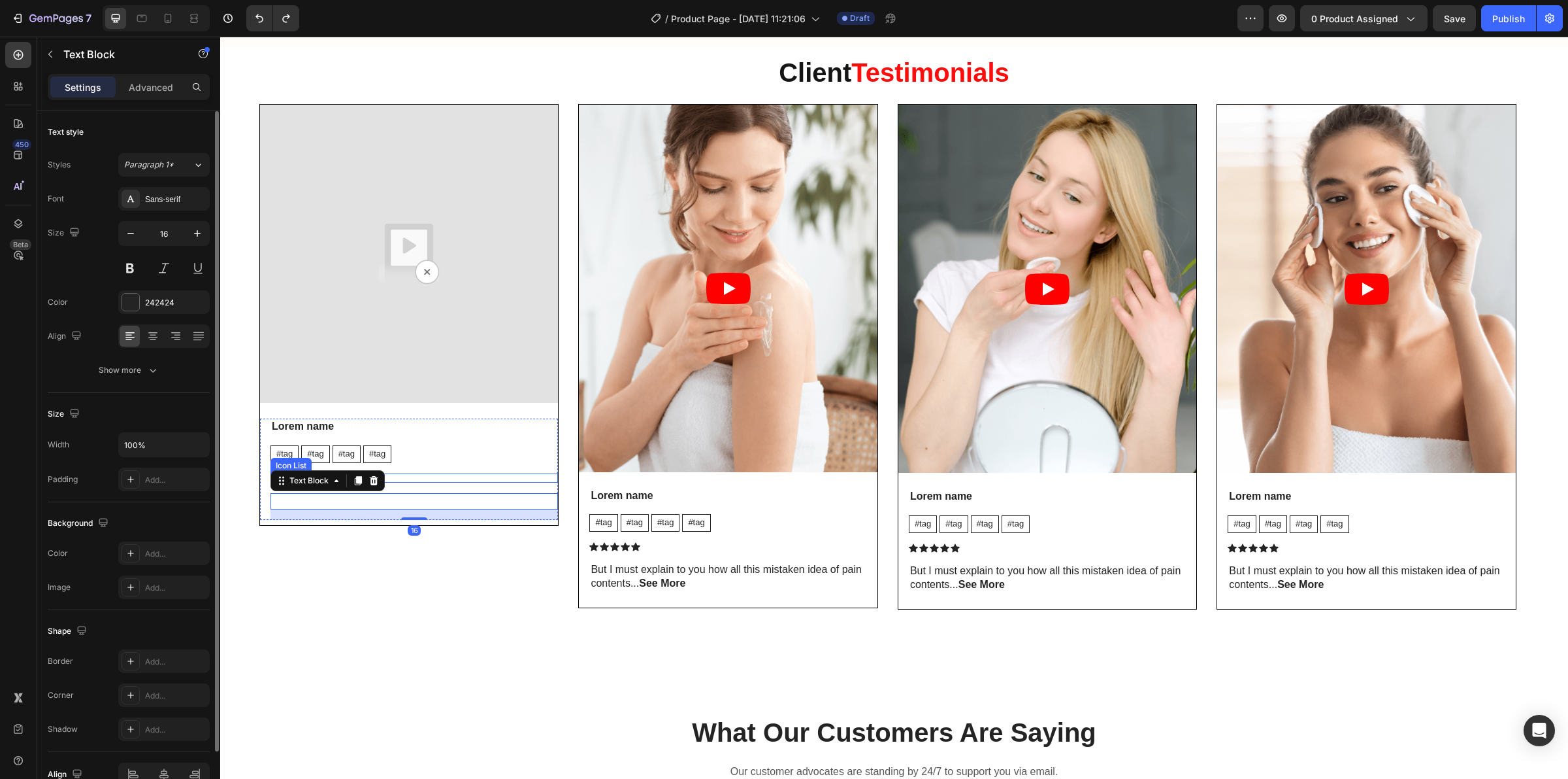
click at [455, 475] on div "Lorem name Text Block #tag Text Block #tag Text Block #tag Text Block #tag Text…" at bounding box center [414, 469] width 288 height 101
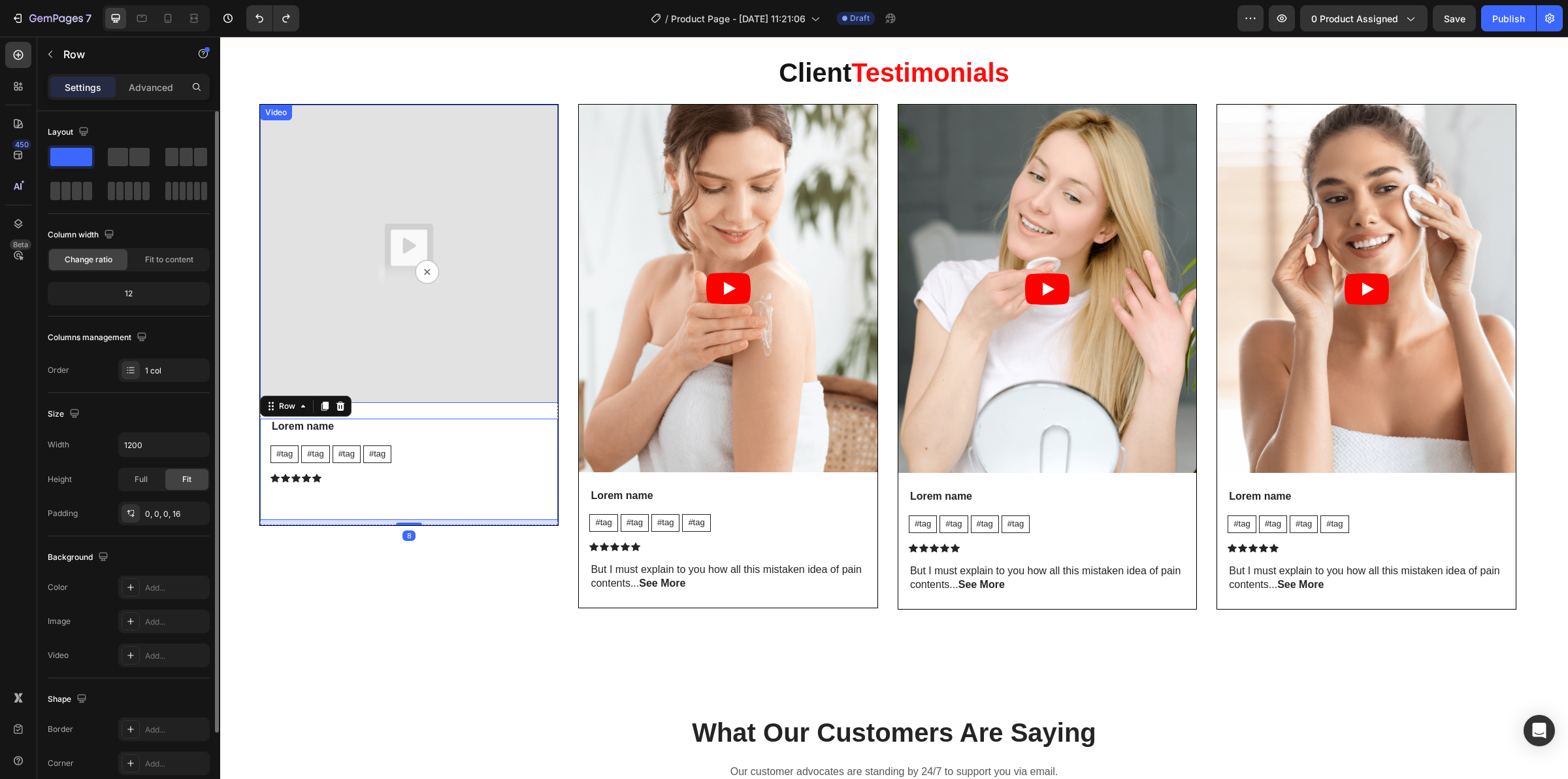
click at [390, 251] on img at bounding box center [409, 253] width 298 height 298
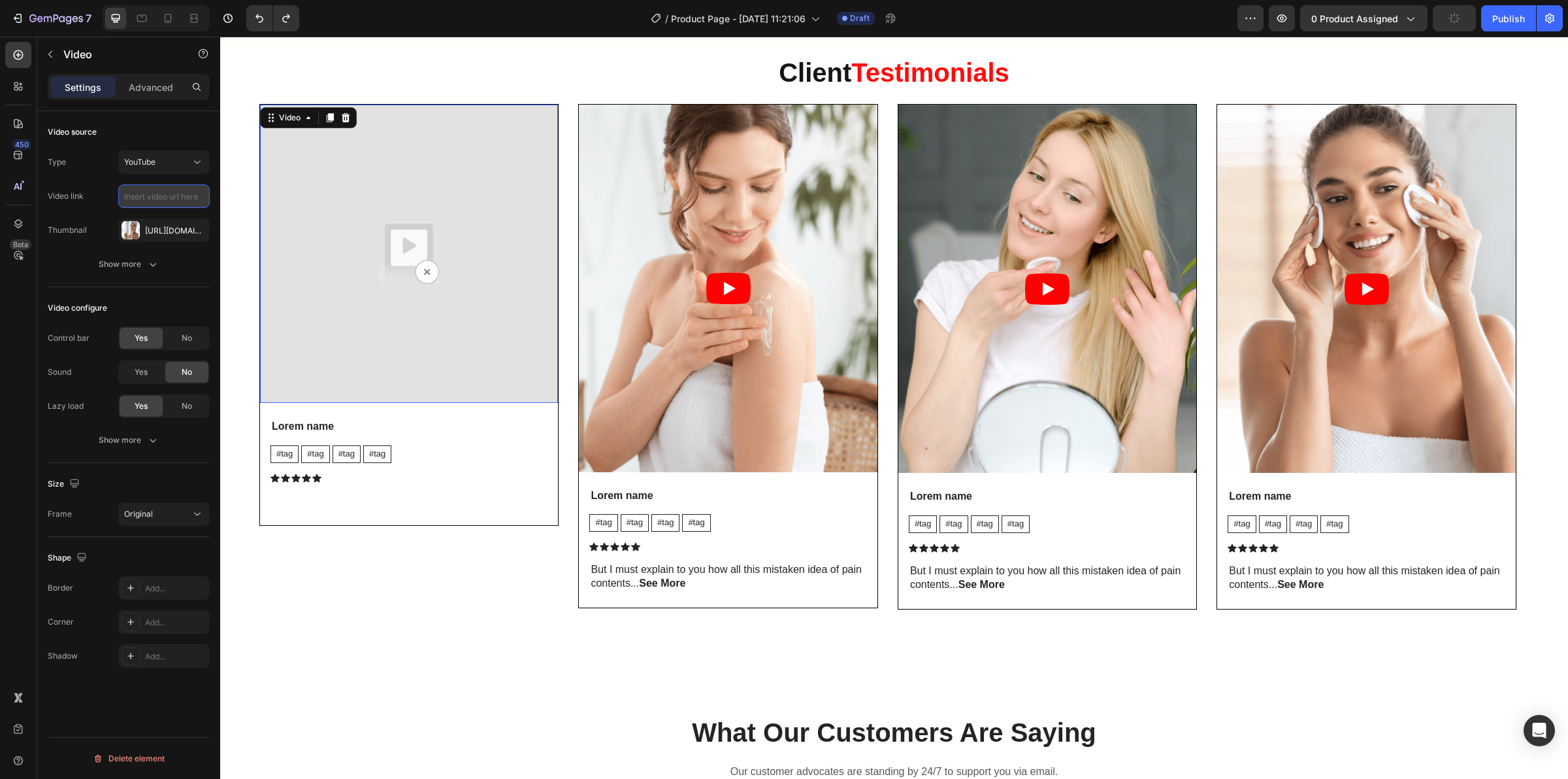
click at [175, 190] on input "text" at bounding box center [164, 196] width 92 height 24
paste input "[URL][DOMAIN_NAME]"
type input "[URL][DOMAIN_NAME]"
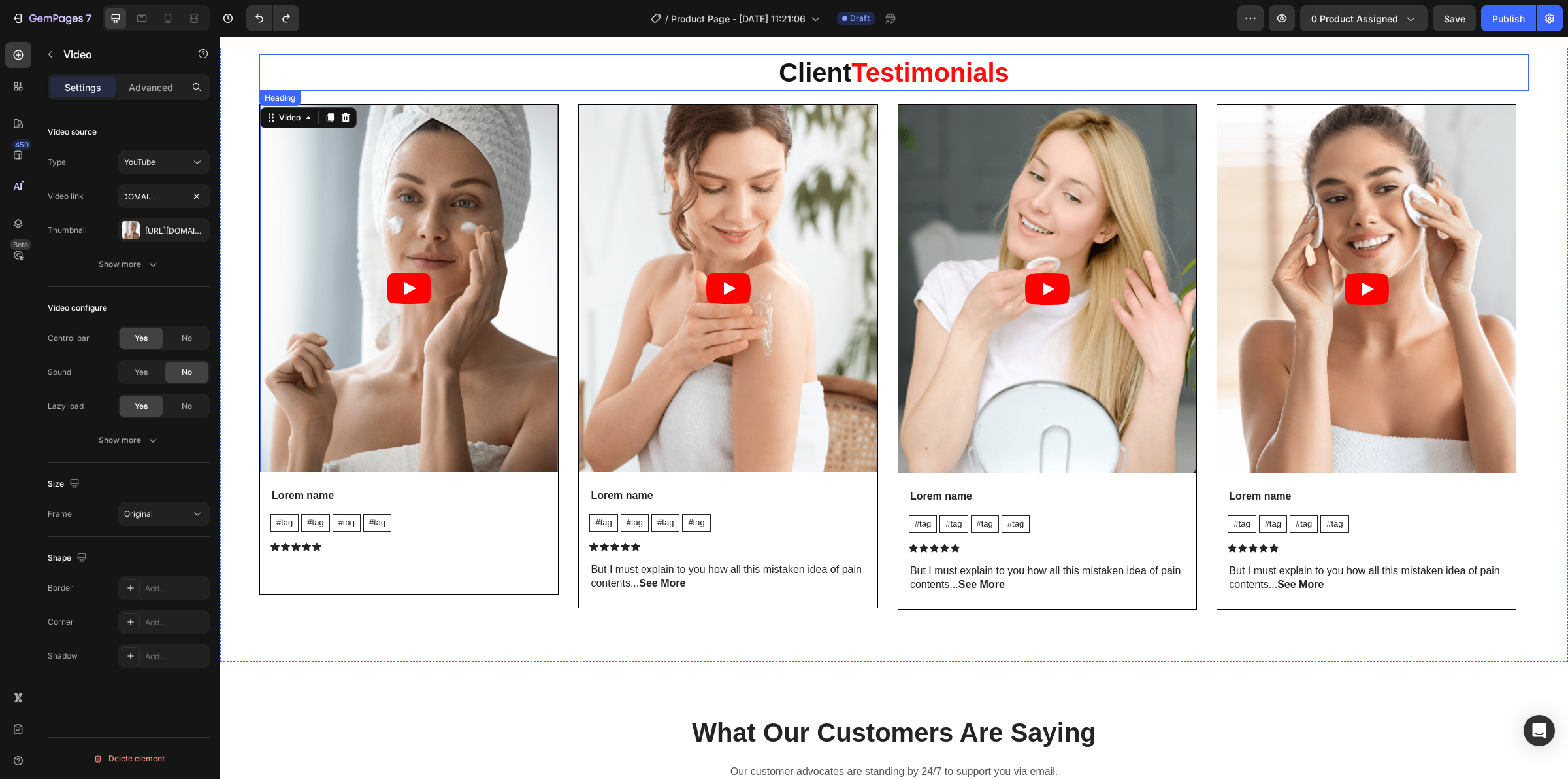
click at [872, 74] on strong "Testimonials" at bounding box center [931, 73] width 159 height 29
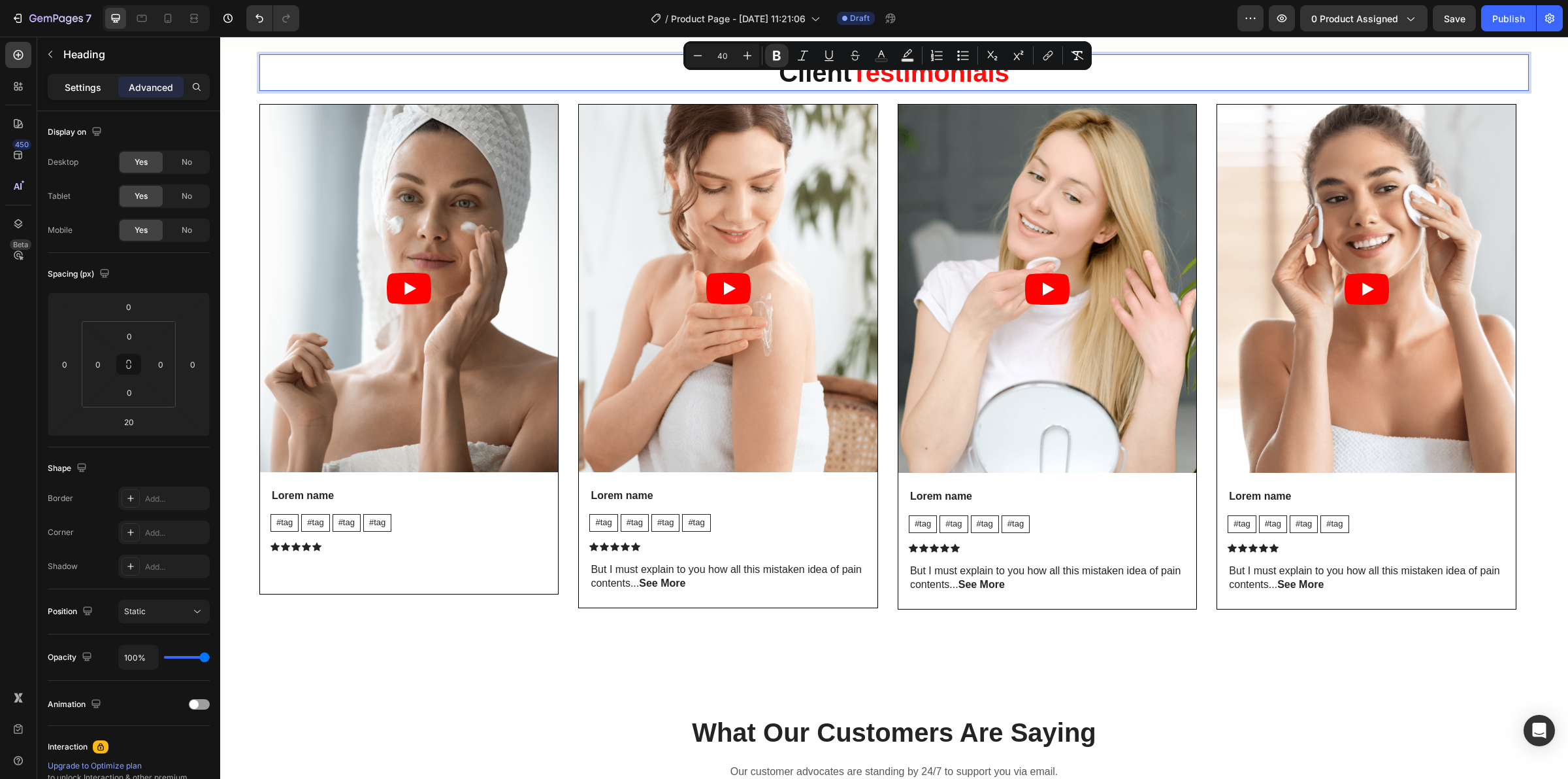
click at [69, 86] on p "Settings" at bounding box center [83, 87] width 36 height 13
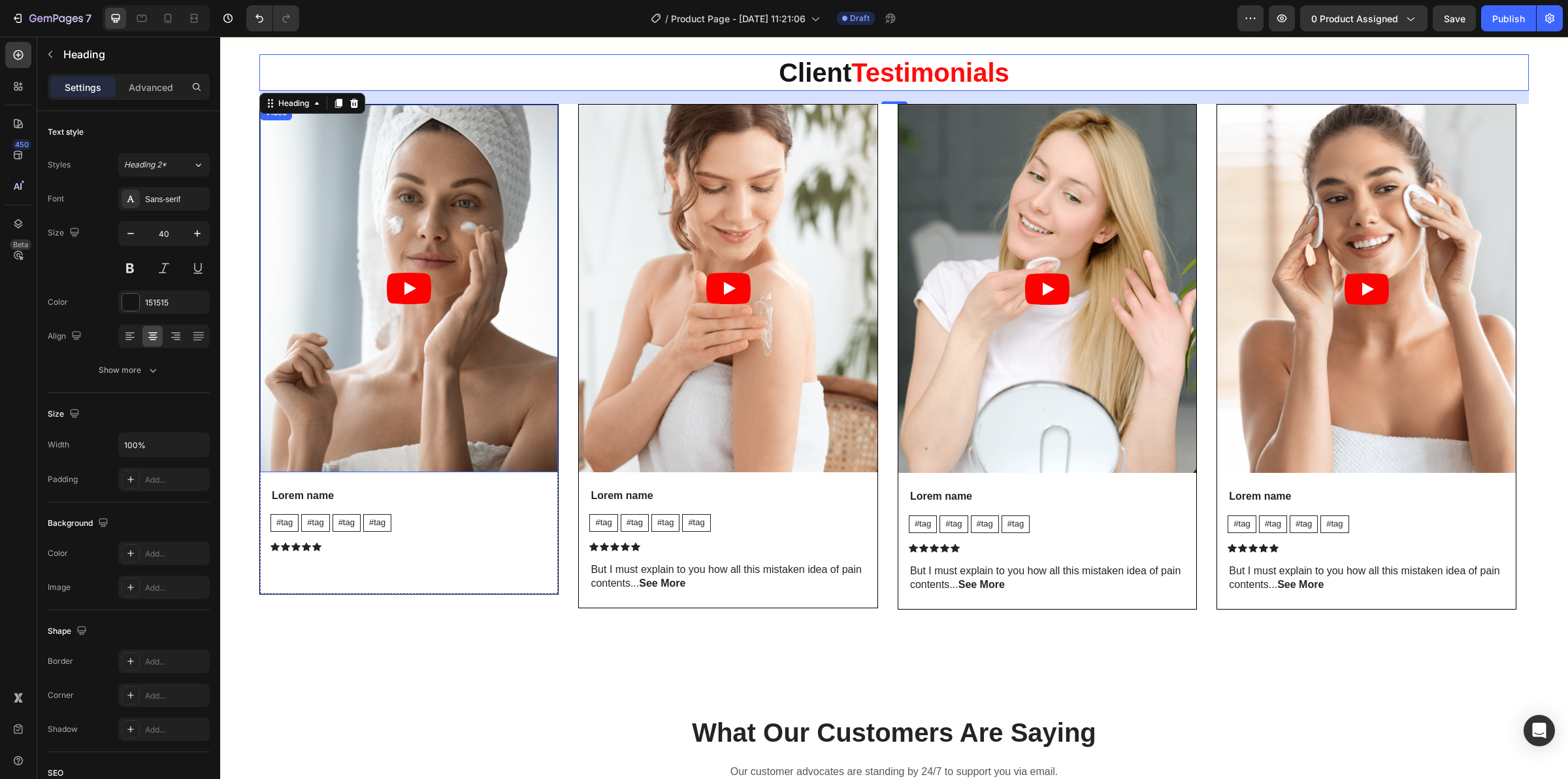
click at [374, 301] on article at bounding box center [409, 288] width 298 height 367
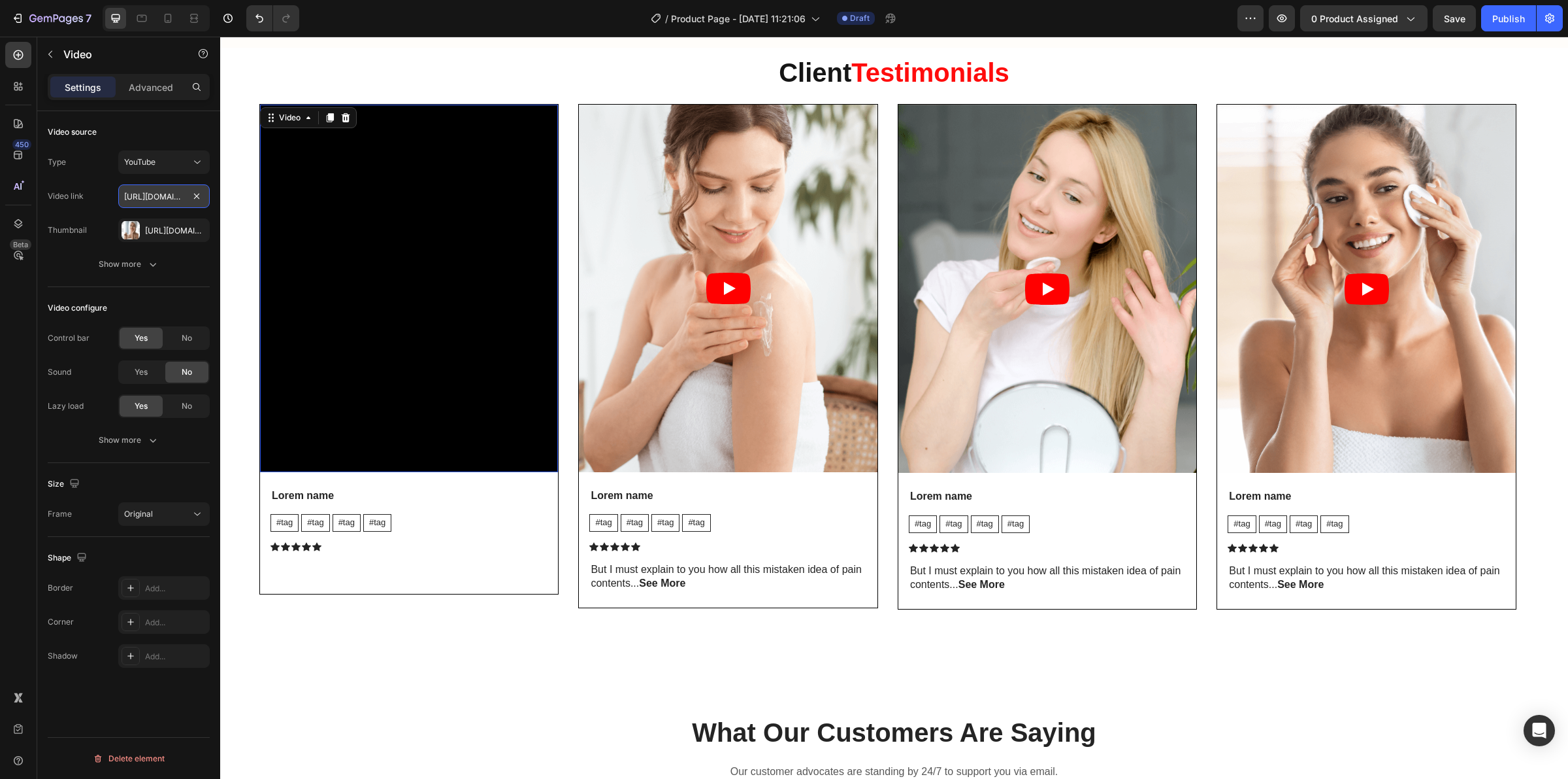
click at [171, 187] on input "[URL][DOMAIN_NAME]" at bounding box center [164, 196] width 92 height 24
click at [164, 232] on div "[URL][DOMAIN_NAME]" at bounding box center [164, 230] width 38 height 11
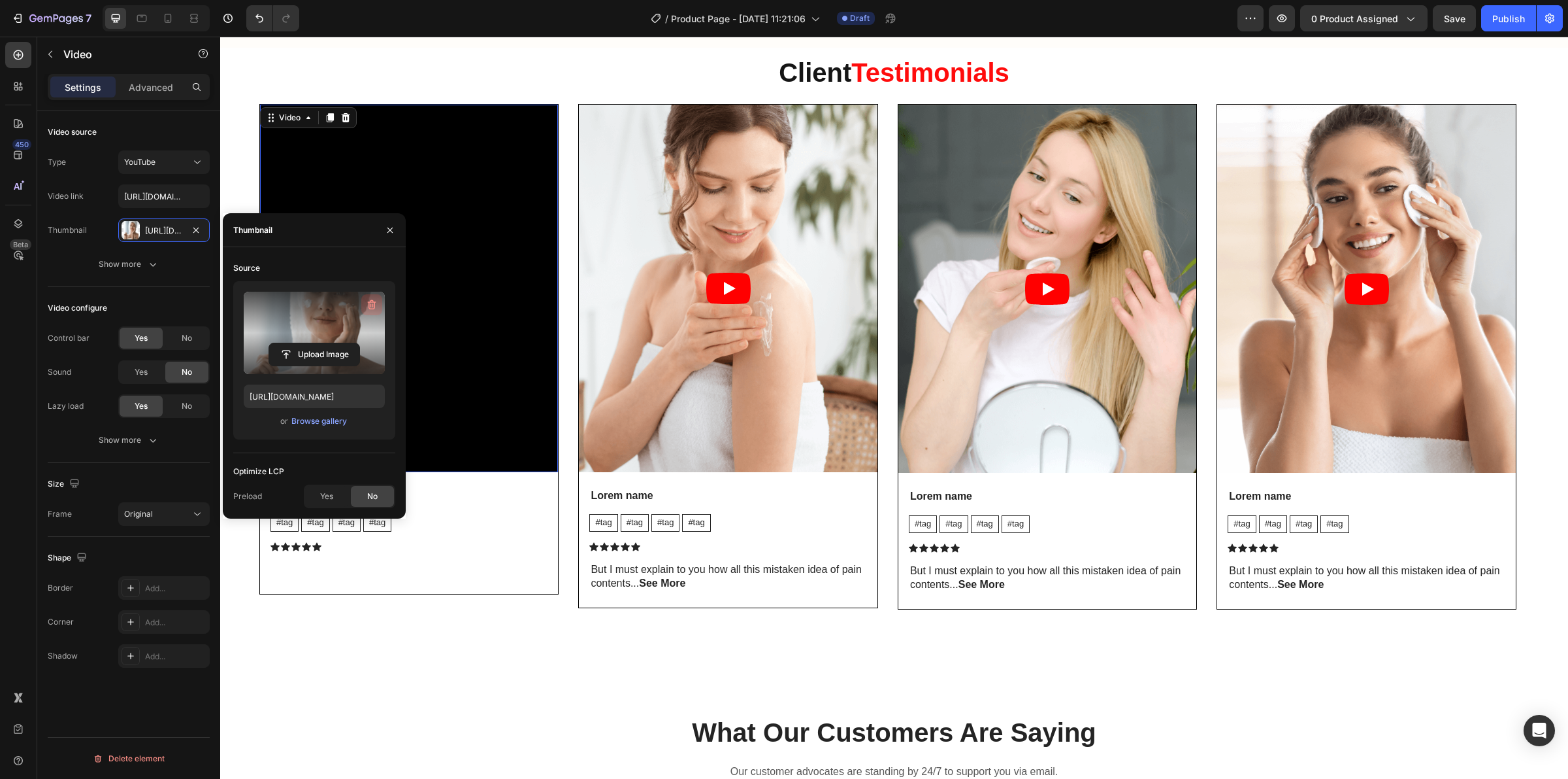
click at [370, 305] on icon "button" at bounding box center [372, 305] width 13 height 13
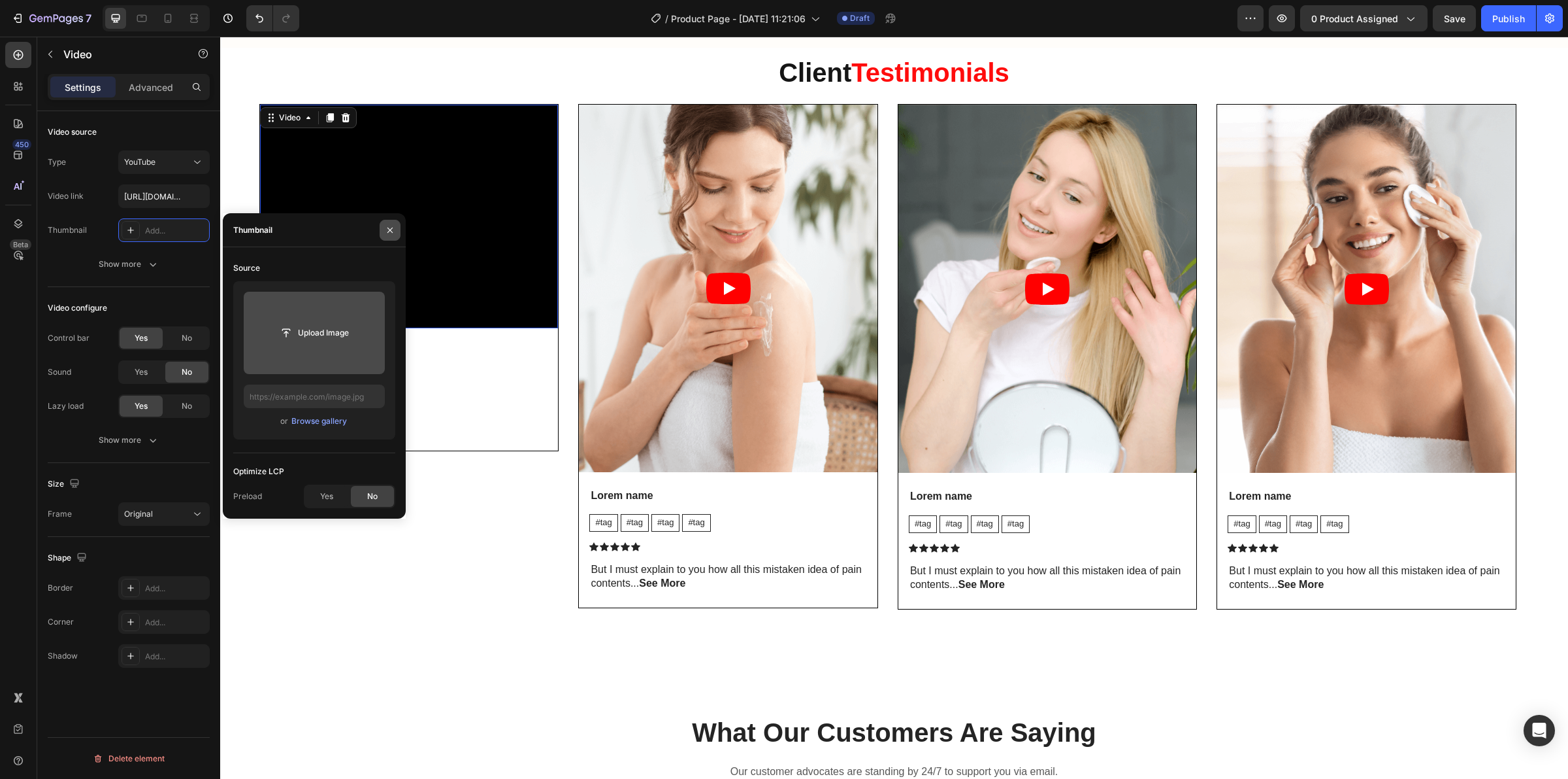
click at [389, 229] on icon "button" at bounding box center [390, 229] width 11 height 11
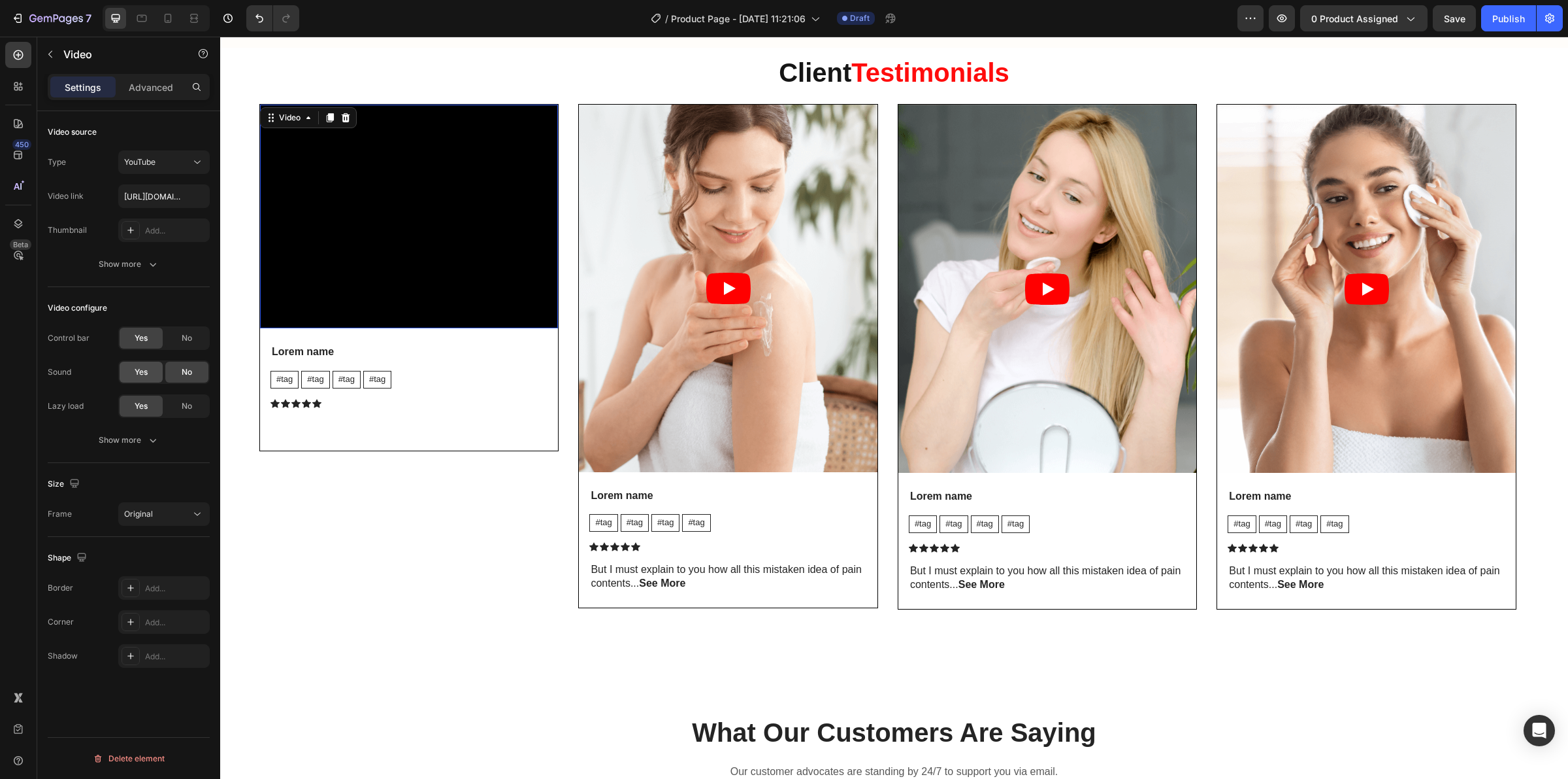
click at [140, 367] on span "Yes" at bounding box center [141, 372] width 13 height 11
click at [159, 514] on div "Original" at bounding box center [158, 513] width 67 height 11
click at [152, 569] on p "Square" at bounding box center [159, 572] width 69 height 11
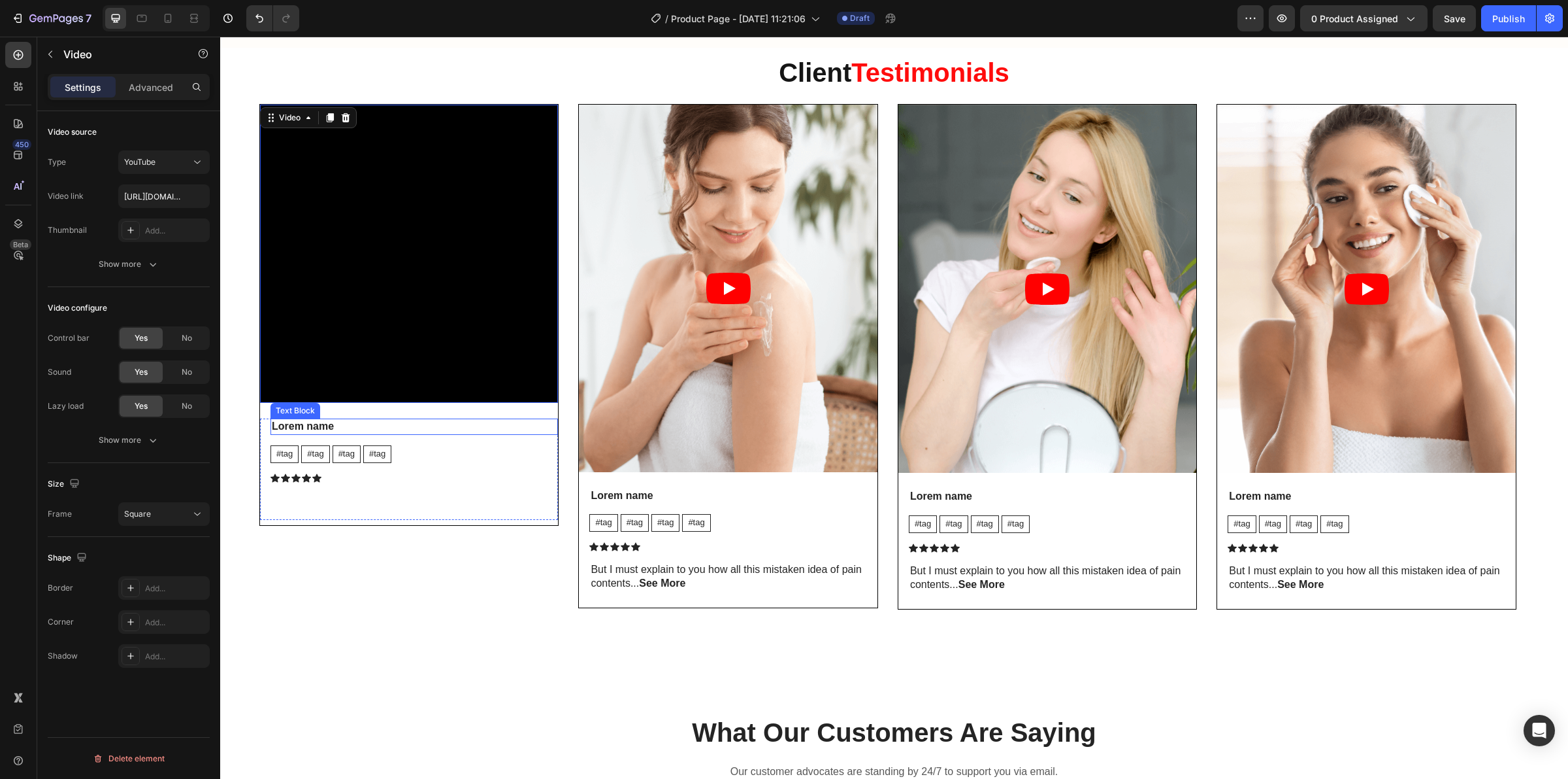
click at [298, 428] on p "Lorem name" at bounding box center [415, 426] width 285 height 13
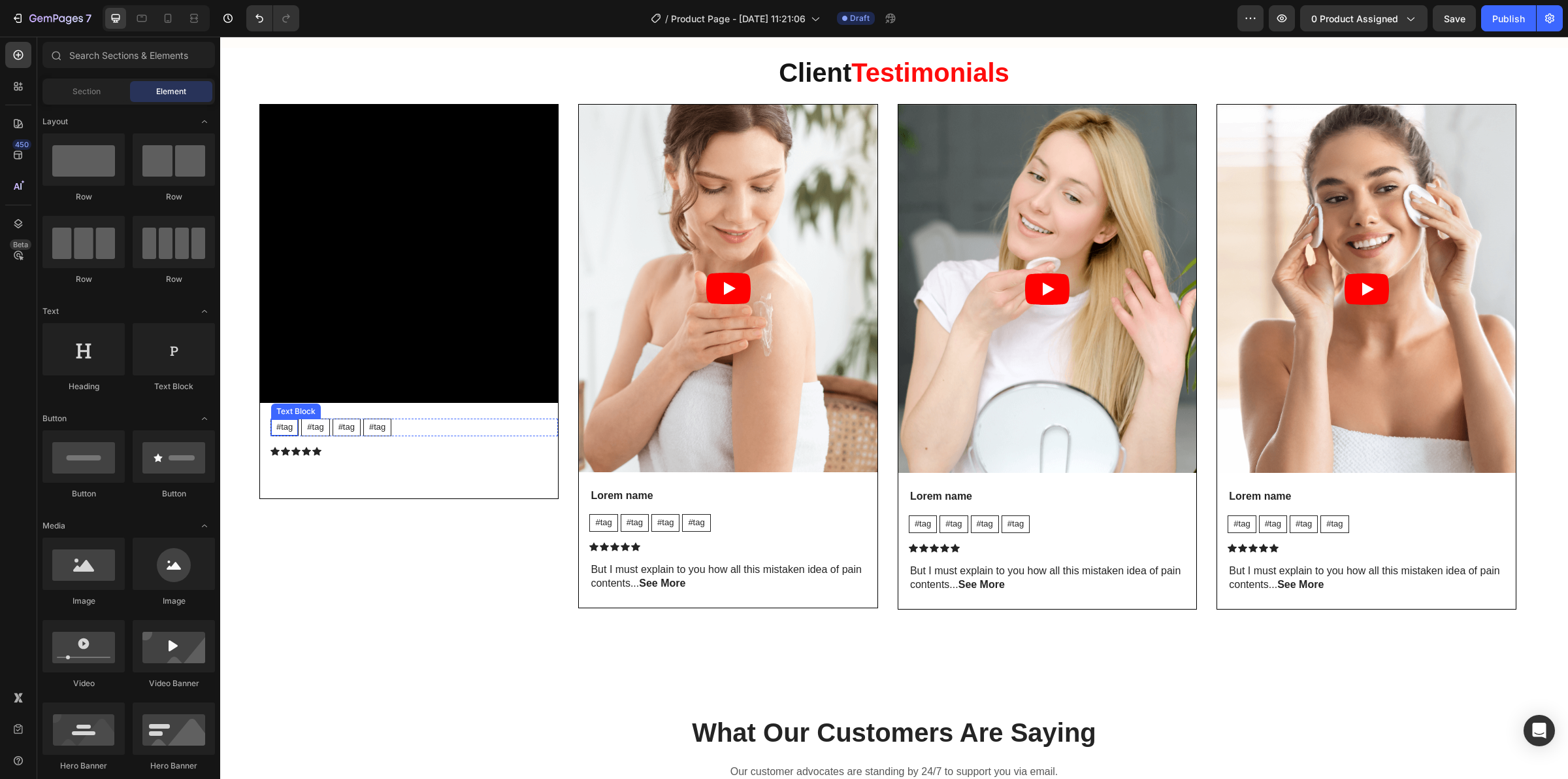
click at [290, 429] on p "#tag" at bounding box center [284, 427] width 16 height 11
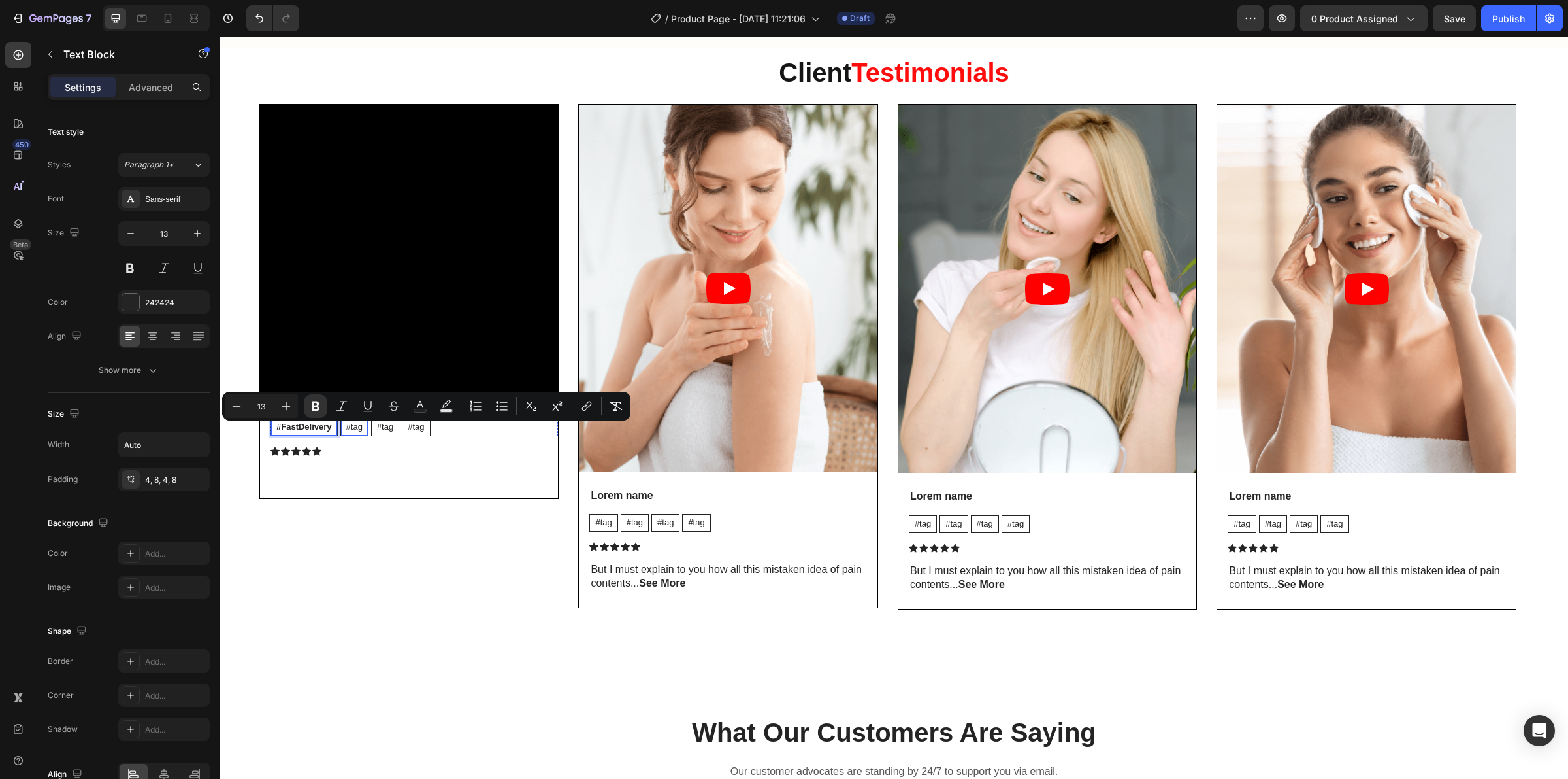
click at [349, 427] on p "#tag" at bounding box center [354, 427] width 16 height 11
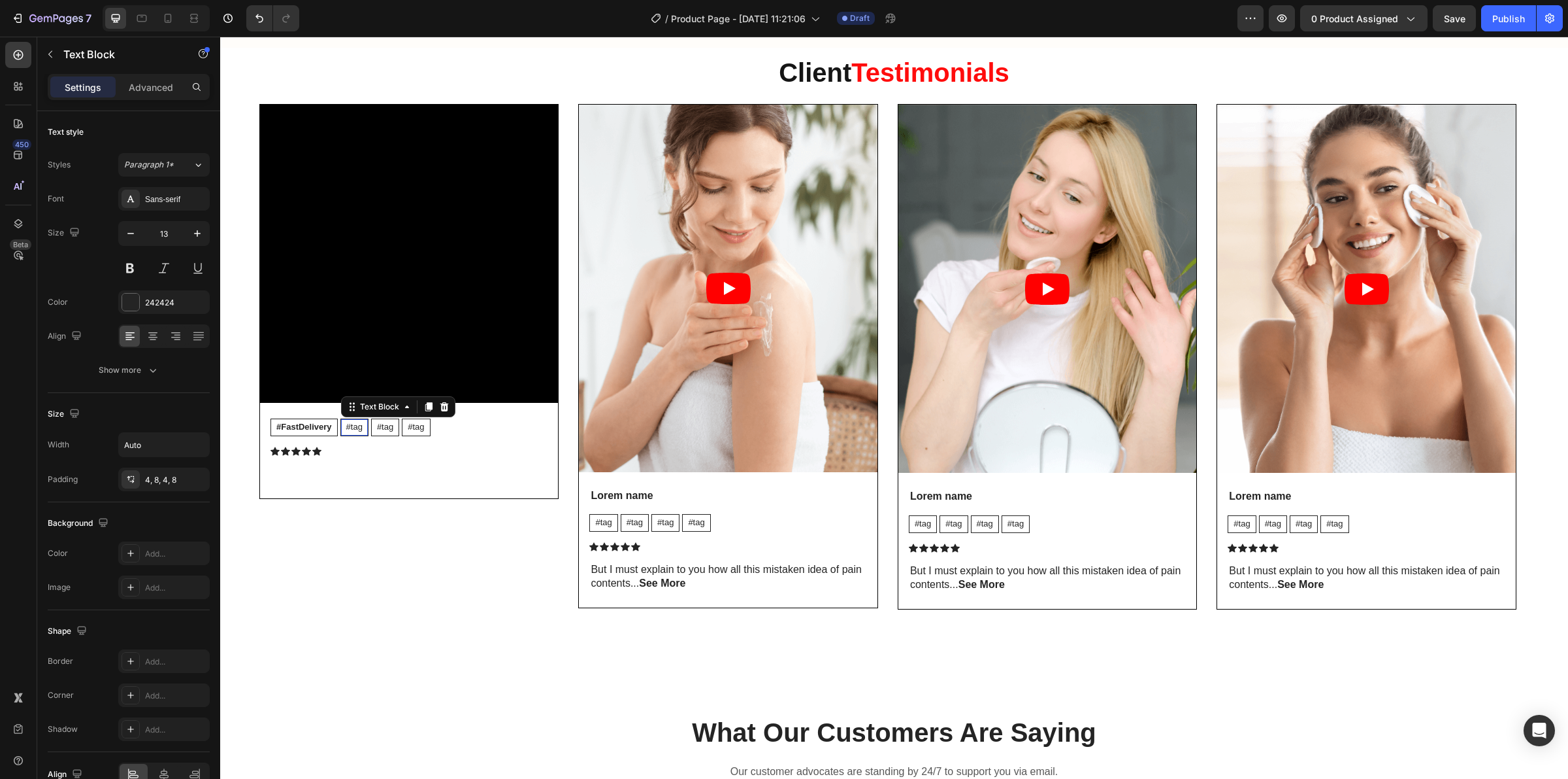
click at [349, 427] on p "#tag" at bounding box center [354, 427] width 16 height 11
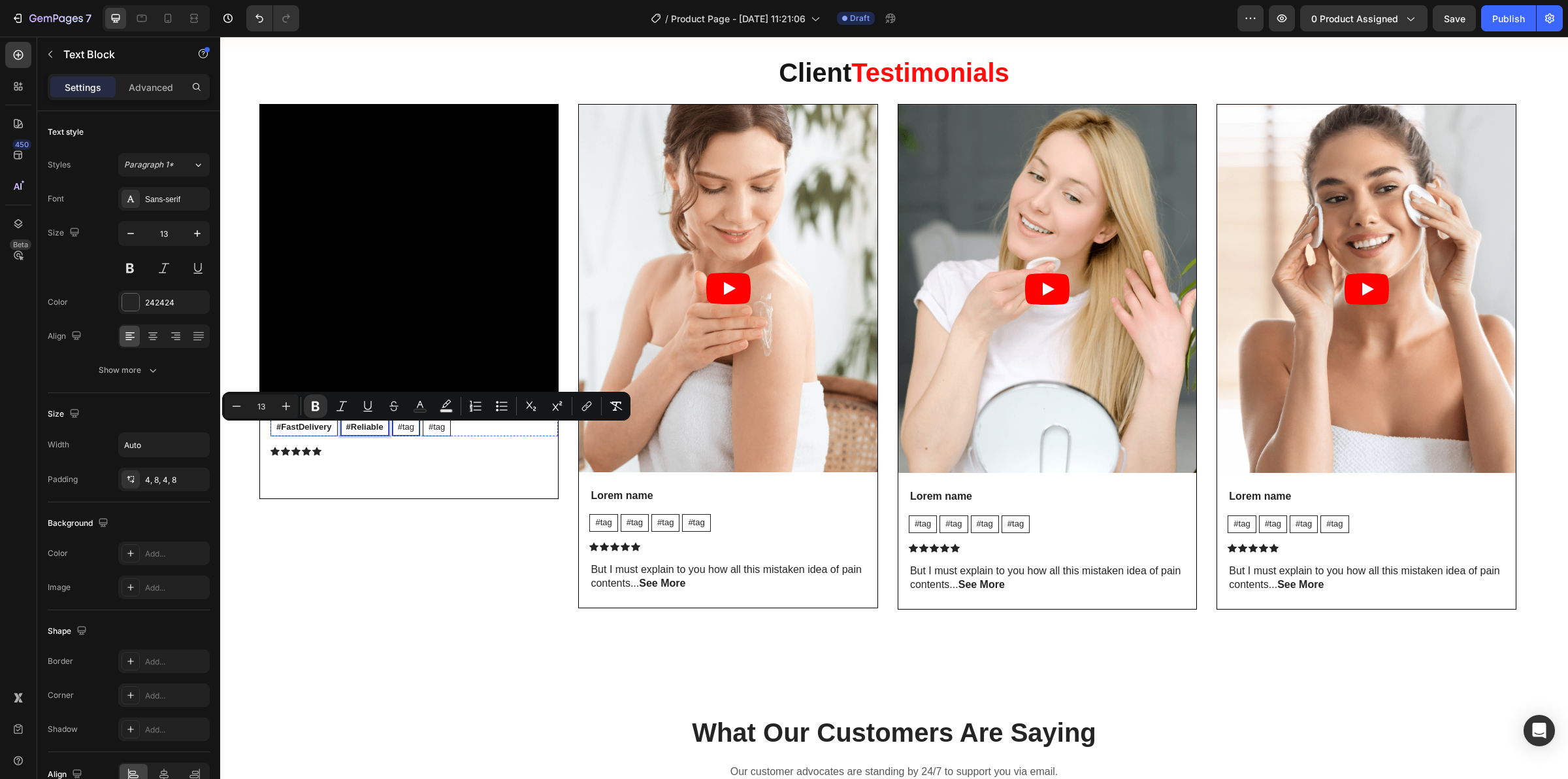
click at [407, 430] on p "#tag" at bounding box center [406, 427] width 16 height 11
click at [487, 468] on div "Rich Text Editor. Editing area: main" at bounding box center [414, 474] width 288 height 16
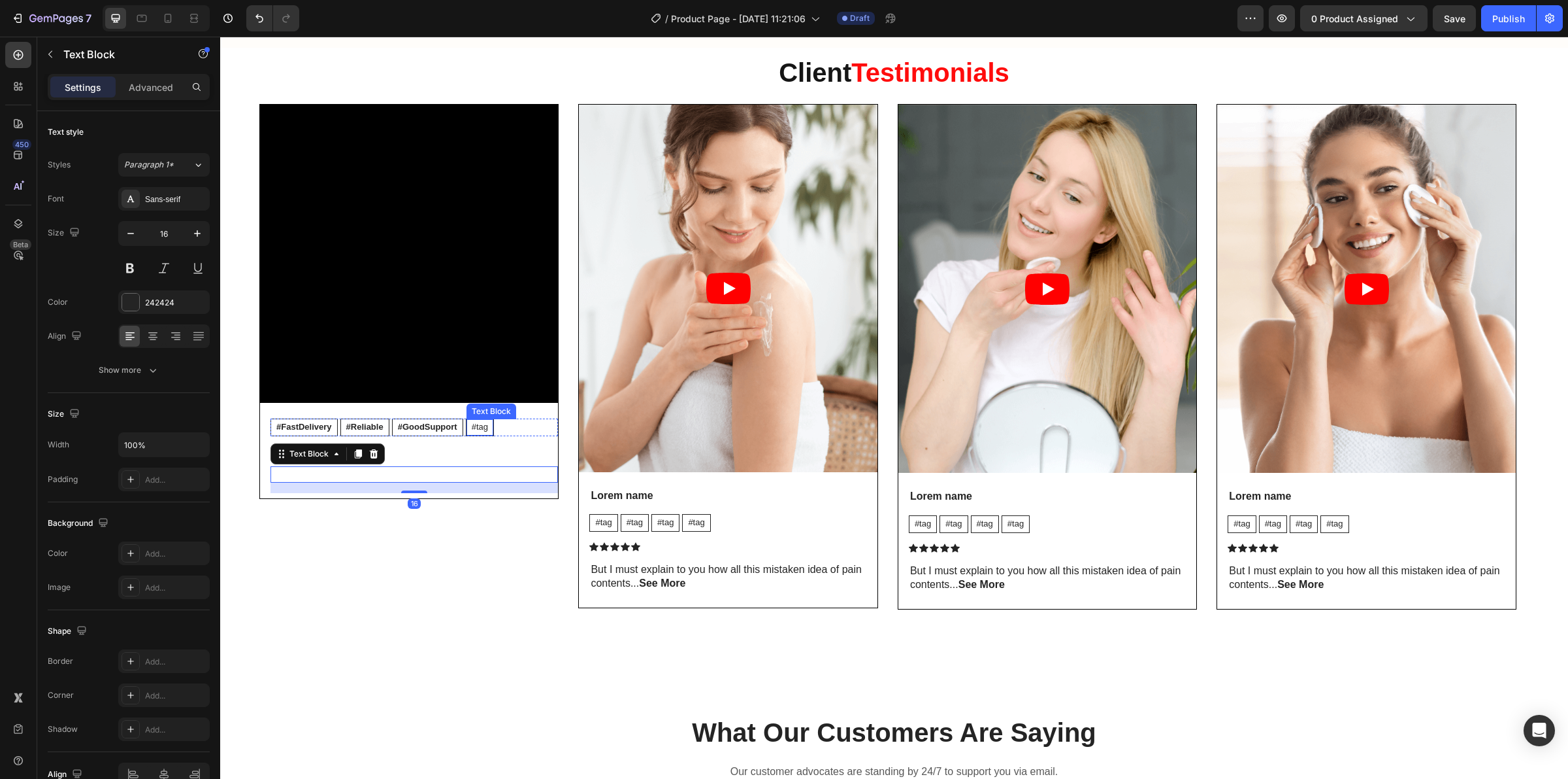
click at [485, 432] on p "#tag" at bounding box center [480, 427] width 16 height 11
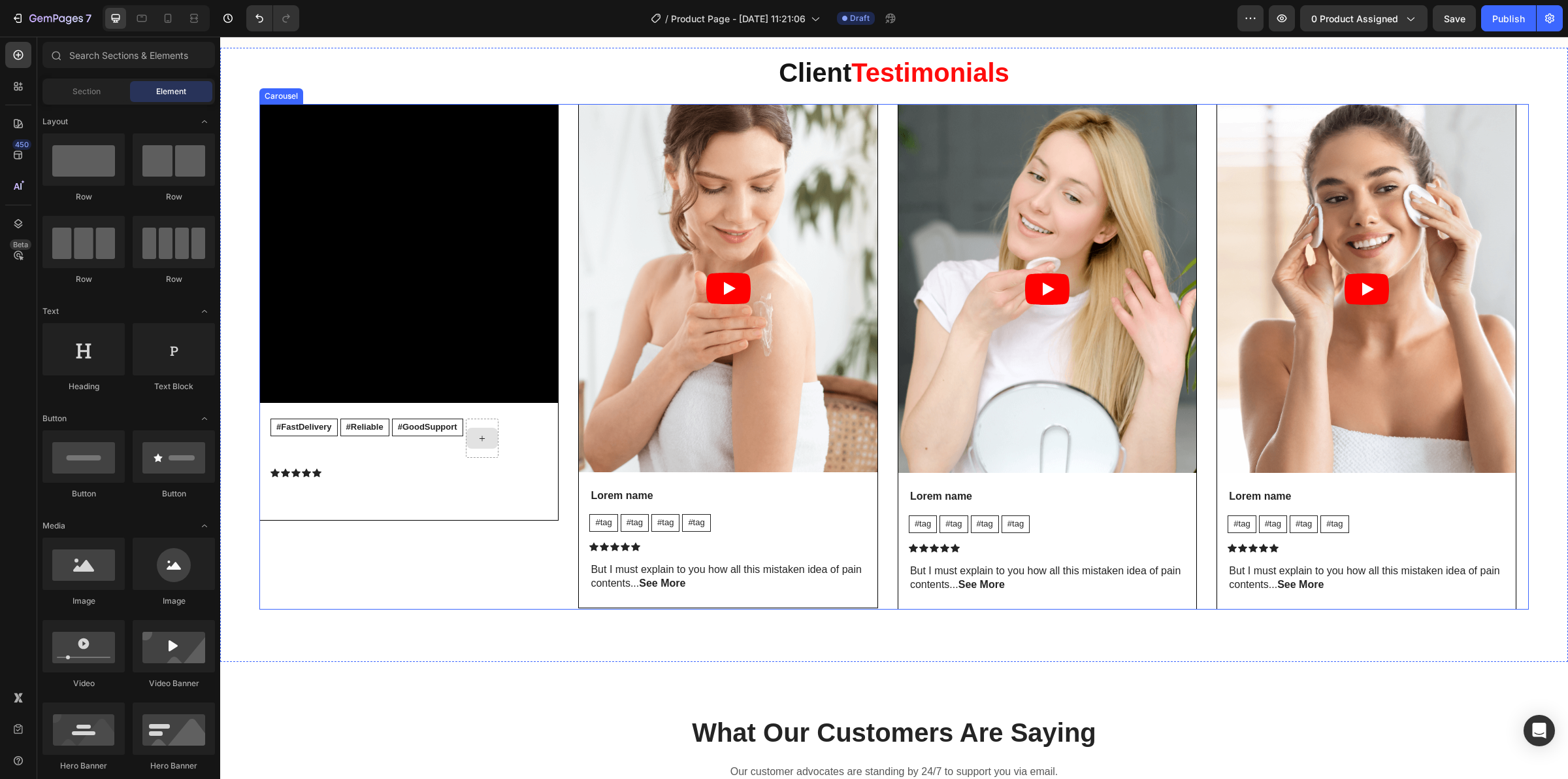
click at [446, 579] on div "Video #FastDelivery Text Block #Reliable Text Block #GoodSupport Text Block Row…" at bounding box center [409, 357] width 299 height 506
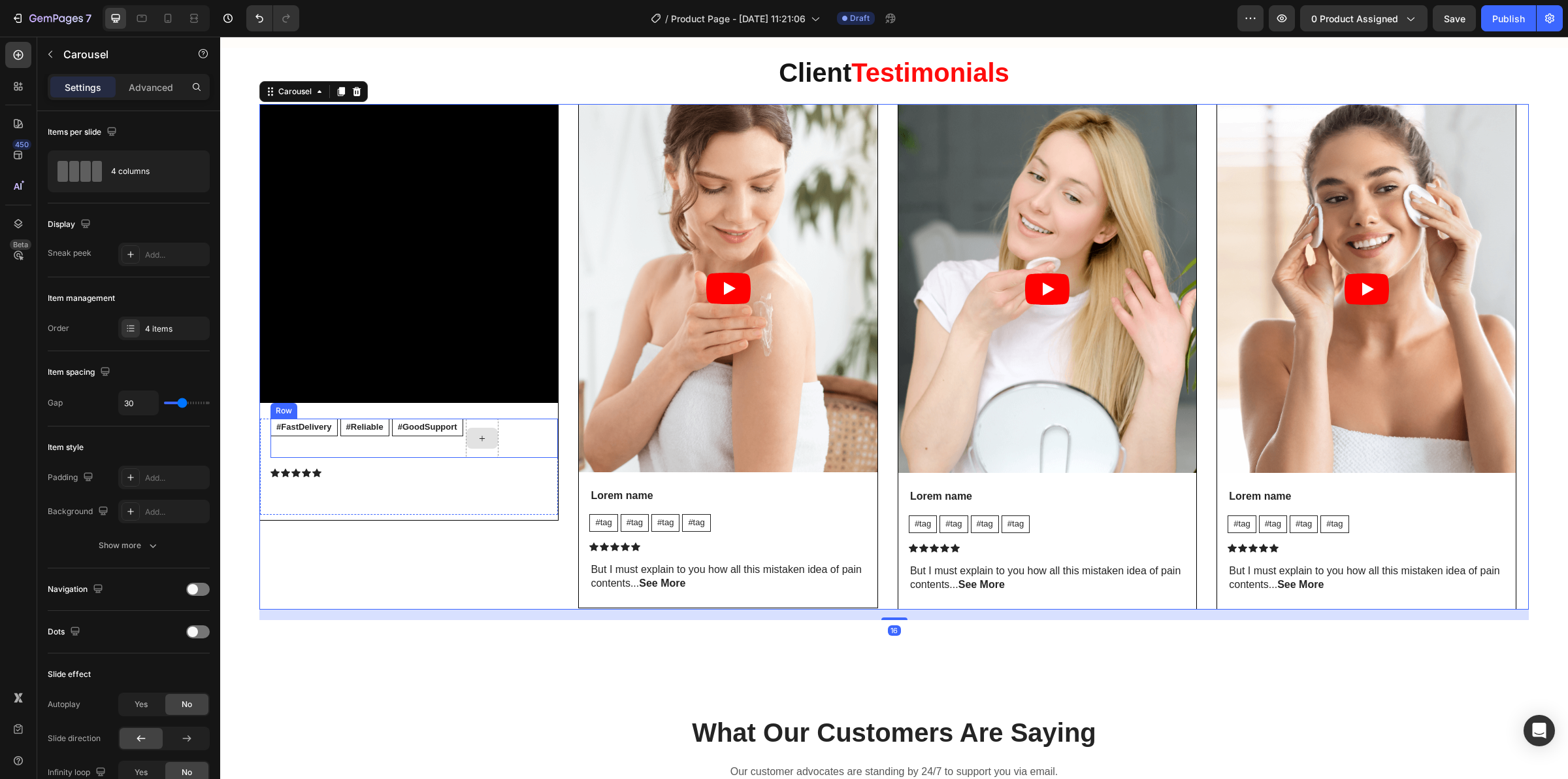
click at [499, 458] on div at bounding box center [483, 438] width 32 height 39
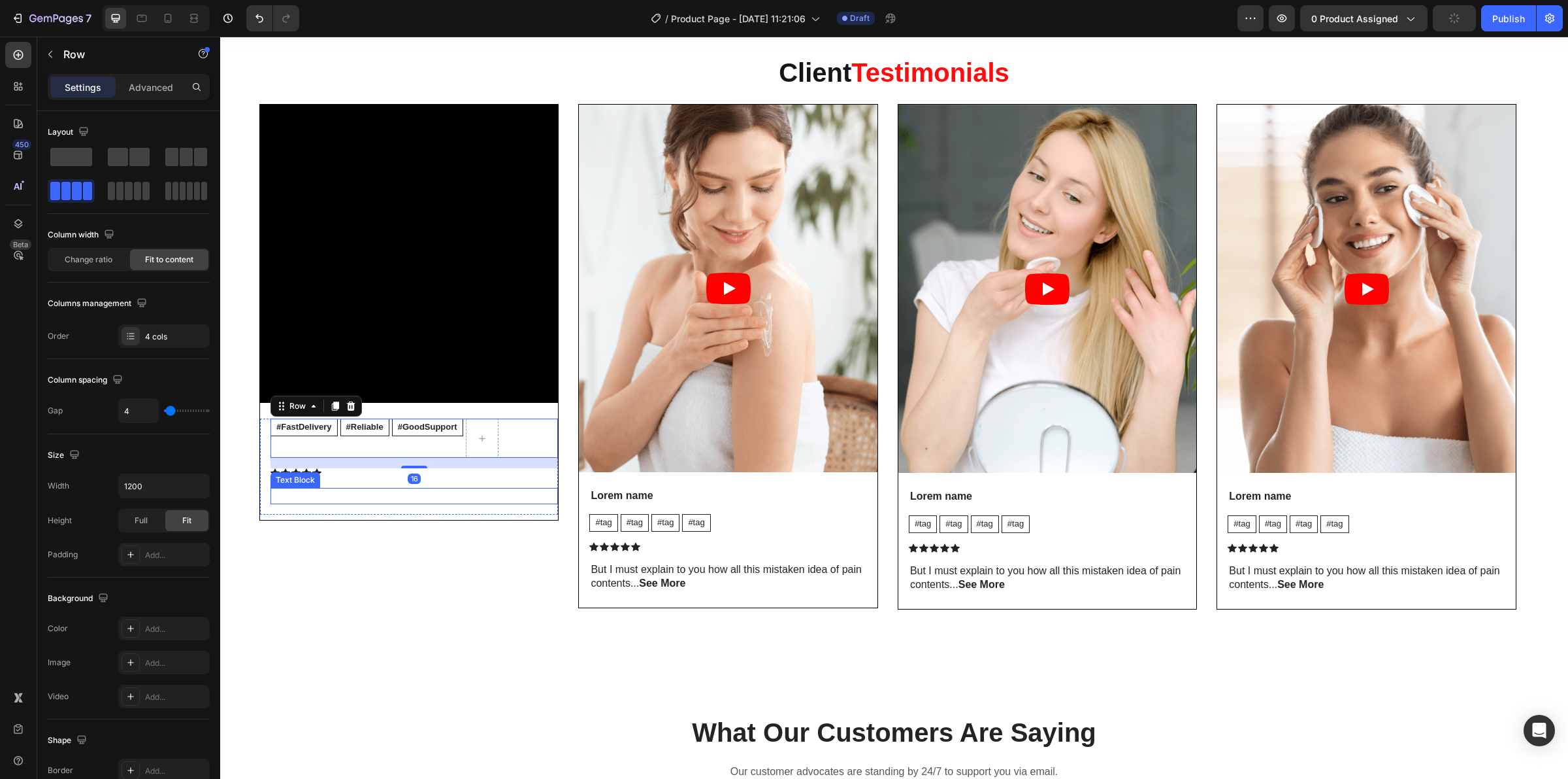
click at [397, 596] on div "Video #FastDelivery Text Block #Reliable Text Block #GoodSupport Text Block Row…" at bounding box center [409, 357] width 299 height 506
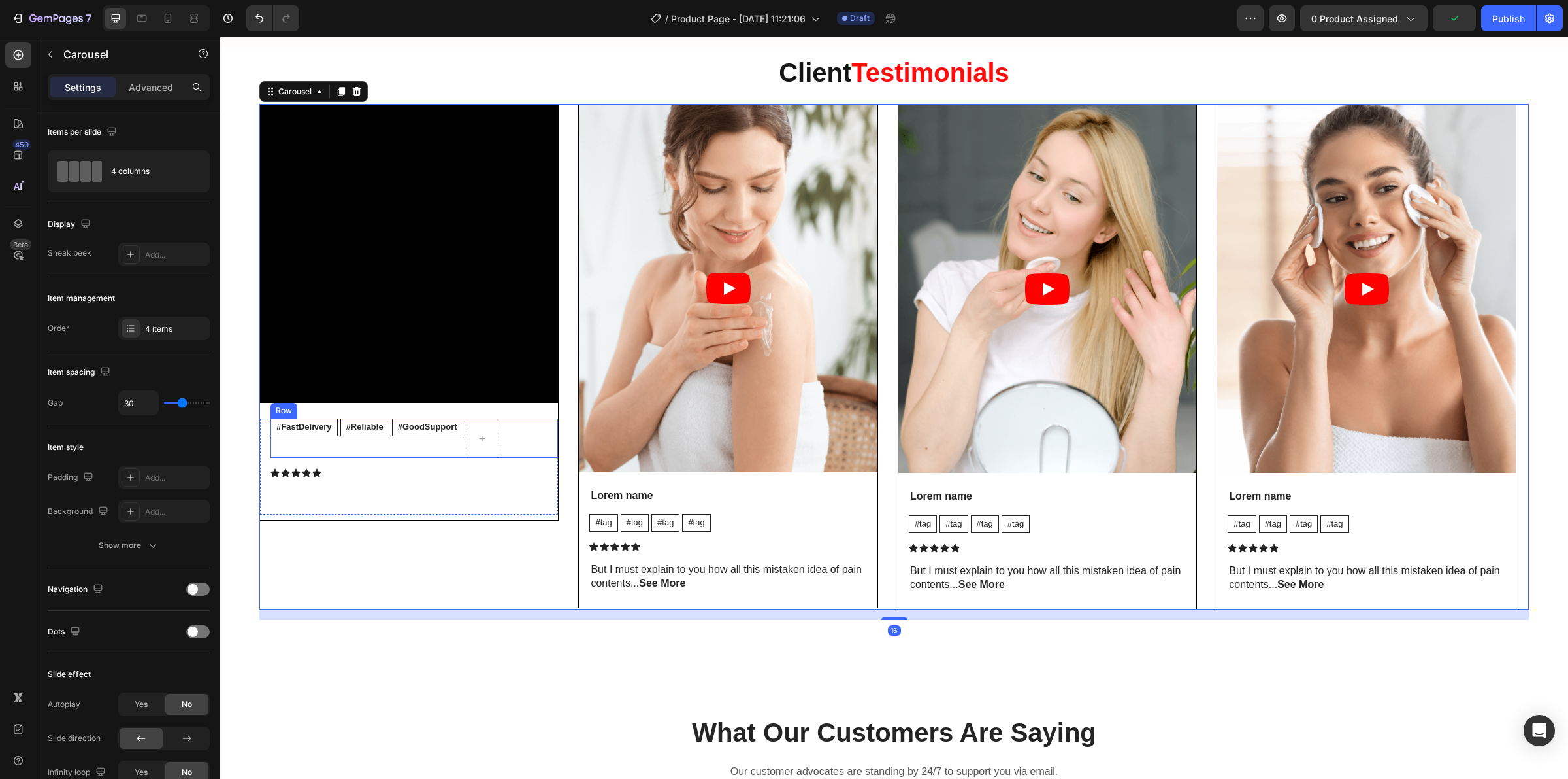
click at [324, 449] on div "#FastDelivery Text Block" at bounding box center [304, 438] width 67 height 39
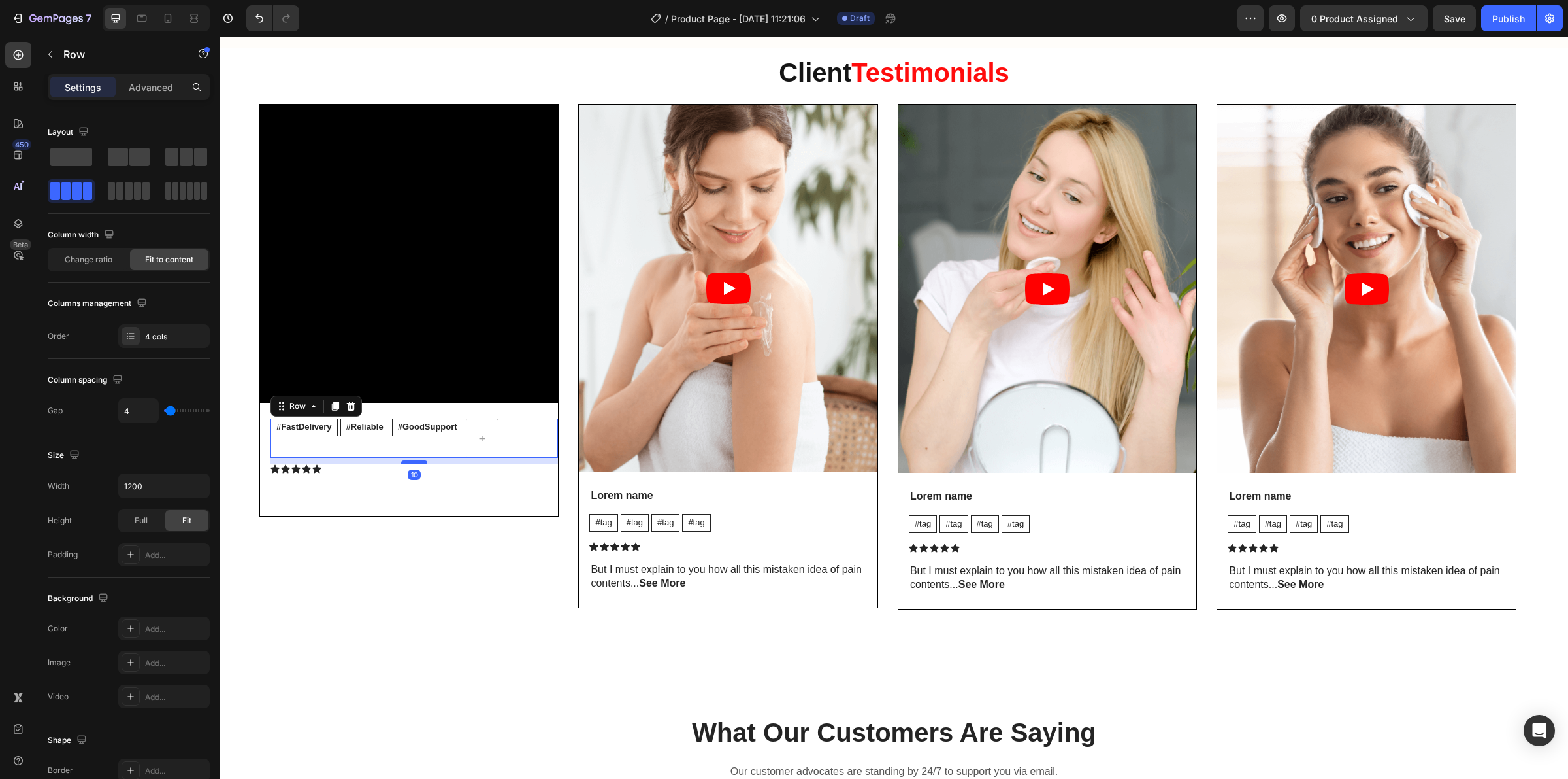
click at [411, 465] on div at bounding box center [414, 462] width 26 height 4
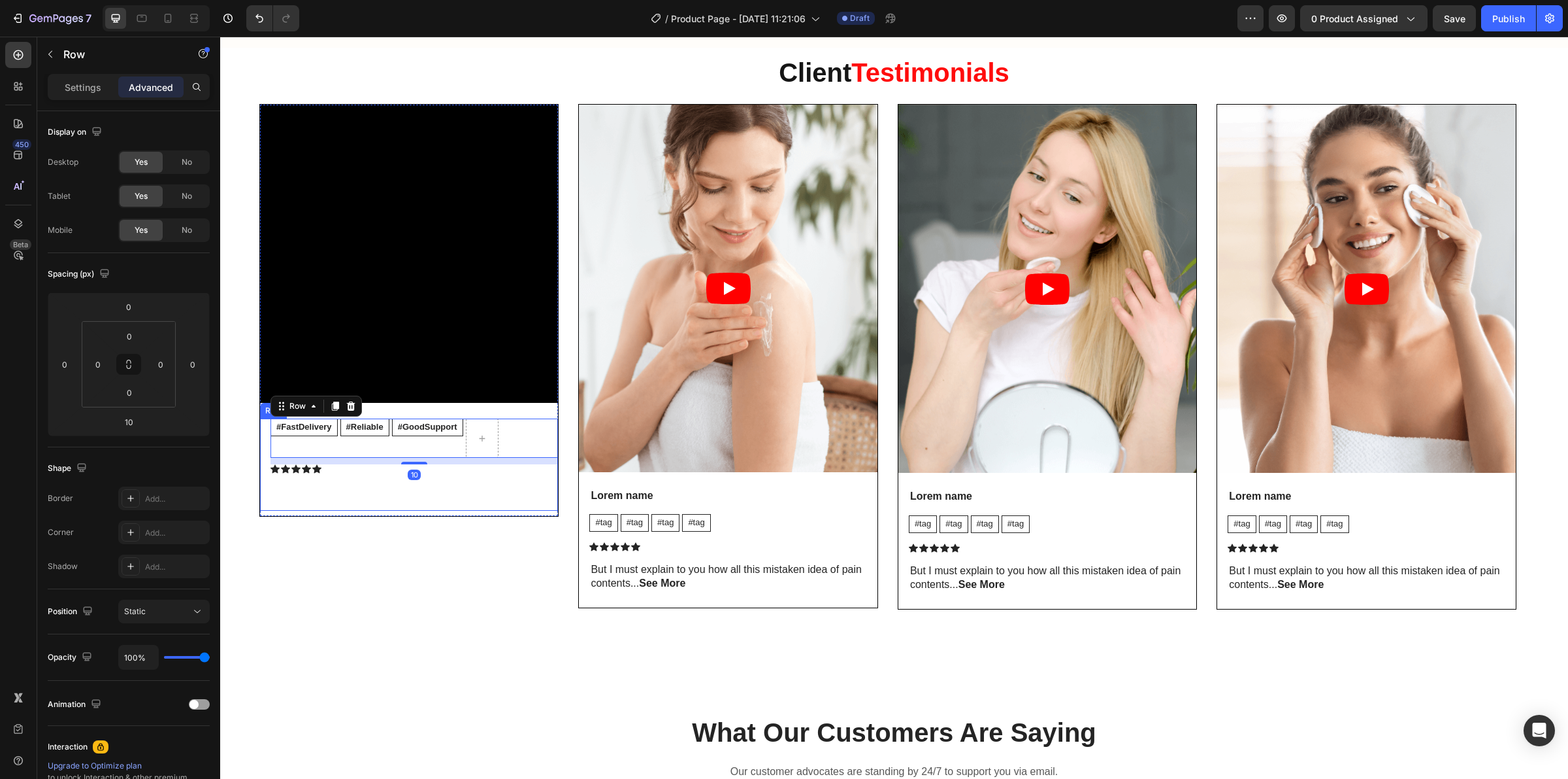
click at [290, 482] on div "#FastDelivery Text Block #Reliable Text Block #GoodSupport Text Block Row 10 Ic…" at bounding box center [414, 465] width 288 height 92
click at [306, 483] on div "Text Block" at bounding box center [295, 476] width 50 height 15
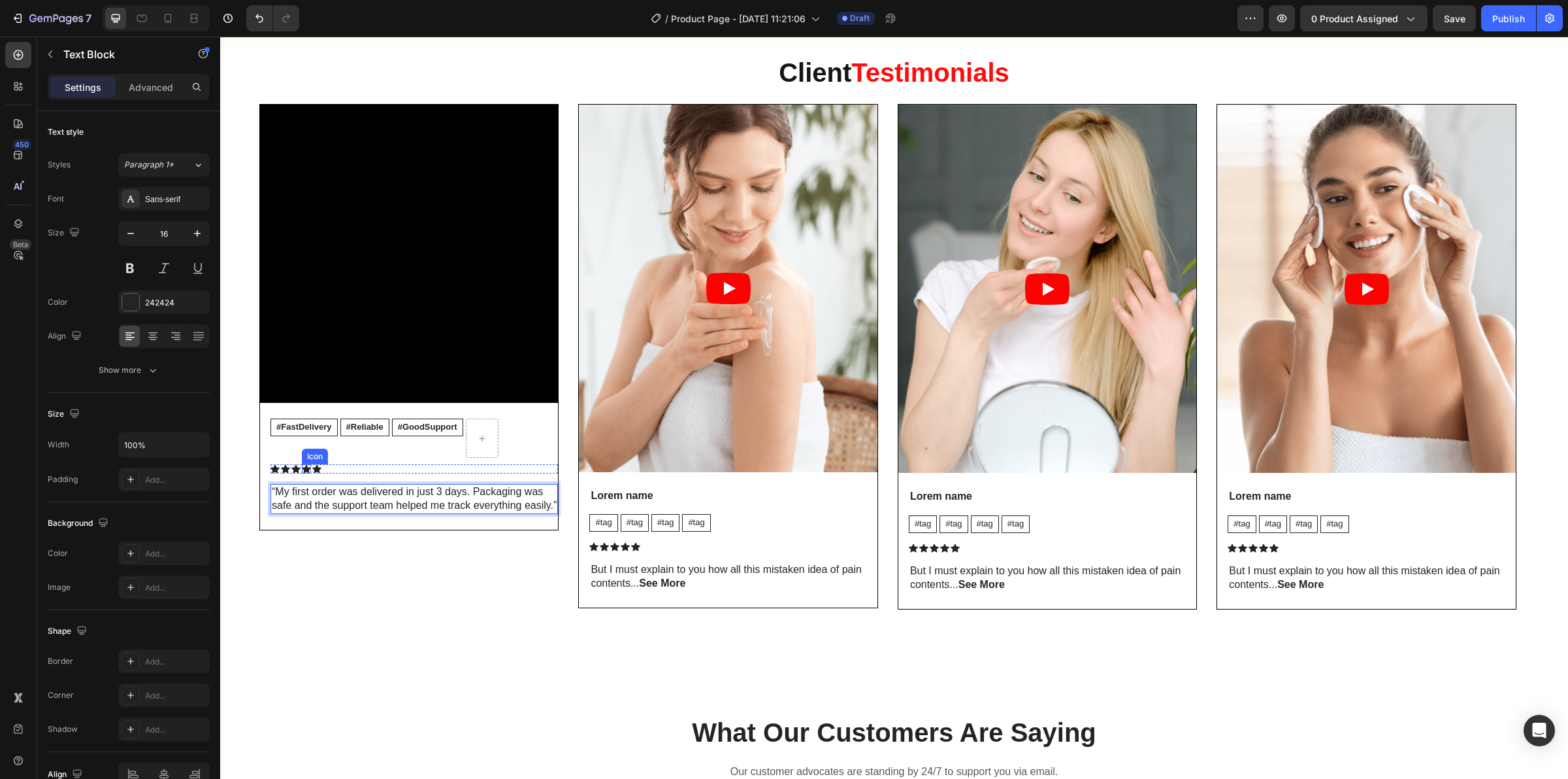
click at [302, 472] on icon at bounding box center [307, 469] width 10 height 10
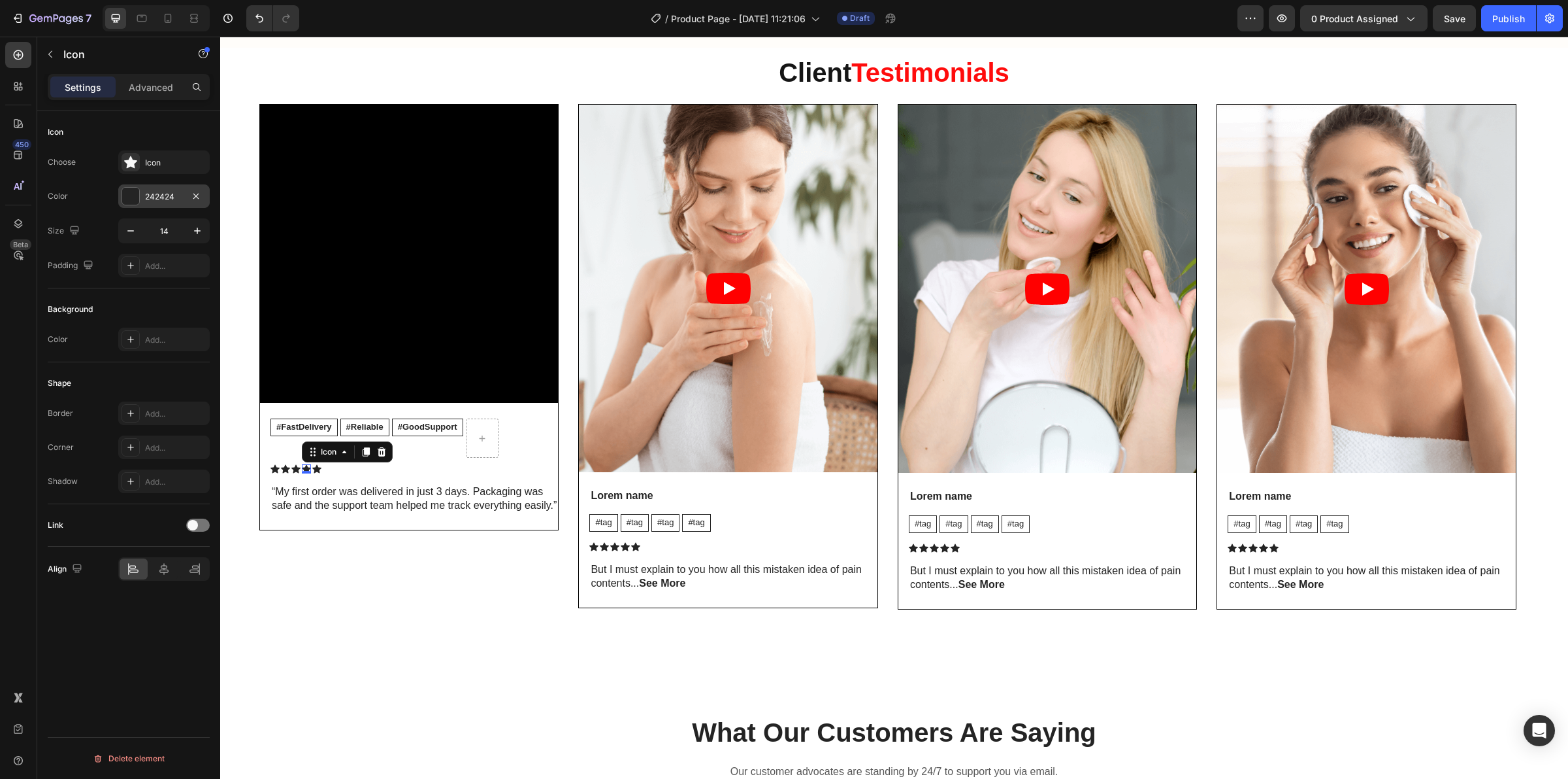
click at [126, 193] on div at bounding box center [131, 196] width 17 height 17
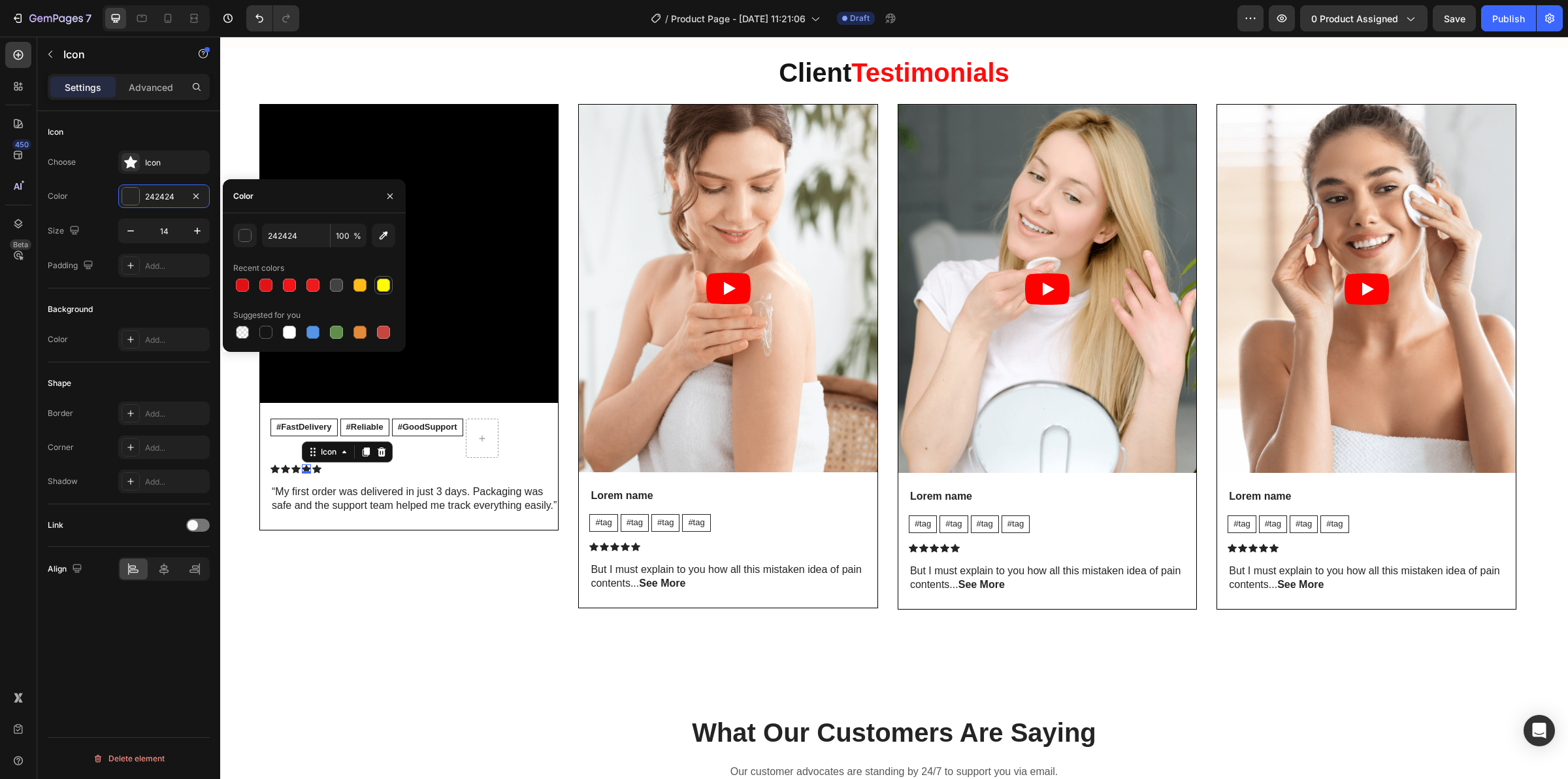
click at [375, 289] on div at bounding box center [383, 285] width 18 height 18
type input "242424"
click at [317, 468] on icon at bounding box center [317, 468] width 10 height 9
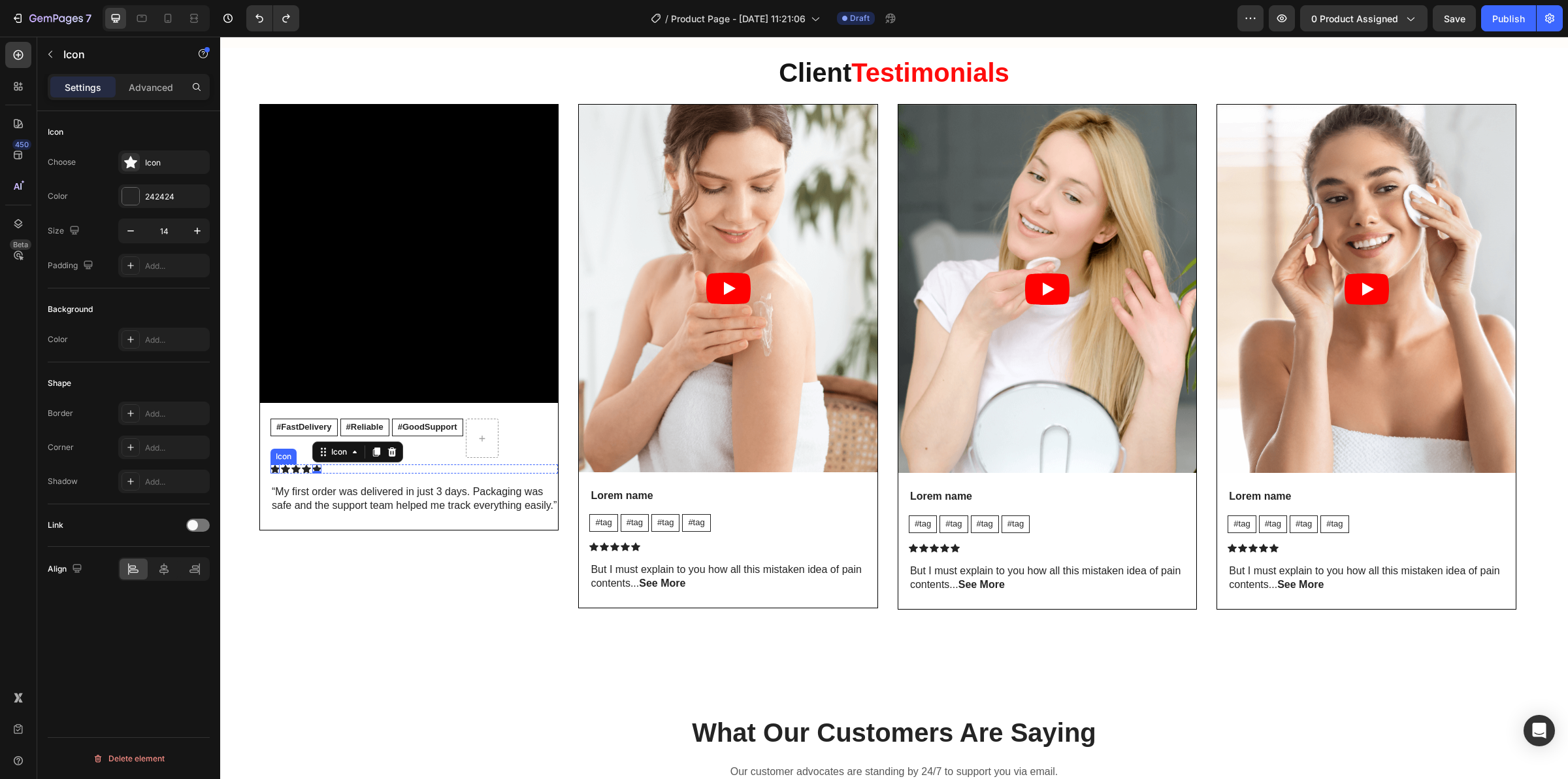
click at [274, 471] on icon at bounding box center [275, 468] width 10 height 9
click at [195, 232] on icon "button" at bounding box center [198, 231] width 13 height 13
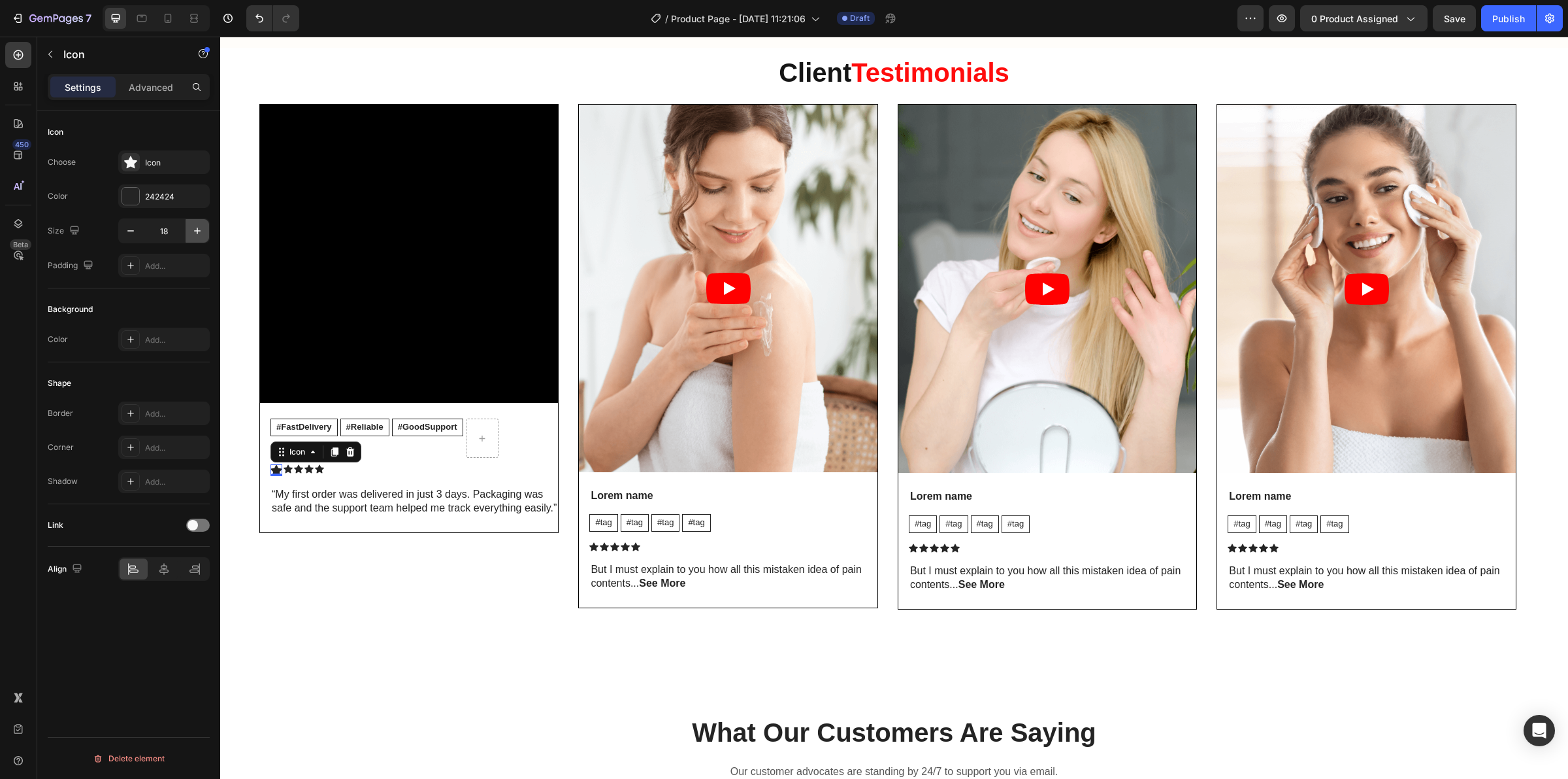
click at [195, 232] on icon "button" at bounding box center [198, 231] width 13 height 13
click at [127, 232] on icon "button" at bounding box center [131, 231] width 13 height 13
type input "20"
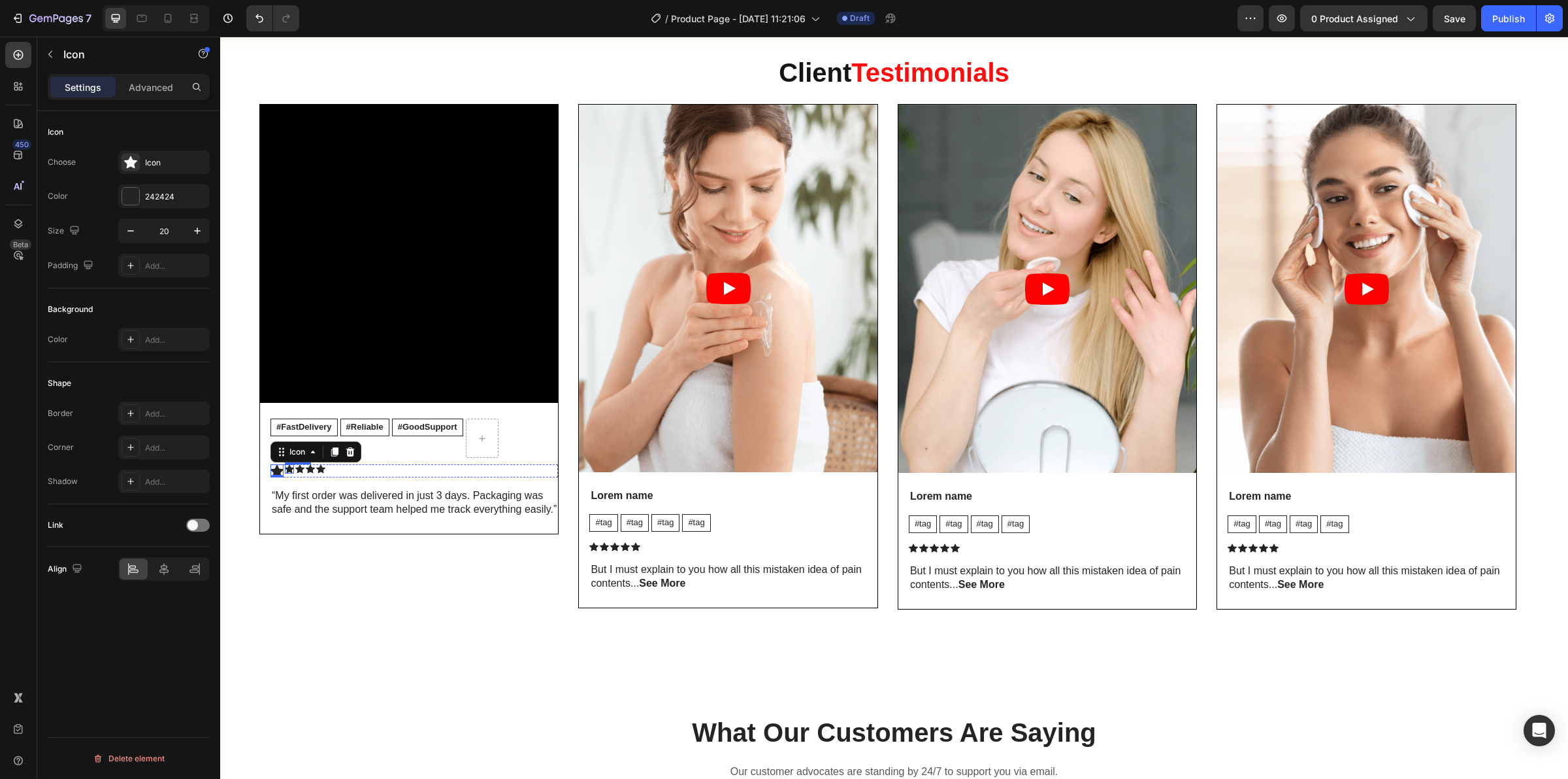
click at [289, 472] on icon at bounding box center [290, 468] width 10 height 9
click at [273, 474] on icon at bounding box center [277, 470] width 13 height 12
click at [335, 456] on icon at bounding box center [335, 452] width 8 height 10
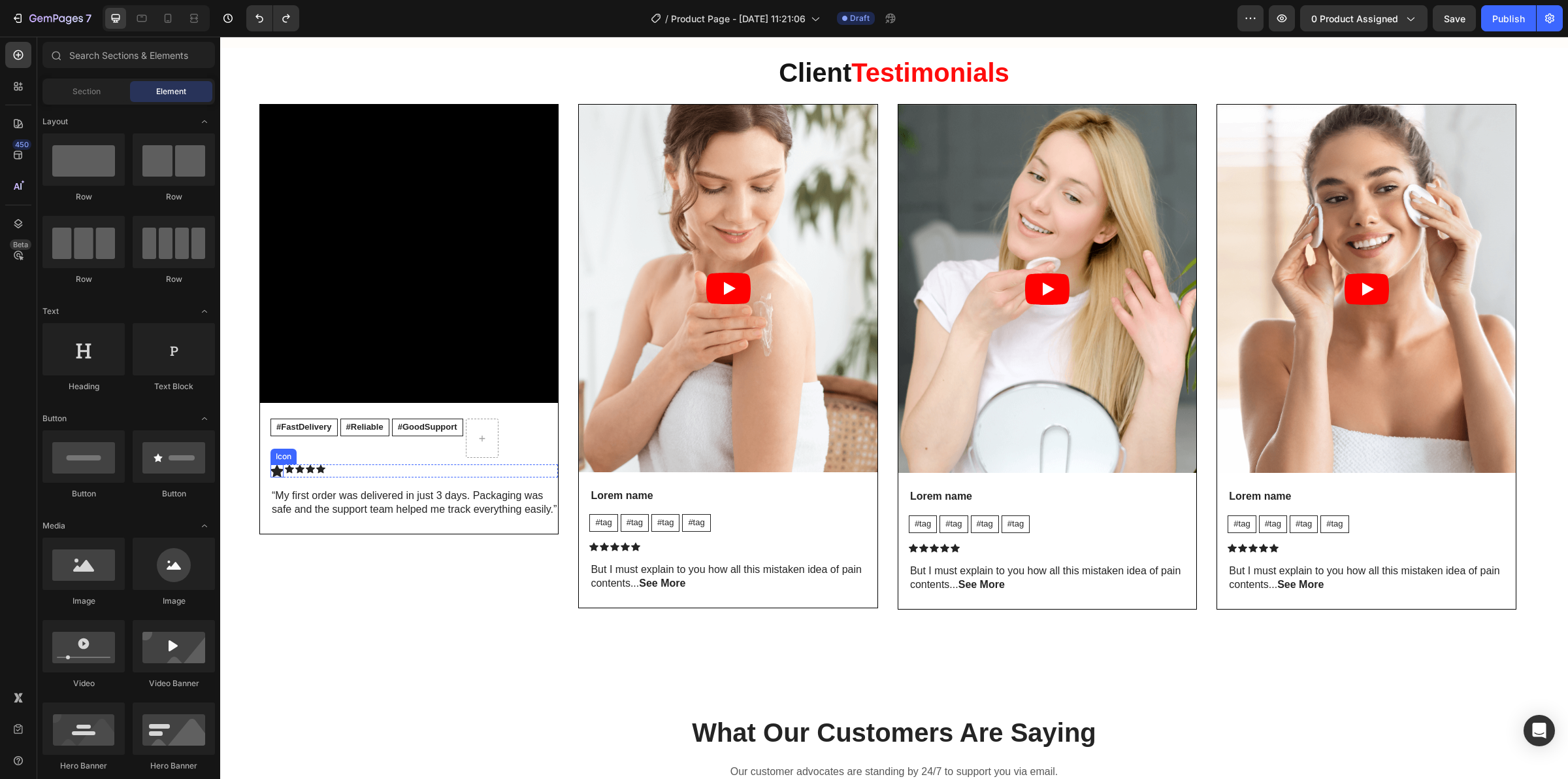
click at [281, 472] on icon at bounding box center [277, 470] width 13 height 12
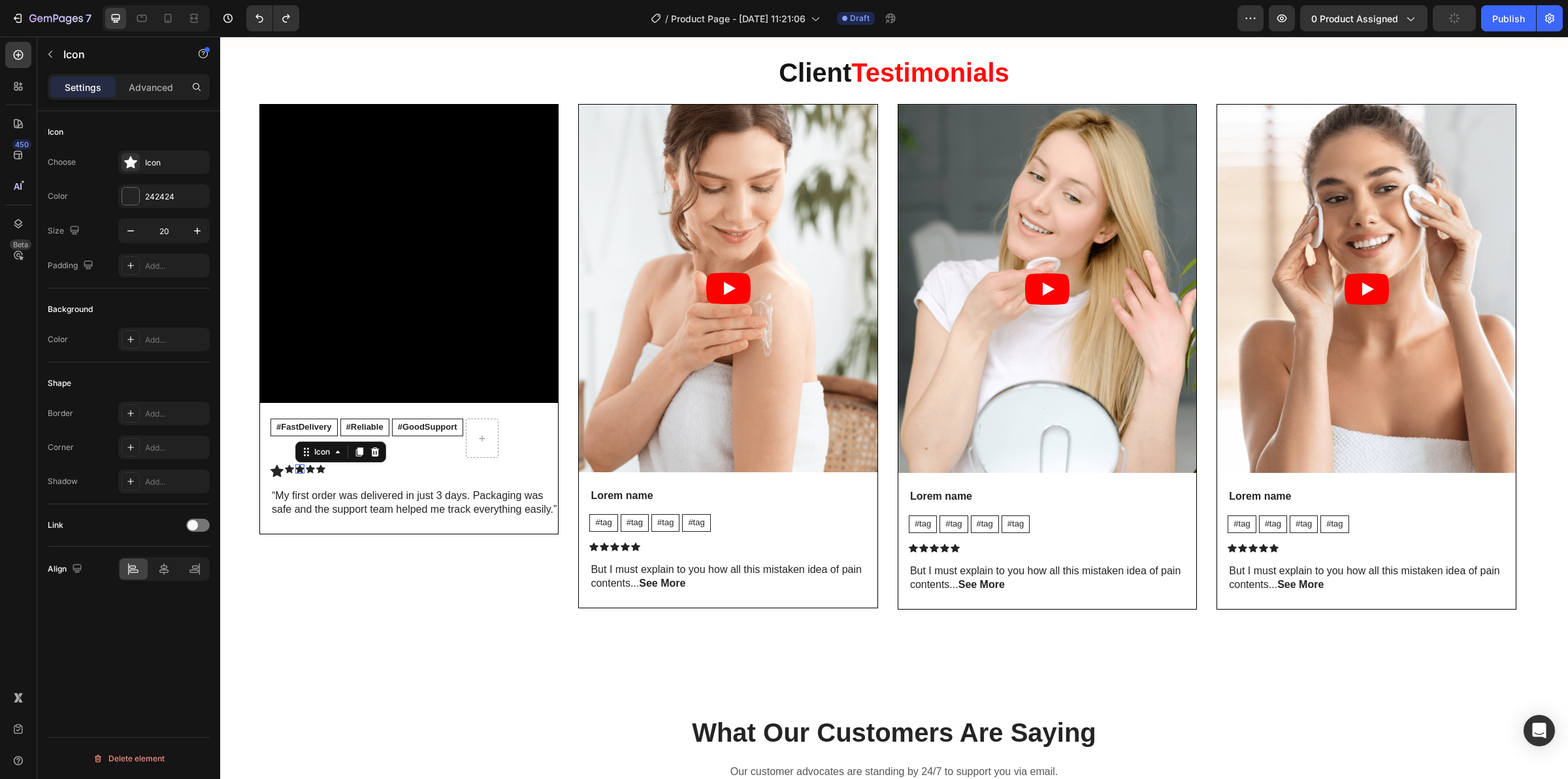
click at [295, 472] on div "Icon 0" at bounding box center [300, 469] width 10 height 10
click at [290, 472] on icon at bounding box center [290, 468] width 10 height 9
click at [298, 472] on icon at bounding box center [300, 468] width 10 height 9
click at [285, 472] on icon at bounding box center [290, 469] width 10 height 10
click at [280, 481] on div "#FastDelivery Text Block #Reliable Text Block #GoodSupport Text Block Row Icon …" at bounding box center [414, 473] width 288 height 110
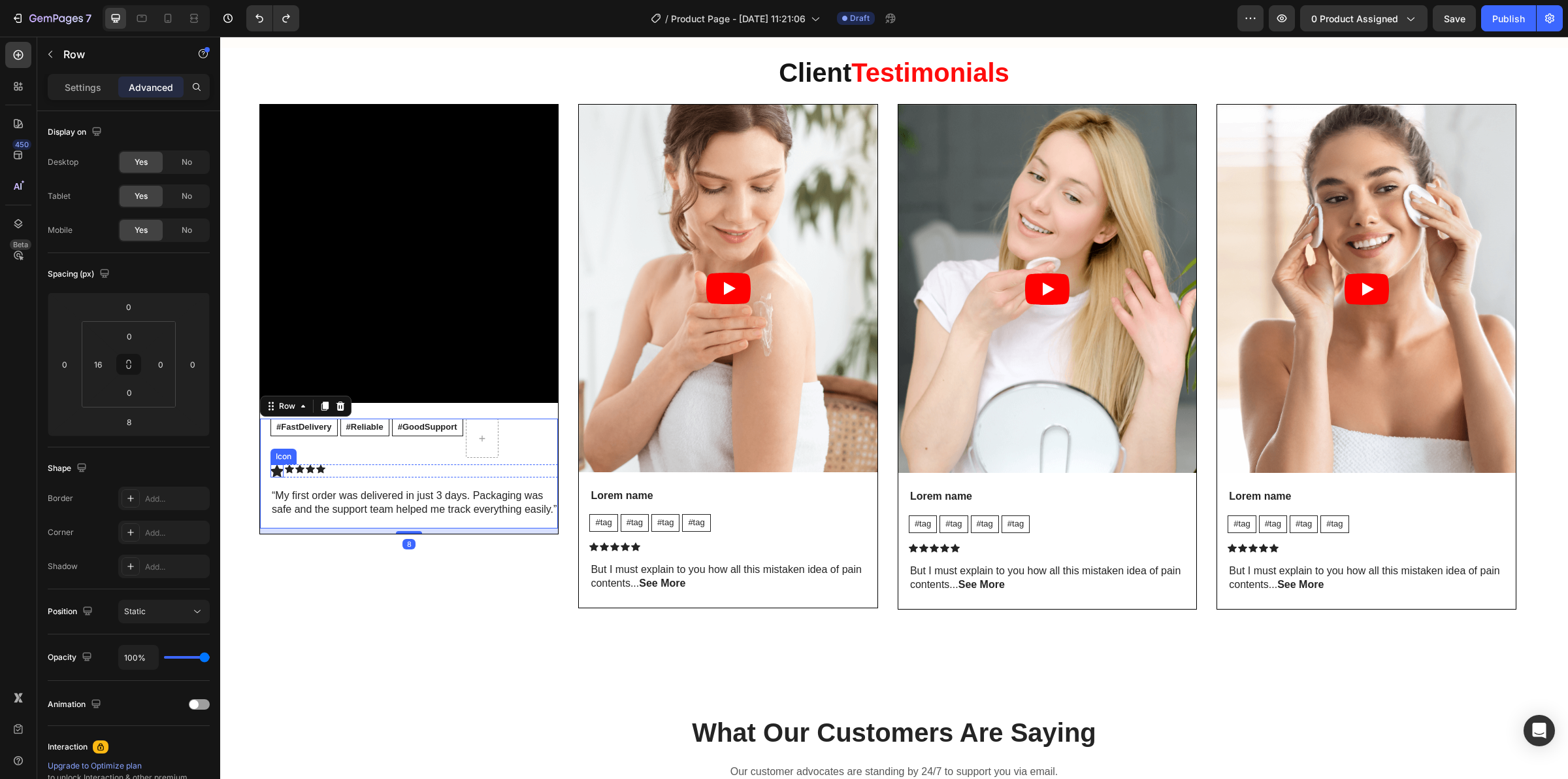
click at [282, 477] on icon at bounding box center [277, 471] width 13 height 13
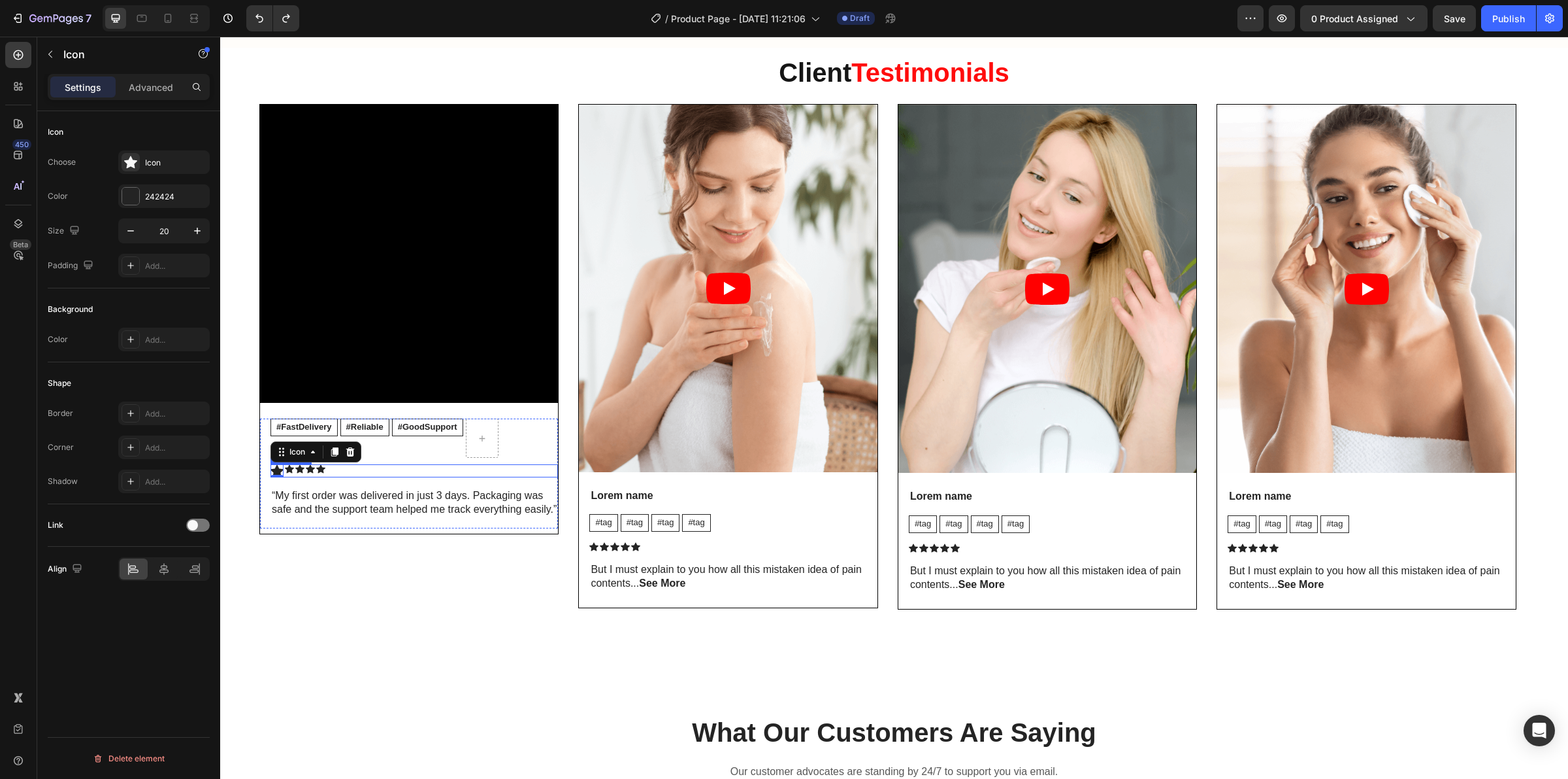
click at [322, 477] on div "Icon" at bounding box center [321, 471] width 10 height 13
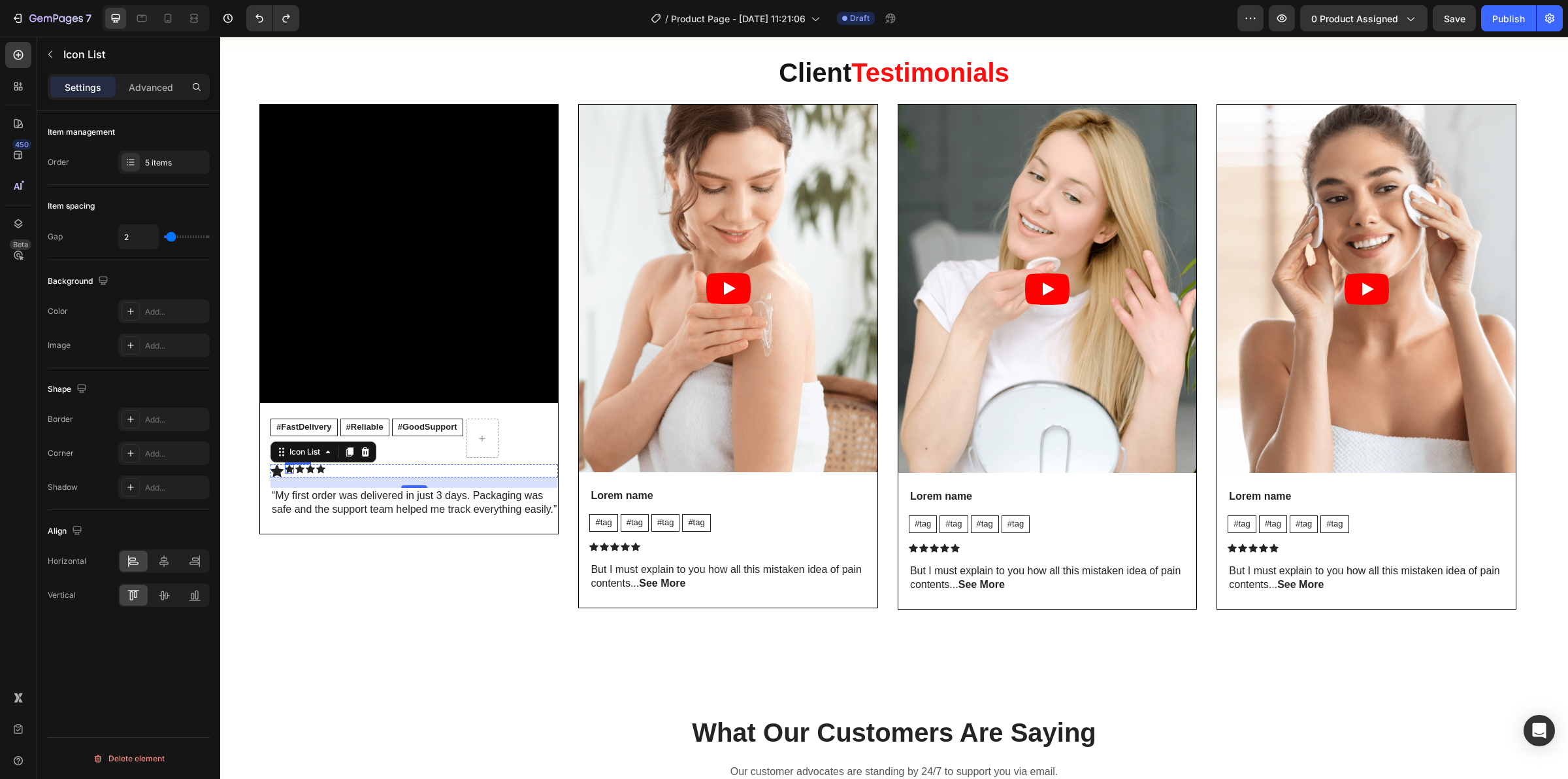
click at [285, 468] on icon at bounding box center [290, 469] width 10 height 10
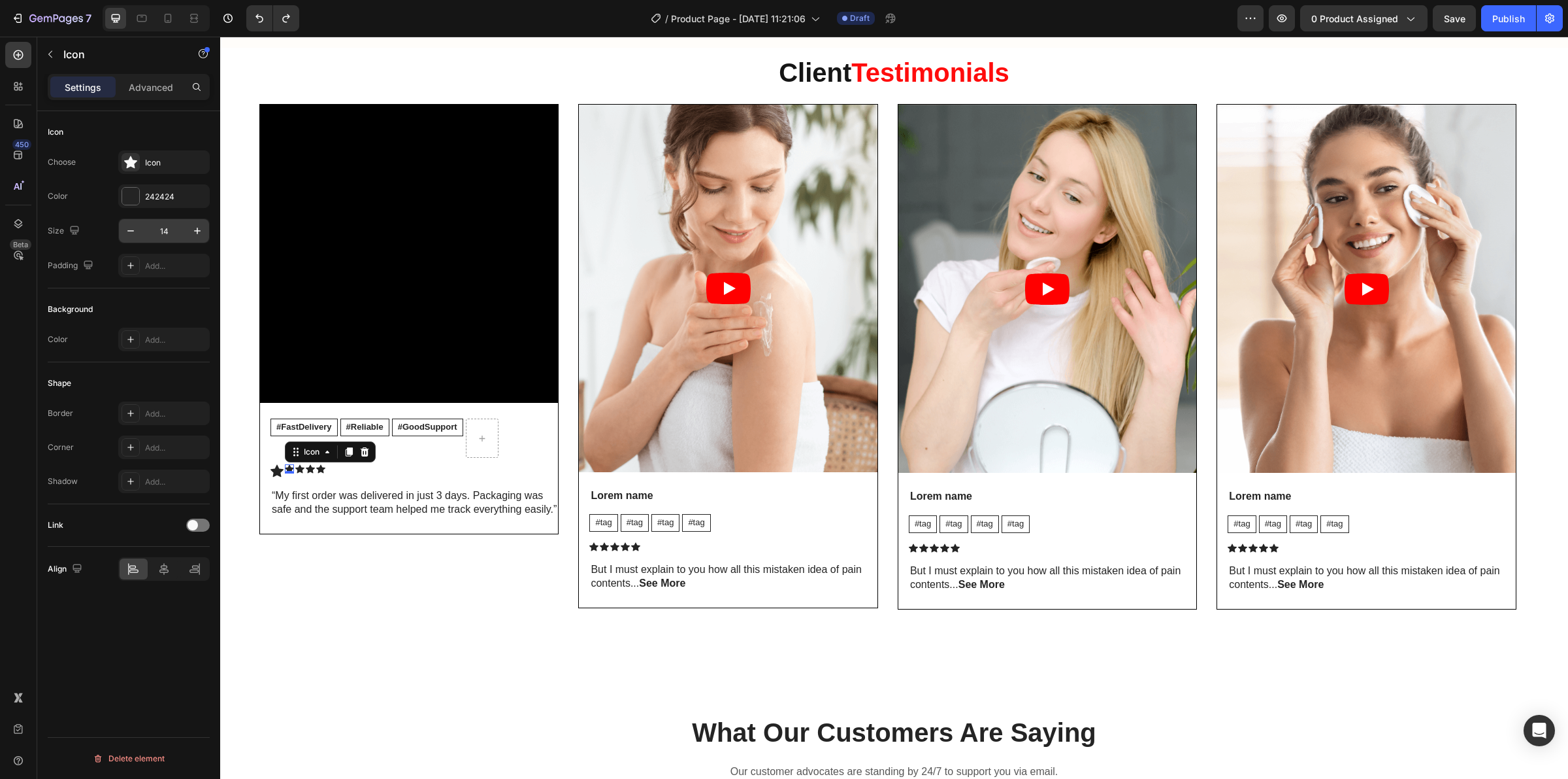
click at [174, 224] on input "14" at bounding box center [163, 230] width 43 height 24
type input "20"
click at [301, 472] on icon at bounding box center [304, 468] width 10 height 9
click at [158, 230] on input "14" at bounding box center [163, 230] width 43 height 24
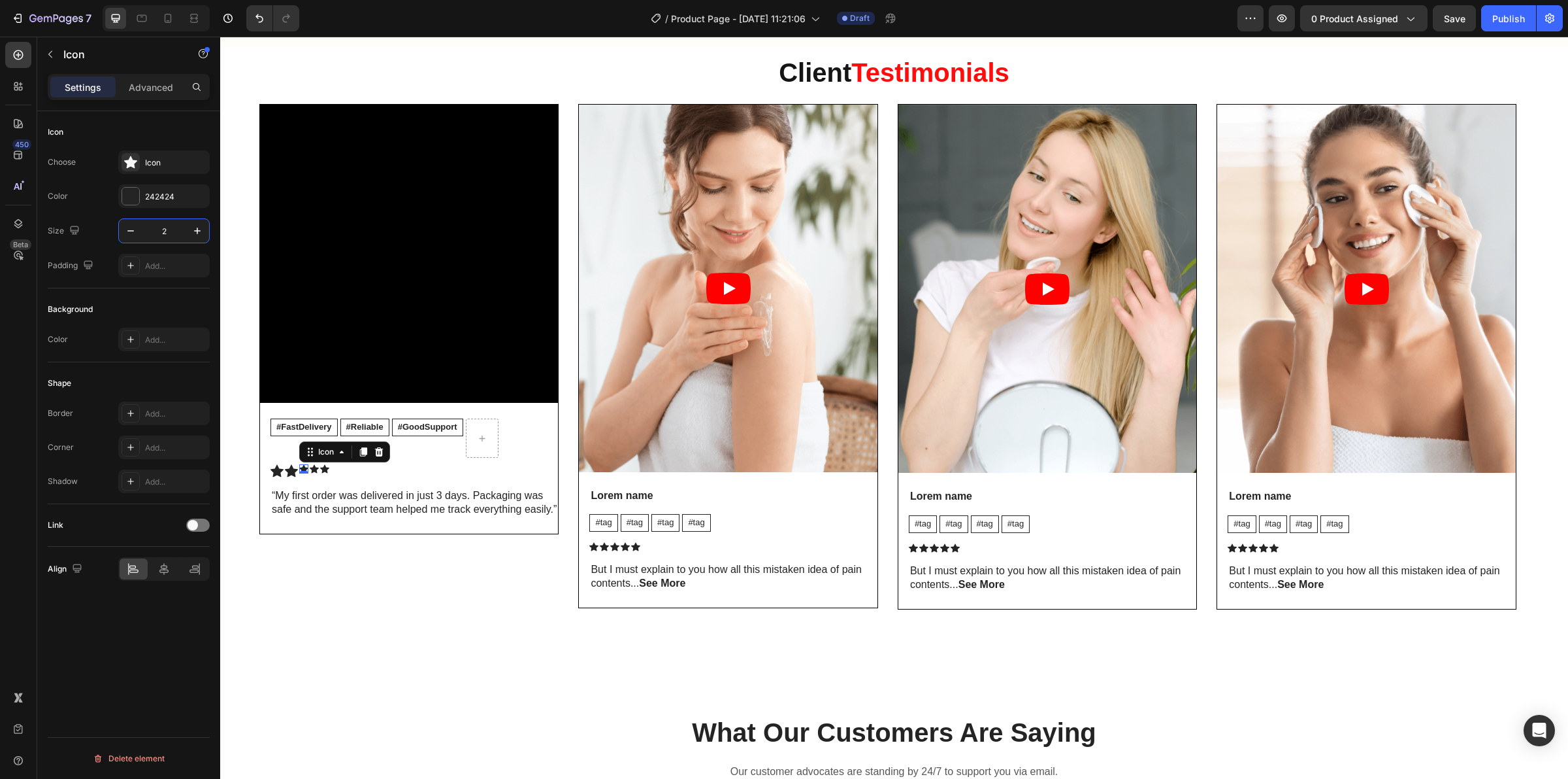
type input "20"
click at [320, 473] on icon at bounding box center [318, 468] width 10 height 9
click at [164, 230] on input "14" at bounding box center [163, 230] width 43 height 24
type input "20"
click at [335, 468] on icon at bounding box center [333, 469] width 10 height 10
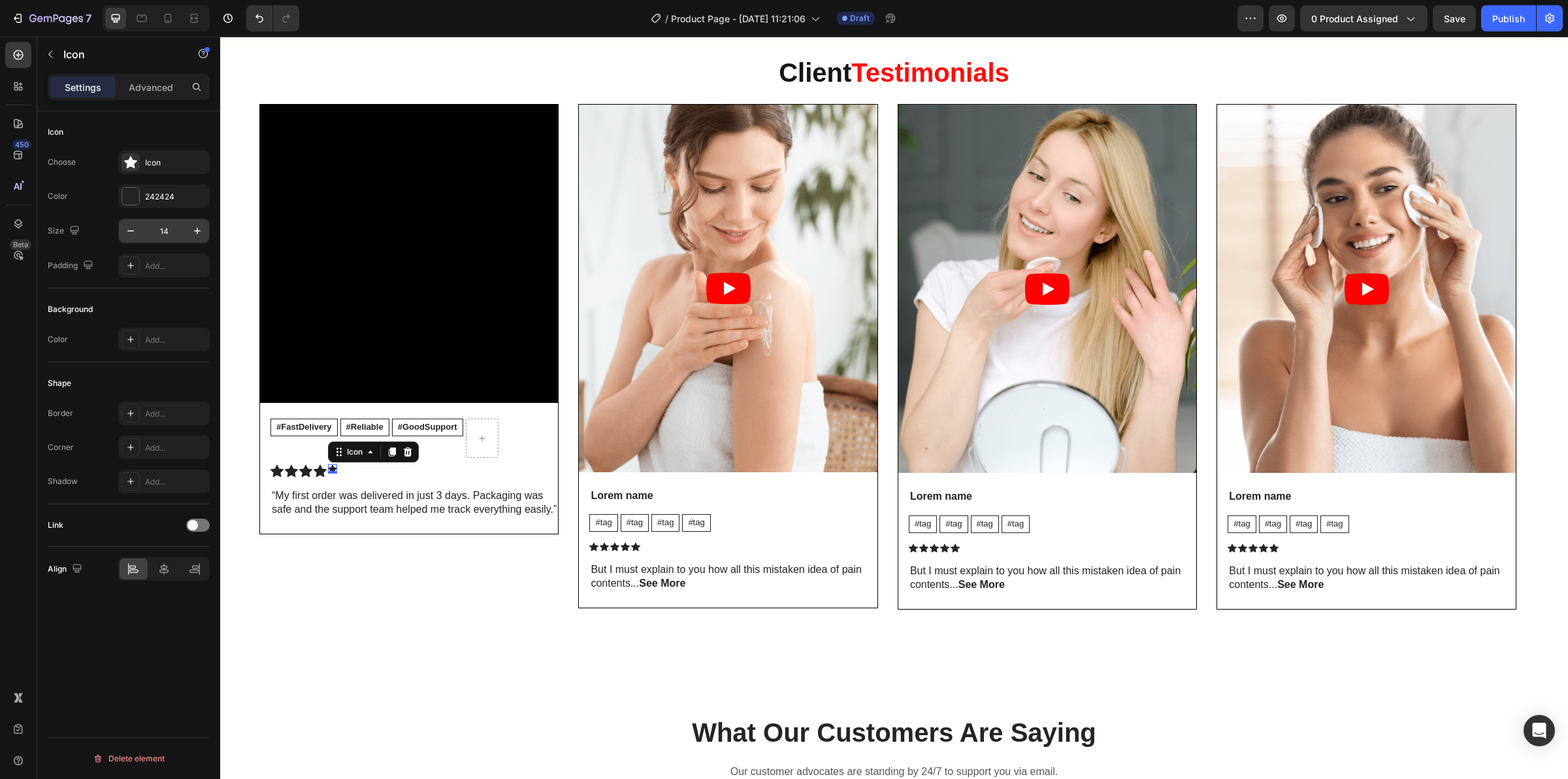
click at [165, 230] on input "14" at bounding box center [163, 230] width 43 height 24
type input "20"
click at [148, 166] on div "Icon" at bounding box center [176, 162] width 61 height 11
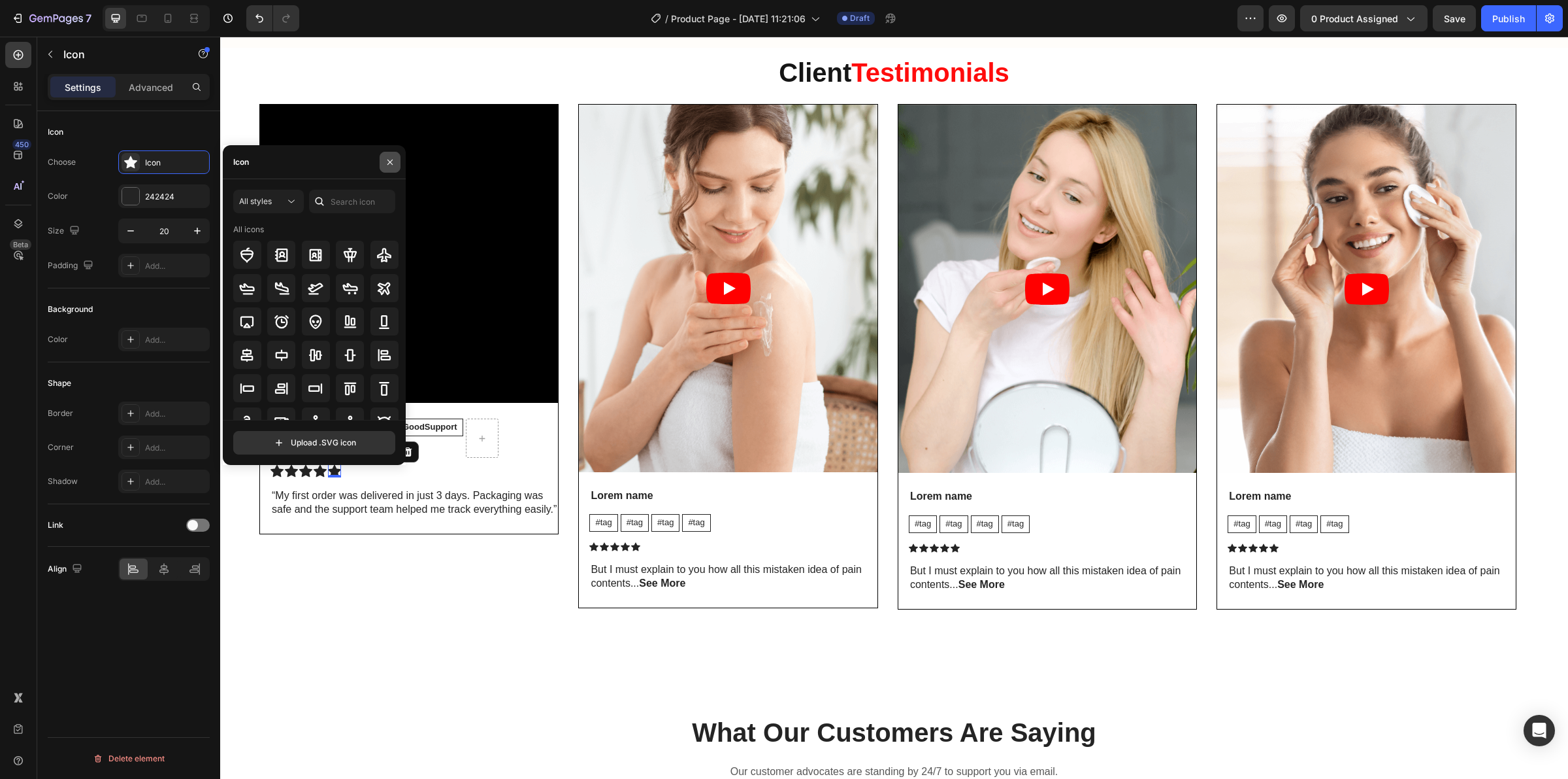
click at [389, 161] on icon "button" at bounding box center [390, 162] width 5 height 5
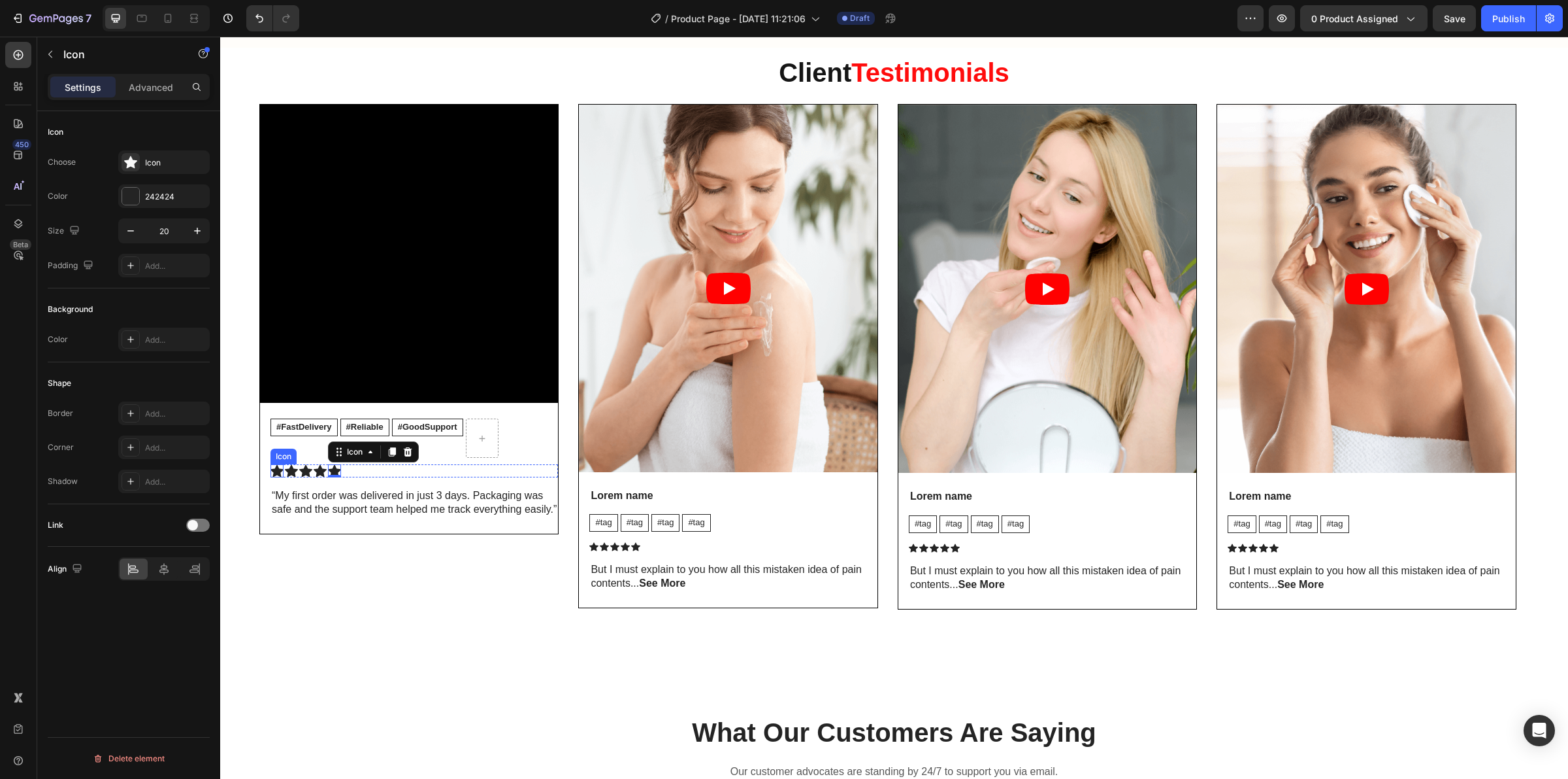
click at [276, 470] on icon at bounding box center [277, 470] width 13 height 12
click at [162, 204] on div "242424" at bounding box center [164, 196] width 92 height 24
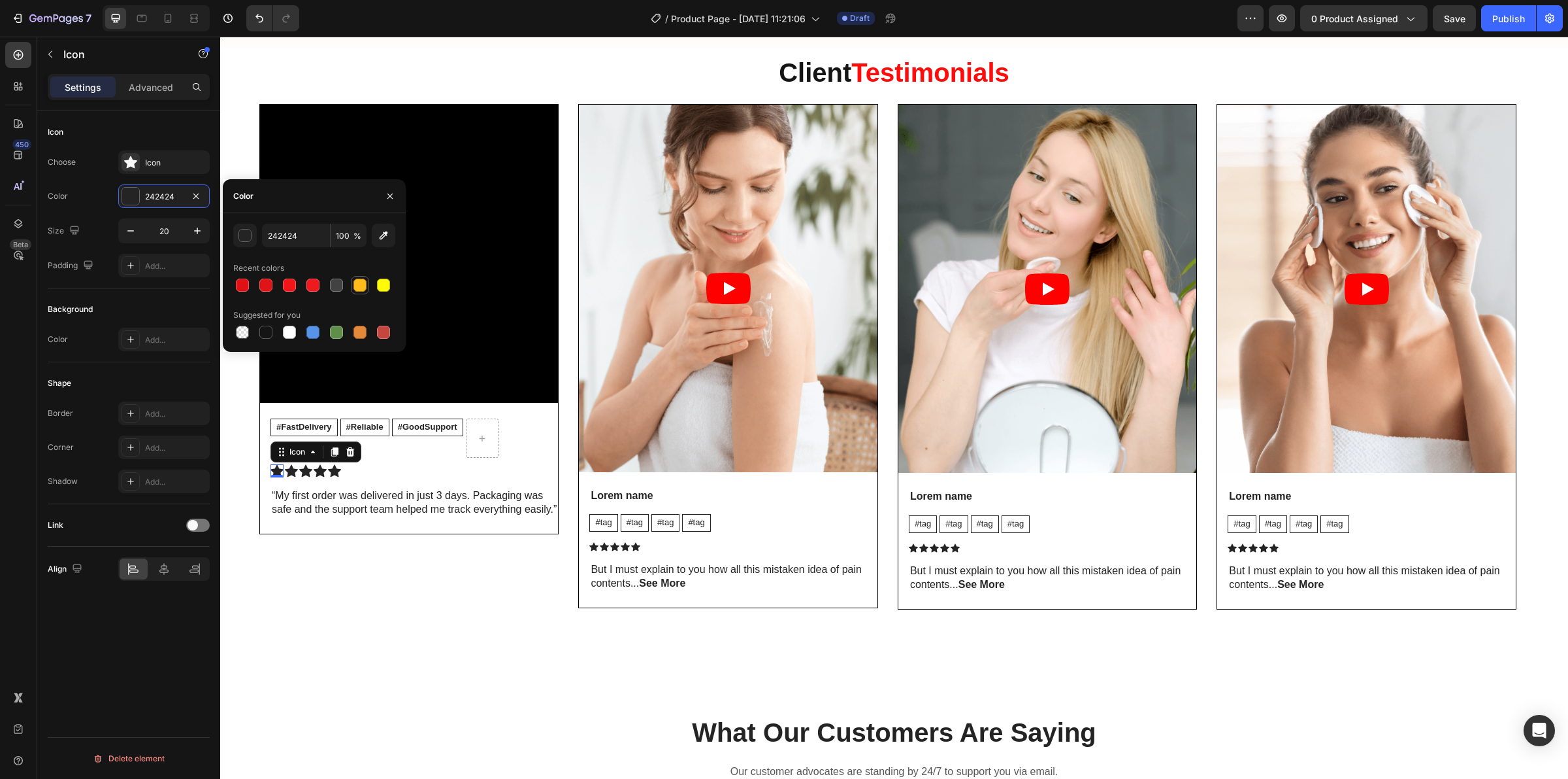
click at [365, 290] on div at bounding box center [360, 285] width 13 height 13
click at [376, 292] on div at bounding box center [383, 285] width 15 height 15
click at [367, 287] on div at bounding box center [360, 285] width 15 height 15
type input "FFBB1C"
click at [282, 474] on icon at bounding box center [277, 470] width 13 height 12
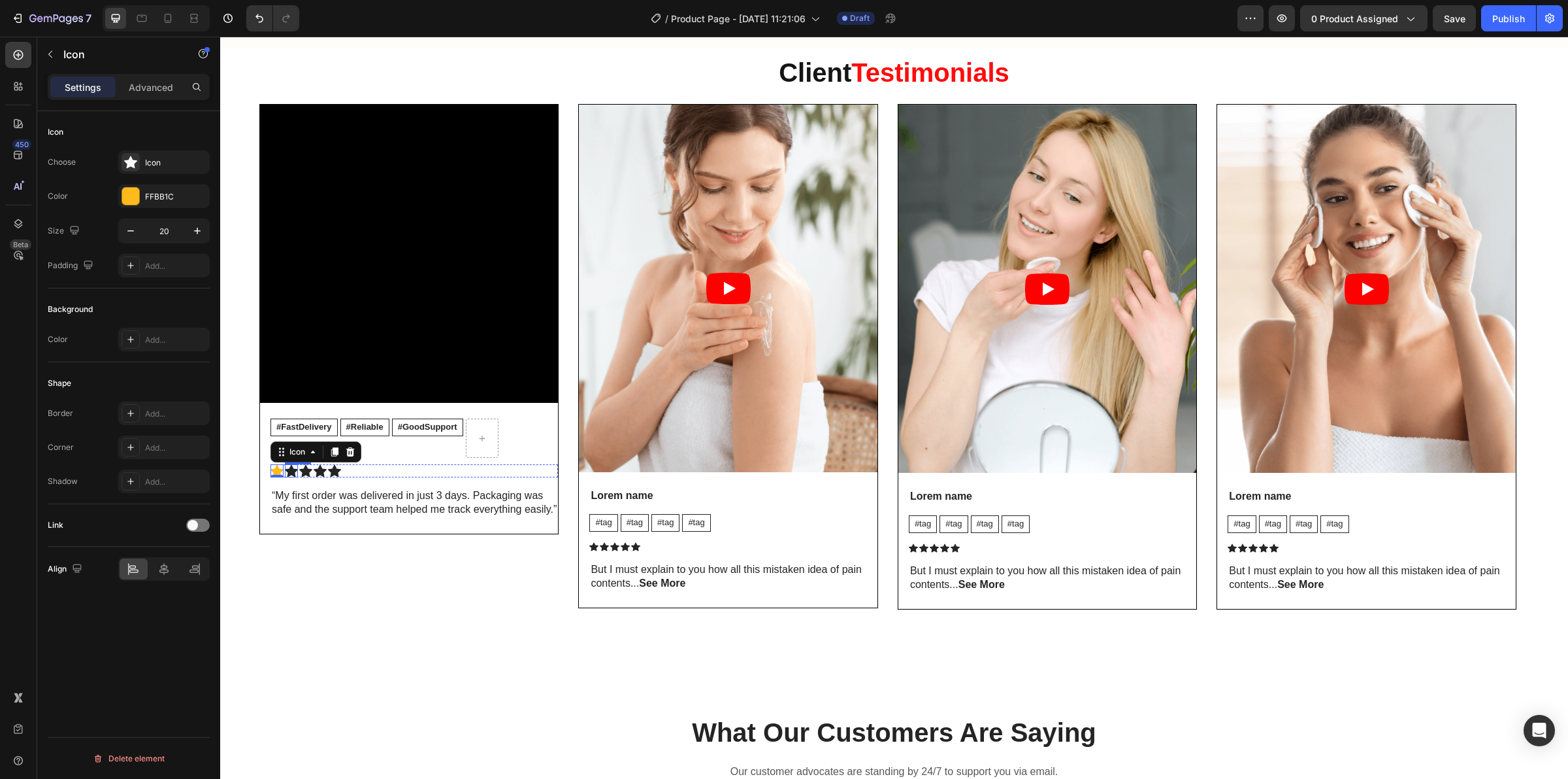
click at [287, 470] on icon at bounding box center [291, 471] width 13 height 13
click at [184, 200] on div "242424" at bounding box center [164, 196] width 92 height 24
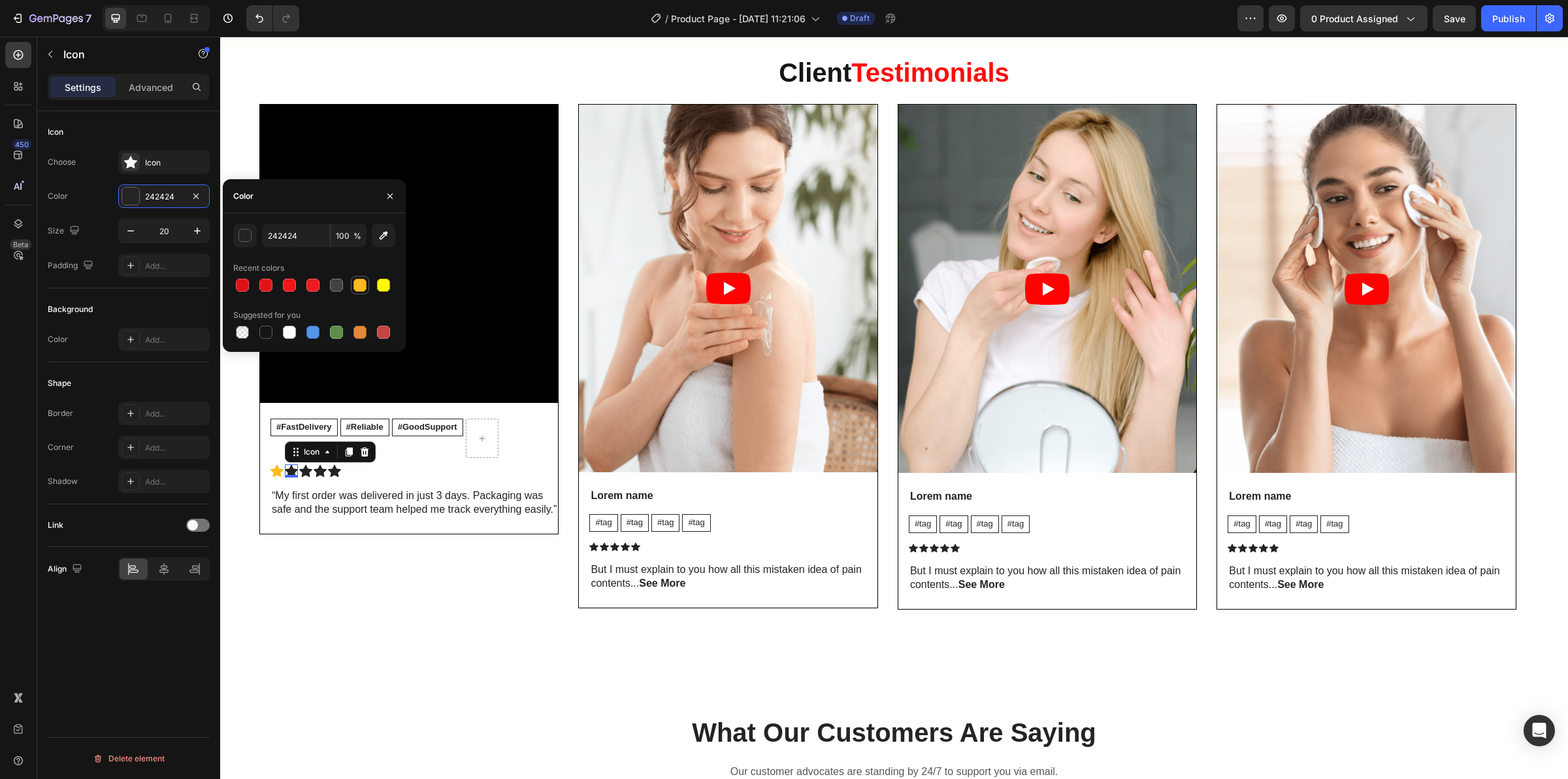
click at [361, 288] on div at bounding box center [360, 285] width 13 height 13
type input "FFBB1C"
click at [304, 472] on icon at bounding box center [306, 470] width 13 height 12
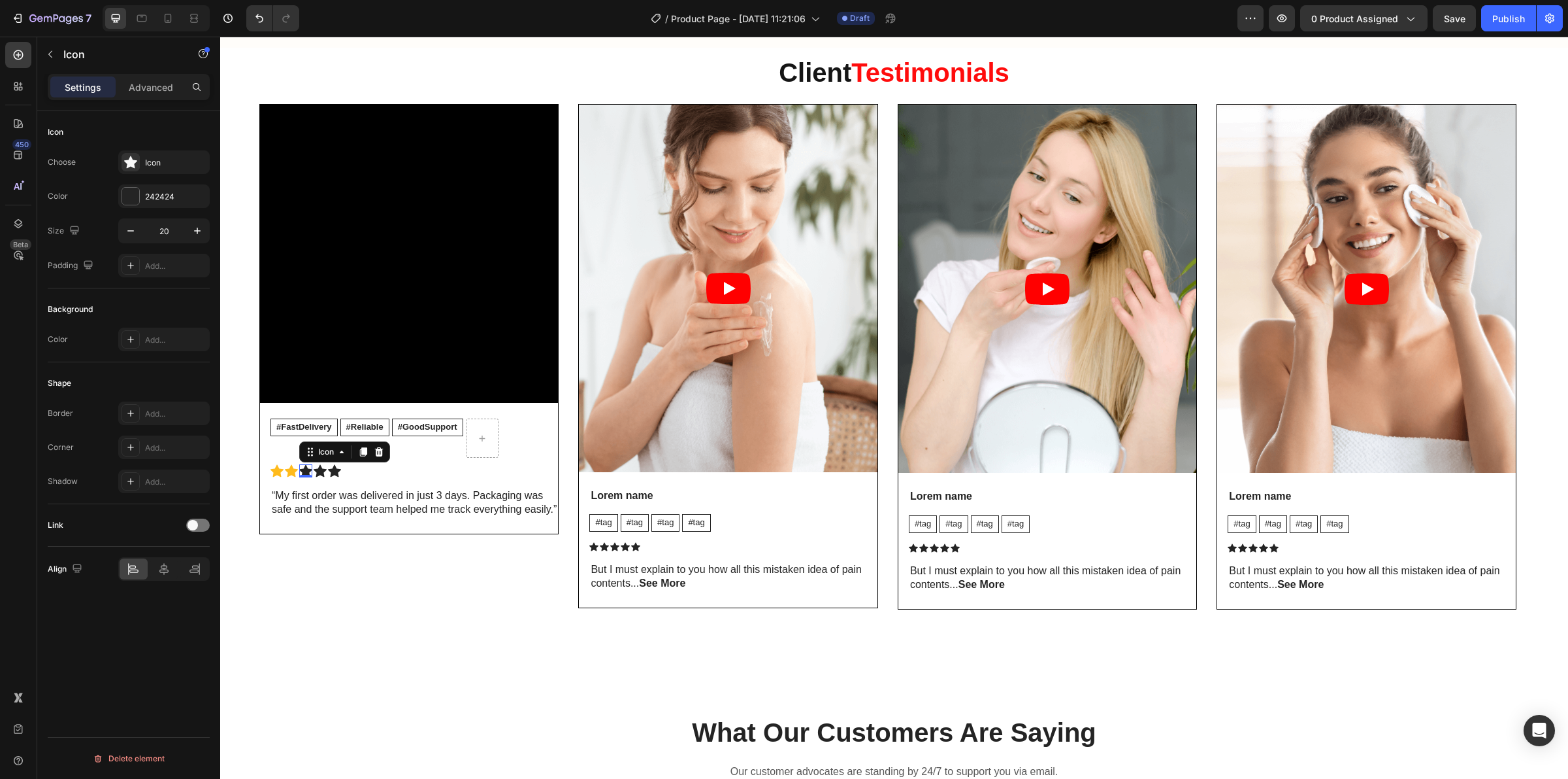
click at [168, 207] on div "Choose Icon Color 242424 Size 20 Padding Add..." at bounding box center [129, 213] width 162 height 127
click at [148, 205] on div "242424" at bounding box center [164, 196] width 92 height 24
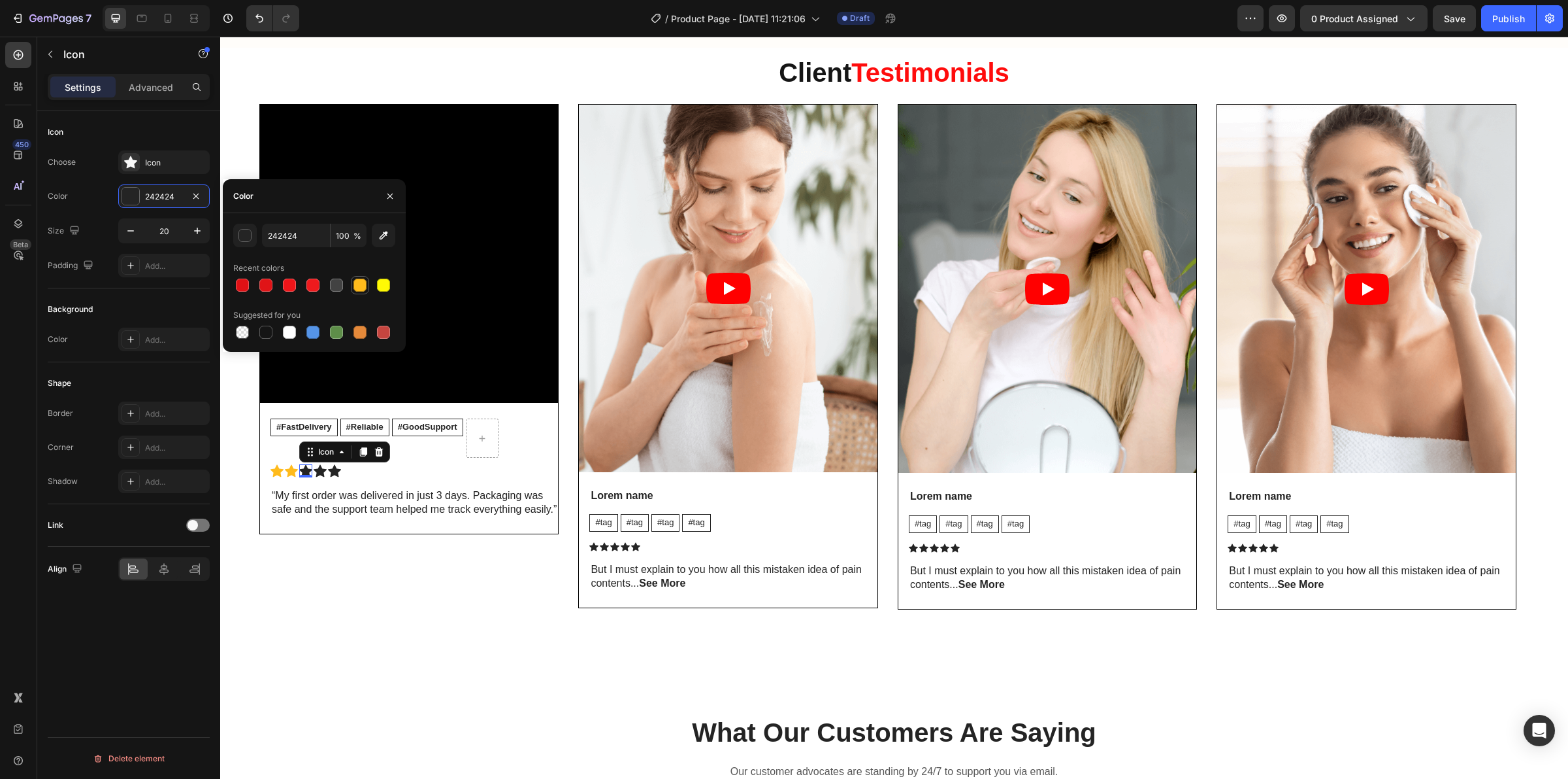
click at [359, 285] on div at bounding box center [360, 285] width 13 height 13
type input "FFBB1C"
click at [321, 474] on icon at bounding box center [320, 470] width 13 height 12
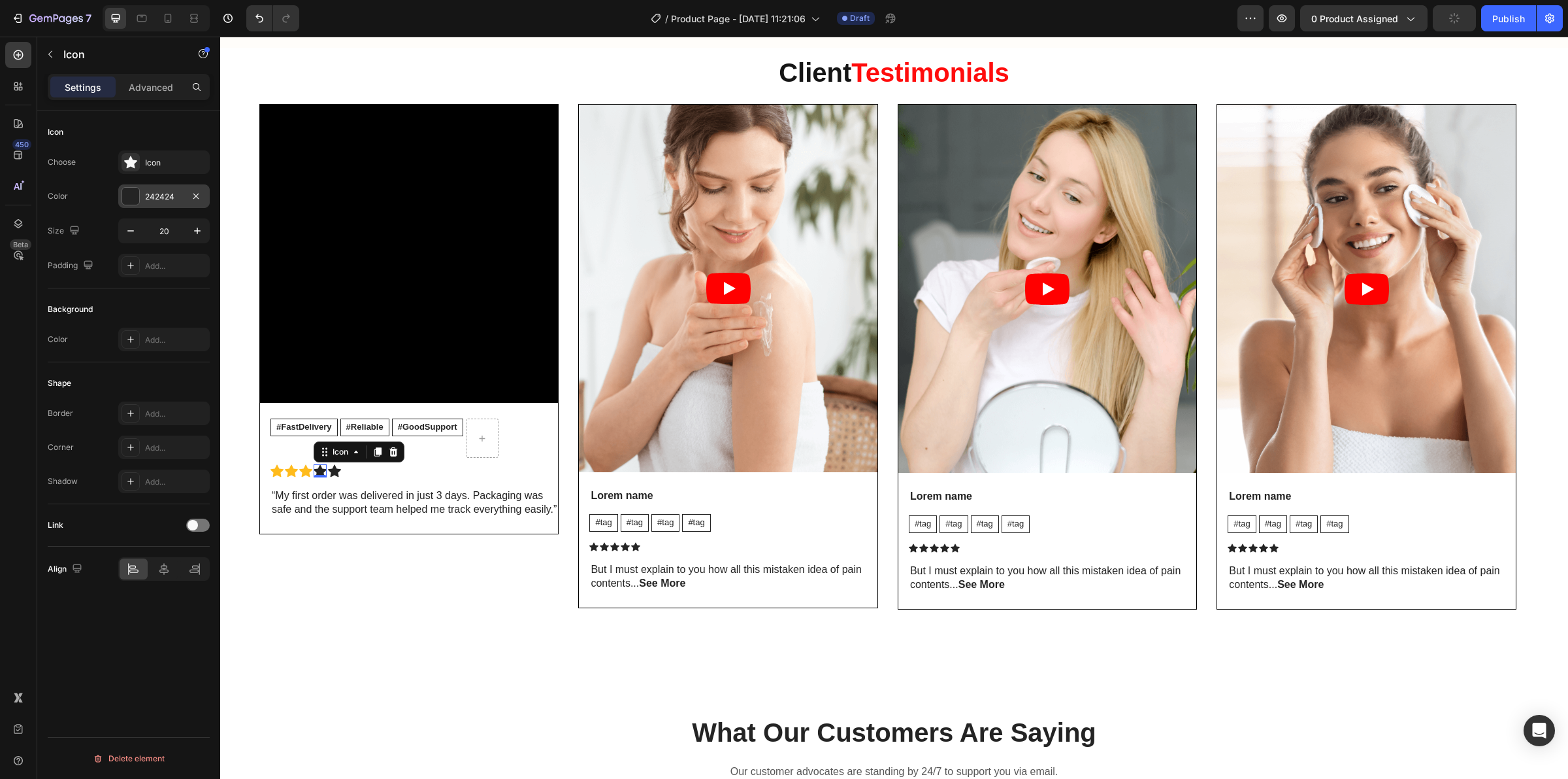
click at [158, 189] on div "242424" at bounding box center [164, 196] width 92 height 24
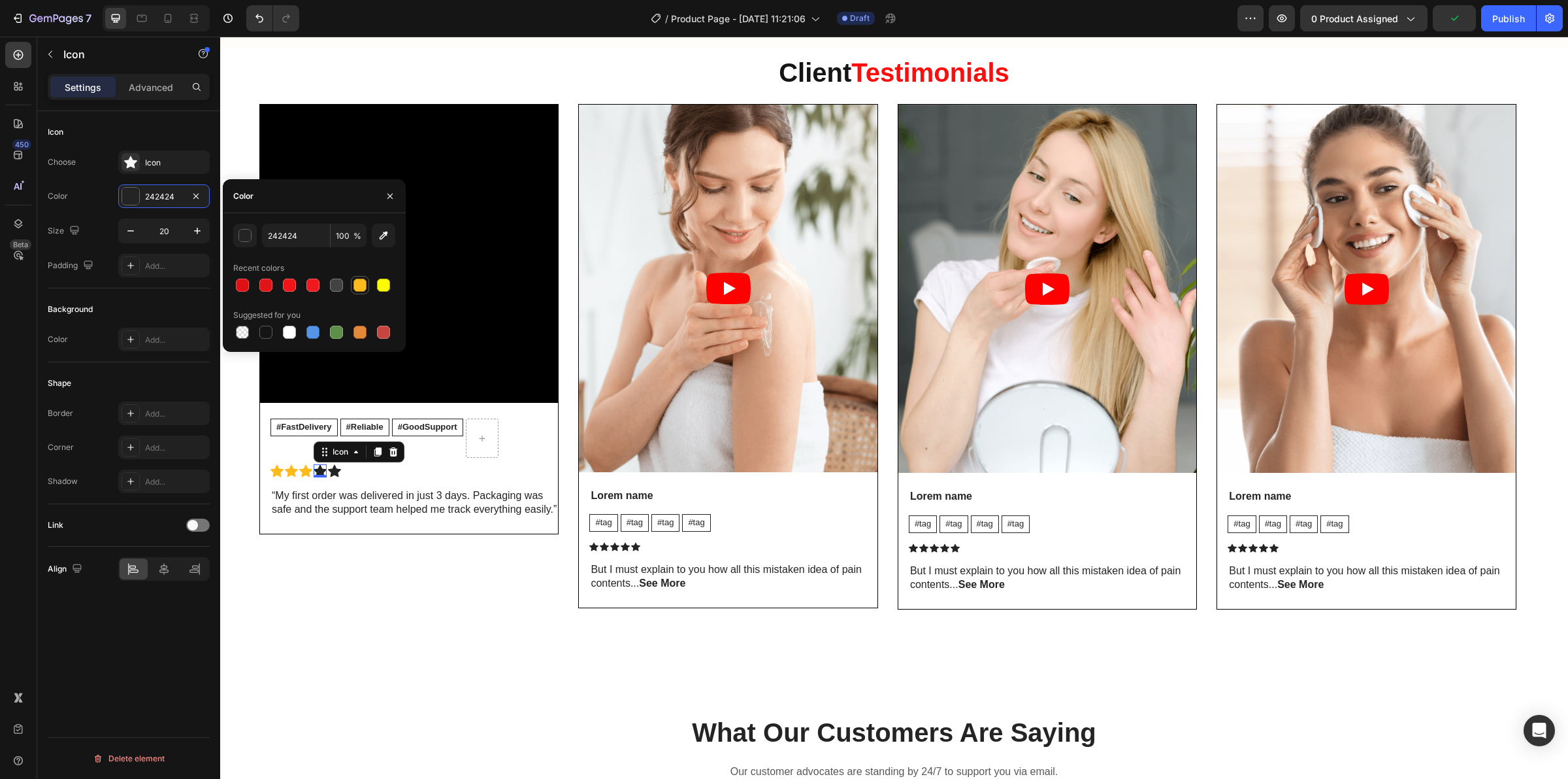
click at [365, 283] on div at bounding box center [360, 285] width 13 height 13
type input "FFBB1C"
click at [332, 477] on icon at bounding box center [334, 470] width 13 height 12
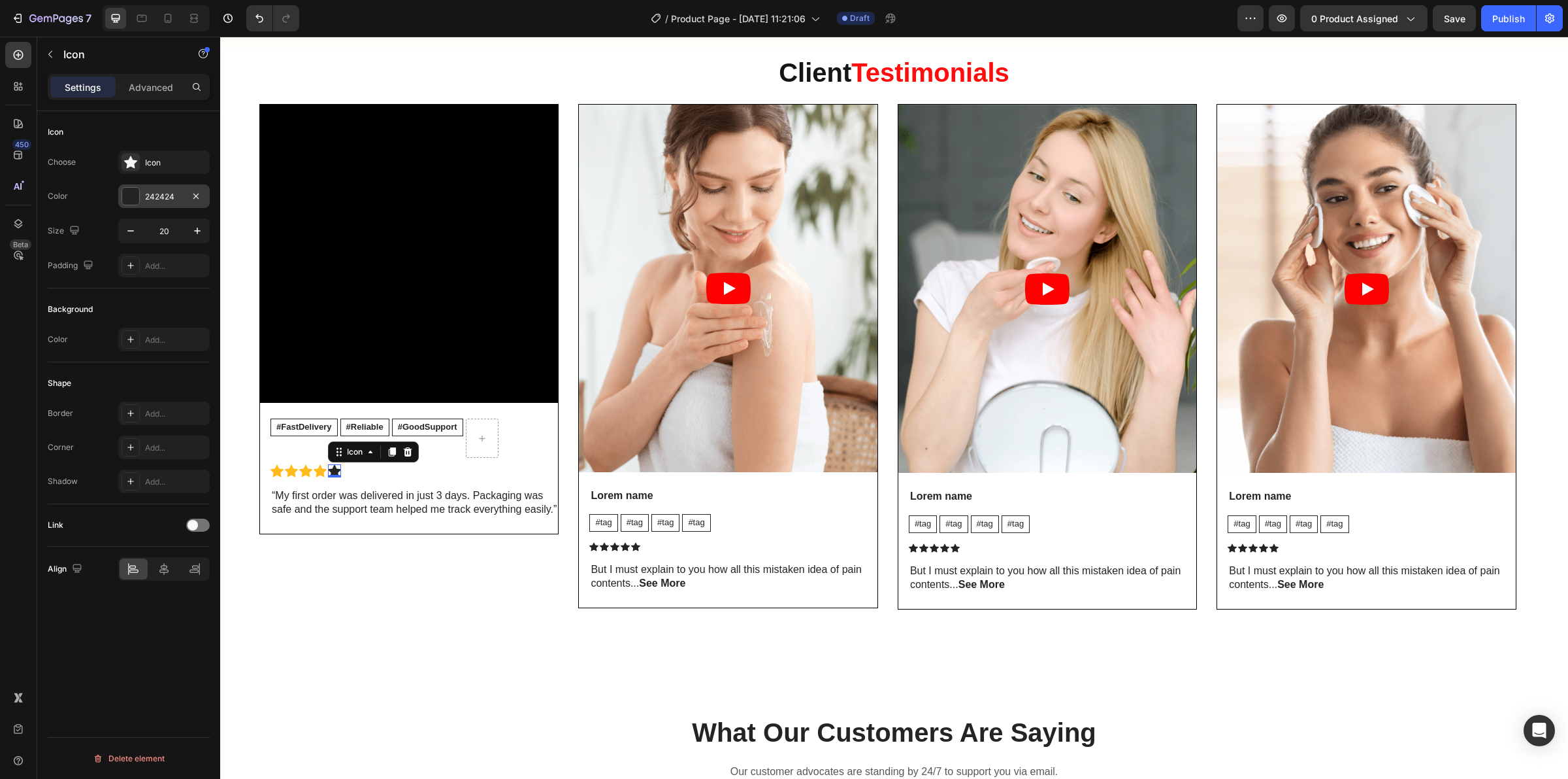
click at [168, 196] on div "242424" at bounding box center [164, 197] width 38 height 11
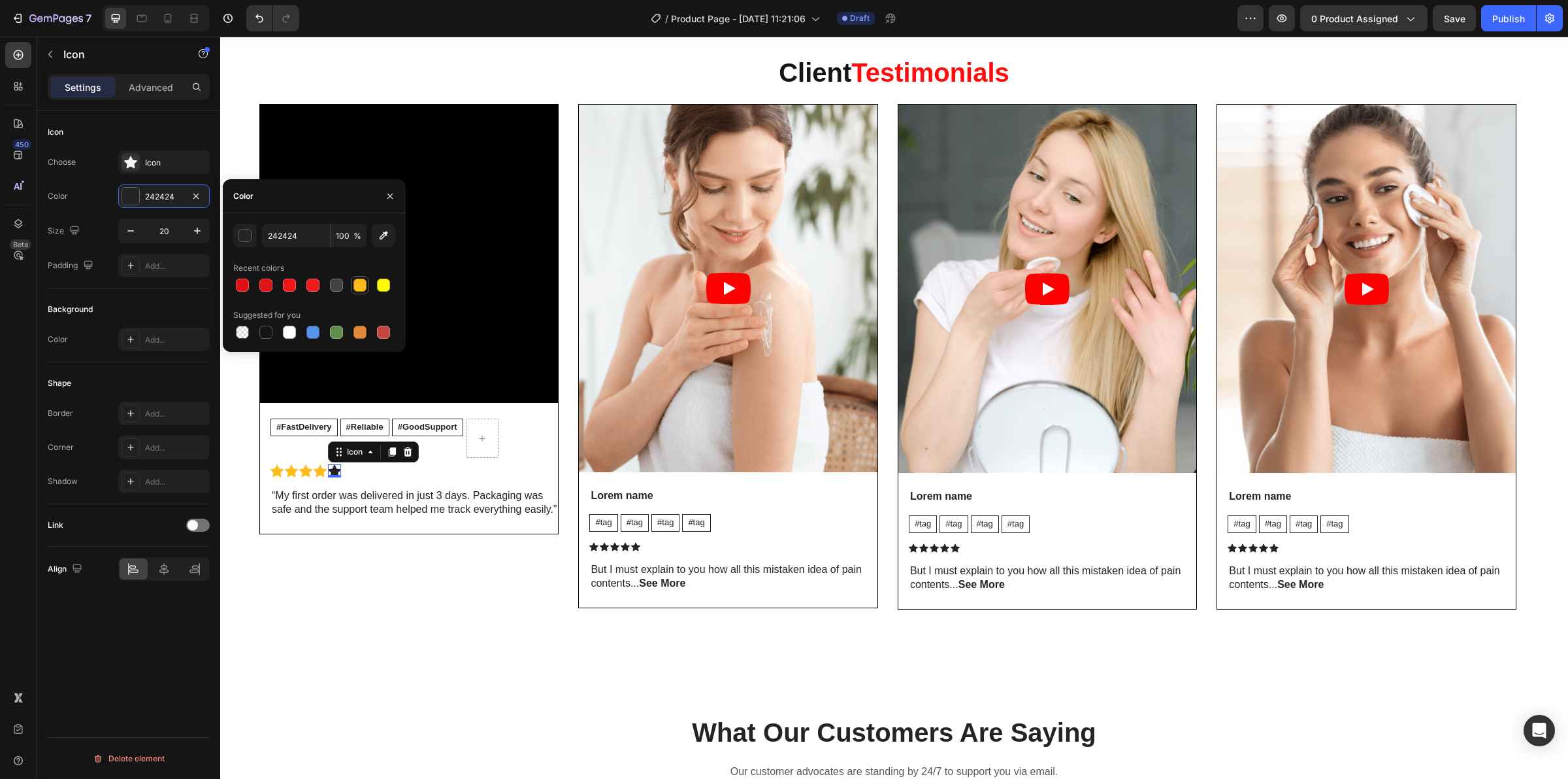
click at [363, 287] on div at bounding box center [360, 285] width 13 height 13
type input "FFBB1C"
click at [389, 603] on div "Video #FastDelivery Text Block #Reliable Text Block #GoodSupport Text Block Row…" at bounding box center [409, 357] width 299 height 506
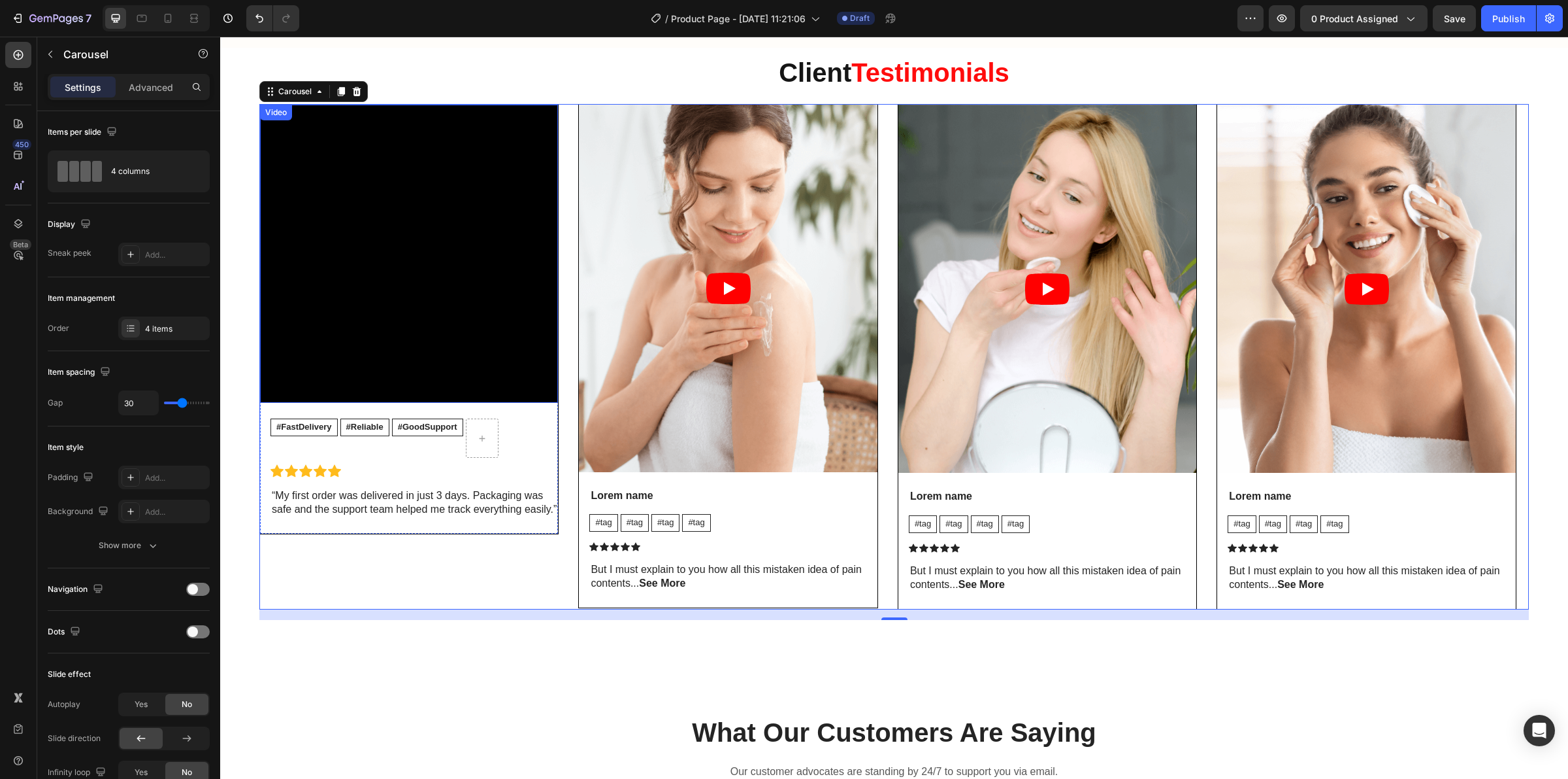
click at [260, 397] on iframe at bounding box center [409, 253] width 298 height 298
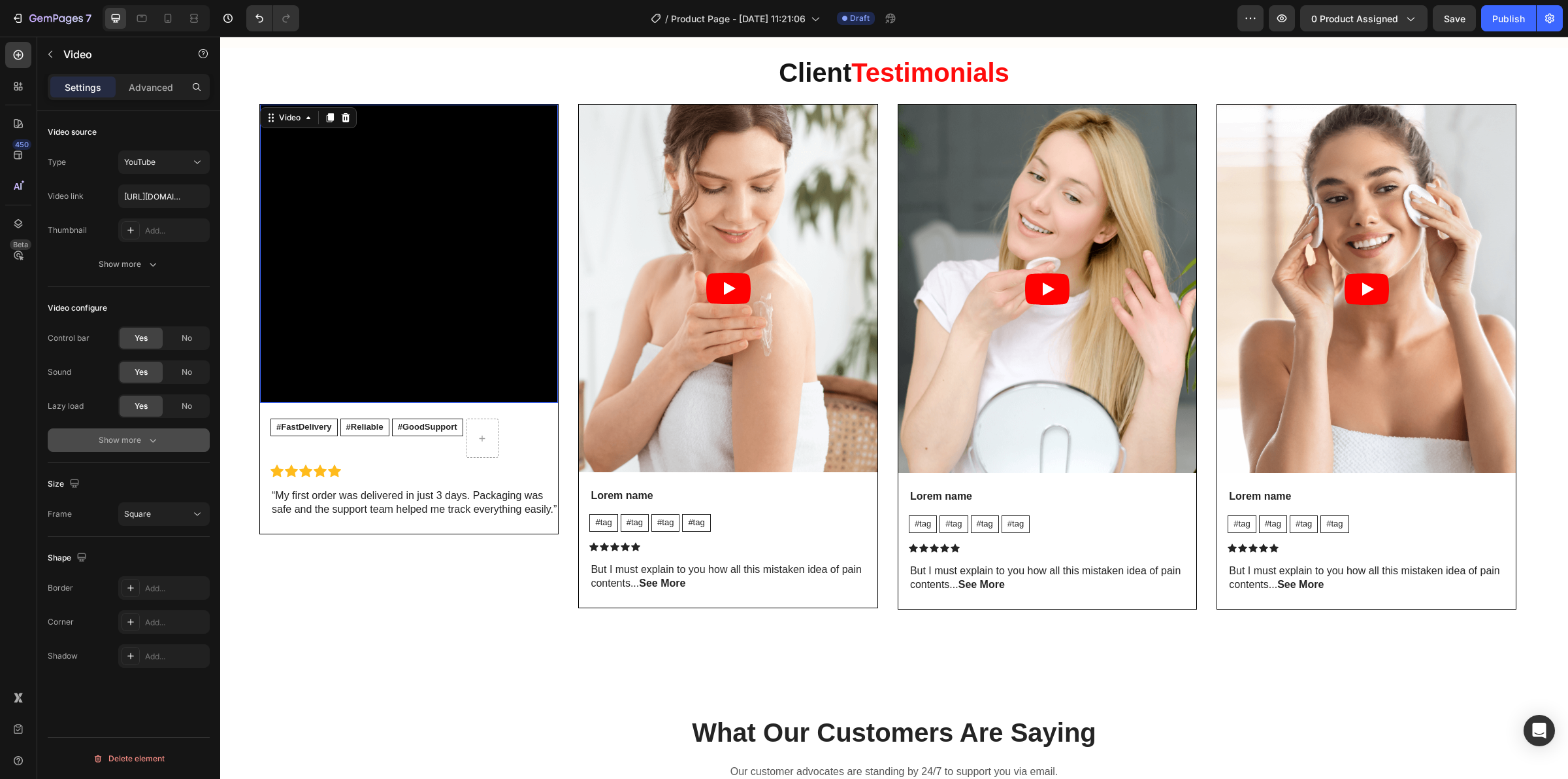
click at [156, 430] on button "Show more" at bounding box center [129, 440] width 162 height 24
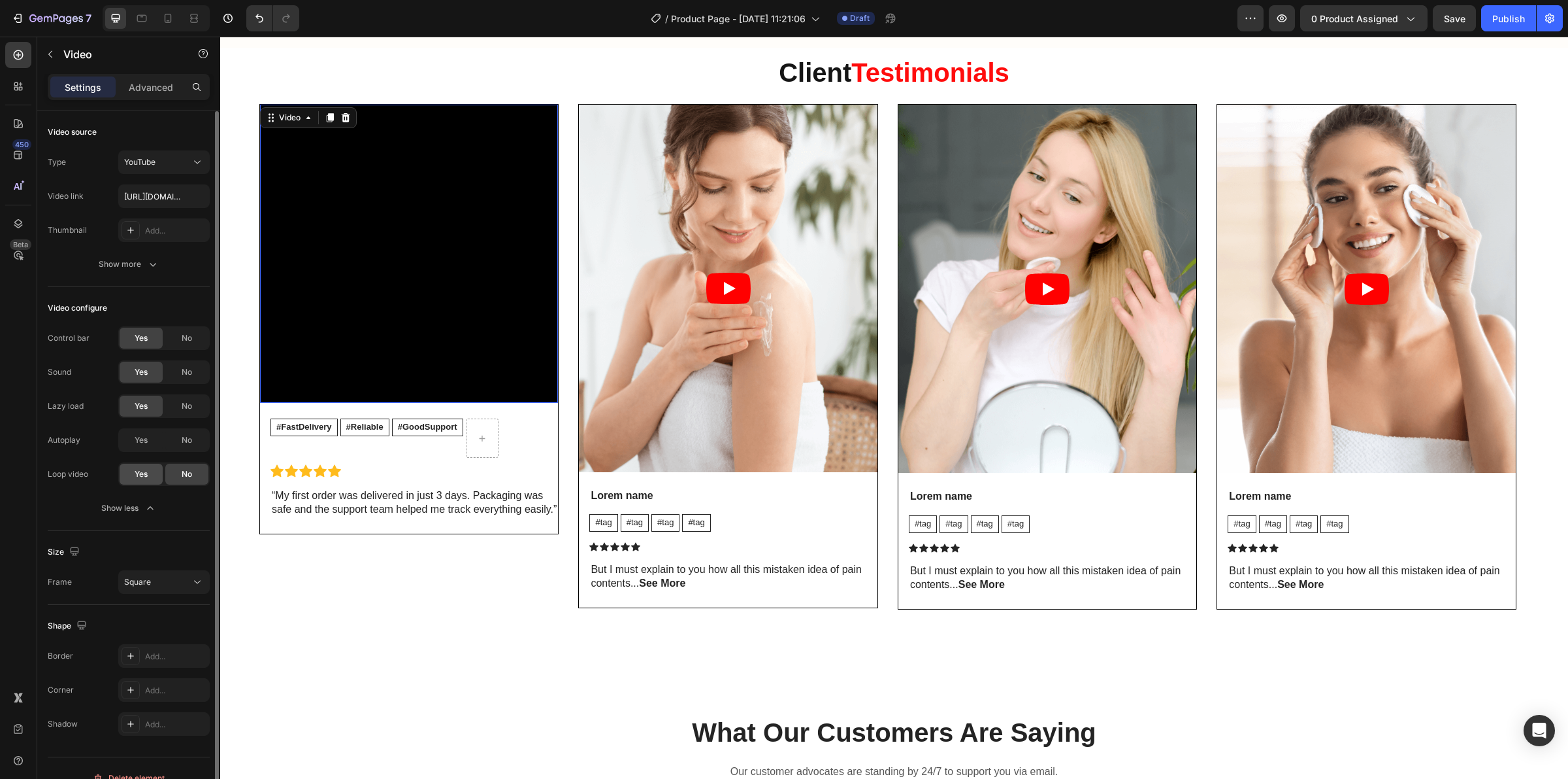
click at [148, 478] on div "Yes" at bounding box center [140, 474] width 43 height 21
click at [184, 444] on div at bounding box center [164, 440] width 92 height 24
click at [494, 445] on div at bounding box center [482, 438] width 32 height 21
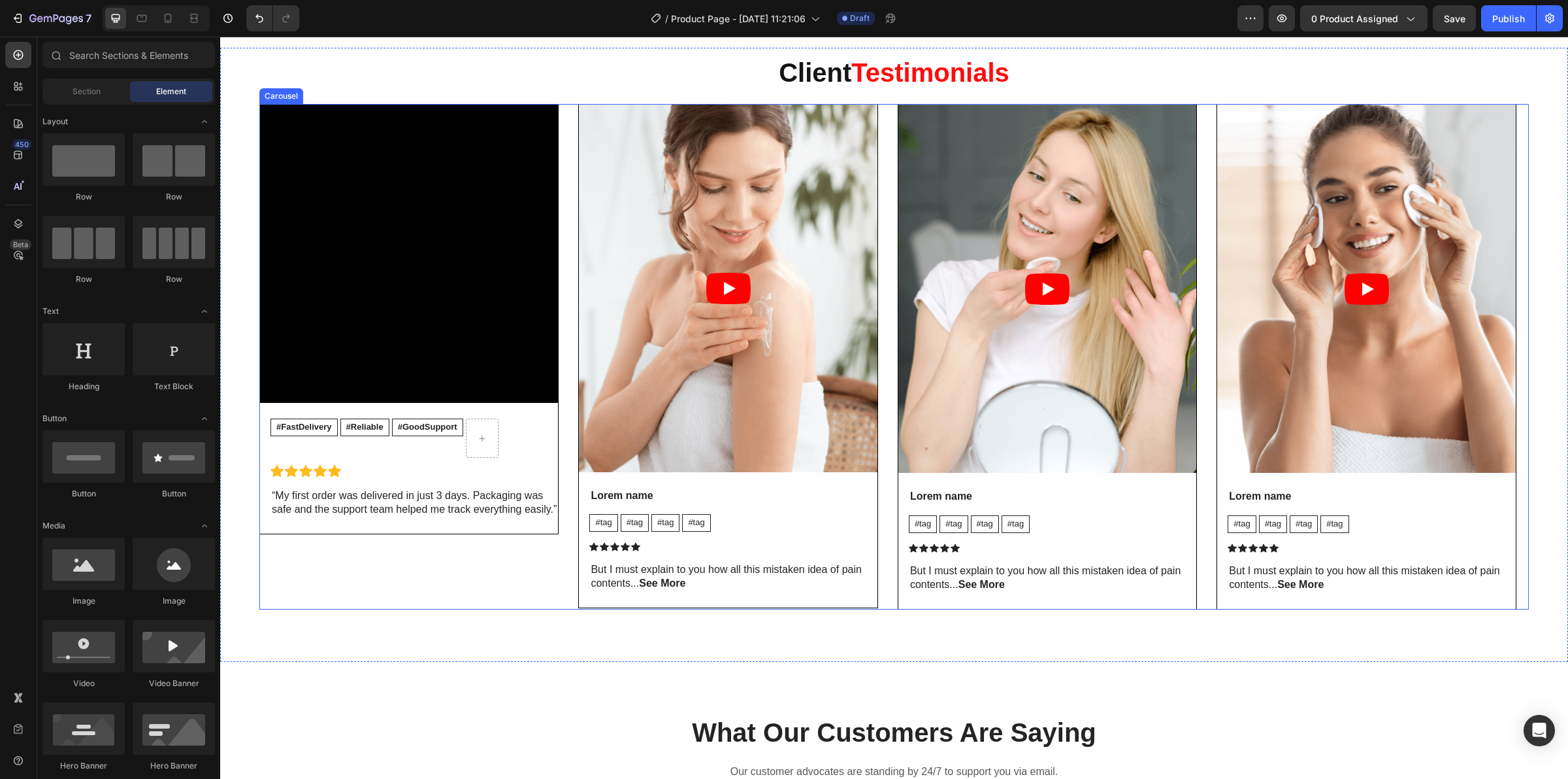
drag, startPoint x: 501, startPoint y: 636, endPoint x: 499, endPoint y: 624, distance: 12.2
click at [501, 636] on div "⁠⁠⁠⁠⁠⁠⁠ Client Testimonials Heading Video #FastDelivery Text Block #Reliable Te…" at bounding box center [893, 355] width 1348 height 614
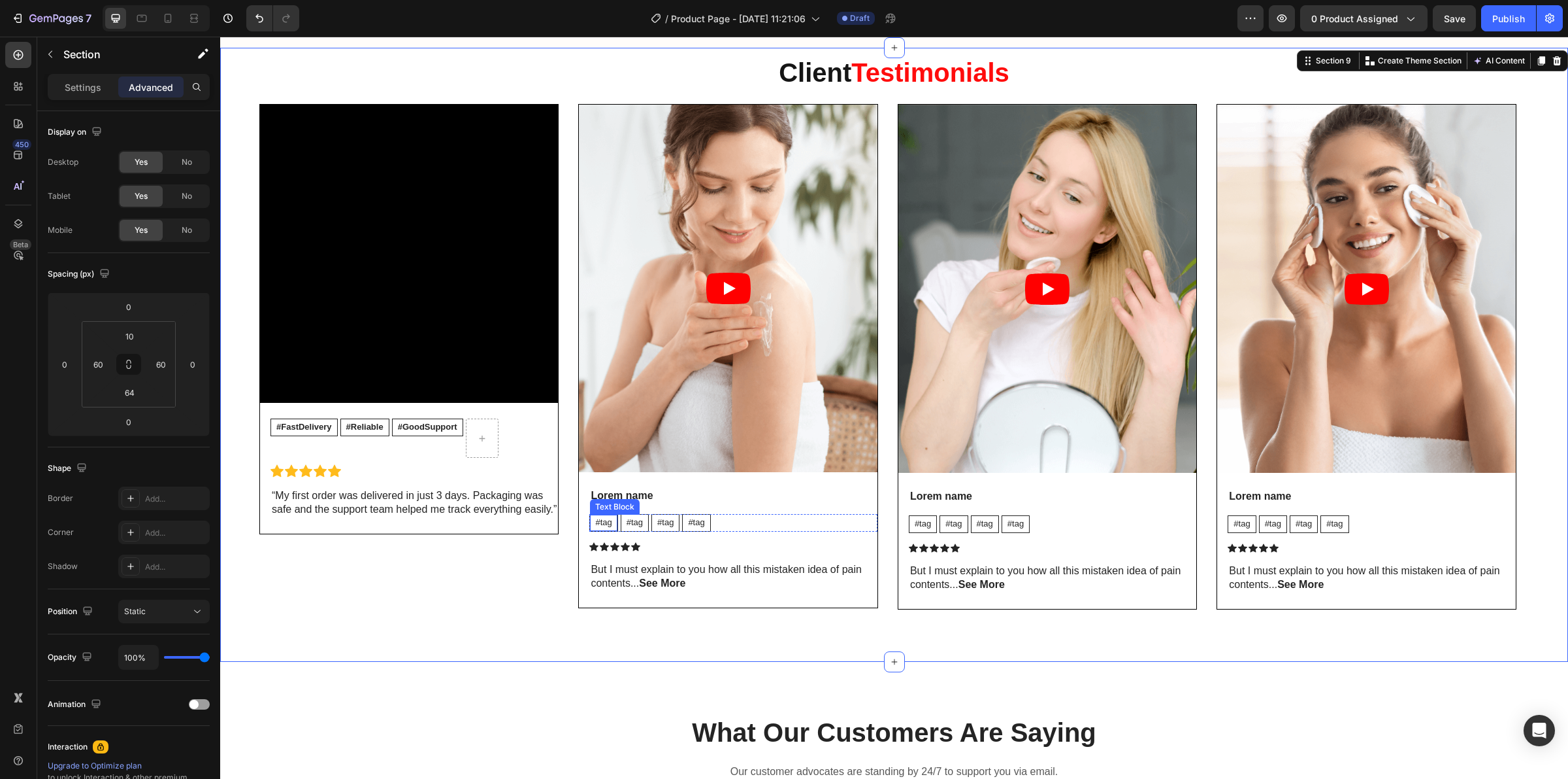
click at [606, 524] on p "#tag" at bounding box center [603, 523] width 16 height 11
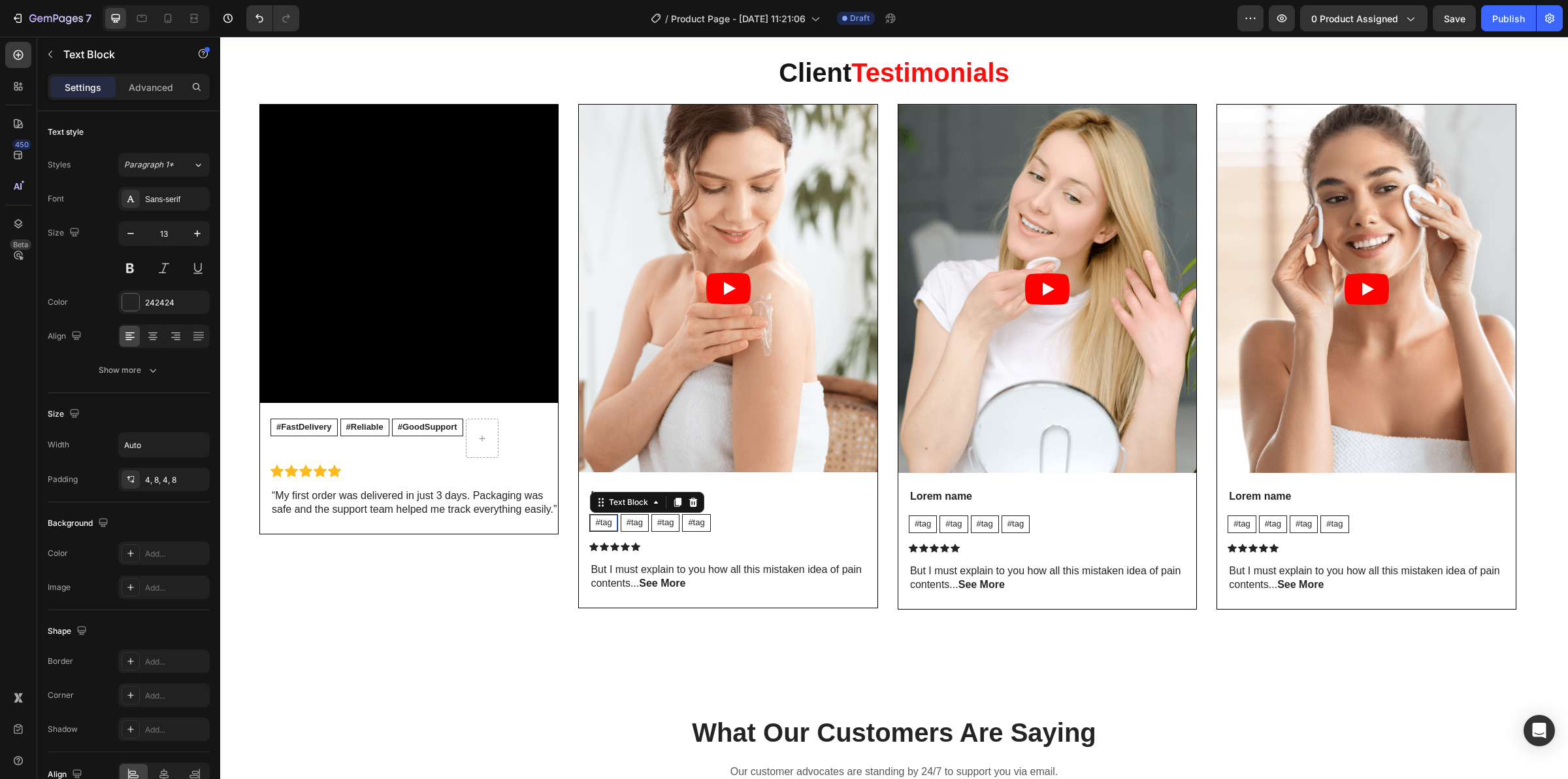
click at [606, 524] on p "#tag" at bounding box center [603, 523] width 16 height 11
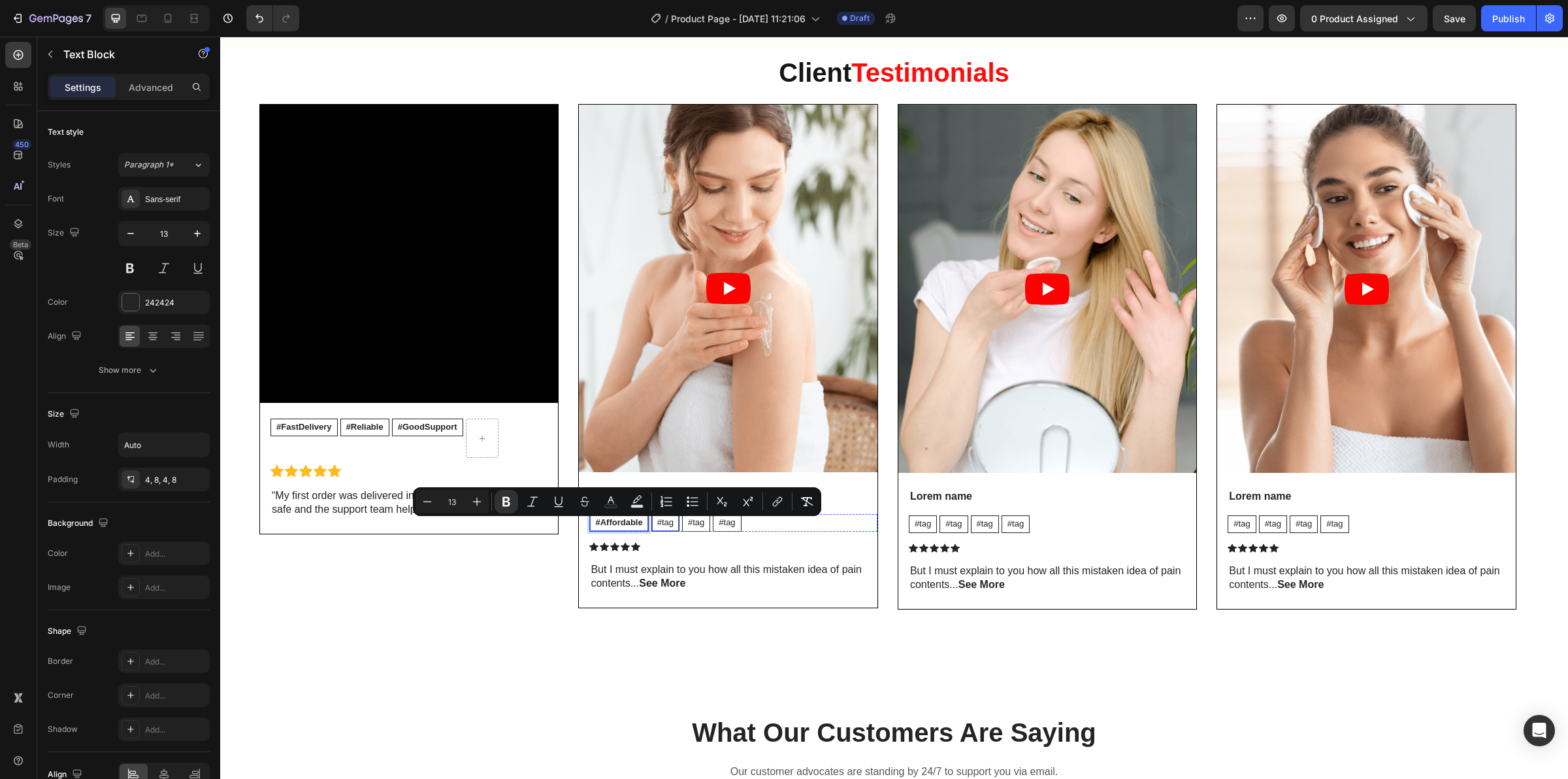
click at [657, 529] on p "#tag" at bounding box center [665, 523] width 16 height 11
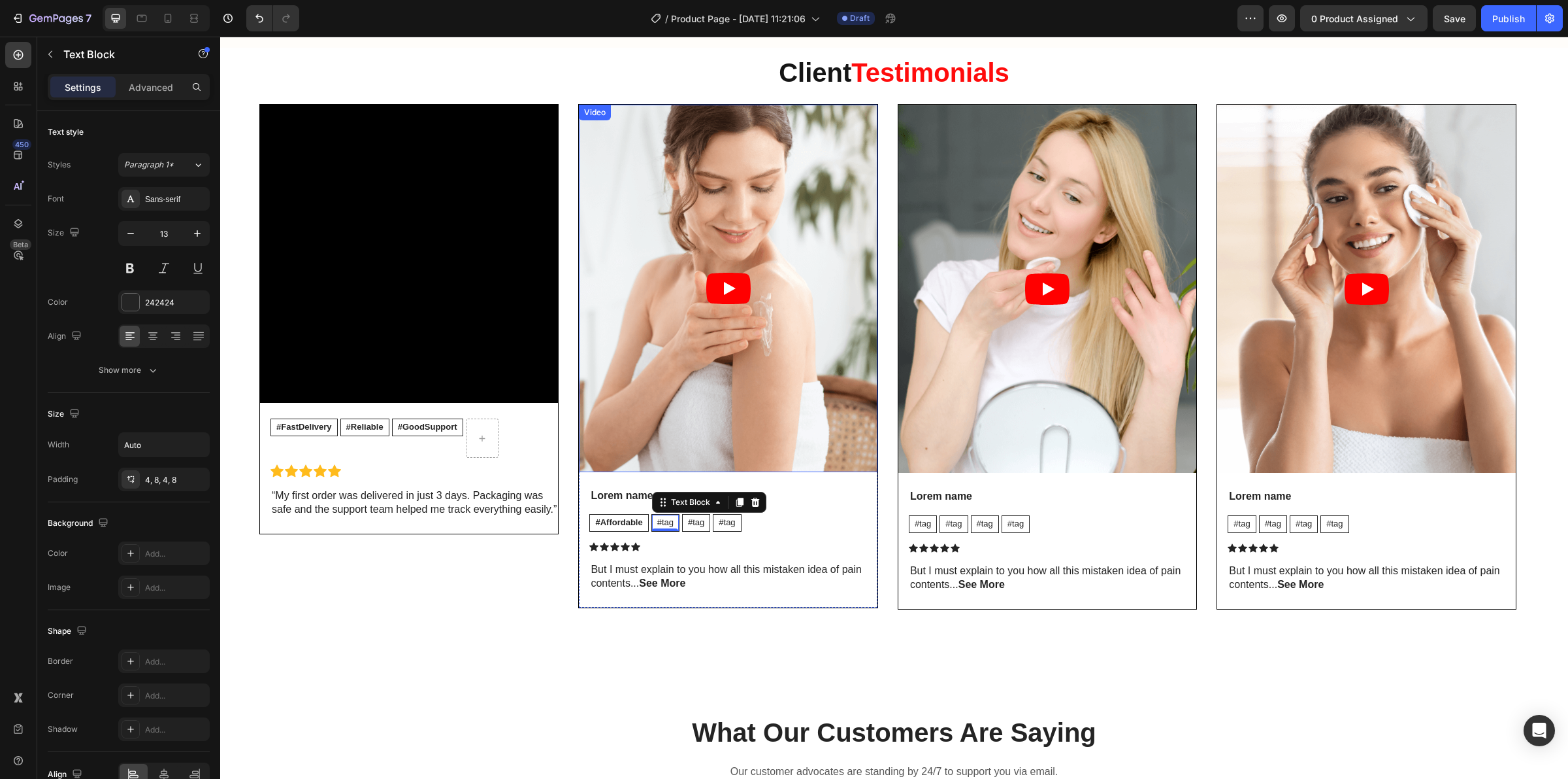
click at [619, 163] on article at bounding box center [728, 288] width 298 height 367
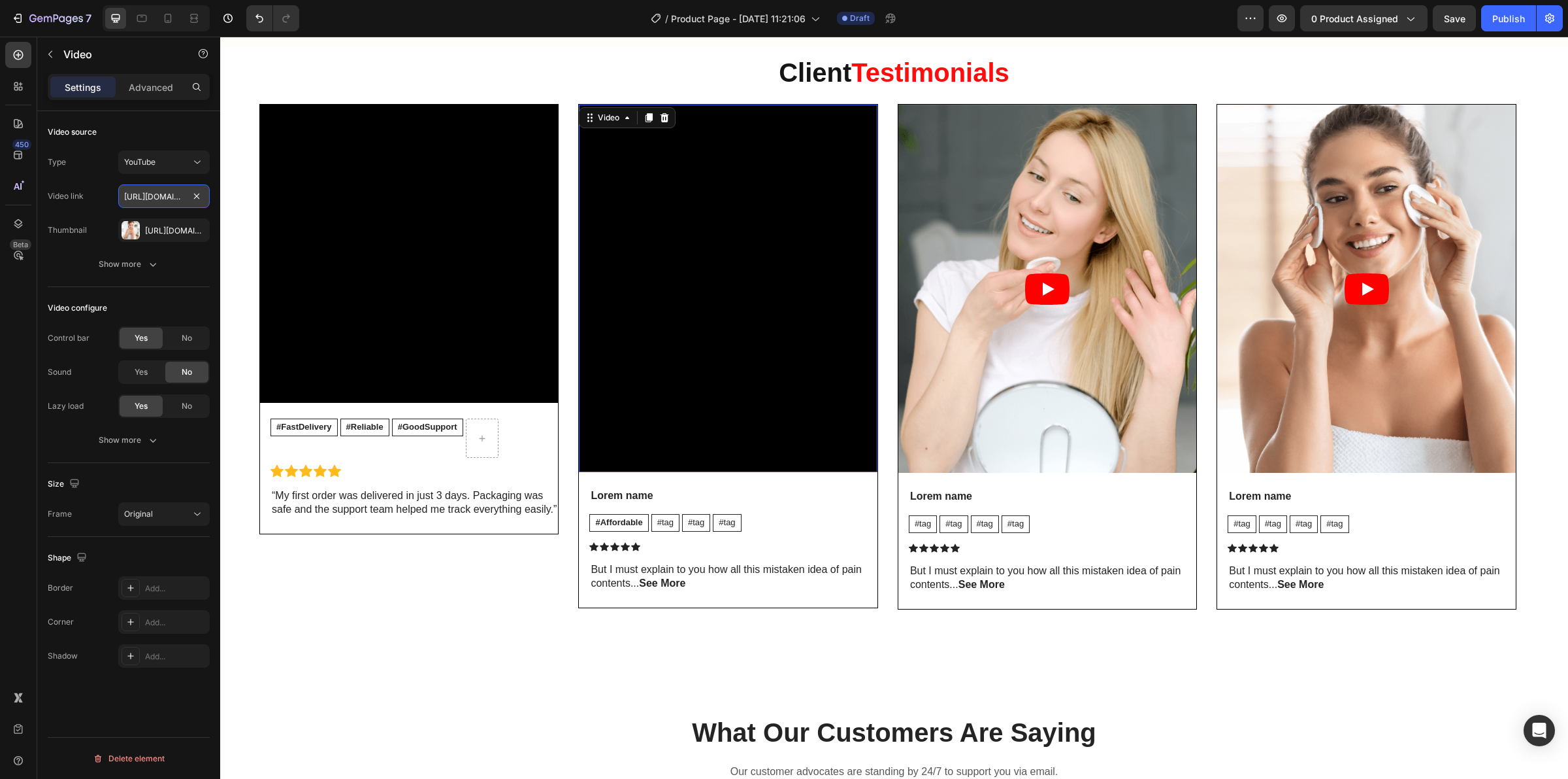
click at [156, 193] on input "https://www.youtube.com/watch?v=cyzh48XRS4M" at bounding box center [164, 196] width 92 height 24
paste input "youtu.be/lOAG-Oet8rA"
type input "https://youtu.be/lOAG-Oet8rA"
click at [198, 227] on icon "button" at bounding box center [196, 229] width 11 height 11
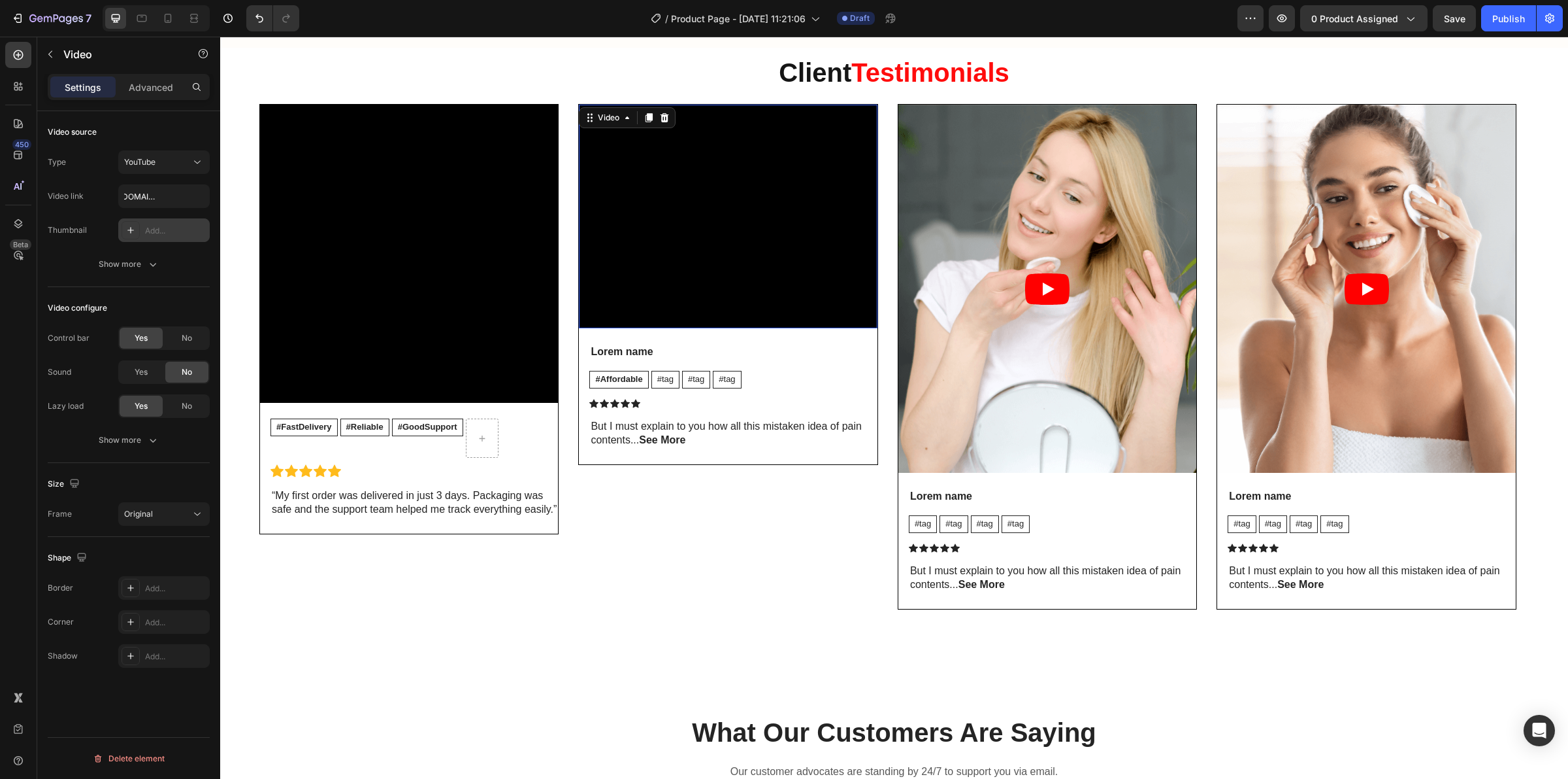
scroll to position [0, 0]
click at [193, 527] on div "Size Frame Original" at bounding box center [129, 499] width 162 height 74
click at [193, 512] on icon at bounding box center [198, 514] width 13 height 13
click at [164, 569] on p "Square" at bounding box center [159, 572] width 69 height 11
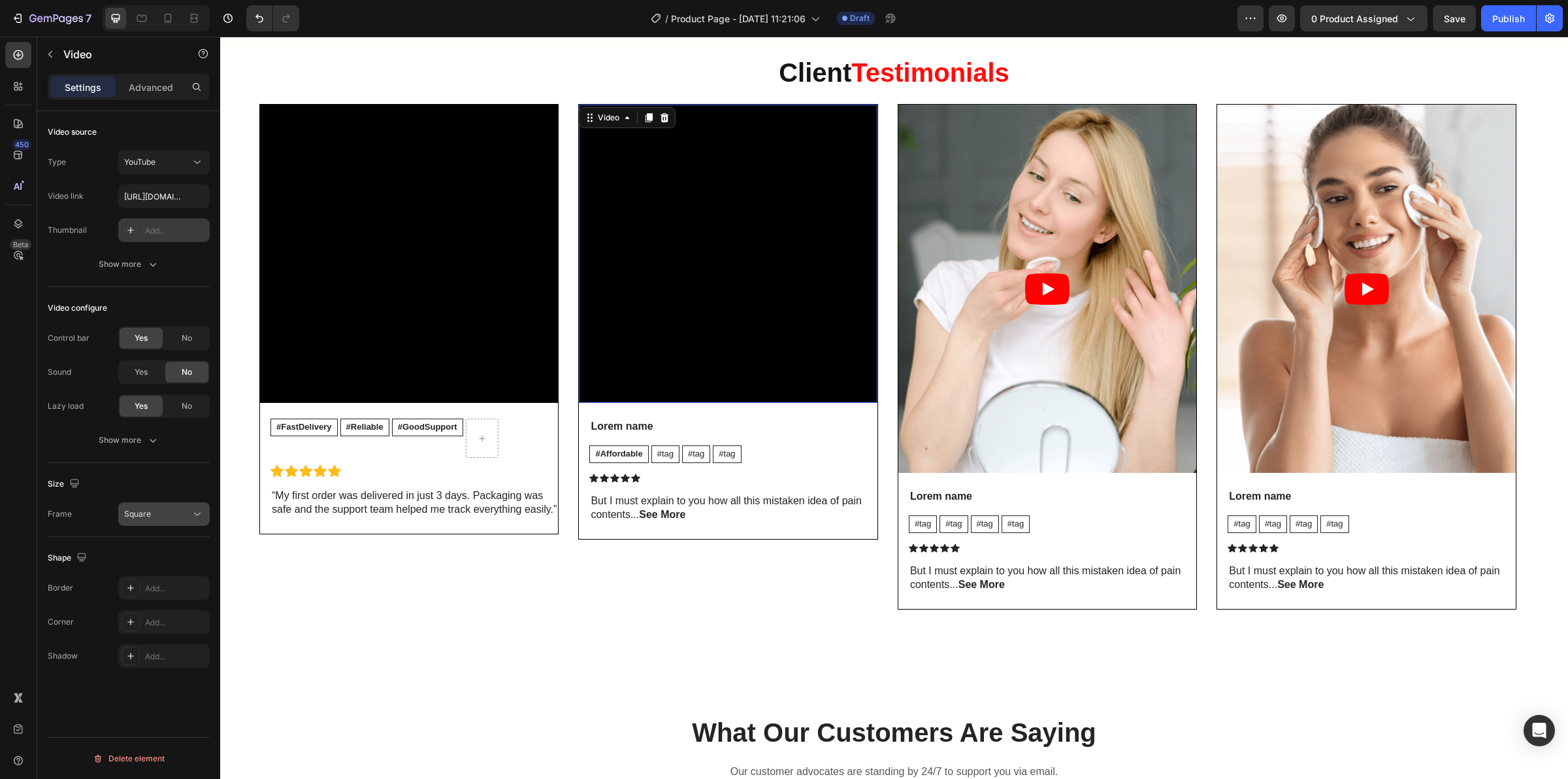
click at [177, 511] on div "Square" at bounding box center [158, 513] width 67 height 11
click at [146, 630] on div "4:3" at bounding box center [148, 621] width 102 height 25
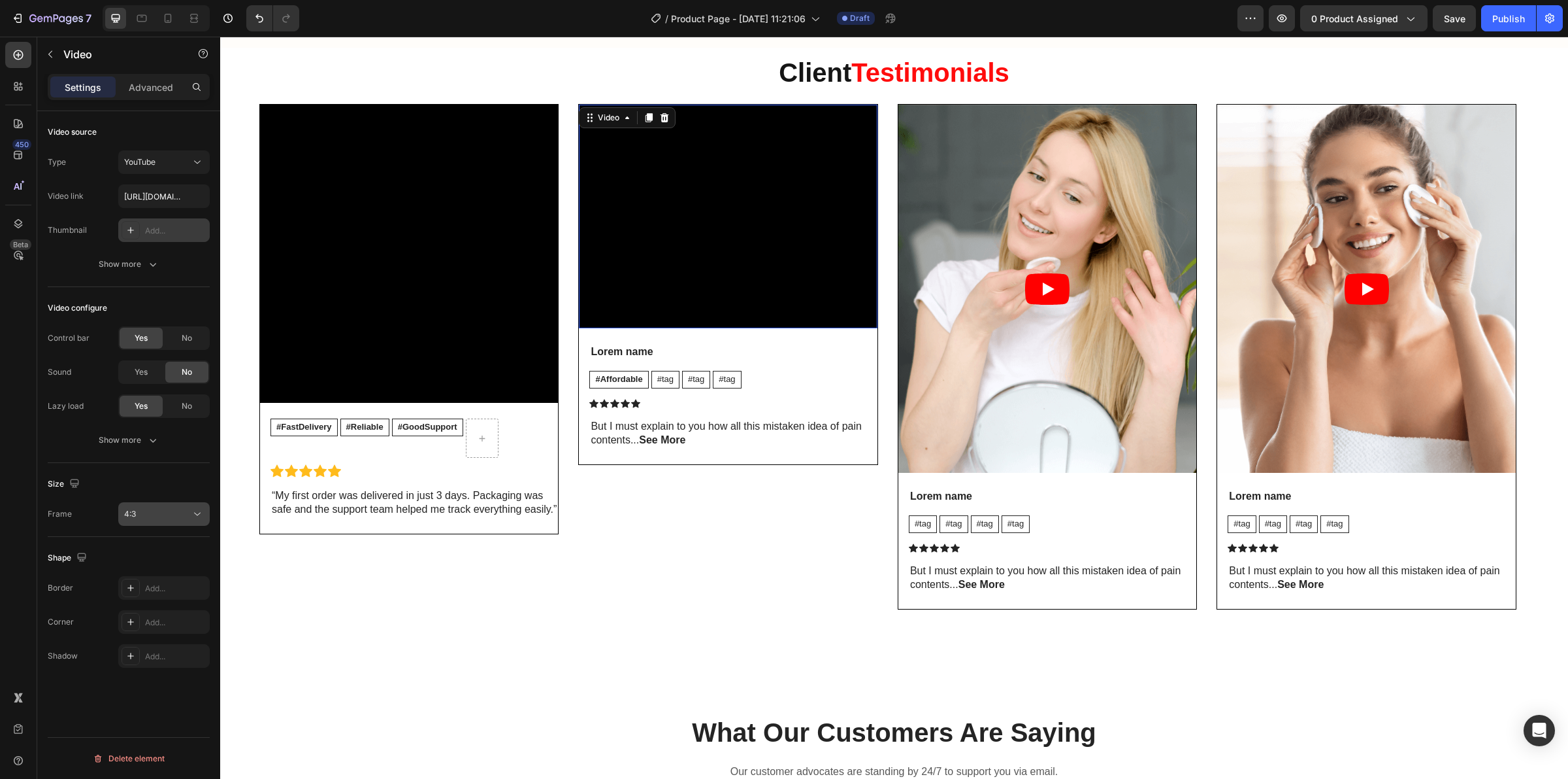
click at [156, 508] on div "4:3" at bounding box center [158, 513] width 67 height 11
click at [161, 641] on p "16:9" at bounding box center [159, 646] width 69 height 11
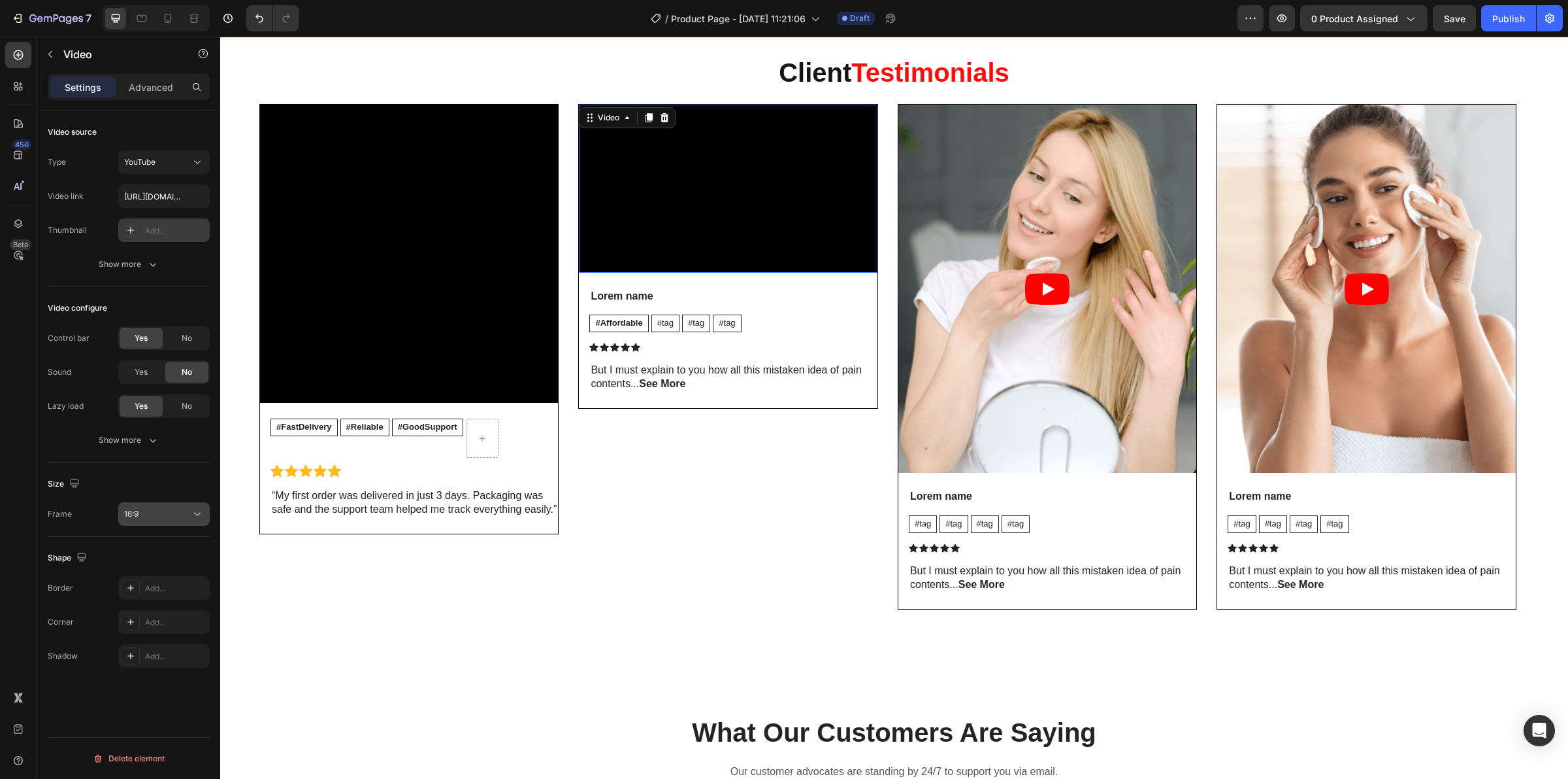
click at [140, 507] on button "16:9" at bounding box center [164, 513] width 92 height 24
click at [146, 571] on span "Square" at bounding box center [138, 572] width 27 height 11
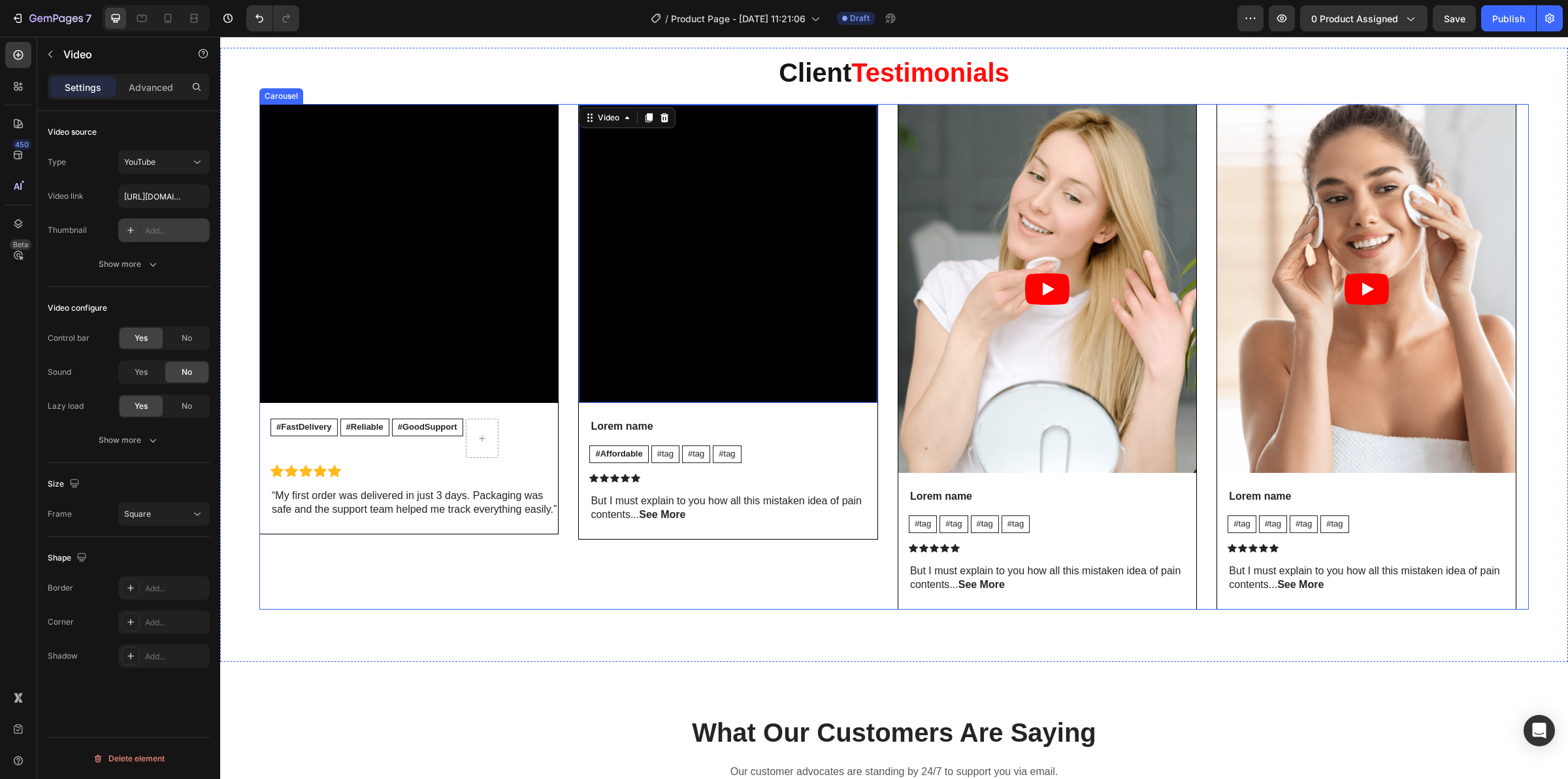
click at [608, 609] on div "Video 24 Lorem name Text Block #Affordable Text Block #tag Text Block #tag Text…" at bounding box center [727, 357] width 299 height 506
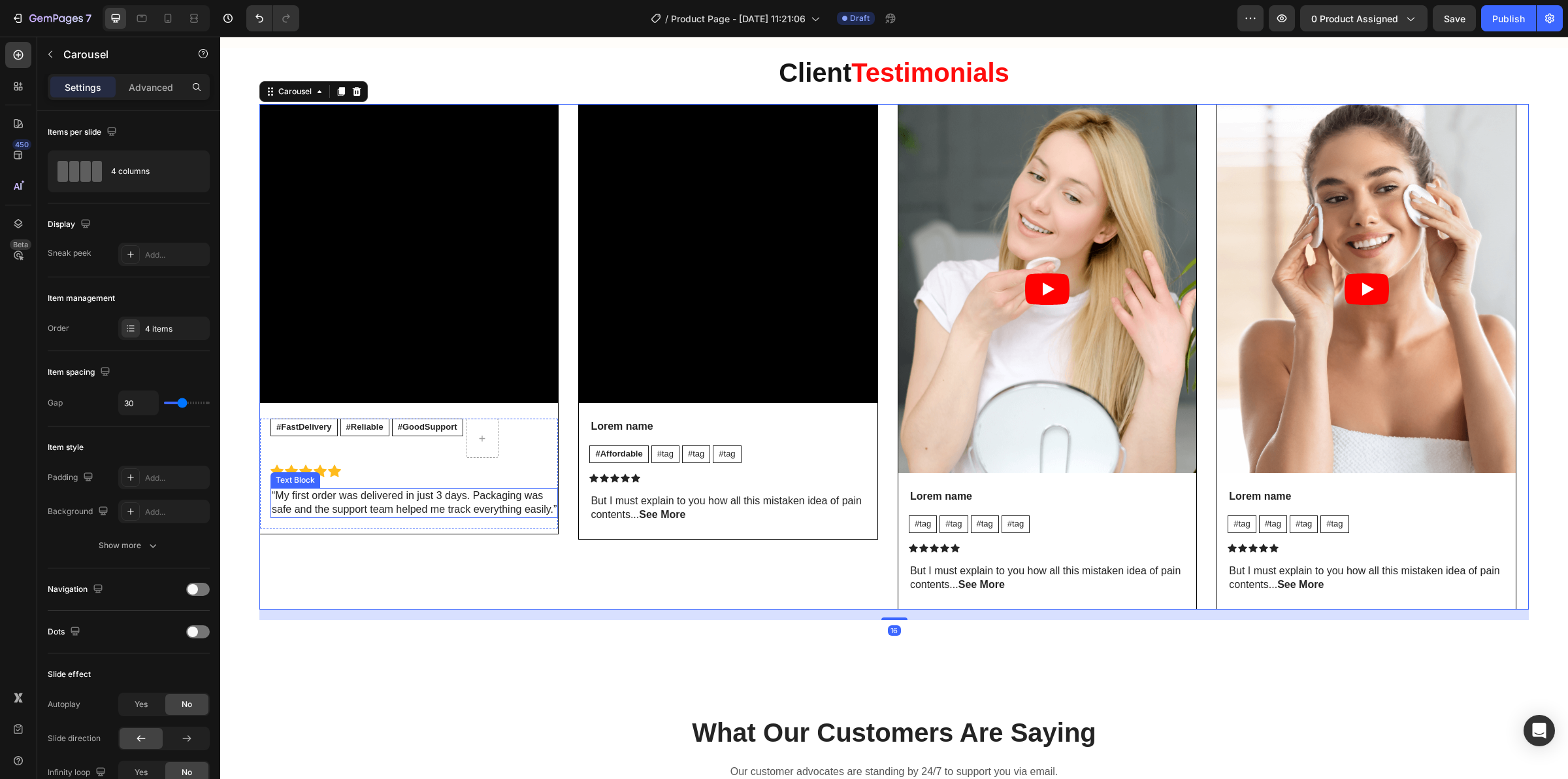
click at [537, 516] on p "“My first order was delivered in just 3 days. Packaging was safe and the suppor…" at bounding box center [415, 503] width 285 height 28
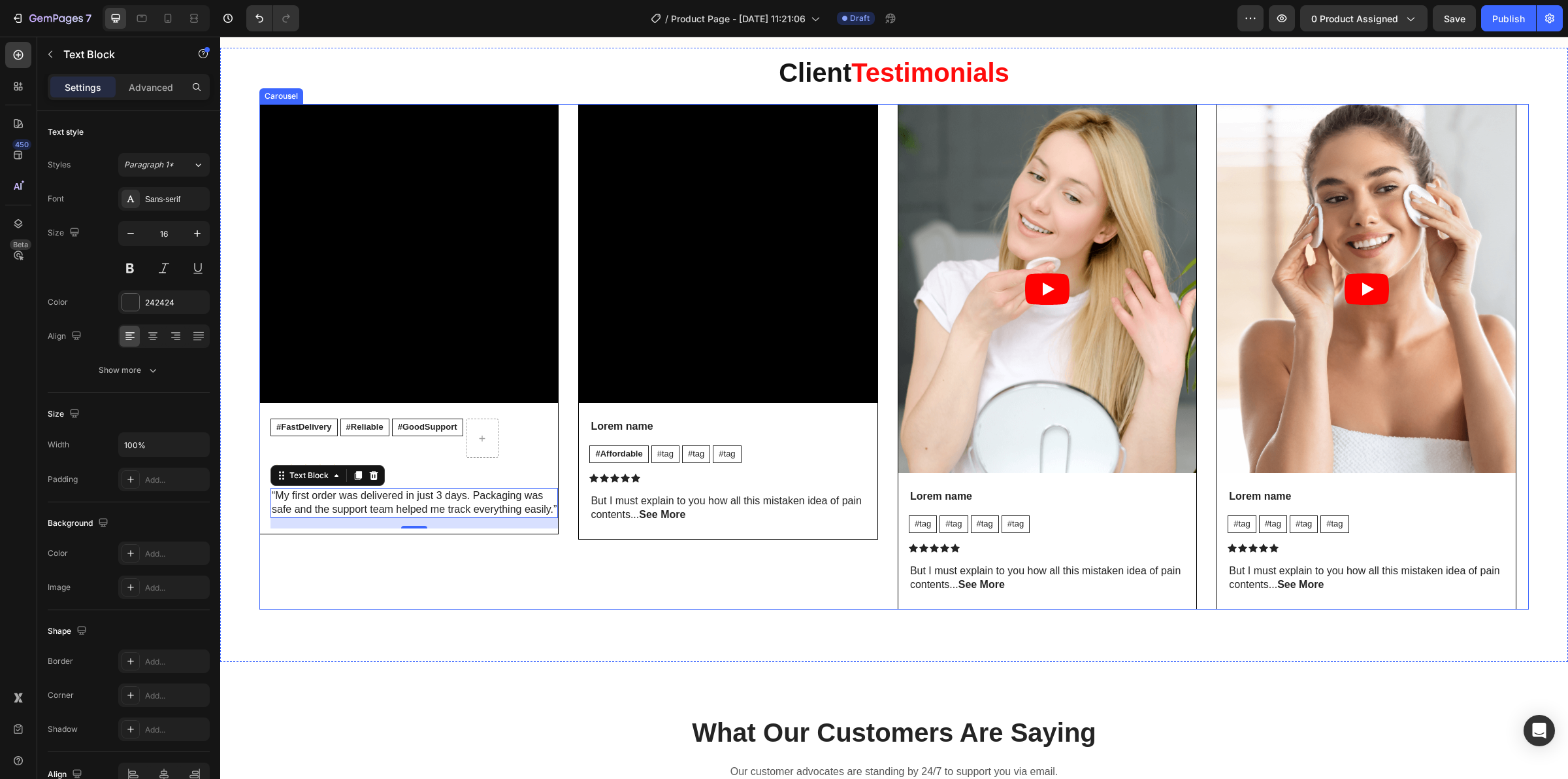
click at [595, 550] on div "Video Lorem name Text Block #Affordable Text Block #tag Text Block #tag Text Bl…" at bounding box center [727, 357] width 299 height 506
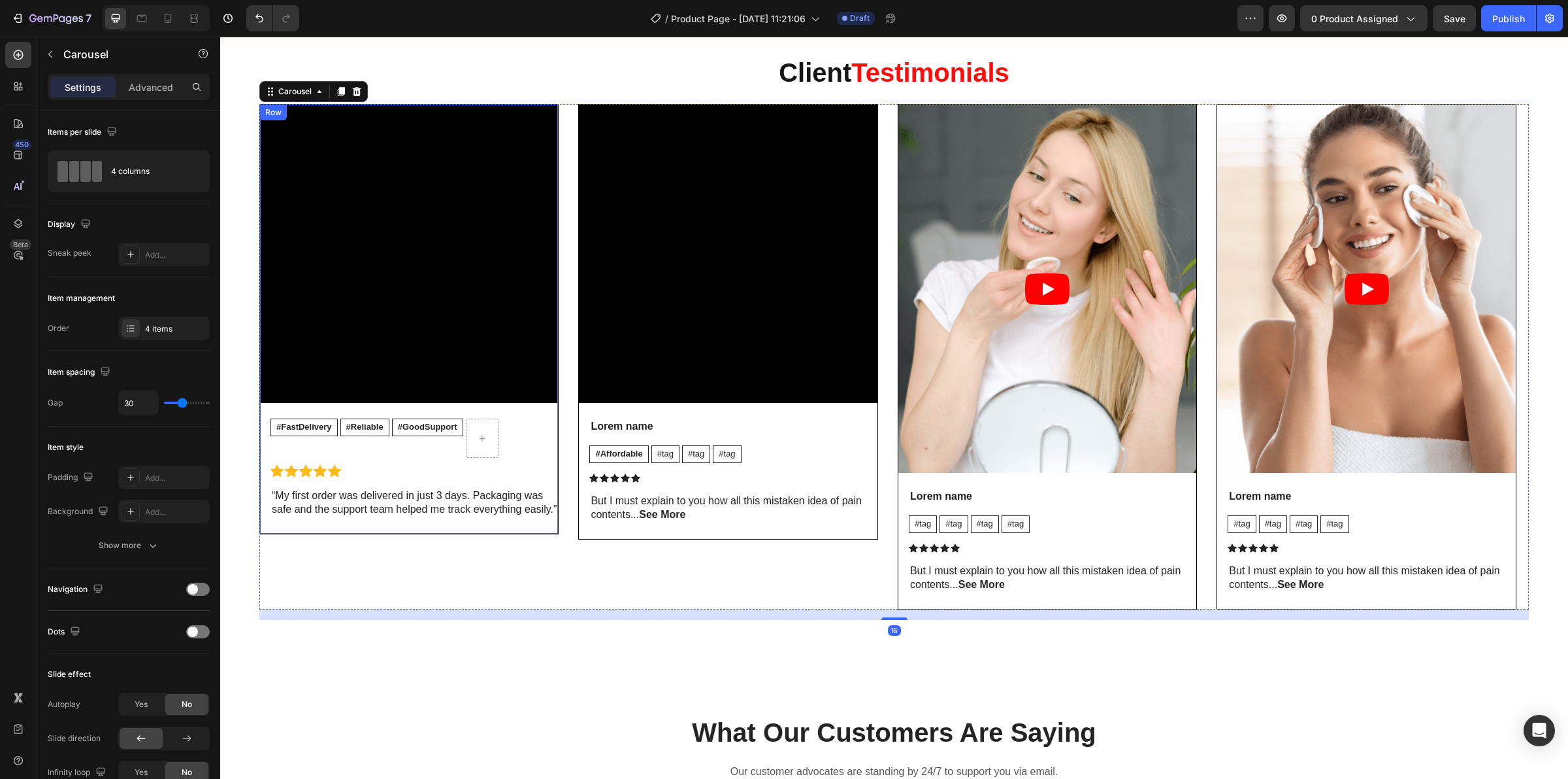
click at [543, 533] on div "Video #FastDelivery Text Block #Reliable Text Block #GoodSupport Text Block Row…" at bounding box center [409, 318] width 298 height 429
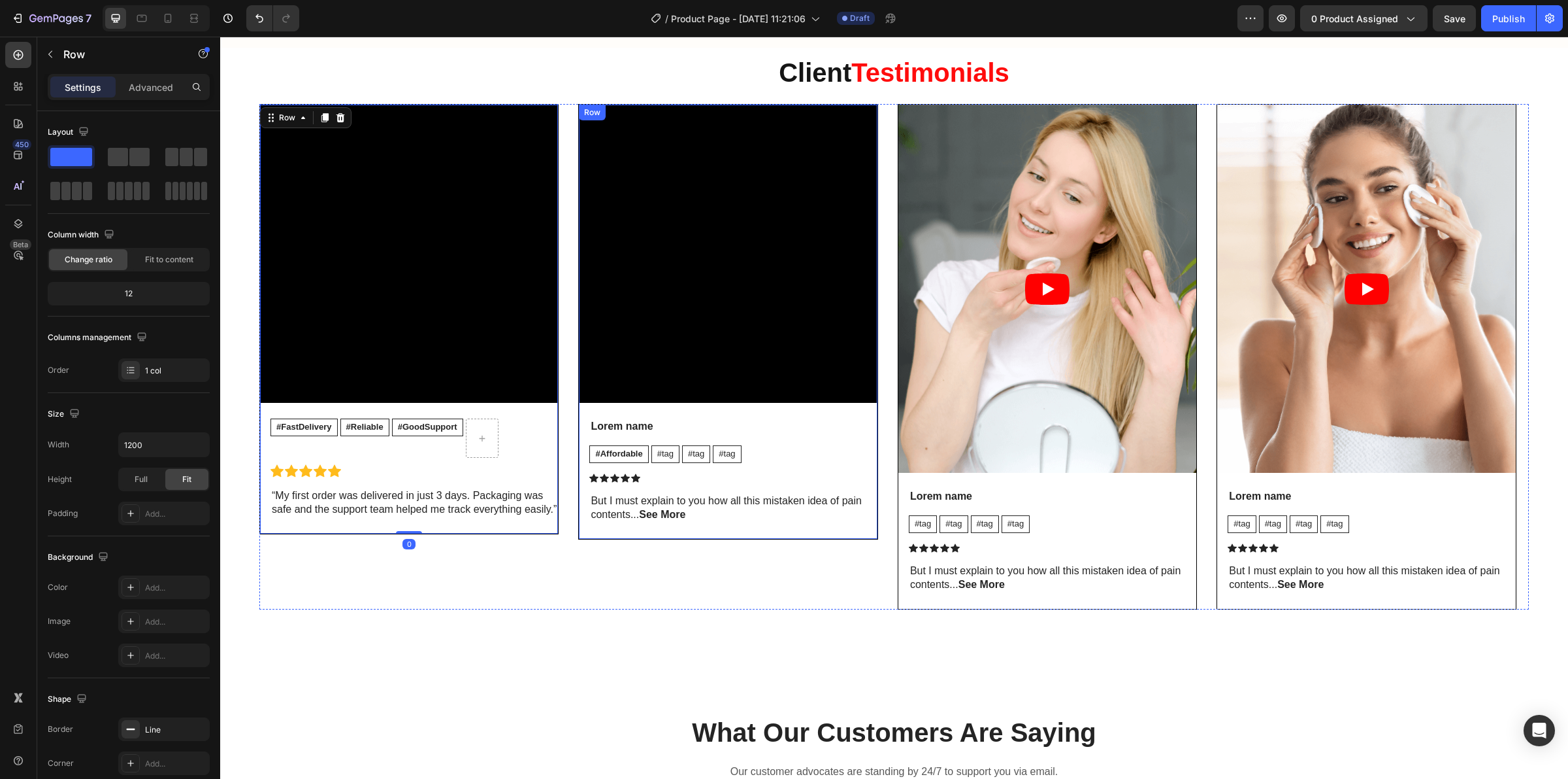
click at [641, 539] on div "Video Lorem name Text Block #Affordable Text Block #tag Text Block #tag Text Bl…" at bounding box center [728, 321] width 298 height 434
click at [260, 224] on div "Video #FastDelivery Text Block #Reliable Text Block #GoodSupport Text Block Row…" at bounding box center [409, 319] width 299 height 430
click at [155, 88] on p "Advanced" at bounding box center [151, 87] width 45 height 13
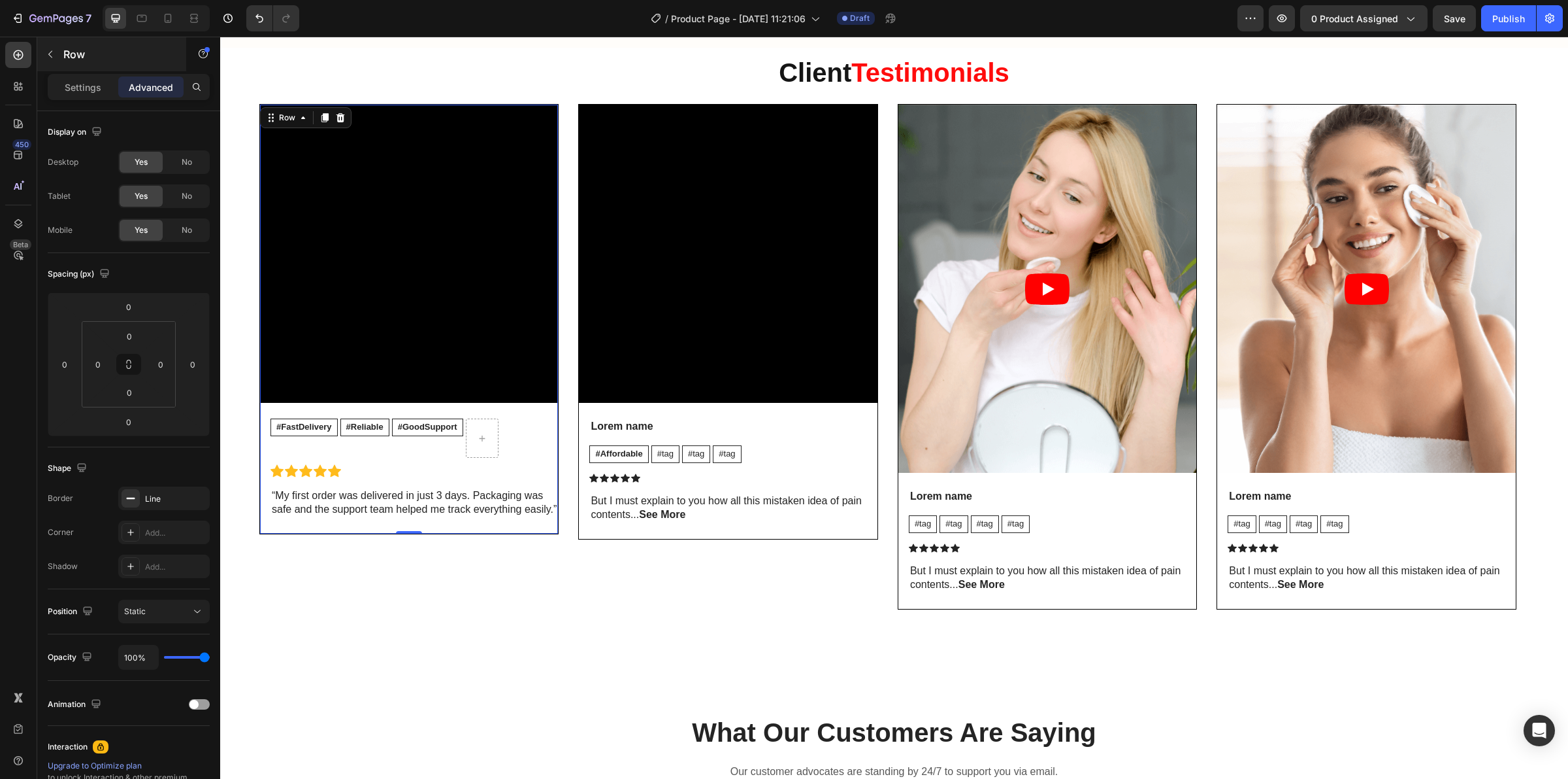
click at [74, 86] on p "Settings" at bounding box center [83, 87] width 36 height 13
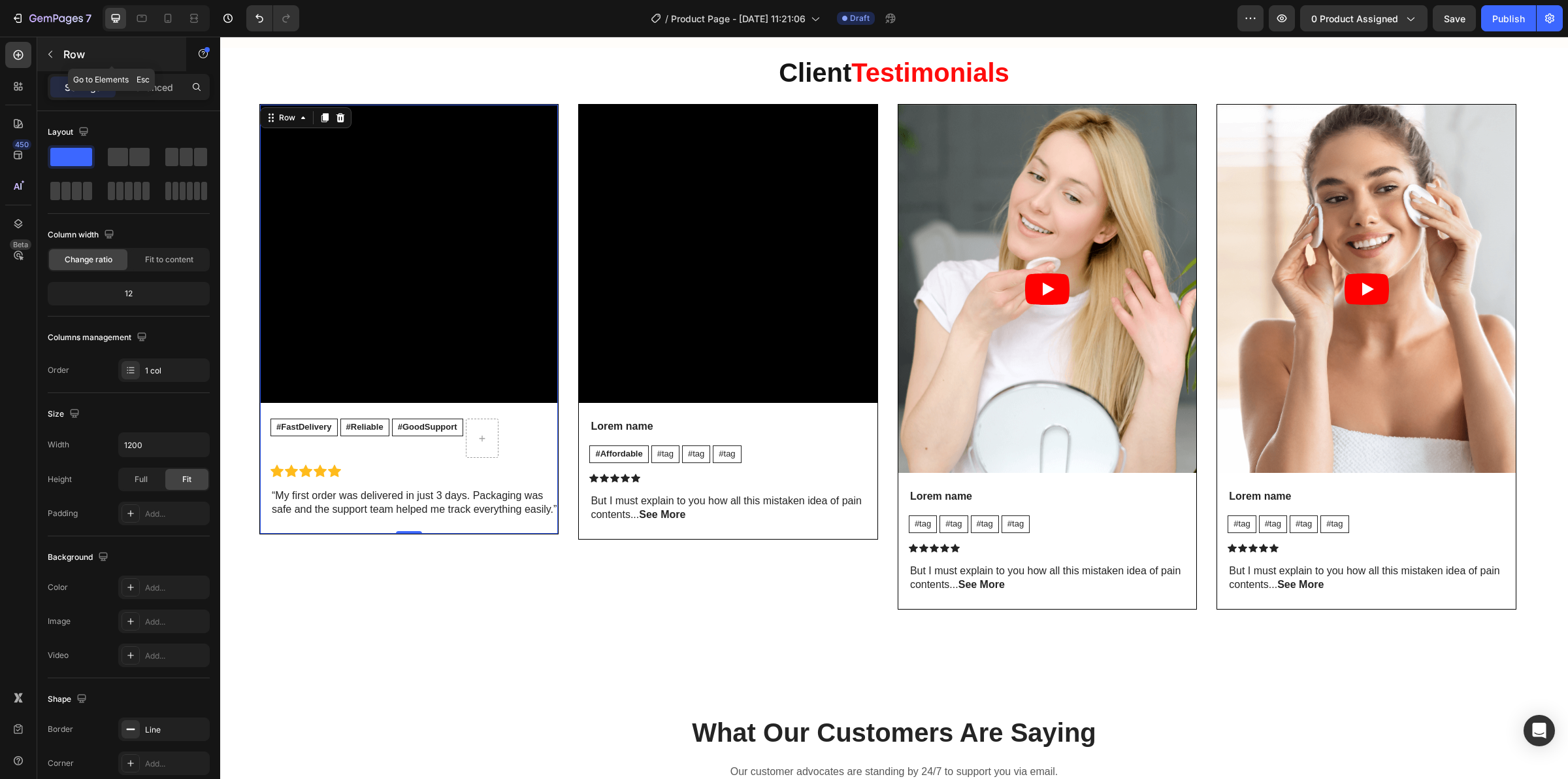
click at [54, 51] on icon "button" at bounding box center [50, 54] width 11 height 11
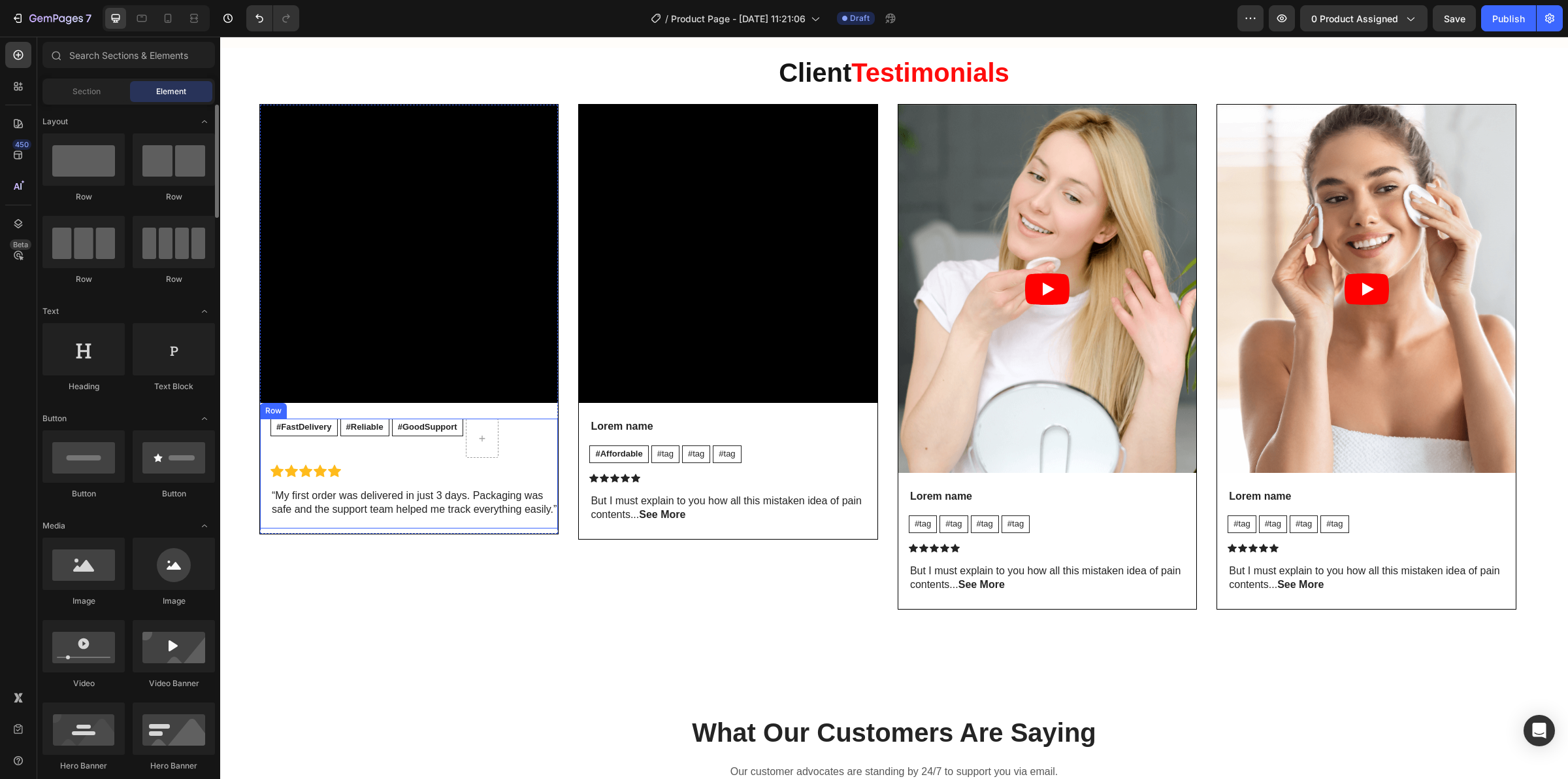
click at [266, 489] on div "#FastDelivery Text Block #Reliable Text Block #GoodSupport Text Block Row Icon …" at bounding box center [409, 473] width 298 height 110
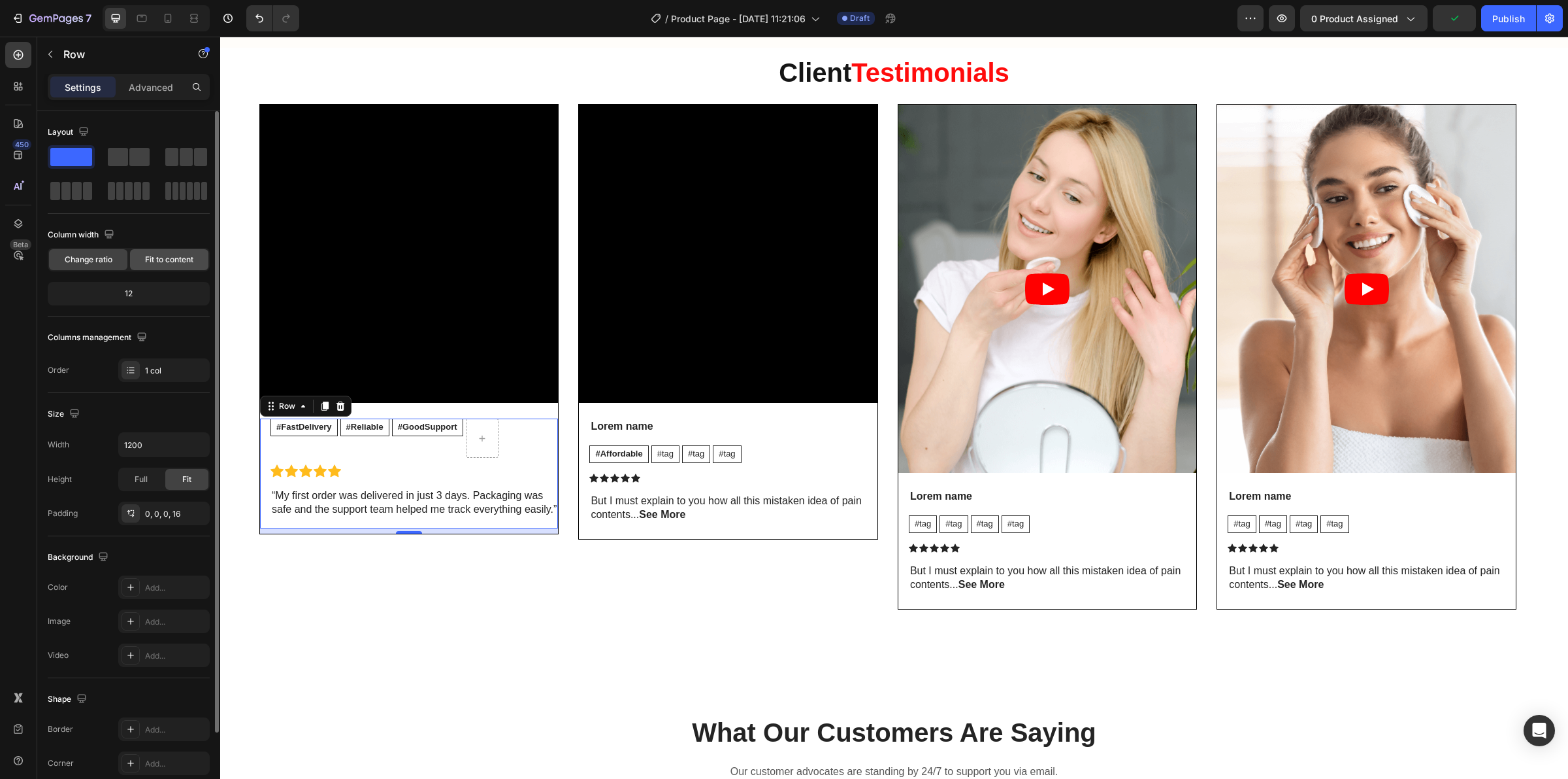
click at [177, 255] on span "Fit to content" at bounding box center [169, 259] width 49 height 11
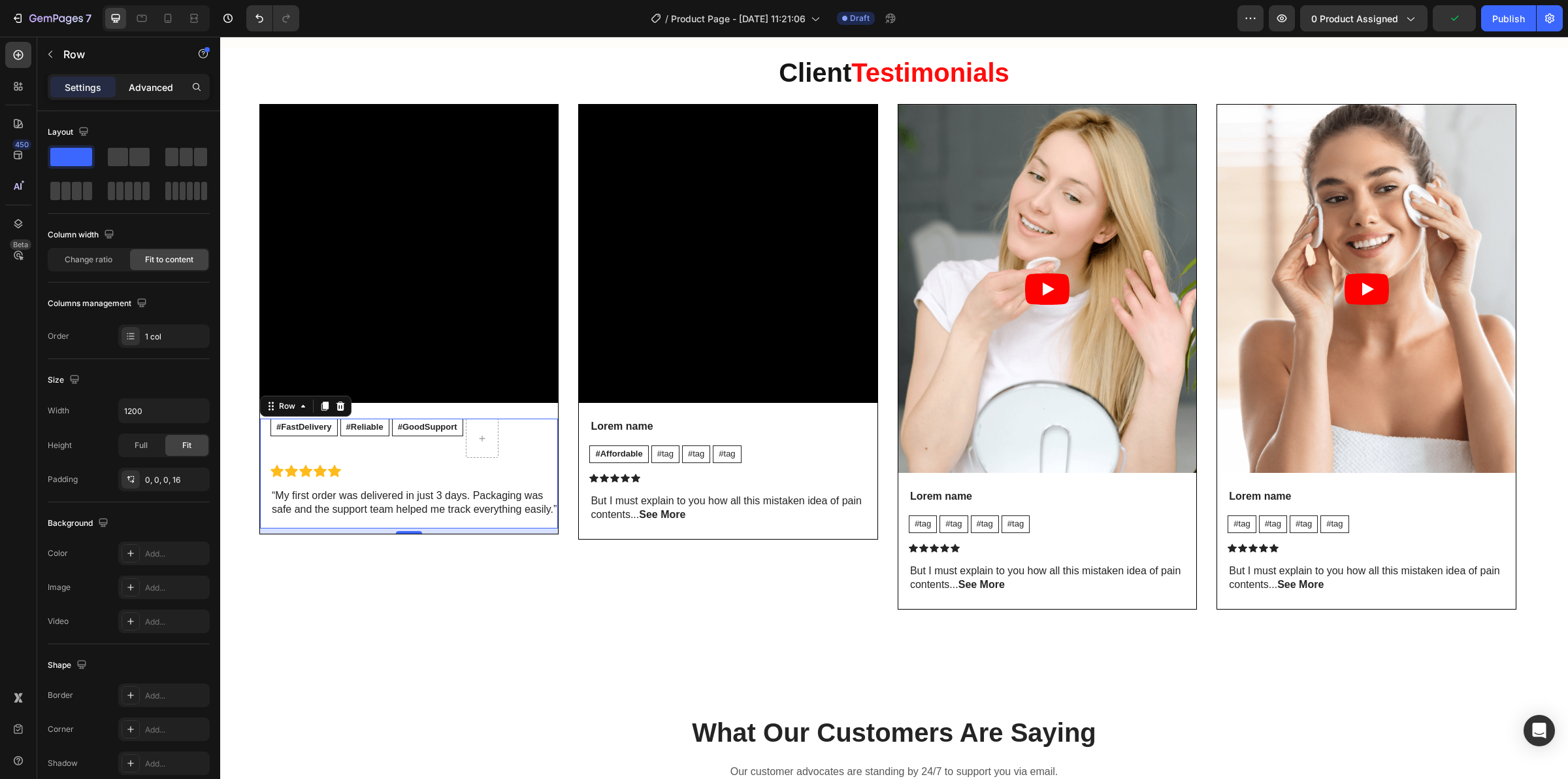
click at [154, 86] on p "Advanced" at bounding box center [151, 87] width 45 height 13
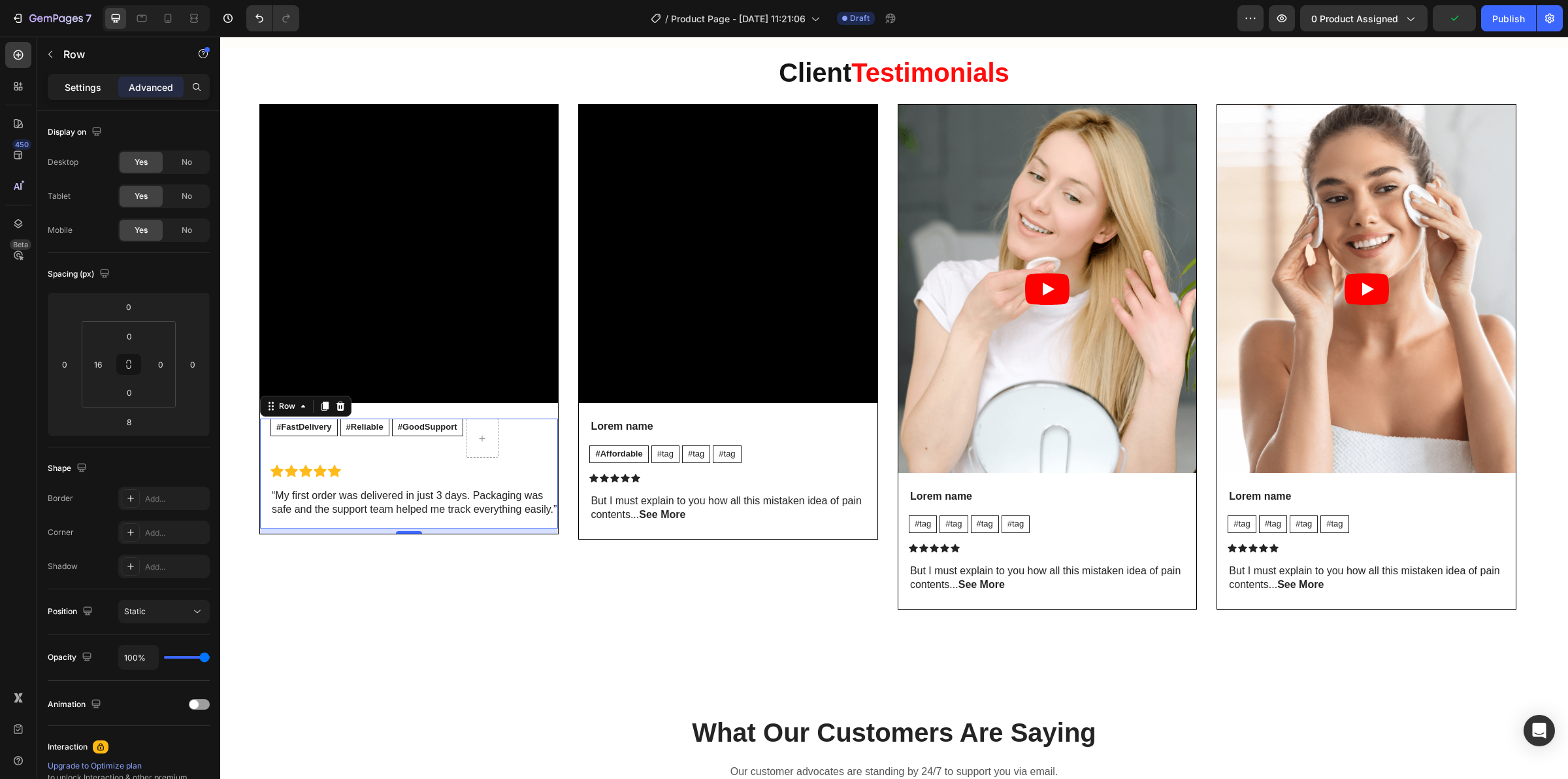
click at [67, 82] on p "Settings" at bounding box center [83, 87] width 36 height 13
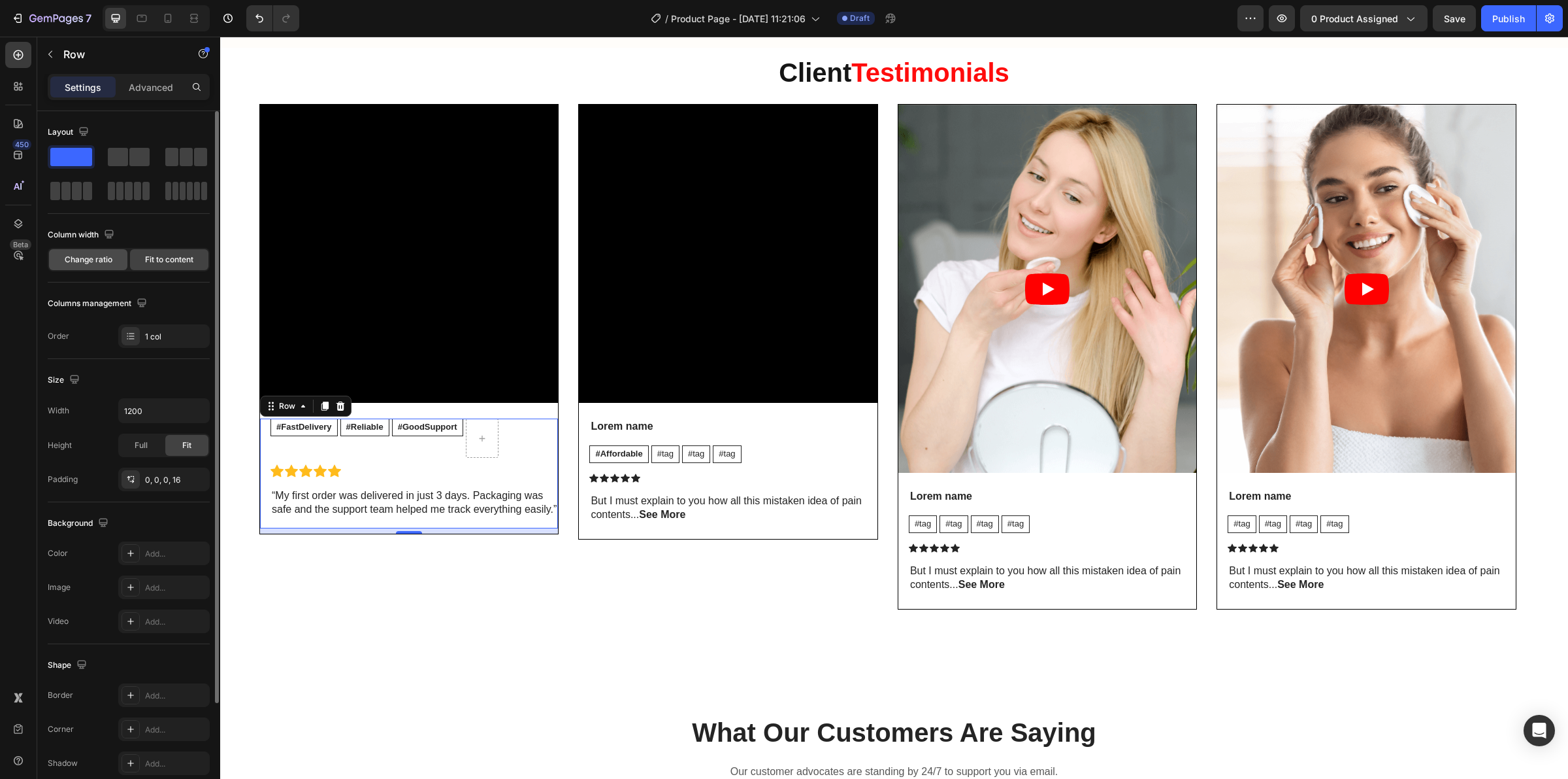
click at [100, 265] on span "Change ratio" at bounding box center [89, 259] width 48 height 11
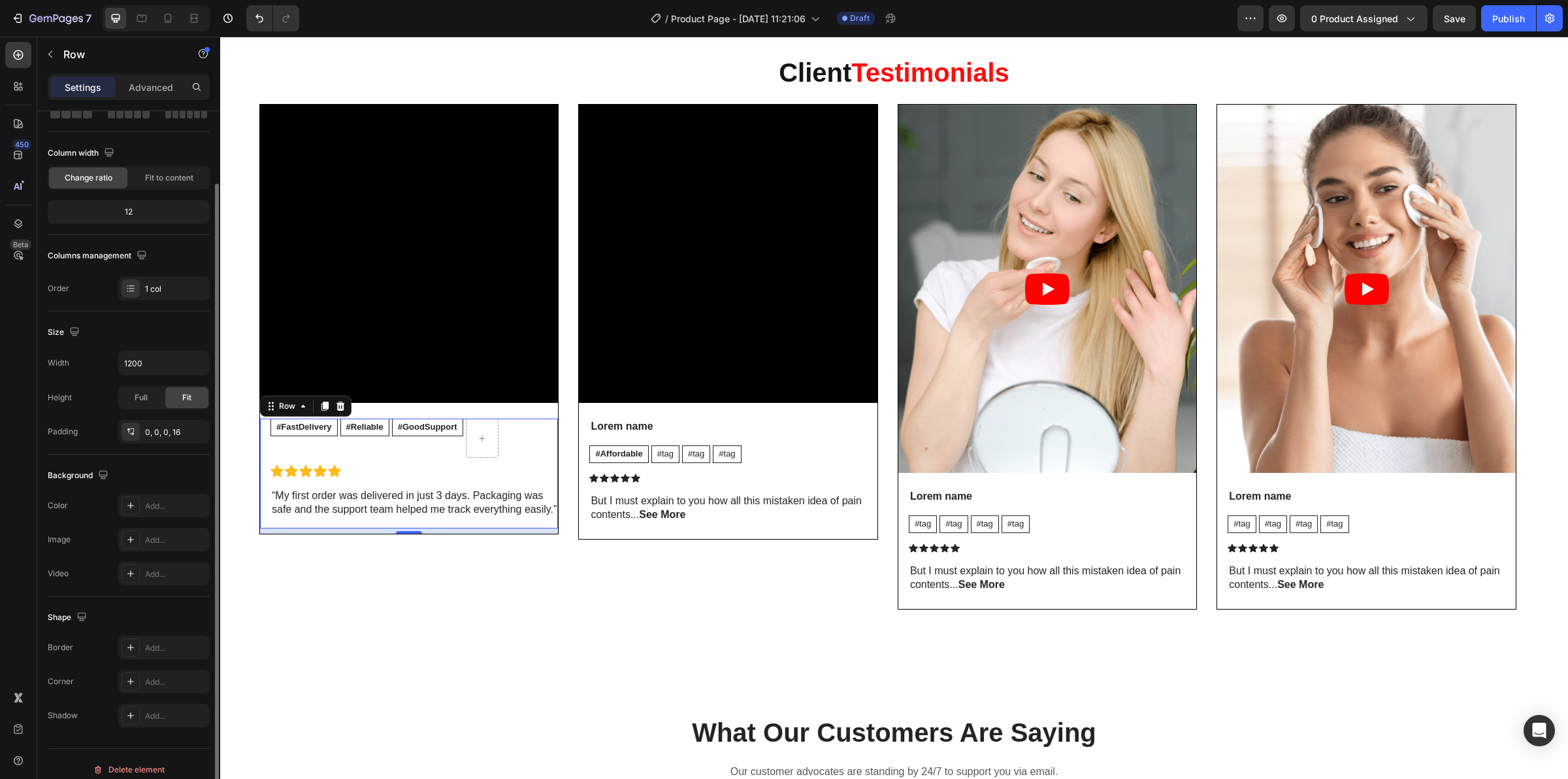
scroll to position [94, 0]
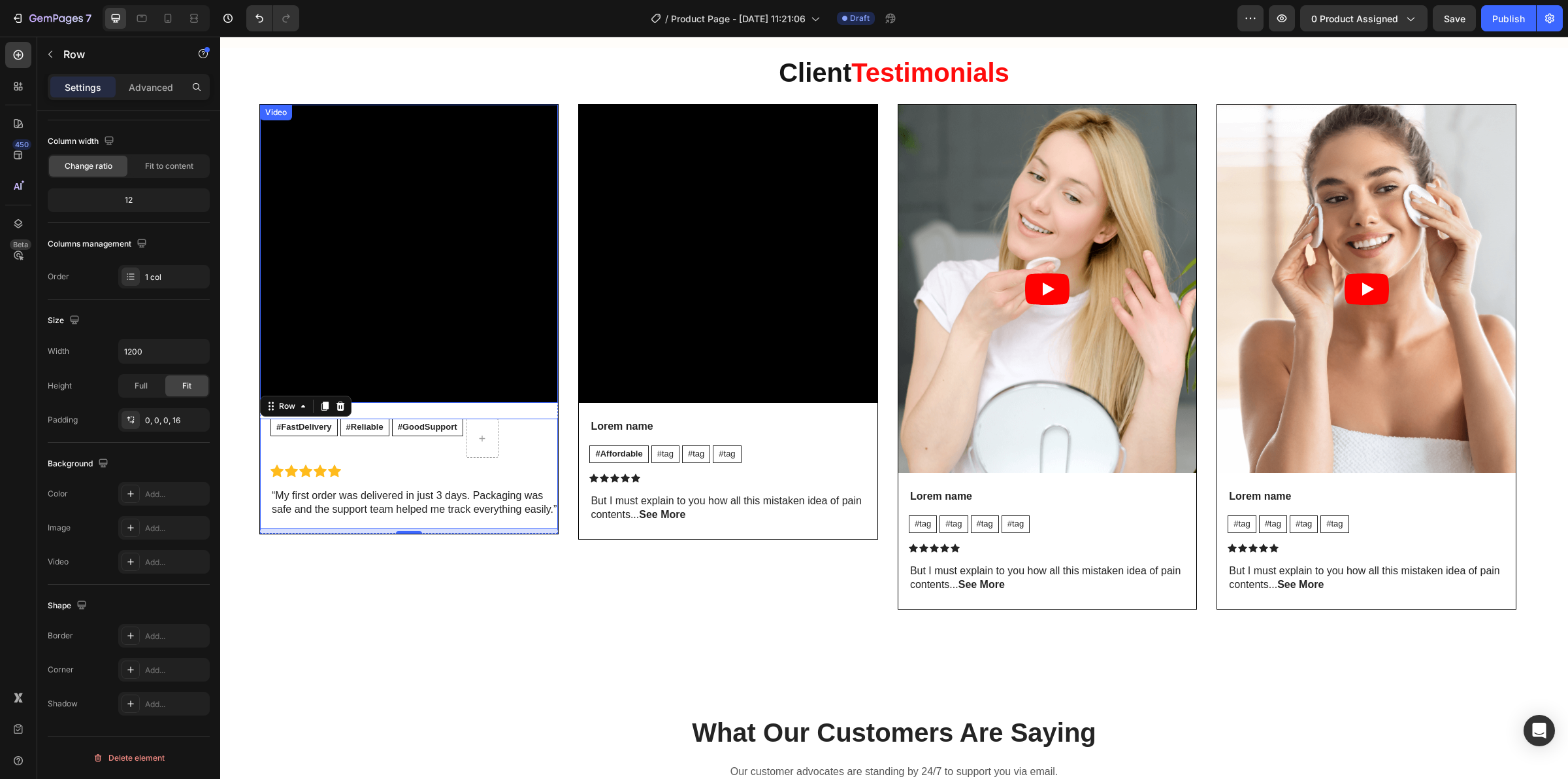
click at [278, 119] on div "Video" at bounding box center [276, 112] width 27 height 11
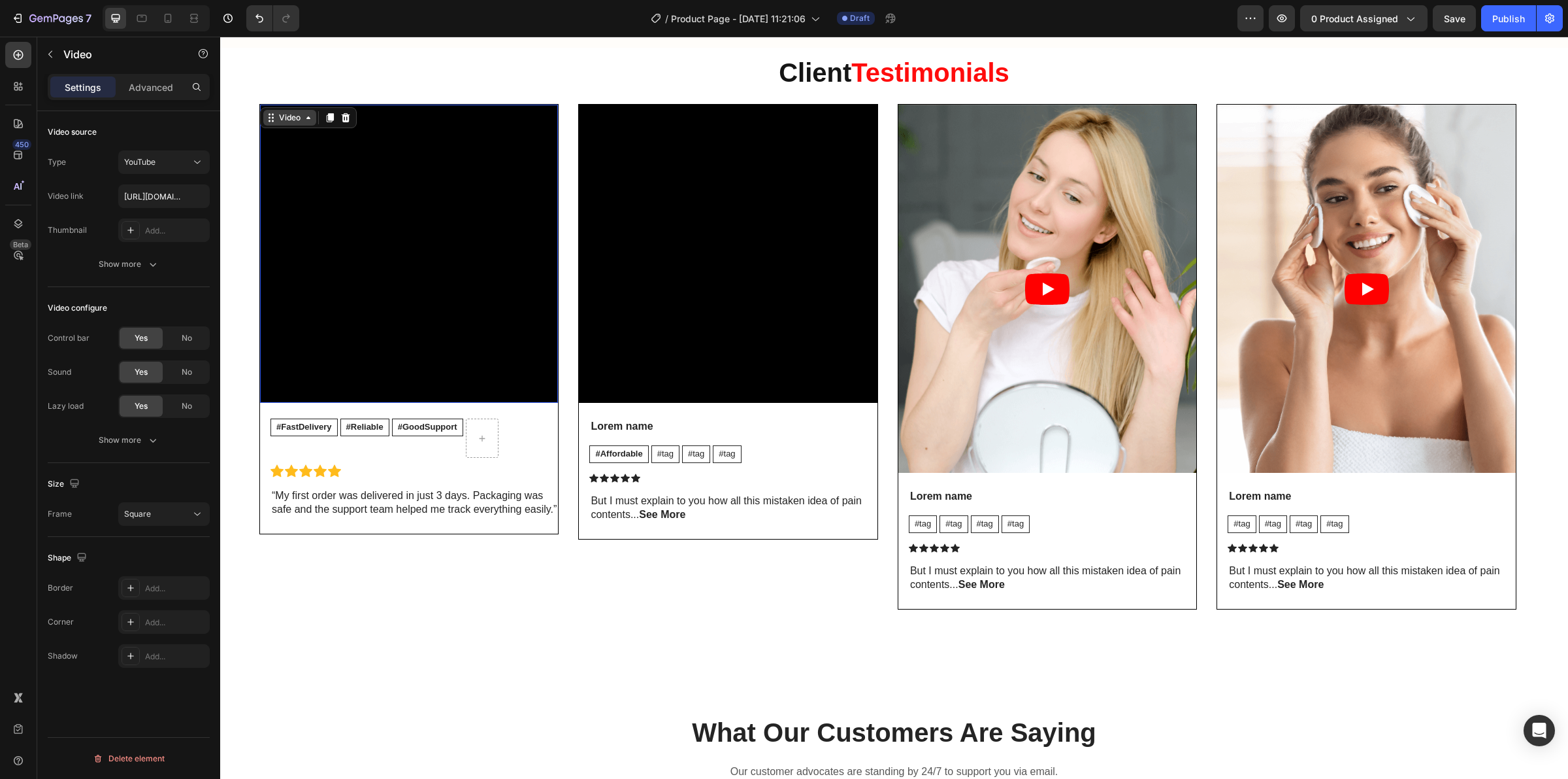
scroll to position [0, 0]
click at [605, 115] on div "Video" at bounding box center [595, 112] width 27 height 11
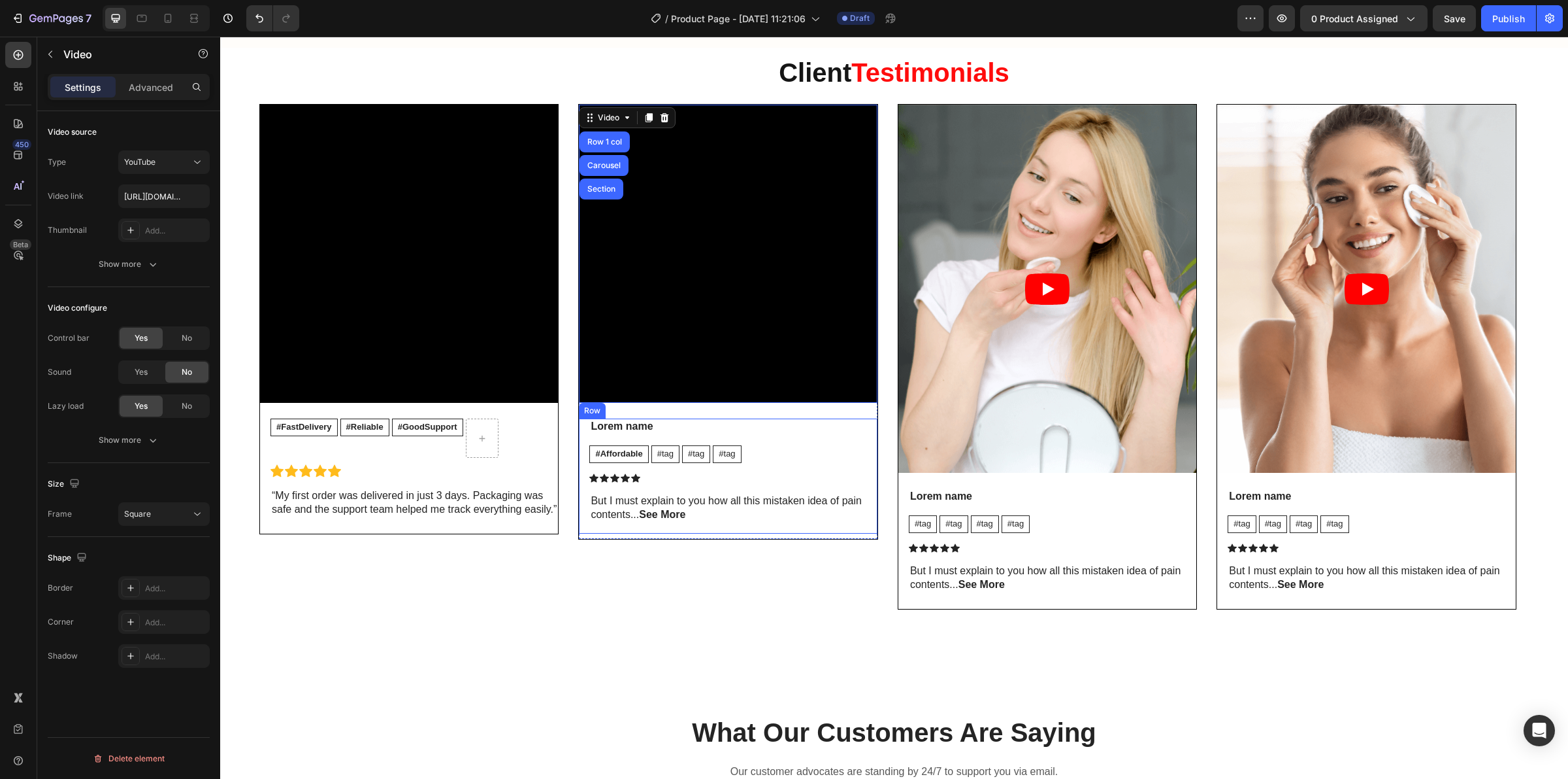
click at [686, 532] on div "Lorem name Text Block #Affordable Text Block #tag Text Block #tag Text Block #t…" at bounding box center [733, 476] width 288 height 115
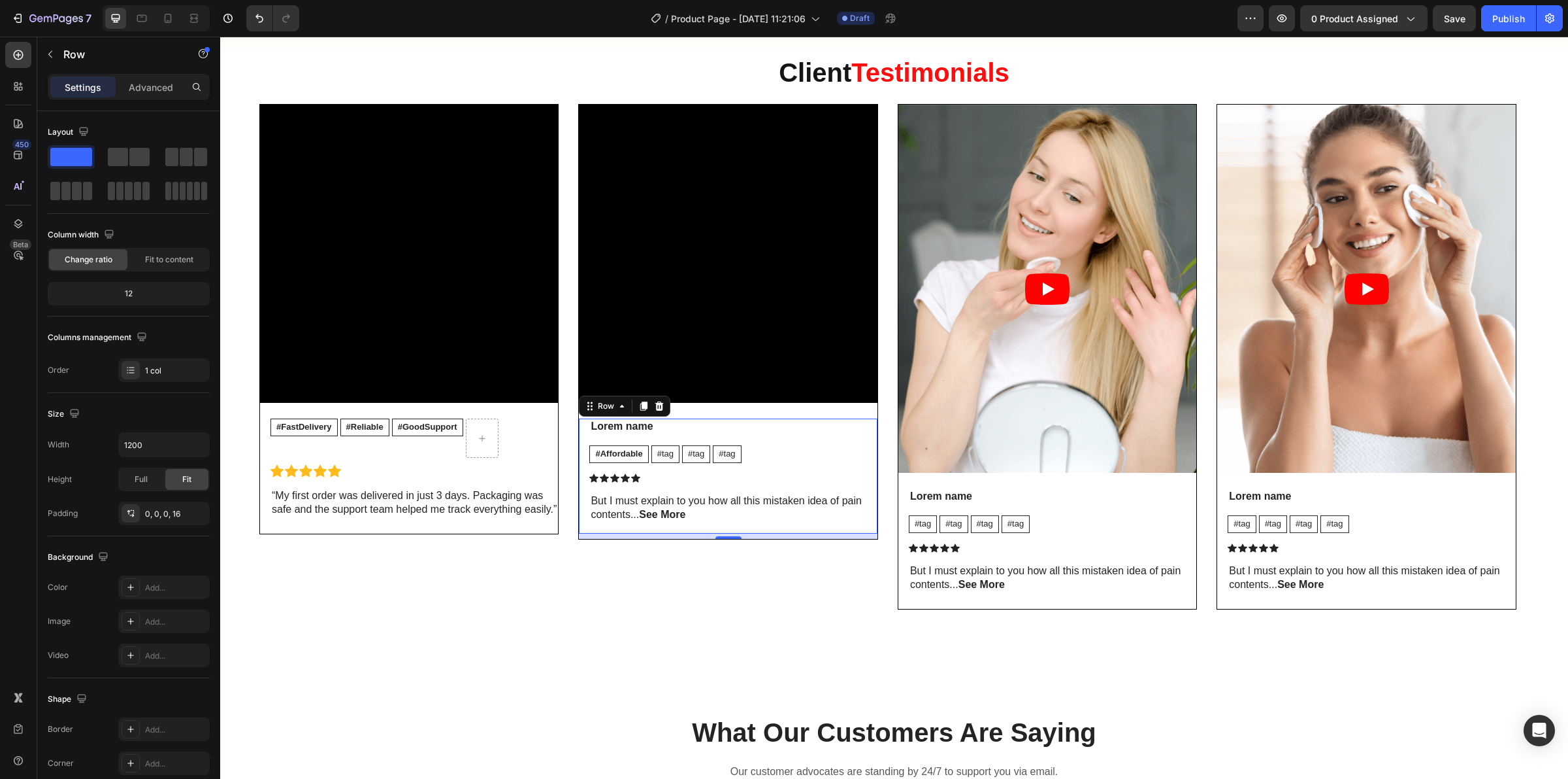
click at [726, 539] on div at bounding box center [728, 537] width 26 height 3
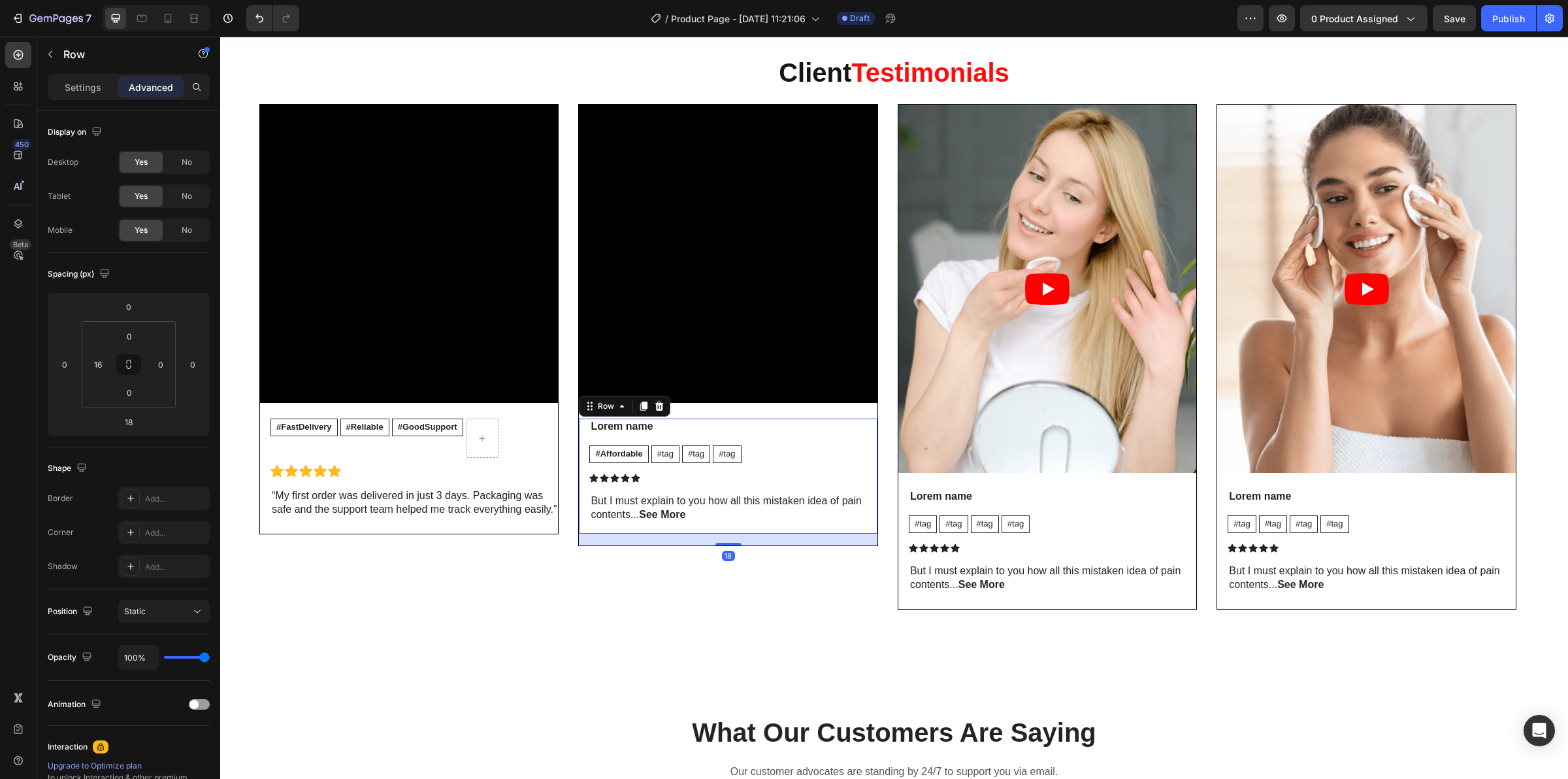
drag, startPoint x: 727, startPoint y: 544, endPoint x: 729, endPoint y: 554, distance: 10.2
click at [729, 545] on div "18" at bounding box center [728, 539] width 298 height 11
drag, startPoint x: 726, startPoint y: 546, endPoint x: 726, endPoint y: 556, distance: 10.0
click at [726, 533] on div "18" at bounding box center [728, 533] width 298 height 0
click at [724, 547] on div at bounding box center [728, 545] width 26 height 4
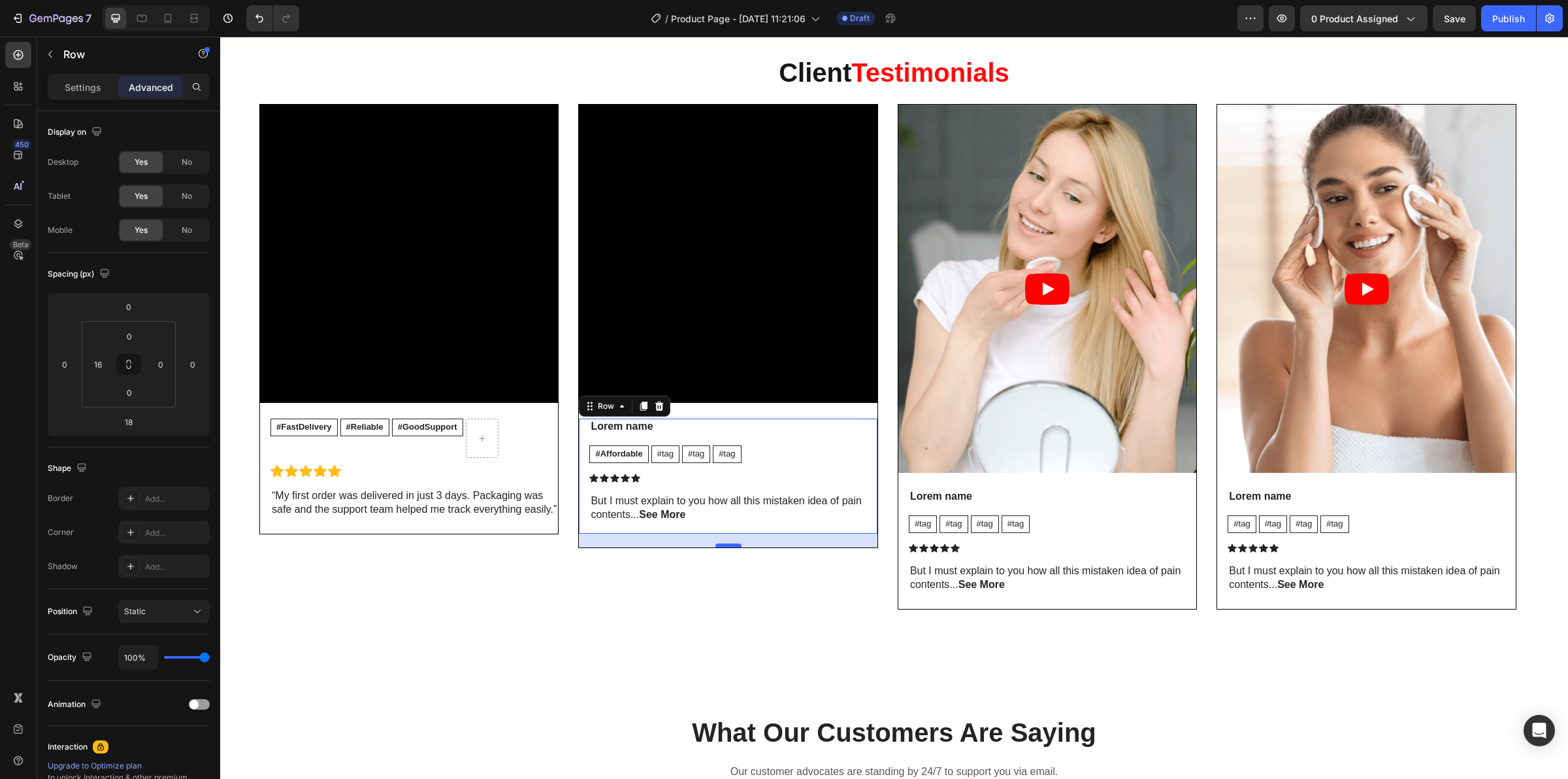
type input "21"
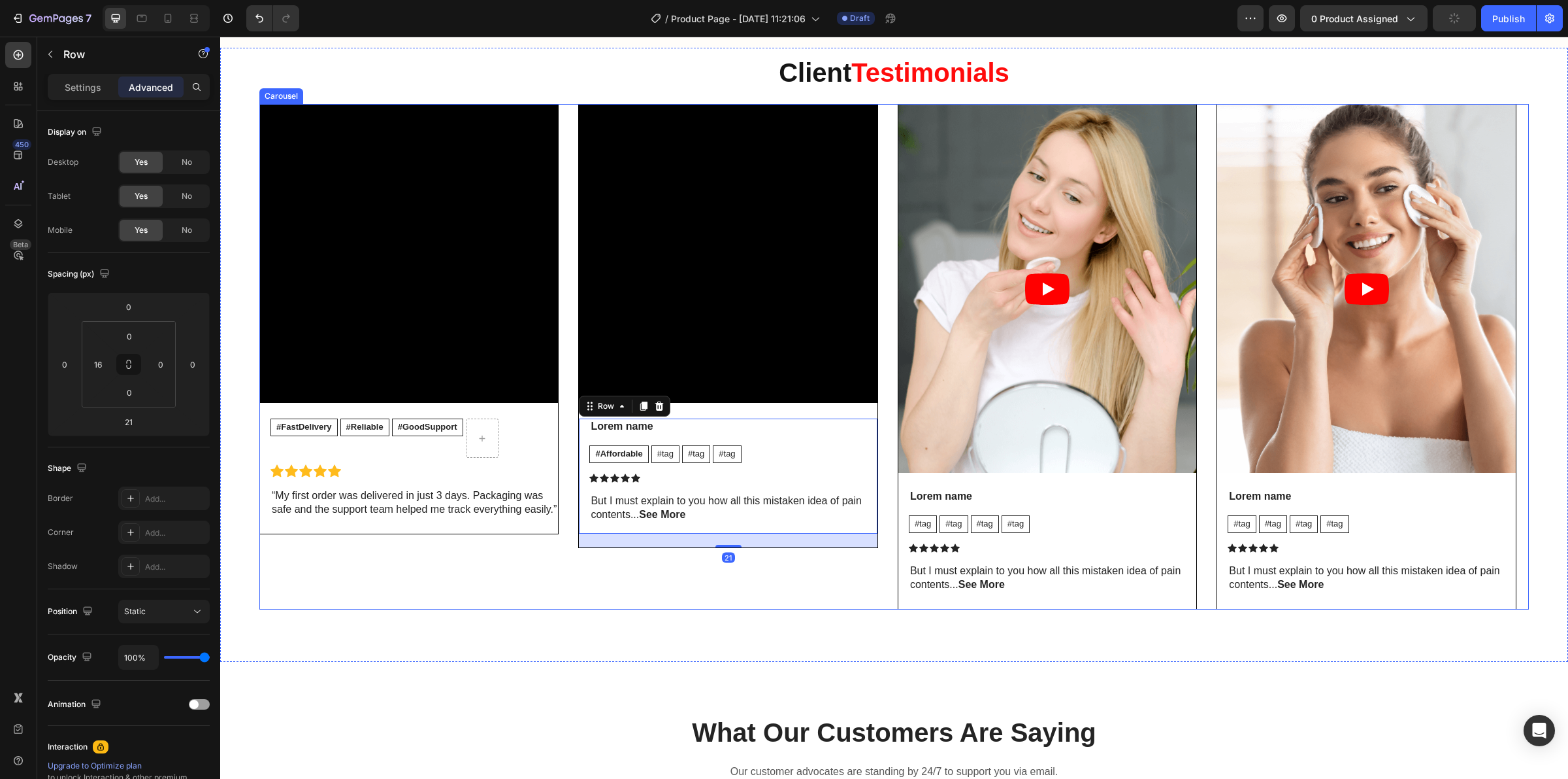
click at [509, 552] on div "Video #FastDelivery Text Block #Reliable Text Block #GoodSupport Text Block Row…" at bounding box center [409, 357] width 299 height 506
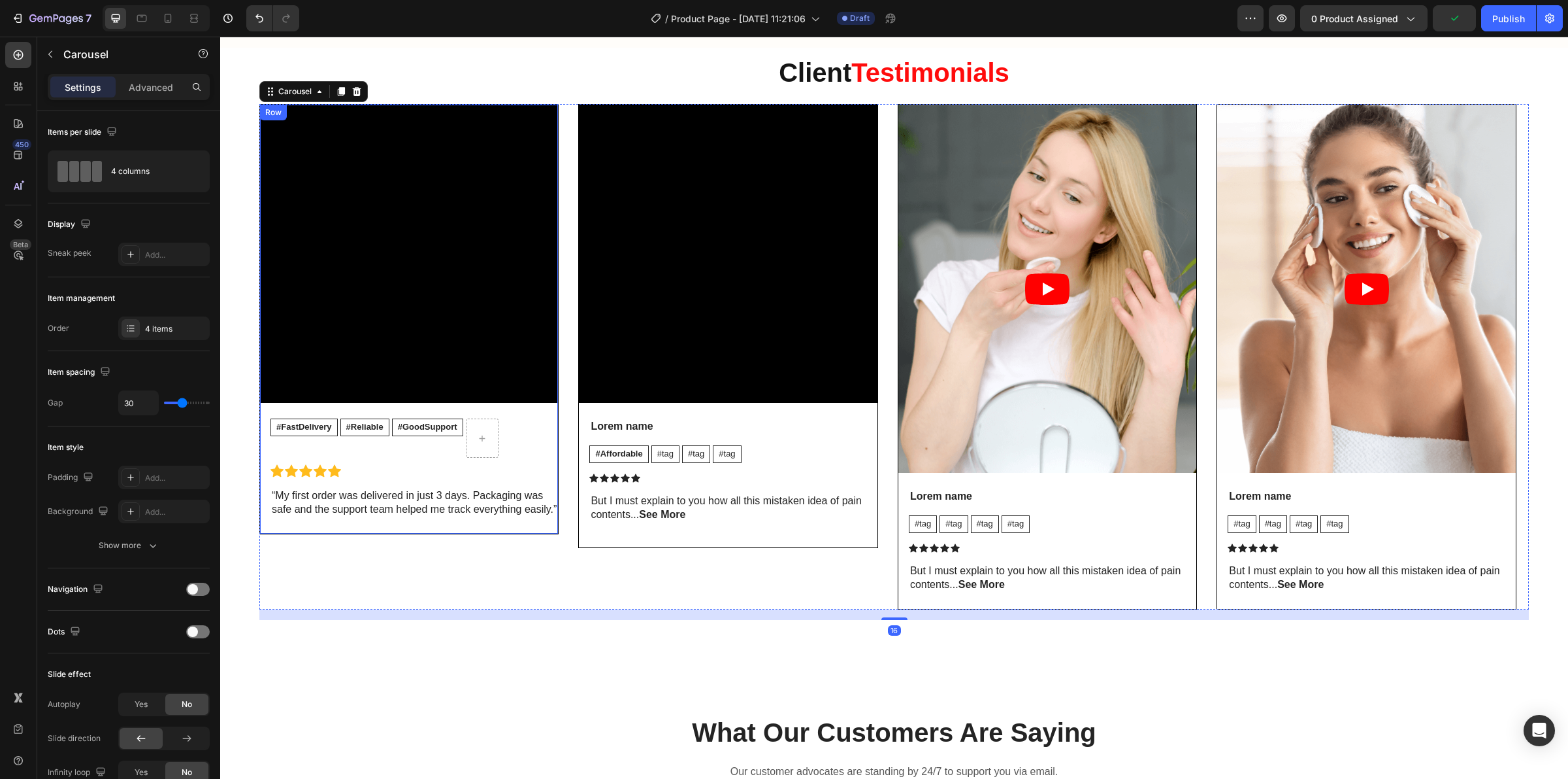
click at [510, 533] on div "Video #FastDelivery Text Block #Reliable Text Block #GoodSupport Text Block Row…" at bounding box center [409, 318] width 298 height 429
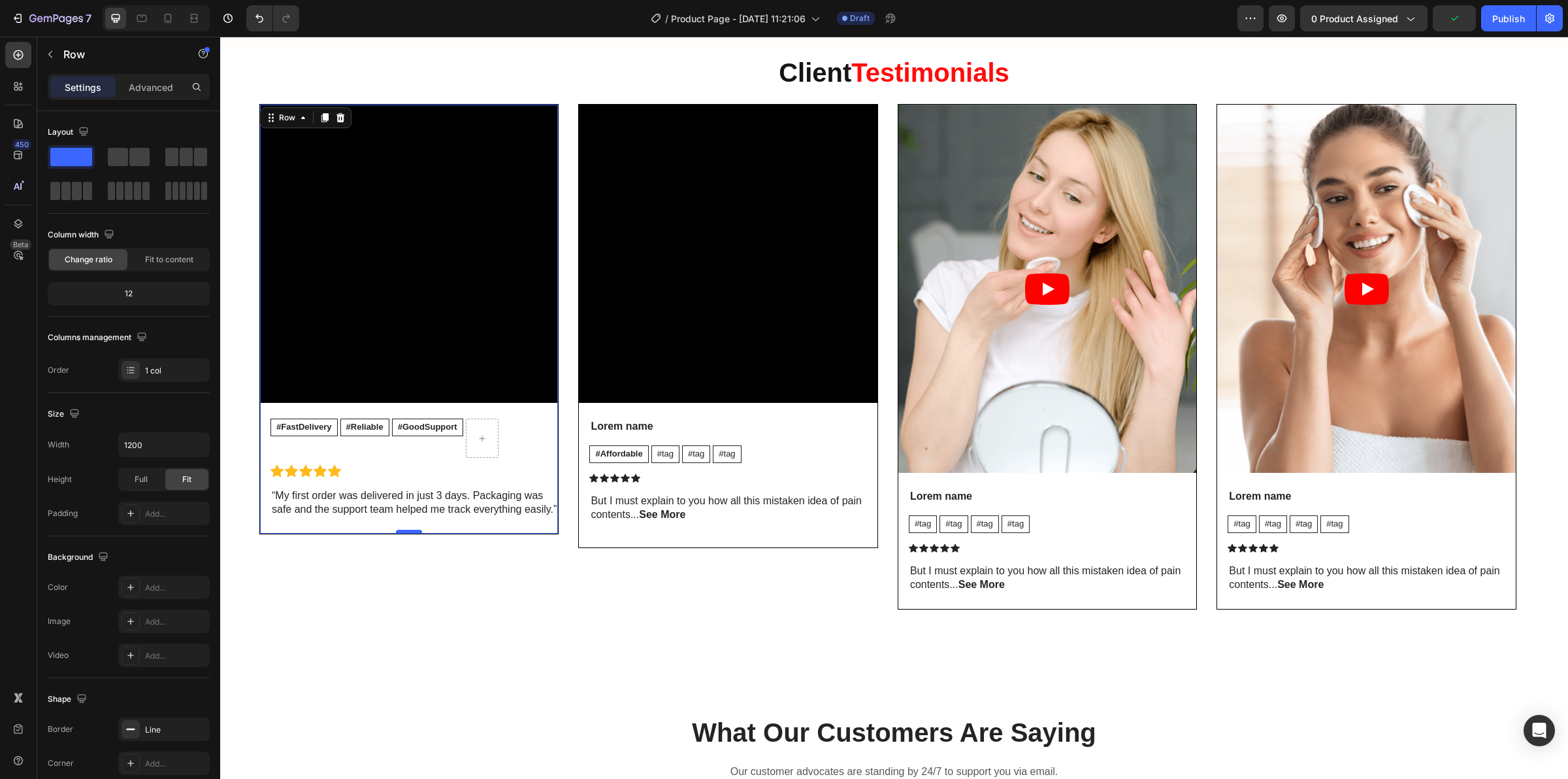
click at [408, 533] on div "0" at bounding box center [409, 533] width 298 height 0
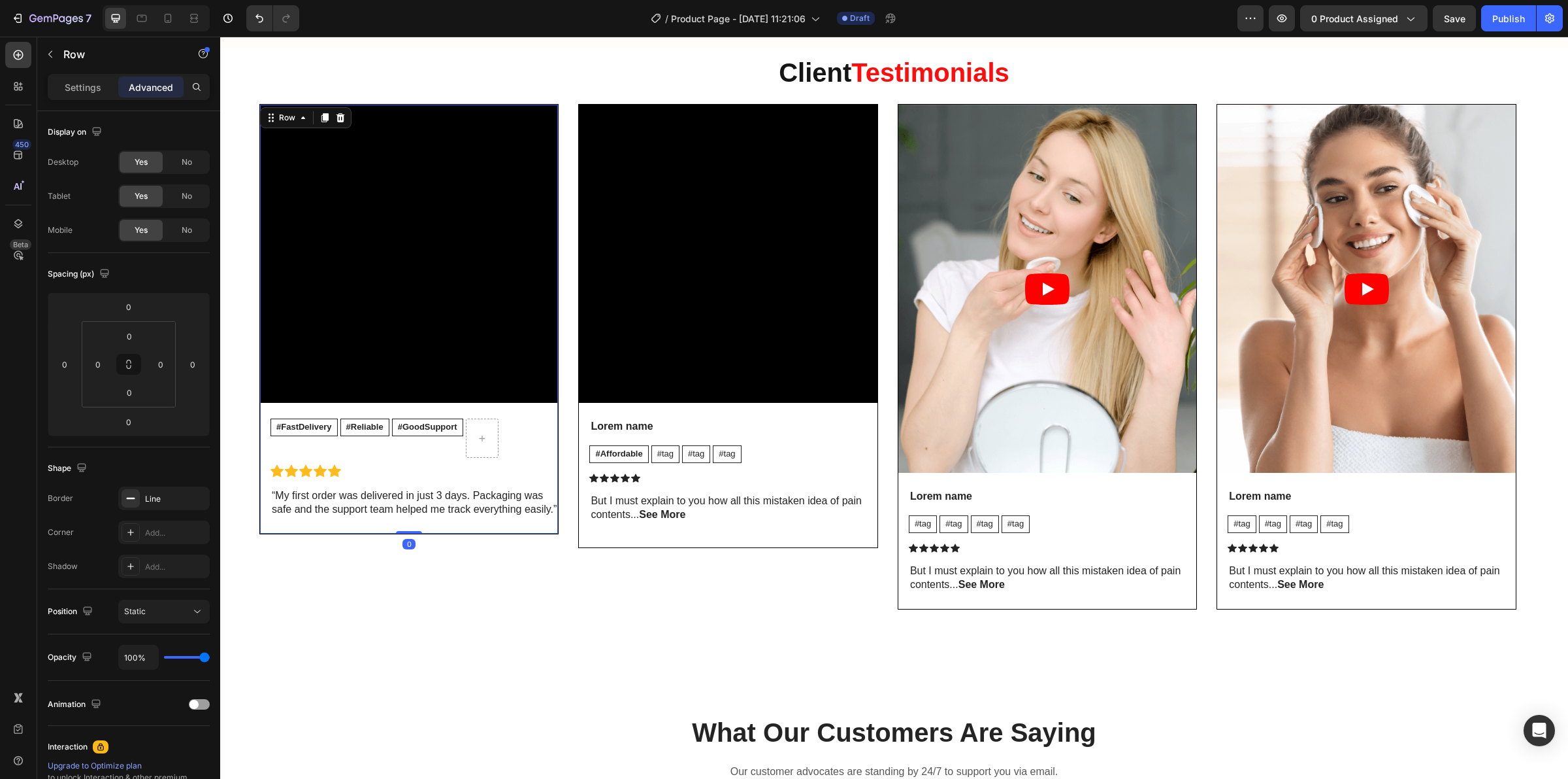
click at [408, 534] on div "Video #FastDelivery Text Block #Reliable Text Block #GoodSupport Text Block Row…" at bounding box center [409, 319] width 299 height 430
click at [698, 540] on div "Video Lorem name Text Block #Affordable Text Block #tag Text Block #tag Text Bl…" at bounding box center [728, 325] width 298 height 443
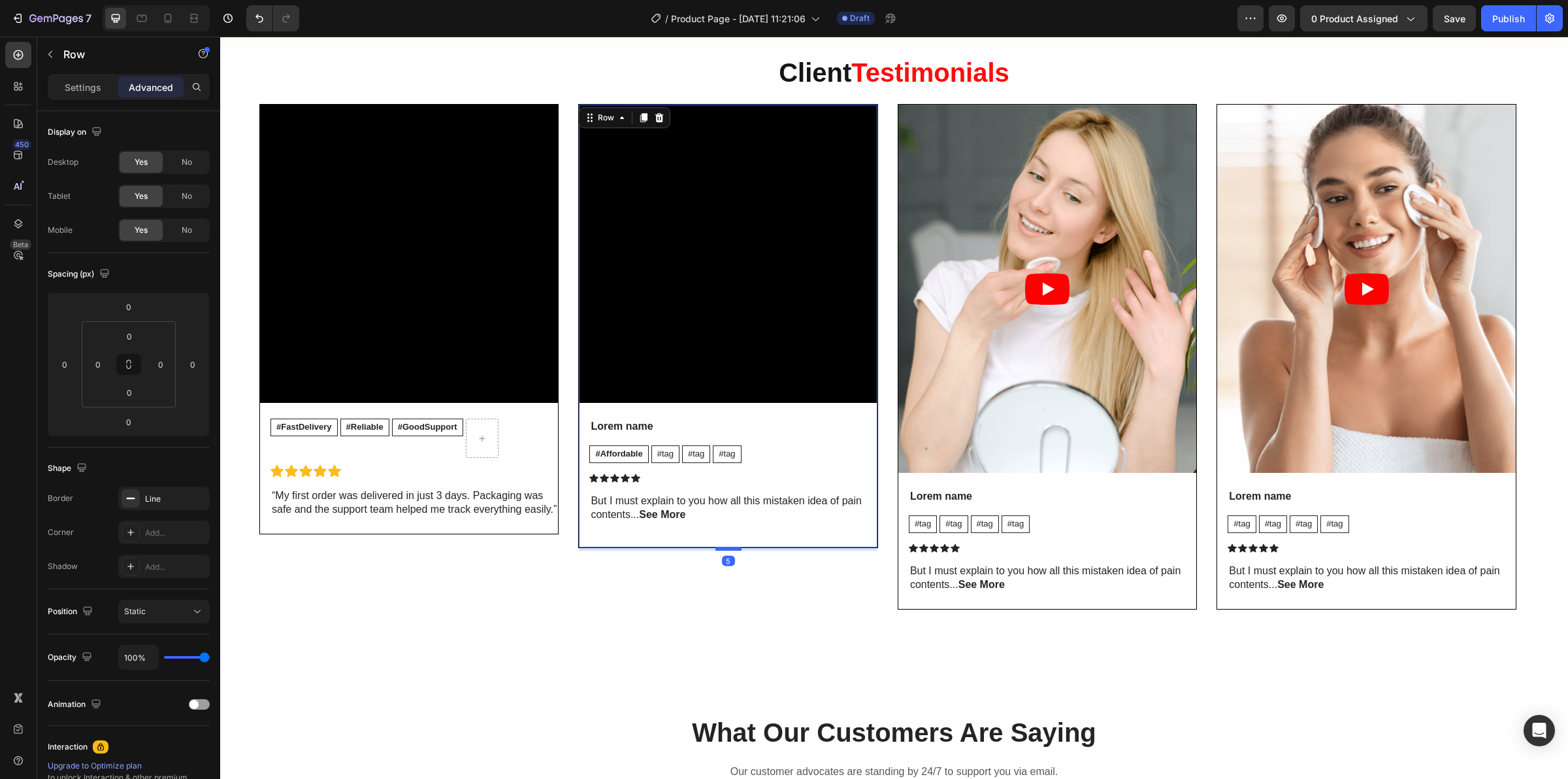
click at [720, 551] on div at bounding box center [728, 549] width 26 height 4
type input "5"
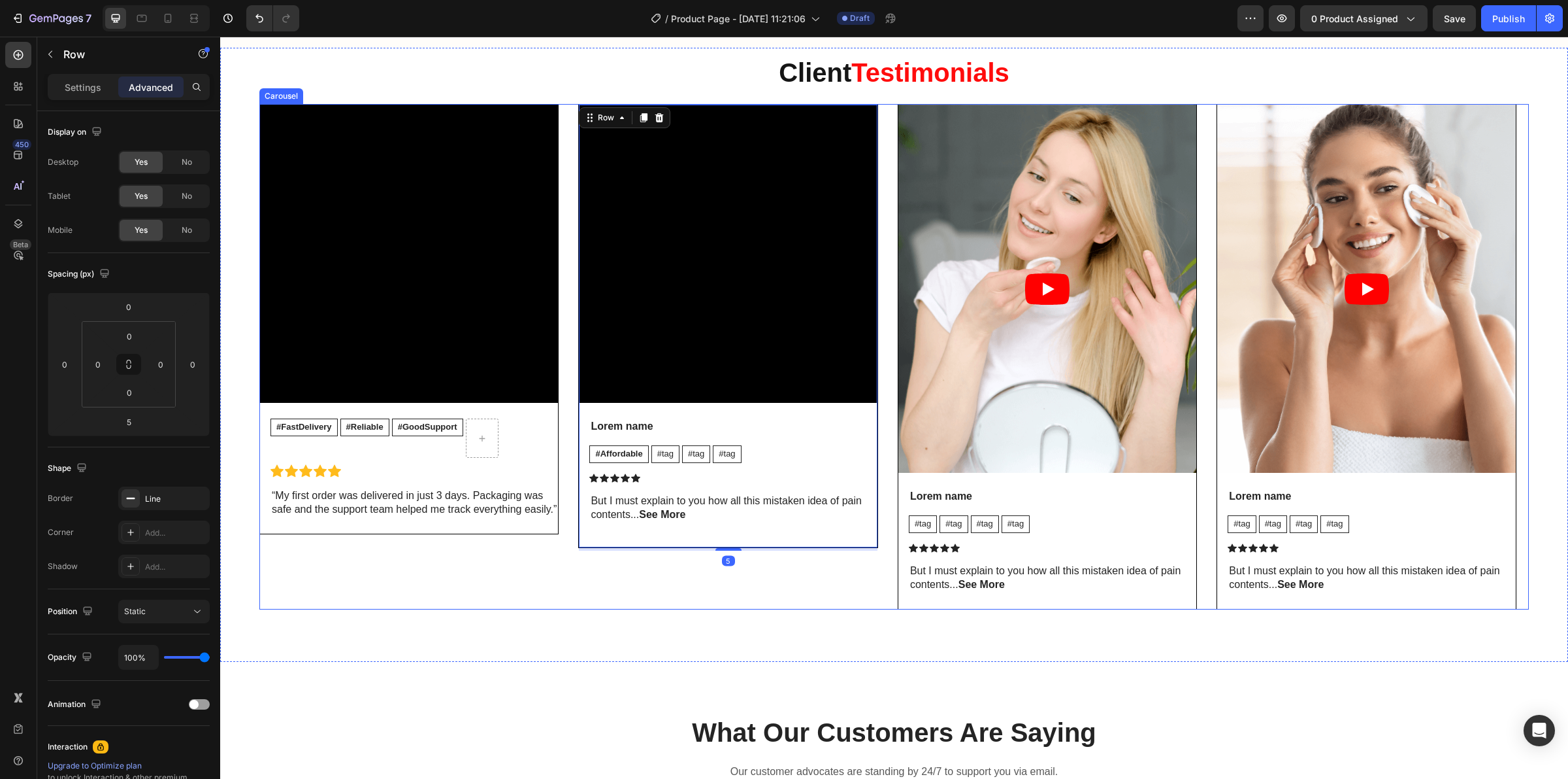
click at [602, 586] on div "Video Lorem name Text Block #Affordable Text Block #tag Text Block #tag Text Bl…" at bounding box center [727, 357] width 299 height 506
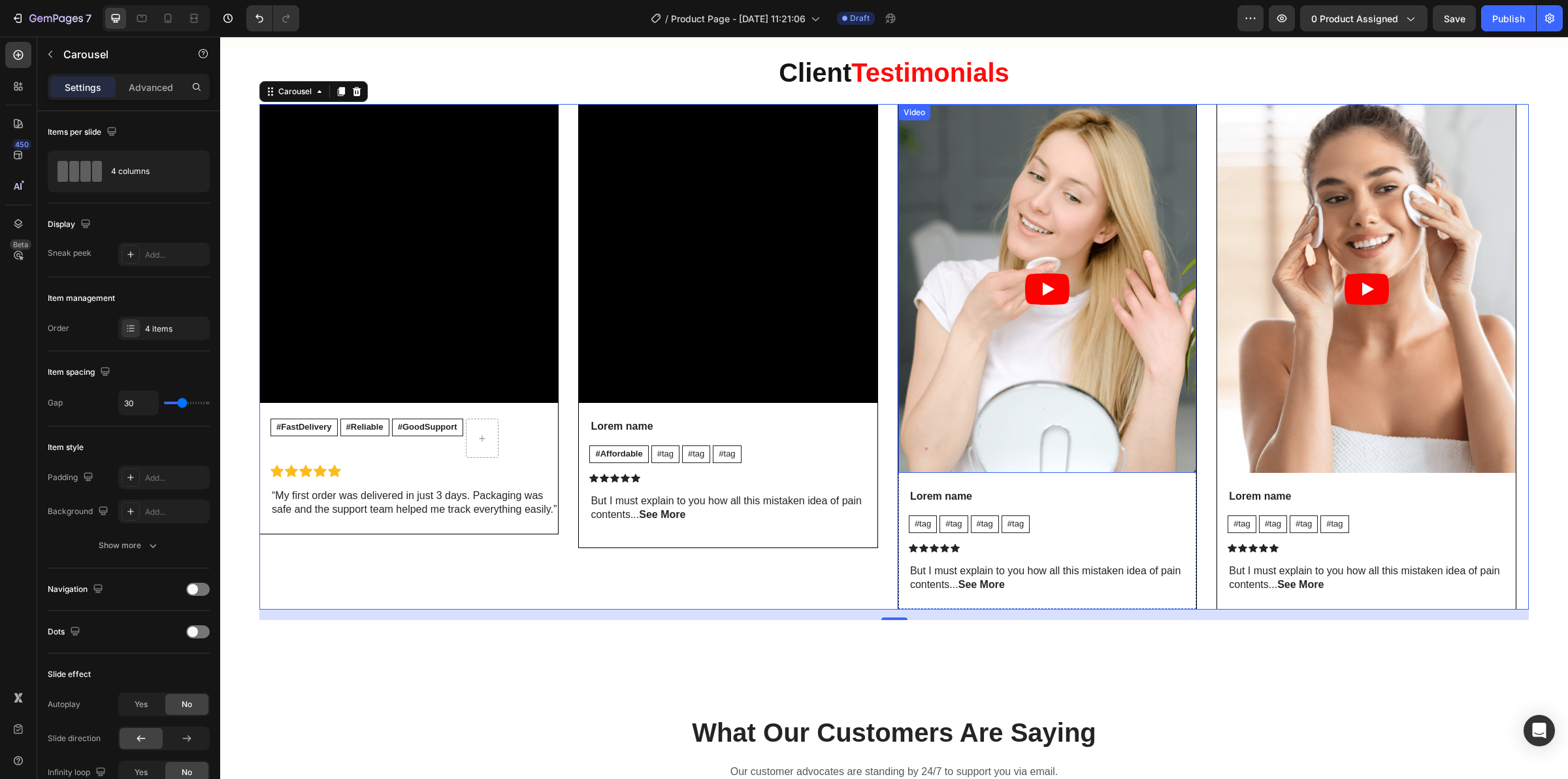
click at [913, 239] on article at bounding box center [1047, 288] width 298 height 368
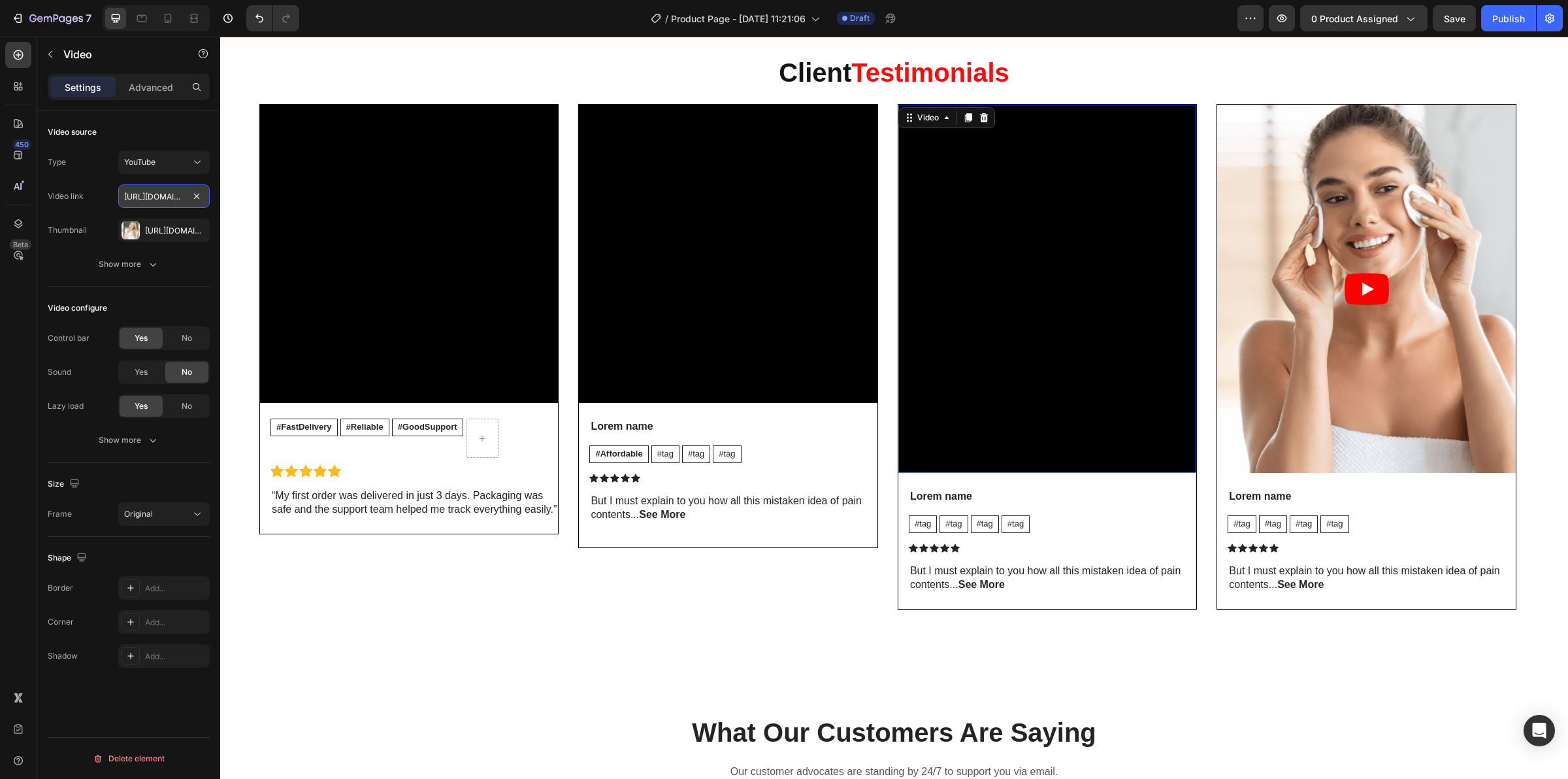
click at [140, 202] on input "https://www.youtube.com/watch?v=cyzh48XRS4M" at bounding box center [164, 196] width 92 height 24
paste input "youtu.be/YDImhgjAa2w"
type input "https://youtu.be/YDImhgjAa2w"
click at [191, 167] on icon at bounding box center [198, 162] width 13 height 13
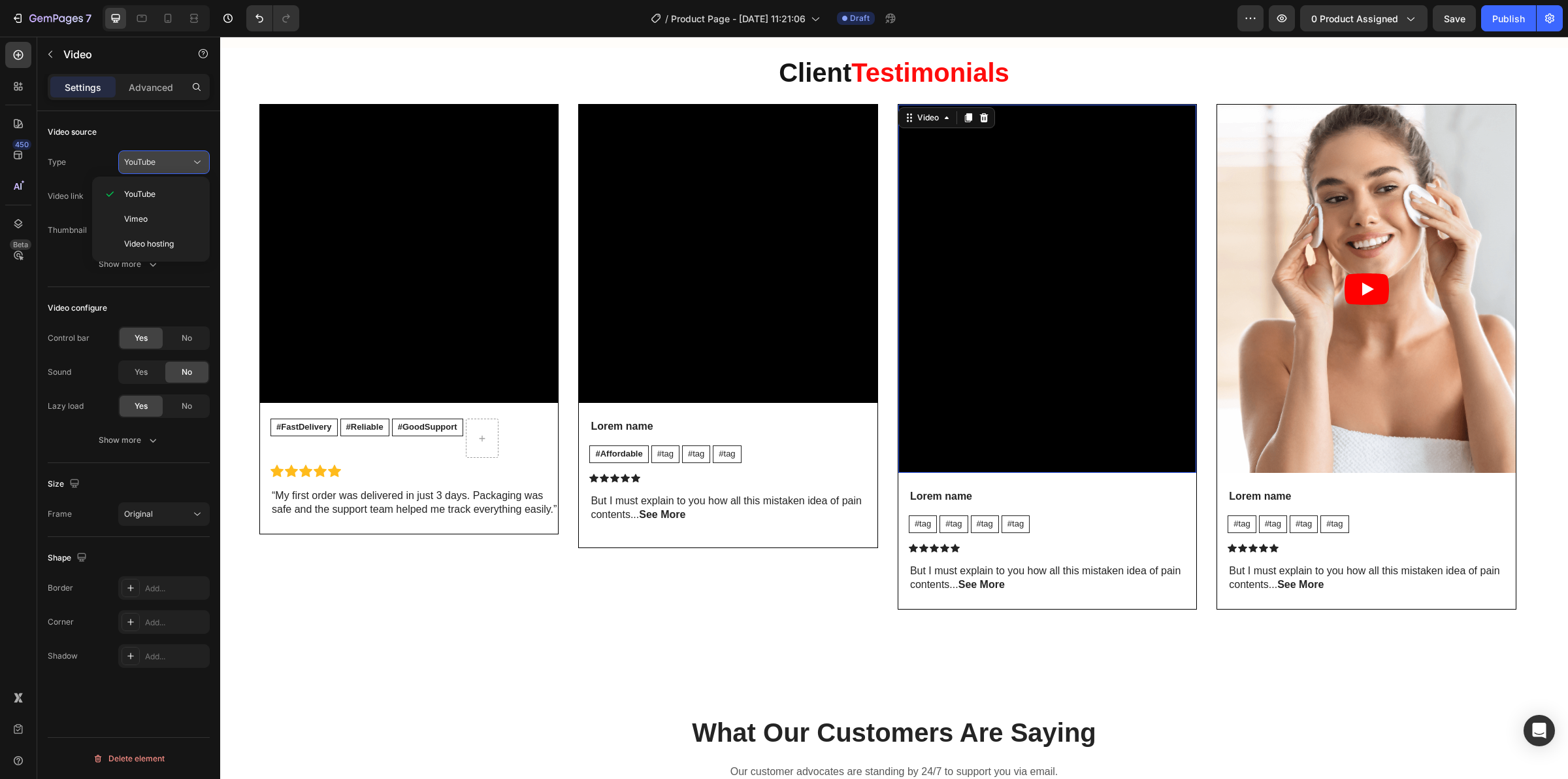
scroll to position [0, 0]
click at [193, 164] on icon at bounding box center [198, 162] width 13 height 13
click at [191, 227] on icon "button" at bounding box center [196, 229] width 11 height 11
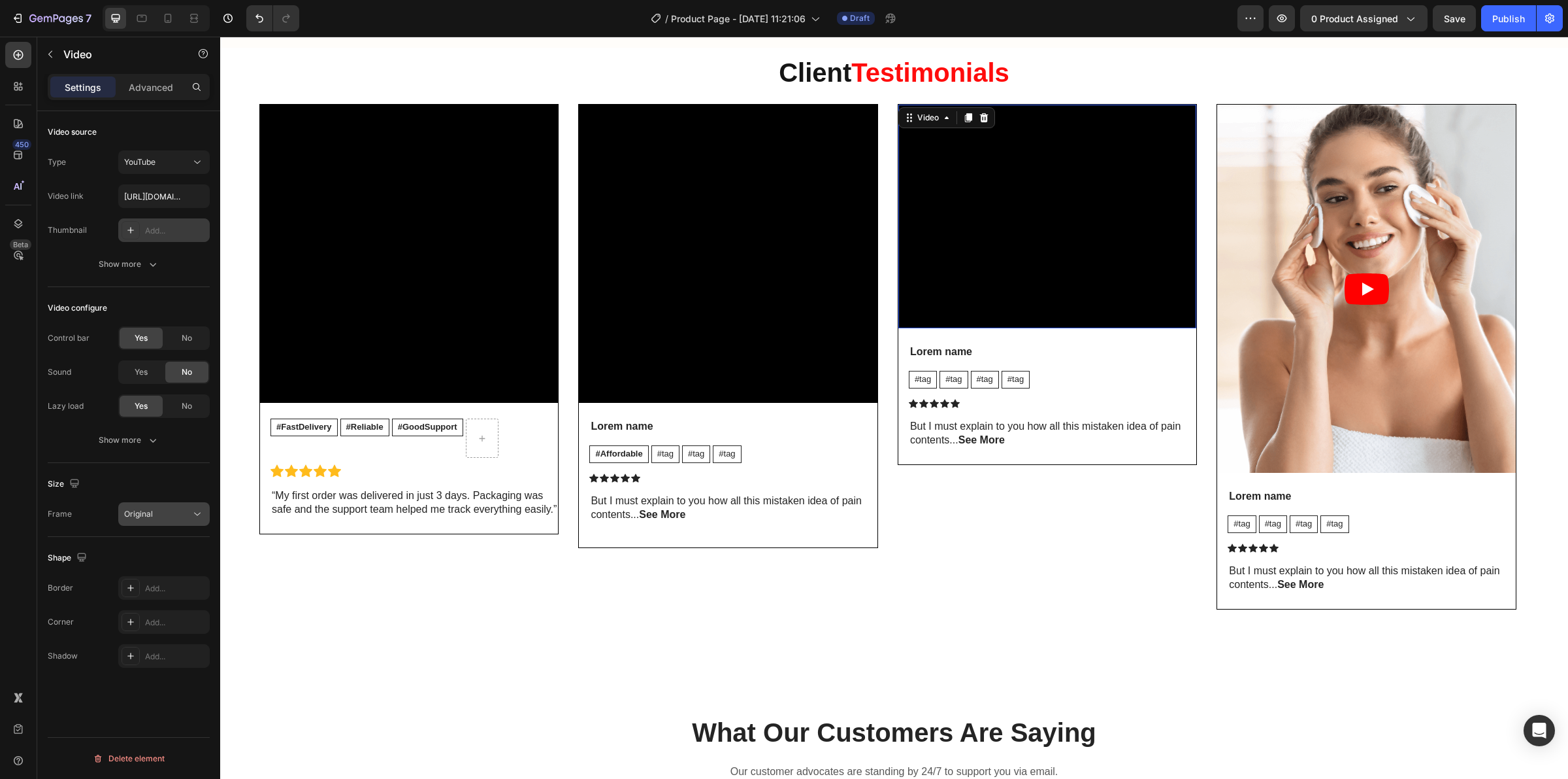
click at [175, 515] on div "Original" at bounding box center [158, 513] width 67 height 11
click at [159, 576] on p "Square" at bounding box center [159, 572] width 69 height 11
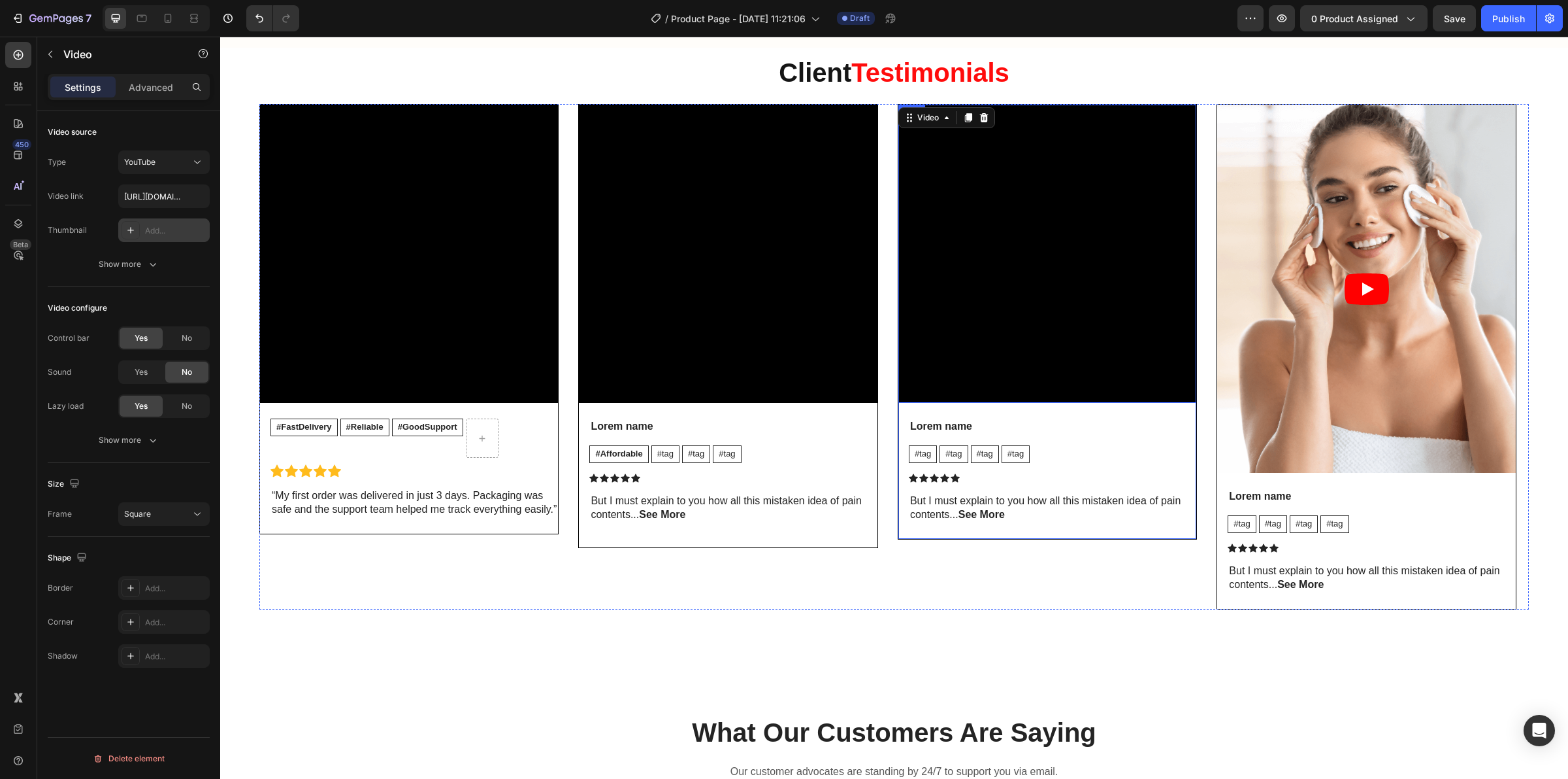
click at [1070, 539] on div "Video 24 Lorem name Text Block #tag Text Block #tag Text Block #tag Text Block …" at bounding box center [1047, 321] width 299 height 435
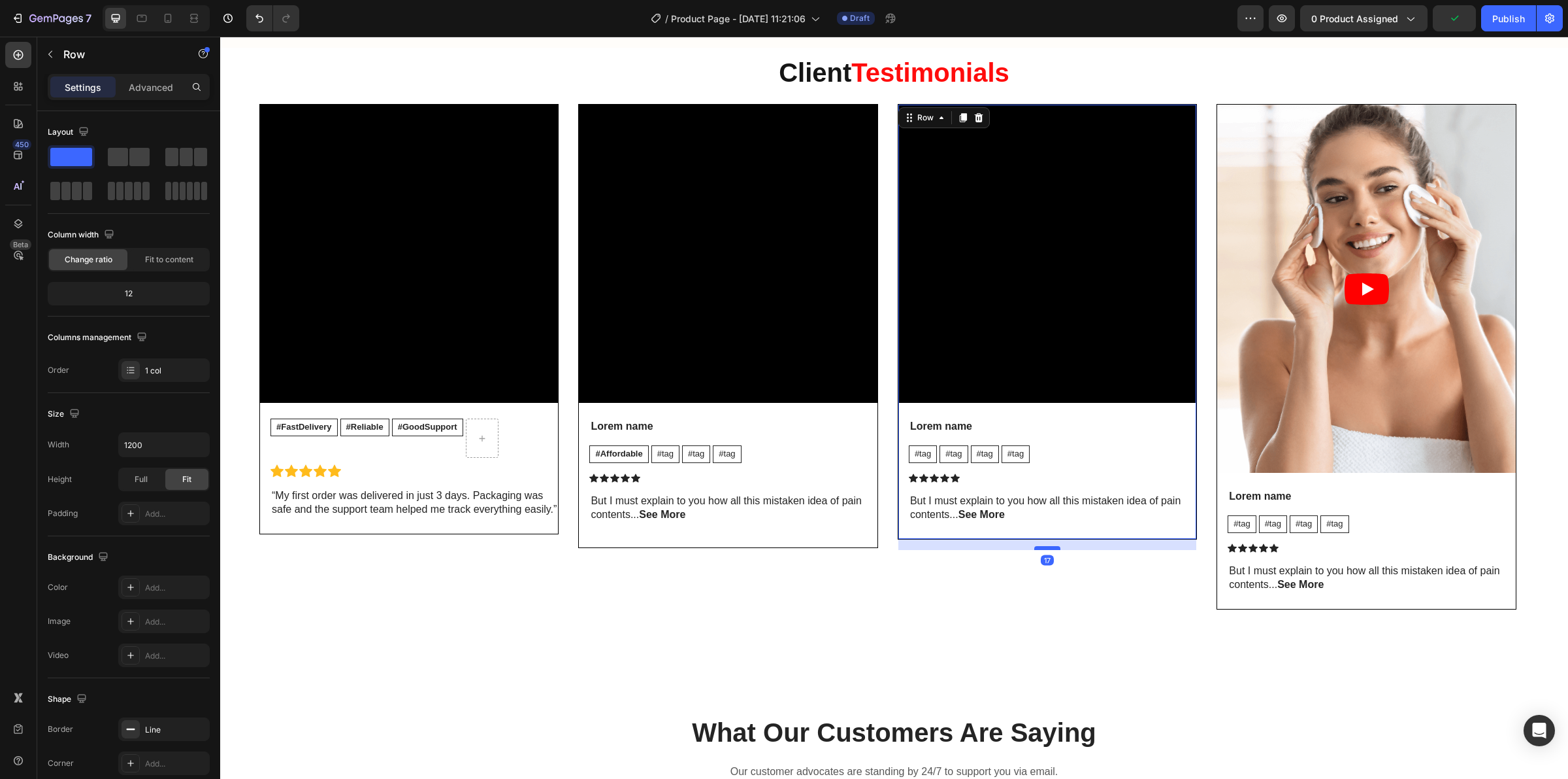
drag, startPoint x: 1047, startPoint y: 538, endPoint x: 1047, endPoint y: 549, distance: 11.0
click at [1047, 549] on div at bounding box center [1047, 548] width 26 height 4
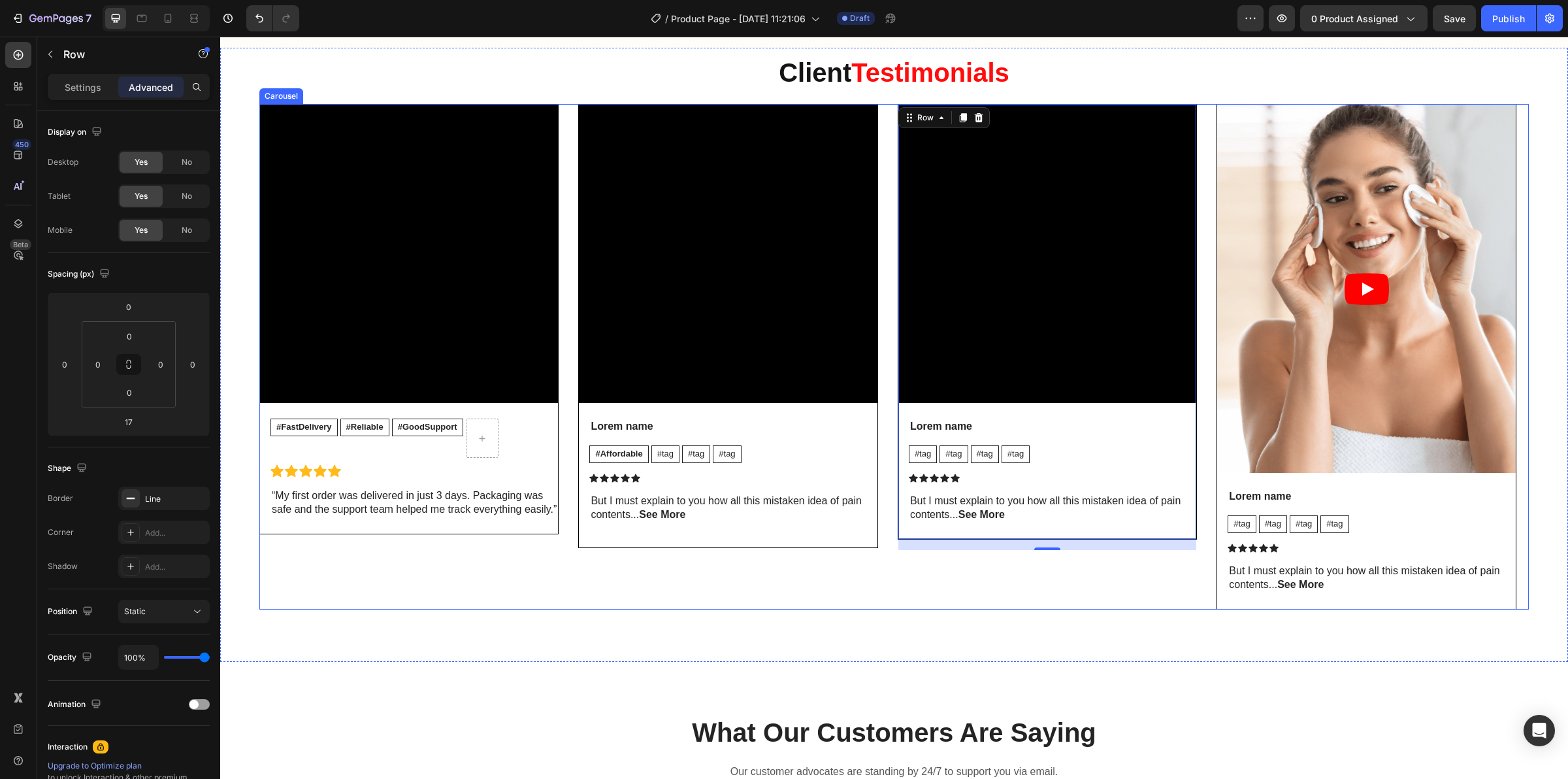
click at [890, 559] on div "Video #FastDelivery Text Block #Reliable Text Block #GoodSupport Text Block Row…" at bounding box center [894, 357] width 1270 height 506
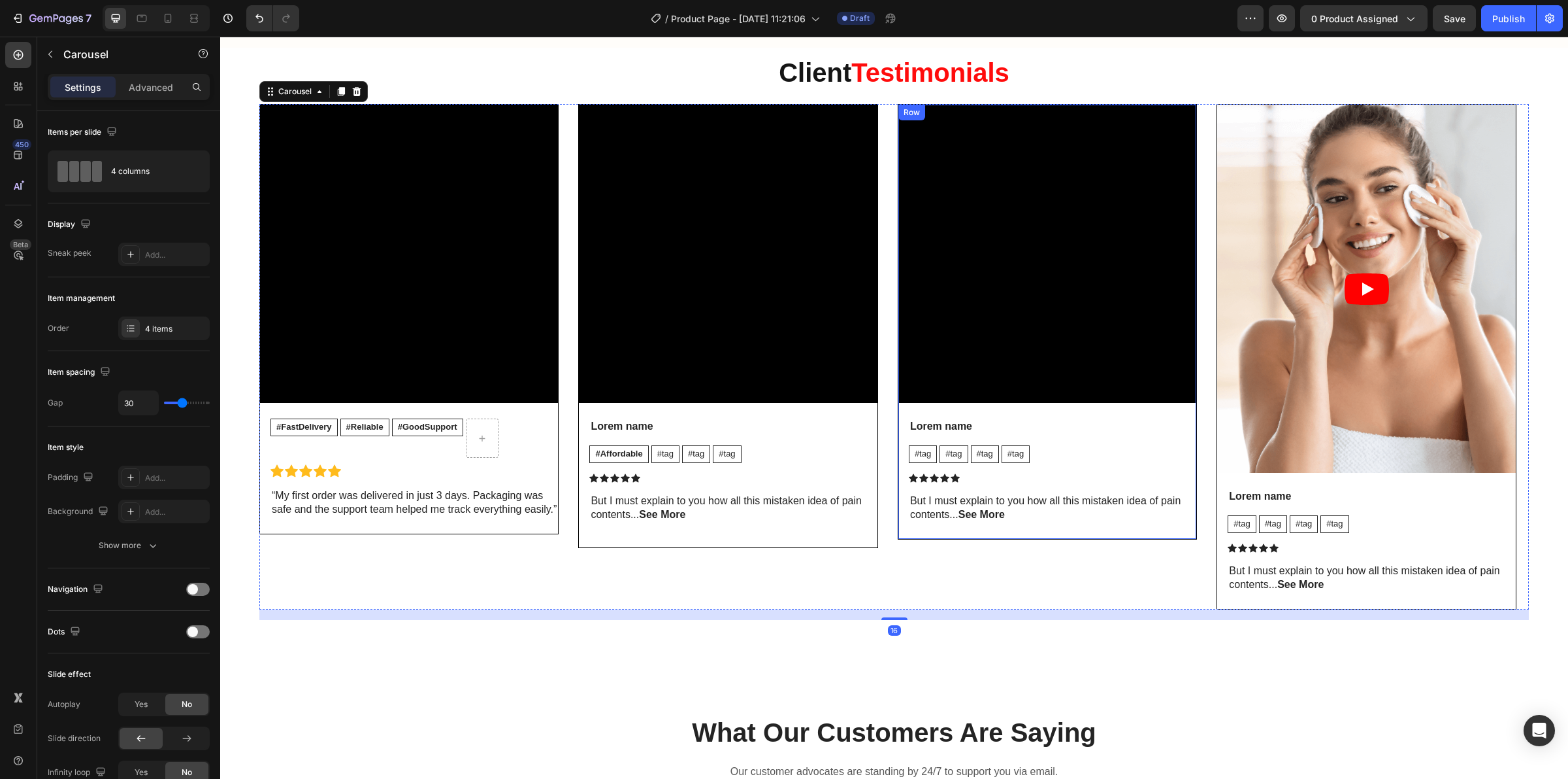
click at [935, 539] on div "Video Lorem name Text Block #tag Text Block #tag Text Block #tag Text Block #ta…" at bounding box center [1047, 321] width 298 height 434
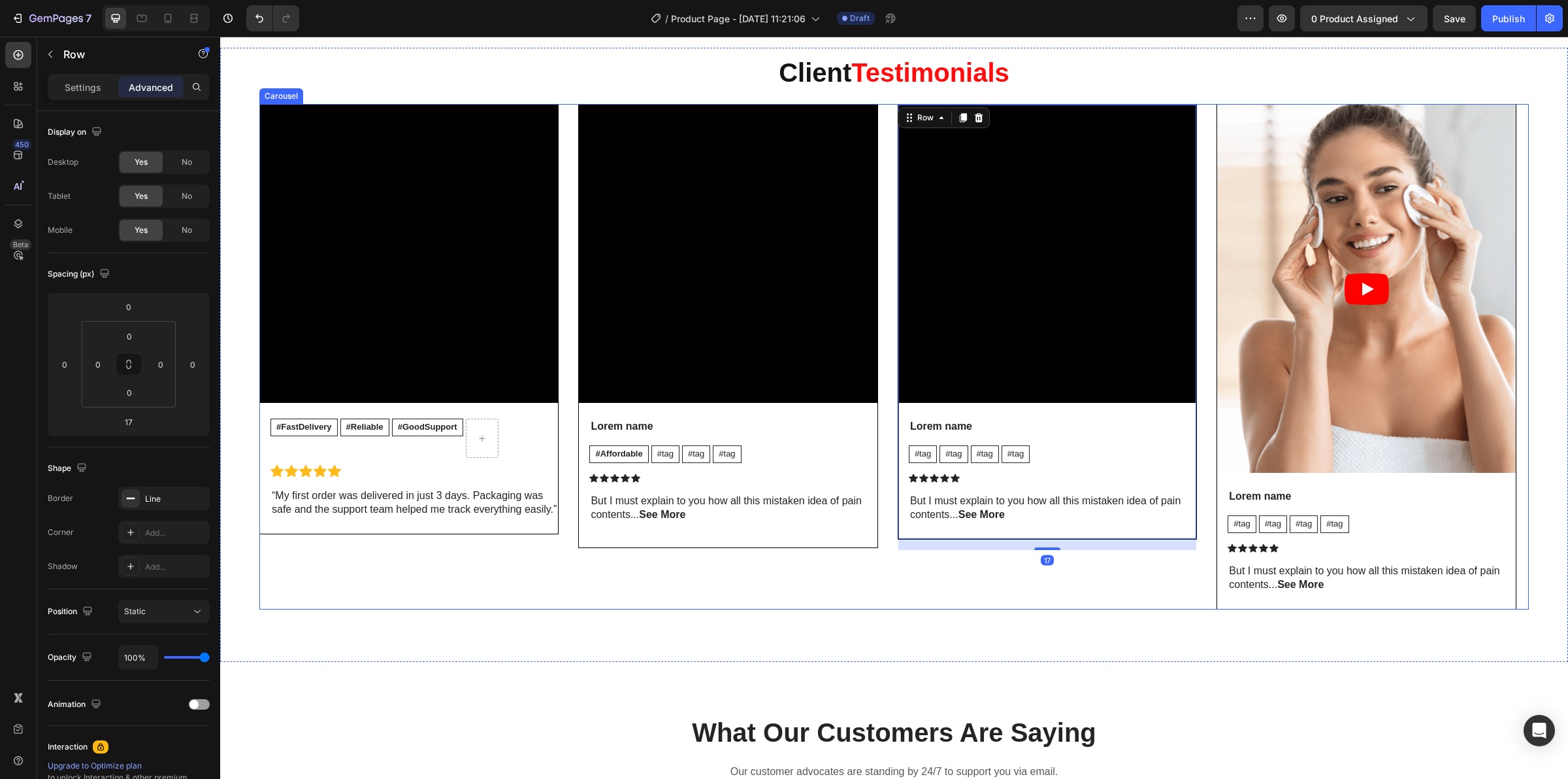
click at [856, 552] on div "Video Lorem name Text Block #Affordable Text Block #tag Text Block #tag Text Bl…" at bounding box center [727, 357] width 299 height 506
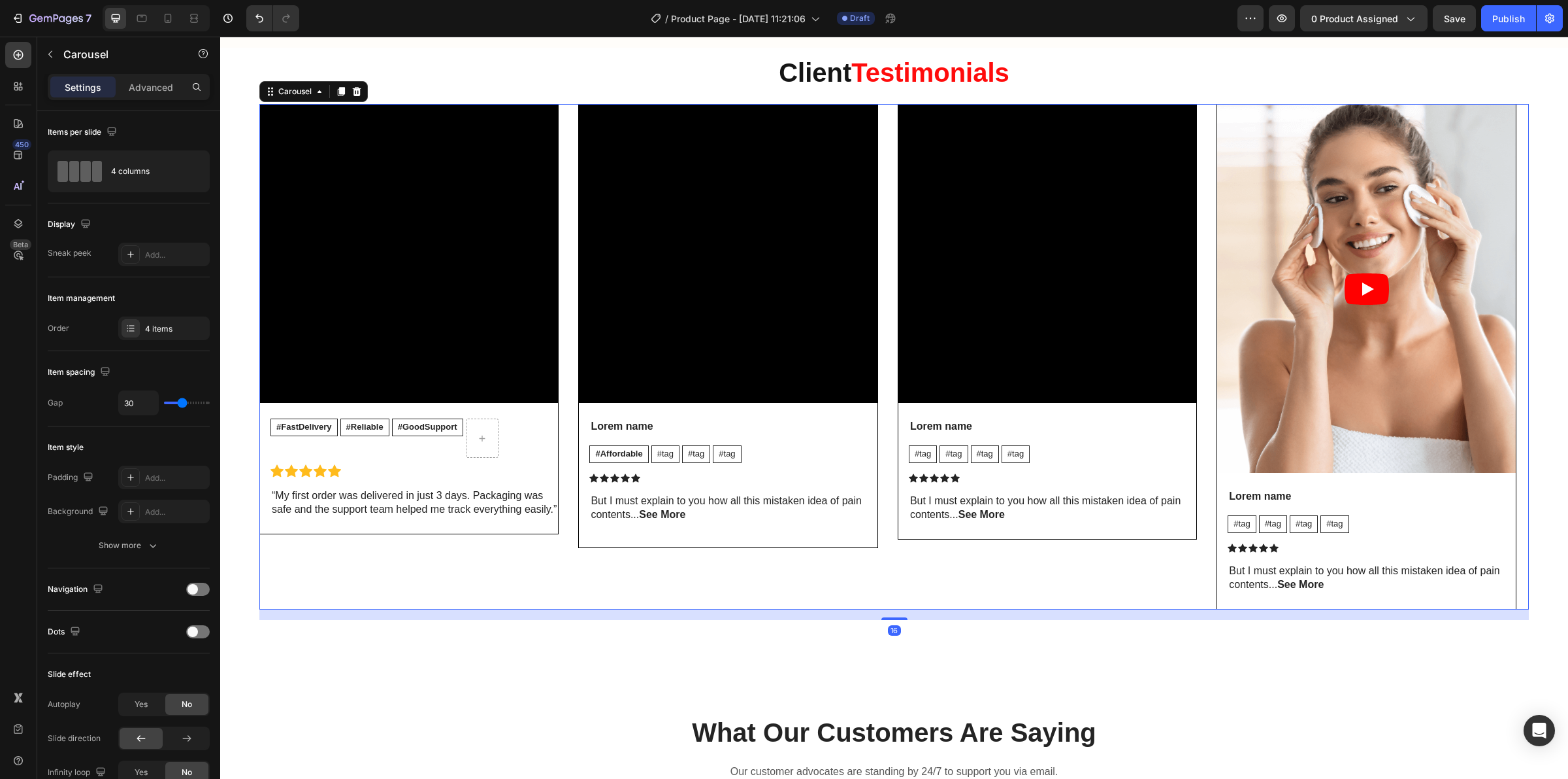
click at [958, 539] on div "Video Lorem name Text Block #tag Text Block #tag Text Block #tag Text Block #ta…" at bounding box center [1047, 321] width 298 height 434
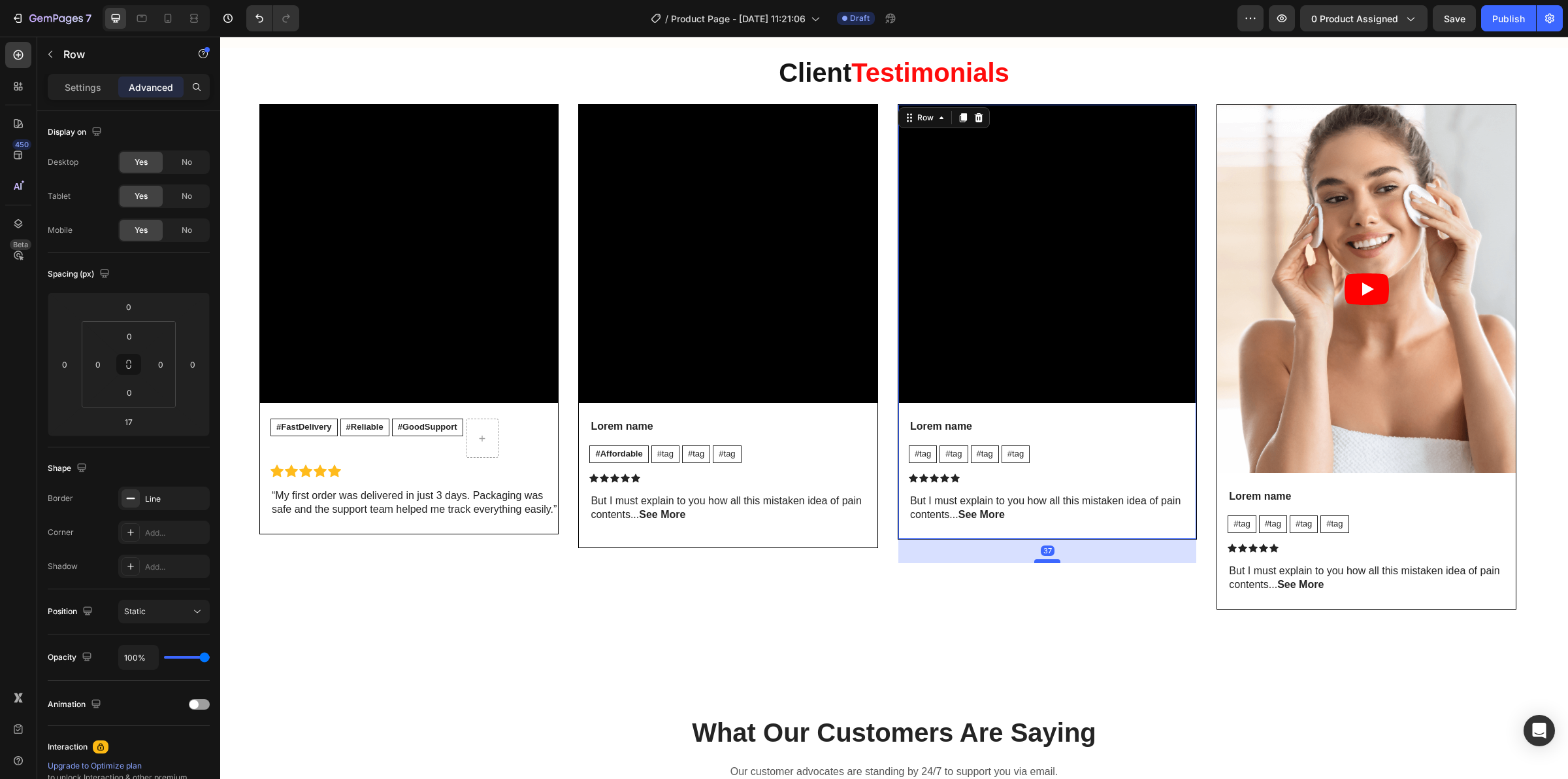
drag, startPoint x: 1049, startPoint y: 551, endPoint x: 1049, endPoint y: 564, distance: 13.0
click at [1049, 563] on div at bounding box center [1047, 561] width 26 height 4
drag, startPoint x: 1049, startPoint y: 562, endPoint x: 1049, endPoint y: 545, distance: 17.0
click at [1049, 545] on div at bounding box center [1047, 543] width 26 height 4
type input "10"
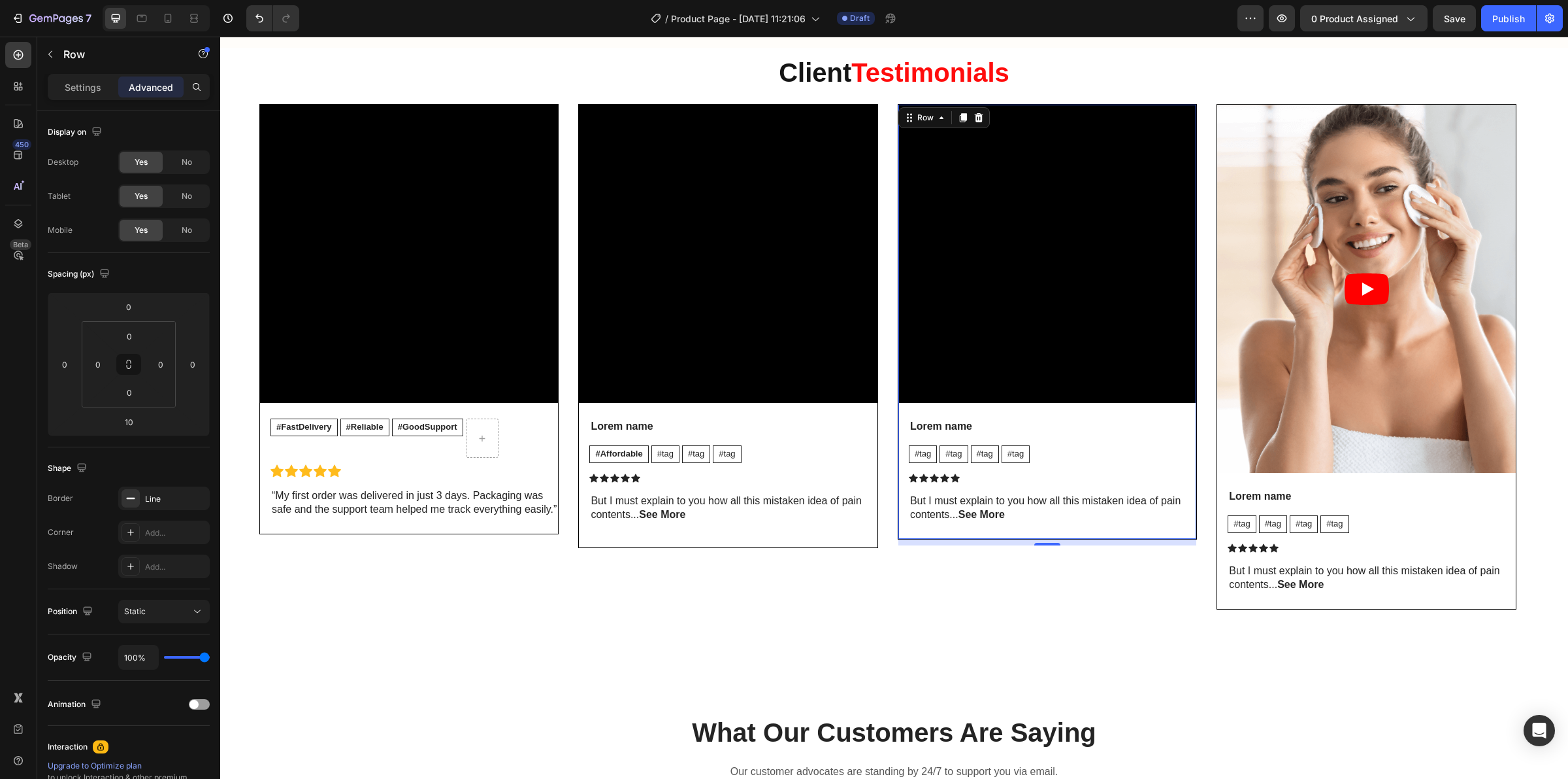
click at [863, 545] on div "Video Lorem name Text Block #Affordable Text Block #tag Text Block #tag Text Bl…" at bounding box center [728, 325] width 298 height 443
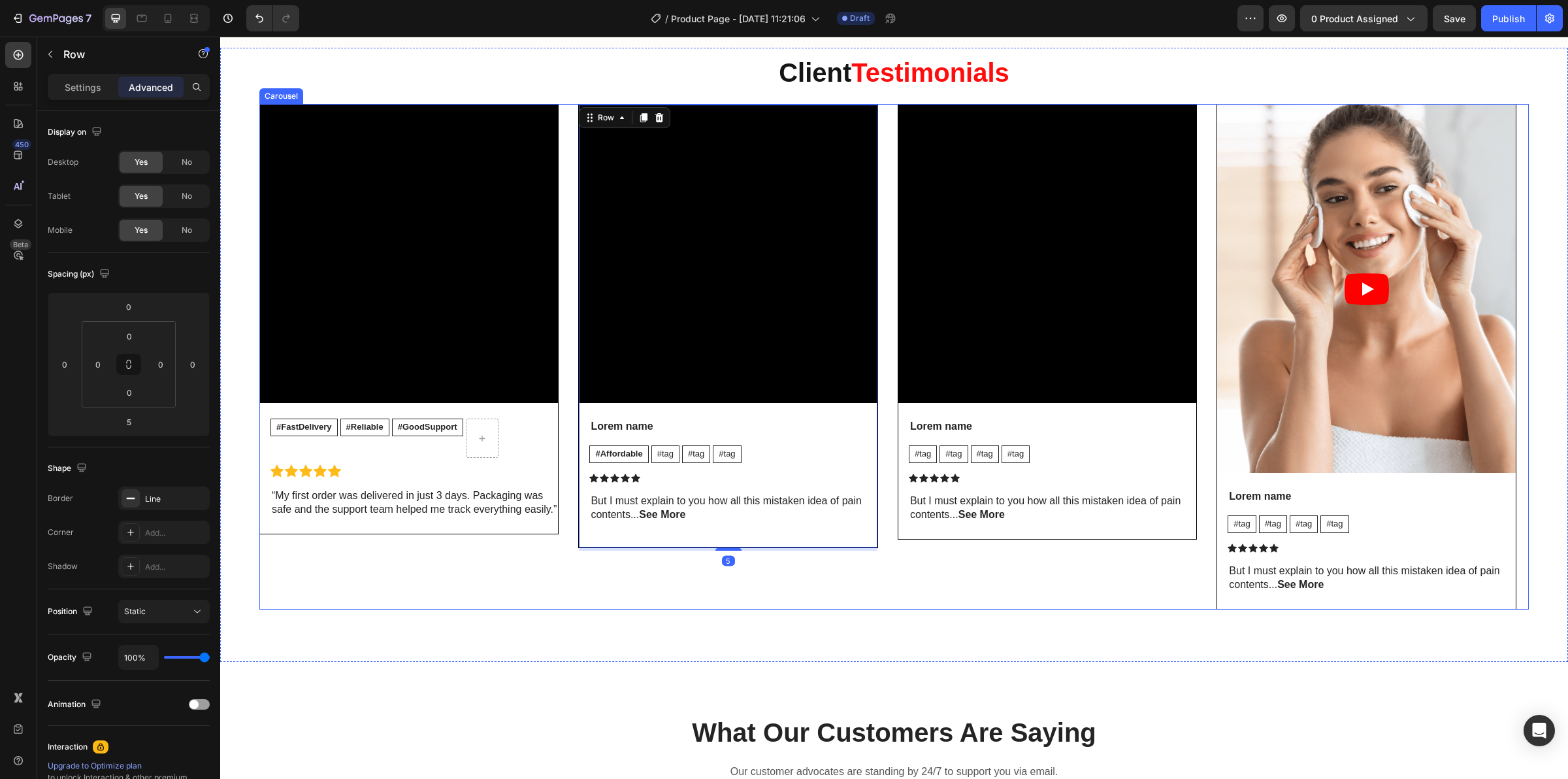
click at [922, 539] on div "Video Lorem name Text Block #tag Text Block #tag Text Block #tag Text Block #ta…" at bounding box center [1047, 321] width 298 height 434
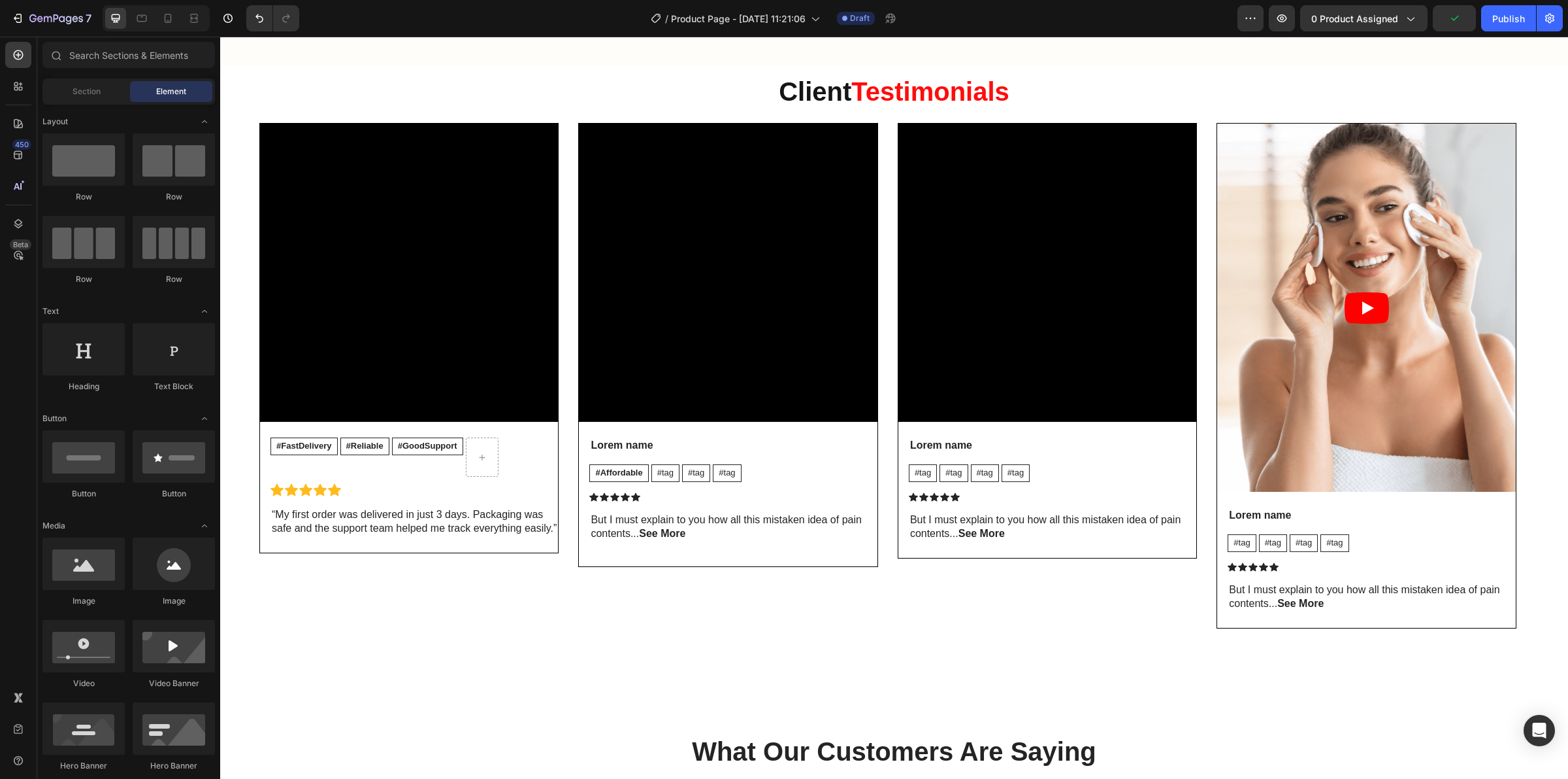
scroll to position [4257, 0]
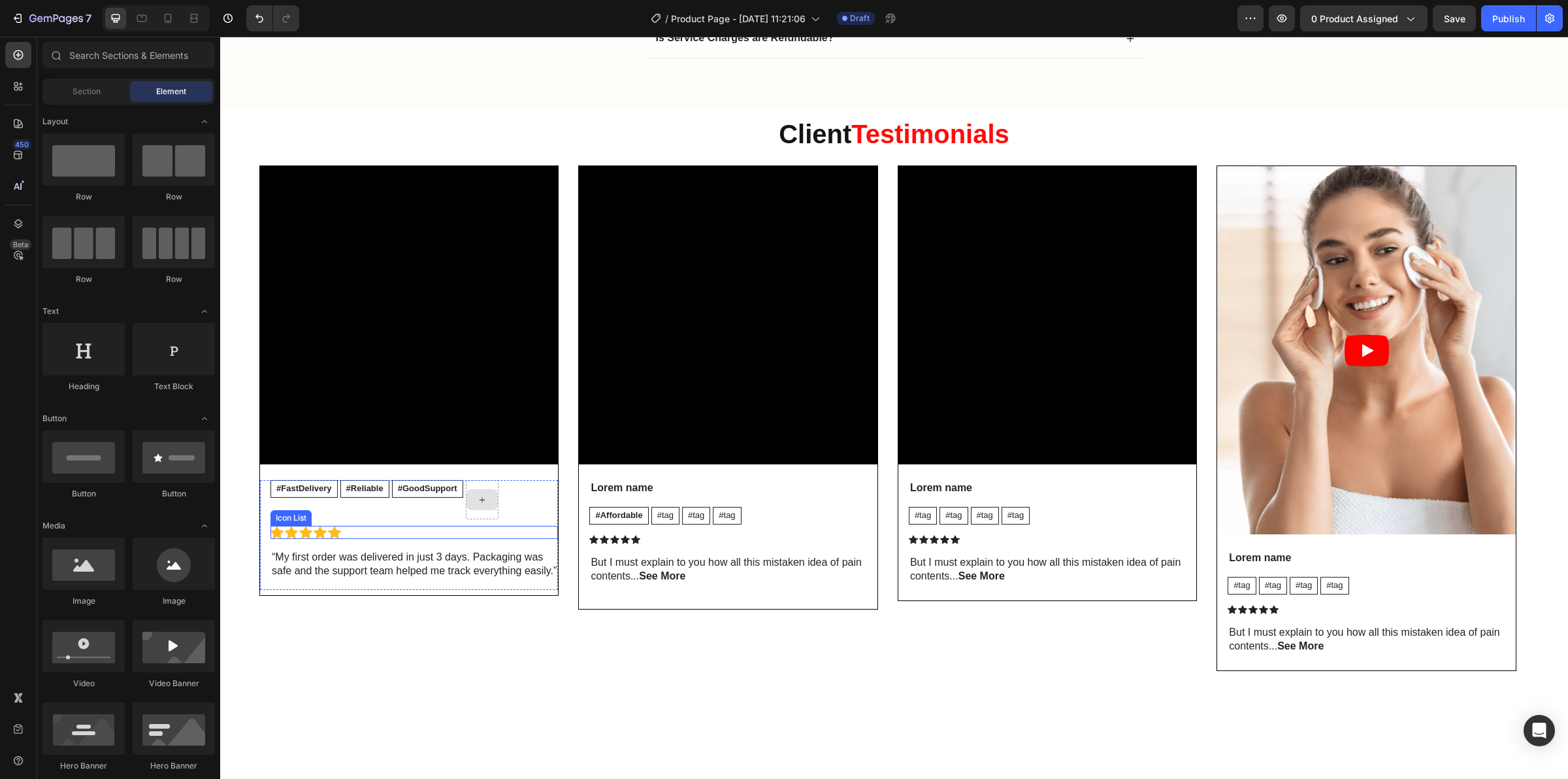
click at [346, 536] on div "Icon Icon Icon Icon Icon" at bounding box center [414, 532] width 288 height 13
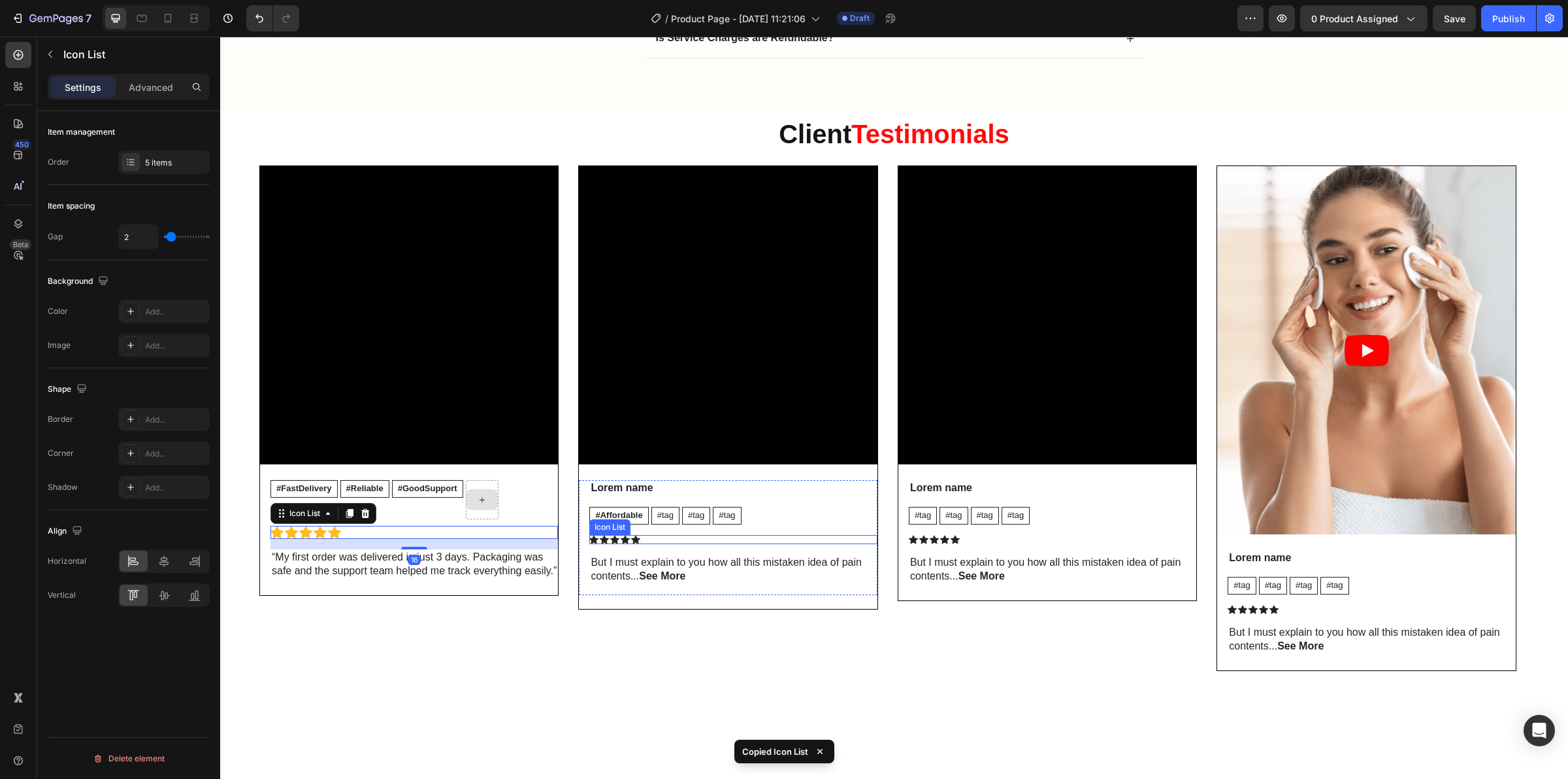
click at [665, 541] on div "Icon Icon Icon Icon Icon" at bounding box center [733, 539] width 288 height 10
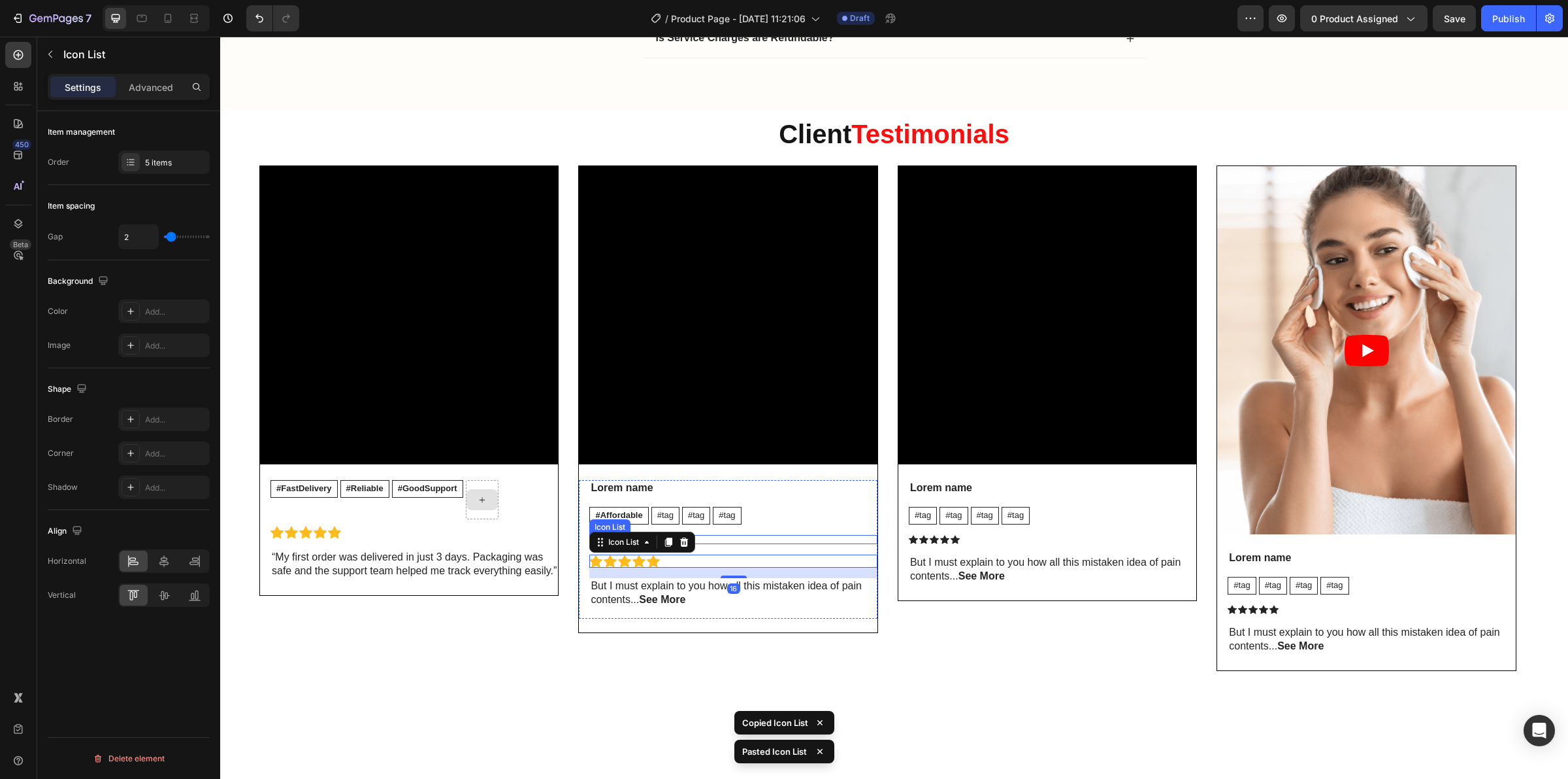
click at [722, 544] on div "Icon Icon Icon Icon Icon" at bounding box center [733, 539] width 288 height 10
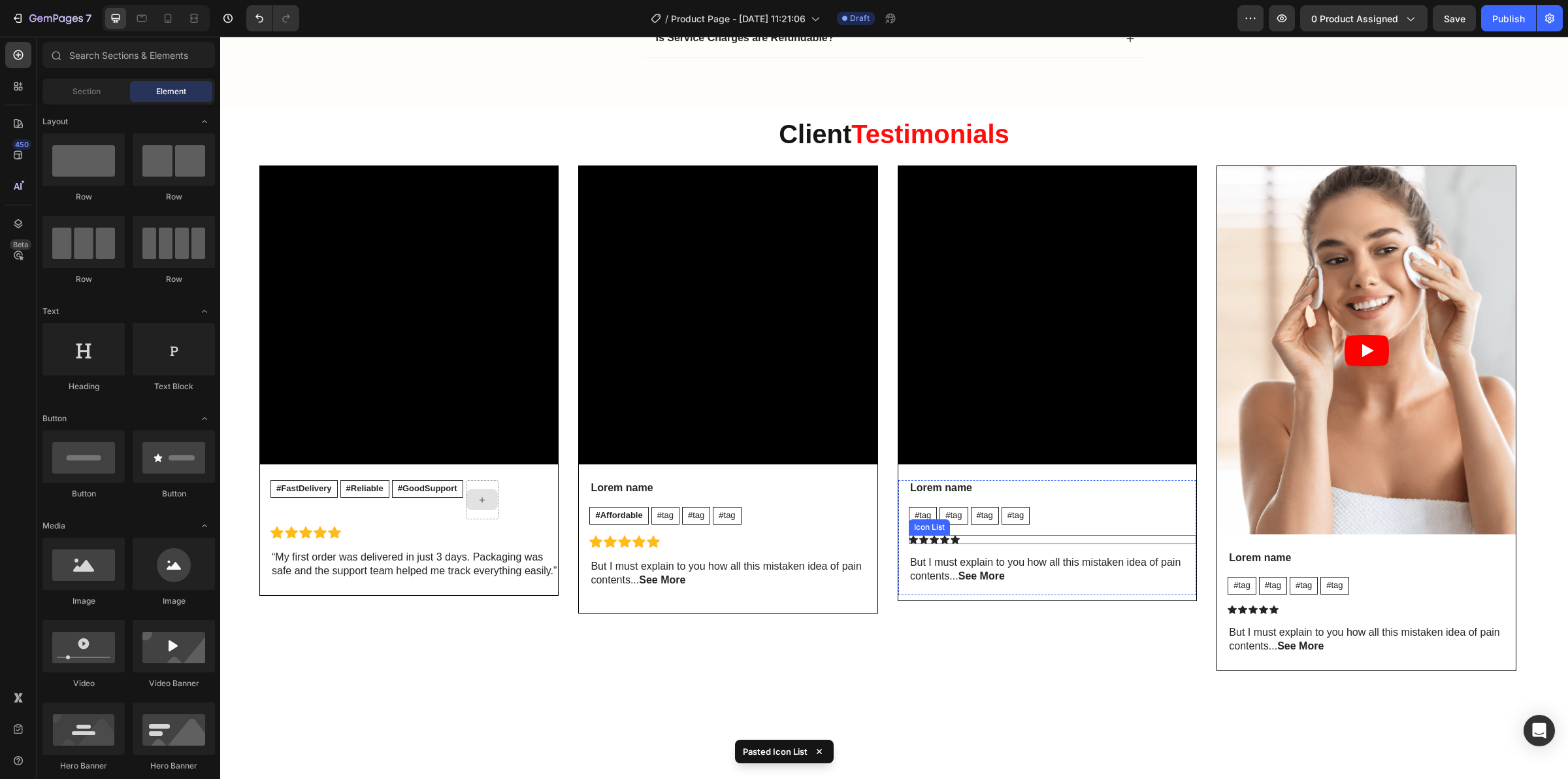
click at [958, 540] on icon at bounding box center [956, 539] width 10 height 10
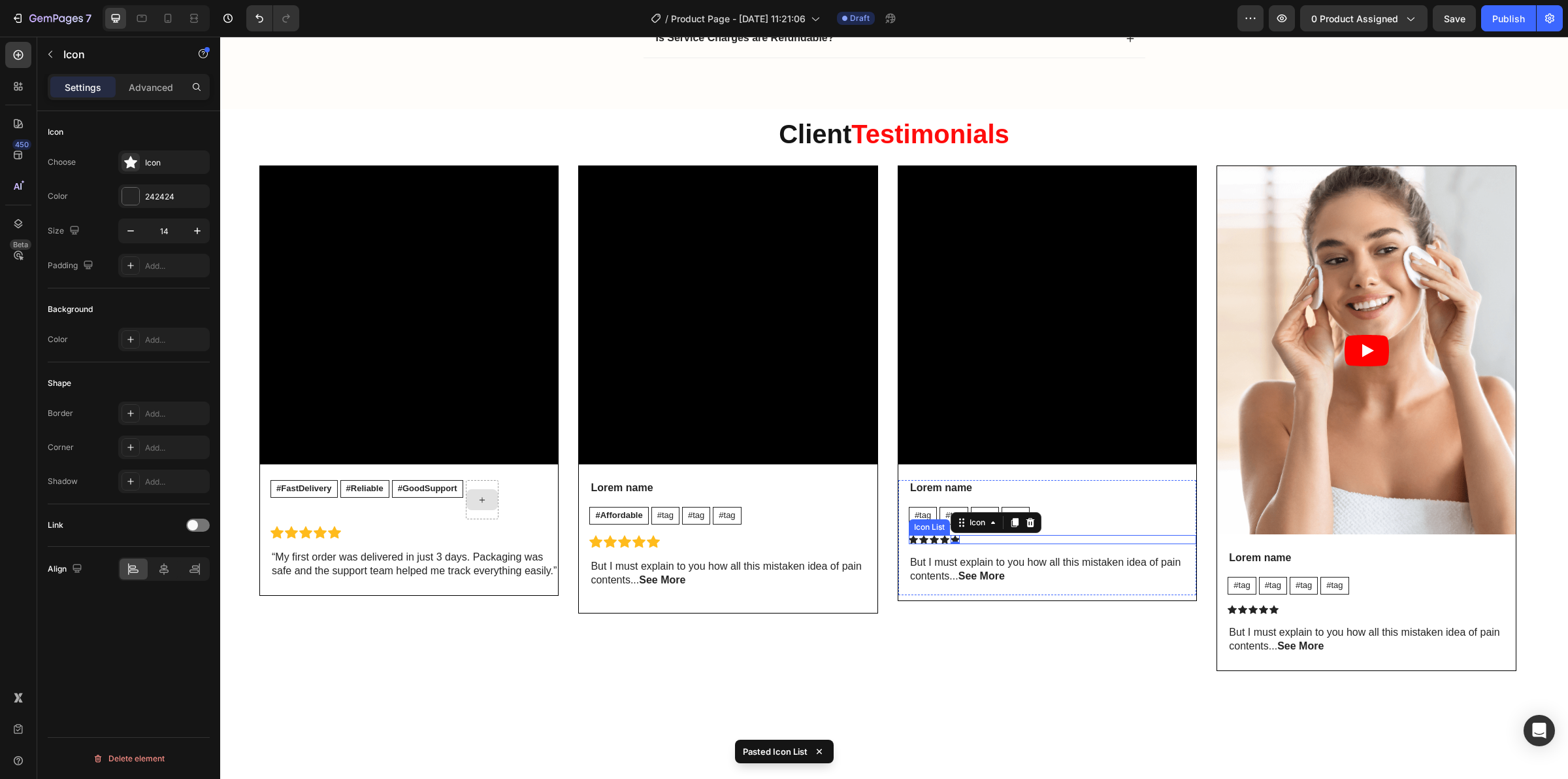
click at [1008, 543] on div "Icon Icon Icon Icon Icon 0" at bounding box center [1052, 539] width 288 height 10
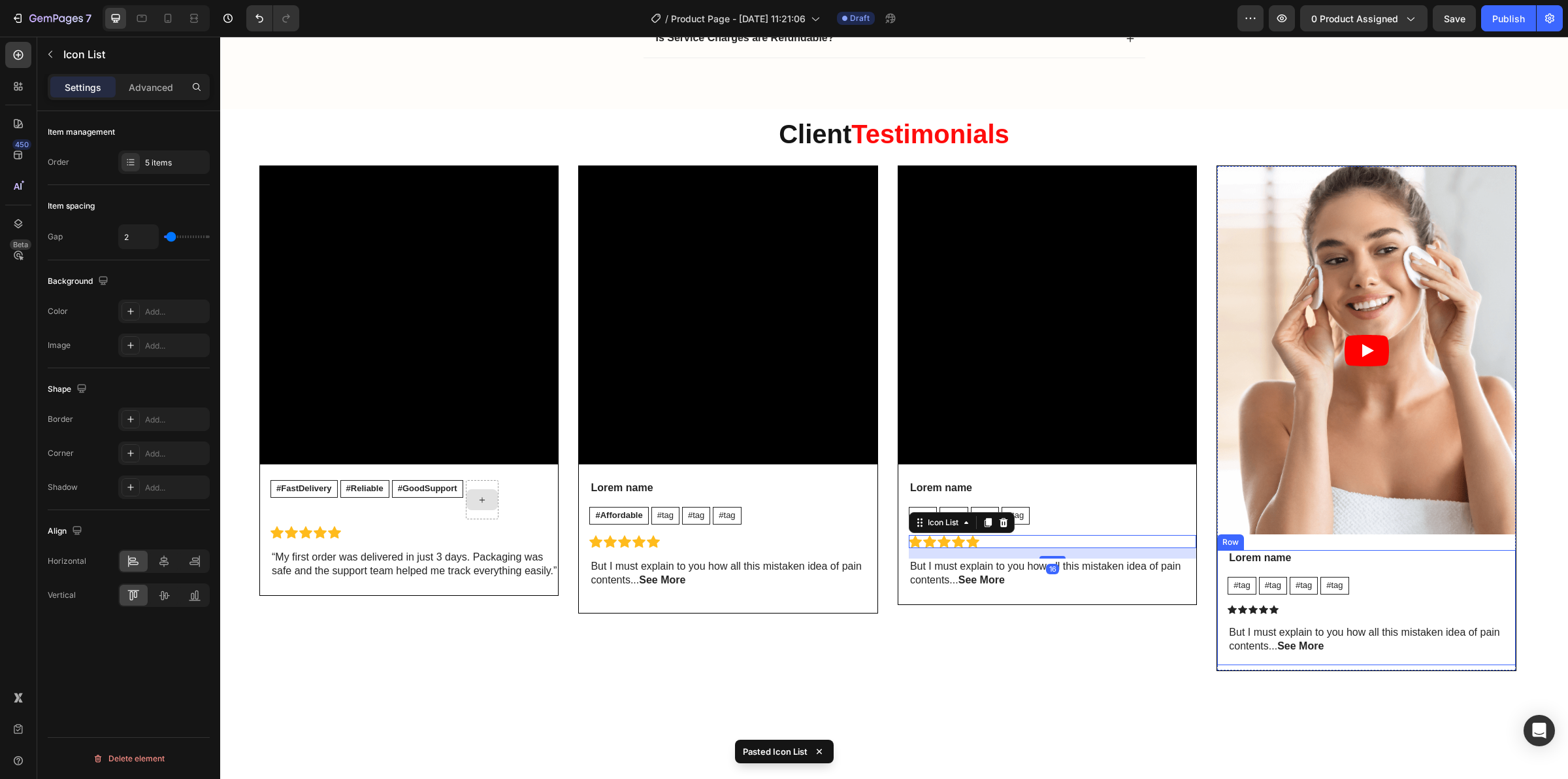
click at [1258, 614] on icon at bounding box center [1254, 610] width 10 height 10
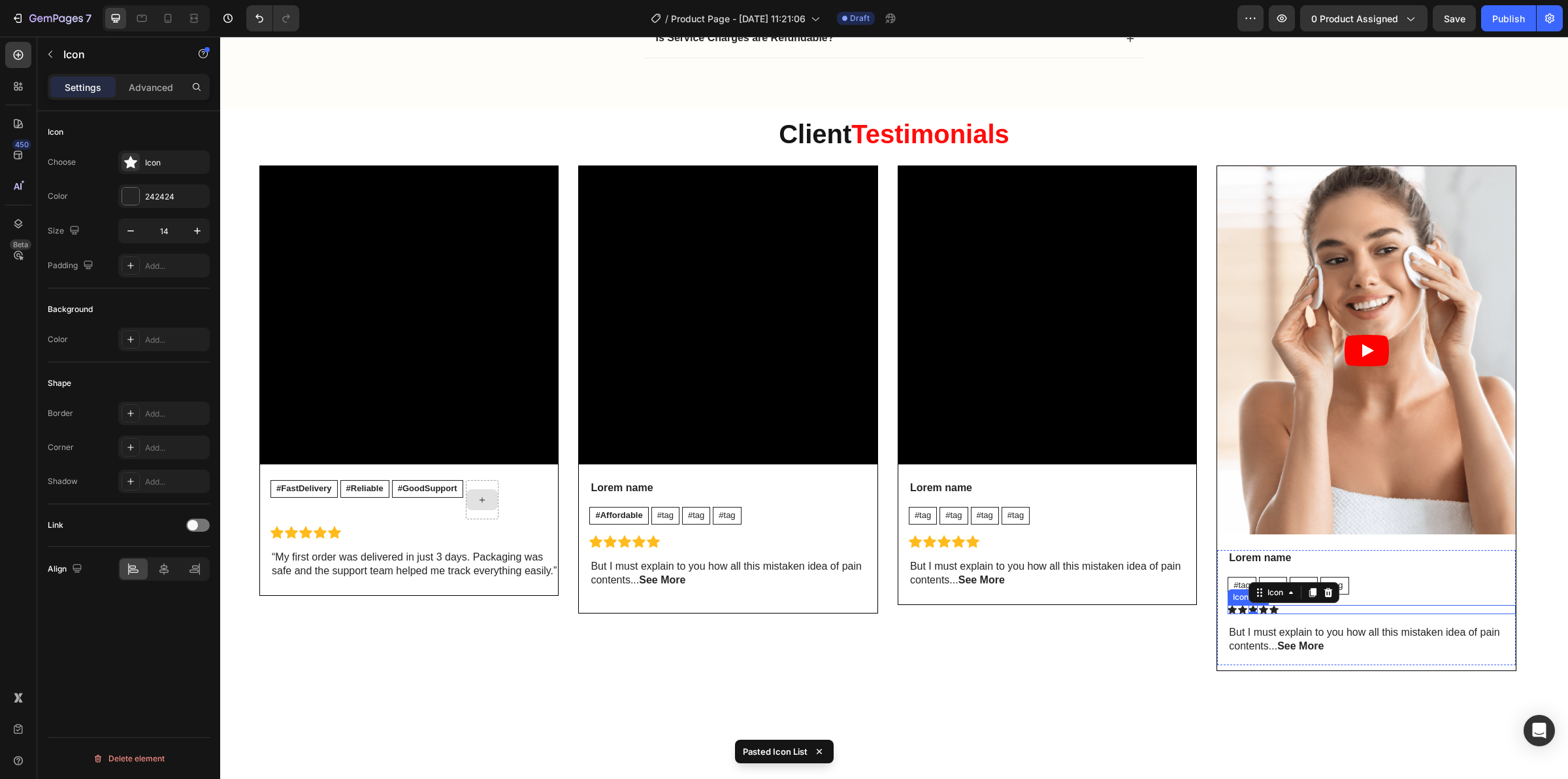
click at [1298, 613] on div "Icon Icon Icon 0 Icon Icon" at bounding box center [1371, 610] width 288 height 10
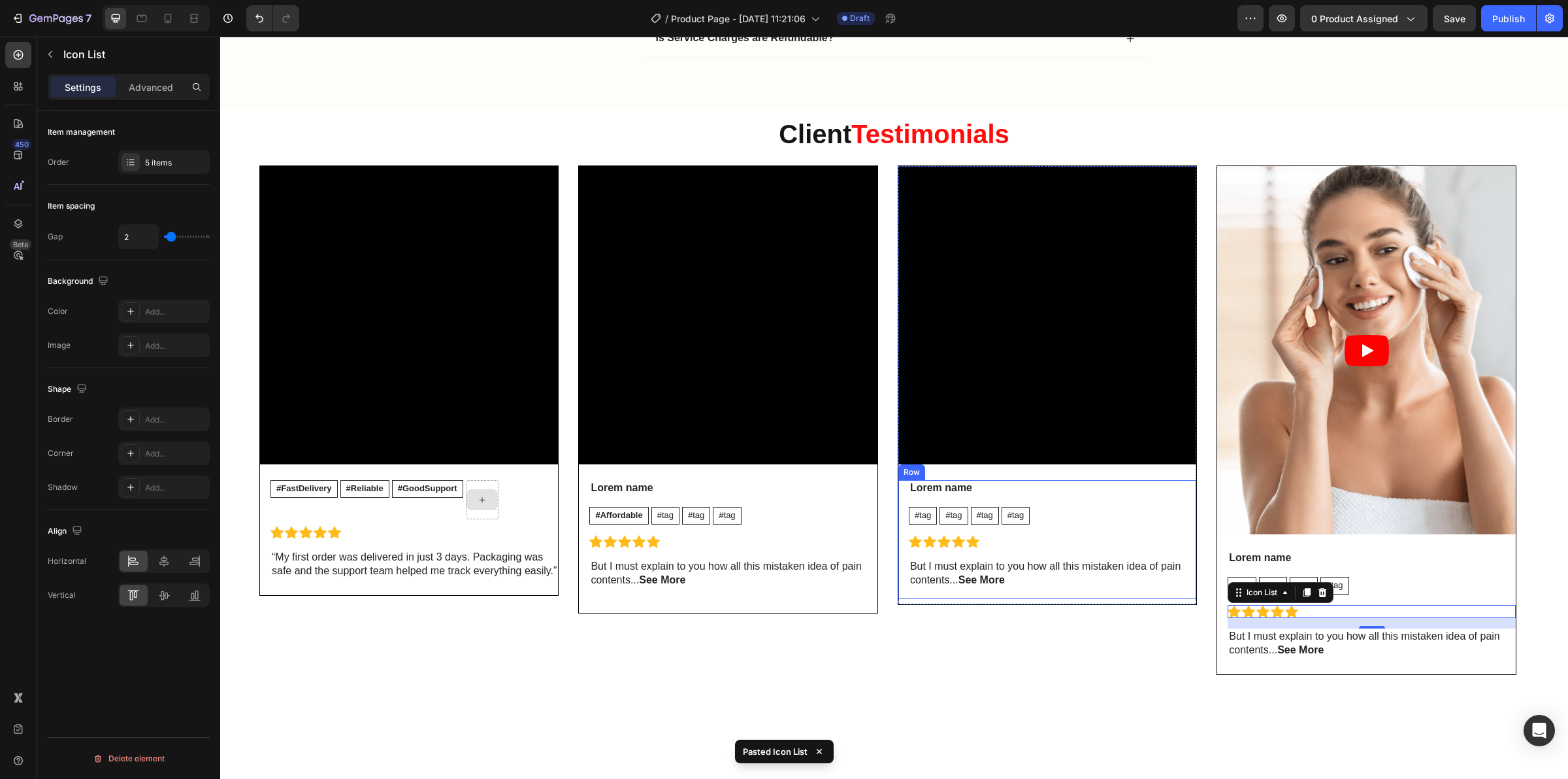
click at [1020, 596] on div "Lorem name Text Block #tag Text Block #tag Text Block #tag Text Block #tag Text…" at bounding box center [1052, 539] width 288 height 119
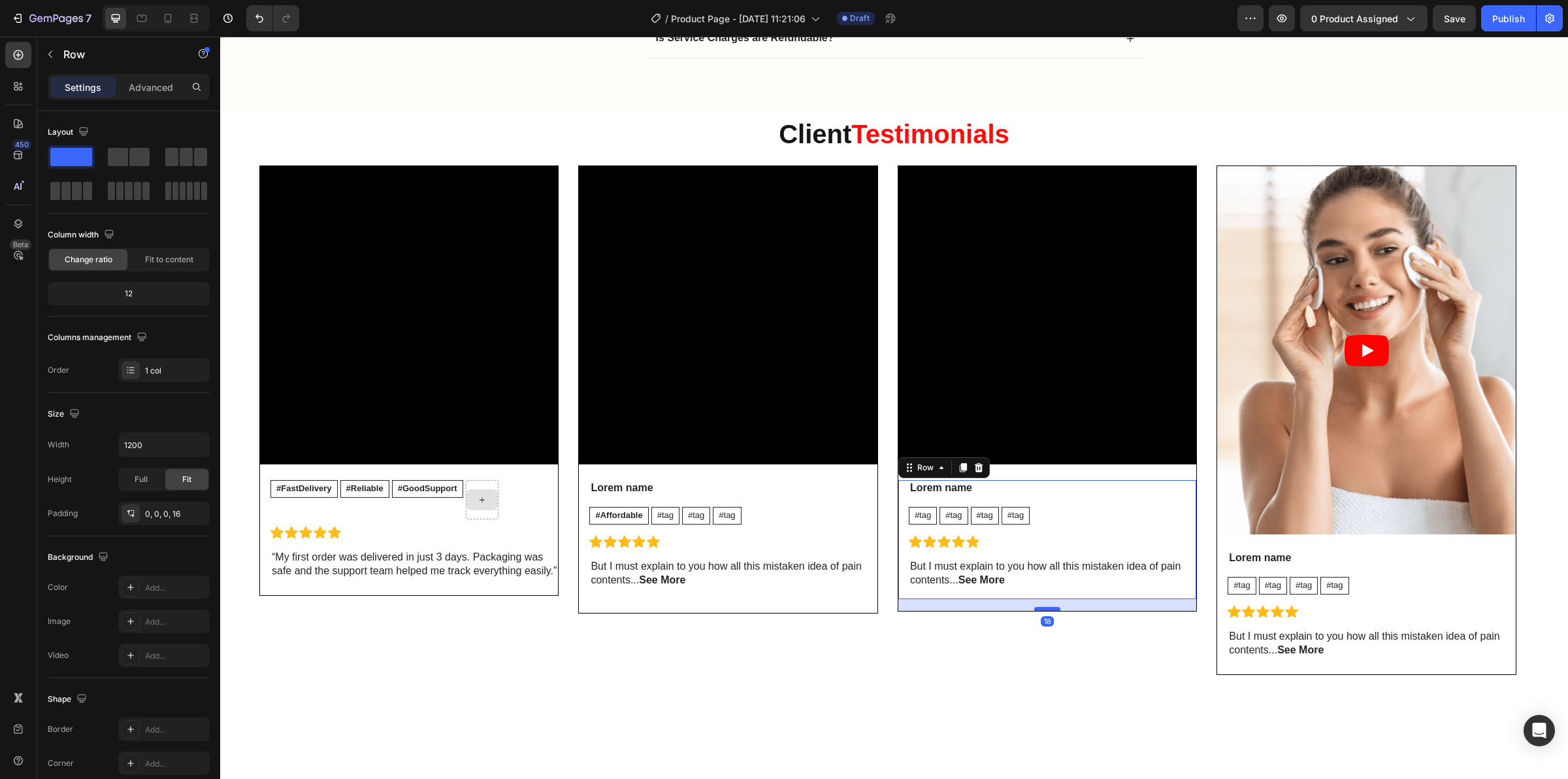
click at [1049, 611] on div at bounding box center [1047, 609] width 26 height 4
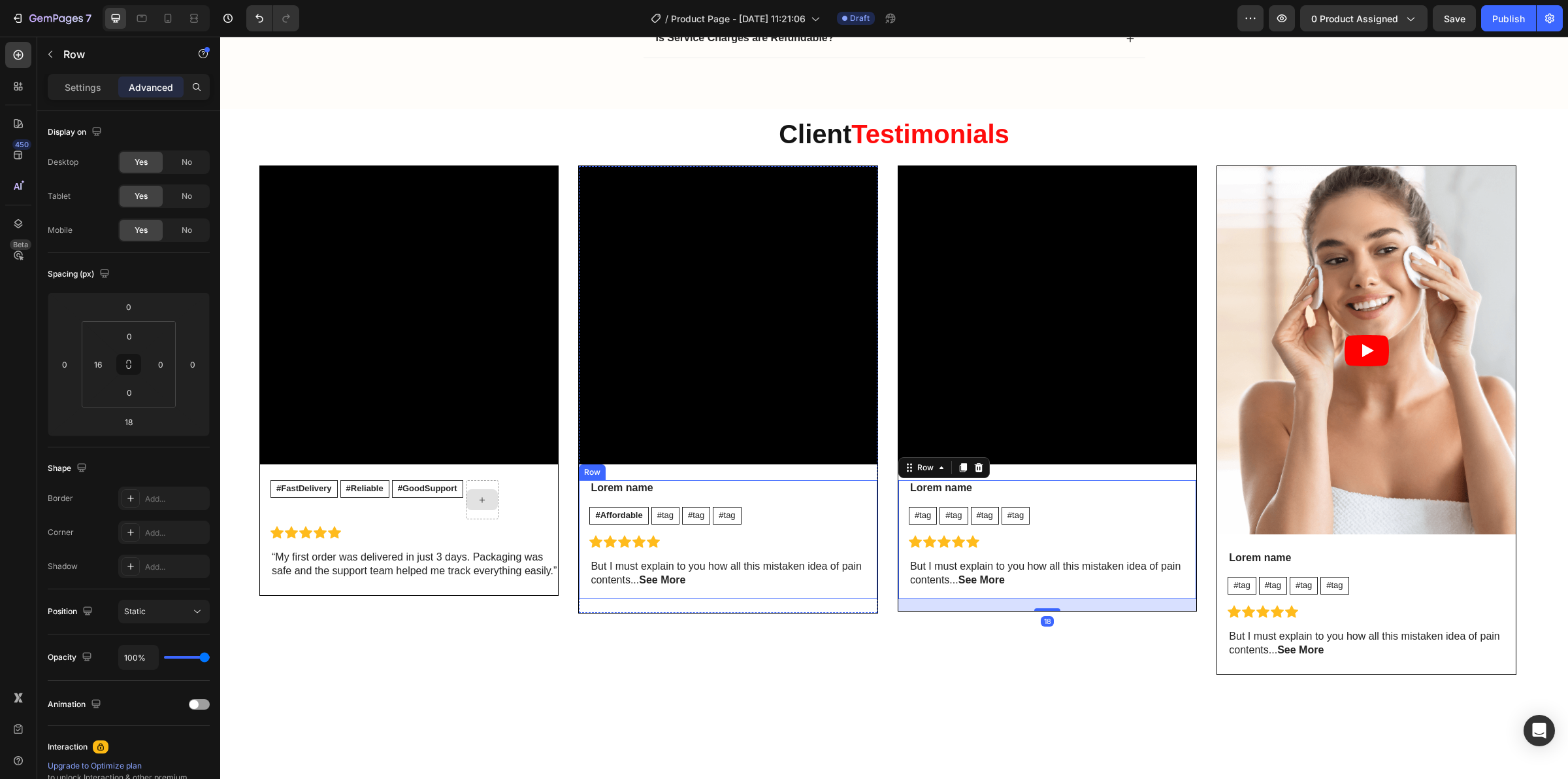
click at [749, 594] on div "Lorem name Text Block #Affordable Text Block #tag Text Block #tag Text Block #t…" at bounding box center [733, 539] width 288 height 119
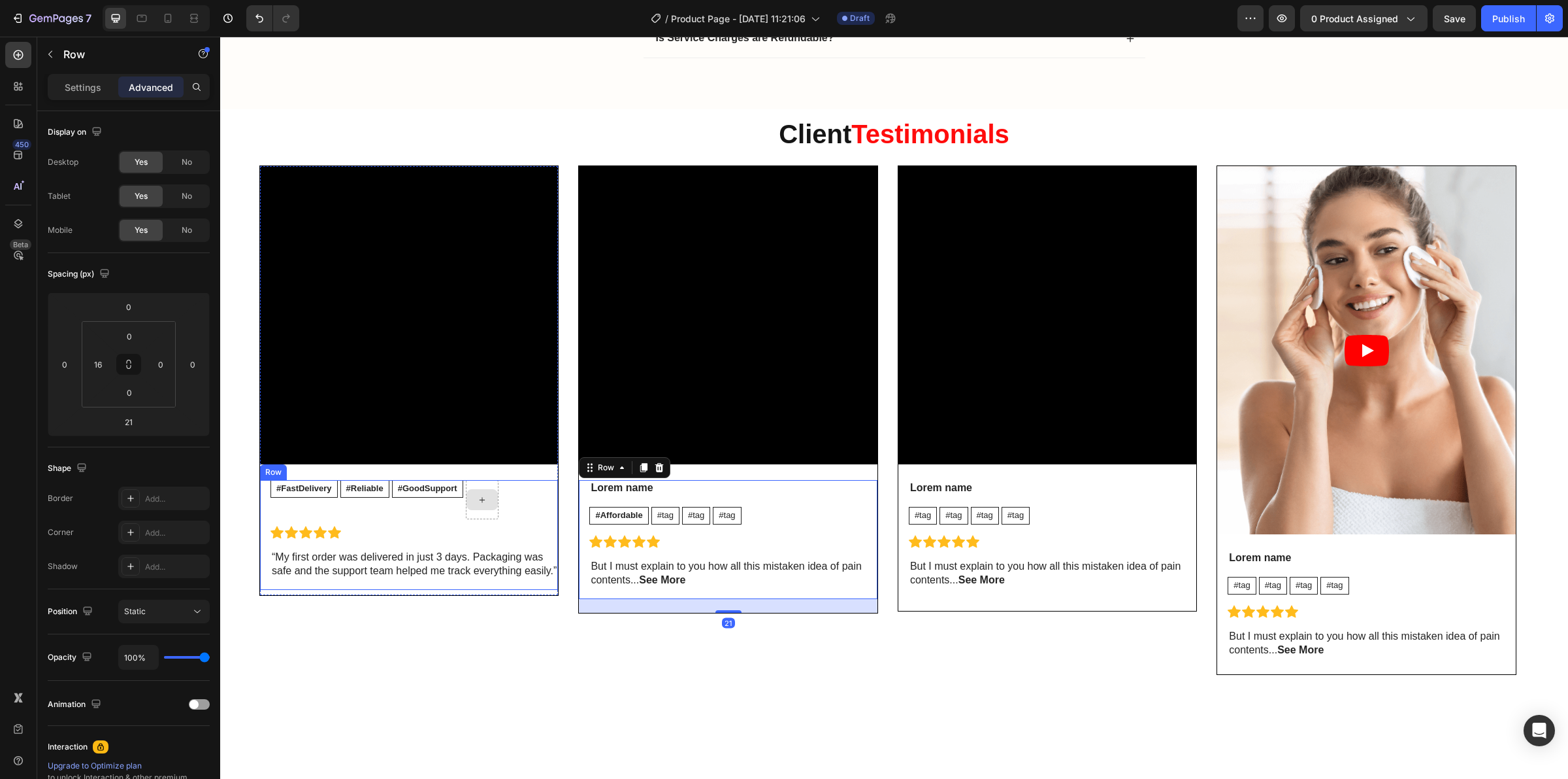
click at [464, 590] on div "#FastDelivery Text Block #Reliable Text Block #GoodSupport Text Block Row Icon …" at bounding box center [414, 534] width 288 height 110
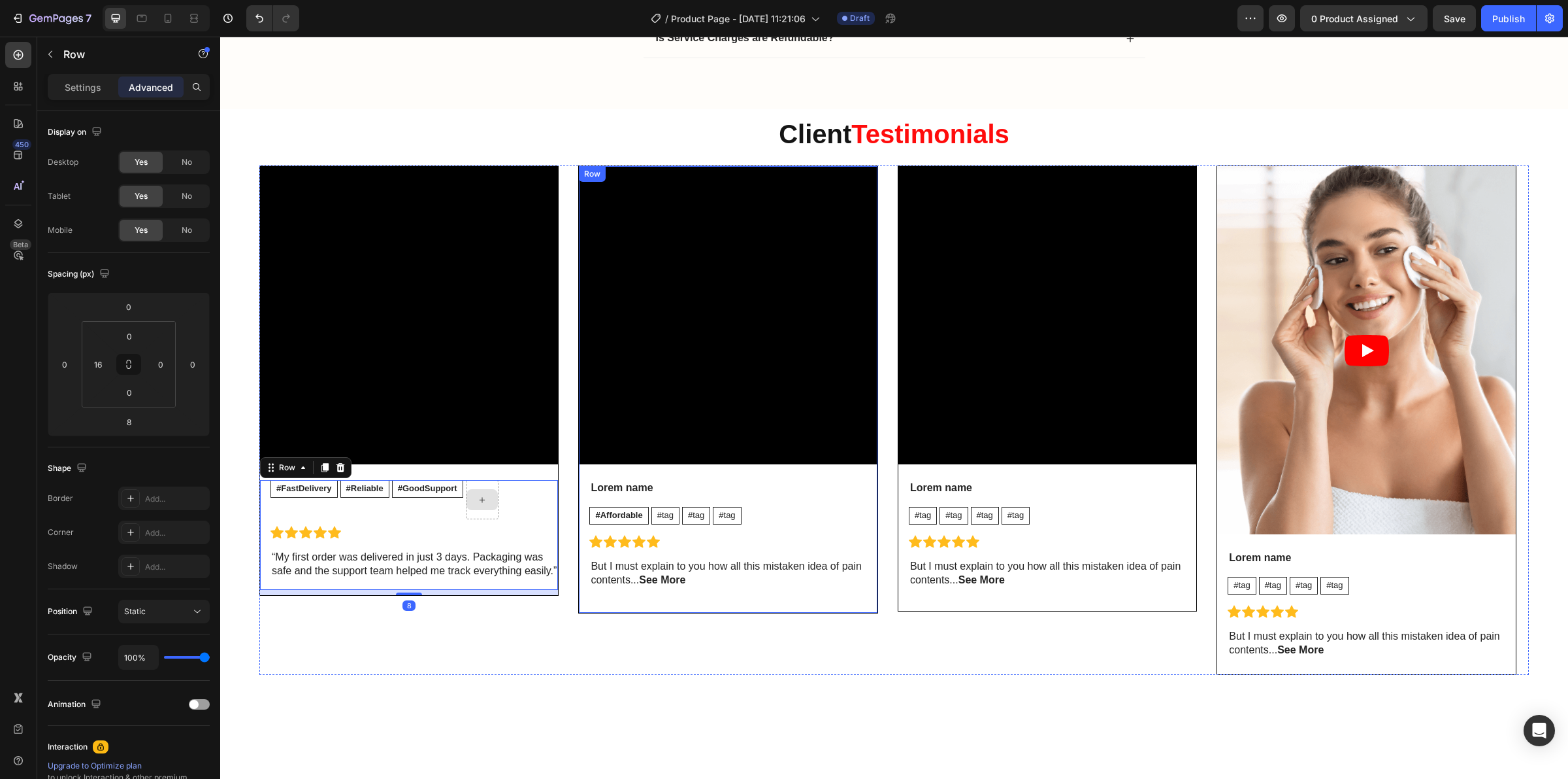
click at [658, 608] on div "Video Lorem name Text Block #Affordable Text Block #tag Text Block #tag Text Bl…" at bounding box center [728, 389] width 298 height 446
click at [698, 596] on div "Lorem name Text Block #Affordable Text Block #tag Text Block #tag Text Block #t…" at bounding box center [733, 539] width 288 height 119
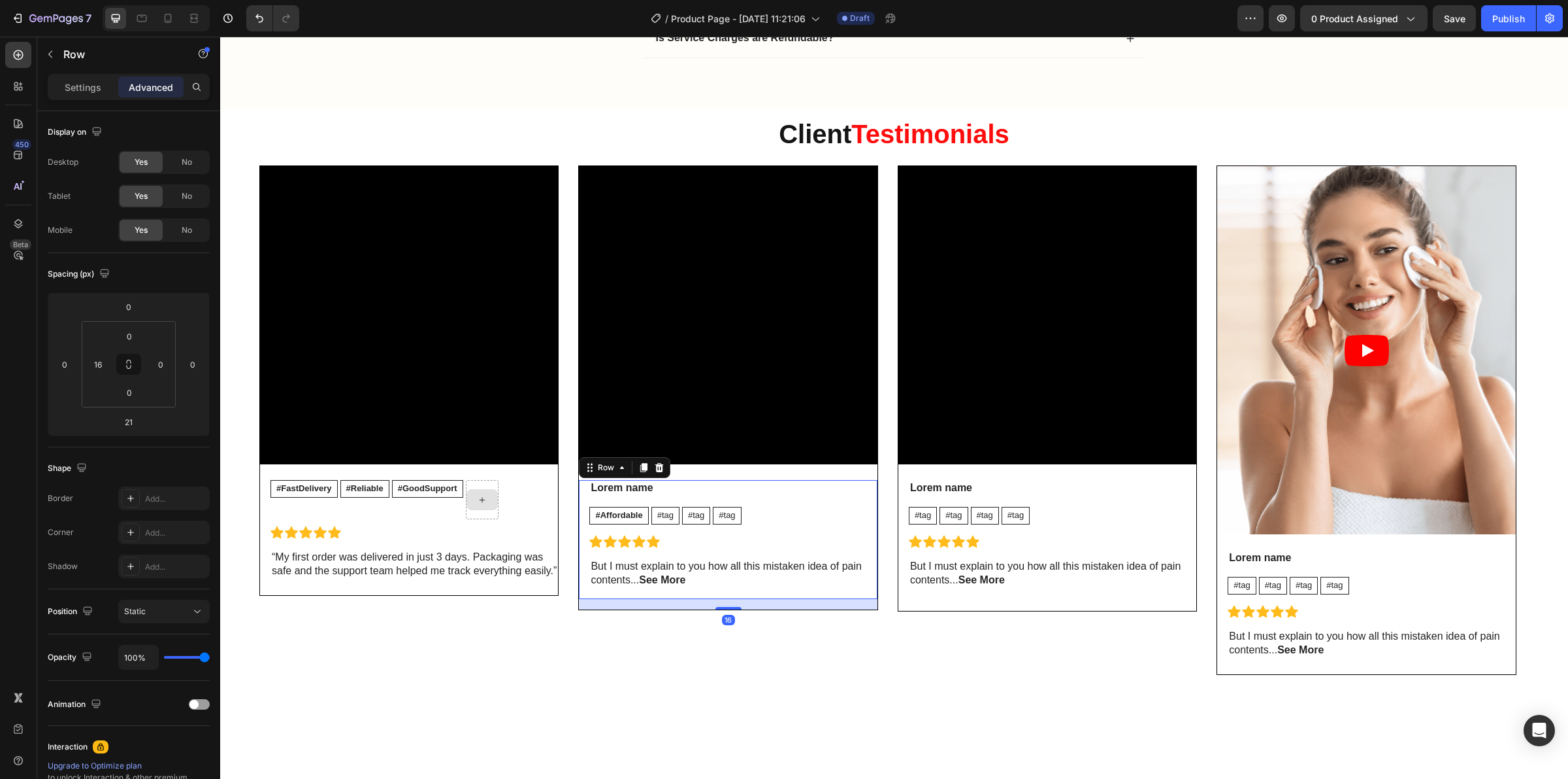
click at [732, 609] on div at bounding box center [728, 608] width 26 height 3
click at [731, 611] on div "Video Lorem name Text Block #Affordable Text Block #tag Text Block #tag Text Bl…" at bounding box center [727, 388] width 299 height 445
type input "18"
click at [1008, 598] on div "Lorem name Text Block #tag Text Block #tag Text Block #tag Text Block #tag Text…" at bounding box center [1052, 539] width 288 height 119
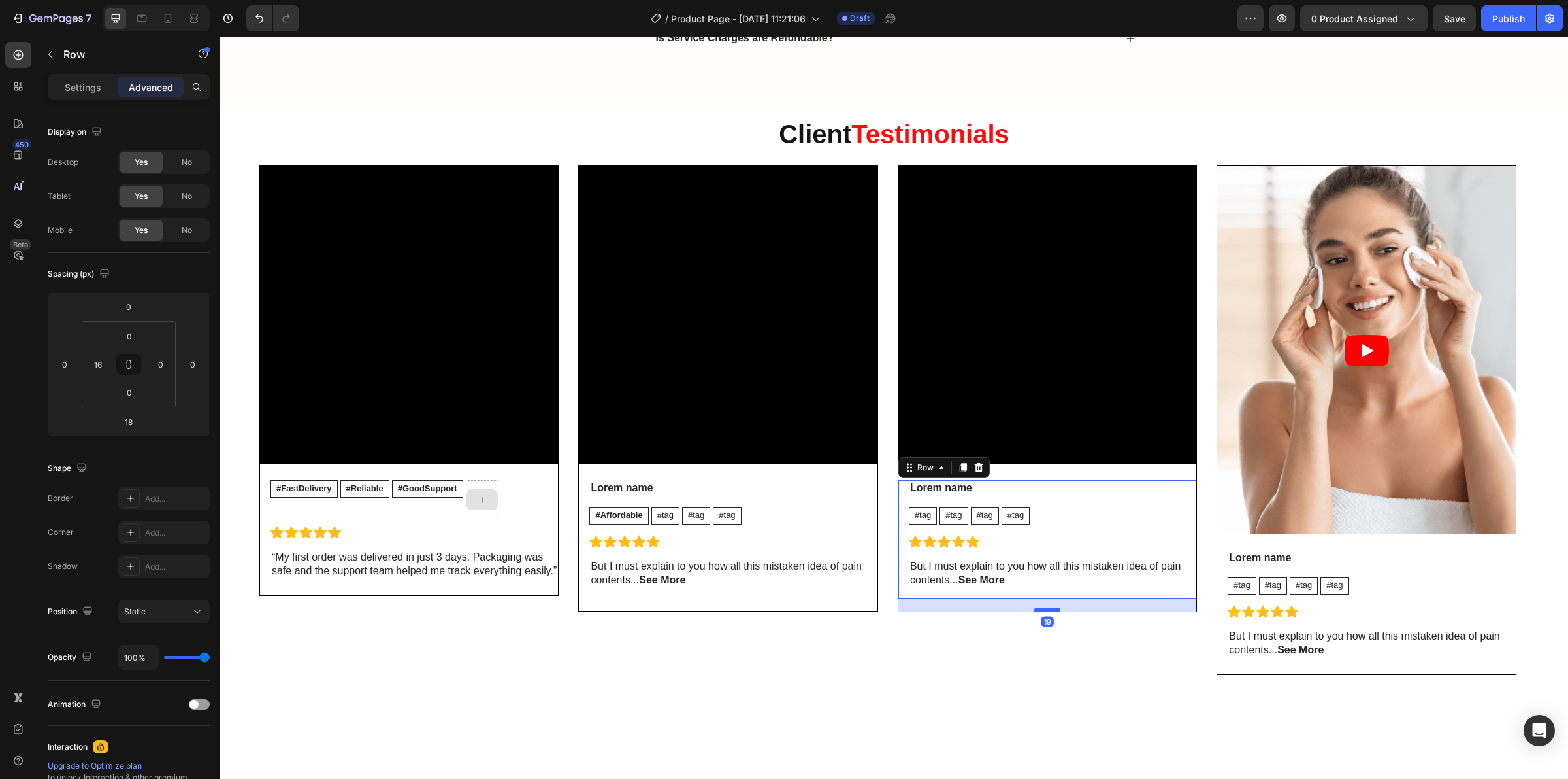
click at [1051, 611] on div at bounding box center [1047, 609] width 26 height 4
type input "19"
click at [928, 611] on div "19" at bounding box center [1047, 604] width 298 height 12
click at [892, 622] on div "Video #FastDelivery Text Block #Reliable Text Block #GoodSupport Text Block Row…" at bounding box center [894, 420] width 1270 height 509
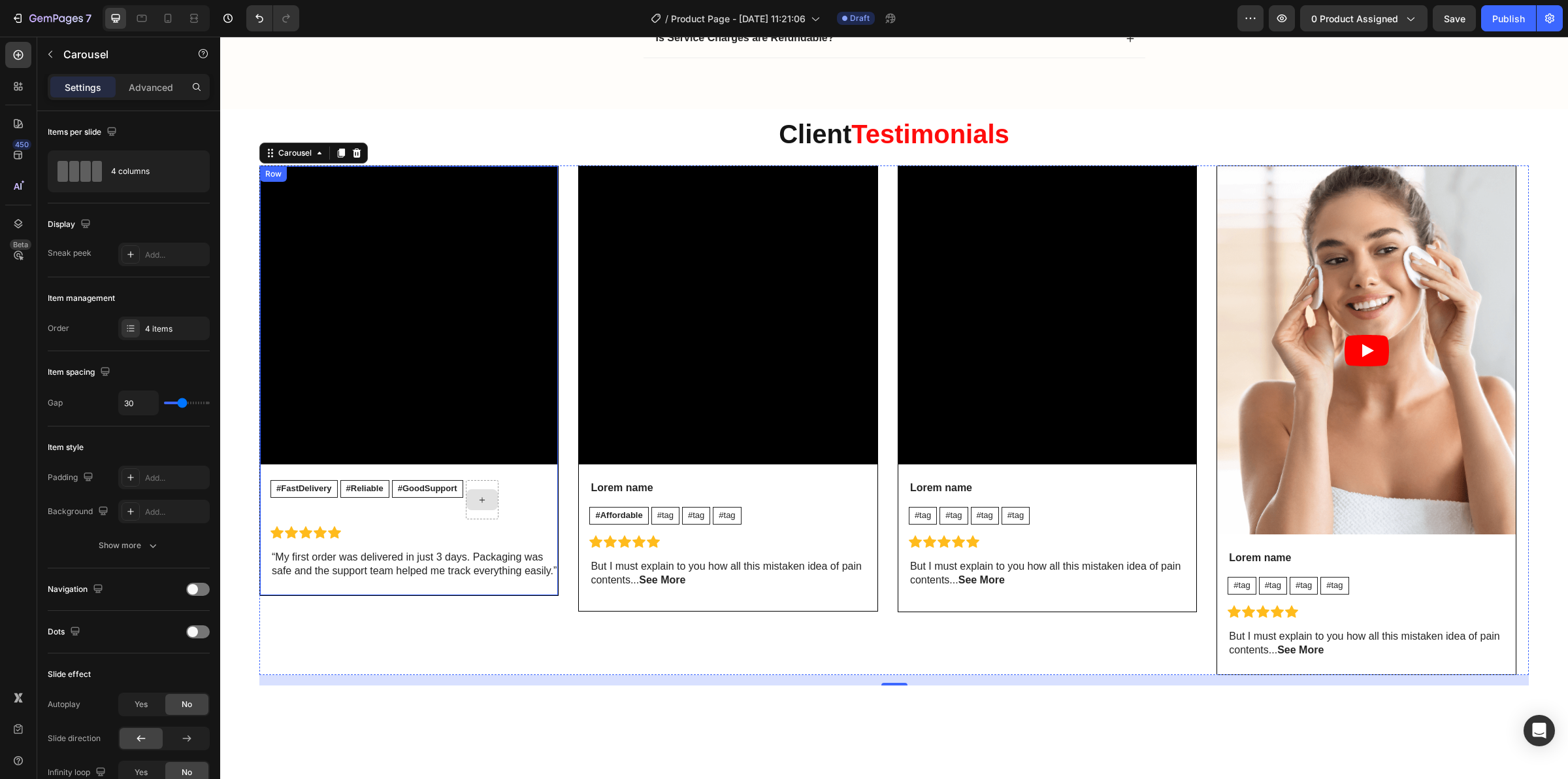
click at [536, 590] on div "#FastDelivery Text Block #Reliable Text Block #GoodSupport Text Block Row Icon …" at bounding box center [414, 534] width 288 height 110
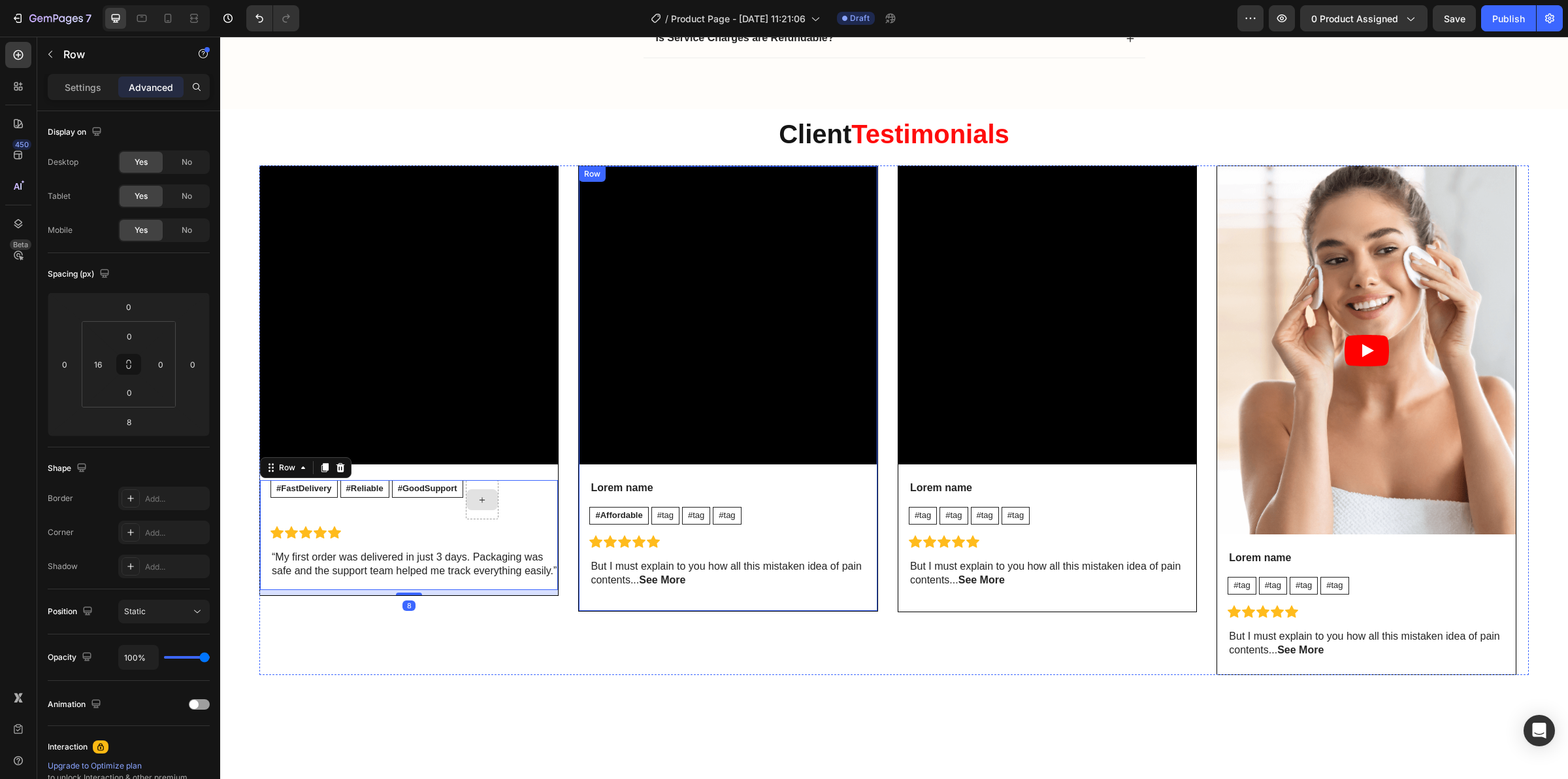
click at [671, 609] on div "Video Lorem name Text Block #Affordable Text Block #tag Text Block #tag Text Bl…" at bounding box center [728, 388] width 298 height 444
click at [727, 609] on div "Video Lorem name Text Block #Affordable Text Block #tag Text Block #tag Text Bl…" at bounding box center [727, 388] width 299 height 445
type input "0"
click at [671, 605] on div "Video Lorem name Text Block #Affordable Text Block #tag Text Block #tag Text Bl…" at bounding box center [728, 388] width 298 height 444
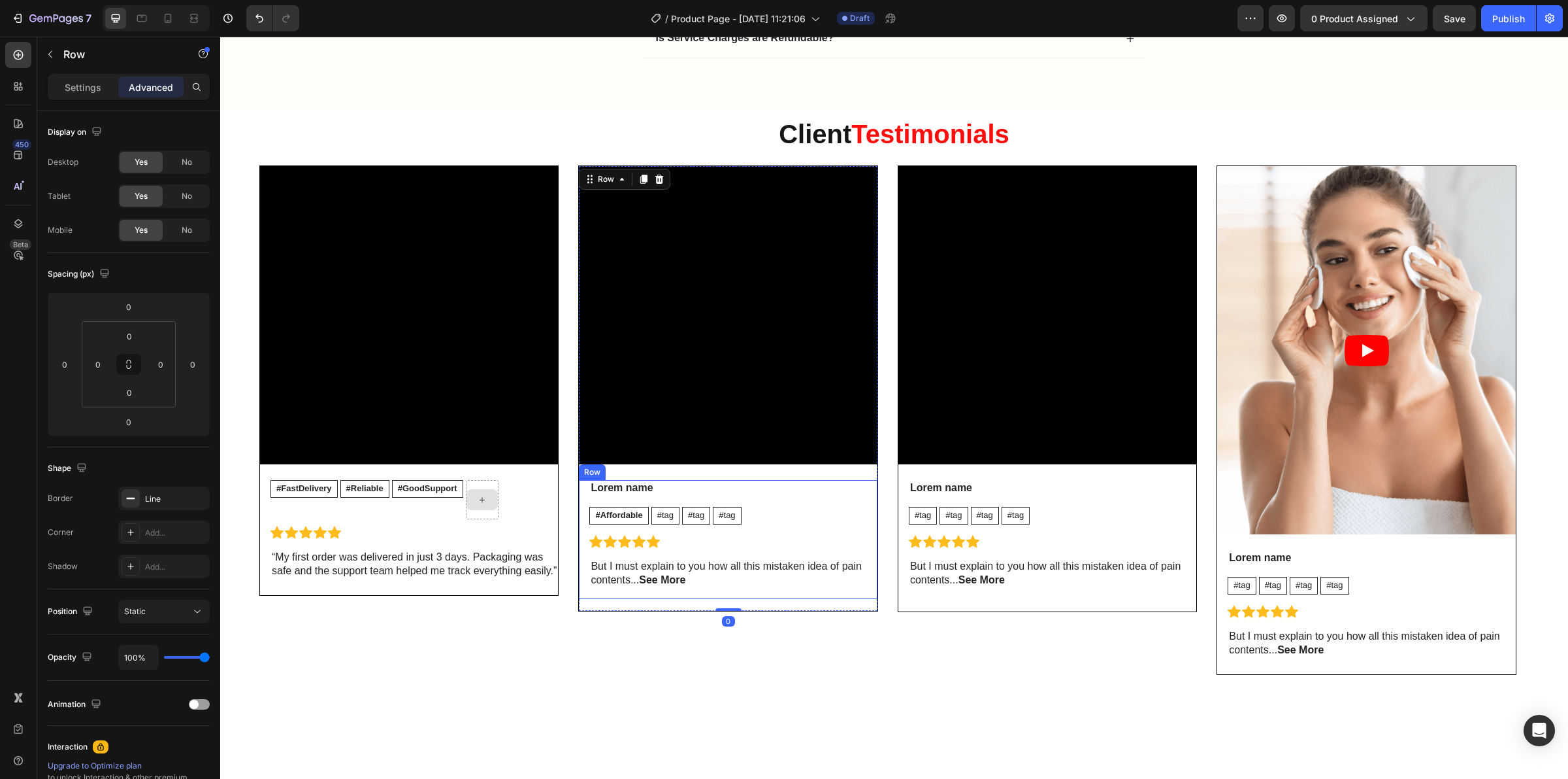
click at [742, 598] on div "Lorem name Text Block #Affordable Text Block #tag Text Block #tag Text Block #t…" at bounding box center [733, 539] width 288 height 119
click at [729, 609] on div at bounding box center [728, 608] width 26 height 3
type input "16"
click at [1044, 598] on div "Lorem name Text Block #tag Text Block #tag Text Block #tag Text Block #tag Text…" at bounding box center [1052, 539] width 288 height 119
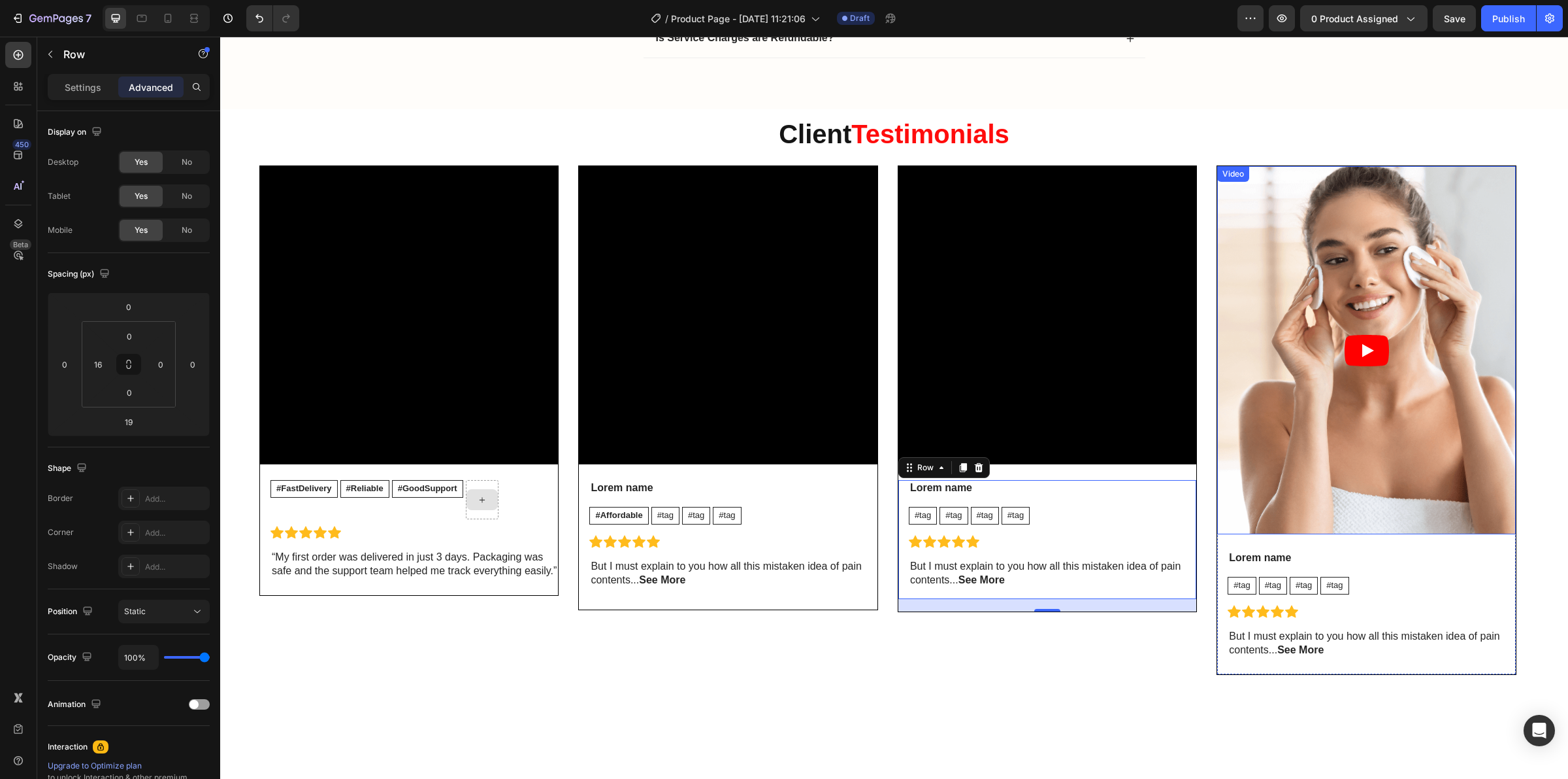
click at [1278, 274] on article at bounding box center [1366, 350] width 298 height 368
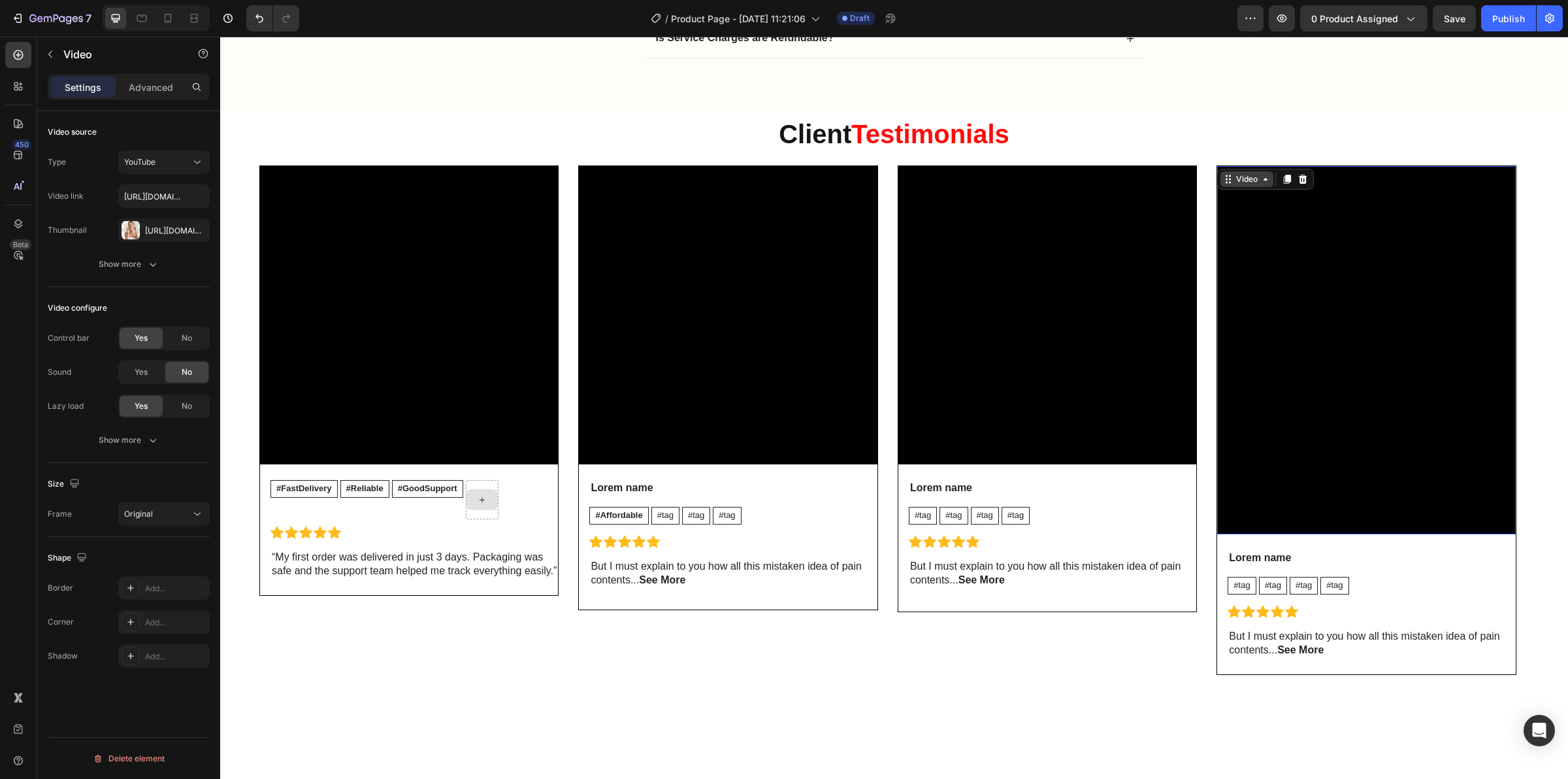
click at [1239, 185] on div "Video" at bounding box center [1247, 179] width 27 height 11
click at [168, 187] on input "https://www.youtube.com/watch?v=cyzh48XRS4M" at bounding box center [164, 196] width 92 height 24
paste input "youtu.be/85VD0IcYPF0"
type input "https://youtu.be/85VD0IcYPF0"
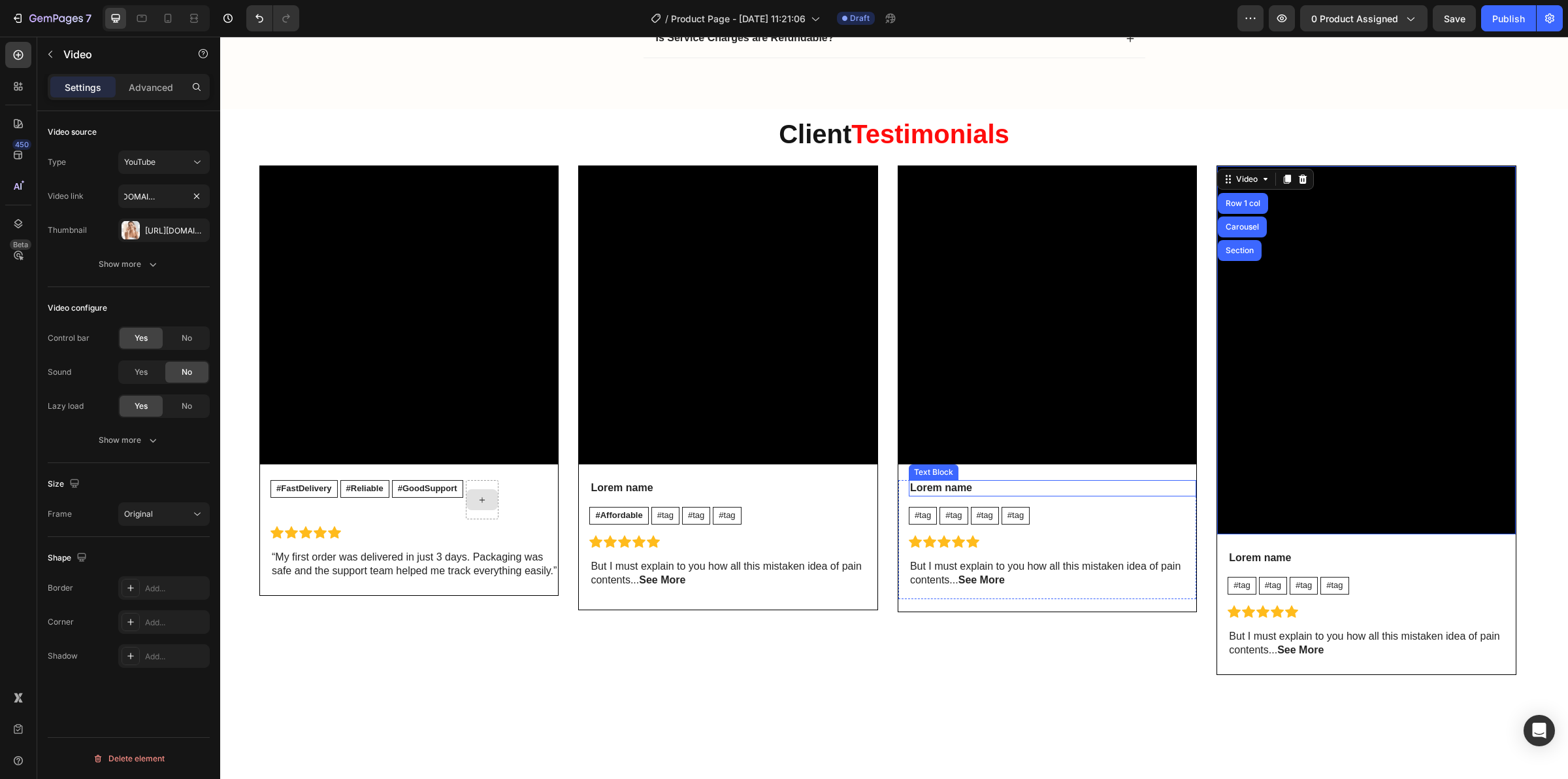
click at [946, 485] on p "Lorem name" at bounding box center [1053, 487] width 285 height 13
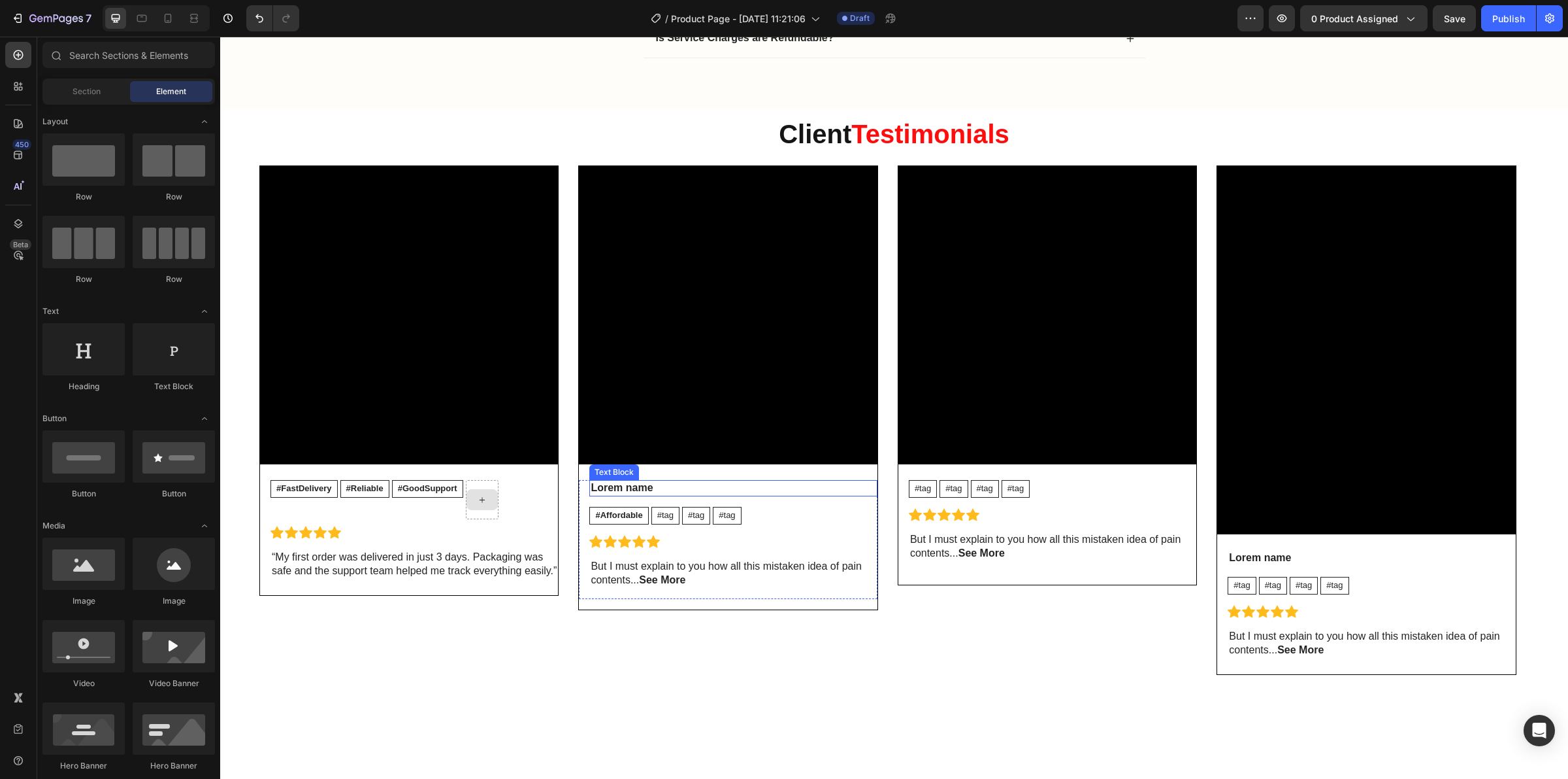
click at [621, 493] on p "Lorem name" at bounding box center [733, 487] width 285 height 13
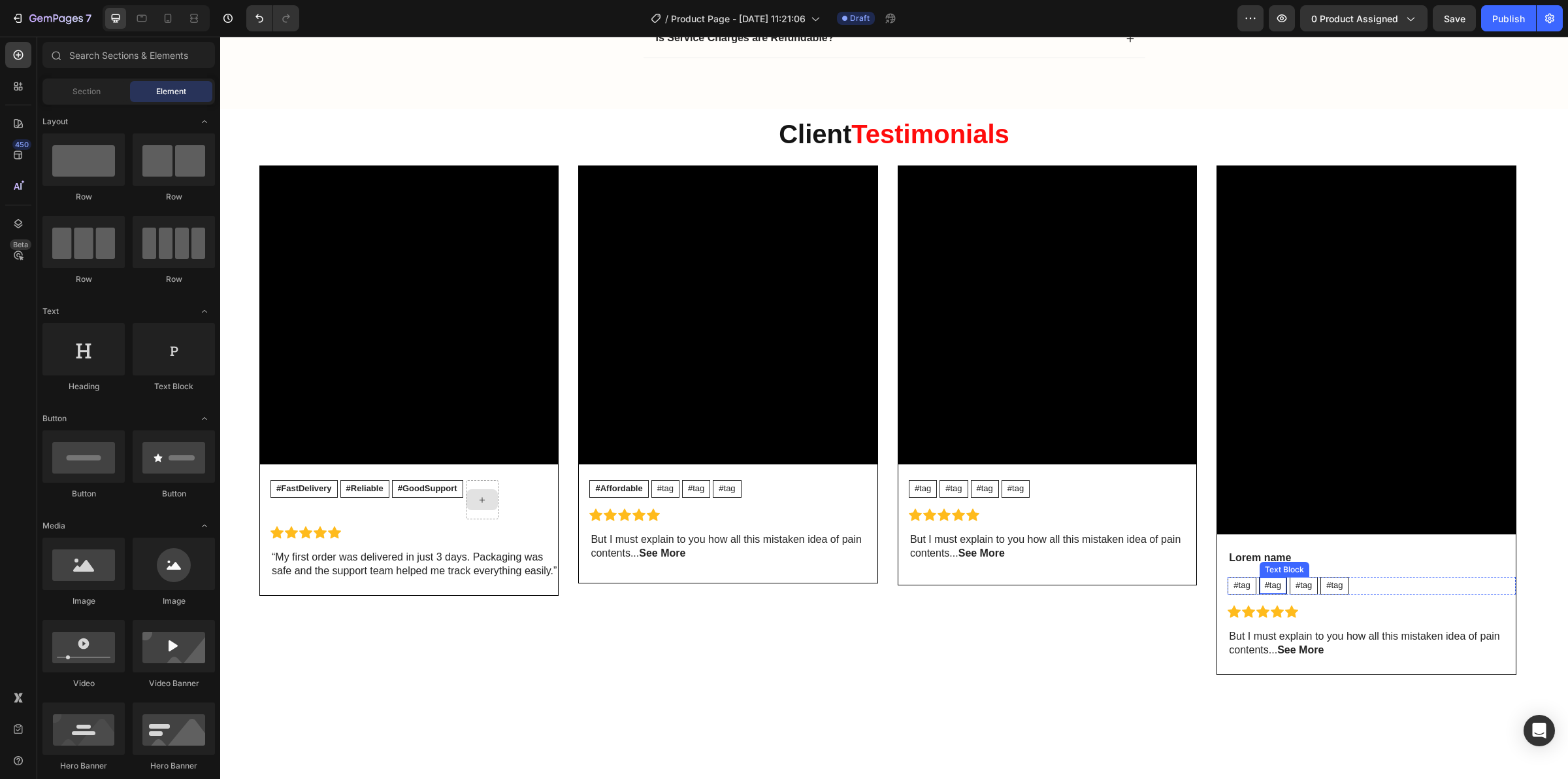
click at [1277, 566] on div "Text Block" at bounding box center [1284, 570] width 45 height 11
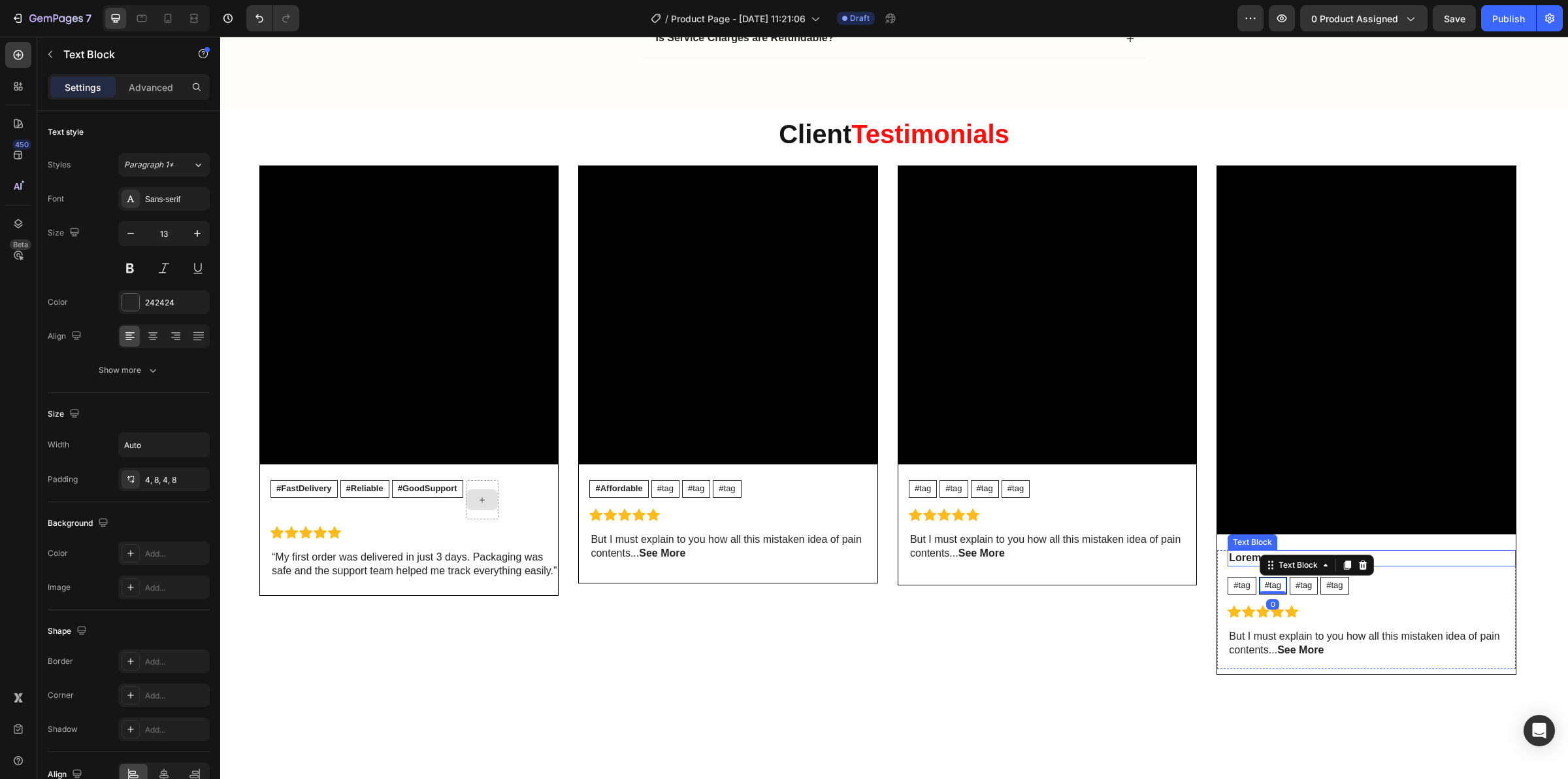
click at [1250, 557] on p "Lorem name" at bounding box center [1371, 558] width 285 height 13
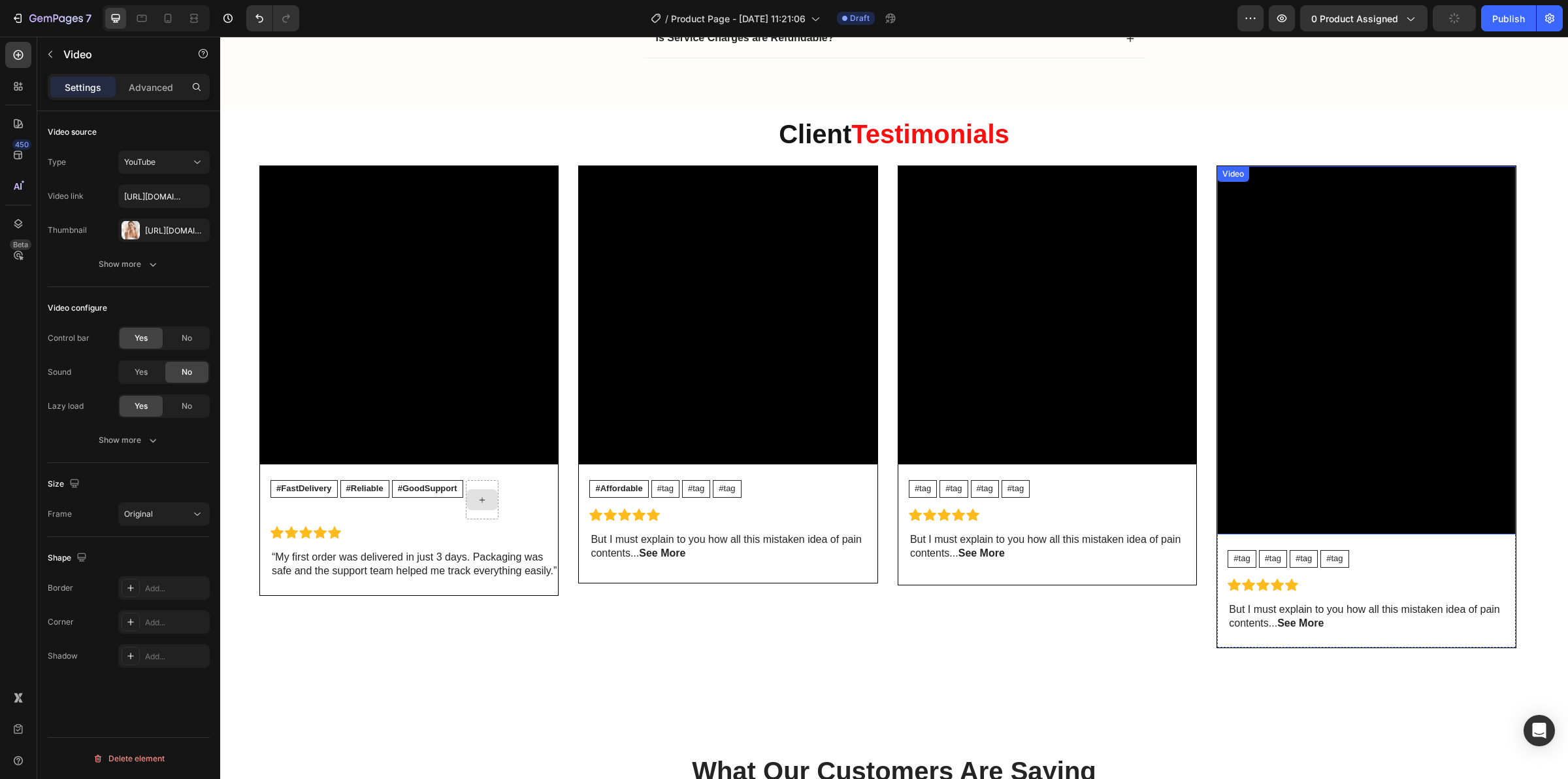
click at [1234, 175] on div "Video" at bounding box center [1234, 174] width 27 height 11
click at [162, 518] on div "Original" at bounding box center [158, 513] width 67 height 11
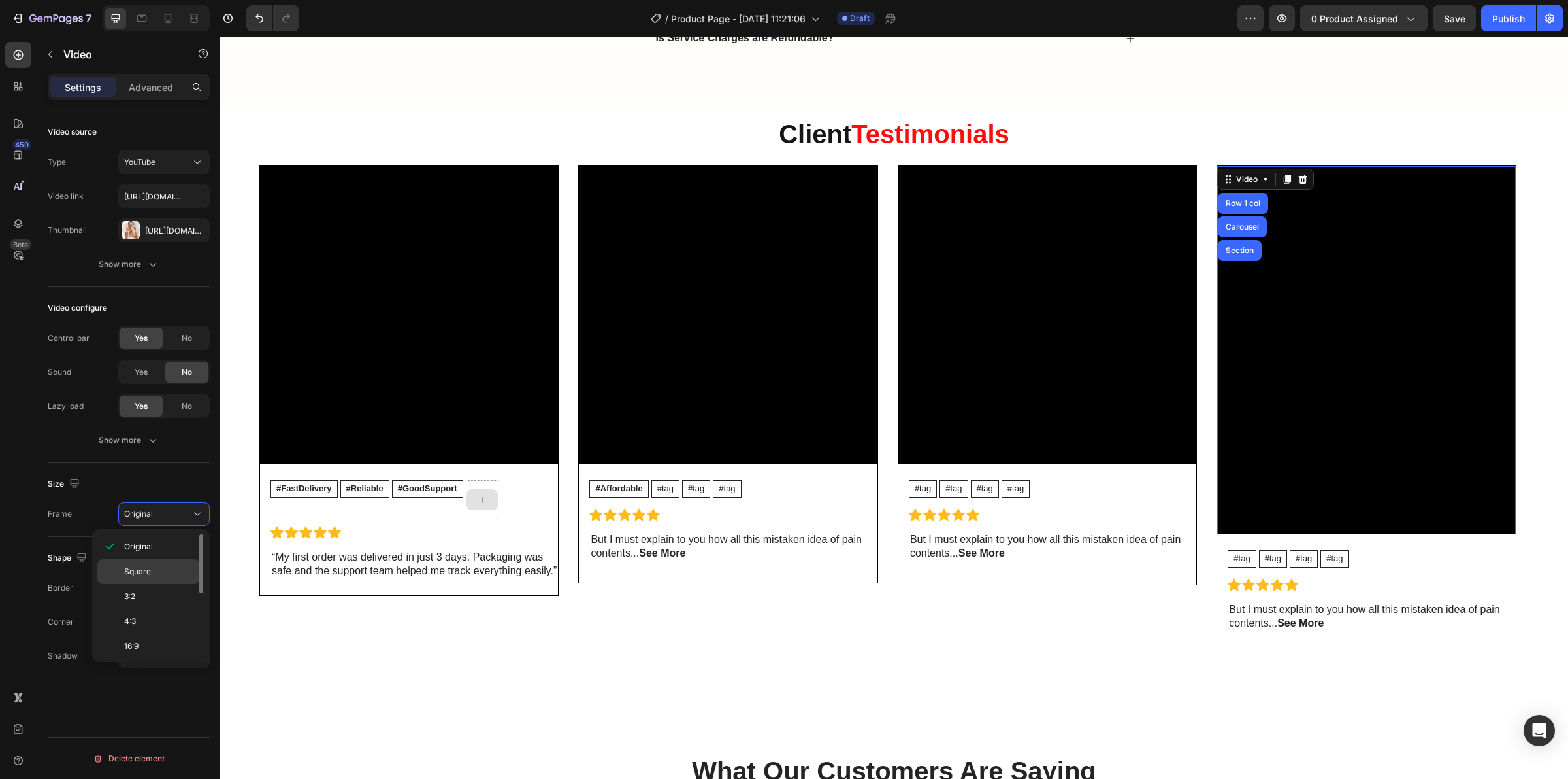
click at [143, 573] on span "Square" at bounding box center [138, 572] width 27 height 11
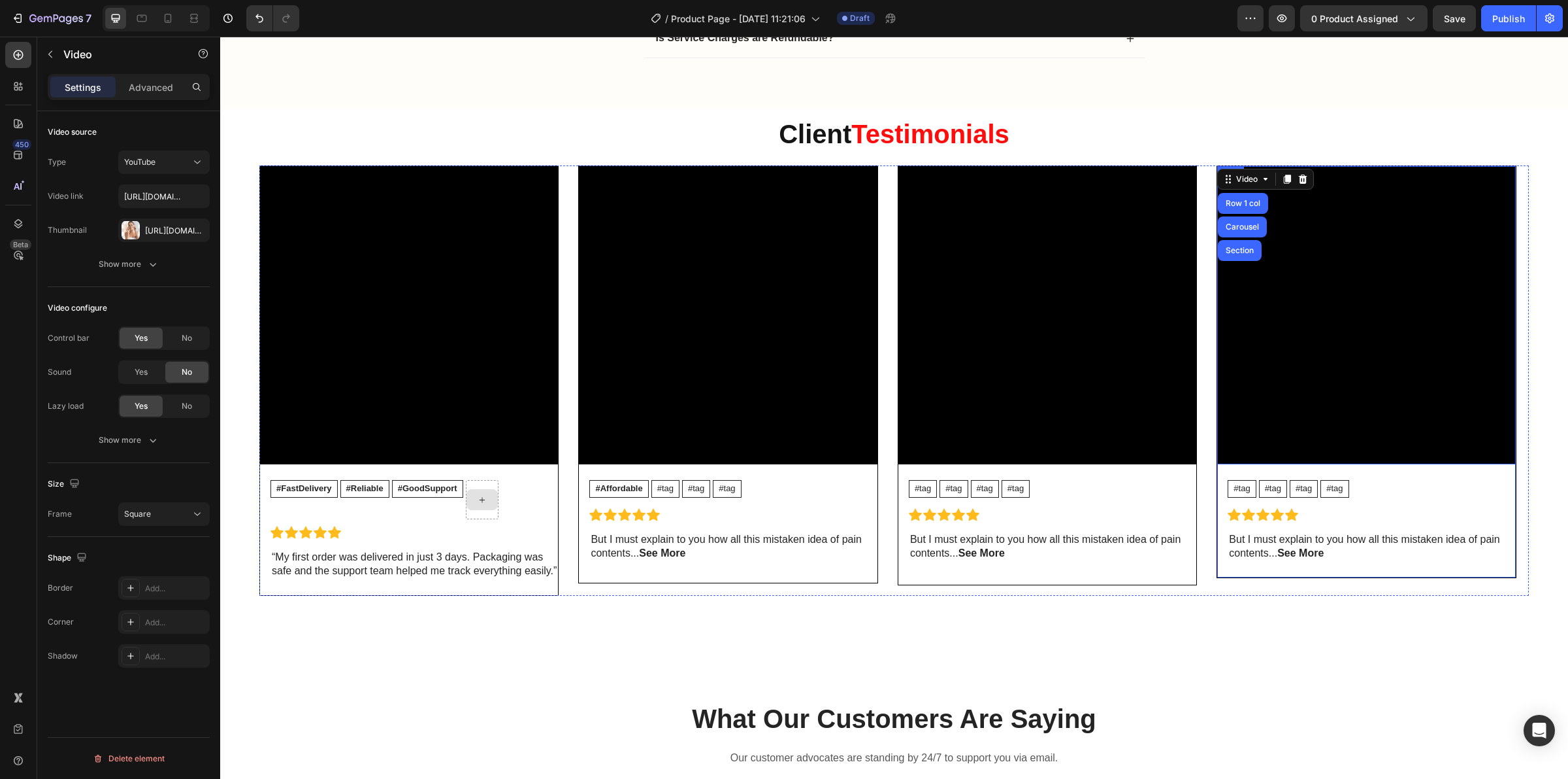
click at [1305, 576] on div "Video Row 1 col Carousel Section 24 #tag Text Block #tag Text Block #tag Text B…" at bounding box center [1366, 372] width 298 height 411
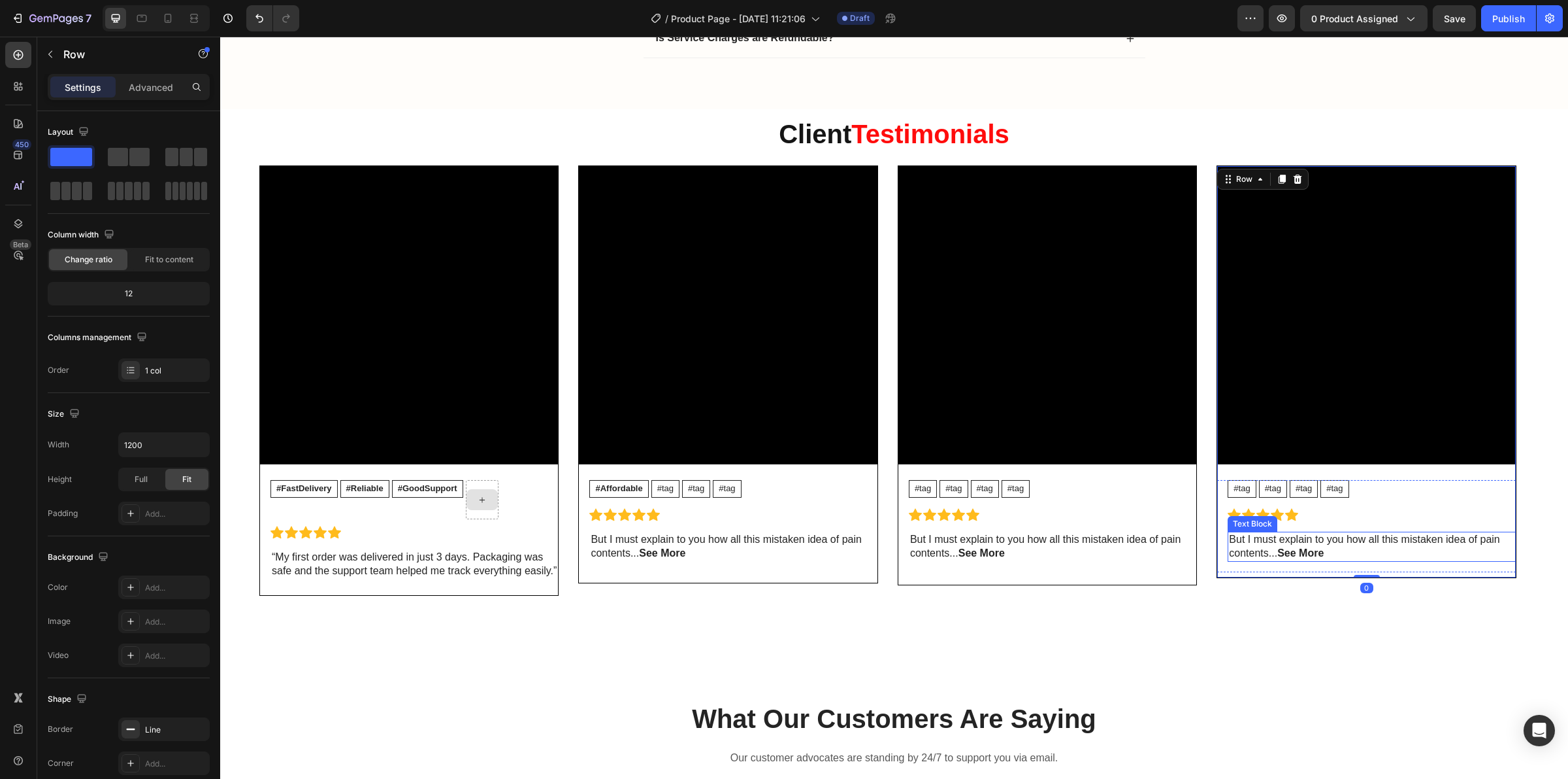
click at [1350, 559] on p "But I must explain to you how all this mistaken idea of pain contents... See Mo…" at bounding box center [1371, 546] width 285 height 28
click at [1364, 568] on div "#tag Text Block #tag Text Block #tag Text Block #tag Text Block Row Icon Icon I…" at bounding box center [1371, 526] width 288 height 92
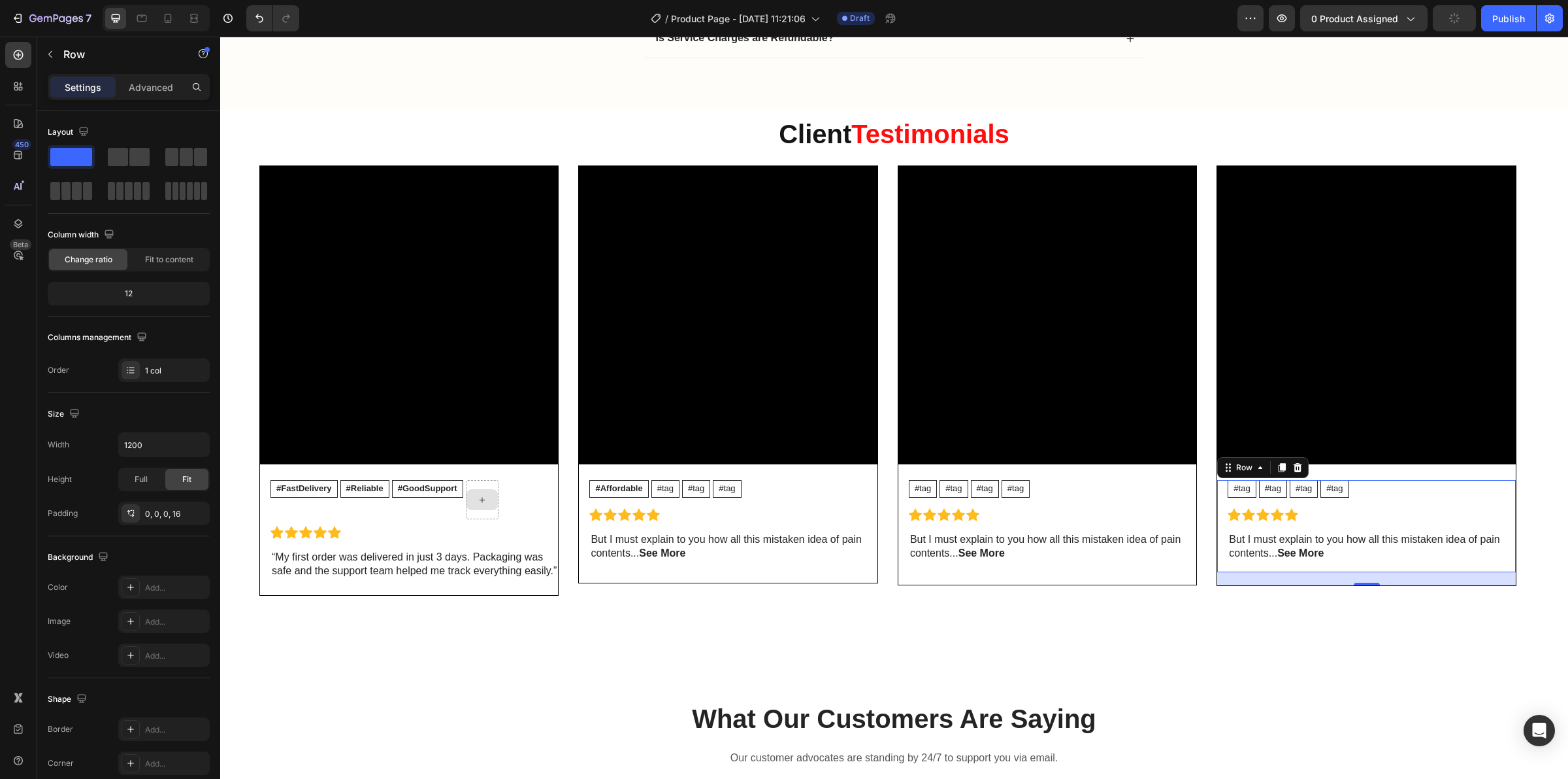
drag, startPoint x: 1366, startPoint y: 579, endPoint x: 1364, endPoint y: 587, distance: 8.2
click at [1364, 585] on div at bounding box center [1366, 583] width 26 height 3
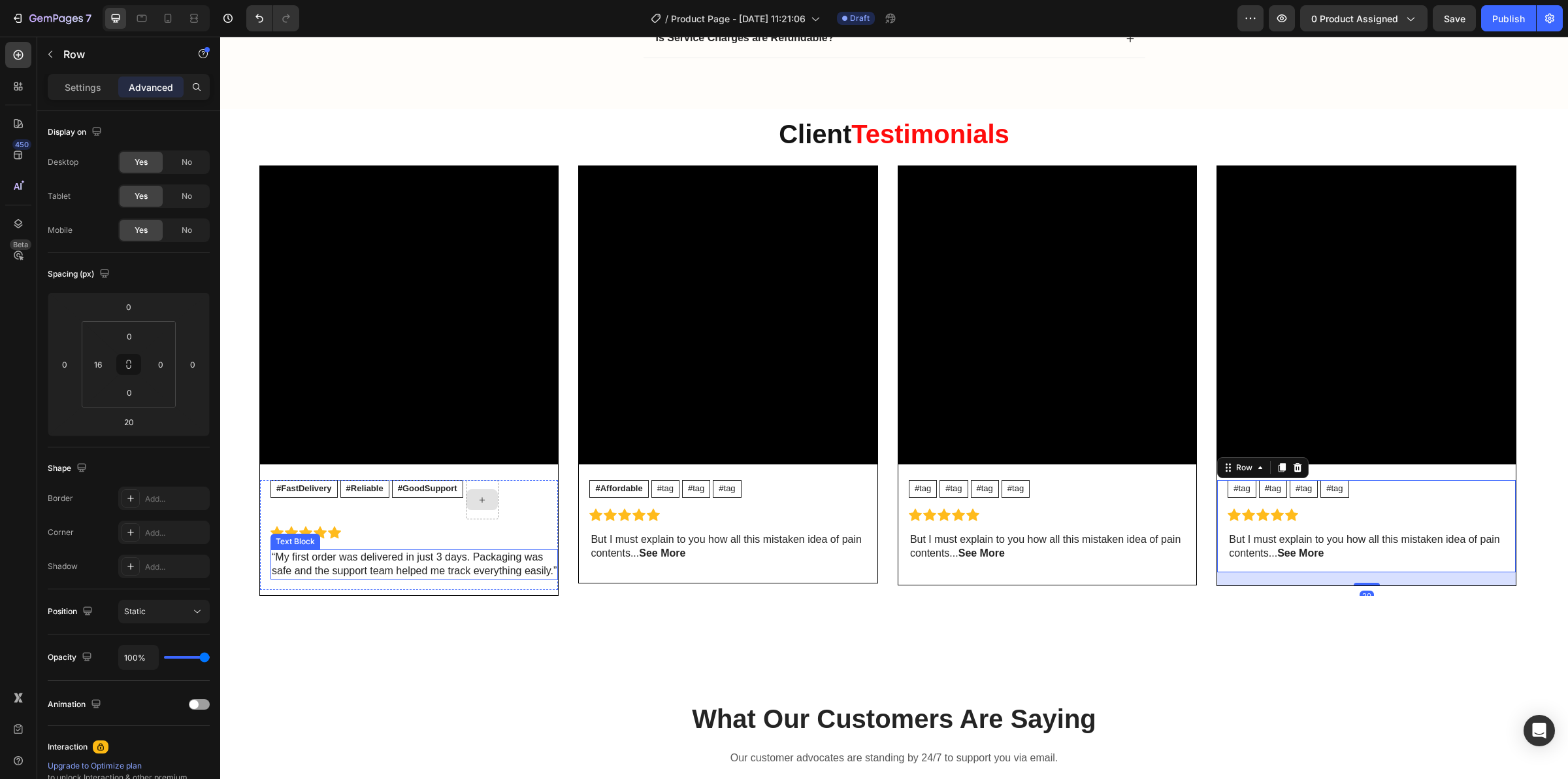
click at [534, 578] on p "“My first order was delivered in just 3 days. Packaging was safe and the suppor…" at bounding box center [415, 564] width 285 height 28
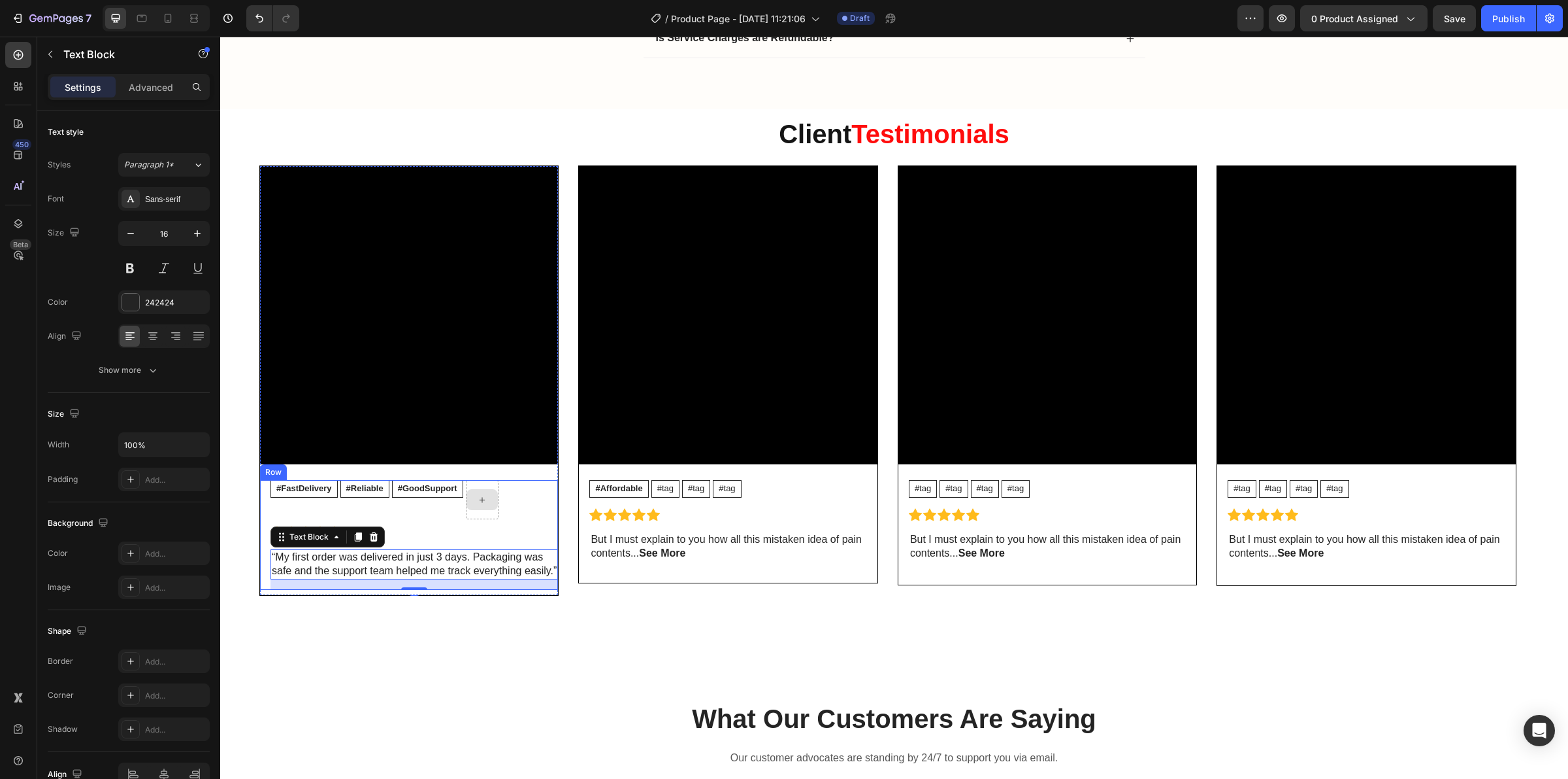
click at [411, 537] on div "Icon Icon Icon Icon Icon" at bounding box center [414, 532] width 288 height 13
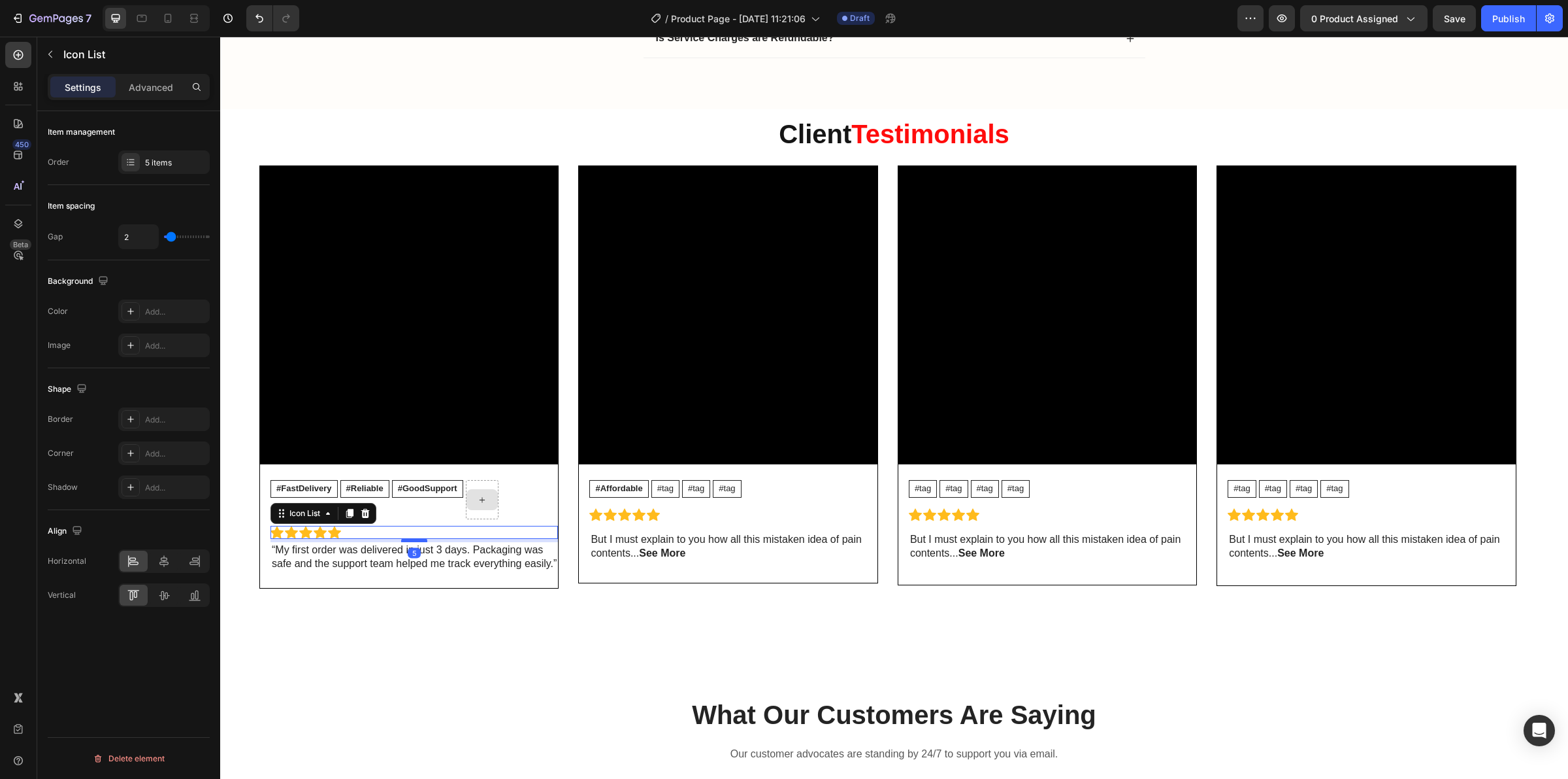
drag, startPoint x: 415, startPoint y: 550, endPoint x: 416, endPoint y: 543, distance: 7.1
click at [416, 542] on div at bounding box center [414, 540] width 26 height 4
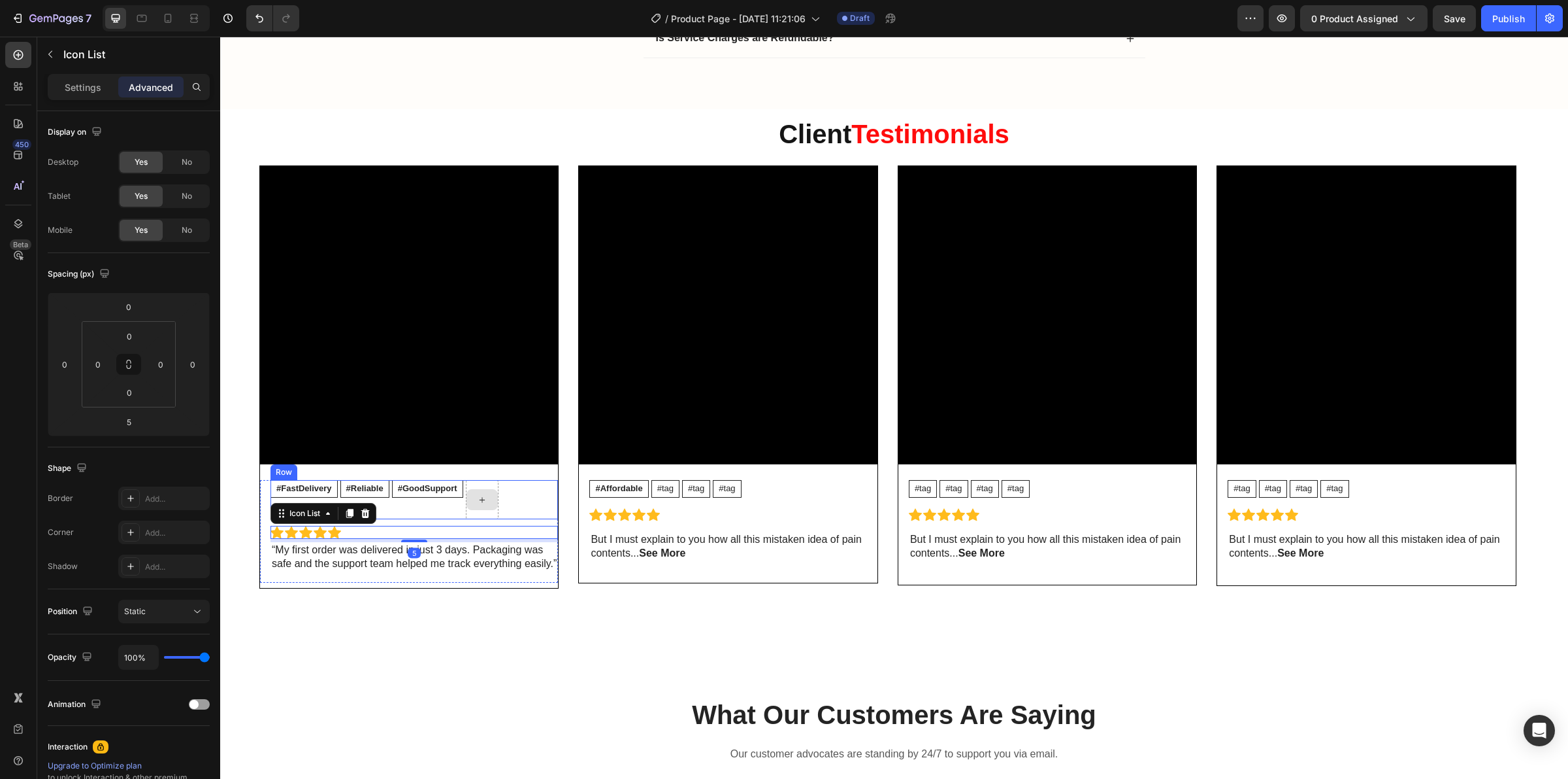
click at [416, 514] on div "#GoodSupport Text Block" at bounding box center [427, 499] width 72 height 39
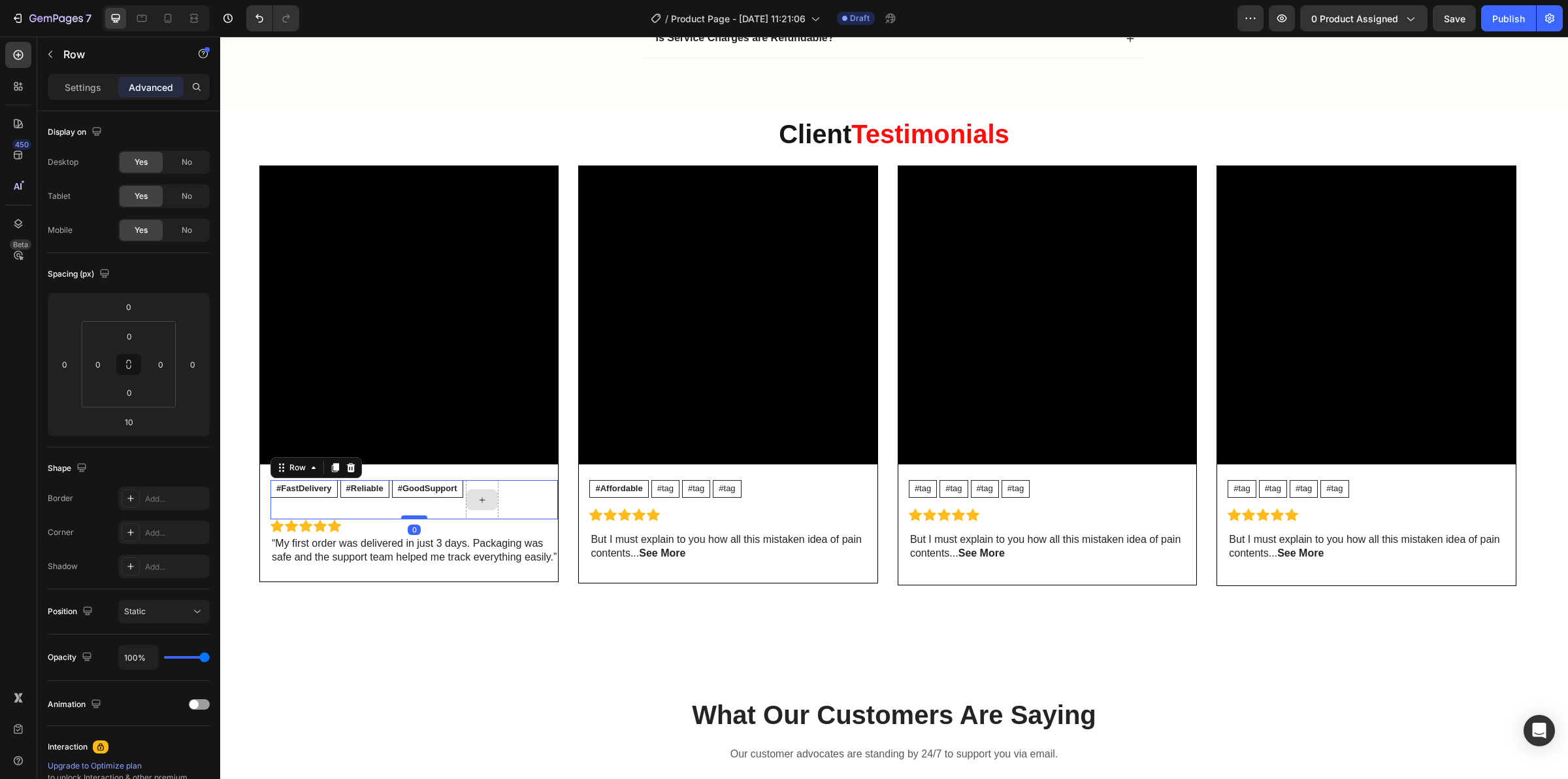
drag, startPoint x: 417, startPoint y: 528, endPoint x: 417, endPoint y: 518, distance: 10.0
click at [417, 518] on div at bounding box center [414, 517] width 26 height 4
type input "0"
click at [483, 509] on div at bounding box center [482, 500] width 32 height 21
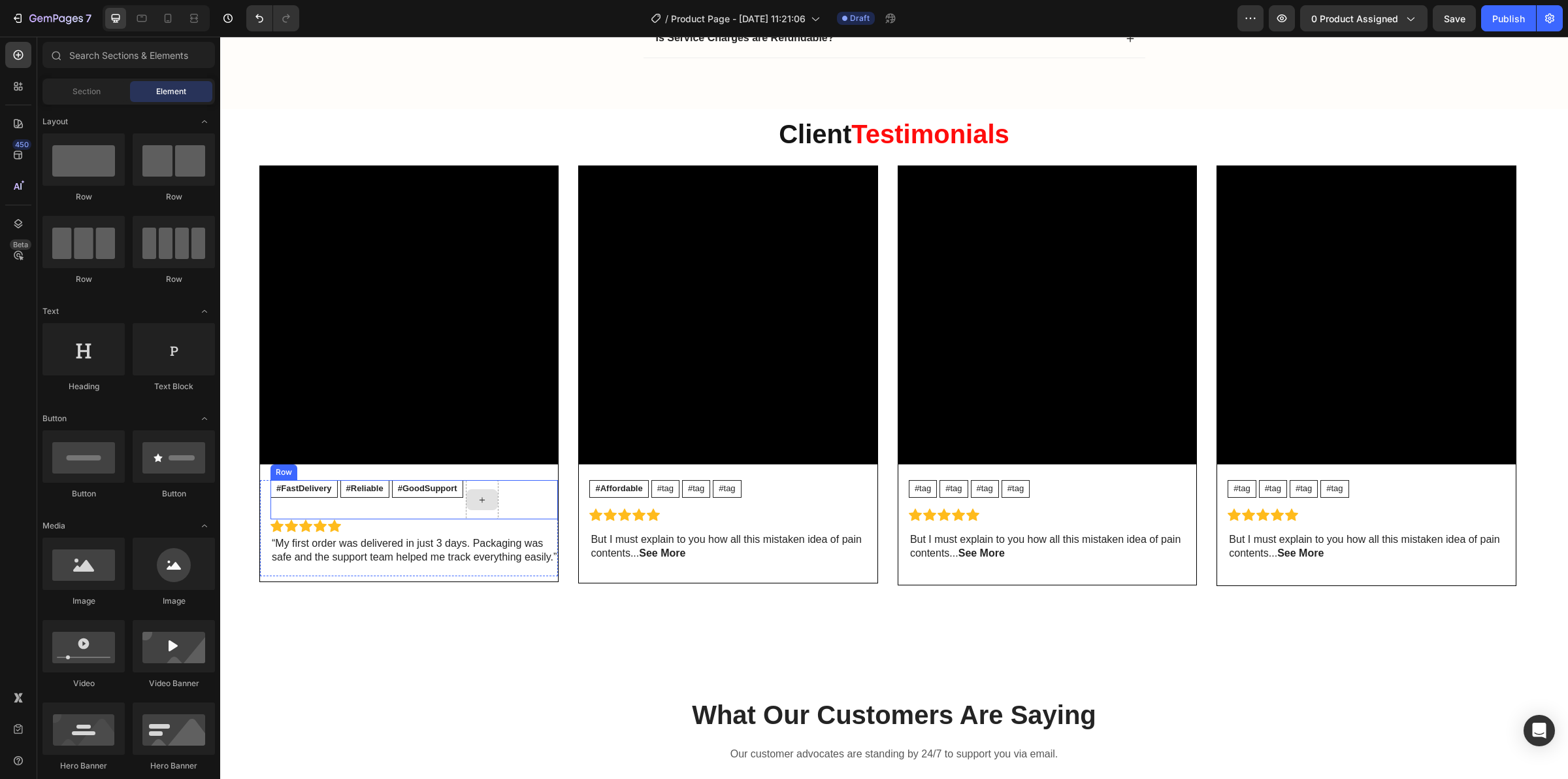
click at [498, 509] on div at bounding box center [482, 500] width 32 height 21
click at [465, 514] on div "#FastDelivery Text Block #Reliable Text Block #GoodSupport Text Block Row" at bounding box center [414, 499] width 288 height 39
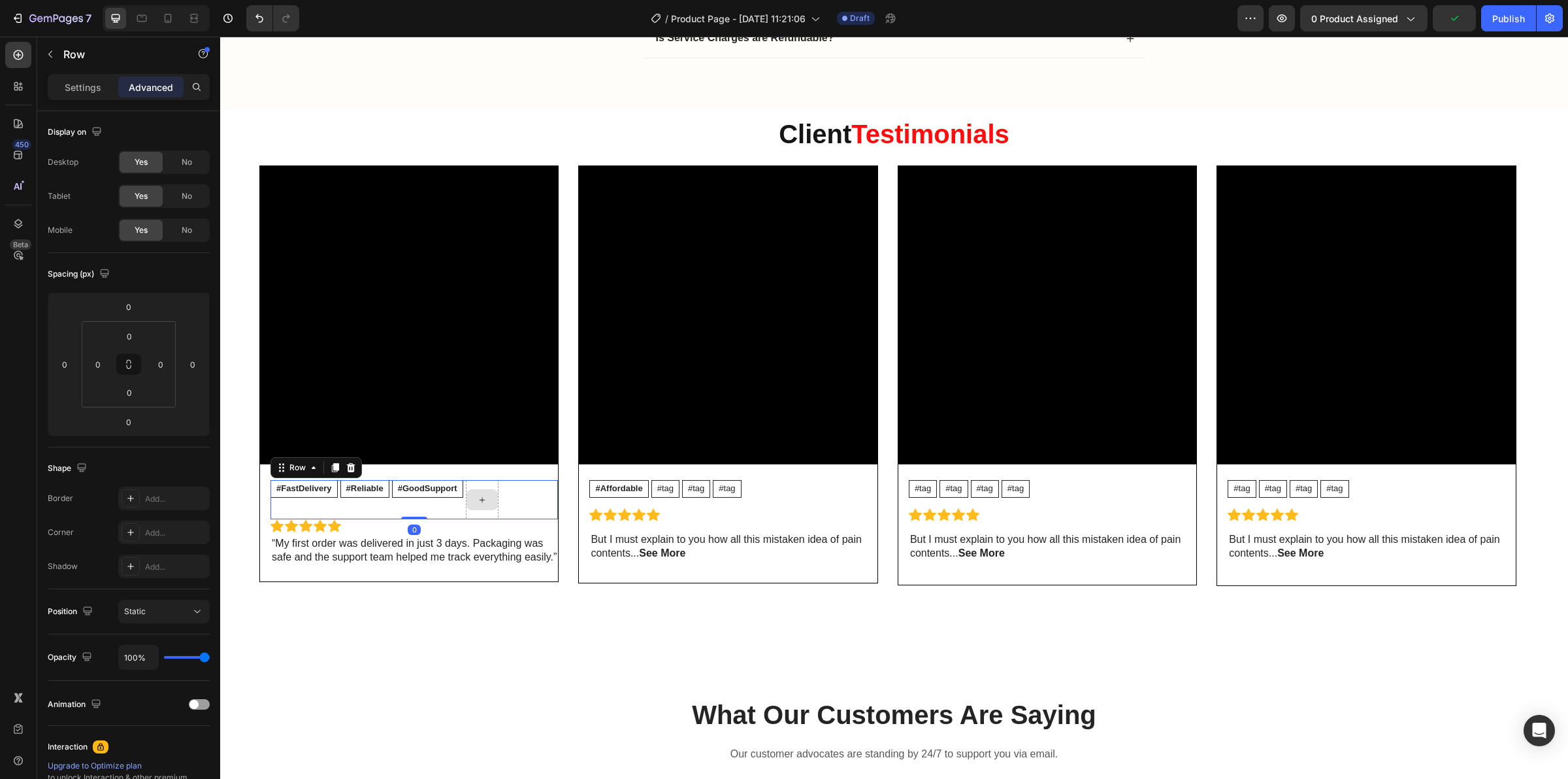
click at [468, 514] on div at bounding box center [483, 499] width 32 height 39
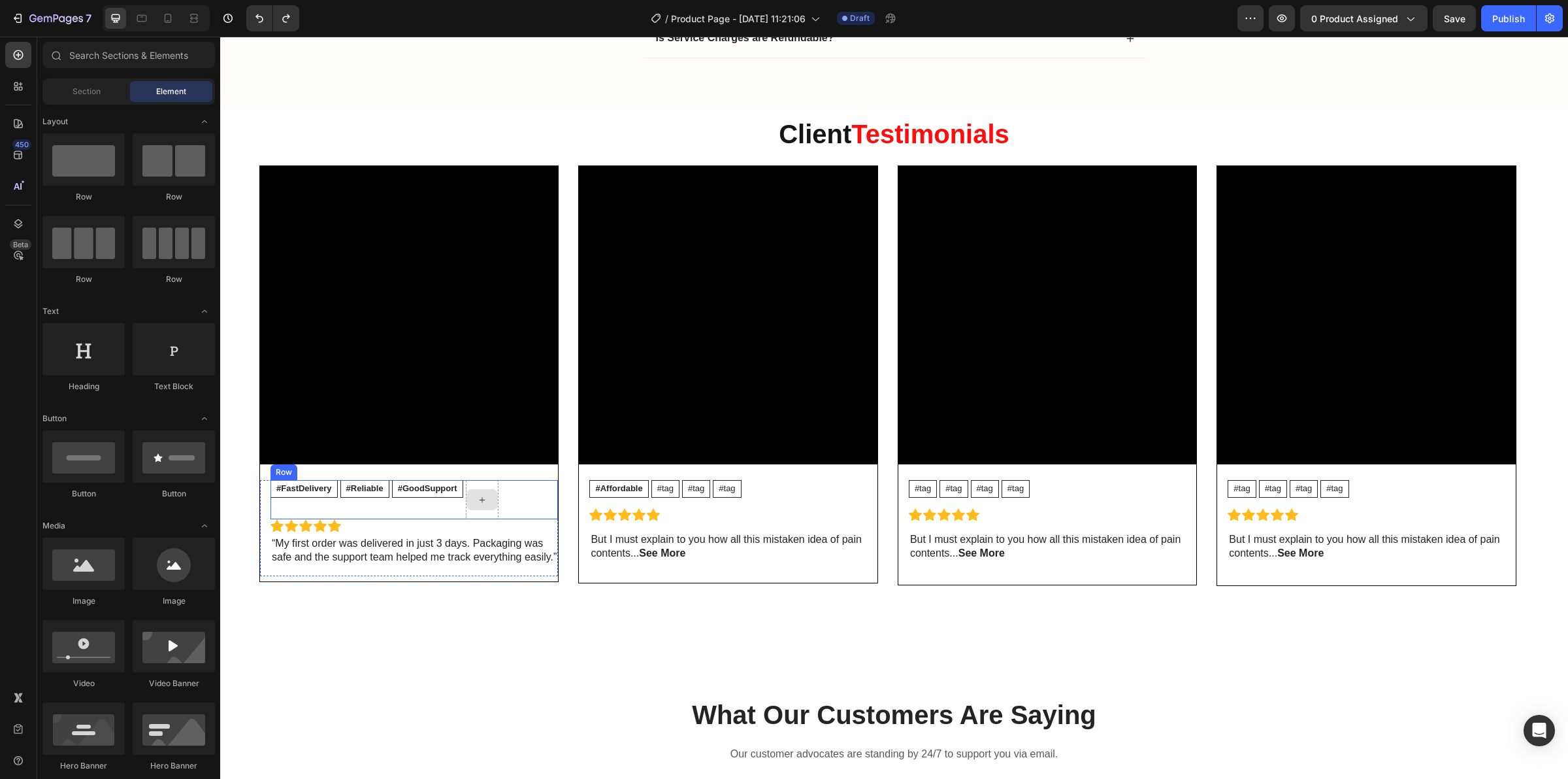
click at [499, 513] on div at bounding box center [483, 499] width 32 height 39
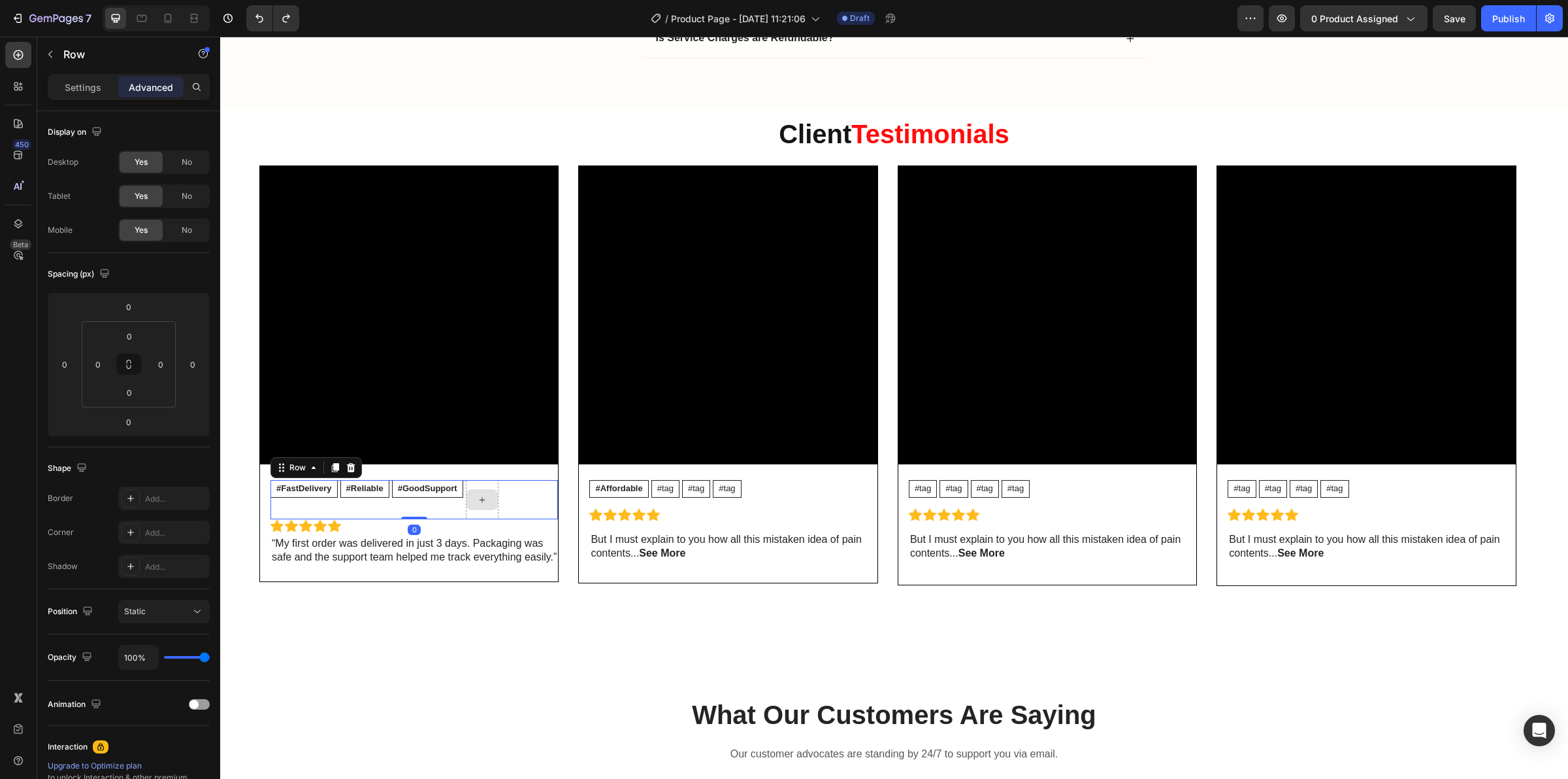
click at [497, 491] on div at bounding box center [483, 499] width 32 height 39
click at [93, 84] on p "Settings" at bounding box center [83, 87] width 36 height 13
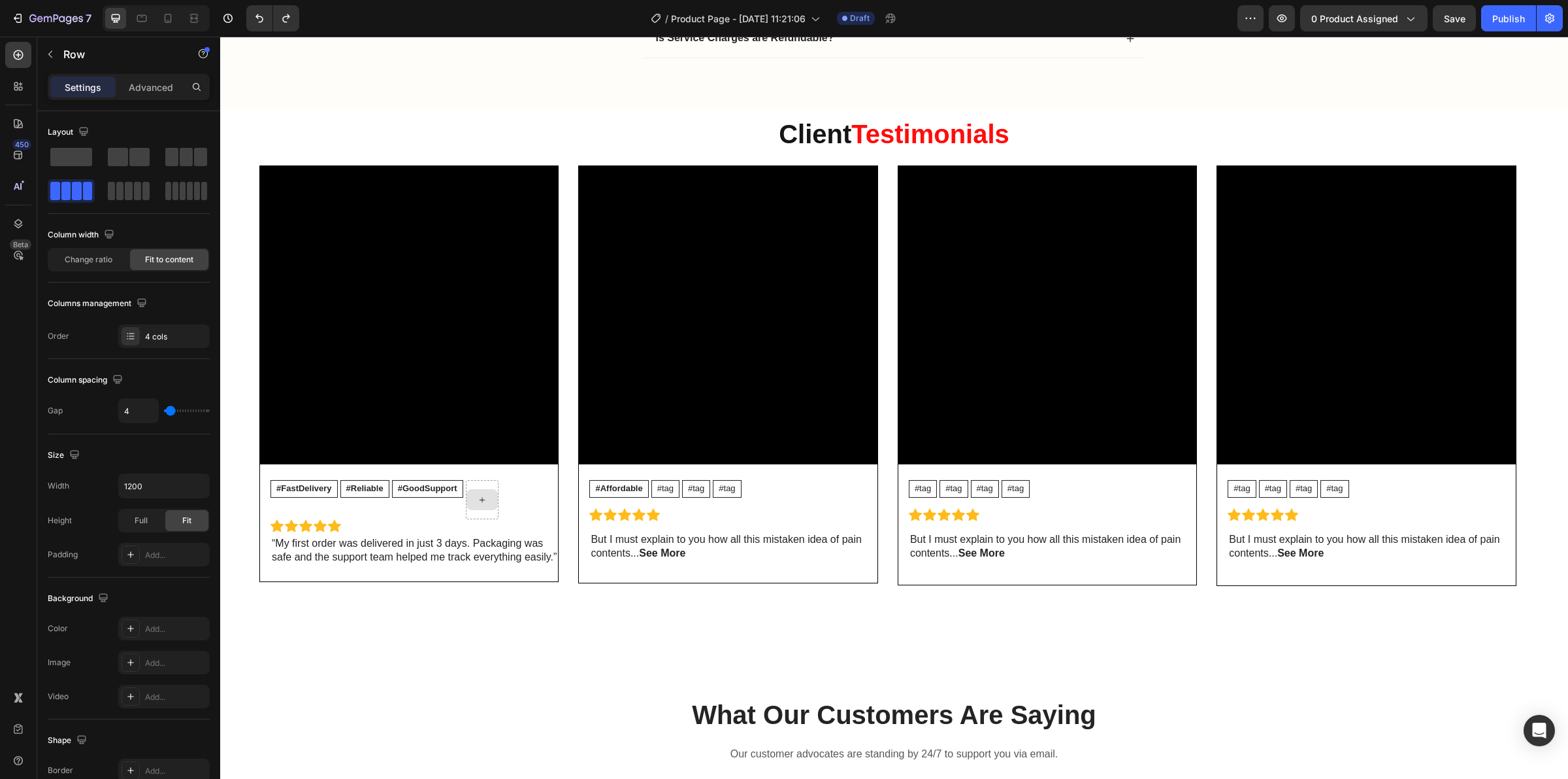
click at [468, 508] on div at bounding box center [482, 500] width 32 height 21
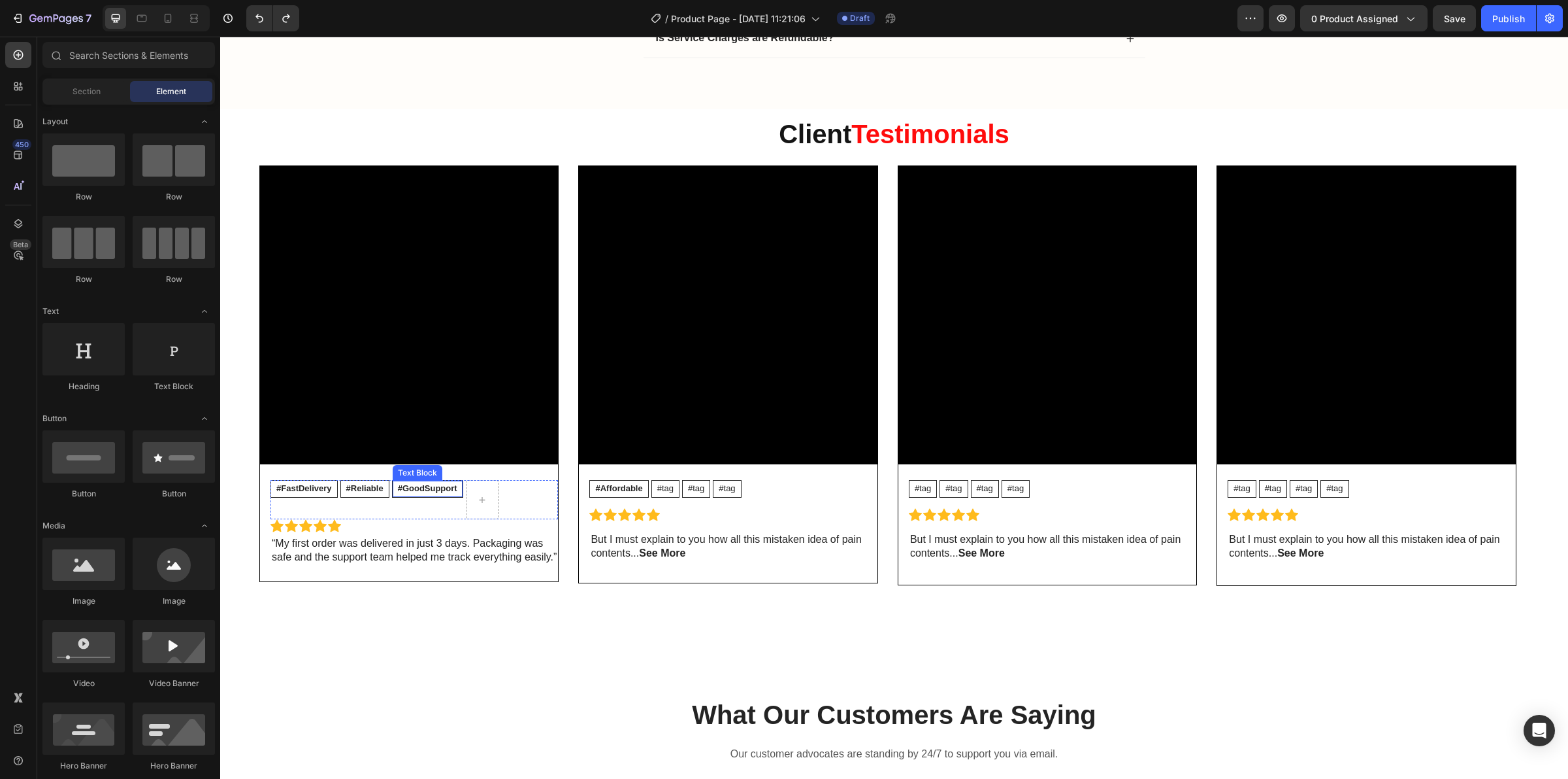
click at [433, 483] on div "#GoodSupport Text Block" at bounding box center [427, 488] width 72 height 17
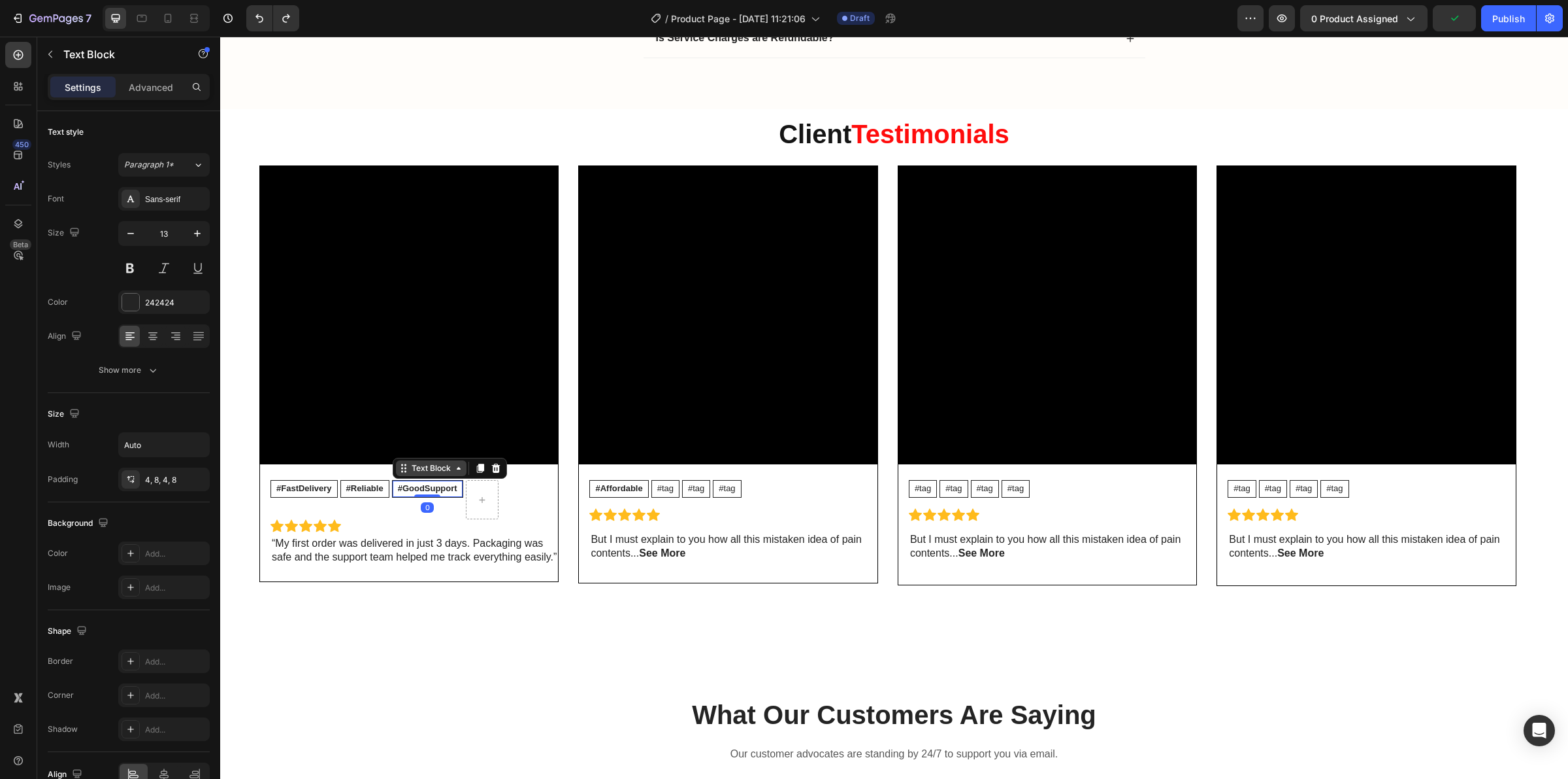
click at [425, 474] on div "Text Block" at bounding box center [431, 468] width 45 height 11
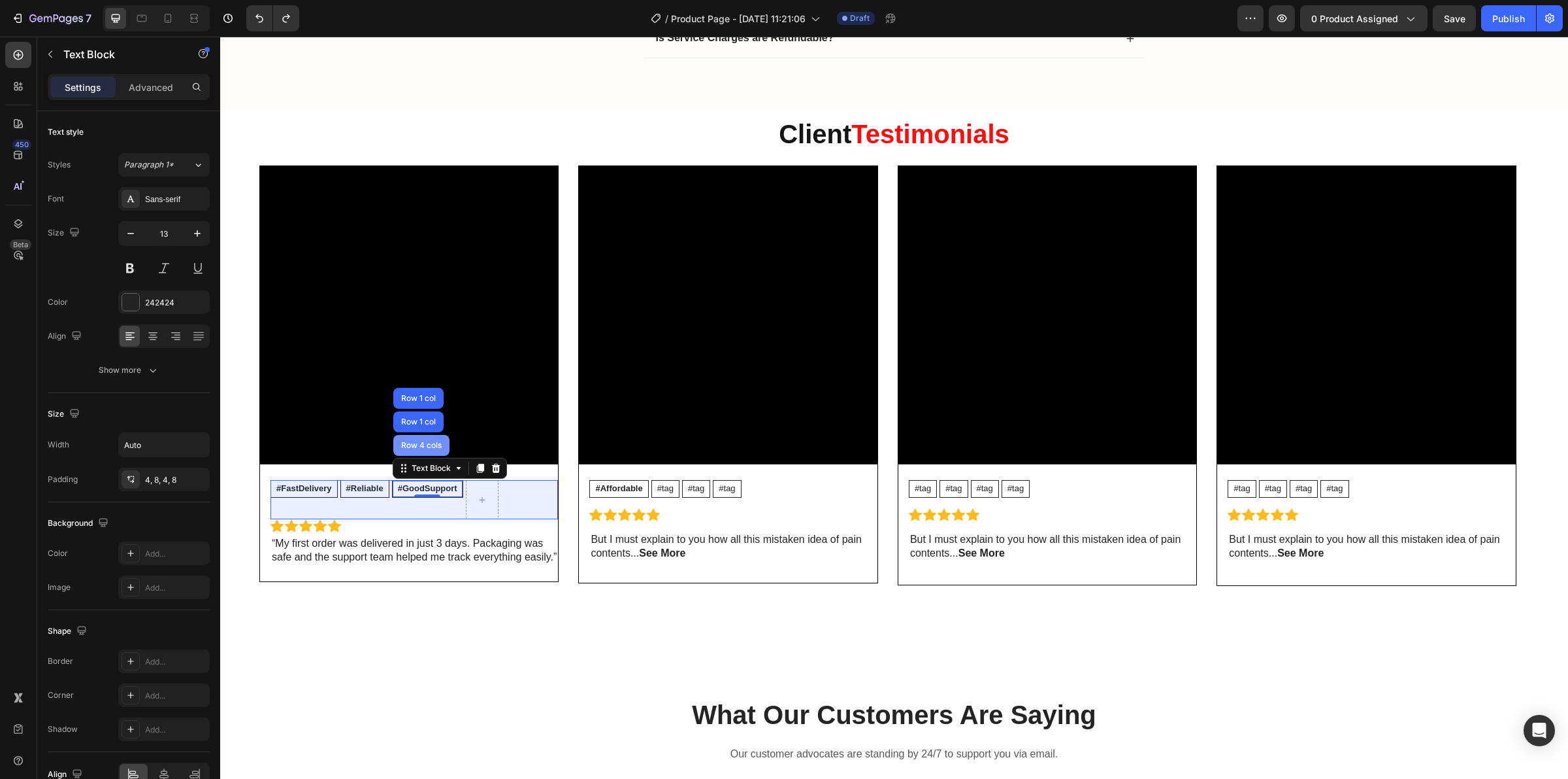
click at [419, 449] on div "Row 4 cols" at bounding box center [421, 445] width 46 height 8
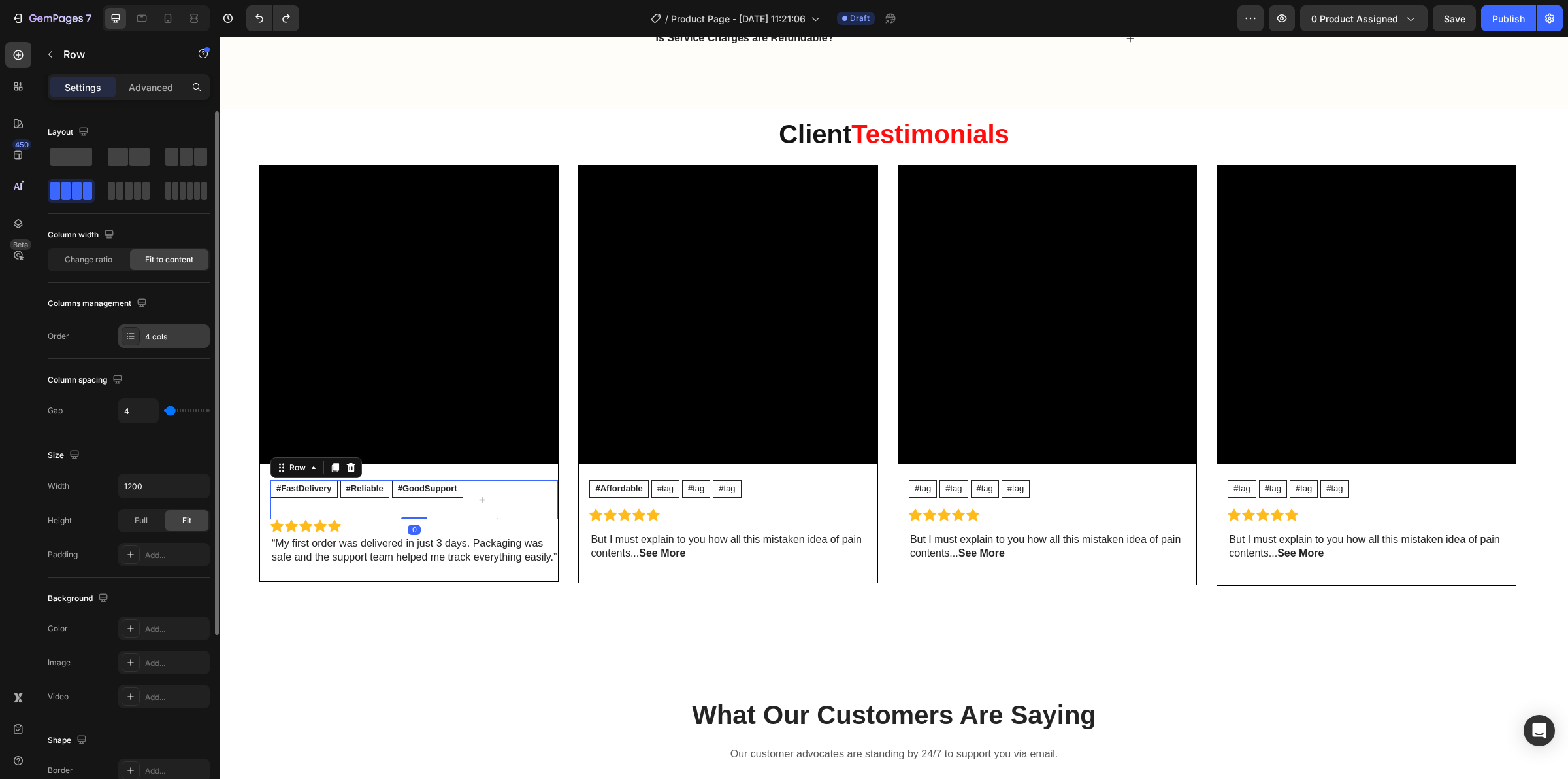
click at [143, 340] on div "4 cols" at bounding box center [164, 335] width 92 height 24
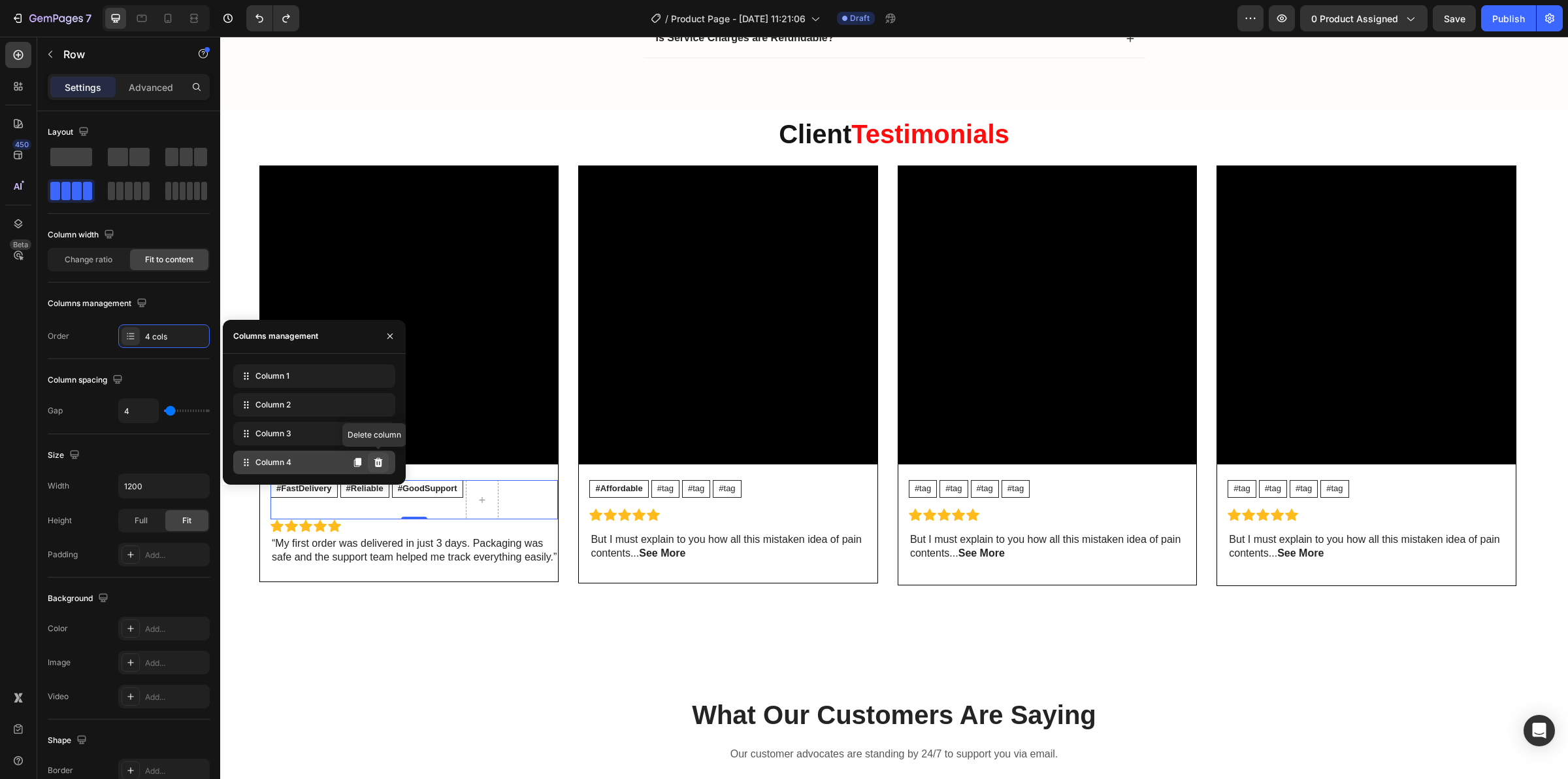
click at [381, 465] on icon at bounding box center [377, 463] width 9 height 10
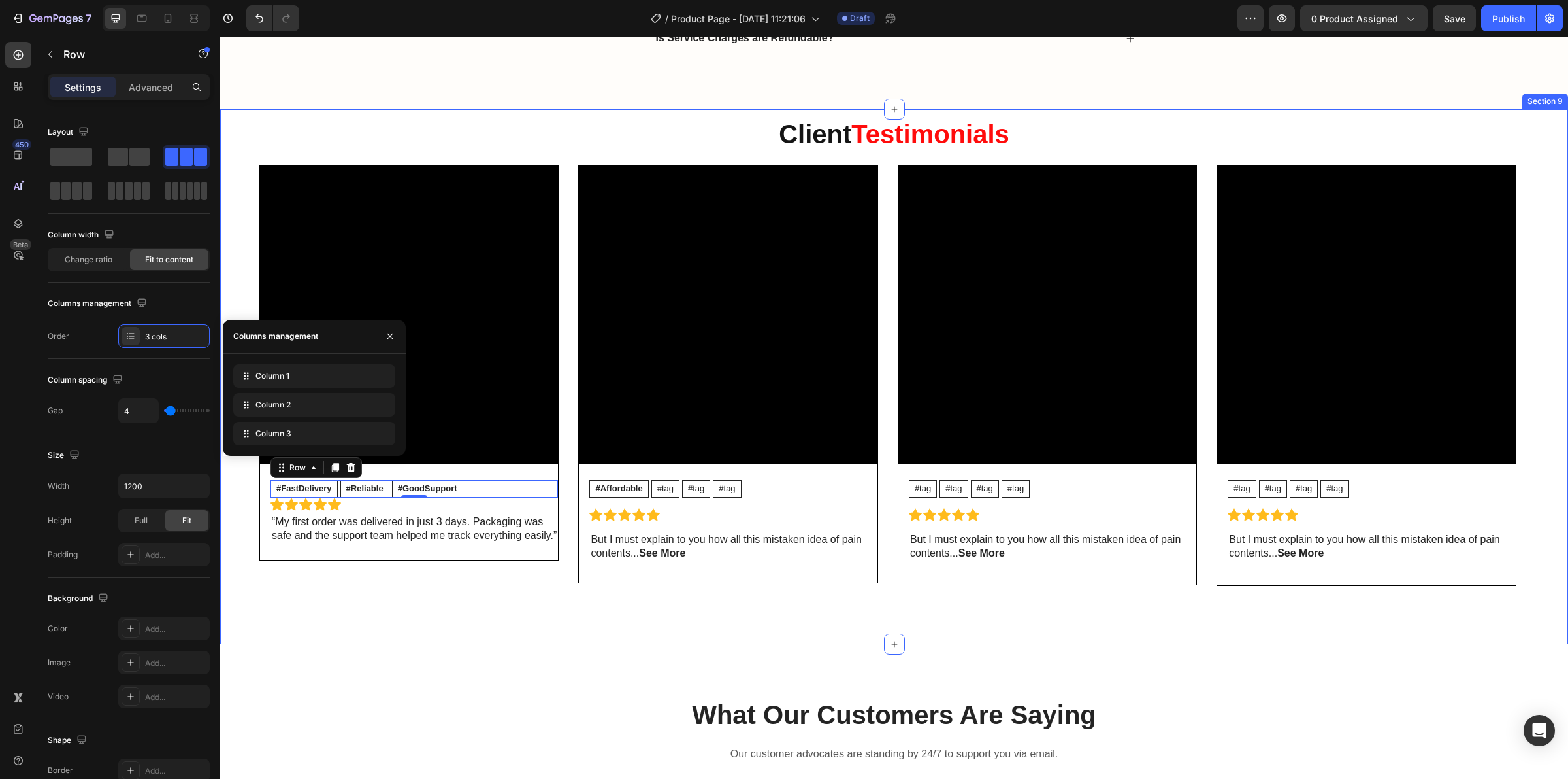
click at [538, 638] on div "⁠⁠⁠⁠⁠⁠⁠ Client Testimonials Heading Video #FastDelivery Text Block #Reliable Te…" at bounding box center [893, 376] width 1348 height 534
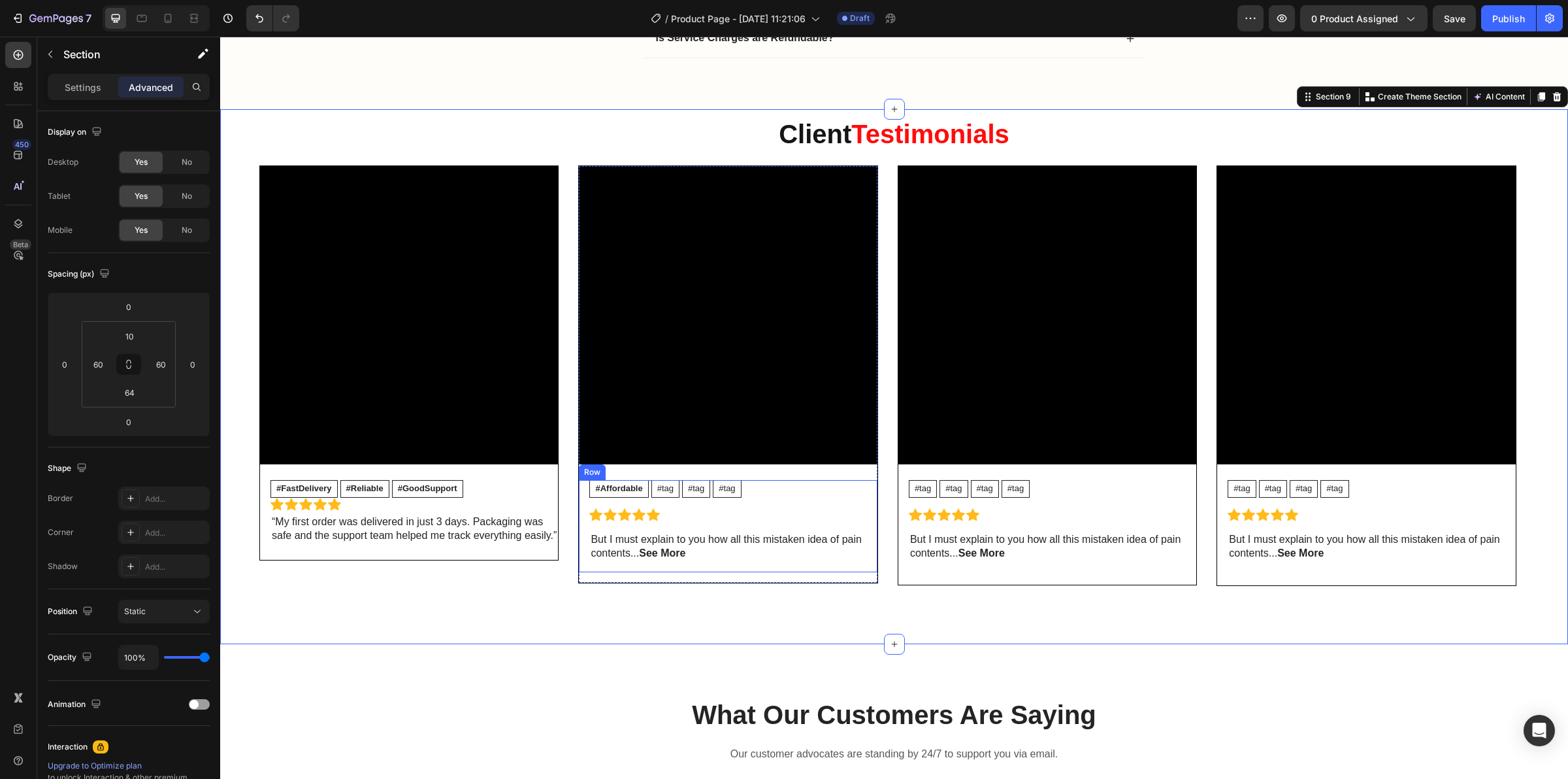
click at [727, 567] on div "#Affordable Text Block #tag Text Block #tag Text Block #tag Text Block Row Icon…" at bounding box center [733, 526] width 288 height 92
drag, startPoint x: 727, startPoint y: 584, endPoint x: 727, endPoint y: 573, distance: 11.0
click at [727, 572] on div at bounding box center [728, 570] width 26 height 4
type input "0"
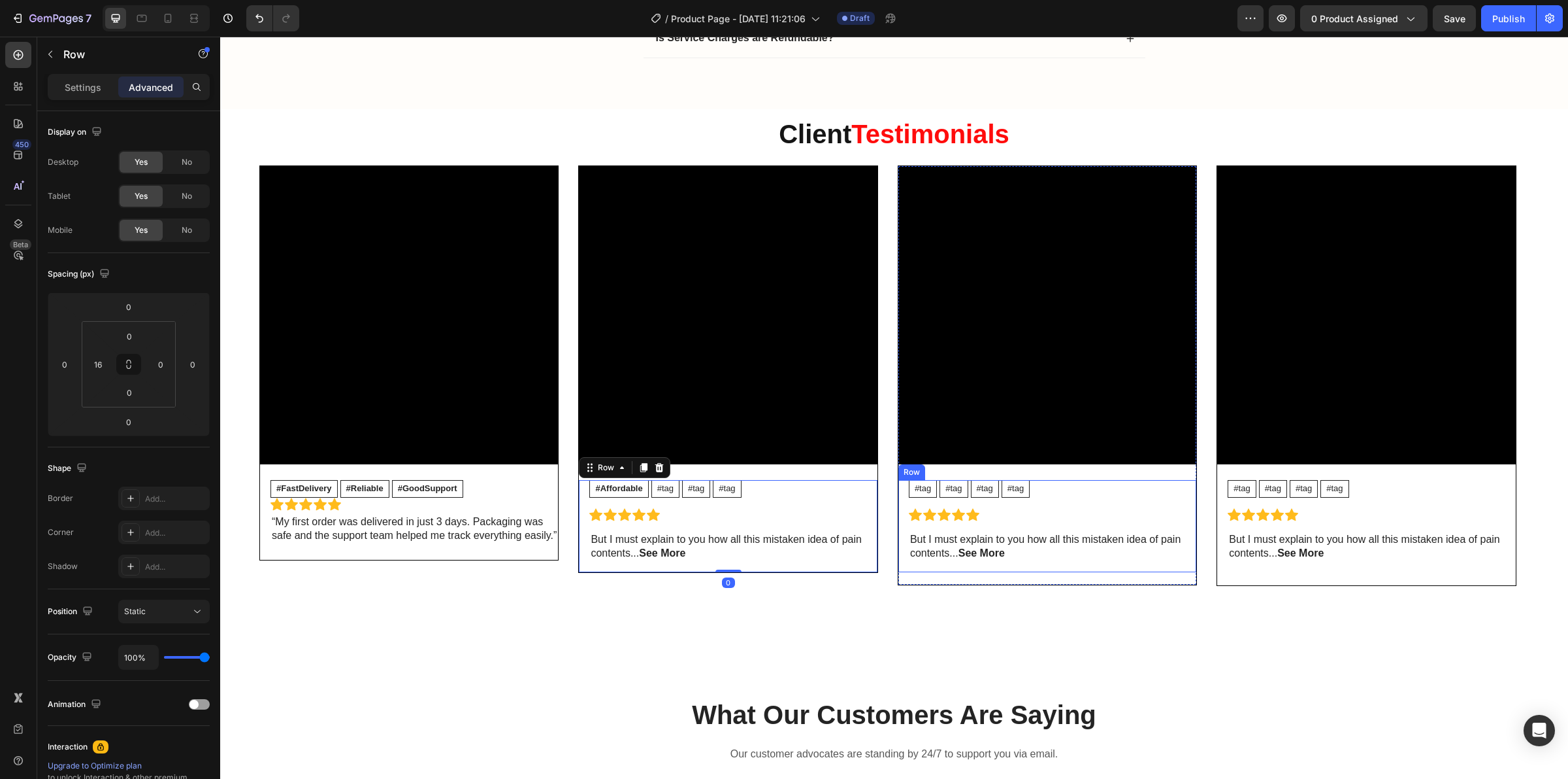
click at [1014, 571] on div "#tag Text Block #tag Text Block #tag Text Block #tag Text Block Row Icon Icon I…" at bounding box center [1052, 526] width 288 height 92
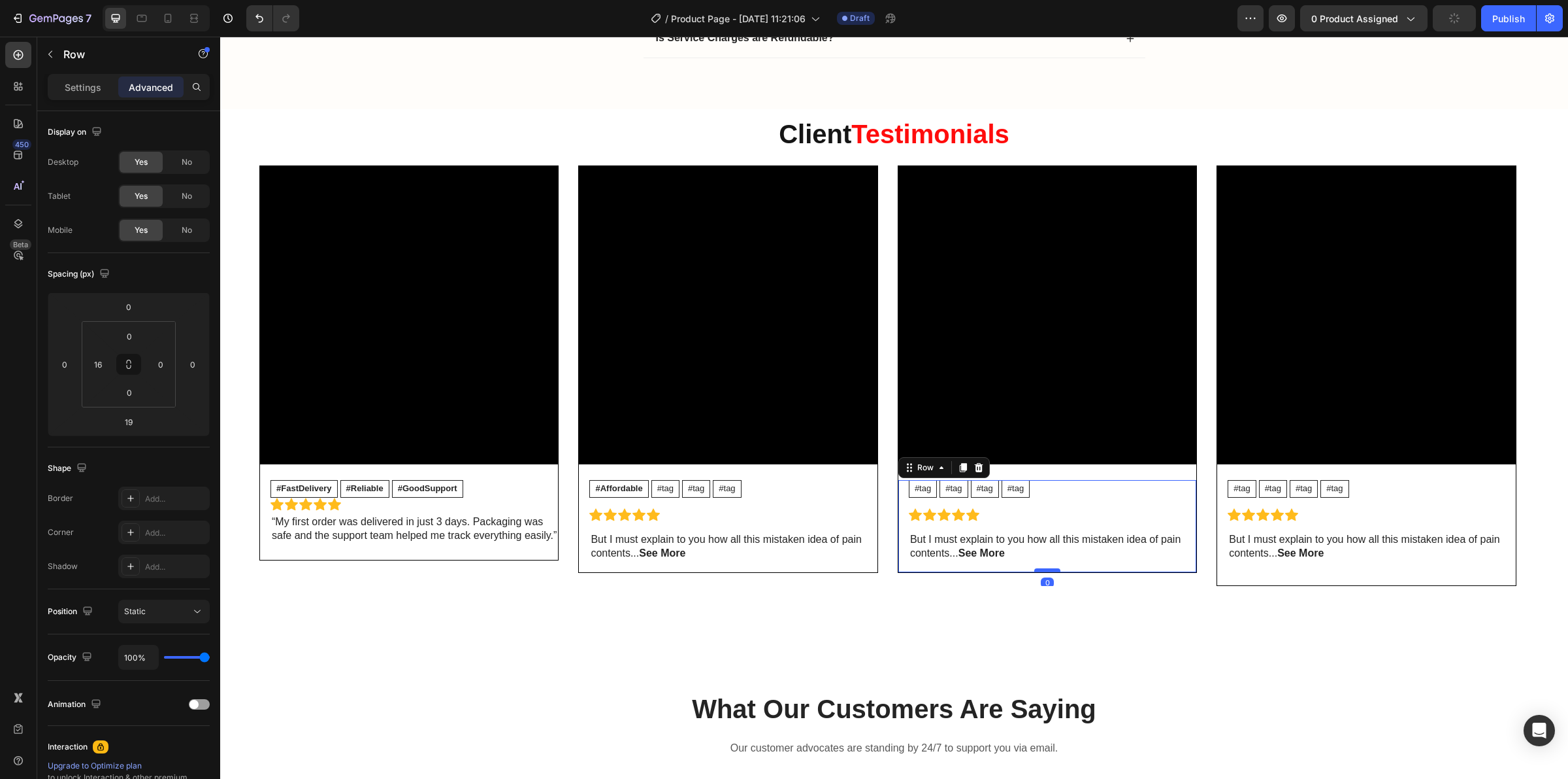
drag, startPoint x: 1049, startPoint y: 586, endPoint x: 1046, endPoint y: 573, distance: 13.3
click at [1046, 572] on div at bounding box center [1047, 570] width 26 height 4
type input "0"
click at [1321, 572] on div "#tag Text Block #tag Text Block #tag Text Block #tag Text Block Row Icon Icon I…" at bounding box center [1371, 526] width 288 height 92
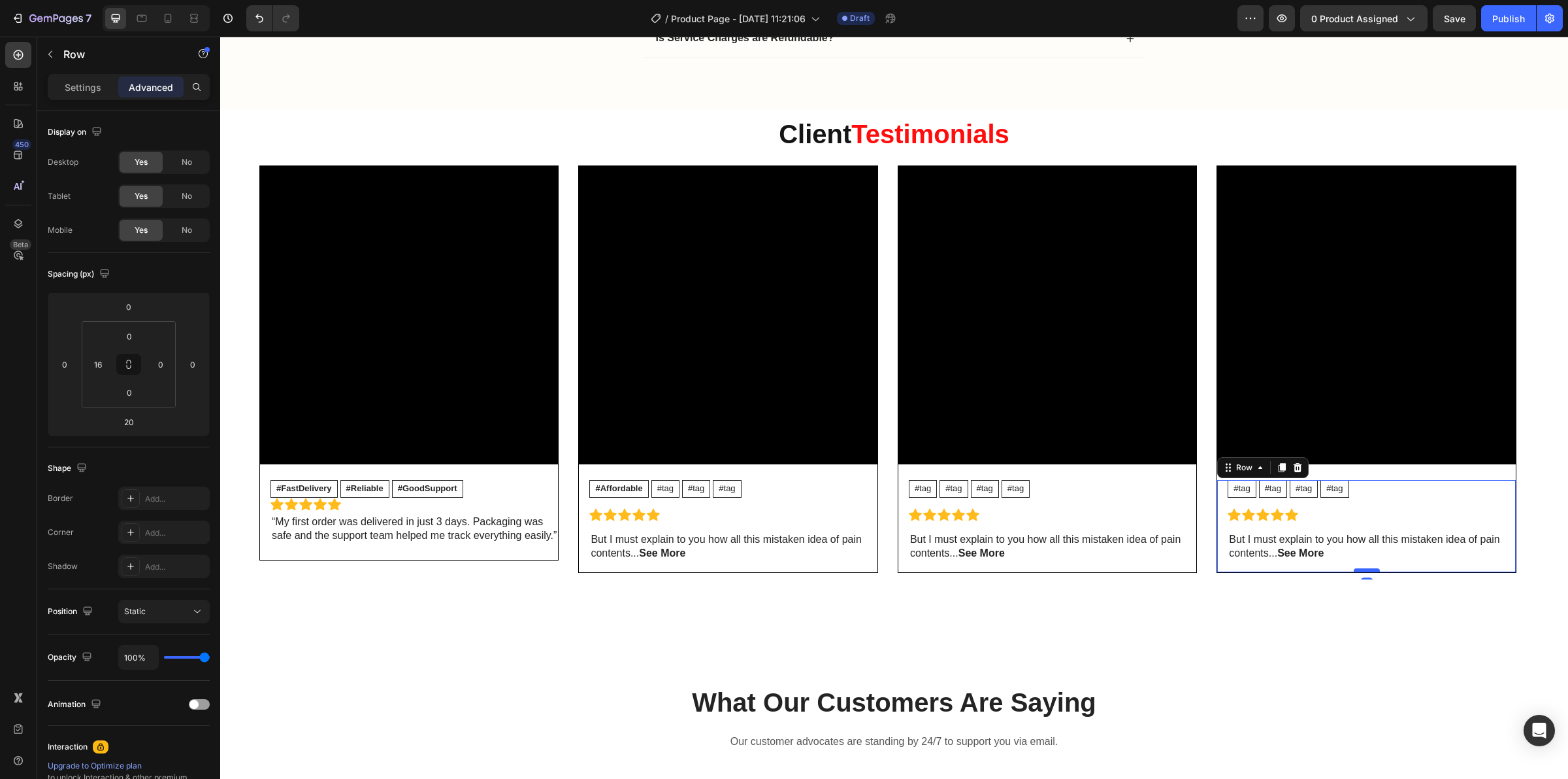
drag, startPoint x: 1372, startPoint y: 586, endPoint x: 1364, endPoint y: 571, distance: 17.0
click at [1364, 571] on div at bounding box center [1366, 570] width 26 height 4
type input "0"
click at [1234, 622] on div "⁠⁠⁠⁠⁠⁠⁠ Client Testimonials Heading Video #FastDelivery Text Block #Reliable Te…" at bounding box center [893, 370] width 1348 height 522
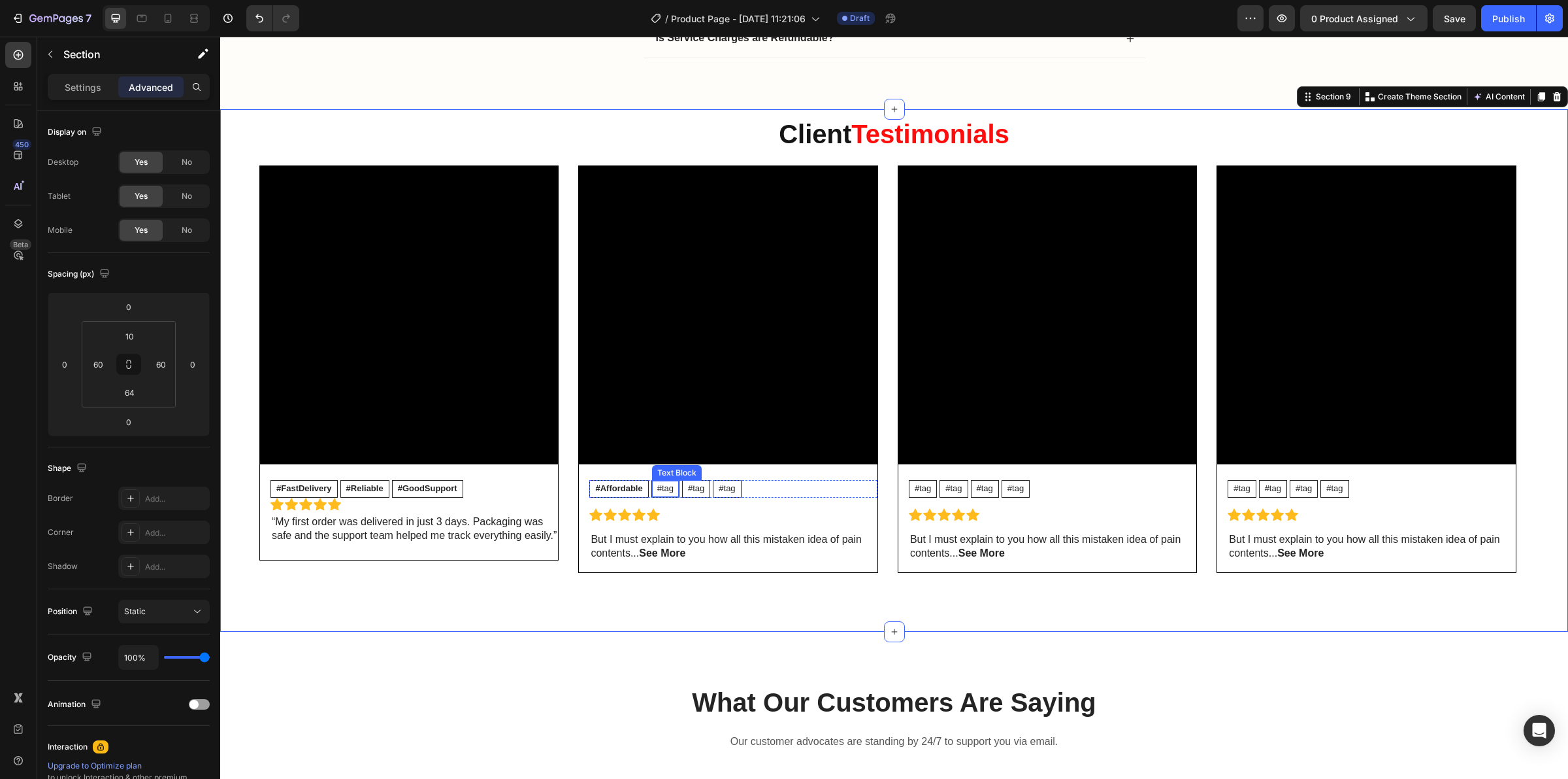
click at [671, 491] on p "#tag" at bounding box center [665, 488] width 16 height 11
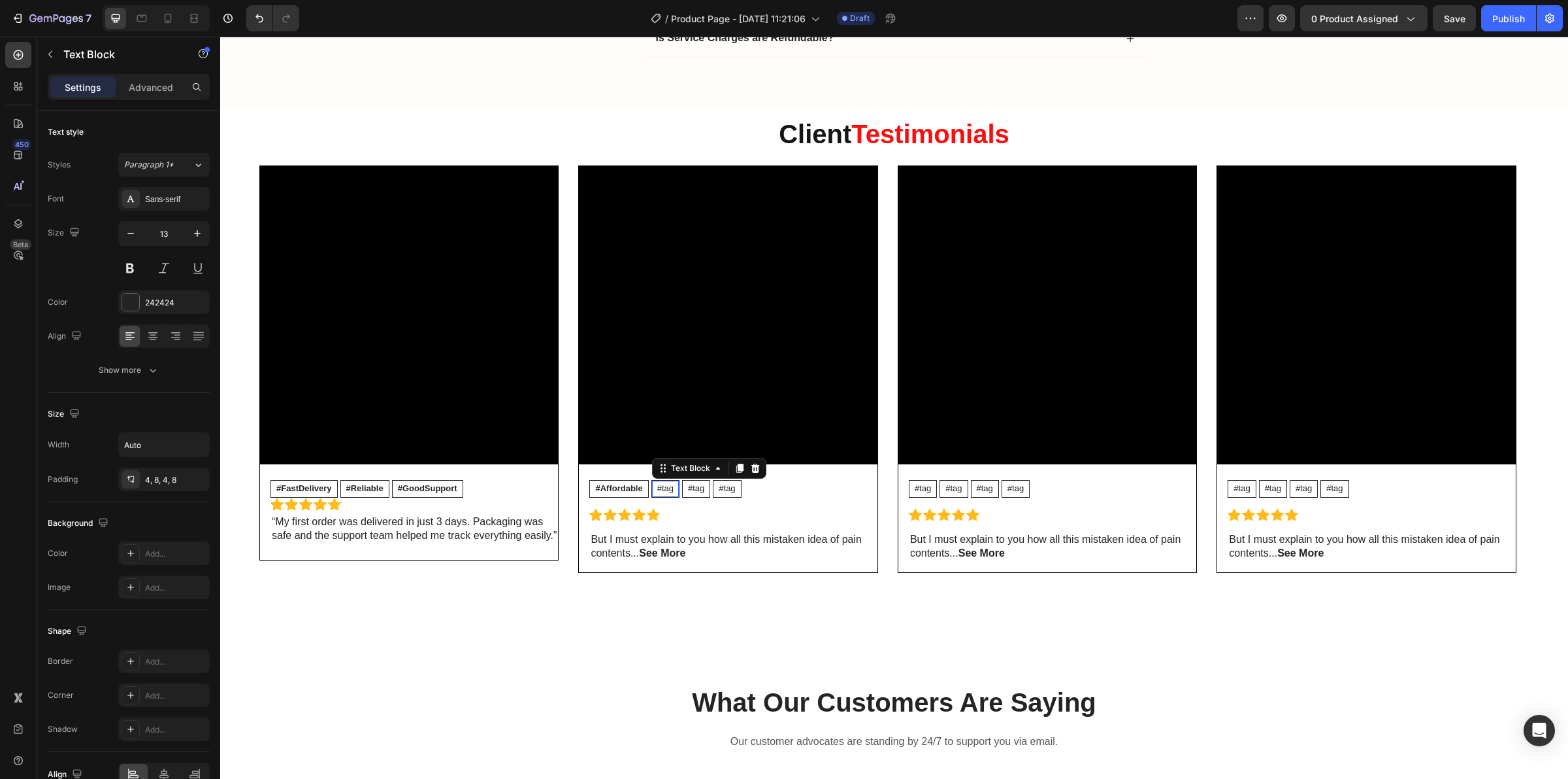
click at [671, 491] on p "#tag" at bounding box center [665, 488] width 16 height 11
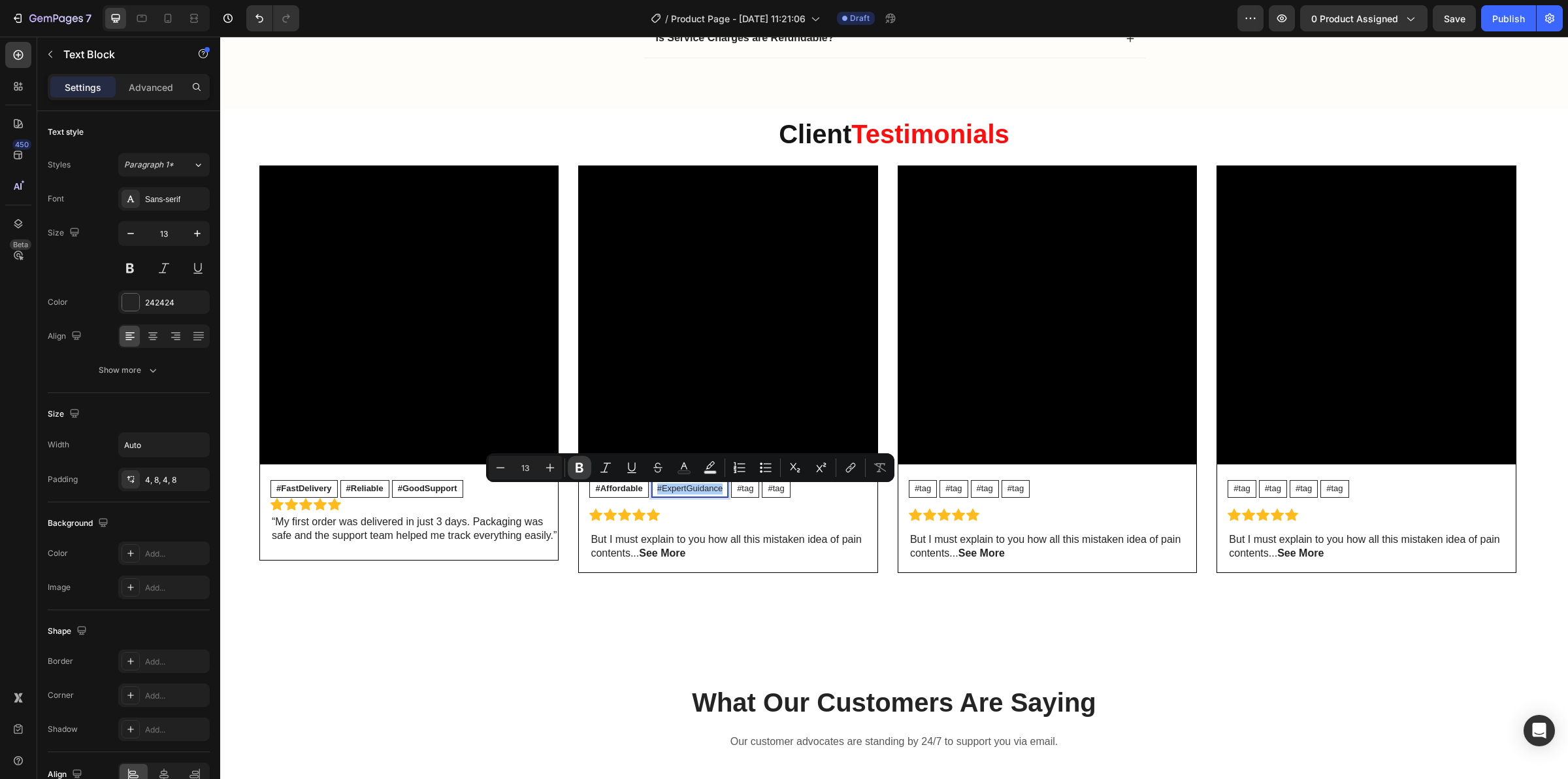
click at [580, 474] on button "Bold" at bounding box center [579, 467] width 24 height 24
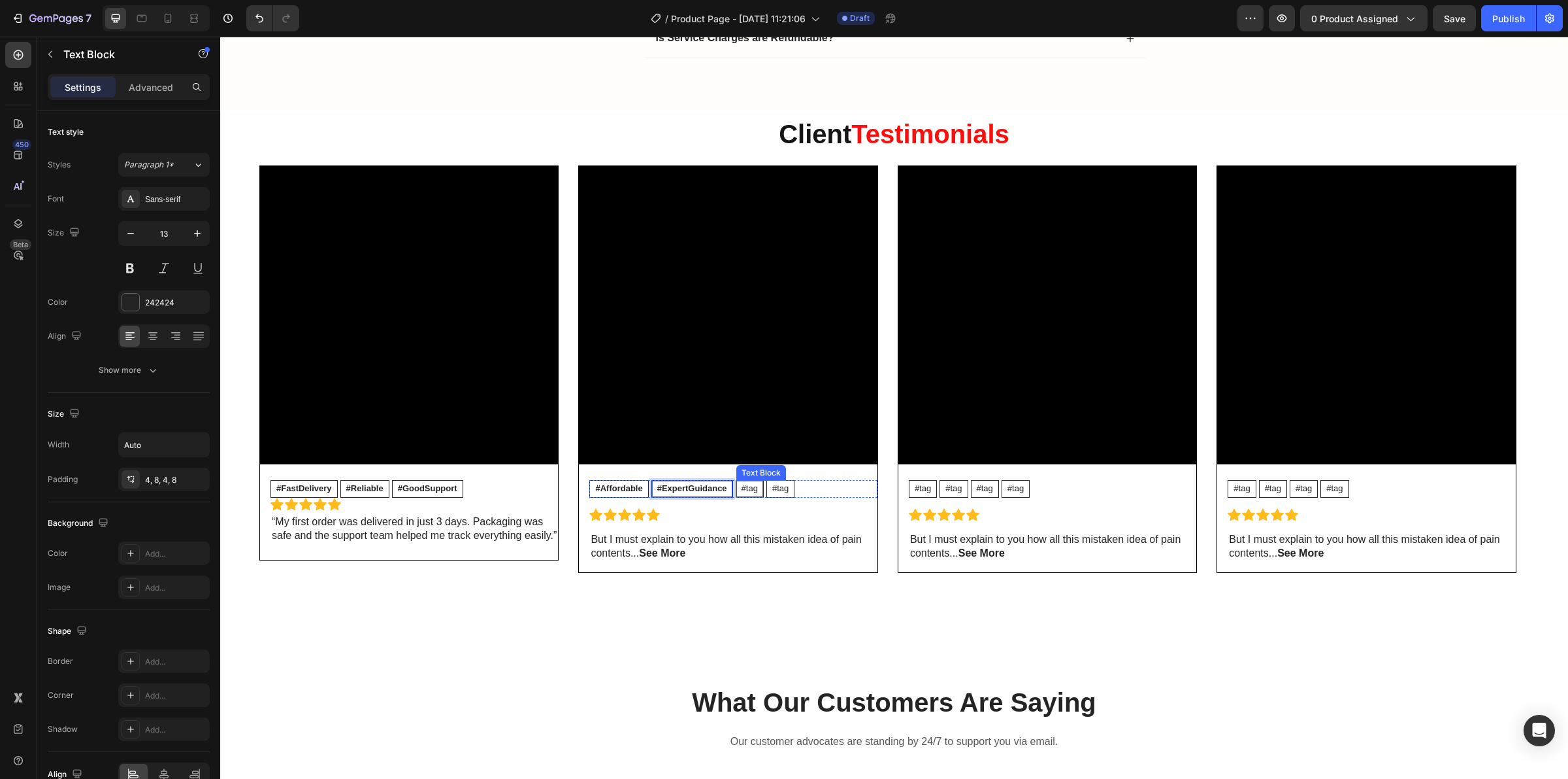
click at [750, 493] on p "#tag" at bounding box center [749, 488] width 16 height 11
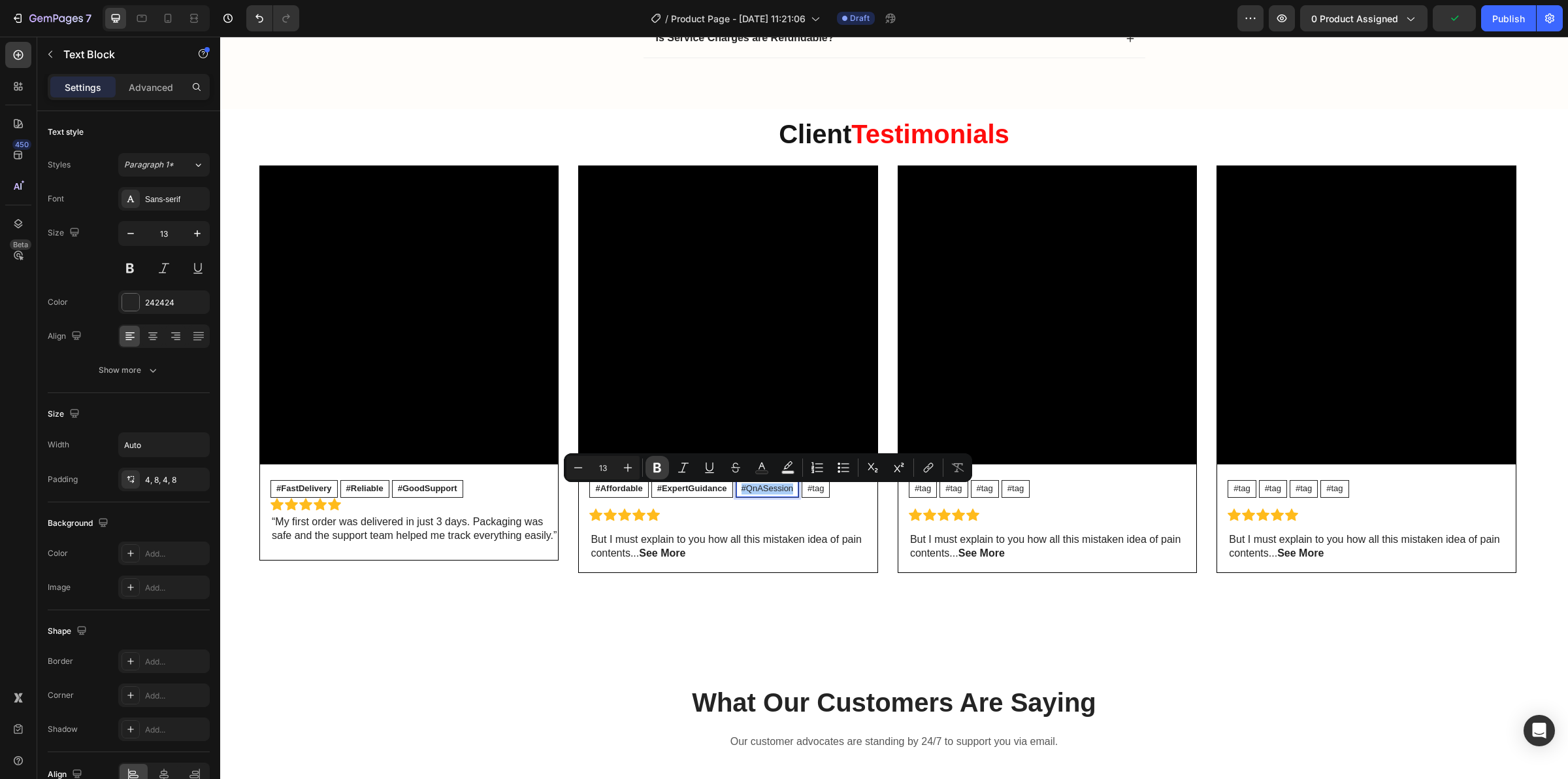
click at [662, 465] on icon "Editor contextual toolbar" at bounding box center [657, 467] width 13 height 13
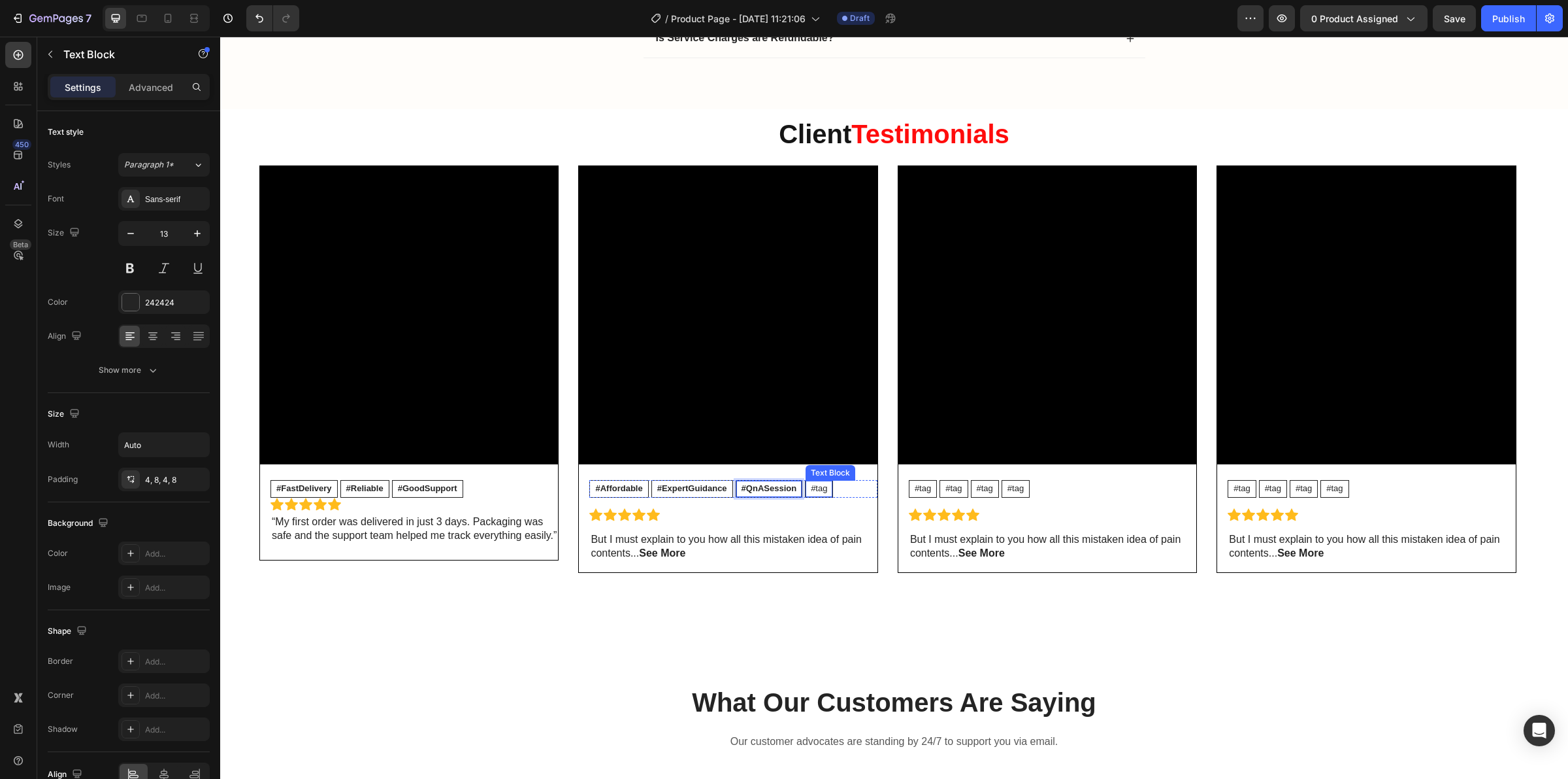
click at [827, 491] on p "#tag" at bounding box center [819, 488] width 16 height 11
click at [826, 491] on p "#tag" at bounding box center [819, 488] width 16 height 11
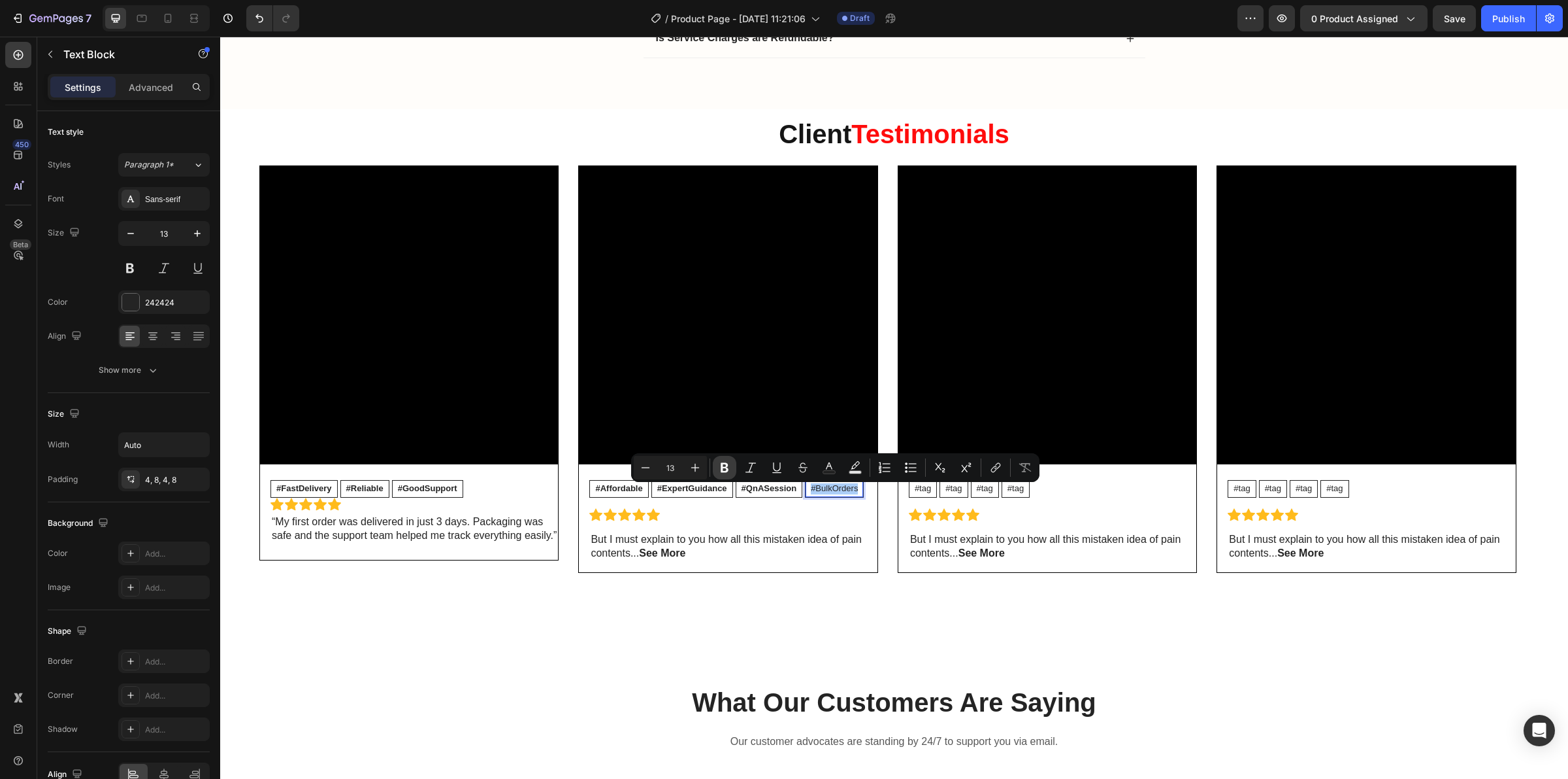
click at [730, 470] on icon "Editor contextual toolbar" at bounding box center [725, 467] width 13 height 13
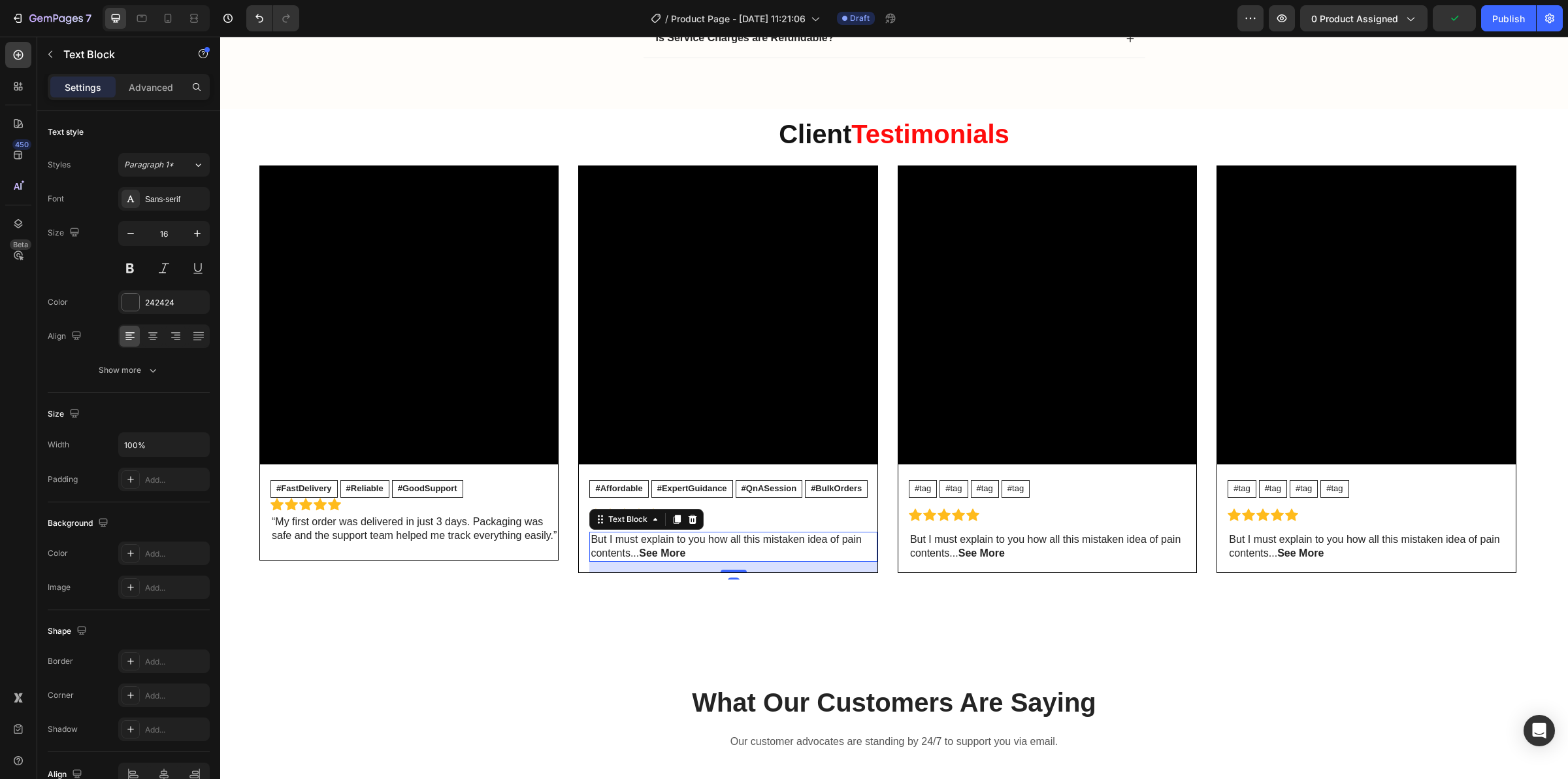
click at [695, 552] on p "But I must explain to you how all this mistaken idea of pain contents... See Mo…" at bounding box center [733, 546] width 285 height 28
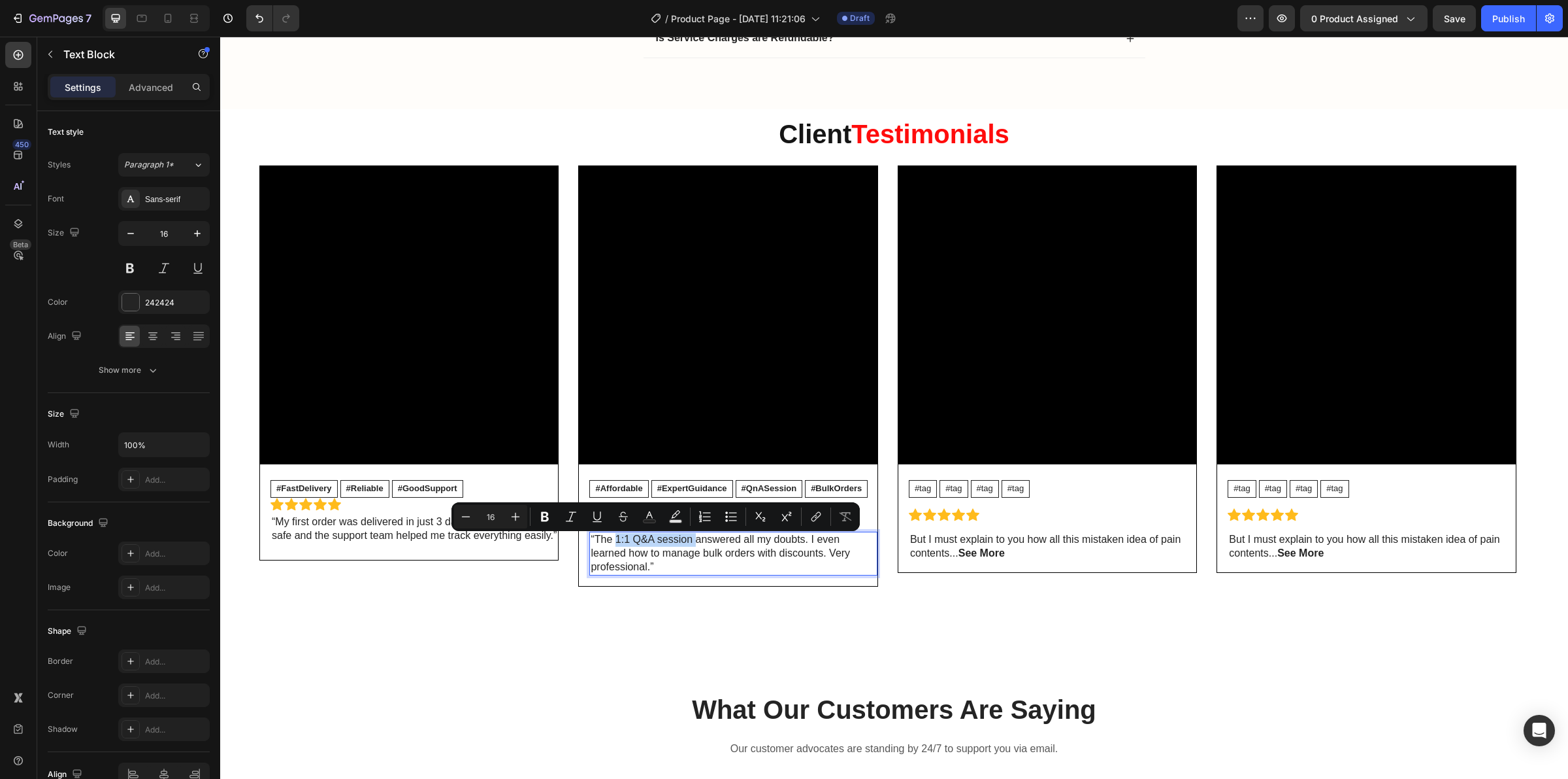
drag, startPoint x: 696, startPoint y: 544, endPoint x: 616, endPoint y: 544, distance: 80.0
click at [616, 544] on p "“The 1:1 Q&A session answered all my doubts. I even learned how to manage bulk …" at bounding box center [733, 552] width 285 height 40
click at [832, 566] on p "“The 1:1 Q&A session answered all my doubts. I even learned how to manage bulk …" at bounding box center [733, 552] width 285 height 40
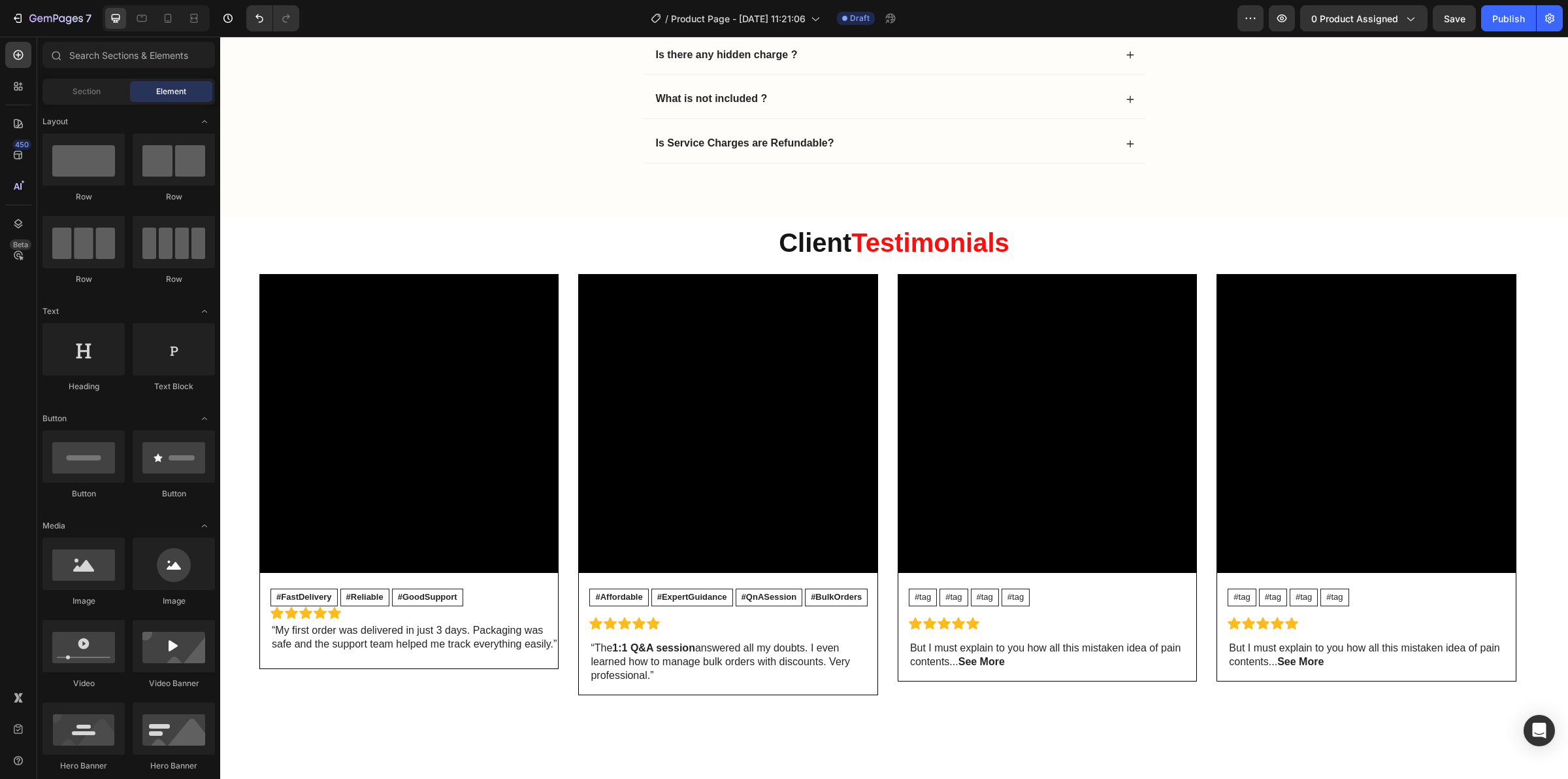
scroll to position [3644, 0]
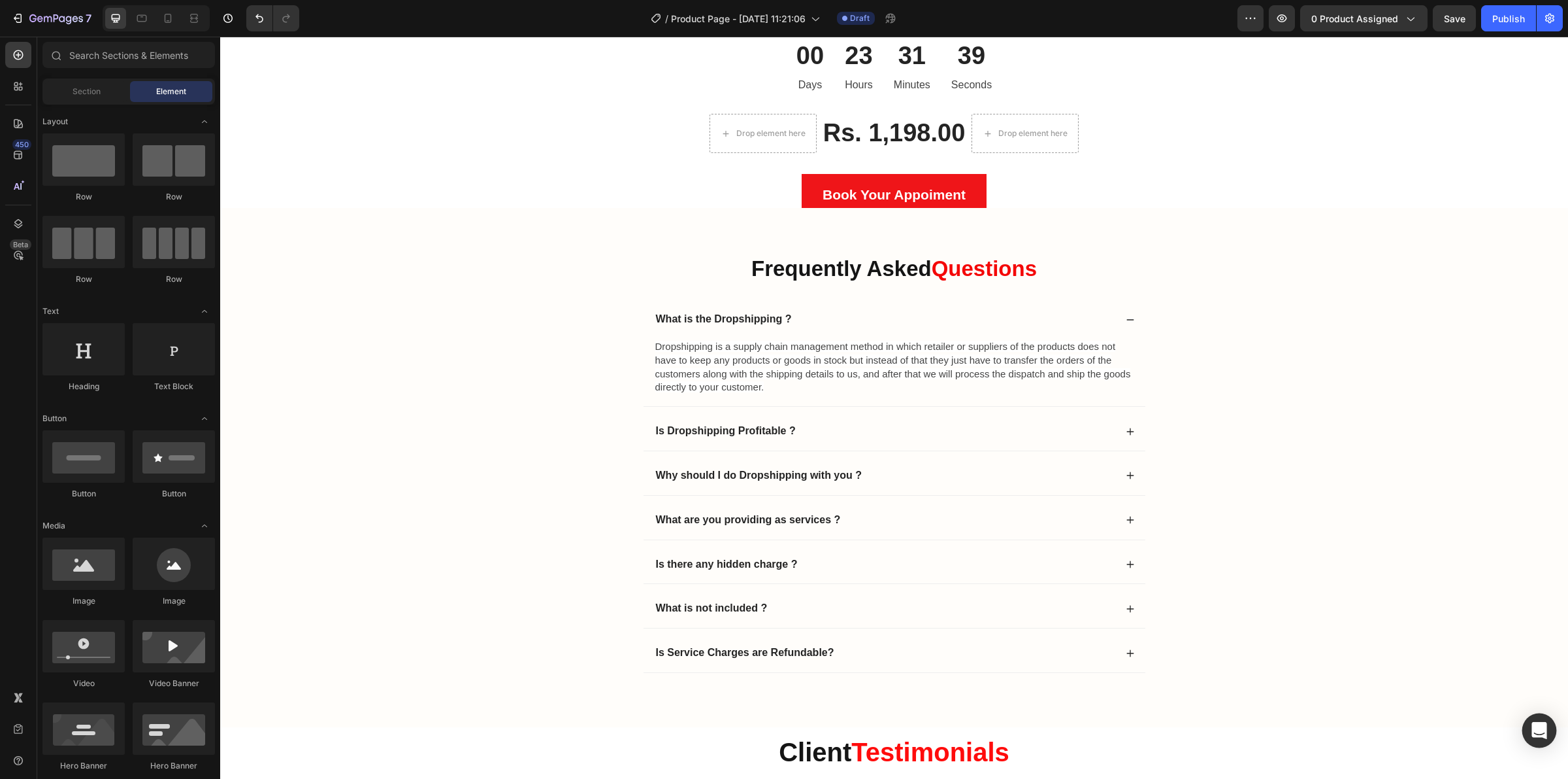
click at [1537, 739] on div "Open Intercom Messenger" at bounding box center [1540, 730] width 34 height 34
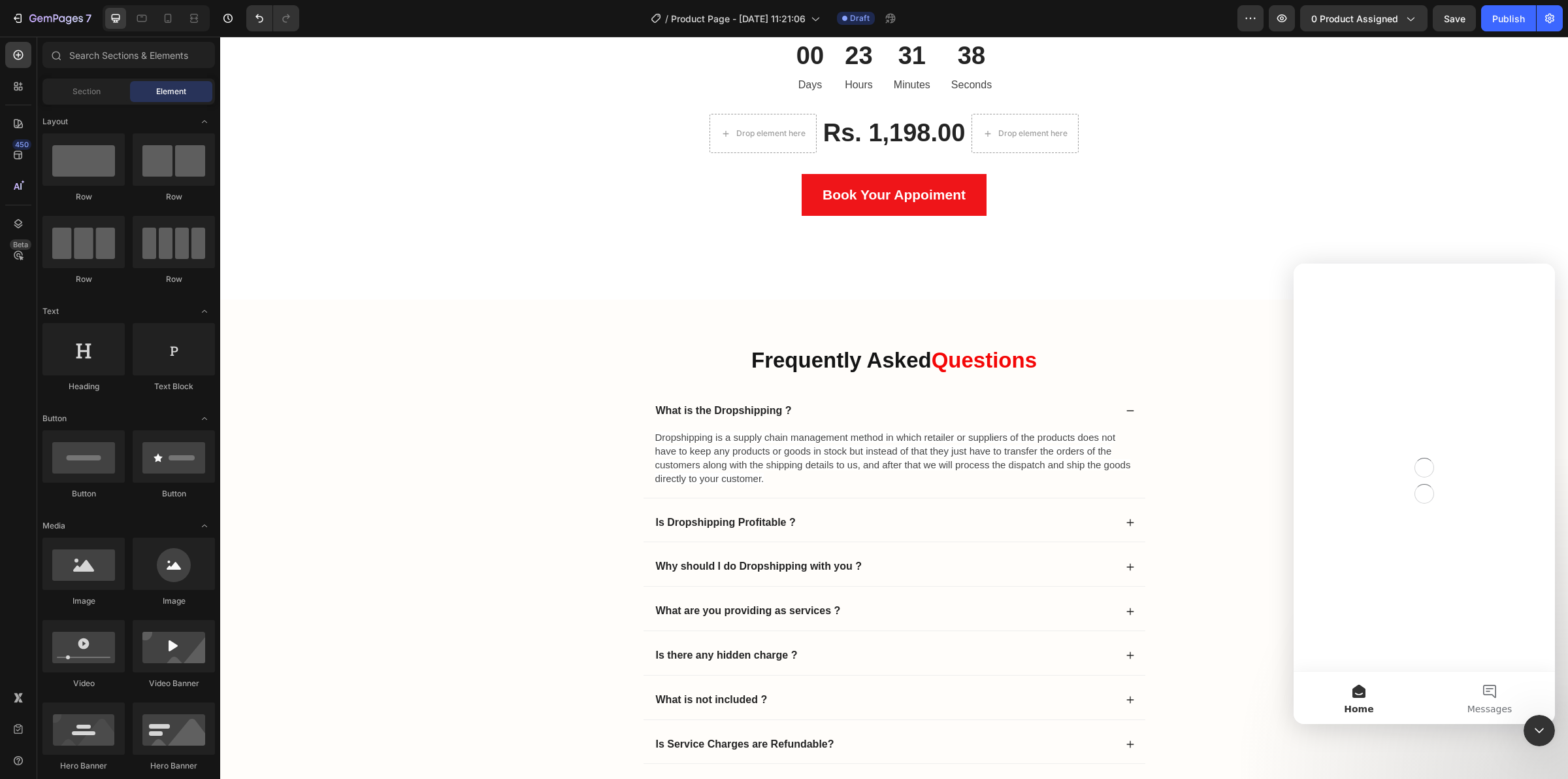
scroll to position [0, 0]
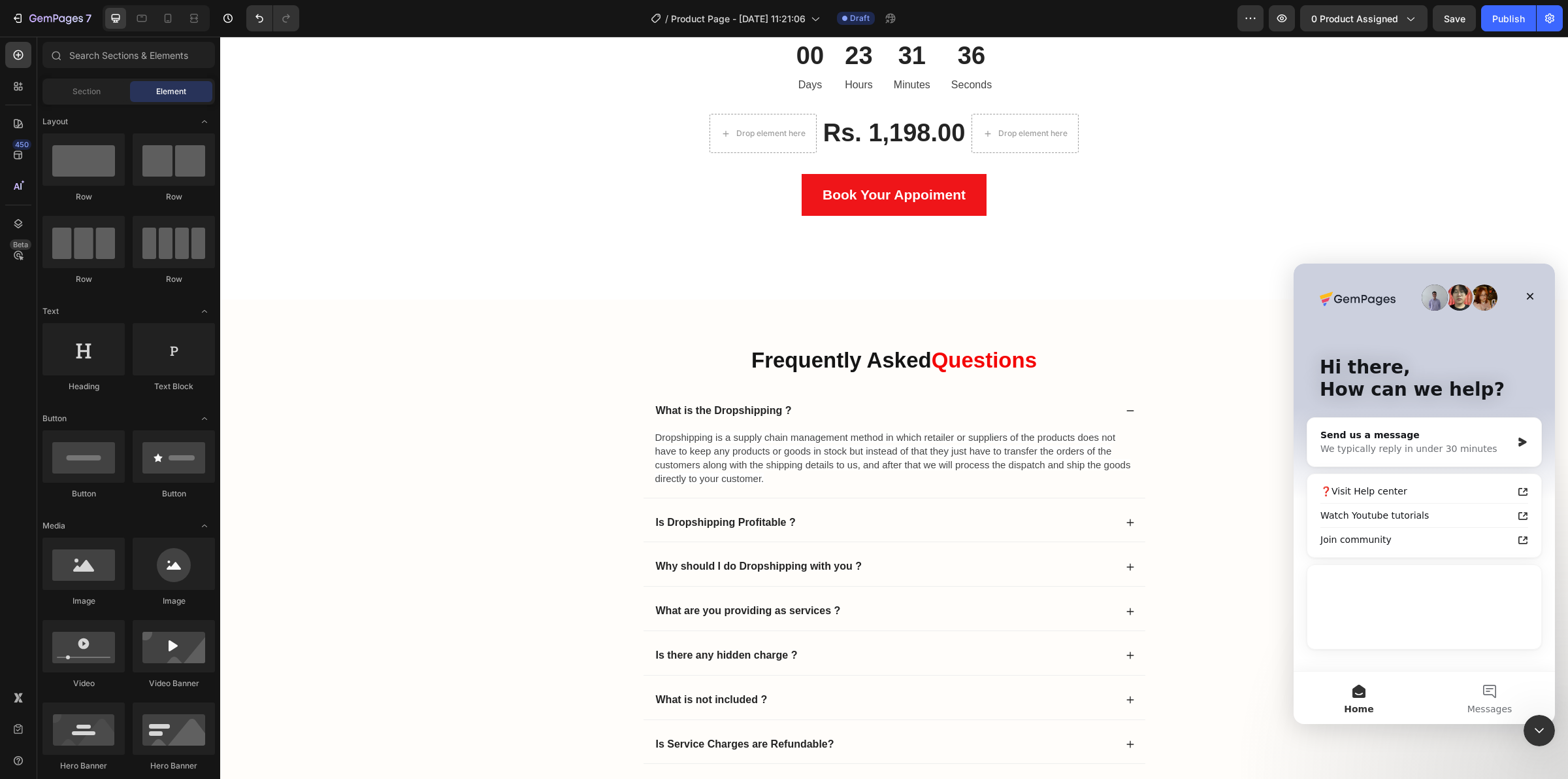
click at [1537, 726] on icon "Close Intercom Messenger" at bounding box center [1539, 730] width 15 height 15
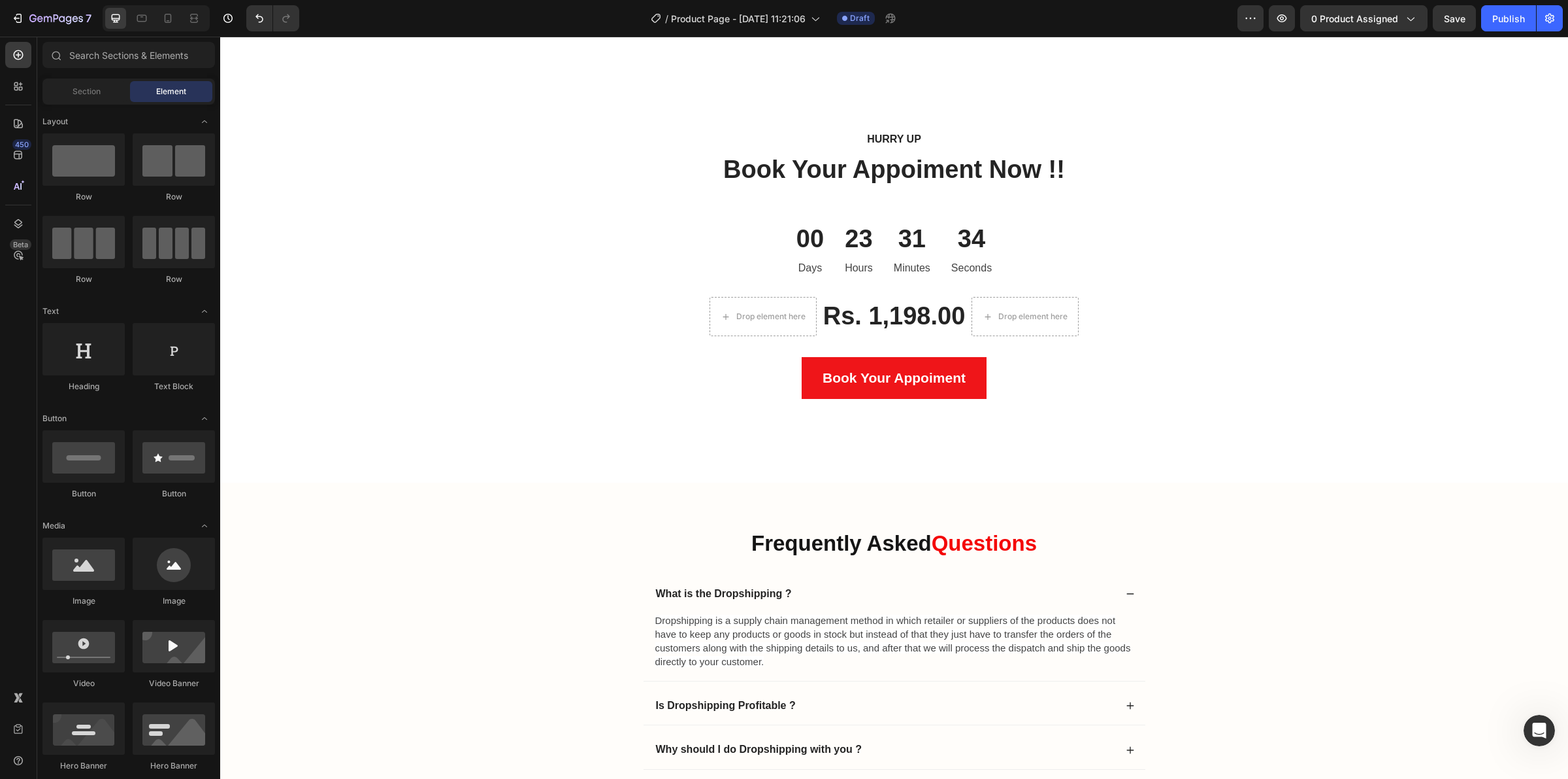
scroll to position [3347, 0]
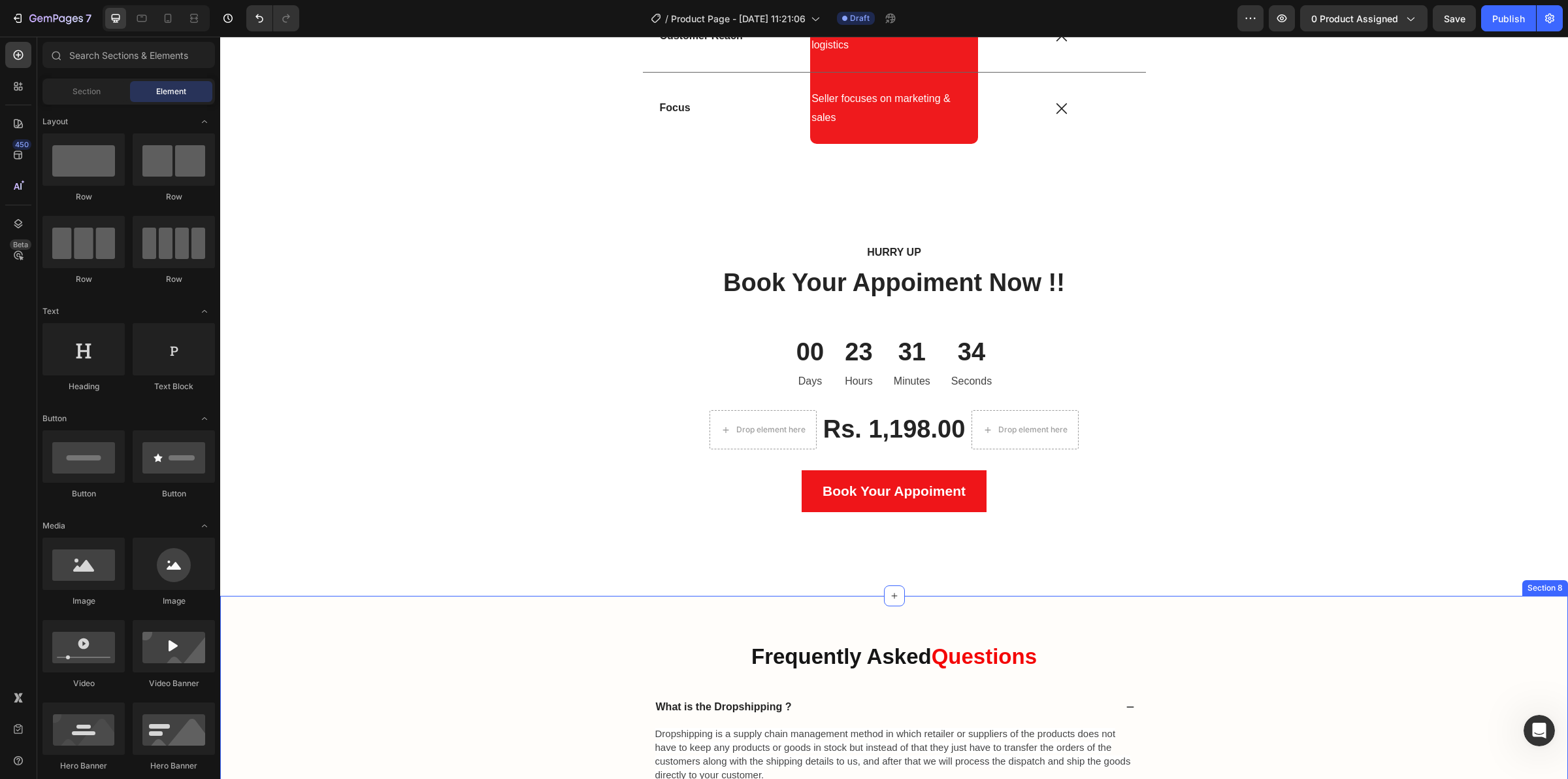
click at [1040, 590] on div "Hurry up Text block Book Your Appoiment Now !! Heading 00 Days 23 Hours 31 Minu…" at bounding box center [893, 395] width 1348 height 399
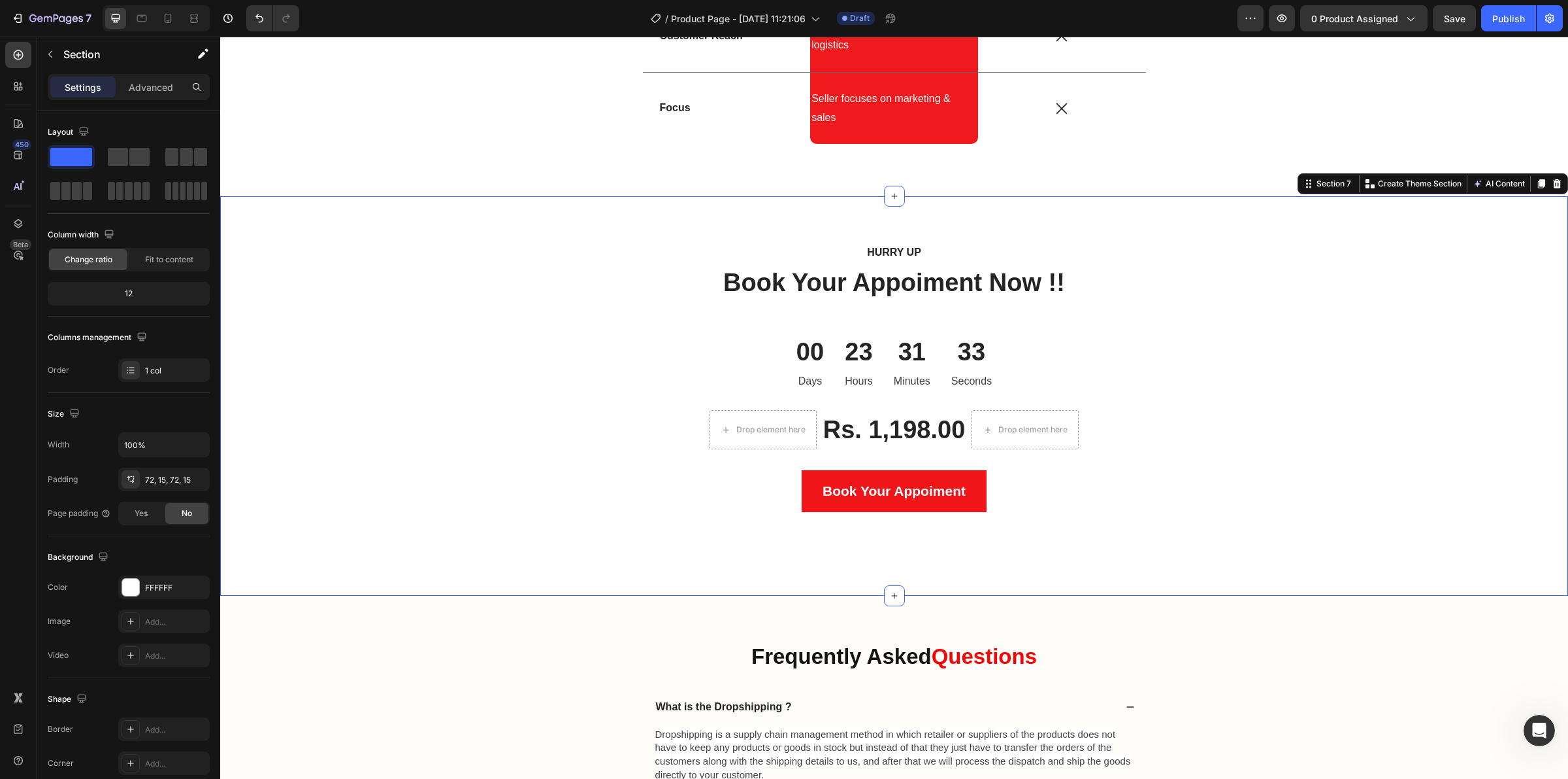
click at [892, 530] on div "Hurry up Text block Book Your Appoiment Now !! Heading 00 Days 23 Hours 31 Minu…" at bounding box center [894, 395] width 1328 height 305
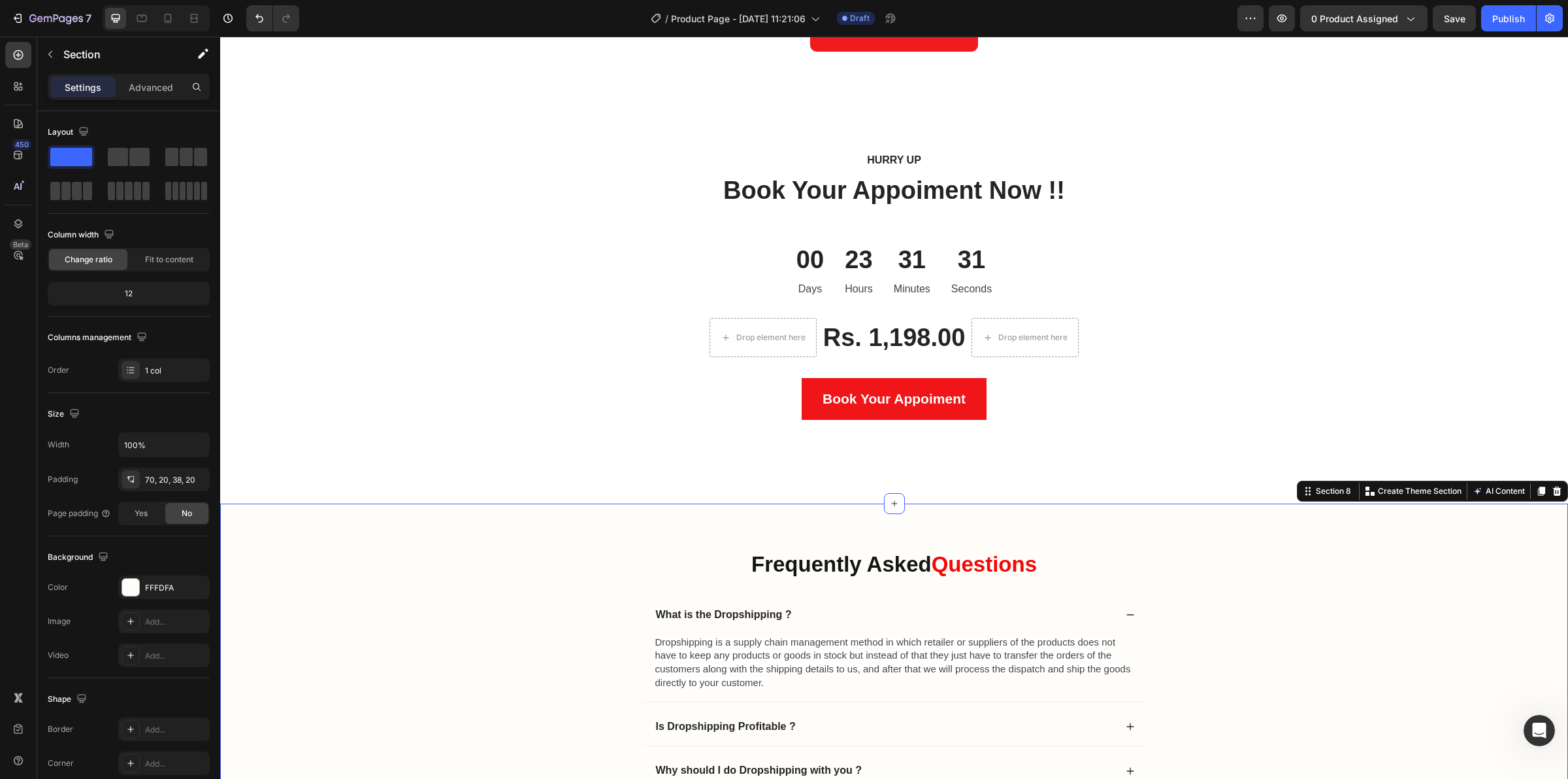
scroll to position [3511, 0]
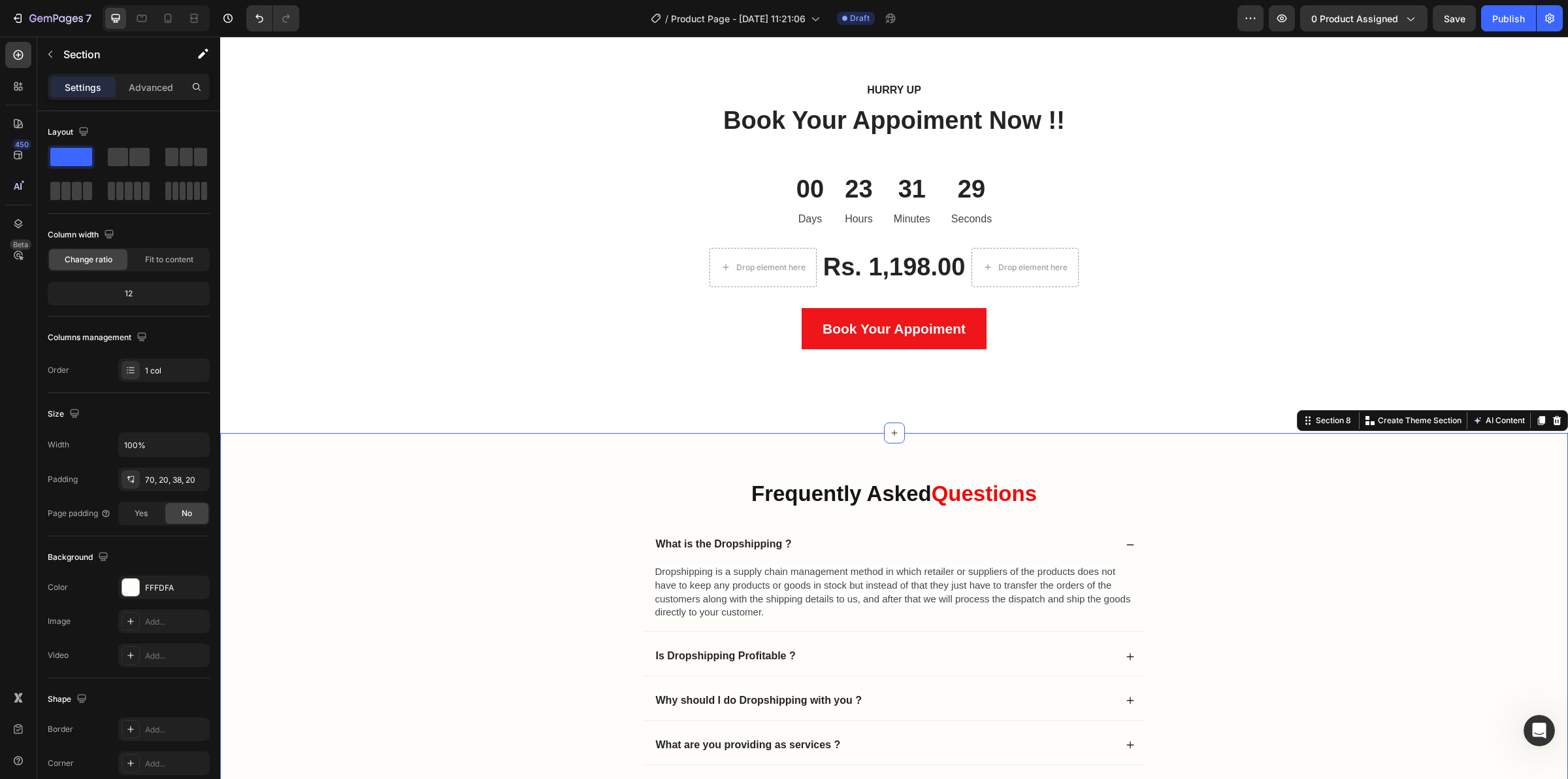
click at [955, 429] on div "Hurry up Text block Book Your Appoiment Now !! Heading 00 Days 23 Hours 31 Minu…" at bounding box center [893, 234] width 1348 height 400
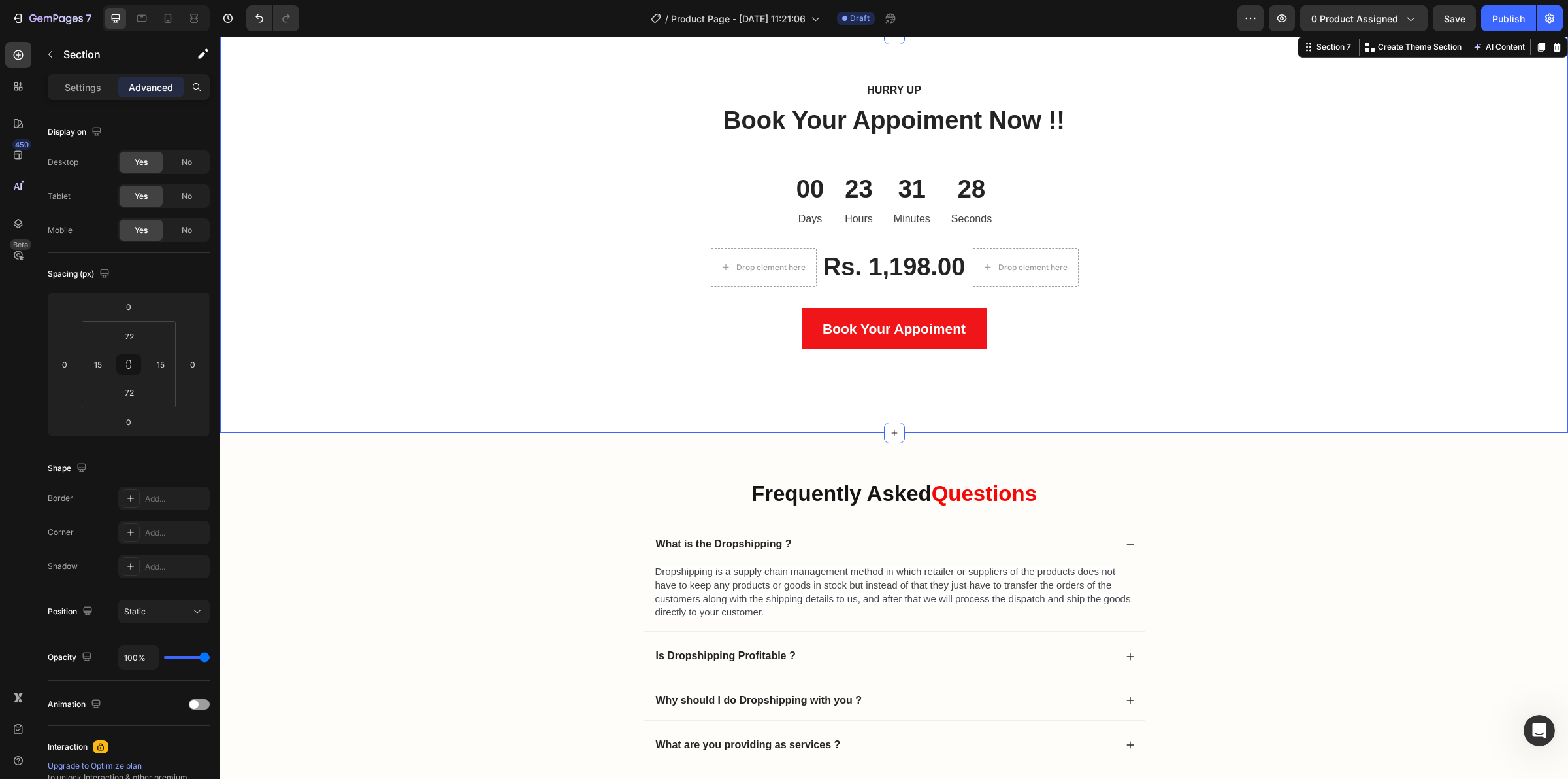
click at [903, 390] on div "Hurry up Text block Book Your Appoiment Now !! Heading 00 Days 23 Hours 31 Minu…" at bounding box center [893, 234] width 1348 height 400
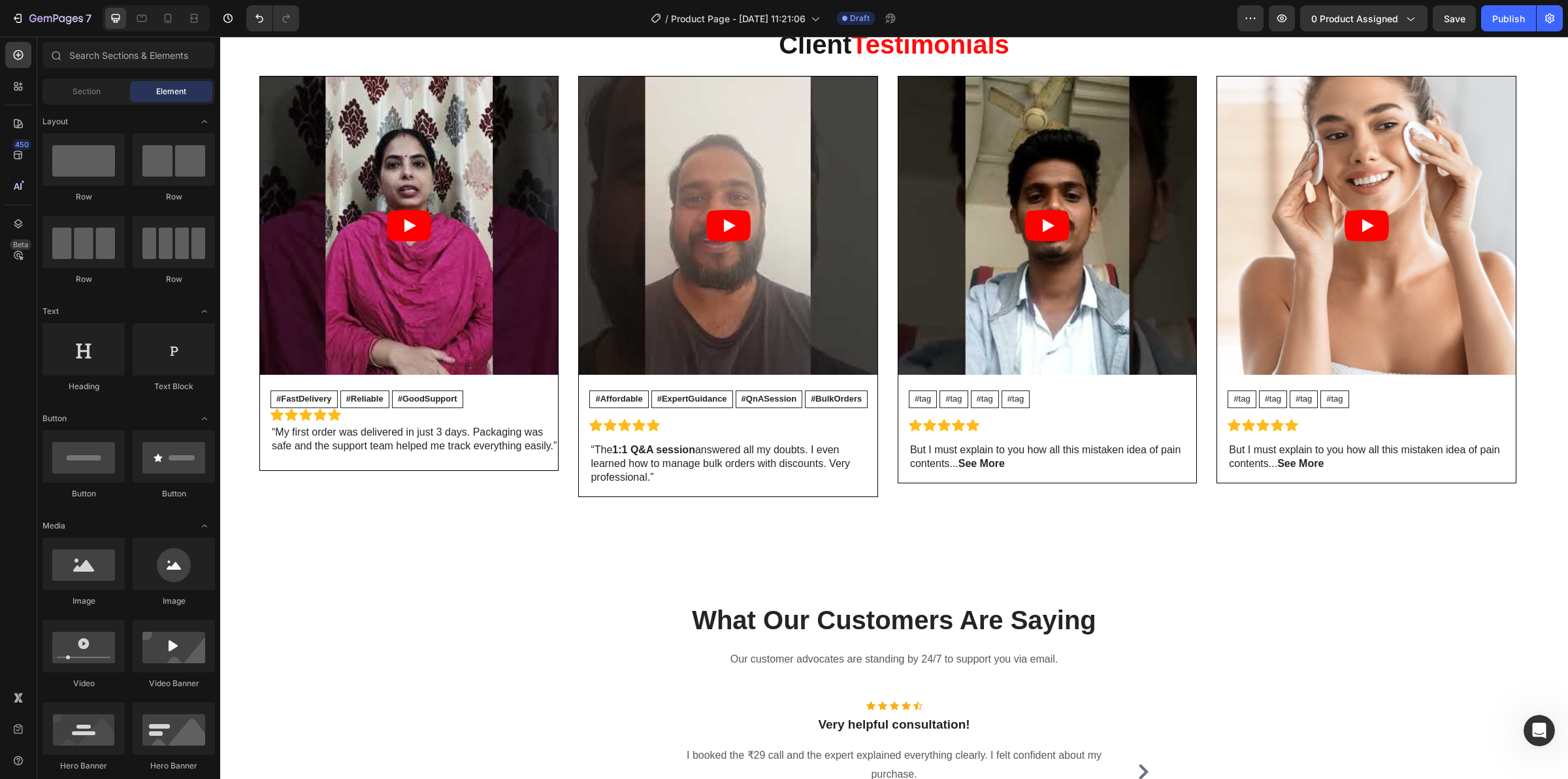
scroll to position [4456, 0]
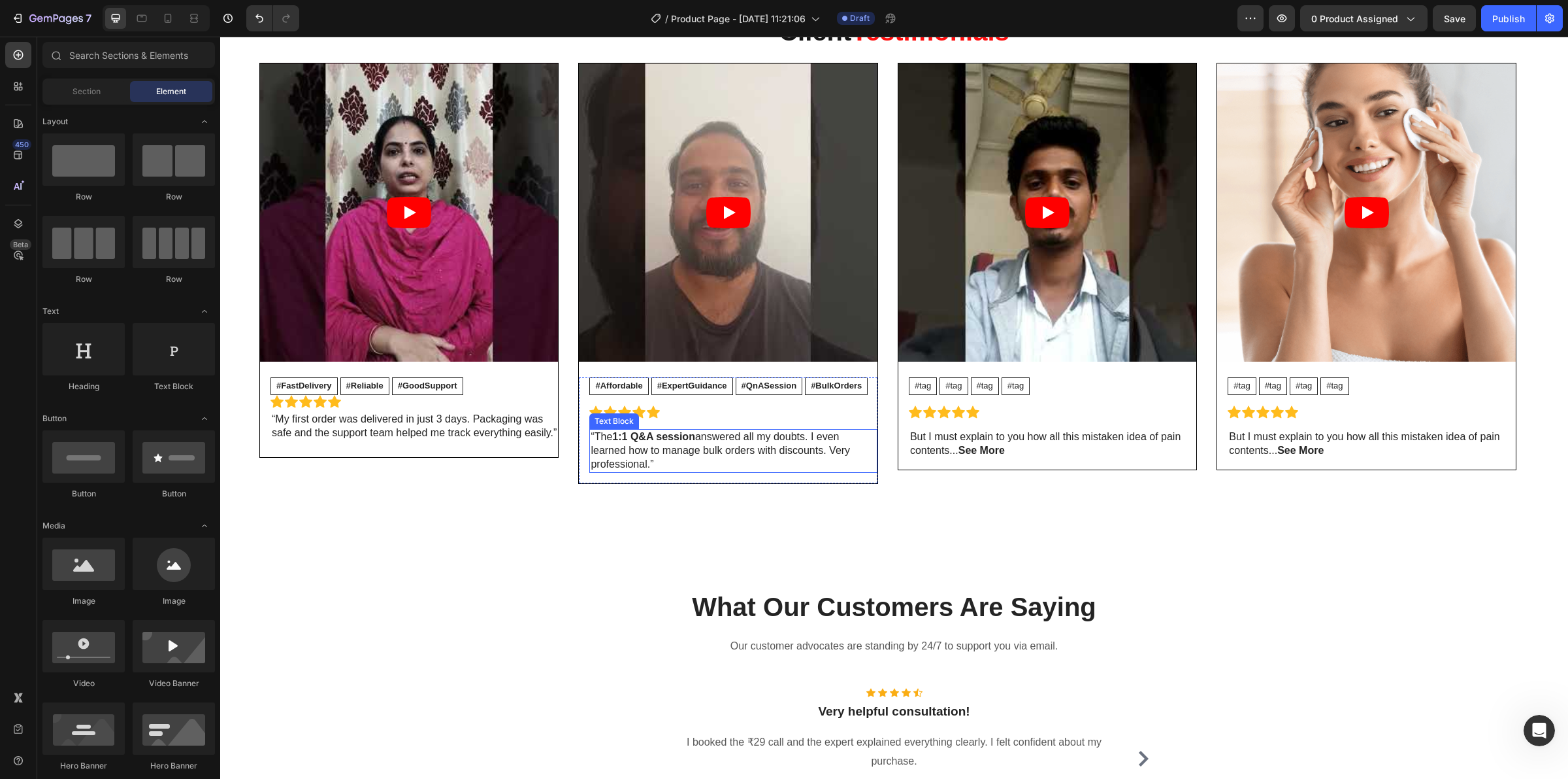
click at [657, 454] on p "“The 1:1 Q&A session answered all my doubts. I even learned how to manage bulk …" at bounding box center [733, 450] width 285 height 40
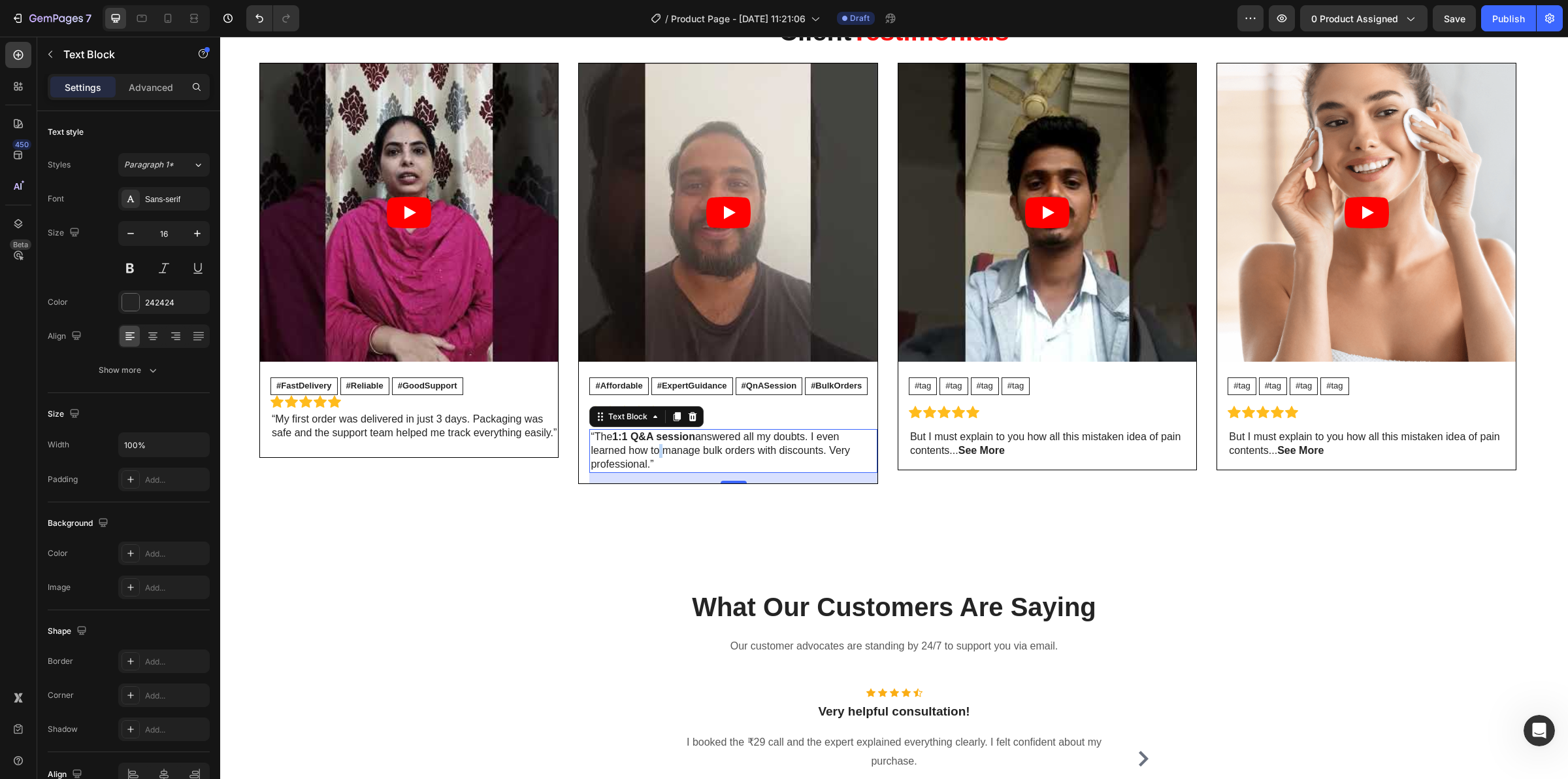
click at [657, 454] on p "“The 1:1 Q&A session answered all my doubts. I even learned how to manage bulk …" at bounding box center [733, 450] width 285 height 40
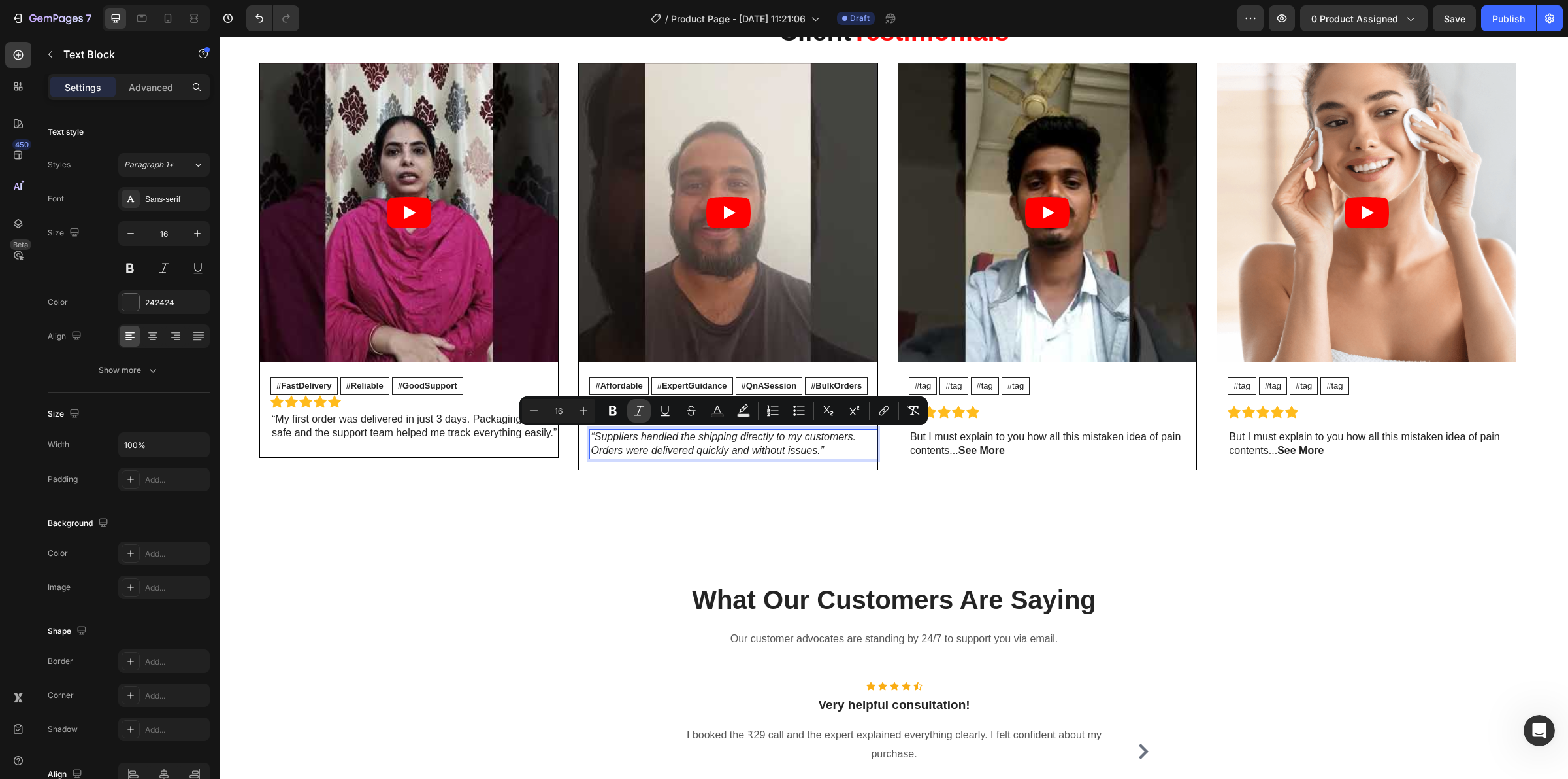
click at [642, 408] on icon "Editor contextual toolbar" at bounding box center [639, 411] width 13 height 13
click at [655, 440] on p "“Suppliers handled the shipping directly to my customers. Orders were delivered…" at bounding box center [733, 444] width 285 height 28
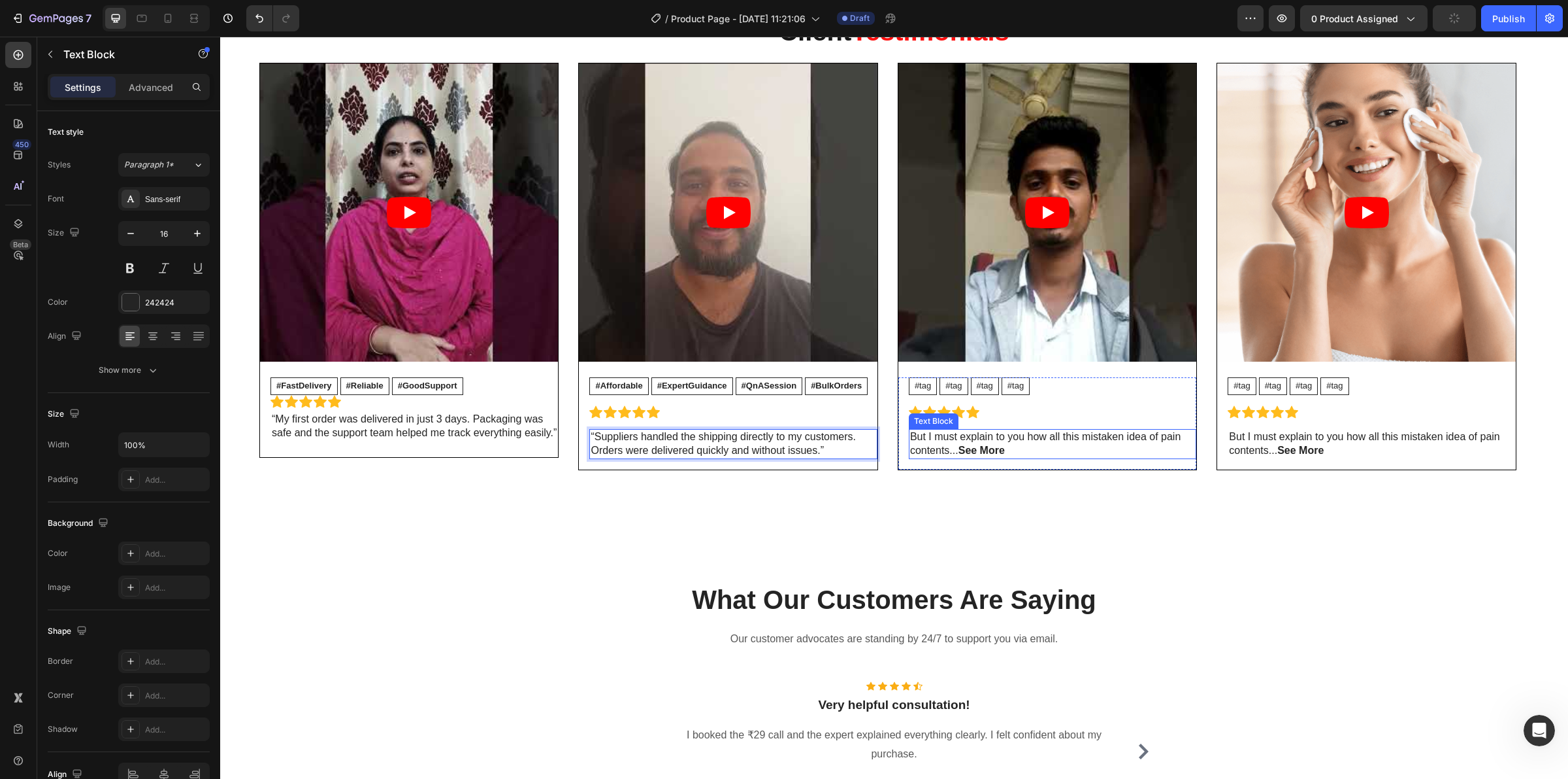
click at [983, 446] on strong "See More" at bounding box center [981, 450] width 47 height 11
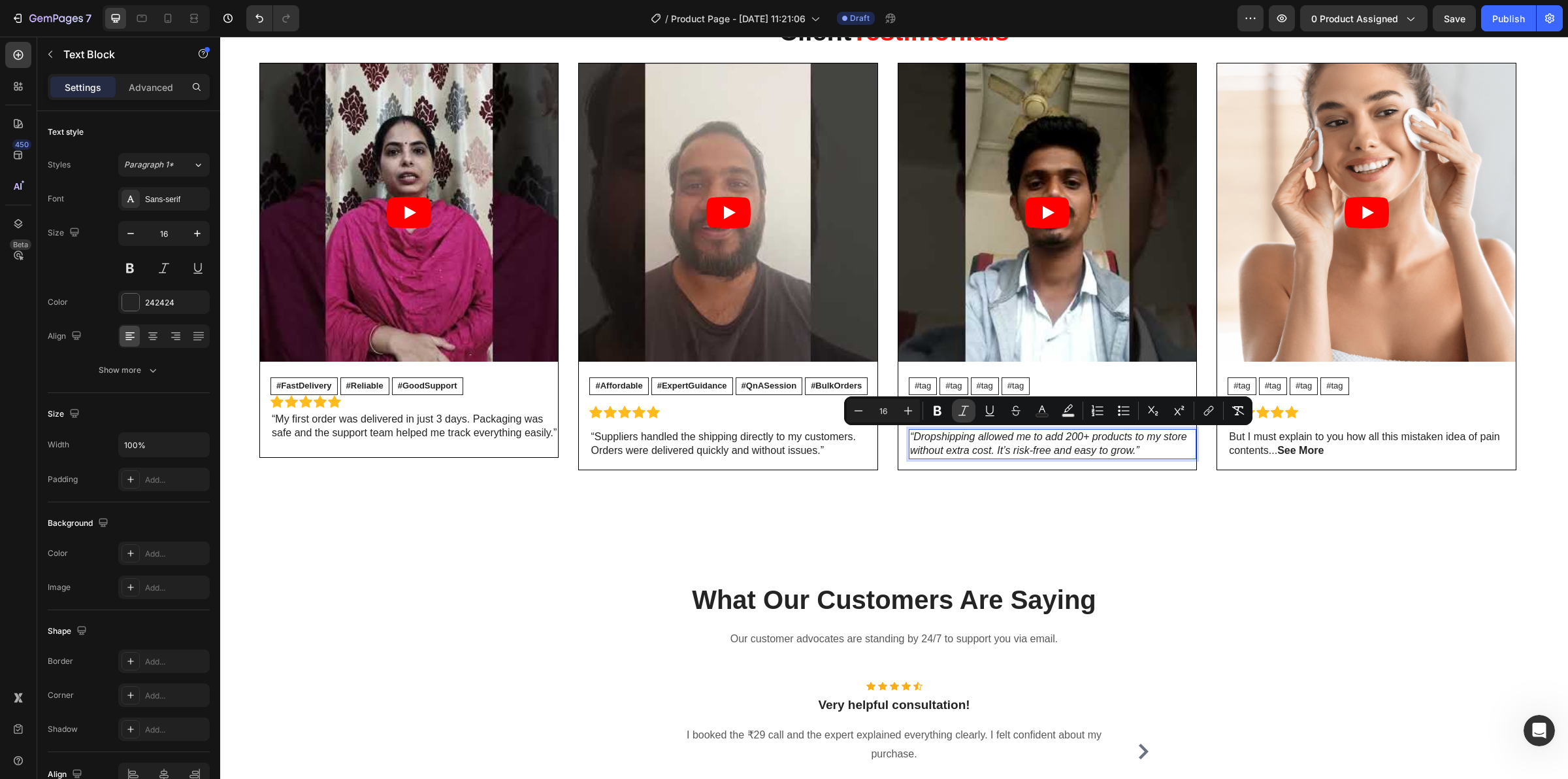
click at [961, 412] on icon "Editor contextual toolbar" at bounding box center [964, 411] width 13 height 13
click at [1068, 447] on p "“Dropshipping allowed me to add 200+ products to my store without extra cost. I…" at bounding box center [1053, 444] width 285 height 28
drag, startPoint x: 1045, startPoint y: 436, endPoint x: 1131, endPoint y: 440, distance: 86.1
click at [1131, 440] on p "“Dropshipping allowed me to add 200+ products to my store without extra cost. I…" at bounding box center [1053, 444] width 285 height 28
click at [980, 411] on icon "Editor contextual toolbar" at bounding box center [978, 411] width 8 height 10
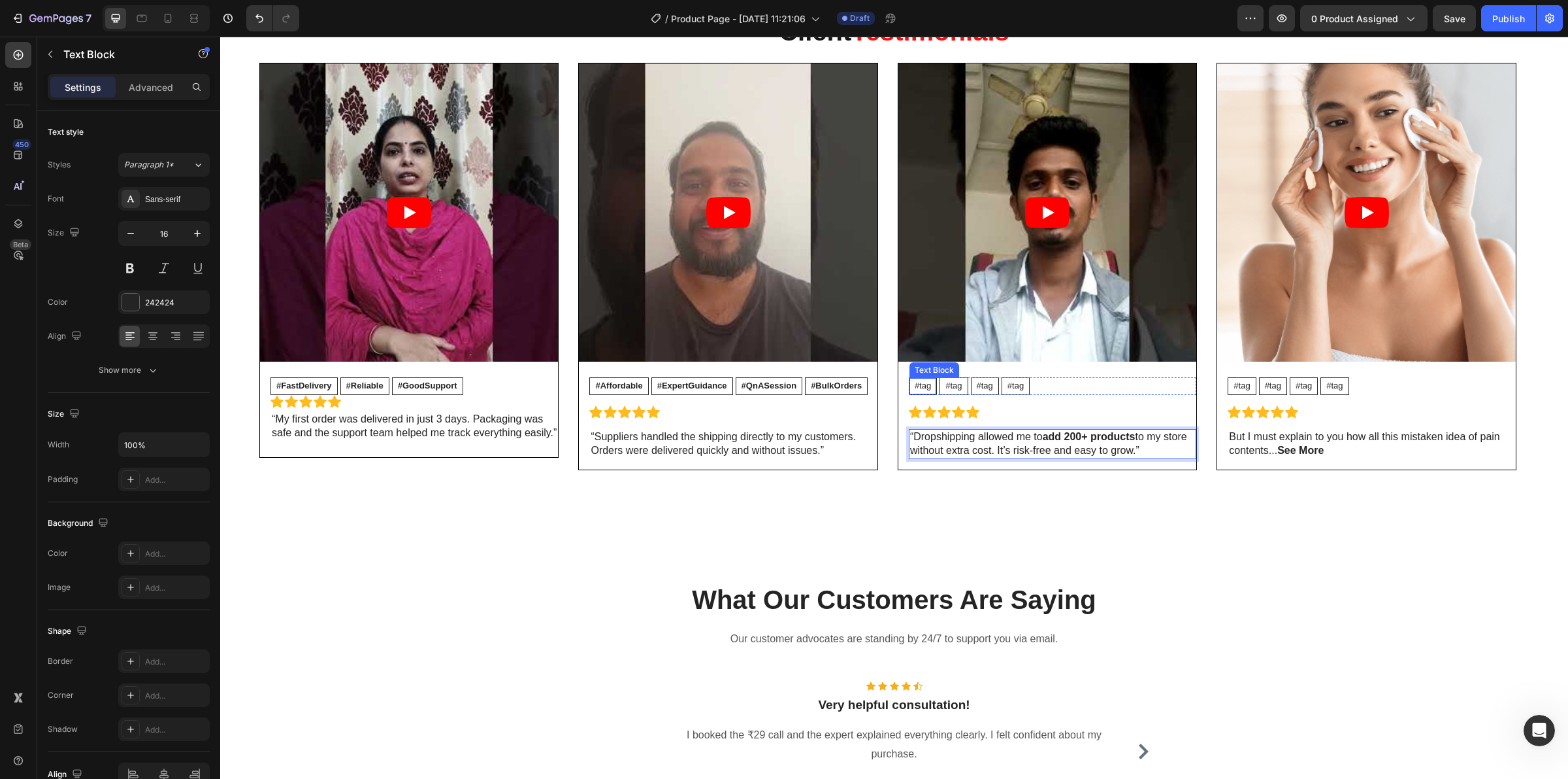
click at [923, 386] on p "#tag" at bounding box center [922, 386] width 16 height 11
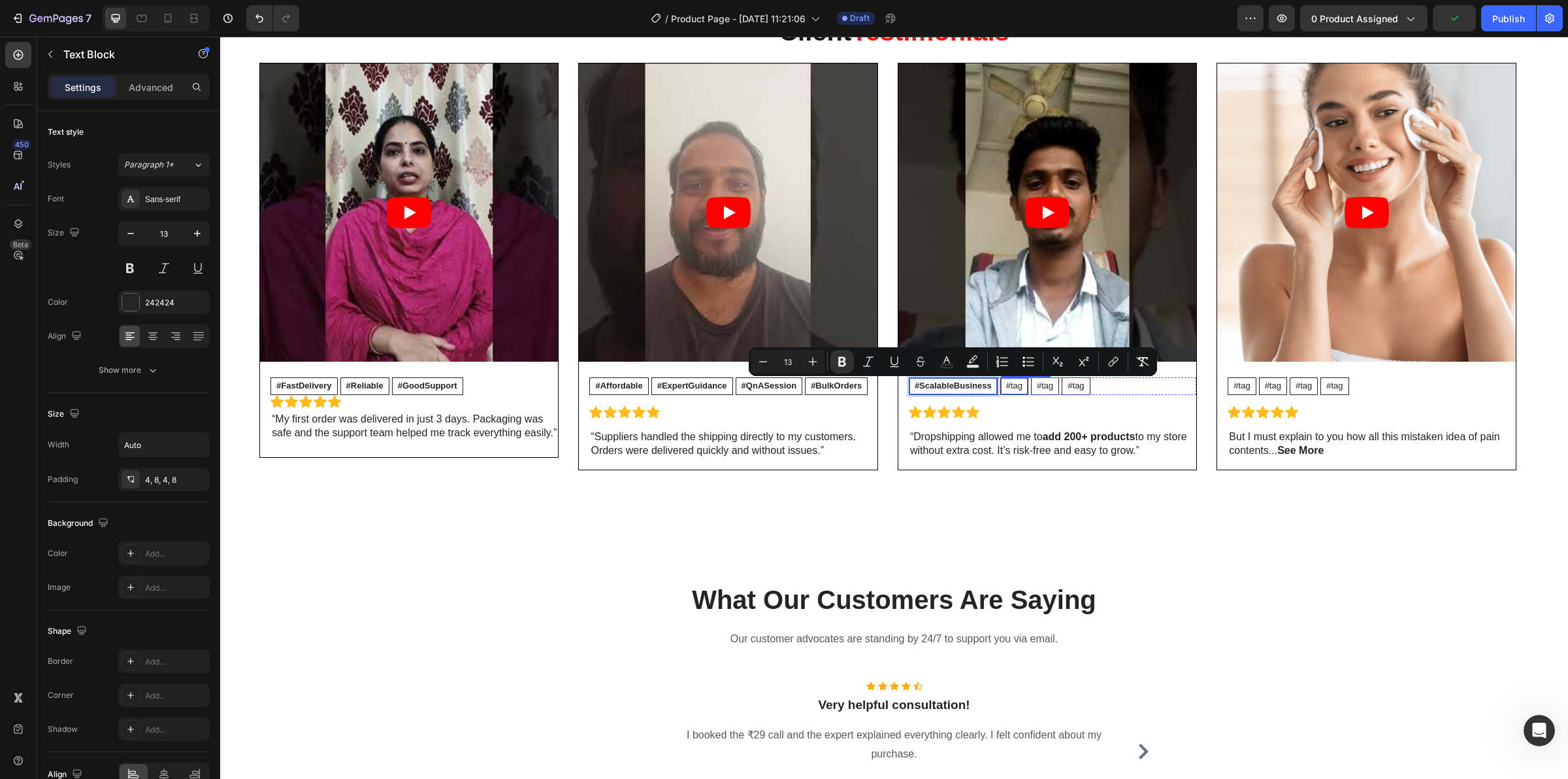
click at [1008, 387] on p "#tag" at bounding box center [1014, 386] width 16 height 11
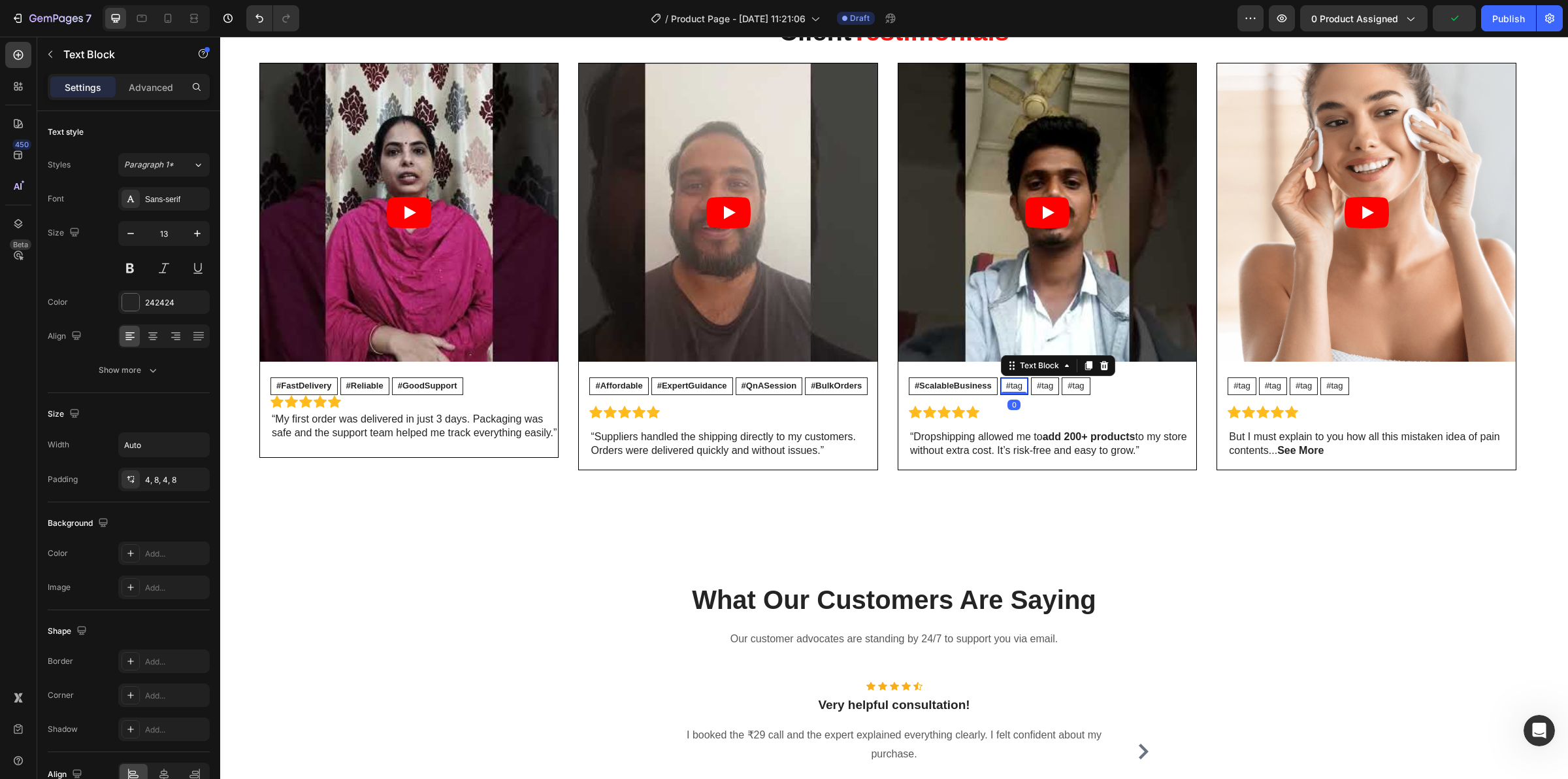
click at [1008, 387] on p "#tag" at bounding box center [1014, 386] width 16 height 11
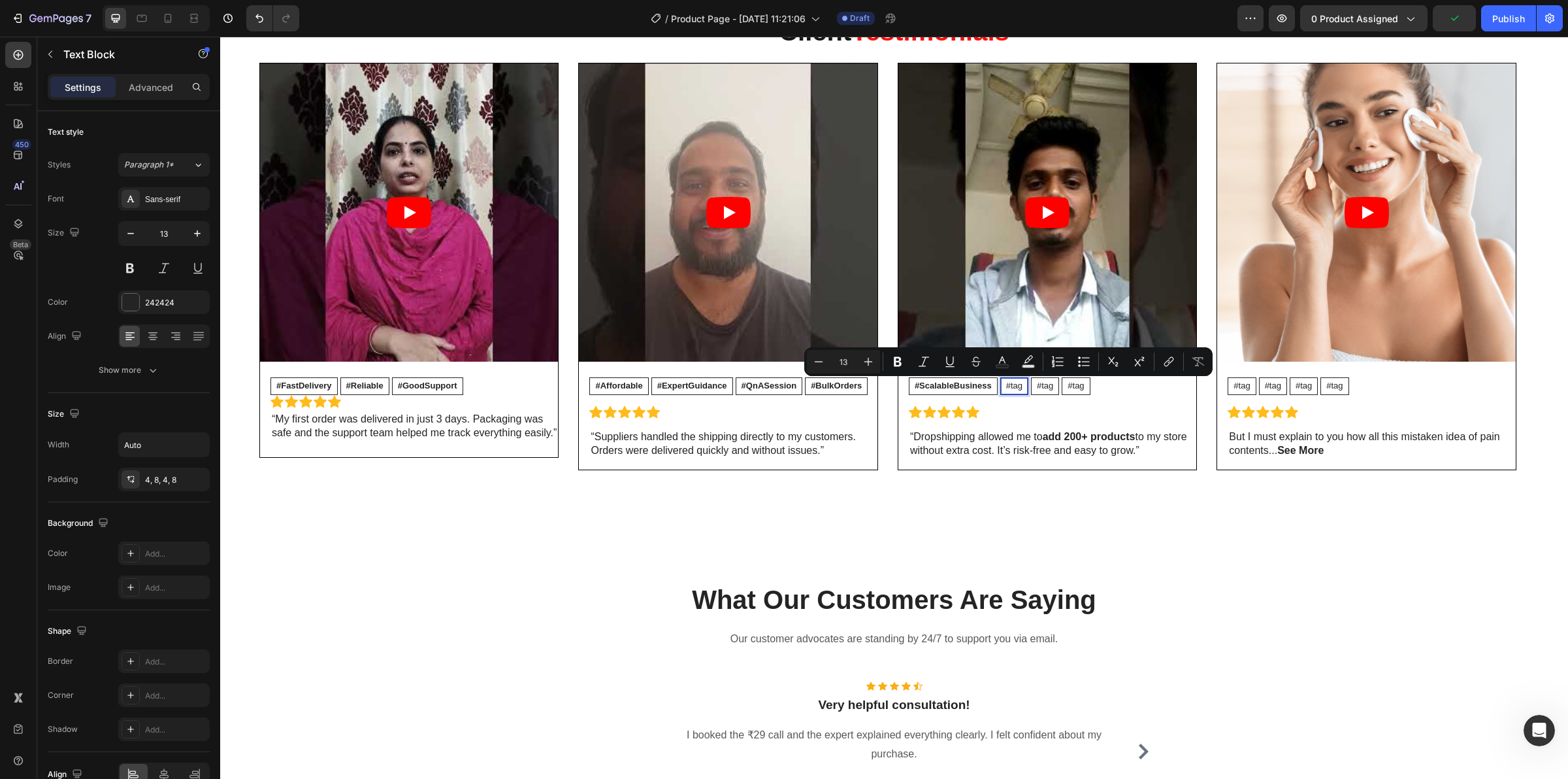
click at [1017, 383] on p "#tag" at bounding box center [1014, 386] width 16 height 11
click at [1076, 383] on p "#tag" at bounding box center [1080, 386] width 16 height 11
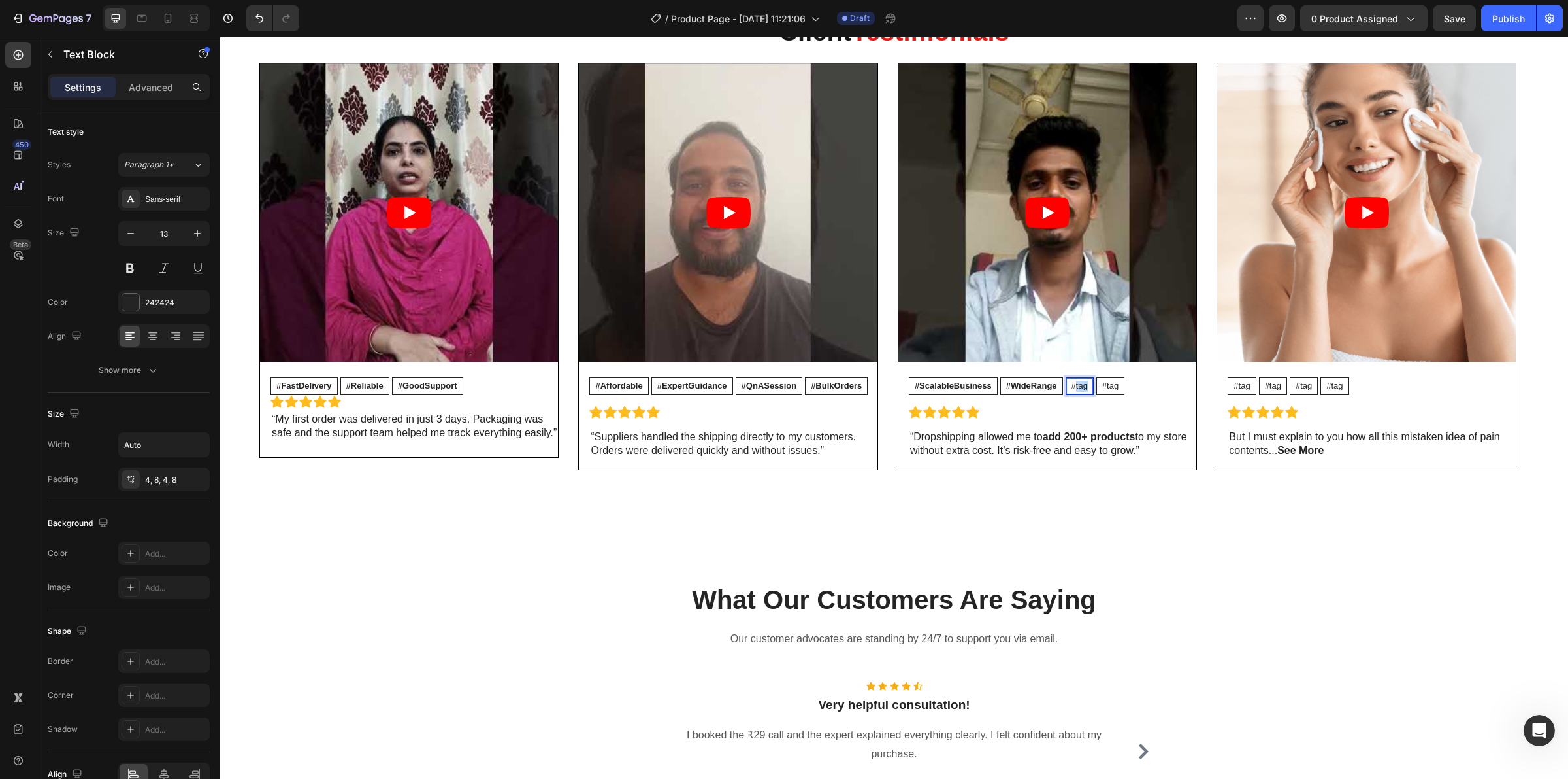
click at [1076, 383] on p "#tag" at bounding box center [1080, 386] width 16 height 11
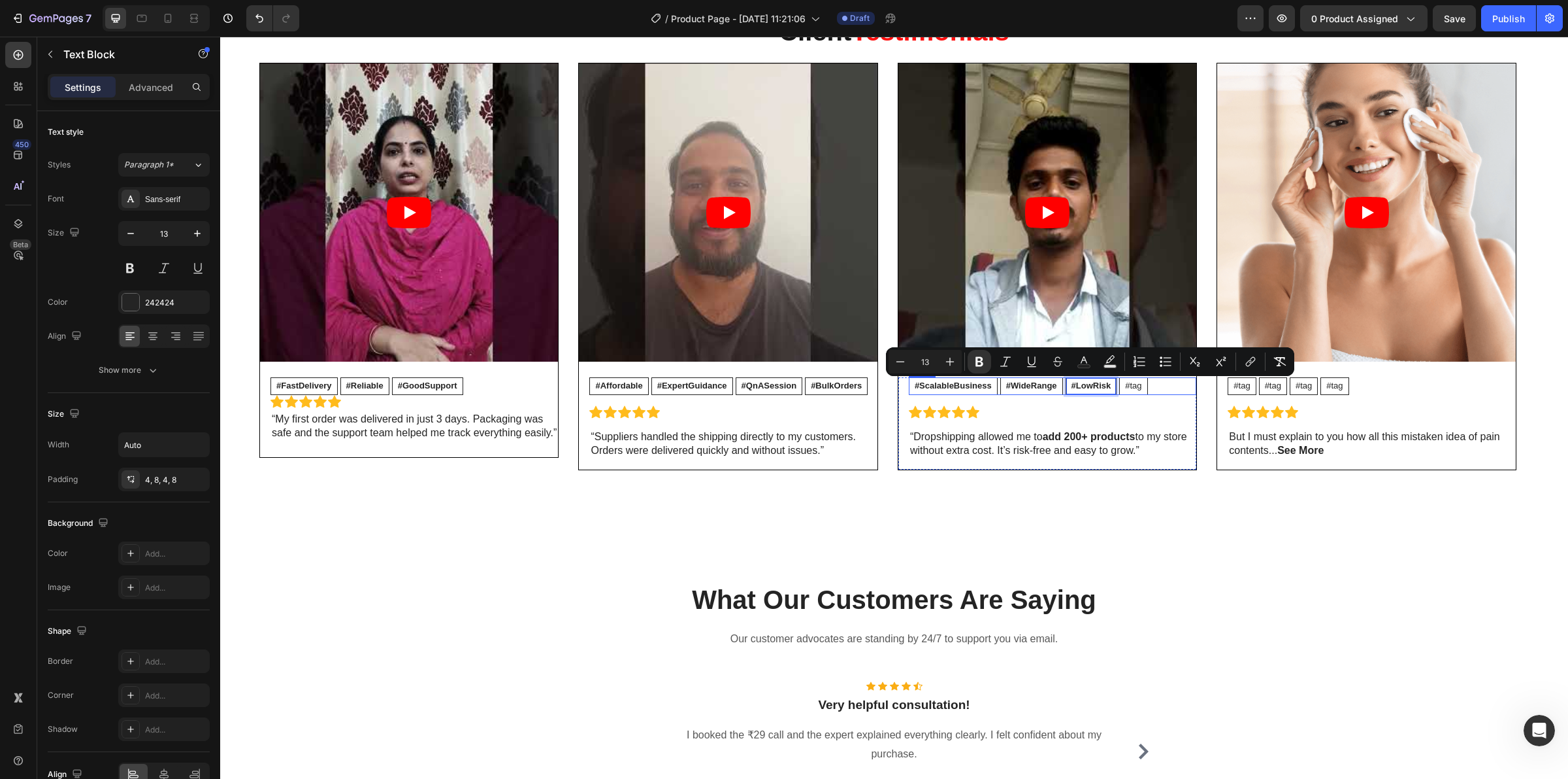
click at [1159, 392] on div "#ScalableBusiness Text Block #WideRange Text Block #LowRisk Text Block 0 #tag T…" at bounding box center [1052, 386] width 288 height 17
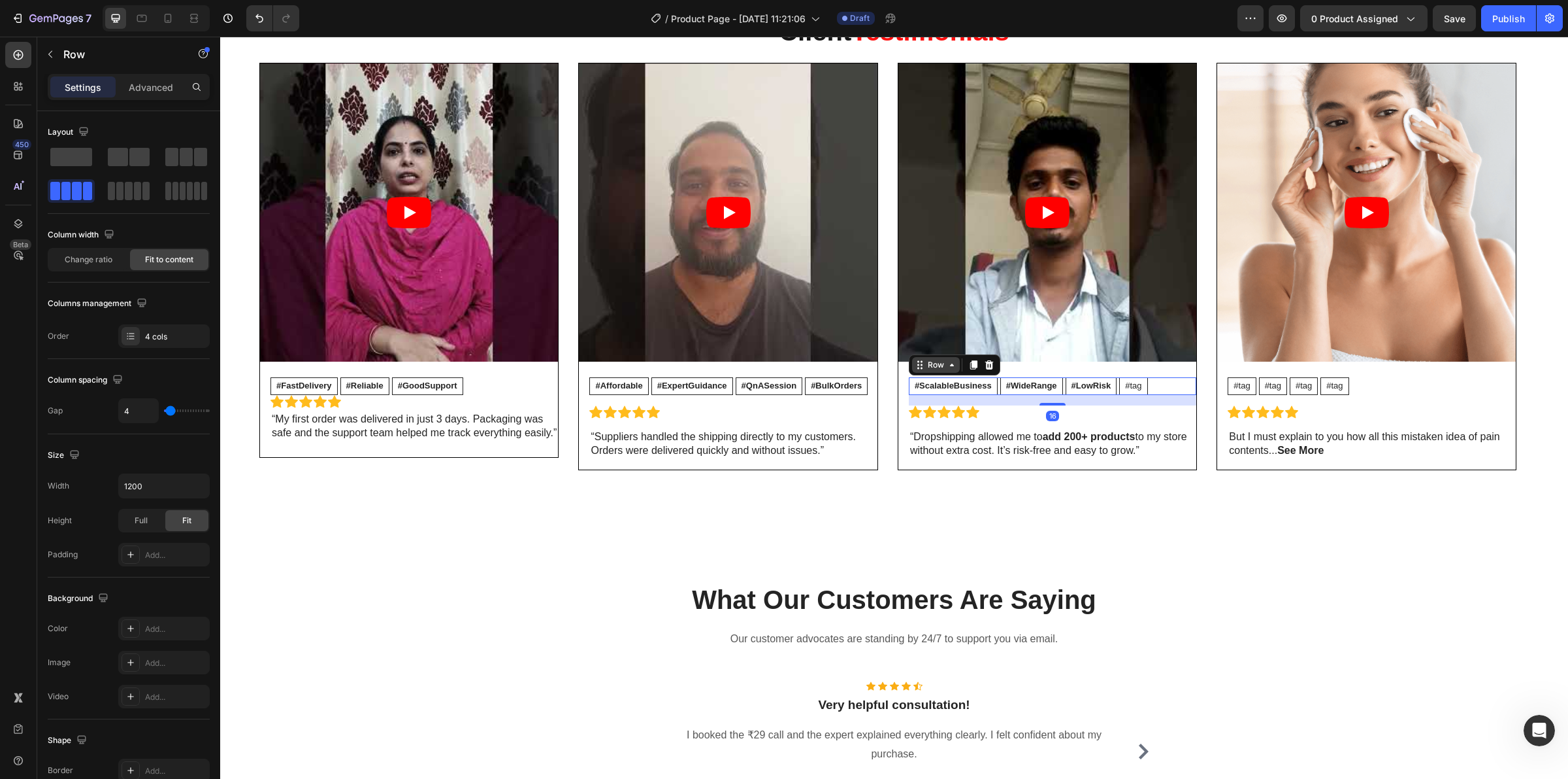
click at [942, 363] on div "Row" at bounding box center [935, 364] width 22 height 11
click at [1060, 381] on div "#WideRange" at bounding box center [1032, 385] width 61 height 16
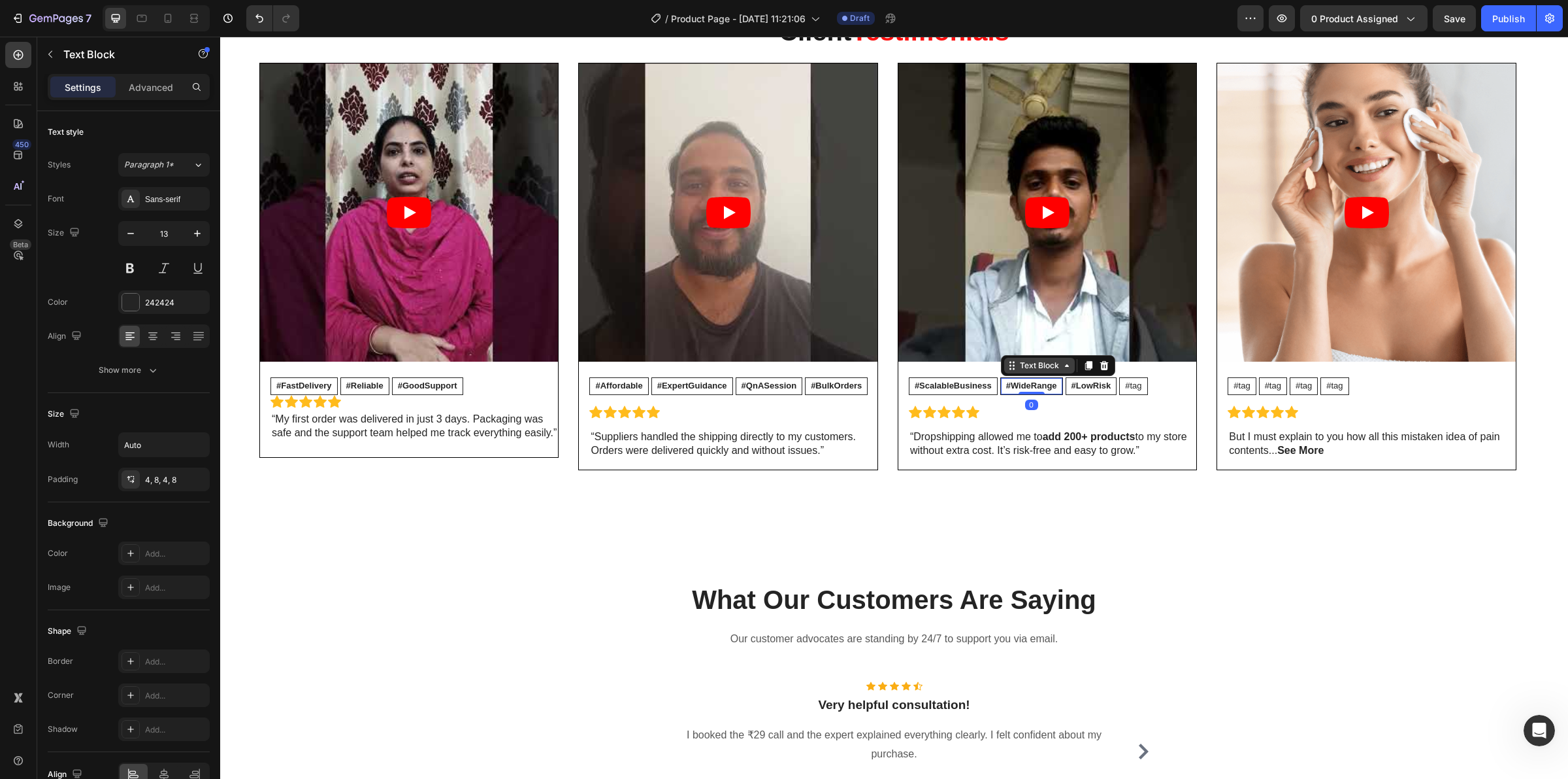
click at [1033, 367] on div "Text Block" at bounding box center [1040, 365] width 45 height 11
click at [1028, 343] on div "Row 4 cols" at bounding box center [1030, 342] width 46 height 8
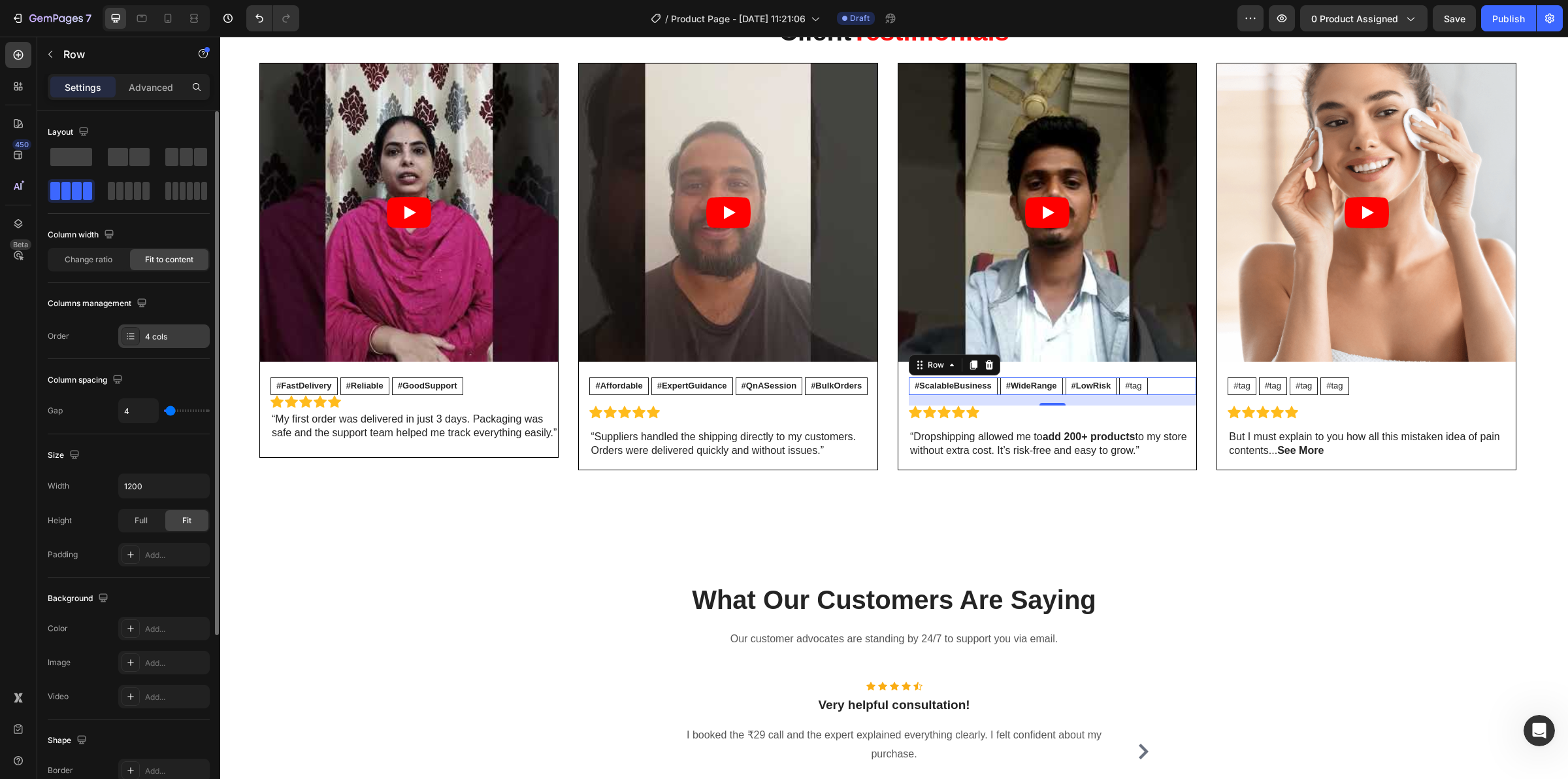
click at [187, 332] on div "4 cols" at bounding box center [176, 336] width 61 height 11
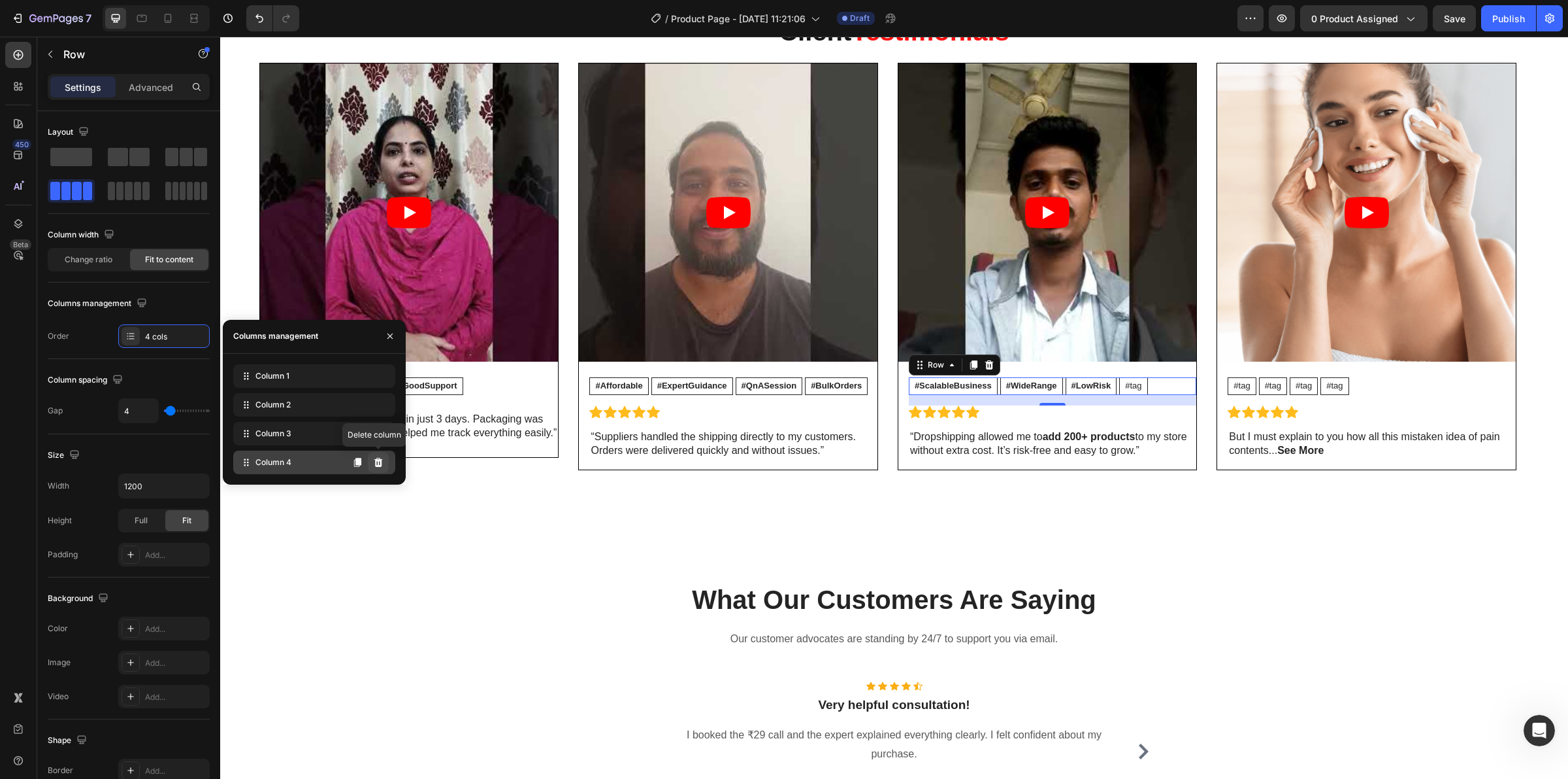
click at [379, 463] on icon at bounding box center [378, 462] width 11 height 11
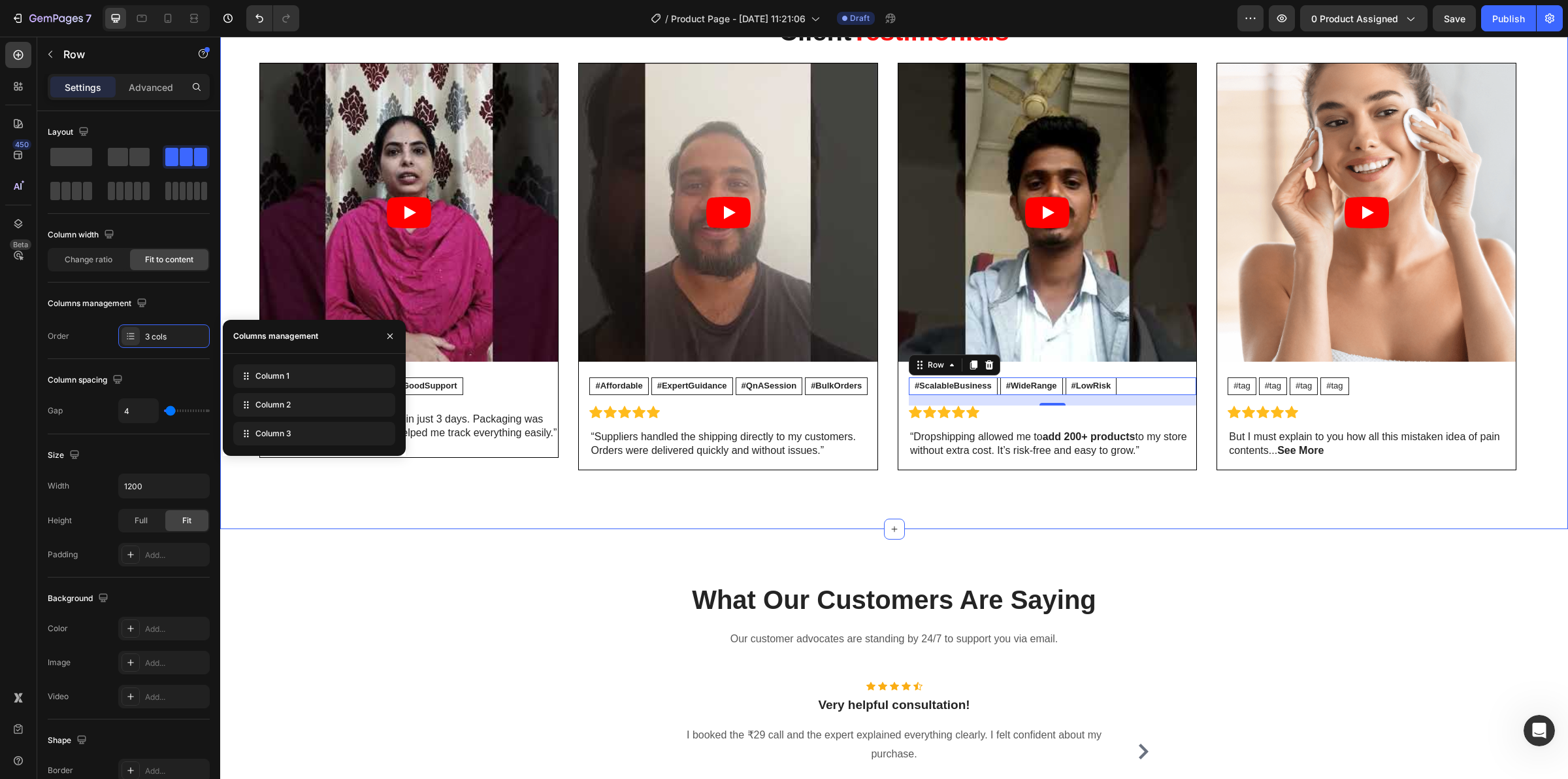
click at [1157, 538] on div "What Our Customers Are Saying Heading Our customer advocates are standing by 24…" at bounding box center [893, 710] width 1348 height 364
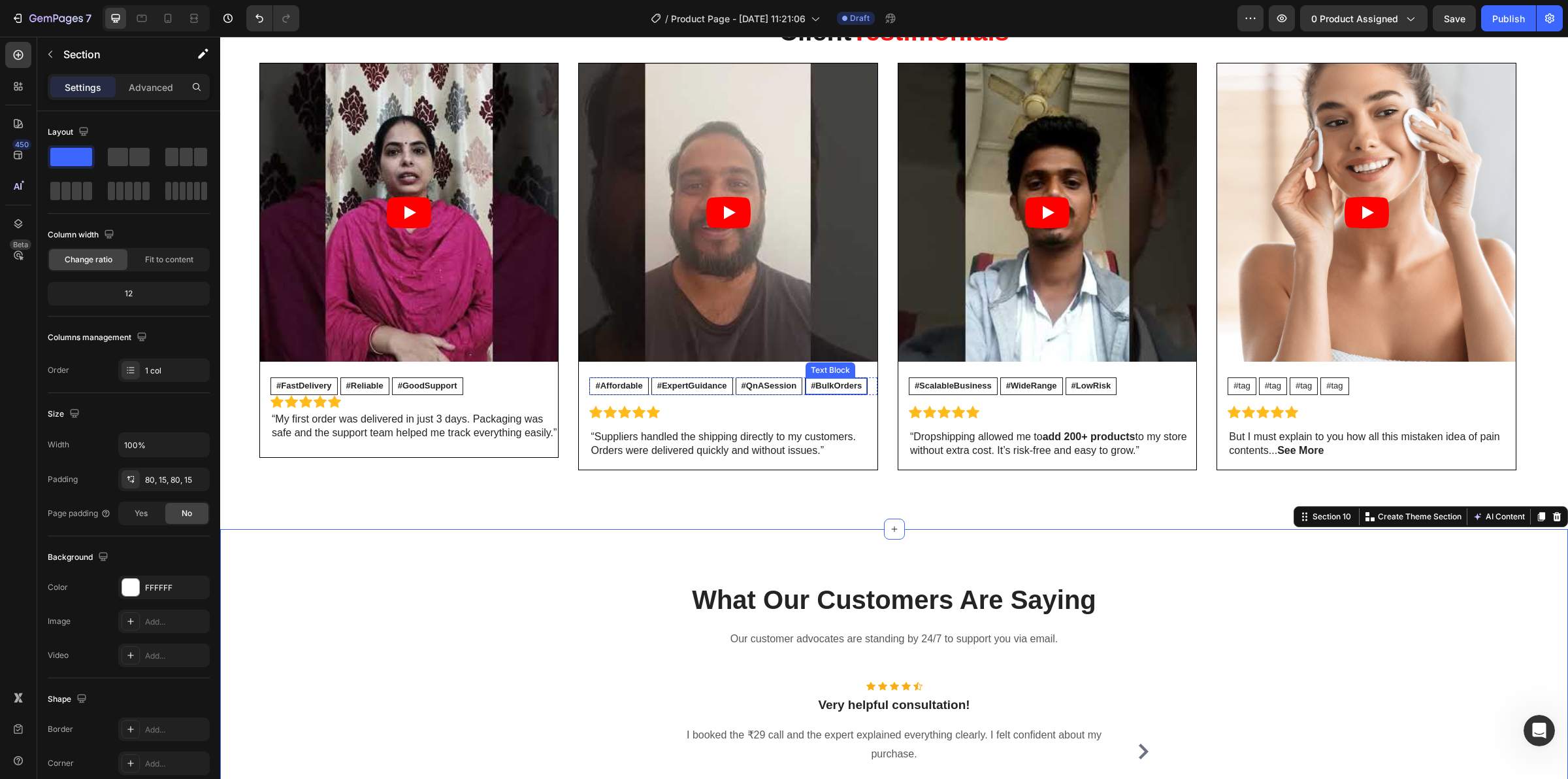
click at [848, 383] on strong "#BulkOrders" at bounding box center [836, 385] width 51 height 10
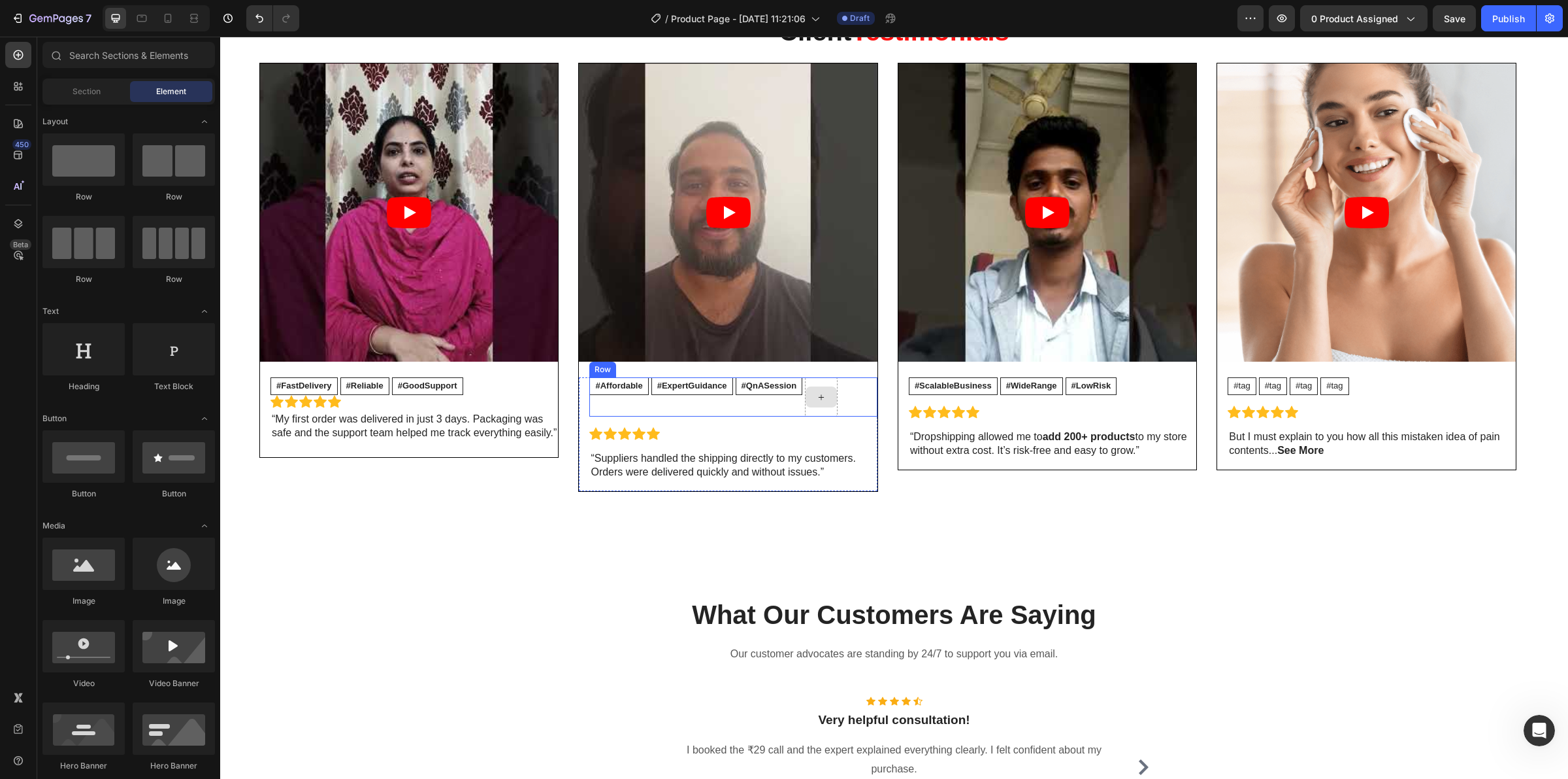
click at [826, 411] on div at bounding box center [822, 397] width 32 height 39
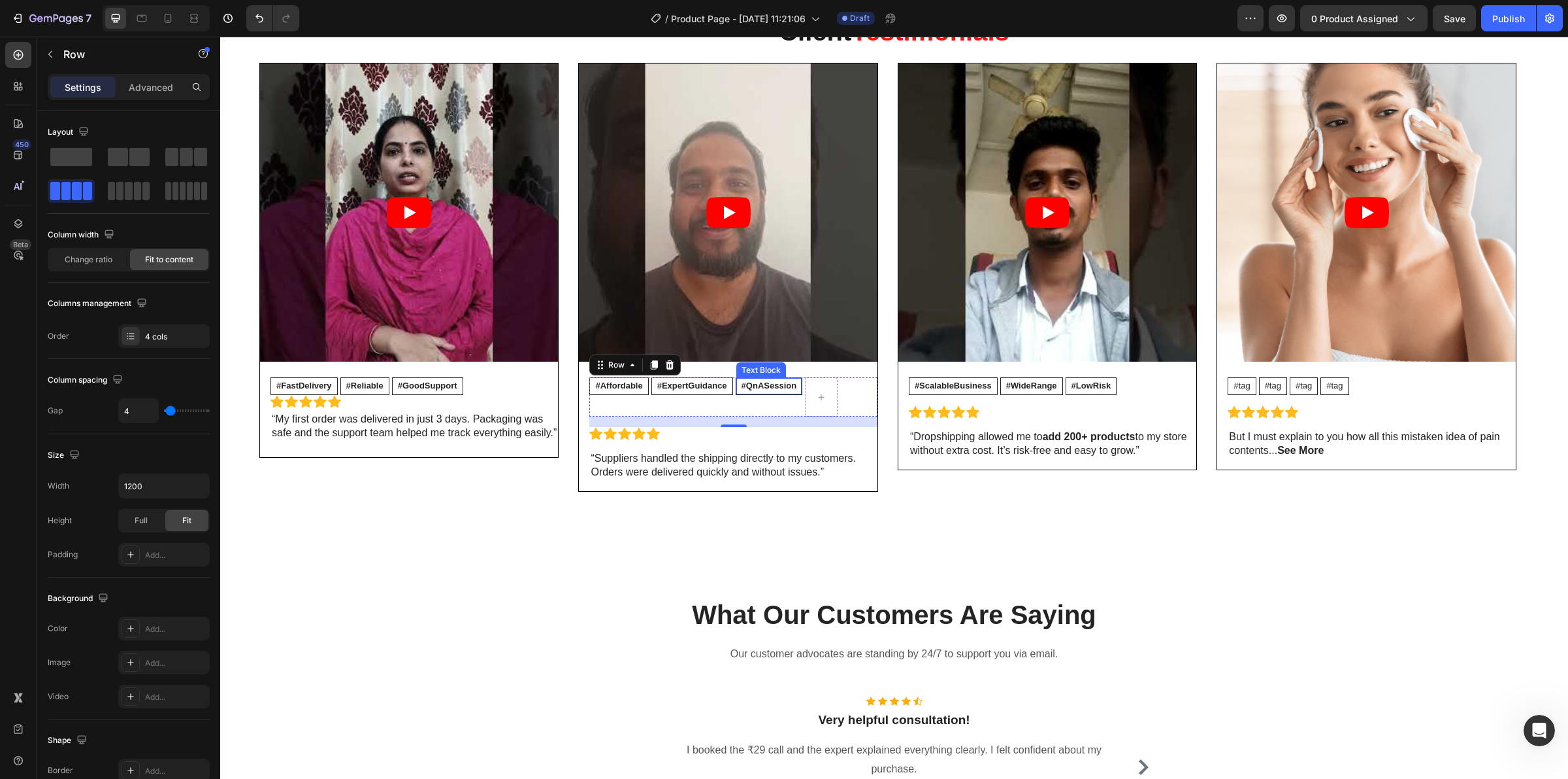
click at [784, 378] on div "#QnASession Text Block" at bounding box center [769, 386] width 67 height 17
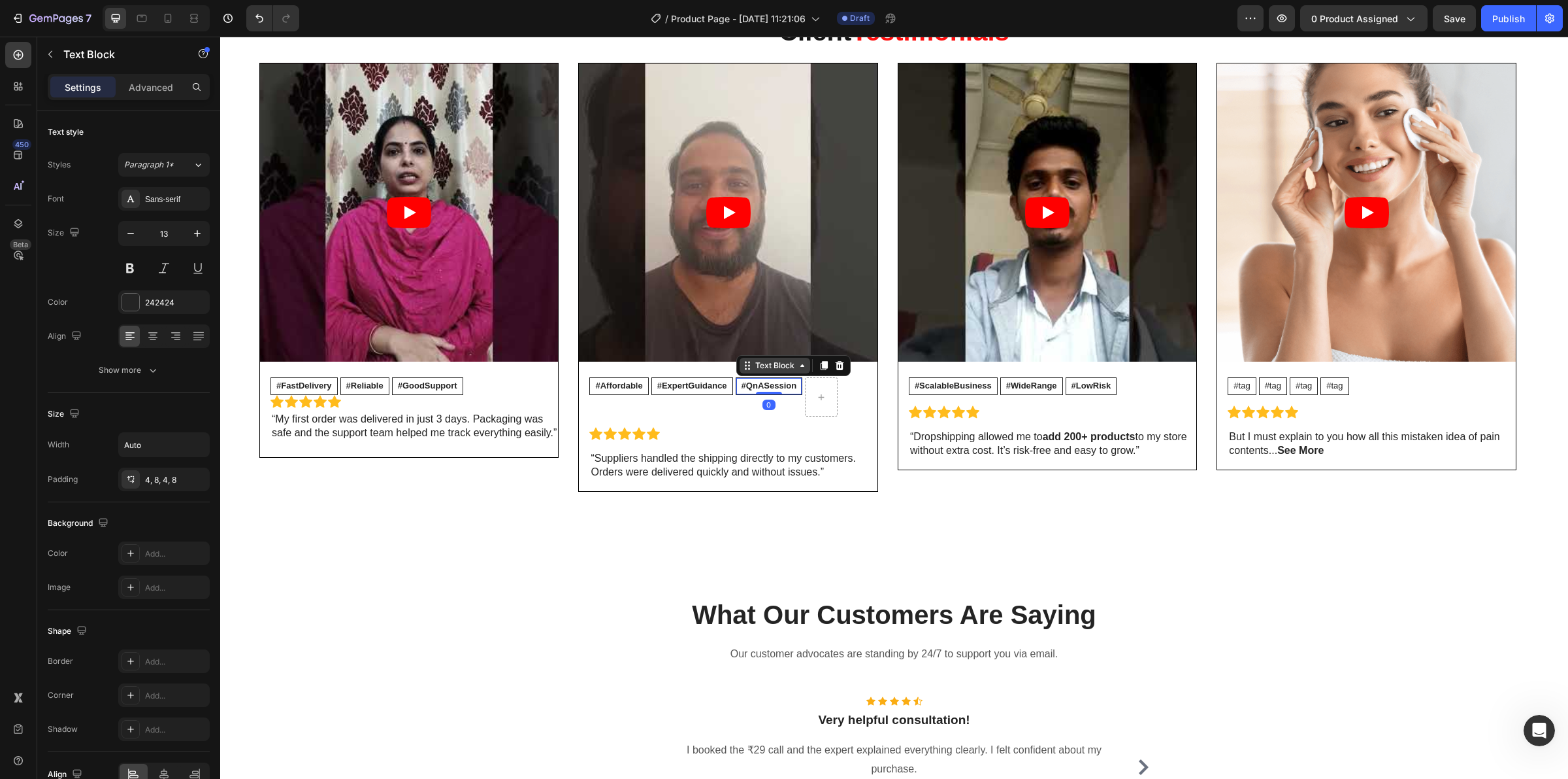
click at [778, 365] on div "Text Block" at bounding box center [775, 365] width 45 height 11
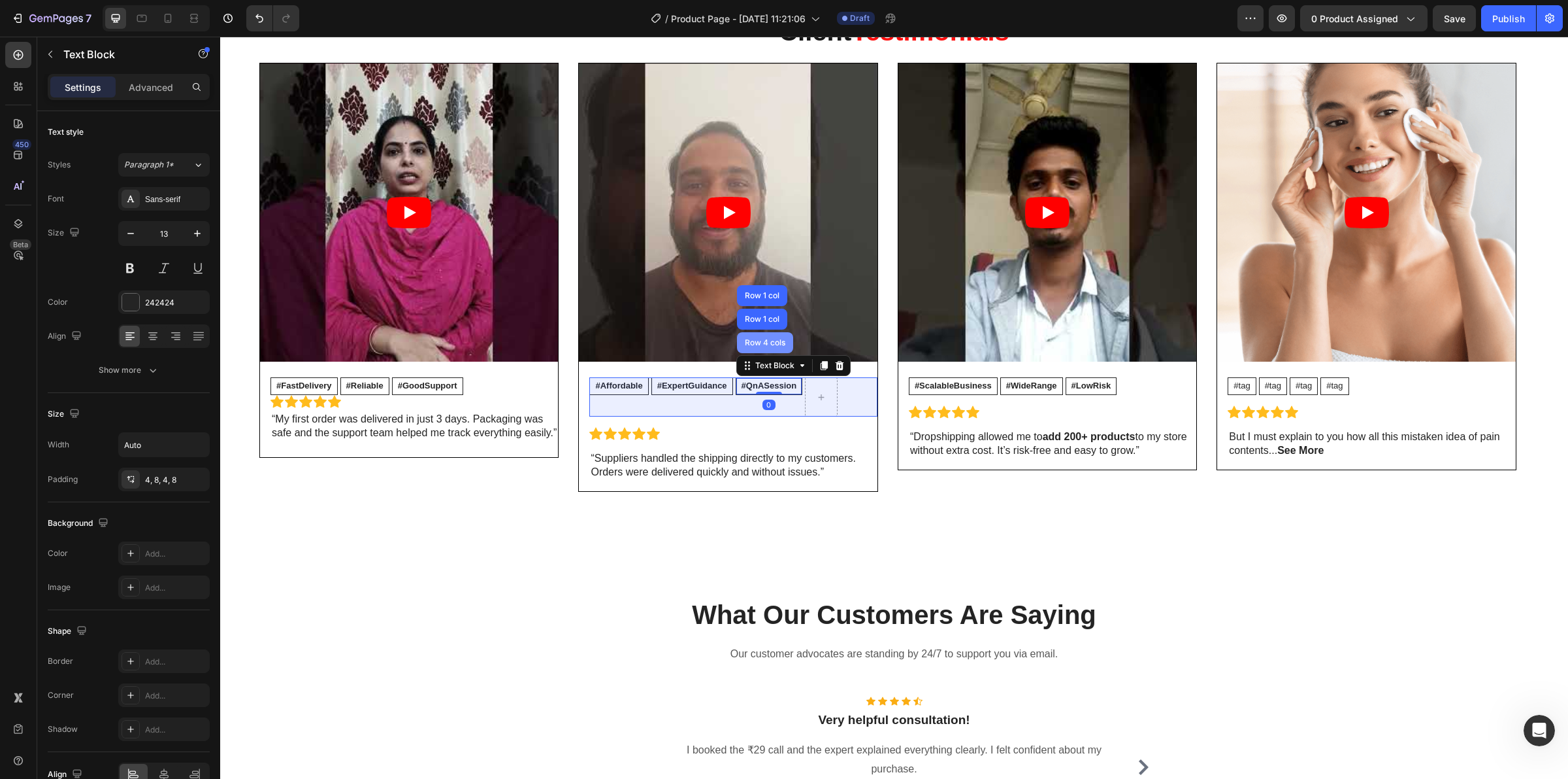
click at [768, 338] on div "Row 4 cols" at bounding box center [765, 342] width 46 height 8
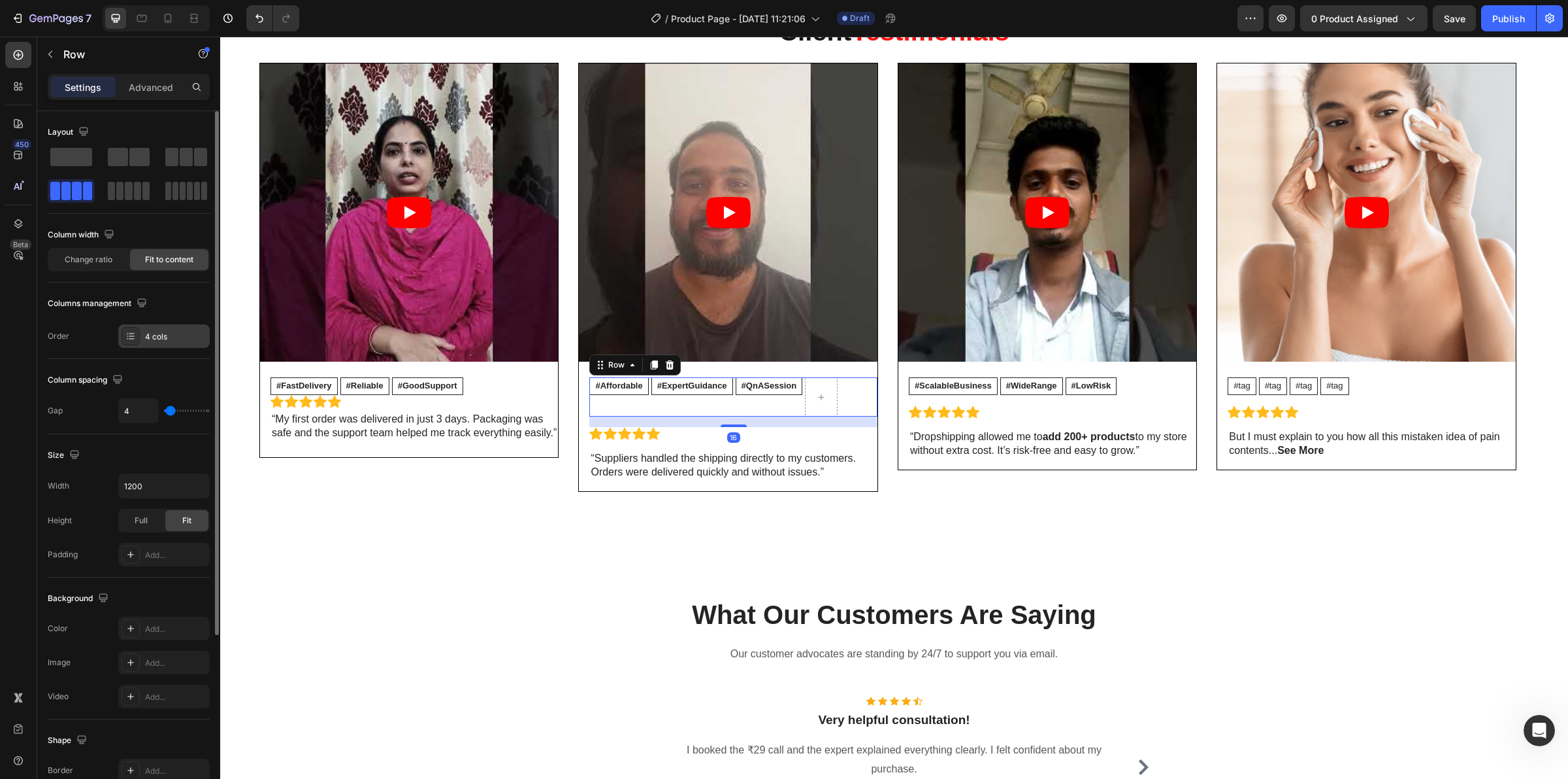
click at [175, 334] on div "4 cols" at bounding box center [176, 336] width 61 height 11
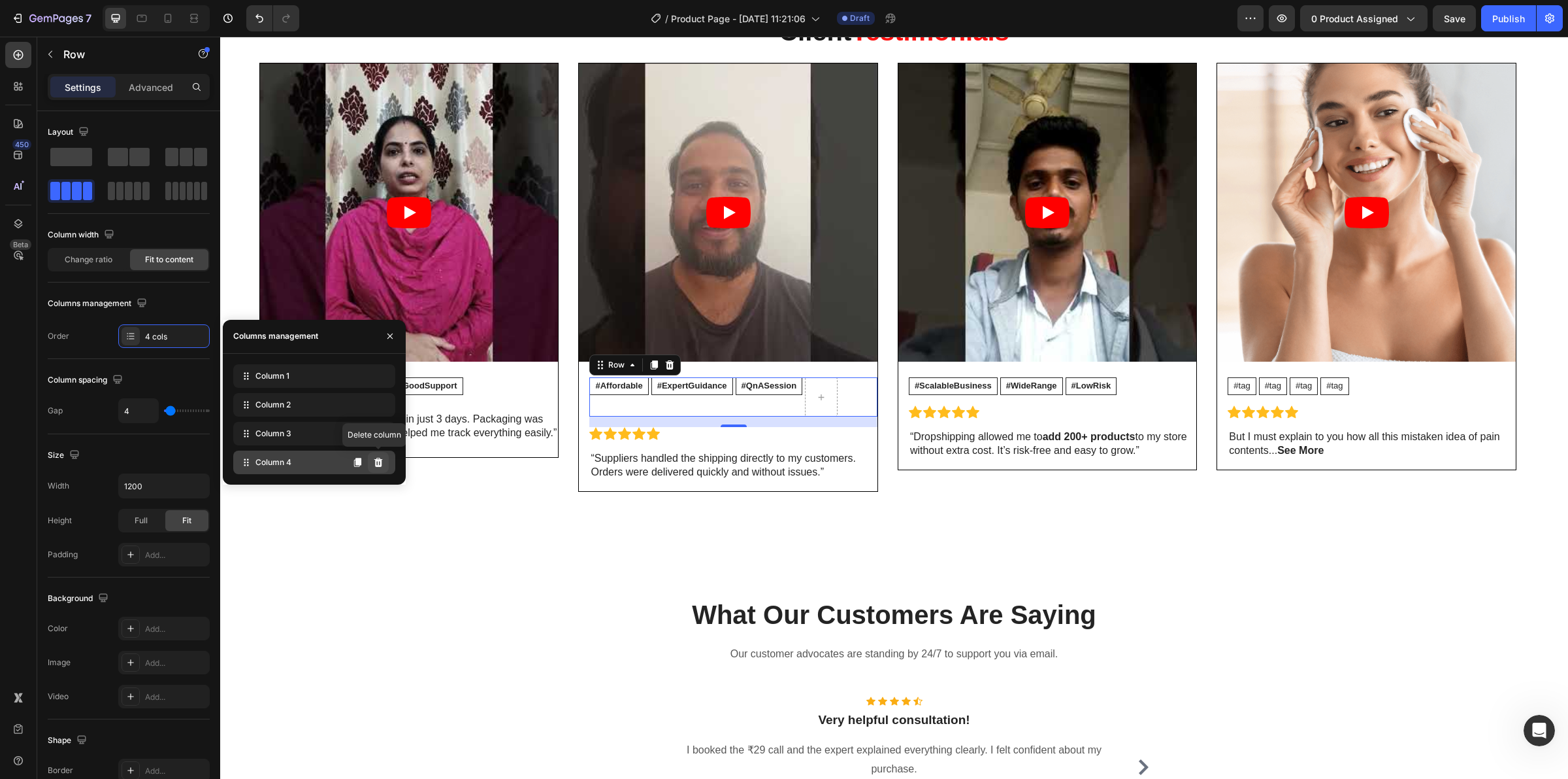
click at [382, 463] on icon at bounding box center [378, 462] width 11 height 11
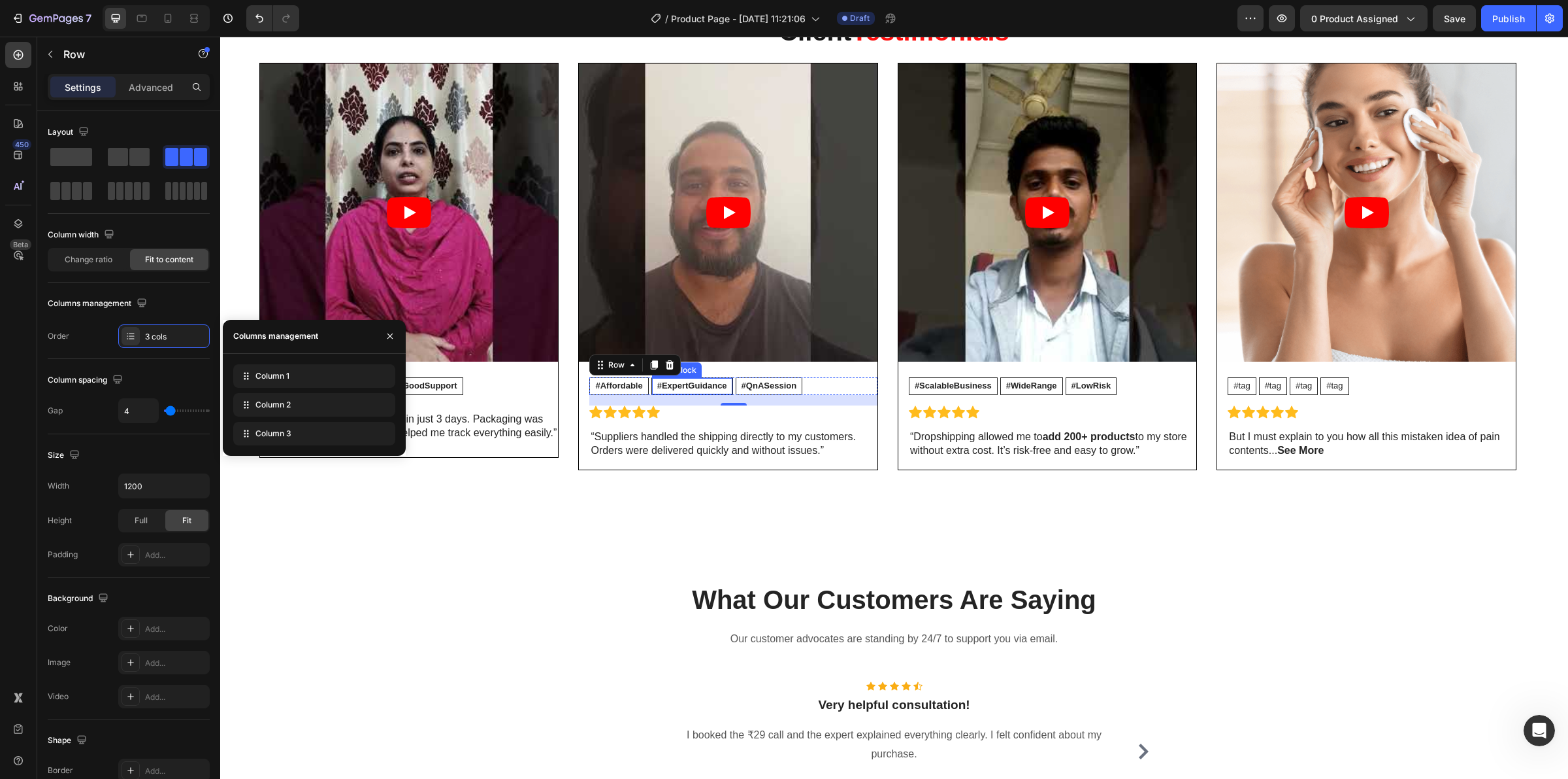
click at [684, 379] on div "#ExpertGuidance" at bounding box center [693, 385] width 80 height 16
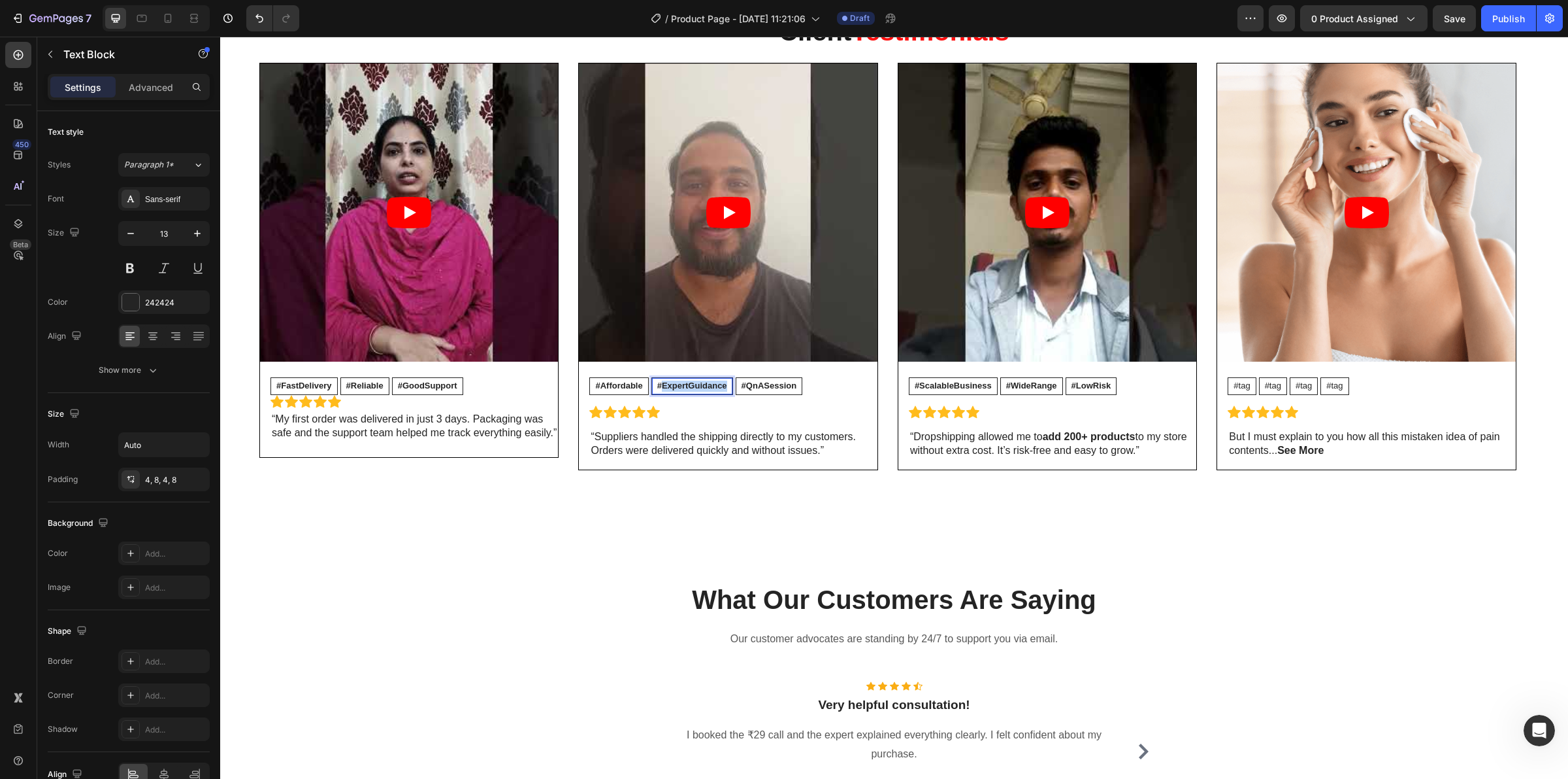
click at [684, 379] on div "#ExpertGuidance" at bounding box center [693, 385] width 80 height 16
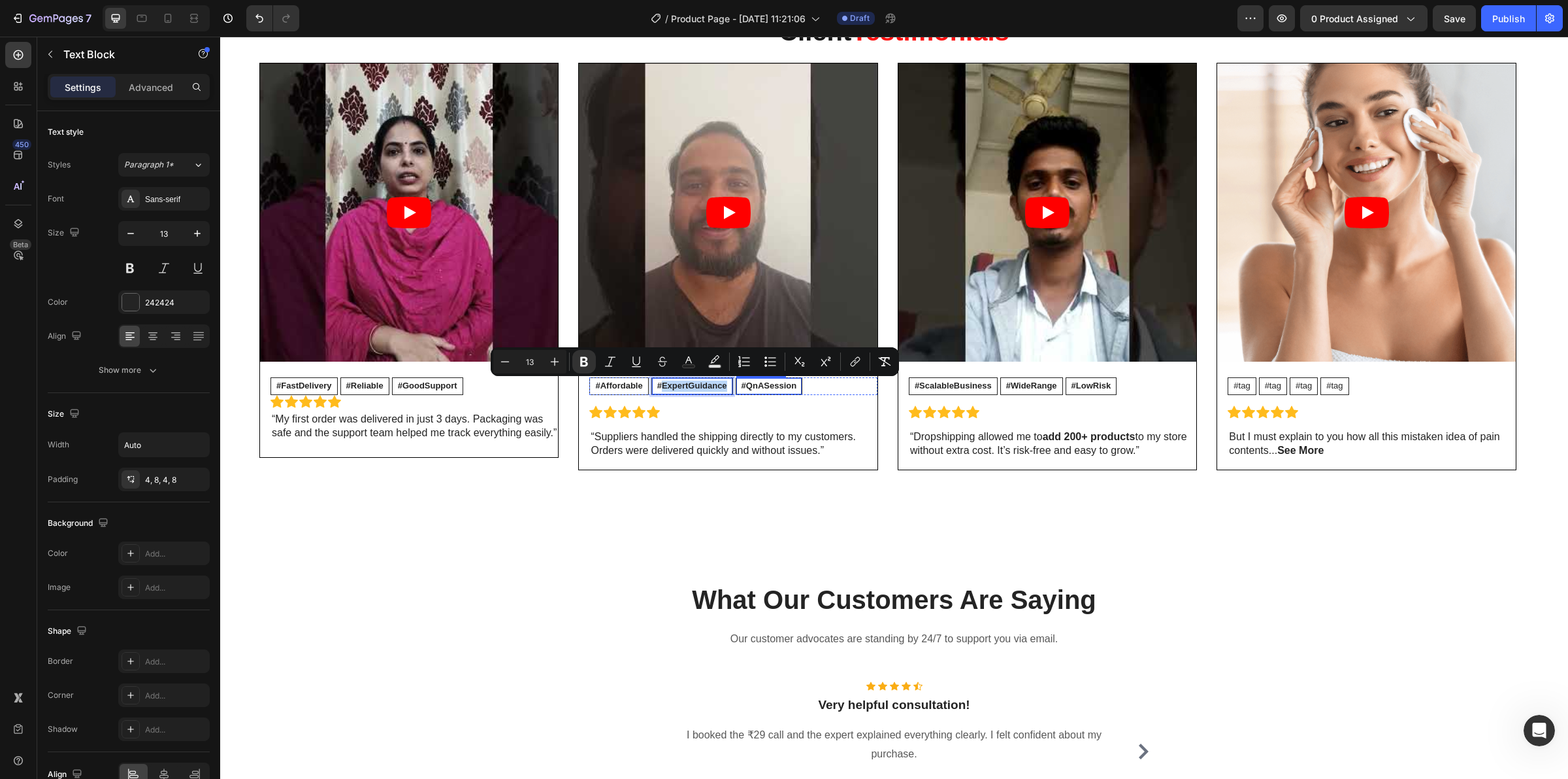
click at [781, 387] on strong "#QnASession" at bounding box center [769, 385] width 55 height 10
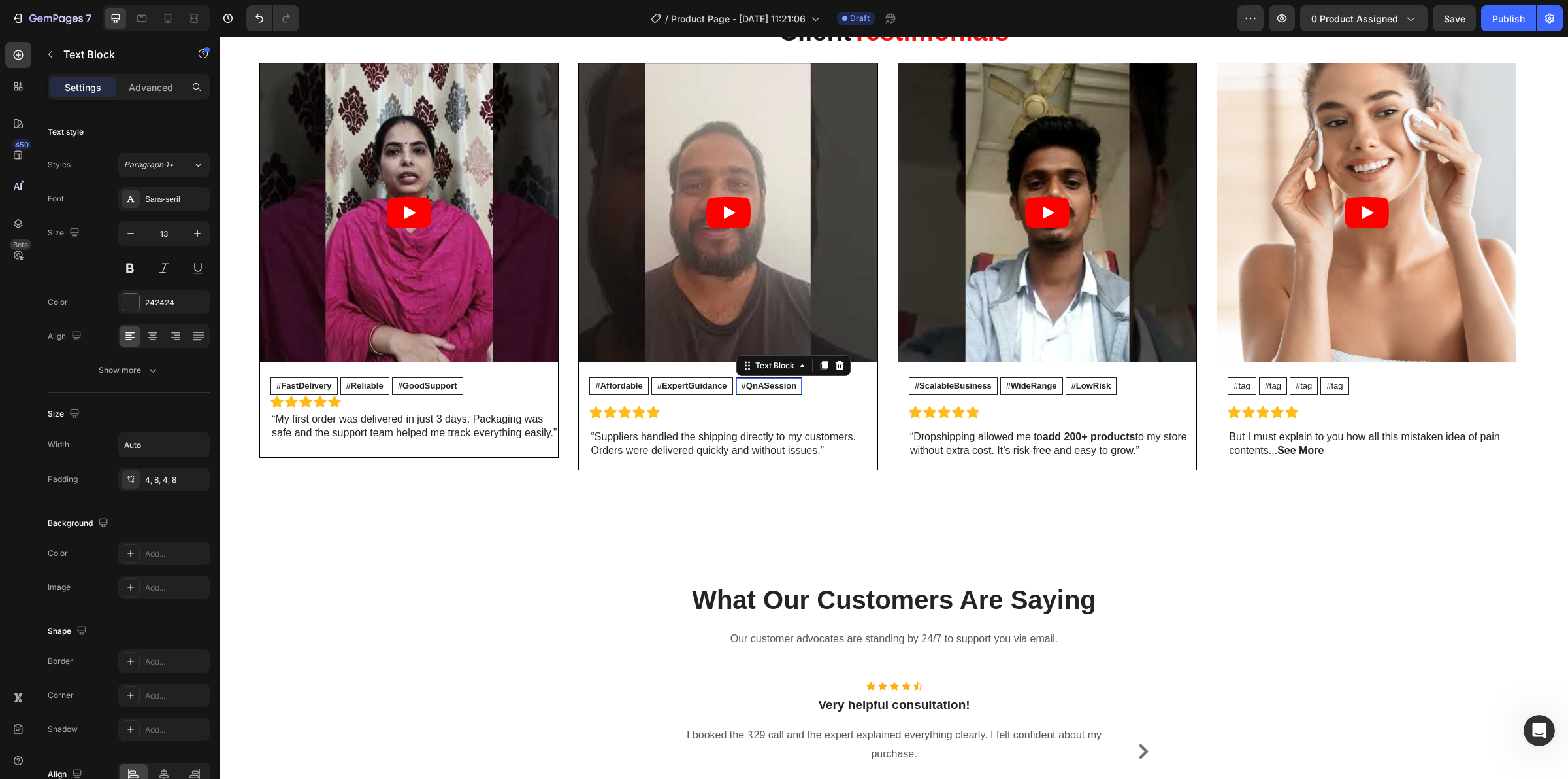
click at [781, 387] on strong "#QnASession" at bounding box center [769, 385] width 55 height 10
click at [1230, 71] on div "Video" at bounding box center [1234, 71] width 27 height 11
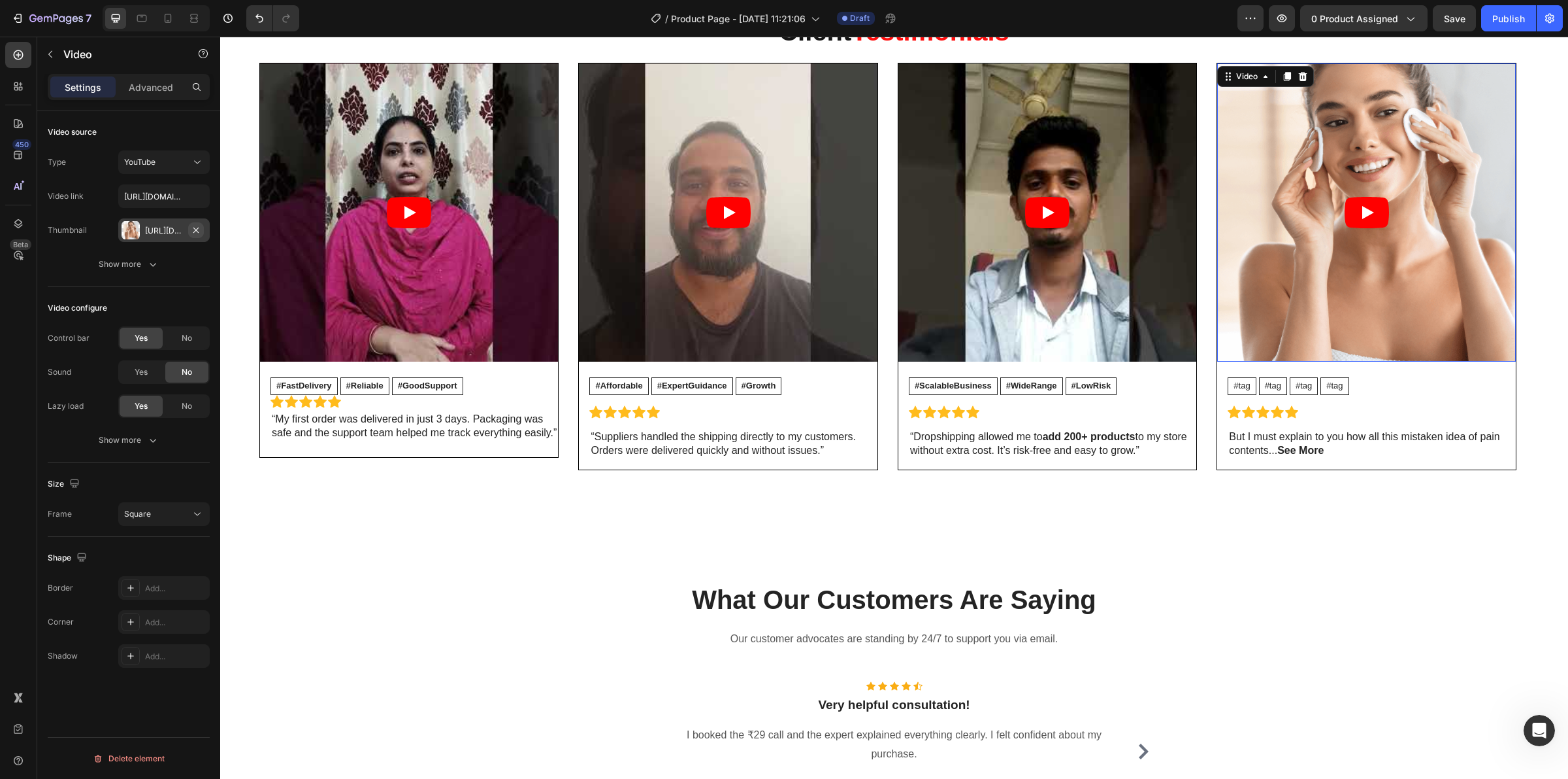
click at [200, 229] on icon "button" at bounding box center [196, 229] width 11 height 11
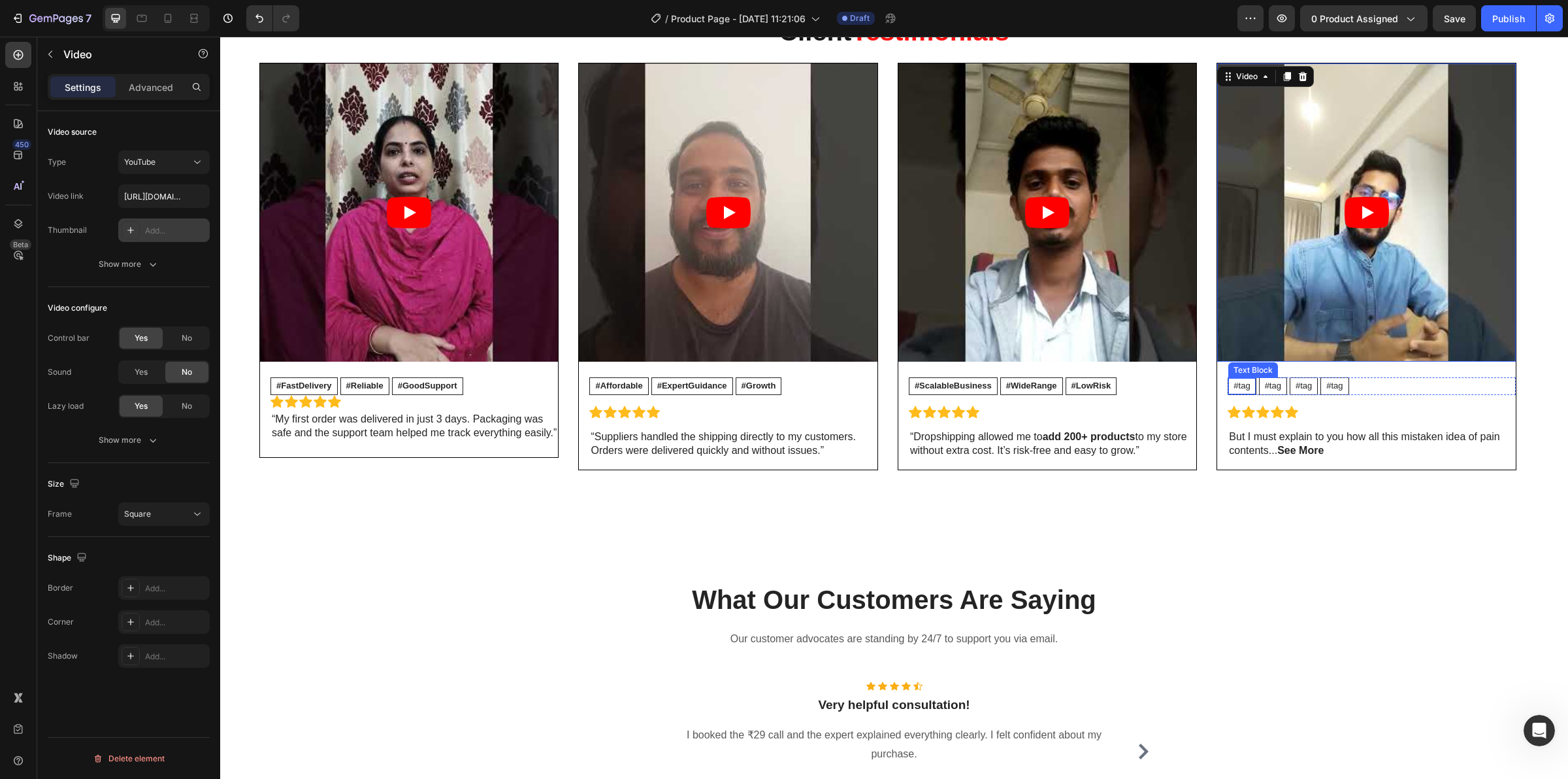
click at [1255, 390] on div "#tag" at bounding box center [1242, 385] width 27 height 16
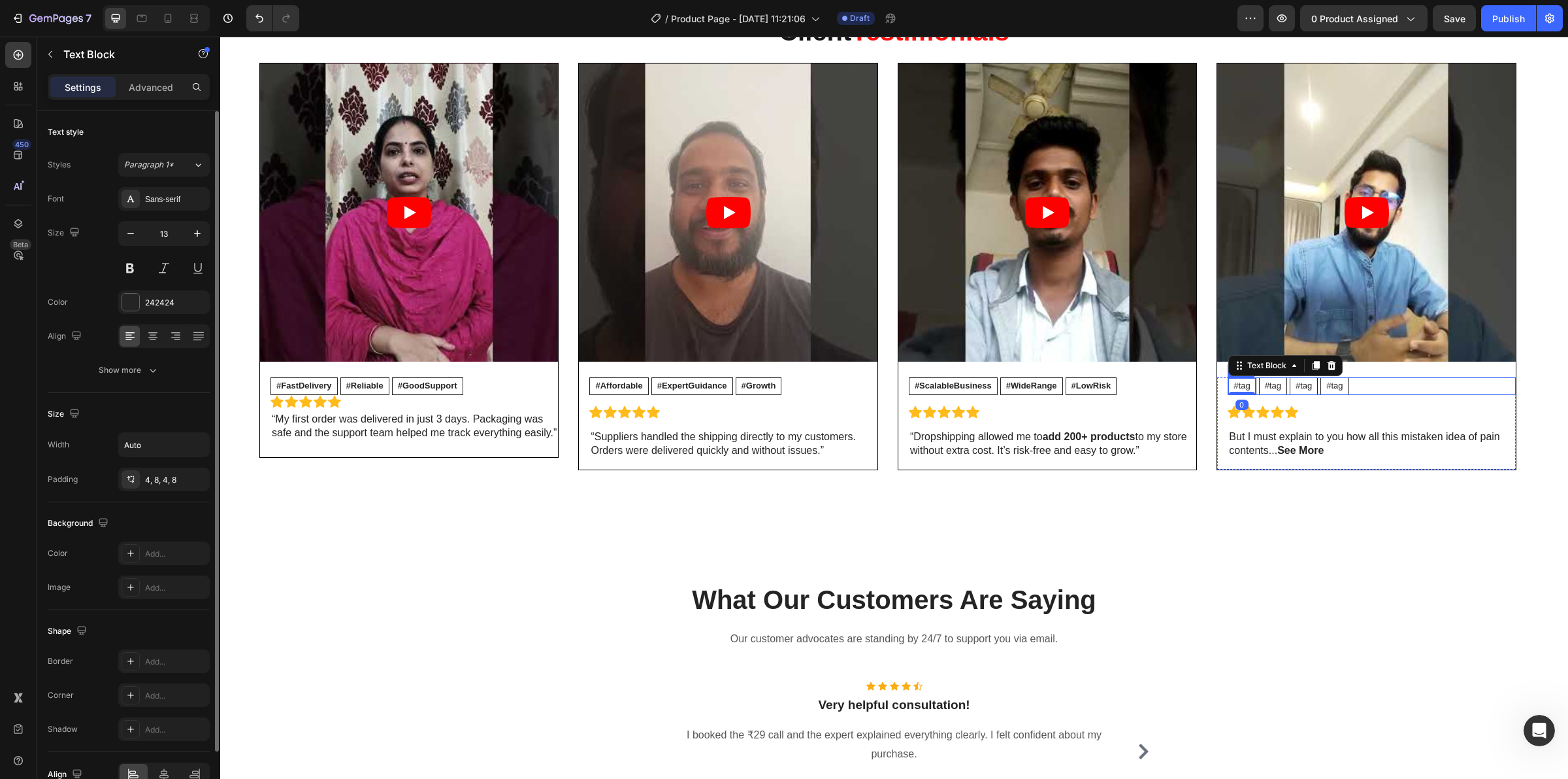
click at [1356, 378] on div "#tag Text Block 0 #tag Text Block #tag Text Block #tag Text Block Row" at bounding box center [1371, 386] width 288 height 17
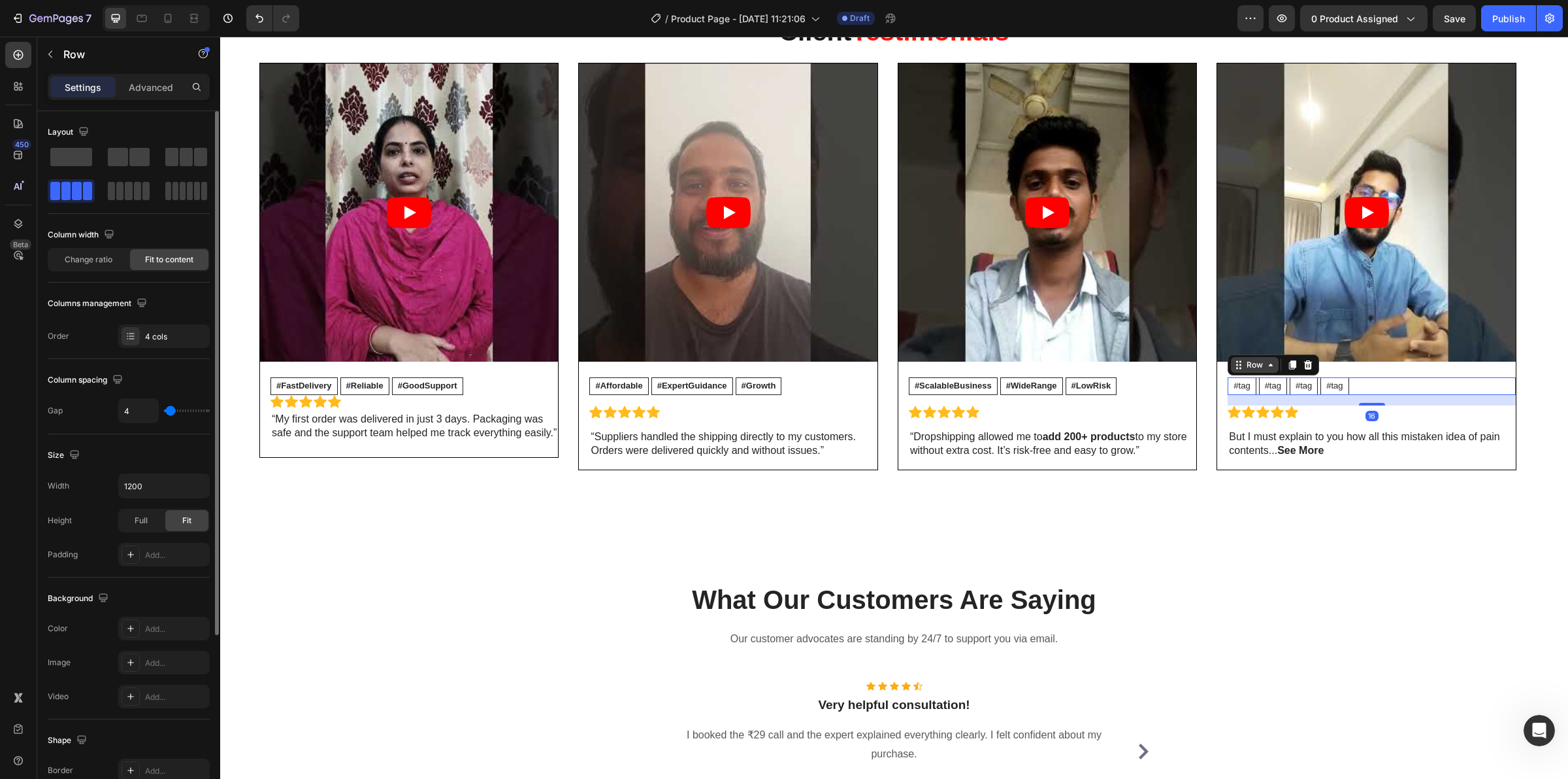
click at [1252, 369] on div "Row" at bounding box center [1255, 364] width 22 height 11
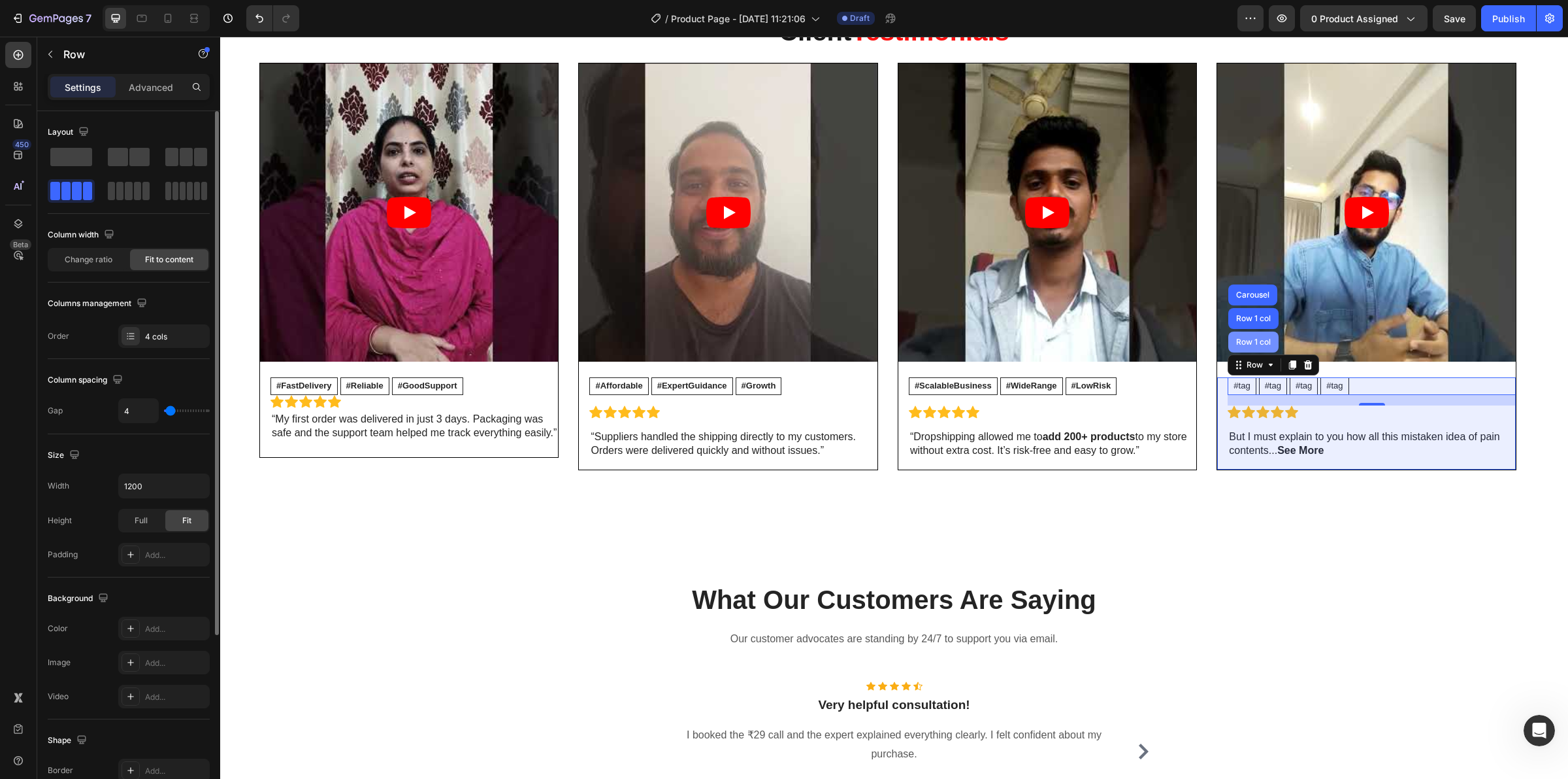
click at [1255, 344] on div "Row 1 col" at bounding box center [1254, 342] width 40 height 8
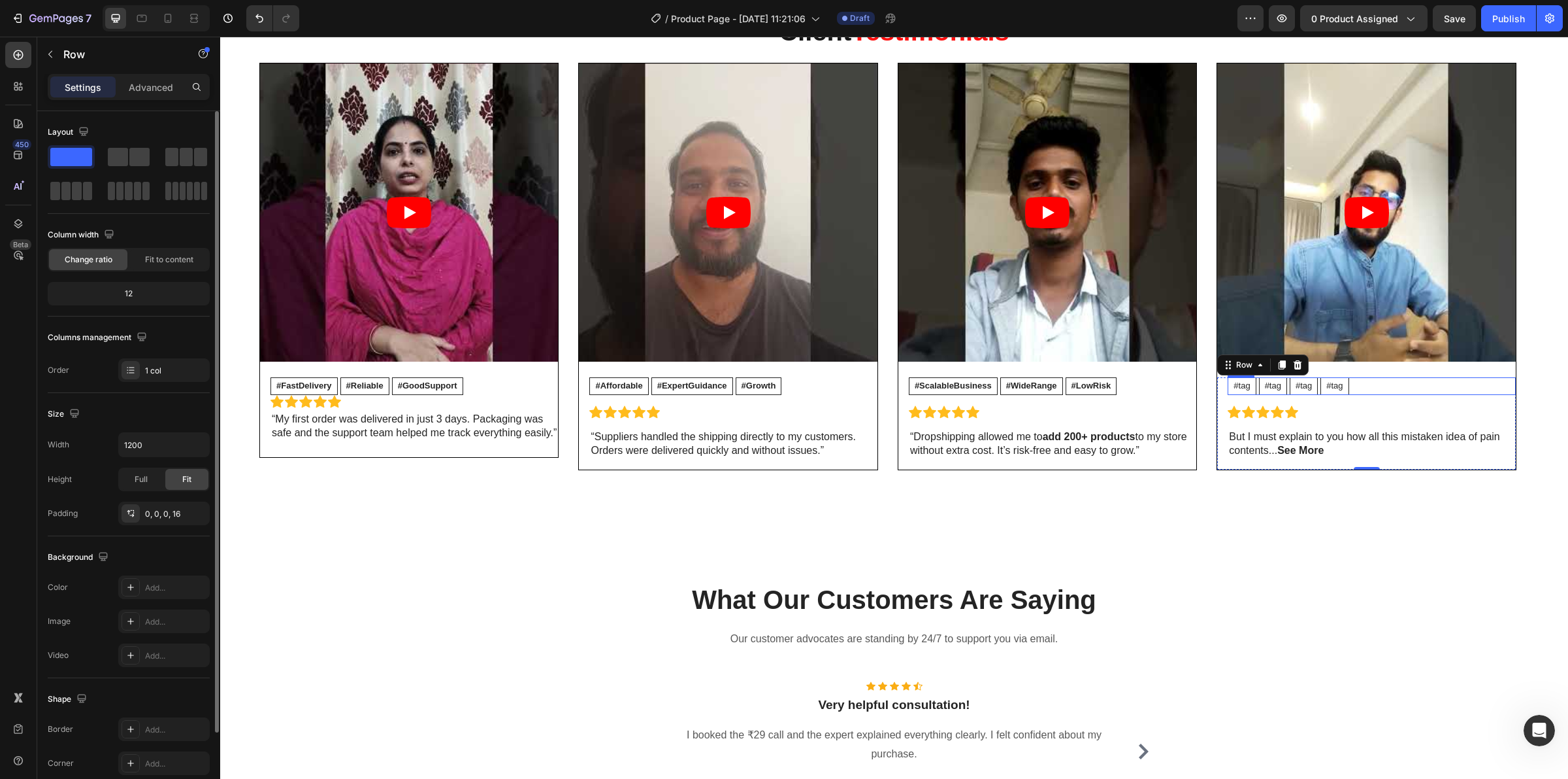
click at [1372, 382] on div "#tag Text Block #tag Text Block #tag Text Block #tag Text Block Row" at bounding box center [1371, 386] width 288 height 17
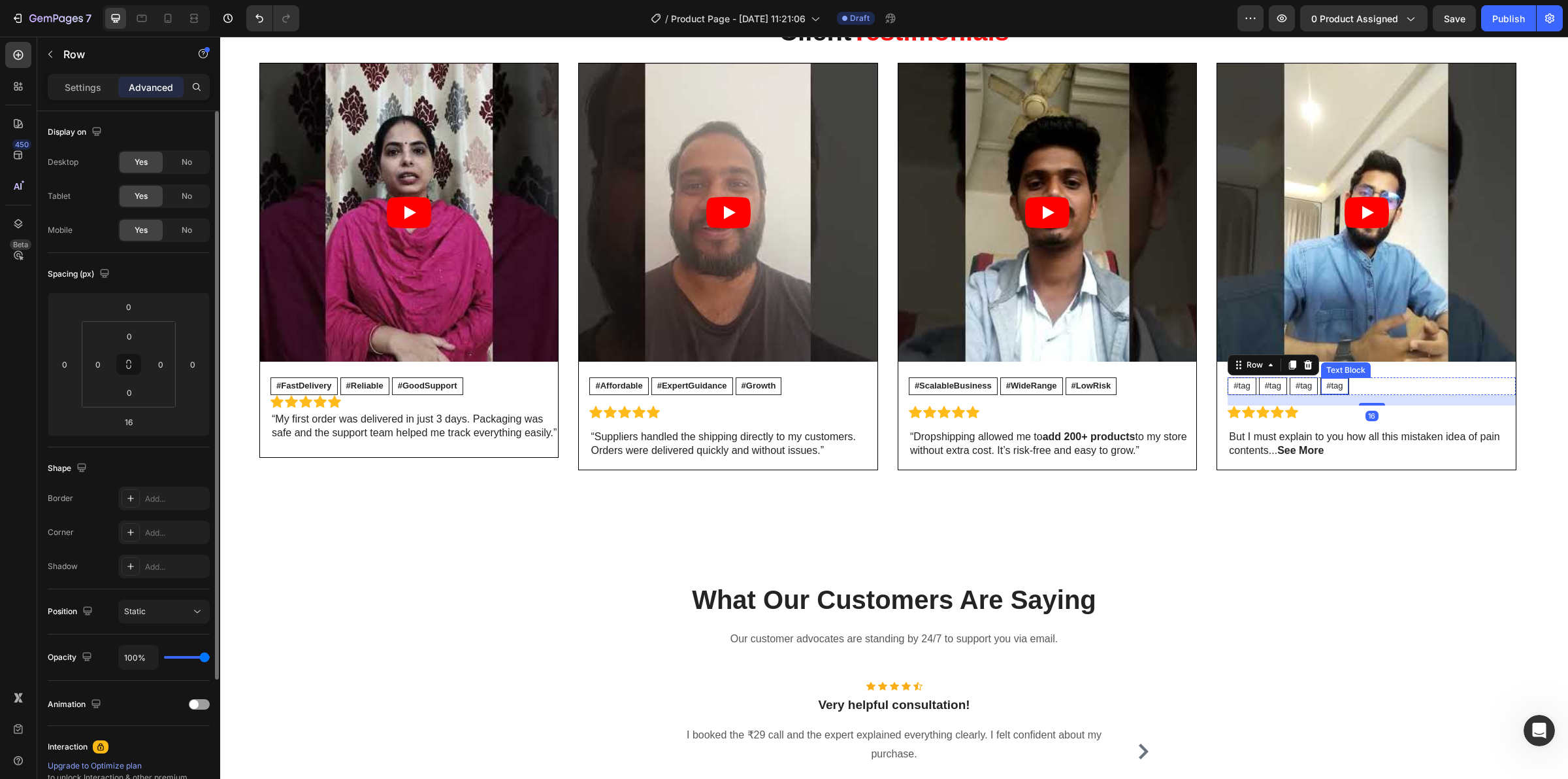
click at [1345, 386] on div "#tag" at bounding box center [1335, 385] width 27 height 16
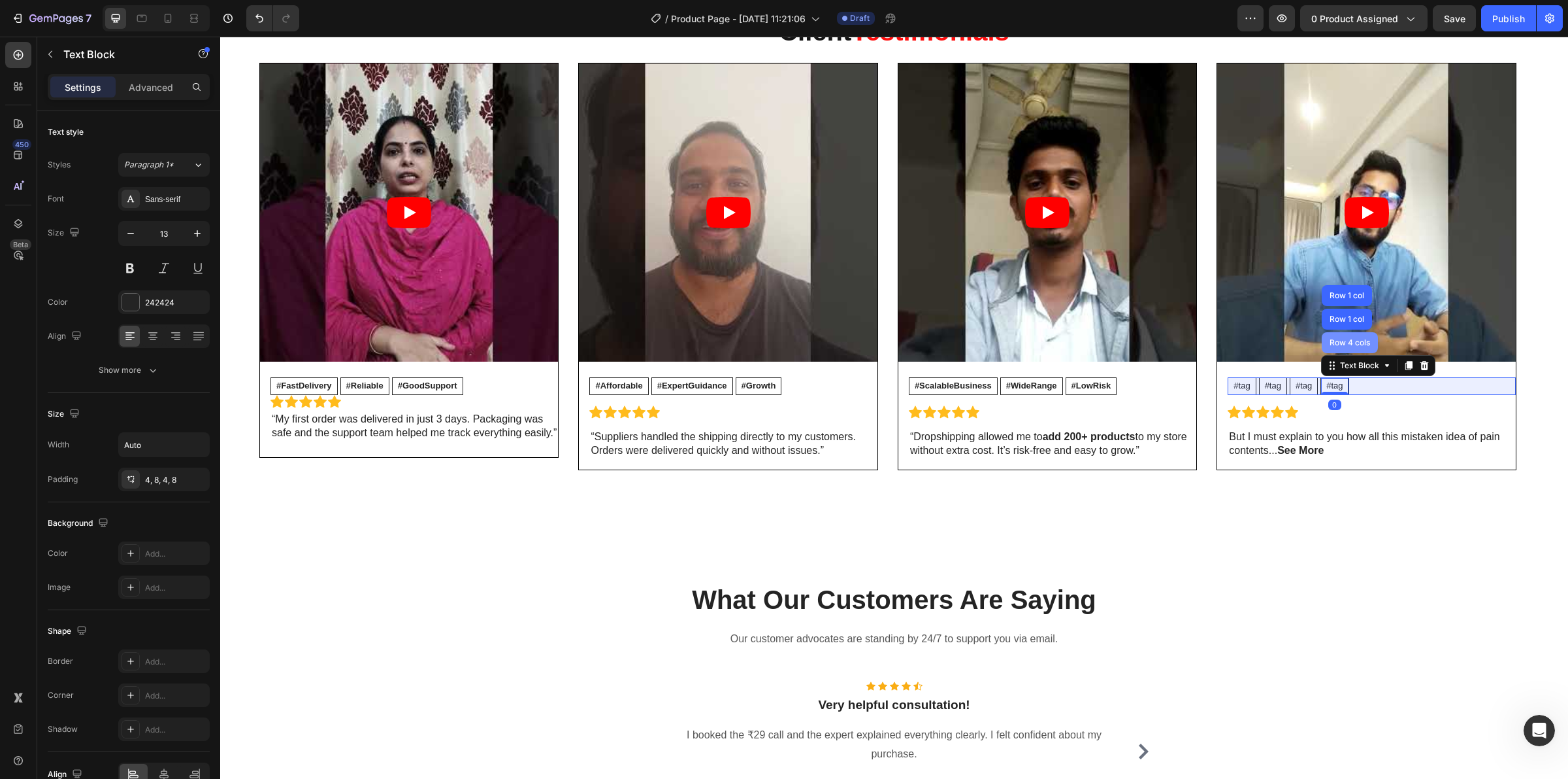
click at [1347, 345] on div "Row 4 cols" at bounding box center [1350, 342] width 46 height 8
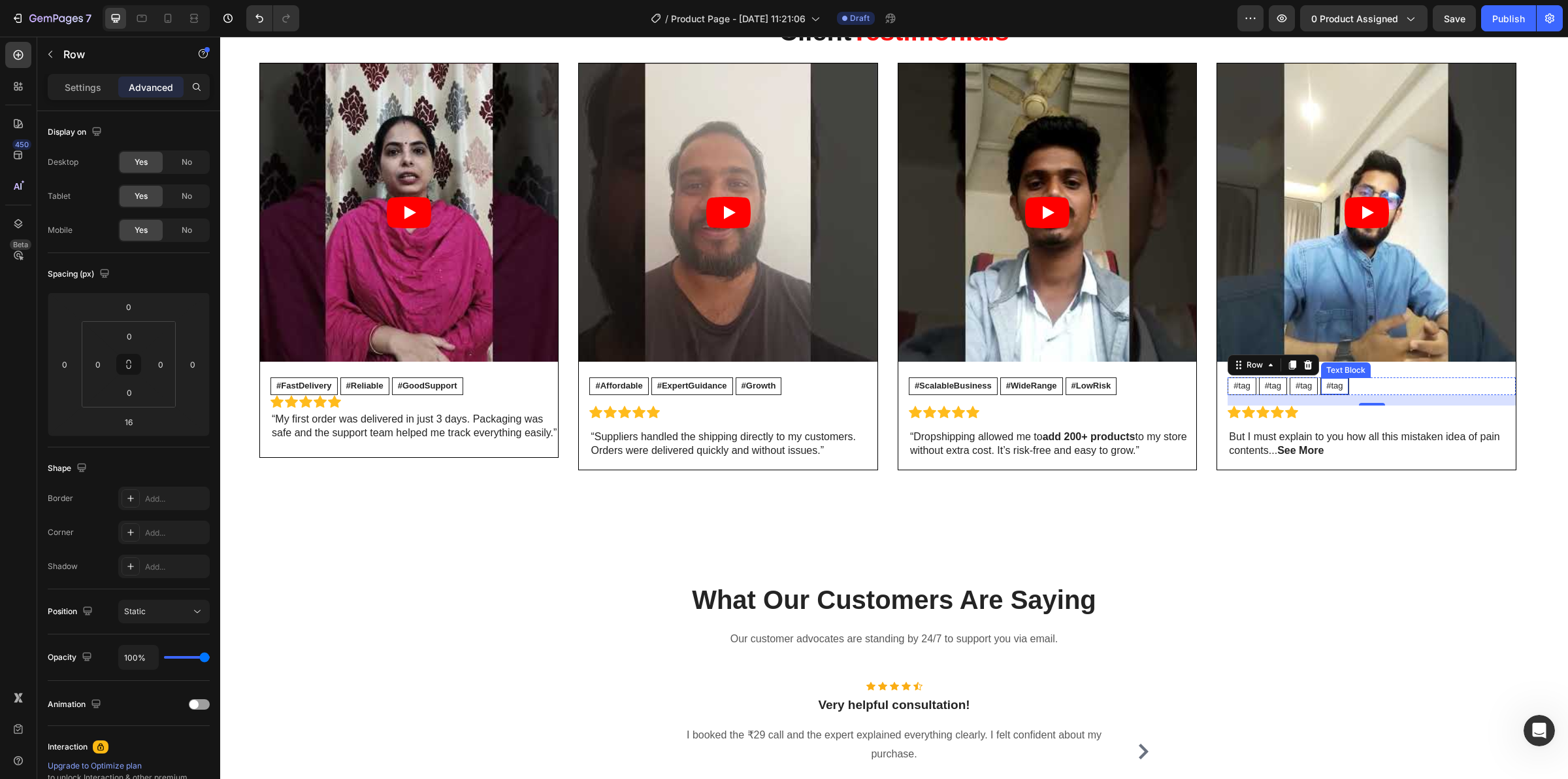
click at [1342, 386] on p "#tag" at bounding box center [1334, 386] width 16 height 11
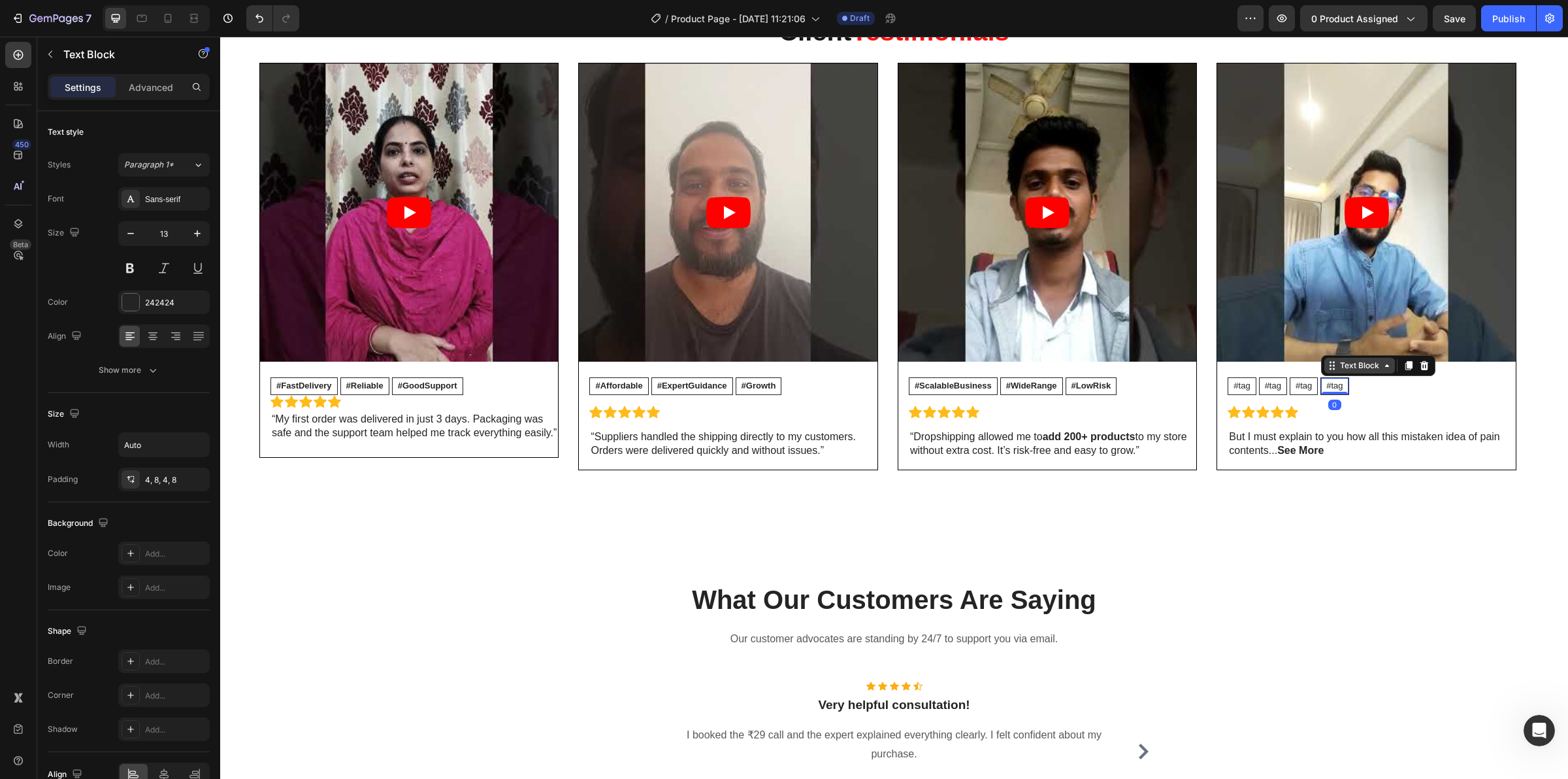
click at [1344, 363] on div "Text Block" at bounding box center [1360, 365] width 45 height 11
click at [1344, 344] on div "Row 4 cols" at bounding box center [1350, 342] width 46 height 8
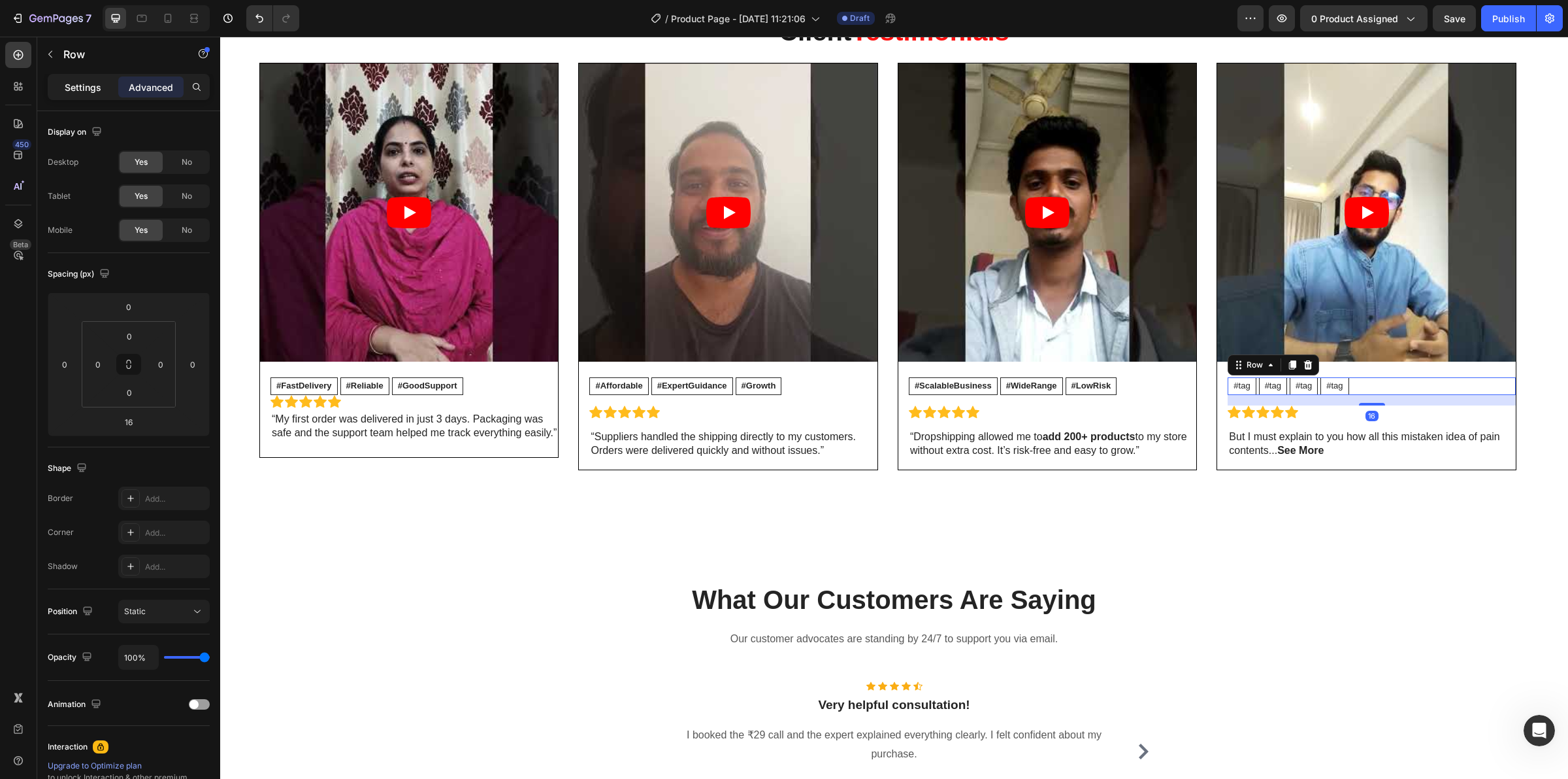
click at [78, 82] on p "Settings" at bounding box center [83, 87] width 36 height 13
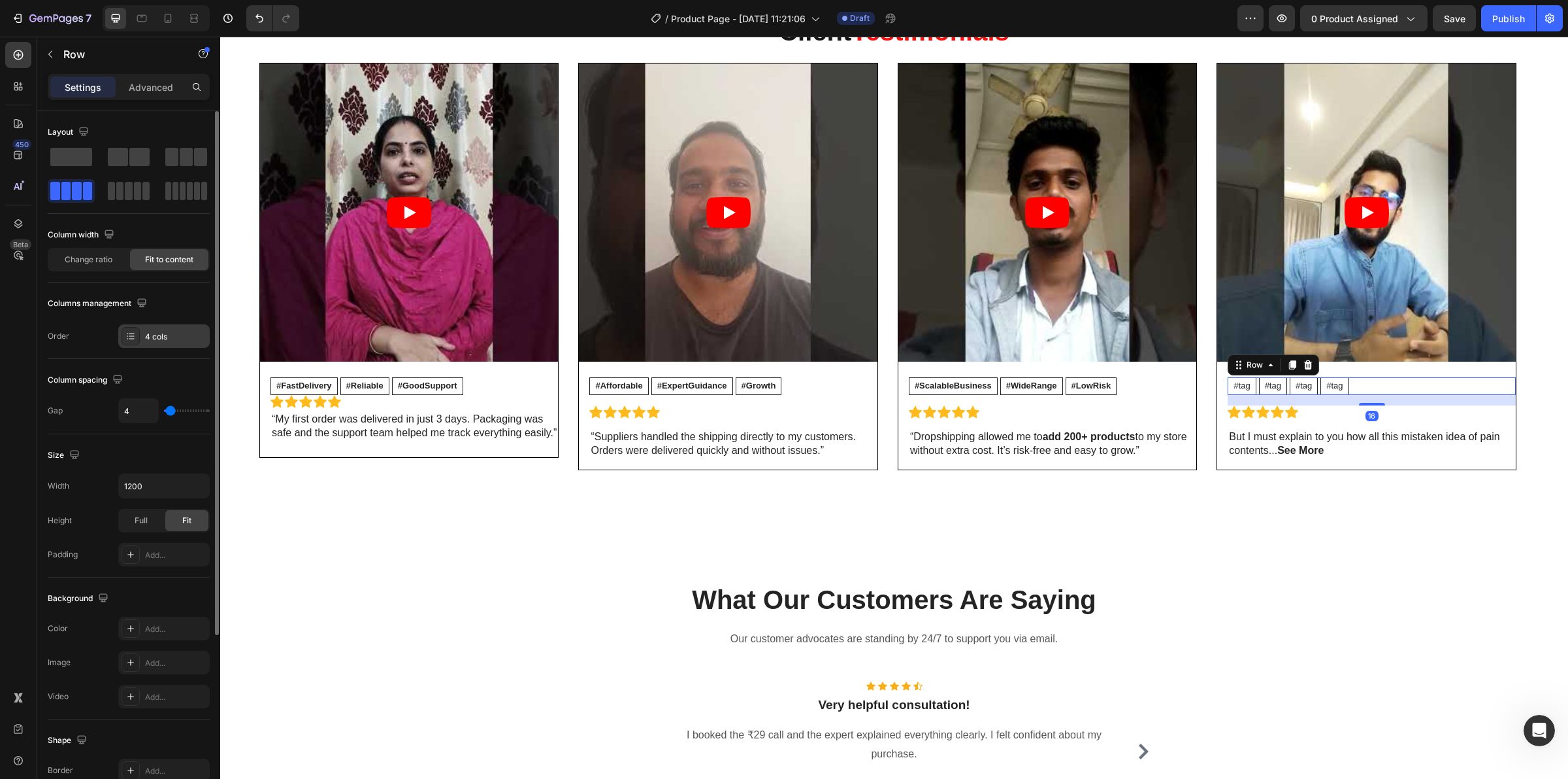
click at [170, 329] on div "4 cols" at bounding box center [164, 335] width 92 height 24
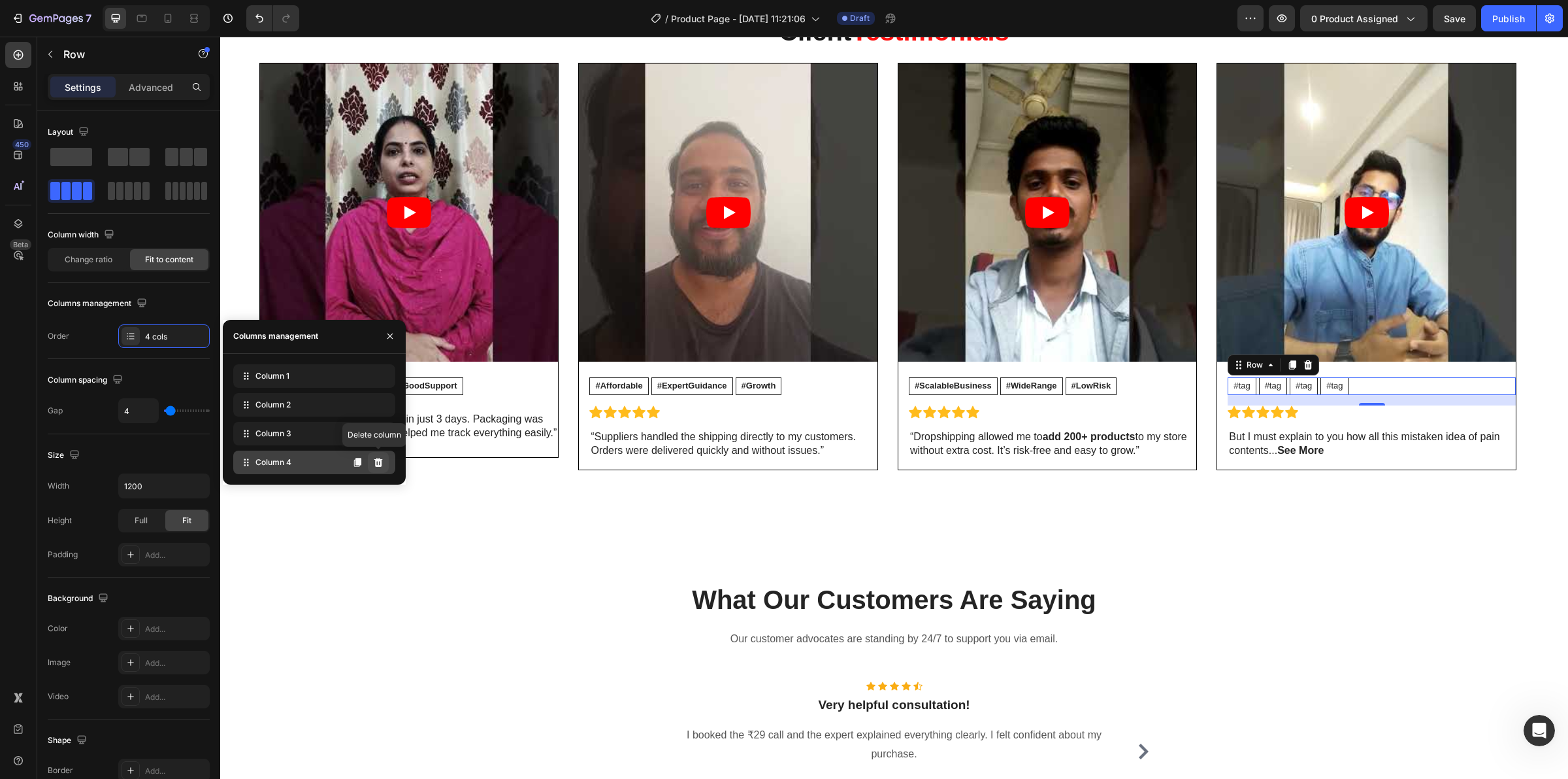
click at [381, 462] on icon at bounding box center [377, 463] width 9 height 10
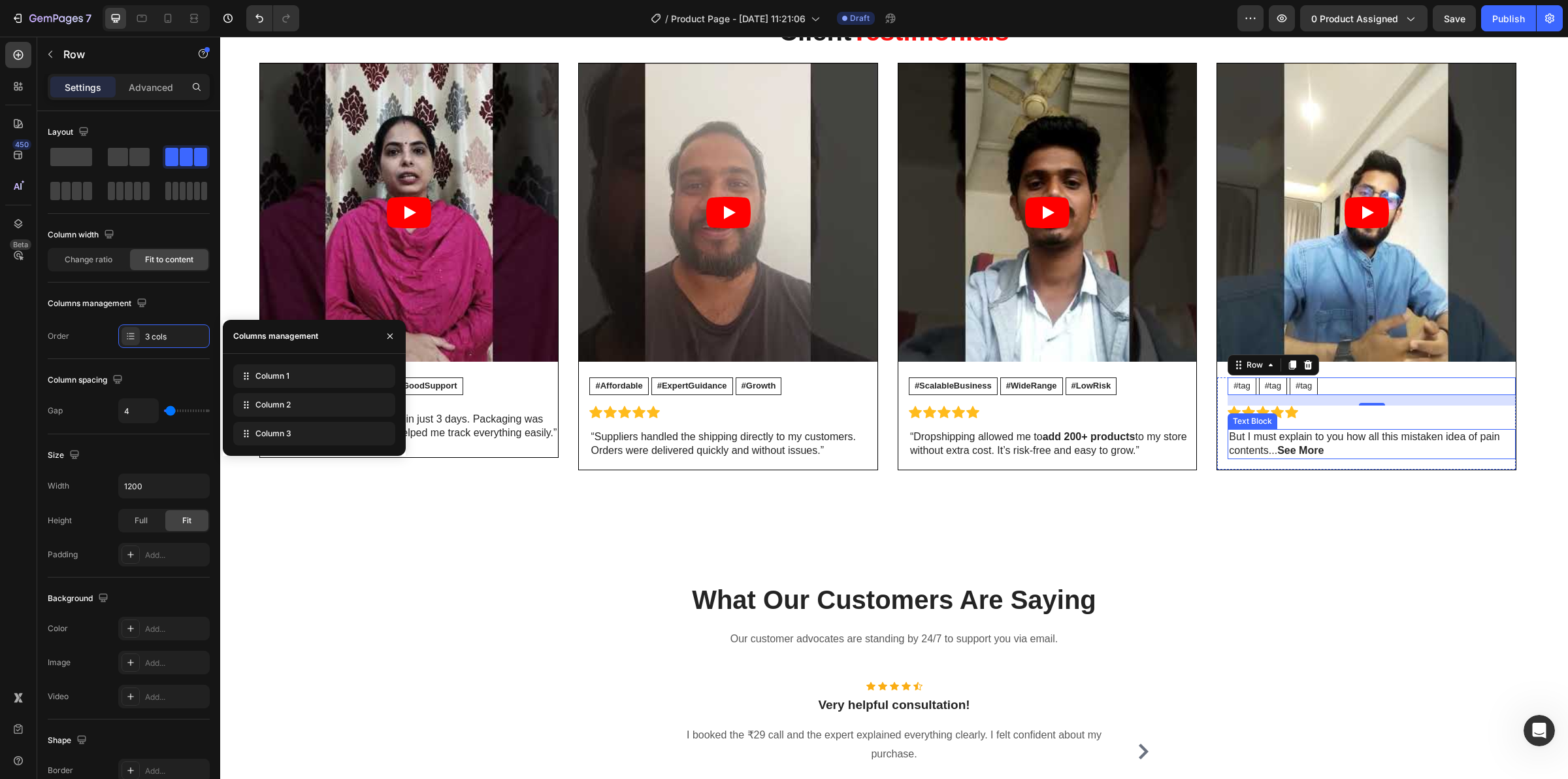
click at [1298, 444] on strong "See More" at bounding box center [1300, 450] width 47 height 11
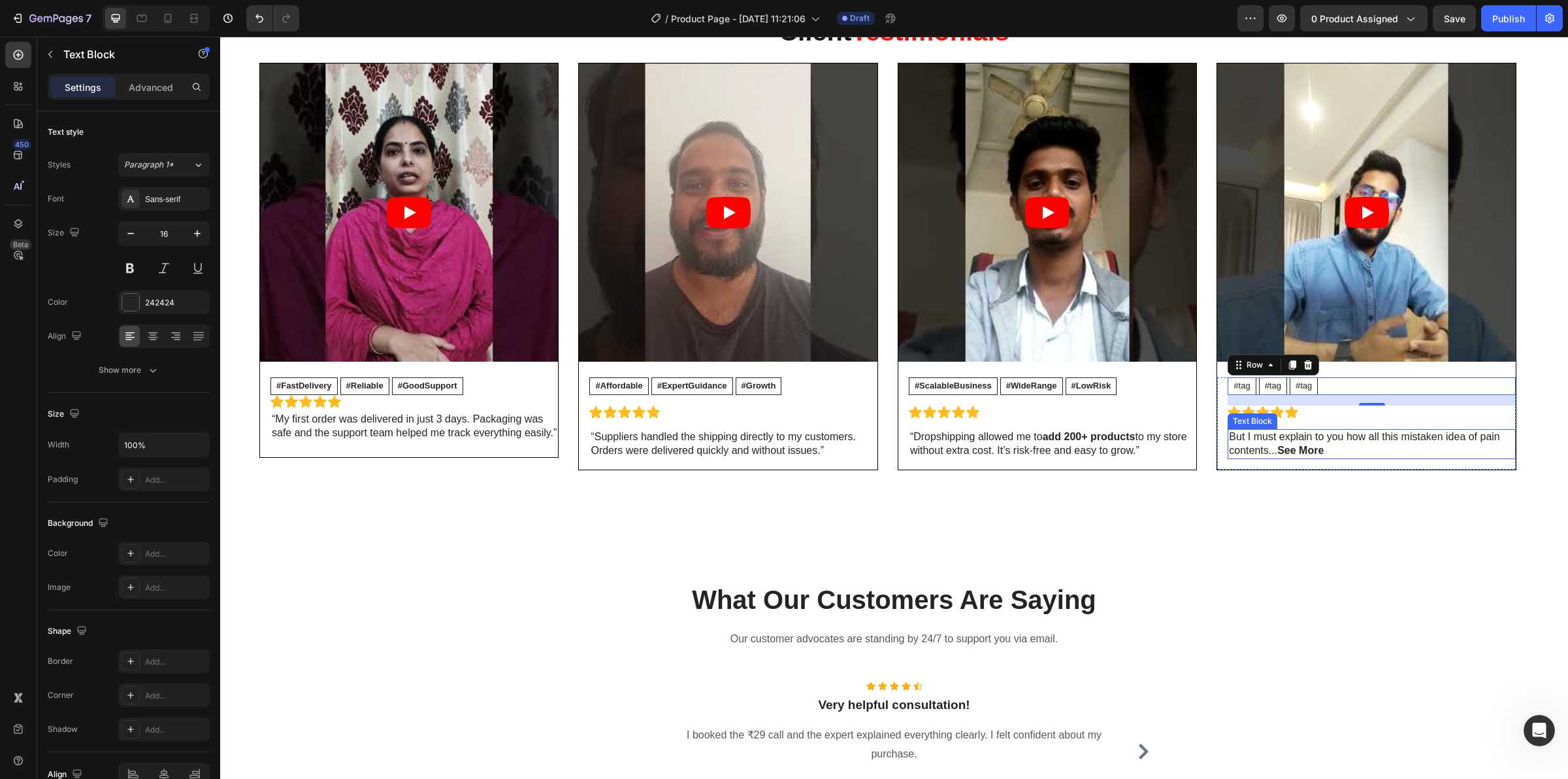
click at [1298, 444] on strong "See More" at bounding box center [1300, 450] width 47 height 11
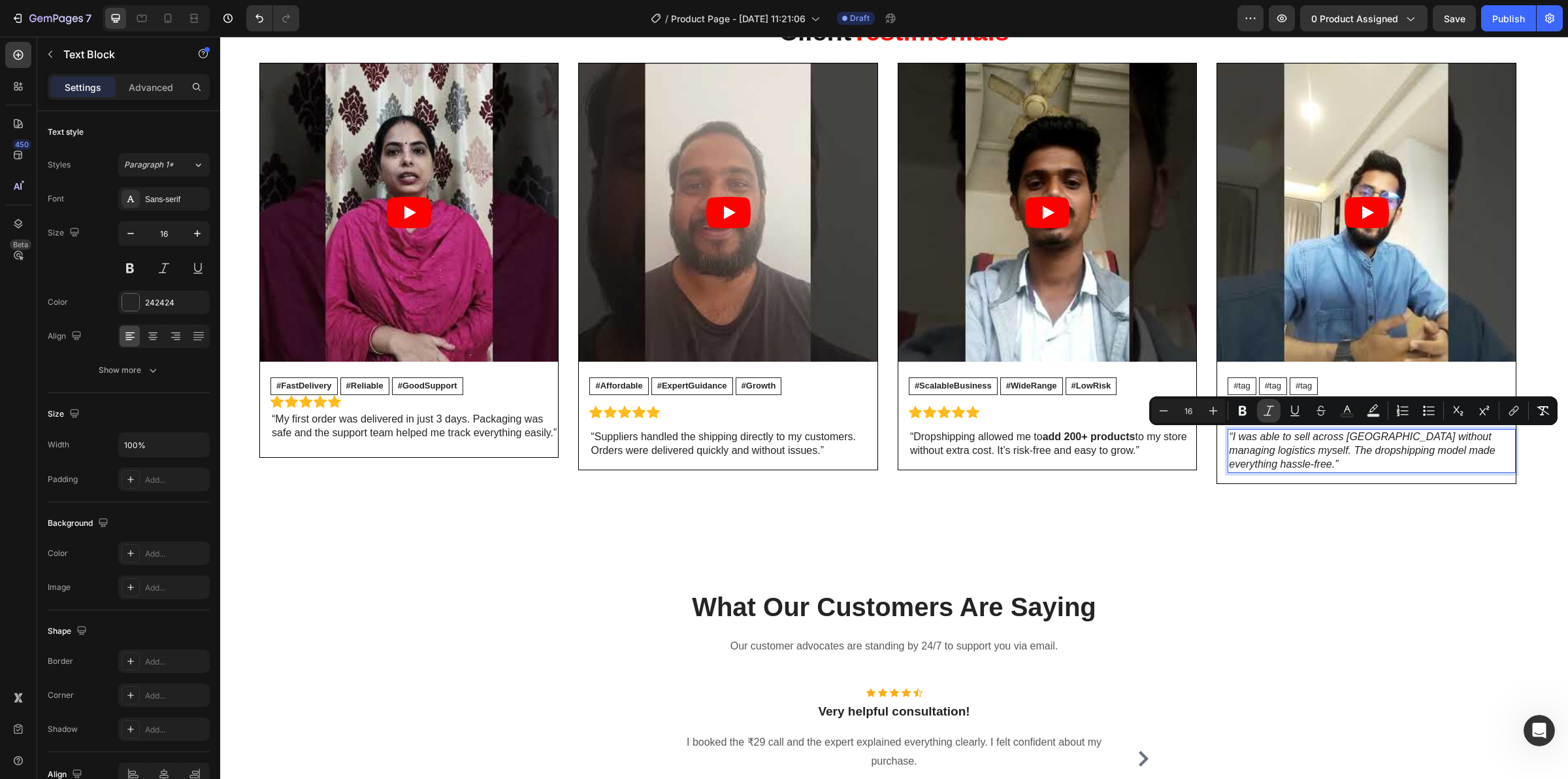
click at [1268, 412] on icon "Editor contextual toolbar" at bounding box center [1269, 411] width 13 height 13
click at [1354, 449] on p "“I was able to sell across [GEOGRAPHIC_DATA] without managing logistics myself.…" at bounding box center [1371, 450] width 285 height 40
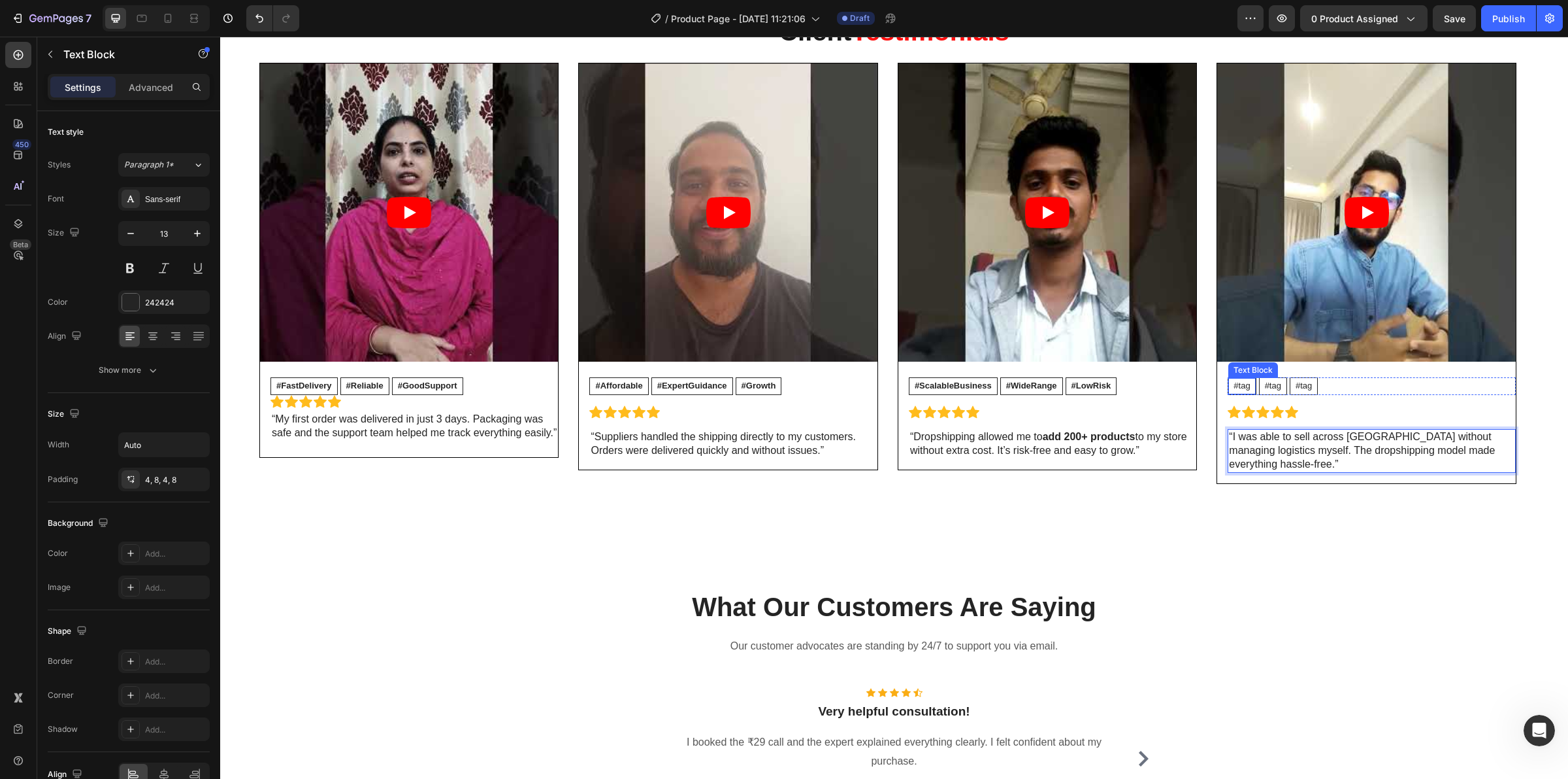
click at [1235, 379] on div "#tag" at bounding box center [1242, 385] width 27 height 16
click at [1235, 383] on p "#tag" at bounding box center [1241, 386] width 16 height 11
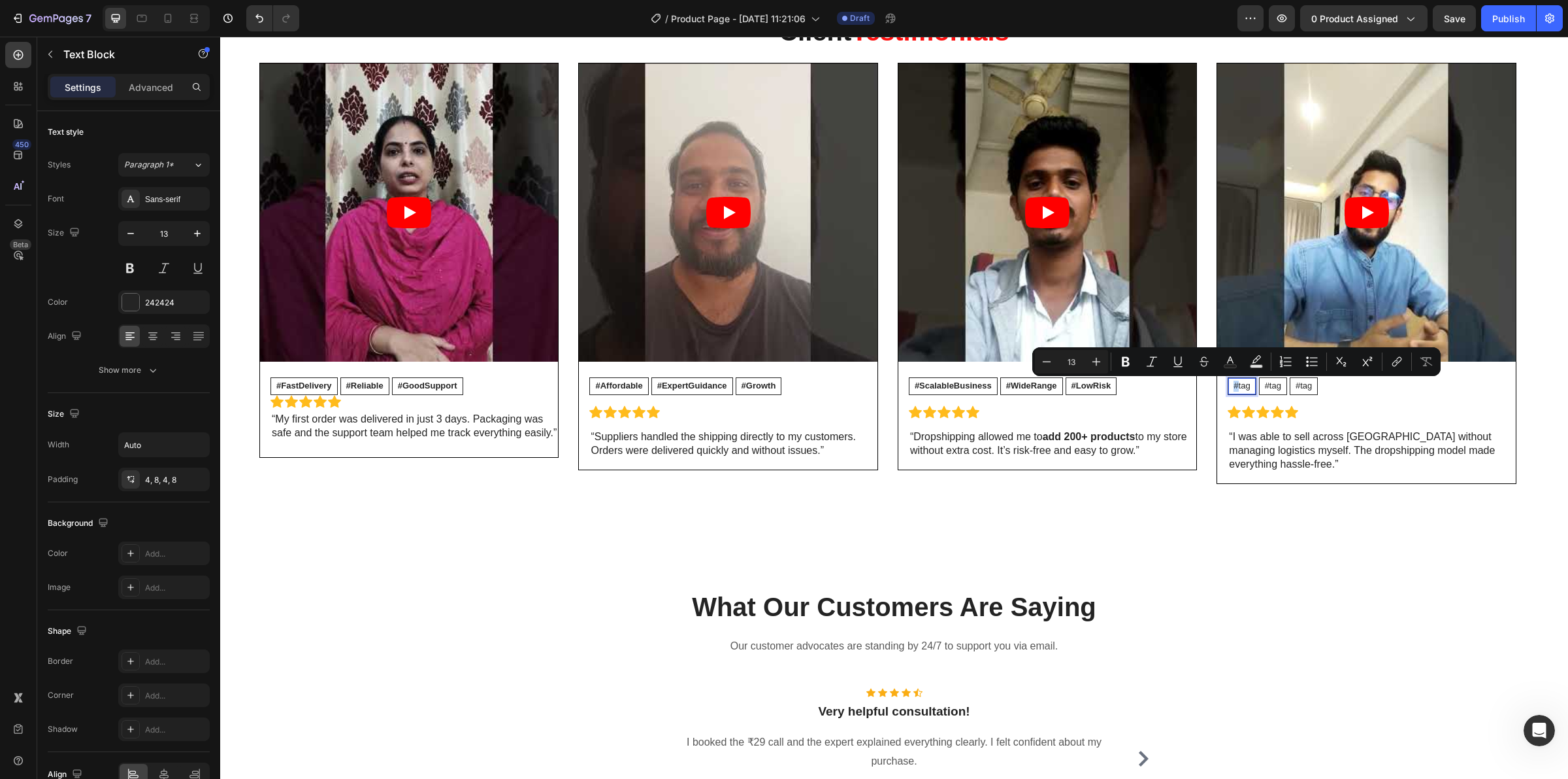
click at [1239, 381] on p "#tag" at bounding box center [1241, 386] width 16 height 11
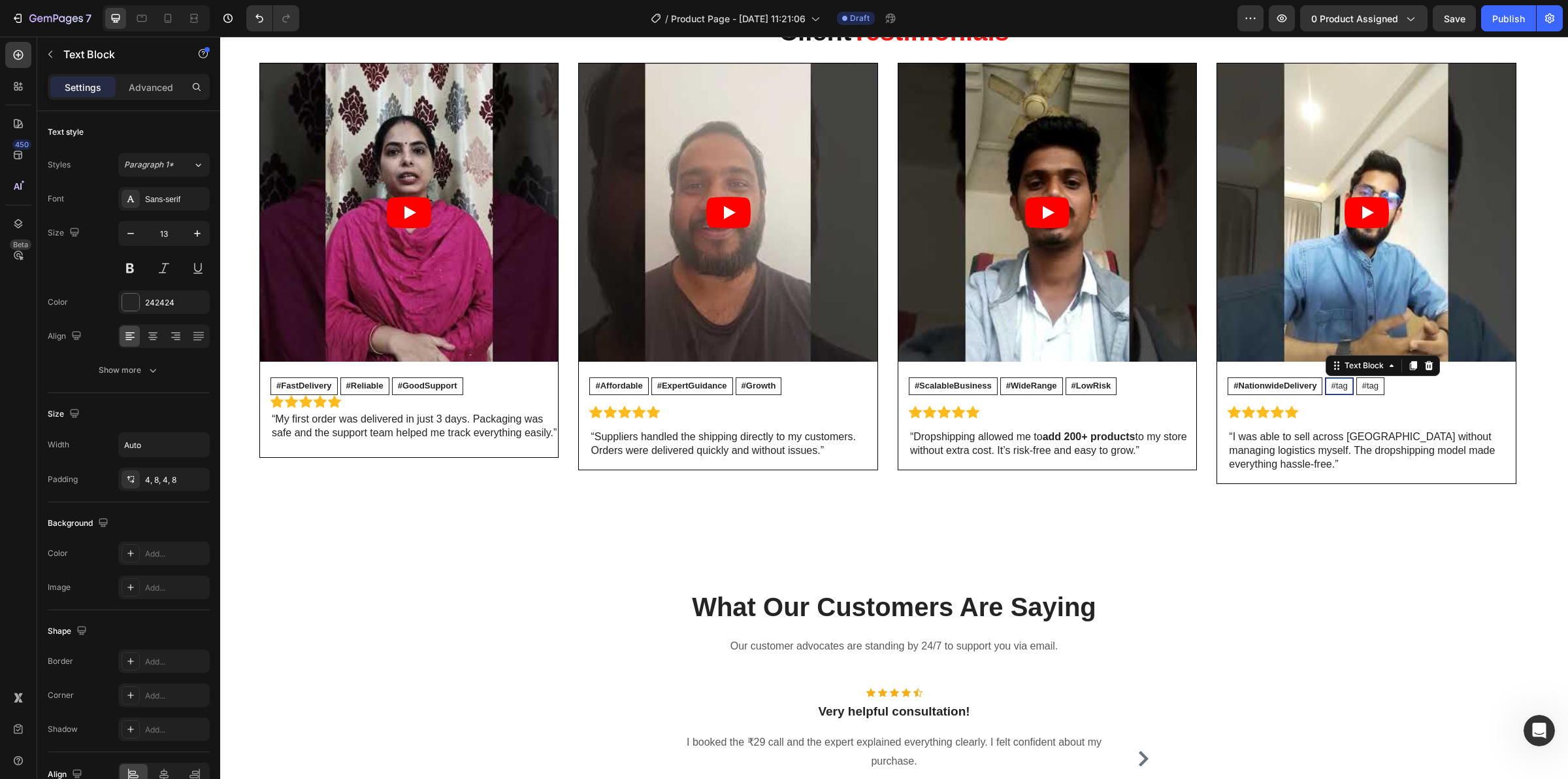
click at [1340, 383] on p "#tag" at bounding box center [1339, 386] width 16 height 11
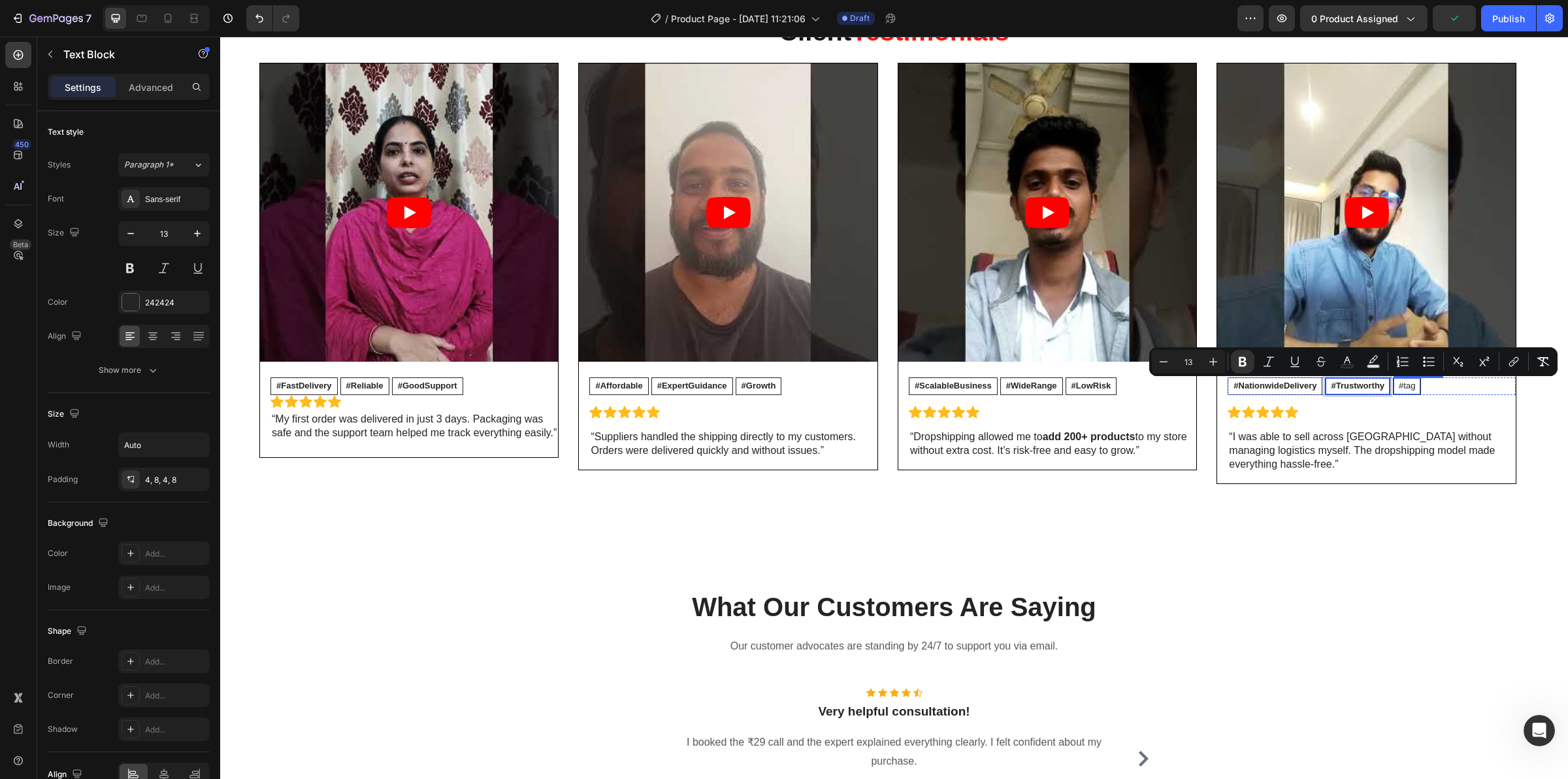
click at [1412, 386] on p "#tag" at bounding box center [1407, 386] width 16 height 11
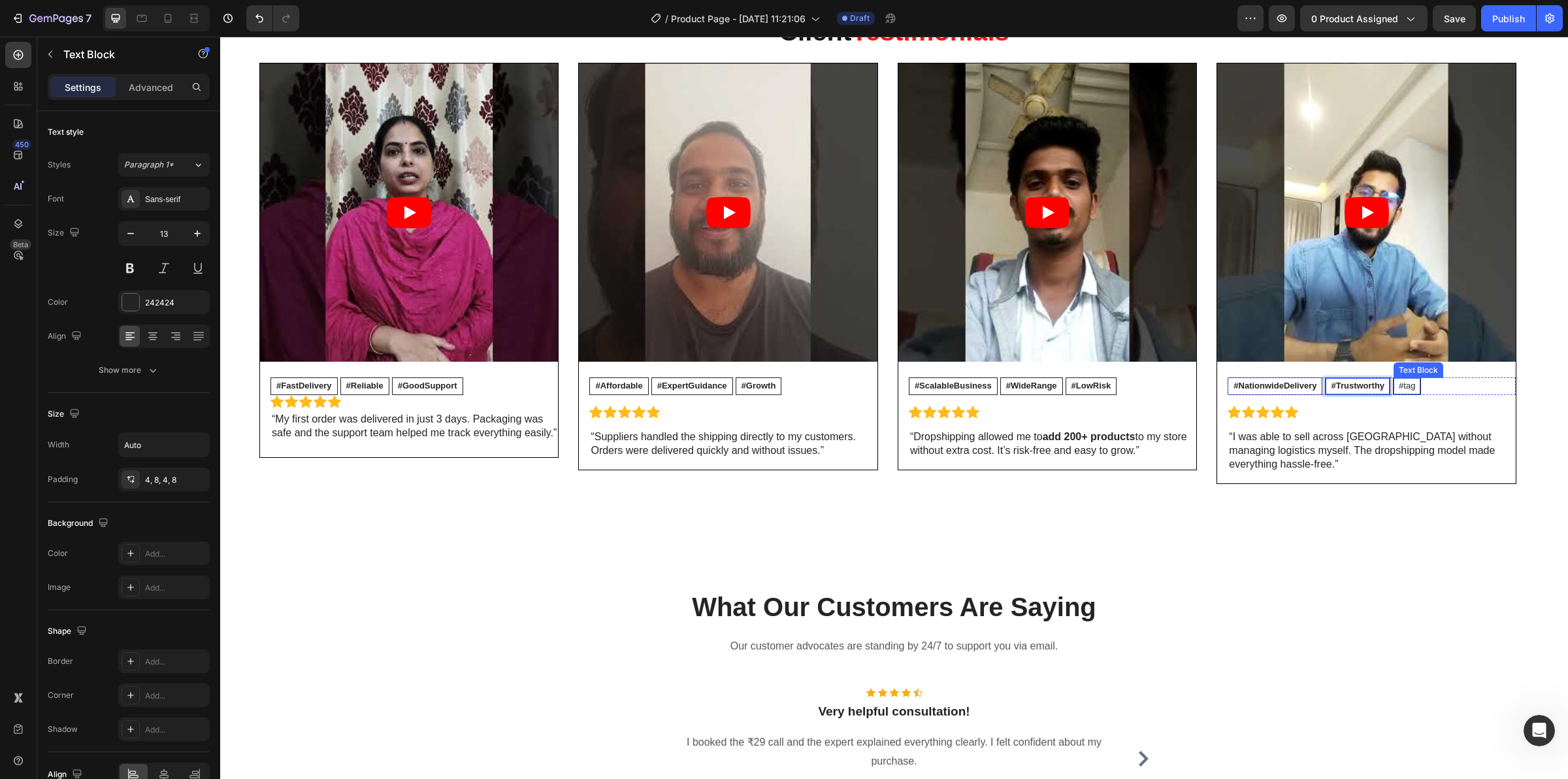
click at [1412, 386] on p "#tag" at bounding box center [1407, 386] width 16 height 11
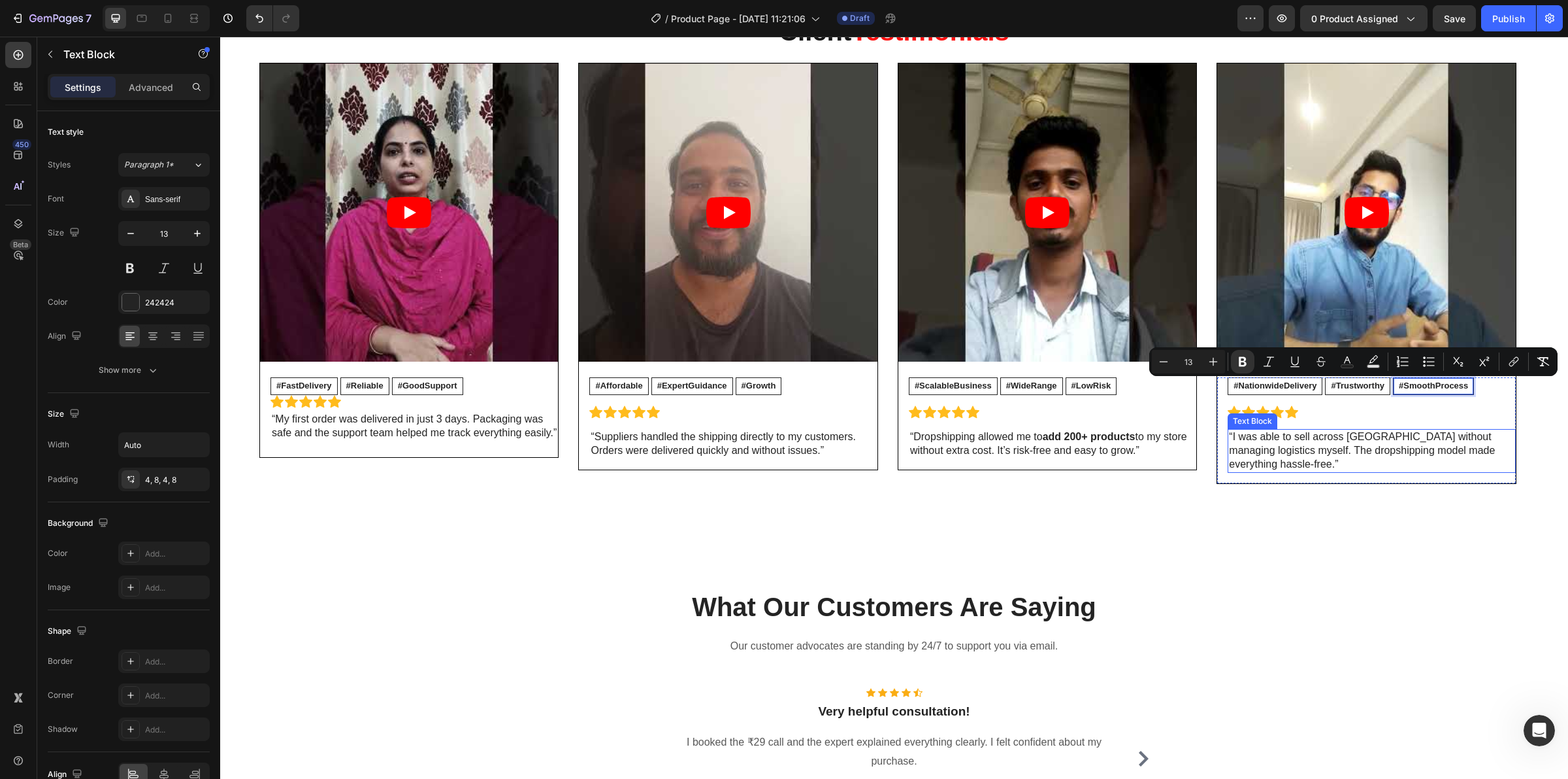
click at [1409, 493] on div "Video #FastDelivery Text Block #Reliable Text Block #GoodSupport Text Block Row…" at bounding box center [894, 278] width 1270 height 431
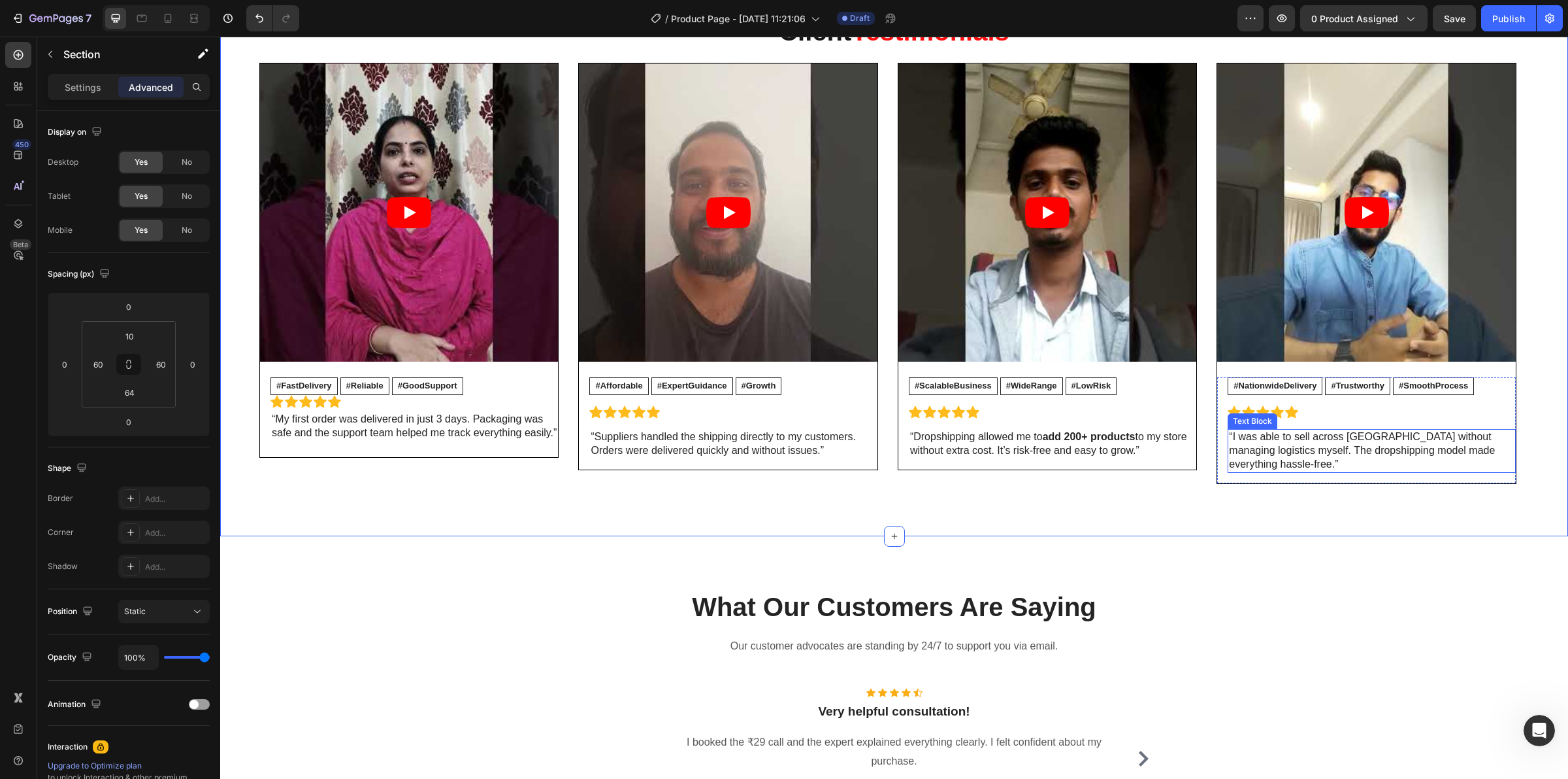
click at [1264, 471] on div "“I was able to sell across [GEOGRAPHIC_DATA] without managing logistics myself.…" at bounding box center [1371, 450] width 288 height 43
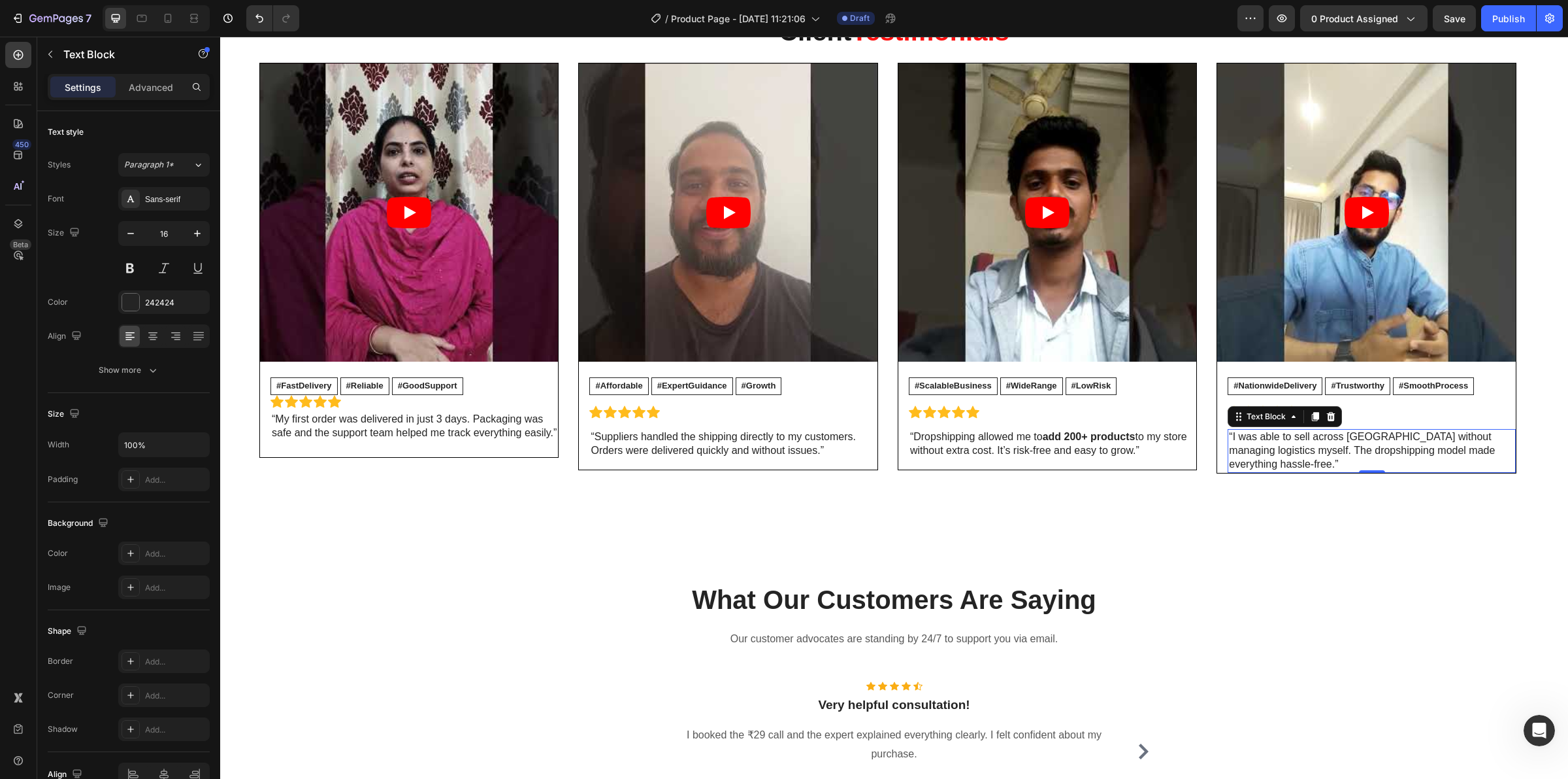
drag, startPoint x: 1369, startPoint y: 481, endPoint x: 1369, endPoint y: 465, distance: 16.0
click at [1369, 465] on div "“I was able to sell across [GEOGRAPHIC_DATA] without managing logistics myself.…" at bounding box center [1371, 450] width 288 height 43
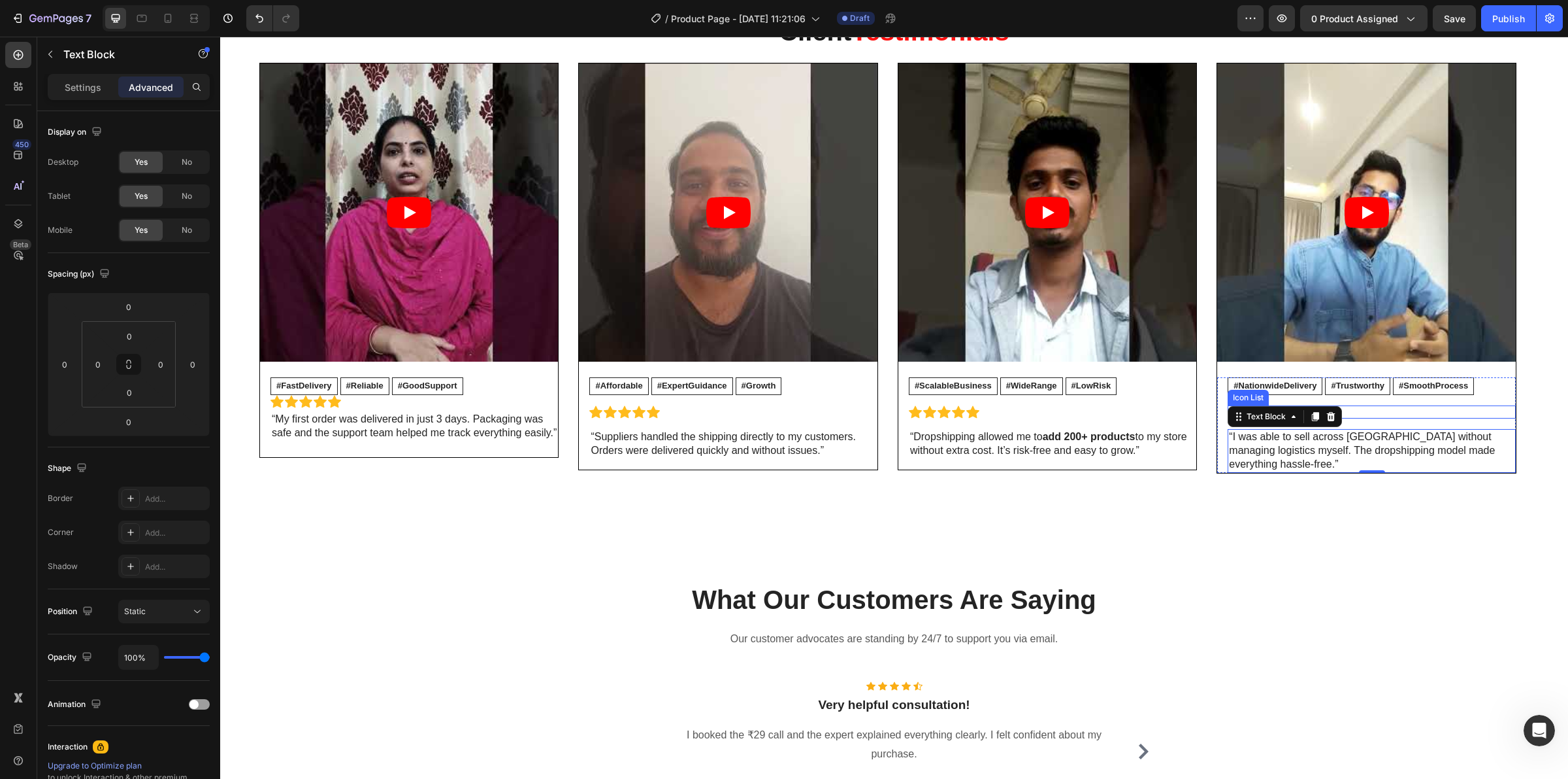
click at [1386, 413] on div "Icon Icon Icon Icon Icon" at bounding box center [1371, 412] width 288 height 13
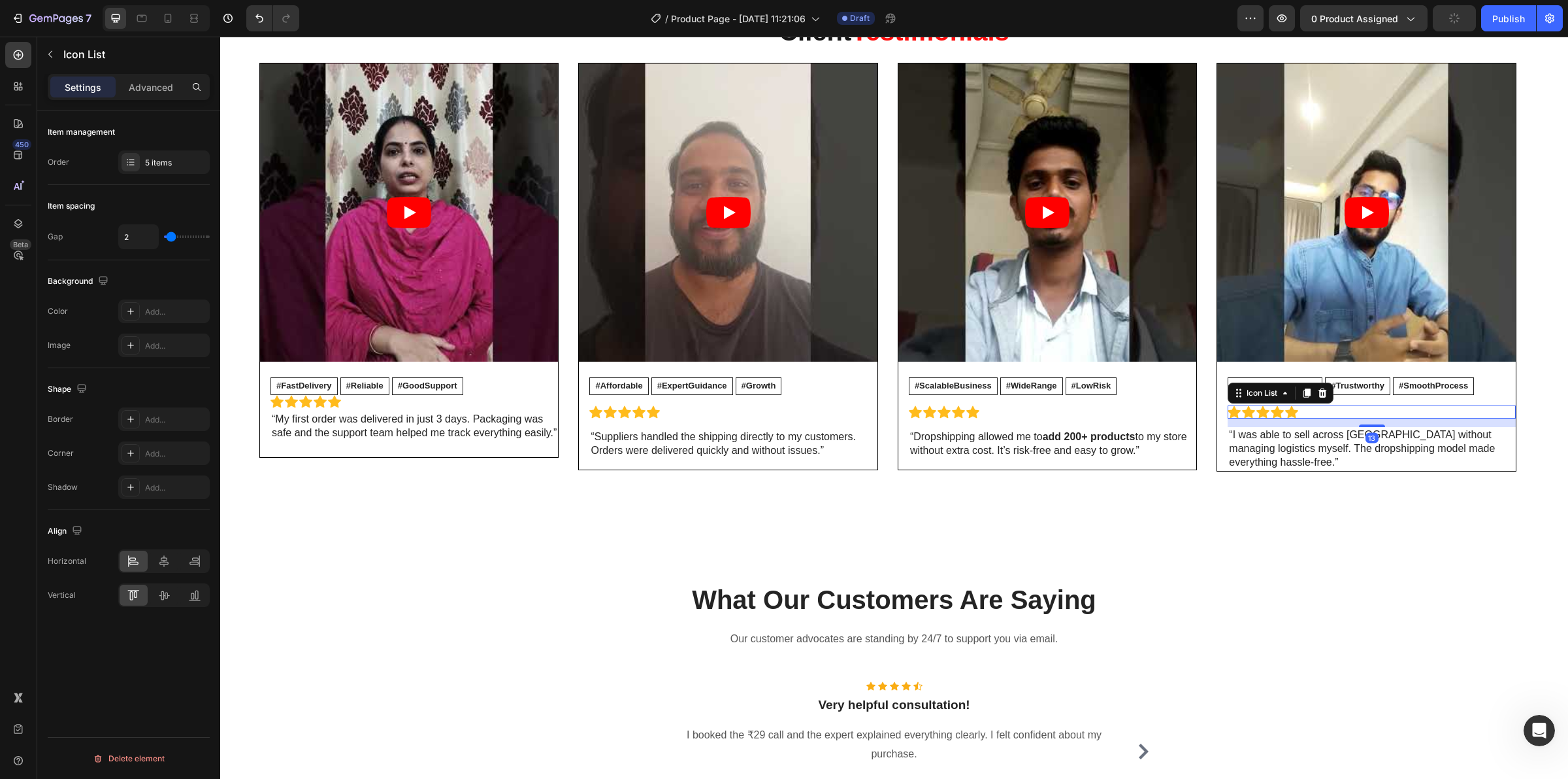
click at [1371, 426] on div at bounding box center [1372, 425] width 26 height 3
click at [1190, 540] on div "What Our Customers Are Saying Heading Our customer advocates are standing by 24…" at bounding box center [893, 710] width 1348 height 364
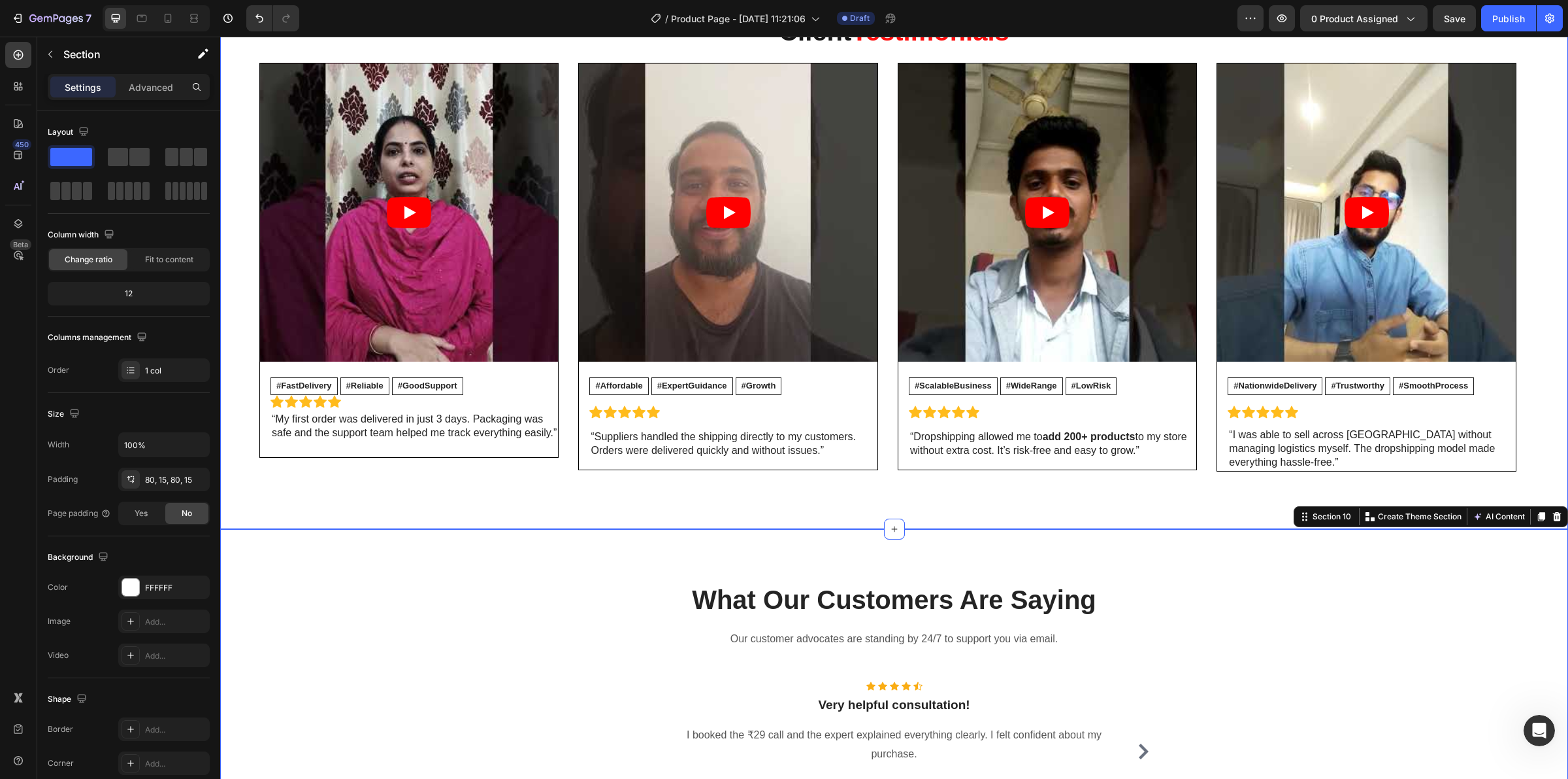
click at [845, 502] on div "Client Testimonials Heading Video #FastDelivery Text Block #Reliable Text Block…" at bounding box center [893, 268] width 1348 height 522
click at [934, 508] on div "Client Testimonials Heading Video #FastDelivery Text Block #Reliable Text Block…" at bounding box center [893, 268] width 1348 height 522
click at [1001, 492] on div "Client Testimonials Heading Video #FastDelivery Text Block #Reliable Text Block…" at bounding box center [893, 268] width 1348 height 522
click at [905, 487] on div "Client Testimonials Heading Video #FastDelivery Text Block #Reliable Text Block…" at bounding box center [893, 268] width 1348 height 522
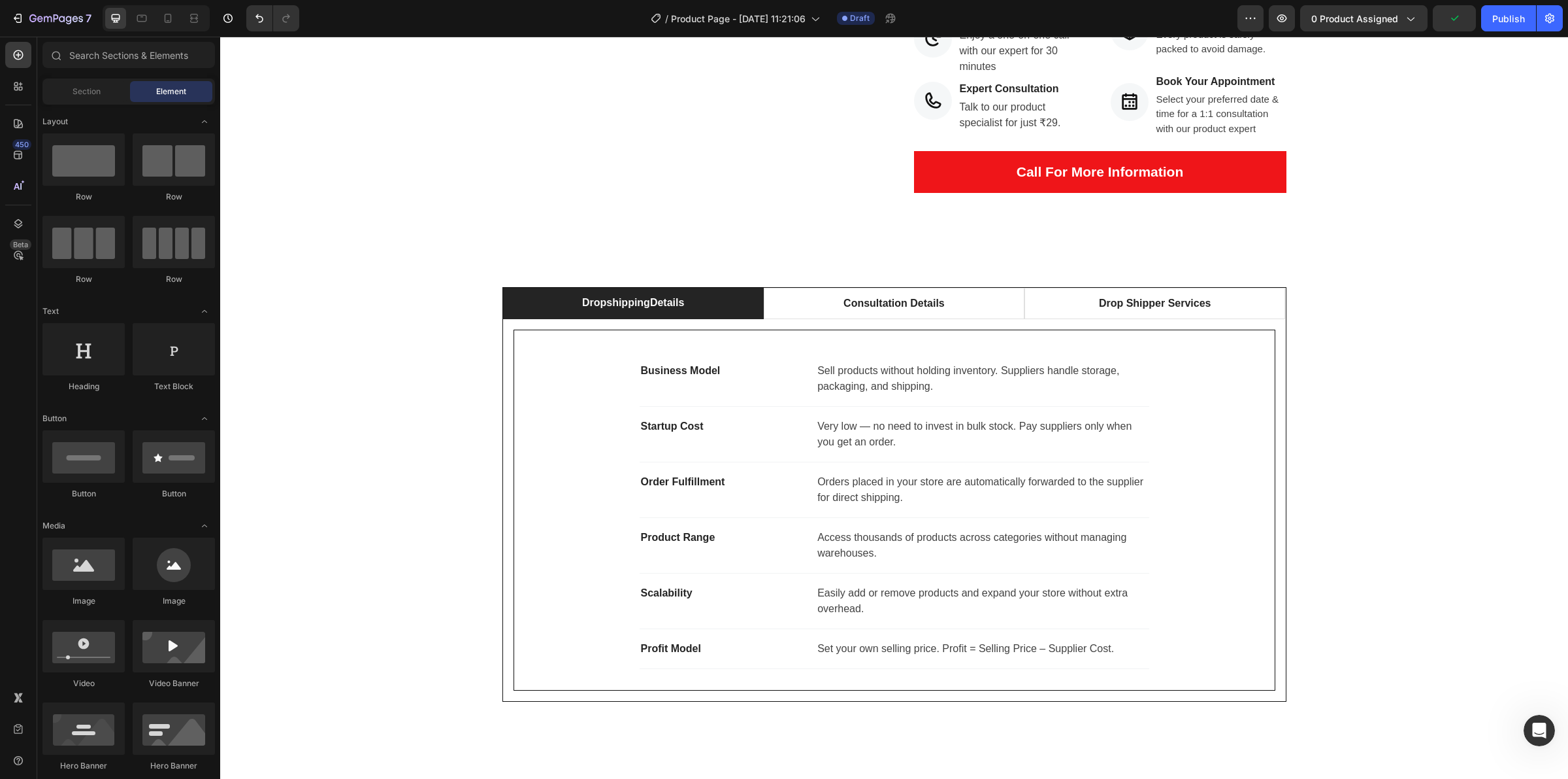
scroll to position [276, 0]
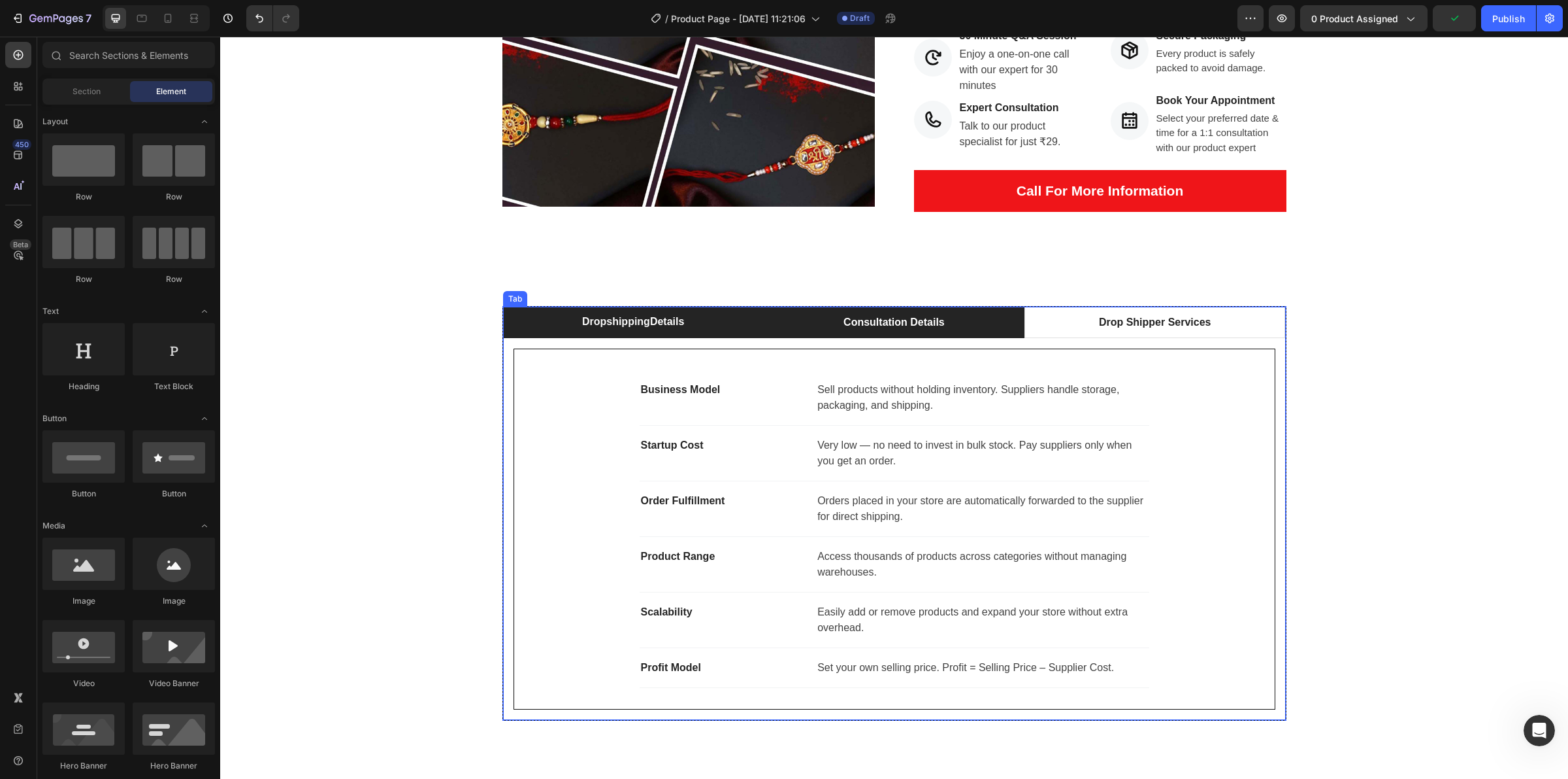
click at [968, 321] on li "Consultation Details" at bounding box center [894, 322] width 261 height 32
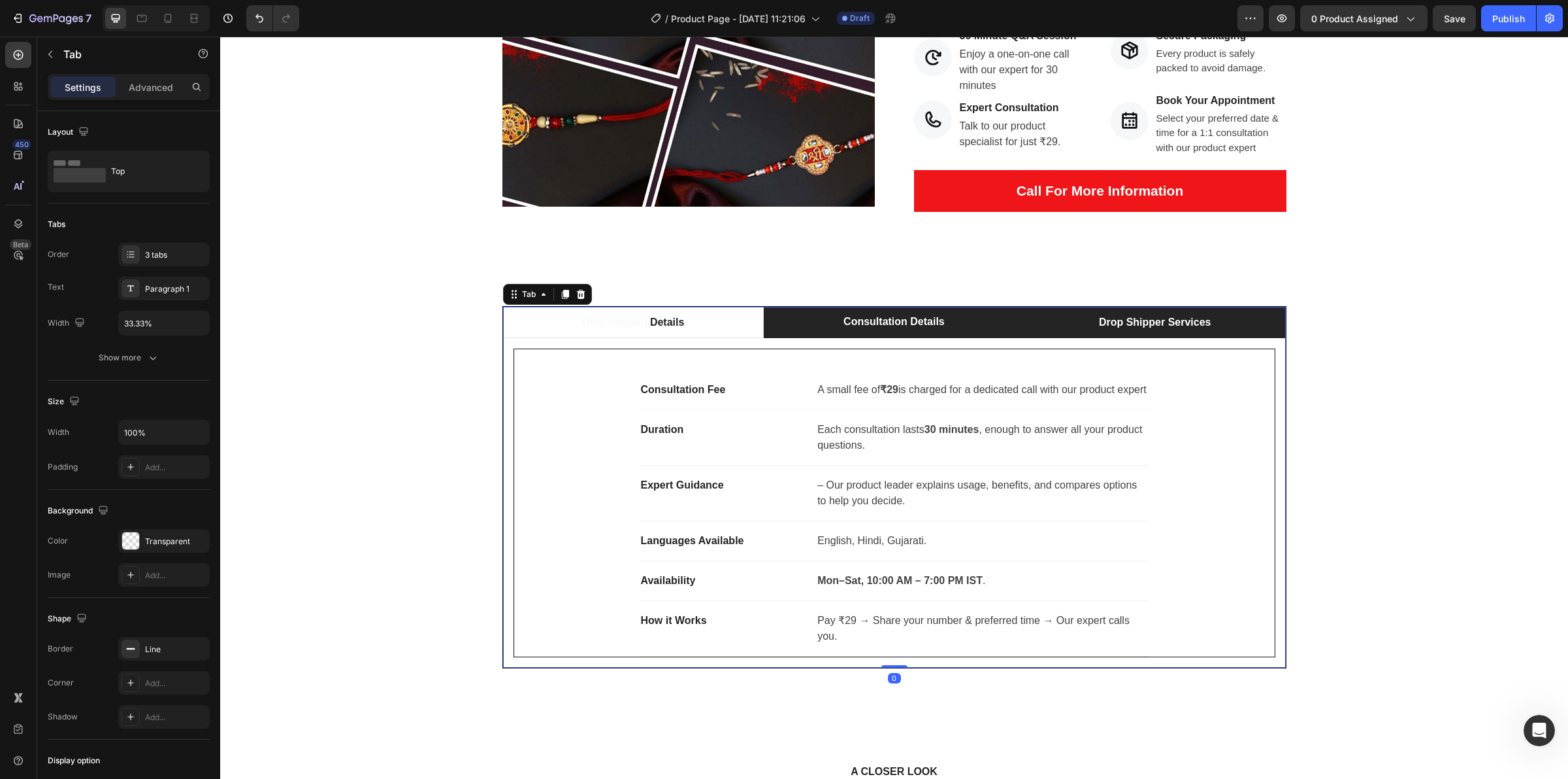
click at [1126, 326] on p "Drop Shipper Services" at bounding box center [1155, 322] width 113 height 15
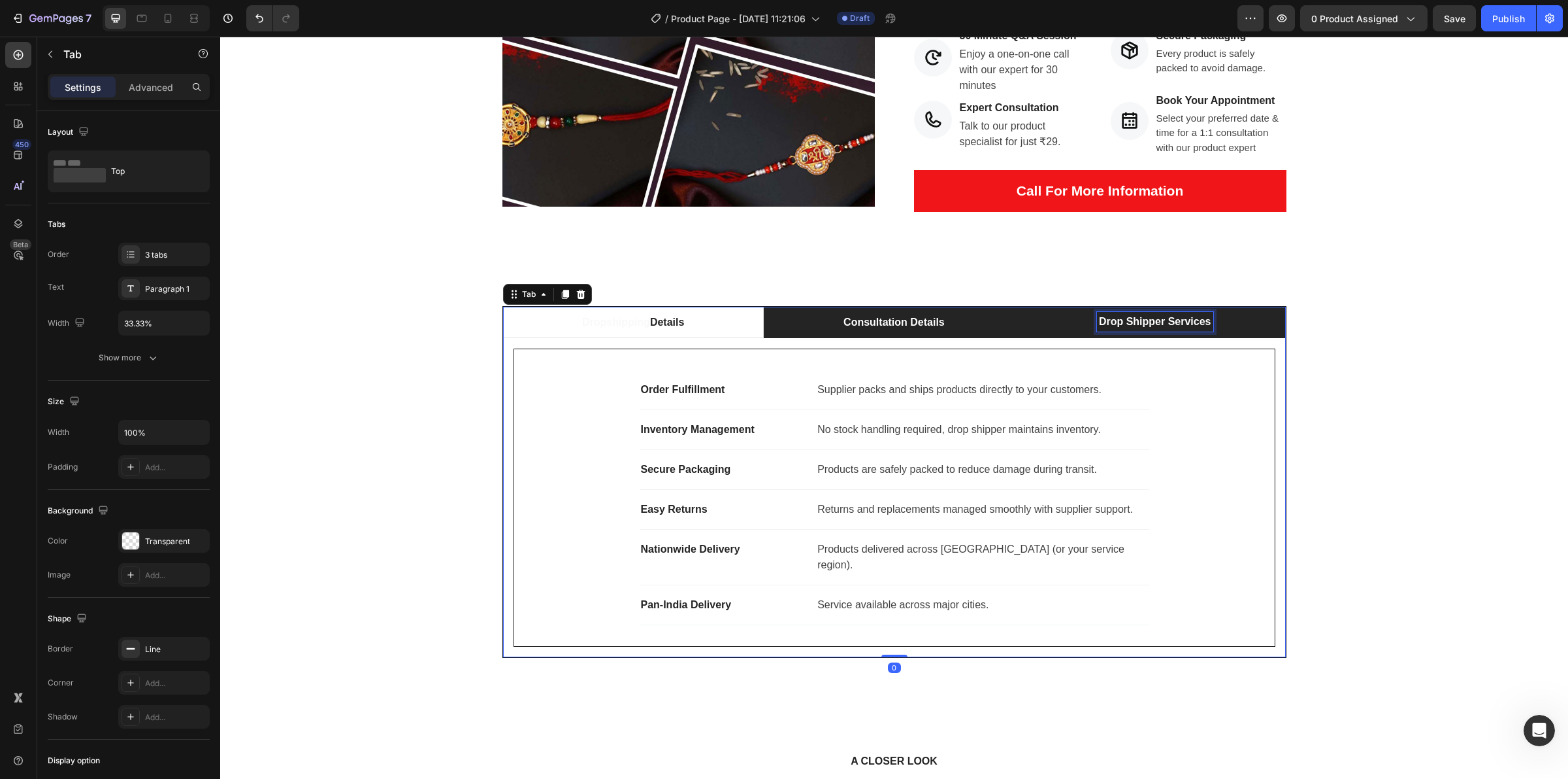
scroll to position [276, 0]
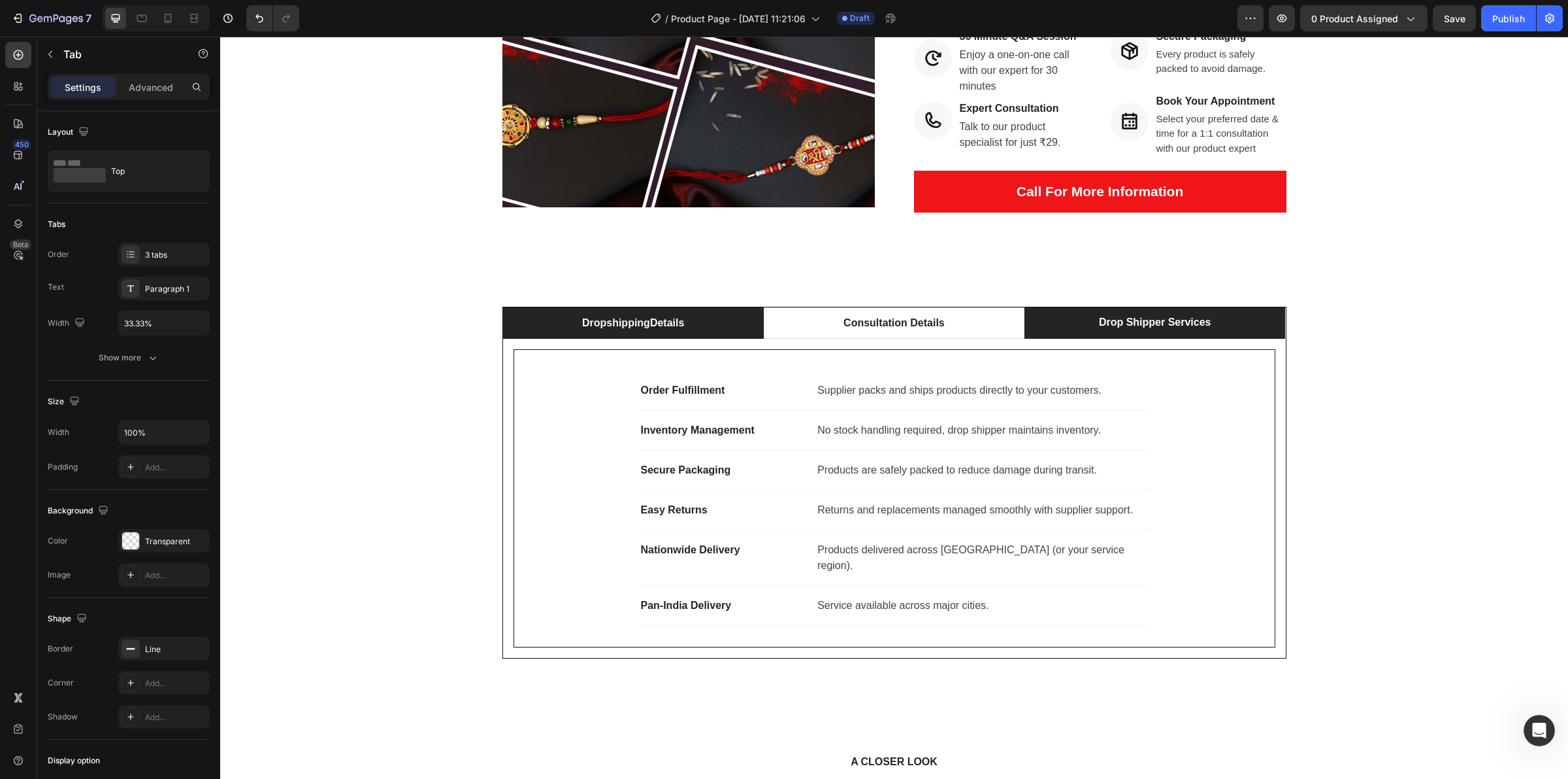
click at [615, 334] on li "Dropshipping Details" at bounding box center [634, 322] width 261 height 32
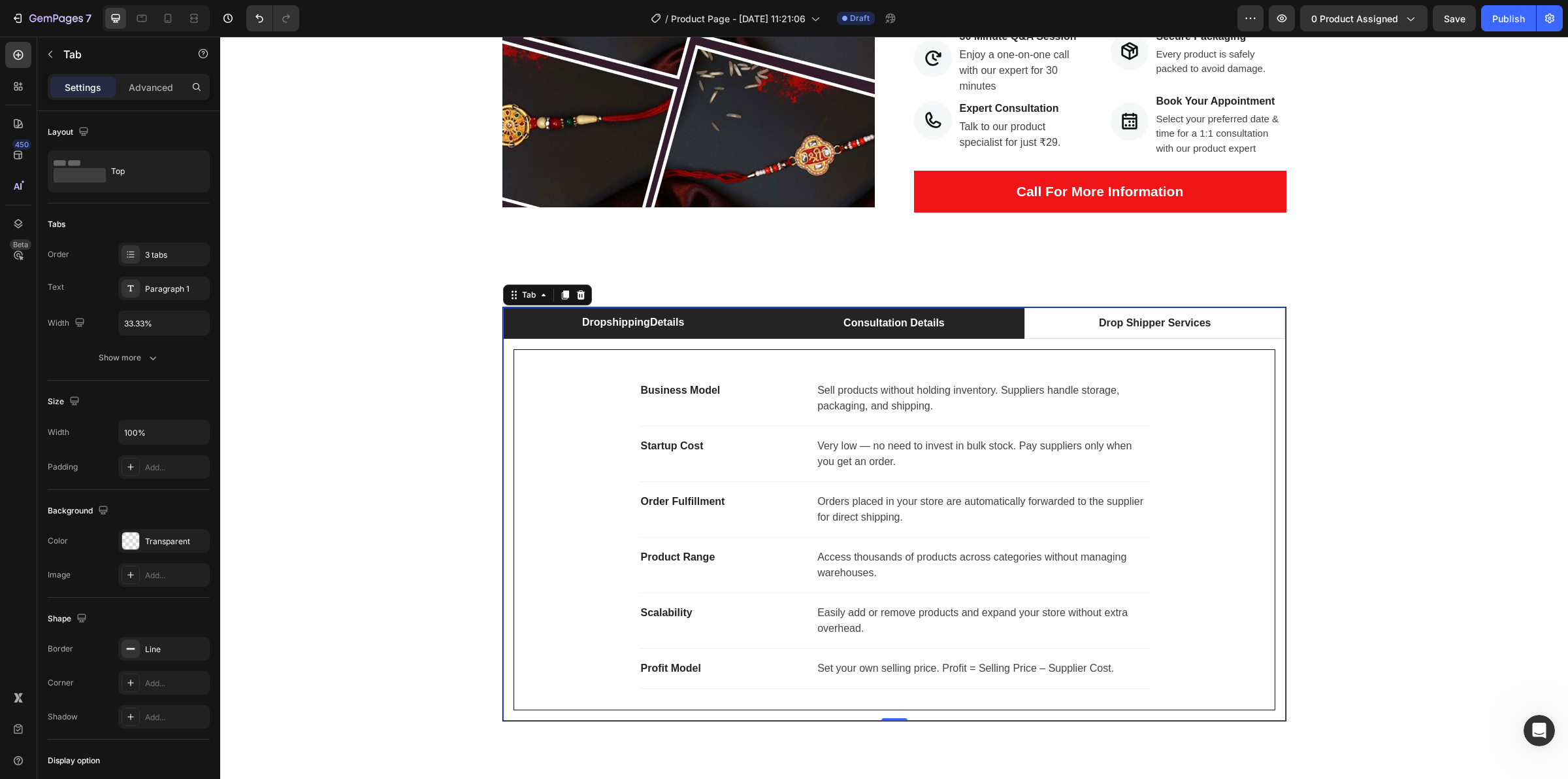
click at [877, 326] on p "Consultation Details" at bounding box center [894, 323] width 101 height 15
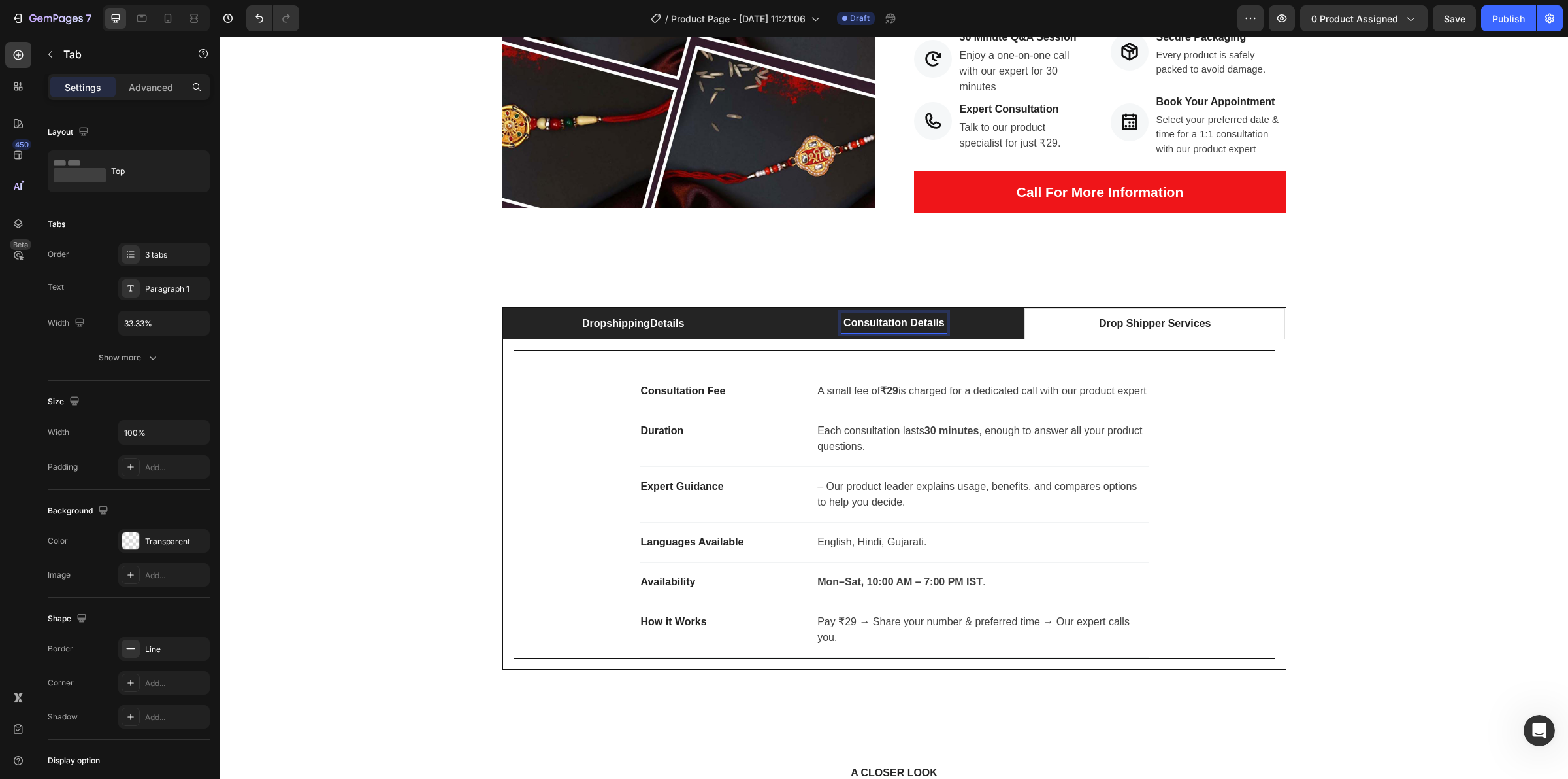
click at [677, 334] on li "Dropshipping Details" at bounding box center [634, 323] width 261 height 32
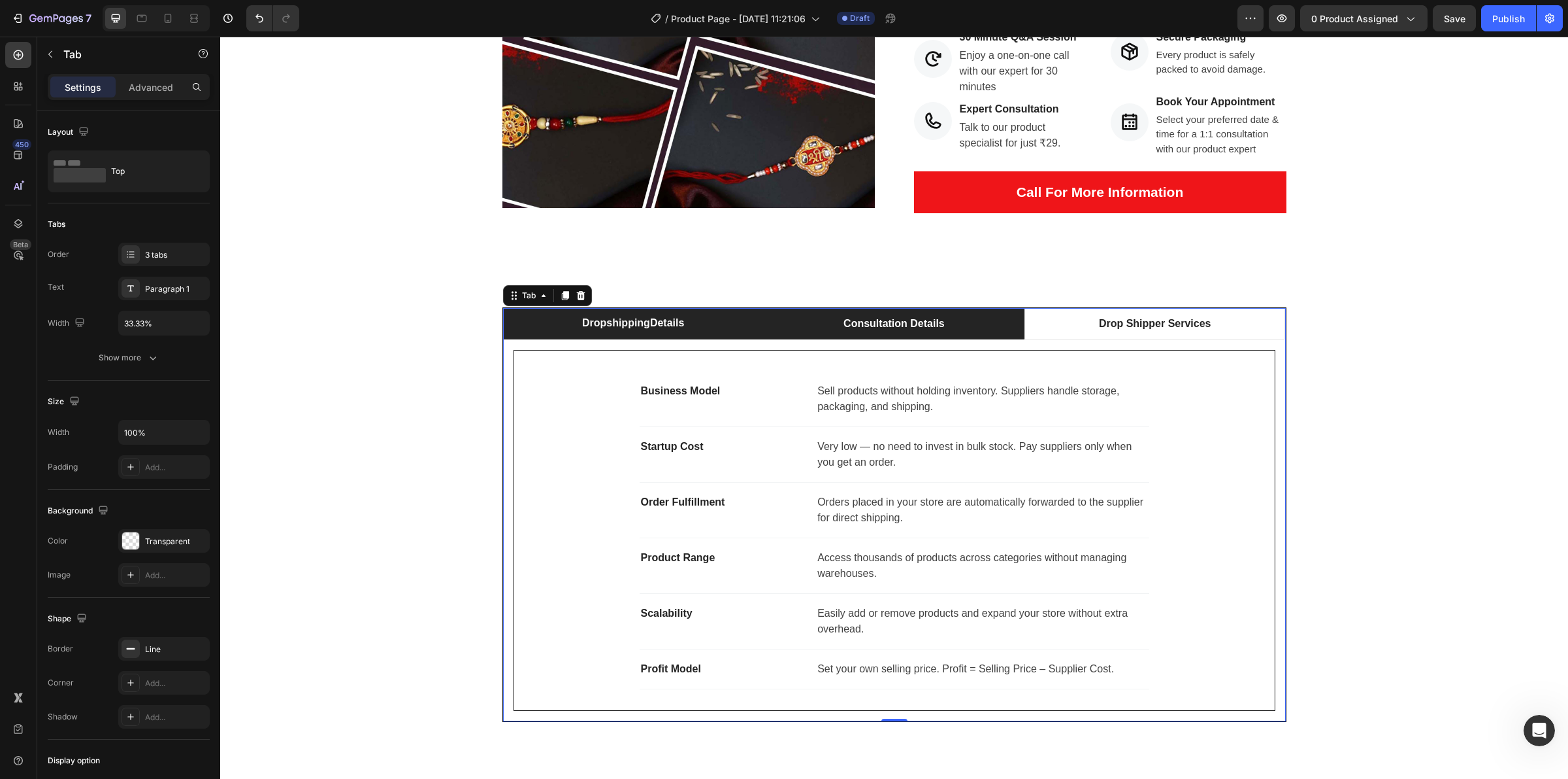
click at [831, 324] on li "Consultation Details" at bounding box center [894, 323] width 261 height 32
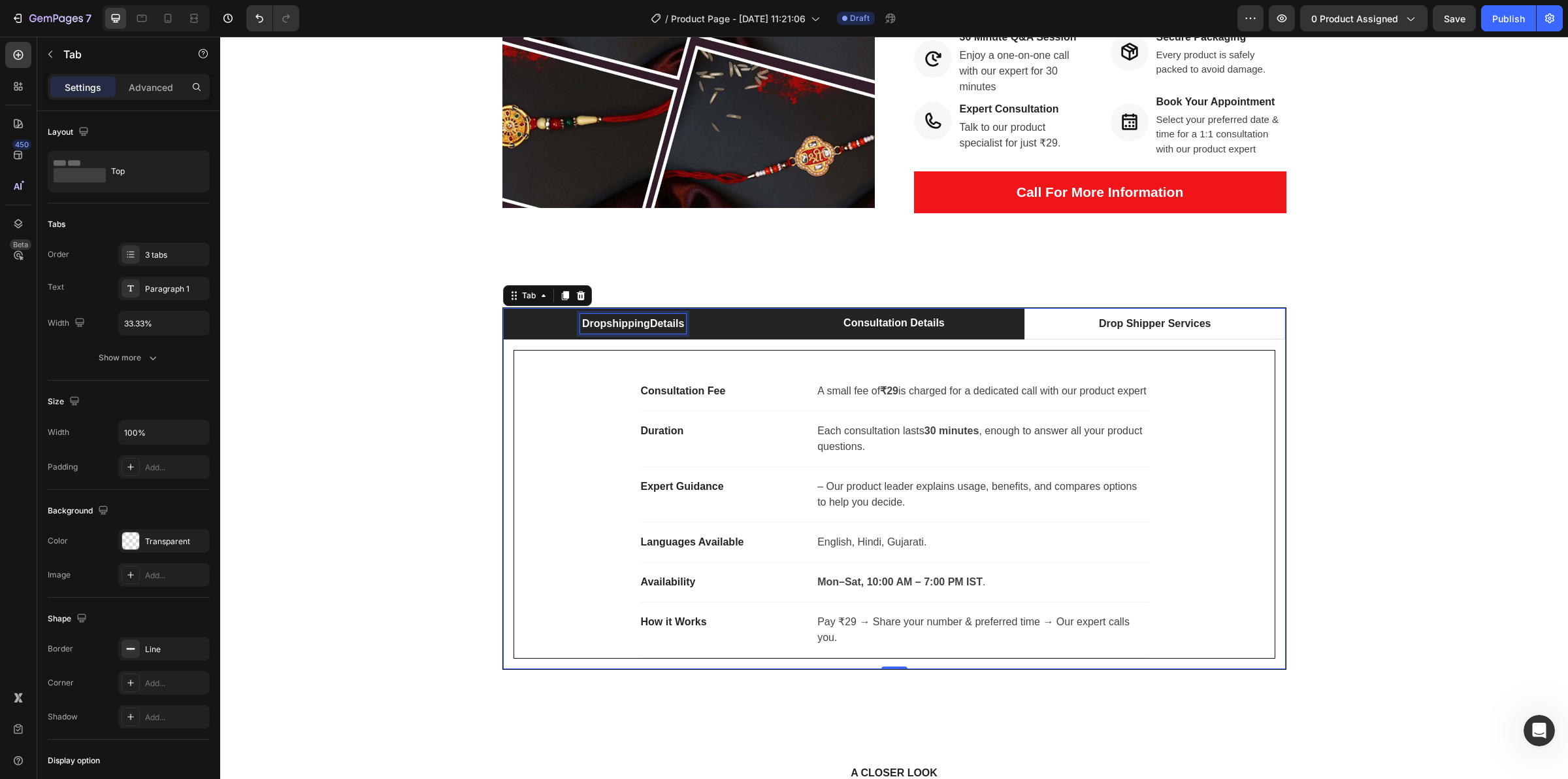
click at [667, 321] on p "Dropshipping Details" at bounding box center [633, 323] width 102 height 15
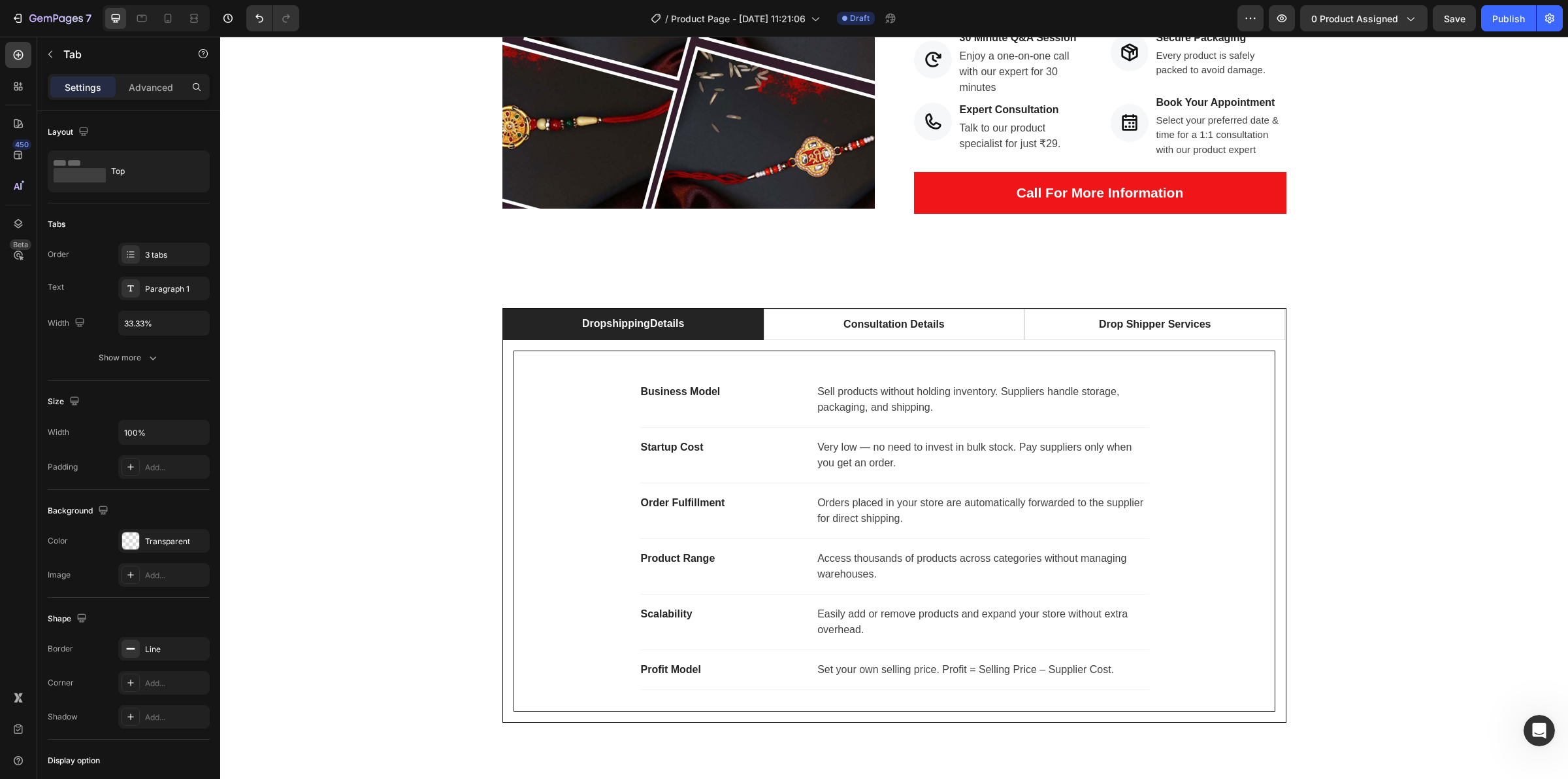
click at [712, 328] on li "Dropshipping Details" at bounding box center [634, 324] width 261 height 32
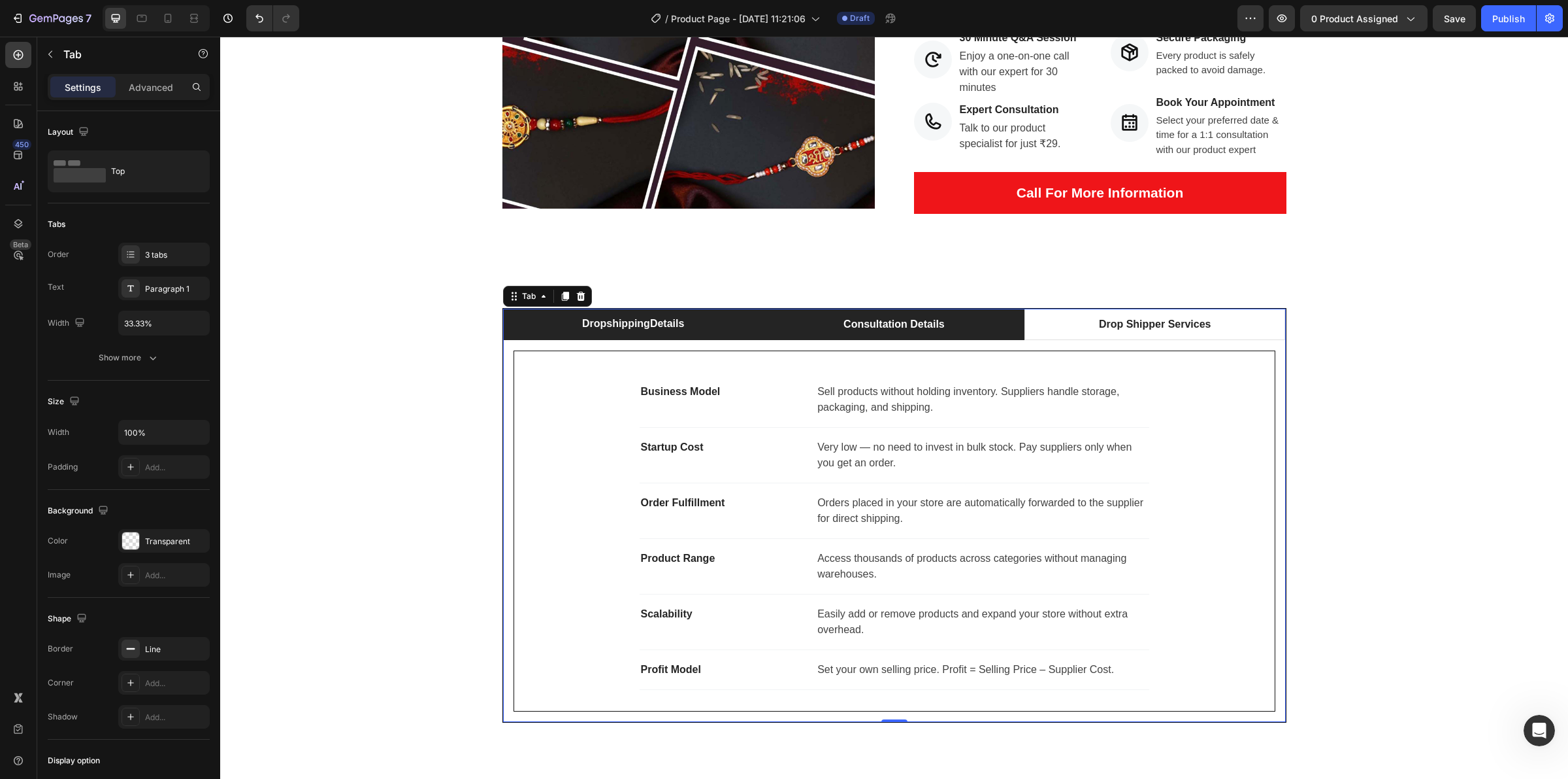
click at [799, 329] on li "Consultation Details" at bounding box center [894, 324] width 261 height 32
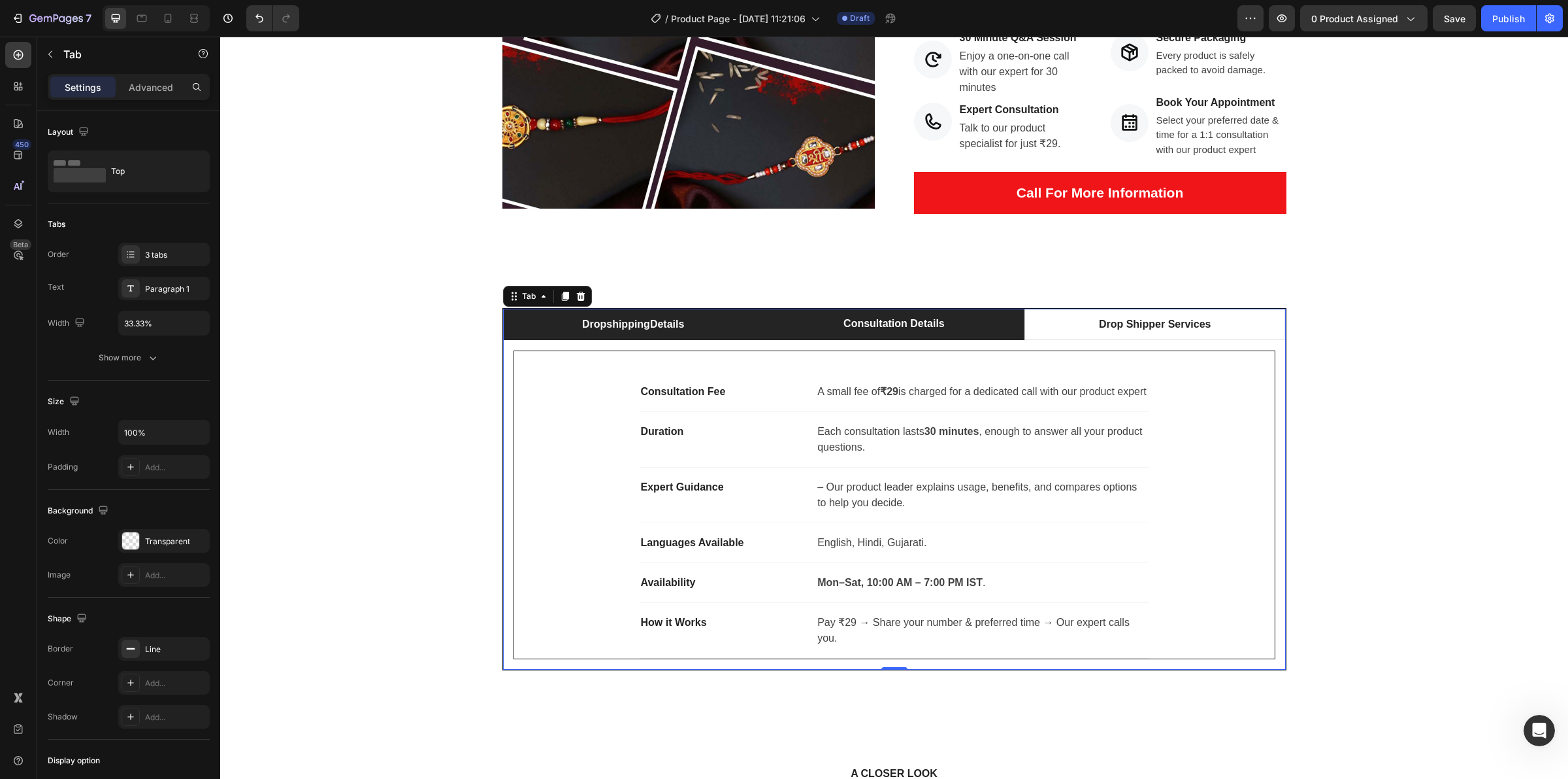
click at [745, 328] on li "Dropshipping Details" at bounding box center [634, 324] width 261 height 32
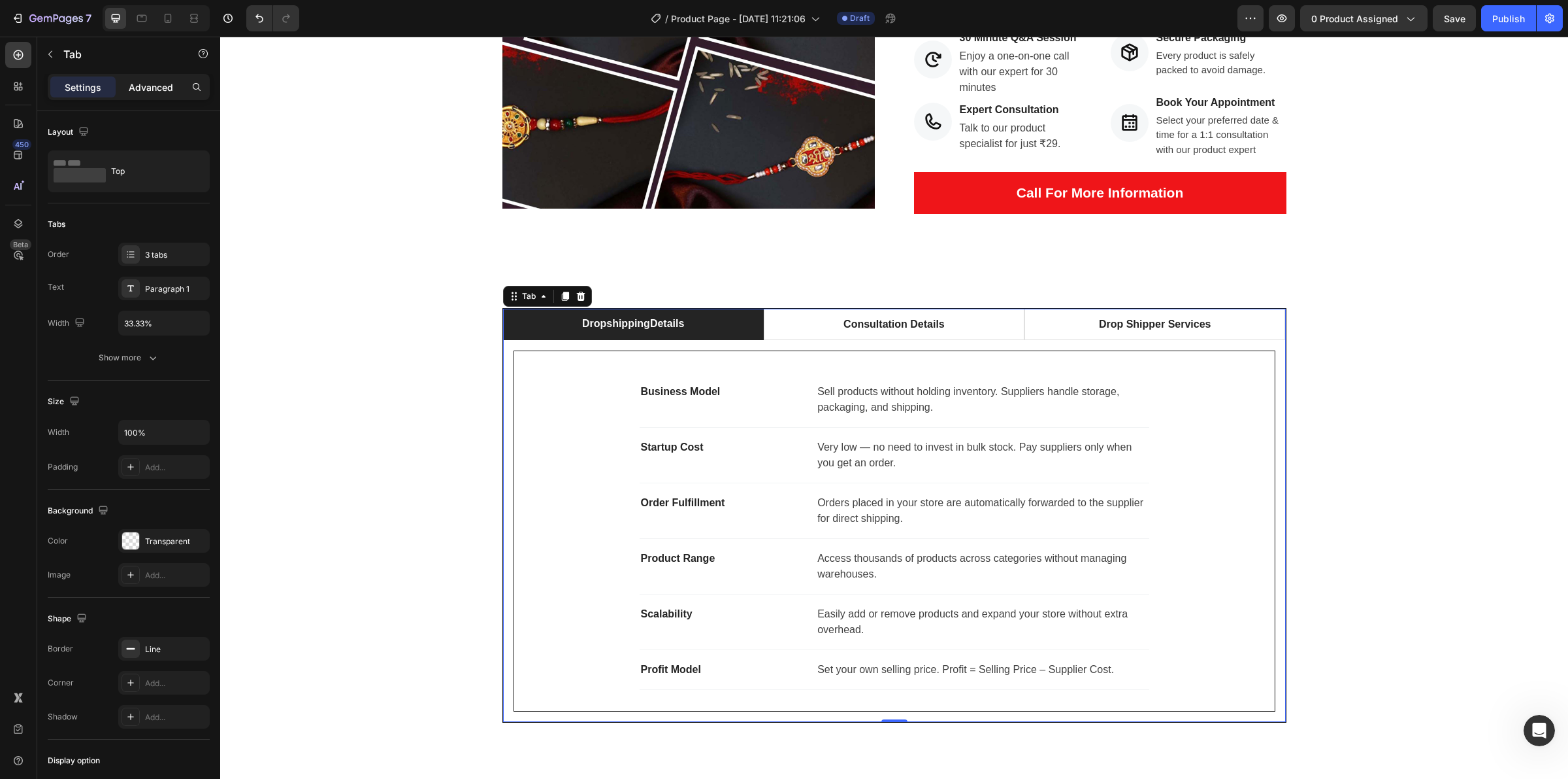
click at [125, 96] on div "Advanced" at bounding box center [151, 87] width 65 height 21
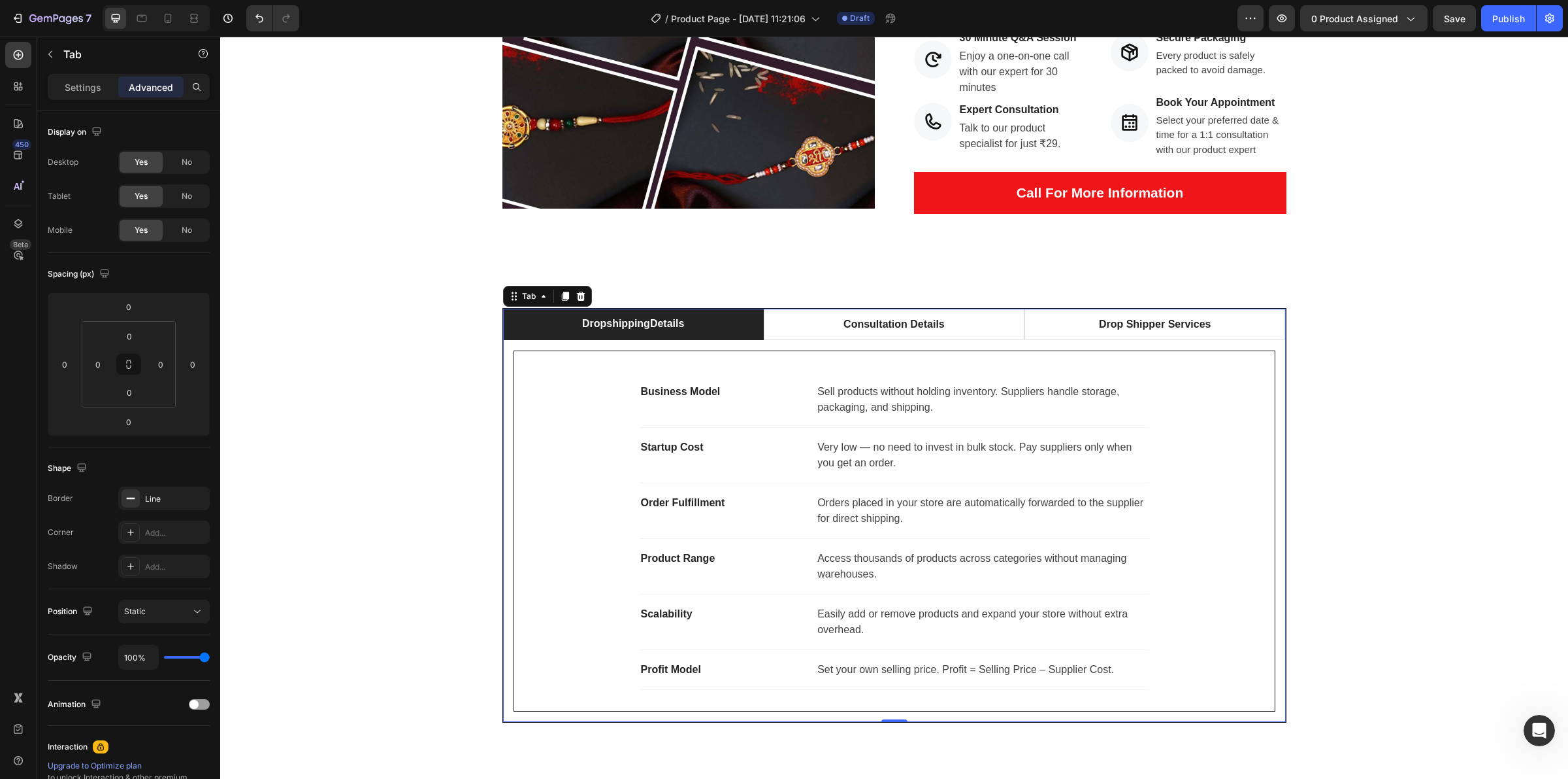
click at [71, 74] on div "Settings Advanced" at bounding box center [129, 86] width 162 height 26
click at [70, 82] on p "Settings" at bounding box center [83, 87] width 36 height 13
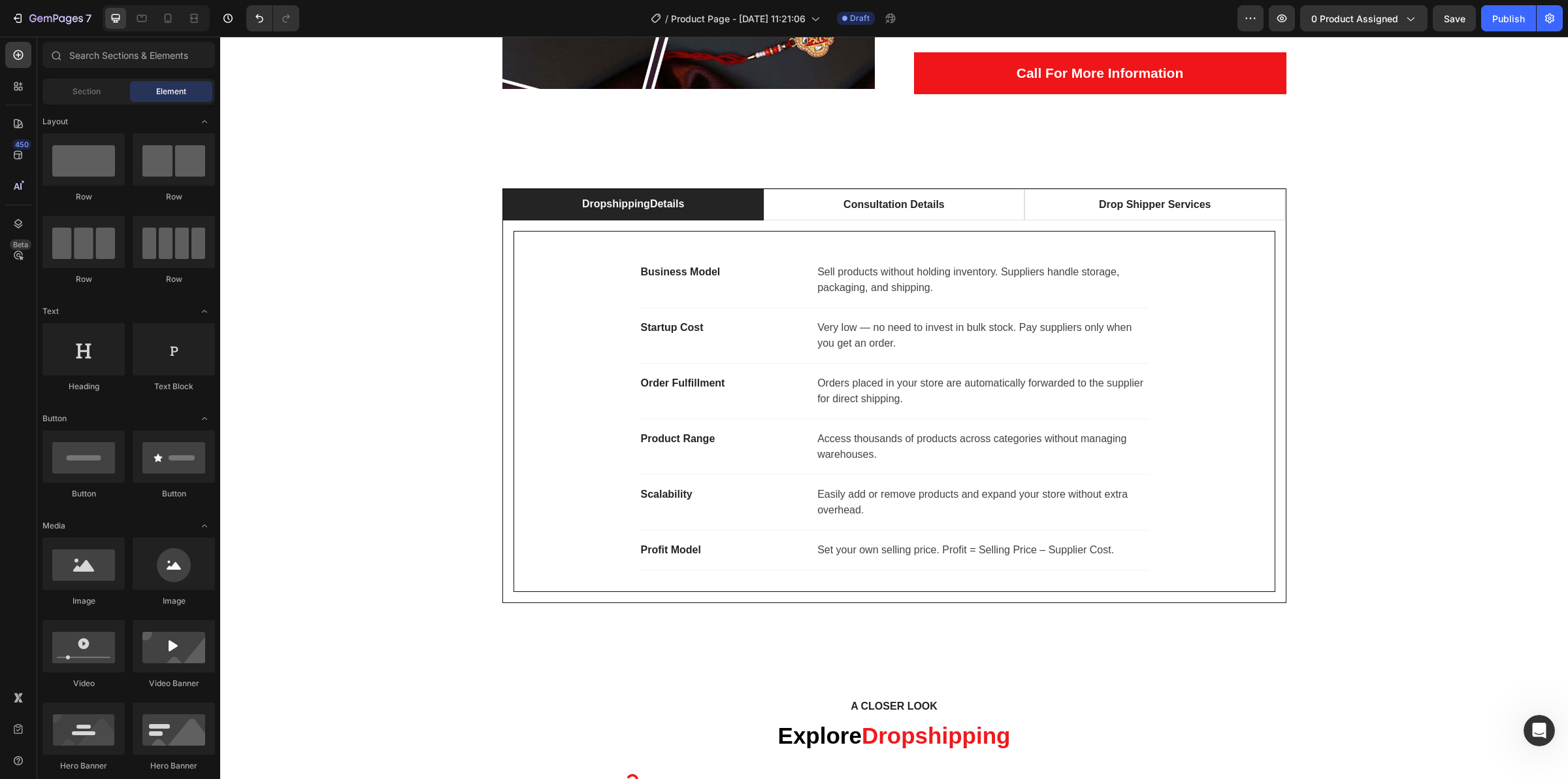
scroll to position [452, 0]
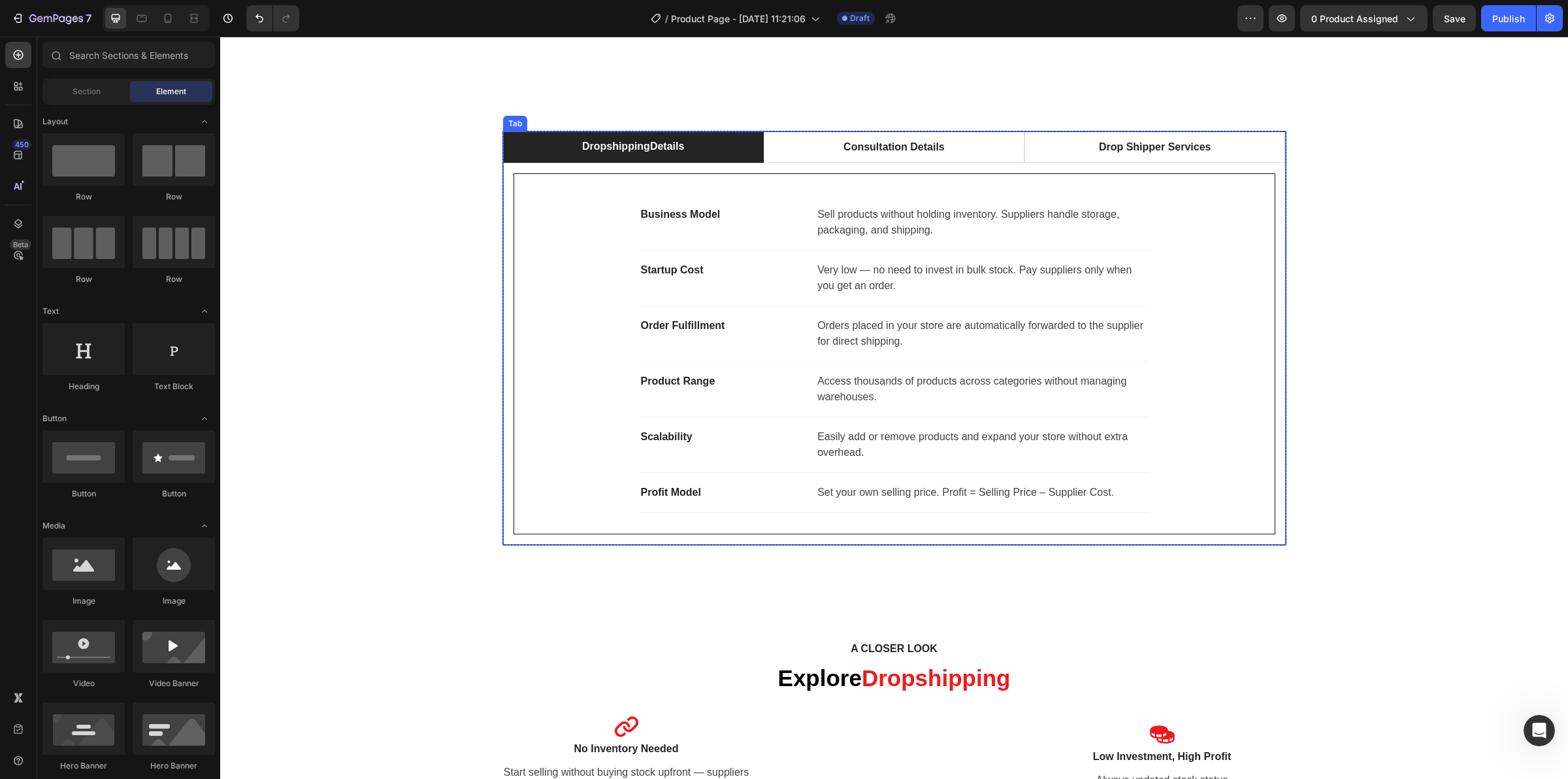
click at [529, 151] on li "Dropshipping Details" at bounding box center [634, 146] width 261 height 32
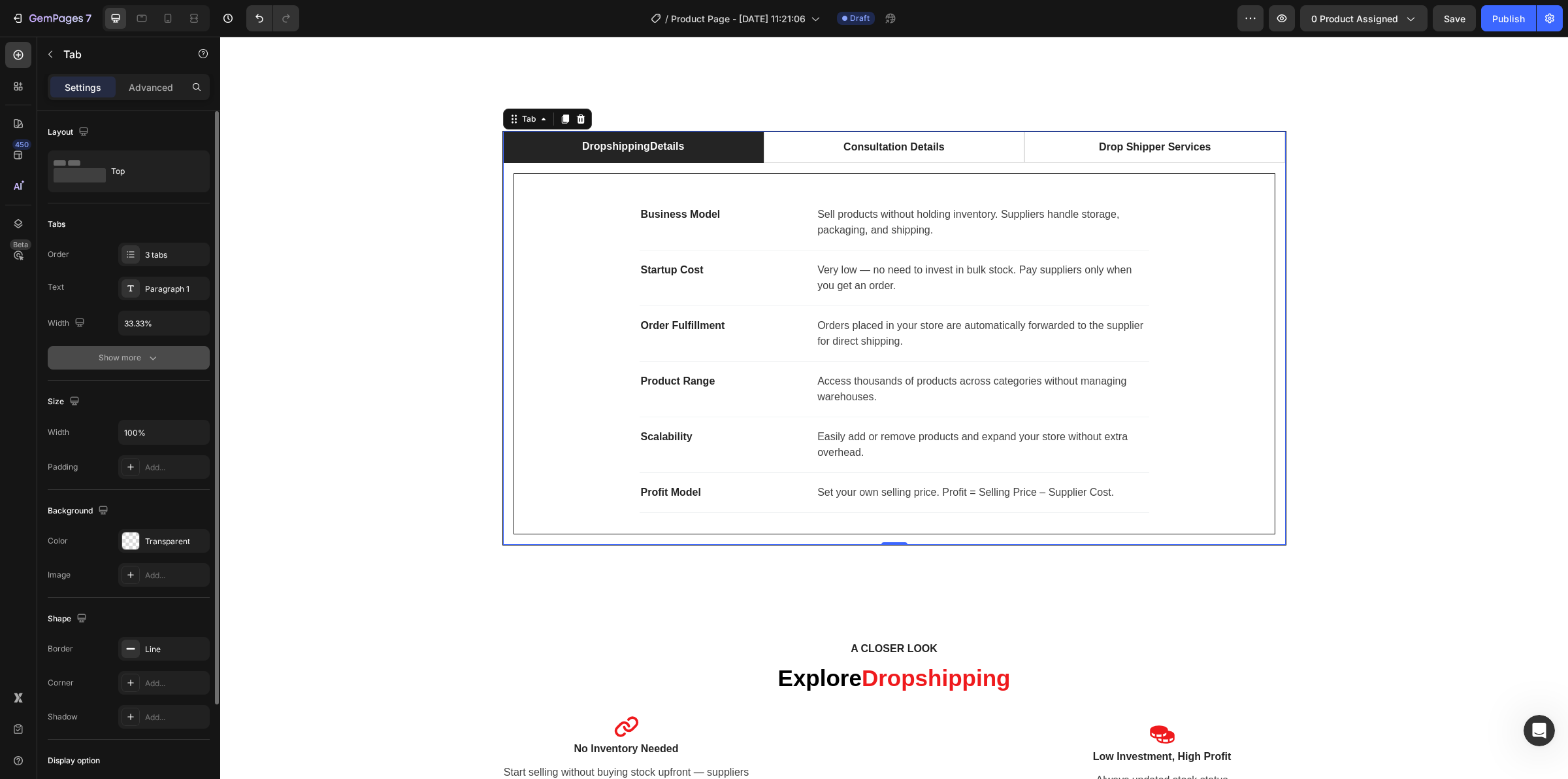
click at [166, 352] on button "Show more" at bounding box center [129, 357] width 162 height 24
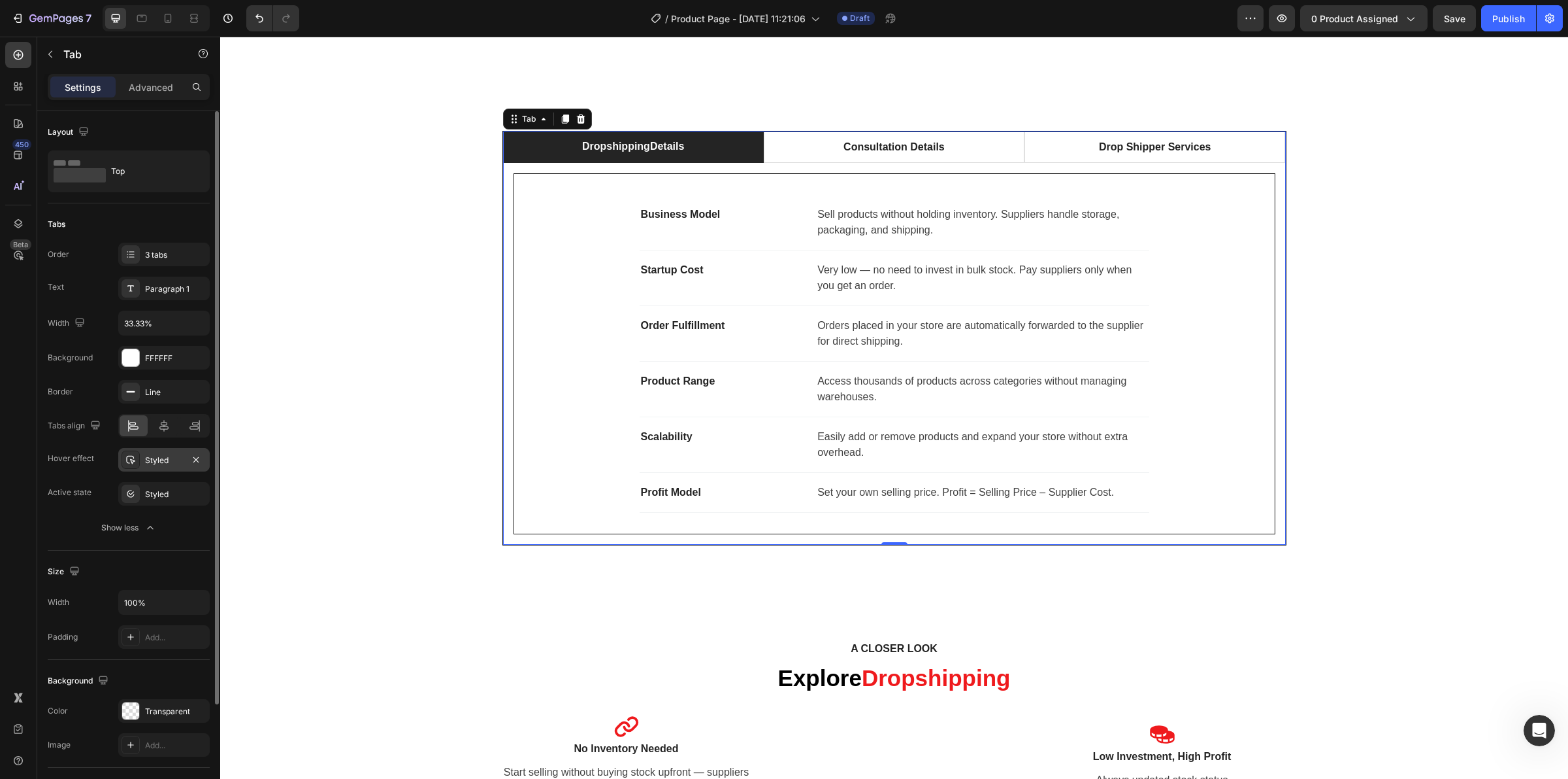
click at [170, 452] on div "Styled" at bounding box center [164, 459] width 92 height 24
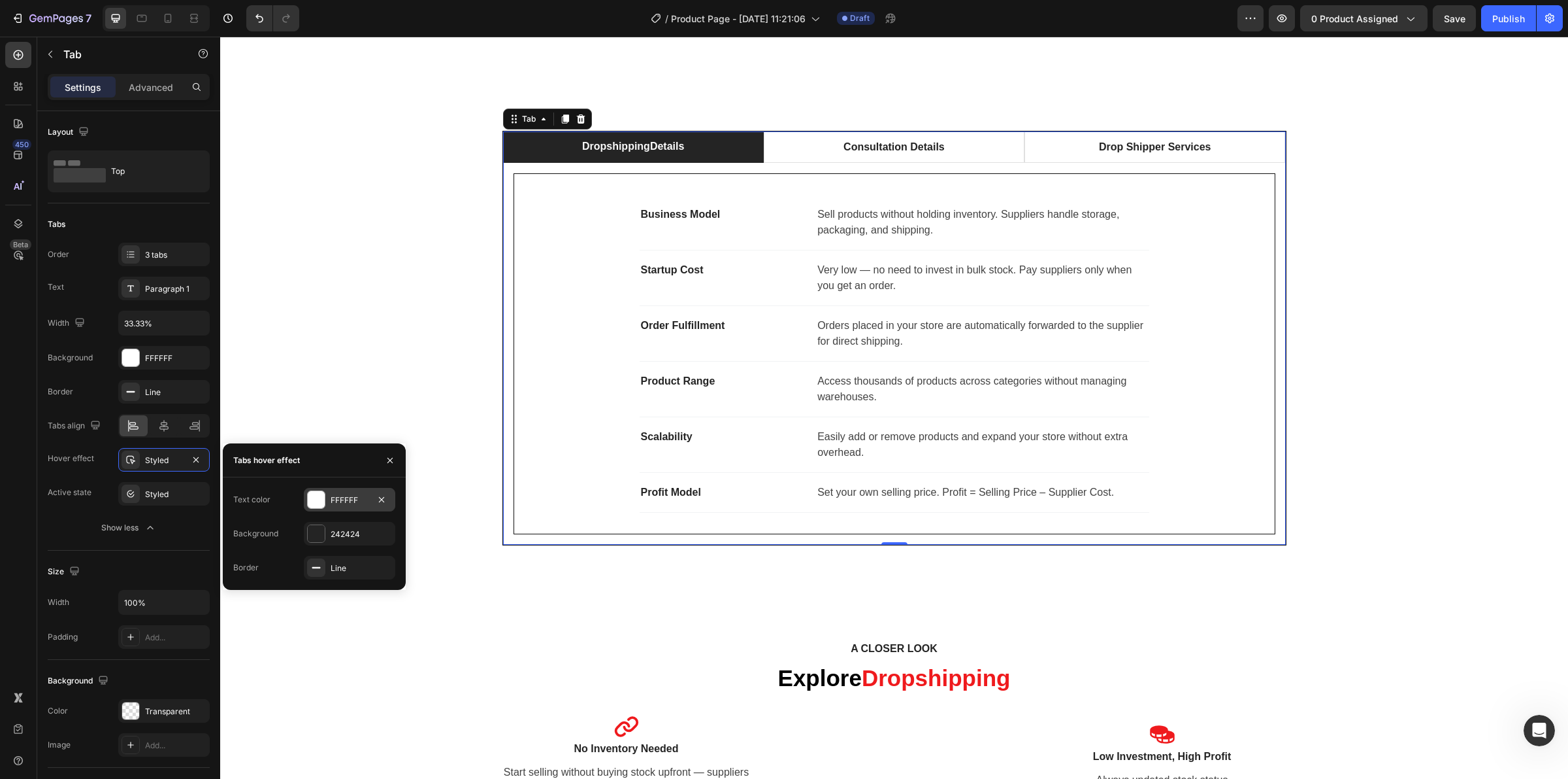
click at [332, 498] on div "FFFFFF" at bounding box center [350, 500] width 38 height 11
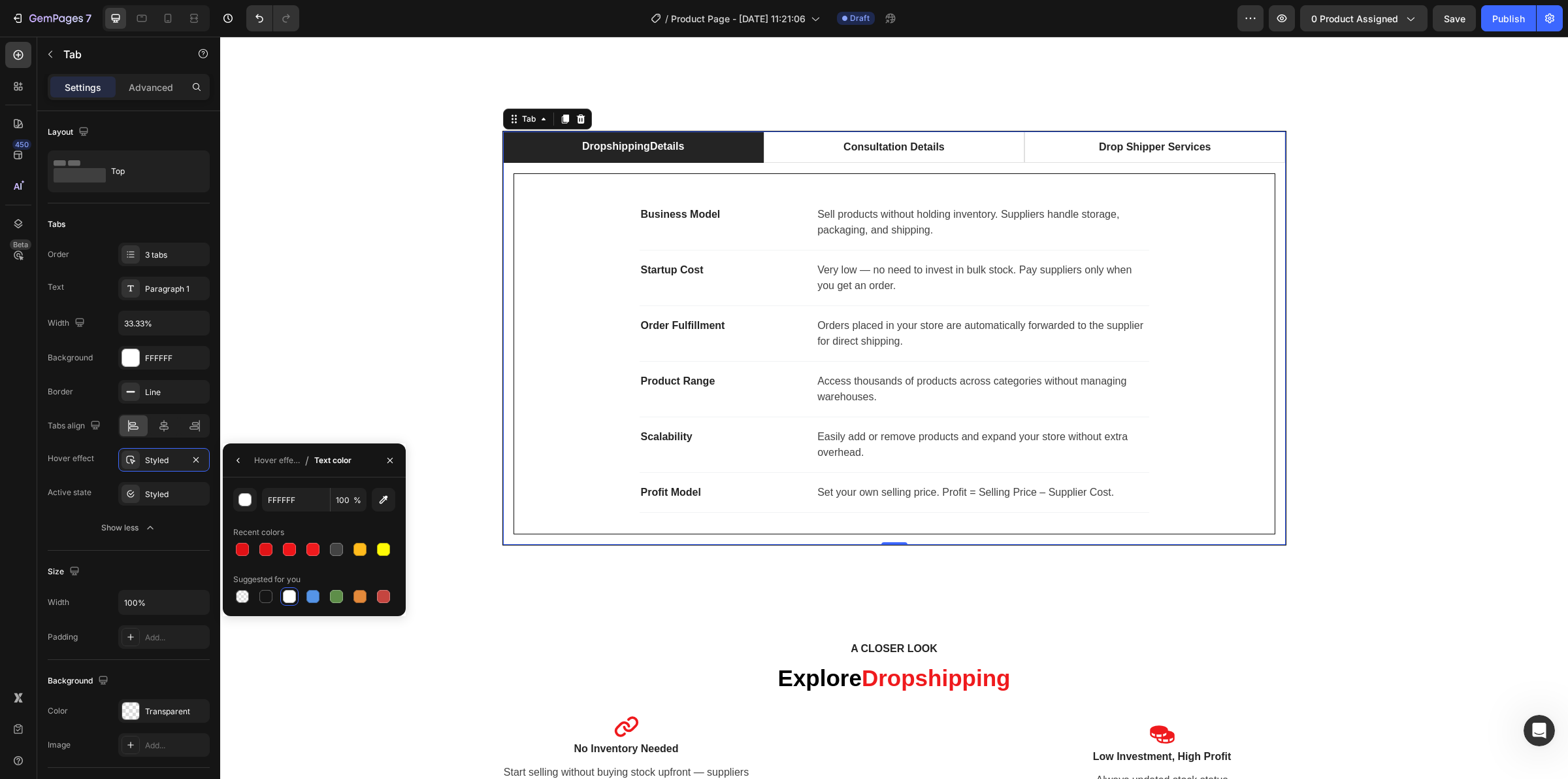
drag, startPoint x: 312, startPoint y: 548, endPoint x: 311, endPoint y: 538, distance: 10.0
click at [312, 549] on div at bounding box center [313, 550] width 13 height 13
click at [288, 596] on div at bounding box center [290, 596] width 13 height 13
type input "FFFFFF"
click at [1477, 302] on div "Dropshipping Details Consultation Details Drop Shipper Services Business Model …" at bounding box center [894, 338] width 1328 height 415
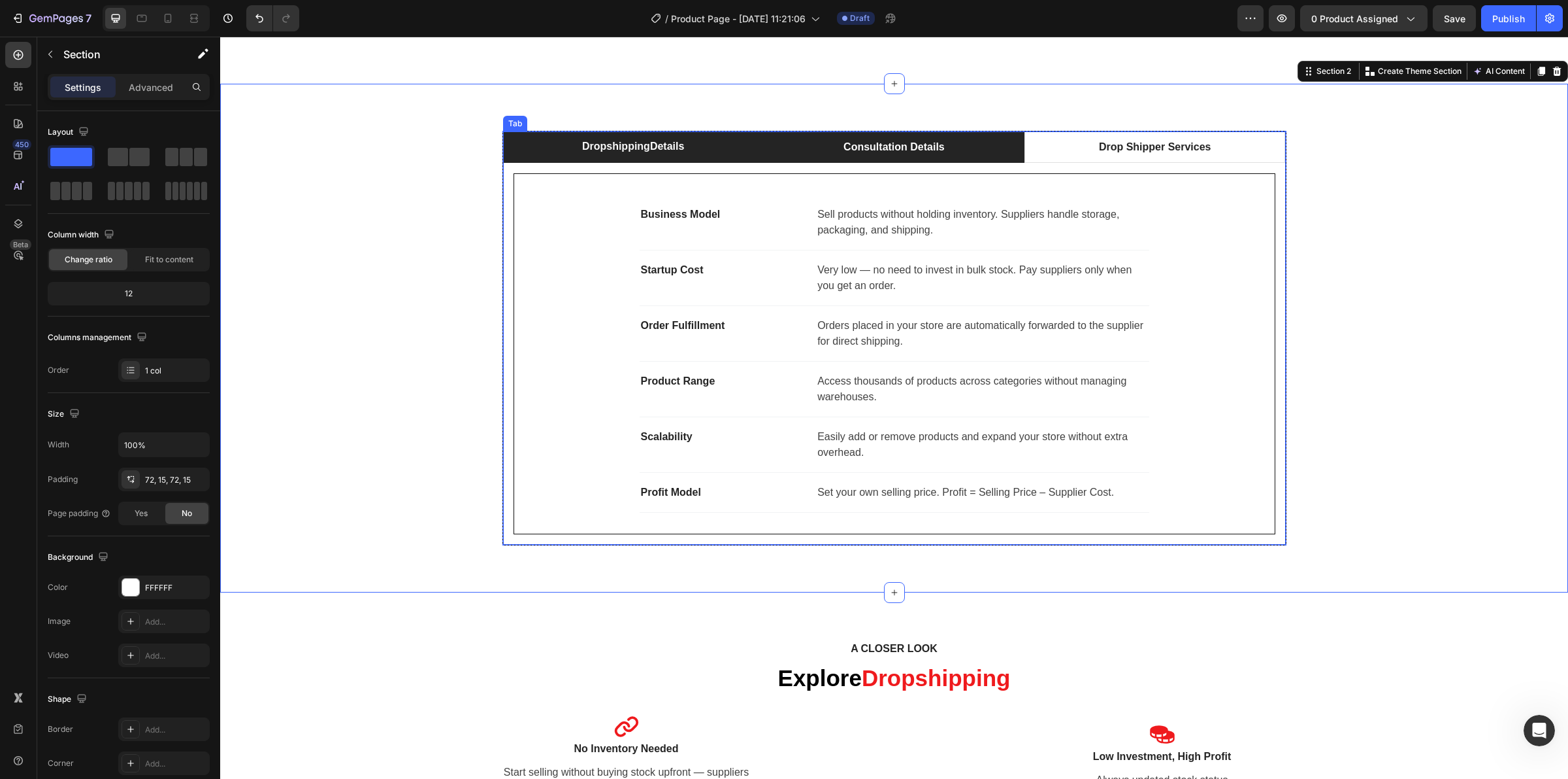
click at [844, 148] on p "Consultation Details" at bounding box center [894, 147] width 101 height 15
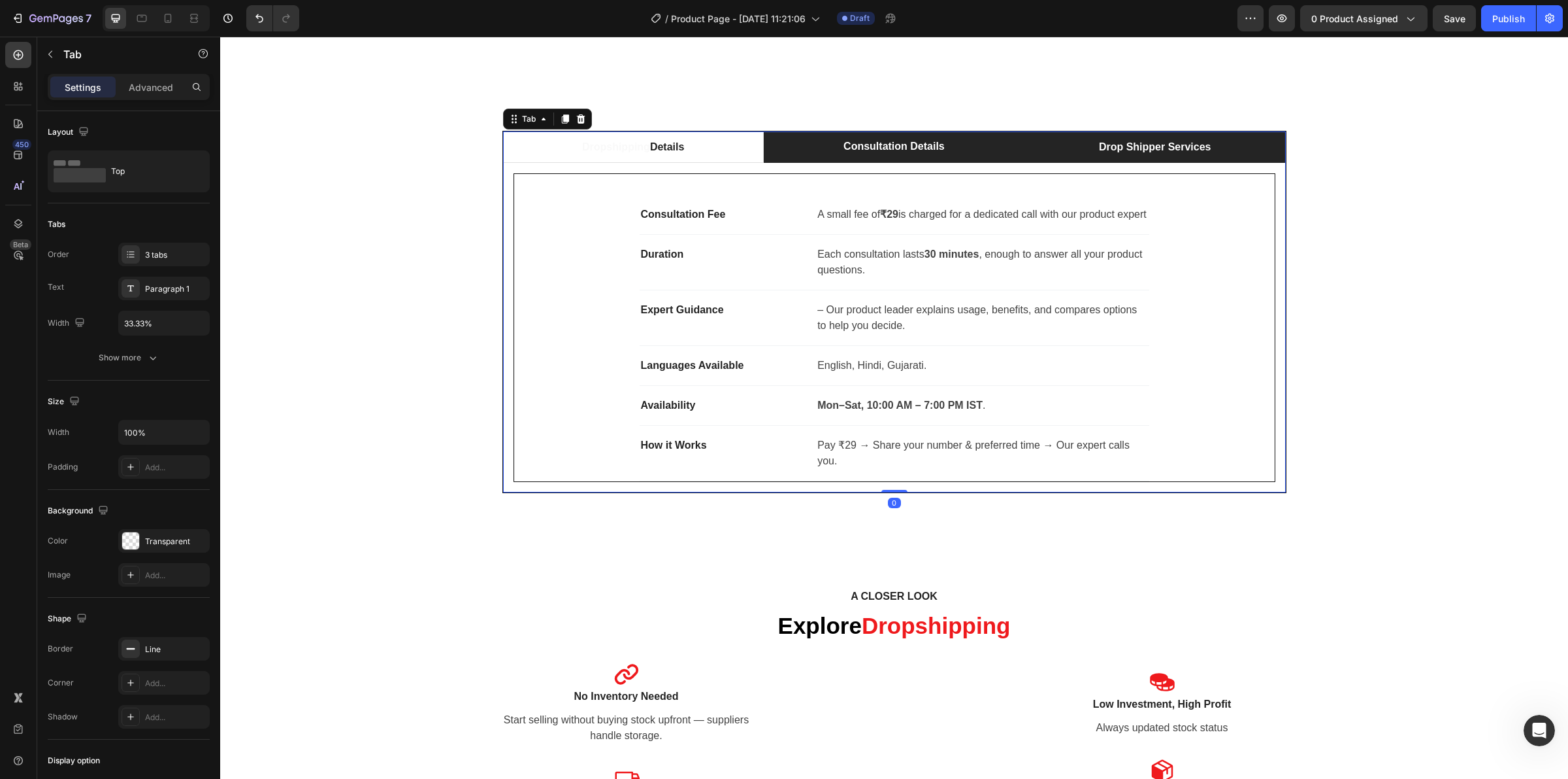
click at [1089, 159] on li "Drop Shipper Services" at bounding box center [1154, 146] width 261 height 32
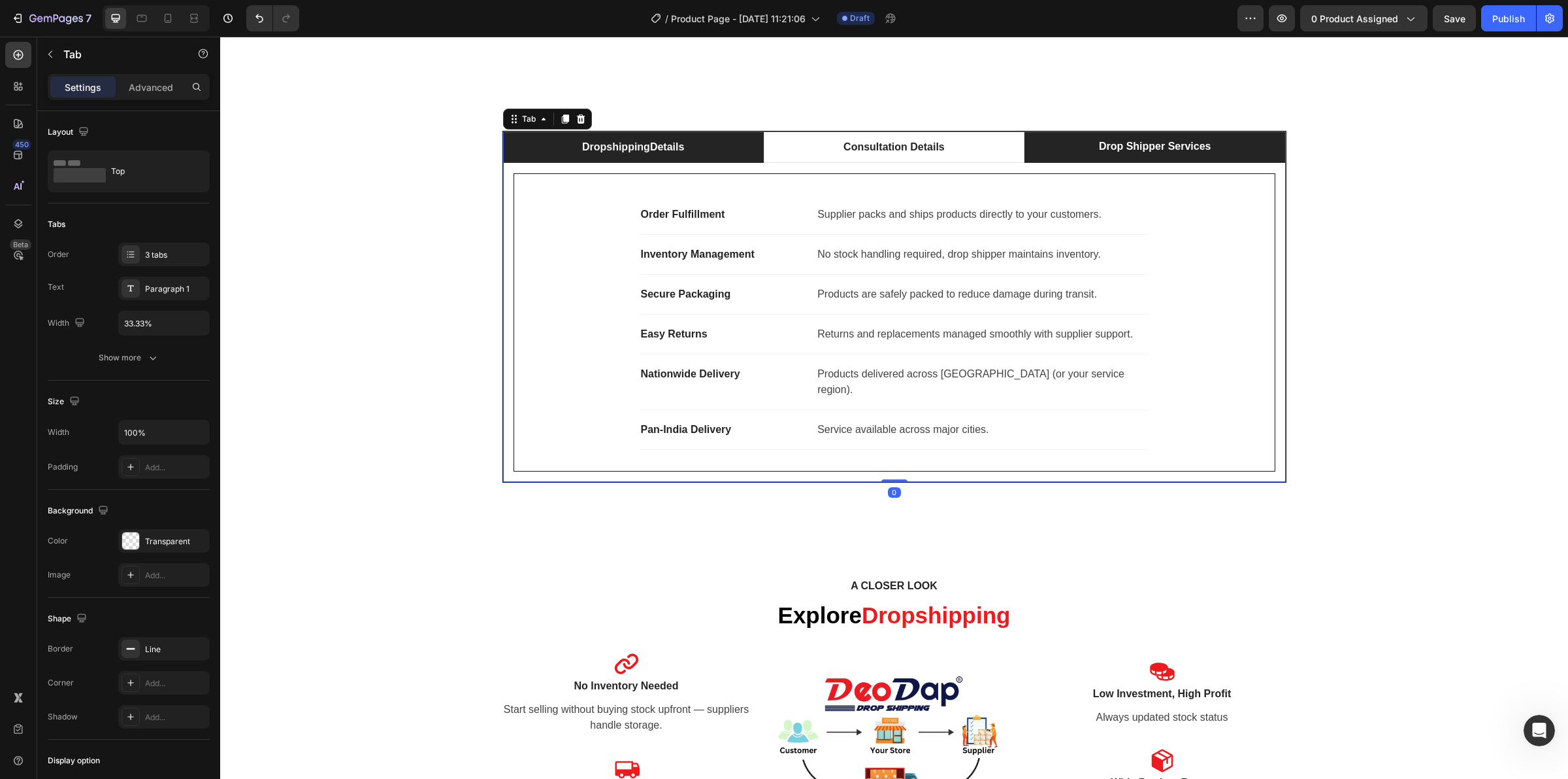
click at [711, 152] on li "Dropshipping Details" at bounding box center [634, 146] width 261 height 32
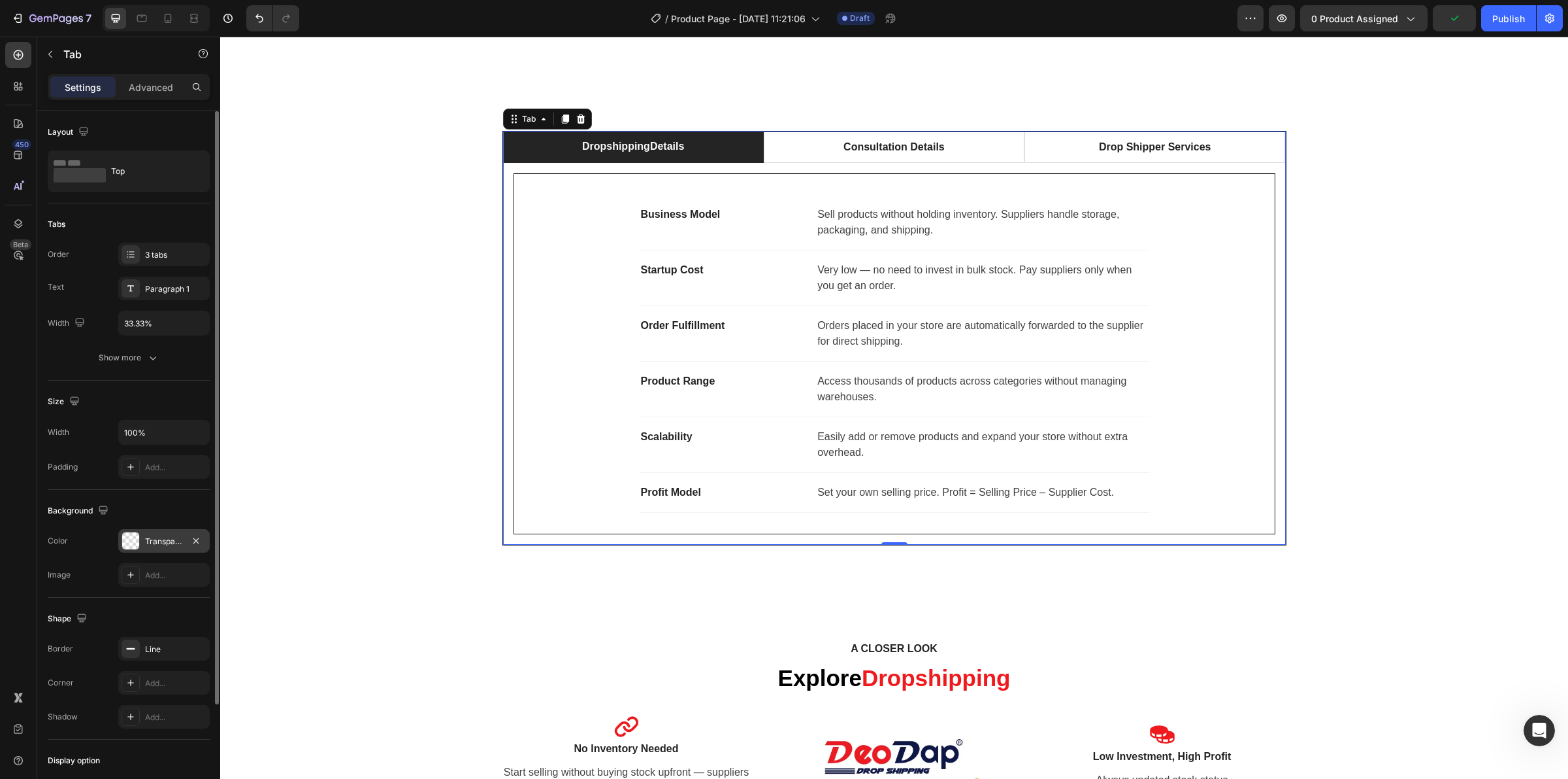
click at [159, 537] on div "Transparent" at bounding box center [164, 541] width 38 height 11
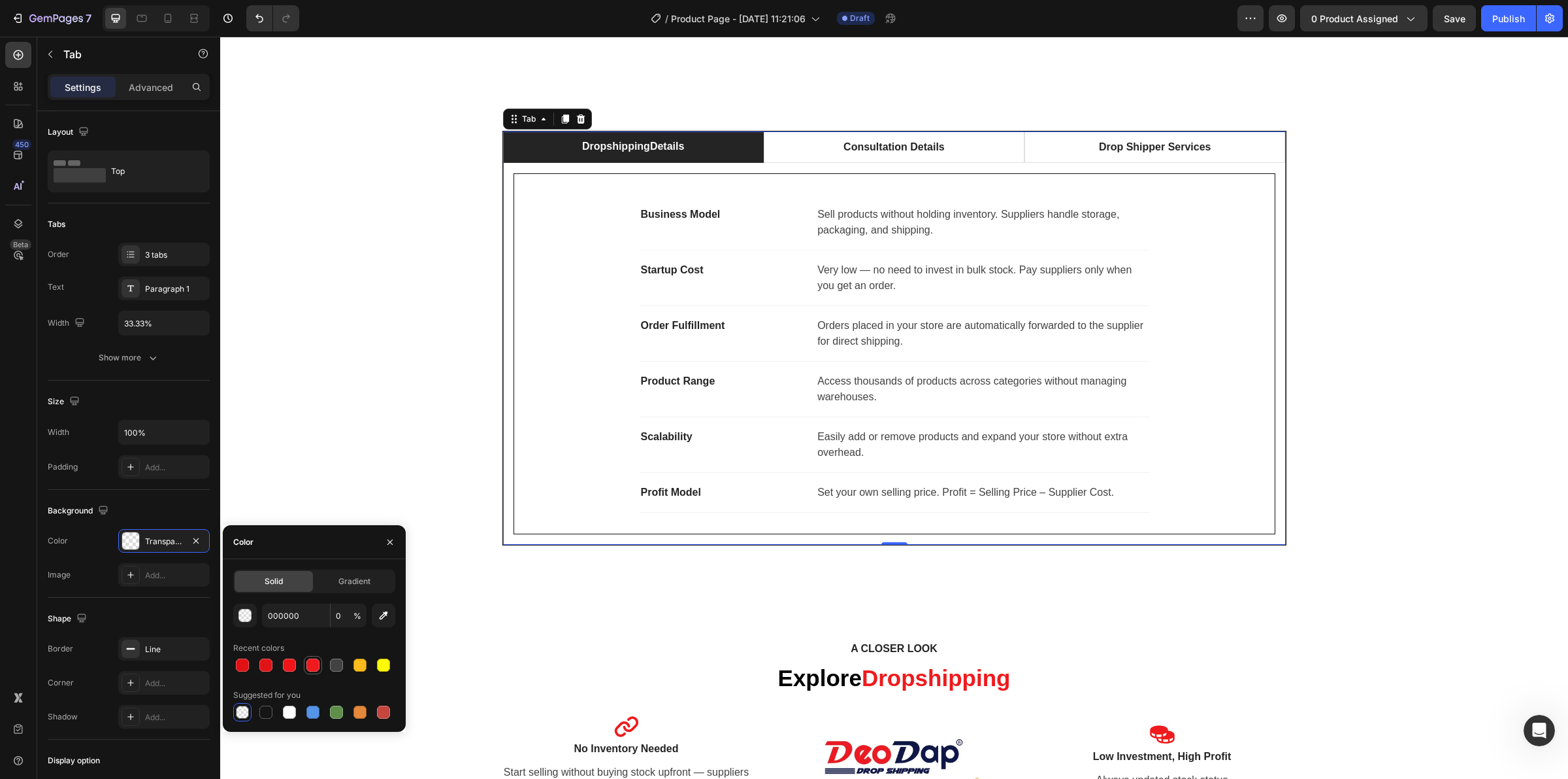
click at [313, 661] on div at bounding box center [313, 665] width 13 height 13
type input "EF1A1D"
type input "100"
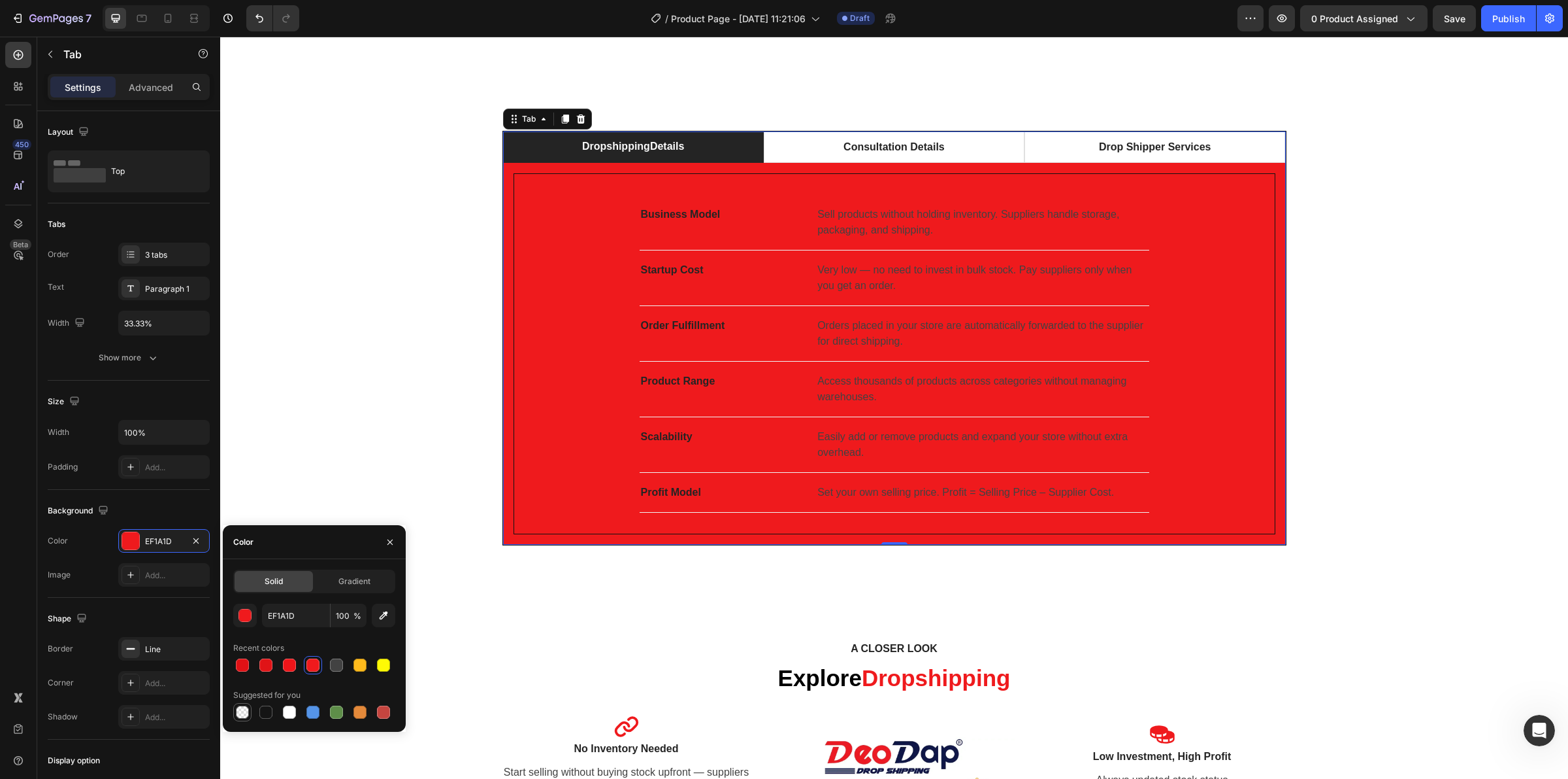
click at [250, 710] on div at bounding box center [242, 711] width 18 height 18
type input "000000"
type input "0"
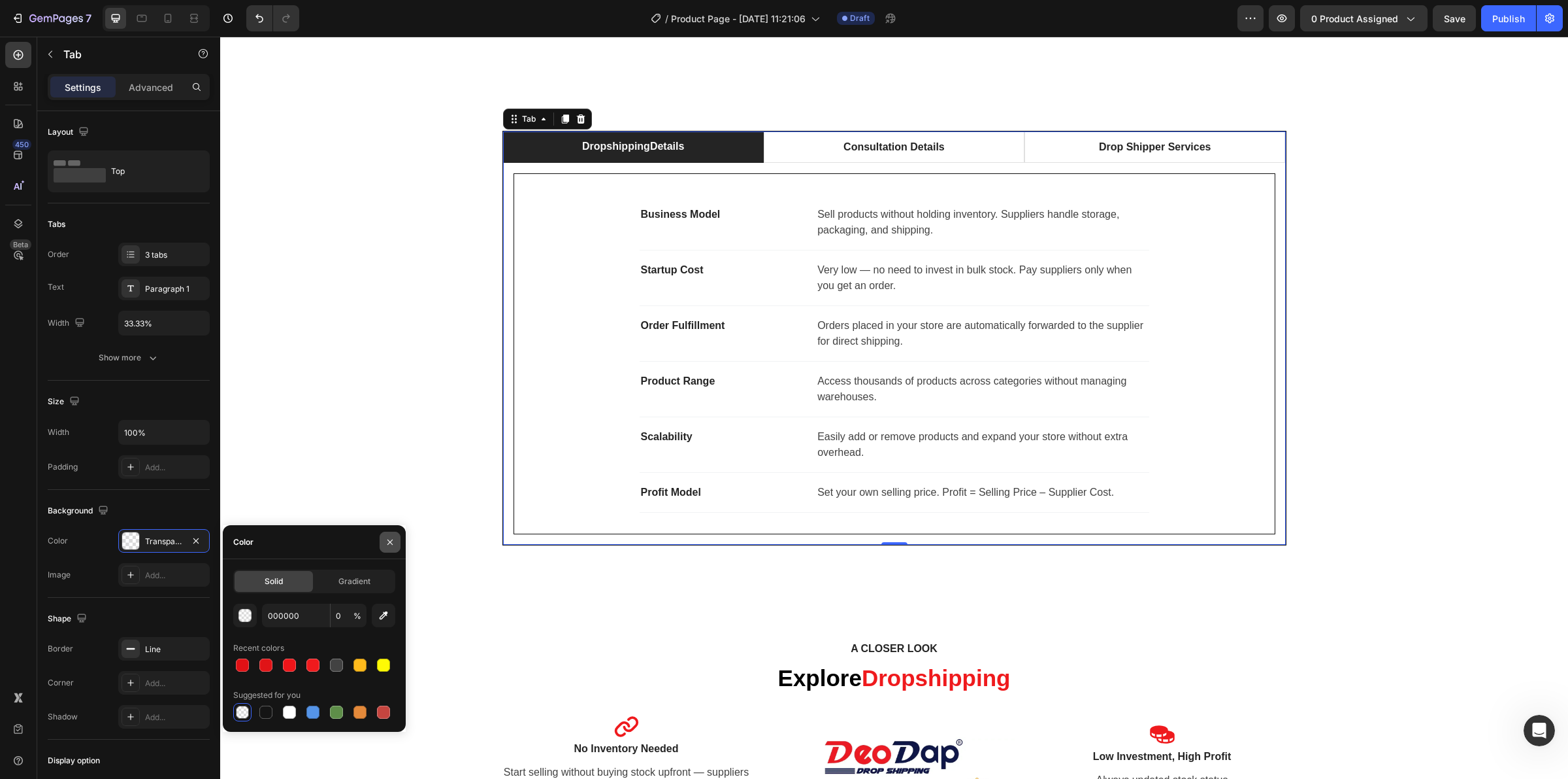
click at [394, 537] on icon "button" at bounding box center [390, 542] width 11 height 11
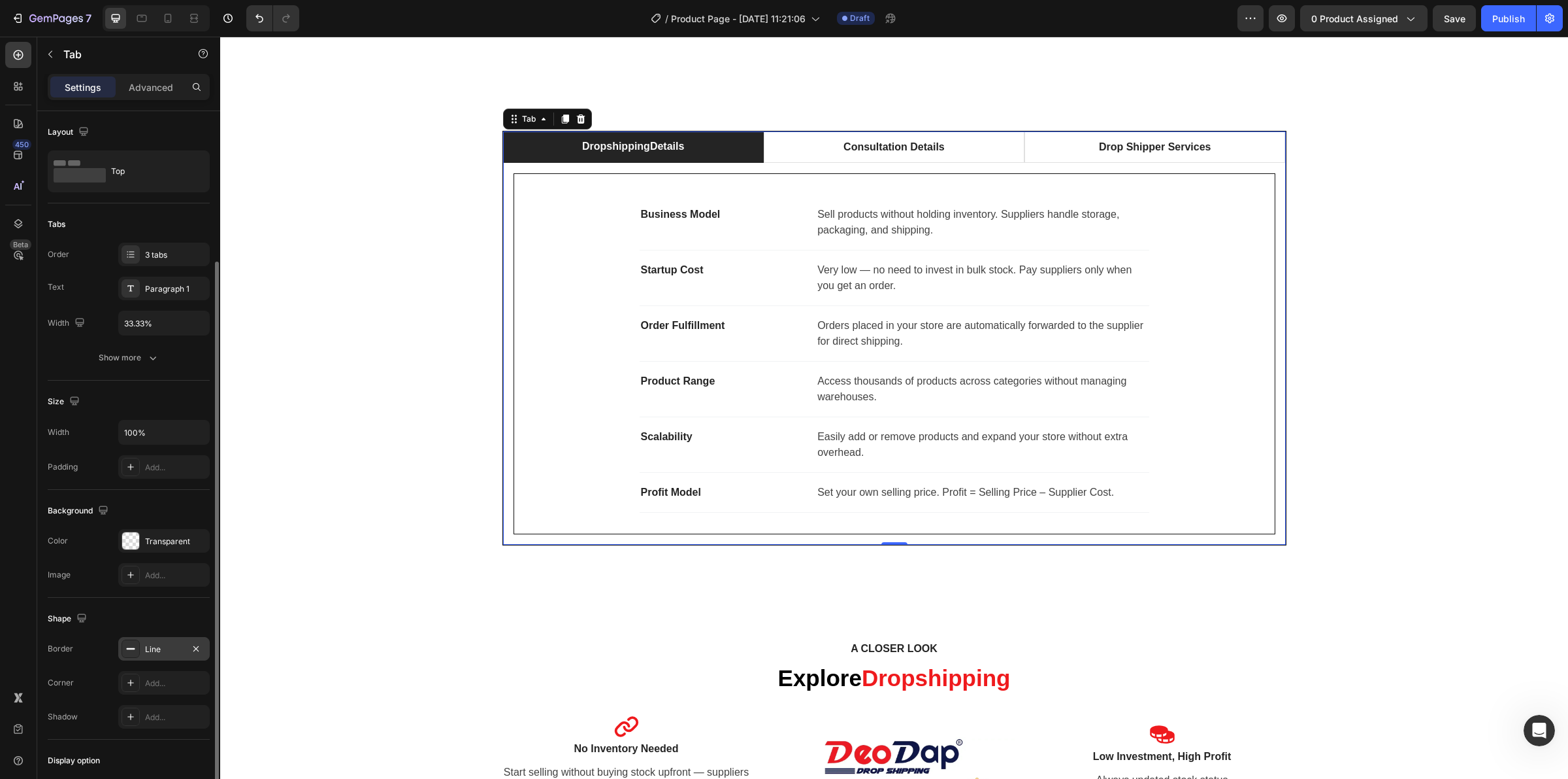
scroll to position [81, 0]
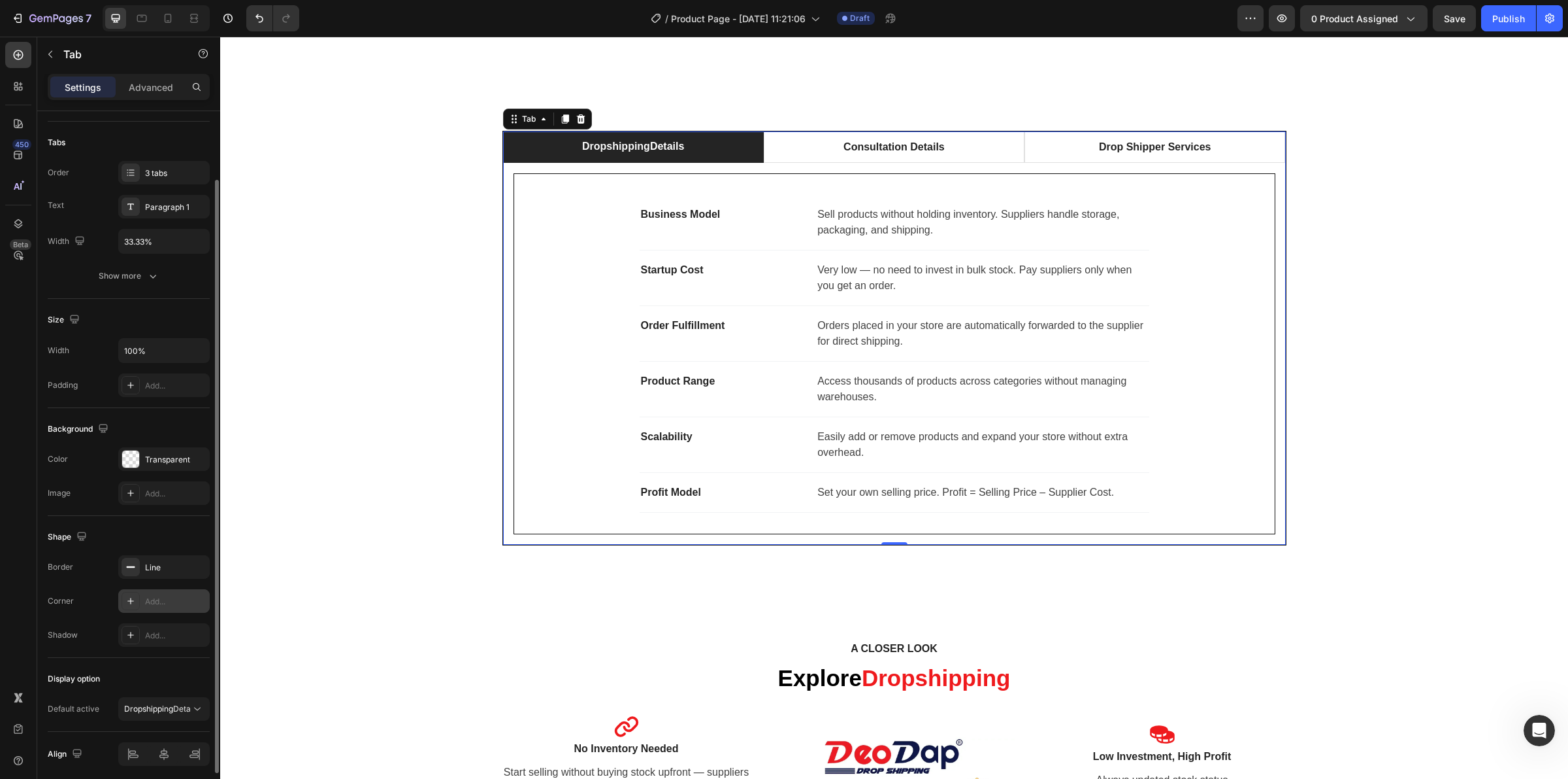
click at [131, 606] on icon at bounding box center [130, 600] width 11 height 11
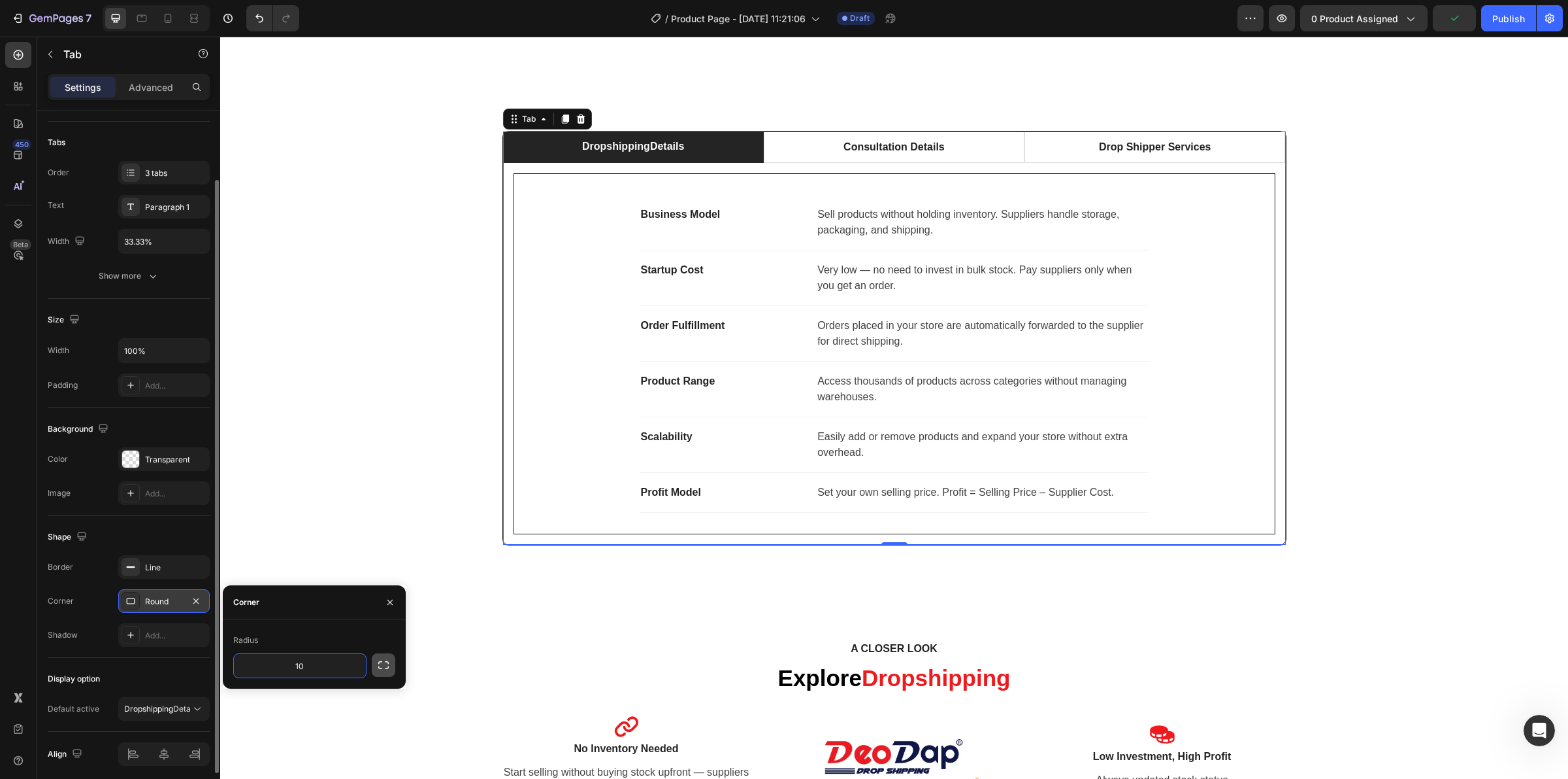
click at [388, 671] on icon "button" at bounding box center [384, 665] width 13 height 13
click at [383, 662] on icon "button" at bounding box center [384, 665] width 13 height 13
click at [324, 662] on input "10" at bounding box center [300, 665] width 132 height 24
type input "30"
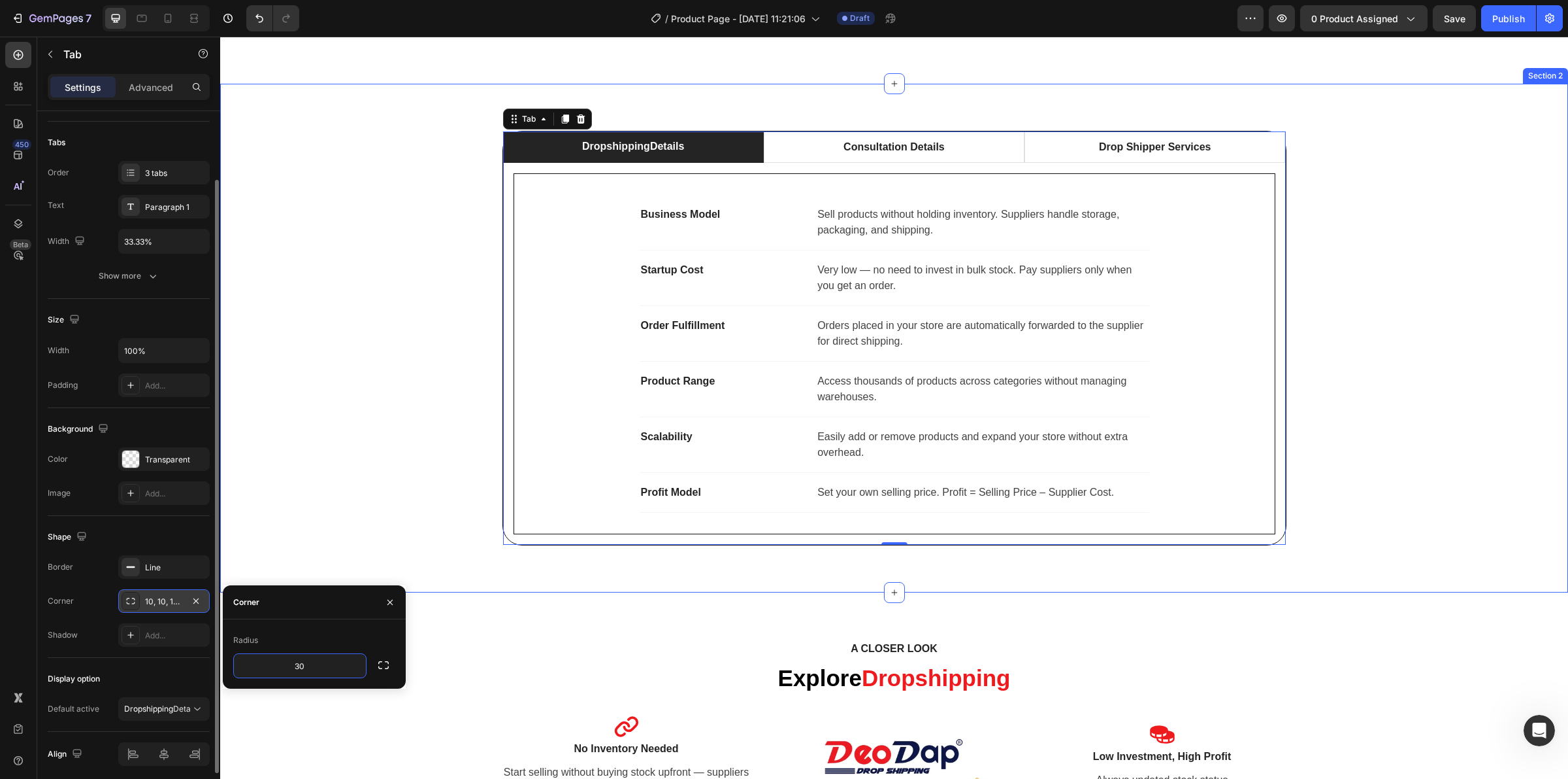
click at [1554, 384] on div "Dropshipping Details Consultation Details Drop Shipper Services Business Model …" at bounding box center [893, 338] width 1348 height 509
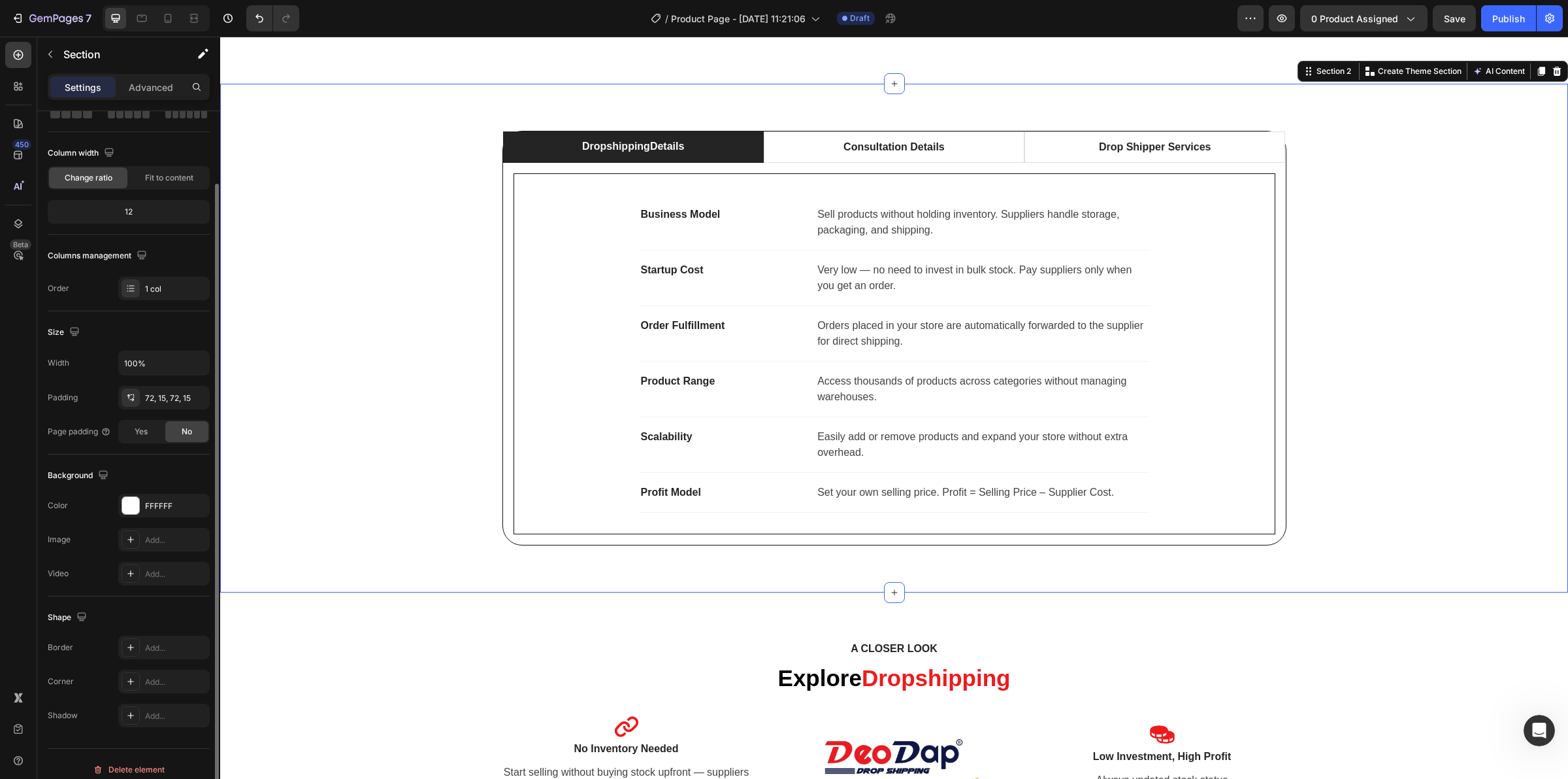
scroll to position [0, 0]
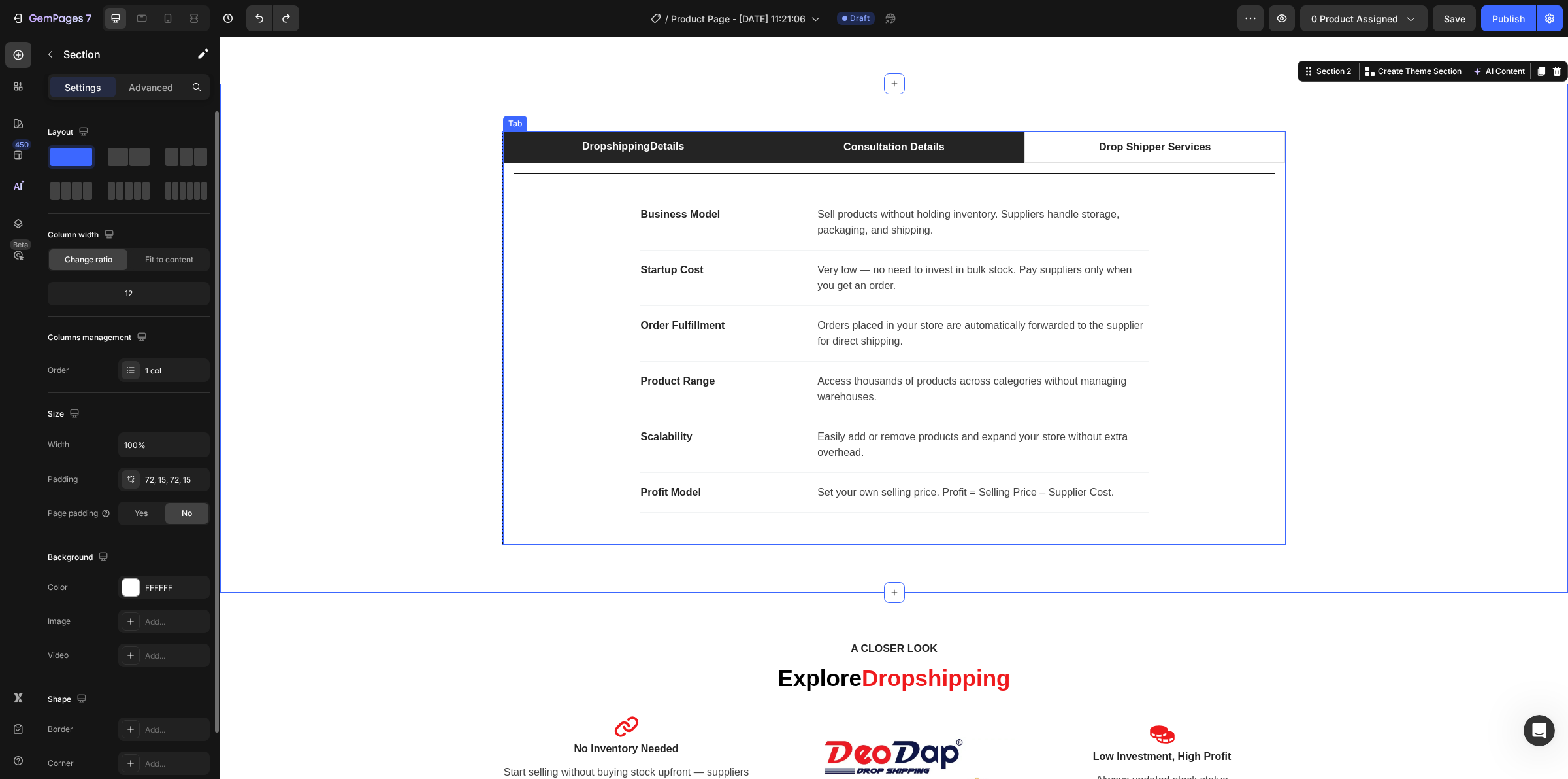
click at [826, 151] on li "Consultation Details" at bounding box center [894, 146] width 261 height 32
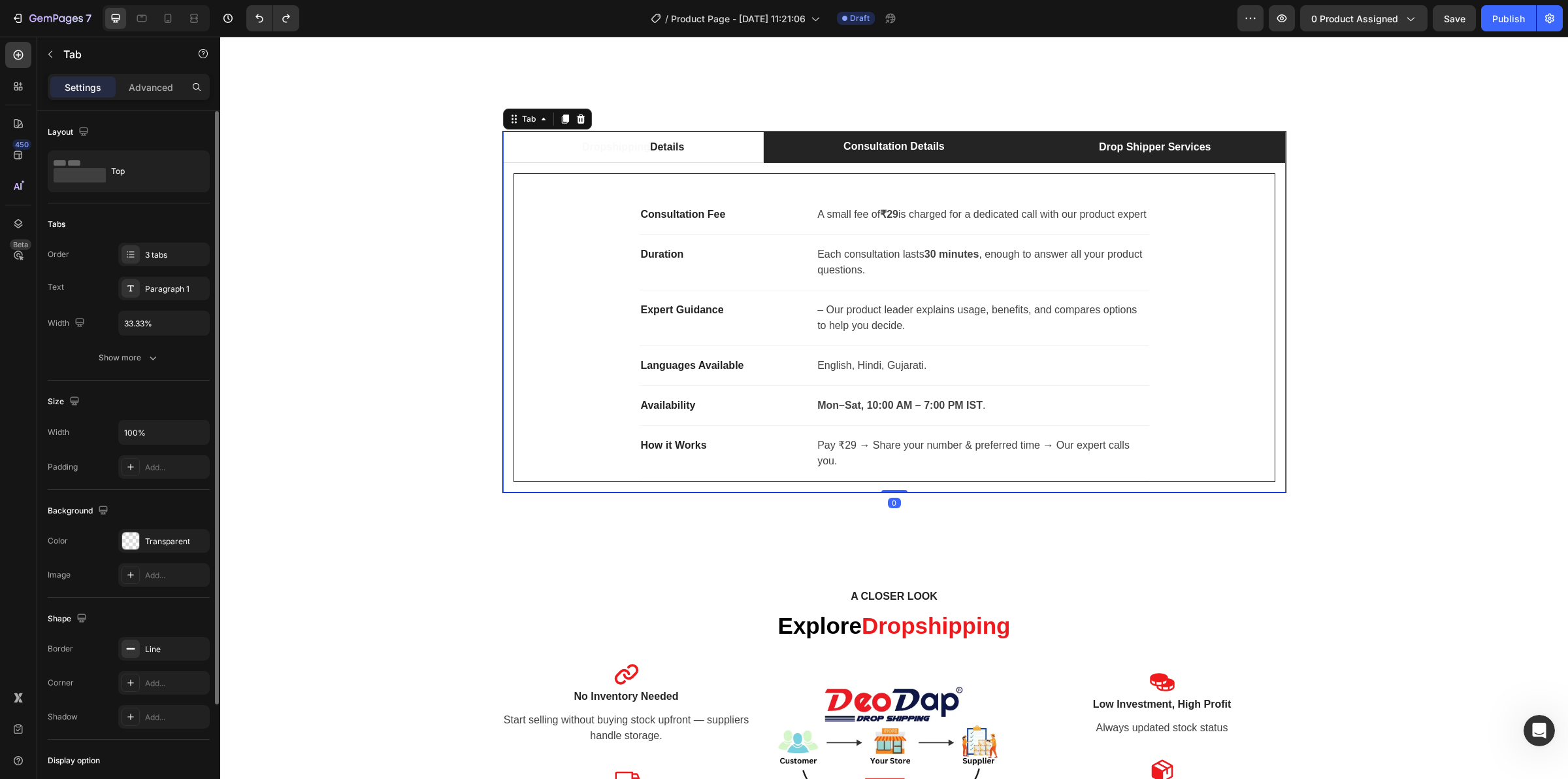
click at [1114, 155] on div "Drop Shipper Services" at bounding box center [1155, 147] width 117 height 20
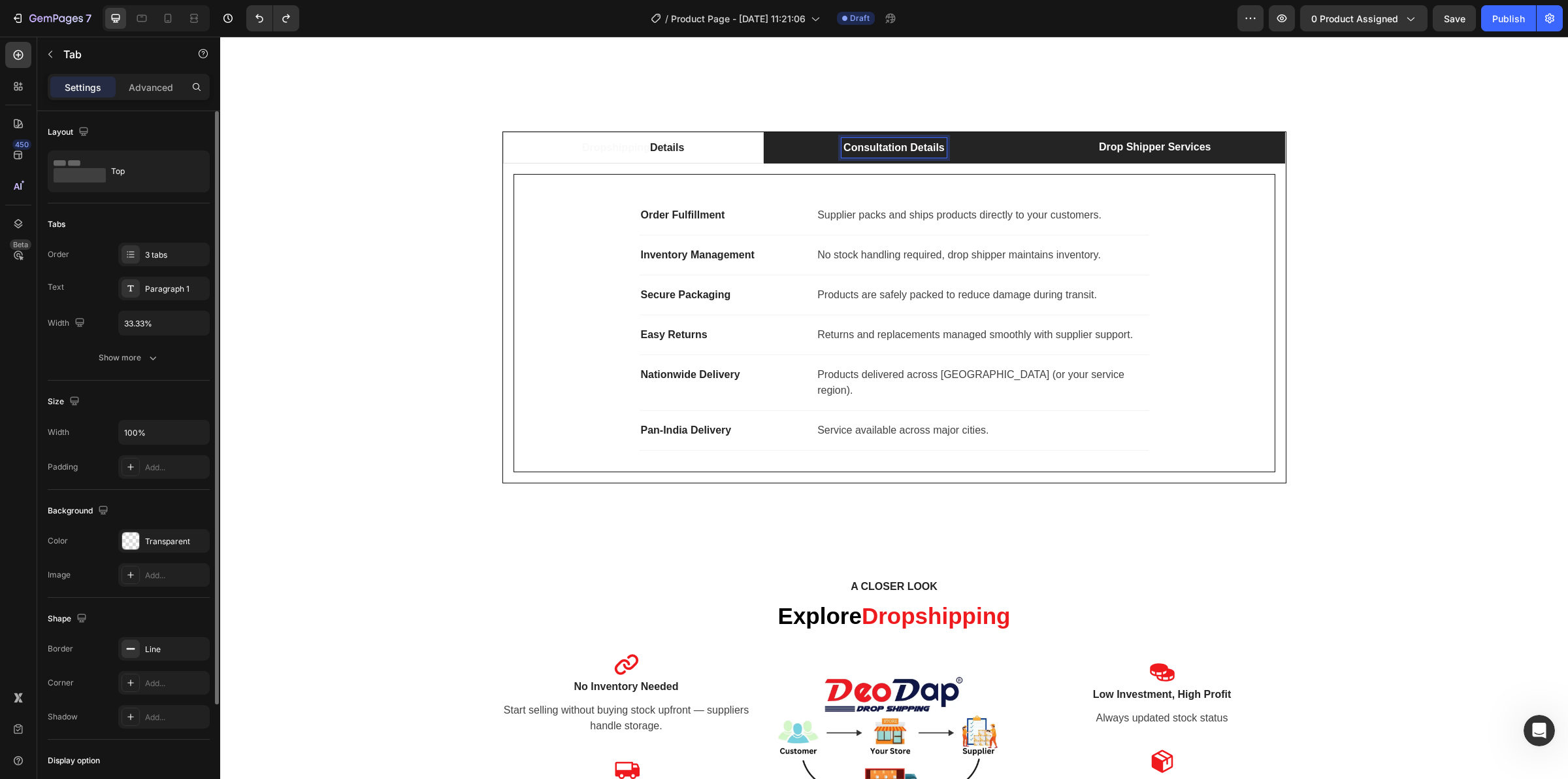
click at [900, 157] on div "Consultation Details" at bounding box center [894, 147] width 105 height 20
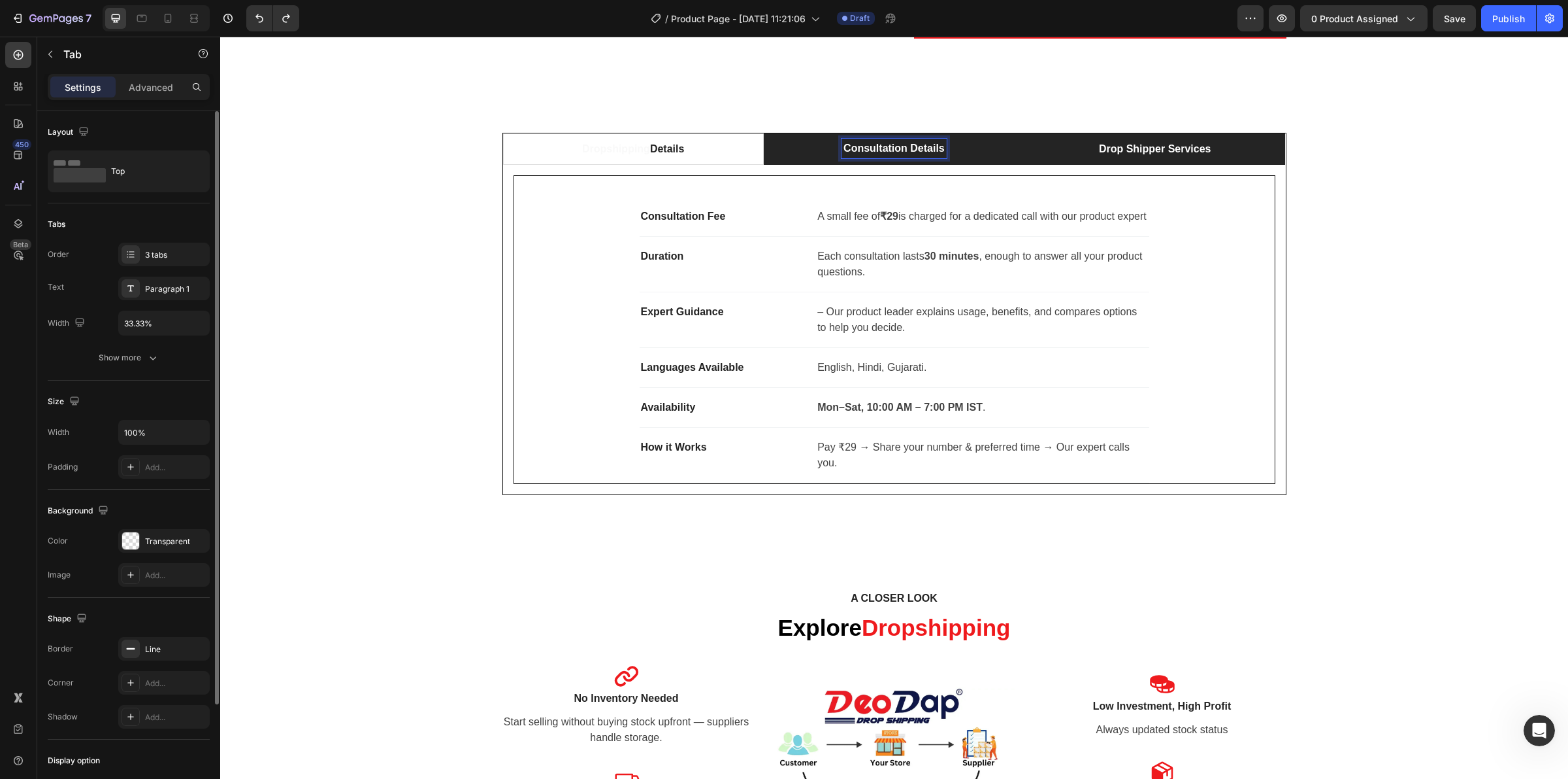
click at [1043, 152] on li "Drop Shipper Services" at bounding box center [1154, 149] width 261 height 32
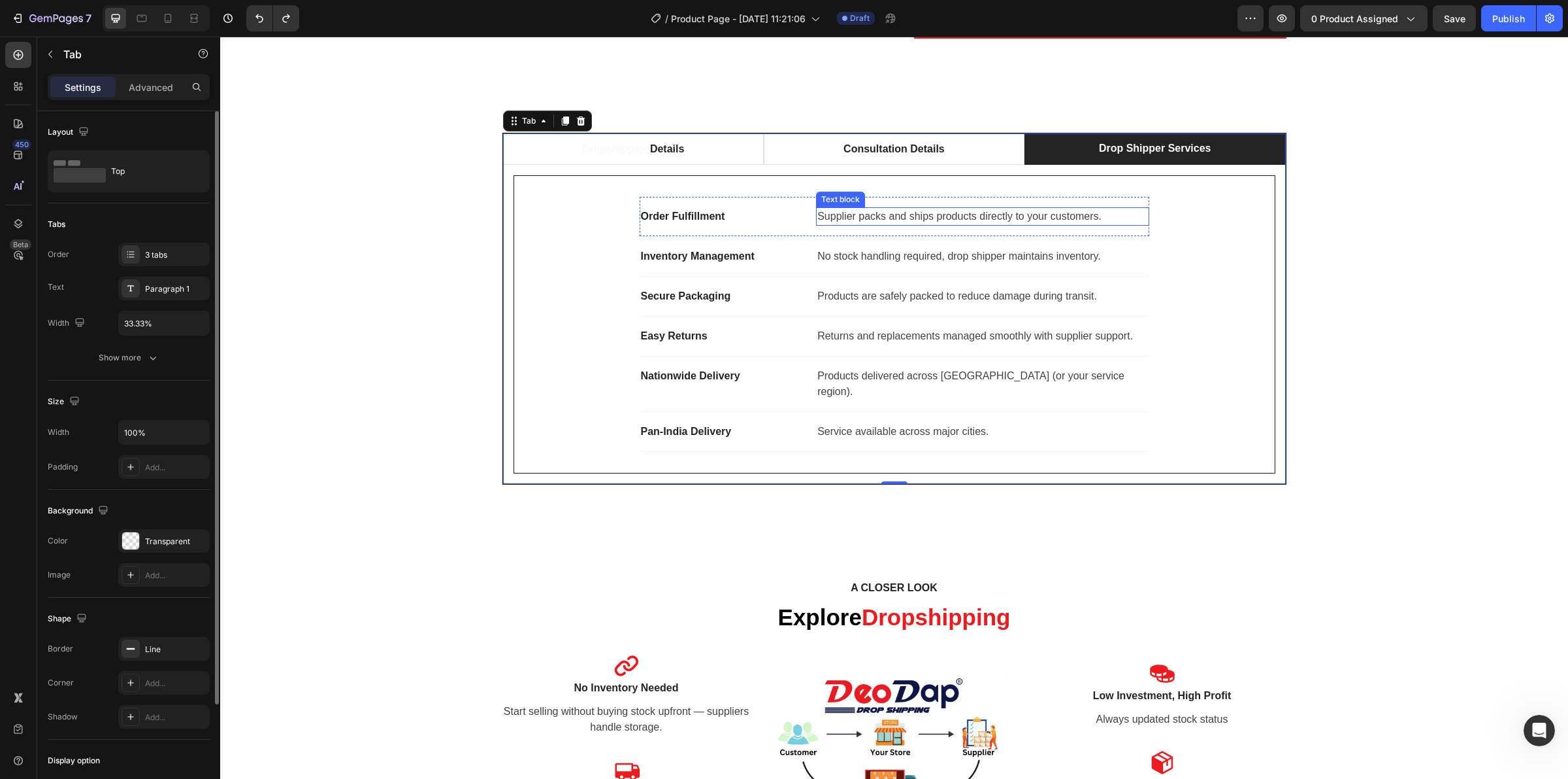
click at [865, 217] on p "Supplier packs and ships products directly to your customers." at bounding box center [982, 216] width 330 height 15
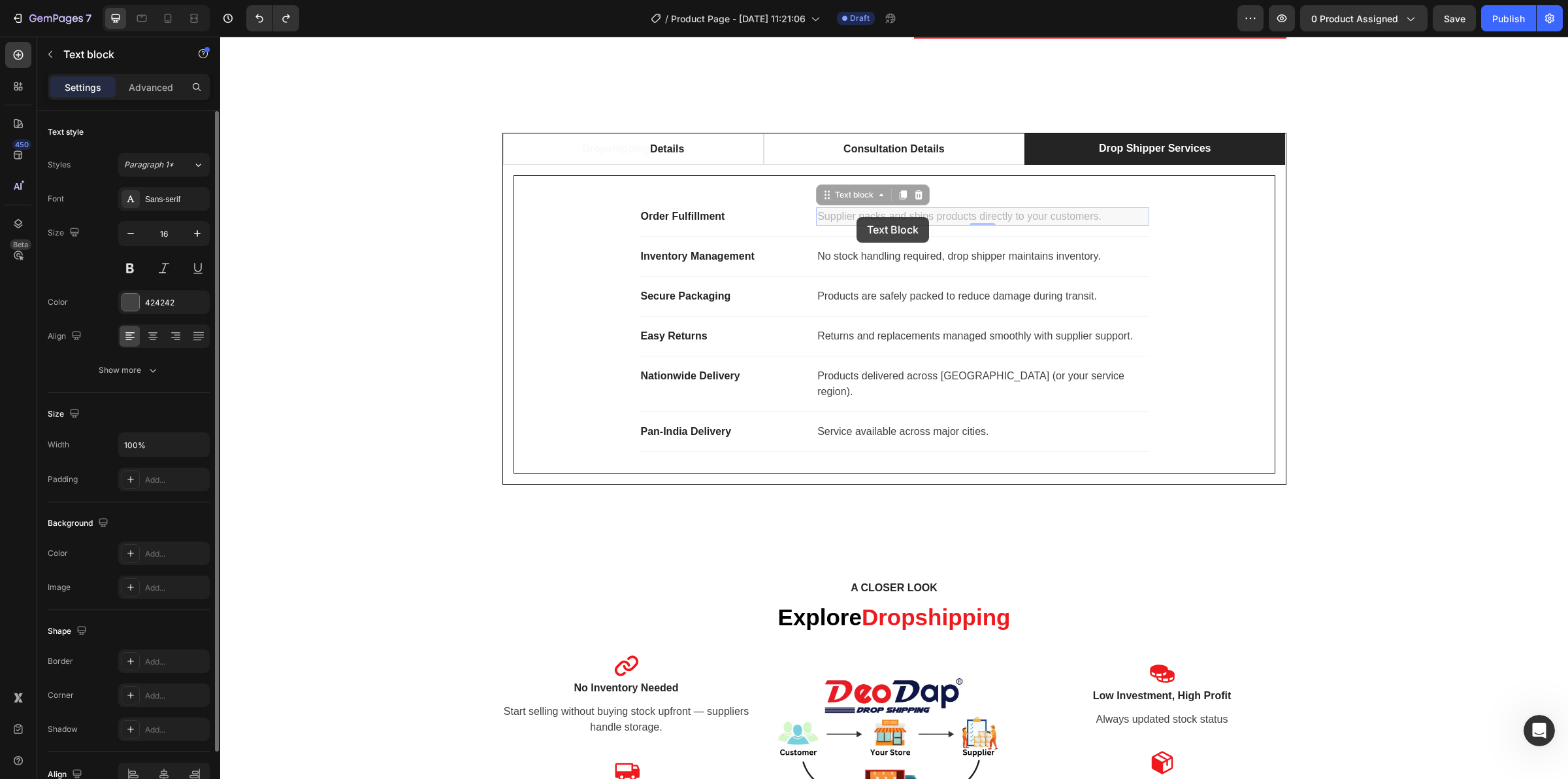
drag, startPoint x: 856, startPoint y: 217, endPoint x: 934, endPoint y: 220, distance: 78.1
click at [983, 219] on p "Supplier packs and ships products directly to your customers." at bounding box center [982, 216] width 330 height 15
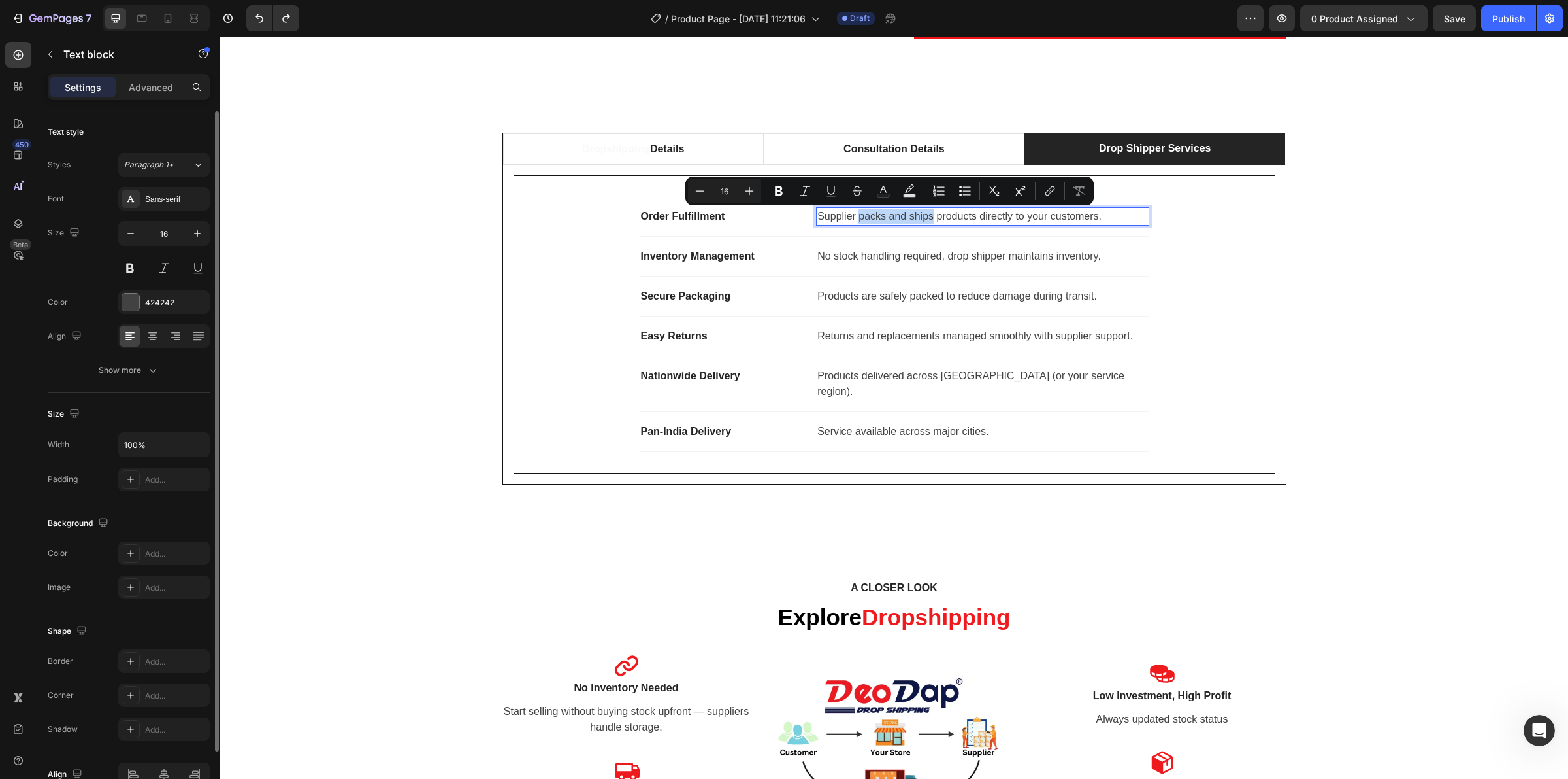
drag, startPoint x: 854, startPoint y: 218, endPoint x: 926, endPoint y: 220, distance: 72.0
click at [926, 220] on p "Supplier packs and ships products directly to your customers." at bounding box center [982, 216] width 330 height 15
click at [925, 281] on div "Secure Packaging Text block Products are safely packed to reduce damage during …" at bounding box center [894, 296] width 509 height 40
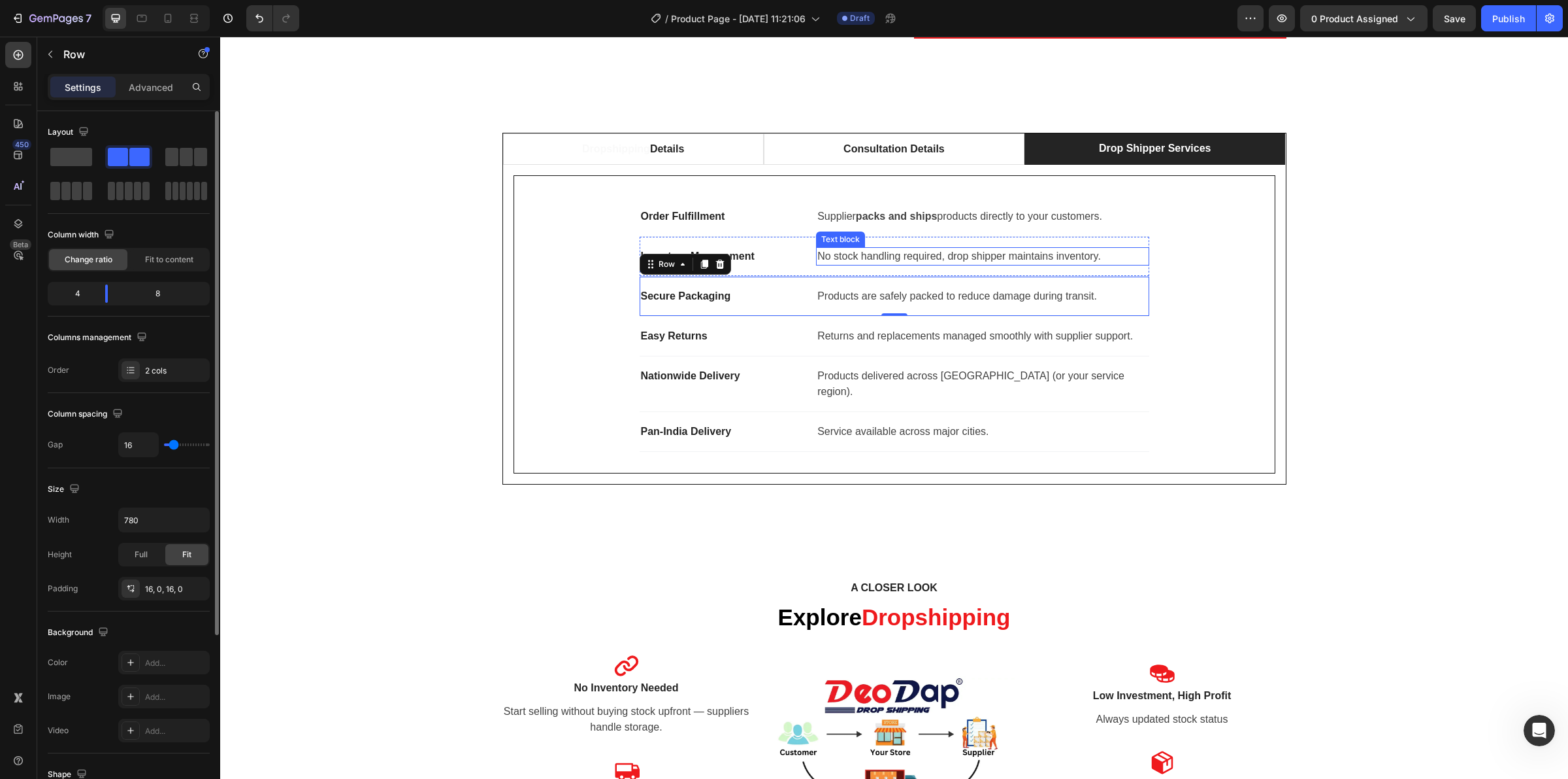
click at [983, 260] on p "No stock handling required, drop shipper maintains inventory." at bounding box center [982, 256] width 330 height 15
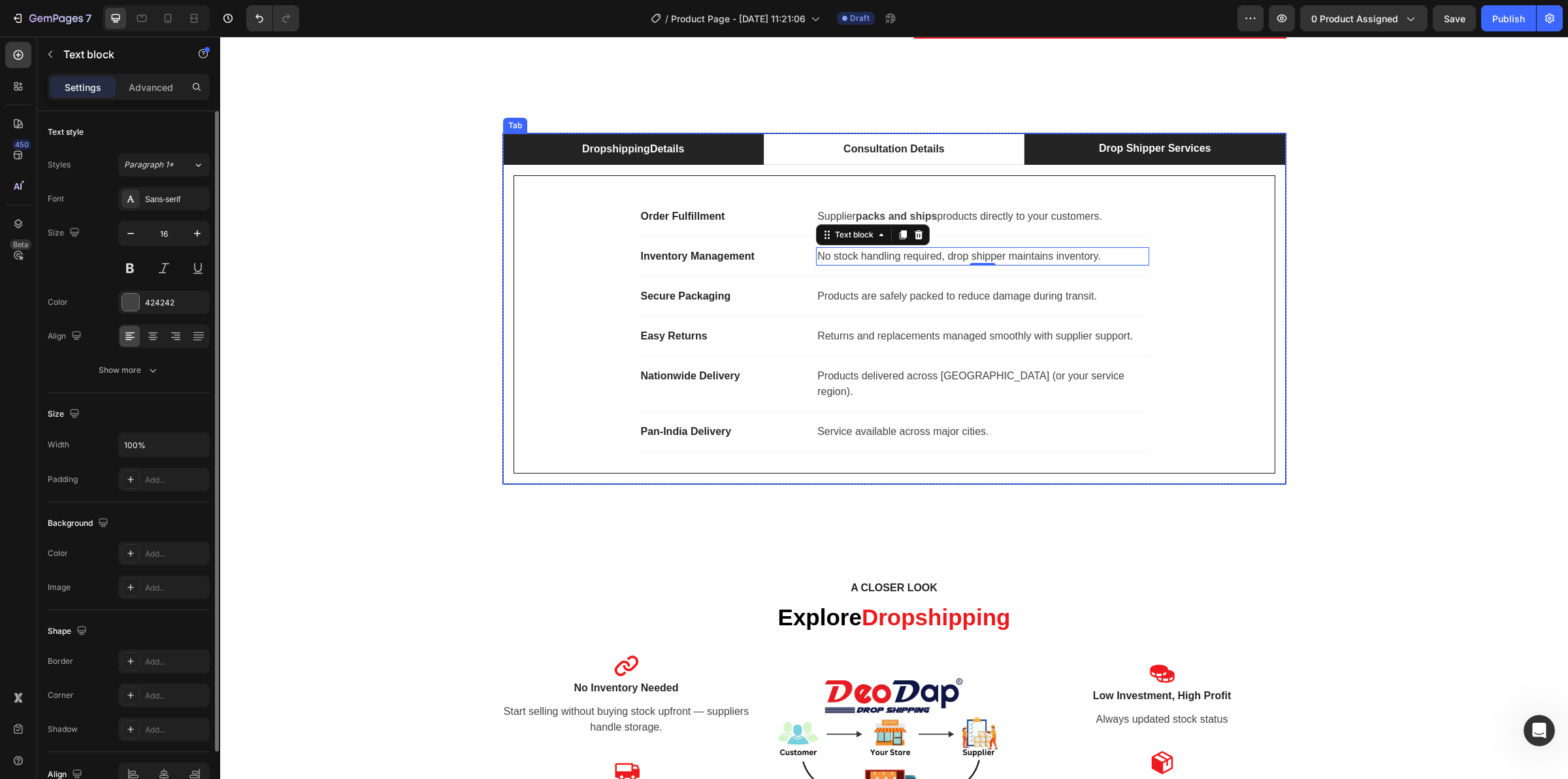
click at [673, 149] on p "Dropshipping Details" at bounding box center [633, 149] width 102 height 15
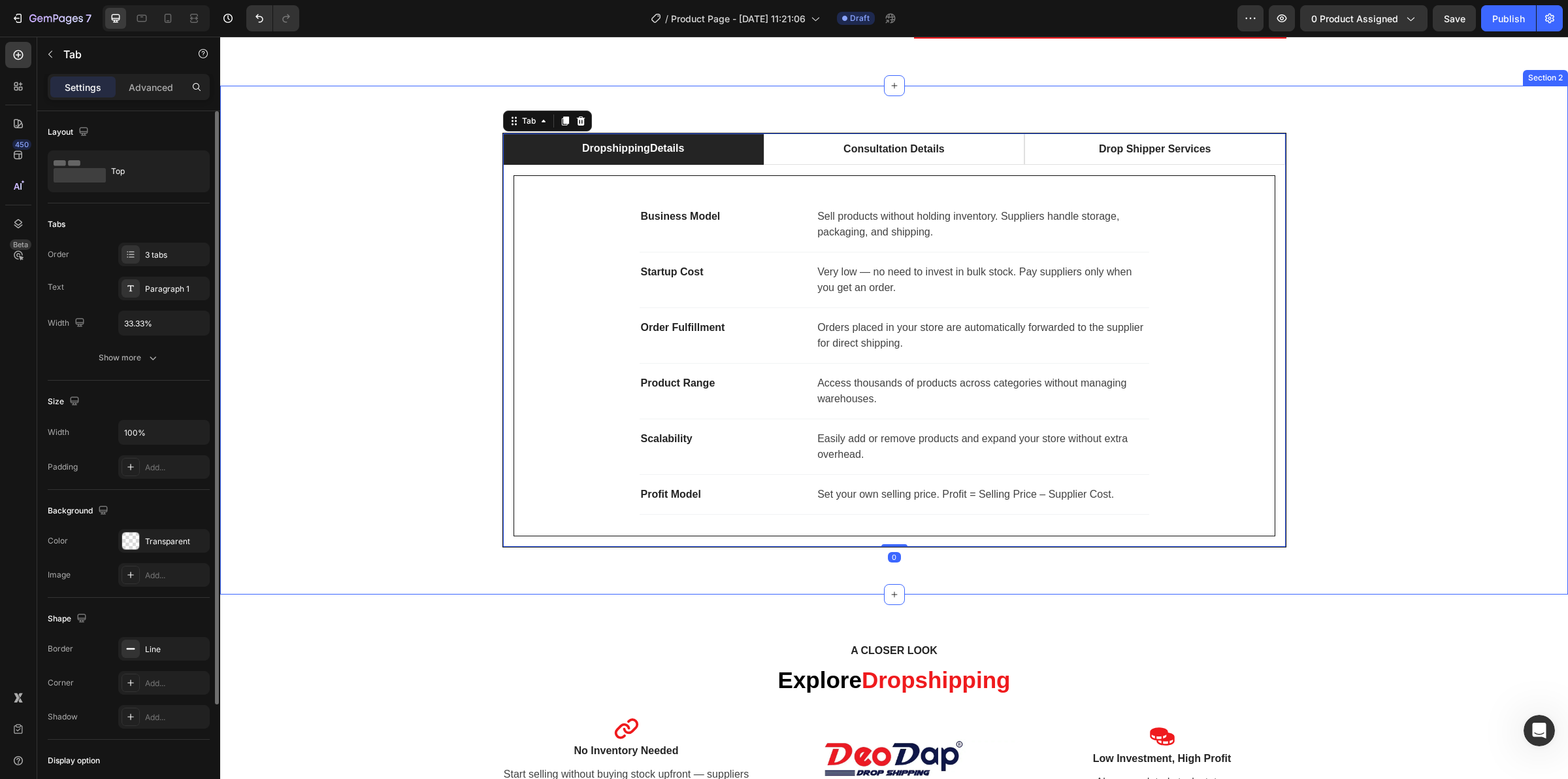
click at [733, 127] on div "Dropshipping Details Consultation Details Drop Shipper Services Business Model …" at bounding box center [893, 340] width 1348 height 509
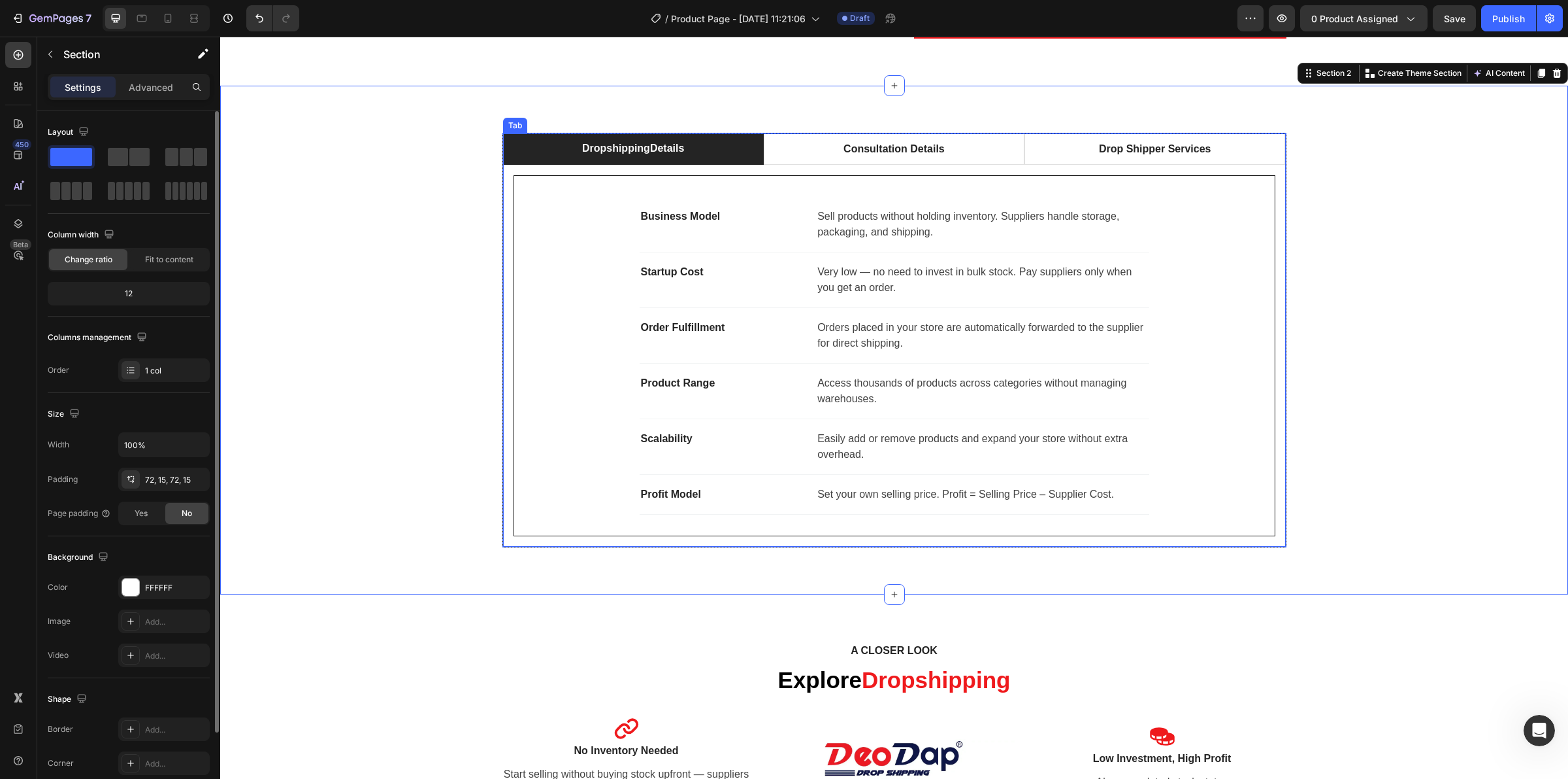
click at [746, 136] on li "Dropshipping Details" at bounding box center [634, 149] width 261 height 32
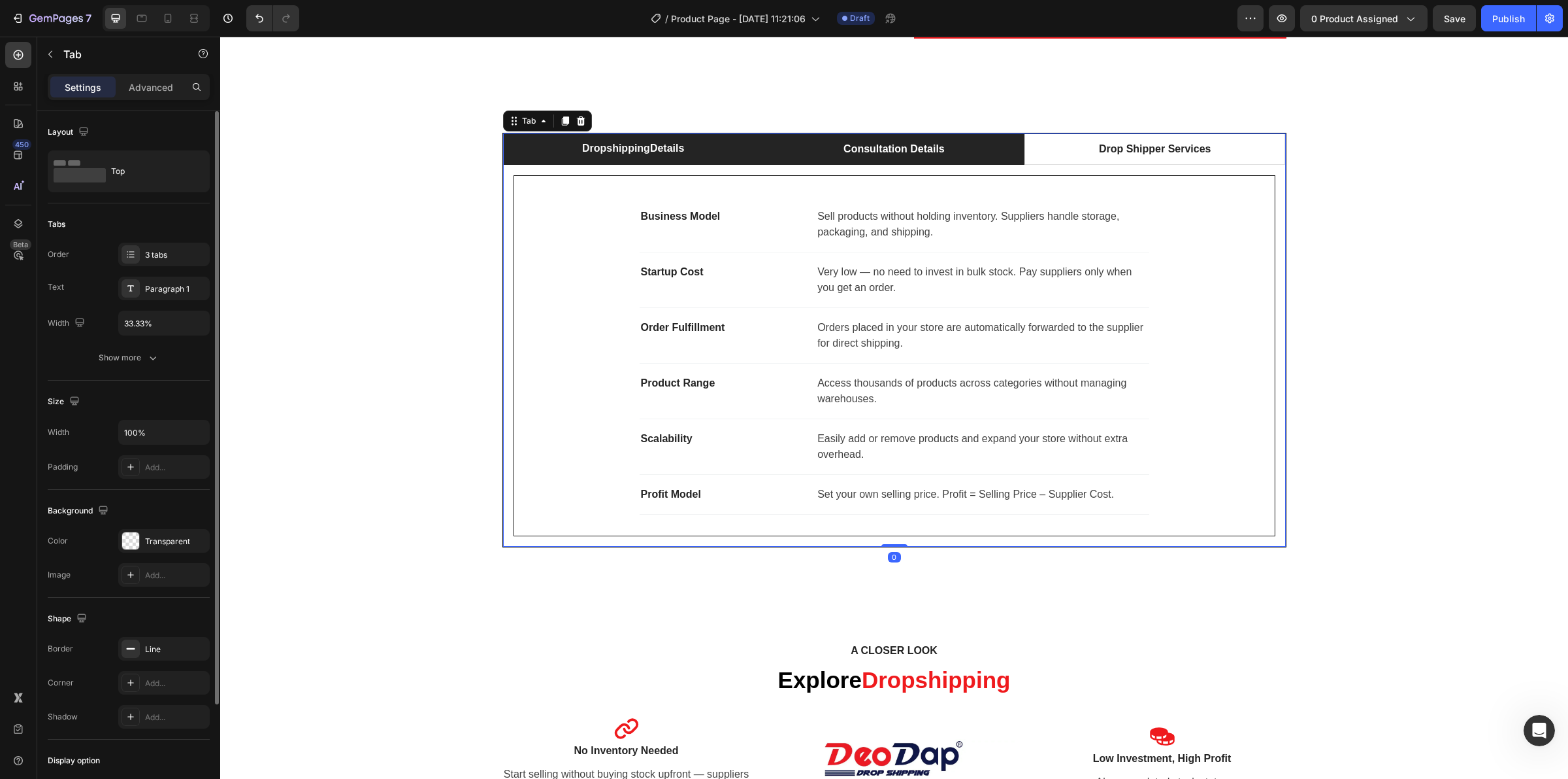
drag, startPoint x: 752, startPoint y: 140, endPoint x: 786, endPoint y: 142, distance: 34.1
click at [753, 140] on li "Dropshipping Details" at bounding box center [634, 149] width 261 height 32
click at [822, 143] on li "Consultation Details" at bounding box center [894, 149] width 261 height 32
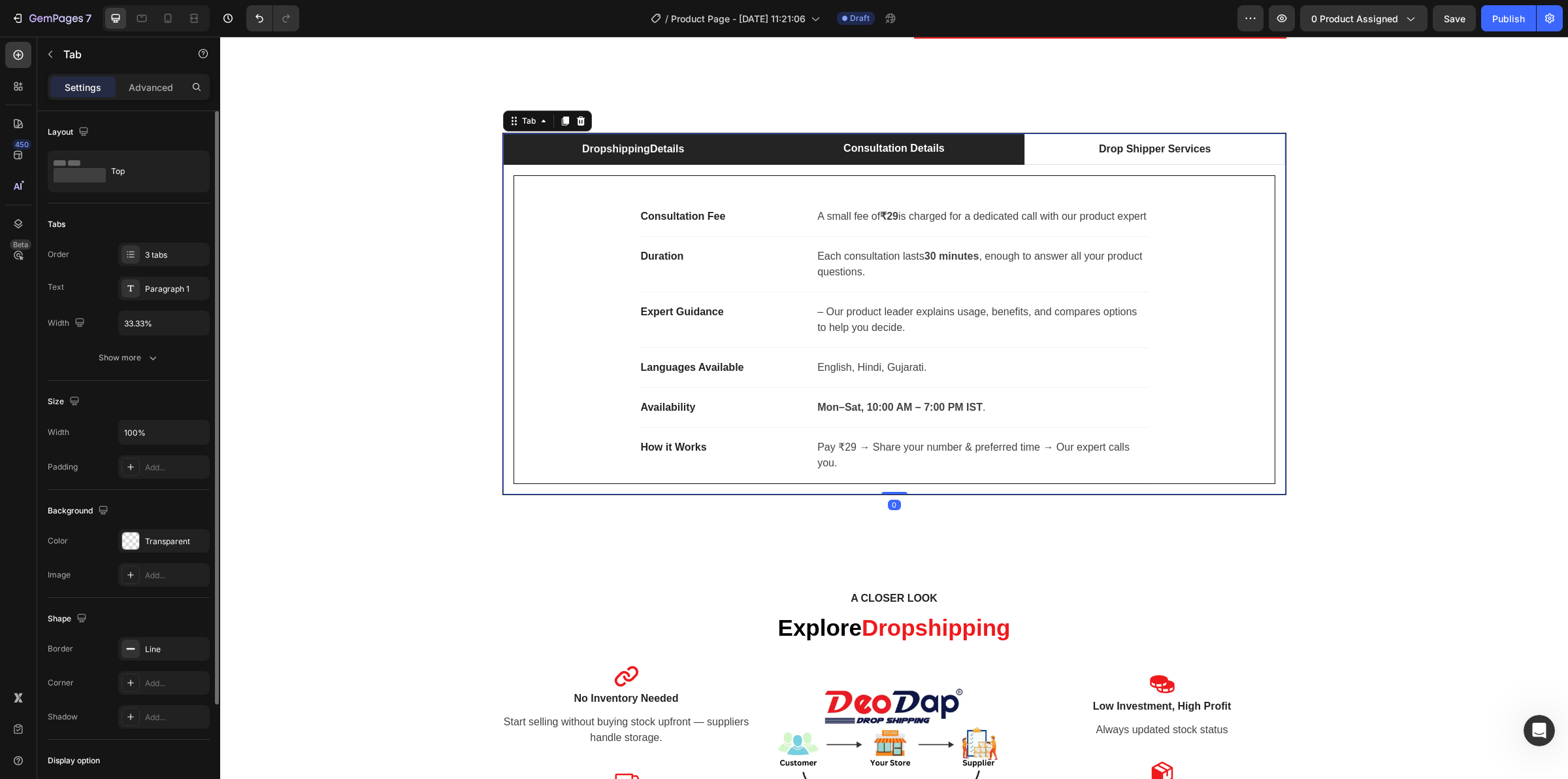
click at [692, 145] on li "Dropshipping Details" at bounding box center [634, 149] width 261 height 32
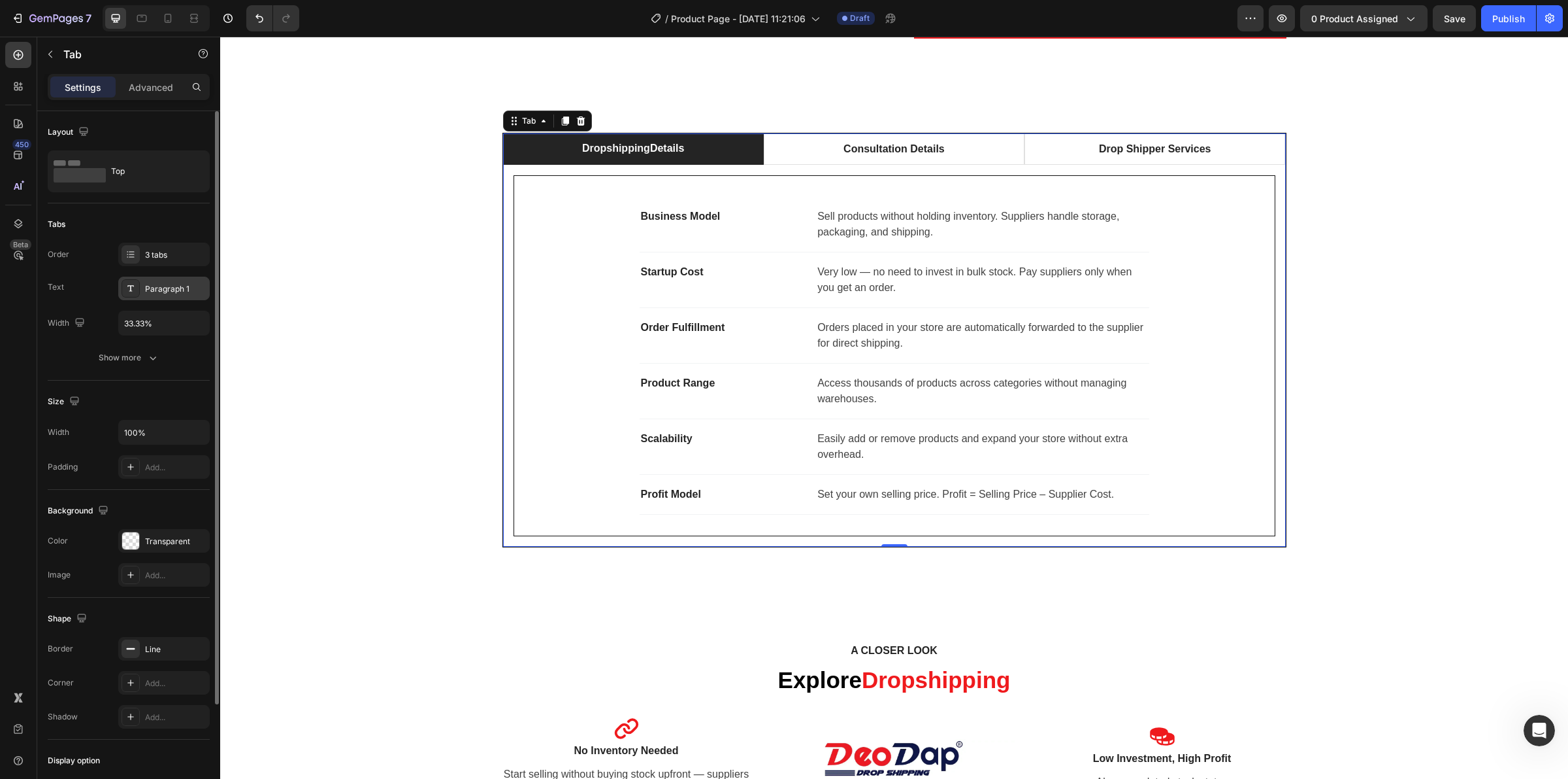
scroll to position [0, 0]
click at [146, 355] on icon "button" at bounding box center [153, 357] width 13 height 13
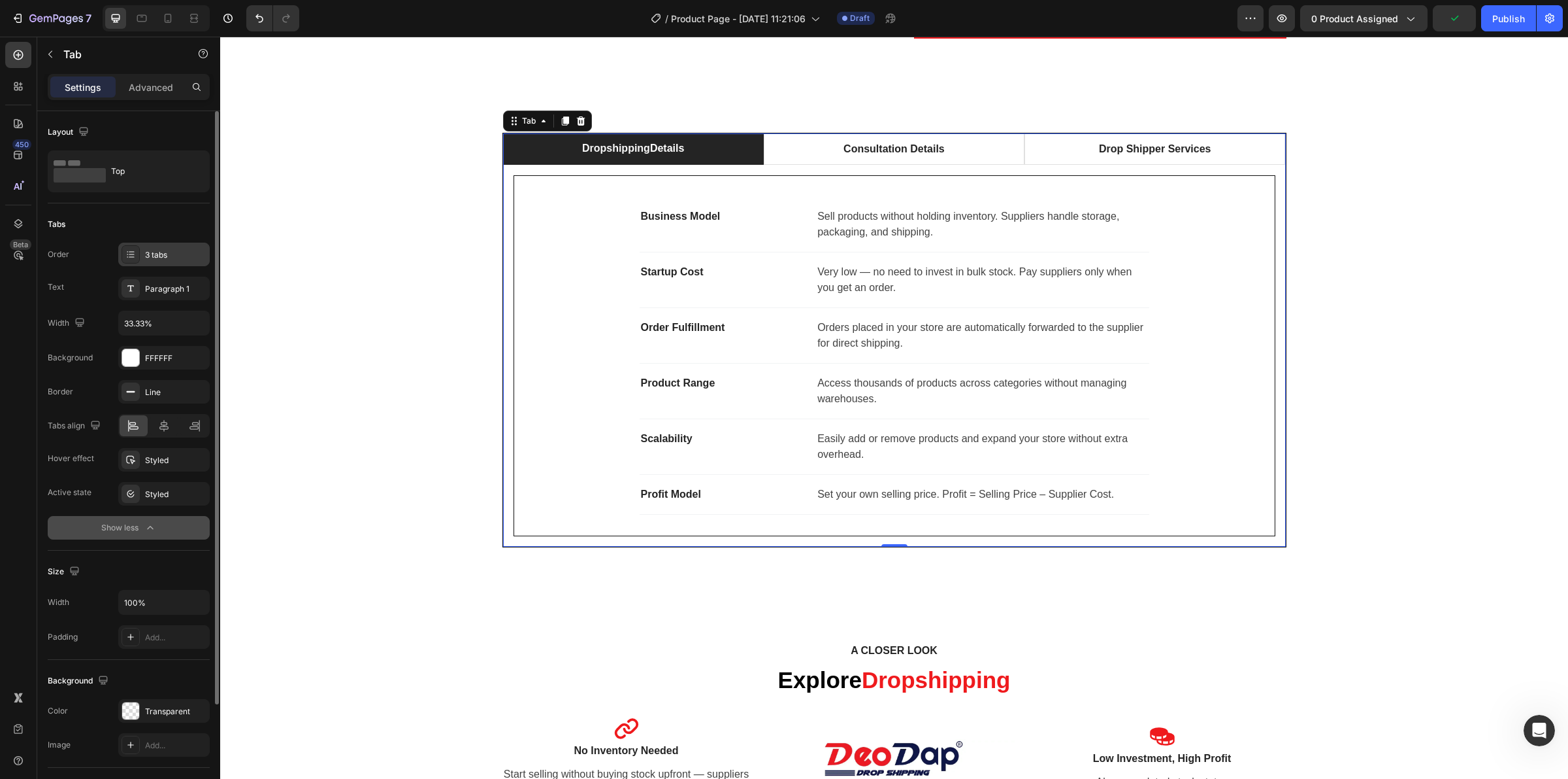
click at [174, 250] on div "3 tabs" at bounding box center [176, 255] width 61 height 11
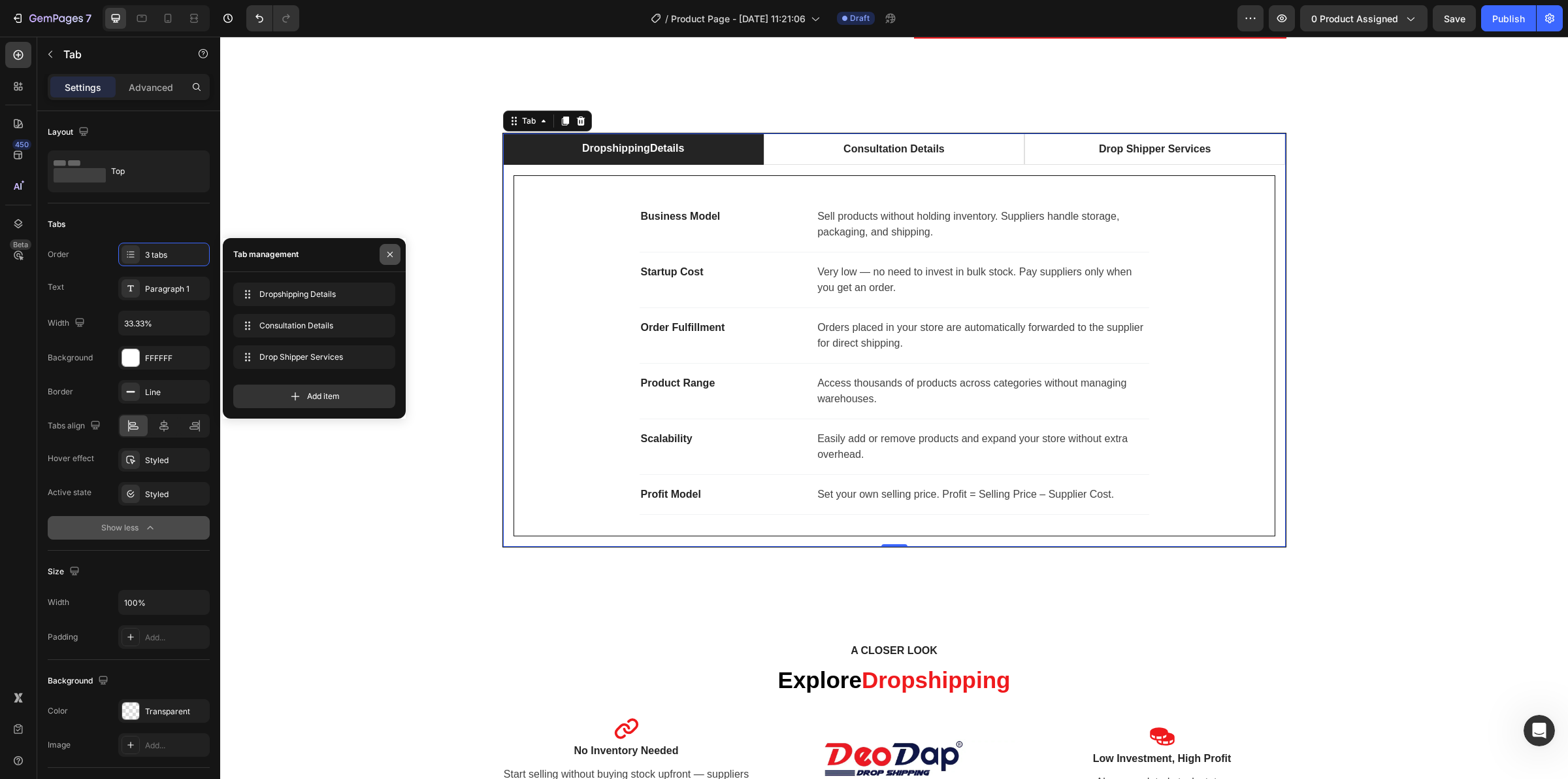
click at [394, 255] on icon "button" at bounding box center [390, 254] width 11 height 11
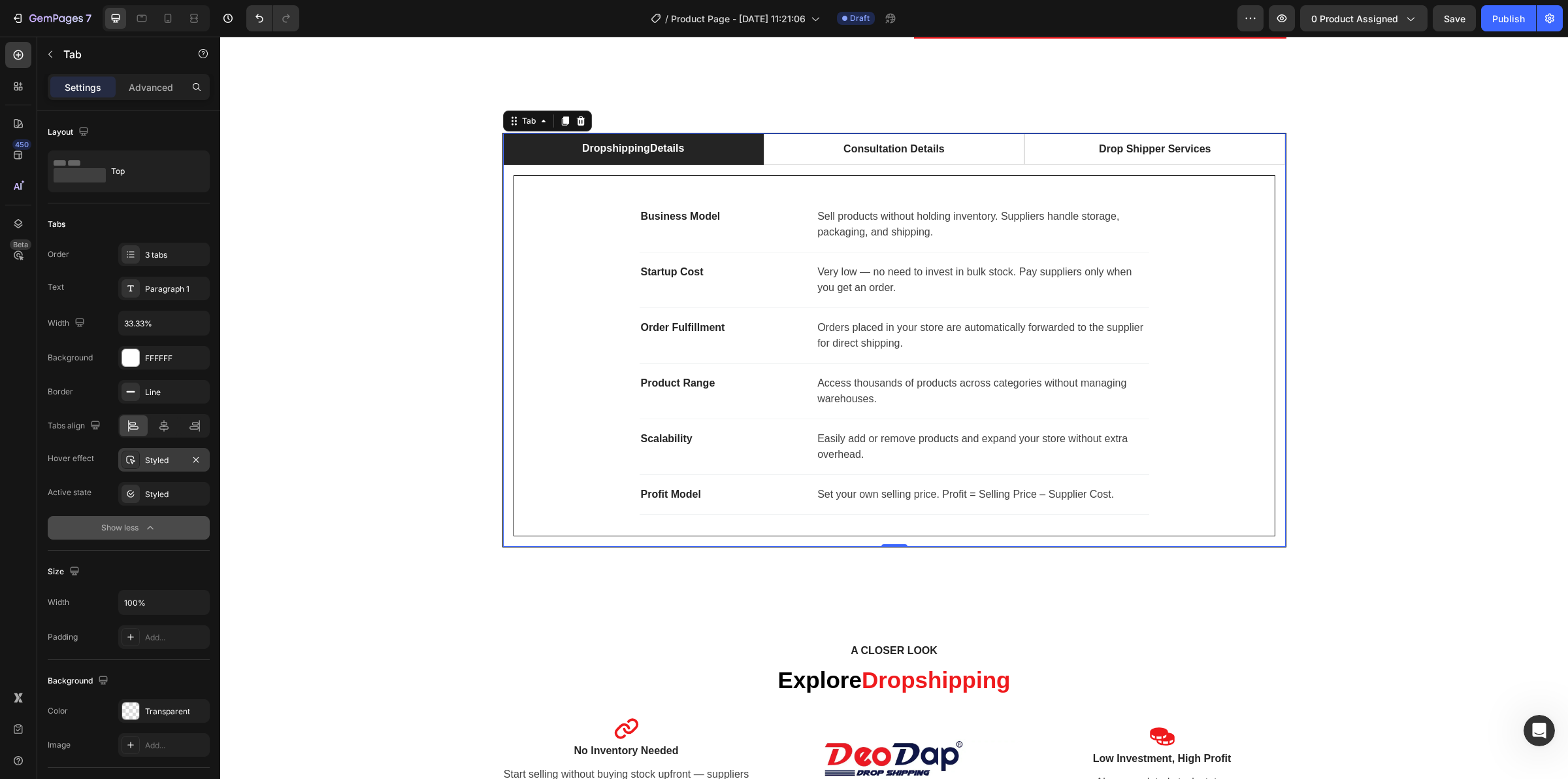
click at [161, 467] on div "Styled" at bounding box center [164, 459] width 92 height 24
click at [164, 488] on div "Styled" at bounding box center [164, 494] width 38 height 11
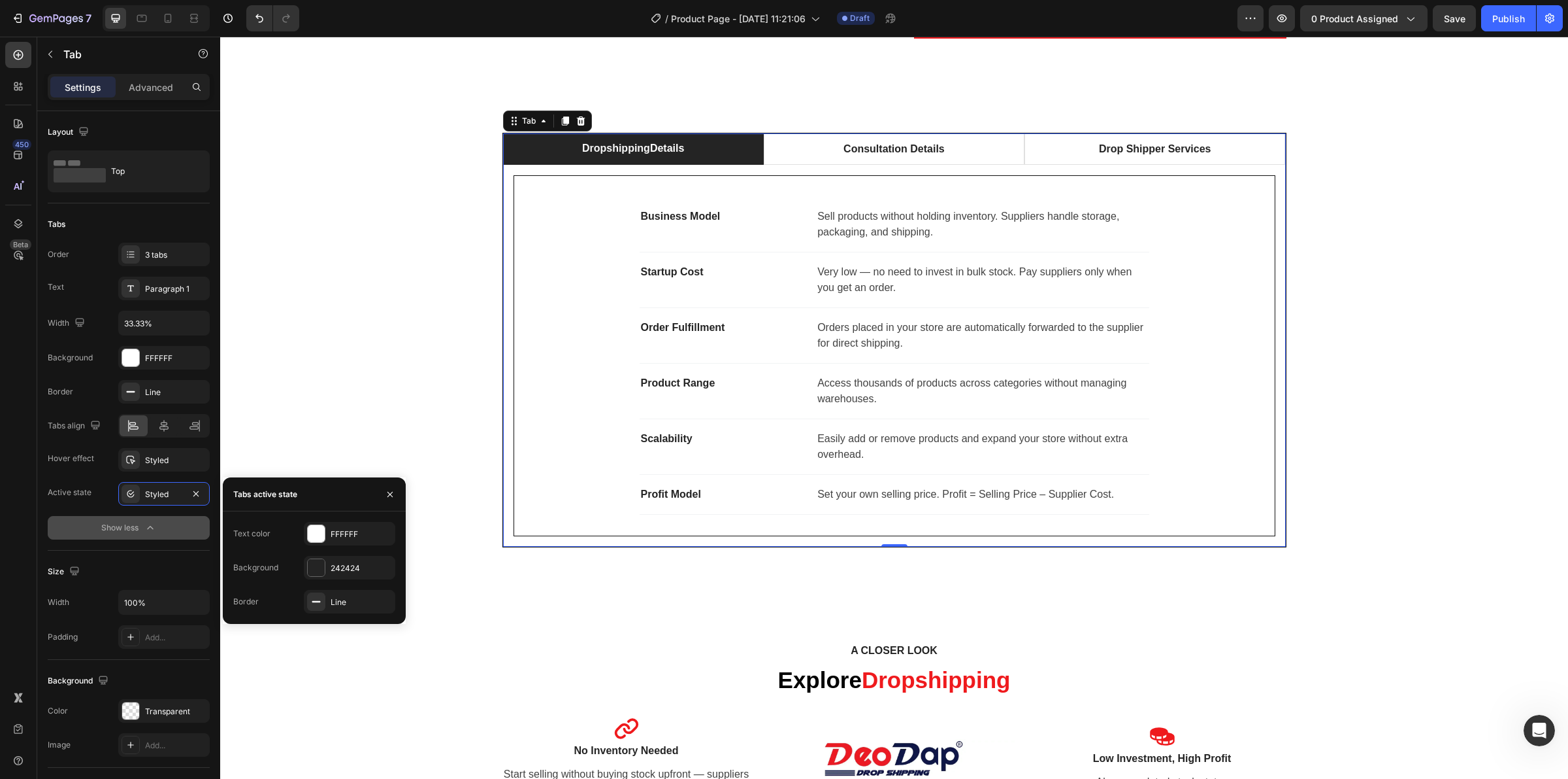
click at [155, 530] on icon "button" at bounding box center [150, 528] width 13 height 13
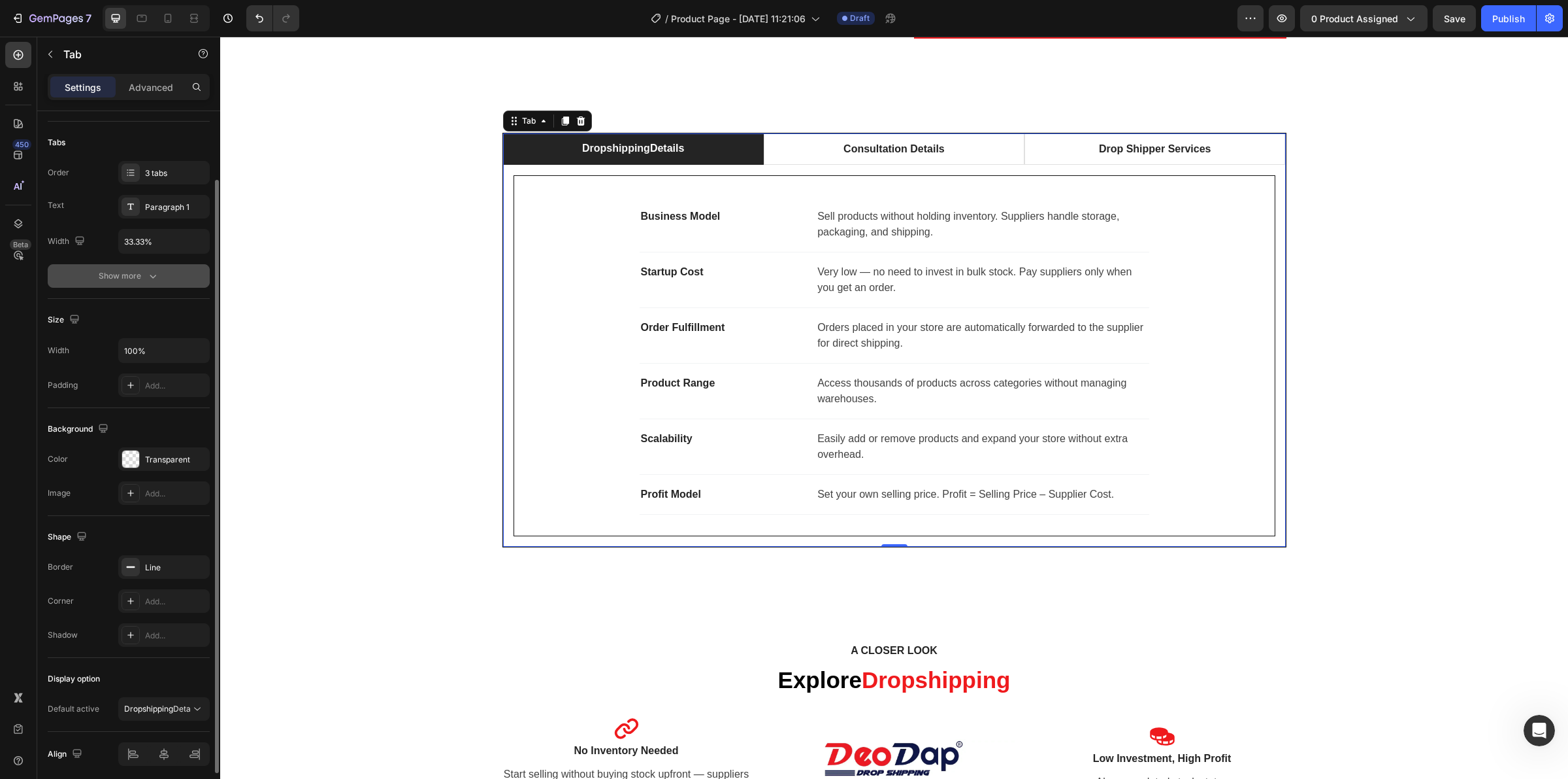
scroll to position [133, 0]
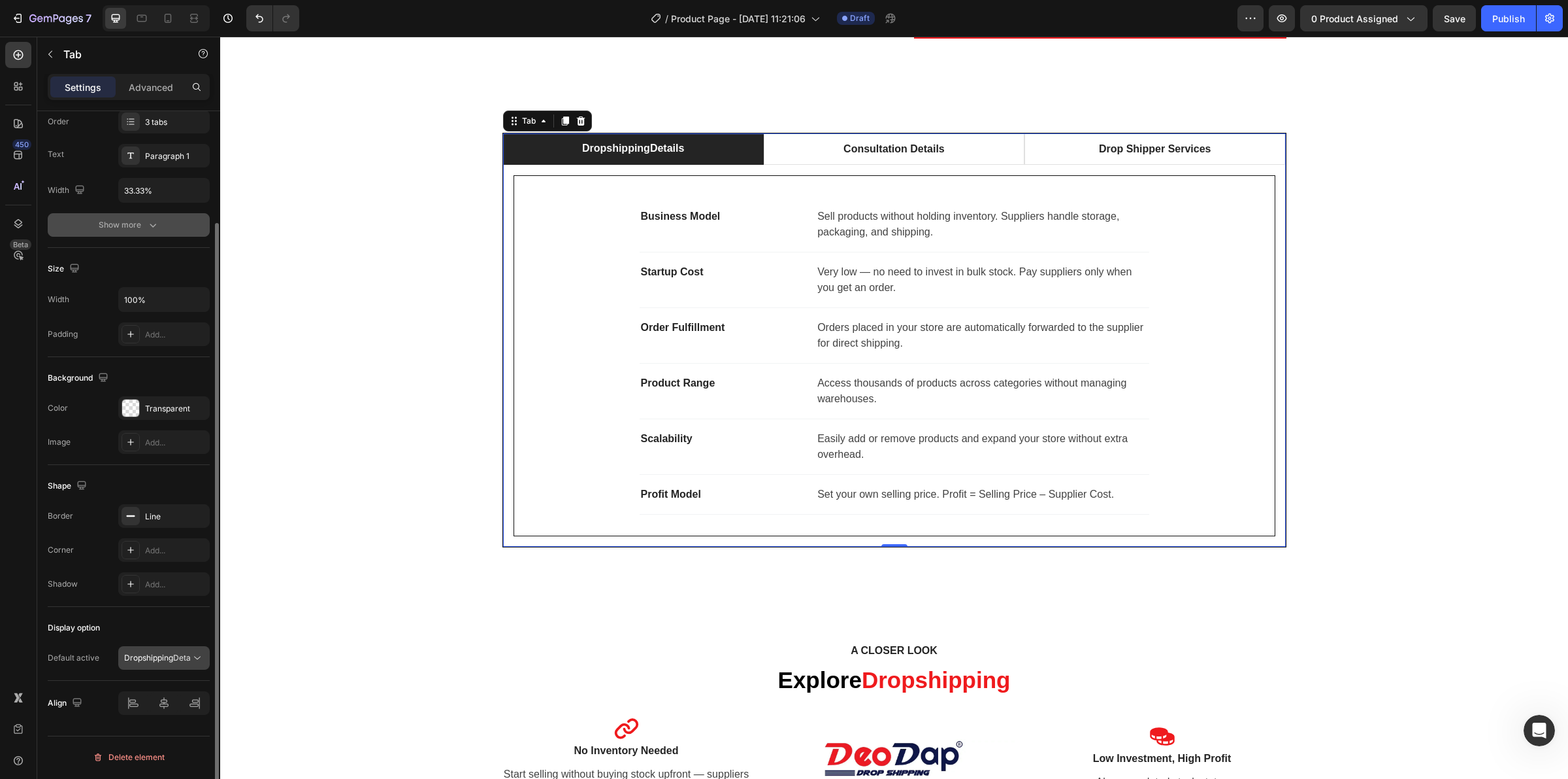
click at [183, 655] on p "Dropshipping Details" at bounding box center [158, 658] width 67 height 11
click at [139, 90] on p "Advanced" at bounding box center [151, 87] width 45 height 13
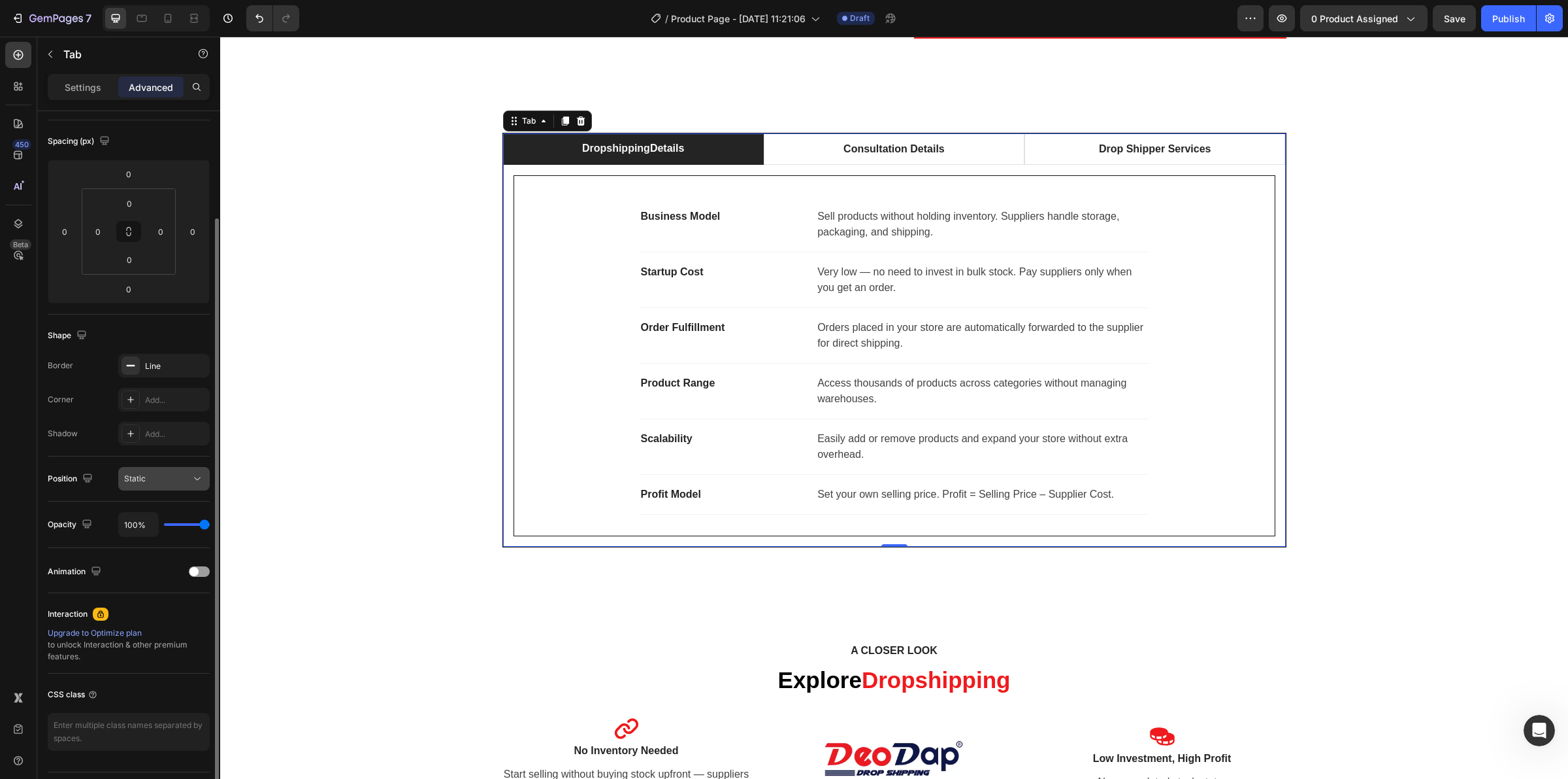
click at [183, 479] on div "Static" at bounding box center [158, 478] width 67 height 11
click at [177, 476] on div "Static" at bounding box center [158, 478] width 67 height 11
click at [207, 575] on div at bounding box center [200, 571] width 21 height 11
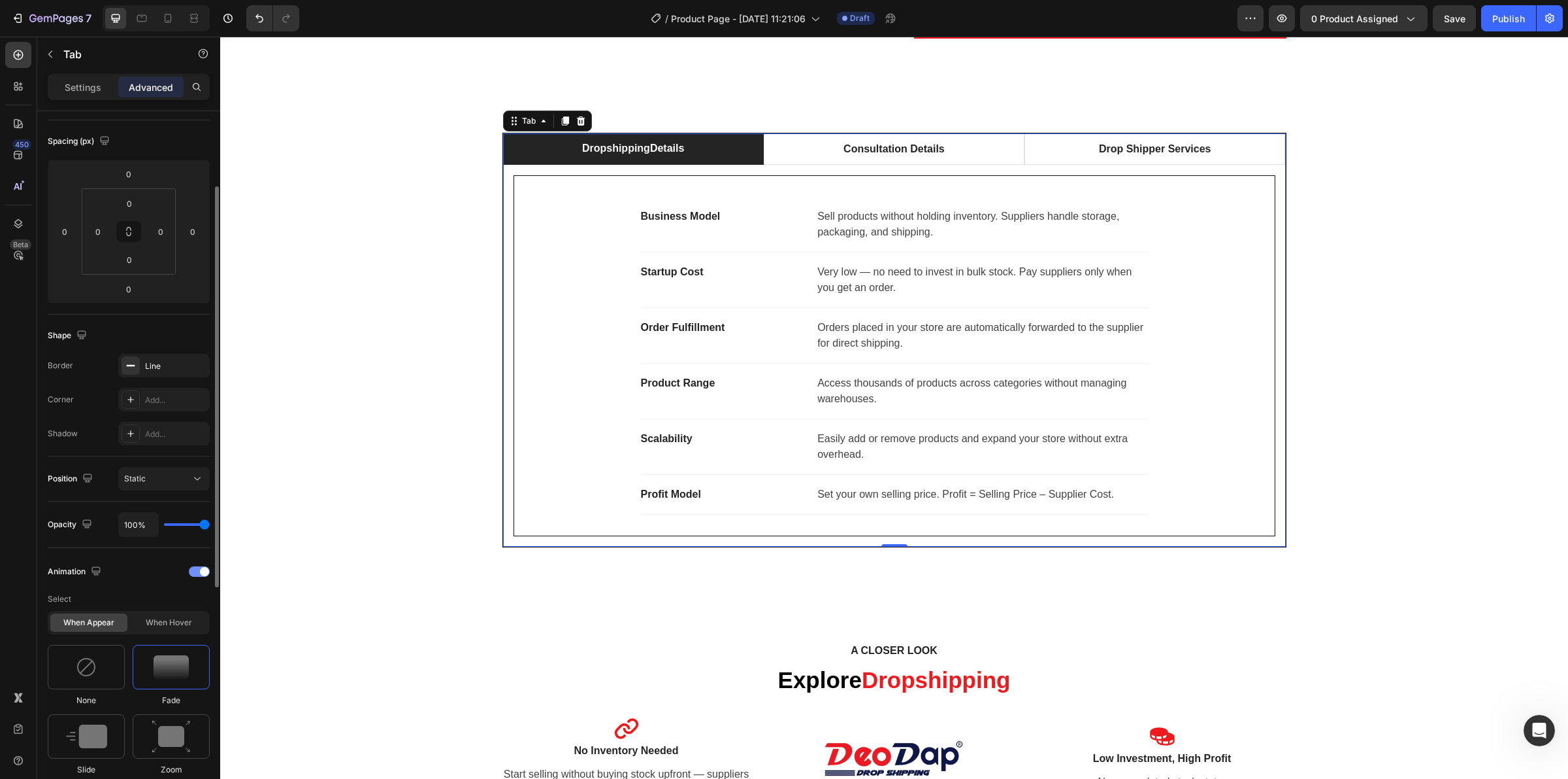
click at [207, 575] on div at bounding box center [200, 571] width 21 height 11
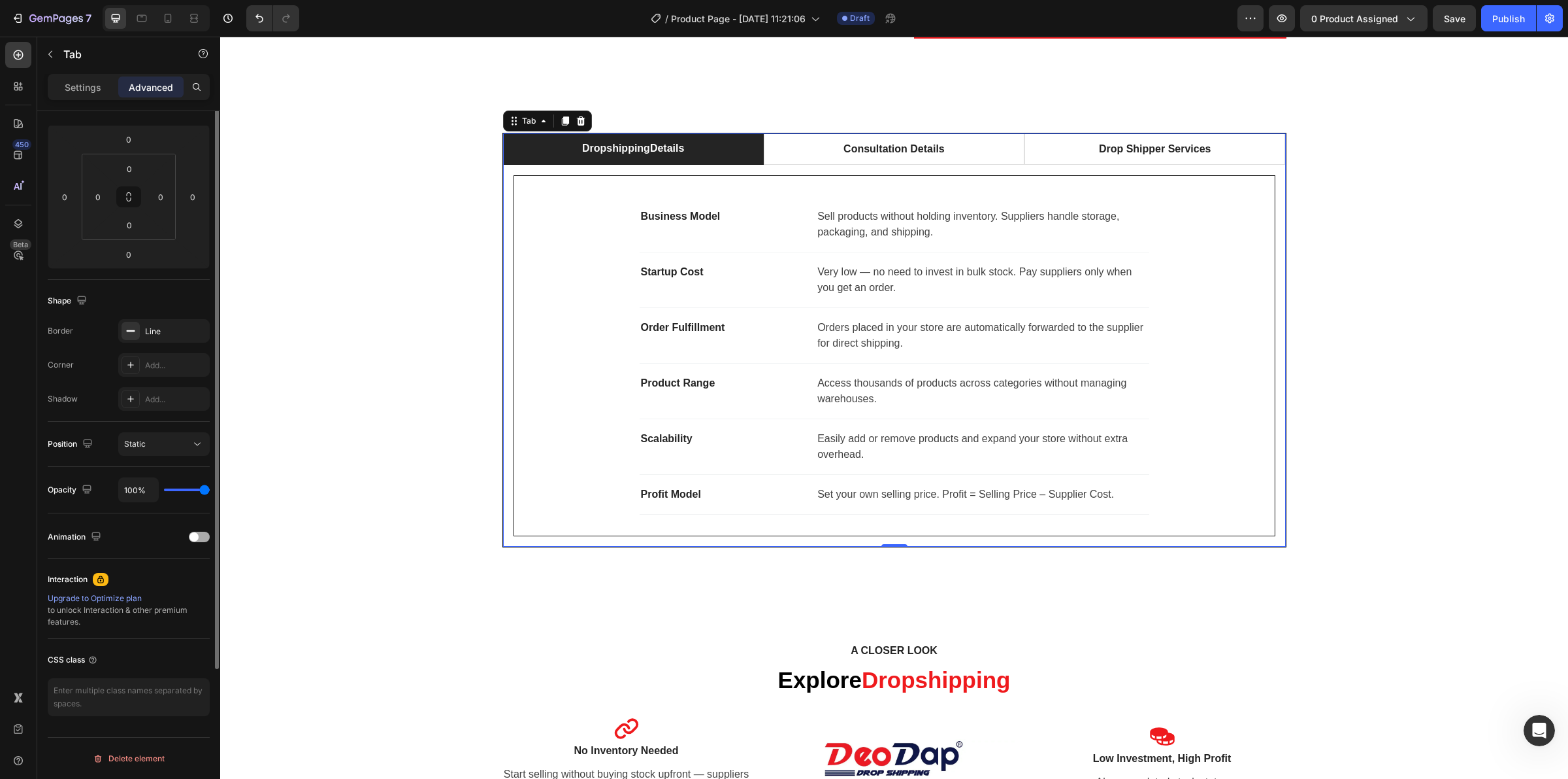
scroll to position [168, 0]
click at [209, 573] on div "Interaction" at bounding box center [129, 578] width 162 height 21
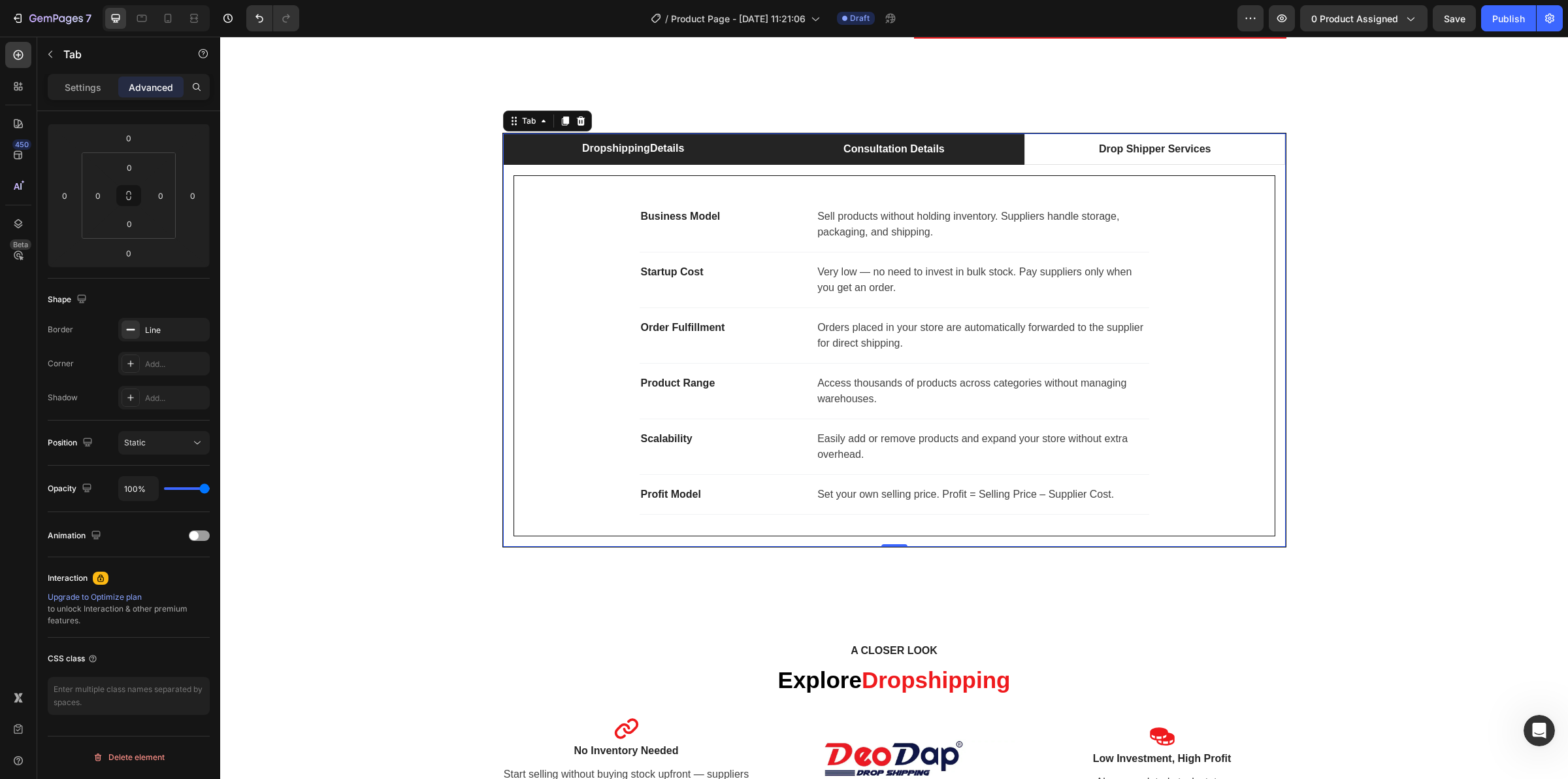
click at [849, 162] on li "Consultation Details" at bounding box center [894, 149] width 261 height 32
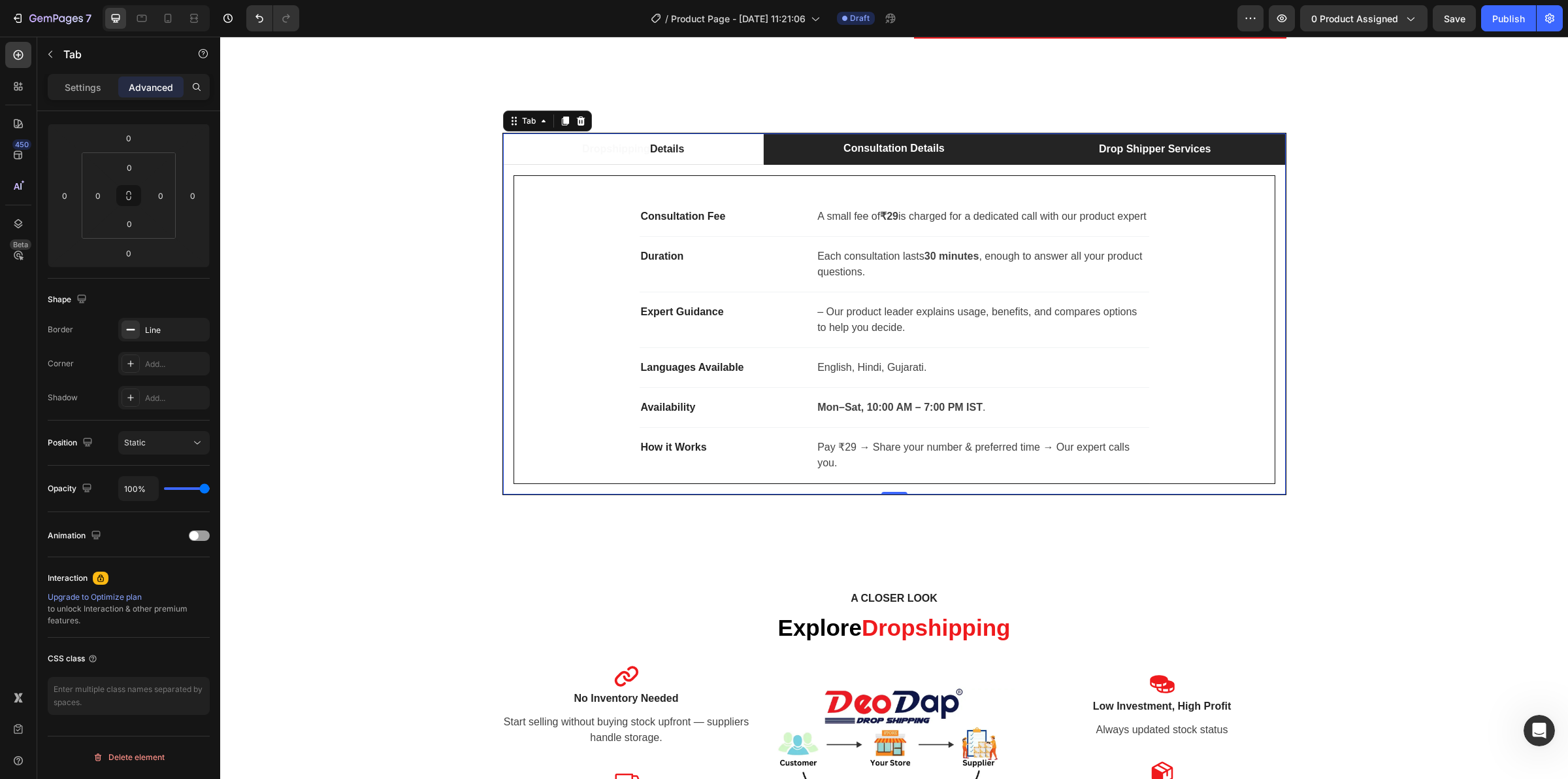
click at [1056, 152] on li "Drop Shipper Services" at bounding box center [1154, 149] width 261 height 32
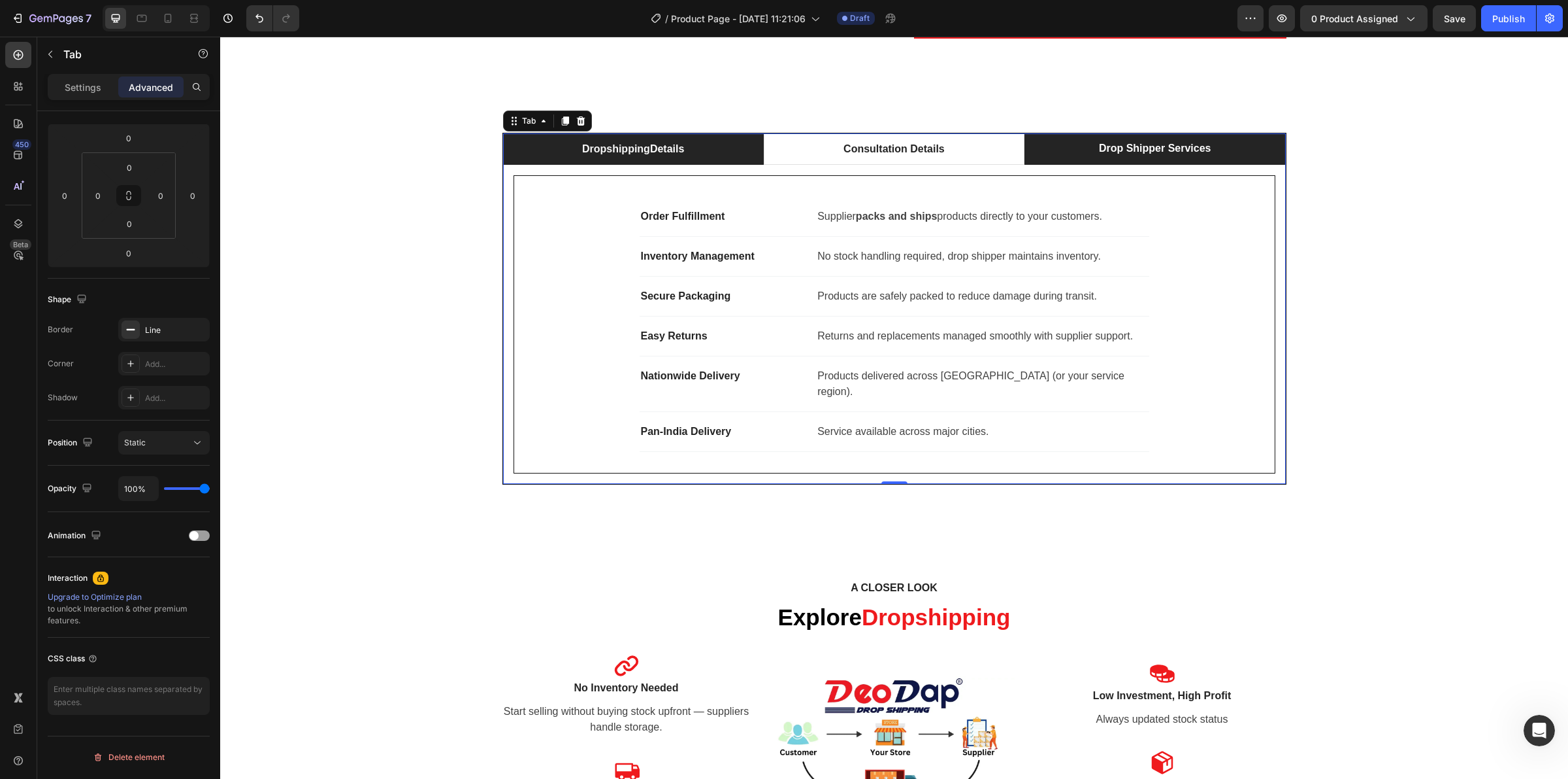
click at [722, 156] on li "Dropshipping Details" at bounding box center [634, 149] width 261 height 32
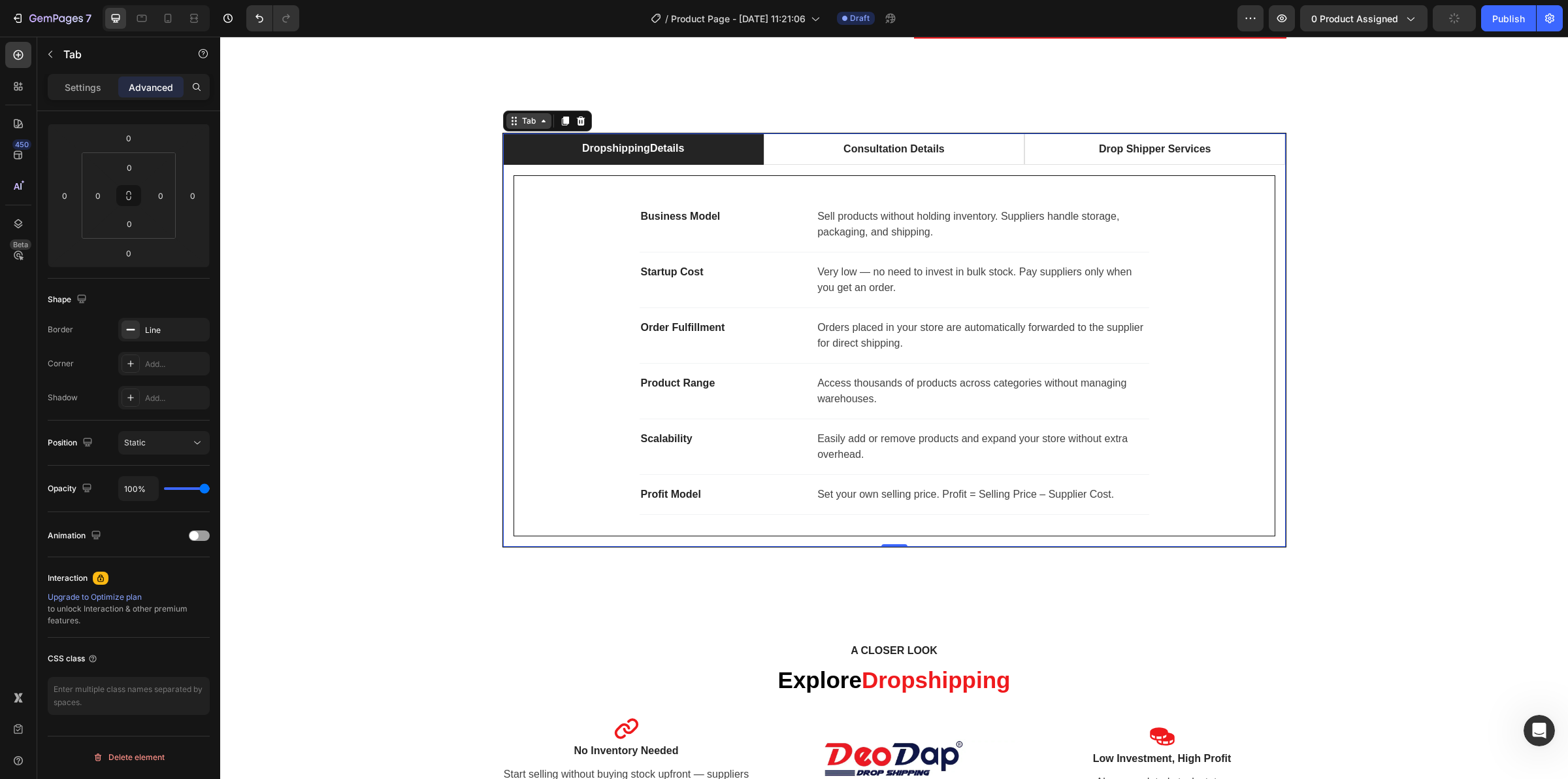
click at [520, 124] on div "Tab" at bounding box center [529, 120] width 19 height 11
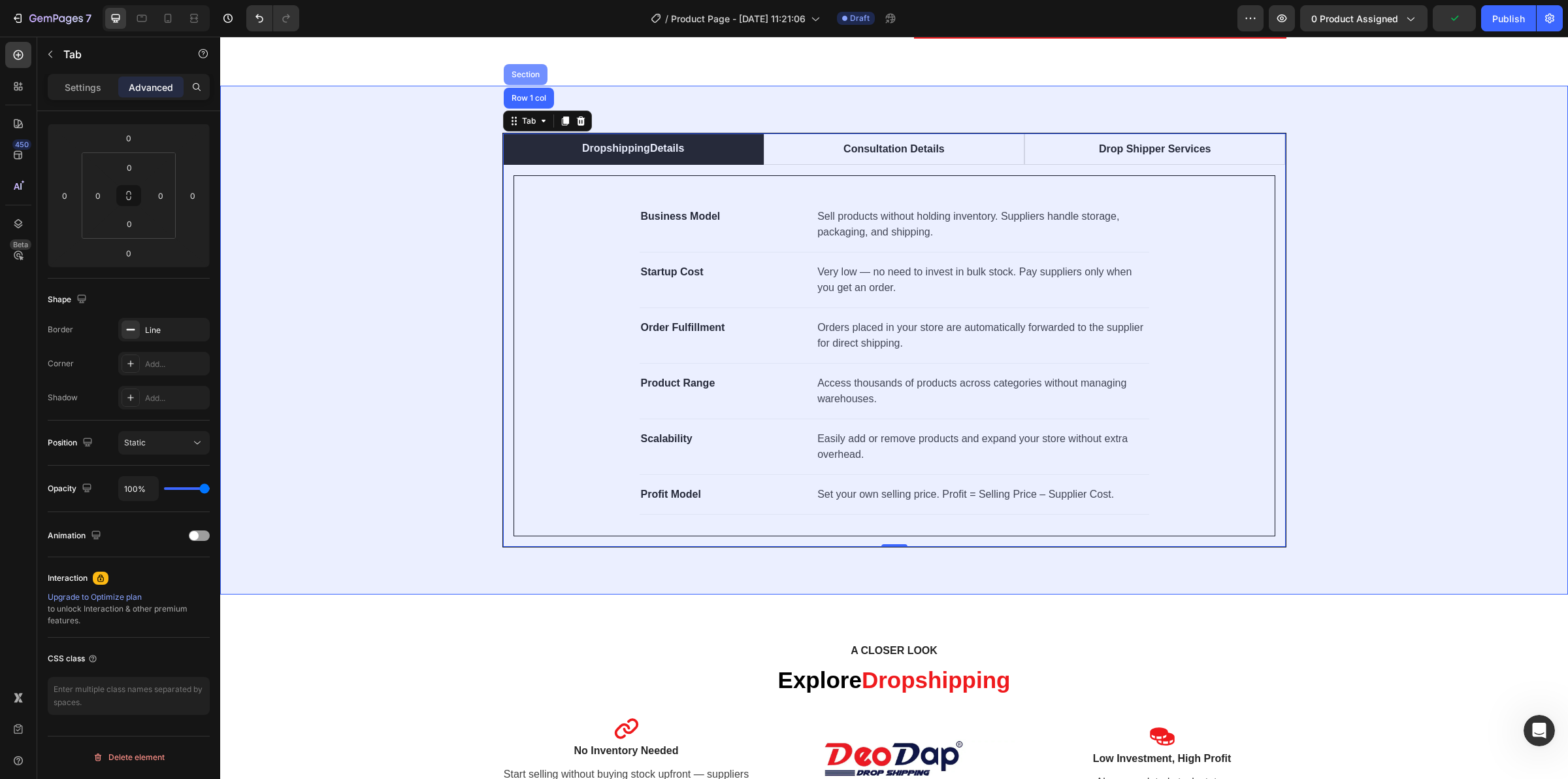
click at [514, 72] on div "Section" at bounding box center [526, 75] width 33 height 8
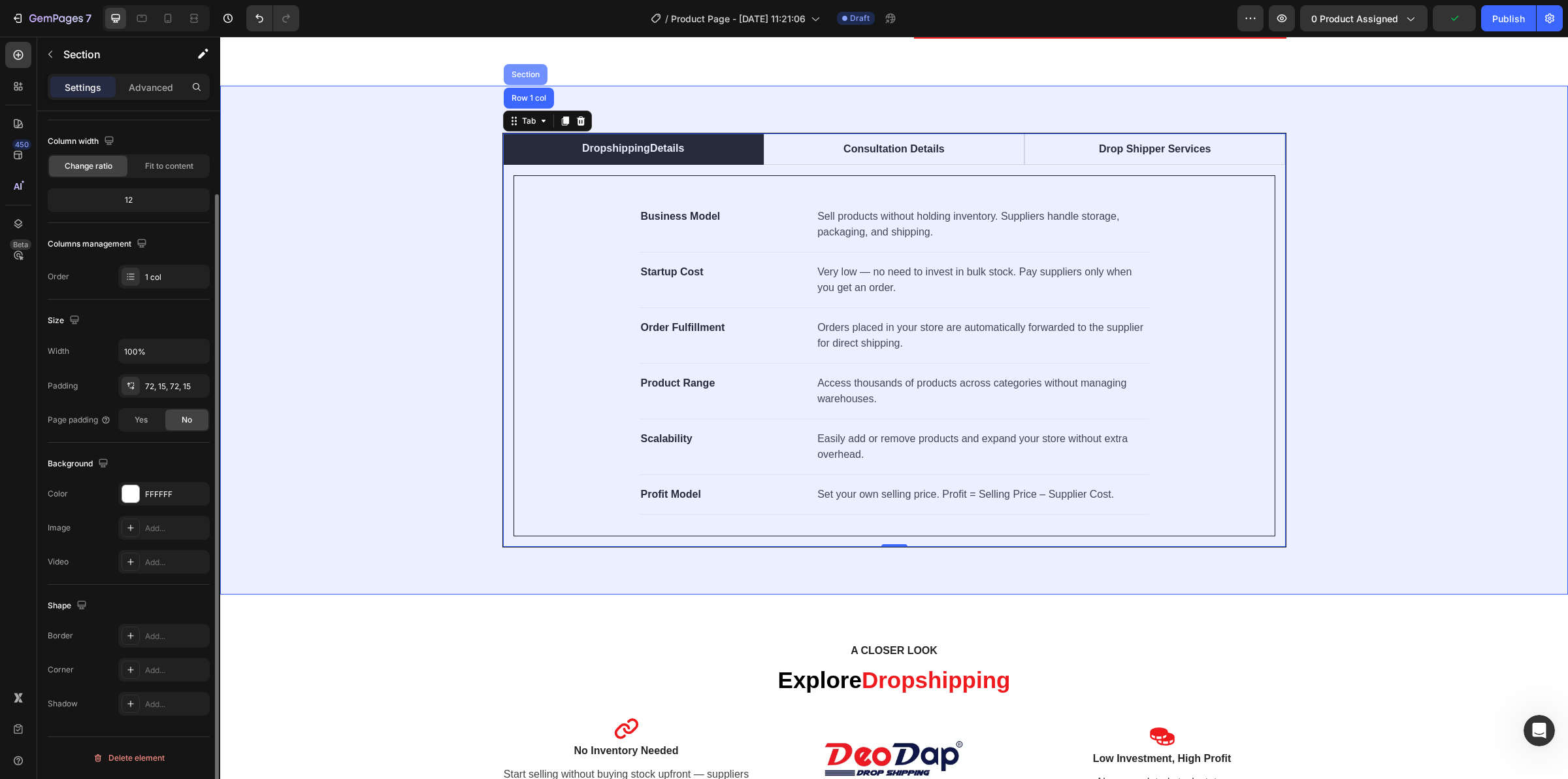
scroll to position [0, 0]
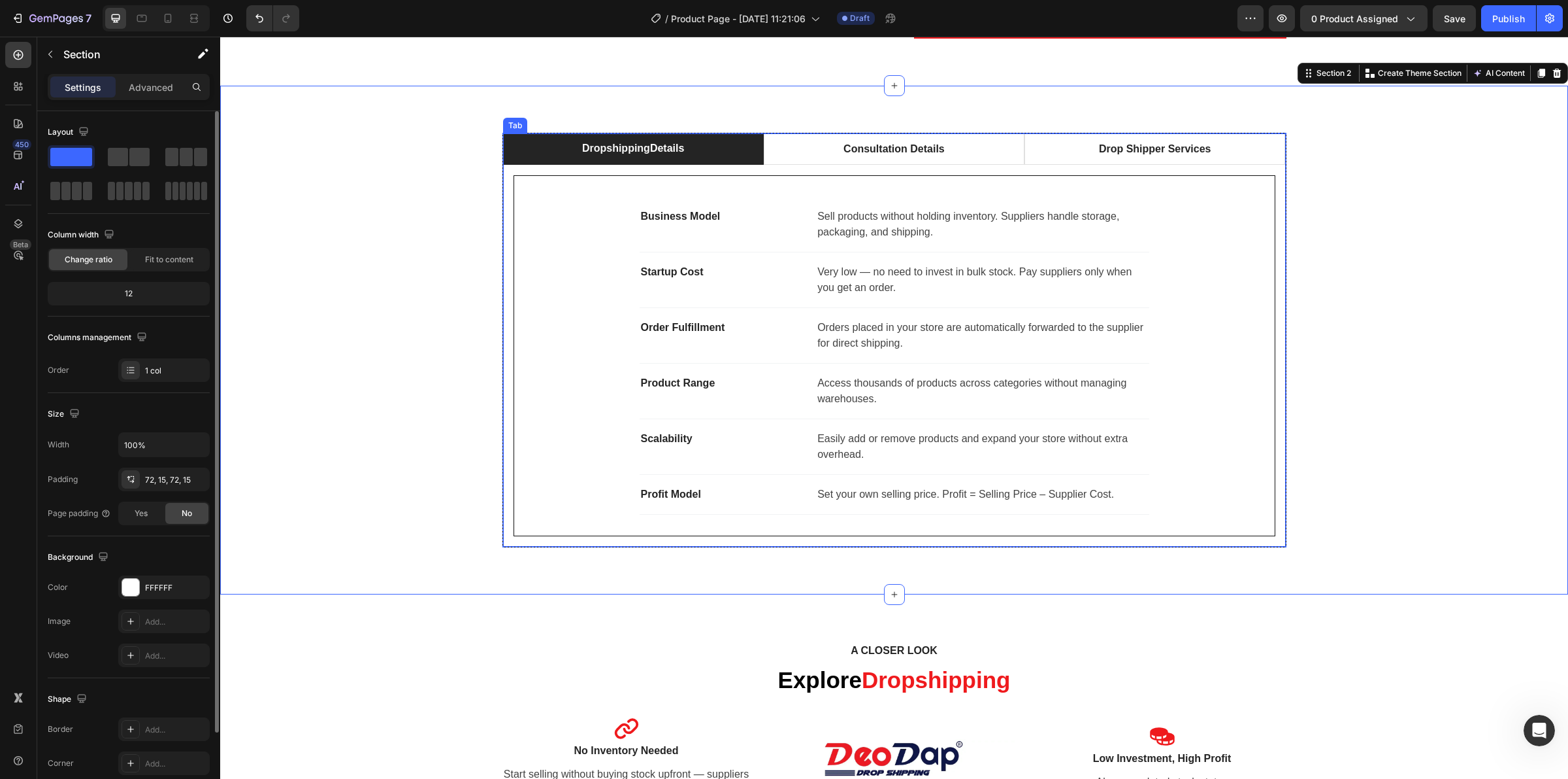
click at [541, 165] on div "Business Model Text block Sell products without holding inventory. Suppliers ha…" at bounding box center [894, 355] width 783 height 381
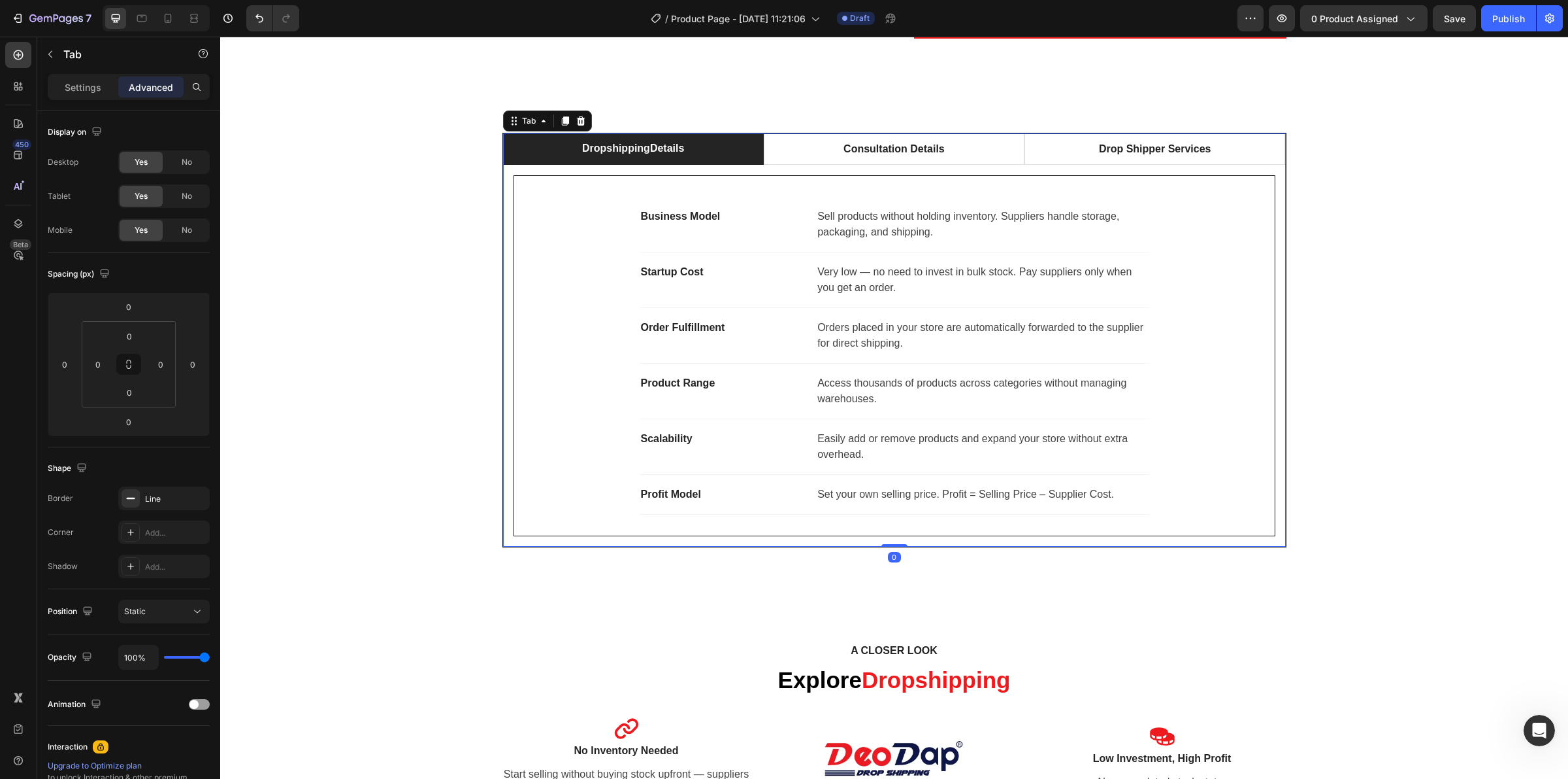
click at [539, 152] on li "Dropshipping Details" at bounding box center [634, 149] width 261 height 32
click at [520, 116] on div "Tab" at bounding box center [529, 120] width 19 height 11
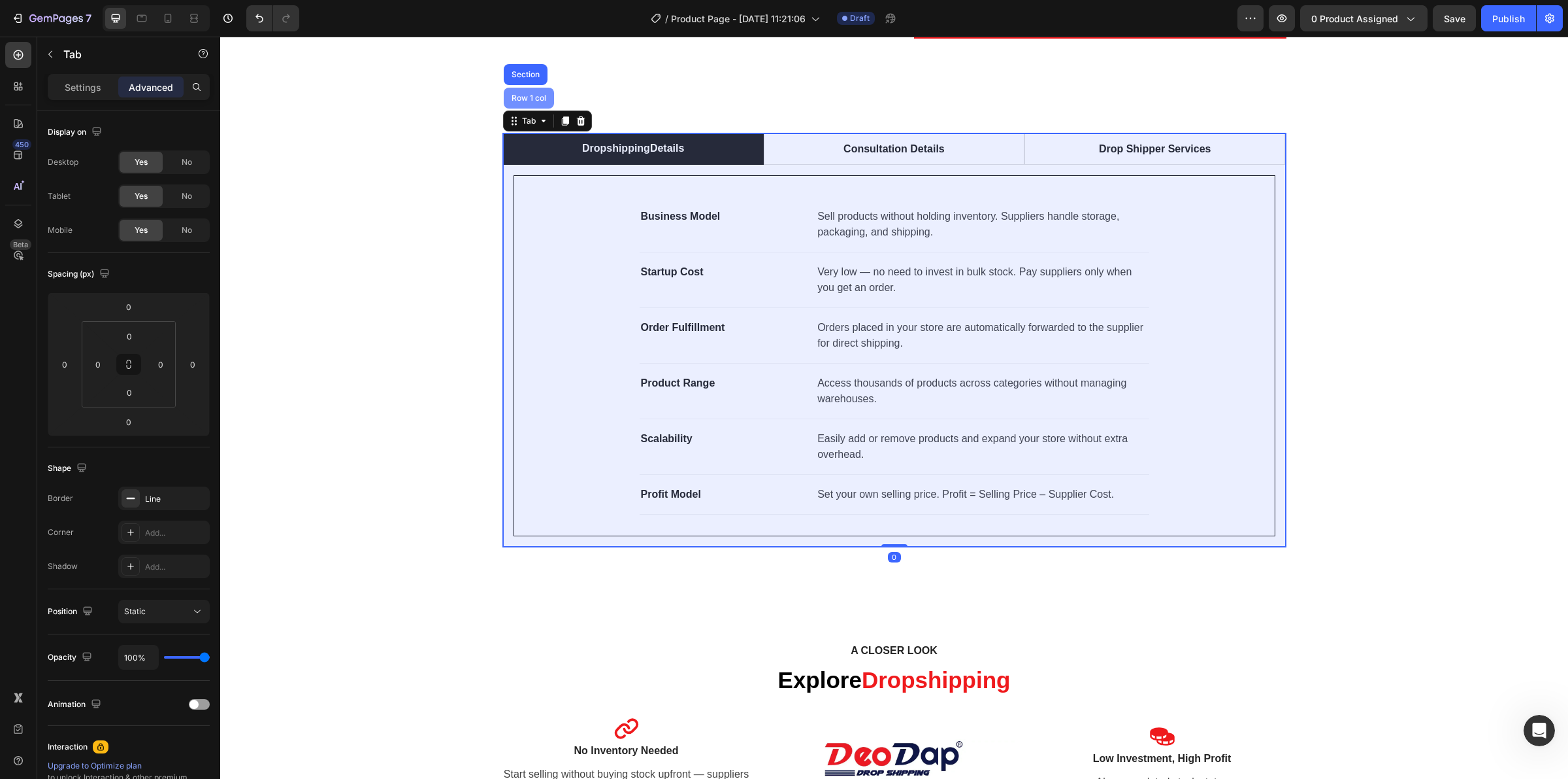
click at [516, 94] on div "Row 1 col" at bounding box center [529, 97] width 40 height 8
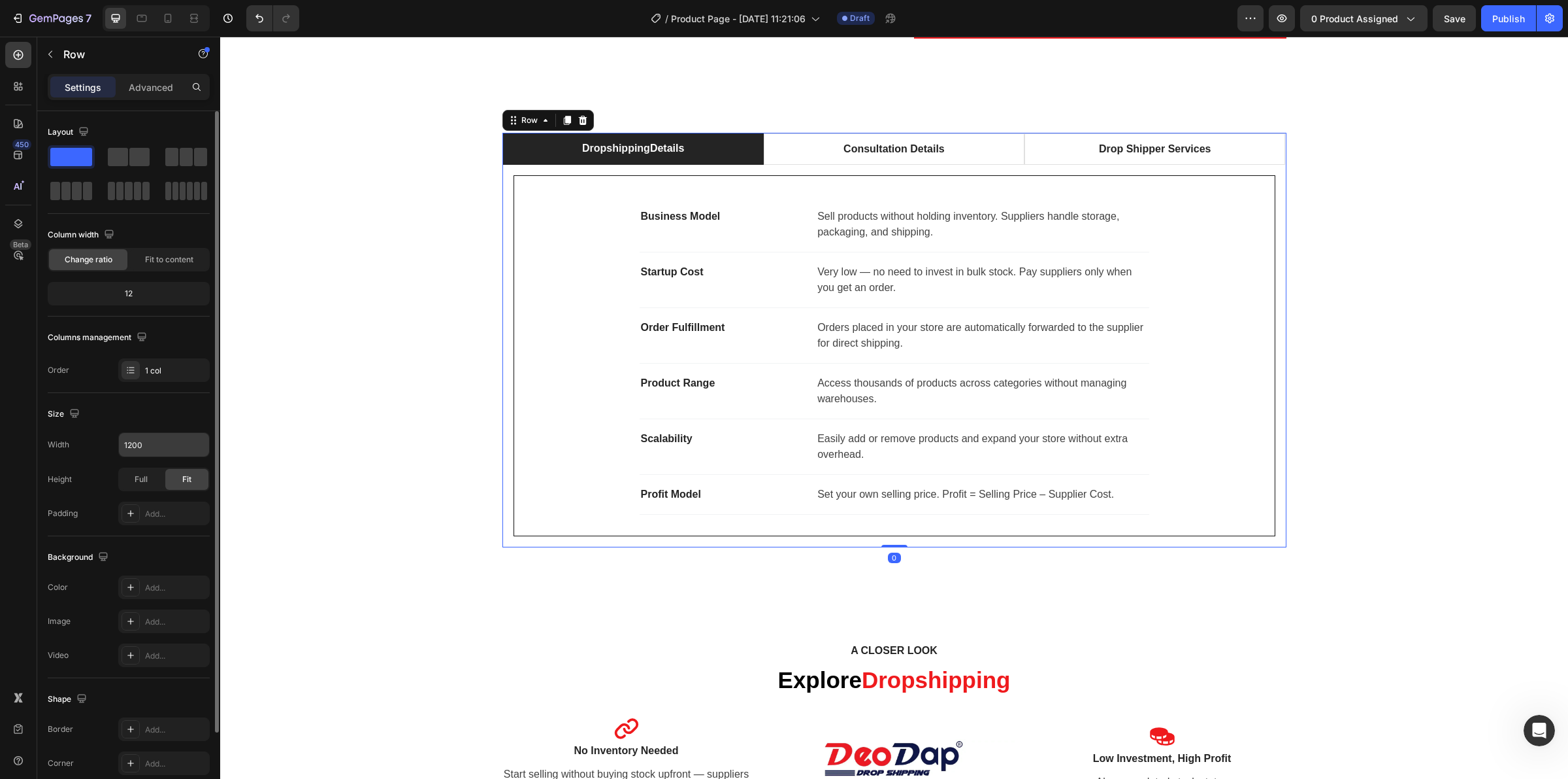
scroll to position [94, 0]
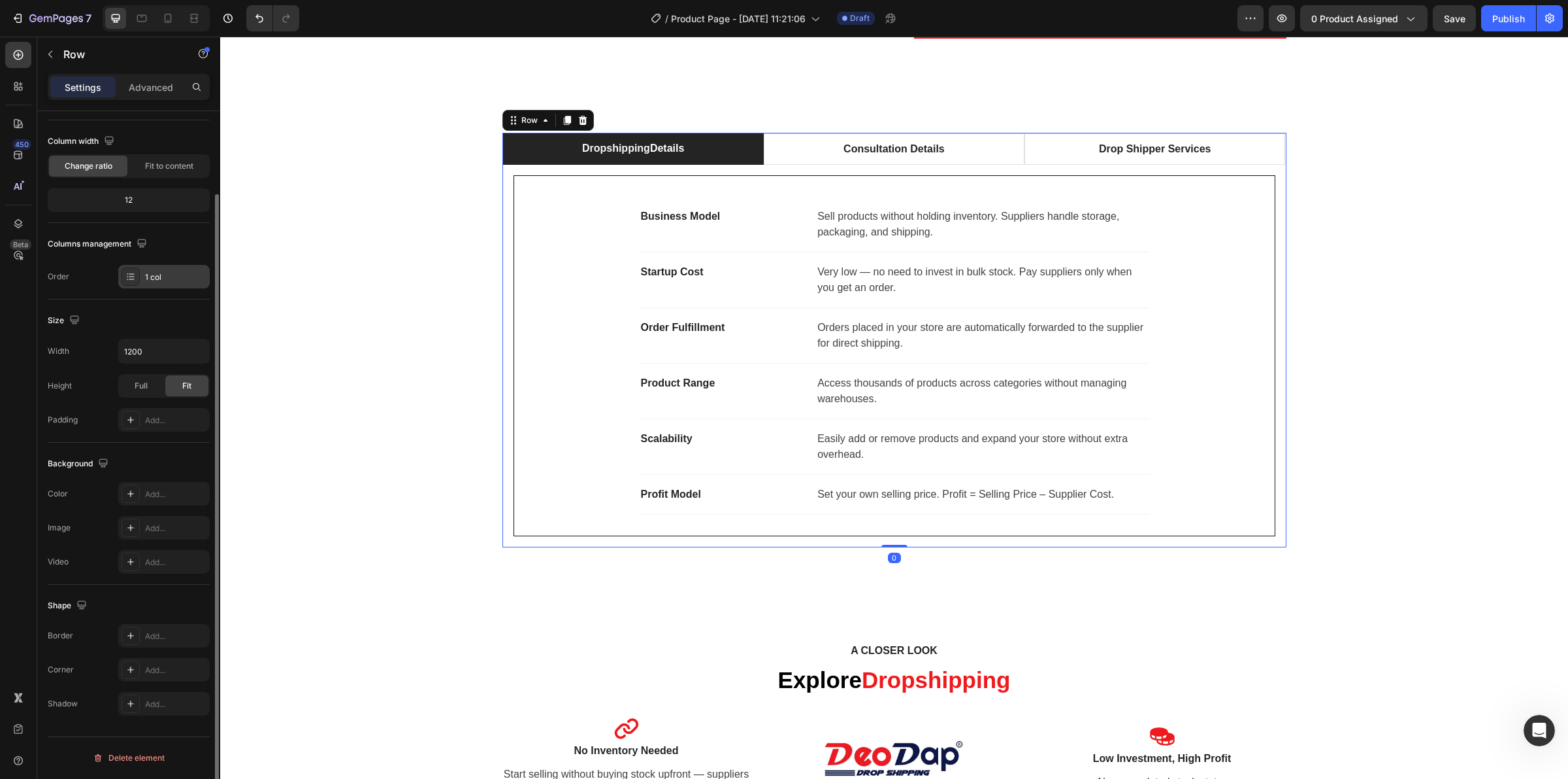
click at [173, 278] on div "1 col" at bounding box center [176, 277] width 61 height 11
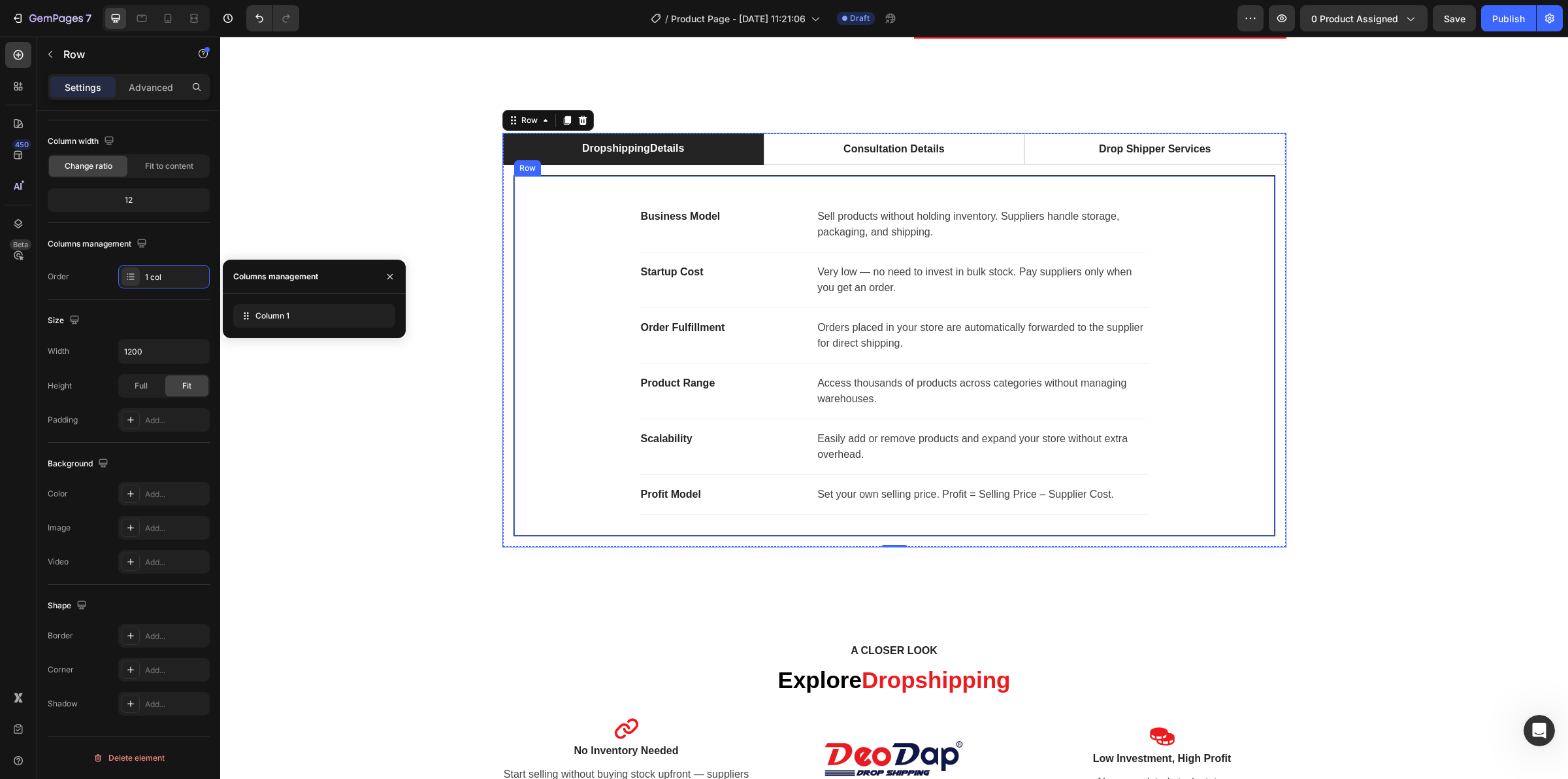
click at [590, 325] on div "Business Model Text block Sell products without holding inventory. Suppliers ha…" at bounding box center [894, 356] width 719 height 317
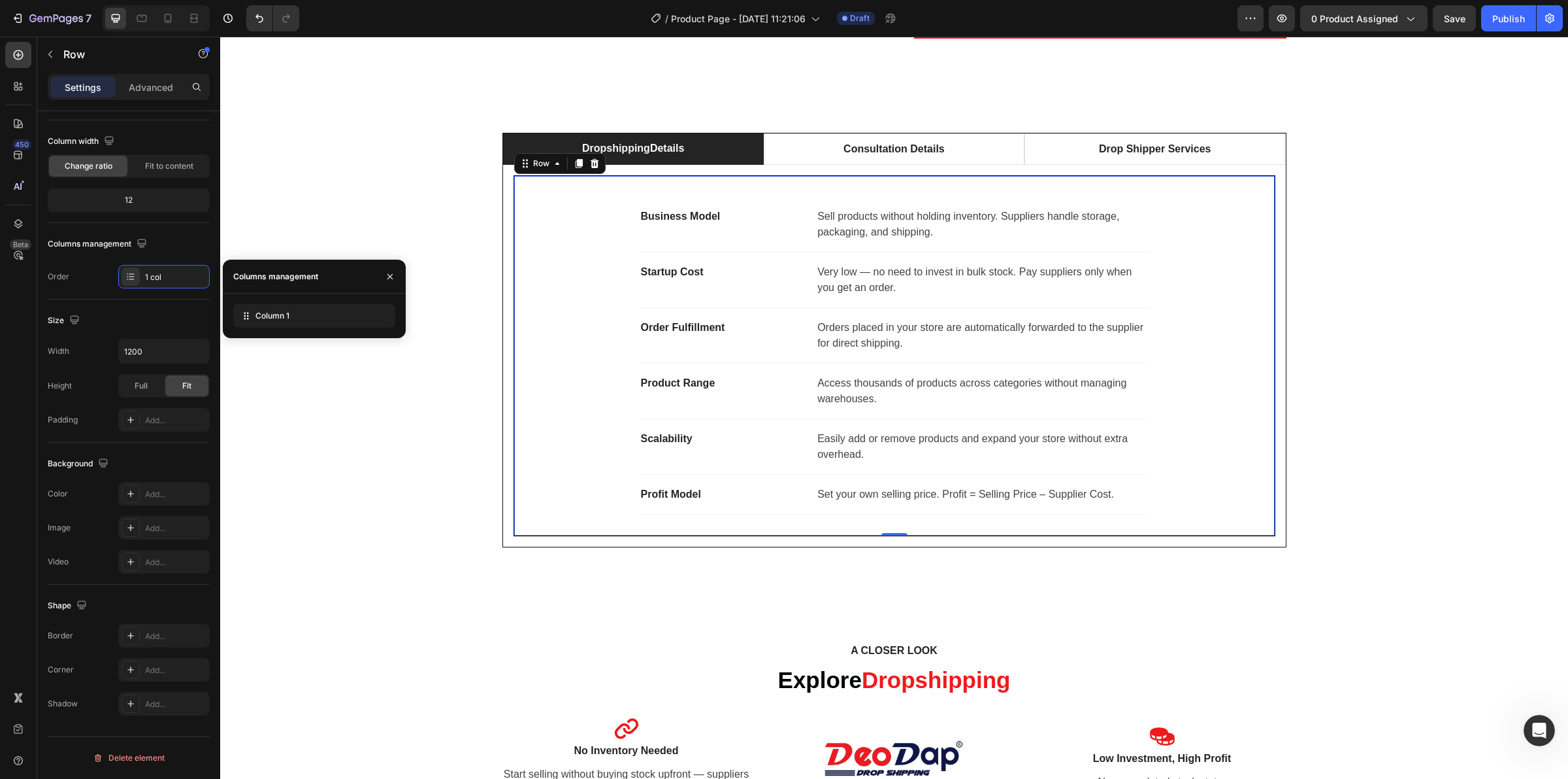
scroll to position [93, 0]
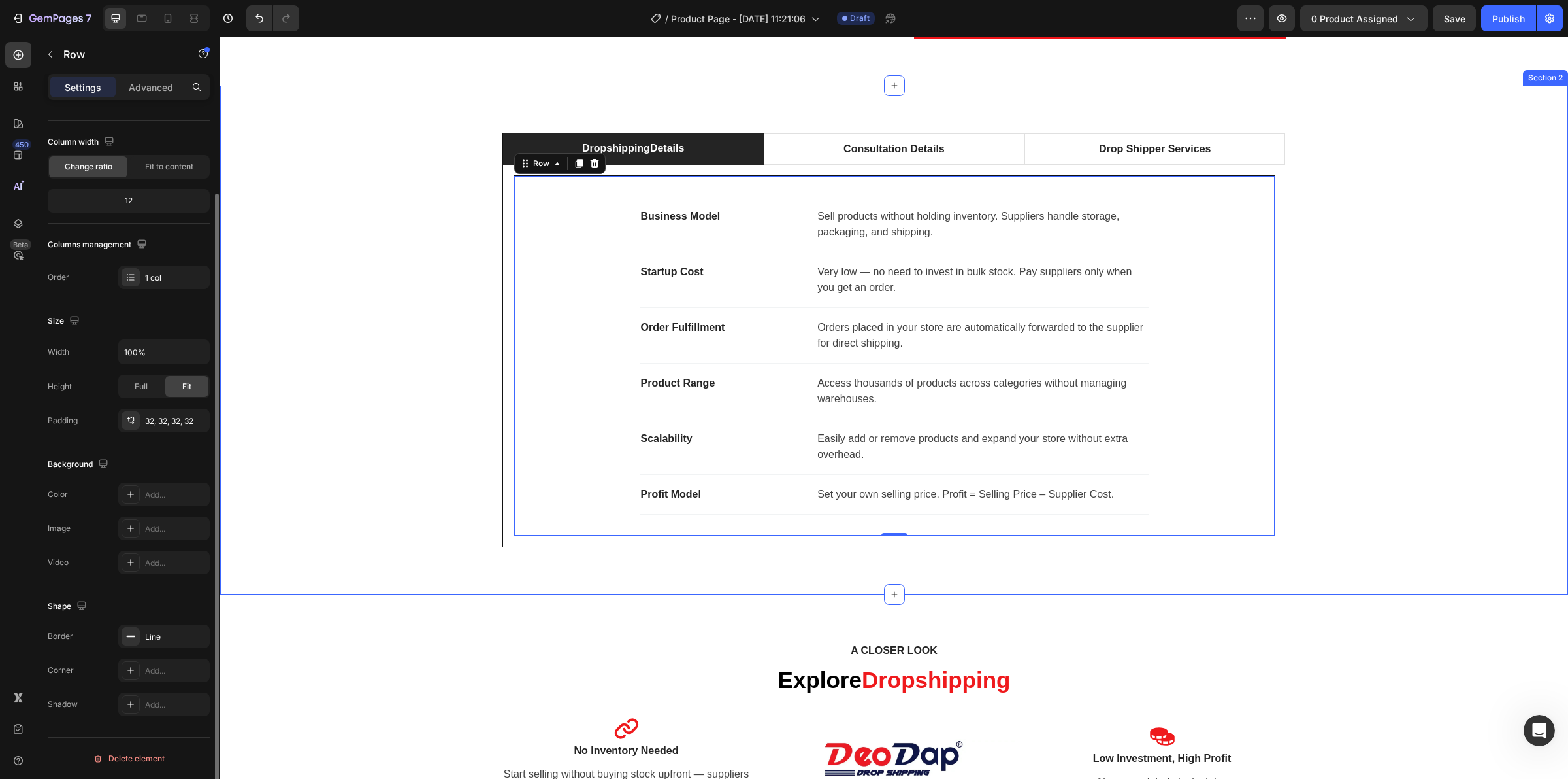
click at [1346, 358] on div "Dropshipping Details Consultation Details Drop Shipper Services Business Model …" at bounding box center [894, 340] width 1328 height 415
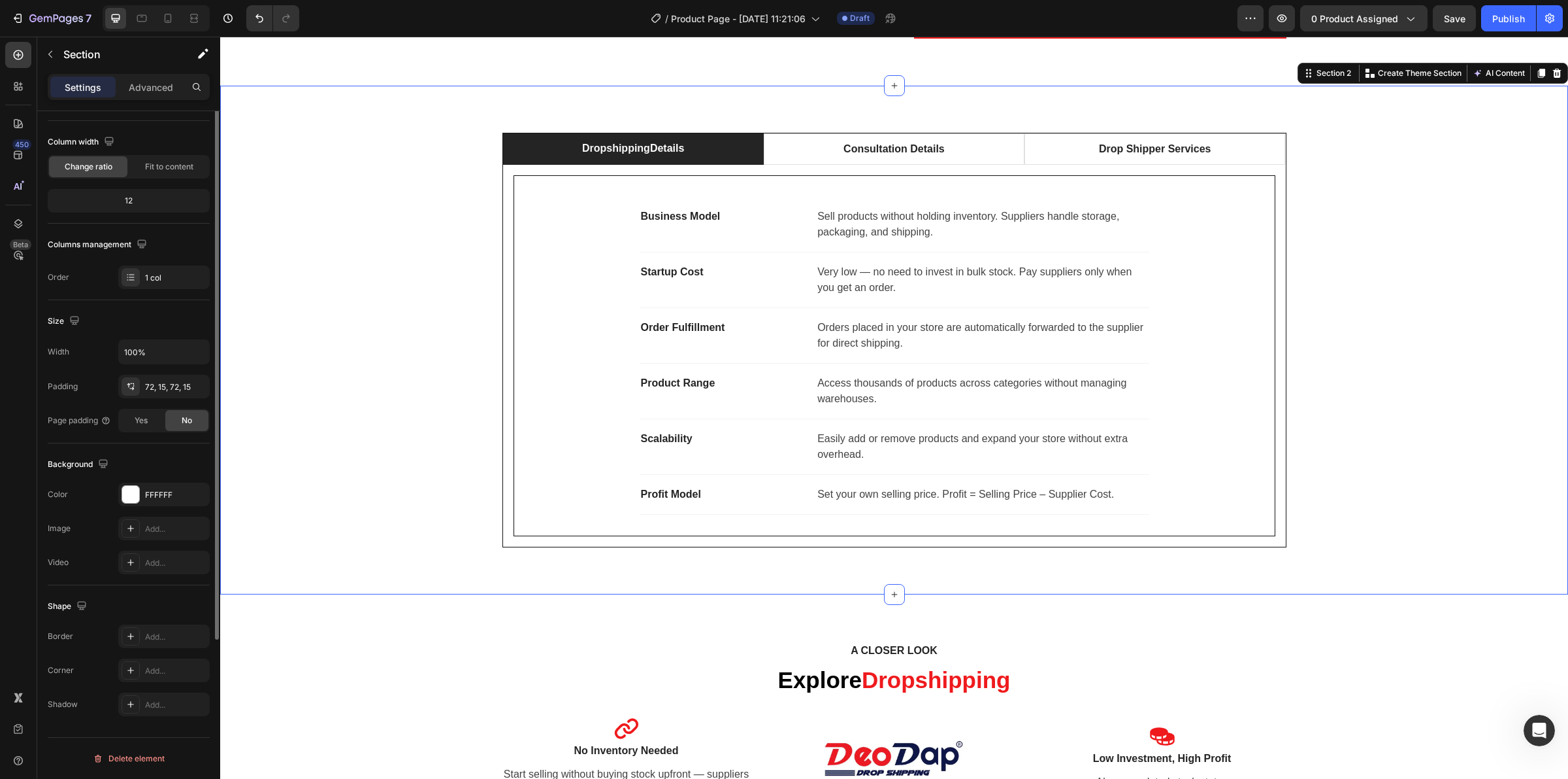
scroll to position [0, 0]
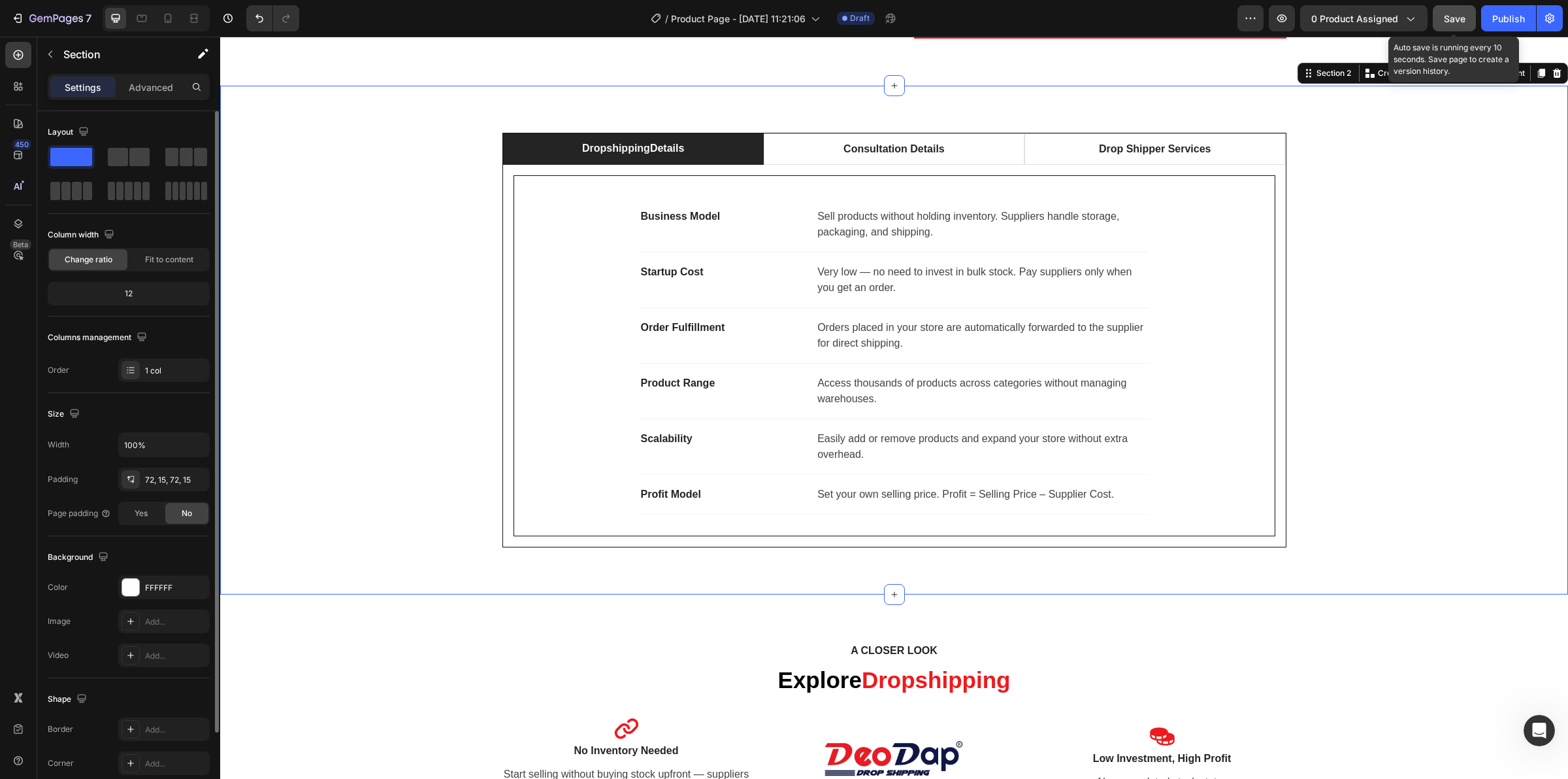
click at [1442, 15] on button "Save" at bounding box center [1454, 17] width 43 height 26
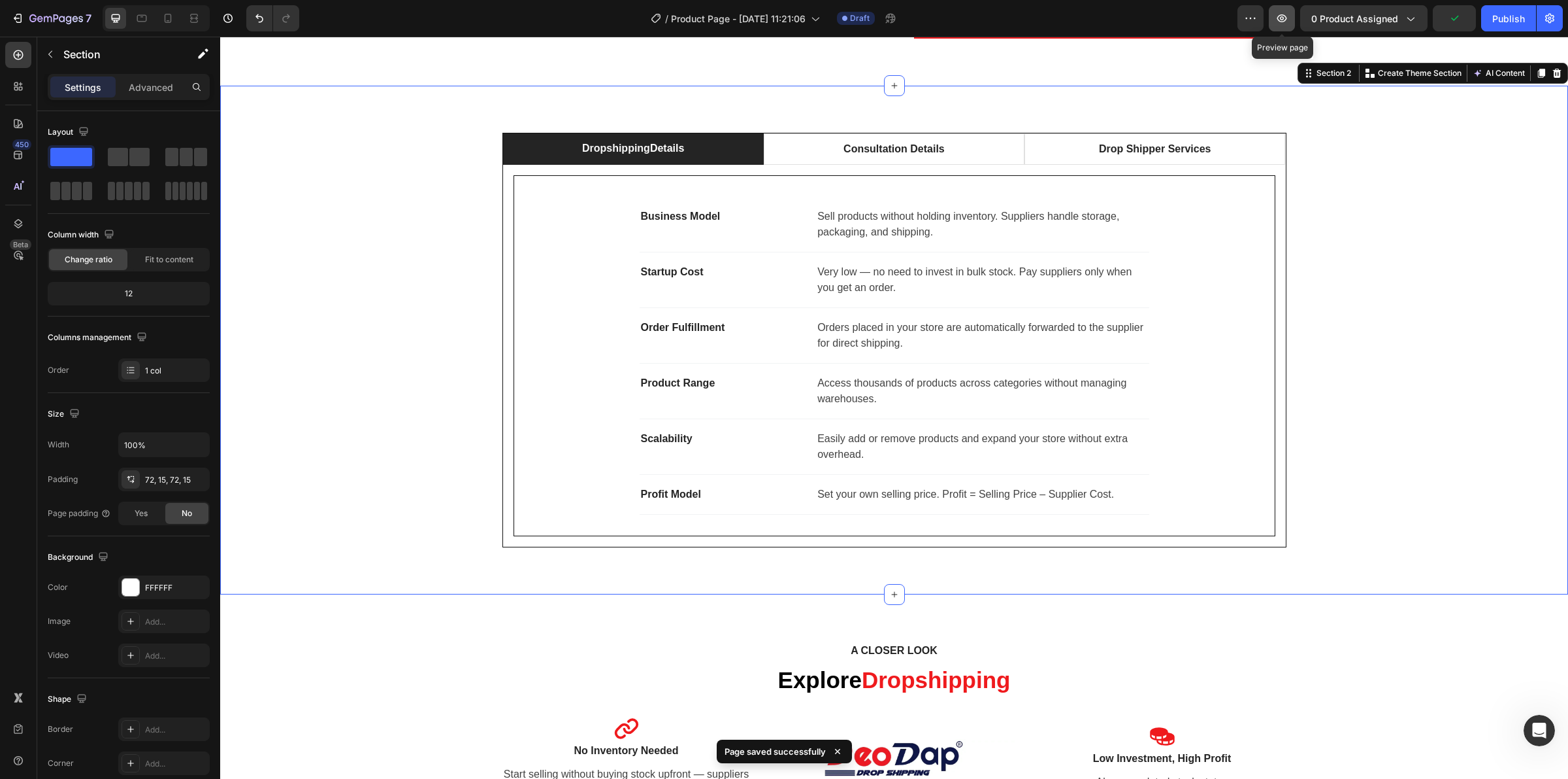
click at [1281, 24] on icon "button" at bounding box center [1282, 18] width 13 height 13
click at [847, 129] on div "Dropshipping Details Consultation Details Drop Shipper Services Business Model …" at bounding box center [893, 340] width 1348 height 509
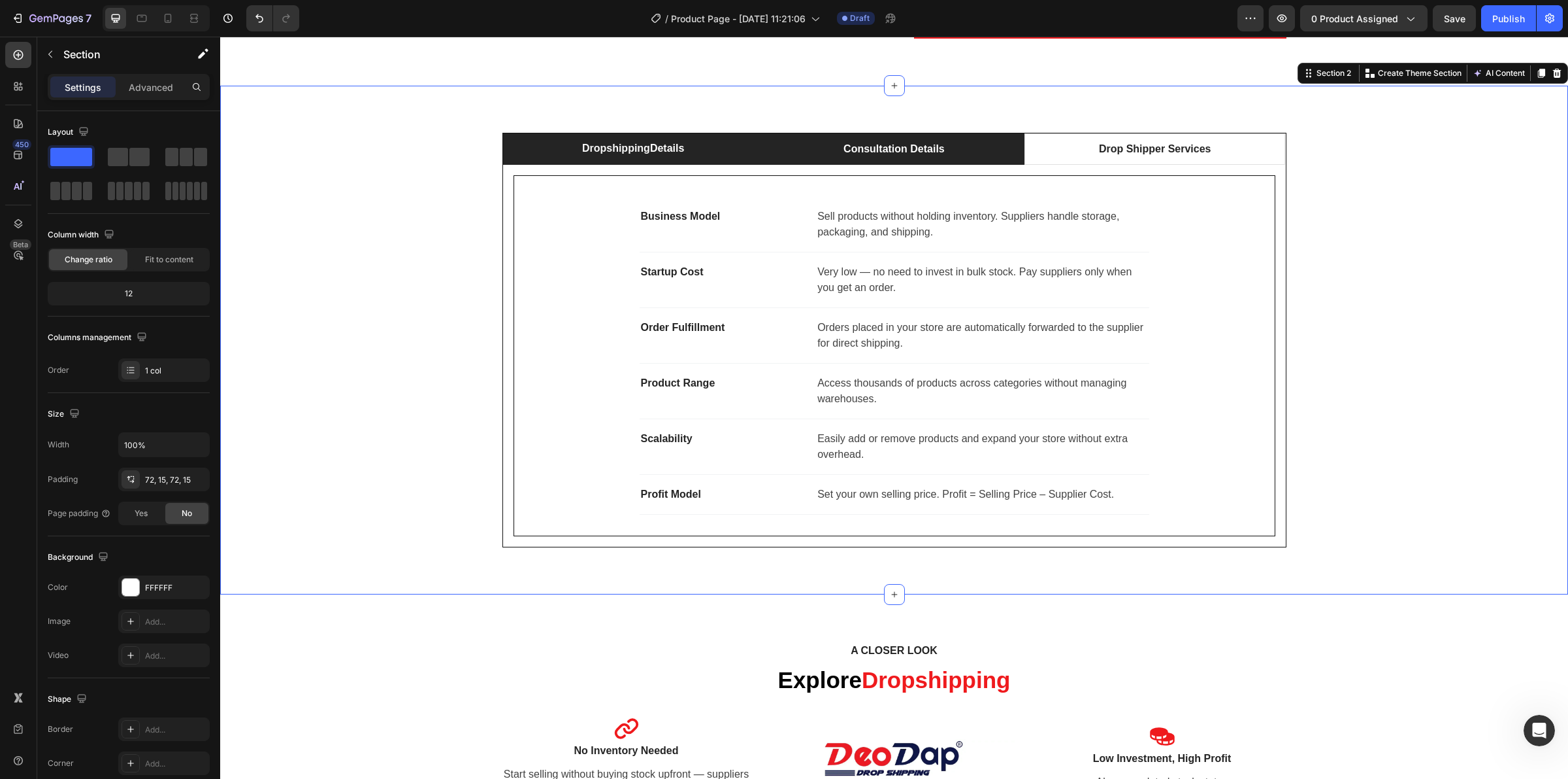
click at [836, 138] on li "Consultation Details" at bounding box center [894, 149] width 261 height 32
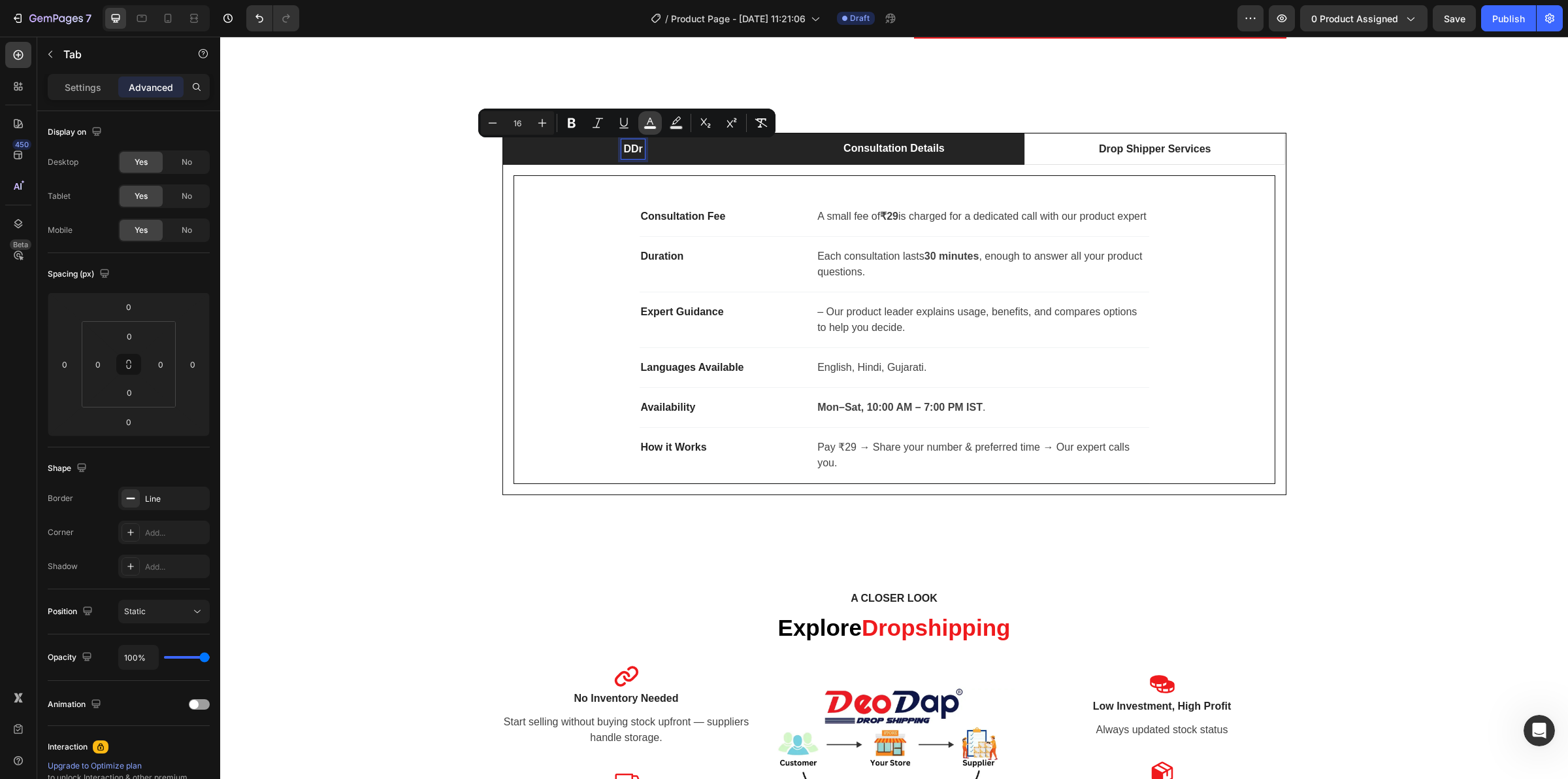
click at [651, 121] on icon "Editor contextual toolbar" at bounding box center [651, 123] width 13 height 13
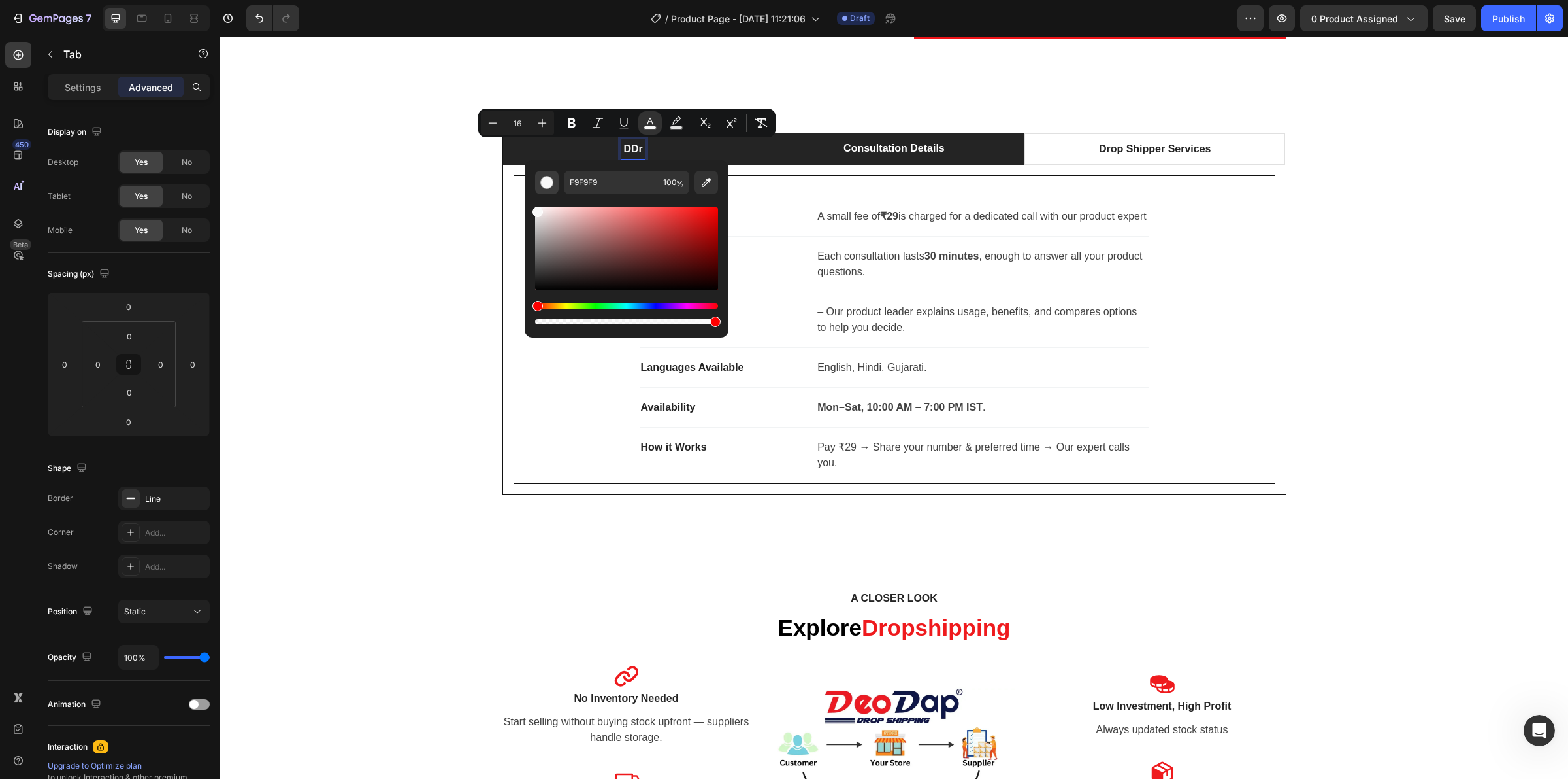
click at [548, 180] on div "Editor contextual toolbar" at bounding box center [548, 183] width 13 height 13
drag, startPoint x: 539, startPoint y: 212, endPoint x: 549, endPoint y: 296, distance: 84.6
click at [549, 296] on div "Editor contextual toolbar" at bounding box center [626, 266] width 183 height 122
type input "000000"
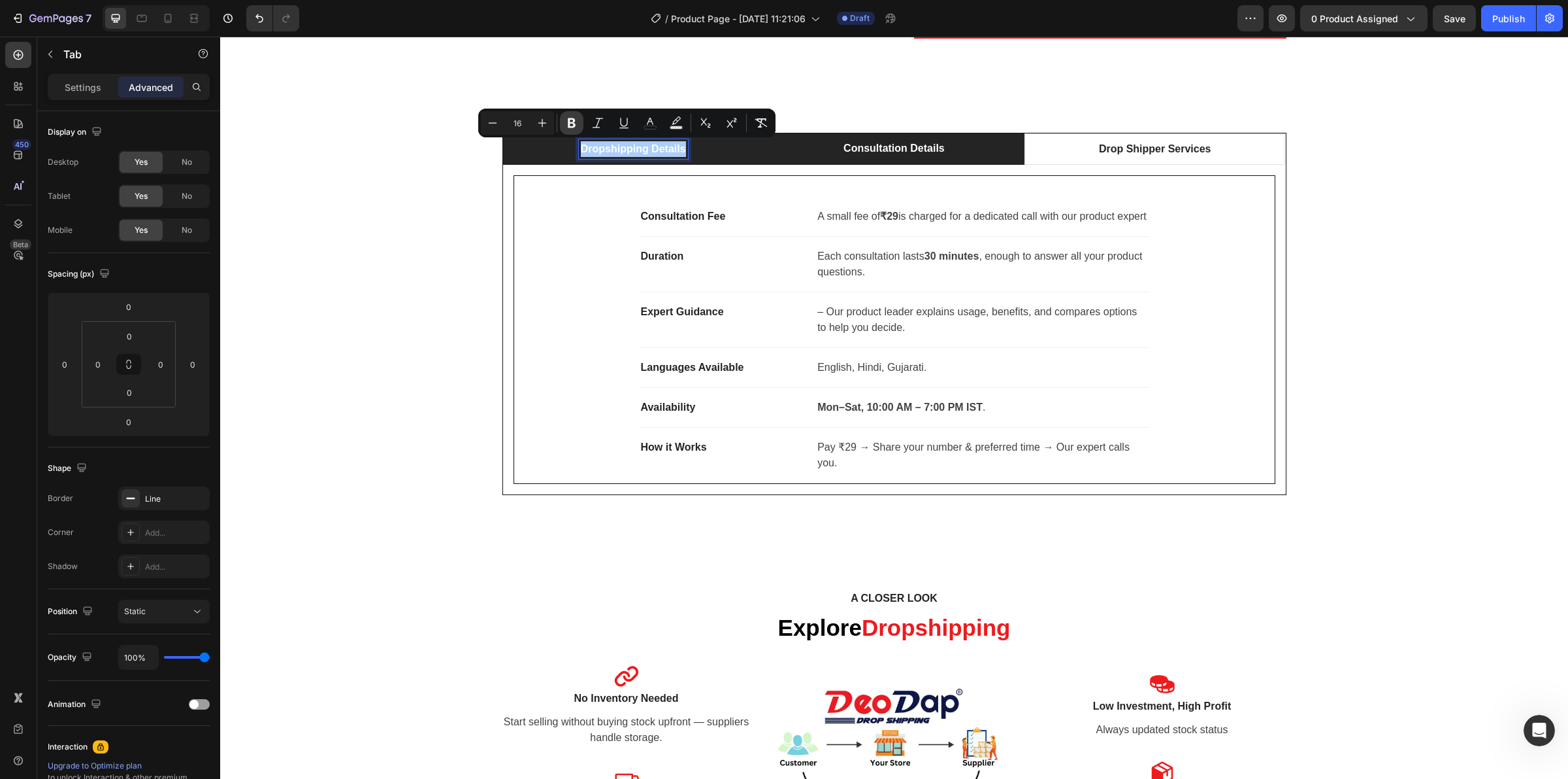
click at [561, 125] on button "Bold" at bounding box center [571, 122] width 24 height 24
click at [585, 121] on div "Minus 16 Plus Bold Italic Underline color Text Background Color Subscript Super…" at bounding box center [627, 122] width 292 height 24
click at [569, 123] on icon "Editor contextual toolbar" at bounding box center [571, 123] width 8 height 10
click at [1396, 388] on div "Dropshipping Details Consultation Details Drop Shipper Services Business Model …" at bounding box center [894, 314] width 1328 height 362
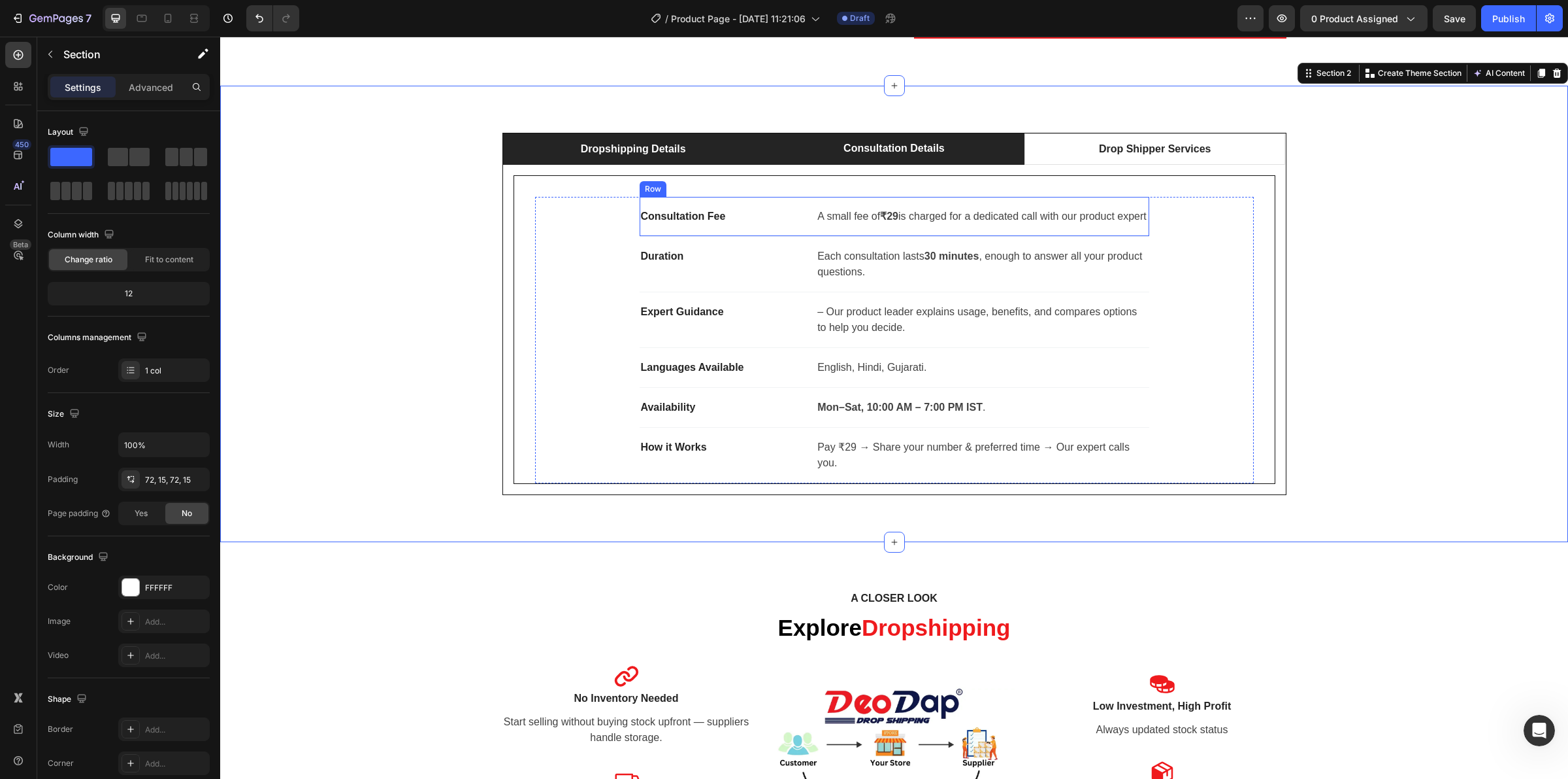
click at [716, 138] on li "Dropshipping Details" at bounding box center [634, 149] width 261 height 32
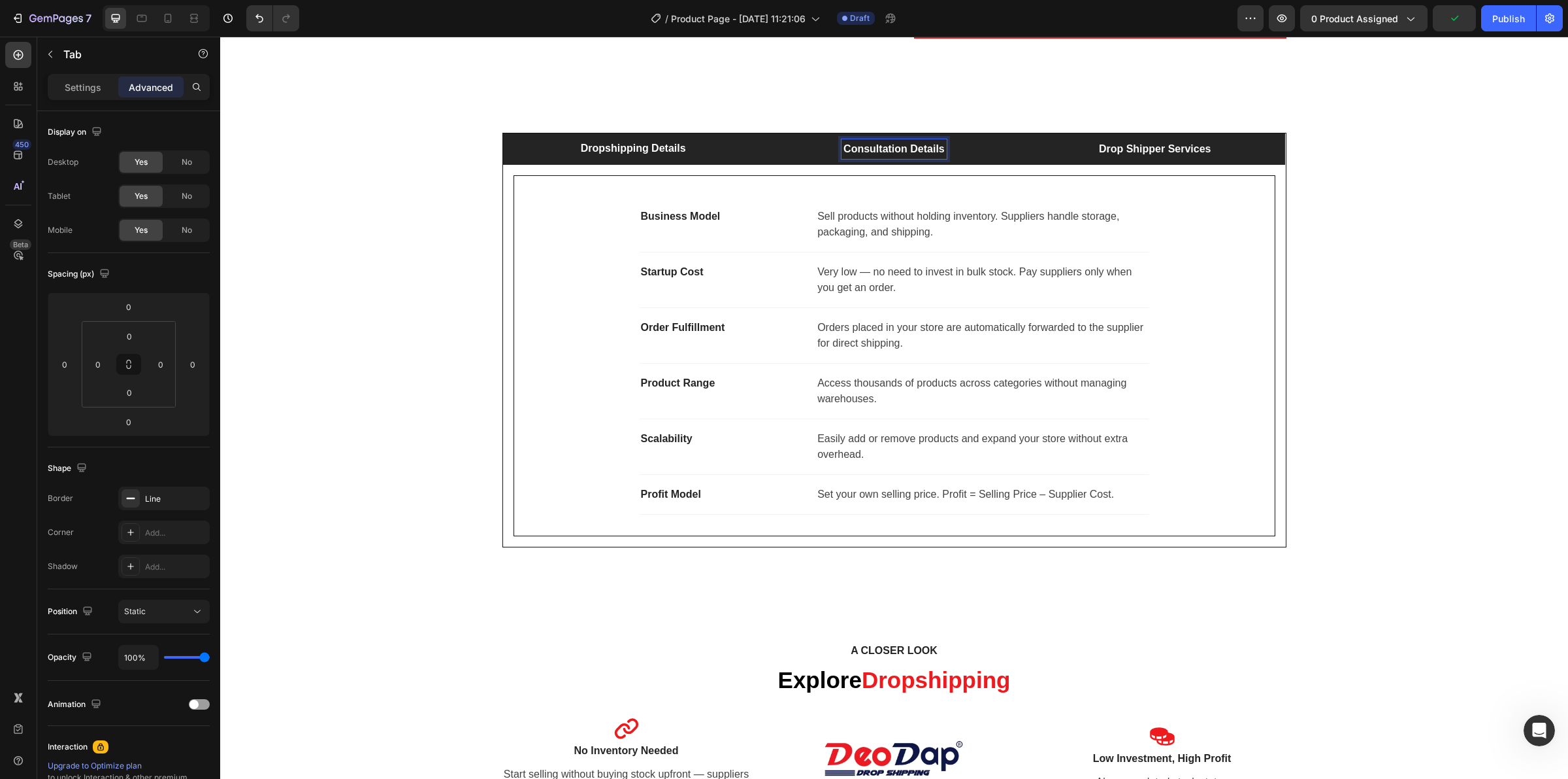
click at [1060, 146] on li "Drop Shipper Services" at bounding box center [1154, 149] width 261 height 32
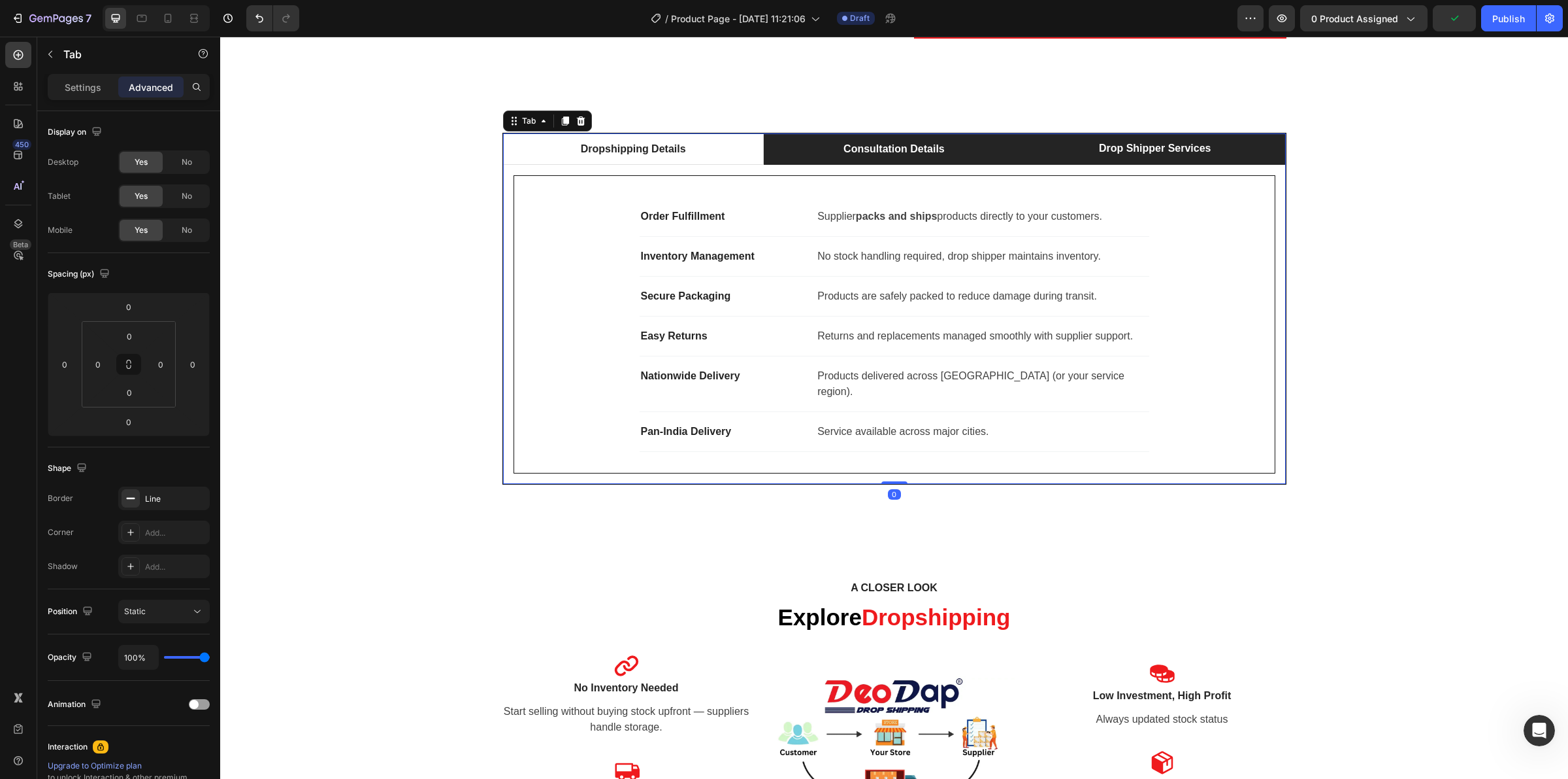
click at [945, 145] on li "Consultation Details" at bounding box center [894, 149] width 261 height 32
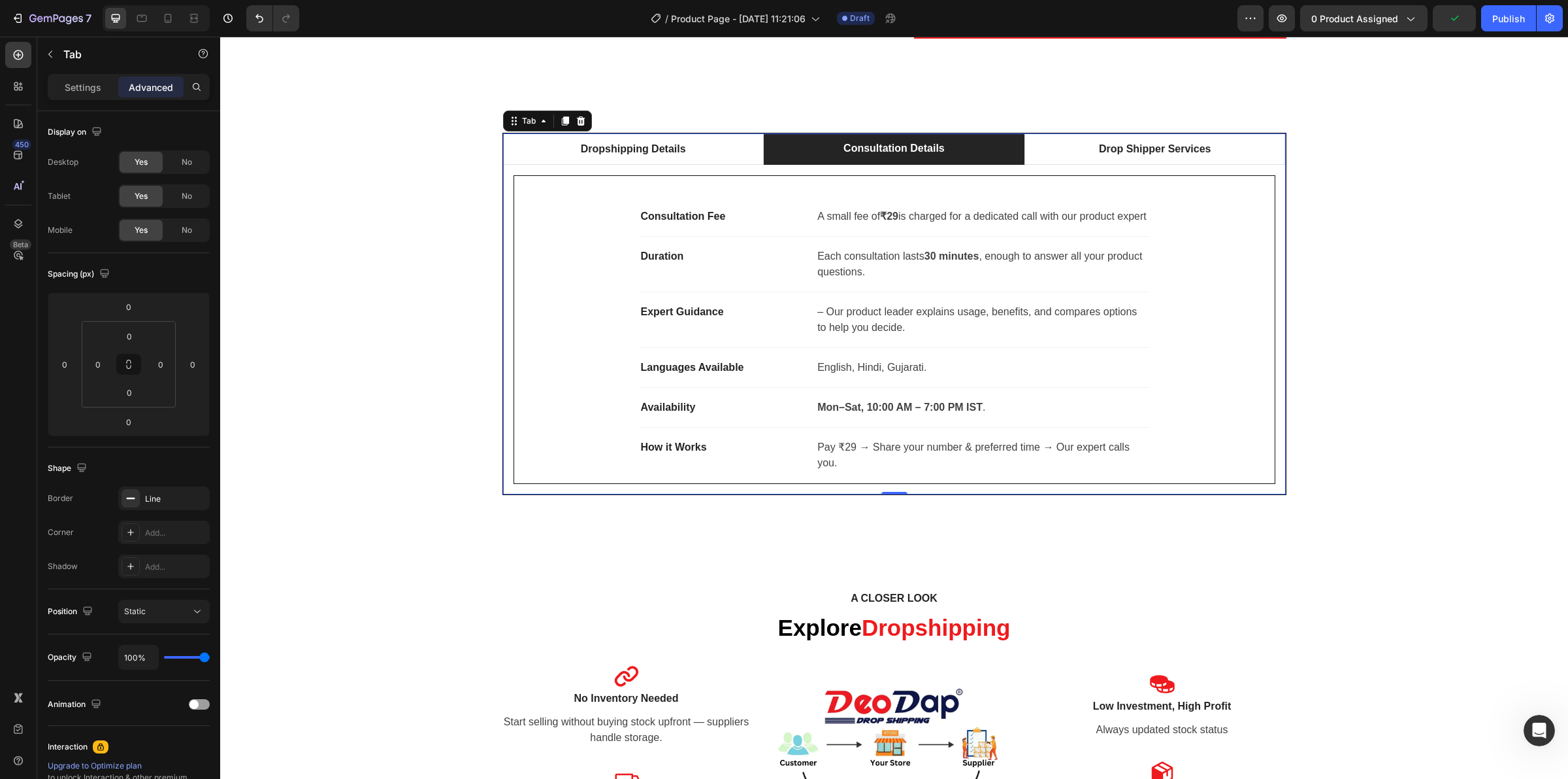
click at [667, 156] on p "Dropshipping Details" at bounding box center [634, 149] width 105 height 15
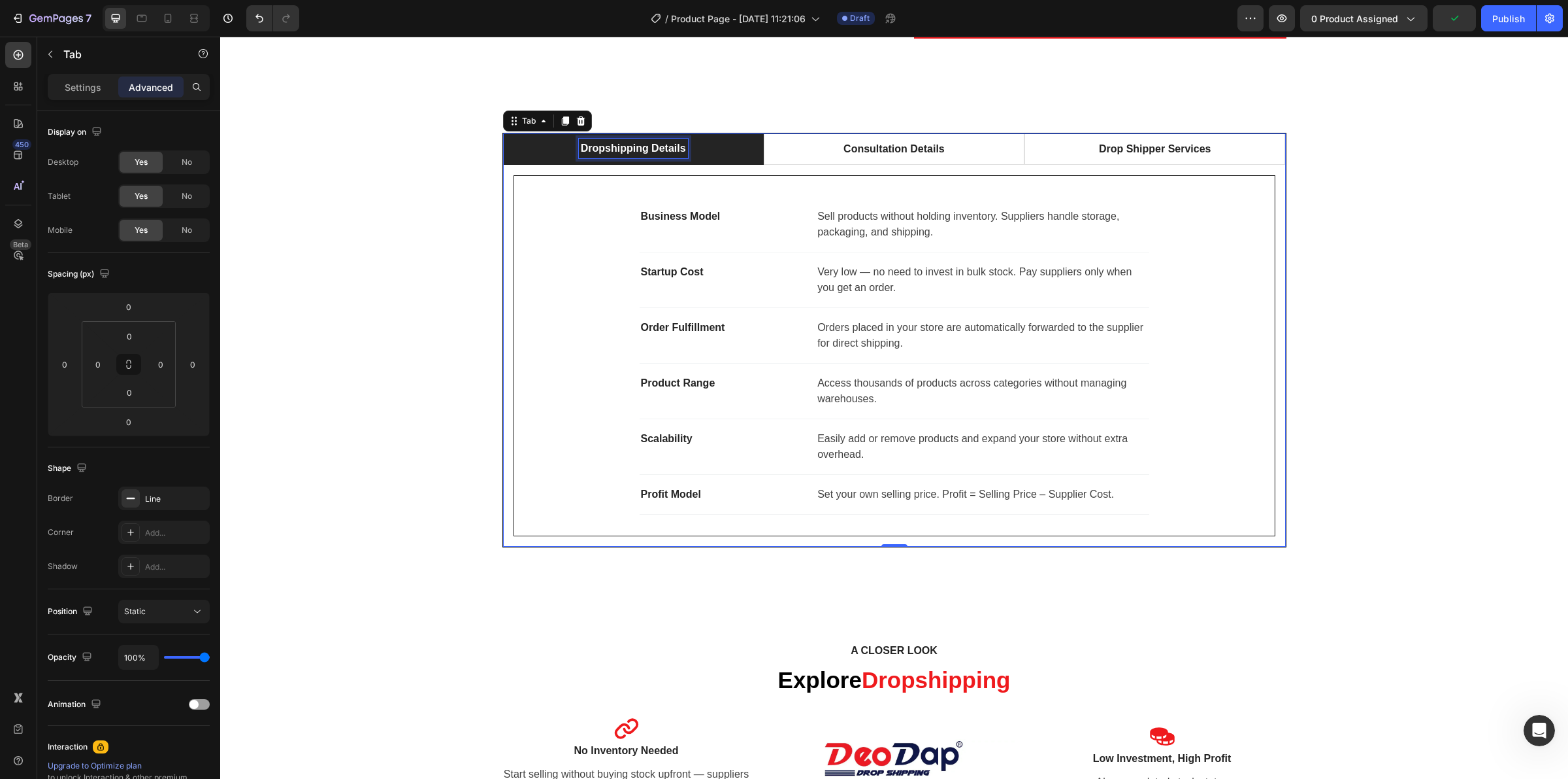
scroll to position [449, 0]
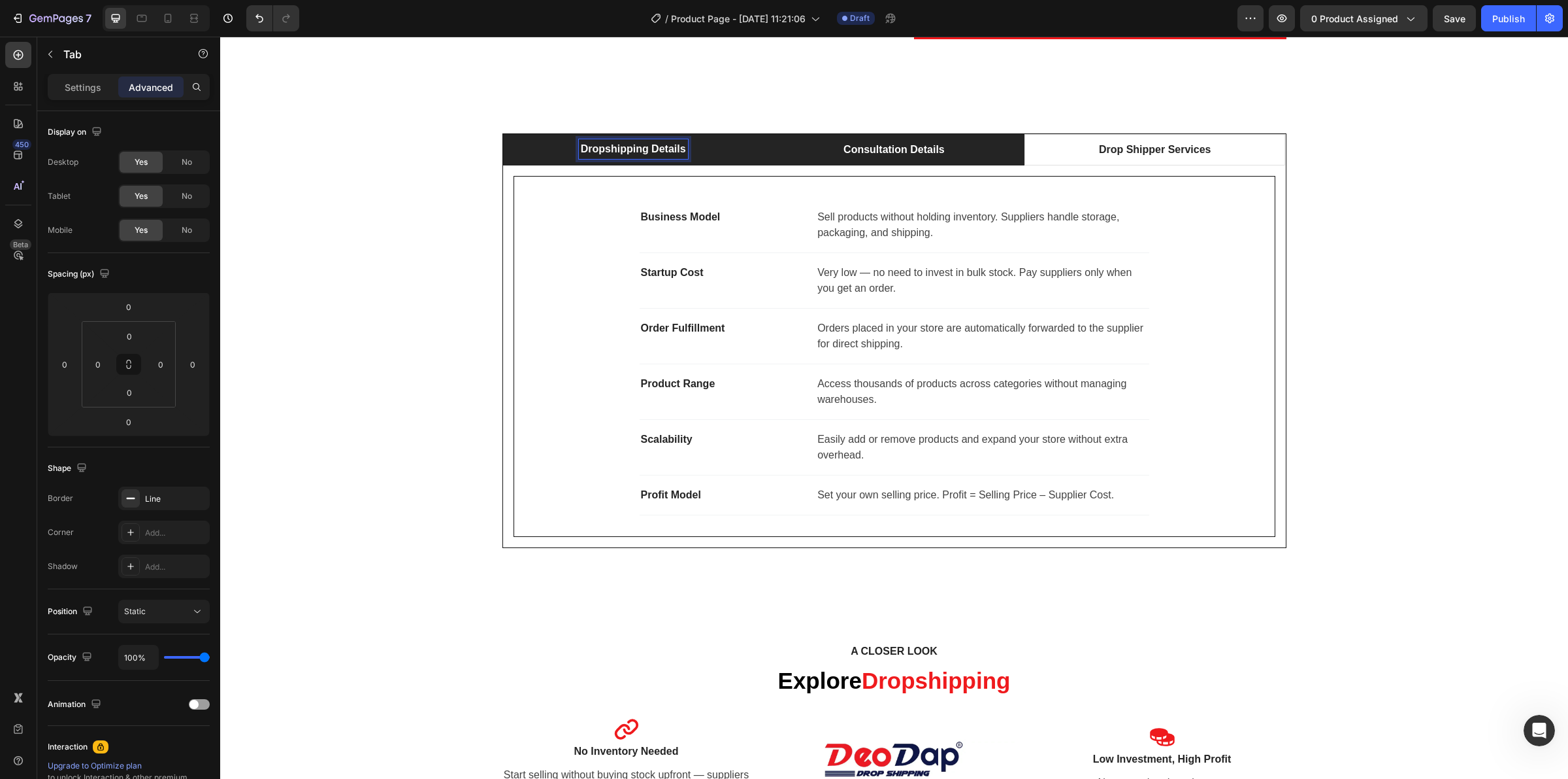
click at [789, 154] on li "Consultation Details" at bounding box center [894, 149] width 261 height 32
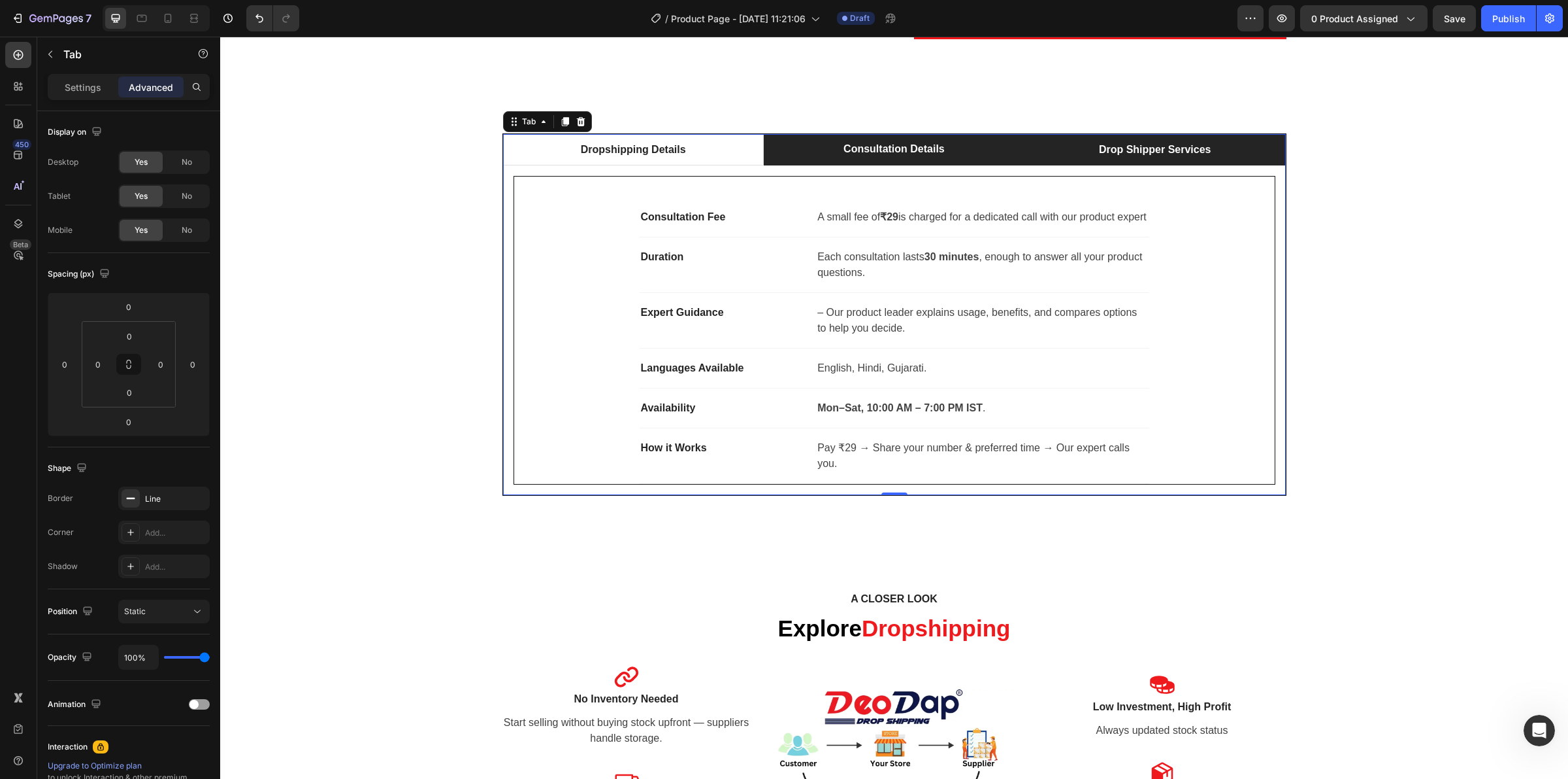
click at [1040, 148] on li "Drop Shipper Services" at bounding box center [1154, 149] width 261 height 32
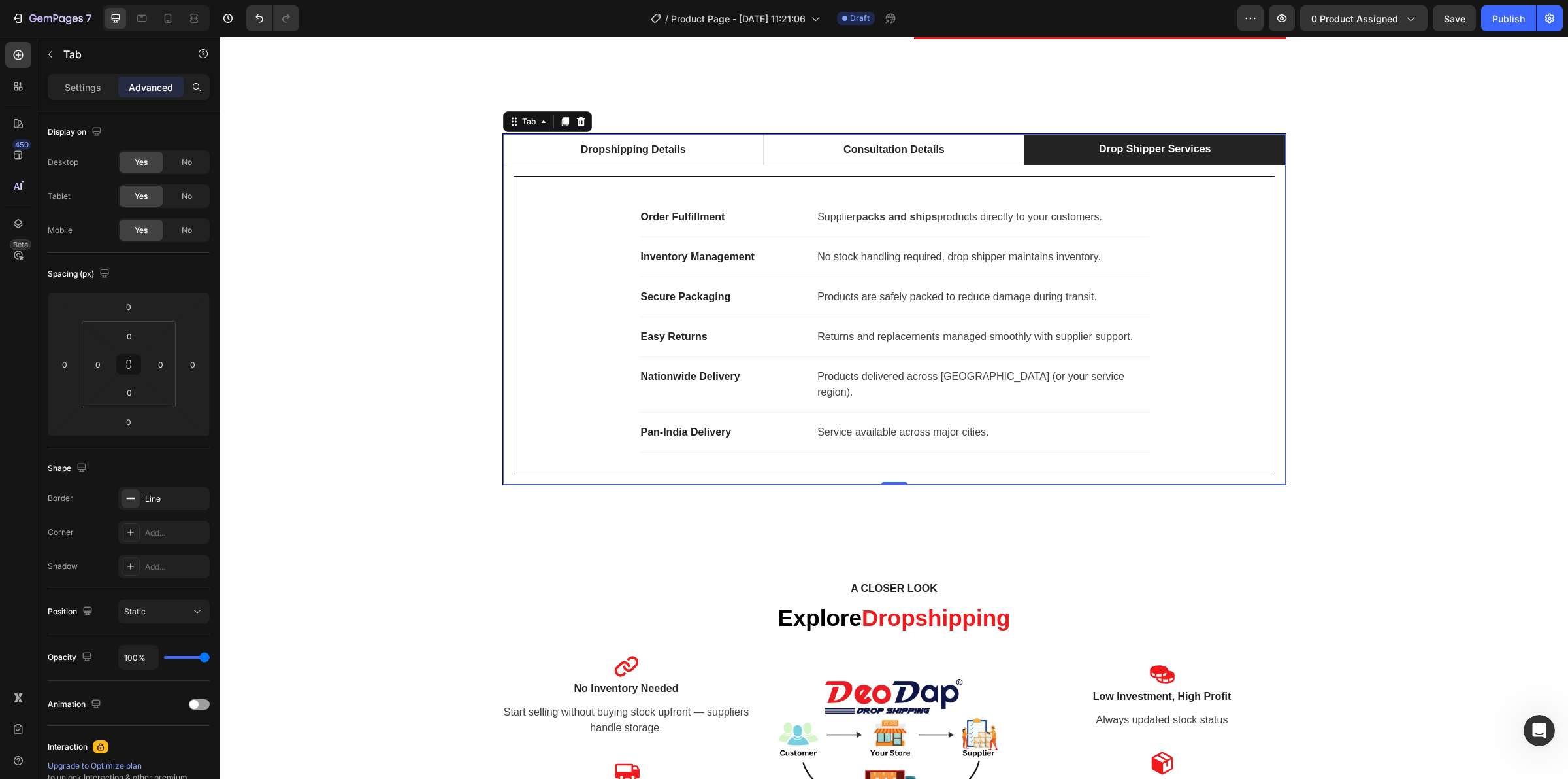
click at [802, 165] on div "Business Model Text block Sell products without holding inventory. Suppliers ha…" at bounding box center [894, 325] width 783 height 319
click at [795, 149] on li "Consultation Details" at bounding box center [894, 149] width 261 height 32
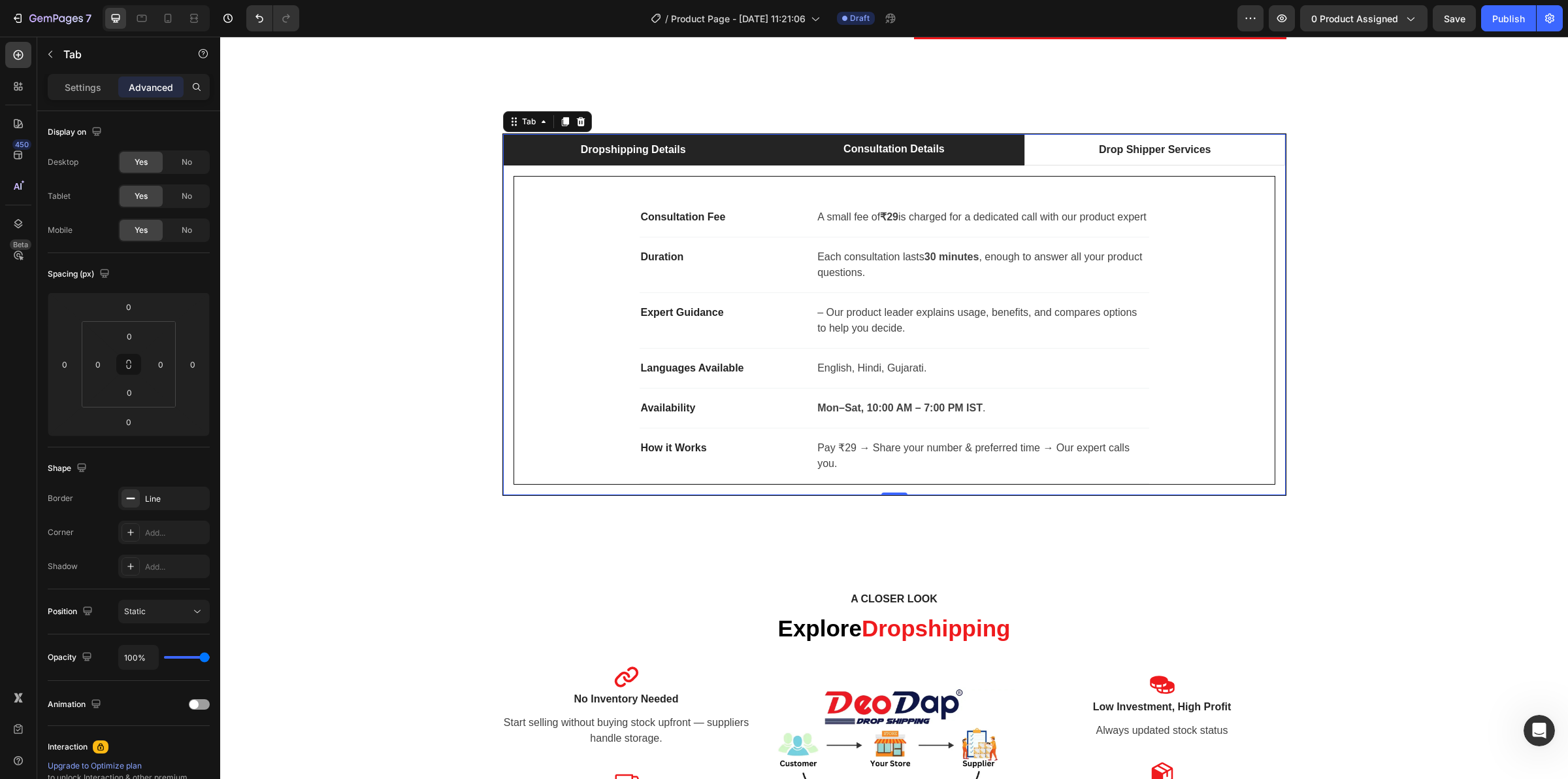
click at [722, 154] on li "Dropshipping Details" at bounding box center [634, 149] width 261 height 32
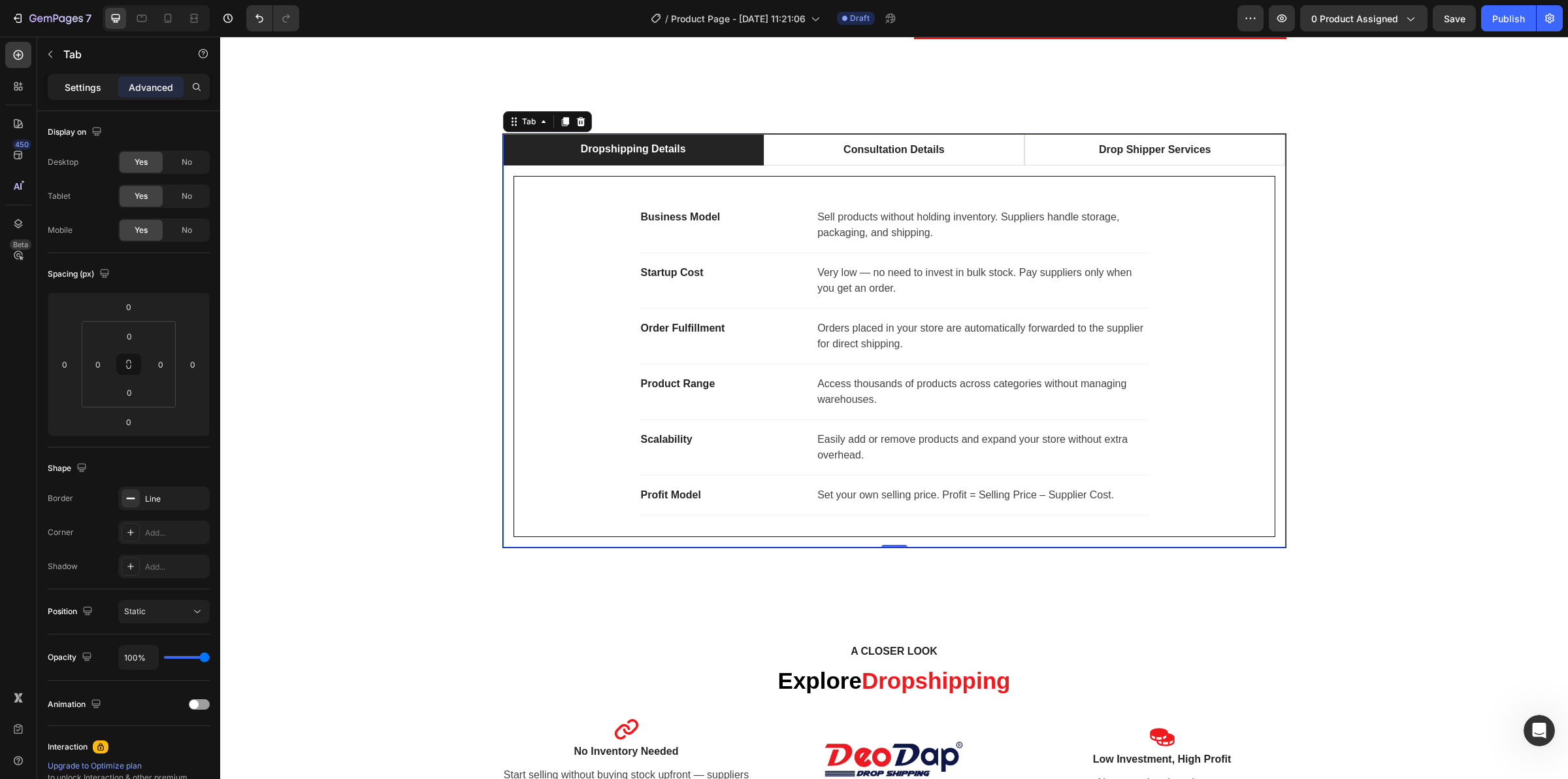
click at [105, 89] on div "Settings" at bounding box center [83, 87] width 65 height 21
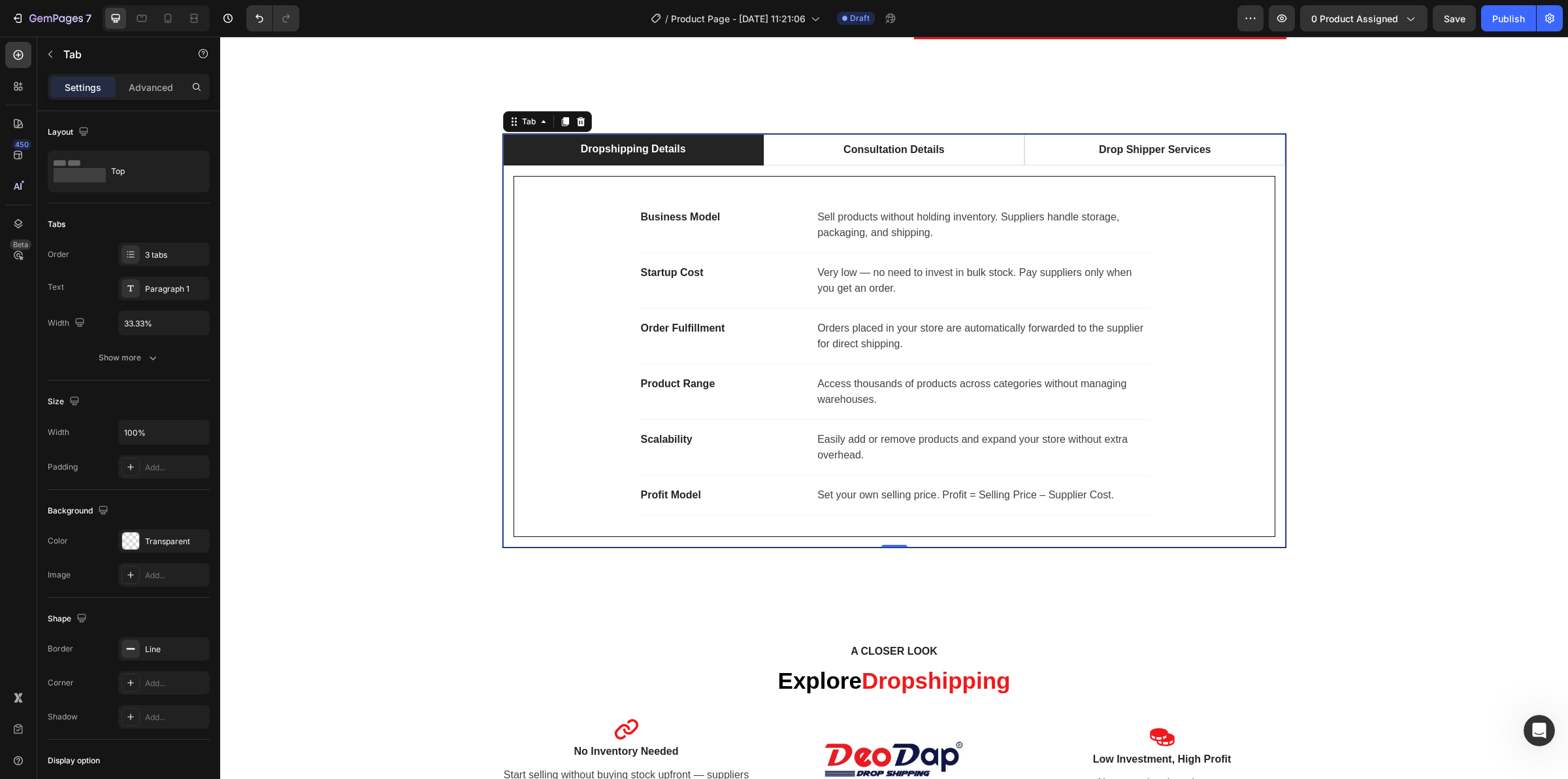
click at [708, 151] on li "Dropshipping Details" at bounding box center [634, 149] width 261 height 32
click at [809, 151] on li "Consultation Details" at bounding box center [894, 149] width 261 height 32
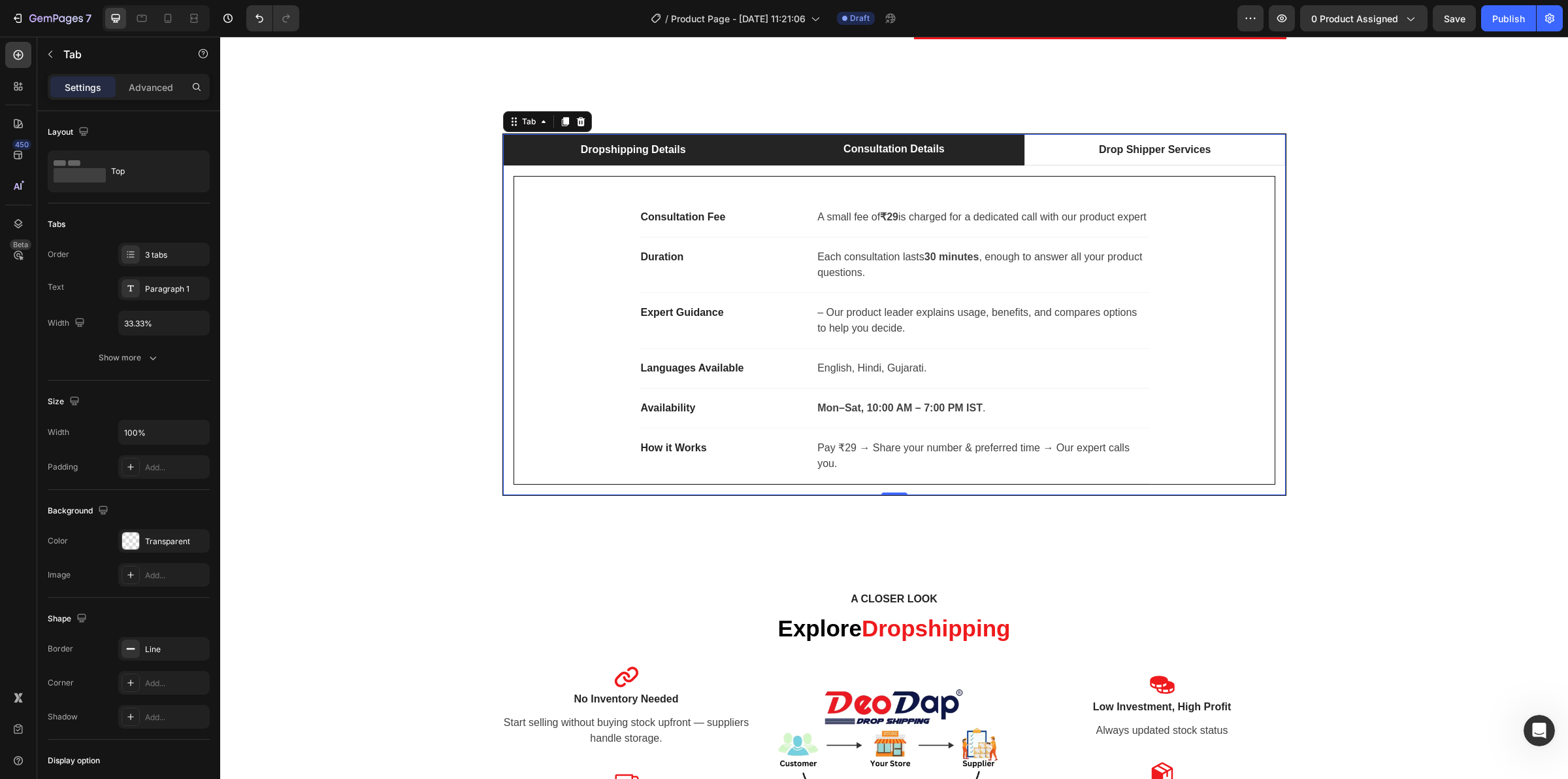
click at [750, 161] on li "Dropshipping Details" at bounding box center [634, 149] width 261 height 32
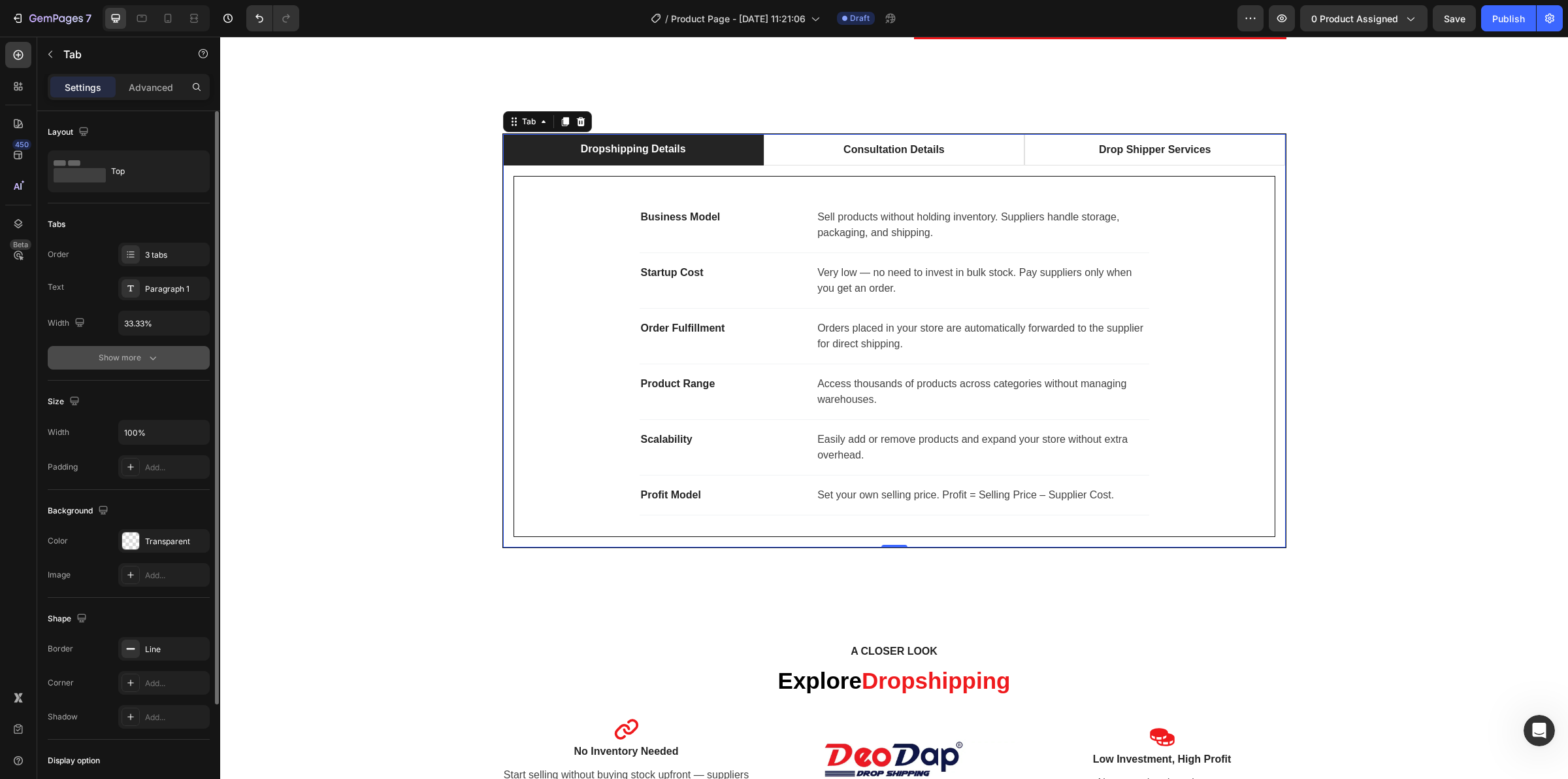
click at [134, 361] on div "Show more" at bounding box center [129, 357] width 61 height 13
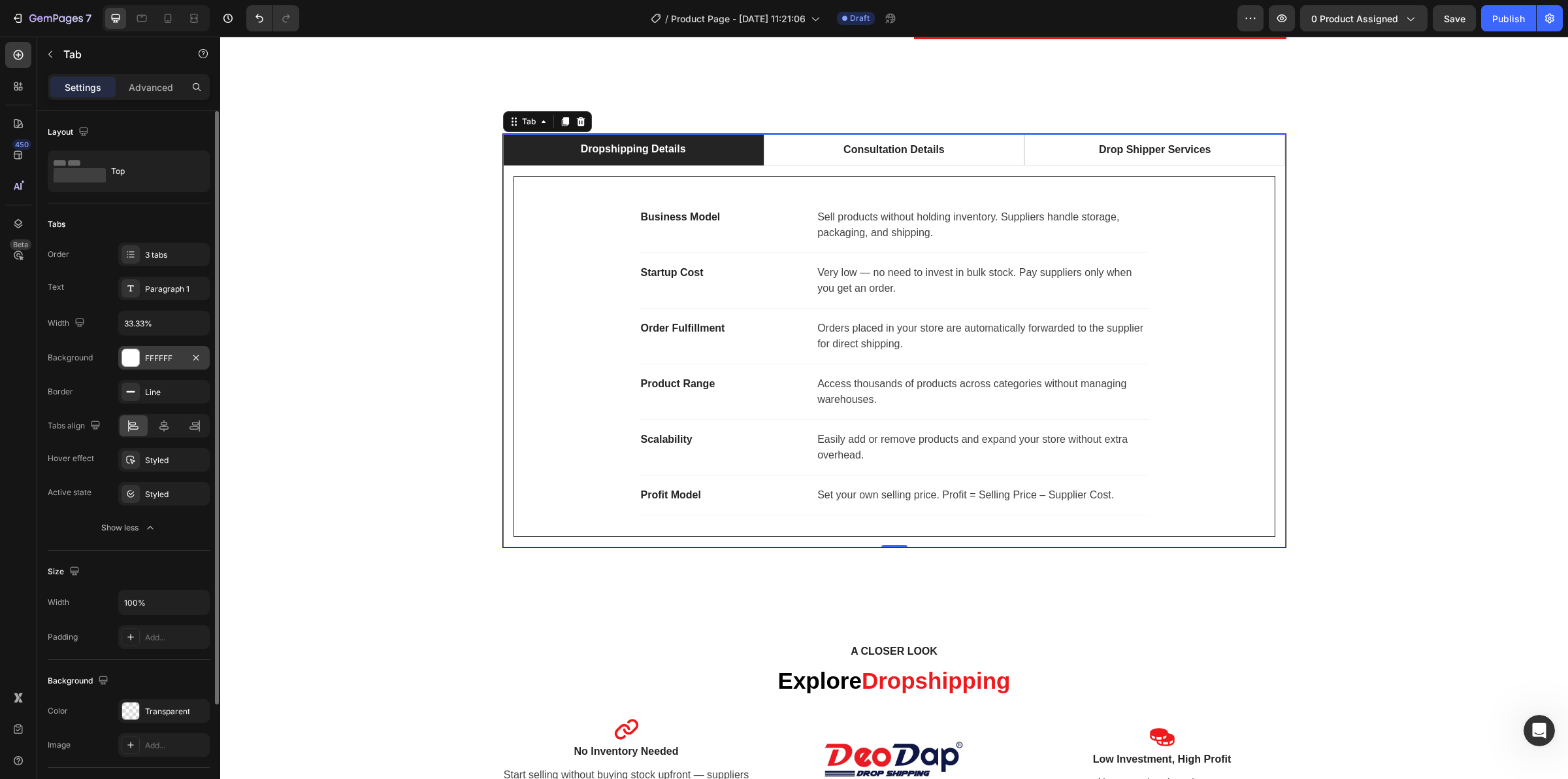
click at [146, 367] on div "FFFFFF" at bounding box center [164, 357] width 92 height 24
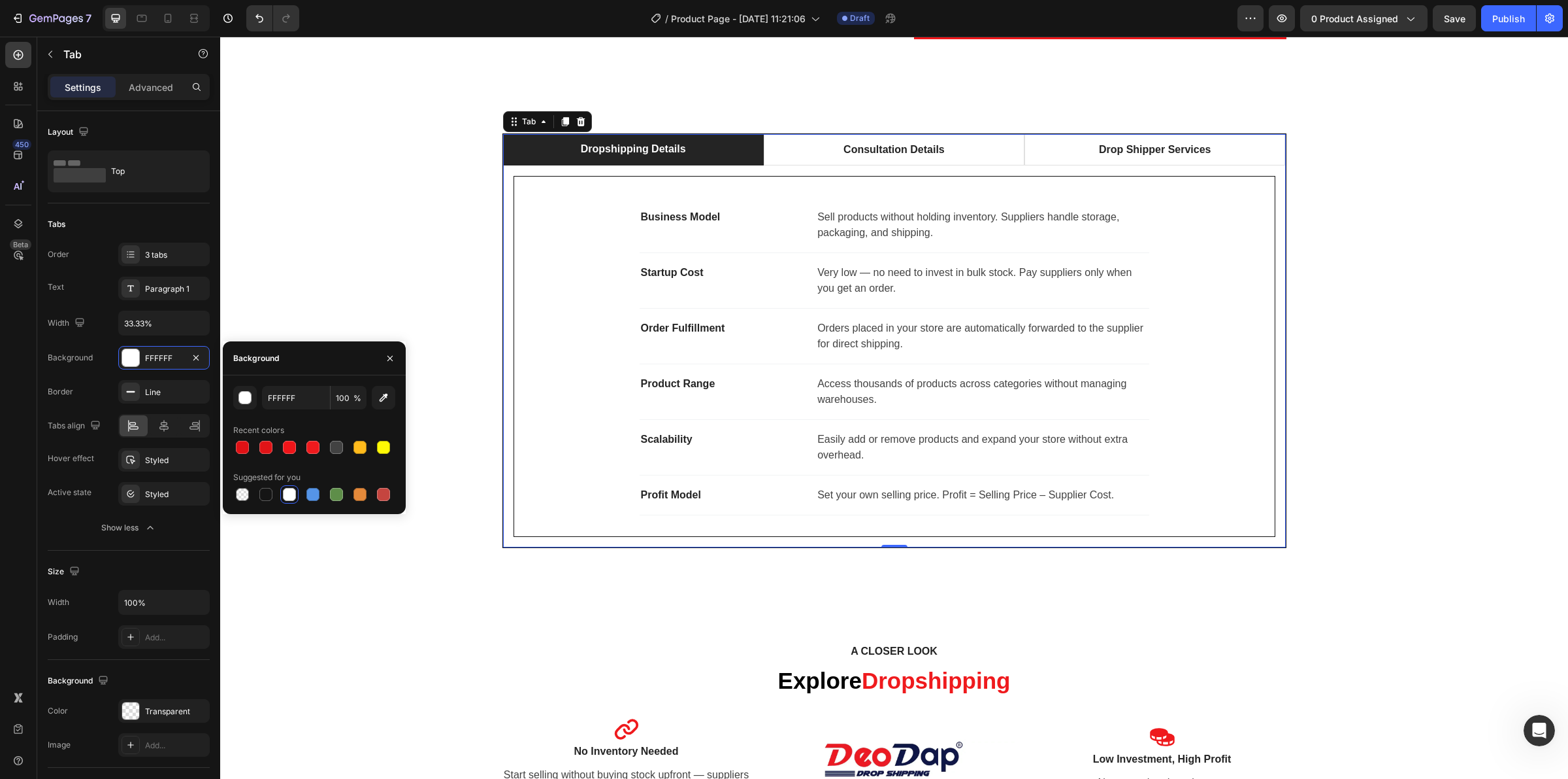
click at [299, 444] on div at bounding box center [314, 446] width 162 height 18
click at [308, 443] on div at bounding box center [313, 447] width 13 height 13
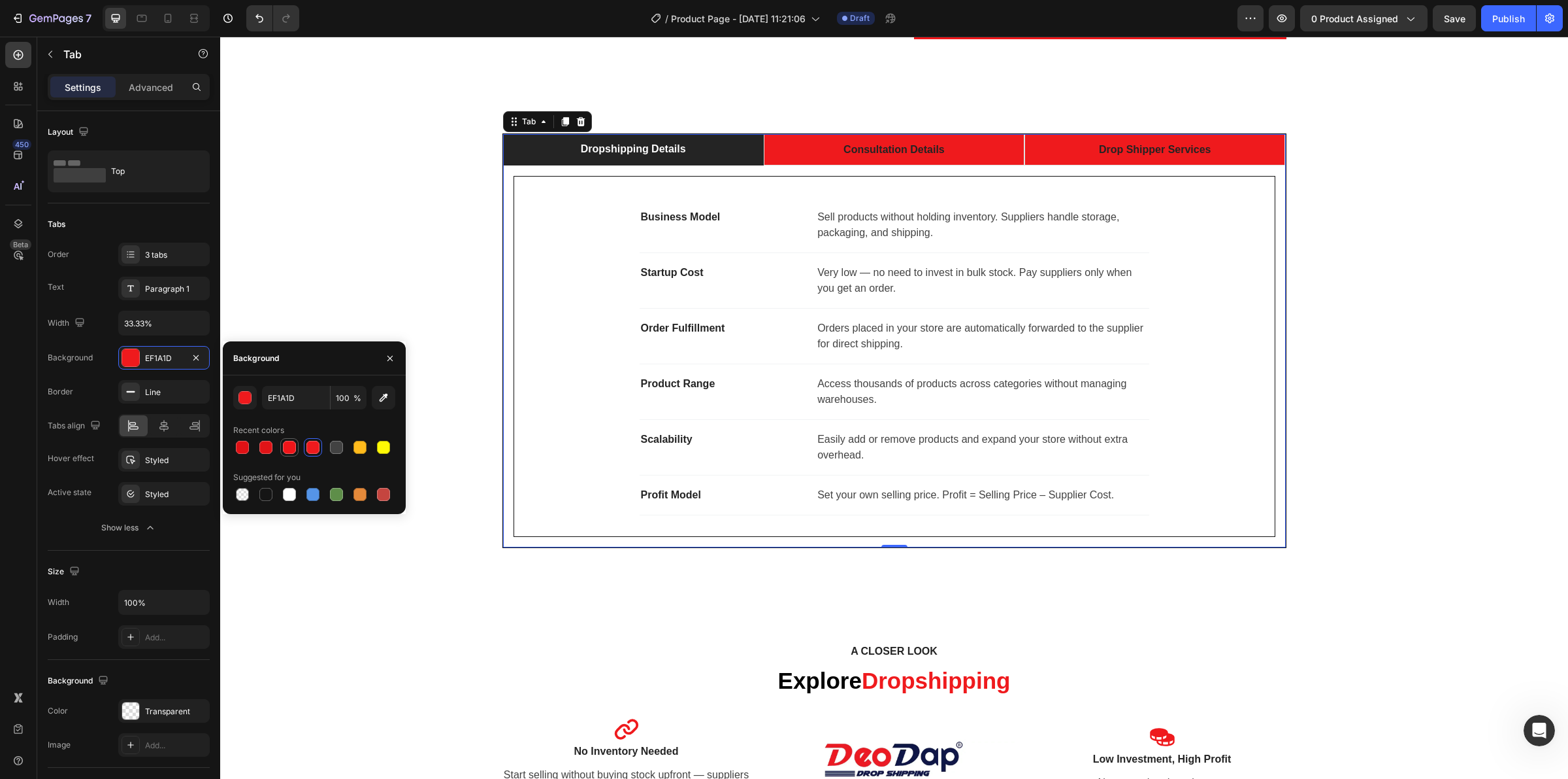
click at [291, 448] on div at bounding box center [290, 447] width 13 height 13
click at [309, 446] on div at bounding box center [313, 447] width 13 height 13
click at [243, 490] on div at bounding box center [243, 494] width 13 height 13
type input "000000"
type input "0"
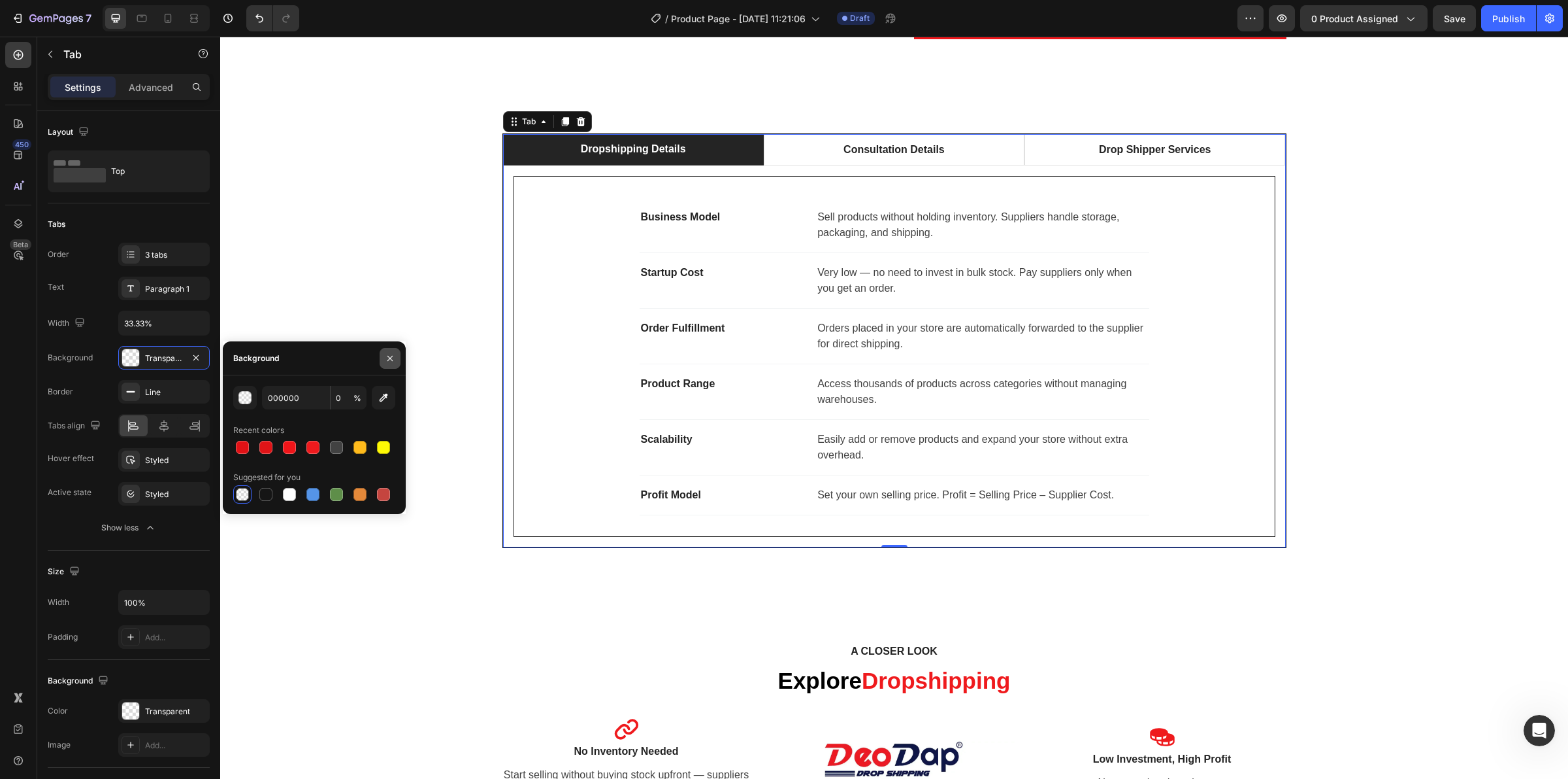
click at [389, 353] on icon "button" at bounding box center [390, 357] width 11 height 11
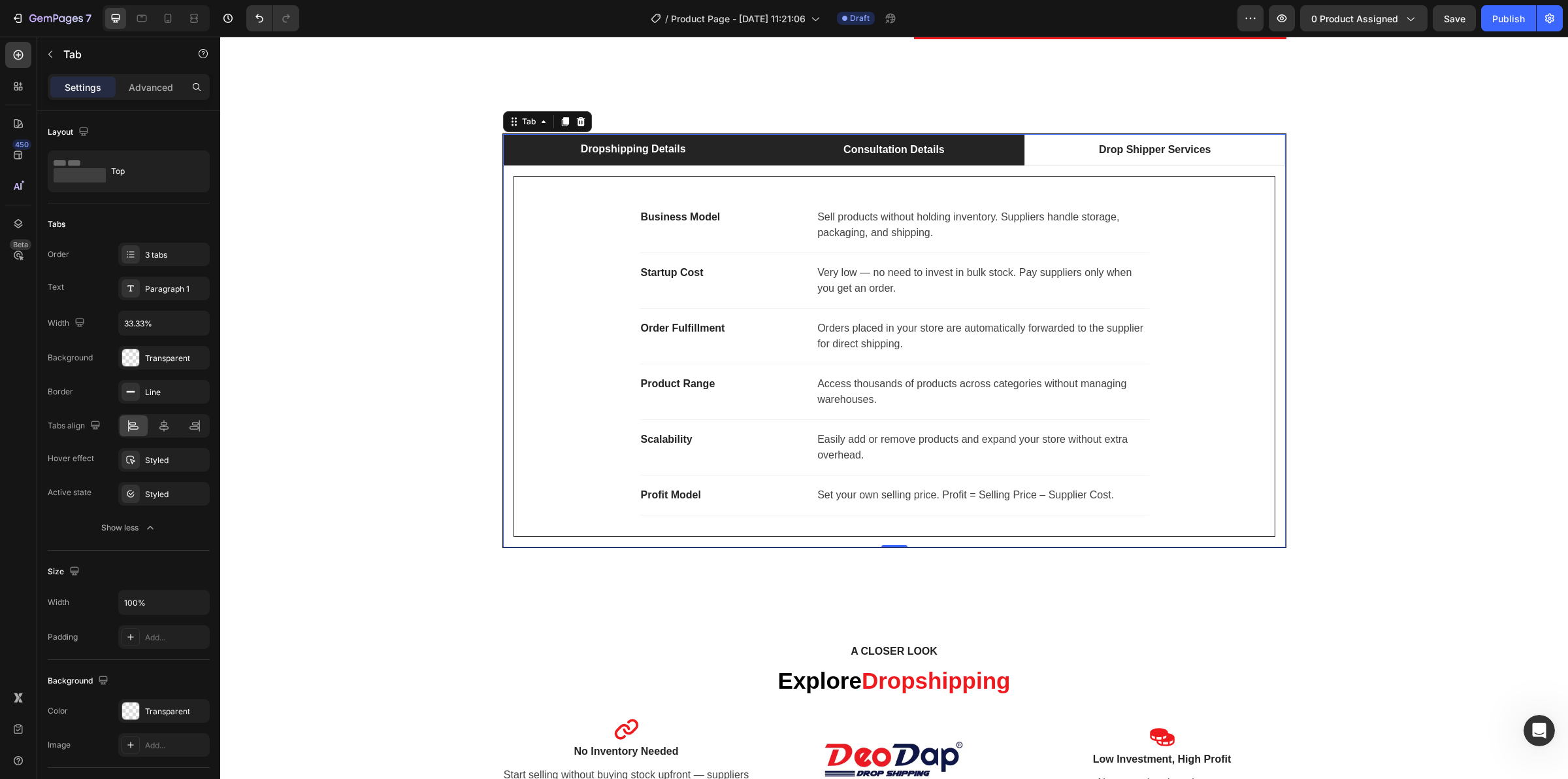
click at [828, 151] on li "Consultation Details" at bounding box center [894, 149] width 261 height 32
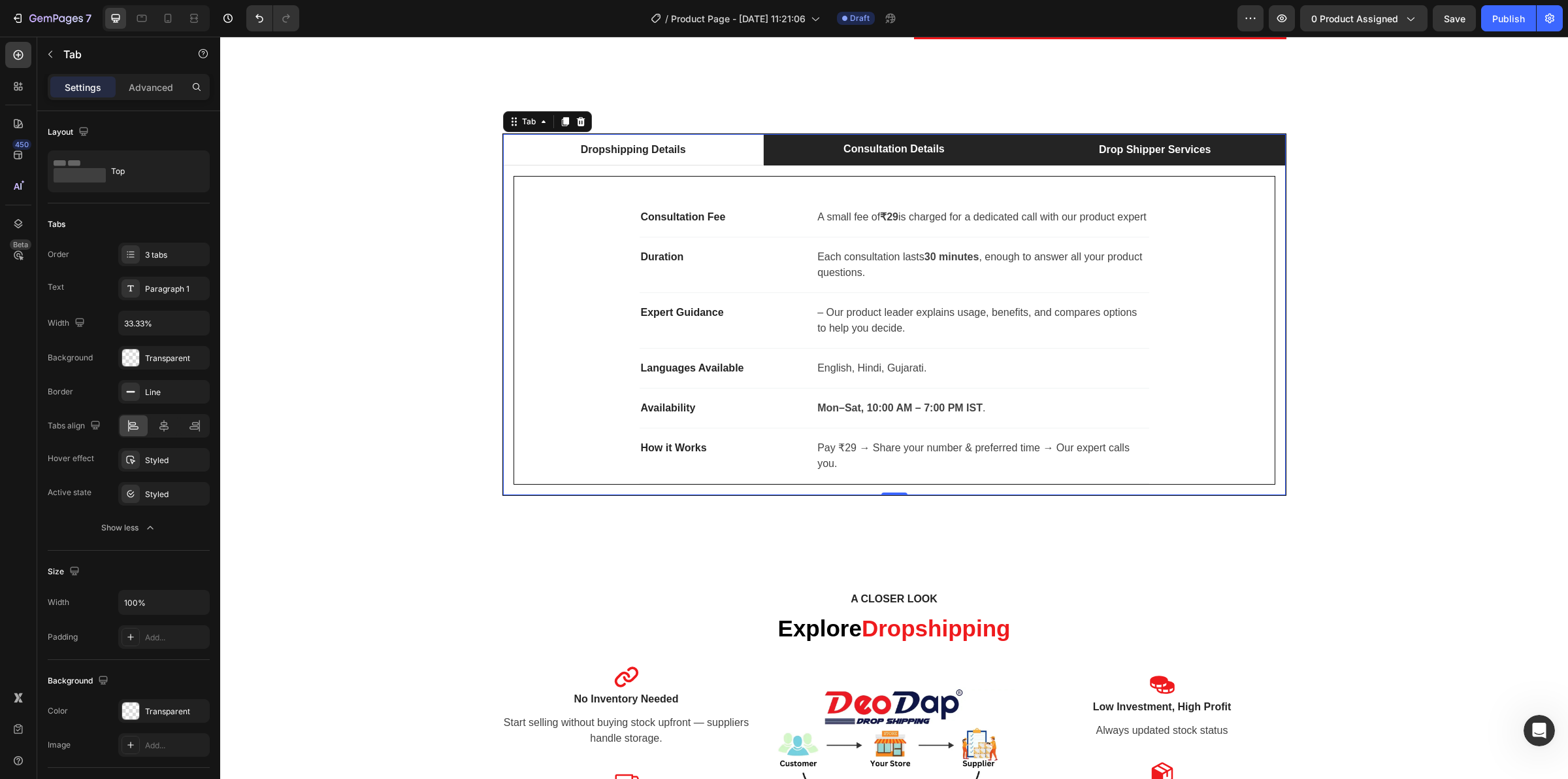
click at [1067, 148] on li "Drop Shipper Services" at bounding box center [1154, 149] width 261 height 32
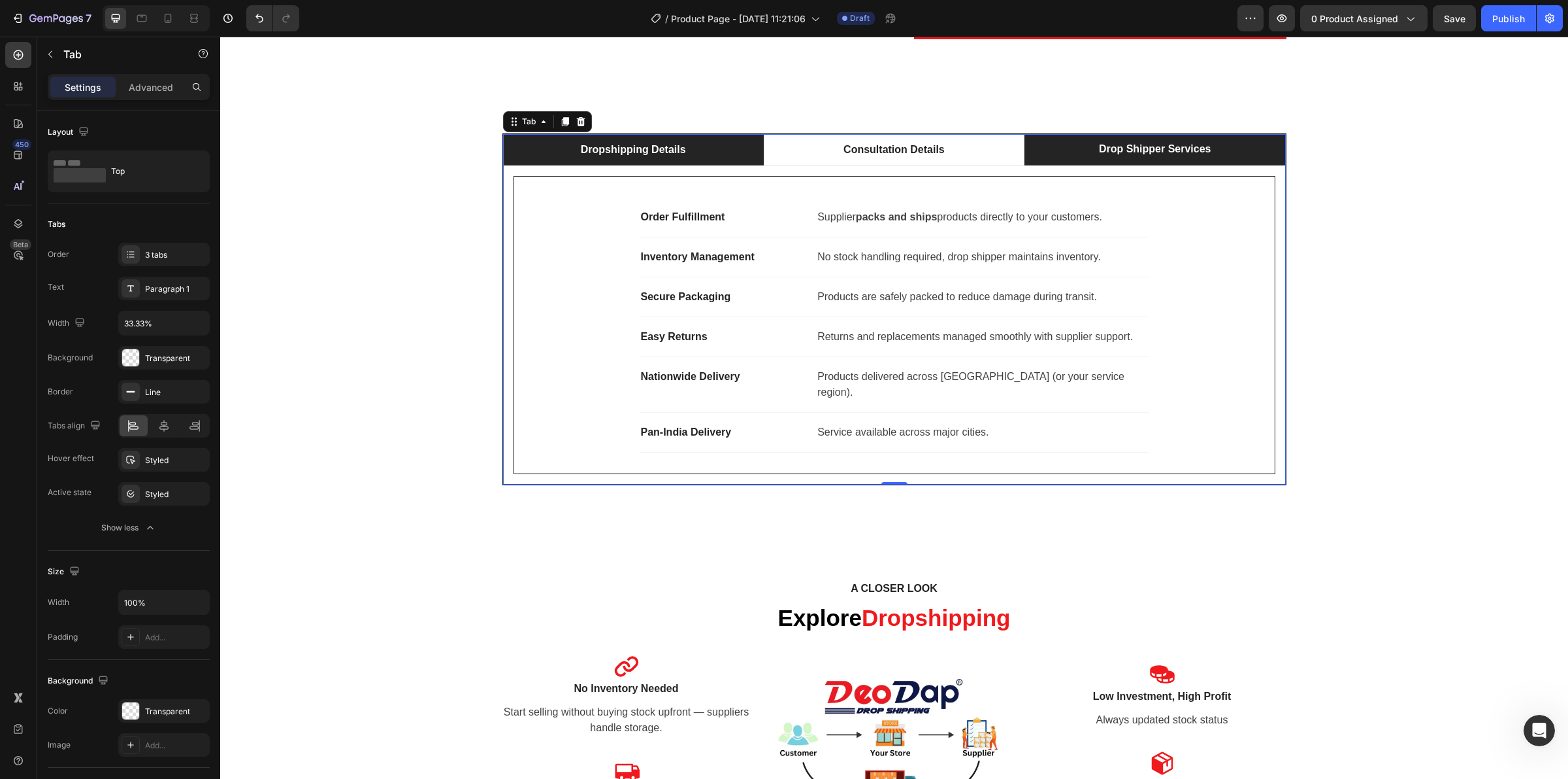
click at [699, 163] on li "Dropshipping Details" at bounding box center [634, 149] width 261 height 32
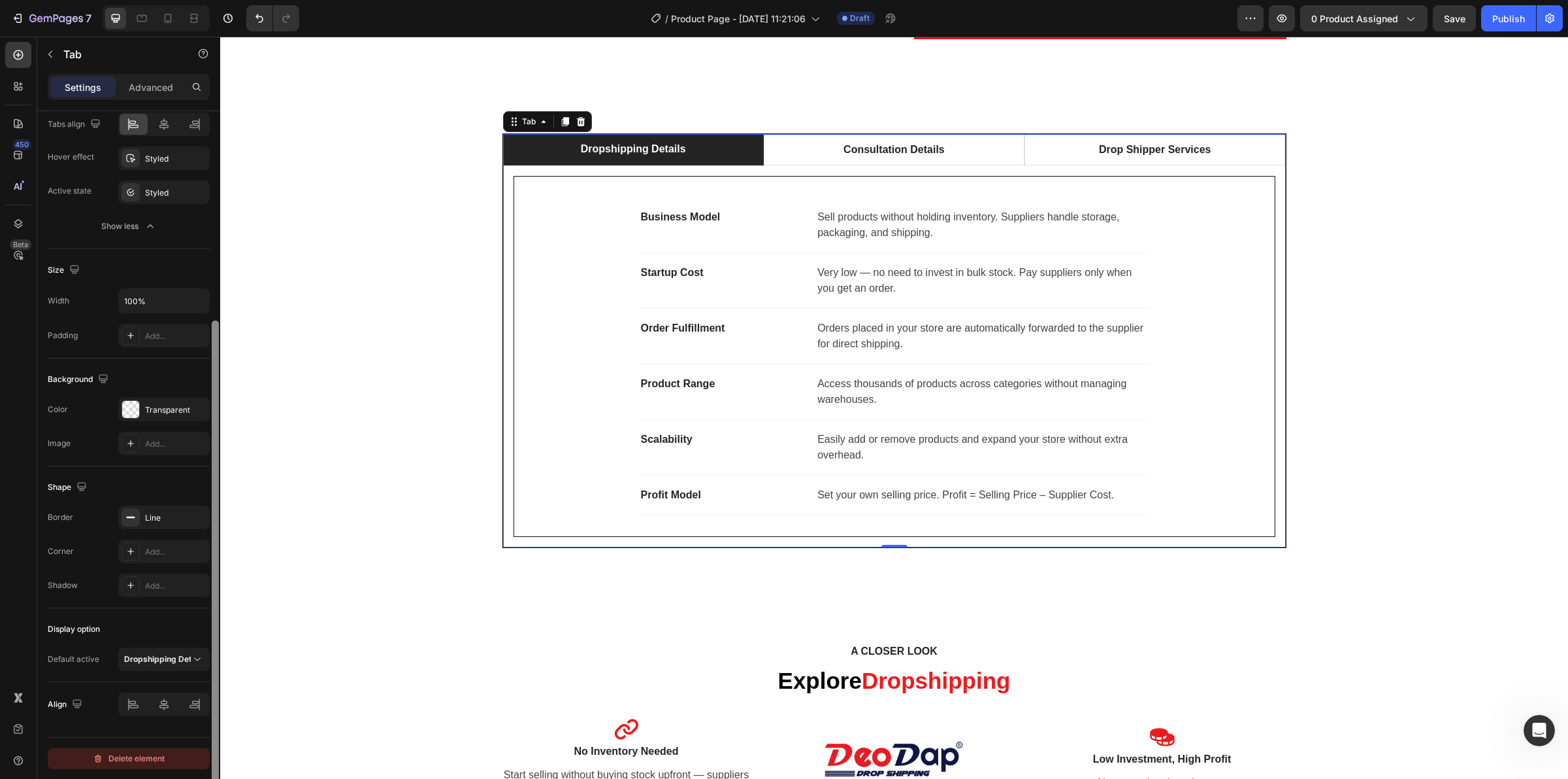
scroll to position [303, 0]
drag, startPoint x: 214, startPoint y: 690, endPoint x: 203, endPoint y: 759, distance: 69.9
click at [203, 759] on div "Layout Top Tabs Order 3 tabs Text Paragraph 1 Width 33.33% Background Transpare…" at bounding box center [128, 463] width 183 height 704
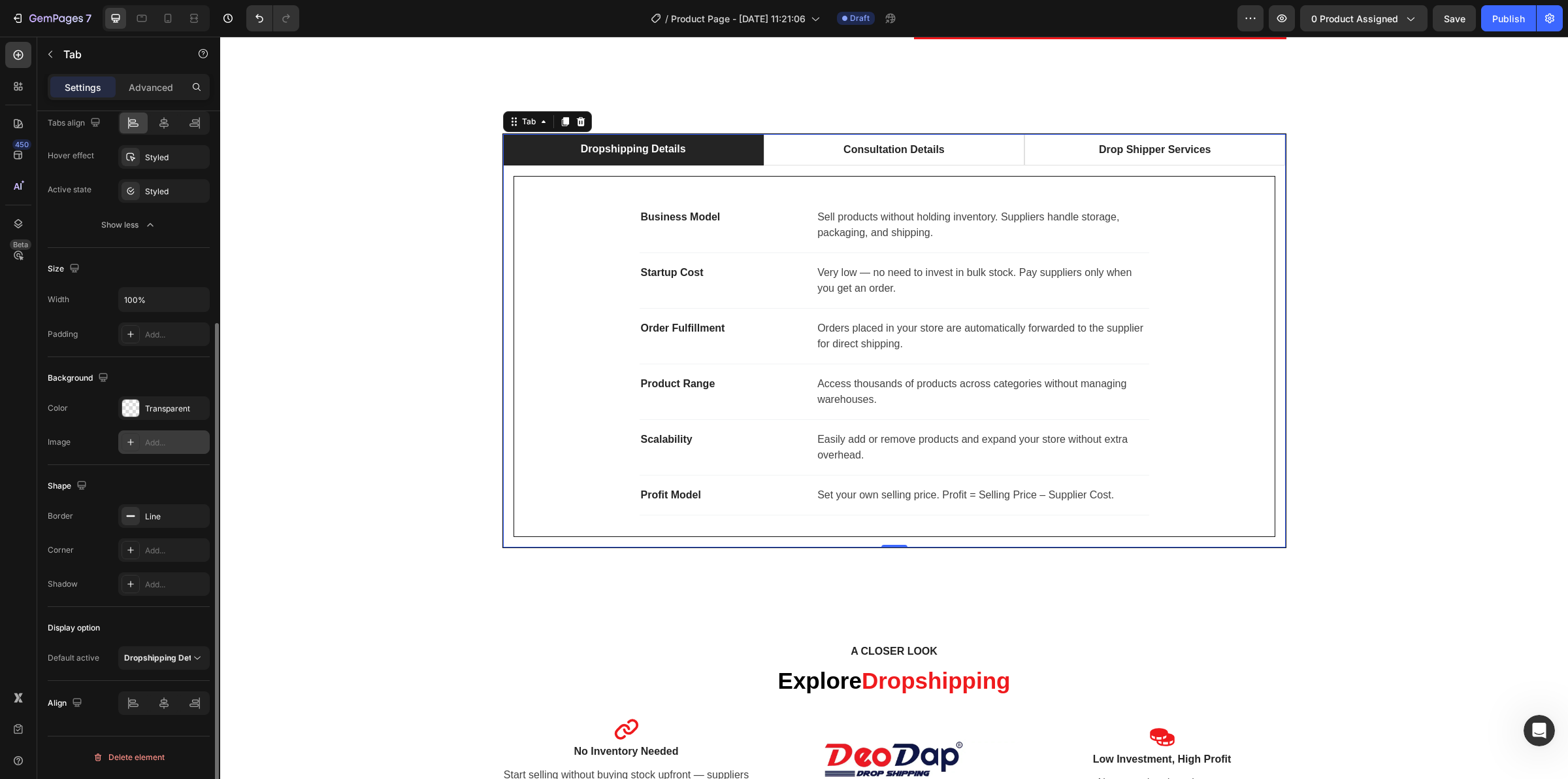
click at [148, 440] on div "Add..." at bounding box center [176, 443] width 61 height 11
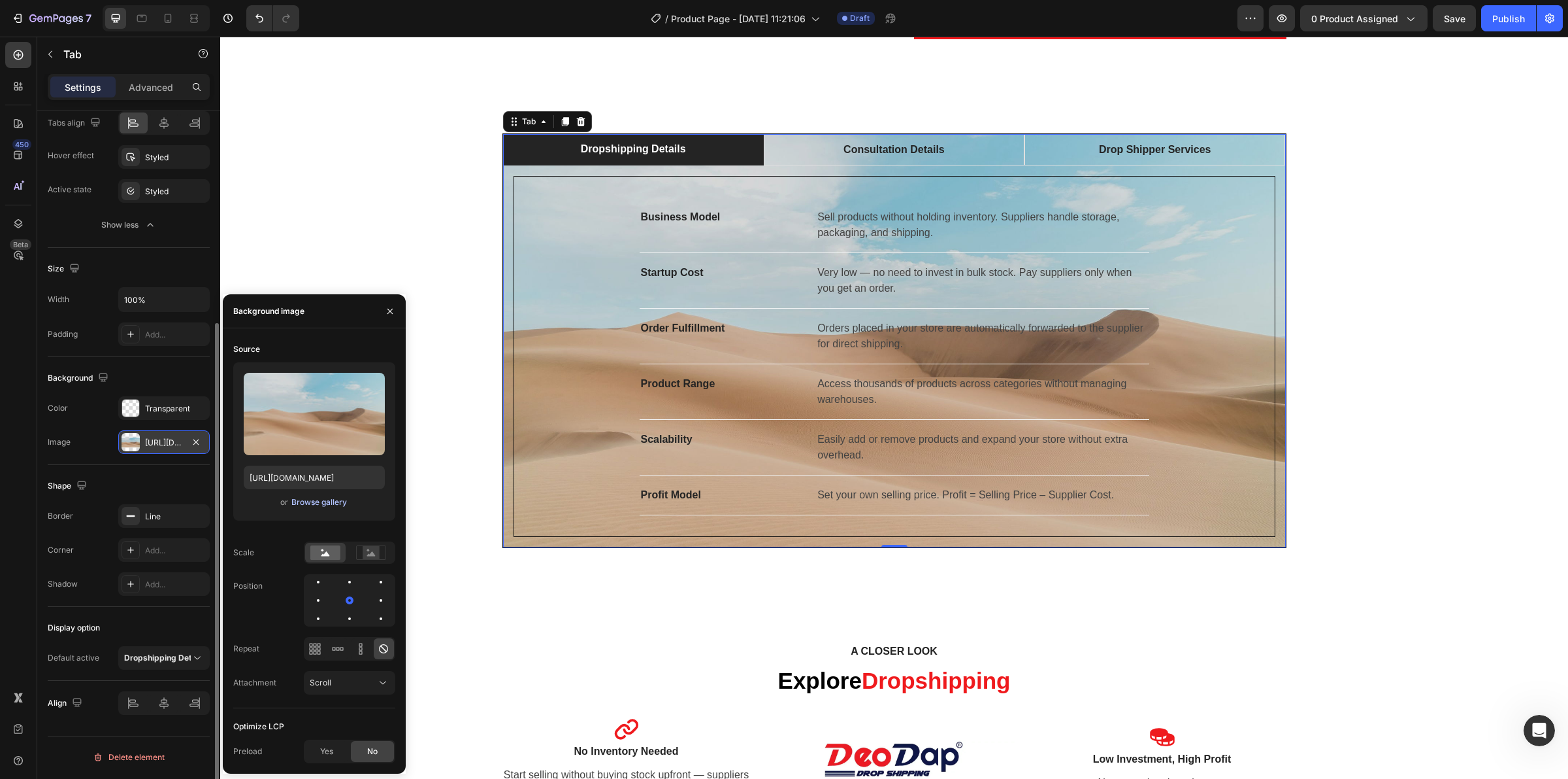
click at [325, 504] on div "Browse gallery" at bounding box center [319, 502] width 55 height 11
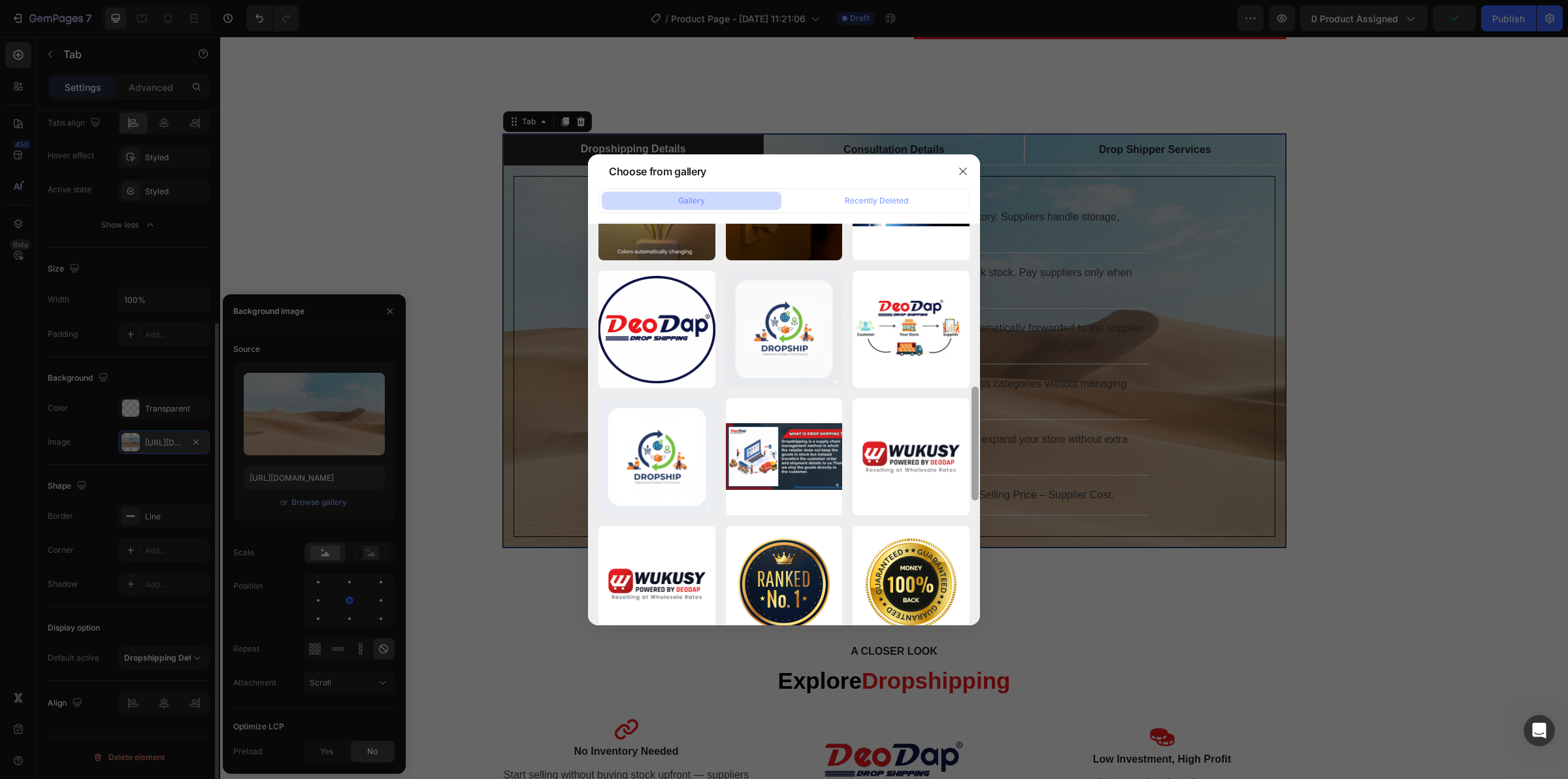
scroll to position [497, 0]
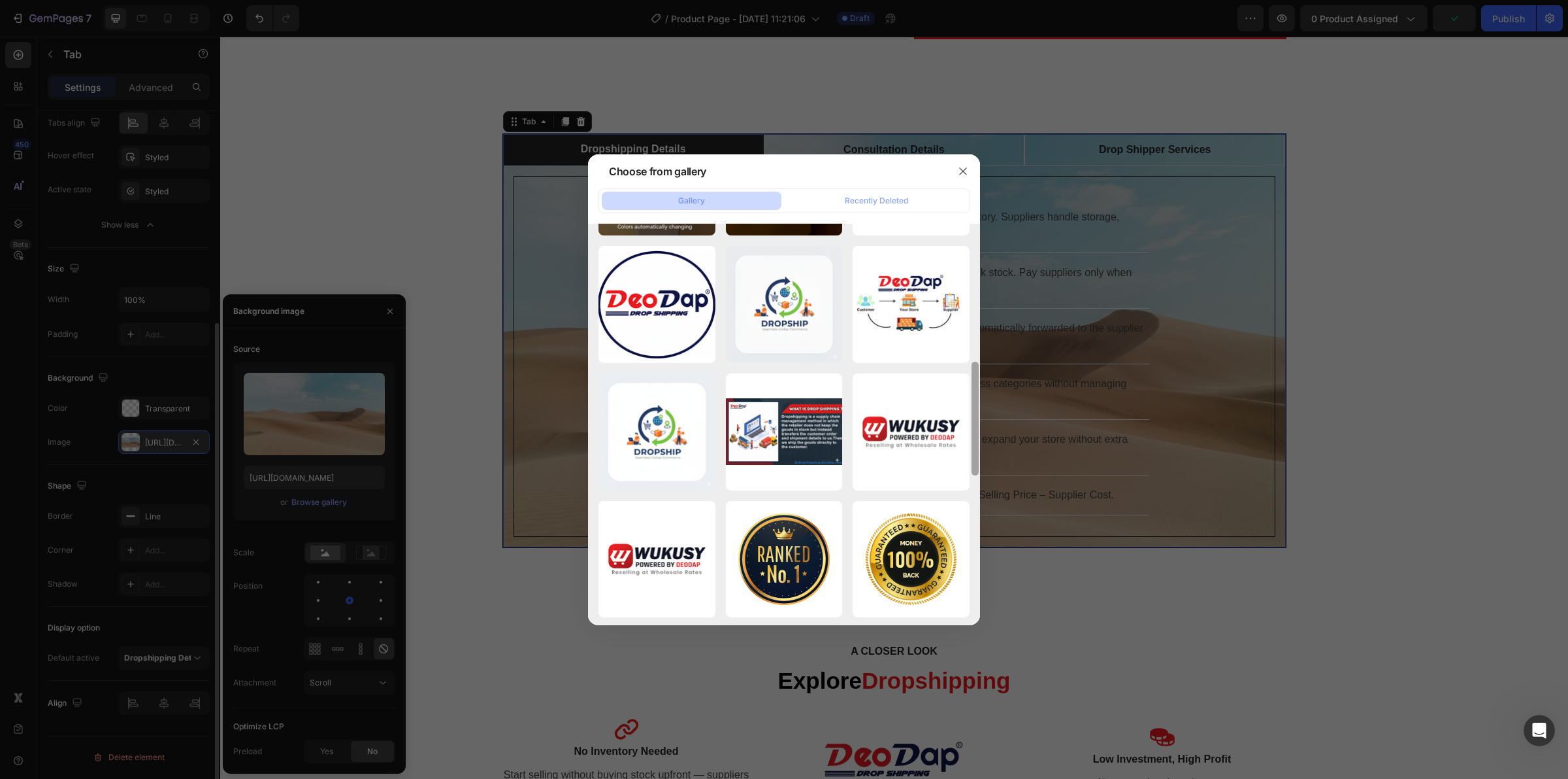
drag, startPoint x: 973, startPoint y: 335, endPoint x: 975, endPoint y: 552, distance: 217.0
click at [975, 552] on div at bounding box center [976, 422] width 10 height 401
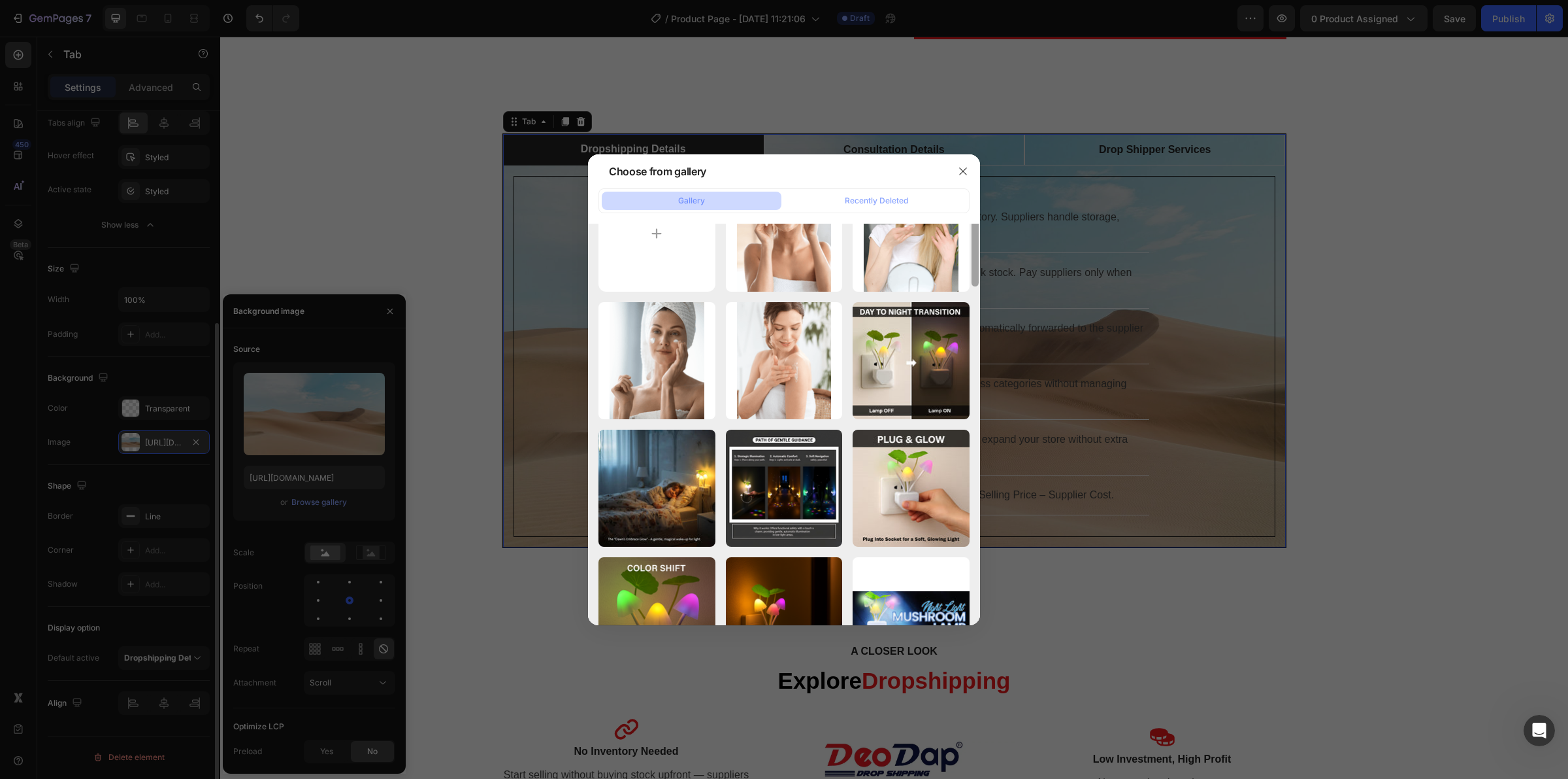
scroll to position [0, 0]
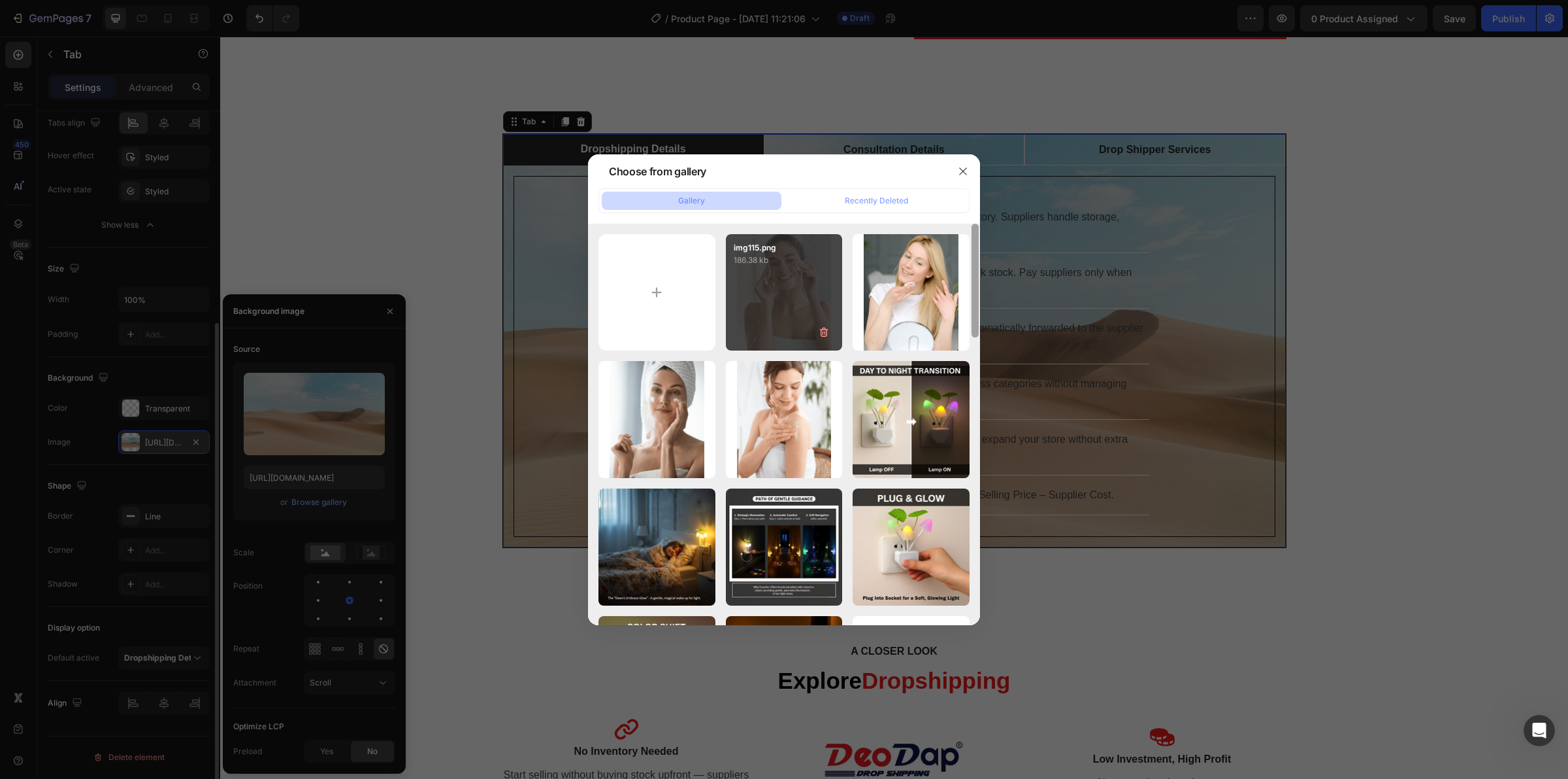
drag, startPoint x: 974, startPoint y: 472, endPoint x: 746, endPoint y: 306, distance: 282.0
click at [999, 303] on div "Choose from gallery Gallery Recently Deleted img115.png 186.38 kb img114.png 16…" at bounding box center [784, 389] width 1568 height 779
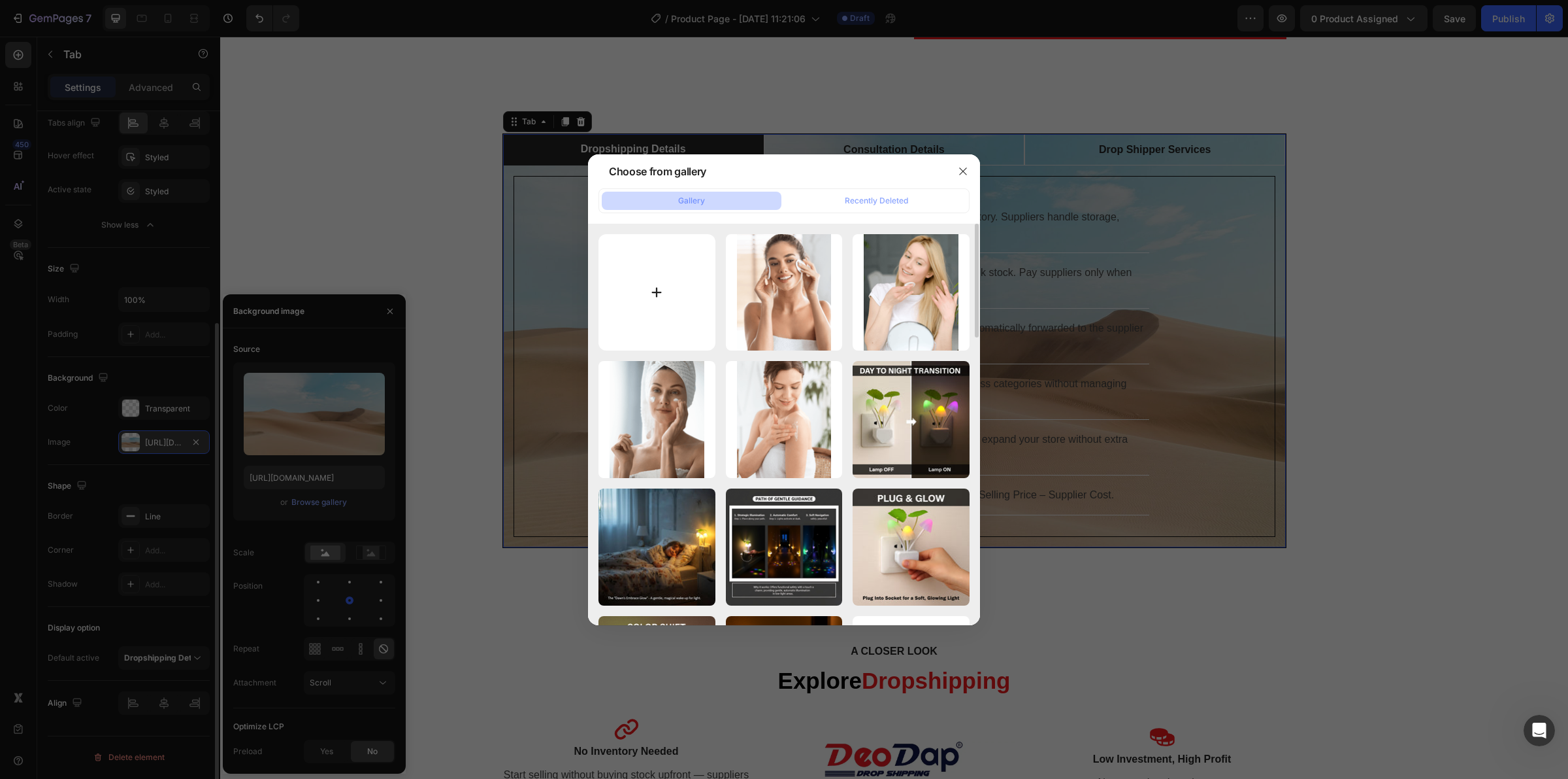
click at [651, 296] on input "file" at bounding box center [656, 292] width 117 height 117
type input "C:\fakepath\Gemini_Generated_Image_fkcl9cfkcl9cfkcl.png"
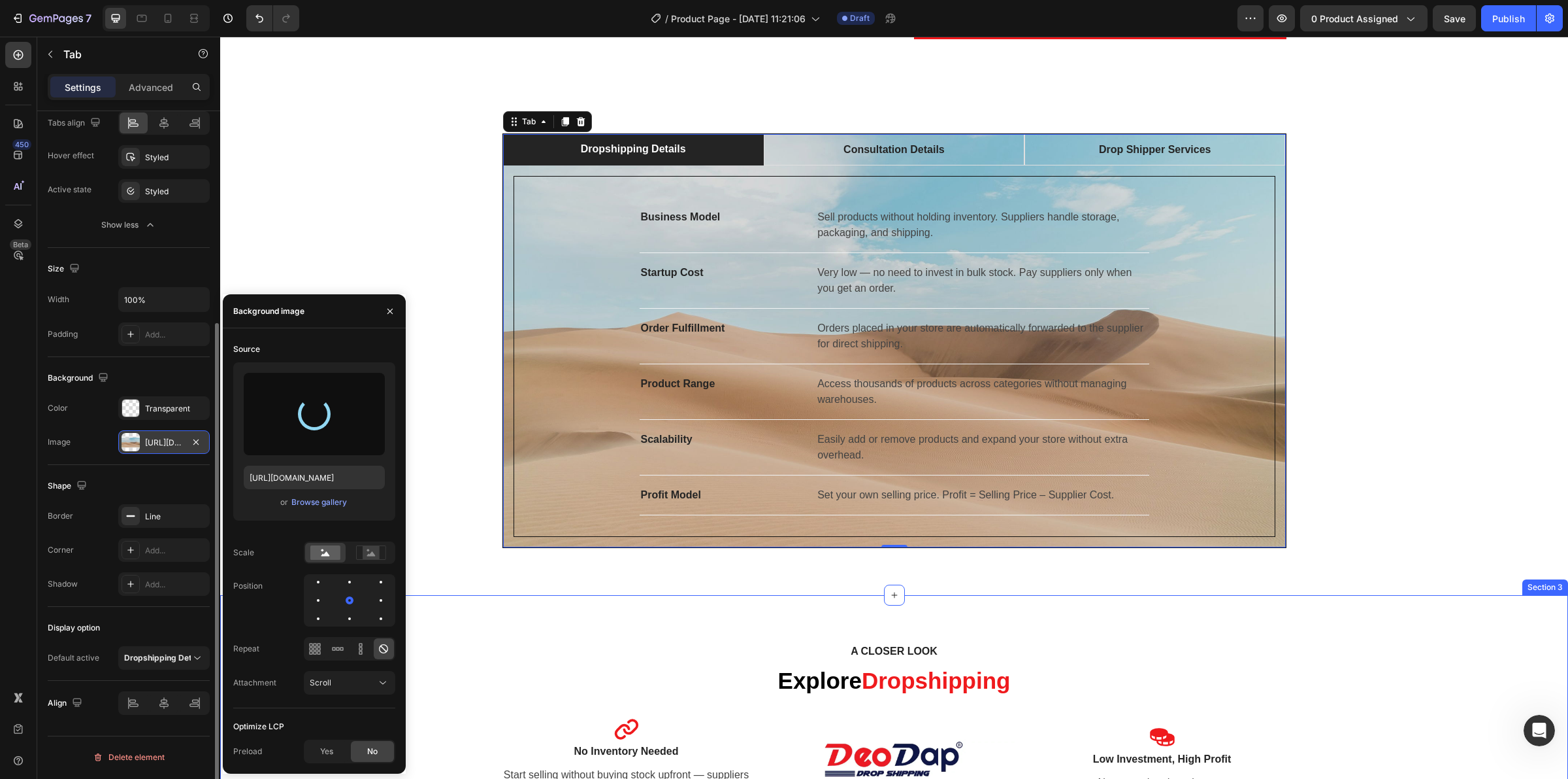
type input "https://cdn.shopify.com/s/files/1/0743/7402/1362/files/gempages_555536114555814…"
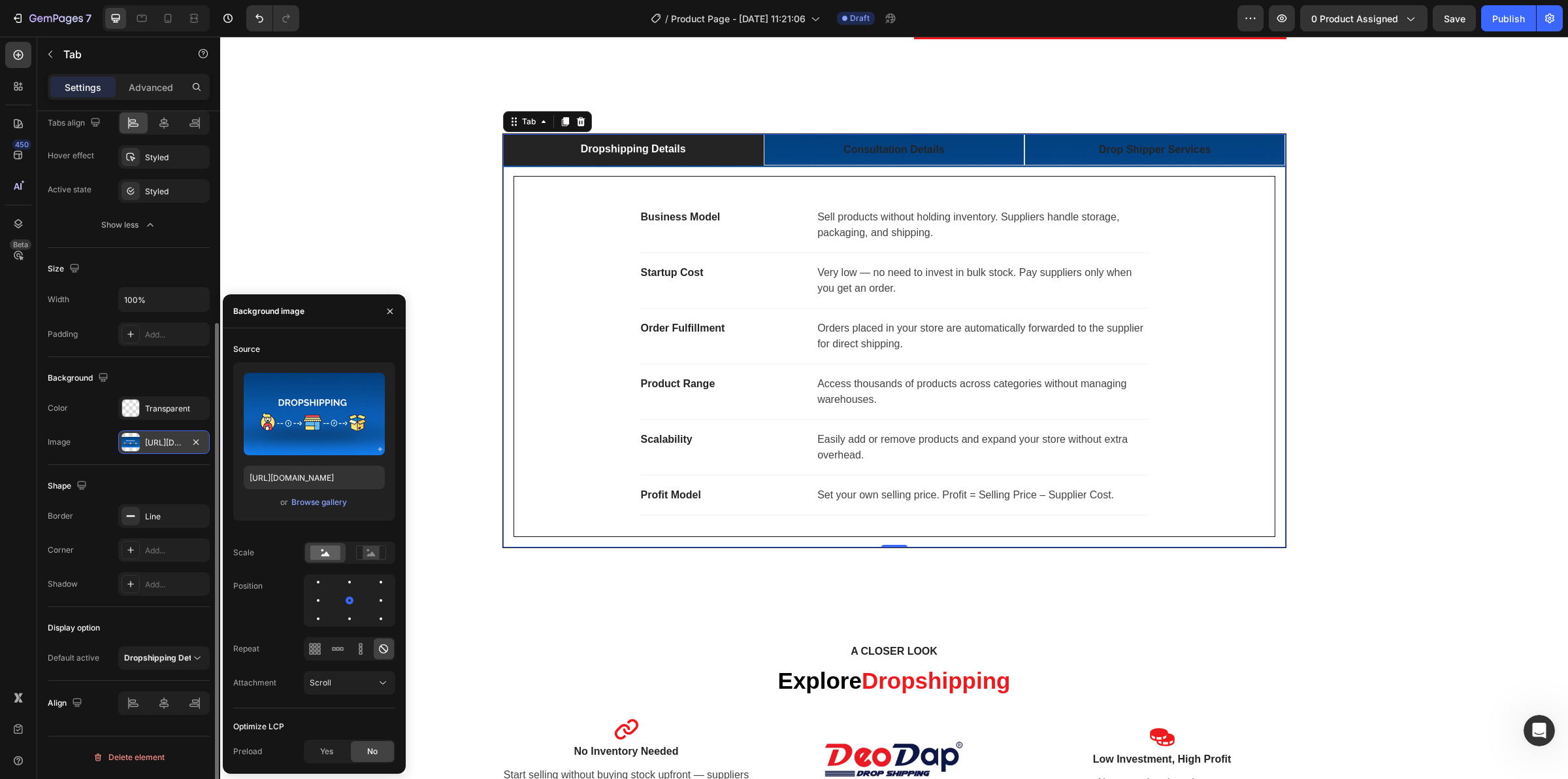
click at [313, 509] on div "or Browse gallery" at bounding box center [314, 502] width 141 height 15
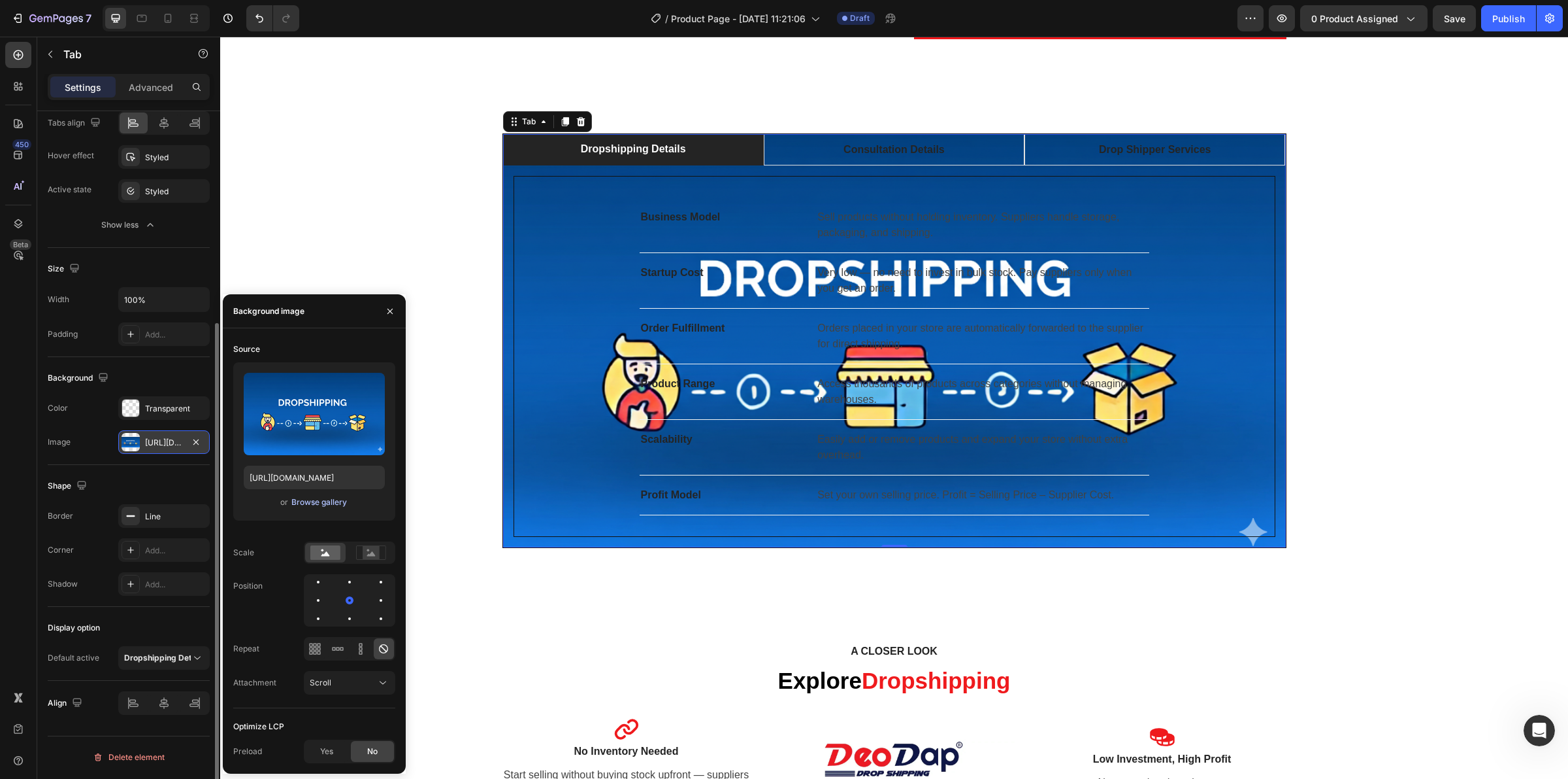
click at [313, 505] on div "Browse gallery" at bounding box center [319, 502] width 55 height 11
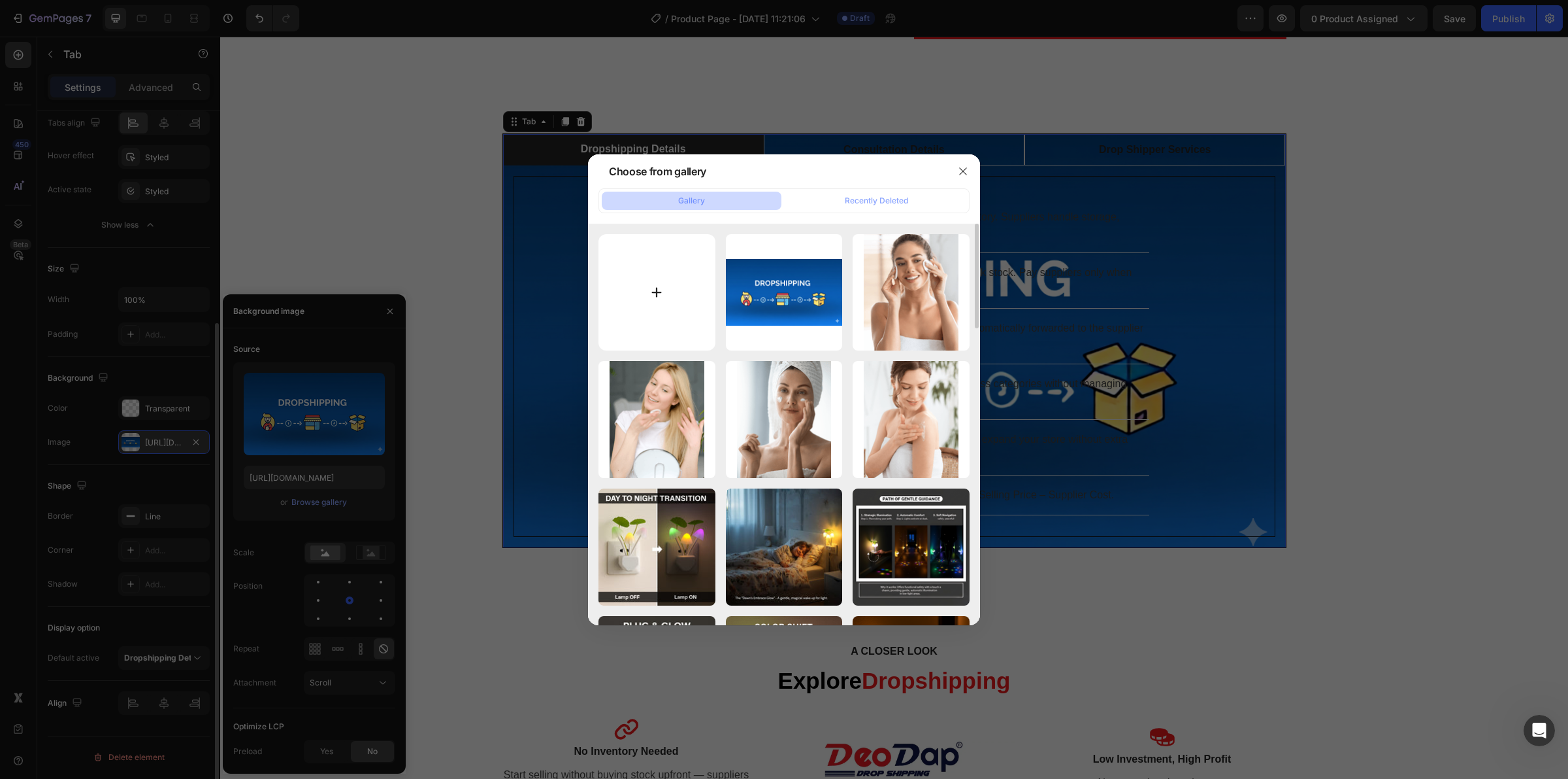
click at [648, 260] on input "file" at bounding box center [656, 292] width 117 height 117
type input "C:\fakepath\Gemini_Generated_Image_fkcl9cfkcl9cfkcl.png"
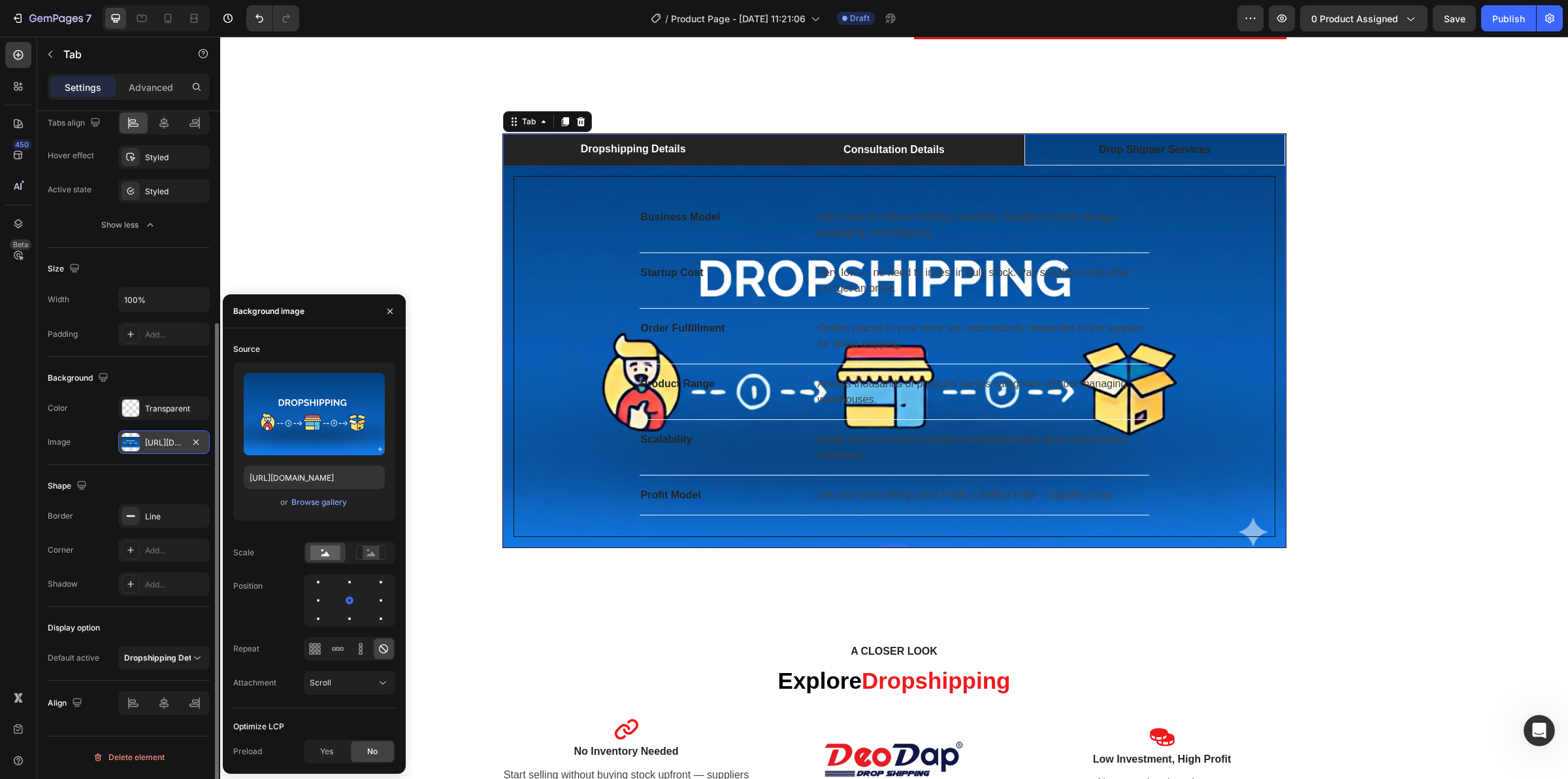
click at [805, 141] on li "Consultation Details" at bounding box center [894, 149] width 261 height 32
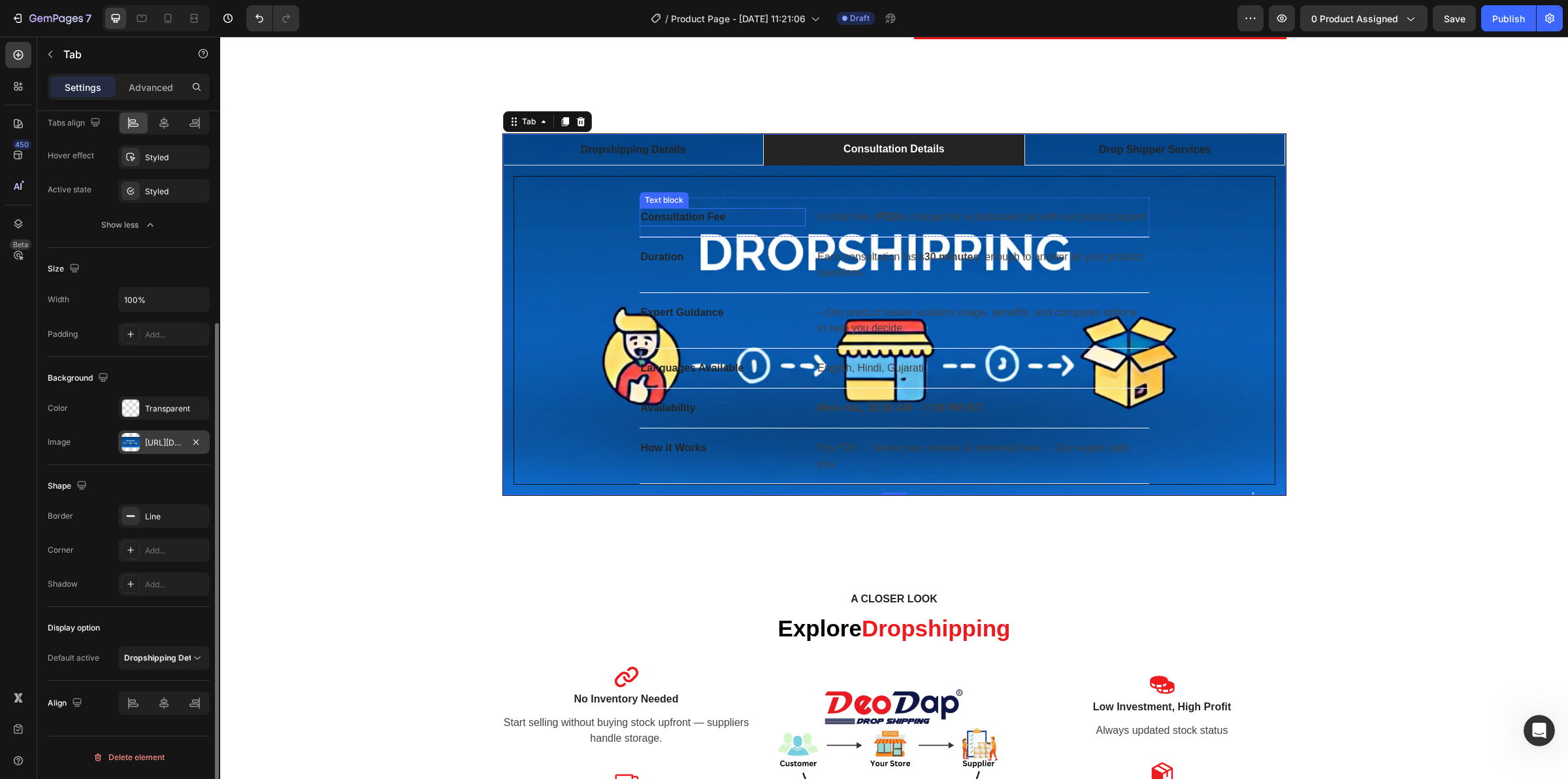
click at [712, 216] on p "Consultation Fee" at bounding box center [723, 217] width 164 height 15
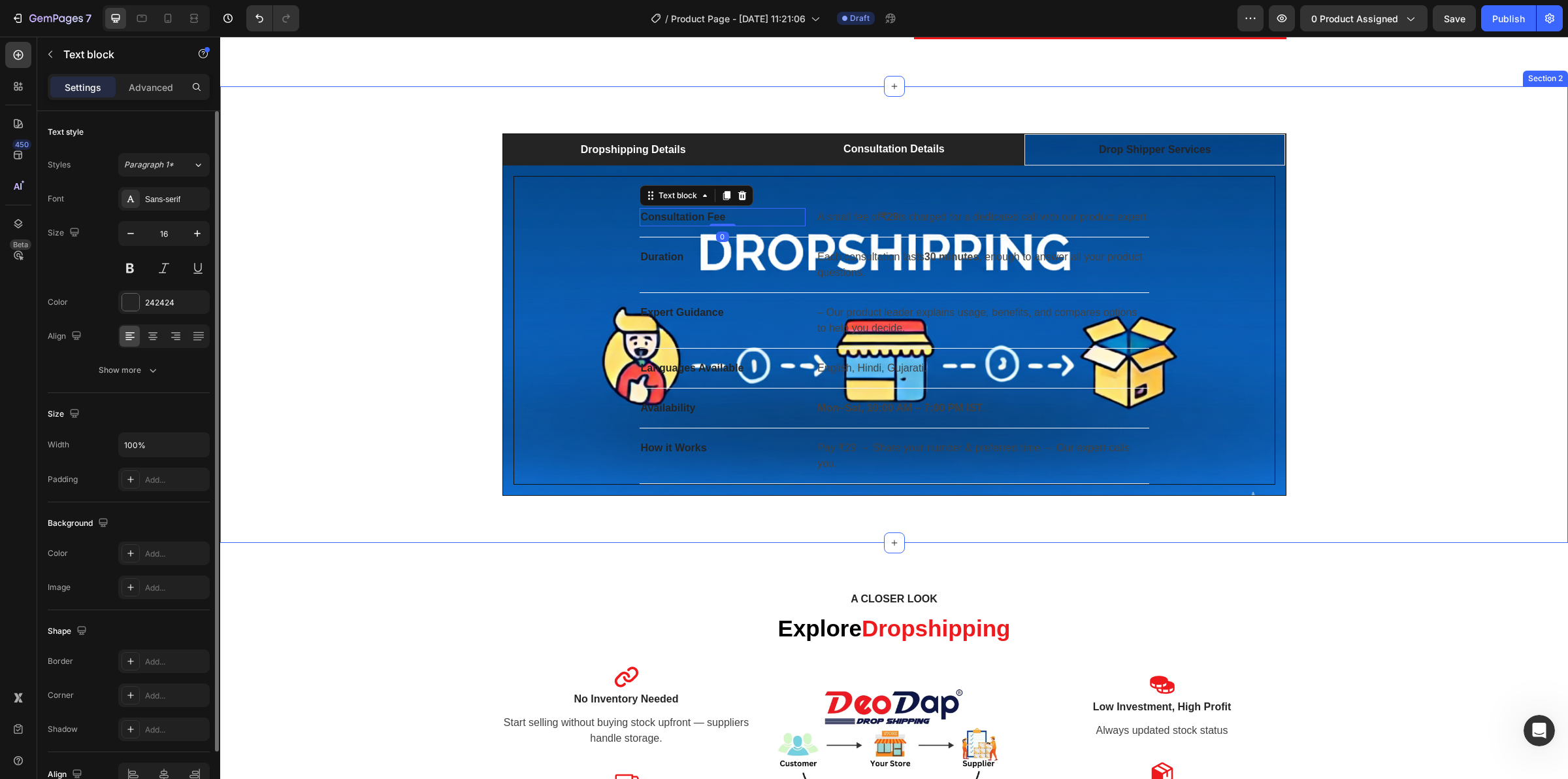
drag, startPoint x: 623, startPoint y: 131, endPoint x: 618, endPoint y: 141, distance: 11.2
click at [622, 131] on div "Dropshipping Details Consultation Details Drop Shipper Services Business Model …" at bounding box center [893, 314] width 1348 height 456
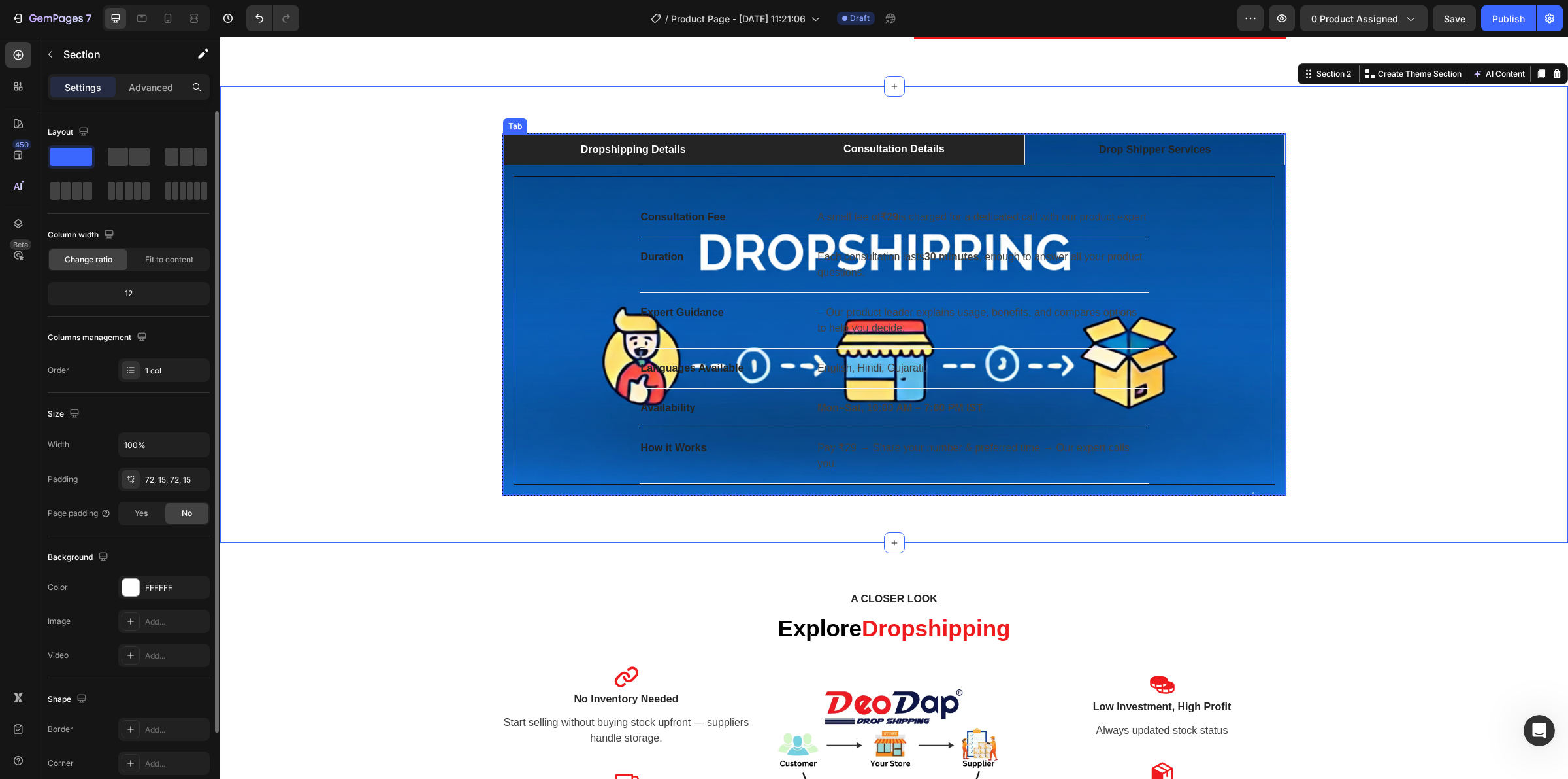
click at [618, 141] on p "Dropshipping Details" at bounding box center [634, 149] width 105 height 15
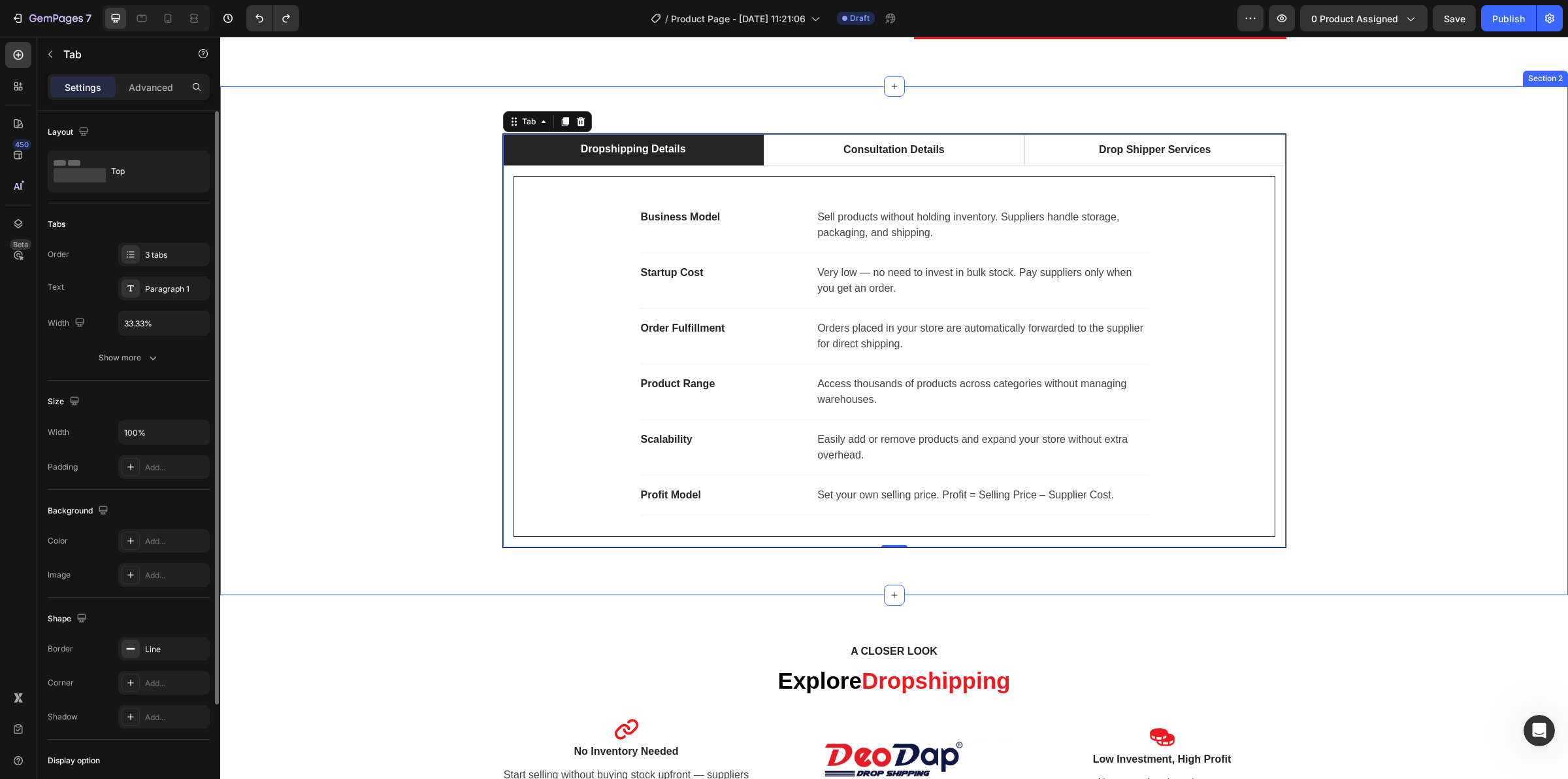
click at [1383, 283] on div "Dropshipping Details Consultation Details Drop Shipper Services Business Model …" at bounding box center [894, 341] width 1328 height 415
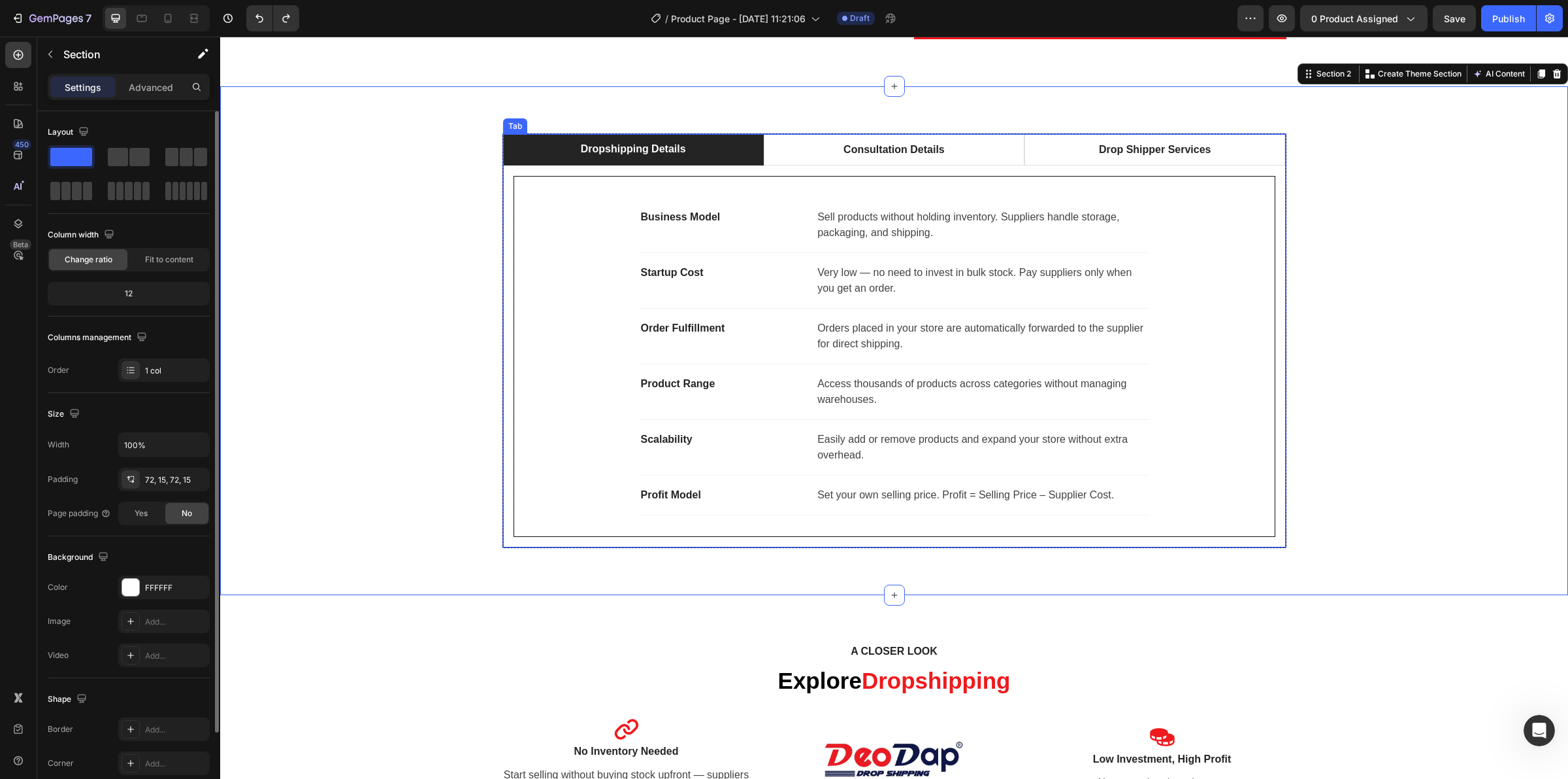
click at [849, 156] on p "Consultation Details" at bounding box center [894, 149] width 101 height 15
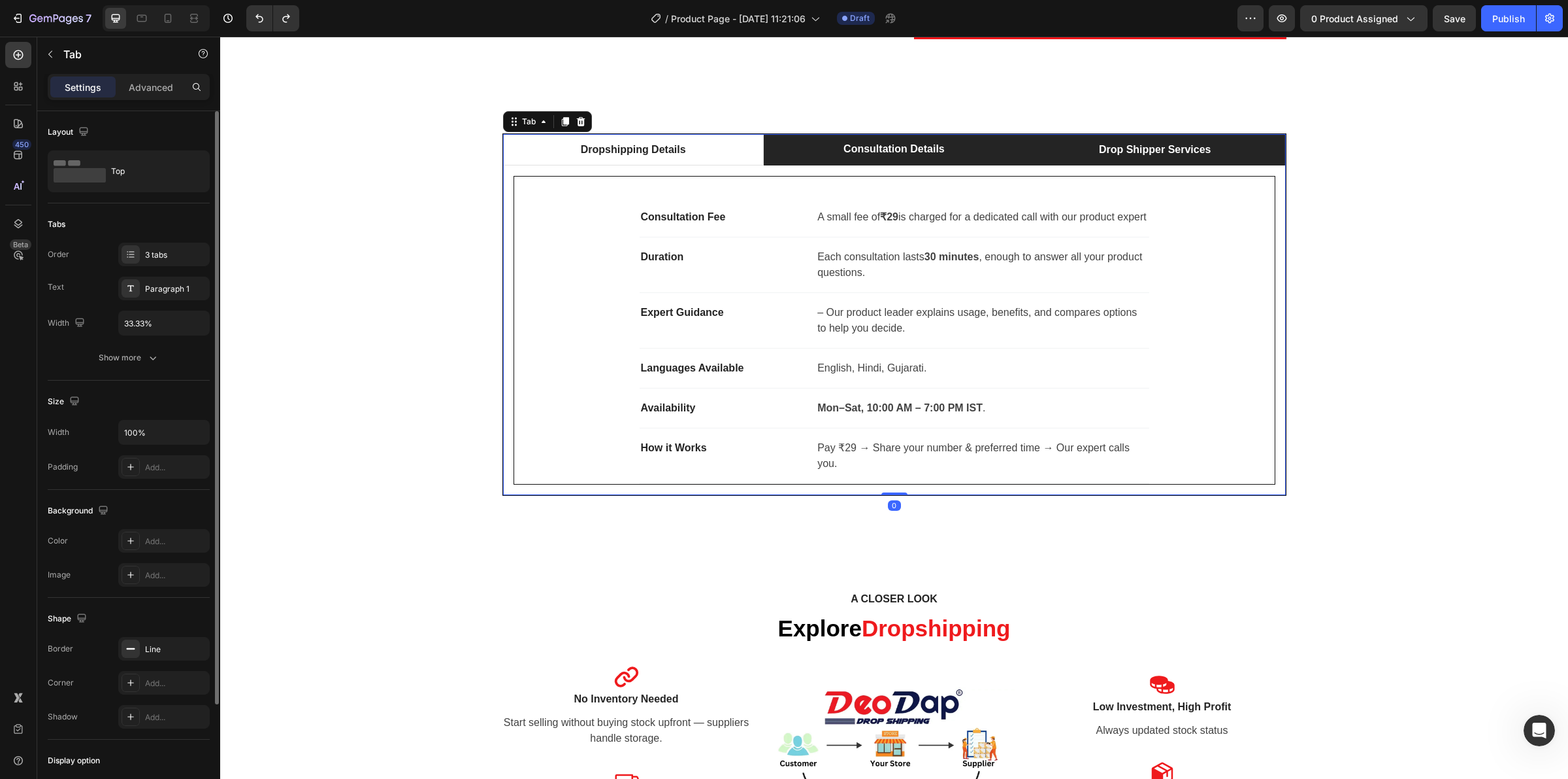
click at [1053, 151] on li "Drop Shipper Services" at bounding box center [1154, 149] width 261 height 32
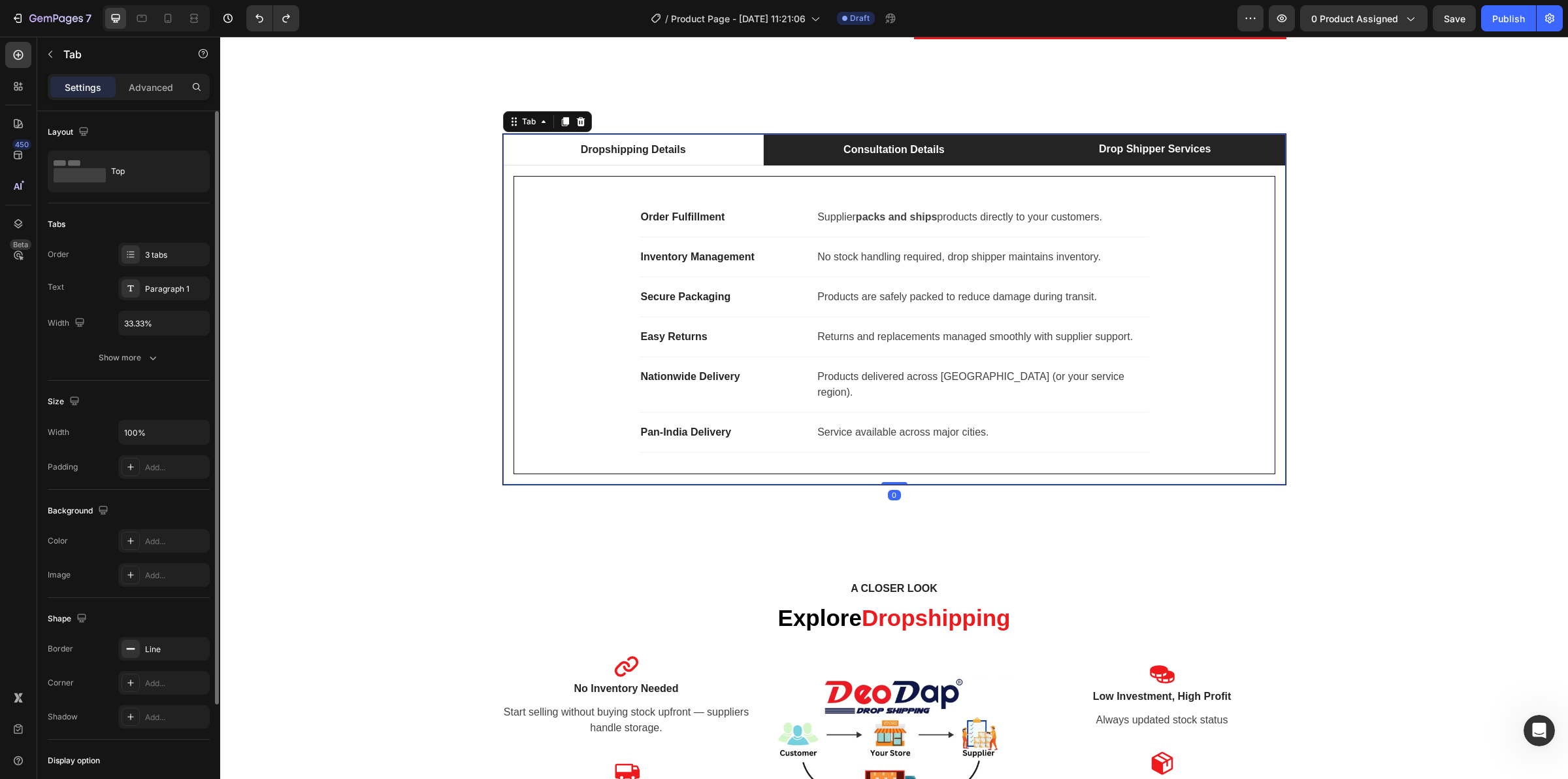
click at [779, 150] on li "Consultation Details" at bounding box center [894, 149] width 261 height 32
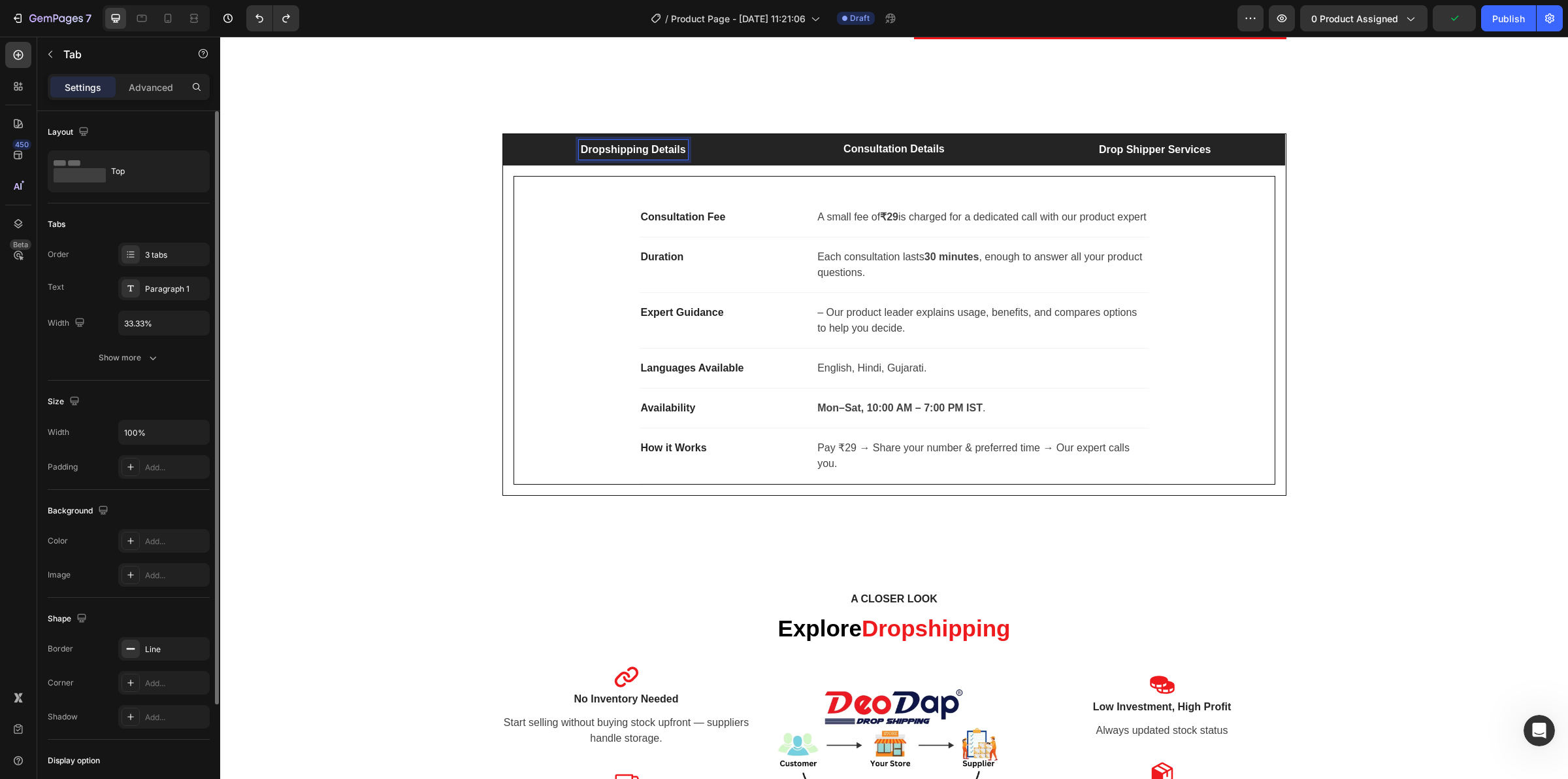
click at [1099, 152] on p "Drop Shipper Services" at bounding box center [1155, 149] width 113 height 15
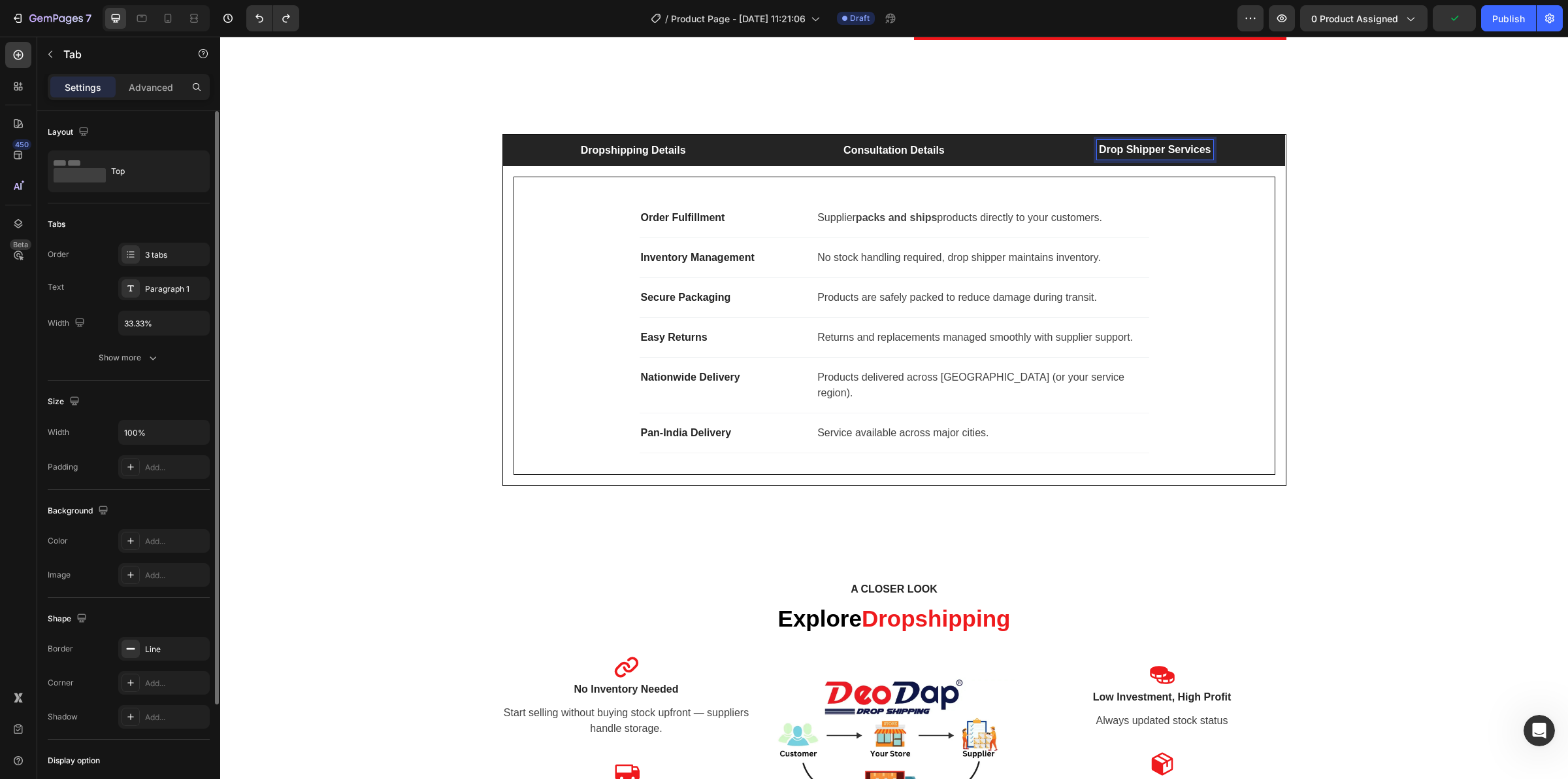
click at [884, 162] on li "Consultation Details" at bounding box center [894, 150] width 261 height 32
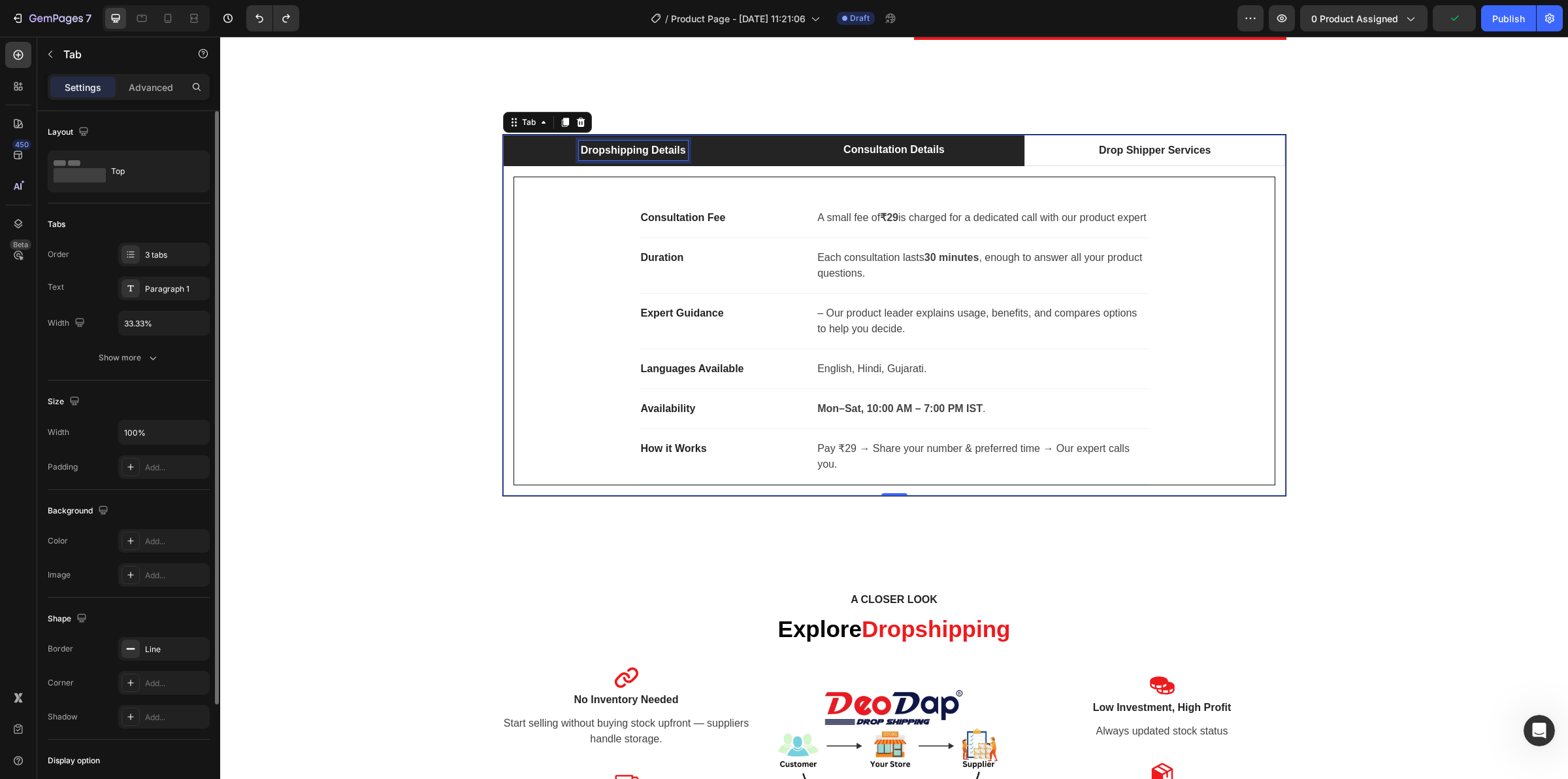
click at [671, 152] on strong "Dropshipping Details" at bounding box center [634, 150] width 105 height 11
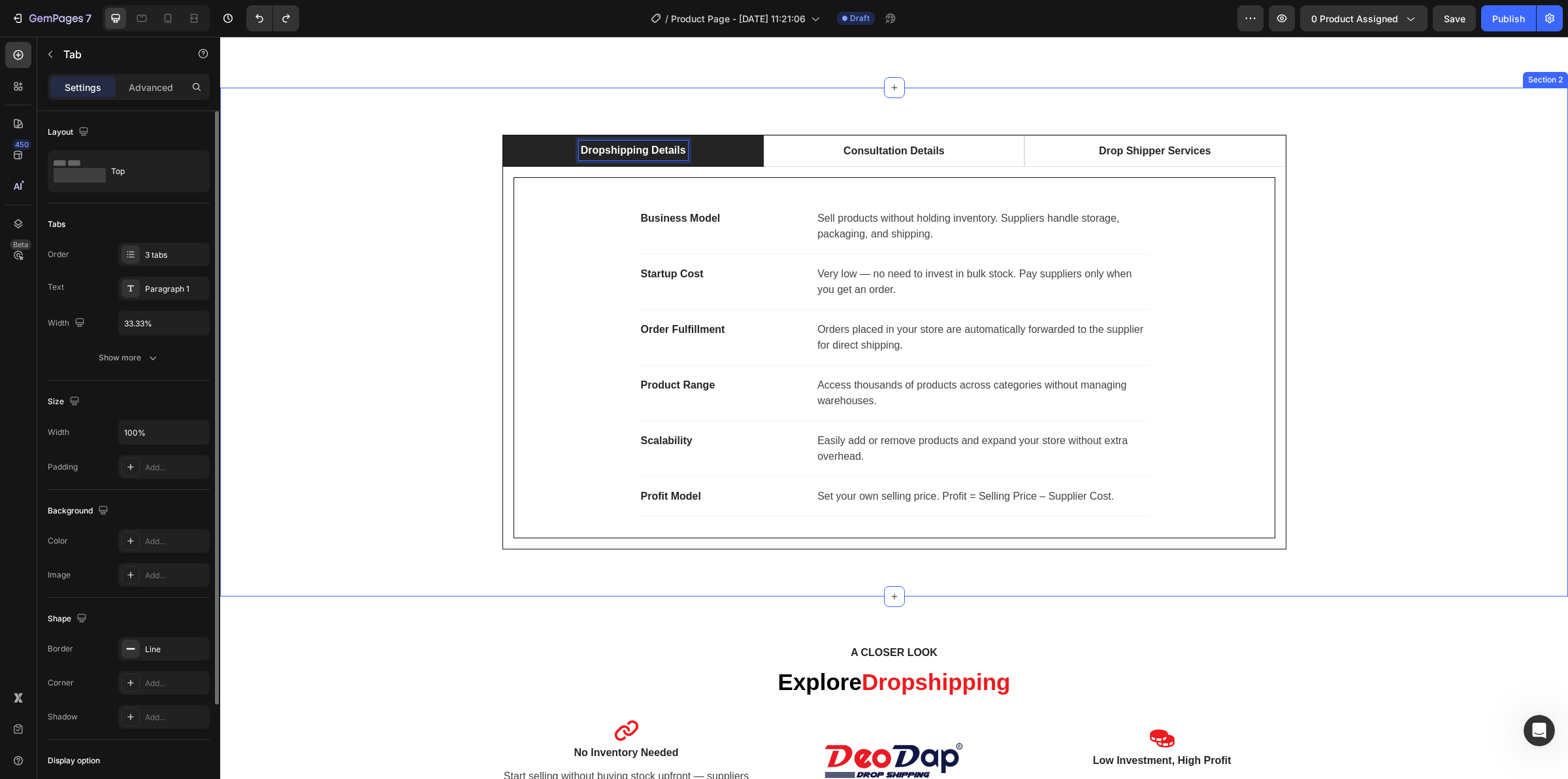
scroll to position [530, 0]
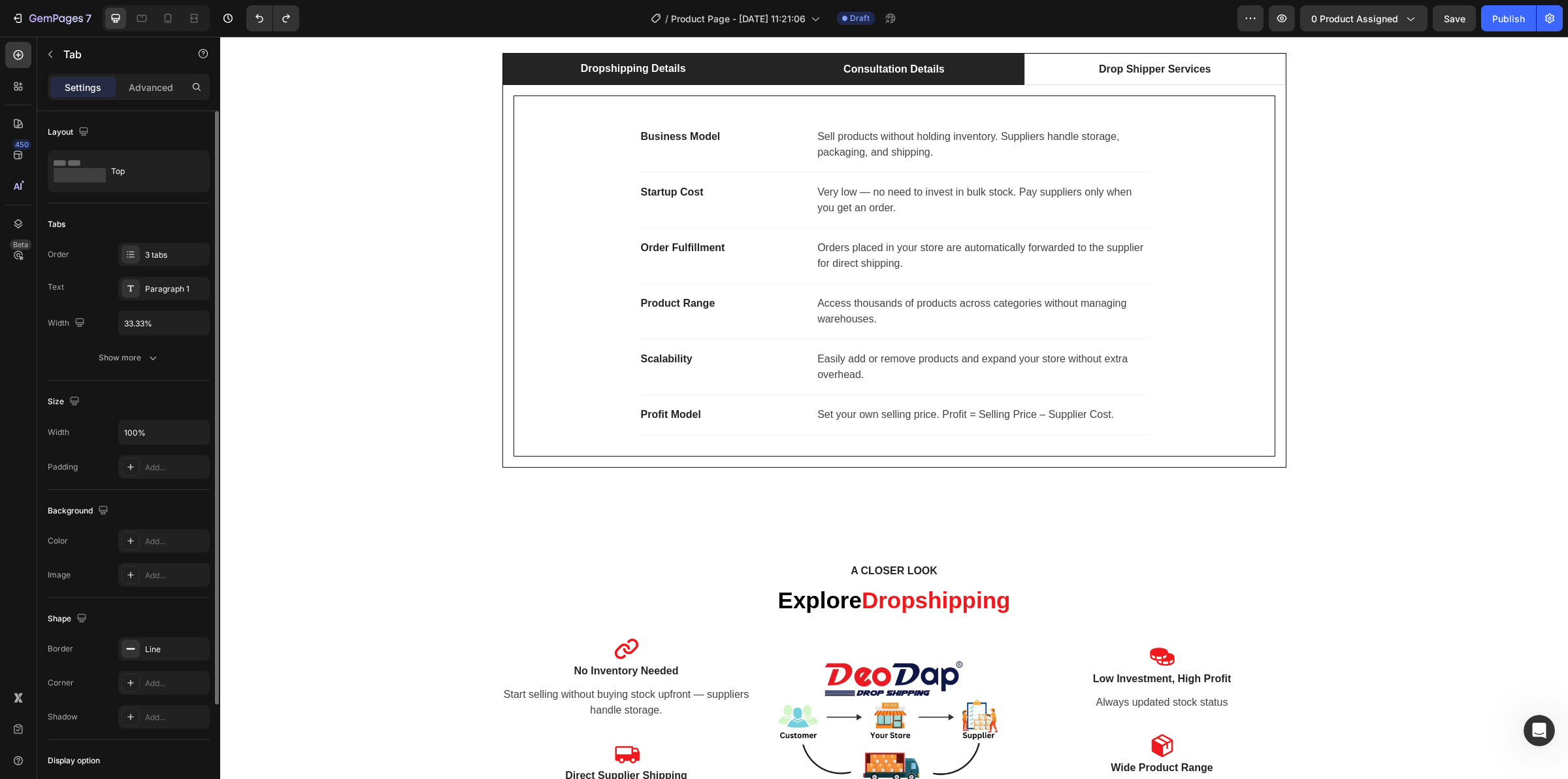
click at [802, 71] on li "Consultation Details" at bounding box center [894, 69] width 261 height 32
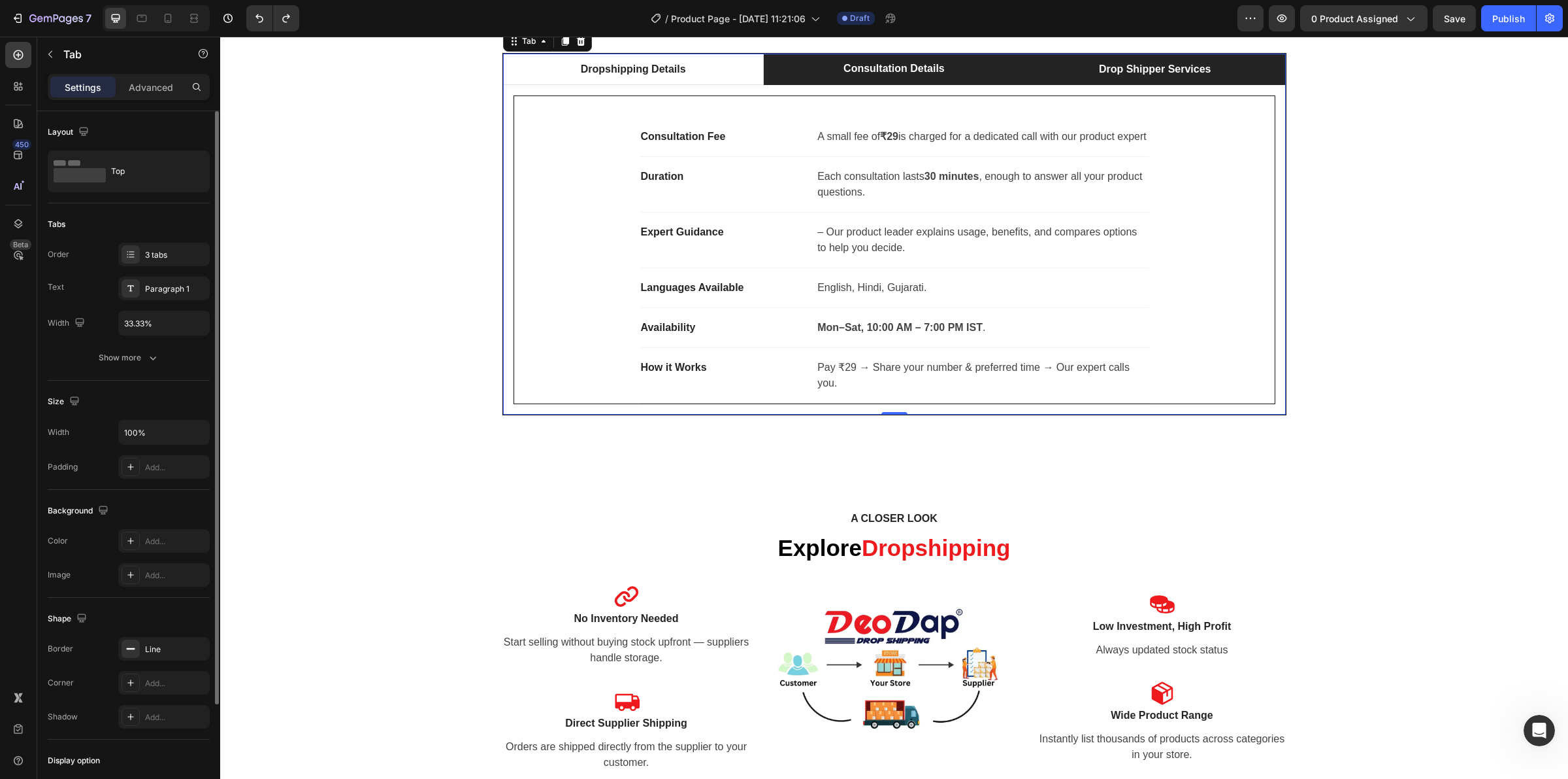
click at [1060, 79] on li "Drop Shipper Services" at bounding box center [1154, 69] width 261 height 32
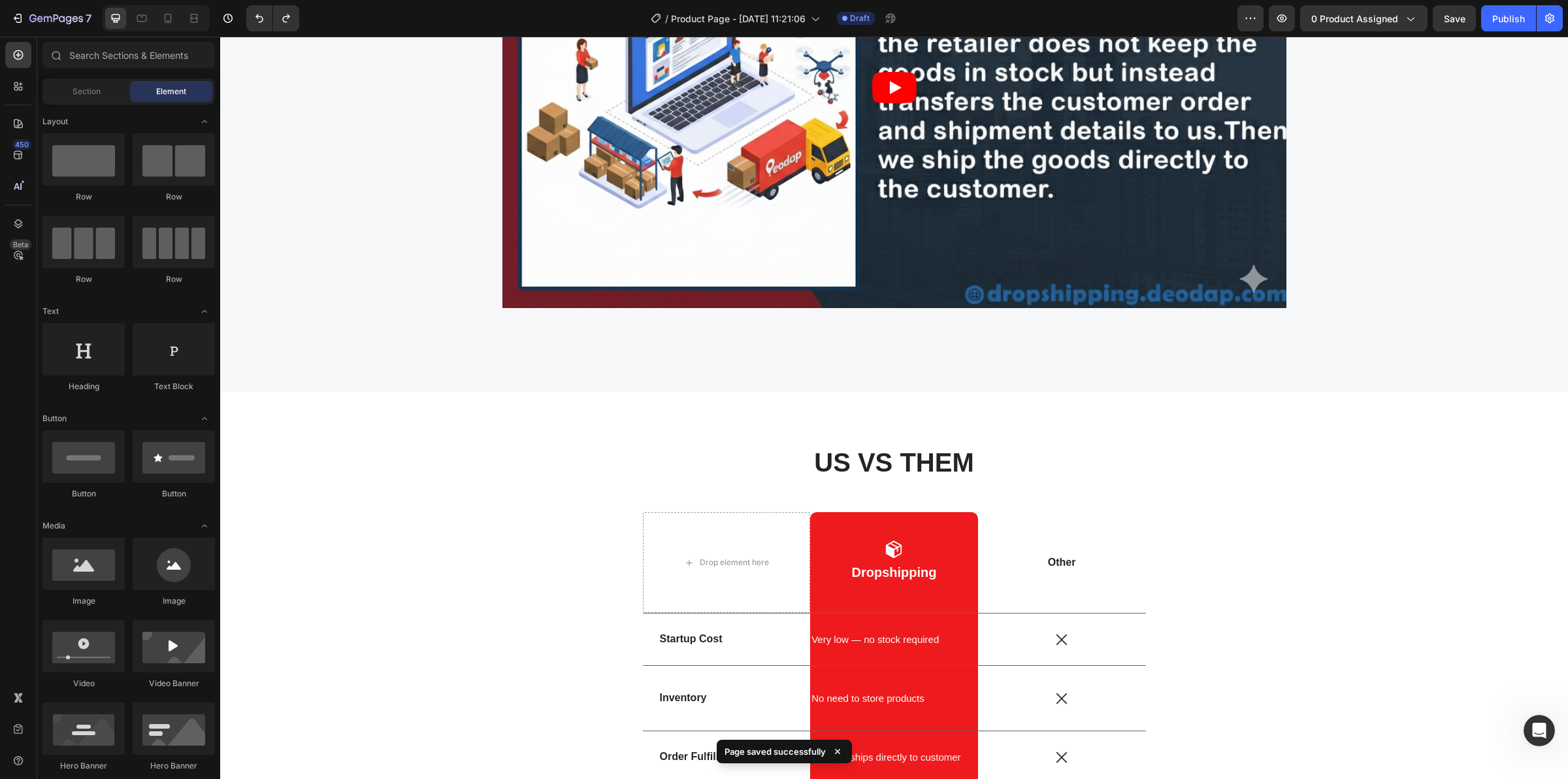
scroll to position [2263, 0]
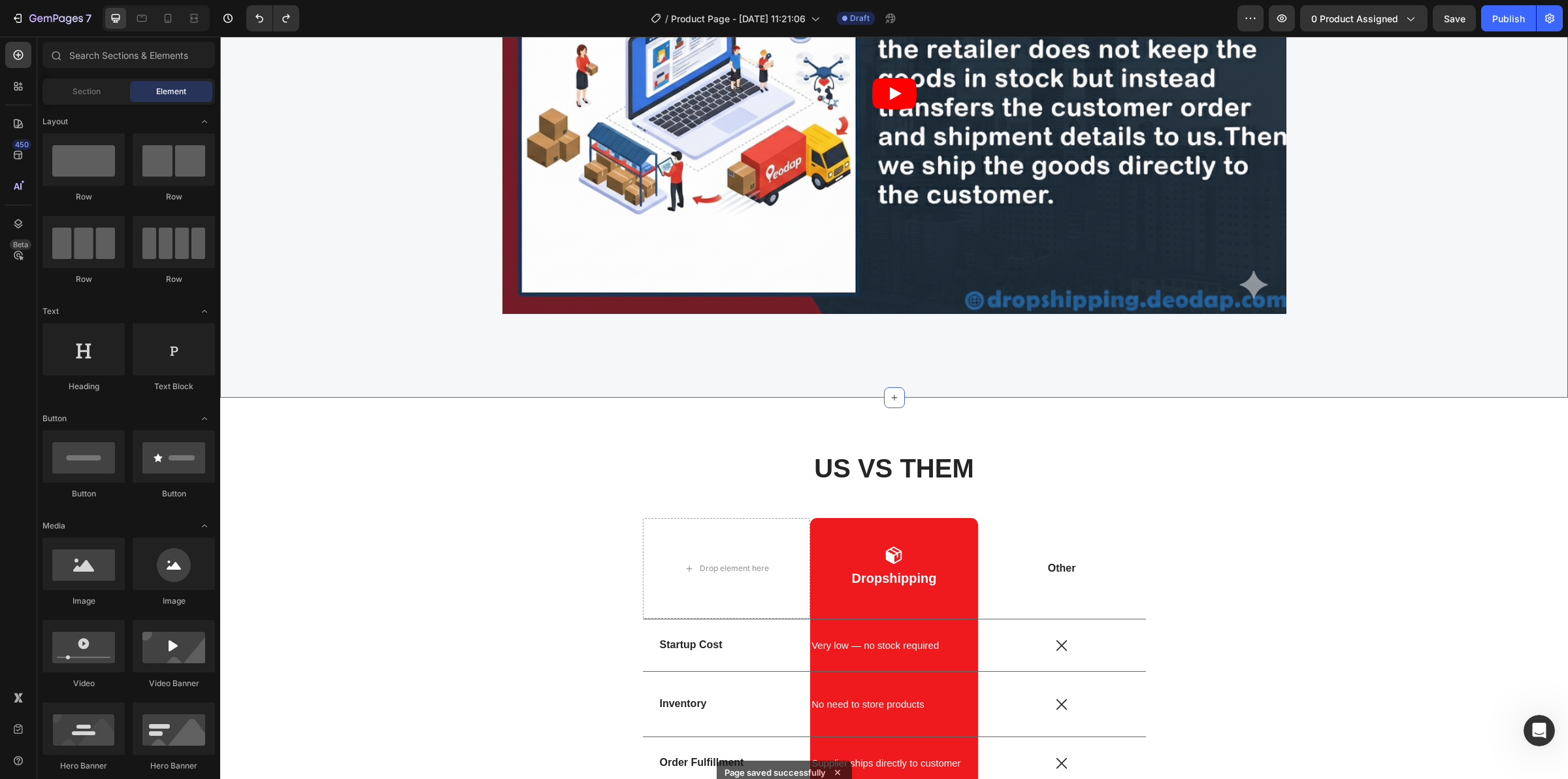
click at [1436, 279] on div "Drop Shipping Guide Tutorial Heading Video Row" at bounding box center [894, 77] width 1328 height 547
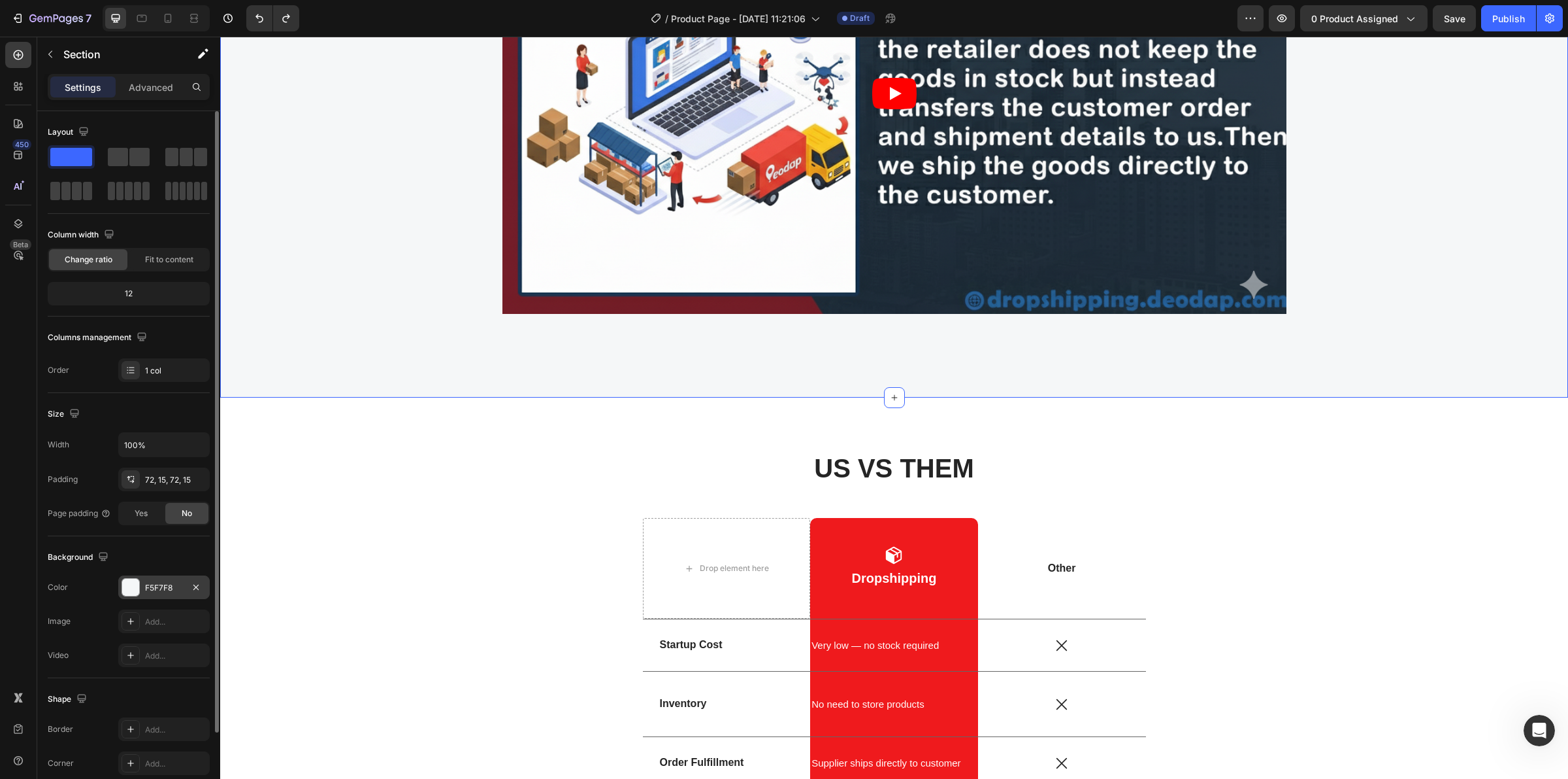
click at [132, 584] on div at bounding box center [131, 587] width 17 height 17
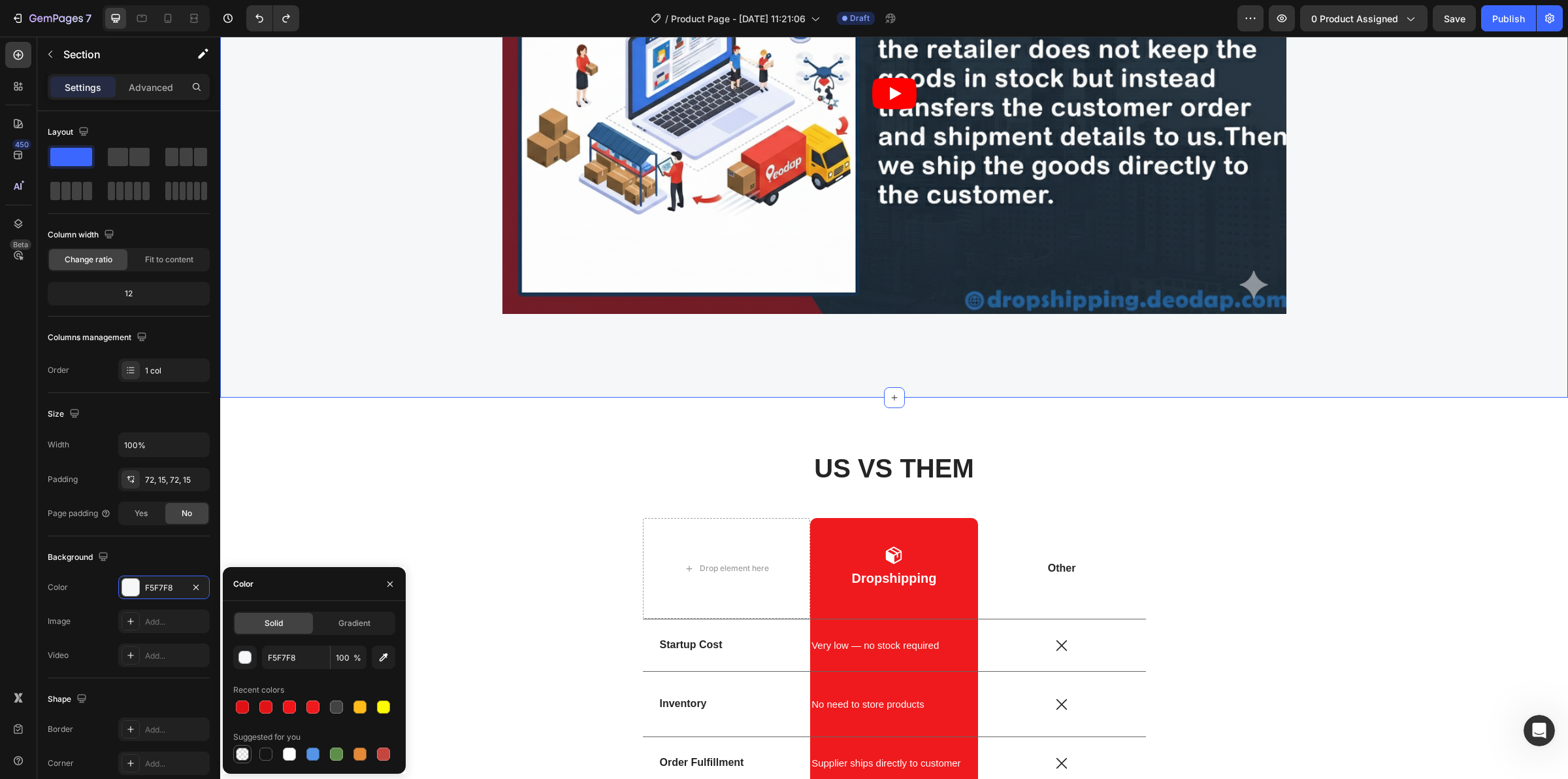
click at [244, 756] on div at bounding box center [243, 754] width 13 height 13
type input "000000"
type input "0"
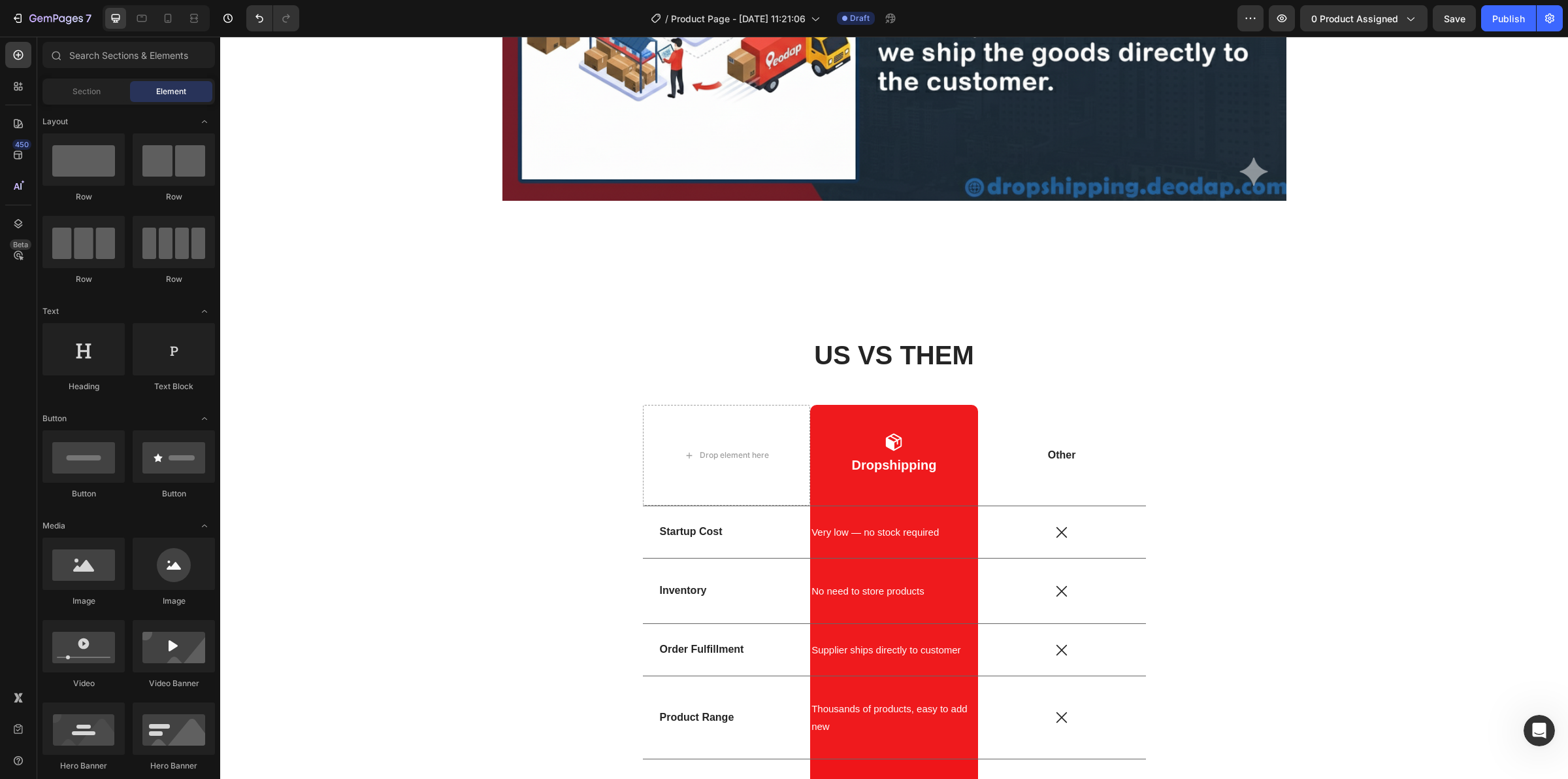
scroll to position [2488, 0]
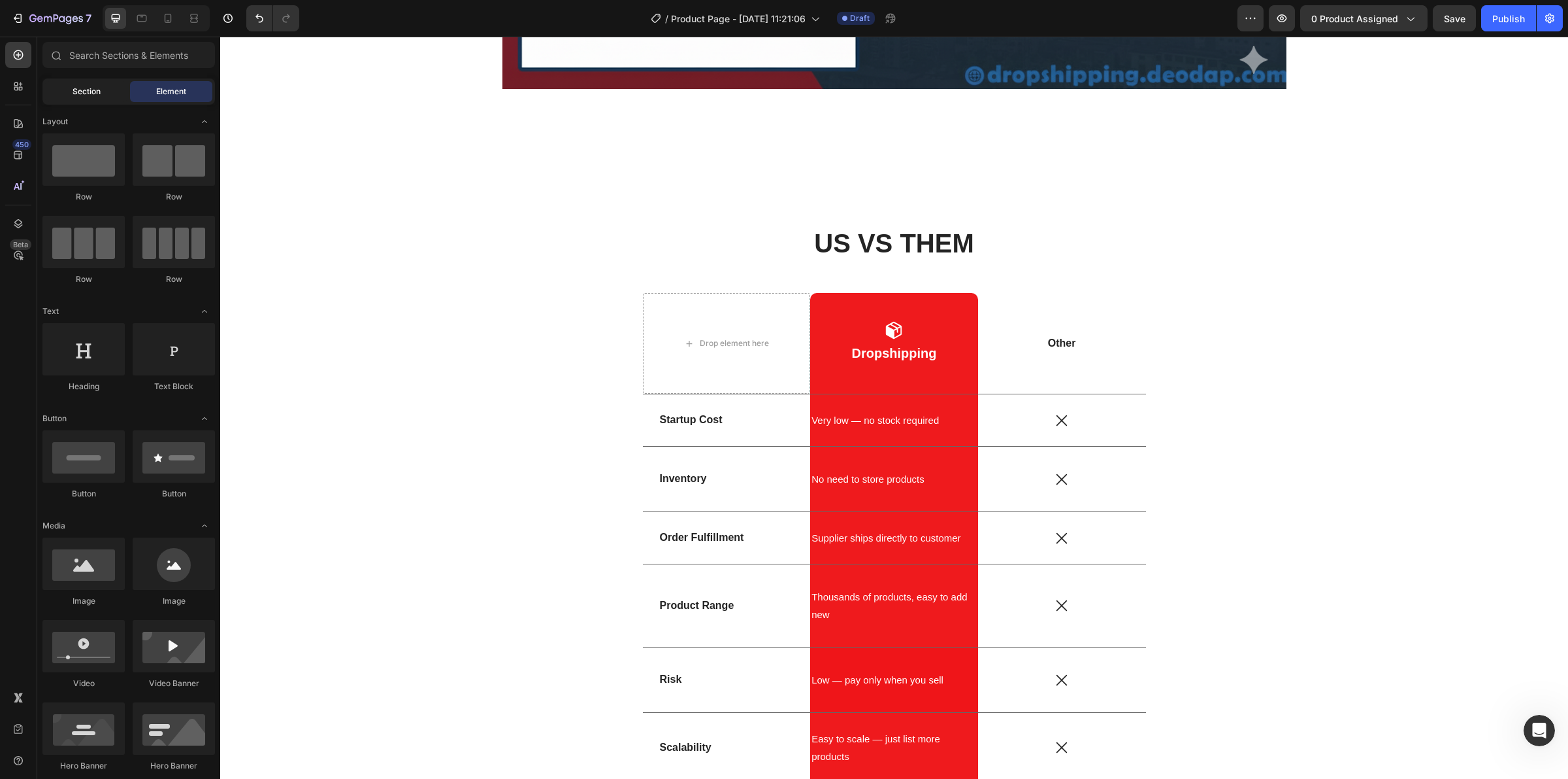
click at [117, 92] on div "Section" at bounding box center [86, 92] width 82 height 21
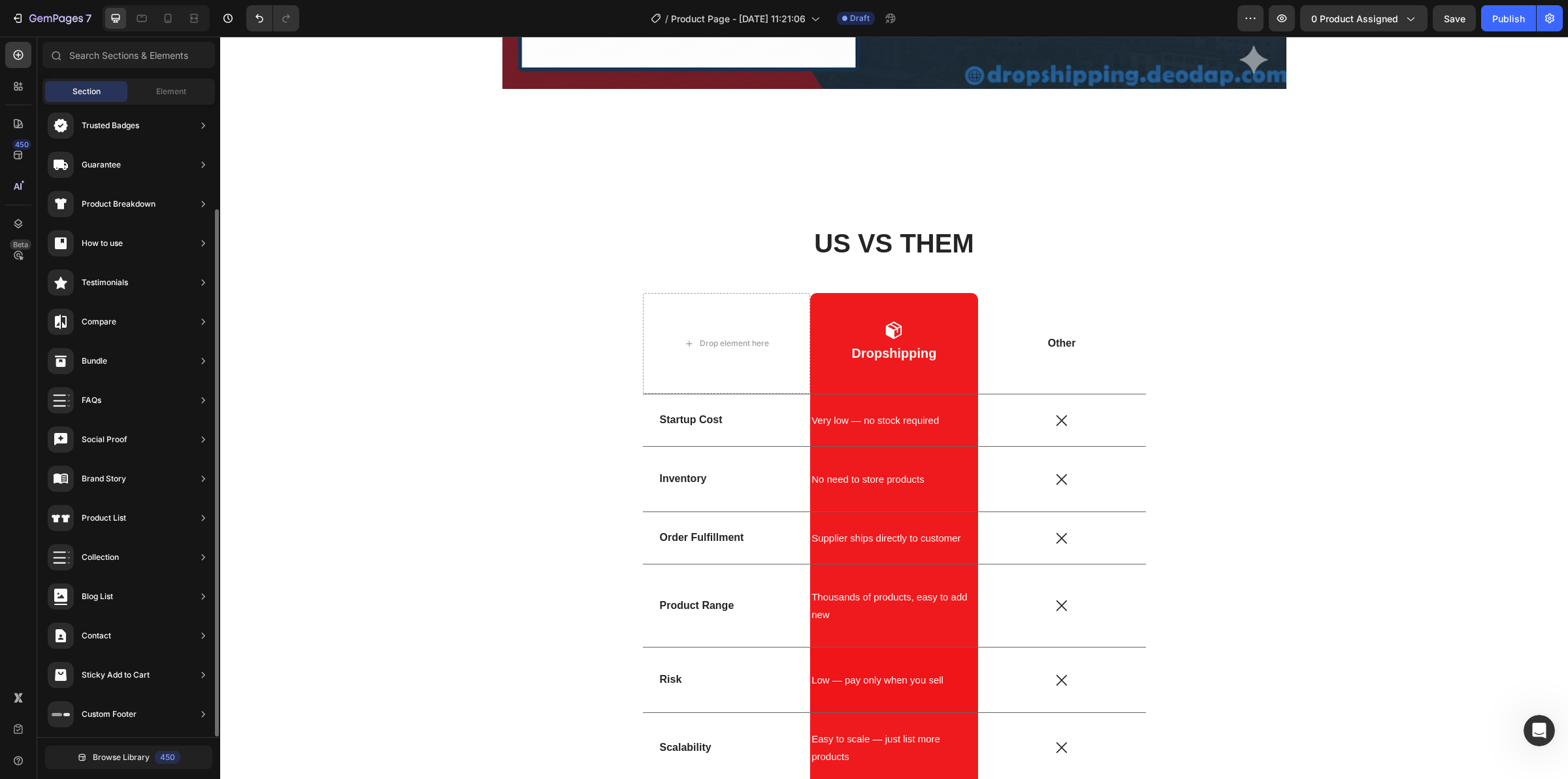
scroll to position [0, 0]
click at [5, 145] on div "450" at bounding box center [17, 154] width 26 height 26
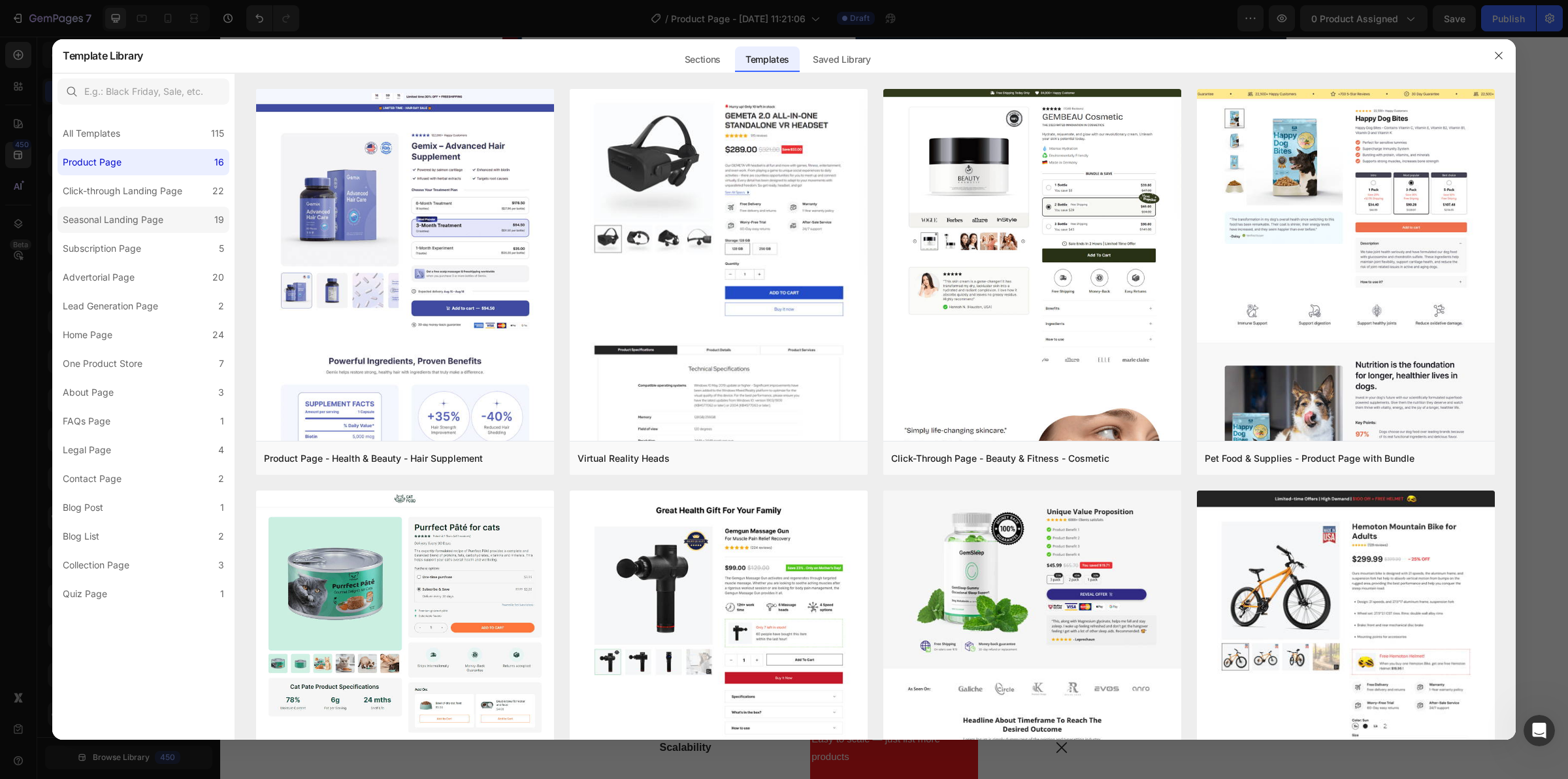
click at [110, 207] on label "Seasonal Landing Page 19" at bounding box center [143, 219] width 172 height 26
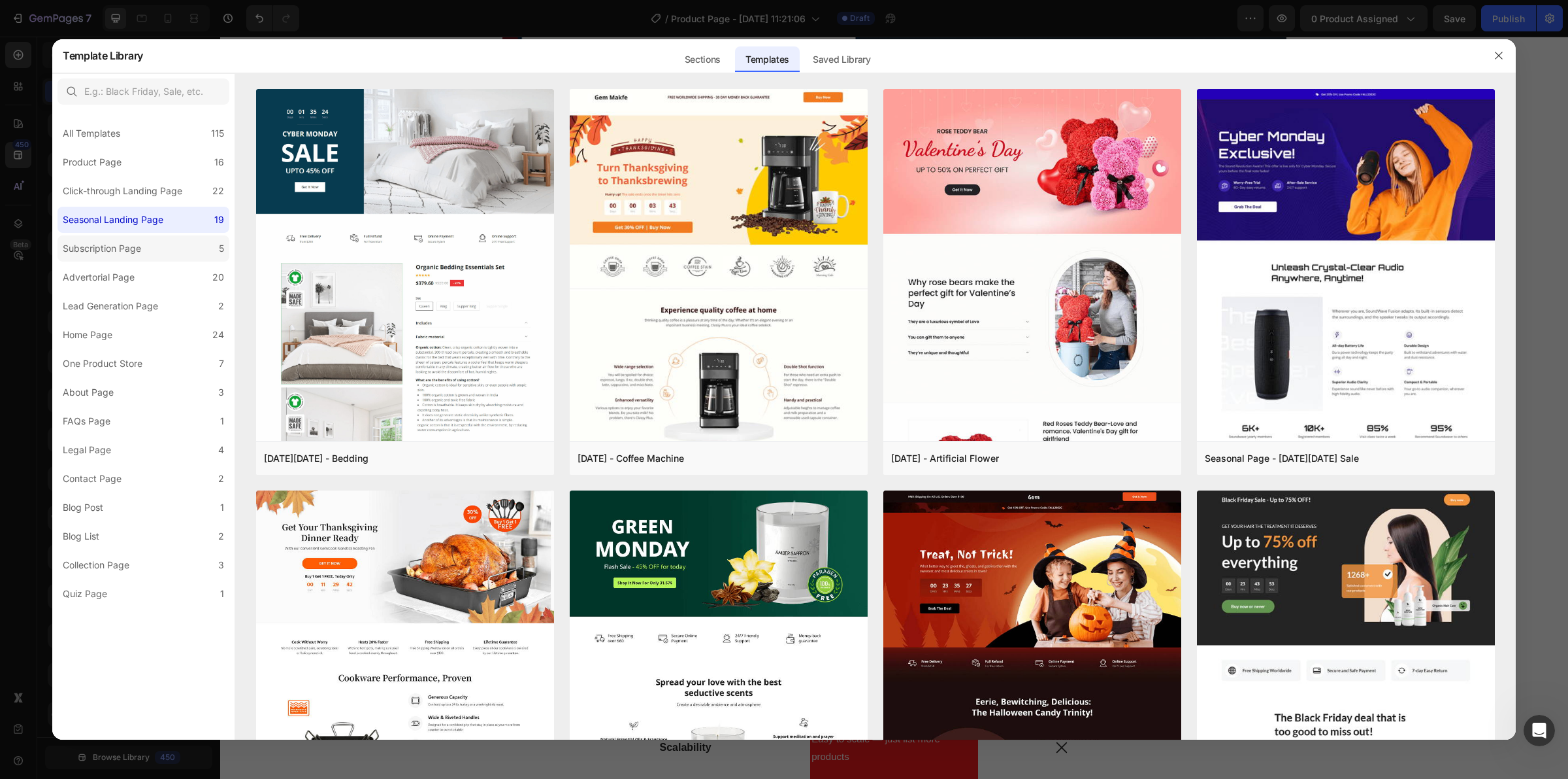
click at [112, 246] on div "Subscription Page" at bounding box center [102, 249] width 78 height 15
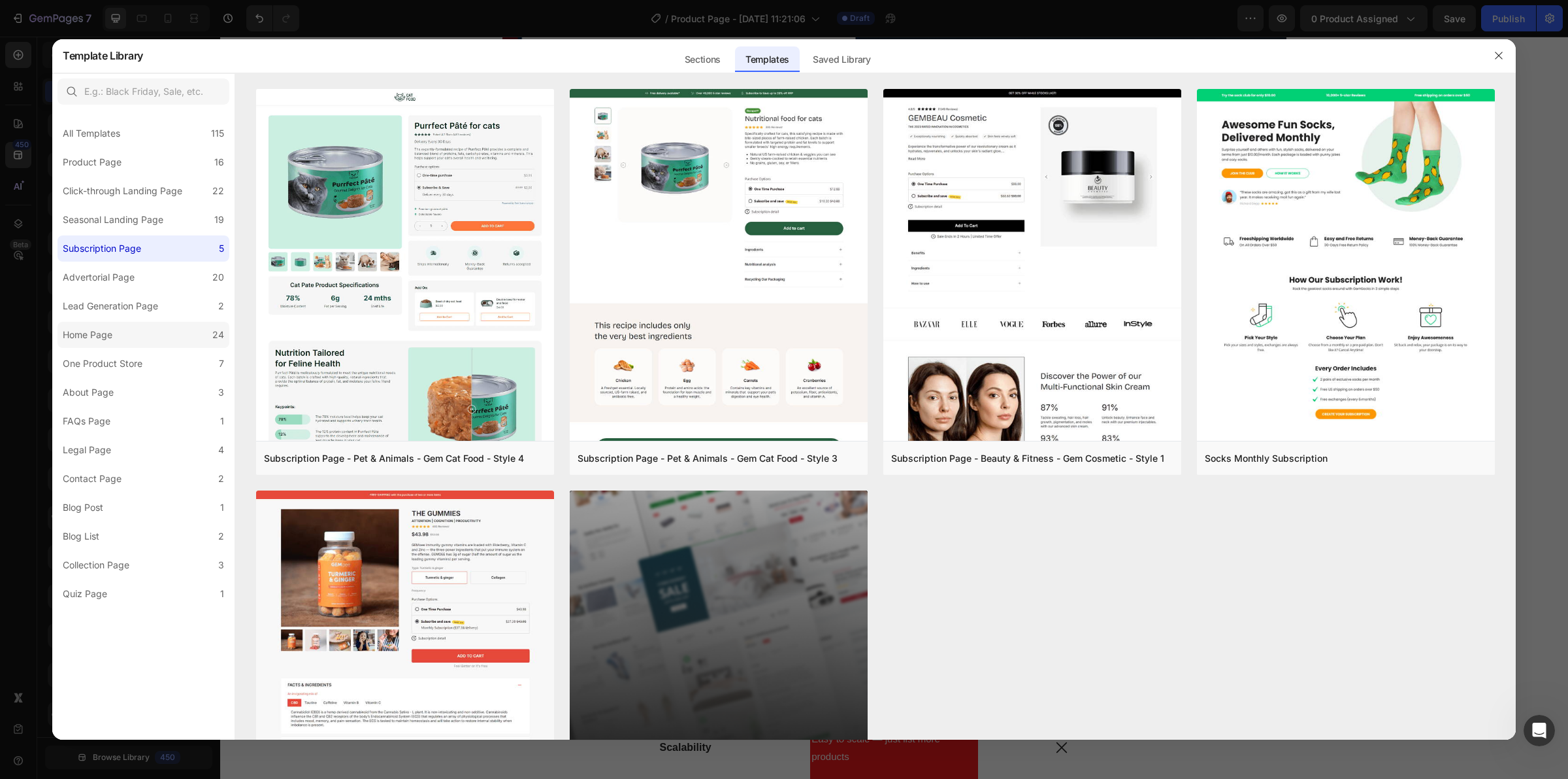
click at [125, 344] on label "Home Page 24" at bounding box center [143, 334] width 172 height 26
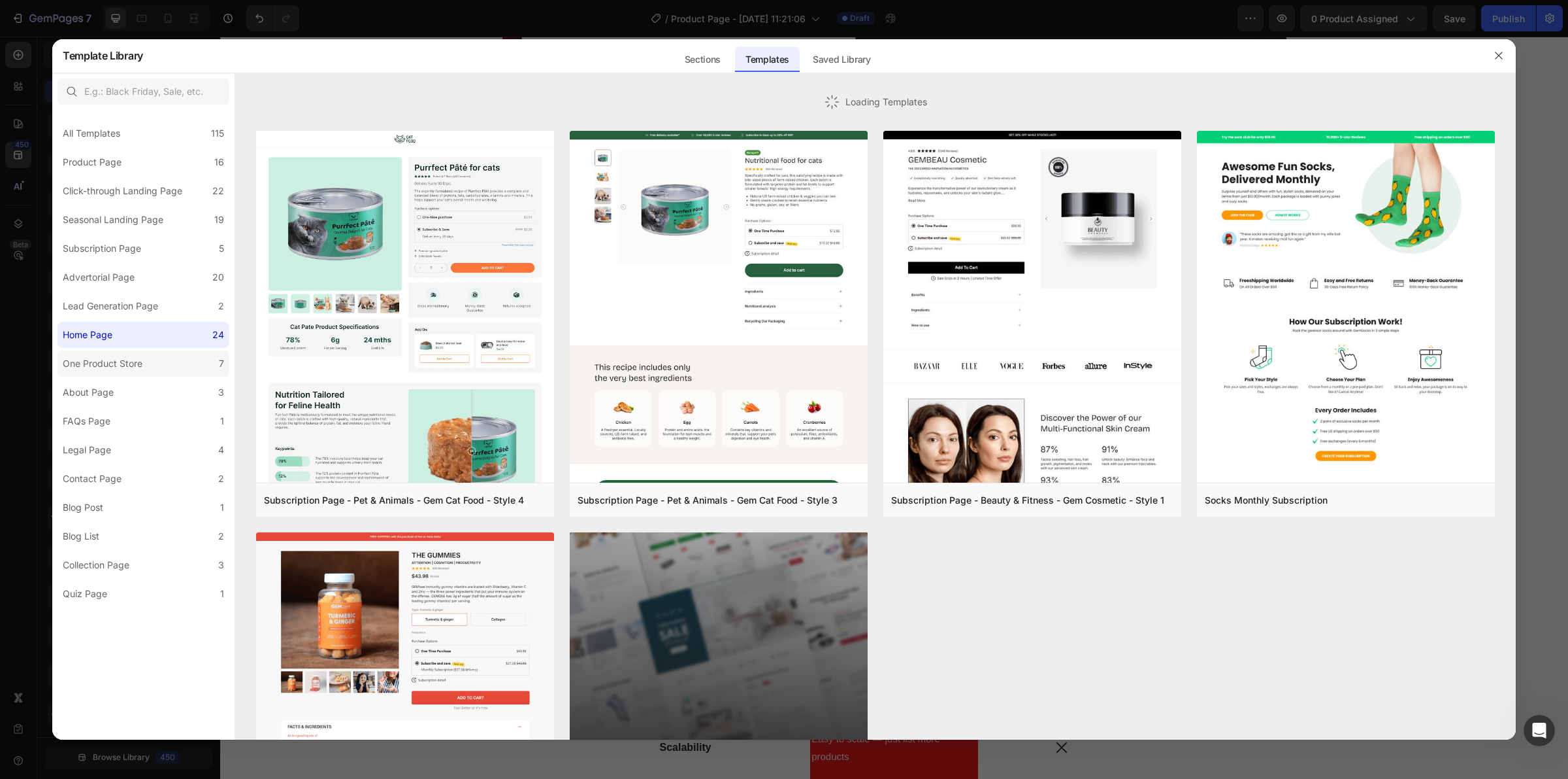
click at [121, 369] on div "One Product Store" at bounding box center [102, 363] width 79 height 15
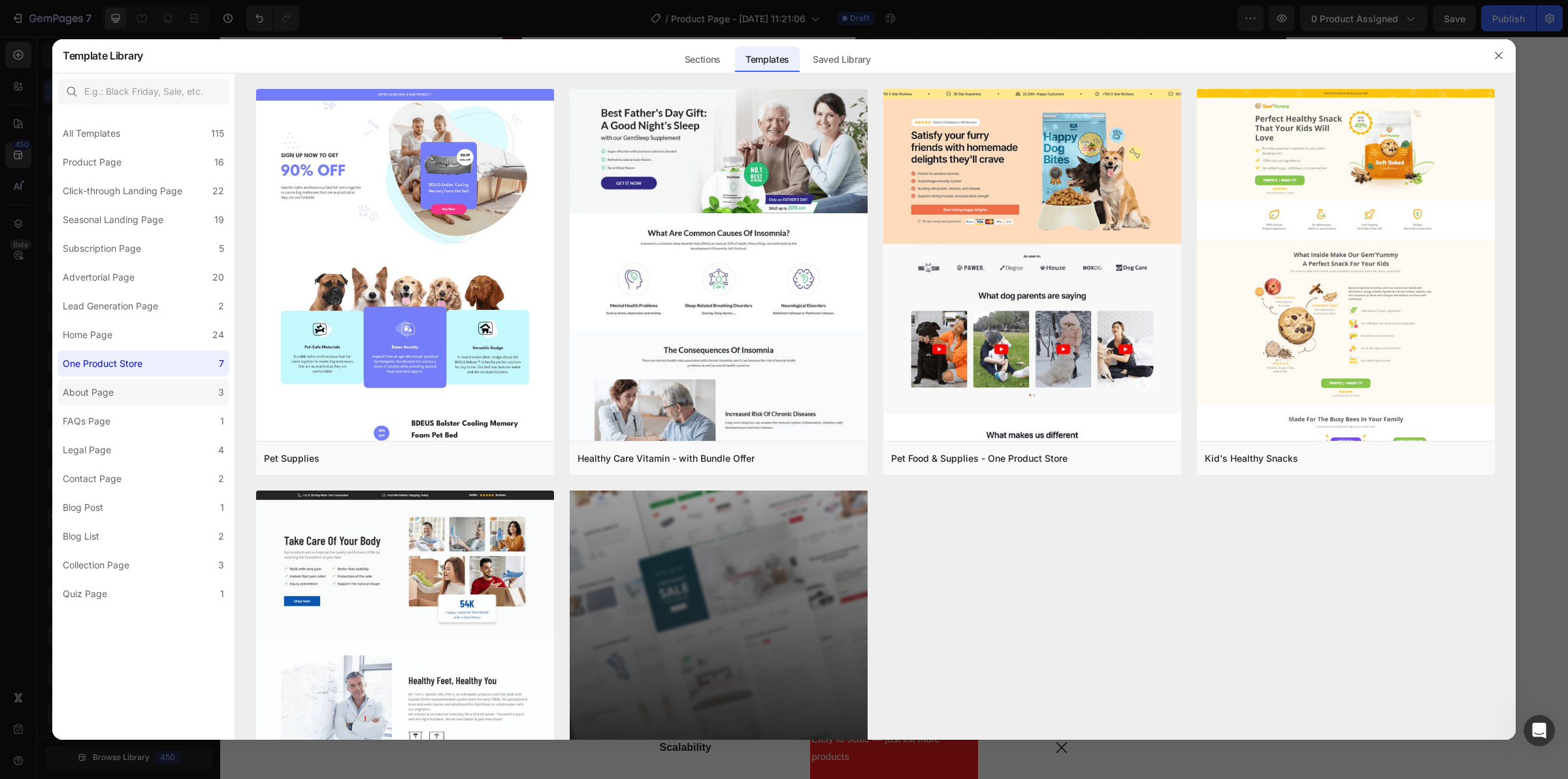
click at [119, 394] on label "About Page 3" at bounding box center [143, 392] width 172 height 26
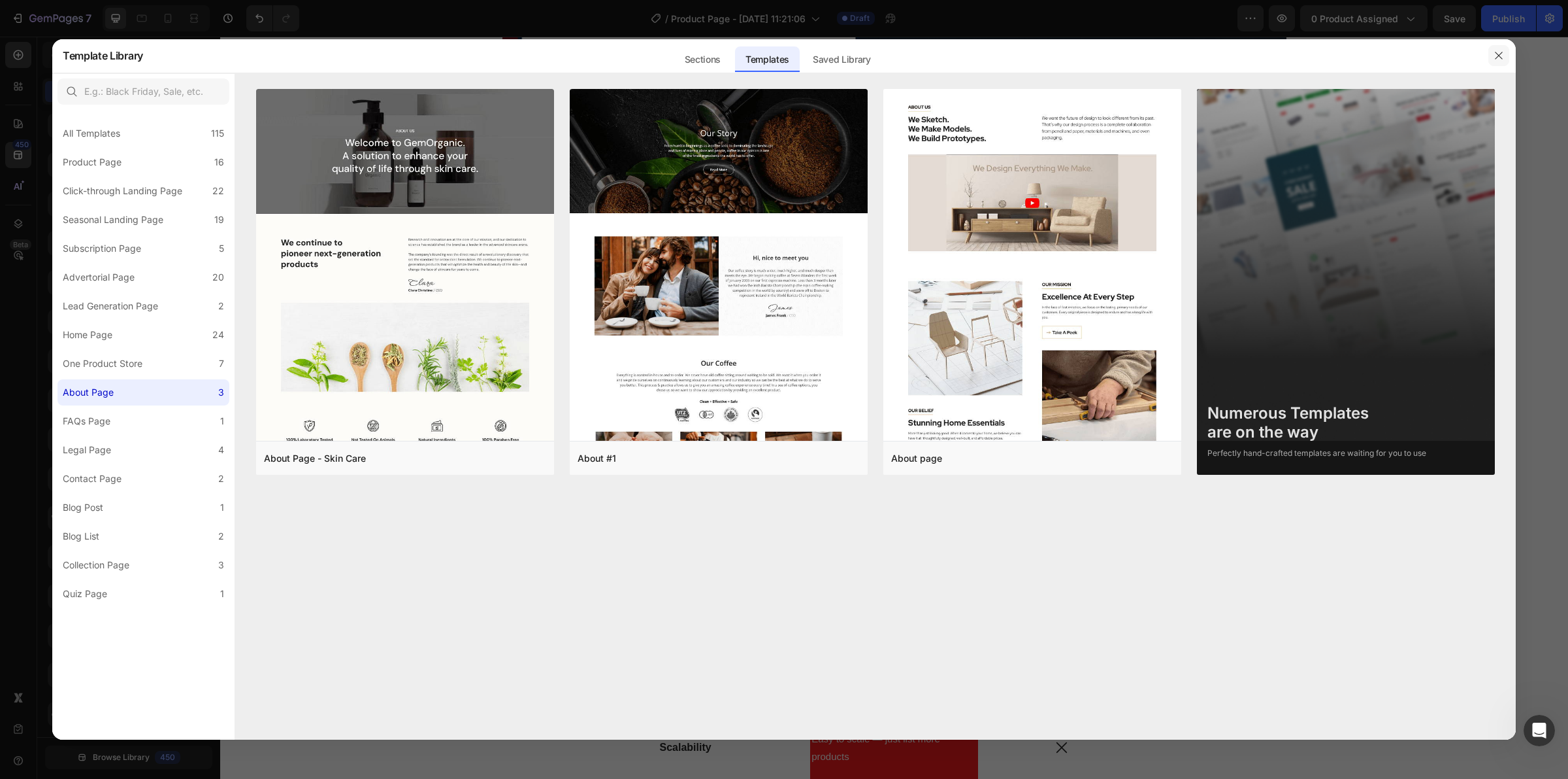
click at [1493, 49] on button "button" at bounding box center [1499, 55] width 21 height 21
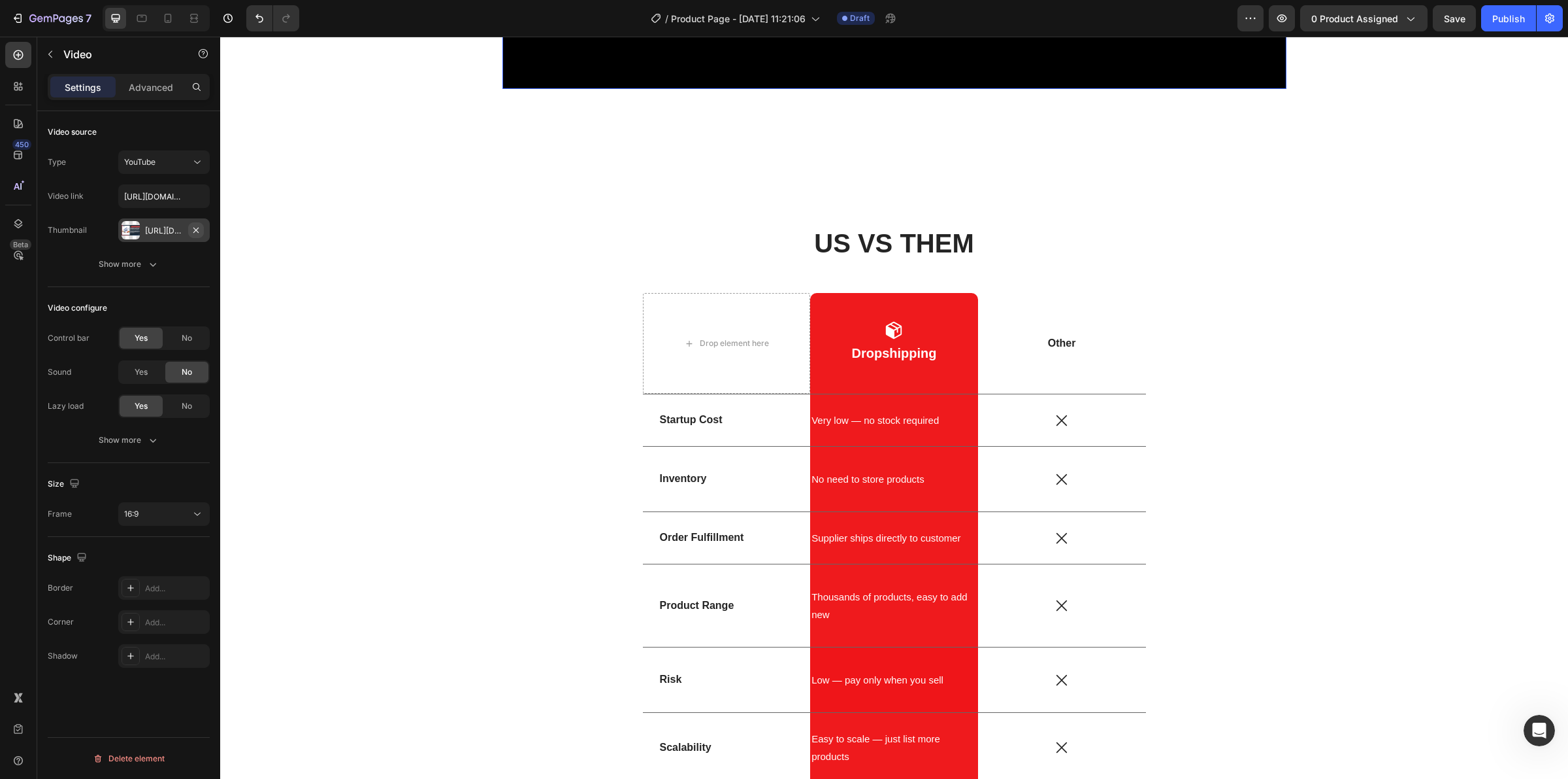
click at [200, 227] on icon "button" at bounding box center [196, 229] width 11 height 11
click at [147, 232] on div "Add..." at bounding box center [176, 230] width 61 height 11
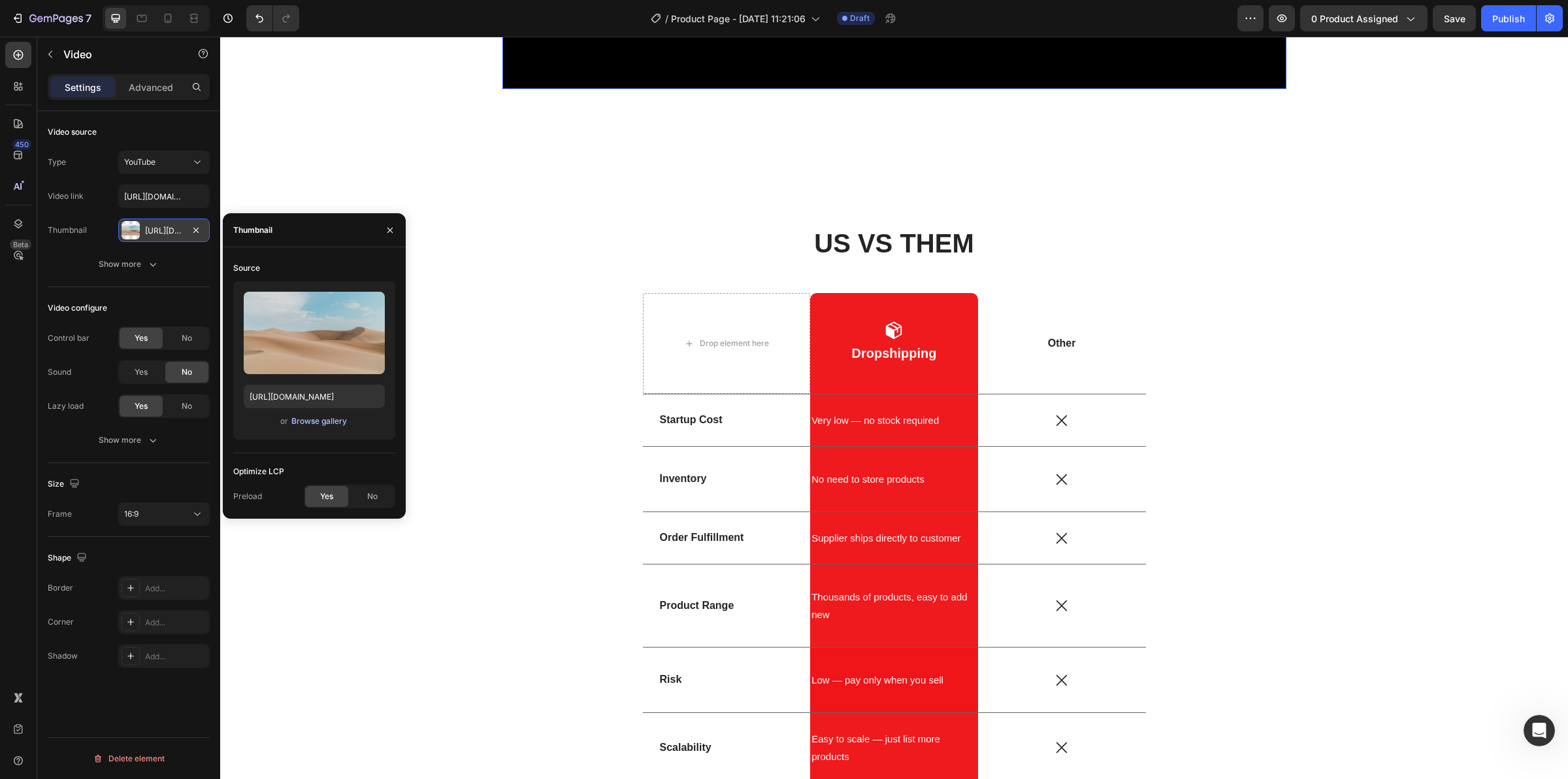
click at [337, 422] on div "Browse gallery" at bounding box center [319, 421] width 55 height 11
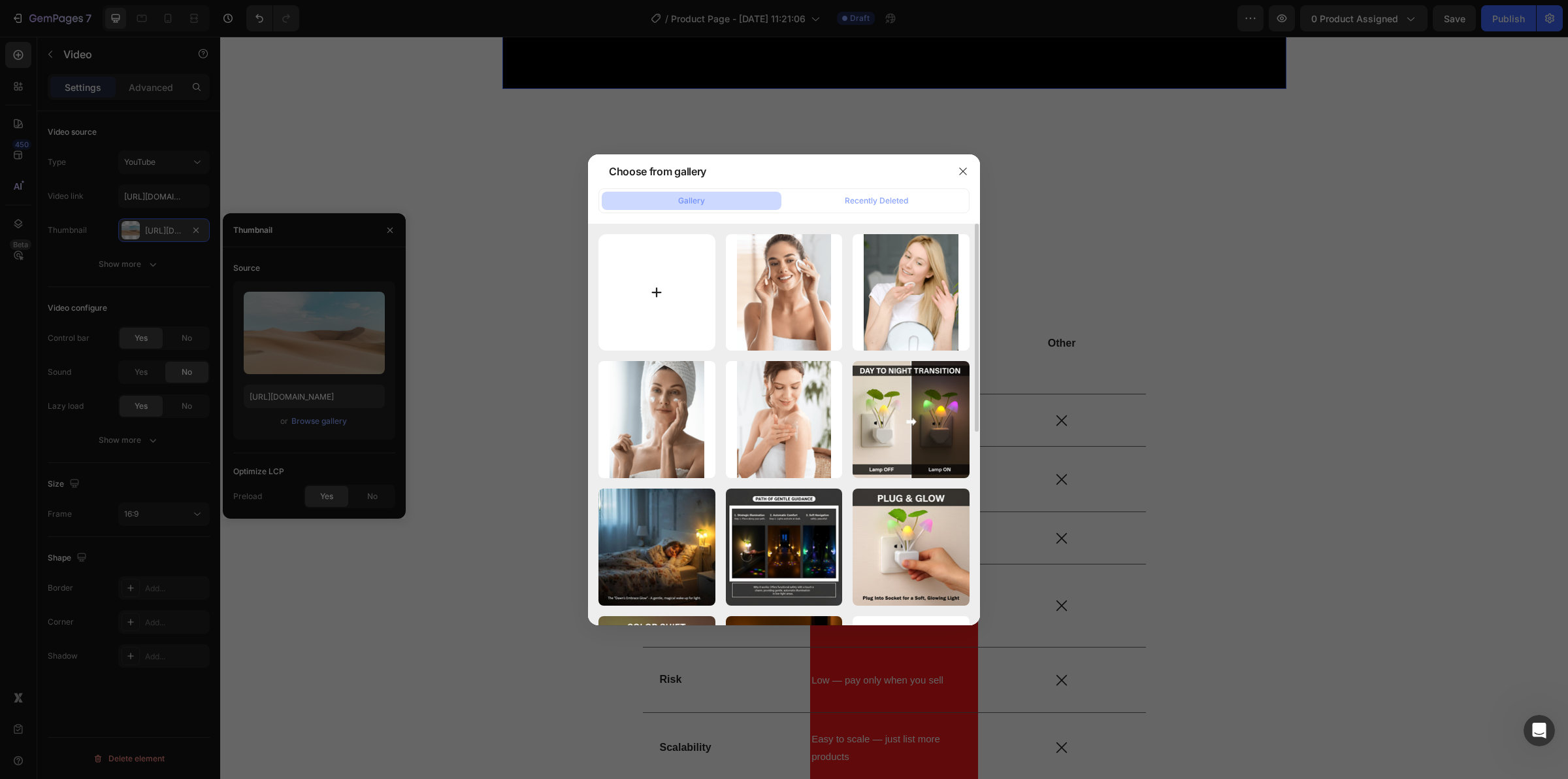
click at [701, 298] on input "file" at bounding box center [656, 292] width 117 height 117
type input "C:\fakepath\Gemini_Generated_Image_dh1u5xdh1u5xdh1u.png"
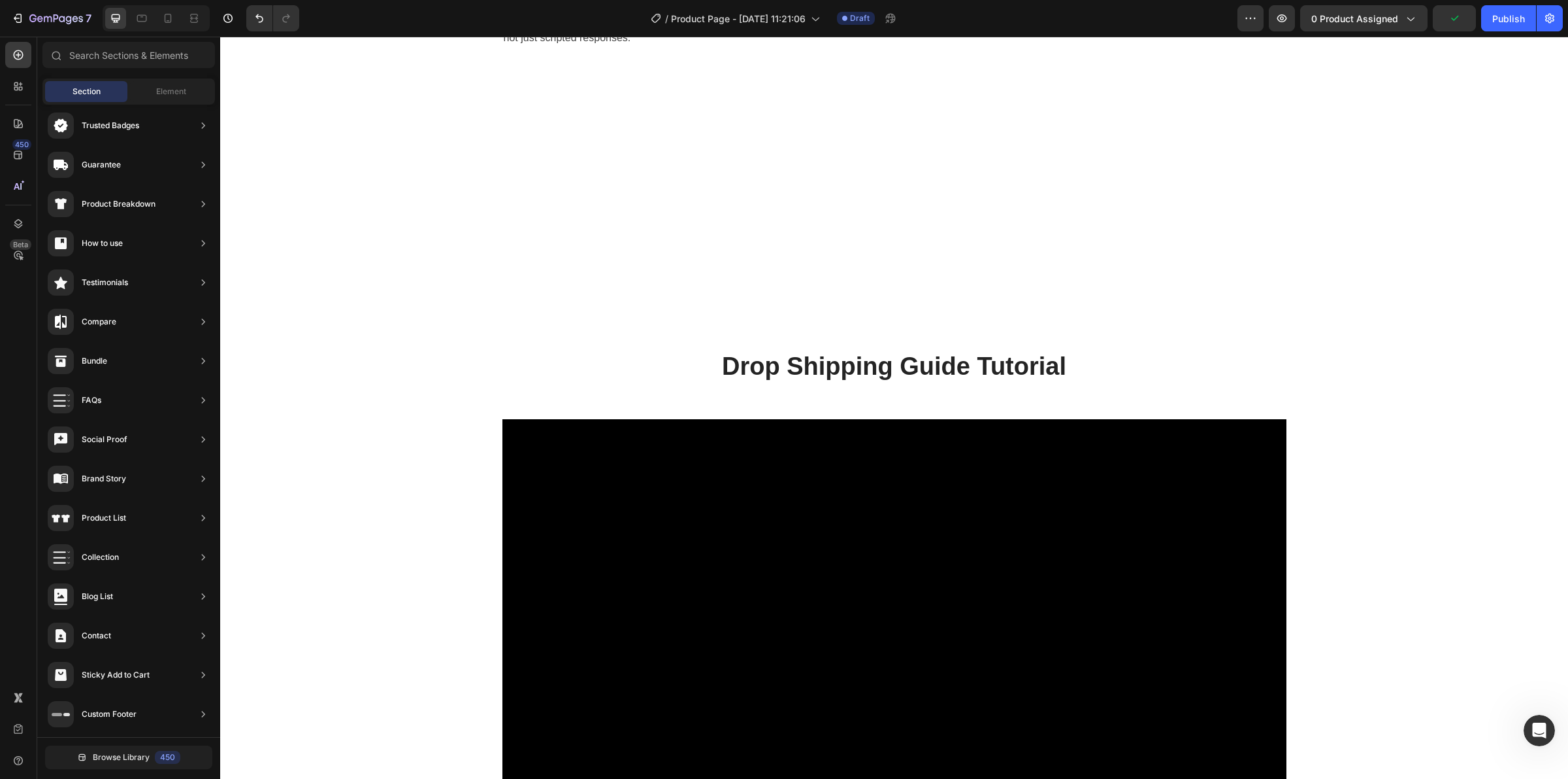
scroll to position [1704, 0]
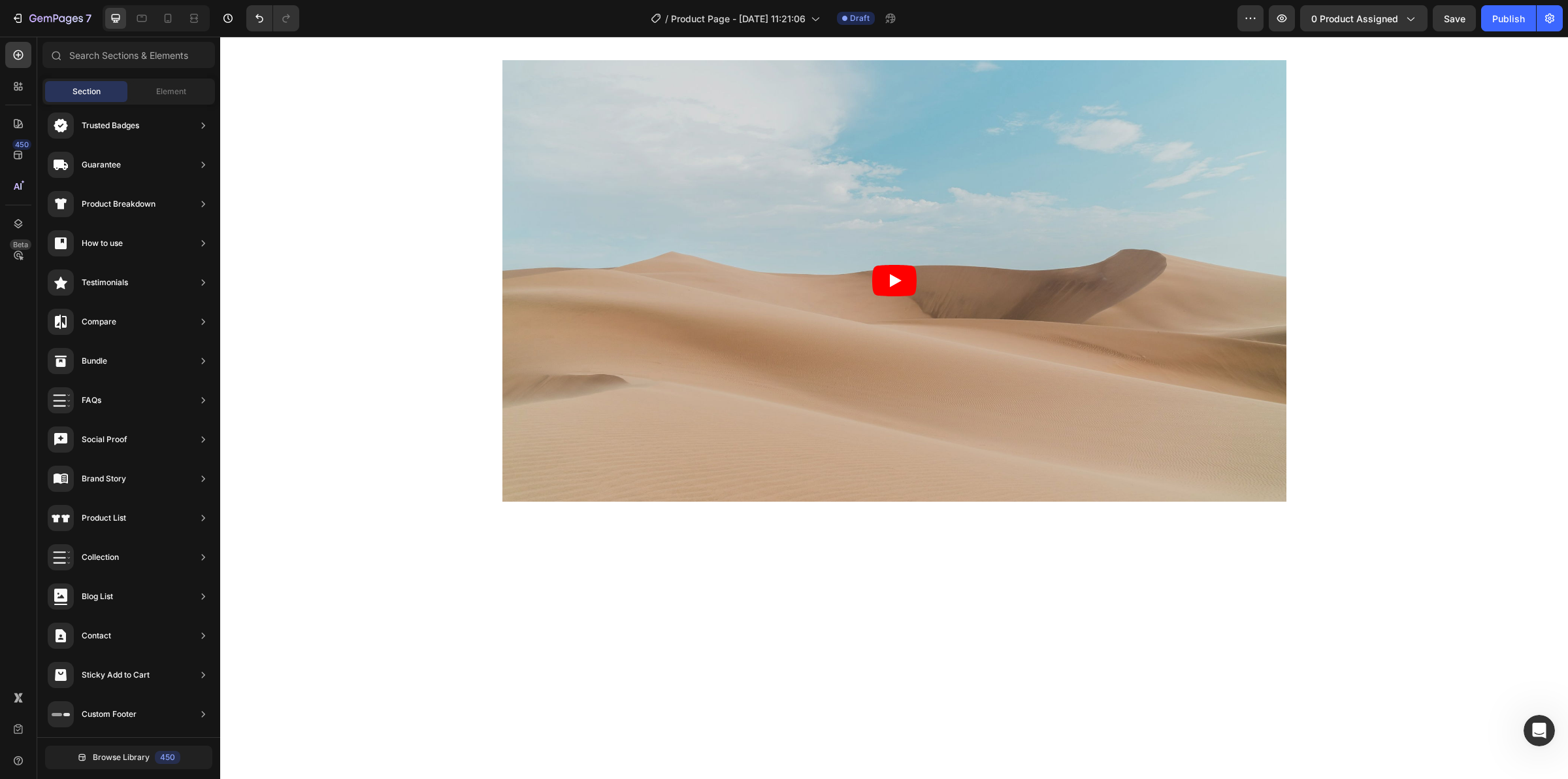
scroll to position [1935, 0]
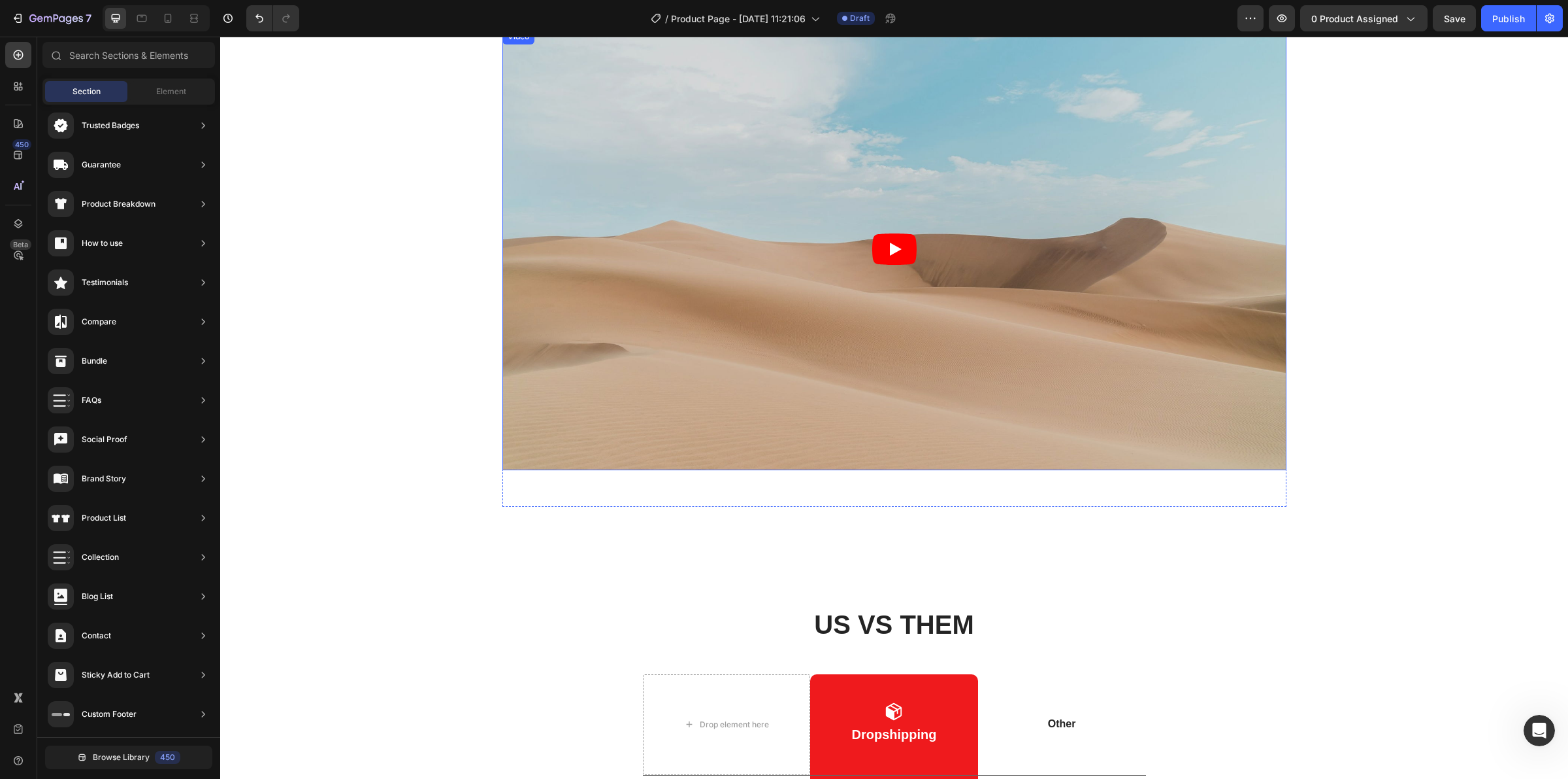
click at [507, 42] on div "Video" at bounding box center [519, 36] width 27 height 11
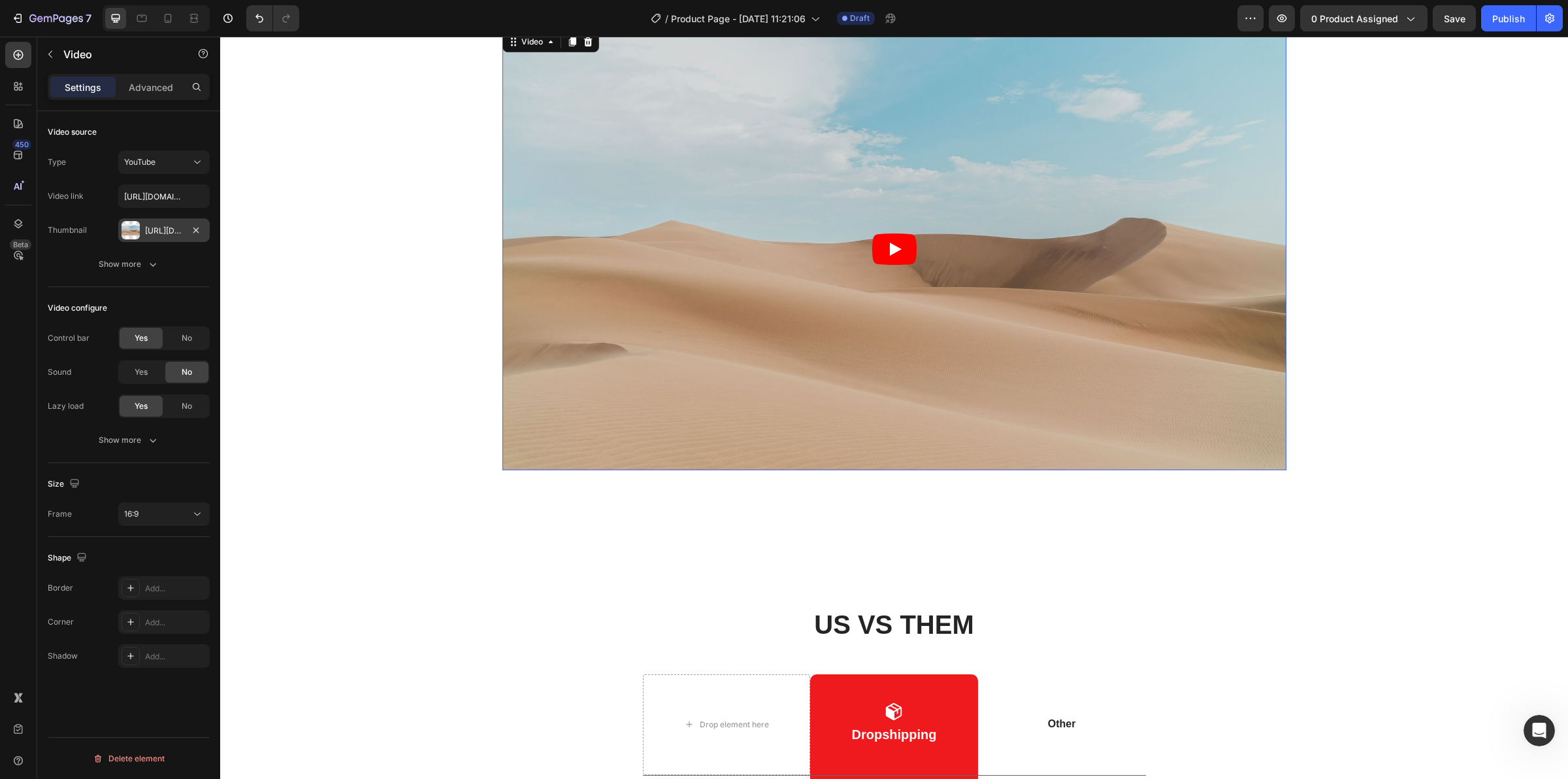
click at [167, 226] on div "Https://ucarecdn.Com/06075225-af9e-460c-8e3c-6be63c0b773a/-/format/auto/" at bounding box center [164, 230] width 38 height 11
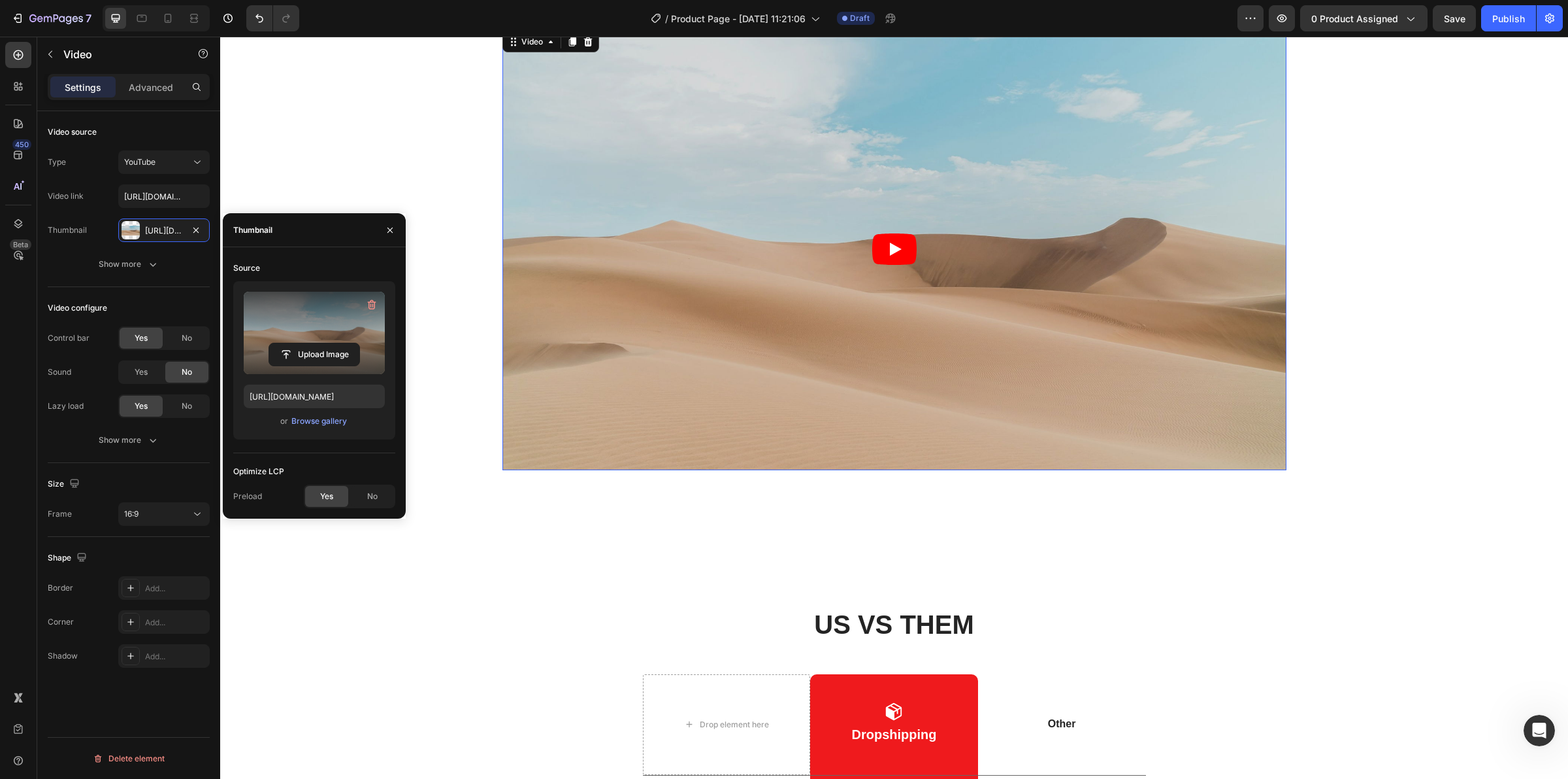
click at [308, 325] on label at bounding box center [314, 333] width 141 height 82
click at [308, 343] on input "file" at bounding box center [314, 354] width 90 height 22
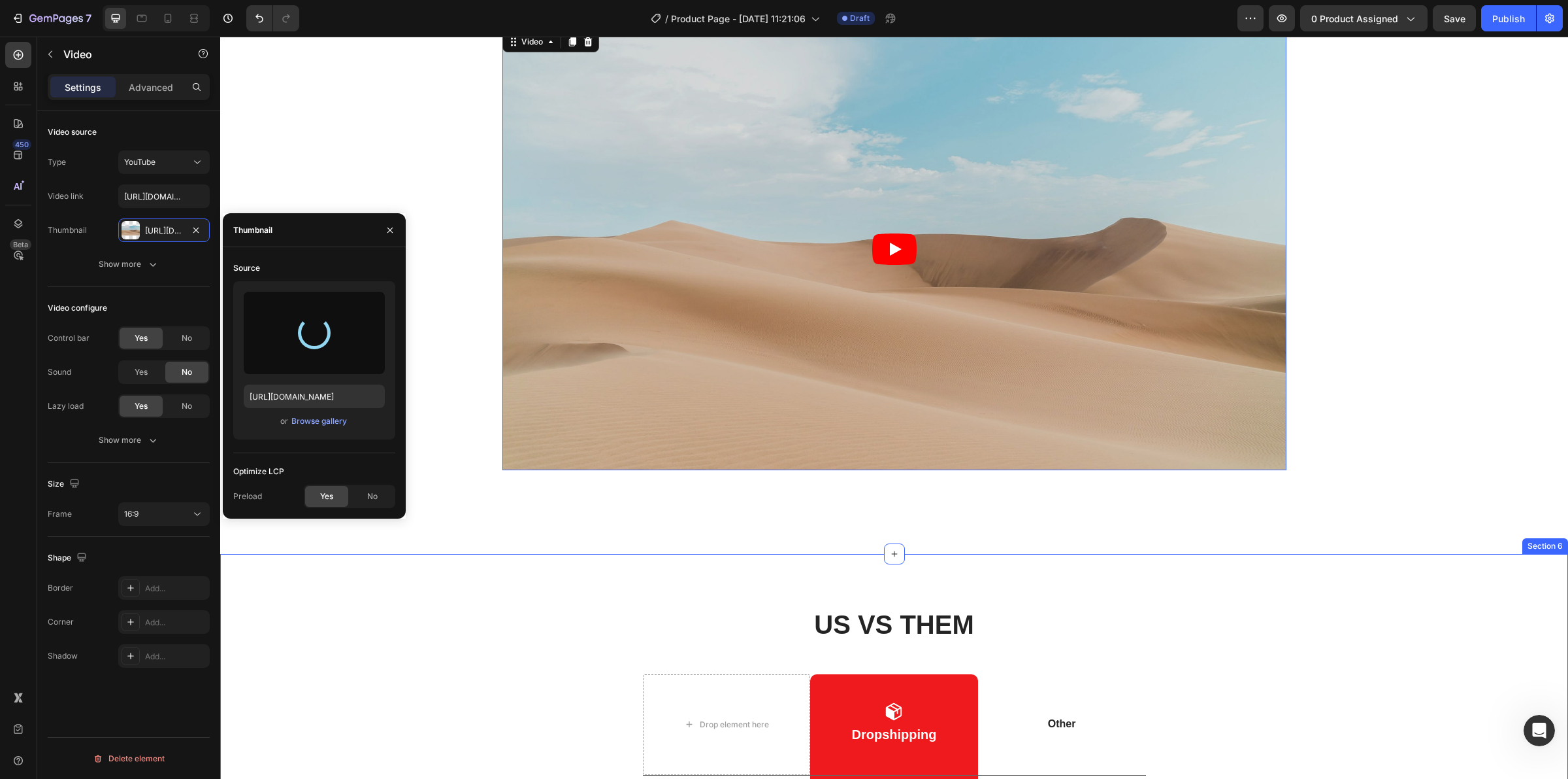
type input "https://cdn.shopify.com/s/files/1/0743/7402/1362/files/gempages_555536114555814…"
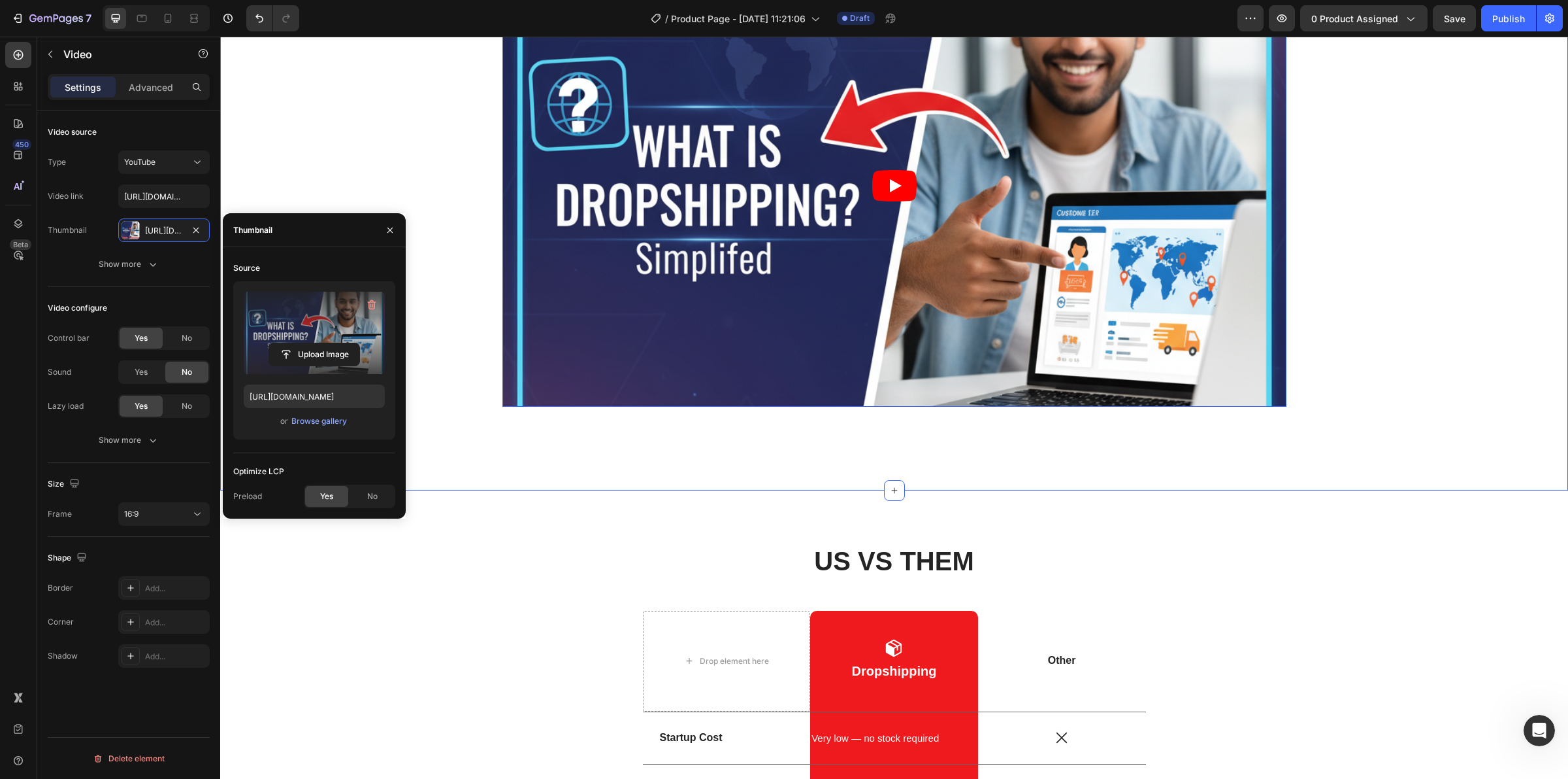
scroll to position [2017, 0]
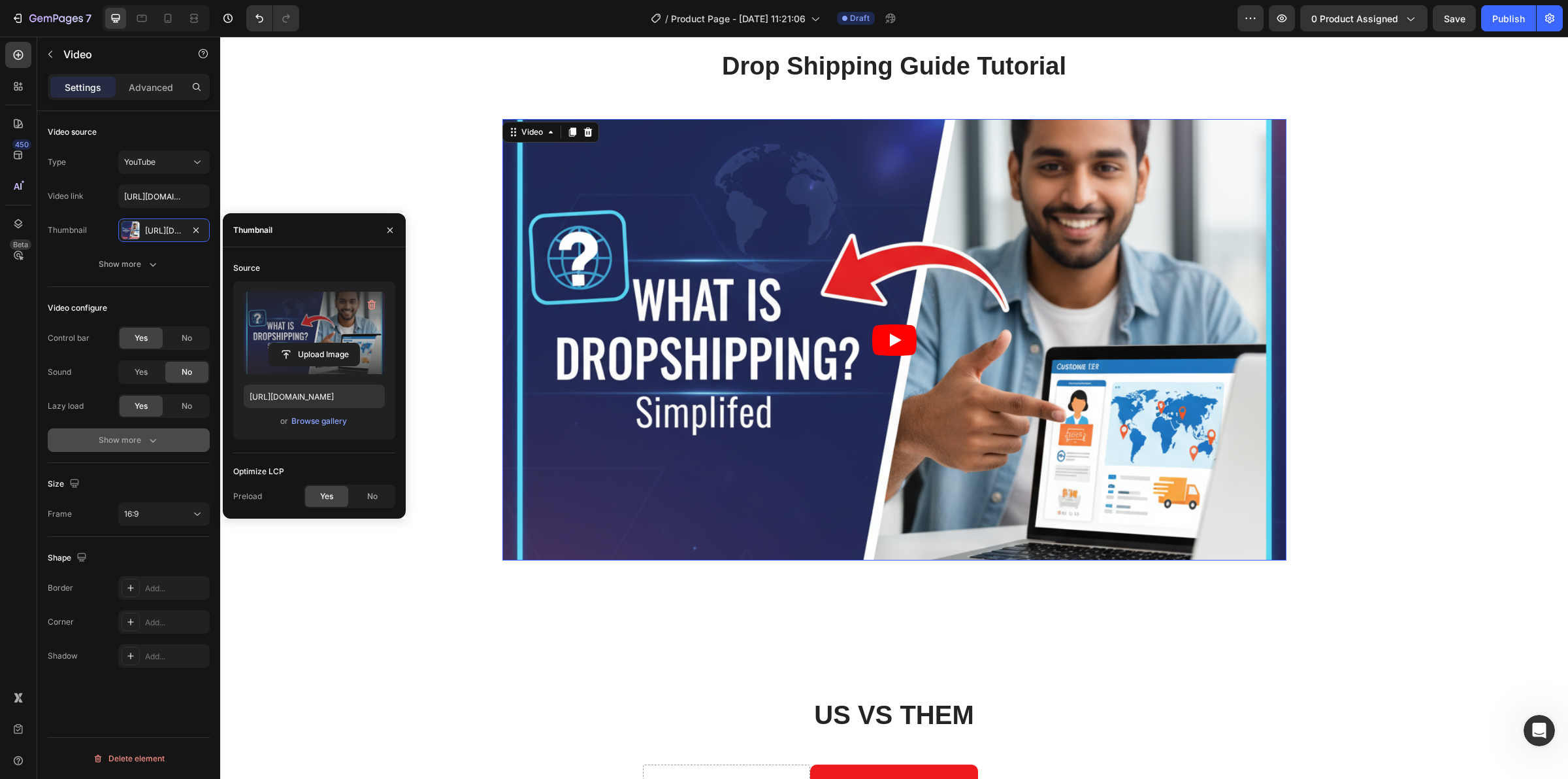
click at [141, 440] on div "Show more" at bounding box center [129, 440] width 61 height 13
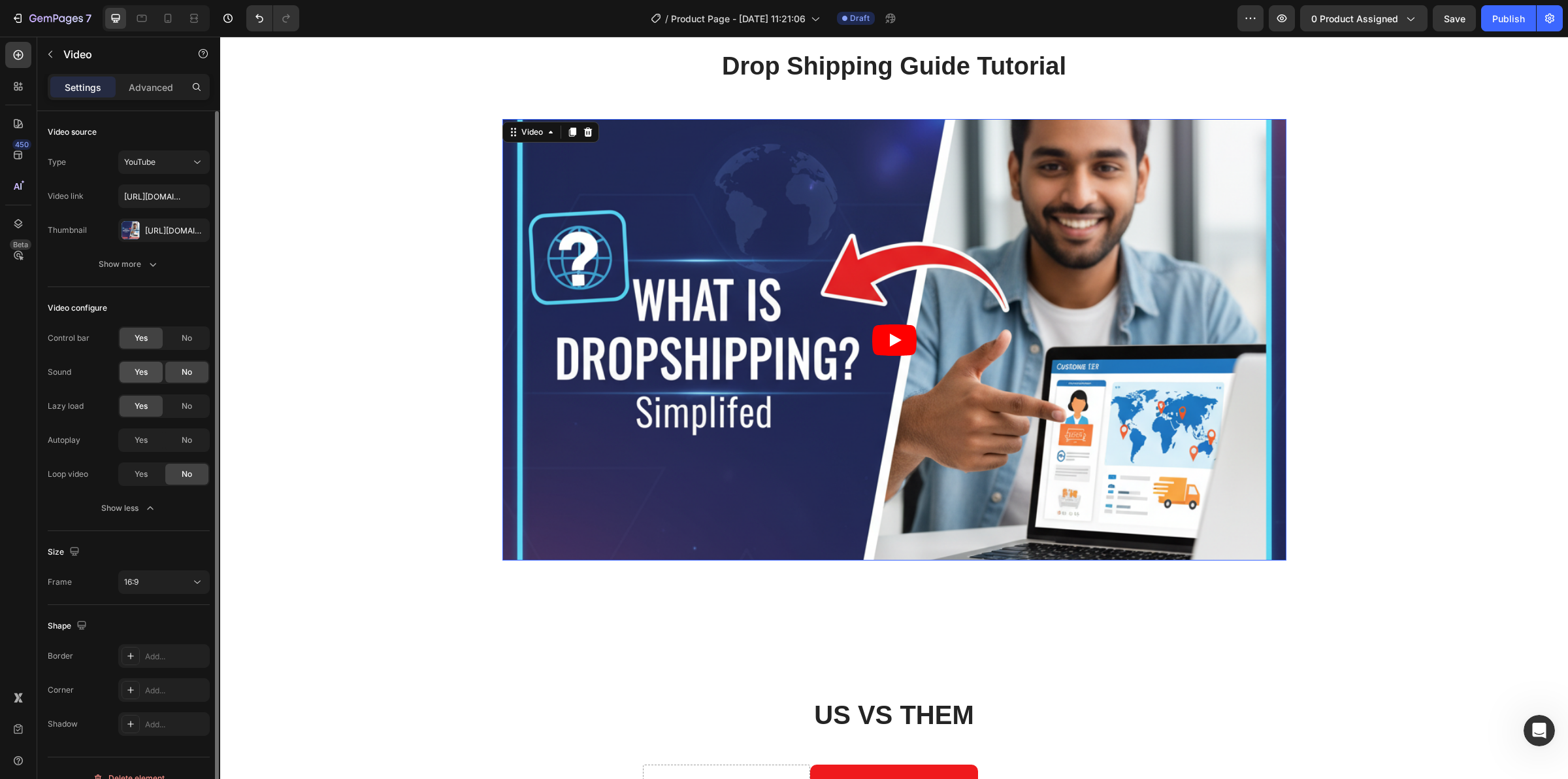
click at [131, 369] on div "Yes" at bounding box center [140, 372] width 43 height 21
click at [178, 448] on div at bounding box center [164, 440] width 92 height 24
click at [148, 477] on span "Yes" at bounding box center [141, 474] width 13 height 11
click at [178, 351] on div "Control bar Yes No Sound Yes No Lazy load Yes No" at bounding box center [129, 372] width 162 height 92
click at [175, 345] on div "No" at bounding box center [186, 338] width 43 height 21
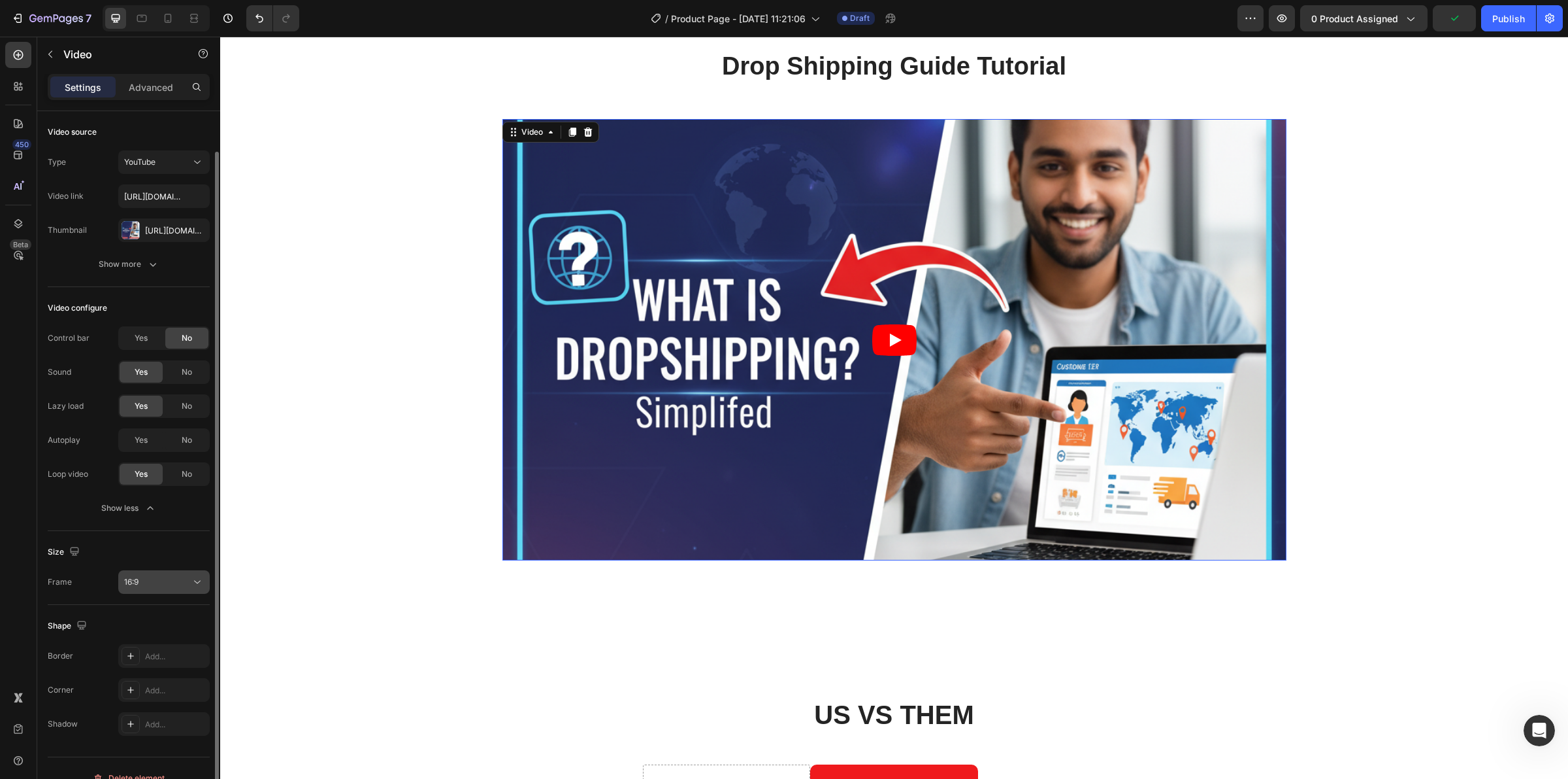
click at [170, 573] on div "Size Frame 16:9" at bounding box center [129, 567] width 162 height 74
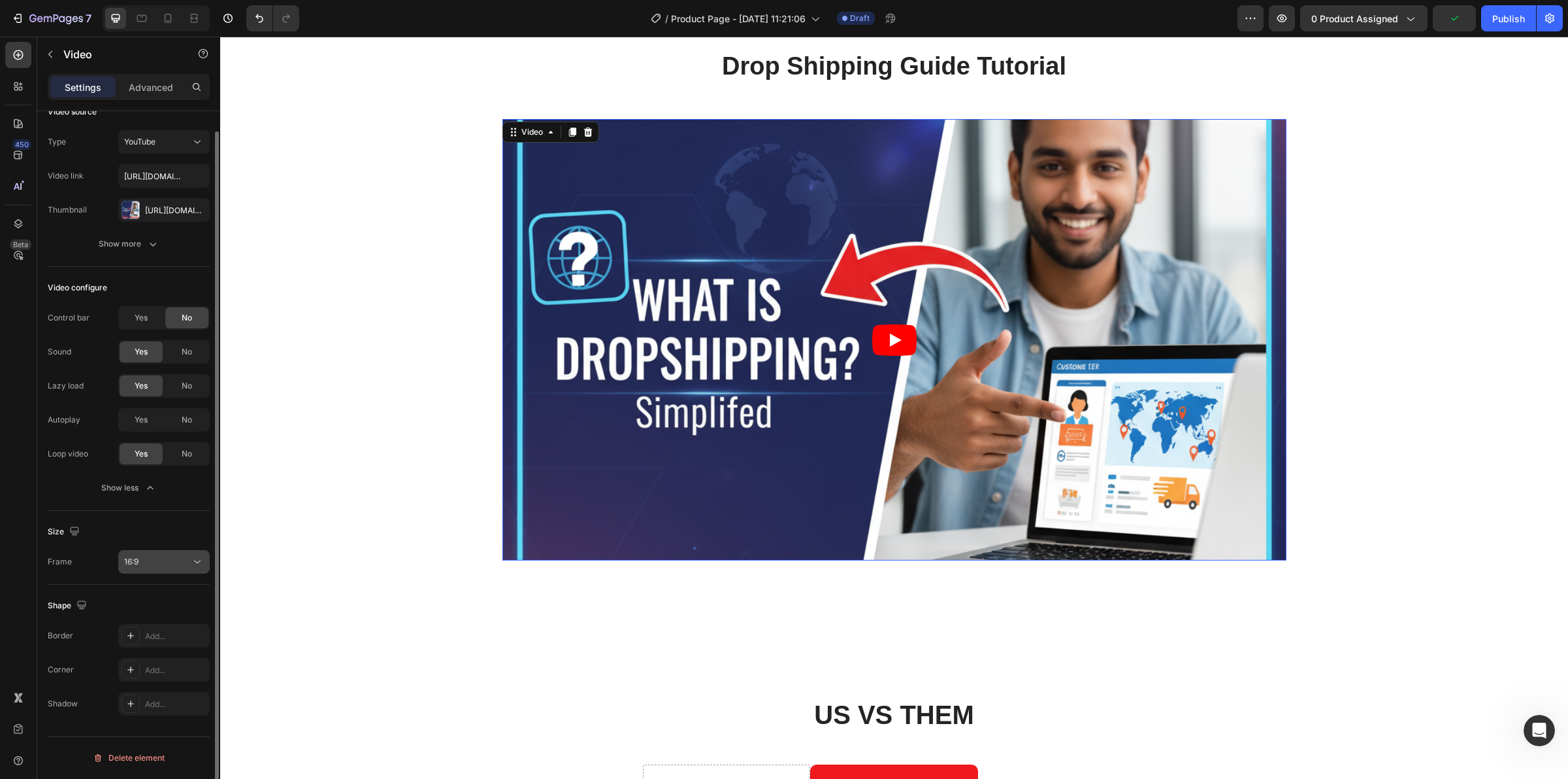
click at [171, 561] on div "16:9" at bounding box center [158, 561] width 67 height 11
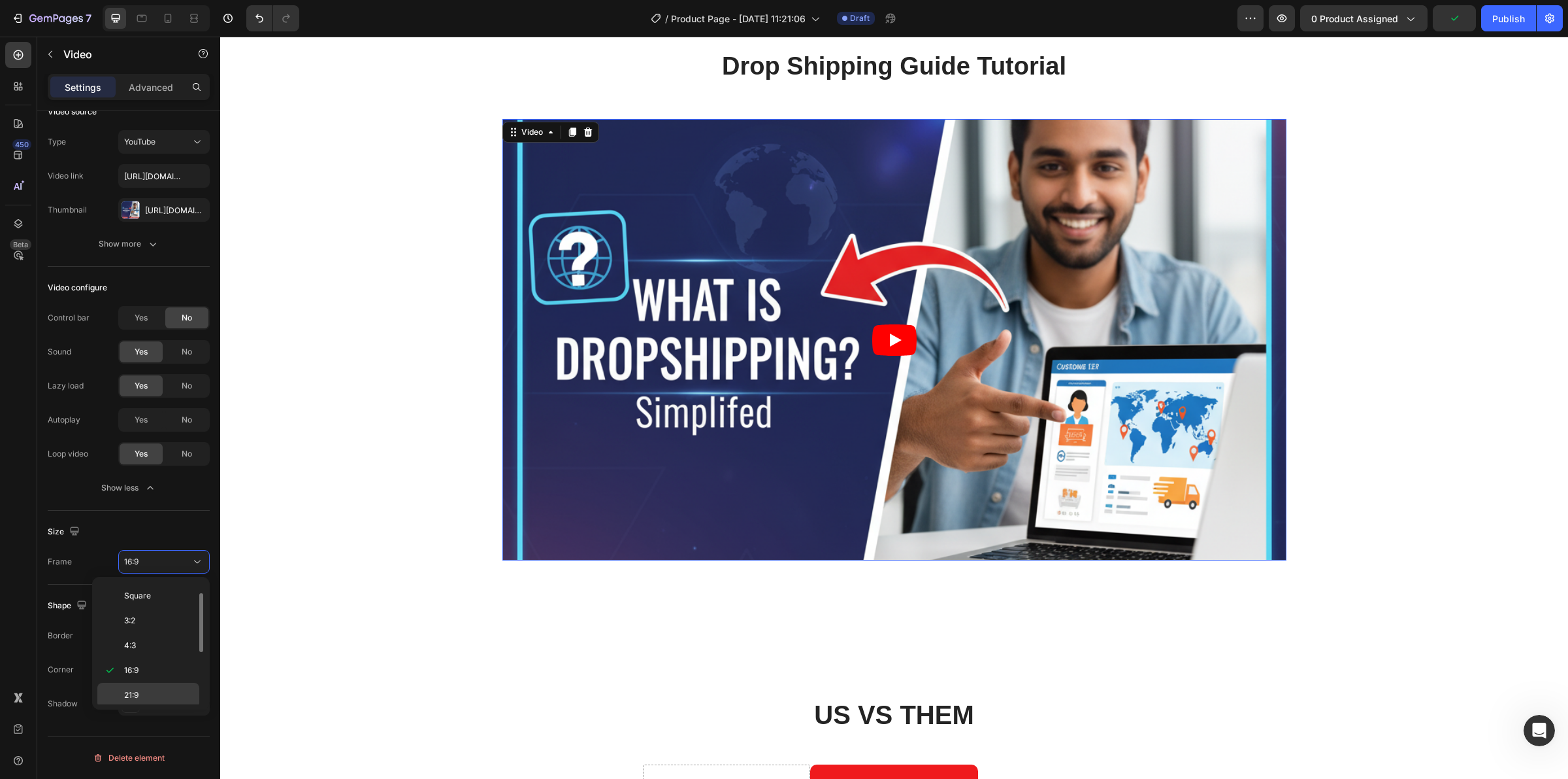
click at [152, 687] on div "21:9" at bounding box center [148, 695] width 102 height 25
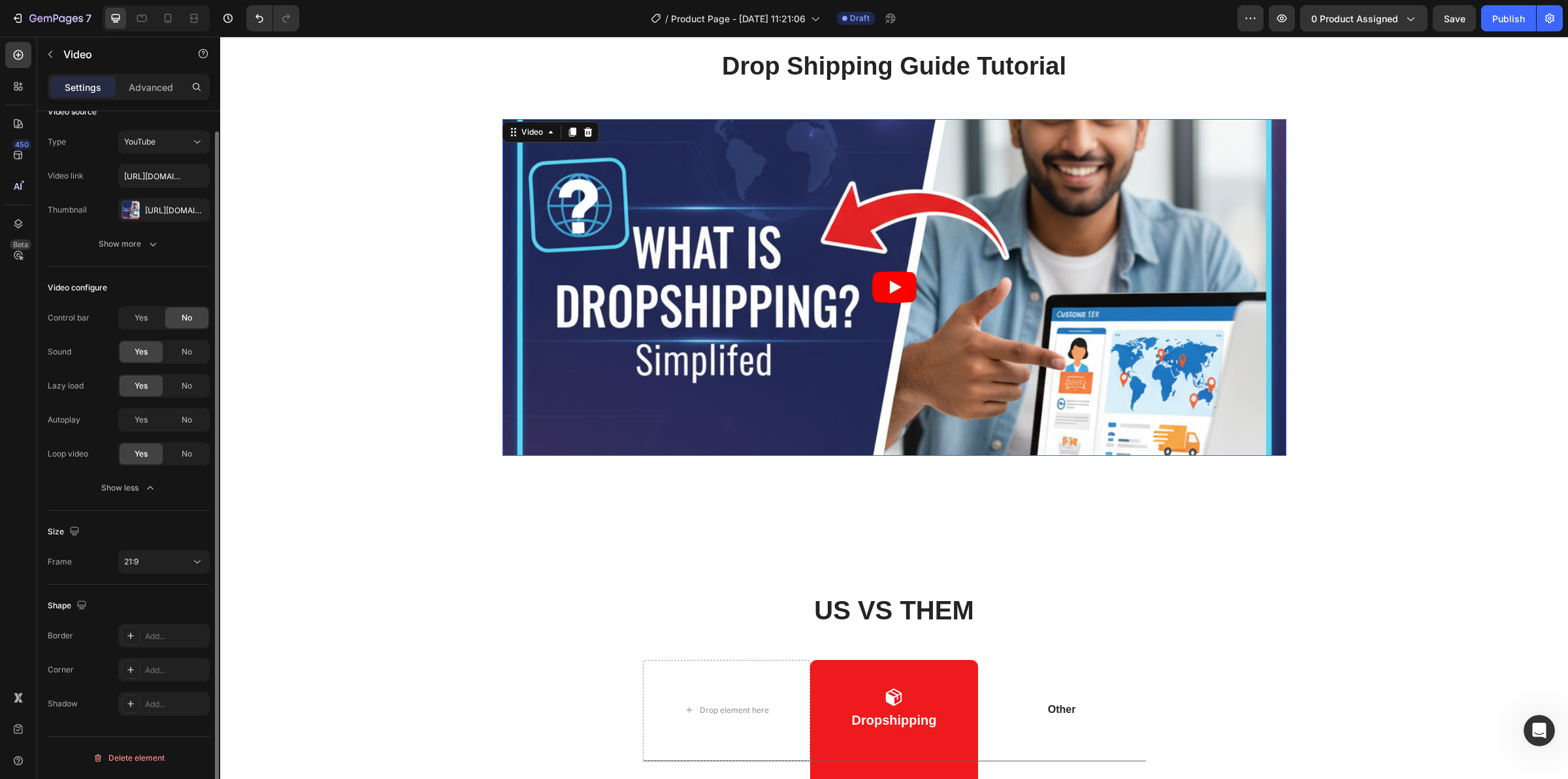
click at [159, 579] on div "Size Frame 21:9" at bounding box center [129, 547] width 162 height 74
click at [157, 557] on div "21:9" at bounding box center [158, 561] width 67 height 11
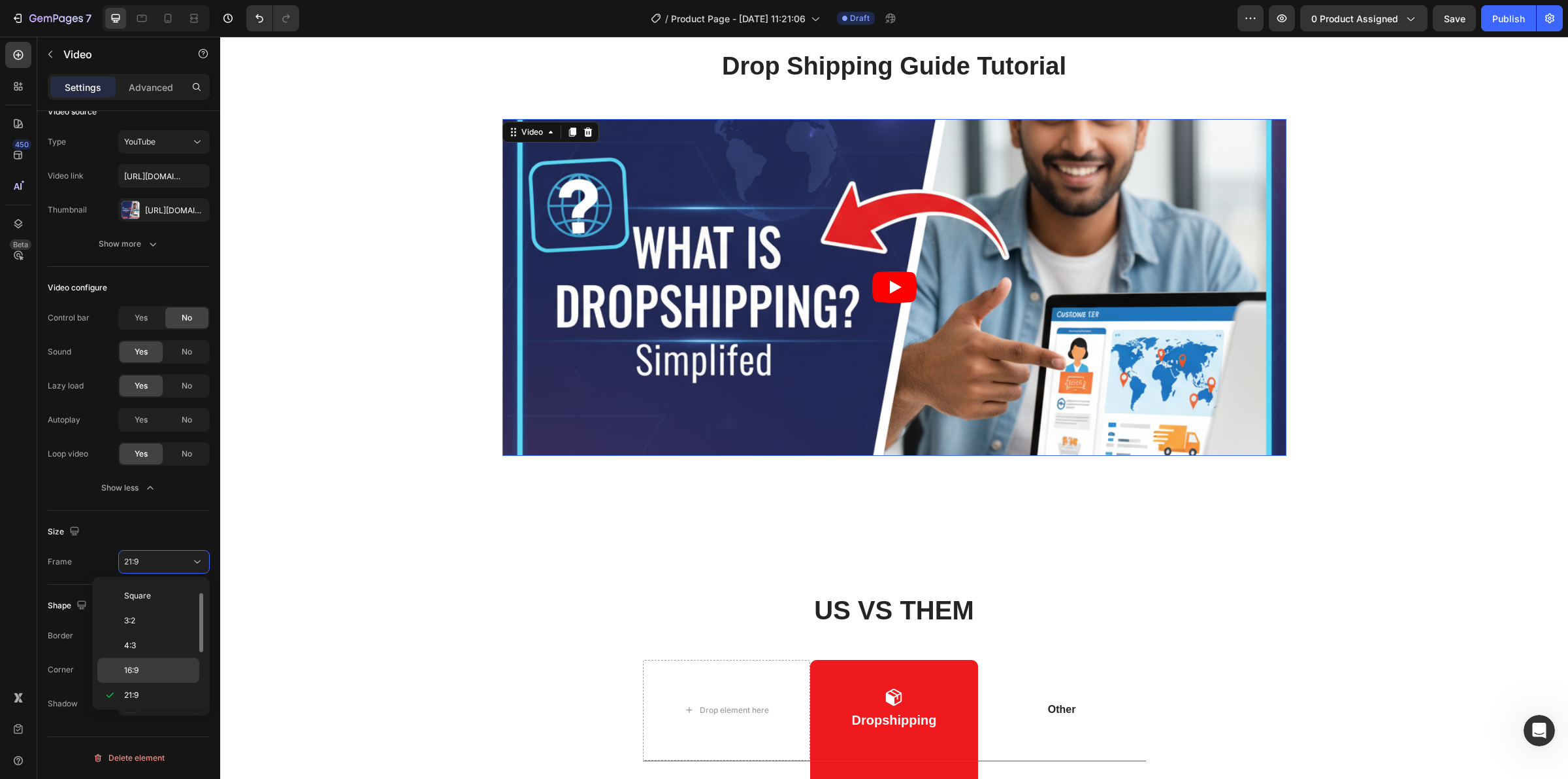
click at [144, 665] on p "16:9" at bounding box center [159, 670] width 69 height 11
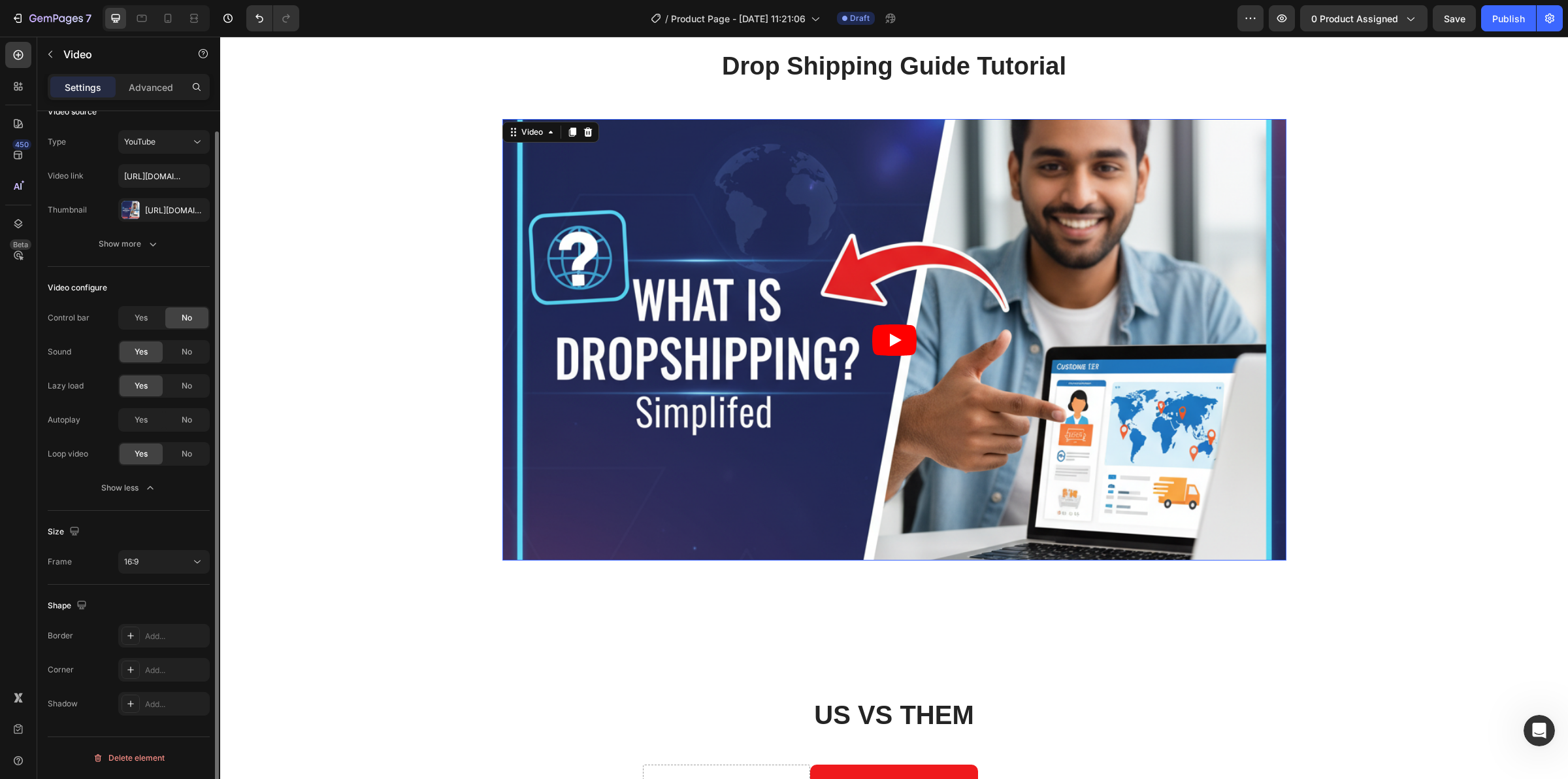
click at [161, 224] on div "Type YouTube Video link https://youtu.be/6aytJPGjHr8?si=teHj9HzNBfcyS73T Thumbn…" at bounding box center [129, 192] width 162 height 125
click at [157, 235] on button "Show more" at bounding box center [129, 244] width 162 height 24
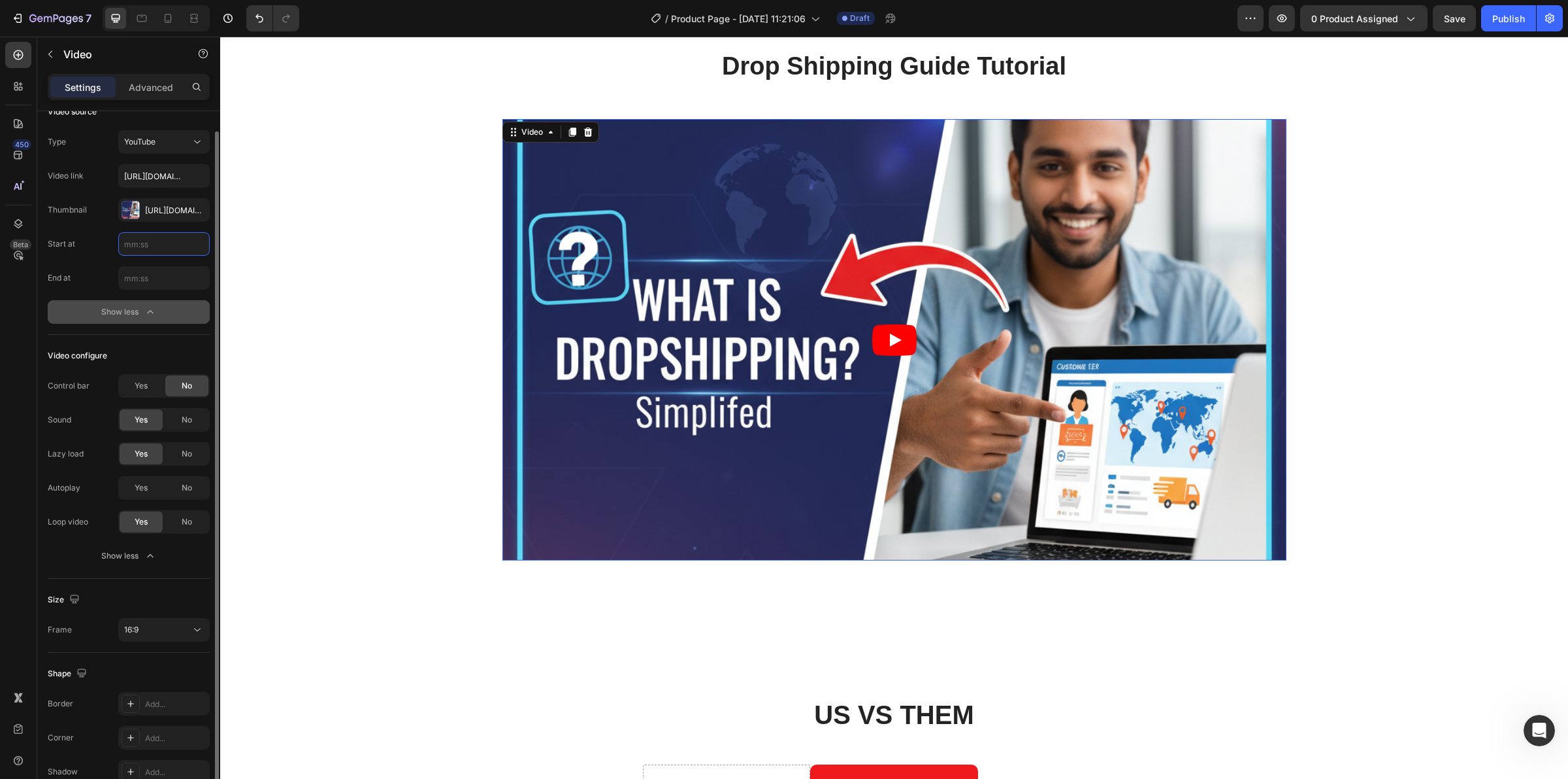
click at [157, 235] on input "text" at bounding box center [164, 244] width 92 height 24
click at [154, 270] on input "text" at bounding box center [164, 277] width 92 height 24
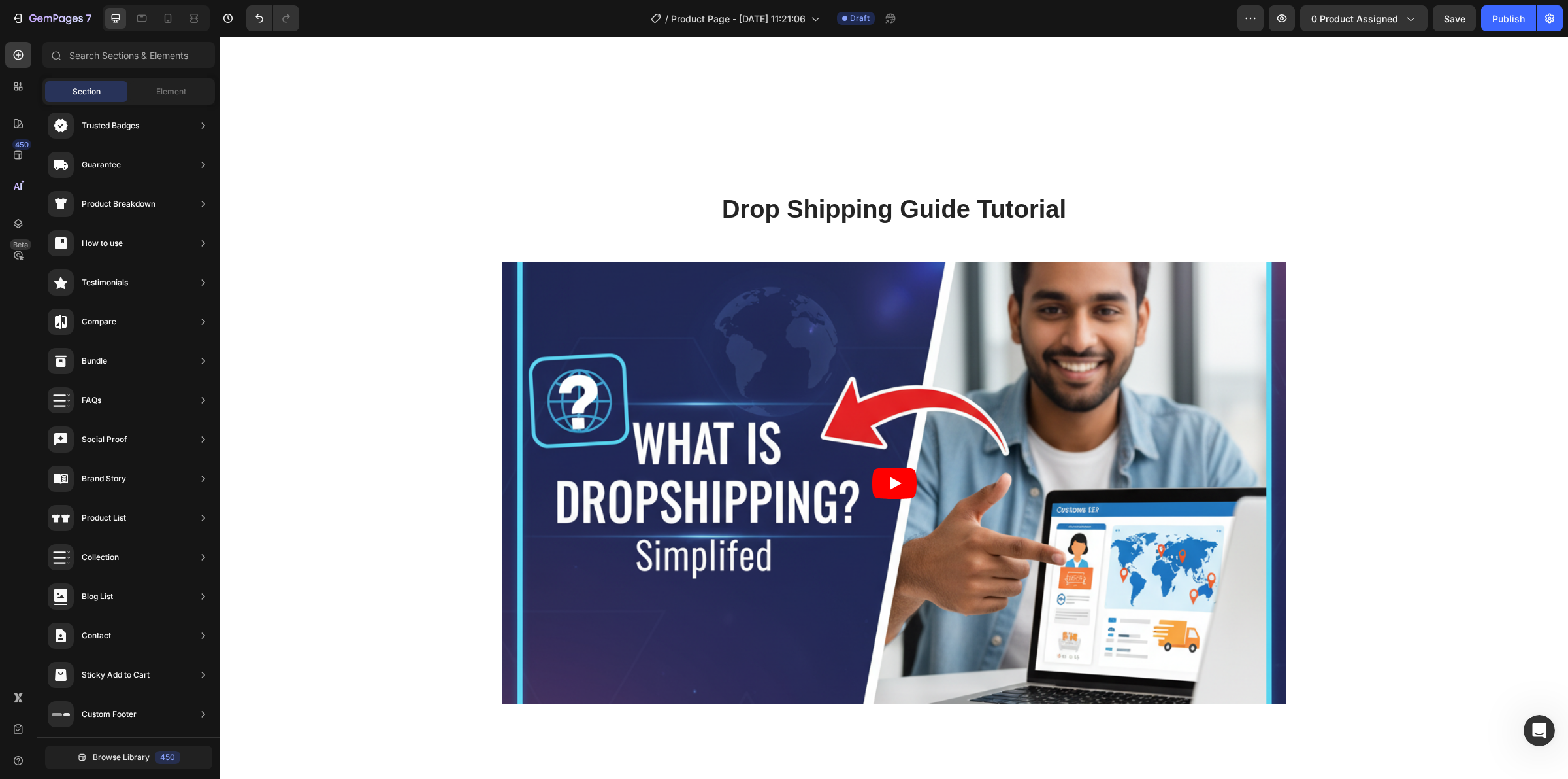
scroll to position [1867, 0]
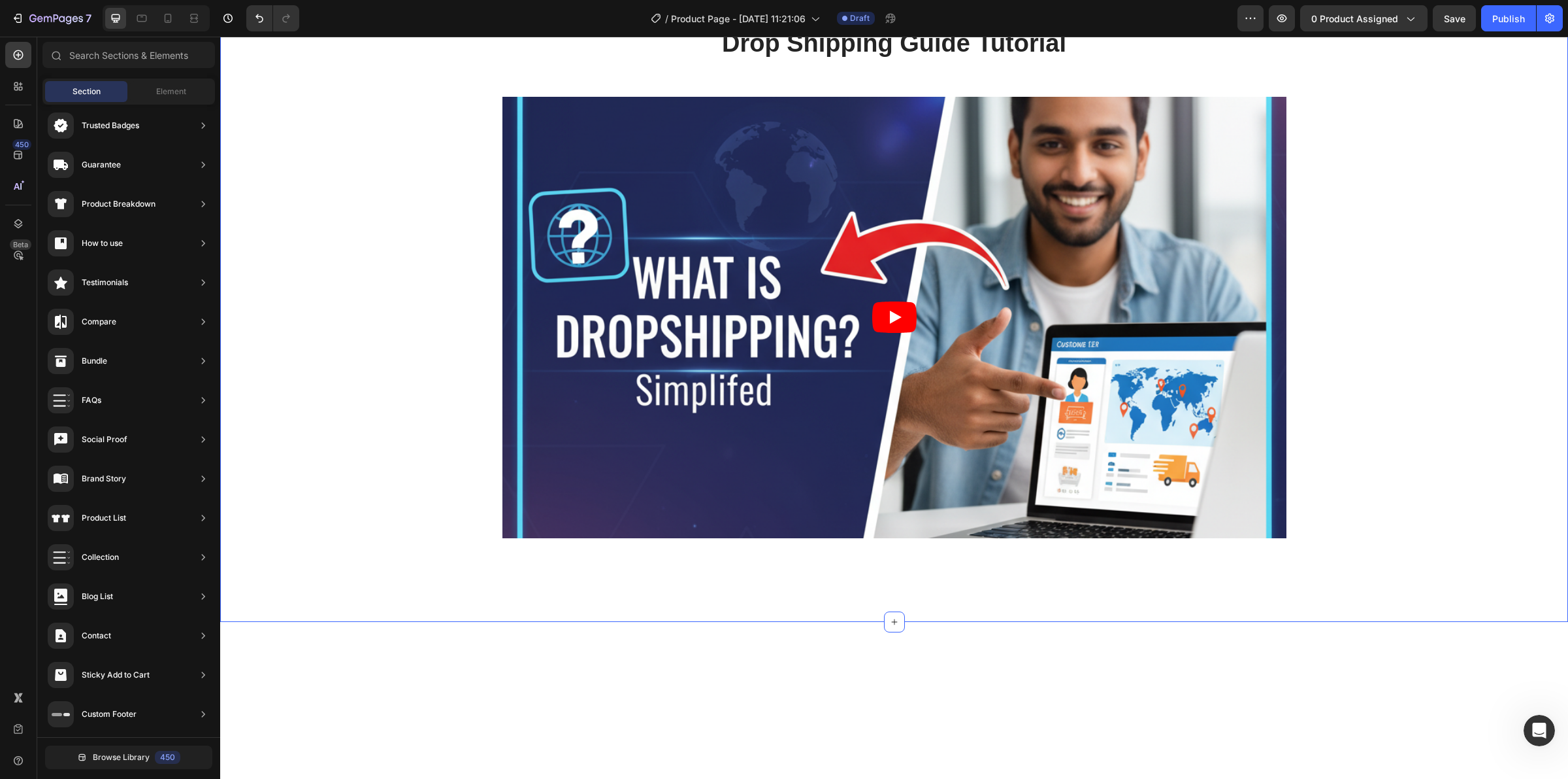
click at [938, 60] on h2 "Drop Shipping Guide Tutorial" at bounding box center [894, 44] width 1328 height 32
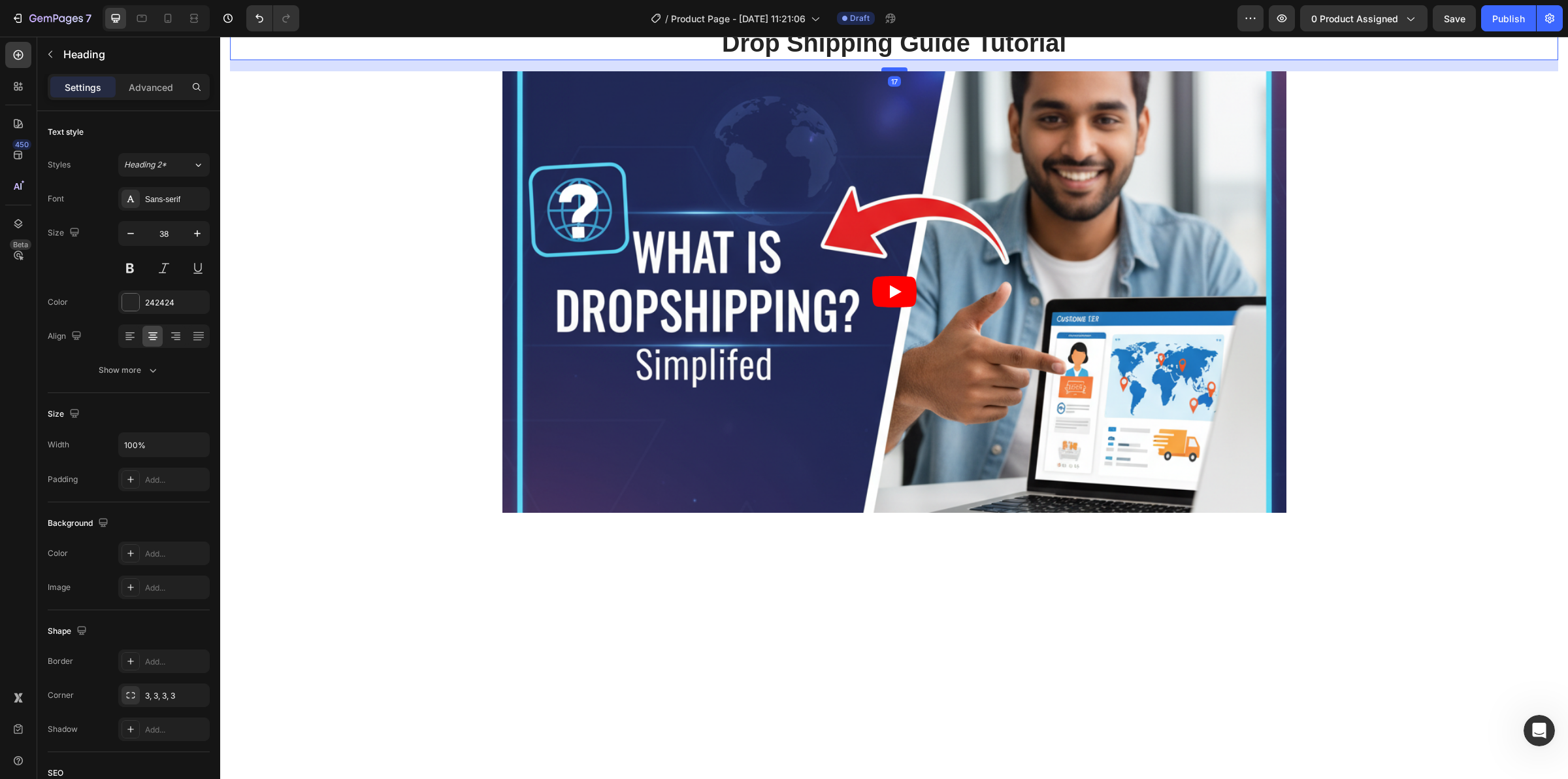
drag, startPoint x: 886, startPoint y: 268, endPoint x: 888, endPoint y: 243, distance: 25.1
click at [888, 72] on div at bounding box center [894, 69] width 26 height 4
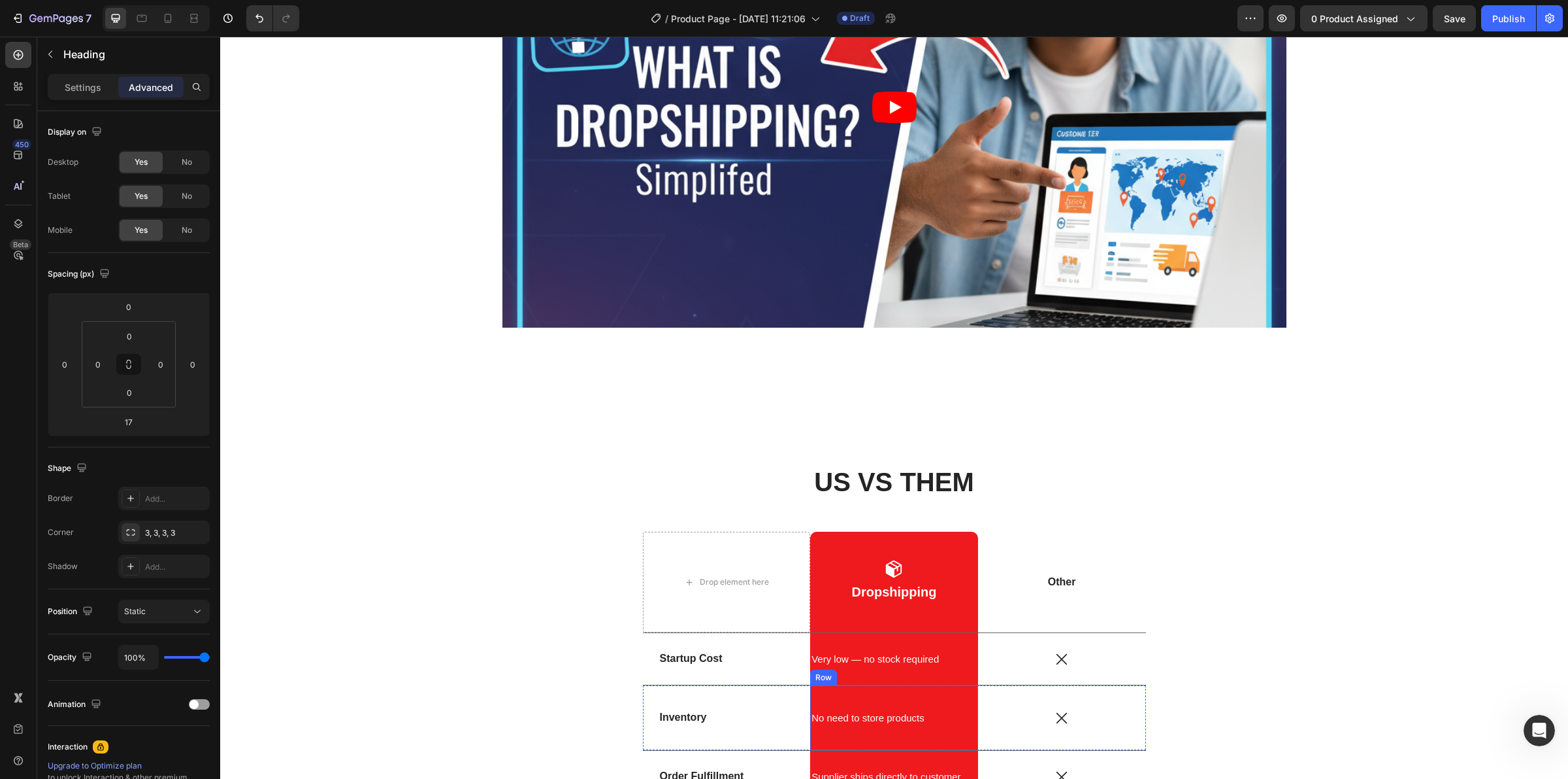
scroll to position [2276, 0]
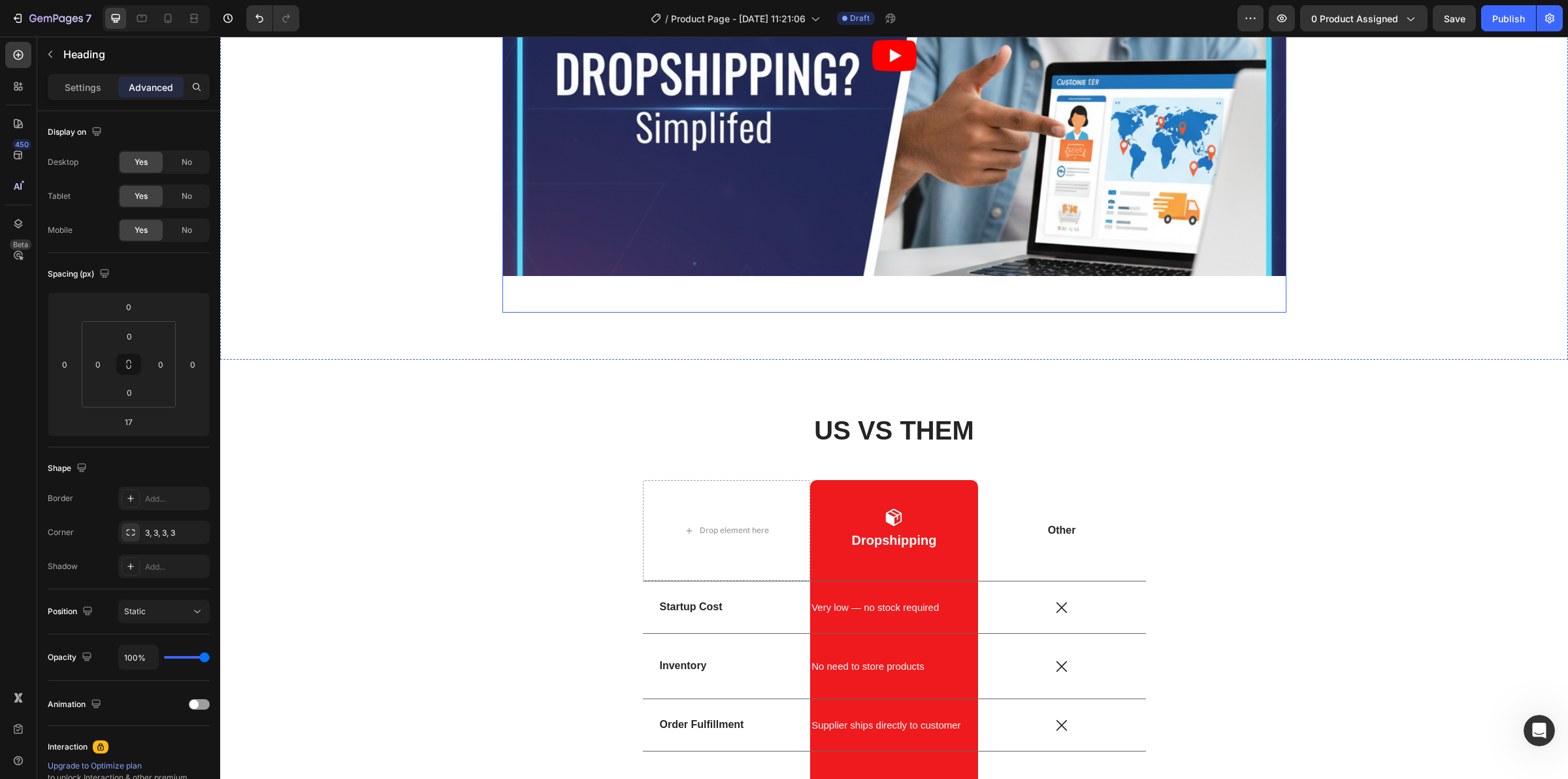
click at [870, 291] on div "Video" at bounding box center [894, 74] width 784 height 478
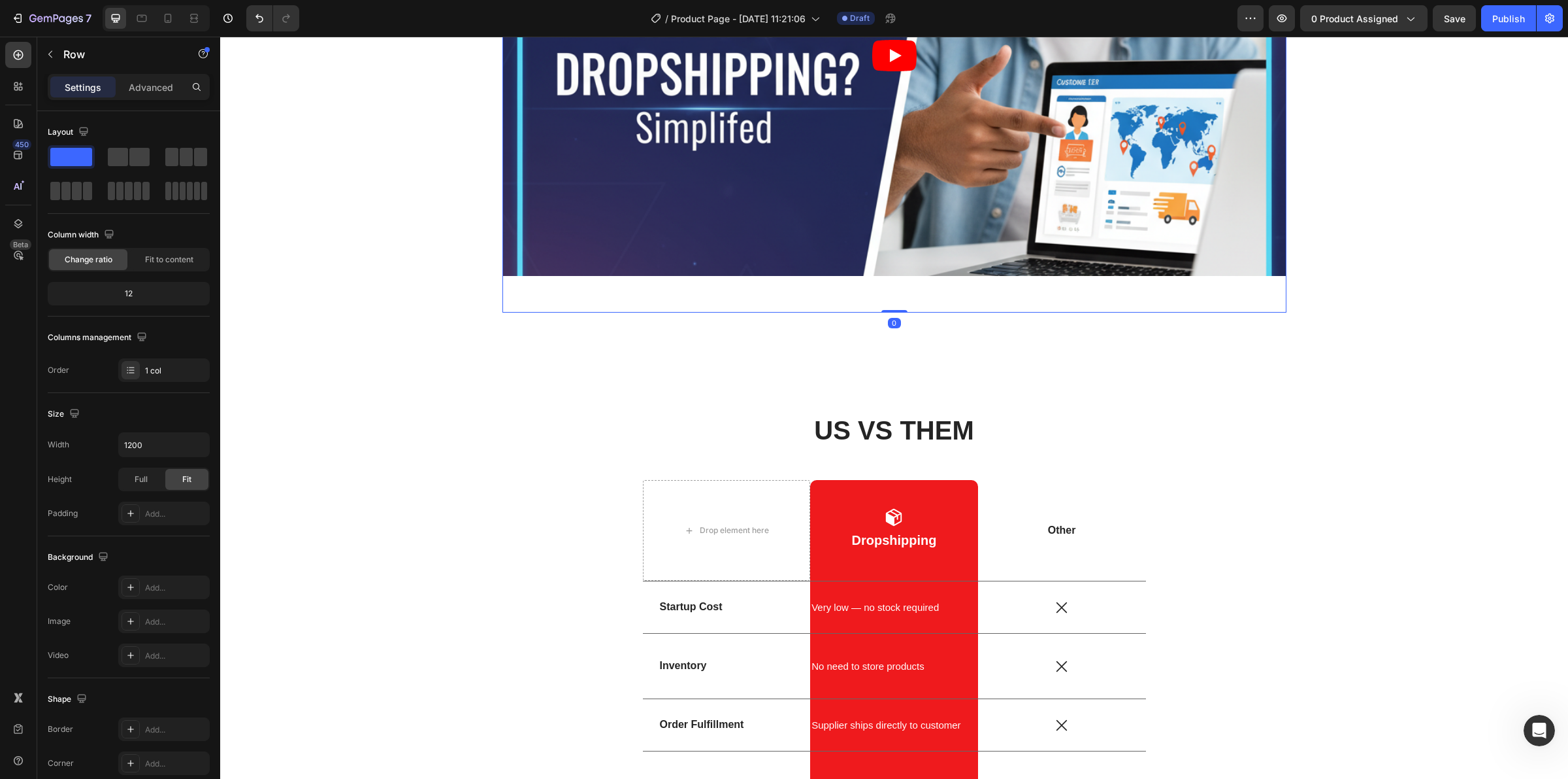
click at [890, 294] on div "Video" at bounding box center [894, 74] width 784 height 478
drag, startPoint x: 887, startPoint y: 307, endPoint x: 887, endPoint y: 315, distance: 8.0
click at [887, 315] on div "Drop Shipping Guide Tutorial Heading Video Row 0 Section 5" at bounding box center [893, 53] width 1348 height 616
drag, startPoint x: 887, startPoint y: 311, endPoint x: 887, endPoint y: 303, distance: 8.0
click at [887, 299] on div "Video Row 0" at bounding box center [894, 74] width 784 height 478
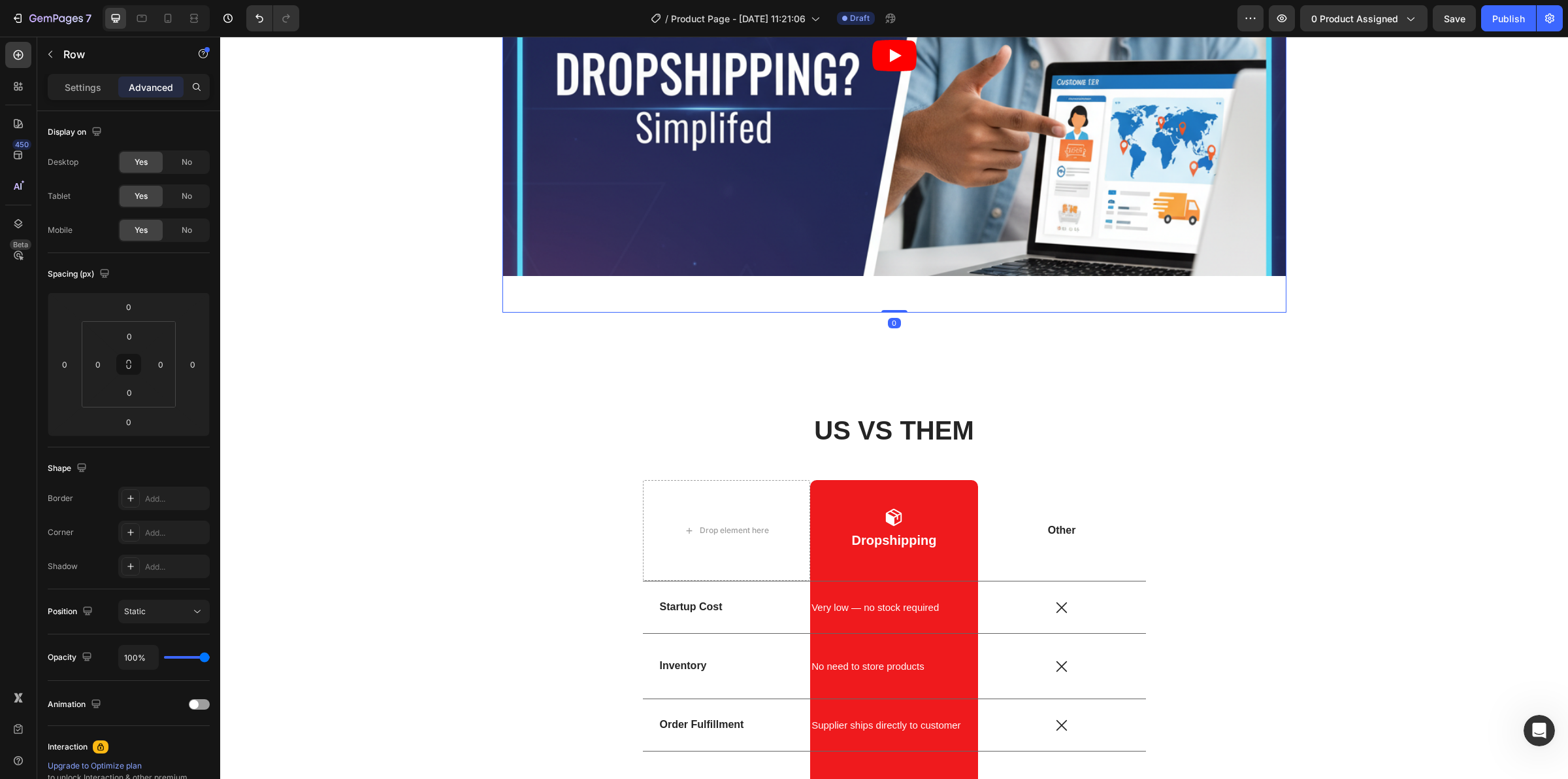
click at [891, 305] on div "Video Row 0" at bounding box center [894, 74] width 784 height 478
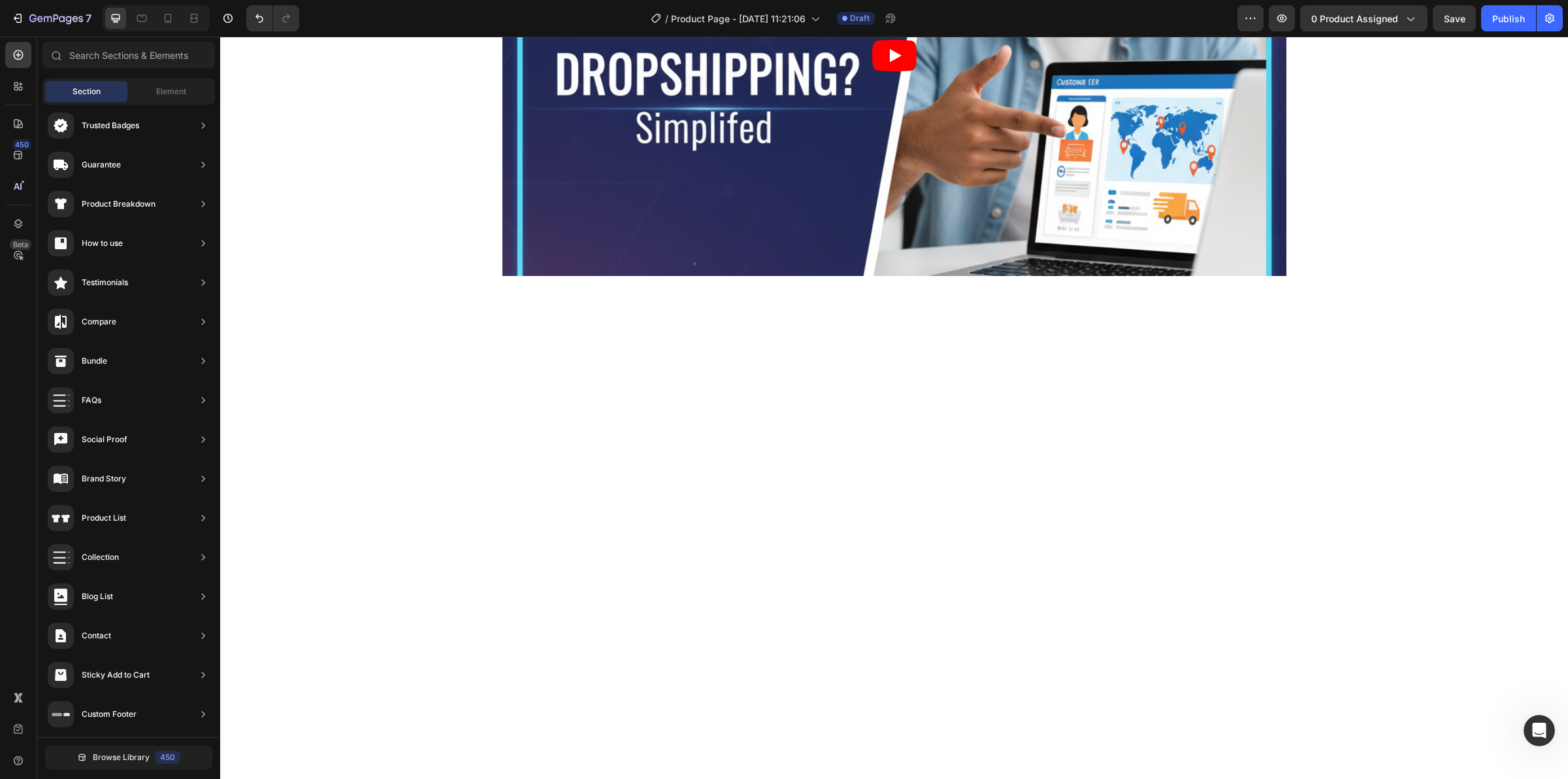
scroll to position [1612, 0]
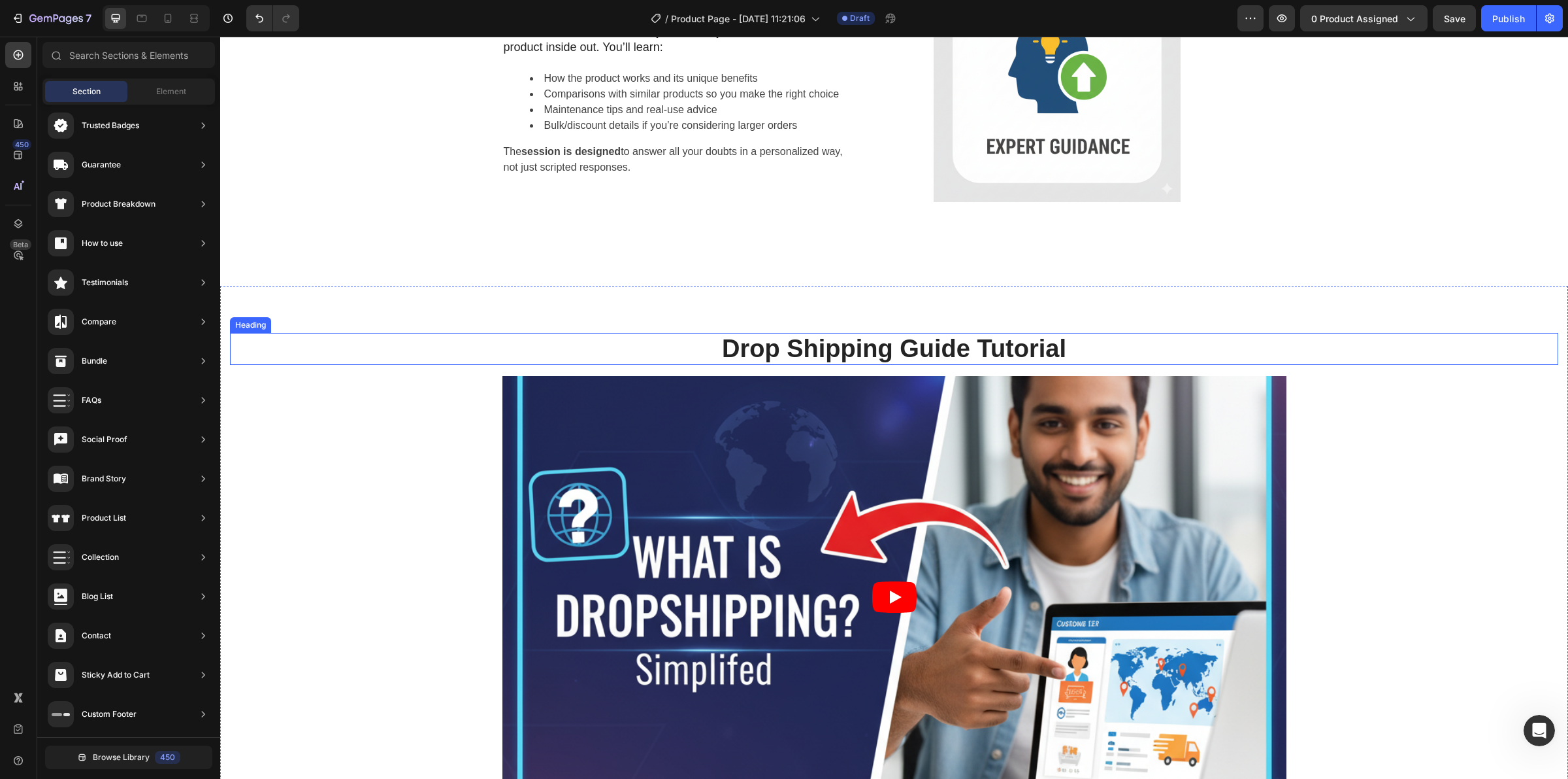
click at [907, 365] on h2 "Drop Shipping Guide Tutorial" at bounding box center [894, 349] width 1328 height 32
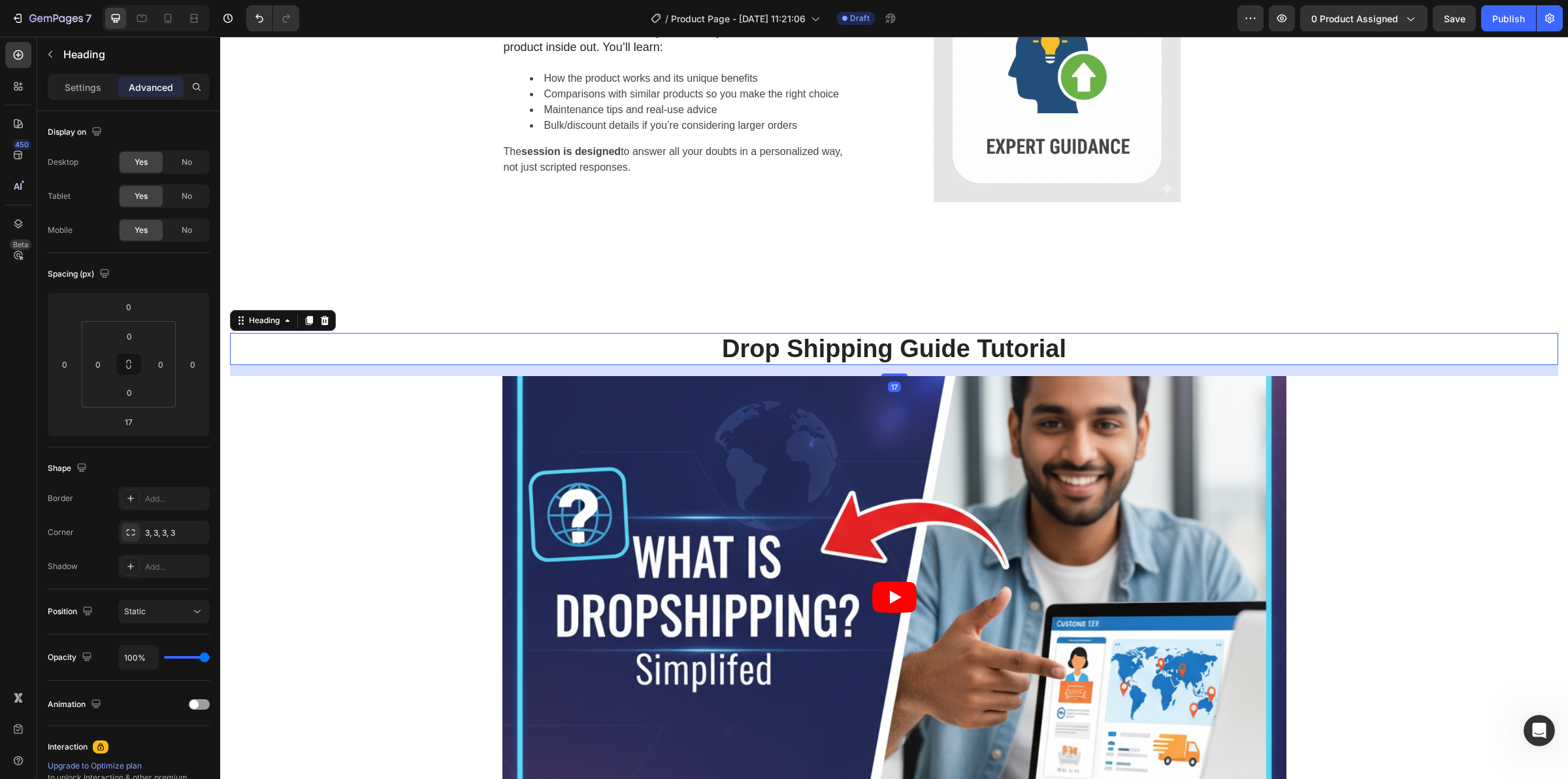
click at [907, 365] on h2 "Drop Shipping Guide Tutorial" at bounding box center [894, 349] width 1328 height 32
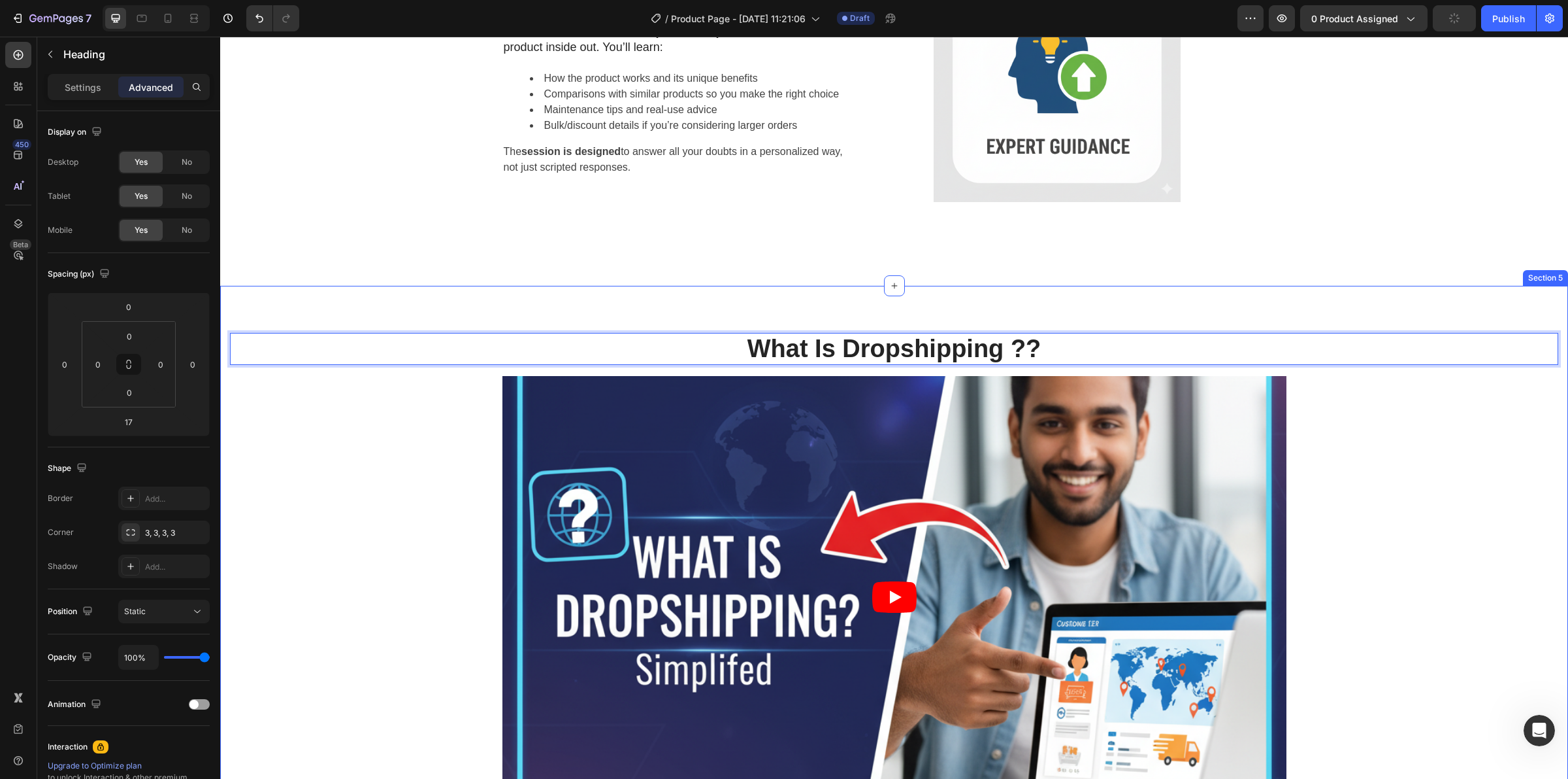
click at [1376, 593] on div "What Is Dropshipping ?? Heading 17 Video Row" at bounding box center [894, 594] width 1328 height 522
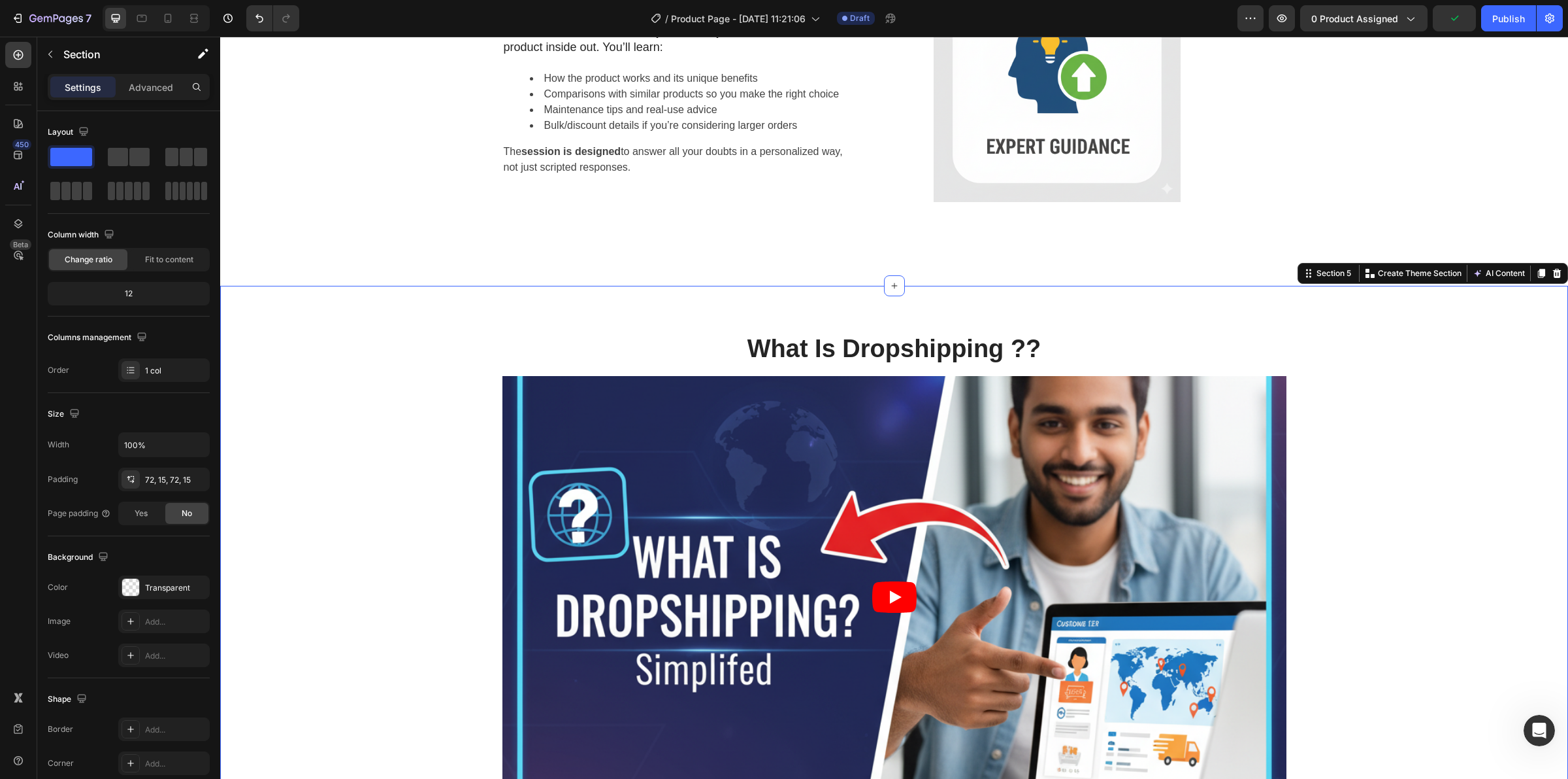
click at [958, 420] on div "What Is Dropshipping ?? Heading Video Row Section 5 Create Theme Section AI Con…" at bounding box center [893, 594] width 1348 height 616
click at [834, 364] on p "What Is Dropshipping ??" at bounding box center [894, 348] width 1326 height 30
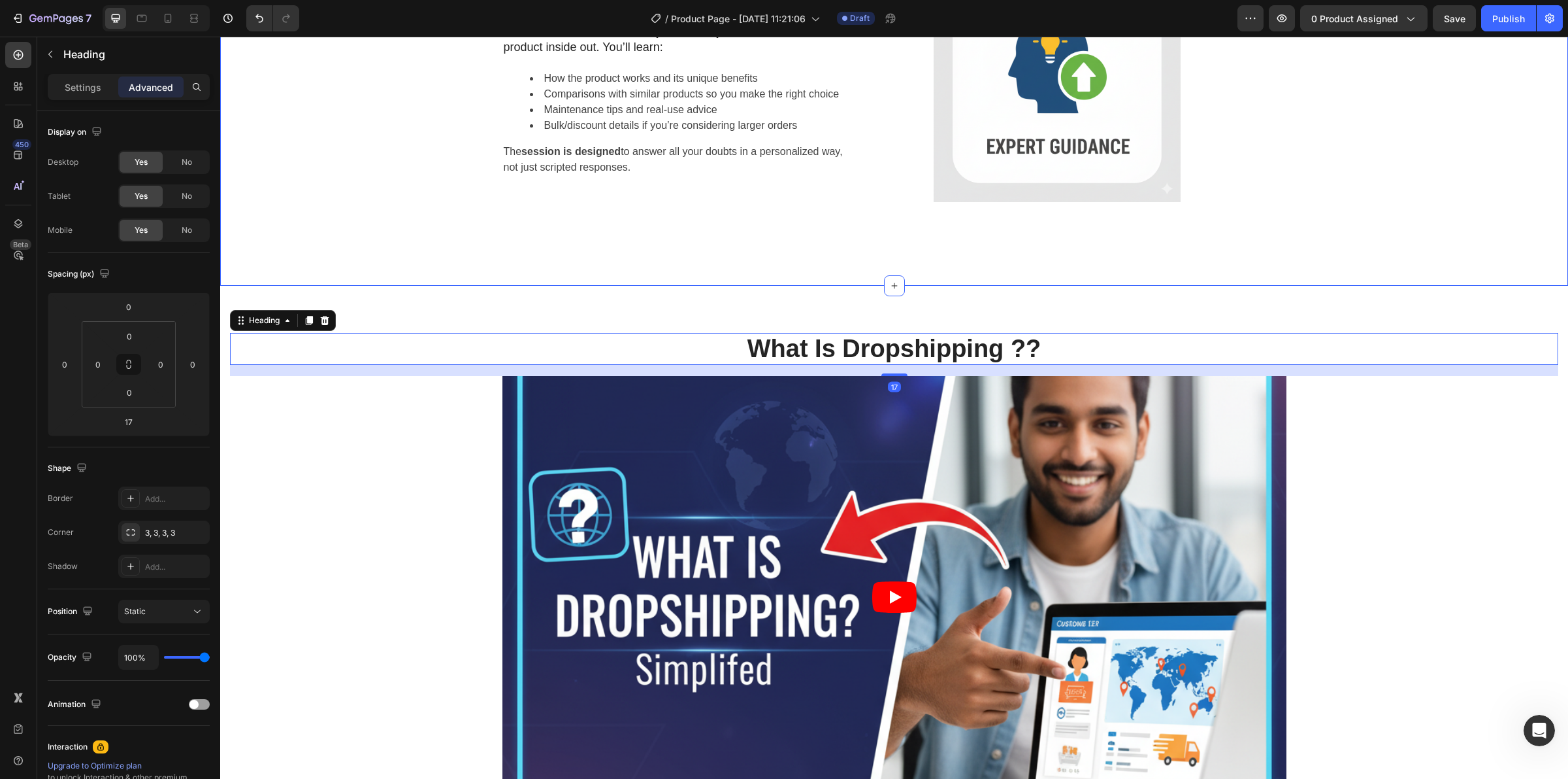
click at [923, 417] on div "What Is Dropshipping ?? Heading 17 Video Row Section 5" at bounding box center [893, 594] width 1348 height 616
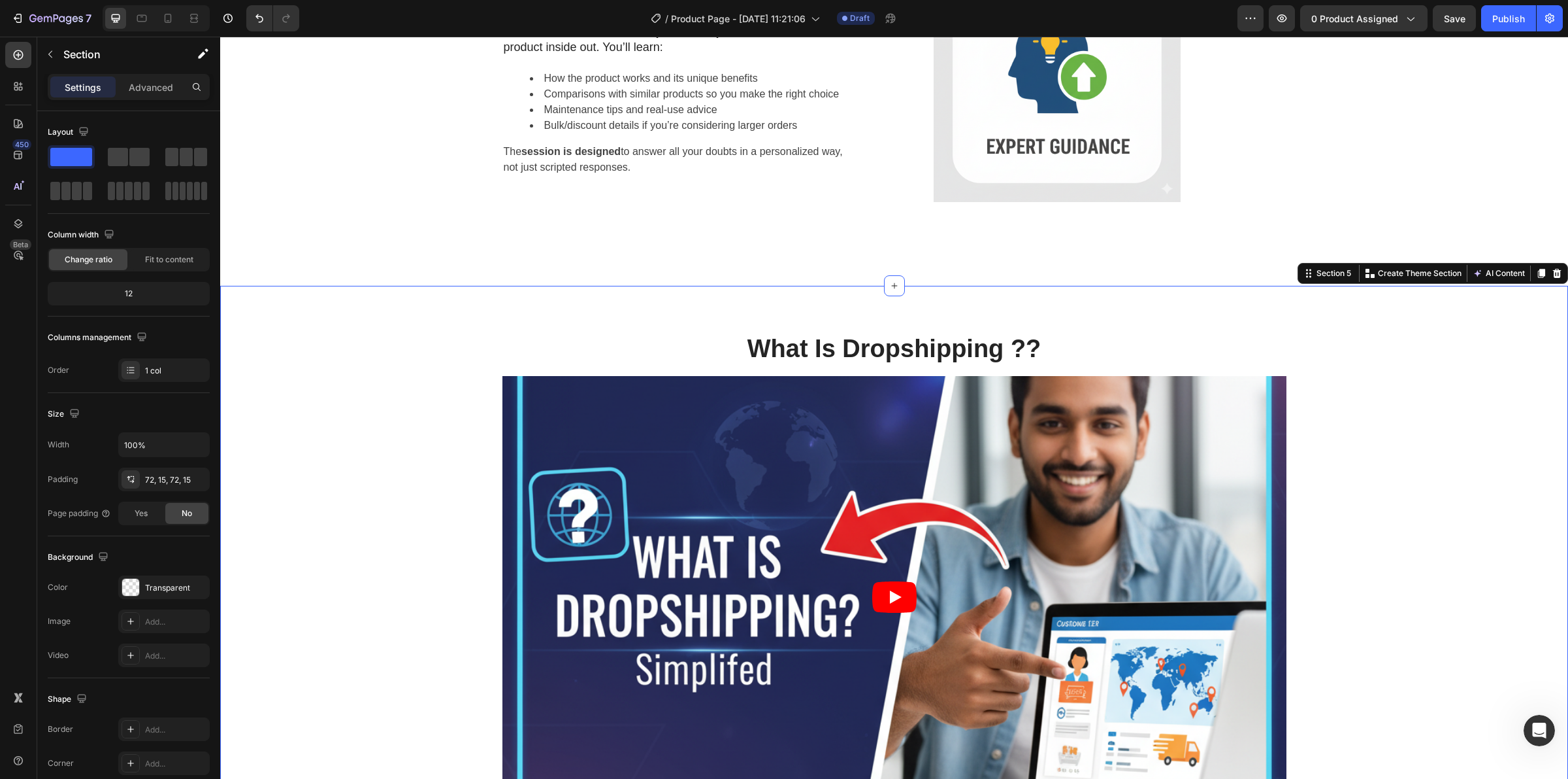
click at [906, 429] on div "What Is Dropshipping ?? Heading Video Row Section 5 Create Theme Section AI Con…" at bounding box center [893, 594] width 1348 height 616
click at [46, 61] on button "button" at bounding box center [51, 54] width 21 height 21
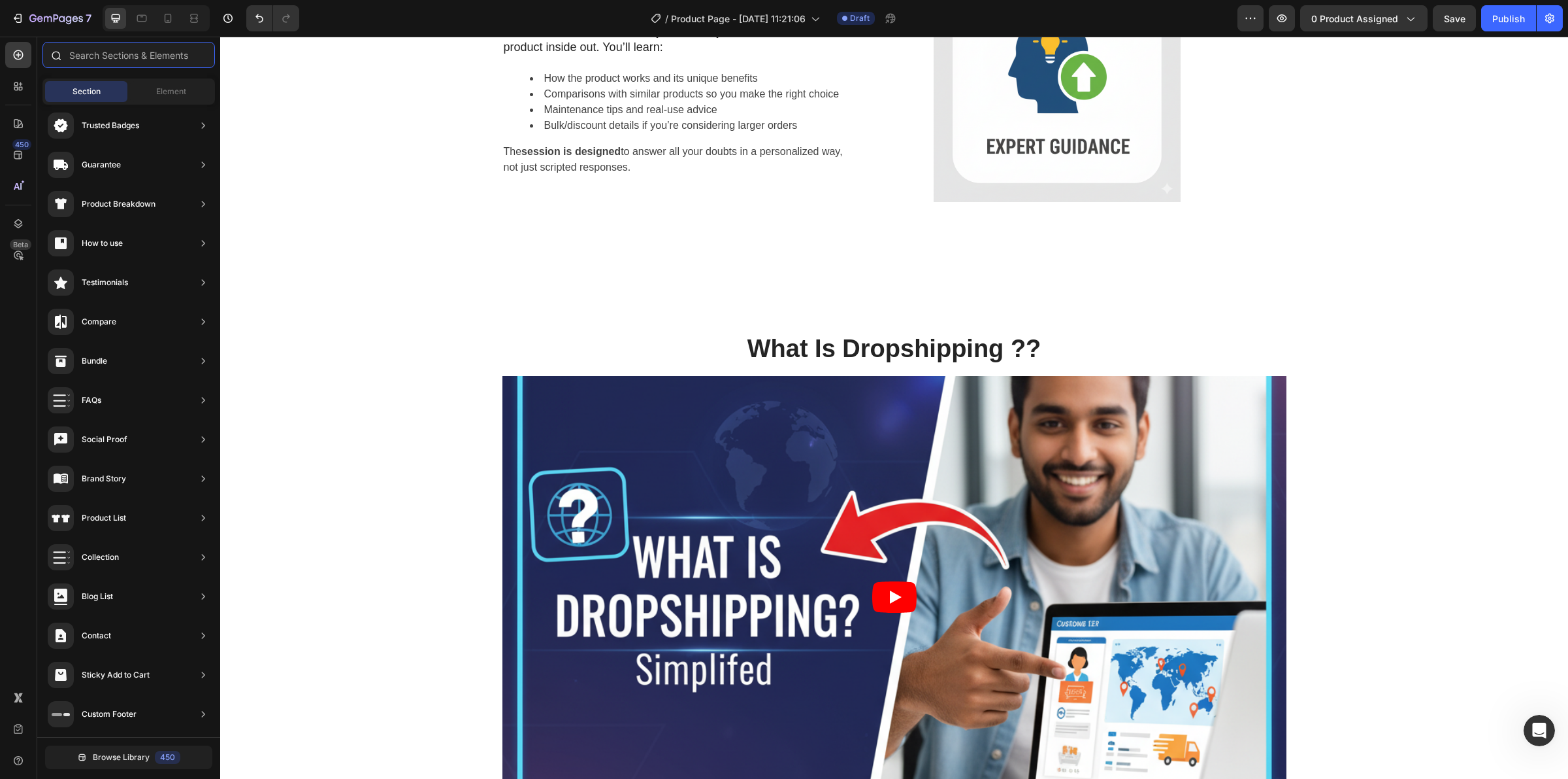
click at [121, 53] on input "text" at bounding box center [128, 54] width 173 height 26
click at [173, 101] on div "Element" at bounding box center [171, 92] width 82 height 21
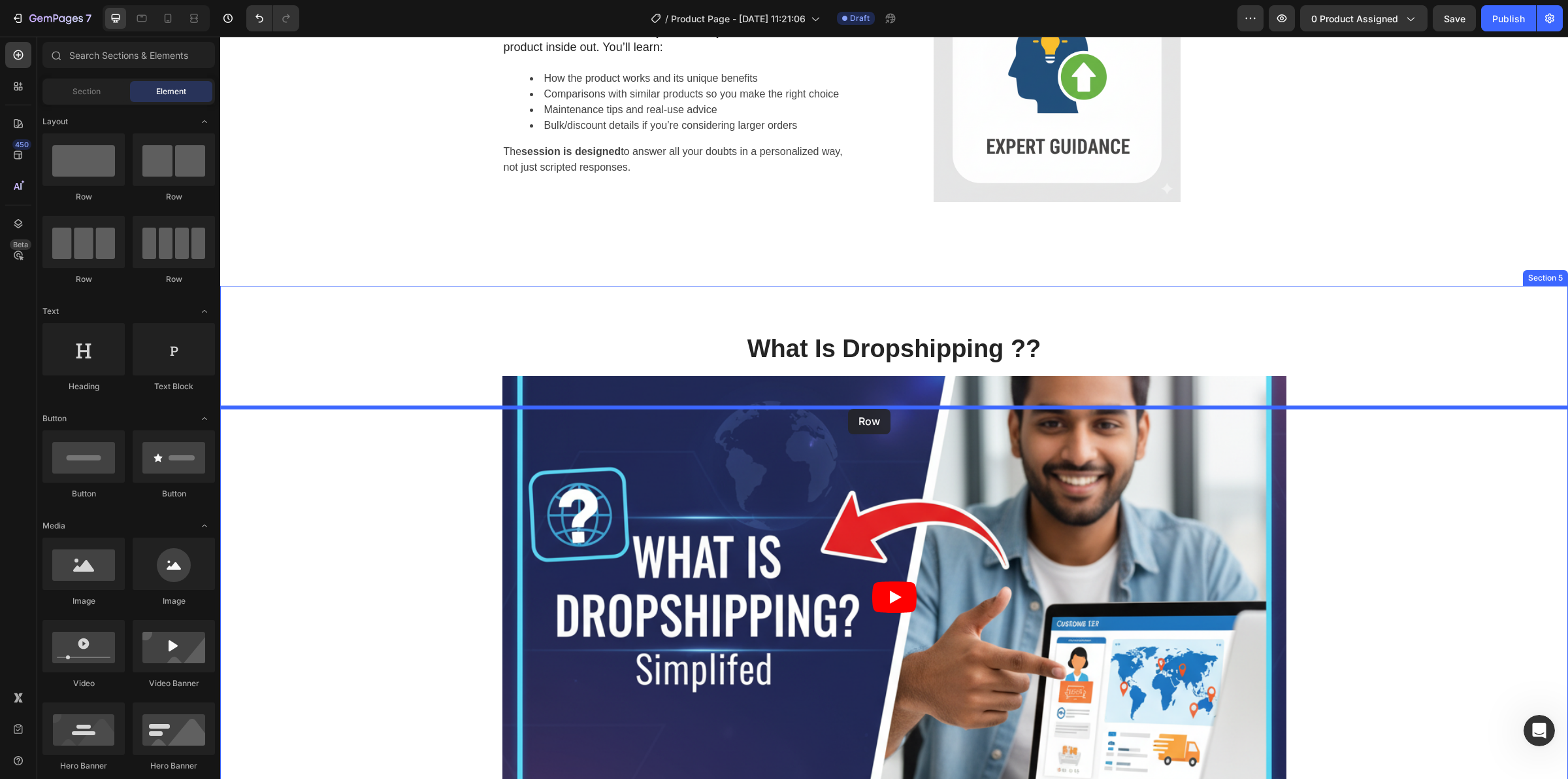
drag, startPoint x: 301, startPoint y: 188, endPoint x: 848, endPoint y: 408, distance: 589.6
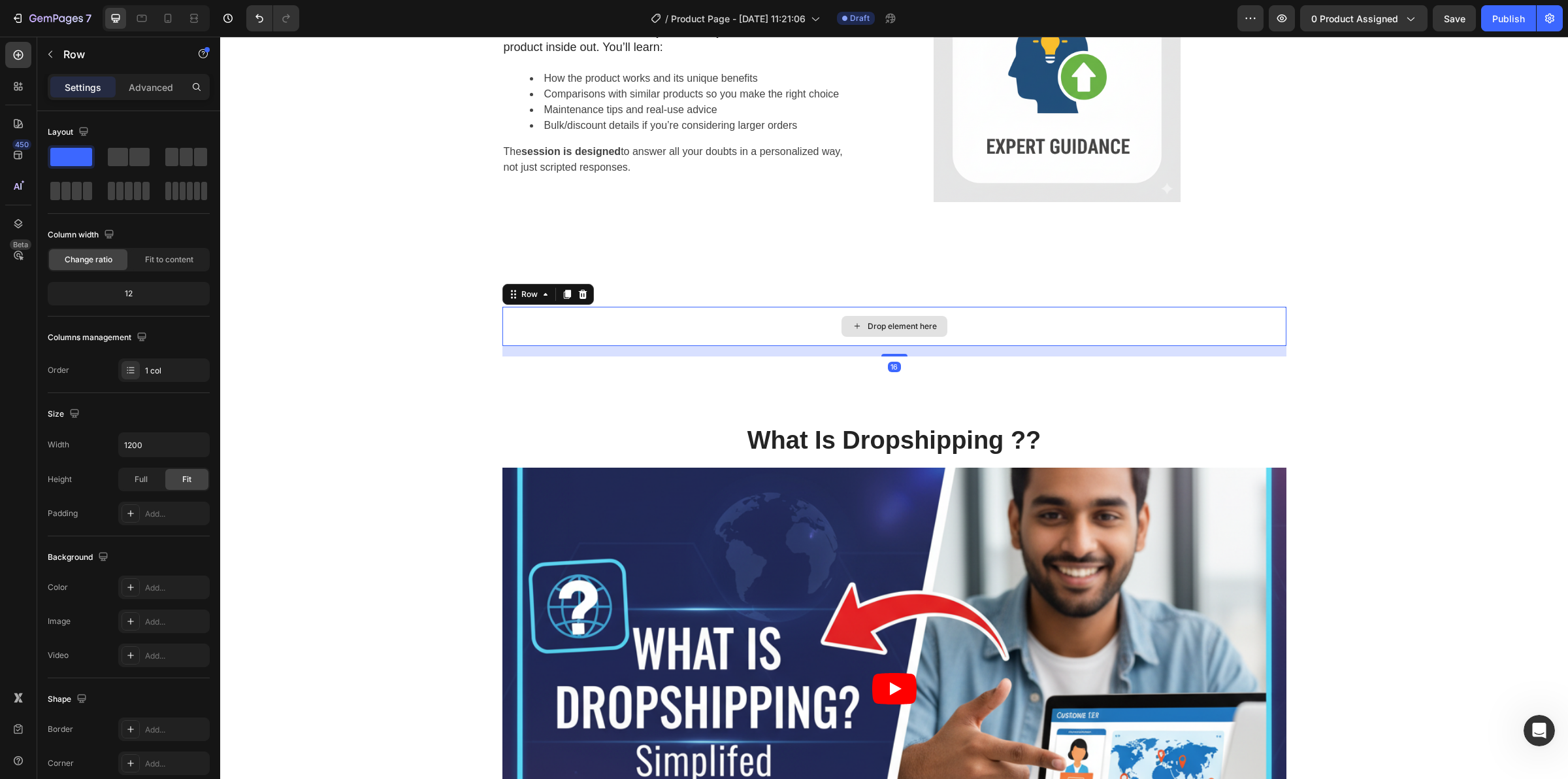
click at [579, 346] on div "Drop element here" at bounding box center [894, 326] width 784 height 39
click at [435, 357] on div "Drop element here Row 16" at bounding box center [893, 332] width 1348 height 50
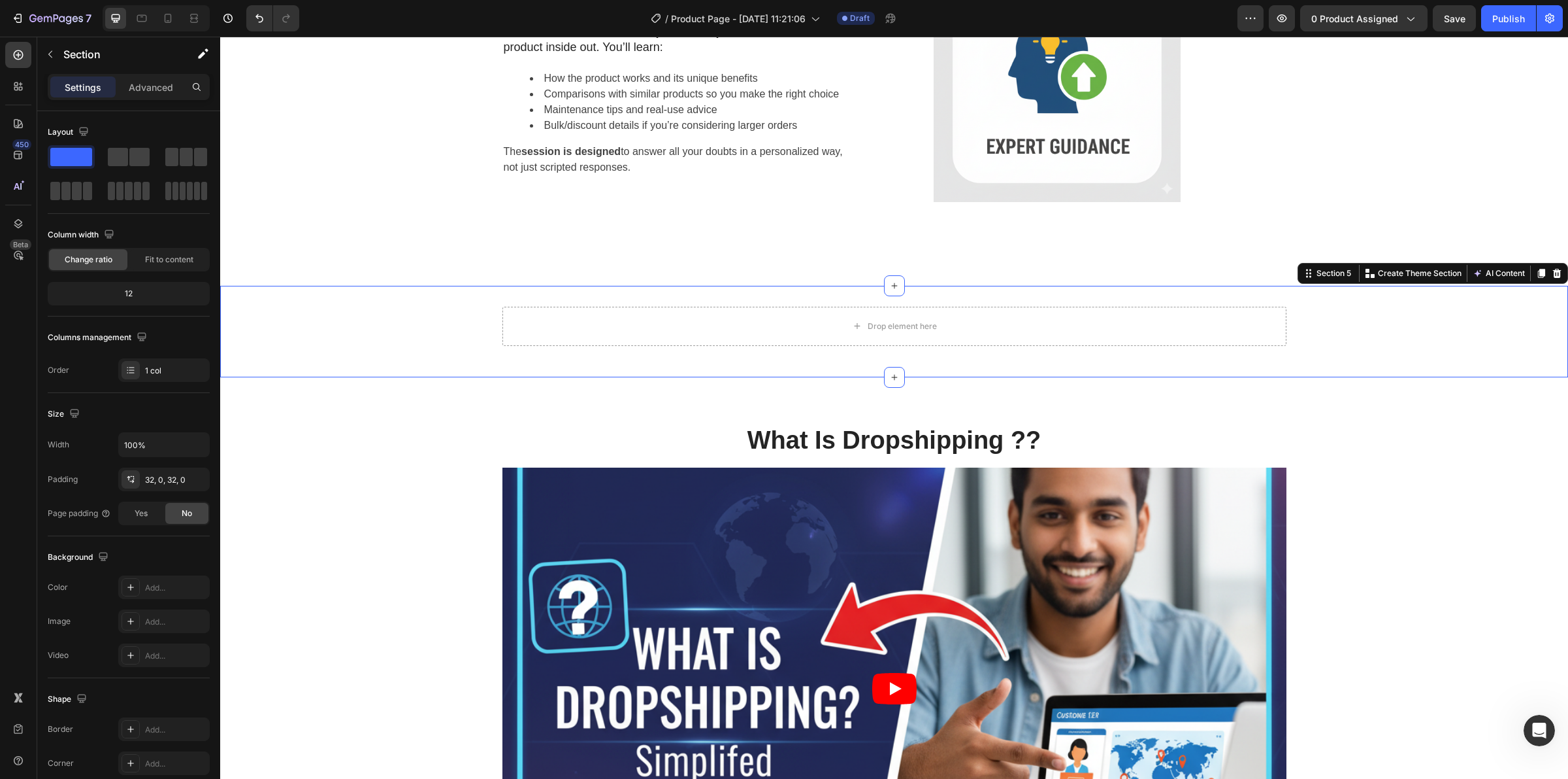
click at [563, 346] on div "Drop element here" at bounding box center [894, 326] width 784 height 39
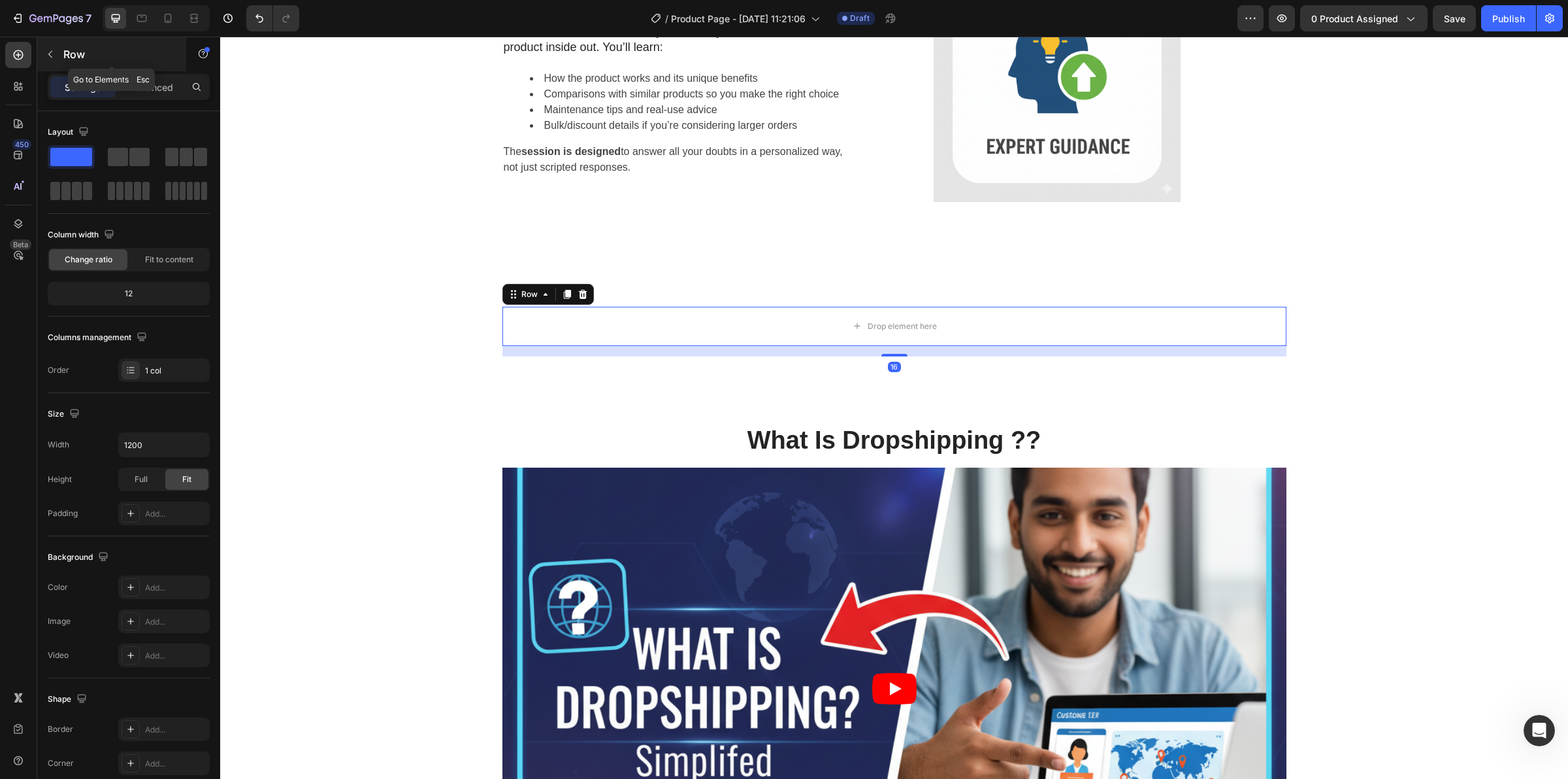
click at [51, 46] on button "button" at bounding box center [51, 54] width 21 height 21
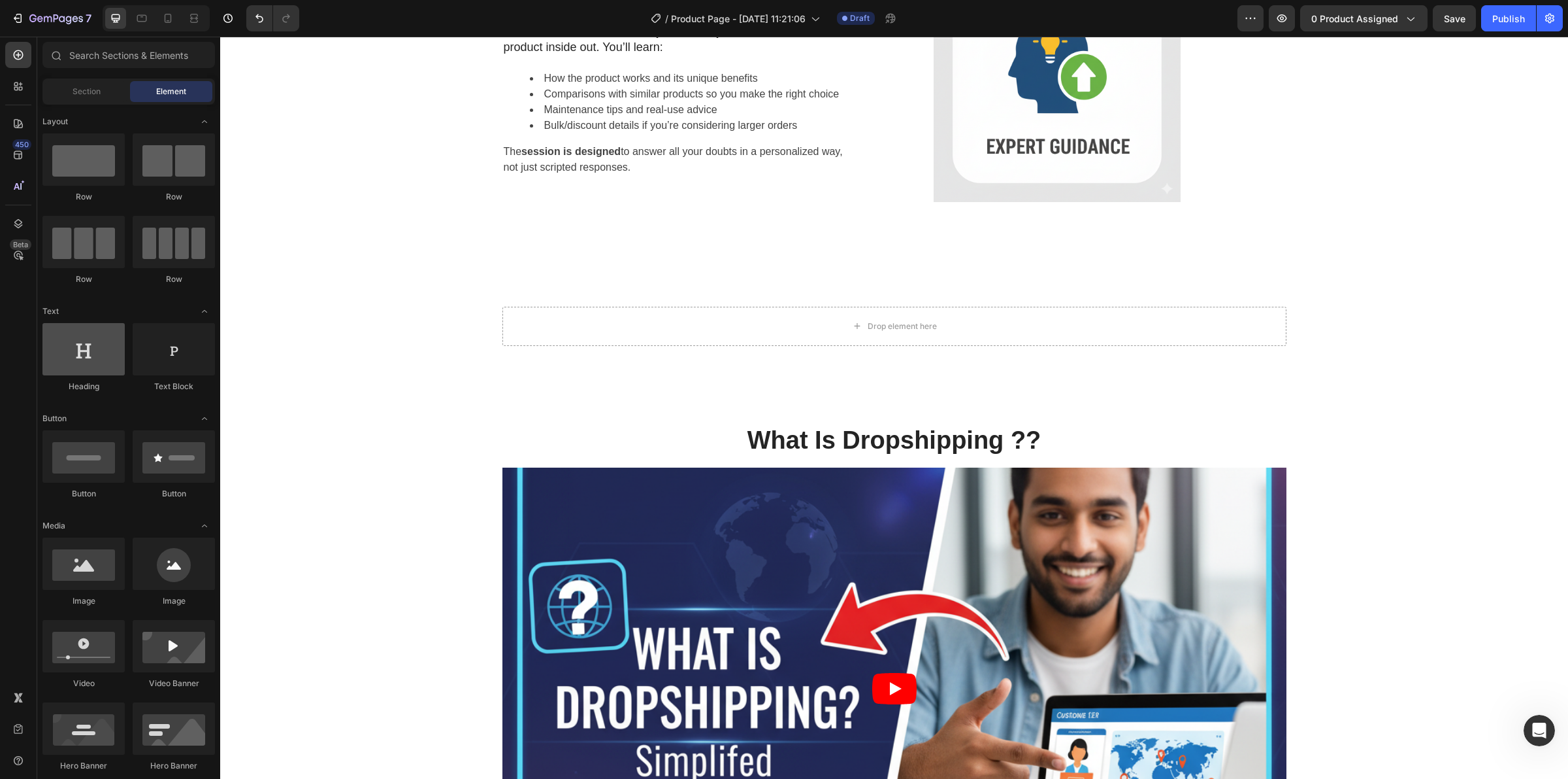
click at [110, 349] on div at bounding box center [83, 349] width 82 height 53
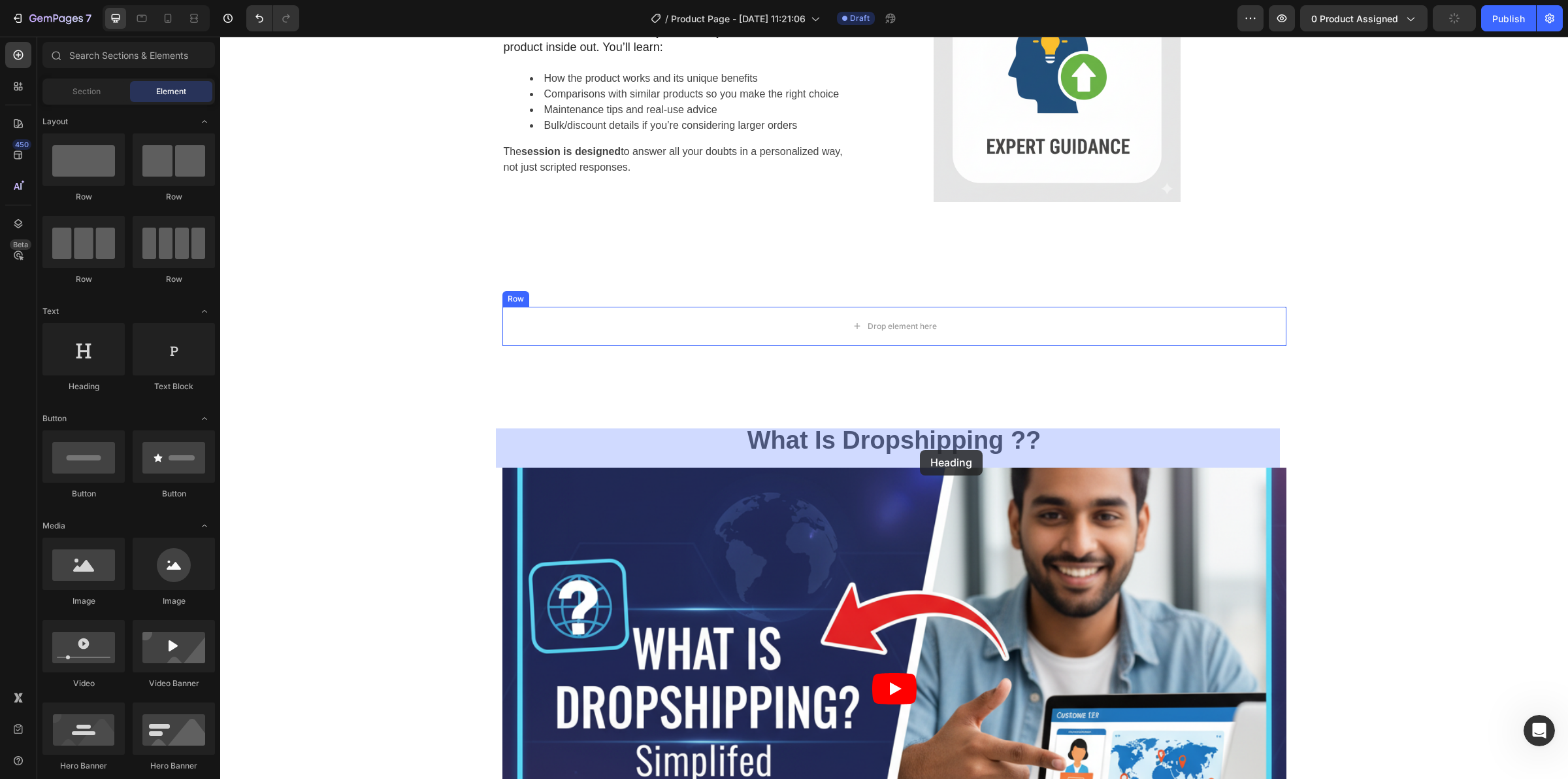
drag, startPoint x: 303, startPoint y: 387, endPoint x: 822, endPoint y: 437, distance: 521.4
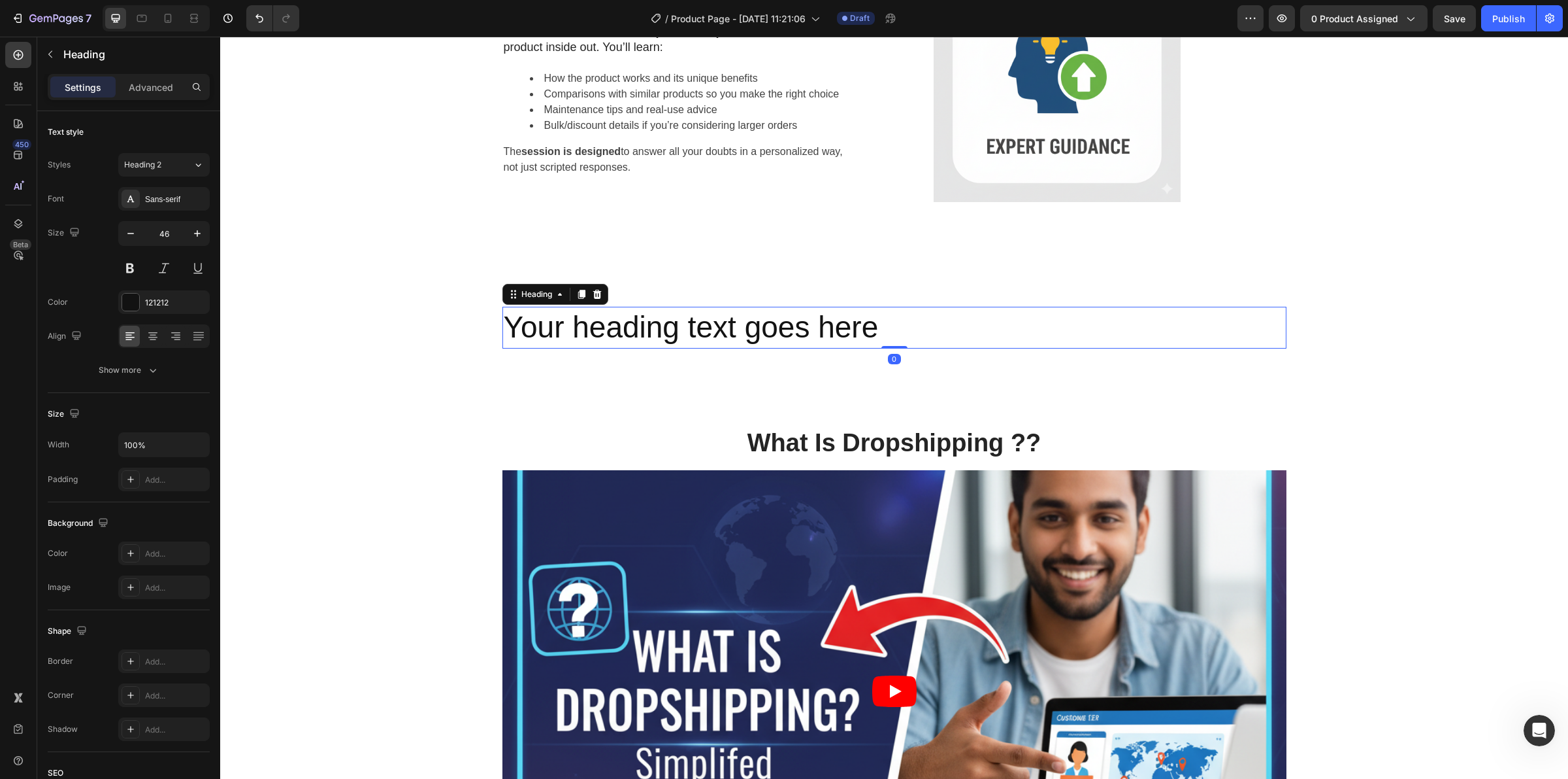
click at [891, 349] on h2 "Your heading text goes here" at bounding box center [894, 328] width 784 height 42
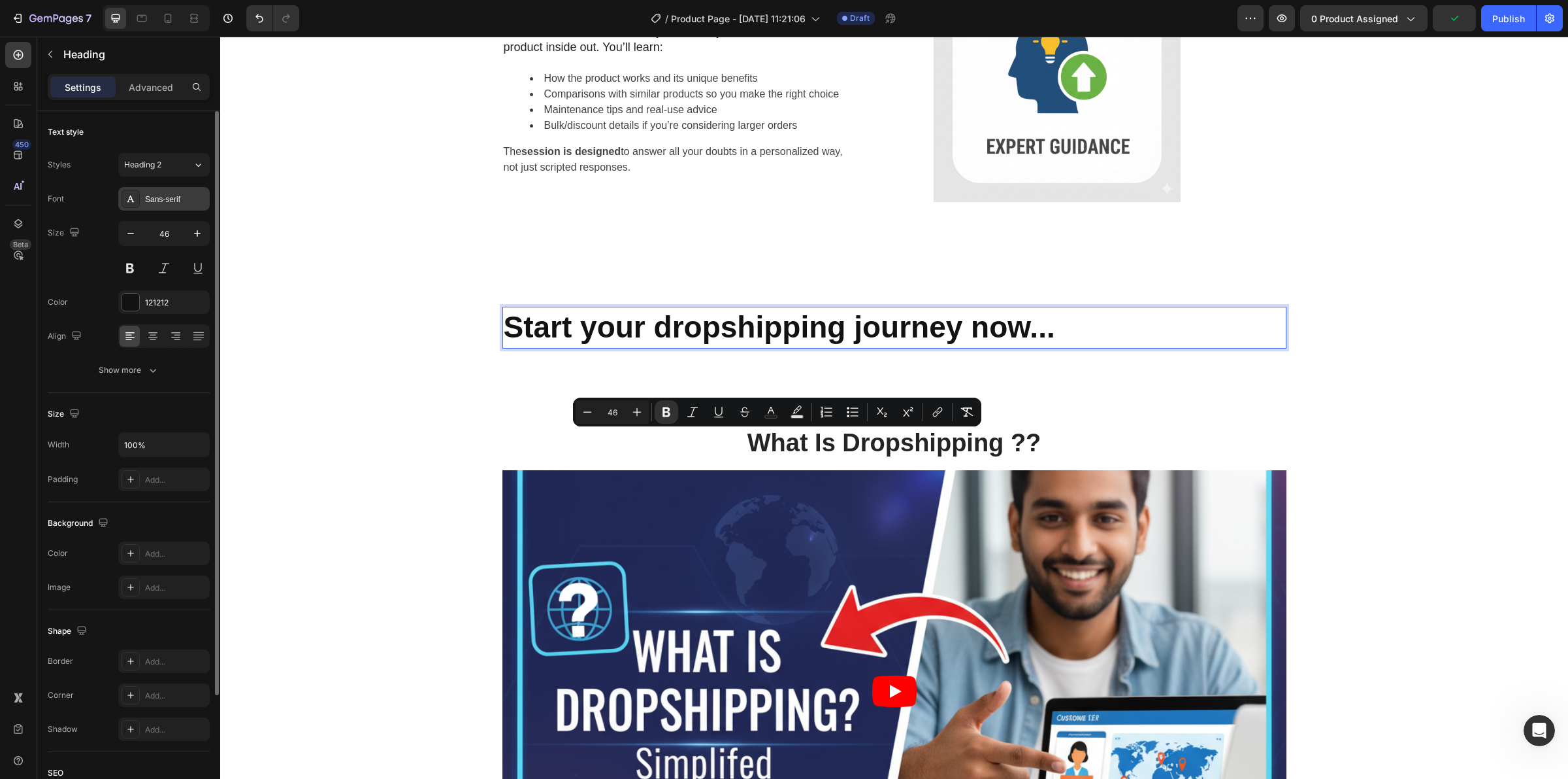
click at [142, 198] on div "Sans-serif" at bounding box center [164, 199] width 92 height 24
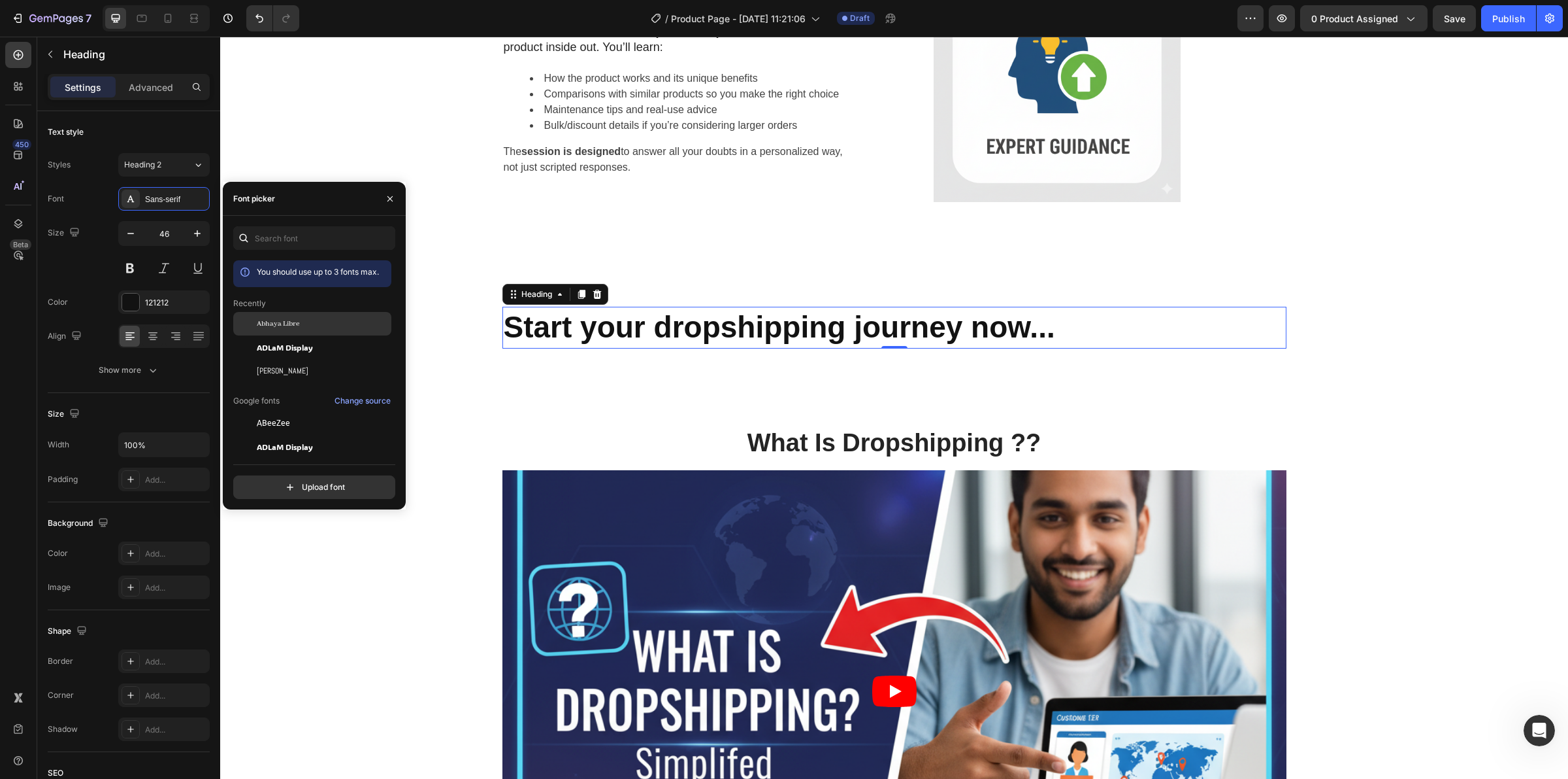
click at [292, 324] on span "Abhaya Libre" at bounding box center [278, 323] width 42 height 11
click at [321, 272] on span "You should use up to 3 fonts max." at bounding box center [318, 271] width 122 height 10
click at [389, 200] on icon "button" at bounding box center [390, 198] width 5 height 5
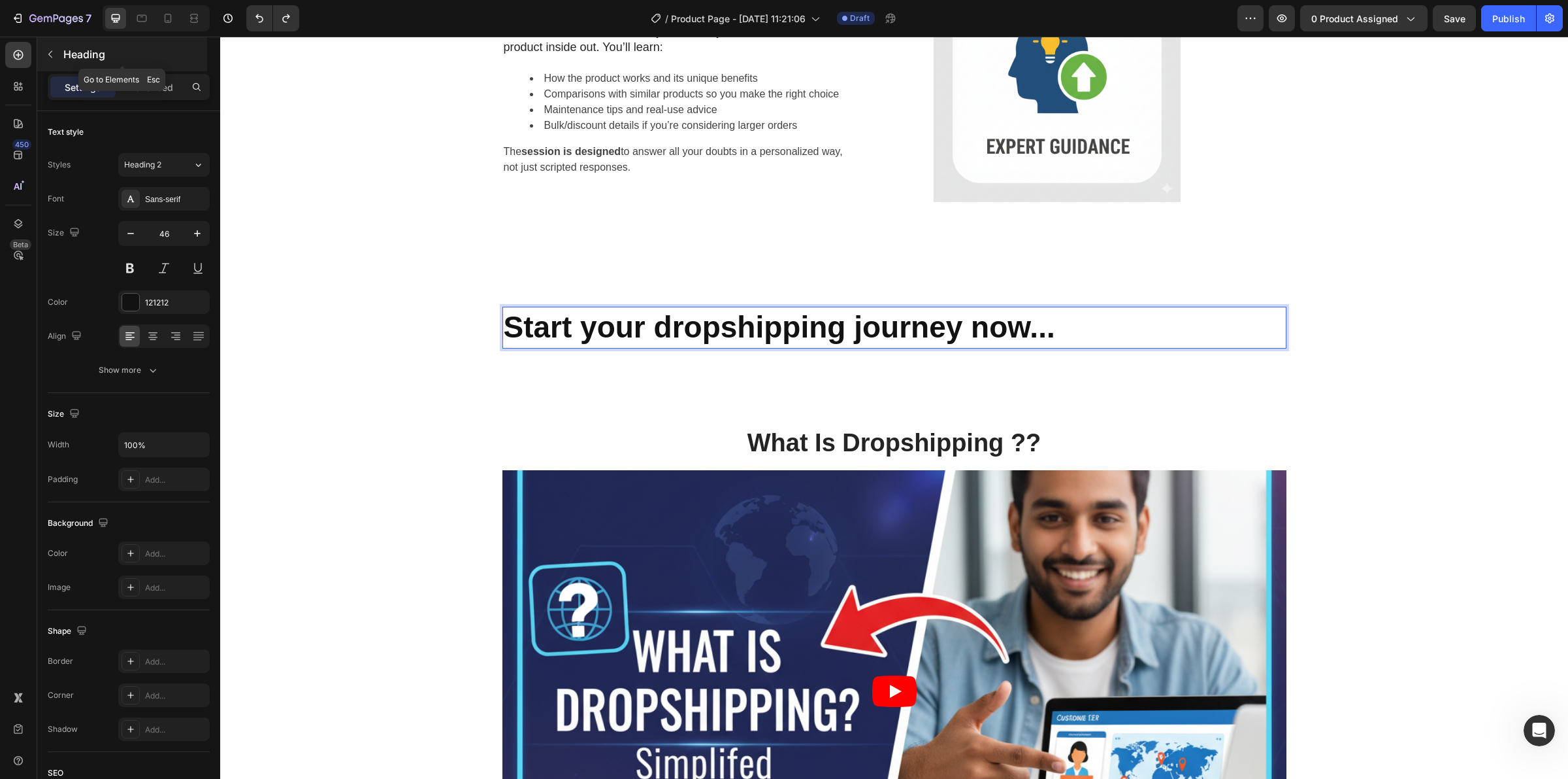
click at [51, 57] on icon "button" at bounding box center [50, 54] width 11 height 11
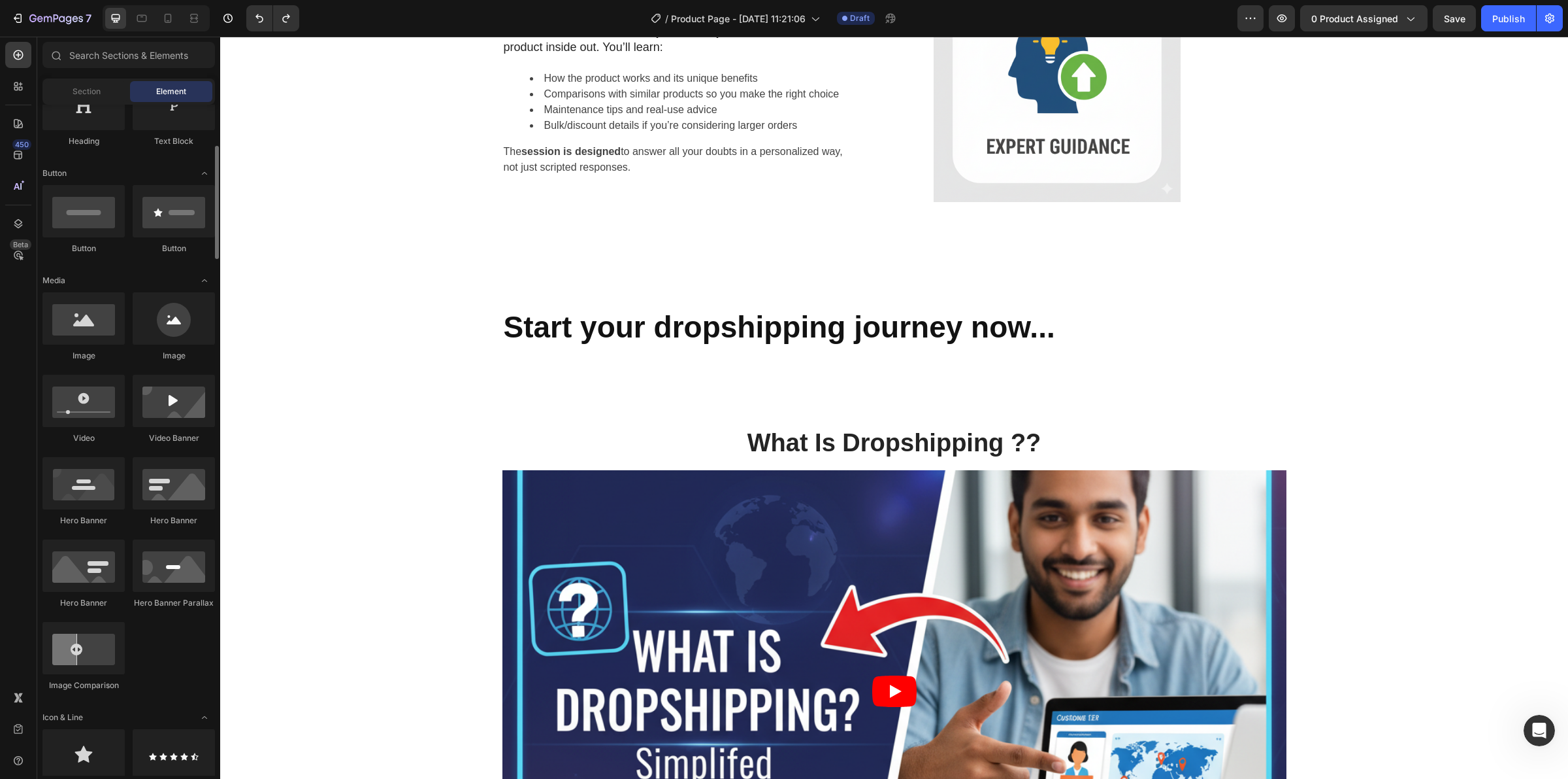
scroll to position [245, 0]
click at [125, 57] on input "text" at bounding box center [128, 54] width 173 height 26
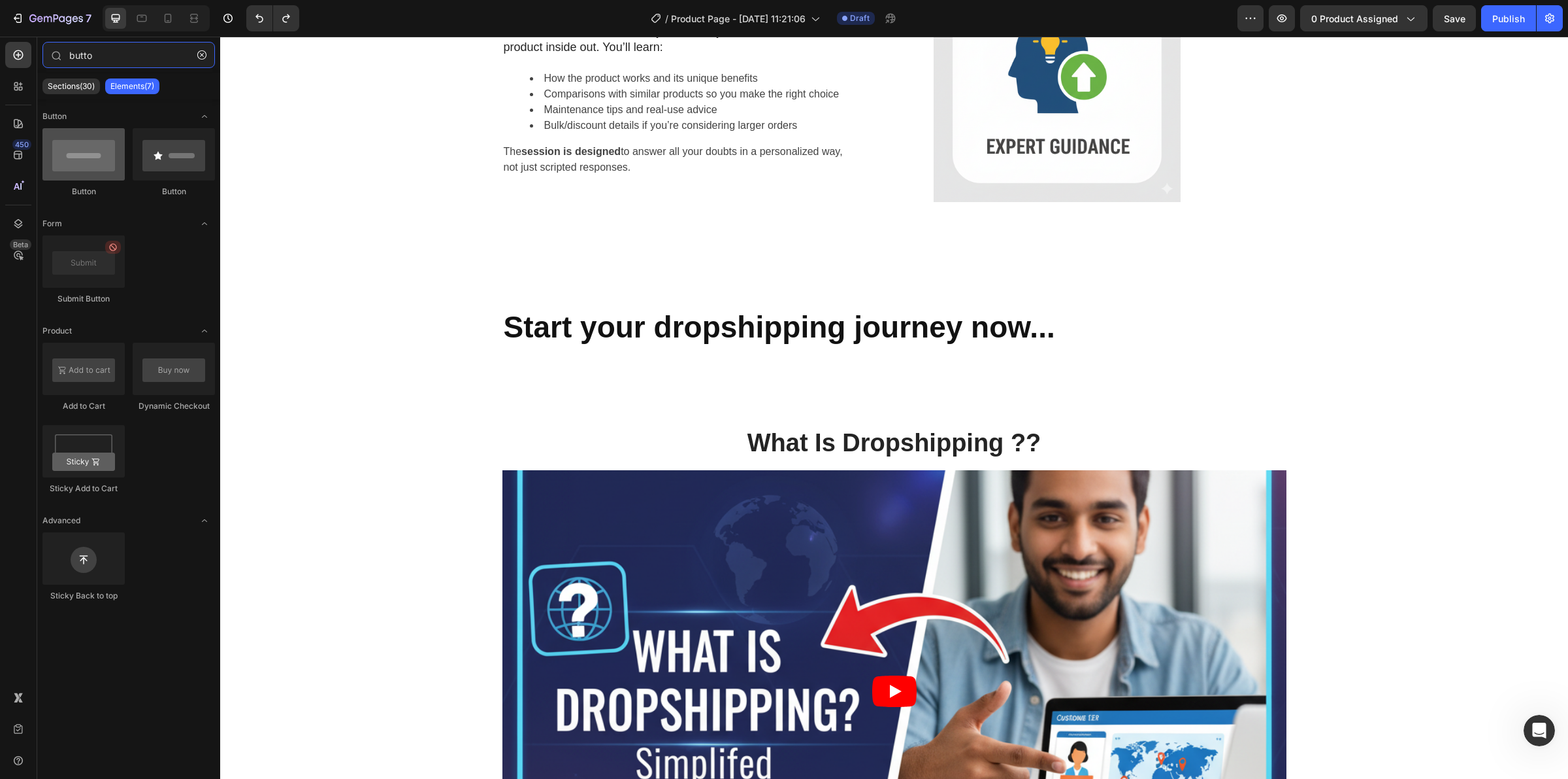
type input "butto"
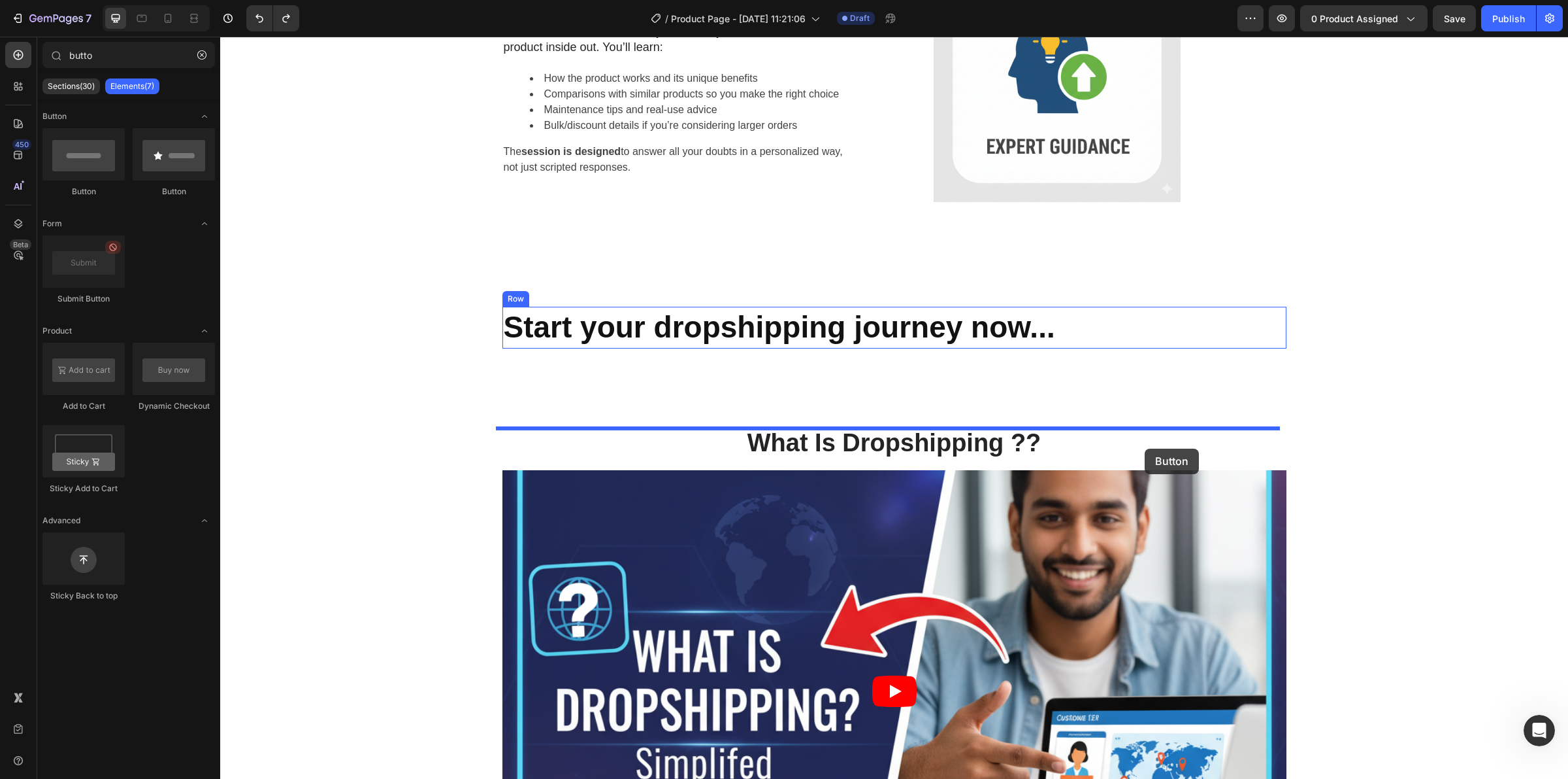
drag, startPoint x: 320, startPoint y: 198, endPoint x: 1145, endPoint y: 448, distance: 862.0
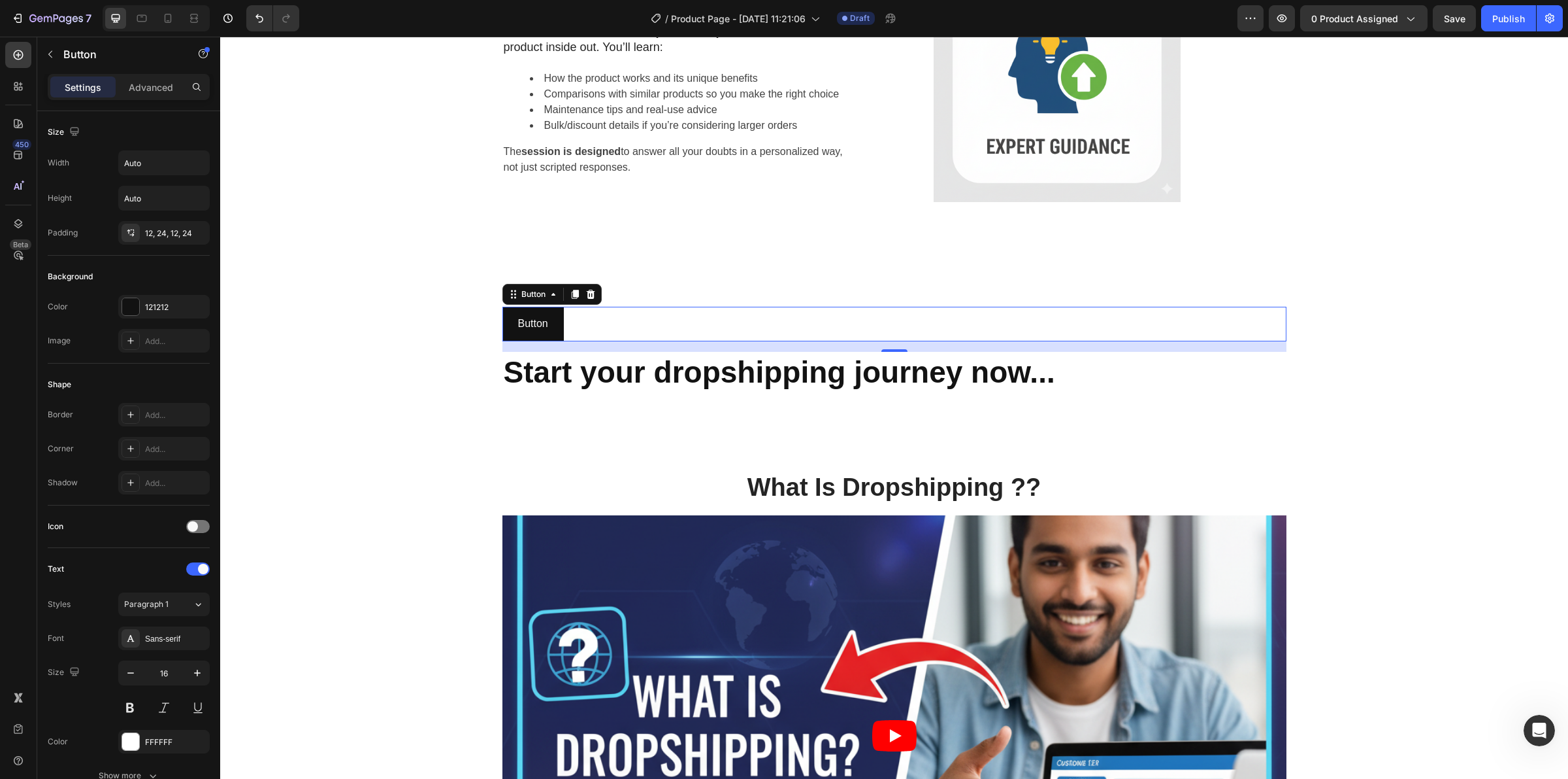
click at [708, 341] on div "Button Button 16" at bounding box center [894, 324] width 784 height 34
click at [576, 341] on div "Button Button 16" at bounding box center [894, 324] width 784 height 34
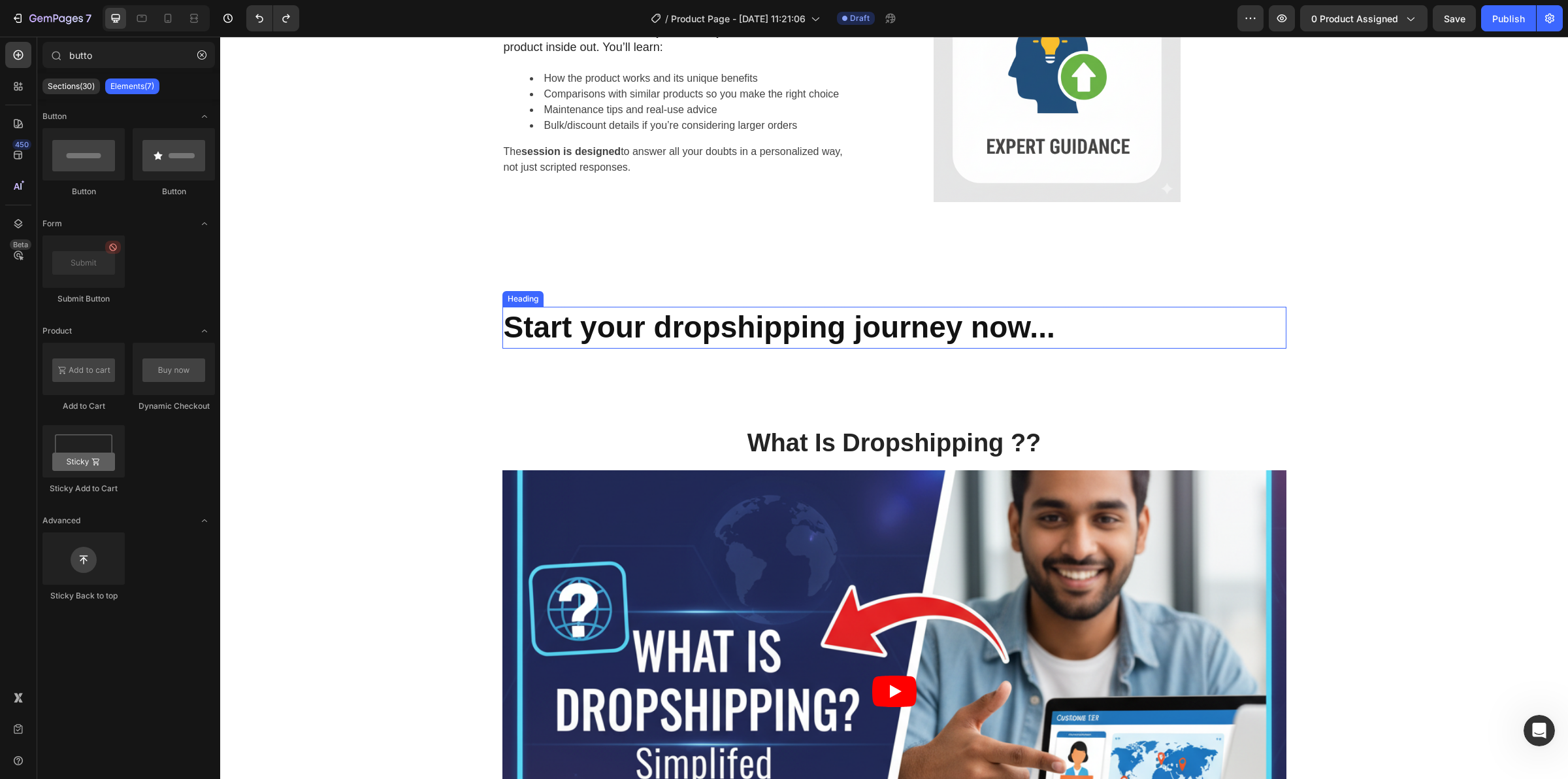
click at [1004, 344] on strong "Start your dropshipping journey now..." at bounding box center [779, 327] width 551 height 34
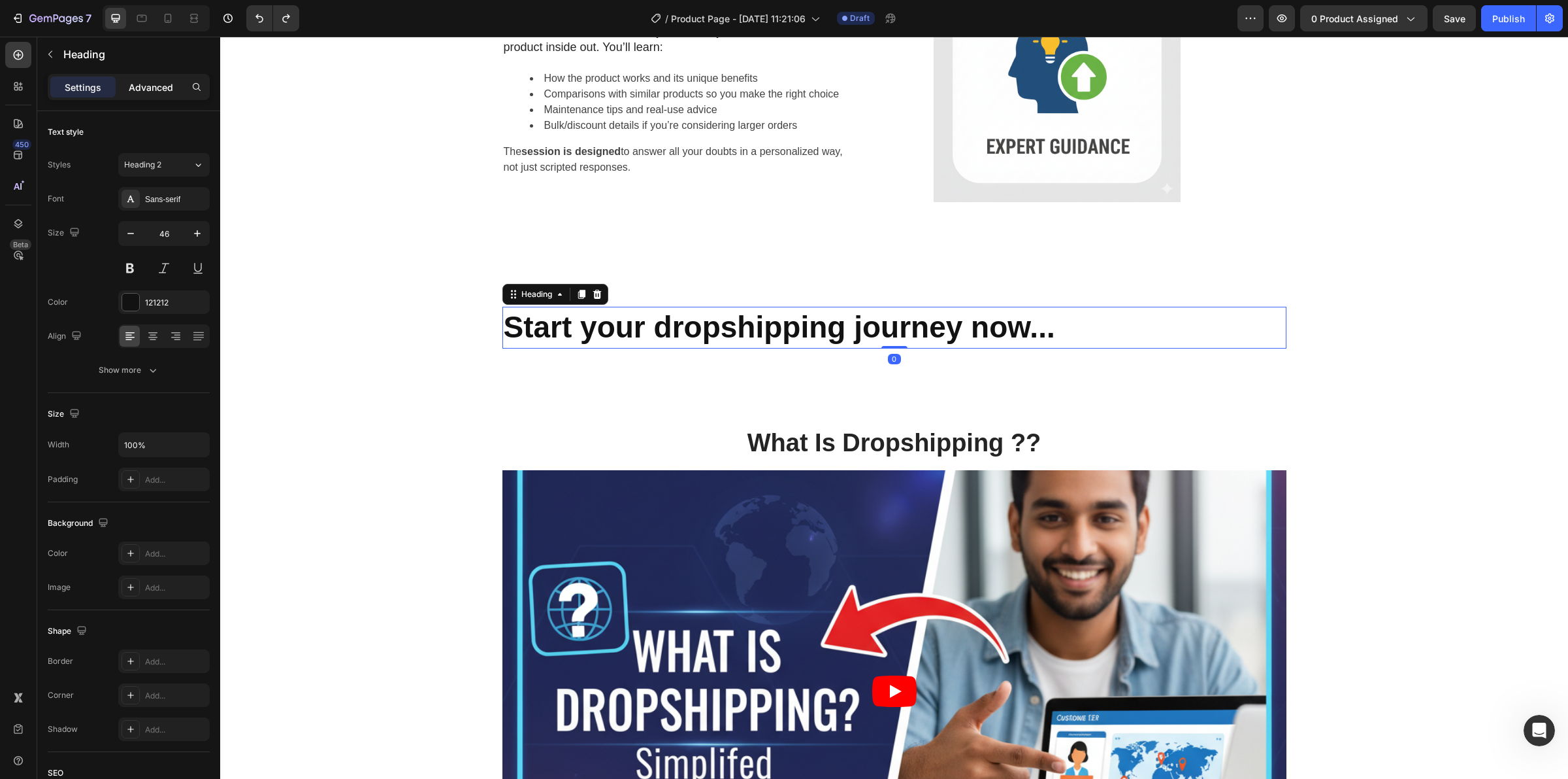
click at [156, 90] on p "Advanced" at bounding box center [151, 87] width 45 height 13
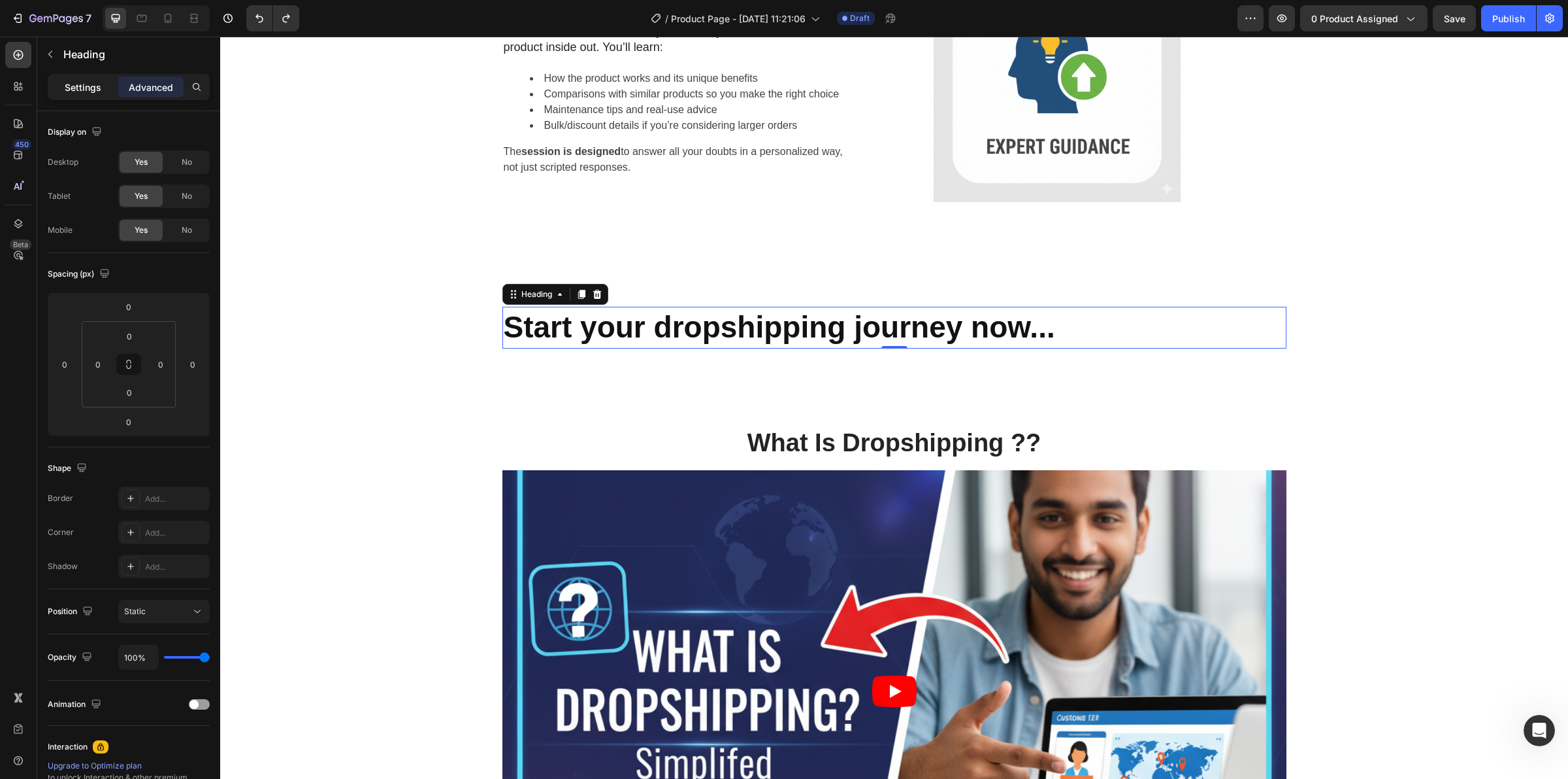
click at [80, 93] on p "Settings" at bounding box center [83, 87] width 36 height 13
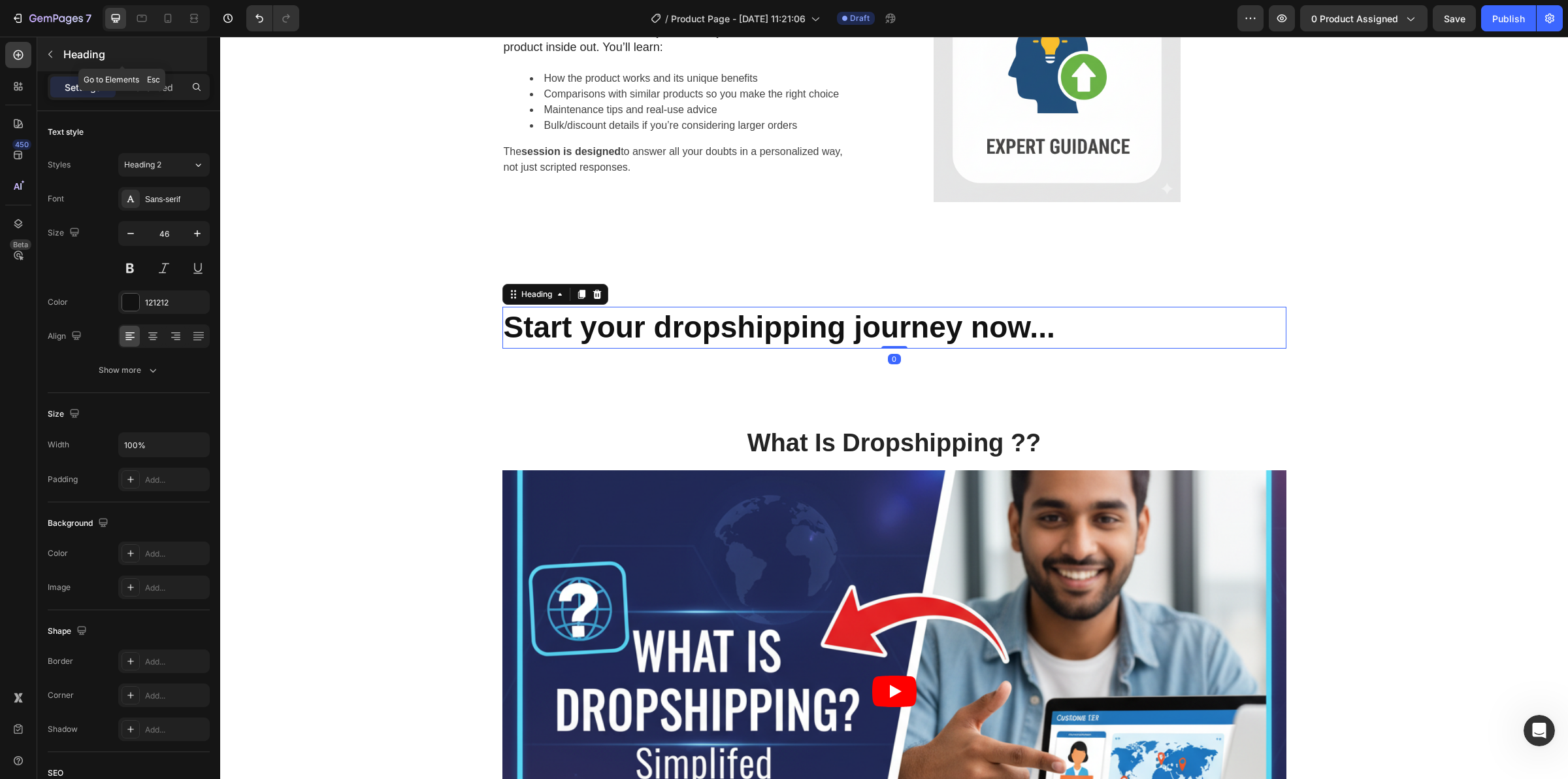
click at [48, 47] on button "button" at bounding box center [51, 54] width 21 height 21
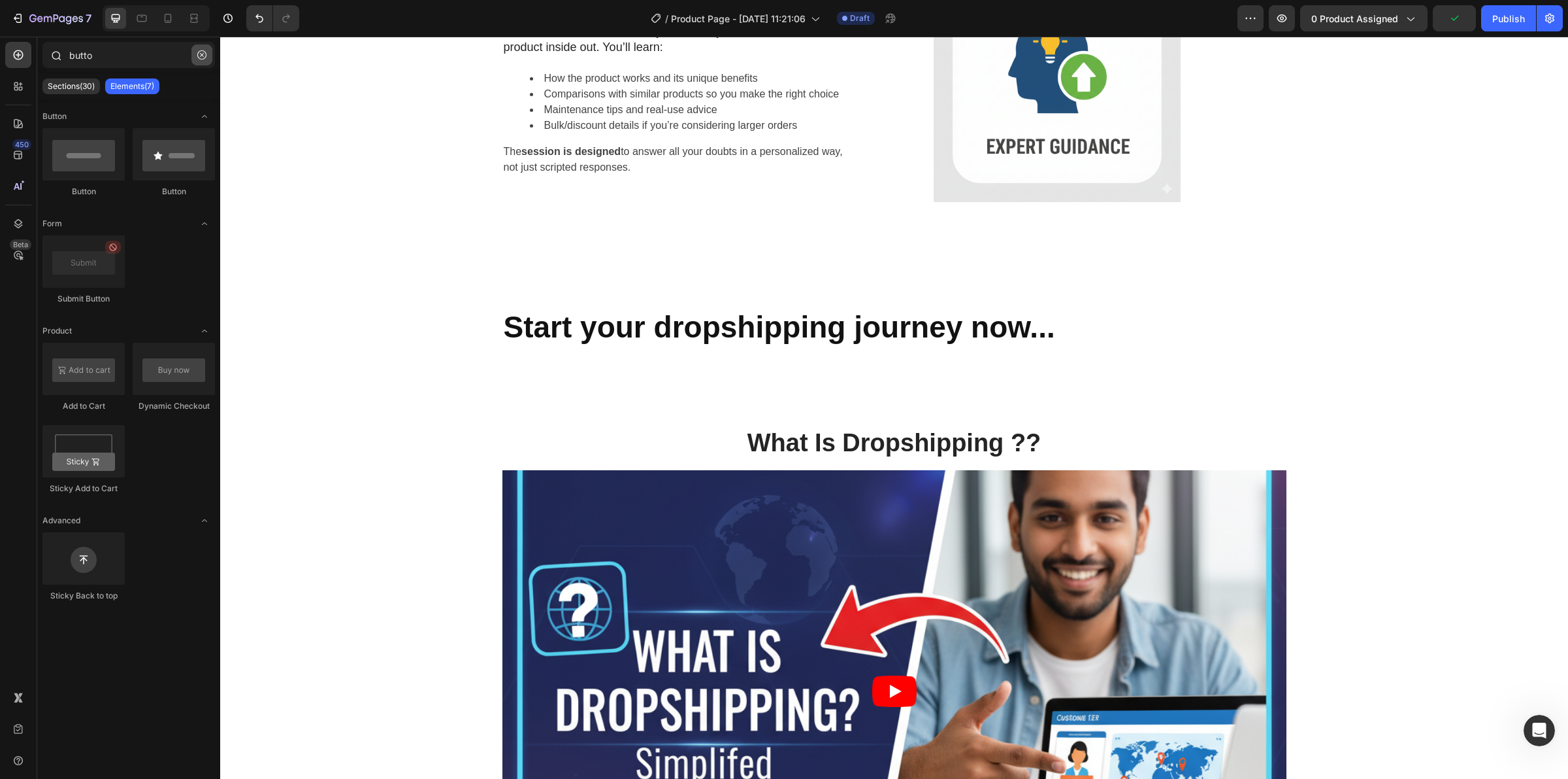
click at [198, 53] on icon "button" at bounding box center [203, 55] width 10 height 10
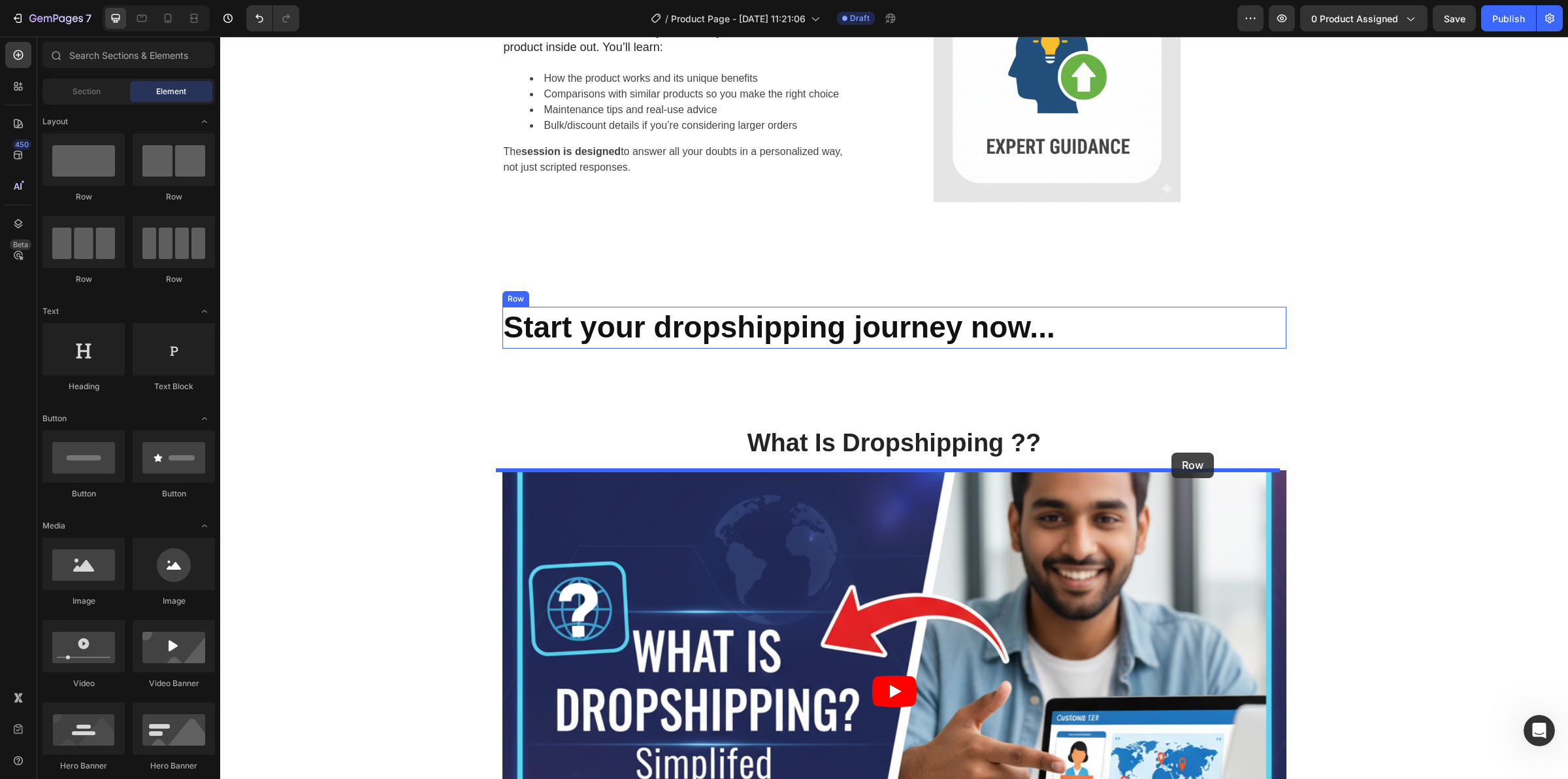
drag, startPoint x: 301, startPoint y: 184, endPoint x: 1171, endPoint y: 452, distance: 910.3
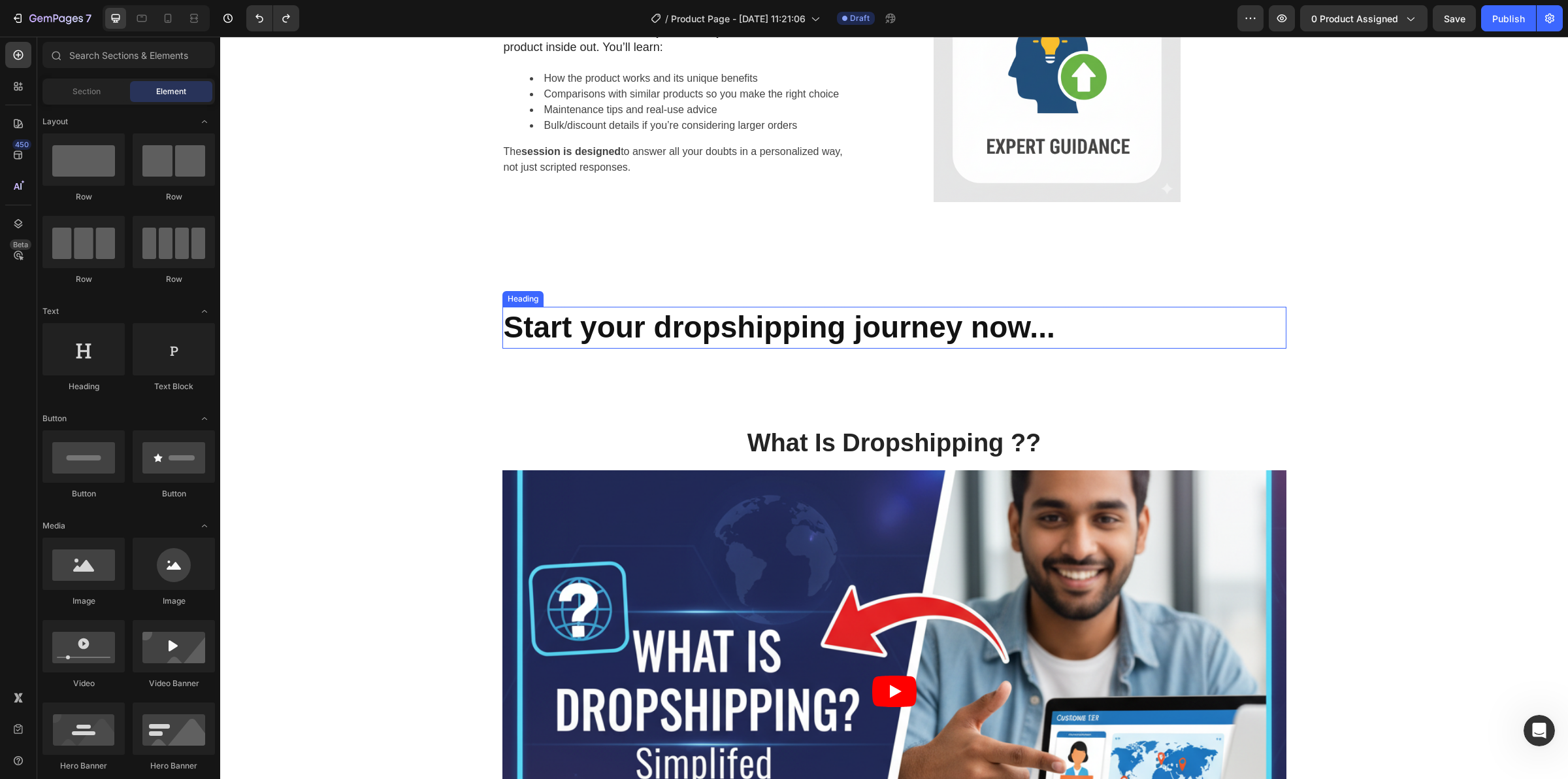
click at [1105, 347] on p "⁠⁠⁠⁠⁠⁠⁠ Start your dropshipping journey now..." at bounding box center [894, 327] width 782 height 39
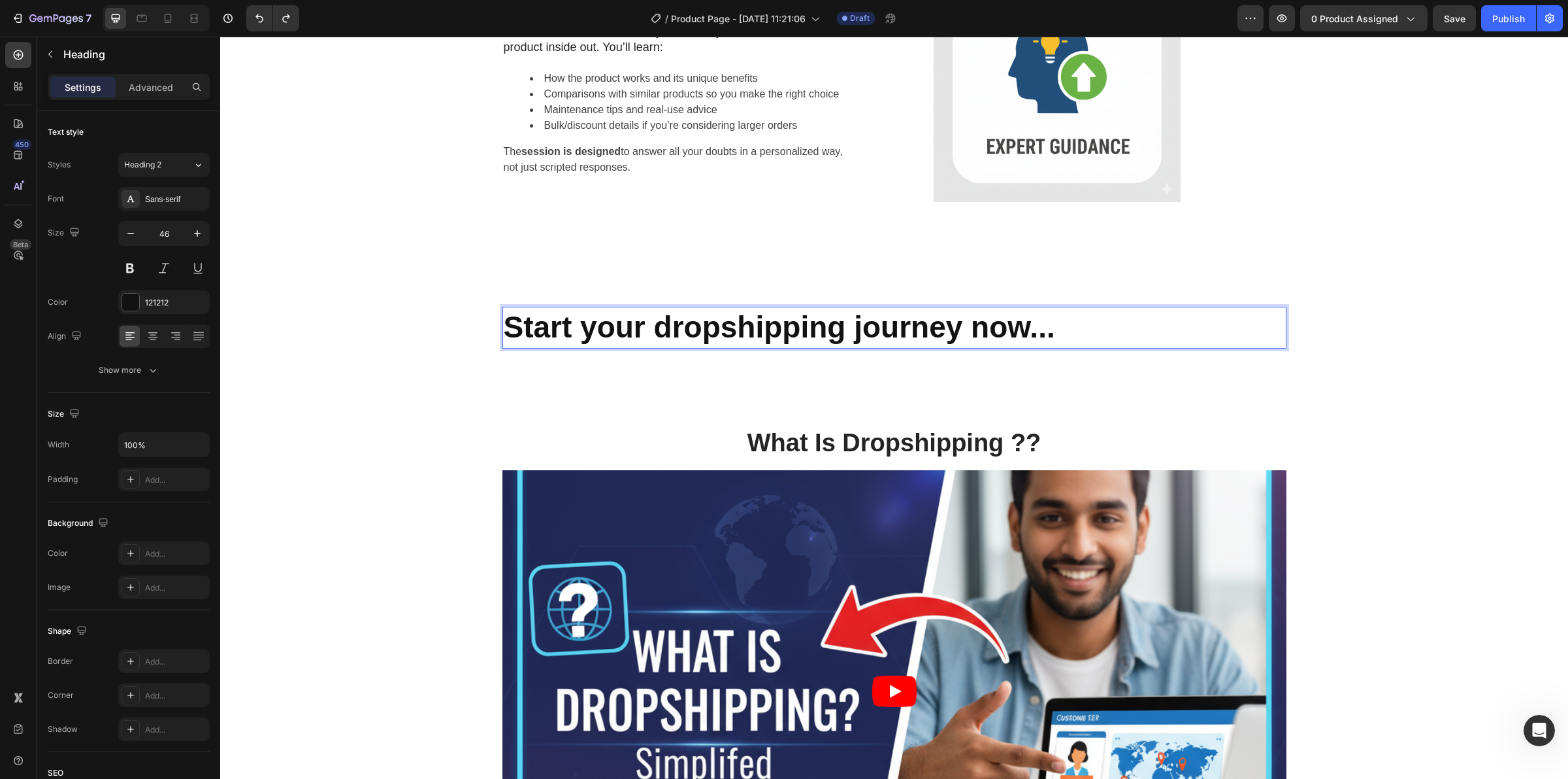
click at [1072, 347] on p "Start your dropshipping journey now..." at bounding box center [894, 327] width 782 height 39
click at [151, 87] on p "Advanced" at bounding box center [151, 87] width 45 height 13
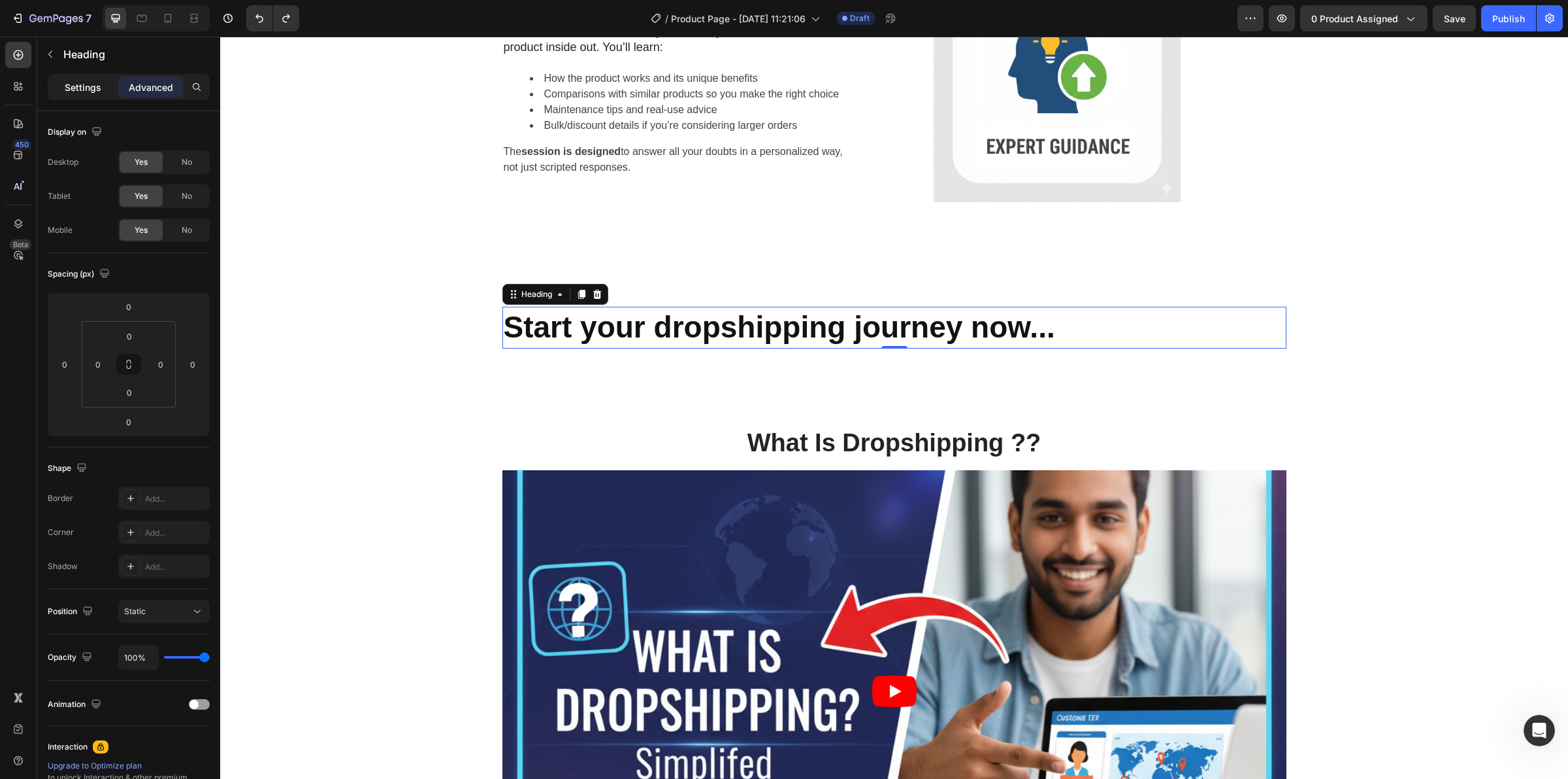
click at [69, 82] on p "Settings" at bounding box center [83, 87] width 36 height 13
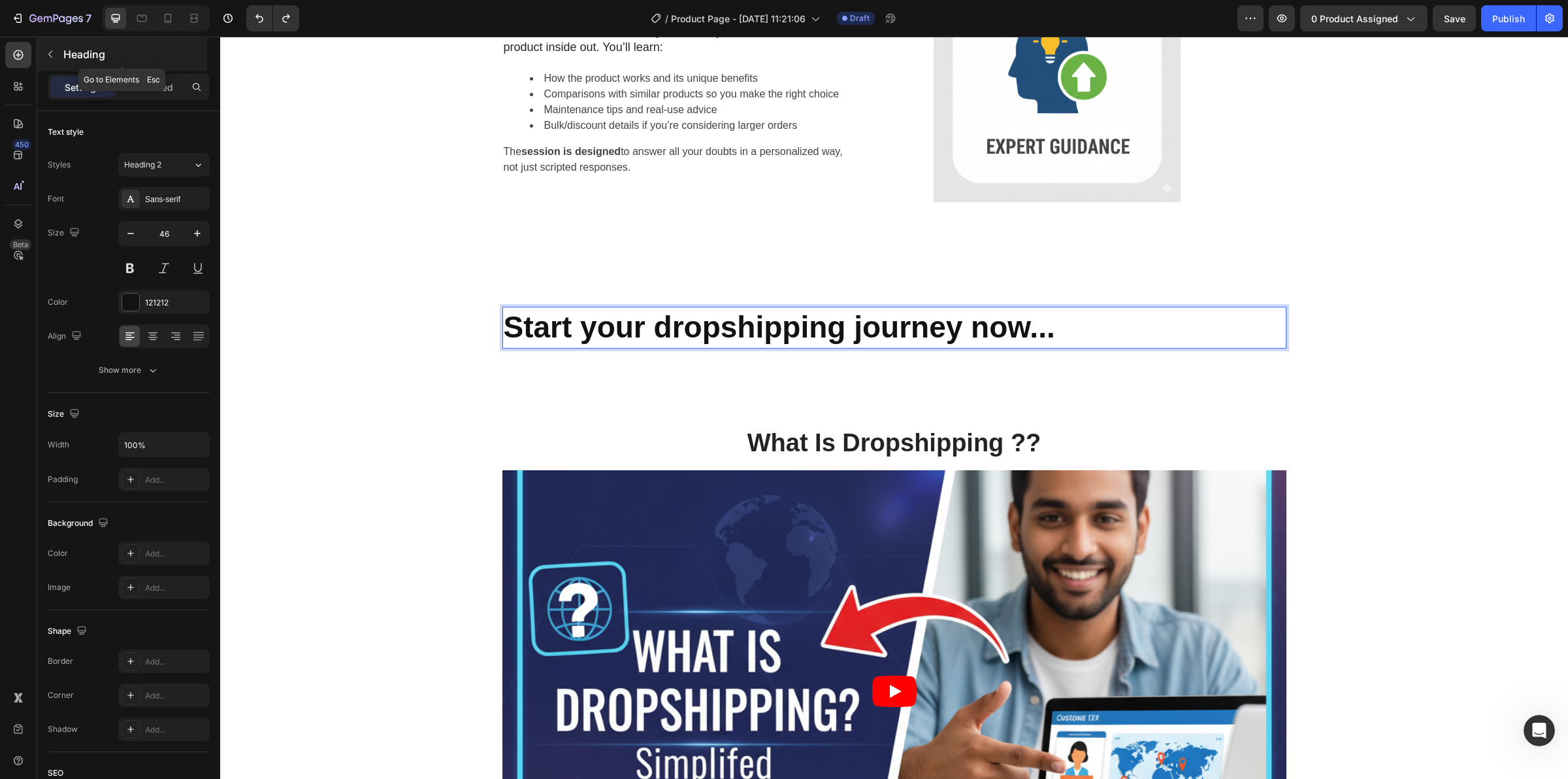
click at [54, 54] on icon "button" at bounding box center [50, 54] width 11 height 11
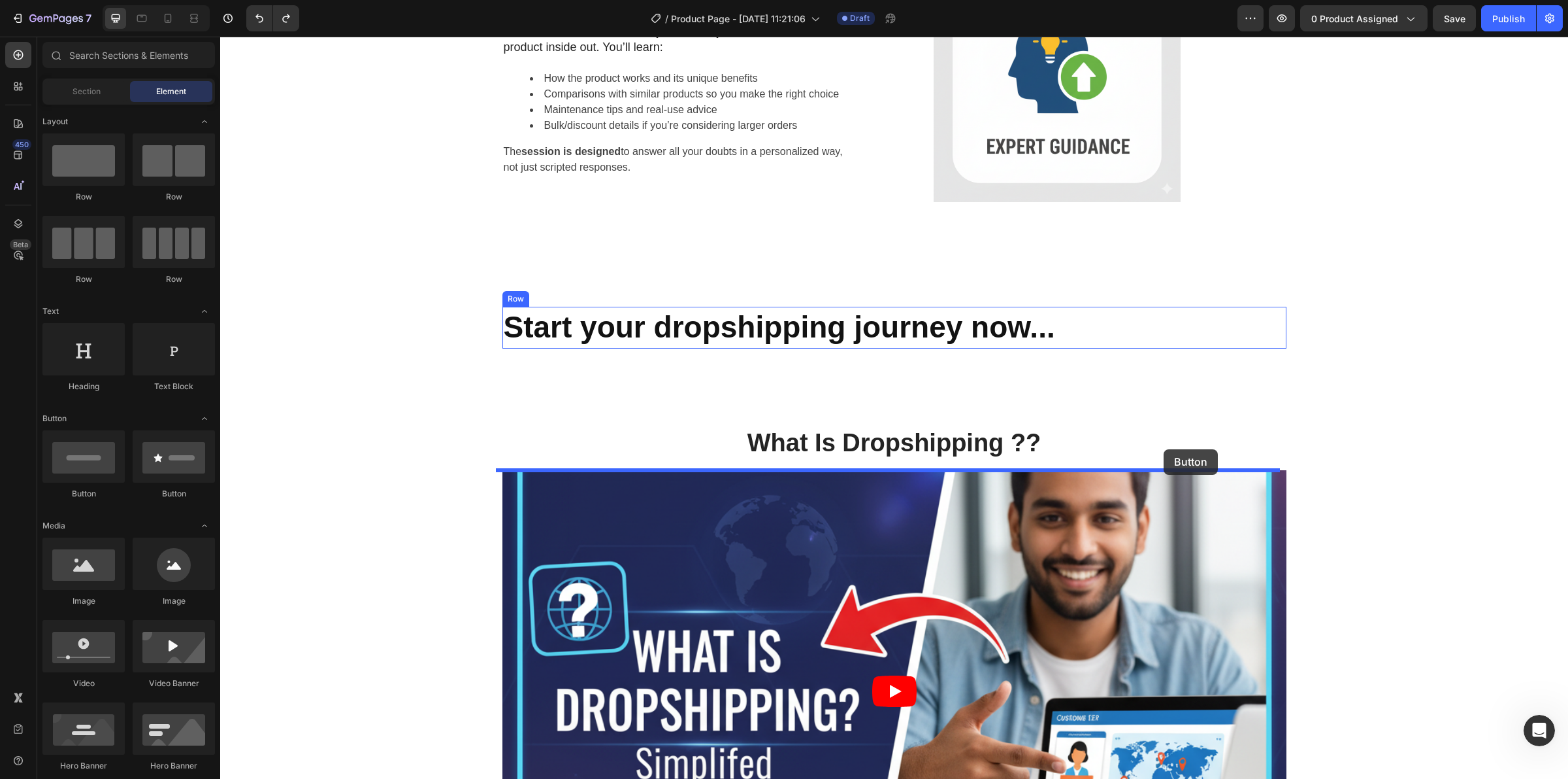
drag, startPoint x: 302, startPoint y: 486, endPoint x: 1164, endPoint y: 449, distance: 862.8
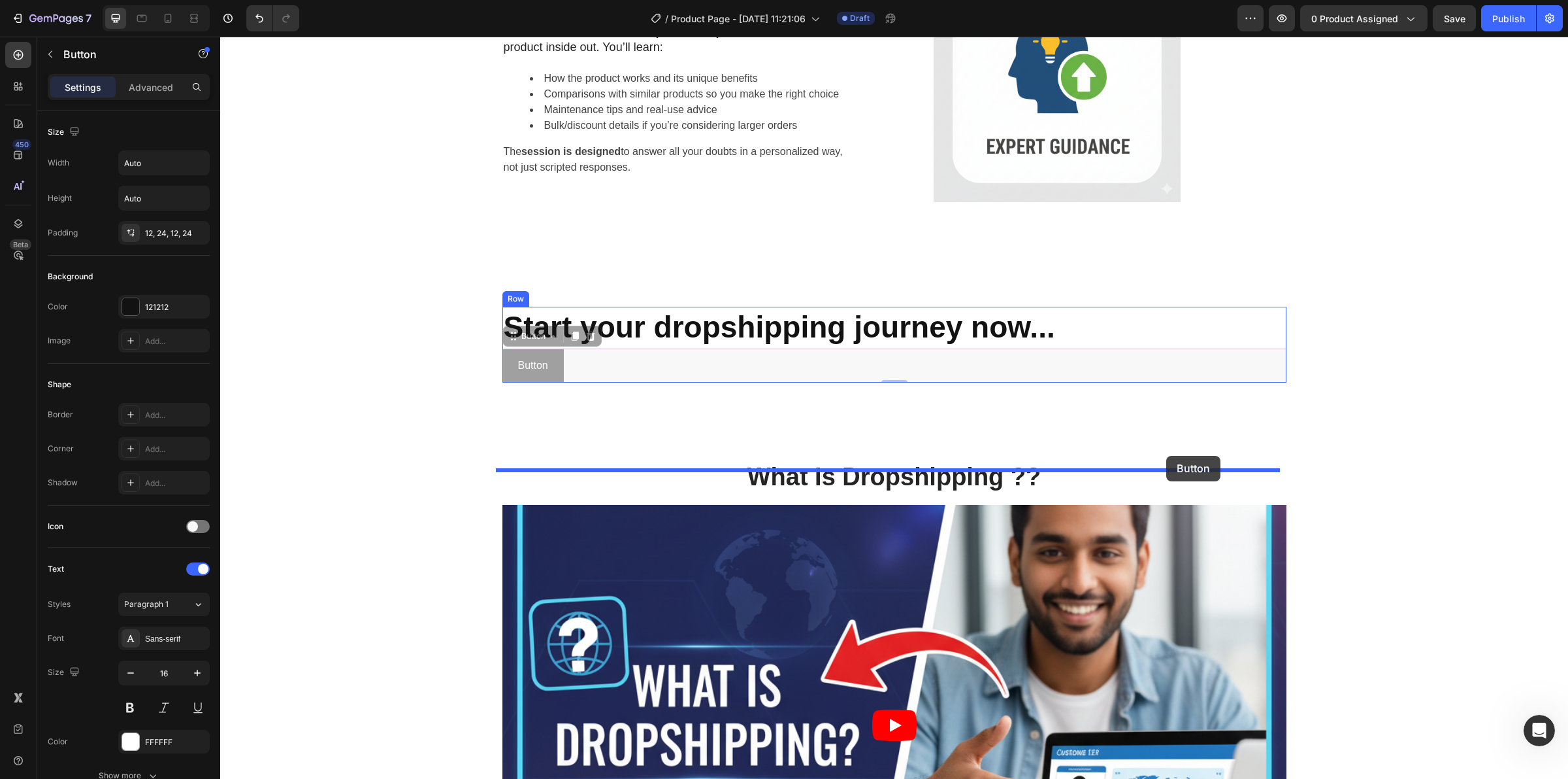
drag, startPoint x: 553, startPoint y: 497, endPoint x: 1165, endPoint y: 455, distance: 613.4
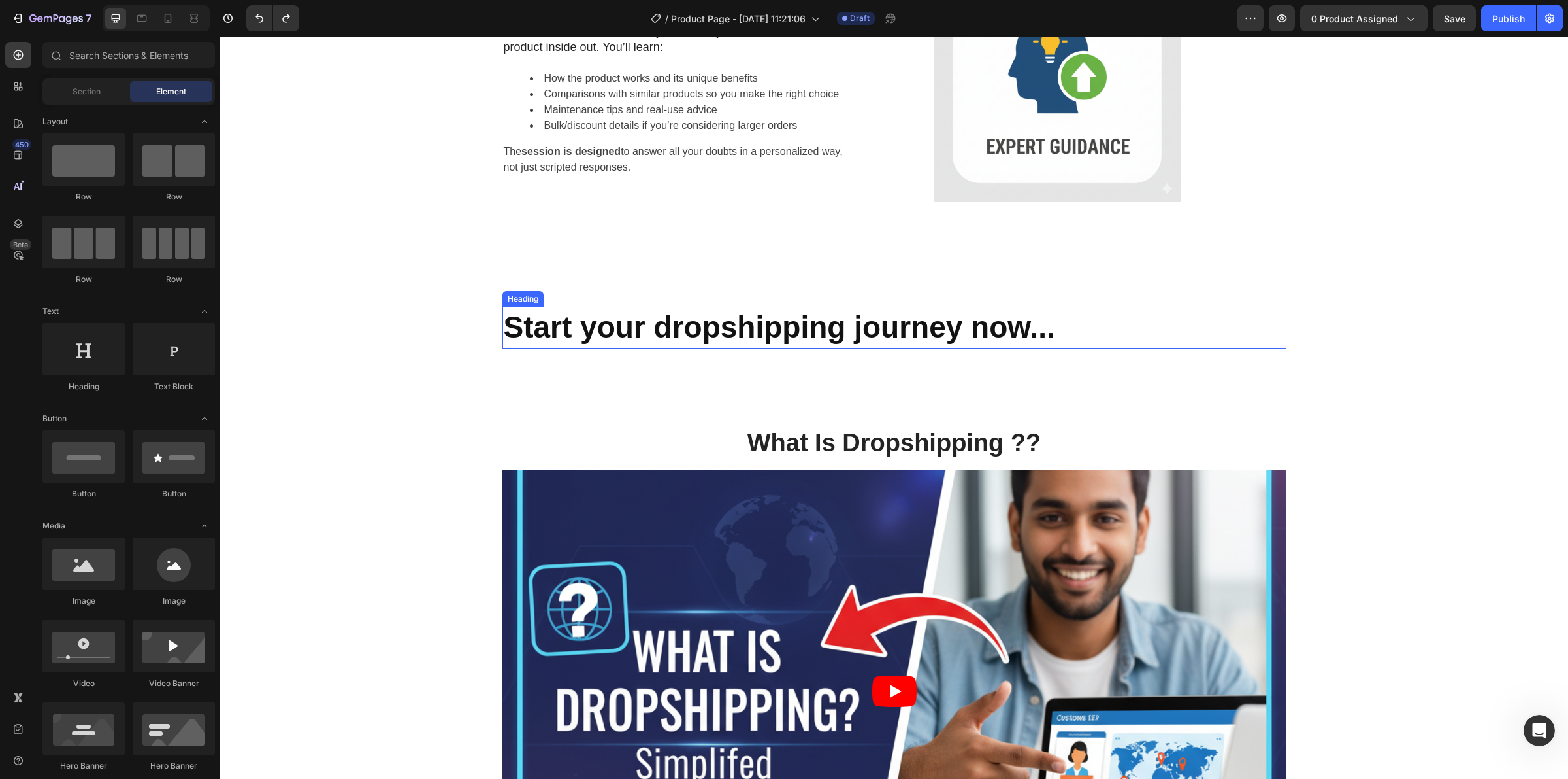
click at [1118, 347] on p "⁠⁠⁠⁠⁠⁠⁠ Start your dropshipping journey now..." at bounding box center [894, 327] width 782 height 39
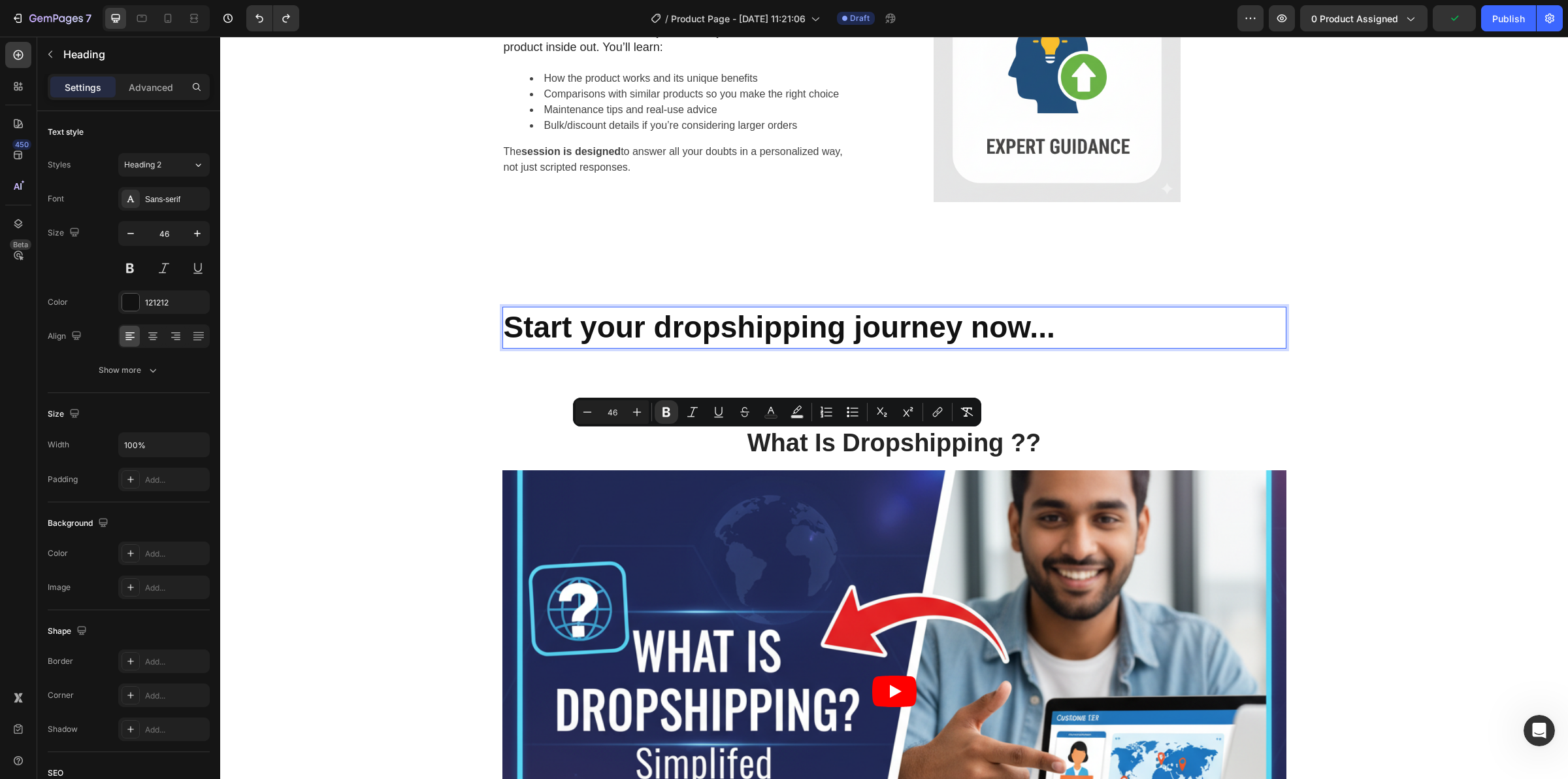
click at [1105, 347] on p "Start your dropshipping journey now..." at bounding box center [894, 327] width 782 height 39
click at [1179, 379] on div "Start your dropshipping journey now... Heading 0 Row Section 5" at bounding box center [893, 333] width 1348 height 94
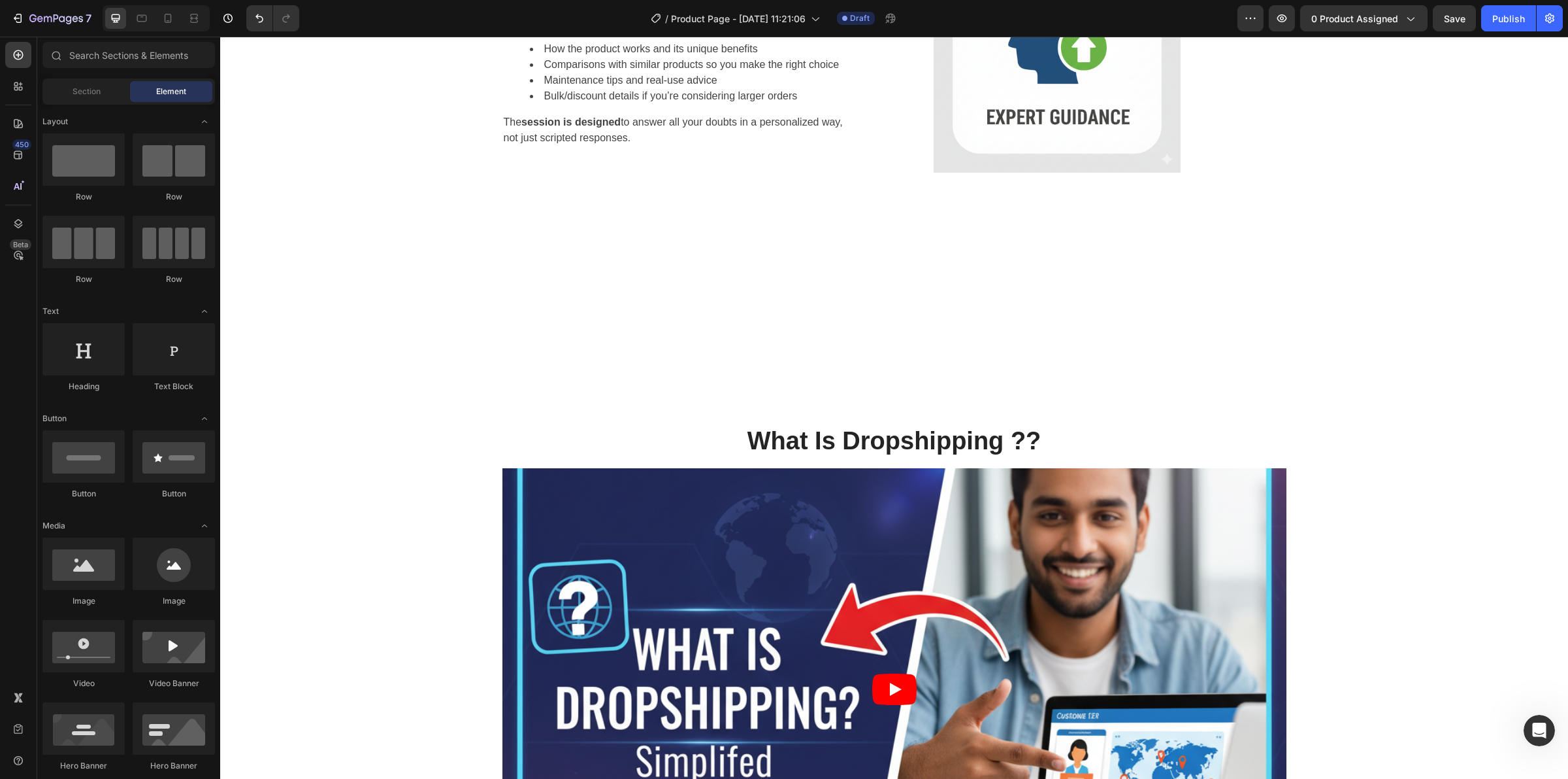
scroll to position [1759, 0]
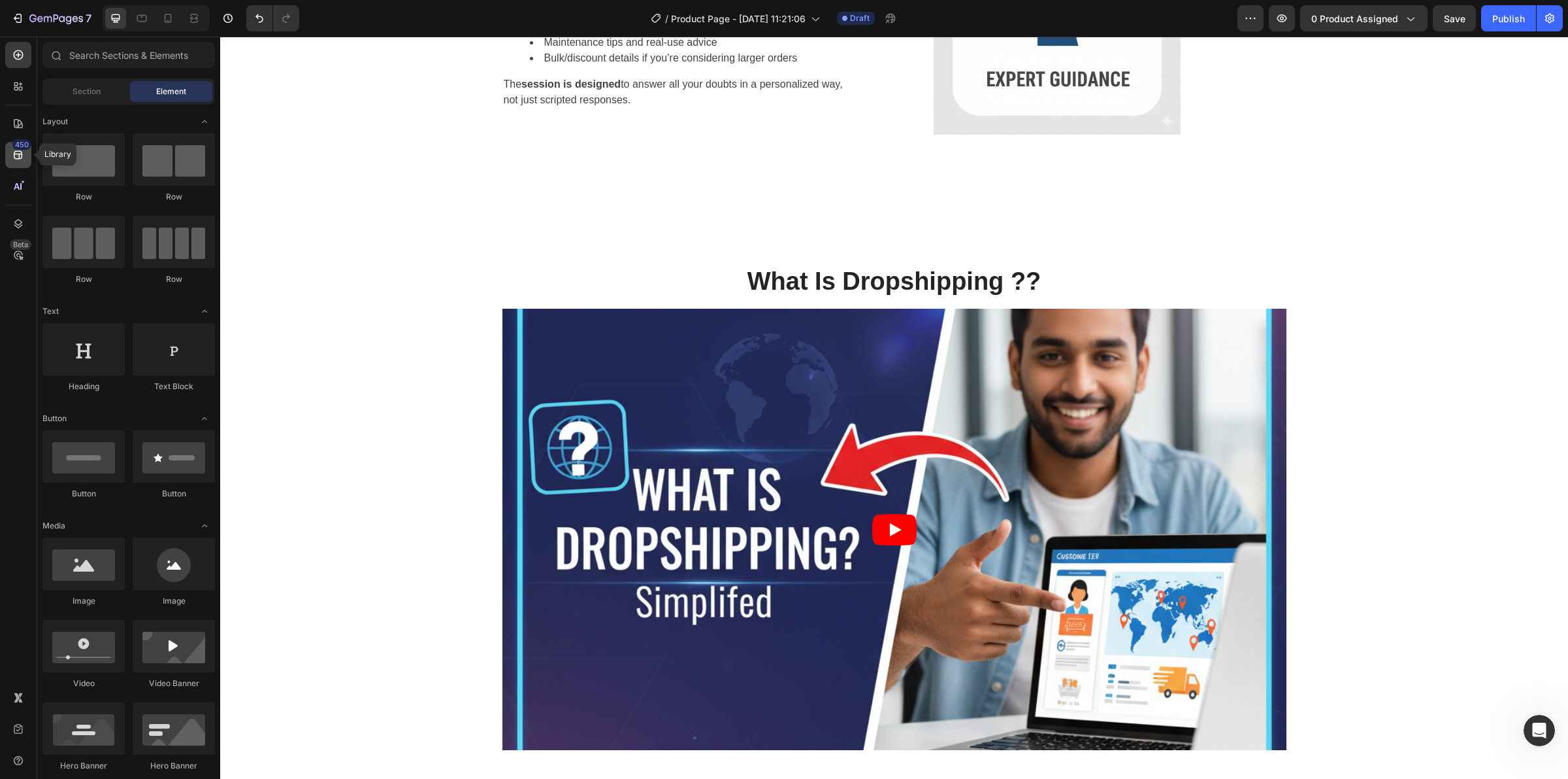
click at [18, 145] on div "450" at bounding box center [22, 144] width 19 height 11
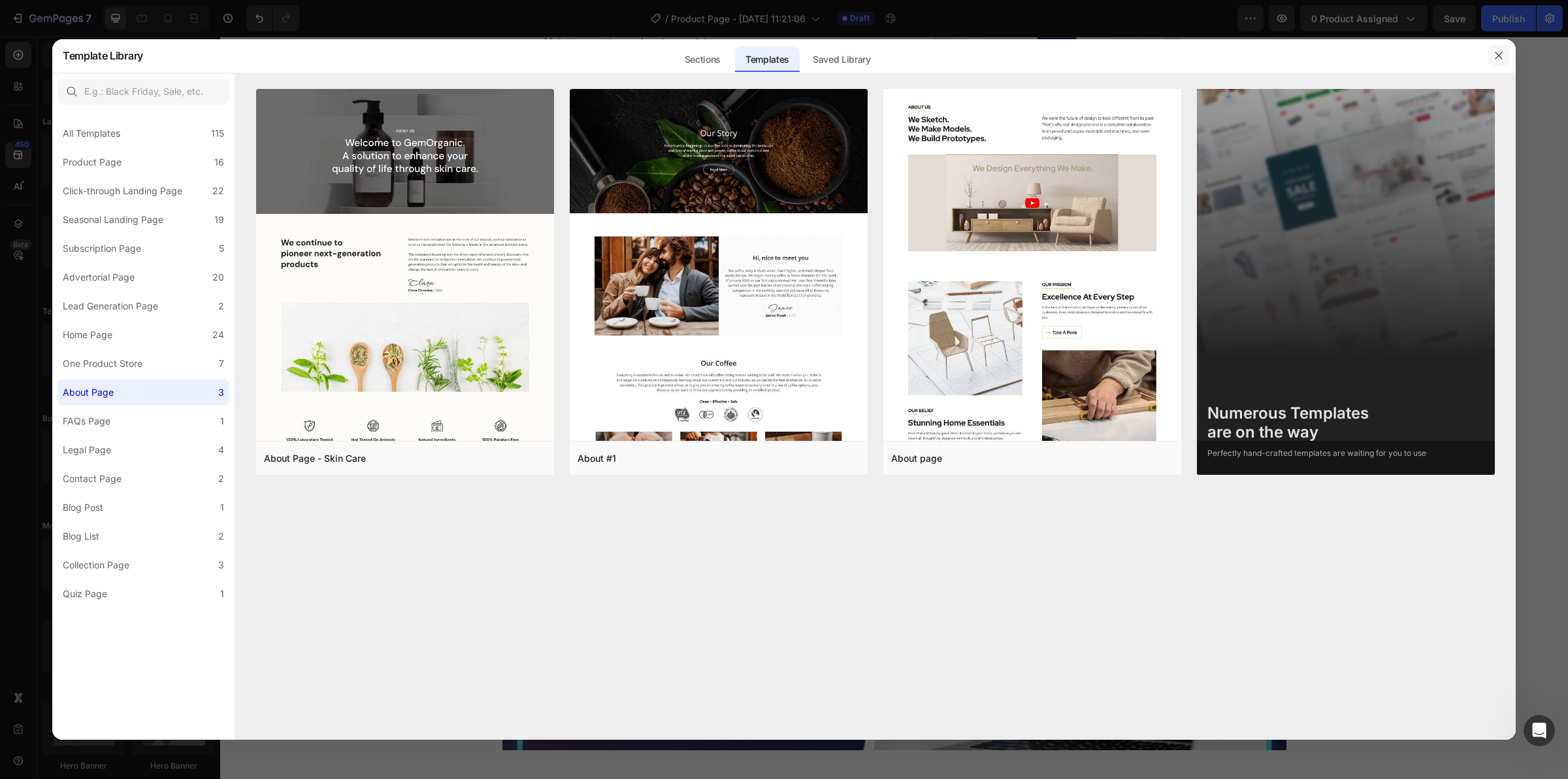
click at [1508, 47] on button "button" at bounding box center [1499, 55] width 21 height 21
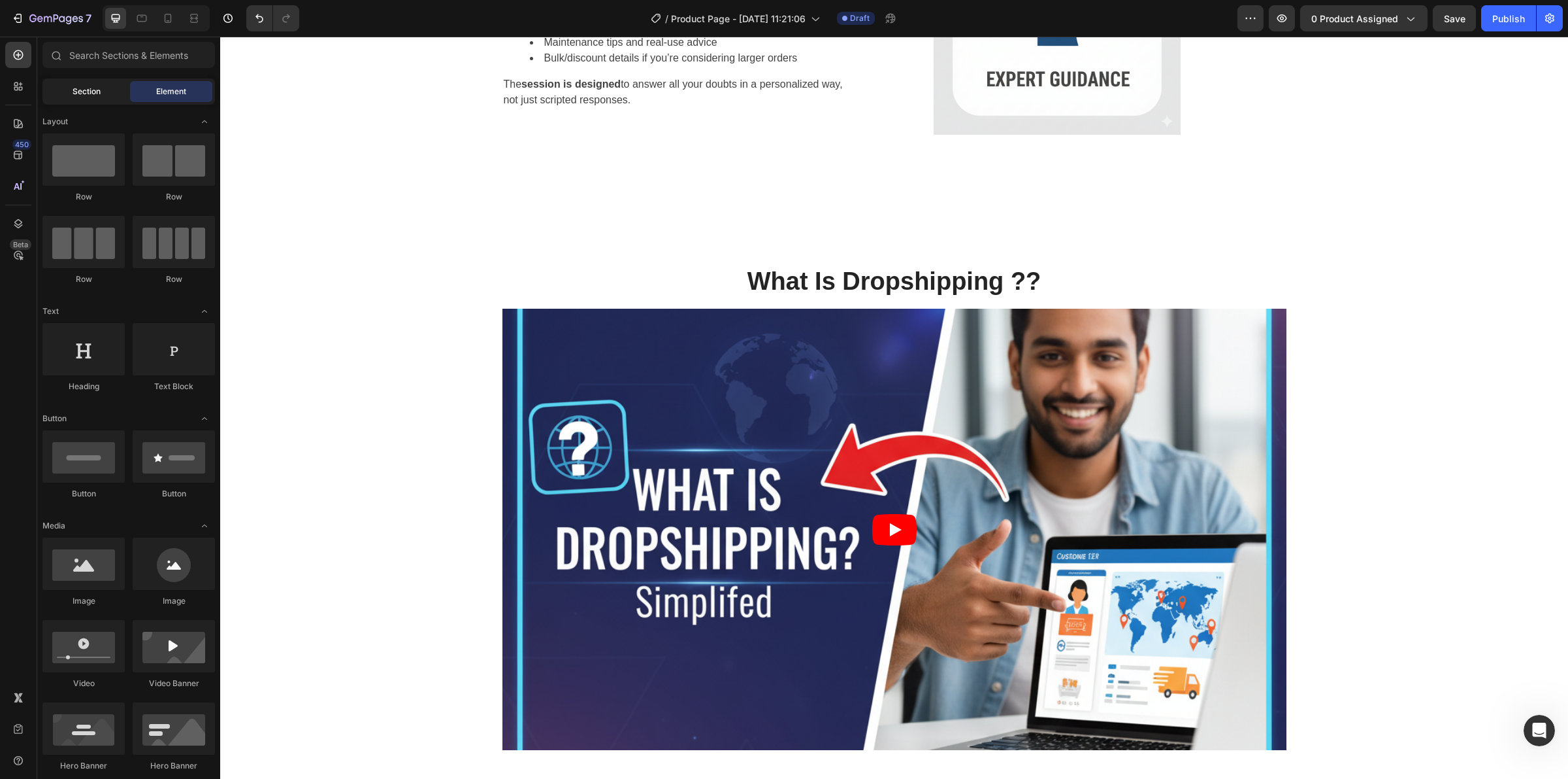
click at [97, 87] on span "Section" at bounding box center [86, 92] width 28 height 11
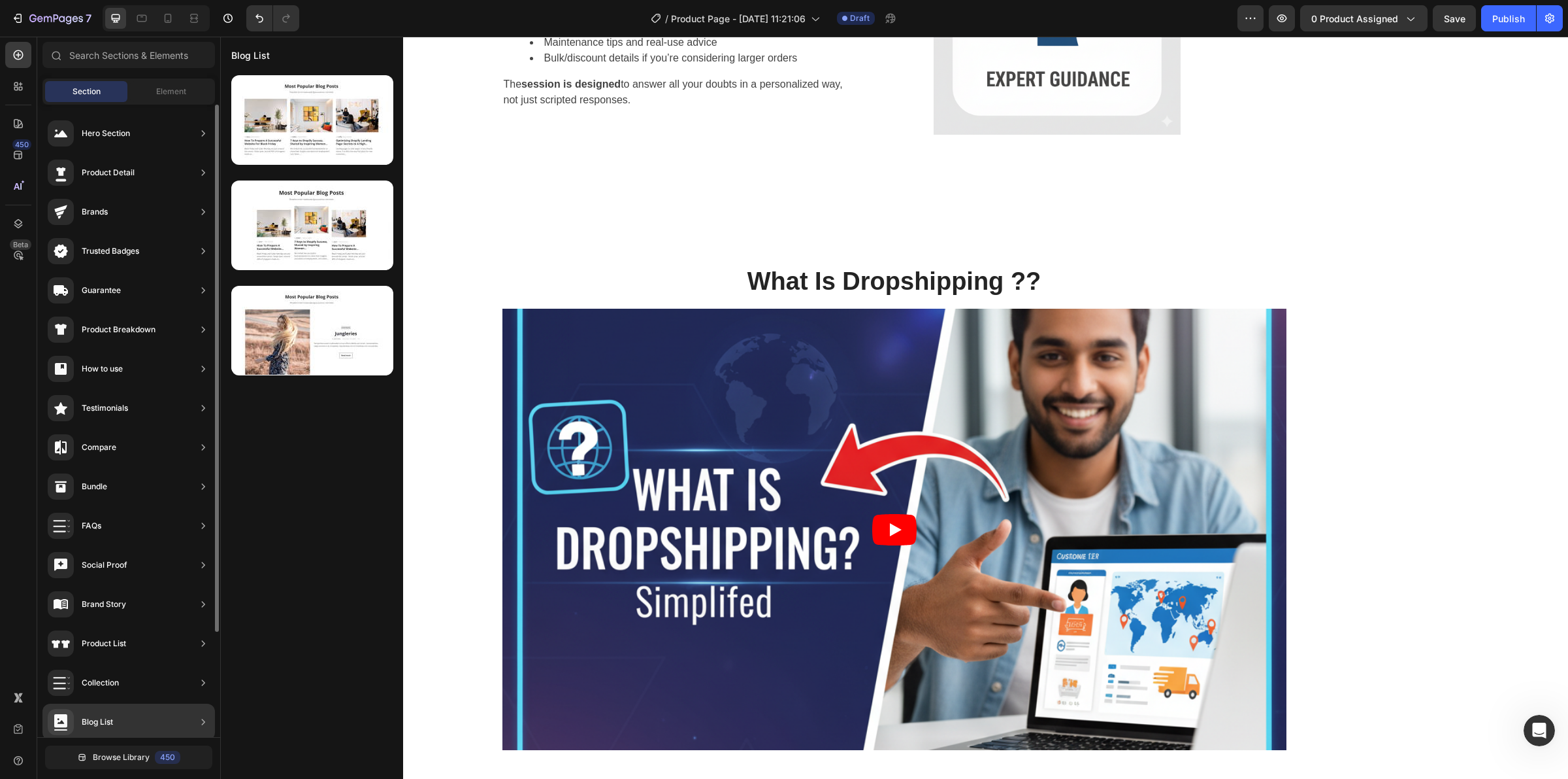
scroll to position [81, 0]
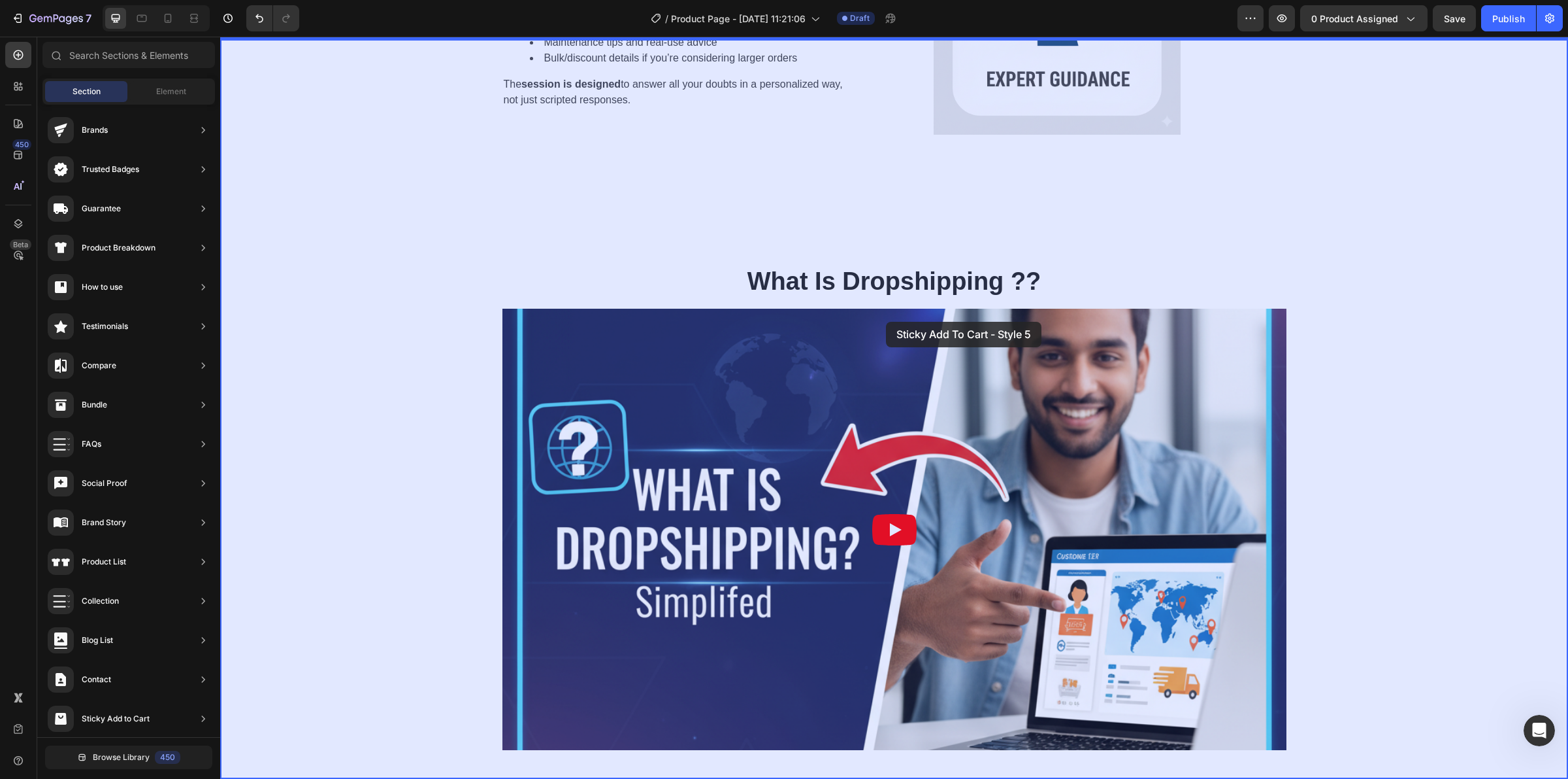
drag, startPoint x: 558, startPoint y: 673, endPoint x: 886, endPoint y: 321, distance: 481.1
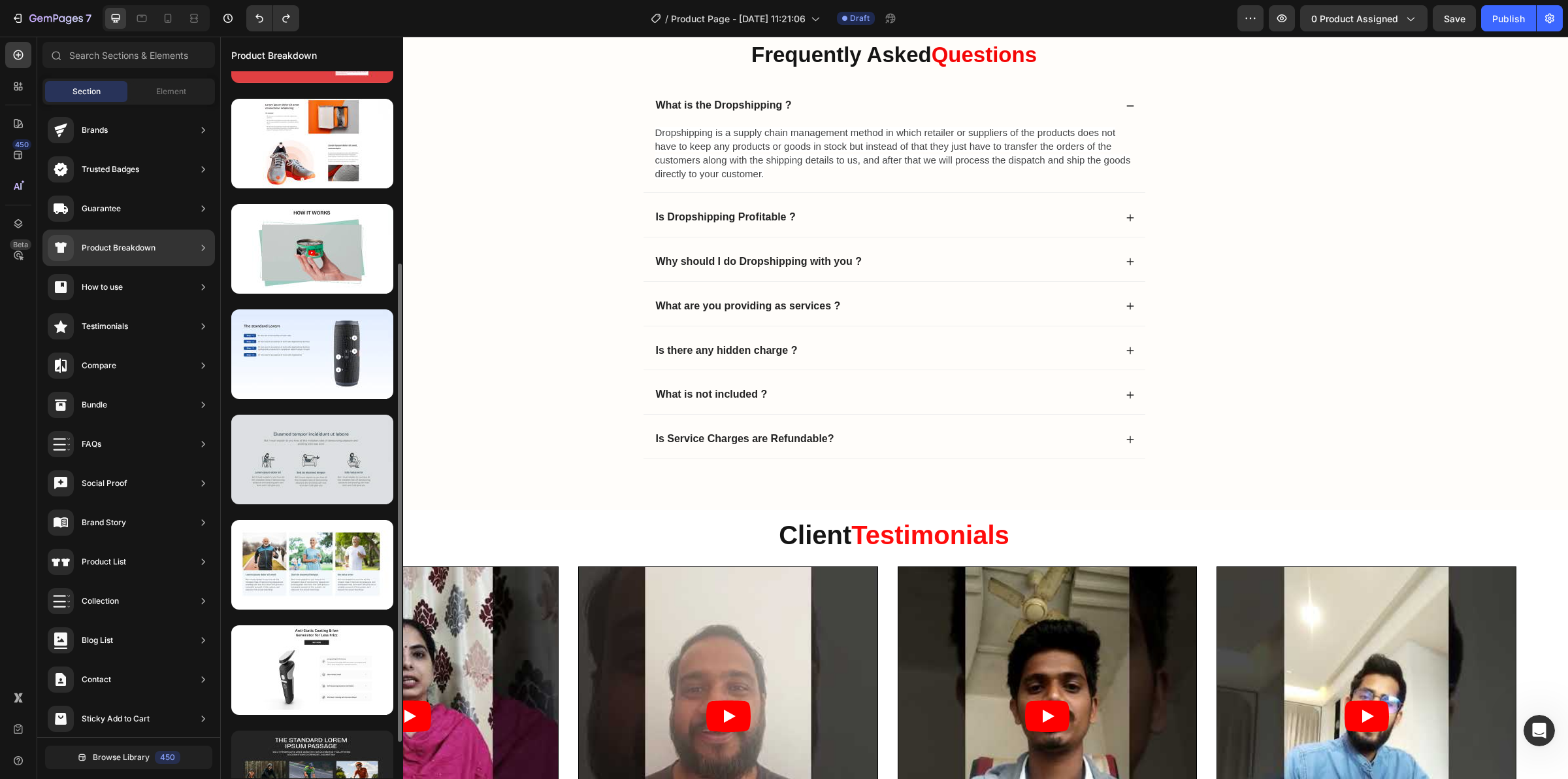
scroll to position [163, 0]
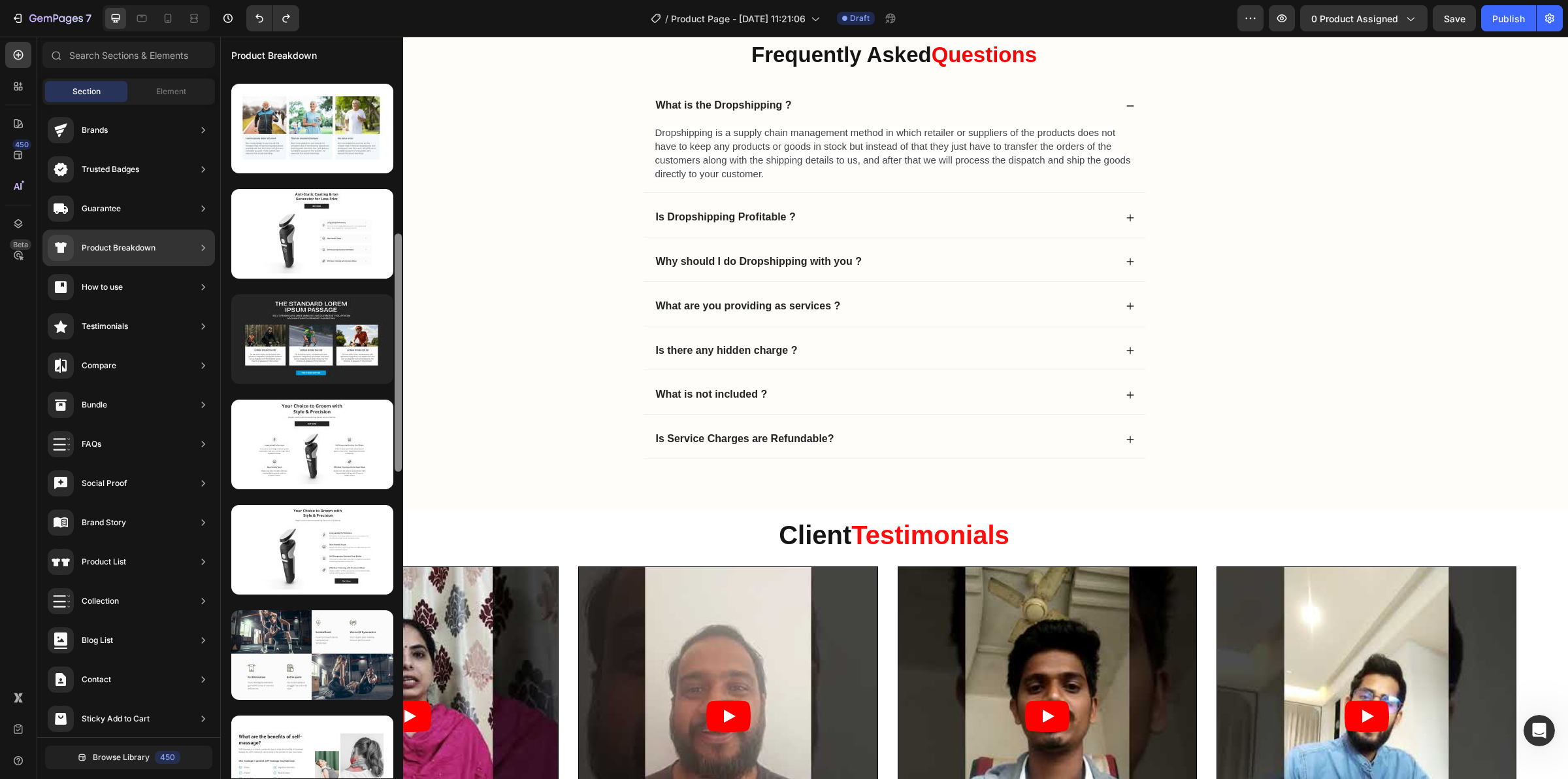
drag, startPoint x: 398, startPoint y: 465, endPoint x: 394, endPoint y: 692, distance: 227.0
click at [396, 706] on div at bounding box center [398, 415] width 10 height 706
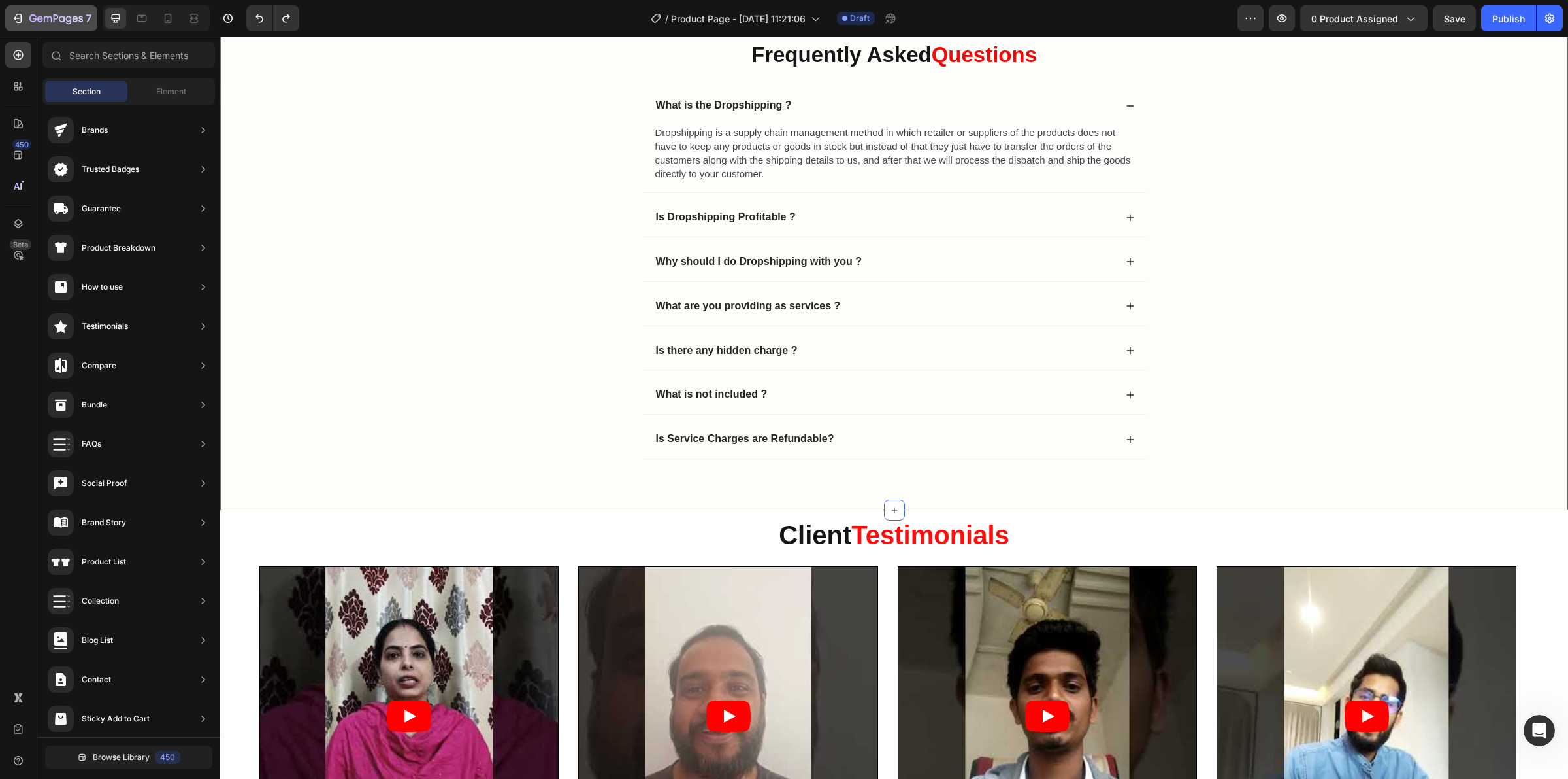
scroll to position [0, 0]
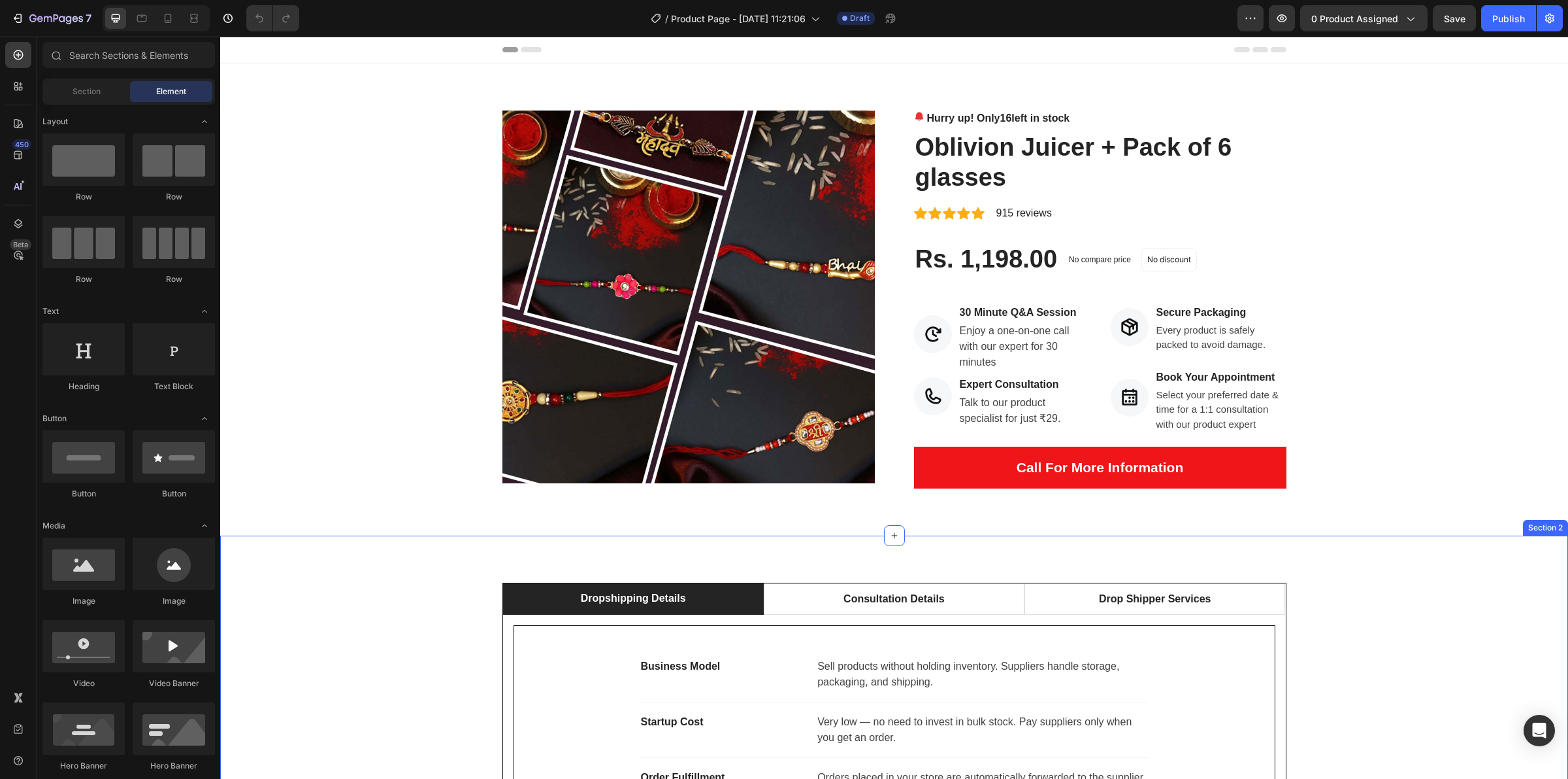
click at [911, 538] on div "Dropshipping Details Consultation Details Drop Shipper Services Business Model …" at bounding box center [893, 790] width 1348 height 509
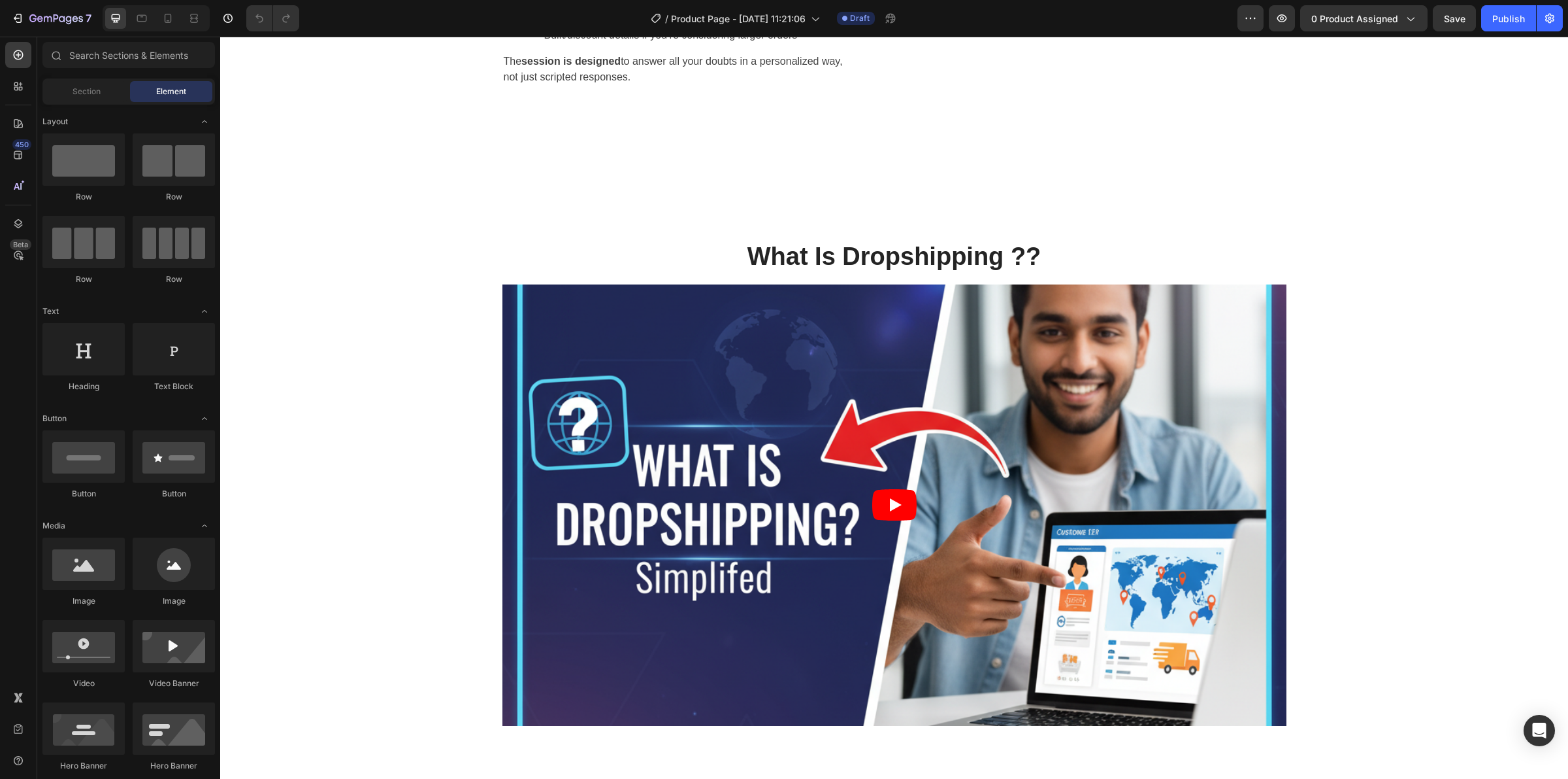
scroll to position [1632, 0]
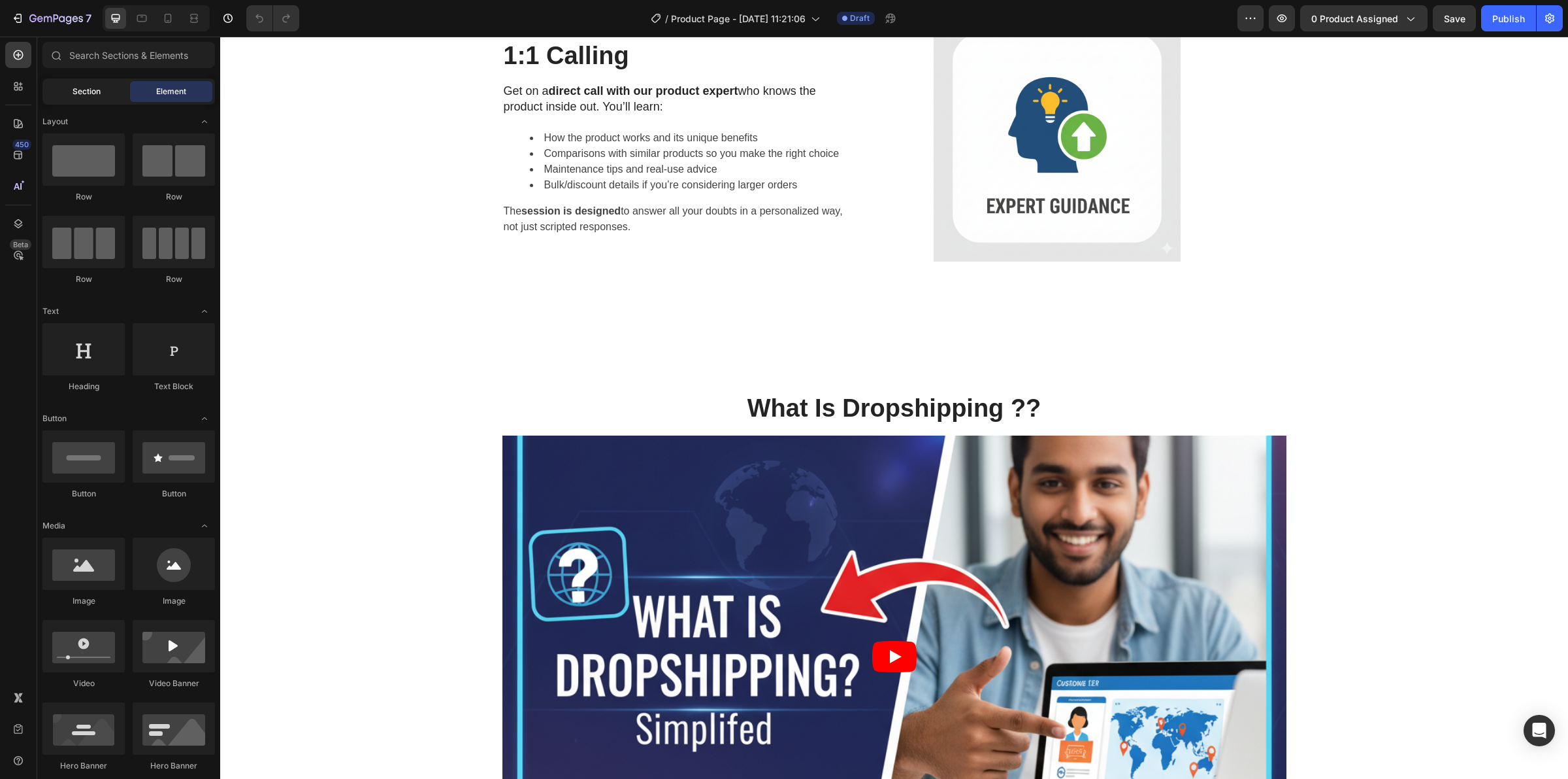
click at [69, 93] on div "Section" at bounding box center [86, 92] width 82 height 21
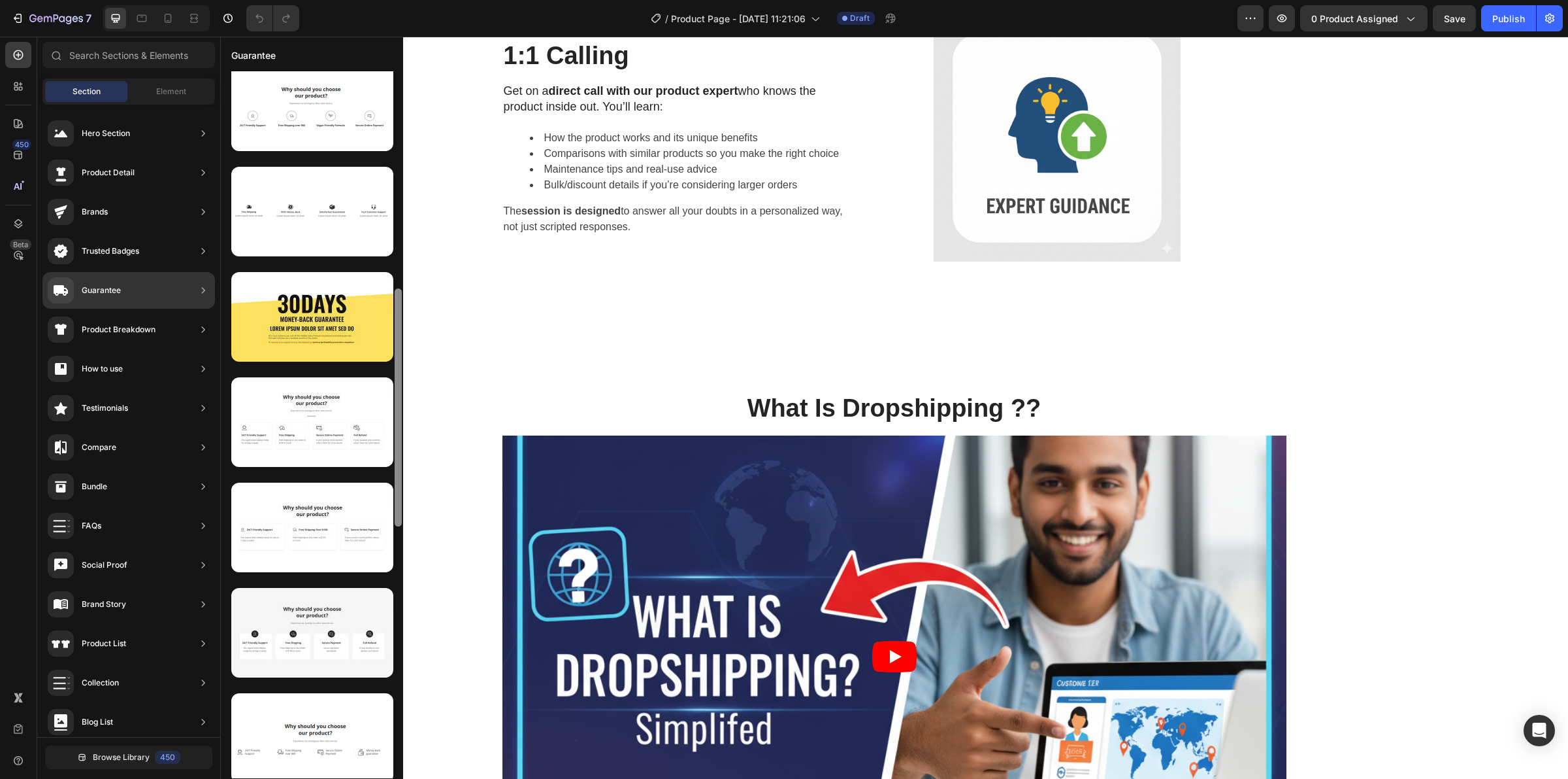
scroll to position [651, 0]
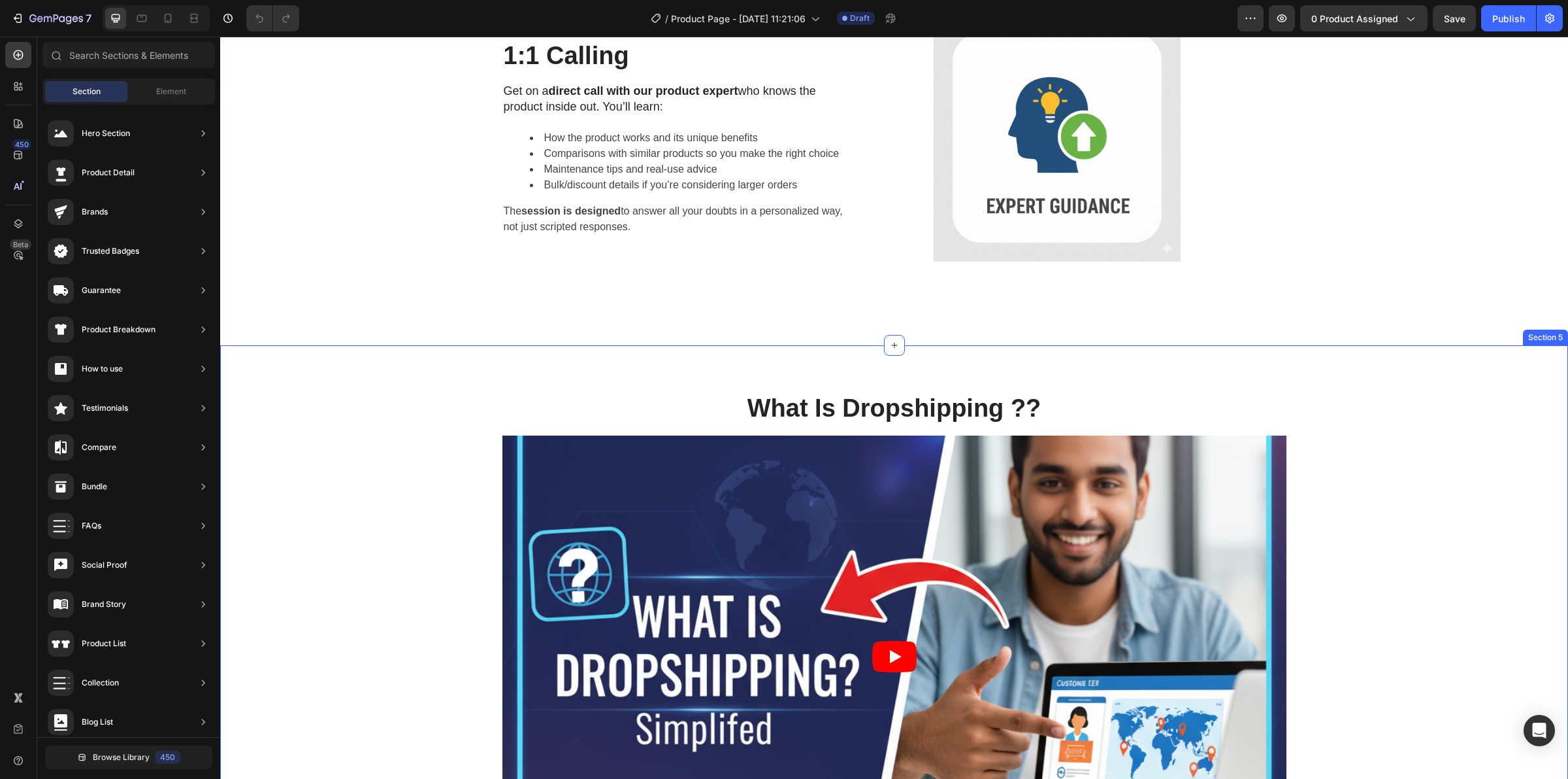
drag, startPoint x: 614, startPoint y: 427, endPoint x: 400, endPoint y: 564, distance: 254.1
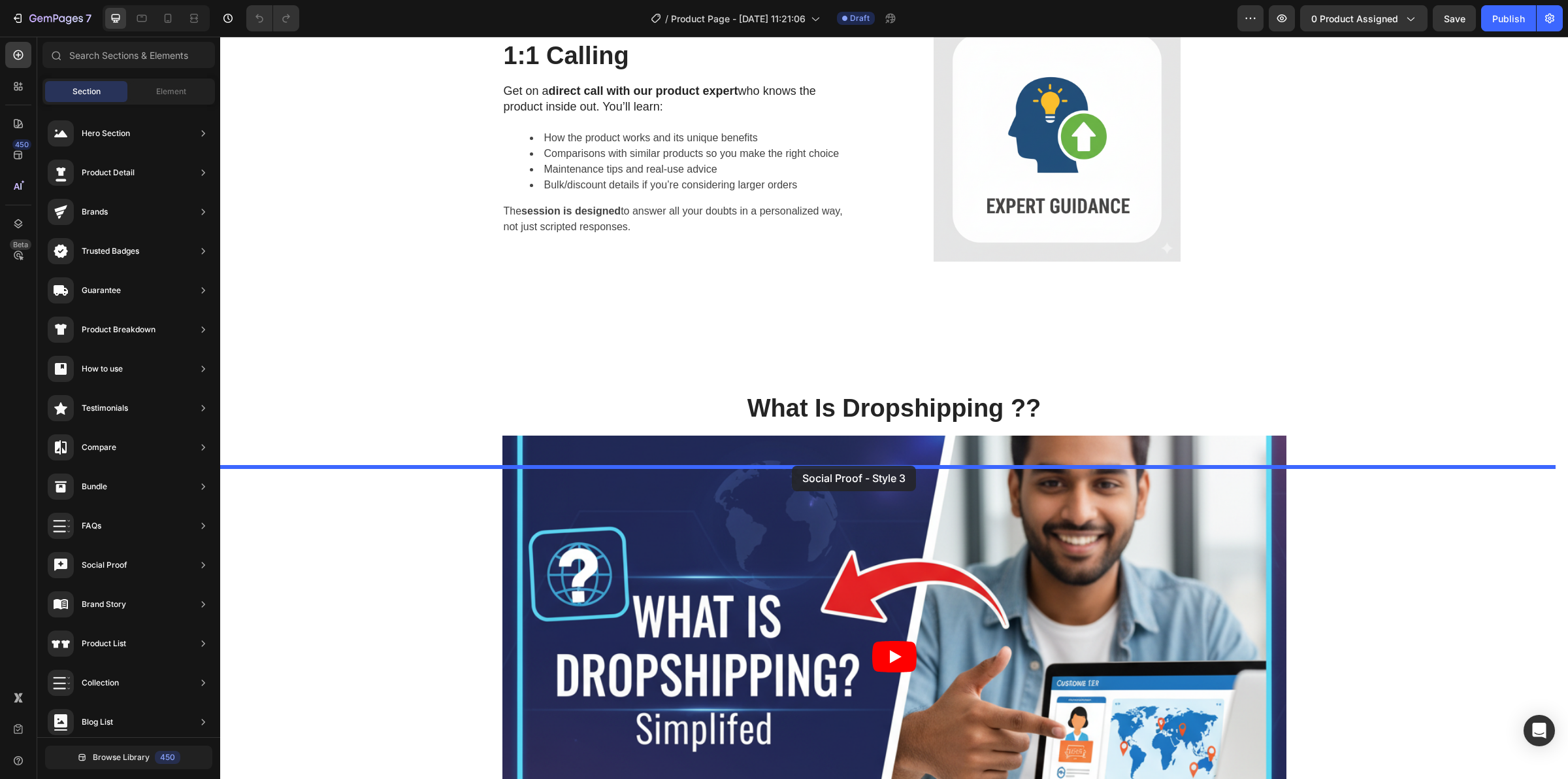
drag, startPoint x: 543, startPoint y: 352, endPoint x: 792, endPoint y: 465, distance: 273.4
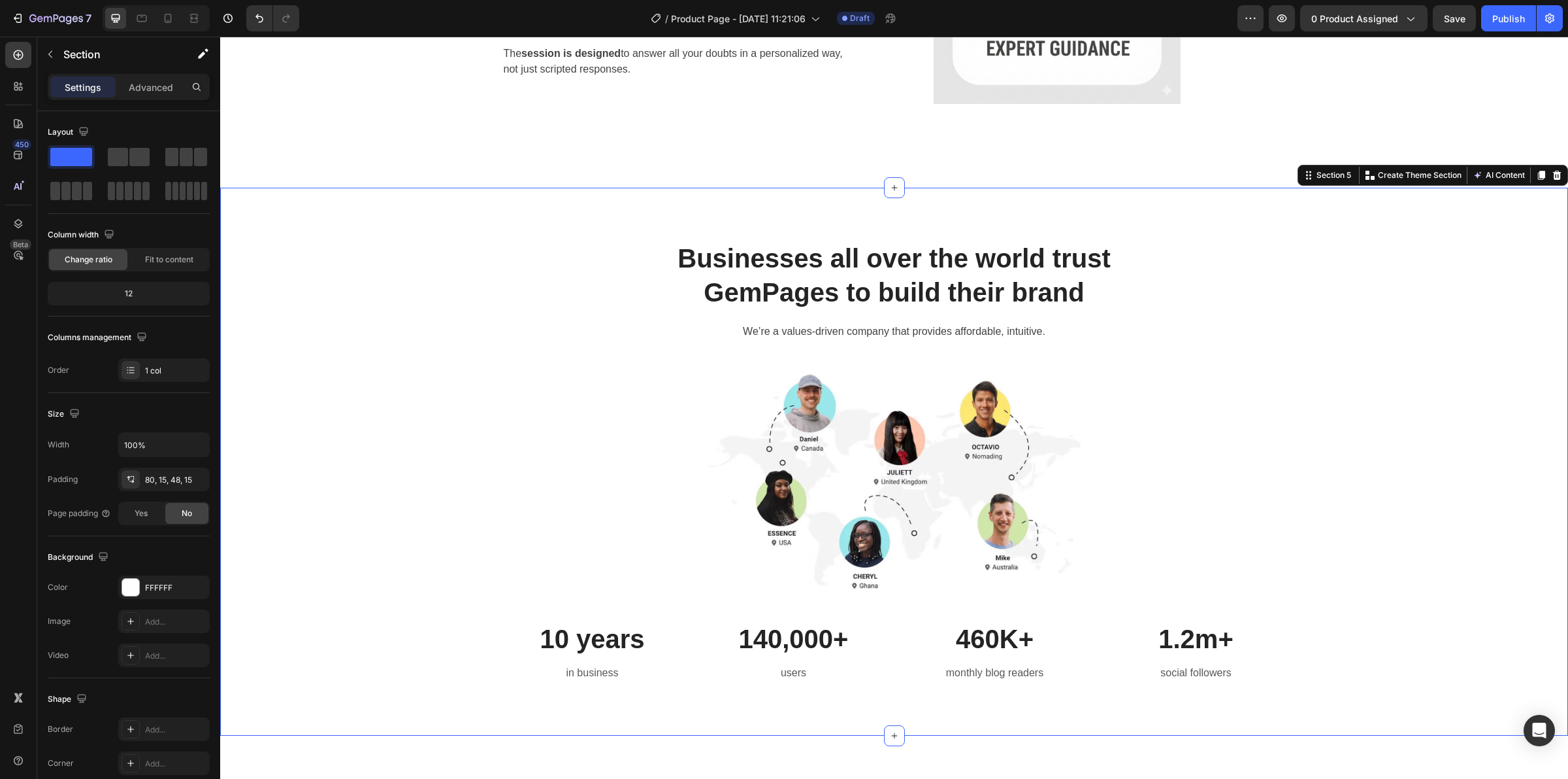
scroll to position [1958, 0]
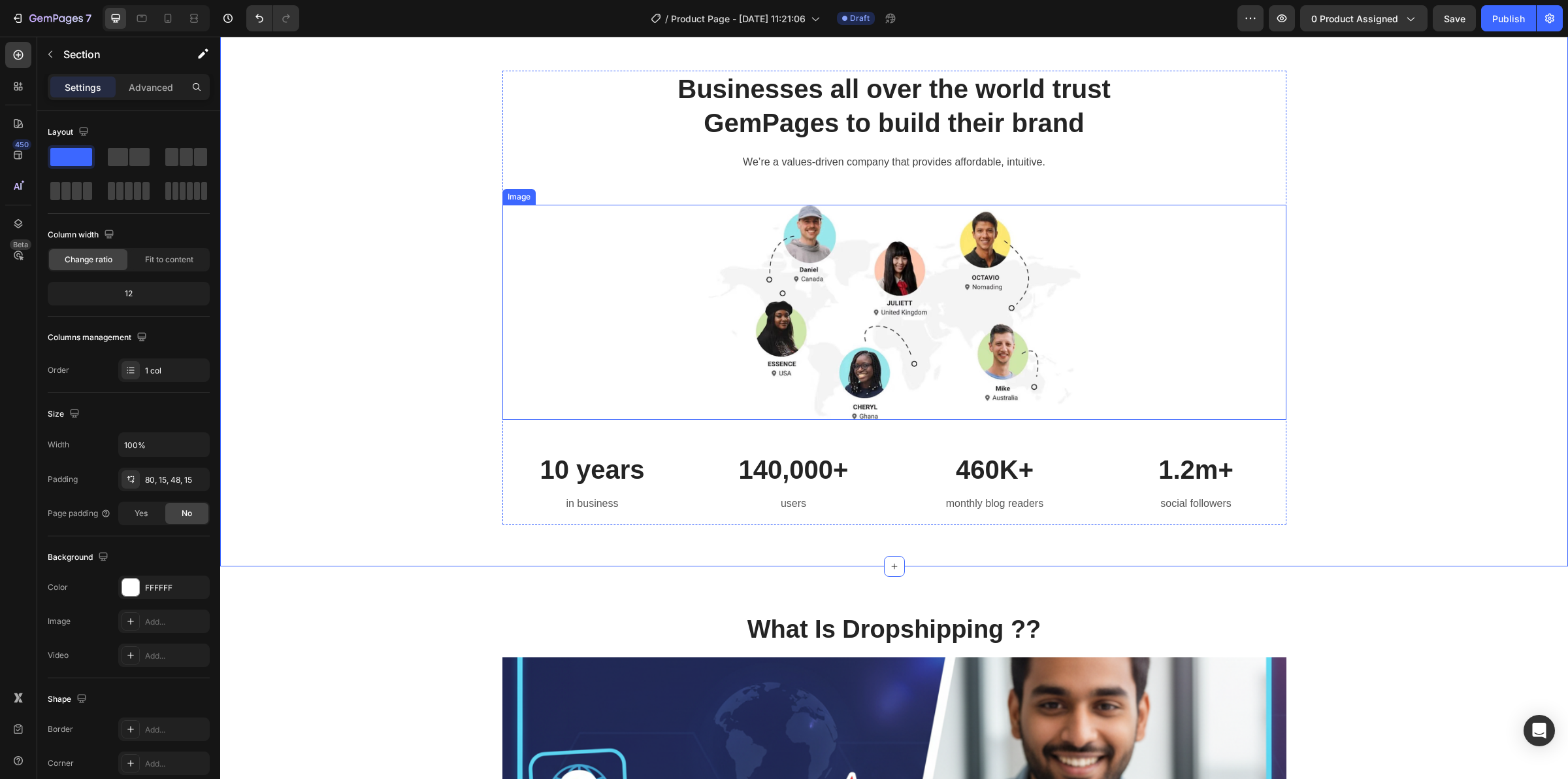
click at [815, 365] on img at bounding box center [894, 312] width 373 height 215
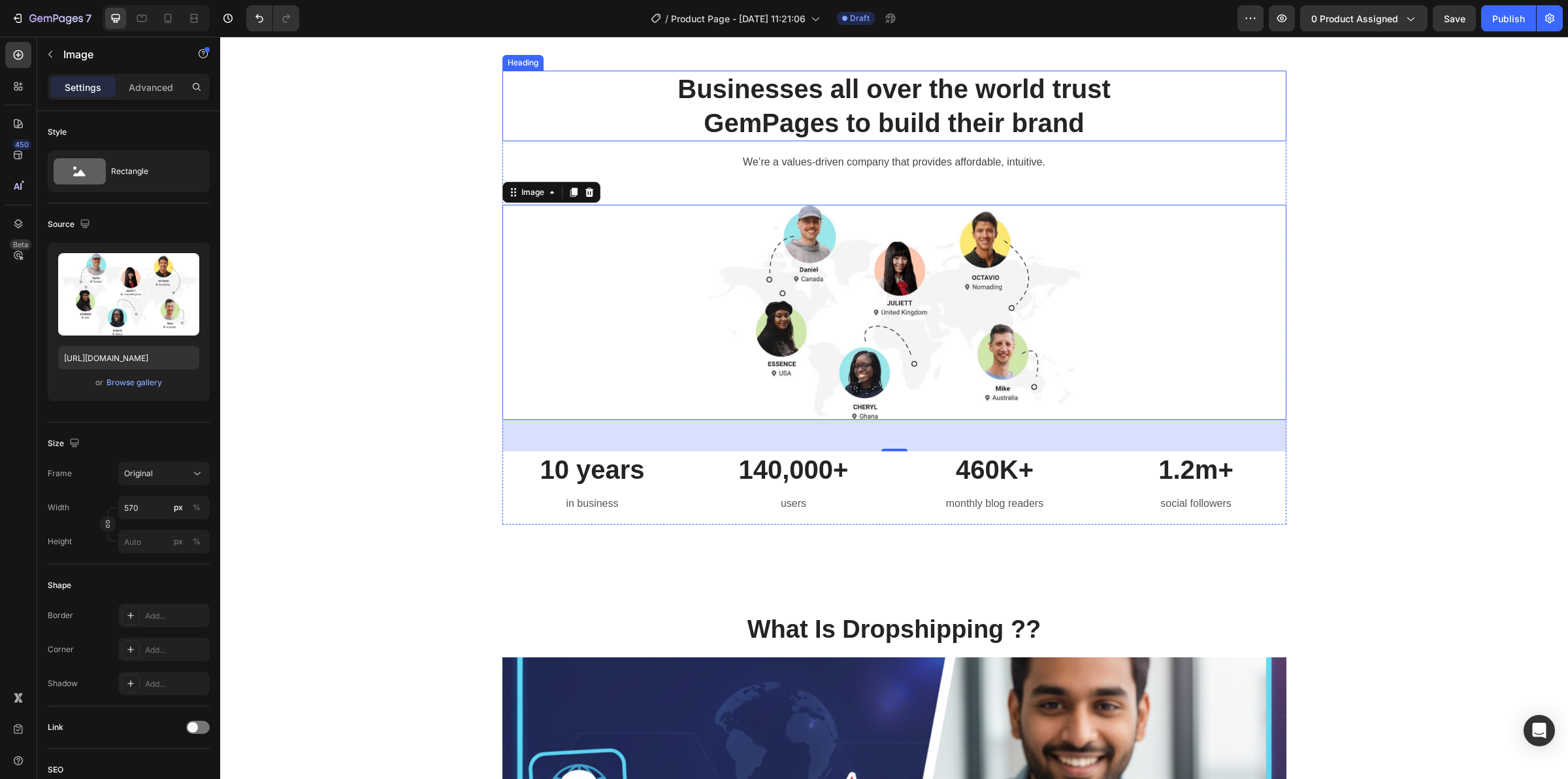
click at [838, 141] on h2 "Businesses all over the world trust GemPages to build their brand" at bounding box center [894, 106] width 784 height 71
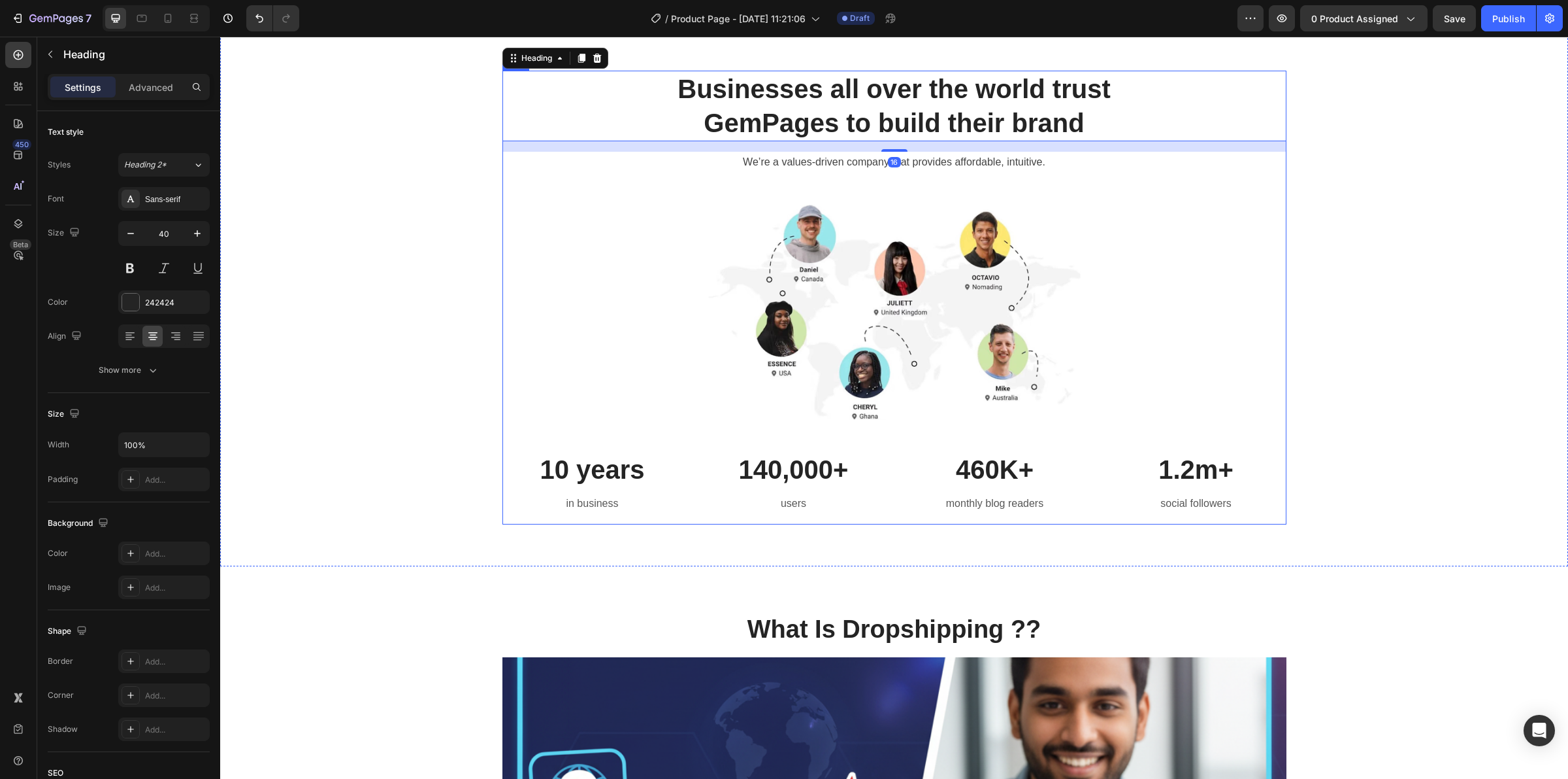
click at [1259, 305] on div "Businesses all over the world trust GemPages to build their brand Heading 16 We…" at bounding box center [894, 297] width 784 height 454
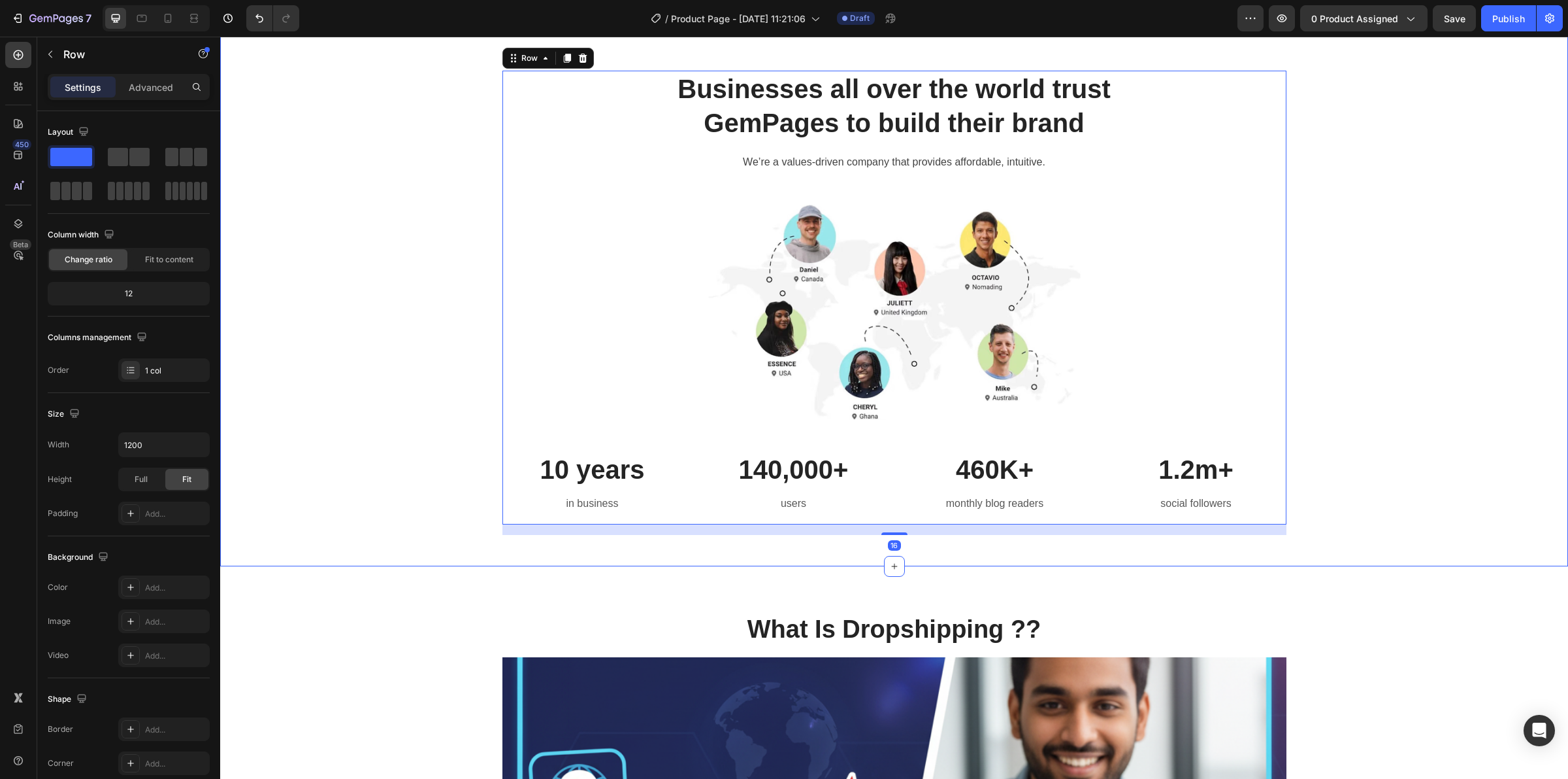
click at [1353, 224] on div "Businesses all over the world trust GemPages to build their brand Heading We’re…" at bounding box center [894, 303] width 1328 height 465
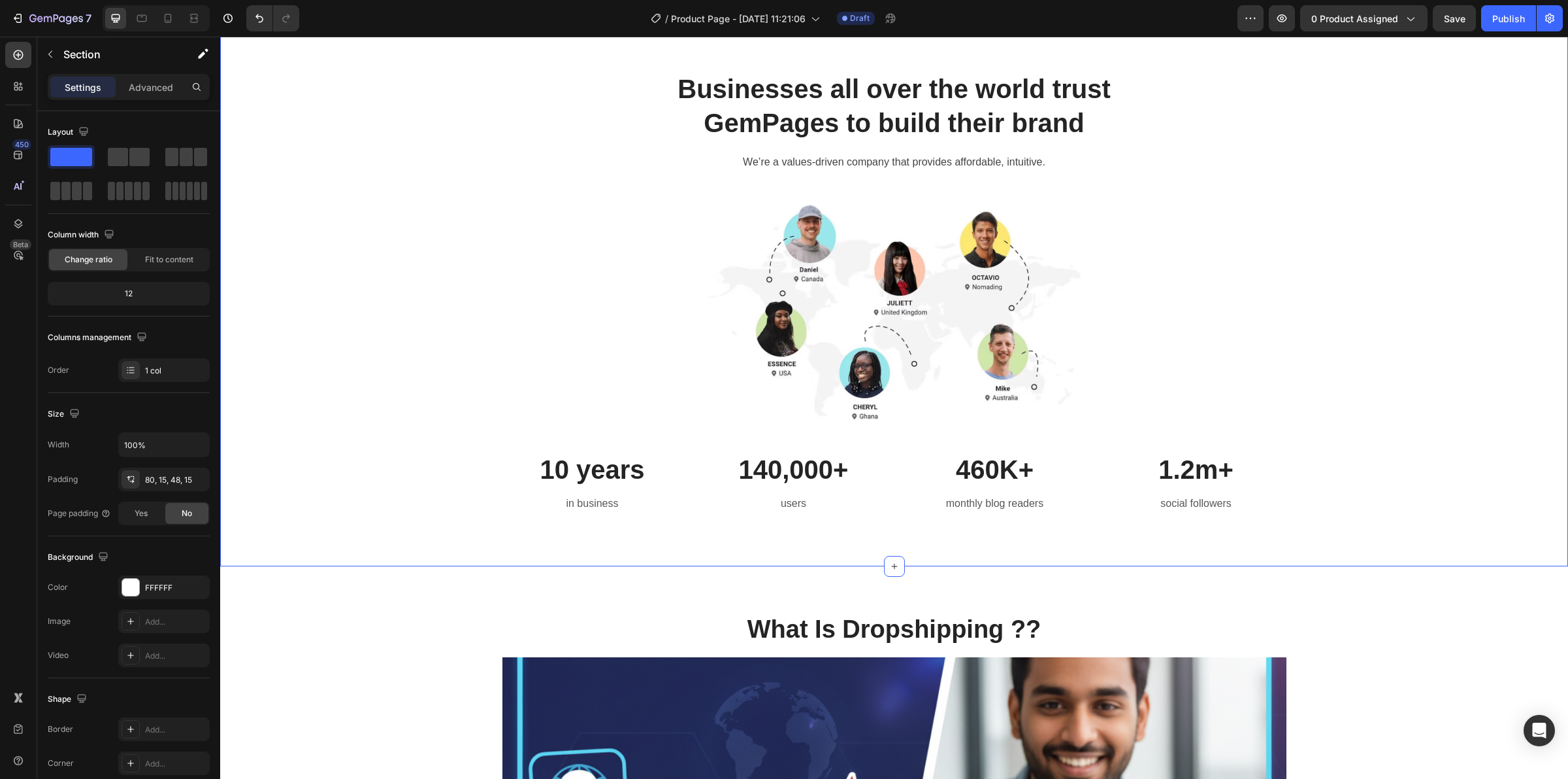
click at [1550, 13] on div at bounding box center [1557, 6] width 15 height 15
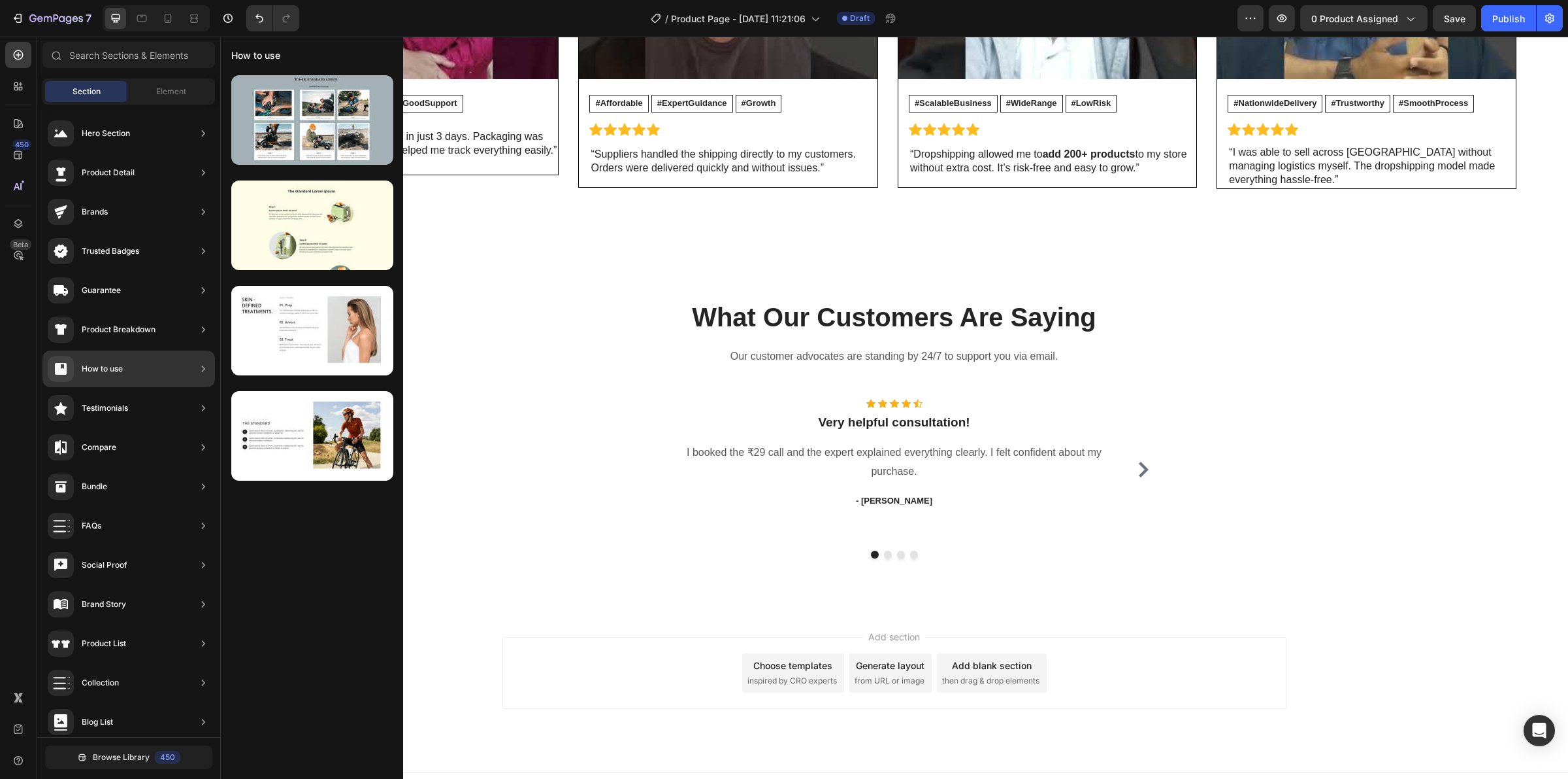
scroll to position [0, 0]
click at [101, 366] on div "How to use" at bounding box center [101, 369] width 41 height 13
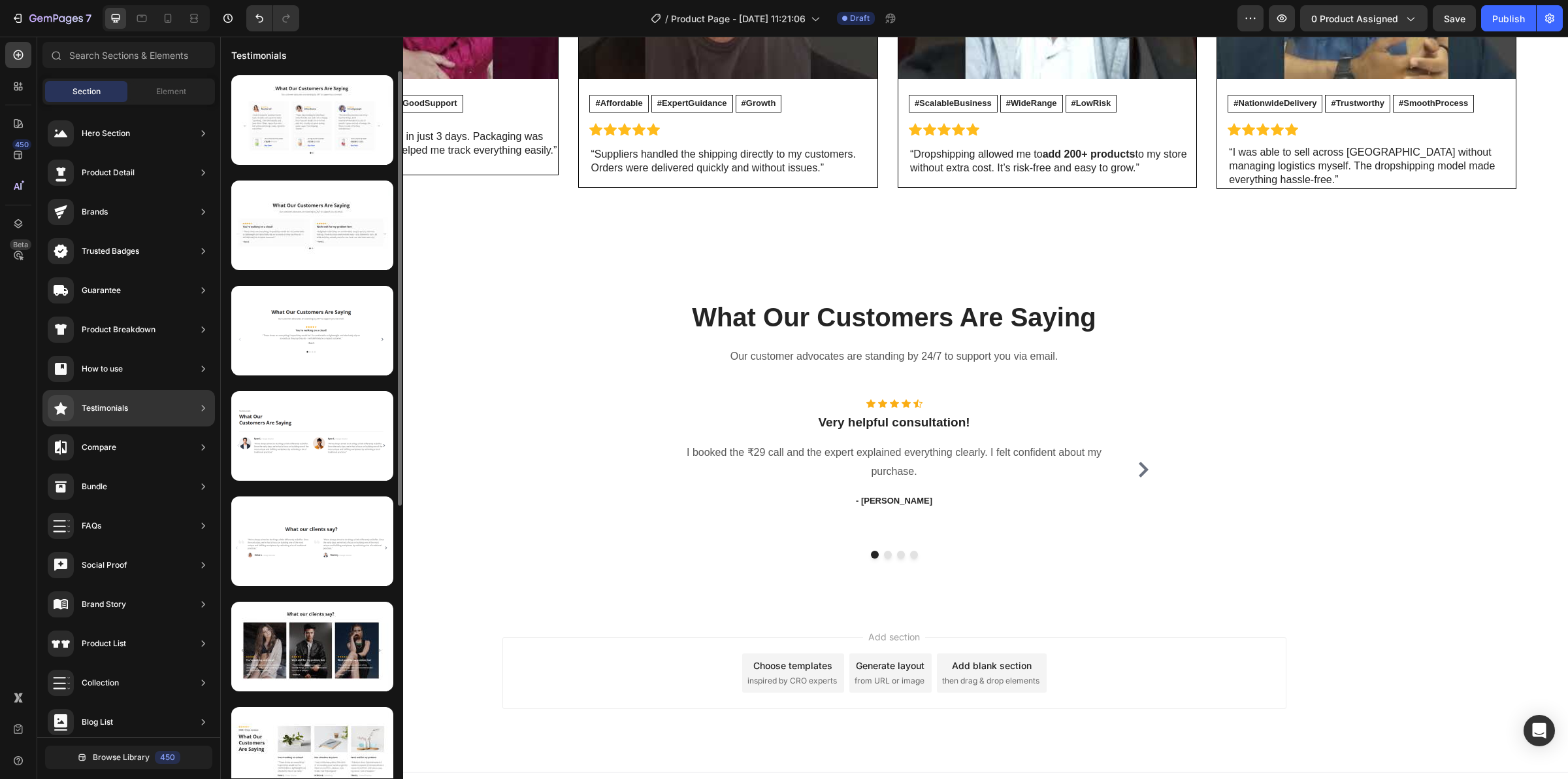
click at [103, 396] on div "Testimonials" at bounding box center [88, 407] width 80 height 26
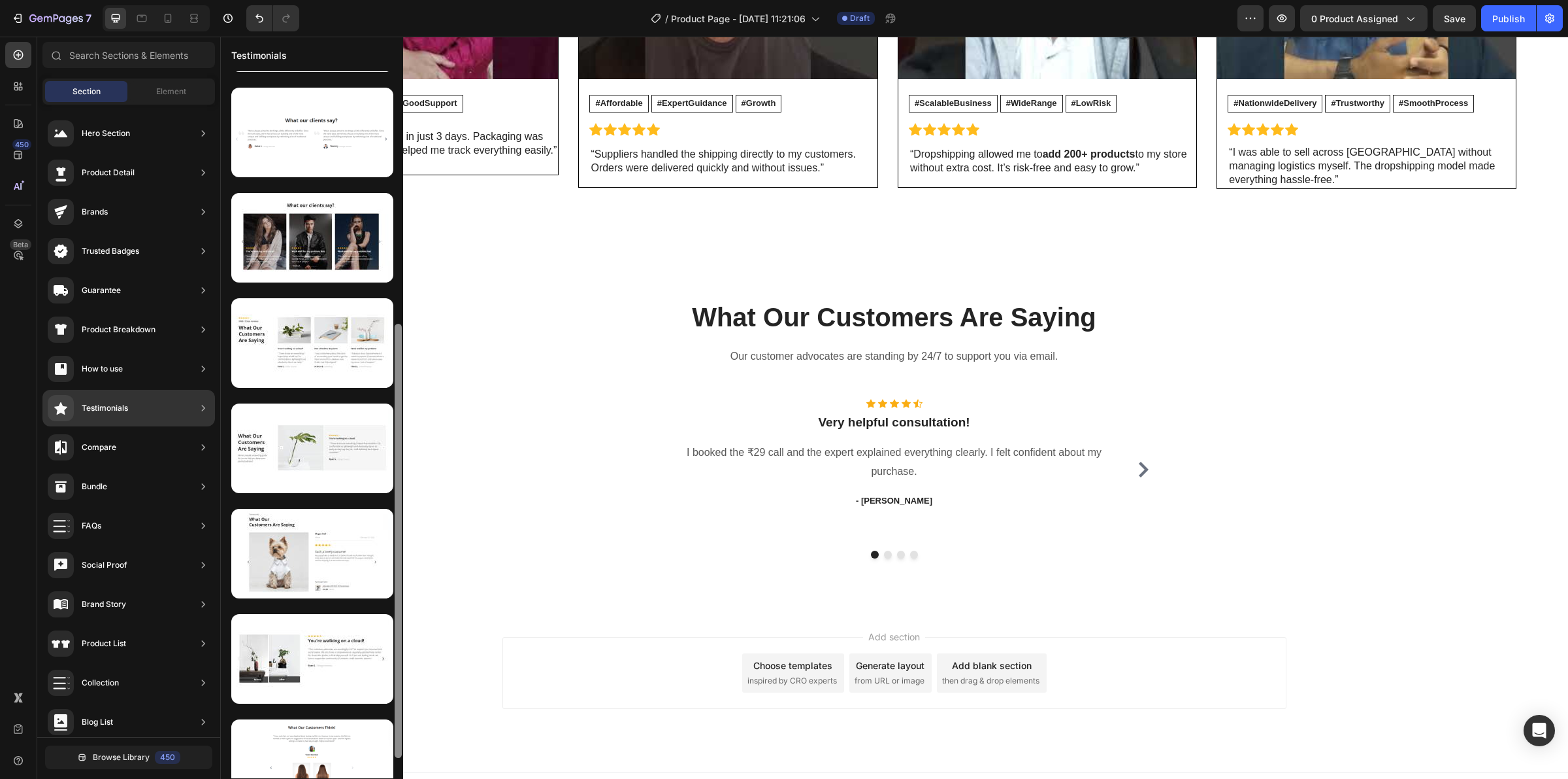
scroll to position [443, 0]
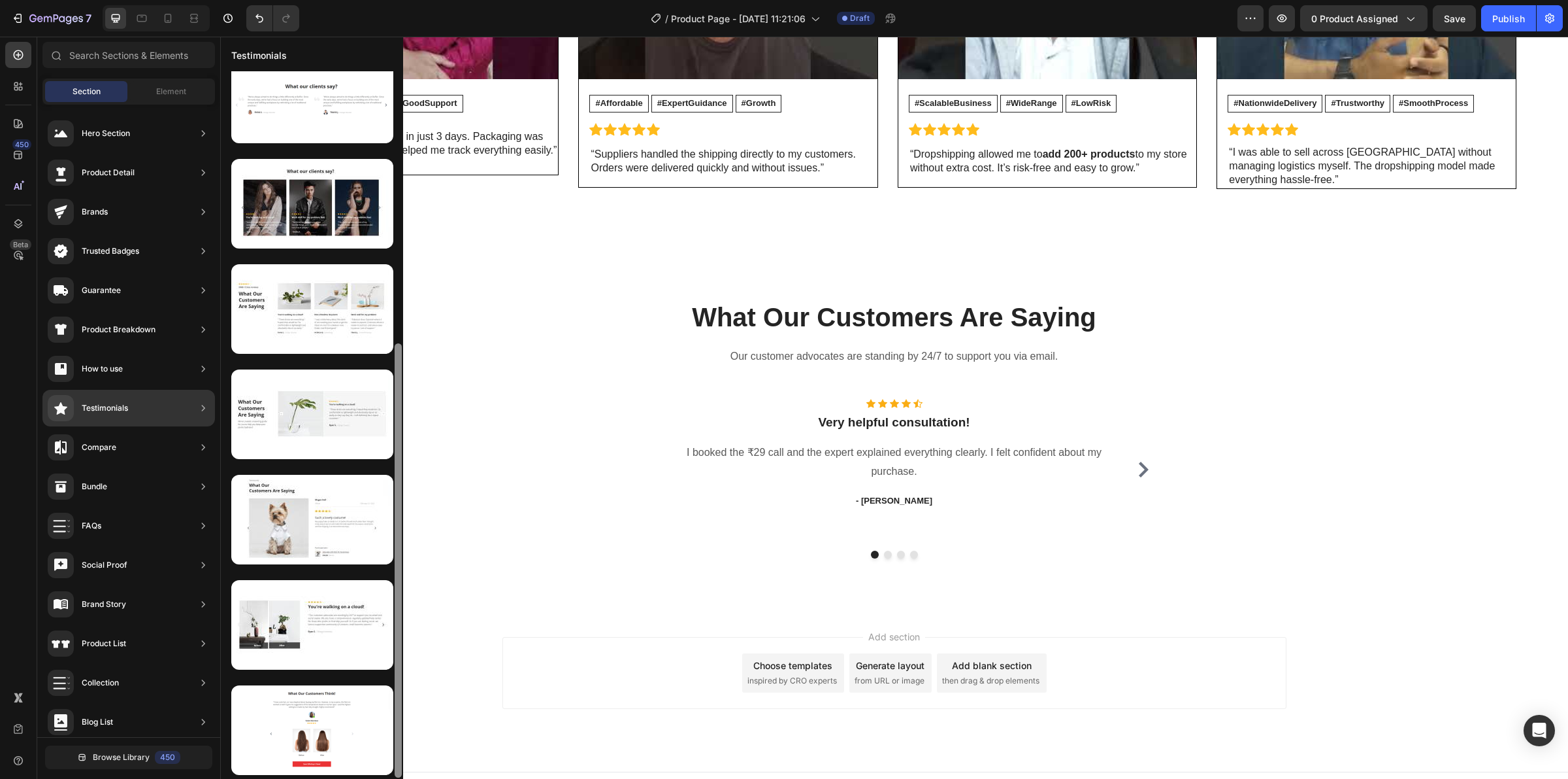
drag, startPoint x: 394, startPoint y: 386, endPoint x: 394, endPoint y: 454, distance: 68.0
click at [395, 454] on div at bounding box center [398, 560] width 8 height 434
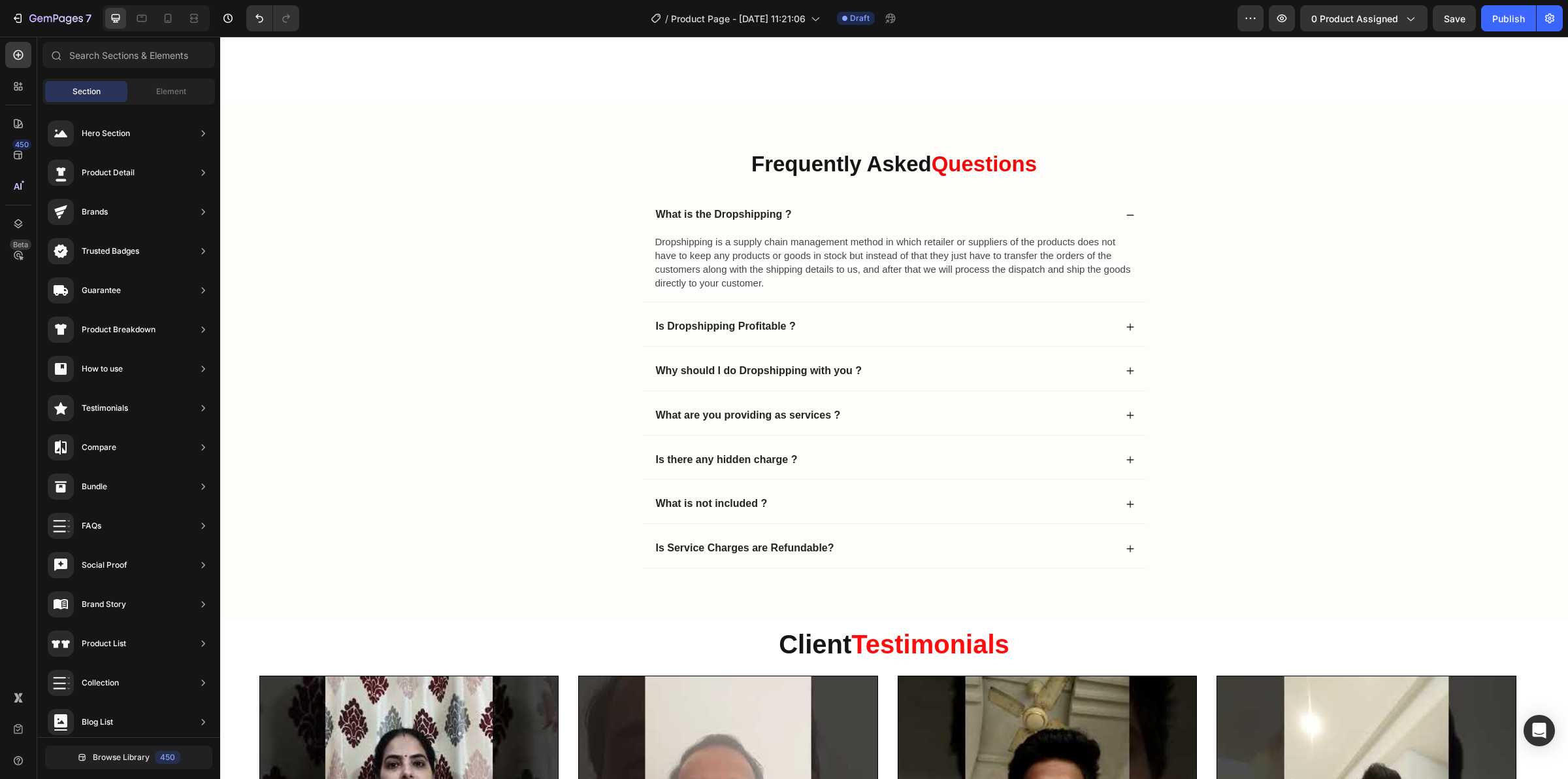
scroll to position [3823, 0]
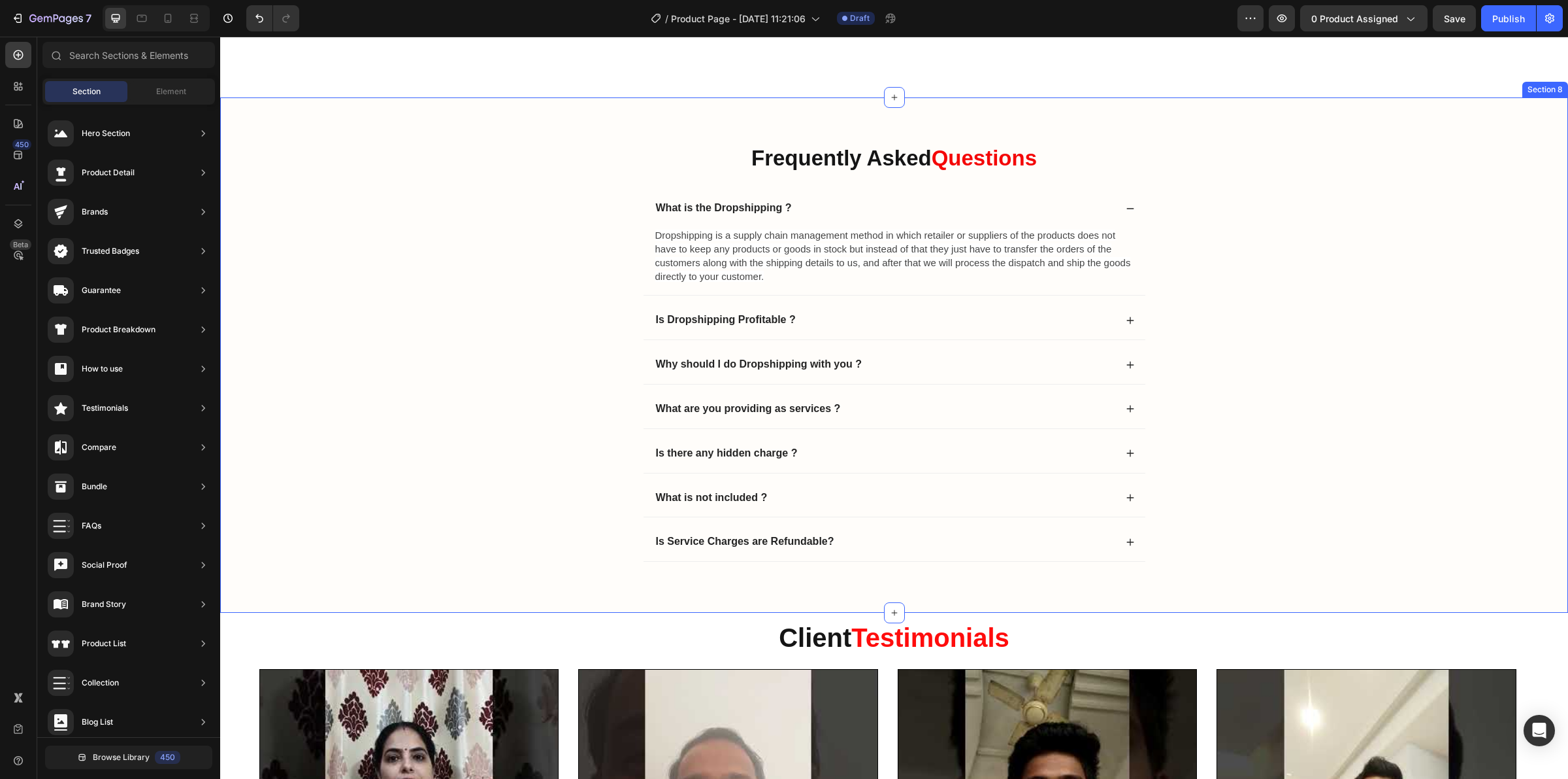
click at [1148, 125] on div "Frequently Asked Questions Heading What is the Dropshipping ? Dropshipping is a…" at bounding box center [893, 356] width 1348 height 516
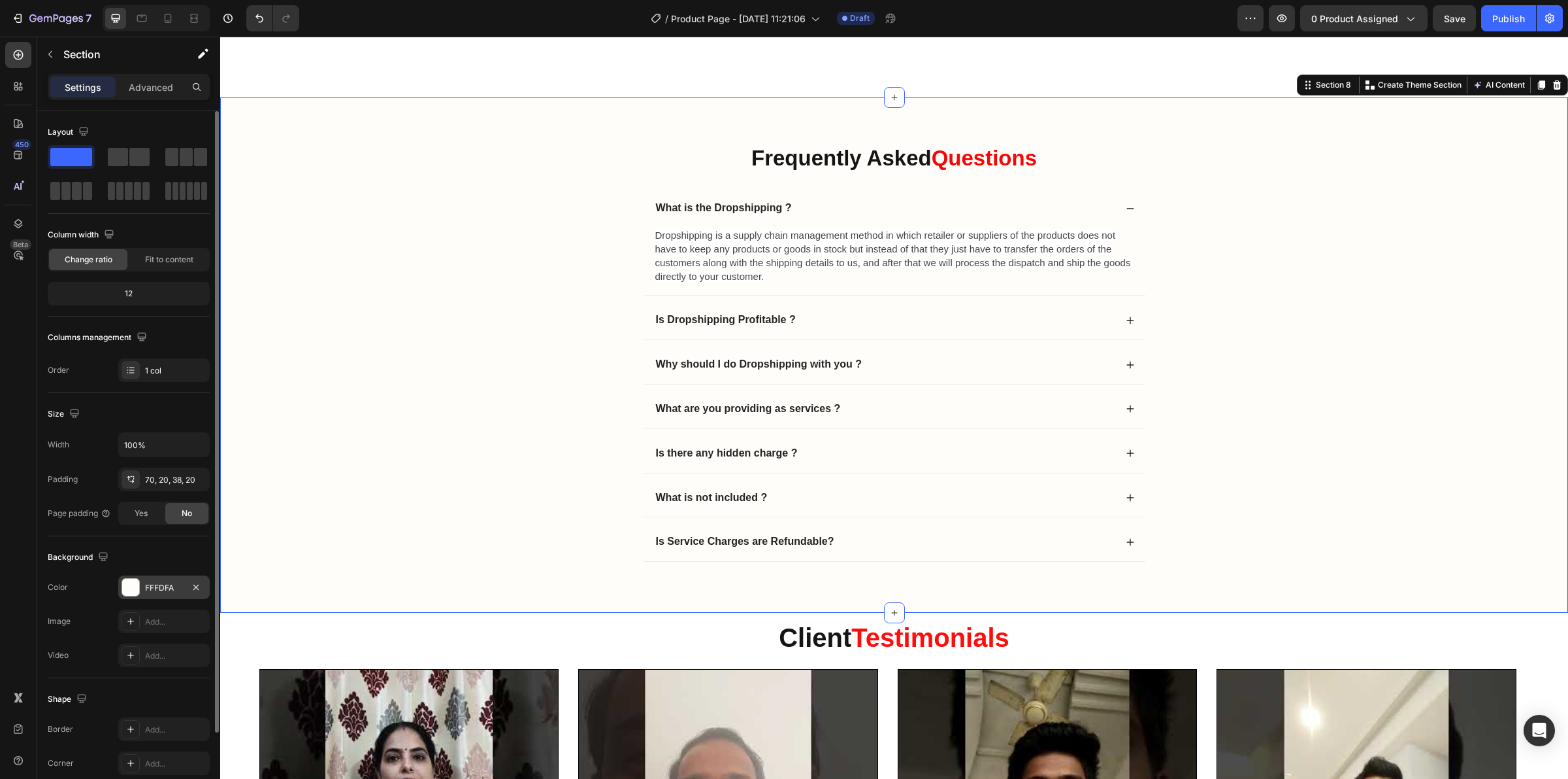
click at [125, 590] on div at bounding box center [131, 587] width 17 height 17
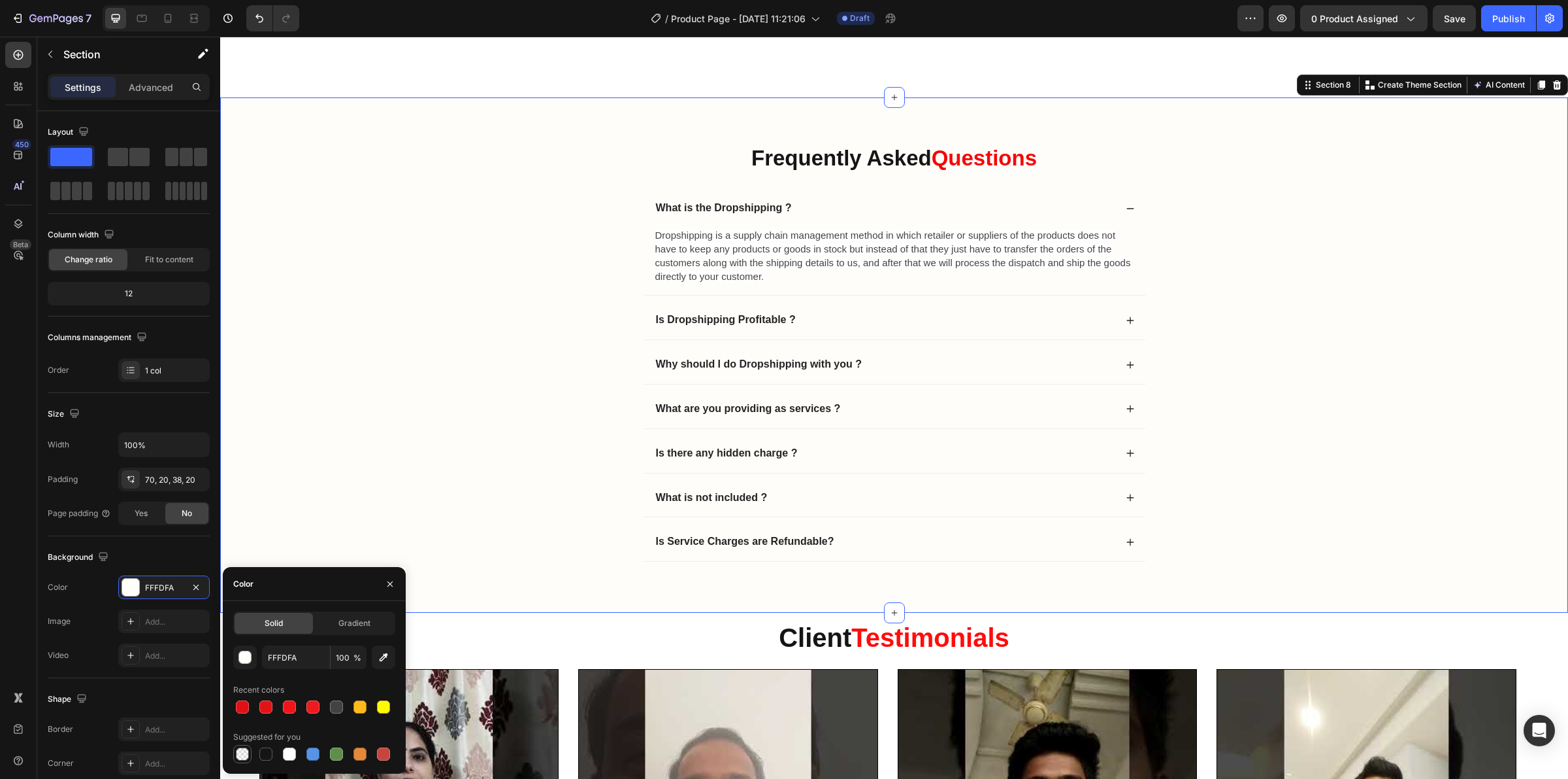
click at [244, 754] on div at bounding box center [243, 754] width 13 height 13
type input "000000"
type input "0"
click at [249, 752] on div at bounding box center [243, 753] width 15 height 15
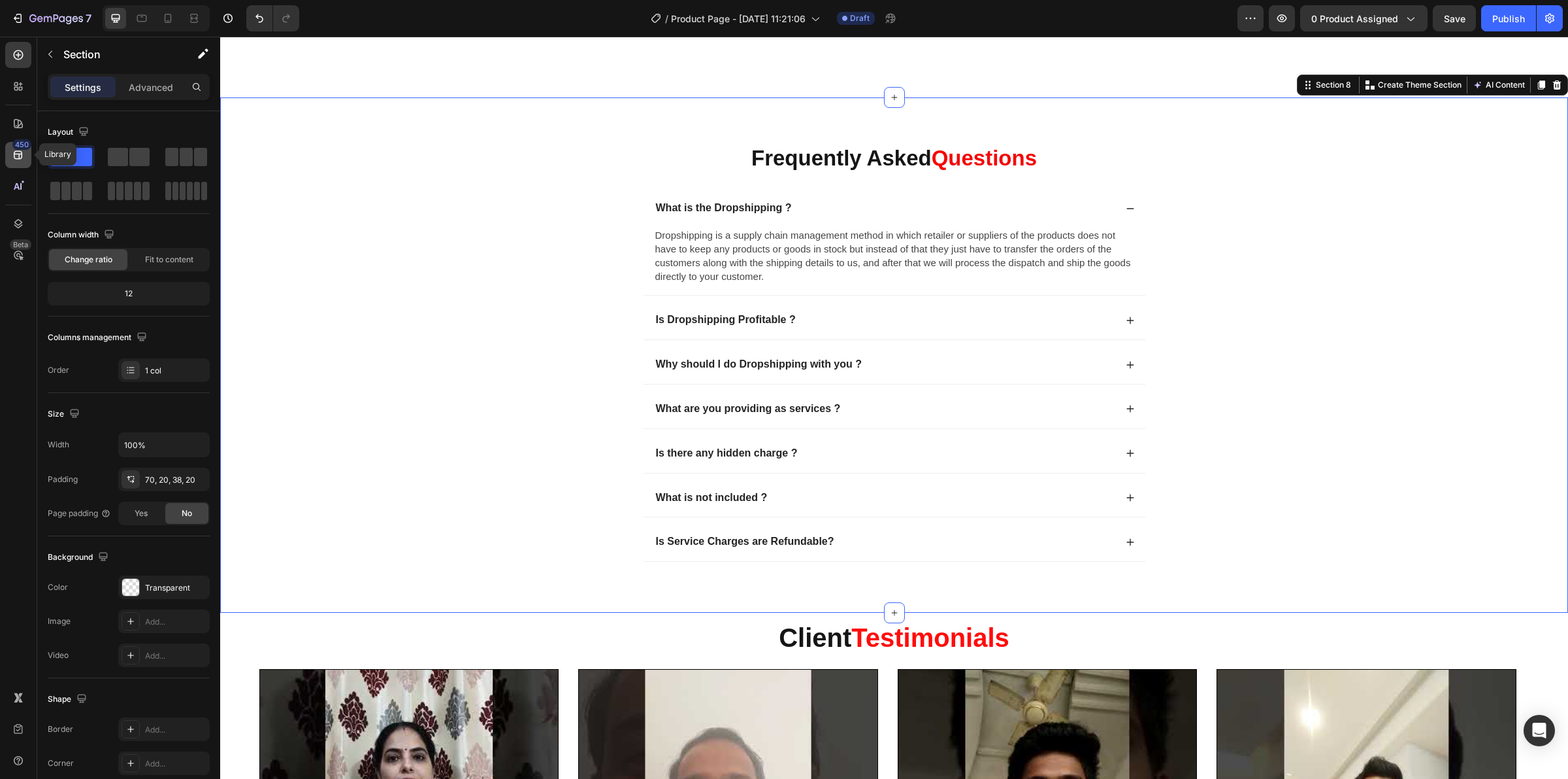
click at [15, 148] on div "450" at bounding box center [22, 144] width 19 height 11
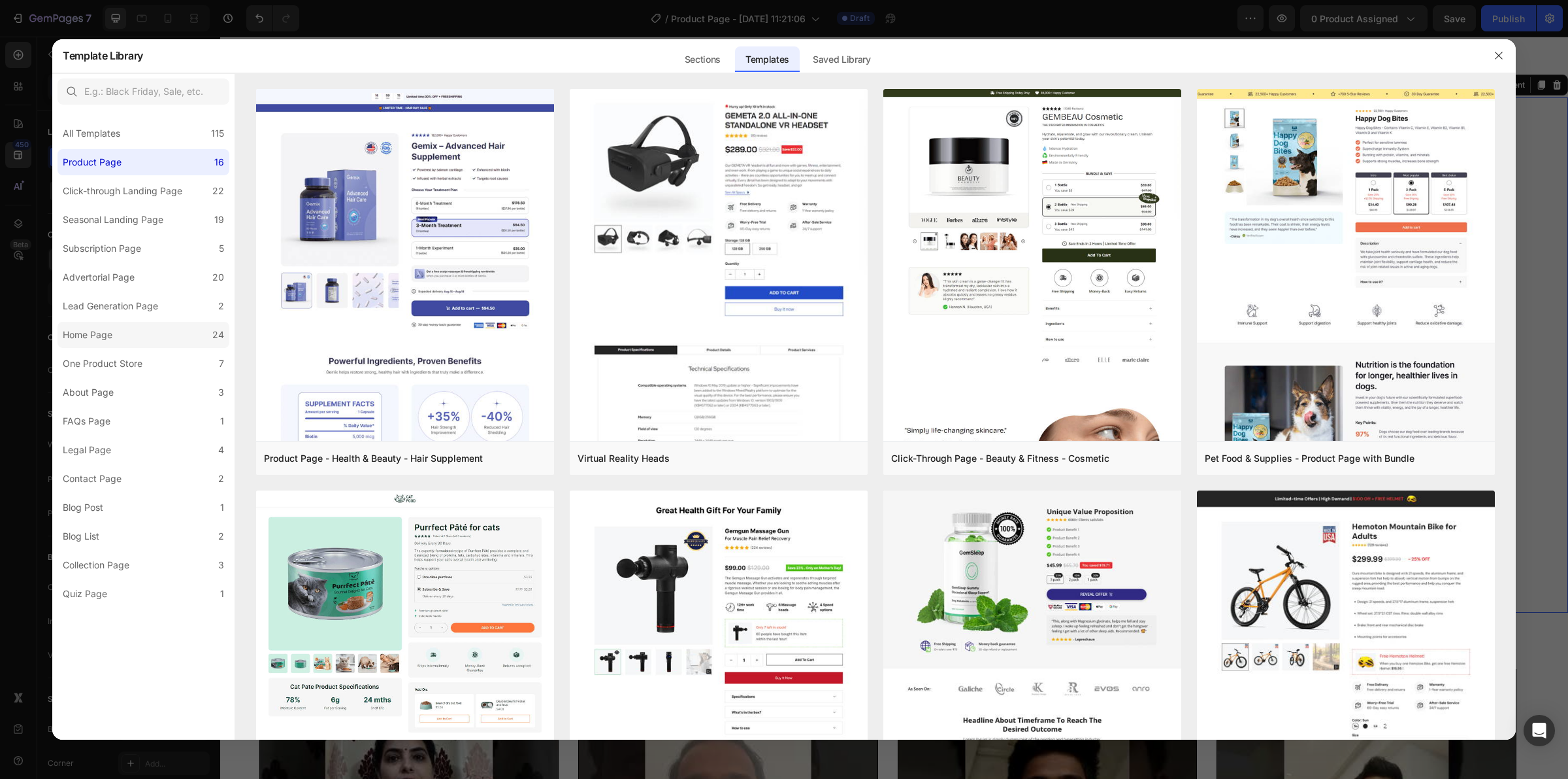
click at [109, 325] on label "Home Page 24" at bounding box center [143, 334] width 172 height 26
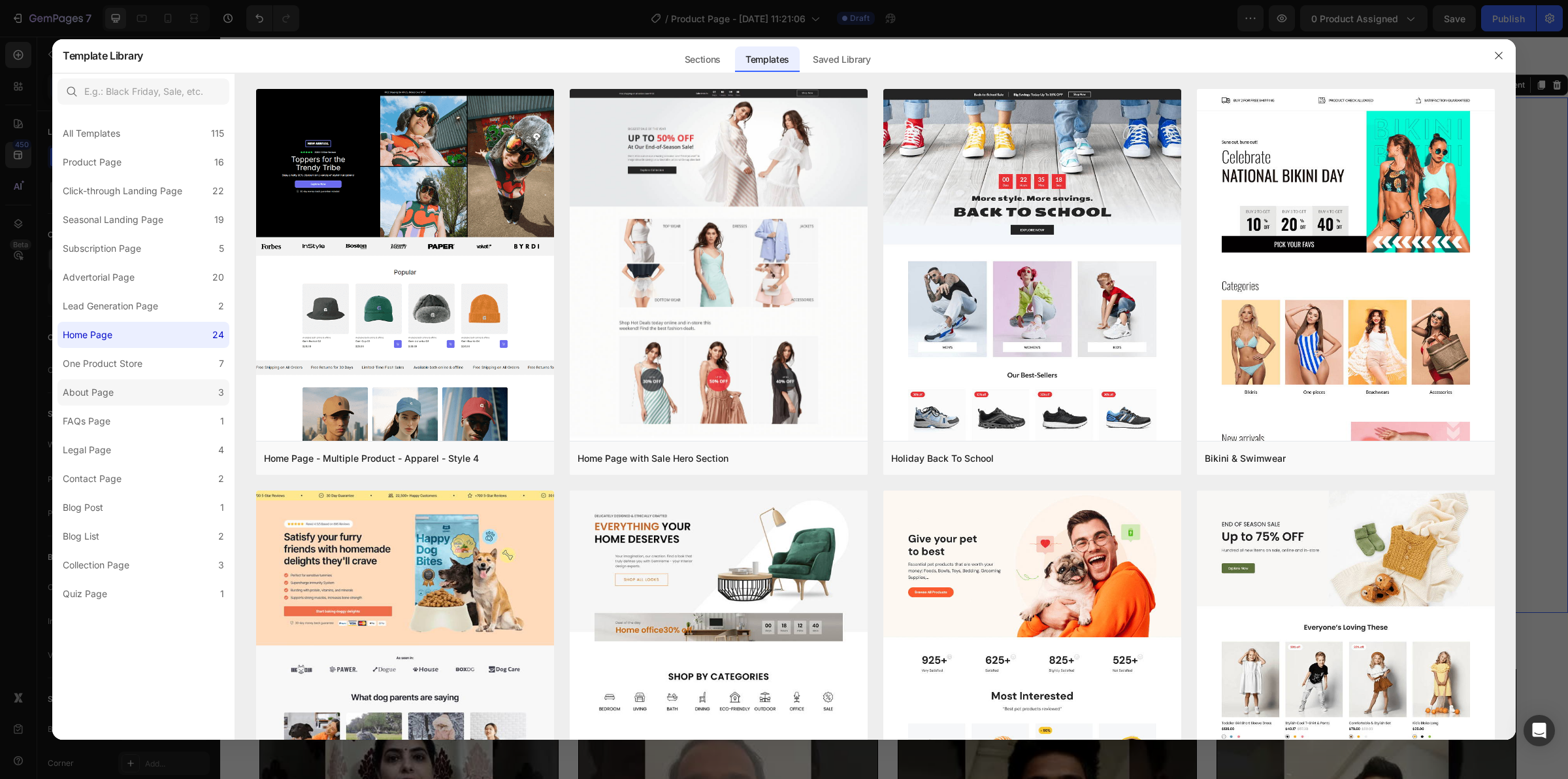
click at [95, 379] on label "About Page 3" at bounding box center [143, 392] width 172 height 26
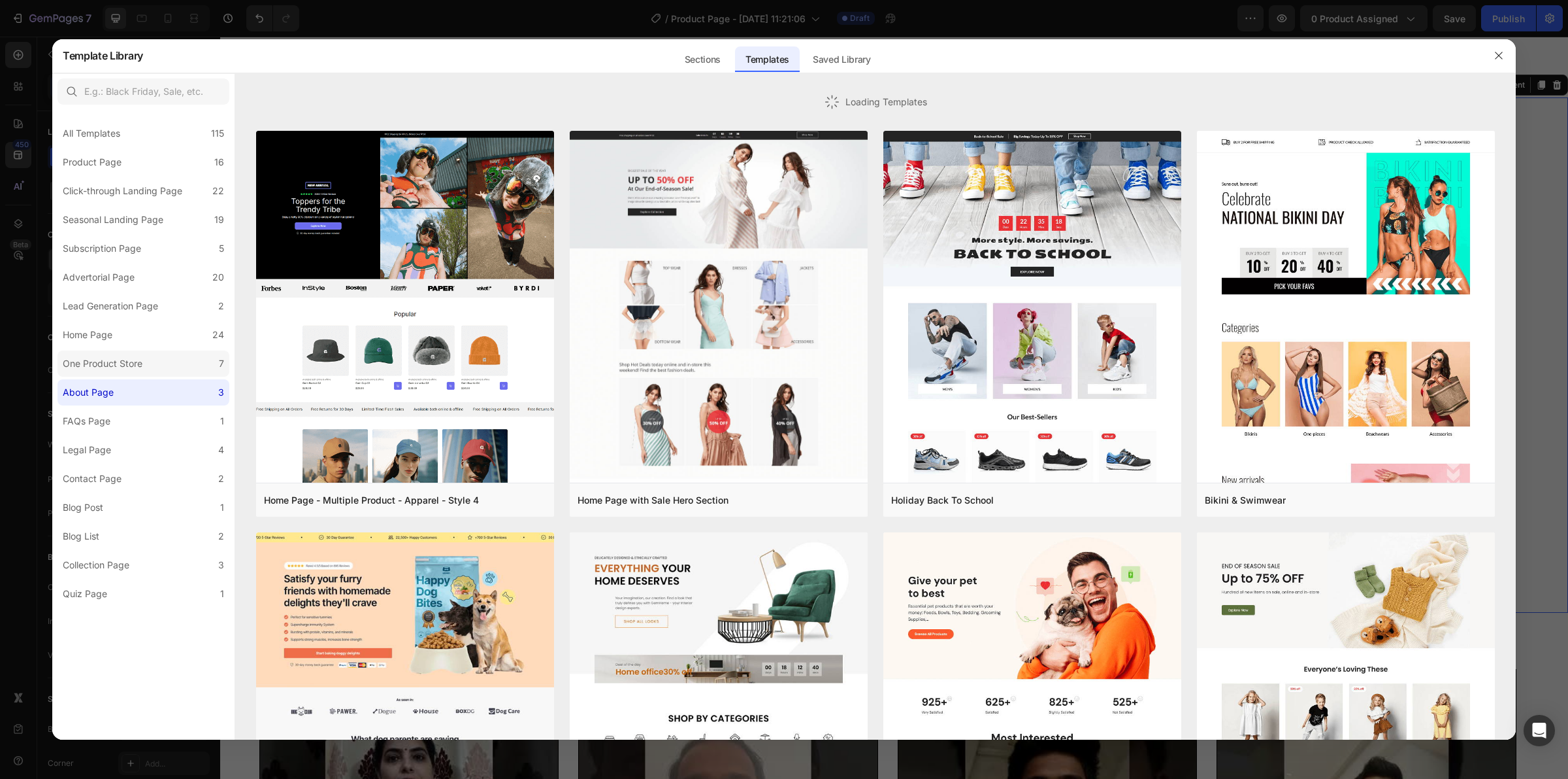
click at [102, 357] on div "One Product Store" at bounding box center [102, 363] width 79 height 15
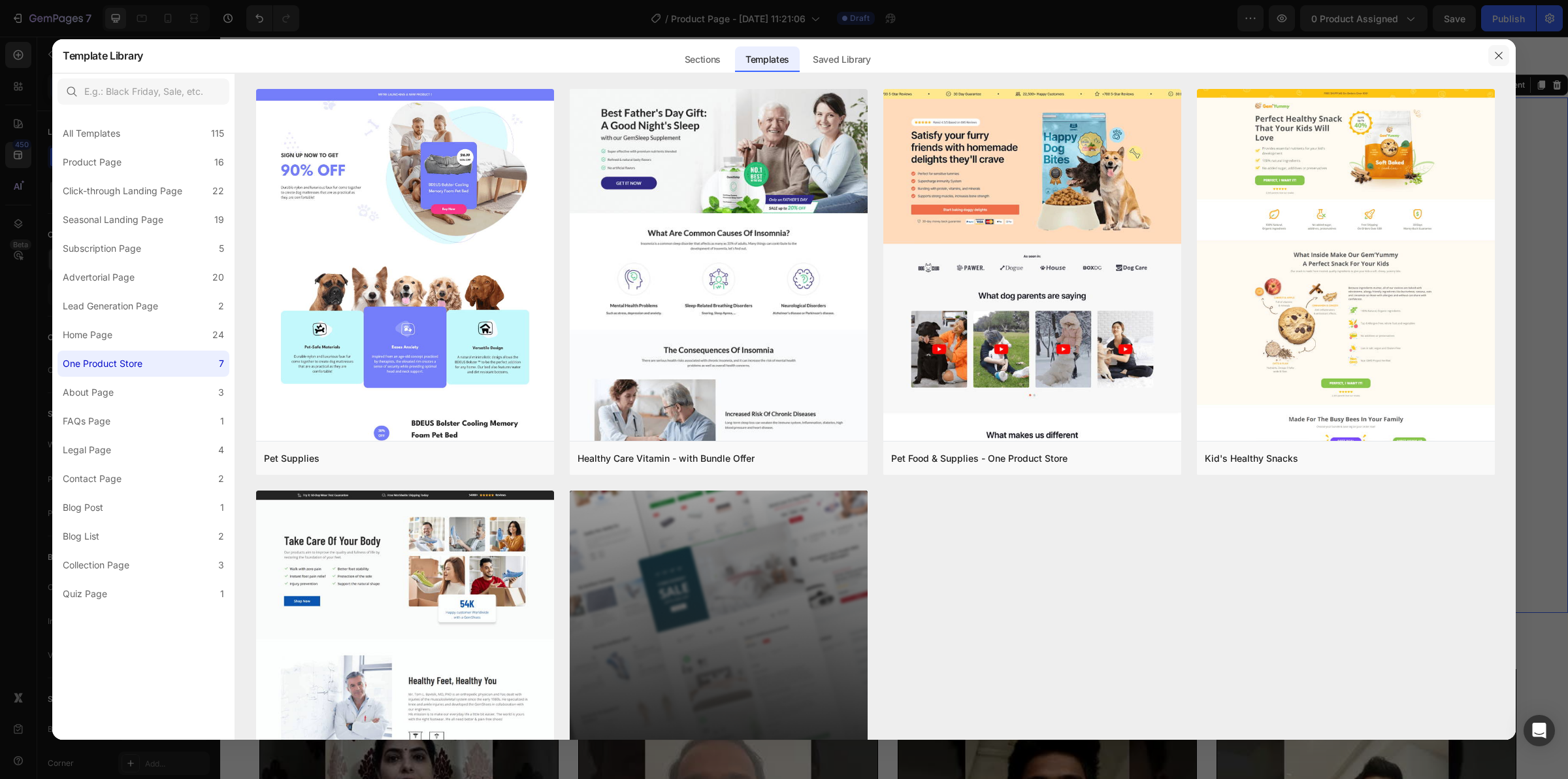
click at [1498, 53] on icon "button" at bounding box center [1498, 55] width 11 height 11
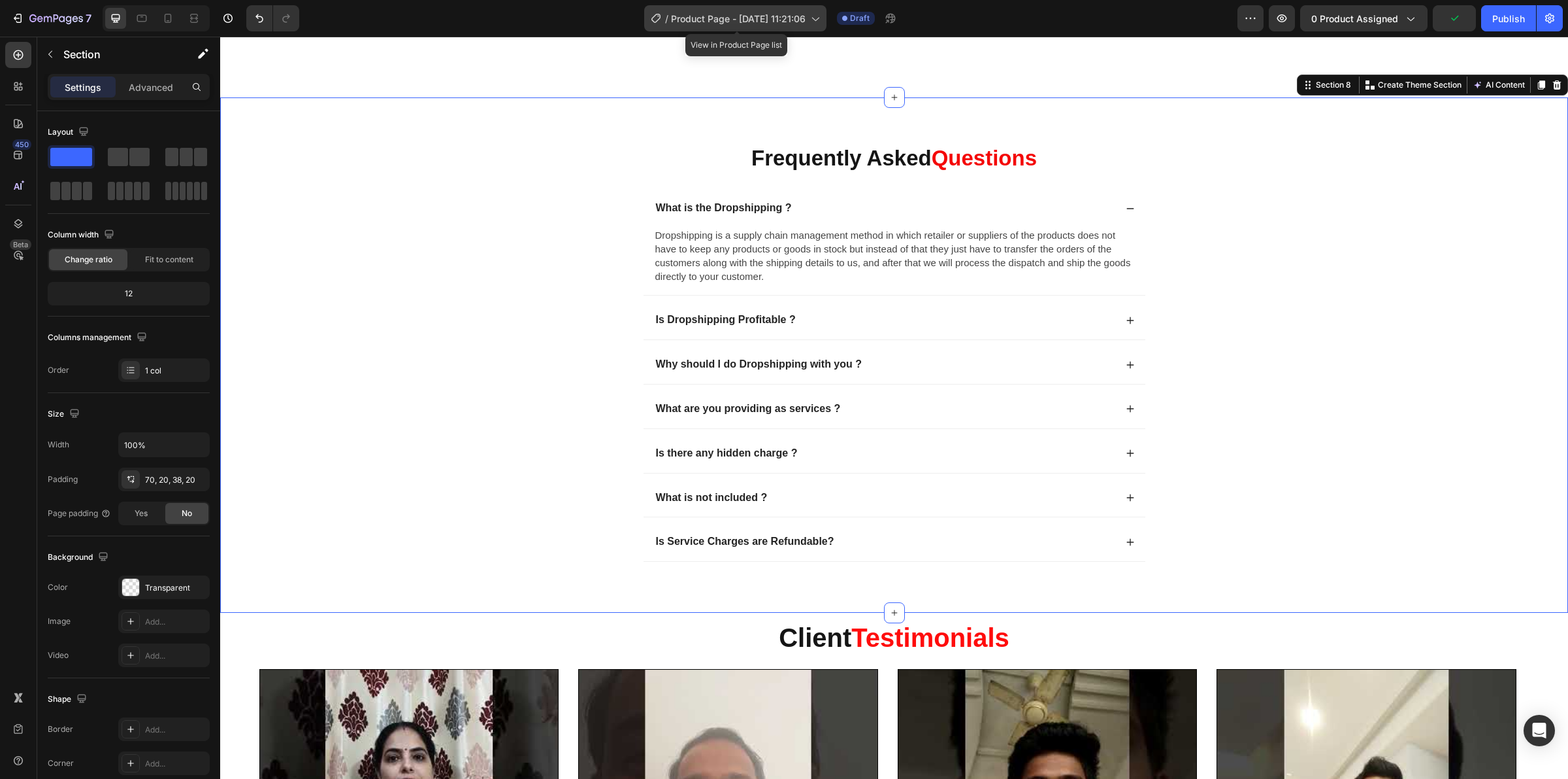
click at [698, 13] on span "Product Page - [DATE] 11:21:06" at bounding box center [738, 18] width 135 height 13
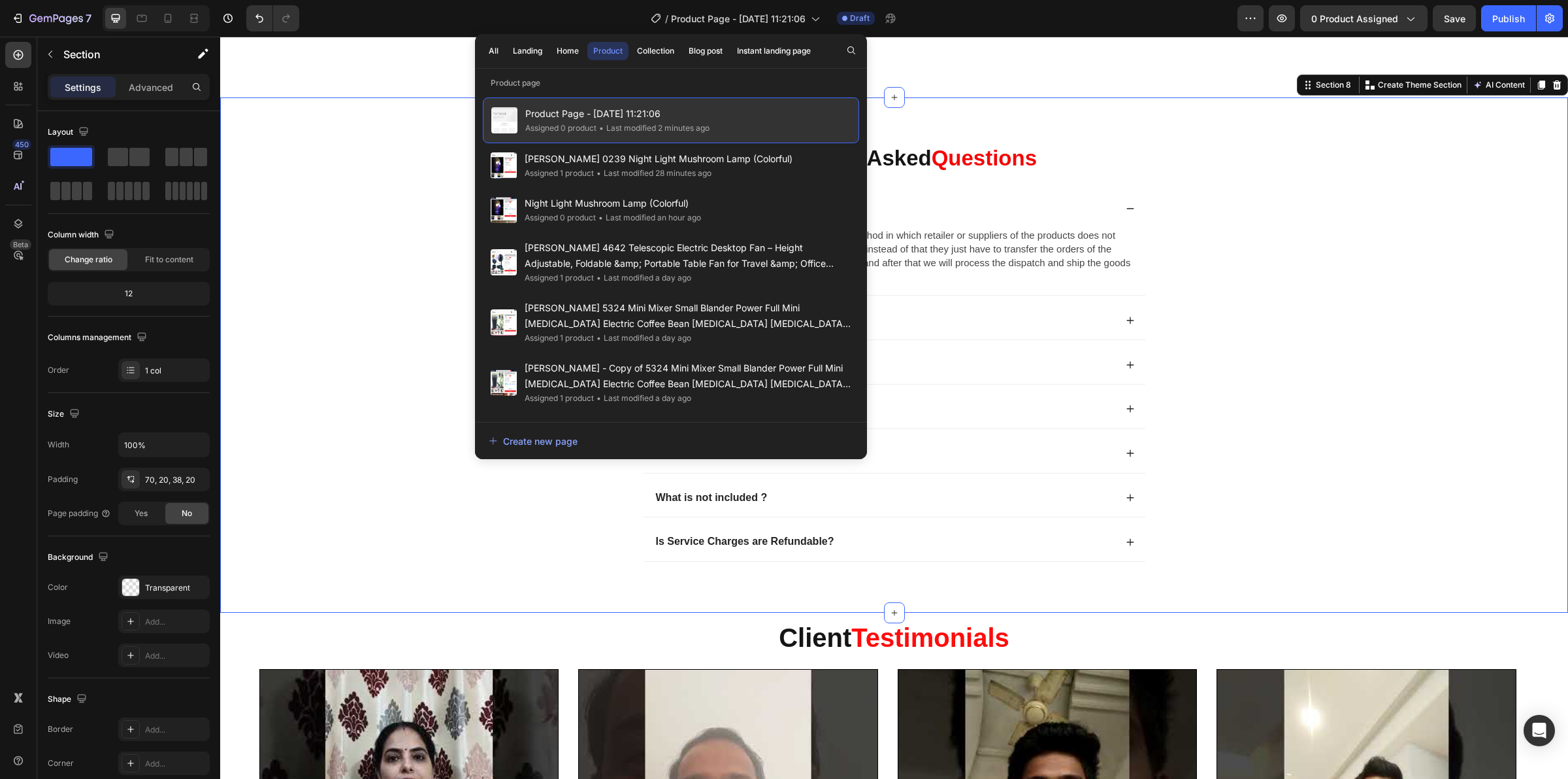
click at [605, 115] on span "Product Page - [DATE] 11:21:06" at bounding box center [617, 114] width 184 height 15
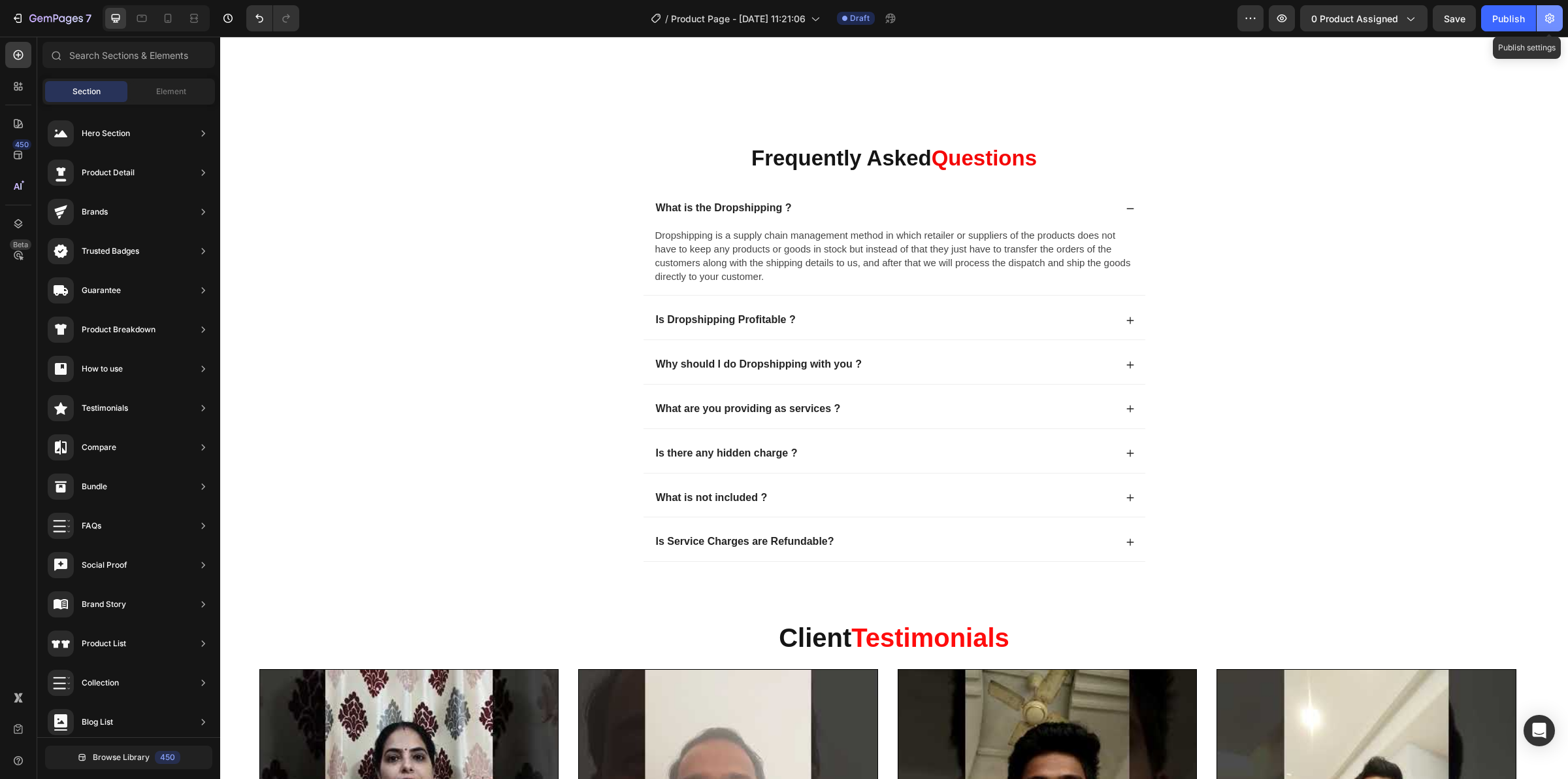
click at [1554, 21] on icon "button" at bounding box center [1550, 18] width 13 height 13
click at [1556, 21] on icon "button" at bounding box center [1550, 18] width 13 height 13
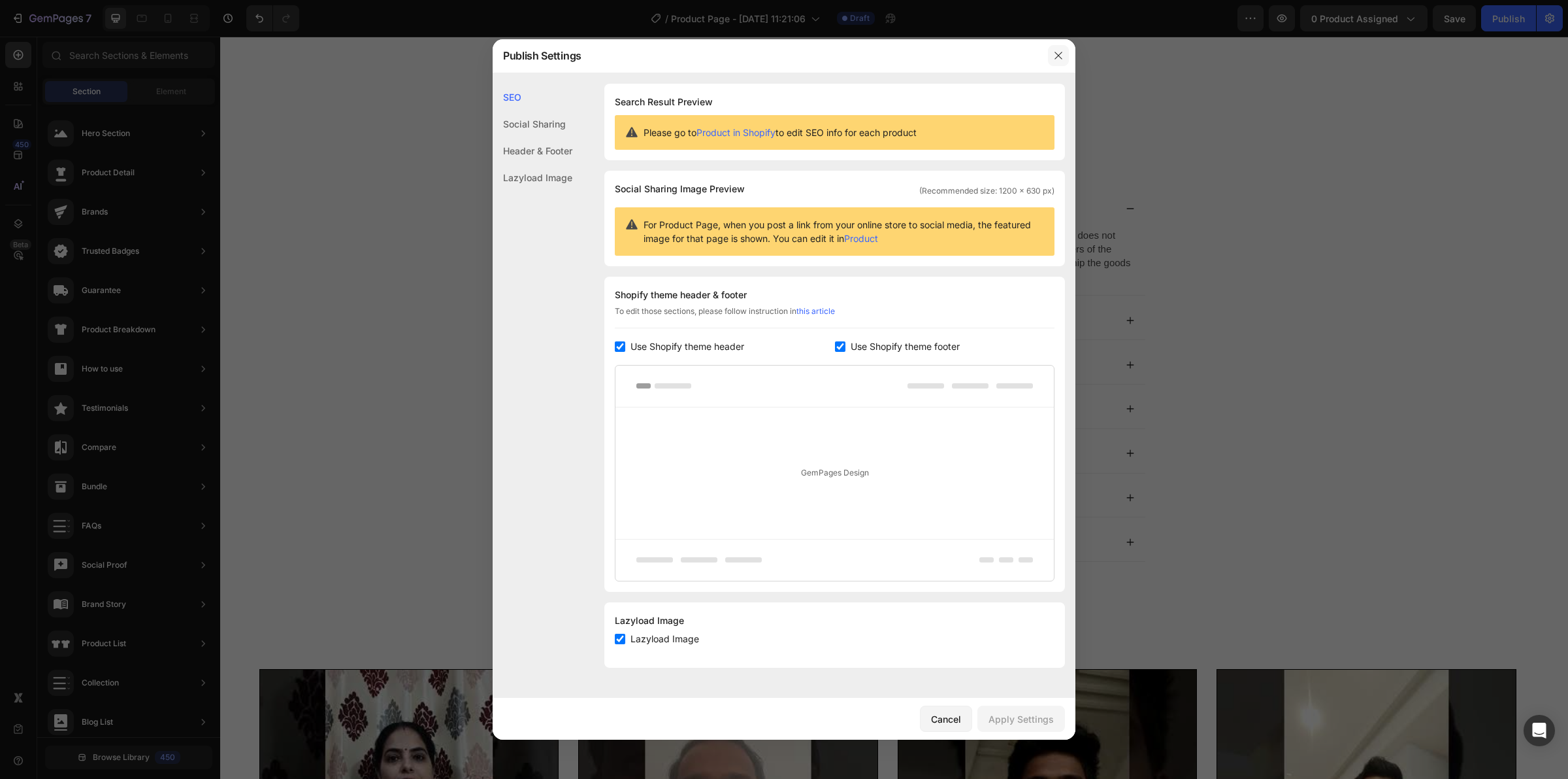
click at [1053, 47] on button "button" at bounding box center [1059, 55] width 21 height 21
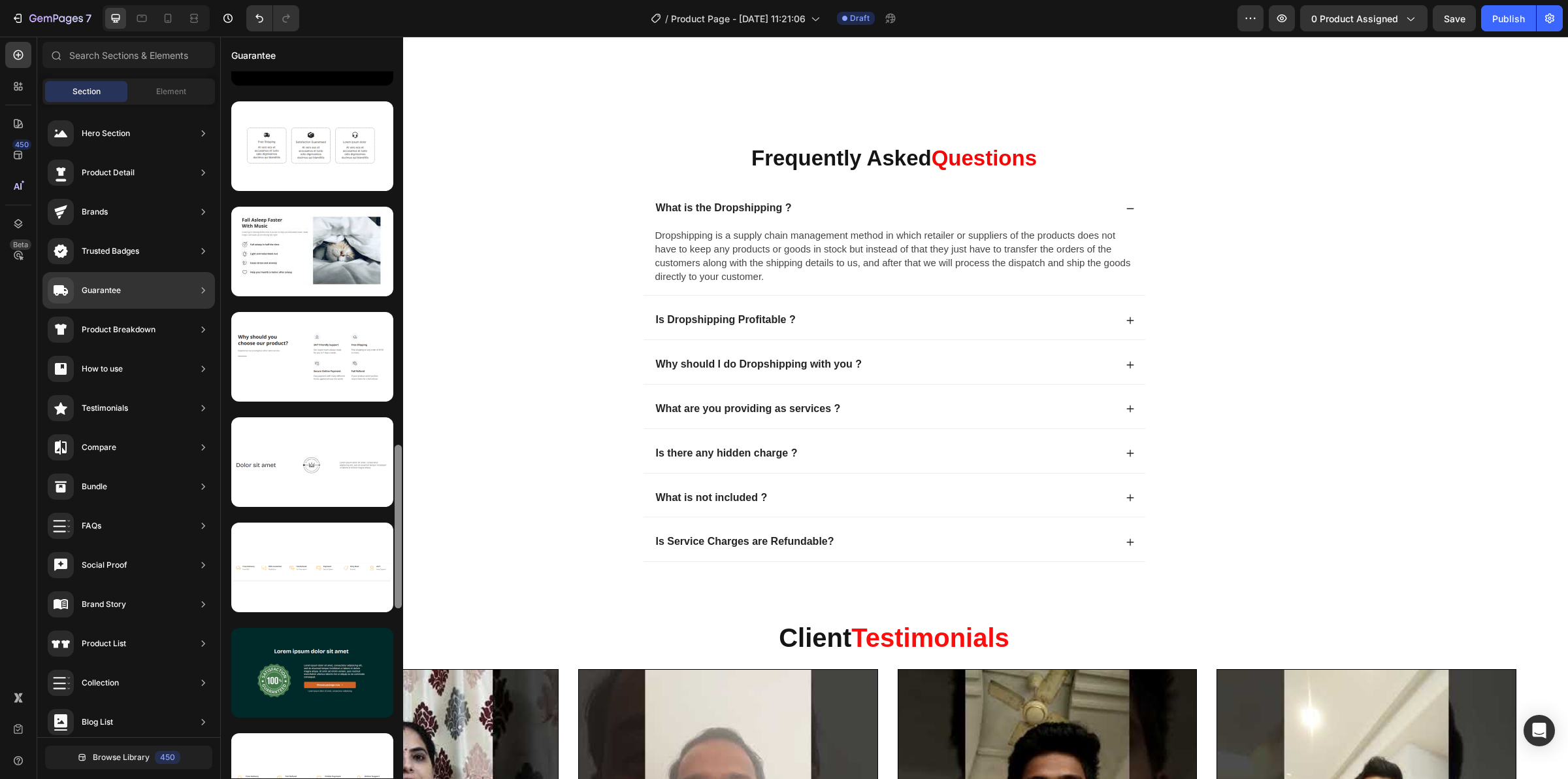
scroll to position [1681, 0]
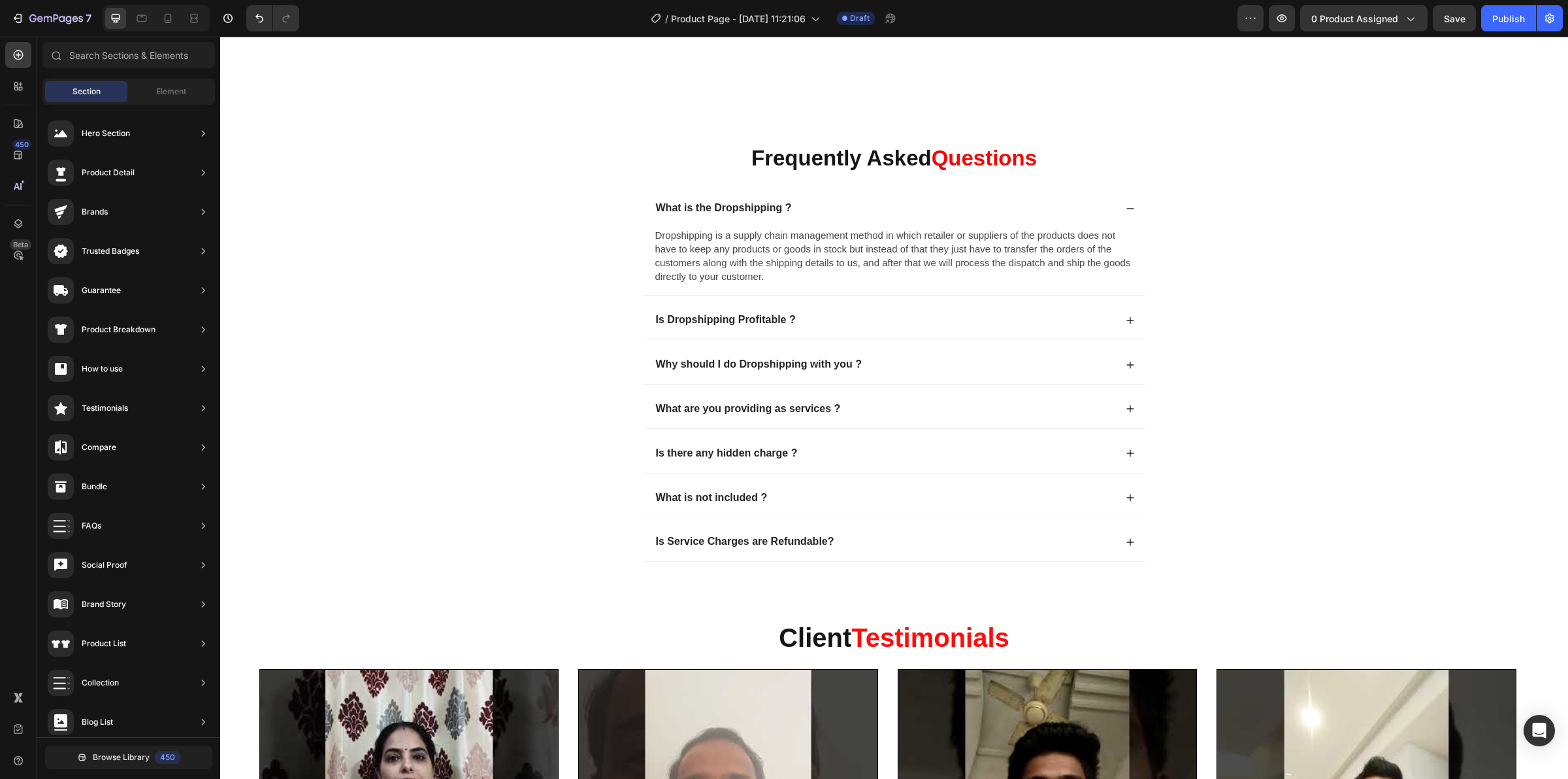
drag, startPoint x: 396, startPoint y: 426, endPoint x: 393, endPoint y: 788, distance: 362.0
click at [393, 0] on html "7 Version history / Product Page - [DATE] 11:21:06 Draft Preview 0 product assi…" at bounding box center [784, 0] width 1568 height 0
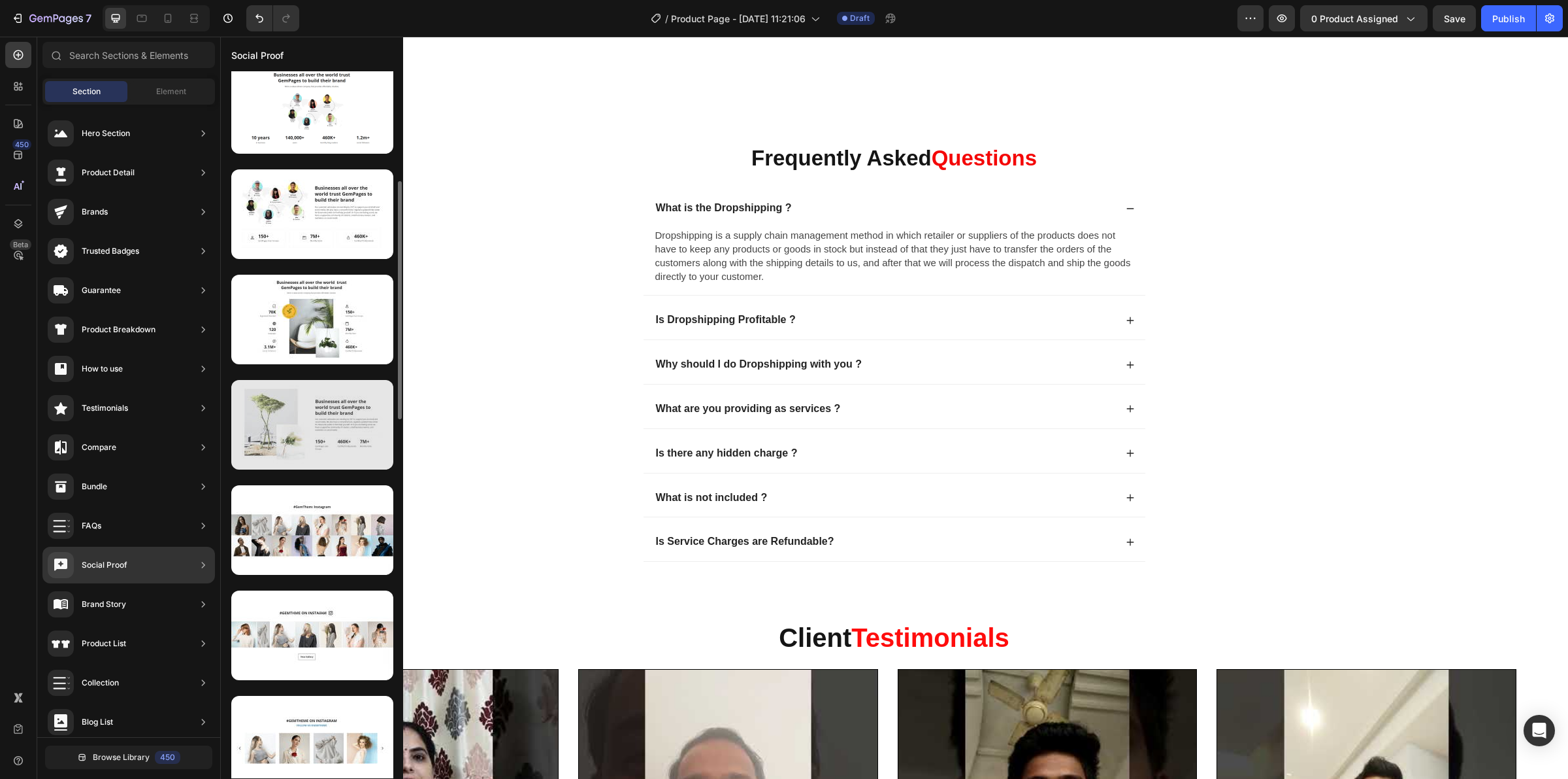
scroll to position [245, 0]
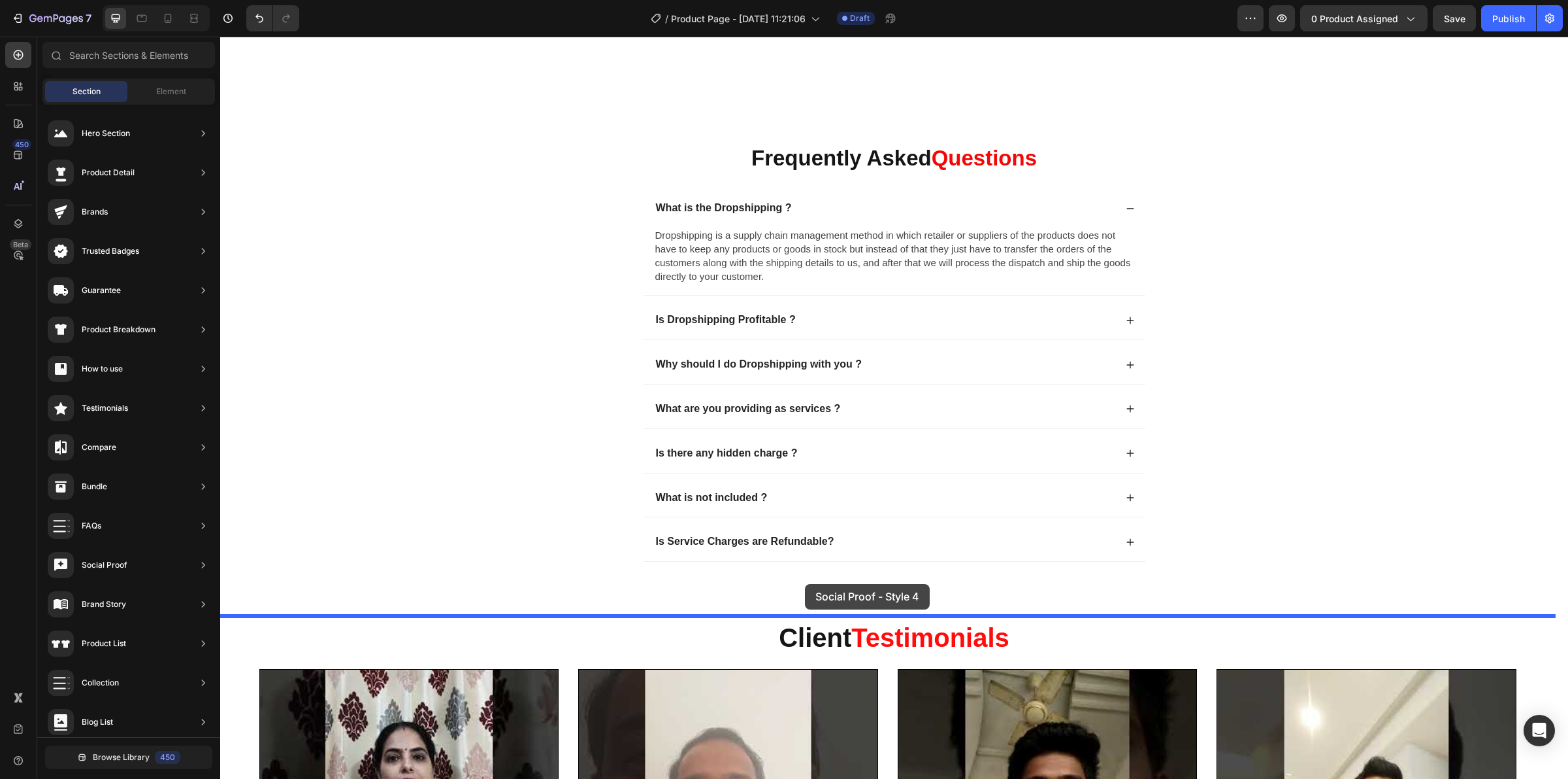
drag, startPoint x: 578, startPoint y: 332, endPoint x: 805, endPoint y: 584, distance: 339.2
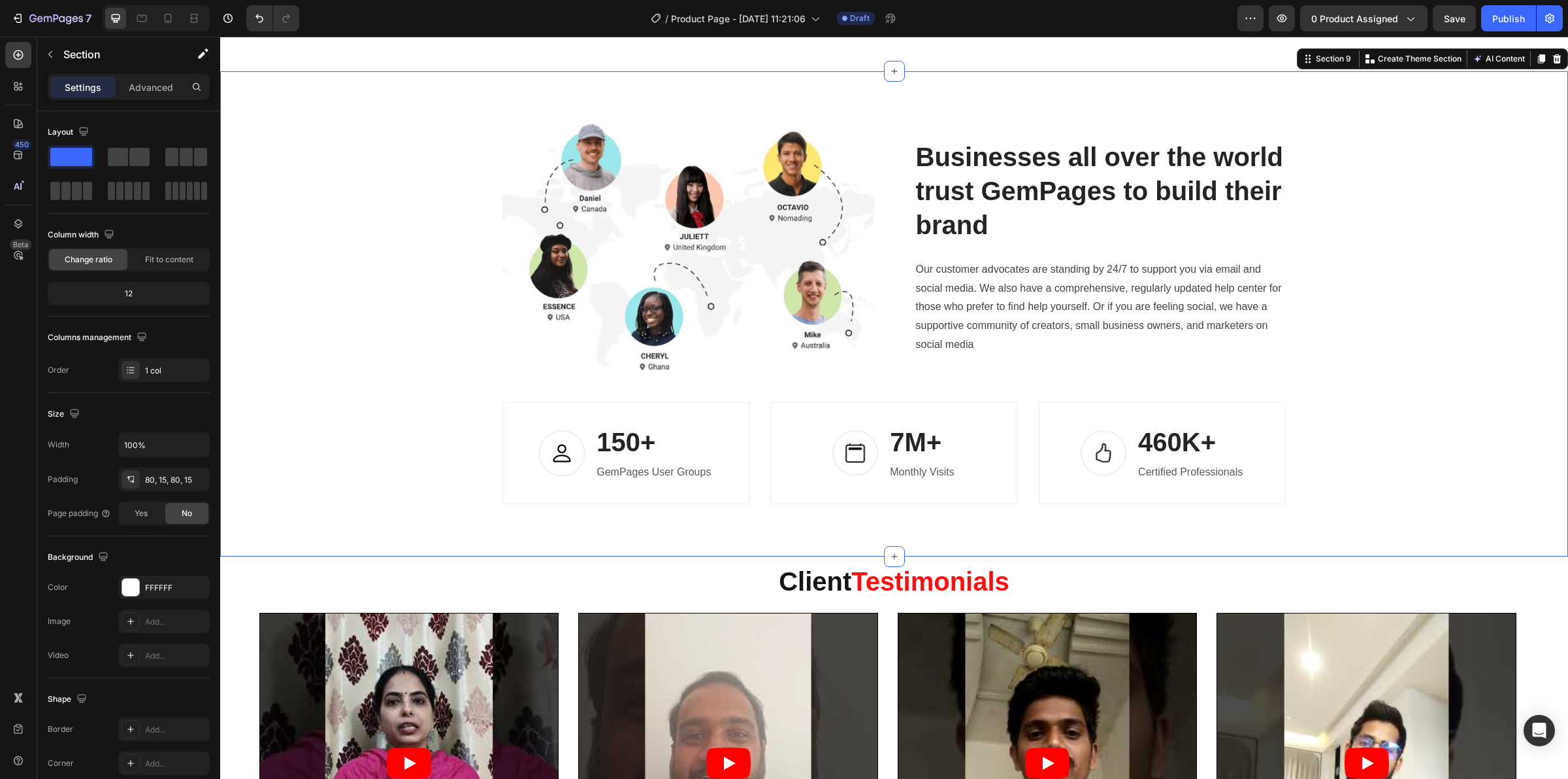
scroll to position [4351, 0]
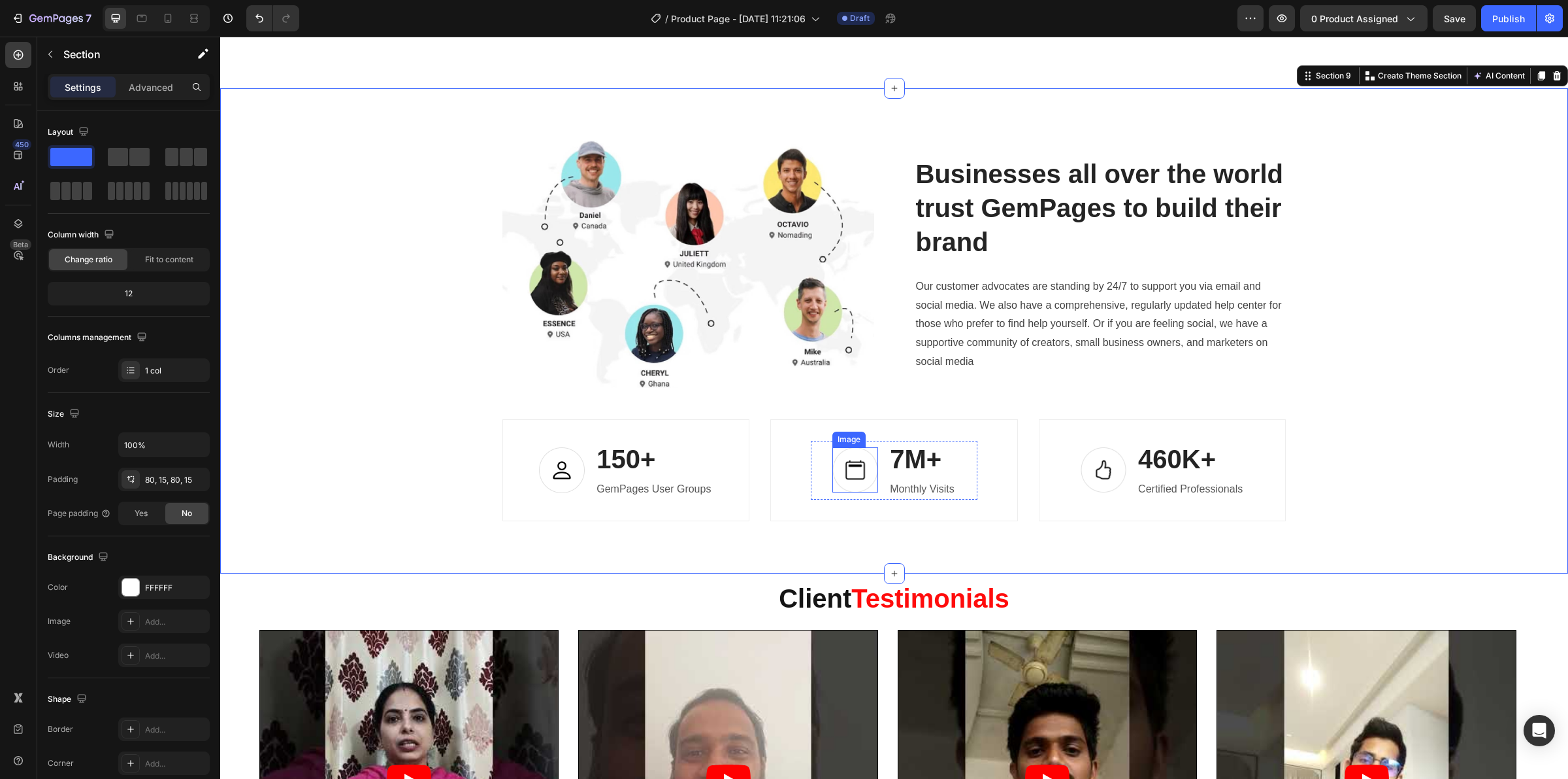
click at [847, 472] on img at bounding box center [855, 469] width 46 height 45
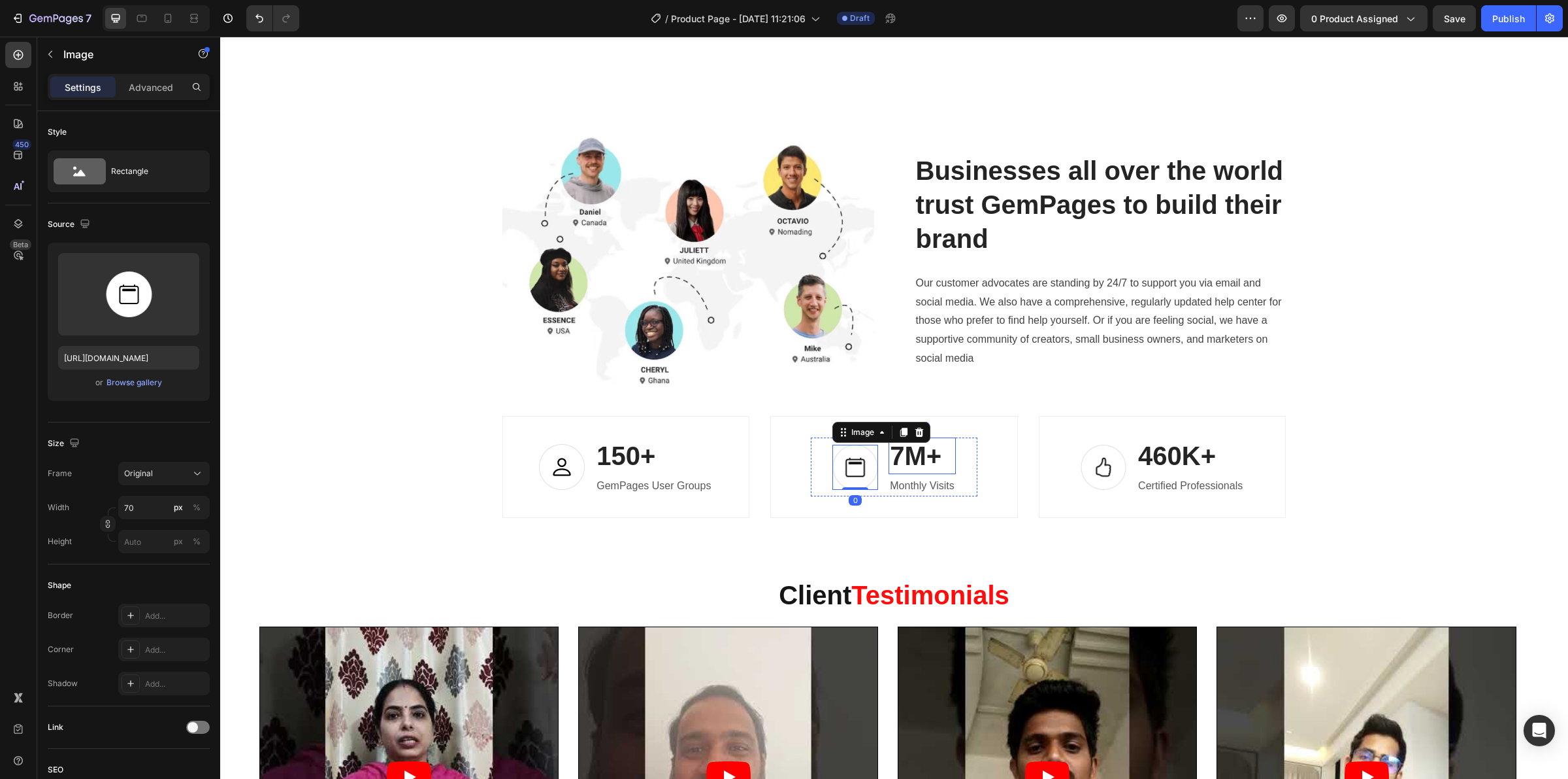
click at [896, 468] on p "7M+" at bounding box center [922, 456] width 64 height 34
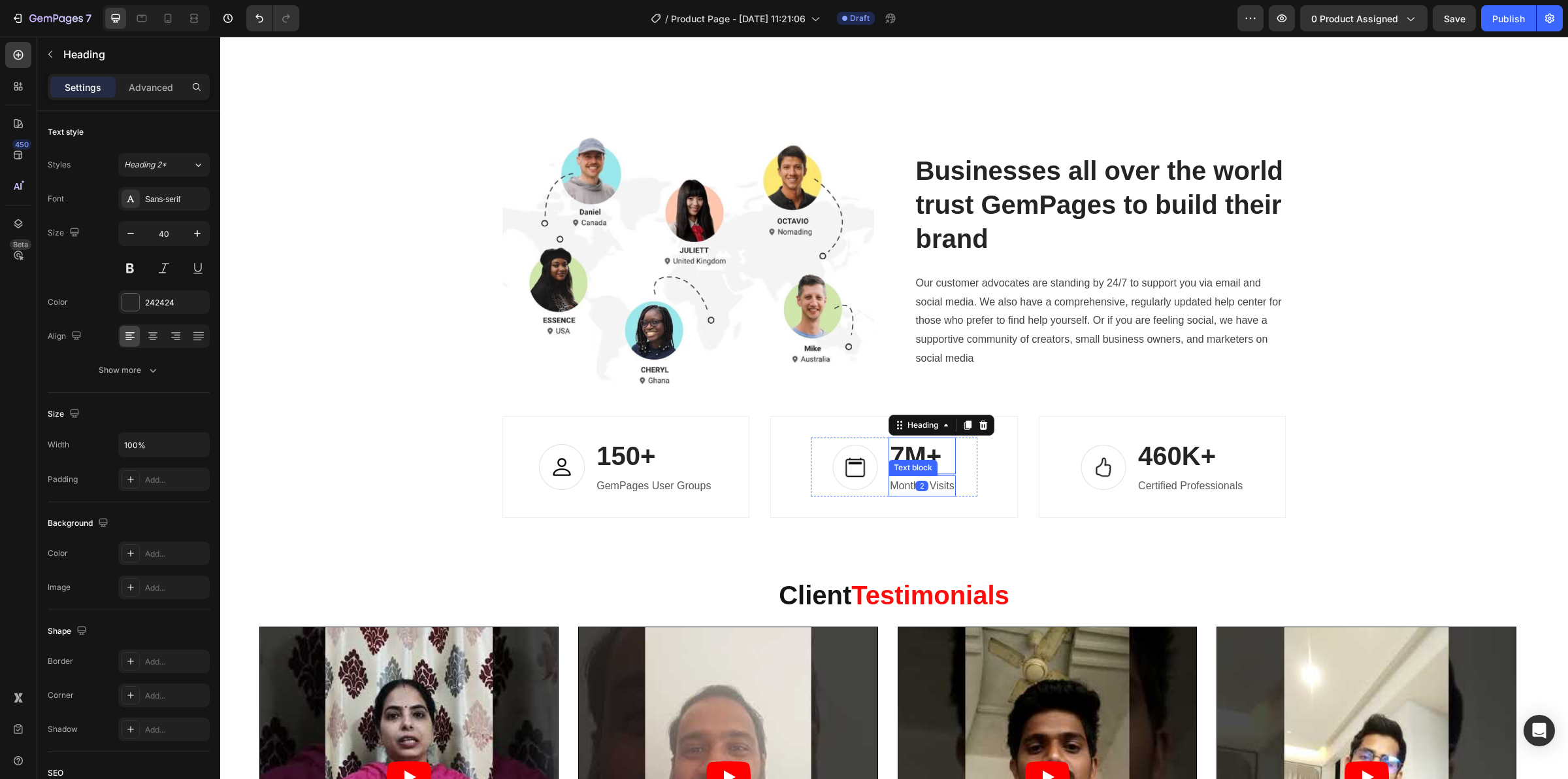
click at [952, 493] on div "Image 7M+ Heading 2 Monthly Visits Text block Row" at bounding box center [894, 467] width 166 height 59
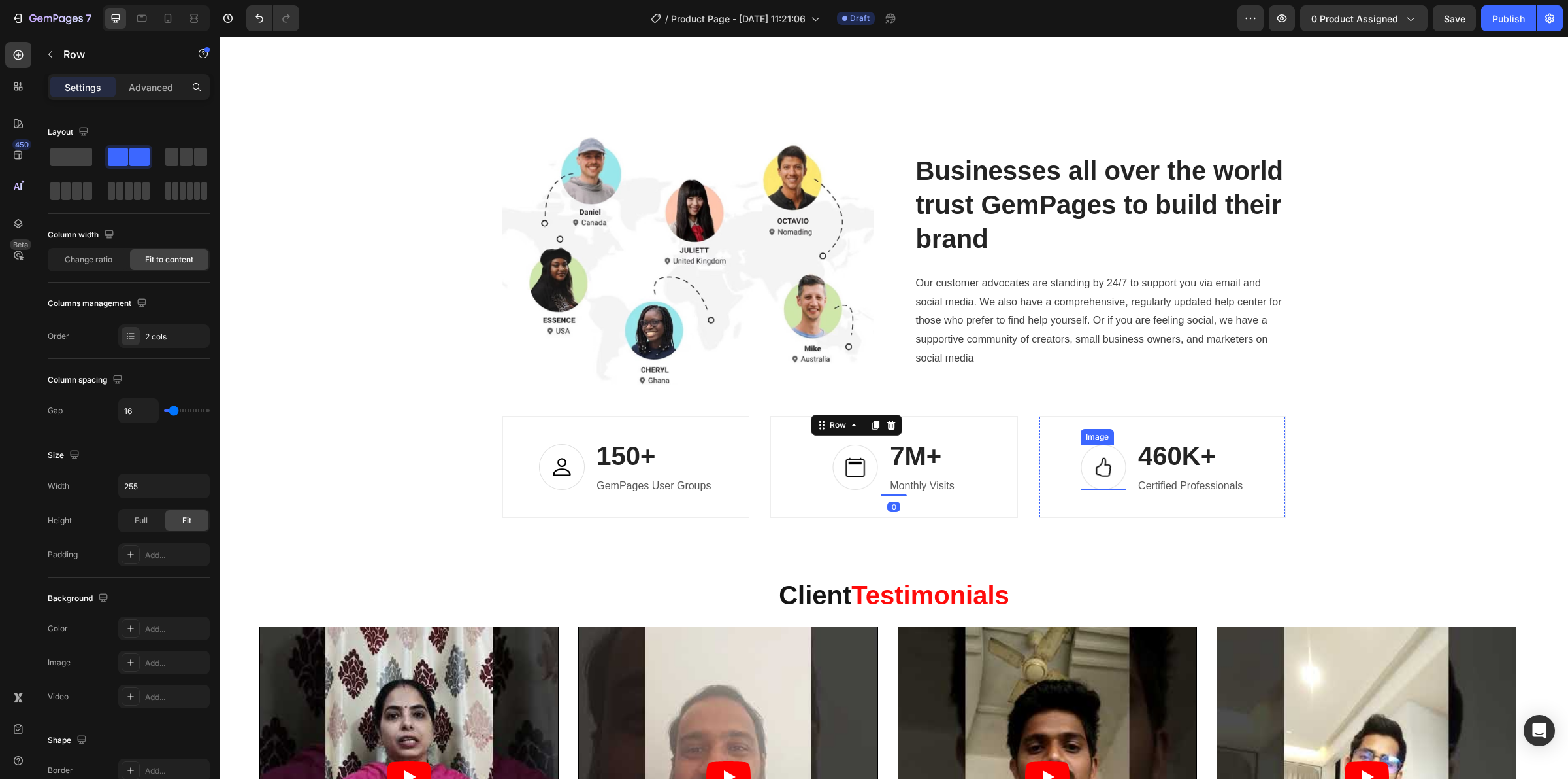
click at [1129, 465] on div "Image 460K+ Heading Certified Professionals Text block Row" at bounding box center [1162, 466] width 247 height 102
click at [1173, 461] on p "460K+" at bounding box center [1190, 456] width 104 height 34
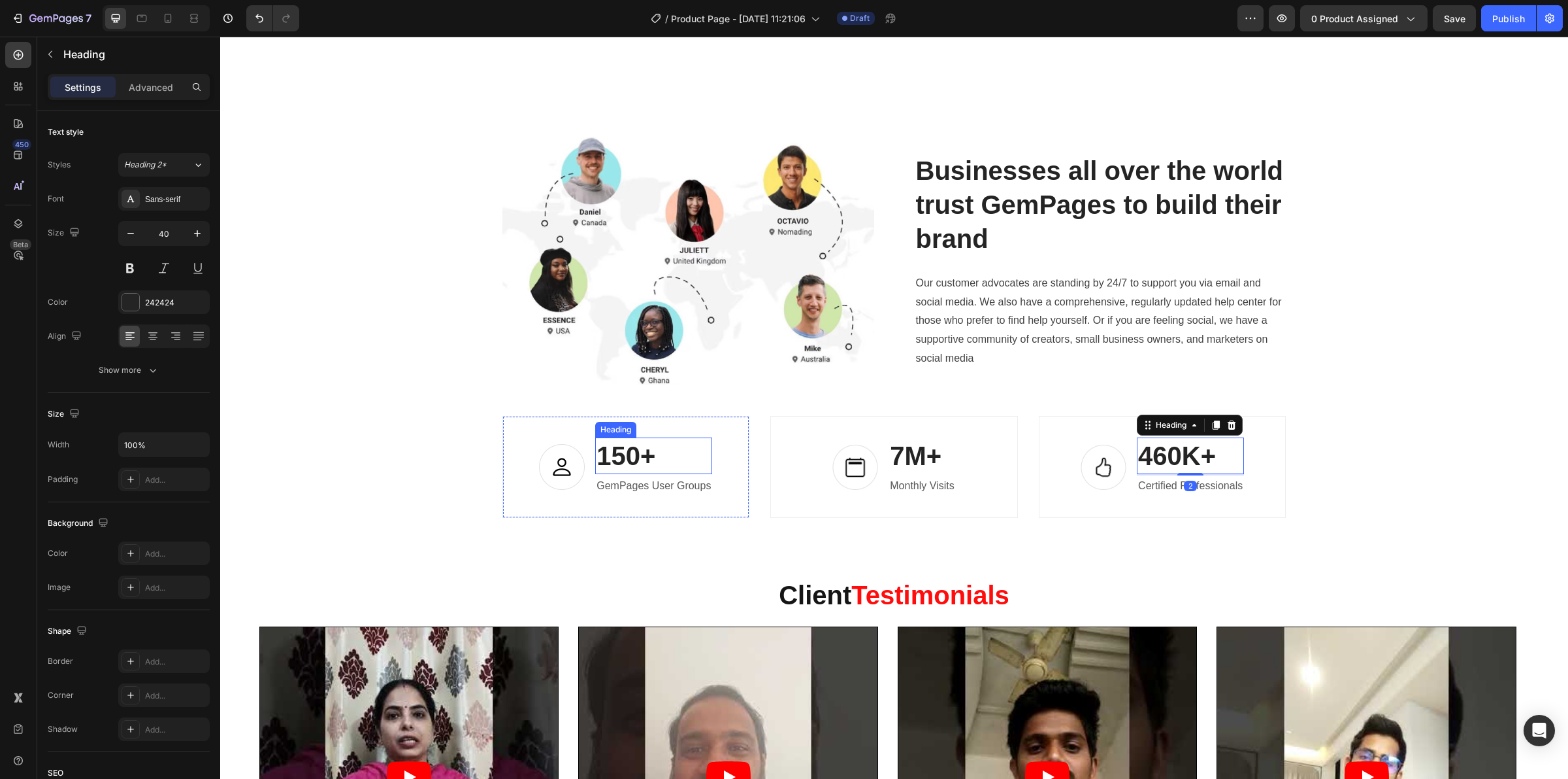
click at [596, 454] on p "150+" at bounding box center [654, 456] width 115 height 34
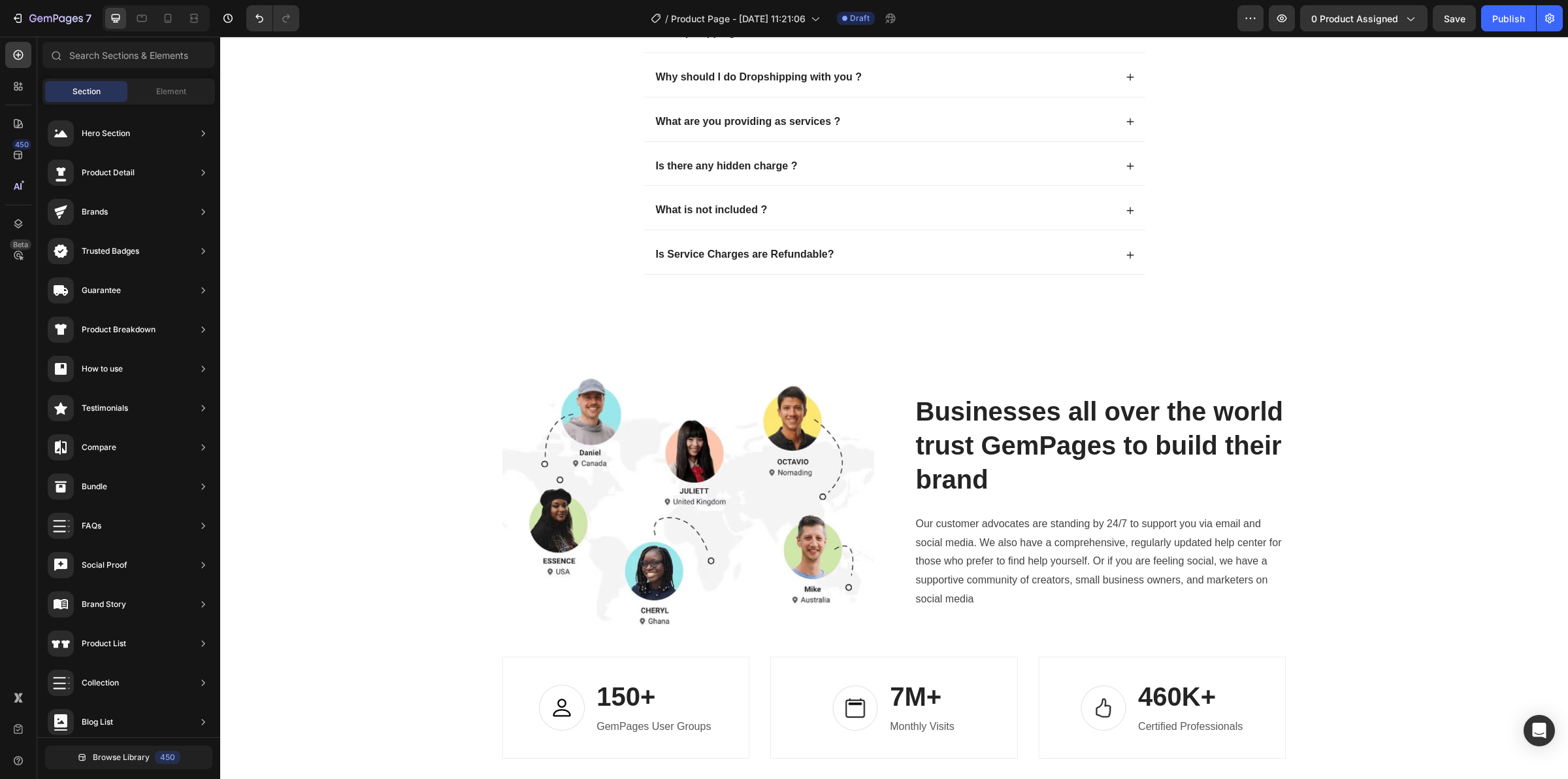
scroll to position [4267, 0]
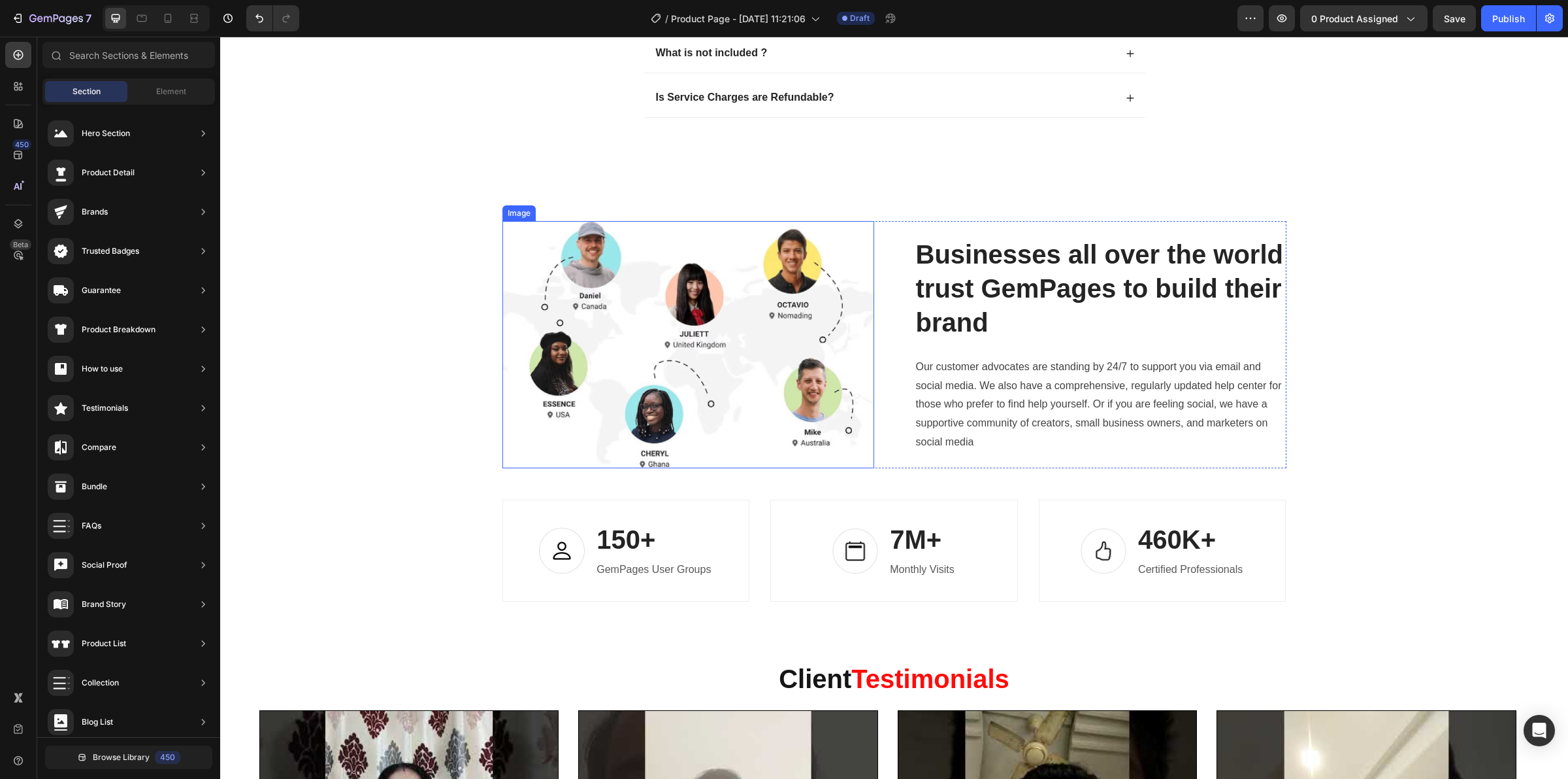
click at [702, 332] on img at bounding box center [688, 344] width 372 height 248
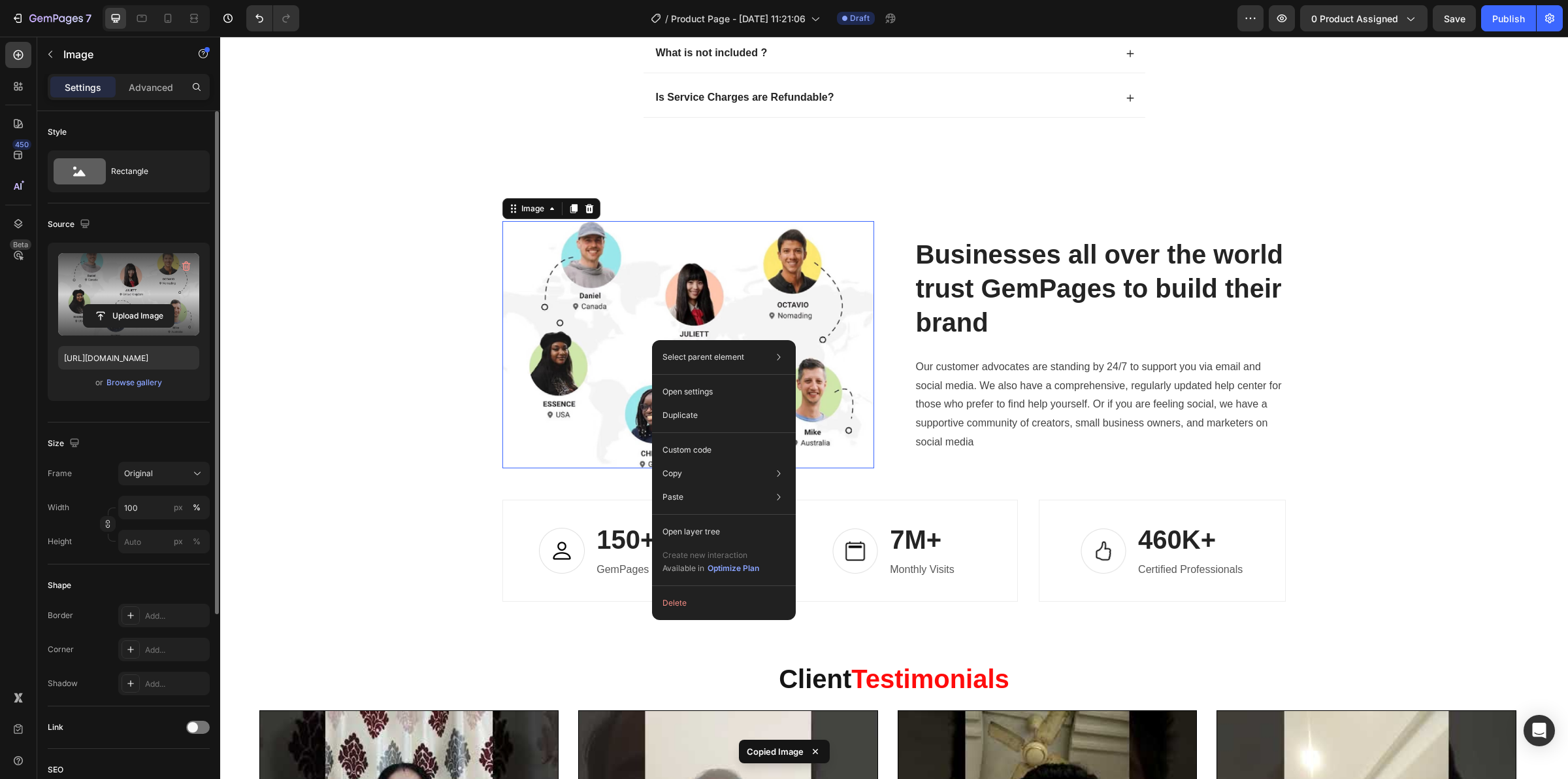
click at [164, 289] on label at bounding box center [129, 294] width 141 height 82
click at [164, 305] on input "file" at bounding box center [129, 315] width 90 height 22
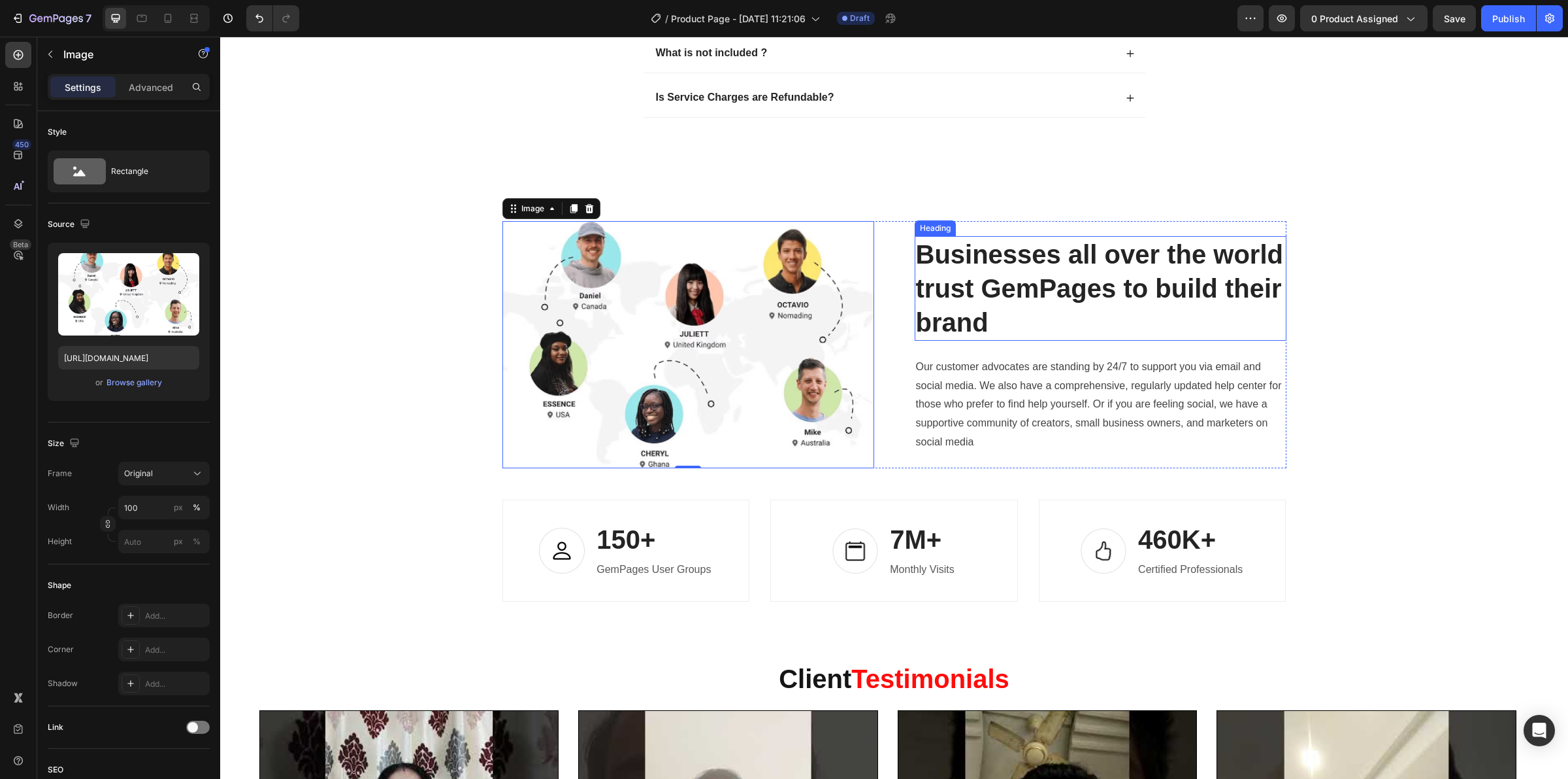
click at [969, 299] on h2 "Businesses all over the world trust GemPages to build their brand" at bounding box center [1100, 288] width 372 height 104
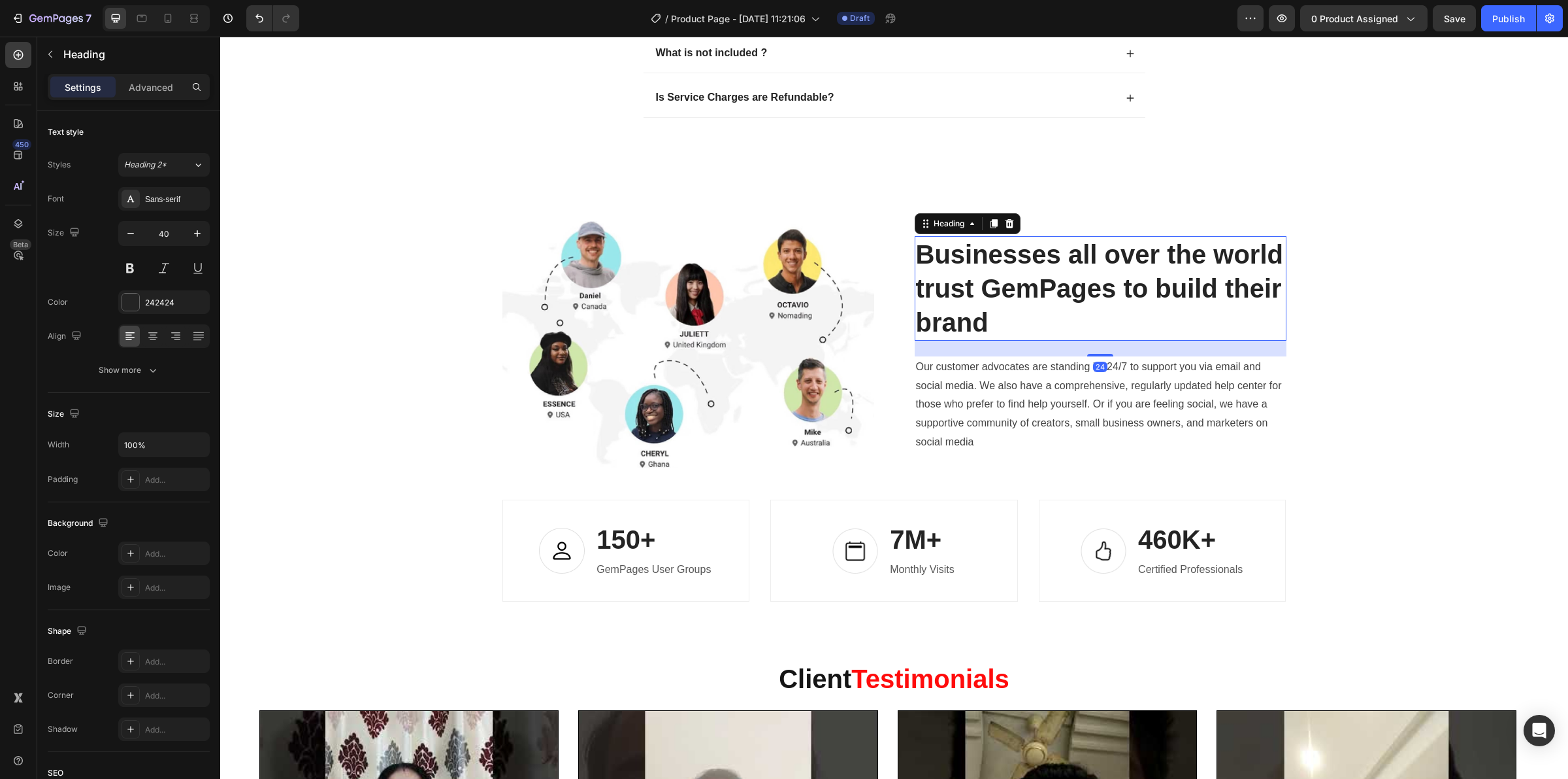
click at [975, 292] on h2 "Businesses all over the world trust GemPages to build their brand" at bounding box center [1100, 288] width 372 height 104
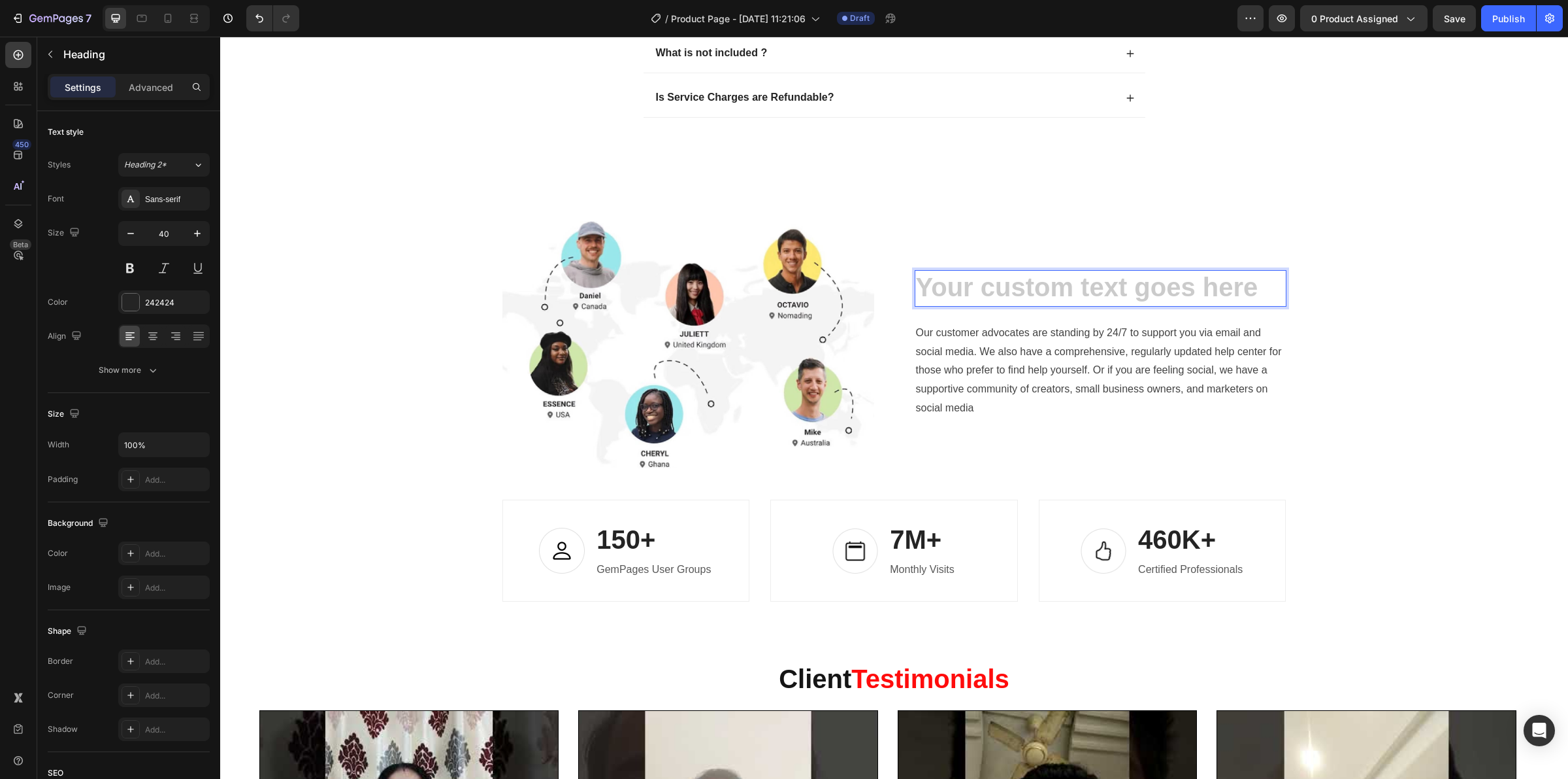
click at [1067, 294] on h2 "Rich Text Editor. Editing area: main" at bounding box center [1100, 288] width 372 height 36
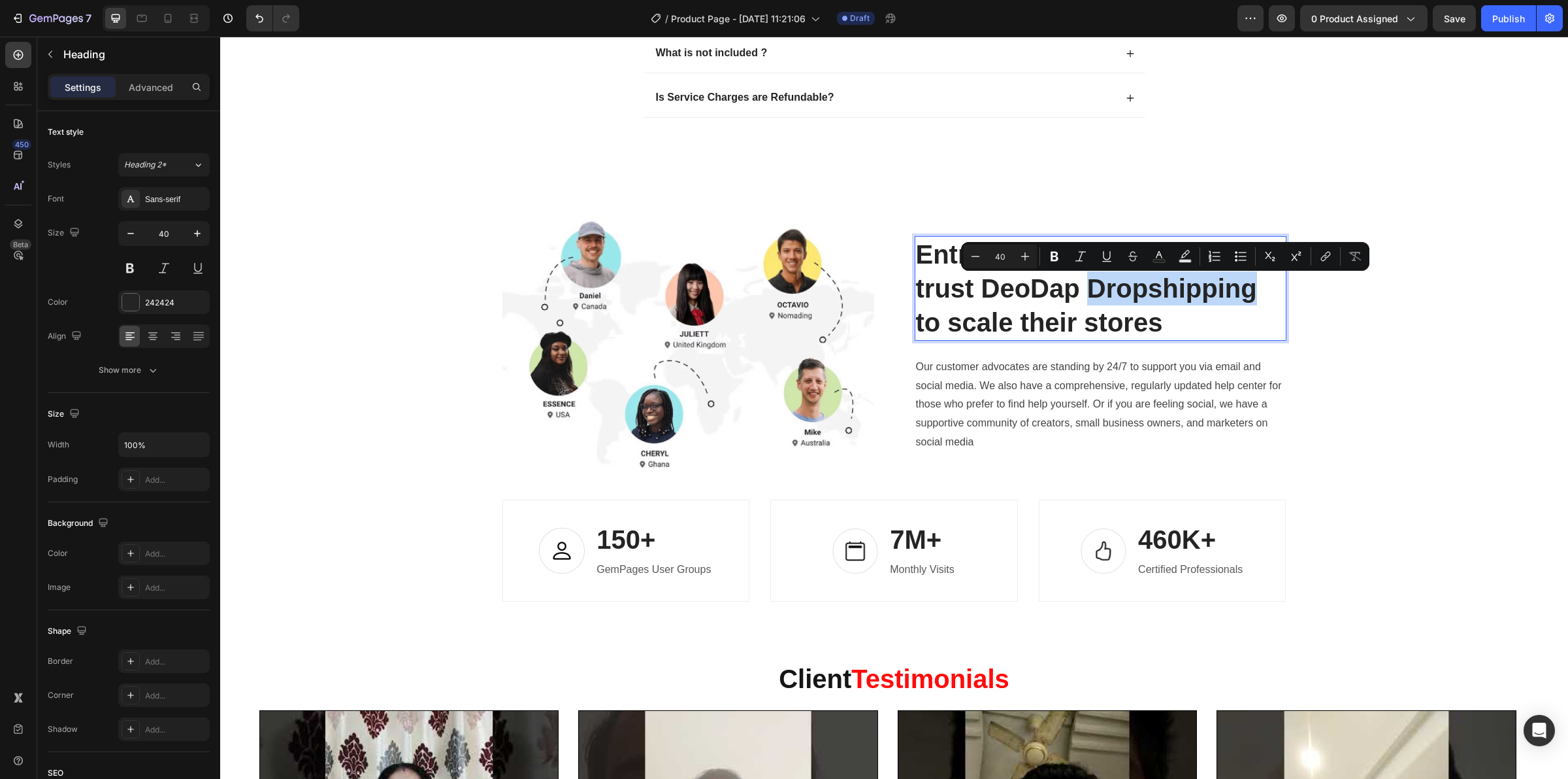
drag, startPoint x: 1250, startPoint y: 292, endPoint x: 1086, endPoint y: 292, distance: 164.0
click at [1086, 292] on p "Entrepreneurs worldwide trust DeoDap Dropshipping to scale their stores" at bounding box center [1101, 288] width 369 height 102
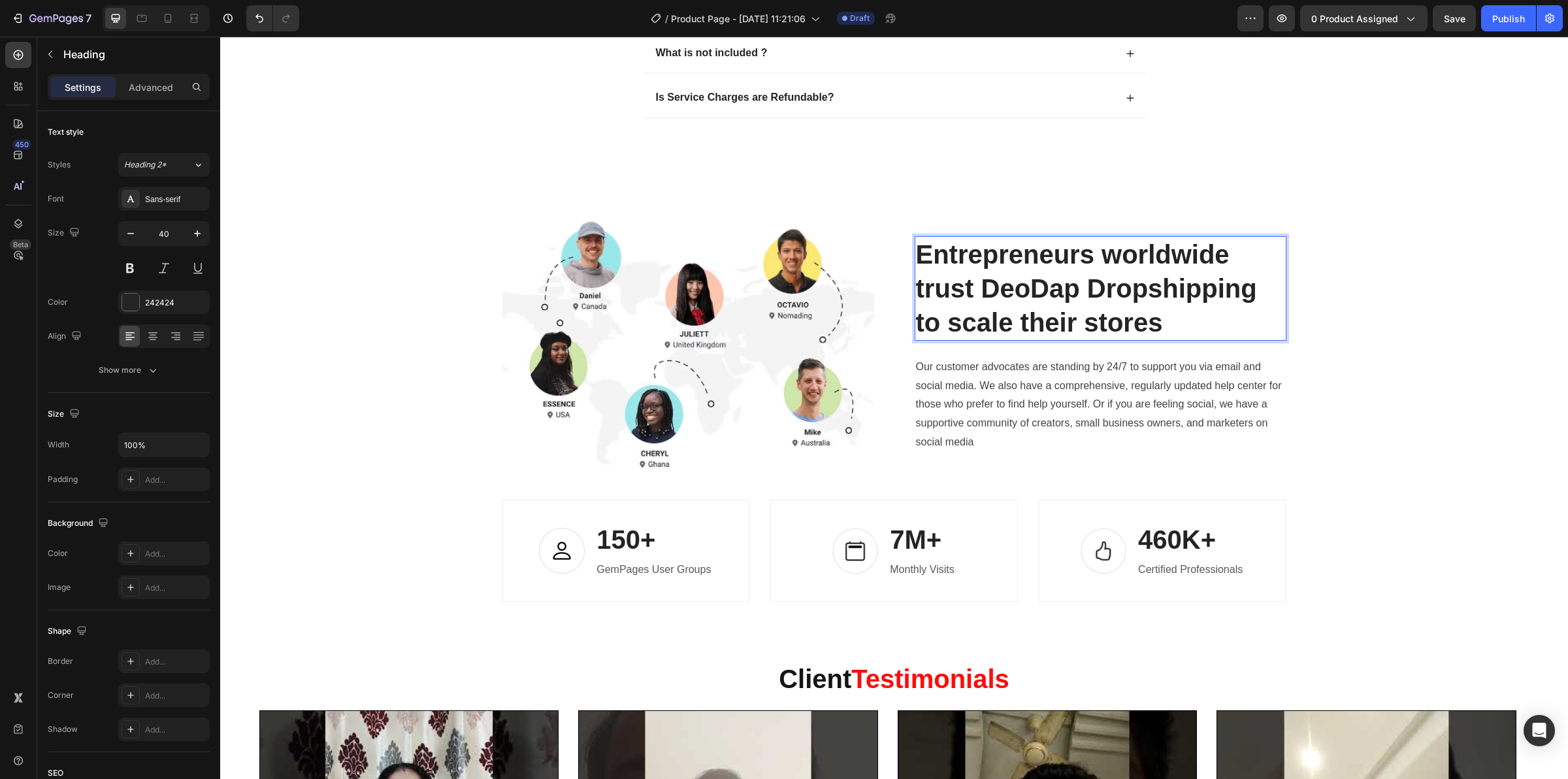
click at [995, 294] on p "Entrepreneurs worldwide trust DeoDap Dropshipping to scale their stores" at bounding box center [1101, 288] width 369 height 102
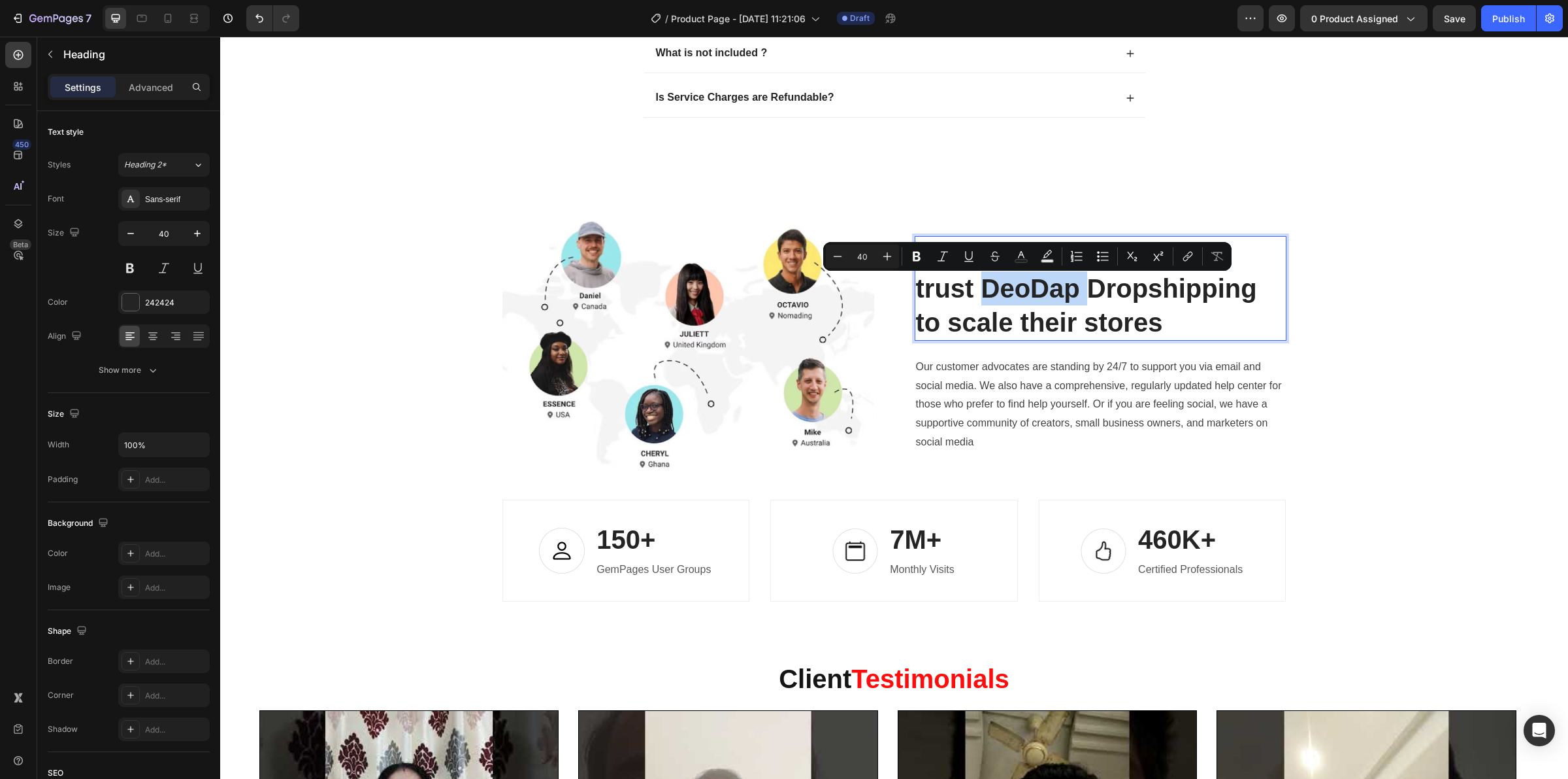
click at [995, 294] on p "Entrepreneurs worldwide trust DeoDap Dropshipping to scale their stores" at bounding box center [1101, 288] width 369 height 102
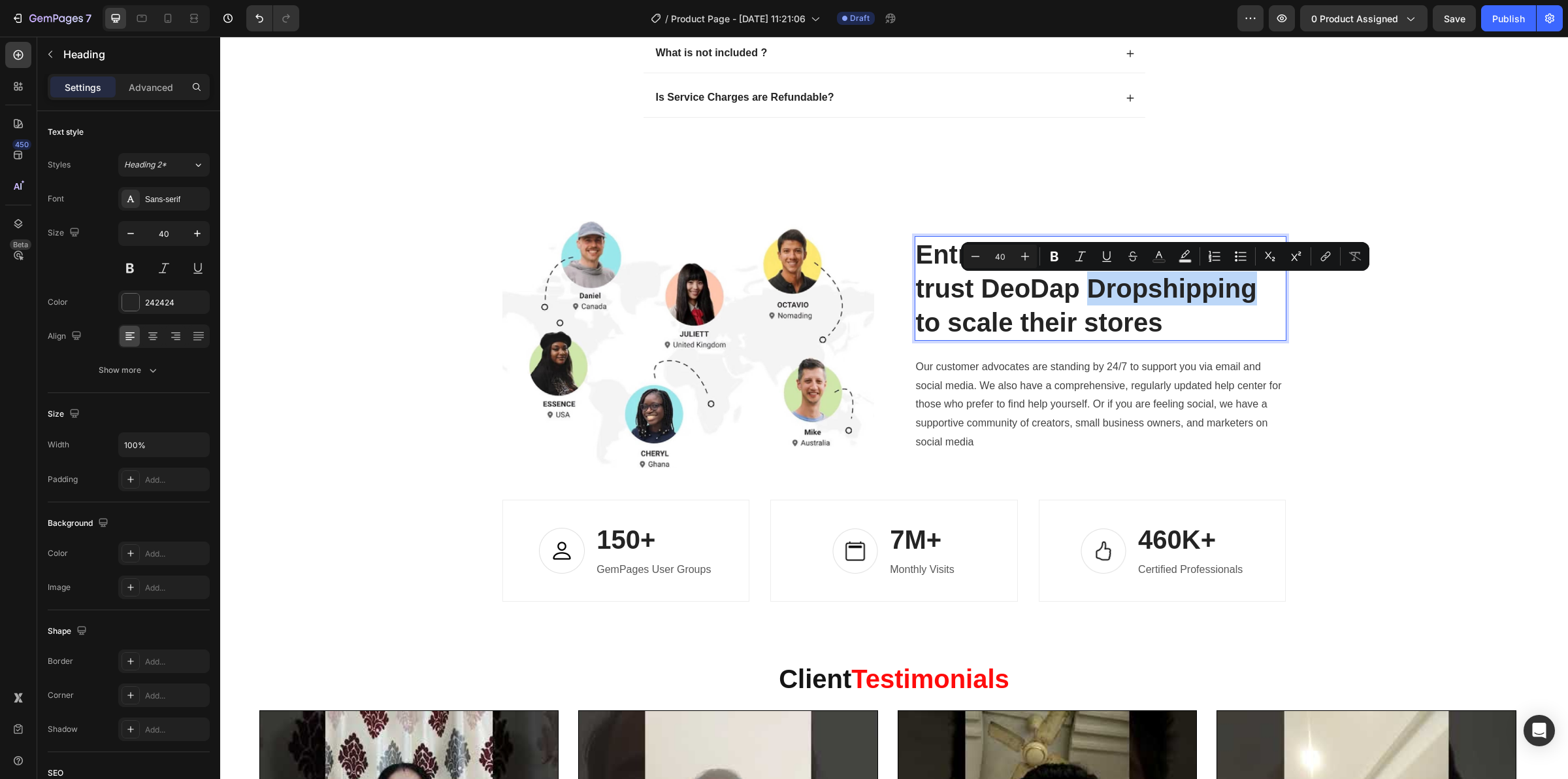
drag, startPoint x: 1257, startPoint y: 292, endPoint x: 1085, endPoint y: 292, distance: 172.0
click at [1085, 292] on p "Entrepreneurs worldwide trust DeoDap Dropshipping to scale their stores" at bounding box center [1101, 288] width 369 height 102
click at [1164, 251] on icon "Editor contextual toolbar" at bounding box center [1159, 256] width 13 height 13
type input "242424"
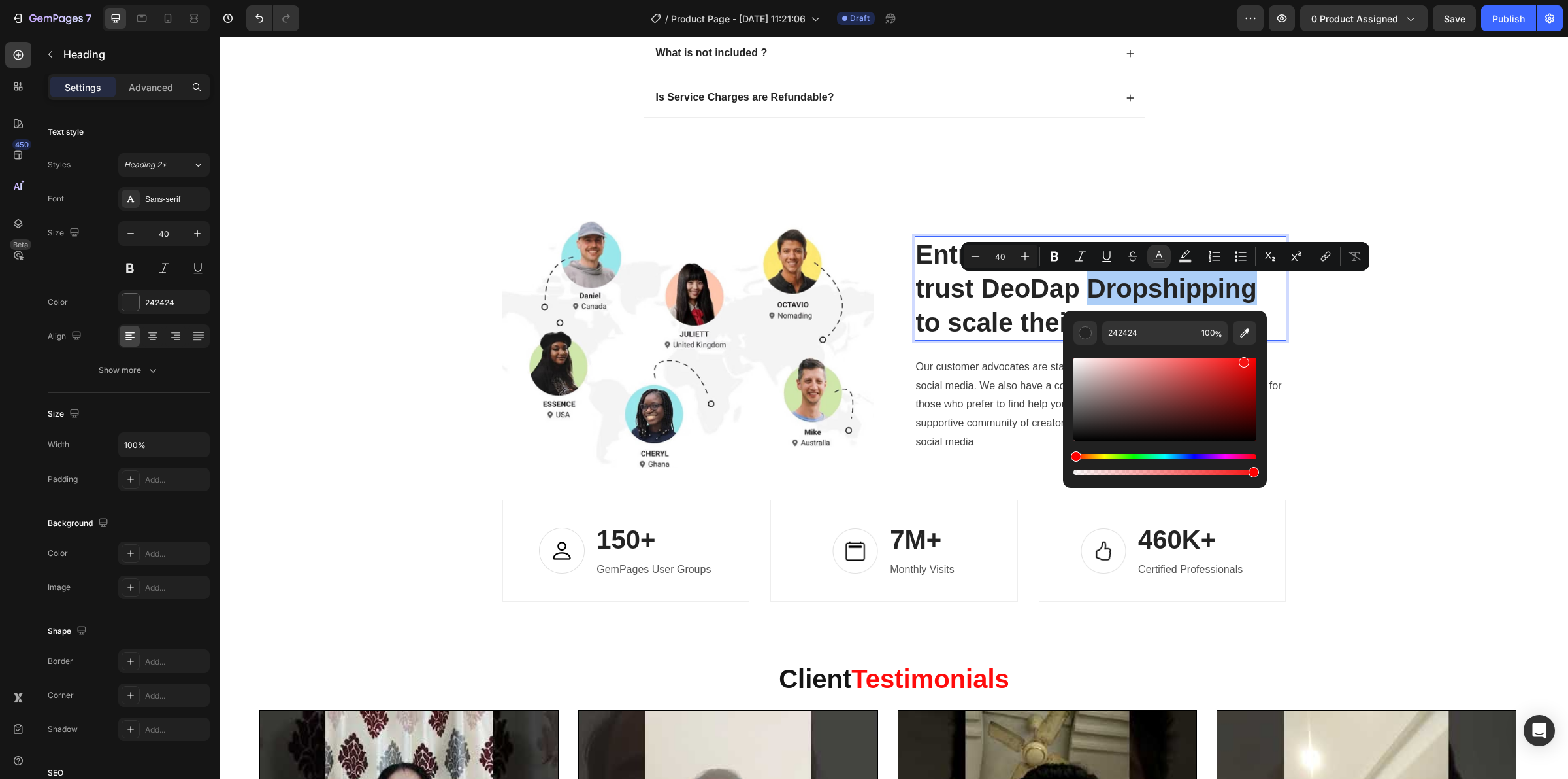
drag, startPoint x: 1074, startPoint y: 430, endPoint x: 1258, endPoint y: 354, distance: 199.1
click at [1258, 354] on div "242424 100 %" at bounding box center [1165, 394] width 204 height 166
type input "FF0000"
click at [1345, 330] on div "Image Entrepreneurs worldwide trust DeoDap Dropshipping to scale their stores H…" at bounding box center [894, 411] width 1328 height 380
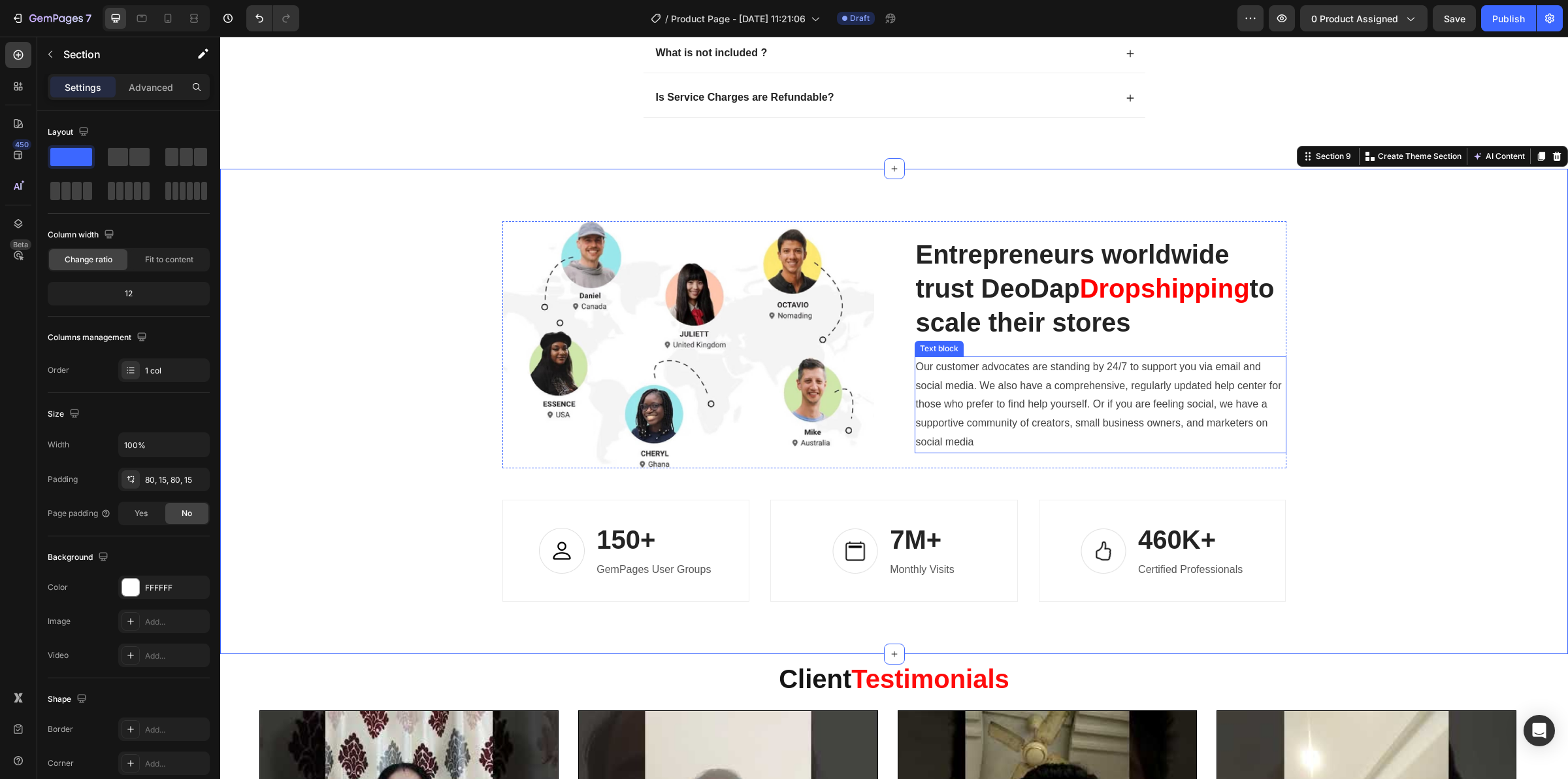
click at [976, 399] on p "Our customer advocates are standing by 24/7 to support you via email and social…" at bounding box center [1101, 404] width 369 height 94
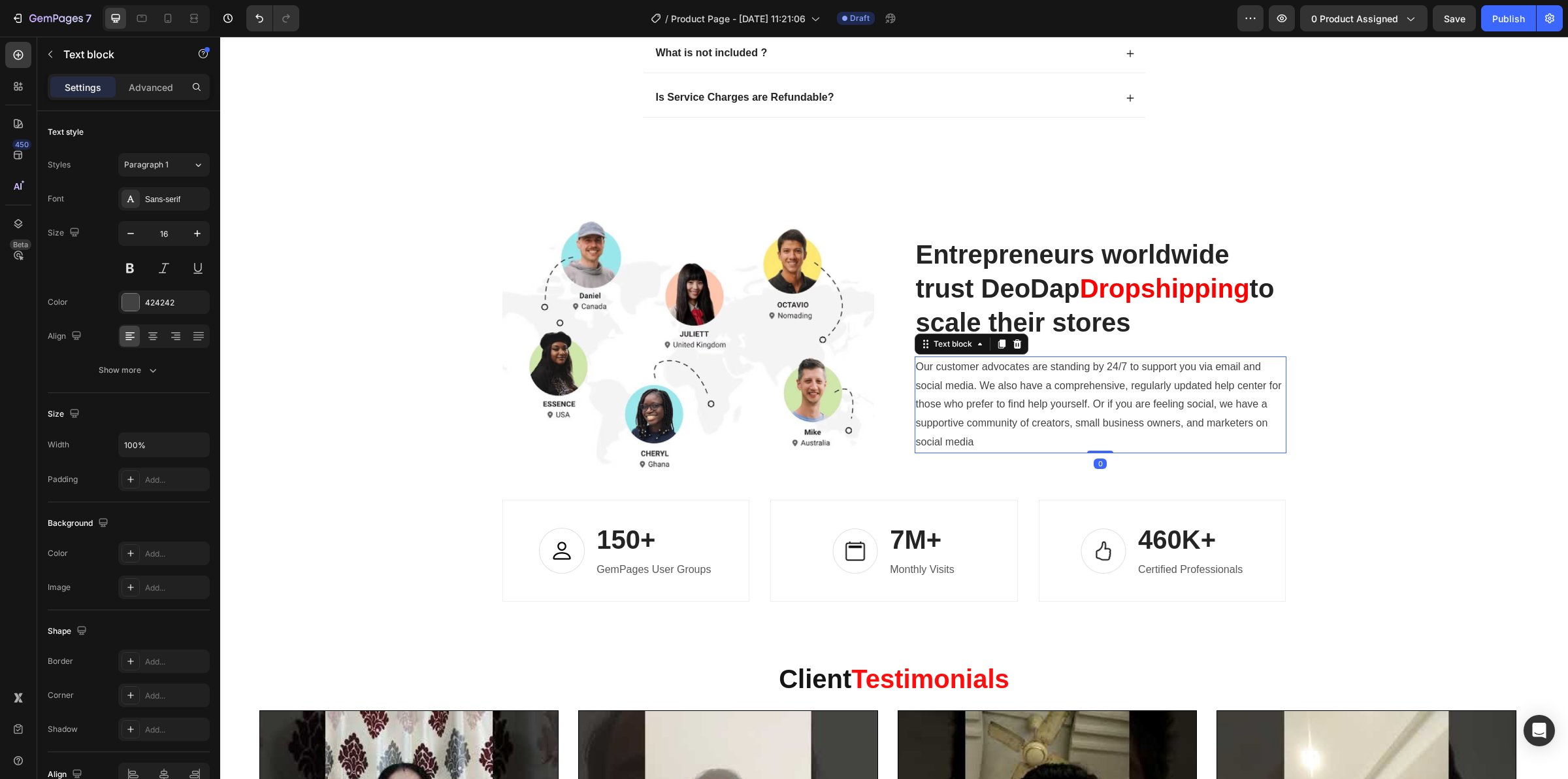
click at [976, 399] on p "Our customer advocates are standing by 24/7 to support you via email and social…" at bounding box center [1101, 404] width 369 height 94
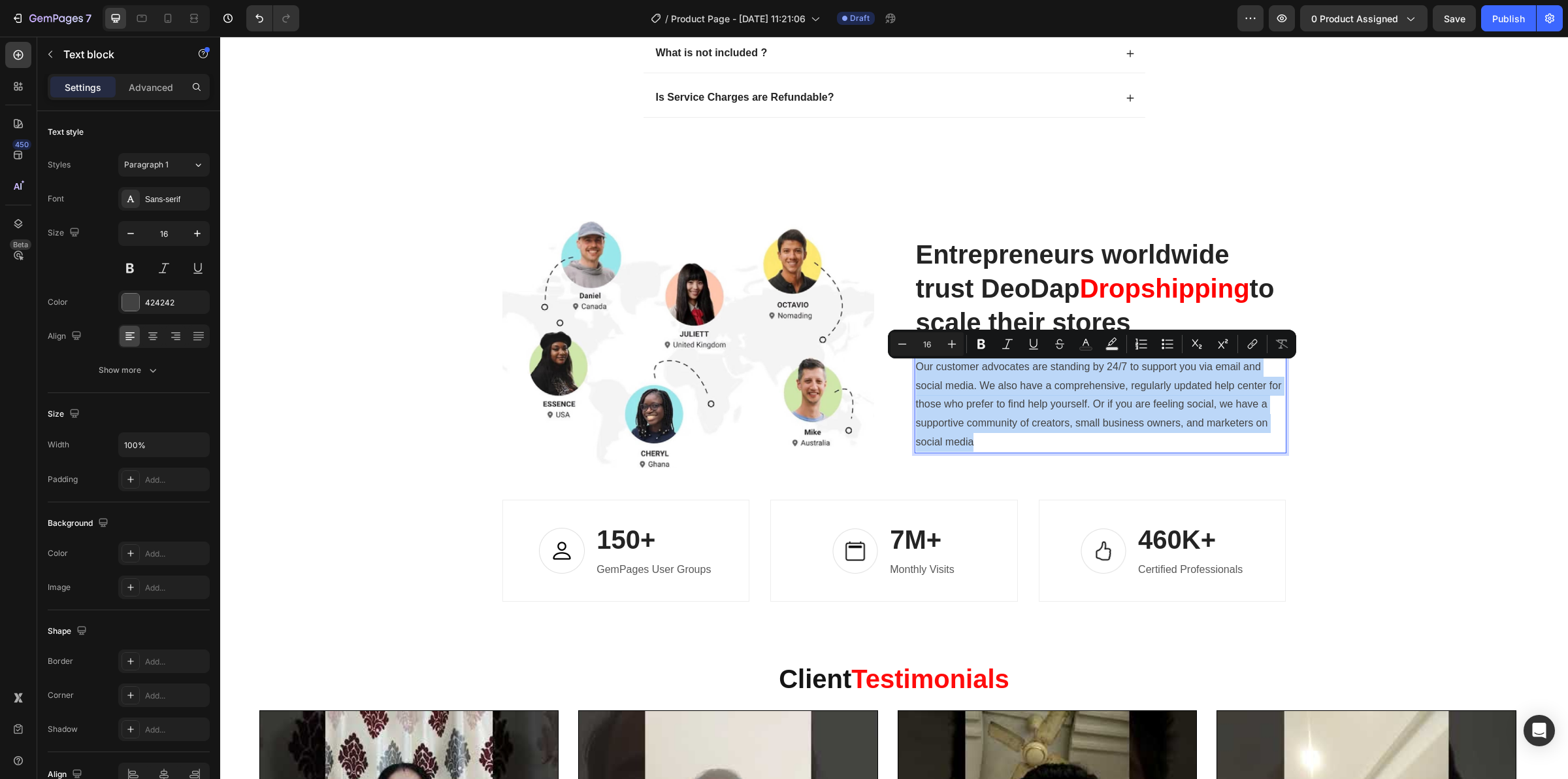
scroll to position [4276, 0]
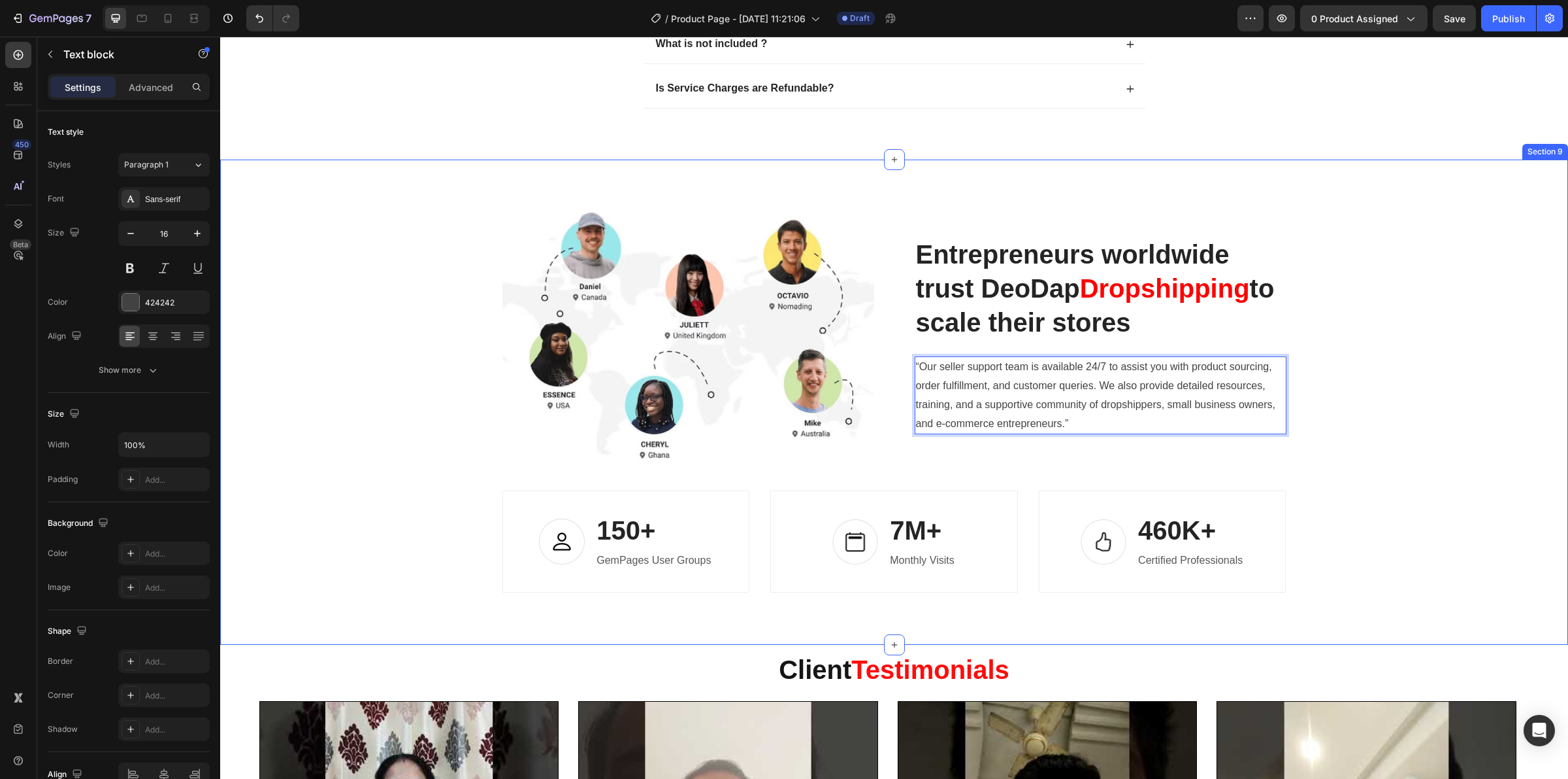
click at [1424, 444] on div "Image Entrepreneurs worldwide trust DeoDap Dropshipping to scale their stores H…" at bounding box center [894, 402] width 1328 height 380
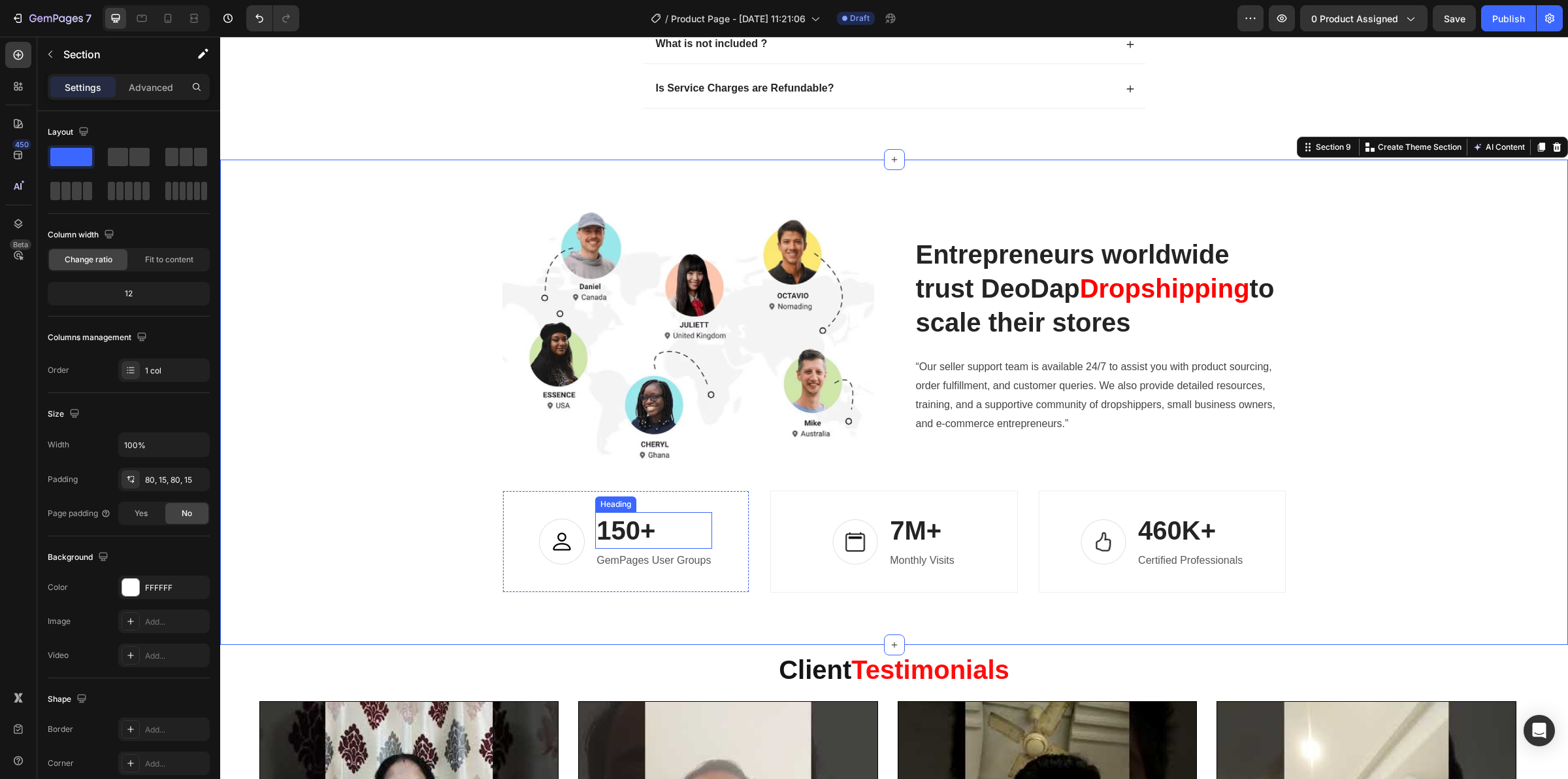
click at [623, 525] on p "150+" at bounding box center [654, 530] width 115 height 34
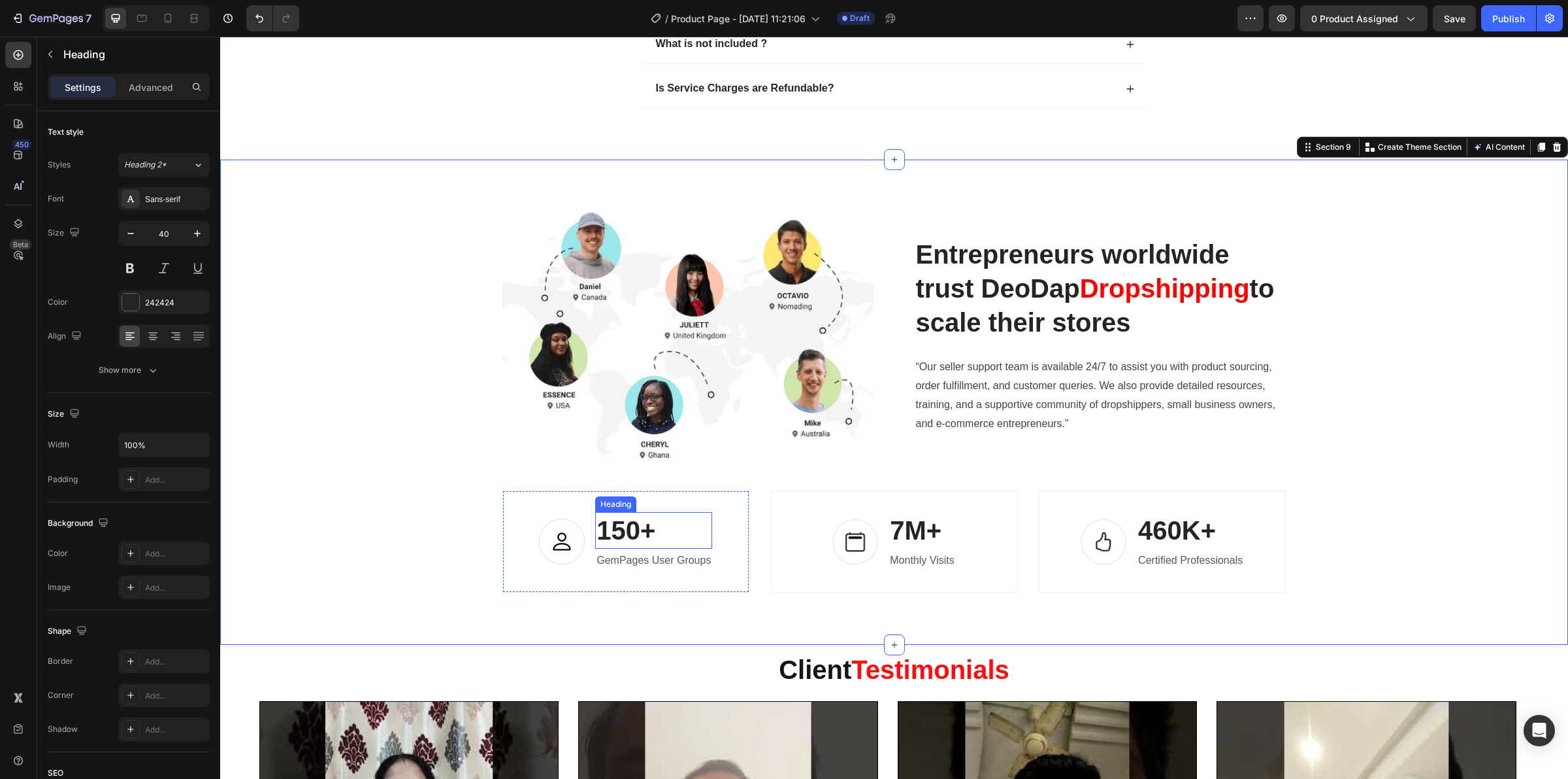
click at [623, 525] on p "150+" at bounding box center [654, 530] width 115 height 34
click at [652, 563] on p "GemPages User Groups" at bounding box center [654, 561] width 115 height 19
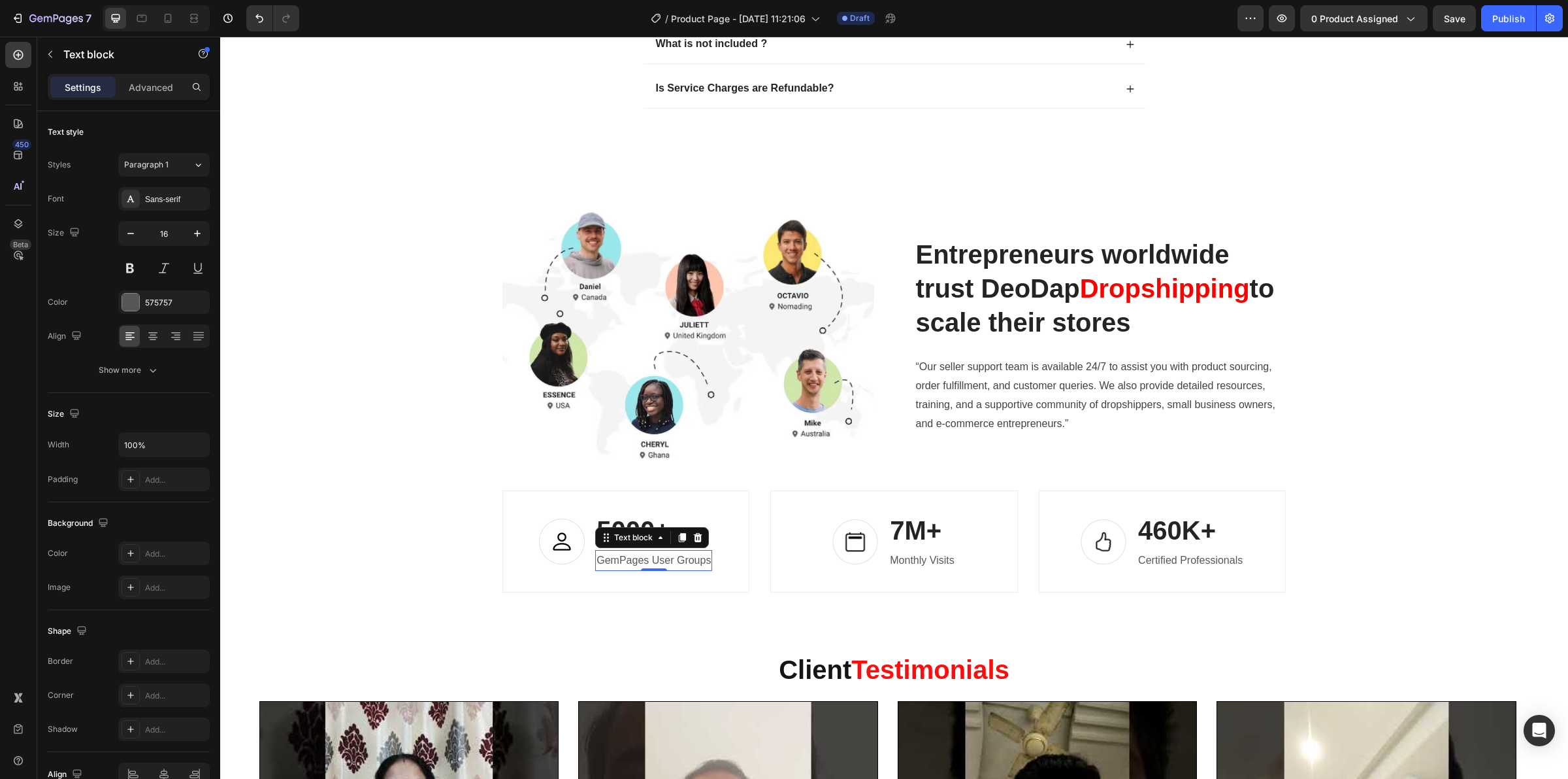
click at [652, 563] on p "GemPages User Groups" at bounding box center [654, 561] width 115 height 19
click at [896, 527] on p "7M+" at bounding box center [922, 530] width 64 height 34
click at [909, 566] on p "Monthly Visits" at bounding box center [922, 561] width 64 height 19
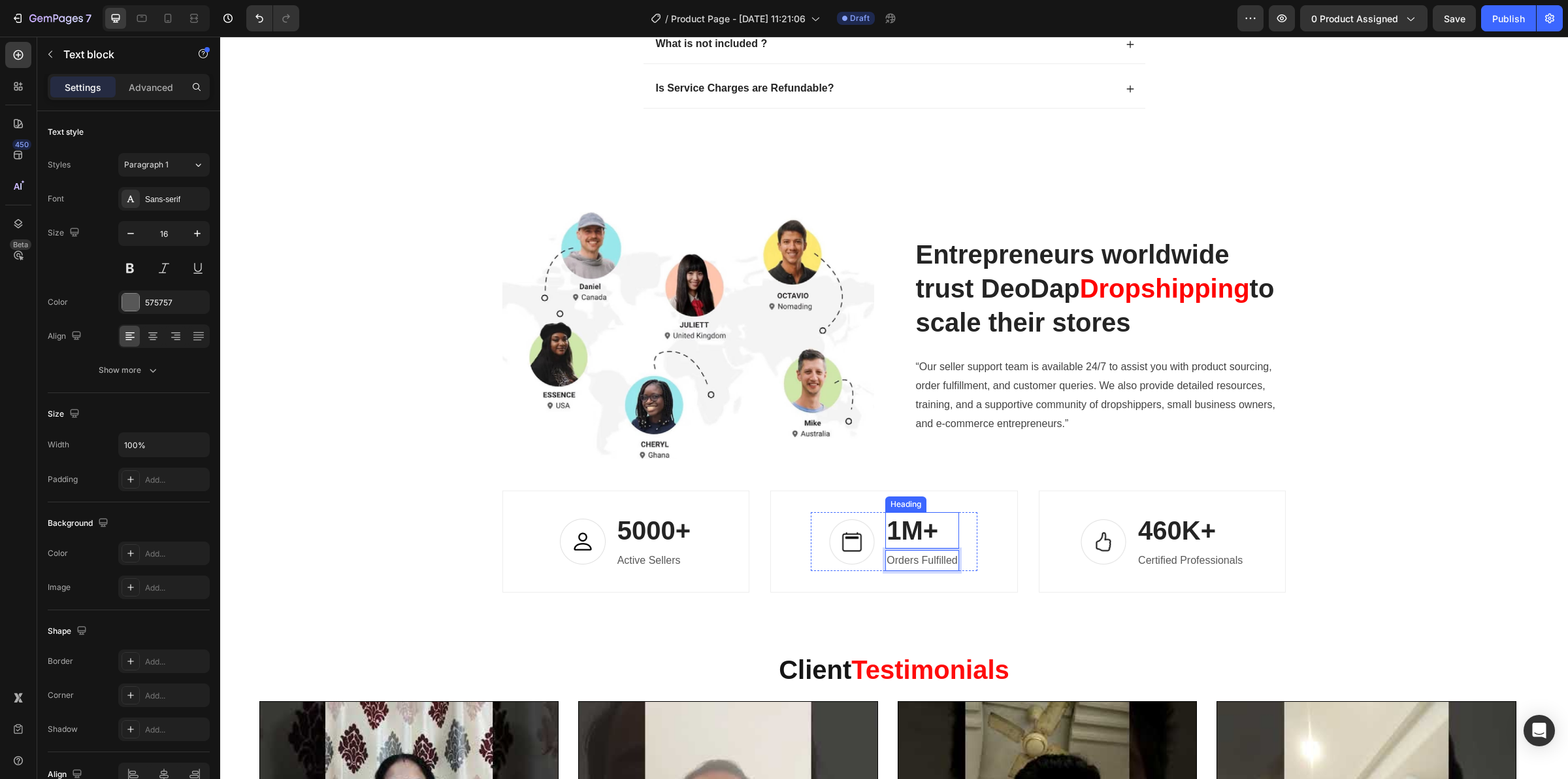
click at [894, 536] on p "1M+" at bounding box center [922, 530] width 71 height 34
click at [1157, 528] on p "460K+" at bounding box center [1190, 530] width 104 height 34
click at [1197, 559] on p "Certified Professionals" at bounding box center [1190, 561] width 104 height 19
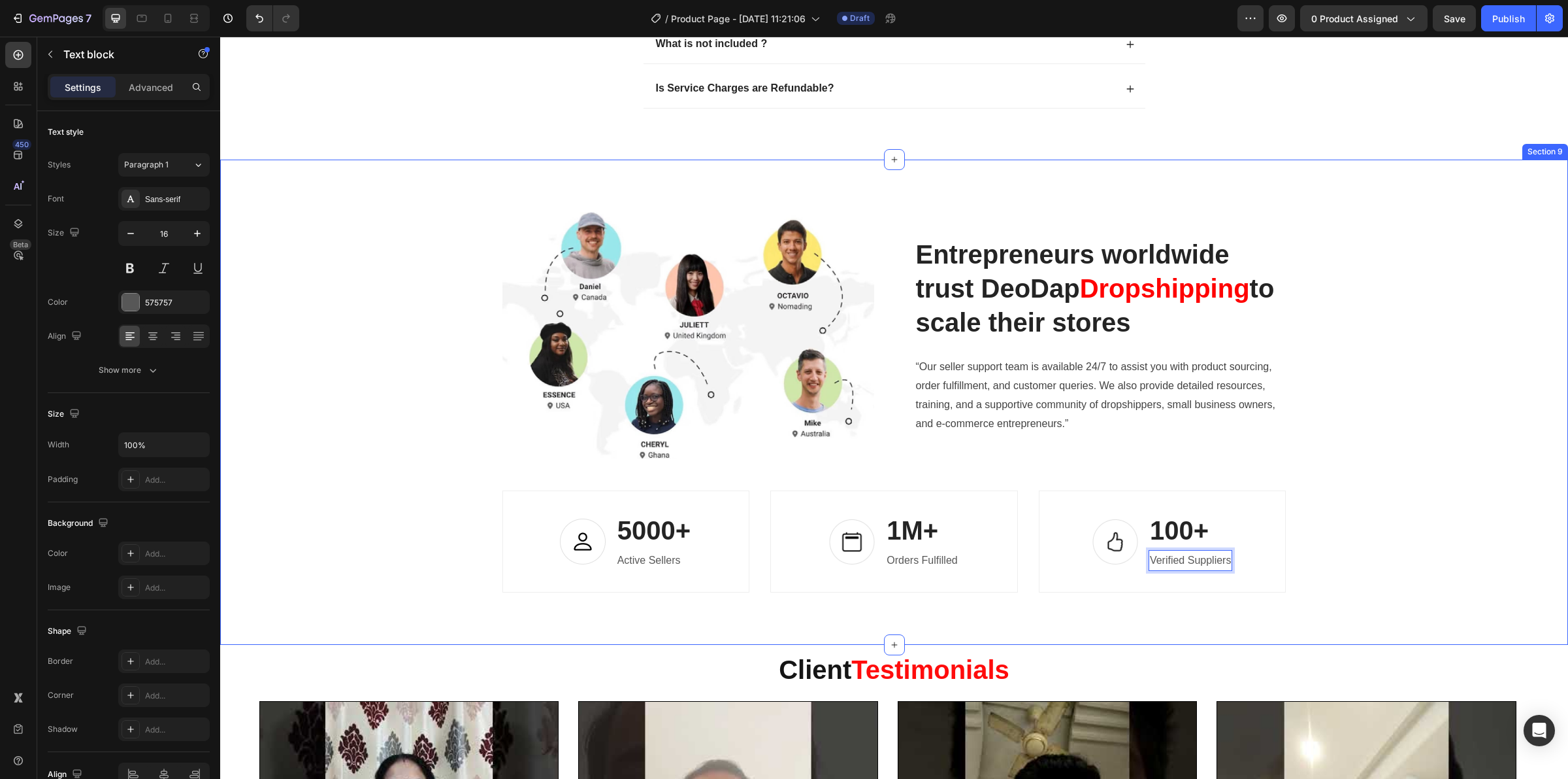
click at [1364, 566] on div "Image Entrepreneurs worldwide trust DeoDap Dropshipping to scale their stores H…" at bounding box center [894, 402] width 1328 height 380
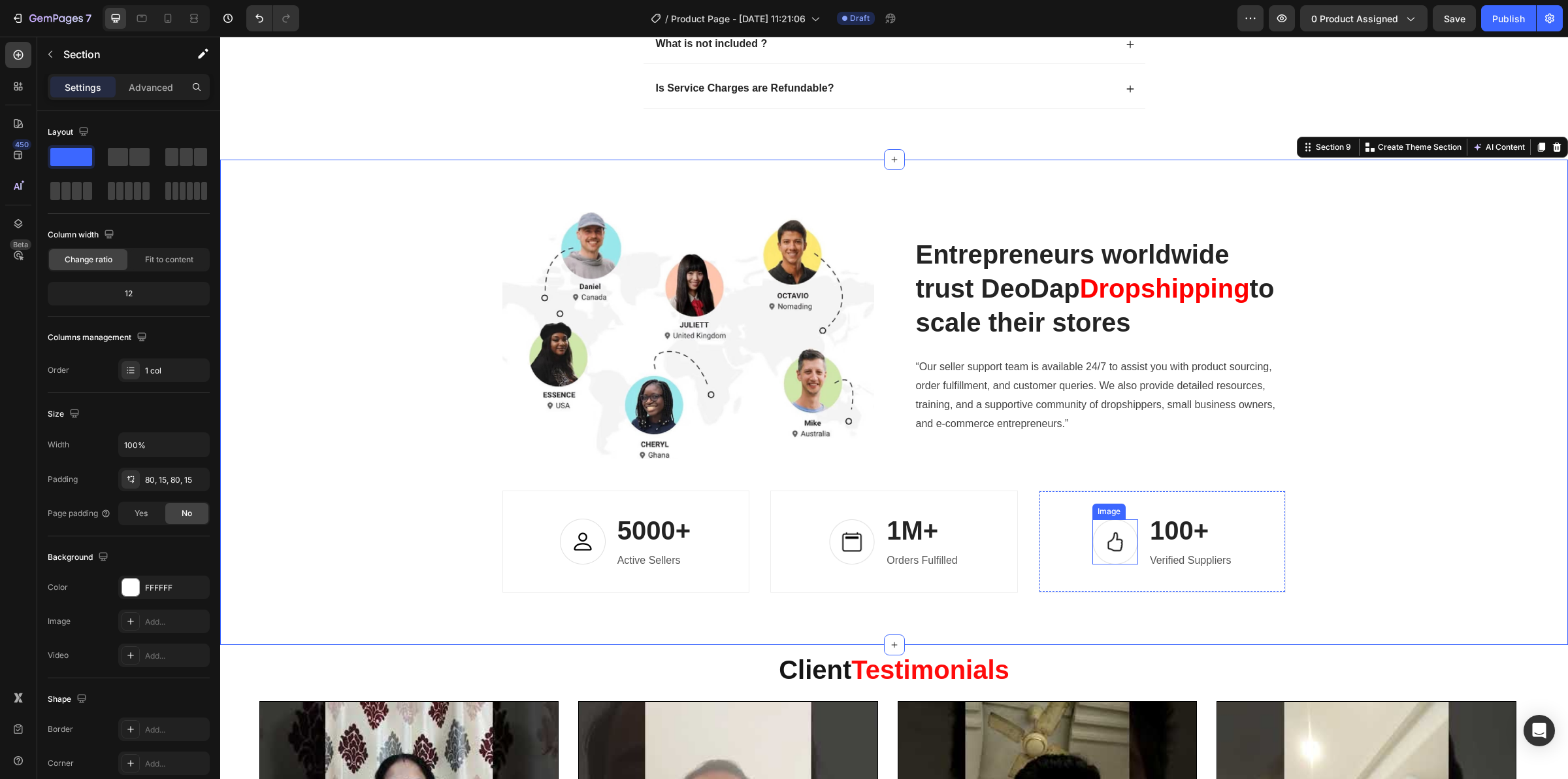
click at [1101, 541] on img at bounding box center [1116, 541] width 46 height 45
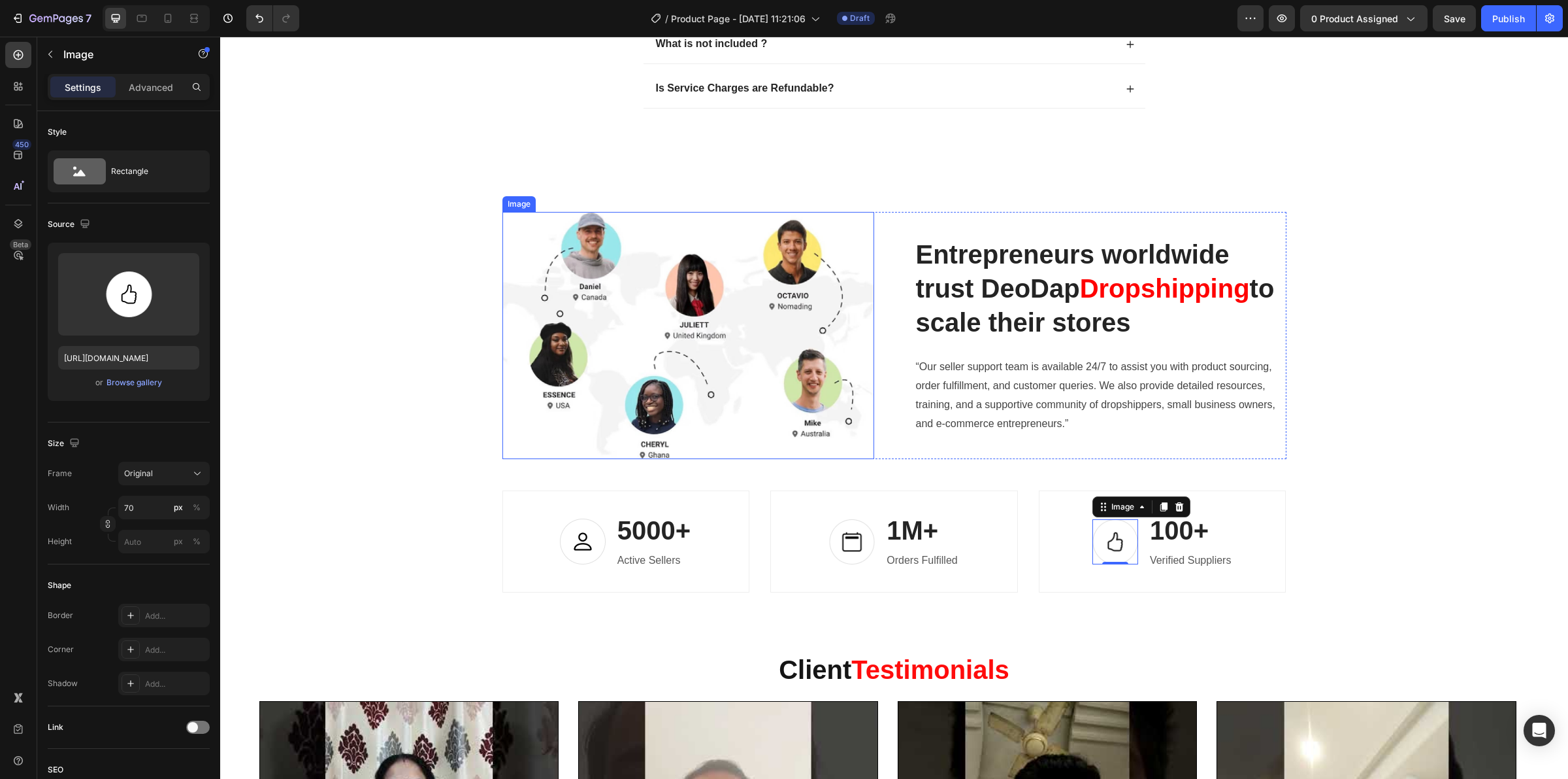
click at [727, 297] on img at bounding box center [688, 335] width 372 height 248
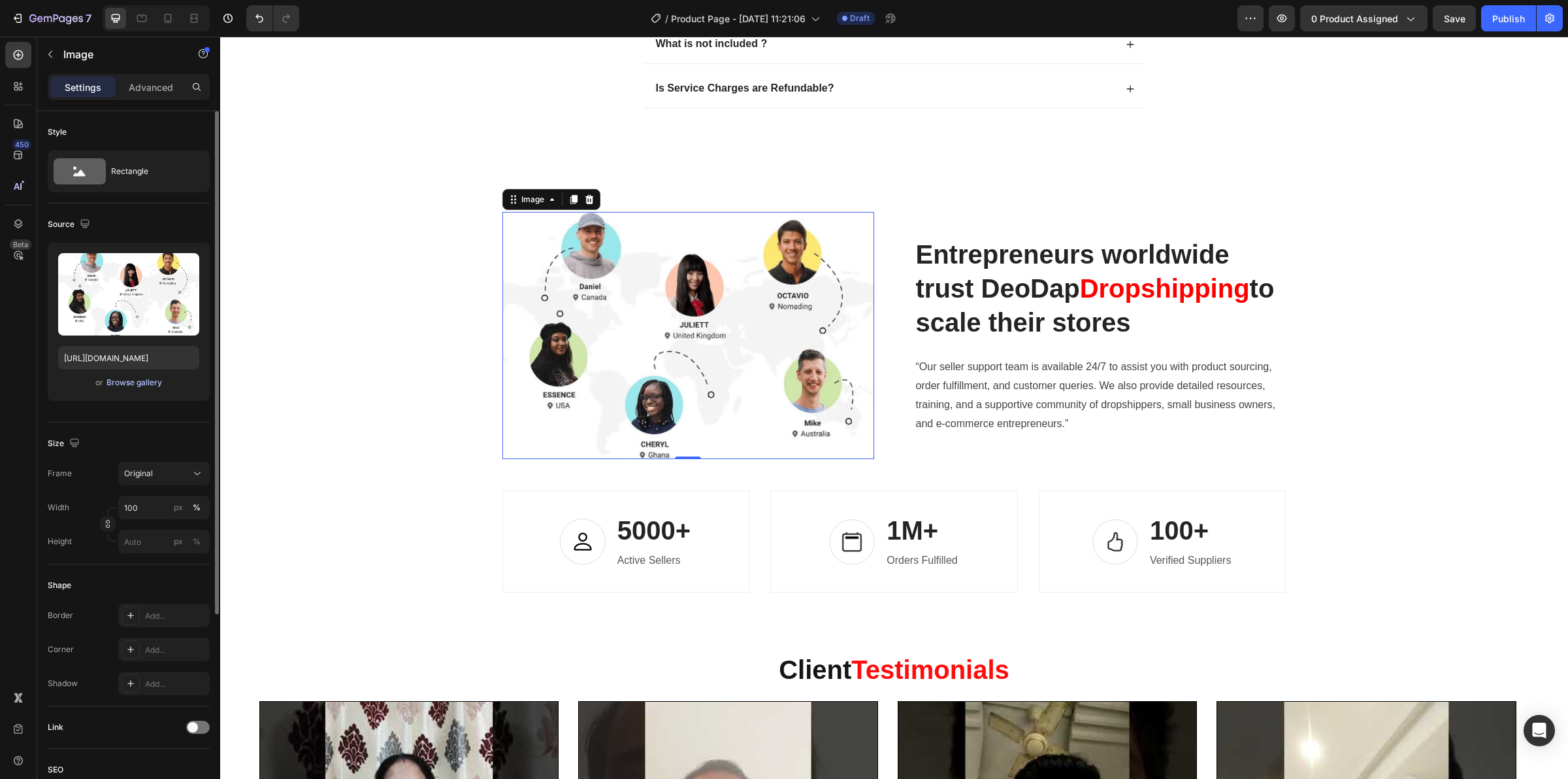
click at [121, 383] on div "Browse gallery" at bounding box center [134, 382] width 55 height 11
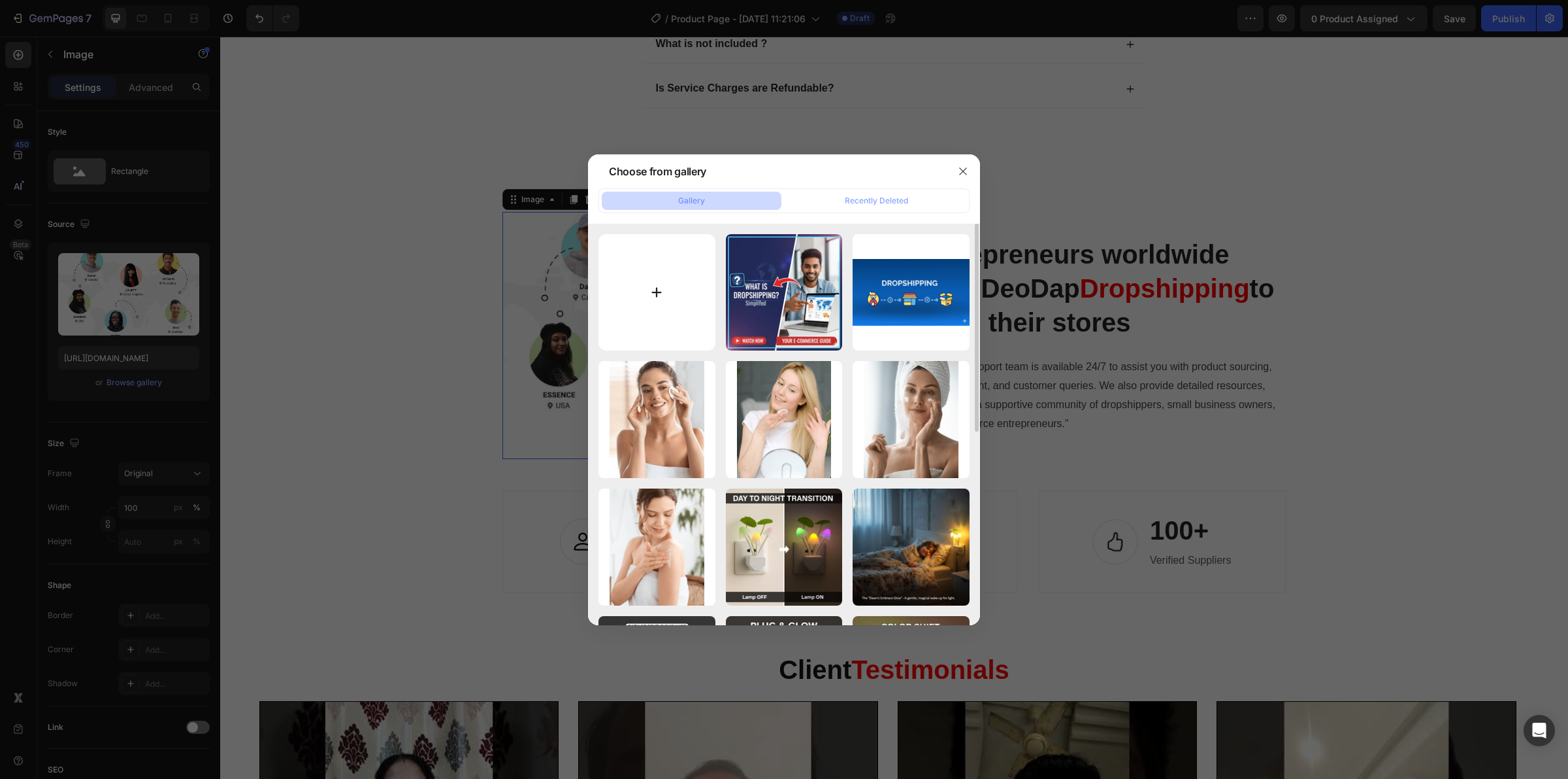
click at [684, 311] on input "file" at bounding box center [656, 292] width 117 height 117
type input "C:\fakepath\ChatGPT Image [DATE], 03_50_46 PM.png"
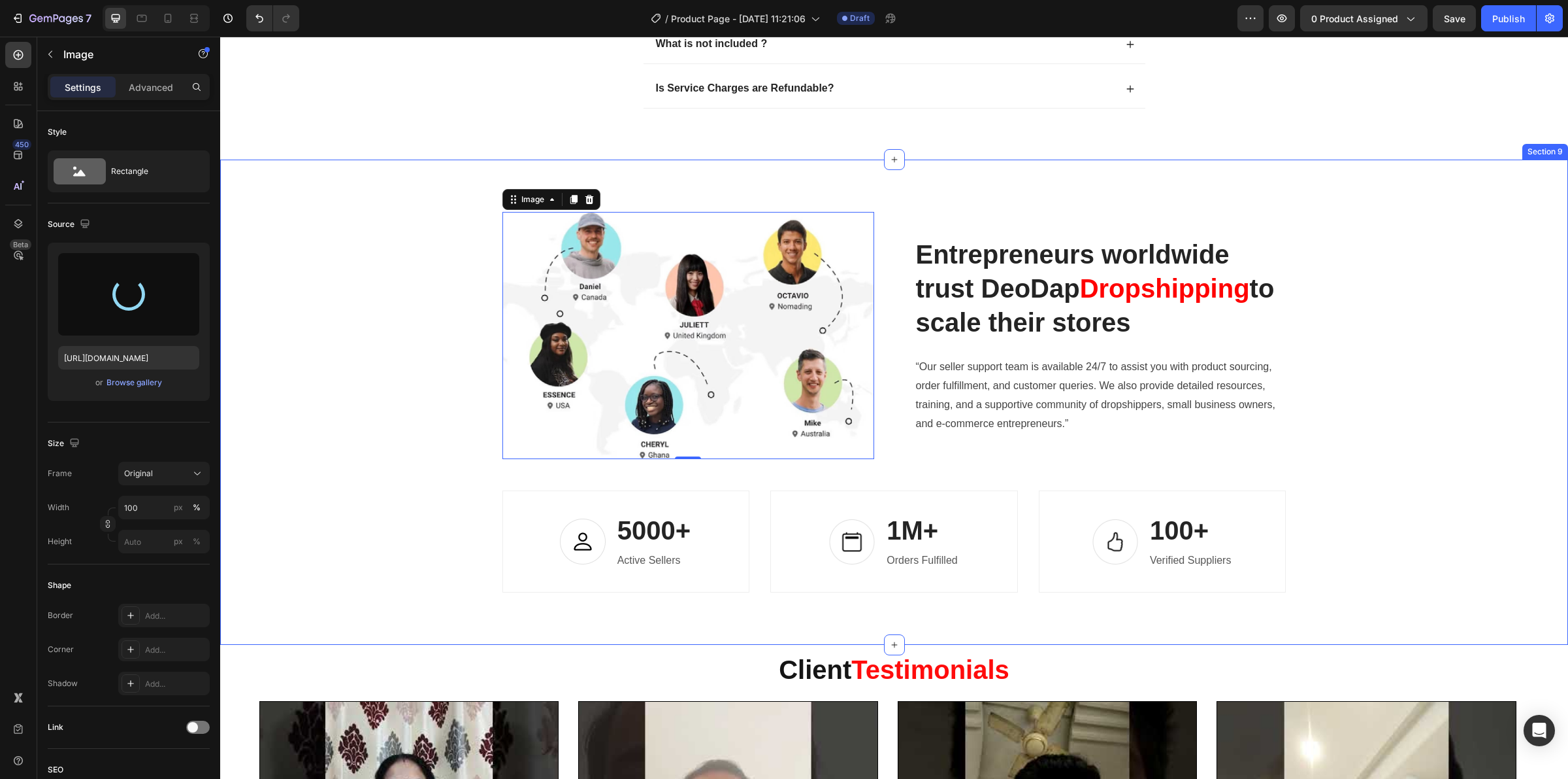
type input "[URL][DOMAIN_NAME]"
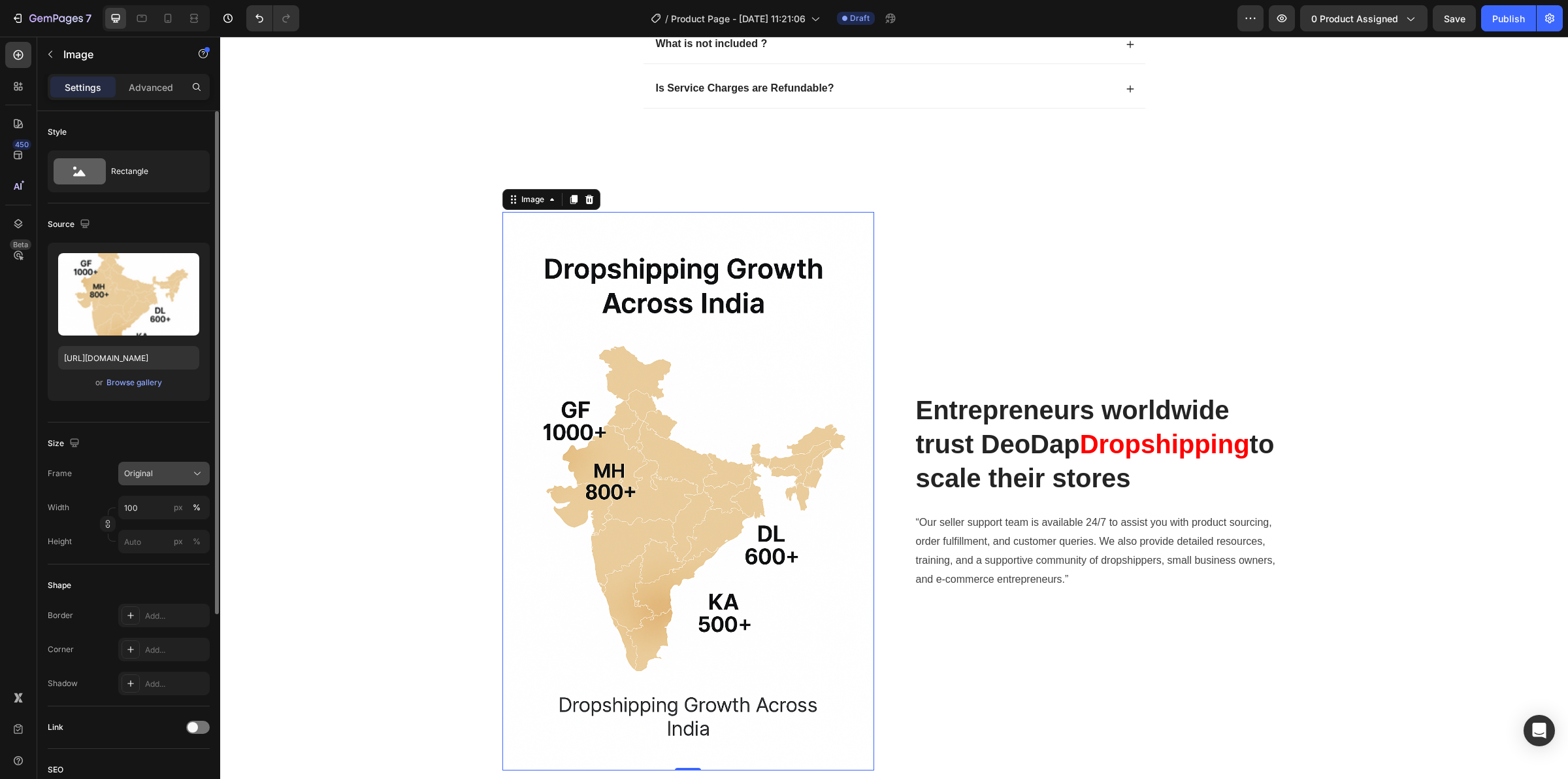
click at [162, 482] on button "Original" at bounding box center [164, 473] width 92 height 24
click at [177, 532] on div "Vertical" at bounding box center [161, 530] width 75 height 13
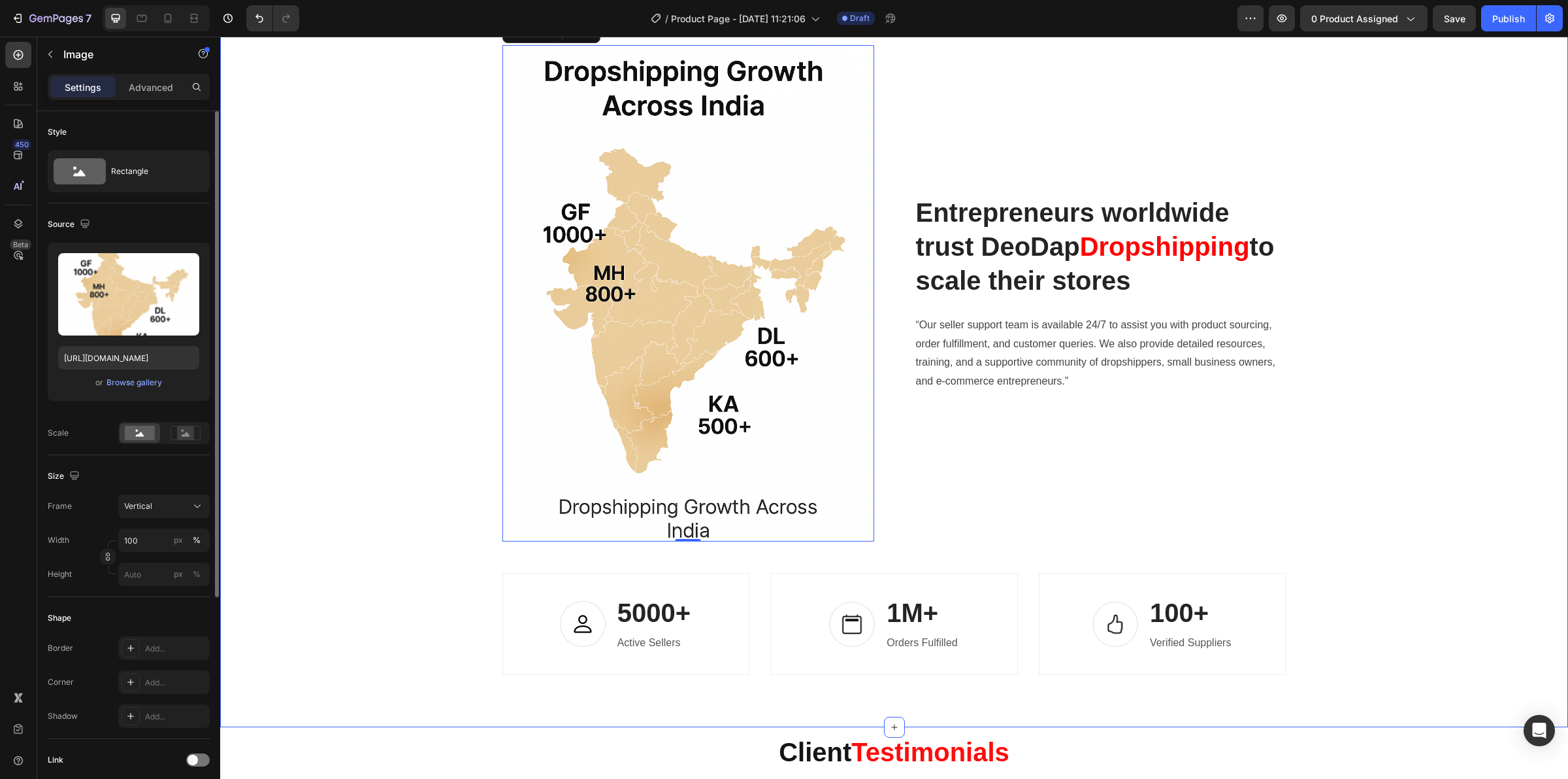
scroll to position [4440, 0]
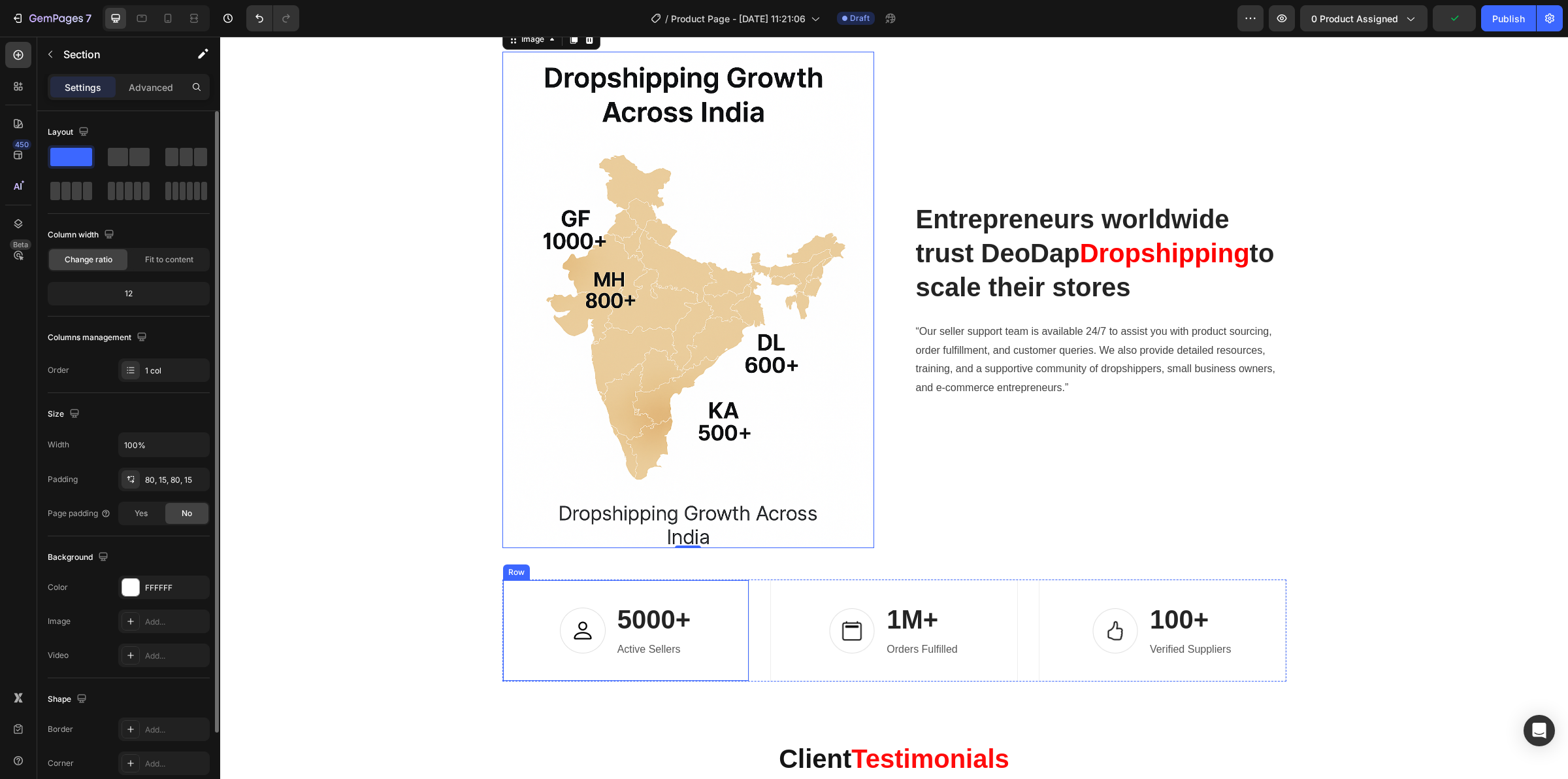
click at [715, 577] on div "Image 0 Entrepreneurs worldwide trust DeoDap Dropshipping to scale their stores…" at bounding box center [894, 366] width 1328 height 630
click at [710, 582] on div "Image 5000+ Heading Active Sellers Text block Row" at bounding box center [626, 630] width 247 height 102
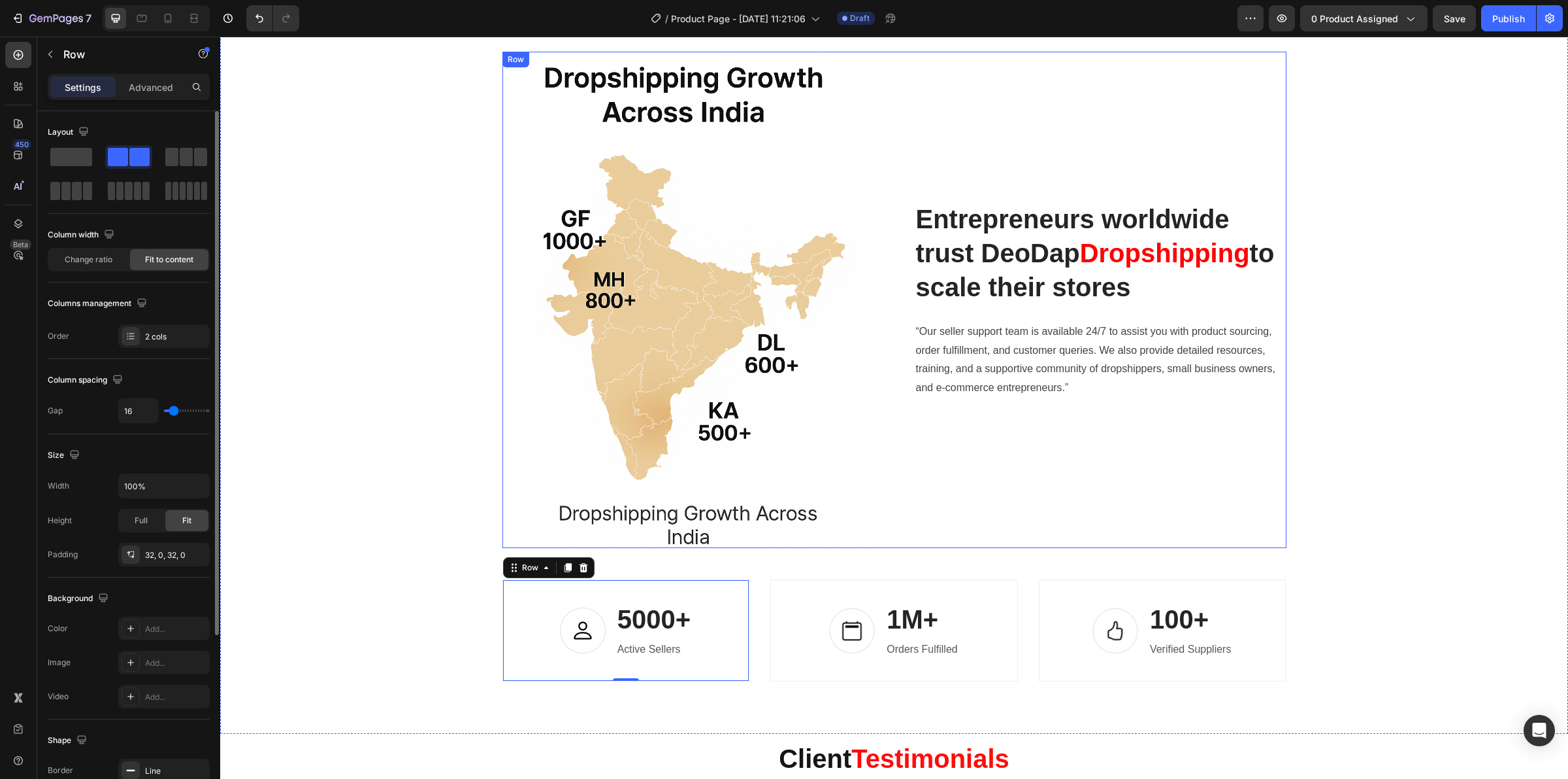
click at [1459, 506] on div "Image Entrepreneurs worldwide trust DeoDap Dropshipping to scale their stores H…" at bounding box center [894, 366] width 1328 height 630
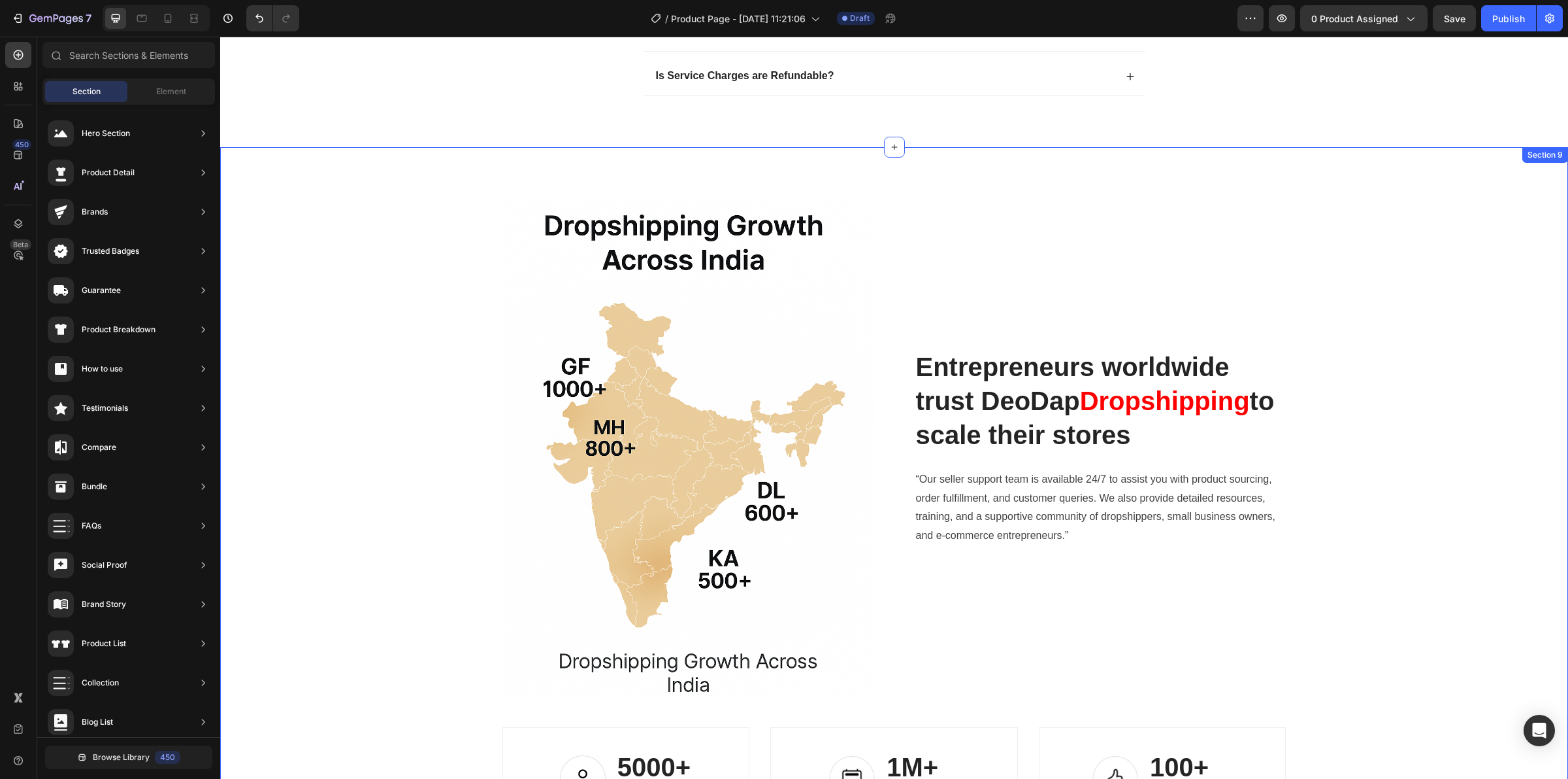
scroll to position [4365, 0]
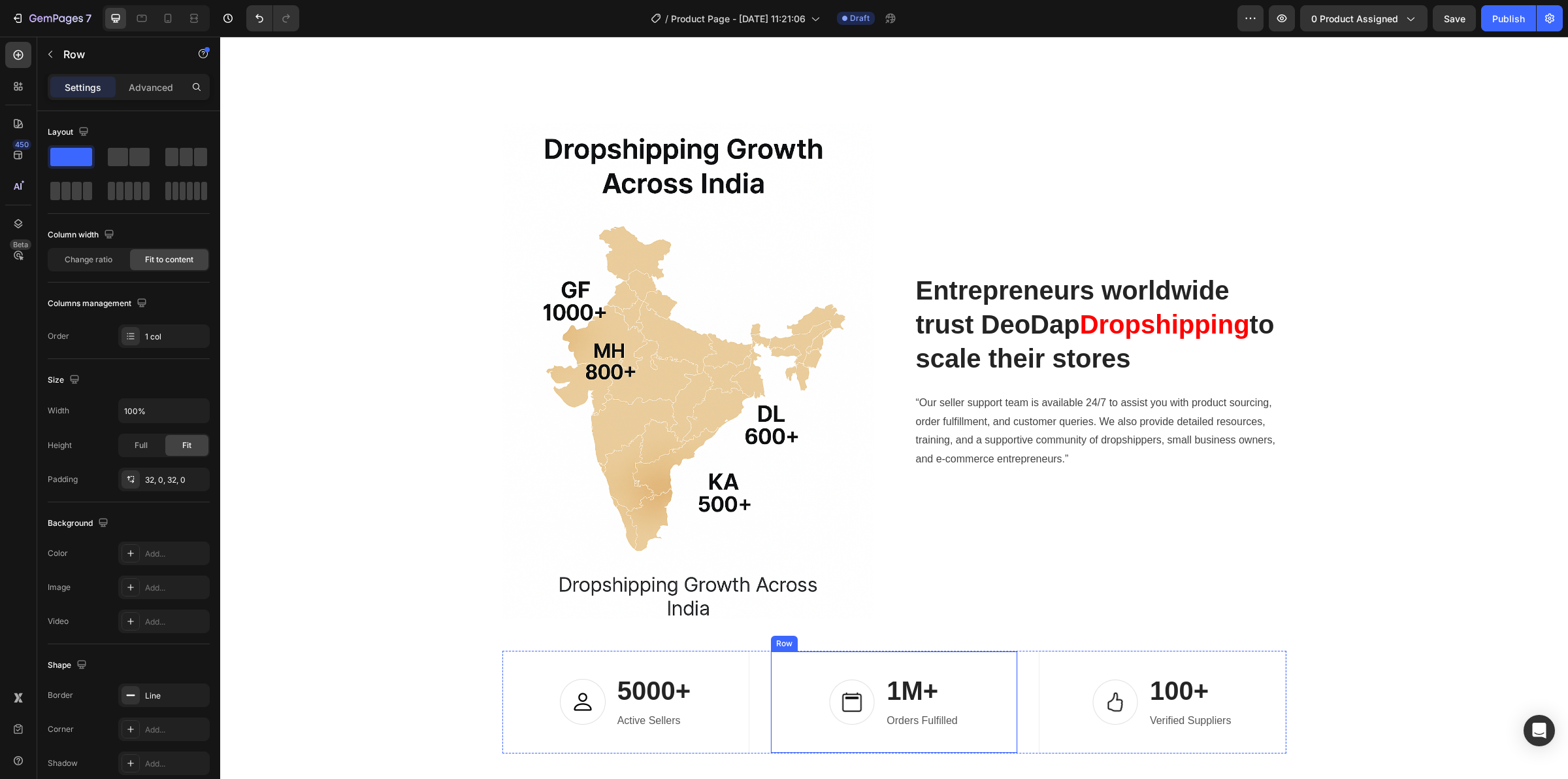
click at [920, 656] on div "Image 1M+ Heading Orders Fulfilled Text block Row Row" at bounding box center [893, 702] width 247 height 102
click at [154, 687] on div "Line" at bounding box center [164, 695] width 92 height 24
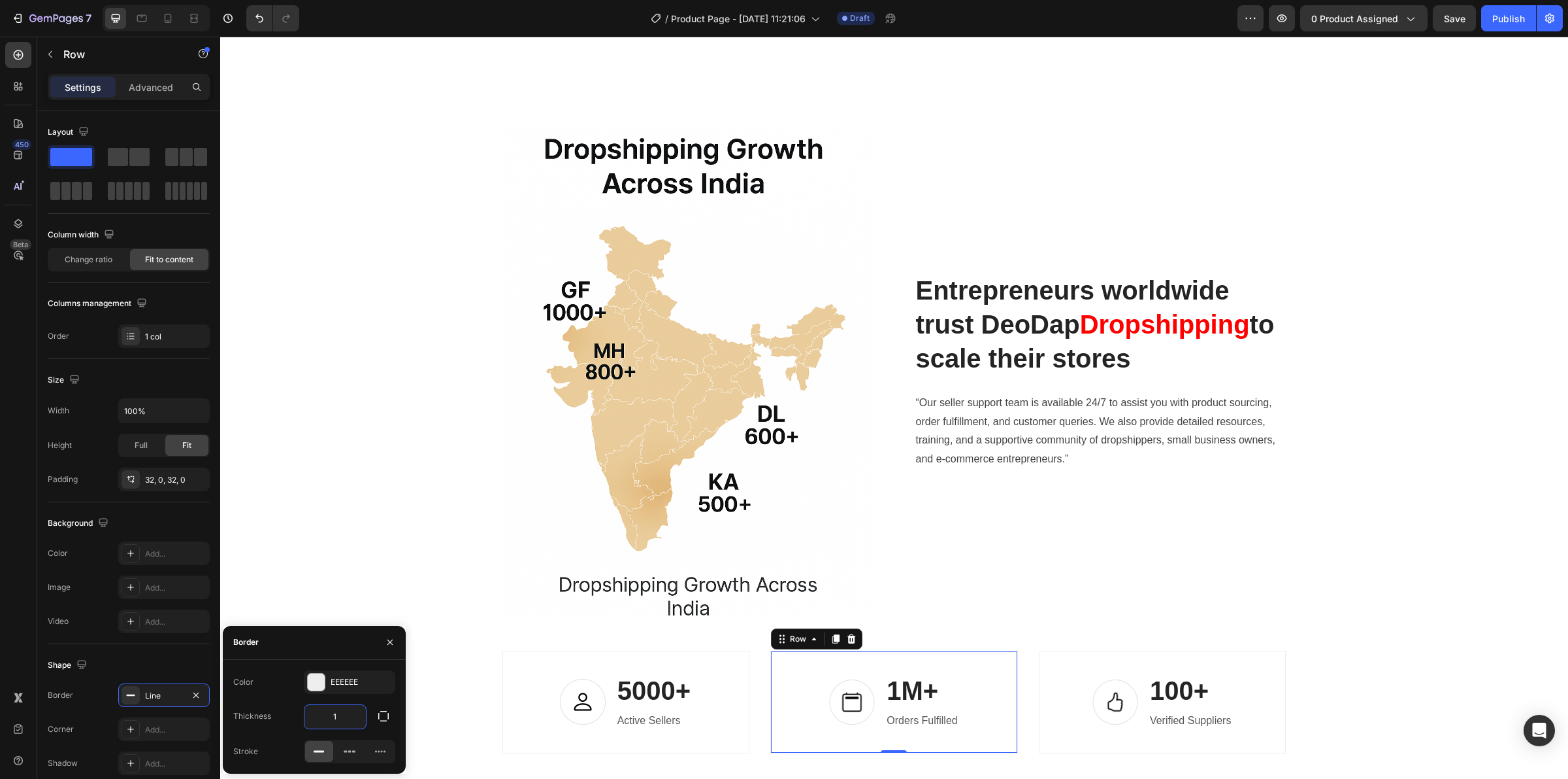
click at [341, 713] on input "1" at bounding box center [335, 716] width 61 height 24
type input "2"
click at [350, 673] on div "EEEEEE" at bounding box center [350, 682] width 92 height 24
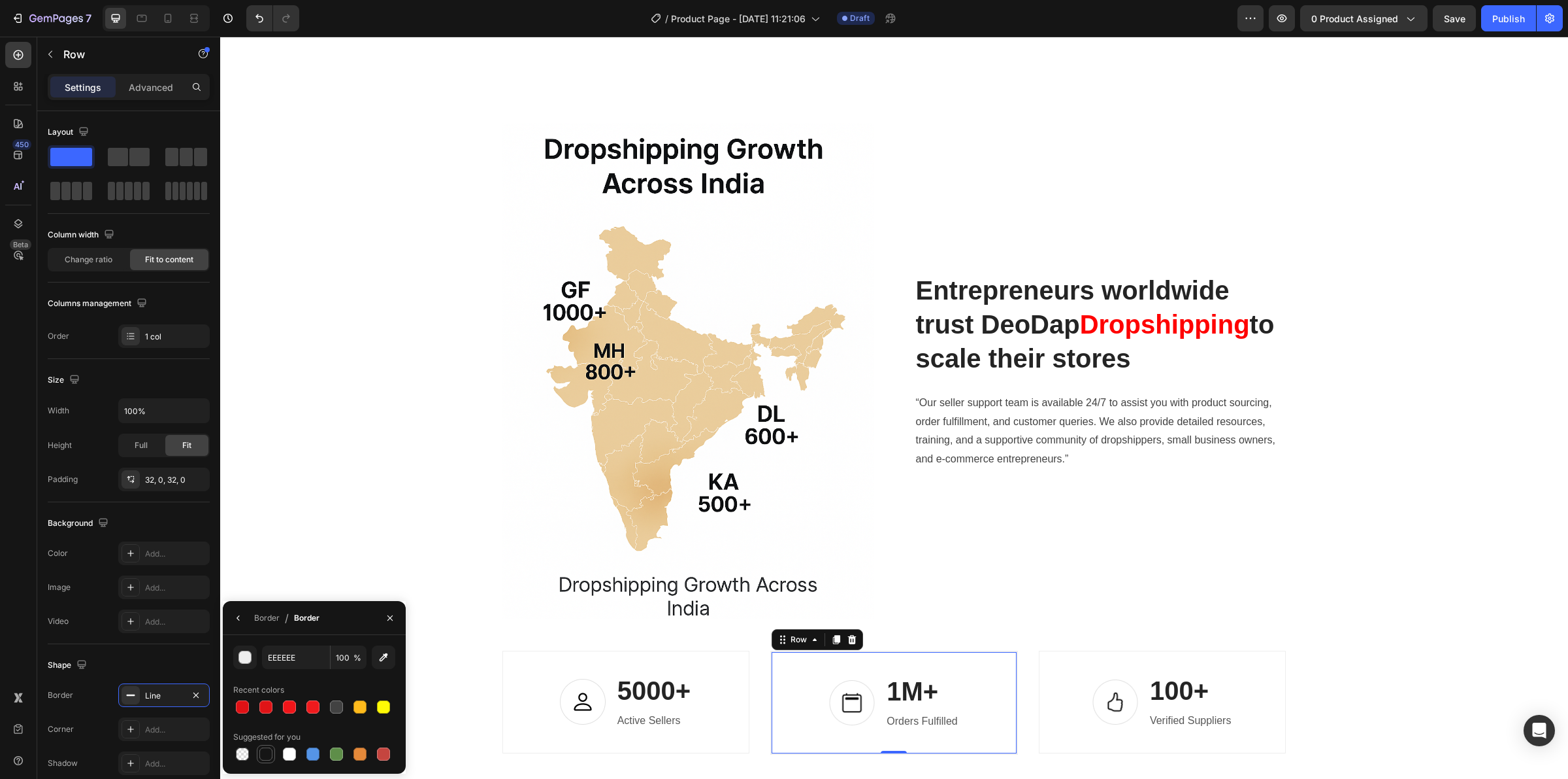
click at [272, 748] on div at bounding box center [266, 753] width 15 height 15
type input "151515"
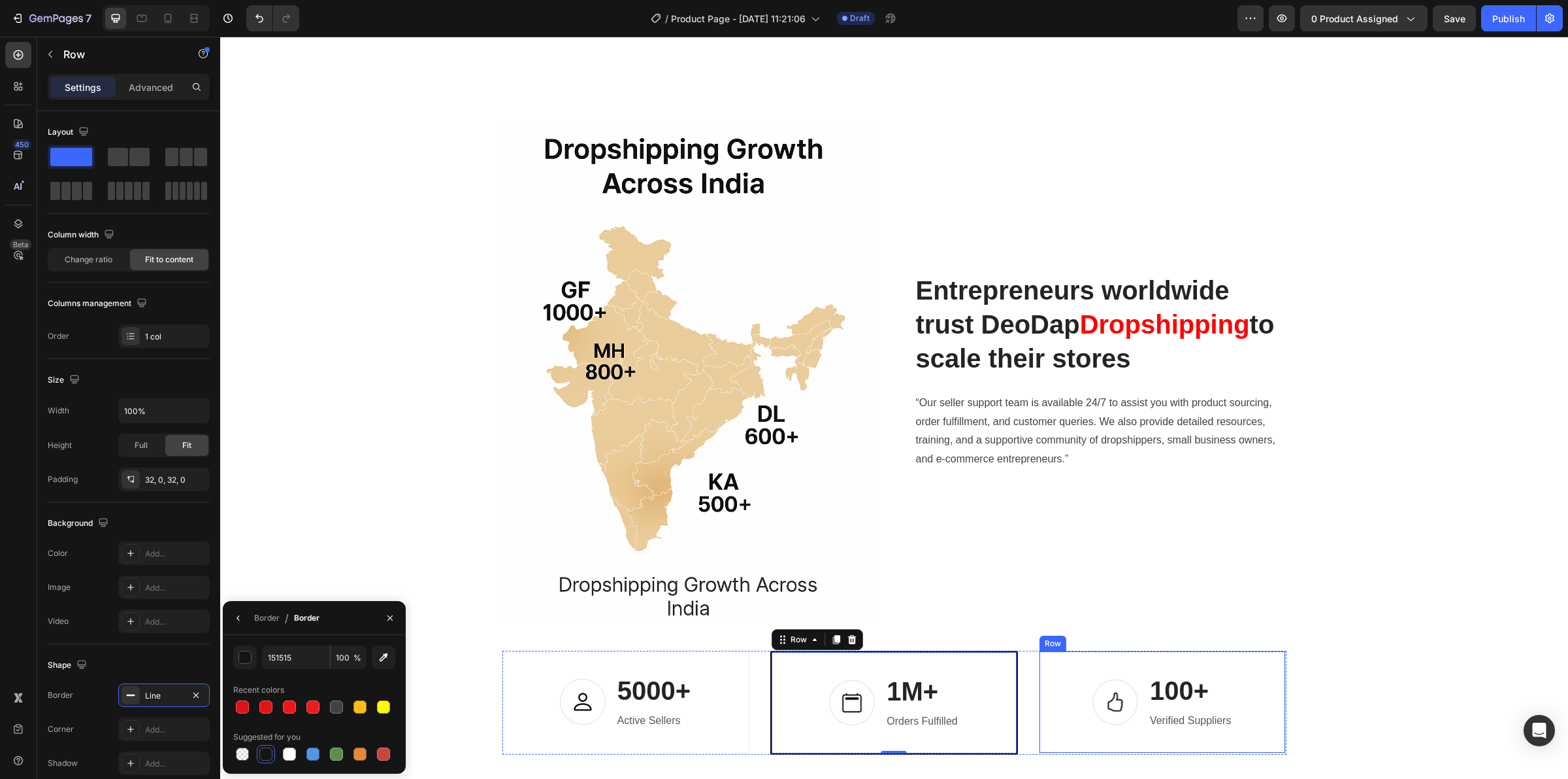
click at [1039, 668] on div "Image 100+ Heading Verified Suppliers Text block Row" at bounding box center [1162, 702] width 247 height 102
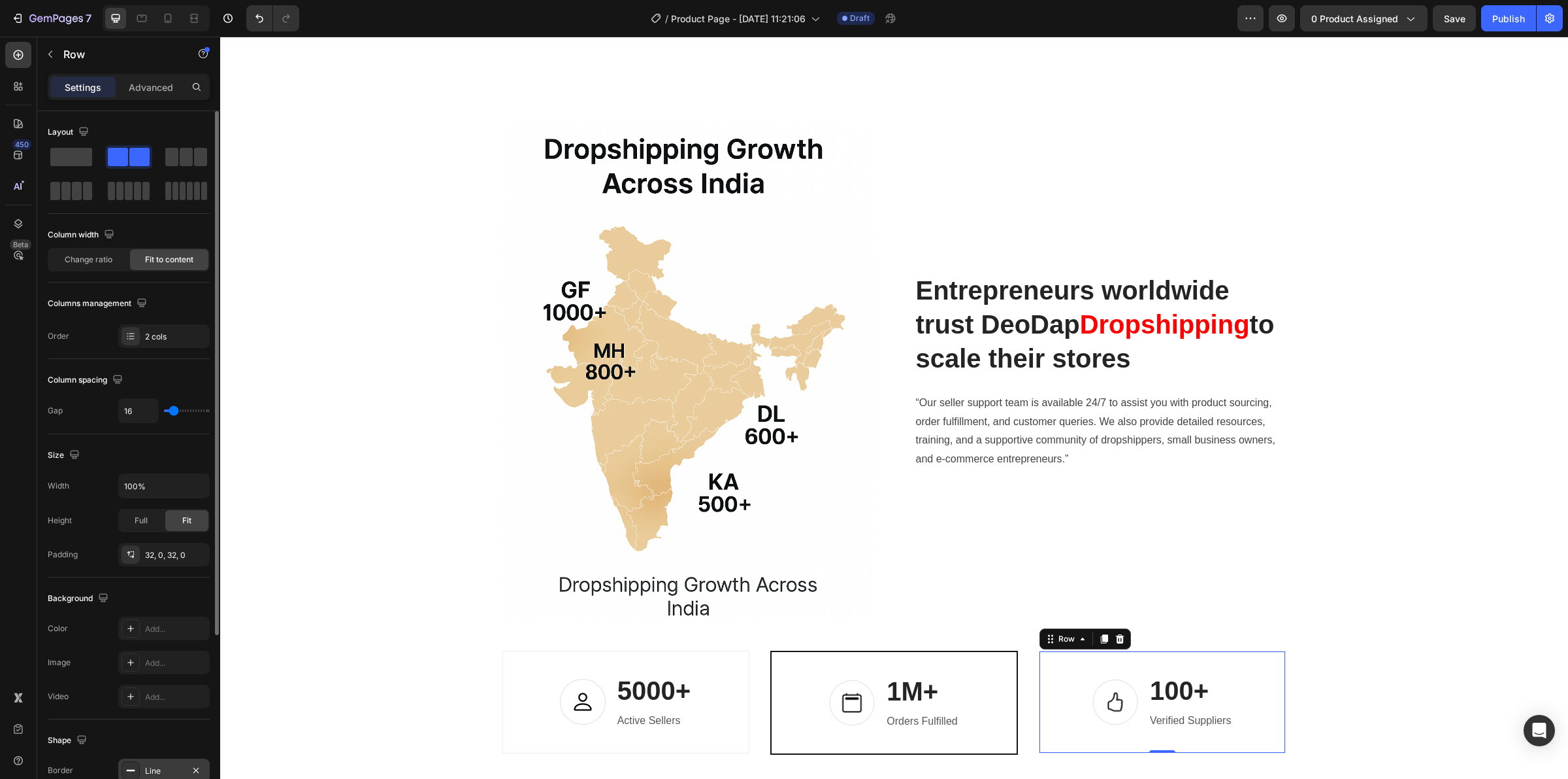
click at [157, 762] on div "Line" at bounding box center [164, 769] width 92 height 24
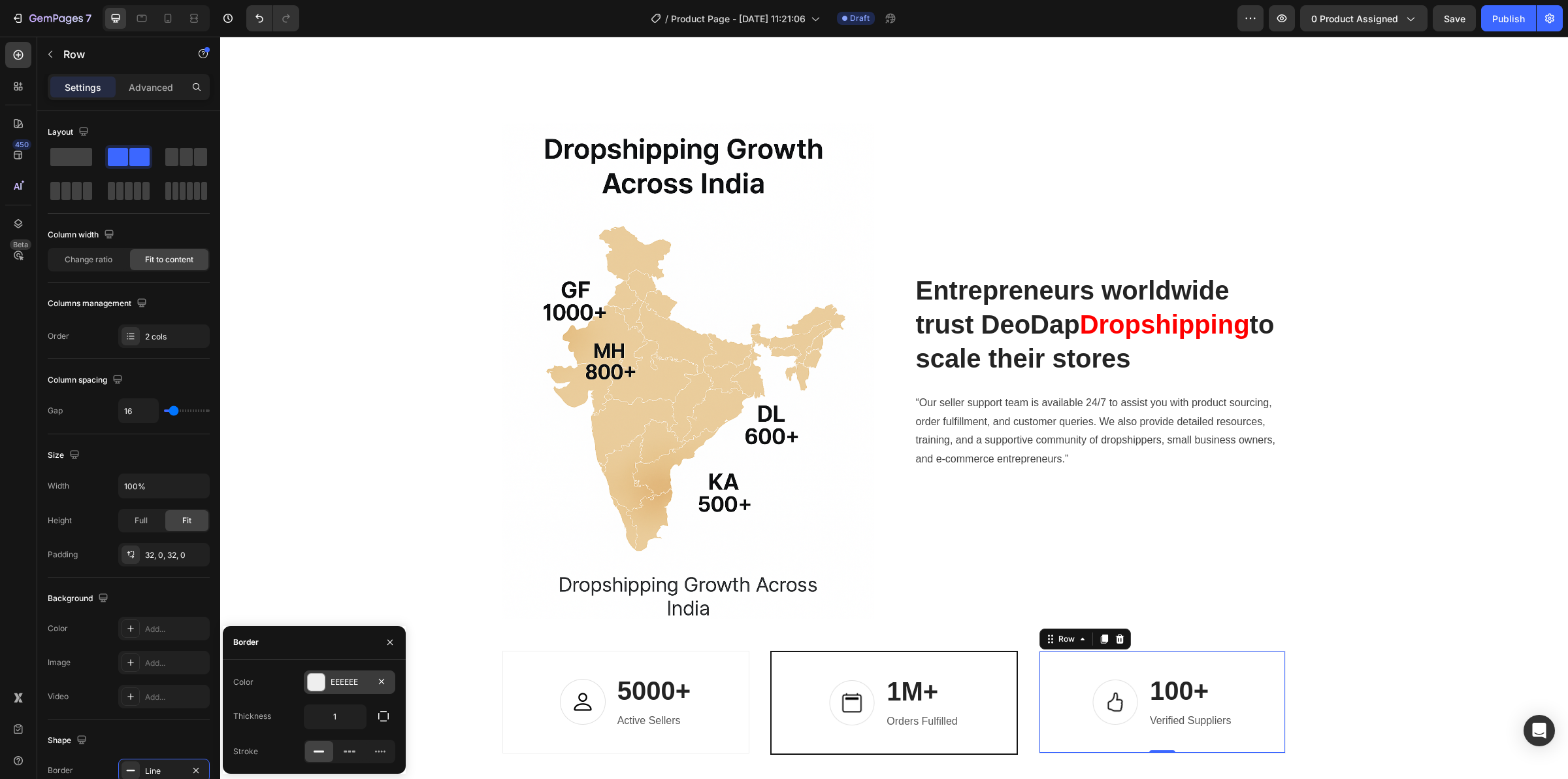
click at [338, 683] on div "EEEEEE" at bounding box center [350, 682] width 38 height 11
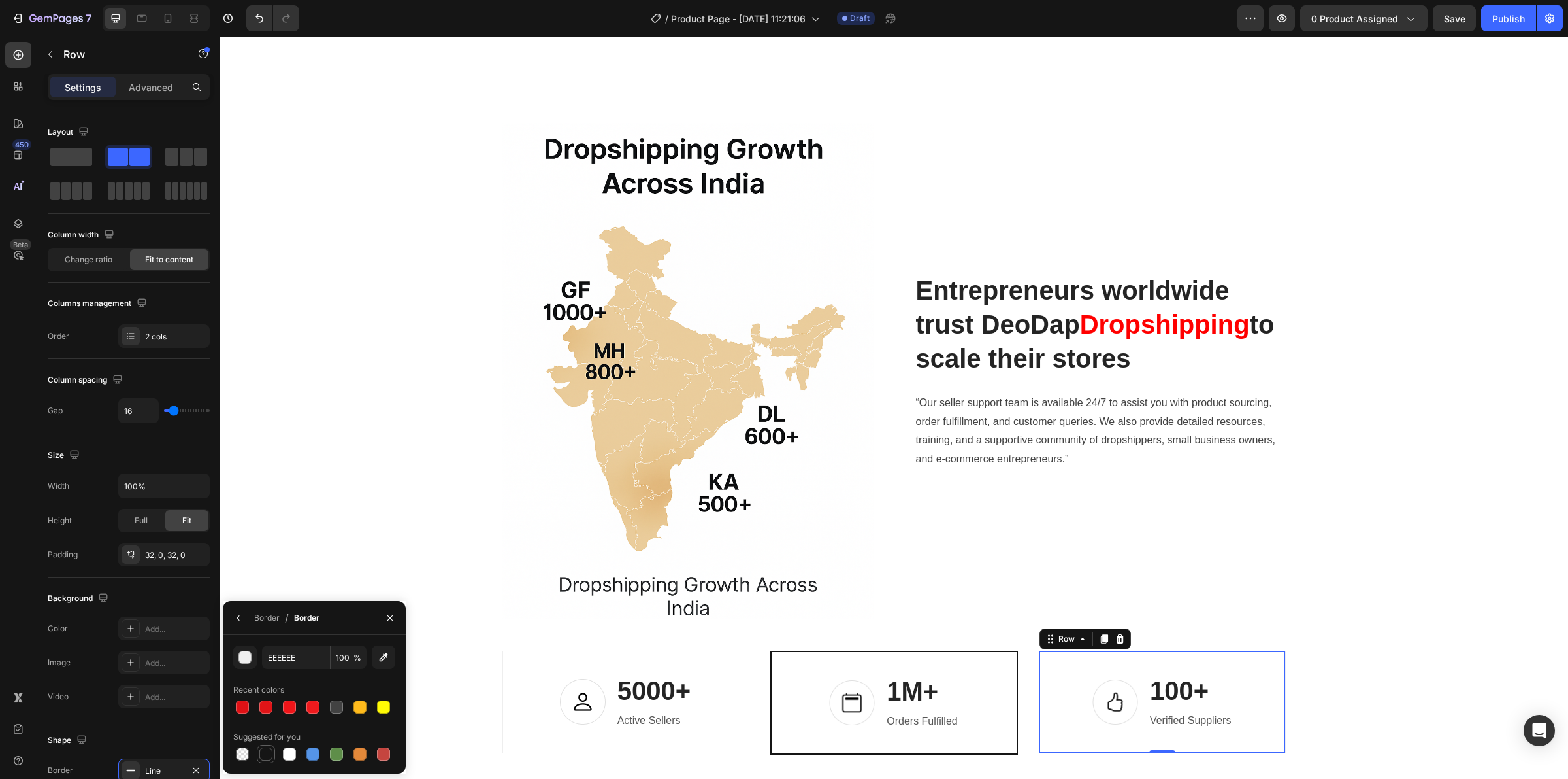
click at [264, 752] on div at bounding box center [267, 754] width 13 height 13
type input "151515"
click at [547, 655] on div "Image 5000+ Heading Active Sellers Text block Row" at bounding box center [626, 702] width 247 height 102
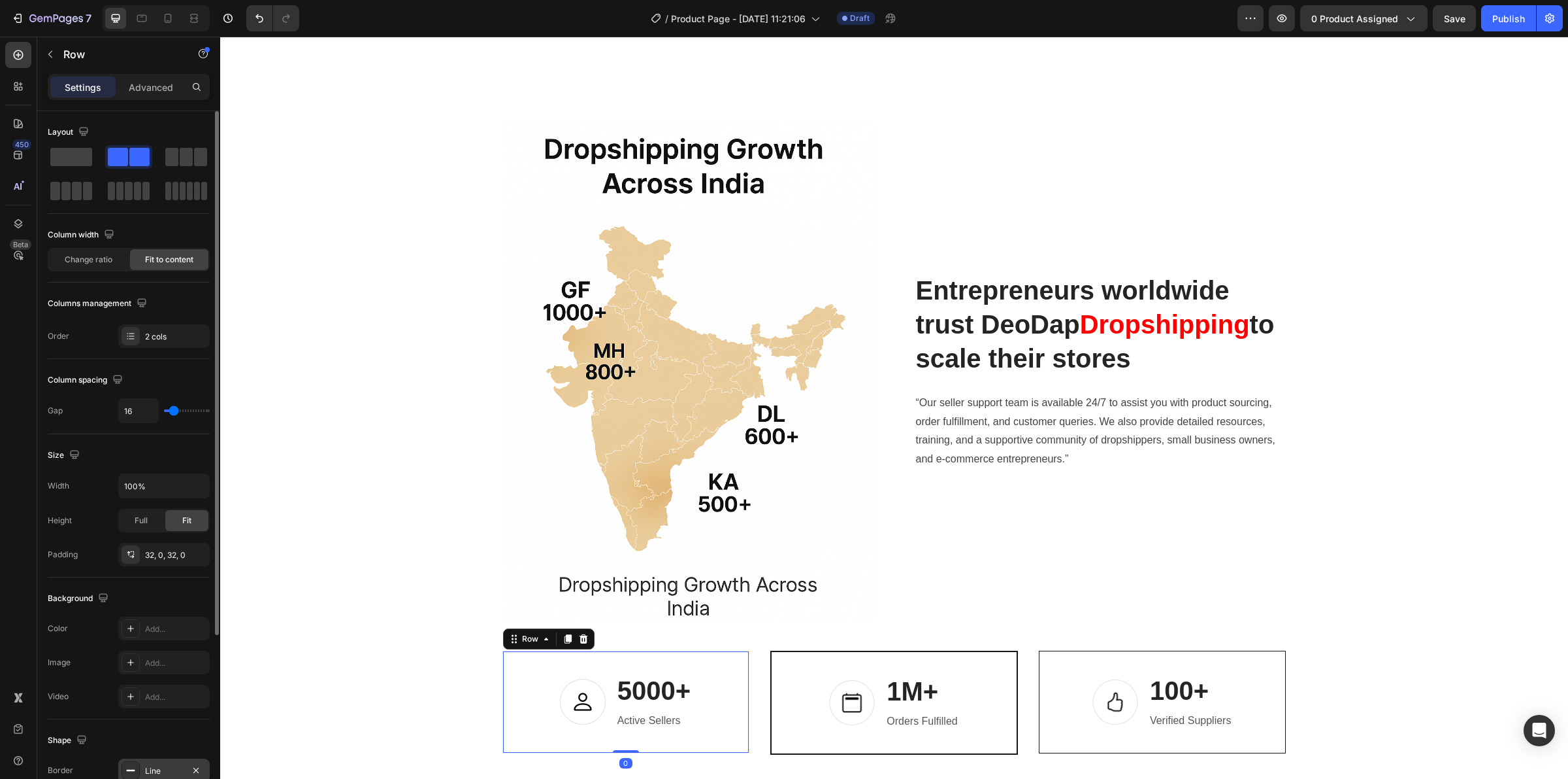
click at [147, 768] on div "Line" at bounding box center [164, 770] width 38 height 11
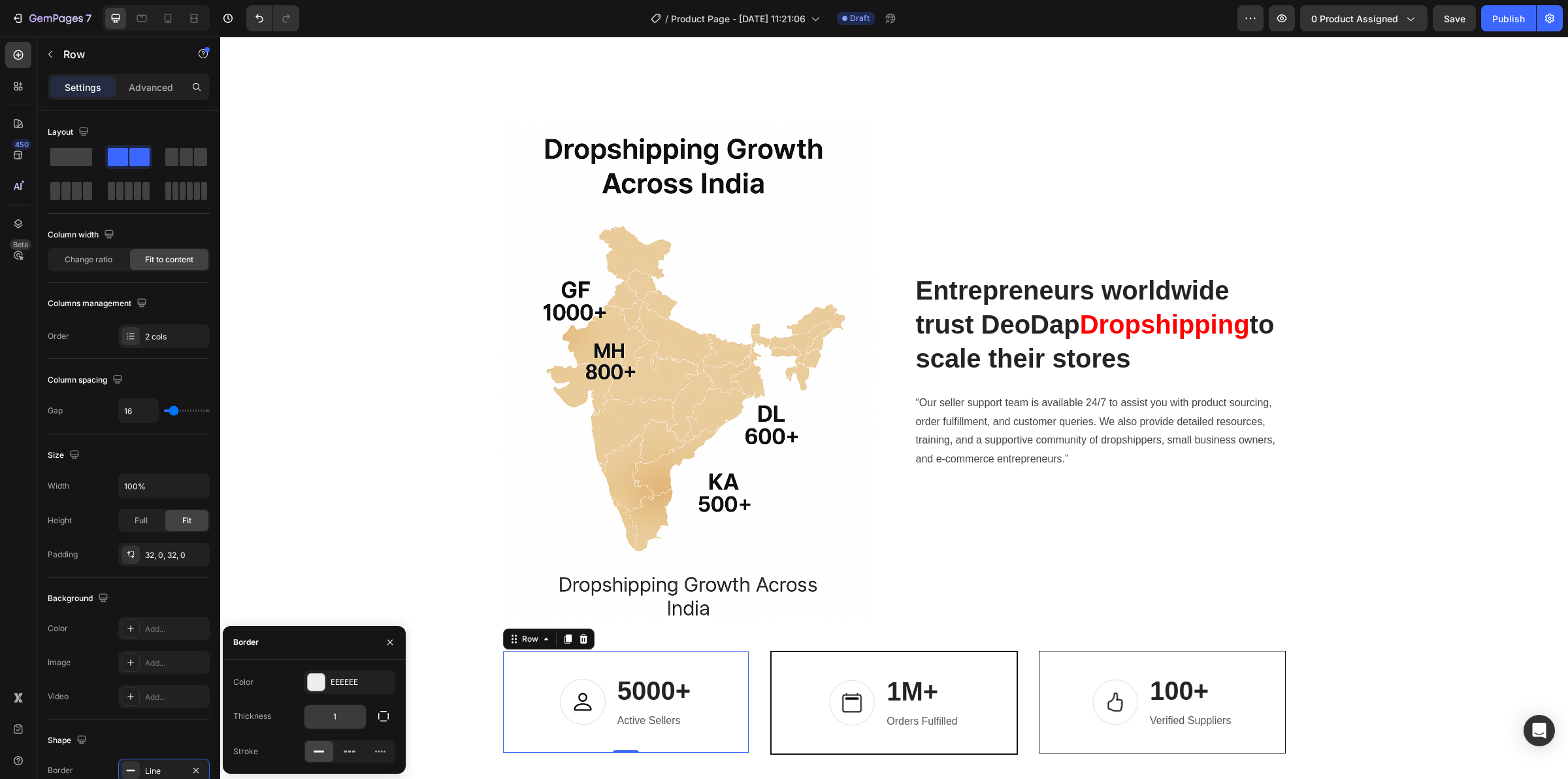
click at [343, 715] on input "1" at bounding box center [335, 716] width 61 height 24
click at [337, 667] on div "Color EEEEEE Thickness 1 Stroke" at bounding box center [313, 716] width 183 height 114
click at [337, 682] on div "EEEEEE" at bounding box center [350, 682] width 38 height 11
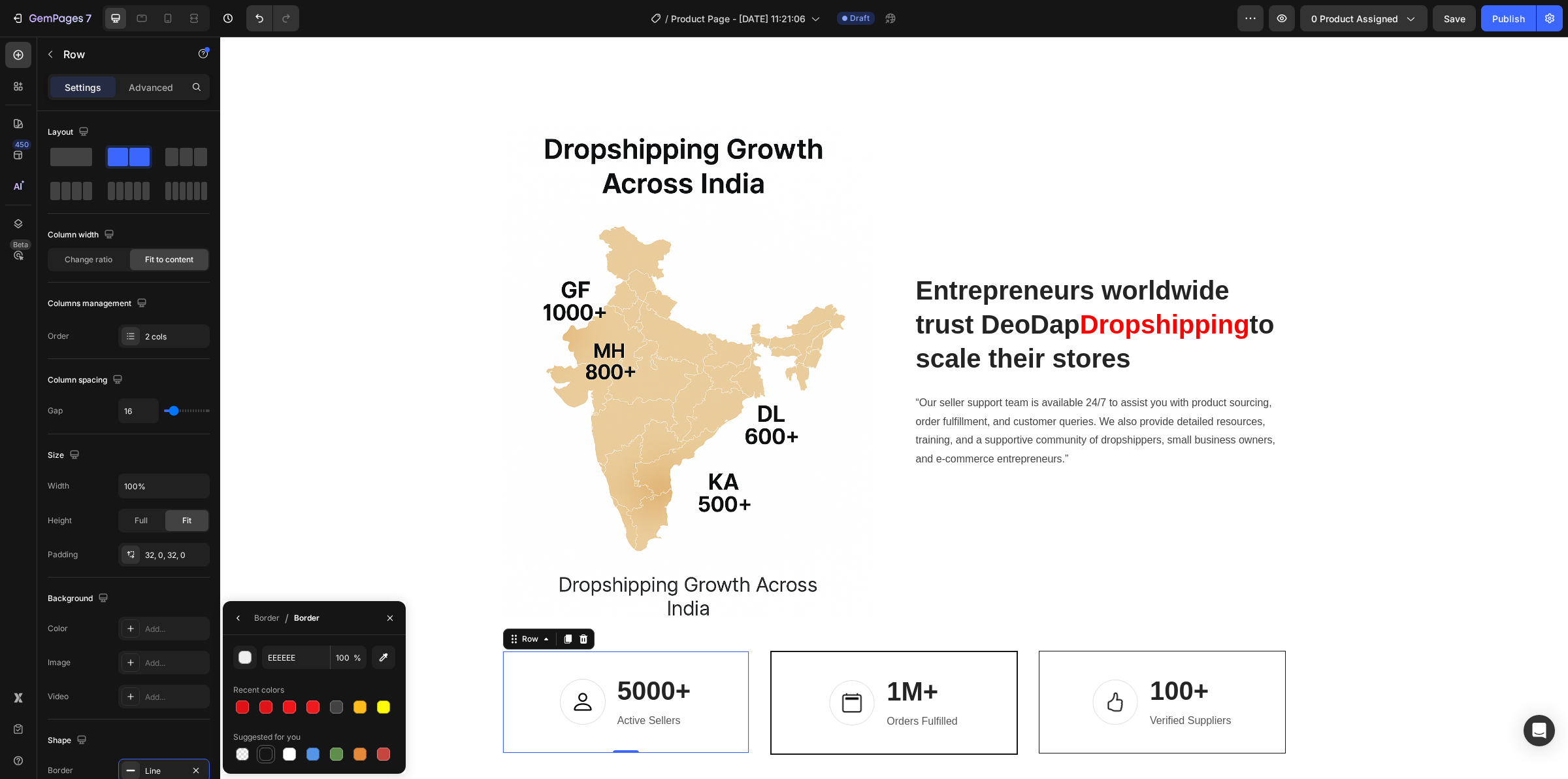
click at [260, 752] on div at bounding box center [267, 754] width 13 height 13
type input "151515"
click at [1188, 639] on div "Image Entrepreneurs worldwide trust DeoDap Dropshipping to scale their stores H…" at bounding box center [894, 439] width 1328 height 631
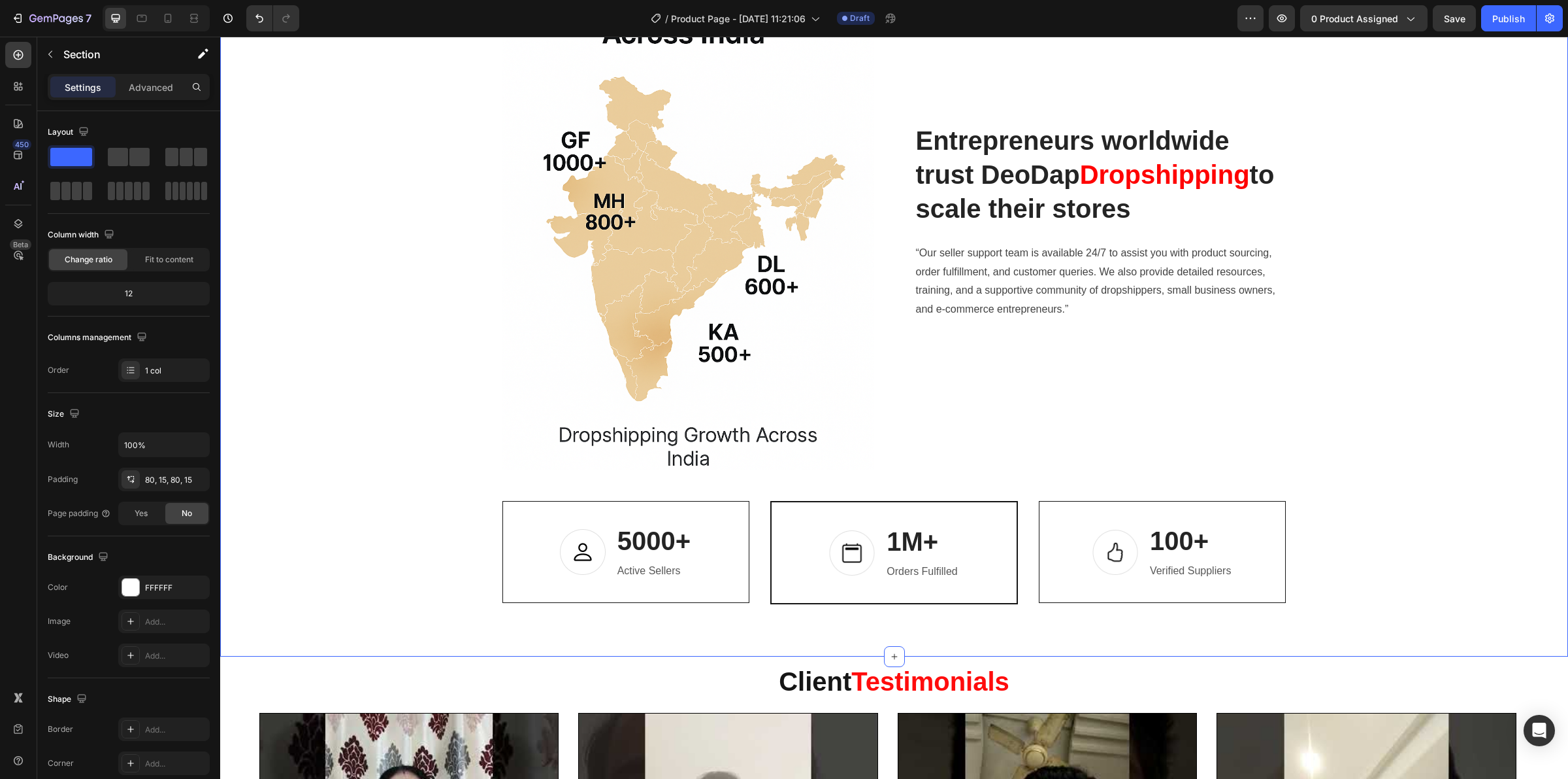
scroll to position [4610, 0]
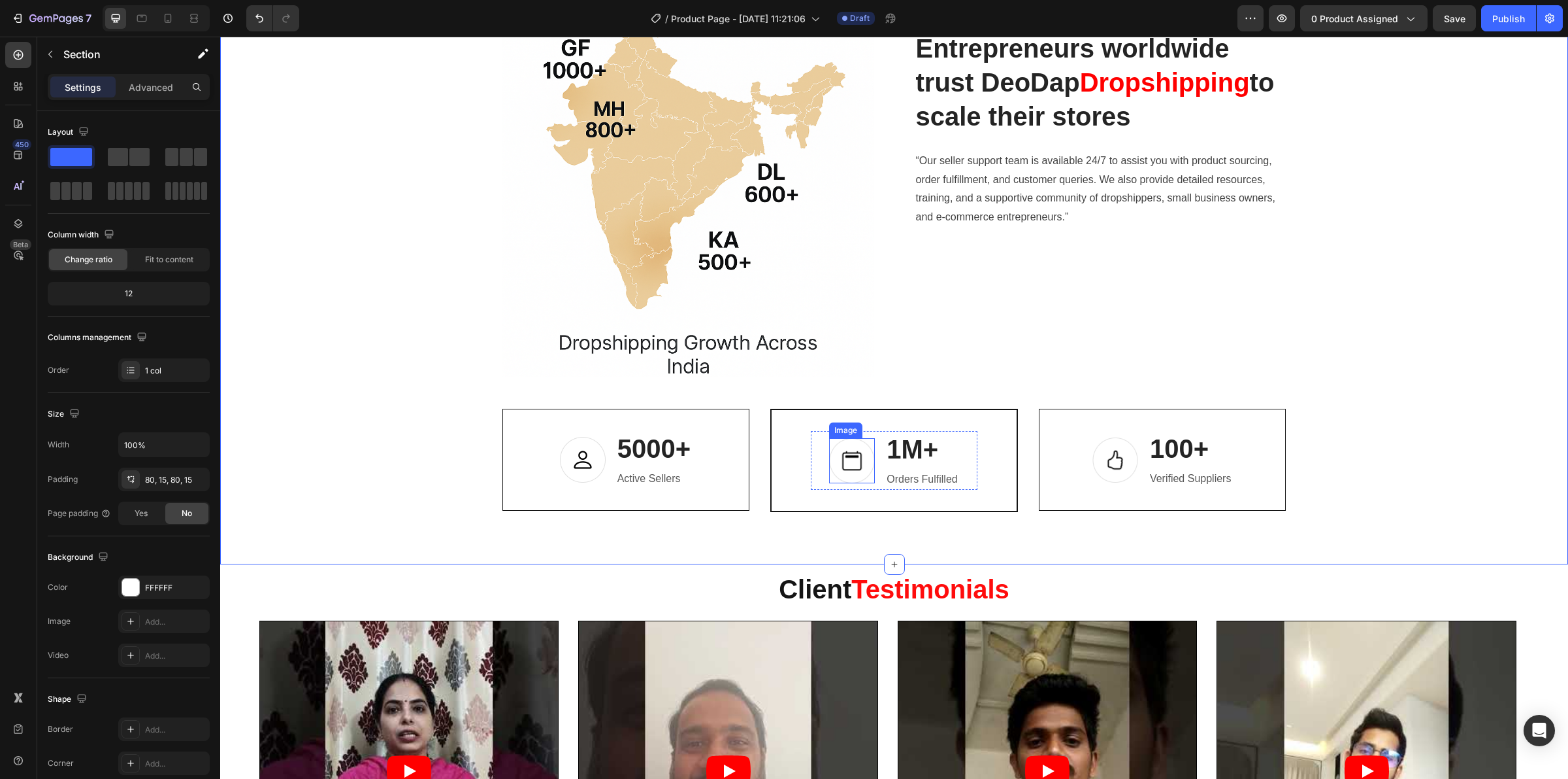
click at [834, 469] on img at bounding box center [852, 460] width 46 height 45
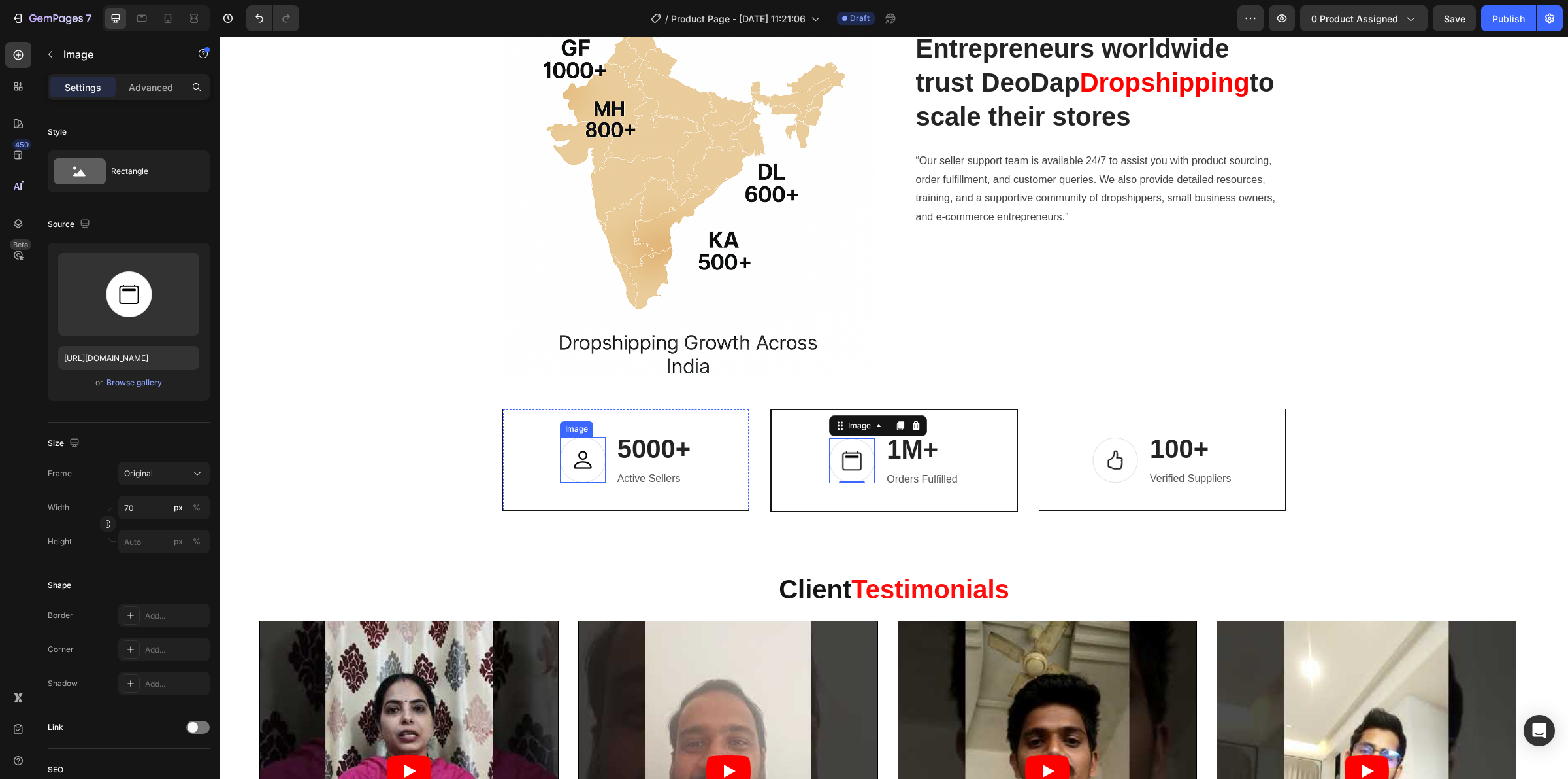
click at [586, 455] on img at bounding box center [583, 460] width 46 height 46
click at [665, 479] on p "Active Sellers" at bounding box center [654, 479] width 74 height 19
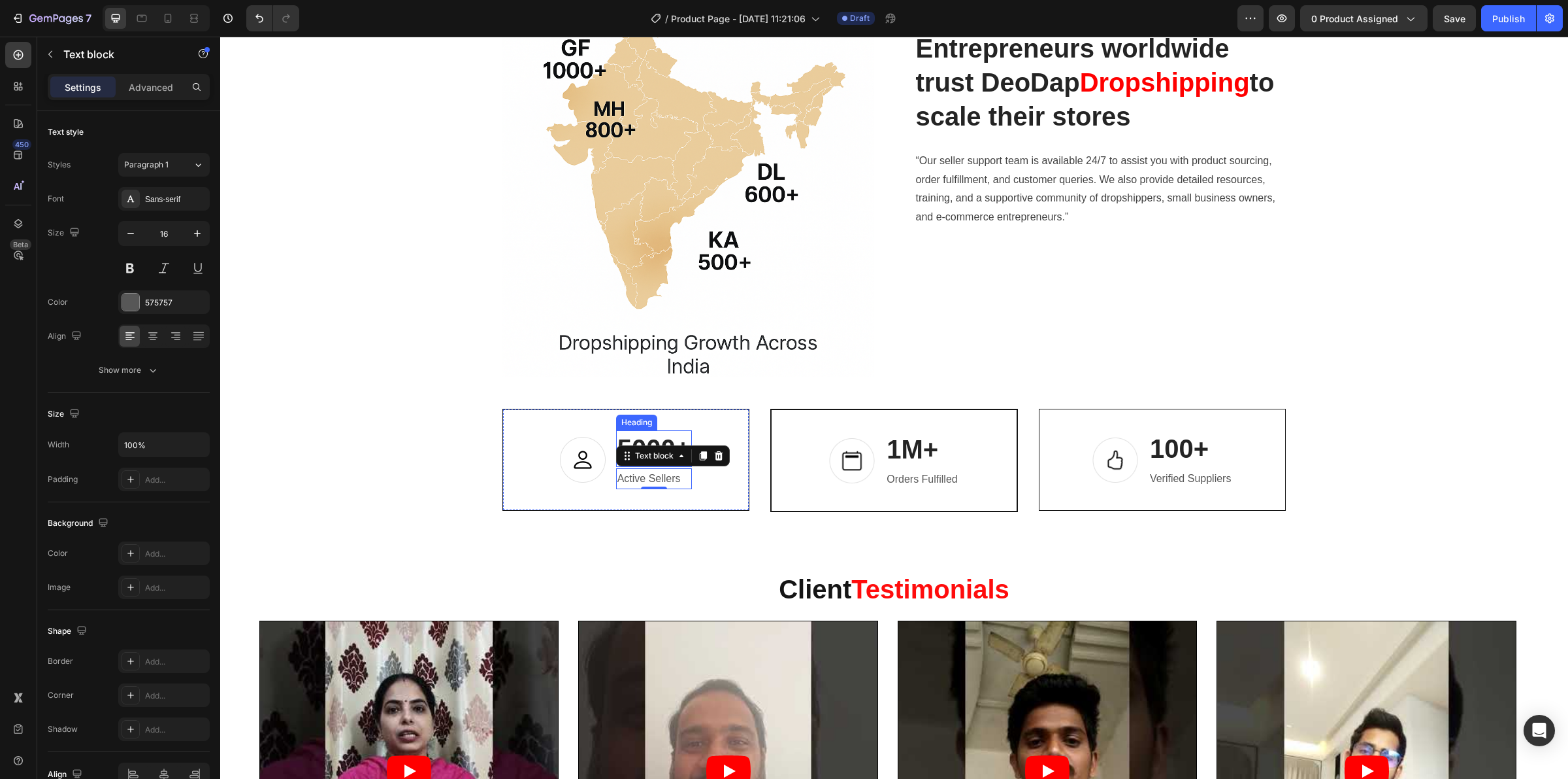
click at [630, 436] on p "5000+" at bounding box center [654, 448] width 74 height 34
click at [644, 461] on div "5000+ Heading 0" at bounding box center [654, 448] width 75 height 36
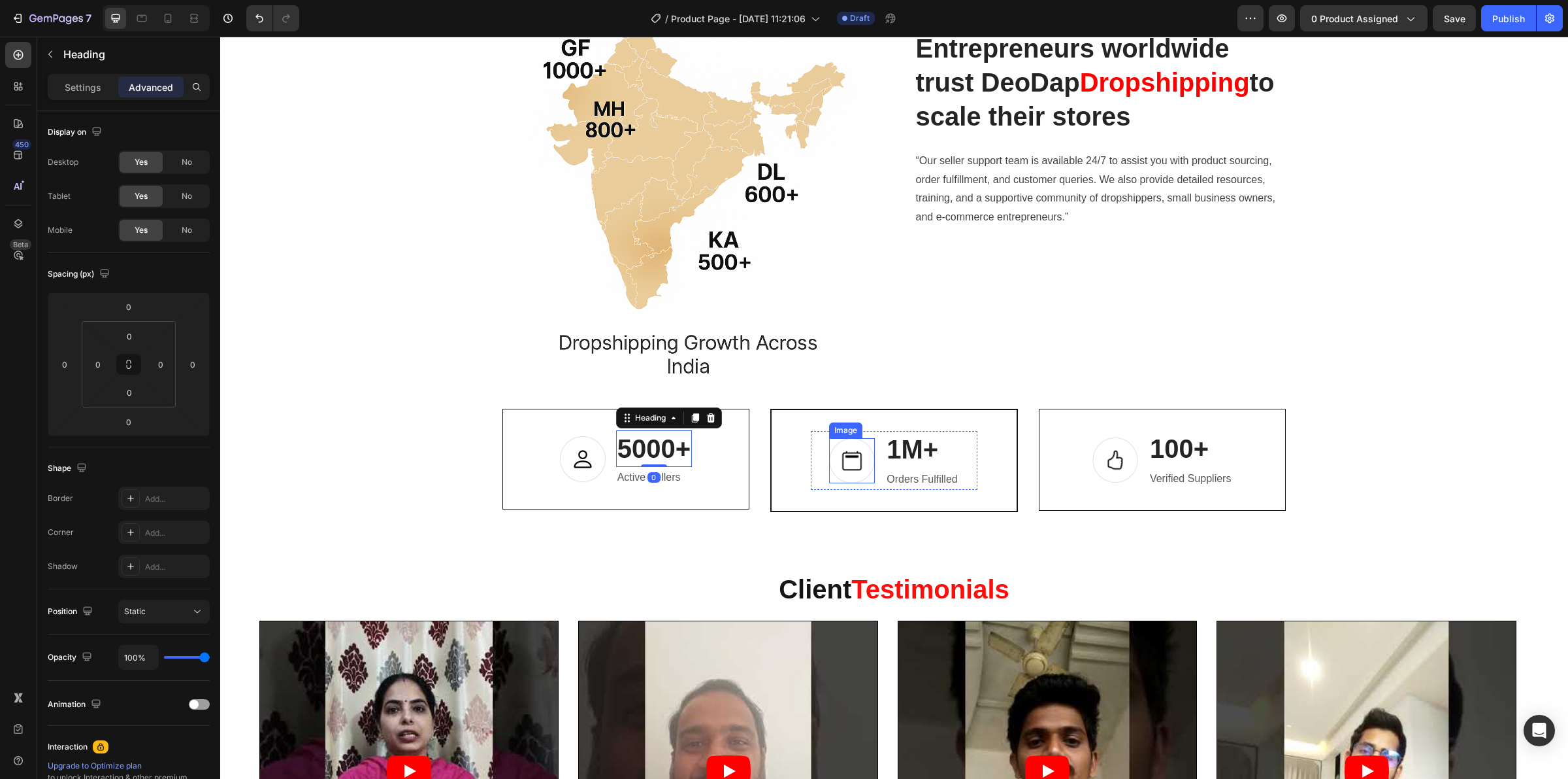
click at [895, 451] on p "1M+" at bounding box center [922, 449] width 71 height 34
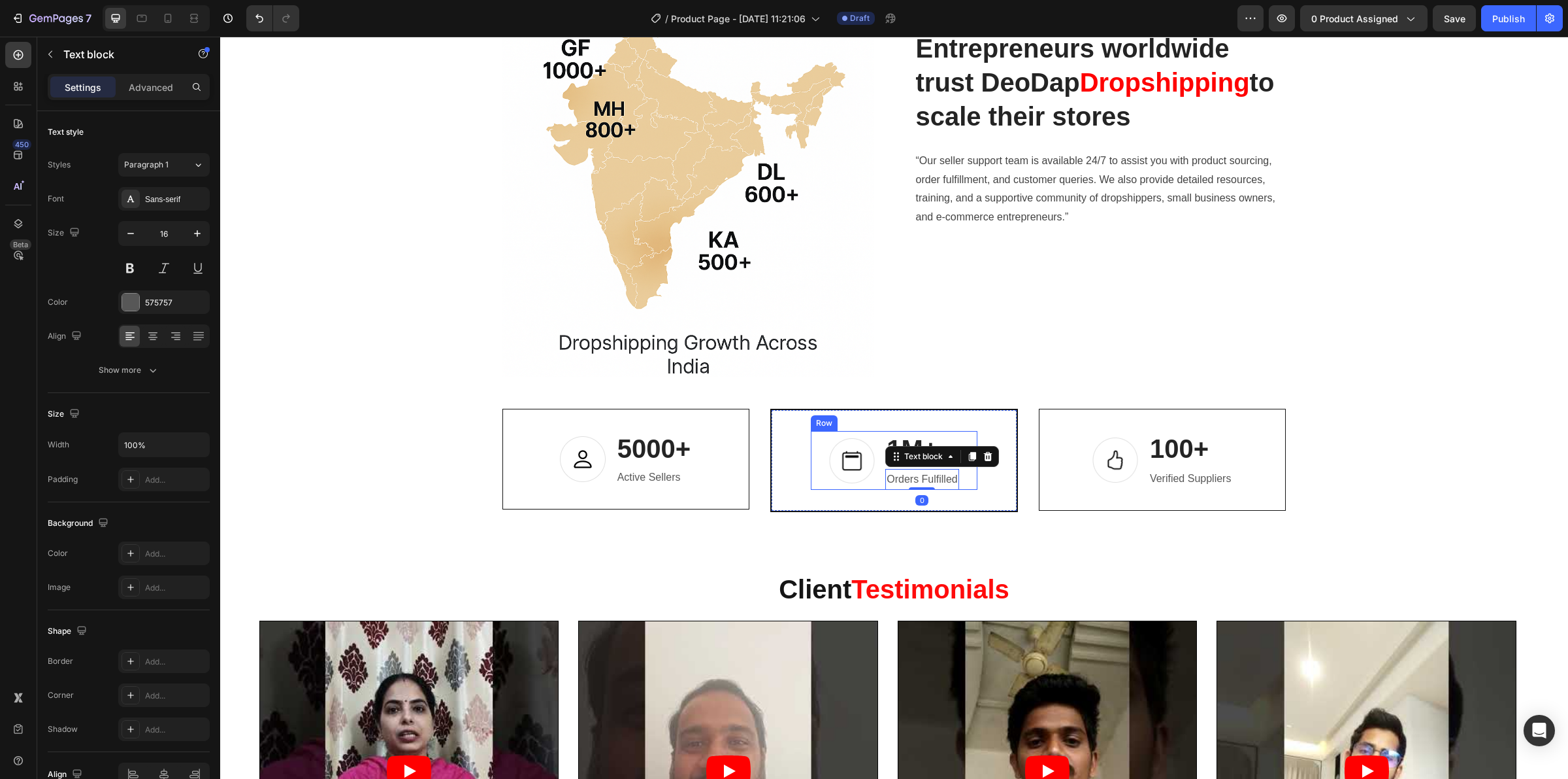
click at [962, 485] on div "Image 1M+ Heading Orders Fulfilled Text block 0 Row" at bounding box center [894, 461] width 166 height 59
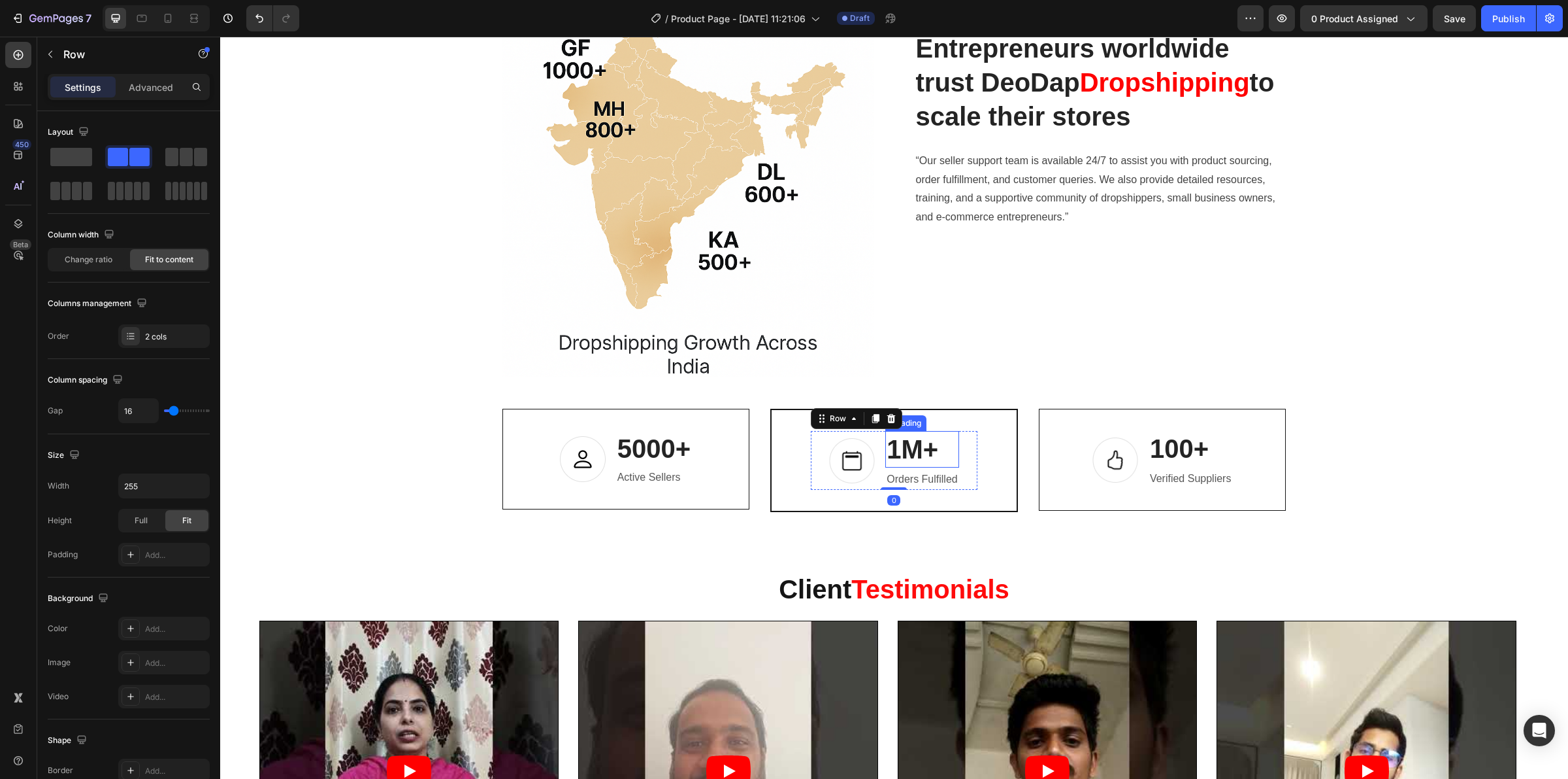
click at [923, 452] on p "1M+" at bounding box center [922, 449] width 71 height 34
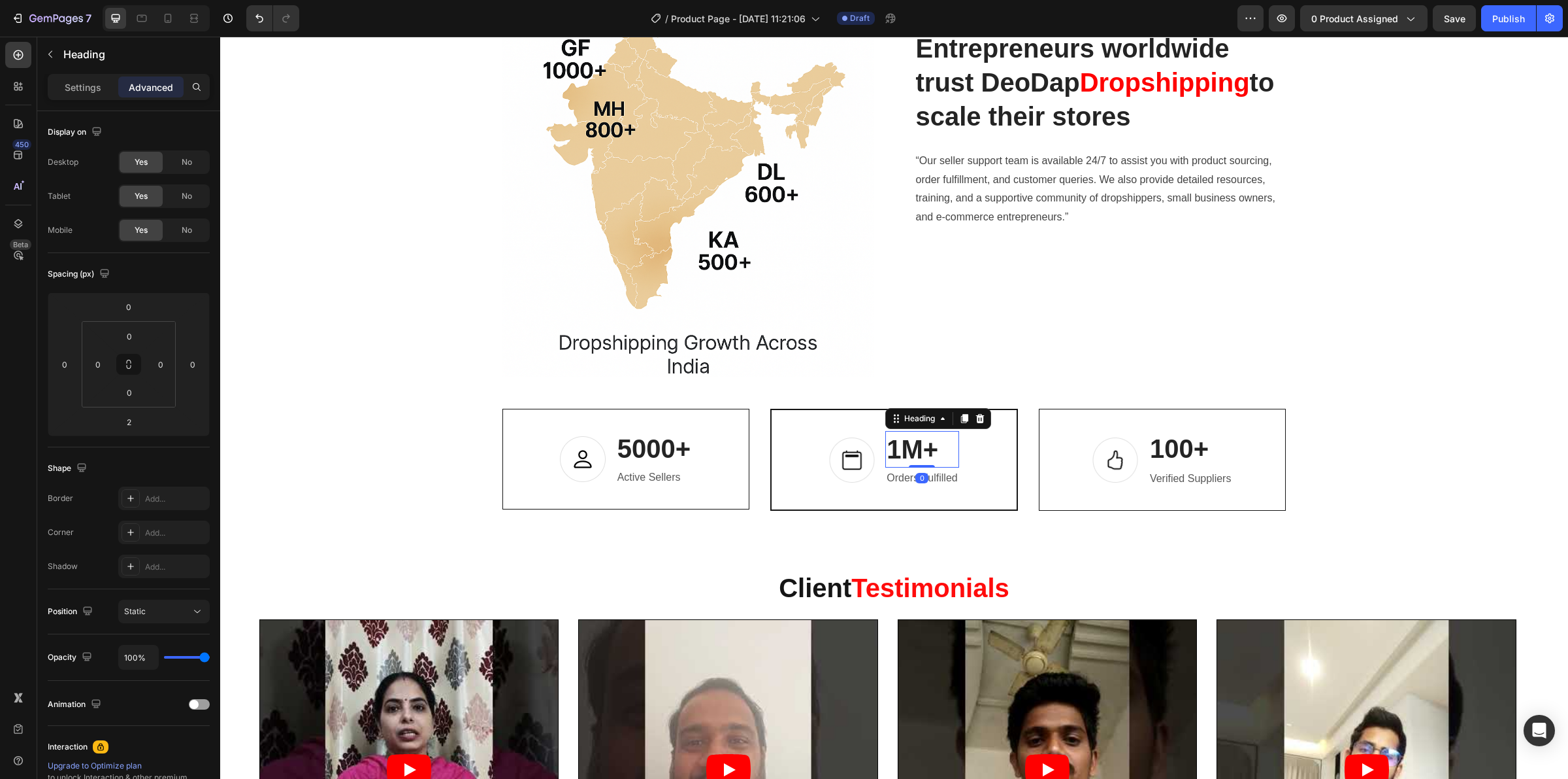
click at [913, 461] on div "1M+ Heading 0" at bounding box center [922, 449] width 74 height 36
type input "0"
click at [1196, 449] on p "100+" at bounding box center [1191, 448] width 81 height 34
click at [1188, 459] on div "100+ Heading 2" at bounding box center [1191, 448] width 84 height 36
type input "0"
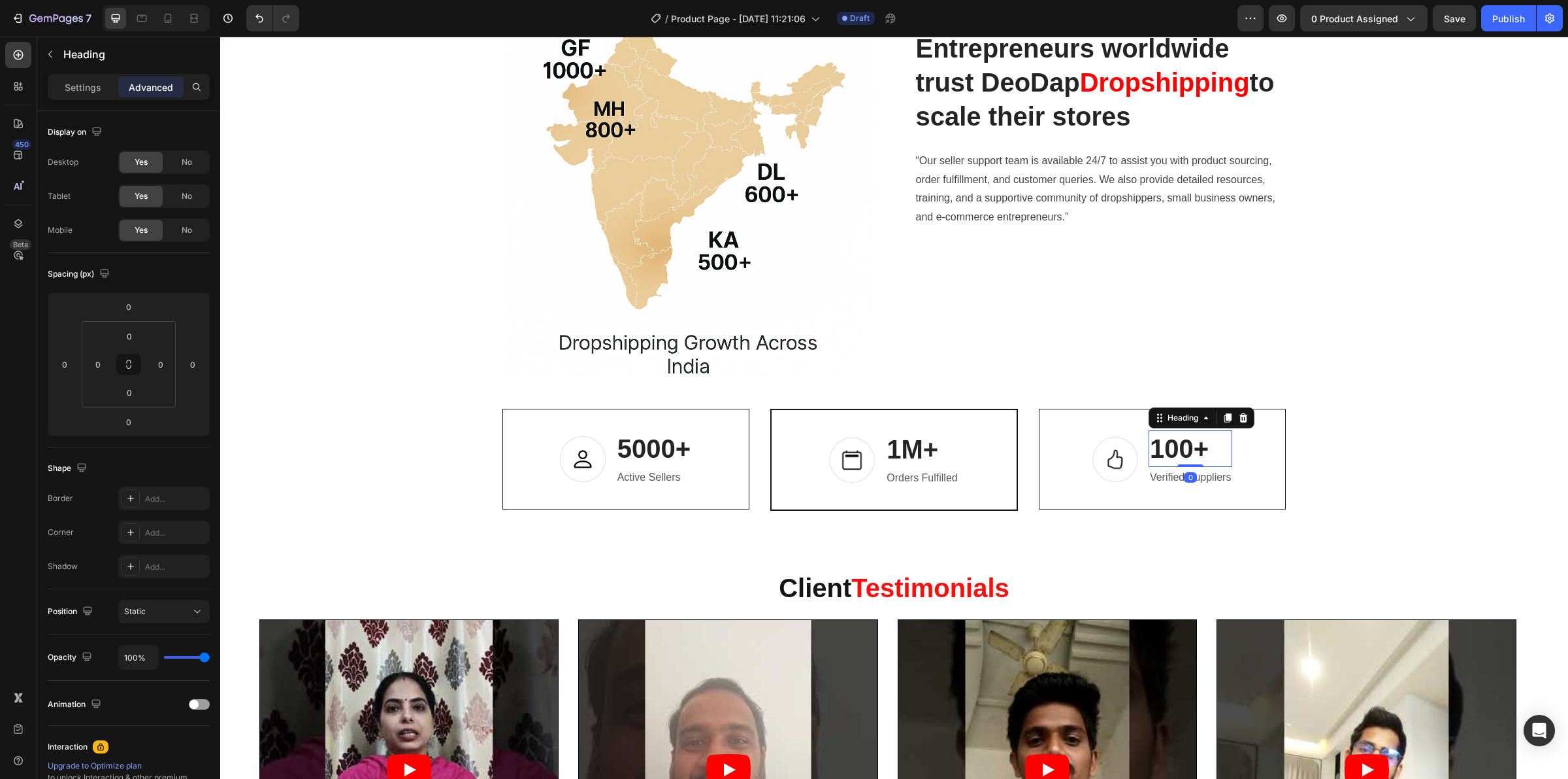
click at [1188, 462] on div "100+ Heading 0" at bounding box center [1191, 448] width 84 height 36
click at [1406, 452] on div "Image Entrepreneurs worldwide trust DeoDap Dropshipping to scale their stores H…" at bounding box center [894, 196] width 1328 height 630
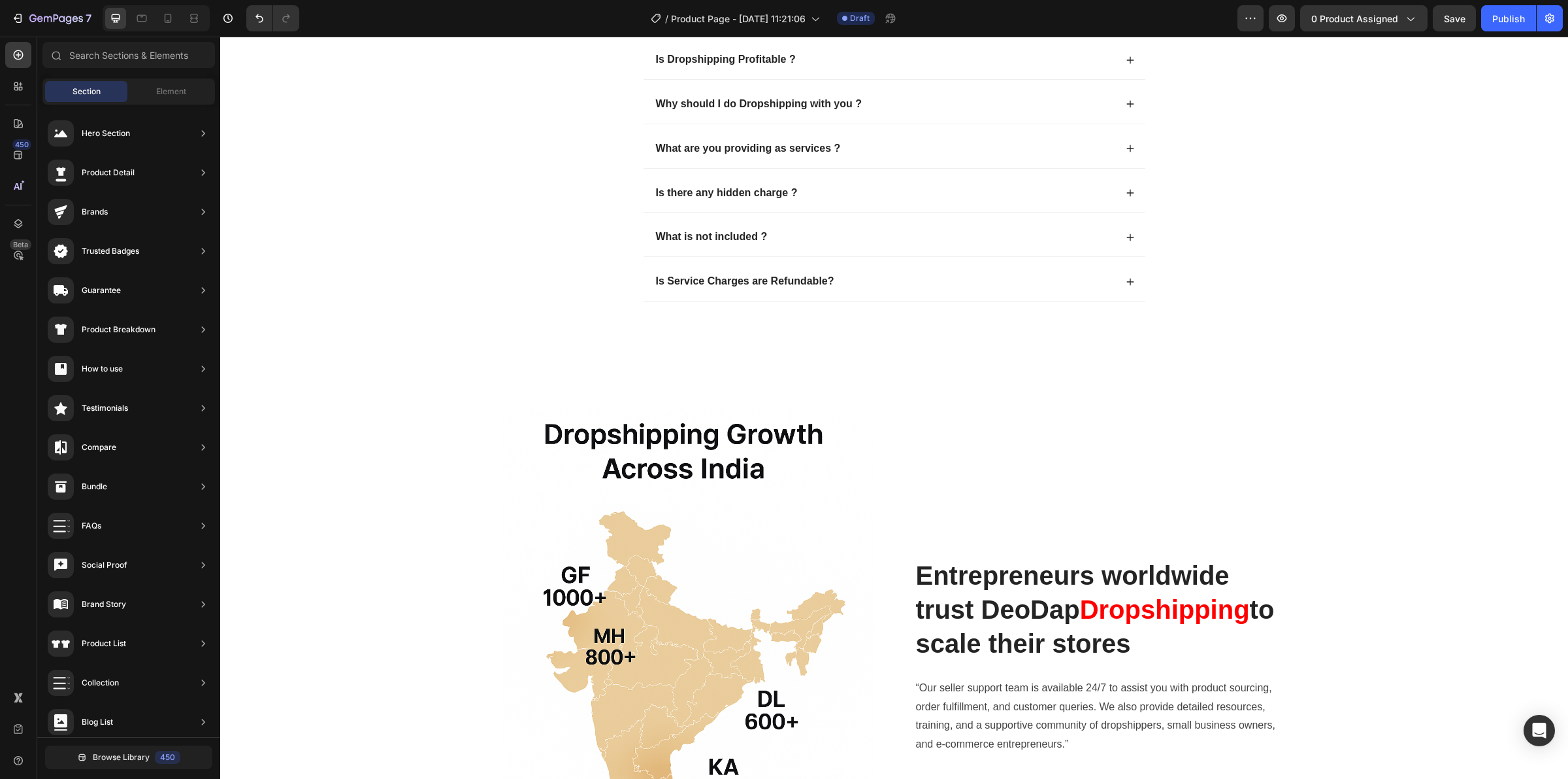
scroll to position [4005, 0]
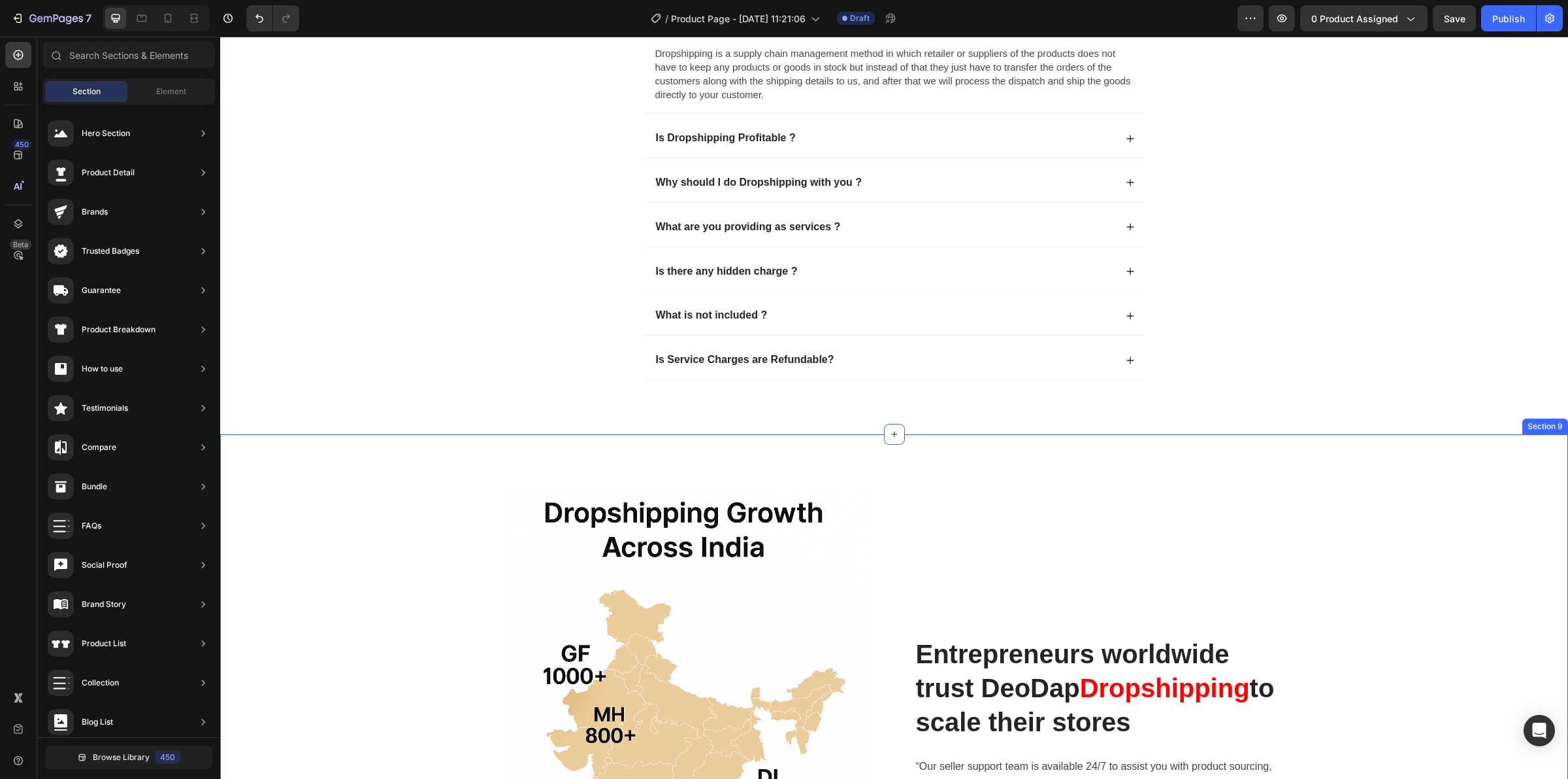
click at [743, 408] on div "Frequently Asked Questions Heading What is the Dropshipping ? Dropshipping is a…" at bounding box center [894, 184] width 1322 height 448
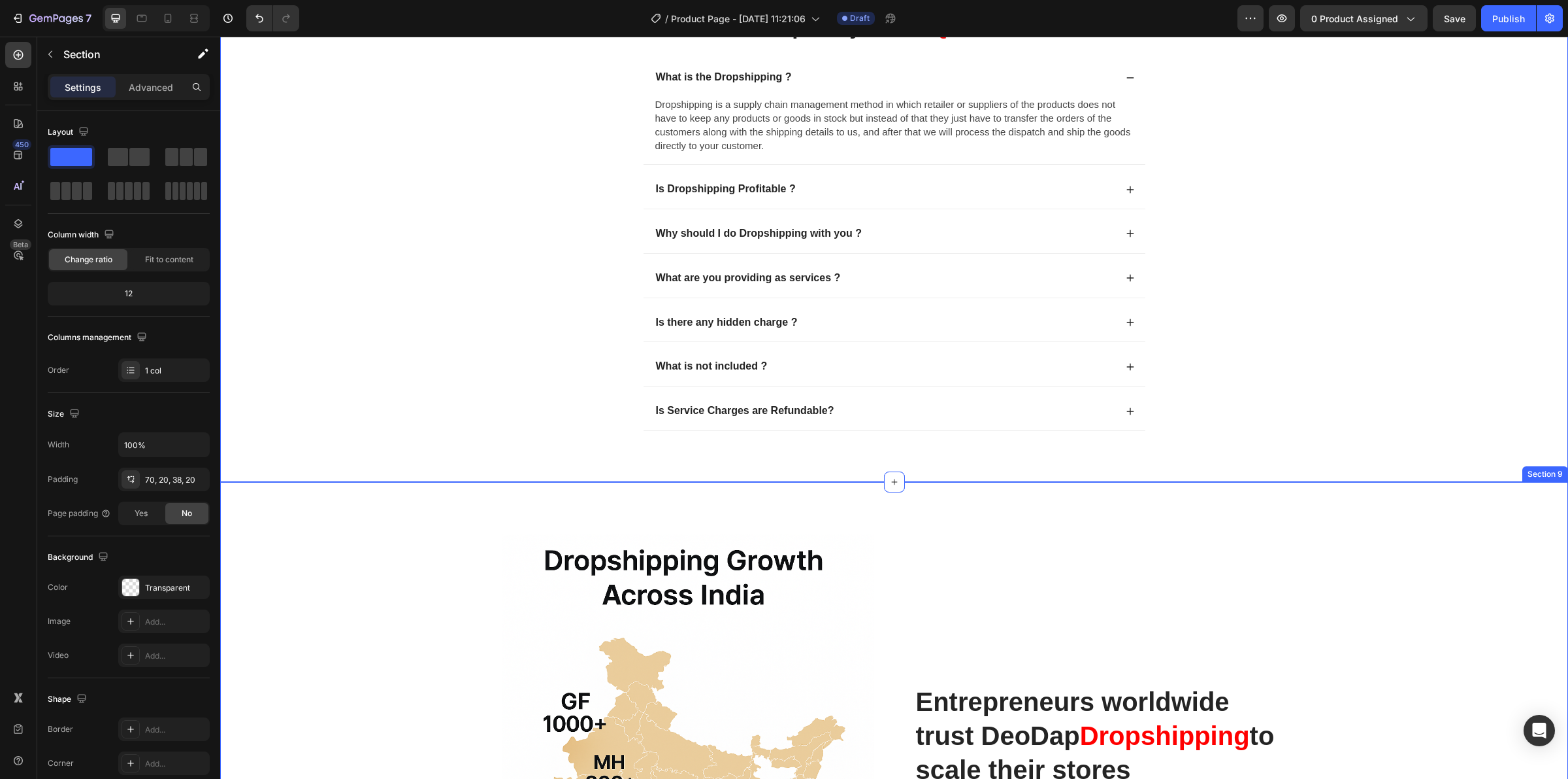
scroll to position [3923, 0]
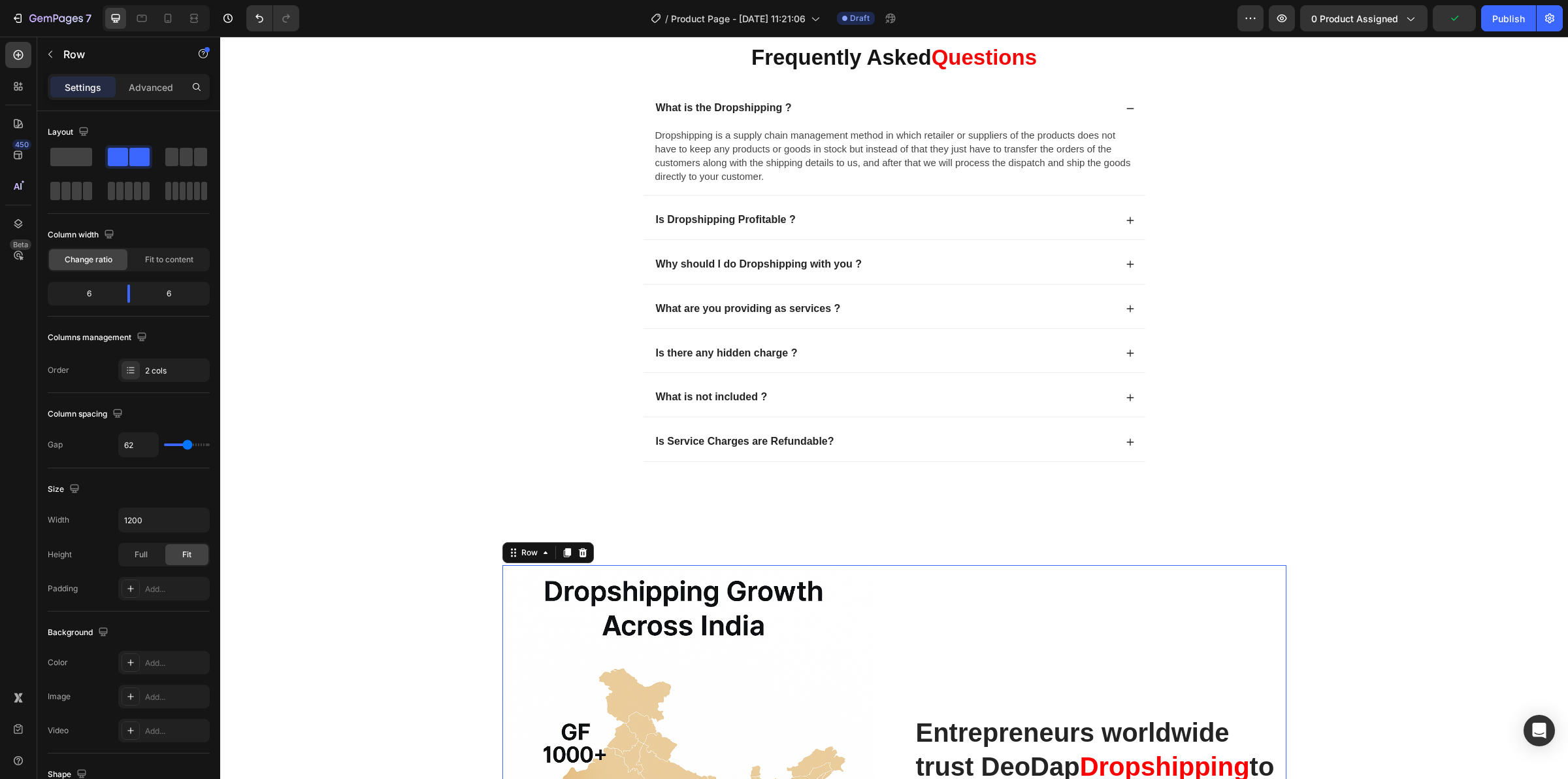
scroll to position [4005, 0]
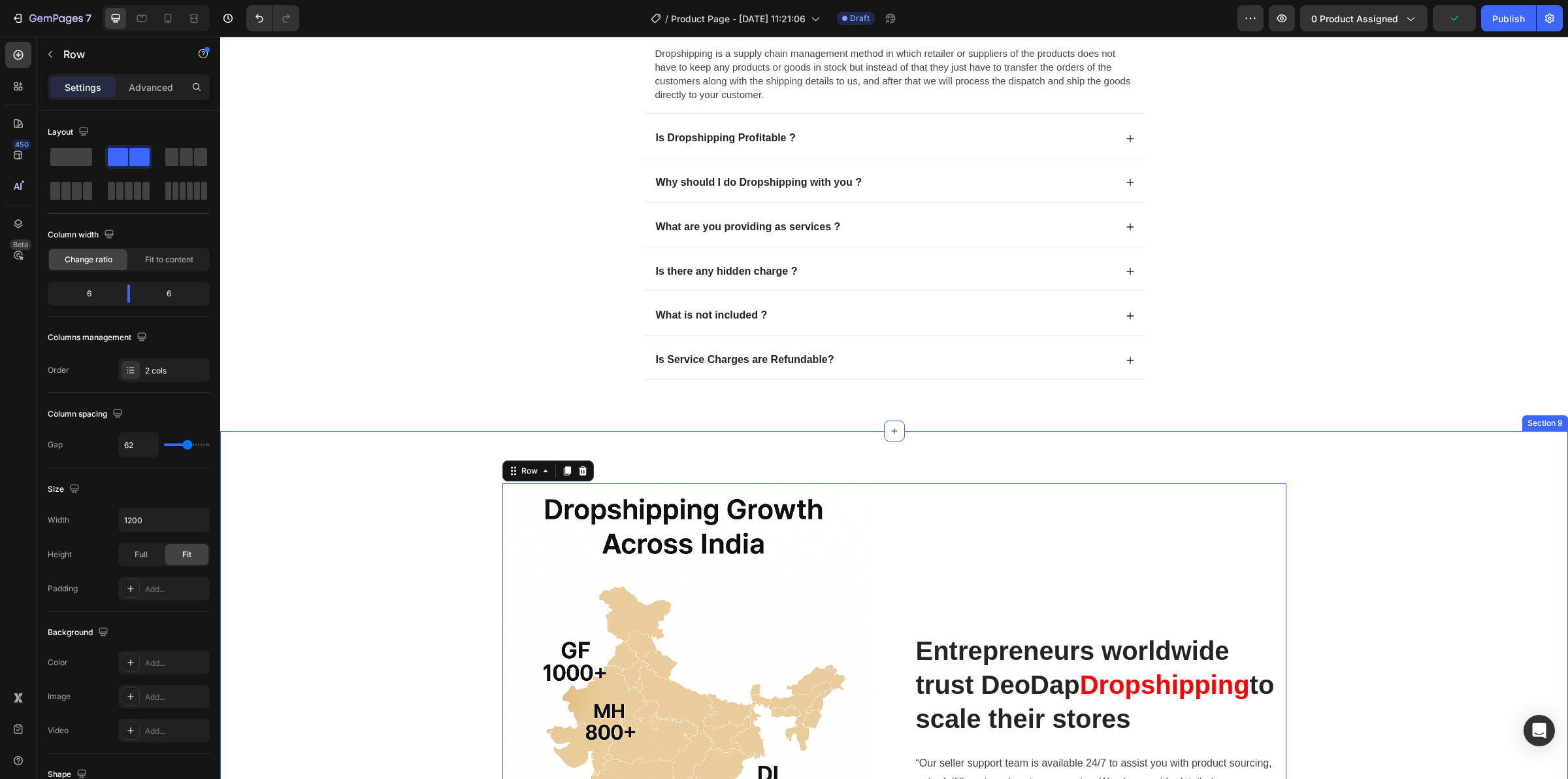
click at [914, 515] on div "Entrepreneurs worldwide trust DeoDap Dropshipping to scale their stores Heading…" at bounding box center [1100, 730] width 372 height 496
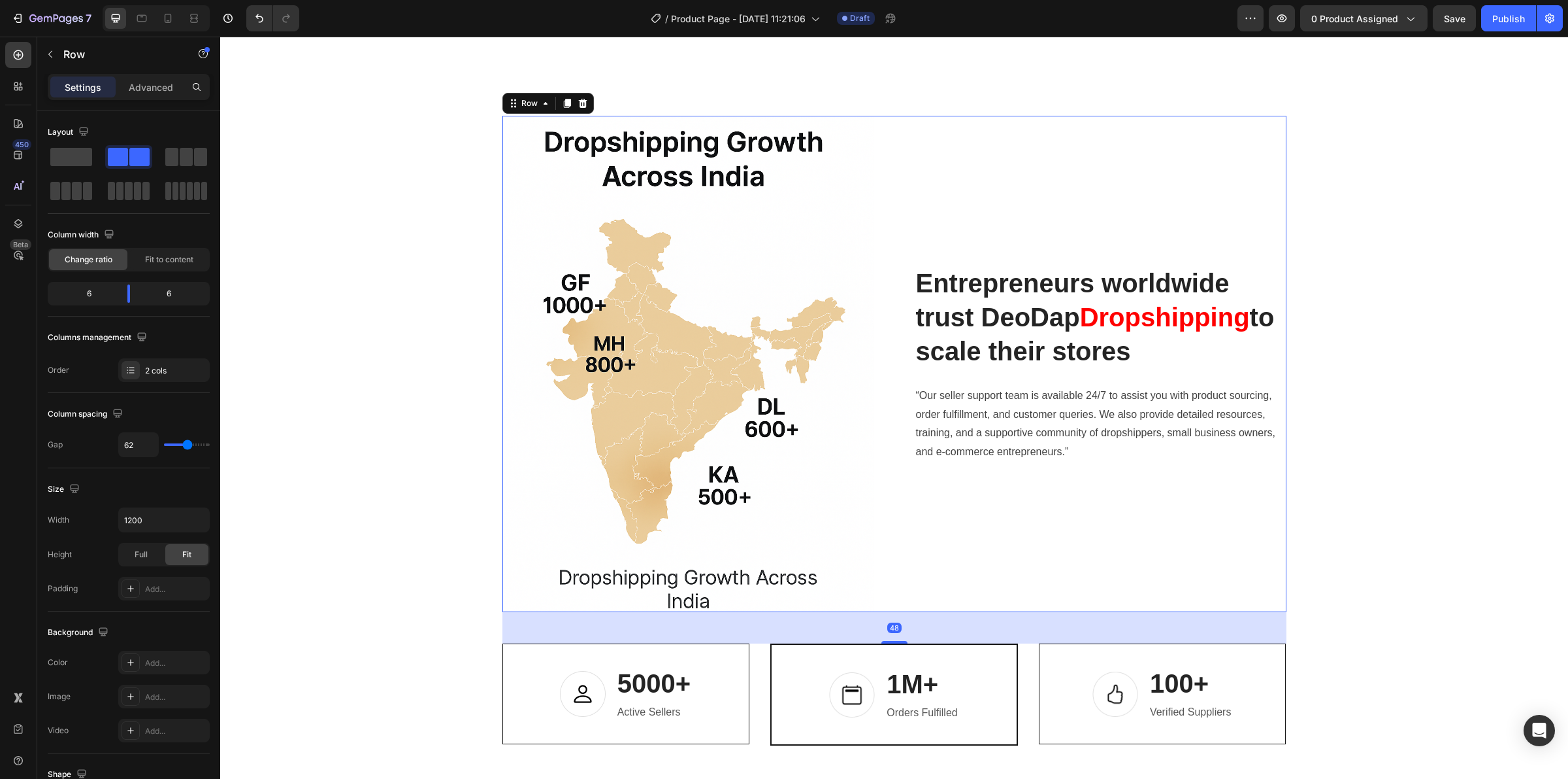
scroll to position [4495, 0]
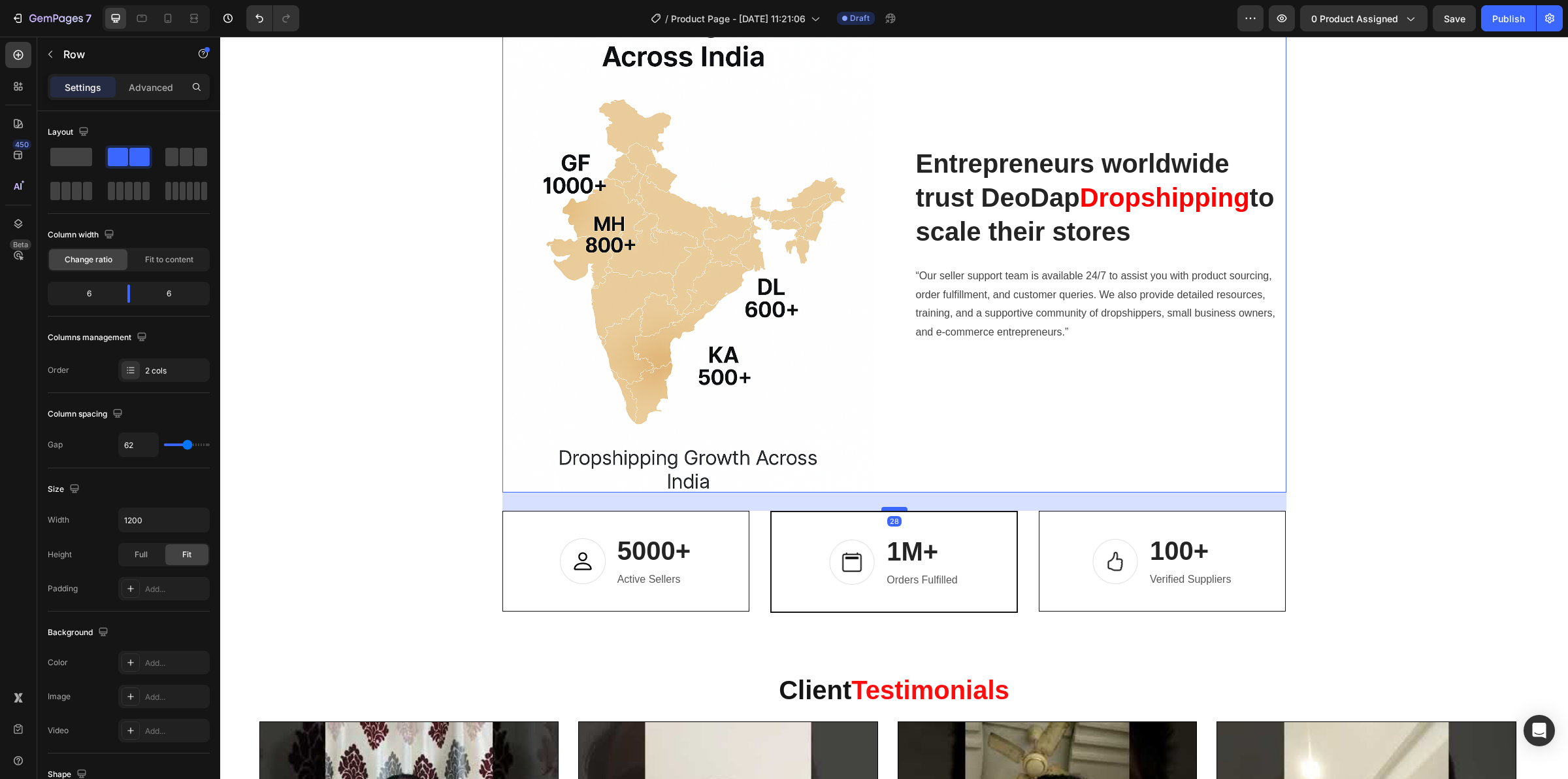
drag, startPoint x: 891, startPoint y: 521, endPoint x: 890, endPoint y: 508, distance: 13.0
click at [890, 508] on div at bounding box center [894, 509] width 26 height 4
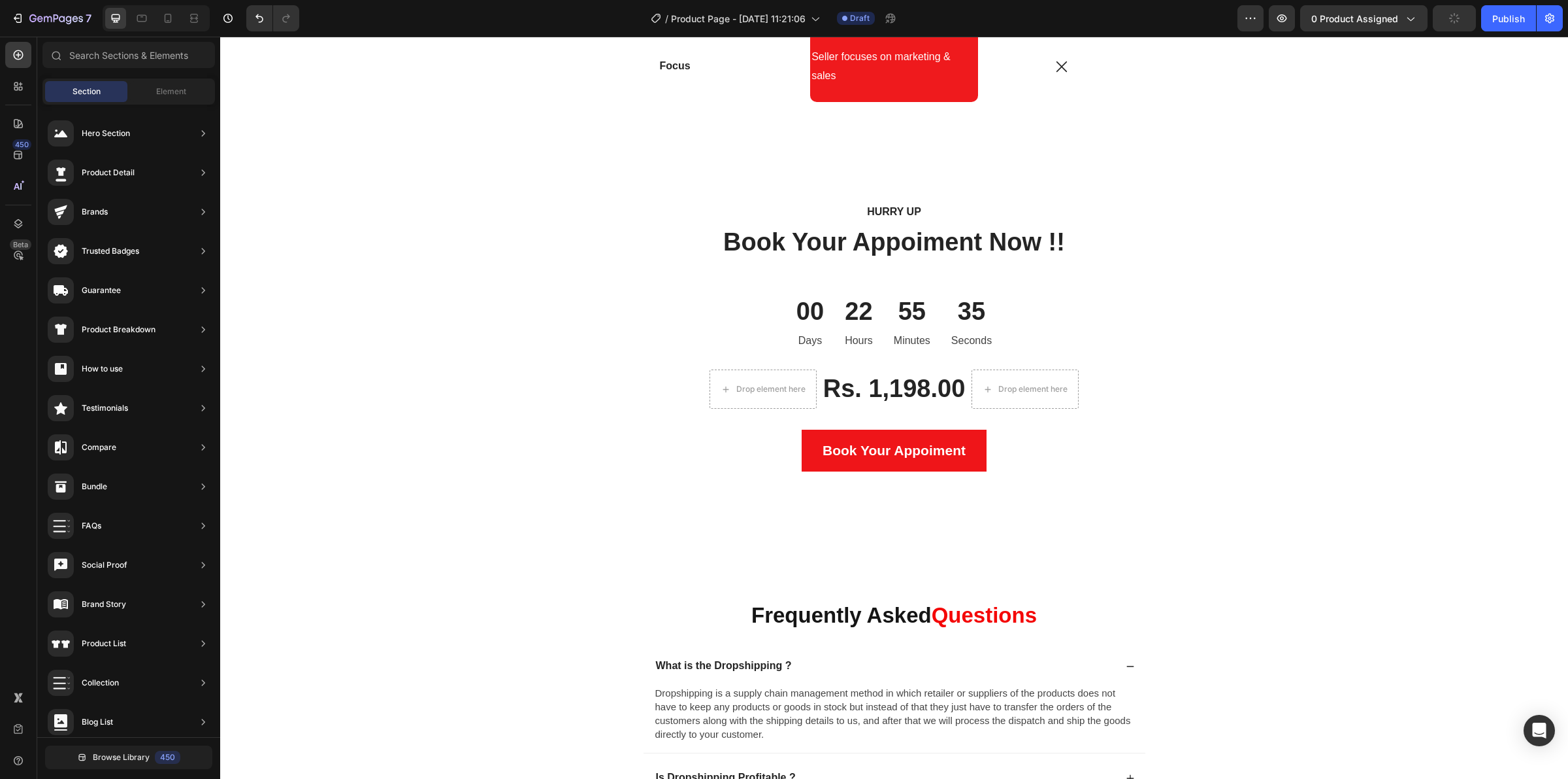
scroll to position [3564, 0]
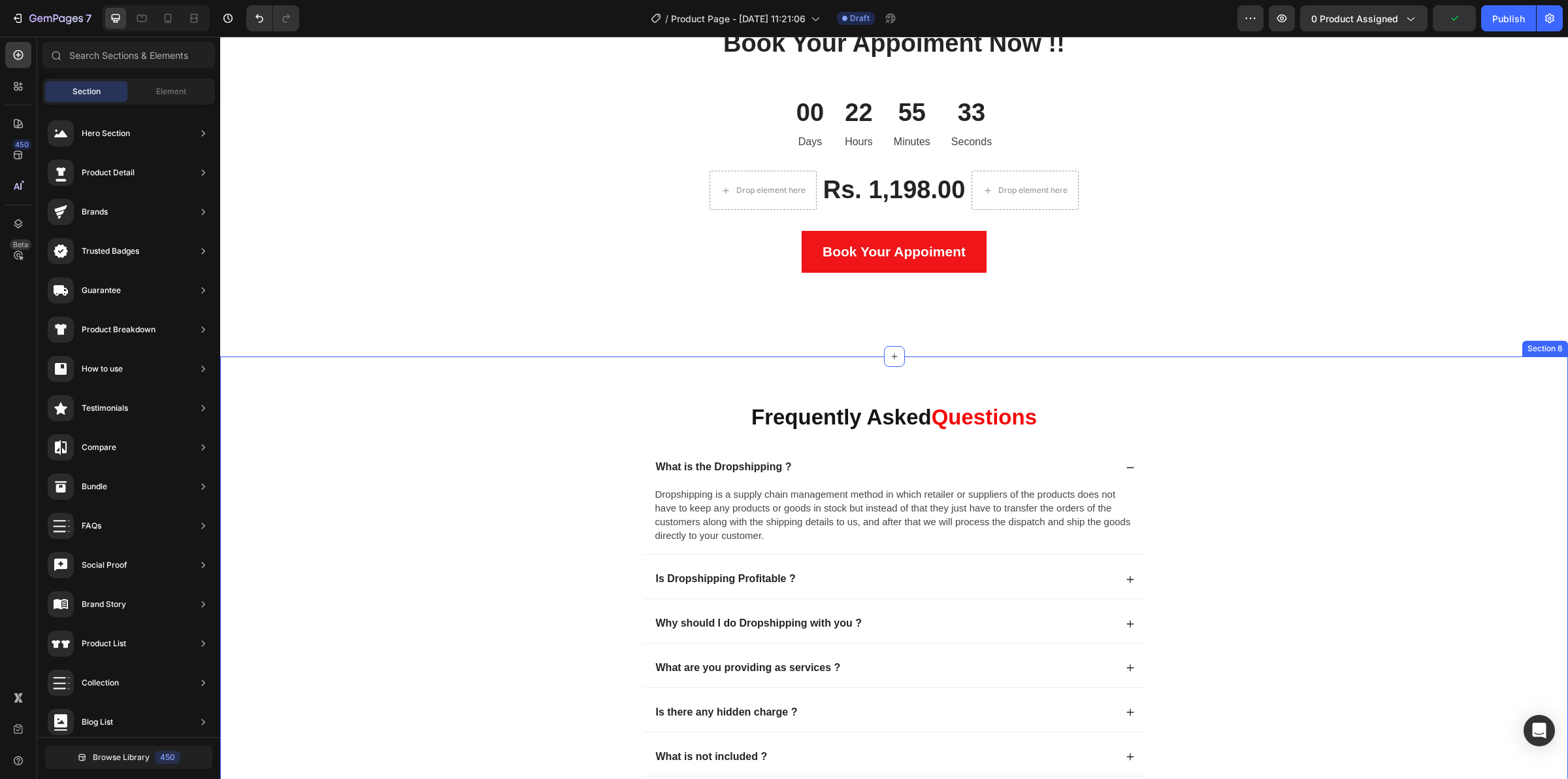
click at [847, 360] on div "Frequently Asked Questions Heading What is the Dropshipping ? Dropshipping is a…" at bounding box center [893, 615] width 1348 height 516
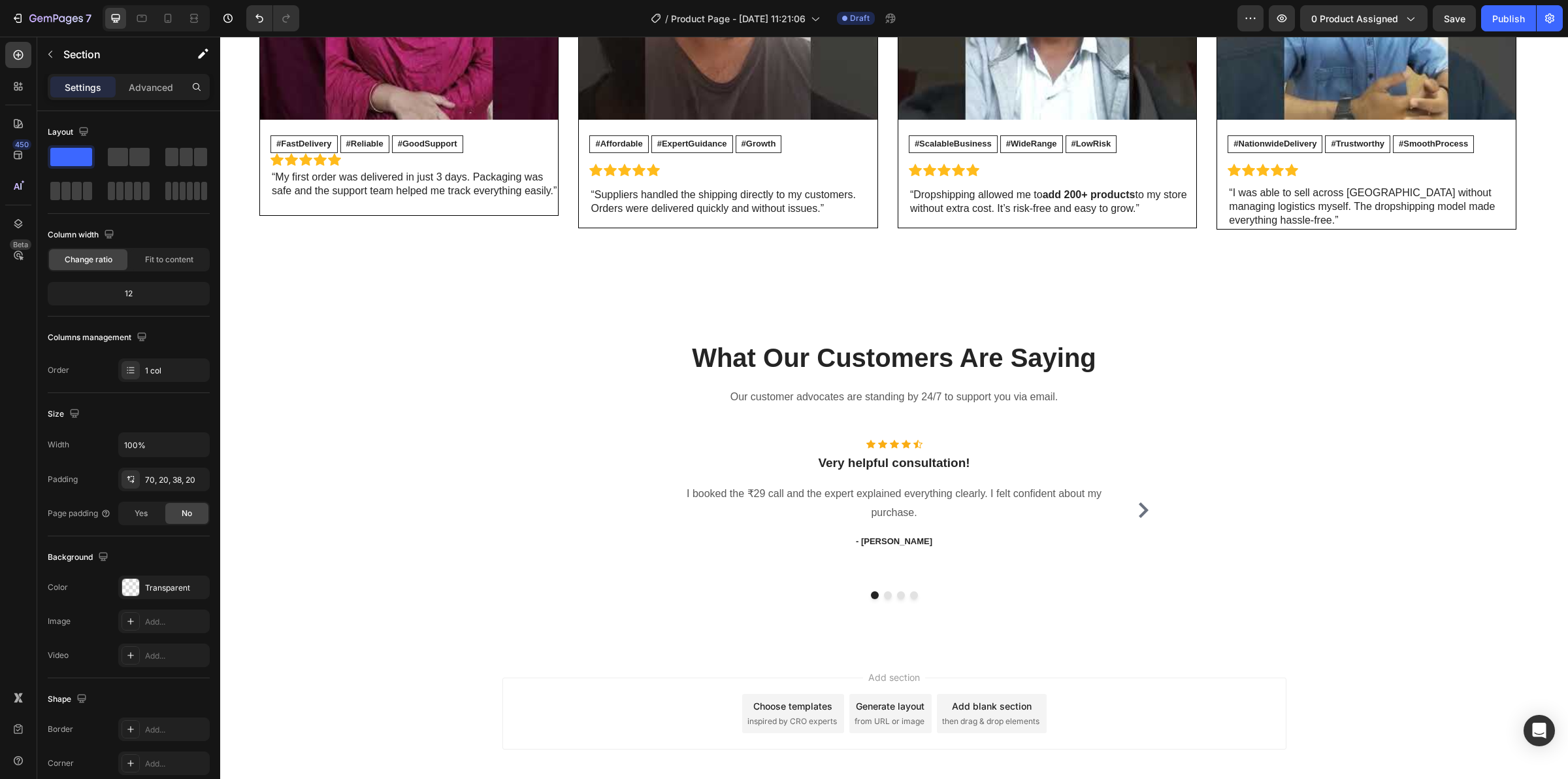
scroll to position [5456, 0]
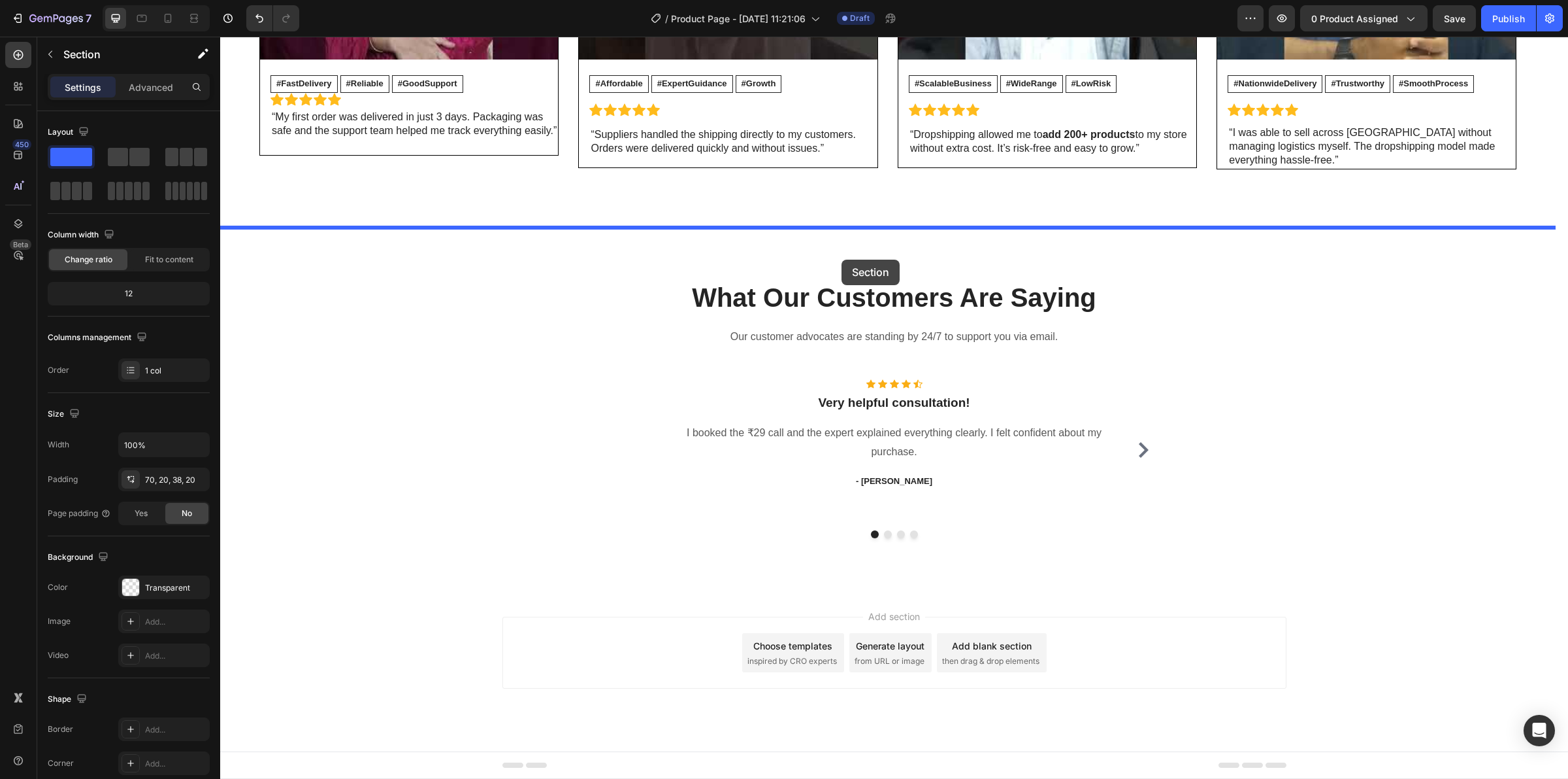
drag, startPoint x: 828, startPoint y: 357, endPoint x: 841, endPoint y: 253, distance: 104.8
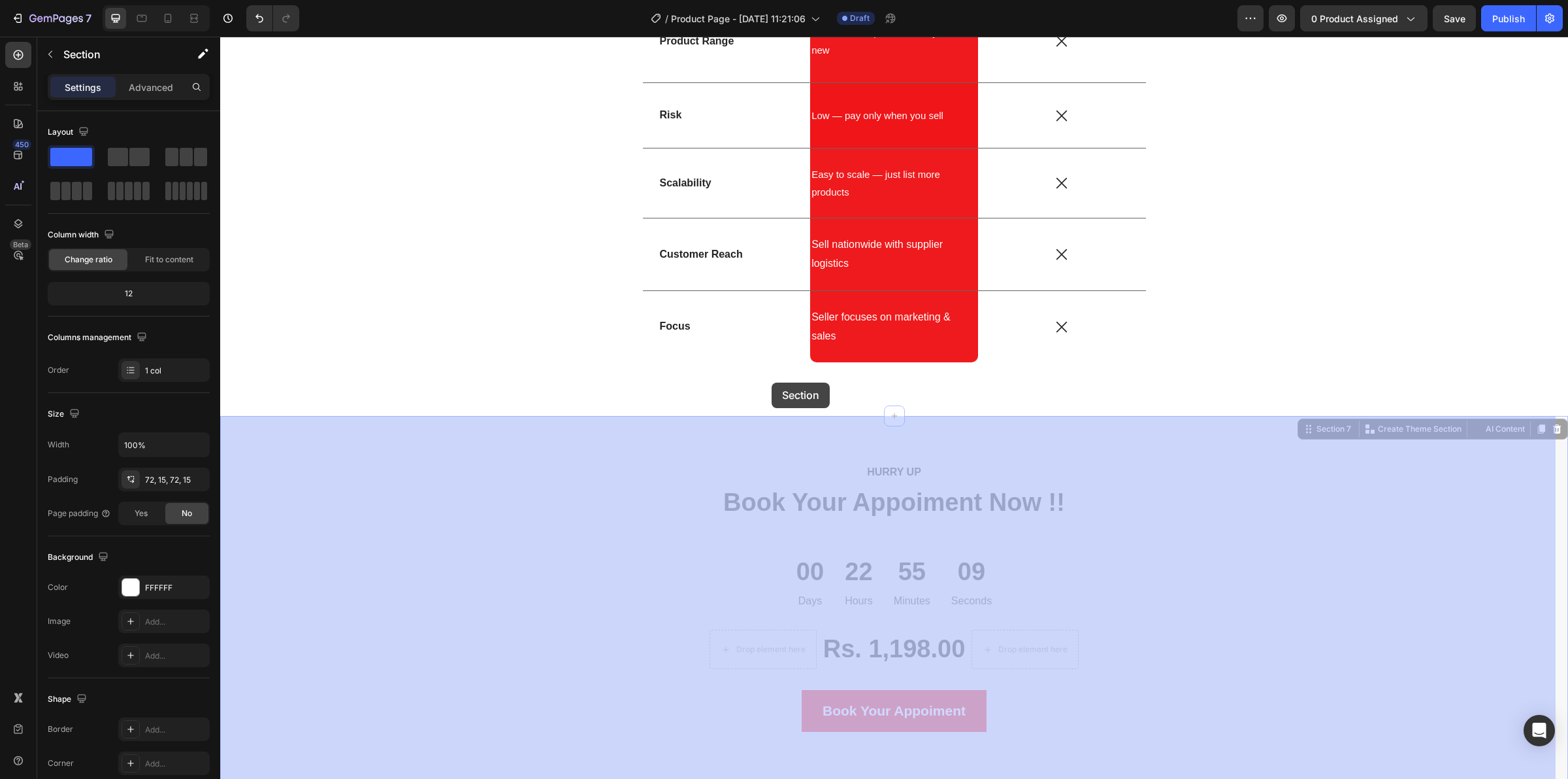
scroll to position [3081, 0]
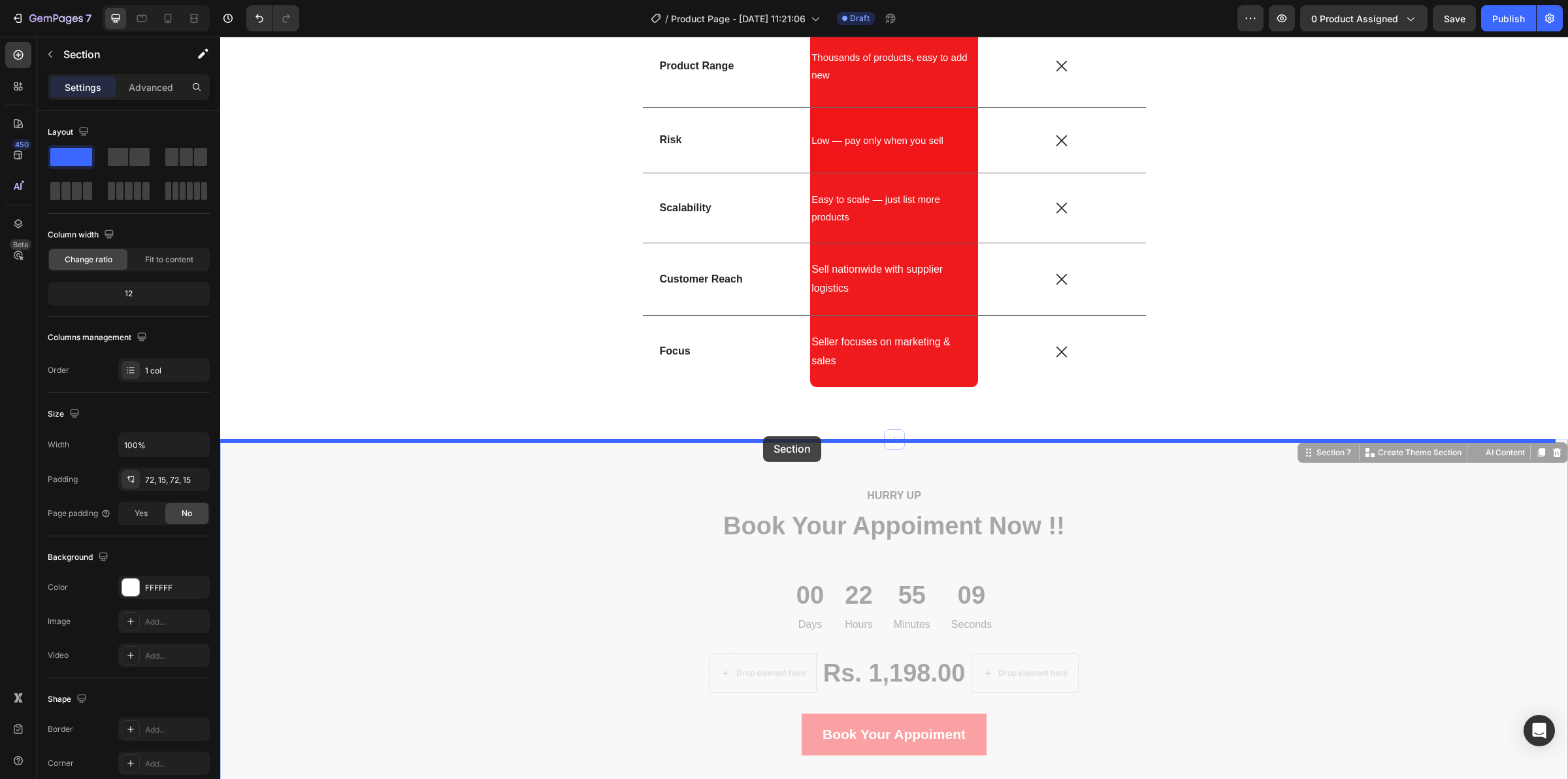
drag, startPoint x: 803, startPoint y: 252, endPoint x: 763, endPoint y: 436, distance: 188.3
click at [763, 436] on div "Header US VS THEM Heading Drop element here Icon Dropshipping Text Block Row Ro…" at bounding box center [893, 54] width 1348 height 6196
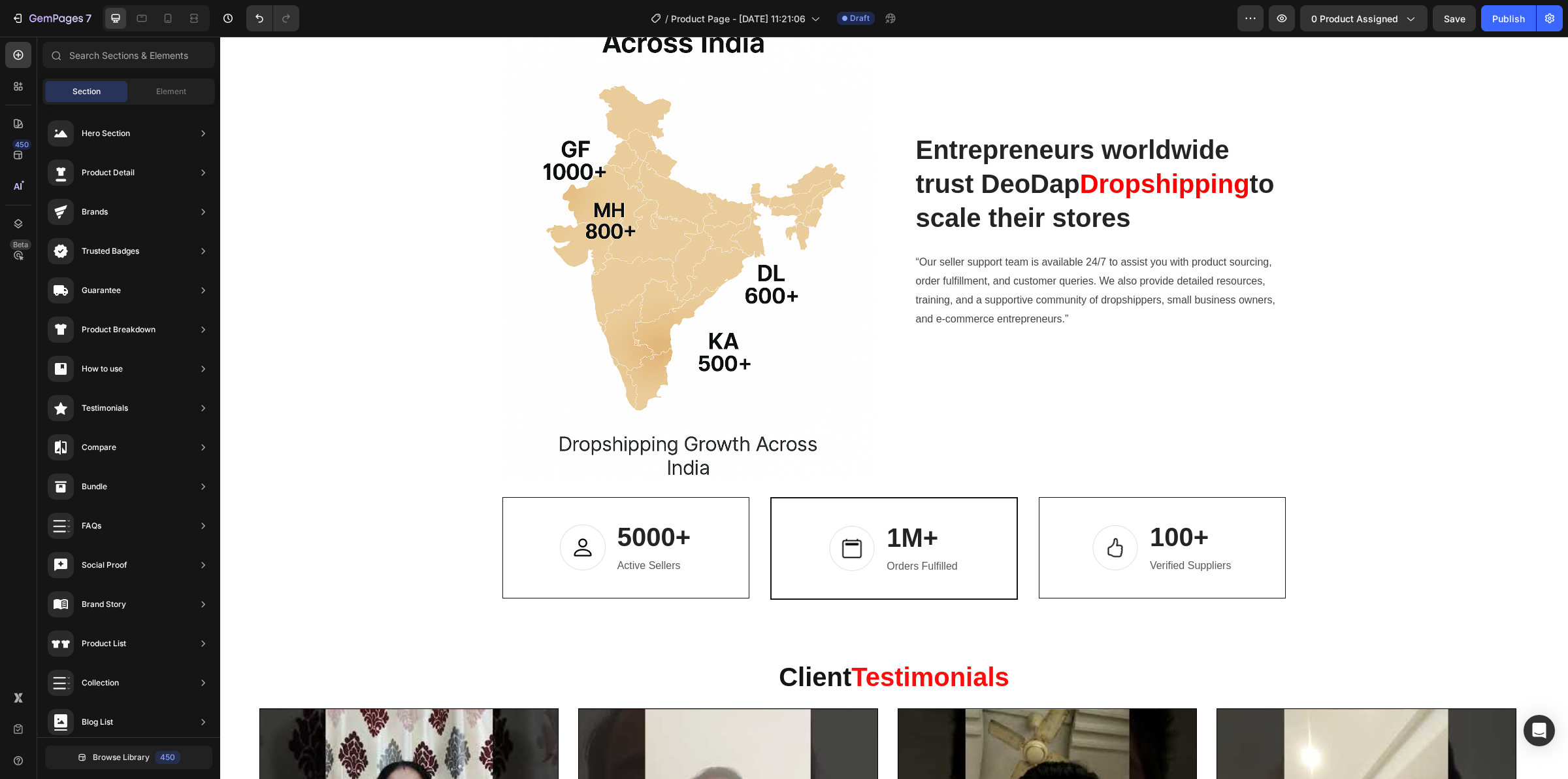
scroll to position [3982, 0]
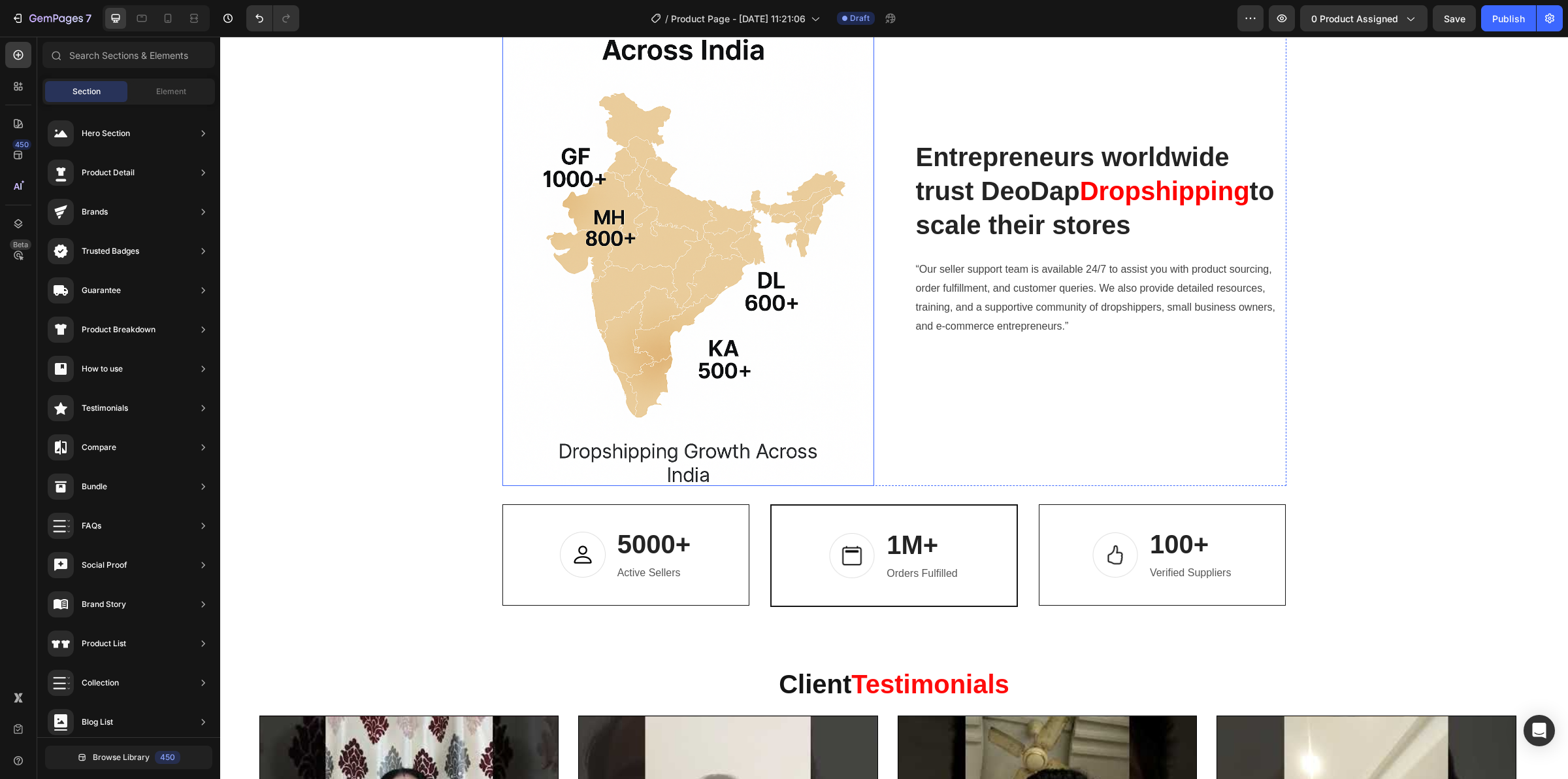
click at [651, 357] on img at bounding box center [688, 237] width 372 height 496
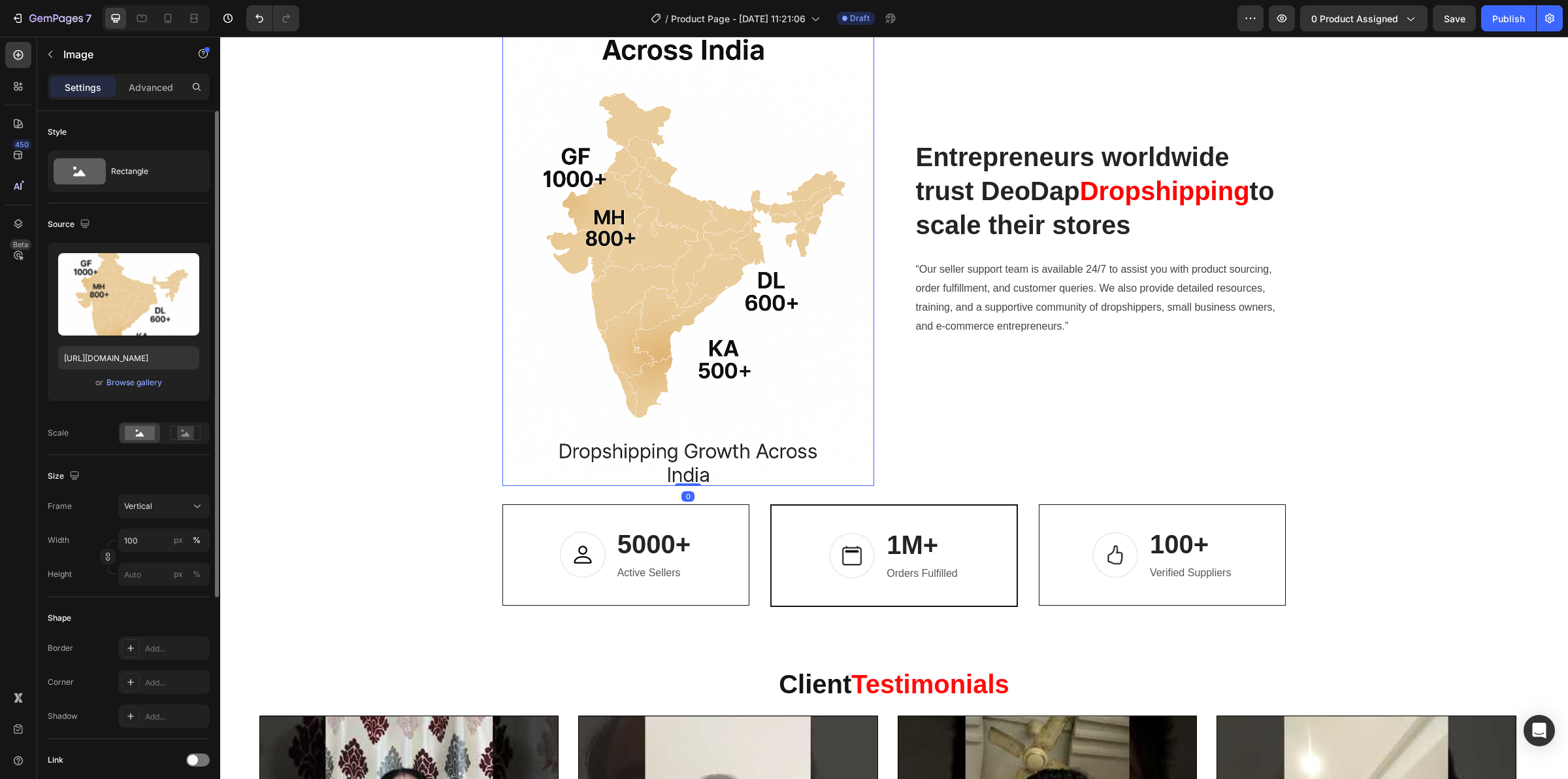
click at [140, 390] on div "or Browse gallery" at bounding box center [129, 382] width 141 height 15
click at [140, 387] on div "Browse gallery" at bounding box center [134, 382] width 55 height 11
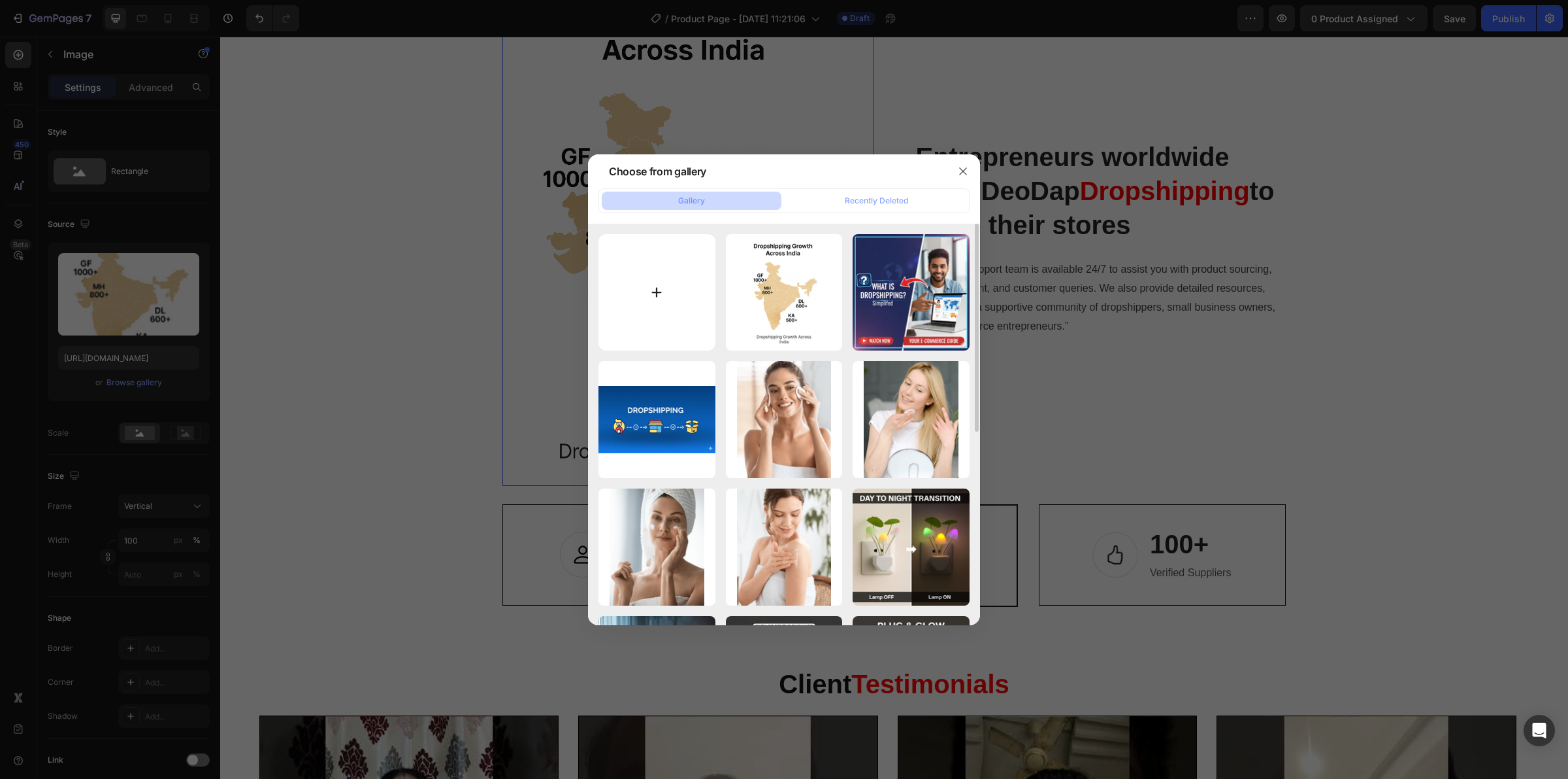
click at [669, 276] on input "file" at bounding box center [656, 292] width 117 height 117
type input "C:\fakepath\ChatGPT Image [DATE], 03_55_27 PM.png"
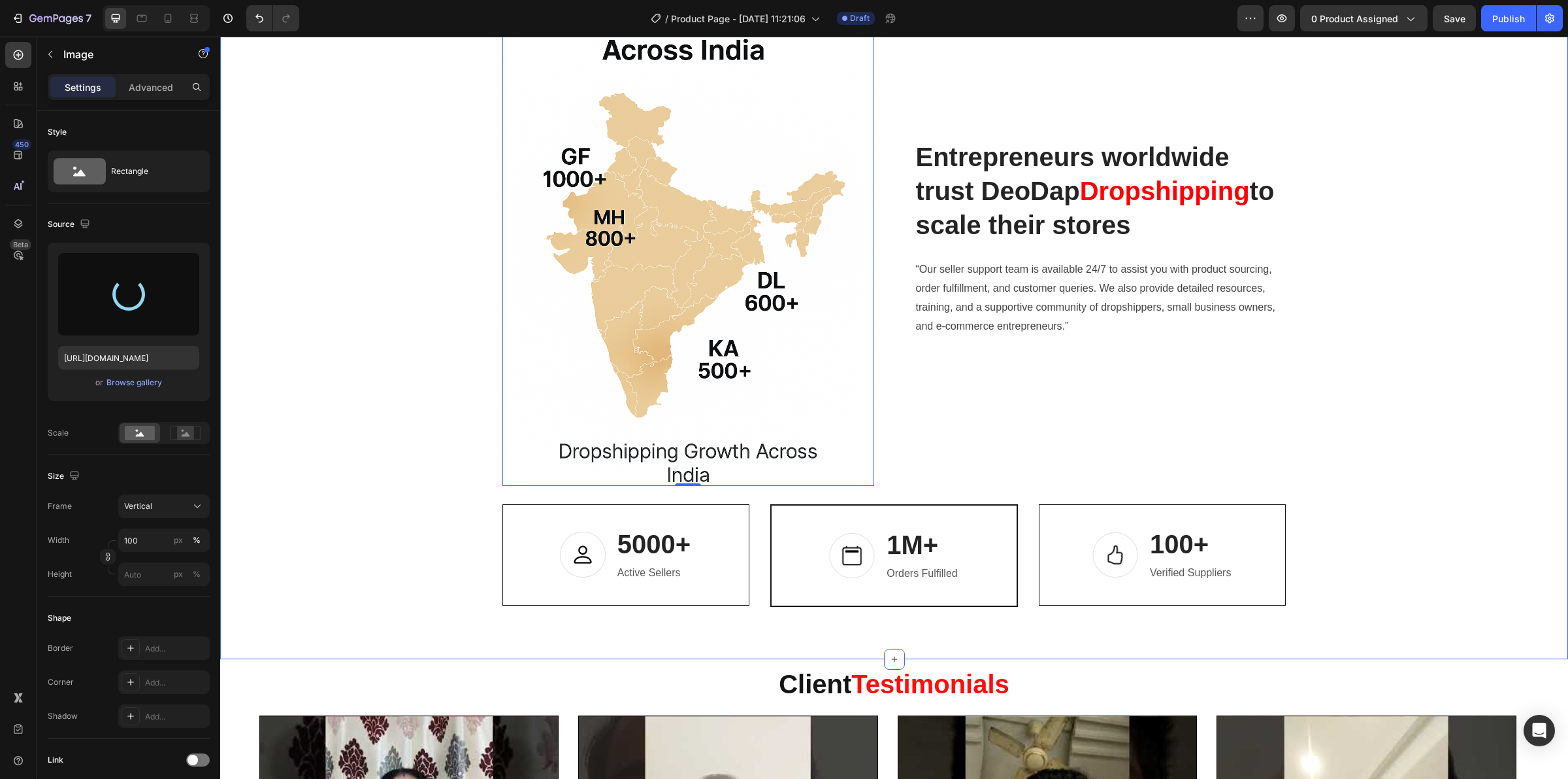
type input "[URL][DOMAIN_NAME]"
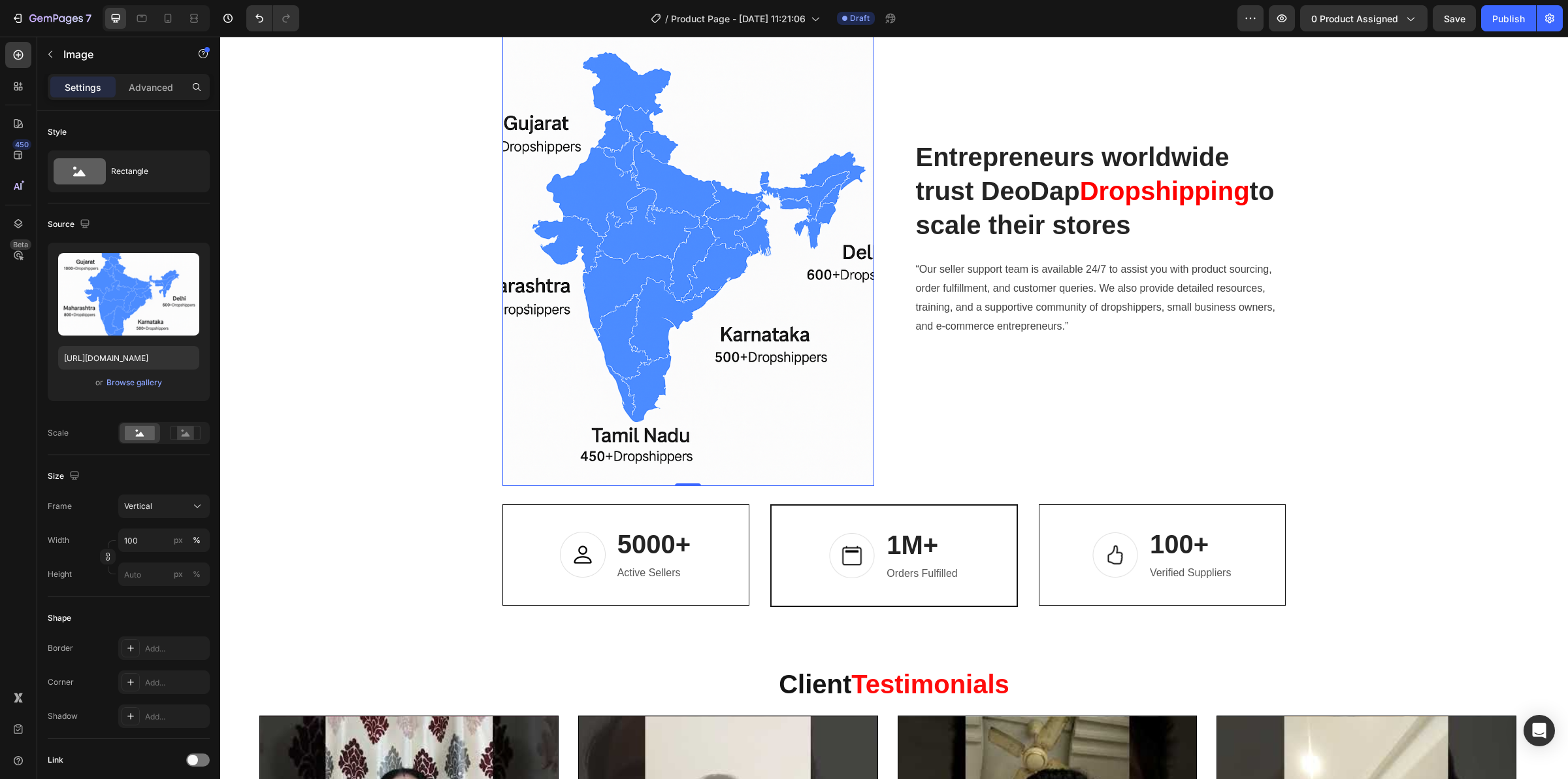
click at [503, 313] on img at bounding box center [688, 237] width 372 height 496
click at [187, 439] on rect at bounding box center [185, 433] width 17 height 13
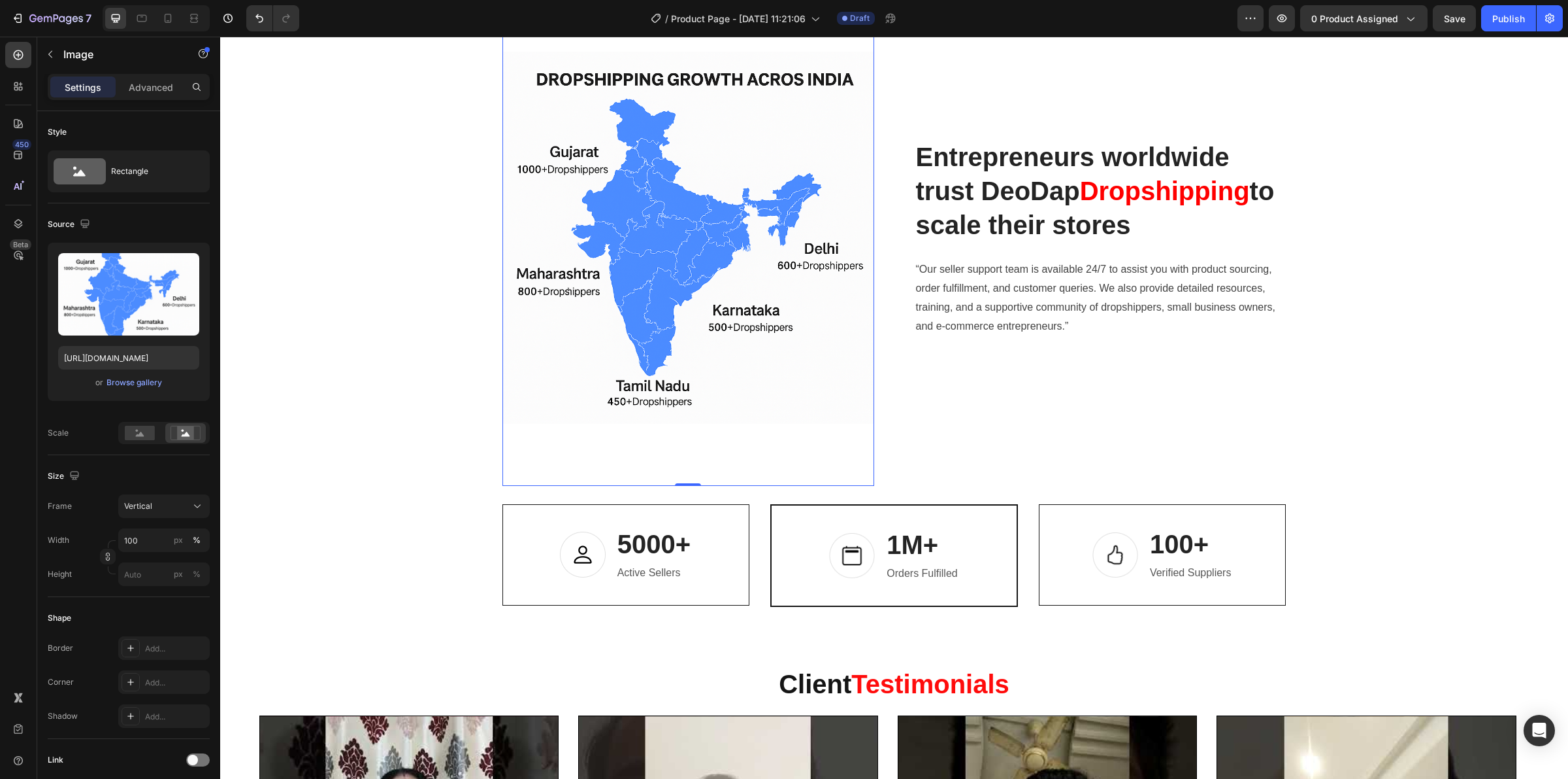
click at [814, 449] on img at bounding box center [688, 237] width 372 height 496
click at [681, 498] on div "0" at bounding box center [688, 496] width 13 height 11
click at [684, 485] on div at bounding box center [687, 484] width 26 height 4
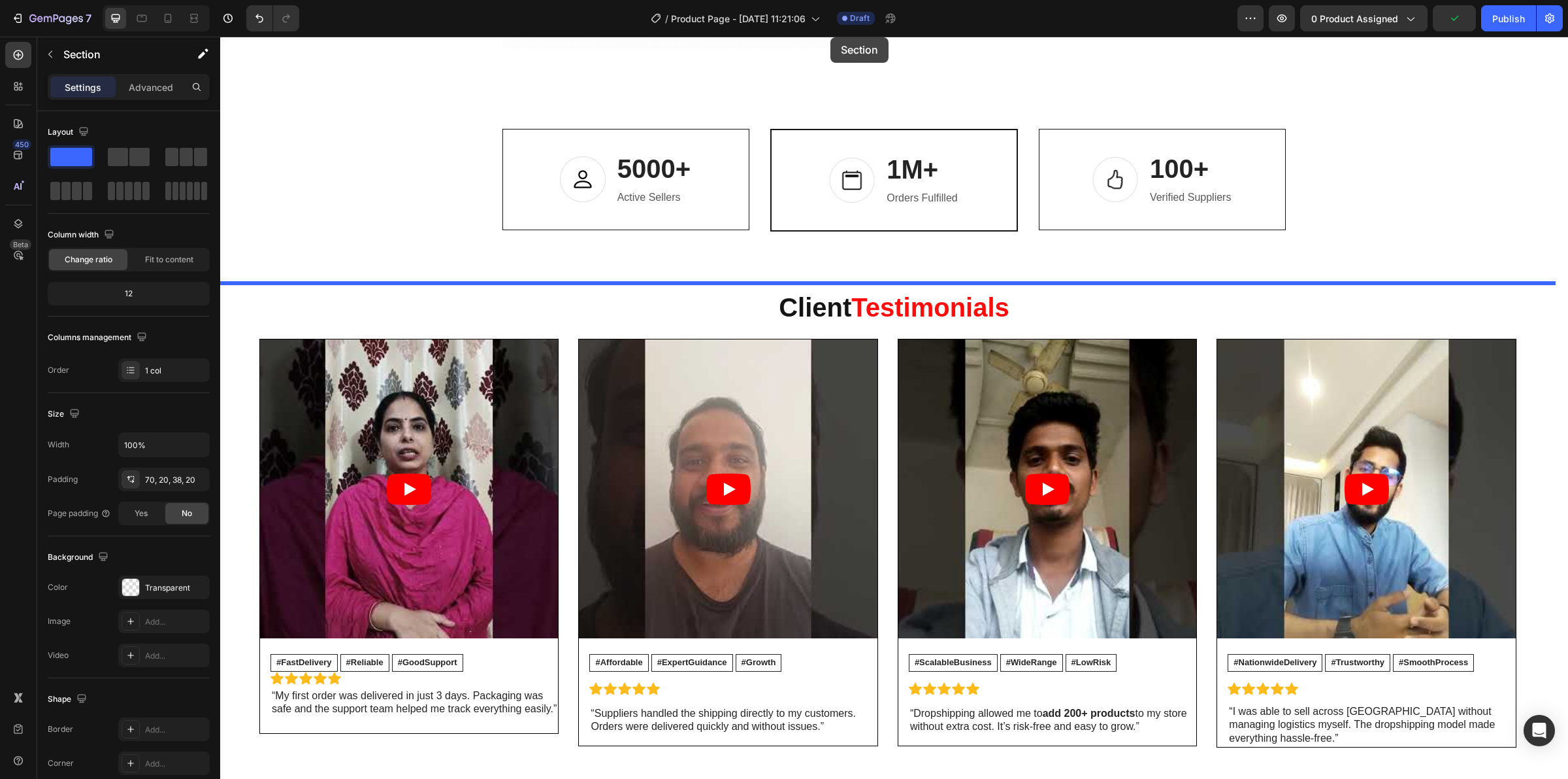
scroll to position [4342, 0]
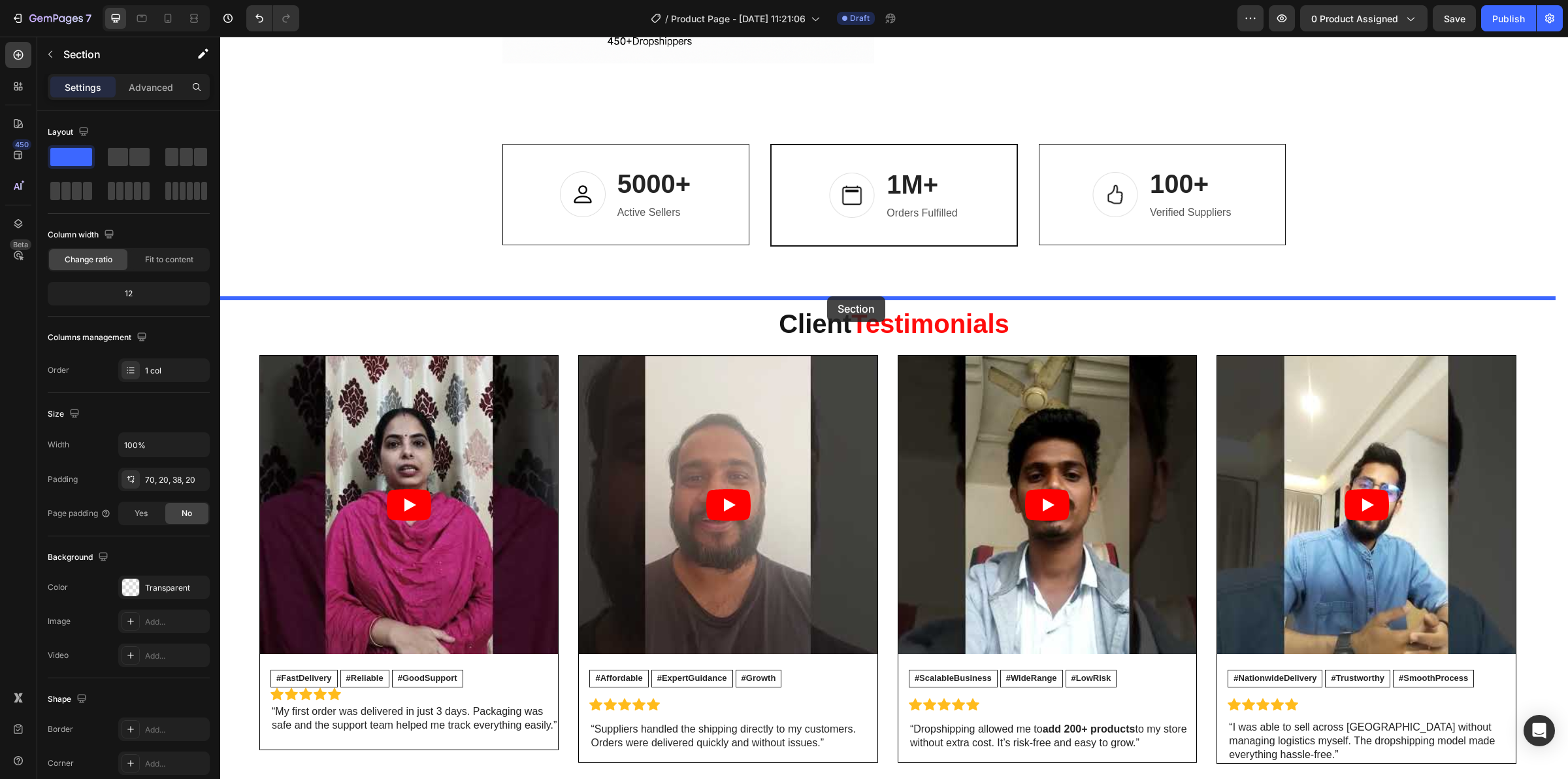
drag, startPoint x: 836, startPoint y: 371, endPoint x: 827, endPoint y: 296, distance: 75.5
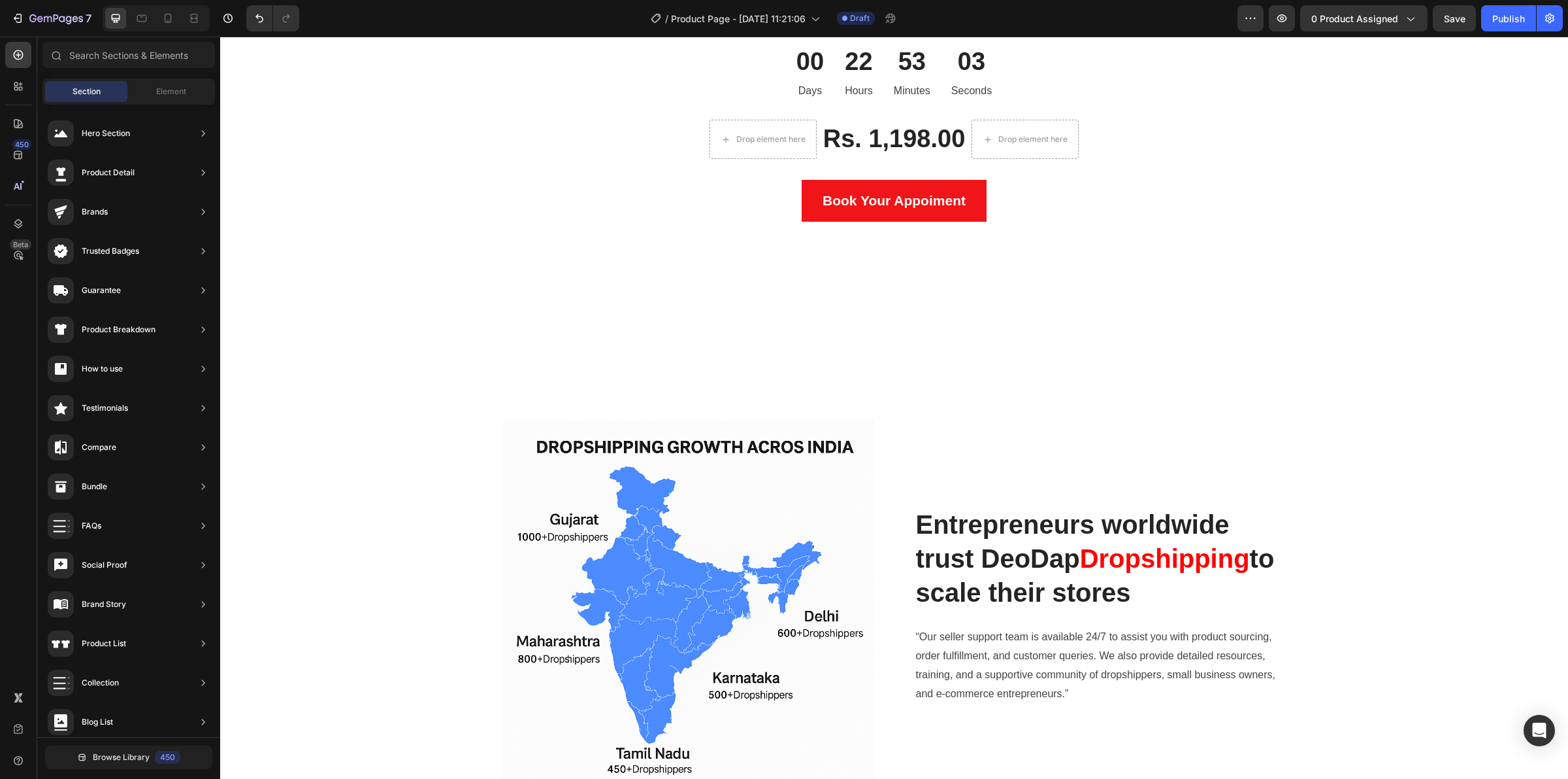
scroll to position [3451, 0]
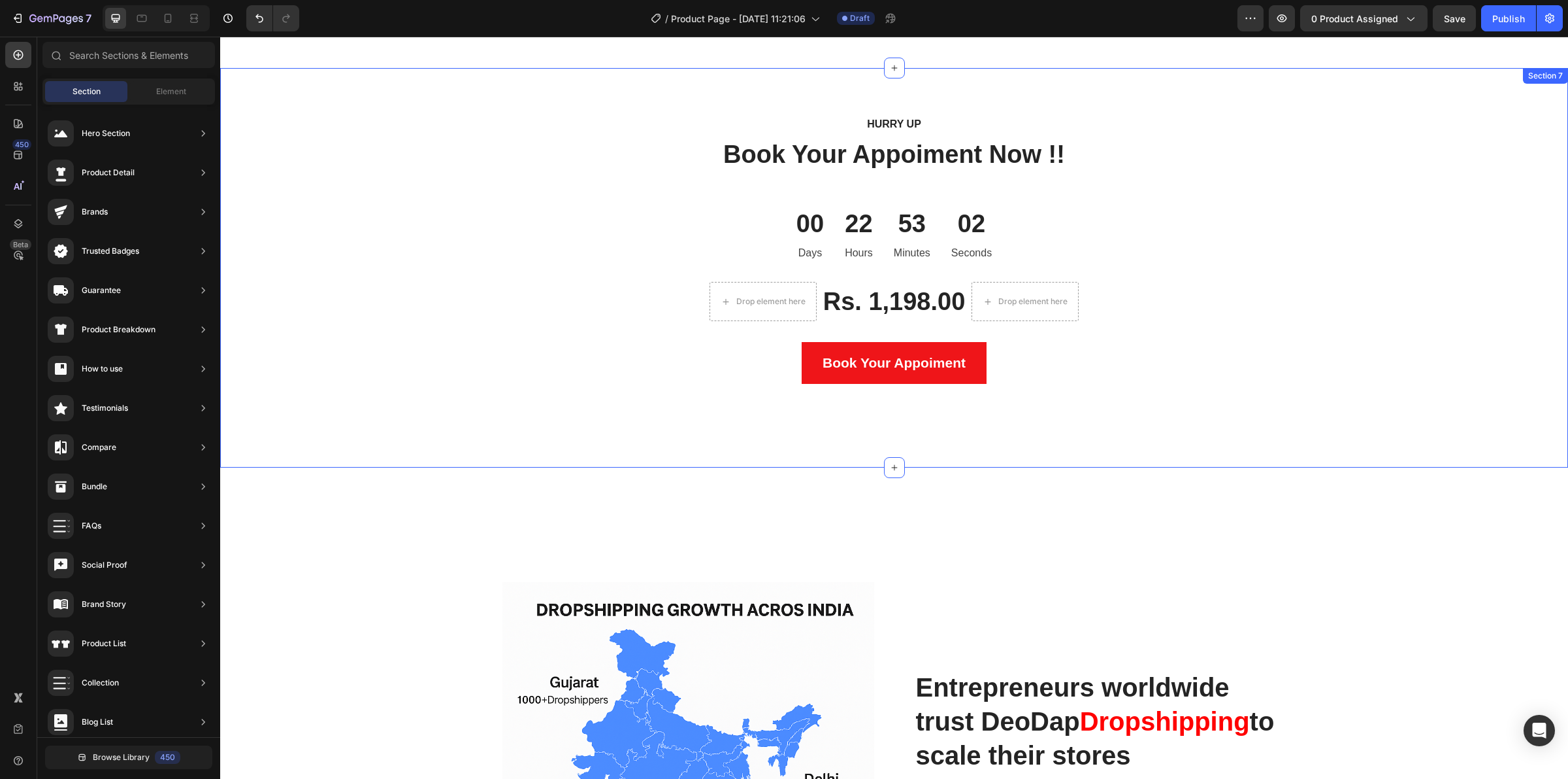
click at [791, 466] on div "Hurry up Text block Book Your Appoiment Now !! Heading 00 Days 22 Hours 53 Minu…" at bounding box center [893, 268] width 1348 height 400
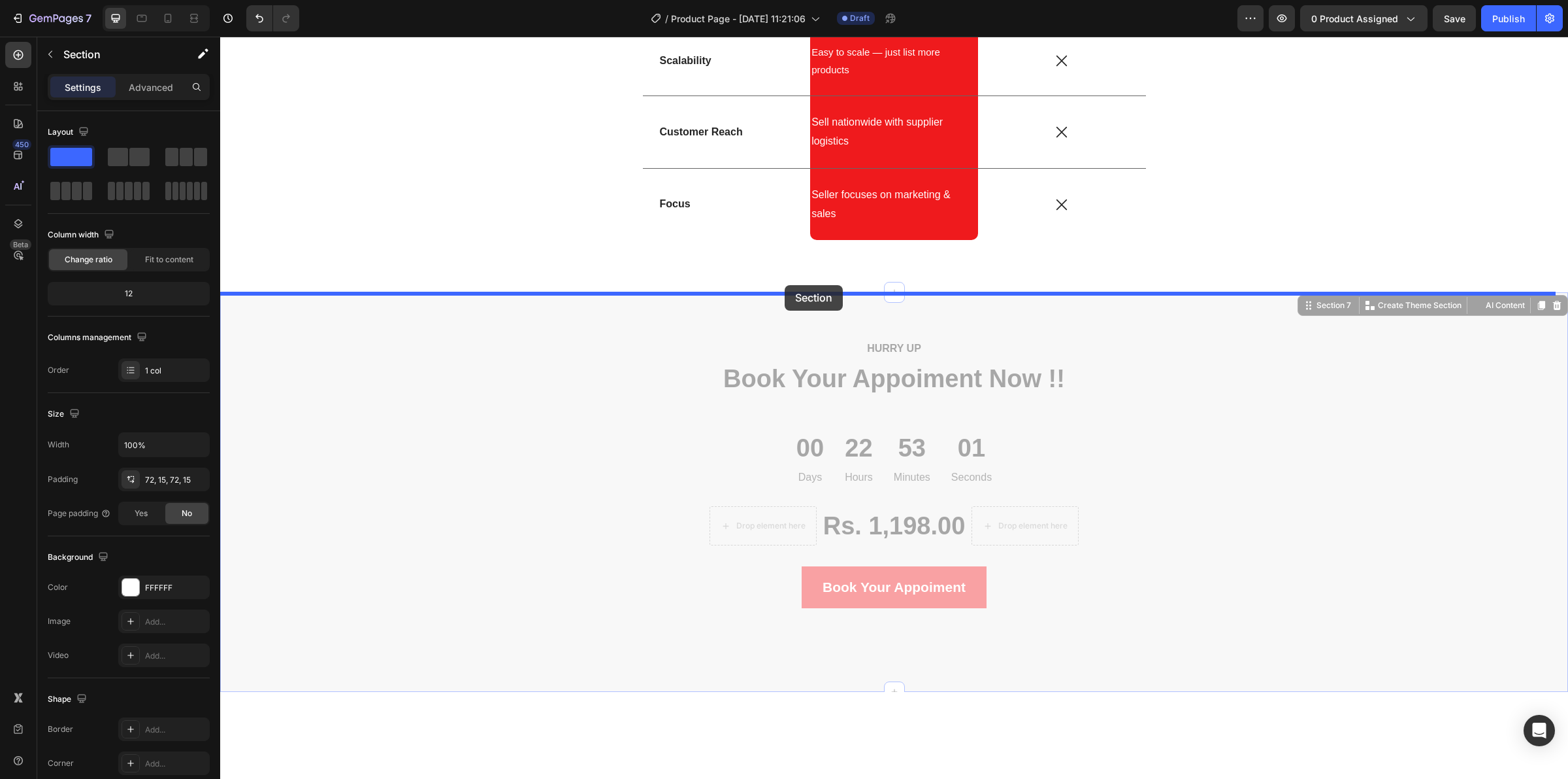
scroll to position [3205, 0]
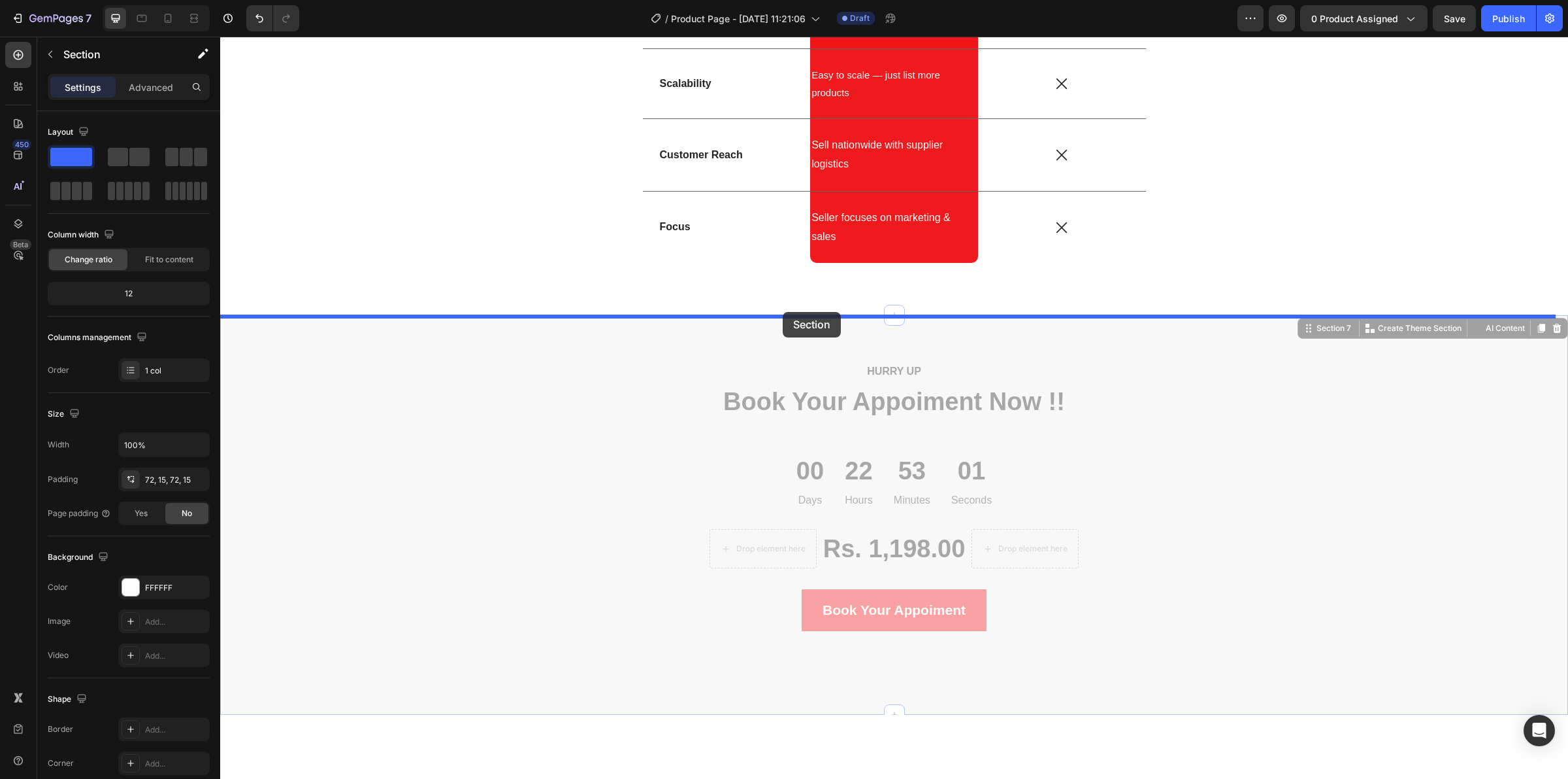
drag, startPoint x: 789, startPoint y: 466, endPoint x: 783, endPoint y: 312, distance: 154.1
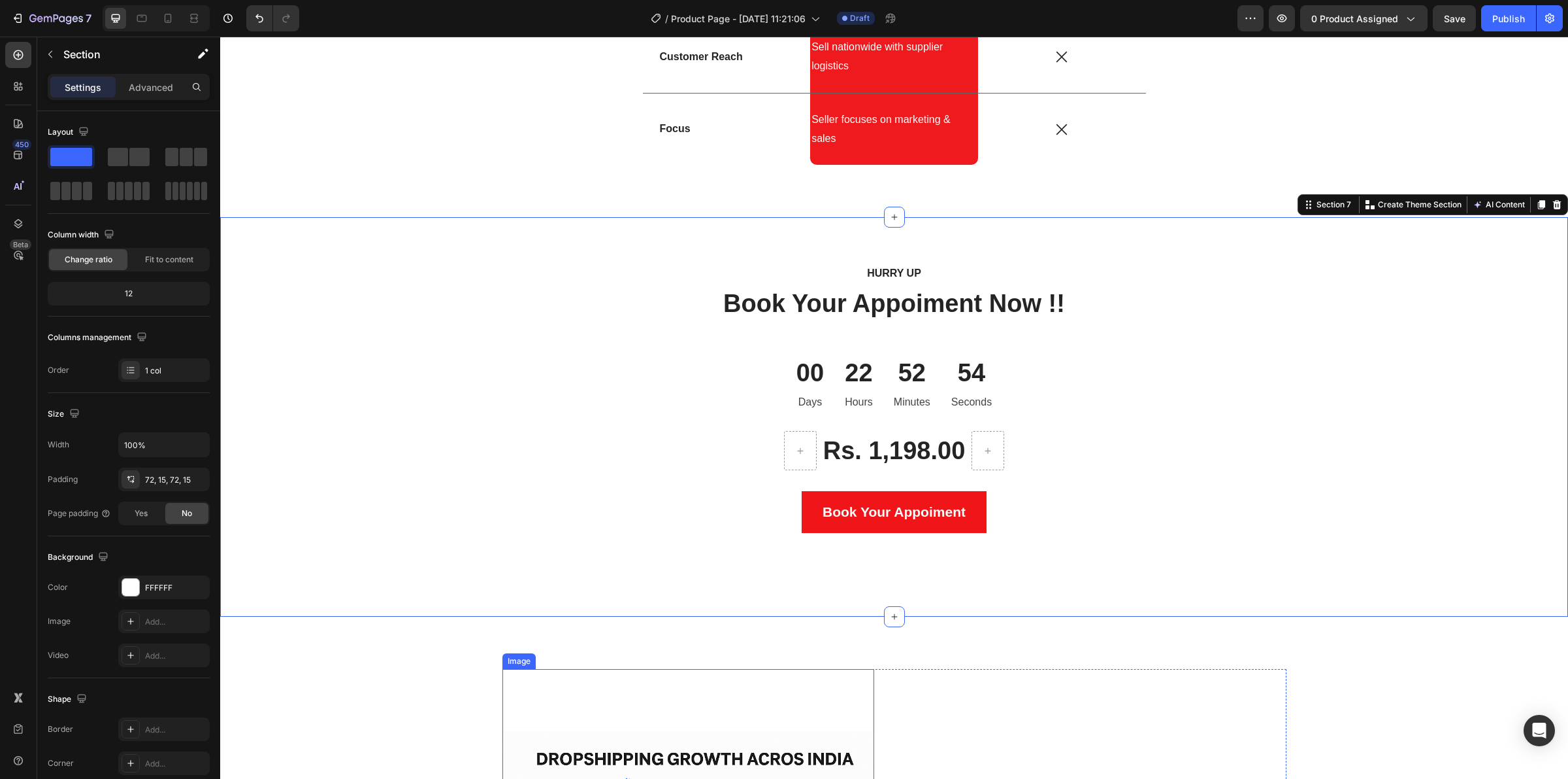
scroll to position [3286, 0]
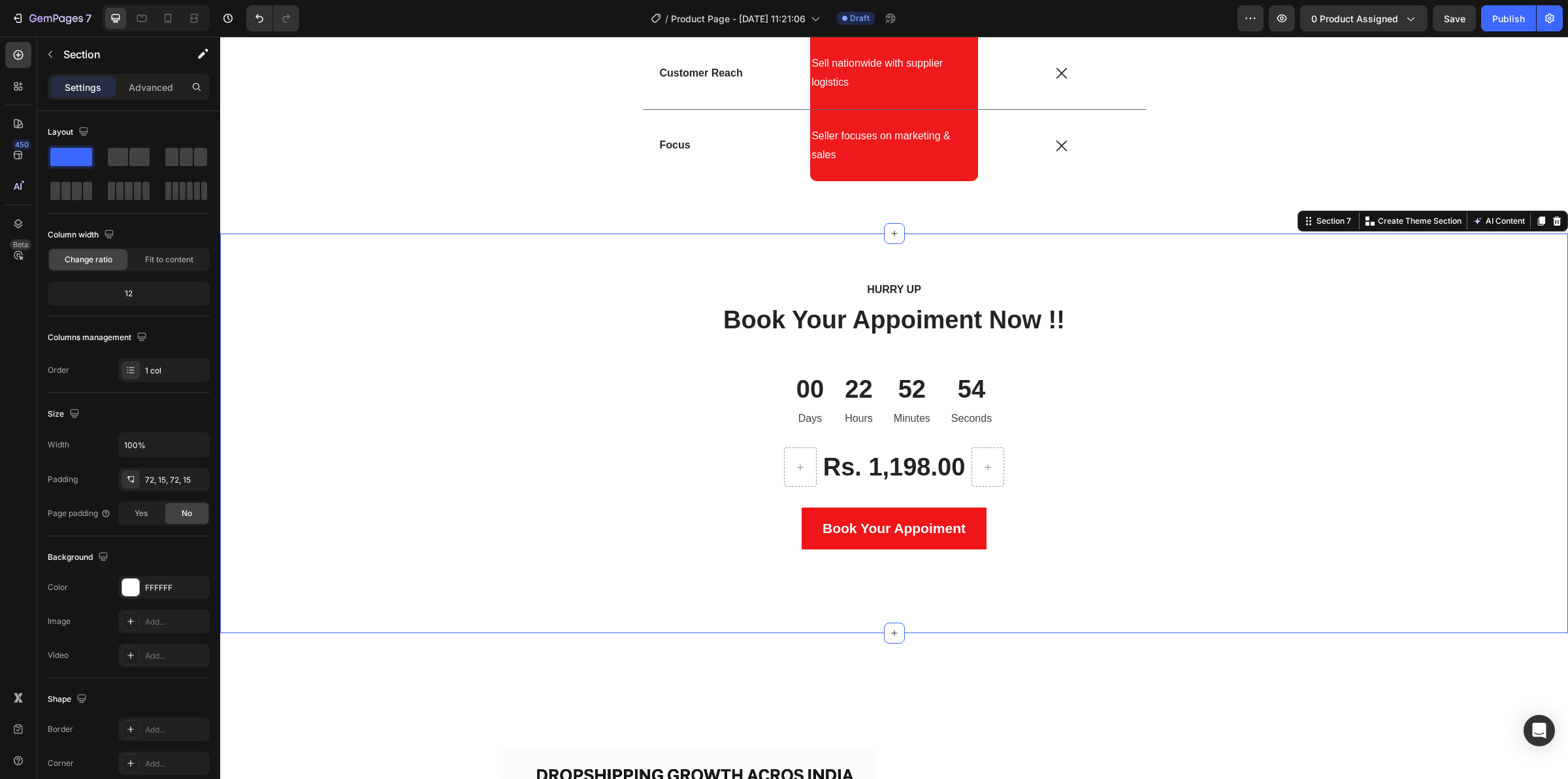
click at [773, 629] on div "Hurry up Text block Book Your Appoiment Now !! Heading 00 Days 22 Hours 52 Minu…" at bounding box center [893, 433] width 1348 height 400
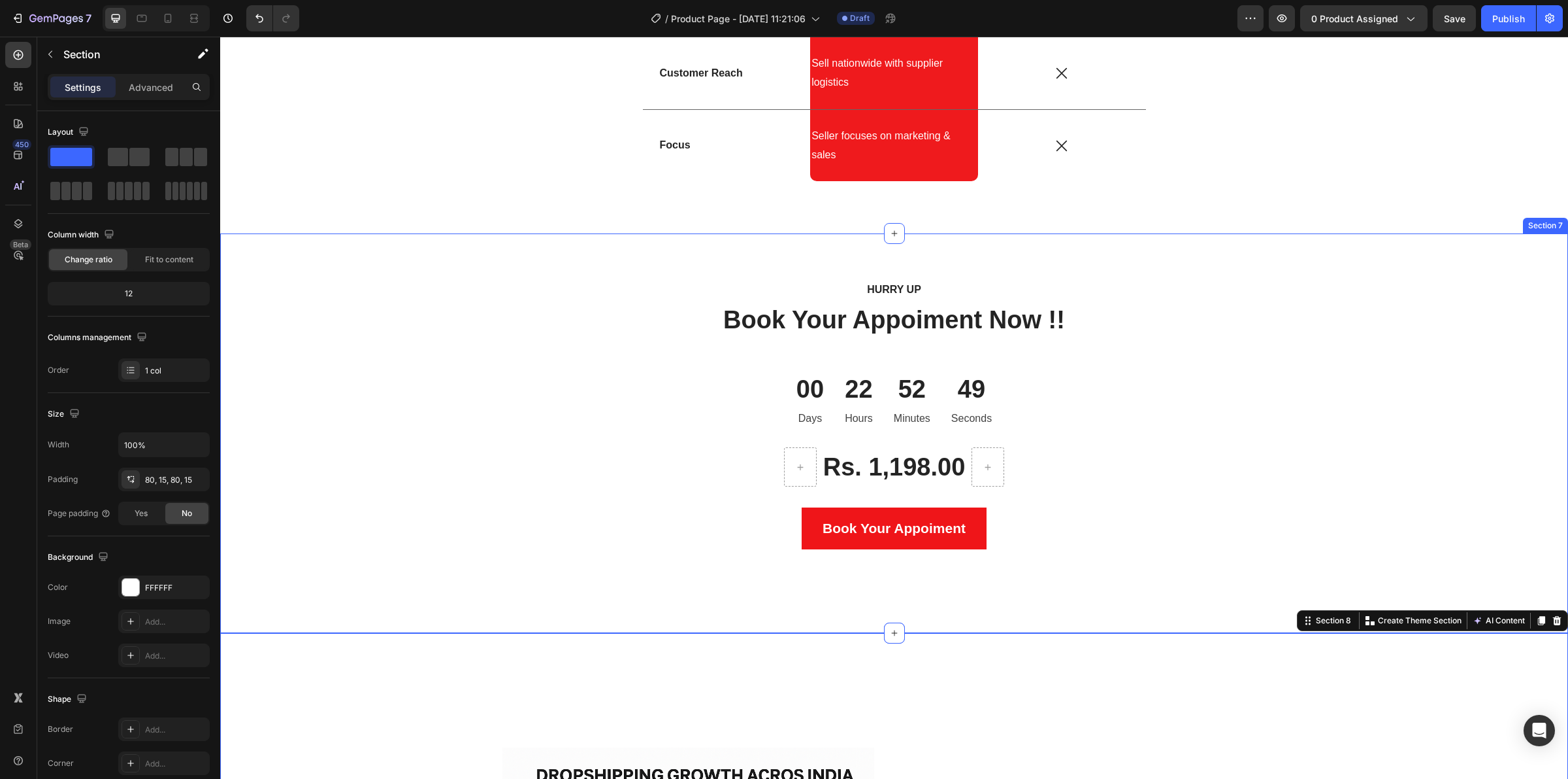
click at [1190, 630] on div "Hurry up Text block Book Your Appoiment Now !! Heading 00 Days 22 Hours 52 Minu…" at bounding box center [893, 433] width 1348 height 400
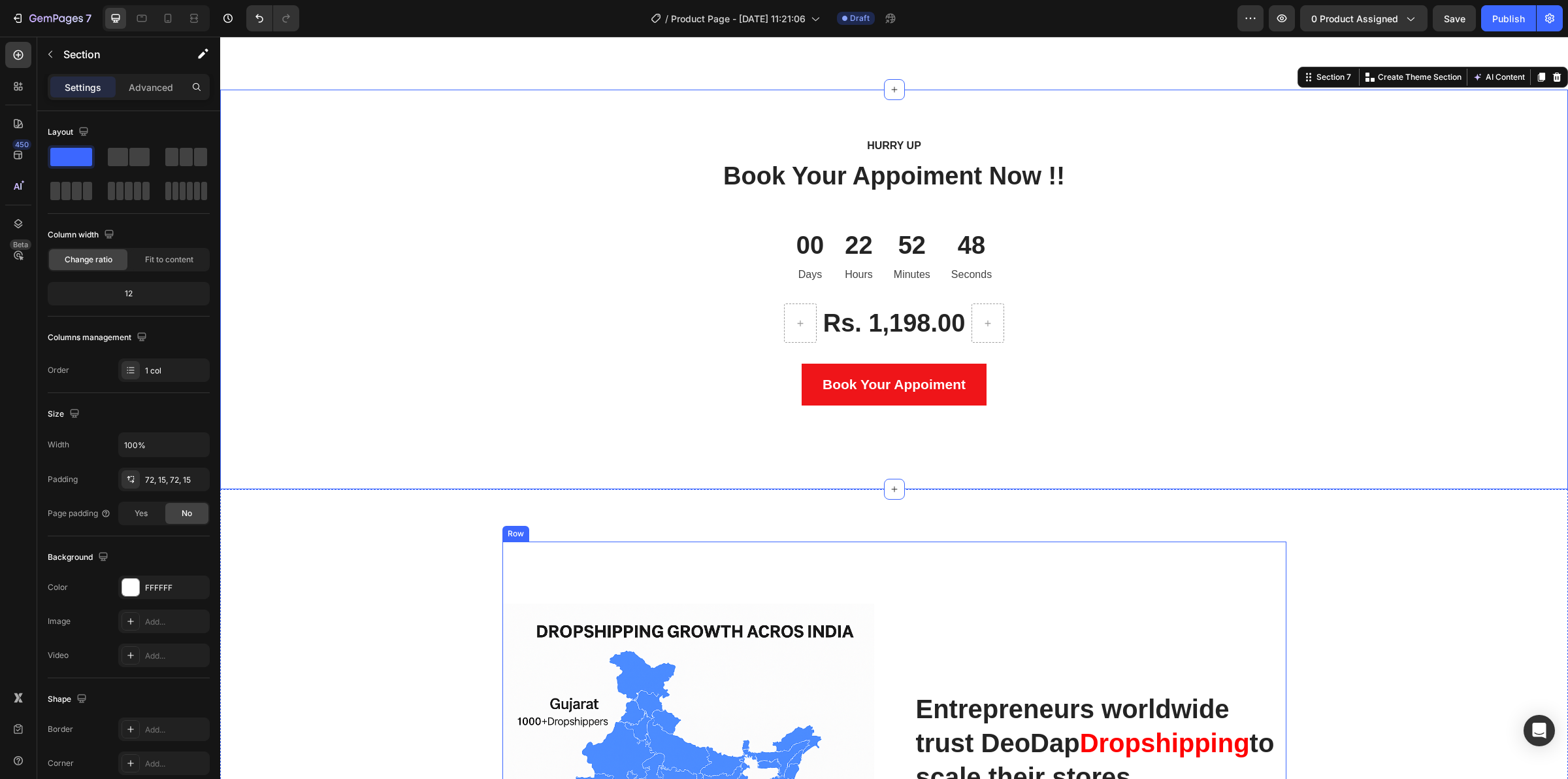
scroll to position [3450, 0]
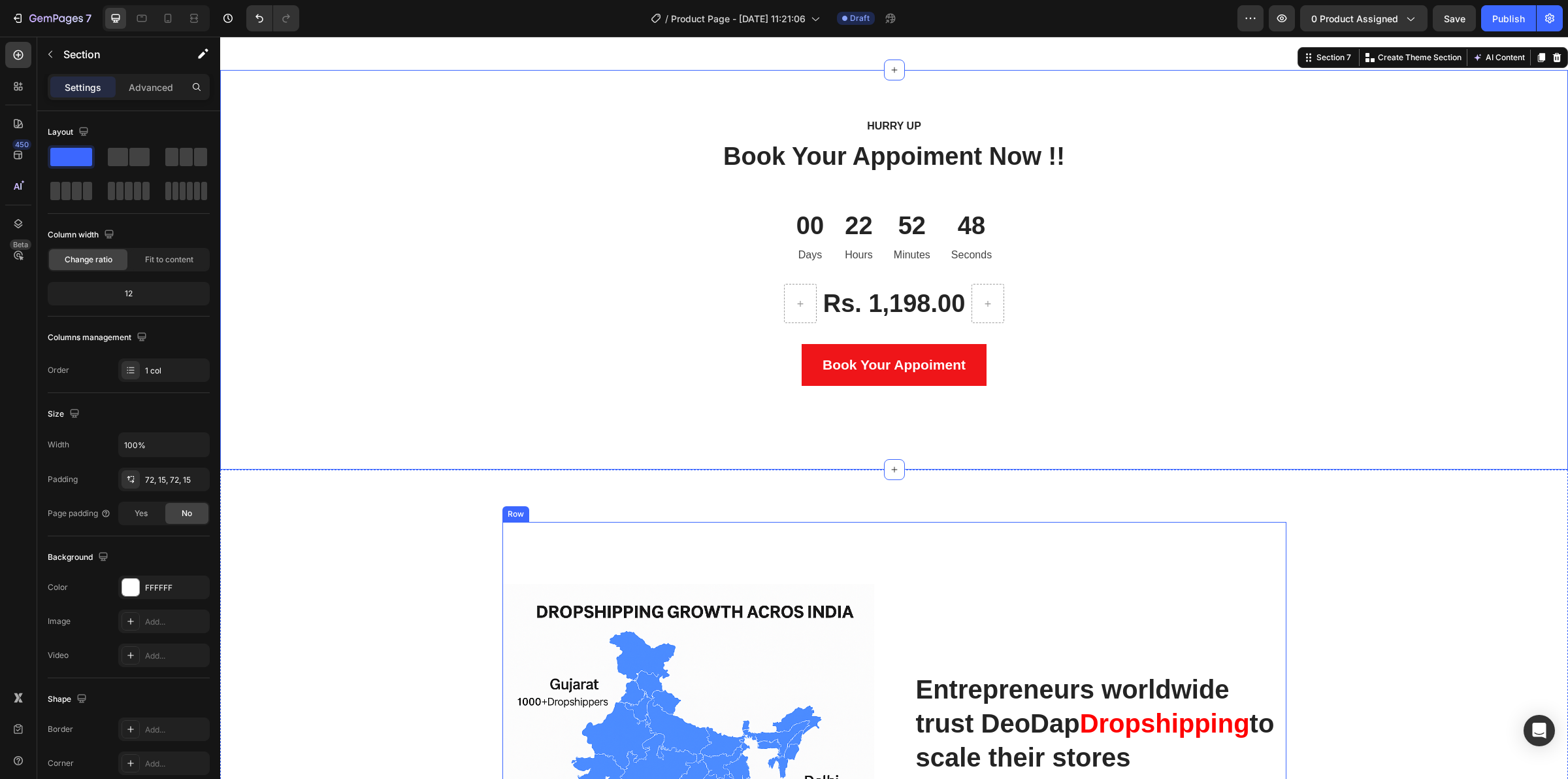
click at [1177, 655] on div "Entrepreneurs worldwide trust DeoDap Dropshipping to scale their stores Heading…" at bounding box center [1100, 769] width 372 height 496
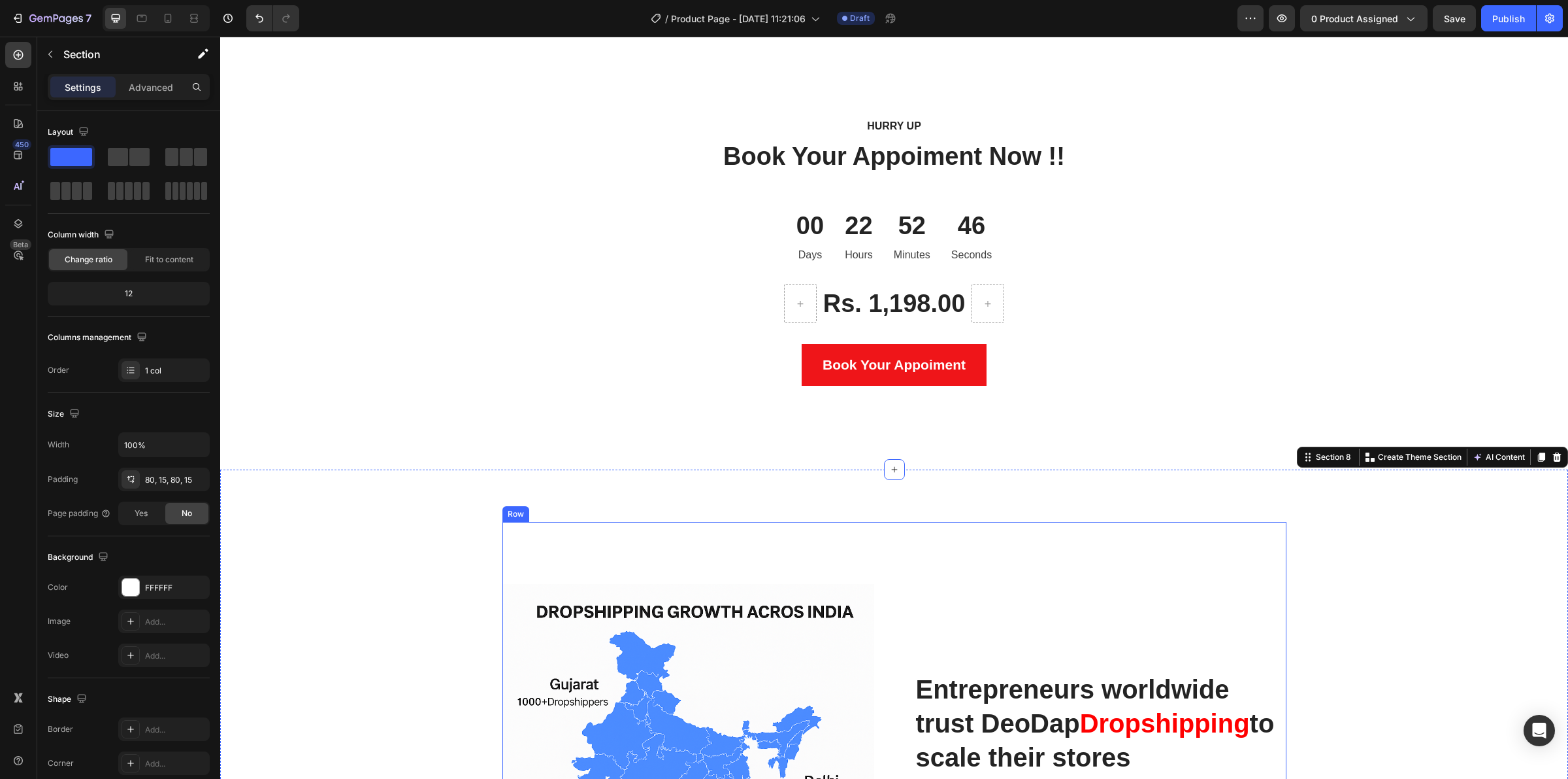
click at [1234, 522] on div "Entrepreneurs worldwide trust DeoDap Dropshipping to scale their stores Heading…" at bounding box center [1100, 769] width 372 height 496
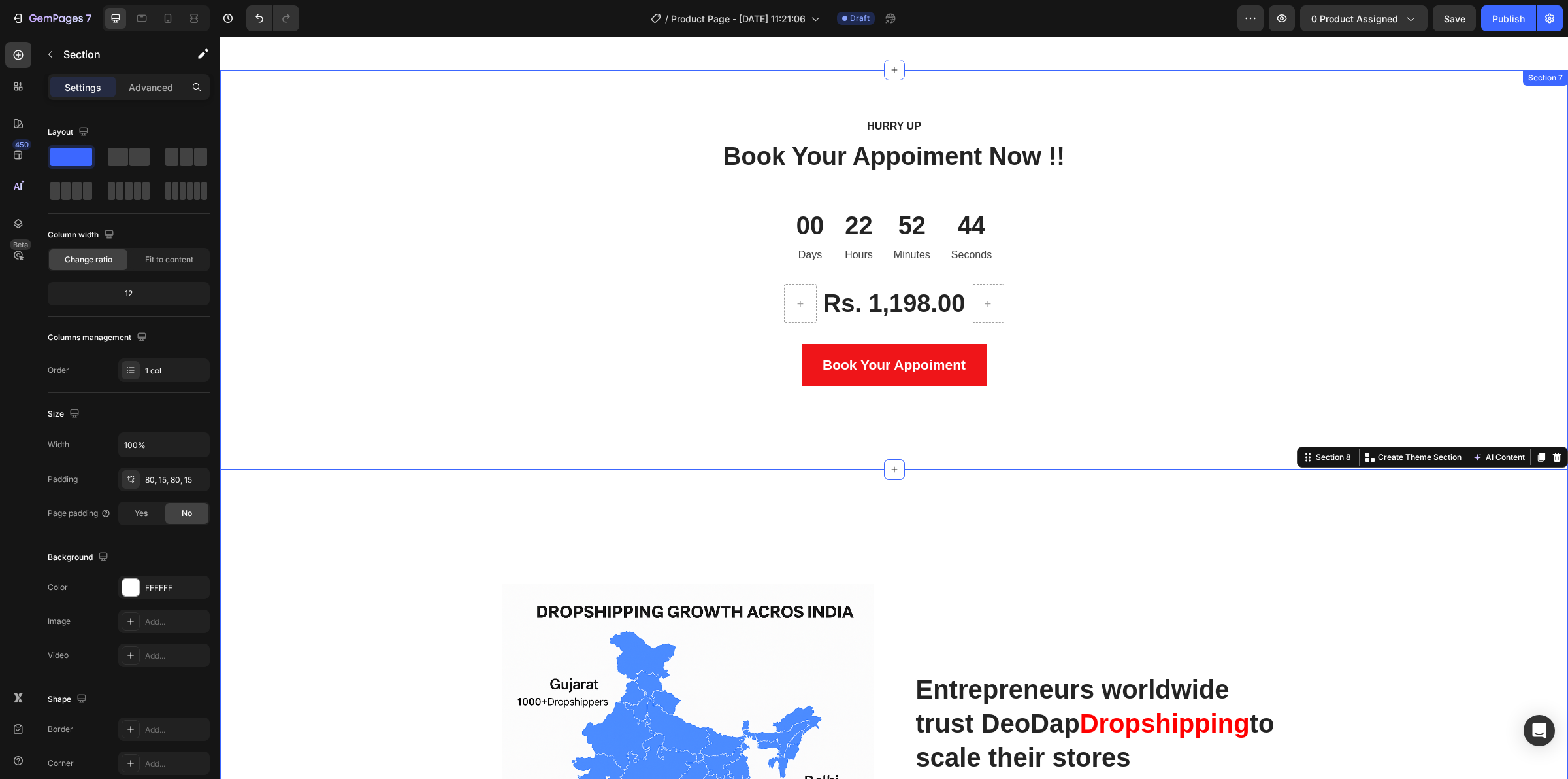
click at [1216, 373] on div "Book Your Appoiment Add to Cart" at bounding box center [894, 365] width 784 height 42
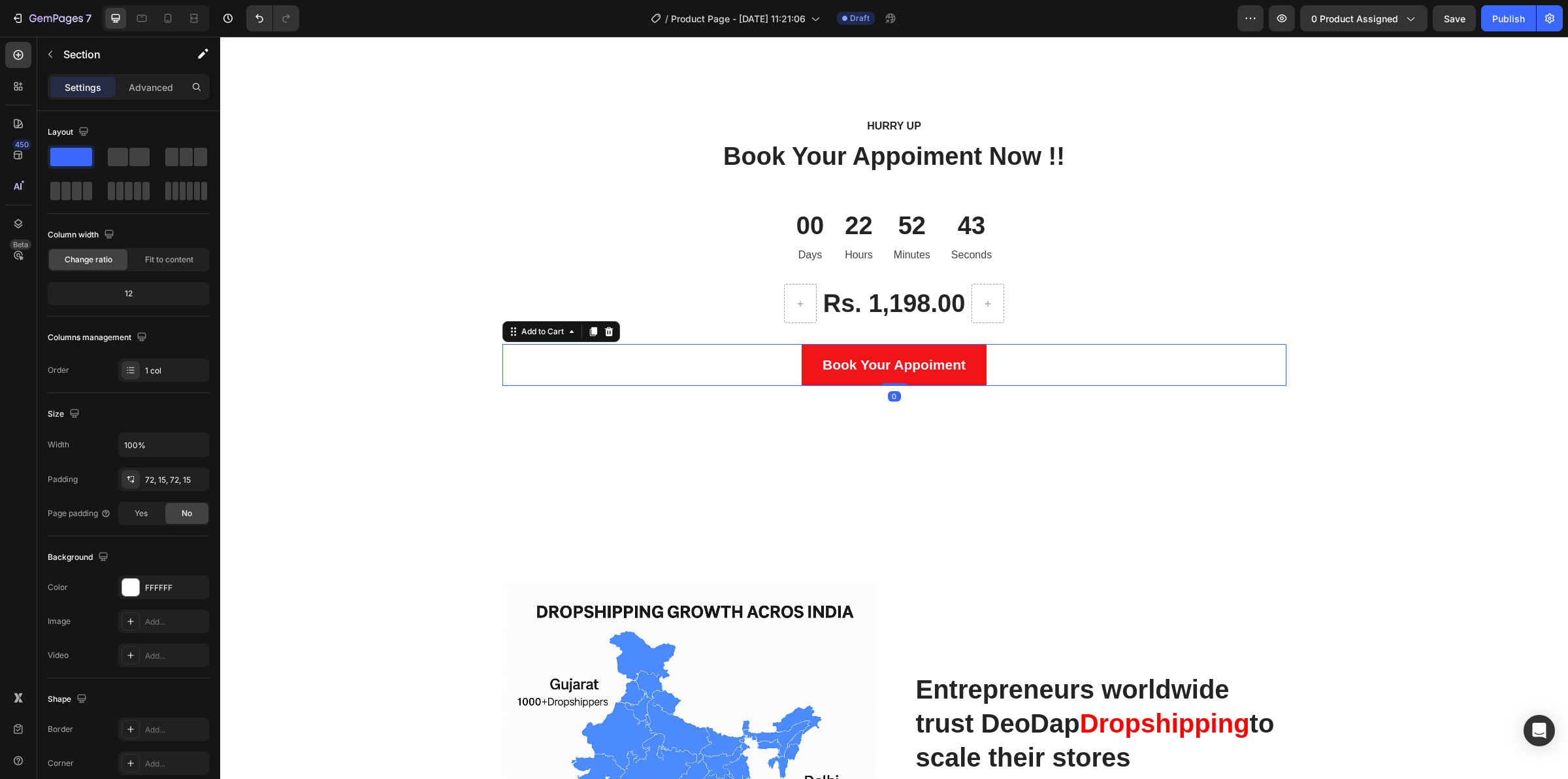
click at [1308, 260] on div "Hurry up Text block Book Your Appoiment Now !! Heading 00 Days 22 Hours 52 Minu…" at bounding box center [894, 269] width 1328 height 305
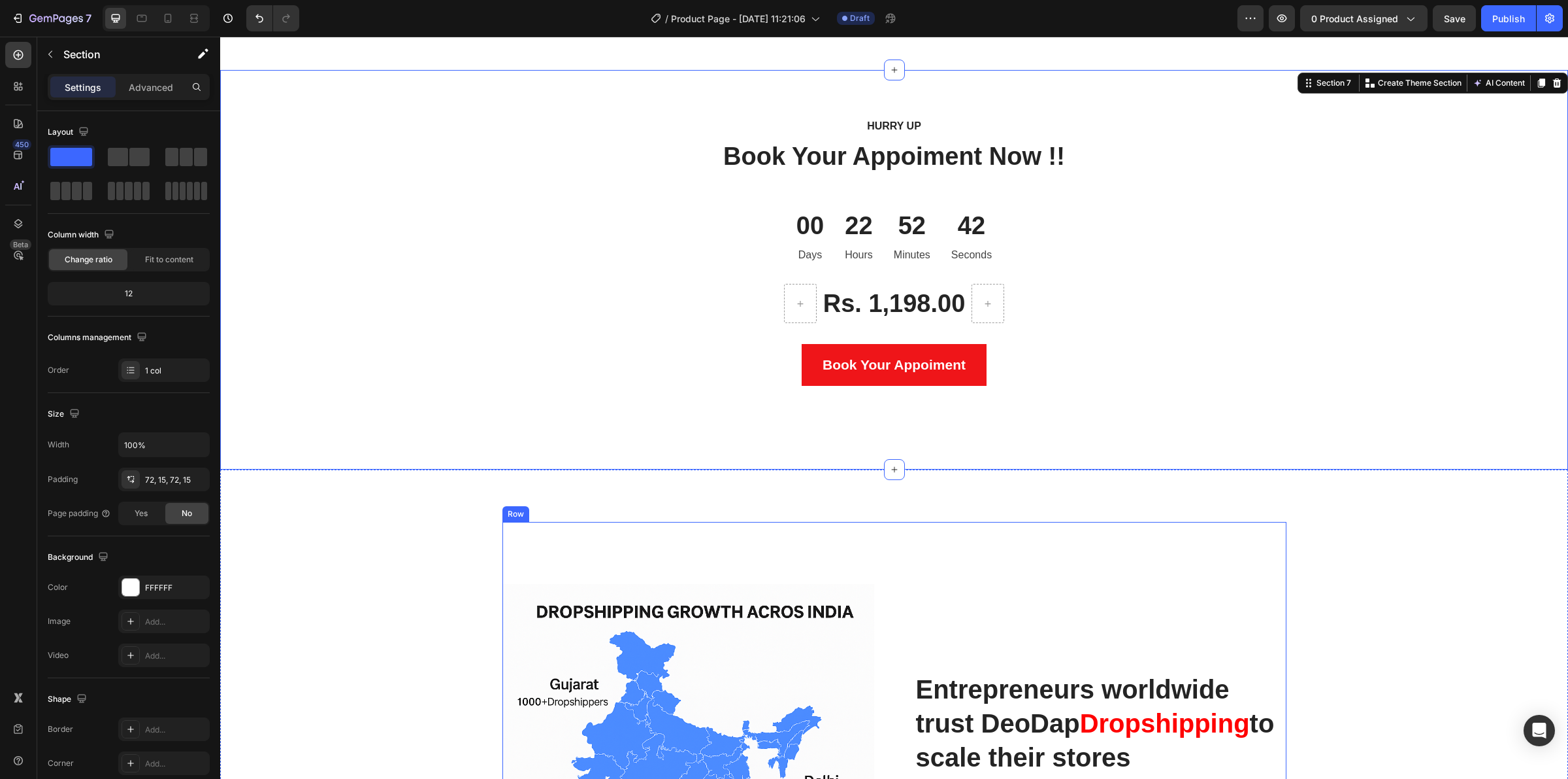
click at [1190, 543] on div "Entrepreneurs worldwide trust DeoDap Dropshipping to scale their stores Heading…" at bounding box center [1100, 769] width 372 height 496
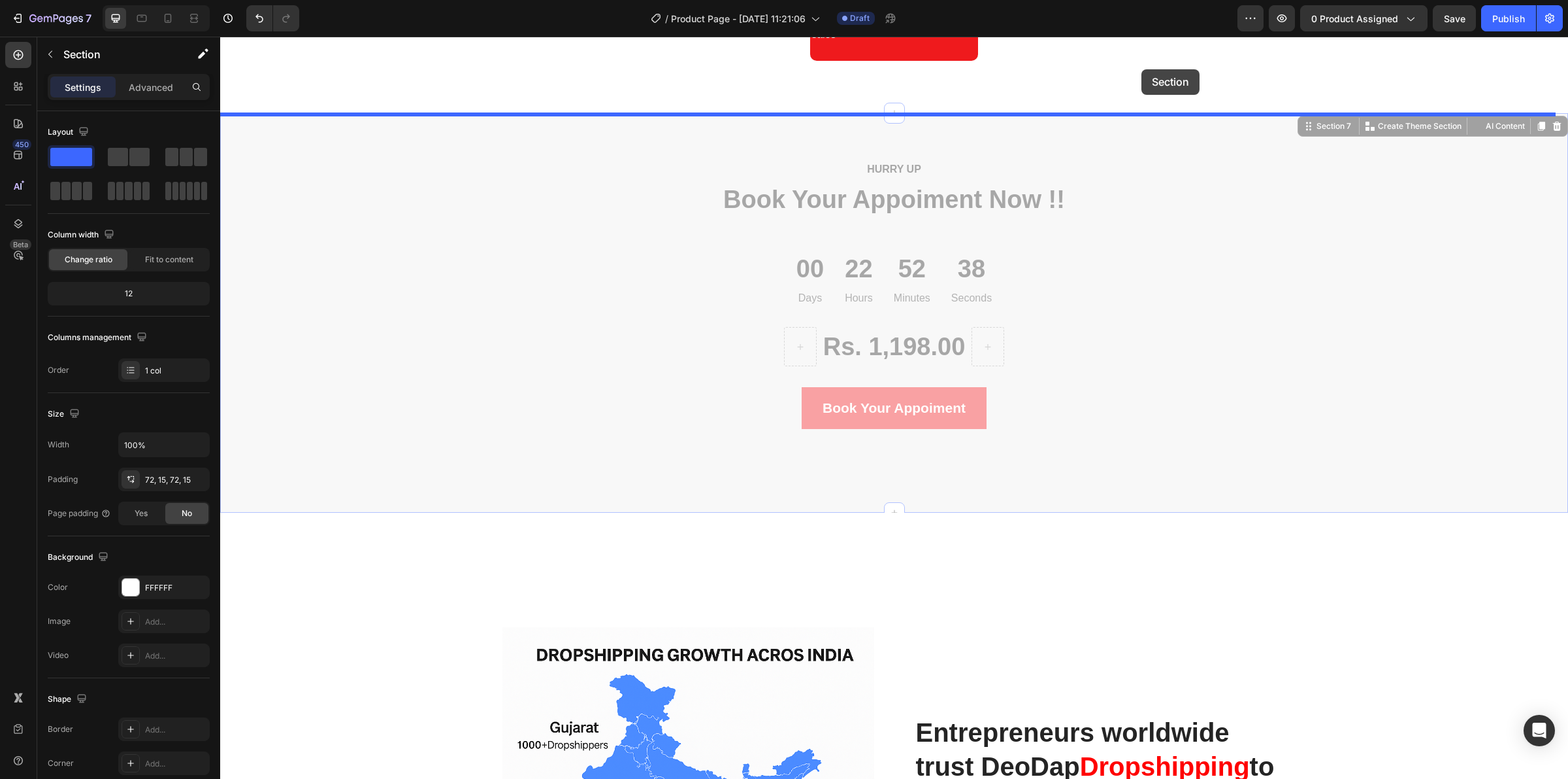
scroll to position [3326, 0]
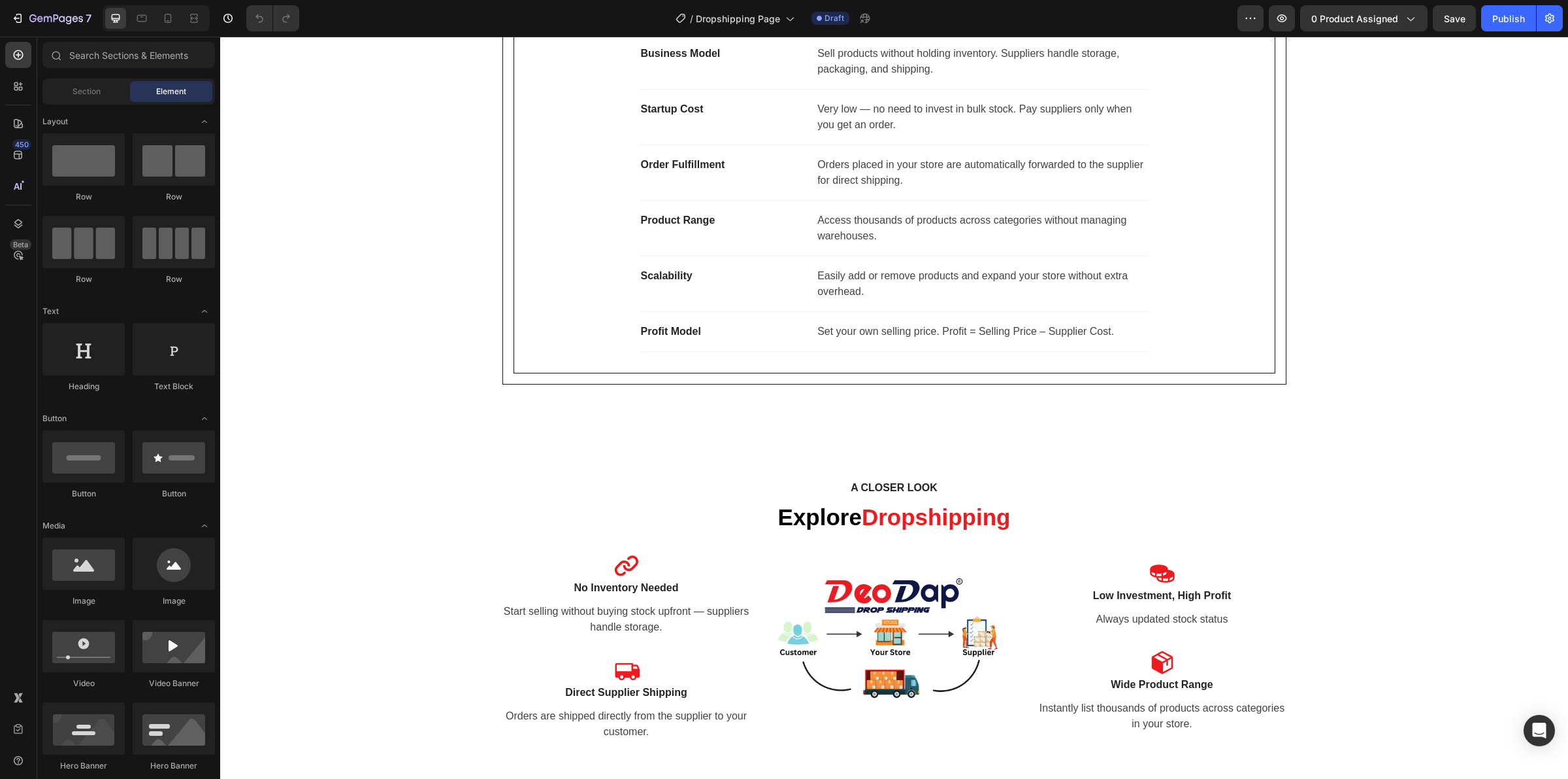
scroll to position [909, 0]
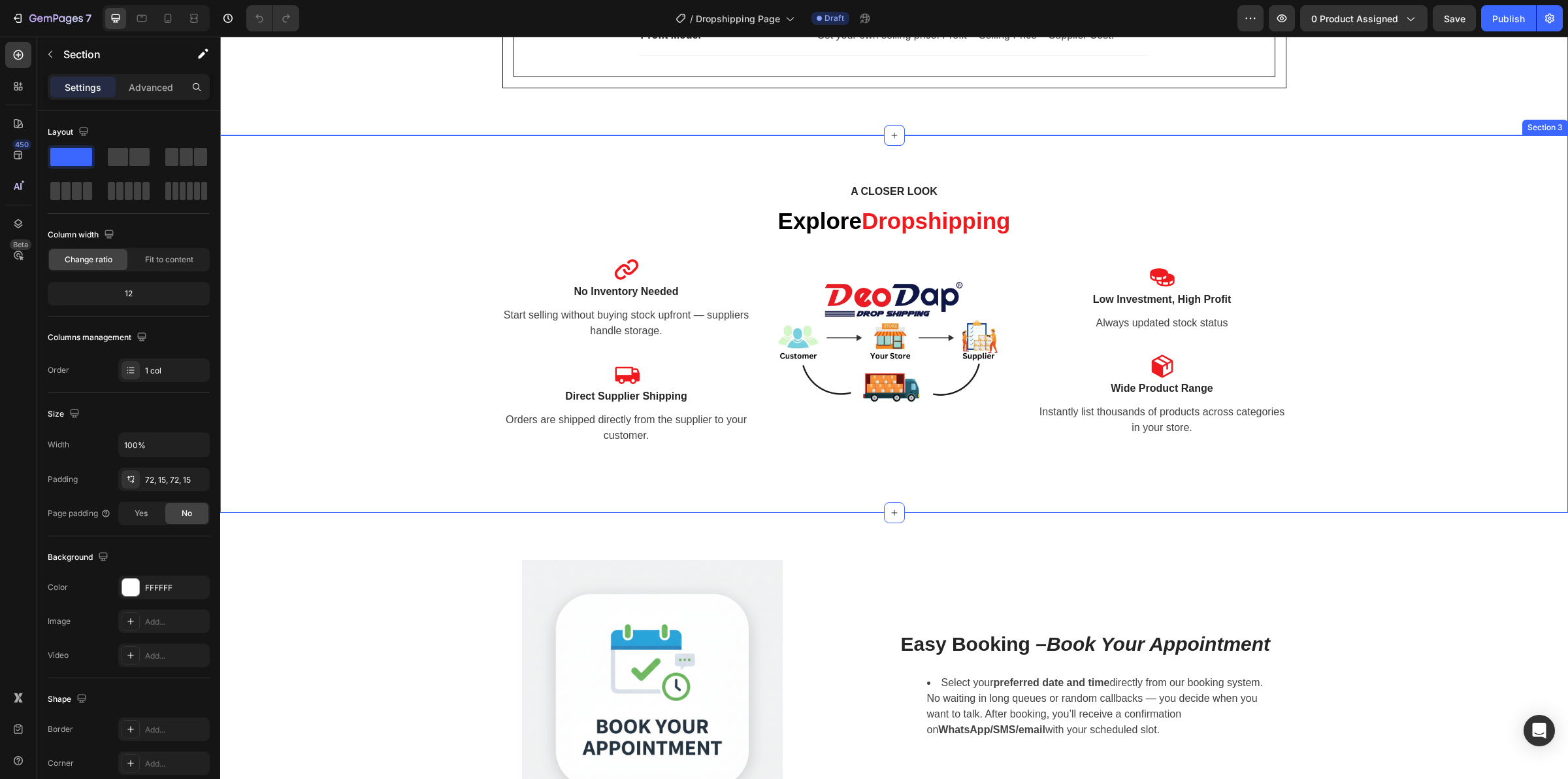
click at [1037, 170] on div "A CLOSER LOOK Text block Explore Dropshipping Heading Row Icon No Inventory Nee…" at bounding box center [893, 324] width 1348 height 378
click at [939, 55] on div "Profit Model Text block Set your own selling price. Profit = Selling Price – Su…" at bounding box center [894, 35] width 509 height 40
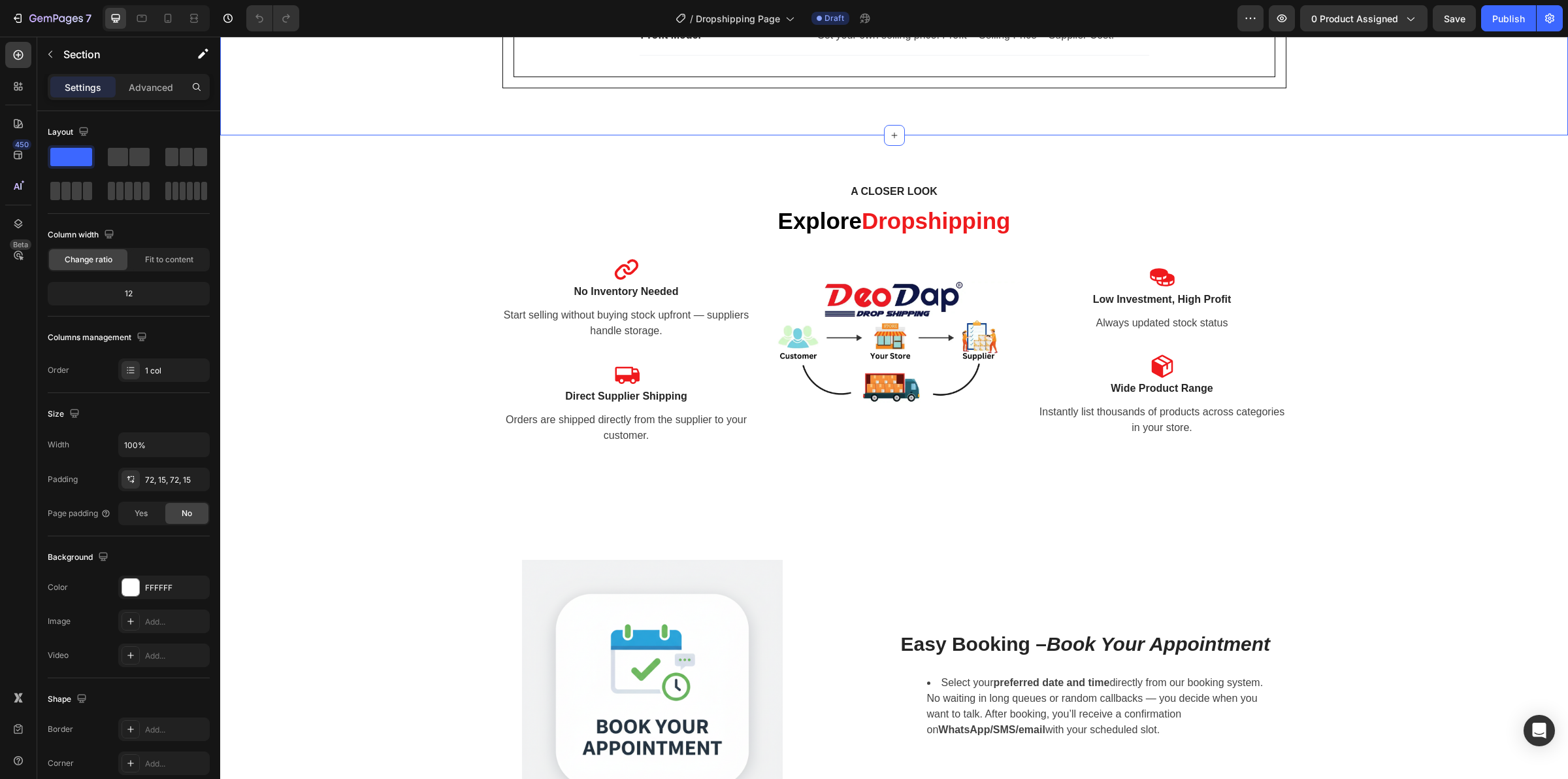
drag, startPoint x: 938, startPoint y: 97, endPoint x: 941, endPoint y: 90, distance: 7.6
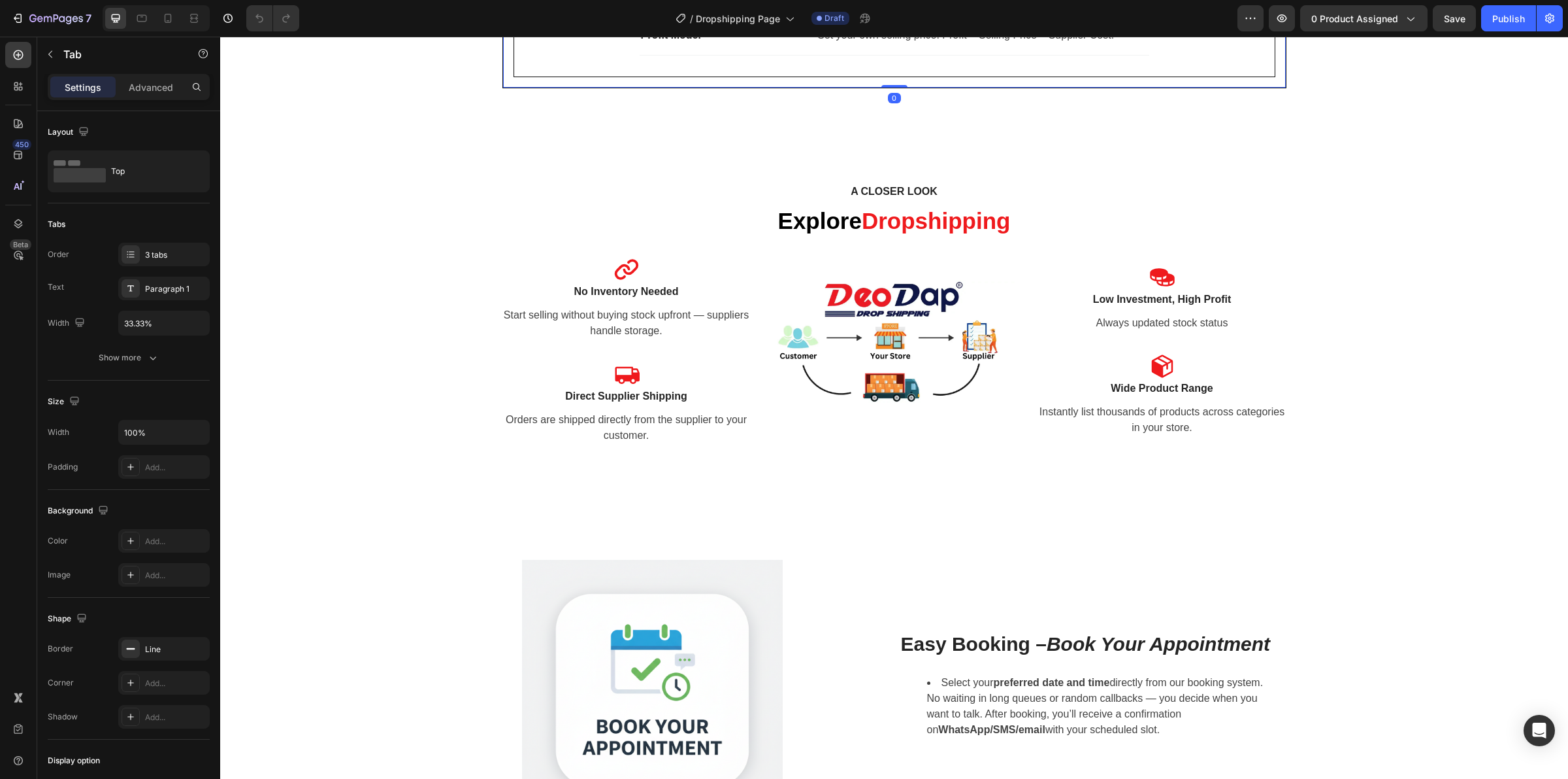
drag, startPoint x: 892, startPoint y: 86, endPoint x: 899, endPoint y: 71, distance: 16.6
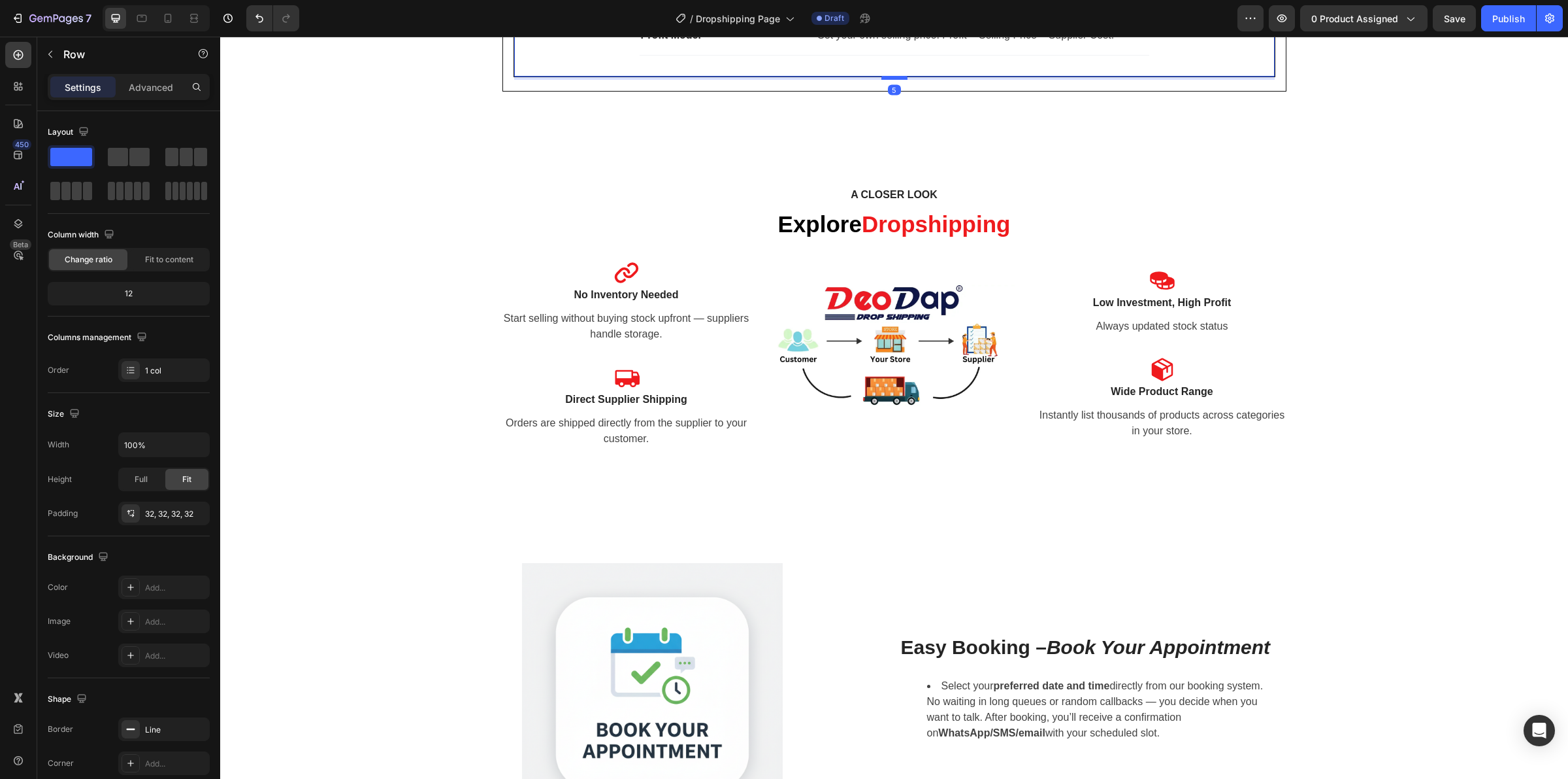
click at [894, 78] on div at bounding box center [894, 77] width 26 height 4
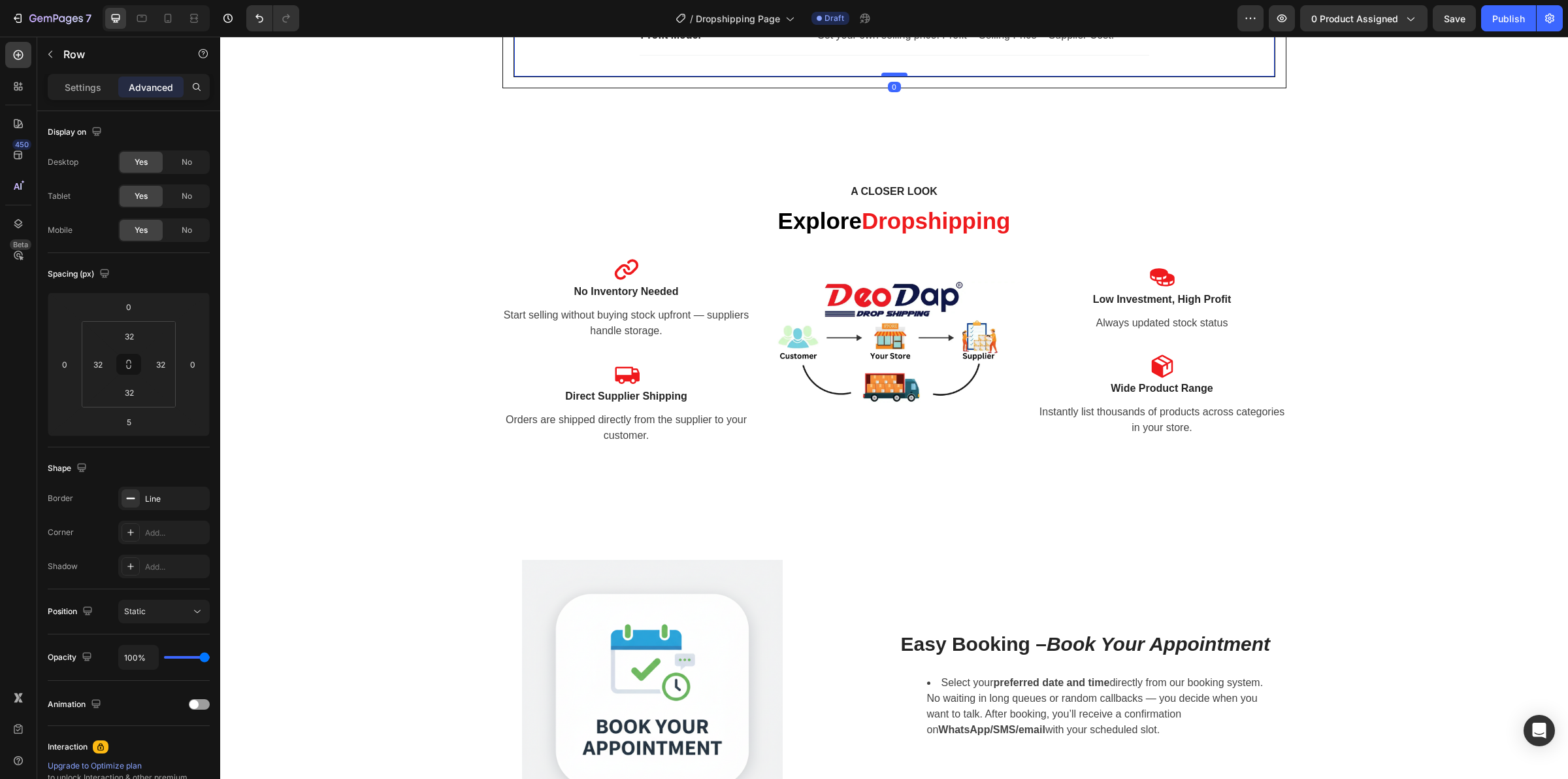
click at [894, 74] on div at bounding box center [894, 75] width 26 height 4
type input "0"
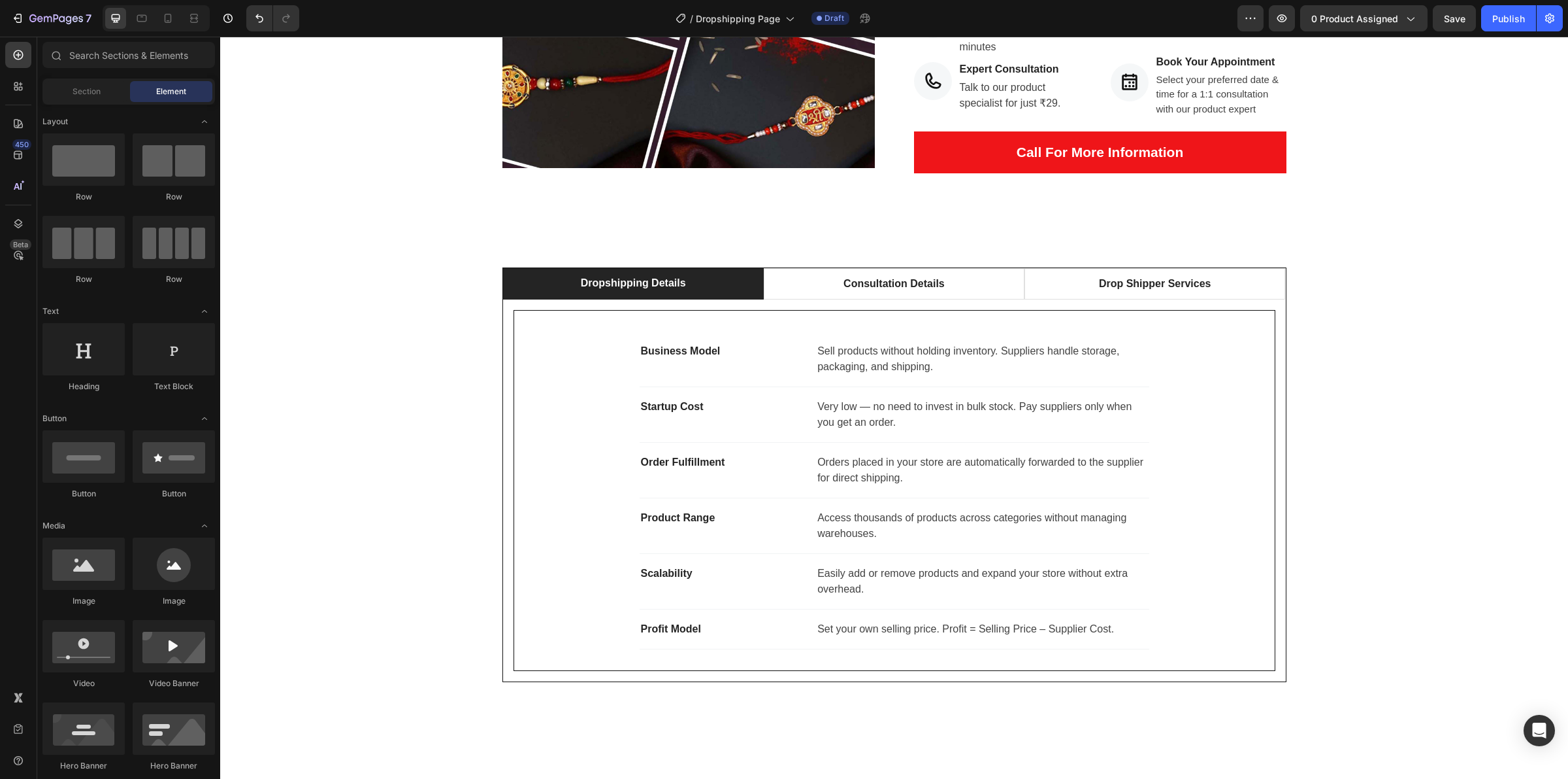
scroll to position [515, 0]
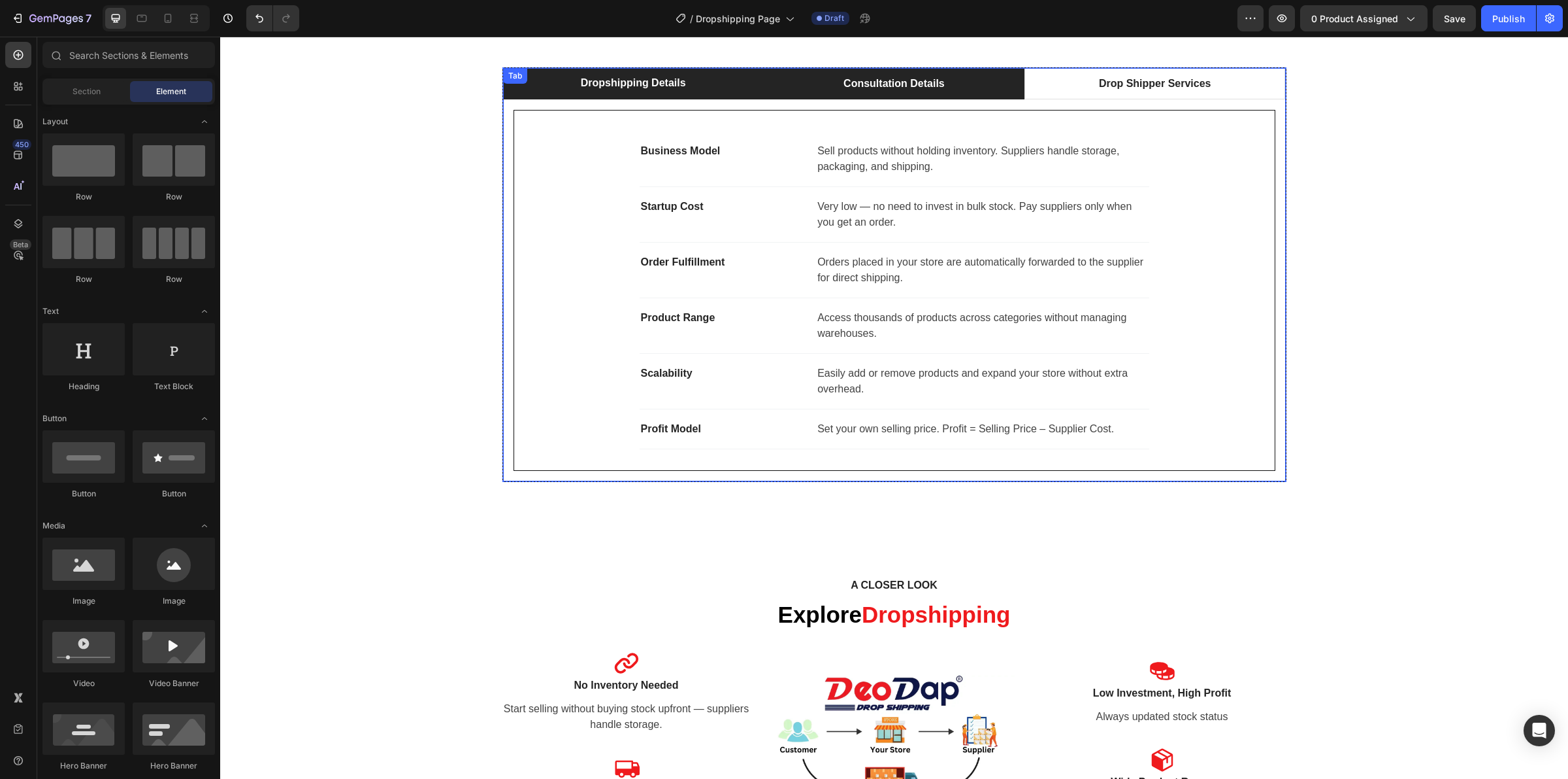
click at [853, 82] on p "Consultation Details" at bounding box center [894, 83] width 101 height 15
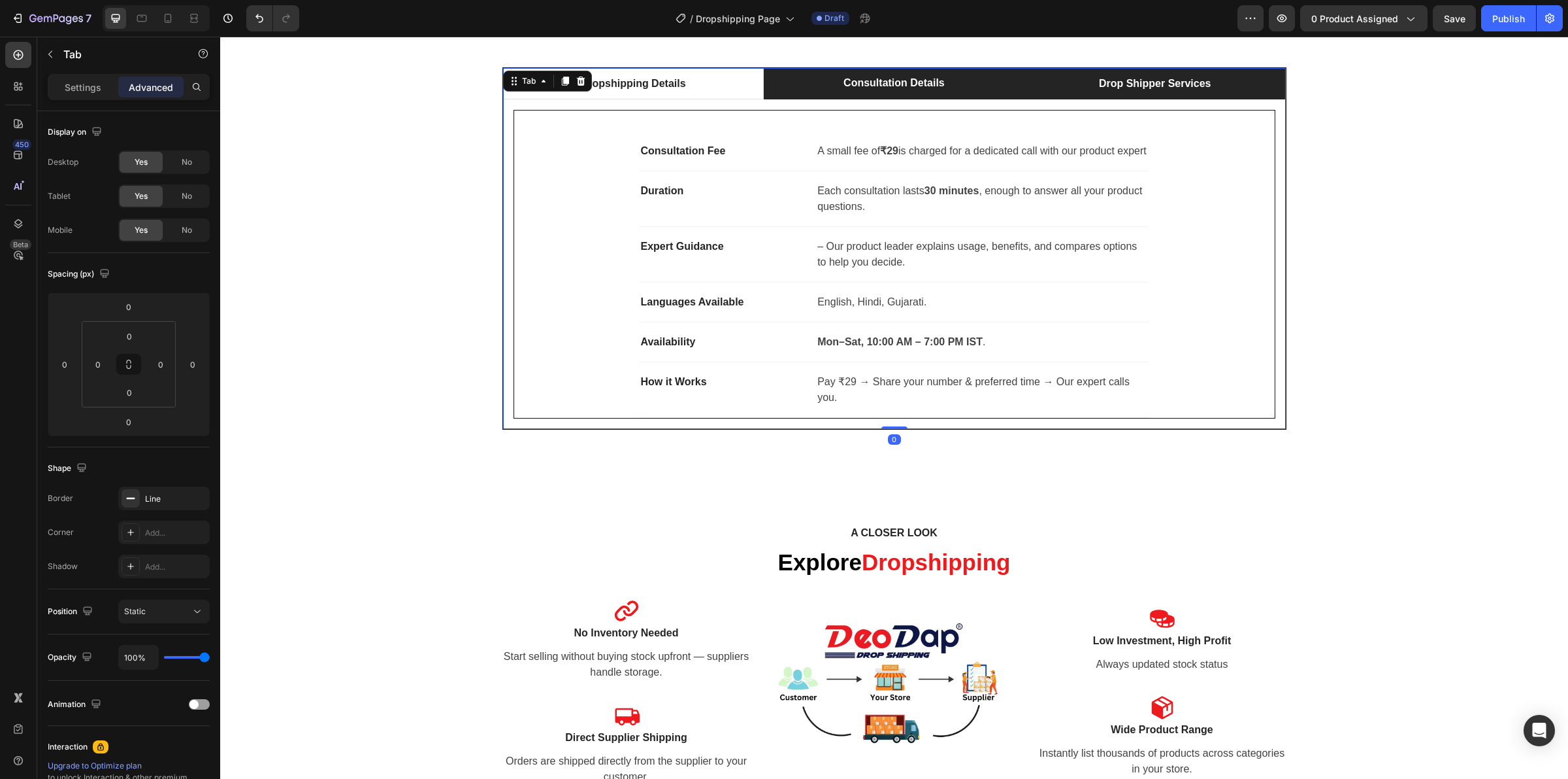
click at [1037, 93] on li "Drop Shipper Services" at bounding box center [1154, 83] width 261 height 32
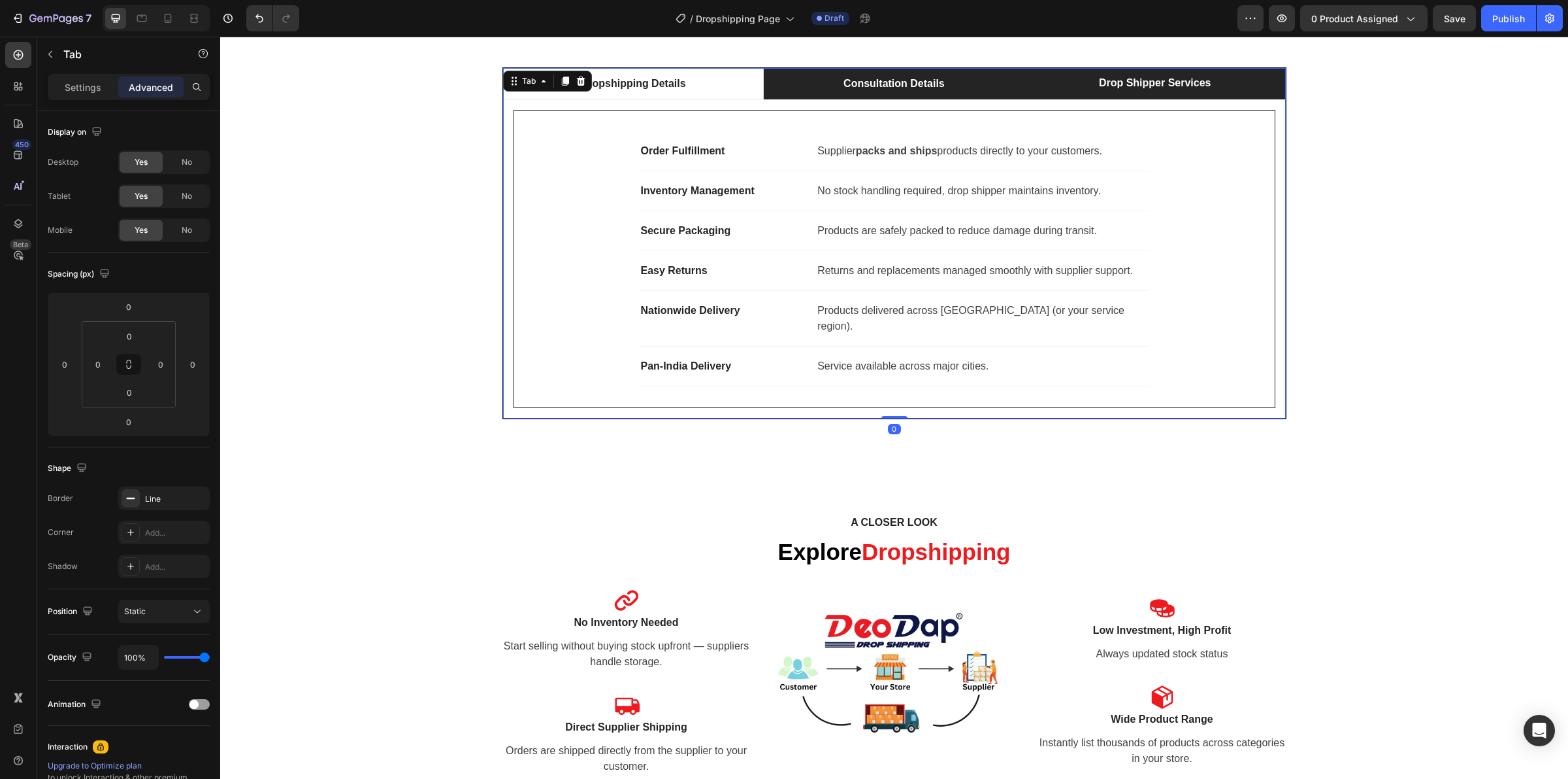
click at [887, 74] on div "Consultation Details" at bounding box center [894, 83] width 105 height 20
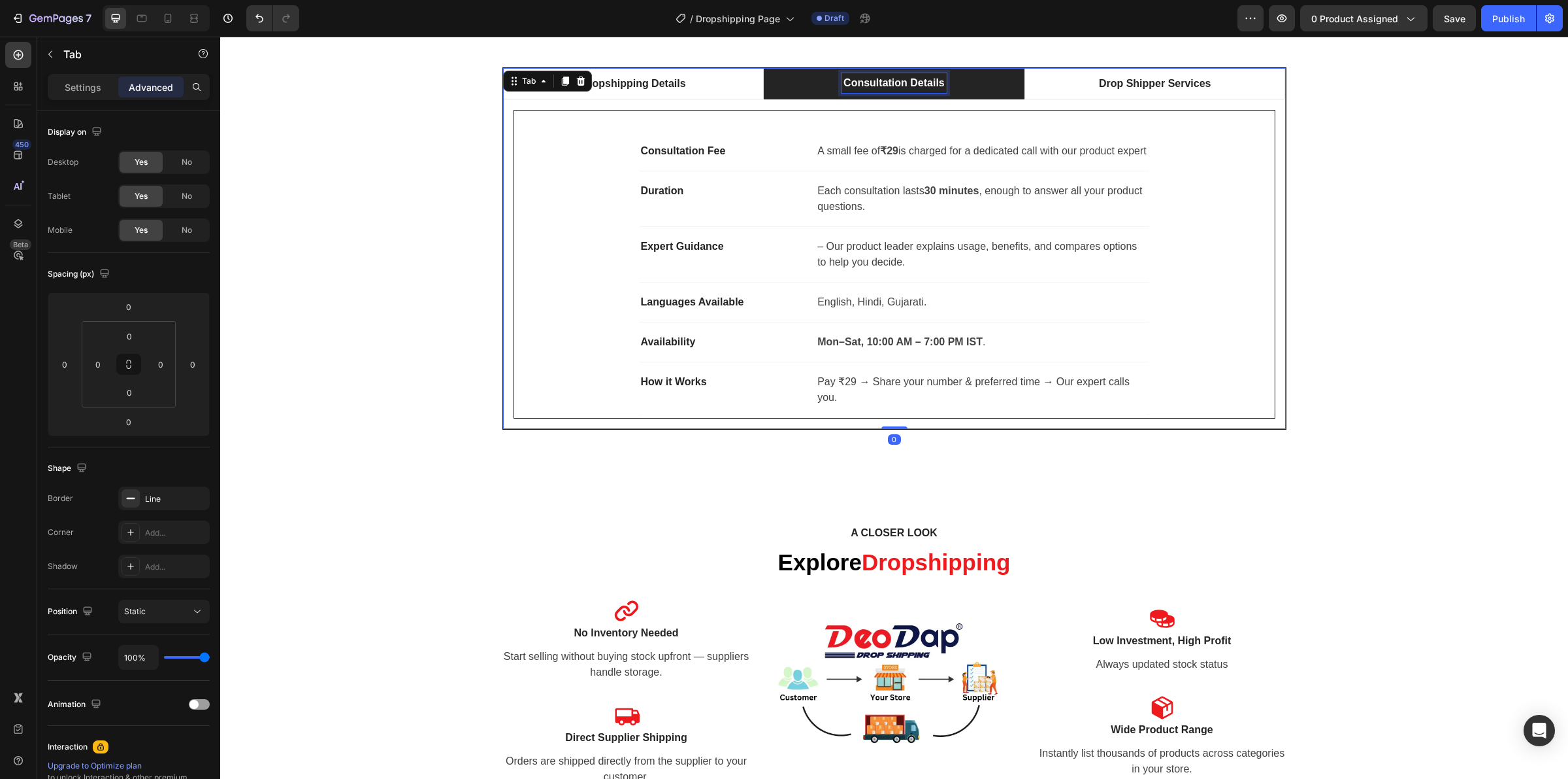
scroll to position [514, 0]
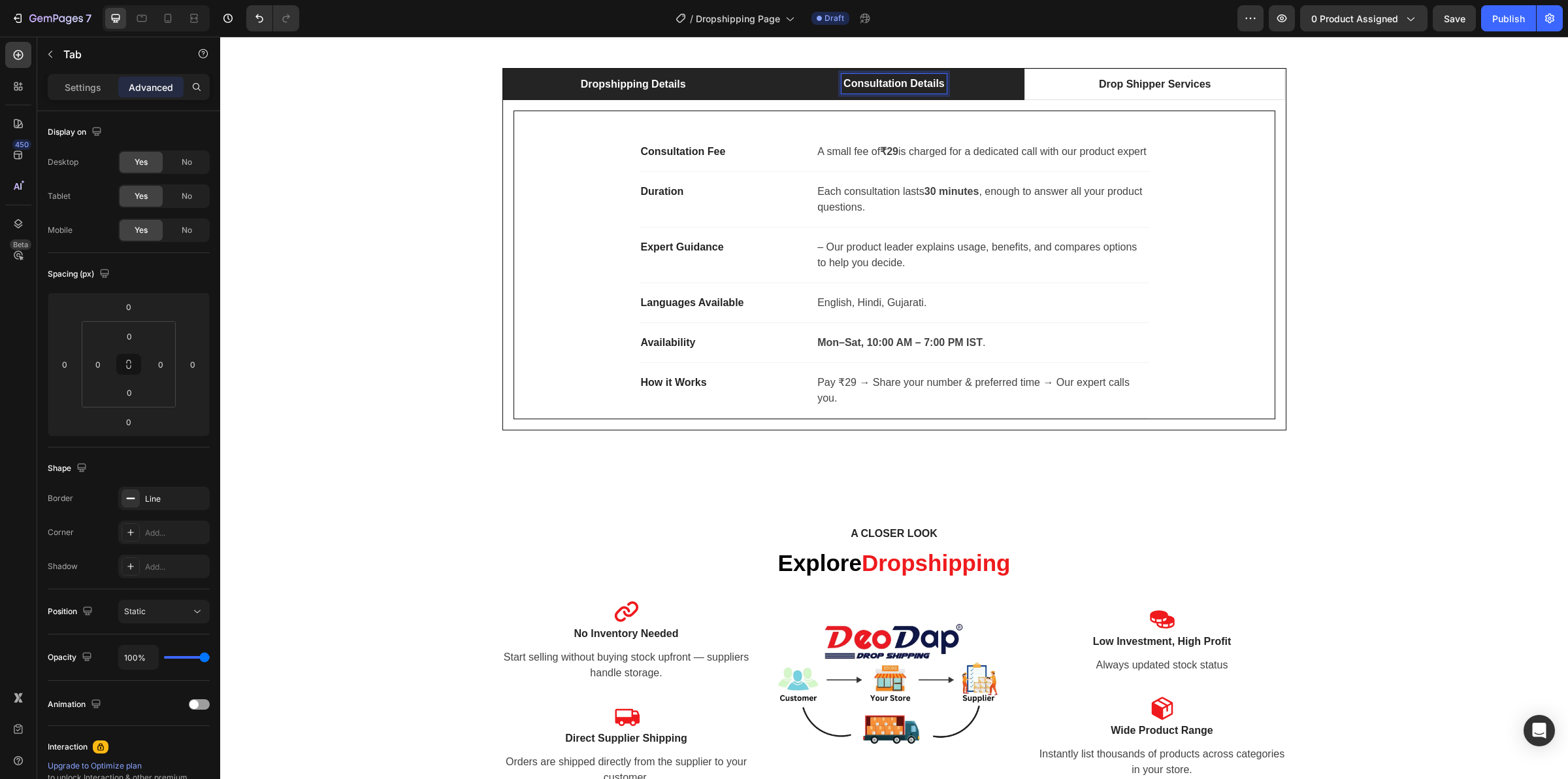
click at [733, 89] on li "Dropshipping Details" at bounding box center [634, 84] width 261 height 32
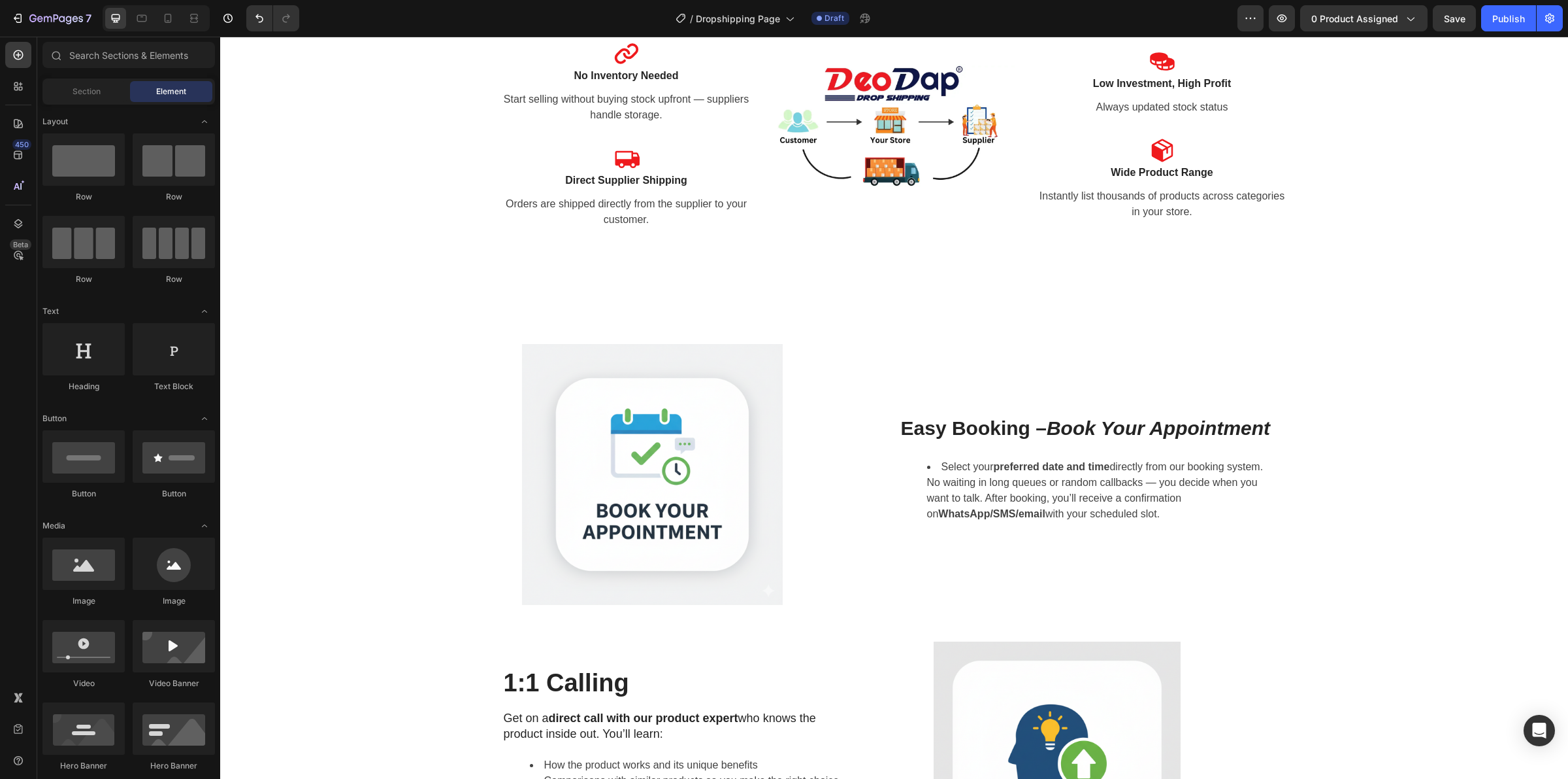
scroll to position [1247, 0]
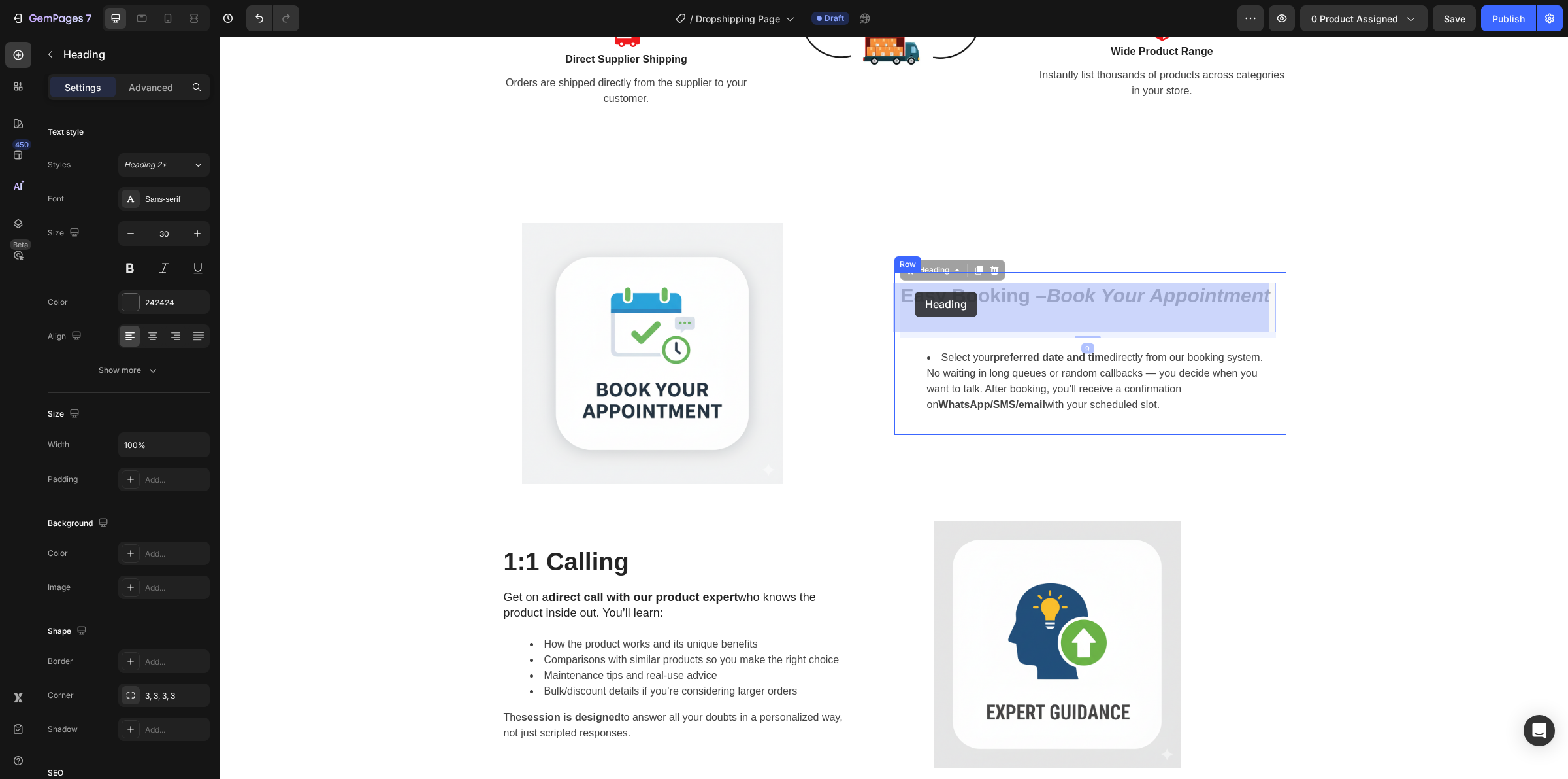
drag, startPoint x: 1031, startPoint y: 321, endPoint x: 914, endPoint y: 292, distance: 120.5
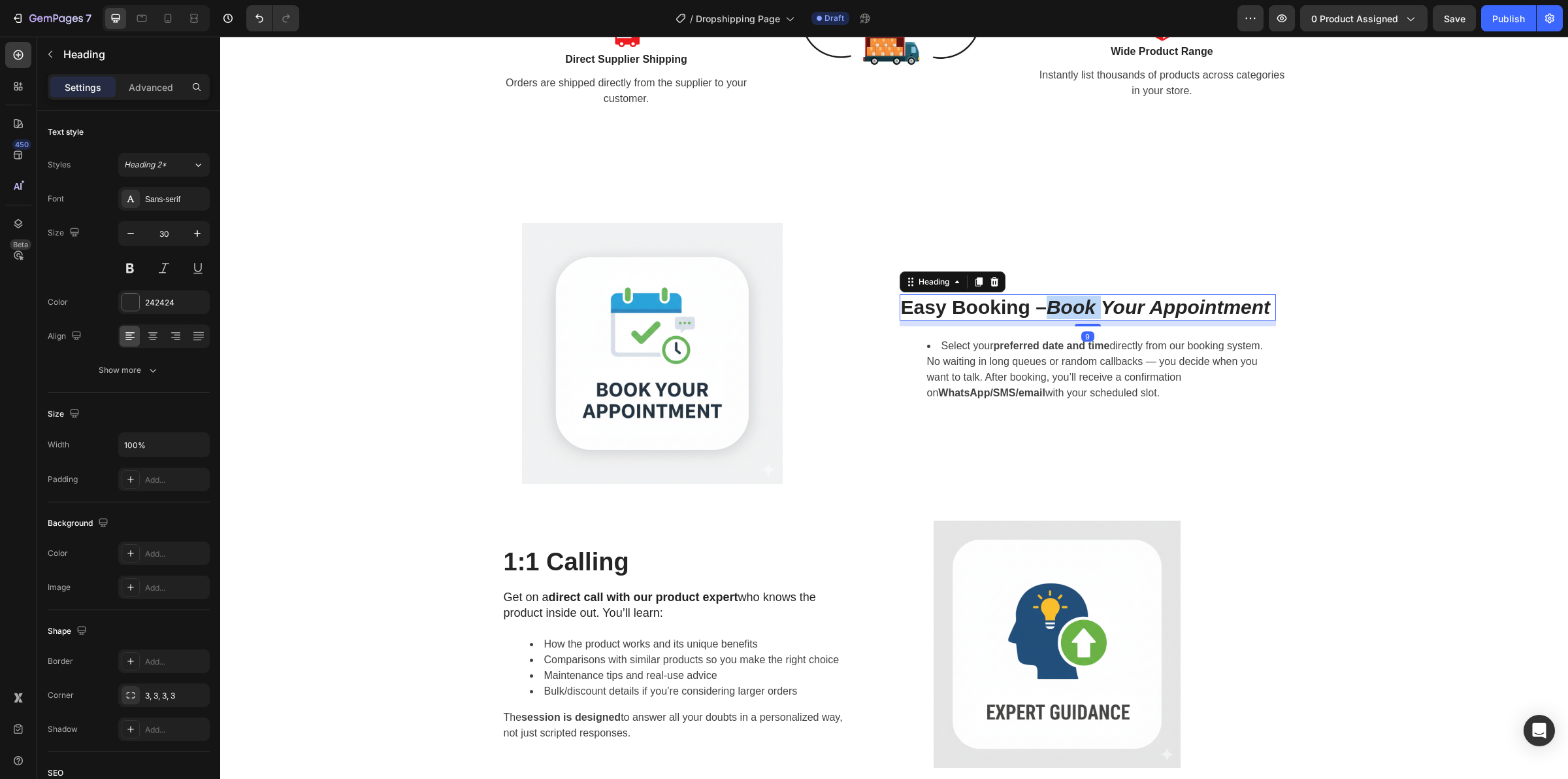
click at [1050, 302] on icon "Book Your Appointment" at bounding box center [1159, 307] width 224 height 22
copy p "Easy Booking –"
click at [319, 302] on div "Image Easy Booking – Book Your Appointment Heading 9 Select your preferred date…" at bounding box center [894, 513] width 1328 height 581
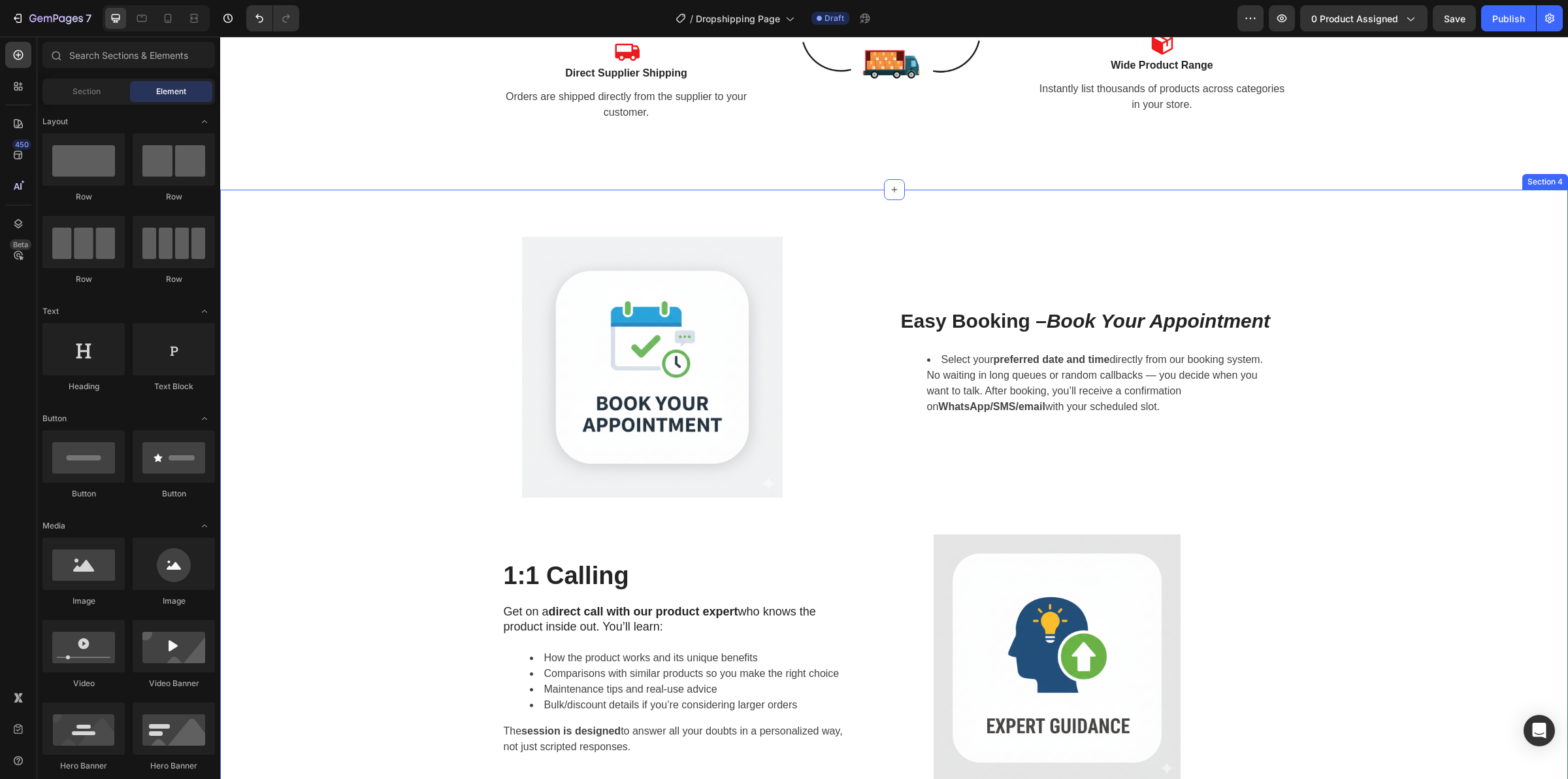
scroll to position [1502, 0]
